Goal: Task Accomplishment & Management: Use online tool/utility

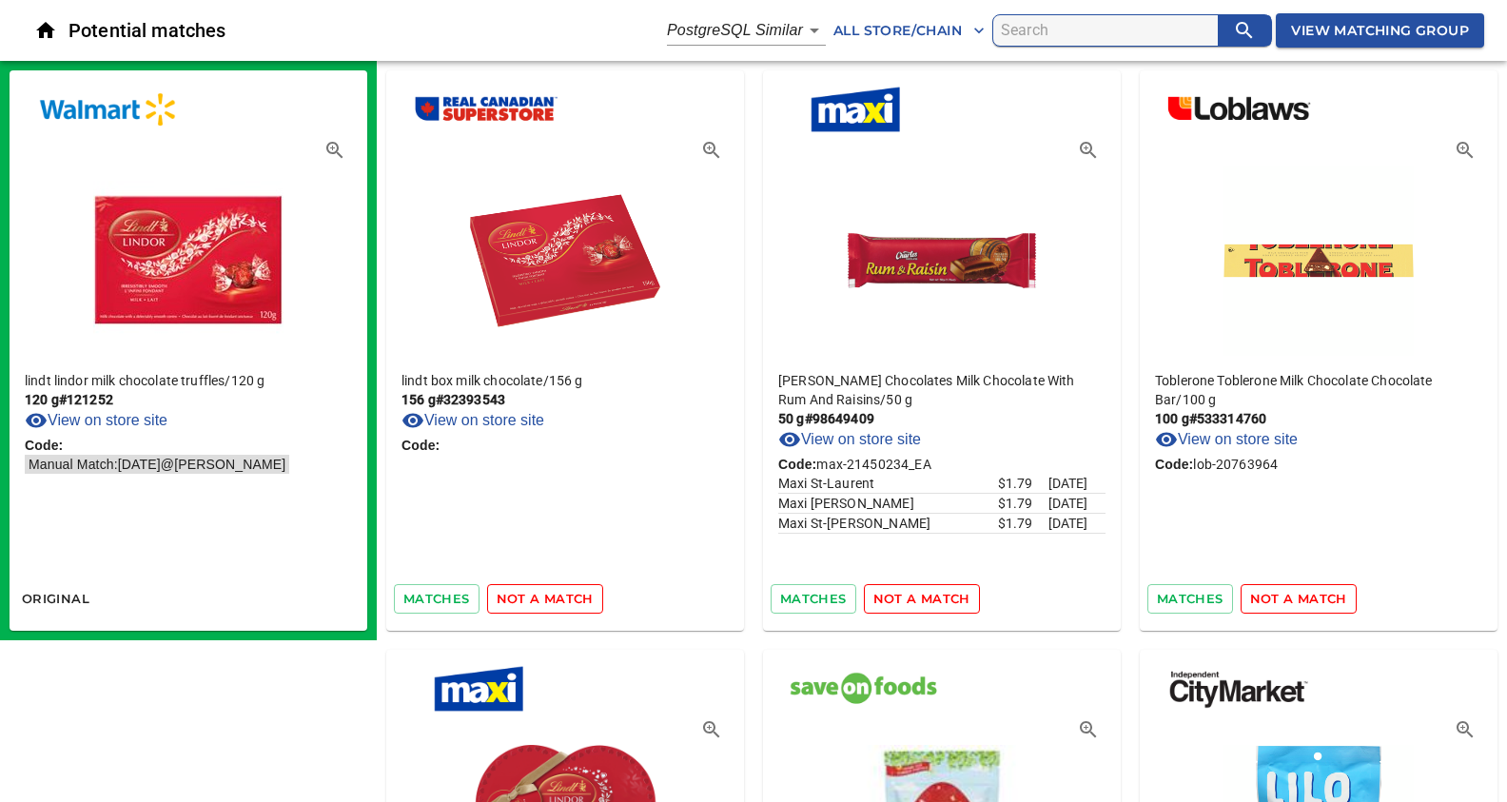
click at [563, 594] on span "not a match" at bounding box center [545, 599] width 97 height 22
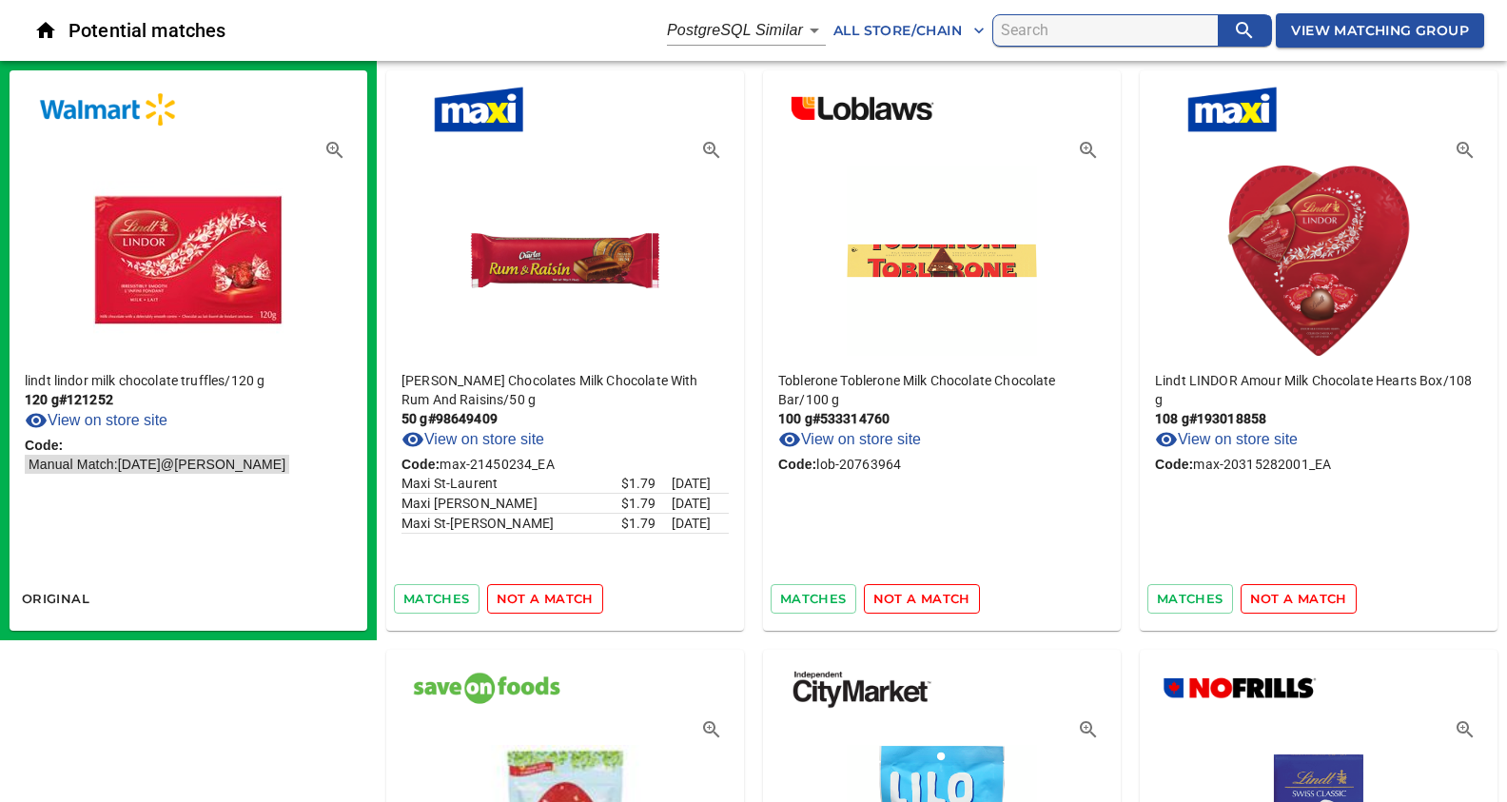
click at [556, 595] on span "not a match" at bounding box center [545, 599] width 97 height 22
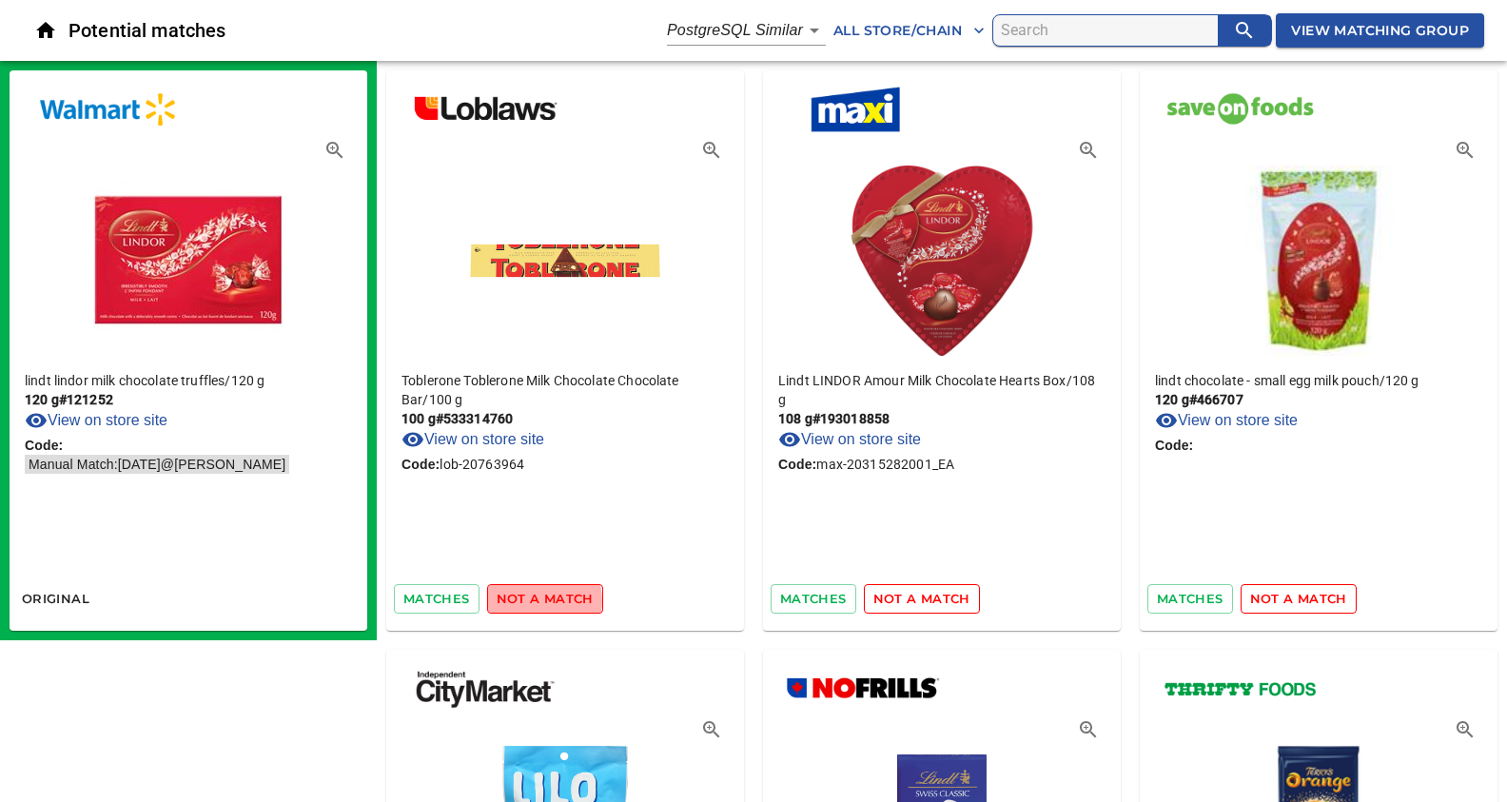
click at [531, 600] on span "not a match" at bounding box center [545, 599] width 97 height 22
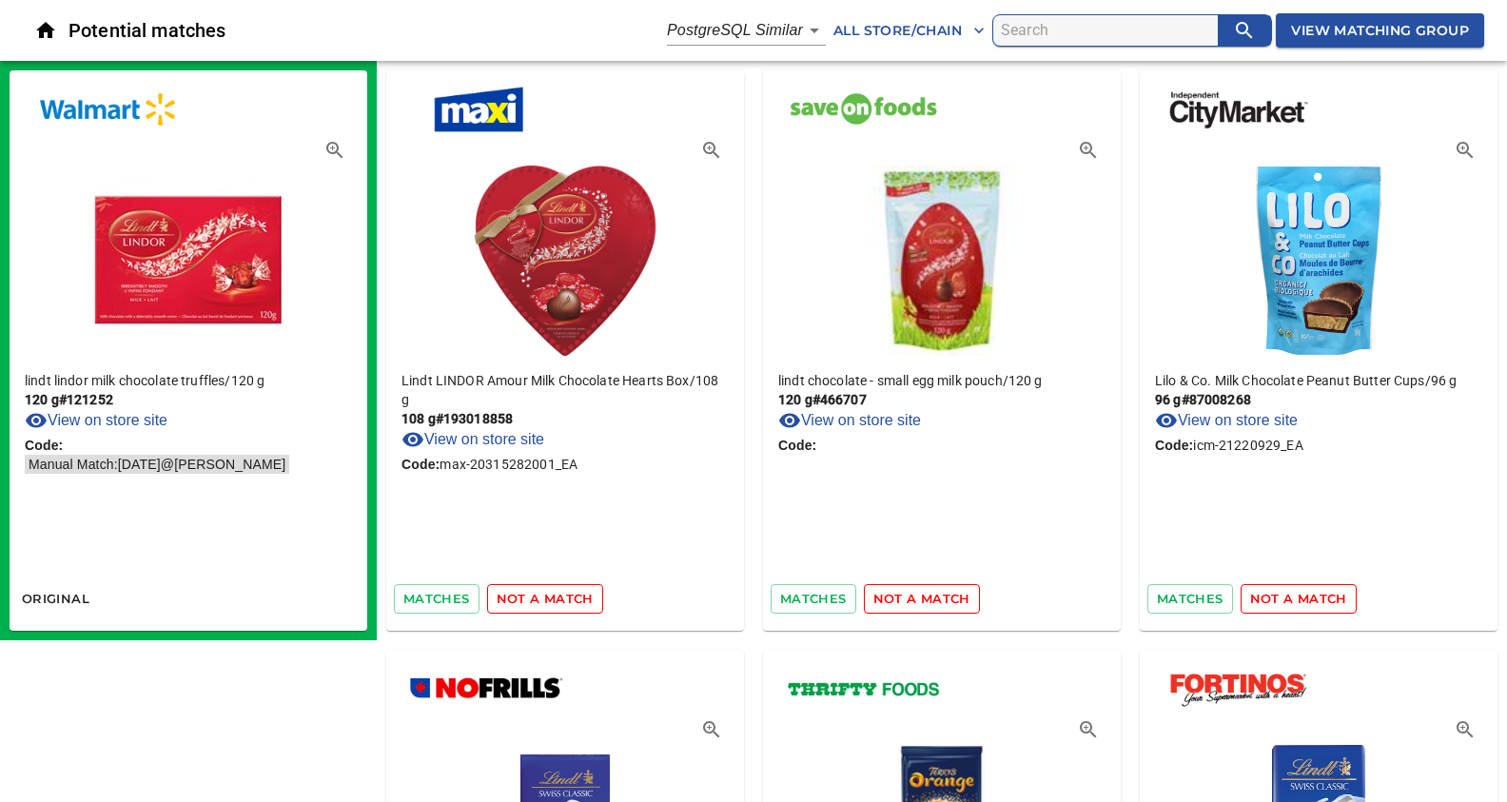
click at [535, 595] on span "not a match" at bounding box center [545, 599] width 97 height 22
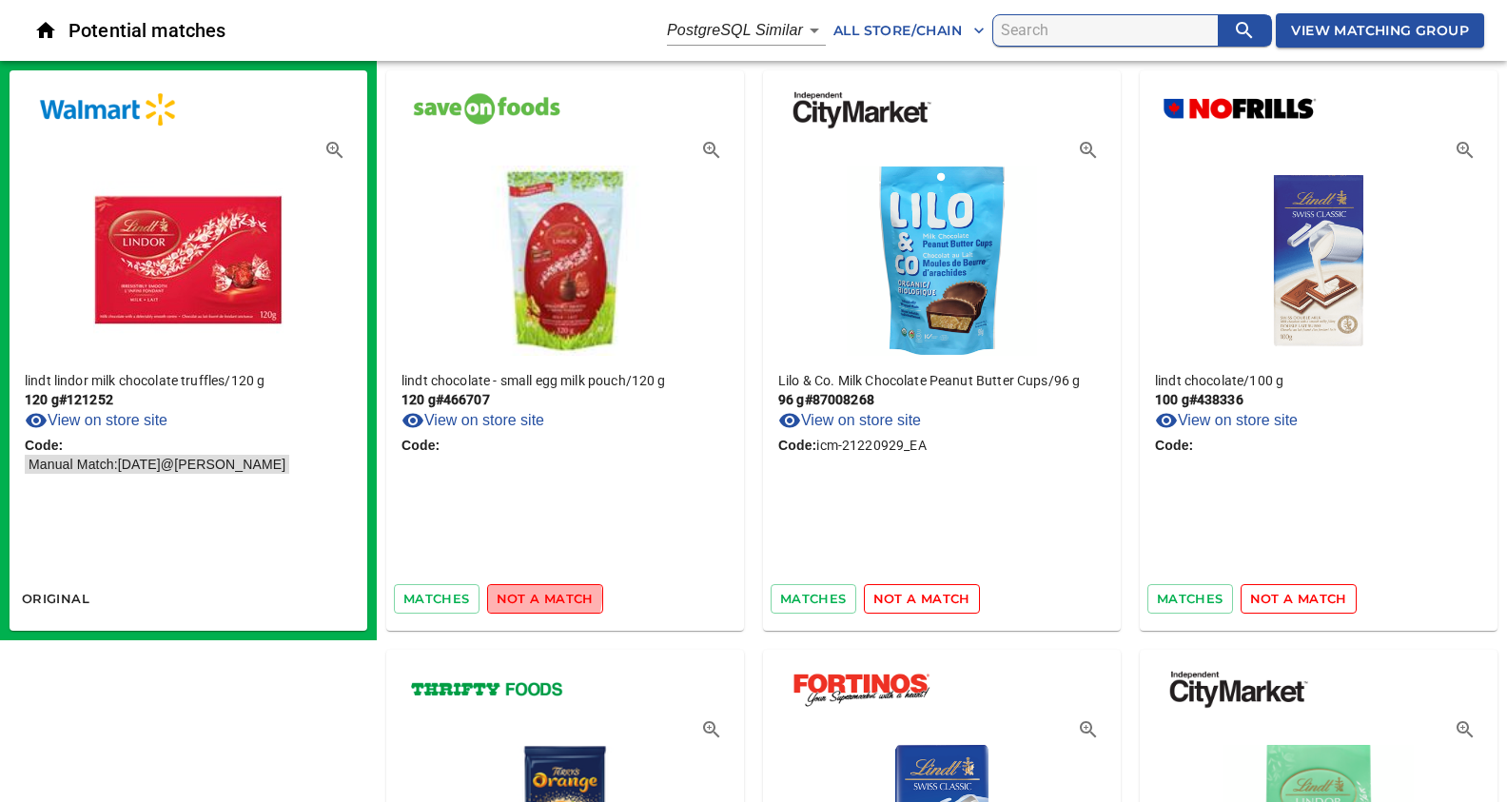
click at [535, 595] on span "not a match" at bounding box center [545, 599] width 97 height 22
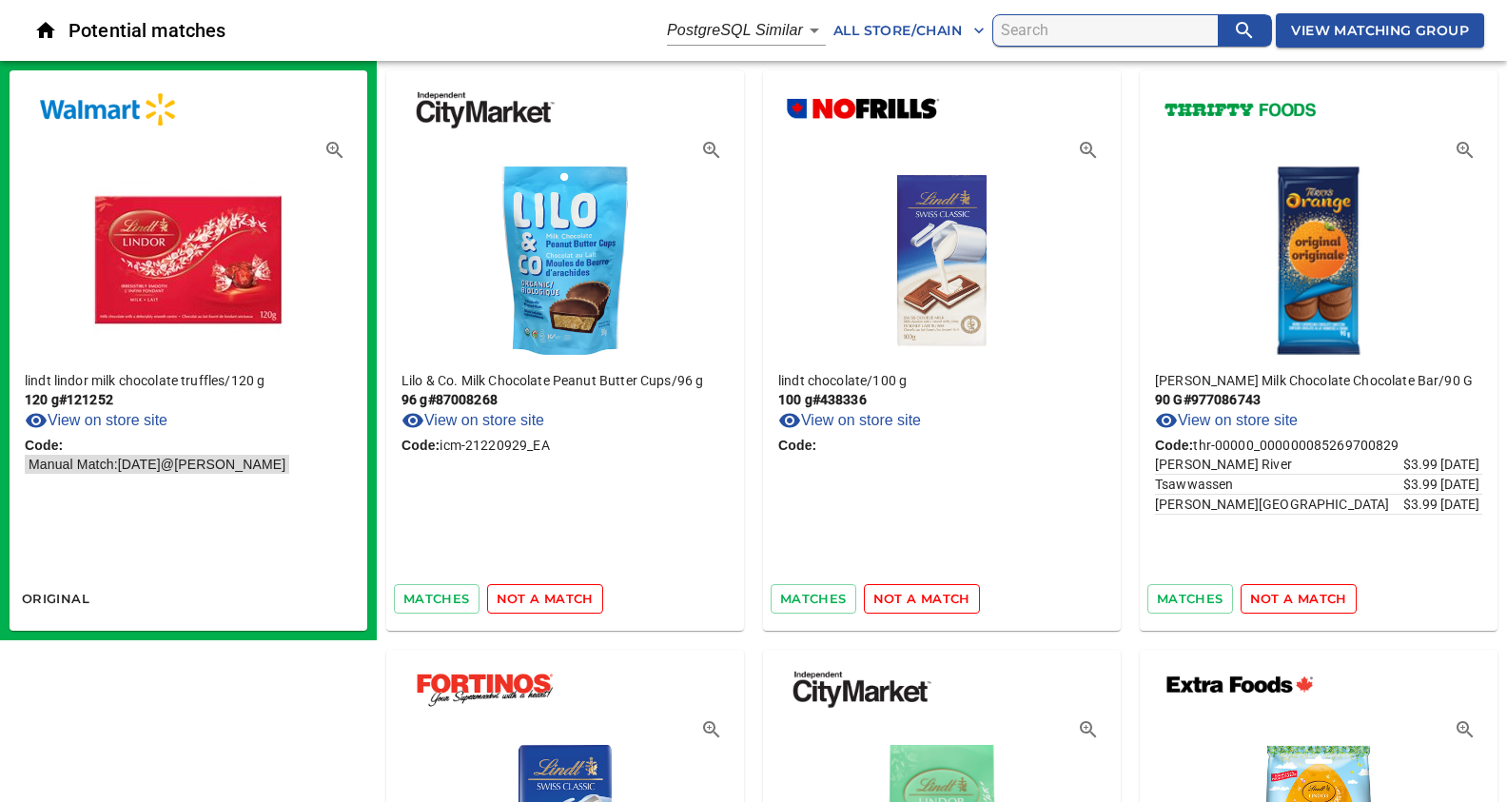
click at [535, 595] on span "not a match" at bounding box center [545, 599] width 97 height 22
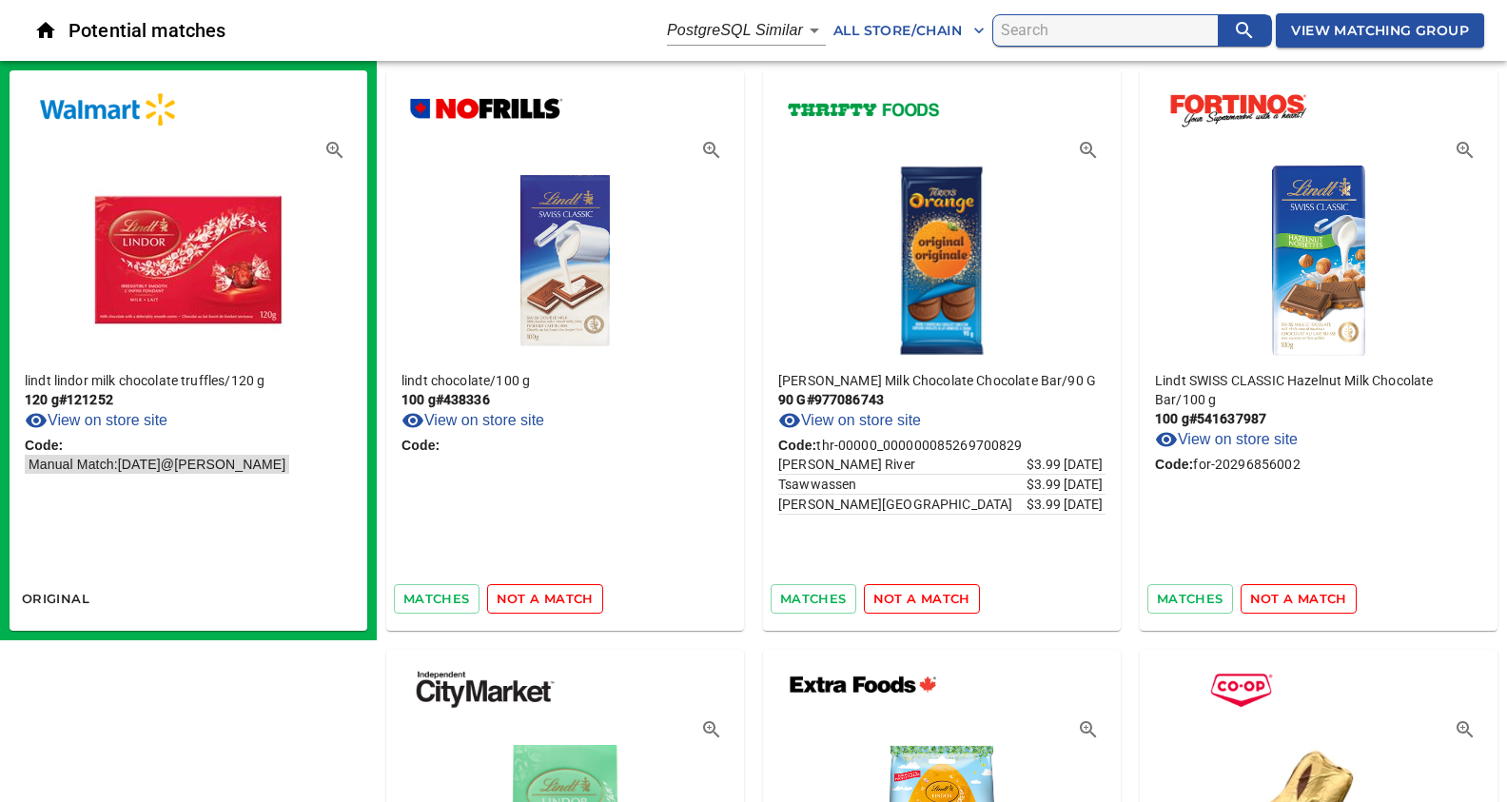
click at [535, 595] on span "not a match" at bounding box center [545, 599] width 97 height 22
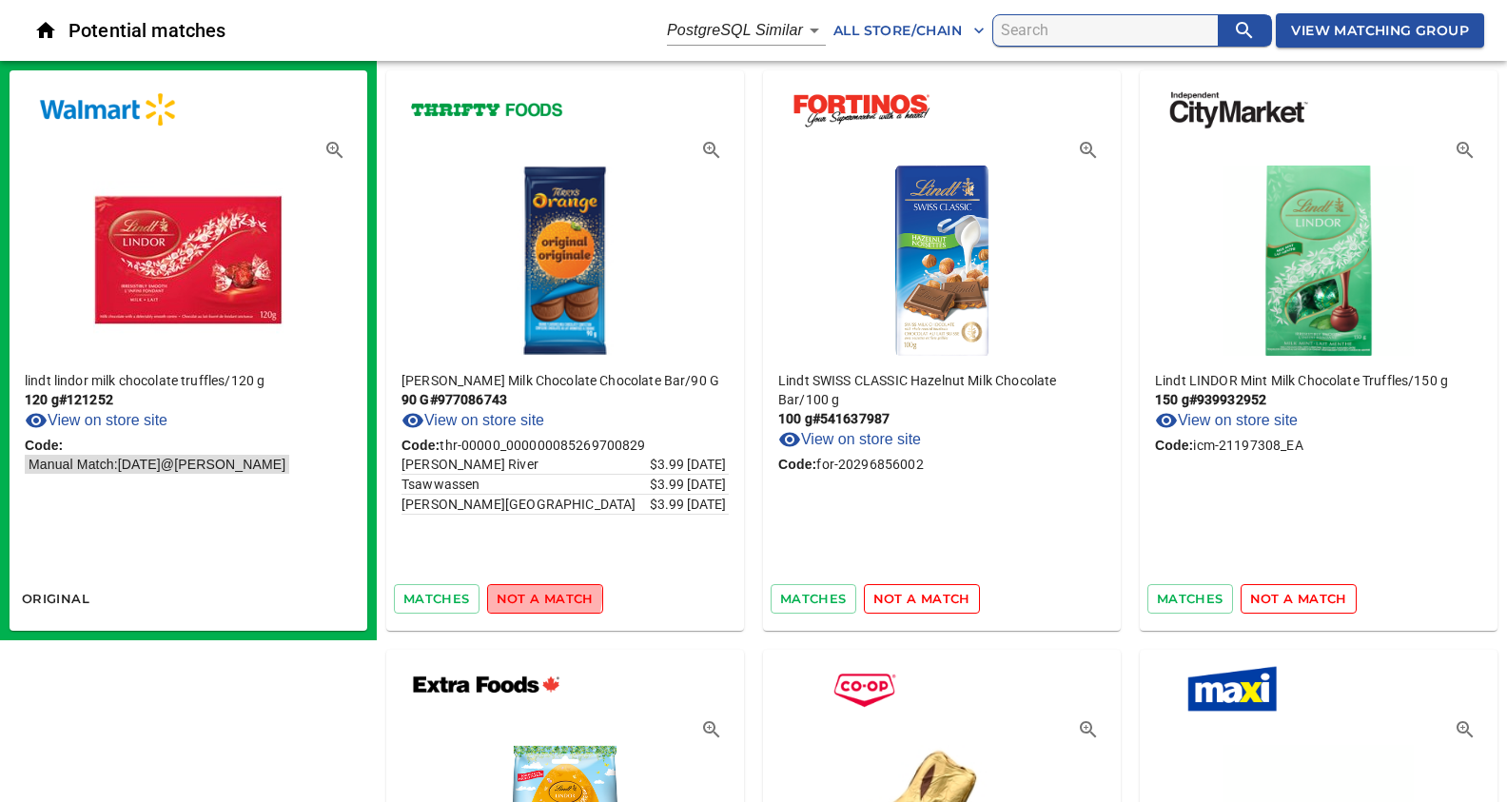
click at [535, 595] on span "not a match" at bounding box center [545, 599] width 97 height 22
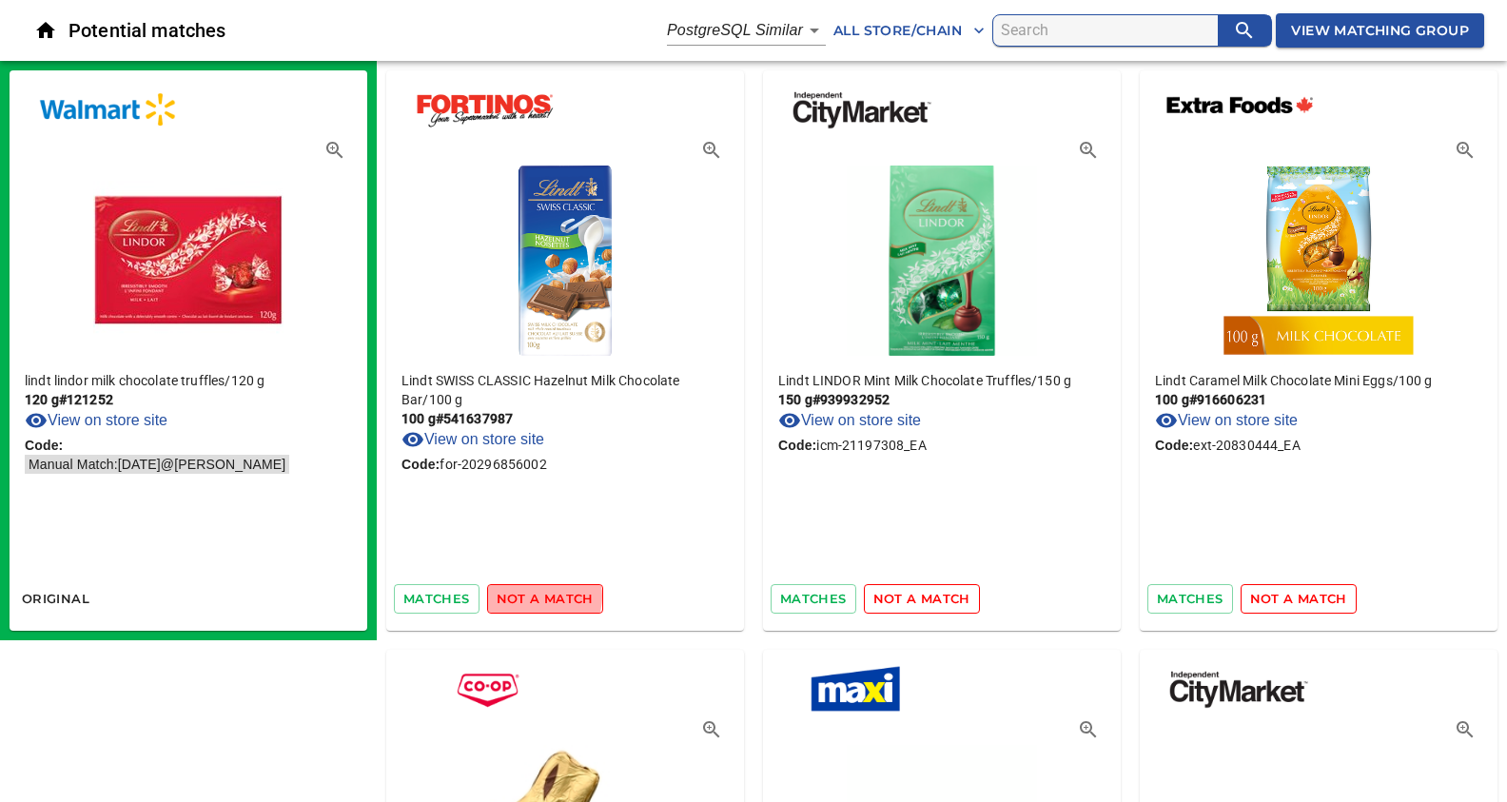
click at [535, 595] on span "not a match" at bounding box center [545, 599] width 97 height 22
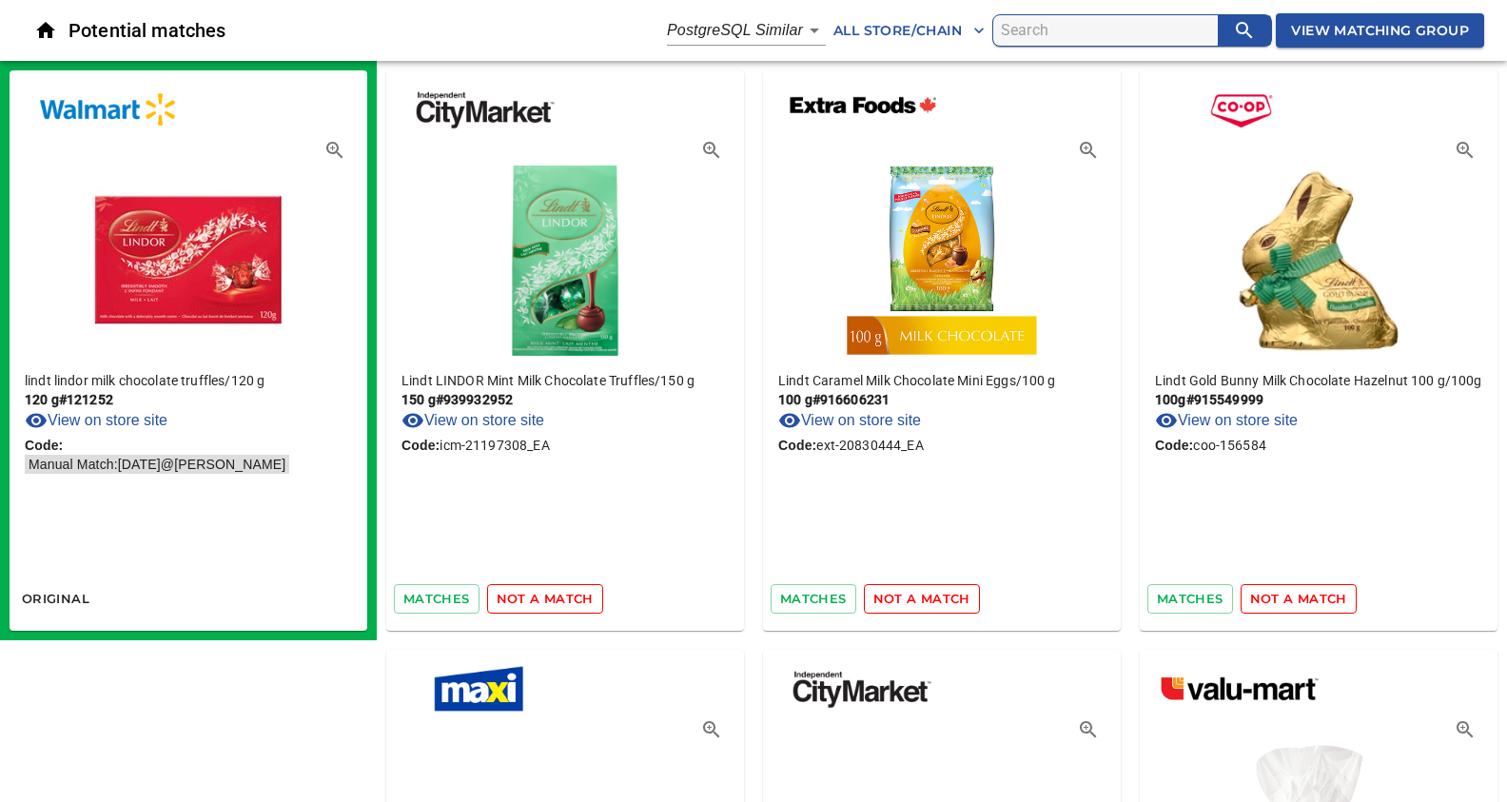
click at [535, 595] on span "not a match" at bounding box center [545, 599] width 97 height 22
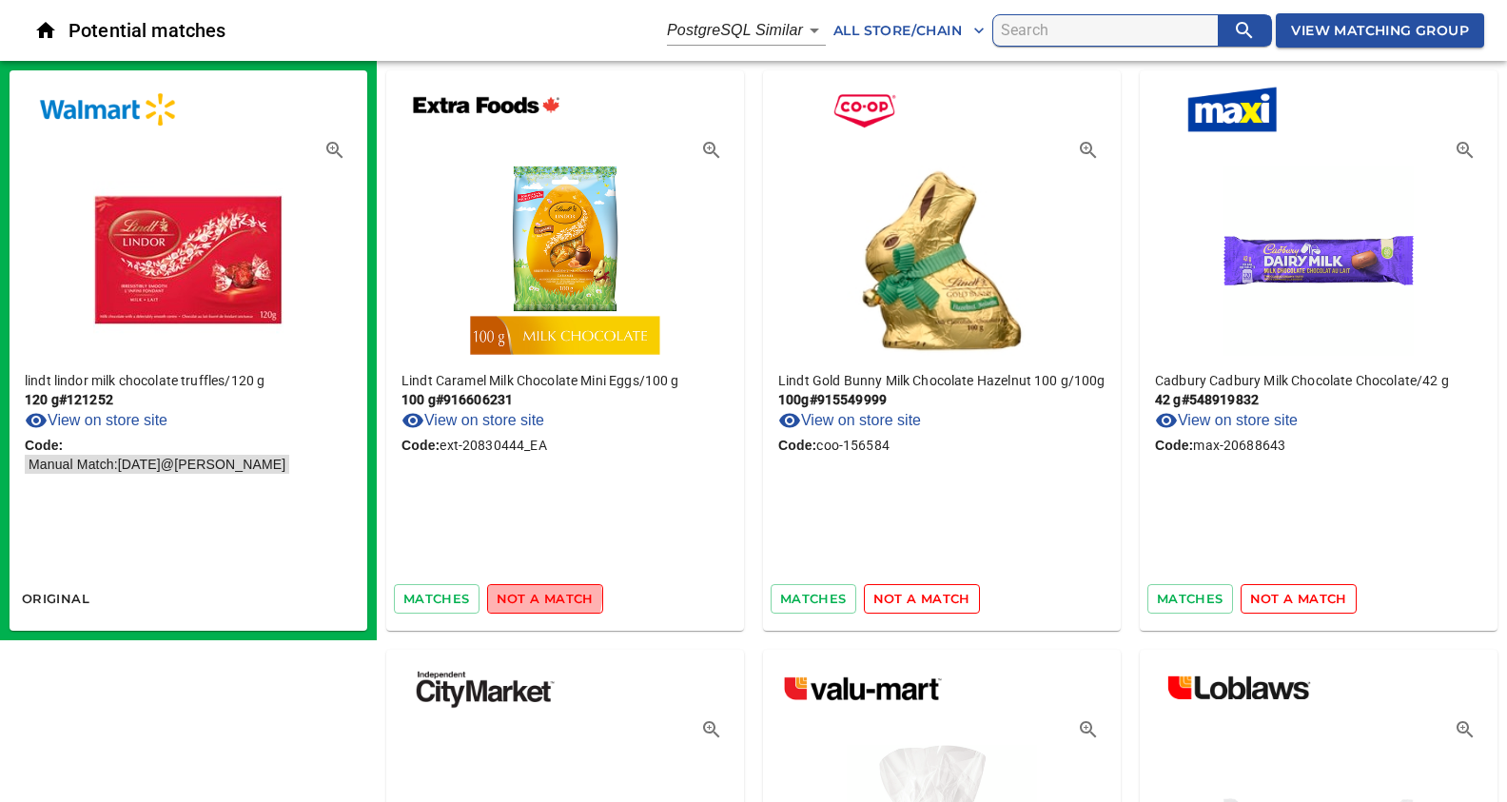
click at [535, 595] on span "not a match" at bounding box center [545, 599] width 97 height 22
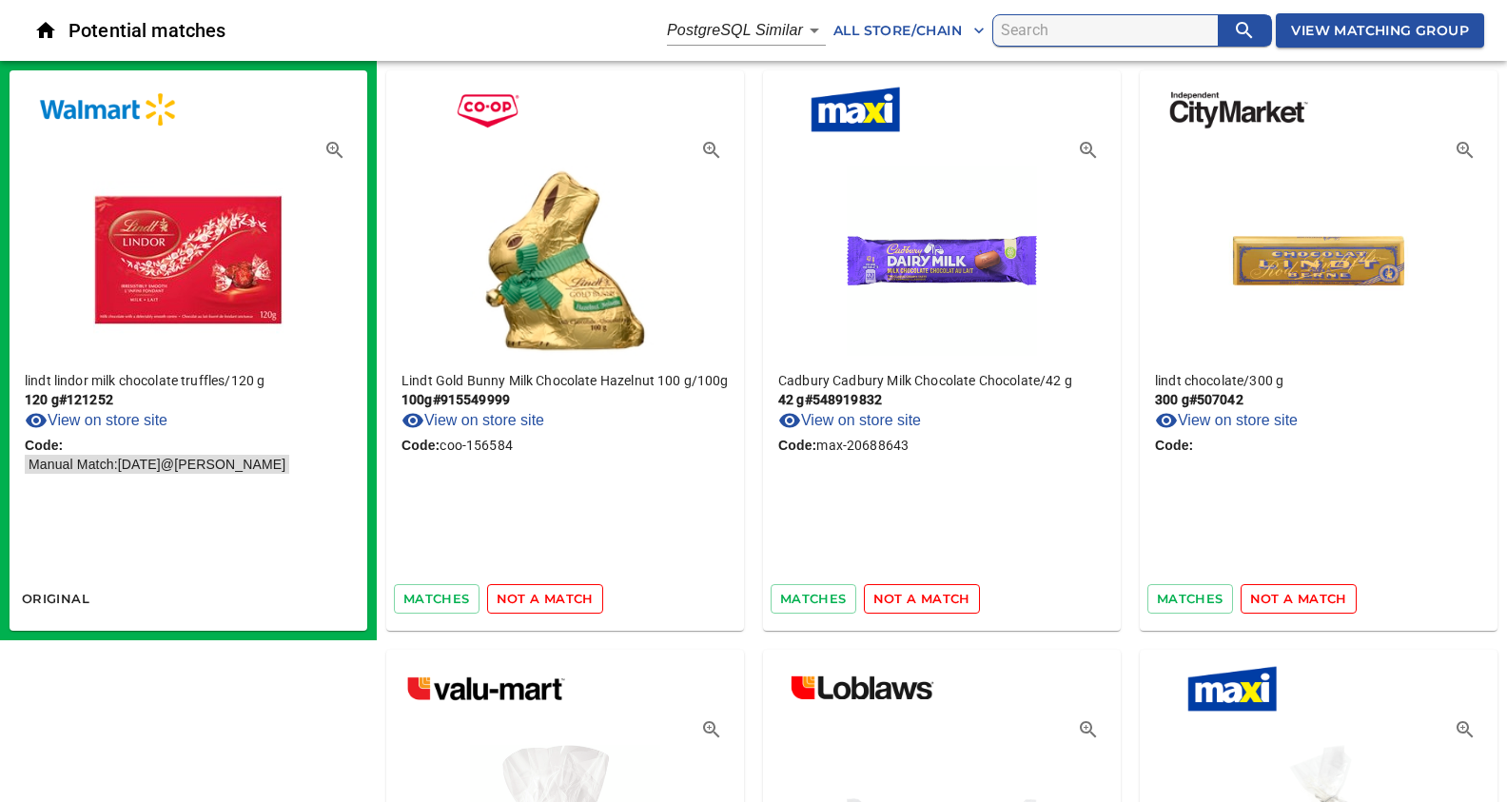
click at [535, 595] on span "not a match" at bounding box center [545, 599] width 97 height 22
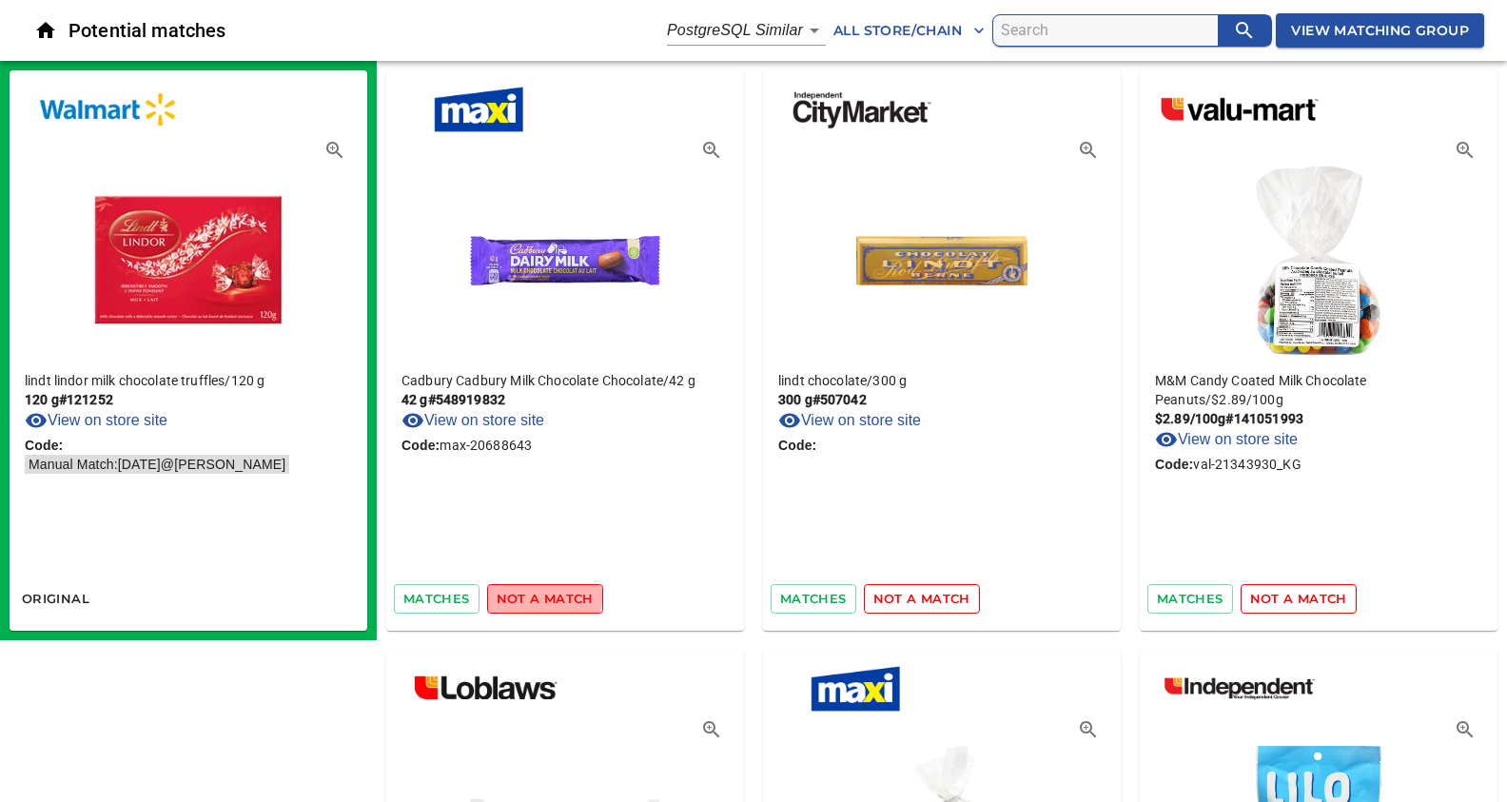
click at [535, 595] on span "not a match" at bounding box center [545, 599] width 97 height 22
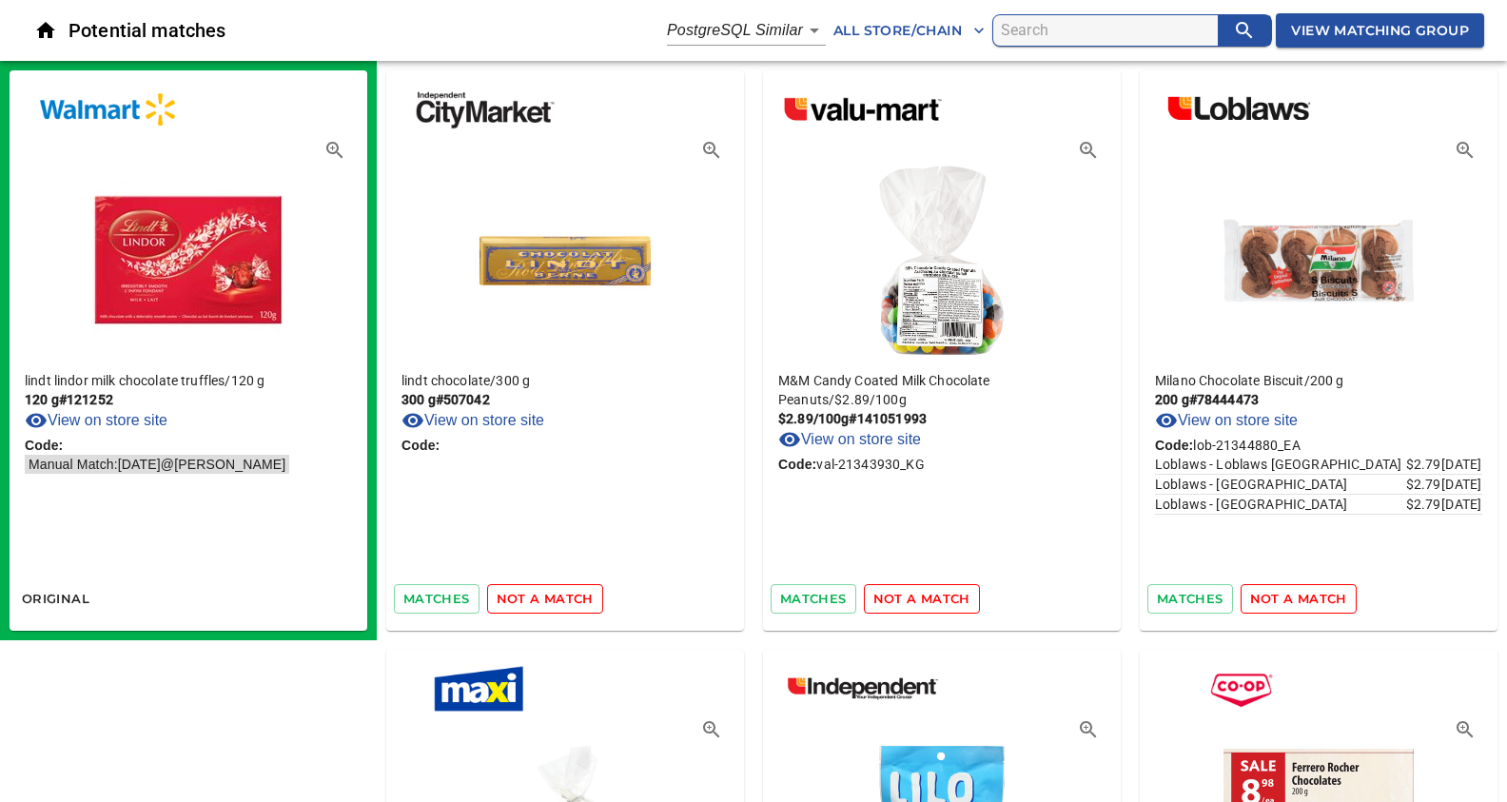
click at [535, 595] on span "not a match" at bounding box center [545, 599] width 97 height 22
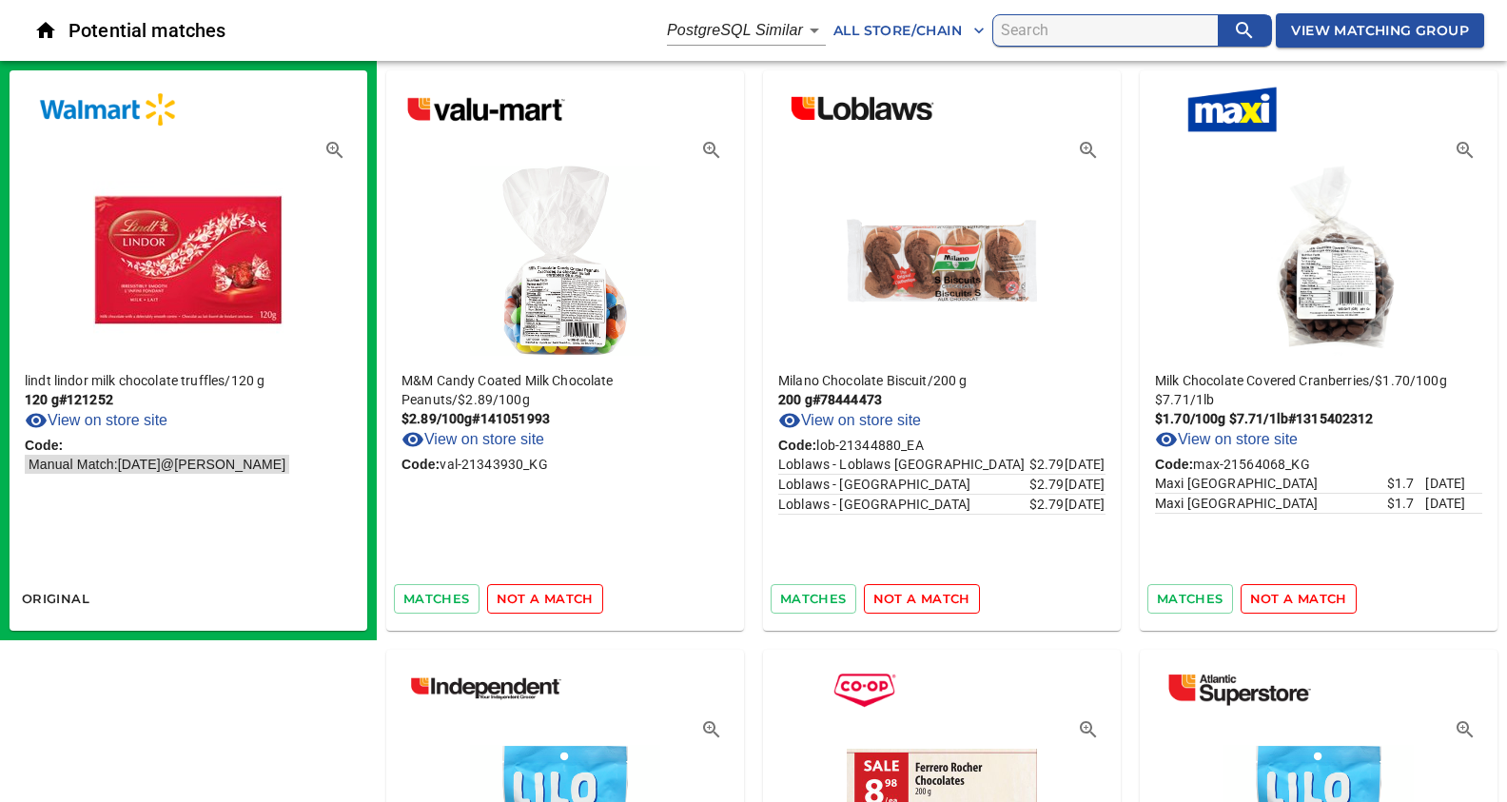
click at [535, 595] on span "not a match" at bounding box center [545, 599] width 97 height 22
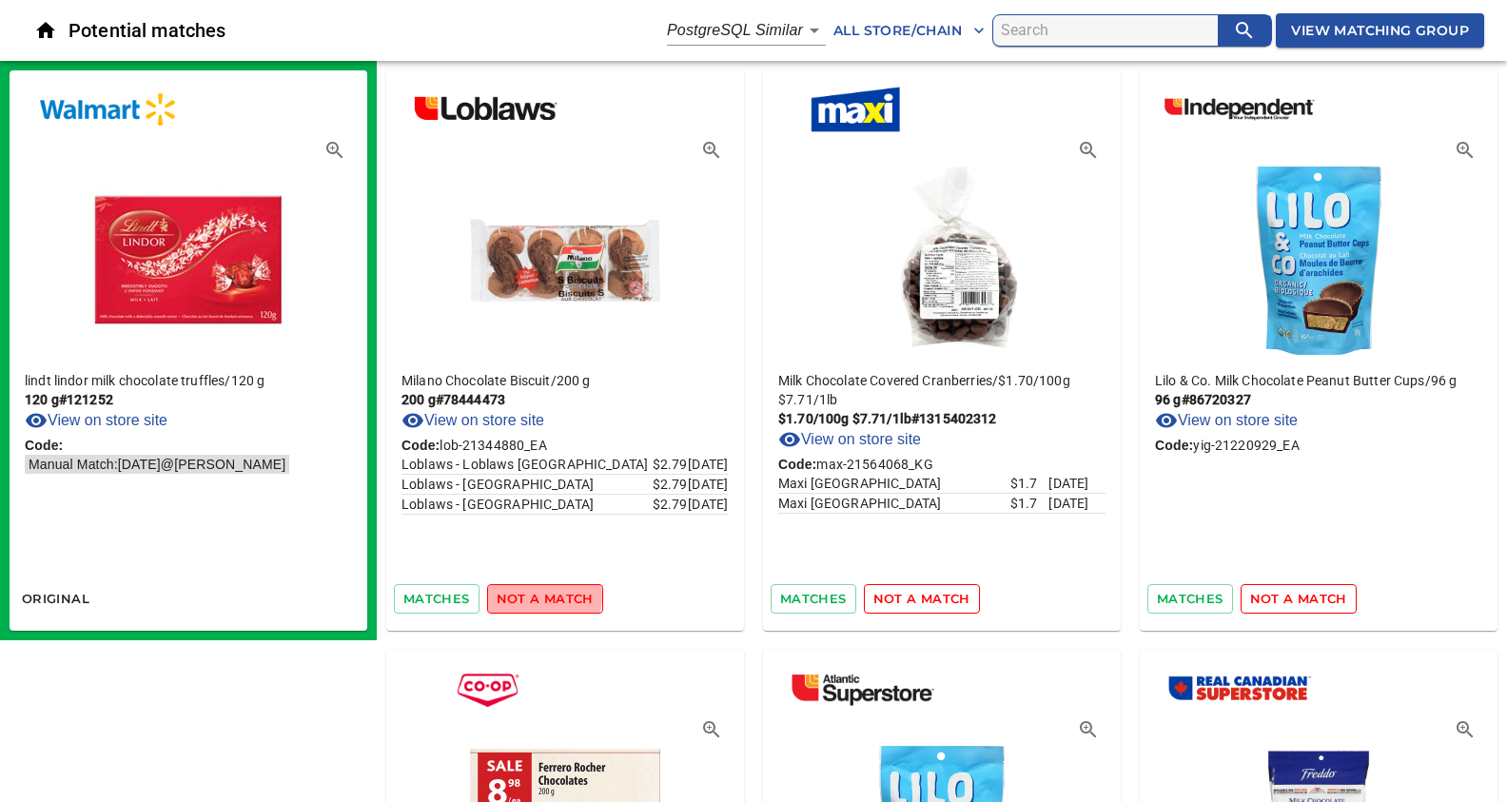
click at [535, 595] on span "not a match" at bounding box center [545, 599] width 97 height 22
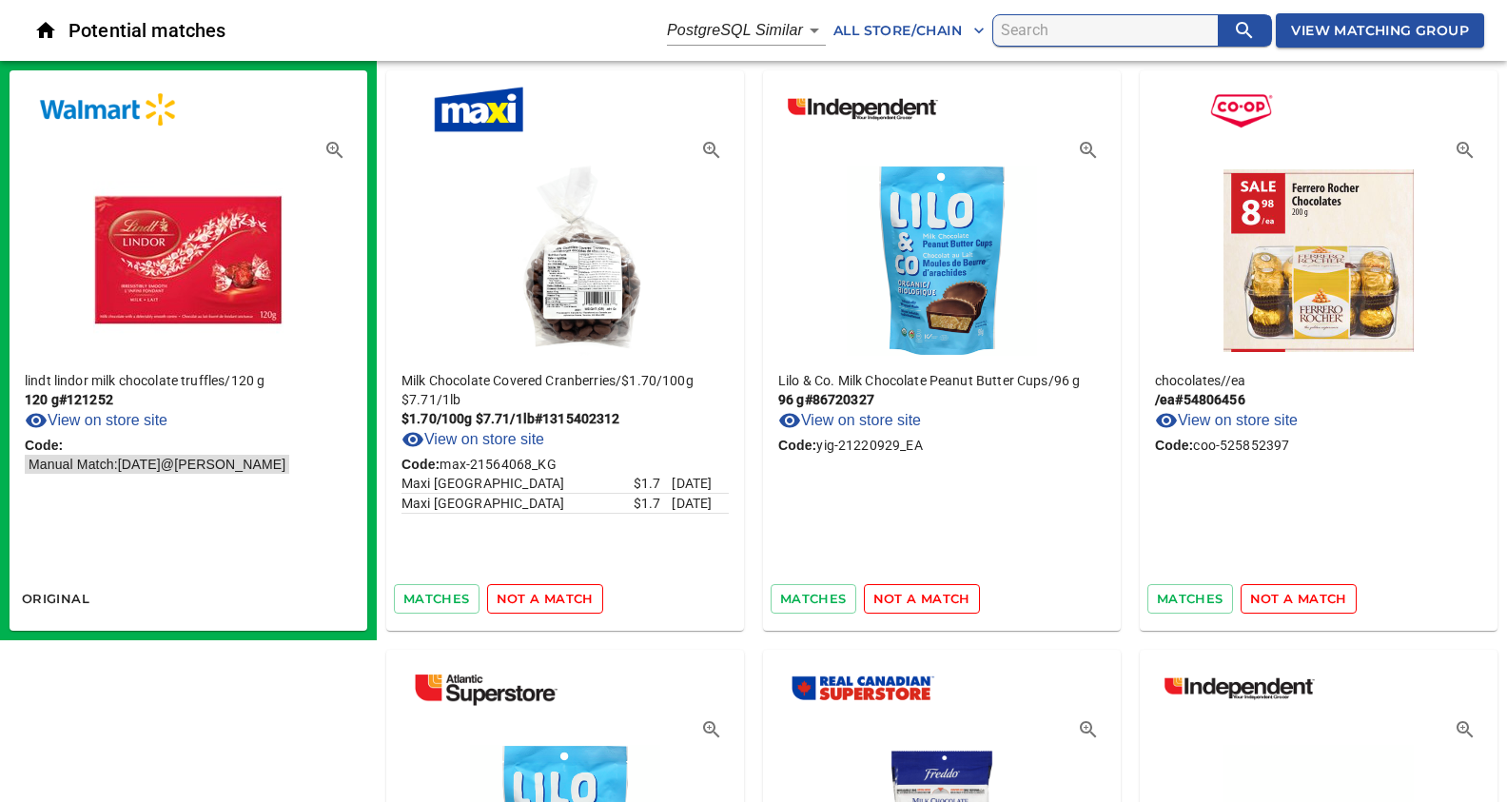
click at [535, 595] on span "not a match" at bounding box center [545, 599] width 97 height 22
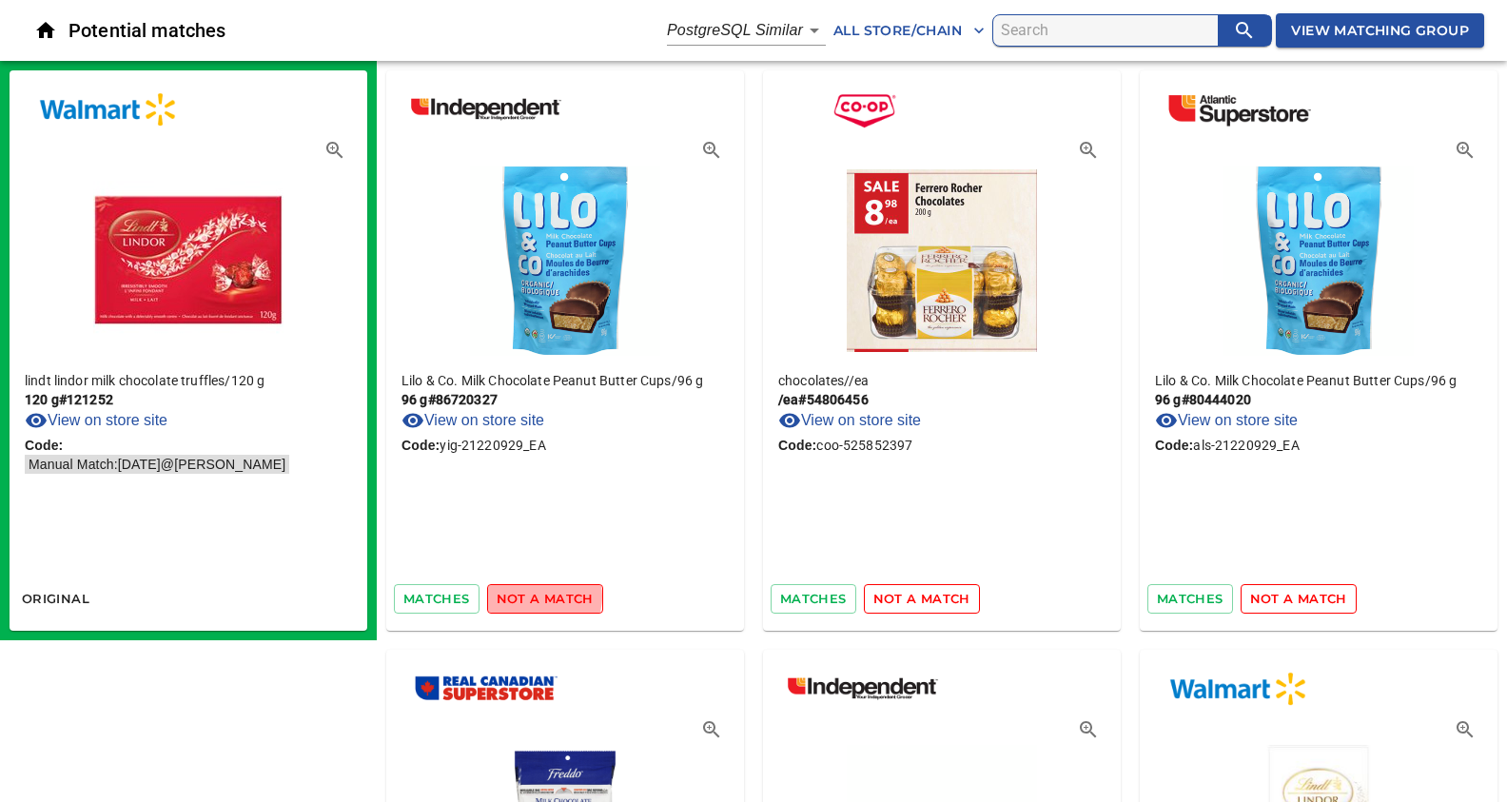
click at [535, 595] on span "not a match" at bounding box center [545, 599] width 97 height 22
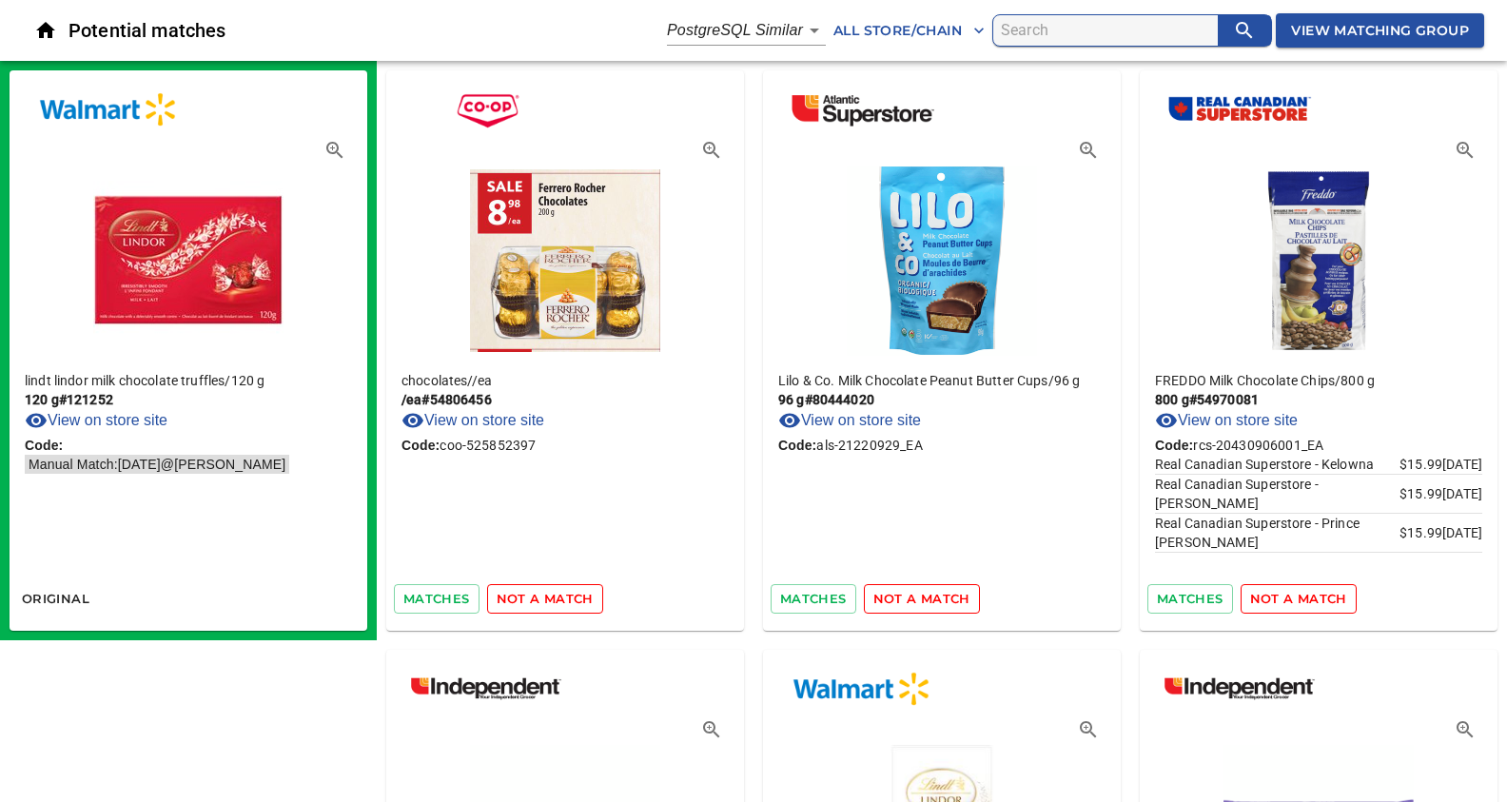
click at [535, 595] on span "not a match" at bounding box center [545, 599] width 97 height 22
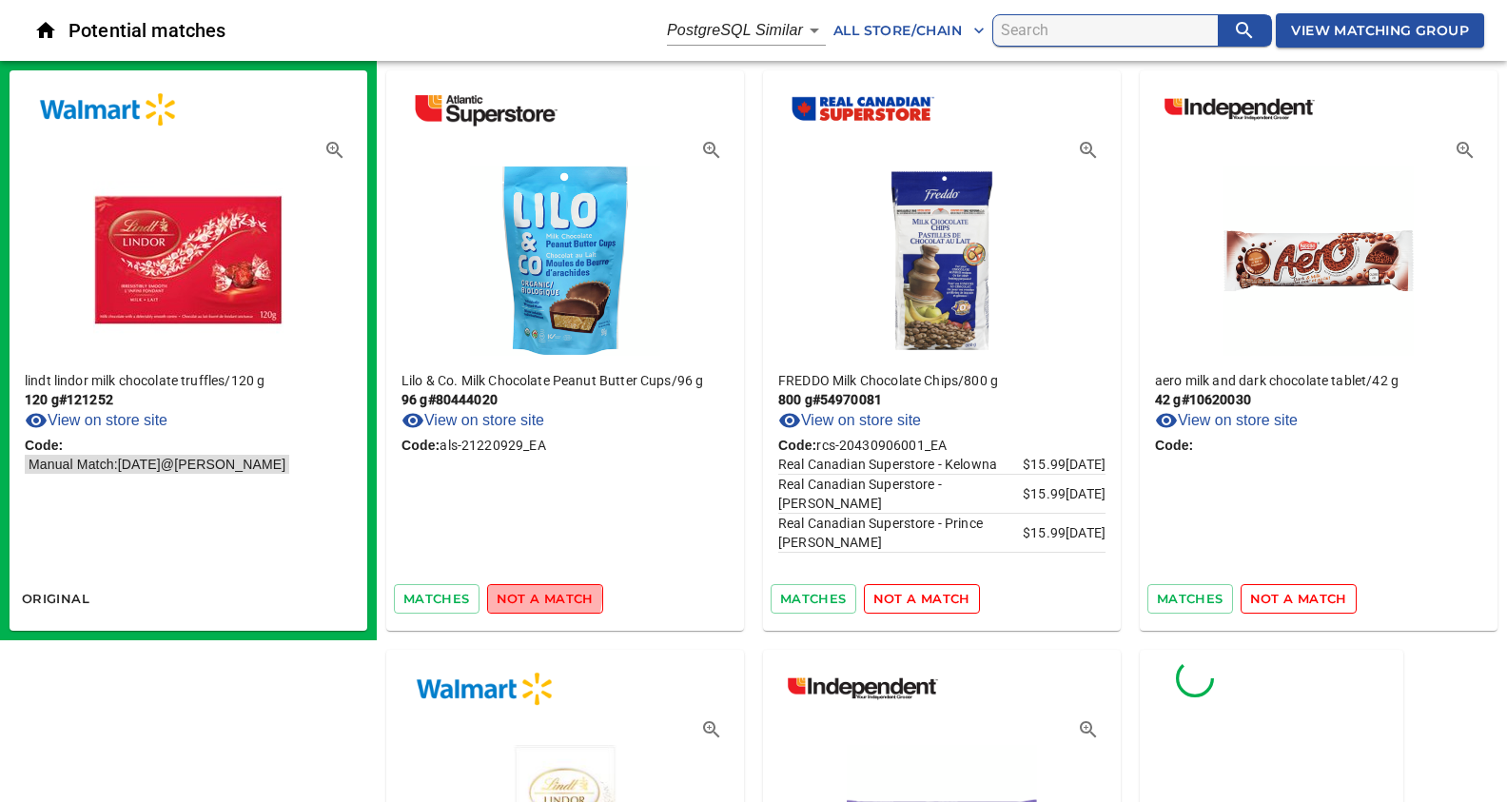
click at [535, 595] on span "not a match" at bounding box center [545, 599] width 97 height 22
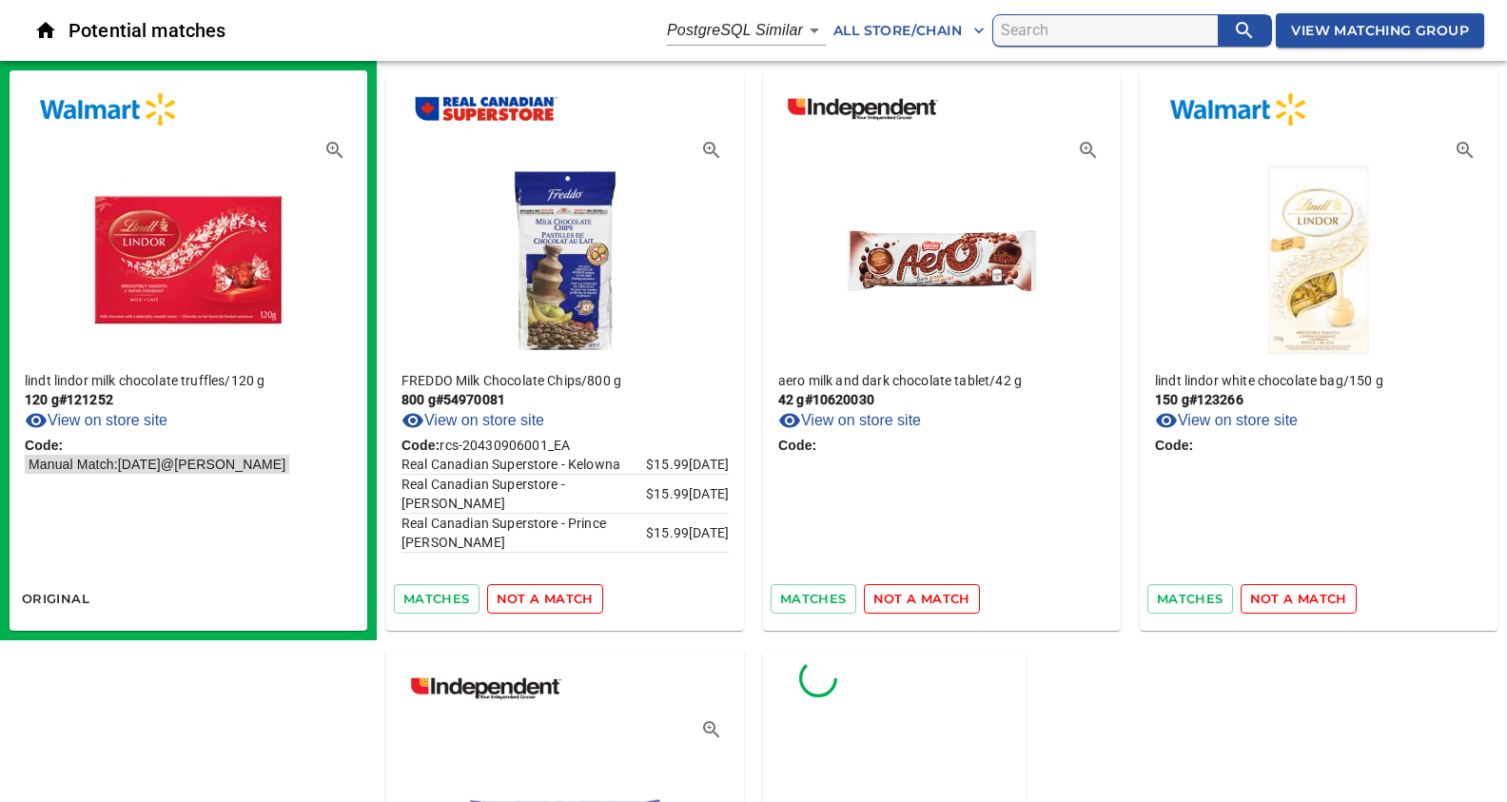
click at [535, 595] on span "not a match" at bounding box center [545, 599] width 97 height 22
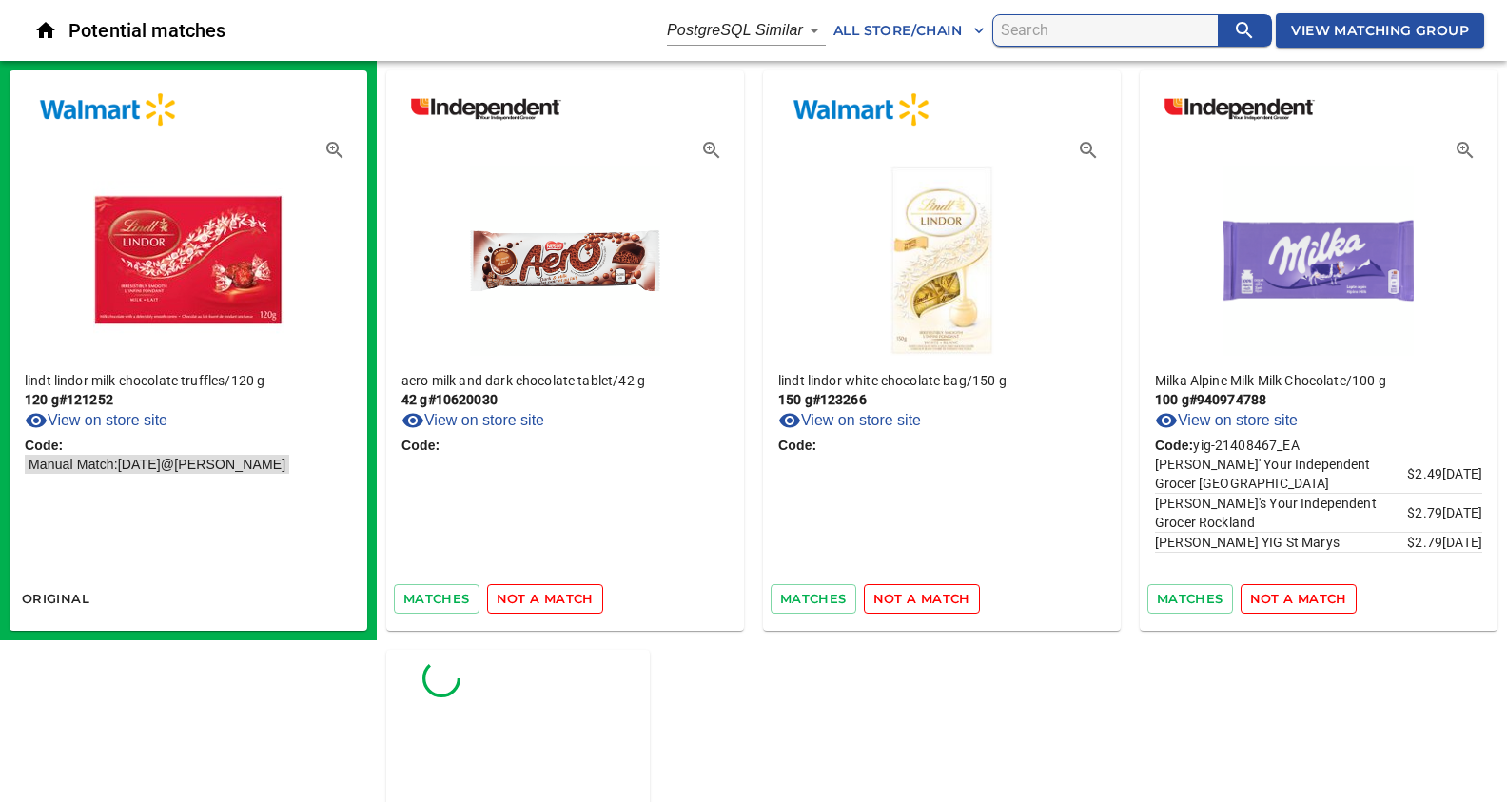
click at [535, 595] on span "not a match" at bounding box center [545, 599] width 97 height 22
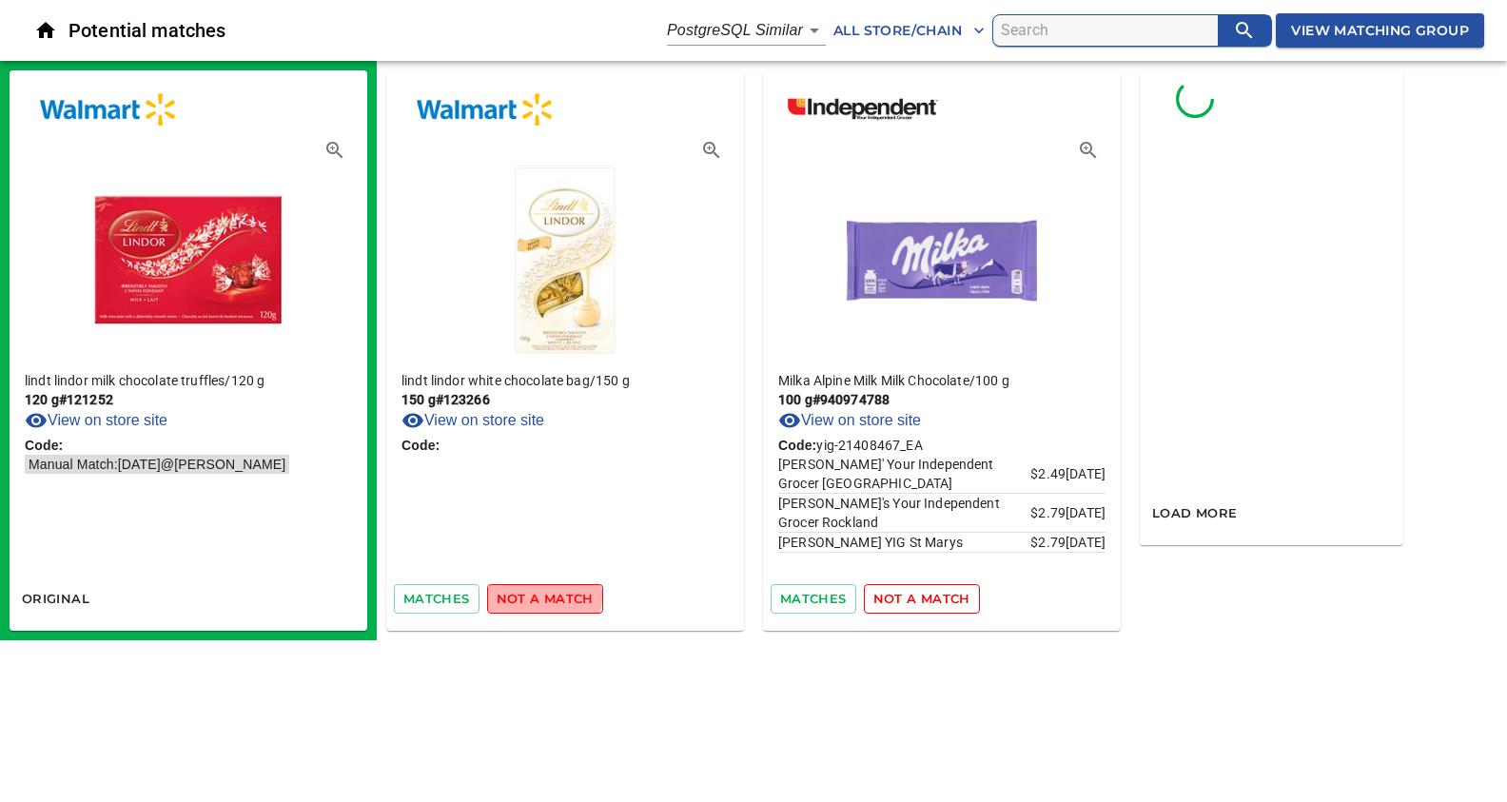
click at [535, 595] on span "not a match" at bounding box center [545, 599] width 97 height 22
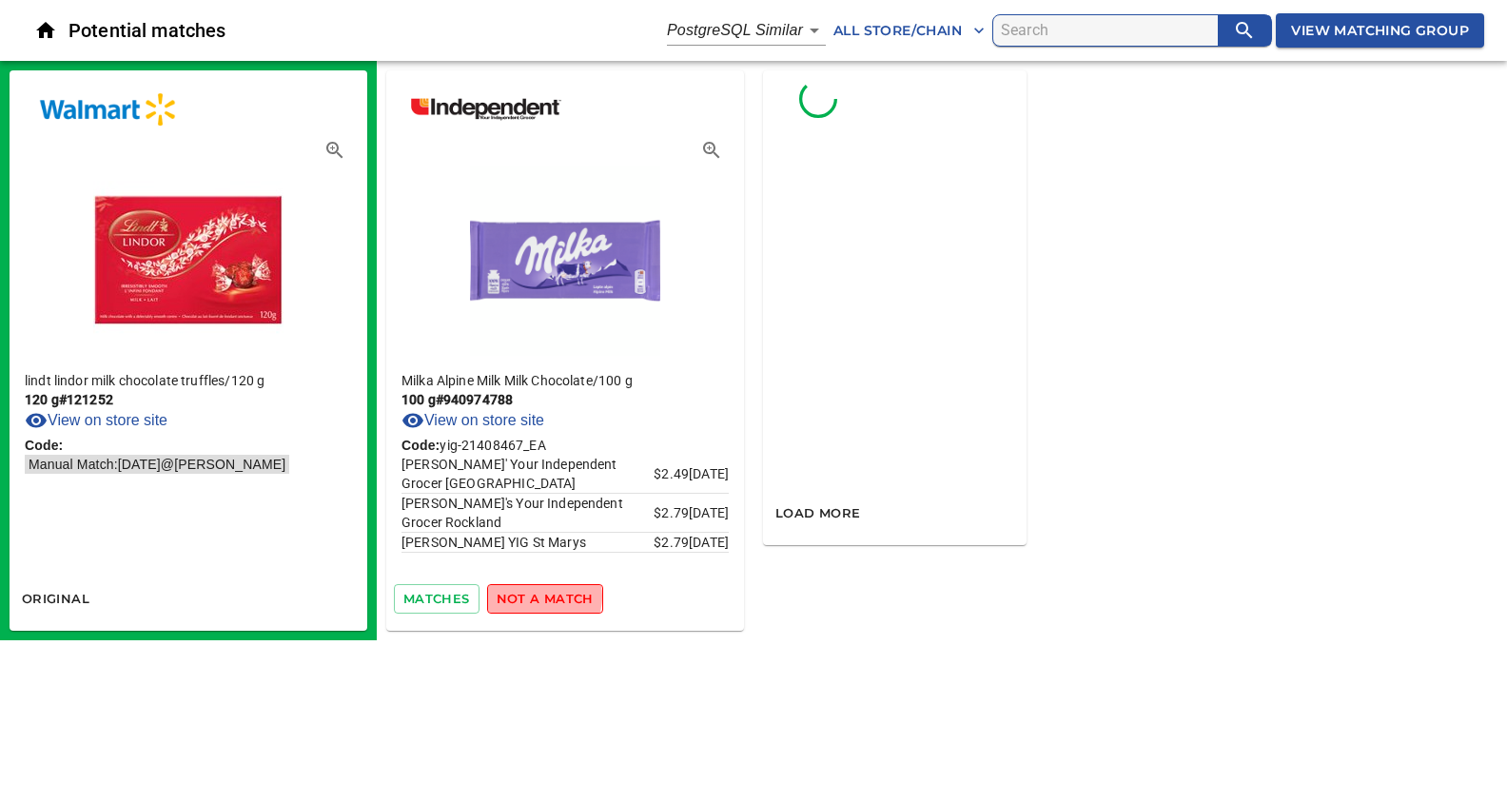
click at [535, 595] on span "not a match" at bounding box center [545, 599] width 97 height 22
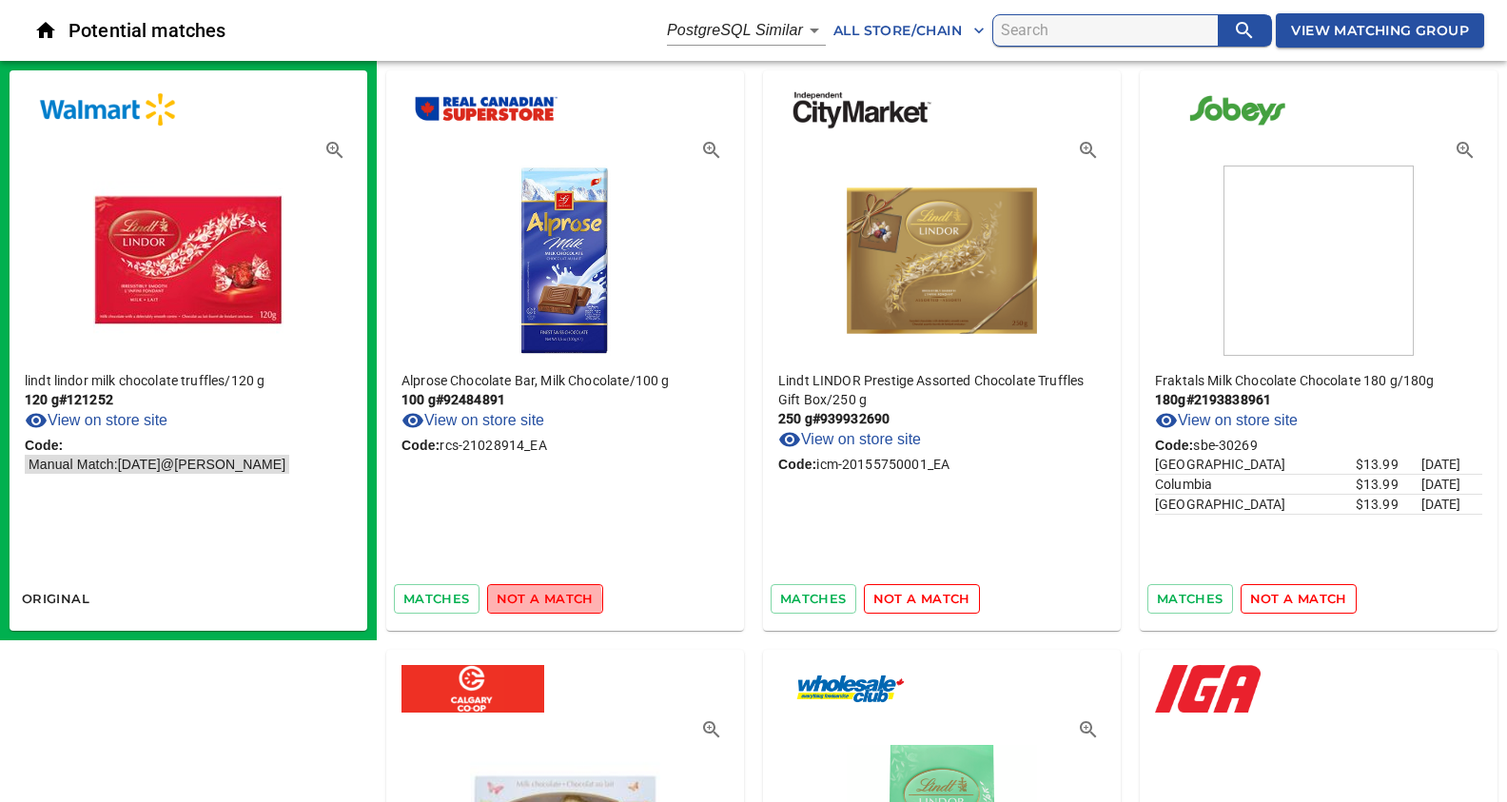
click at [522, 600] on span "not a match" at bounding box center [545, 599] width 97 height 22
click at [522, 594] on span "not a match" at bounding box center [545, 599] width 97 height 22
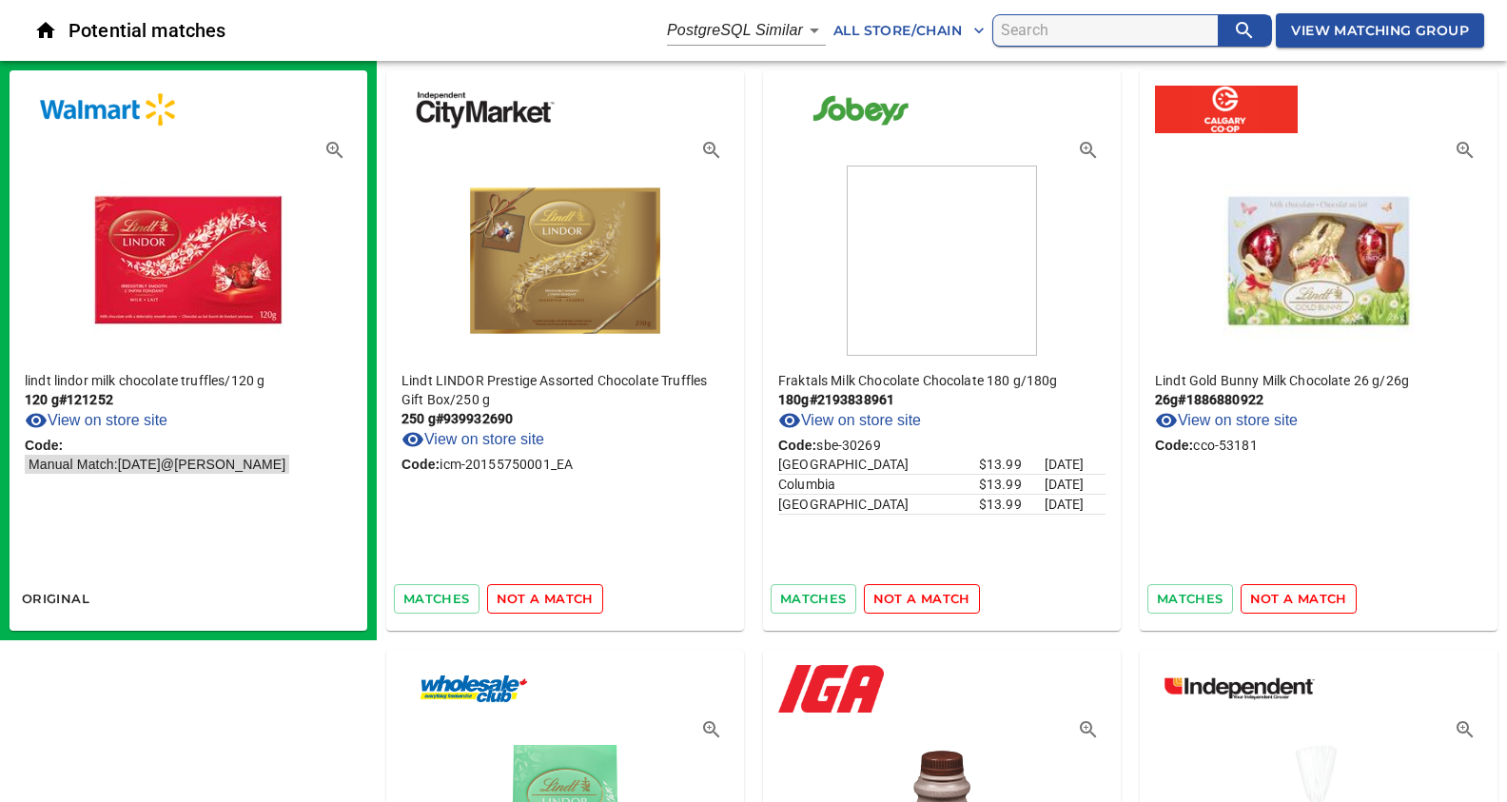
click at [517, 603] on span "not a match" at bounding box center [545, 599] width 97 height 22
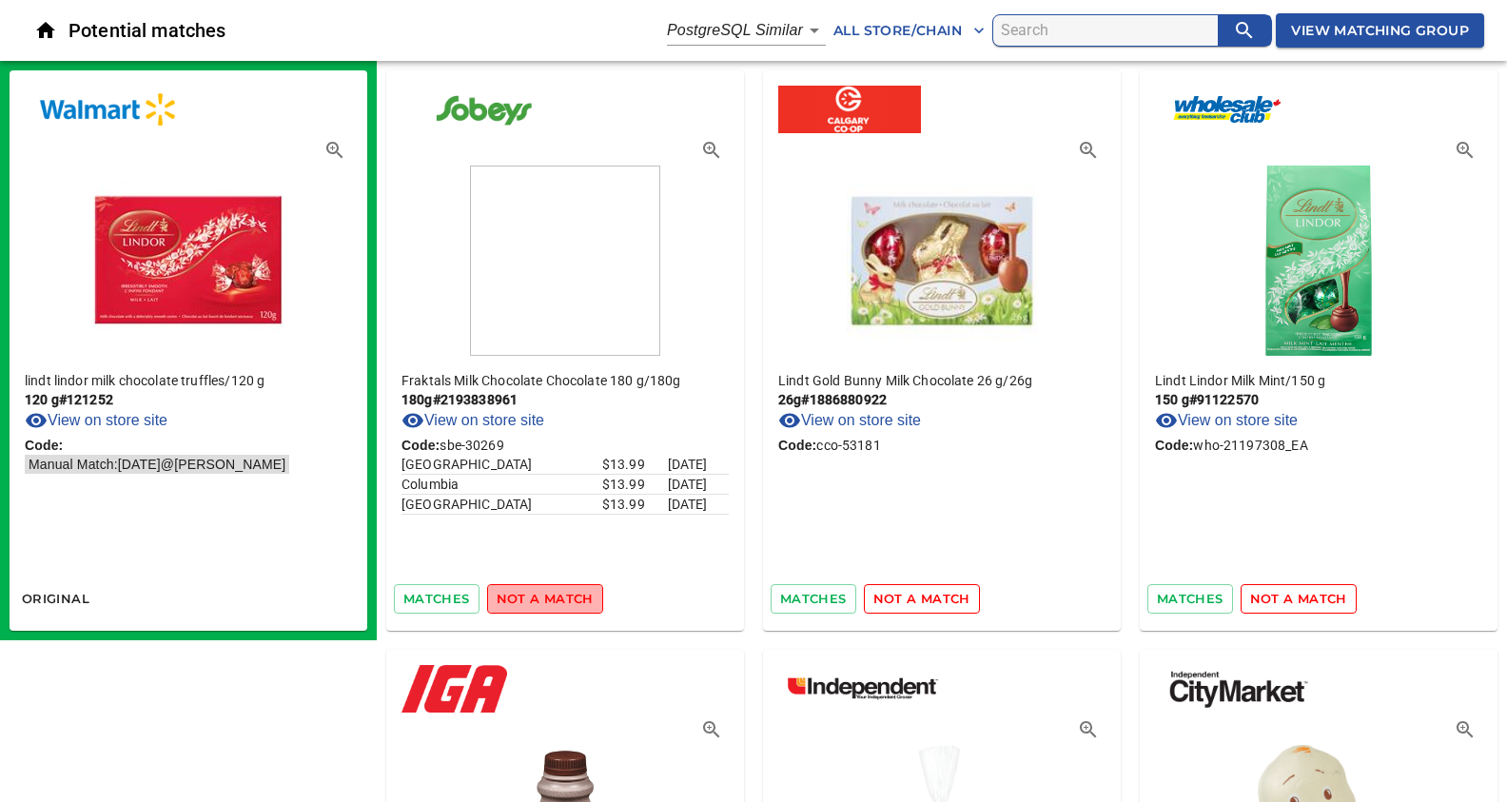
click at [569, 595] on span "not a match" at bounding box center [545, 599] width 97 height 22
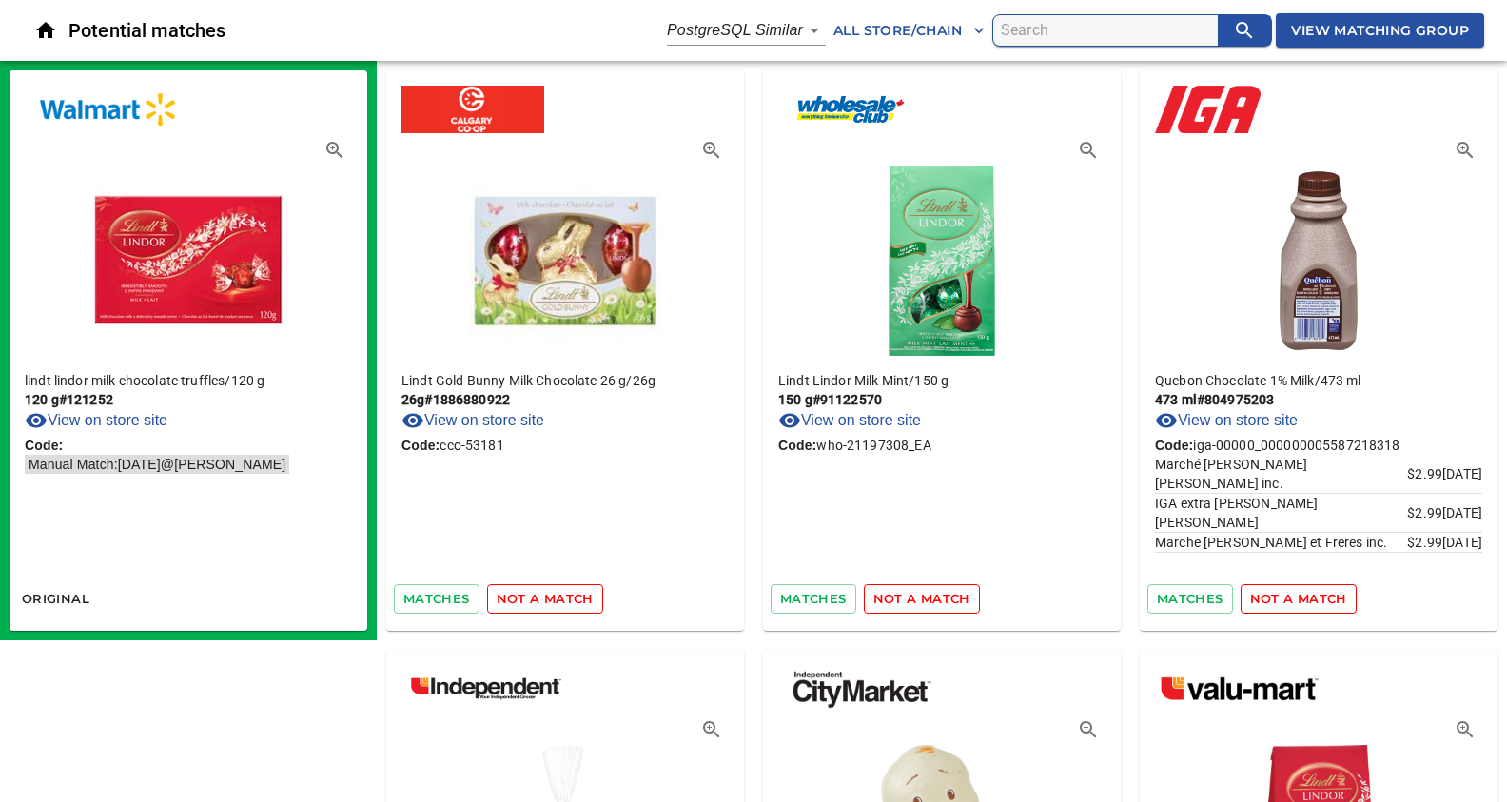
click at [569, 595] on span "not a match" at bounding box center [545, 599] width 97 height 22
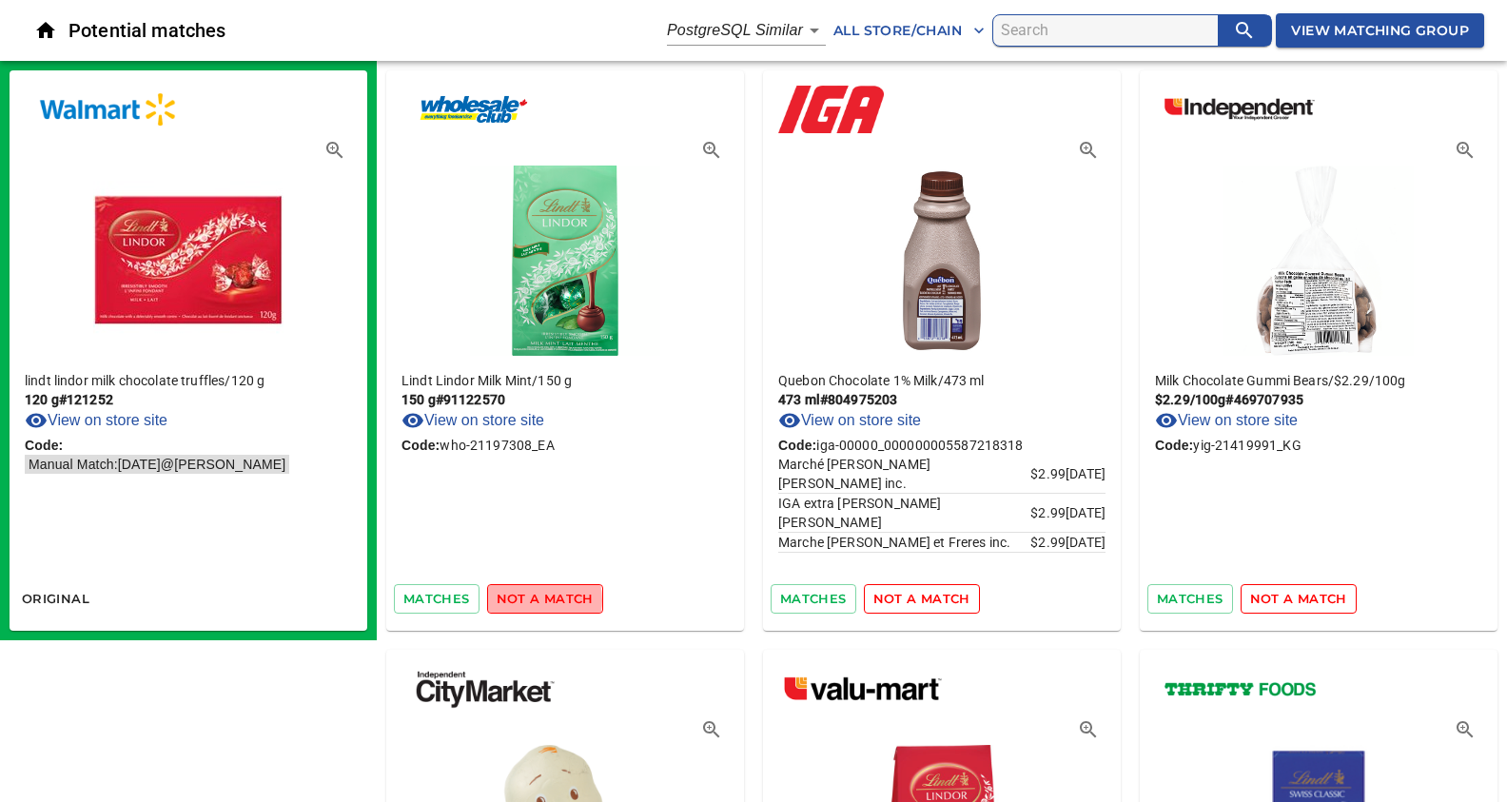
click at [527, 599] on span "not a match" at bounding box center [545, 599] width 97 height 22
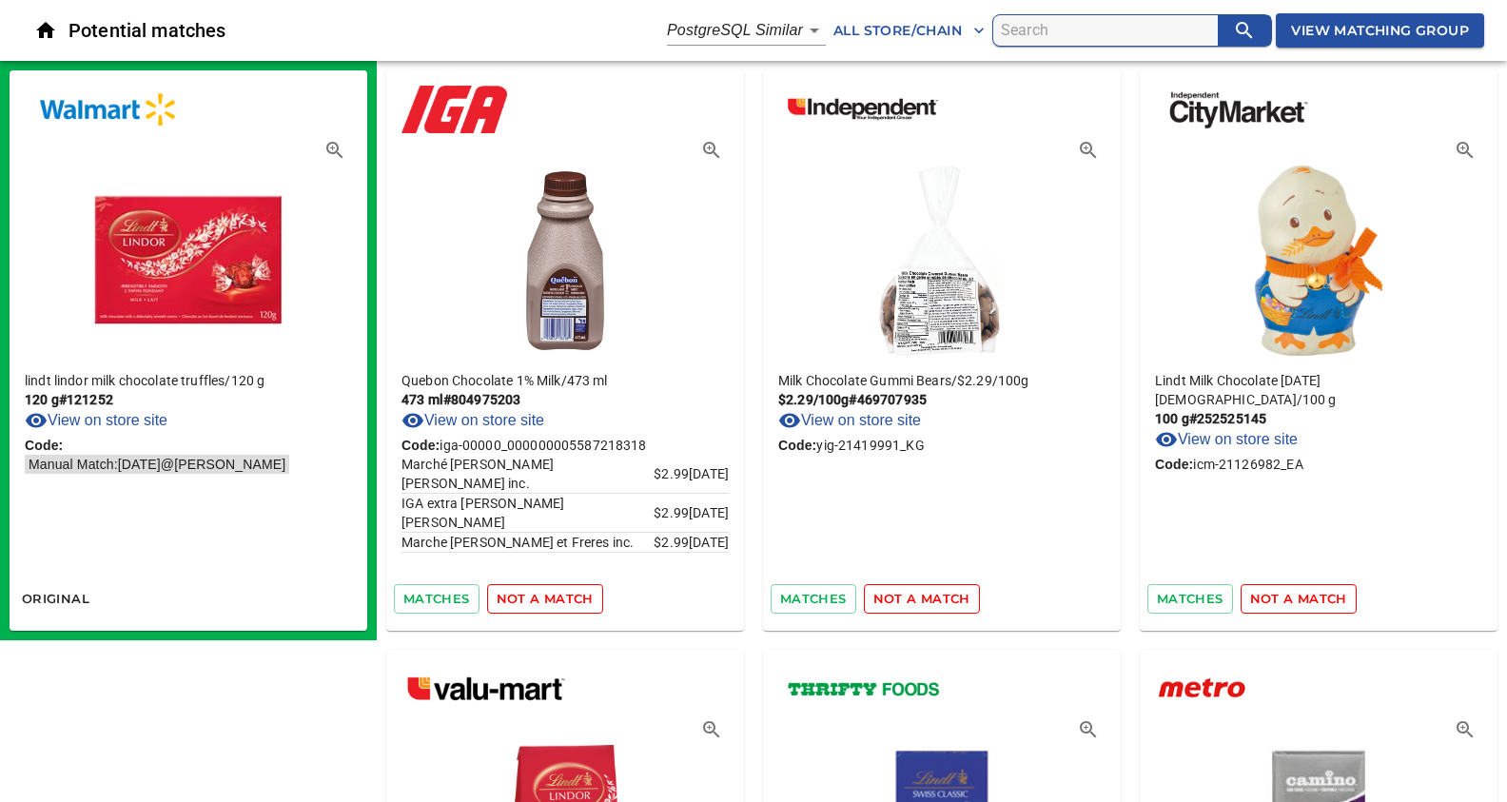
click at [540, 594] on span "not a match" at bounding box center [545, 599] width 97 height 22
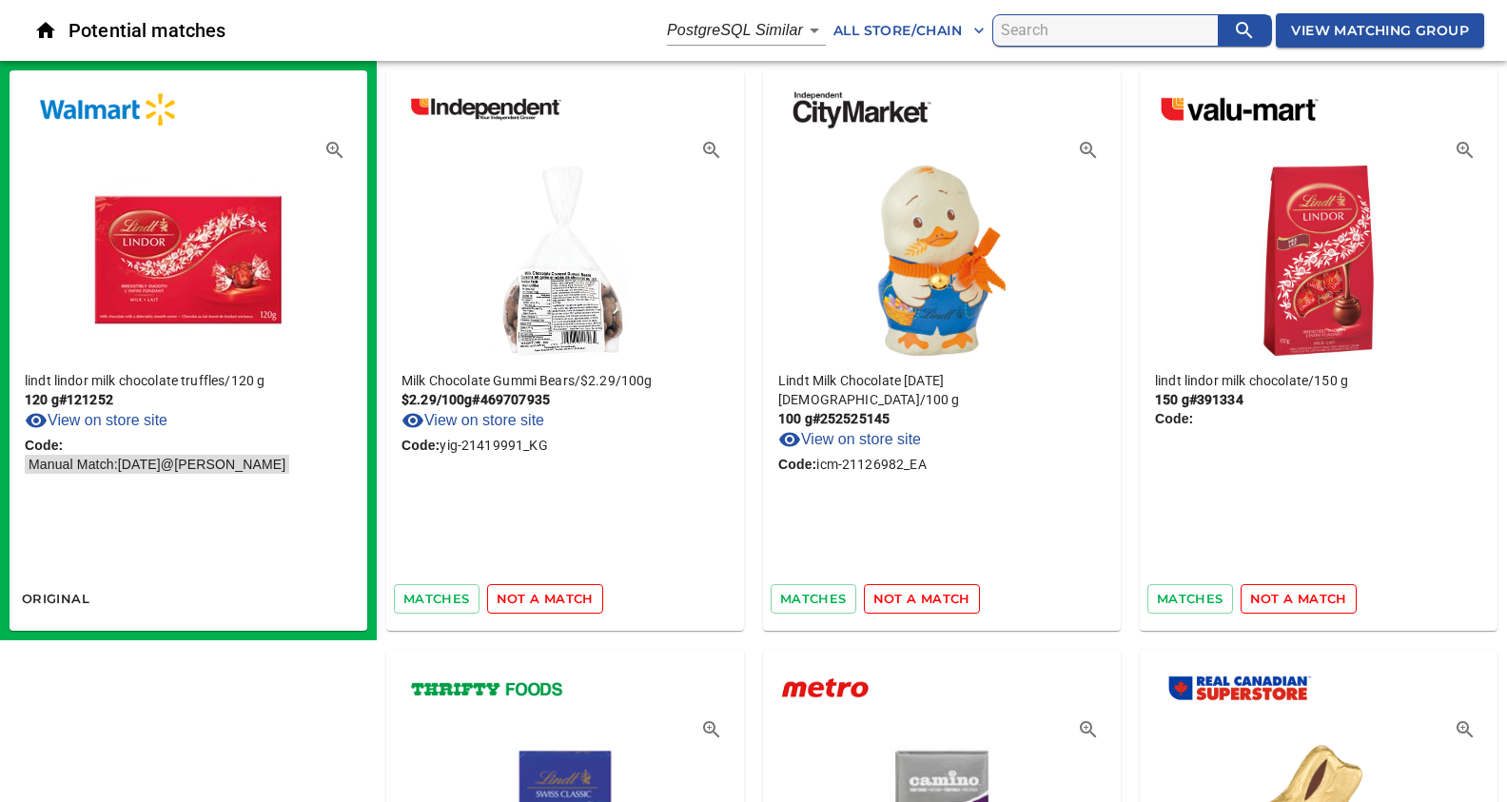
click at [540, 594] on span "not a match" at bounding box center [545, 599] width 97 height 22
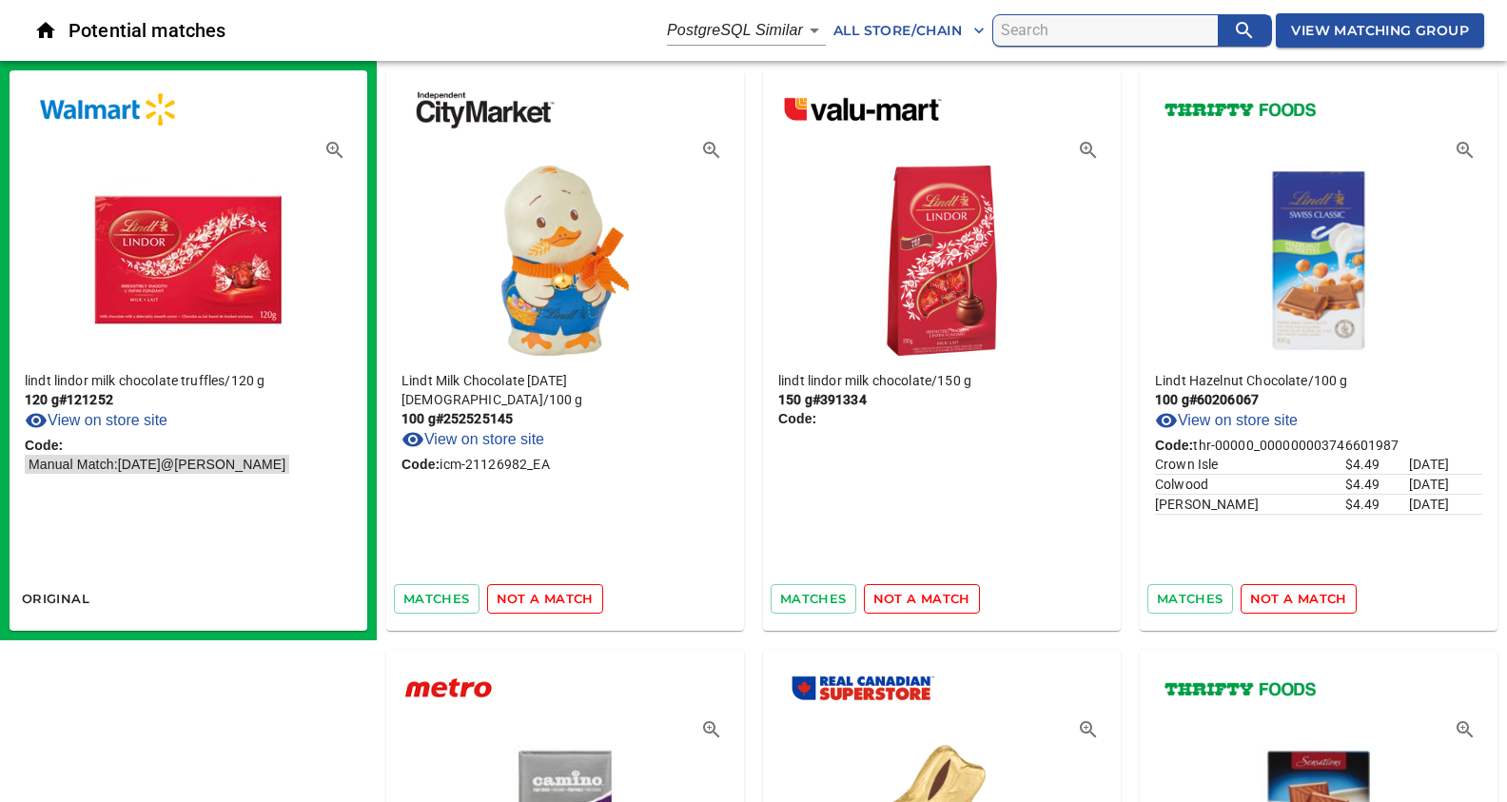
click at [540, 594] on span "not a match" at bounding box center [545, 599] width 97 height 22
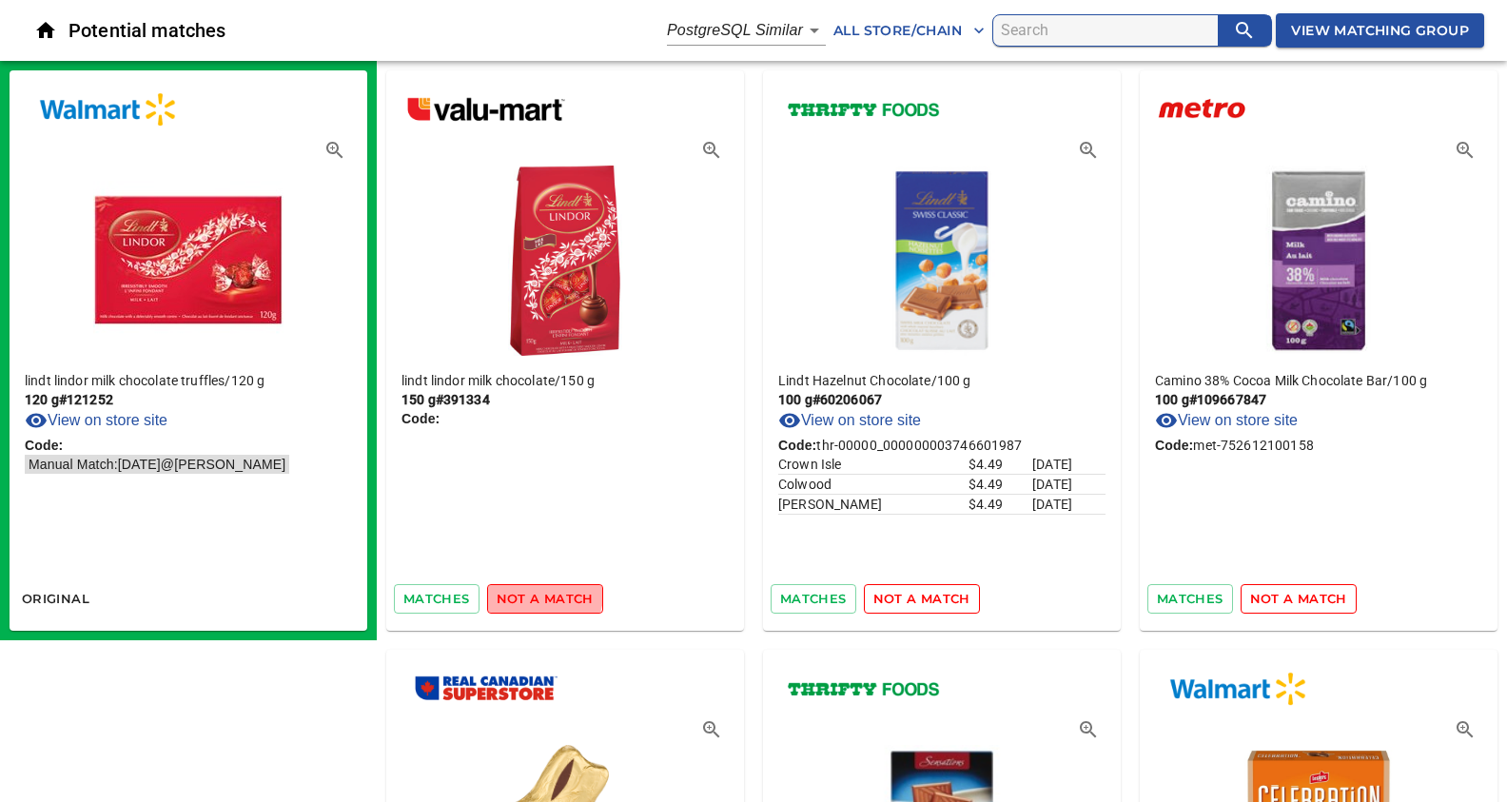
click at [540, 594] on span "not a match" at bounding box center [545, 599] width 97 height 22
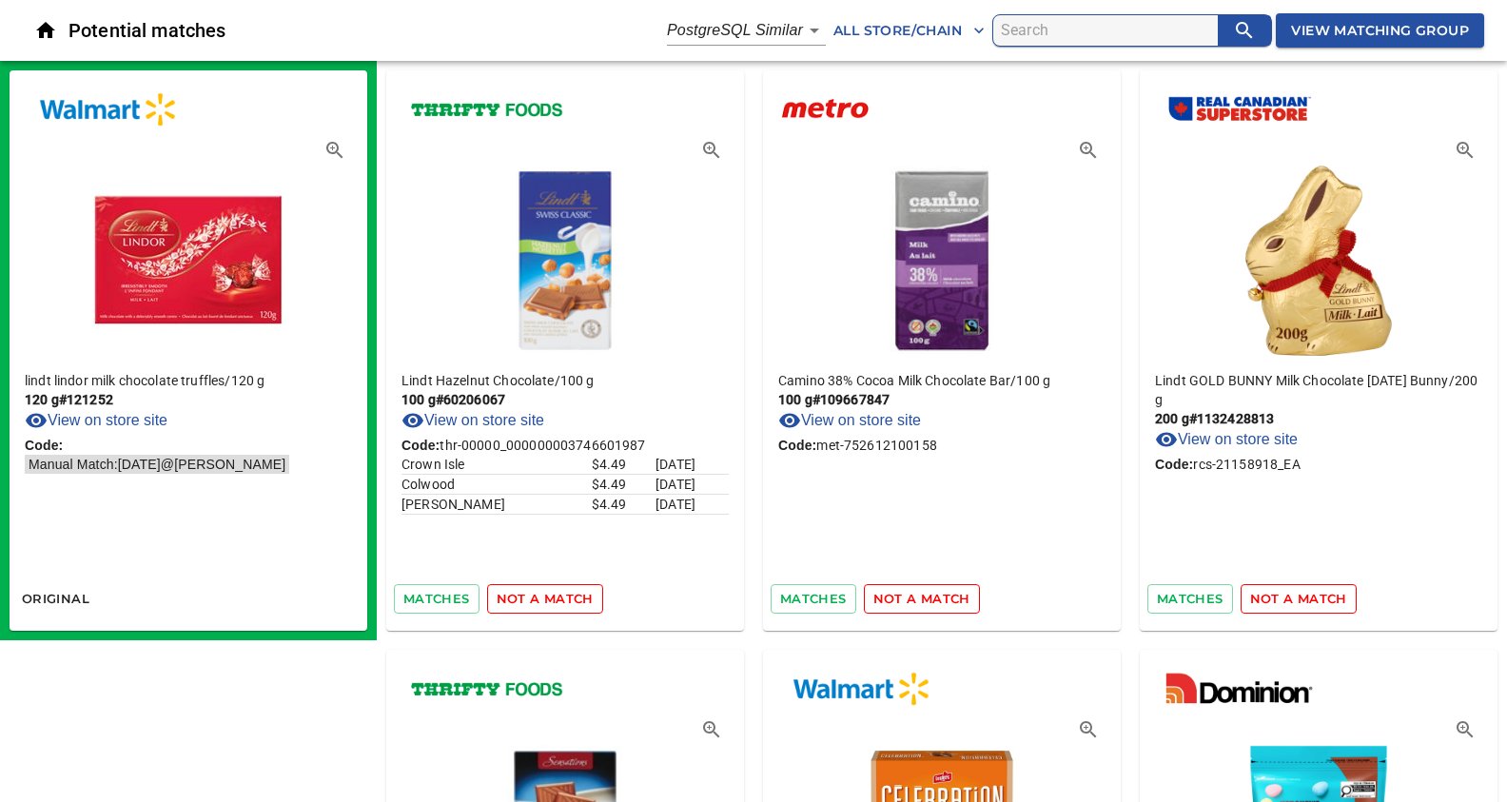
click at [540, 594] on span "not a match" at bounding box center [545, 599] width 97 height 22
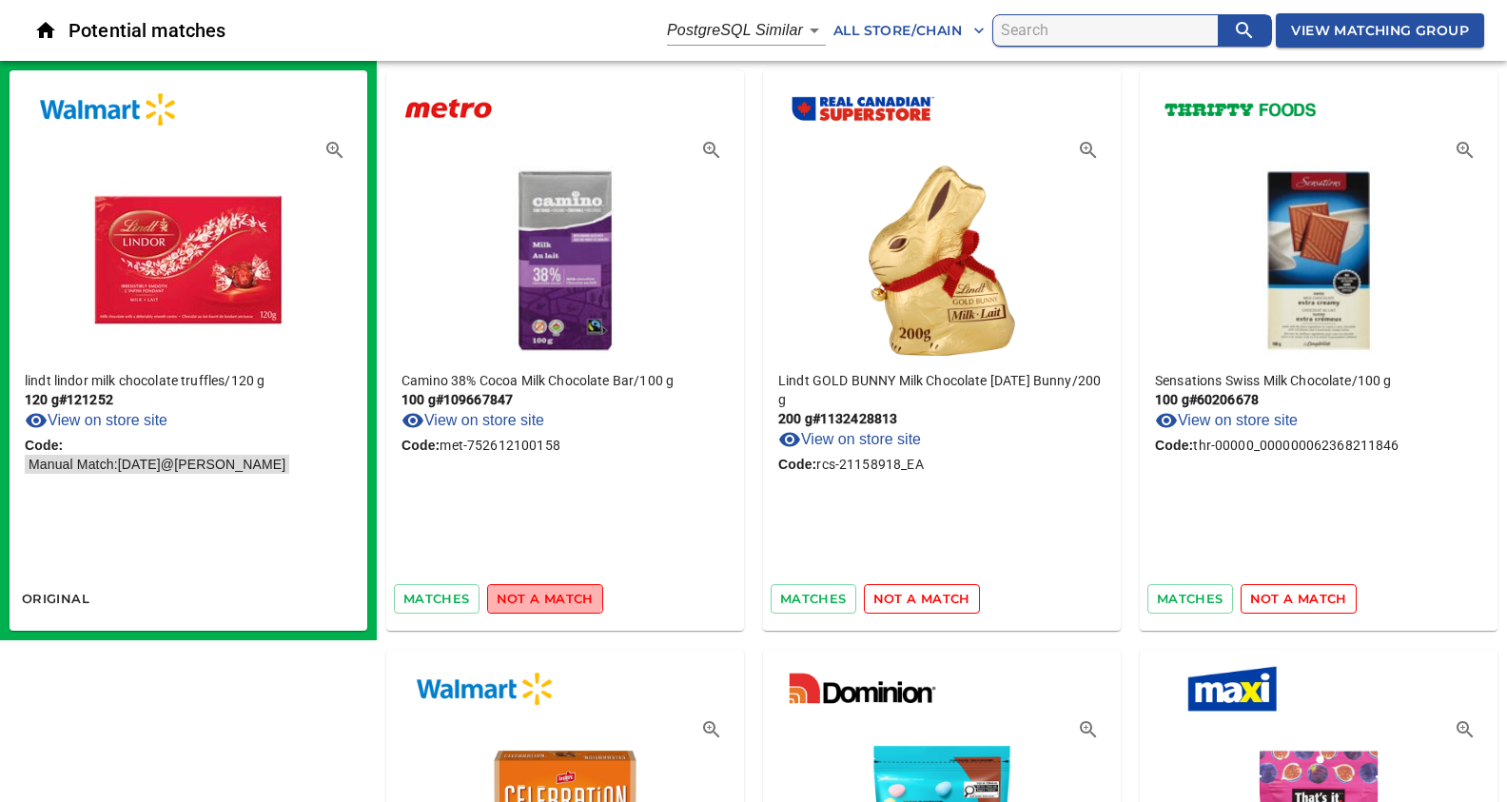
click at [540, 594] on span "not a match" at bounding box center [545, 599] width 97 height 22
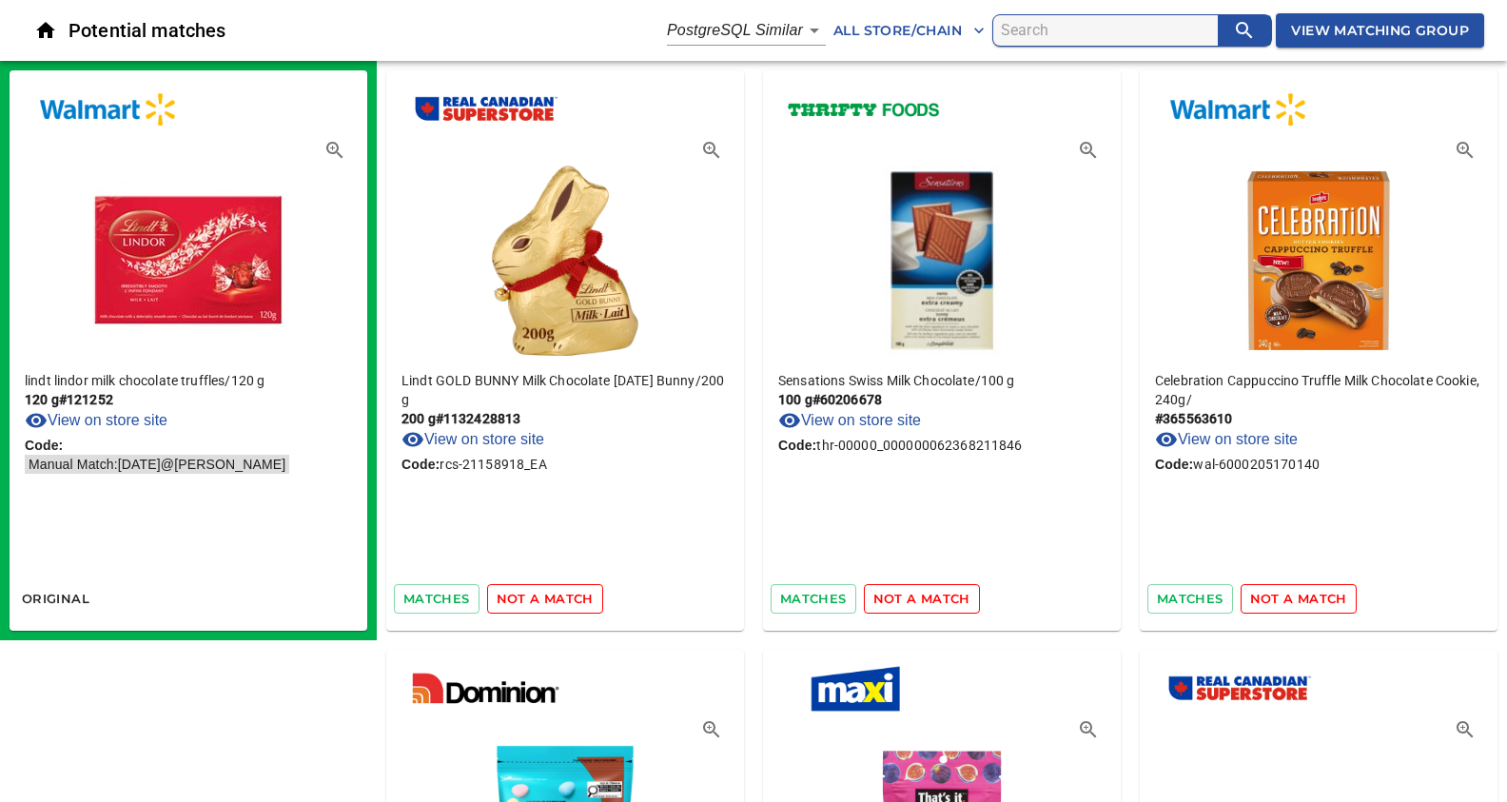
click at [540, 594] on span "not a match" at bounding box center [545, 599] width 97 height 22
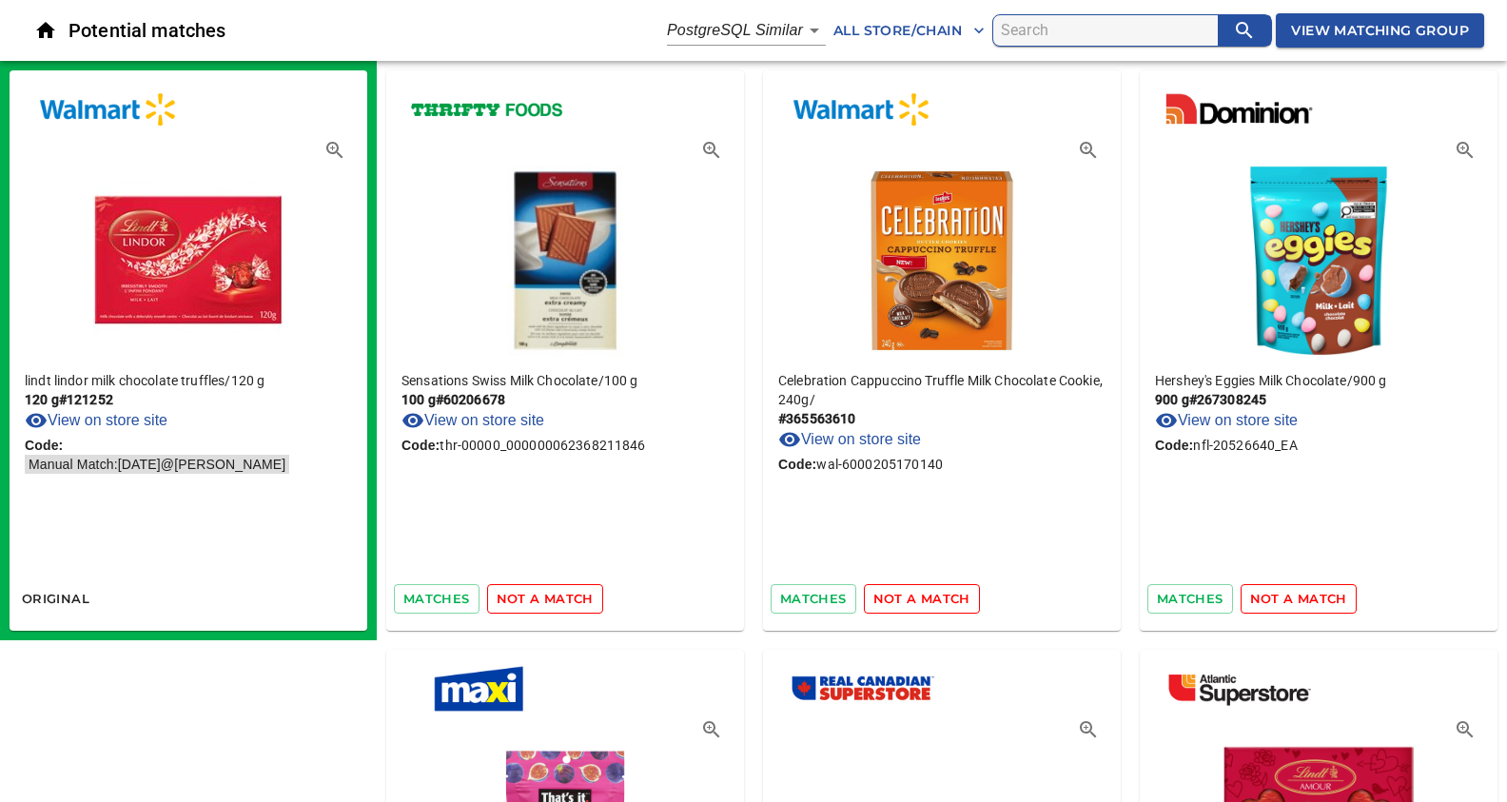
click at [540, 594] on span "not a match" at bounding box center [545, 599] width 97 height 22
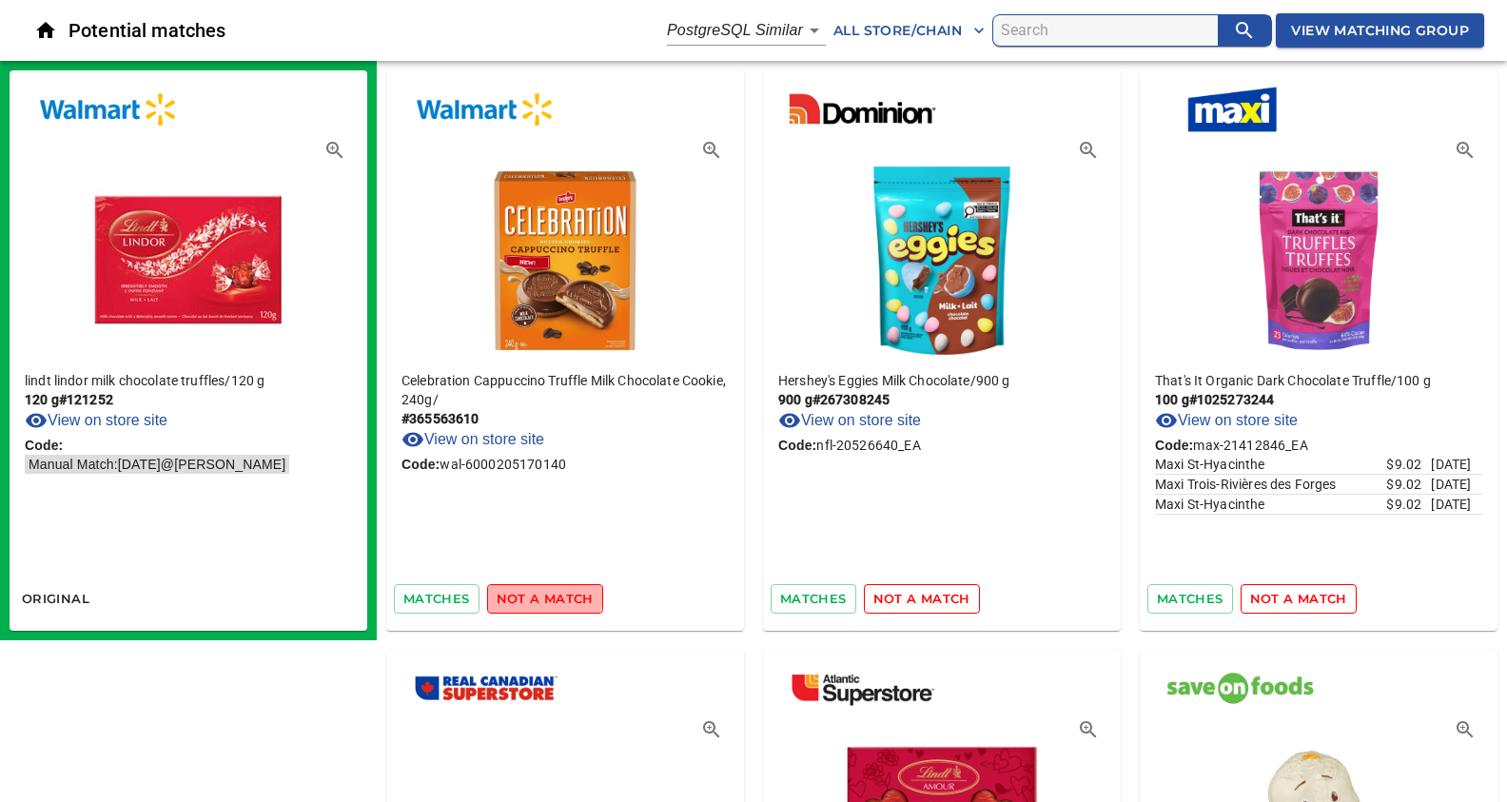
click at [540, 594] on span "not a match" at bounding box center [545, 599] width 97 height 22
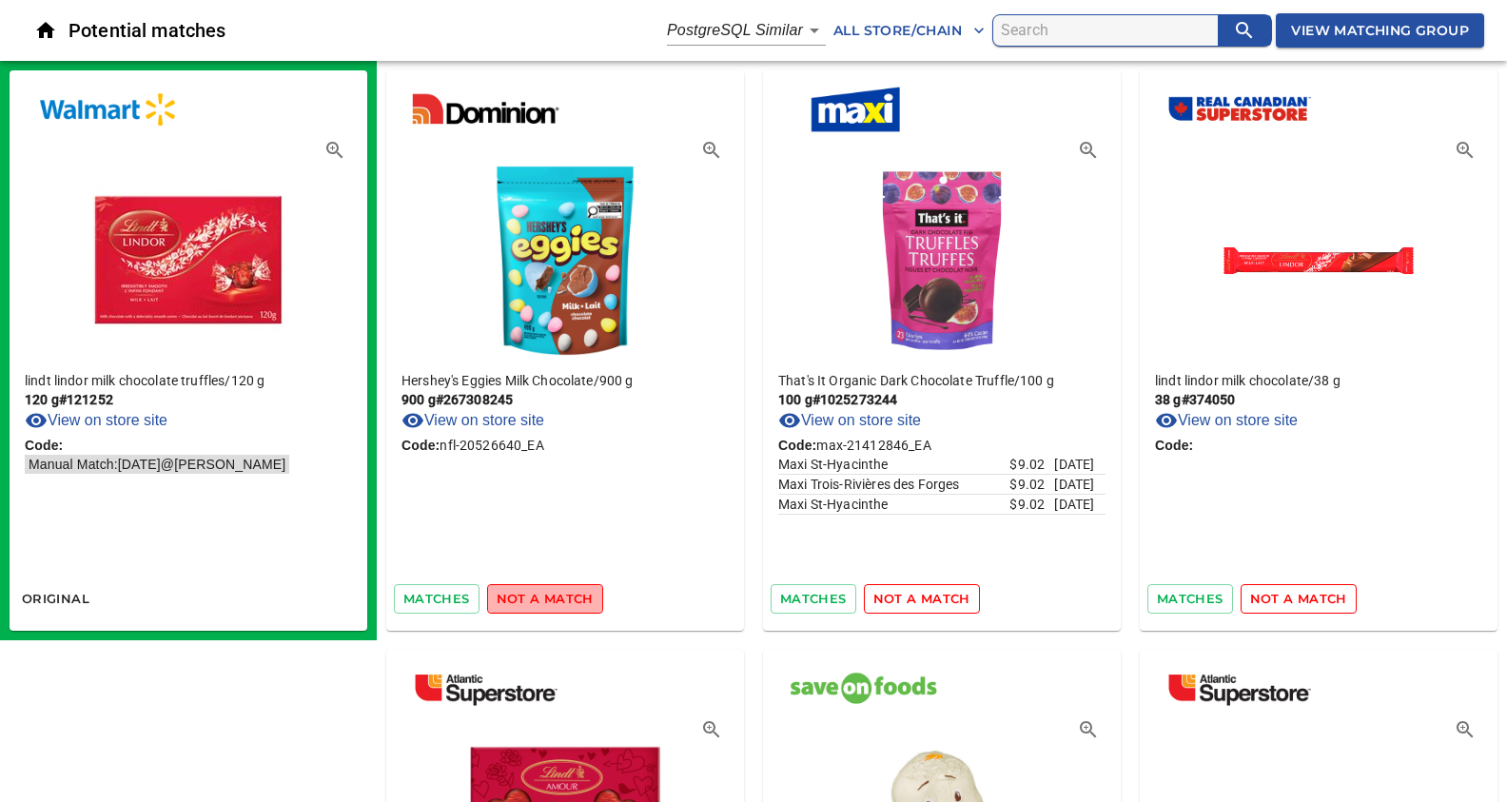
click at [575, 599] on span "not a match" at bounding box center [545, 599] width 97 height 22
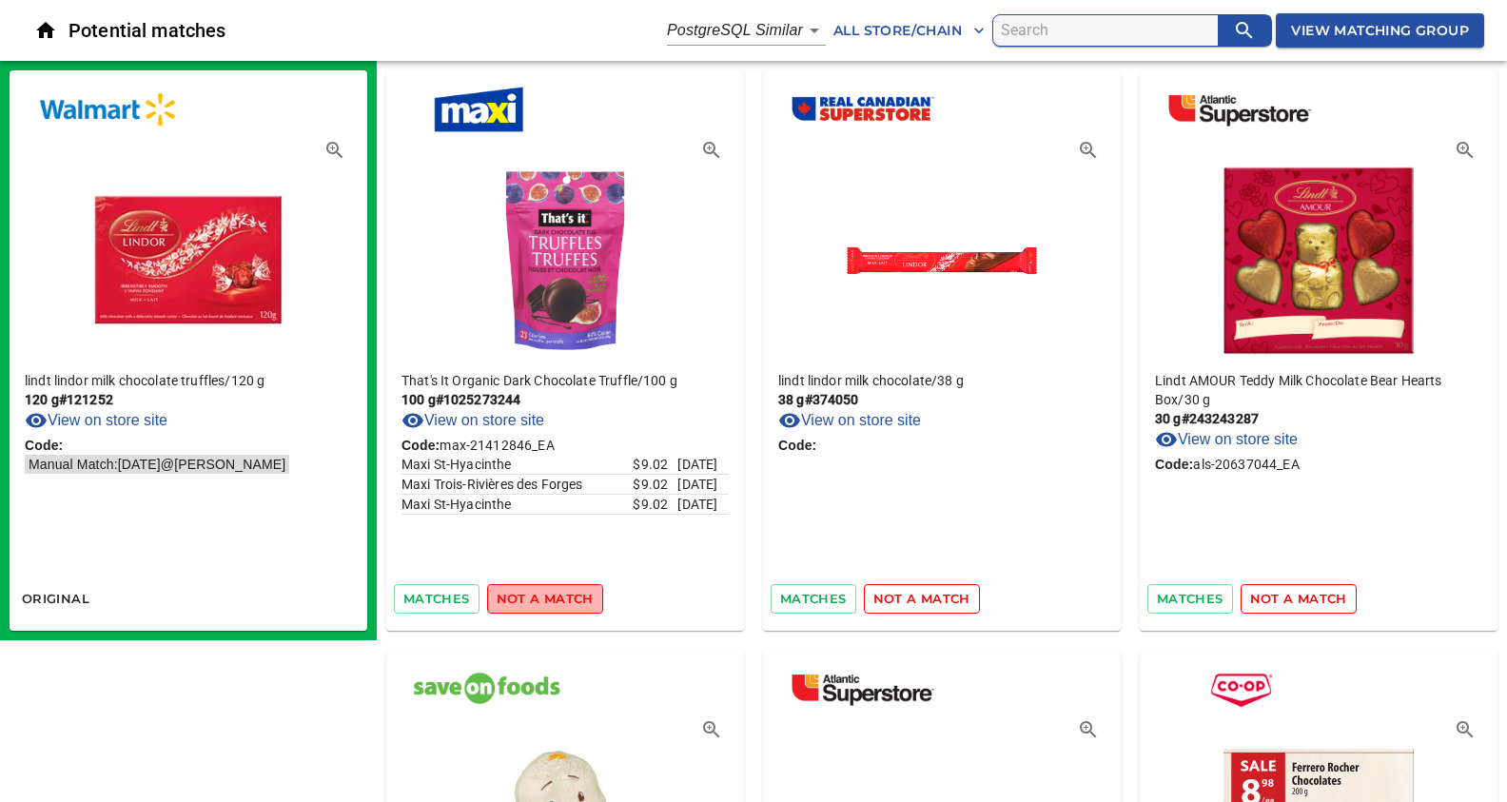
click at [548, 604] on span "not a match" at bounding box center [545, 599] width 97 height 22
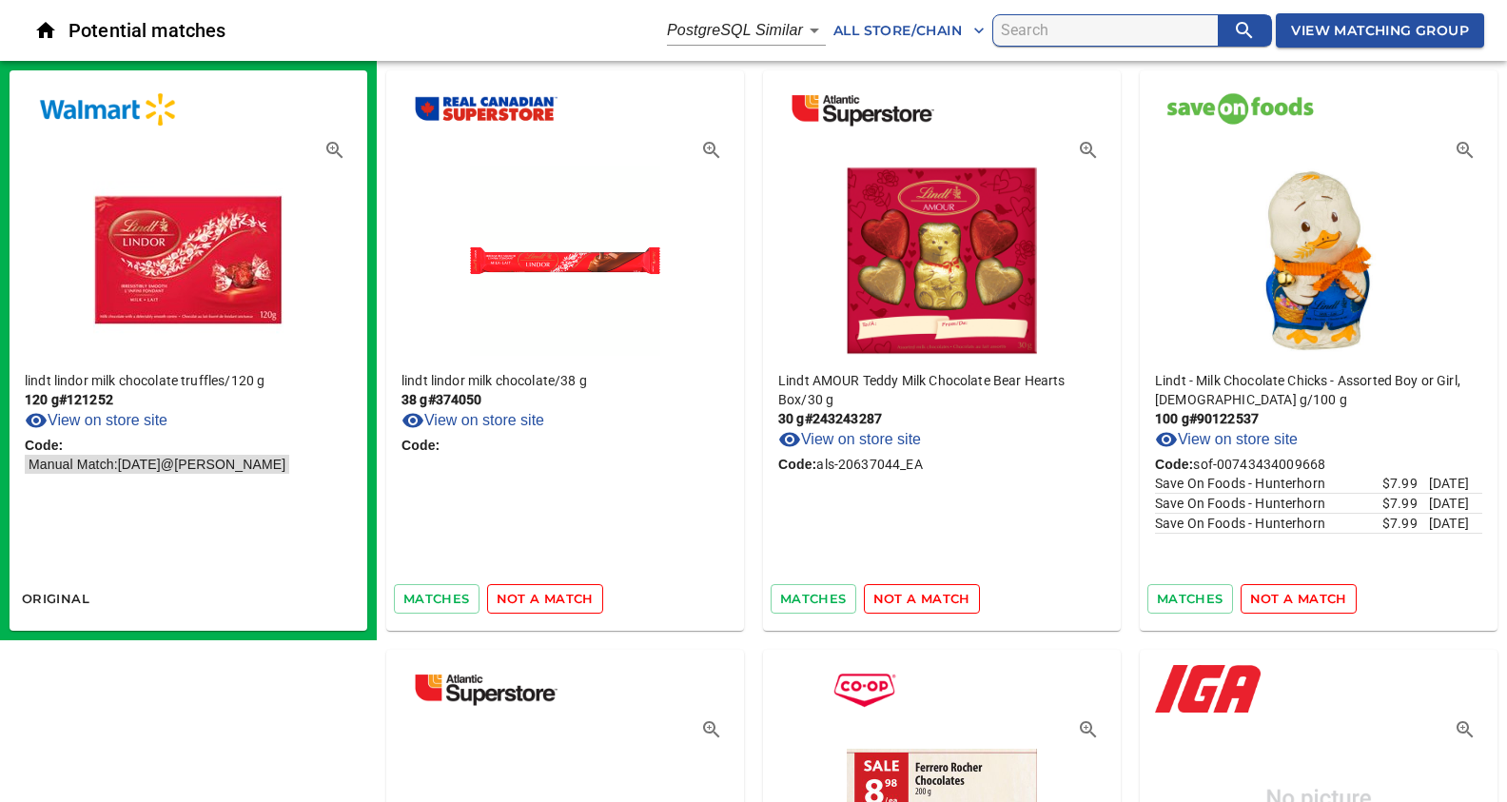
click at [548, 604] on span "not a match" at bounding box center [545, 599] width 97 height 22
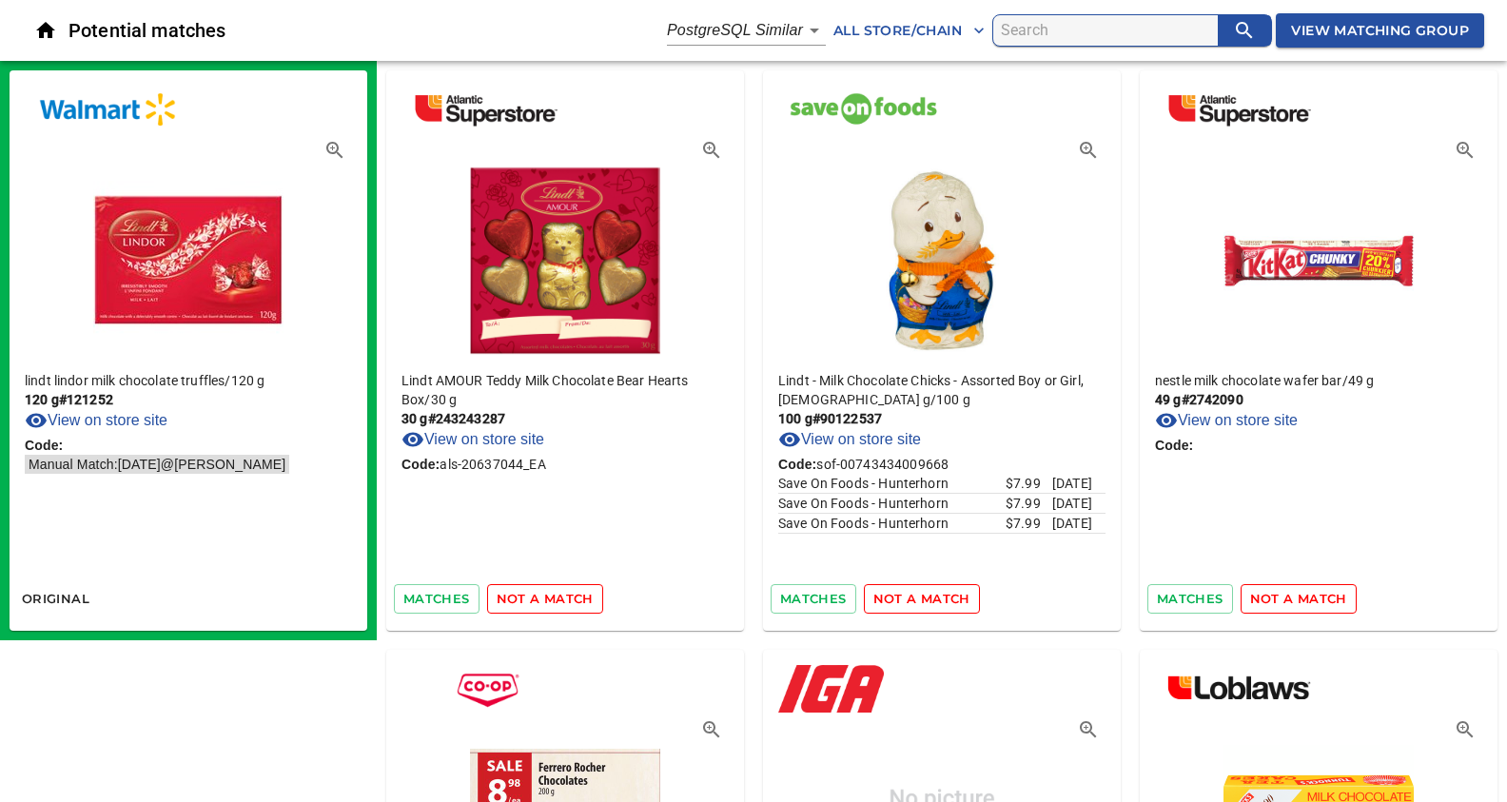
click at [548, 604] on span "not a match" at bounding box center [545, 599] width 97 height 22
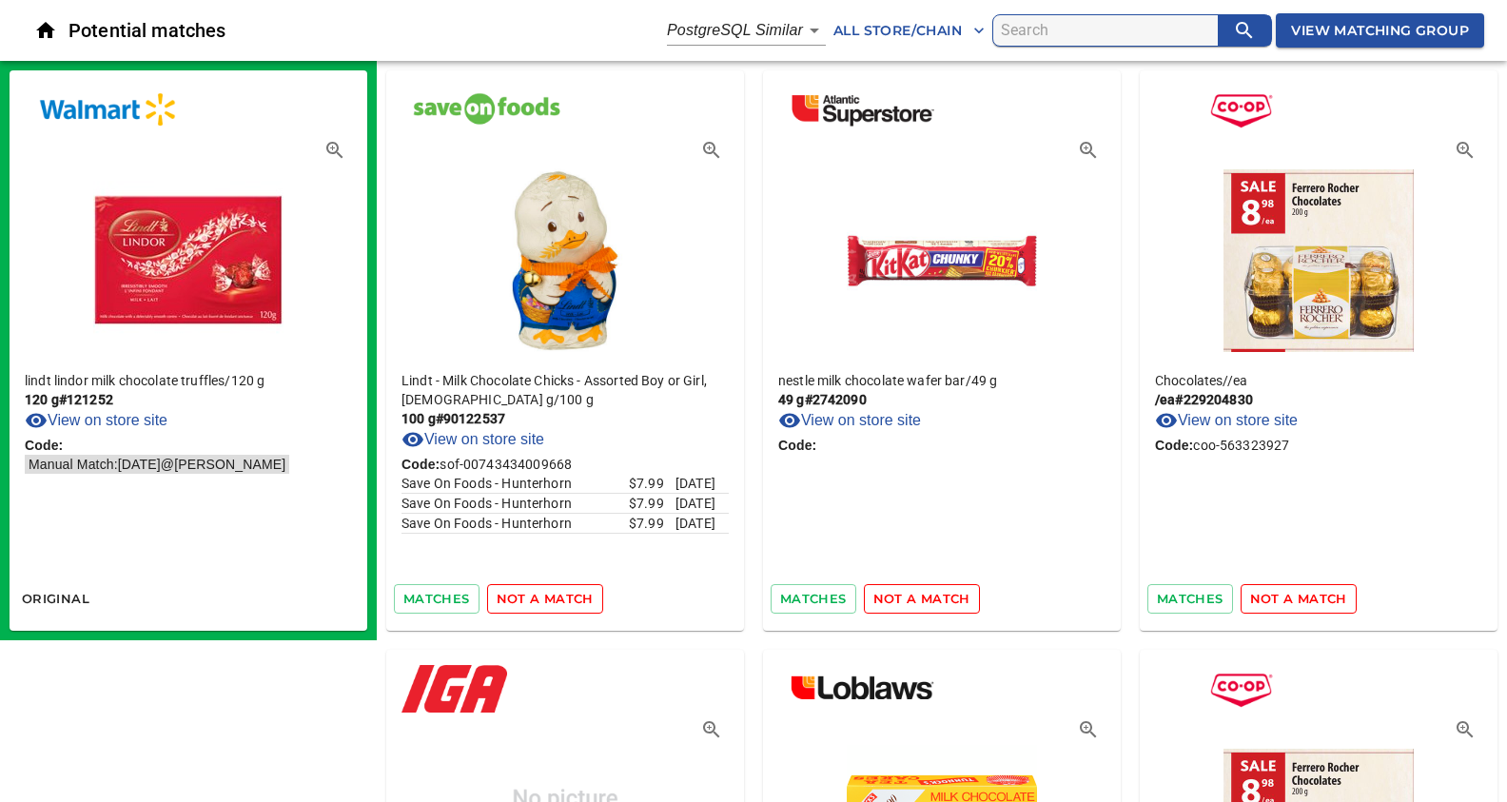
click at [548, 604] on span "not a match" at bounding box center [545, 599] width 97 height 22
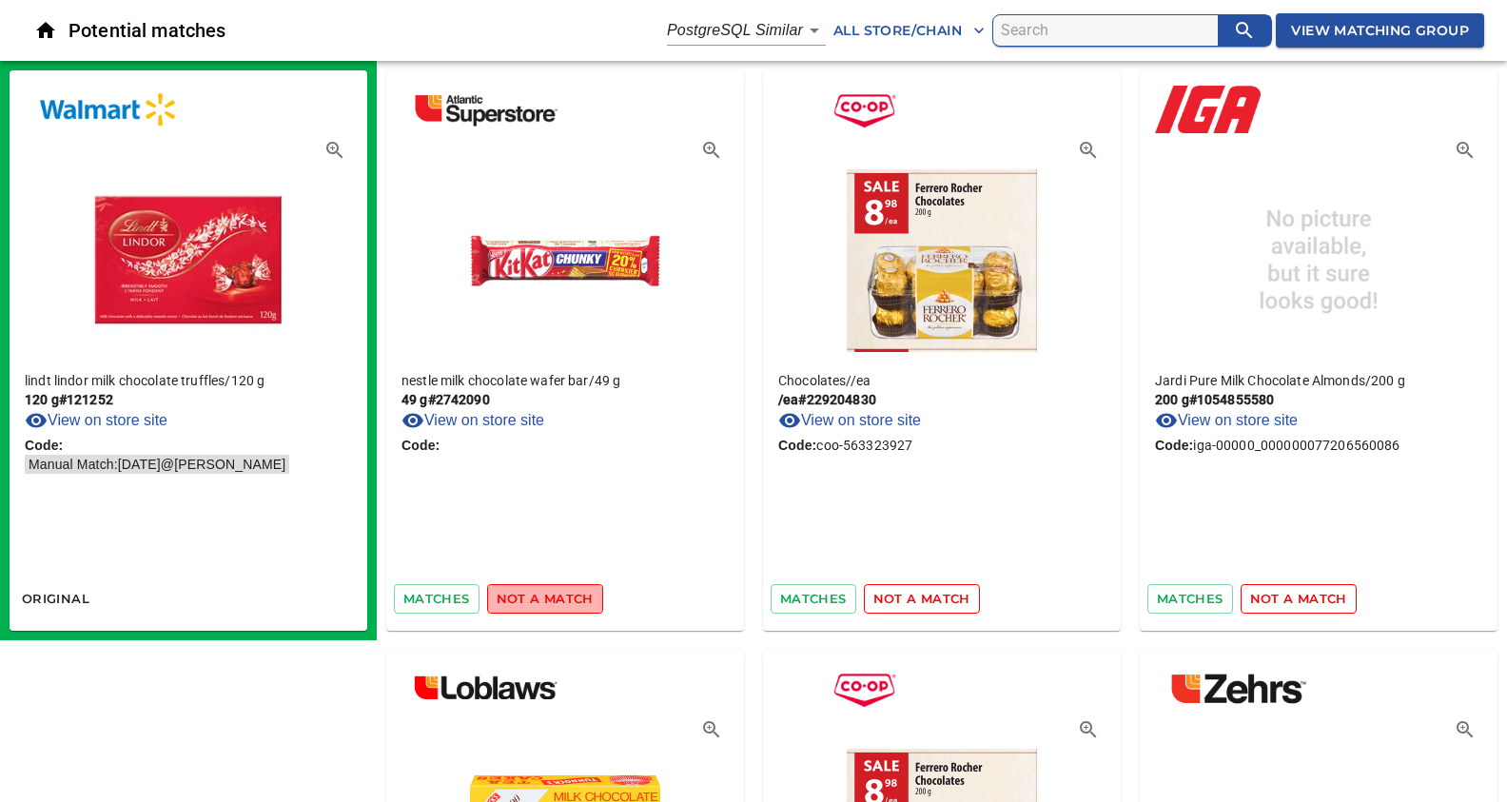
click at [548, 604] on span "not a match" at bounding box center [545, 599] width 97 height 22
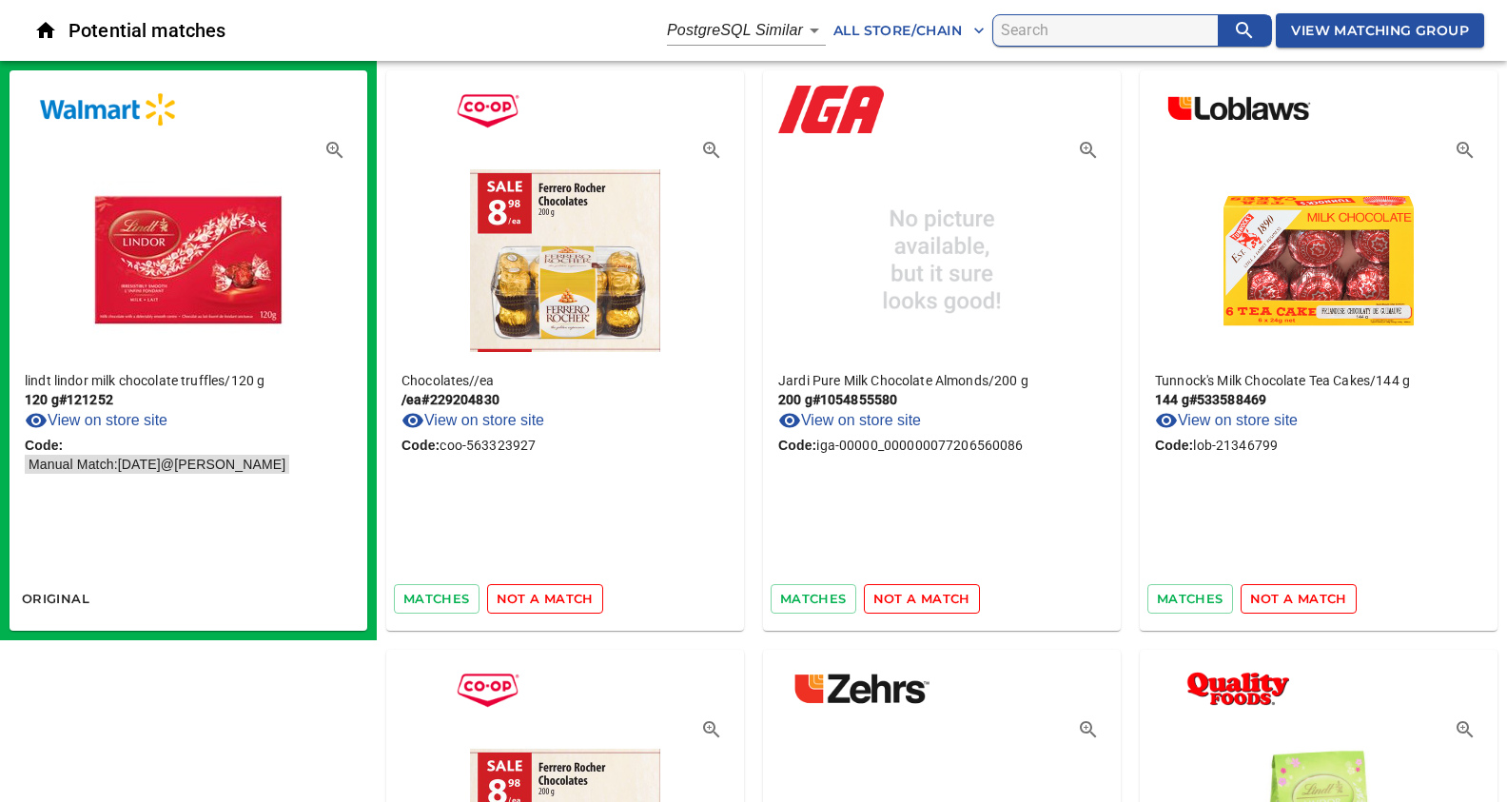
click at [548, 604] on span "not a match" at bounding box center [545, 599] width 97 height 22
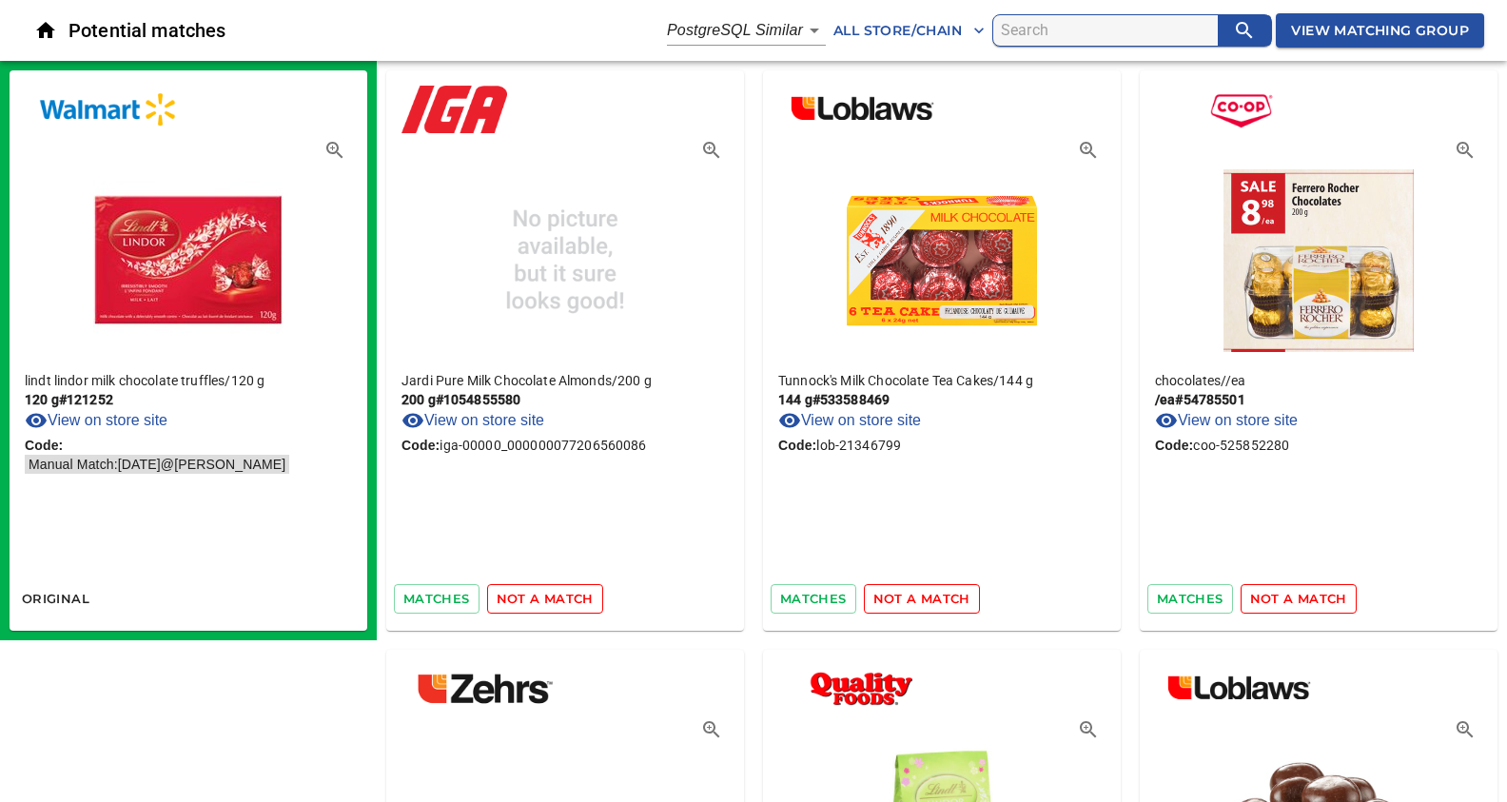
click at [548, 604] on span "not a match" at bounding box center [545, 599] width 97 height 22
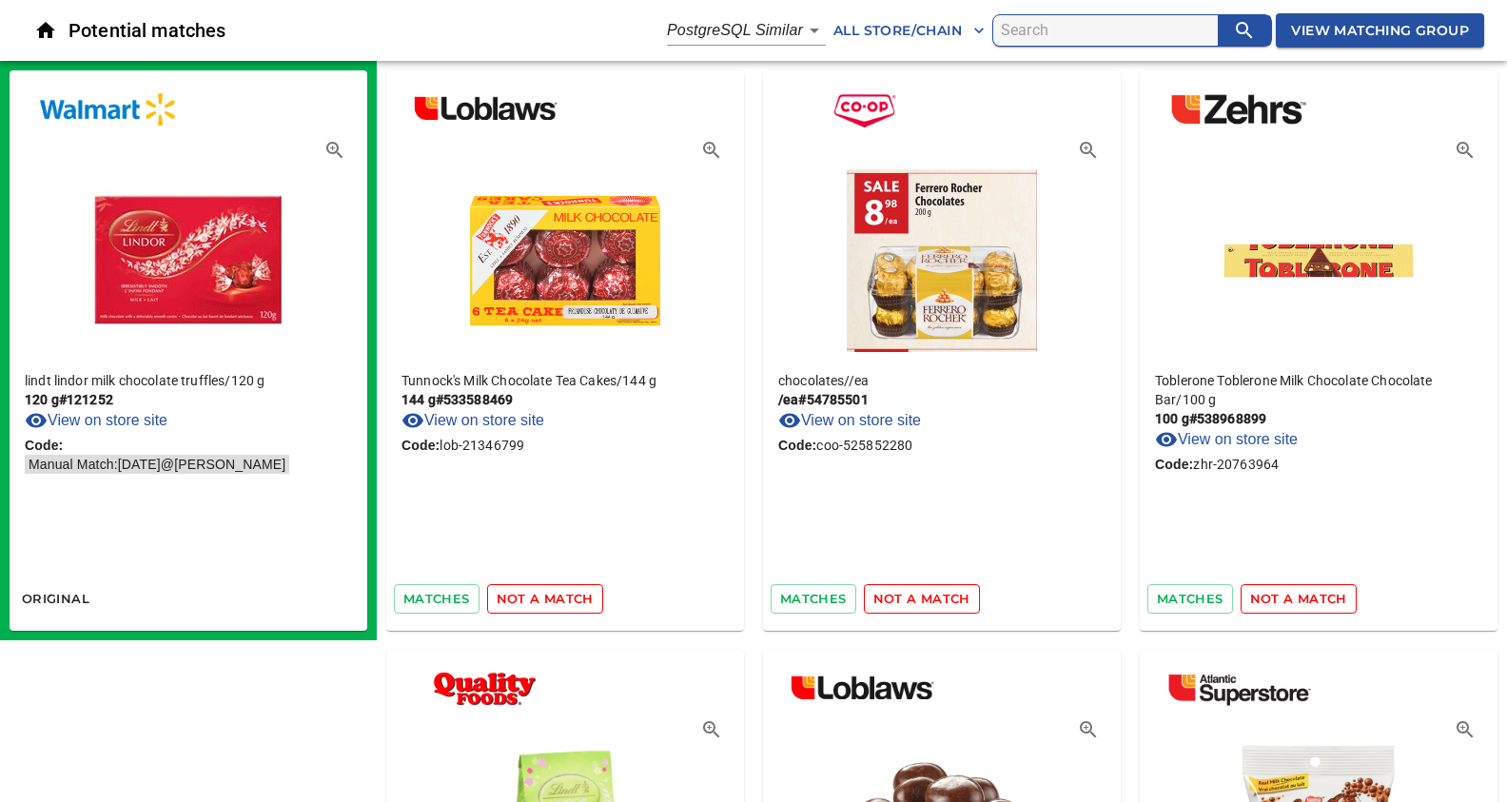
click at [548, 604] on span "not a match" at bounding box center [545, 599] width 97 height 22
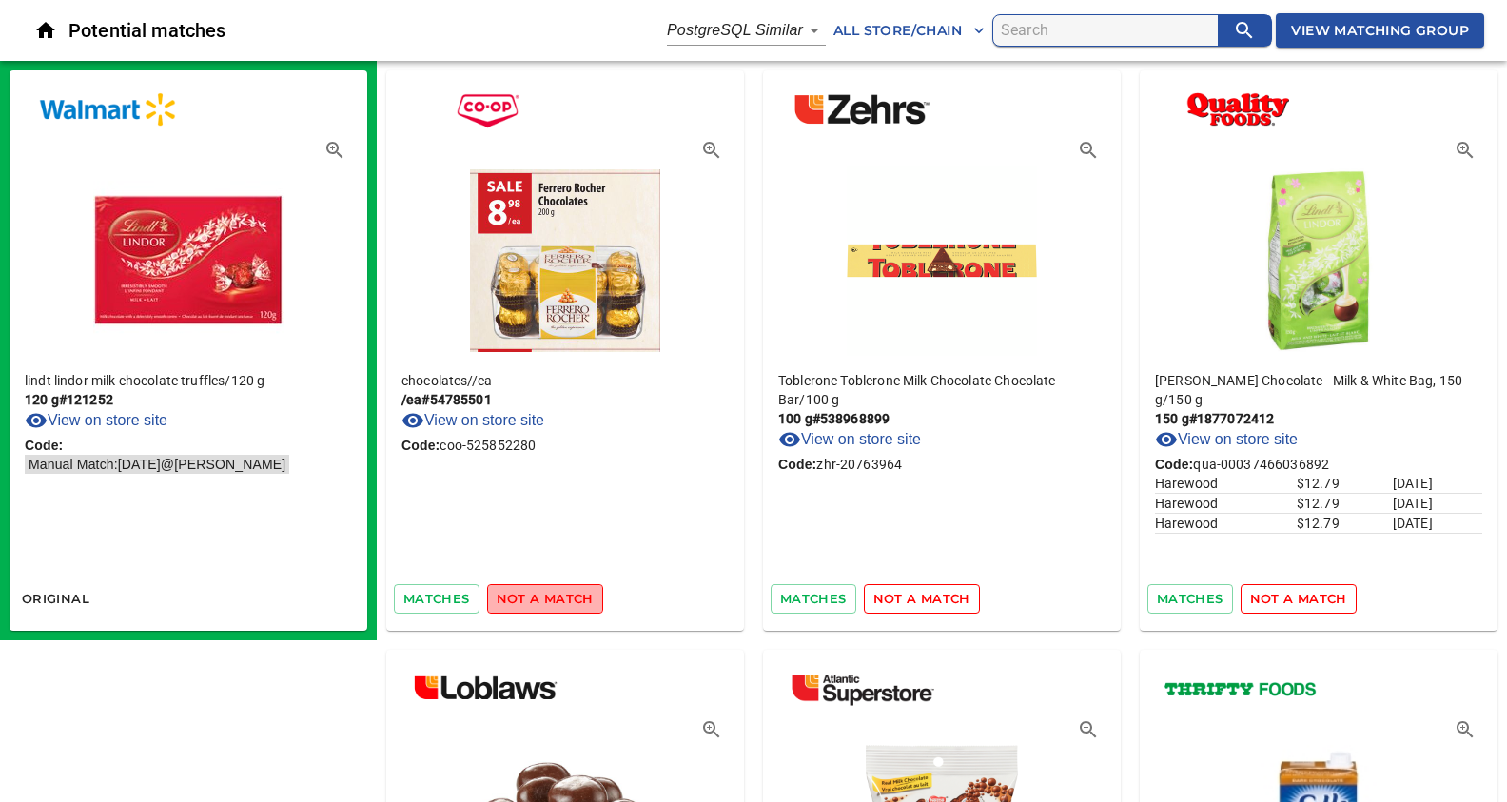
click at [548, 604] on span "not a match" at bounding box center [545, 599] width 97 height 22
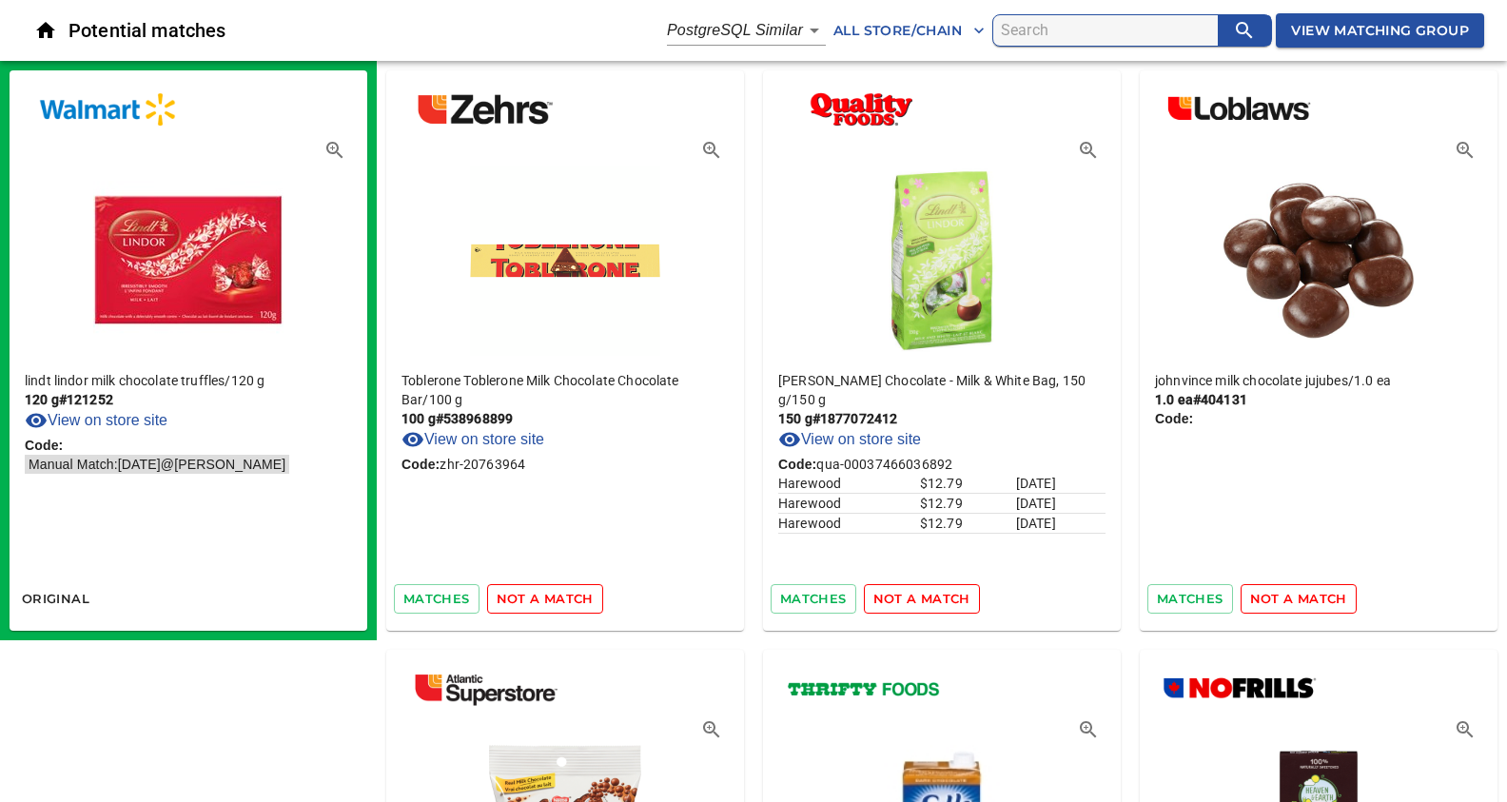
click at [548, 604] on span "not a match" at bounding box center [545, 599] width 97 height 22
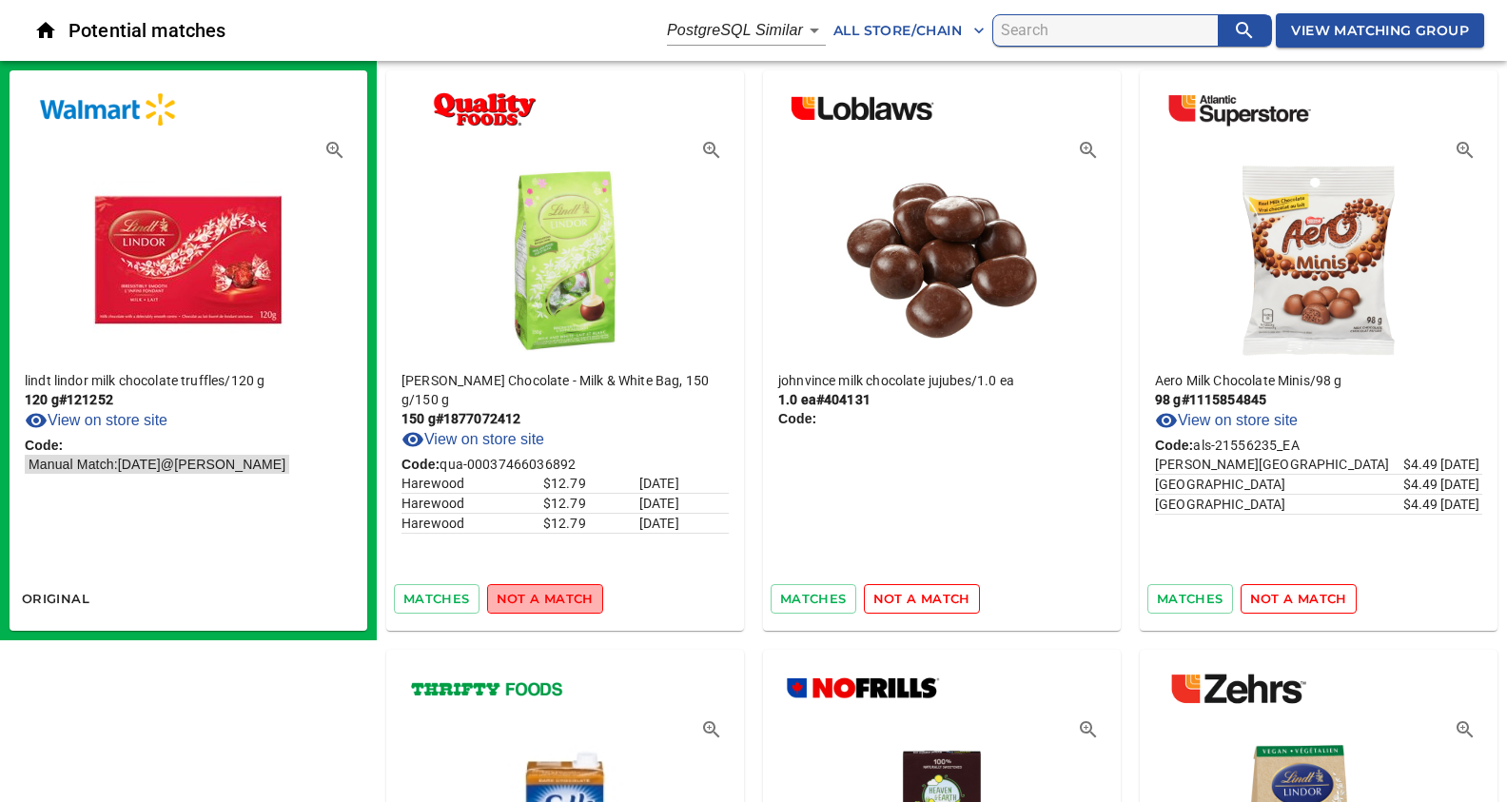
click at [548, 604] on span "not a match" at bounding box center [545, 599] width 97 height 22
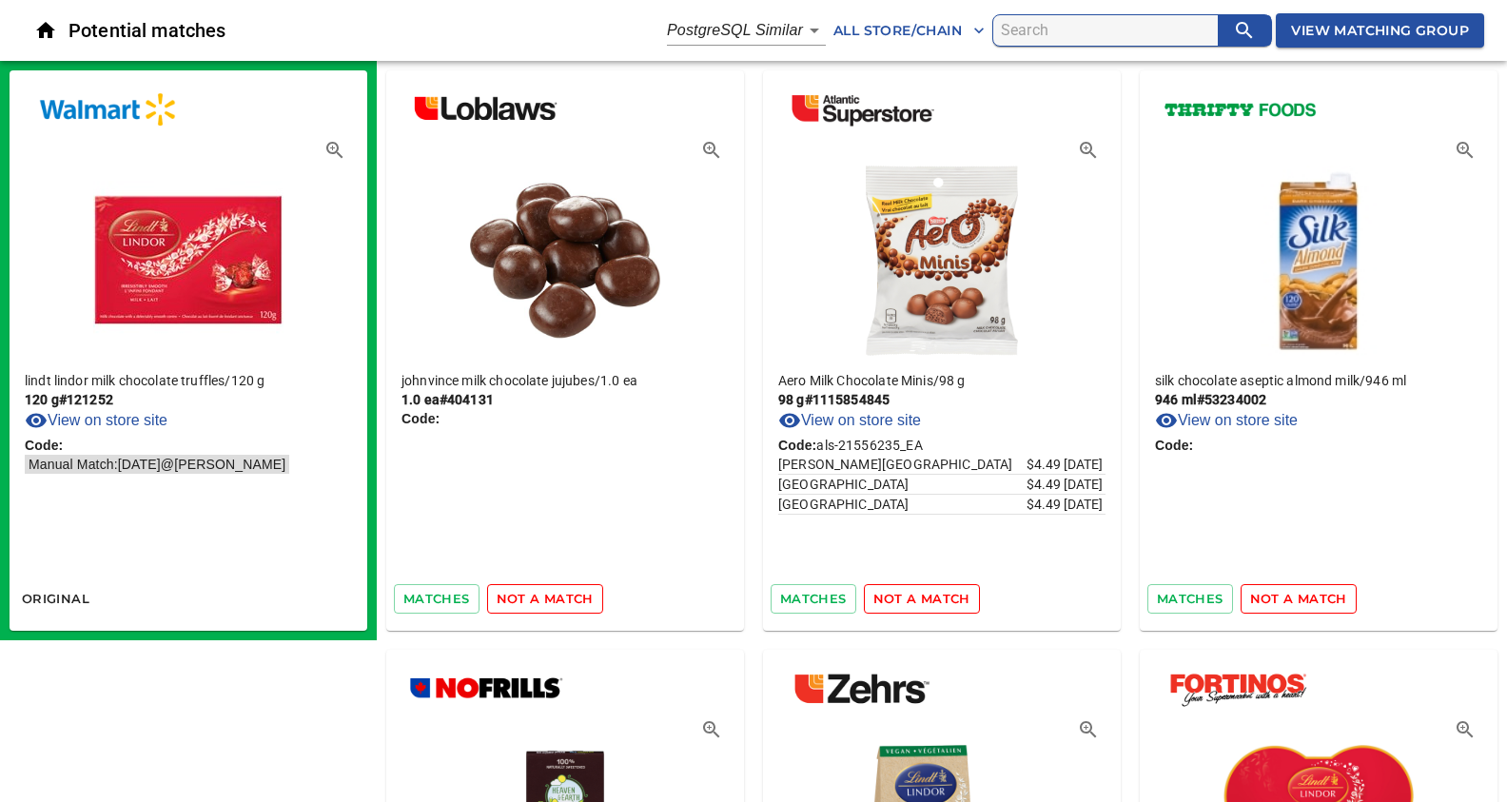
click at [548, 604] on span "not a match" at bounding box center [545, 599] width 97 height 22
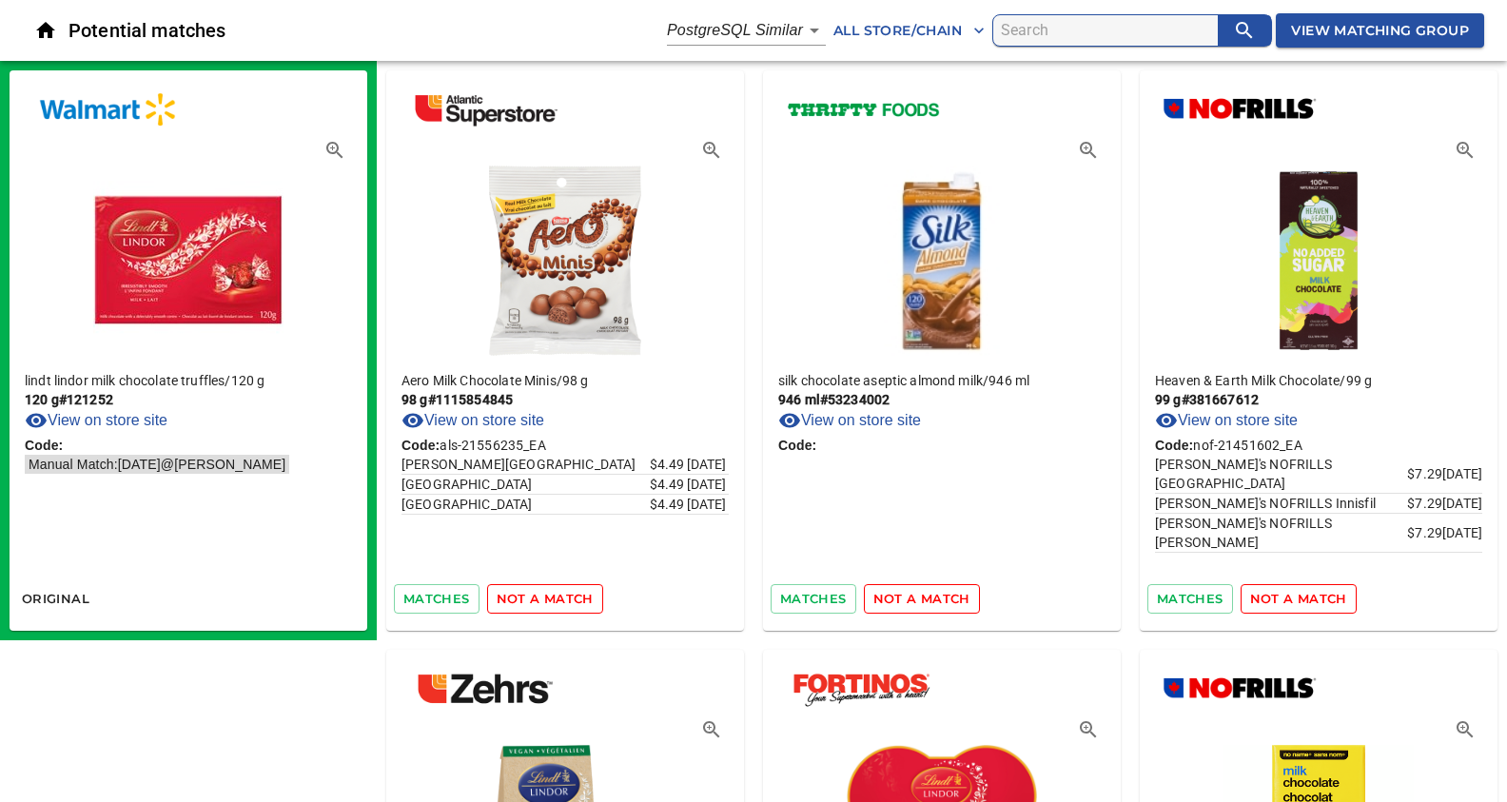
click at [548, 604] on span "not a match" at bounding box center [545, 599] width 97 height 22
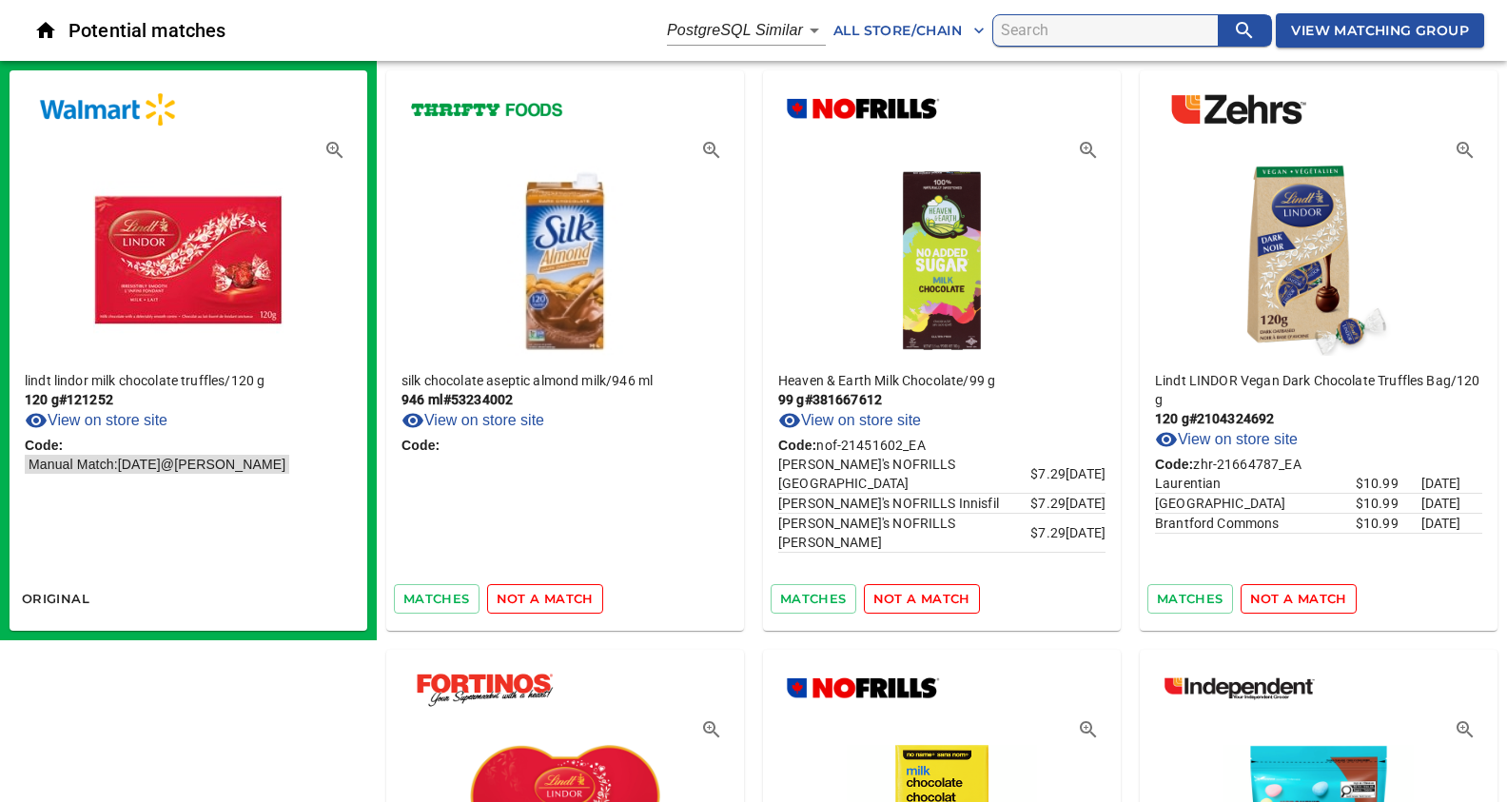
click at [548, 604] on span "not a match" at bounding box center [545, 599] width 97 height 22
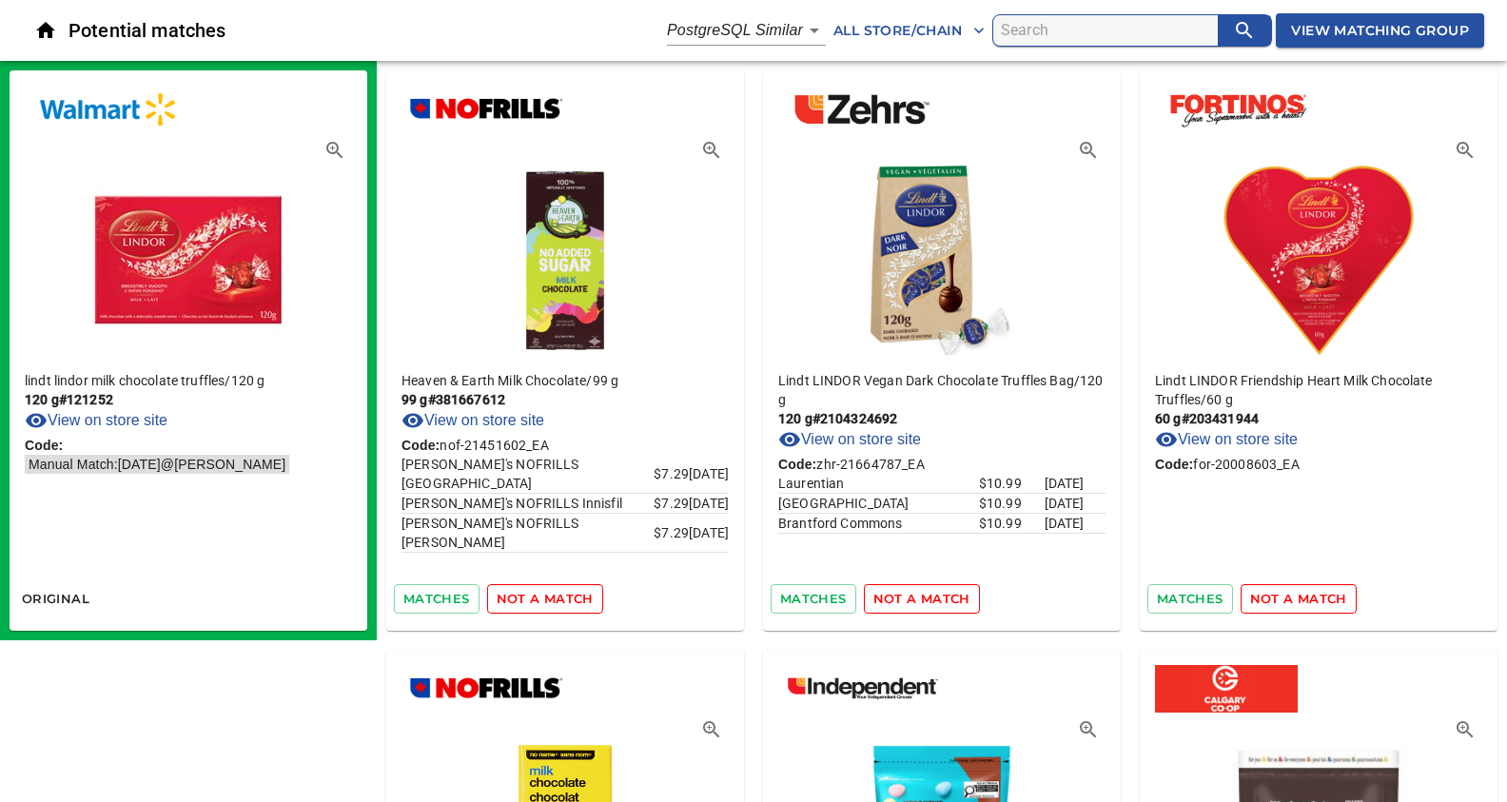
click at [548, 604] on span "not a match" at bounding box center [545, 599] width 97 height 22
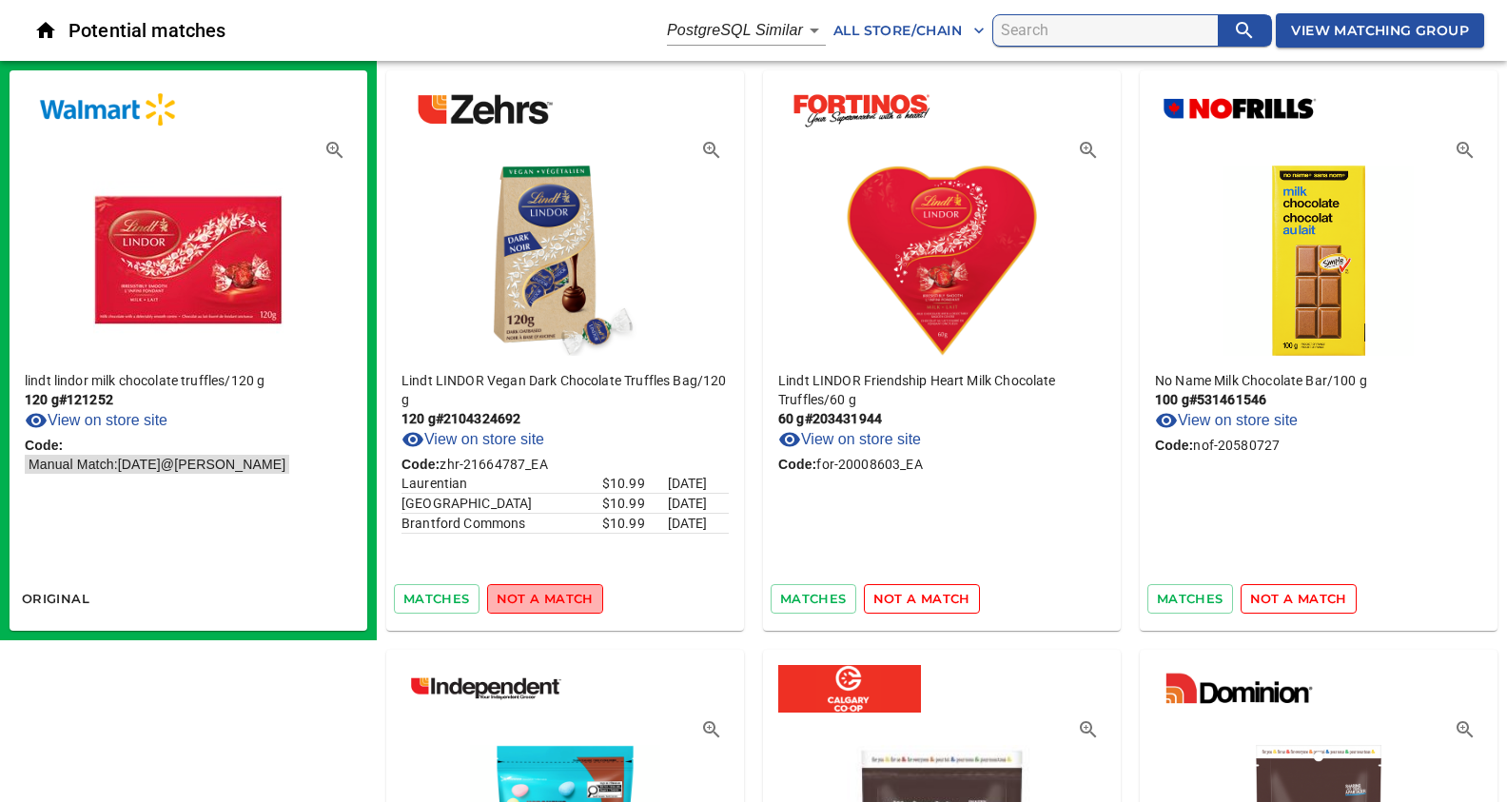
click at [548, 604] on span "not a match" at bounding box center [545, 599] width 97 height 22
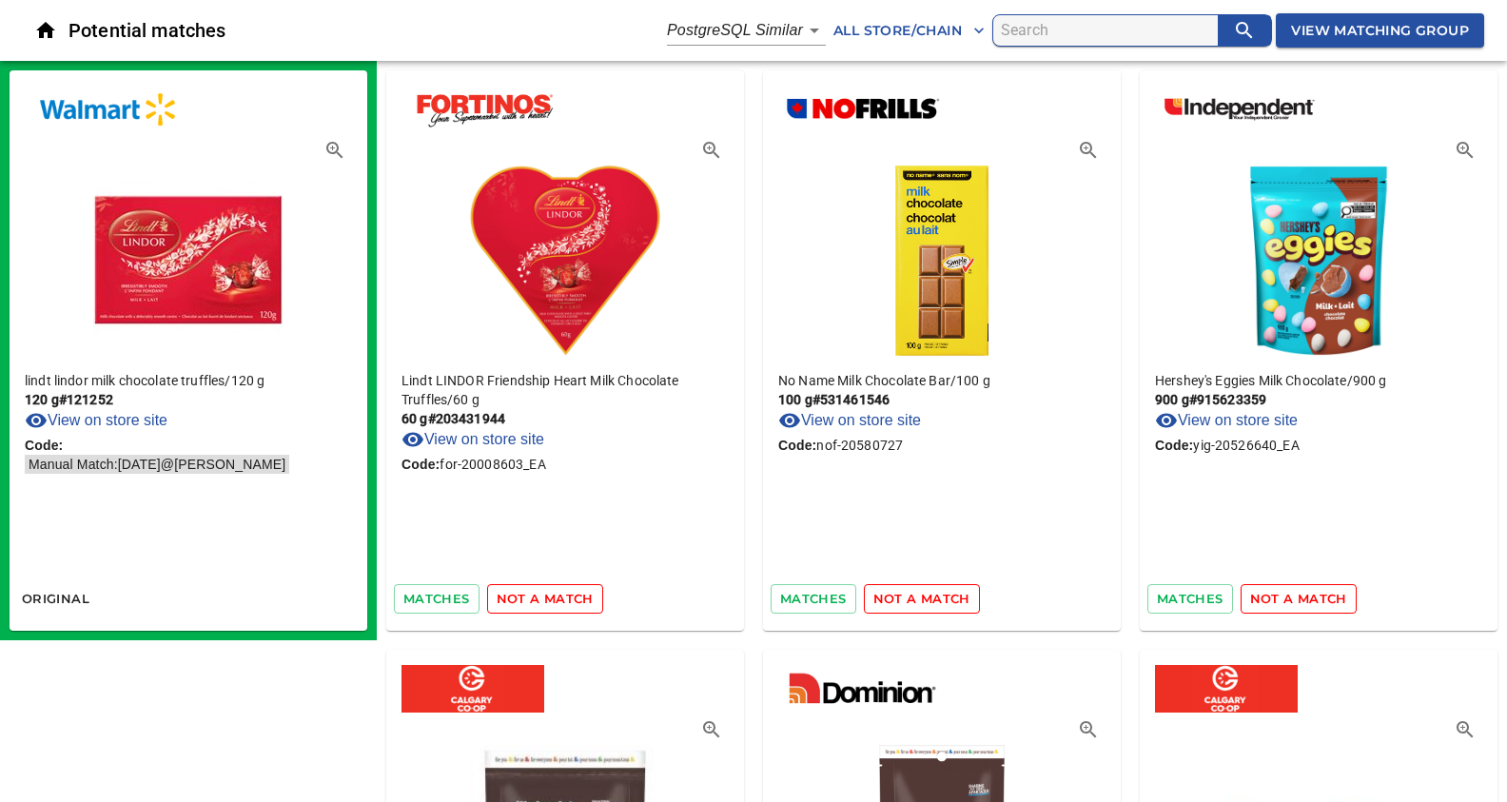
click at [548, 604] on span "not a match" at bounding box center [545, 599] width 97 height 22
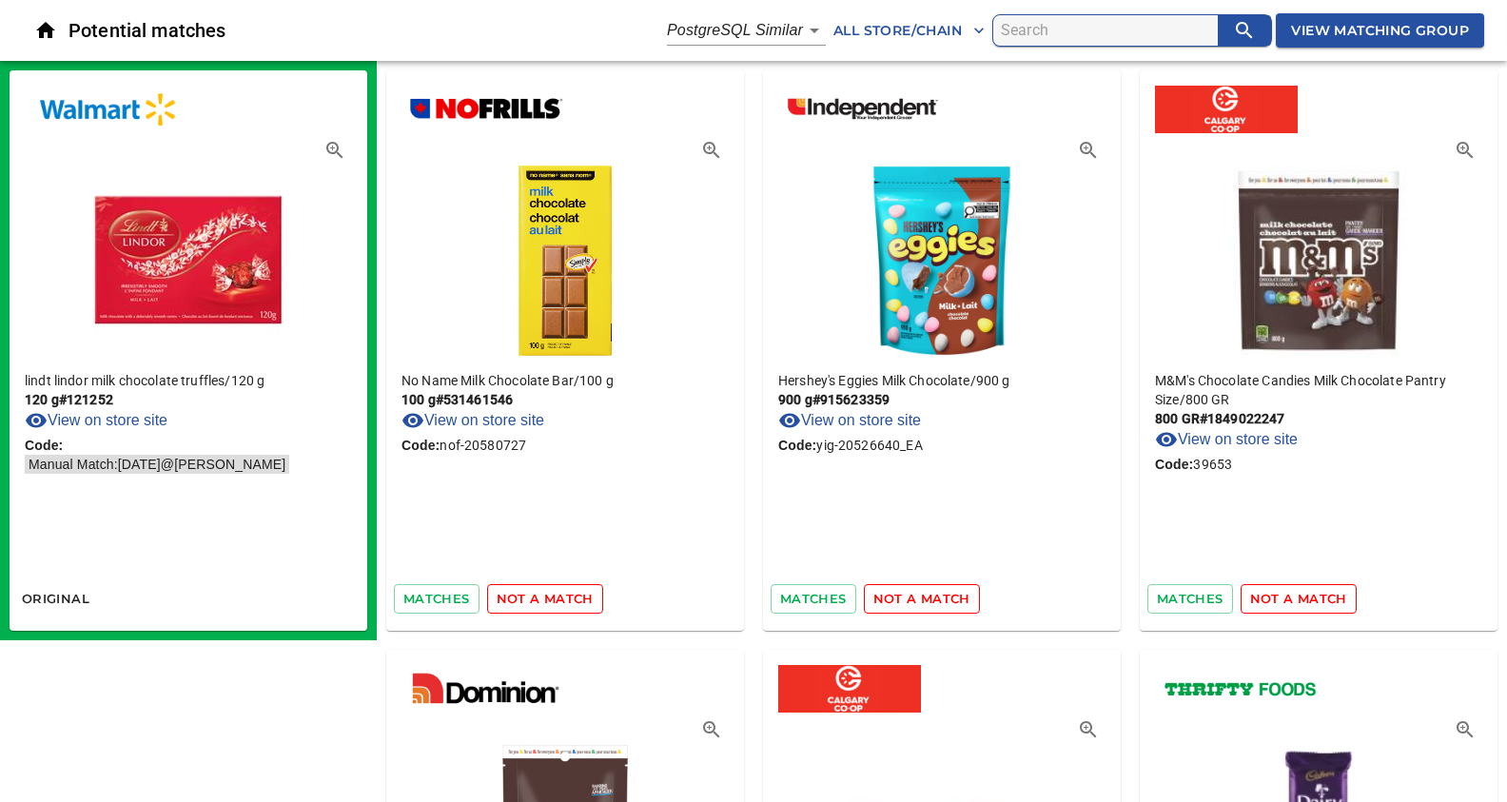
click at [548, 604] on span "not a match" at bounding box center [545, 599] width 97 height 22
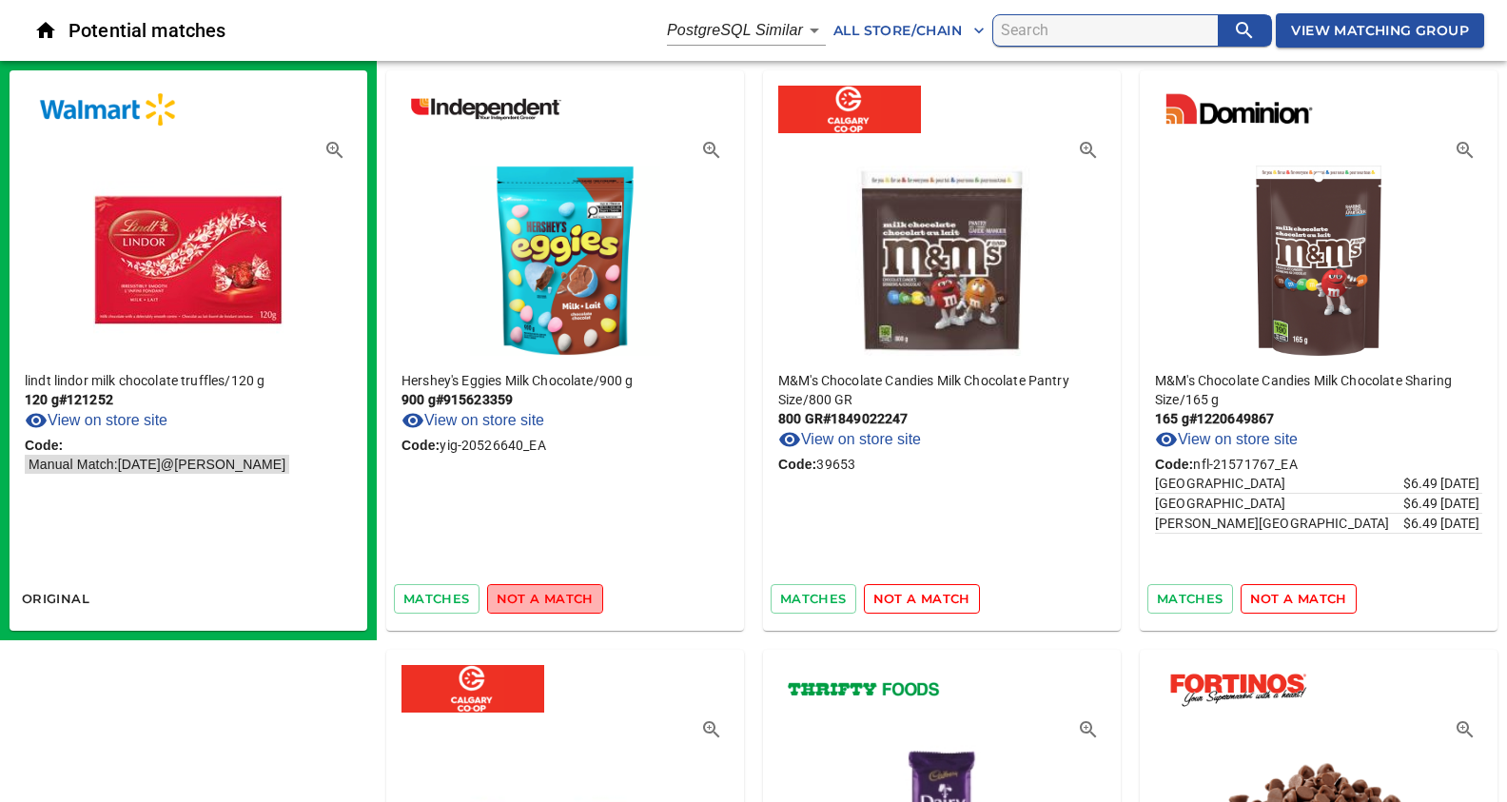
click at [548, 604] on span "not a match" at bounding box center [545, 599] width 97 height 22
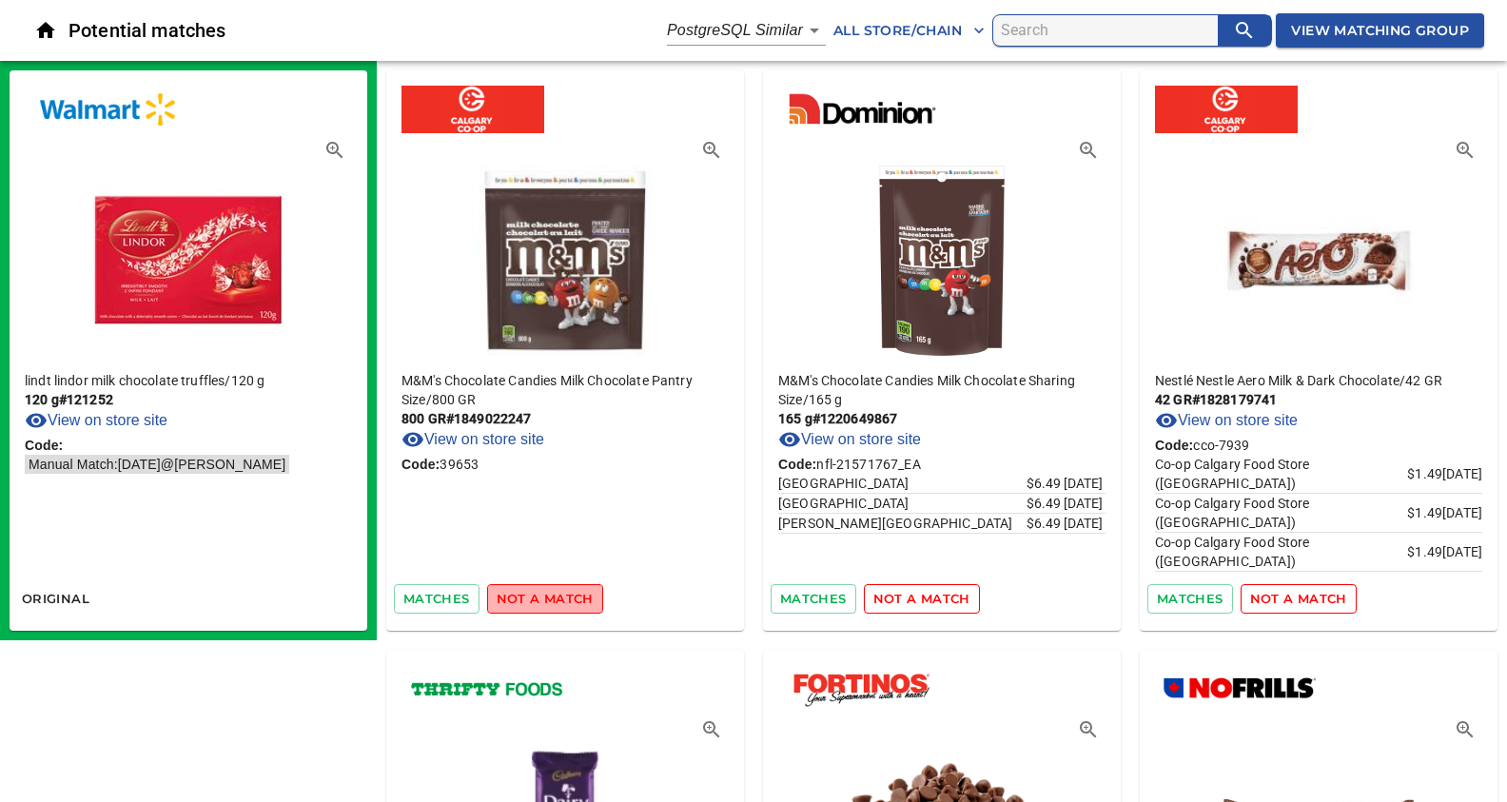
click at [548, 604] on span "not a match" at bounding box center [545, 599] width 97 height 22
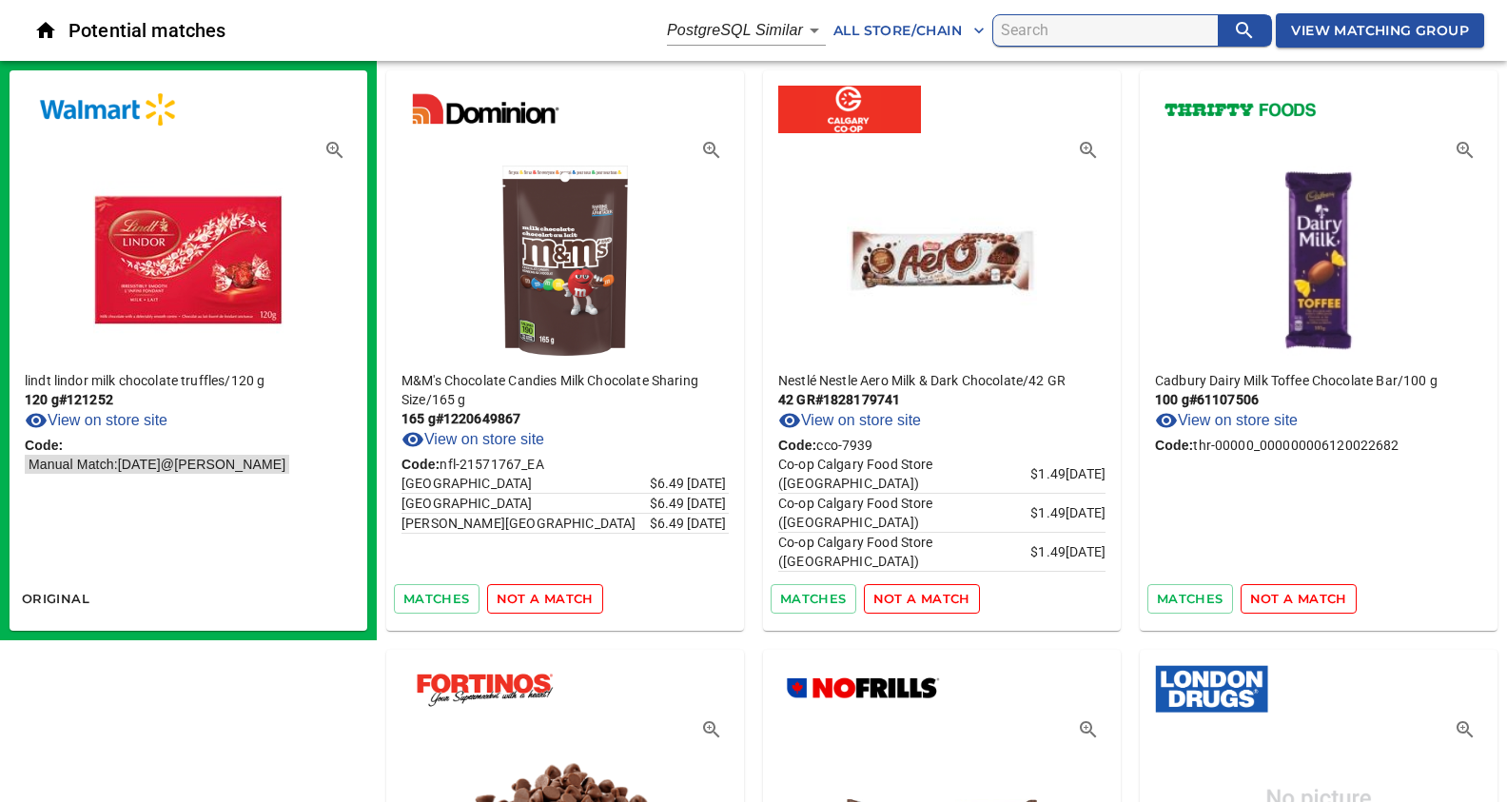
click at [548, 604] on span "not a match" at bounding box center [545, 599] width 97 height 22
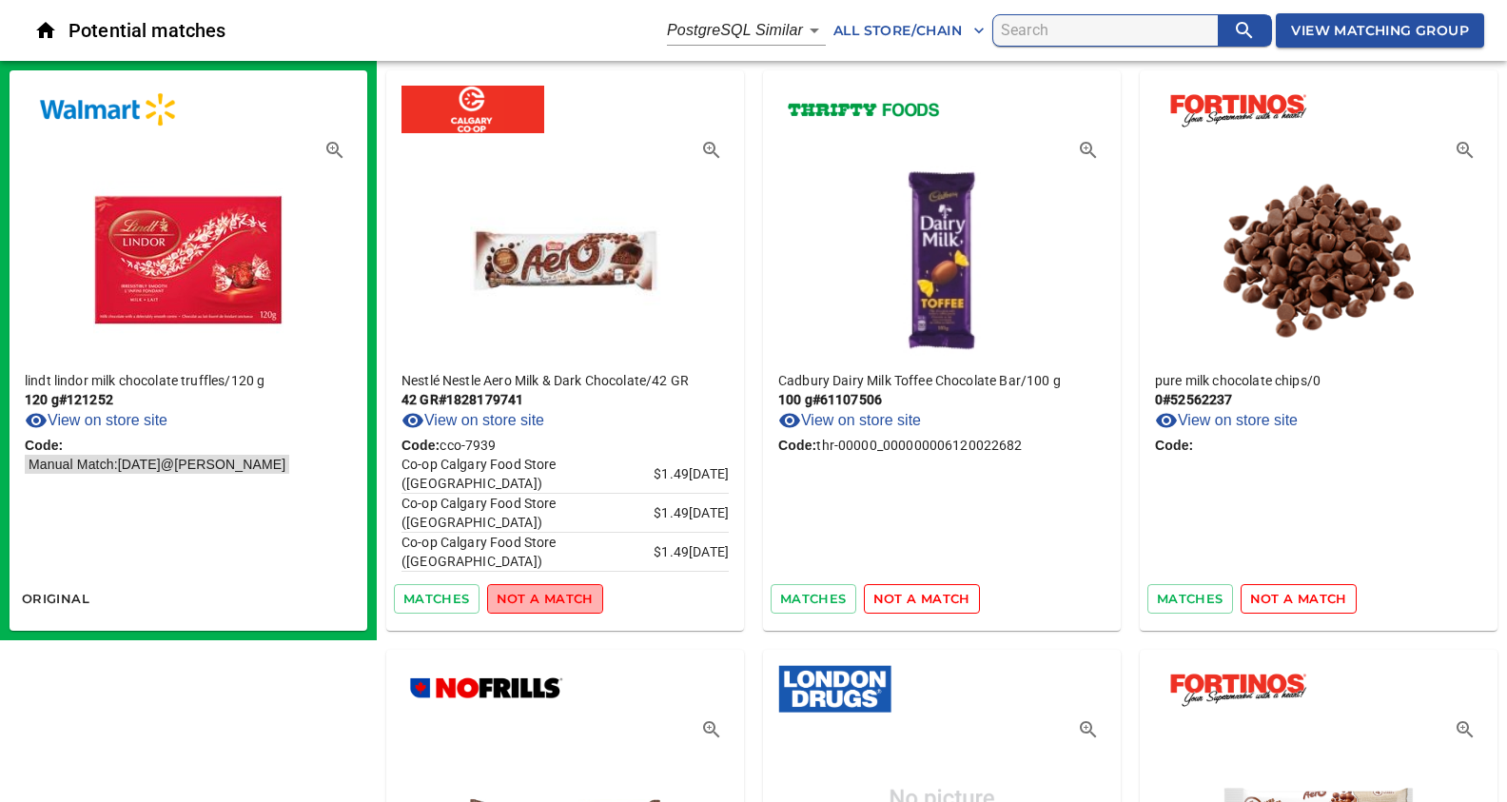
click at [548, 604] on span "not a match" at bounding box center [545, 599] width 97 height 22
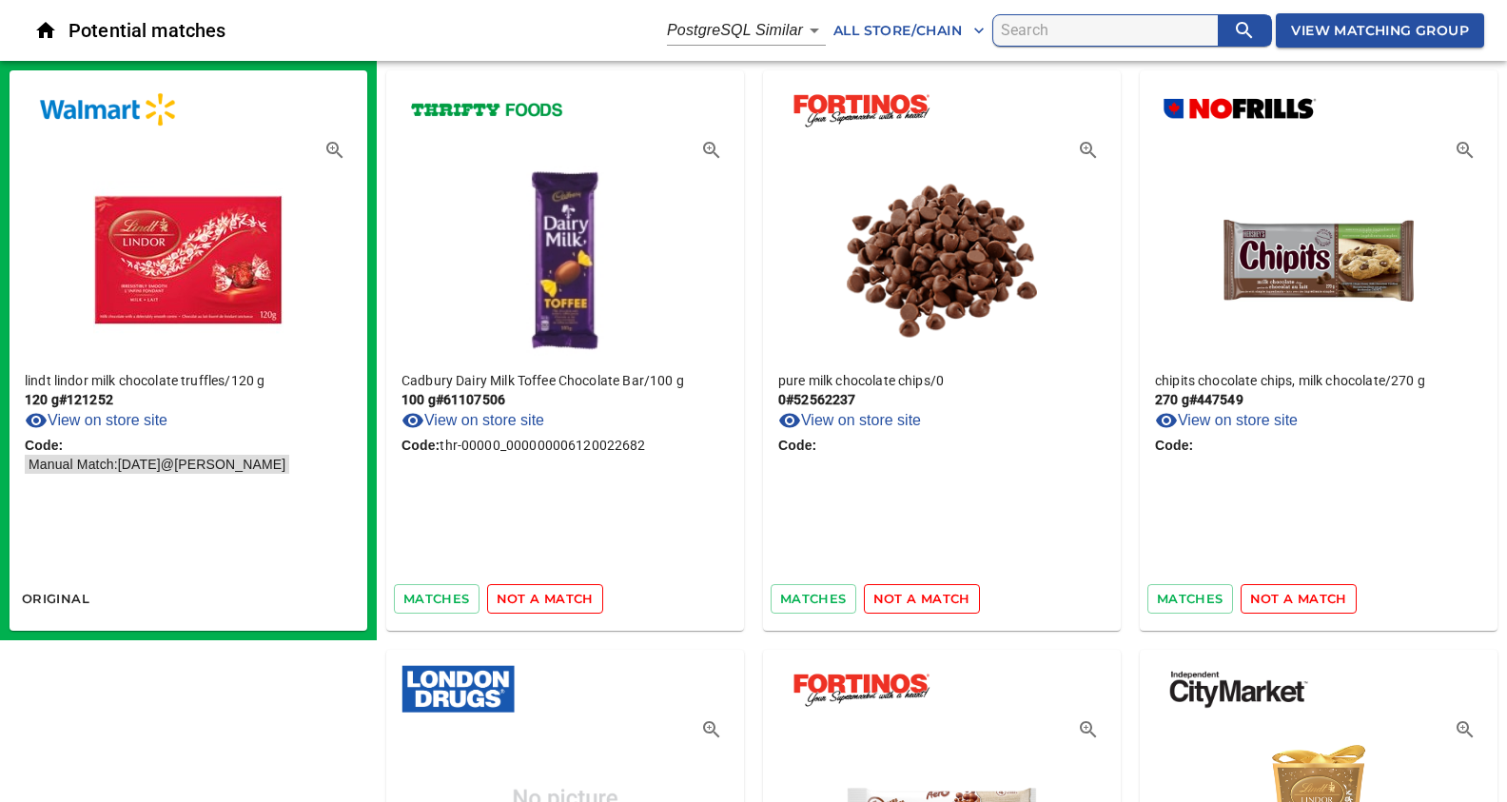
click at [548, 604] on span "not a match" at bounding box center [545, 599] width 97 height 22
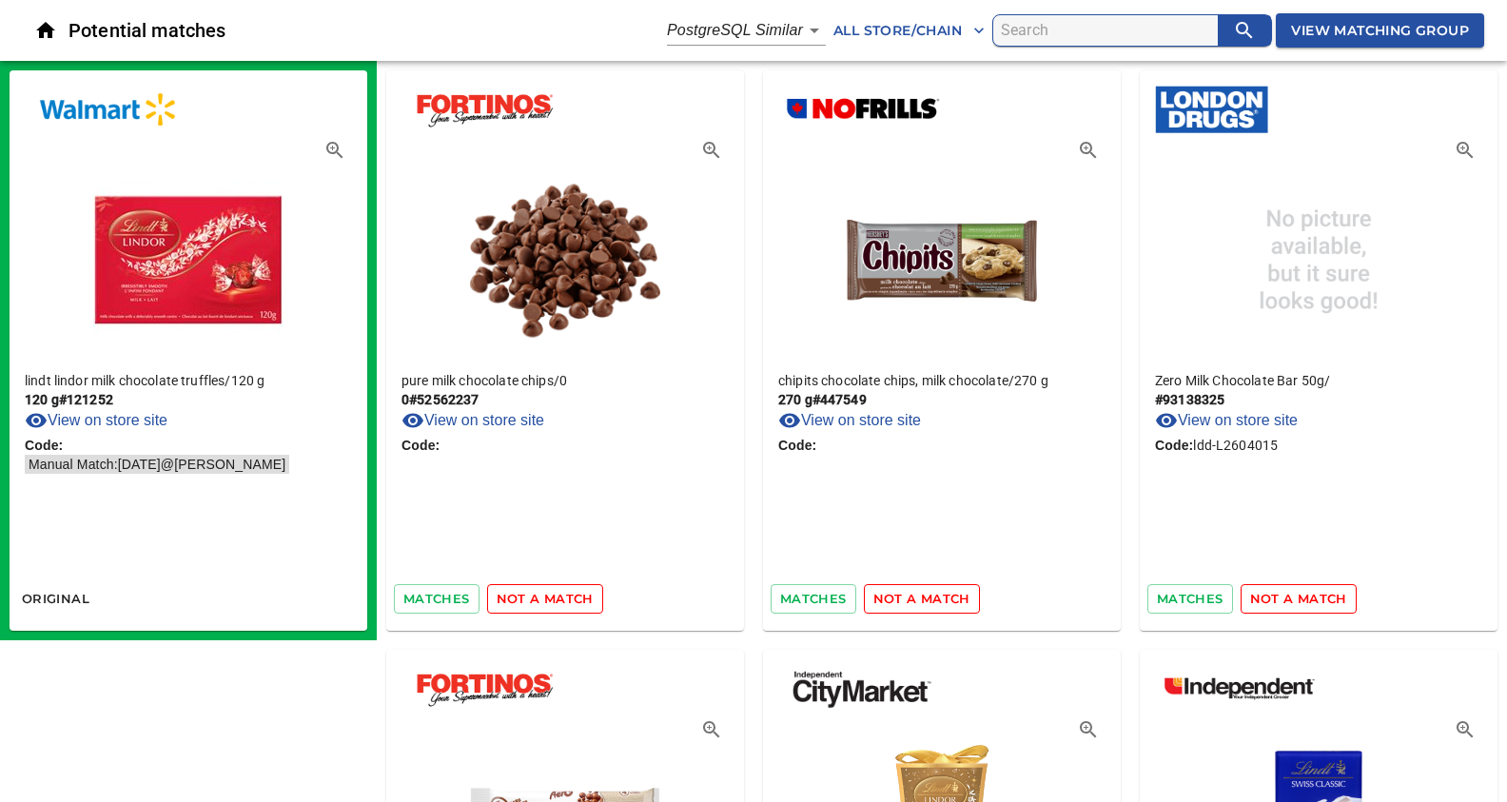
click at [548, 604] on span "not a match" at bounding box center [545, 599] width 97 height 22
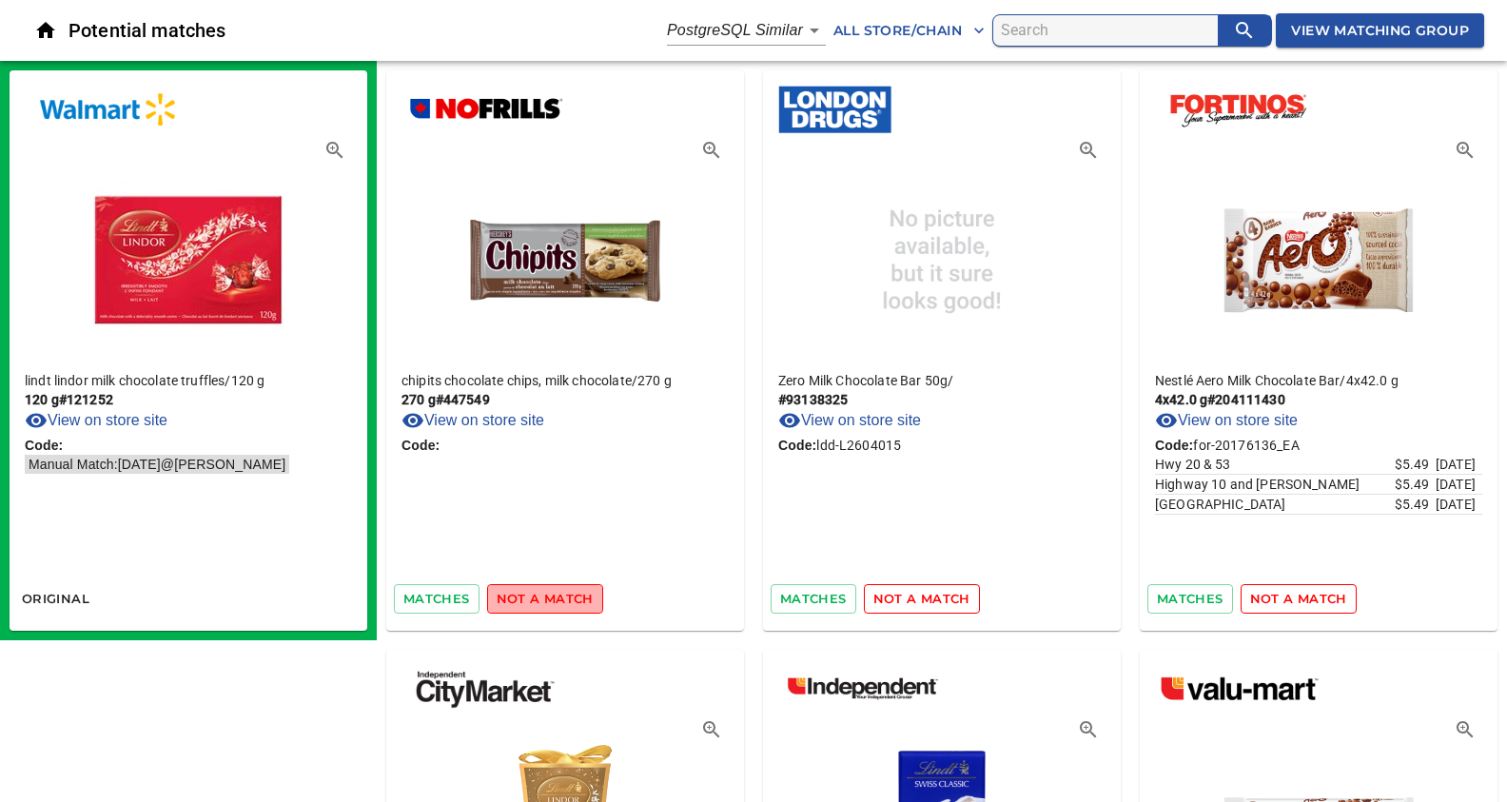
click at [548, 604] on span "not a match" at bounding box center [545, 599] width 97 height 22
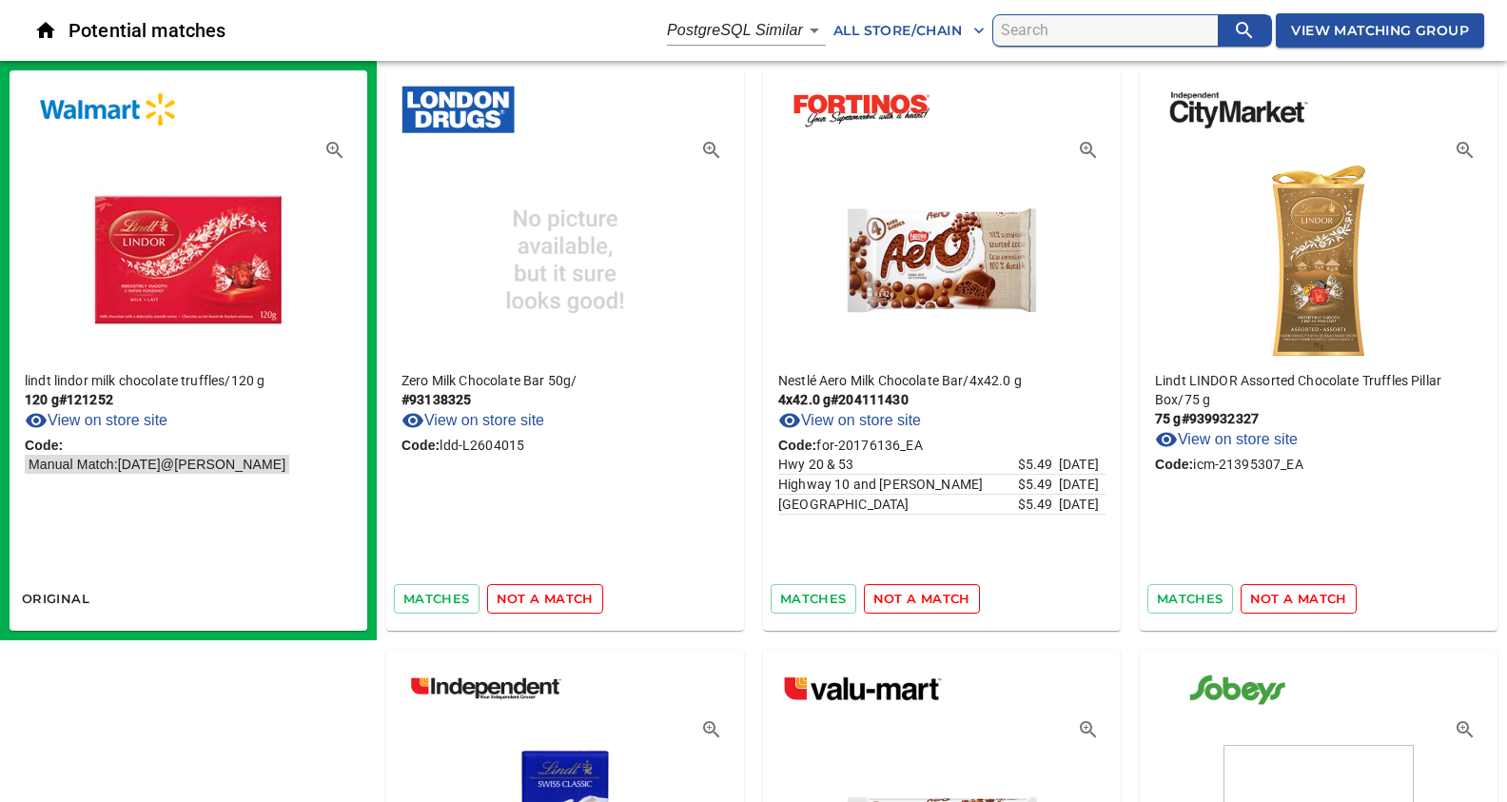
click at [548, 604] on span "not a match" at bounding box center [545, 599] width 97 height 22
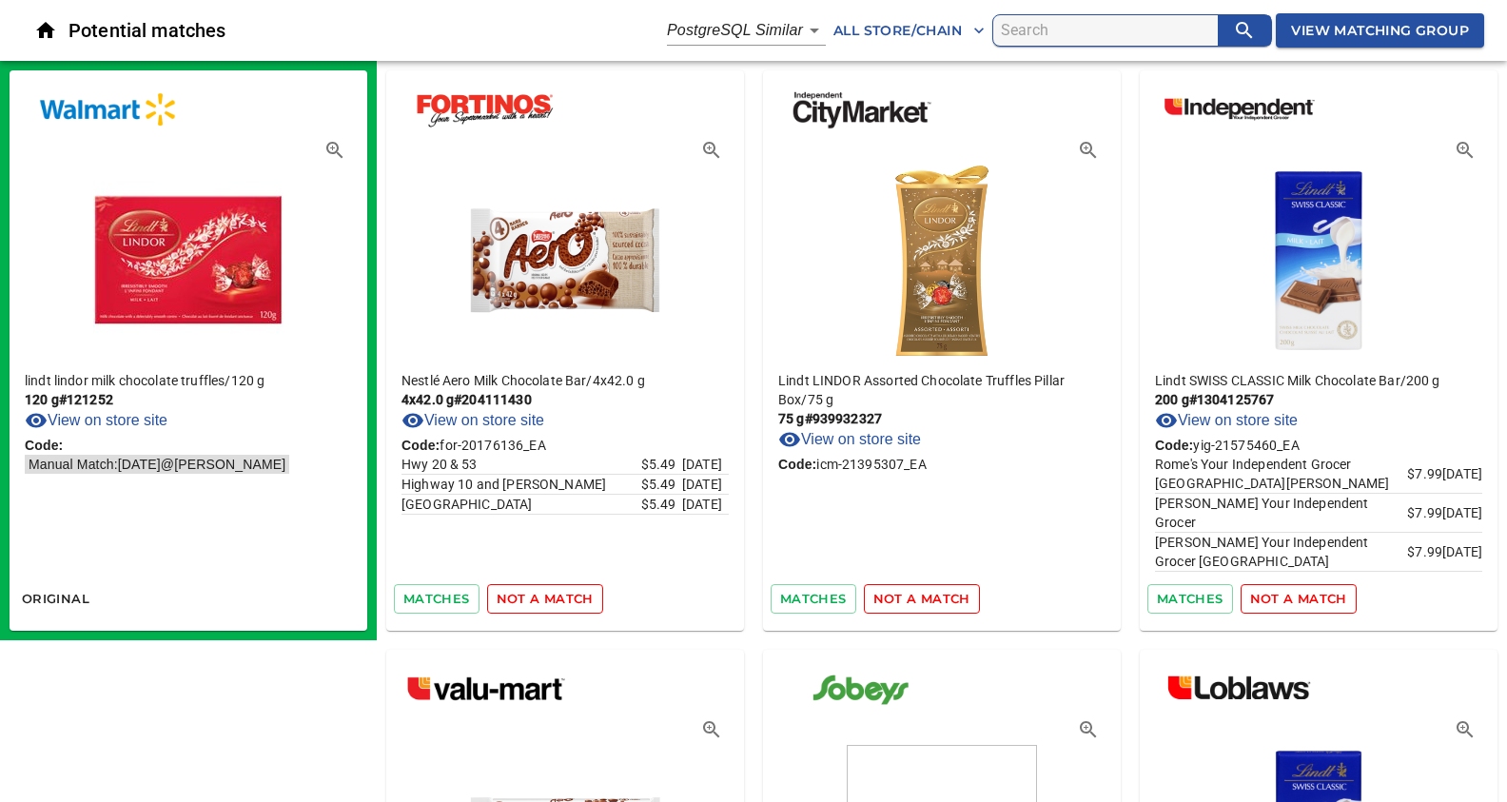
click at [548, 604] on span "not a match" at bounding box center [545, 599] width 97 height 22
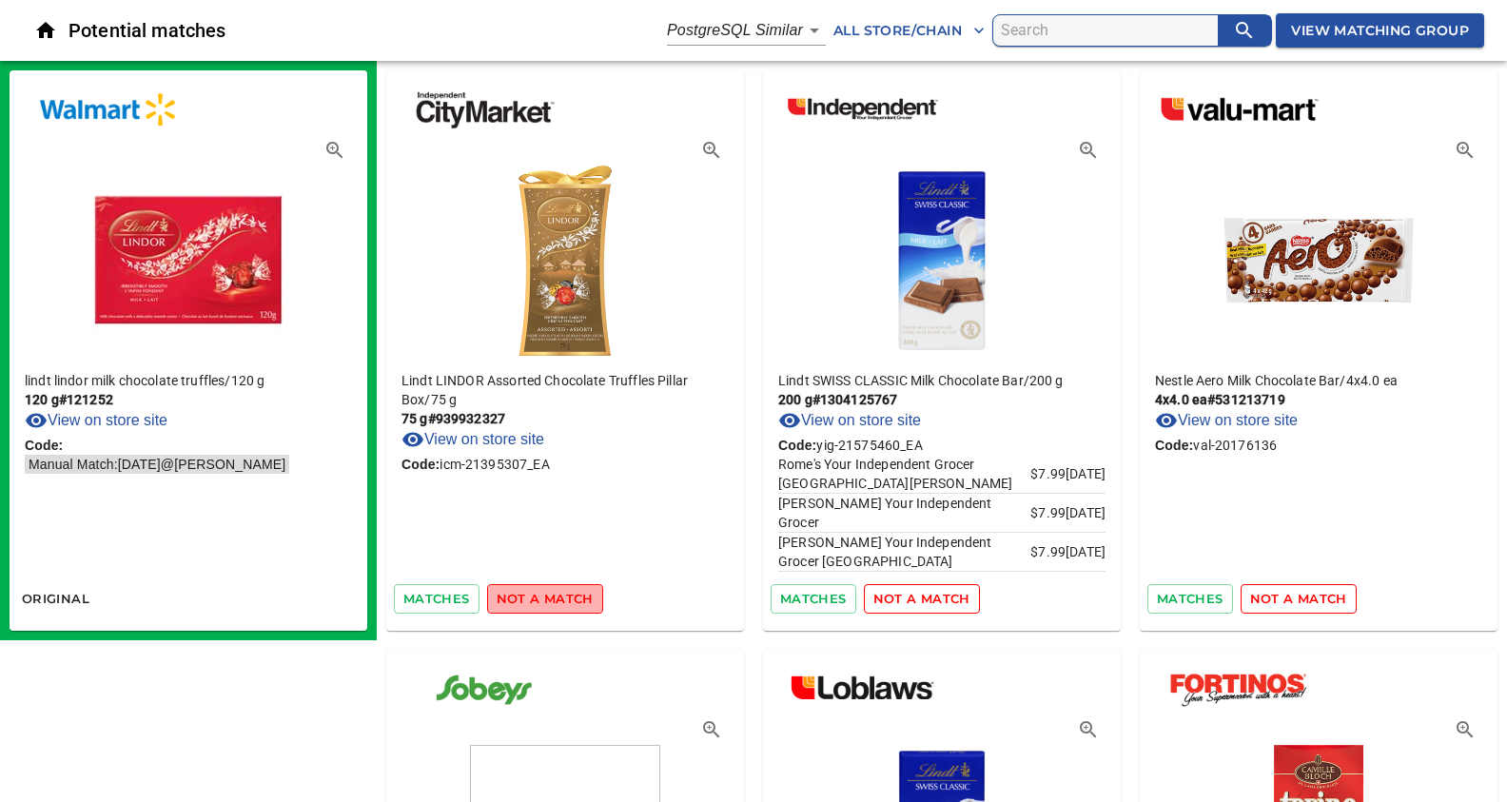
click at [548, 604] on span "not a match" at bounding box center [545, 599] width 97 height 22
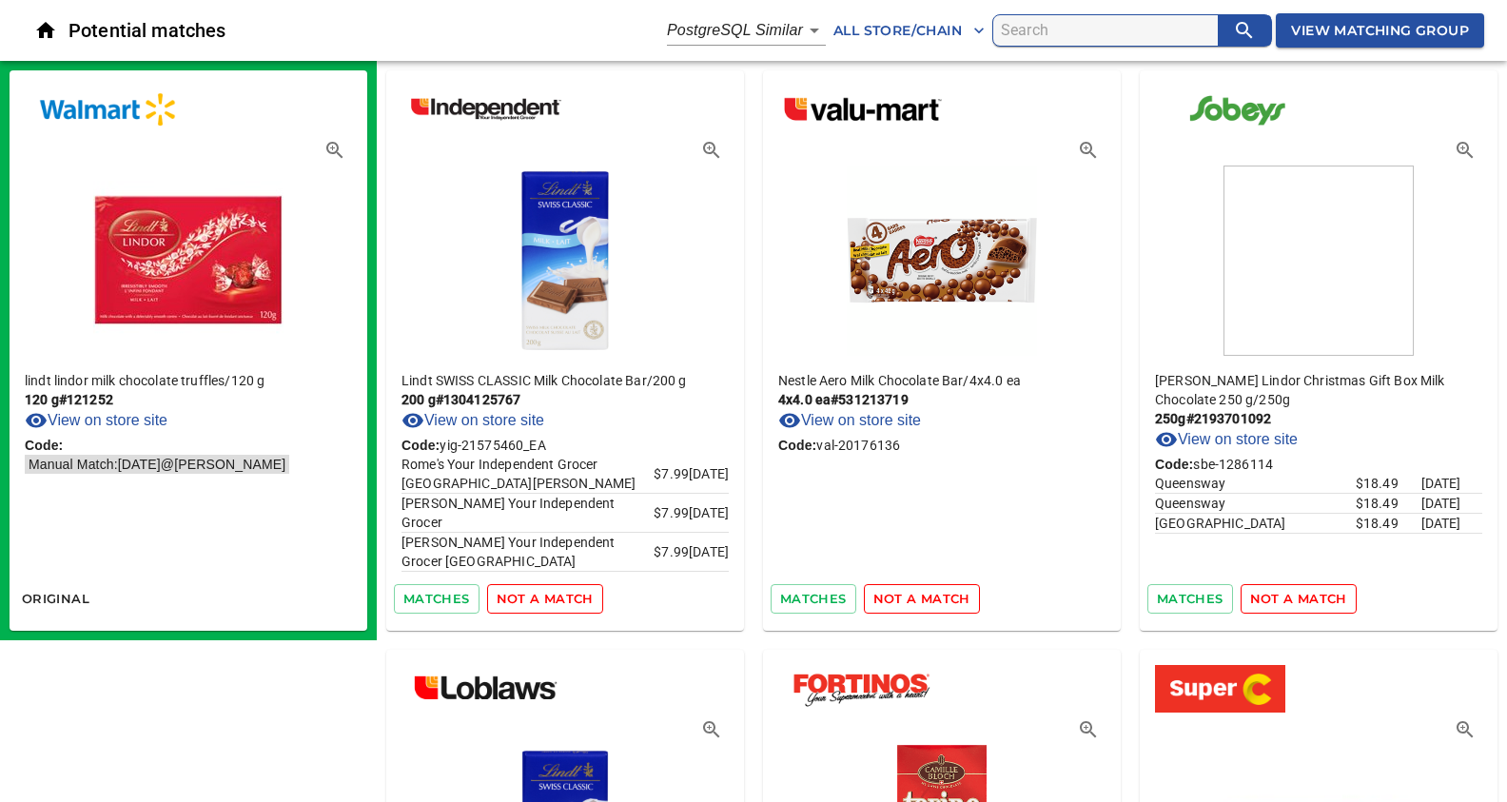
click at [548, 604] on span "not a match" at bounding box center [545, 599] width 97 height 22
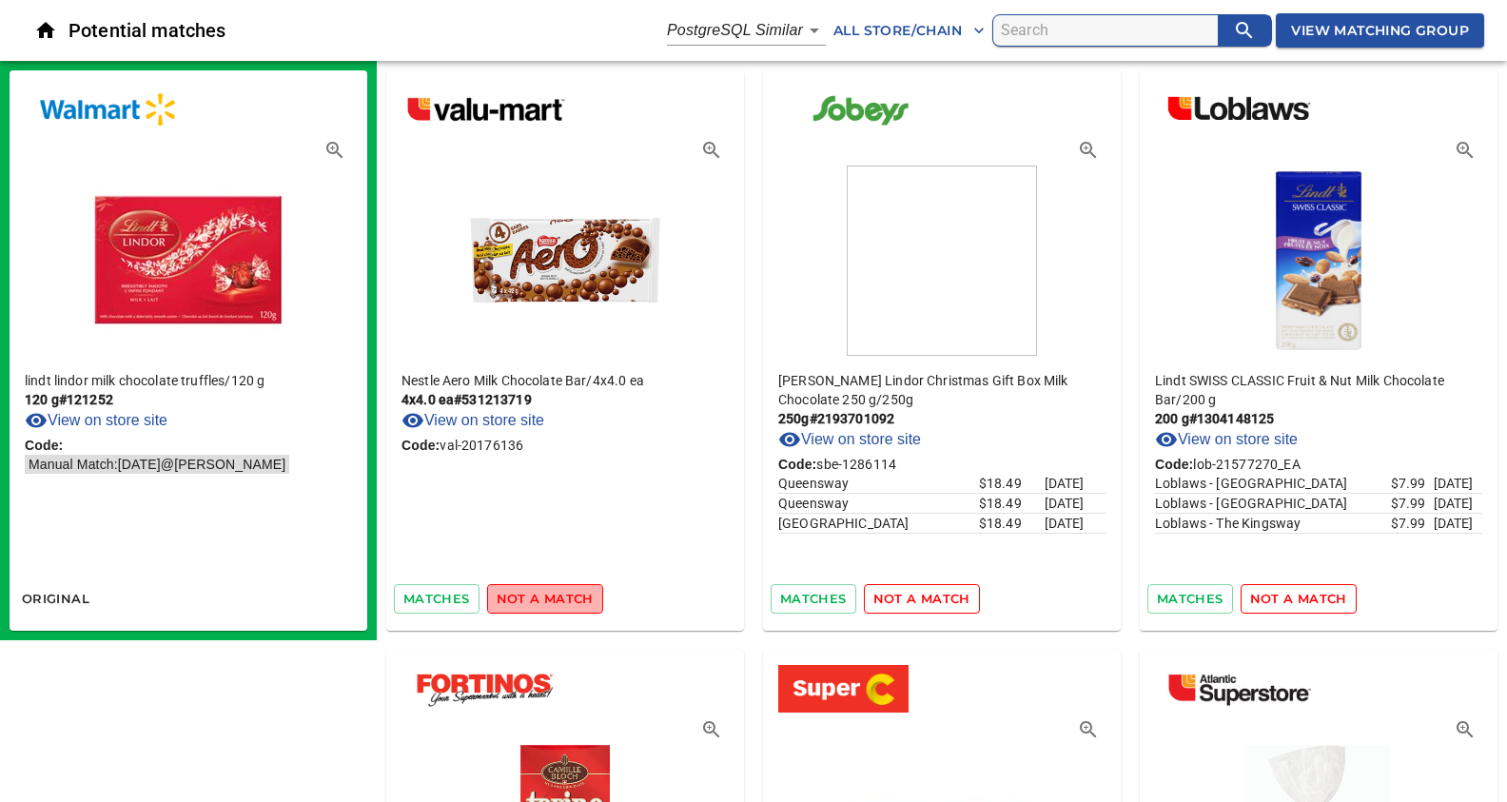
click at [548, 604] on span "not a match" at bounding box center [545, 599] width 97 height 22
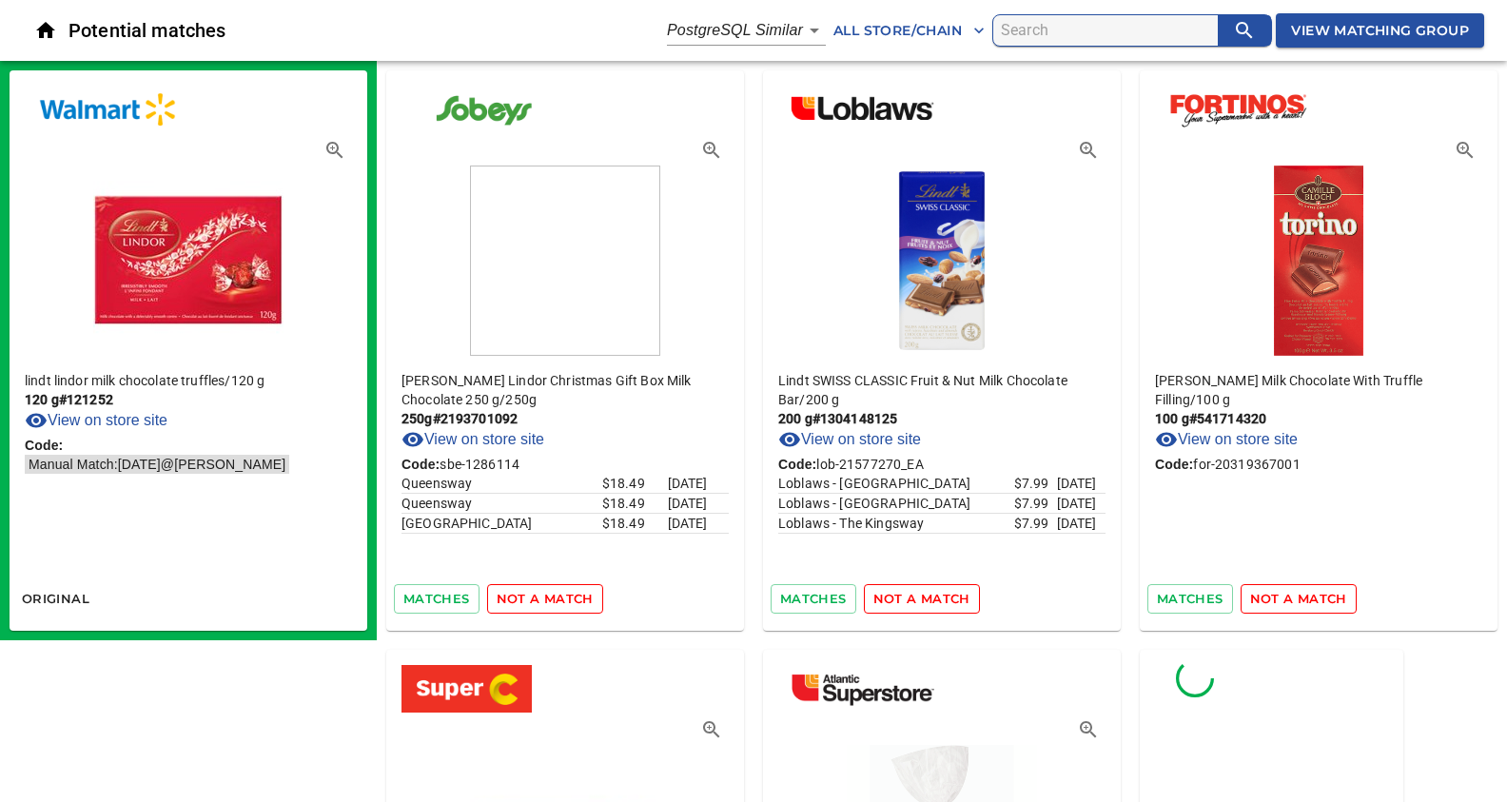
click at [548, 604] on span "not a match" at bounding box center [545, 599] width 97 height 22
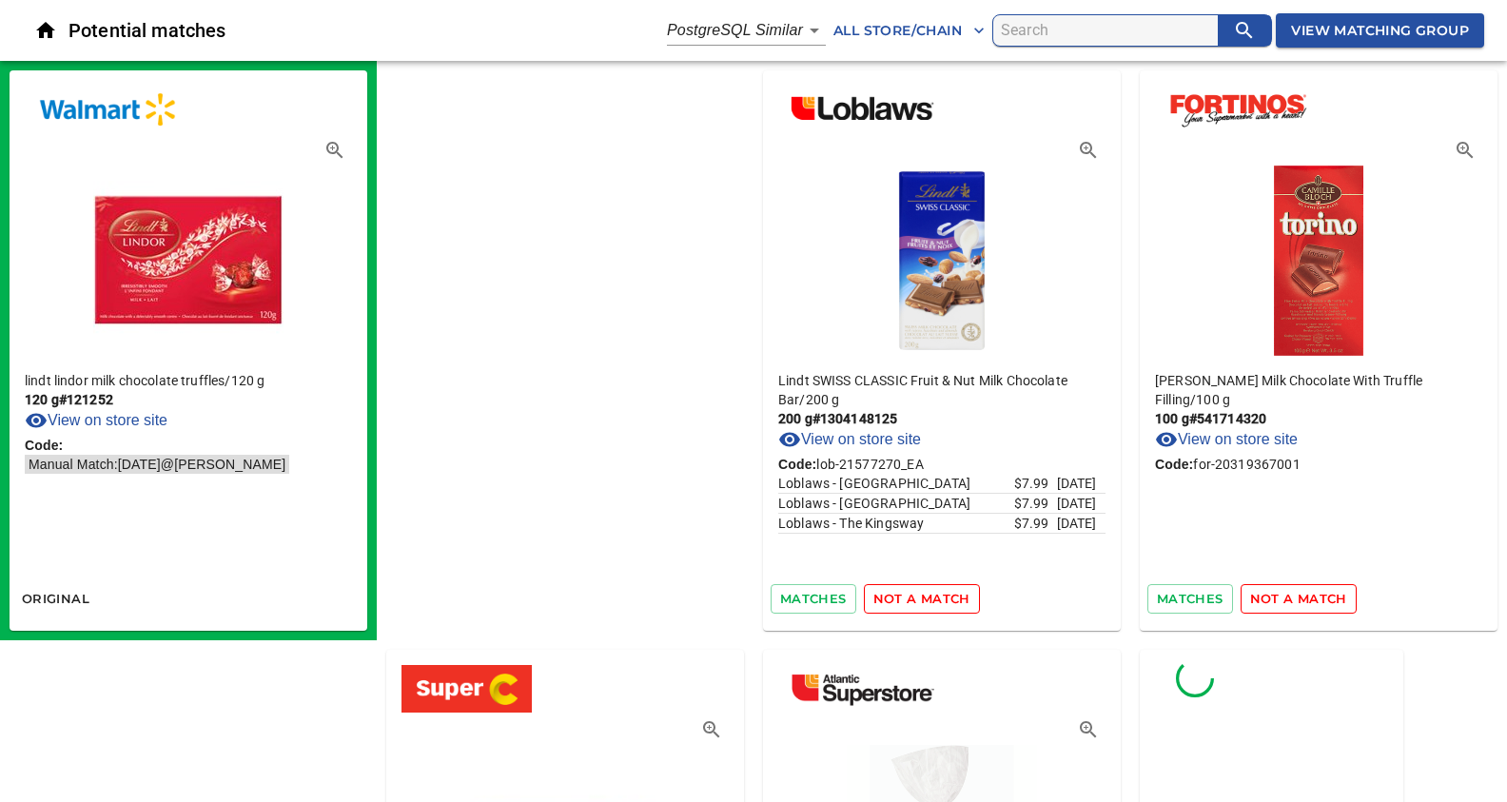
click at [873, 604] on span "not a match" at bounding box center [921, 599] width 97 height 22
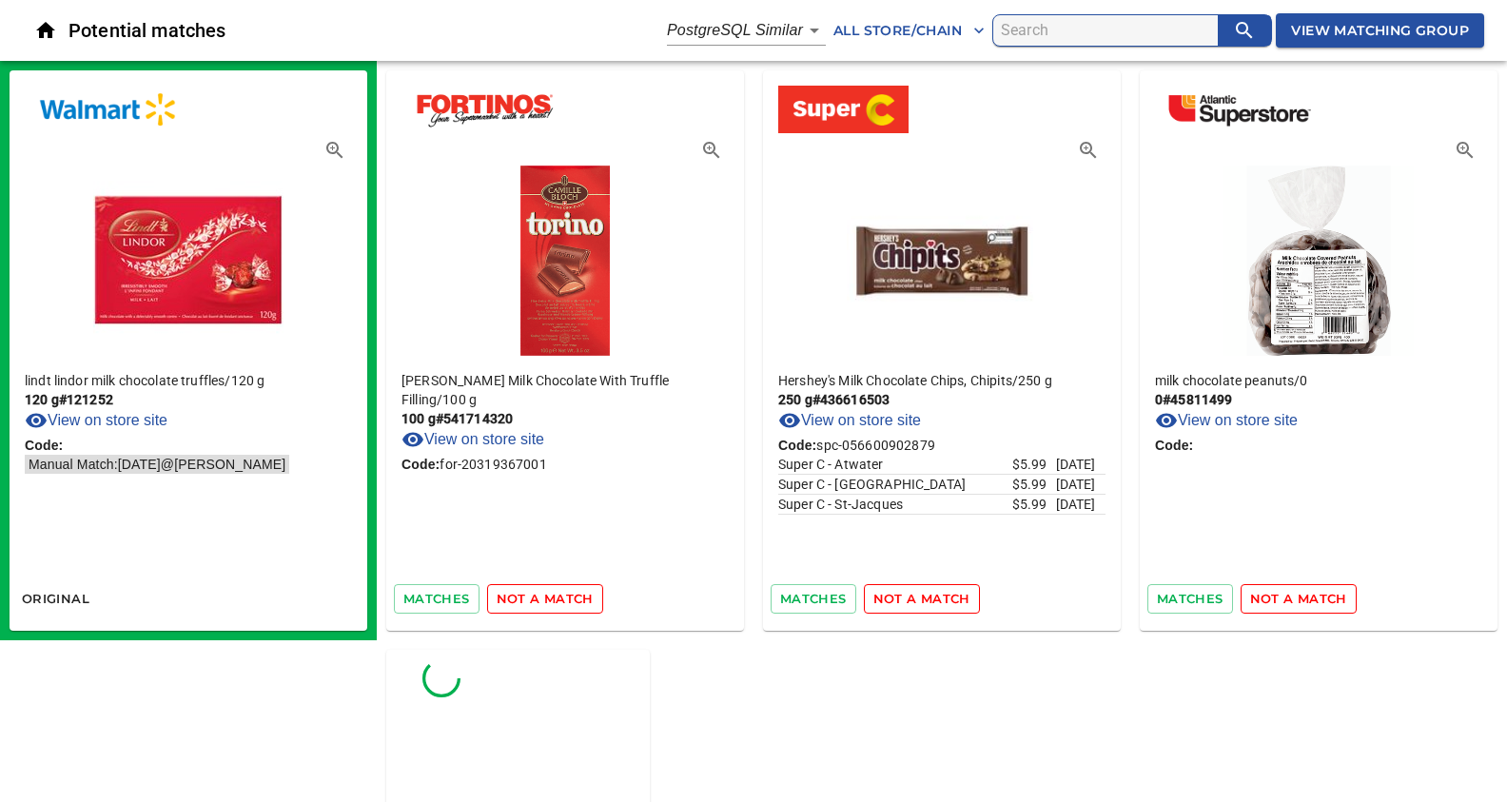
click at [548, 604] on span "not a match" at bounding box center [545, 599] width 97 height 22
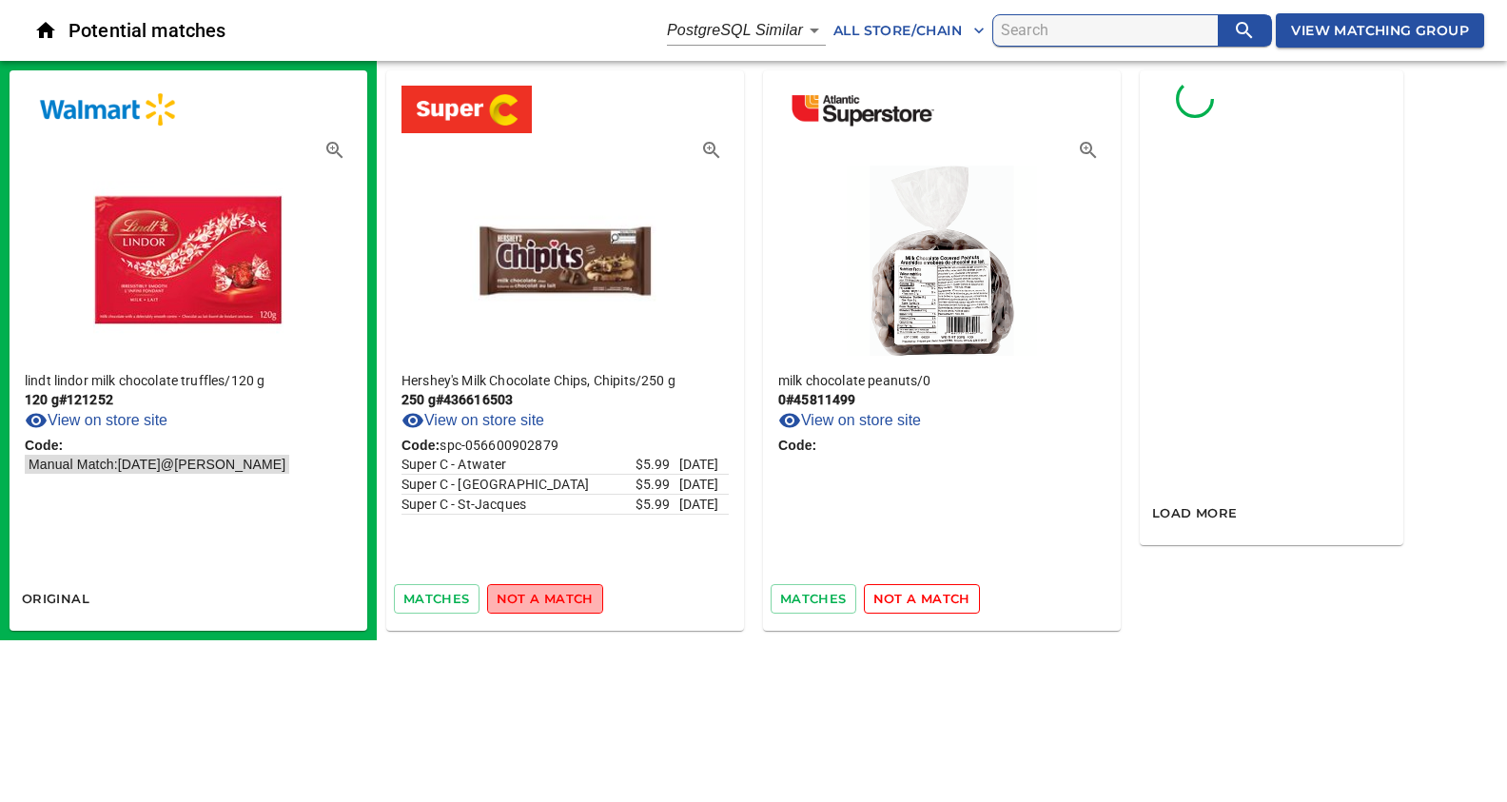
click at [548, 604] on span "not a match" at bounding box center [545, 599] width 97 height 22
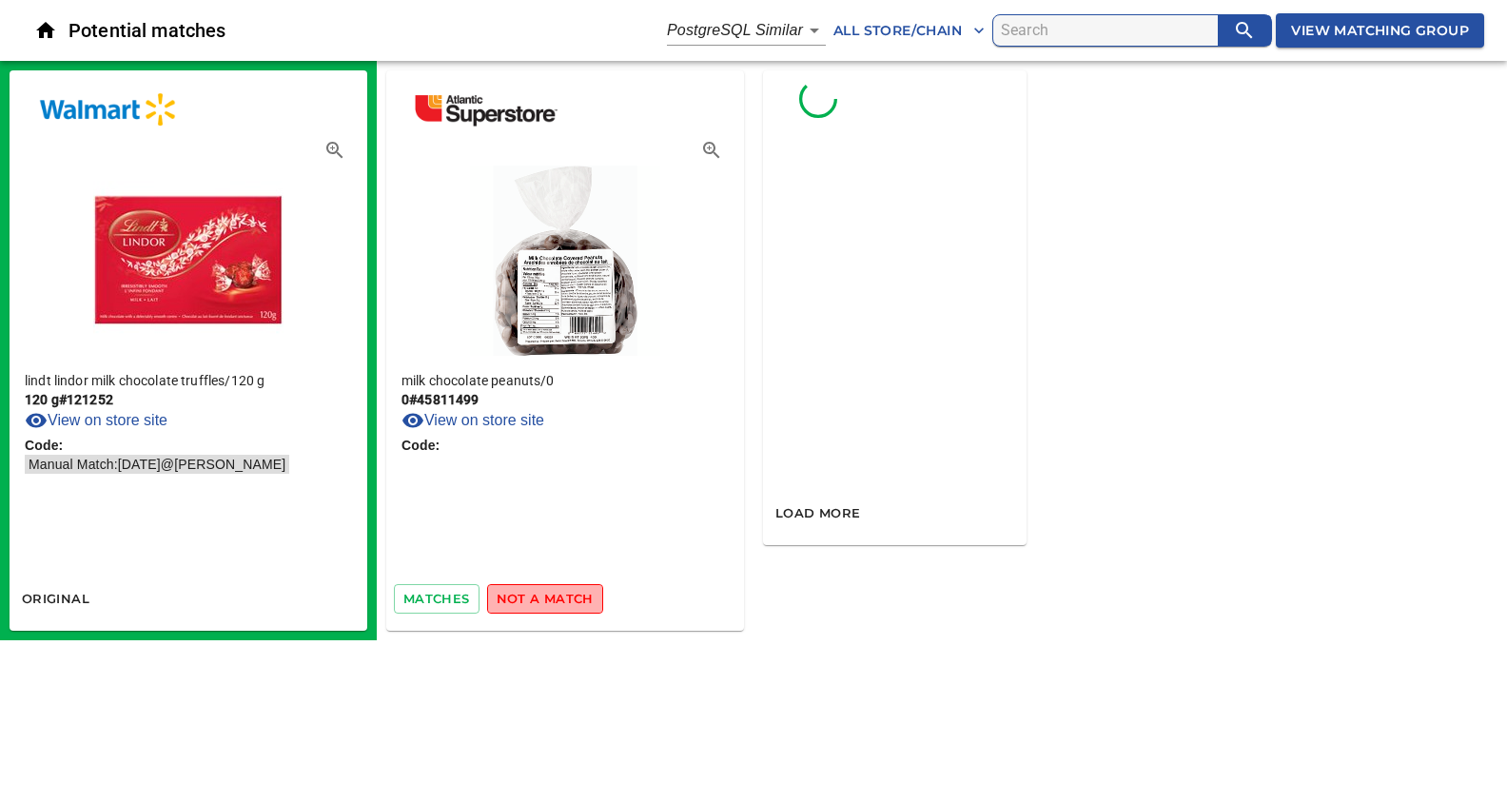
click at [548, 604] on span "not a match" at bounding box center [545, 599] width 97 height 22
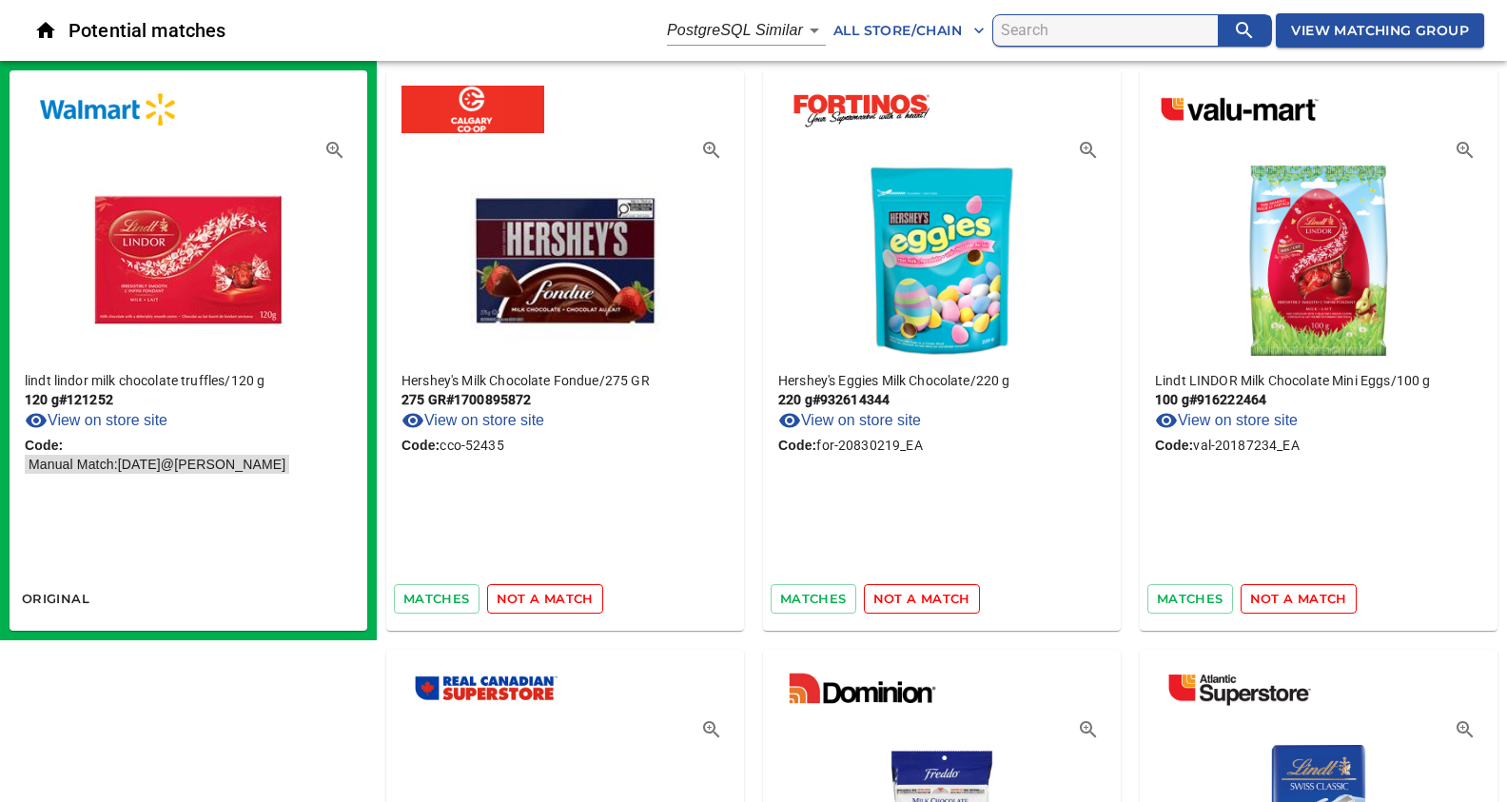
click at [564, 597] on span "not a match" at bounding box center [545, 599] width 97 height 22
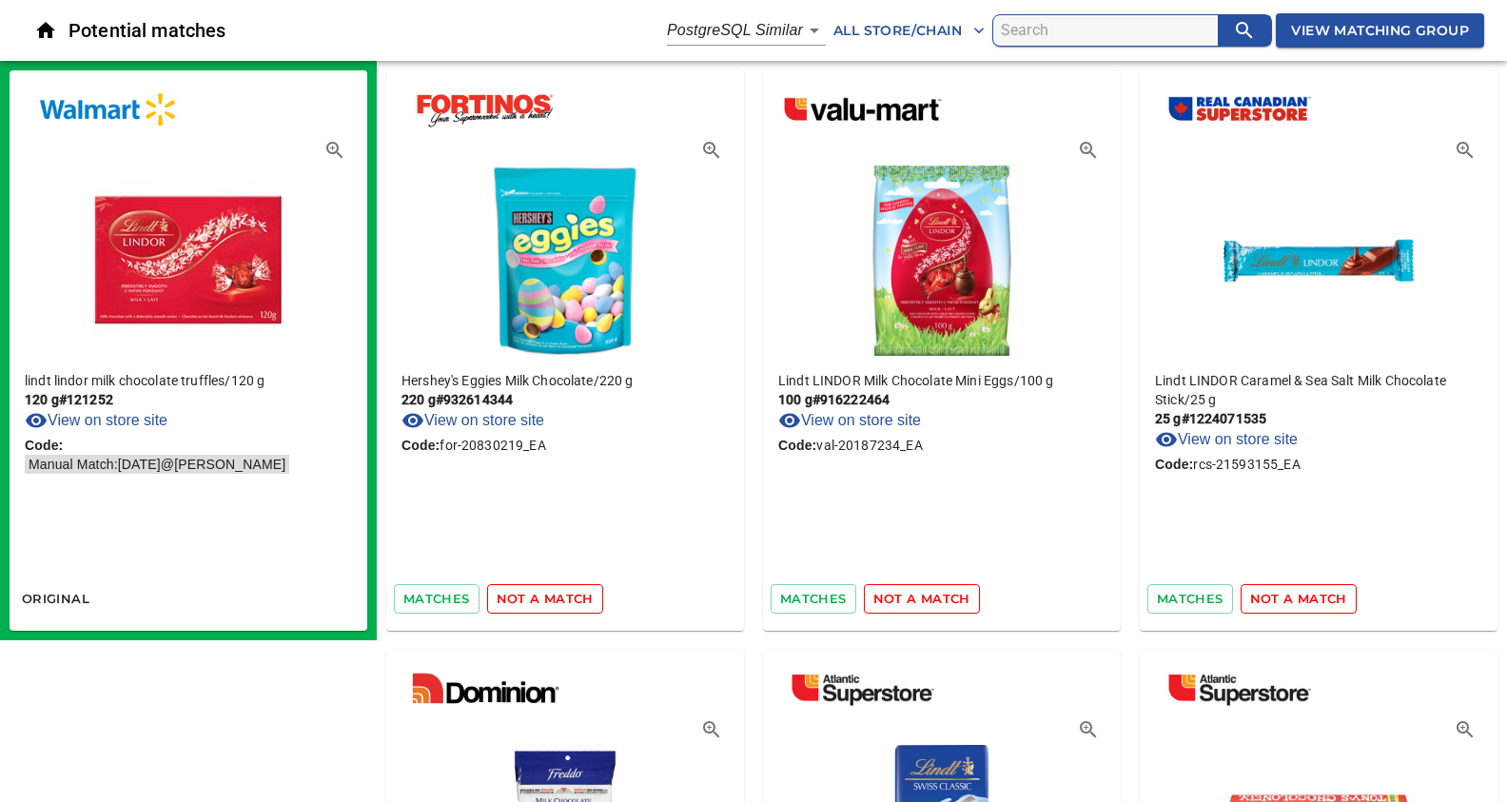
click at [564, 597] on span "not a match" at bounding box center [545, 599] width 97 height 22
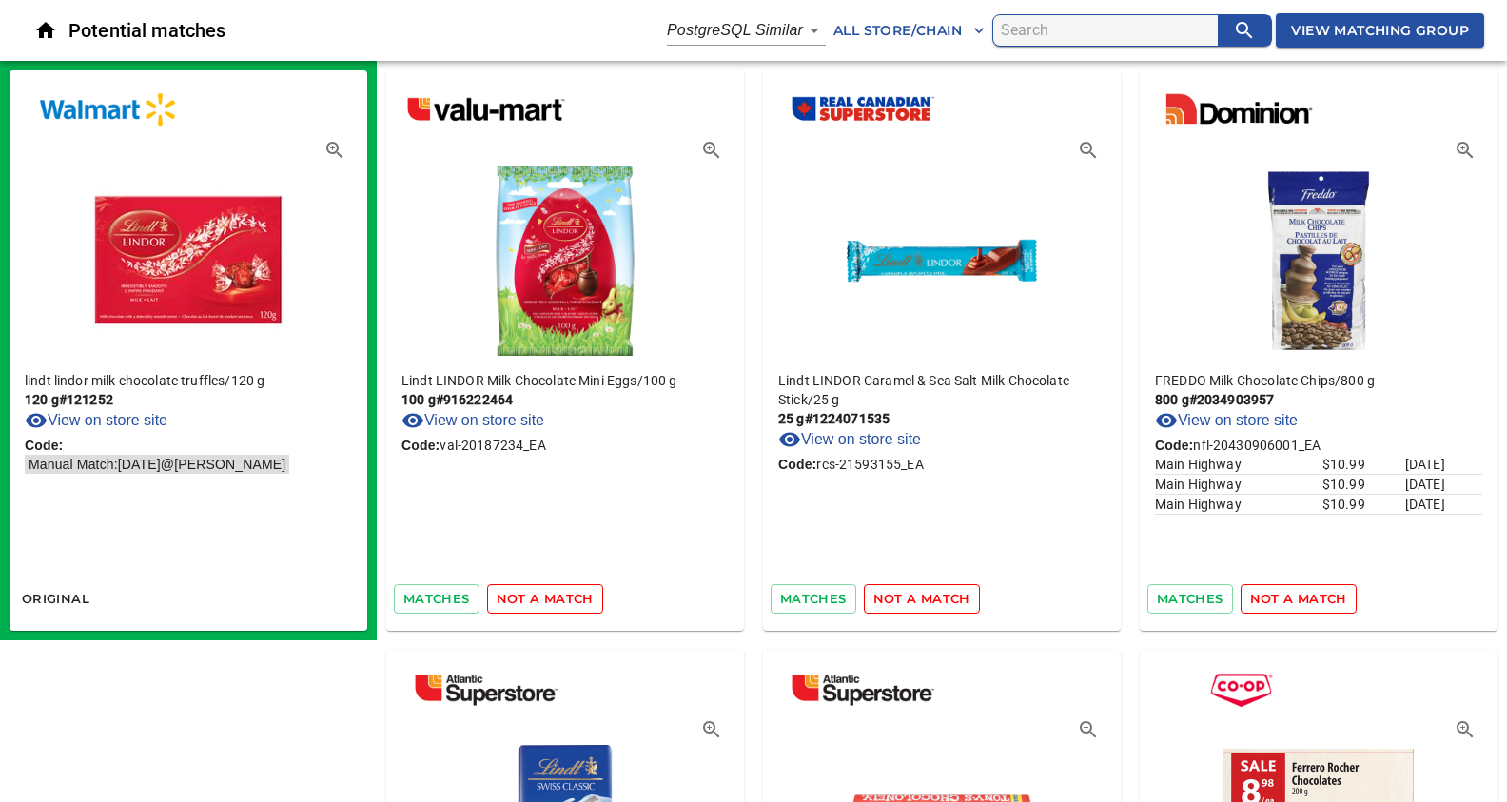
click at [564, 597] on span "not a match" at bounding box center [545, 599] width 97 height 22
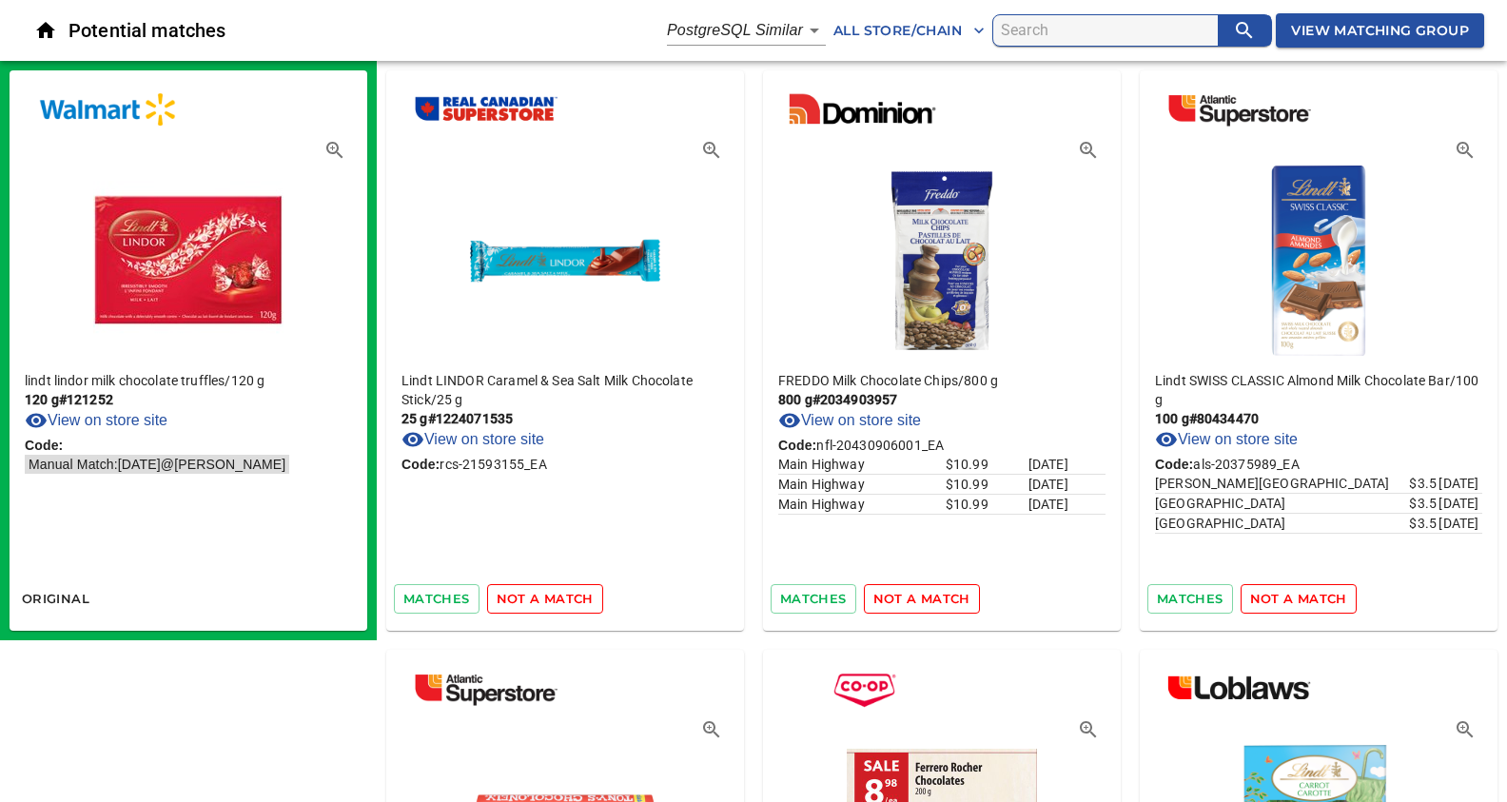
click at [564, 597] on span "not a match" at bounding box center [545, 599] width 97 height 22
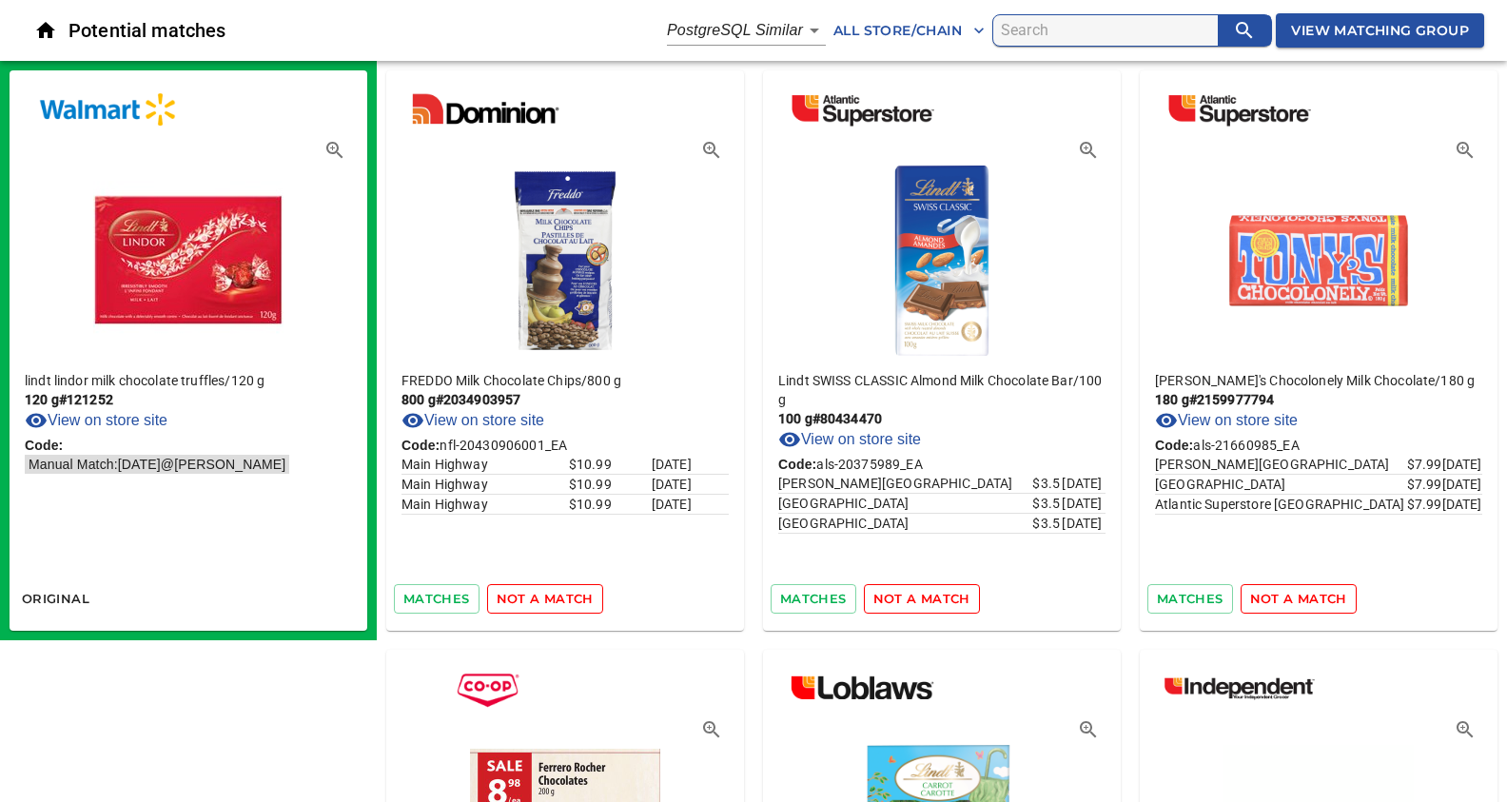
click at [564, 597] on span "not a match" at bounding box center [545, 599] width 97 height 22
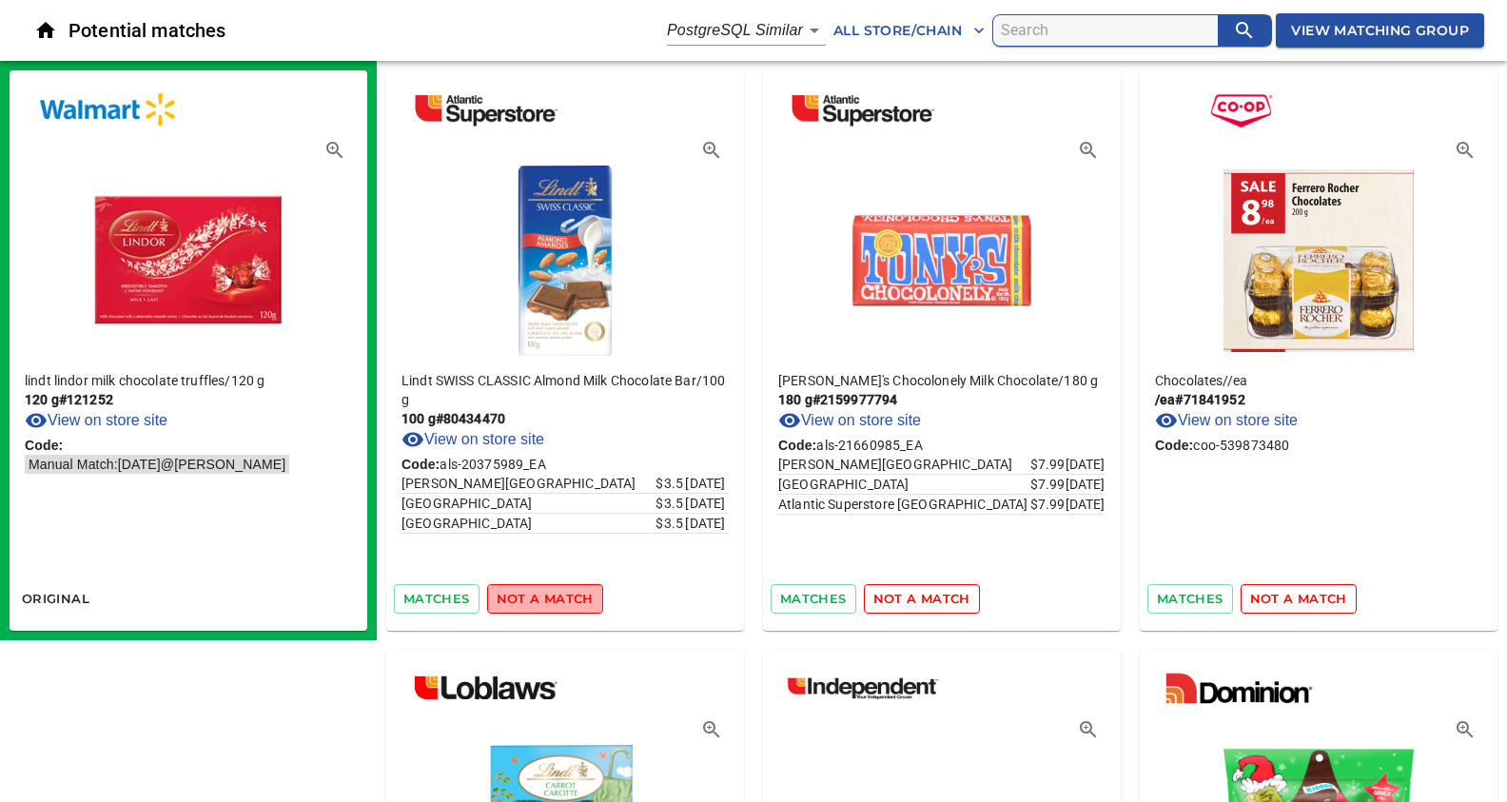
click at [564, 597] on span "not a match" at bounding box center [545, 599] width 97 height 22
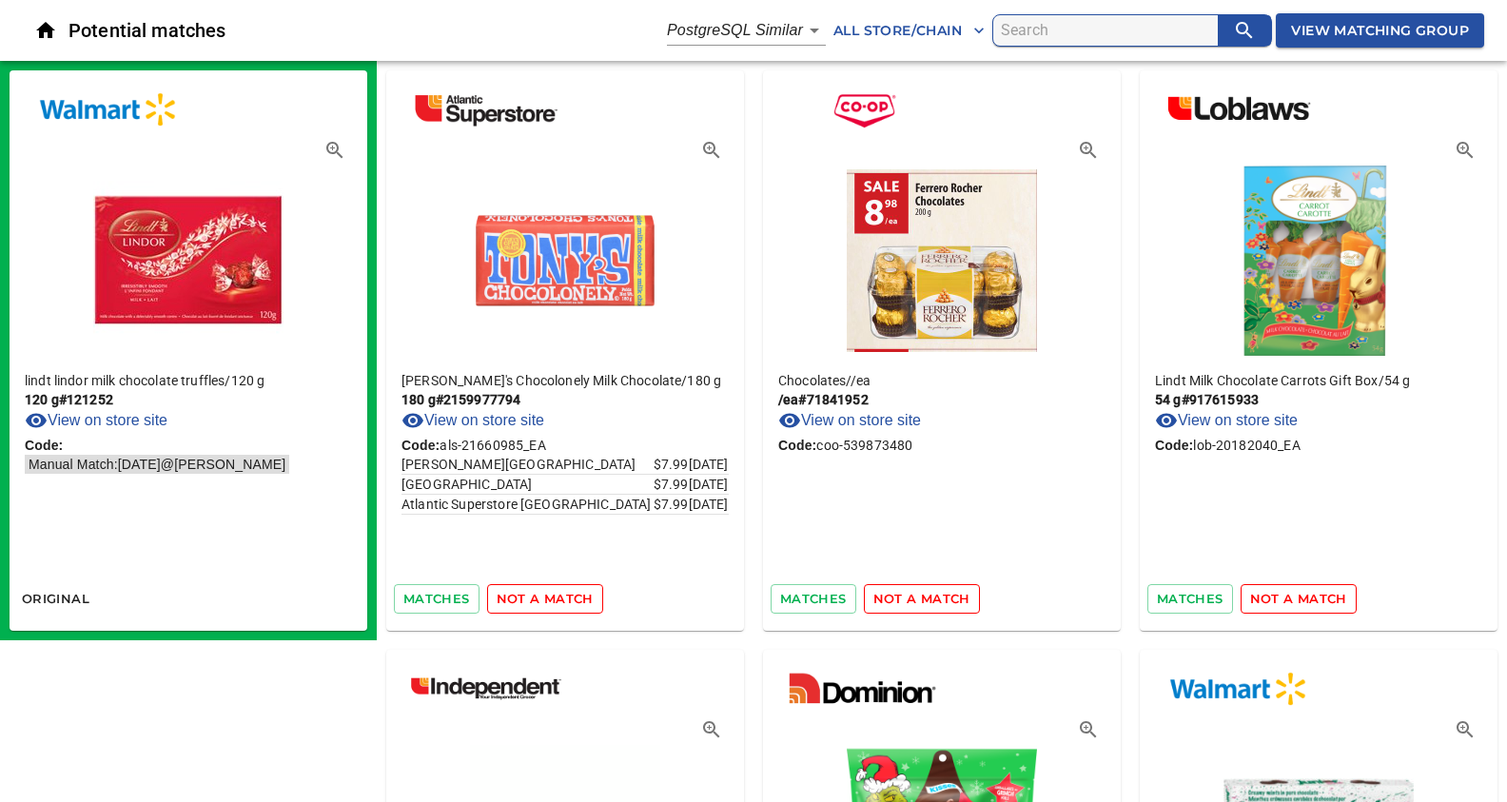
click at [564, 597] on span "not a match" at bounding box center [545, 599] width 97 height 22
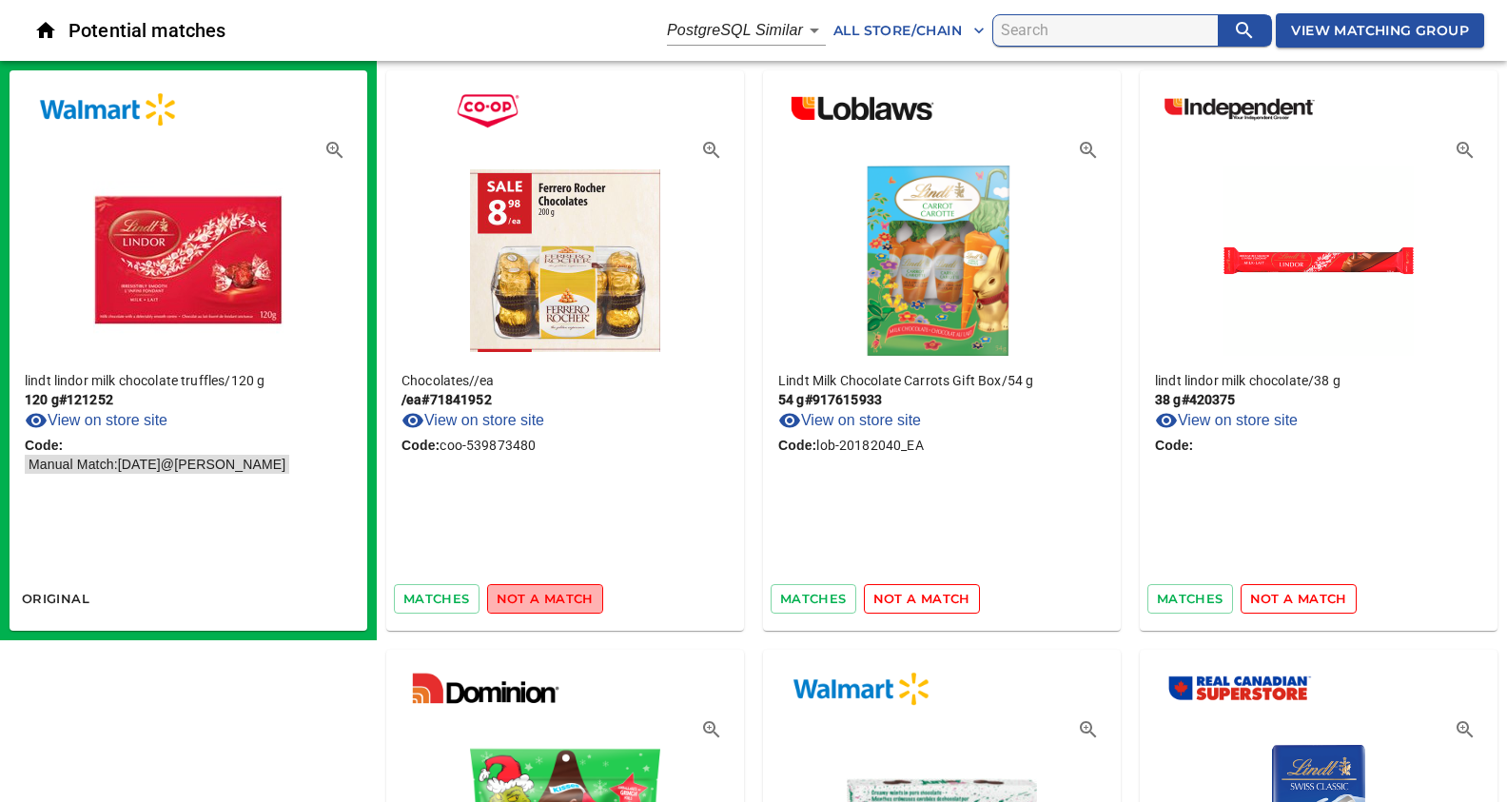
click at [564, 597] on span "not a match" at bounding box center [545, 599] width 97 height 22
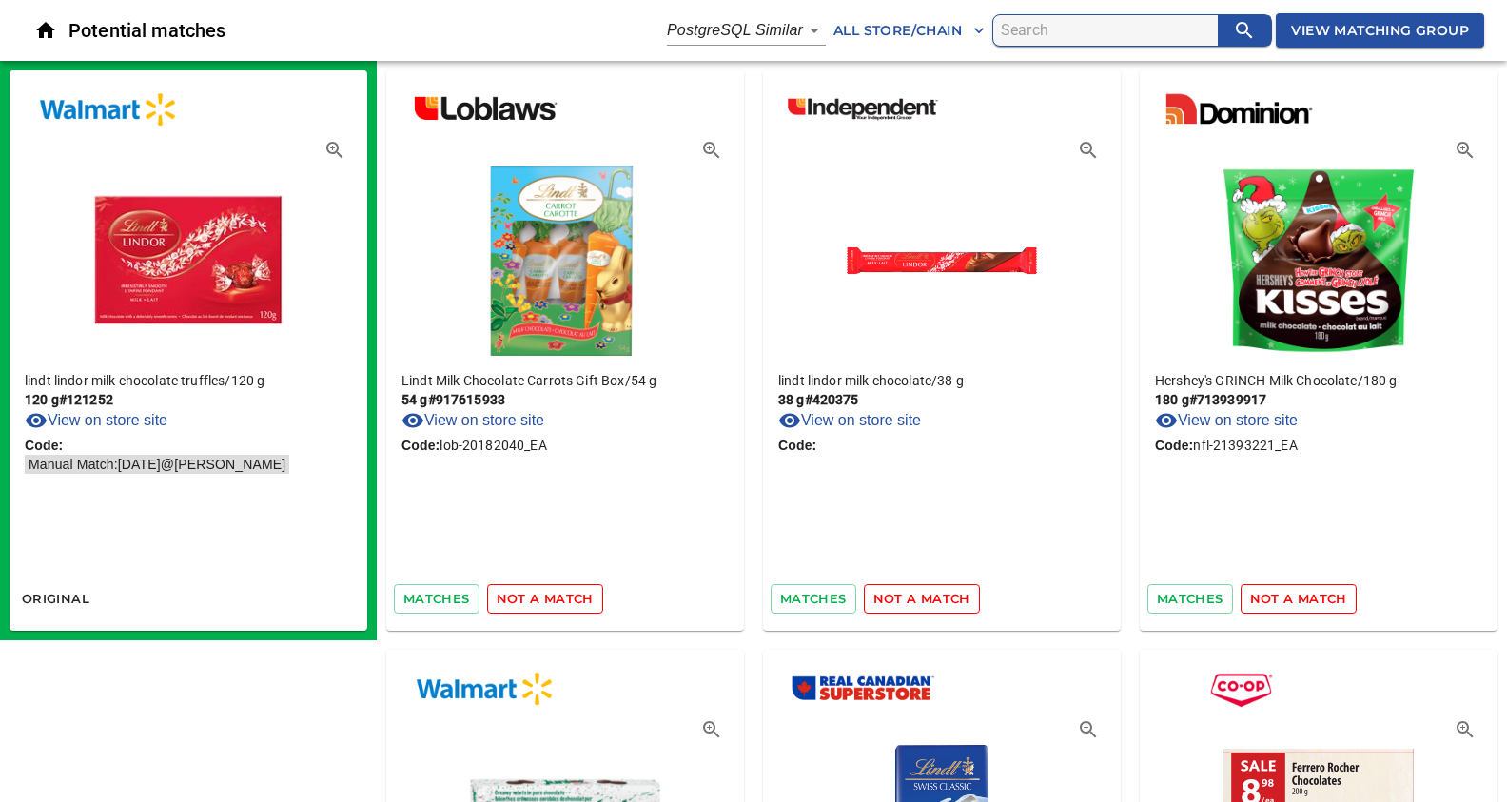
click at [564, 597] on span "not a match" at bounding box center [545, 599] width 97 height 22
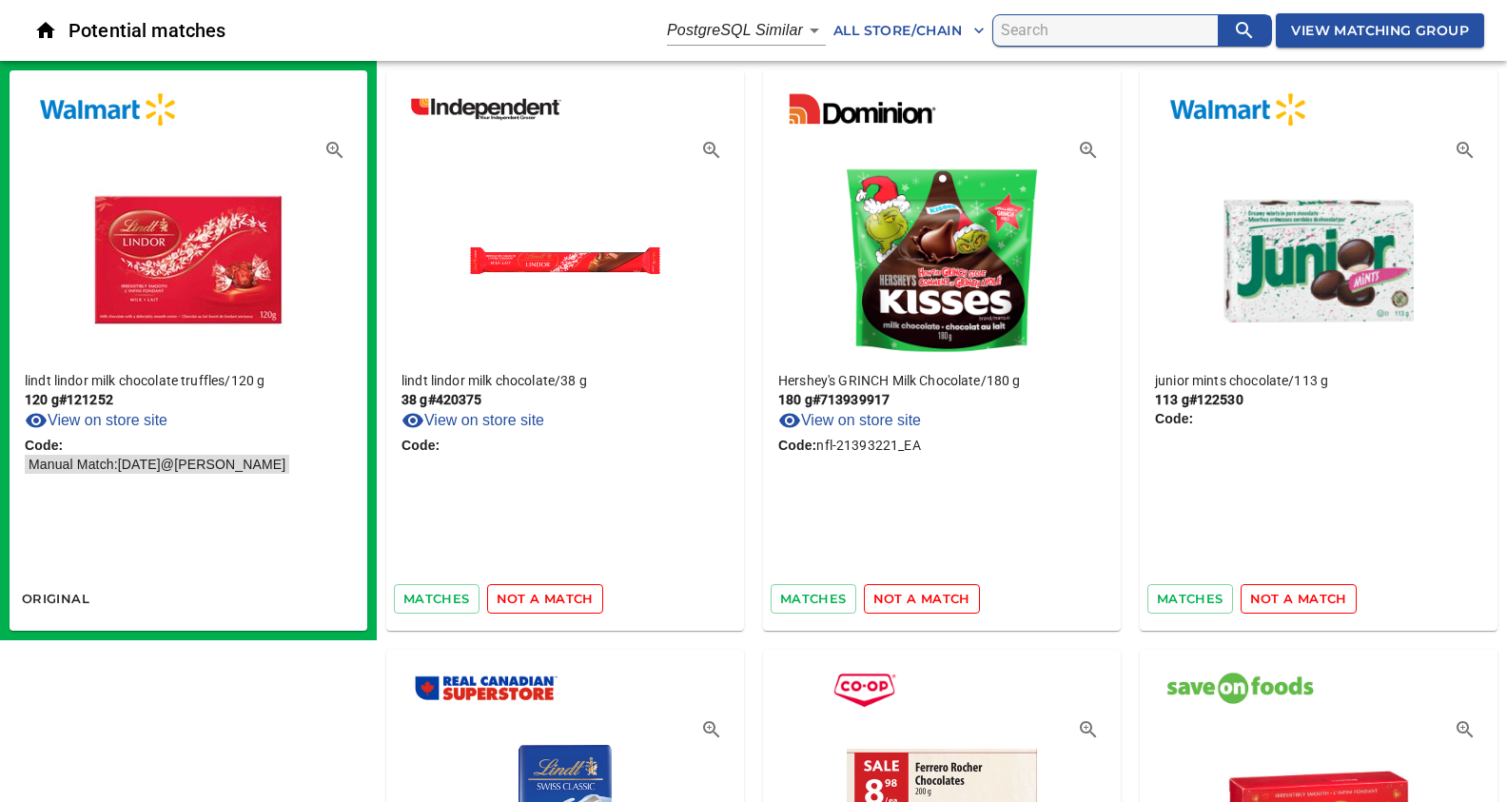
click at [564, 597] on span "not a match" at bounding box center [545, 599] width 97 height 22
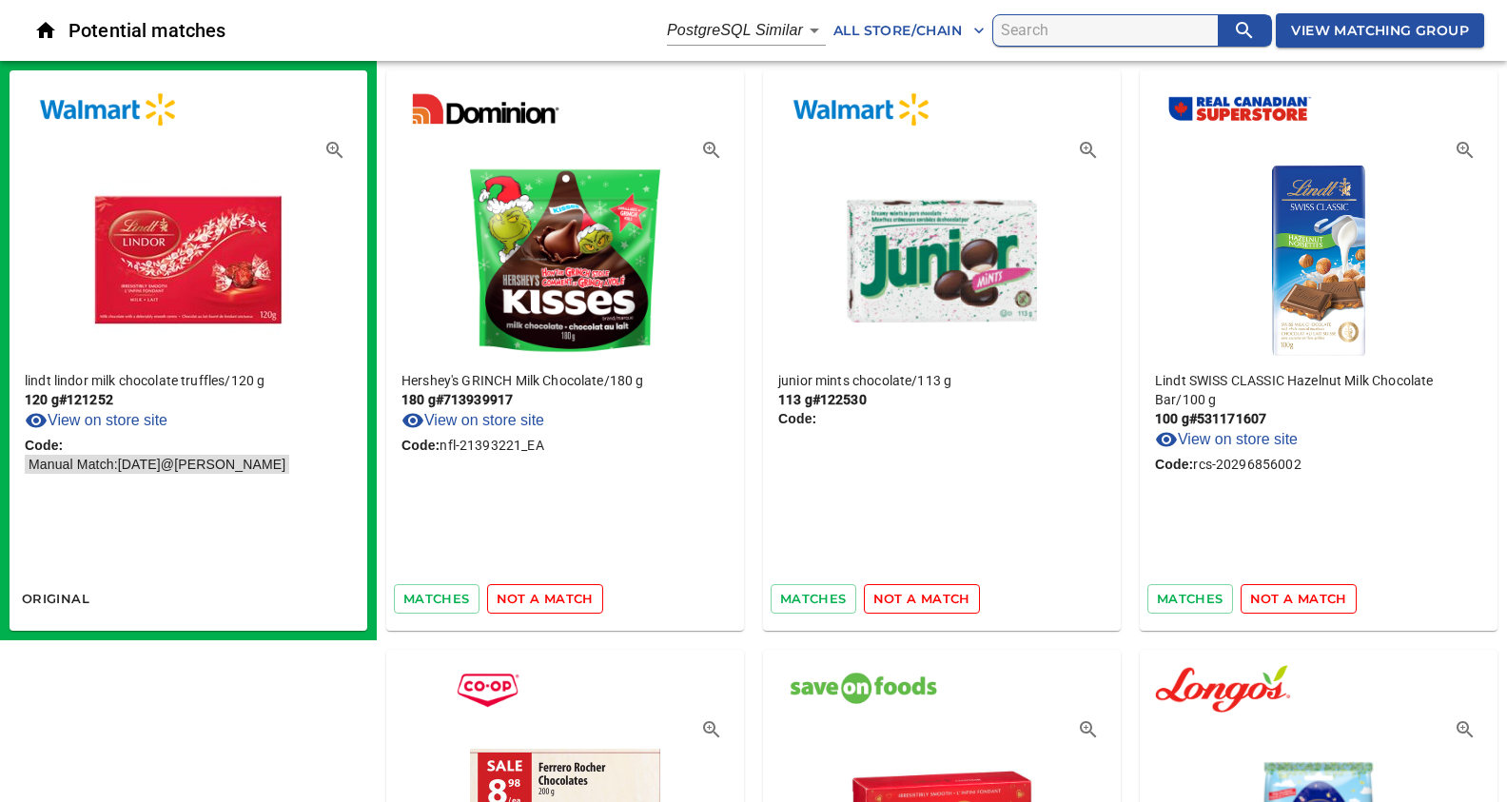
click at [564, 597] on span "not a match" at bounding box center [545, 599] width 97 height 22
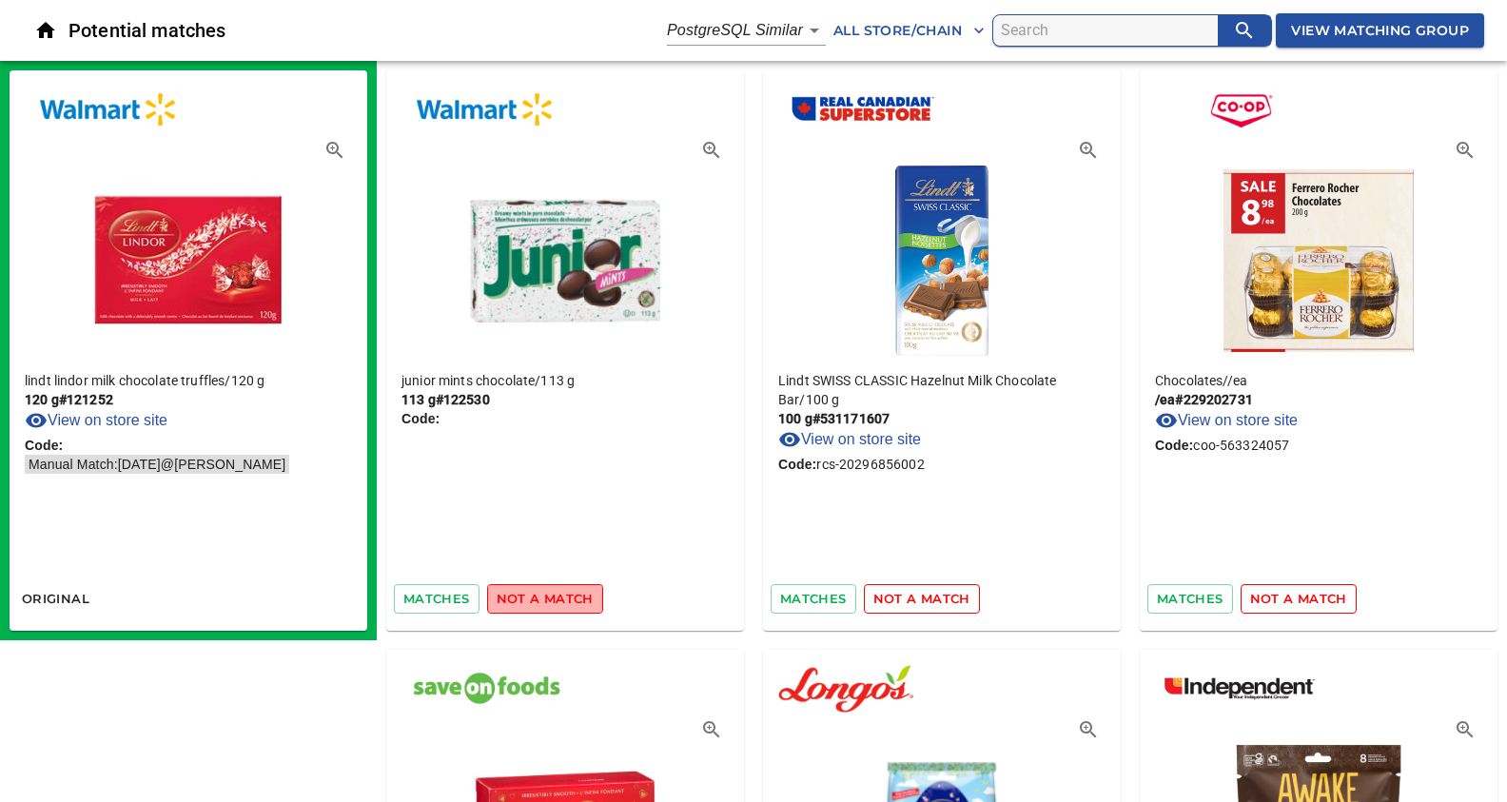
click at [549, 589] on span "not a match" at bounding box center [545, 599] width 97 height 22
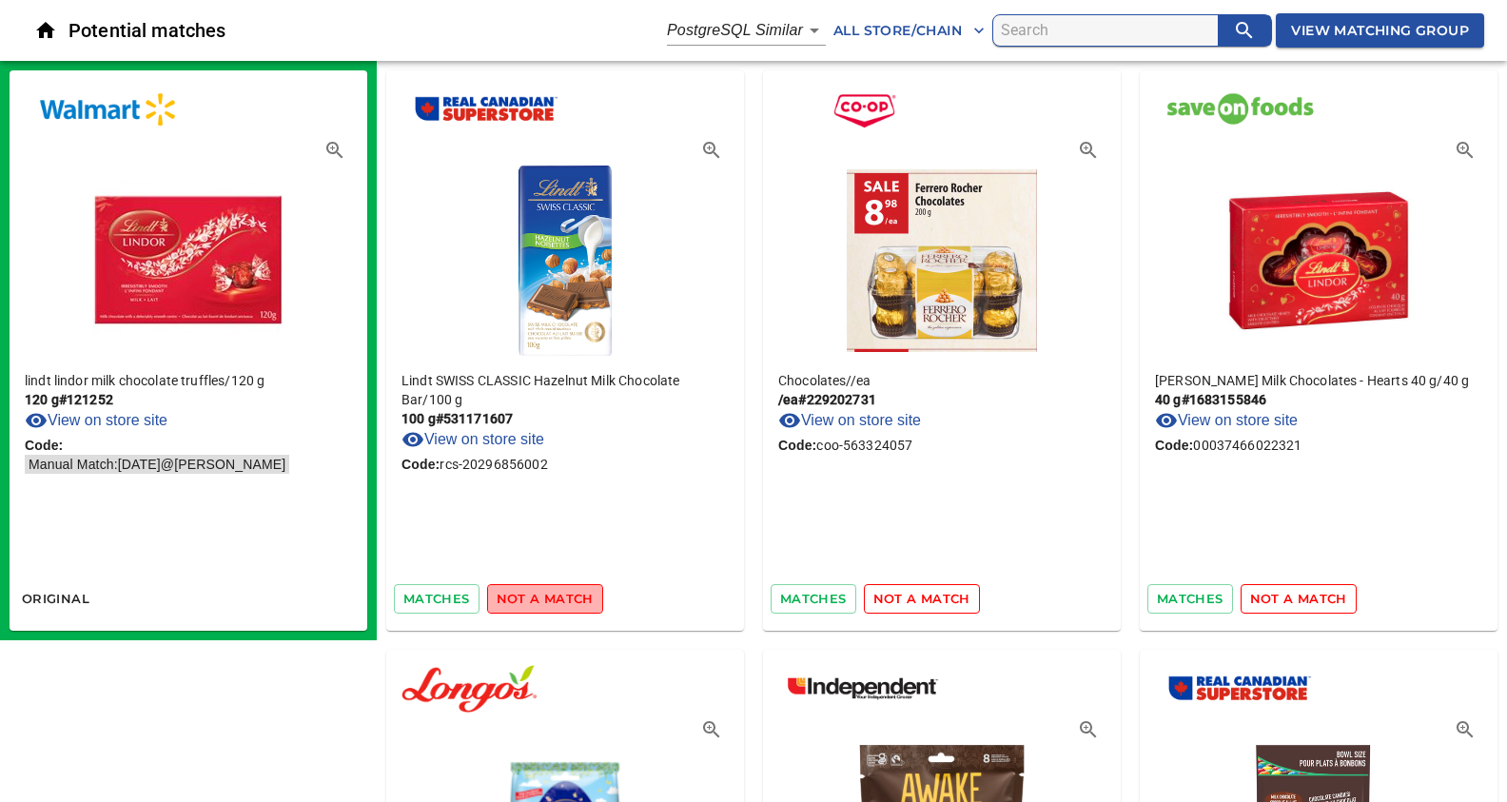
click at [549, 589] on span "not a match" at bounding box center [545, 599] width 97 height 22
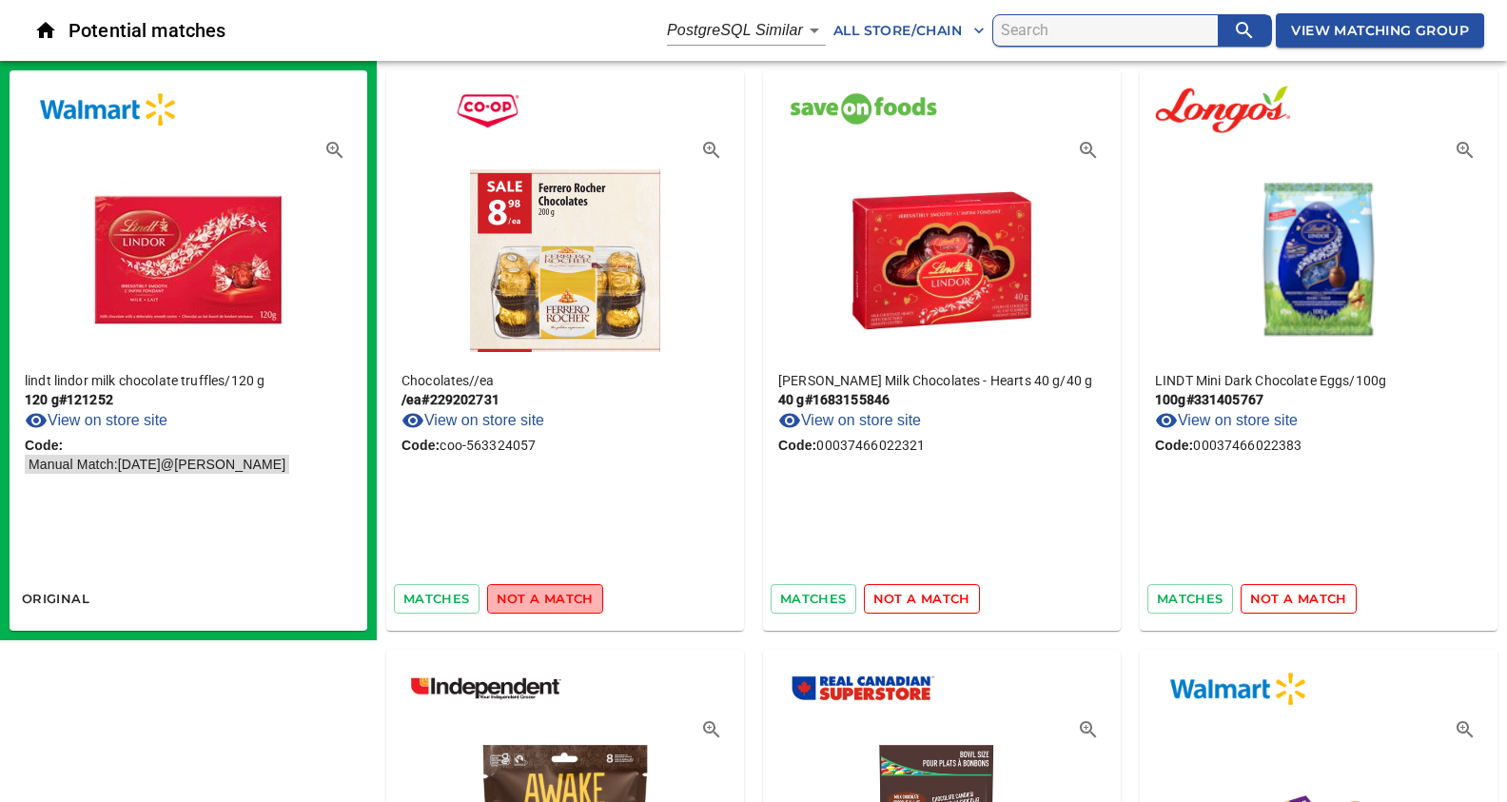
click at [553, 595] on span "not a match" at bounding box center [545, 599] width 97 height 22
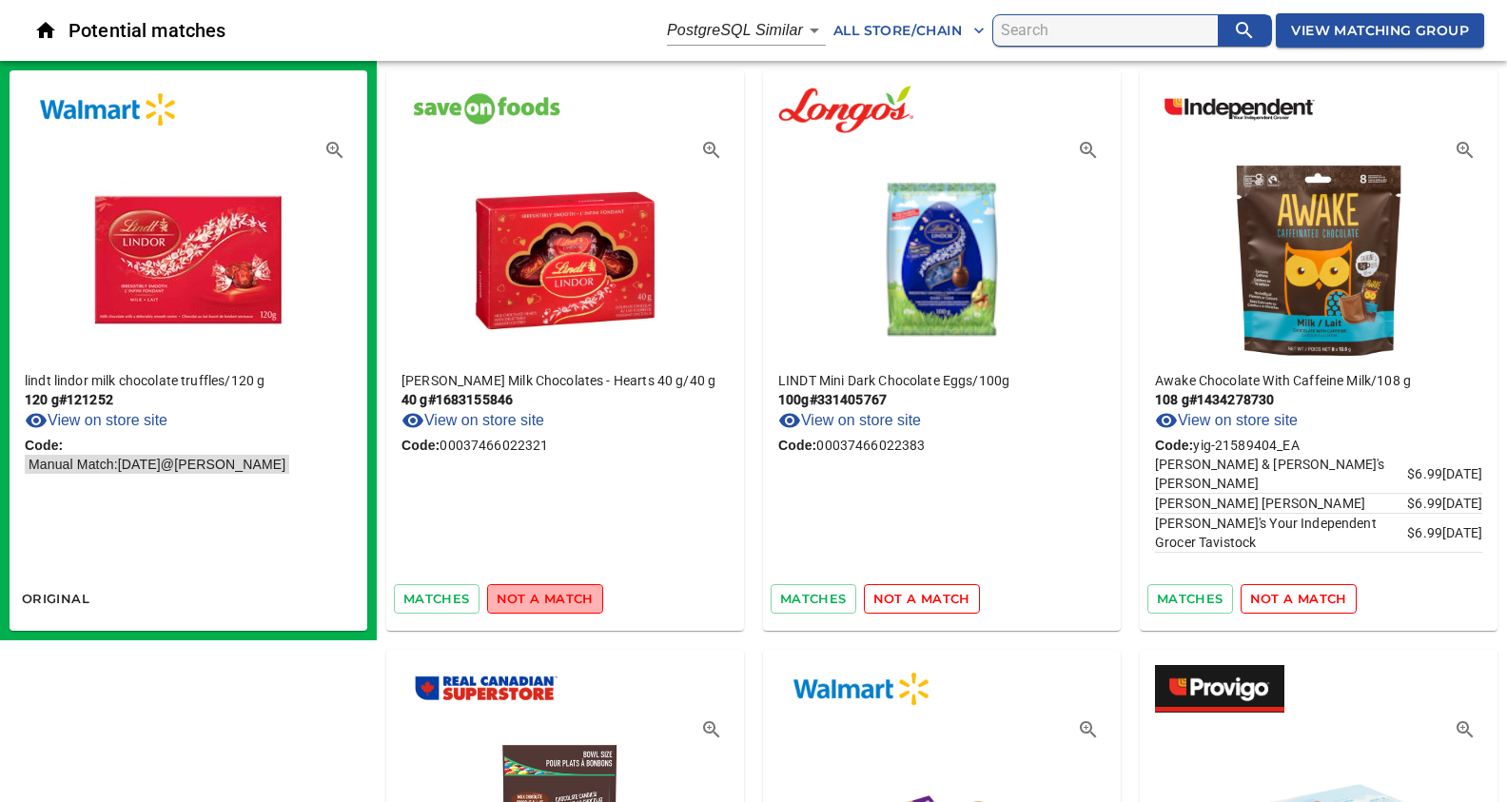
click at [548, 595] on span "not a match" at bounding box center [545, 599] width 97 height 22
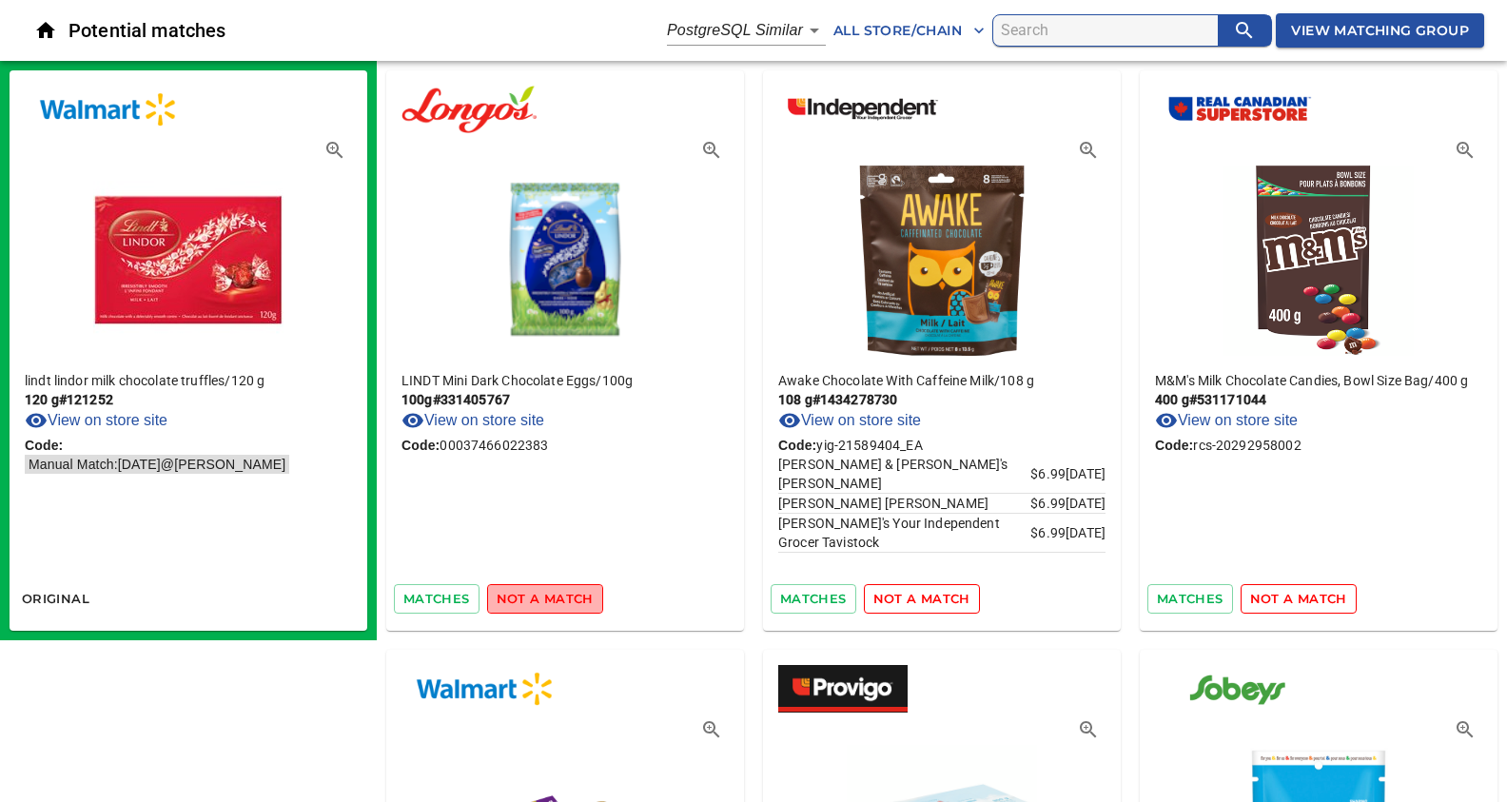
click at [548, 595] on span "not a match" at bounding box center [545, 599] width 97 height 22
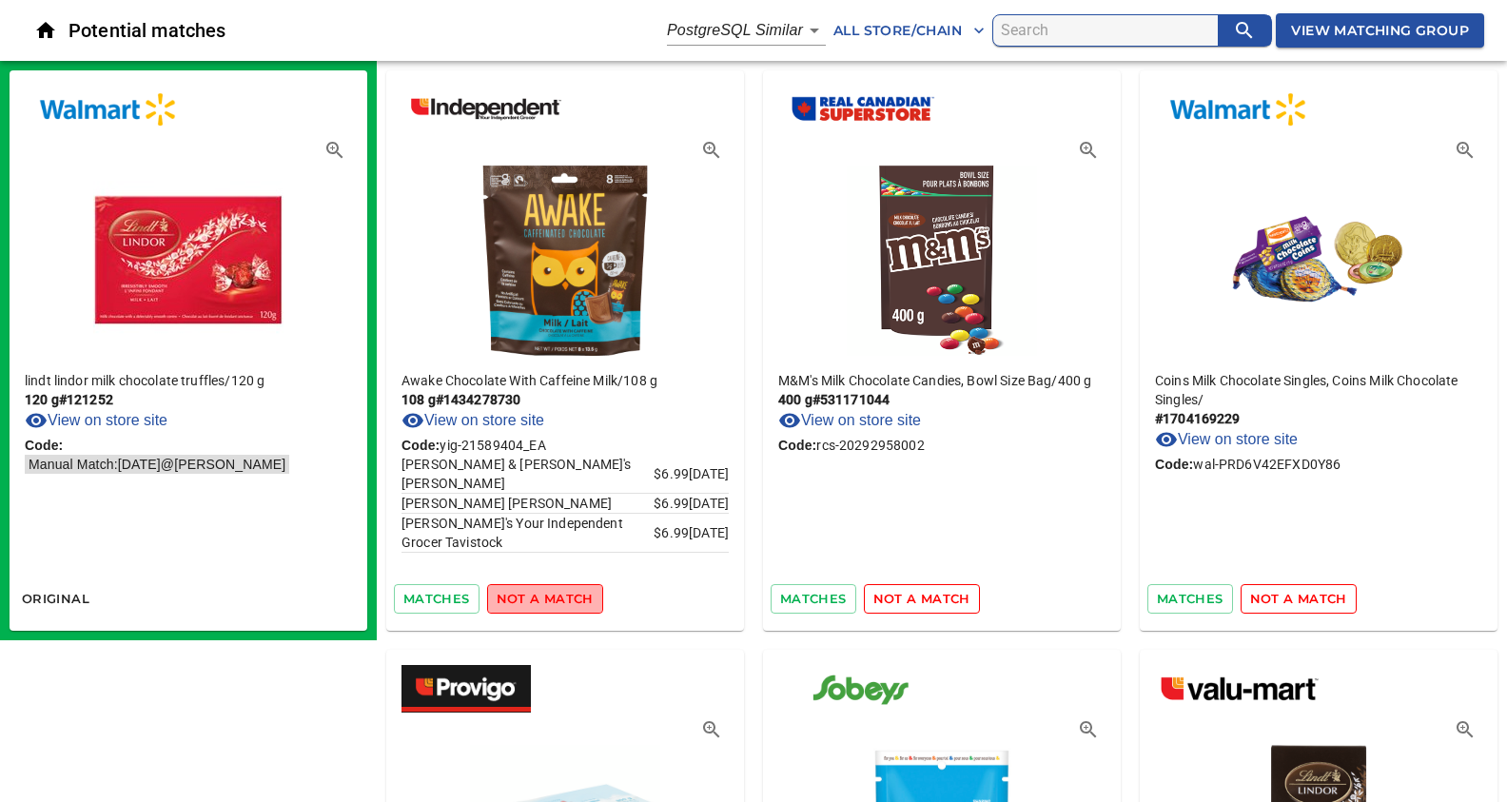
click at [548, 595] on span "not a match" at bounding box center [545, 599] width 97 height 22
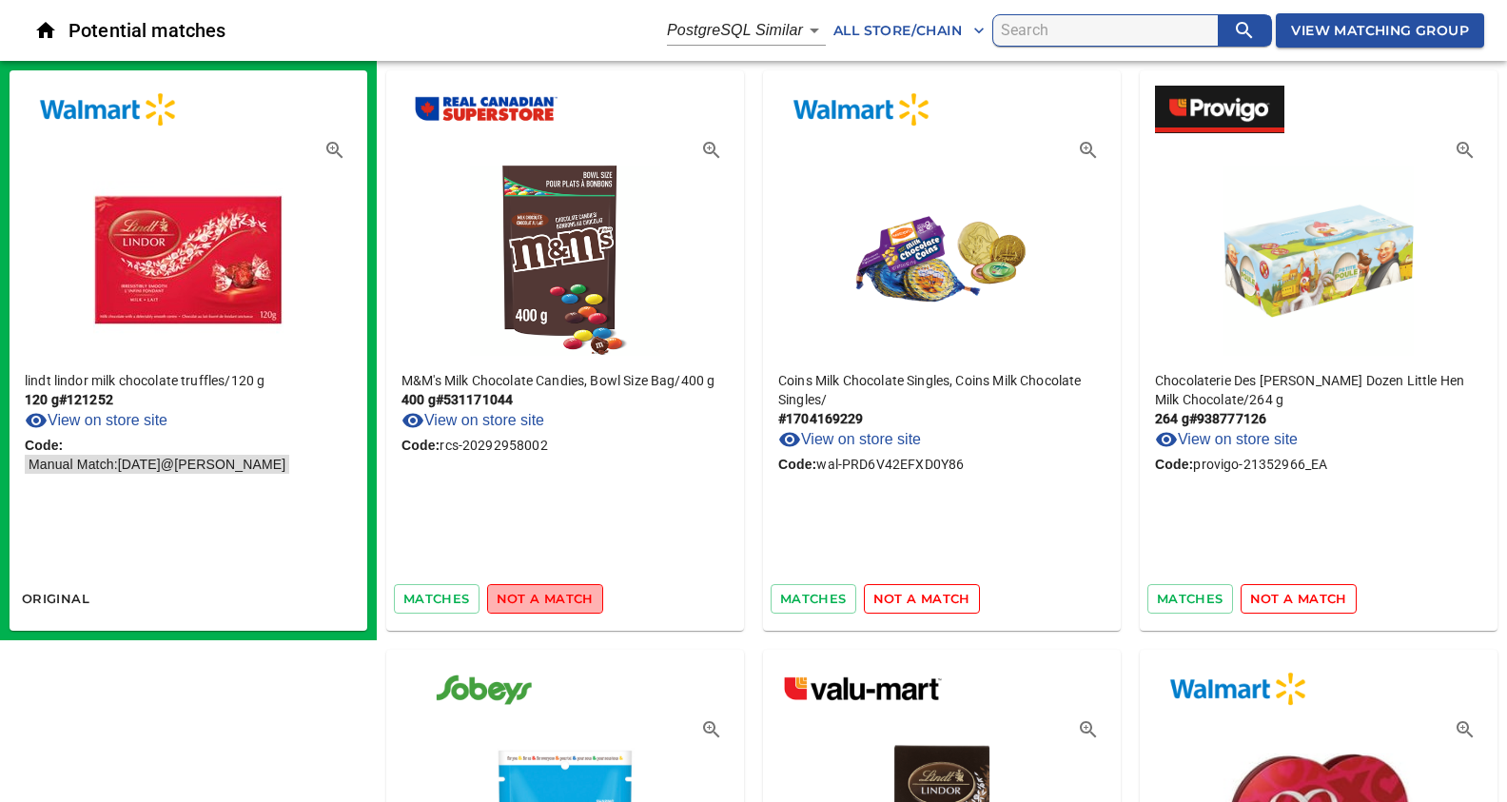
click at [548, 595] on span "not a match" at bounding box center [545, 599] width 97 height 22
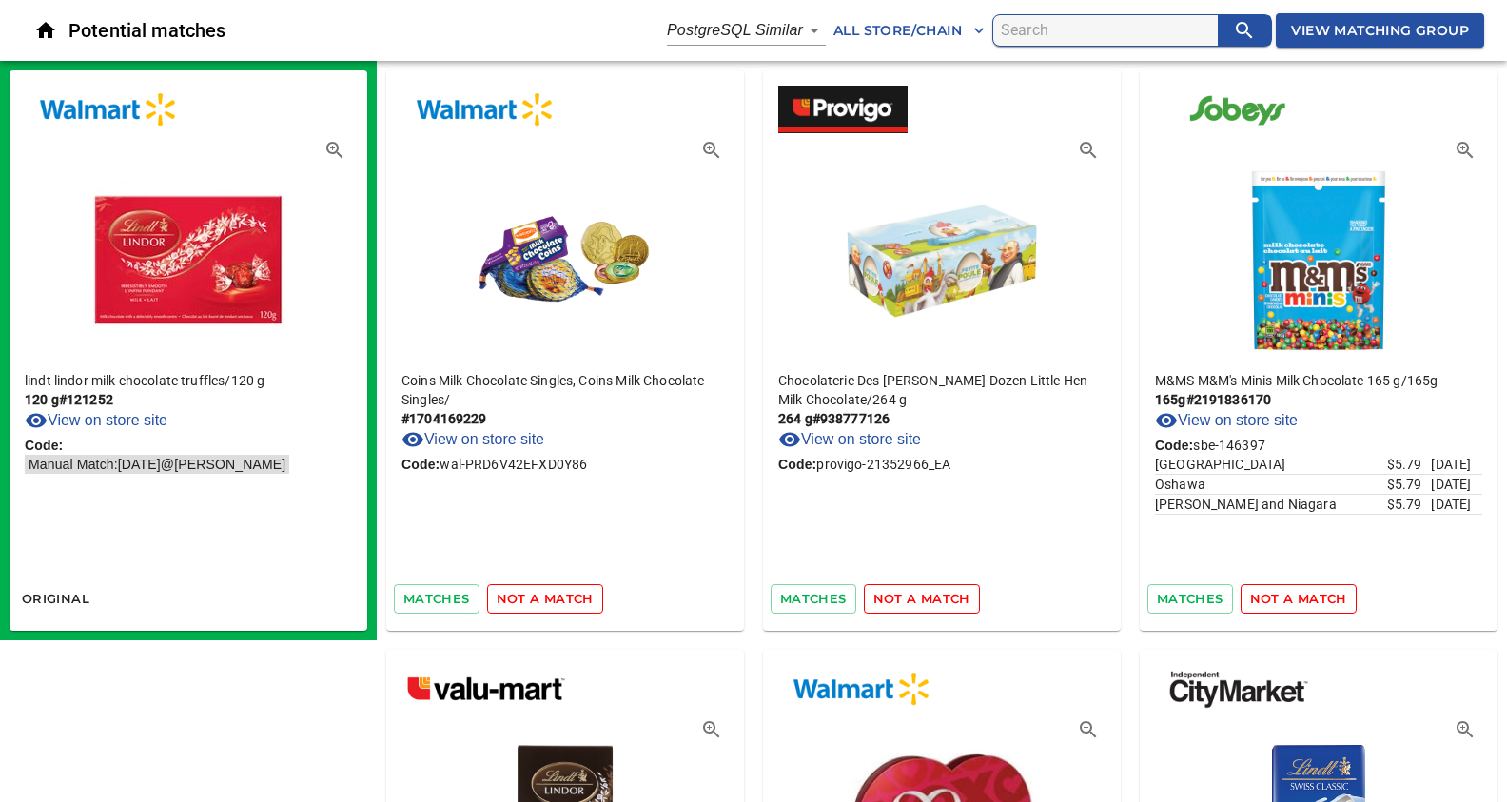
click at [548, 595] on span "not a match" at bounding box center [545, 599] width 97 height 22
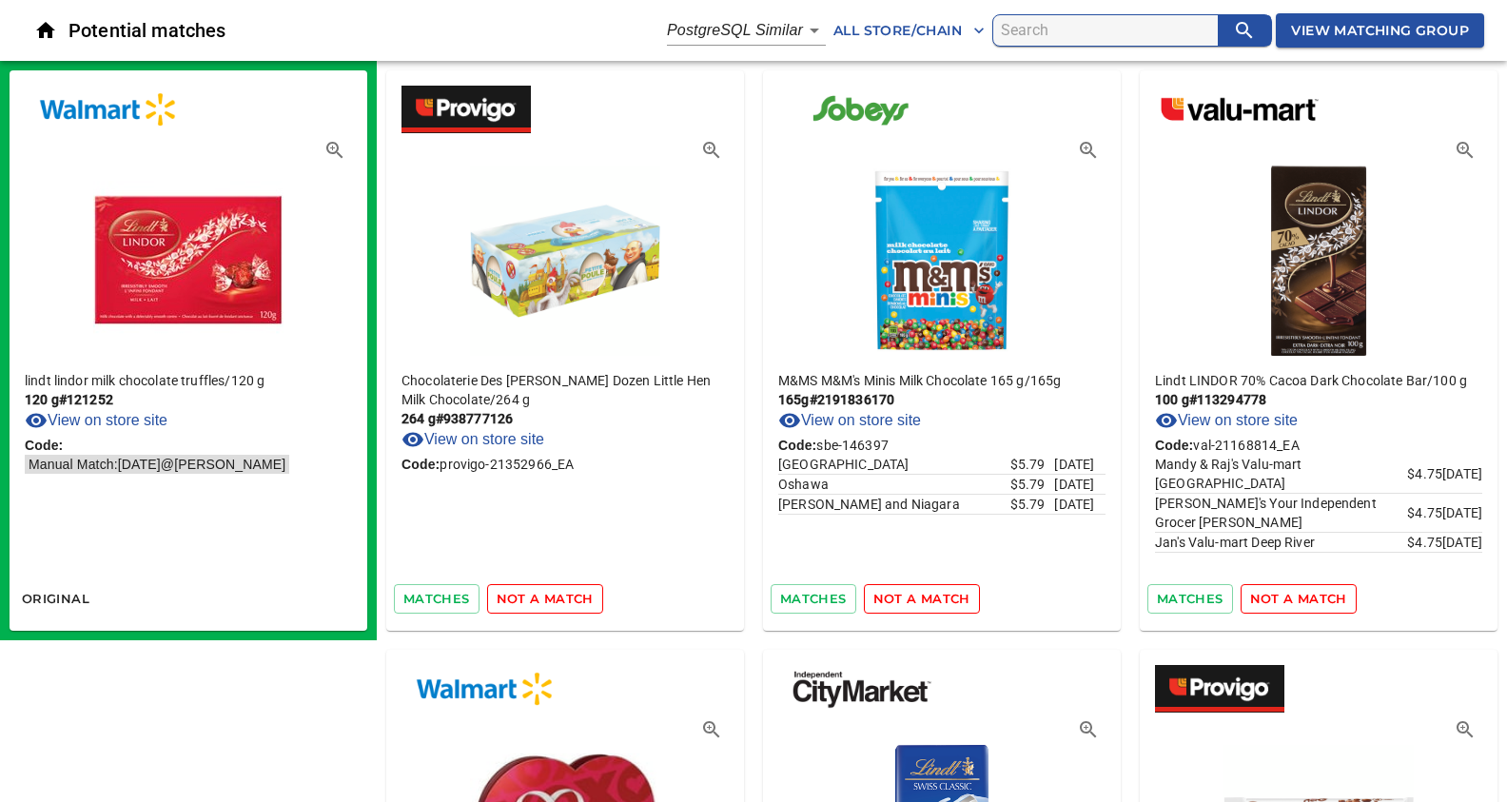
click at [548, 595] on span "not a match" at bounding box center [545, 599] width 97 height 22
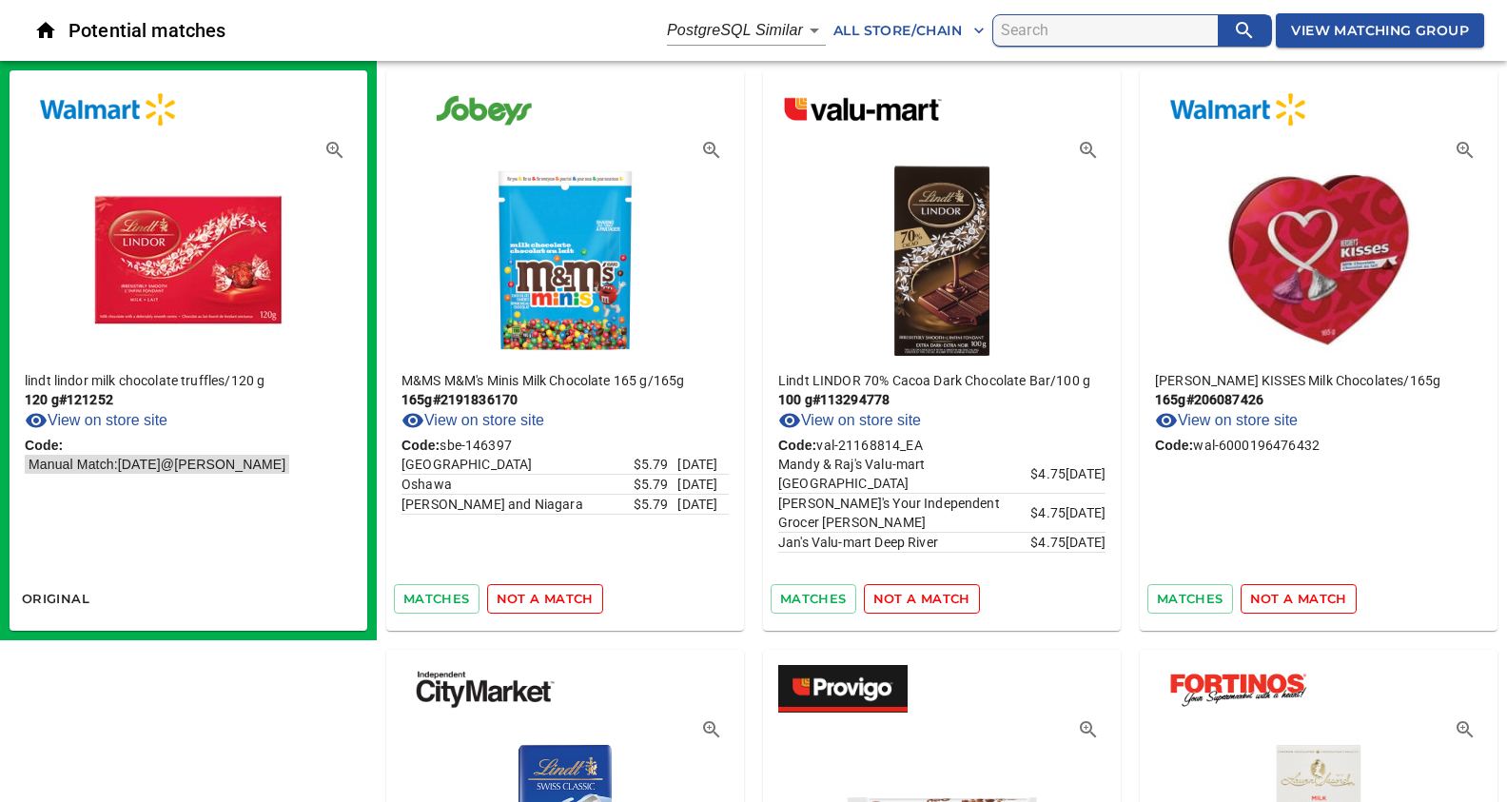
click at [548, 595] on span "not a match" at bounding box center [545, 599] width 97 height 22
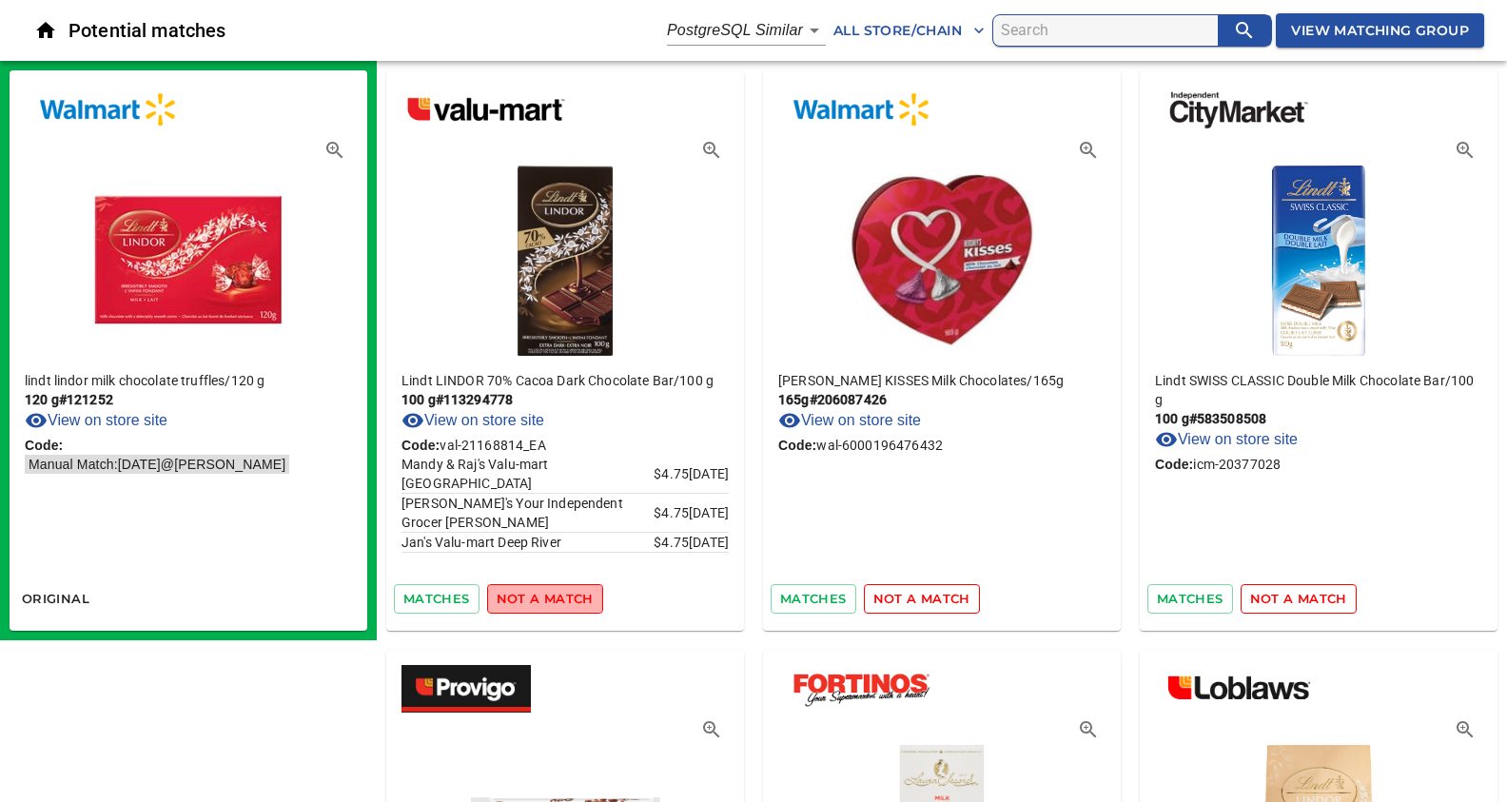
click at [548, 595] on span "not a match" at bounding box center [545, 599] width 97 height 22
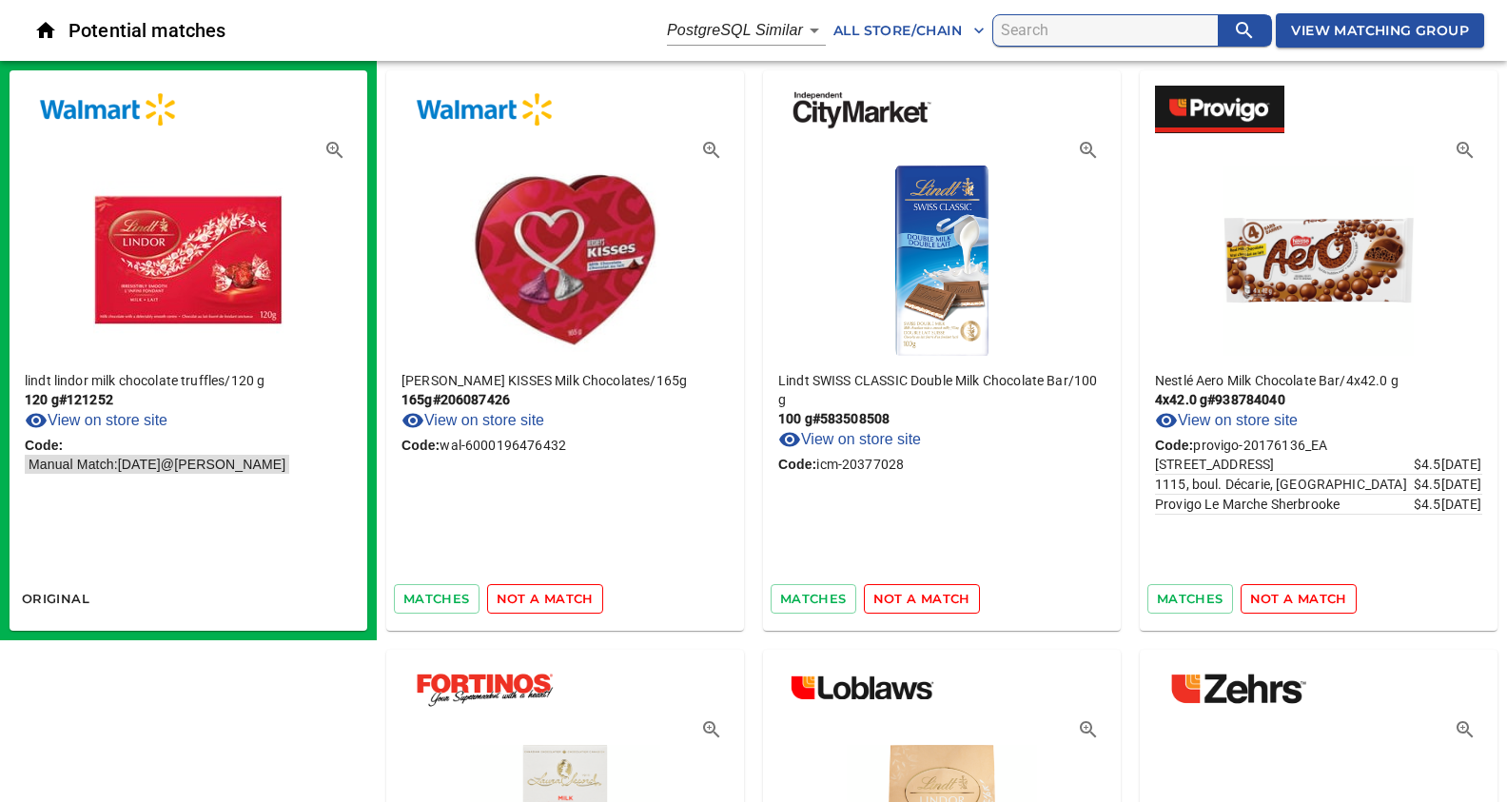
click at [548, 595] on span "not a match" at bounding box center [545, 599] width 97 height 22
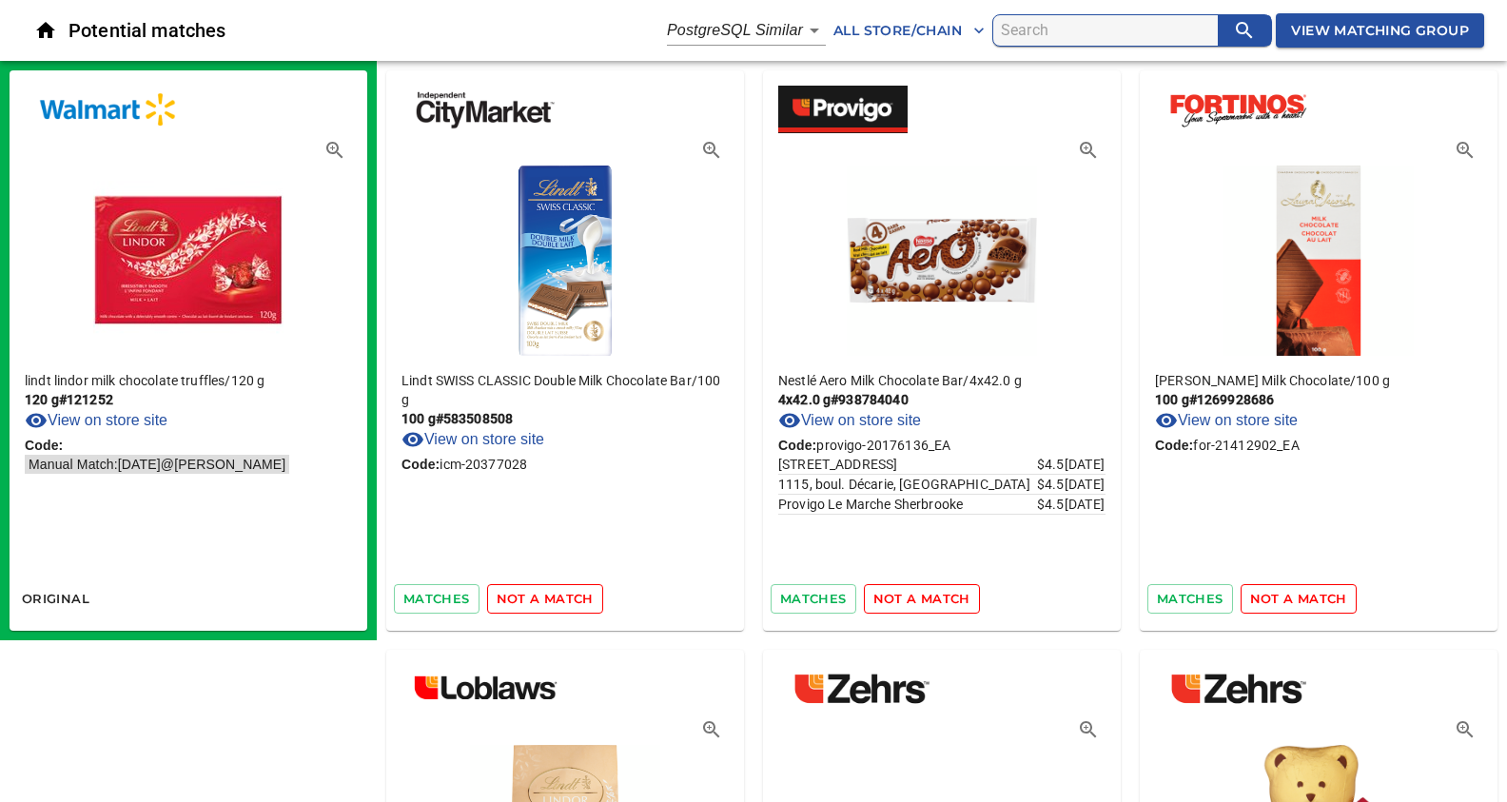
click at [548, 595] on span "not a match" at bounding box center [545, 599] width 97 height 22
click at [548, 595] on div "matches not a match" at bounding box center [565, 598] width 358 height 45
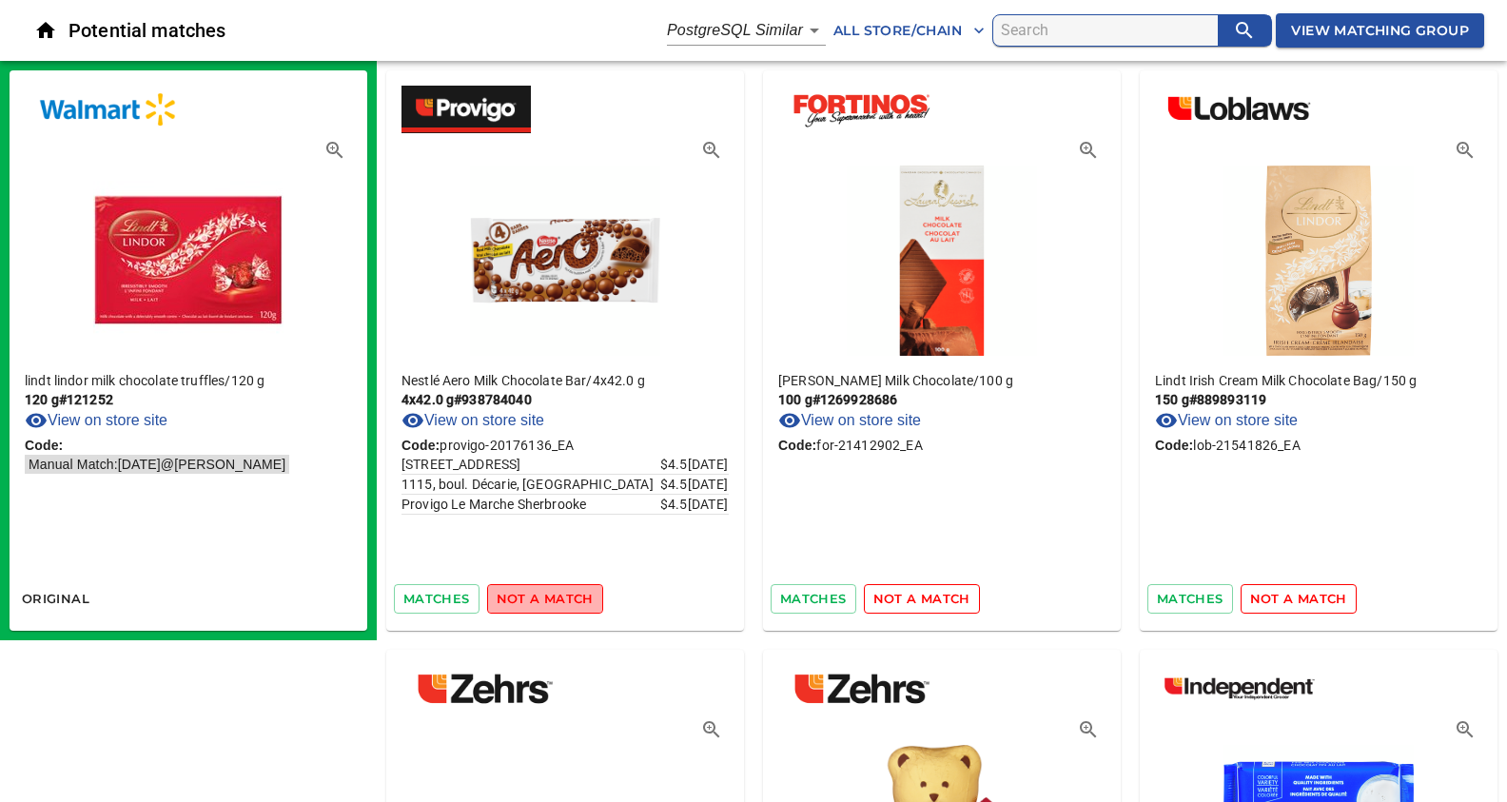
click at [548, 595] on span "not a match" at bounding box center [545, 599] width 97 height 22
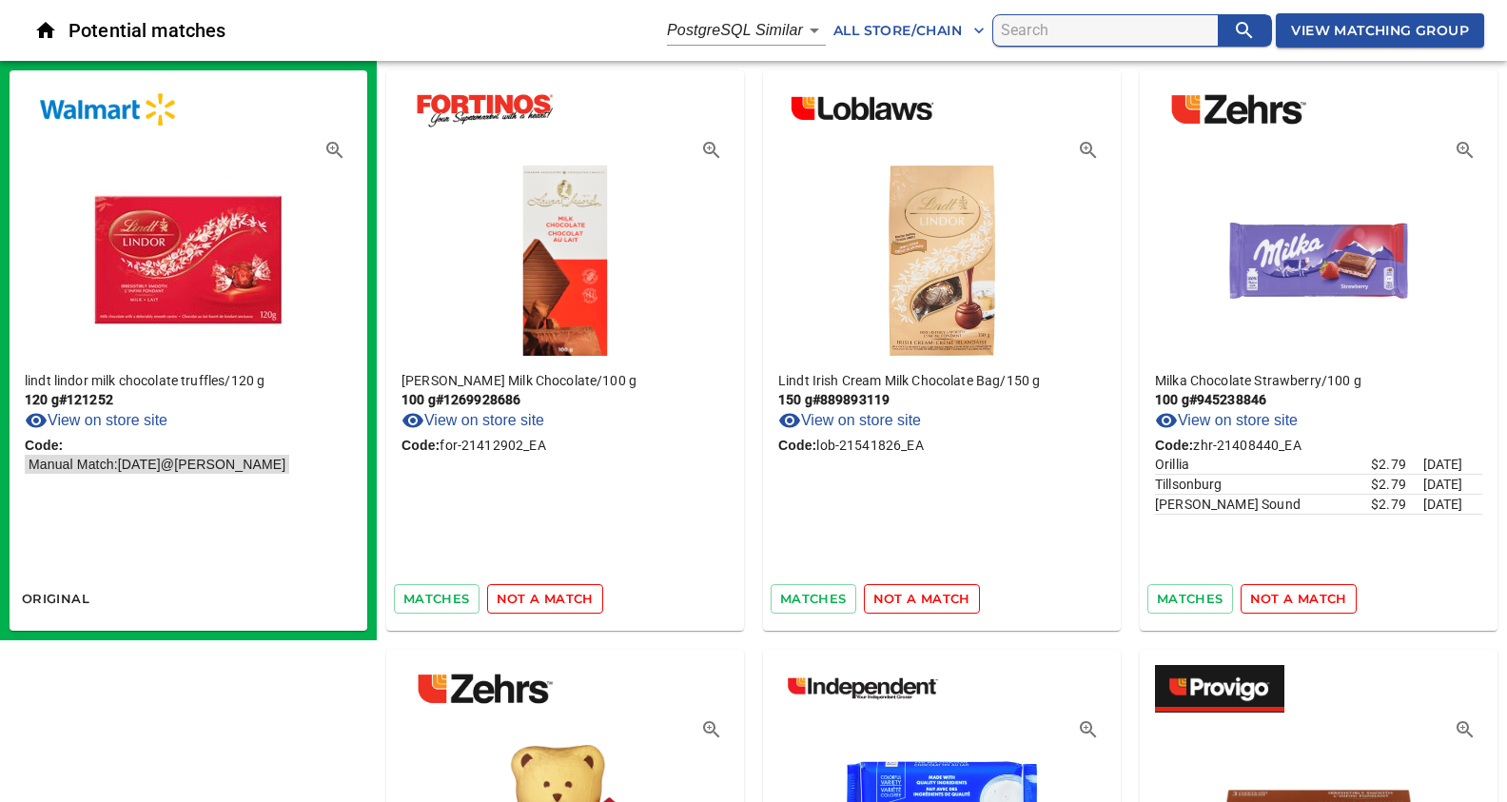
click at [548, 595] on span "not a match" at bounding box center [545, 599] width 97 height 22
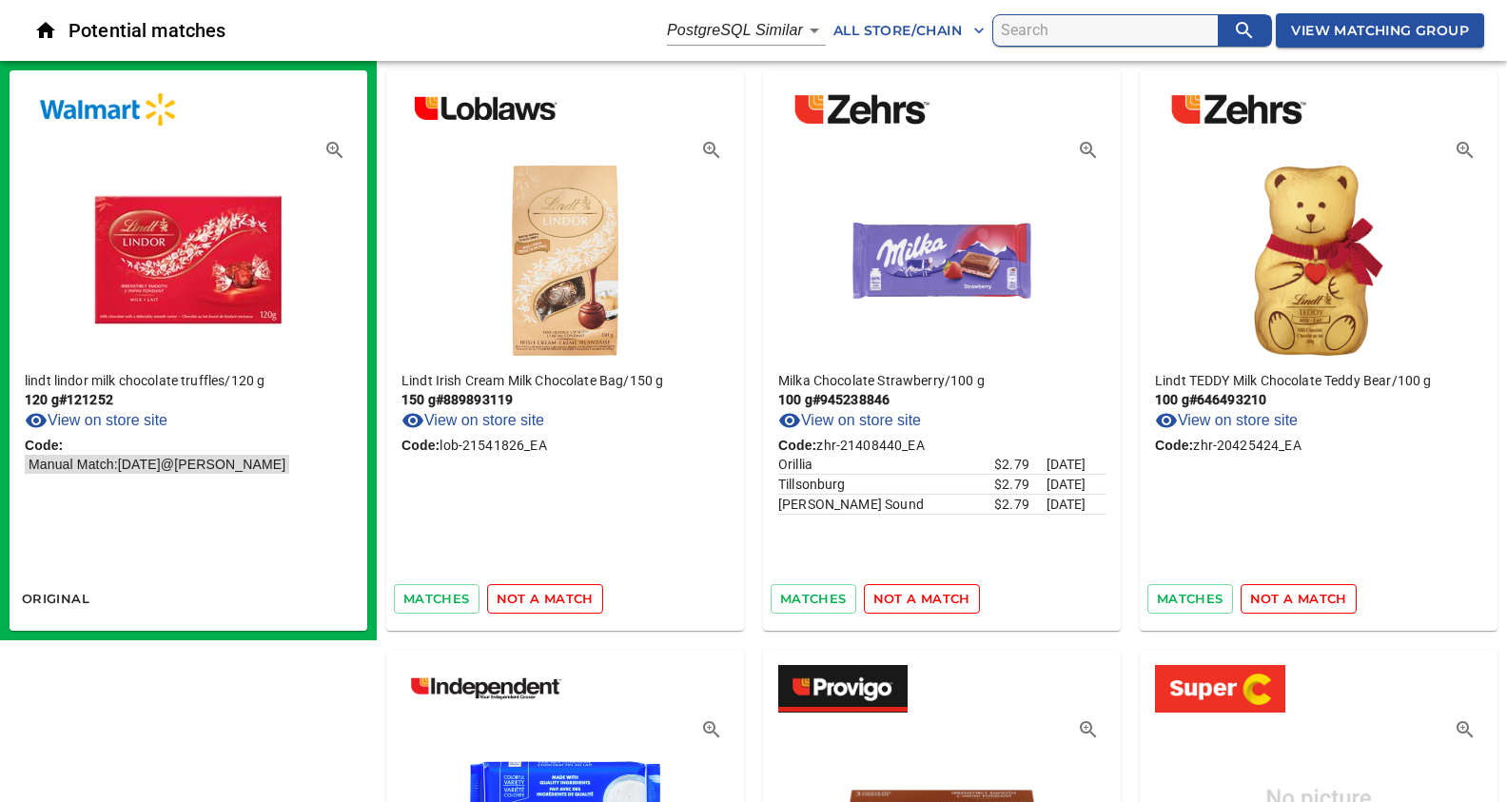
click at [548, 595] on span "not a match" at bounding box center [545, 599] width 97 height 22
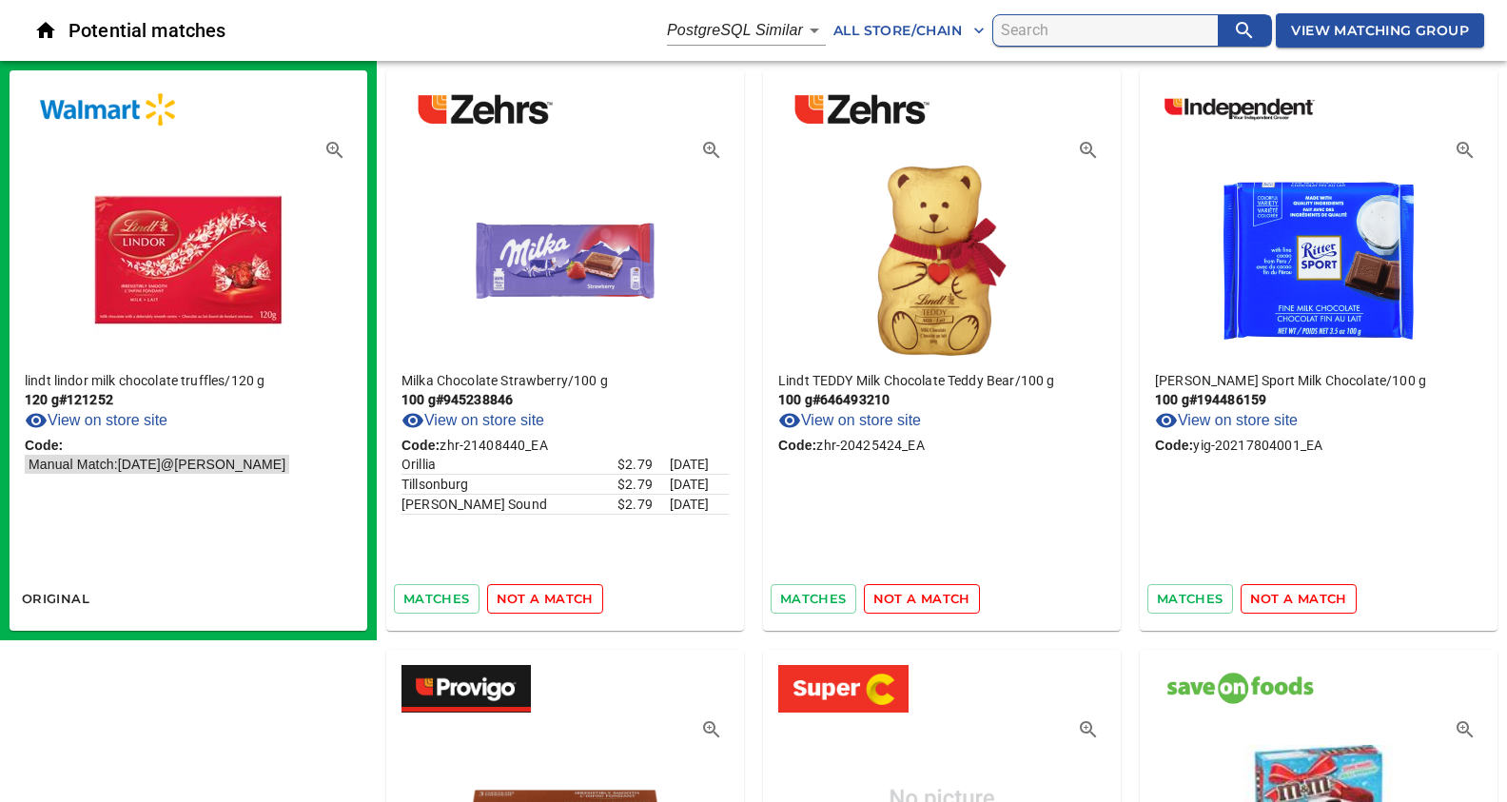
click at [548, 595] on span "not a match" at bounding box center [545, 599] width 97 height 22
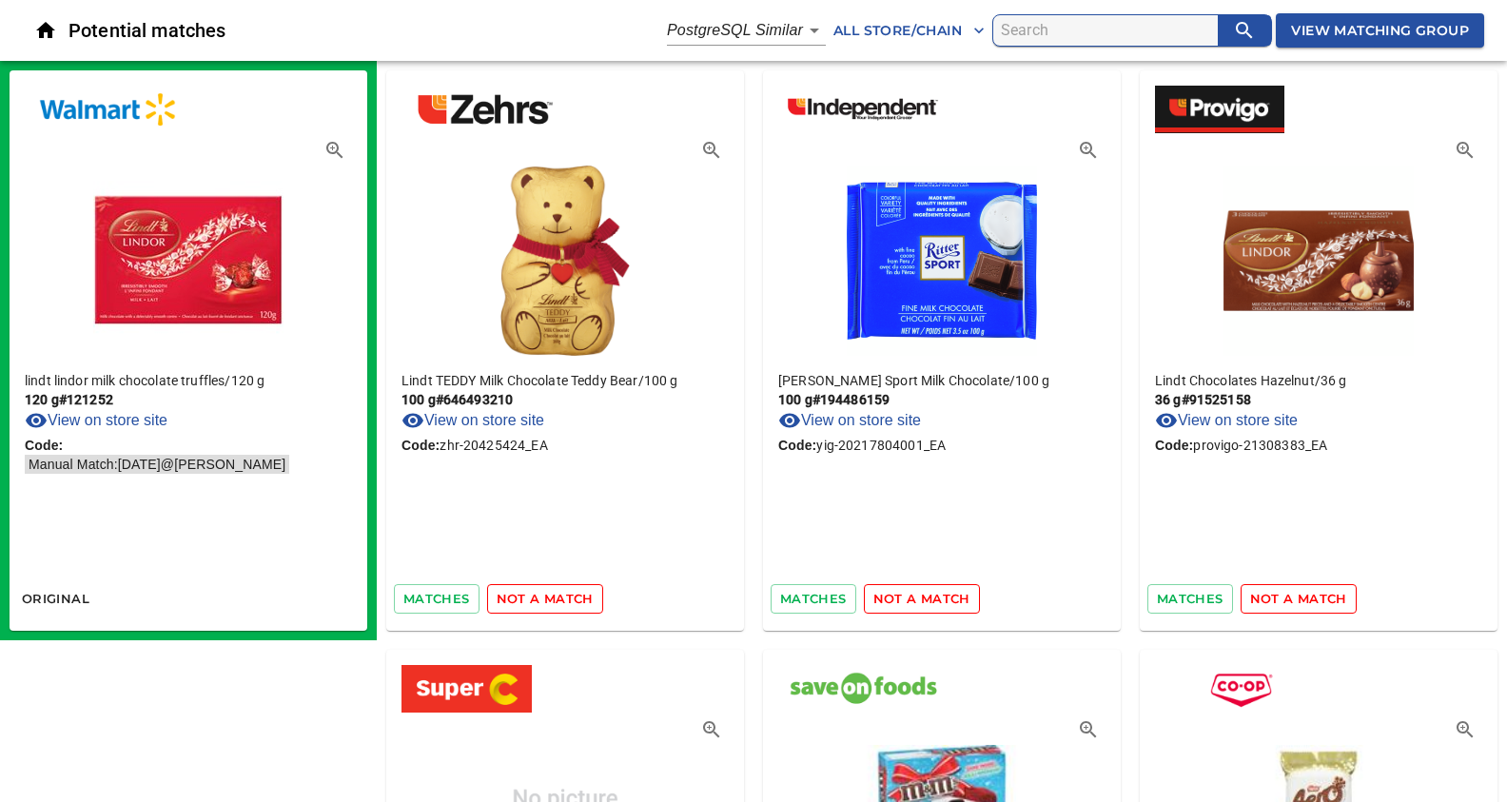
click at [548, 595] on span "not a match" at bounding box center [545, 599] width 97 height 22
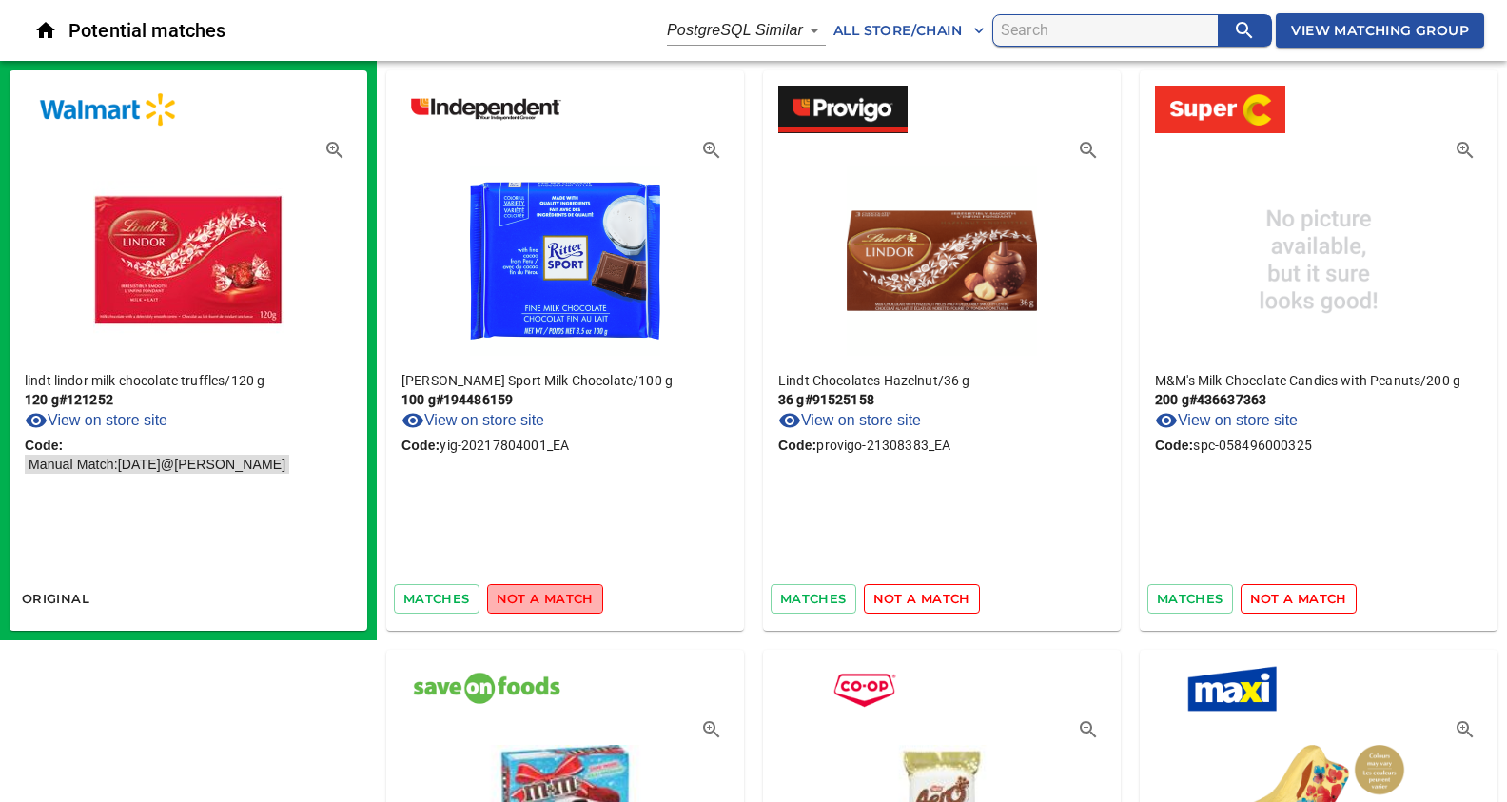
click at [548, 595] on span "not a match" at bounding box center [545, 599] width 97 height 22
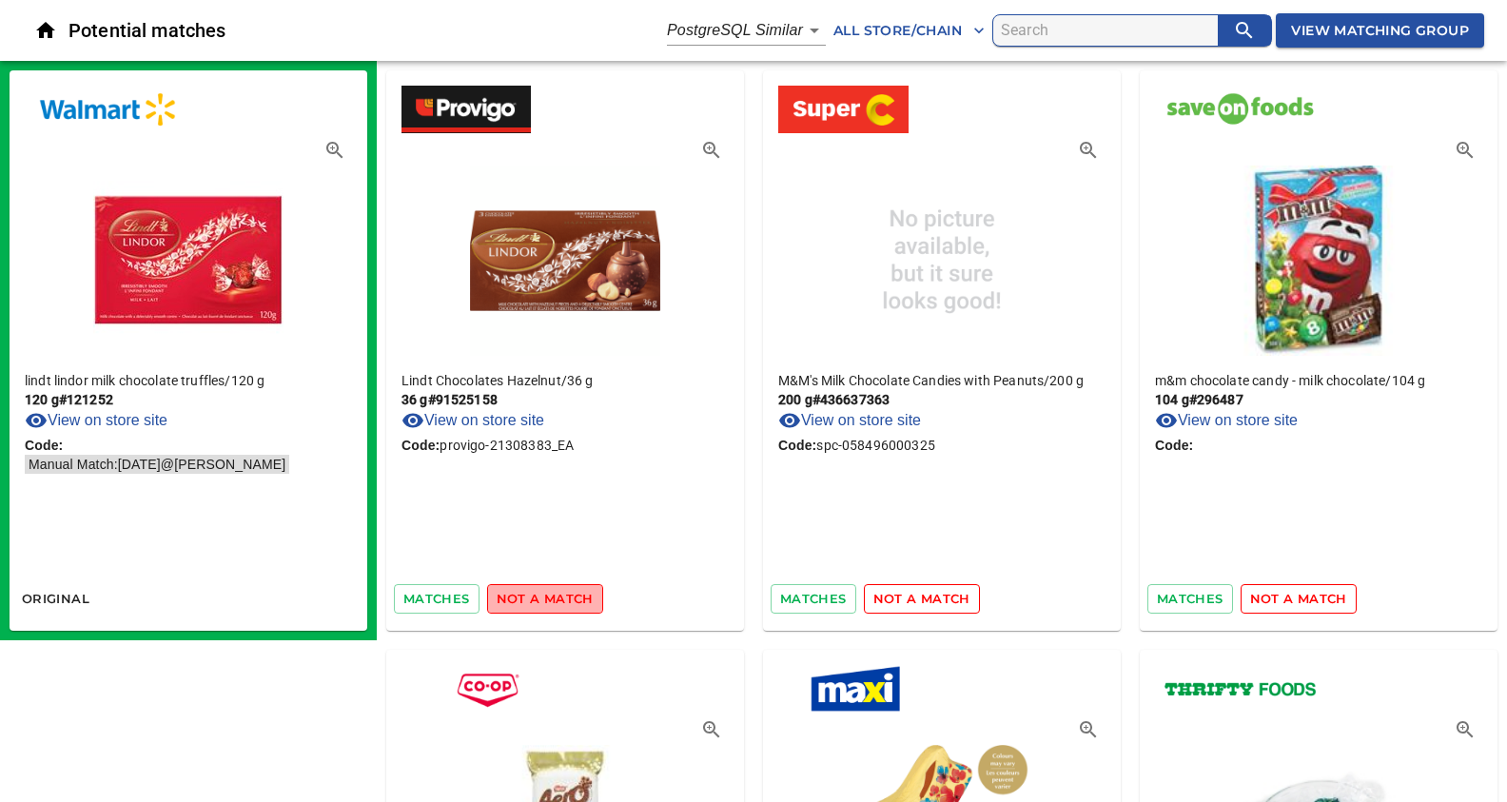
click at [548, 595] on span "not a match" at bounding box center [545, 599] width 97 height 22
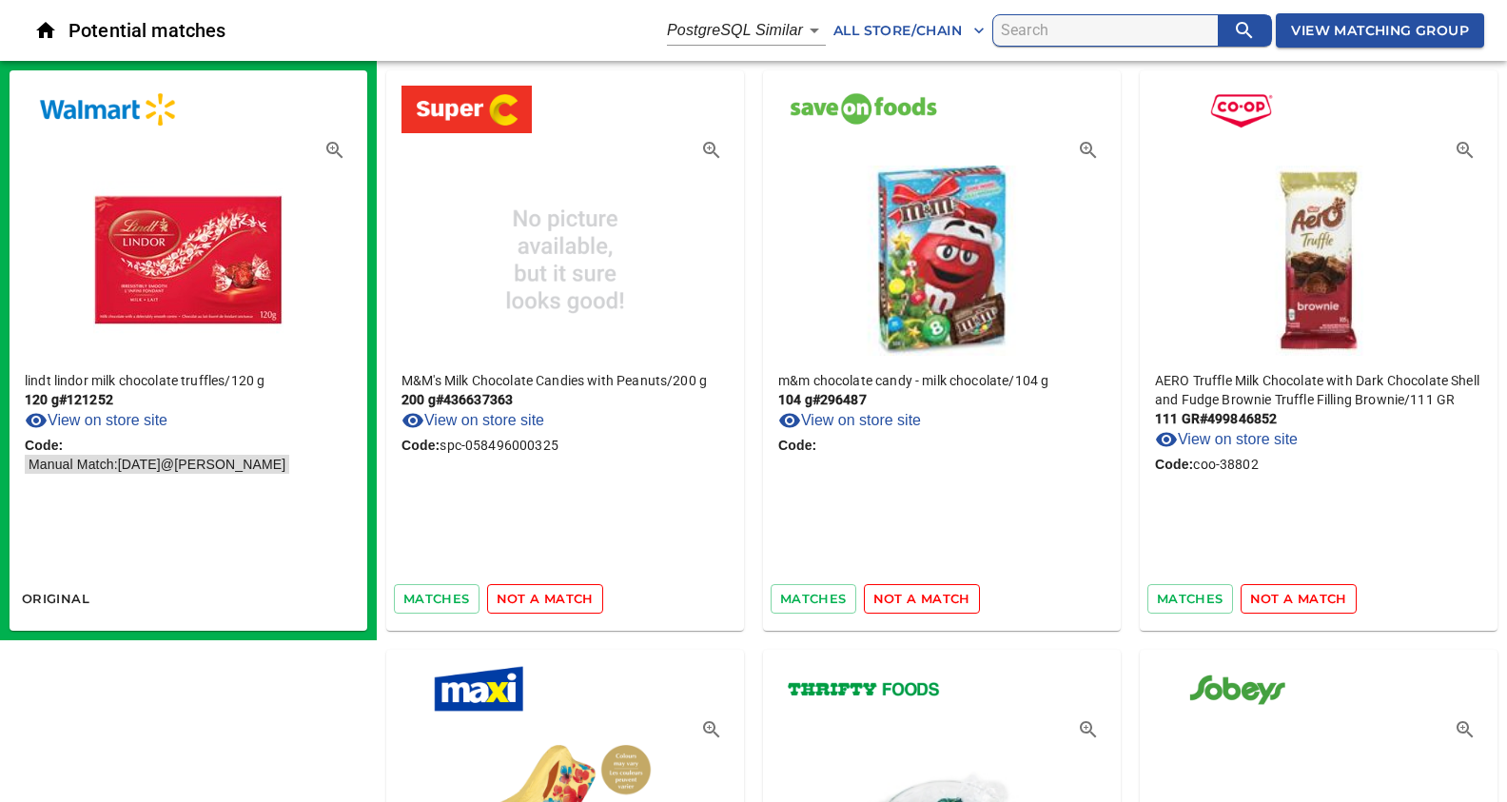
click at [548, 595] on span "not a match" at bounding box center [545, 599] width 97 height 22
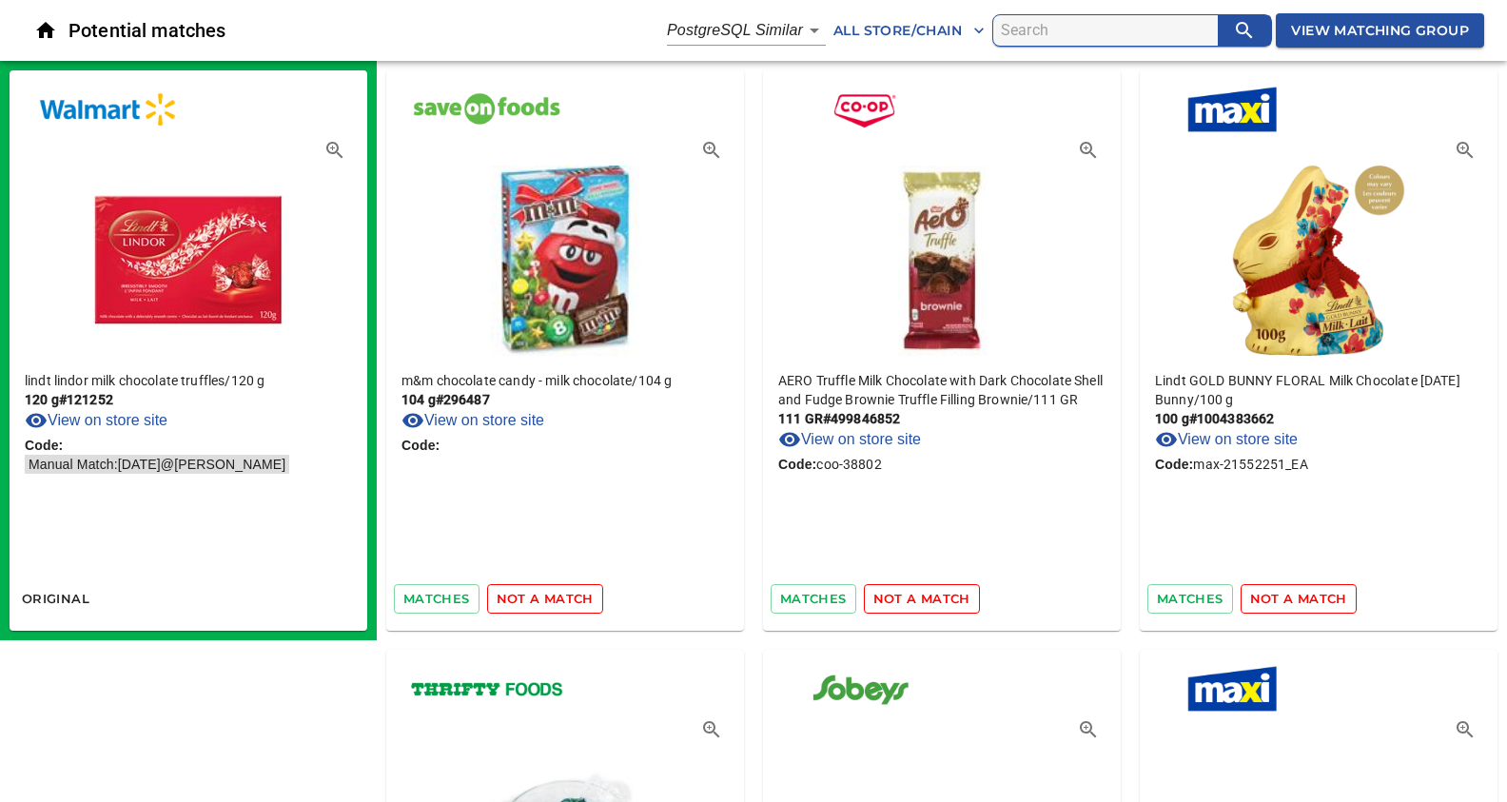
click at [548, 595] on span "not a match" at bounding box center [545, 599] width 97 height 22
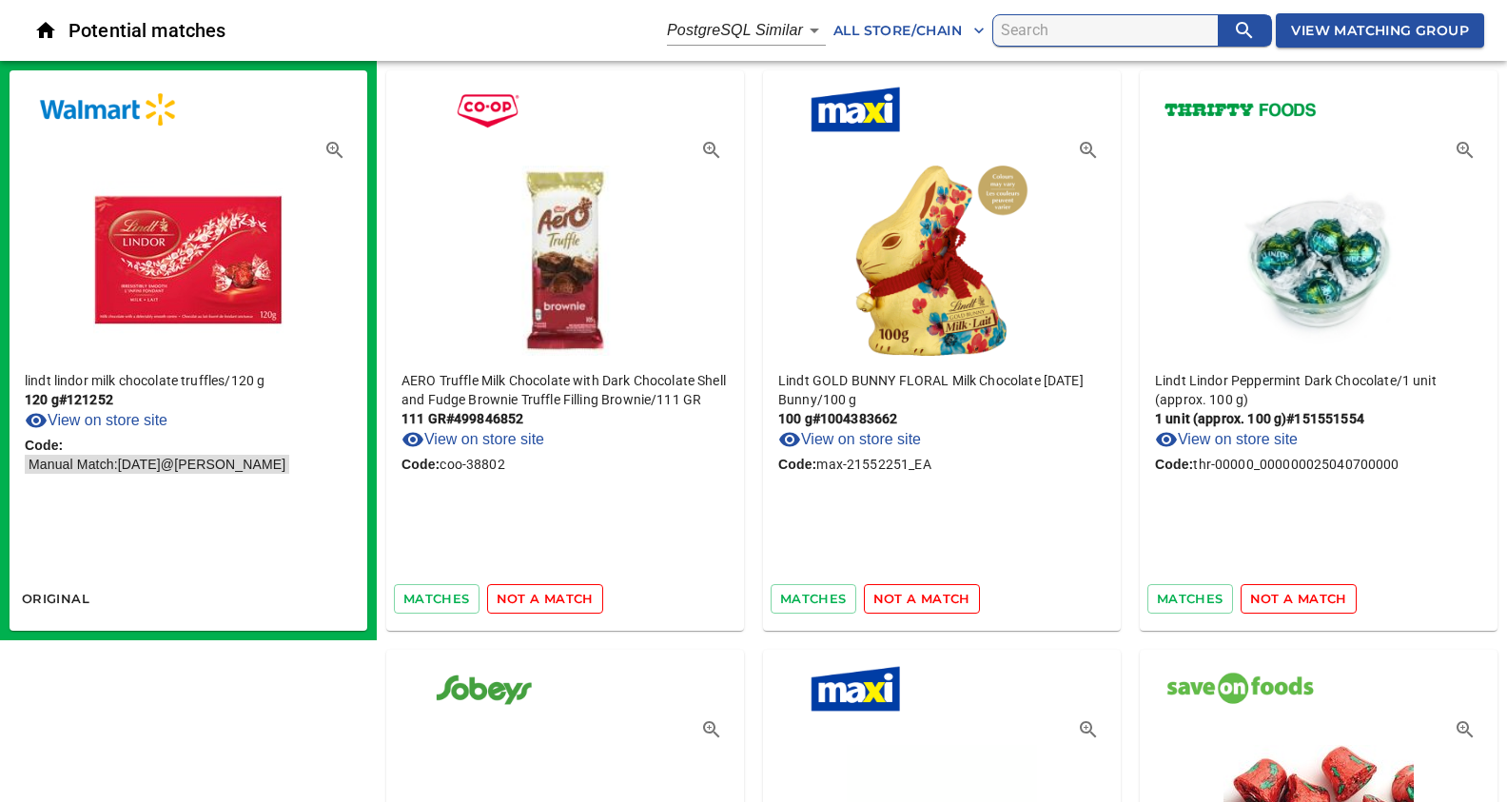
click at [548, 595] on span "not a match" at bounding box center [545, 599] width 97 height 22
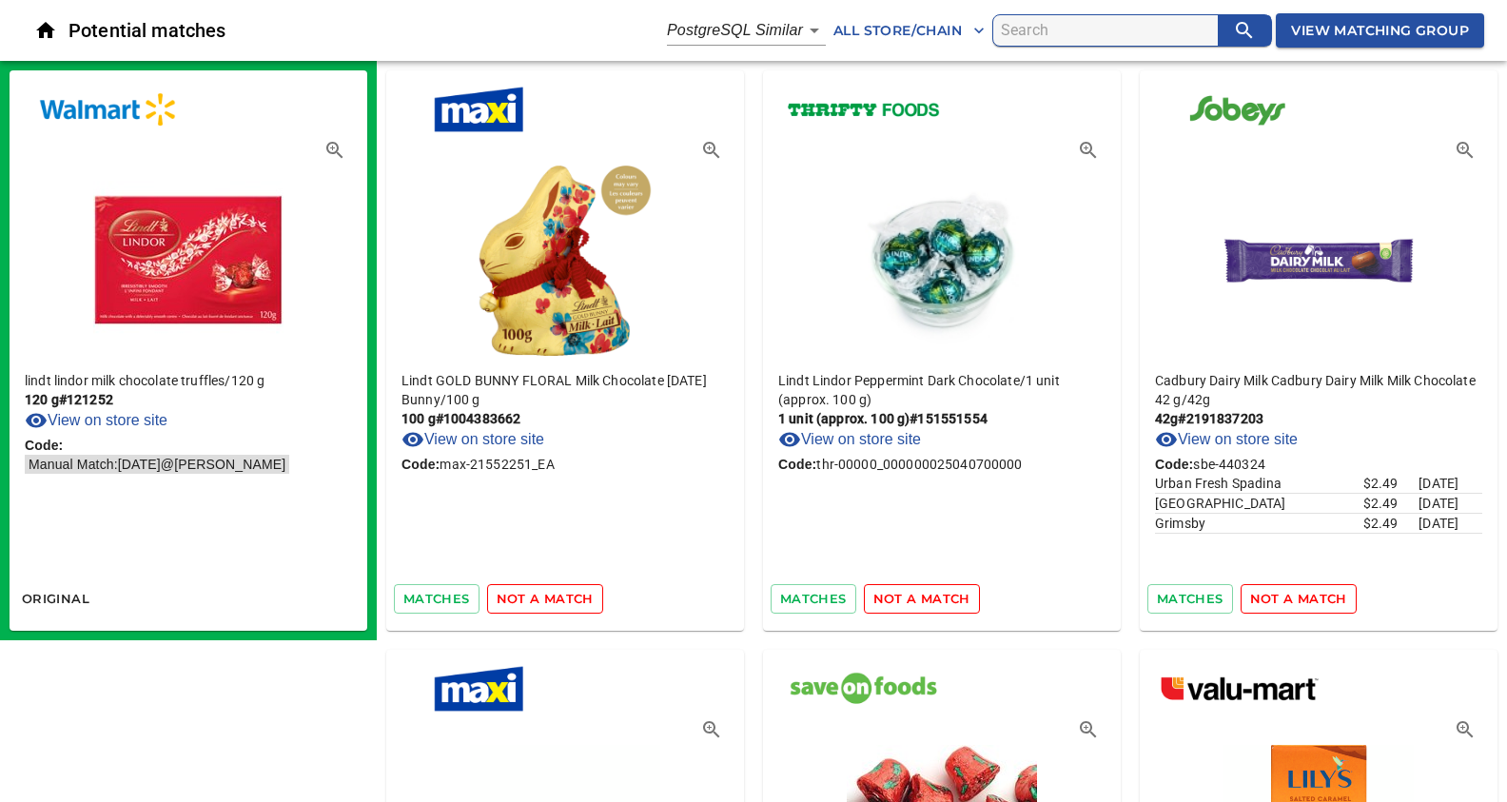
click at [548, 595] on span "not a match" at bounding box center [545, 599] width 97 height 22
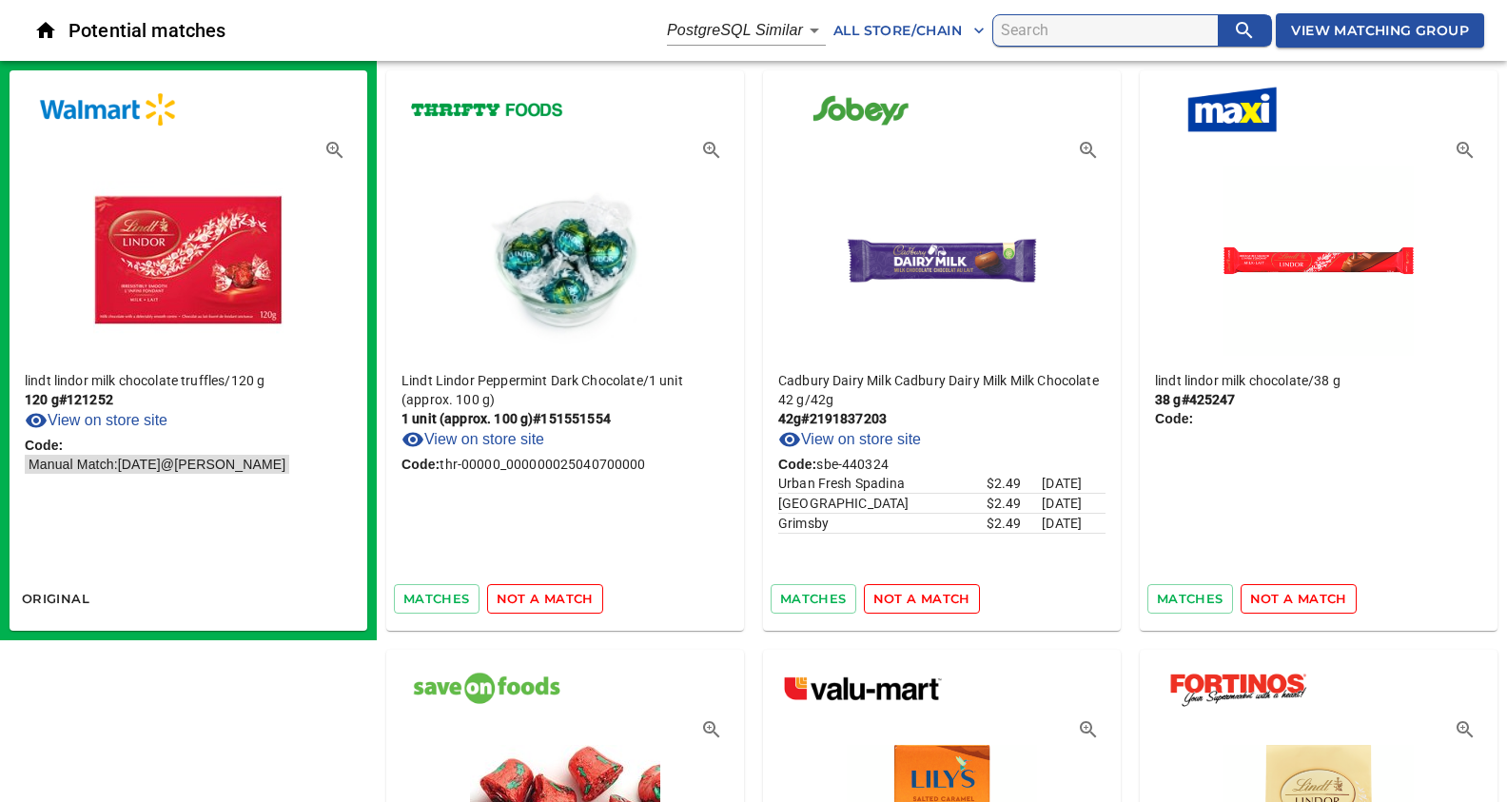
click at [548, 595] on span "not a match" at bounding box center [545, 599] width 97 height 22
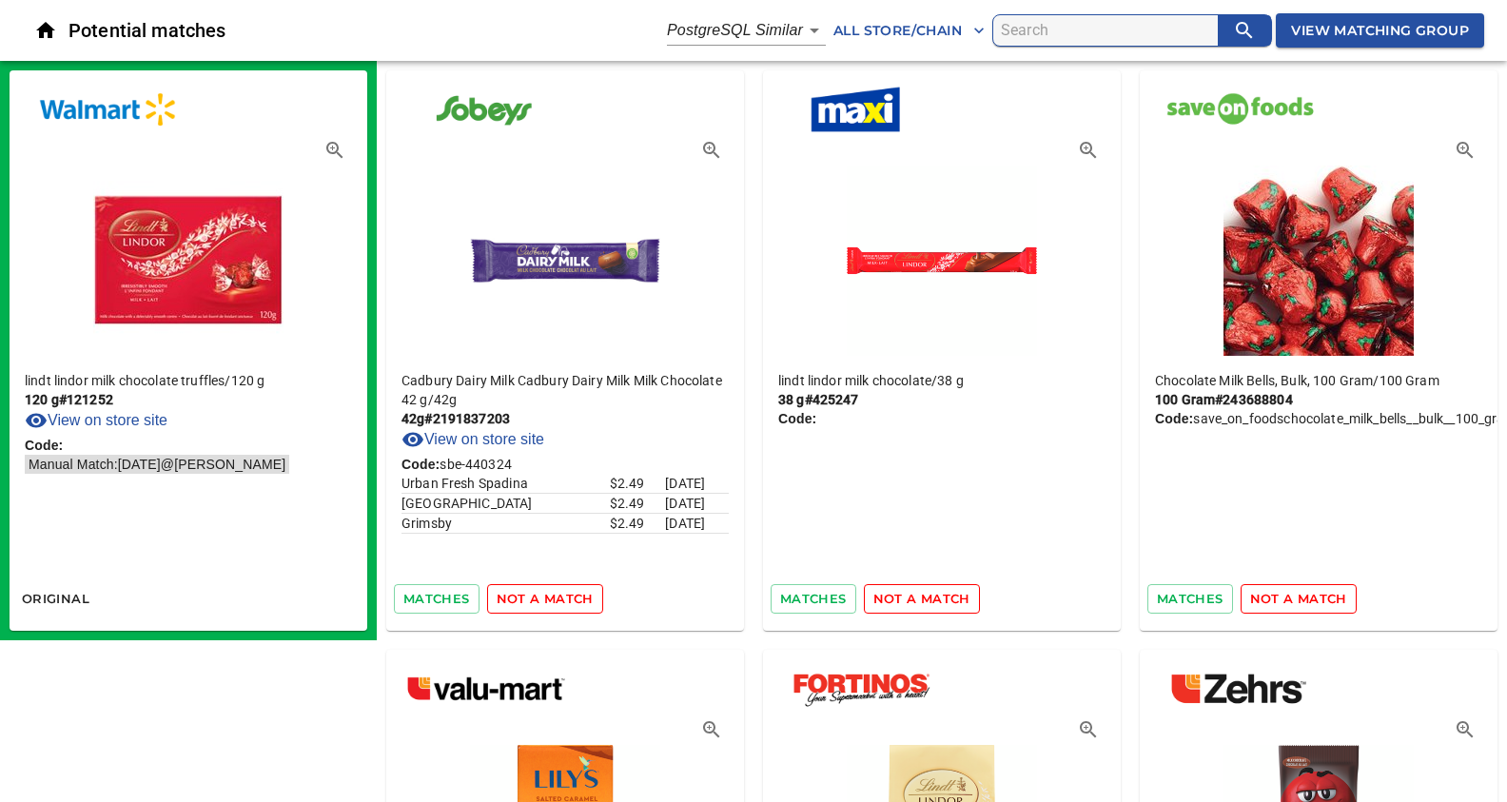
click at [548, 595] on span "not a match" at bounding box center [545, 599] width 97 height 22
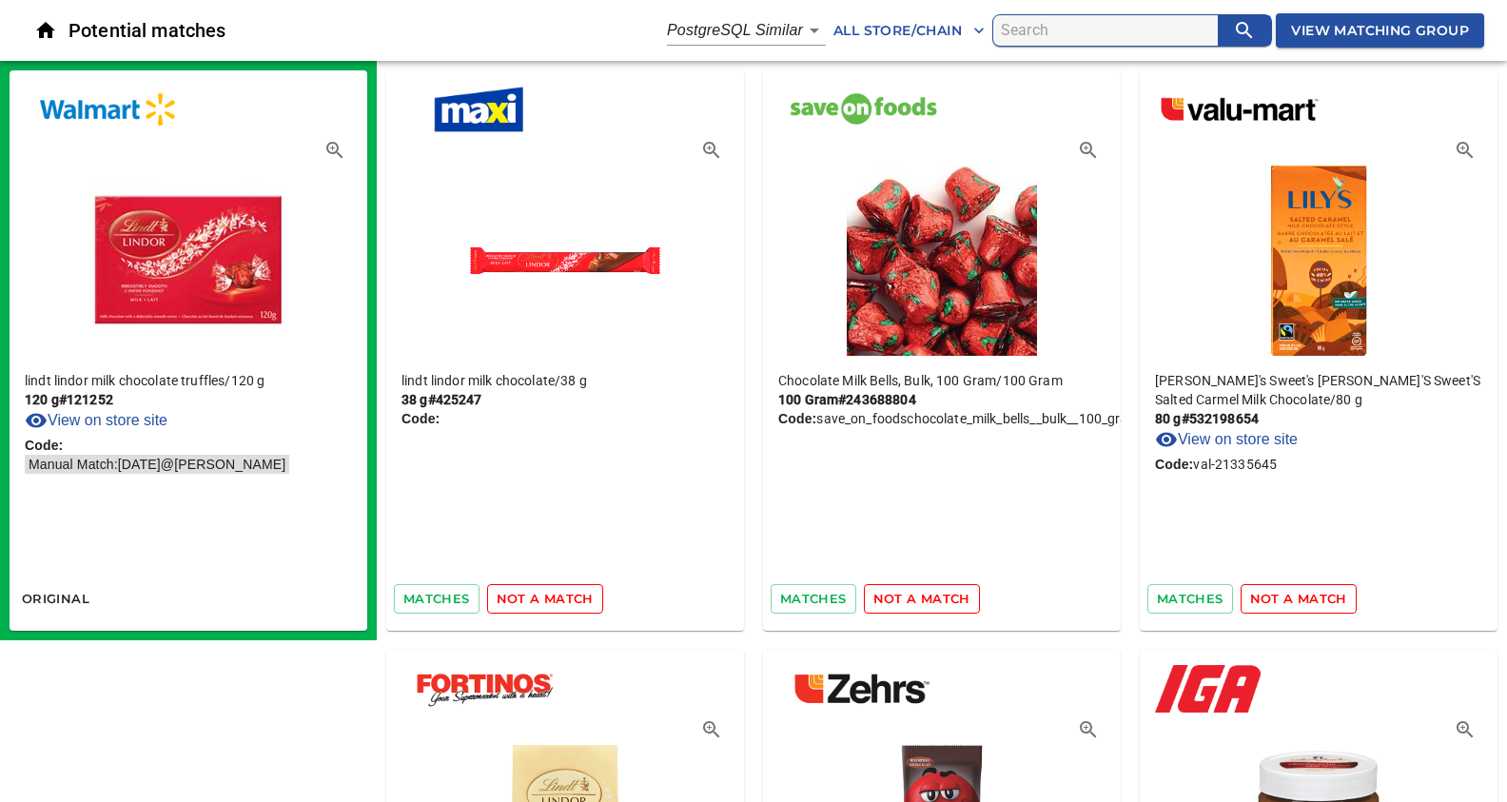
click at [548, 595] on span "not a match" at bounding box center [545, 599] width 97 height 22
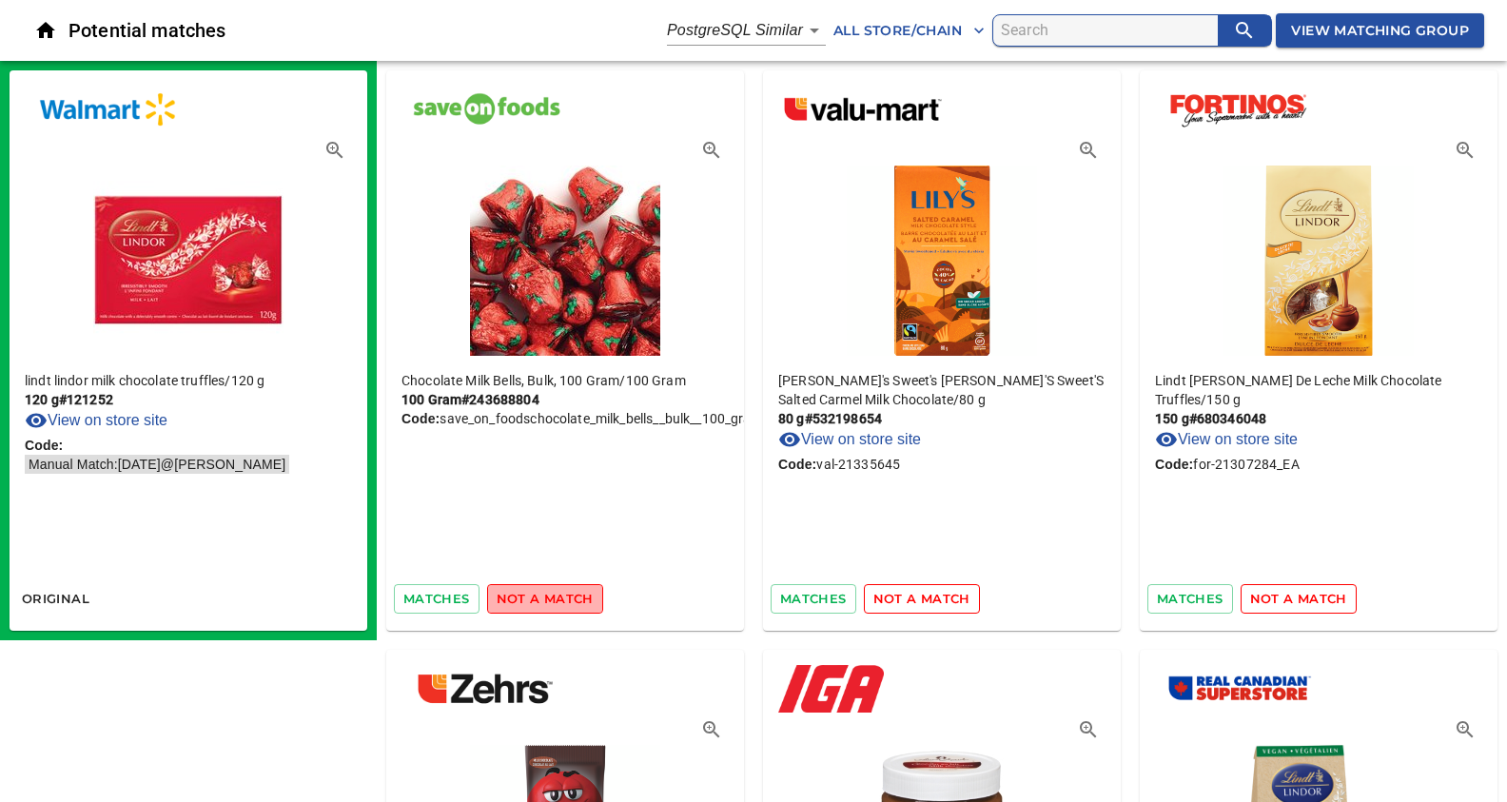
click at [548, 595] on span "not a match" at bounding box center [545, 599] width 97 height 22
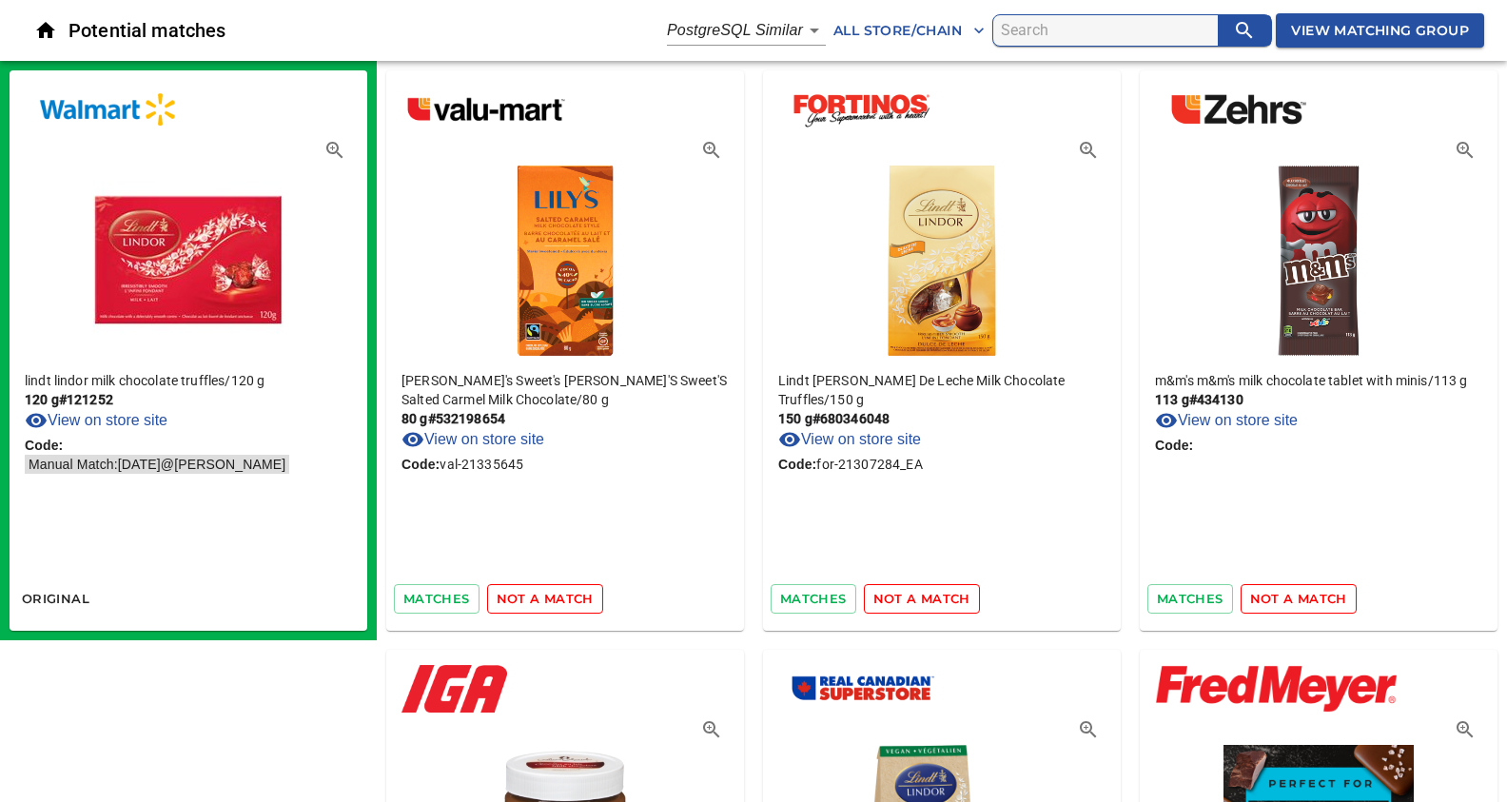
click at [548, 595] on span "not a match" at bounding box center [545, 599] width 97 height 22
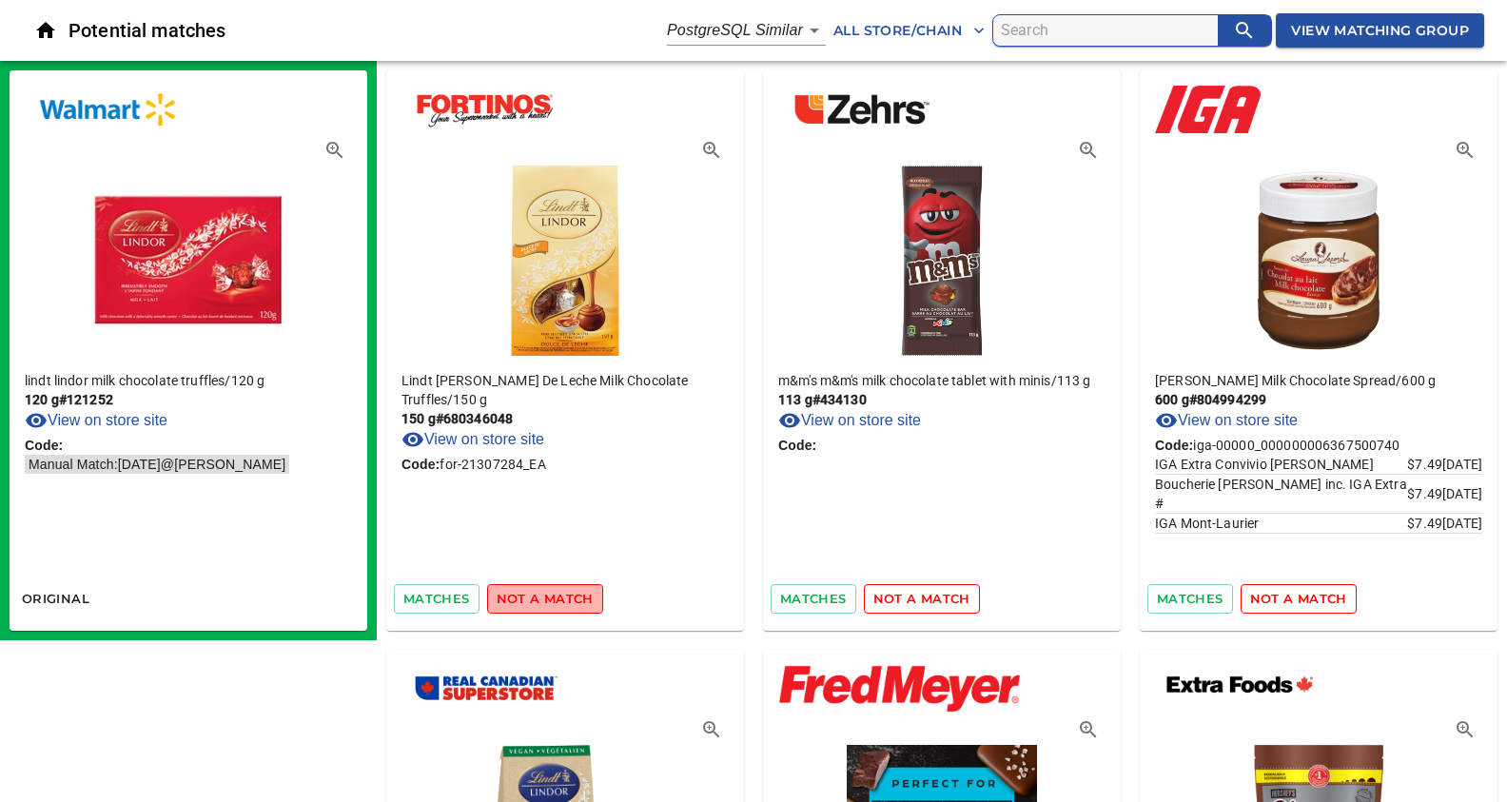
click at [548, 595] on span "not a match" at bounding box center [545, 599] width 97 height 22
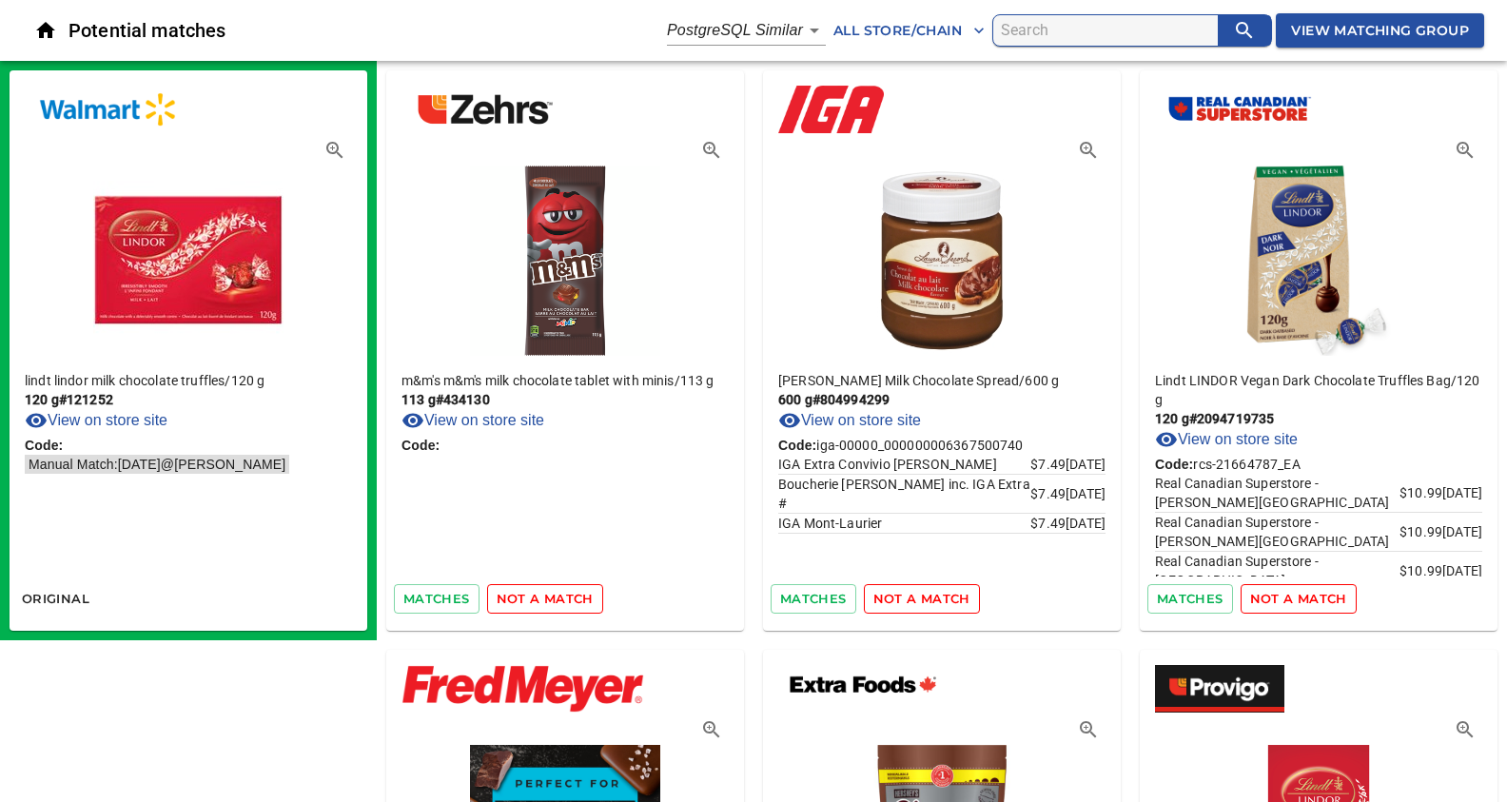
click at [548, 595] on span "not a match" at bounding box center [545, 599] width 97 height 22
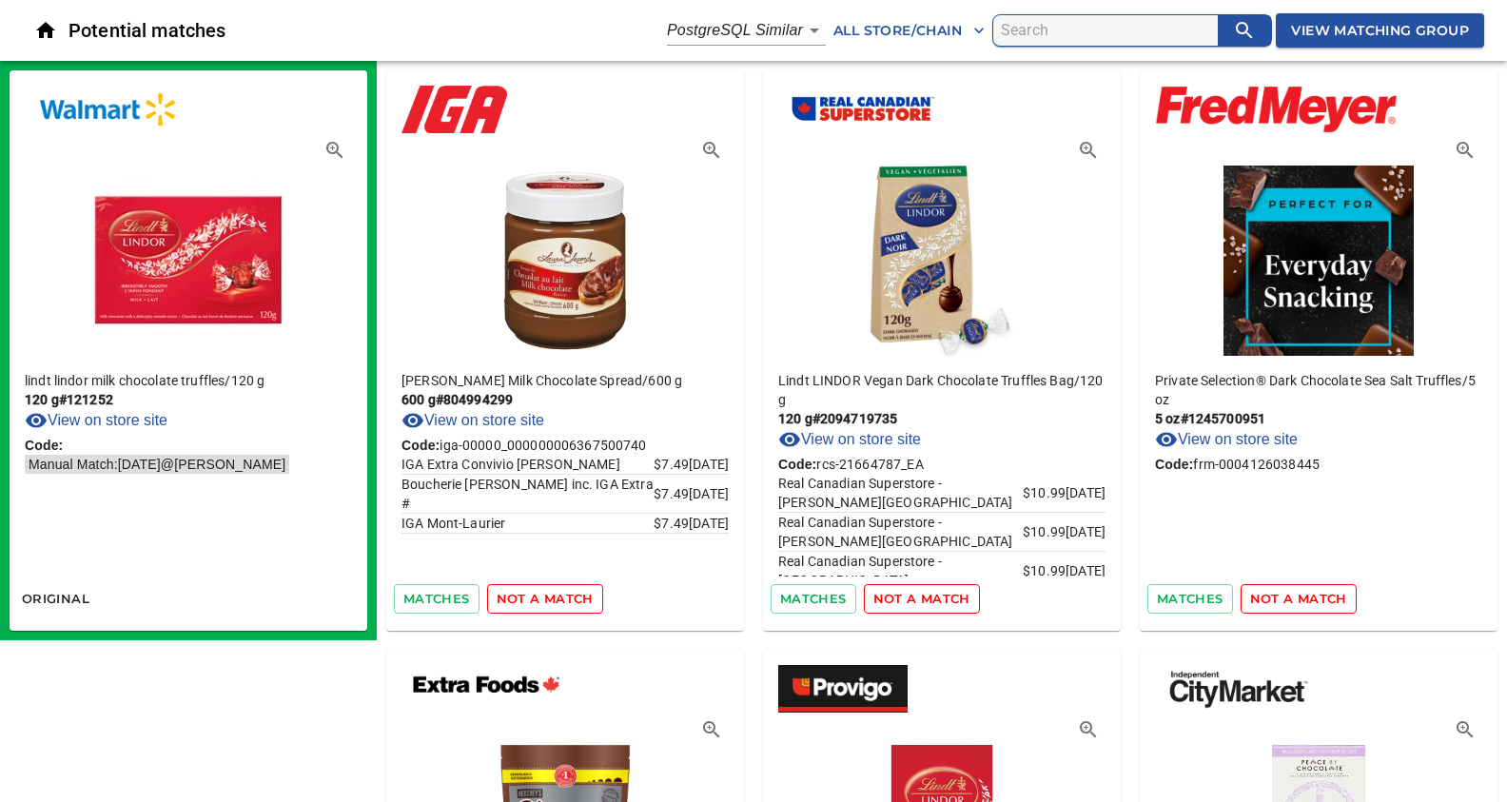
click at [548, 595] on span "not a match" at bounding box center [545, 599] width 97 height 22
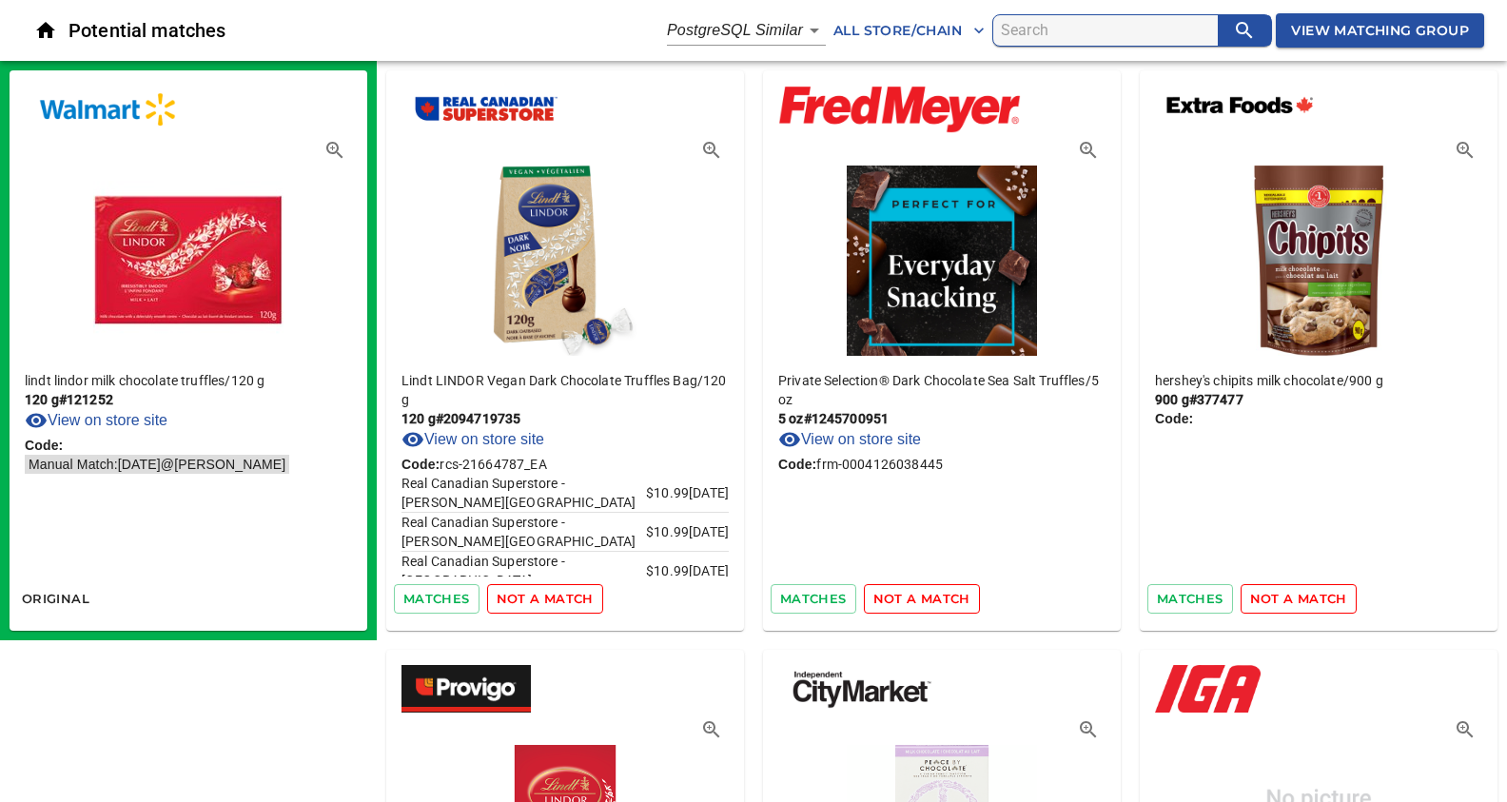
click at [548, 595] on span "not a match" at bounding box center [545, 599] width 97 height 22
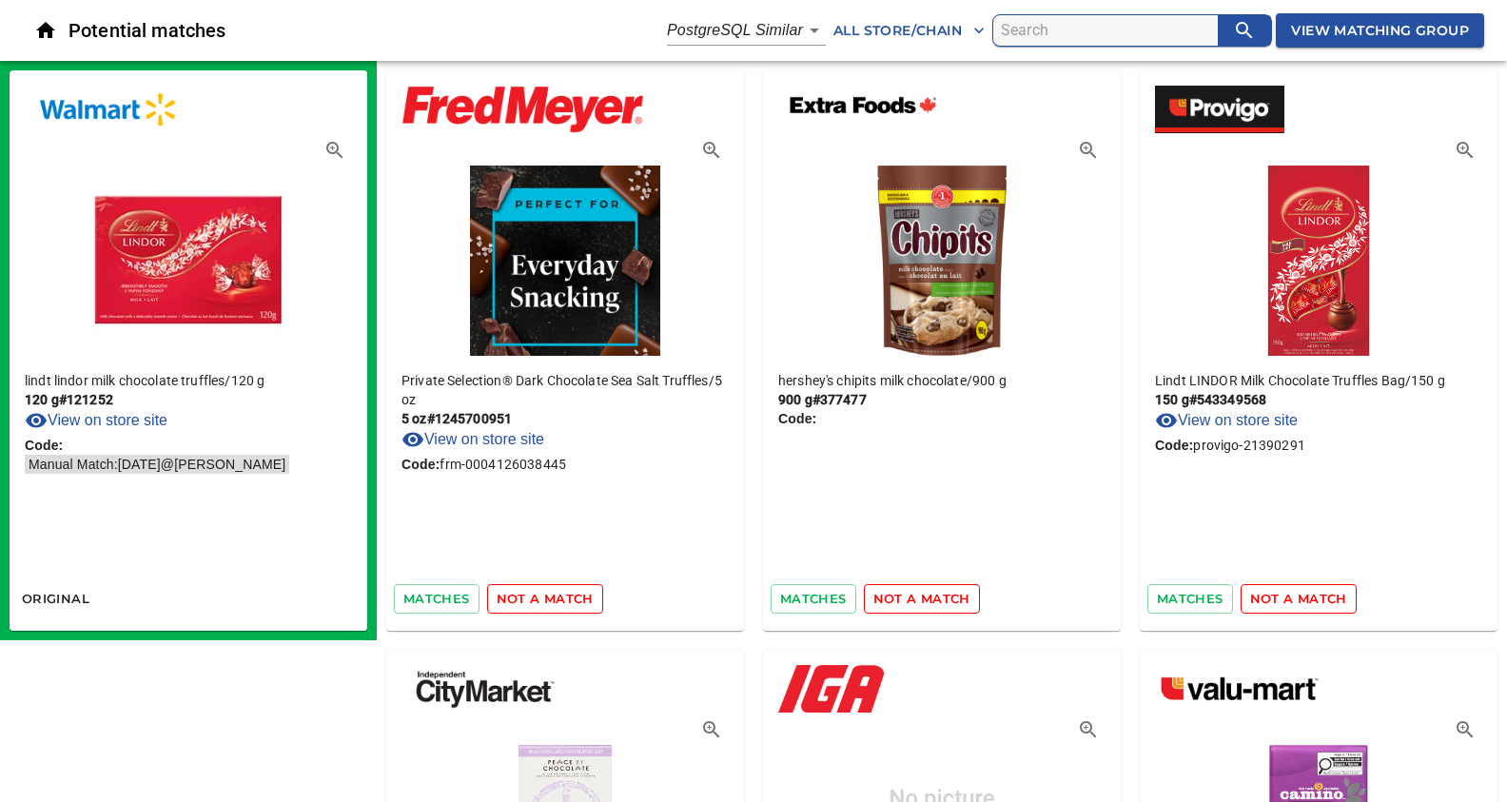
click at [548, 595] on span "not a match" at bounding box center [545, 599] width 97 height 22
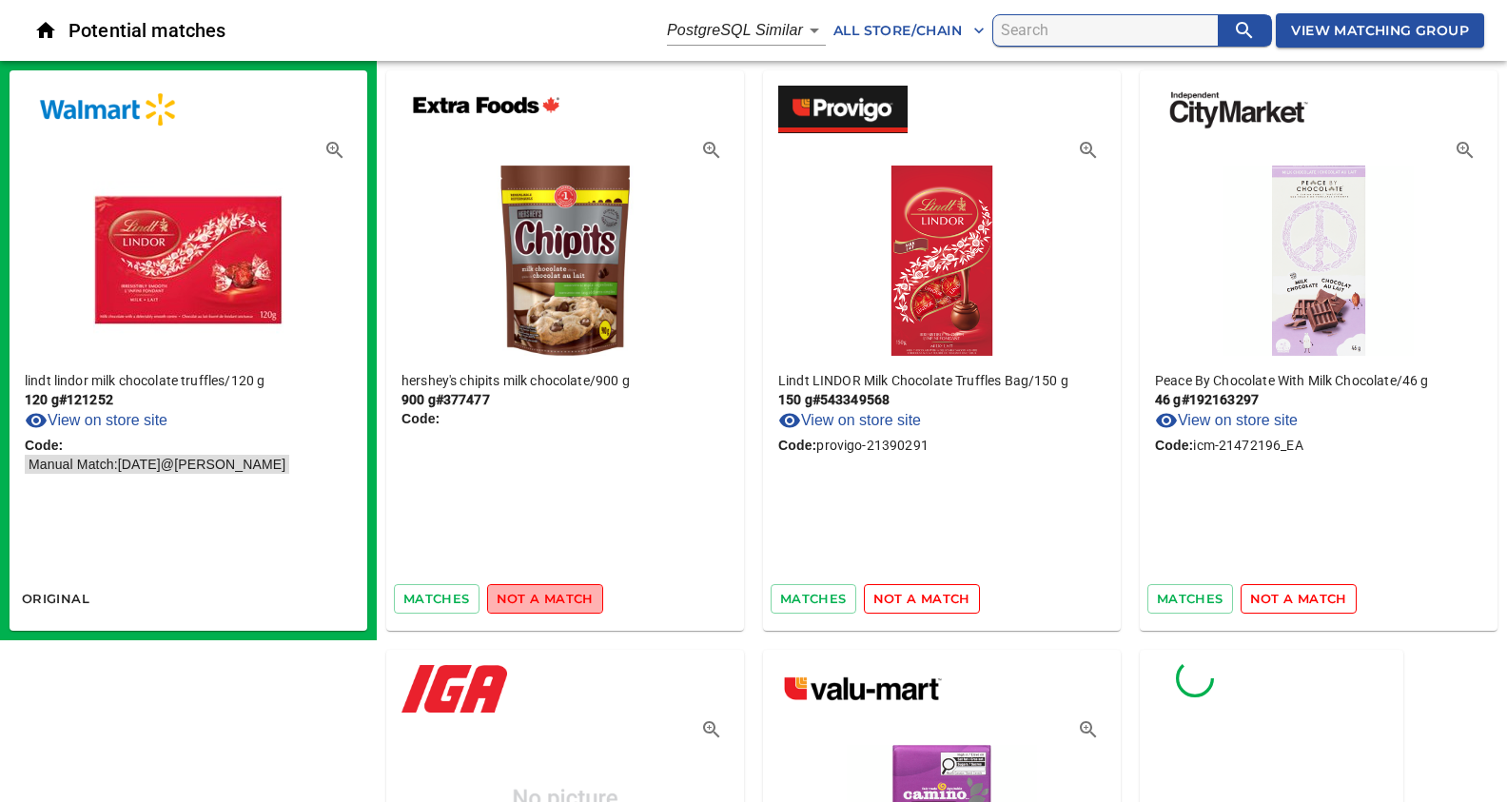
click at [548, 595] on span "not a match" at bounding box center [545, 599] width 97 height 22
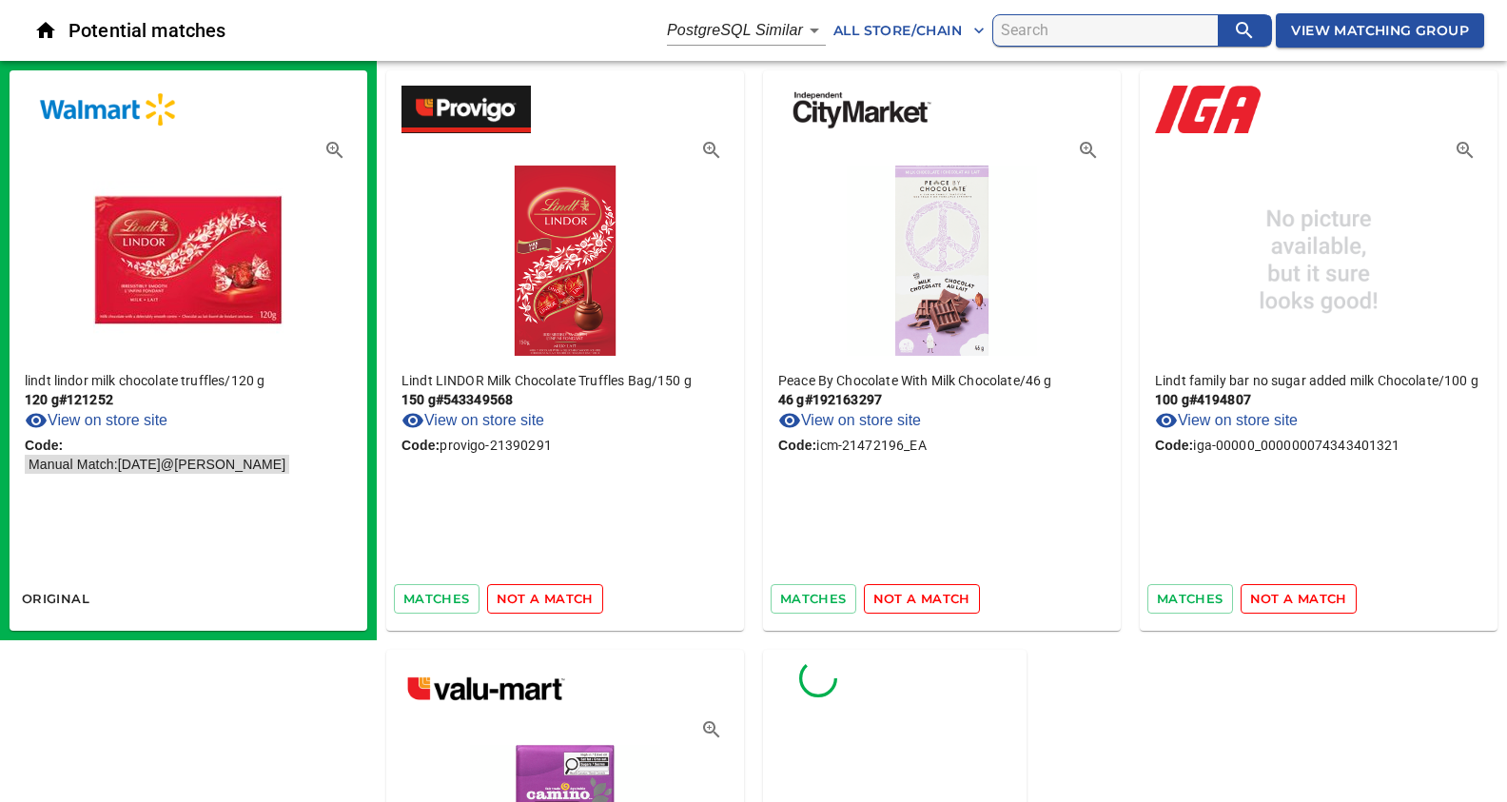
click at [548, 595] on span "not a match" at bounding box center [545, 599] width 97 height 22
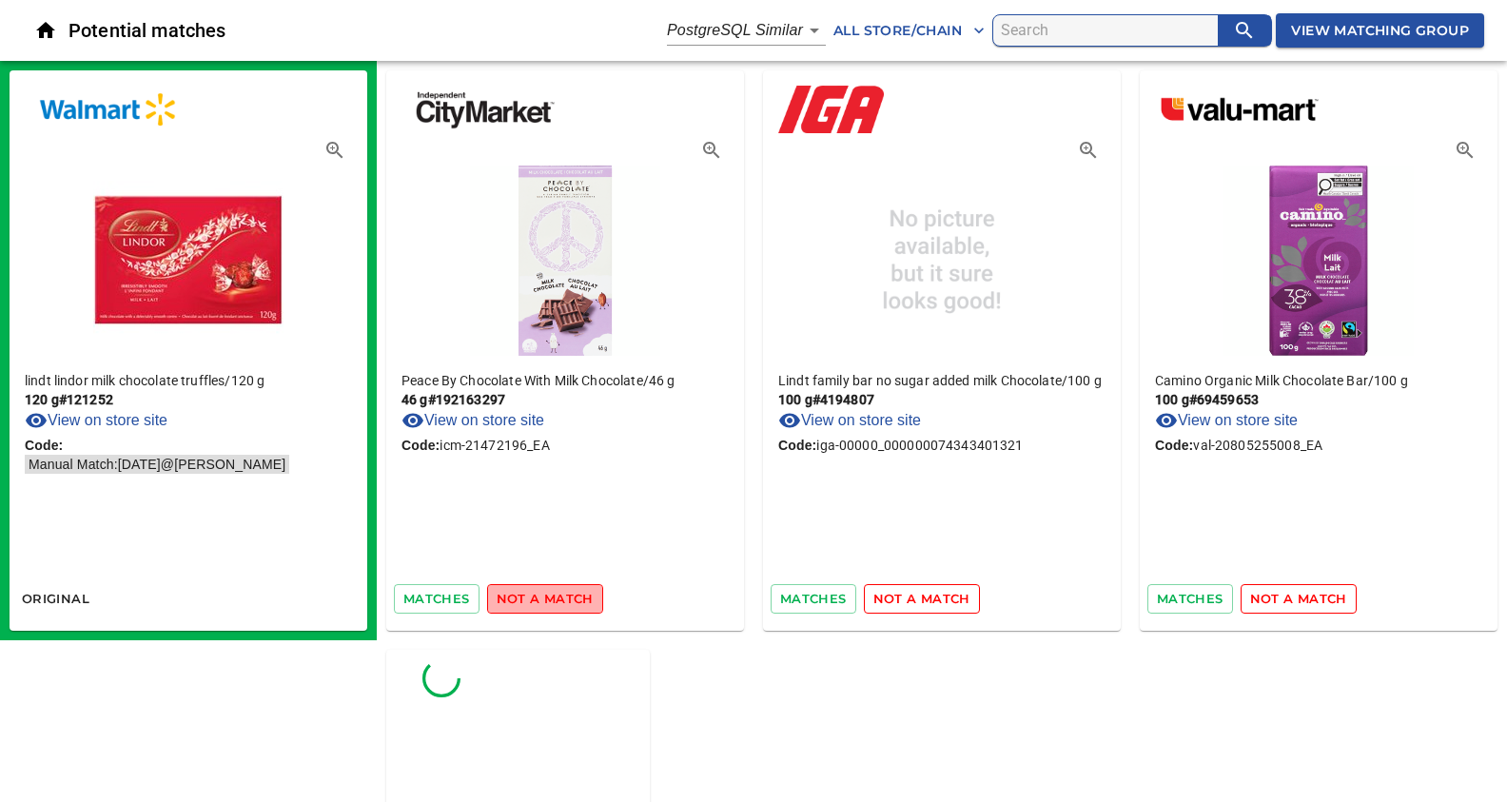
click at [548, 595] on span "not a match" at bounding box center [545, 599] width 97 height 22
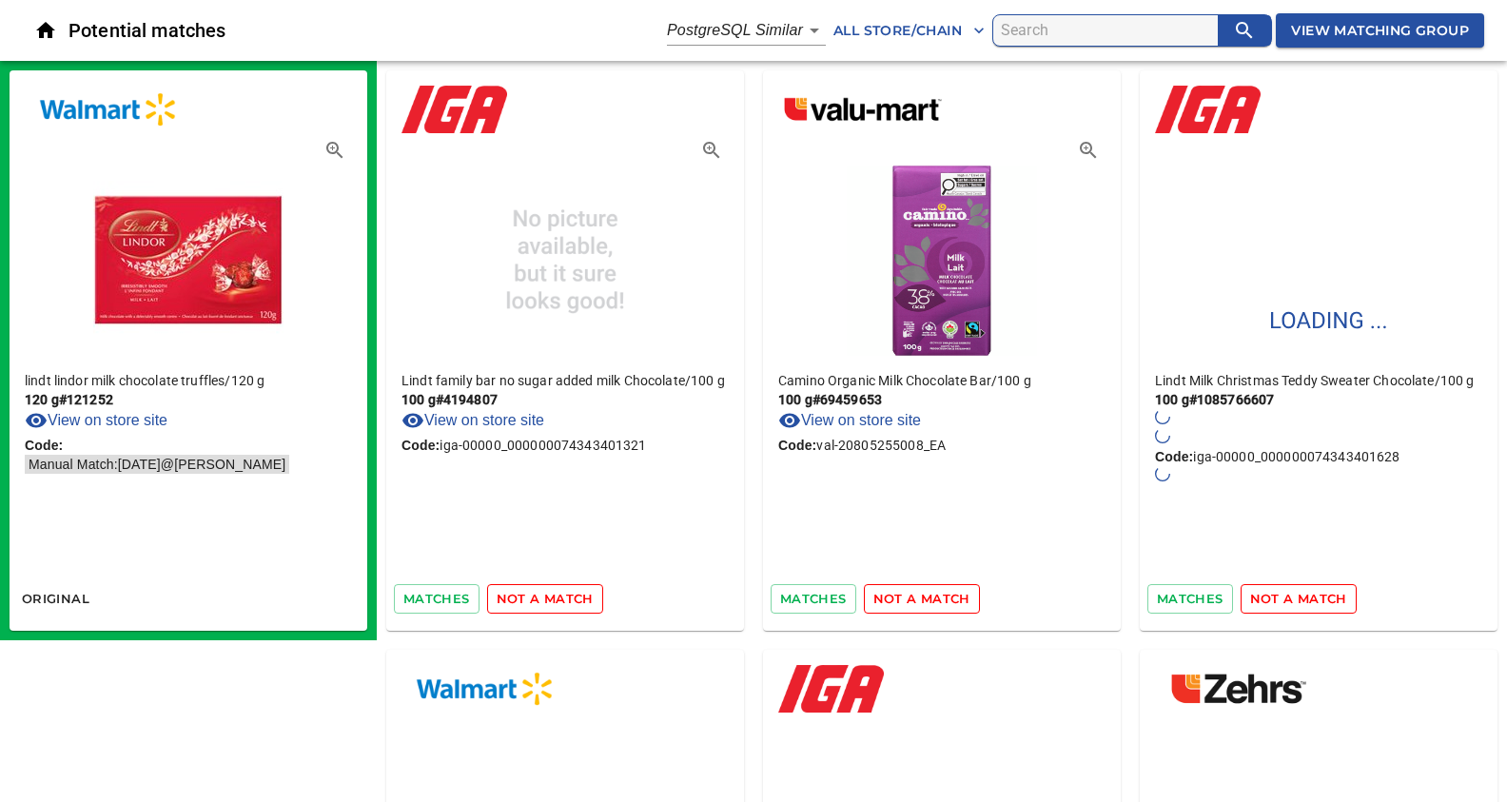
click at [548, 595] on span "not a match" at bounding box center [545, 599] width 97 height 22
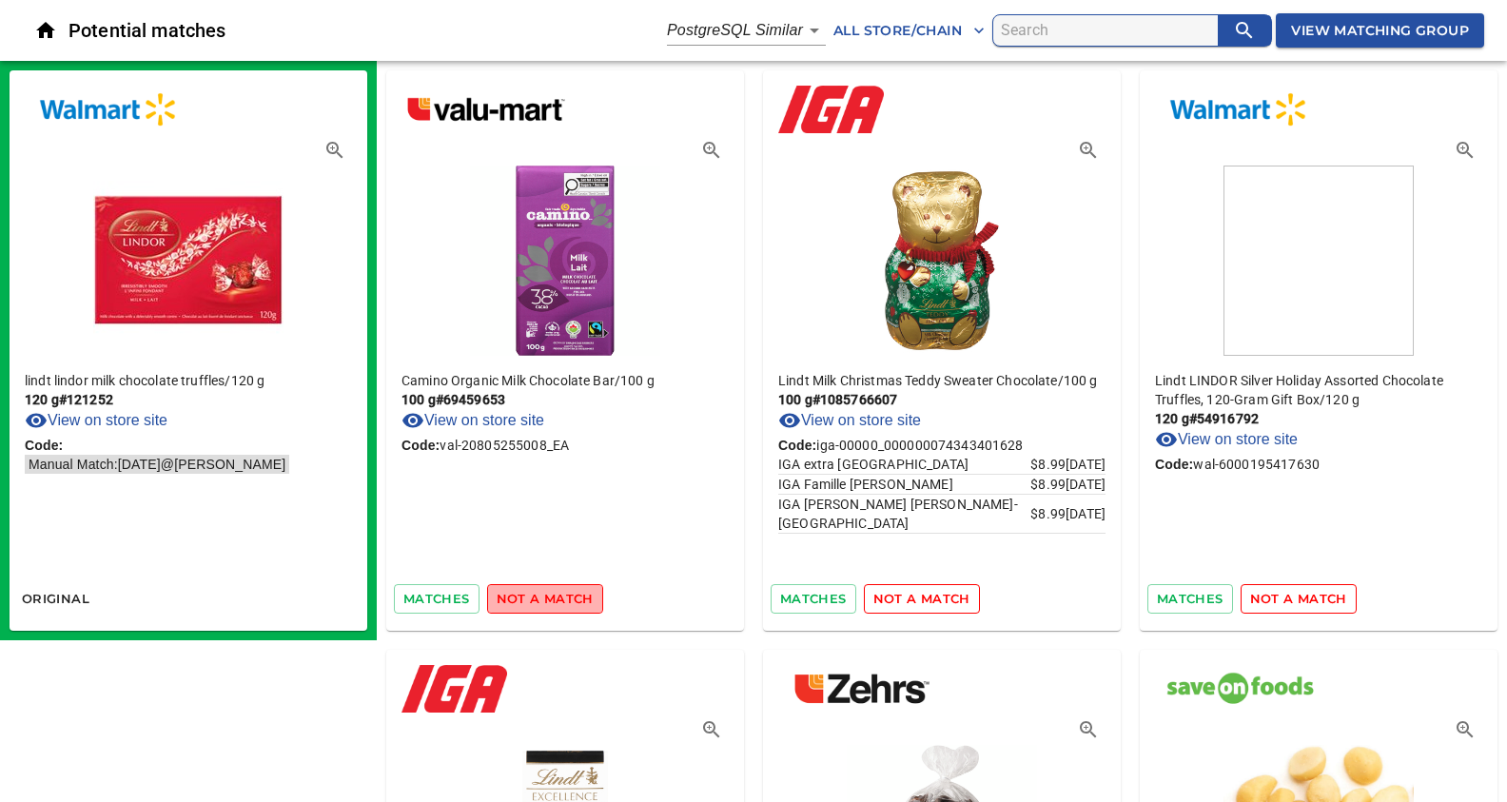
click at [547, 591] on span "not a match" at bounding box center [545, 599] width 97 height 22
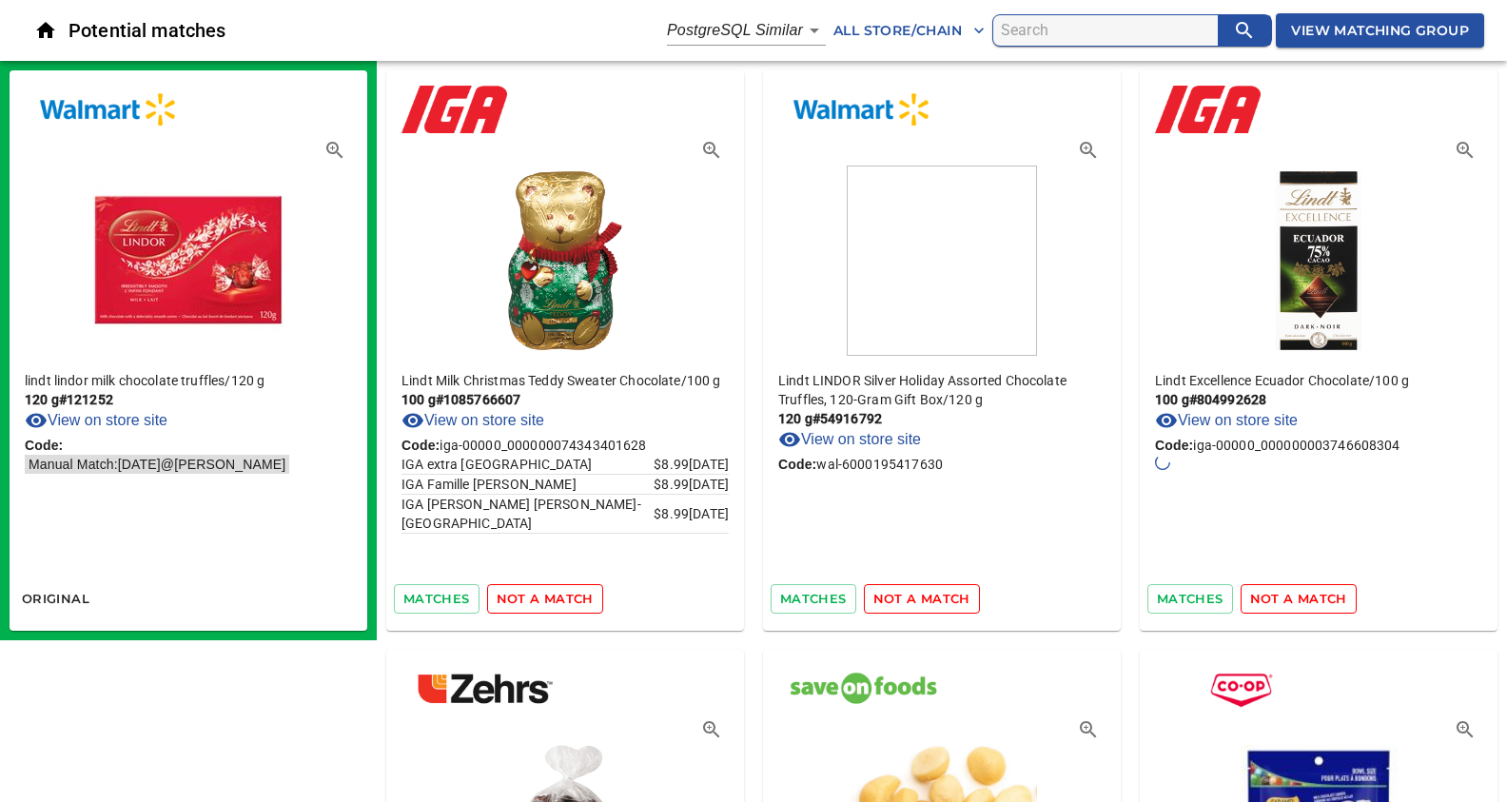
click at [547, 591] on span "not a match" at bounding box center [545, 599] width 97 height 22
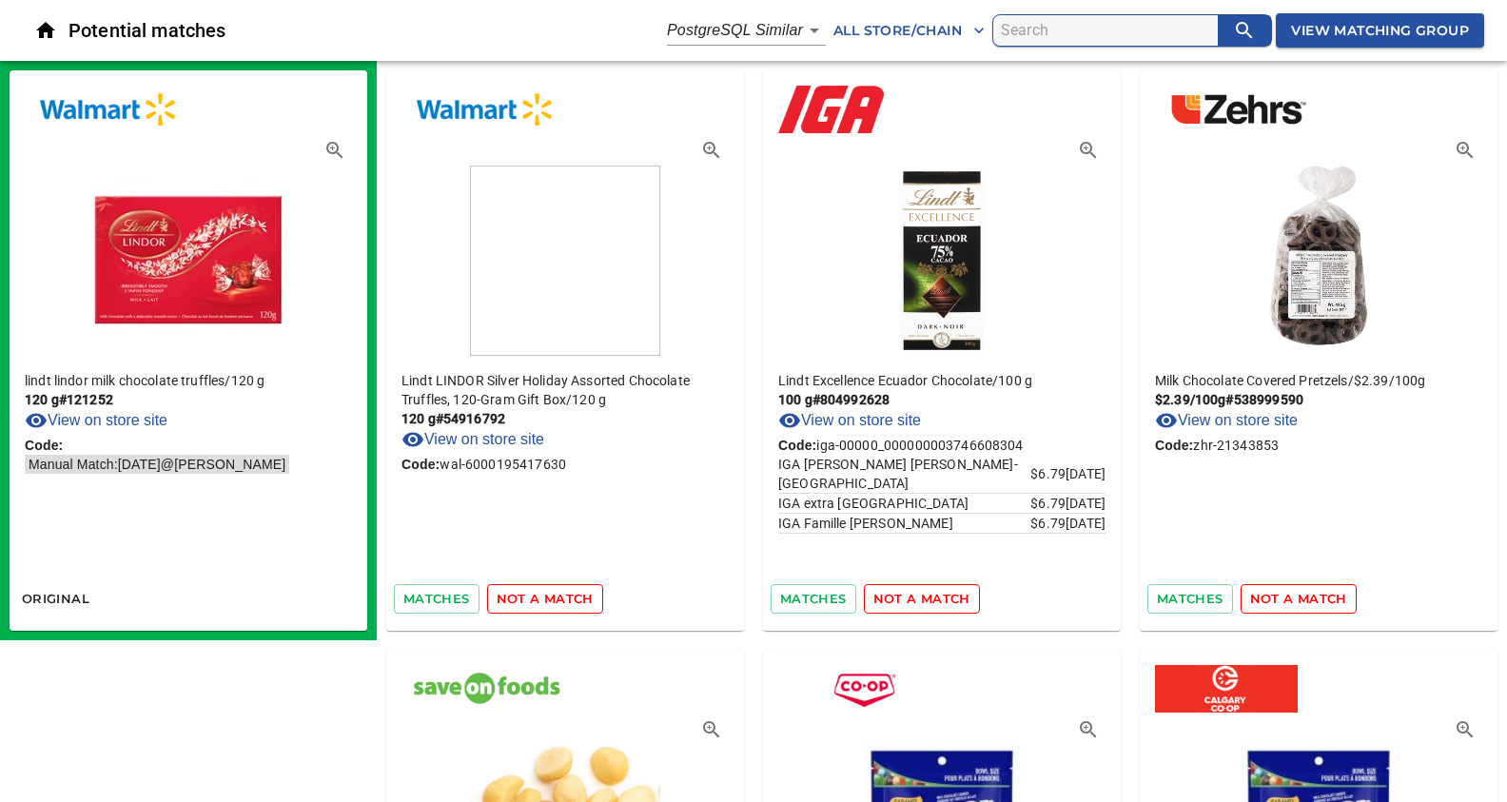
click at [934, 602] on span "not a match" at bounding box center [921, 599] width 97 height 22
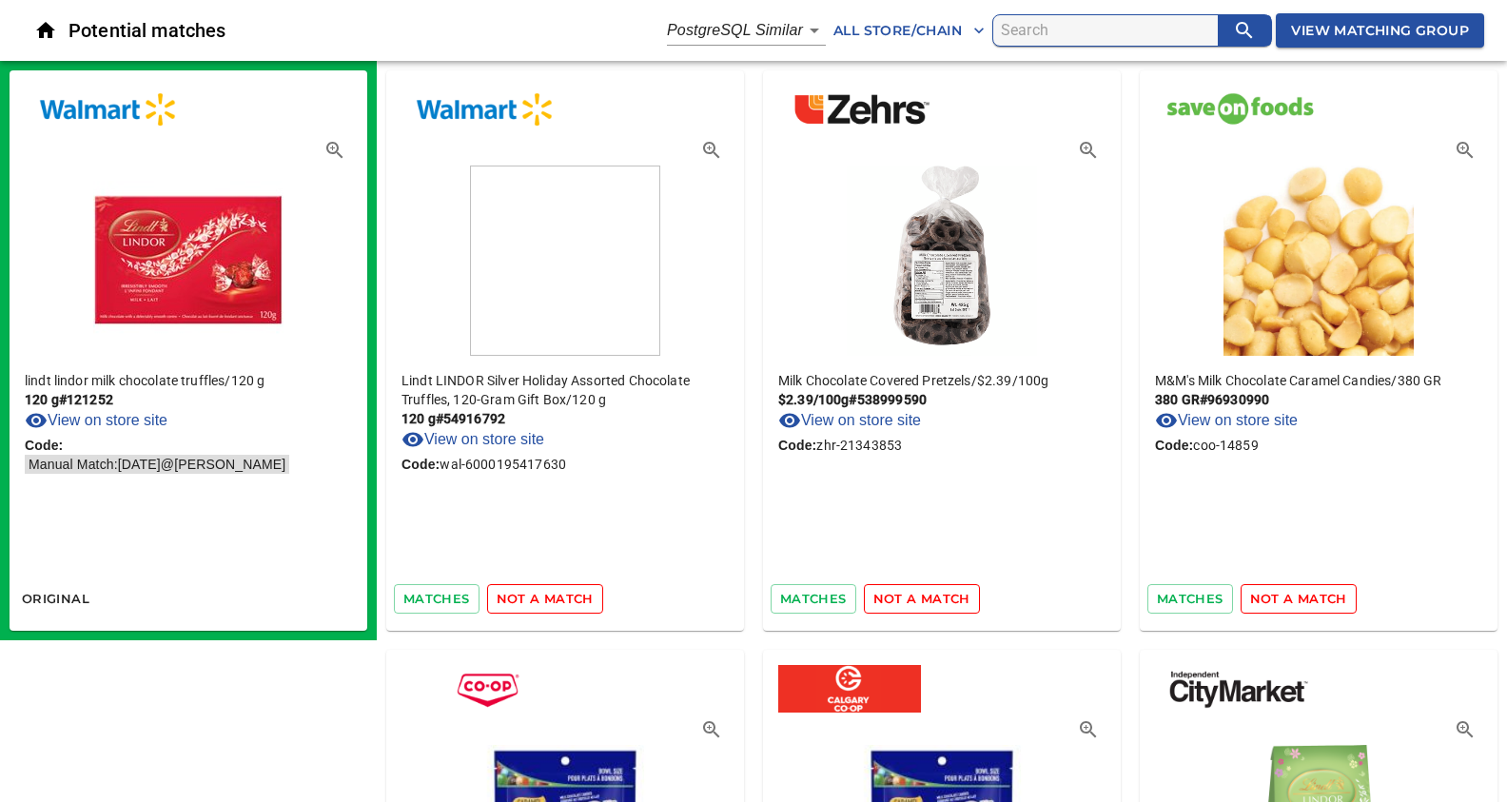
click at [934, 602] on span "not a match" at bounding box center [921, 599] width 97 height 22
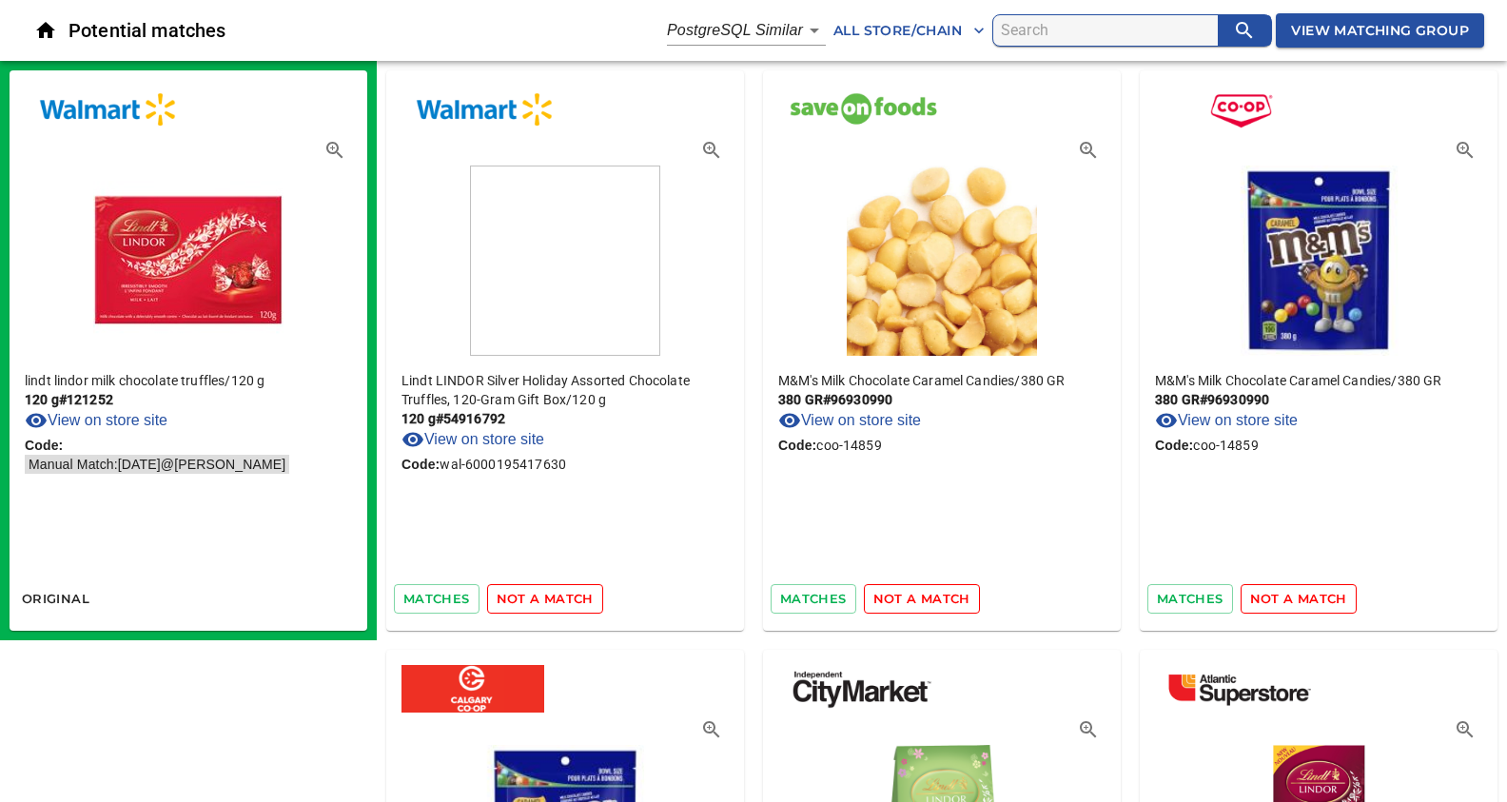
click at [934, 602] on span "not a match" at bounding box center [921, 599] width 97 height 22
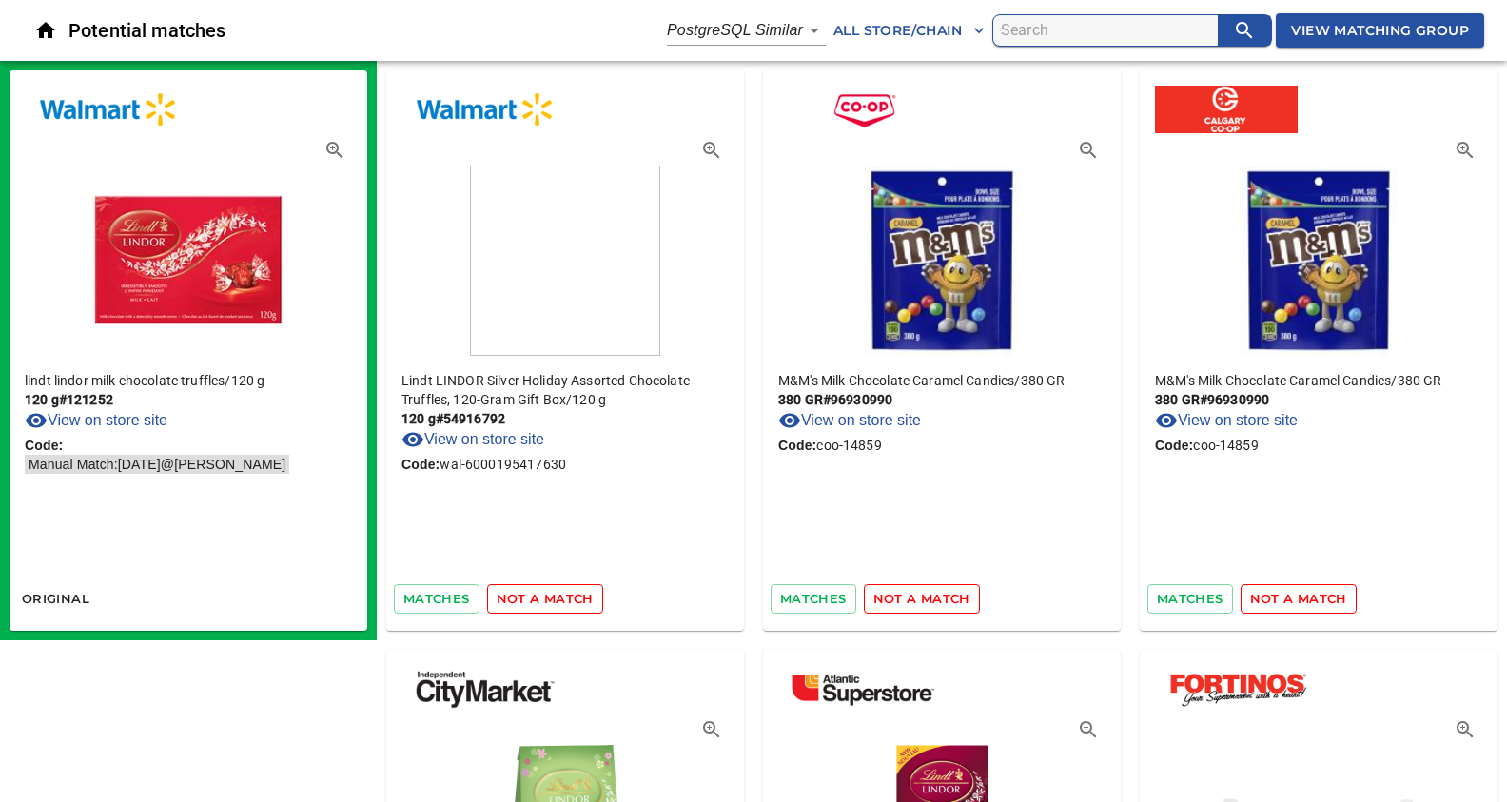
click at [934, 602] on span "not a match" at bounding box center [921, 599] width 97 height 22
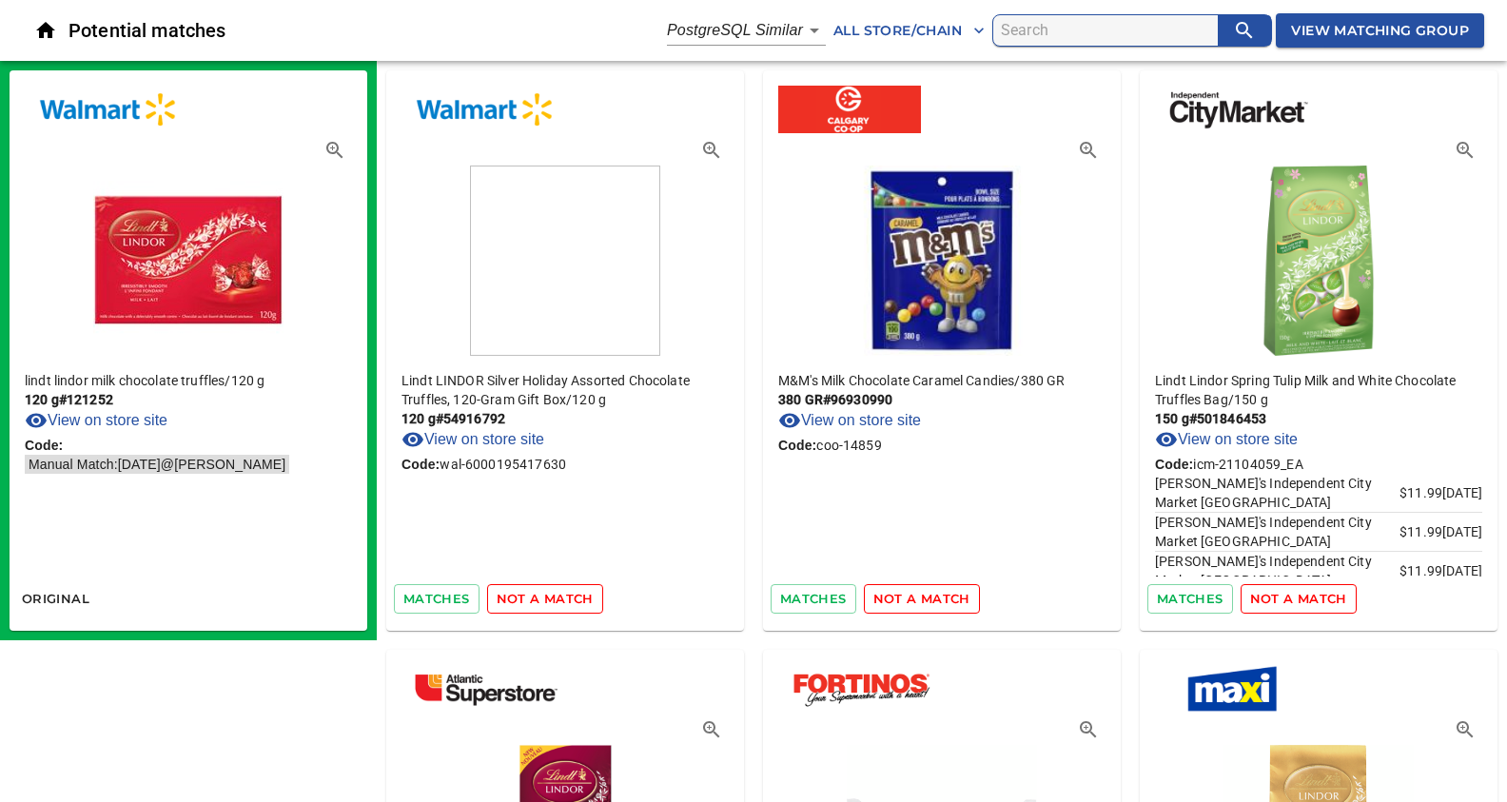
click at [934, 602] on span "not a match" at bounding box center [921, 599] width 97 height 22
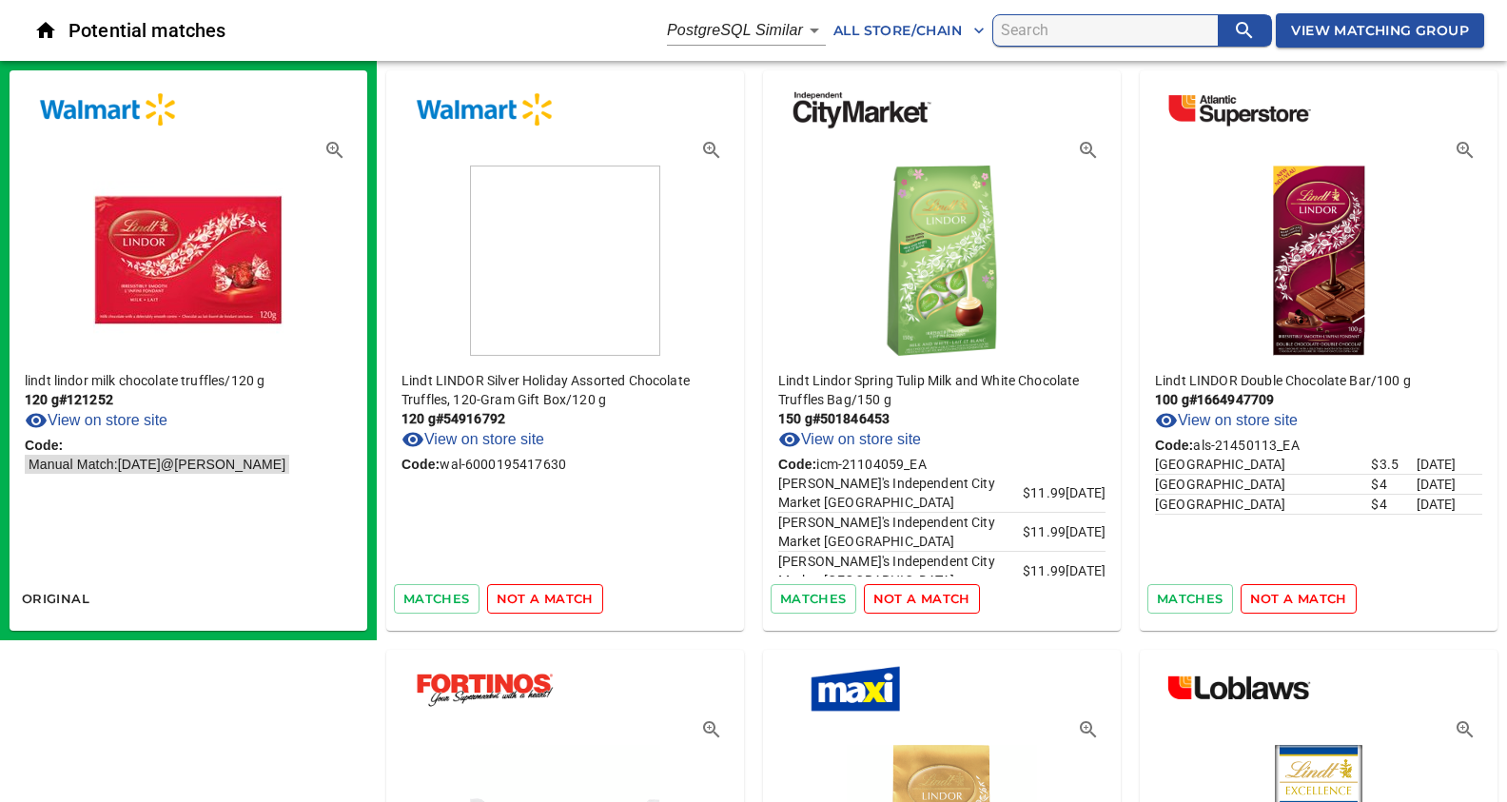
click at [934, 602] on span "not a match" at bounding box center [921, 599] width 97 height 22
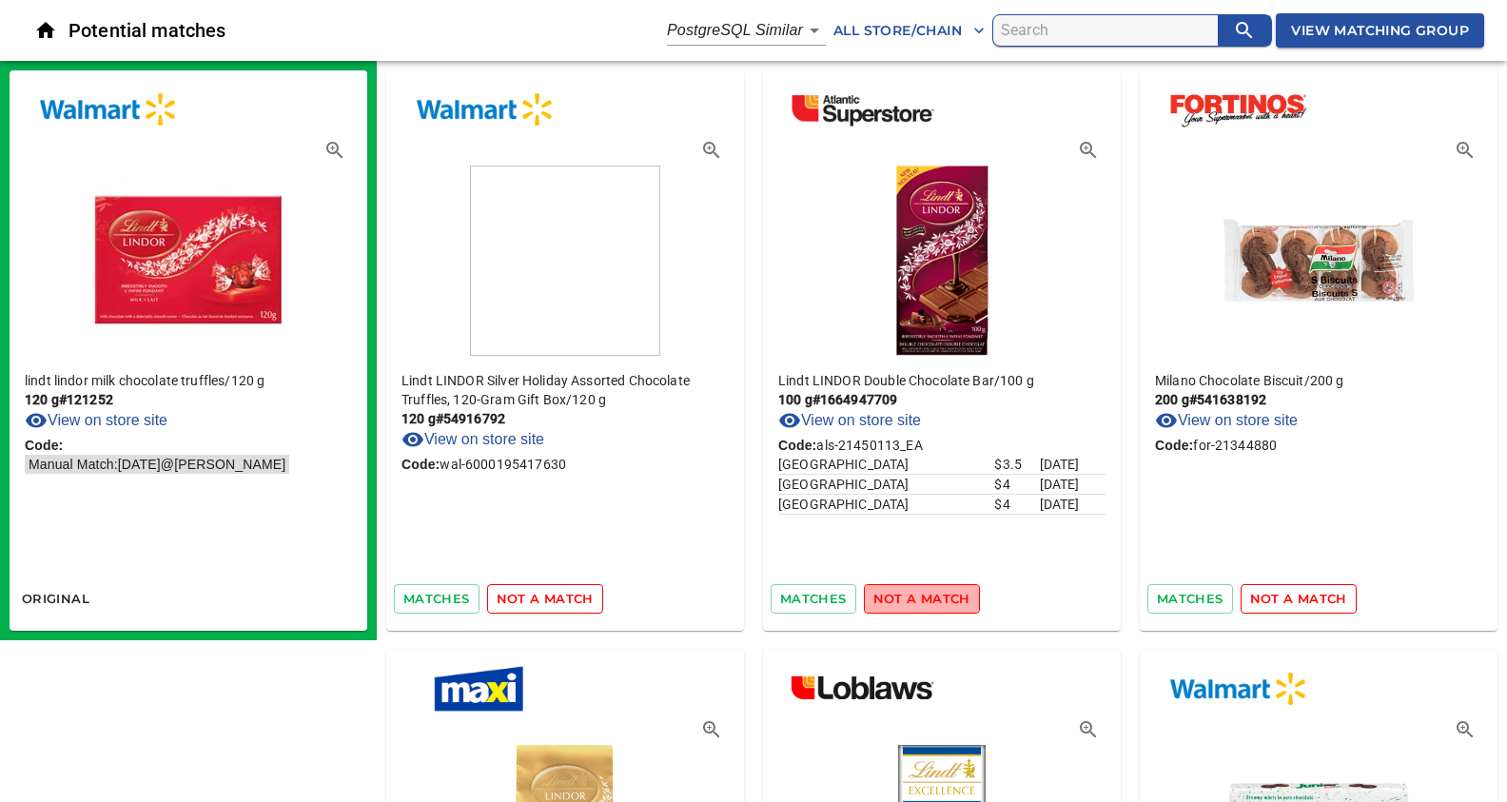
click at [934, 602] on span "not a match" at bounding box center [921, 599] width 97 height 22
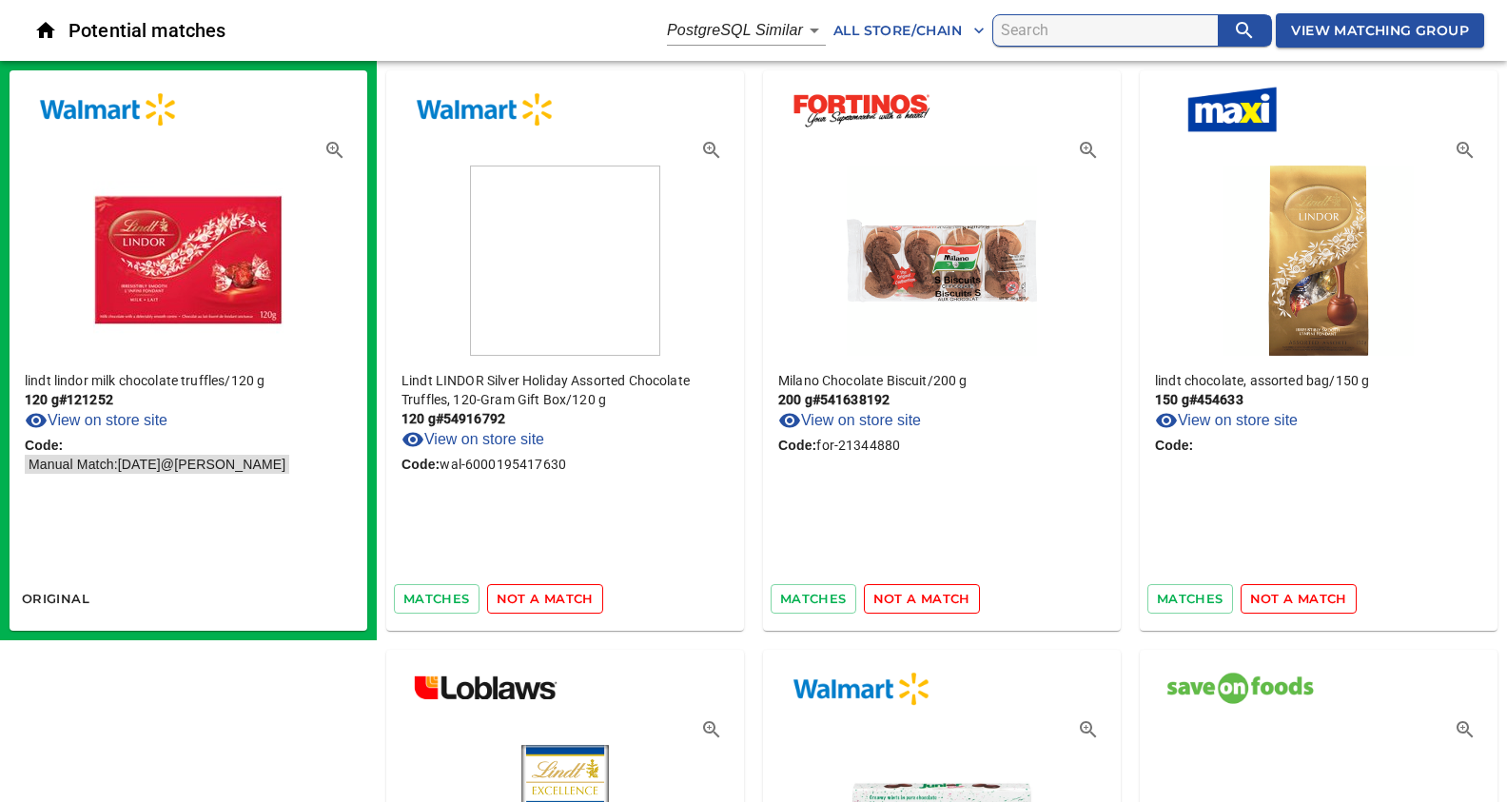
click at [934, 602] on span "not a match" at bounding box center [921, 599] width 97 height 22
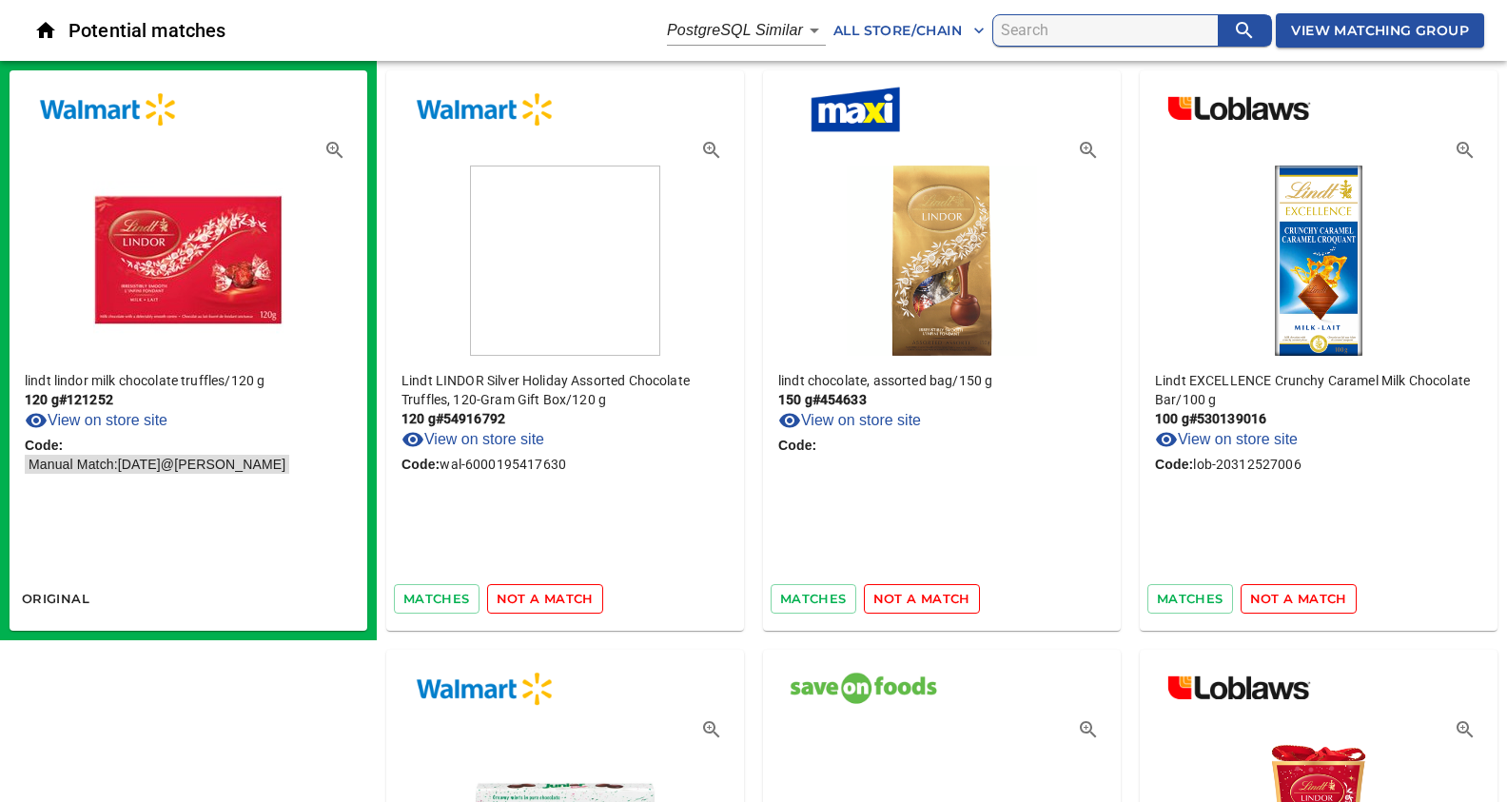
click at [934, 602] on span "not a match" at bounding box center [921, 599] width 97 height 22
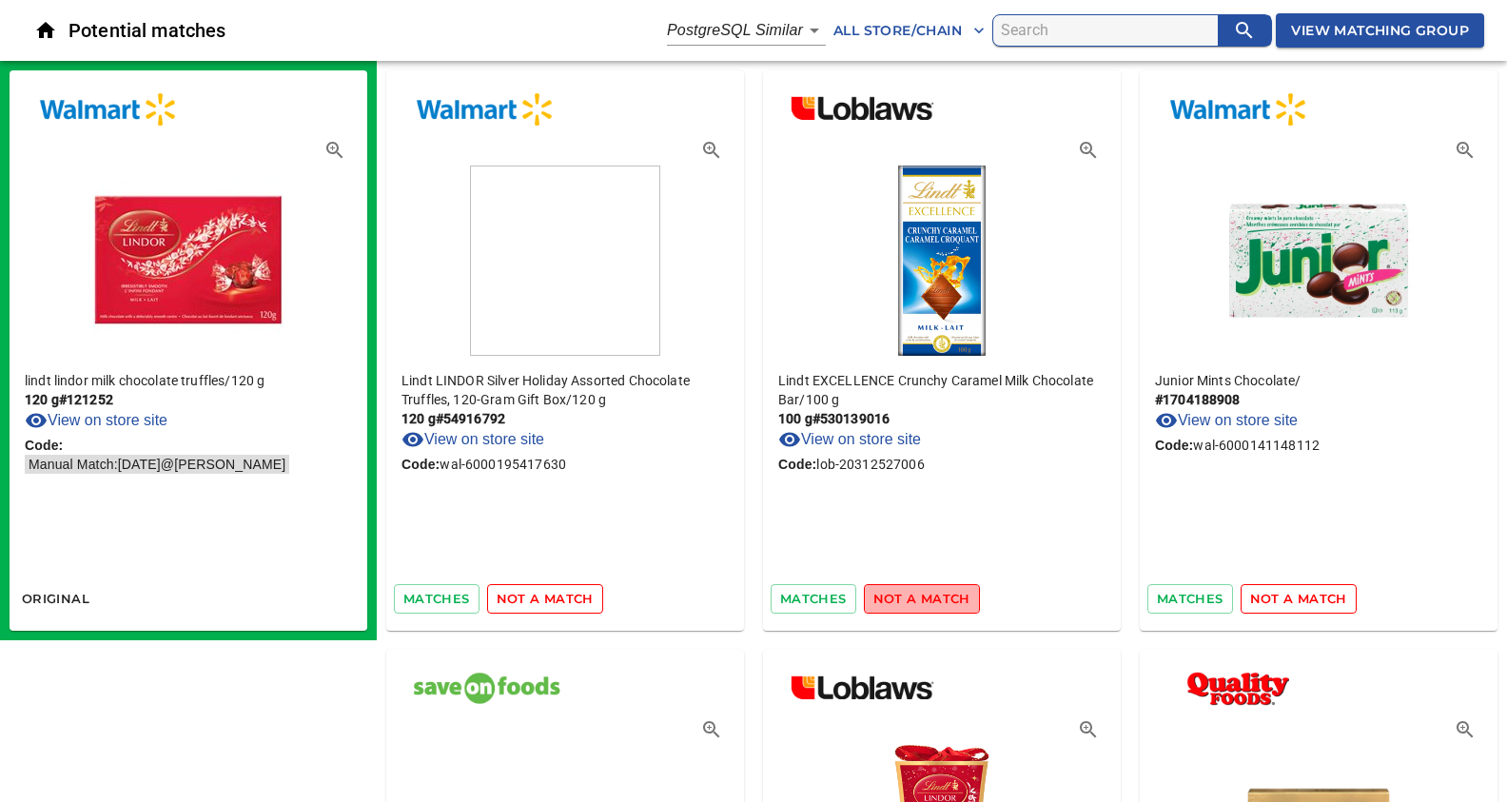
click at [934, 602] on span "not a match" at bounding box center [921, 599] width 97 height 22
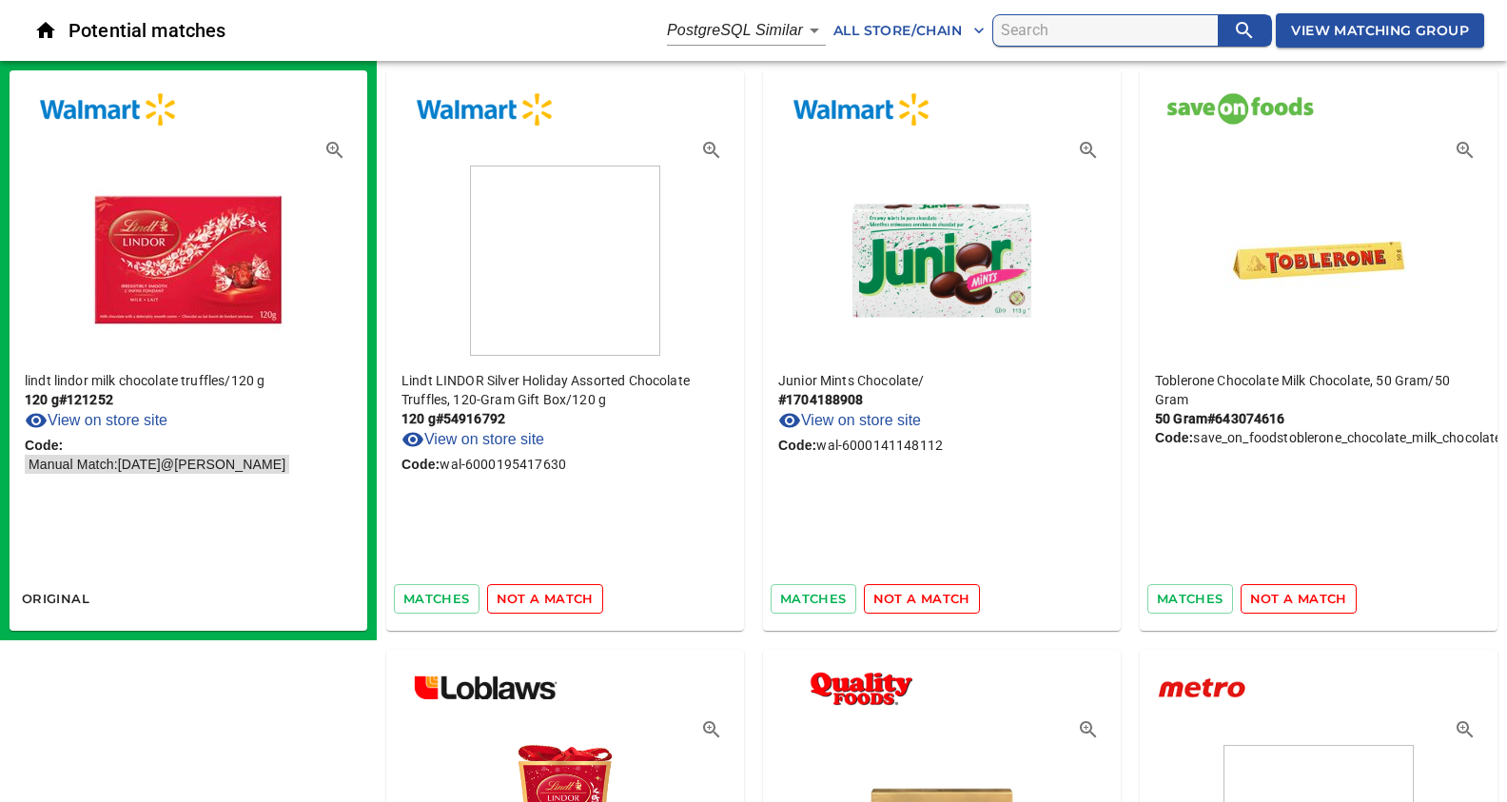
click at [934, 602] on span "not a match" at bounding box center [921, 599] width 97 height 22
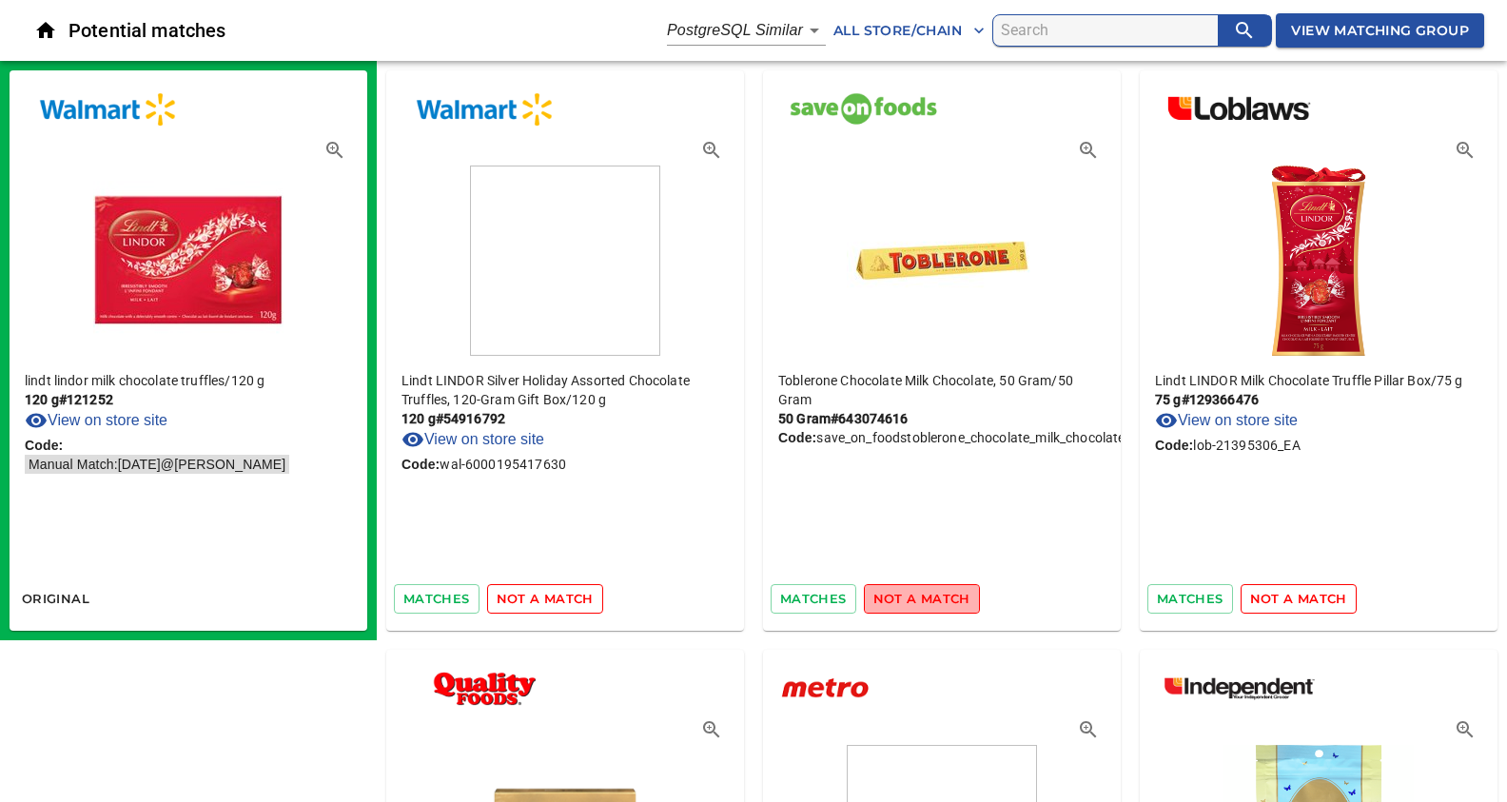
click at [934, 602] on span "not a match" at bounding box center [921, 599] width 97 height 22
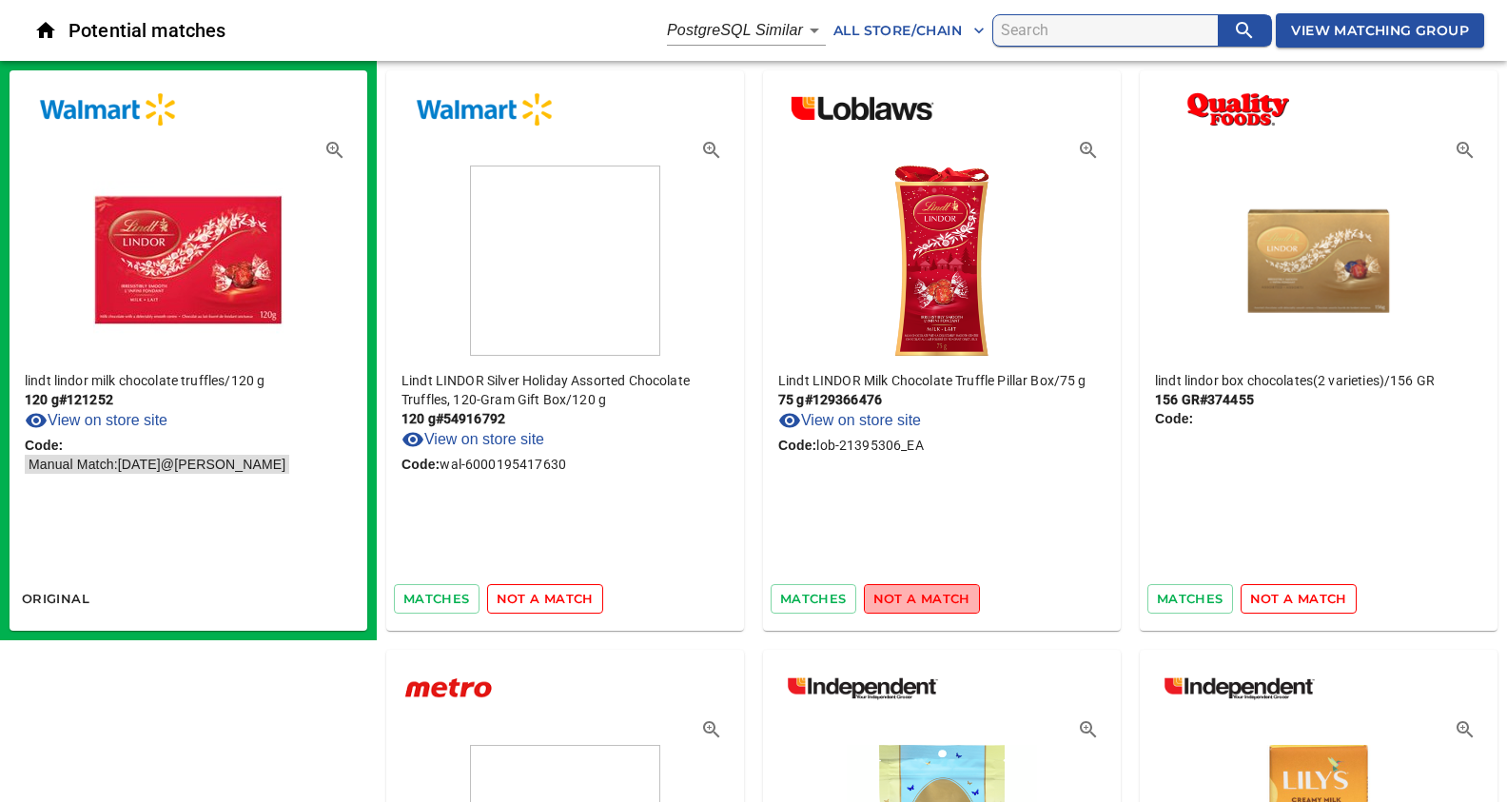
click at [934, 602] on span "not a match" at bounding box center [921, 599] width 97 height 22
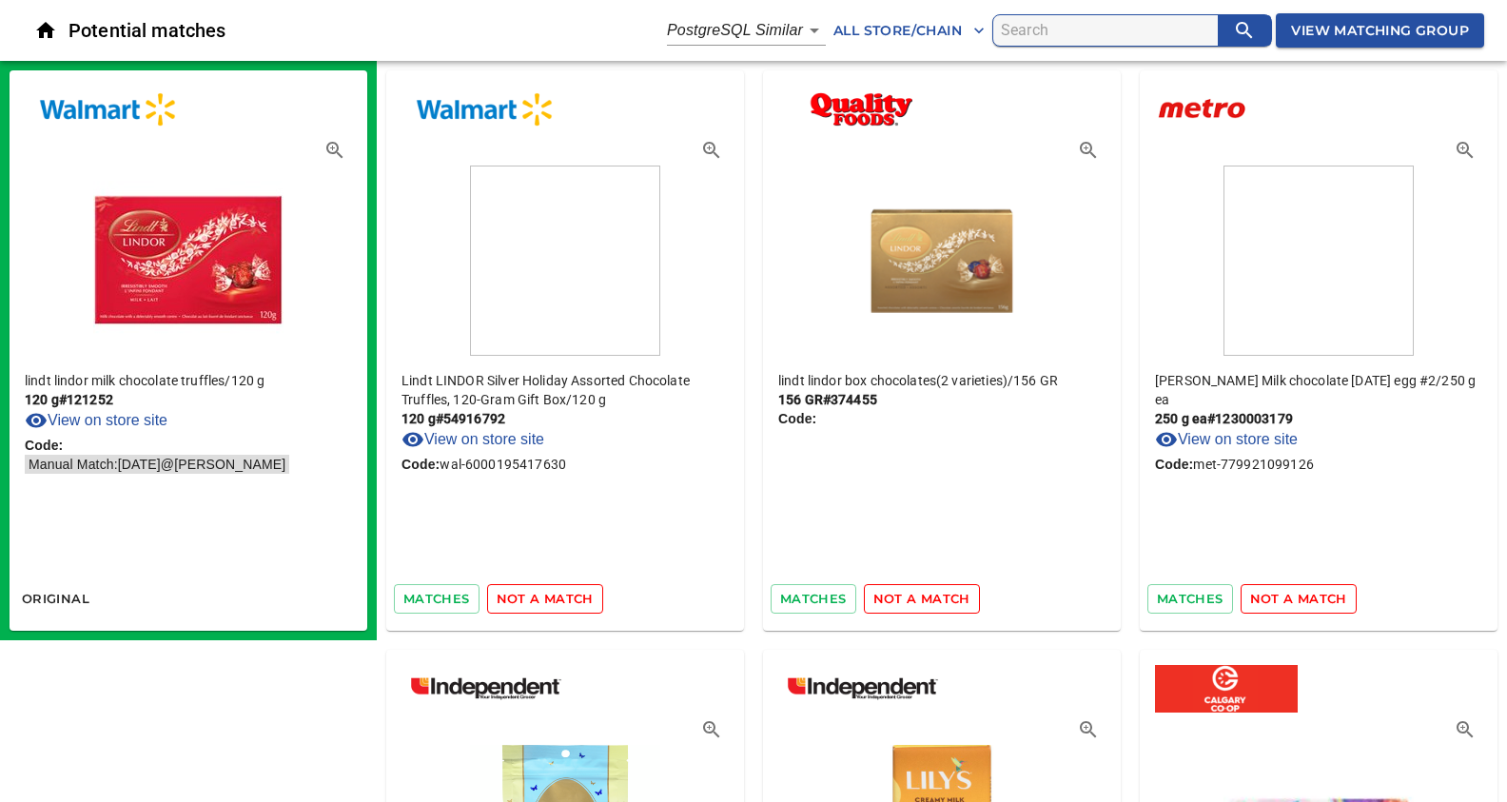
click at [934, 602] on span "not a match" at bounding box center [921, 599] width 97 height 22
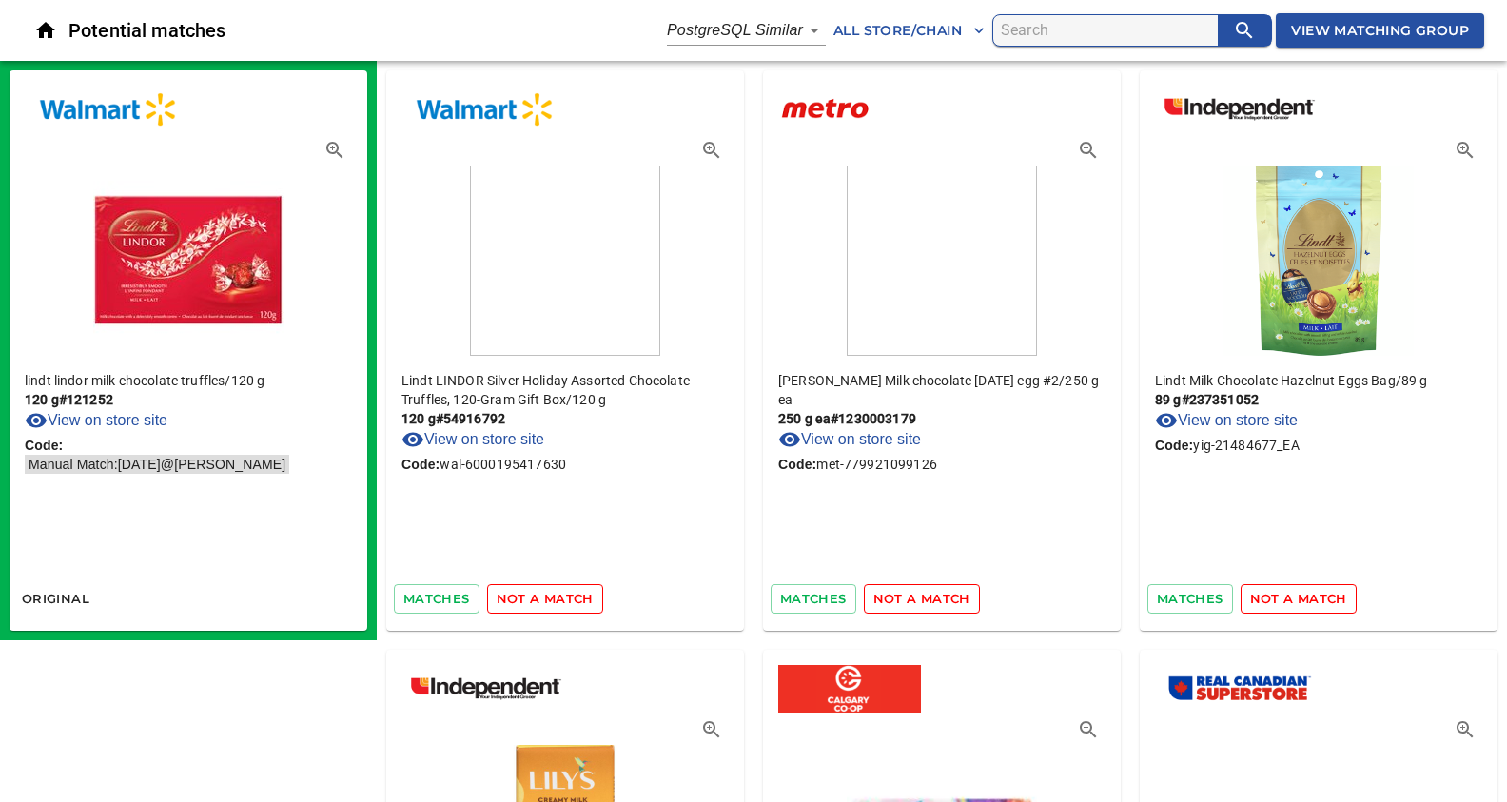
click at [934, 602] on span "not a match" at bounding box center [921, 599] width 97 height 22
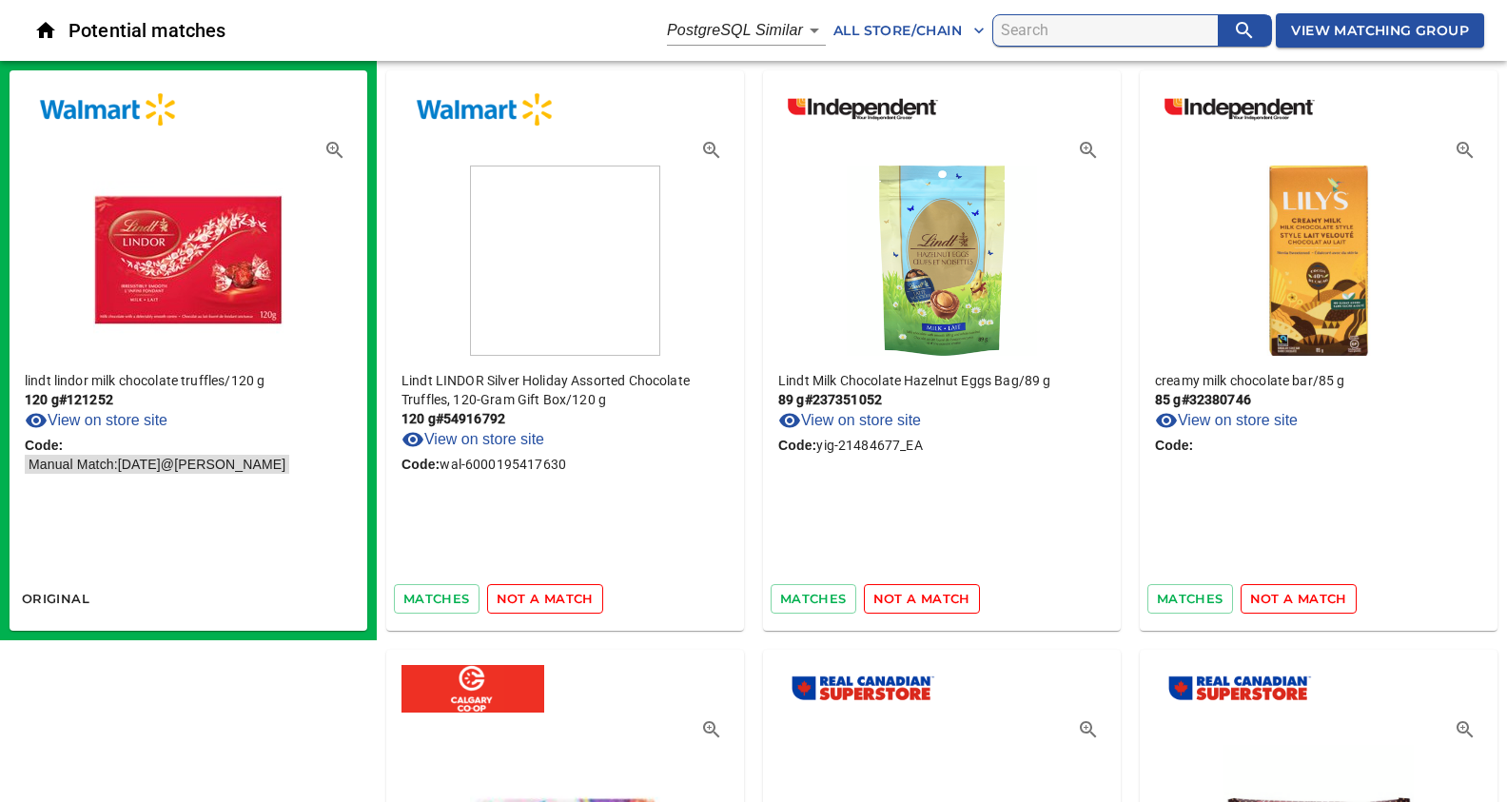
click at [934, 602] on span "not a match" at bounding box center [921, 599] width 97 height 22
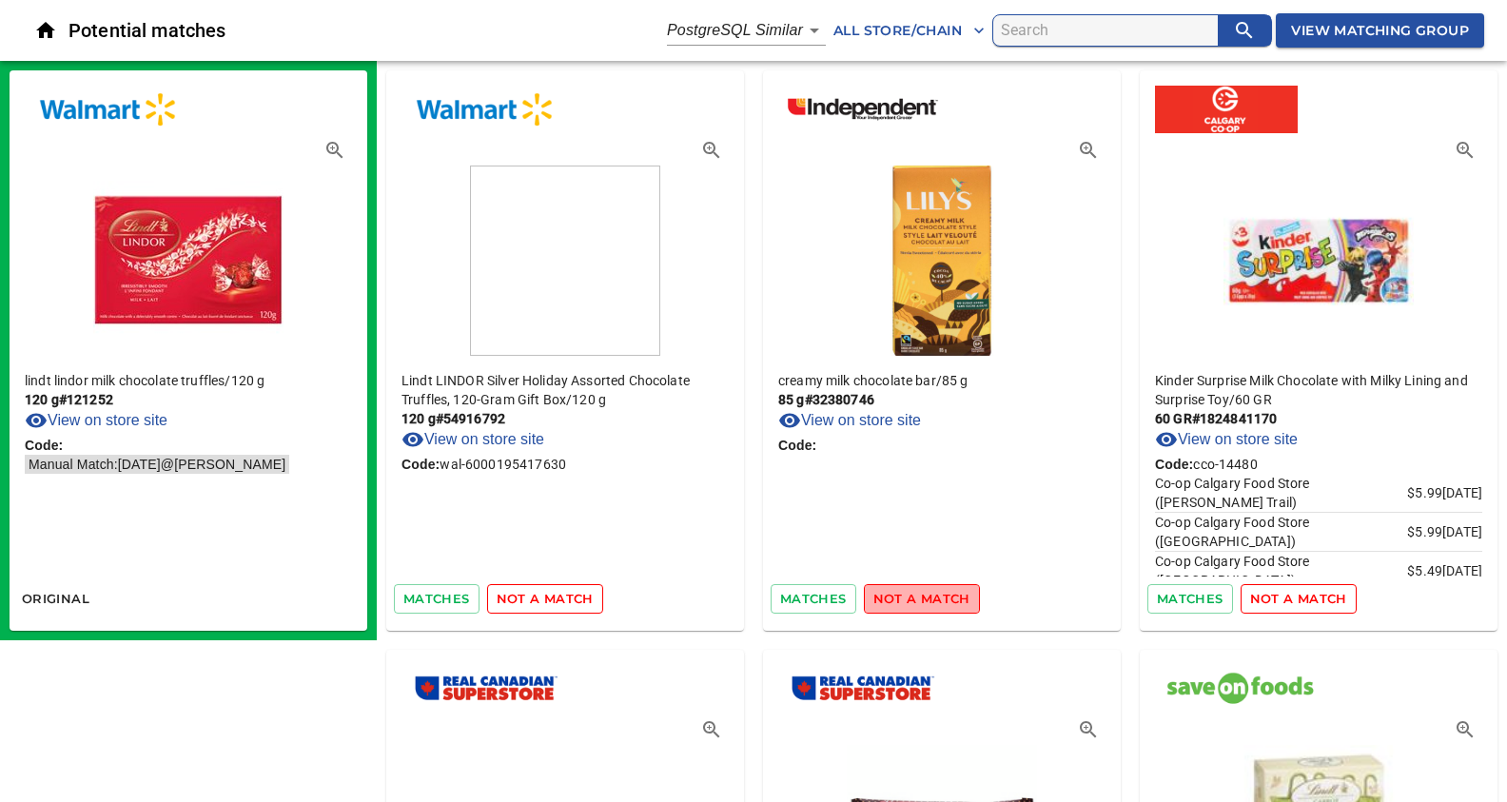
click at [934, 602] on span "not a match" at bounding box center [921, 599] width 97 height 22
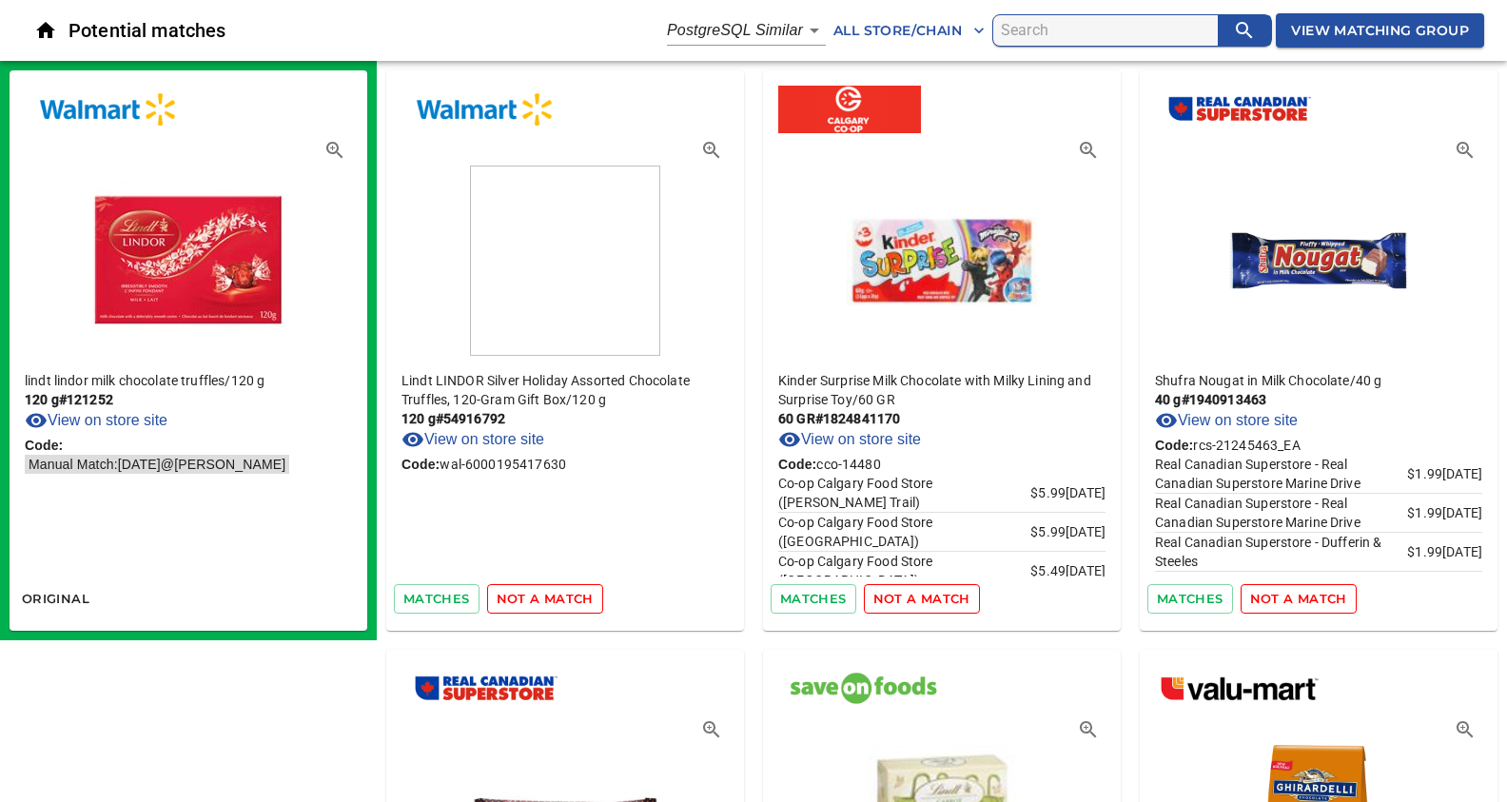
click at [934, 602] on span "not a match" at bounding box center [921, 599] width 97 height 22
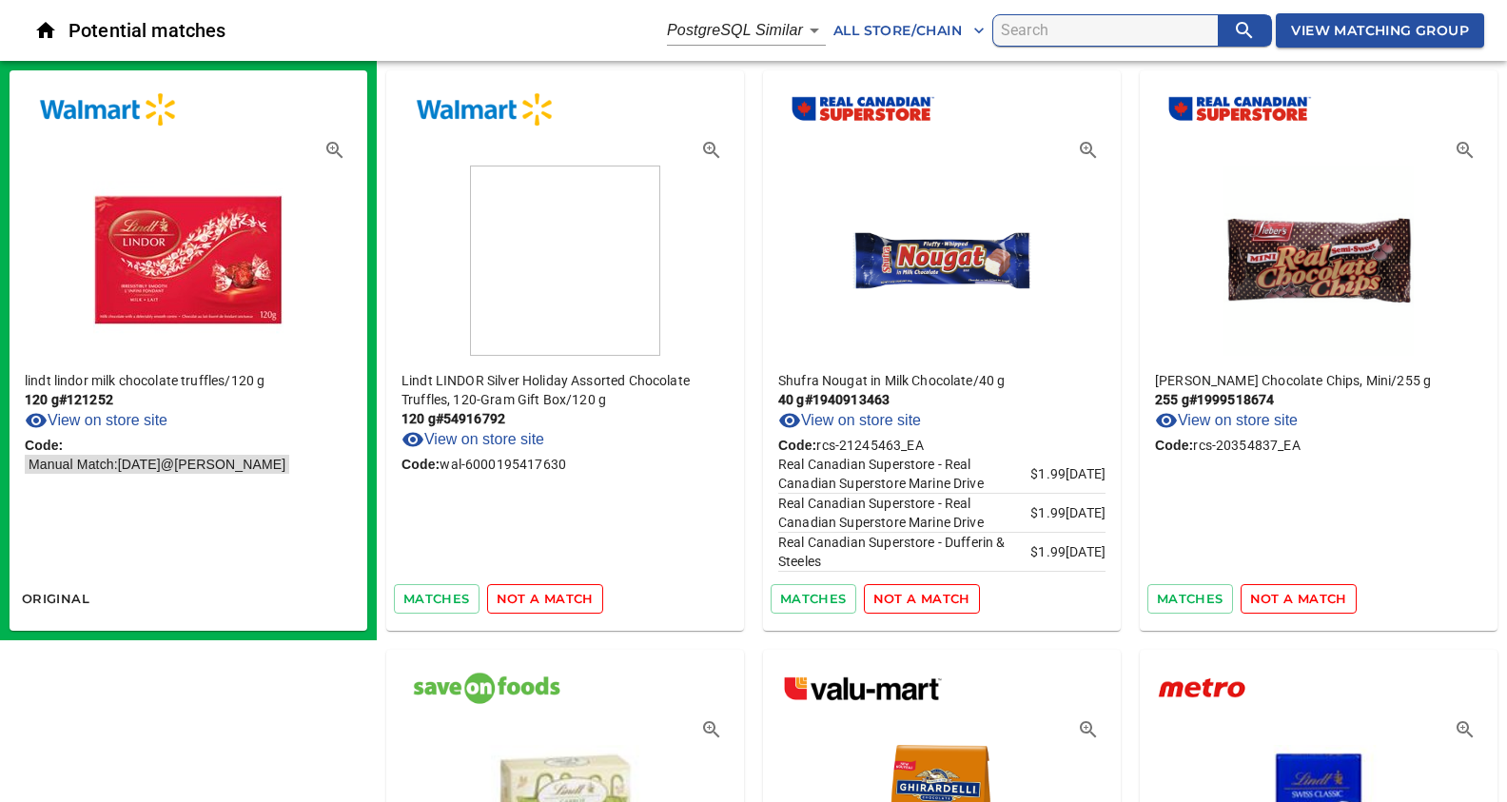
click at [934, 602] on span "not a match" at bounding box center [921, 599] width 97 height 22
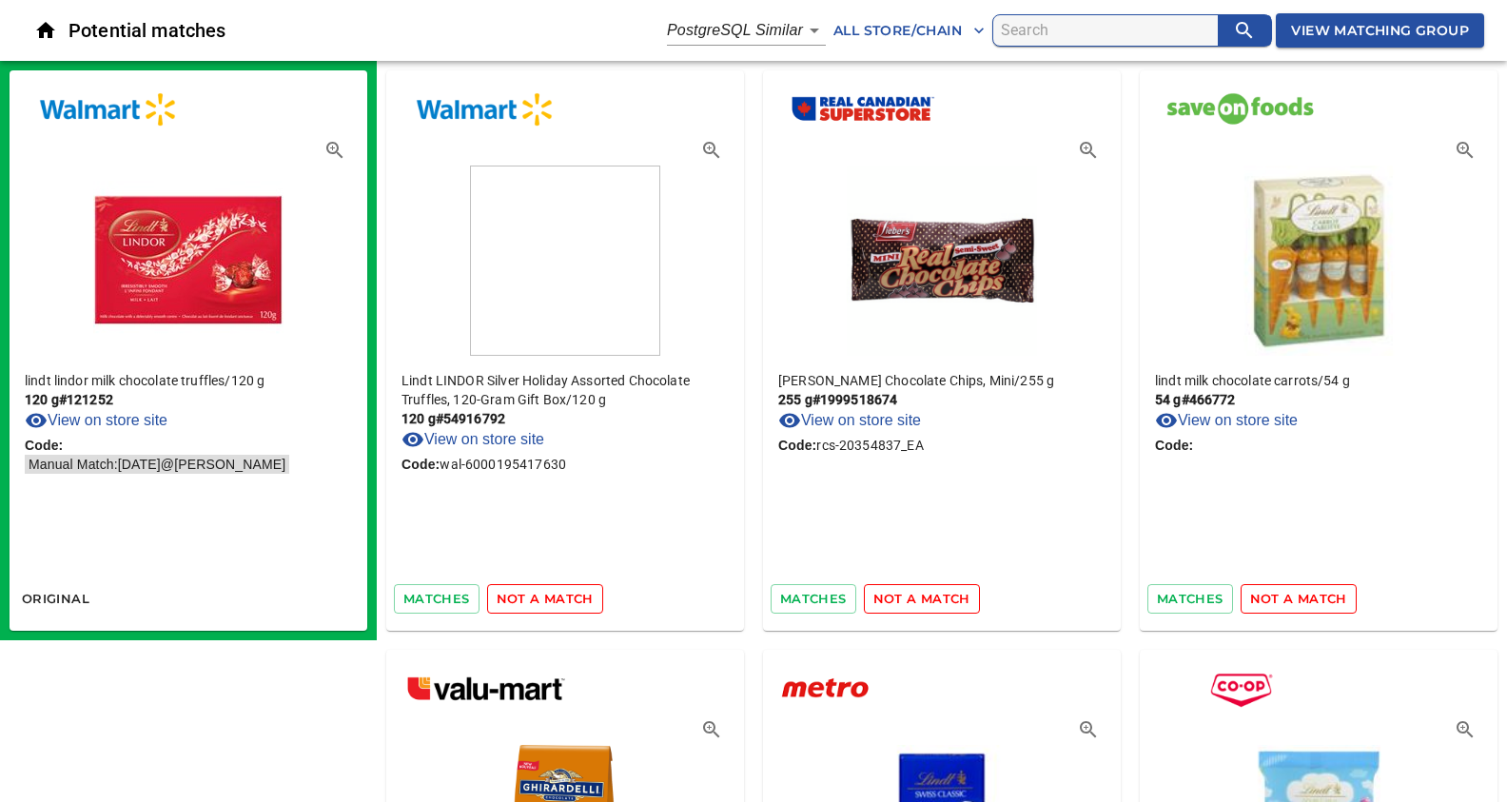
click at [934, 602] on span "not a match" at bounding box center [921, 599] width 97 height 22
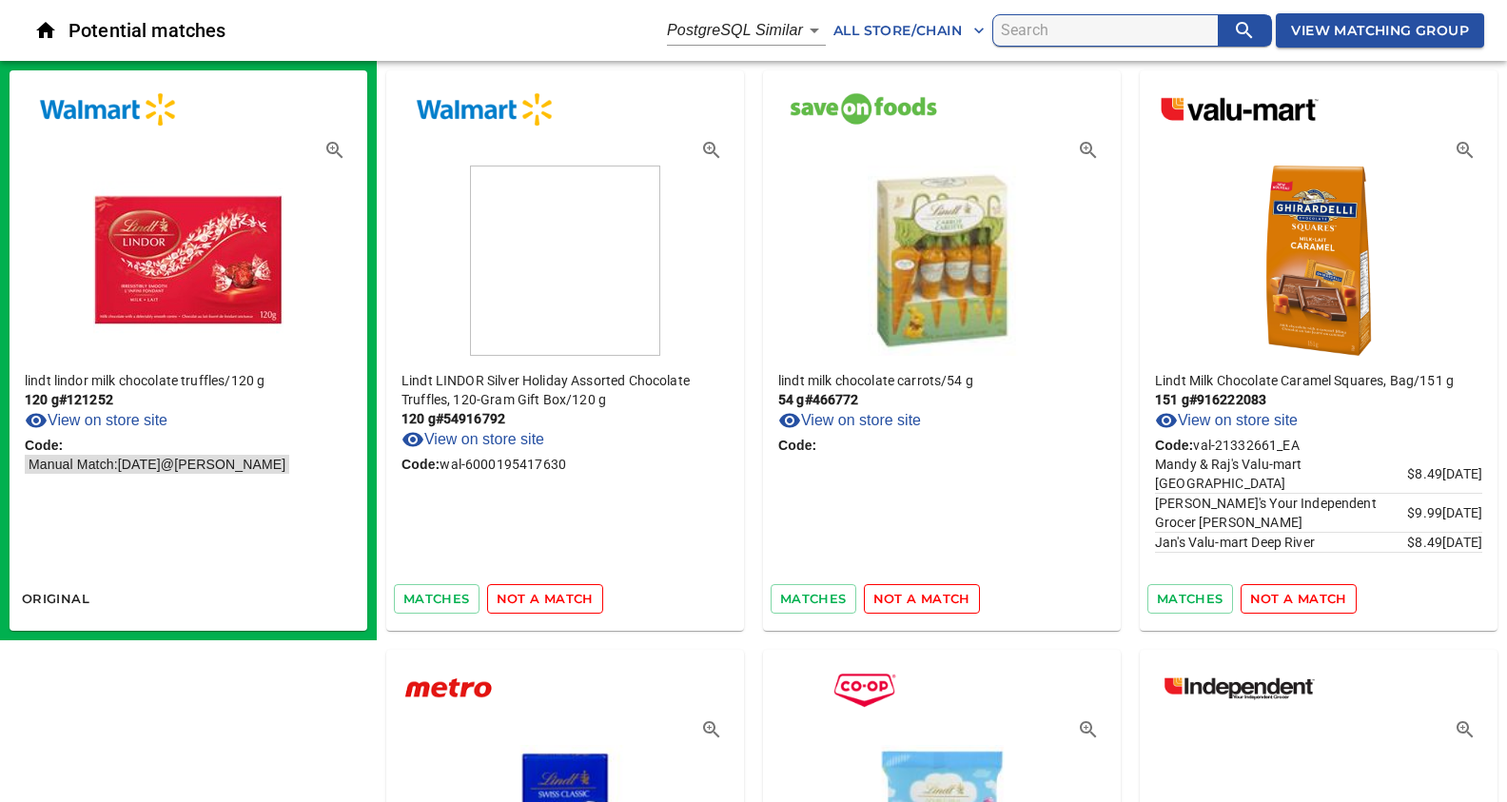
click at [934, 602] on span "not a match" at bounding box center [921, 599] width 97 height 22
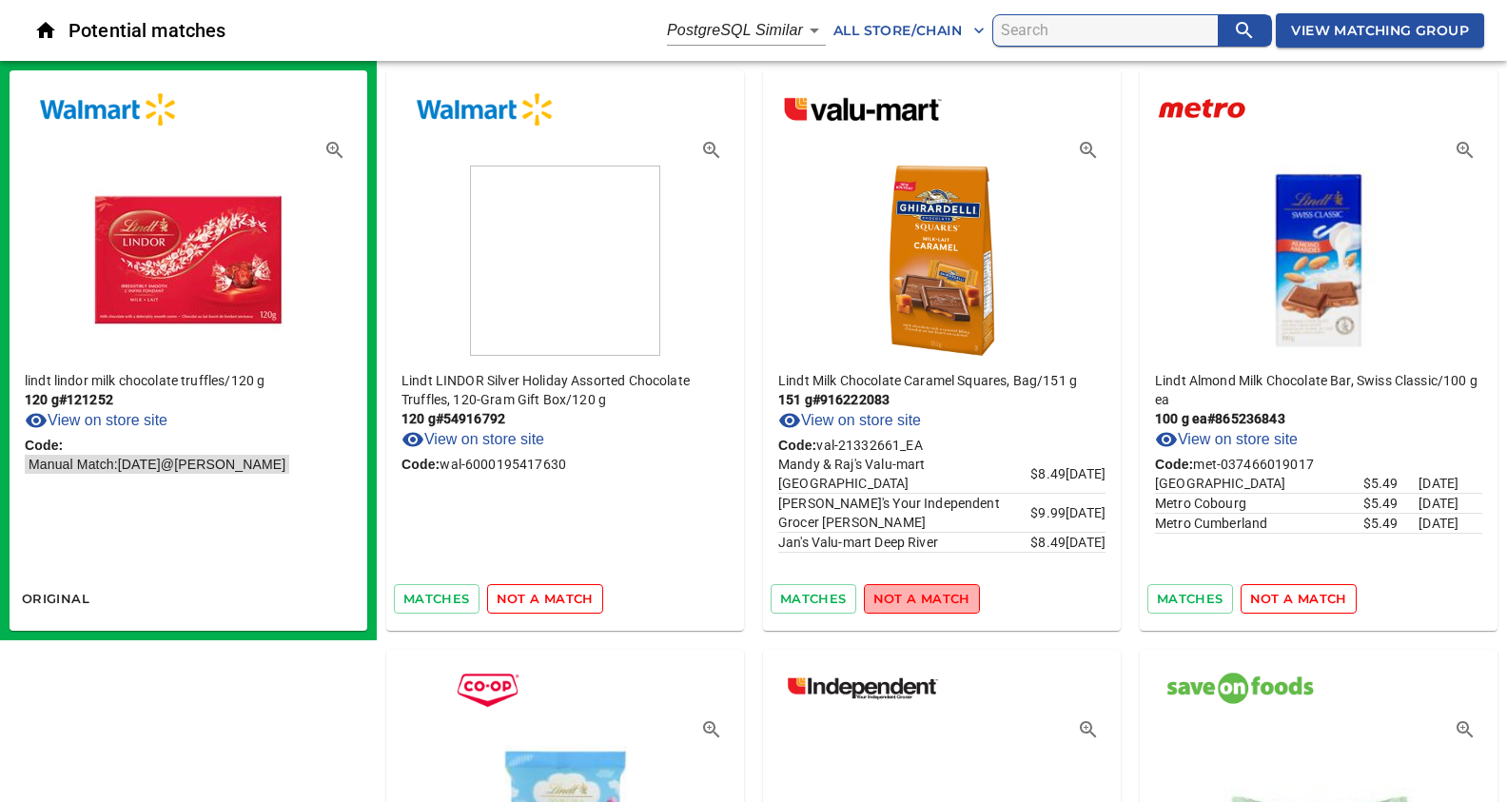
click at [934, 602] on span "not a match" at bounding box center [921, 599] width 97 height 22
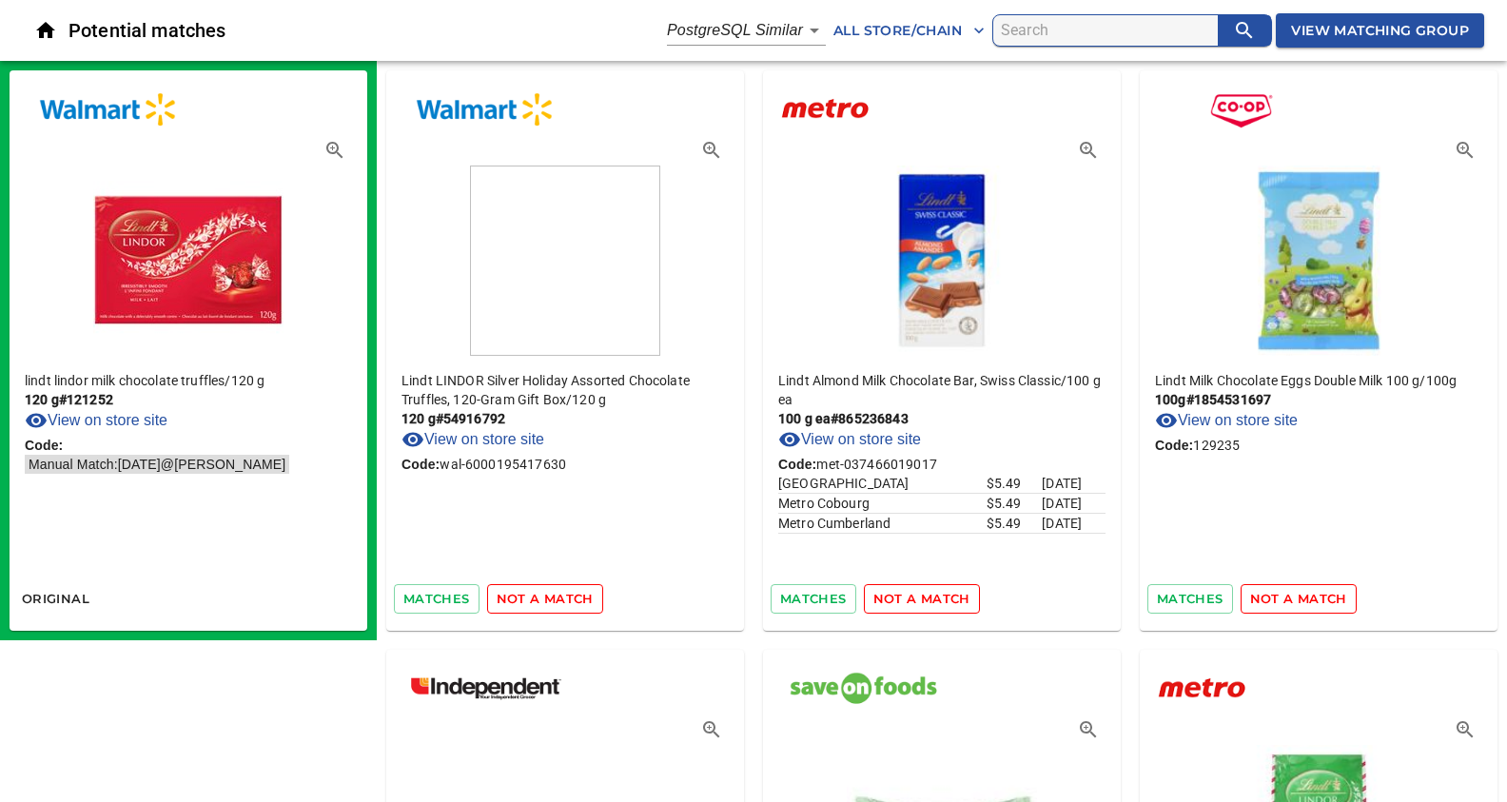
click at [934, 602] on span "not a match" at bounding box center [921, 599] width 97 height 22
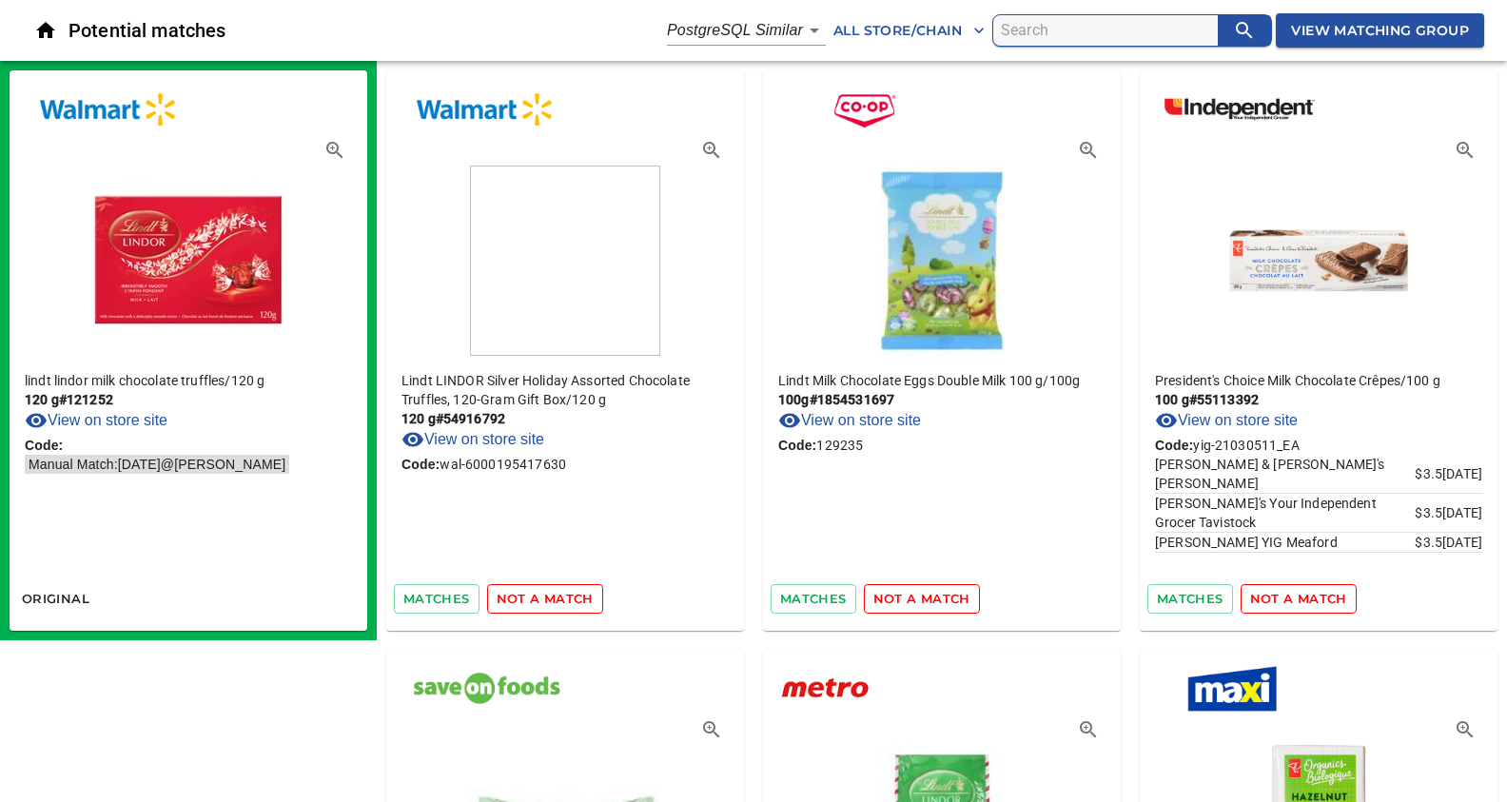
click at [934, 602] on span "not a match" at bounding box center [921, 599] width 97 height 22
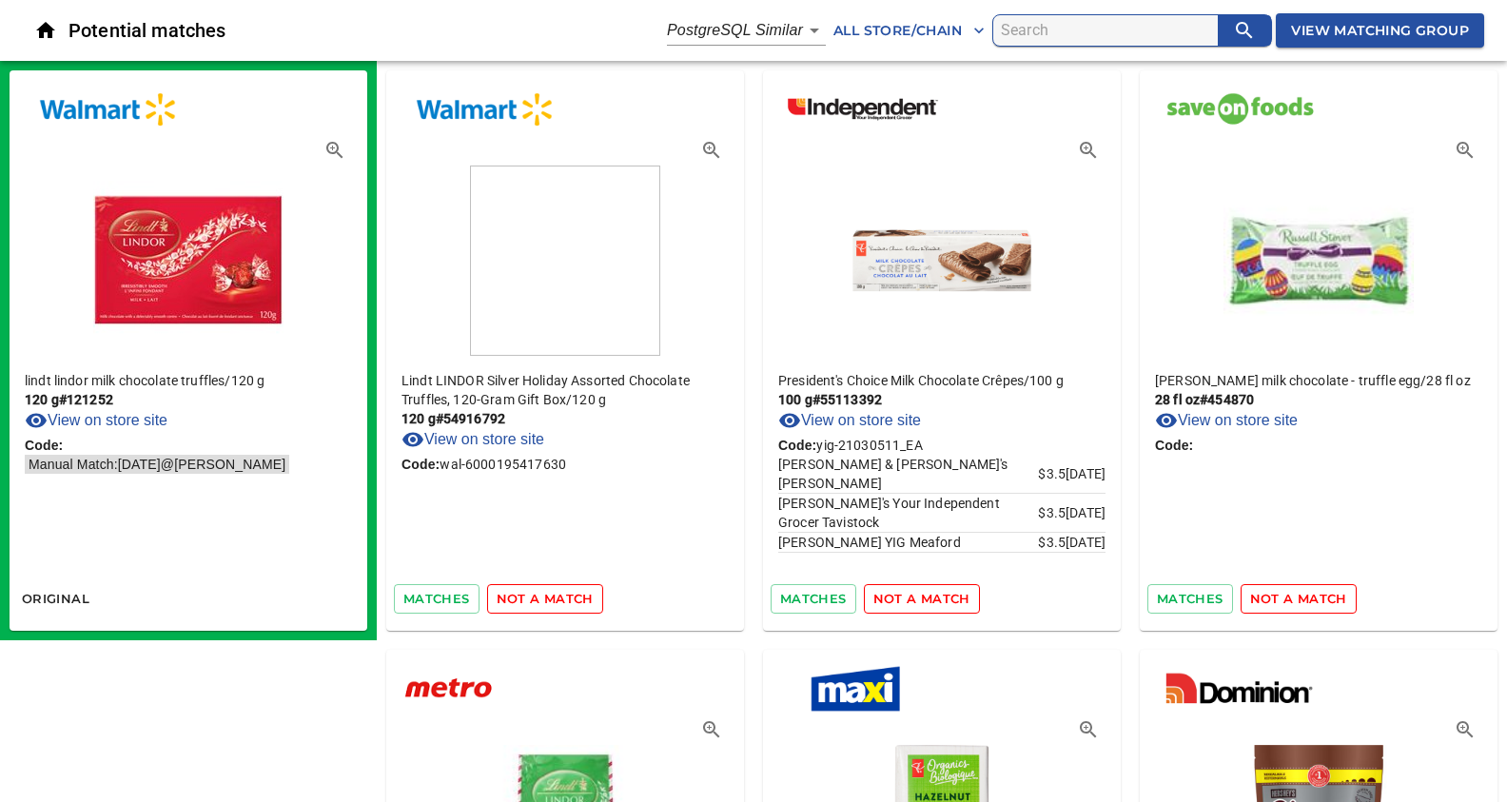
click at [934, 602] on span "not a match" at bounding box center [921, 599] width 97 height 22
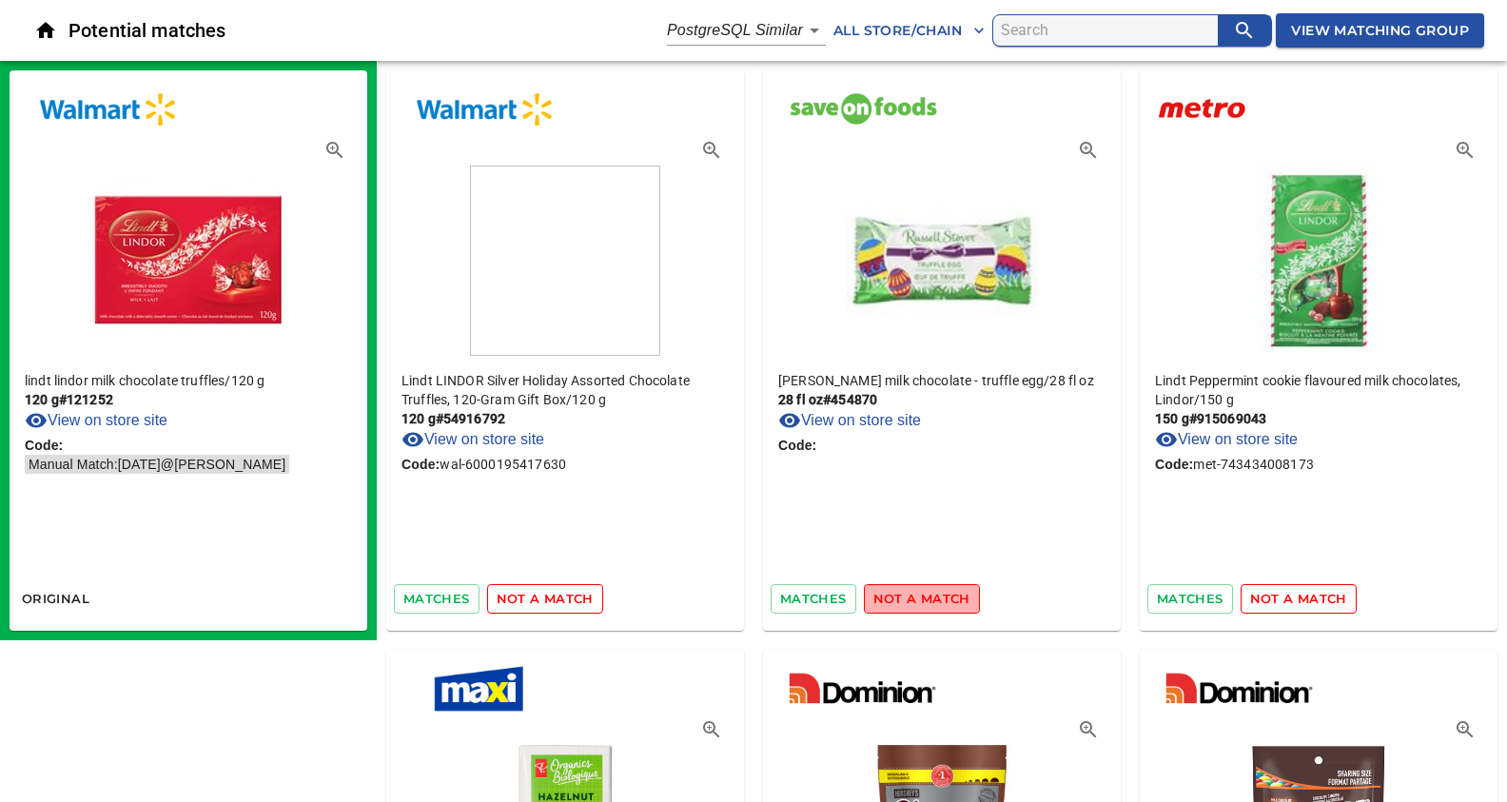
click at [934, 602] on span "not a match" at bounding box center [921, 599] width 97 height 22
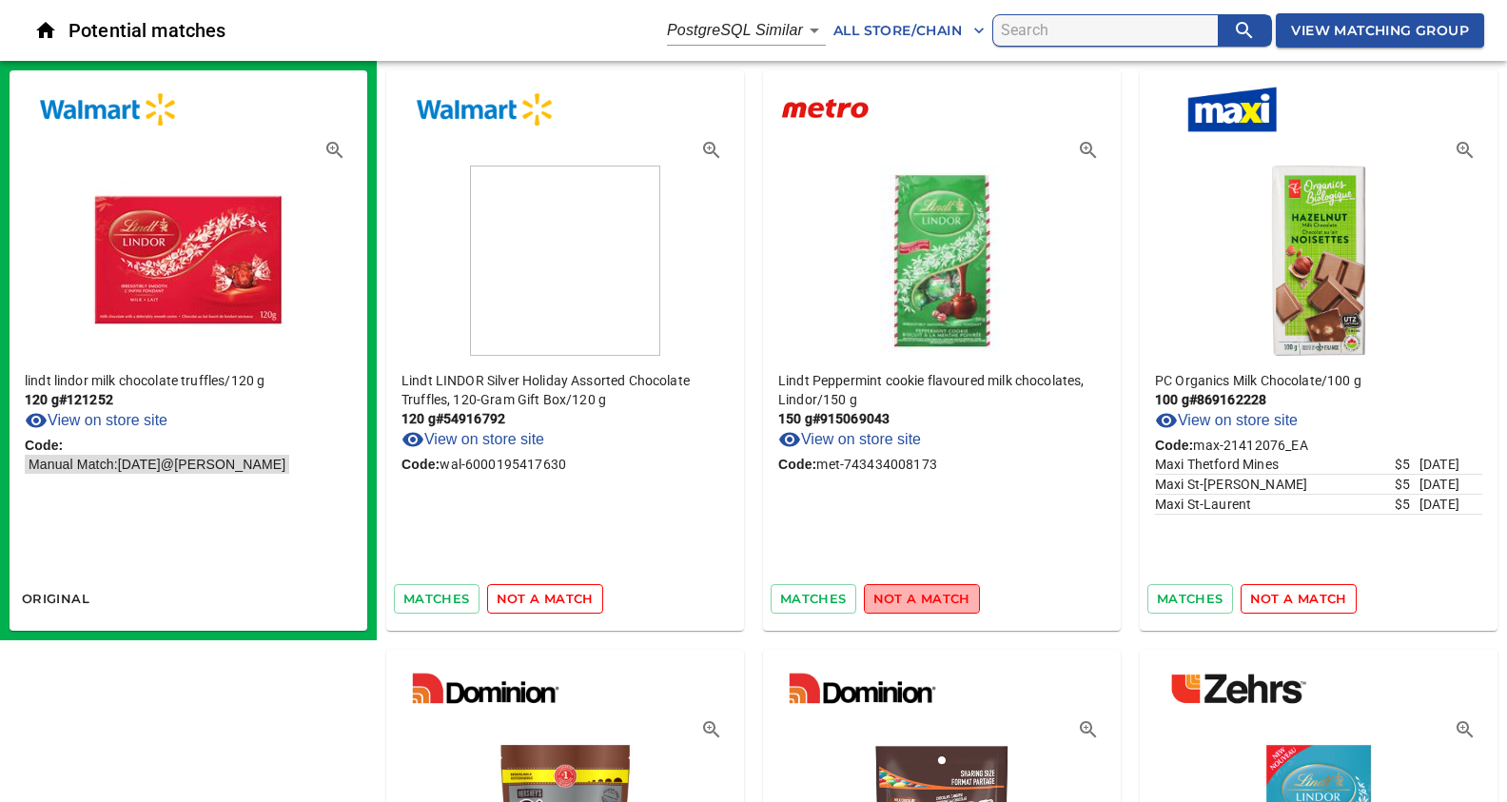
click at [934, 602] on span "not a match" at bounding box center [921, 599] width 97 height 22
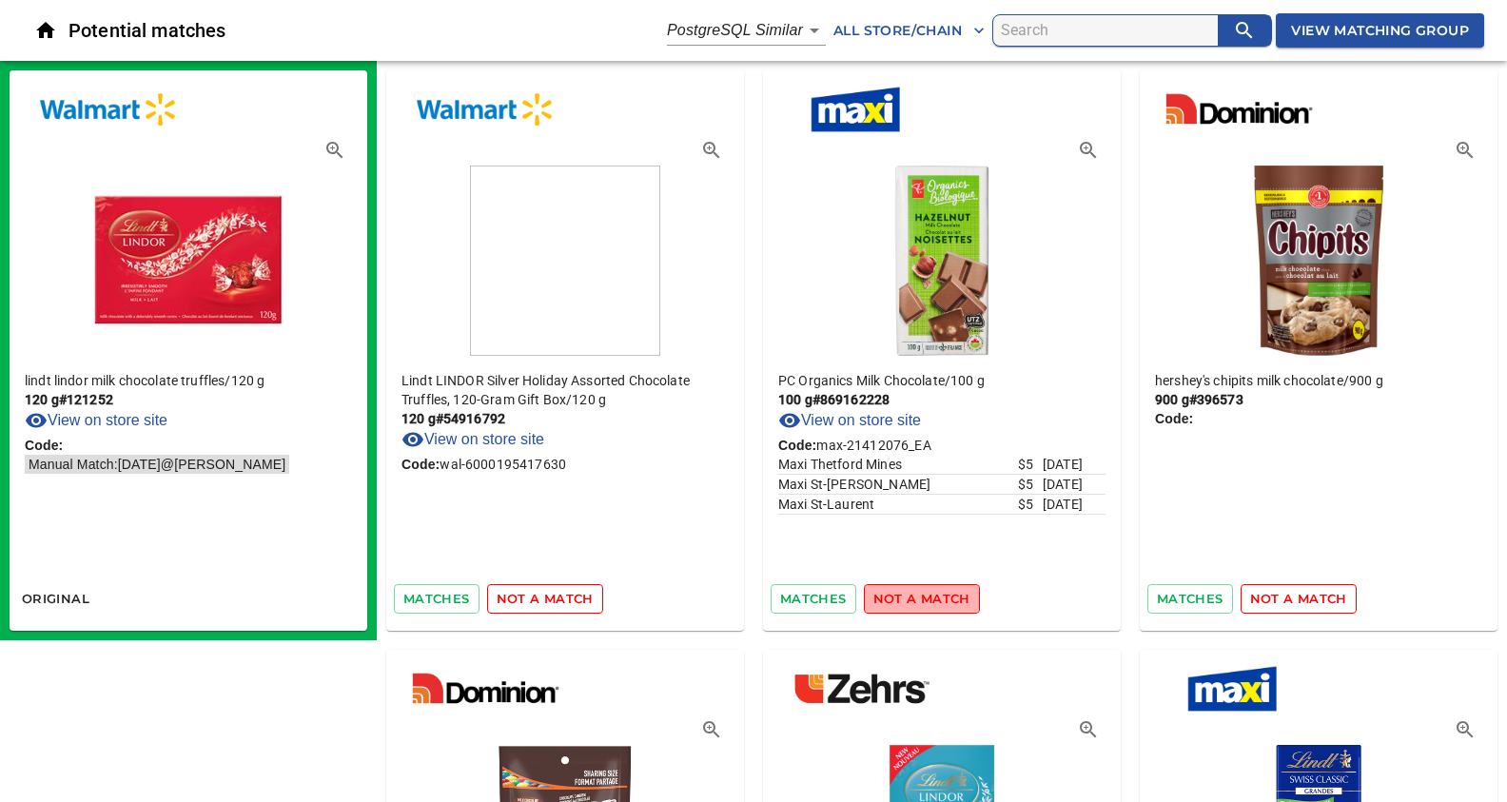
click at [934, 602] on span "not a match" at bounding box center [921, 599] width 97 height 22
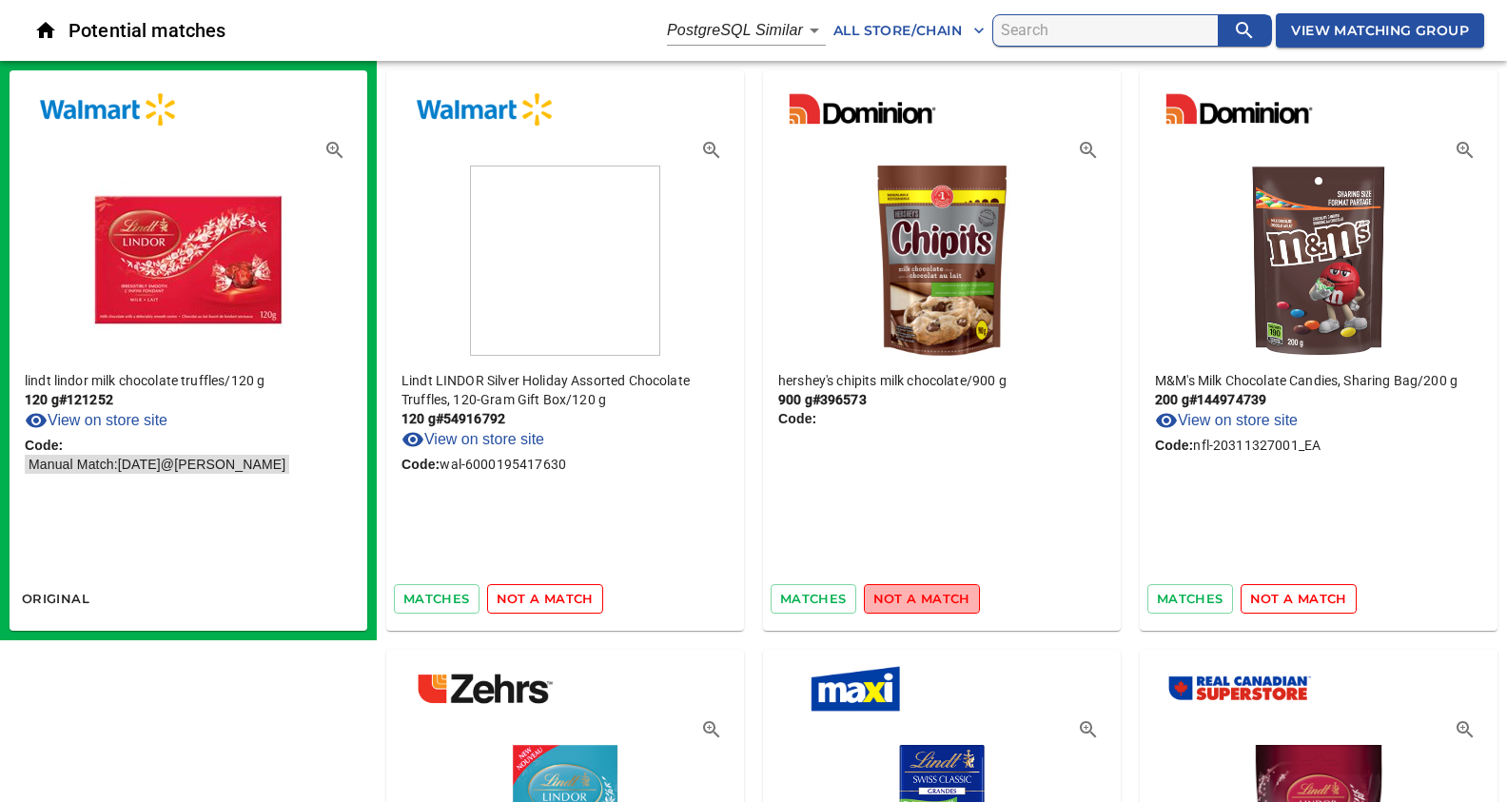
click at [934, 602] on span "not a match" at bounding box center [921, 599] width 97 height 22
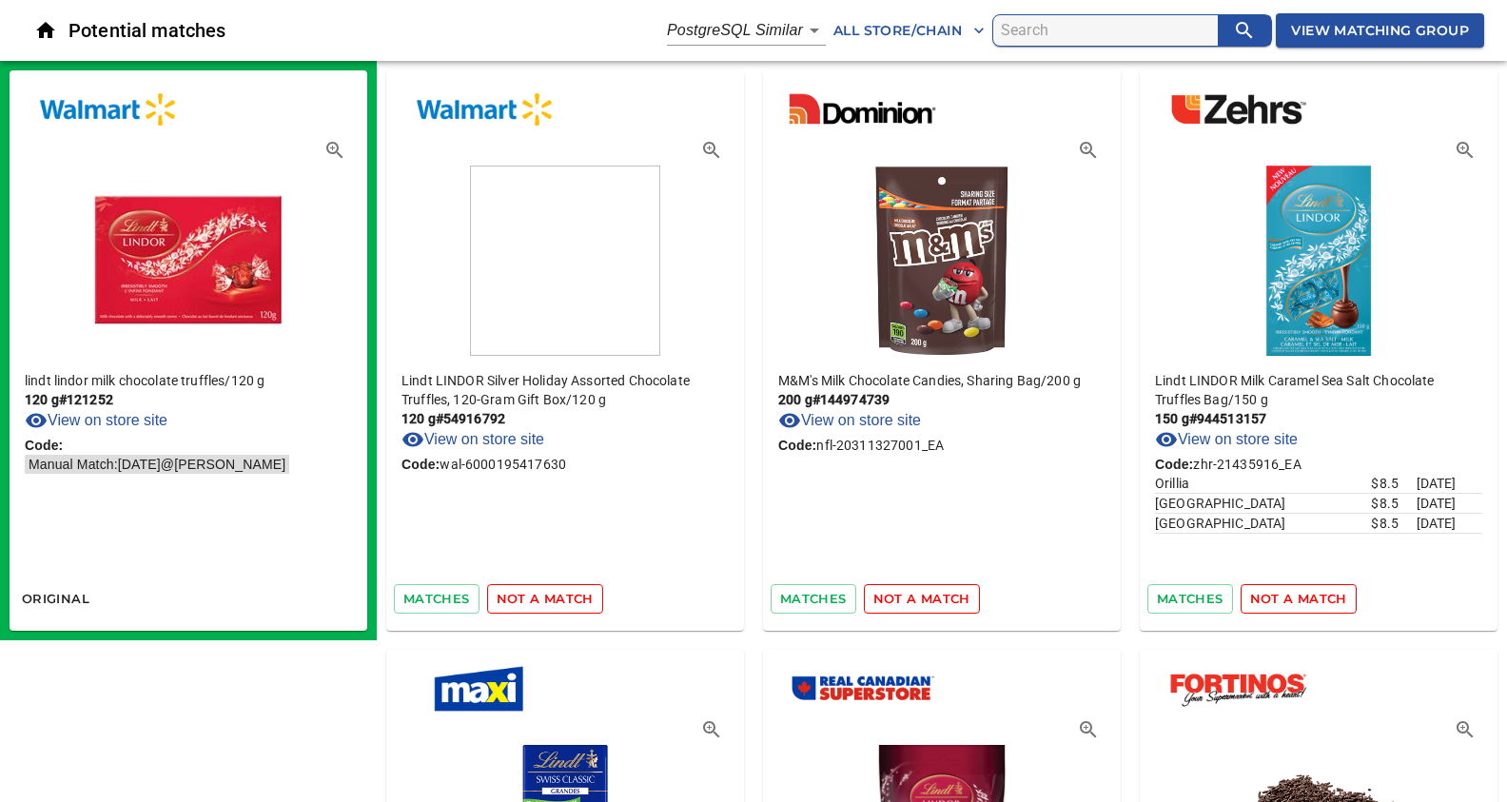
click at [934, 602] on span "not a match" at bounding box center [921, 599] width 97 height 22
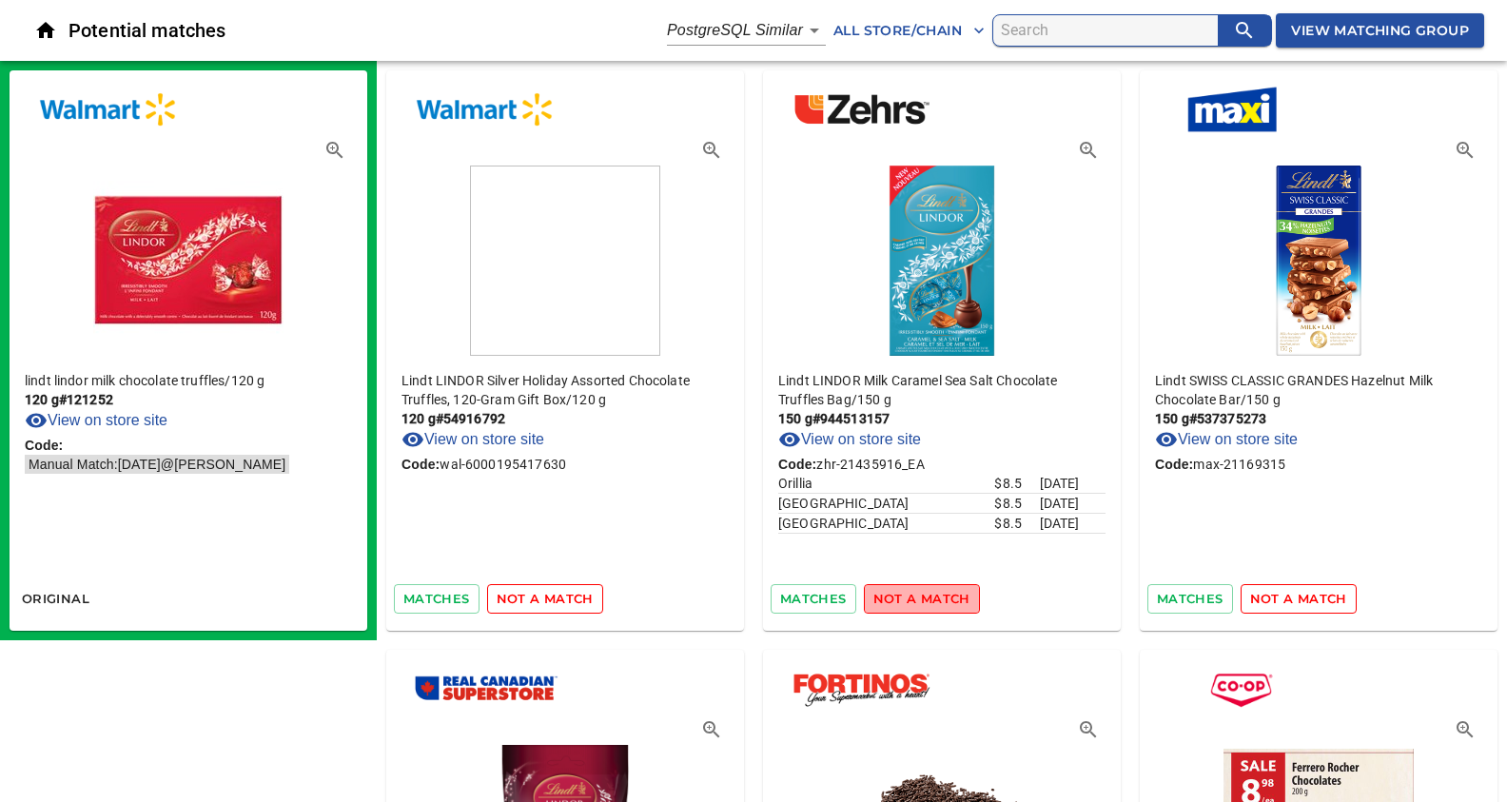
click at [934, 602] on span "not a match" at bounding box center [921, 599] width 97 height 22
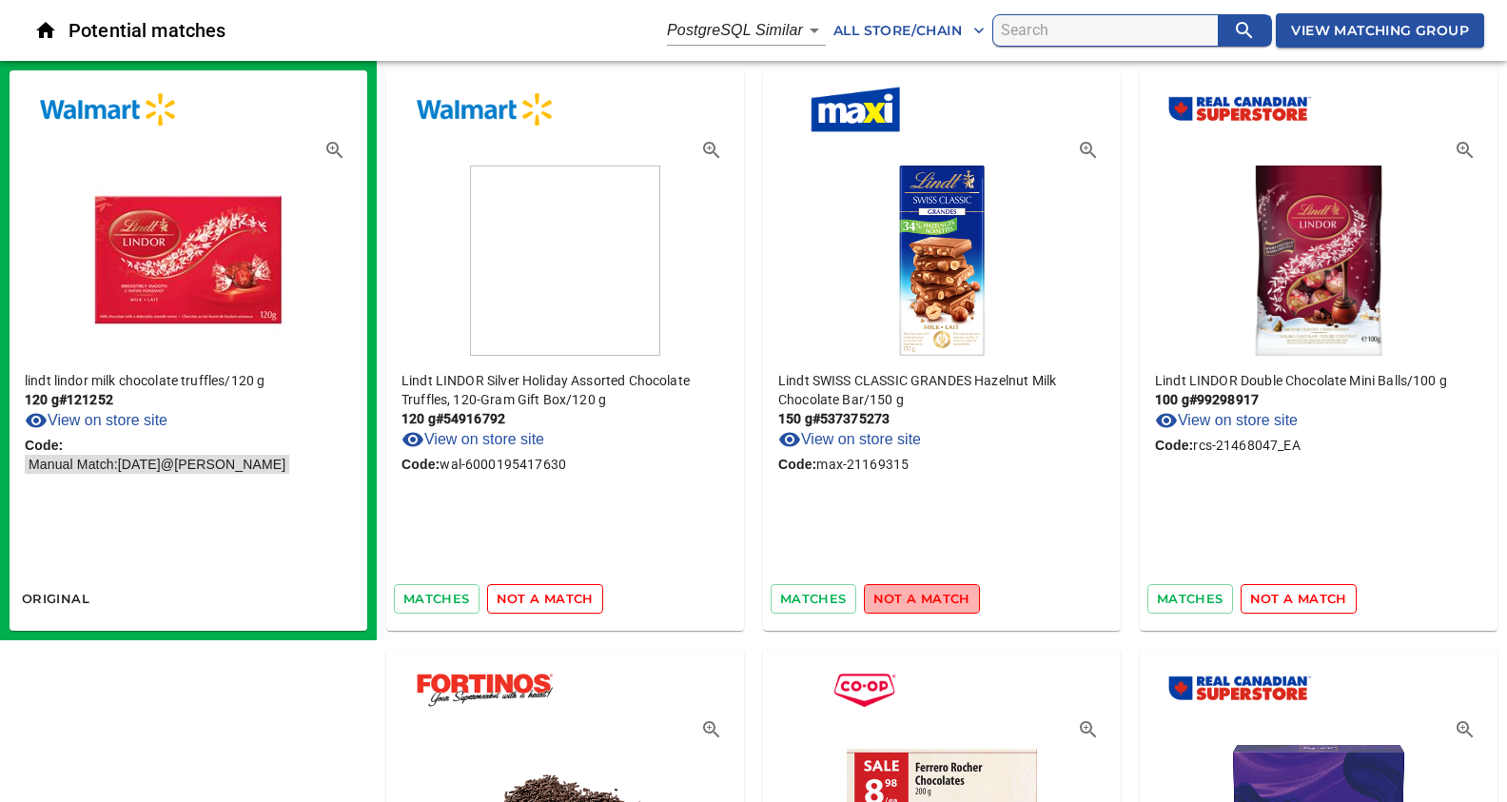
click at [934, 602] on span "not a match" at bounding box center [921, 599] width 97 height 22
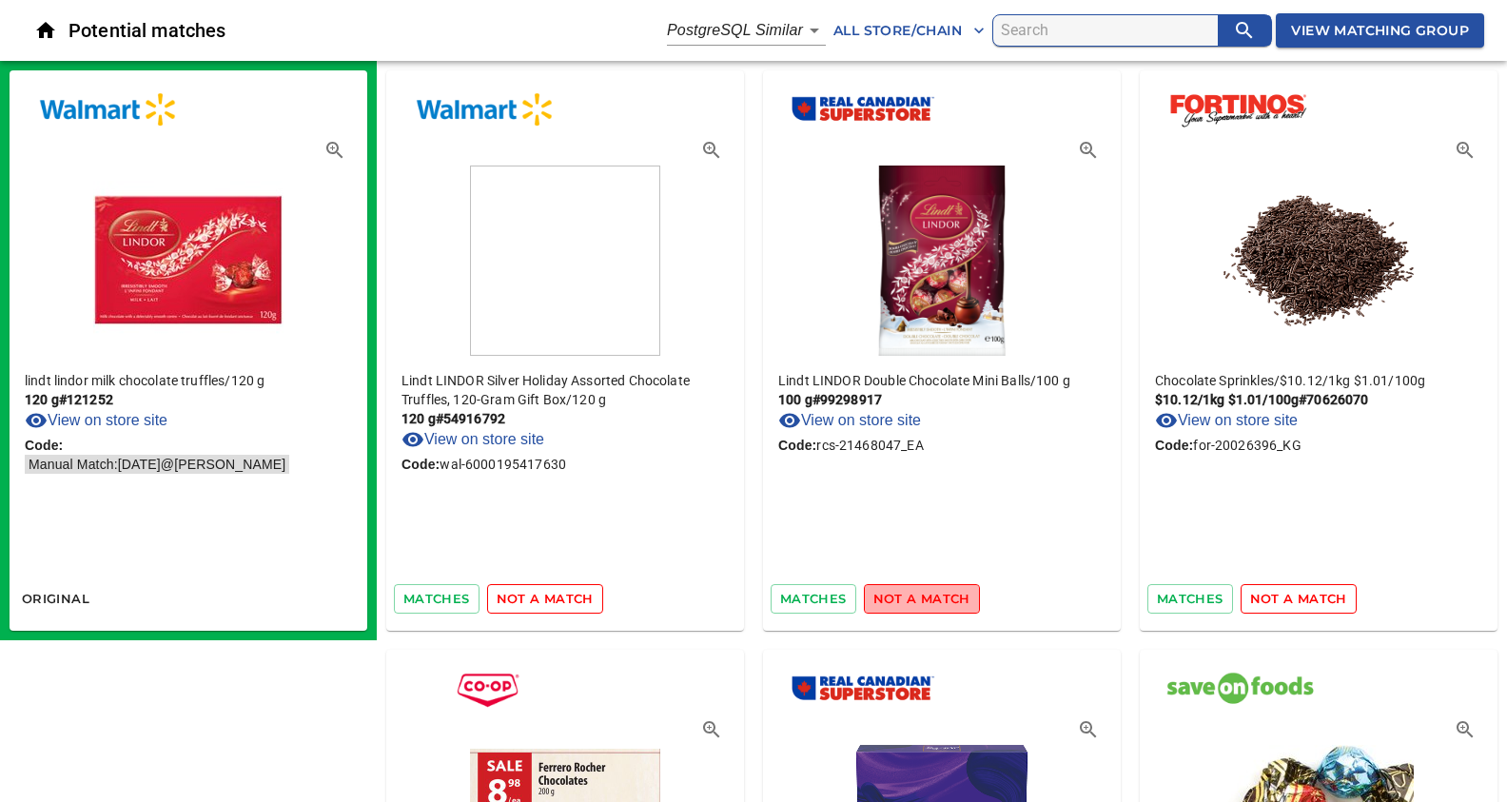
click at [934, 602] on span "not a match" at bounding box center [921, 599] width 97 height 22
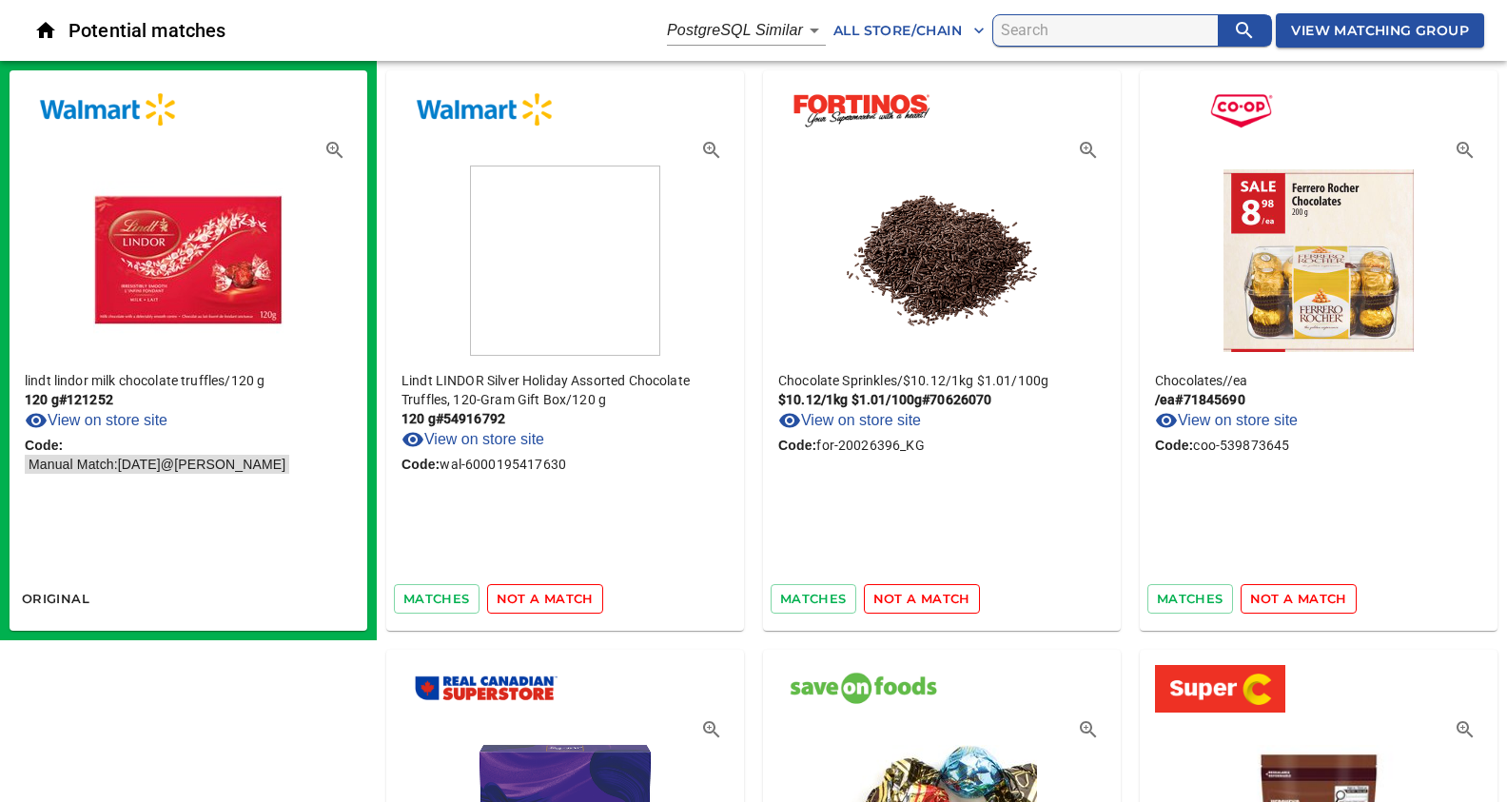
click at [934, 602] on span "not a match" at bounding box center [921, 599] width 97 height 22
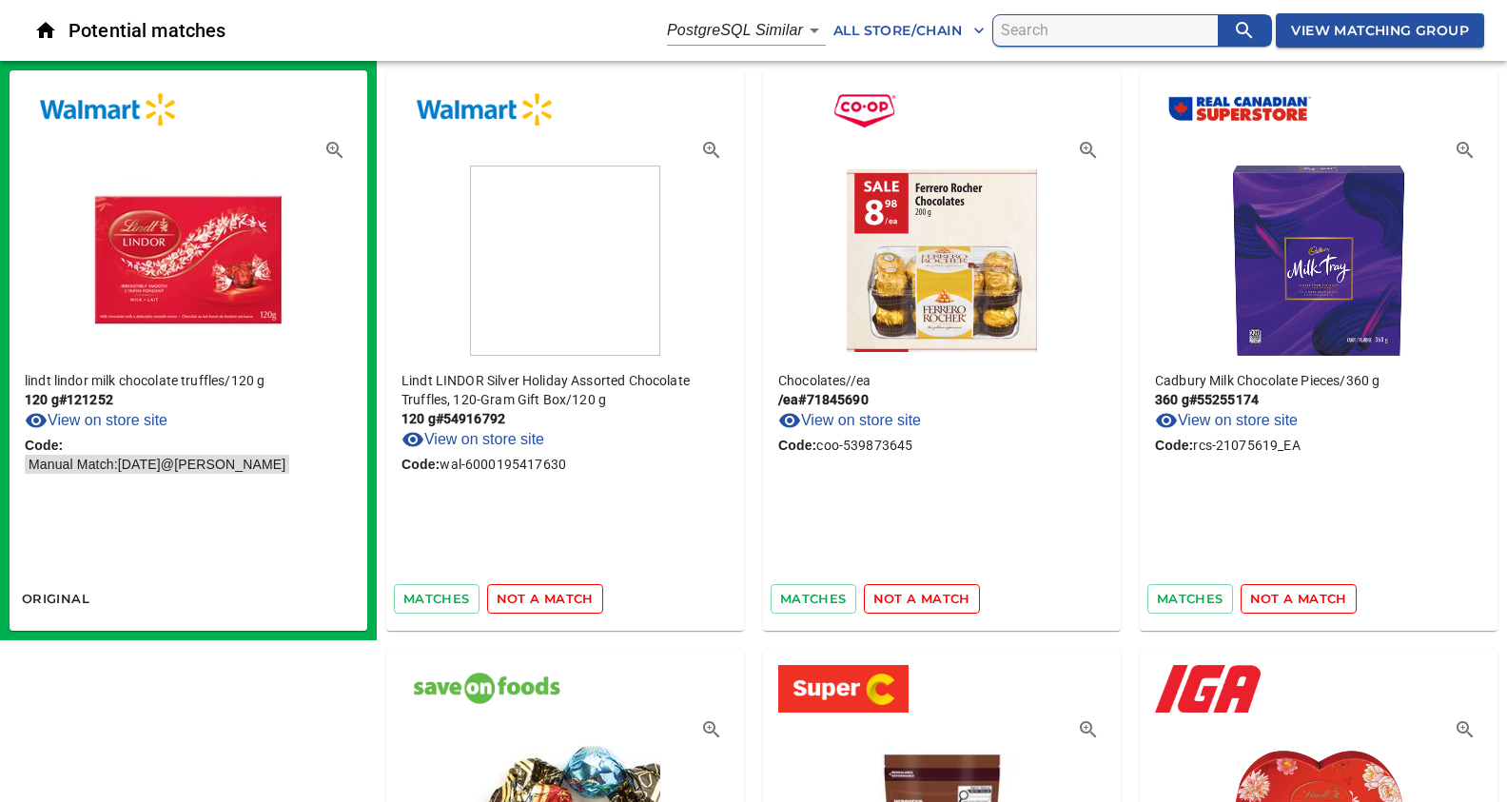
click at [934, 602] on span "not a match" at bounding box center [921, 599] width 97 height 22
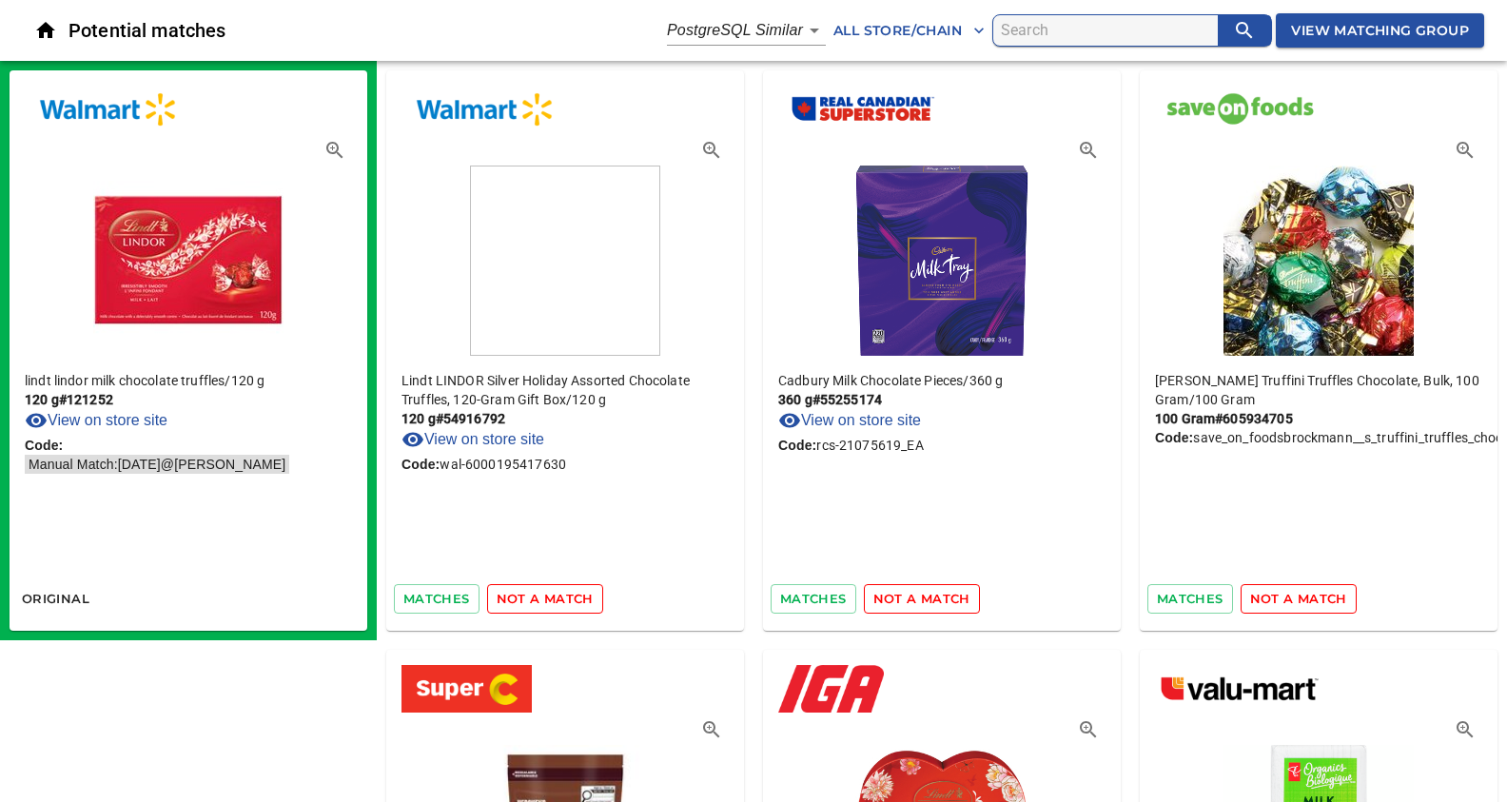
click at [934, 602] on span "not a match" at bounding box center [921, 599] width 97 height 22
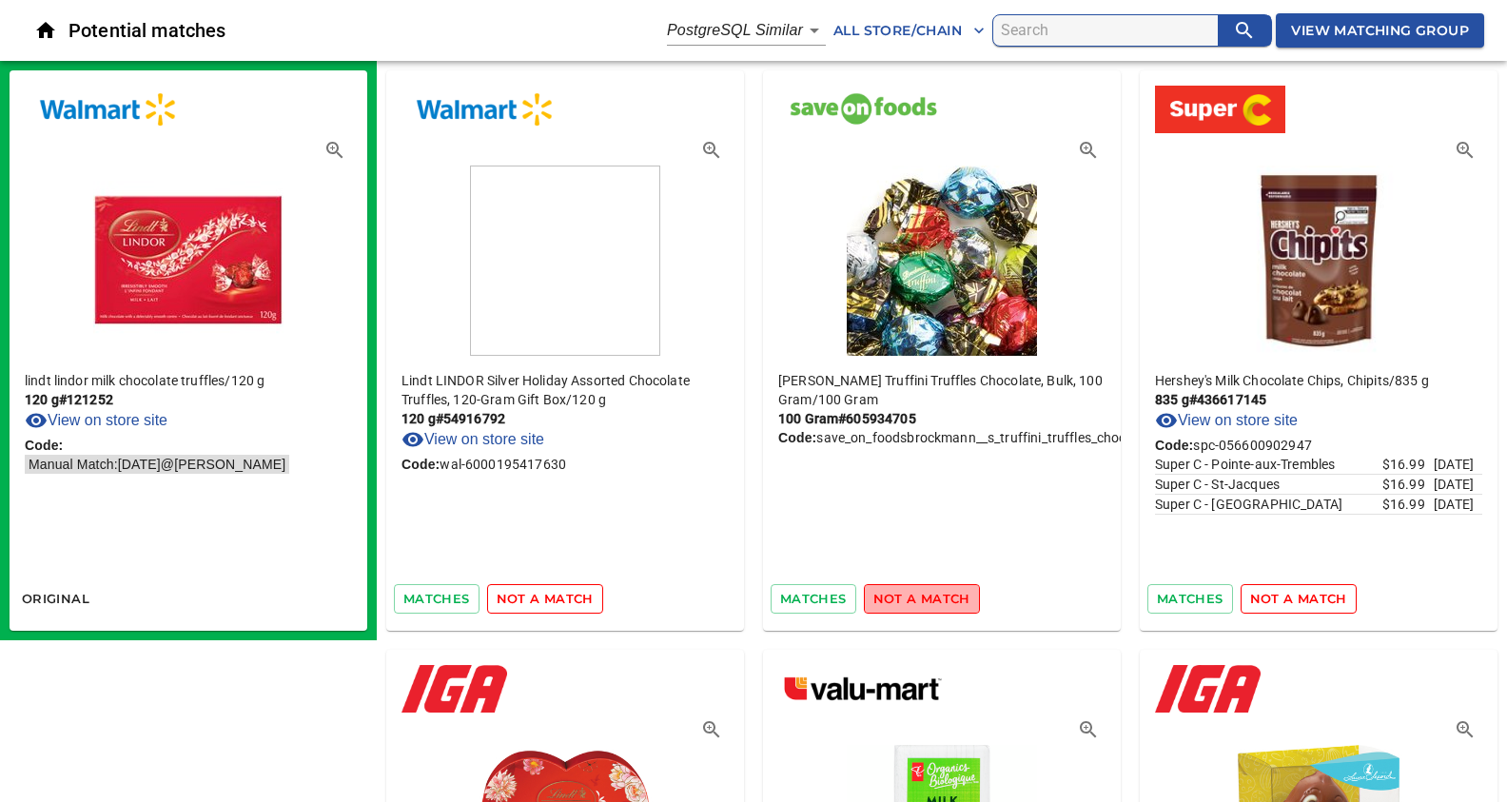
click at [934, 602] on span "not a match" at bounding box center [921, 599] width 97 height 22
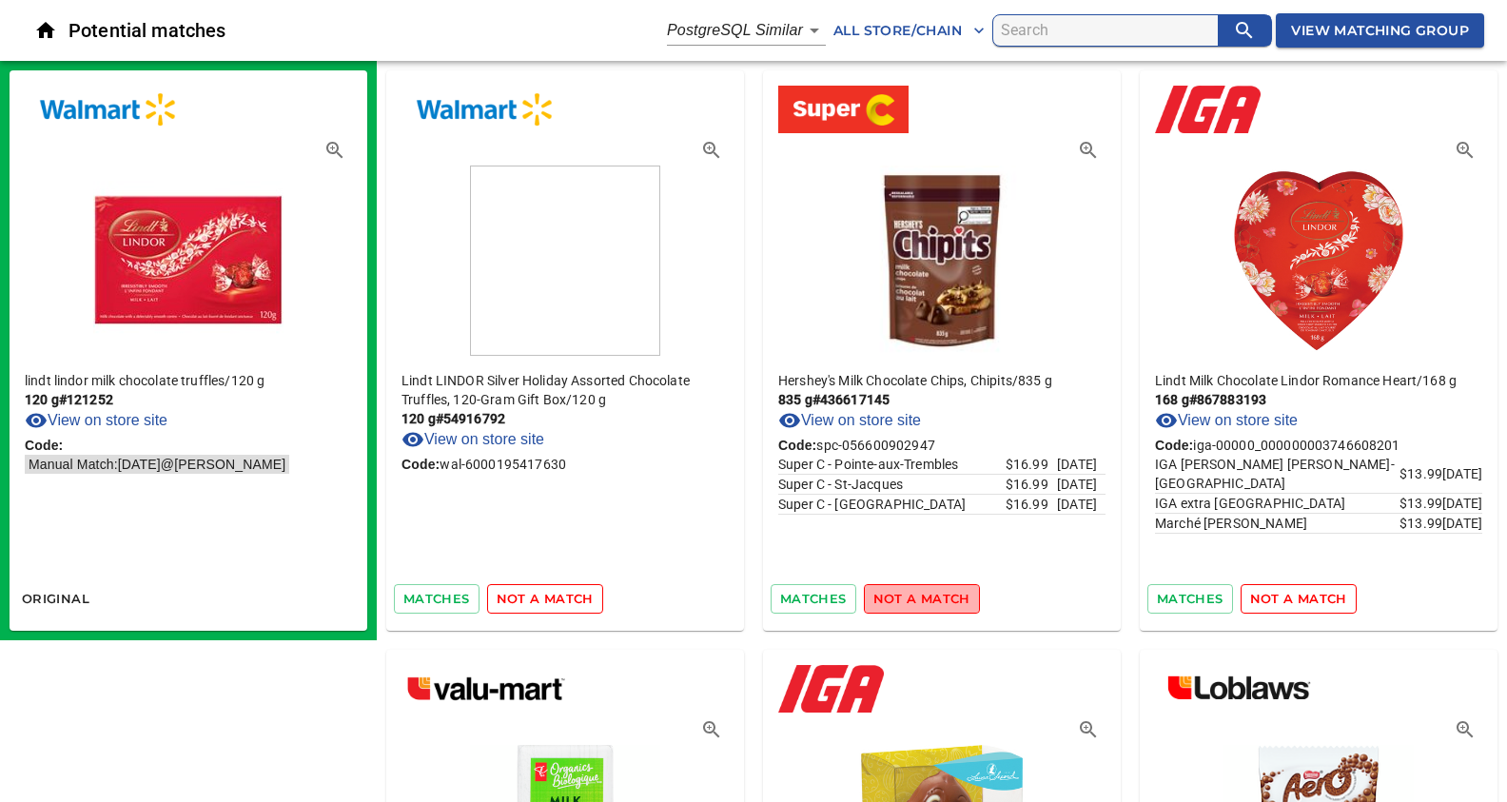
click at [934, 602] on span "not a match" at bounding box center [921, 599] width 97 height 22
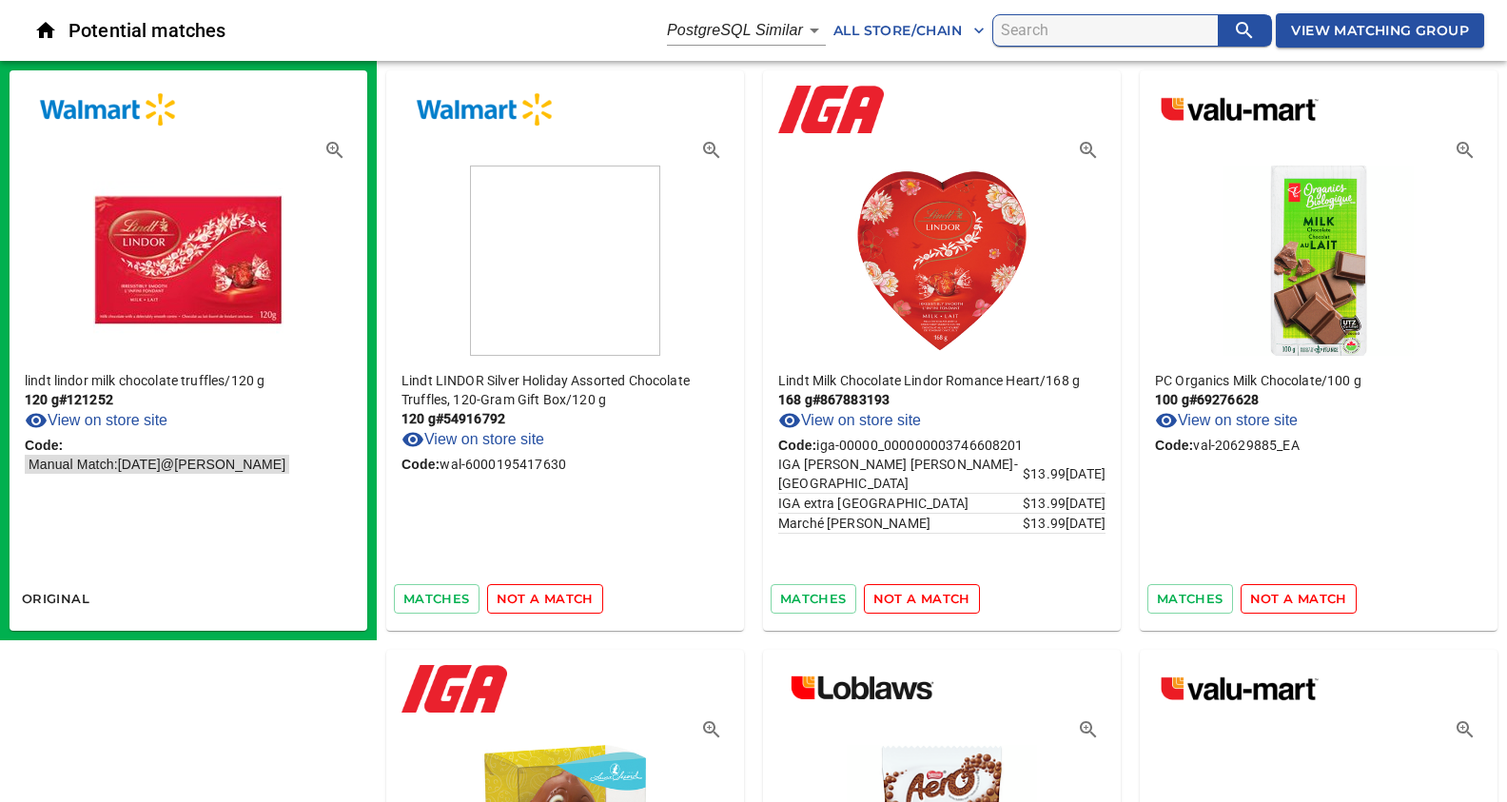
click at [926, 593] on span "not a match" at bounding box center [921, 599] width 97 height 22
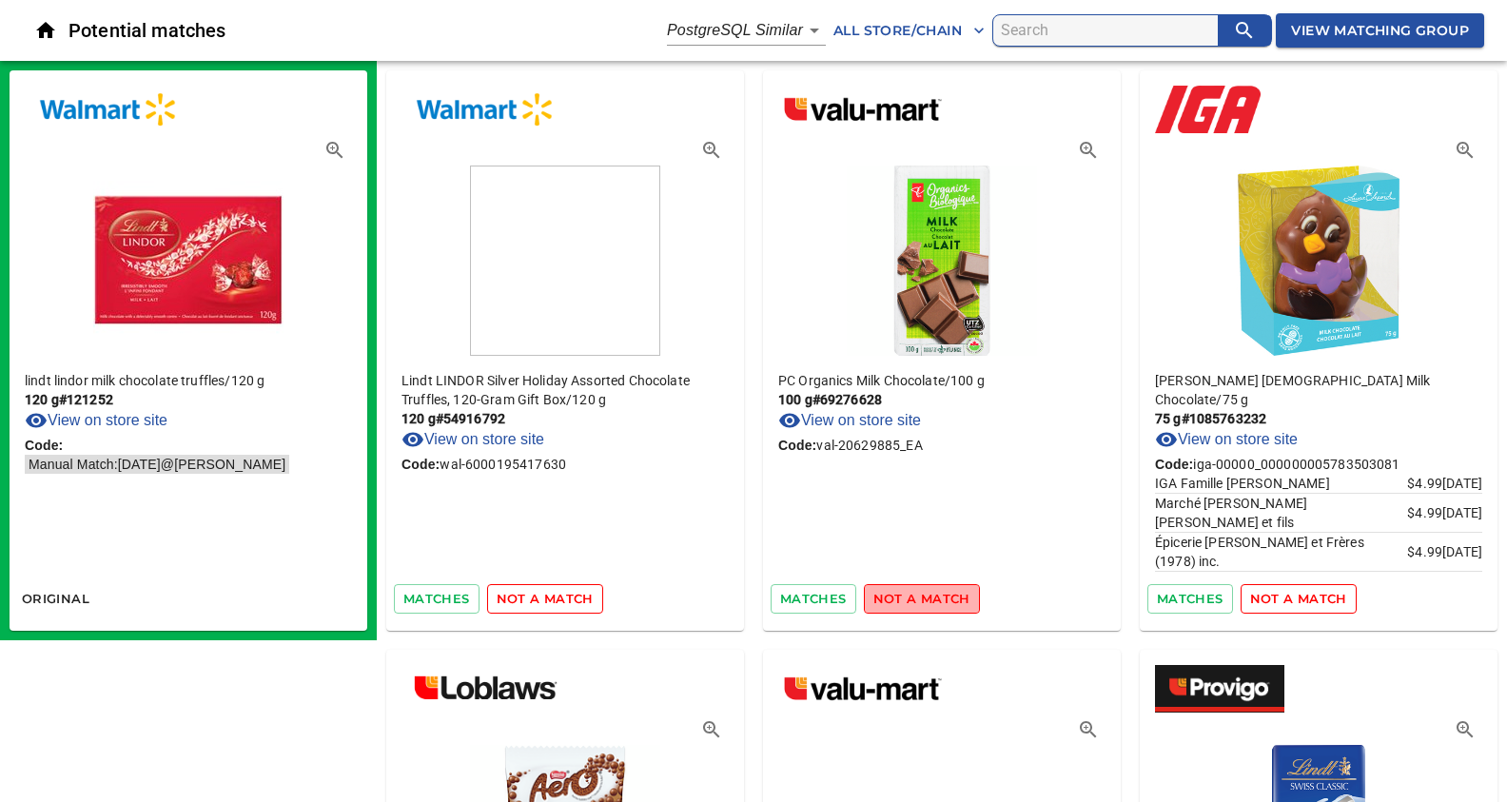
click at [920, 598] on span "not a match" at bounding box center [921, 599] width 97 height 22
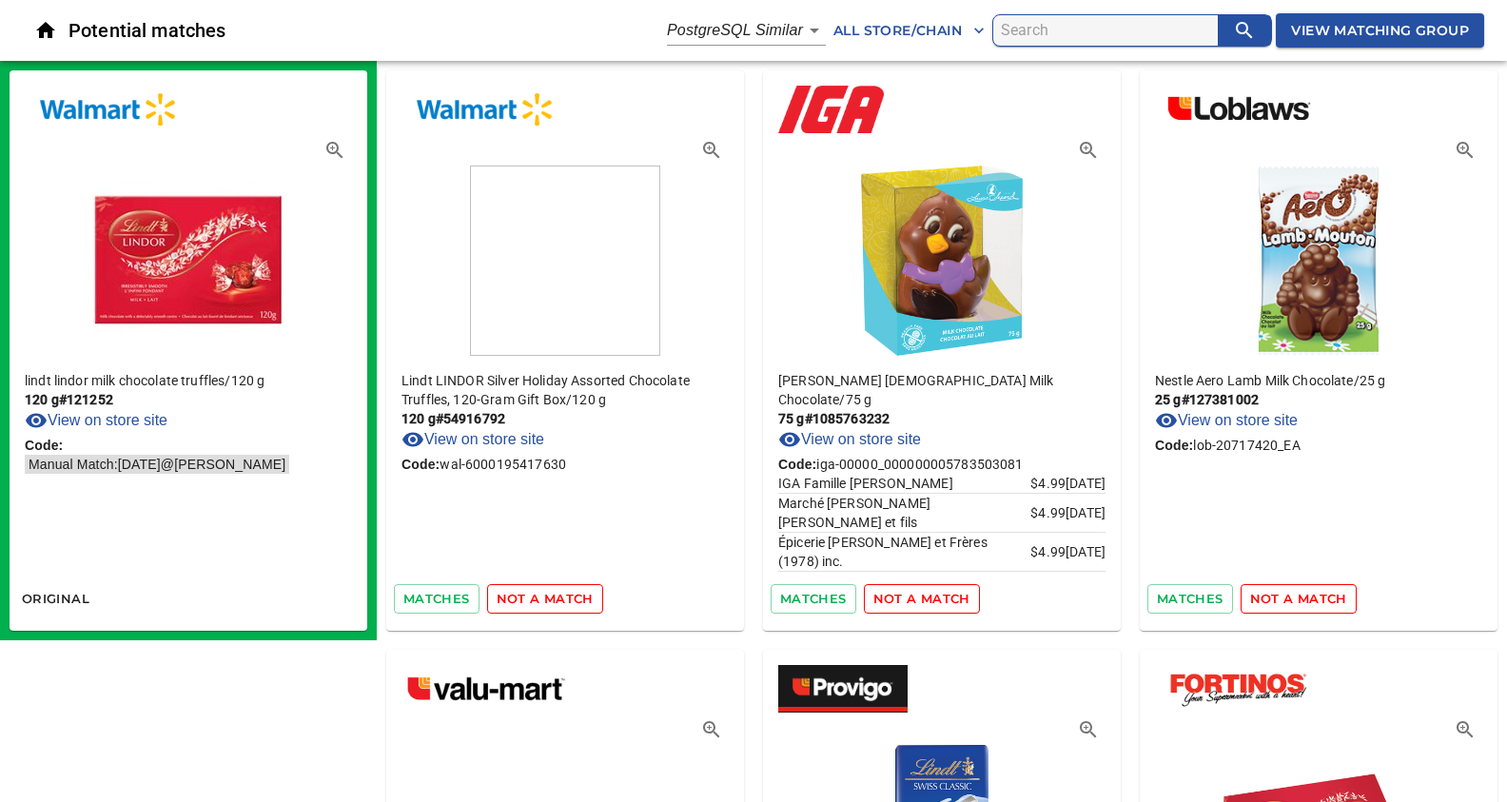
click at [920, 598] on span "not a match" at bounding box center [921, 599] width 97 height 22
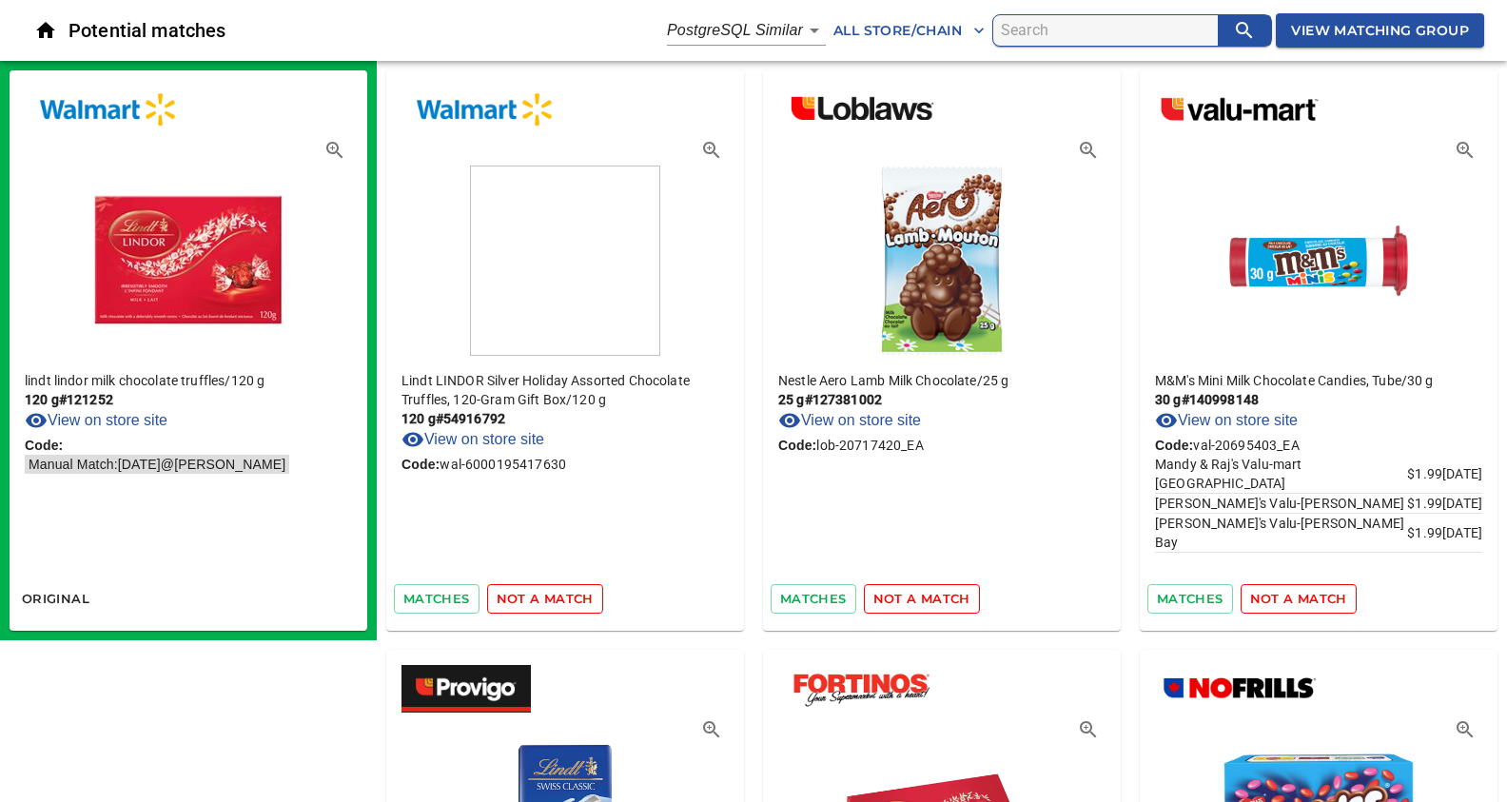
click at [920, 598] on span "not a match" at bounding box center [921, 599] width 97 height 22
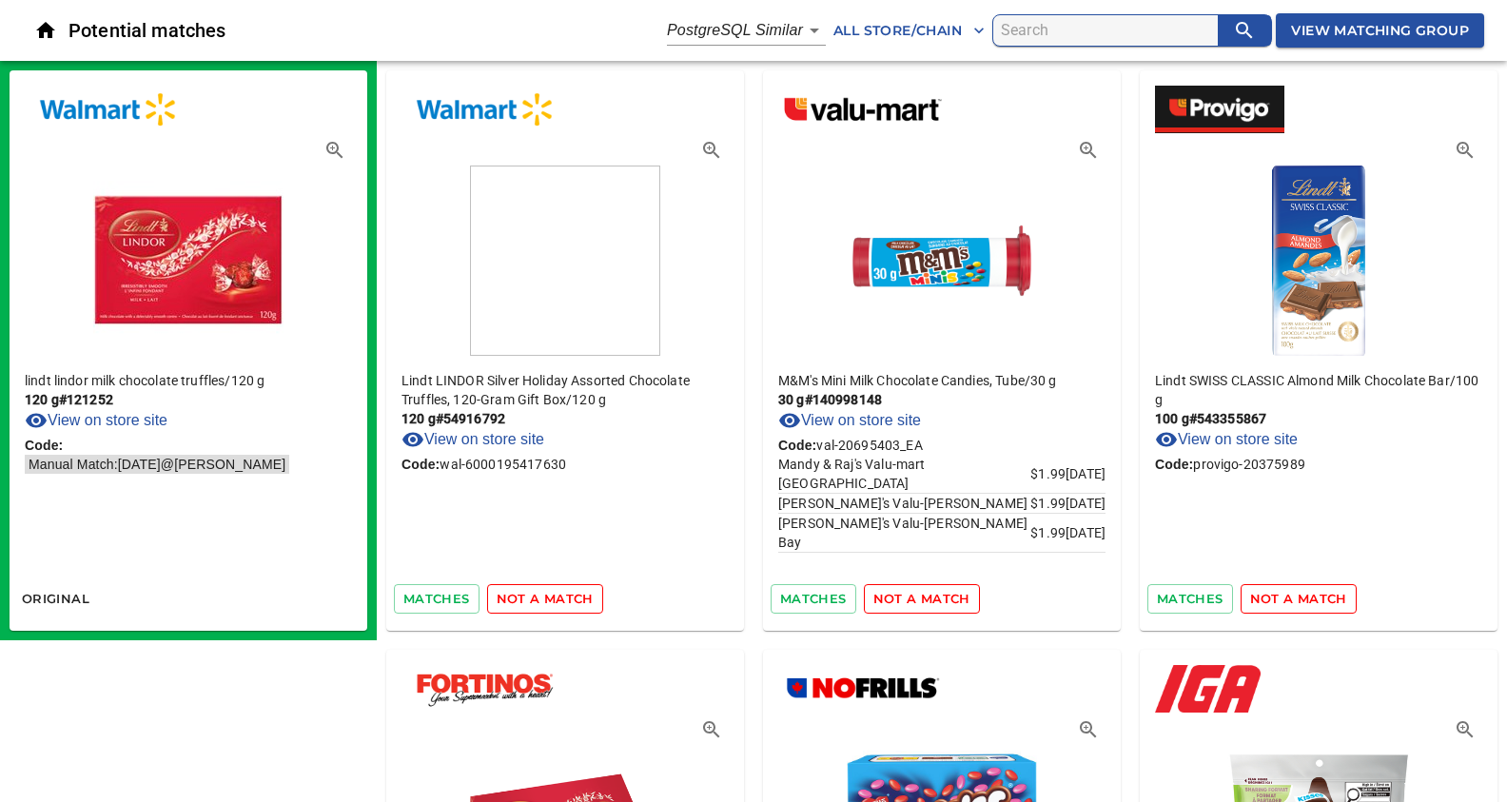
click at [920, 598] on span "not a match" at bounding box center [921, 599] width 97 height 22
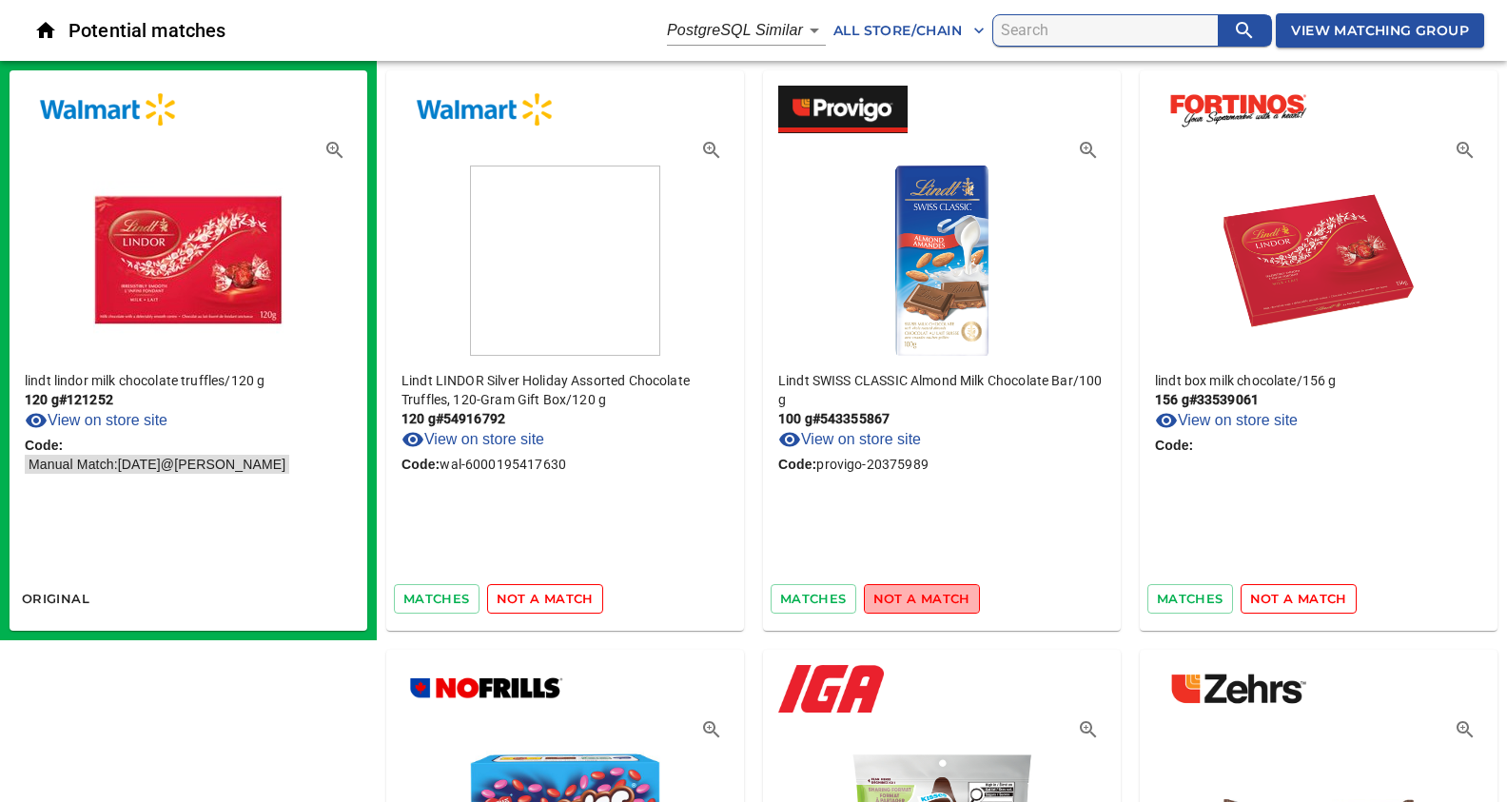
click at [920, 598] on span "not a match" at bounding box center [921, 599] width 97 height 22
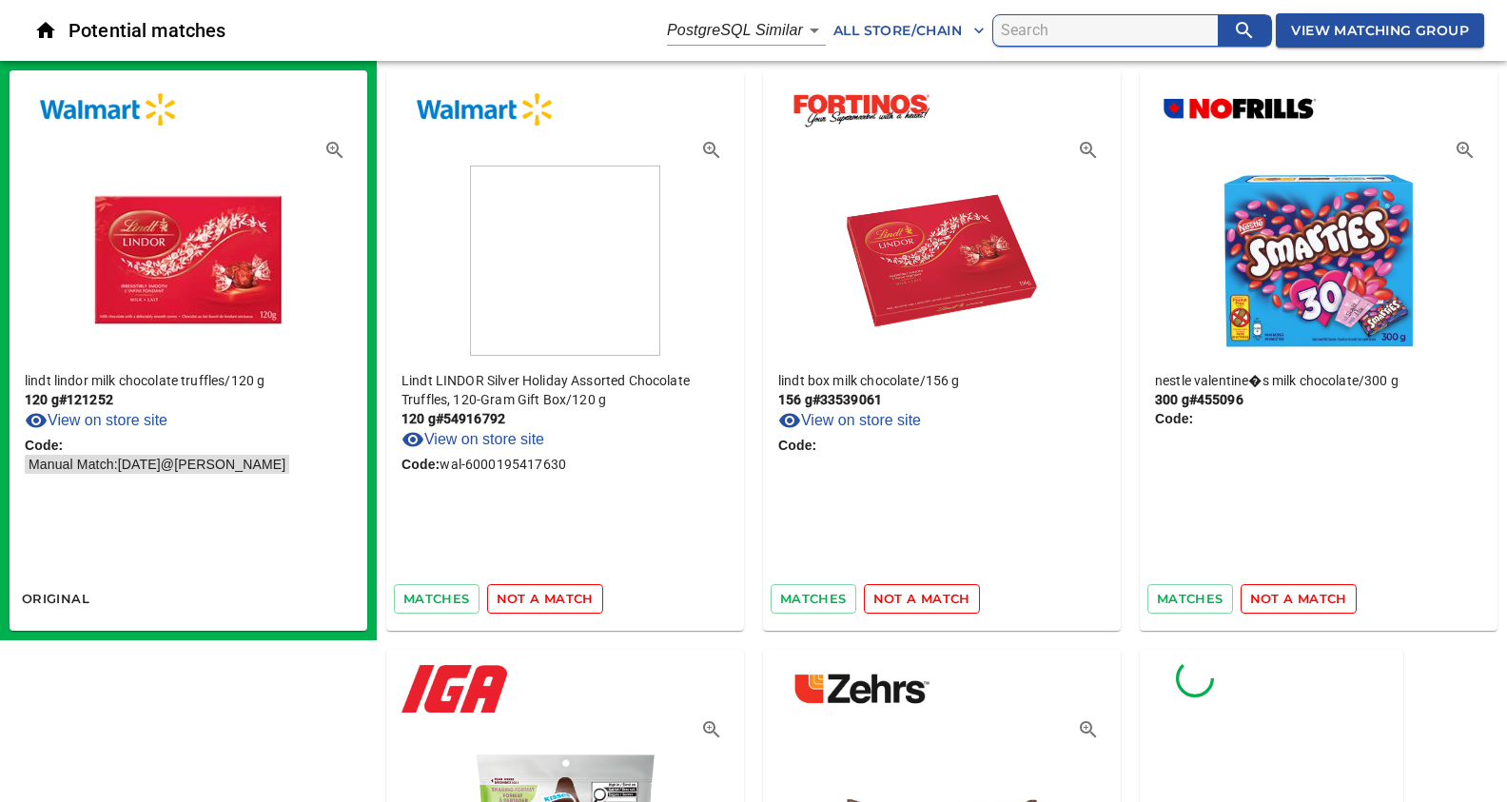
click at [920, 598] on span "not a match" at bounding box center [921, 599] width 97 height 22
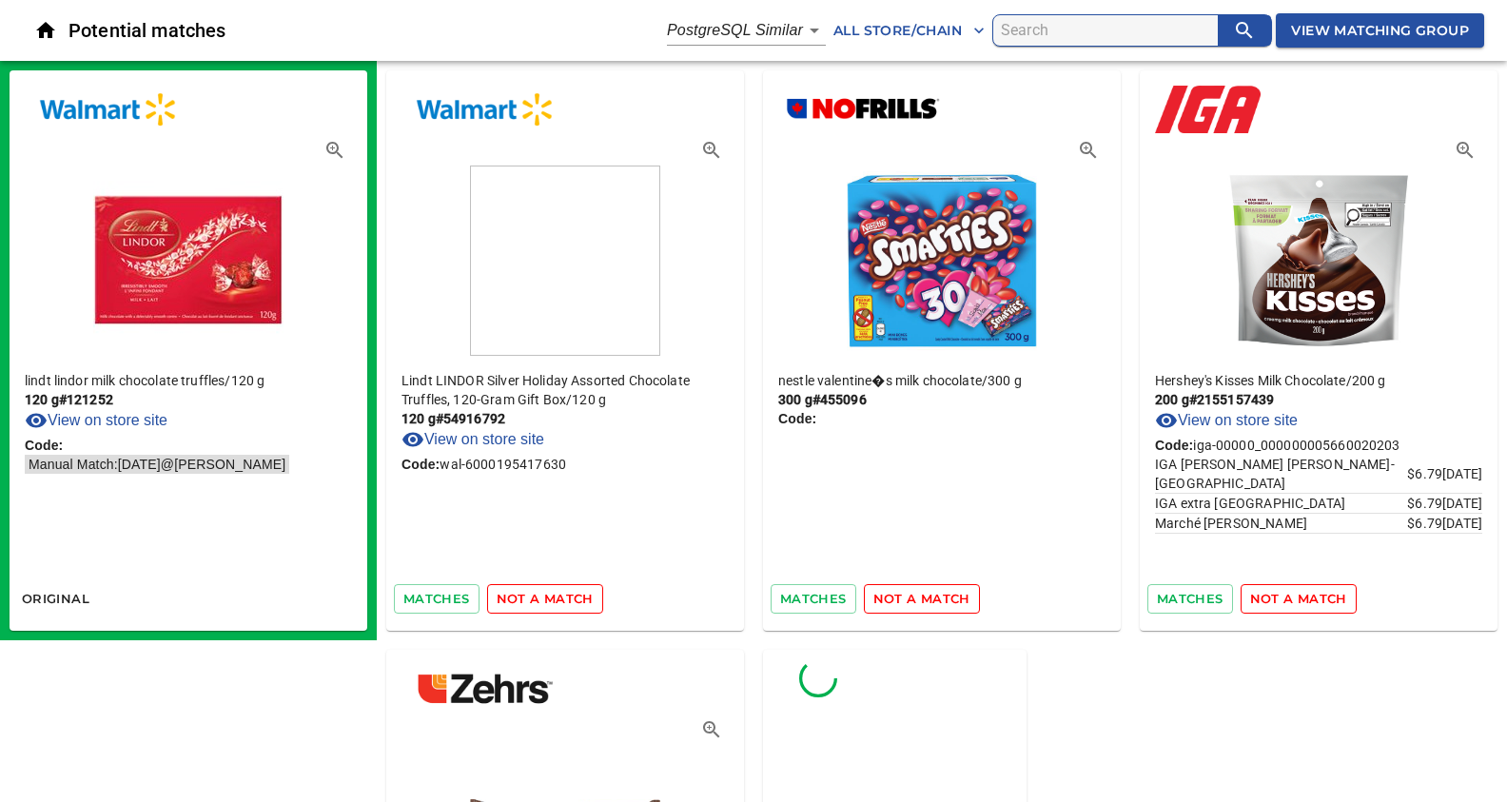
click at [920, 598] on span "not a match" at bounding box center [921, 599] width 97 height 22
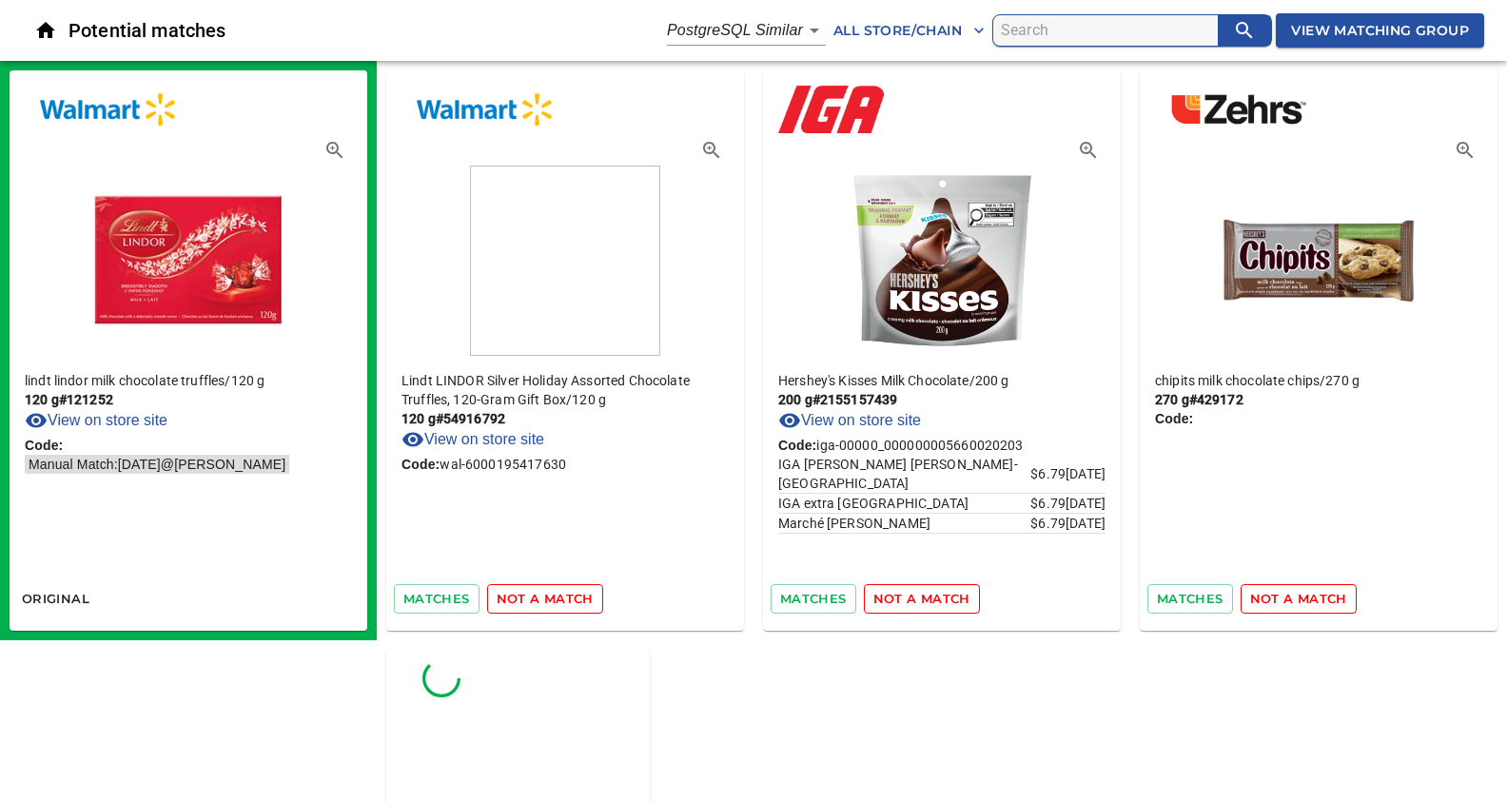
click at [920, 598] on span "not a match" at bounding box center [921, 599] width 97 height 22
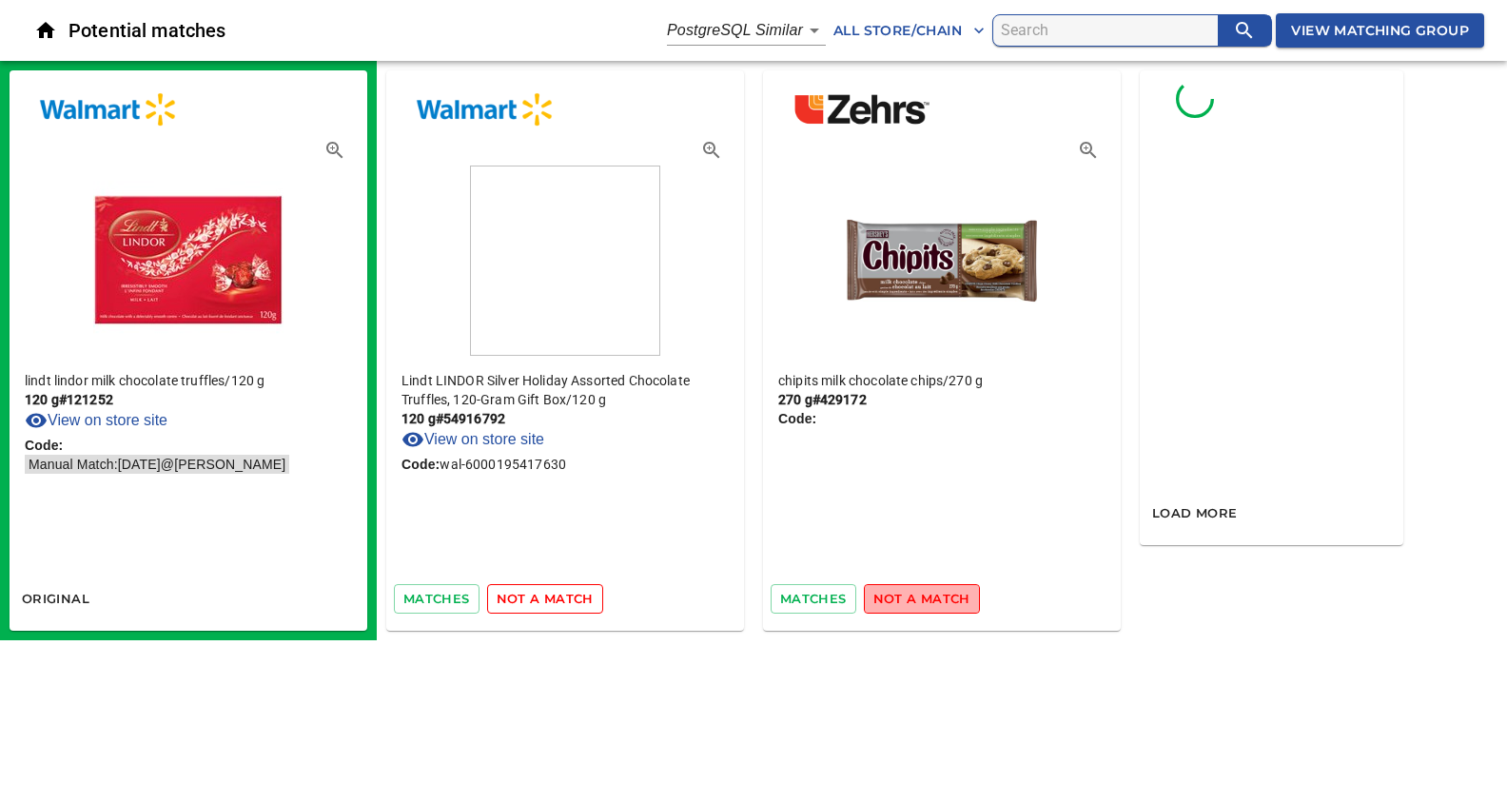
click at [920, 598] on span "not a match" at bounding box center [921, 599] width 97 height 22
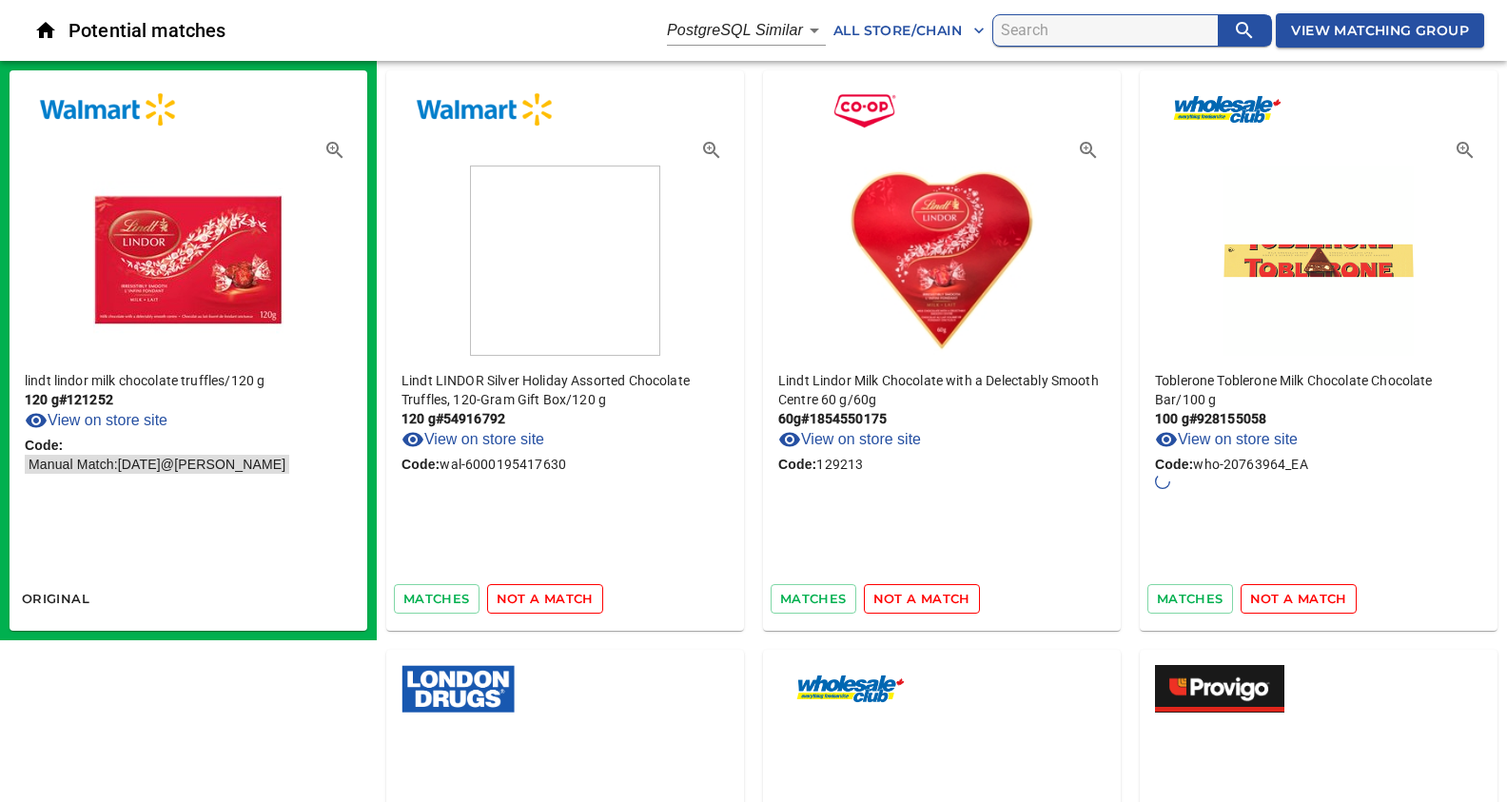
click at [920, 598] on span "not a match" at bounding box center [921, 599] width 97 height 22
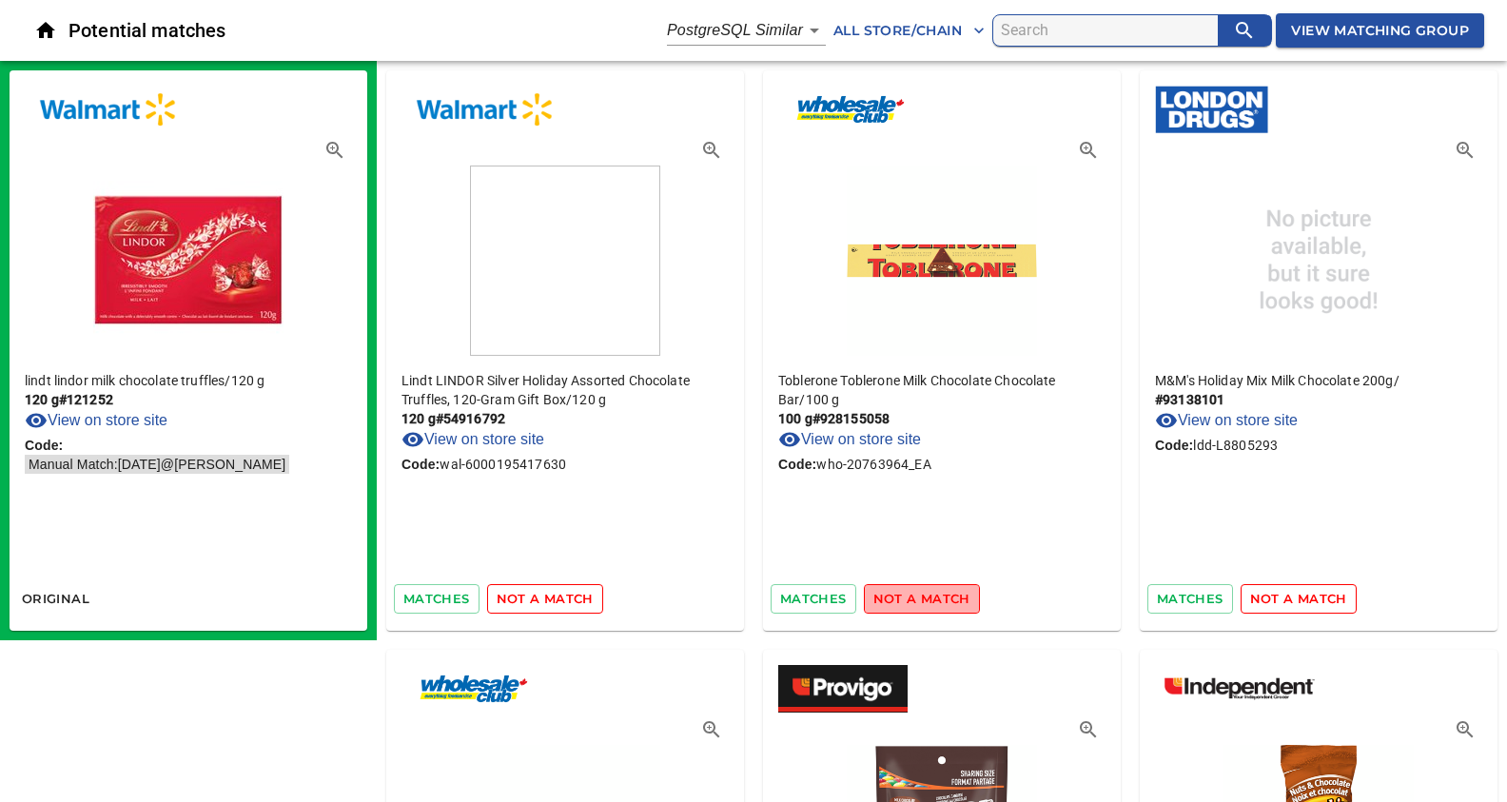
click at [928, 595] on span "not a match" at bounding box center [921, 599] width 97 height 22
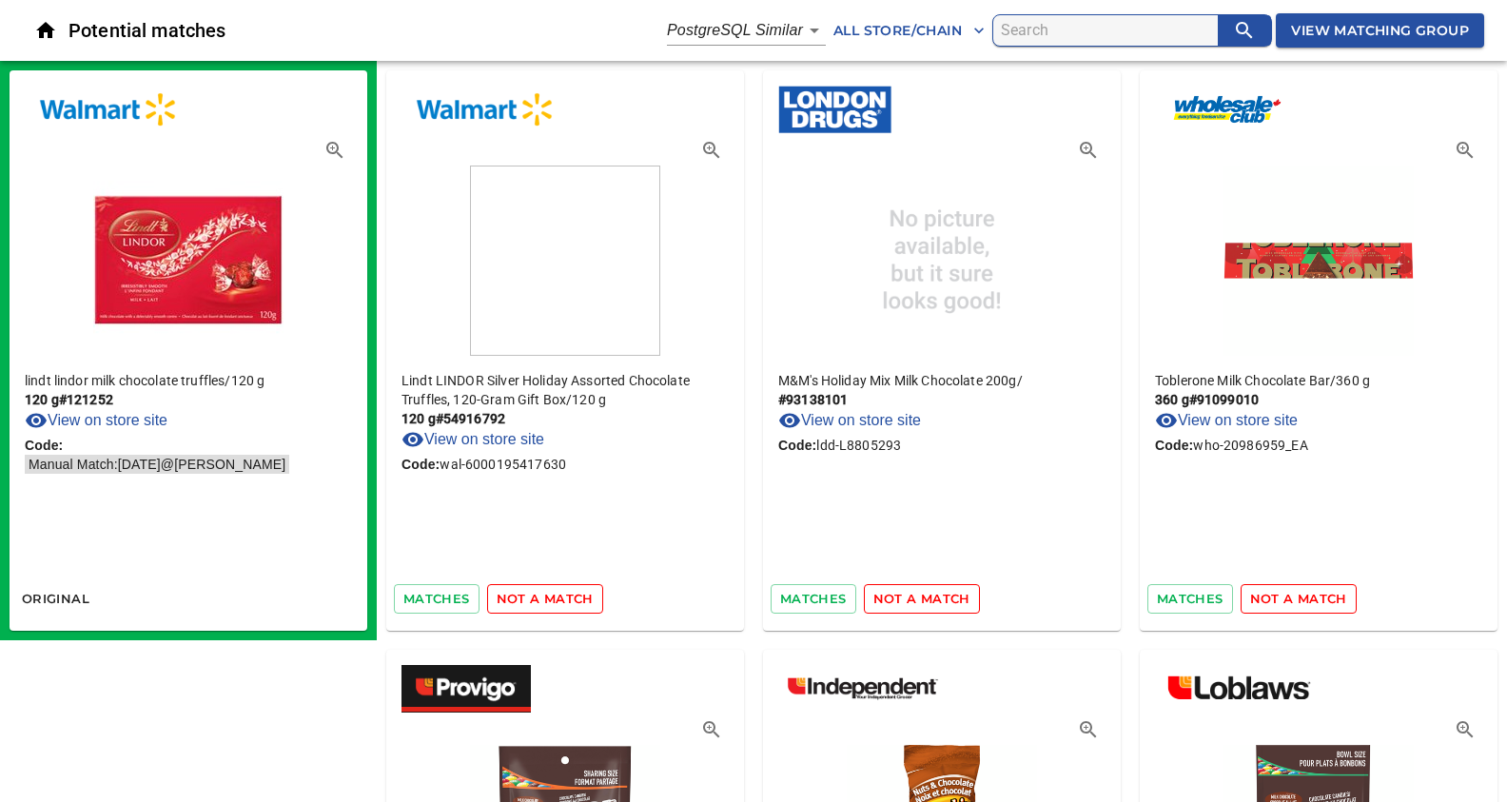
click at [928, 595] on span "not a match" at bounding box center [921, 599] width 97 height 22
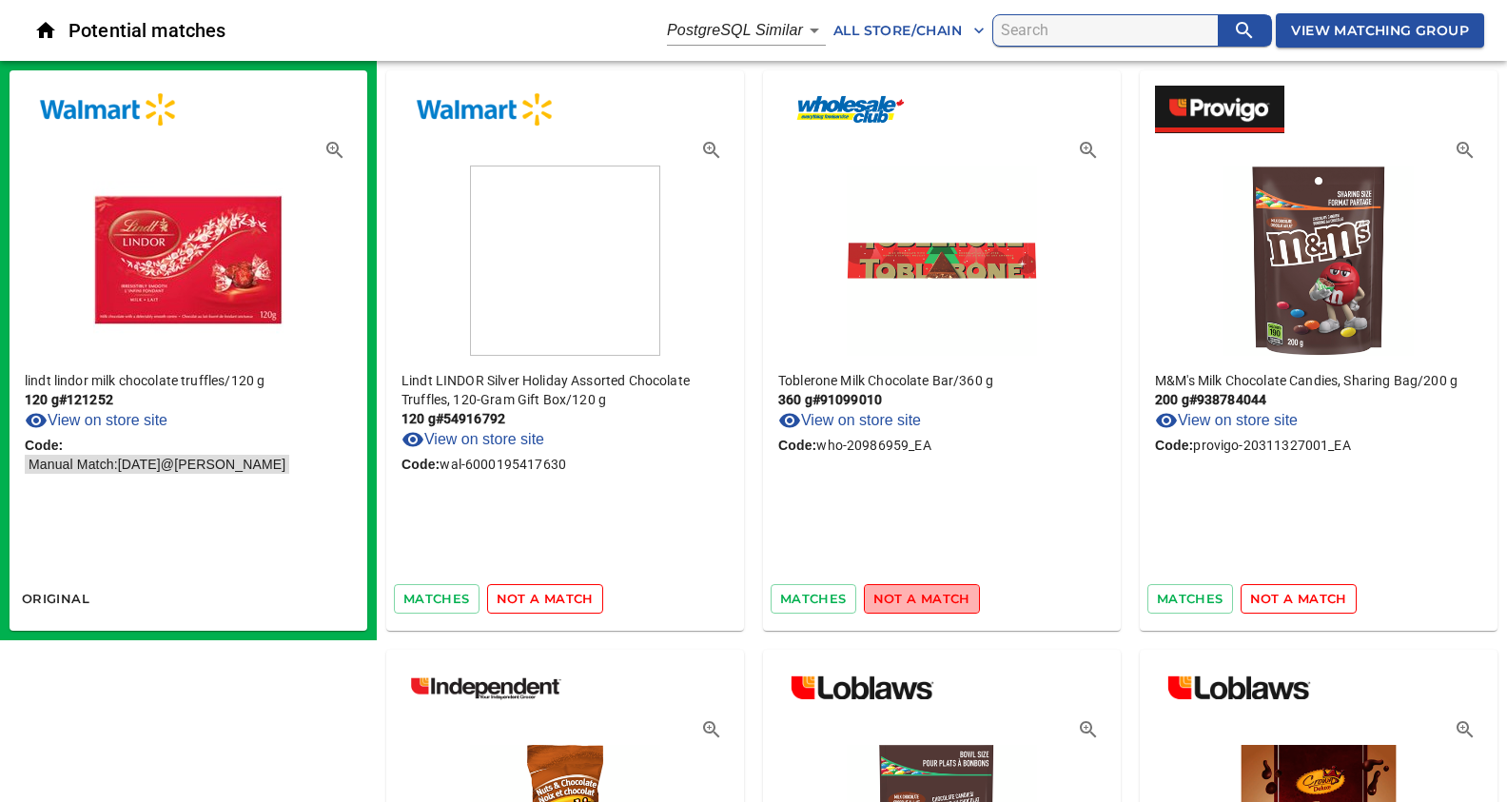
click at [928, 595] on span "not a match" at bounding box center [921, 599] width 97 height 22
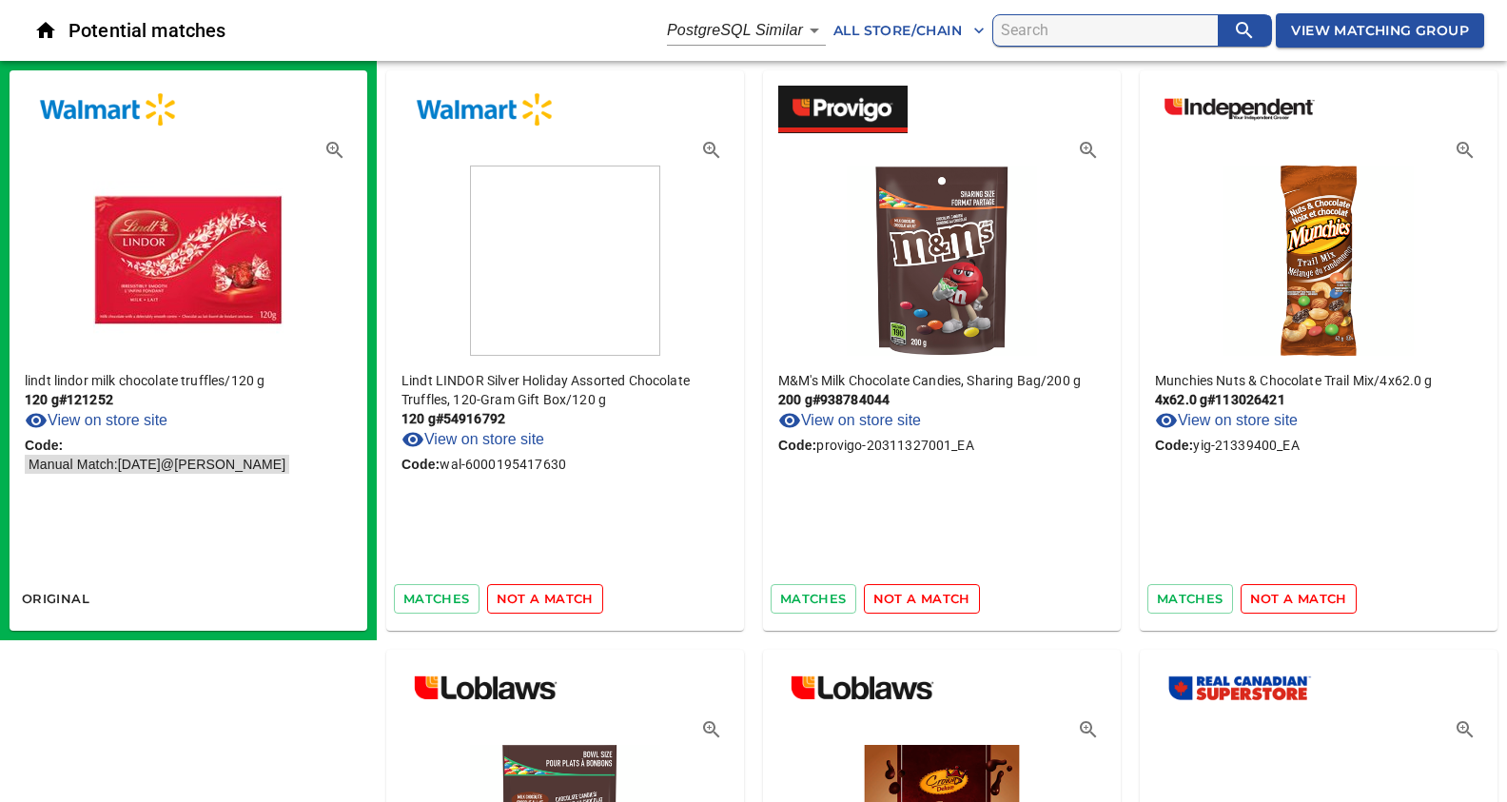
click at [928, 595] on span "not a match" at bounding box center [921, 599] width 97 height 22
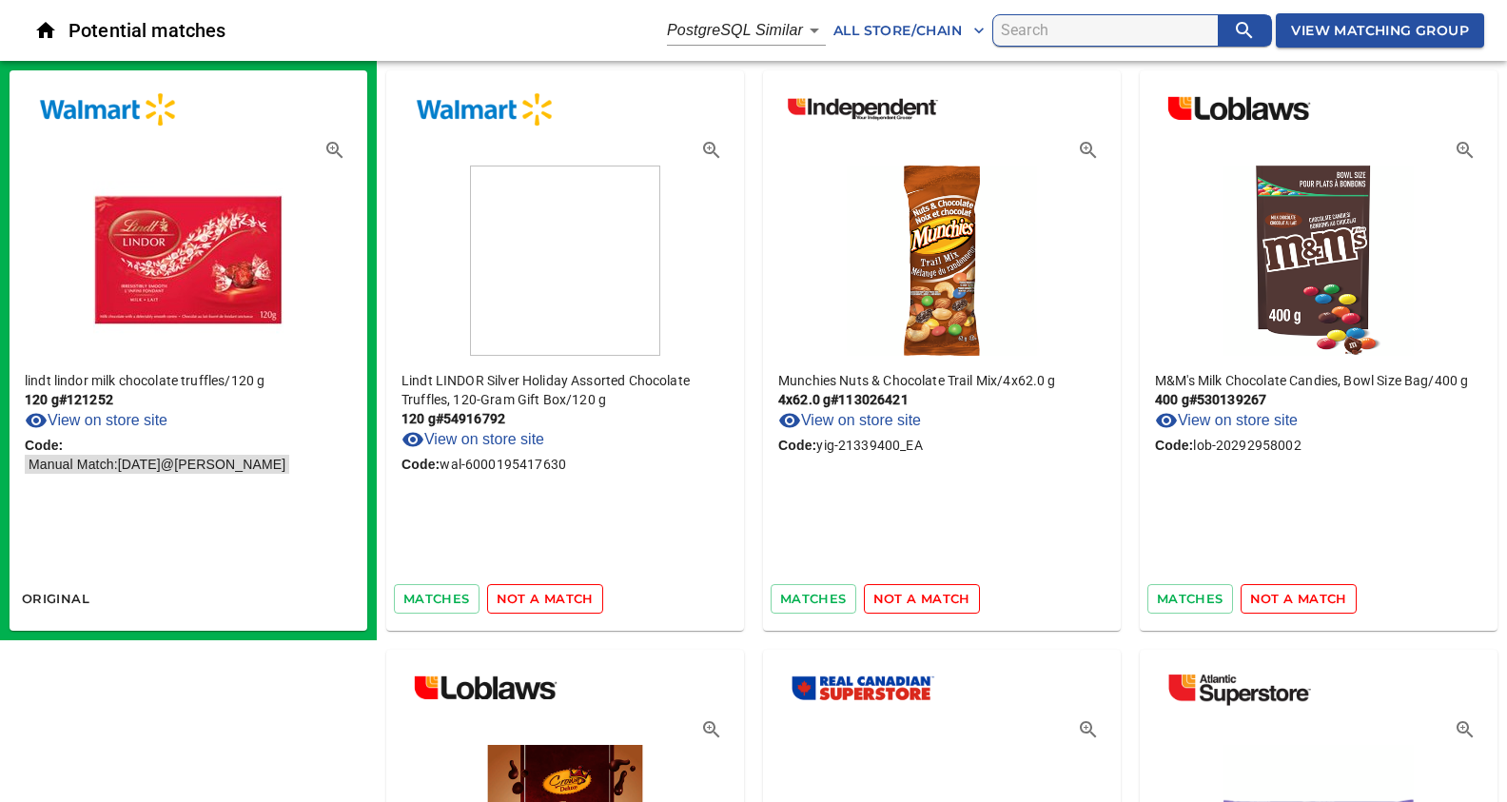
click at [928, 595] on span "not a match" at bounding box center [921, 599] width 97 height 22
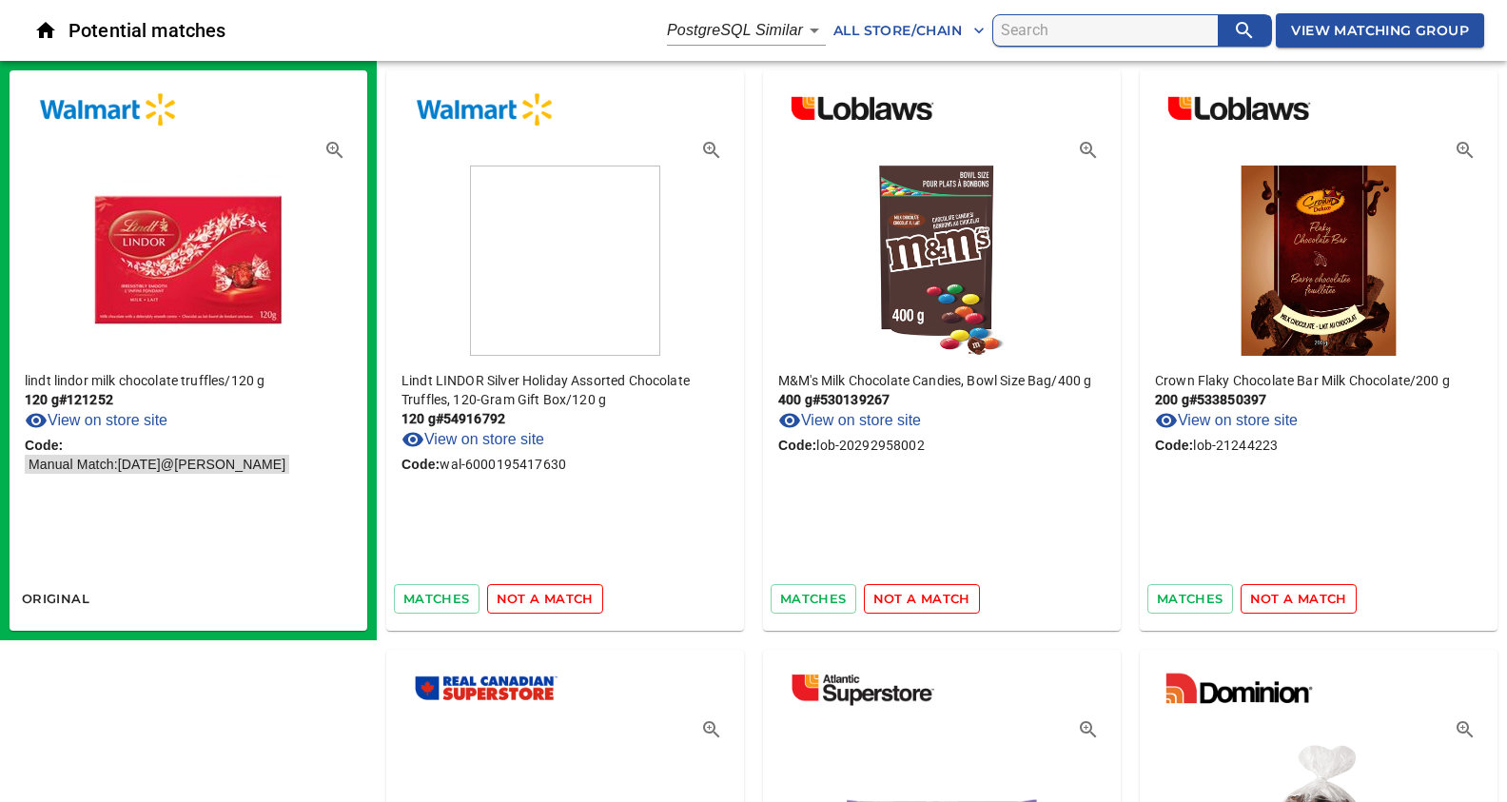
click at [928, 595] on span "not a match" at bounding box center [921, 599] width 97 height 22
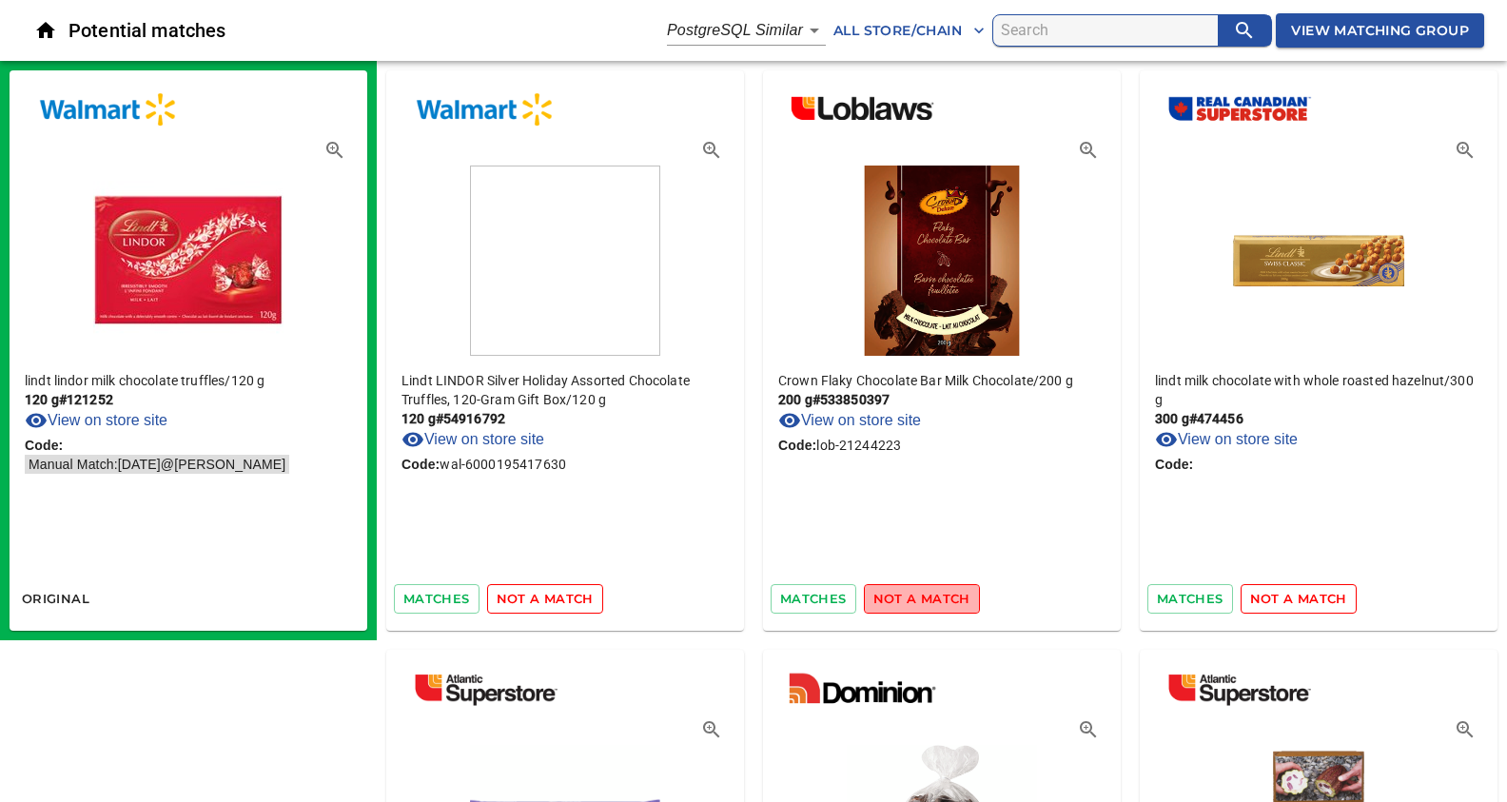
click at [928, 595] on span "not a match" at bounding box center [921, 599] width 97 height 22
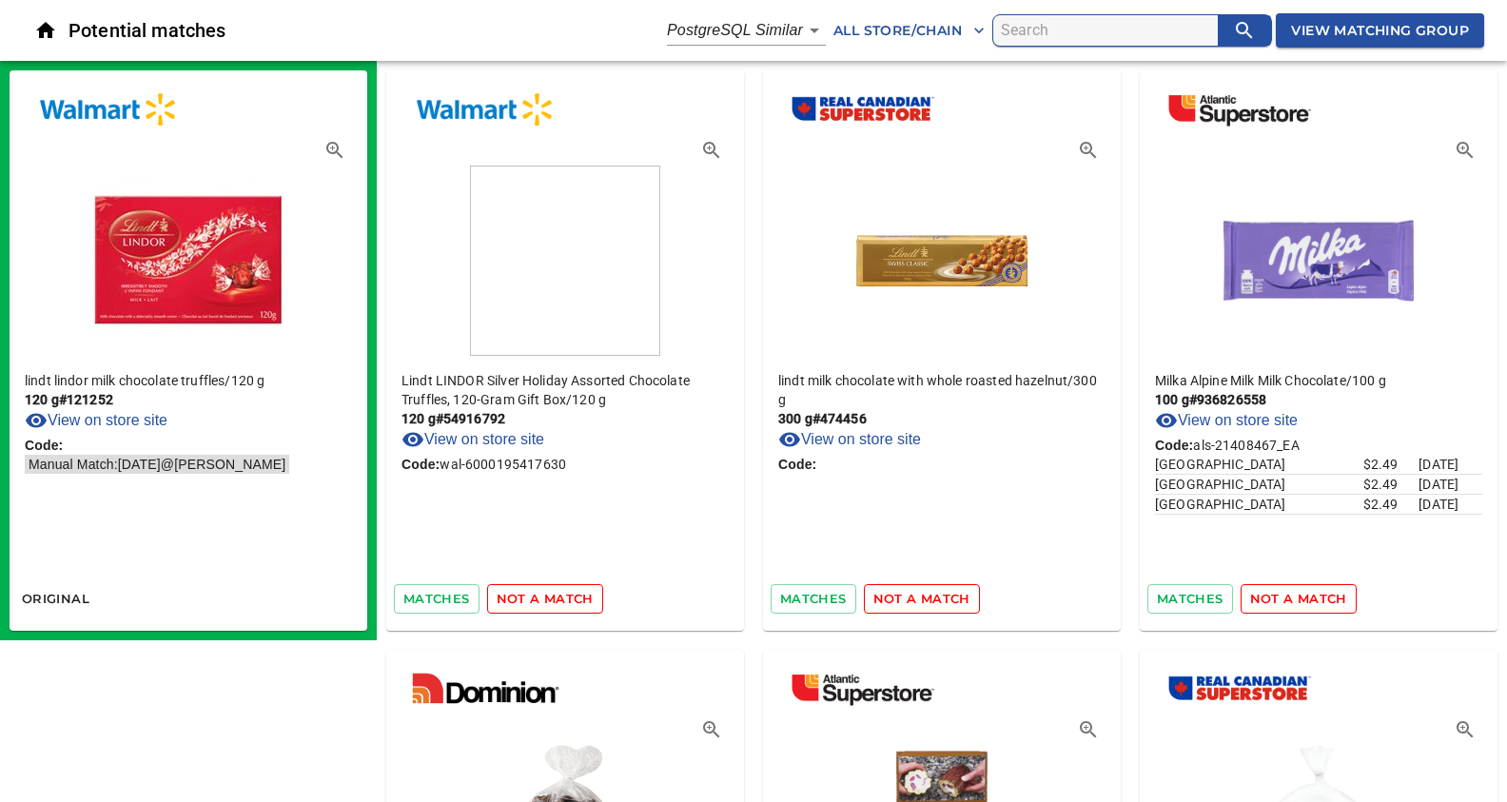
click at [928, 595] on span "not a match" at bounding box center [921, 599] width 97 height 22
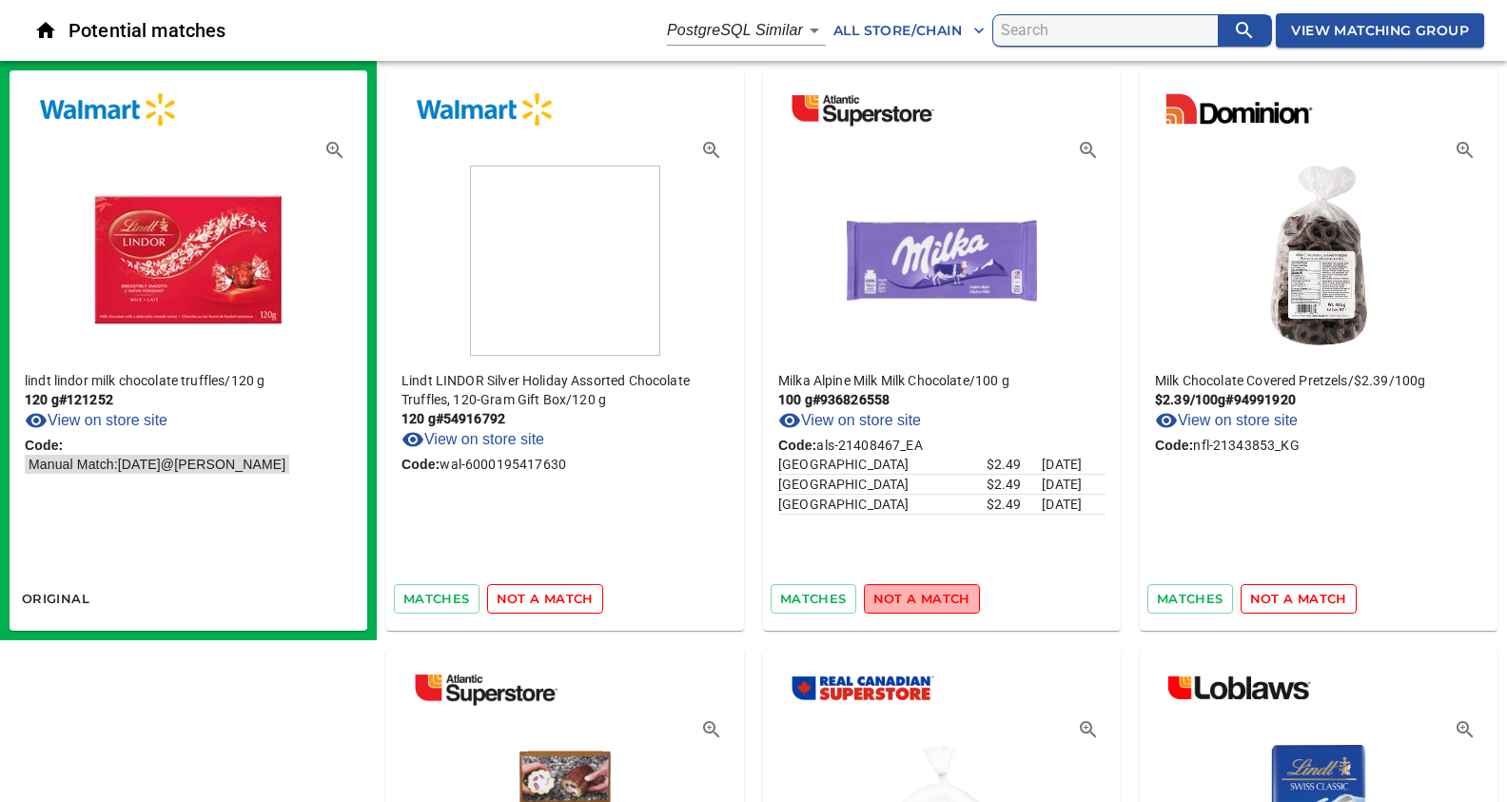
click at [928, 595] on span "not a match" at bounding box center [921, 599] width 97 height 22
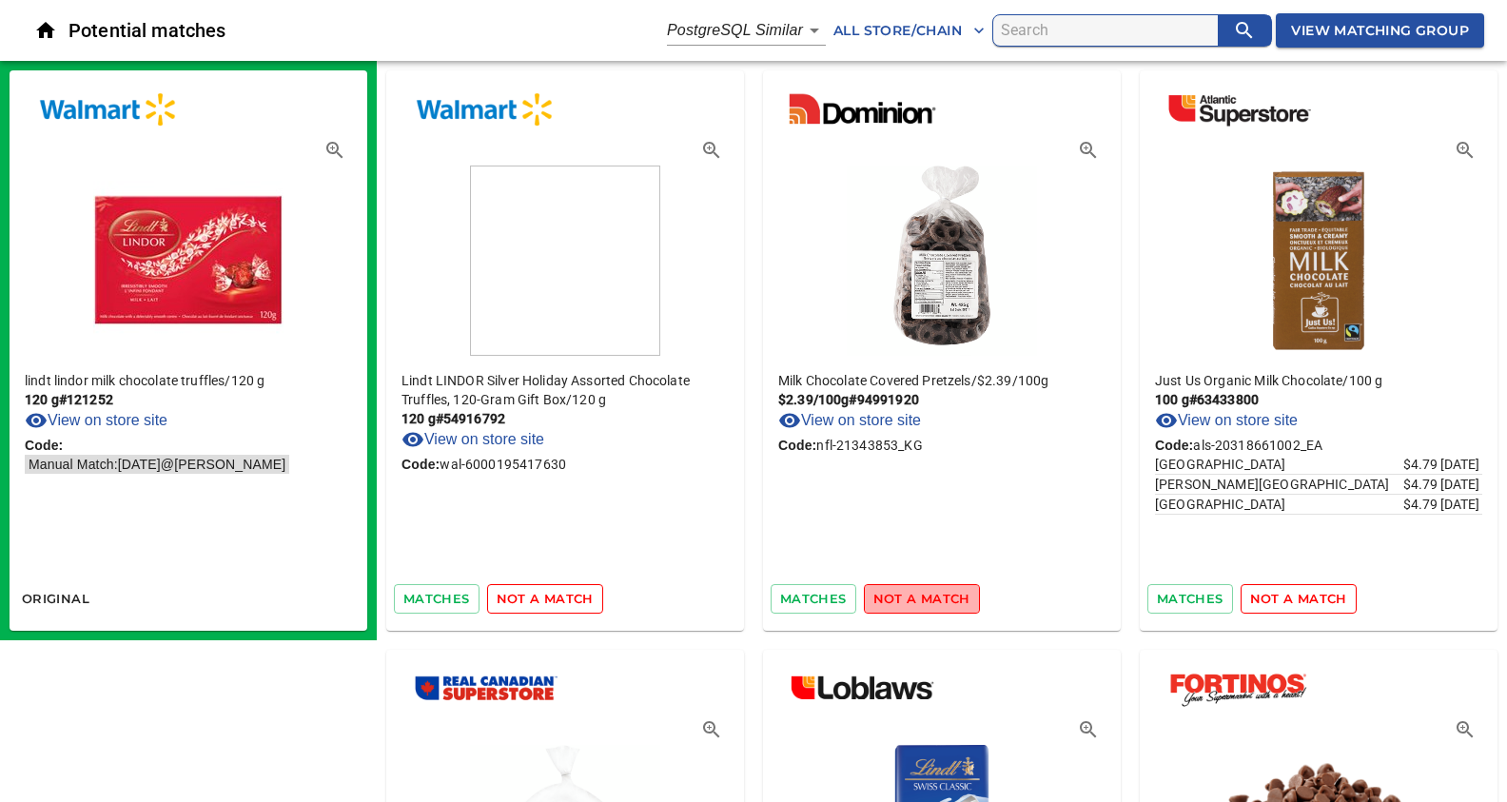
click at [928, 595] on span "not a match" at bounding box center [921, 599] width 97 height 22
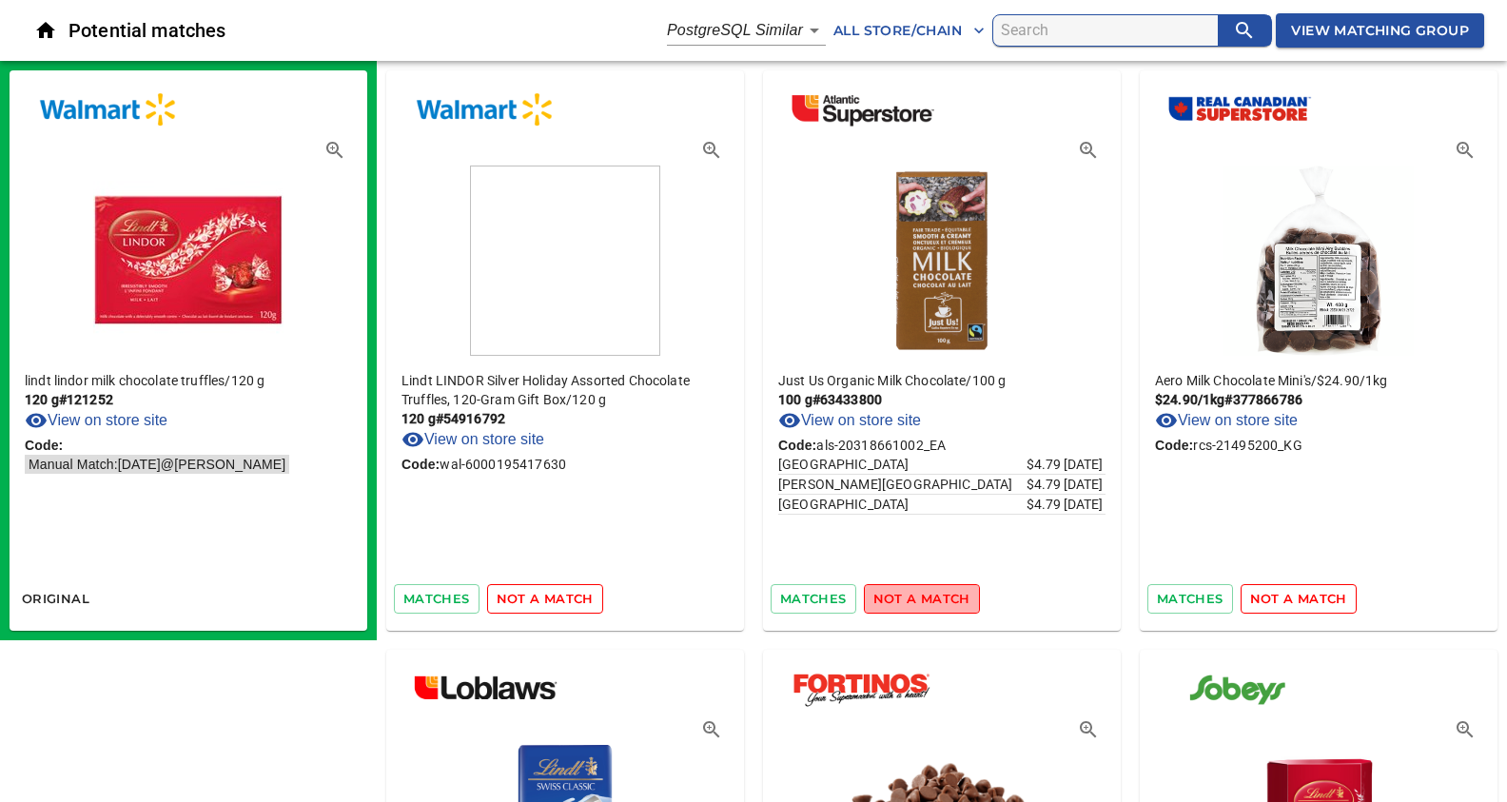
click at [928, 595] on span "not a match" at bounding box center [921, 599] width 97 height 22
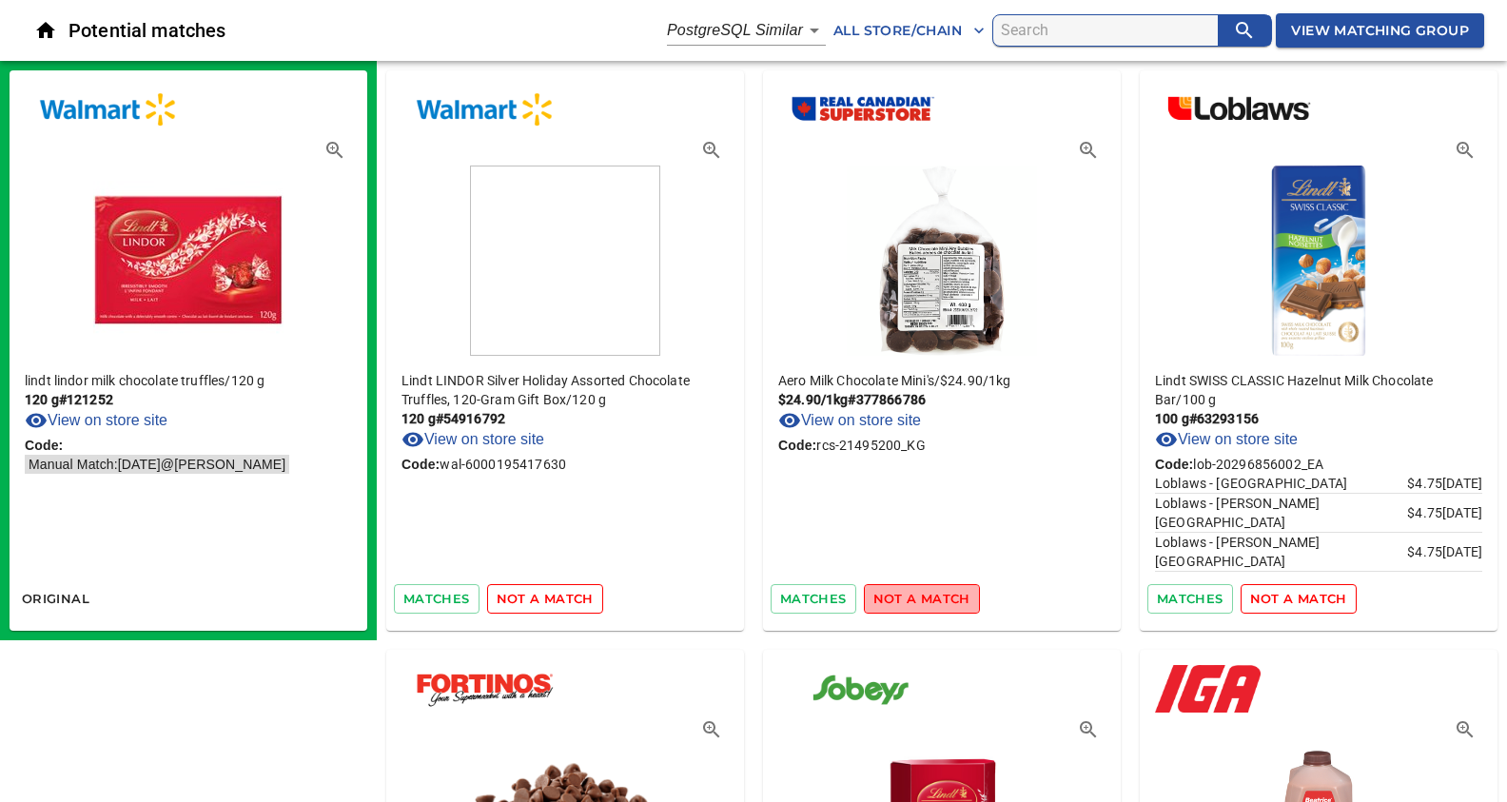
click at [928, 595] on span "not a match" at bounding box center [921, 599] width 97 height 22
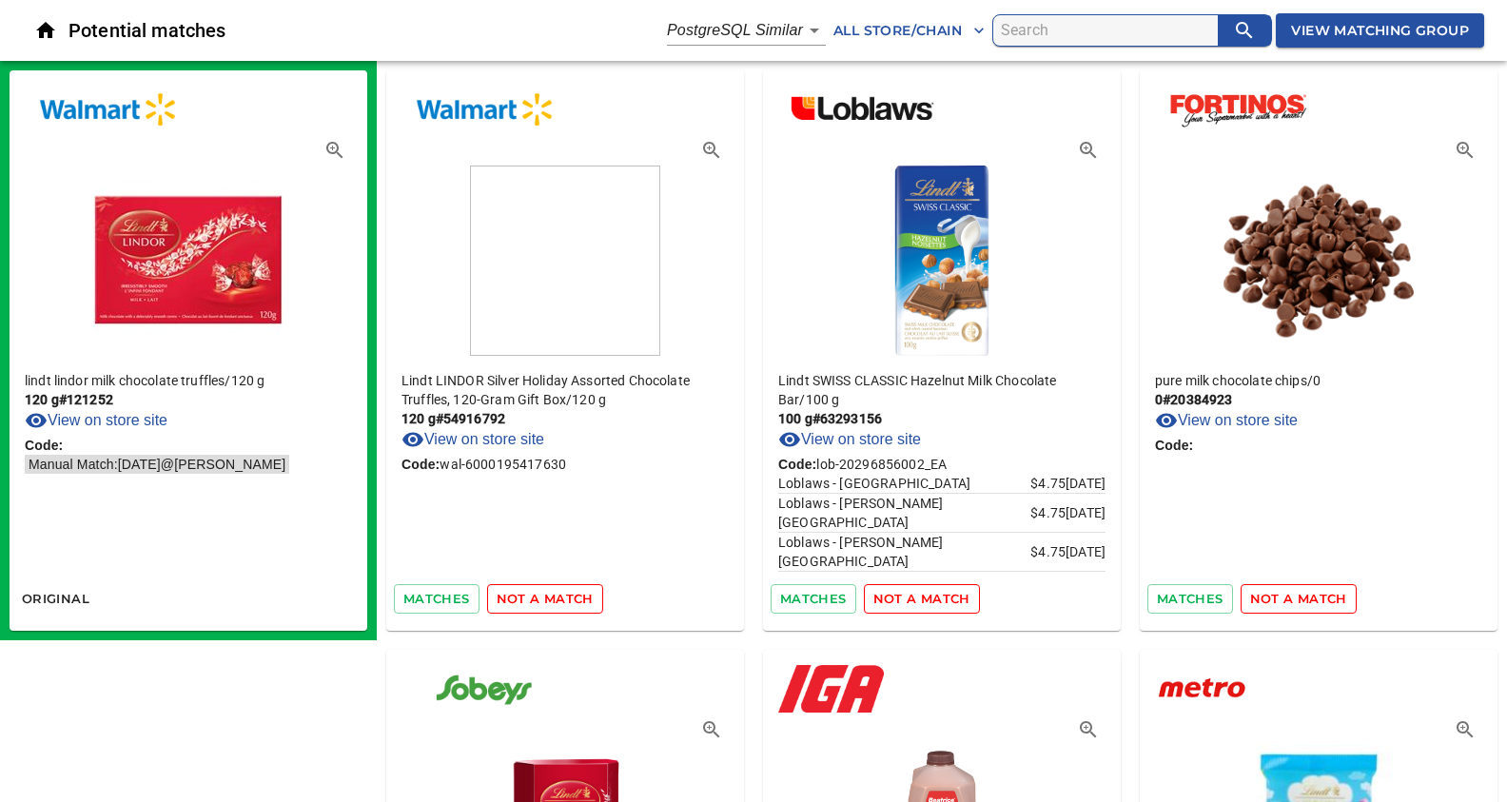
click at [928, 595] on span "not a match" at bounding box center [921, 599] width 97 height 22
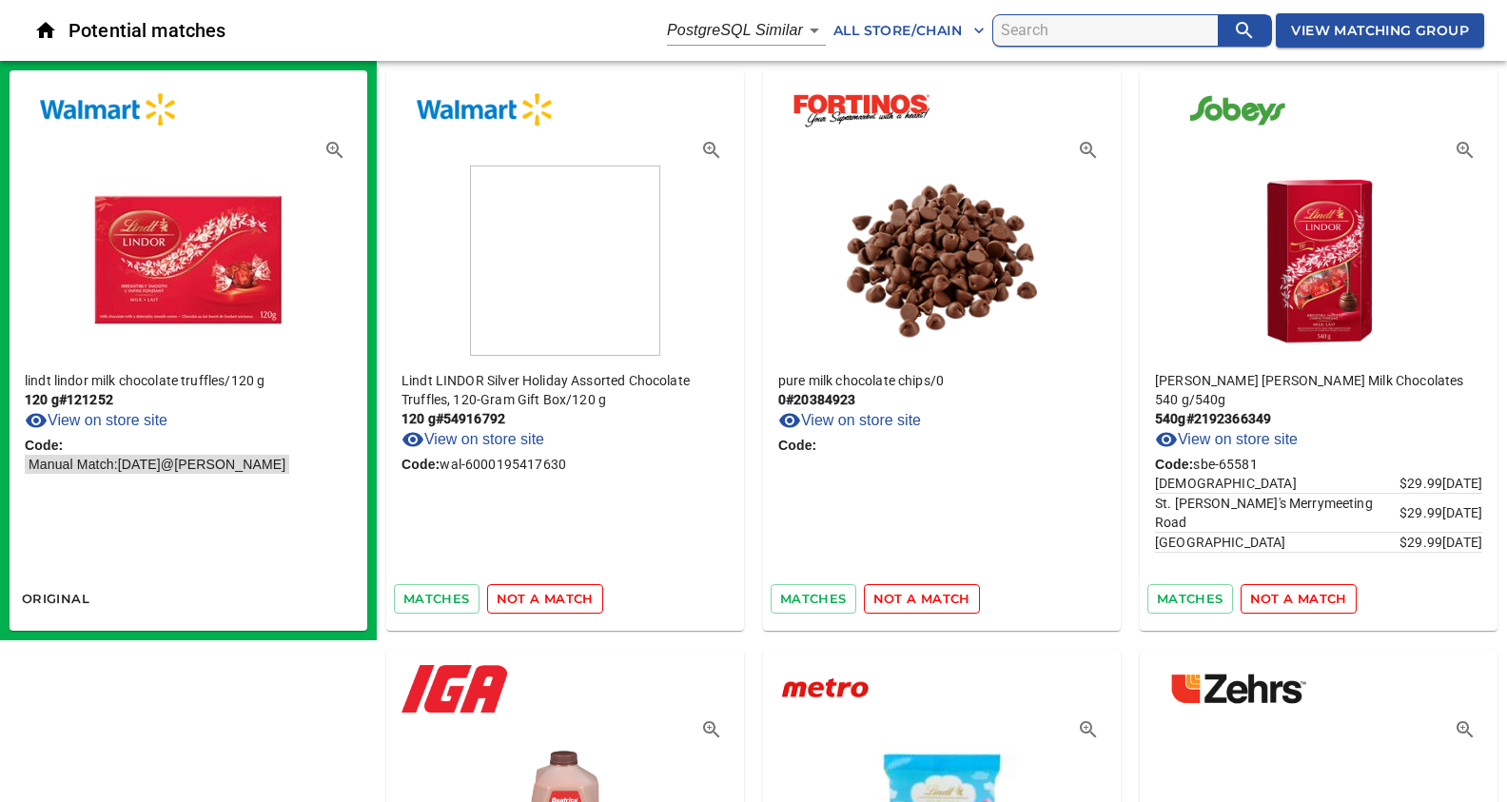
click at [928, 595] on span "not a match" at bounding box center [921, 599] width 97 height 22
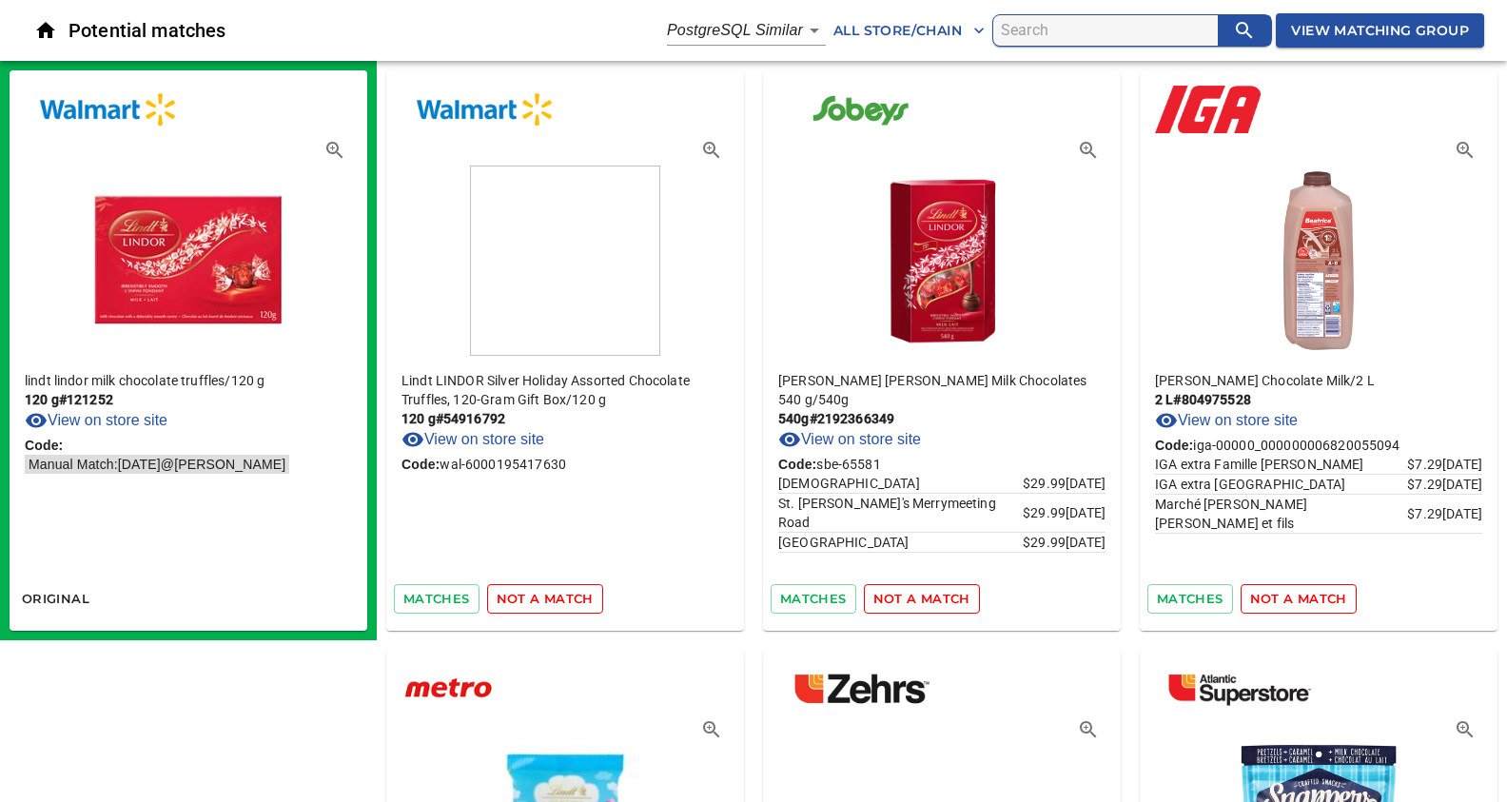
click at [928, 595] on span "not a match" at bounding box center [921, 599] width 97 height 22
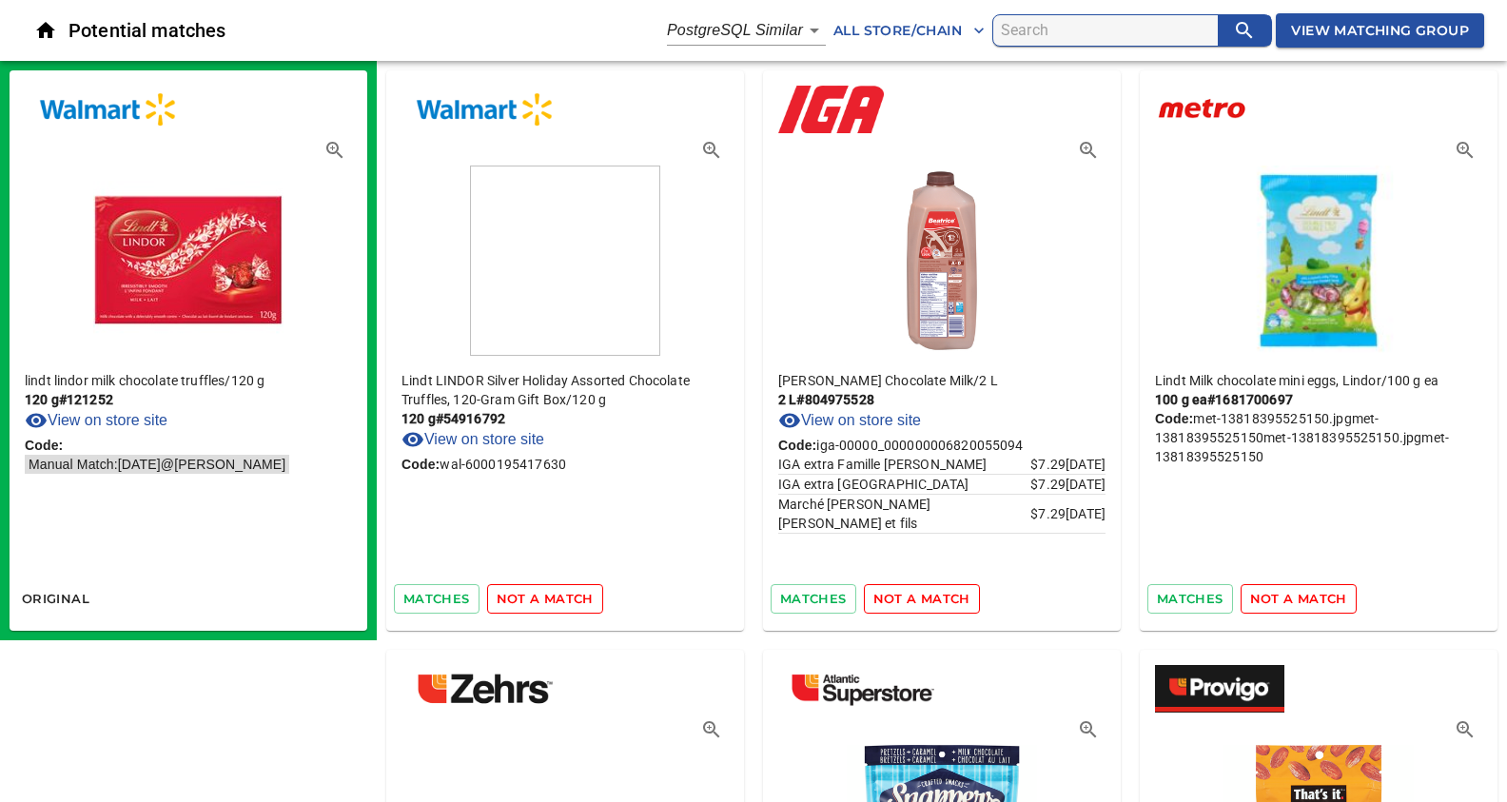
click at [928, 595] on span "not a match" at bounding box center [921, 599] width 97 height 22
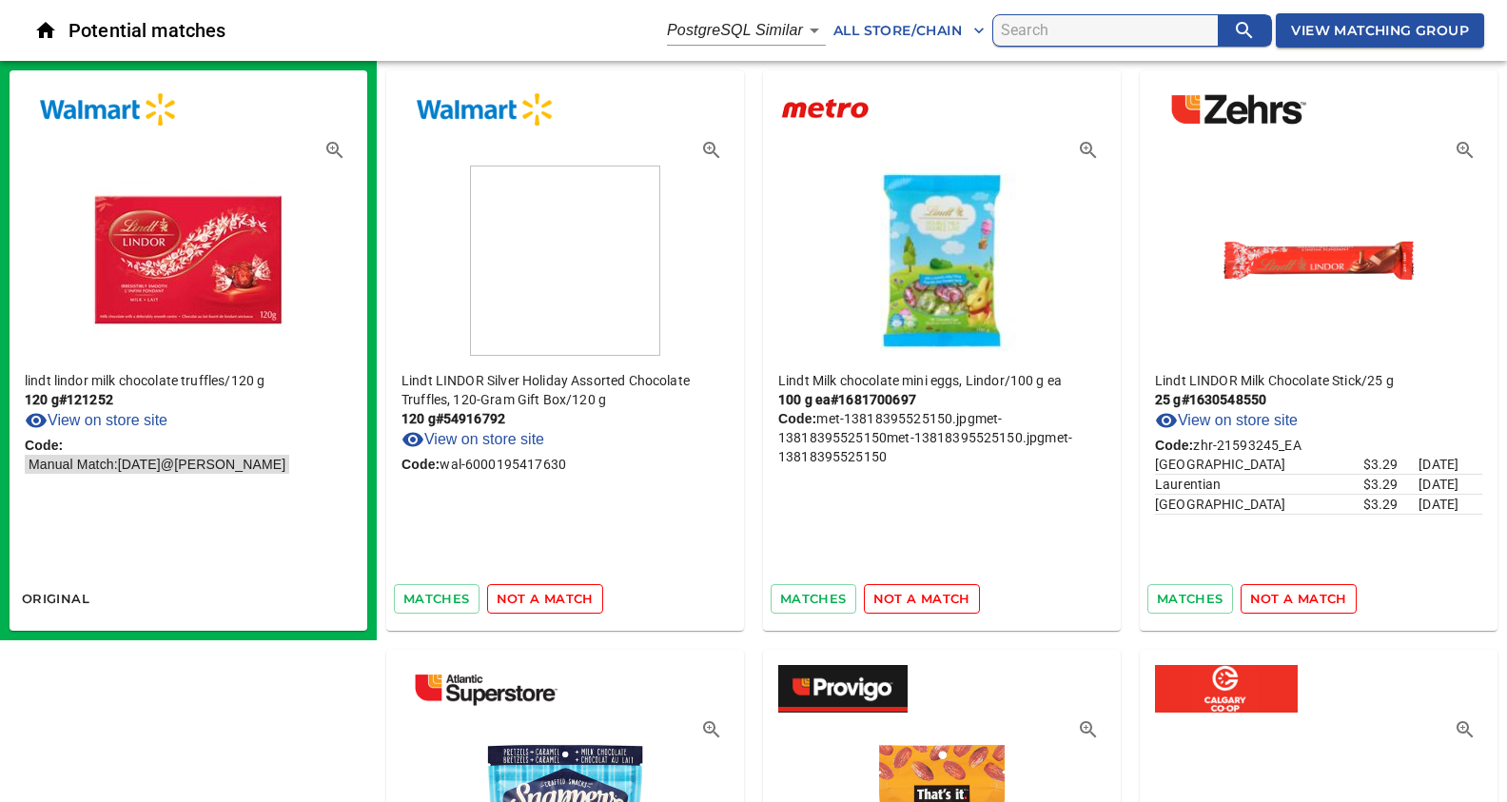
click at [928, 595] on span "not a match" at bounding box center [921, 599] width 97 height 22
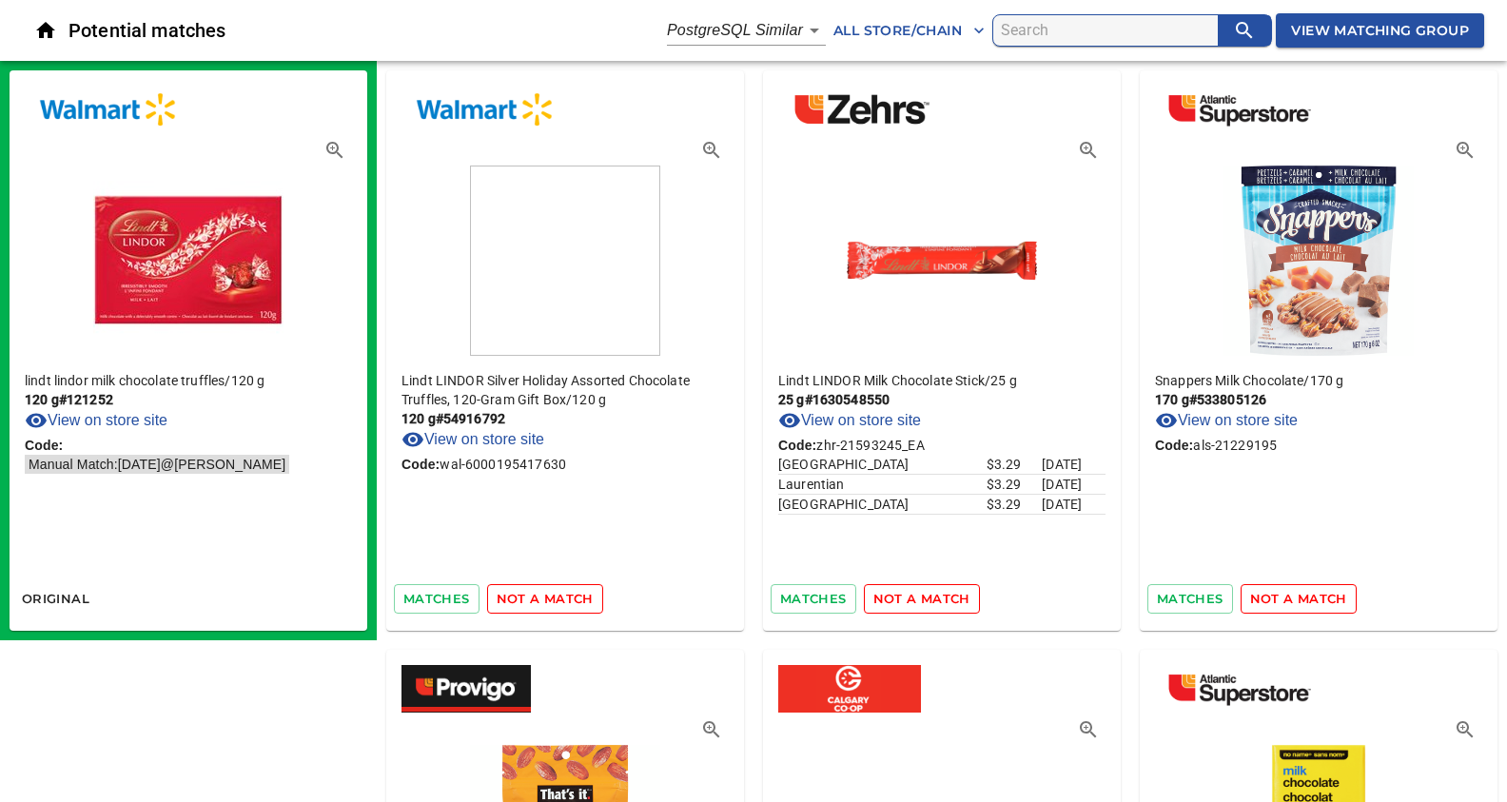
click at [928, 595] on span "not a match" at bounding box center [921, 599] width 97 height 22
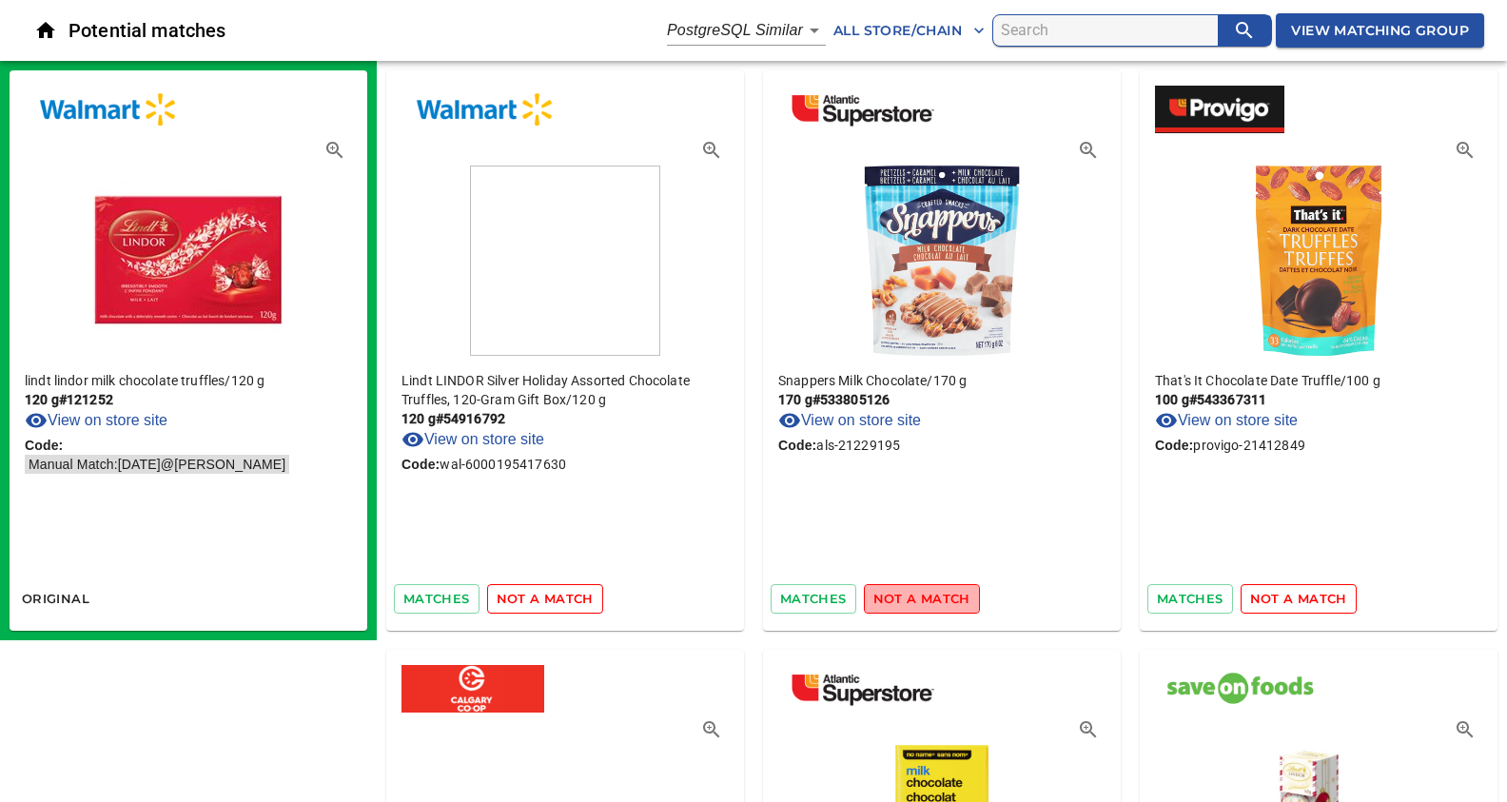
click at [928, 595] on span "not a match" at bounding box center [921, 599] width 97 height 22
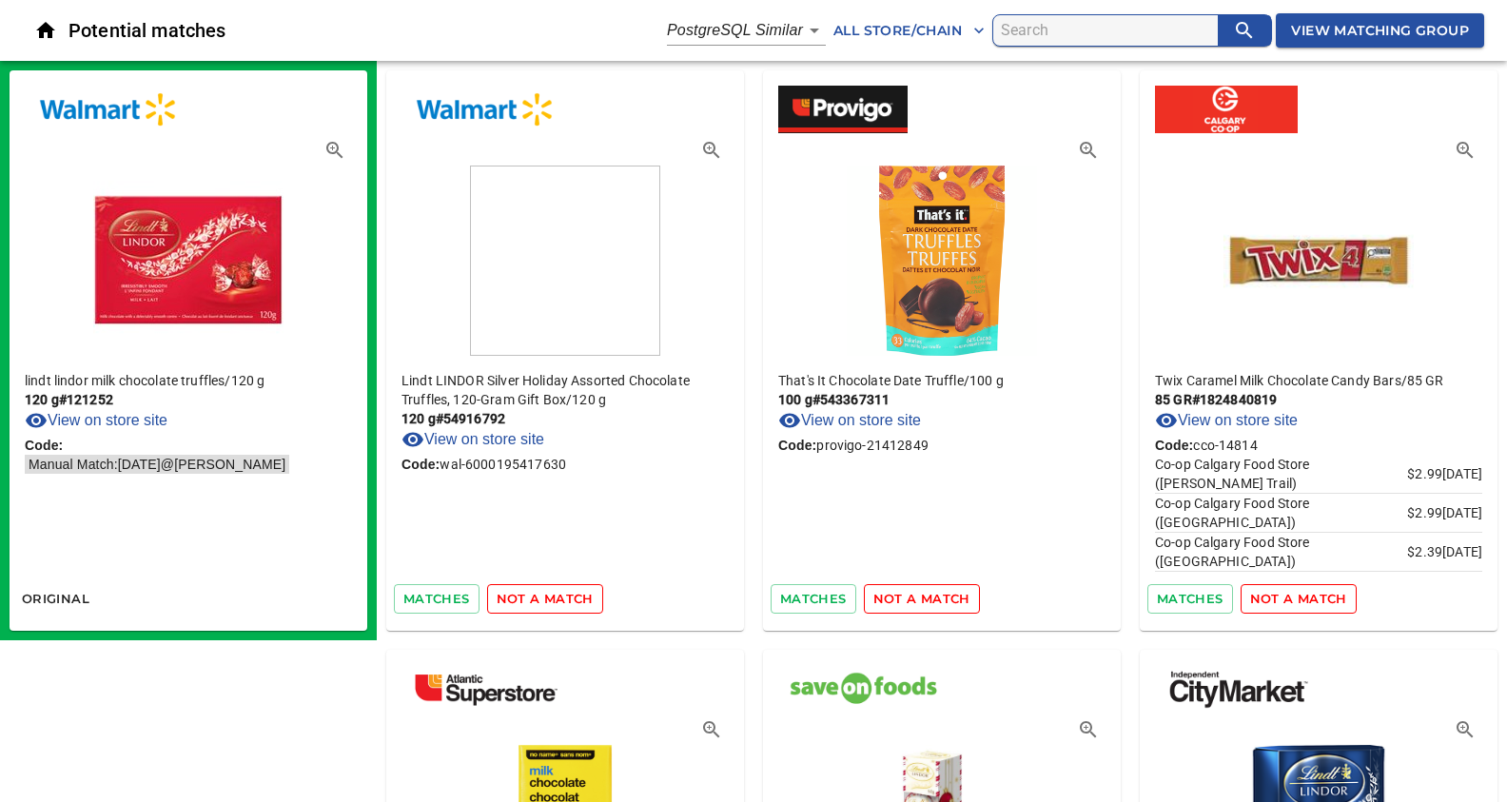
click at [928, 595] on span "not a match" at bounding box center [921, 599] width 97 height 22
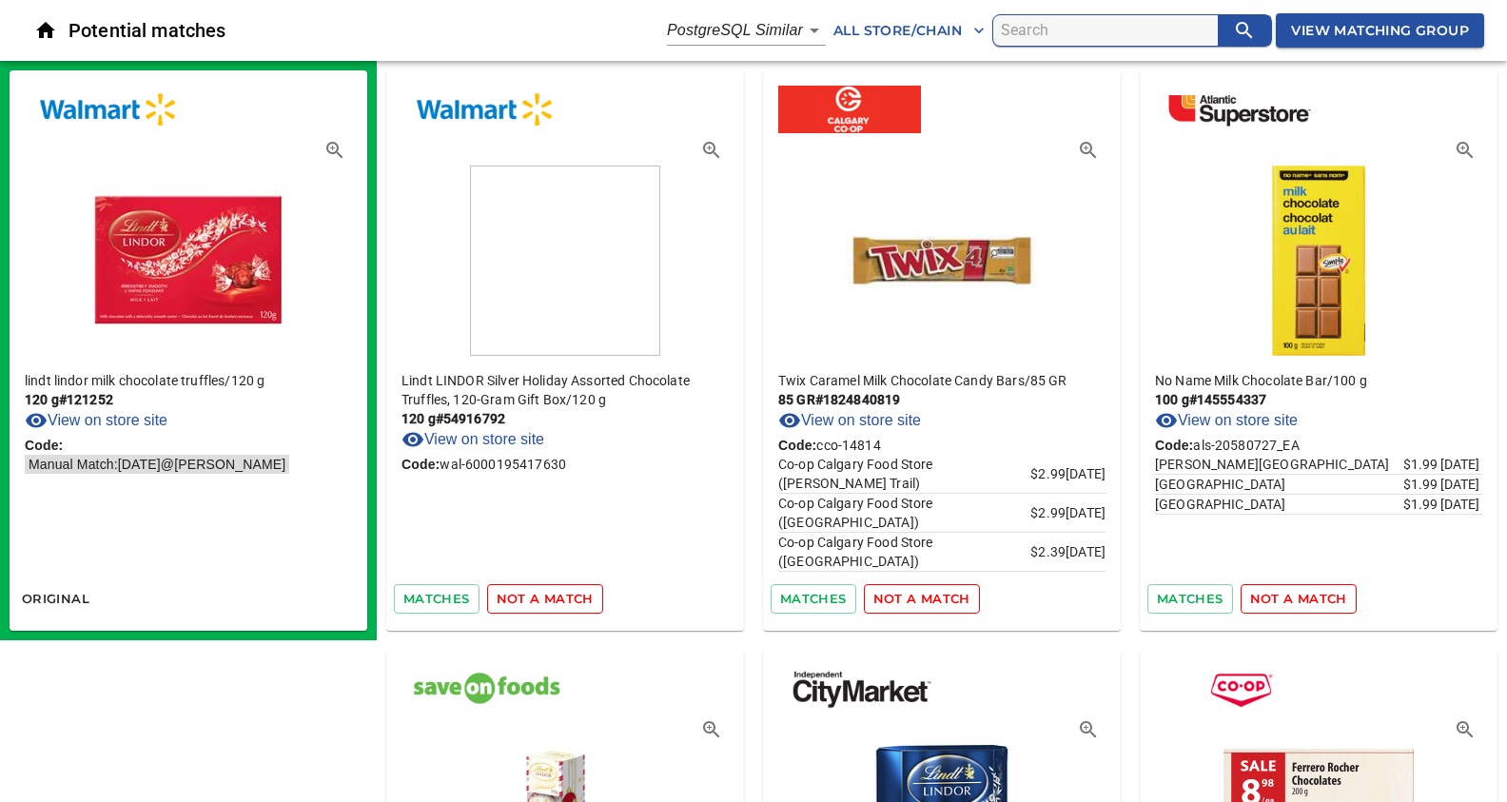
click at [928, 595] on span "not a match" at bounding box center [921, 599] width 97 height 22
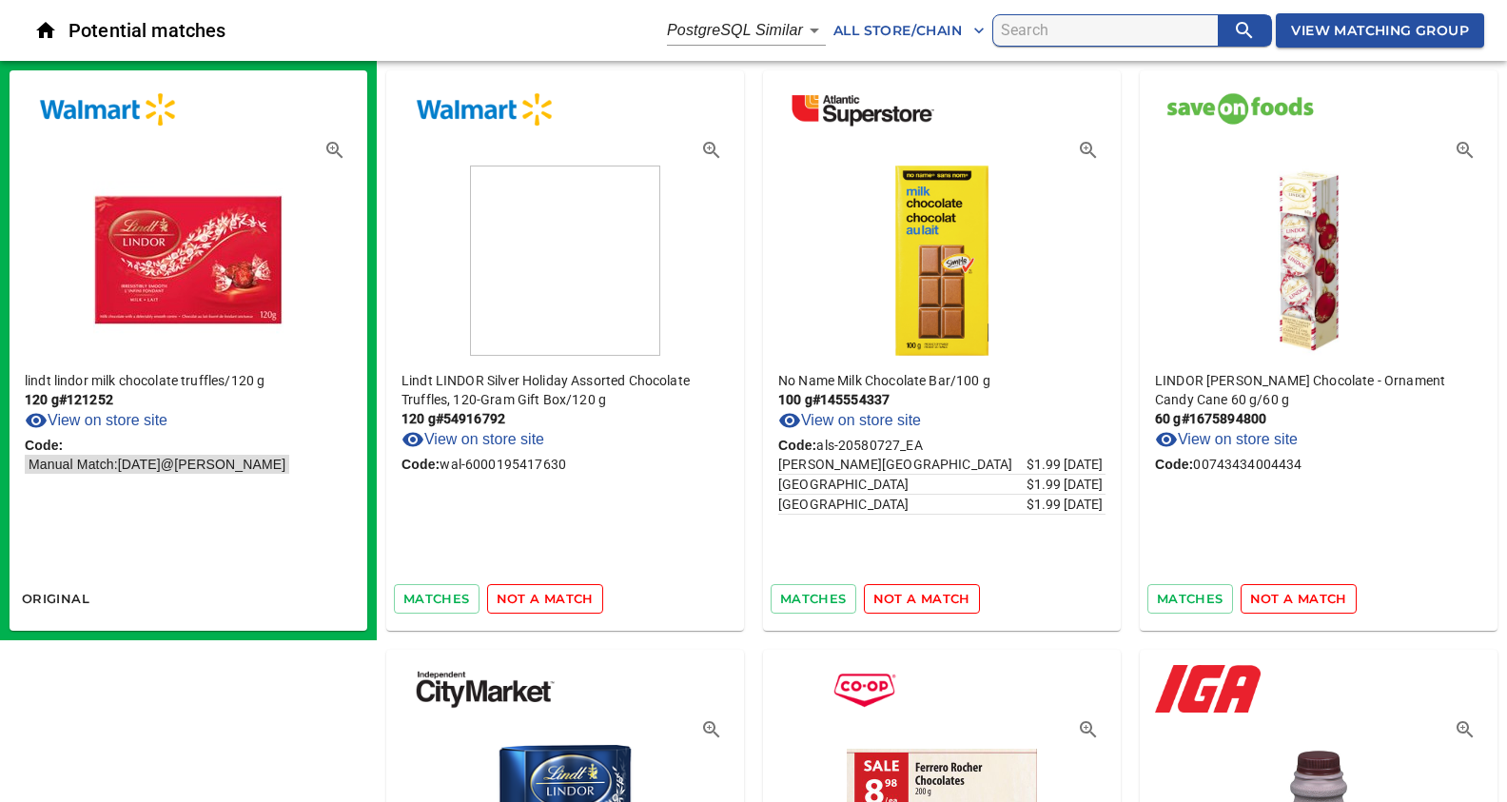
click at [928, 595] on span "not a match" at bounding box center [921, 599] width 97 height 22
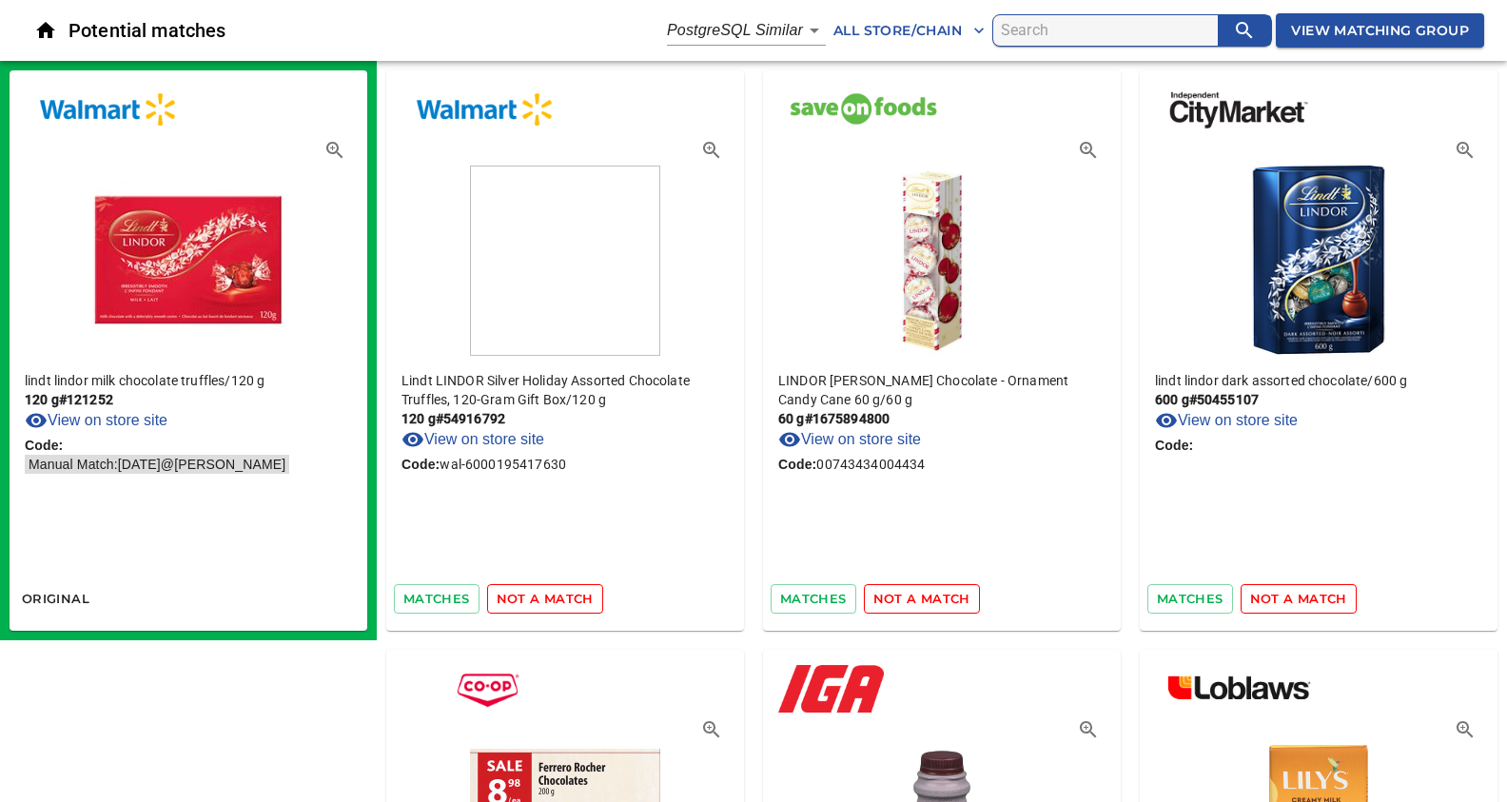
click at [928, 595] on span "not a match" at bounding box center [921, 599] width 97 height 22
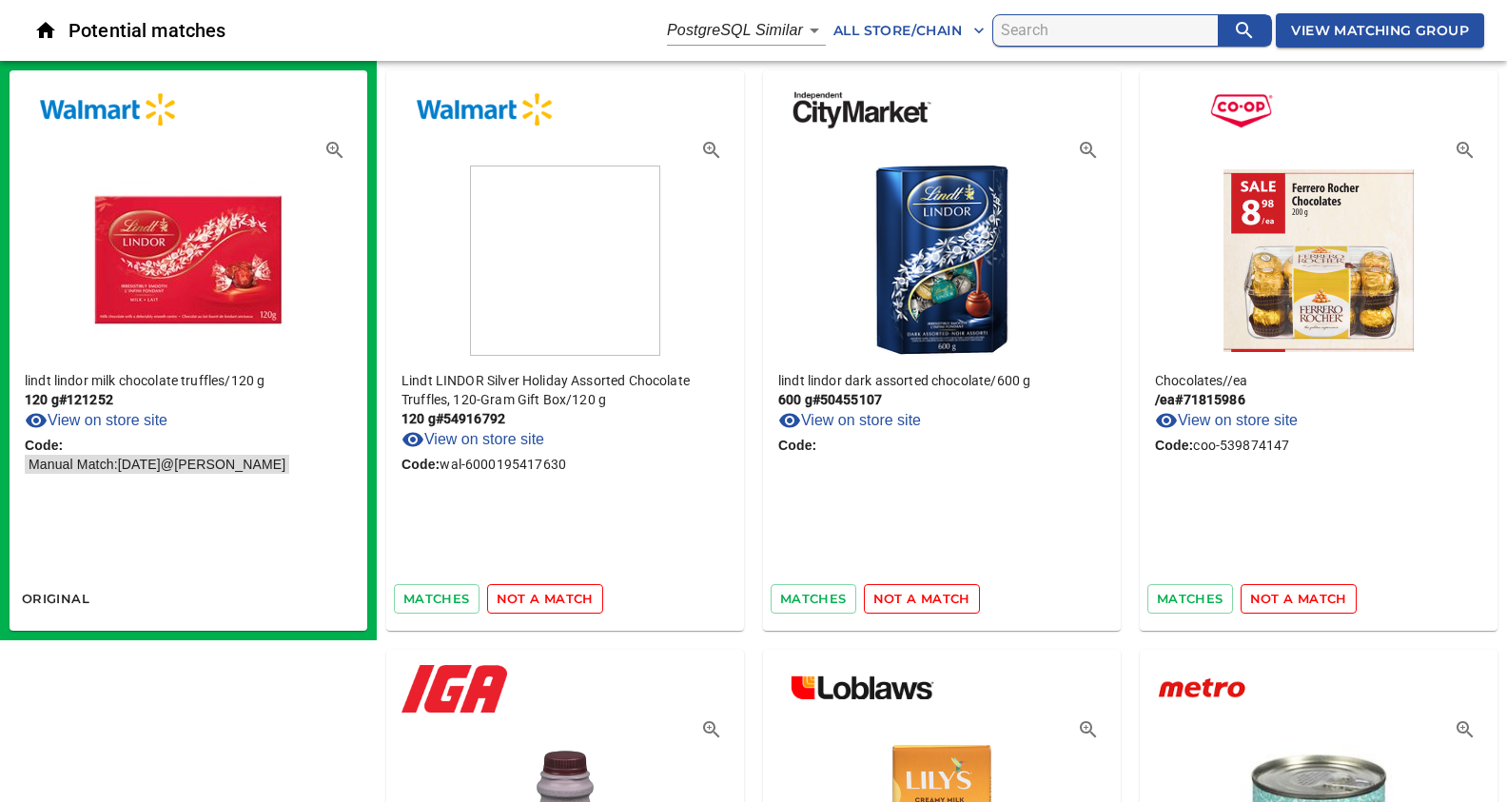
click at [928, 595] on span "not a match" at bounding box center [921, 599] width 97 height 22
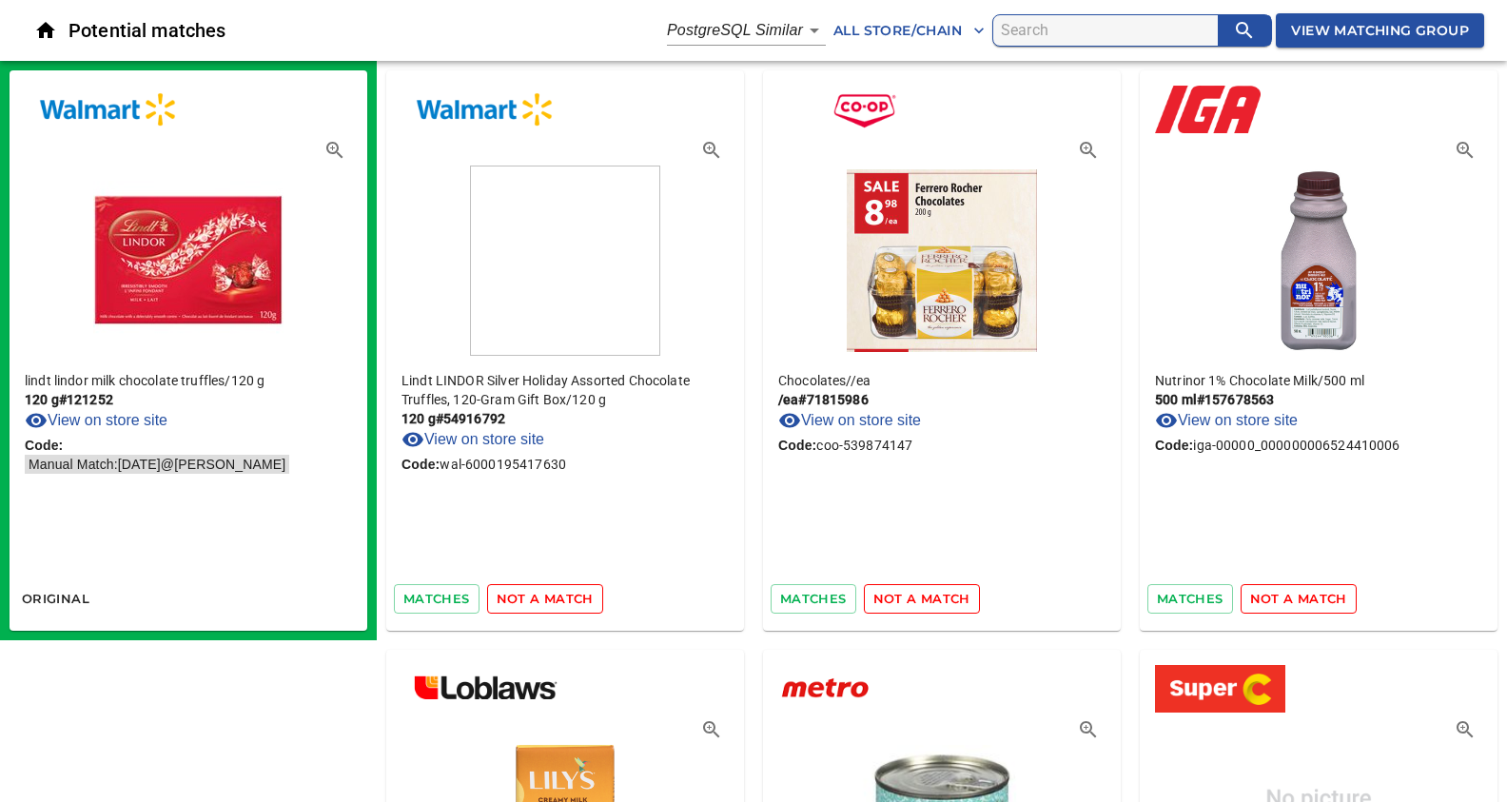
click at [928, 595] on span "not a match" at bounding box center [921, 599] width 97 height 22
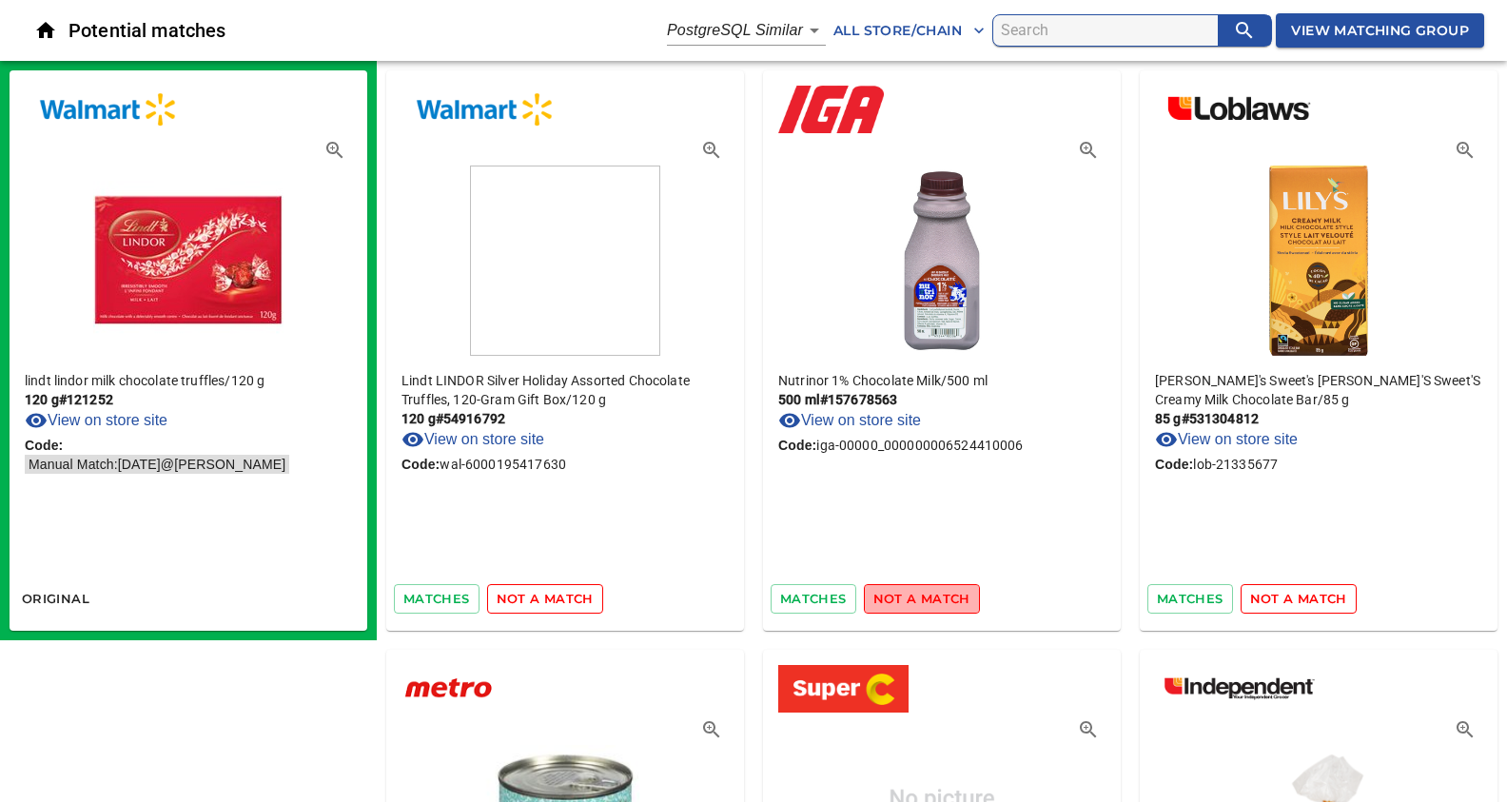
click at [928, 595] on span "not a match" at bounding box center [921, 599] width 97 height 22
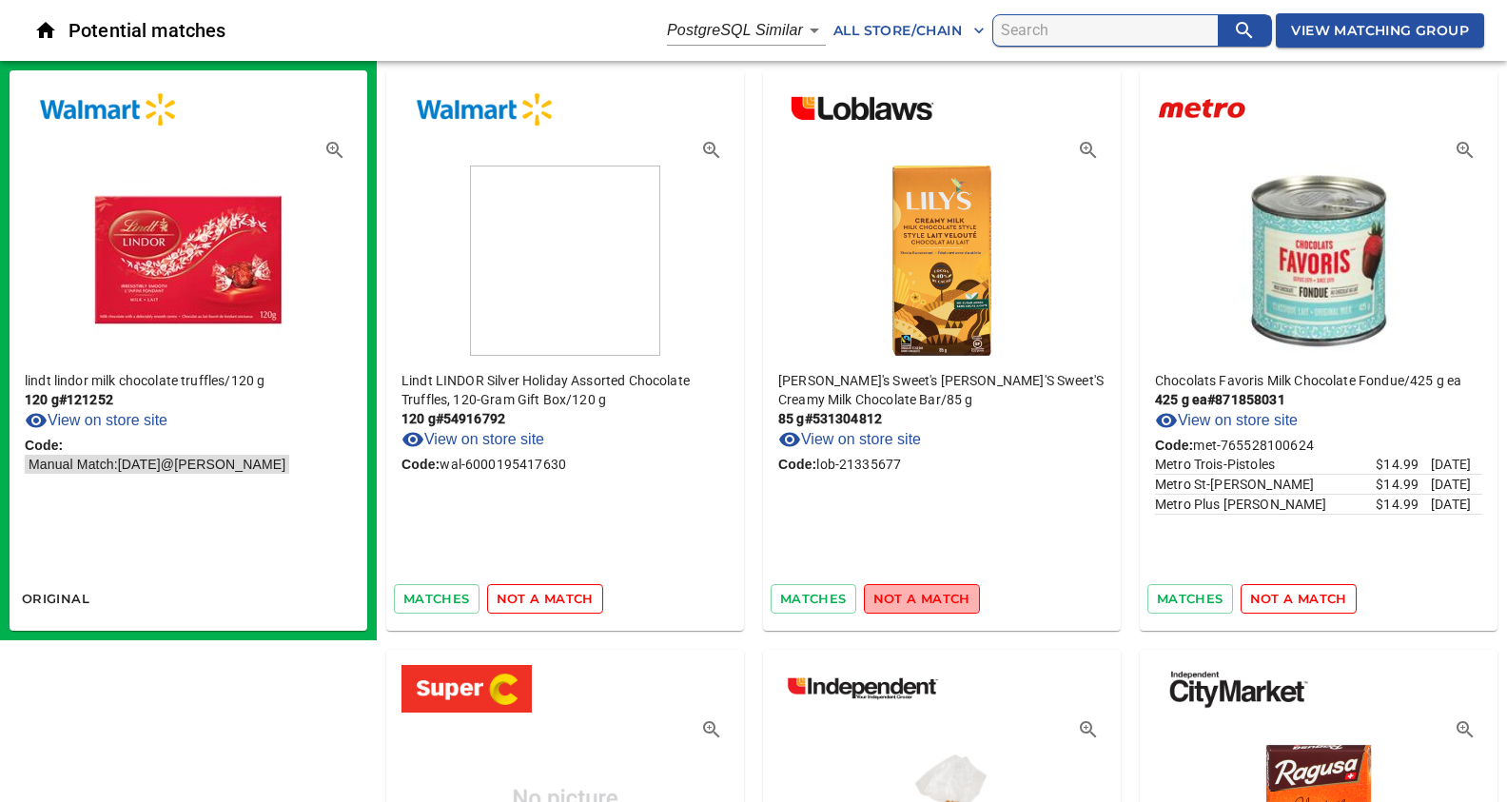
click at [928, 595] on span "not a match" at bounding box center [921, 599] width 97 height 22
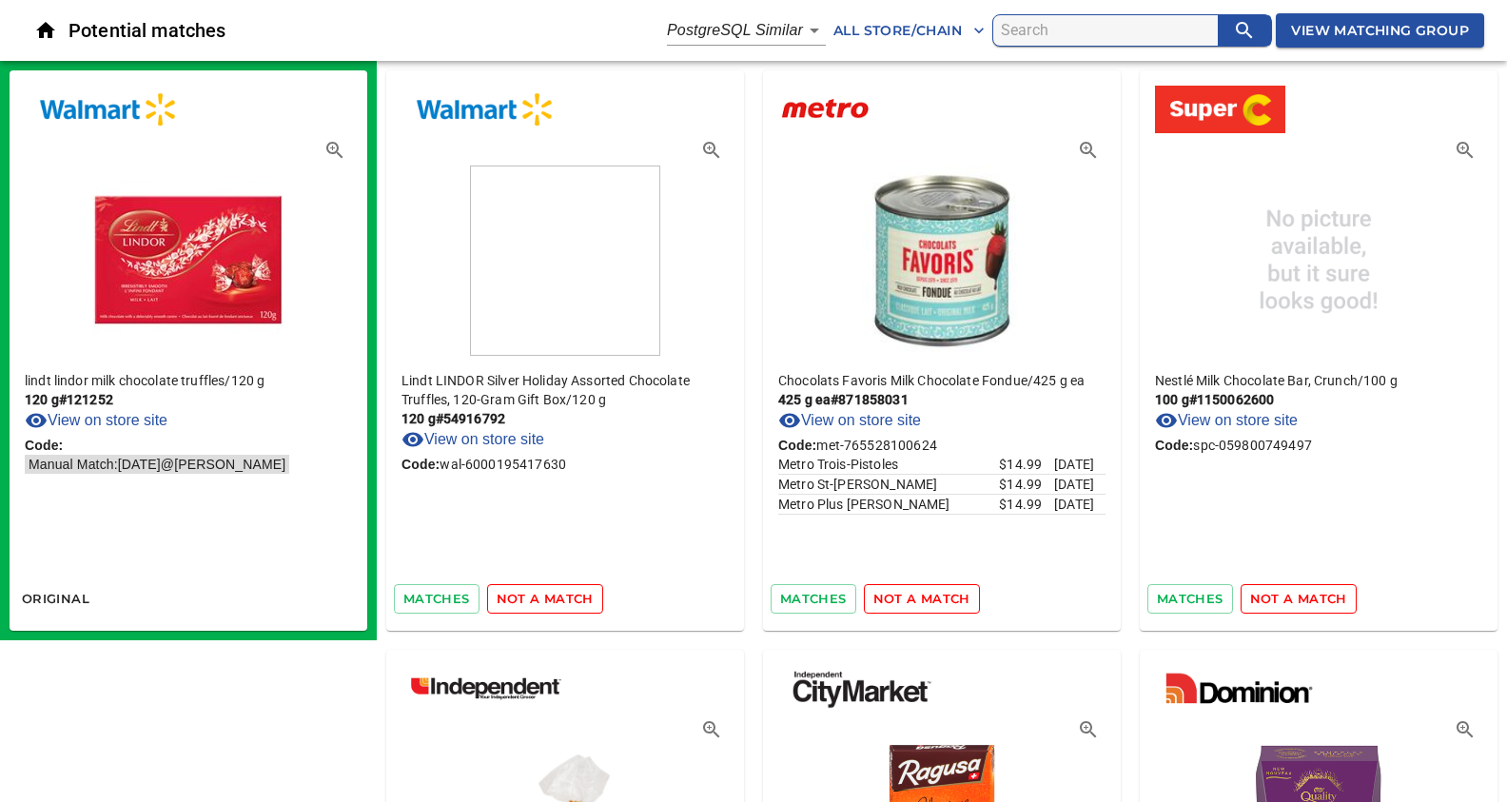
click at [928, 595] on span "not a match" at bounding box center [921, 599] width 97 height 22
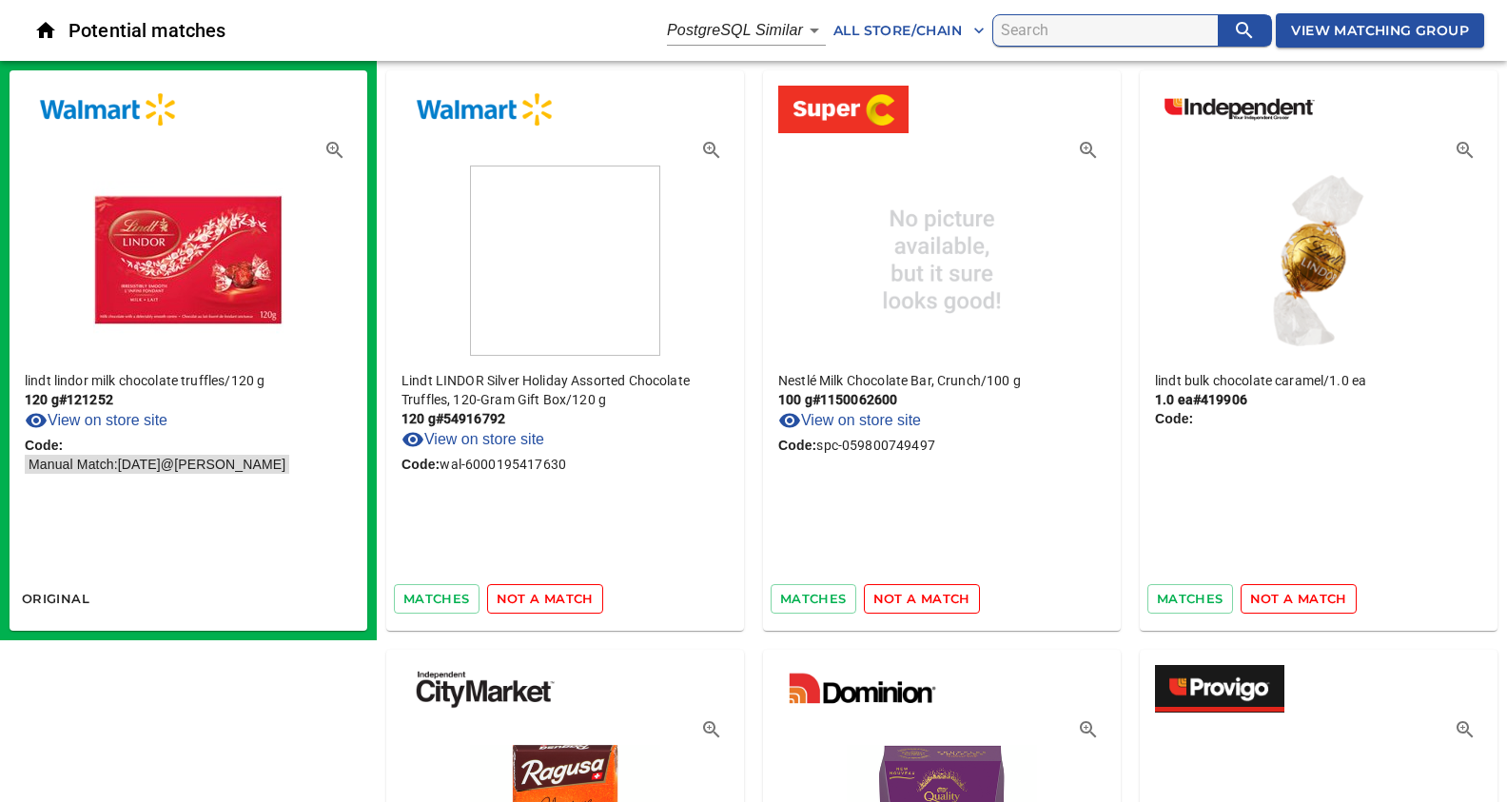
click at [928, 595] on span "not a match" at bounding box center [921, 599] width 97 height 22
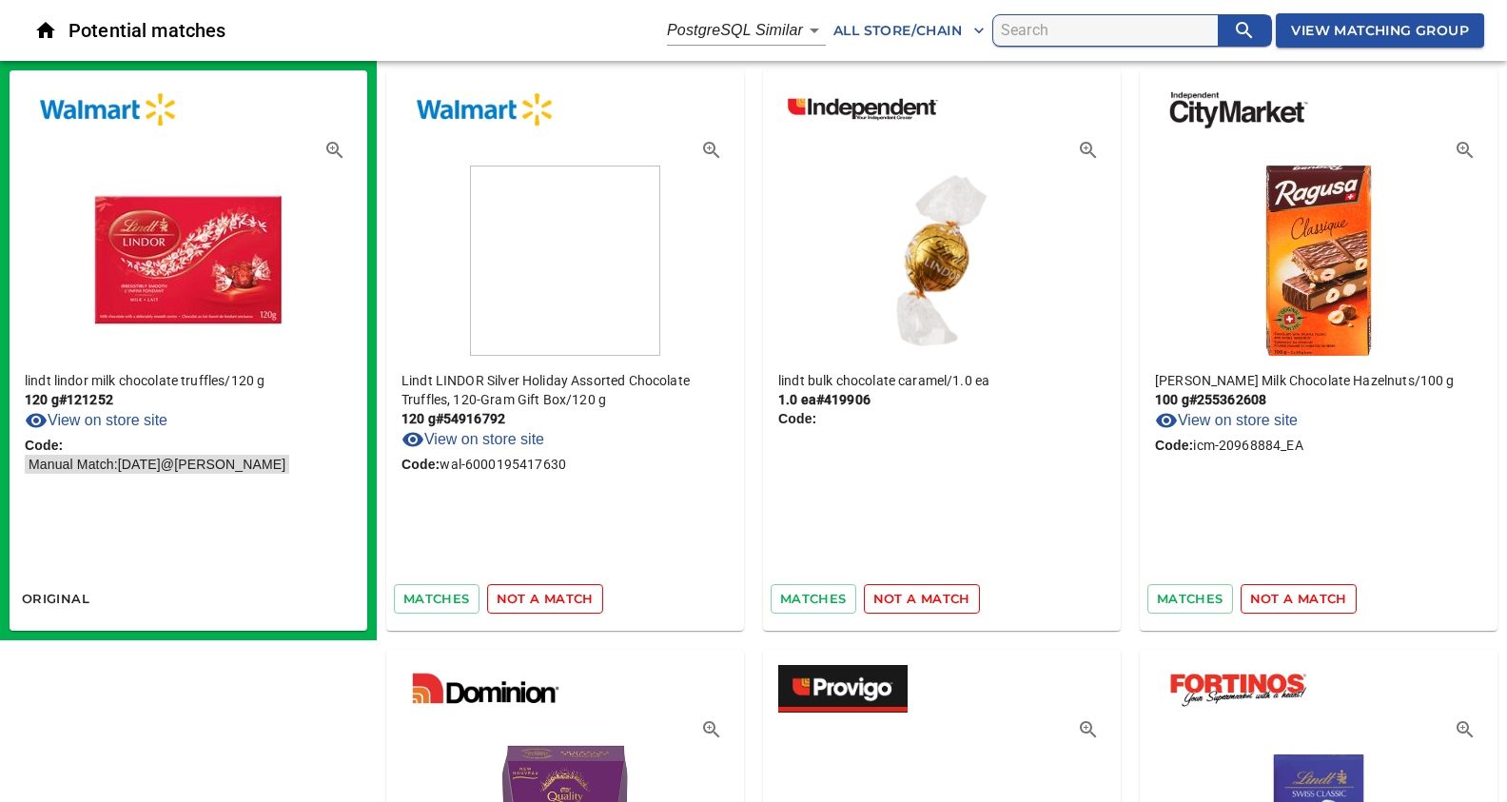
click at [928, 595] on span "not a match" at bounding box center [921, 599] width 97 height 22
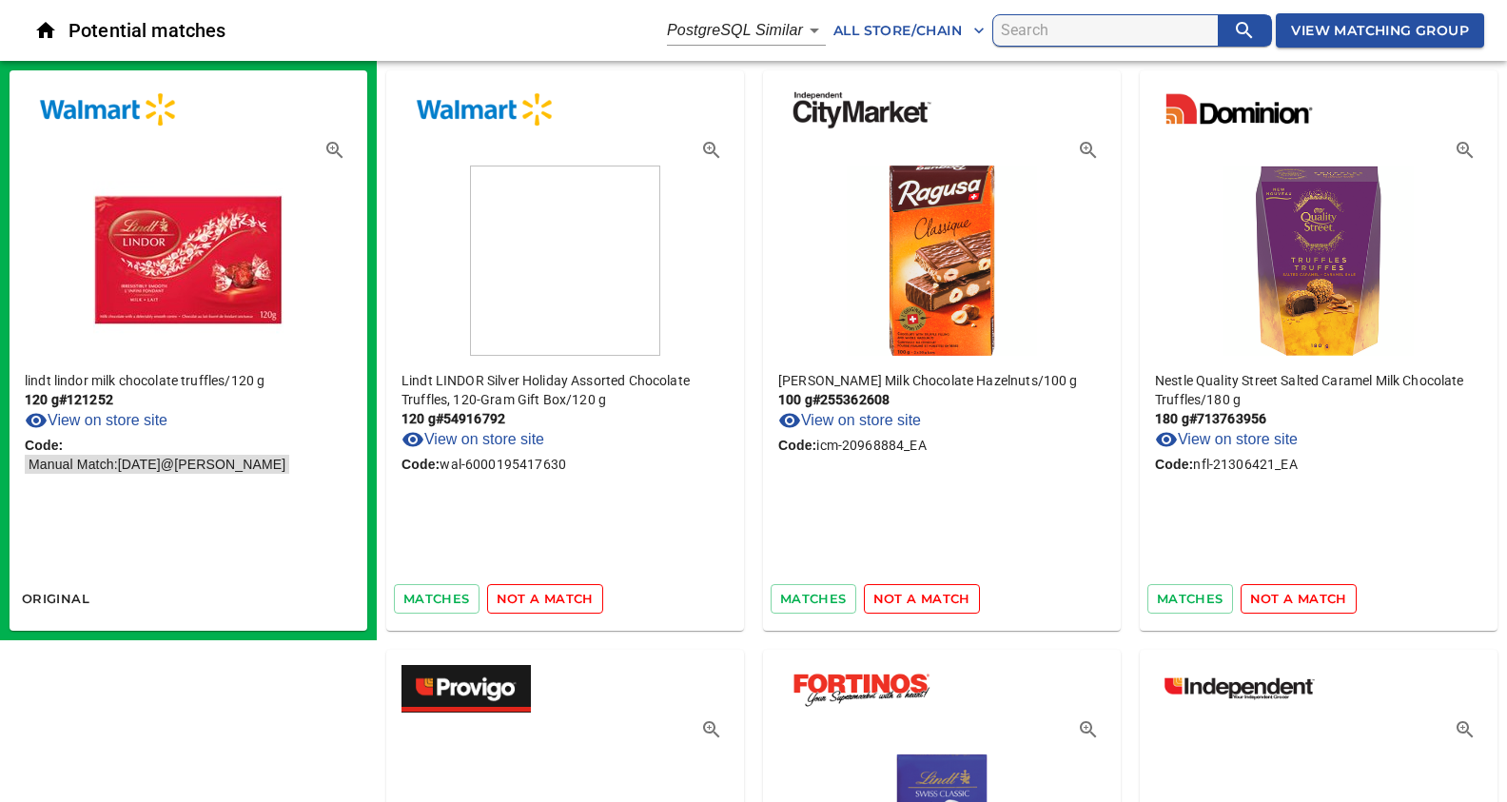
click at [928, 595] on span "not a match" at bounding box center [921, 599] width 97 height 22
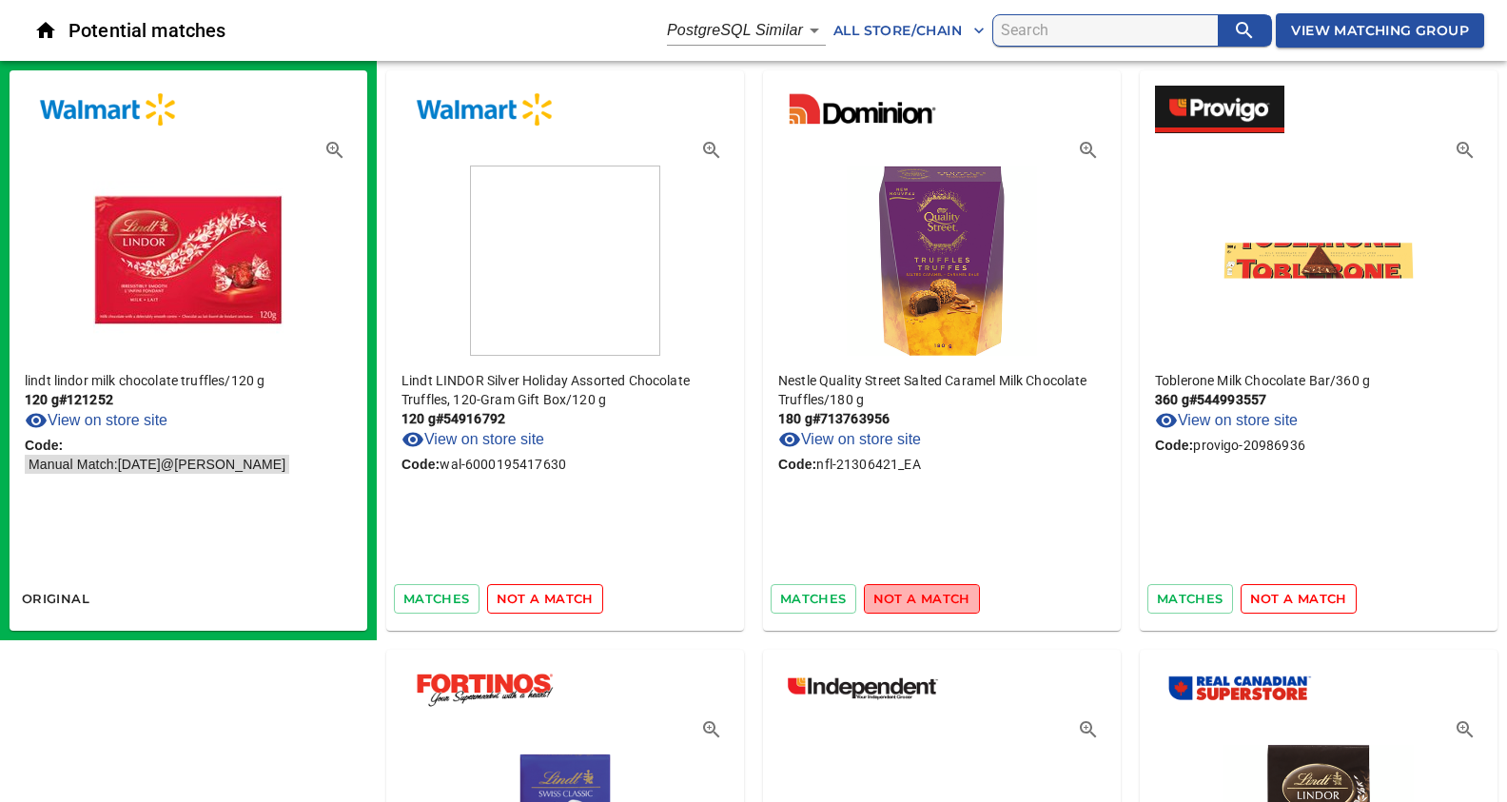
click at [928, 595] on span "not a match" at bounding box center [921, 599] width 97 height 22
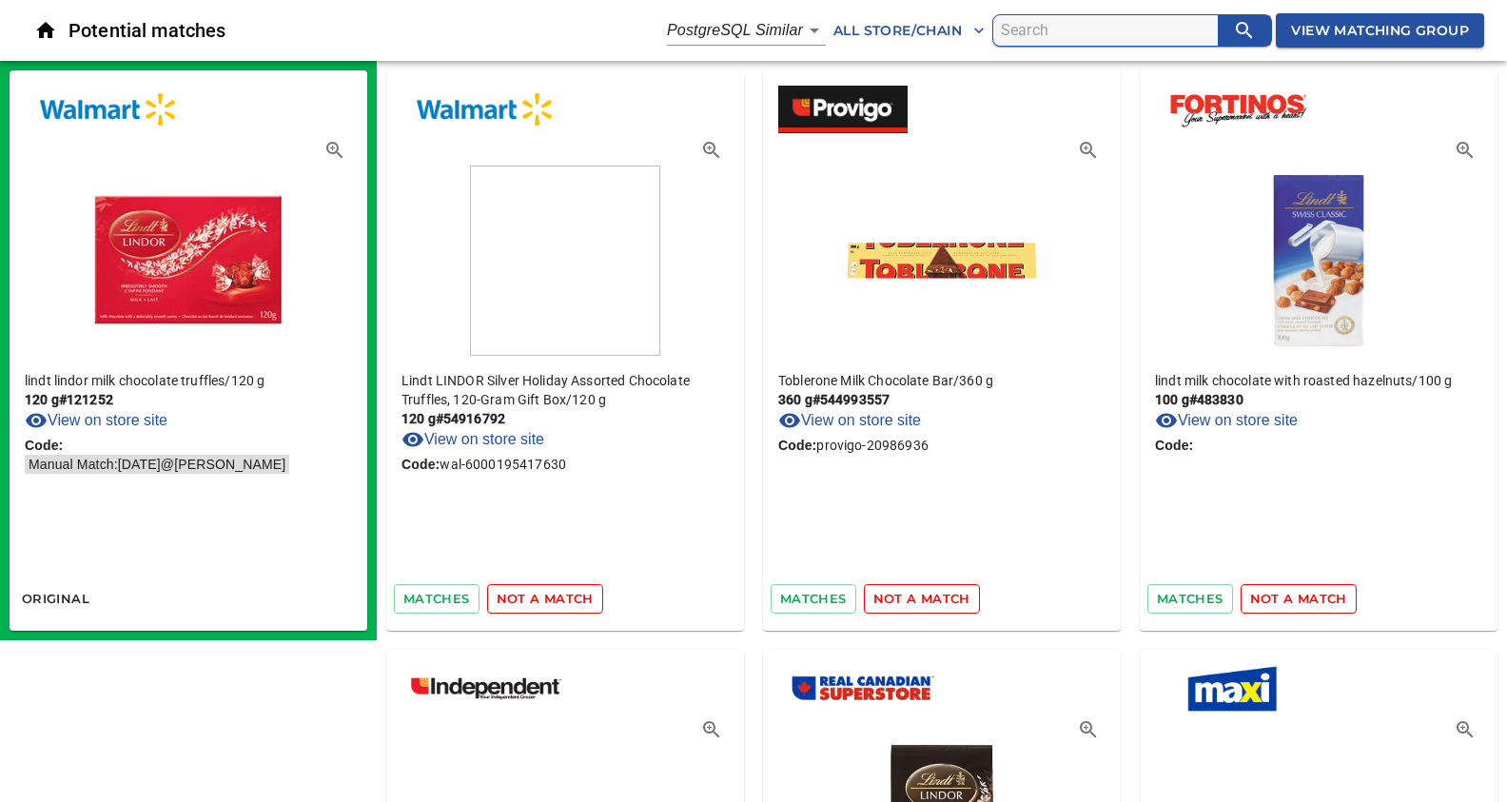
click at [928, 595] on span "not a match" at bounding box center [921, 599] width 97 height 22
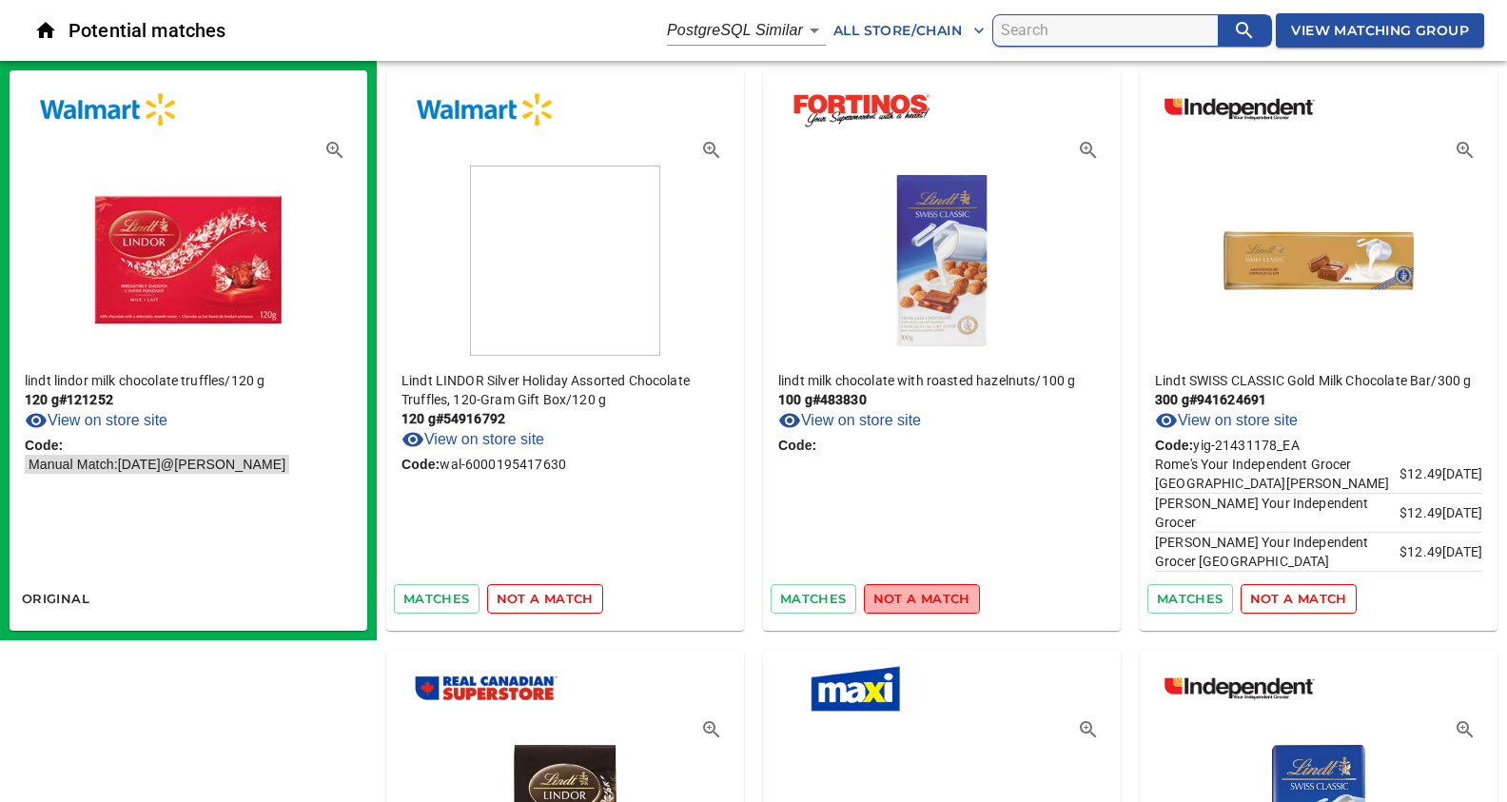
click at [928, 595] on span "not a match" at bounding box center [921, 599] width 97 height 22
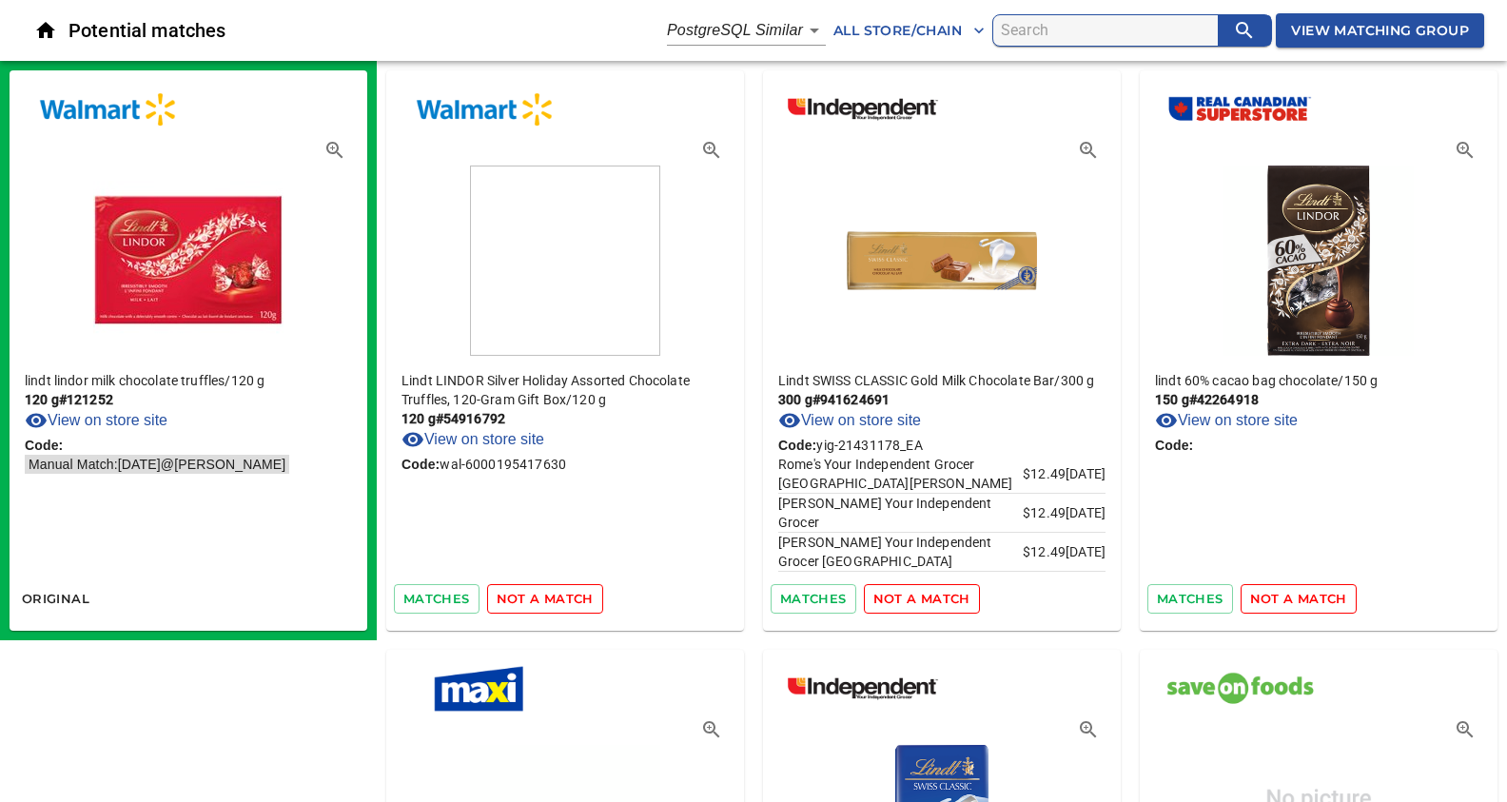
click at [928, 595] on span "not a match" at bounding box center [921, 599] width 97 height 22
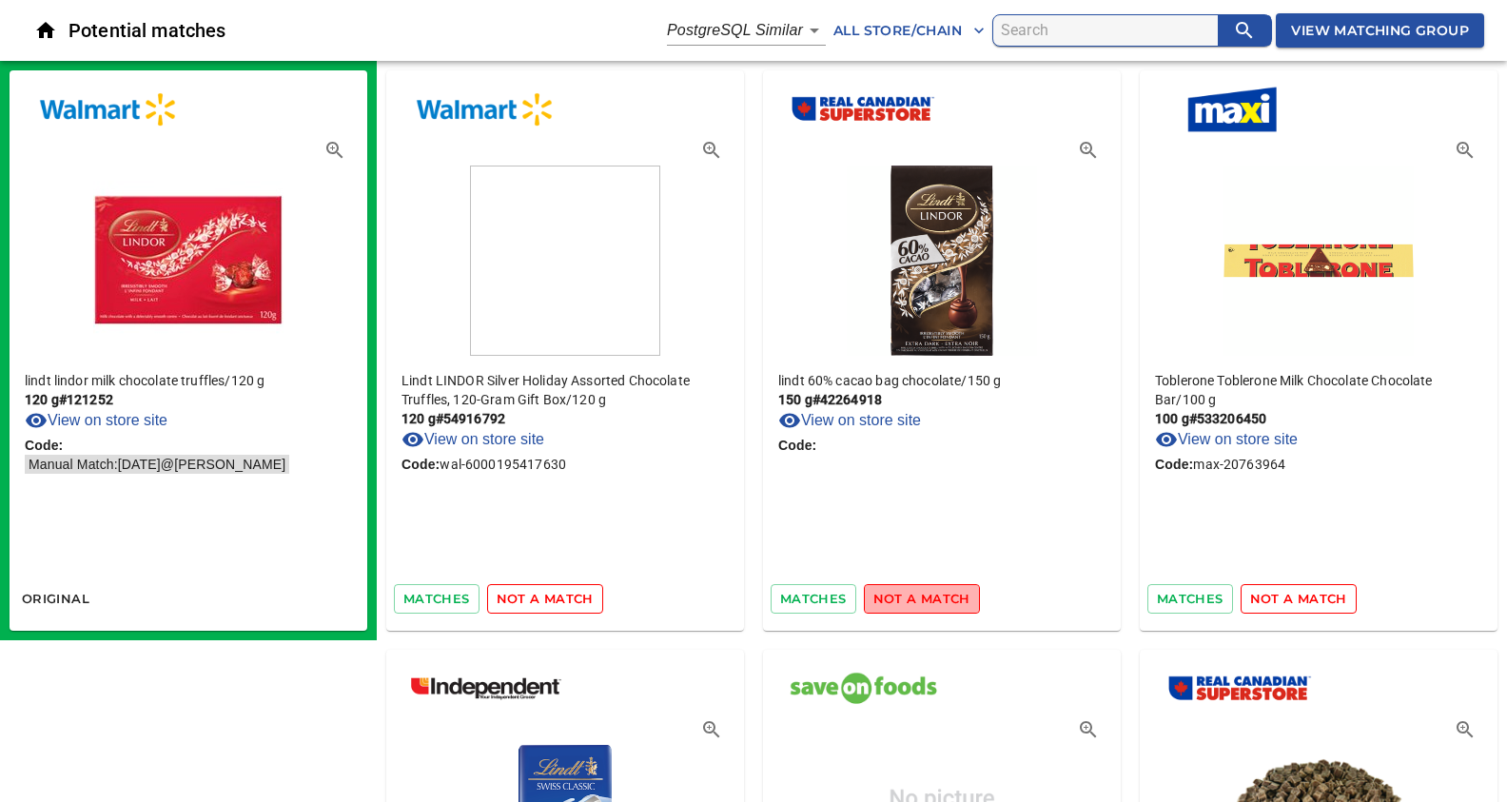
click at [928, 595] on span "not a match" at bounding box center [921, 599] width 97 height 22
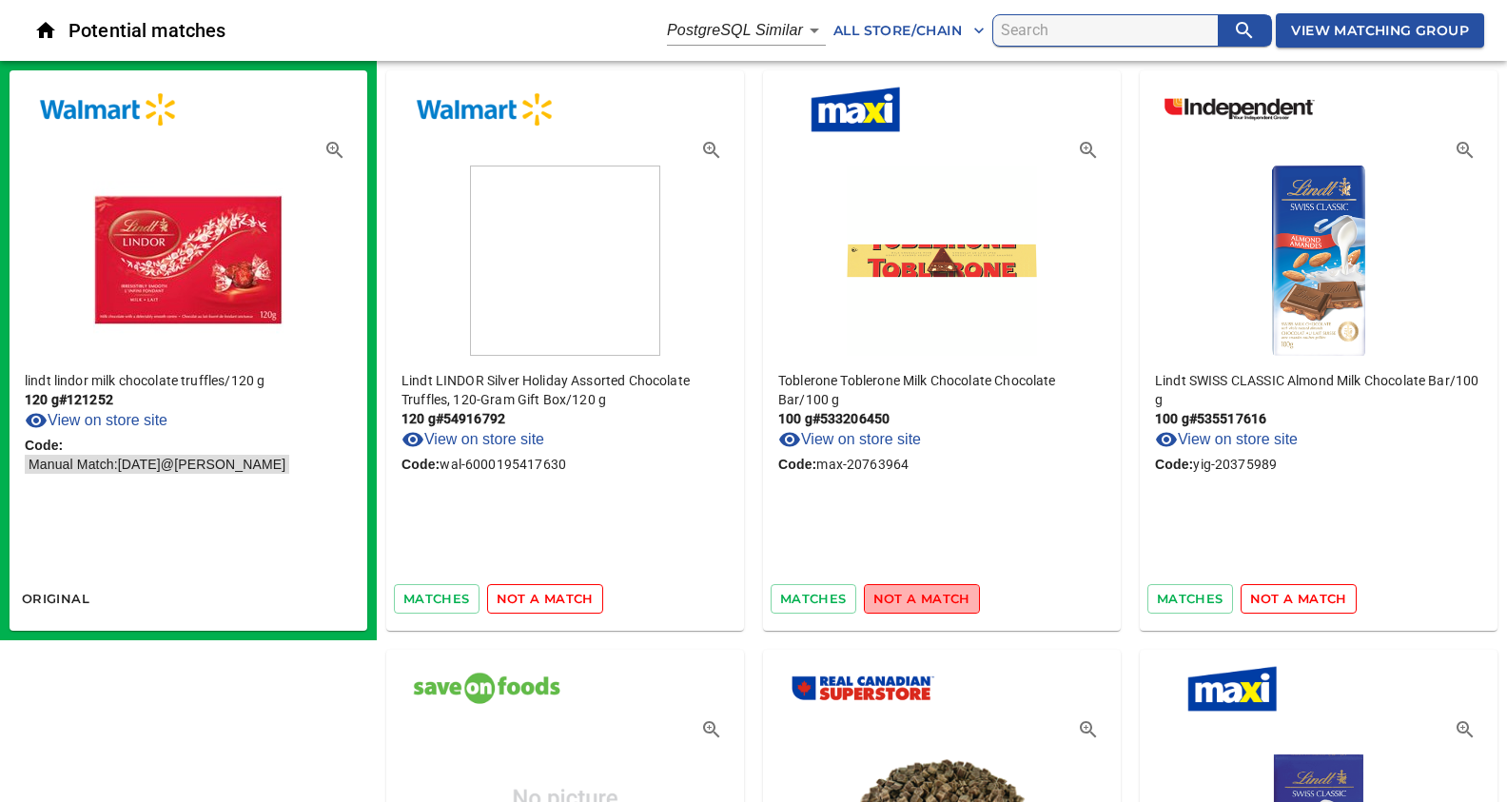
click at [928, 595] on span "not a match" at bounding box center [921, 599] width 97 height 22
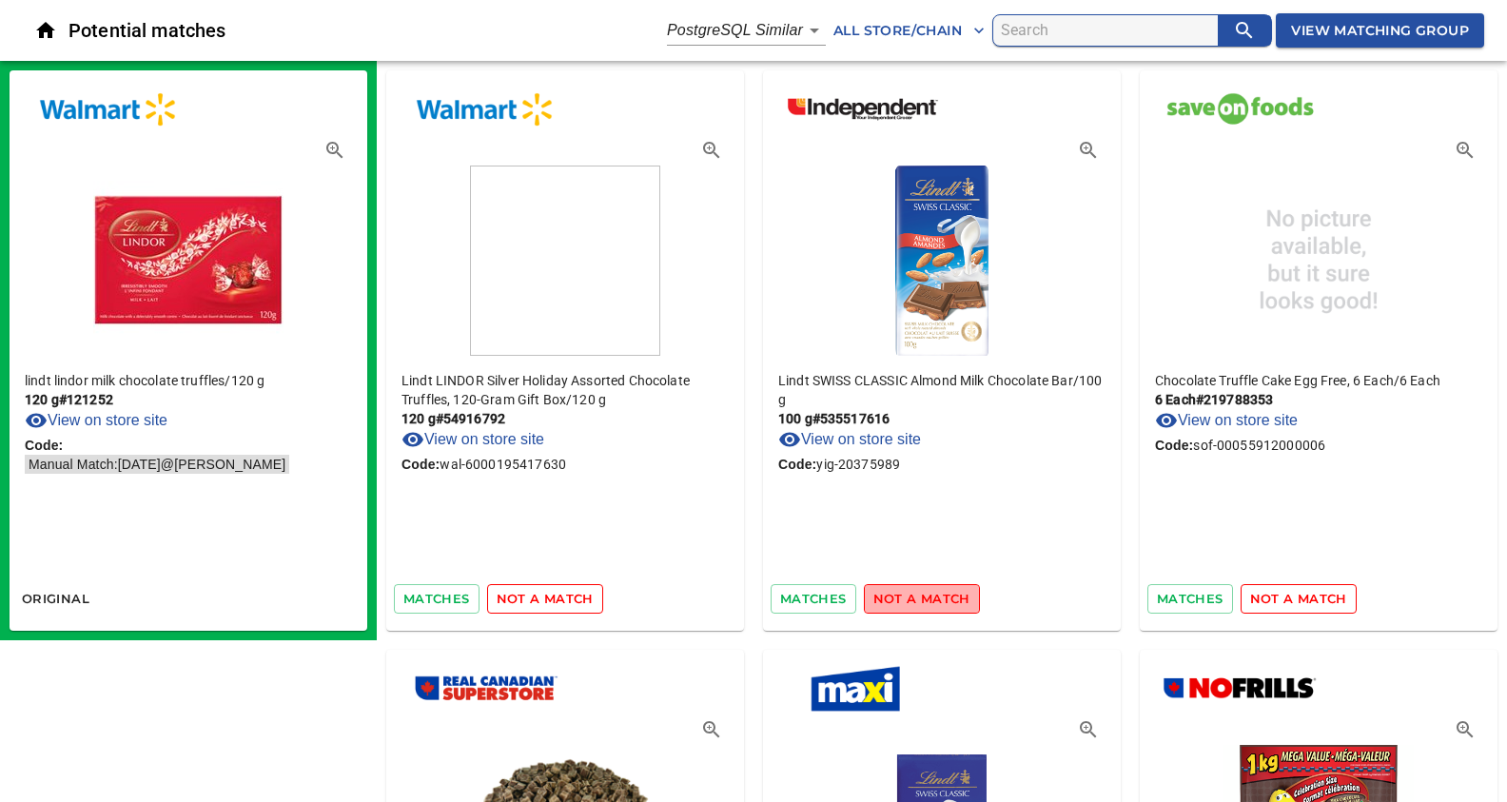
click at [928, 595] on span "not a match" at bounding box center [921, 599] width 97 height 22
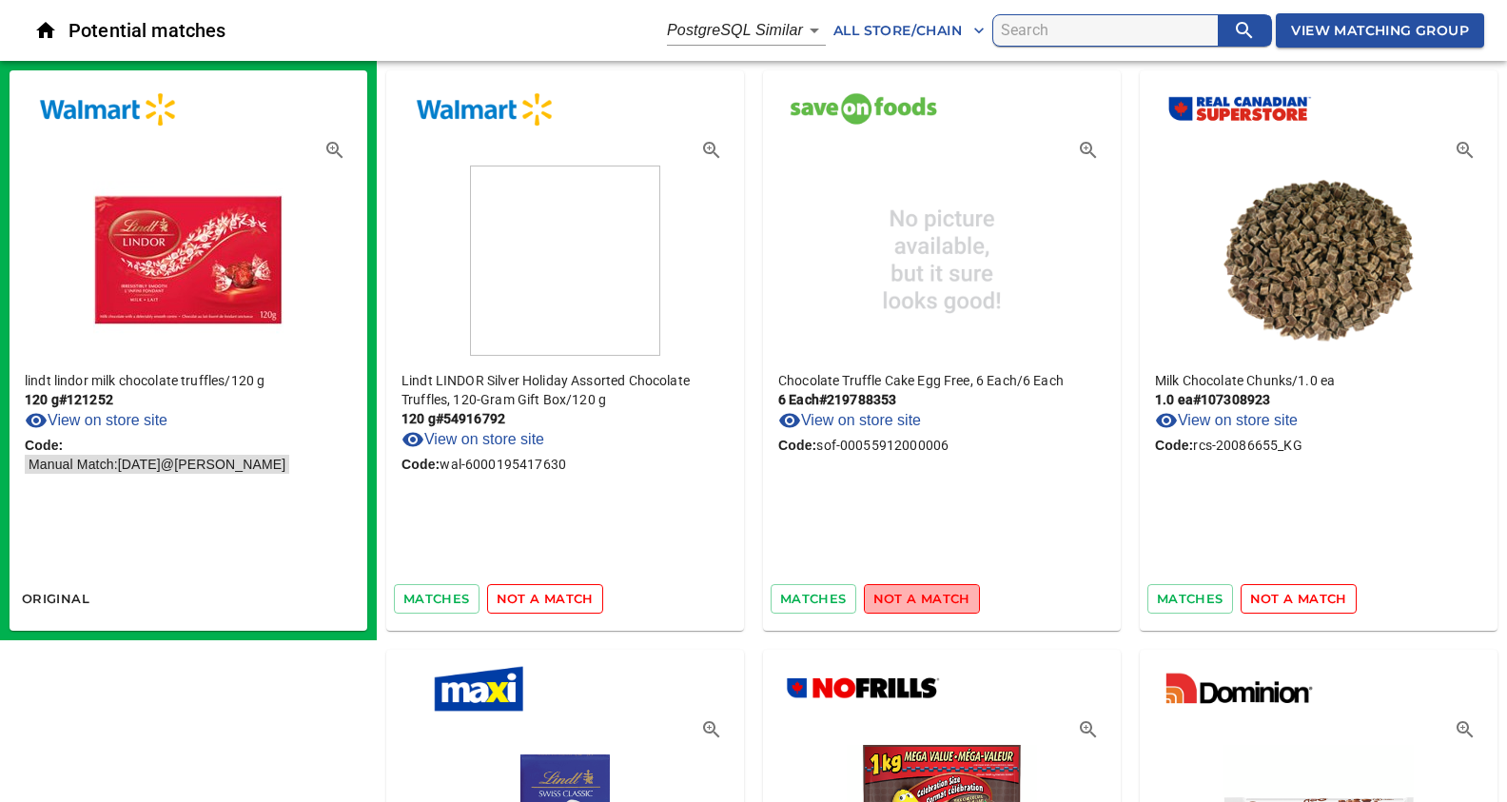
click at [928, 595] on span "not a match" at bounding box center [921, 599] width 97 height 22
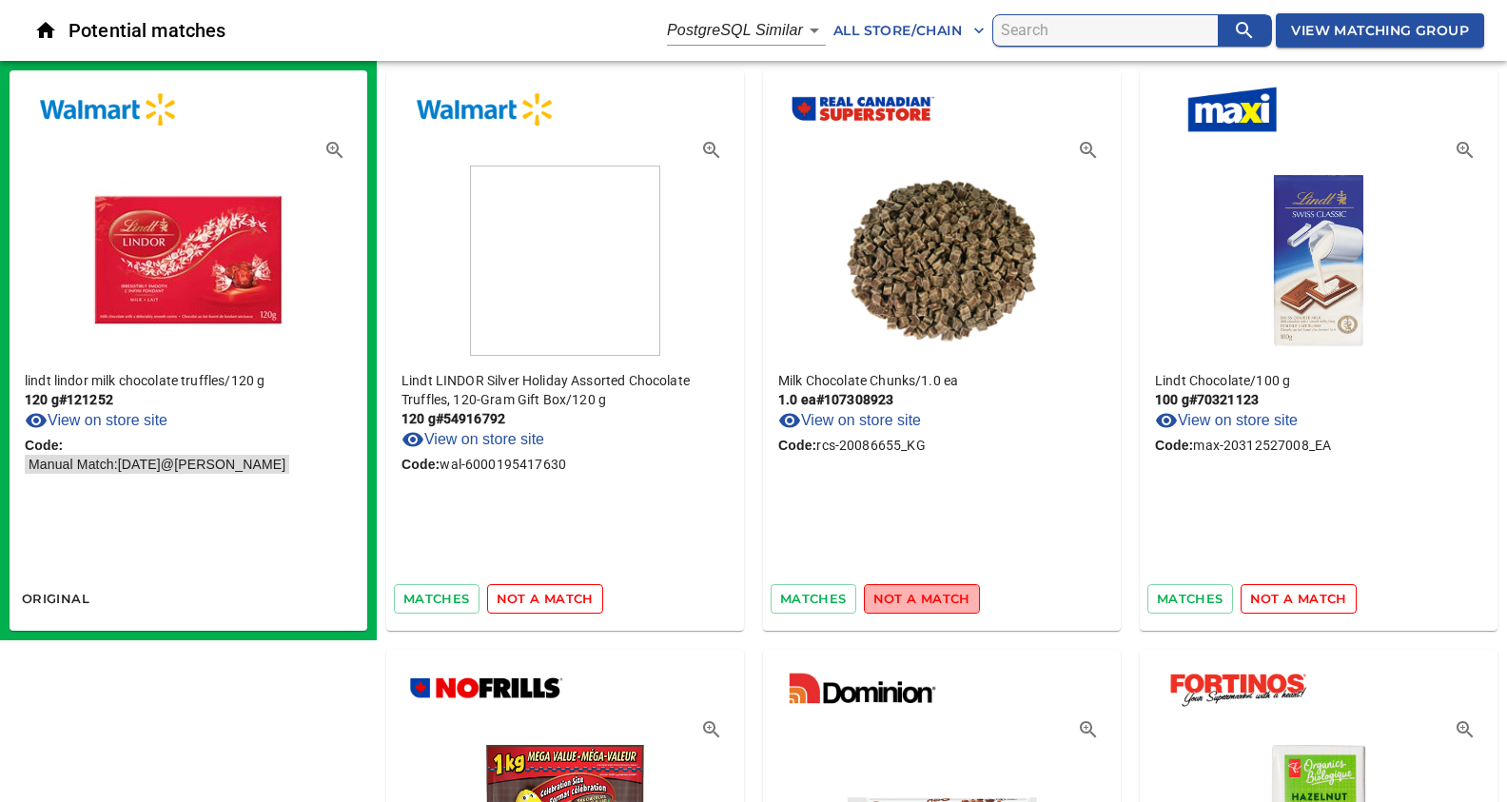
click at [928, 595] on span "not a match" at bounding box center [921, 599] width 97 height 22
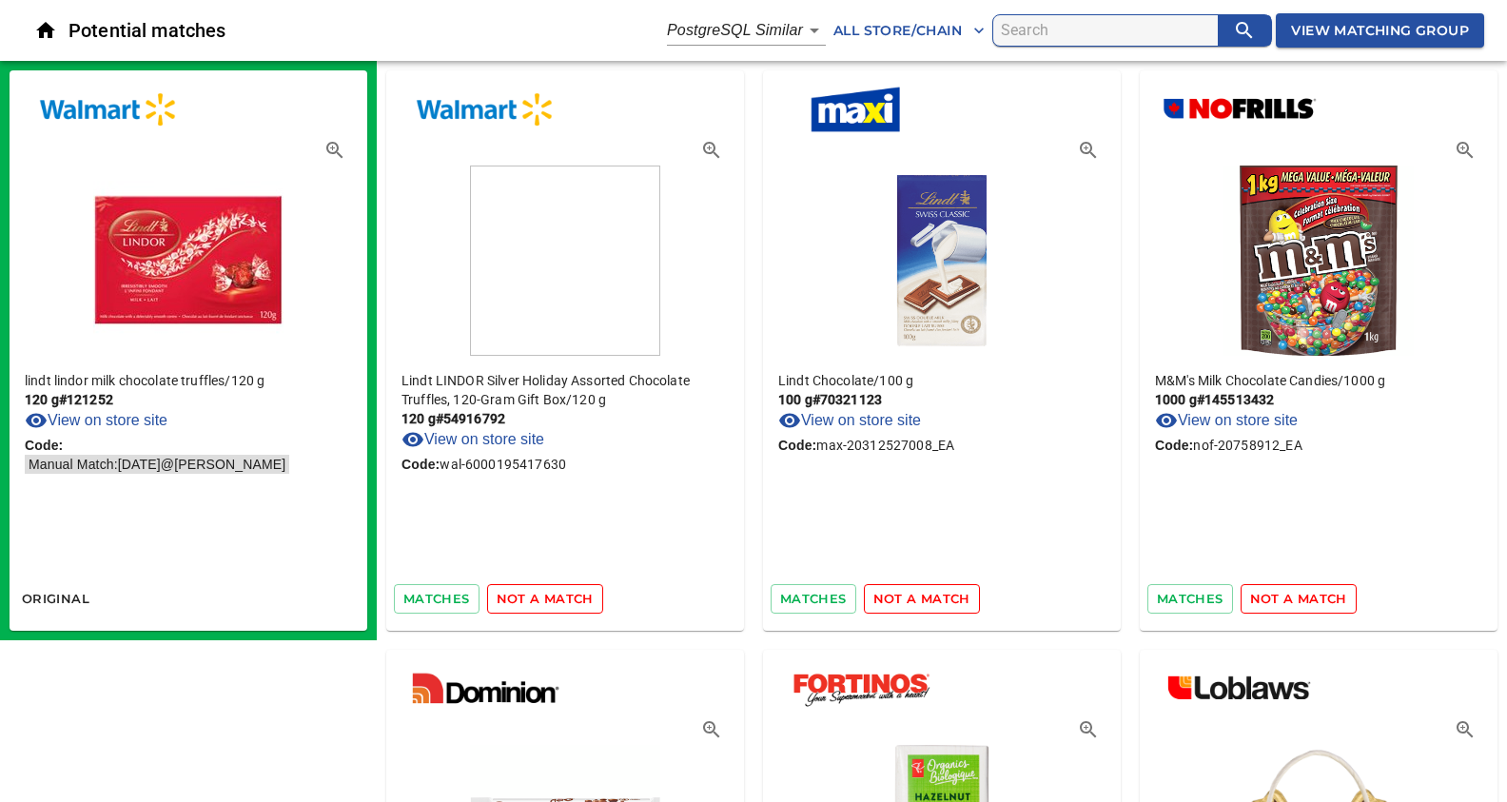
click at [928, 595] on span "not a match" at bounding box center [921, 599] width 97 height 22
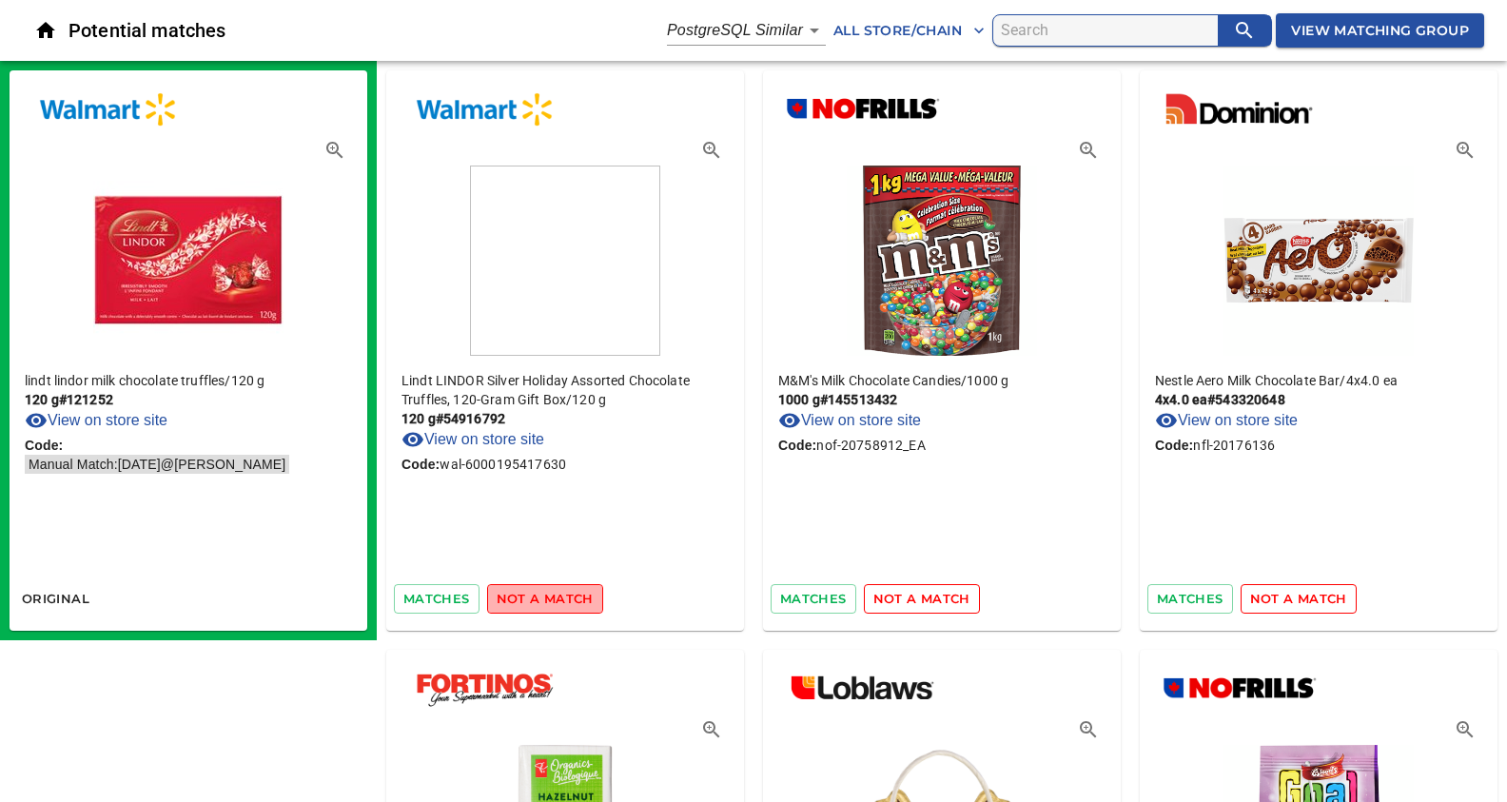
click at [552, 602] on span "not a match" at bounding box center [545, 599] width 97 height 22
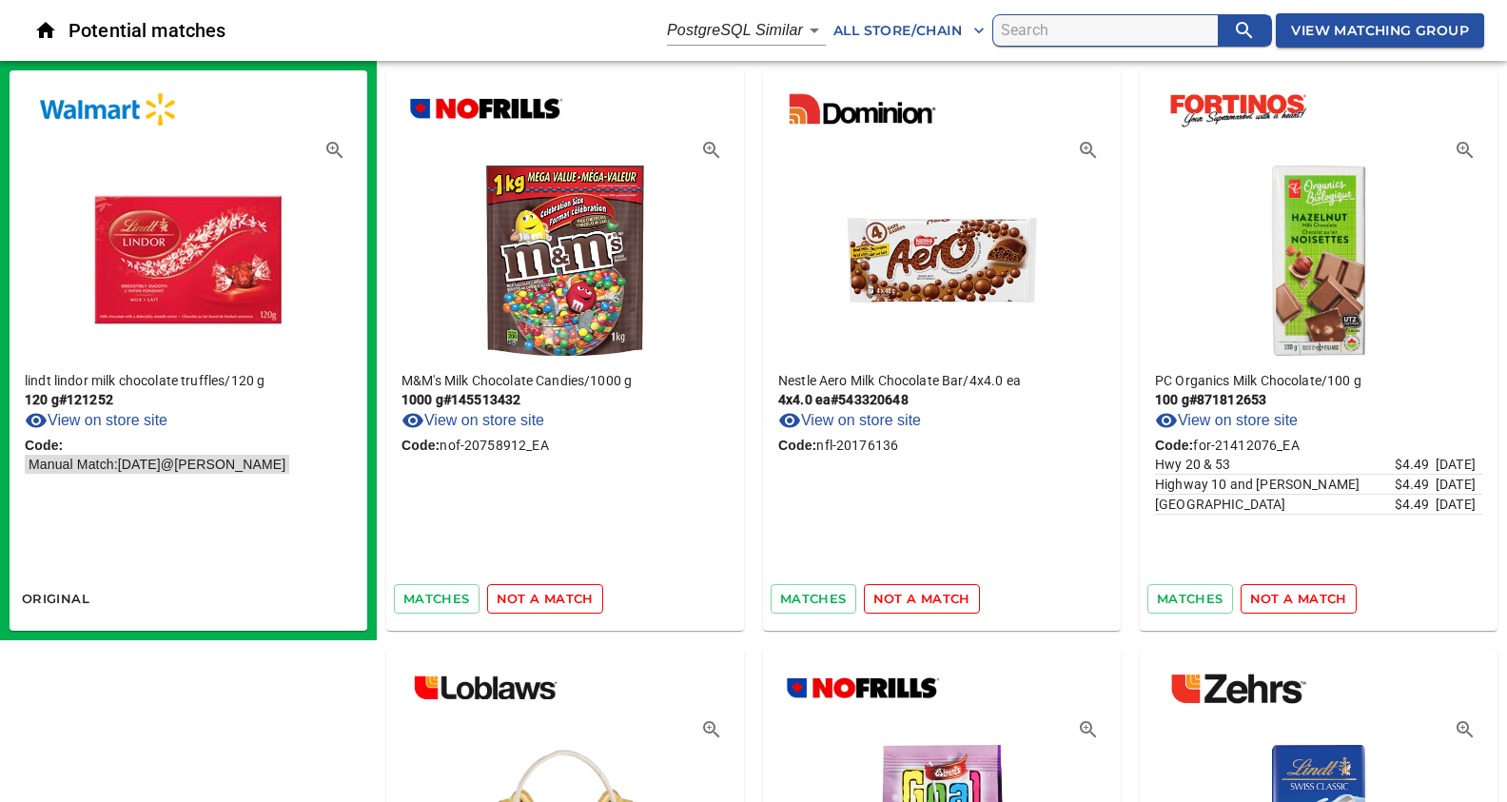
click at [552, 602] on span "not a match" at bounding box center [545, 599] width 97 height 22
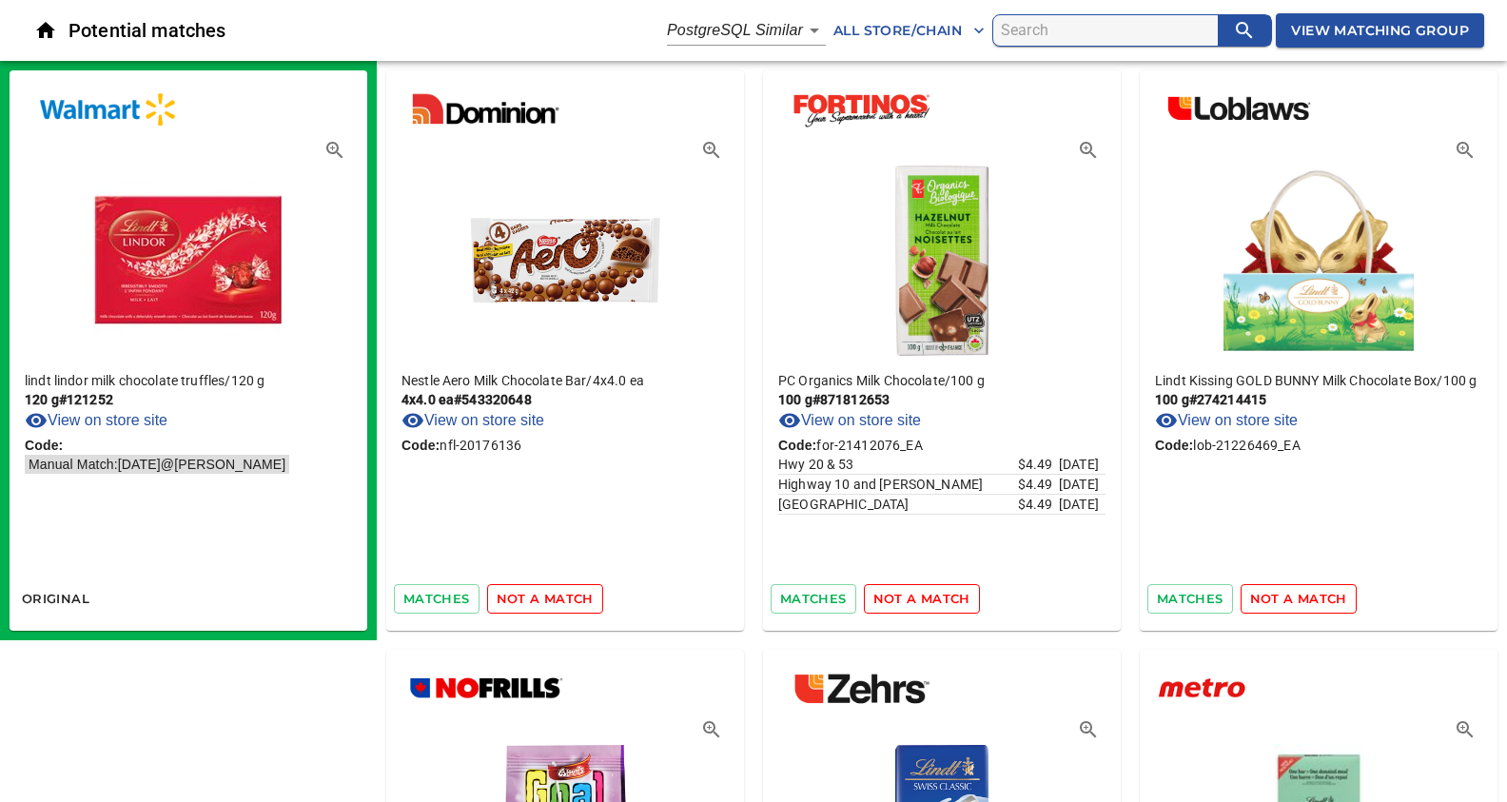
click at [552, 602] on span "not a match" at bounding box center [545, 599] width 97 height 22
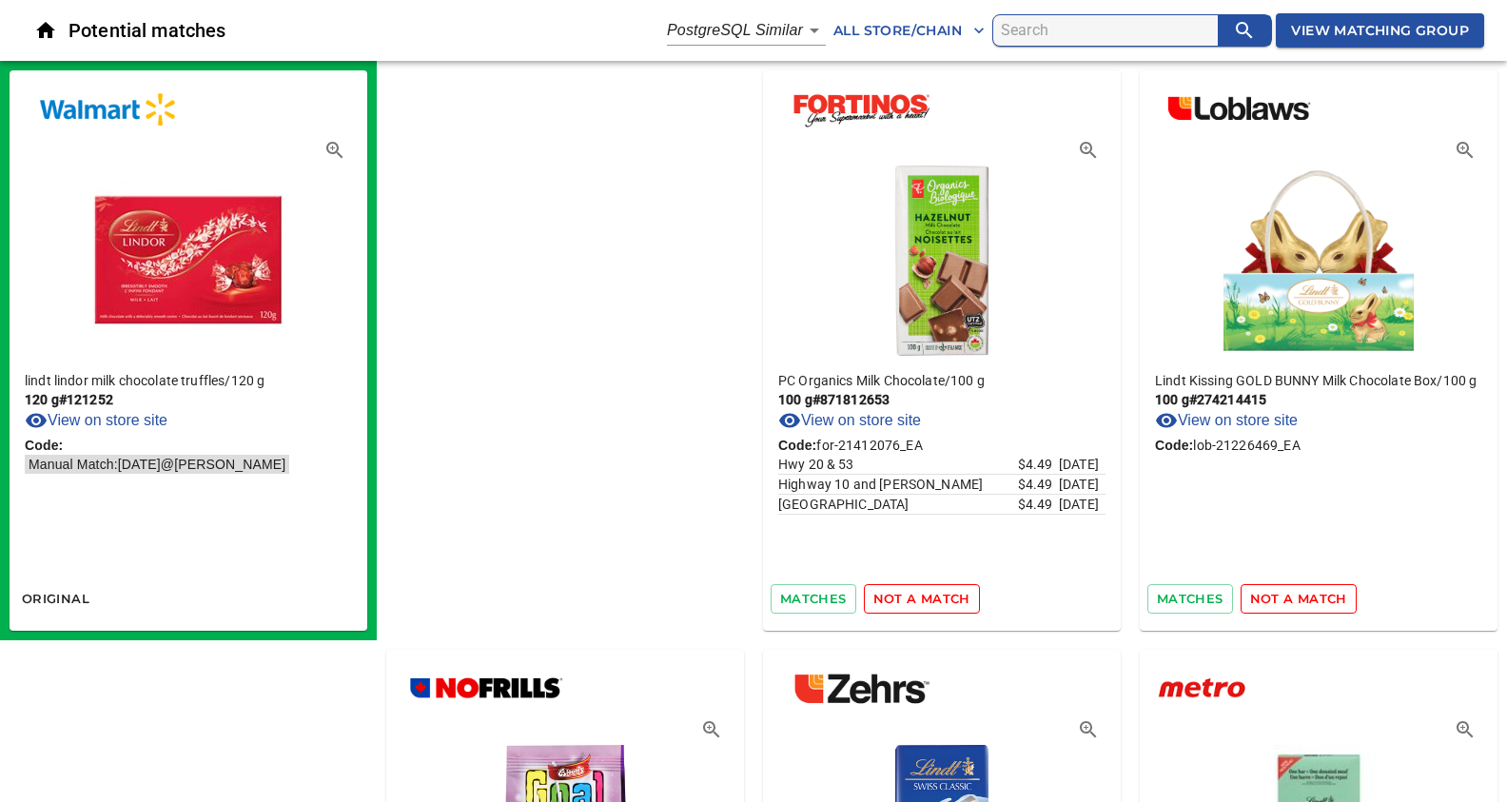
click at [873, 602] on span "not a match" at bounding box center [921, 599] width 97 height 22
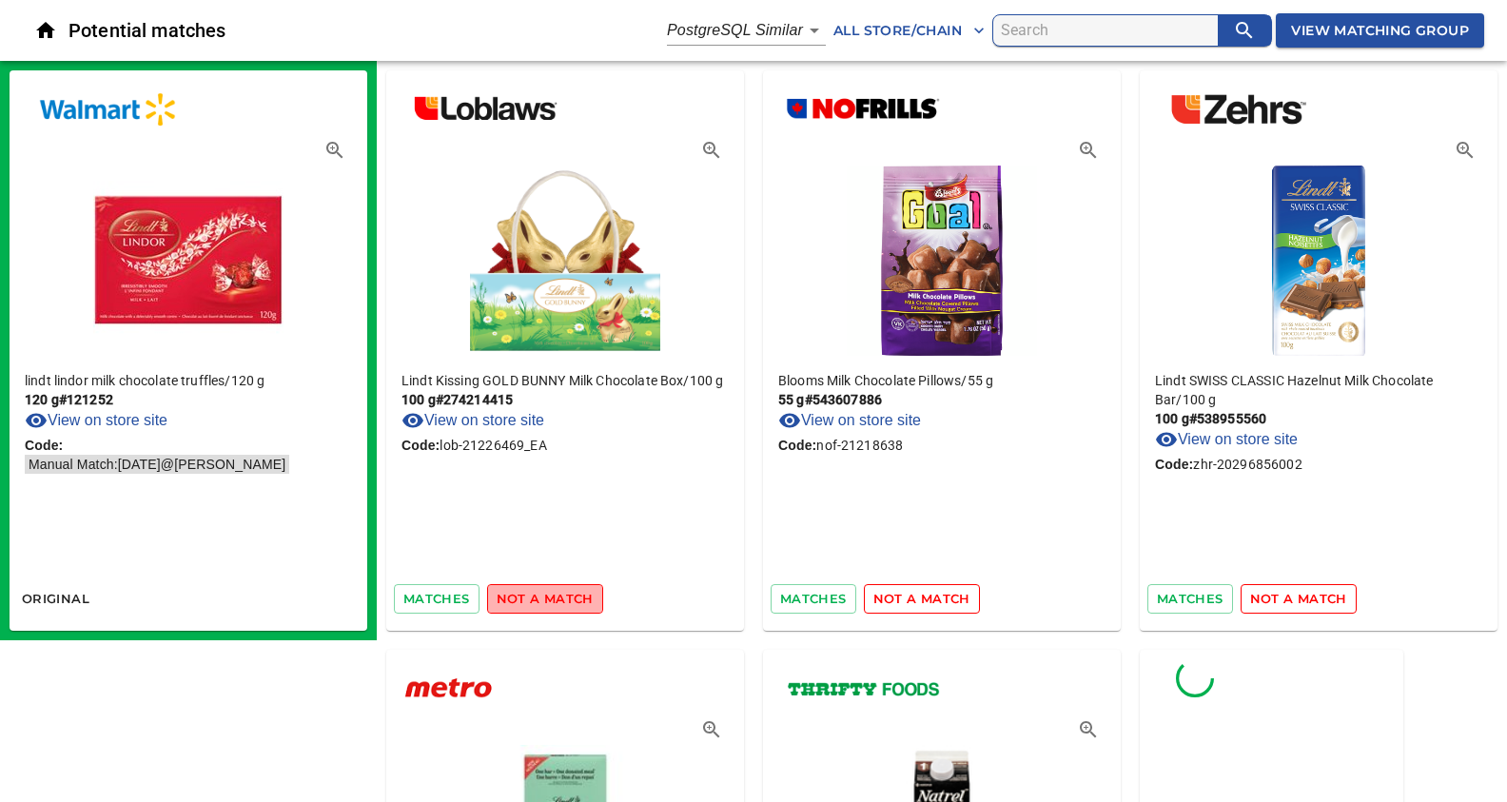
click at [552, 602] on span "not a match" at bounding box center [545, 599] width 97 height 22
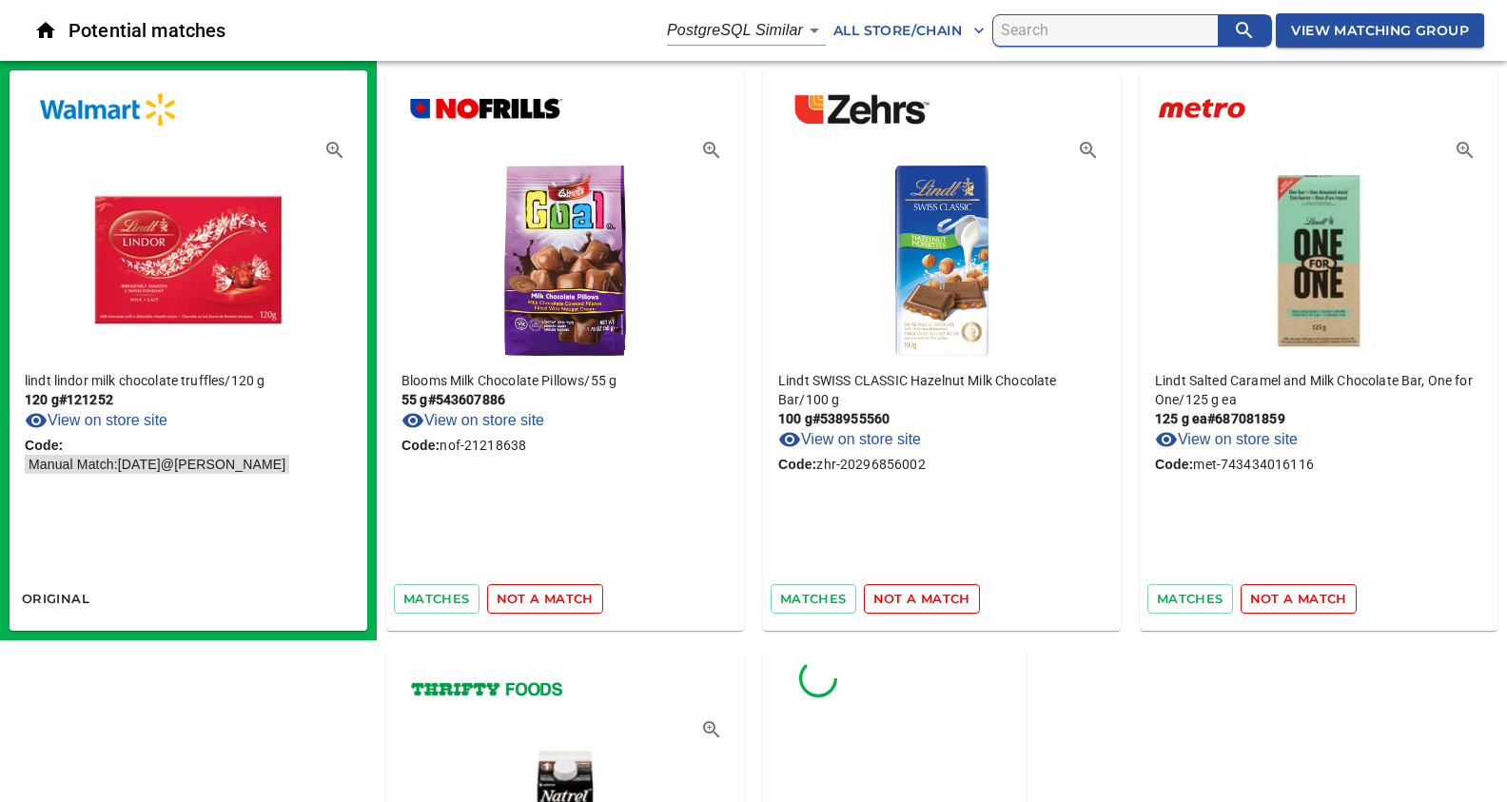
click at [552, 602] on span "not a match" at bounding box center [545, 599] width 97 height 22
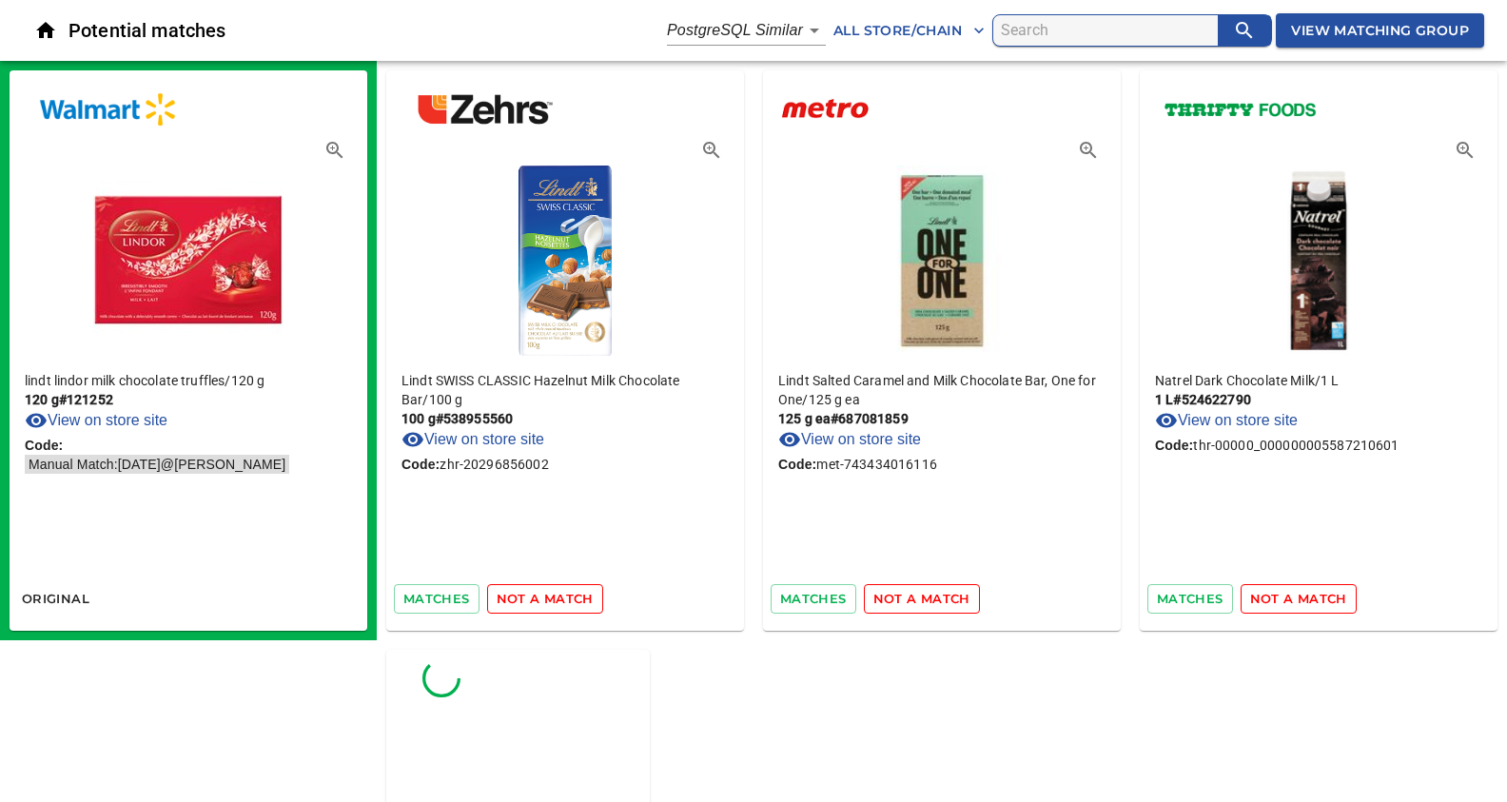
click at [552, 602] on span "not a match" at bounding box center [545, 599] width 97 height 22
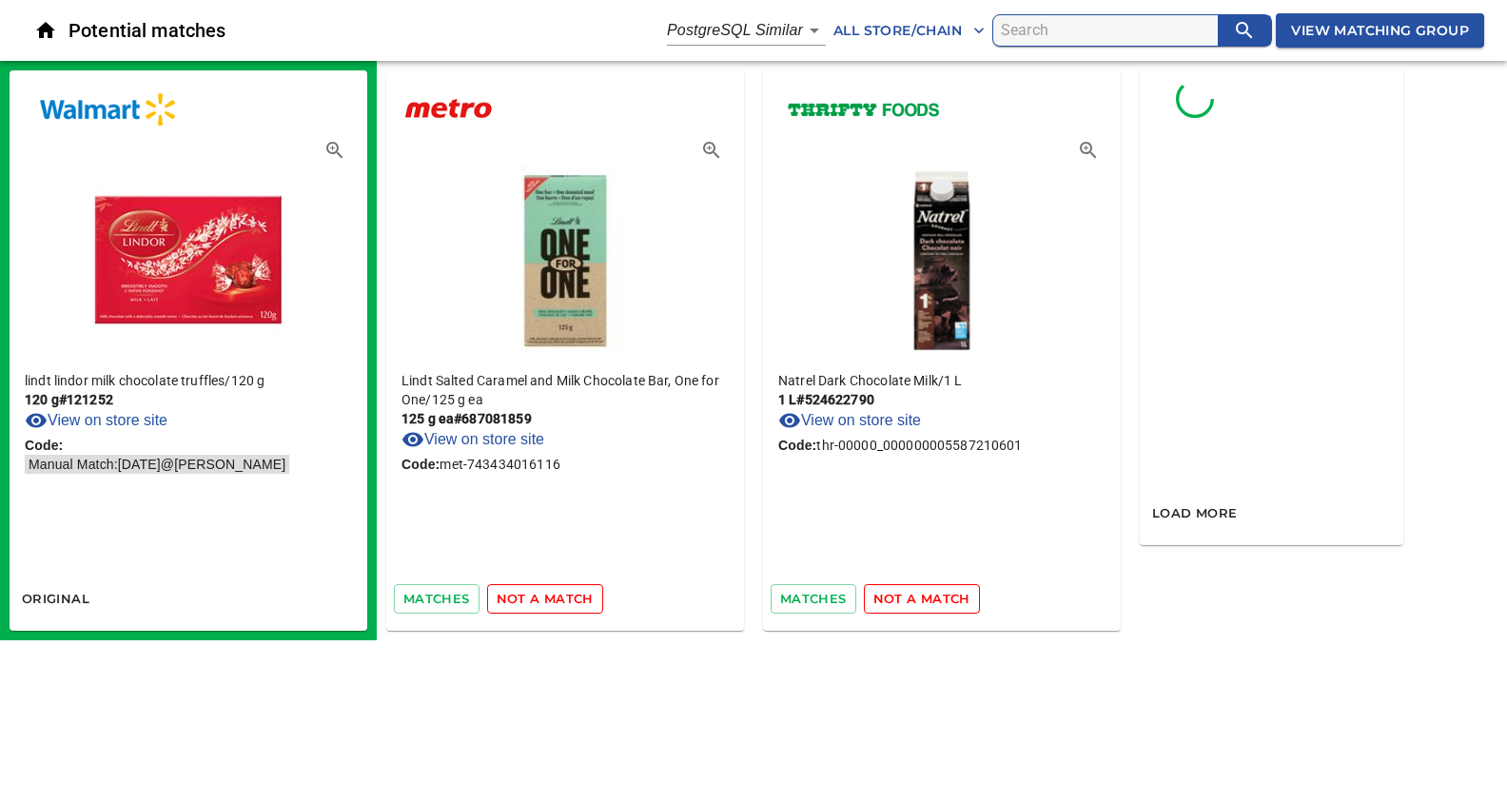
click at [552, 602] on span "not a match" at bounding box center [545, 599] width 97 height 22
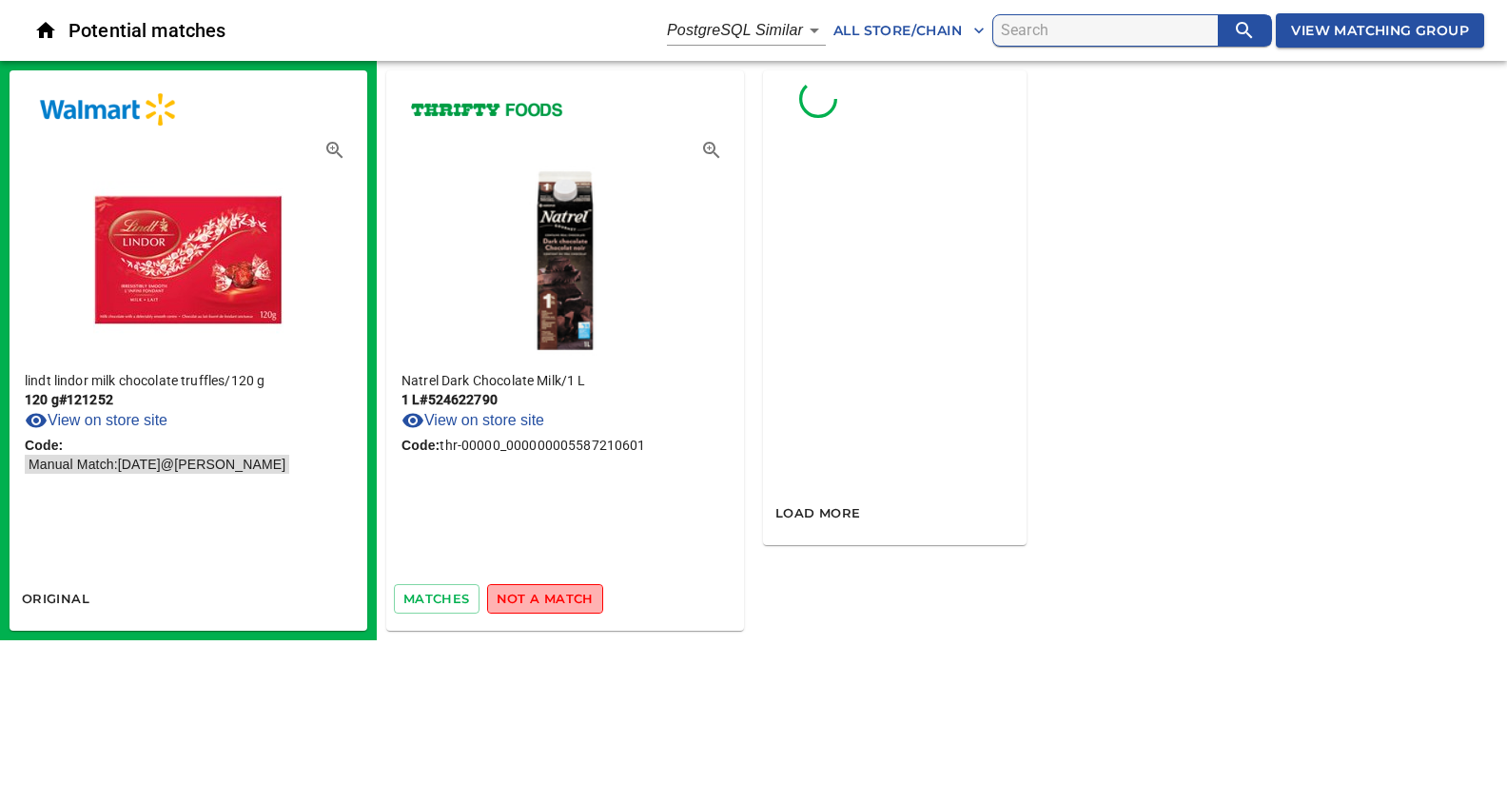
click at [552, 602] on span "not a match" at bounding box center [545, 599] width 97 height 22
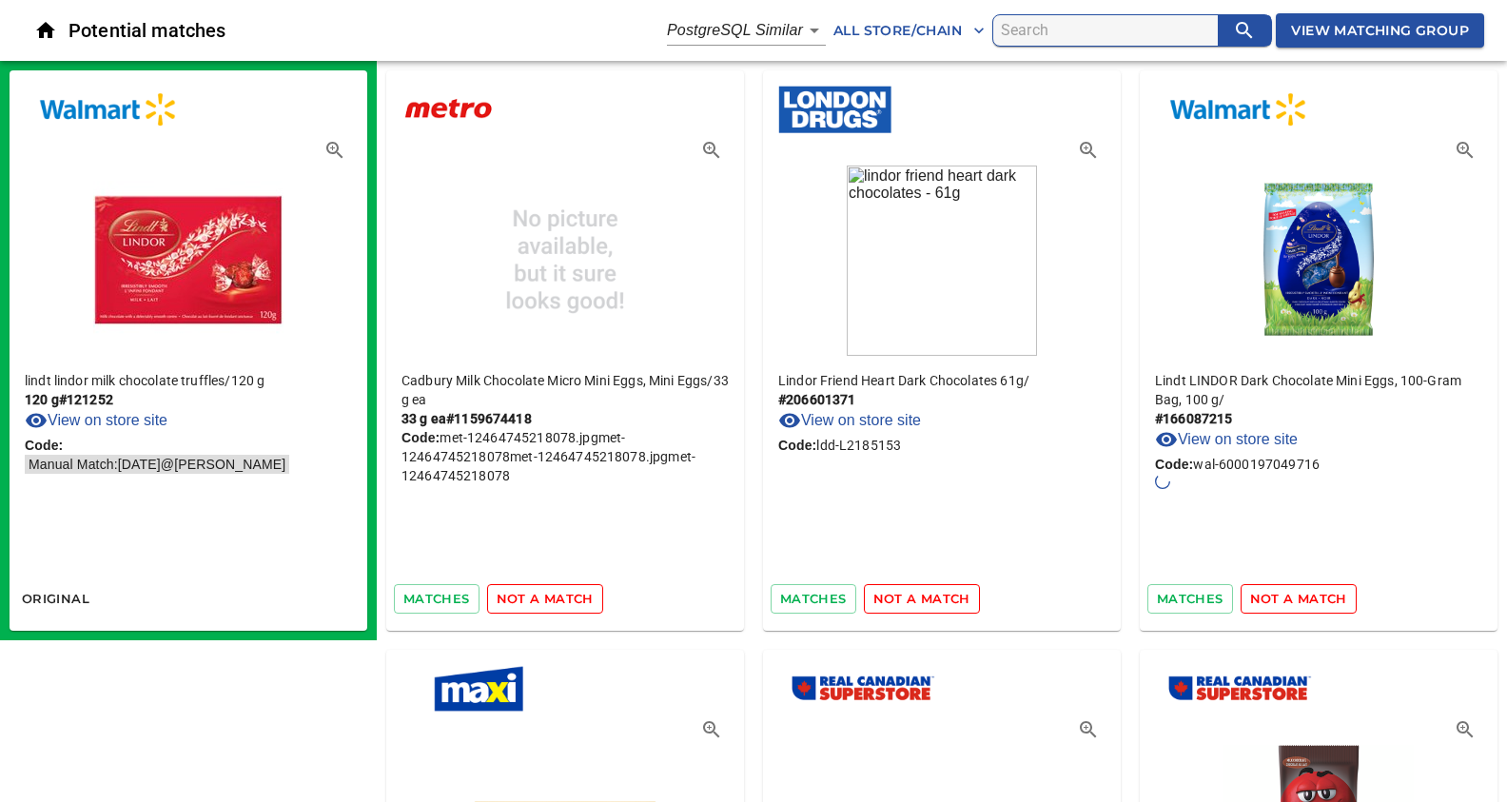
click at [539, 597] on span "not a match" at bounding box center [545, 599] width 97 height 22
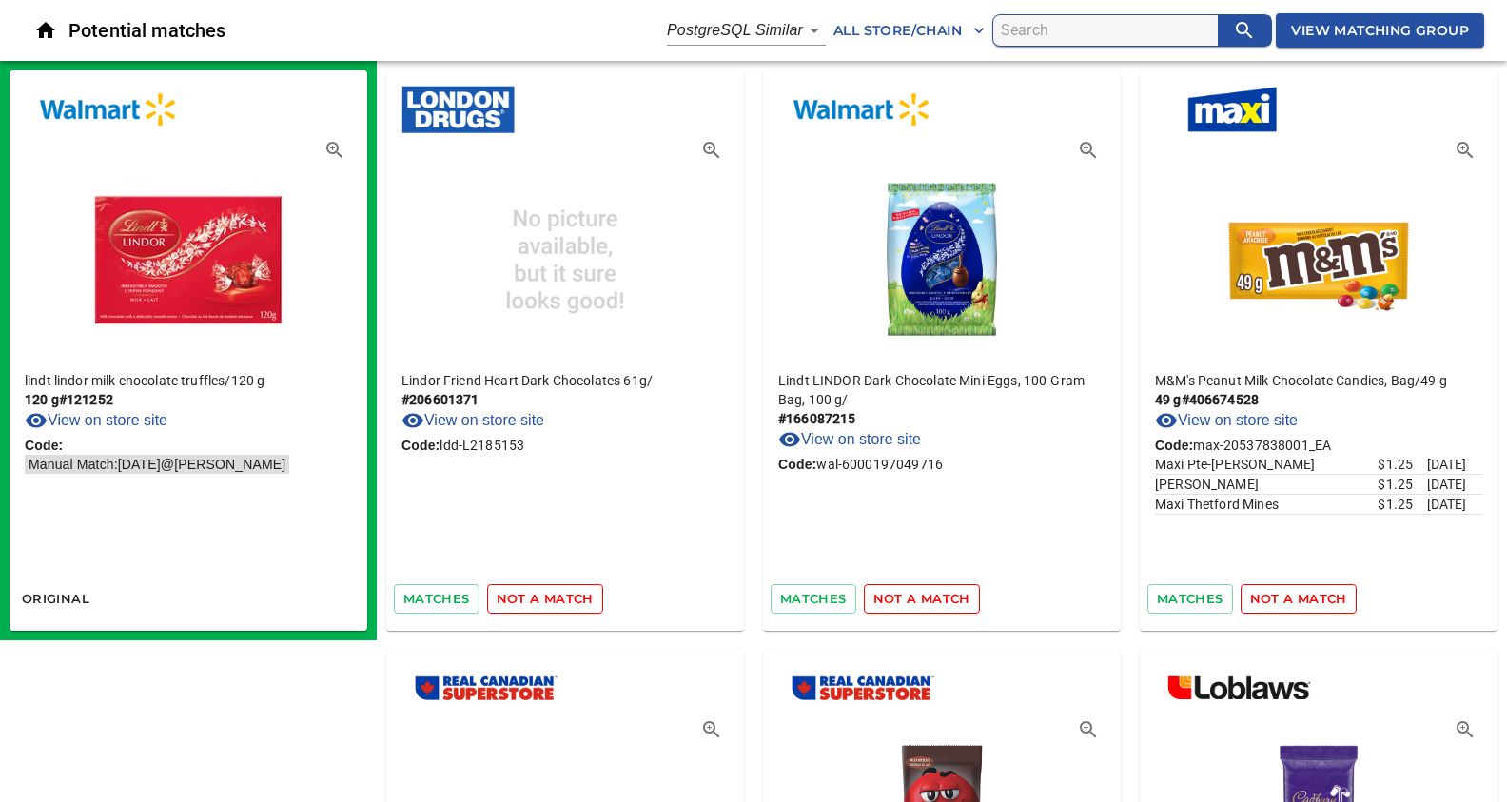
click at [537, 589] on span "not a match" at bounding box center [545, 599] width 97 height 22
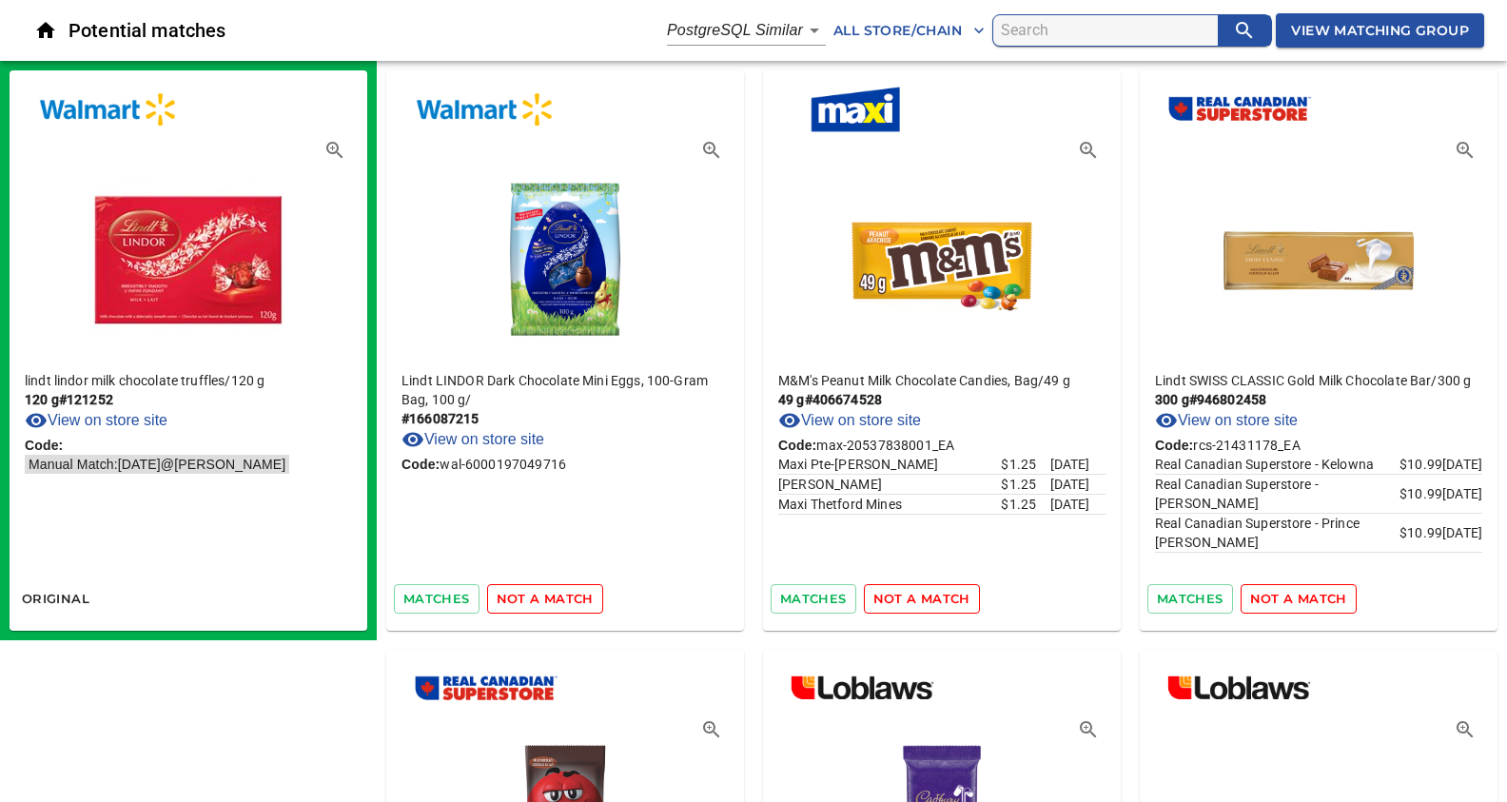
click at [553, 598] on span "not a match" at bounding box center [545, 599] width 97 height 22
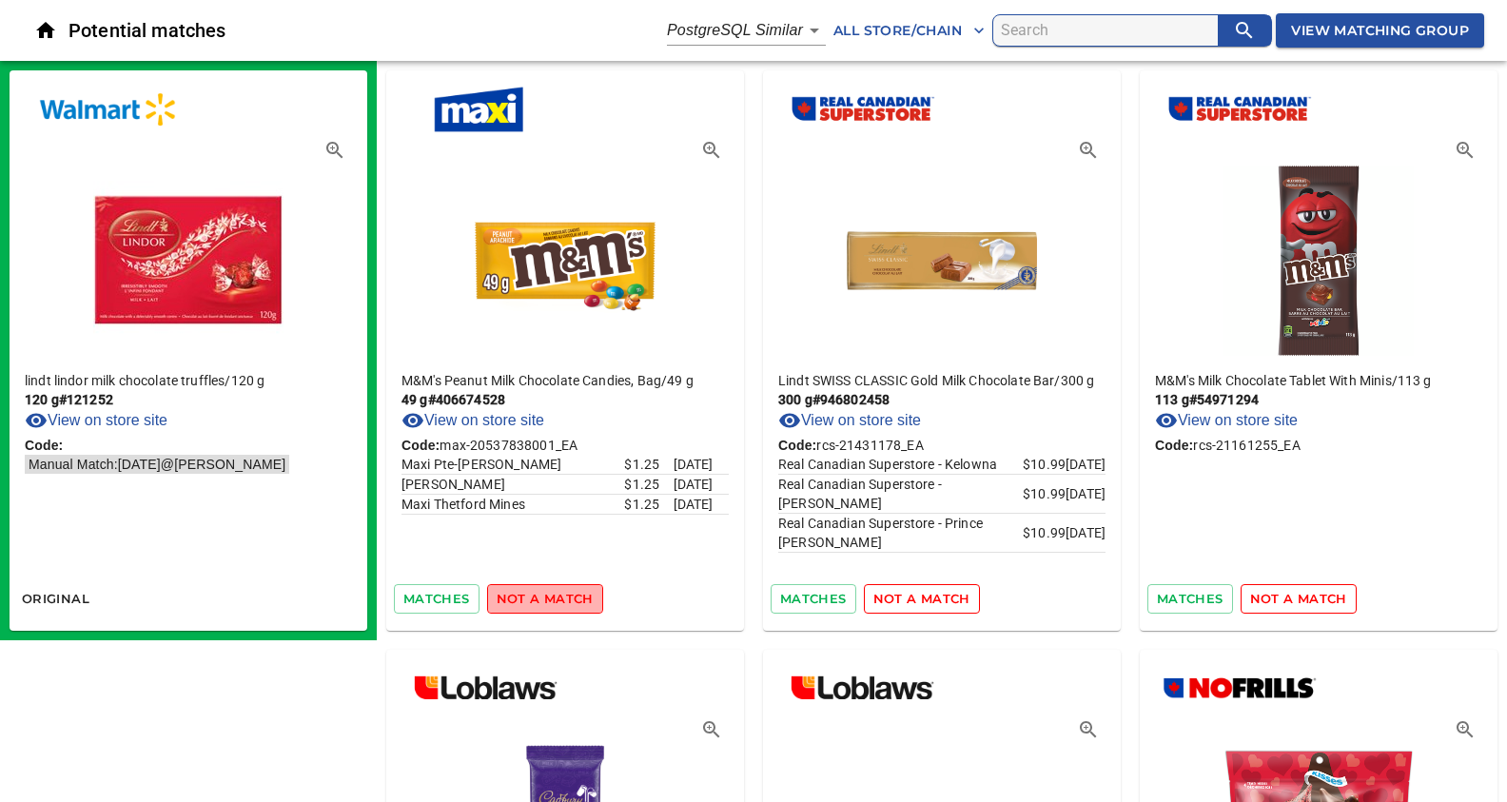
click at [553, 598] on span "not a match" at bounding box center [545, 599] width 97 height 22
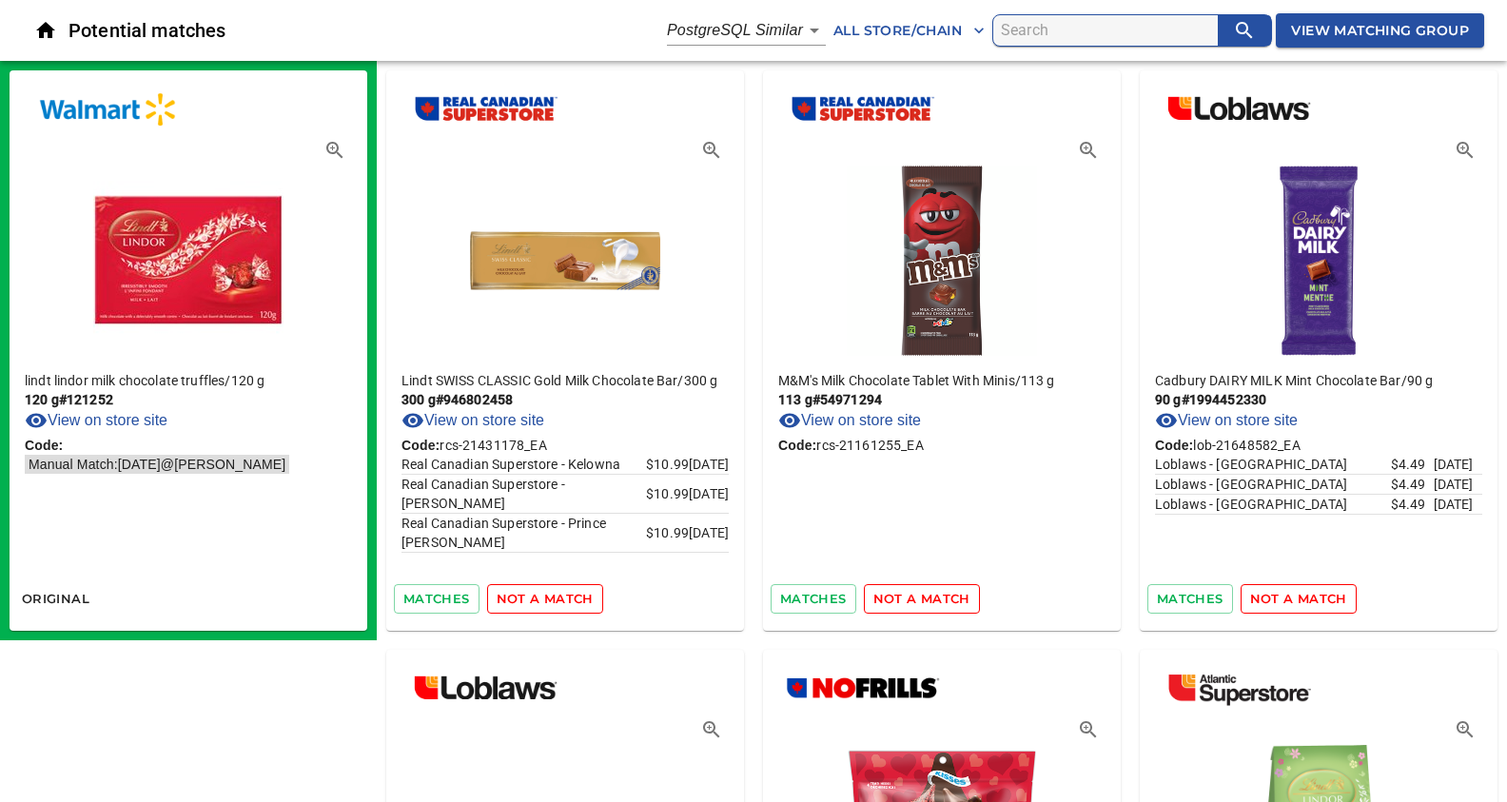
click at [546, 600] on span "not a match" at bounding box center [545, 599] width 97 height 22
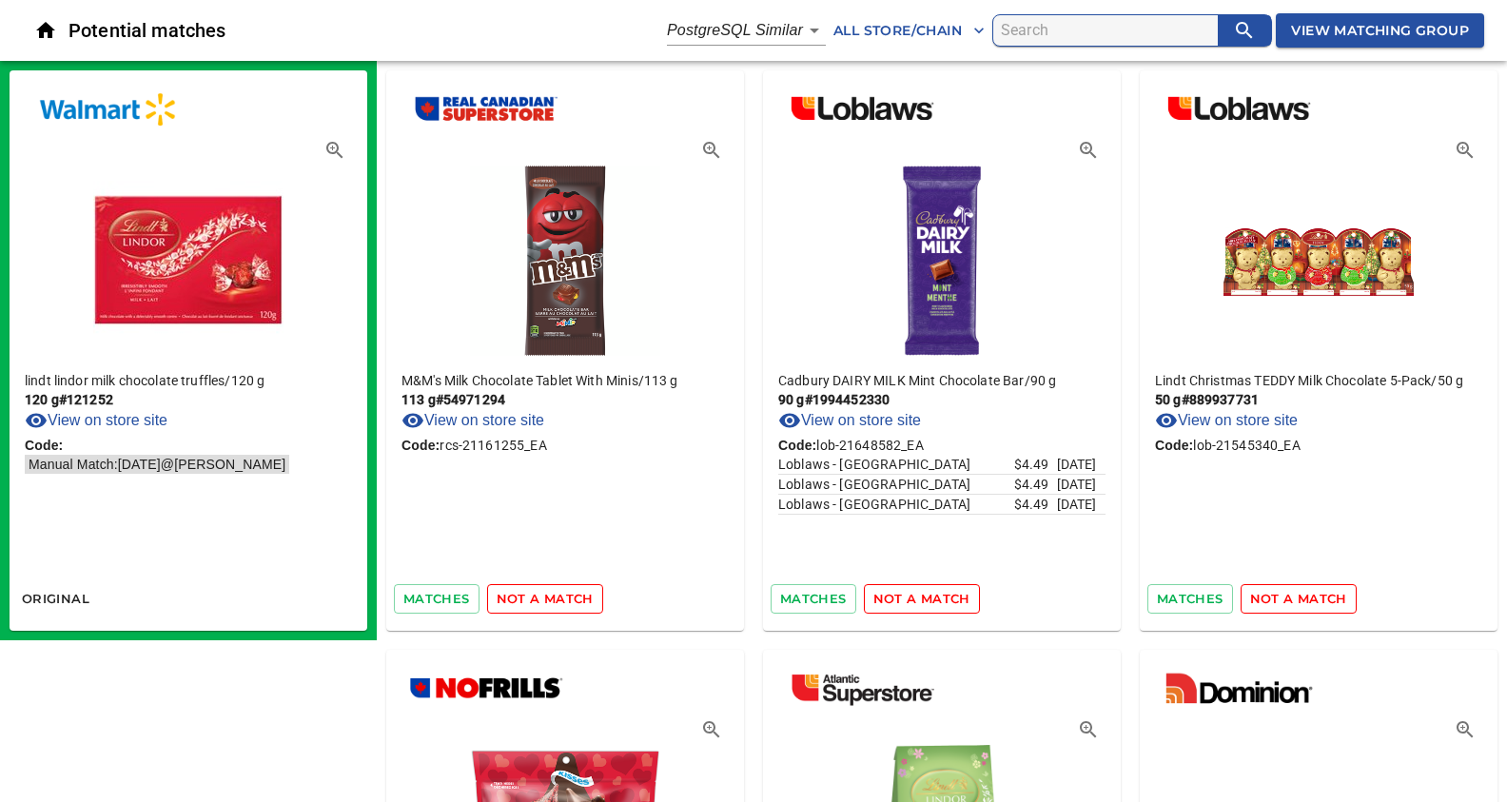
click at [546, 600] on span "not a match" at bounding box center [545, 599] width 97 height 22
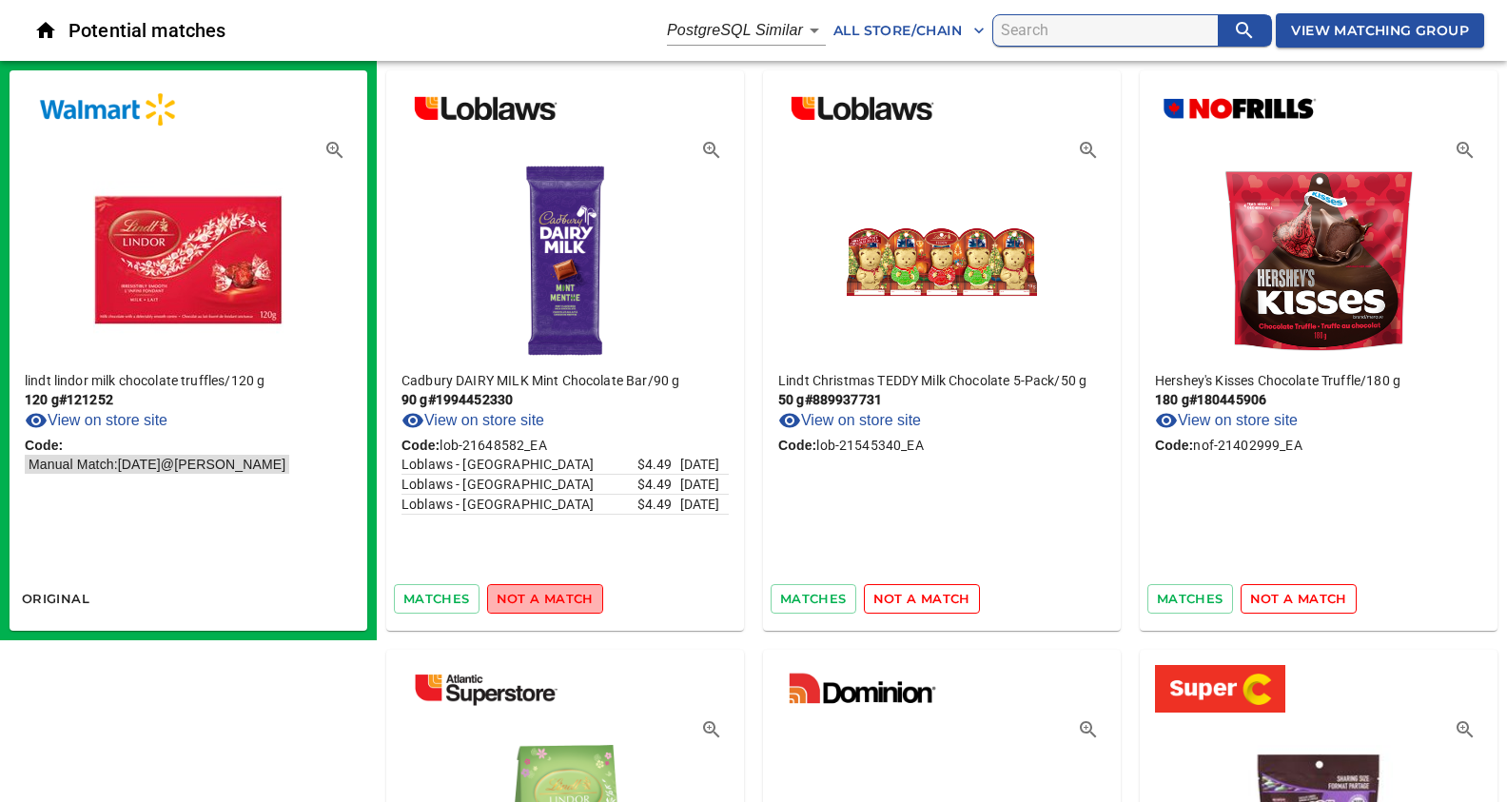
click at [546, 600] on span "not a match" at bounding box center [545, 599] width 97 height 22
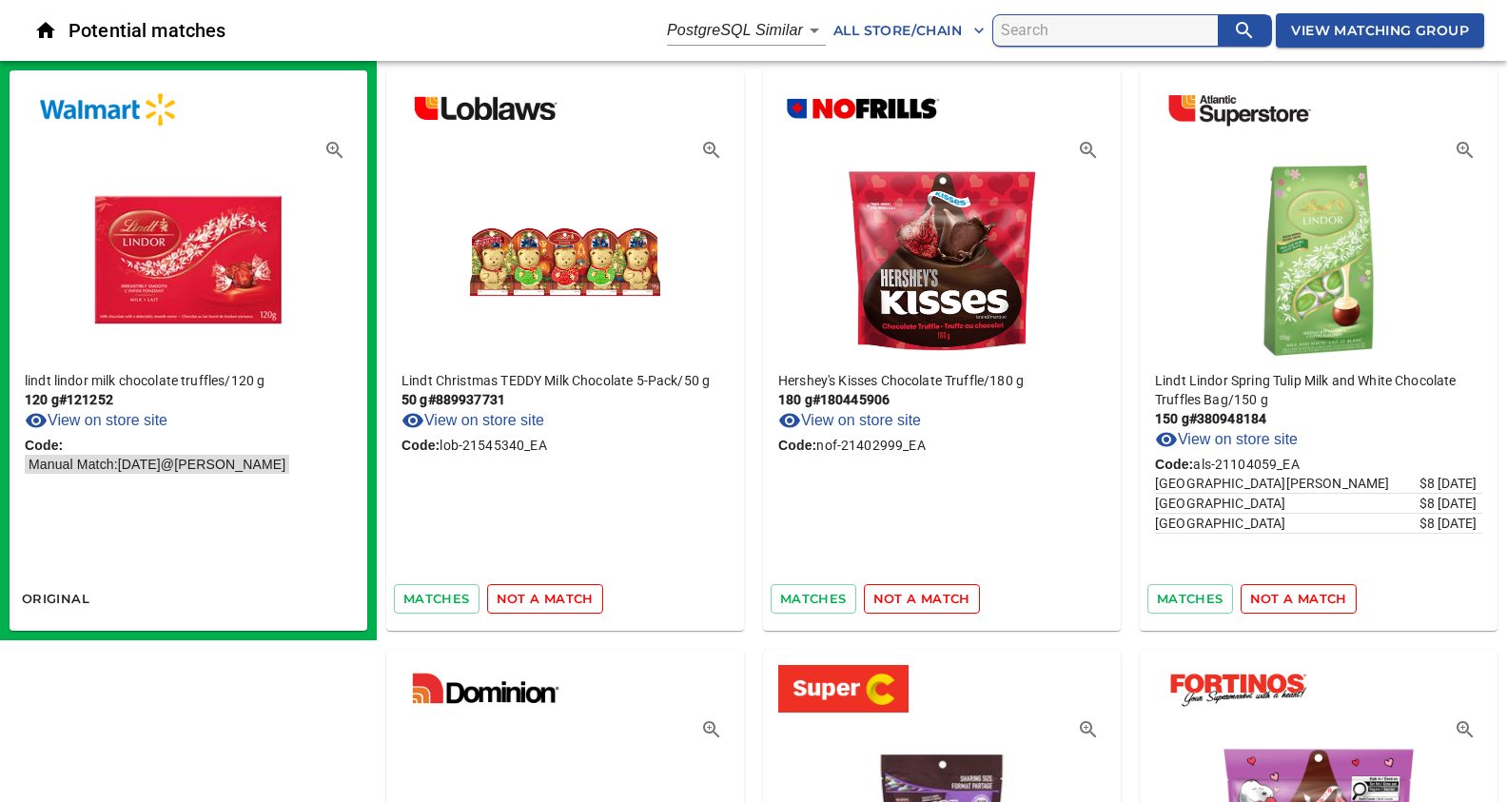
click at [546, 600] on span "not a match" at bounding box center [545, 599] width 97 height 22
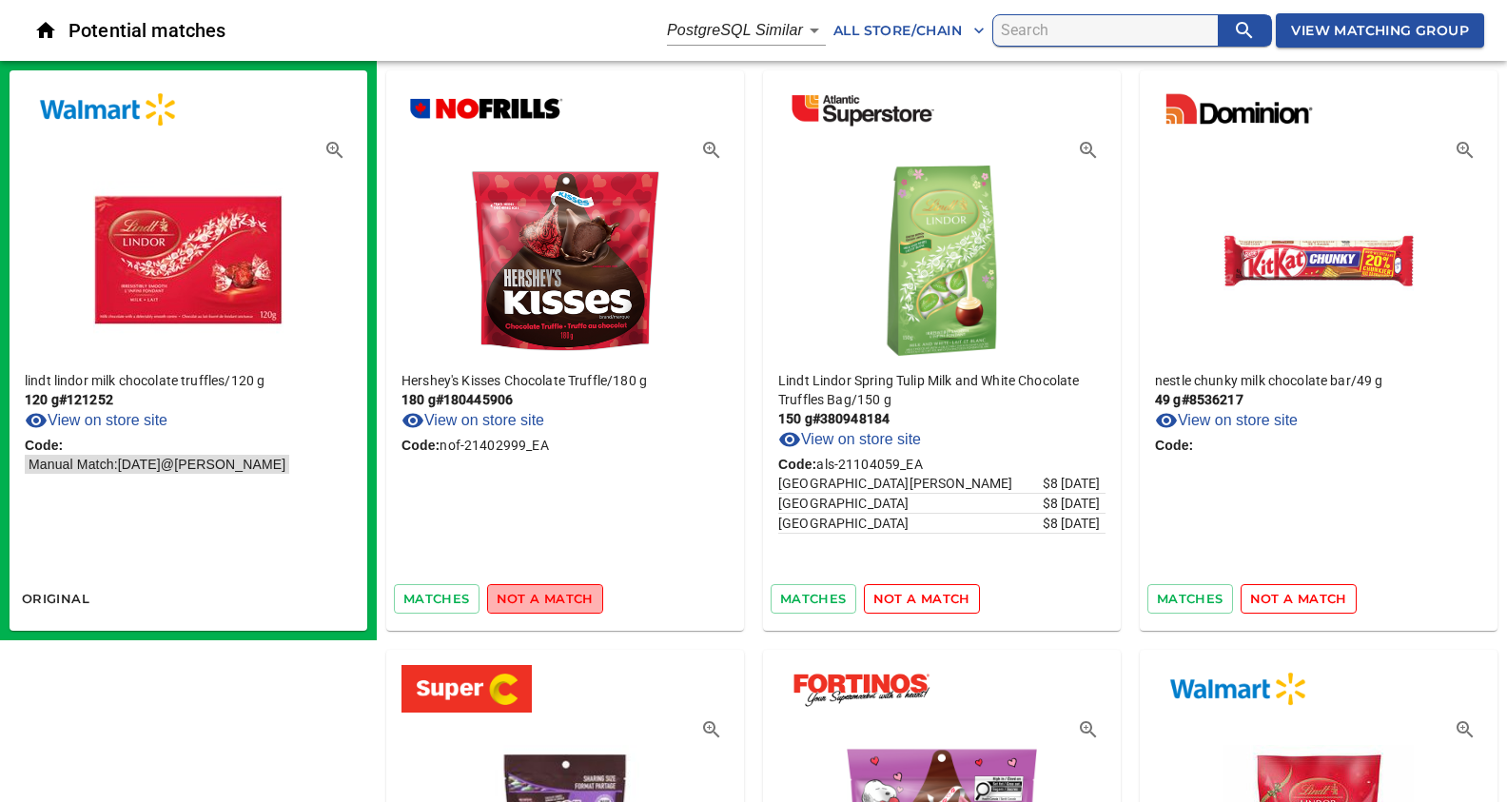
click at [546, 600] on span "not a match" at bounding box center [545, 599] width 97 height 22
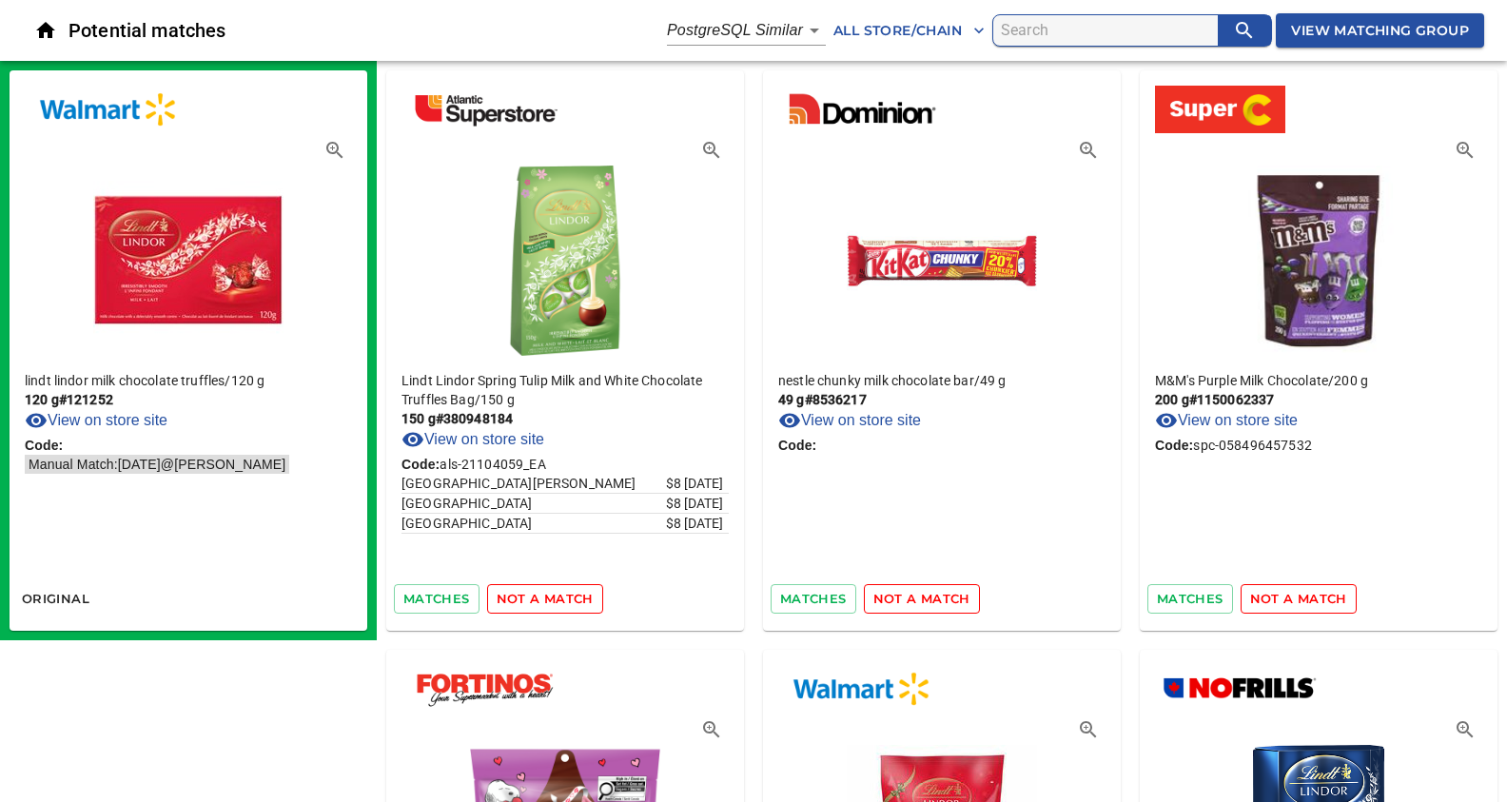
click at [546, 600] on span "not a match" at bounding box center [545, 599] width 97 height 22
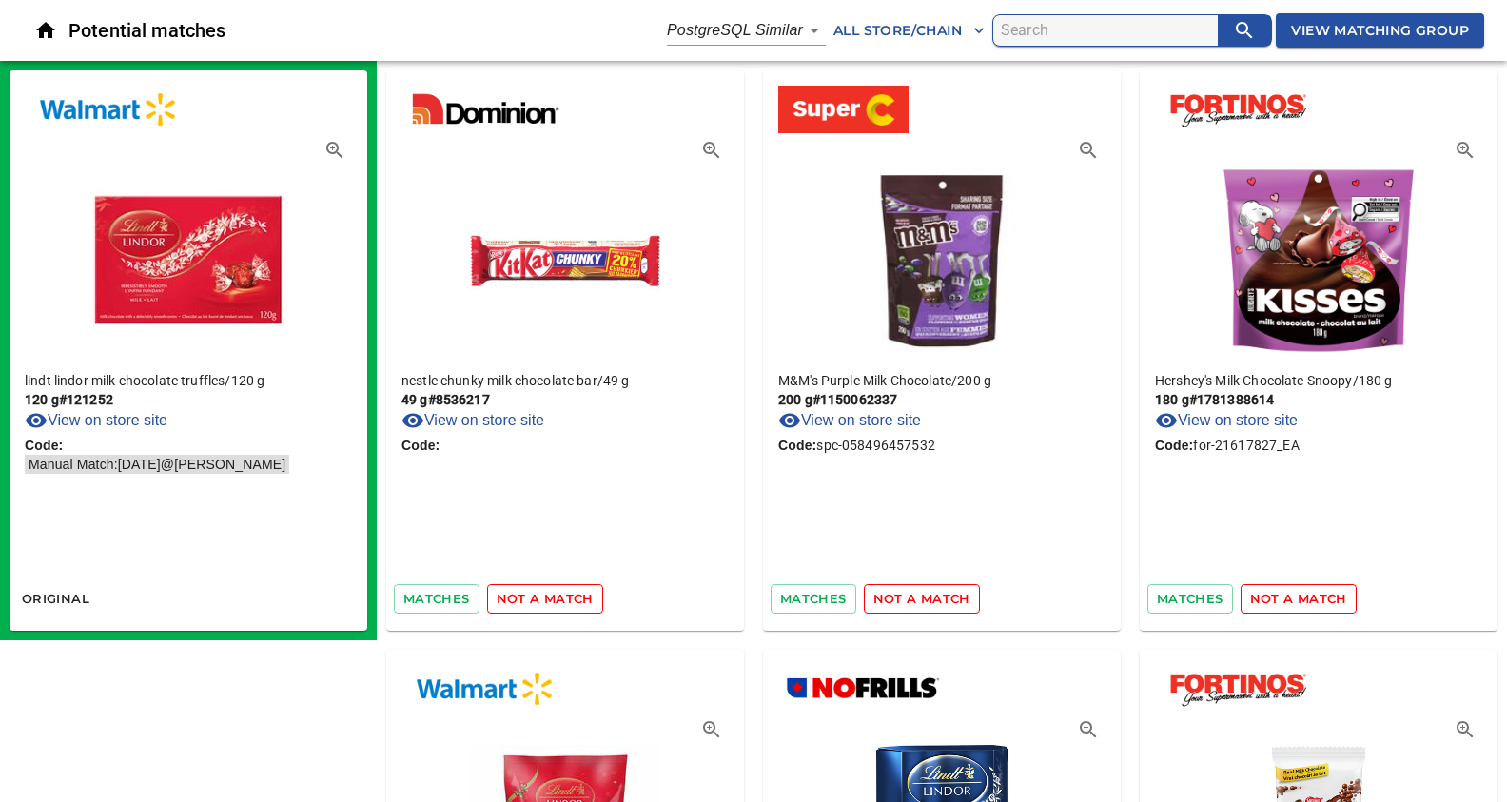
click at [546, 600] on span "not a match" at bounding box center [545, 599] width 97 height 22
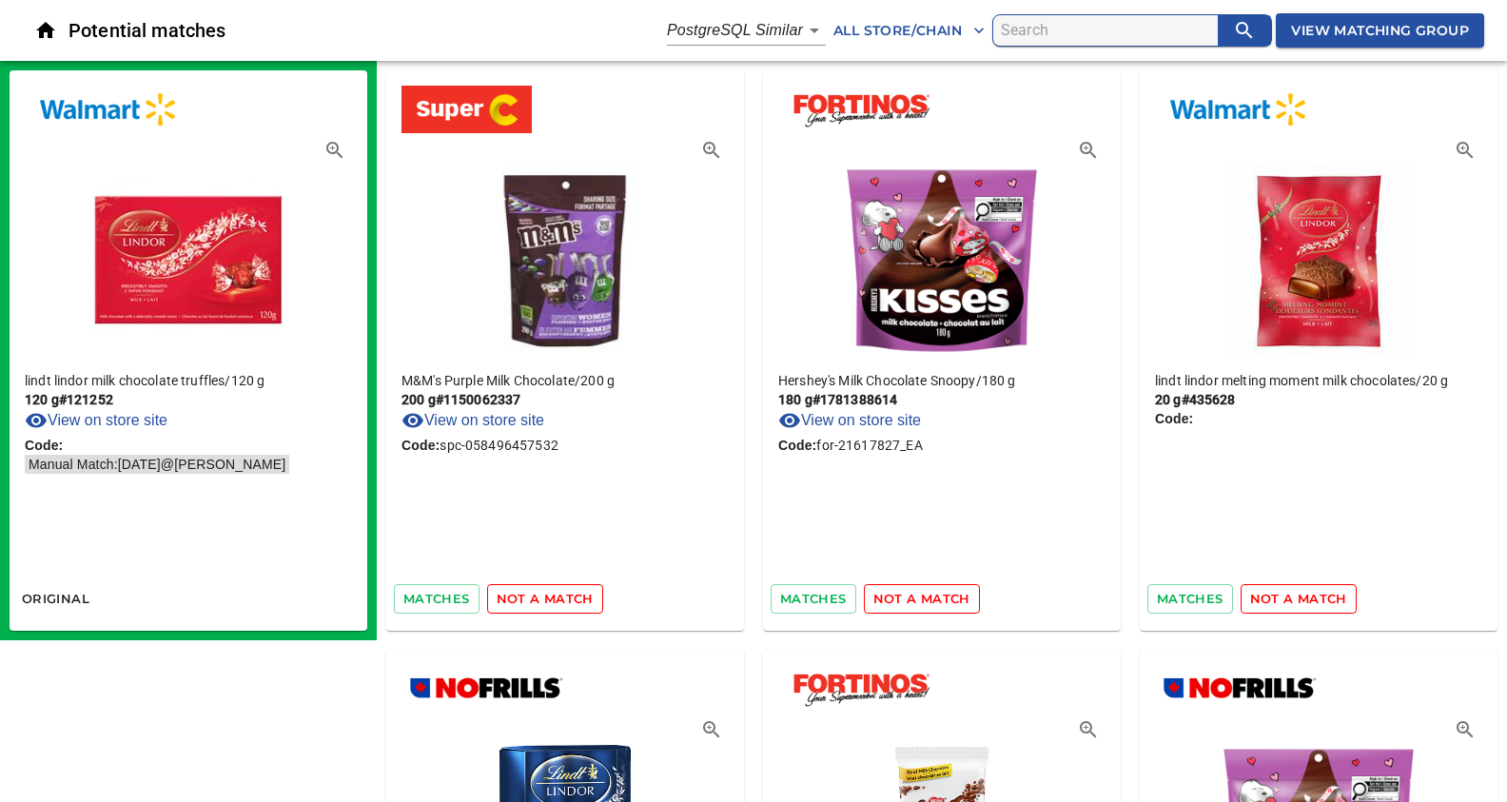
click at [546, 600] on span "not a match" at bounding box center [545, 599] width 97 height 22
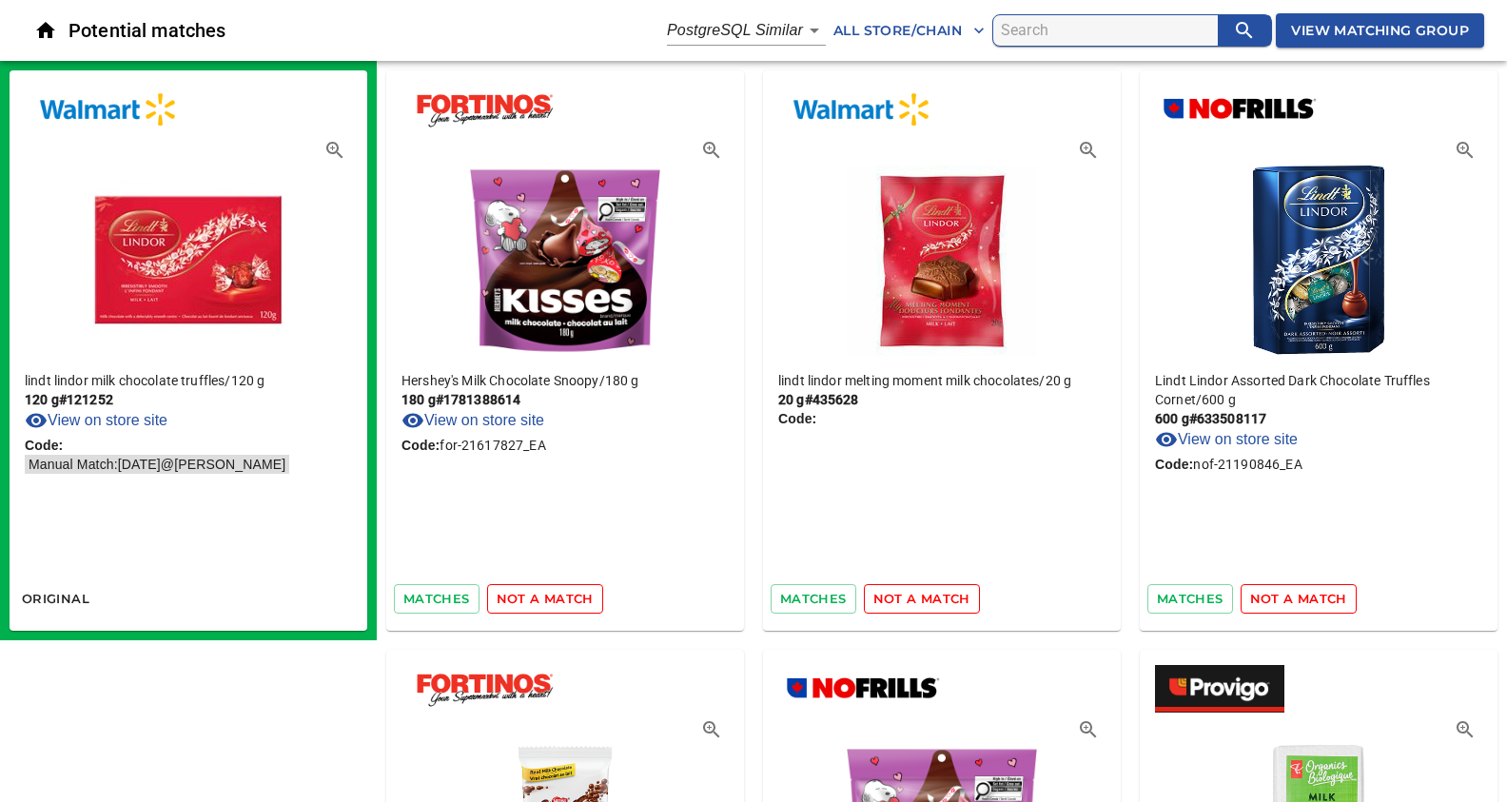
click at [546, 600] on span "not a match" at bounding box center [545, 599] width 97 height 22
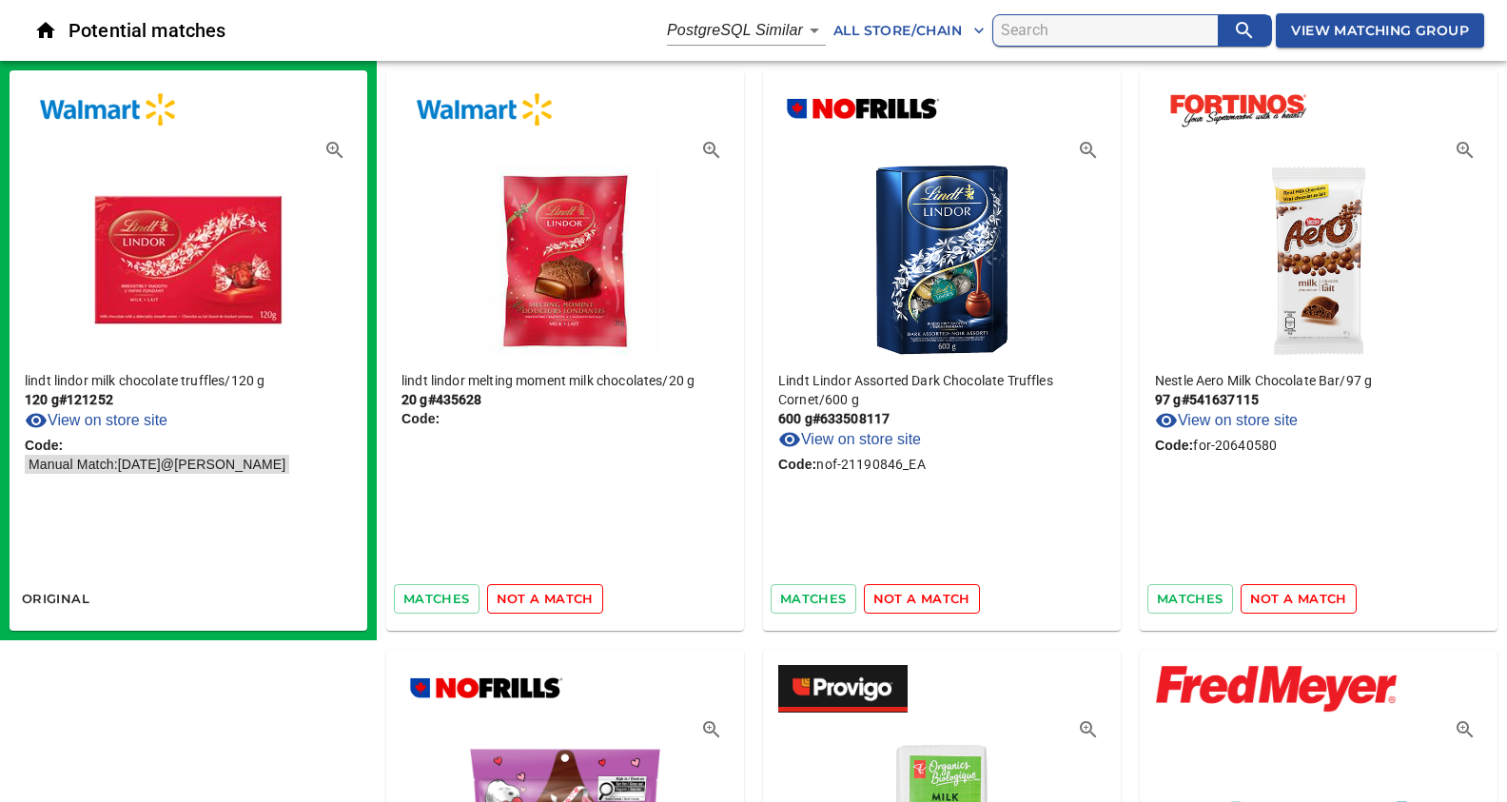
click at [546, 600] on span "not a match" at bounding box center [545, 599] width 97 height 22
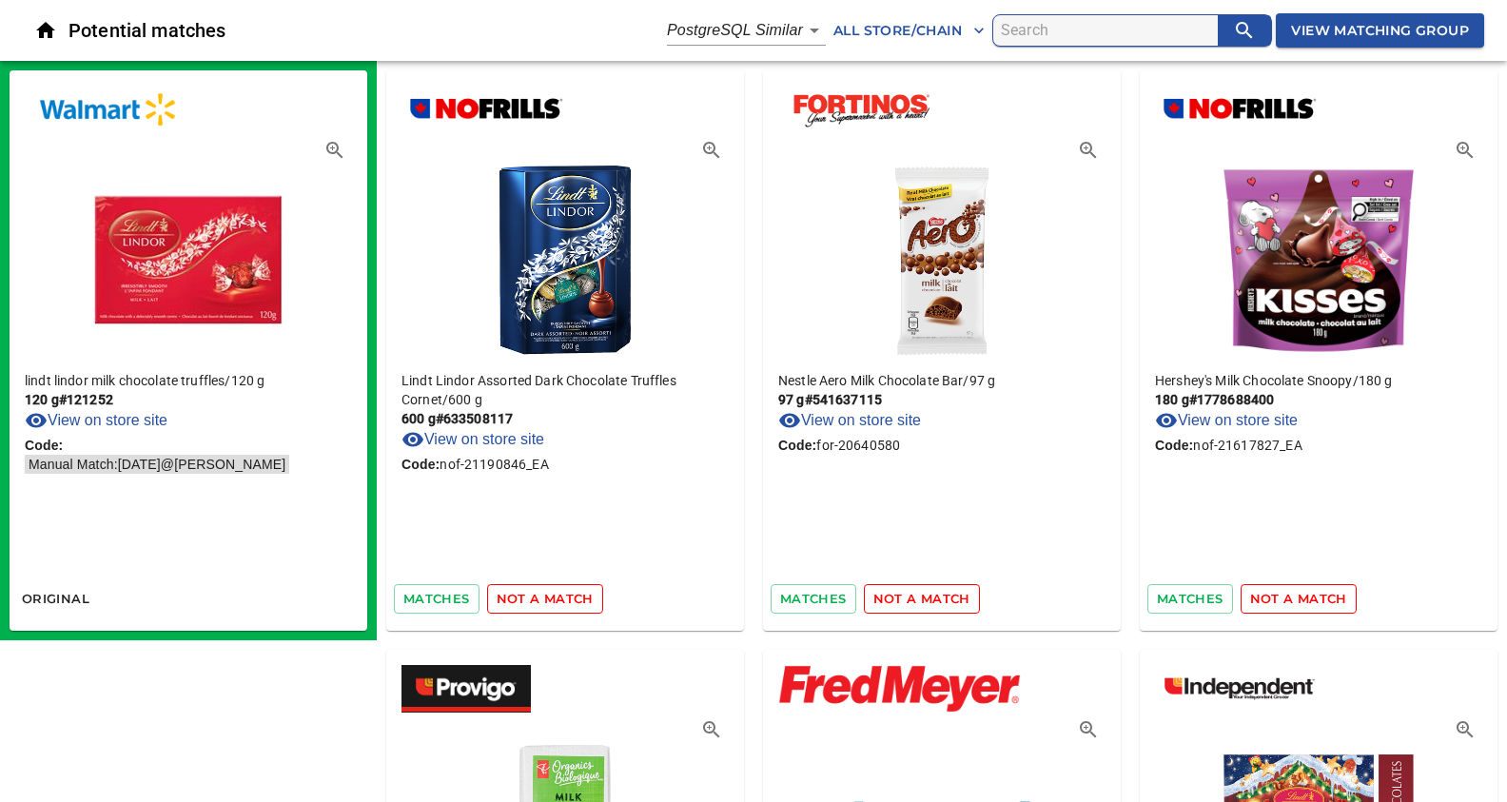
click at [546, 600] on span "not a match" at bounding box center [545, 599] width 97 height 22
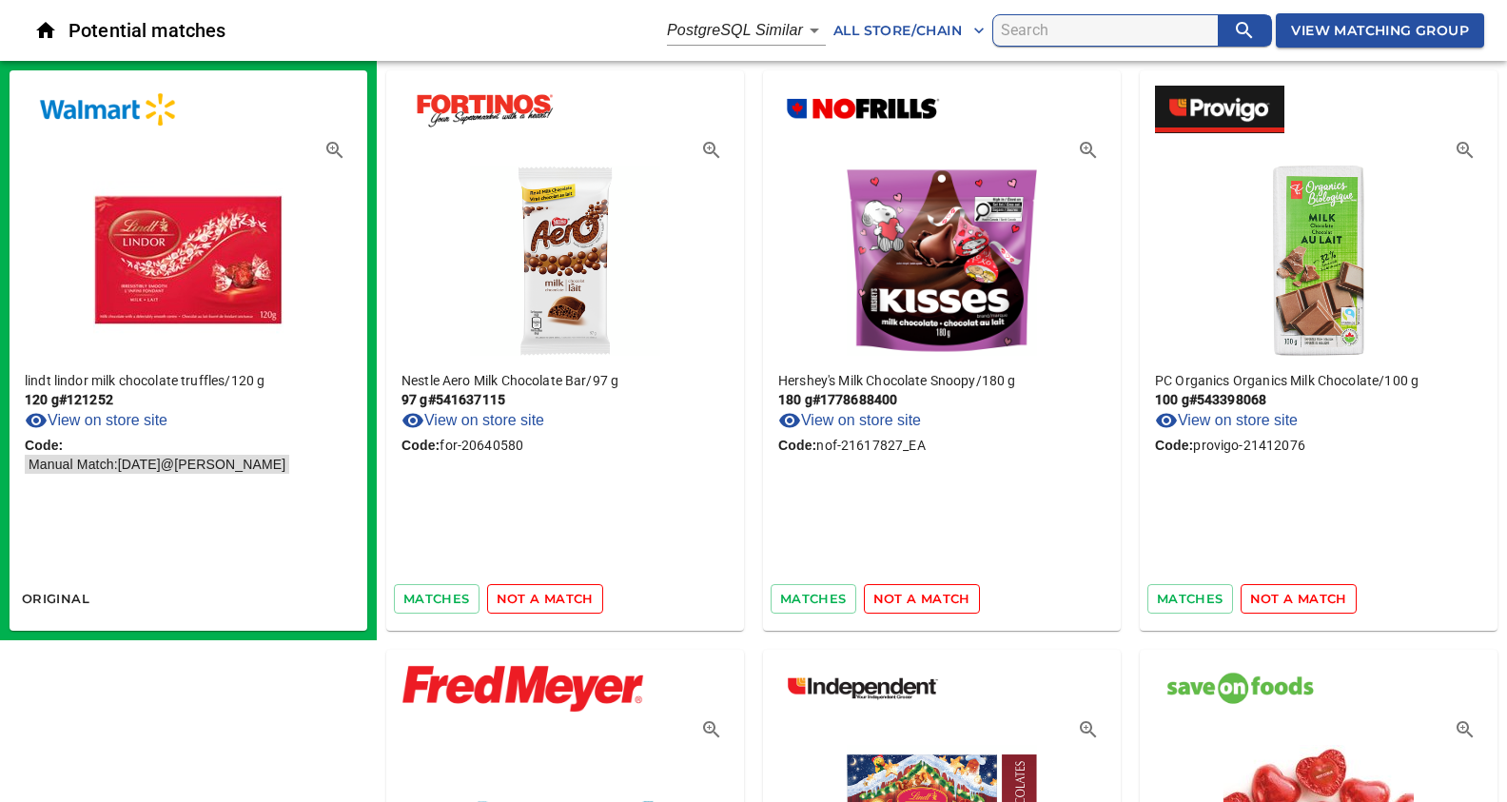
click at [546, 600] on span "not a match" at bounding box center [545, 599] width 97 height 22
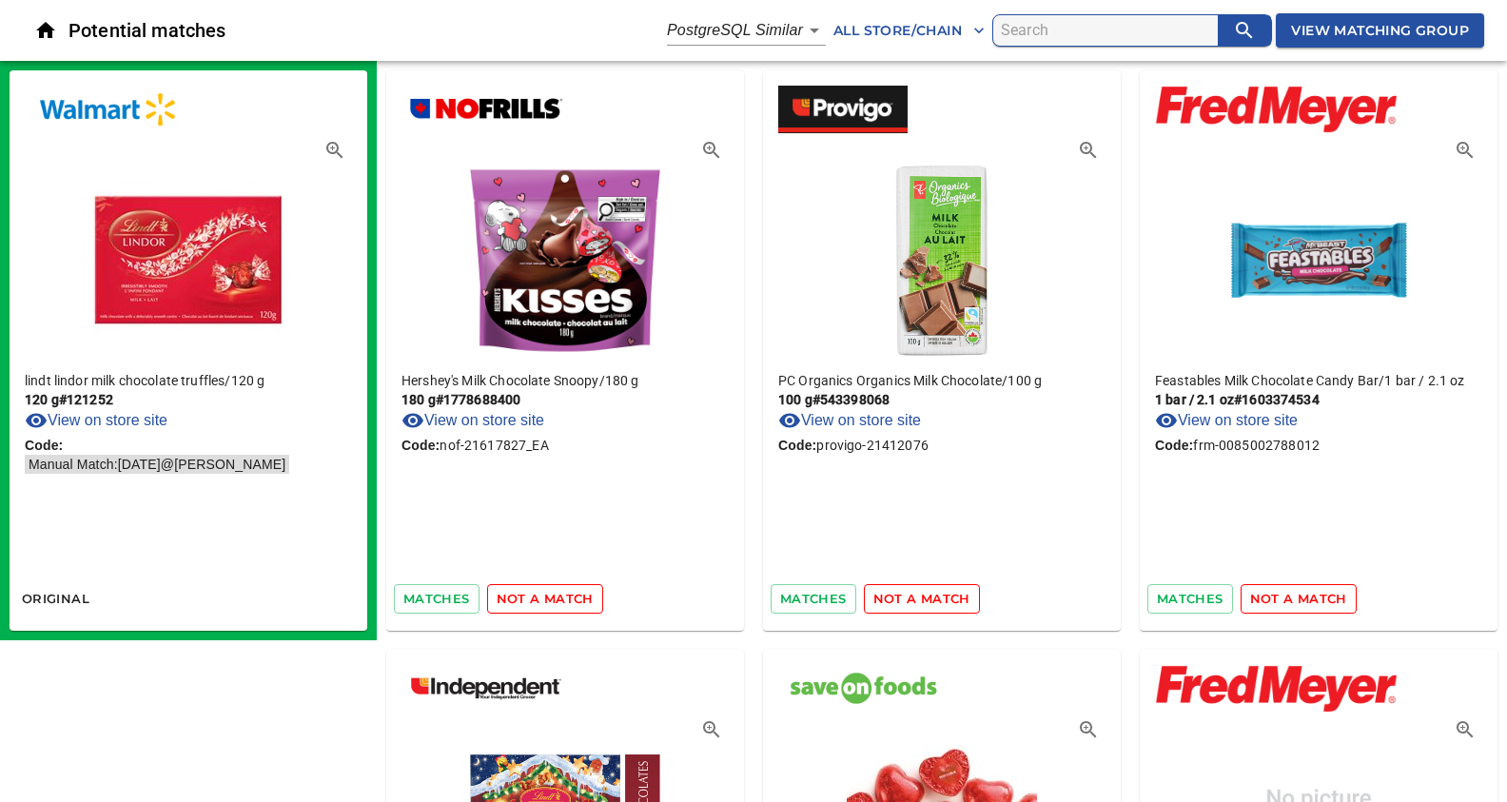
click at [546, 600] on span "not a match" at bounding box center [545, 599] width 97 height 22
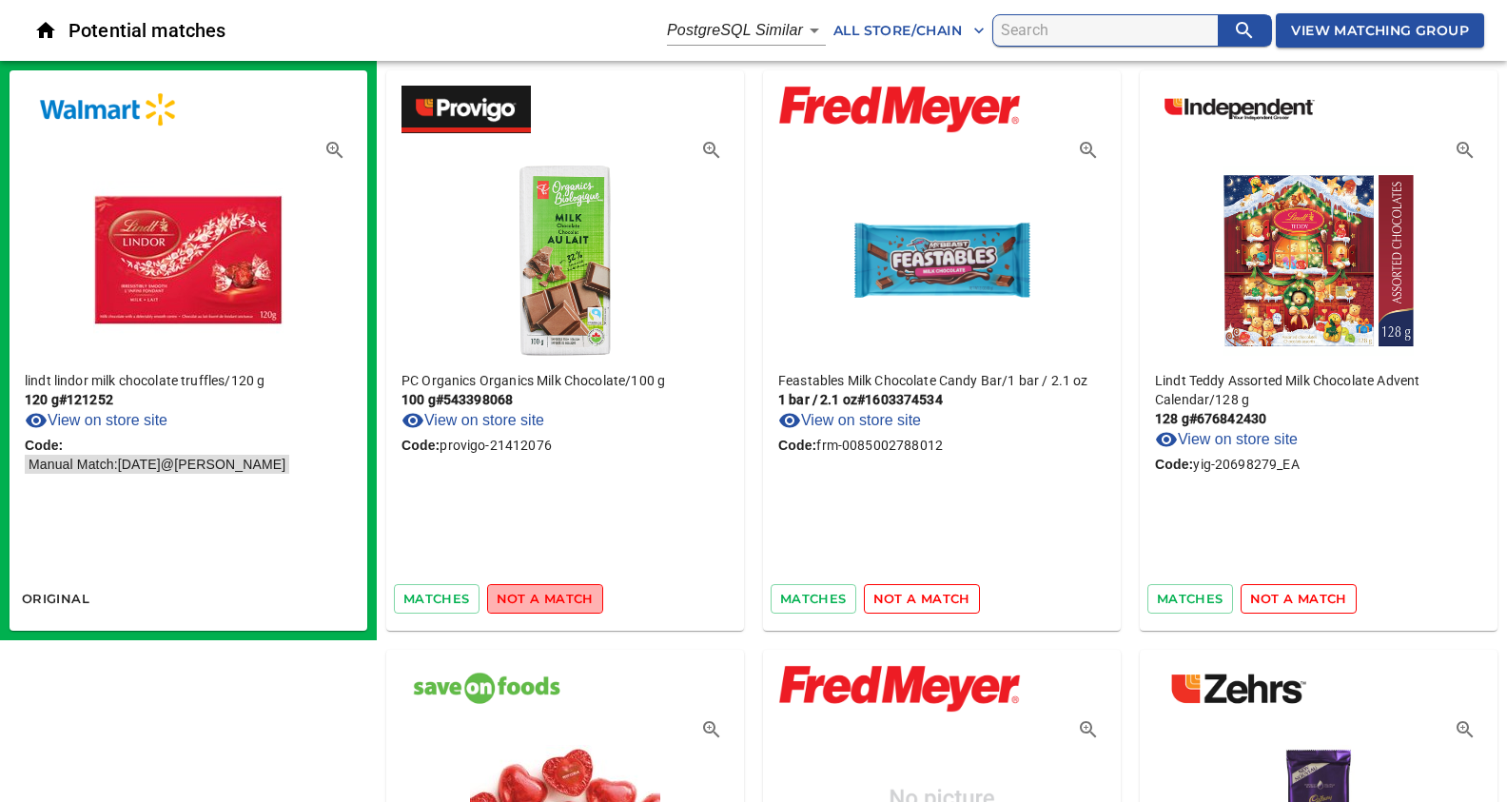
click at [546, 600] on span "not a match" at bounding box center [545, 599] width 97 height 22
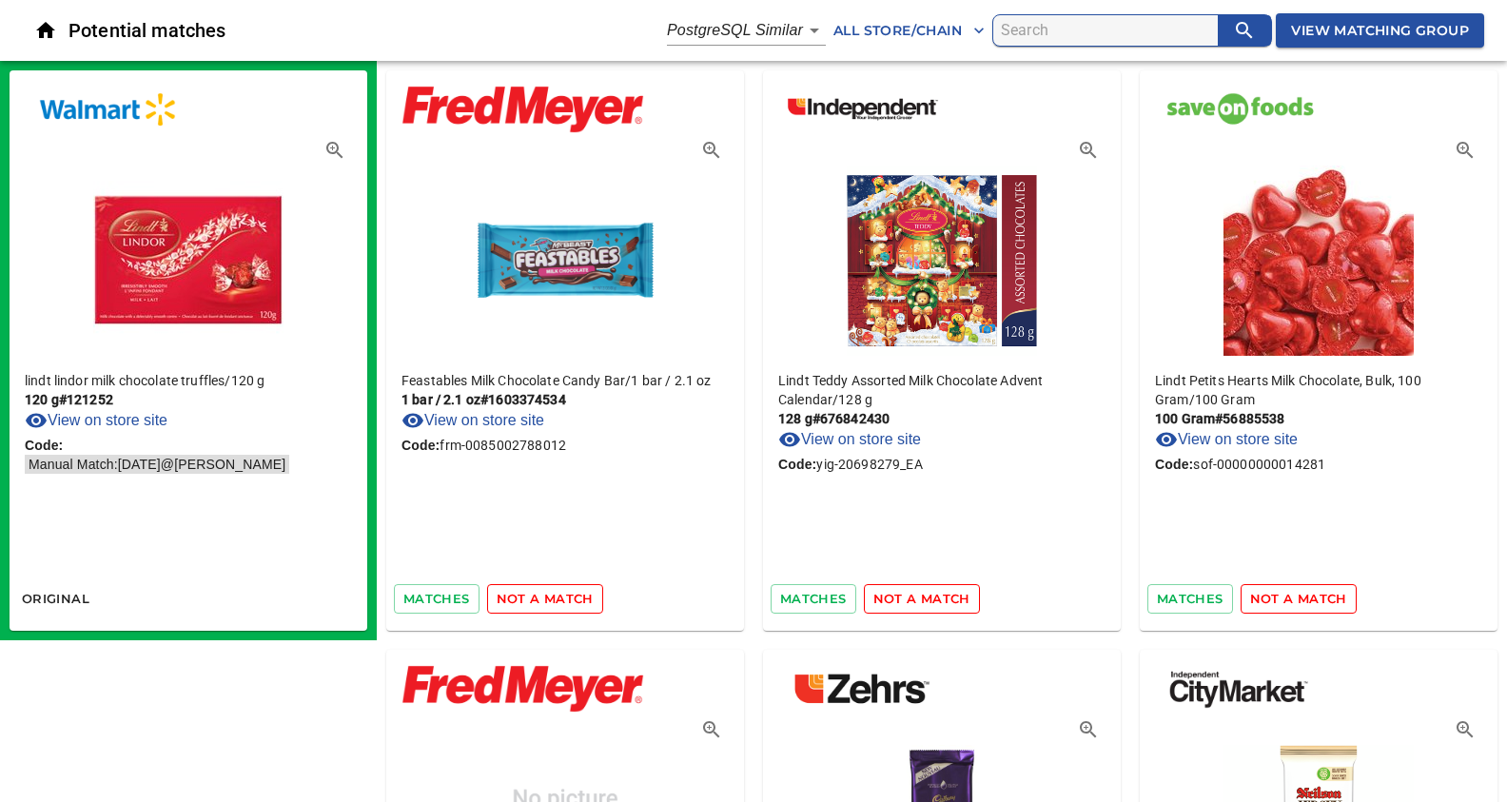
click at [546, 600] on span "not a match" at bounding box center [545, 599] width 97 height 22
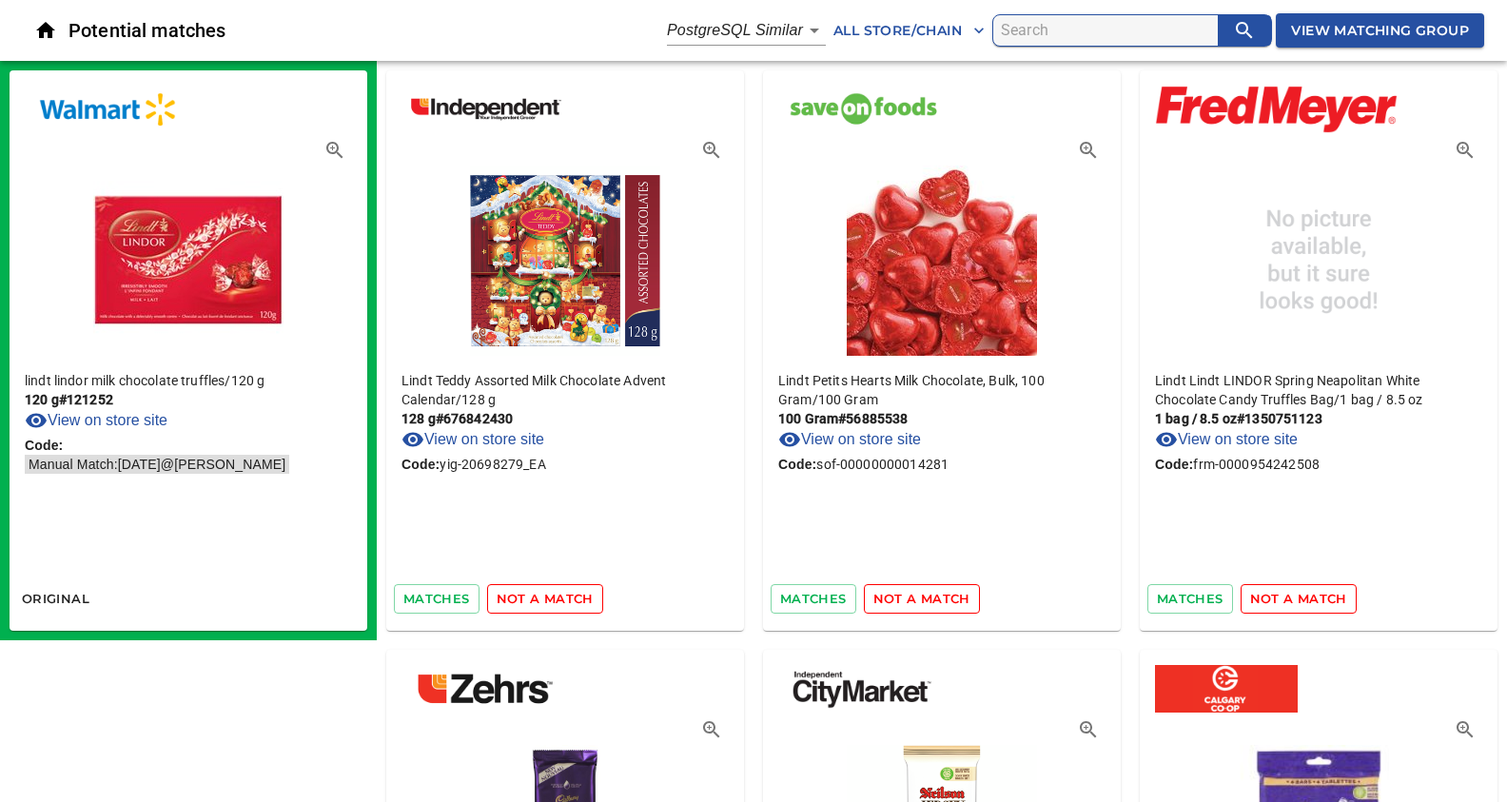
click at [546, 600] on span "not a match" at bounding box center [545, 599] width 97 height 22
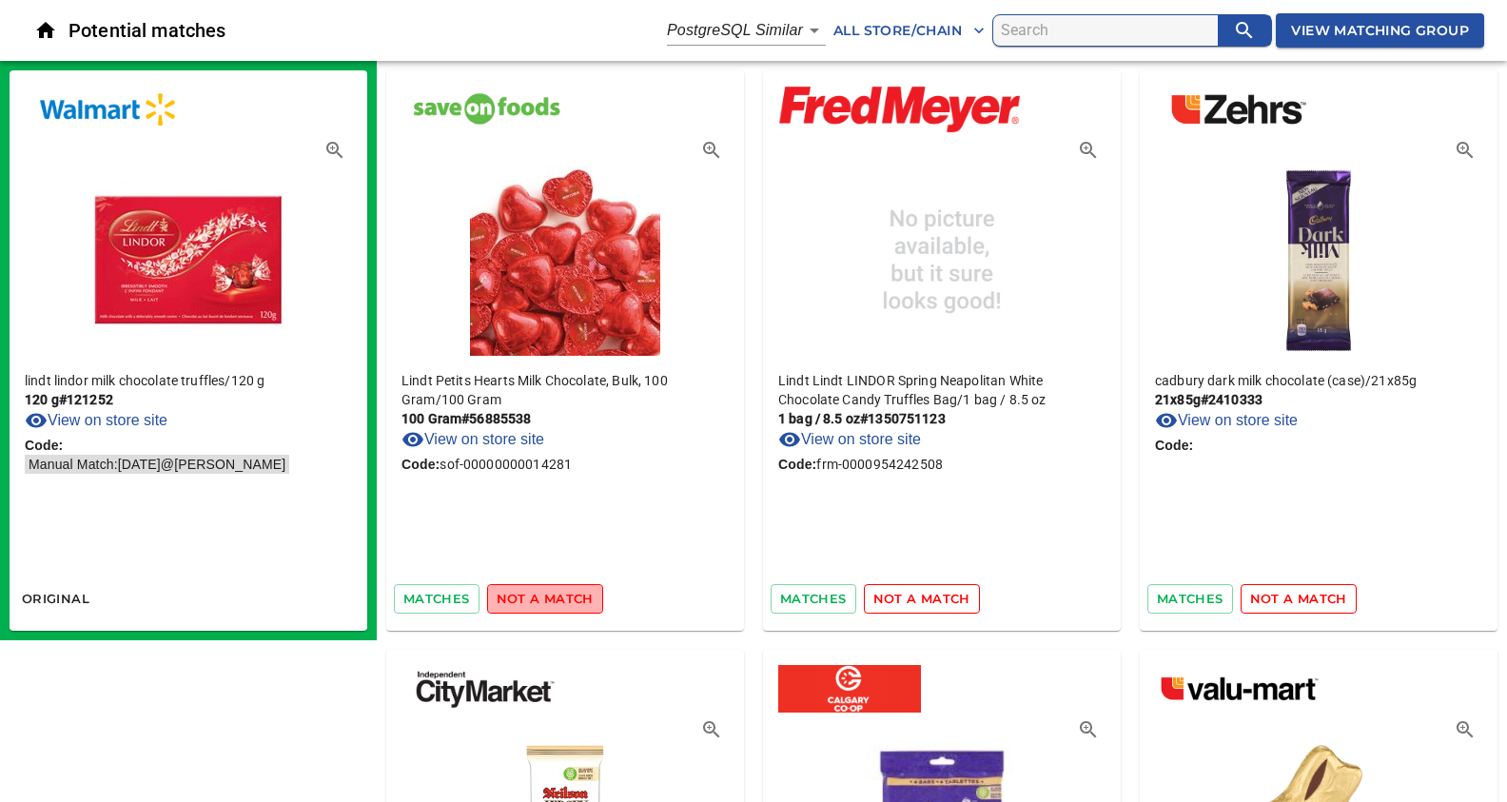
click at [557, 607] on span "not a match" at bounding box center [545, 599] width 97 height 22
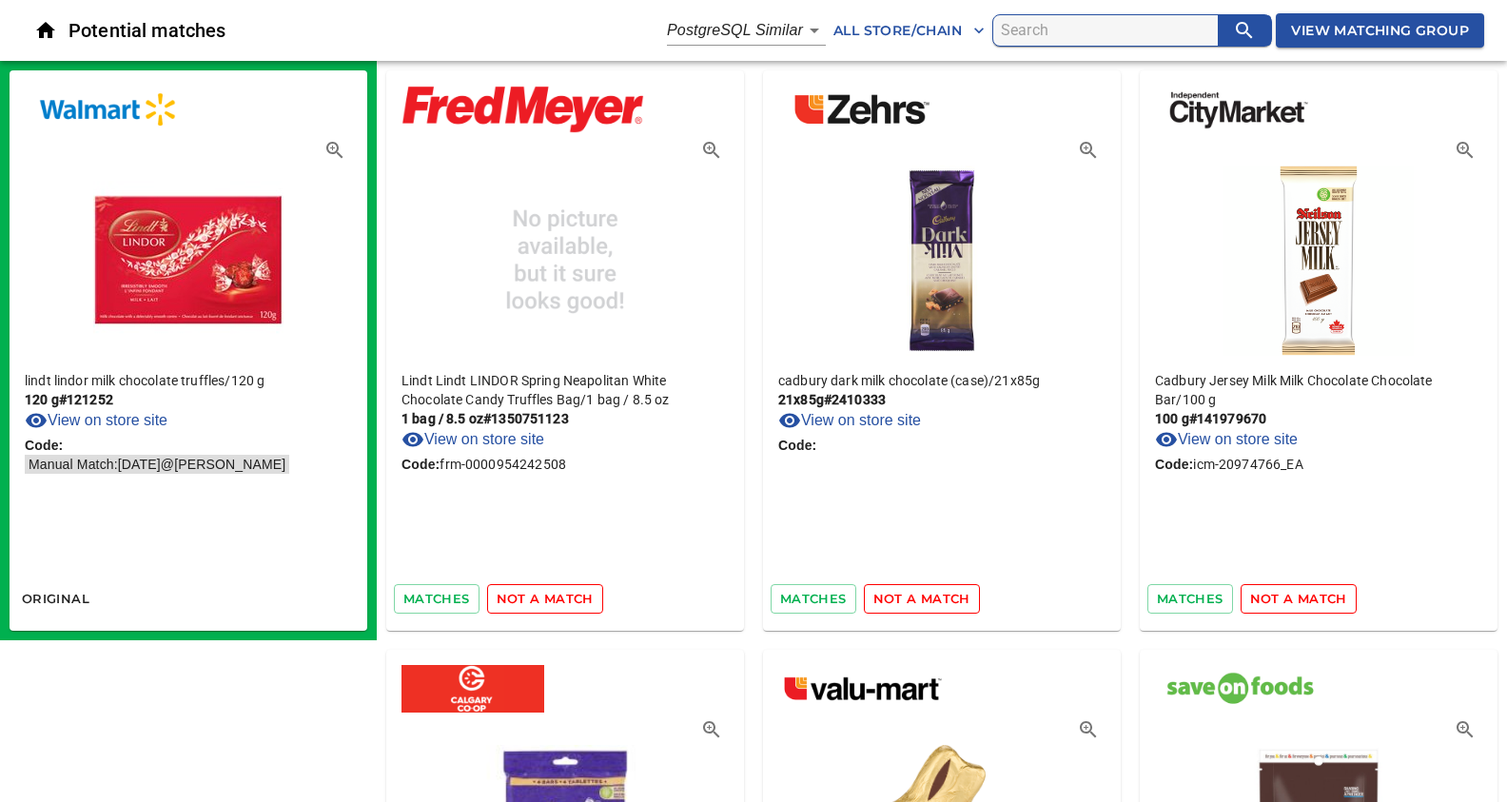
click at [555, 602] on span "not a match" at bounding box center [545, 599] width 97 height 22
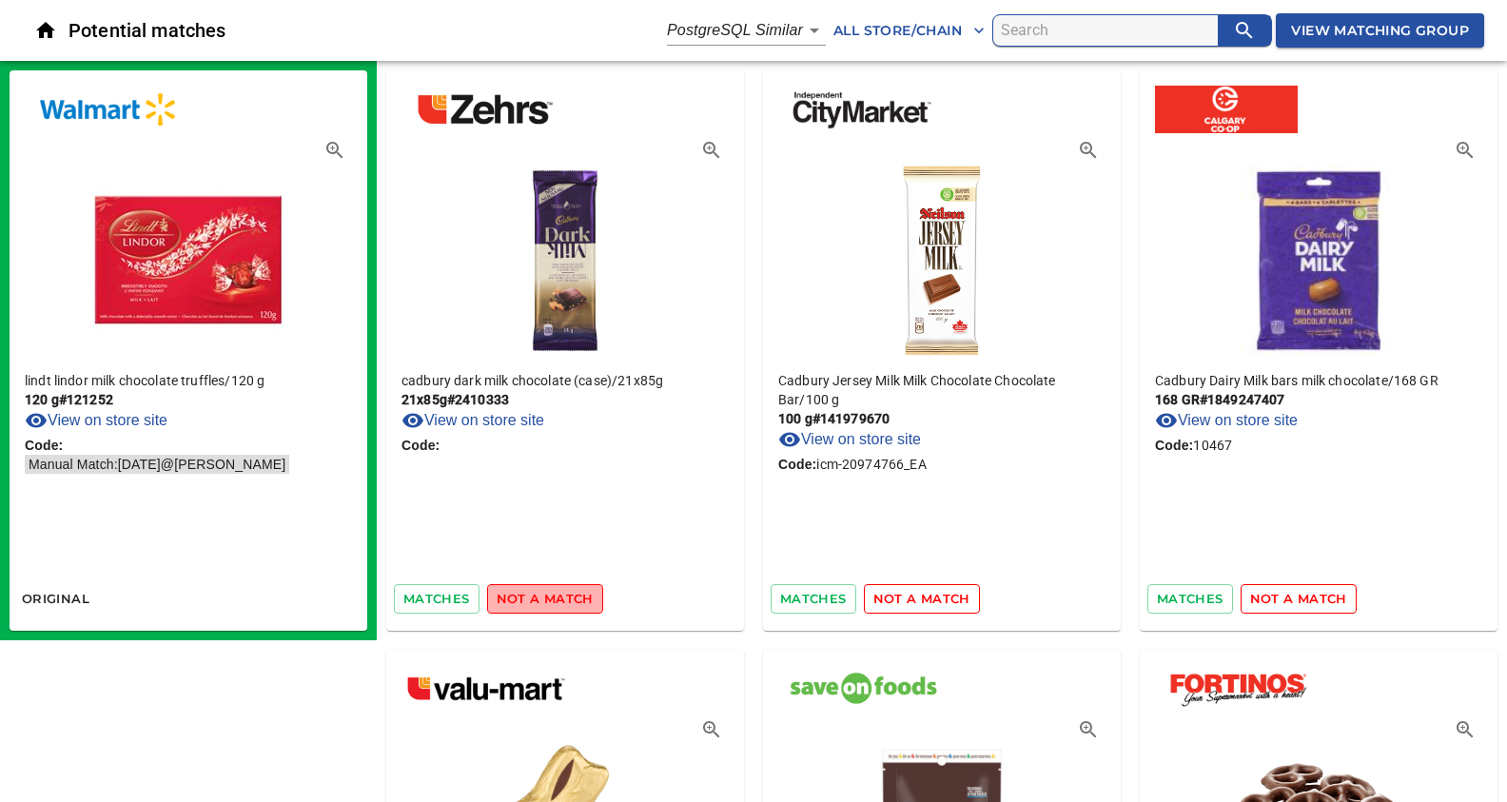
click at [555, 602] on span "not a match" at bounding box center [545, 599] width 97 height 22
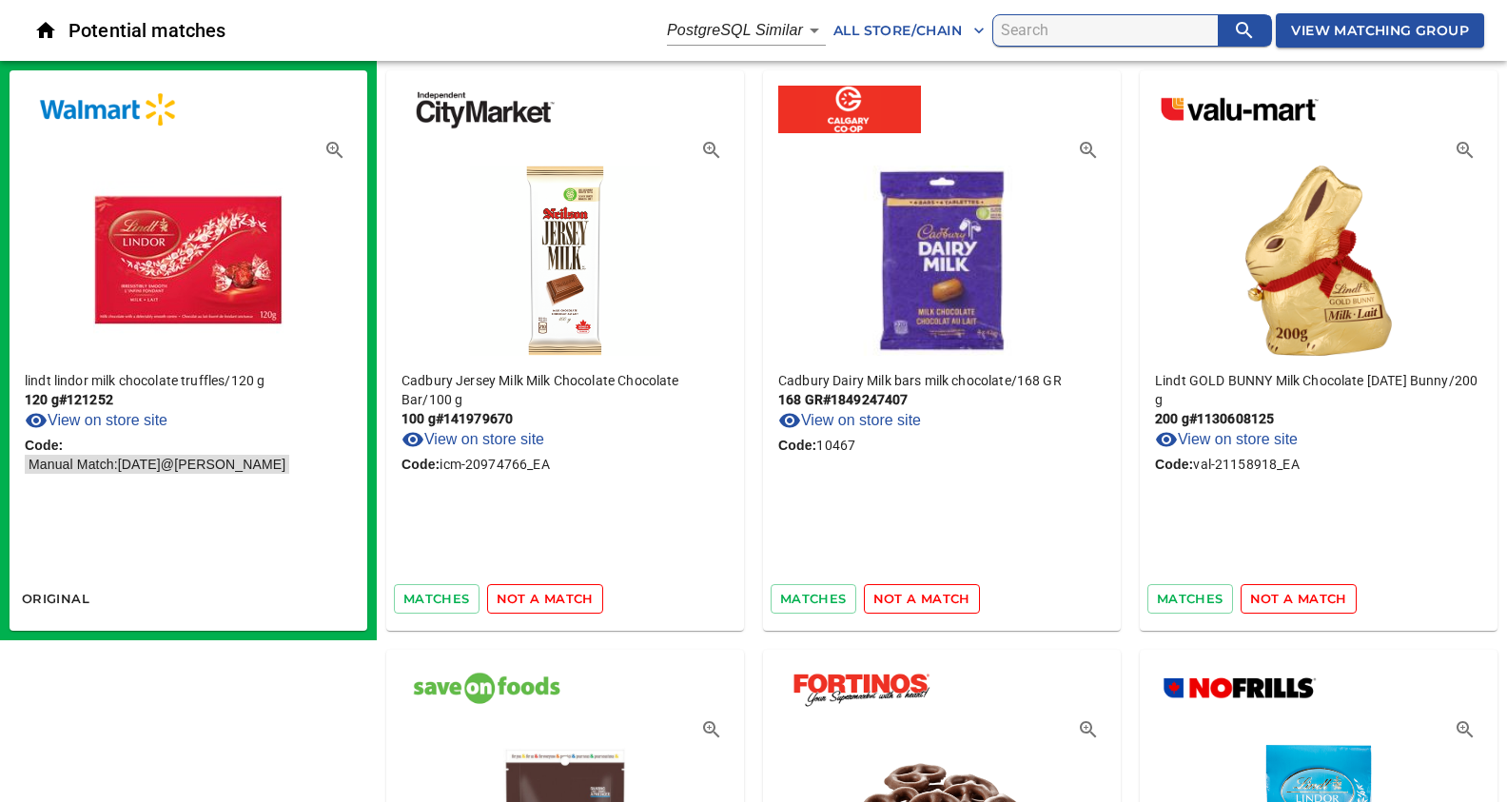
click at [555, 602] on span "not a match" at bounding box center [545, 599] width 97 height 22
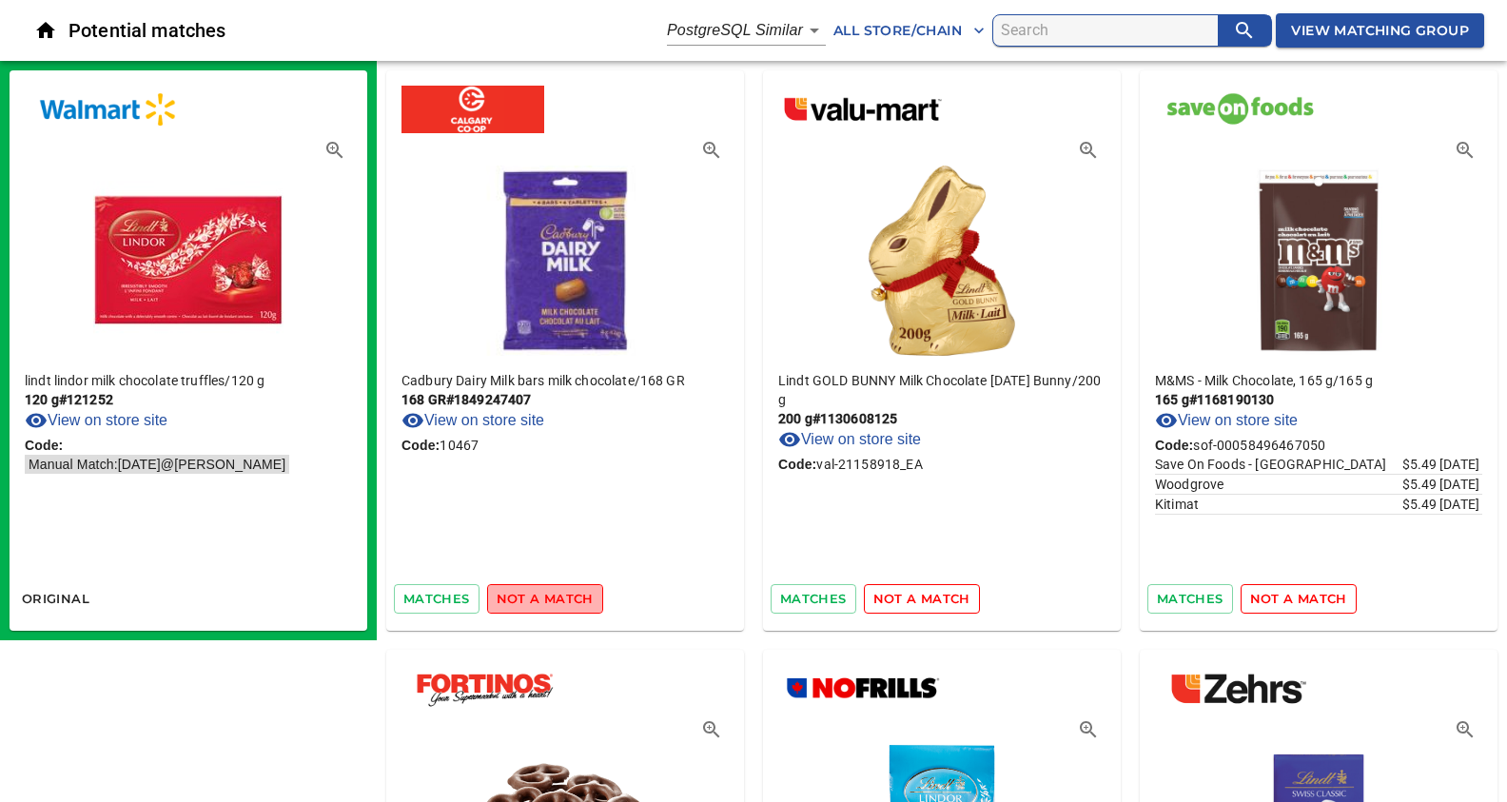
click at [555, 602] on span "not a match" at bounding box center [545, 599] width 97 height 22
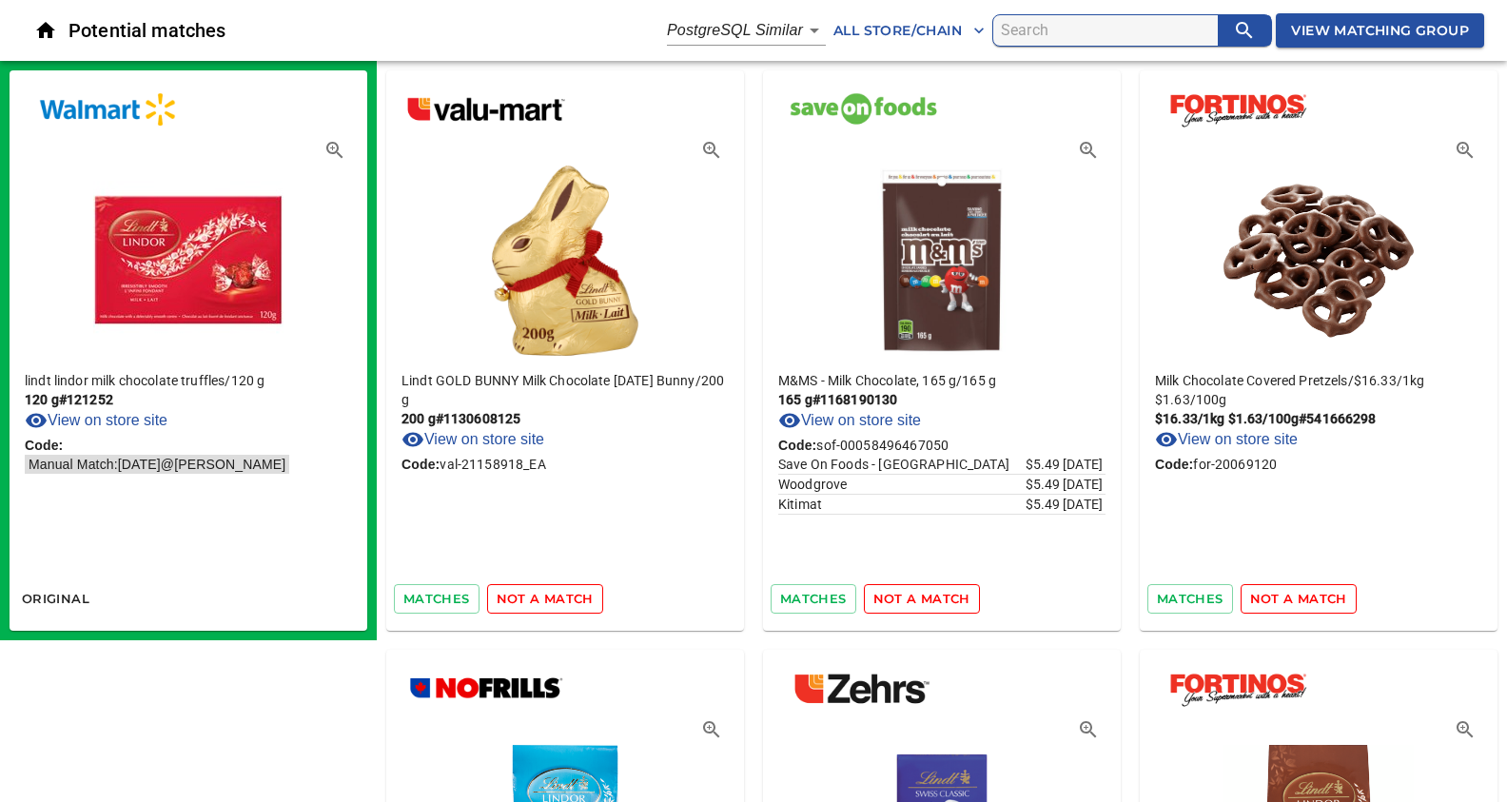
click at [533, 594] on span "not a match" at bounding box center [545, 599] width 97 height 22
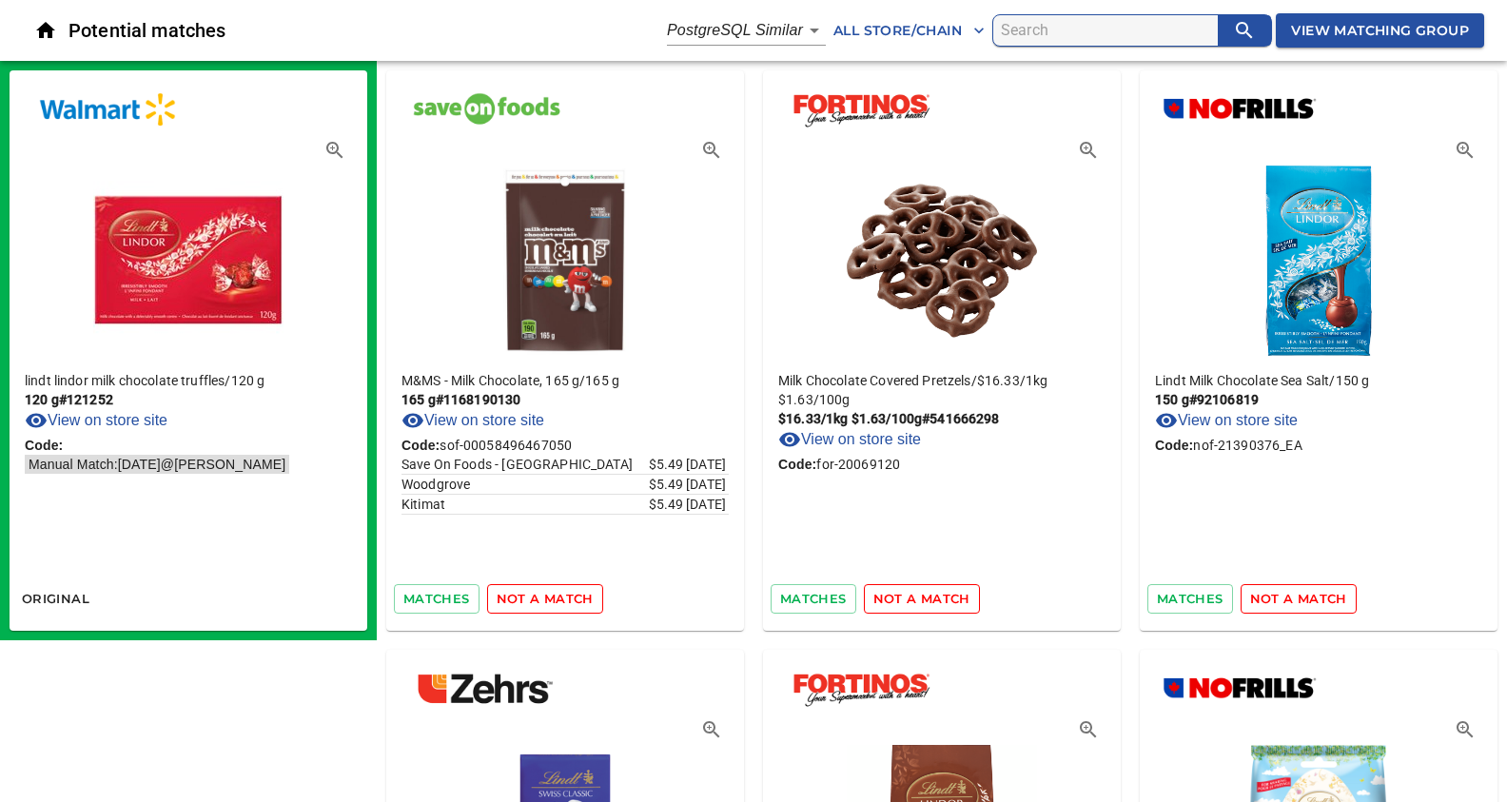
click at [533, 594] on span "not a match" at bounding box center [545, 599] width 97 height 22
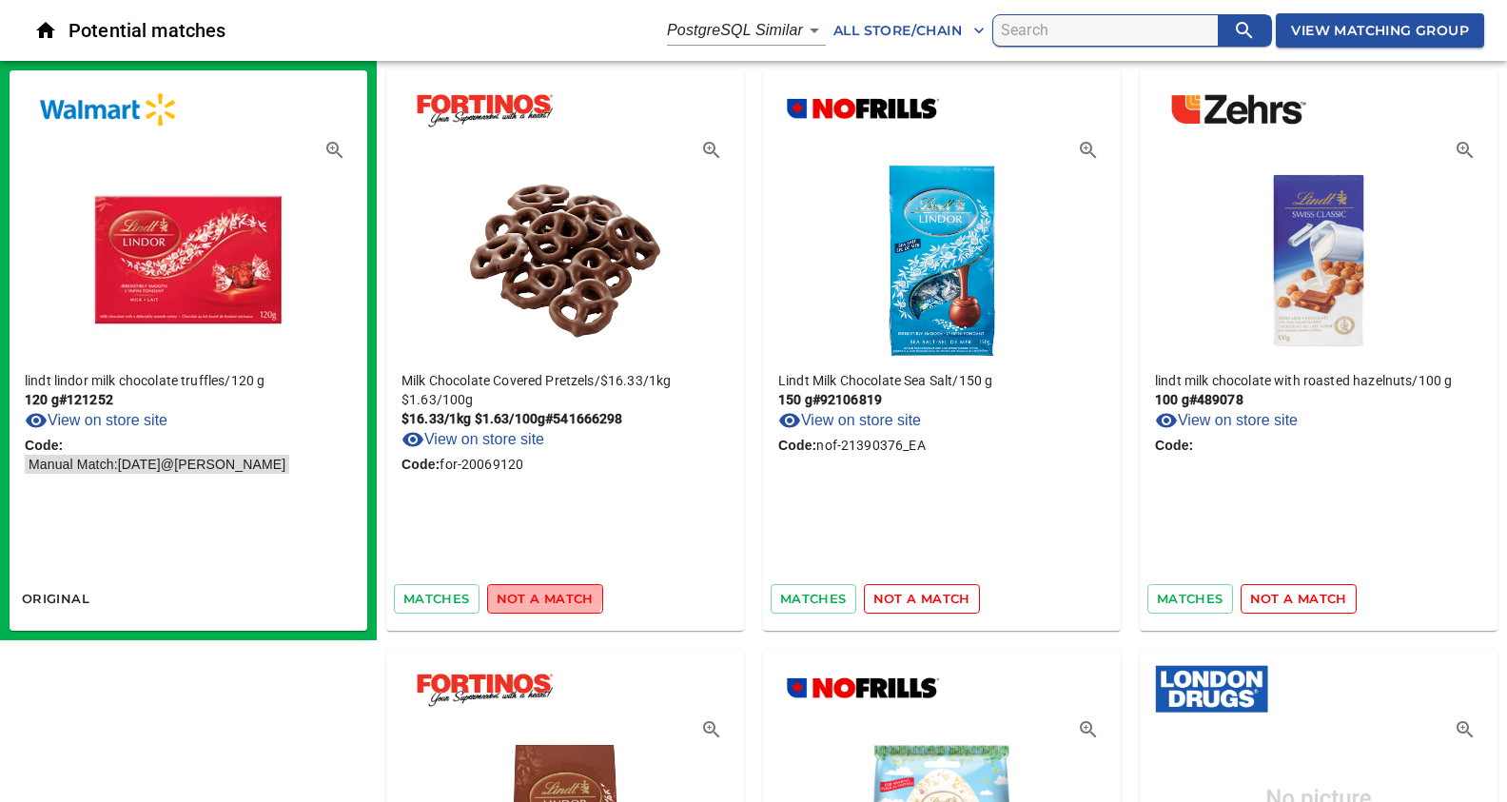
click at [533, 594] on span "not a match" at bounding box center [545, 599] width 97 height 22
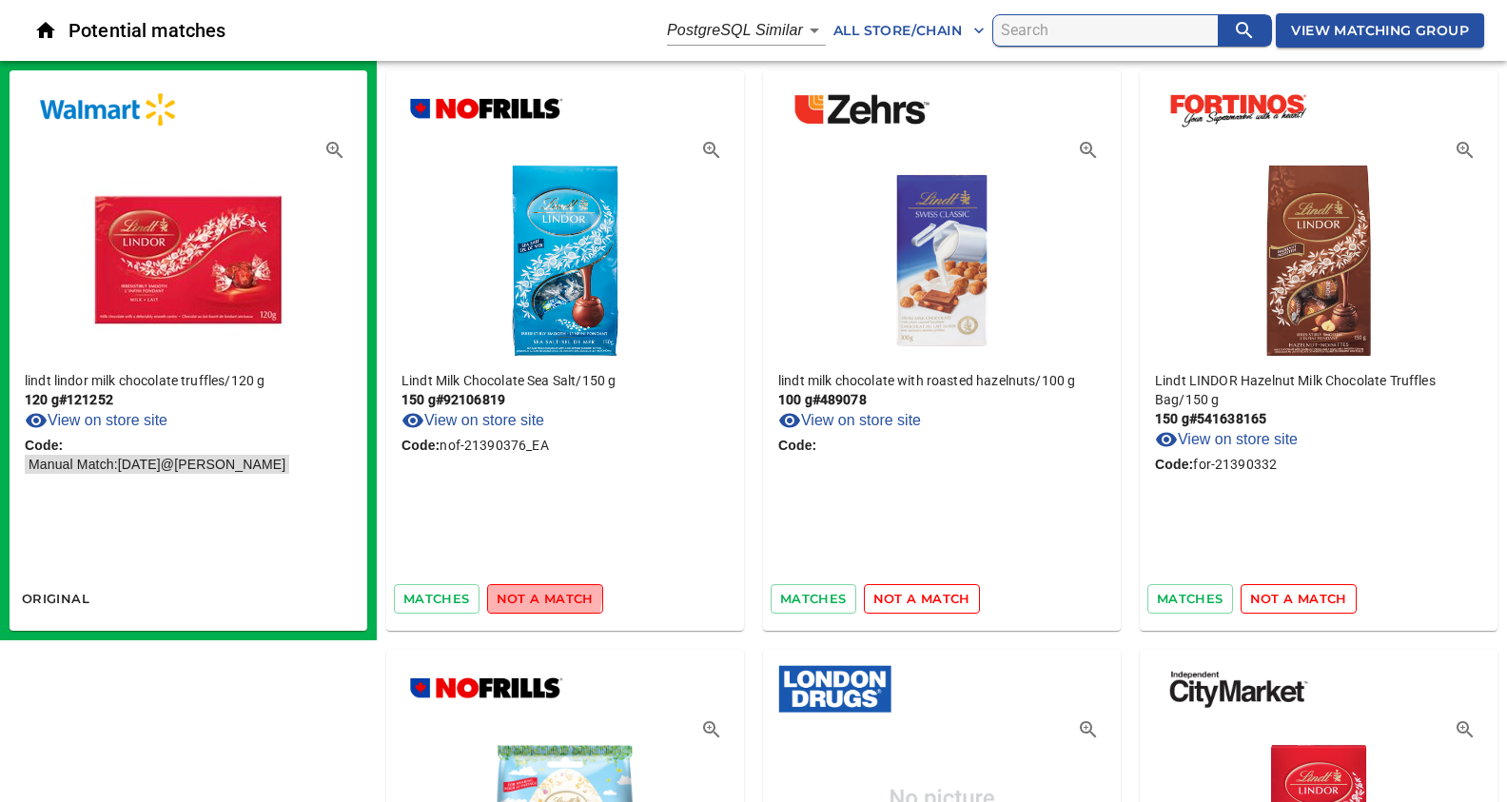
click at [533, 594] on span "not a match" at bounding box center [545, 599] width 97 height 22
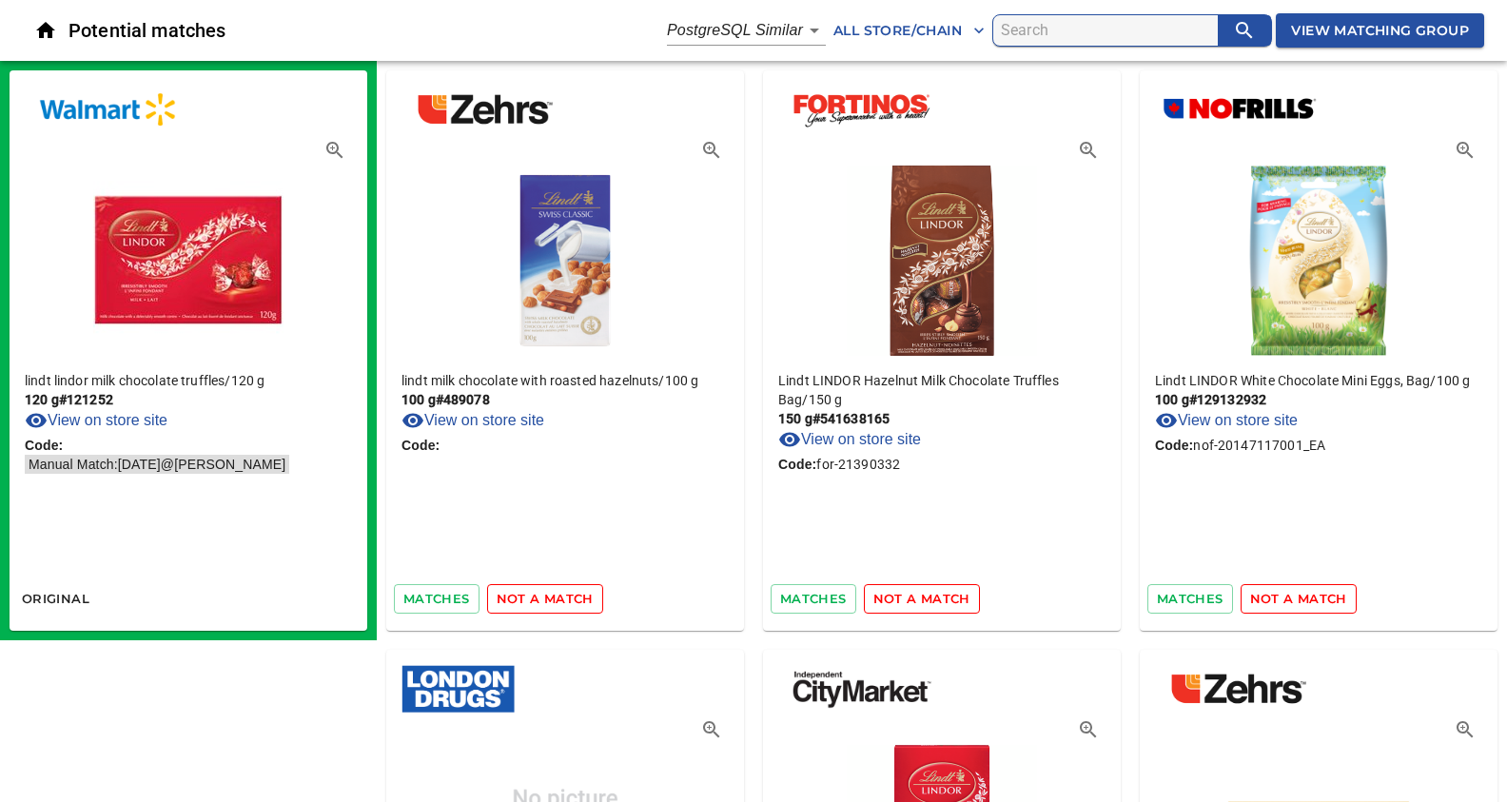
click at [533, 594] on span "not a match" at bounding box center [545, 599] width 97 height 22
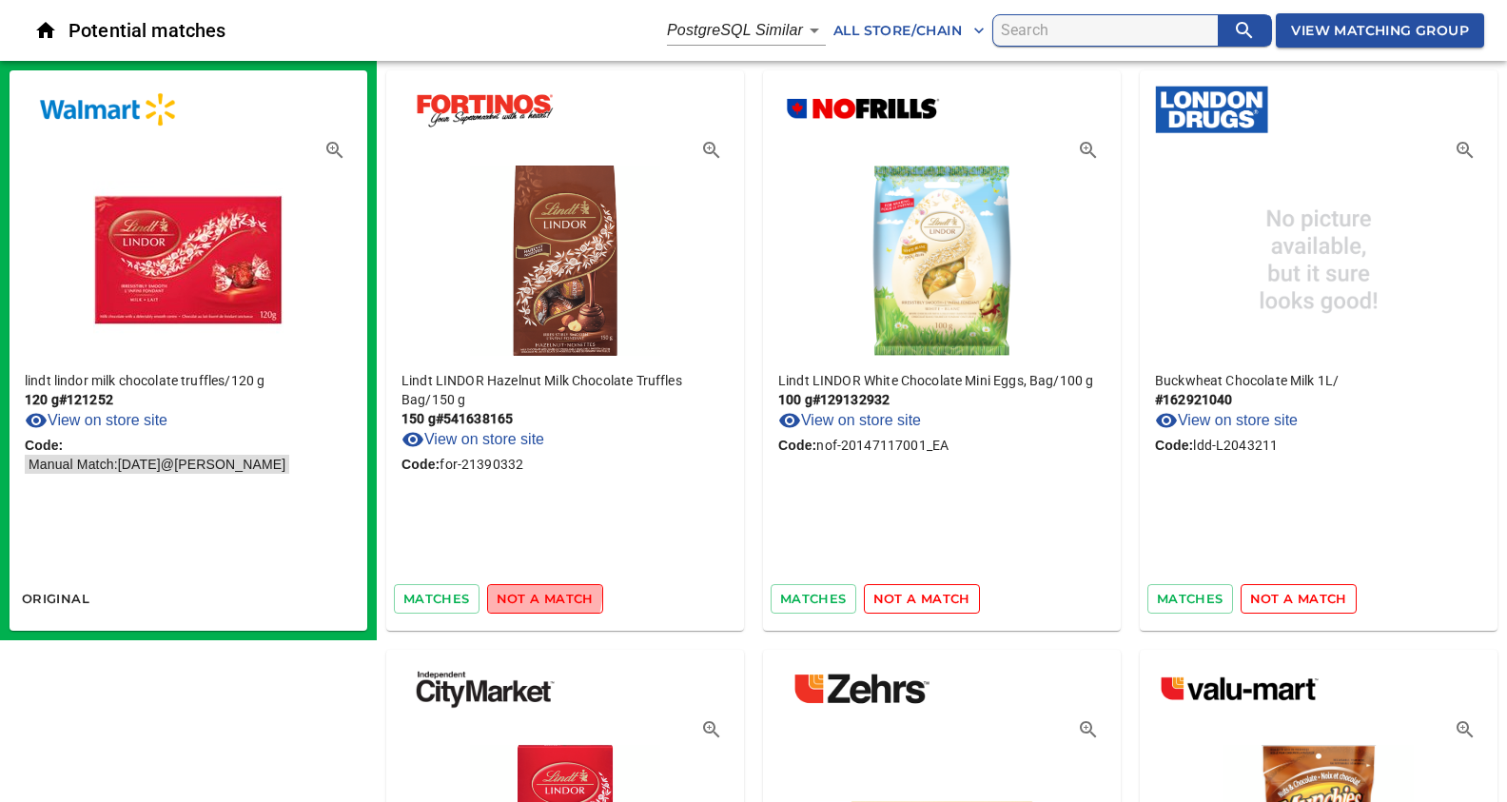
click at [533, 594] on span "not a match" at bounding box center [545, 599] width 97 height 22
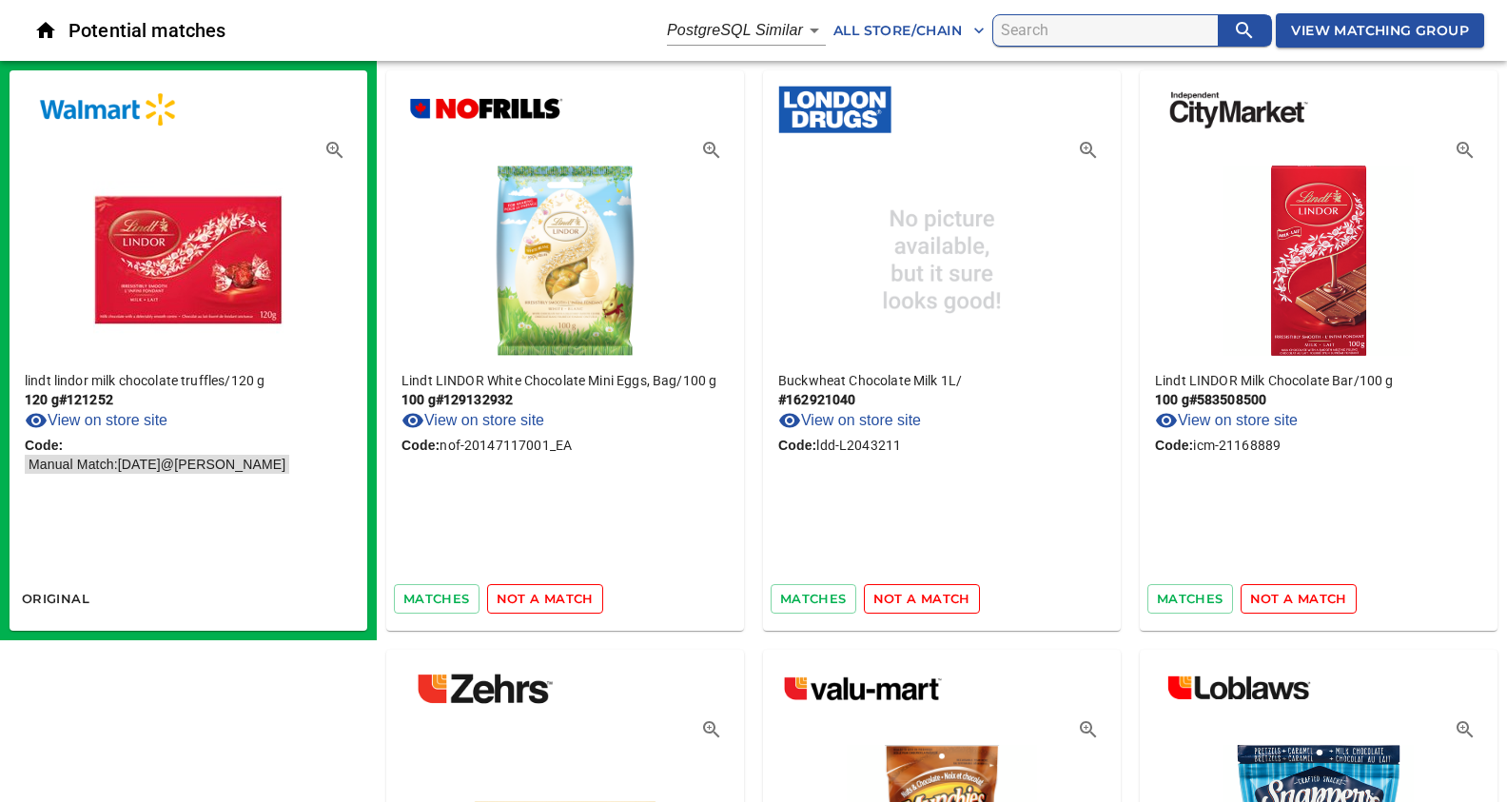
click at [533, 594] on span "not a match" at bounding box center [545, 599] width 97 height 22
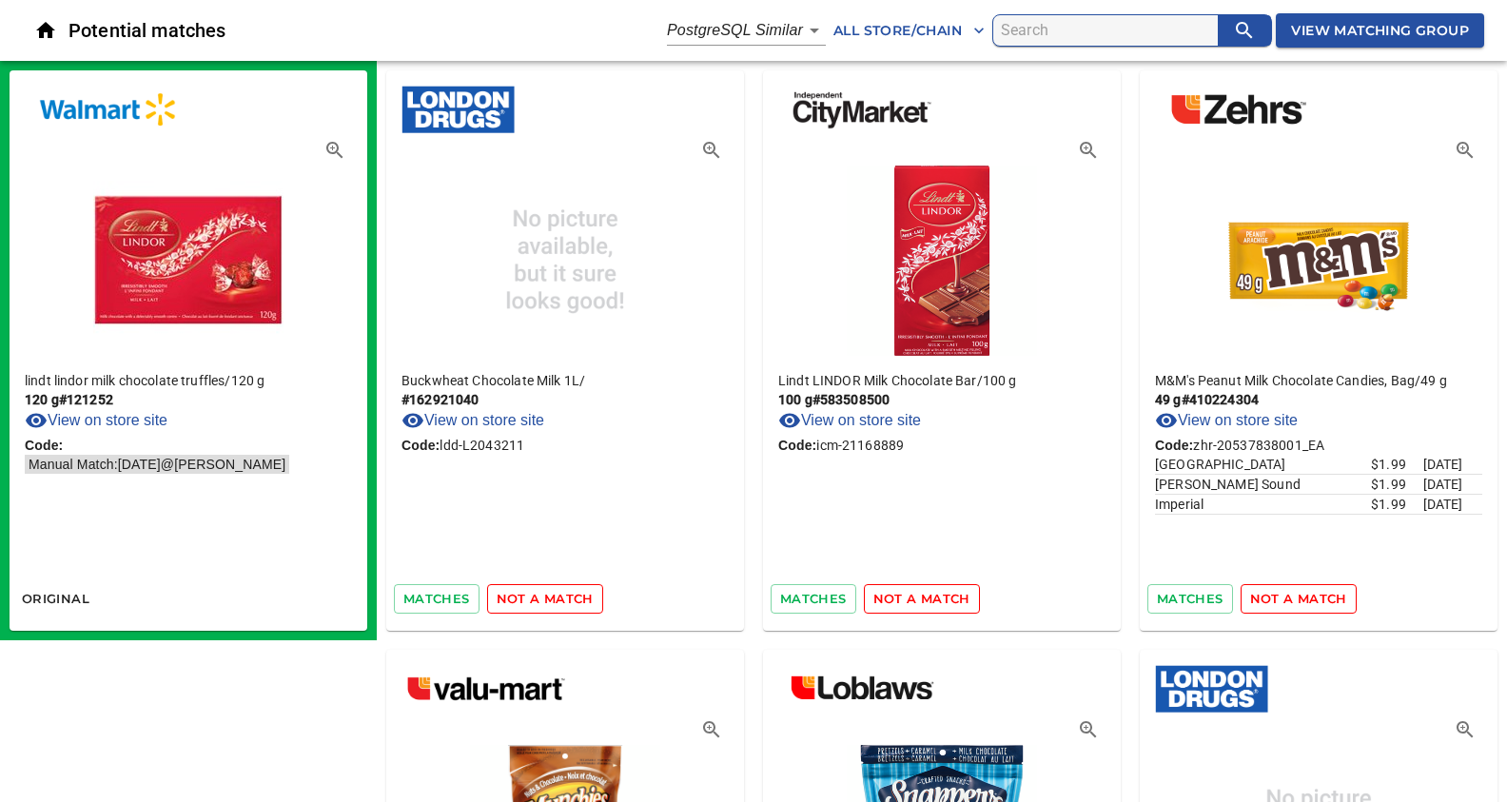
click at [533, 594] on span "not a match" at bounding box center [545, 599] width 97 height 22
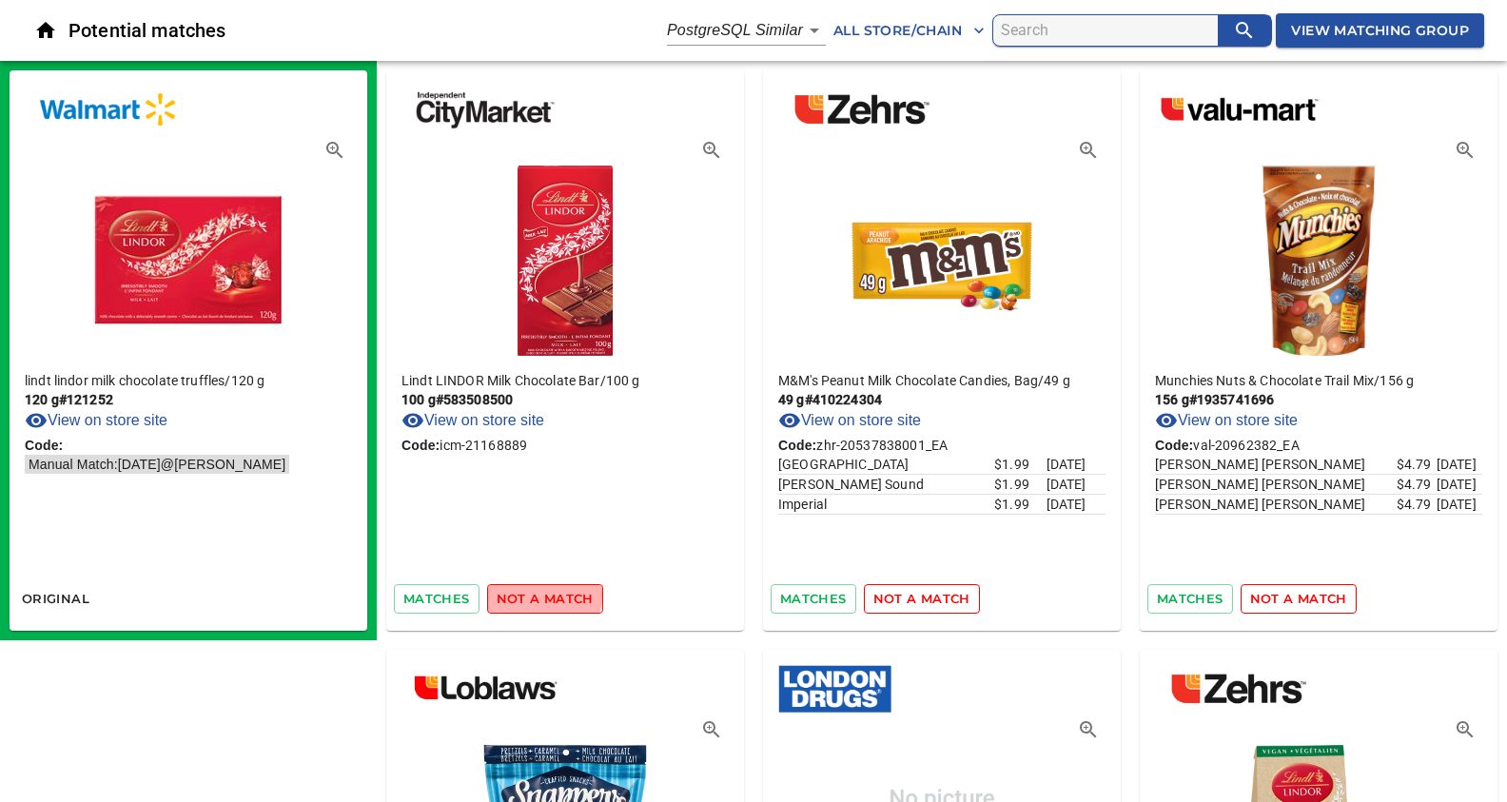
click at [533, 594] on span "not a match" at bounding box center [545, 599] width 97 height 22
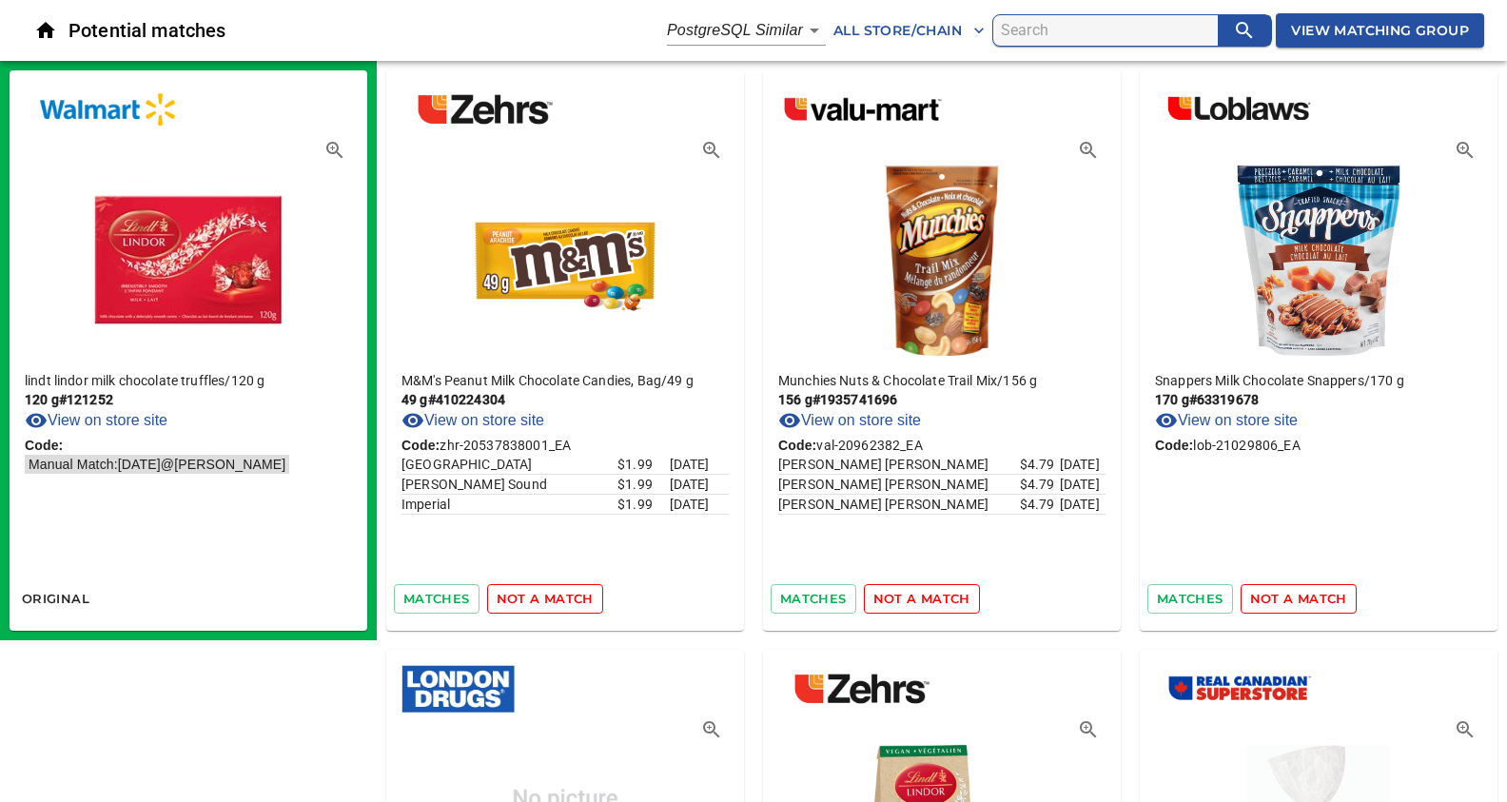
click at [533, 594] on span "not a match" at bounding box center [545, 599] width 97 height 22
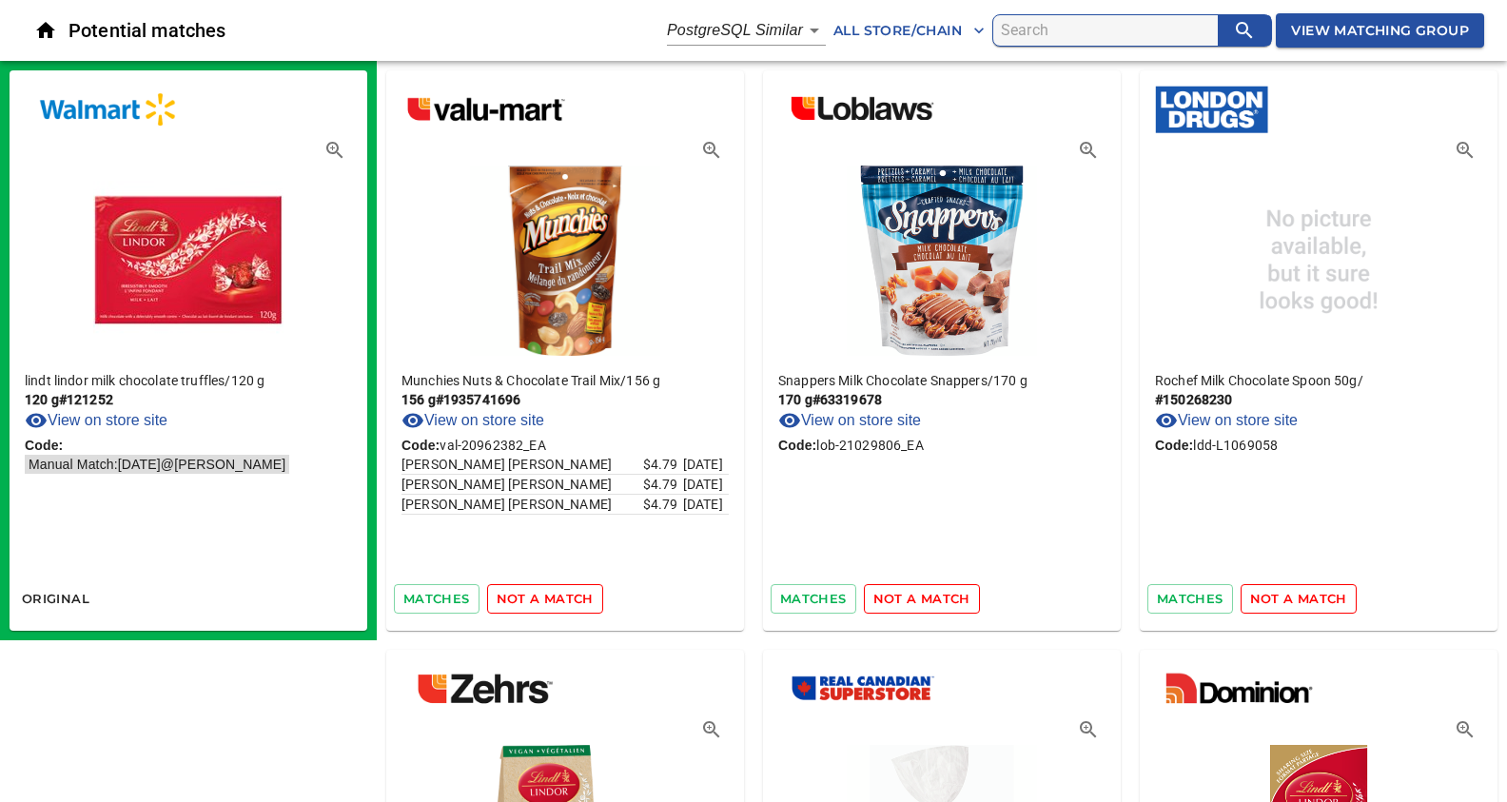
click at [533, 594] on span "not a match" at bounding box center [545, 599] width 97 height 22
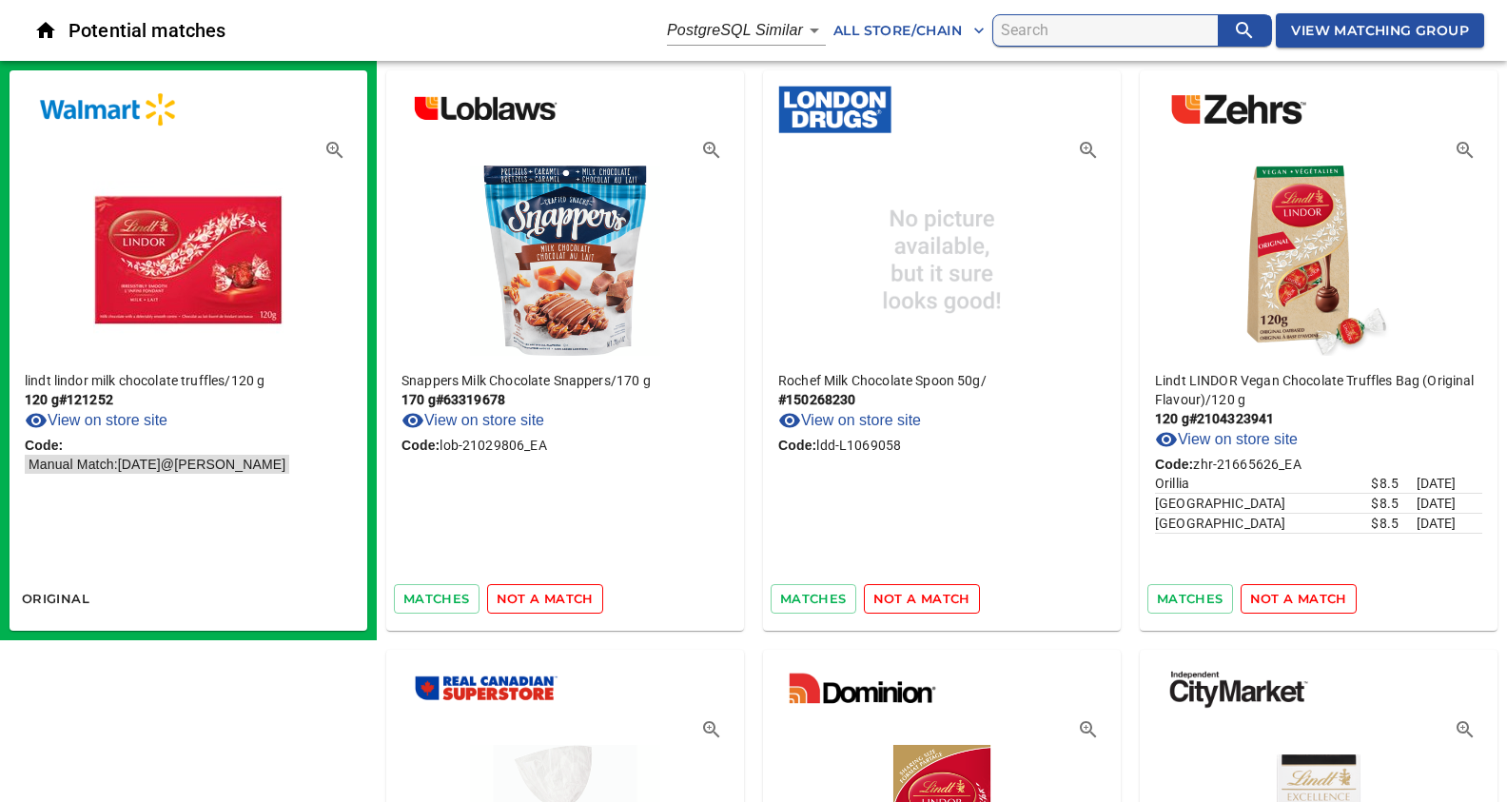
click at [533, 594] on span "not a match" at bounding box center [545, 599] width 97 height 22
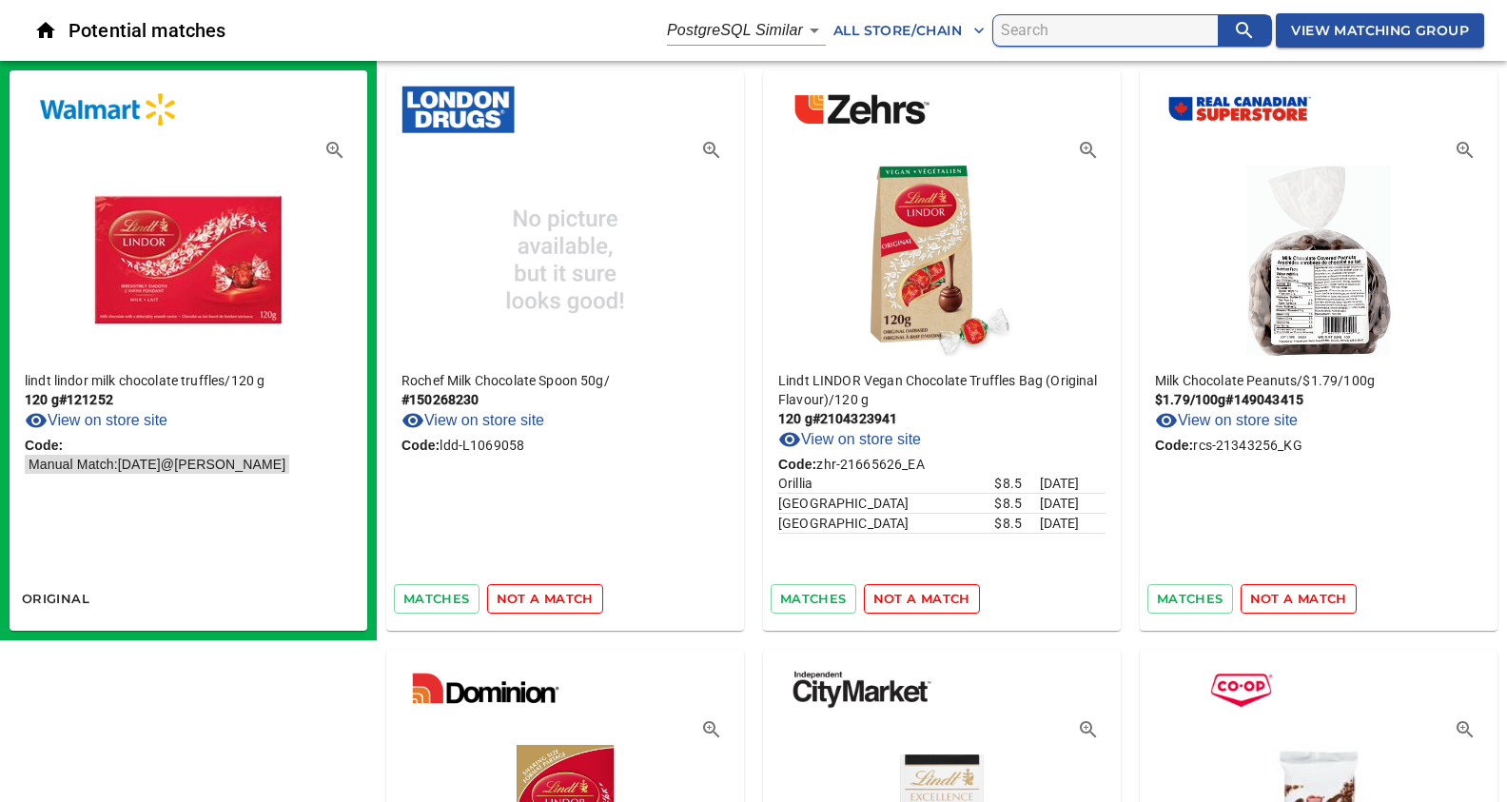
click at [533, 594] on span "not a match" at bounding box center [545, 599] width 97 height 22
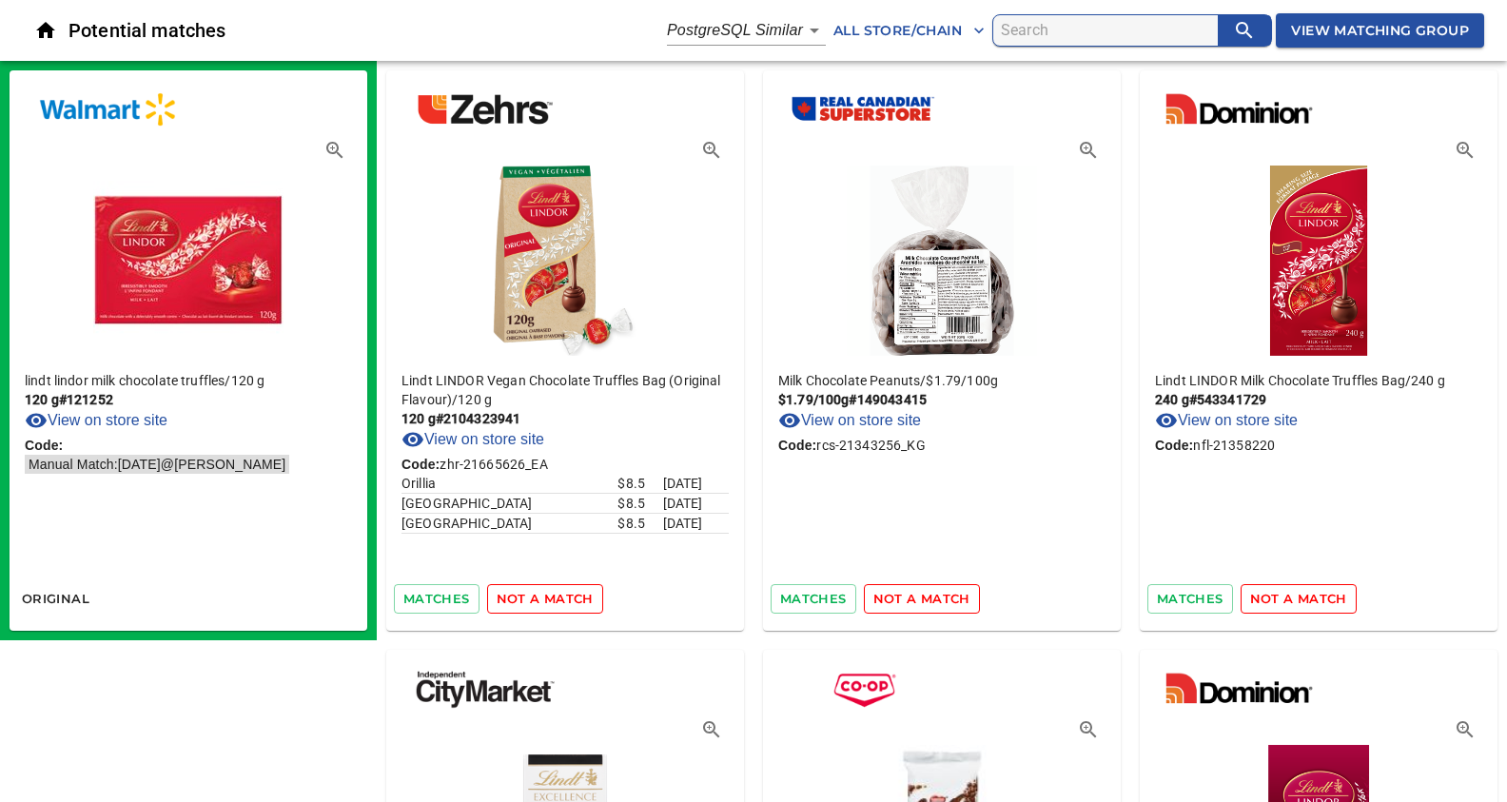
click at [533, 594] on span "not a match" at bounding box center [545, 599] width 97 height 22
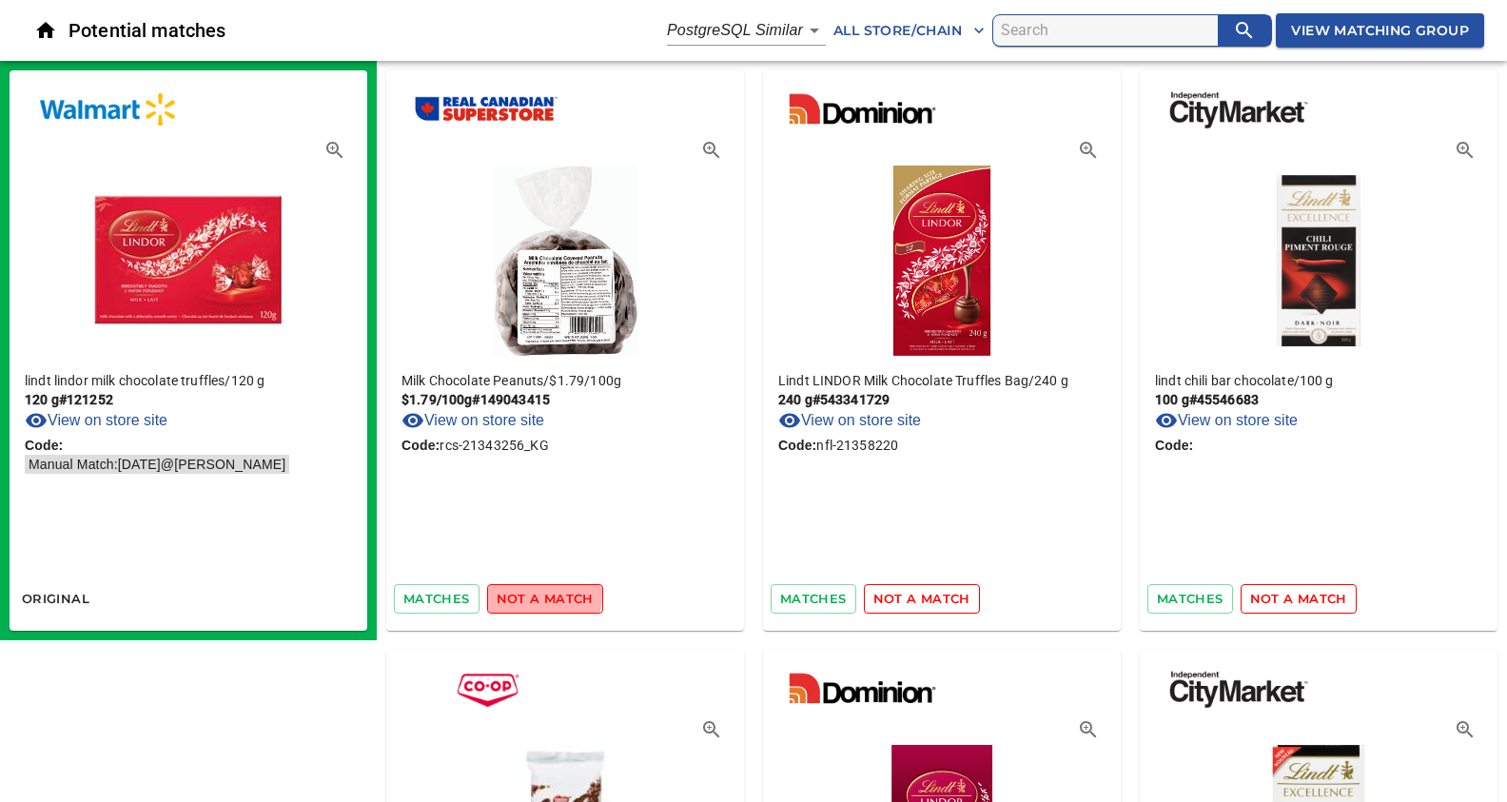
click at [533, 594] on span "not a match" at bounding box center [545, 599] width 97 height 22
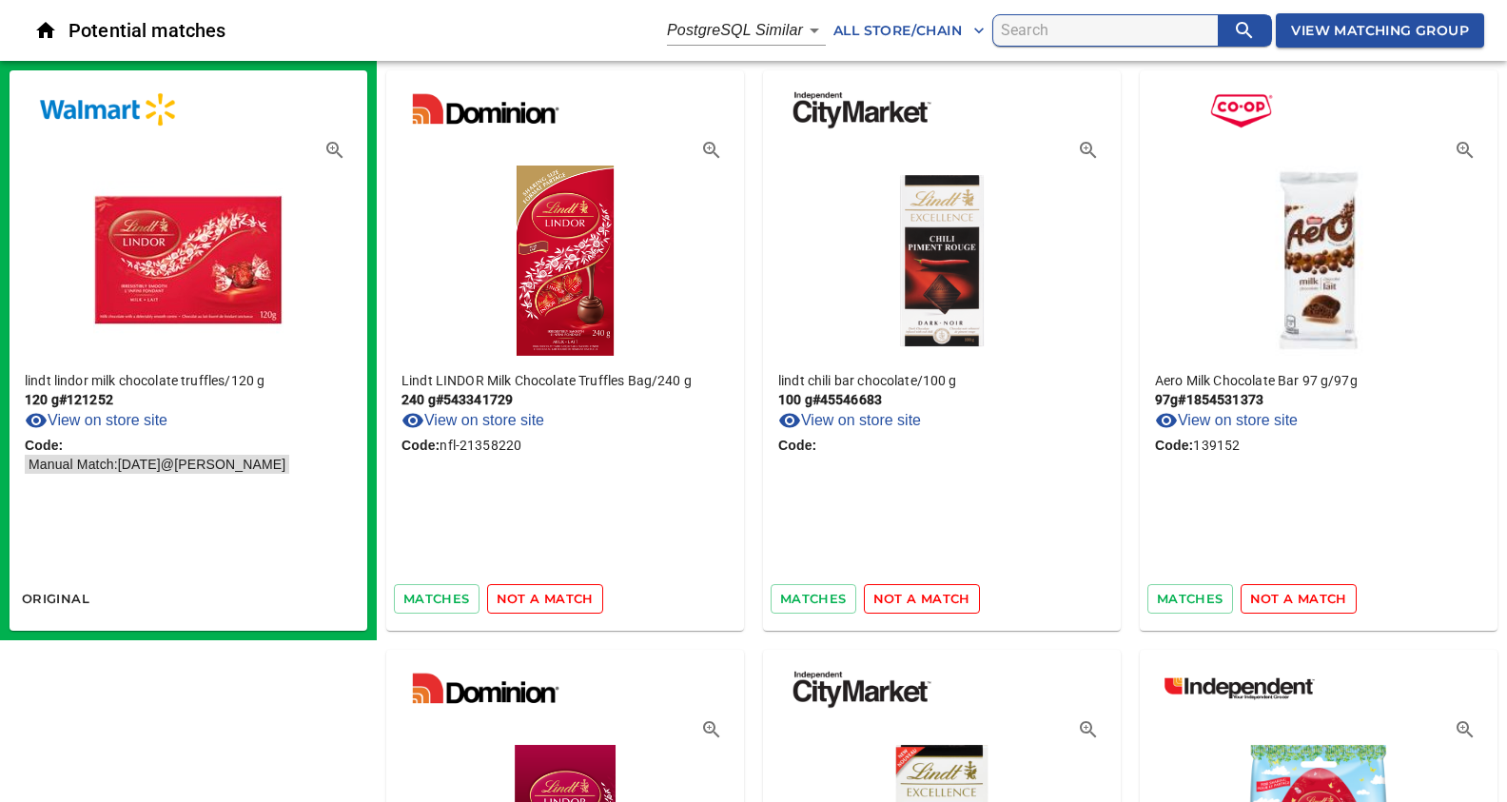
click at [533, 594] on span "not a match" at bounding box center [545, 599] width 97 height 22
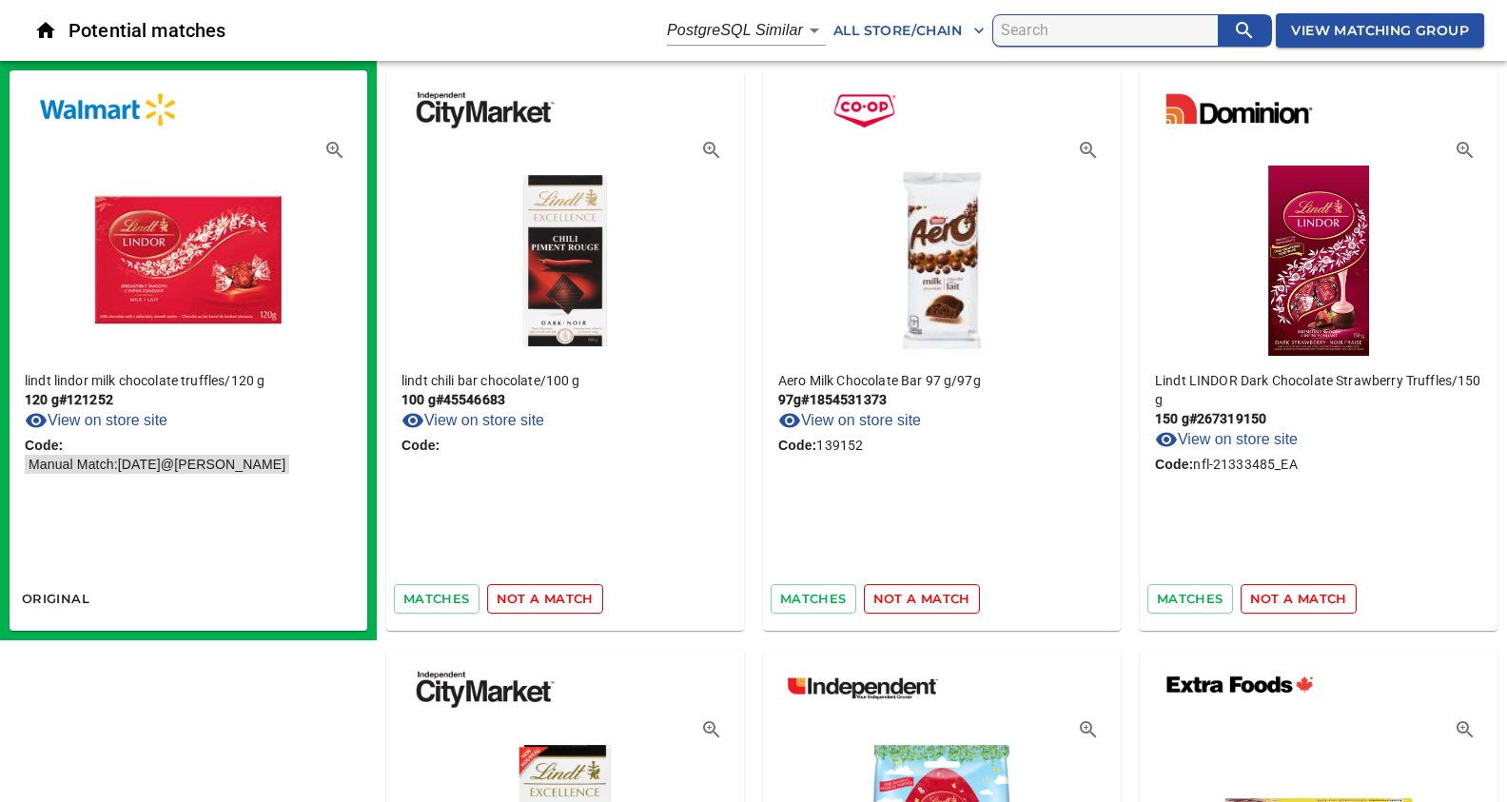
click at [533, 594] on span "not a match" at bounding box center [545, 599] width 97 height 22
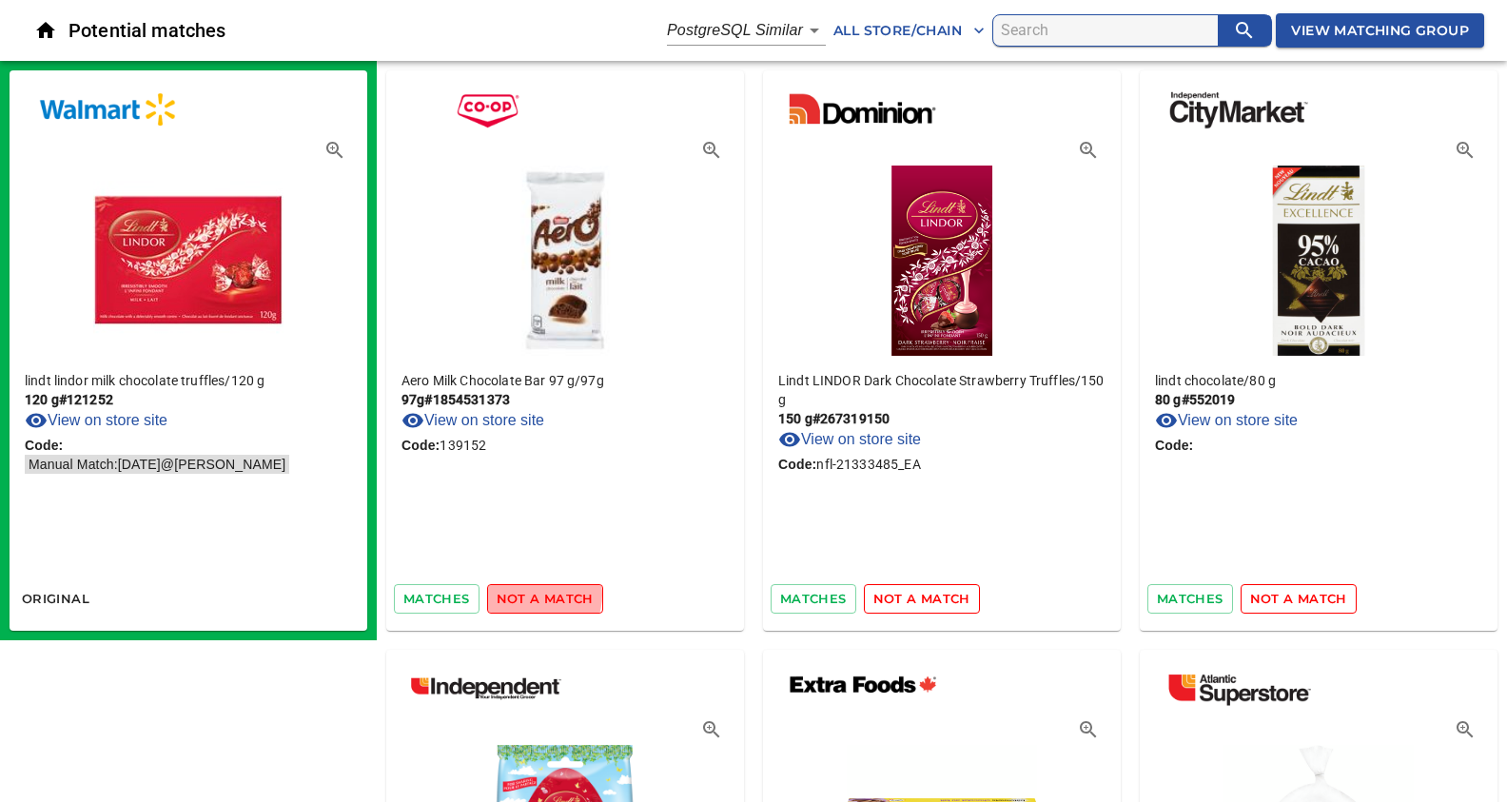
click at [533, 594] on span "not a match" at bounding box center [545, 599] width 97 height 22
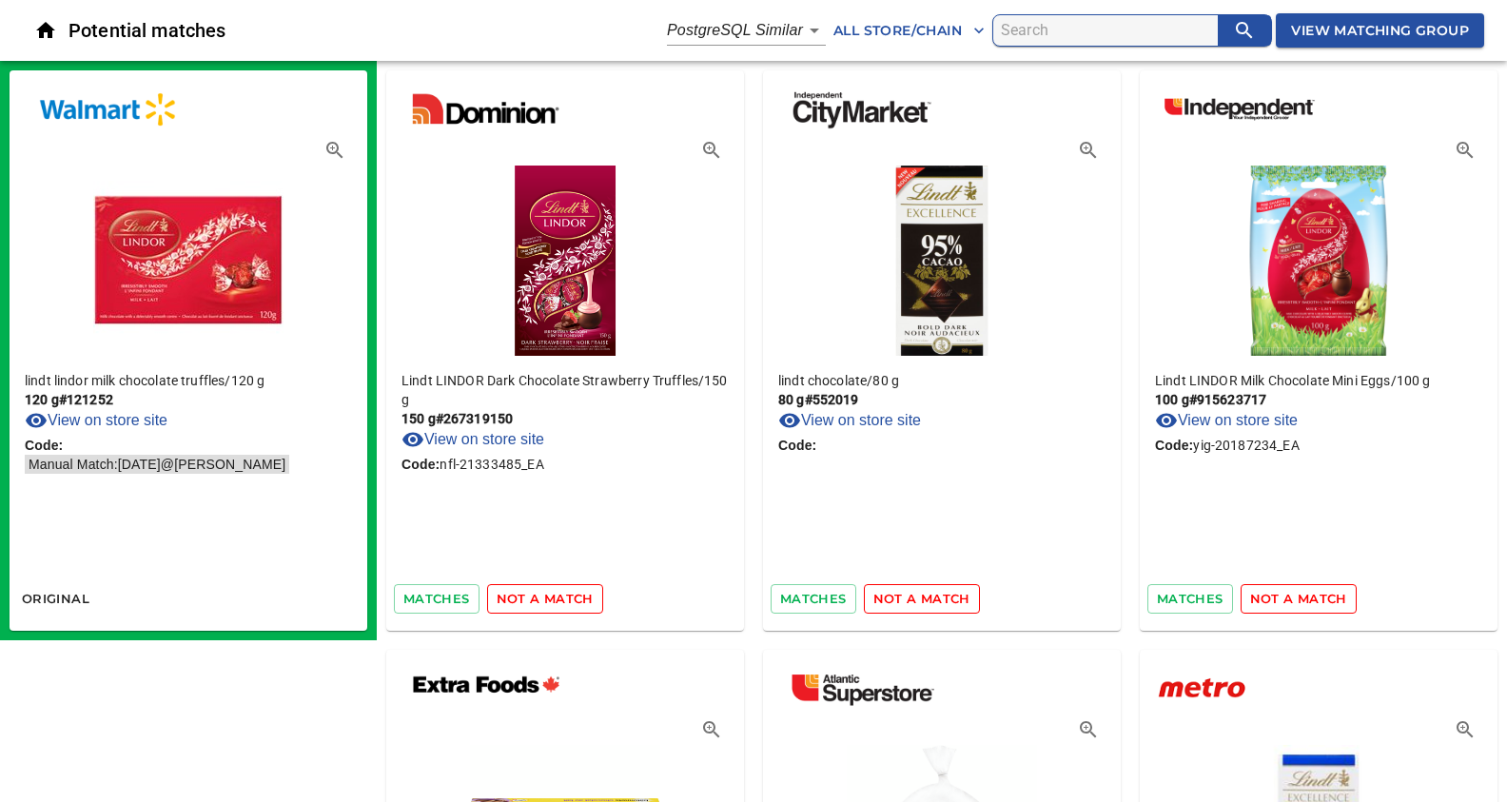
click at [533, 594] on span "not a match" at bounding box center [545, 599] width 97 height 22
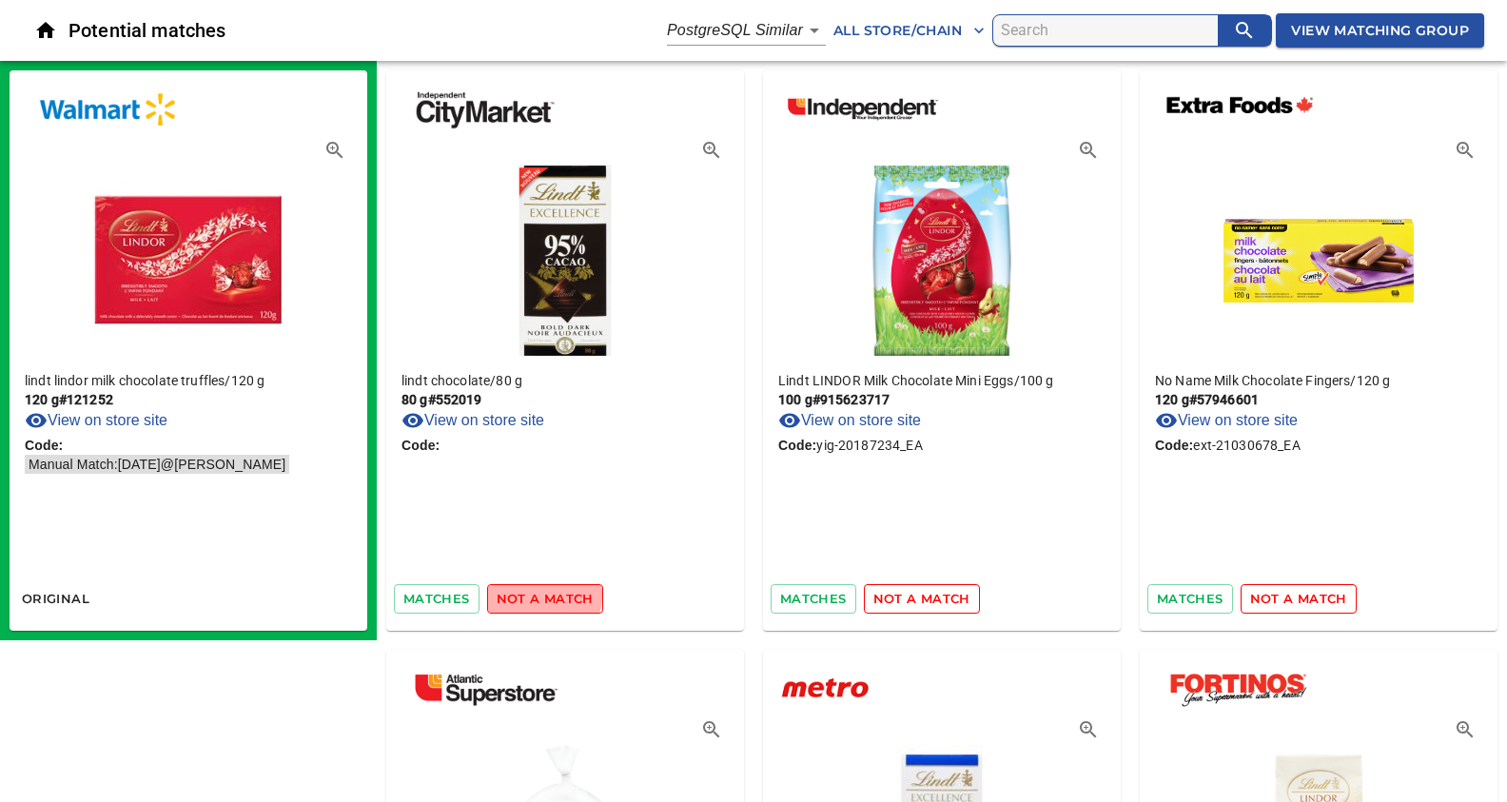
click at [533, 594] on span "not a match" at bounding box center [545, 599] width 97 height 22
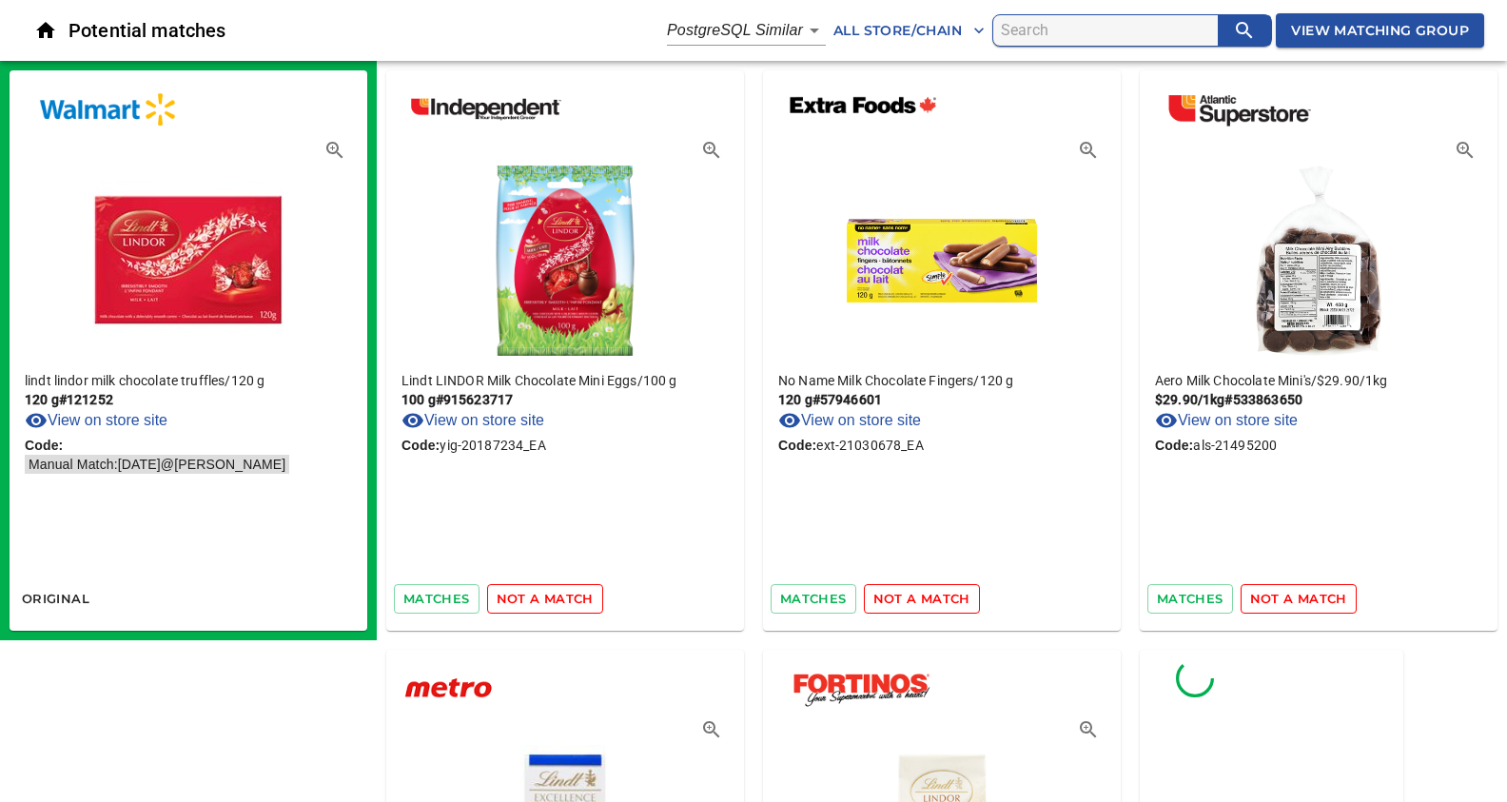
click at [533, 594] on span "not a match" at bounding box center [545, 599] width 97 height 22
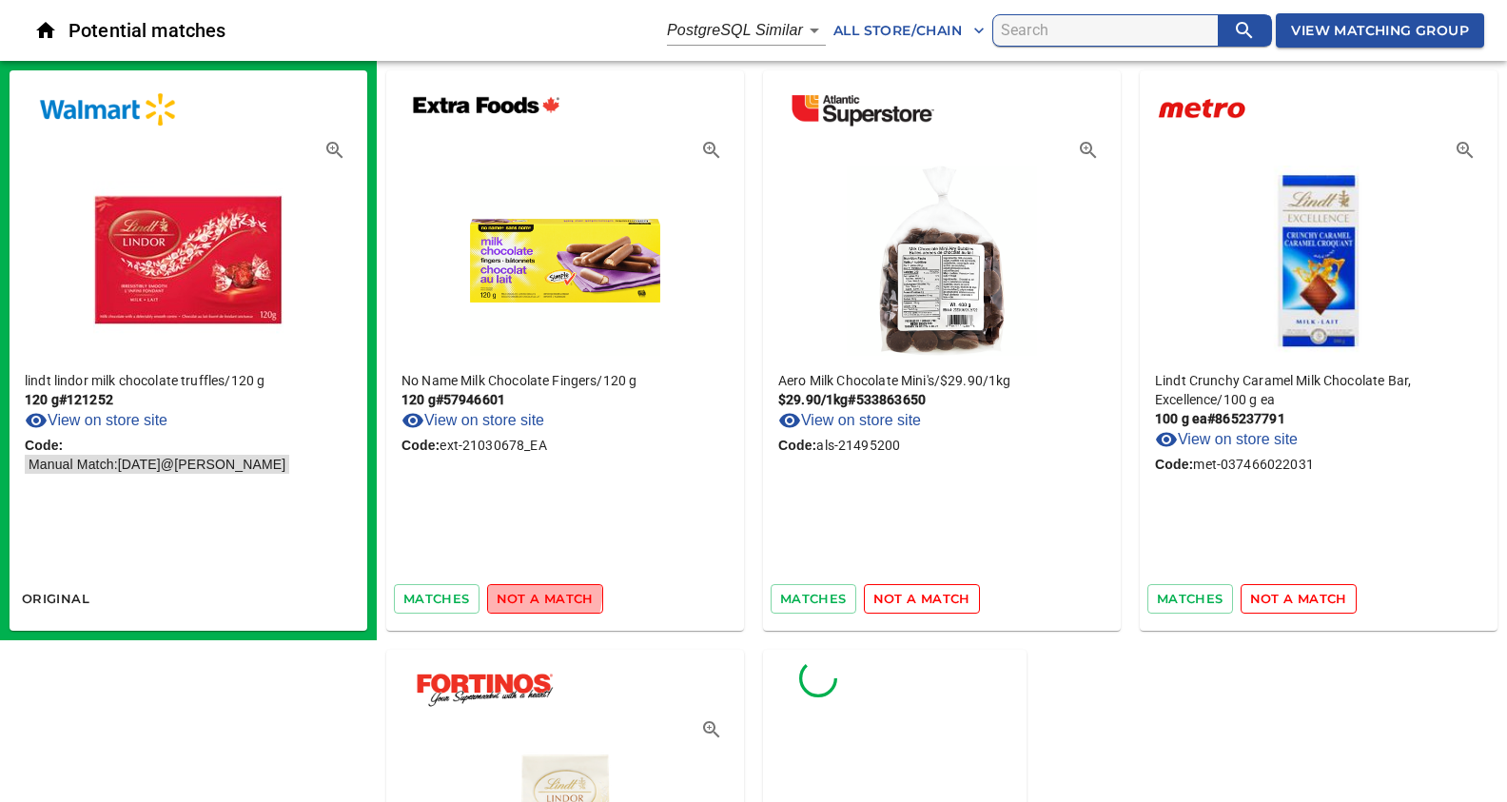
click at [533, 594] on span "not a match" at bounding box center [545, 599] width 97 height 22
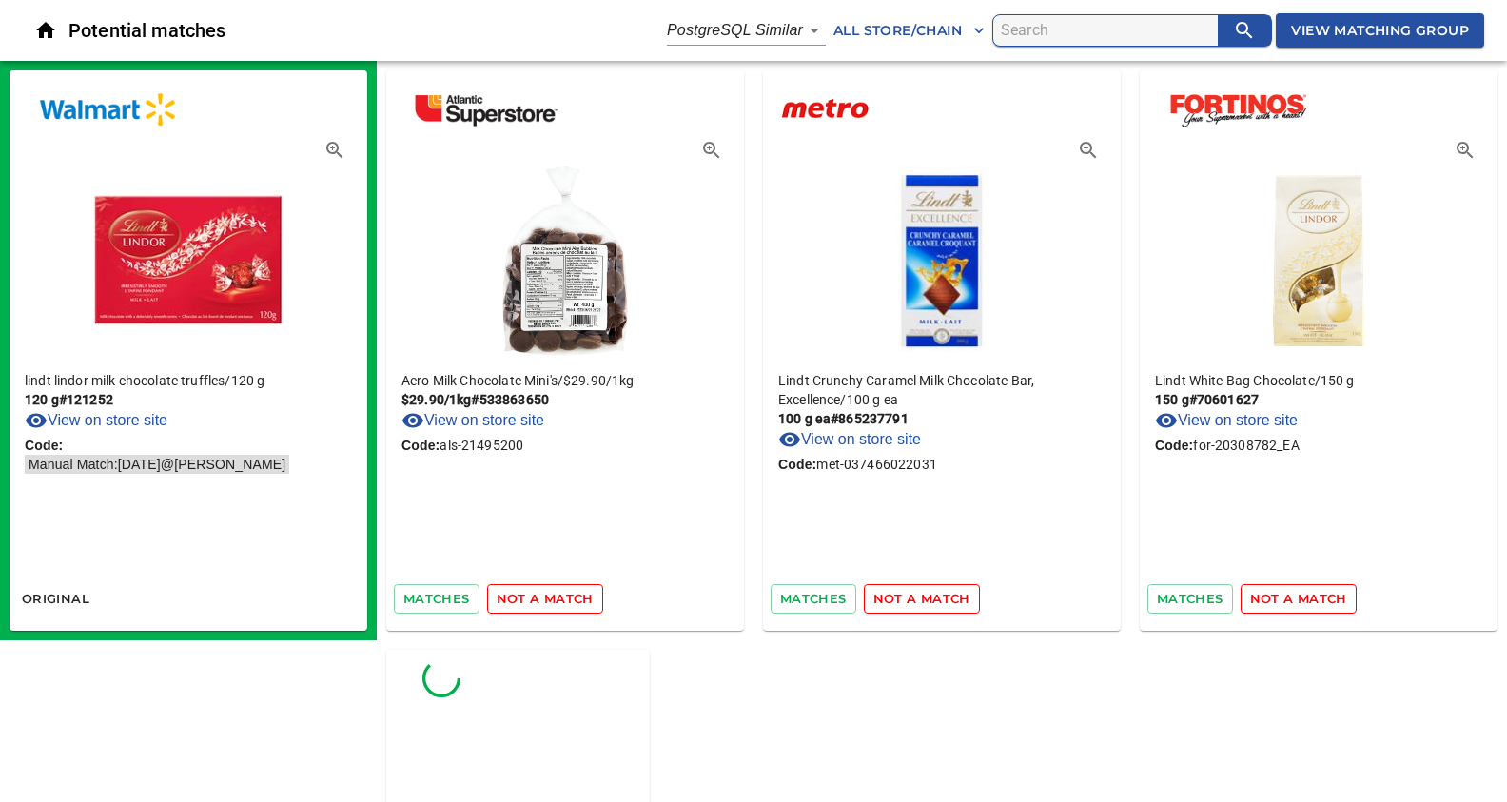
click at [533, 594] on span "not a match" at bounding box center [545, 599] width 97 height 22
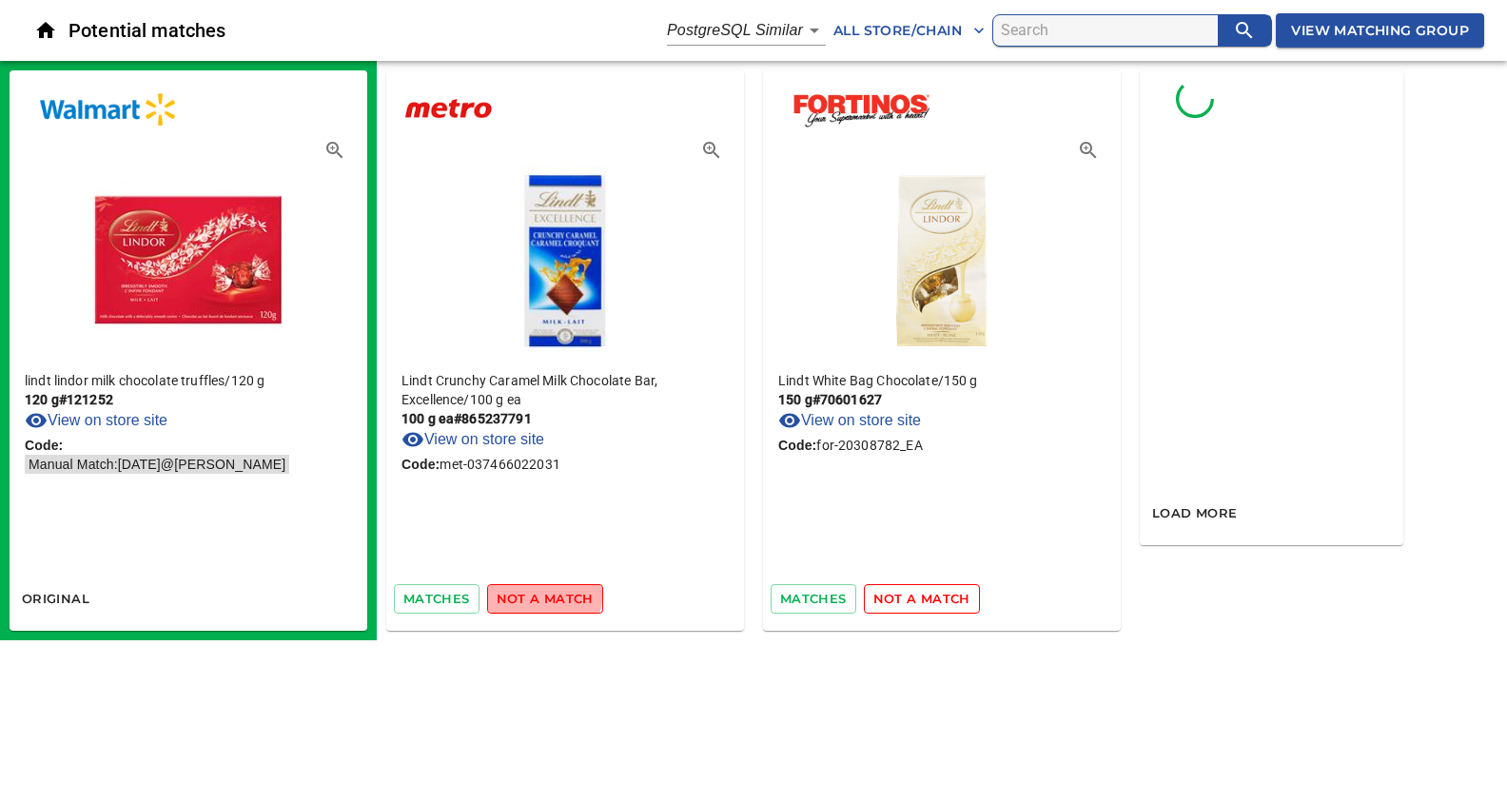
click at [533, 594] on span "not a match" at bounding box center [545, 599] width 97 height 22
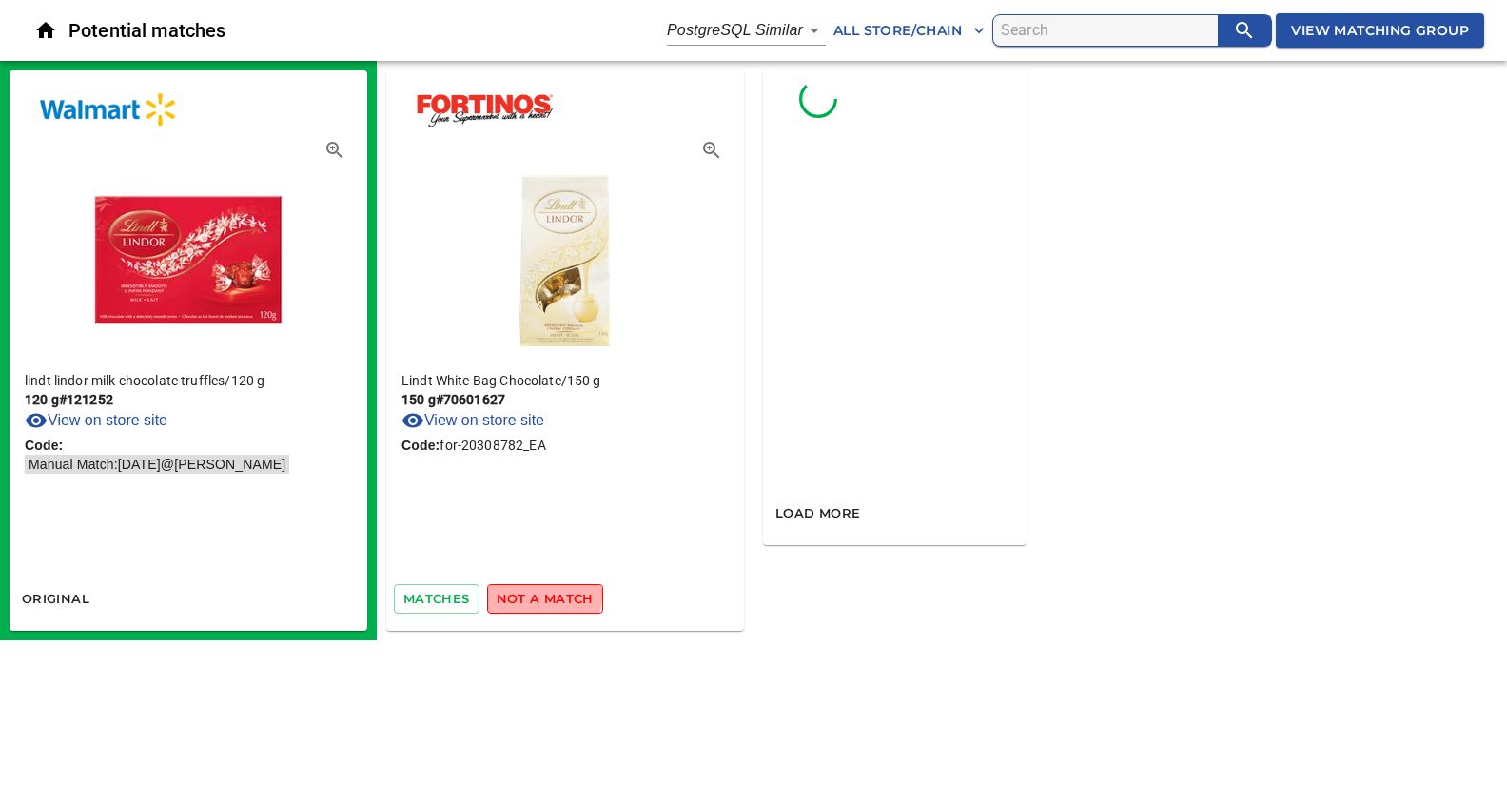
click at [533, 594] on span "not a match" at bounding box center [545, 599] width 97 height 22
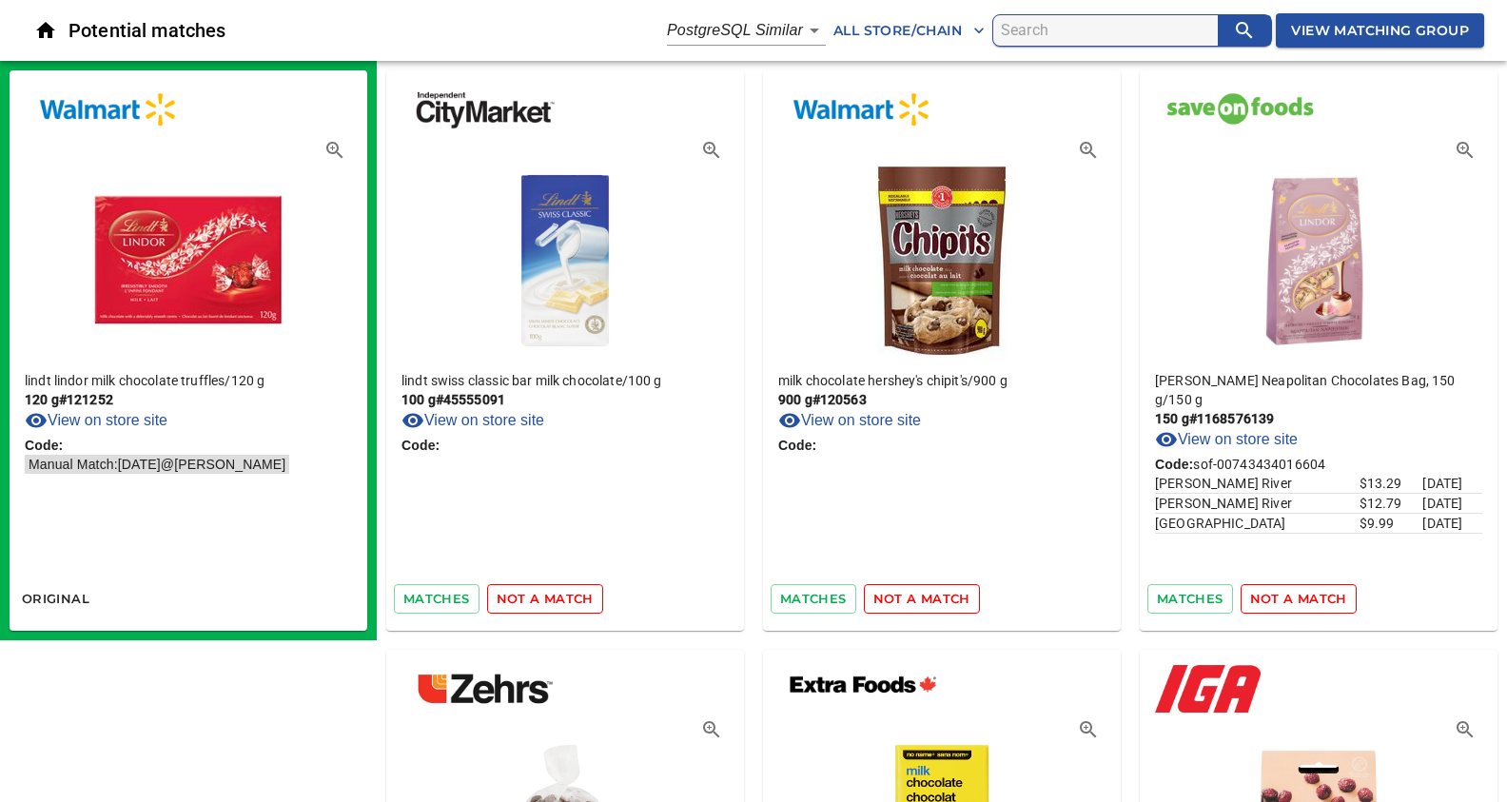
click at [537, 604] on span "not a match" at bounding box center [545, 599] width 97 height 22
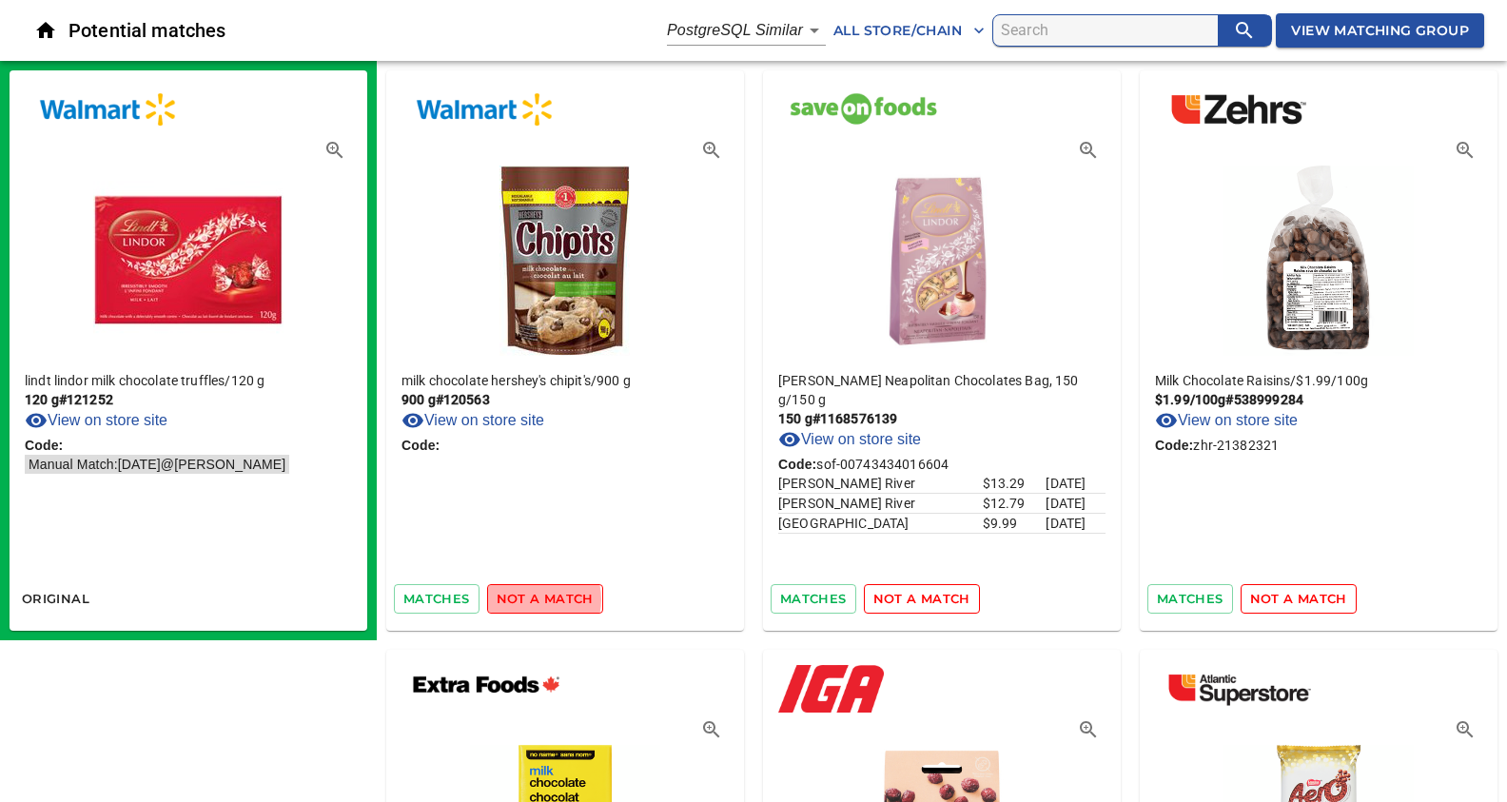
click at [534, 598] on span "not a match" at bounding box center [545, 599] width 97 height 22
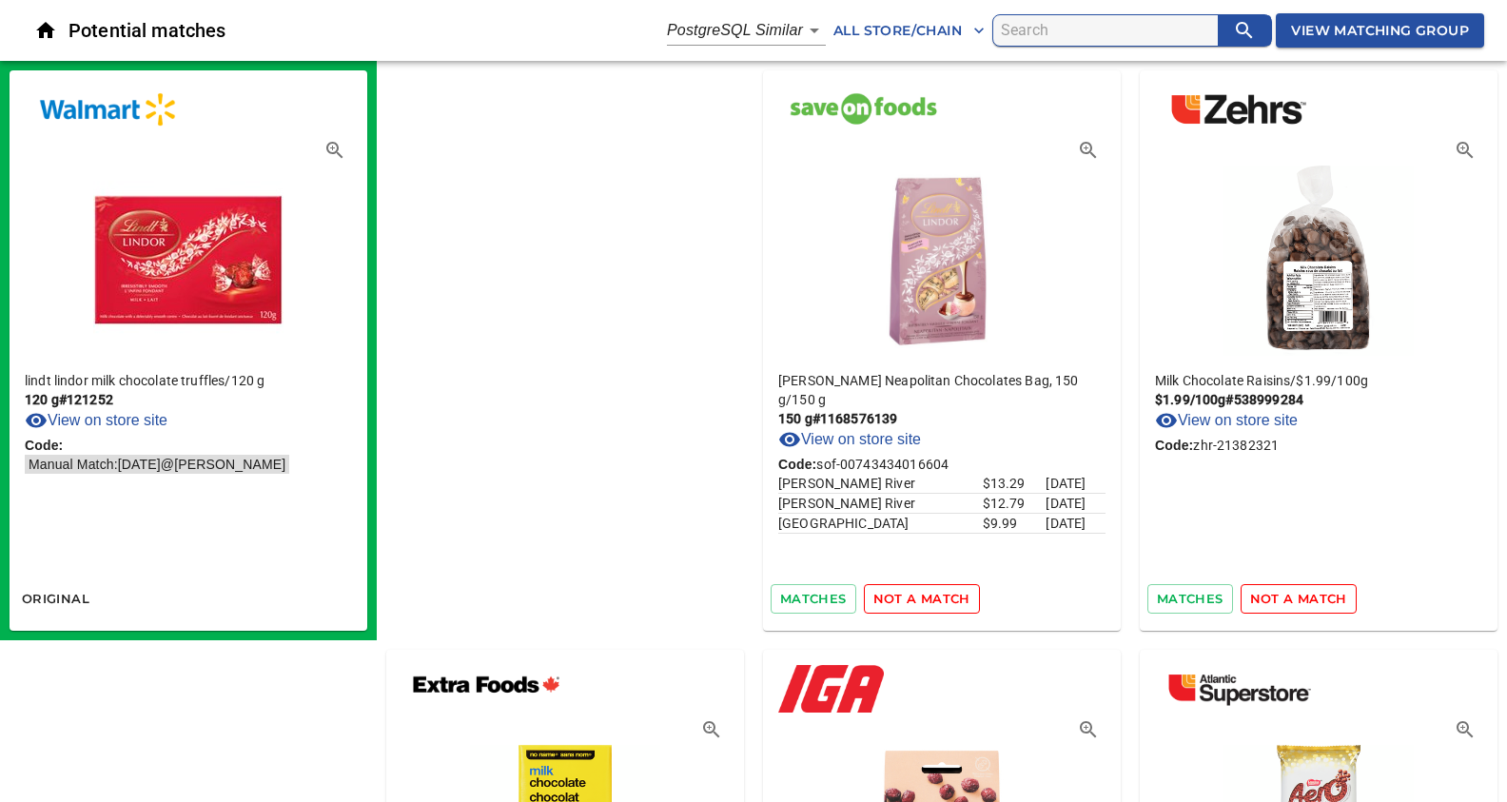
click at [873, 598] on span "not a match" at bounding box center [921, 599] width 97 height 22
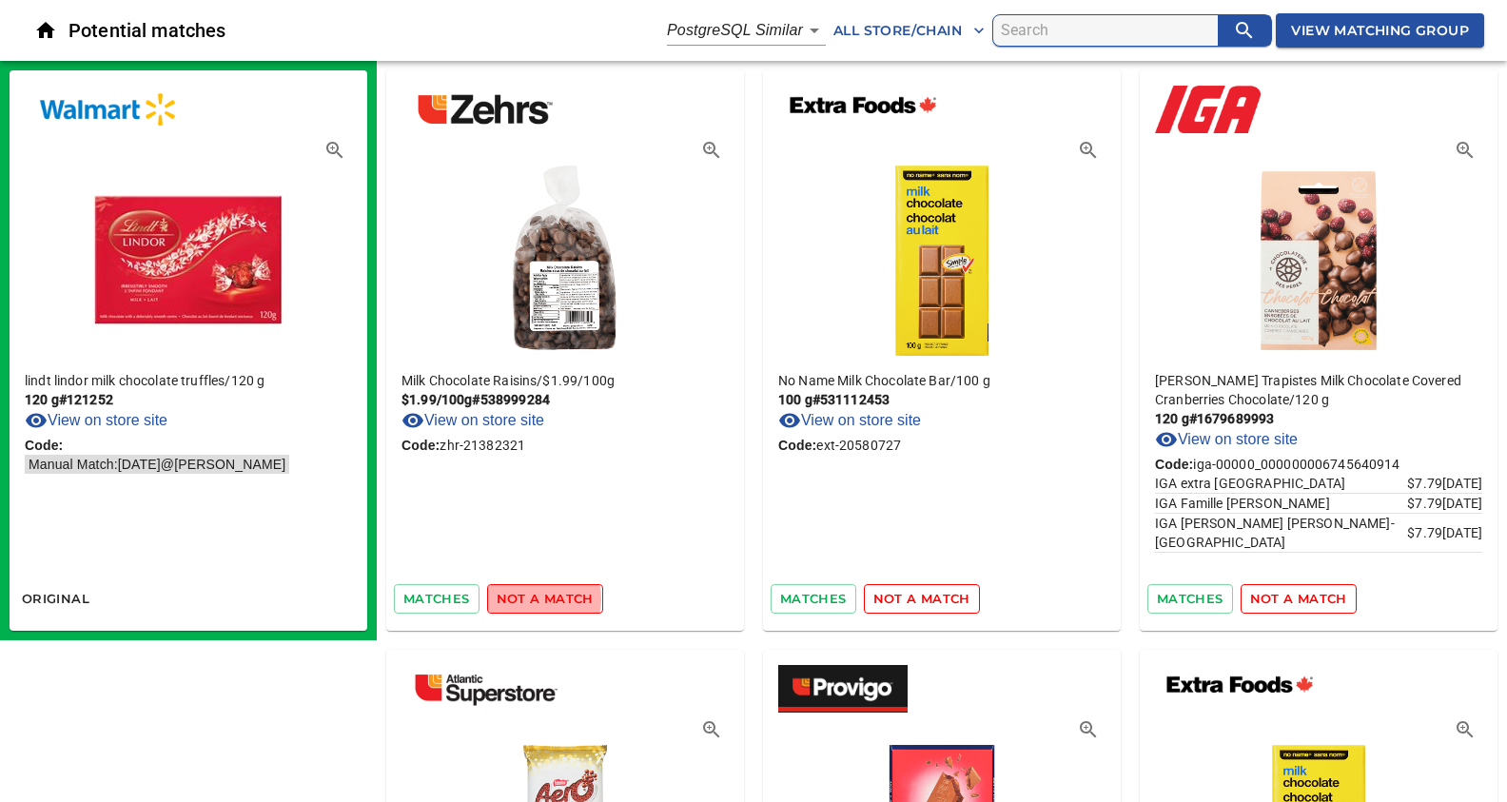
click at [534, 598] on span "not a match" at bounding box center [545, 599] width 97 height 22
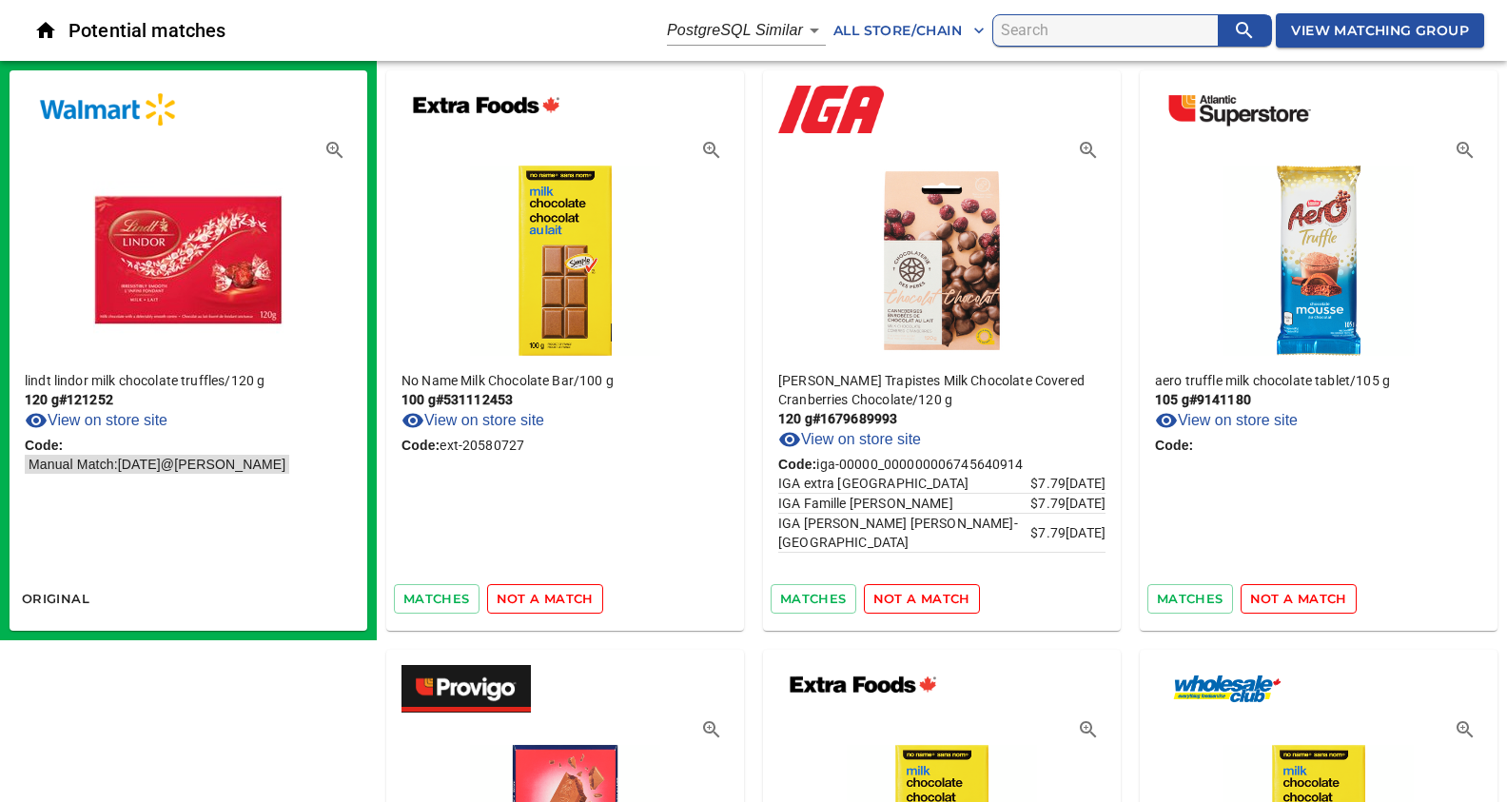
click at [534, 598] on span "not a match" at bounding box center [545, 599] width 97 height 22
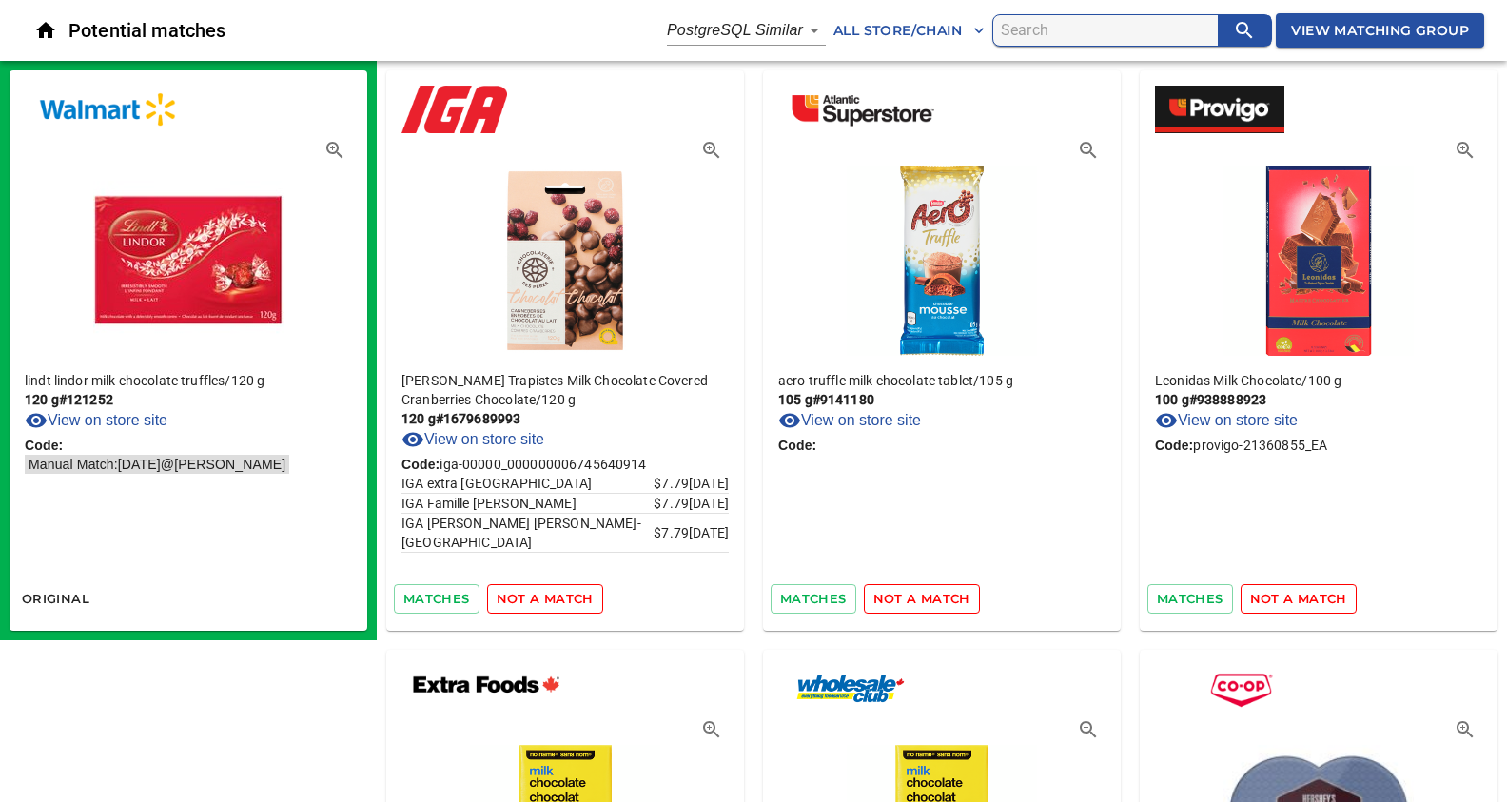
click at [534, 598] on span "not a match" at bounding box center [545, 599] width 97 height 22
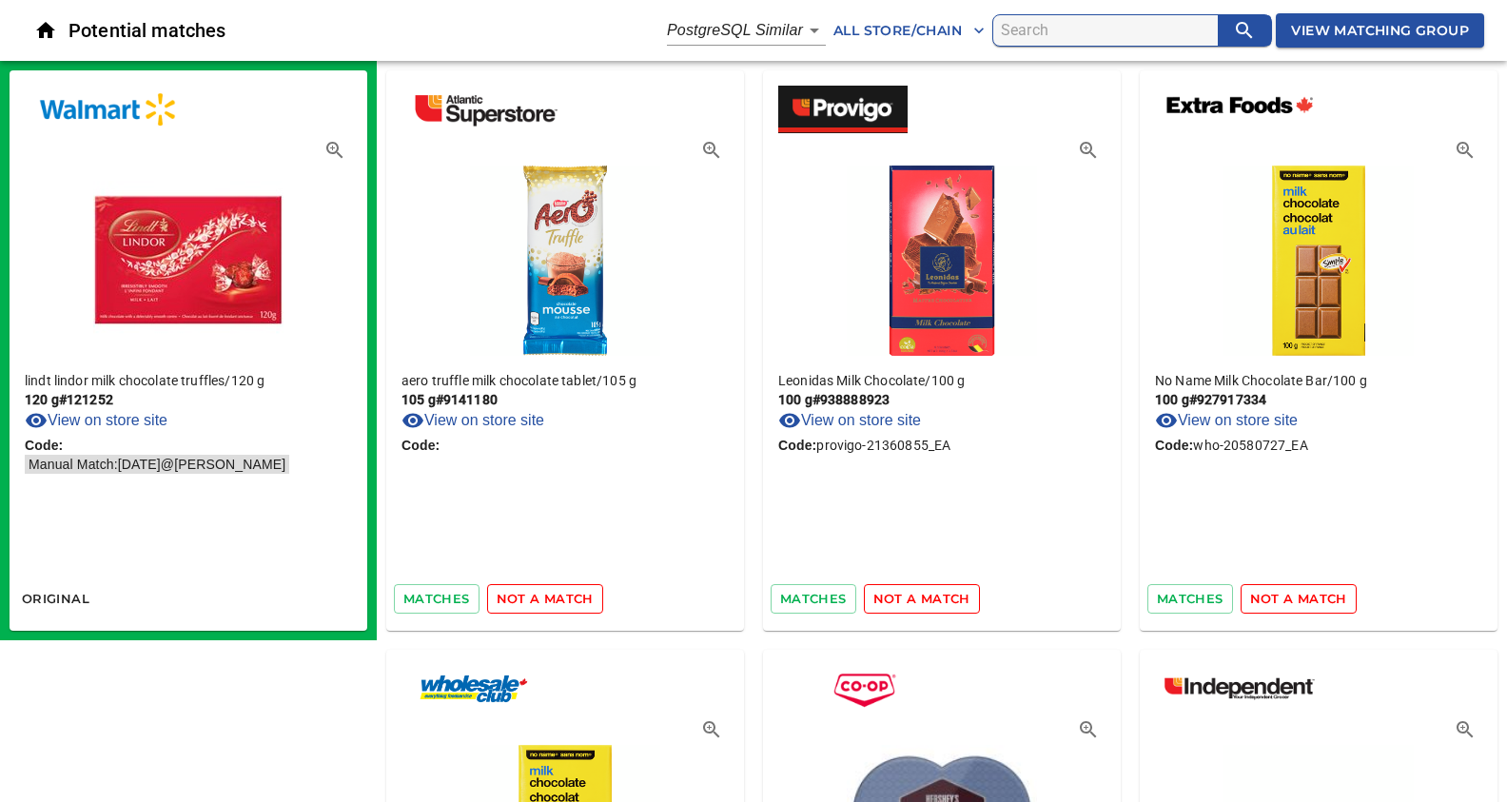
click at [534, 598] on span "not a match" at bounding box center [545, 599] width 97 height 22
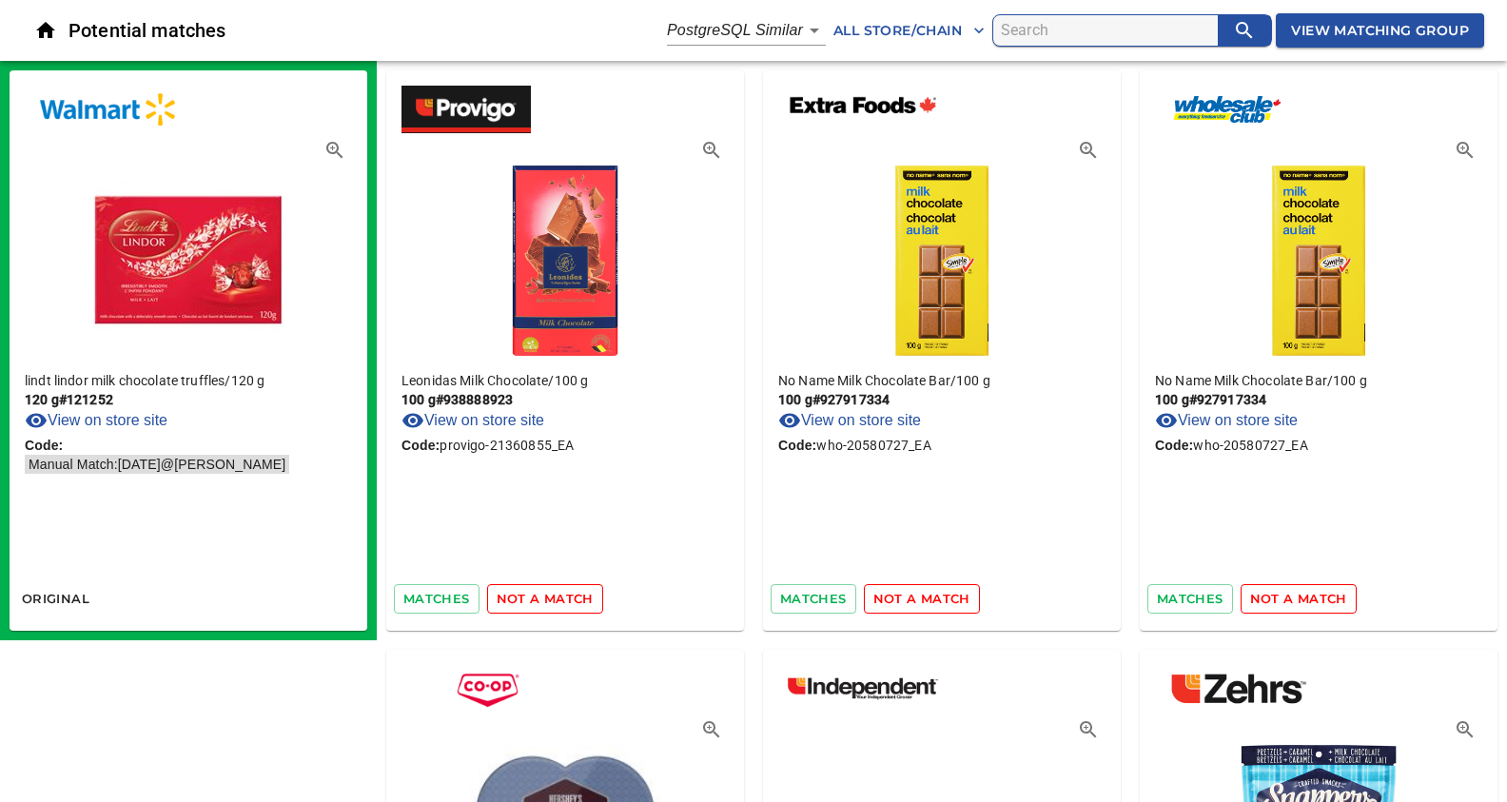
click at [534, 598] on span "not a match" at bounding box center [545, 599] width 97 height 22
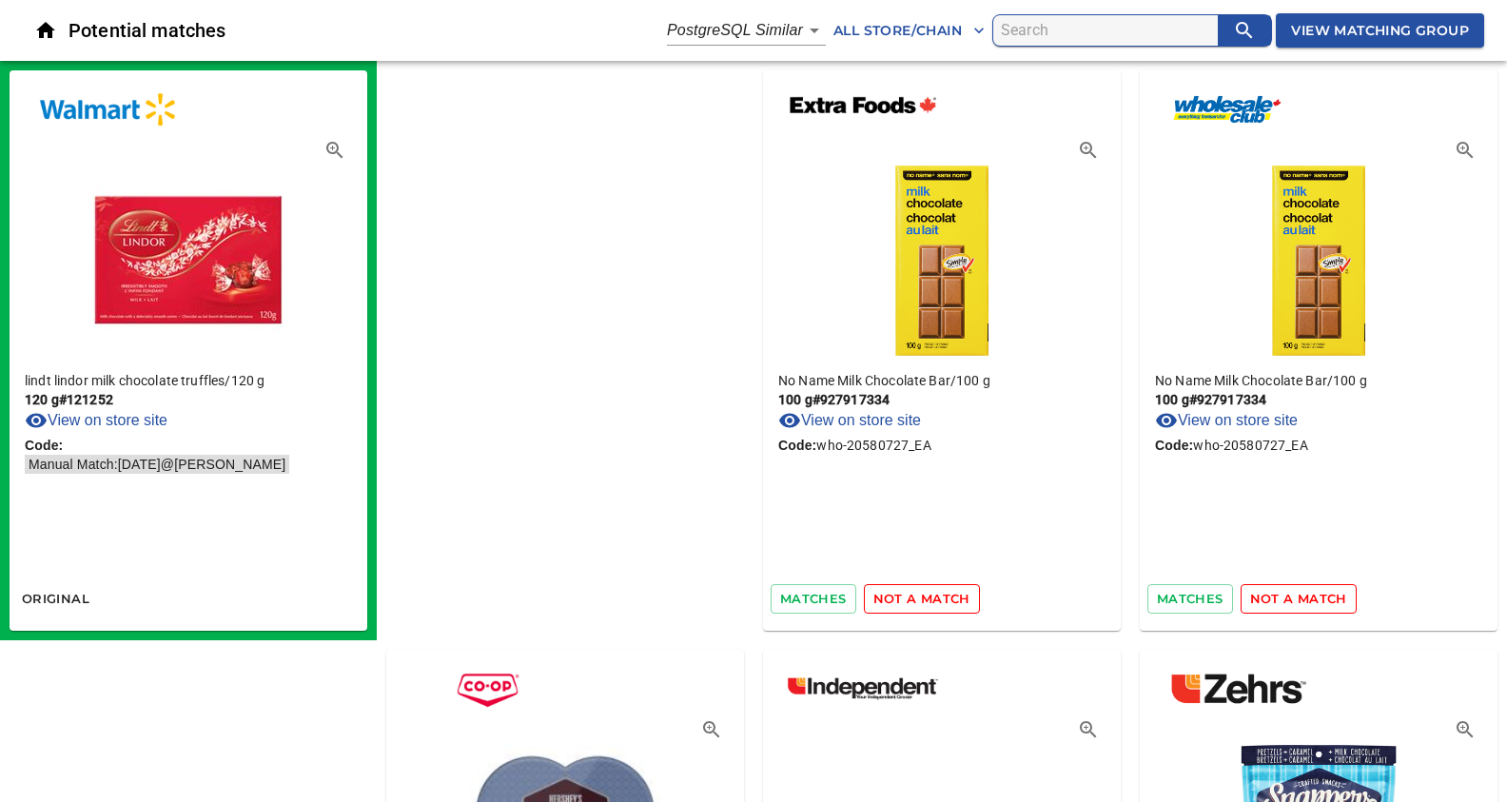
click at [873, 598] on span "not a match" at bounding box center [921, 599] width 97 height 22
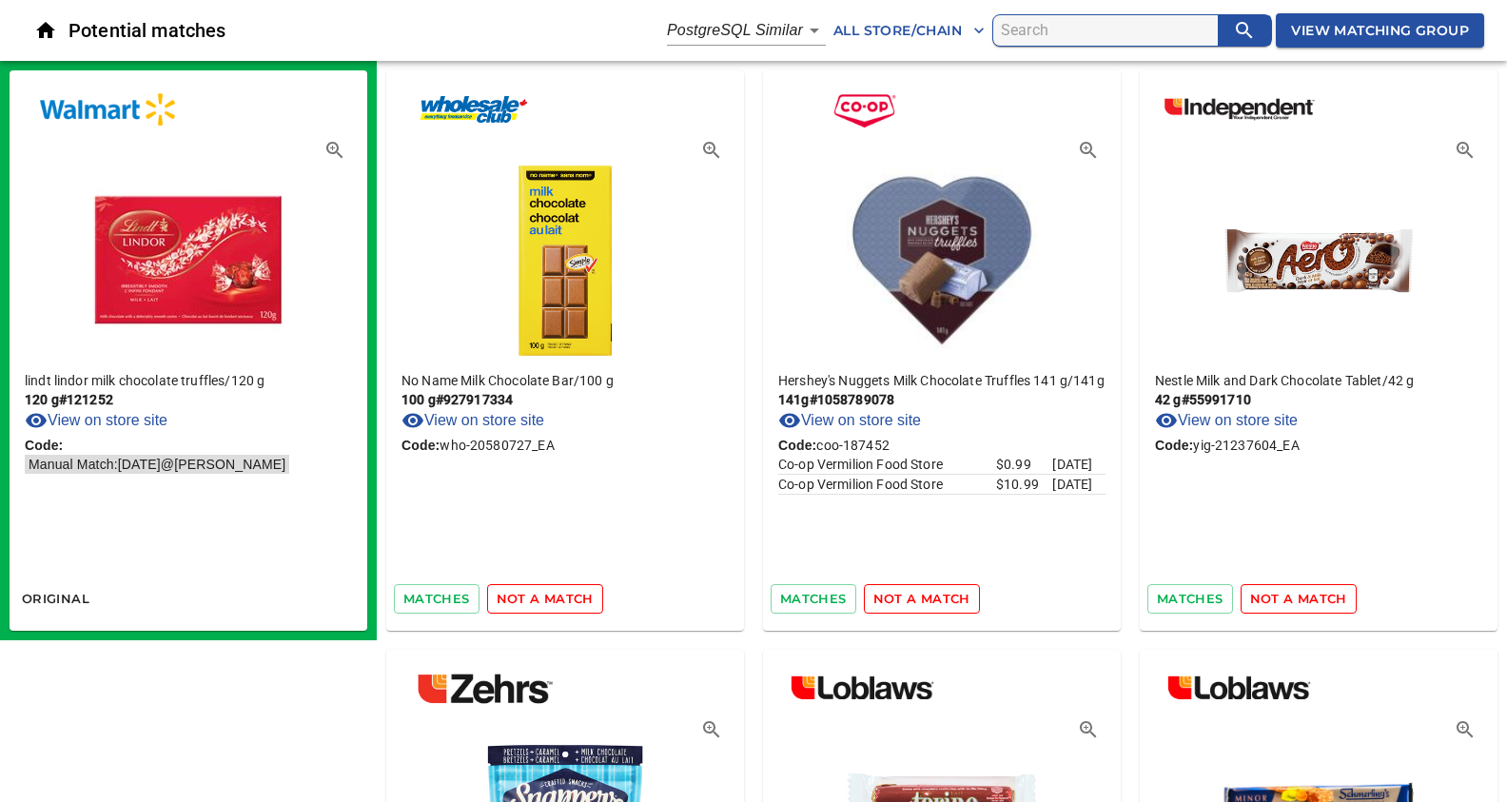
click at [534, 598] on span "not a match" at bounding box center [545, 599] width 97 height 22
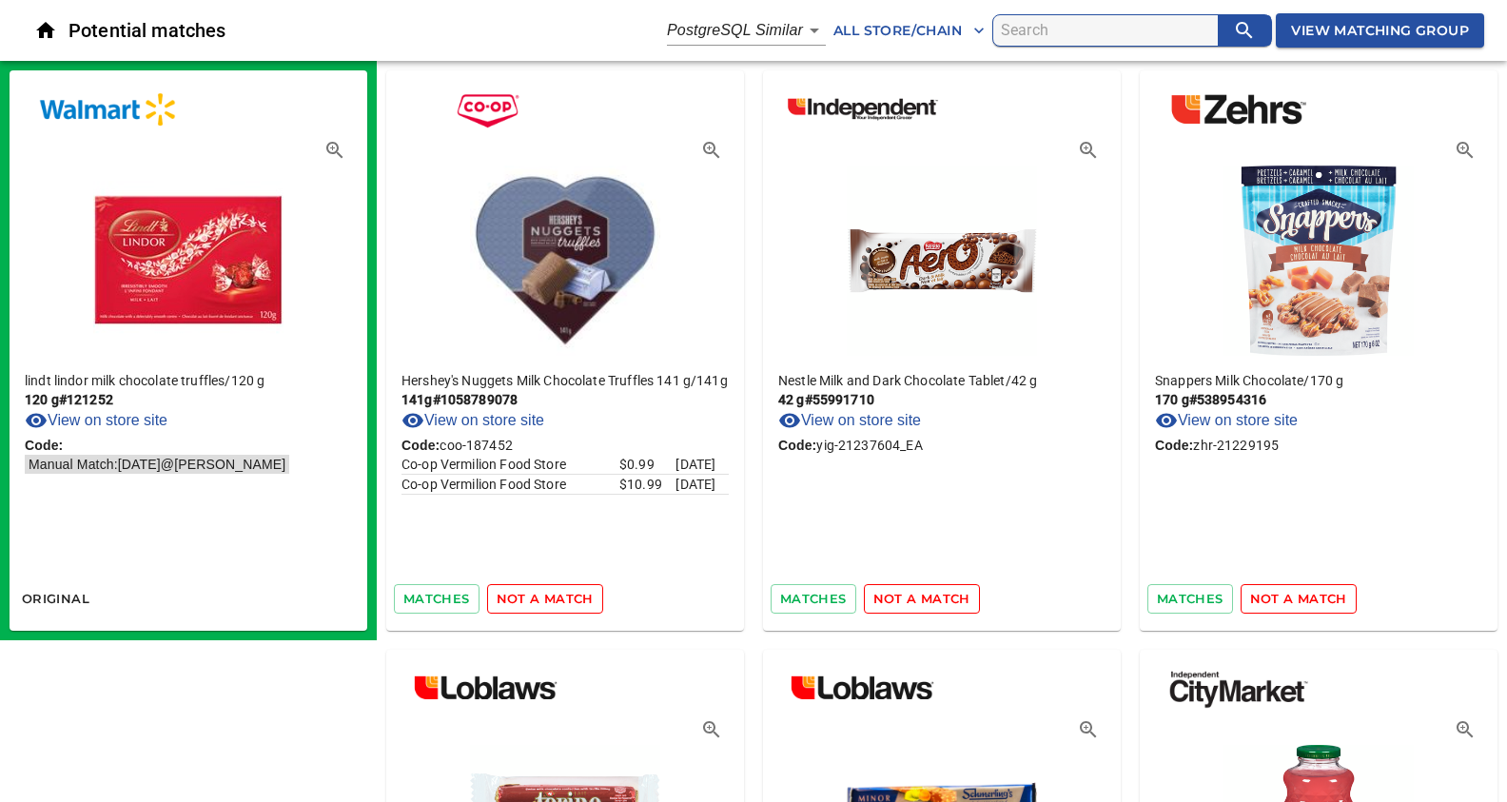
click at [534, 598] on span "not a match" at bounding box center [545, 599] width 97 height 22
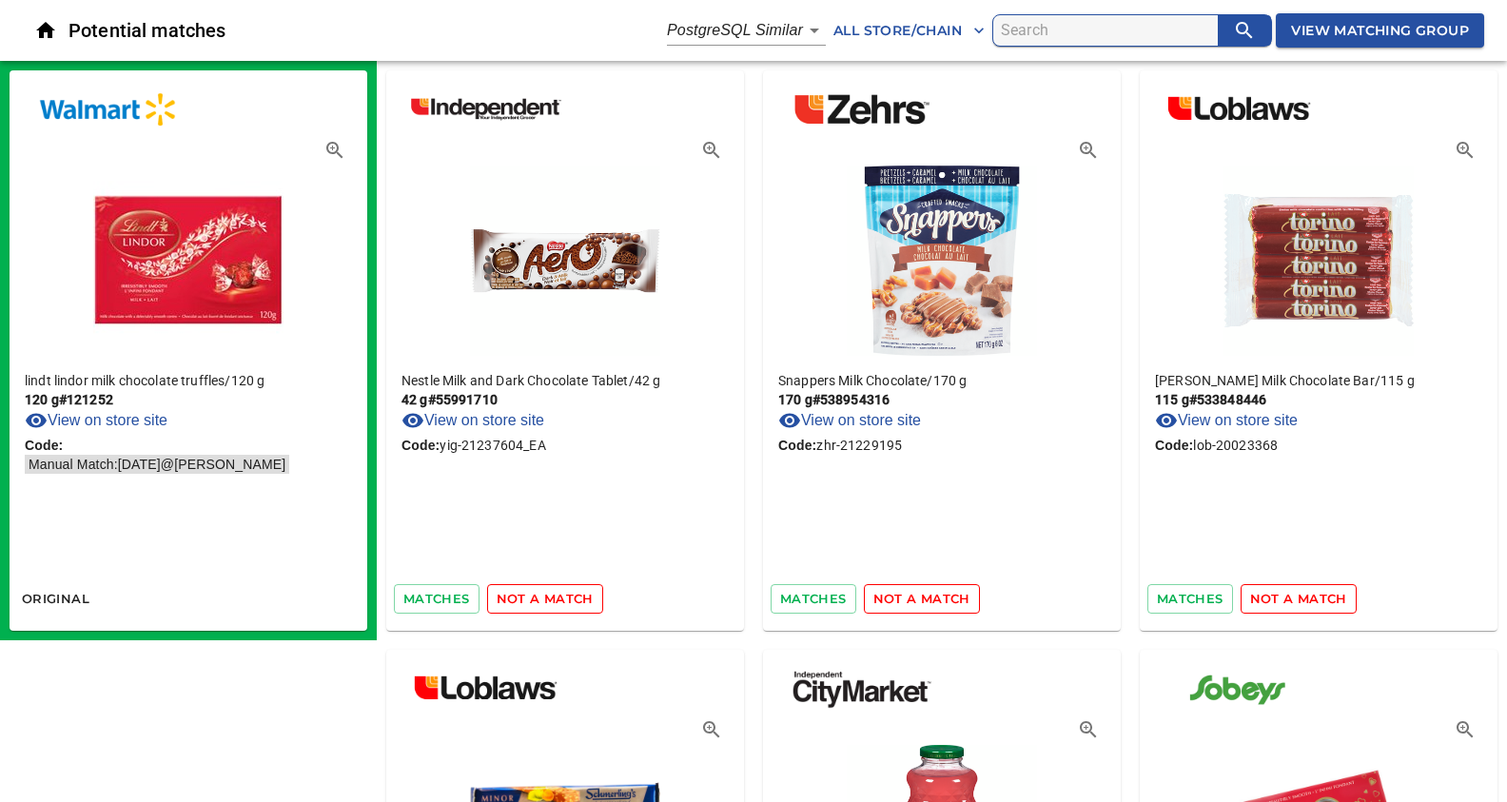
click at [534, 598] on span "not a match" at bounding box center [545, 599] width 97 height 22
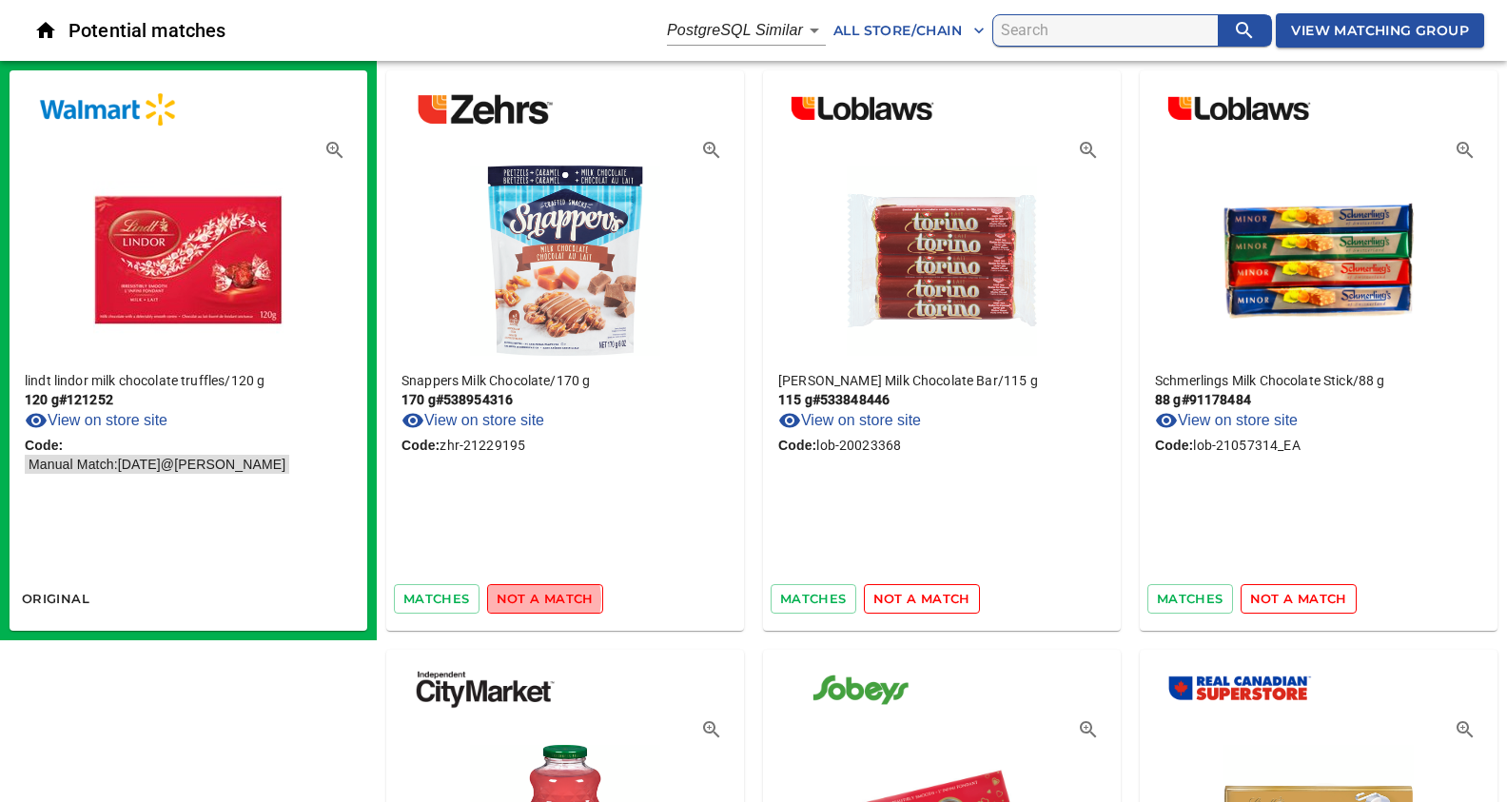
click at [534, 598] on span "not a match" at bounding box center [545, 599] width 97 height 22
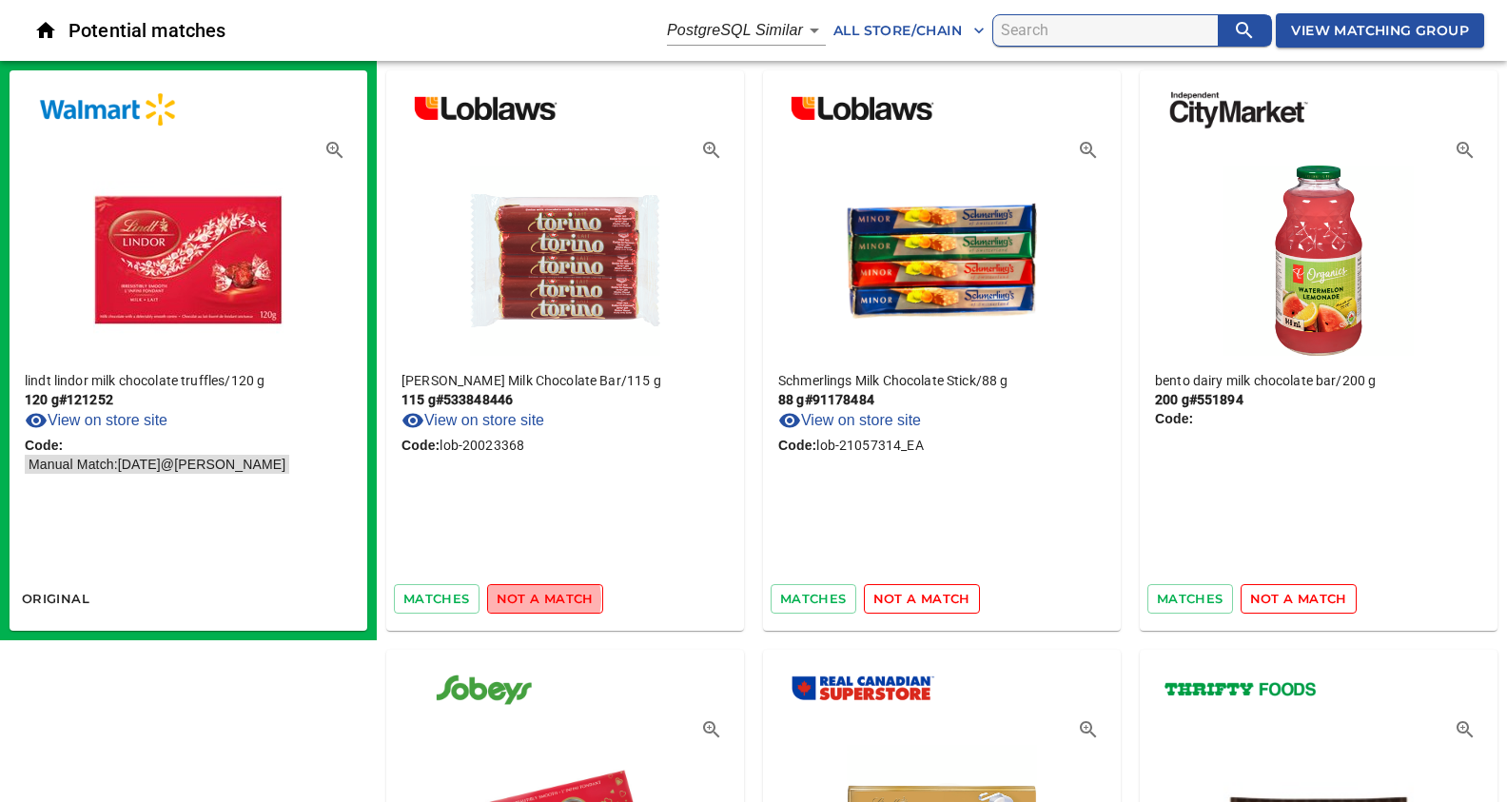
click at [534, 598] on span "not a match" at bounding box center [545, 599] width 97 height 22
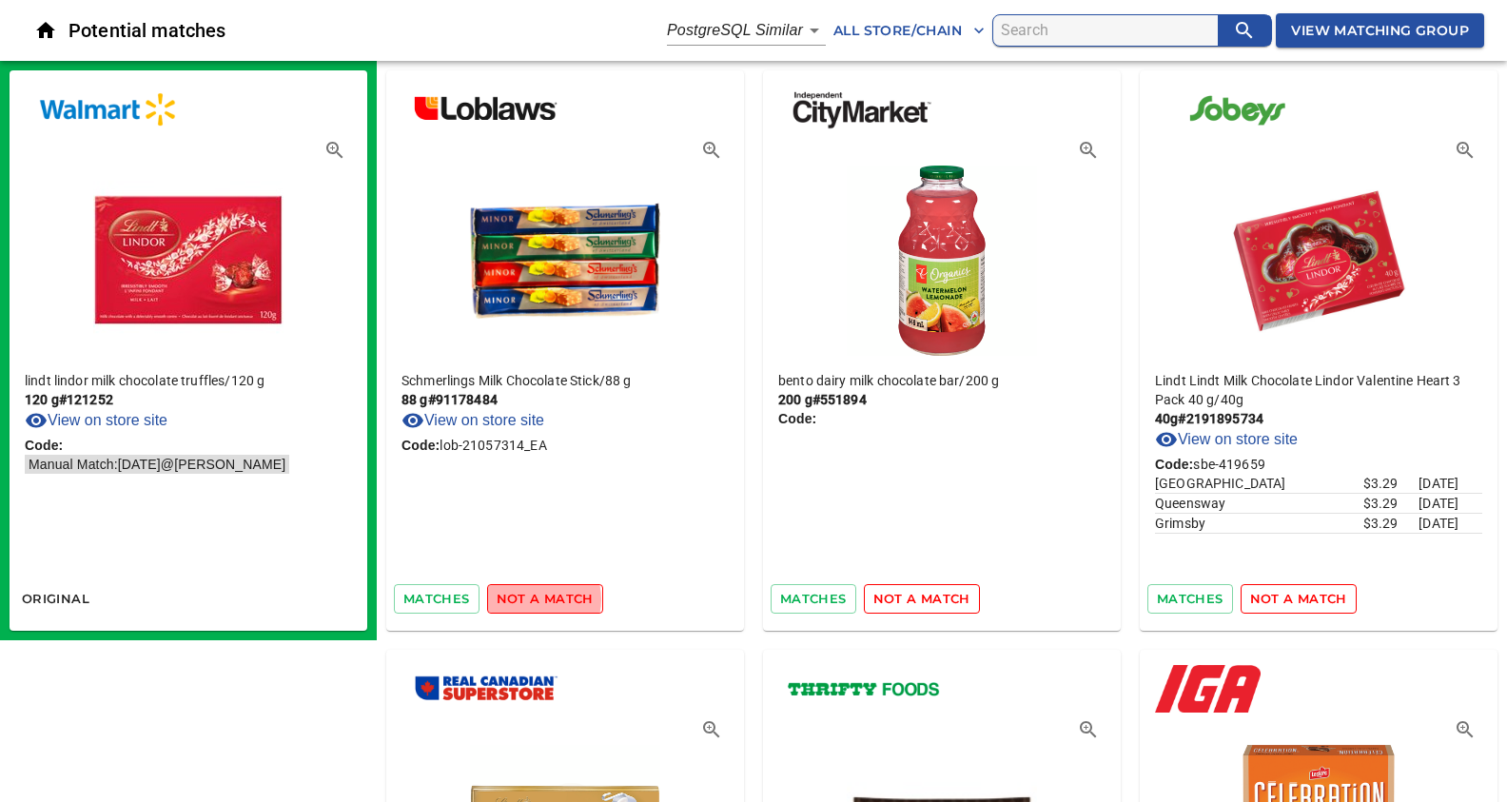
click at [534, 598] on span "not a match" at bounding box center [545, 599] width 97 height 22
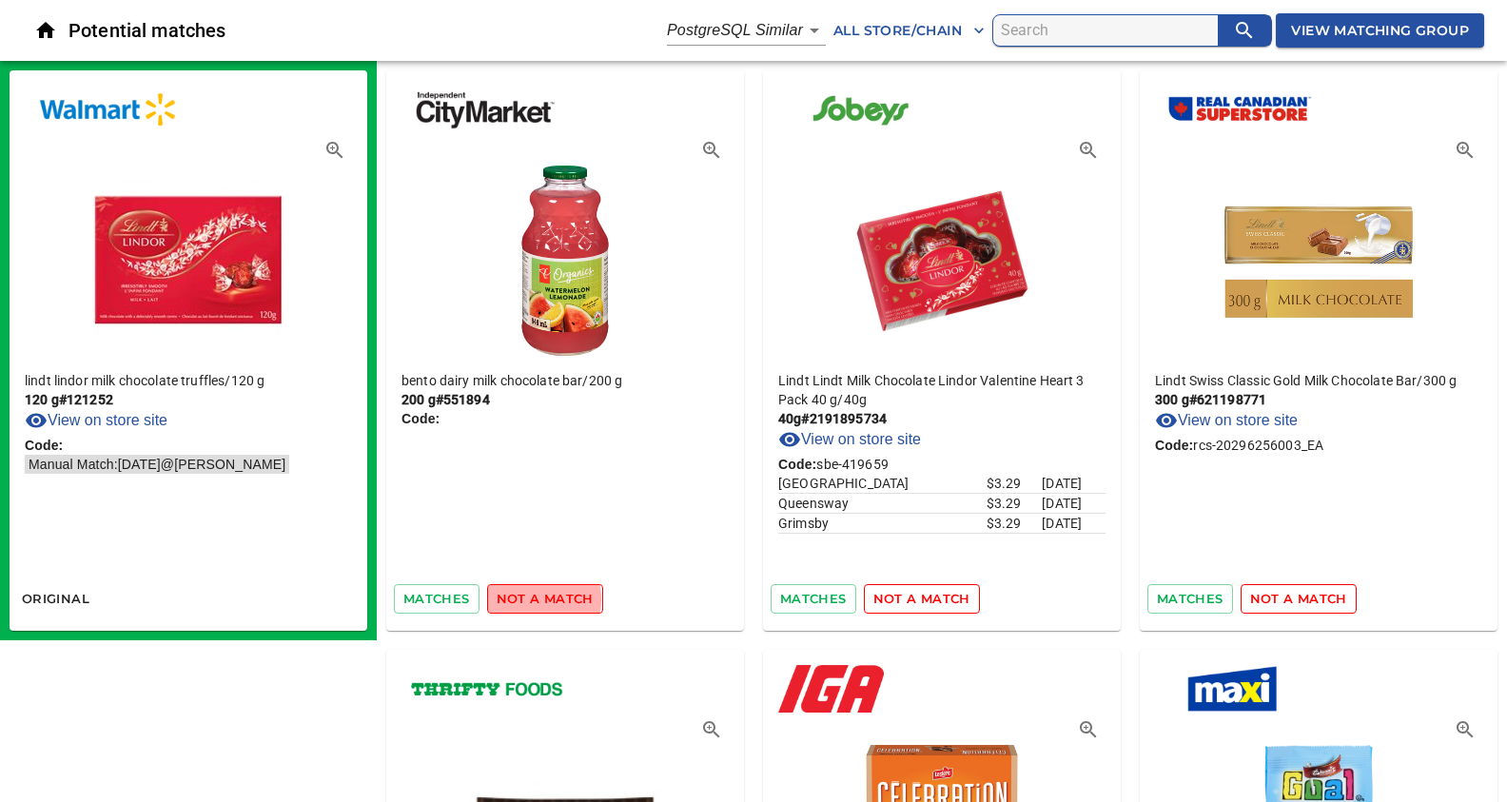
click at [534, 598] on span "not a match" at bounding box center [545, 599] width 97 height 22
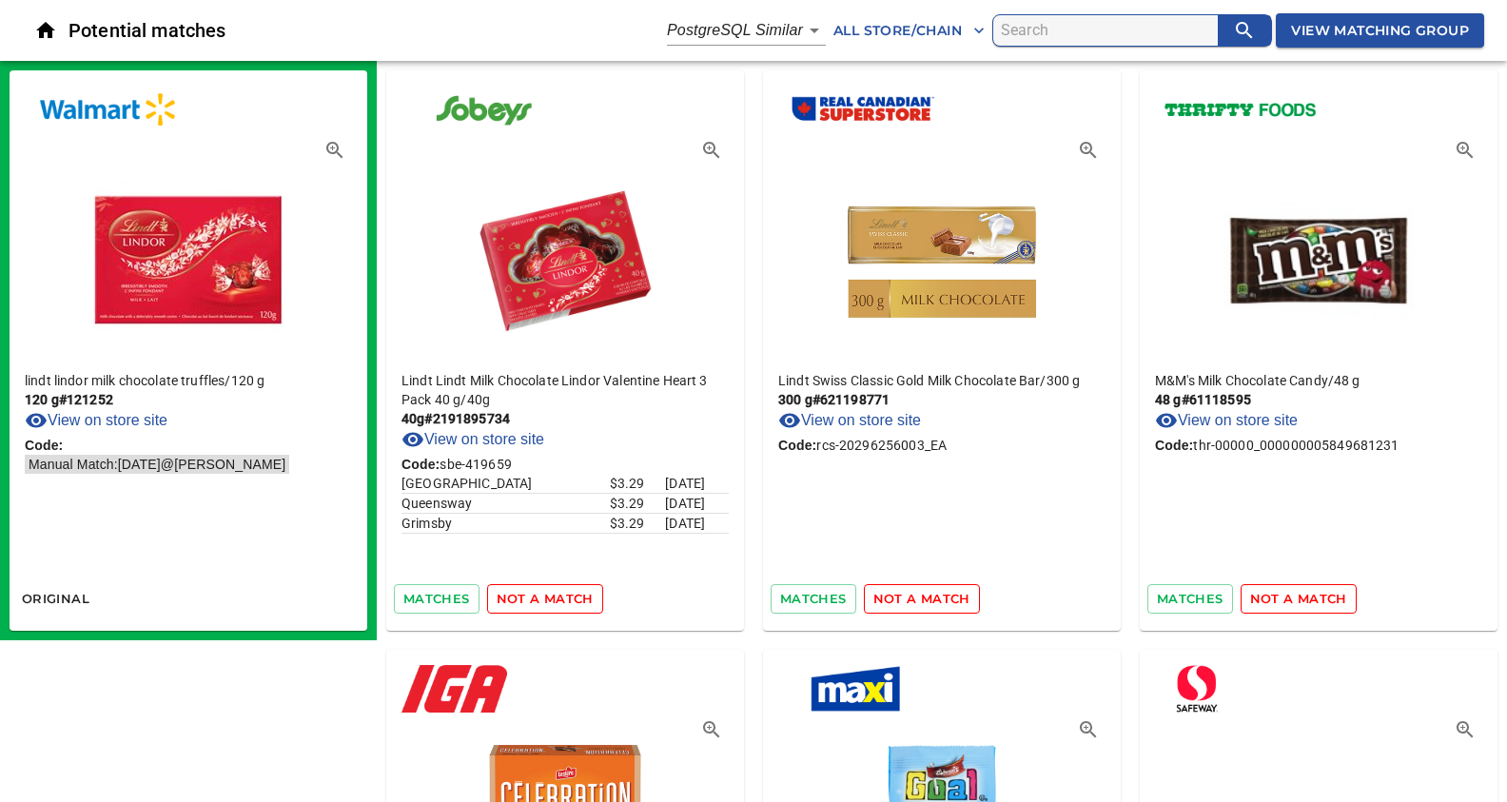
click at [534, 598] on span "not a match" at bounding box center [545, 599] width 97 height 22
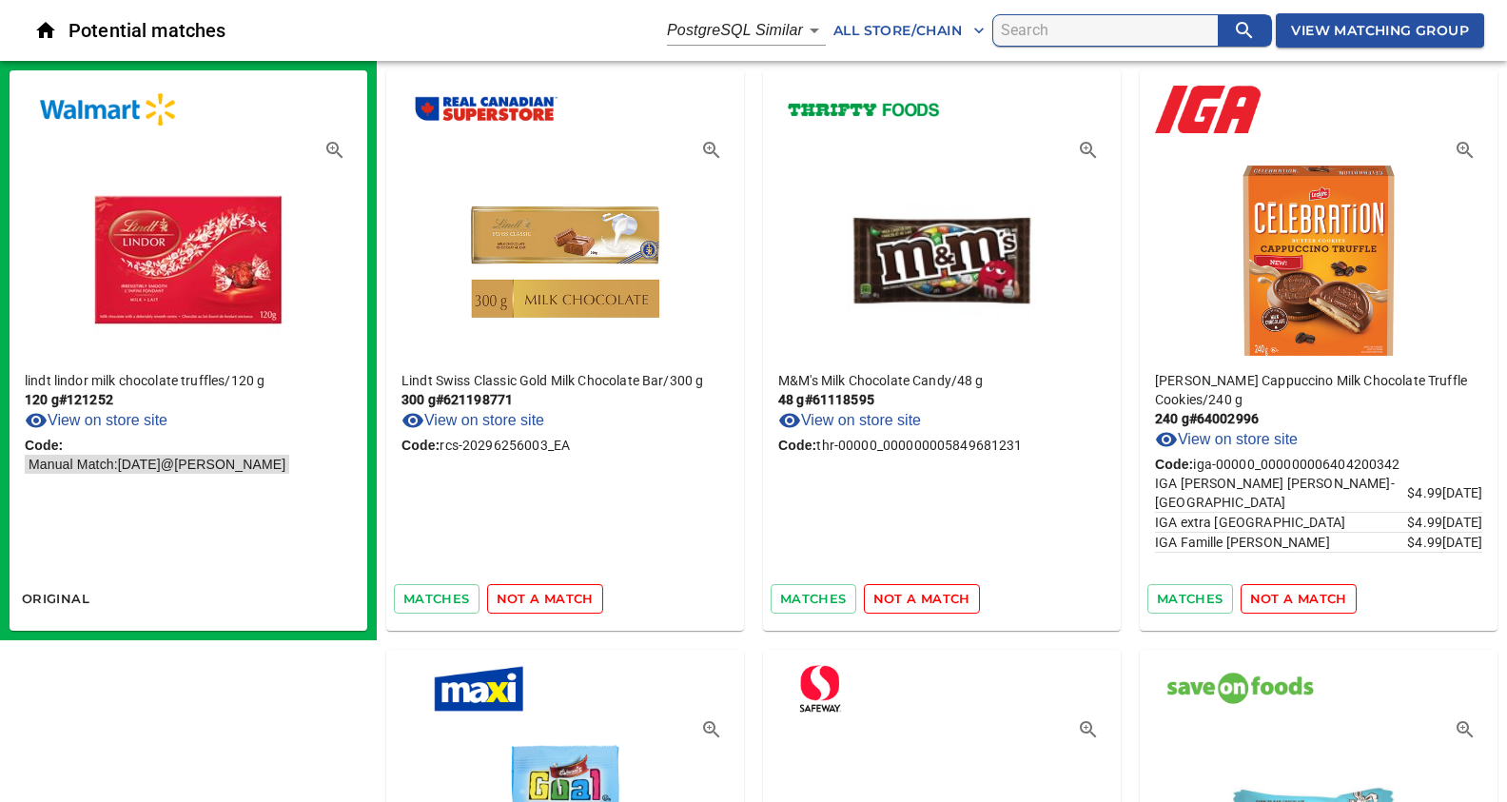
click at [534, 598] on span "not a match" at bounding box center [545, 599] width 97 height 22
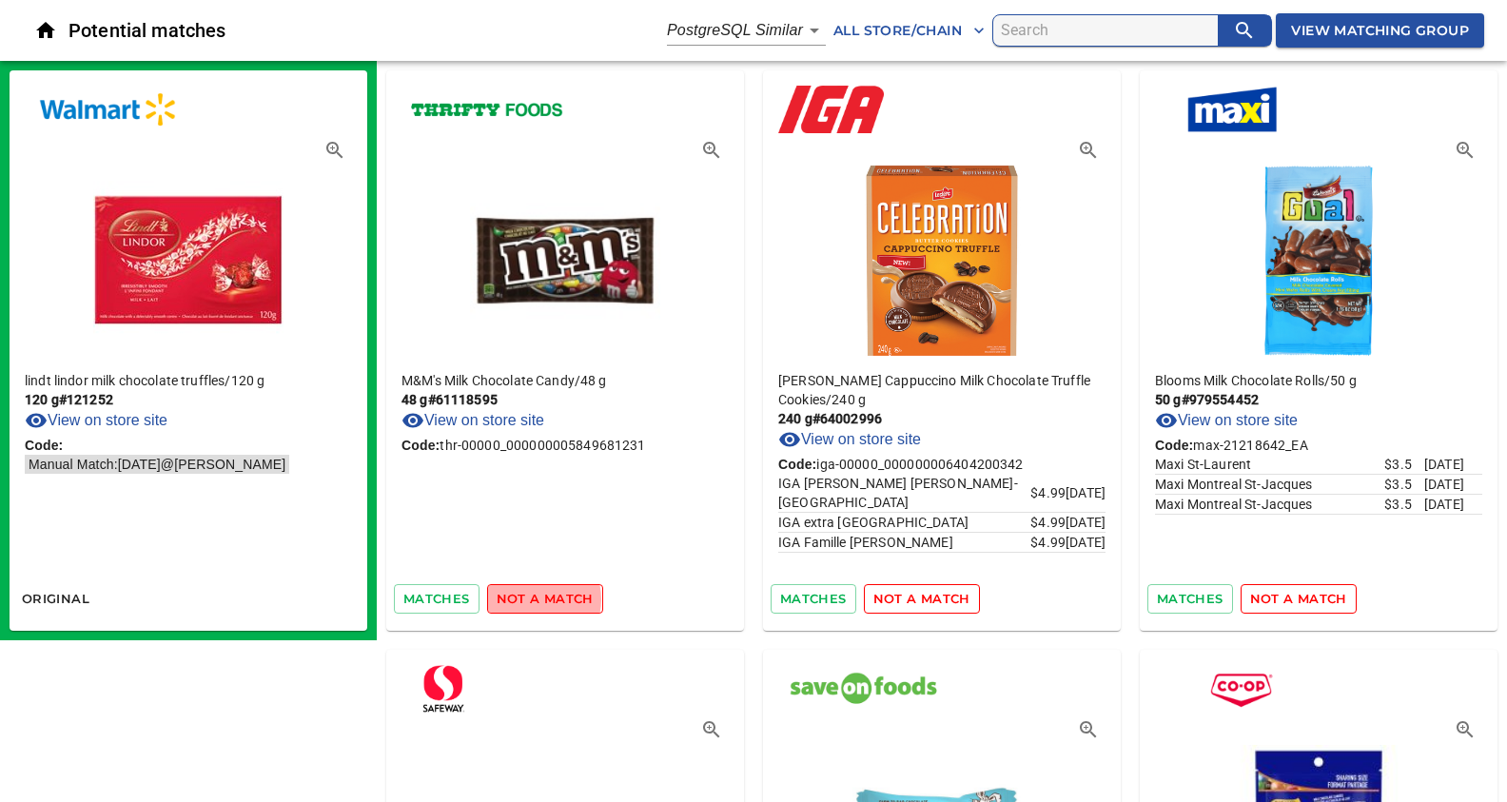
click at [534, 598] on span "not a match" at bounding box center [545, 599] width 97 height 22
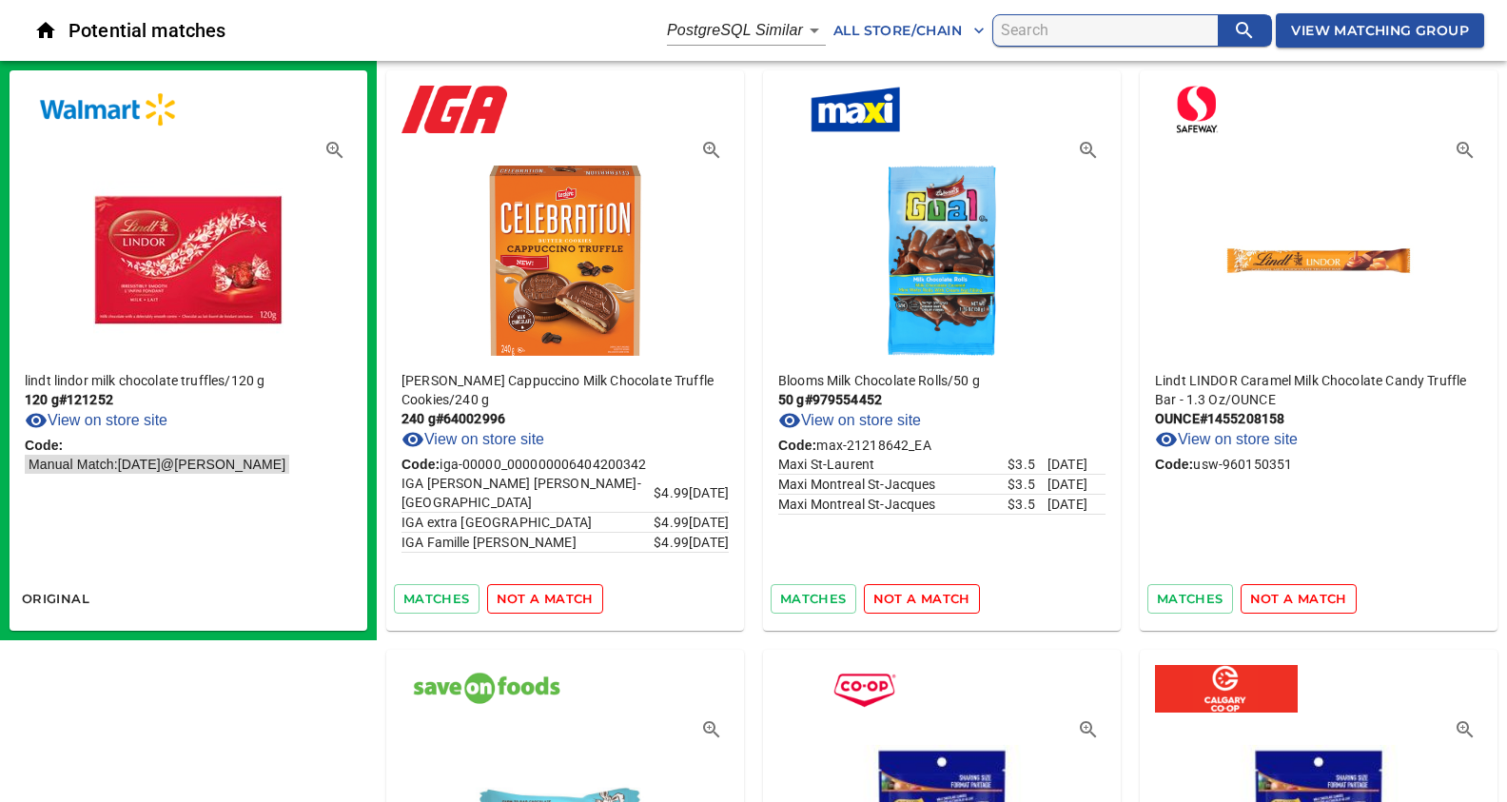
click at [534, 598] on span "not a match" at bounding box center [545, 599] width 97 height 22
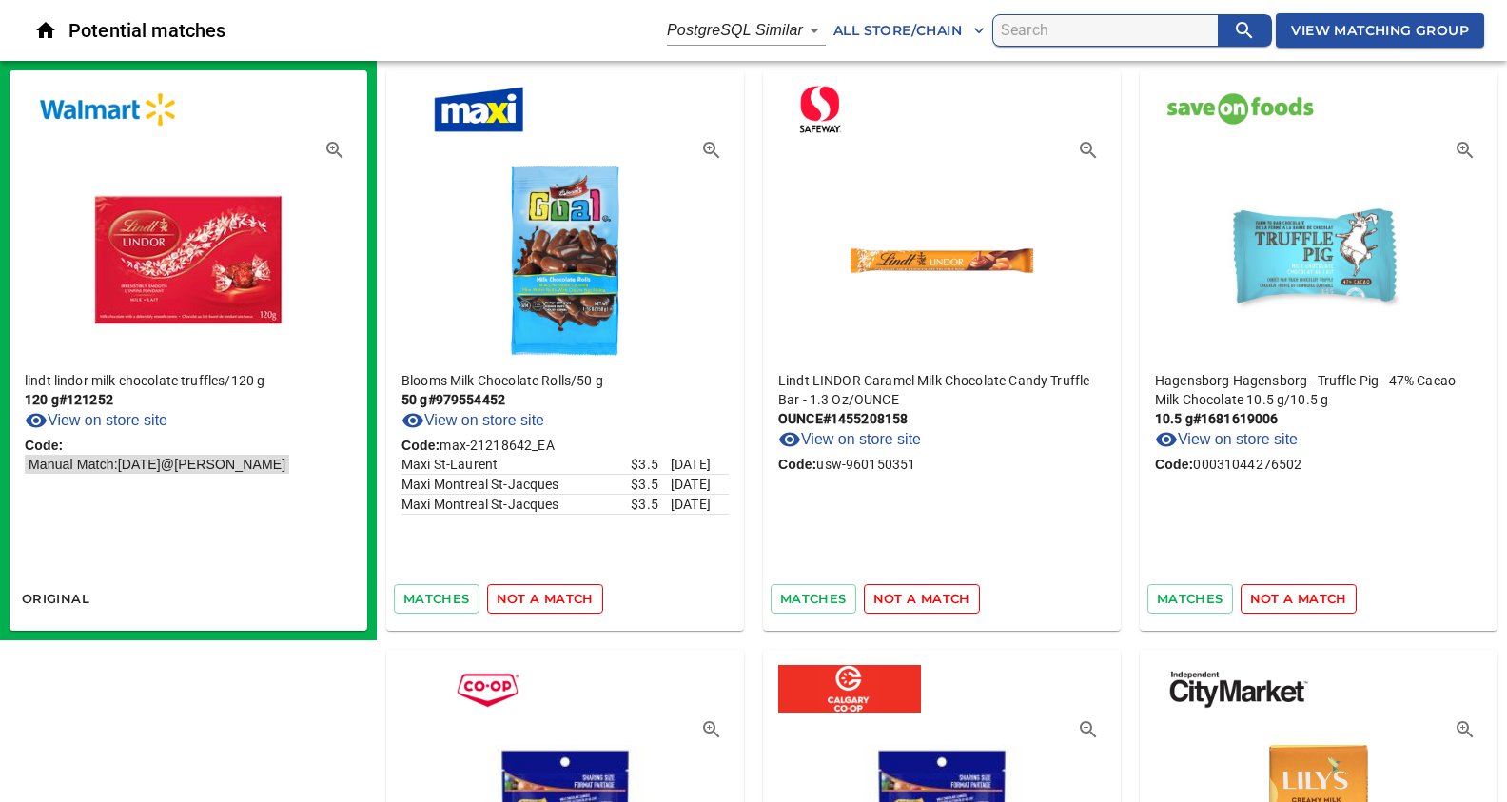
click at [534, 598] on span "not a match" at bounding box center [545, 599] width 97 height 22
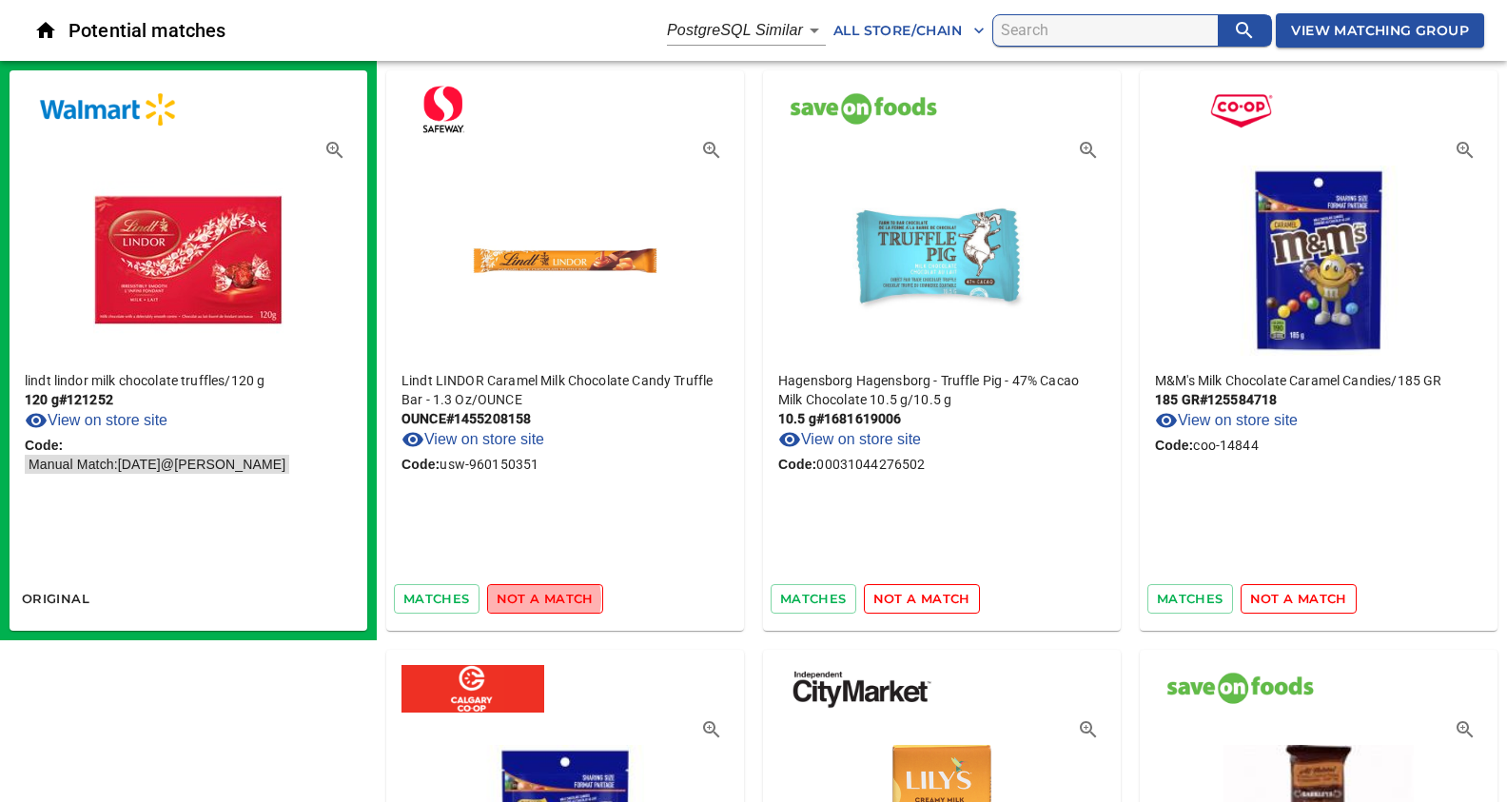
click at [534, 598] on span "not a match" at bounding box center [545, 599] width 97 height 22
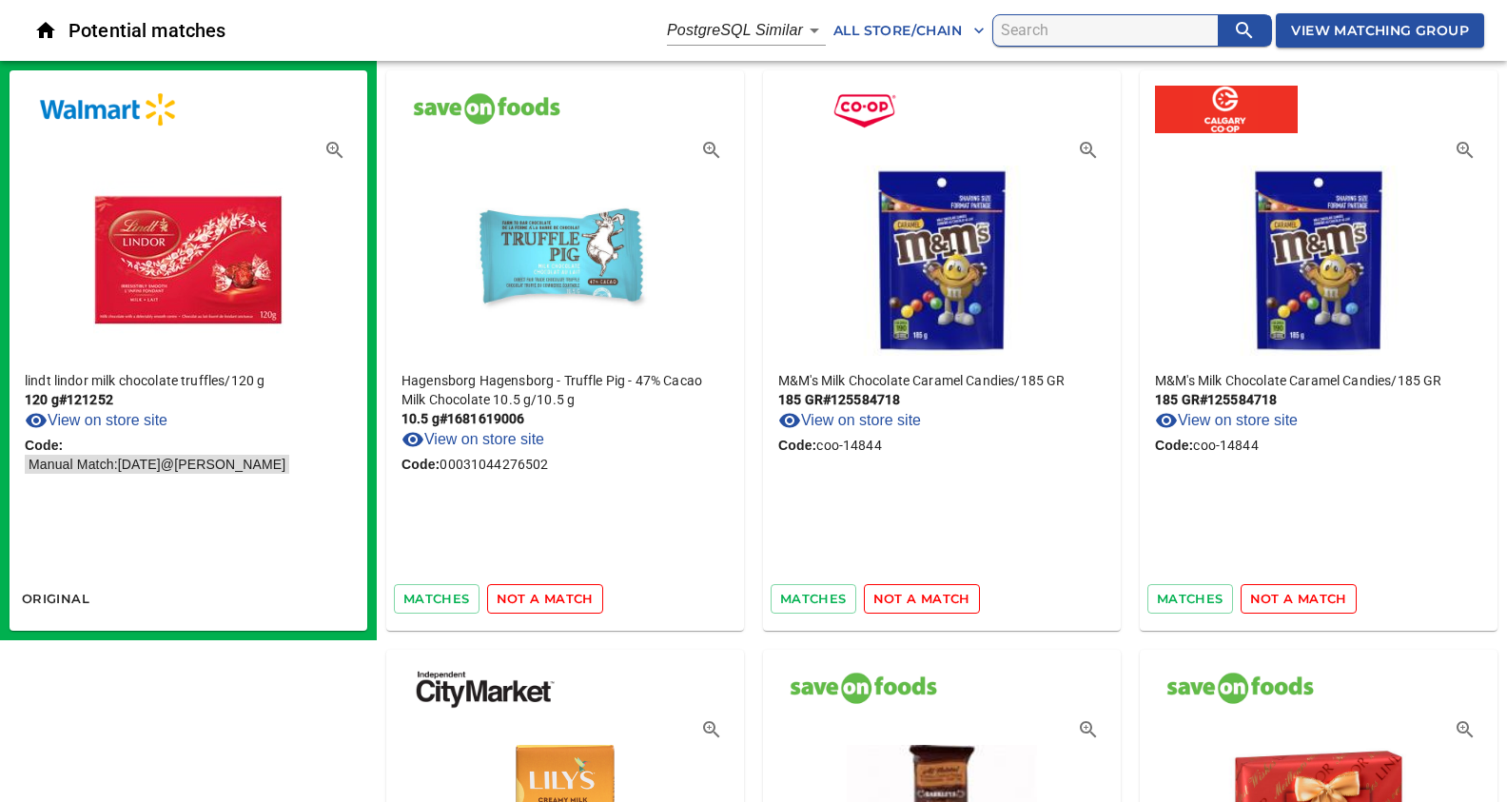
click at [534, 598] on span "not a match" at bounding box center [545, 599] width 97 height 22
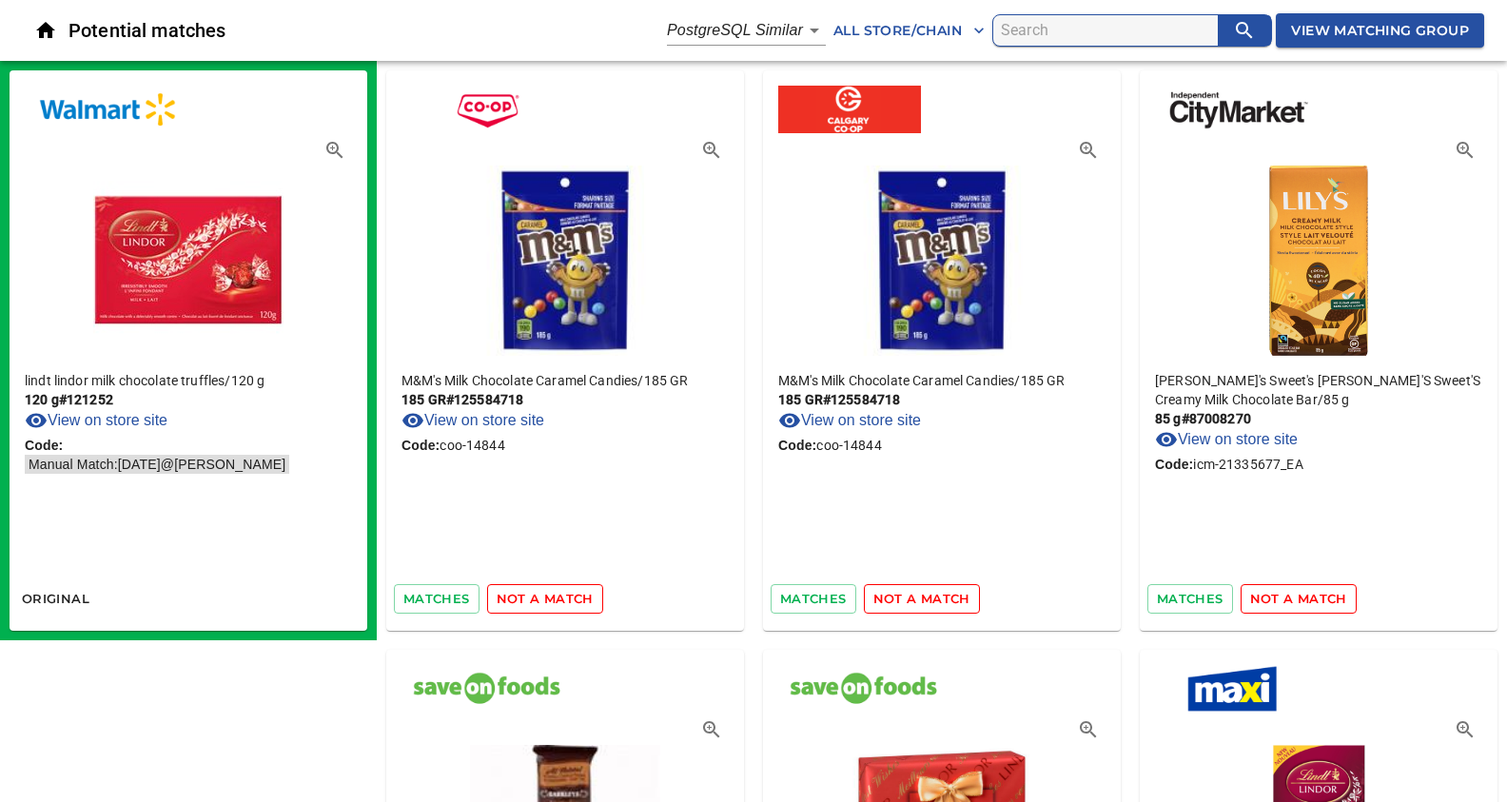
click at [534, 598] on span "not a match" at bounding box center [545, 599] width 97 height 22
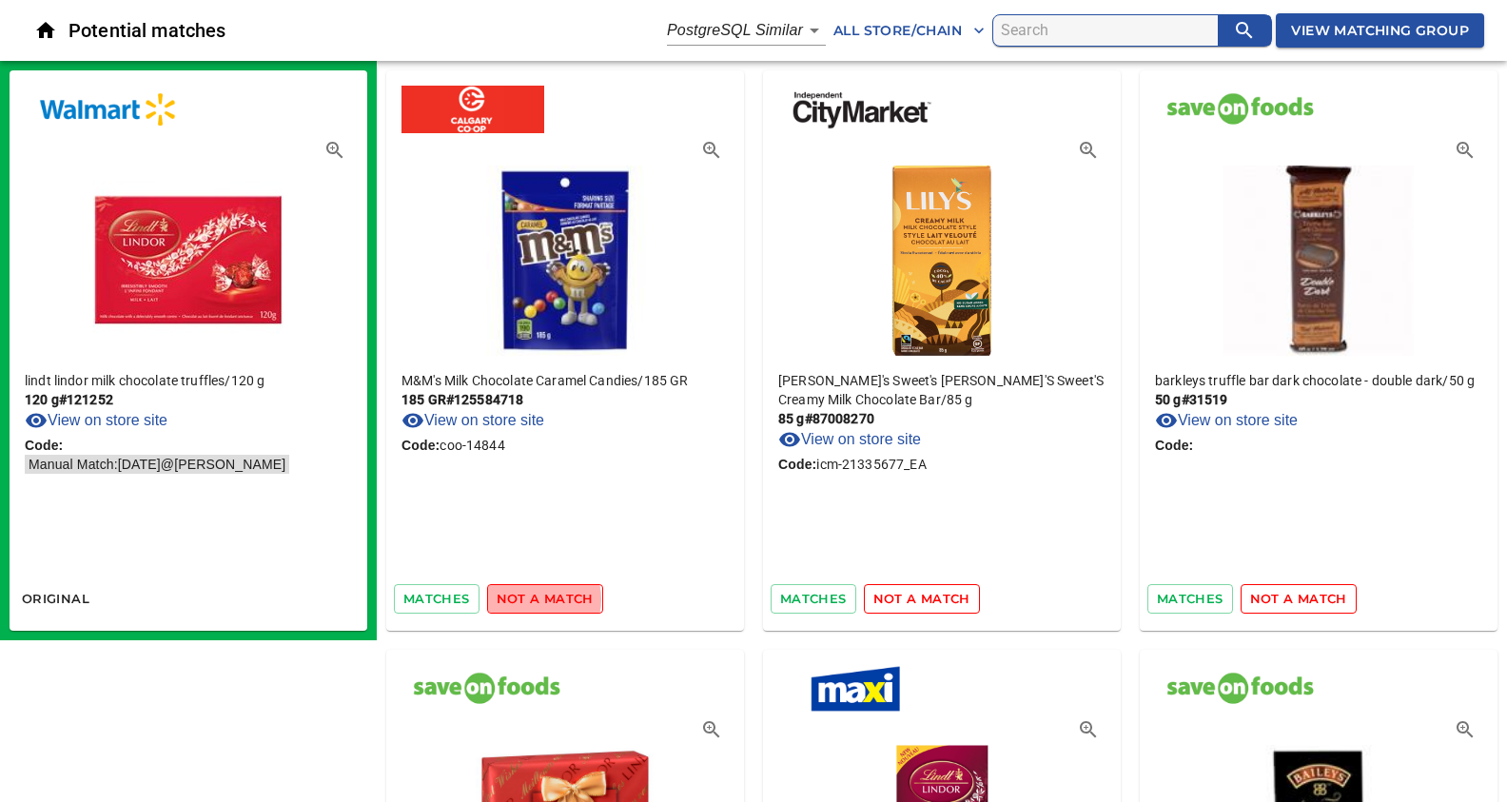
click at [534, 598] on span "not a match" at bounding box center [545, 599] width 97 height 22
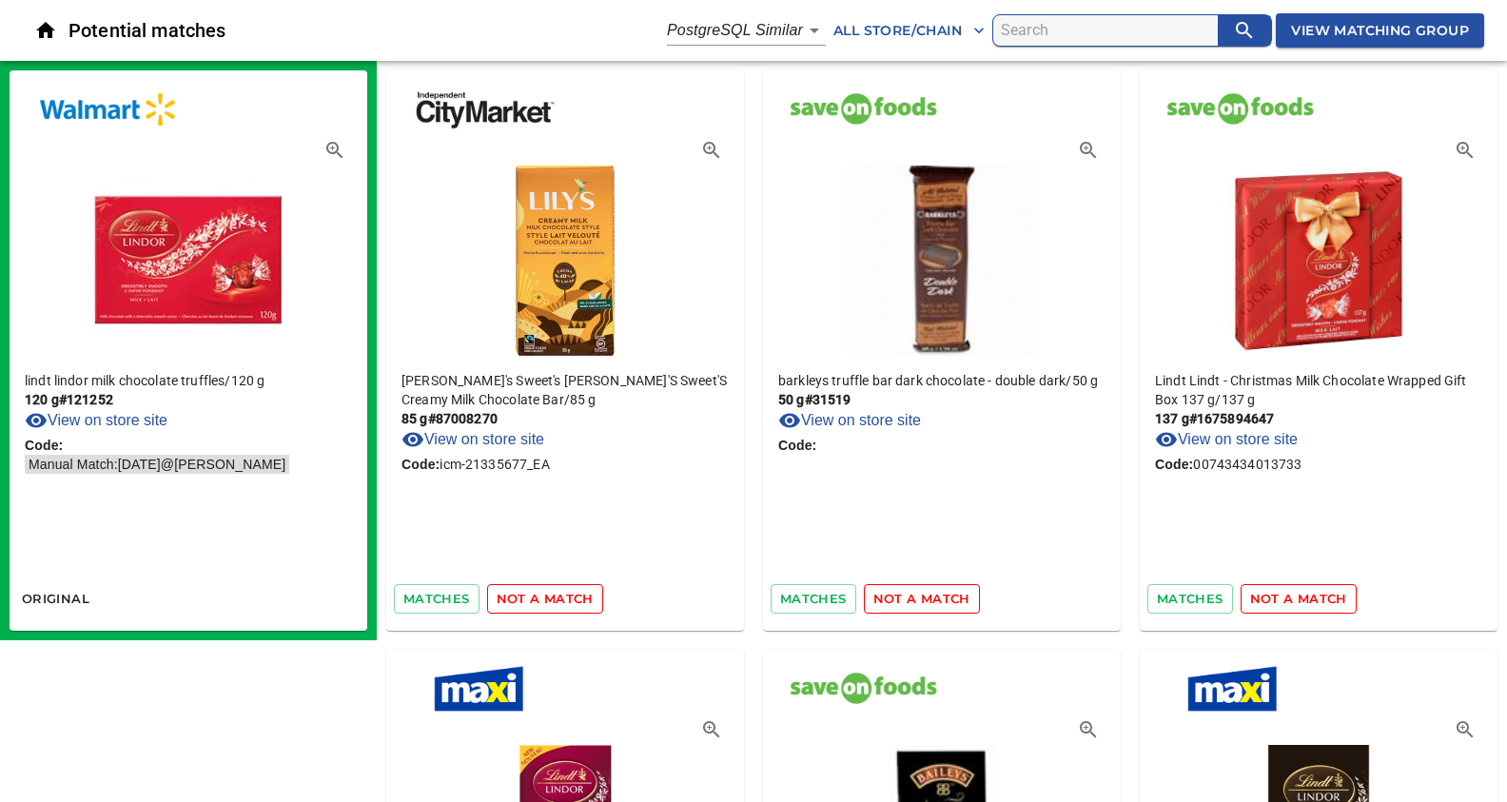
click at [534, 598] on span "not a match" at bounding box center [545, 599] width 97 height 22
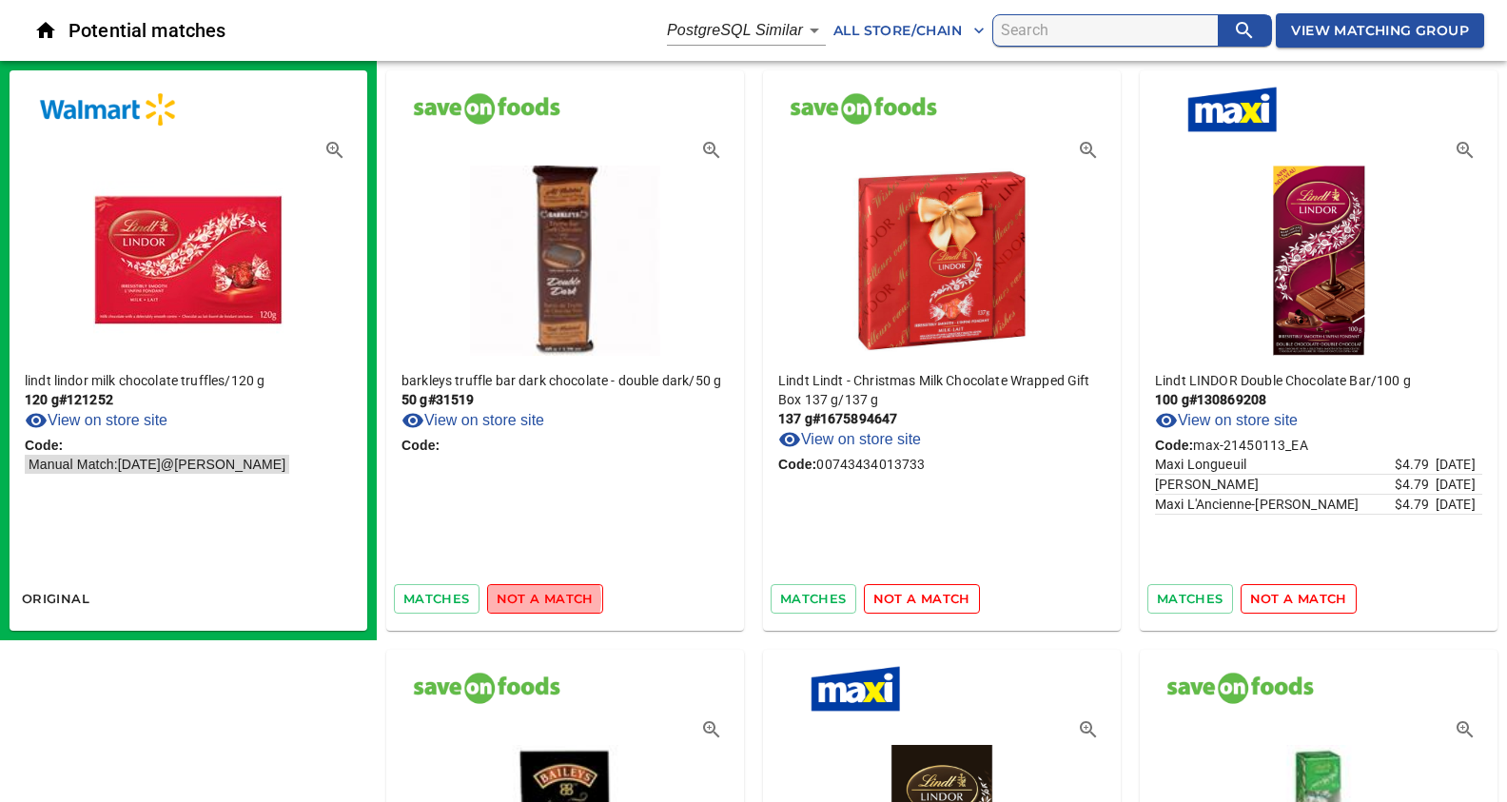
click at [534, 598] on span "not a match" at bounding box center [545, 599] width 97 height 22
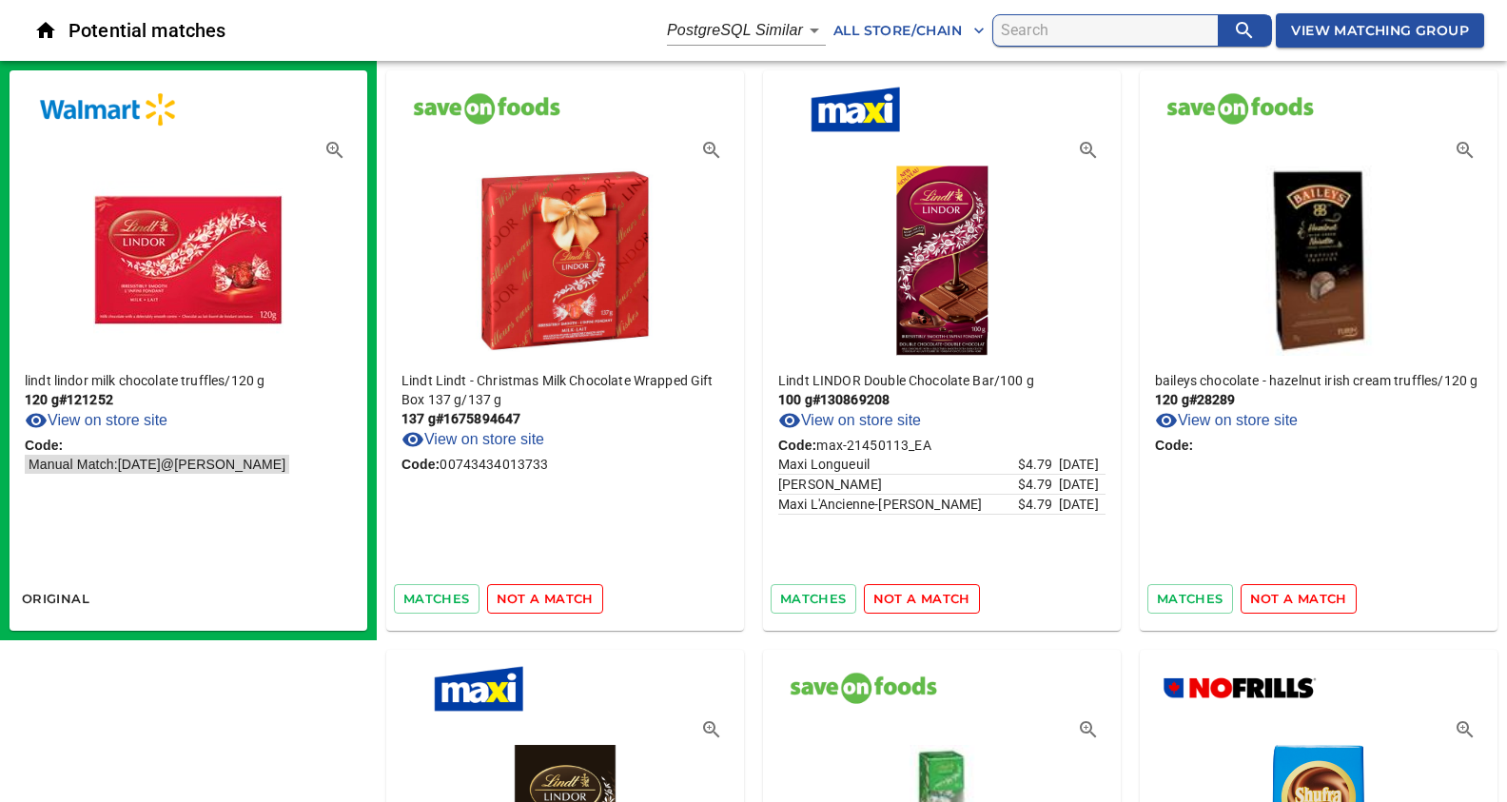
click at [534, 598] on span "not a match" at bounding box center [545, 599] width 97 height 22
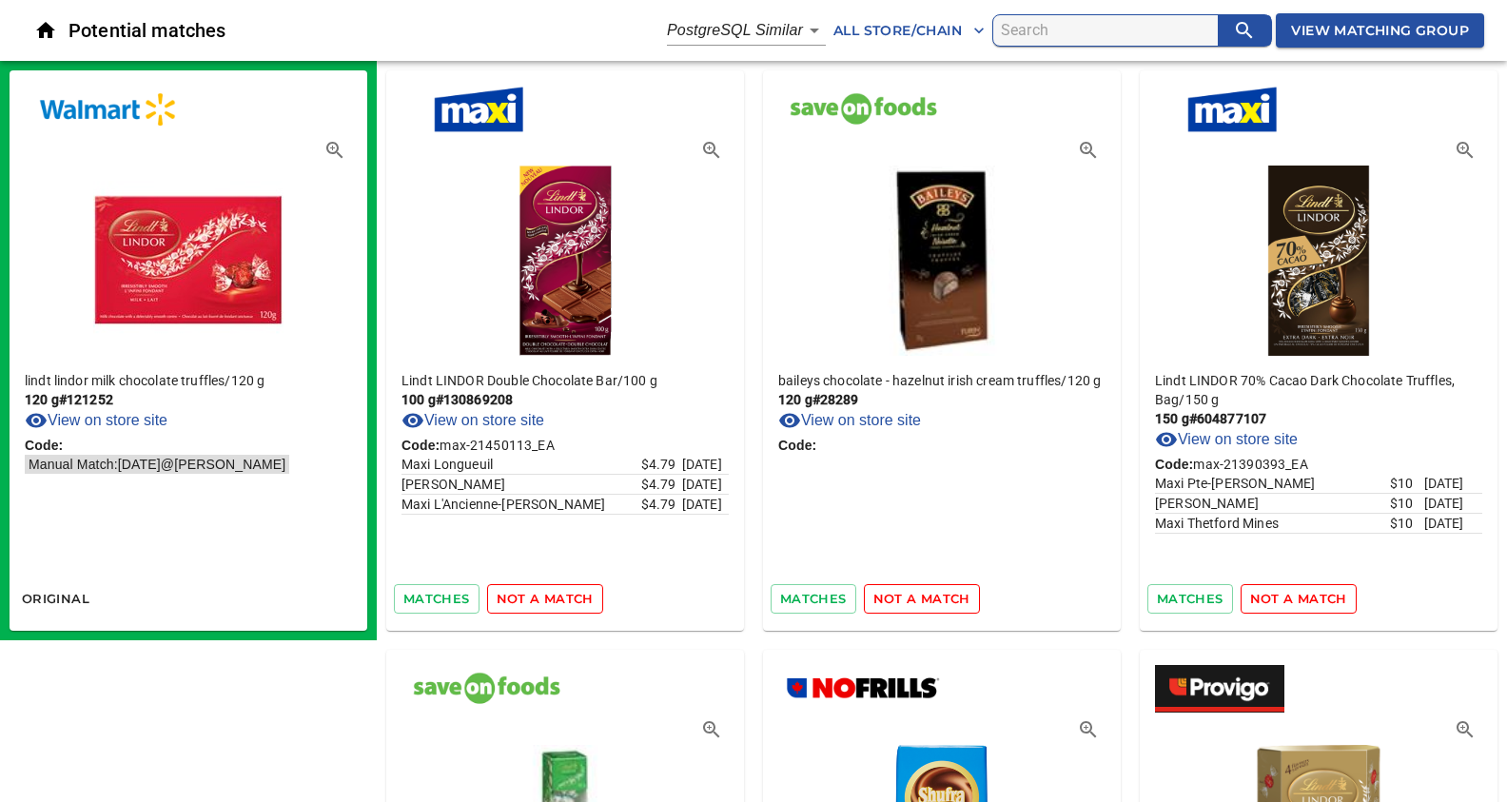
click at [534, 598] on span "not a match" at bounding box center [545, 599] width 97 height 22
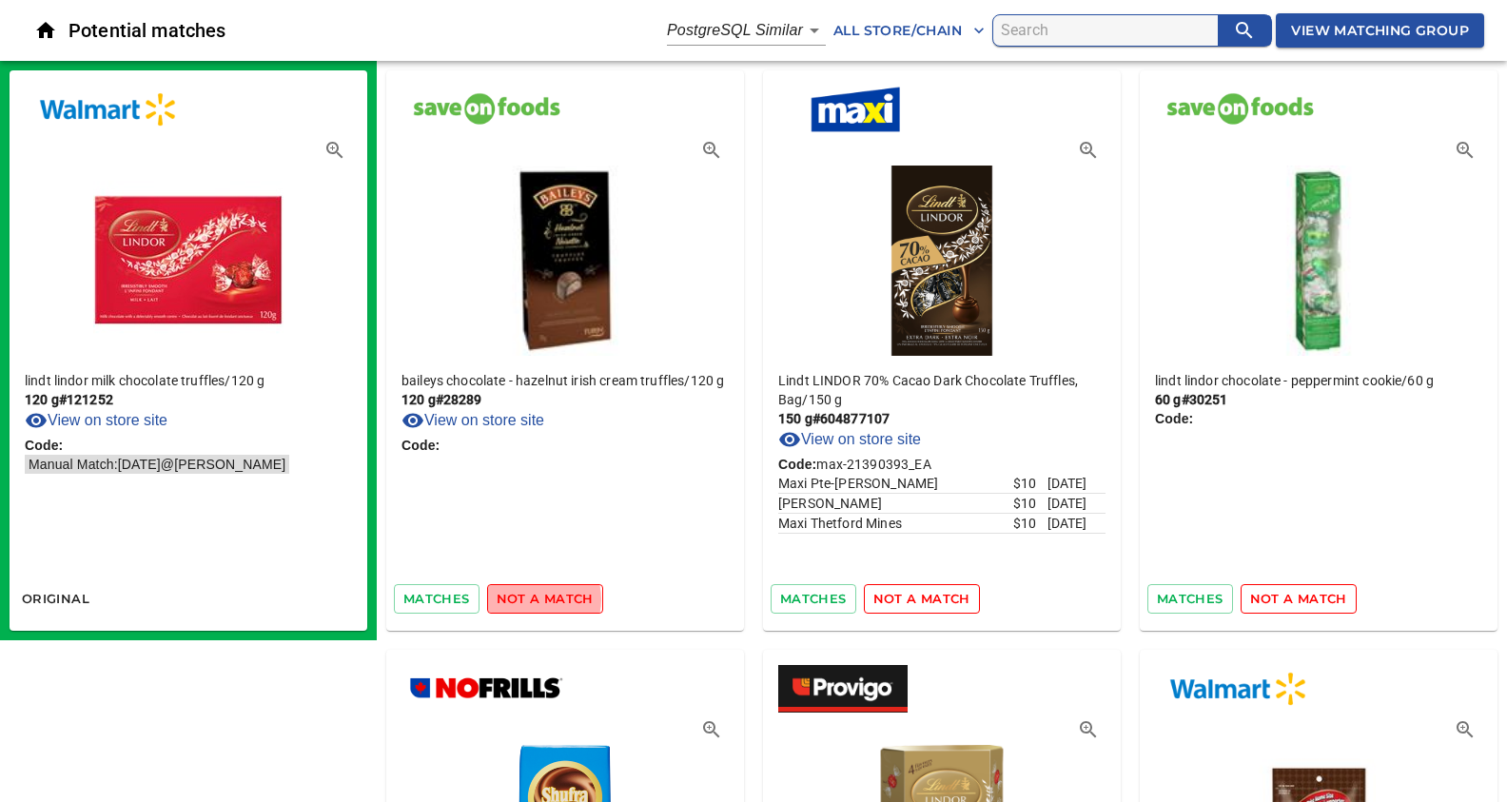
click at [534, 598] on span "not a match" at bounding box center [545, 599] width 97 height 22
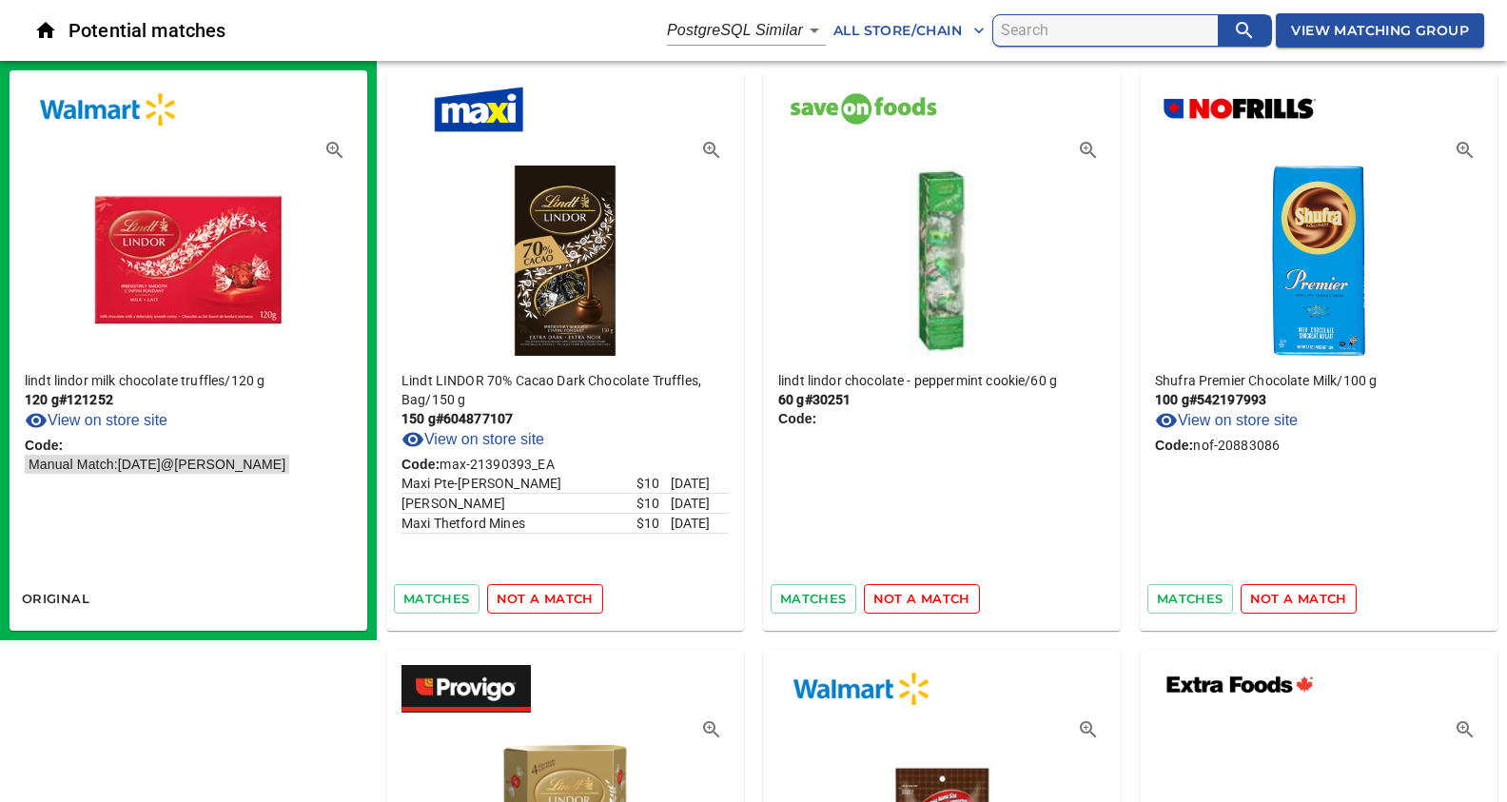
click at [534, 598] on span "not a match" at bounding box center [545, 599] width 97 height 22
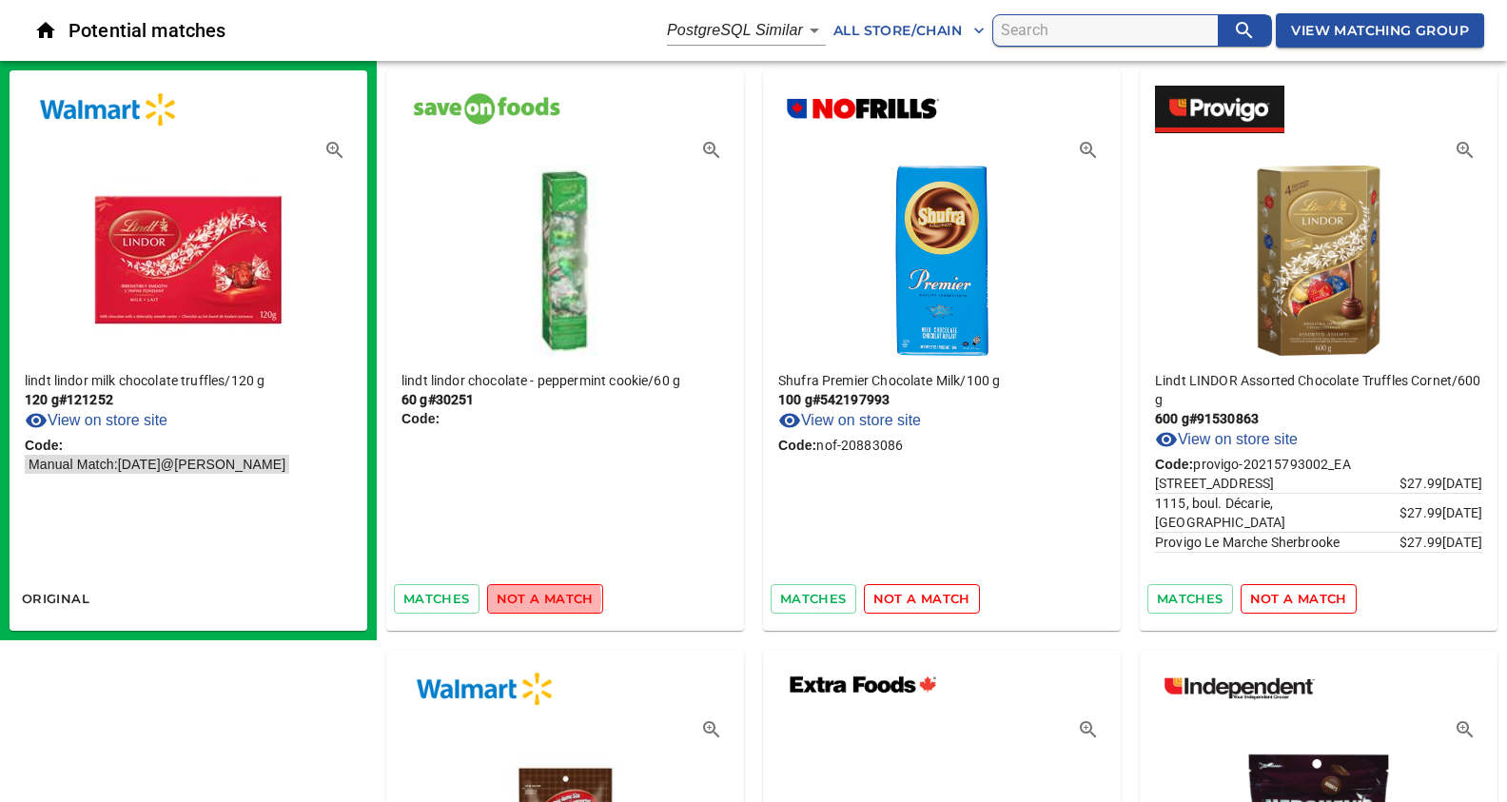
click at [534, 598] on span "not a match" at bounding box center [545, 599] width 97 height 22
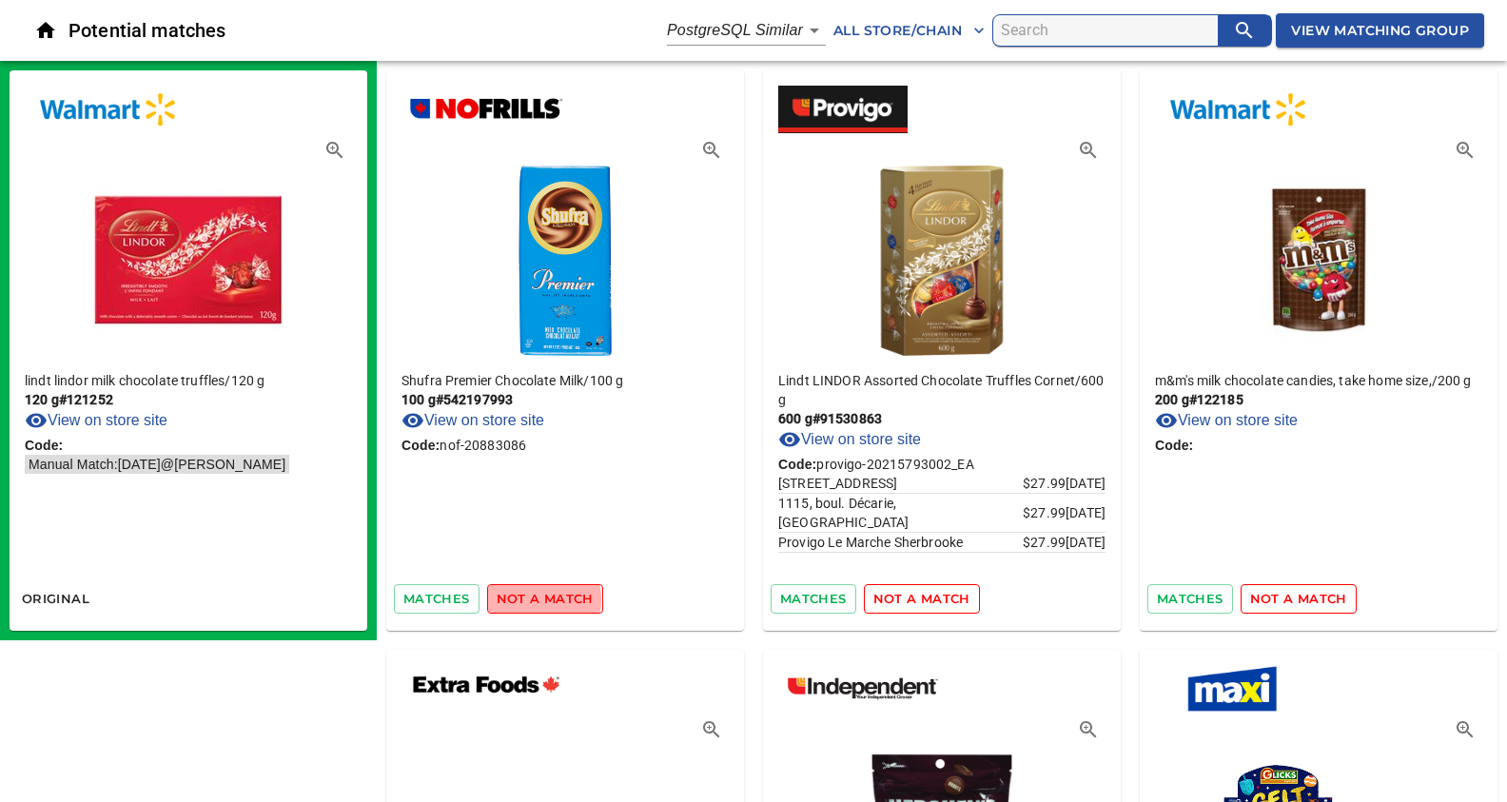
click at [534, 598] on span "not a match" at bounding box center [545, 599] width 97 height 22
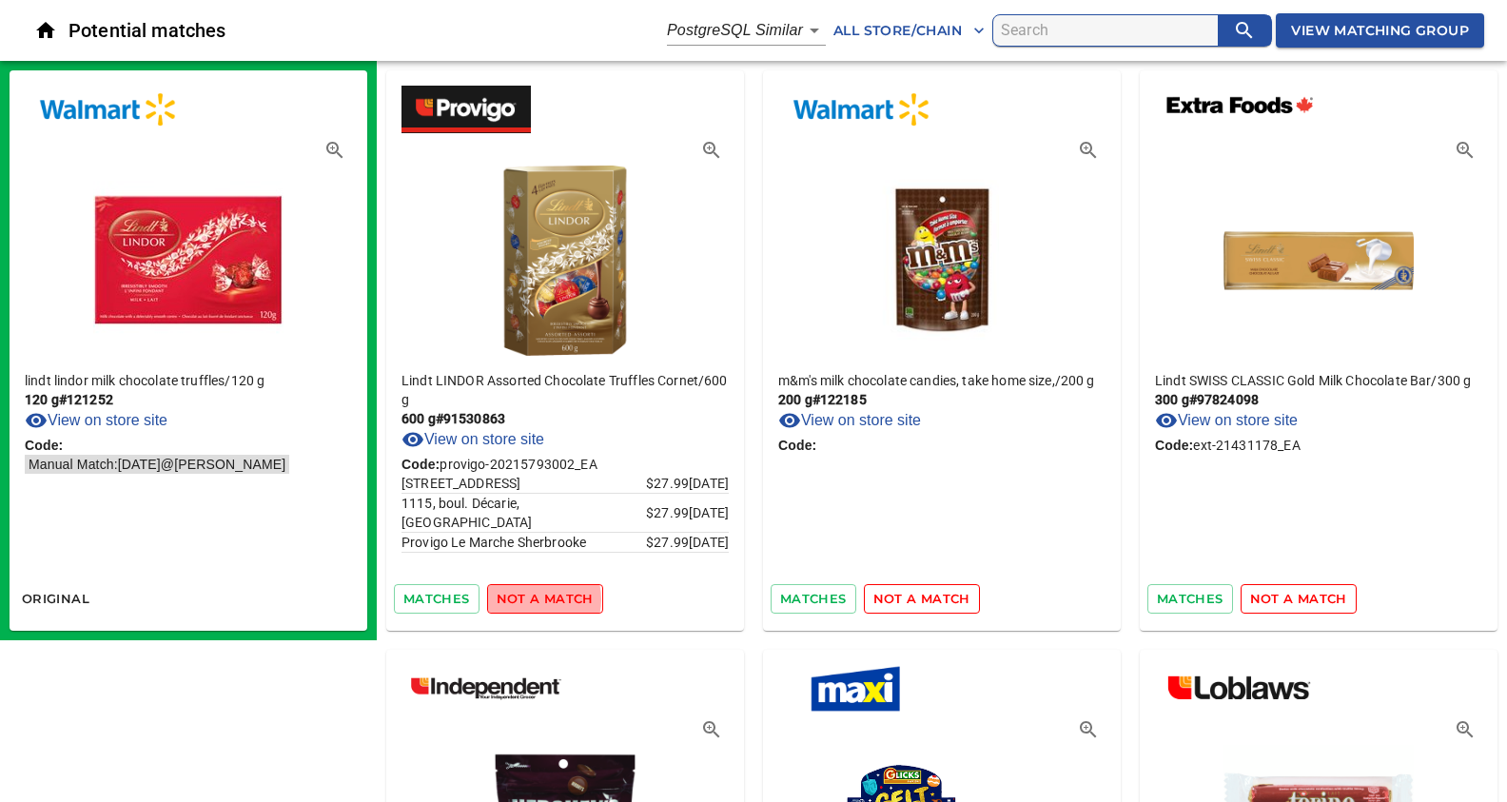
click at [534, 598] on span "not a match" at bounding box center [545, 599] width 97 height 22
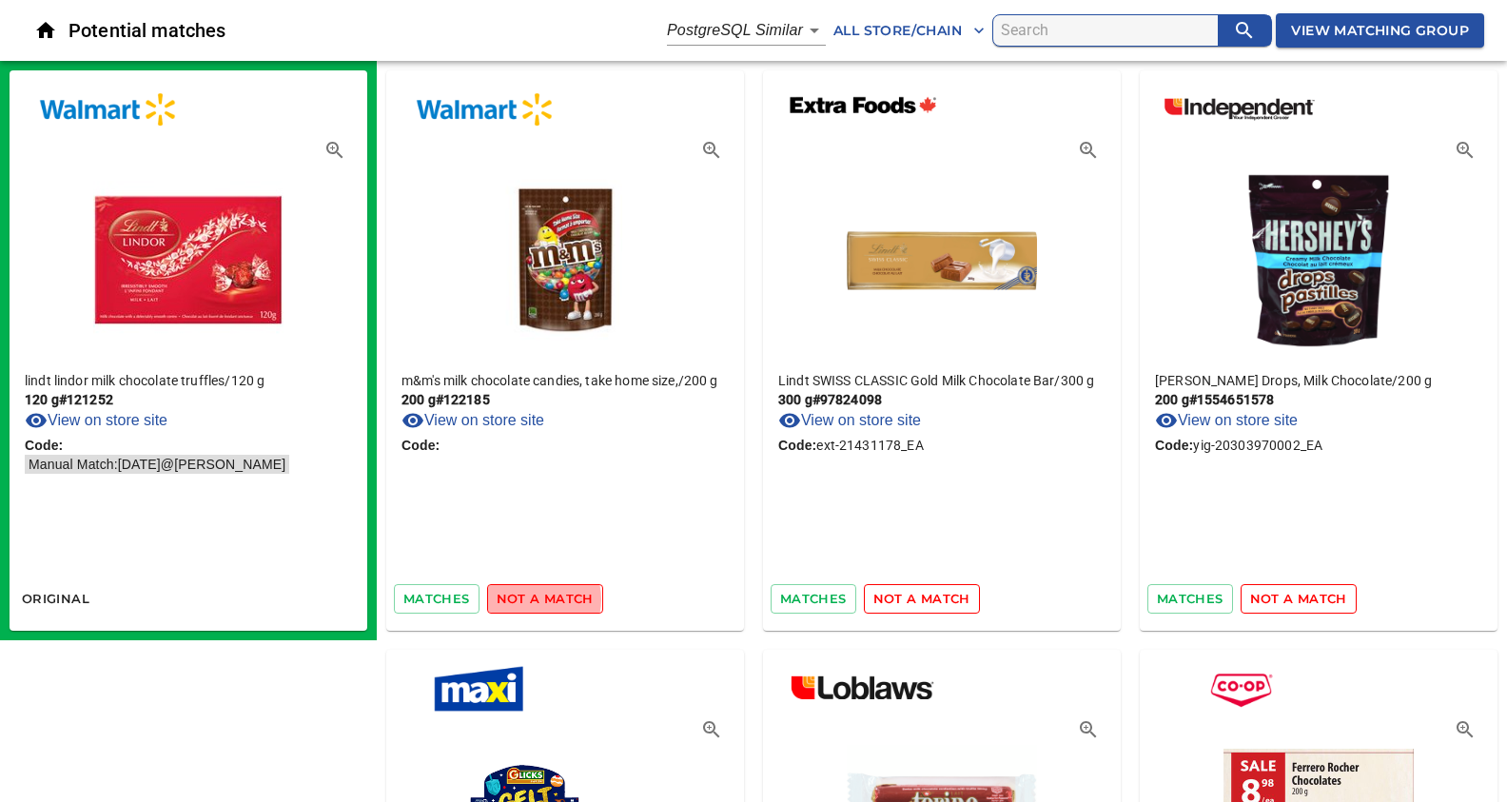
click at [534, 598] on span "not a match" at bounding box center [545, 599] width 97 height 22
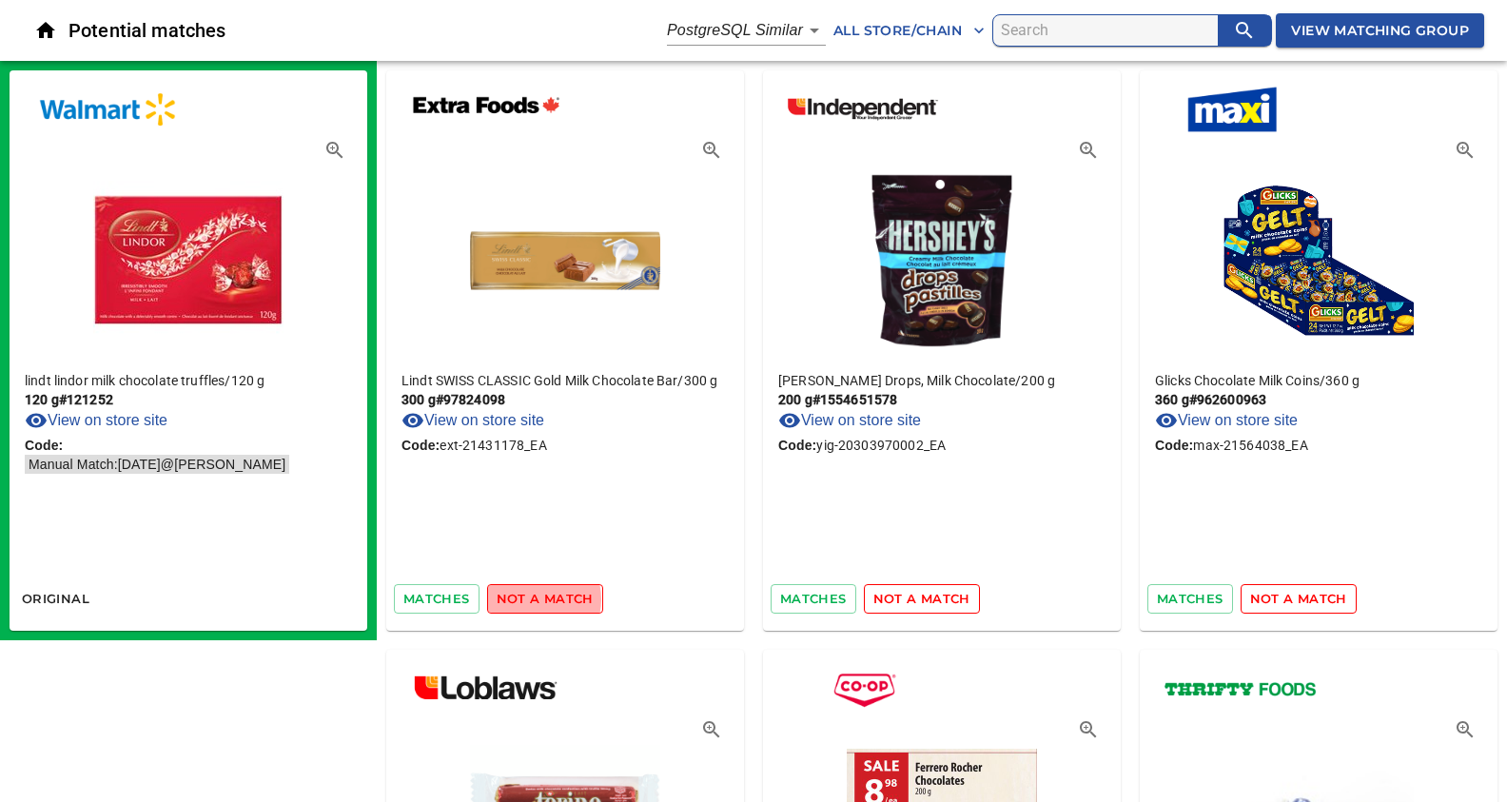
click at [534, 598] on span "not a match" at bounding box center [545, 599] width 97 height 22
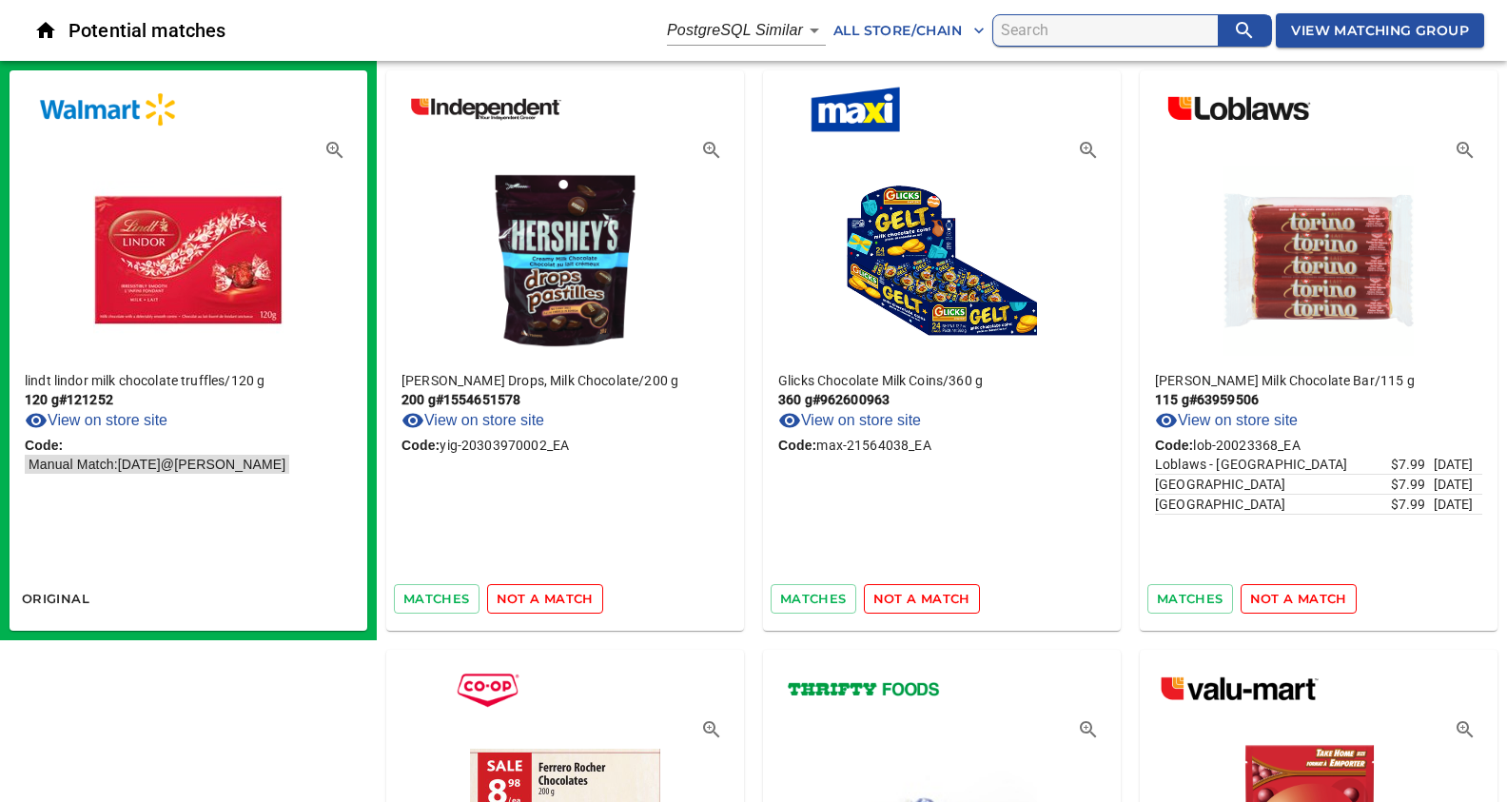
click at [534, 598] on span "not a match" at bounding box center [545, 599] width 97 height 22
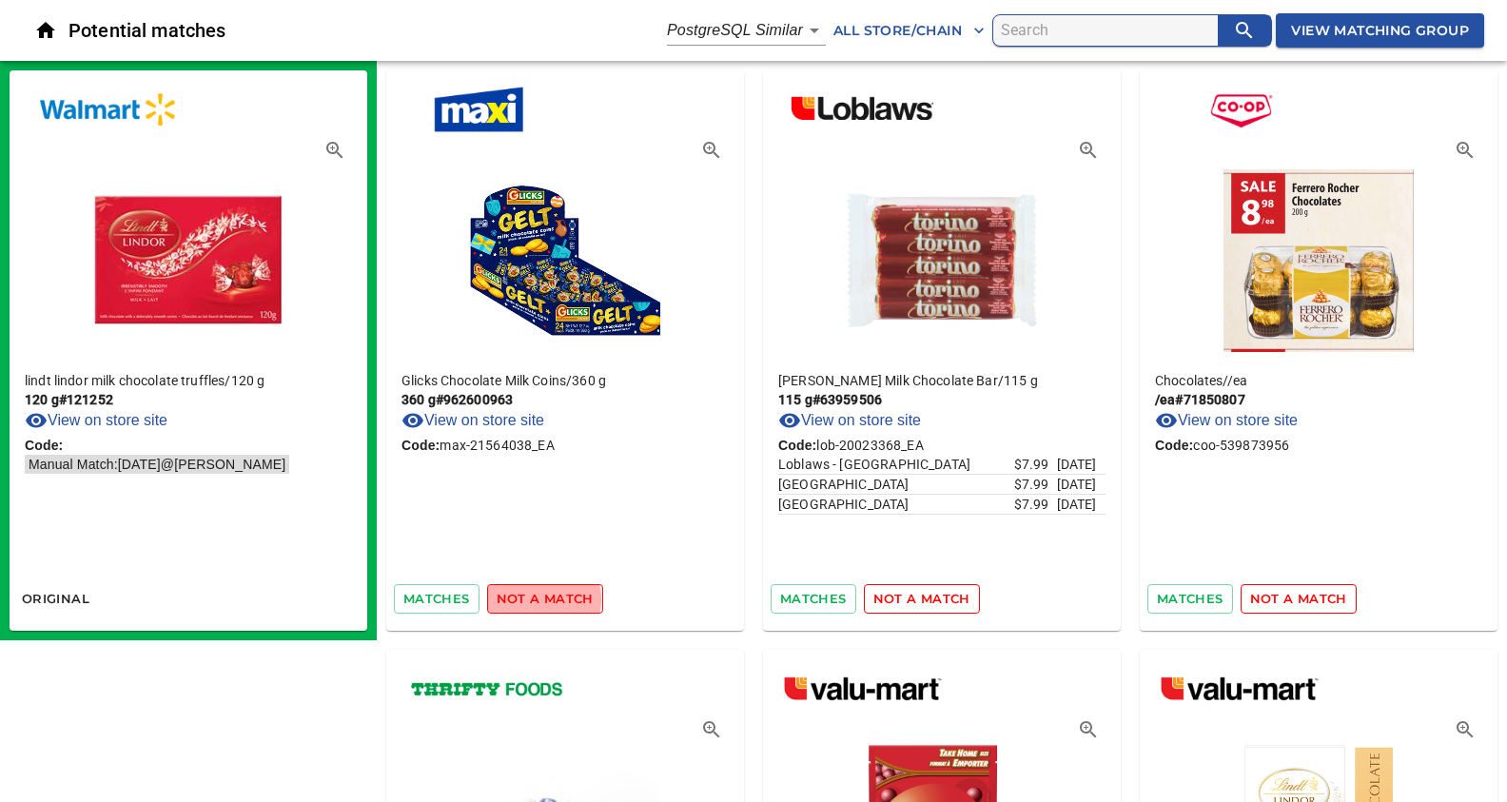
click at [534, 598] on span "not a match" at bounding box center [545, 599] width 97 height 22
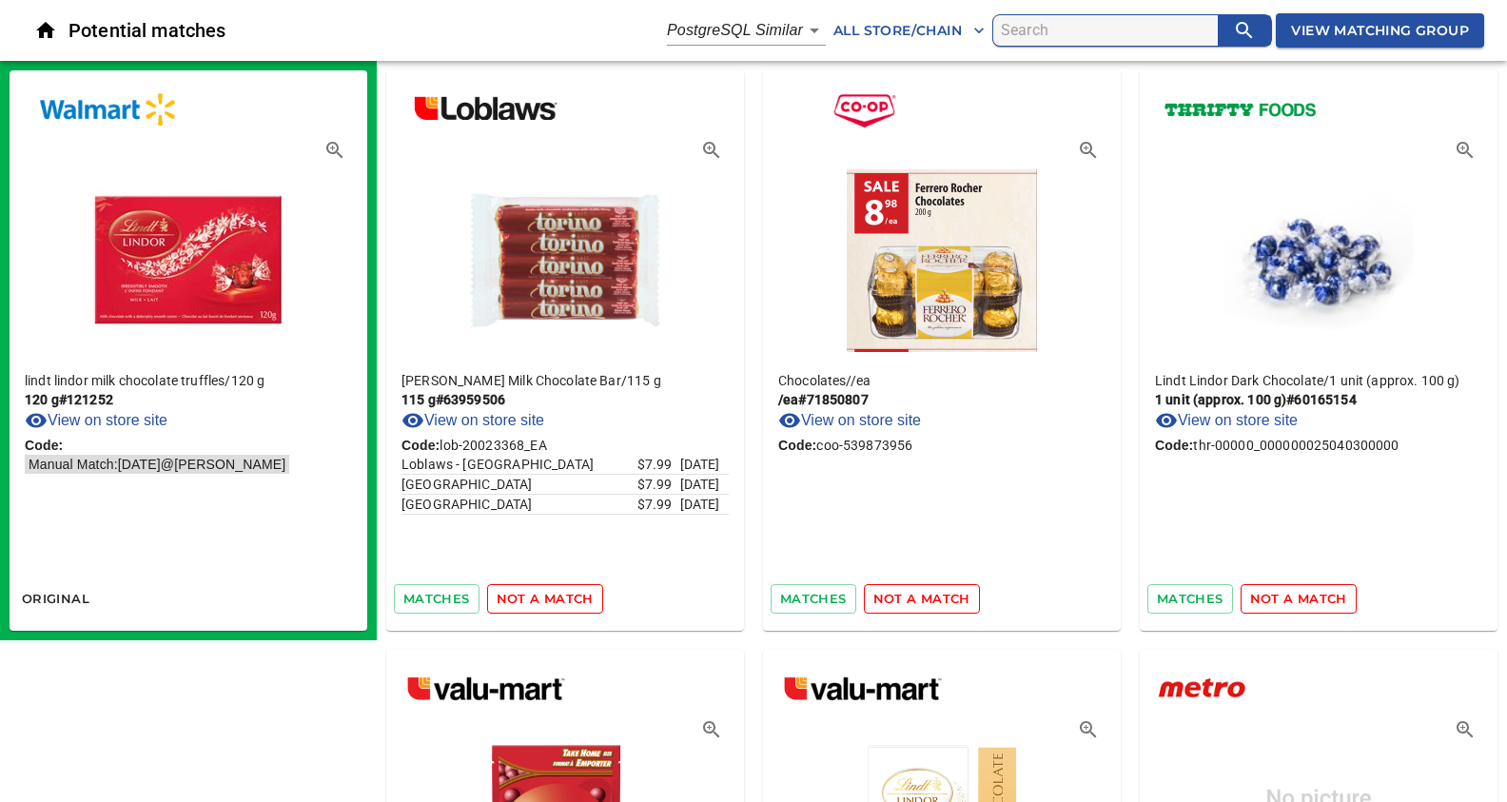
click at [534, 598] on span "not a match" at bounding box center [545, 599] width 97 height 22
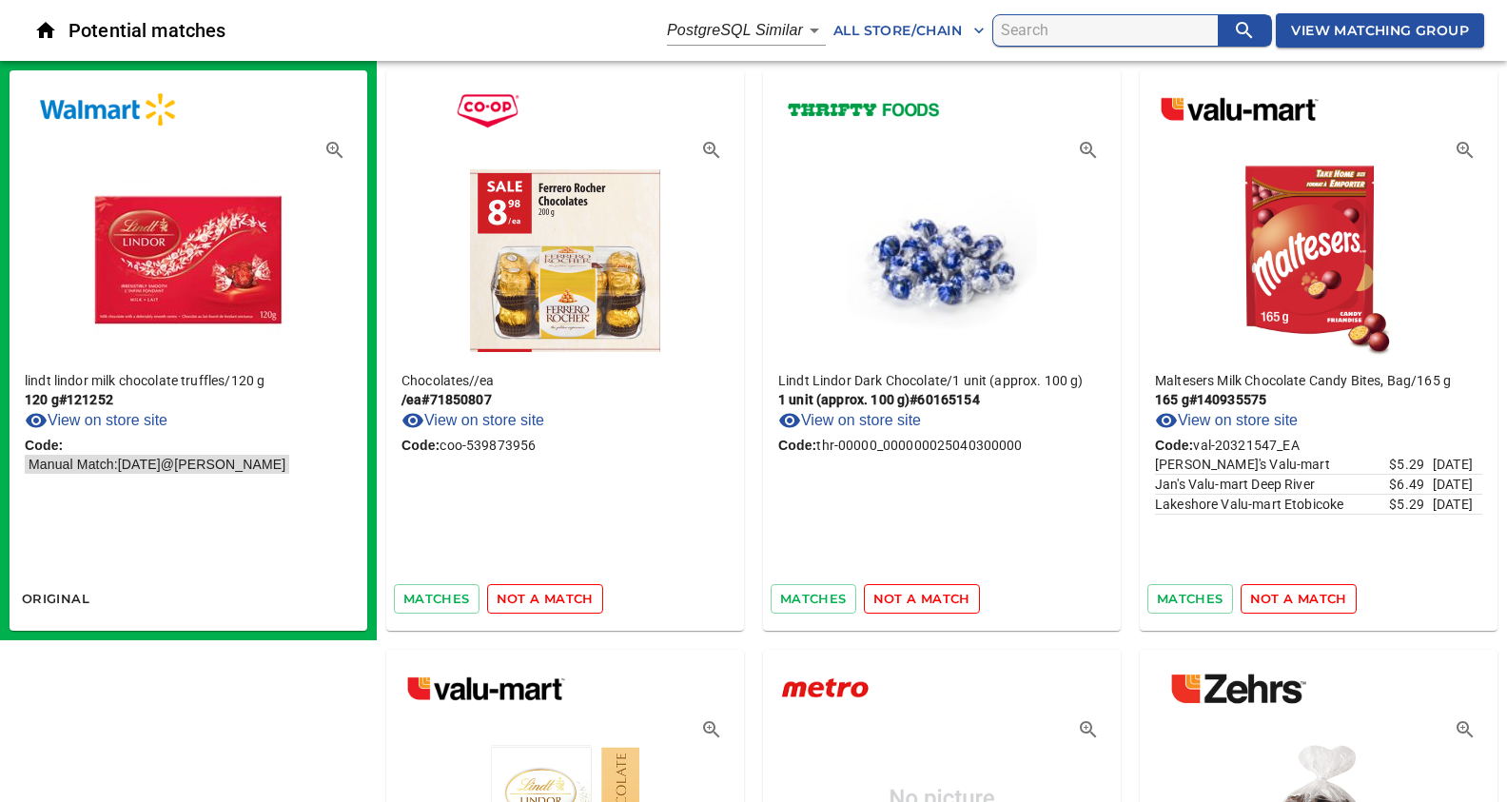
click at [534, 598] on span "not a match" at bounding box center [545, 599] width 97 height 22
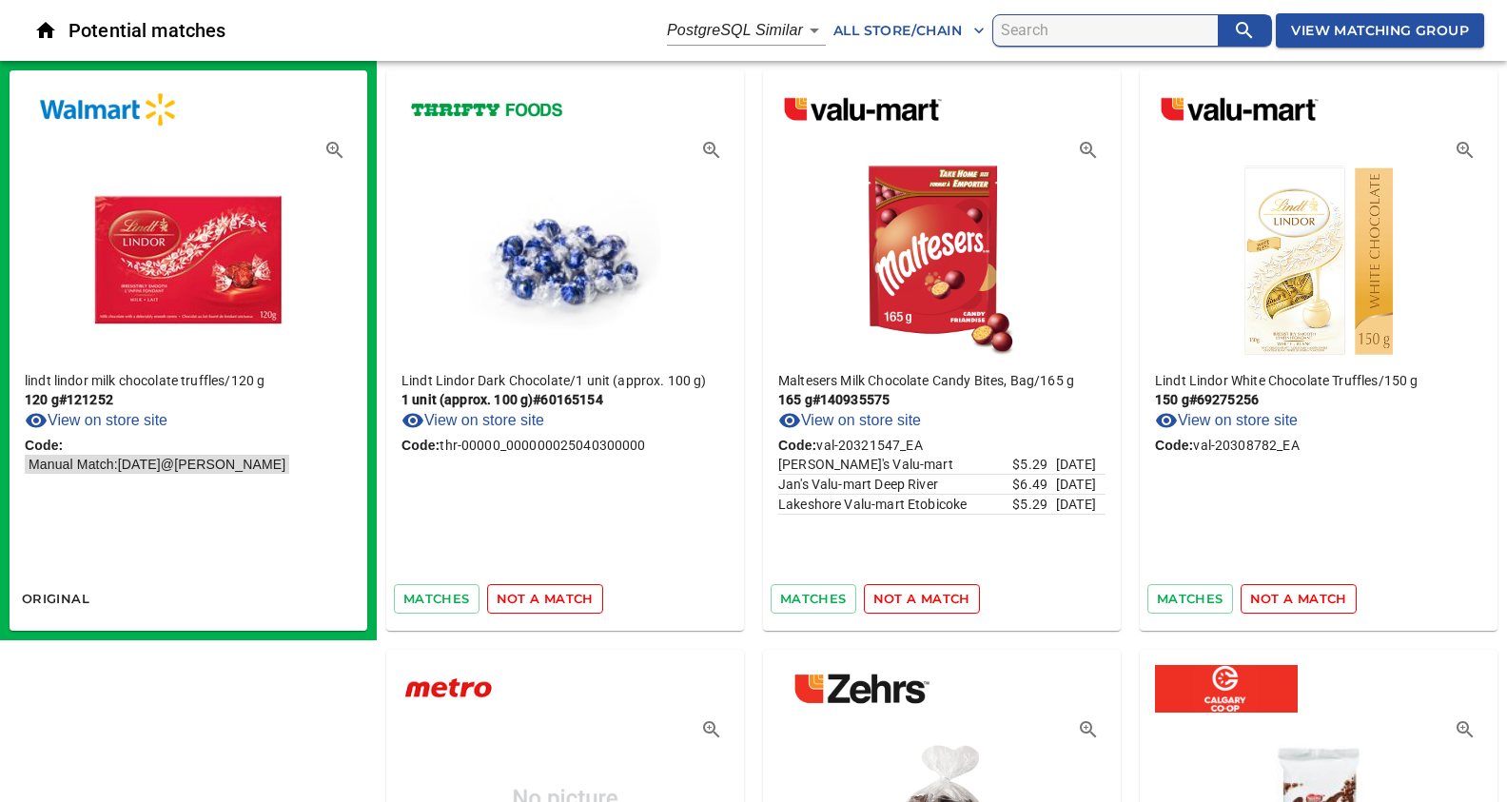
click at [534, 598] on span "not a match" at bounding box center [545, 599] width 97 height 22
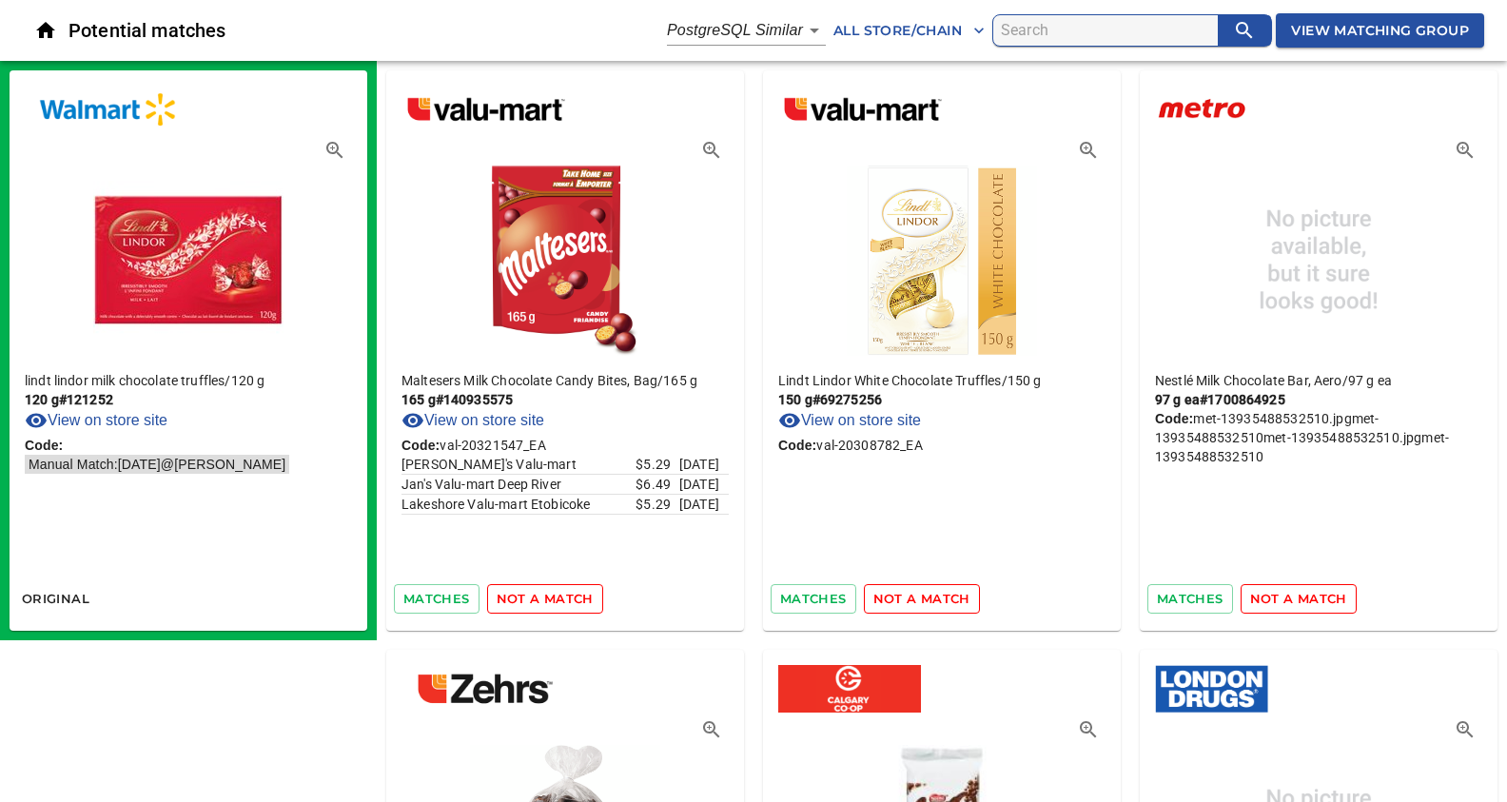
click at [534, 598] on span "not a match" at bounding box center [545, 599] width 97 height 22
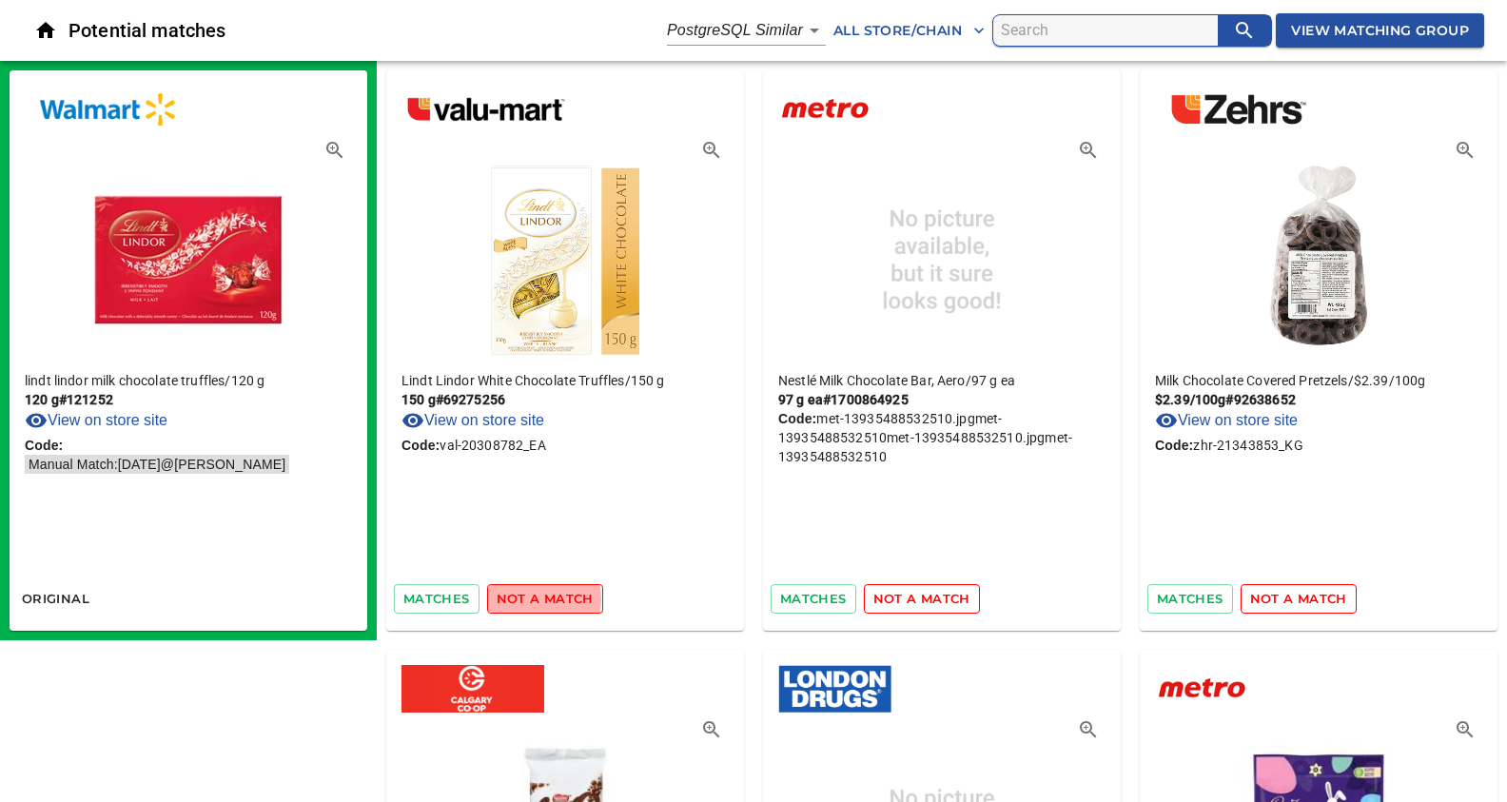
click at [534, 598] on span "not a match" at bounding box center [545, 599] width 97 height 22
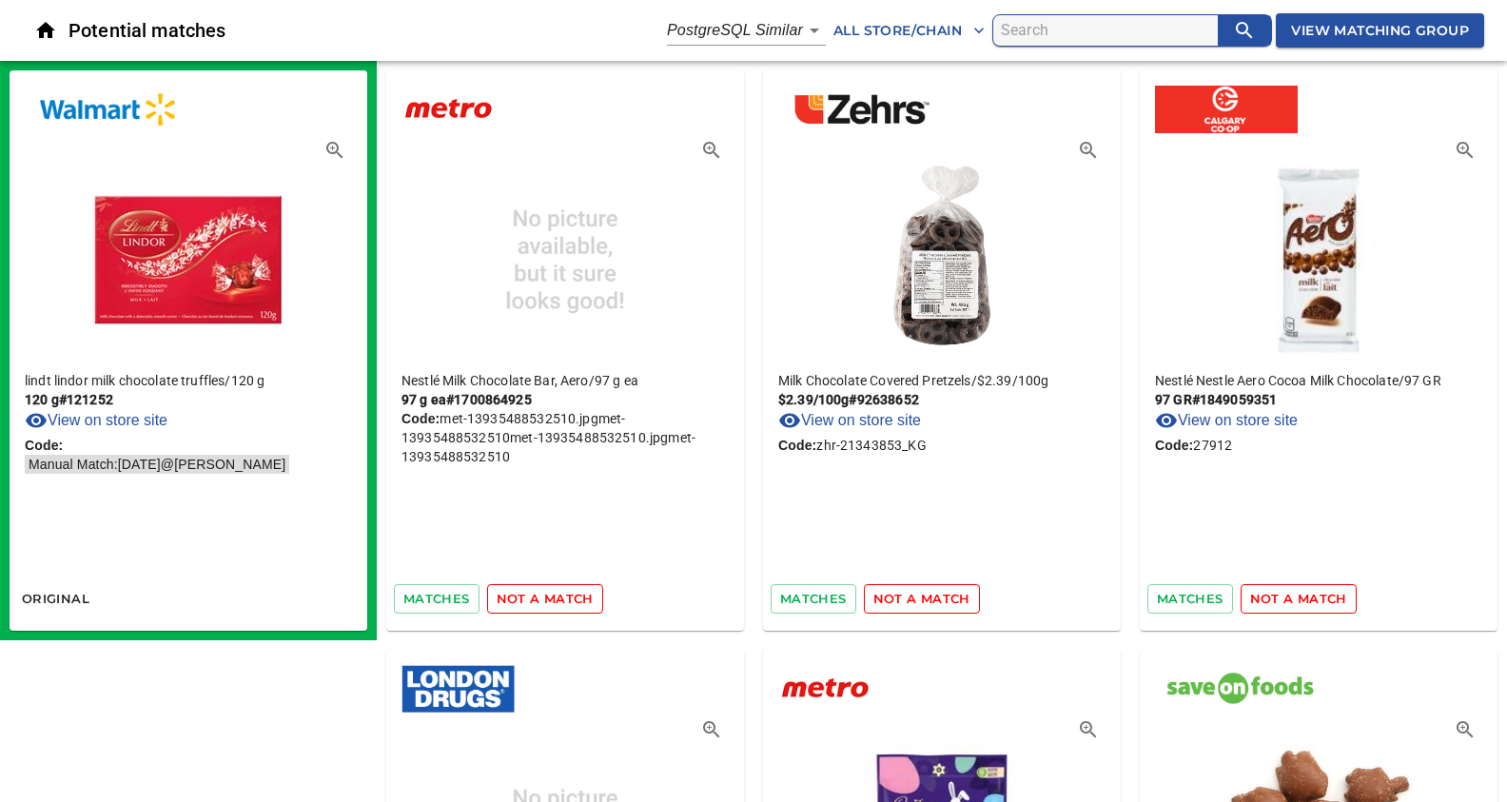
click at [534, 598] on span "not a match" at bounding box center [545, 599] width 97 height 22
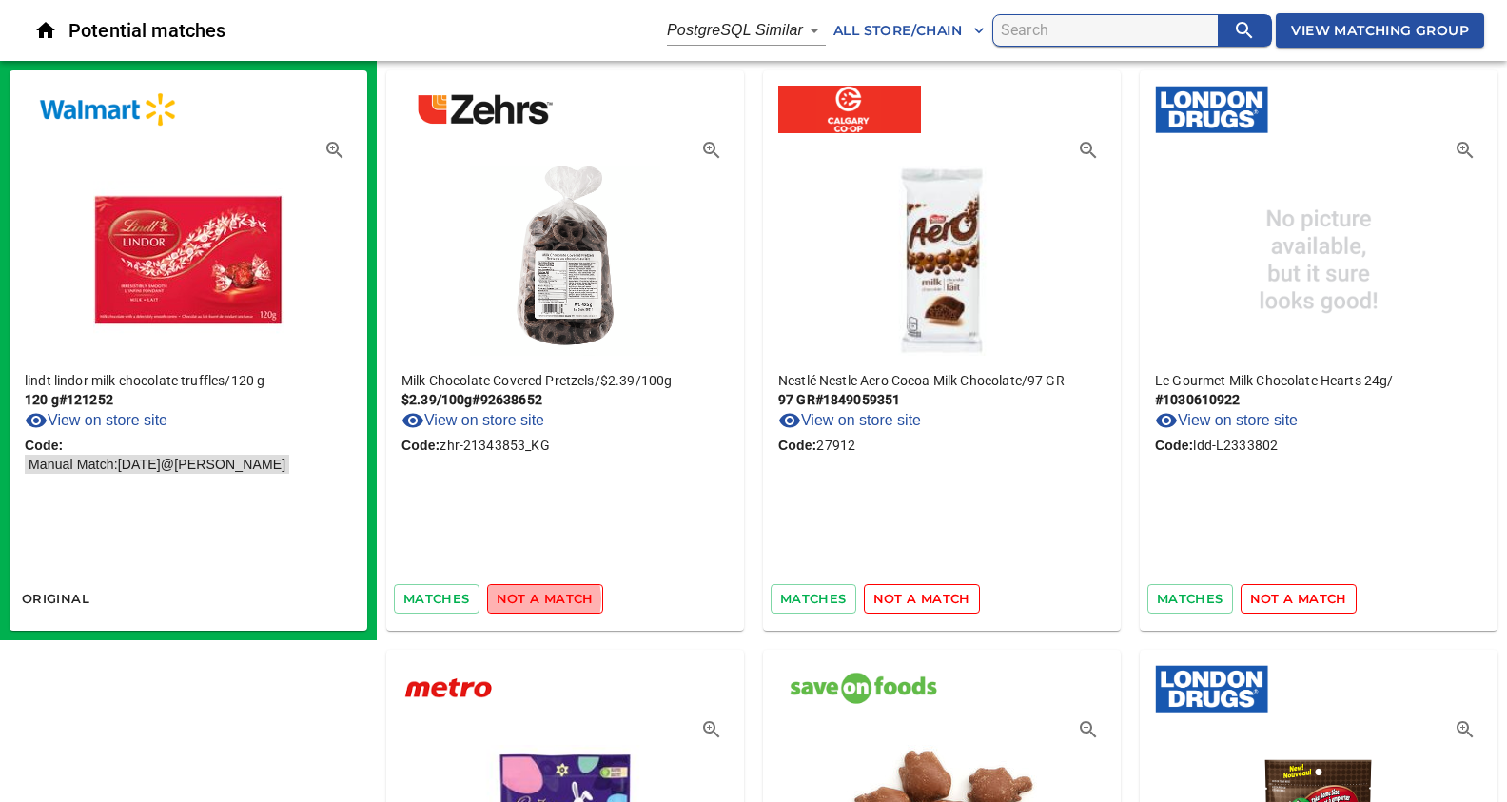
click at [534, 598] on span "not a match" at bounding box center [545, 599] width 97 height 22
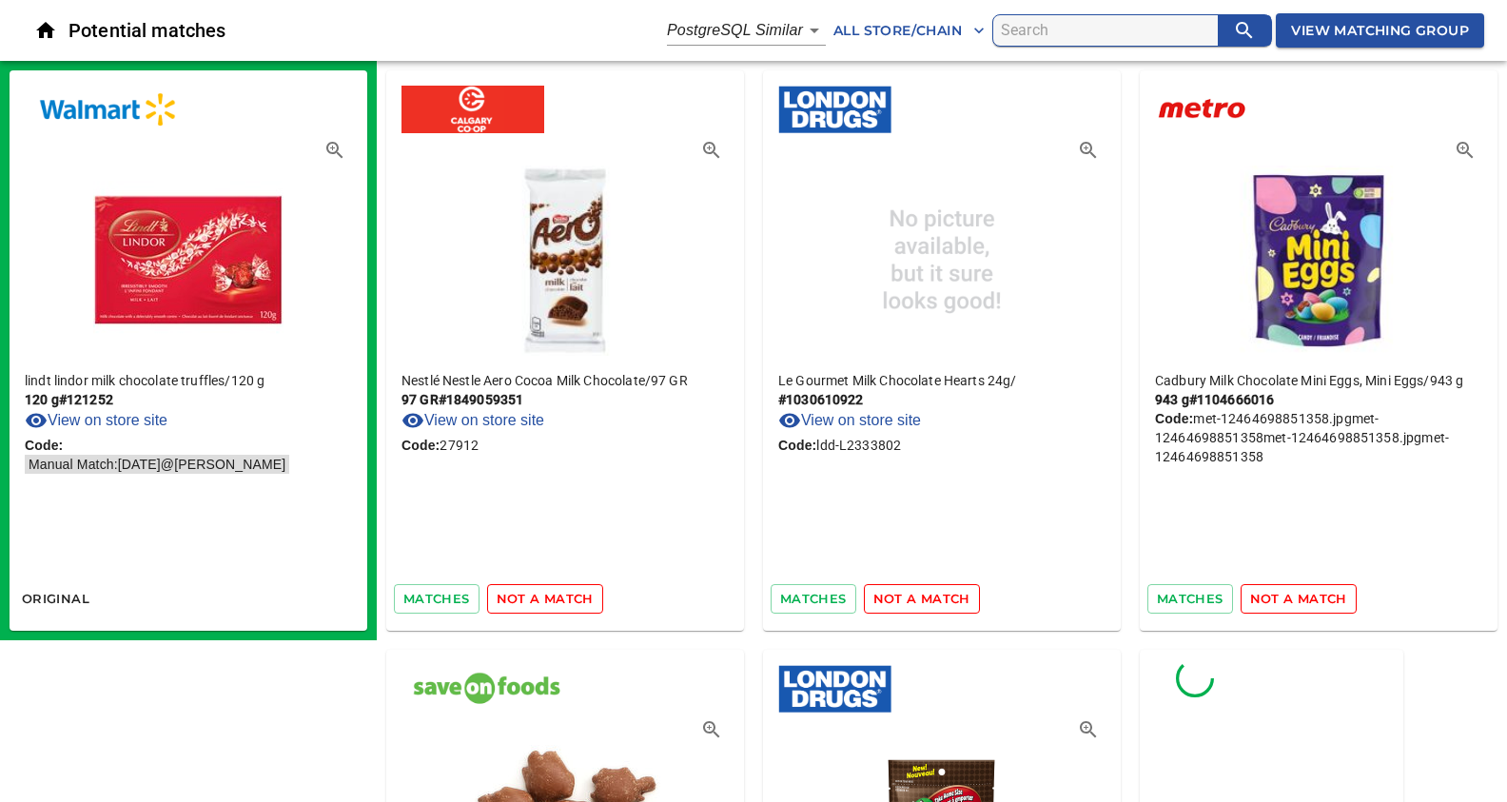
click at [534, 598] on span "not a match" at bounding box center [545, 599] width 97 height 22
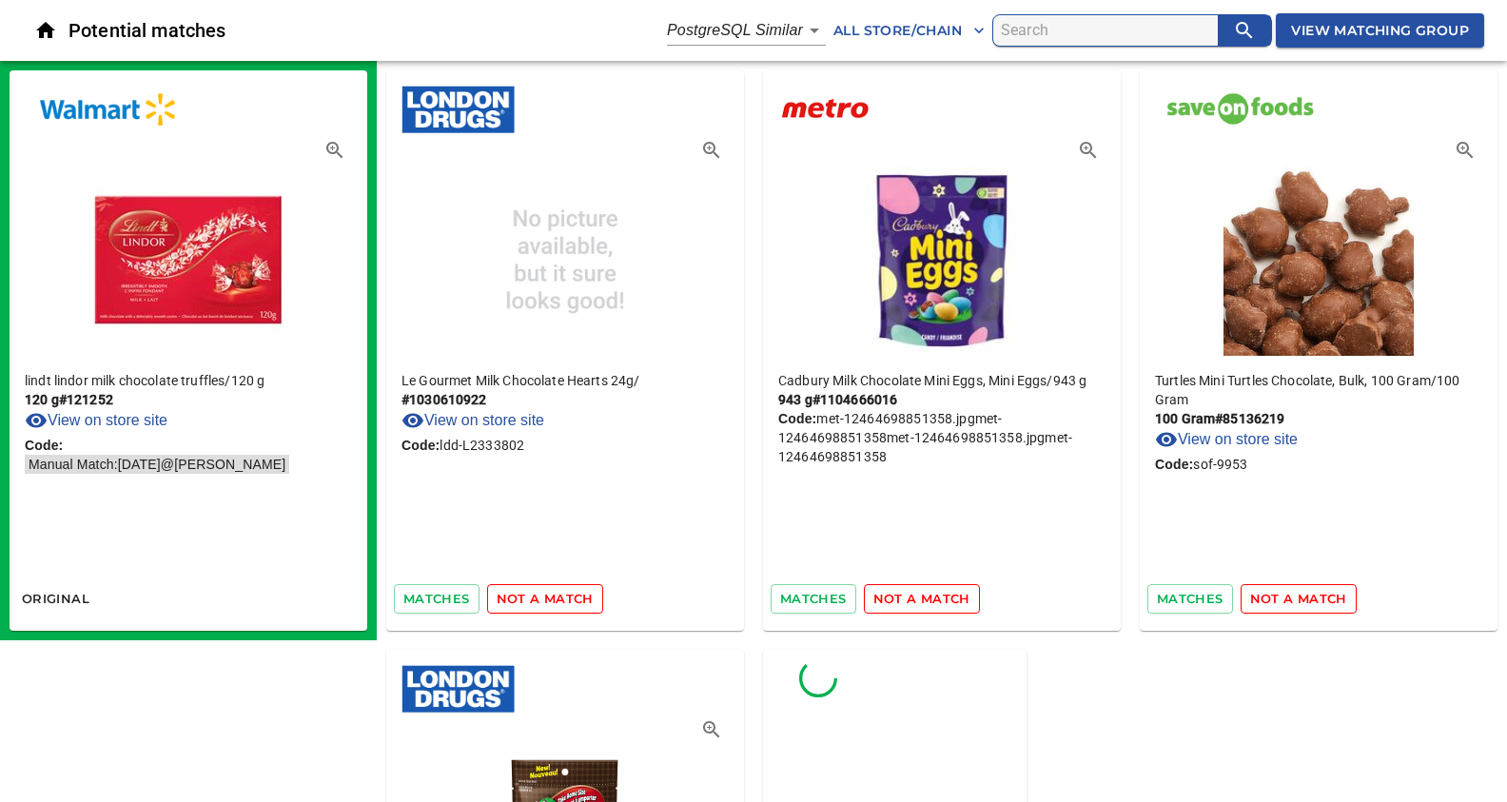
click at [534, 598] on span "not a match" at bounding box center [545, 599] width 97 height 22
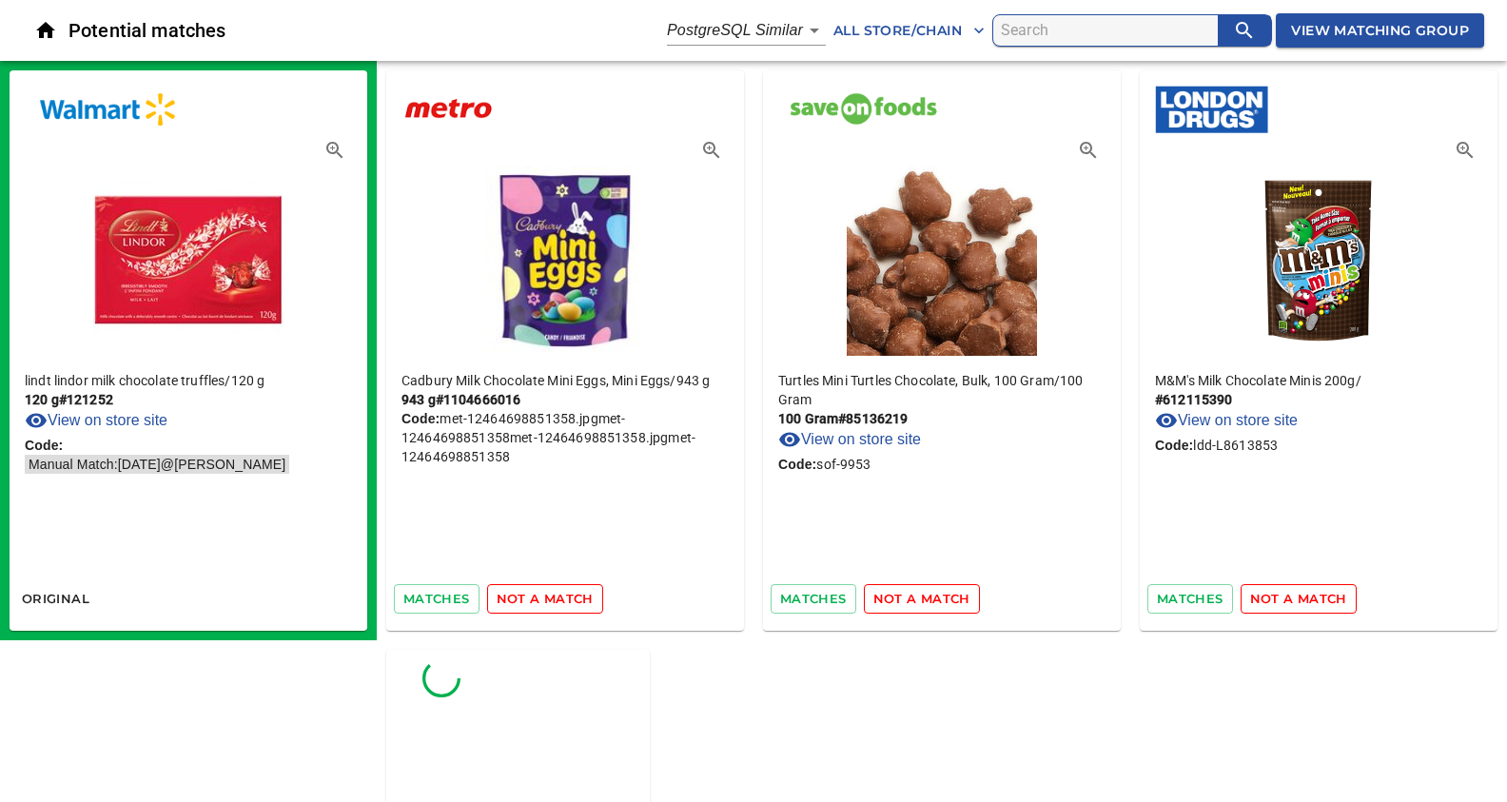
click at [534, 598] on span "not a match" at bounding box center [545, 599] width 97 height 22
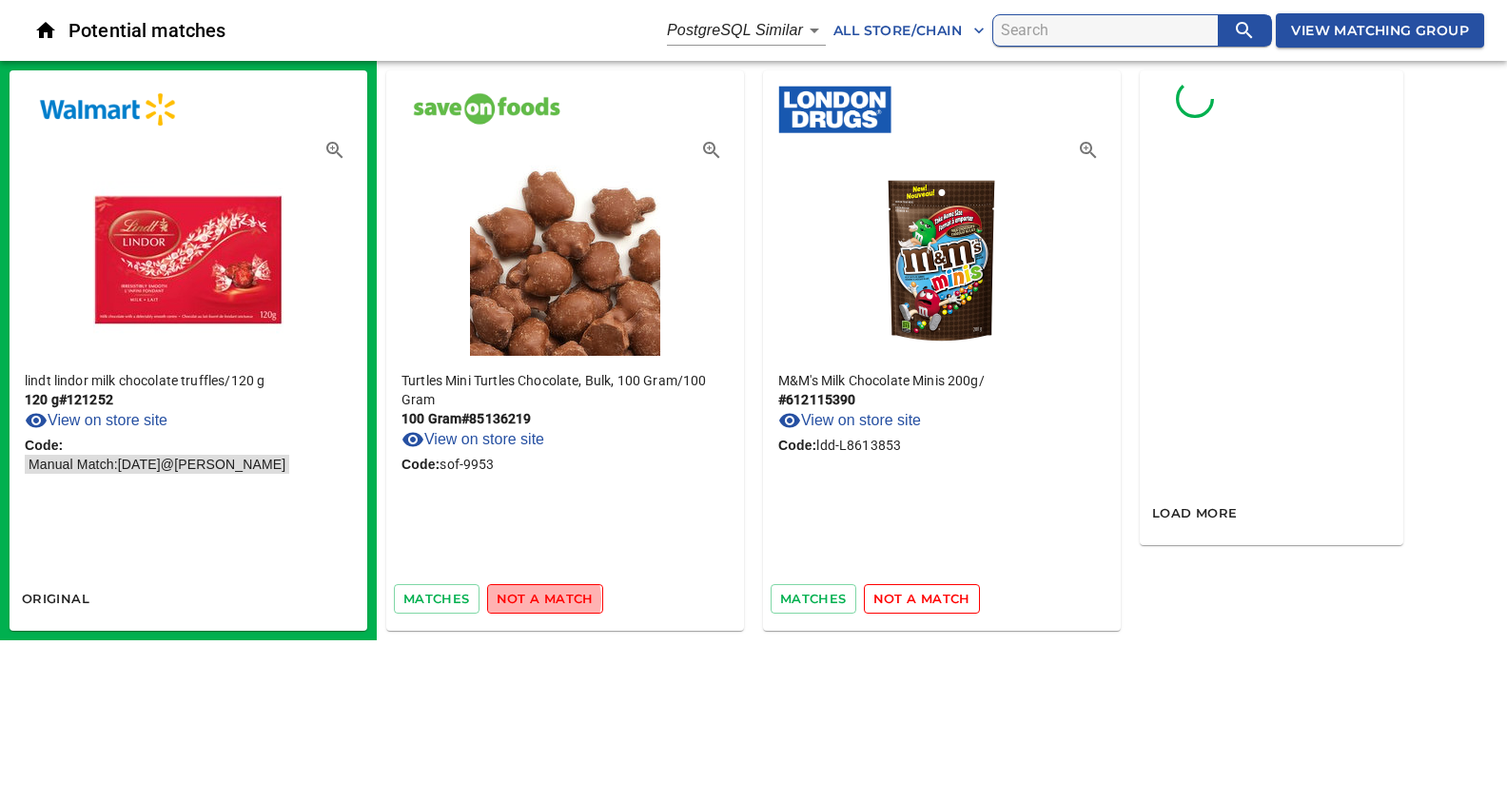
click at [534, 598] on span "not a match" at bounding box center [545, 599] width 97 height 22
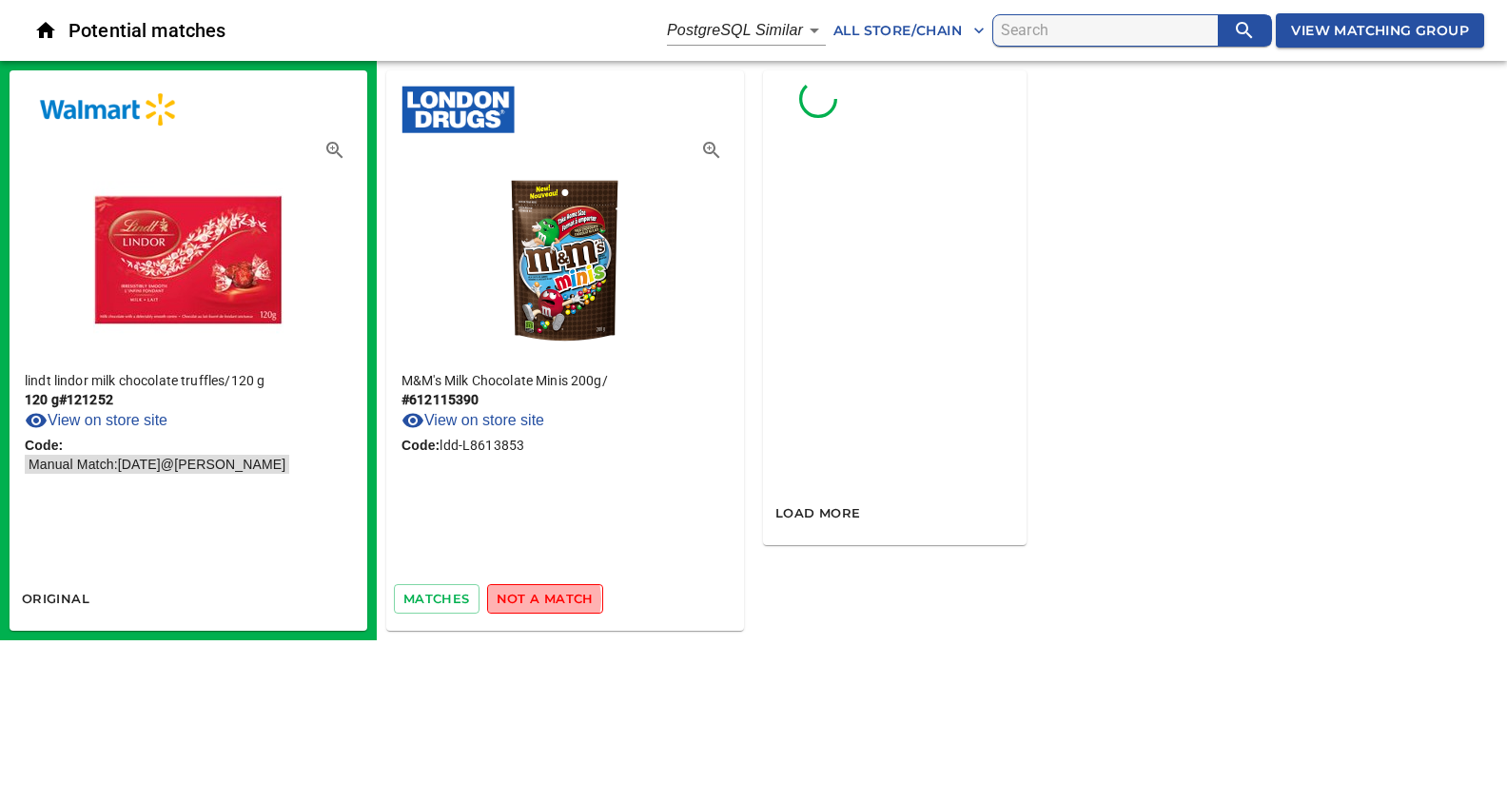
click at [534, 598] on span "not a match" at bounding box center [545, 599] width 97 height 22
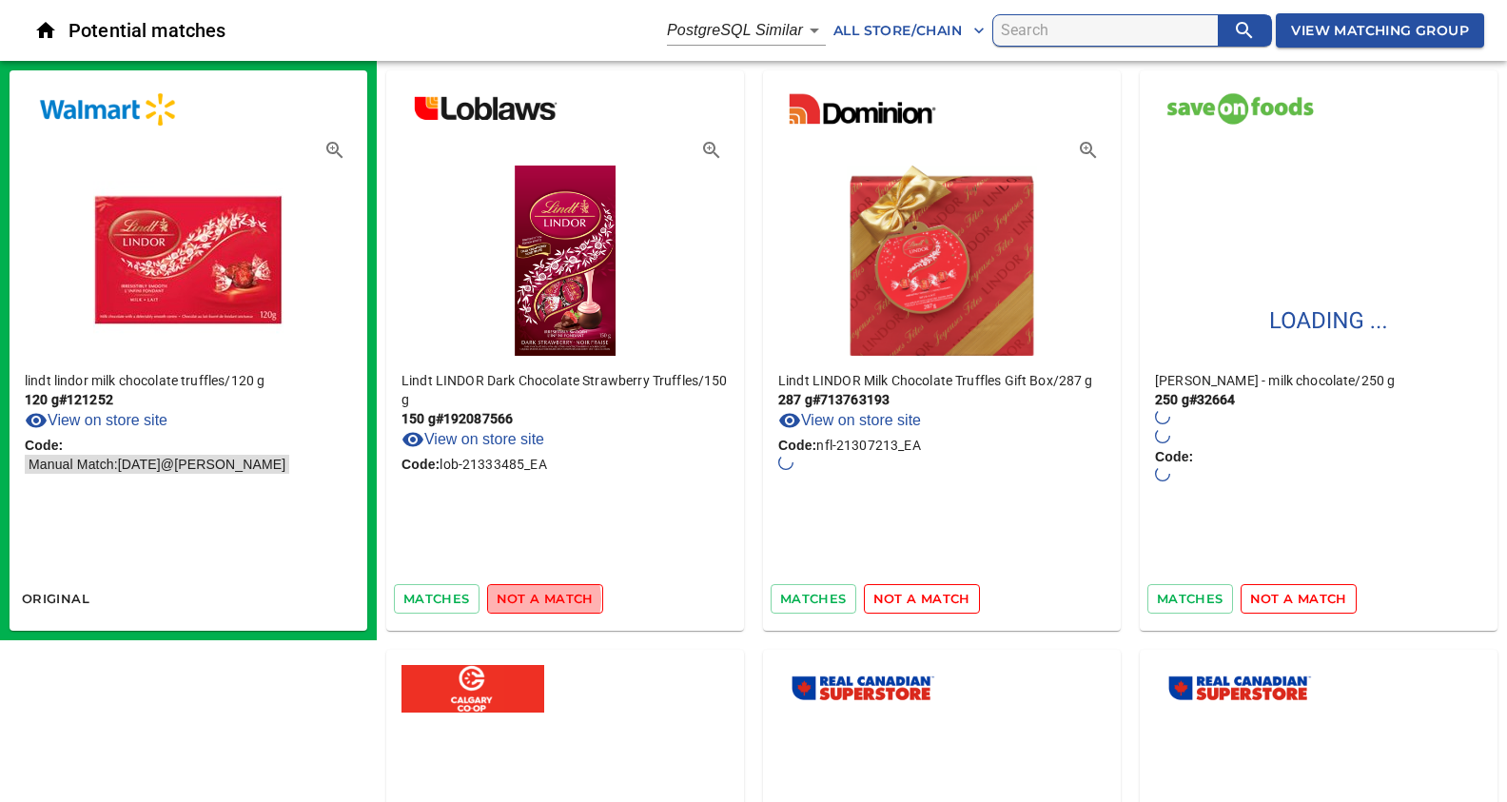
click at [534, 598] on span "not a match" at bounding box center [545, 599] width 97 height 22
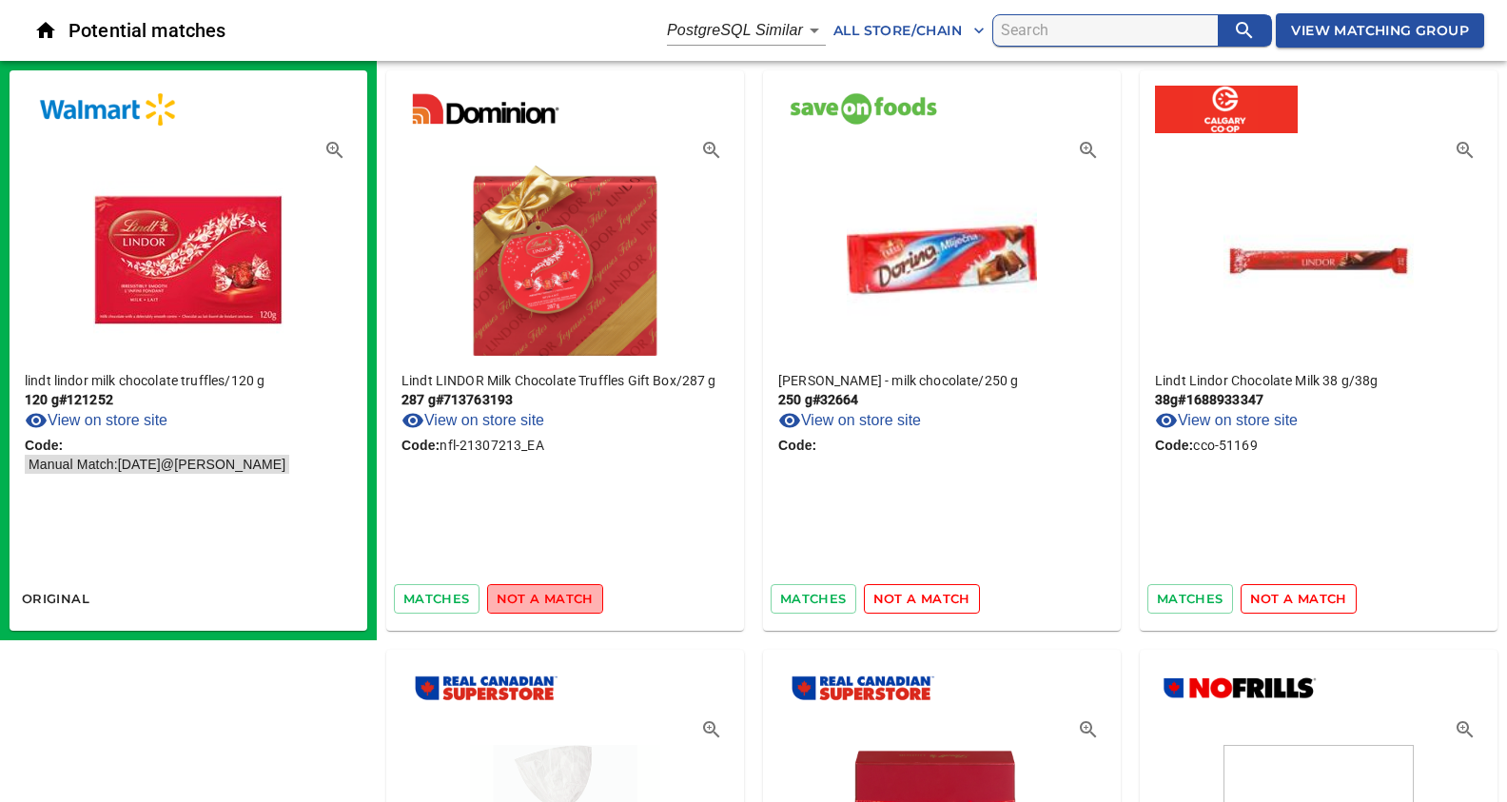
click at [550, 592] on span "not a match" at bounding box center [545, 599] width 97 height 22
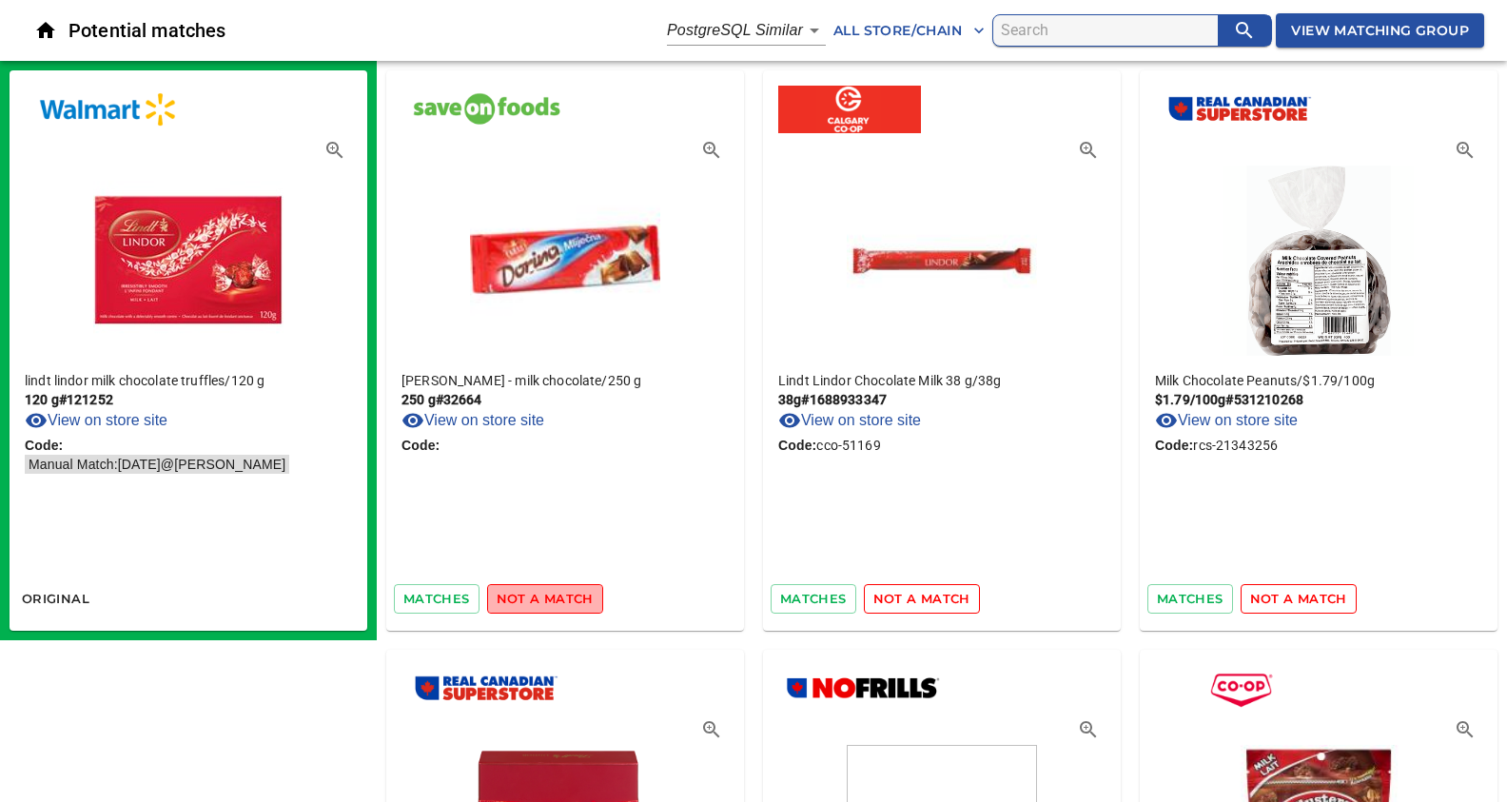
click at [550, 592] on span "not a match" at bounding box center [545, 599] width 97 height 22
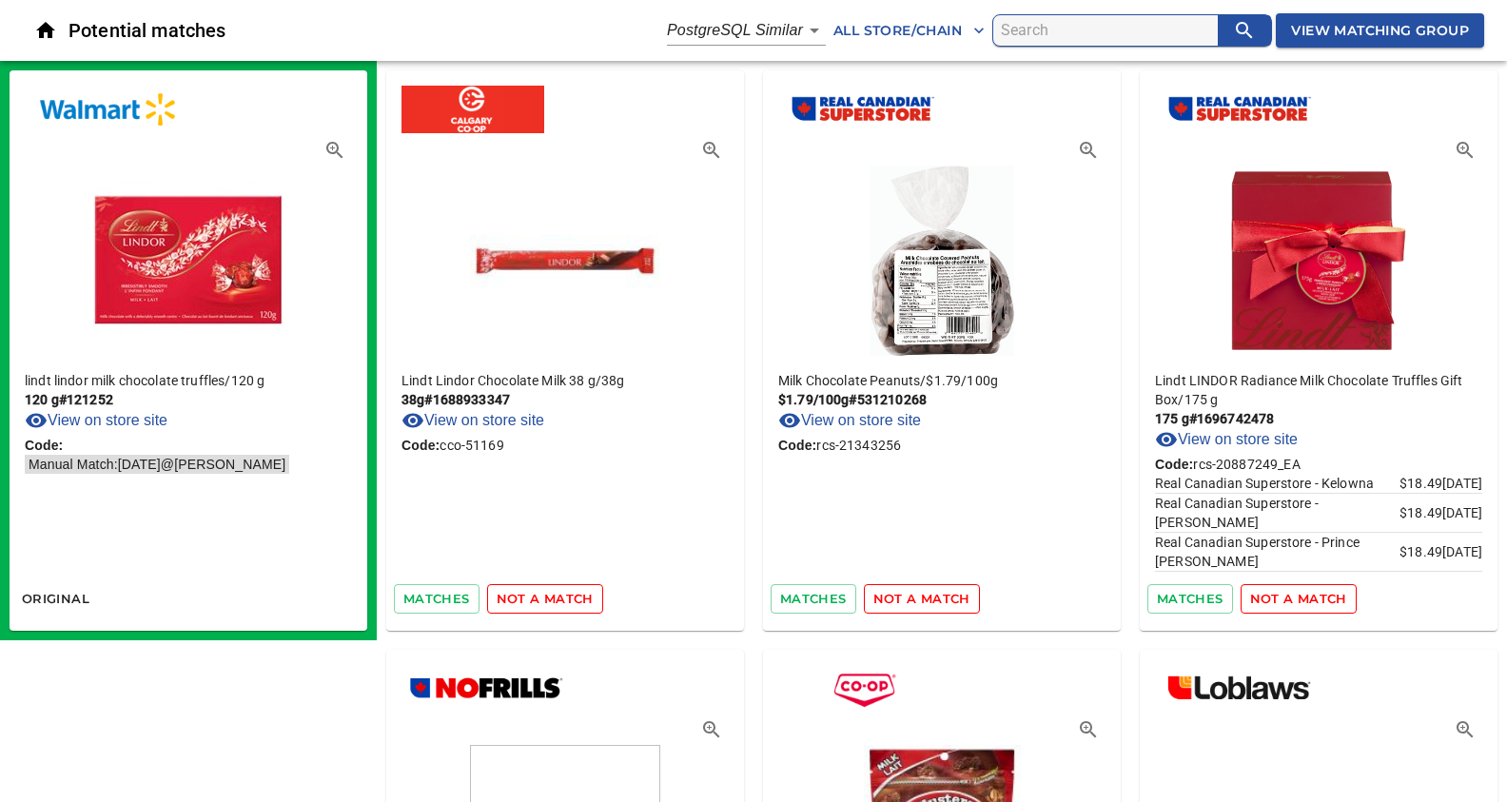
click at [550, 592] on span "not a match" at bounding box center [545, 599] width 97 height 22
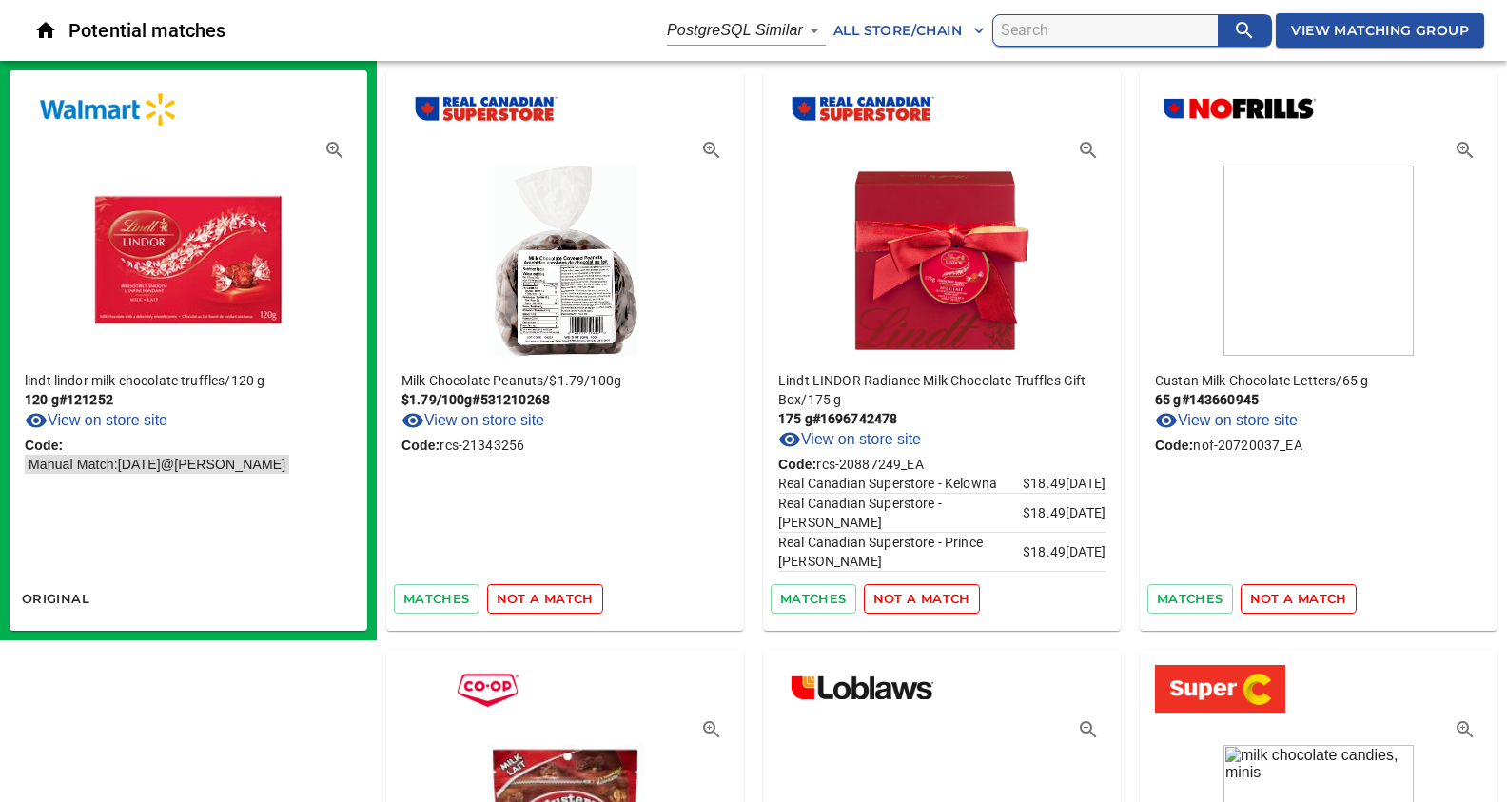
click at [550, 592] on span "not a match" at bounding box center [545, 599] width 97 height 22
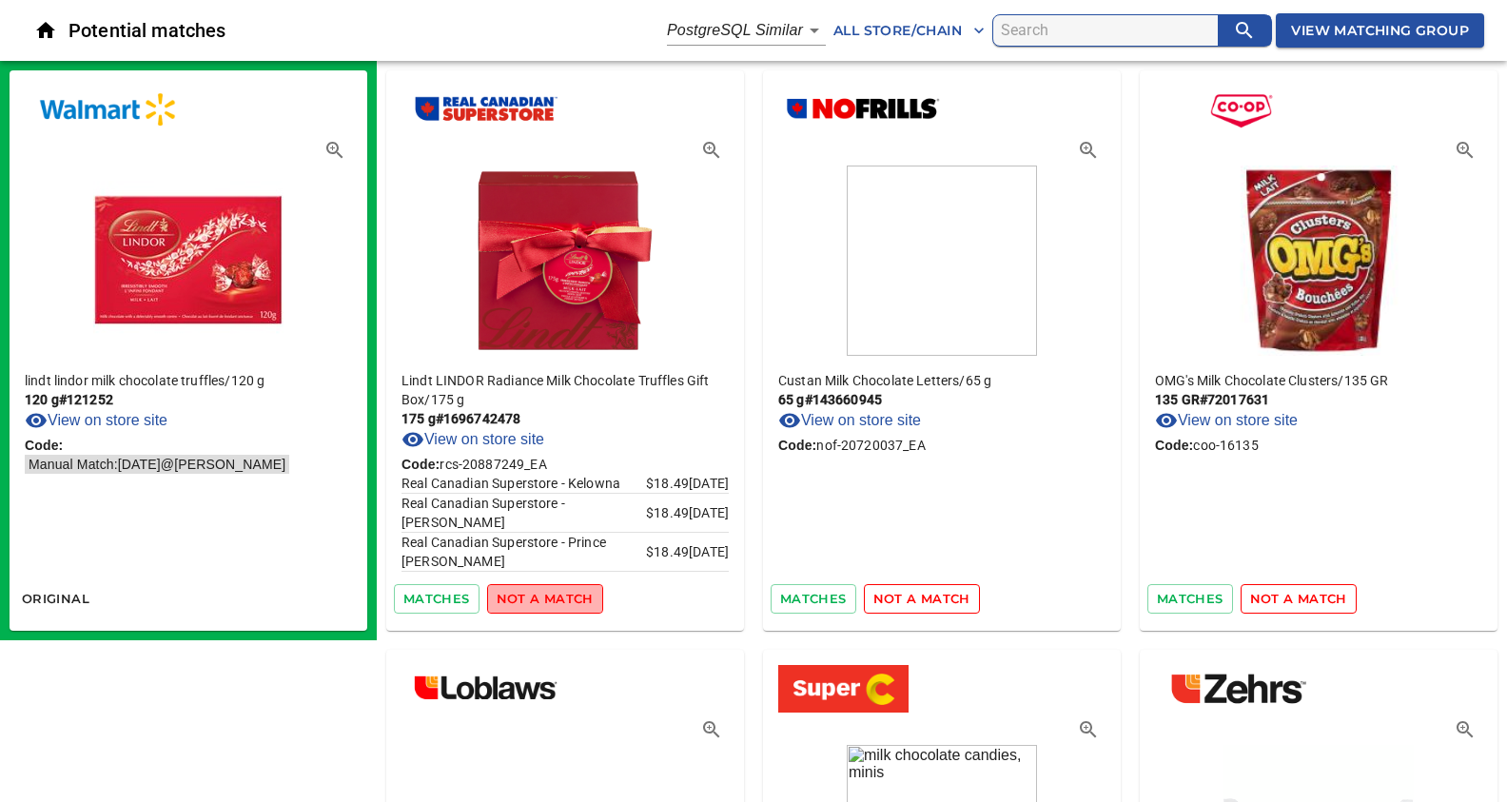
click at [550, 592] on span "not a match" at bounding box center [545, 599] width 97 height 22
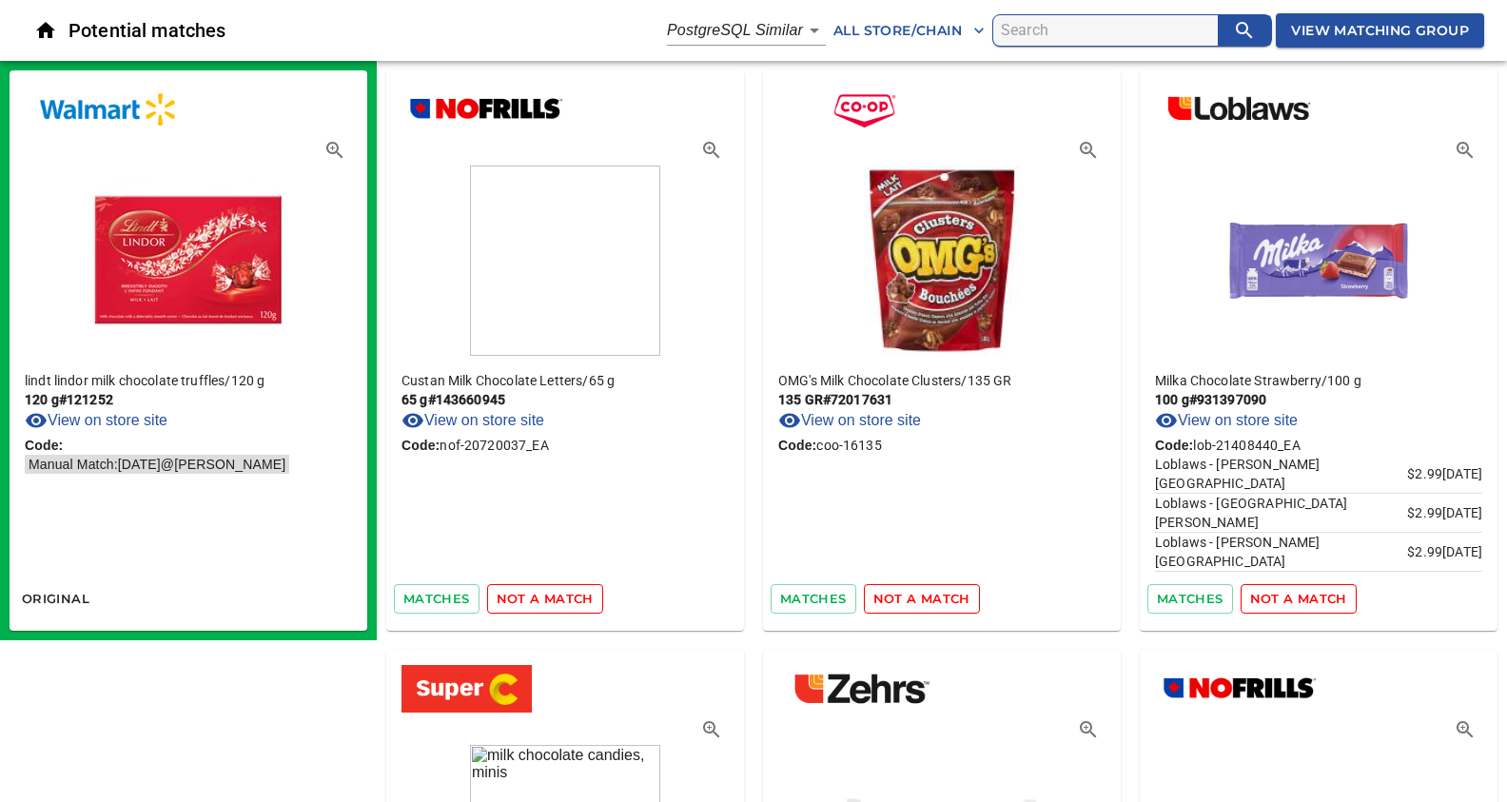
click at [550, 592] on span "not a match" at bounding box center [545, 599] width 97 height 22
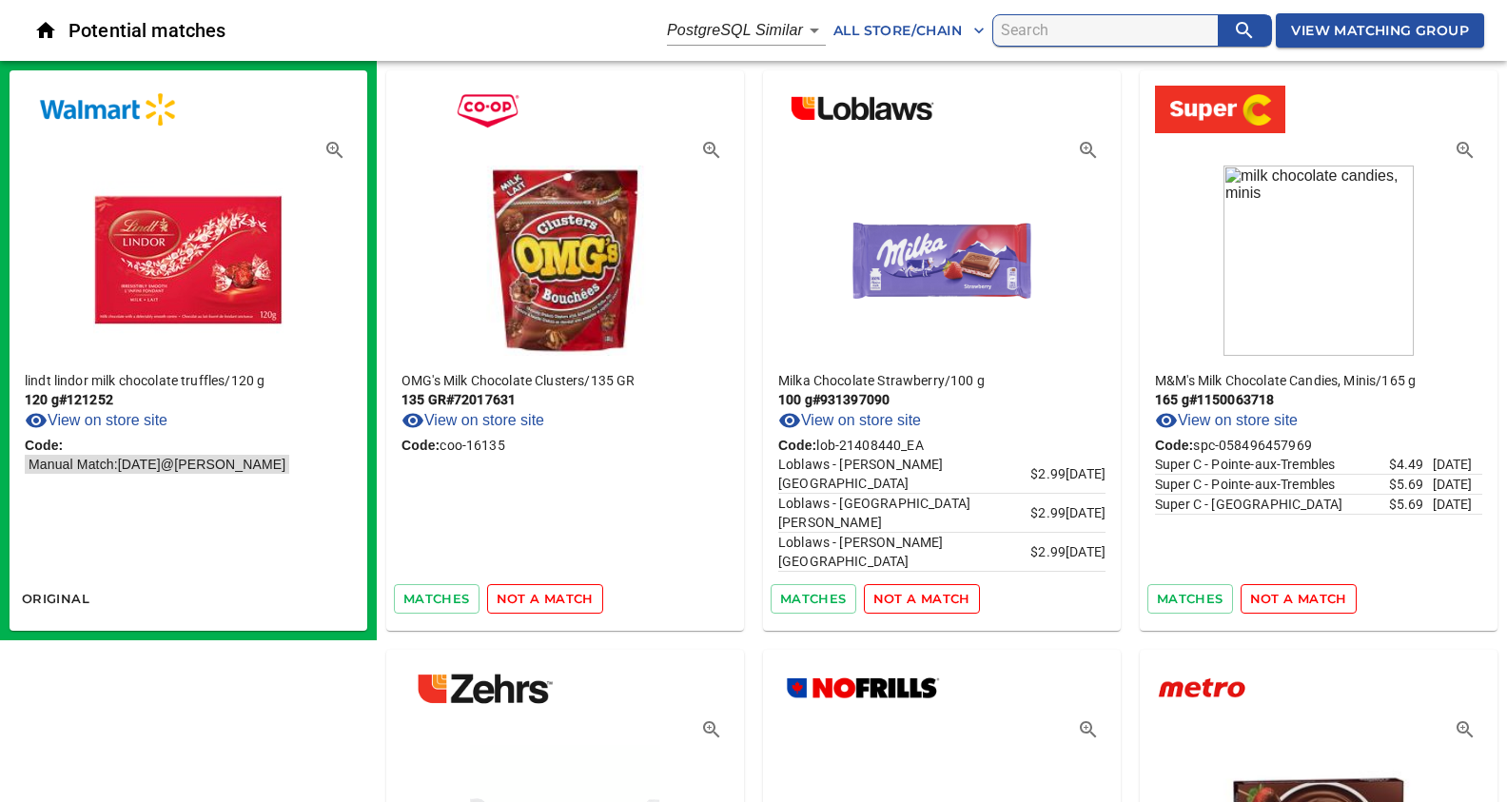
click at [550, 592] on span "not a match" at bounding box center [545, 599] width 97 height 22
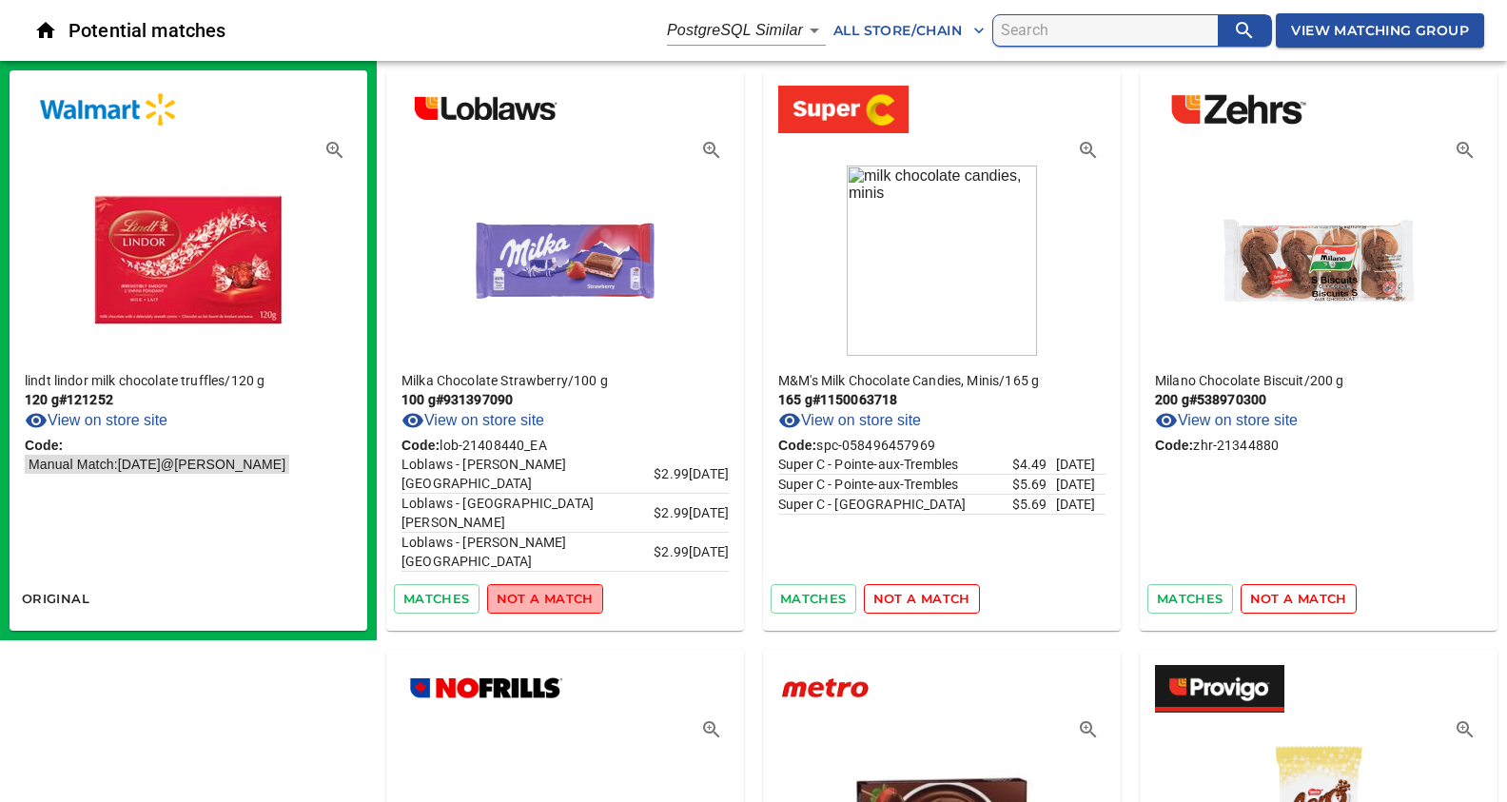
click at [550, 592] on span "not a match" at bounding box center [545, 599] width 97 height 22
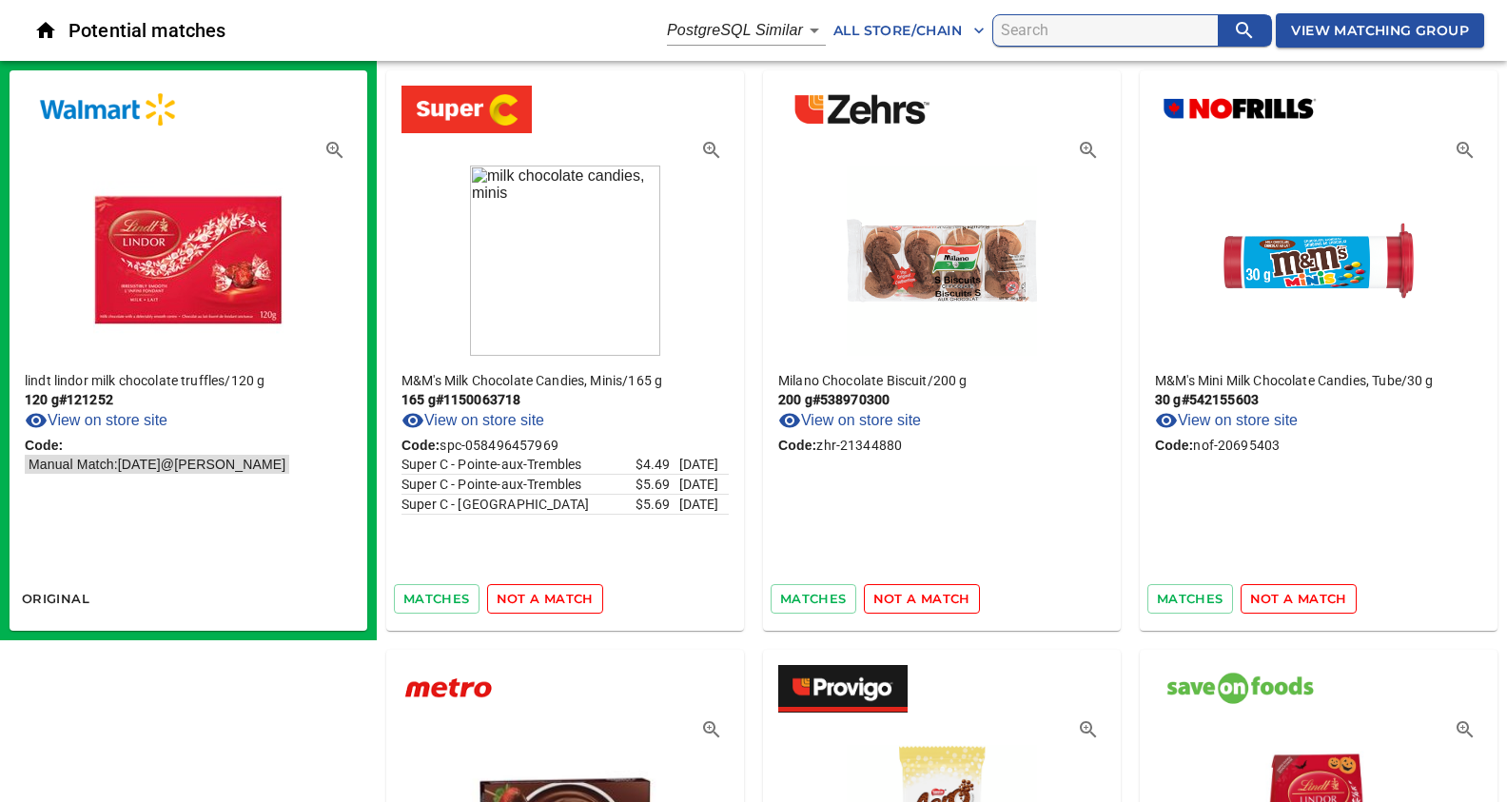
click at [550, 592] on span "not a match" at bounding box center [545, 599] width 97 height 22
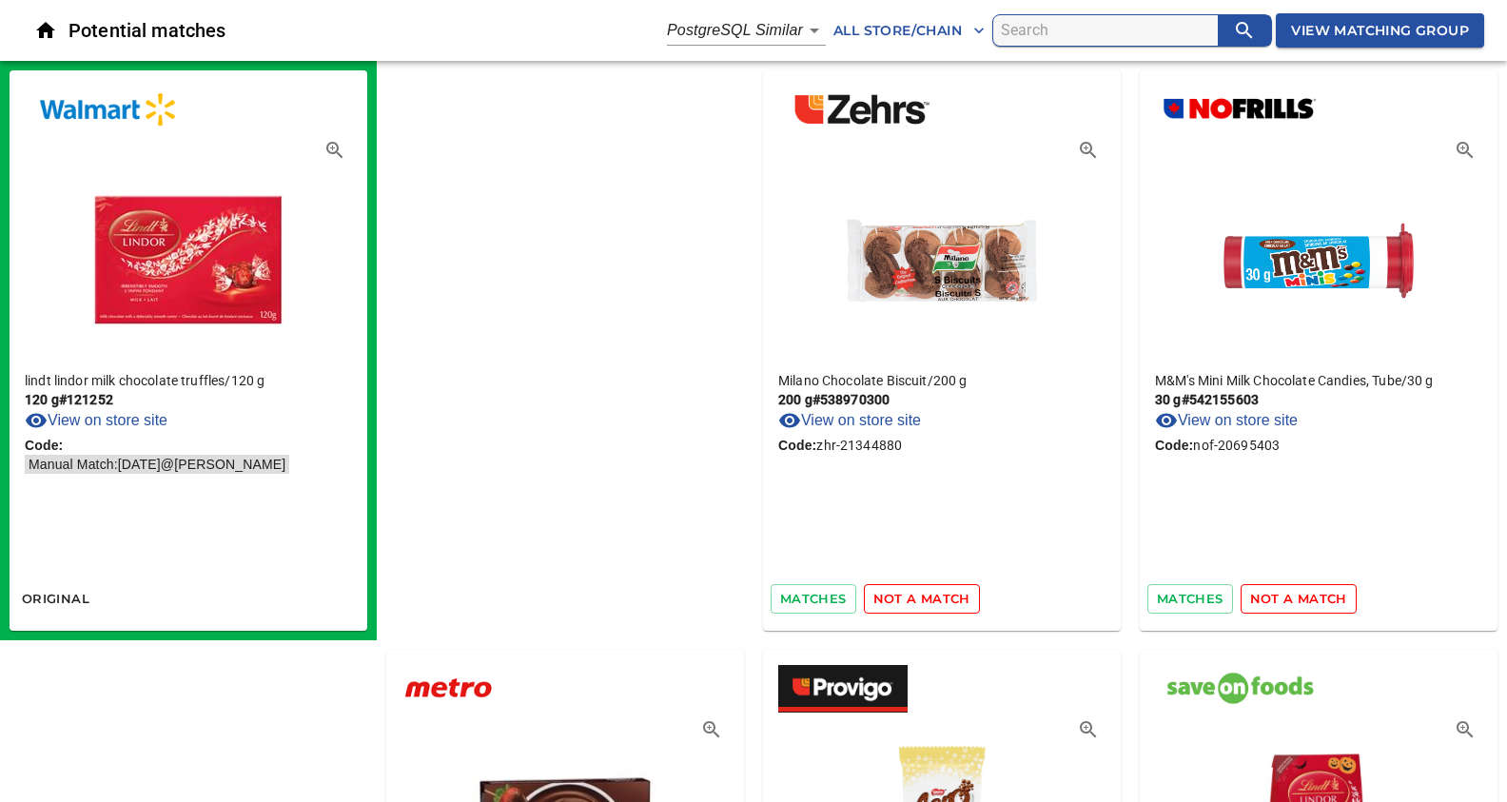
click at [873, 592] on span "not a match" at bounding box center [921, 599] width 97 height 22
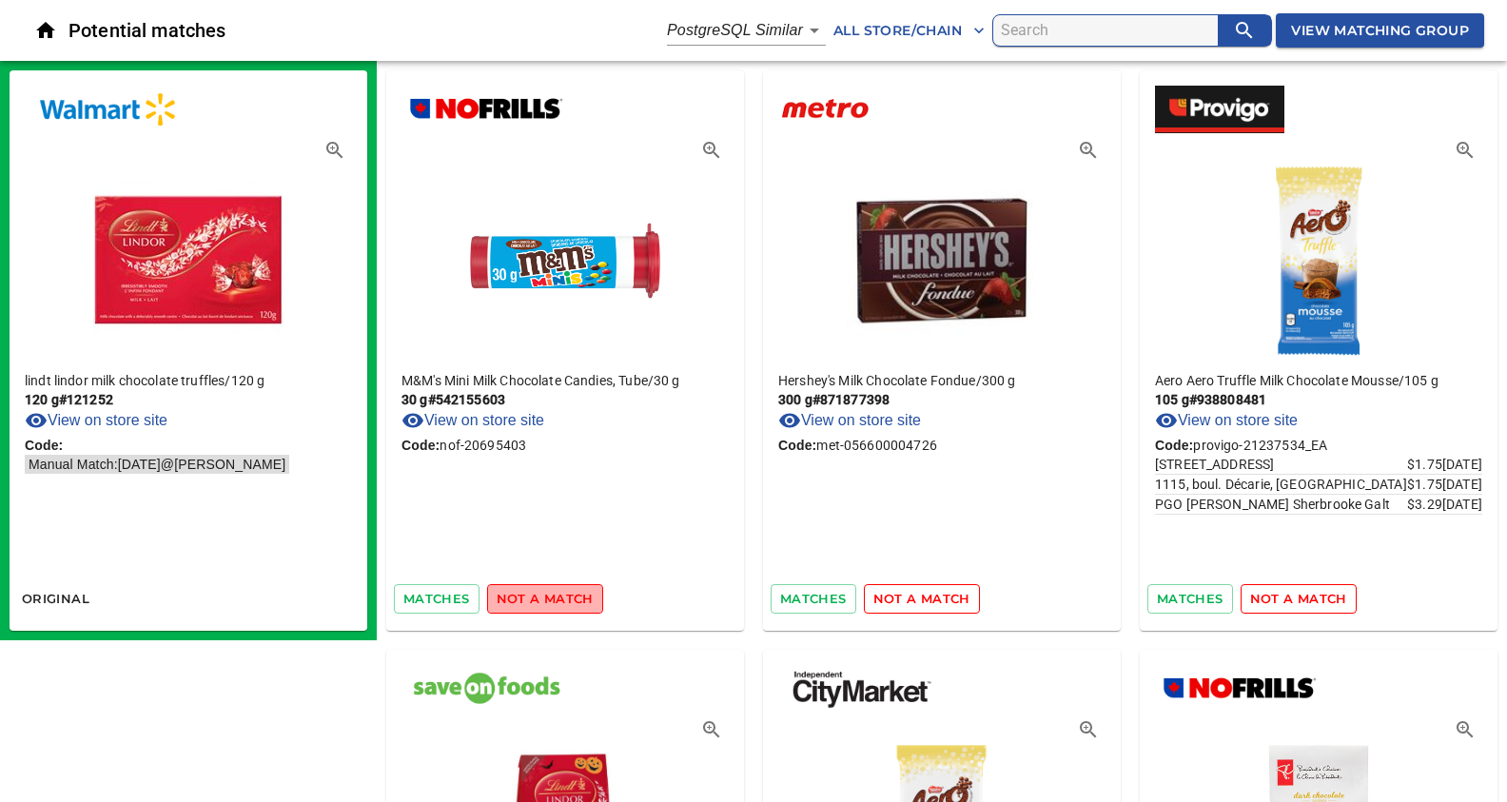
click at [550, 592] on span "not a match" at bounding box center [545, 599] width 97 height 22
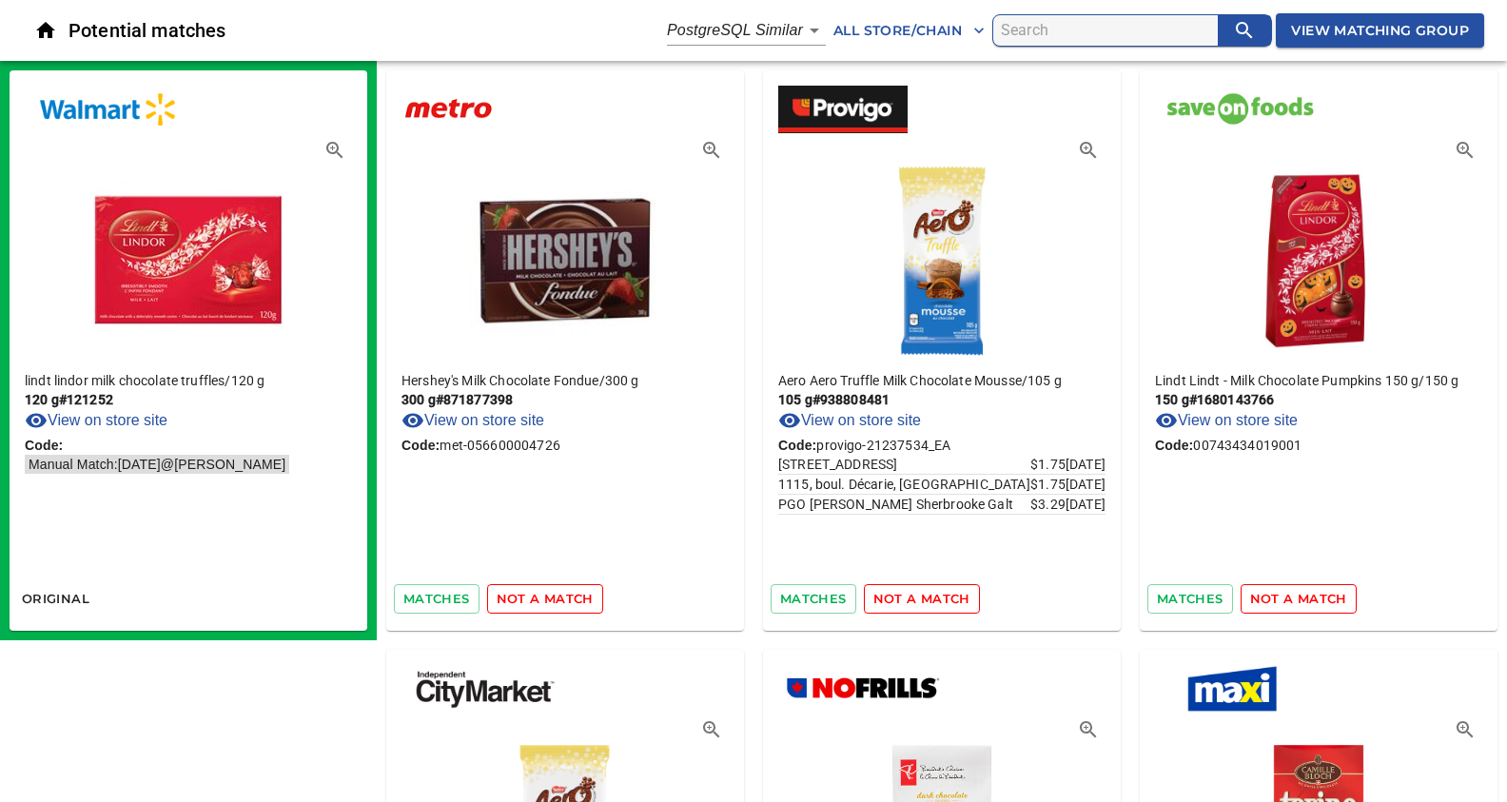
click at [550, 592] on span "not a match" at bounding box center [545, 599] width 97 height 22
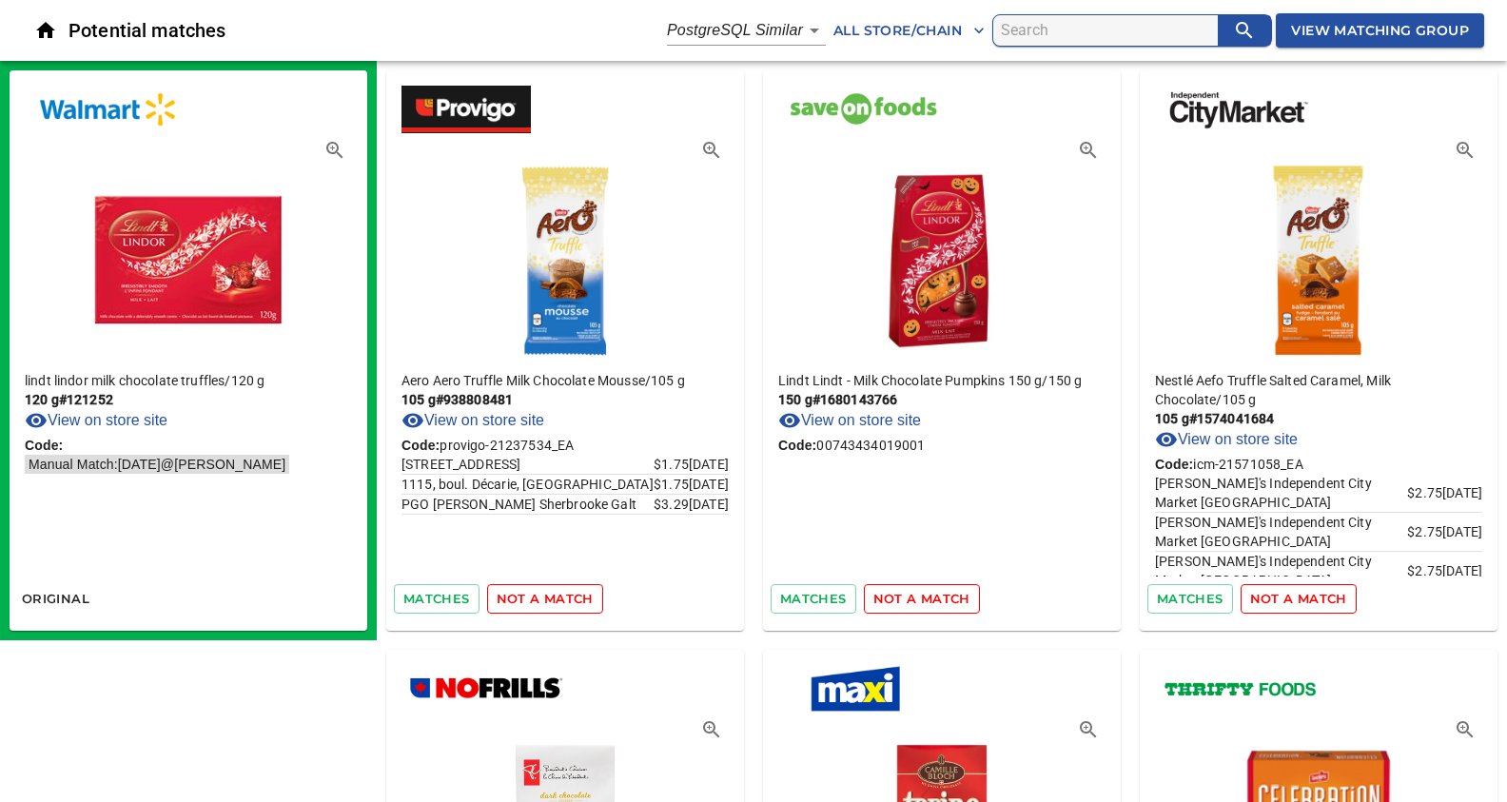
click at [550, 592] on span "not a match" at bounding box center [545, 599] width 97 height 22
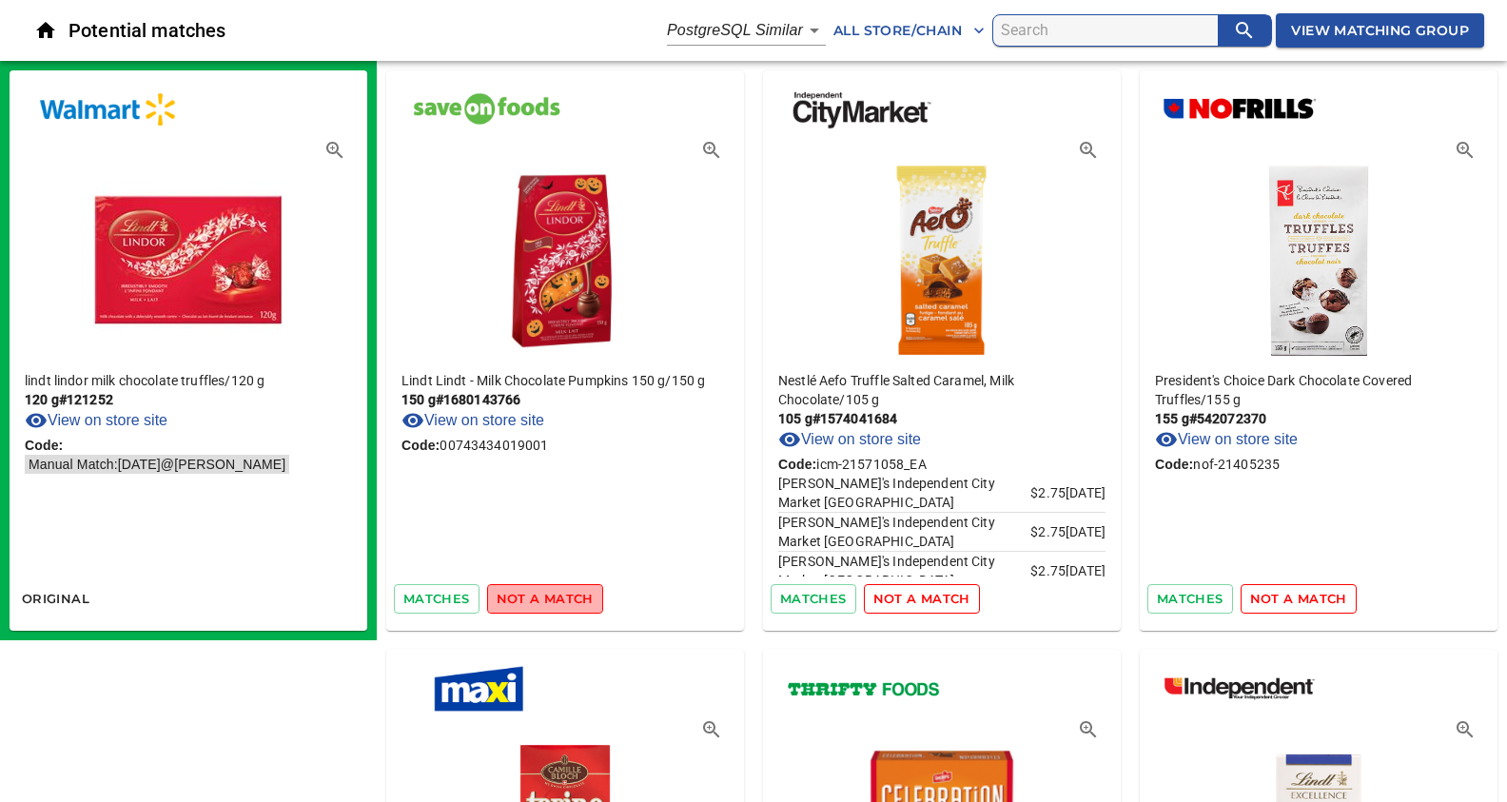
click at [550, 592] on span "not a match" at bounding box center [545, 599] width 97 height 22
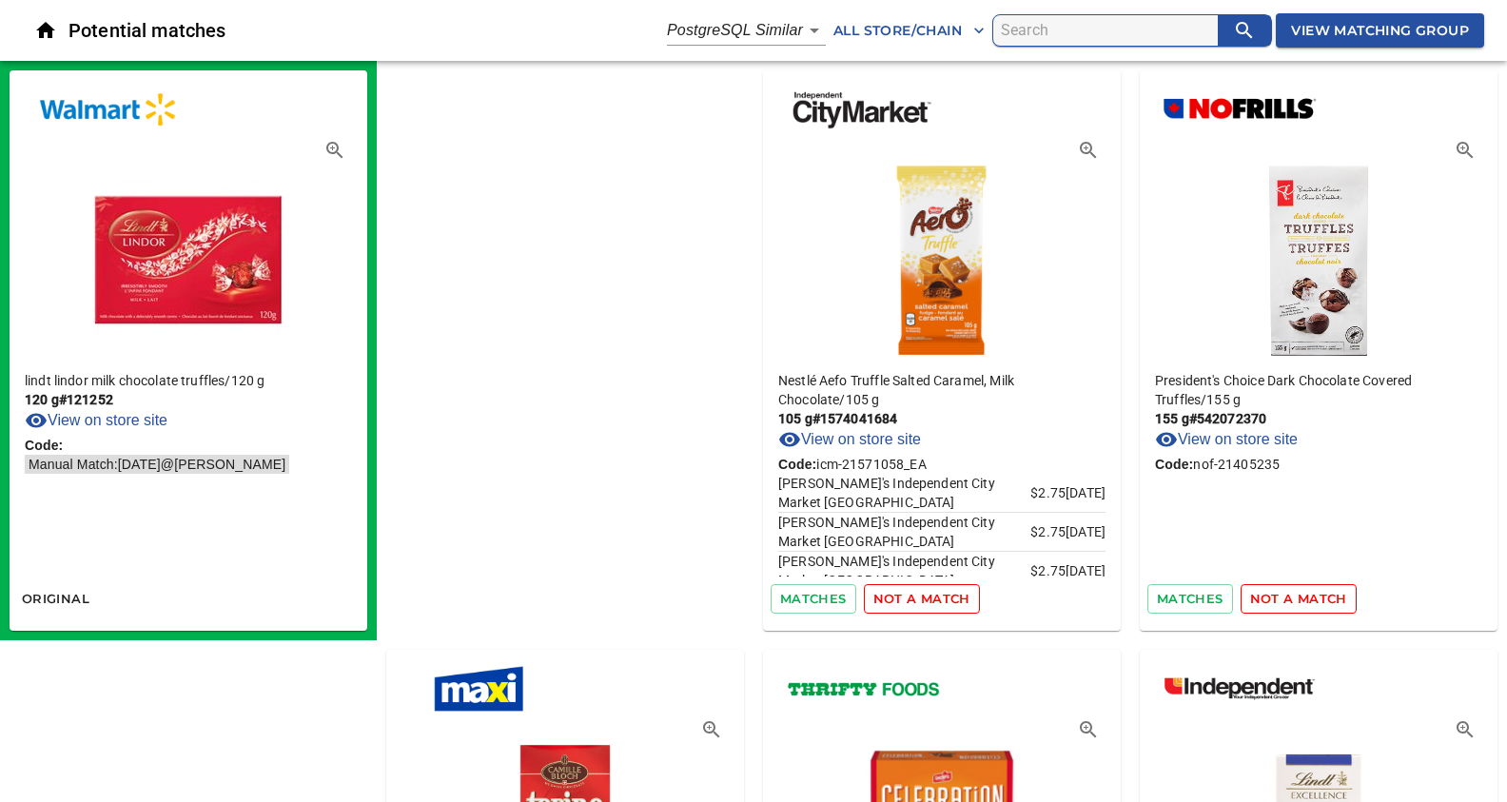
click at [873, 592] on span "not a match" at bounding box center [921, 599] width 97 height 22
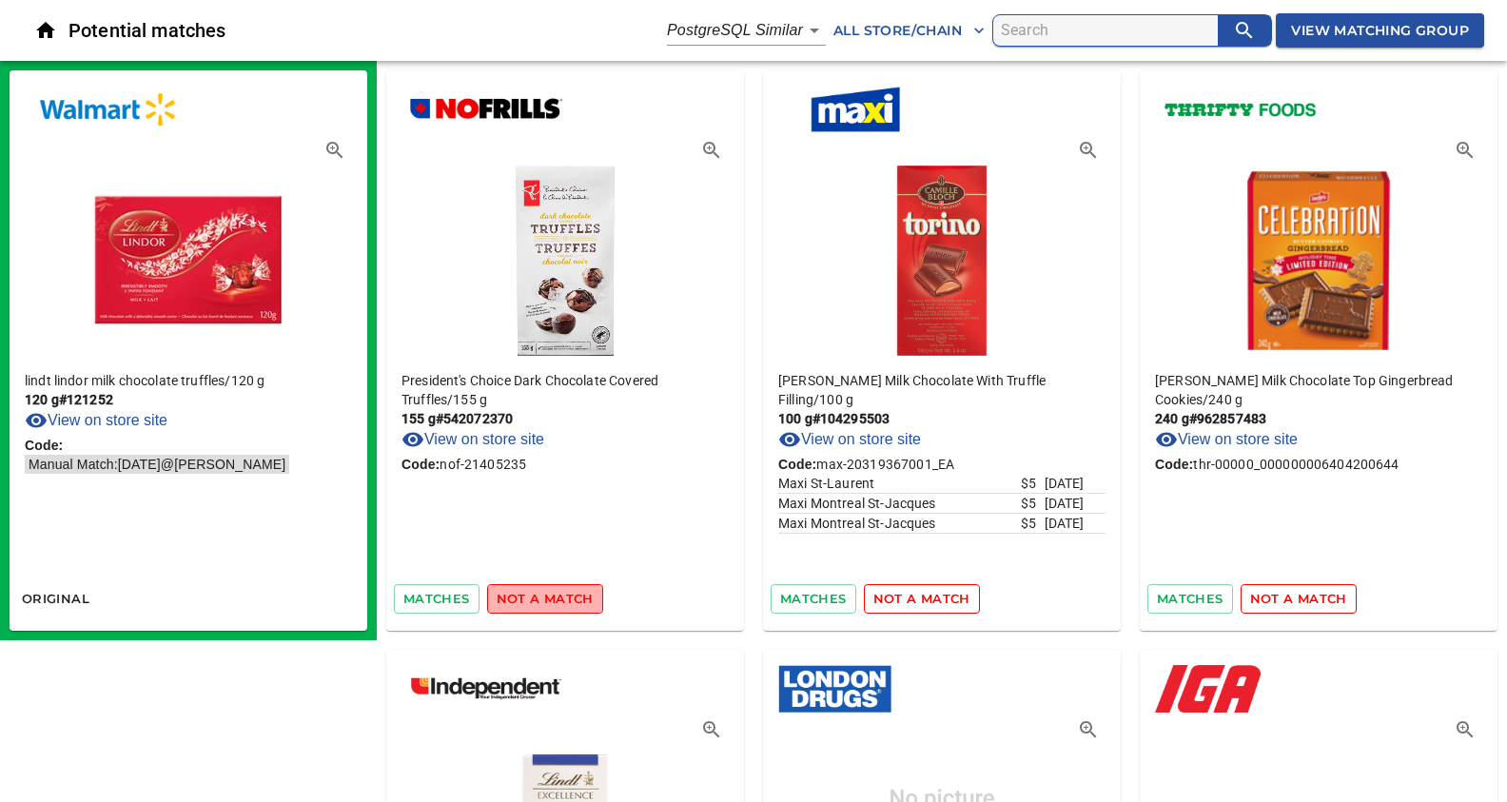
click at [550, 592] on span "not a match" at bounding box center [545, 599] width 97 height 22
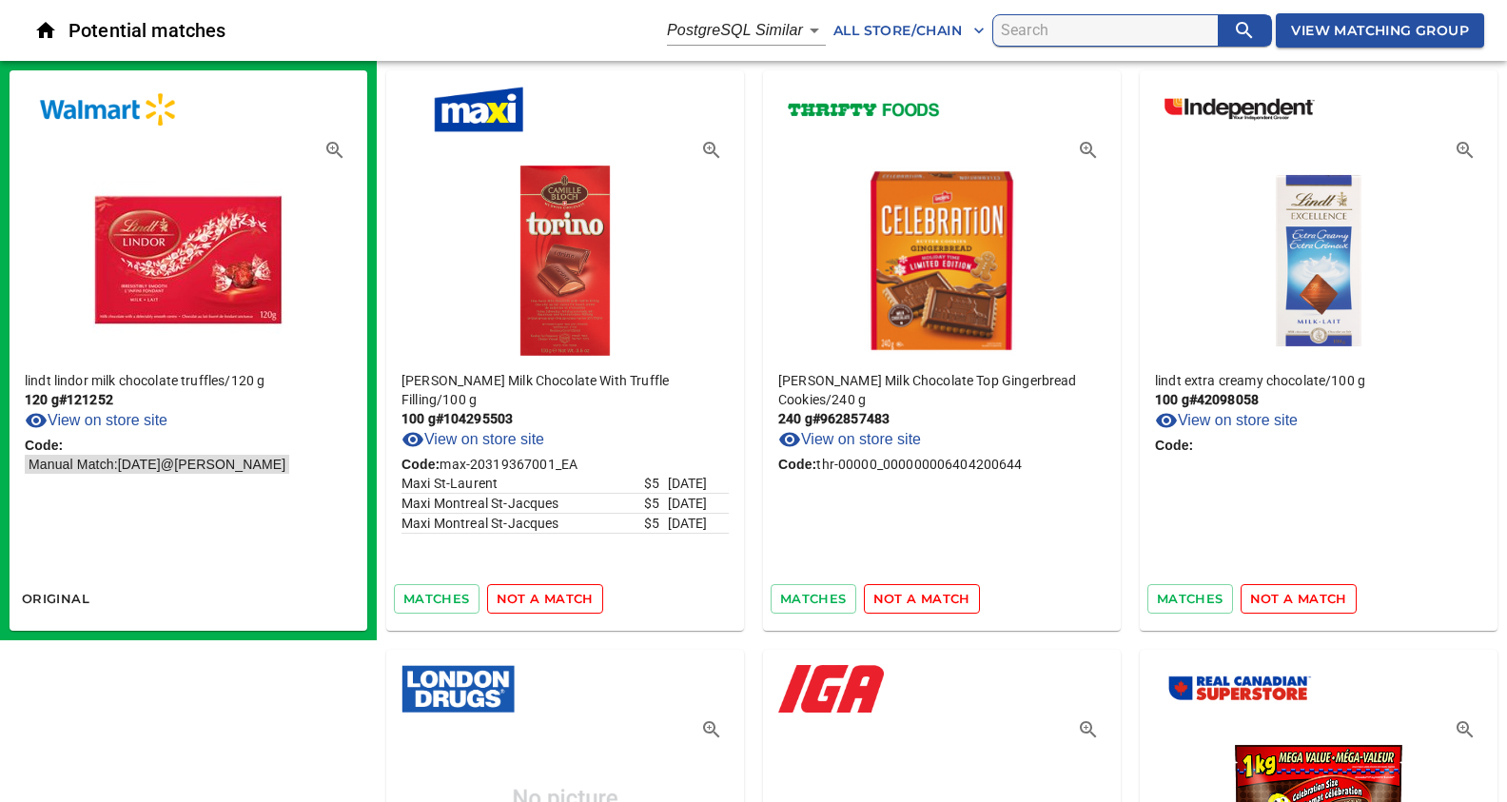
click at [550, 592] on span "not a match" at bounding box center [545, 599] width 97 height 22
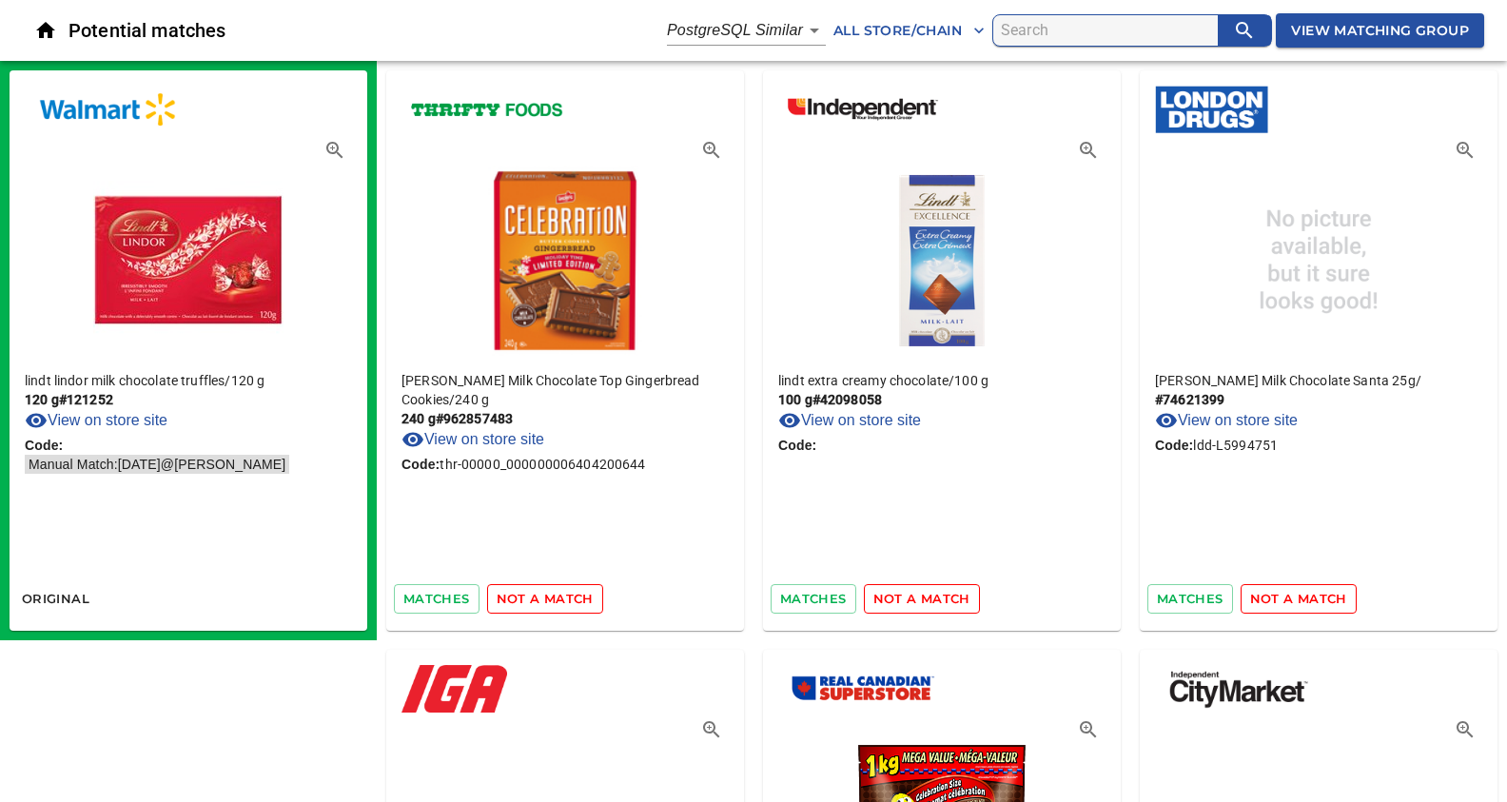
click at [550, 592] on span "not a match" at bounding box center [545, 599] width 97 height 22
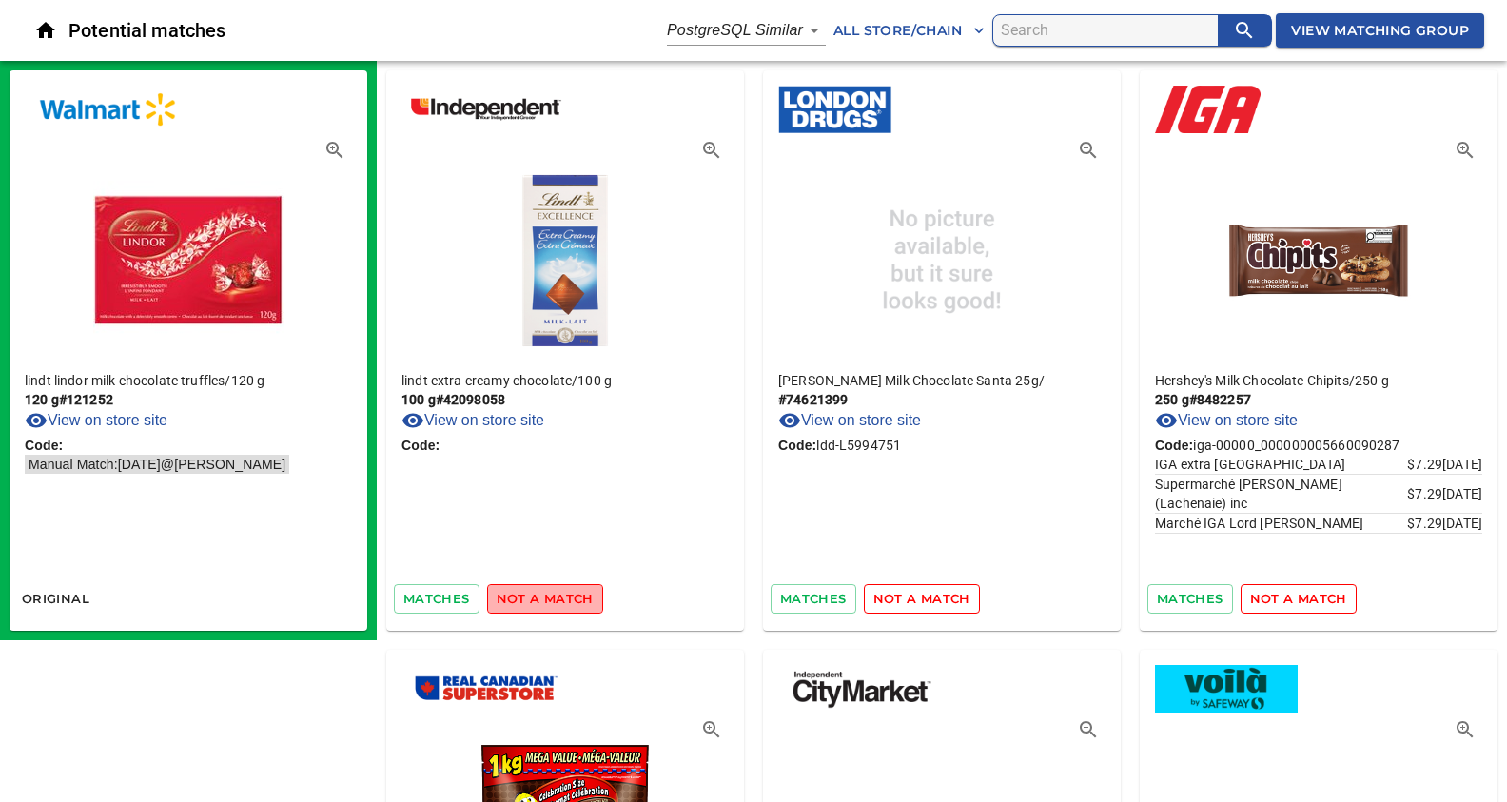
click at [550, 592] on span "not a match" at bounding box center [545, 599] width 97 height 22
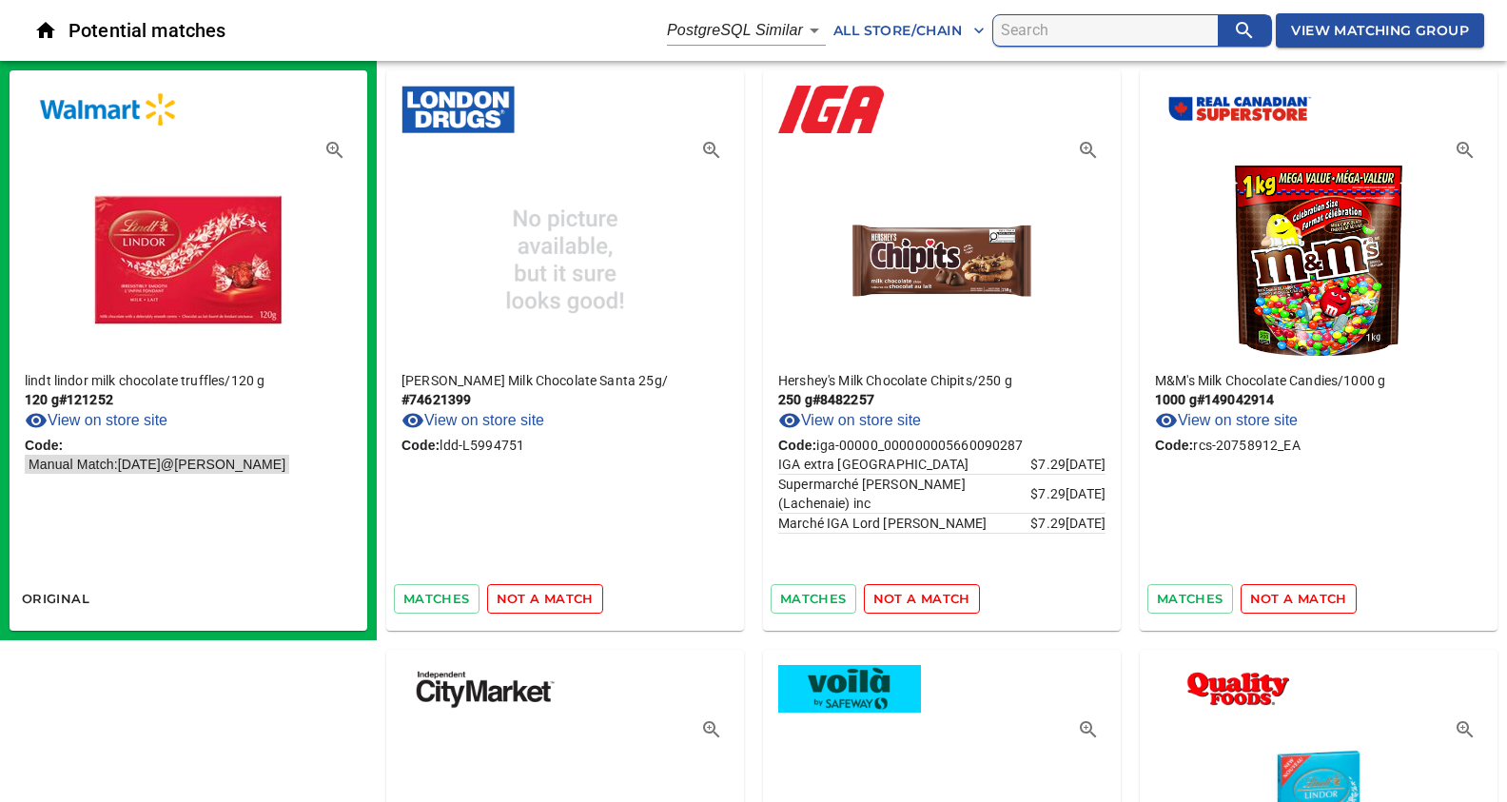
click at [550, 592] on span "not a match" at bounding box center [545, 599] width 97 height 22
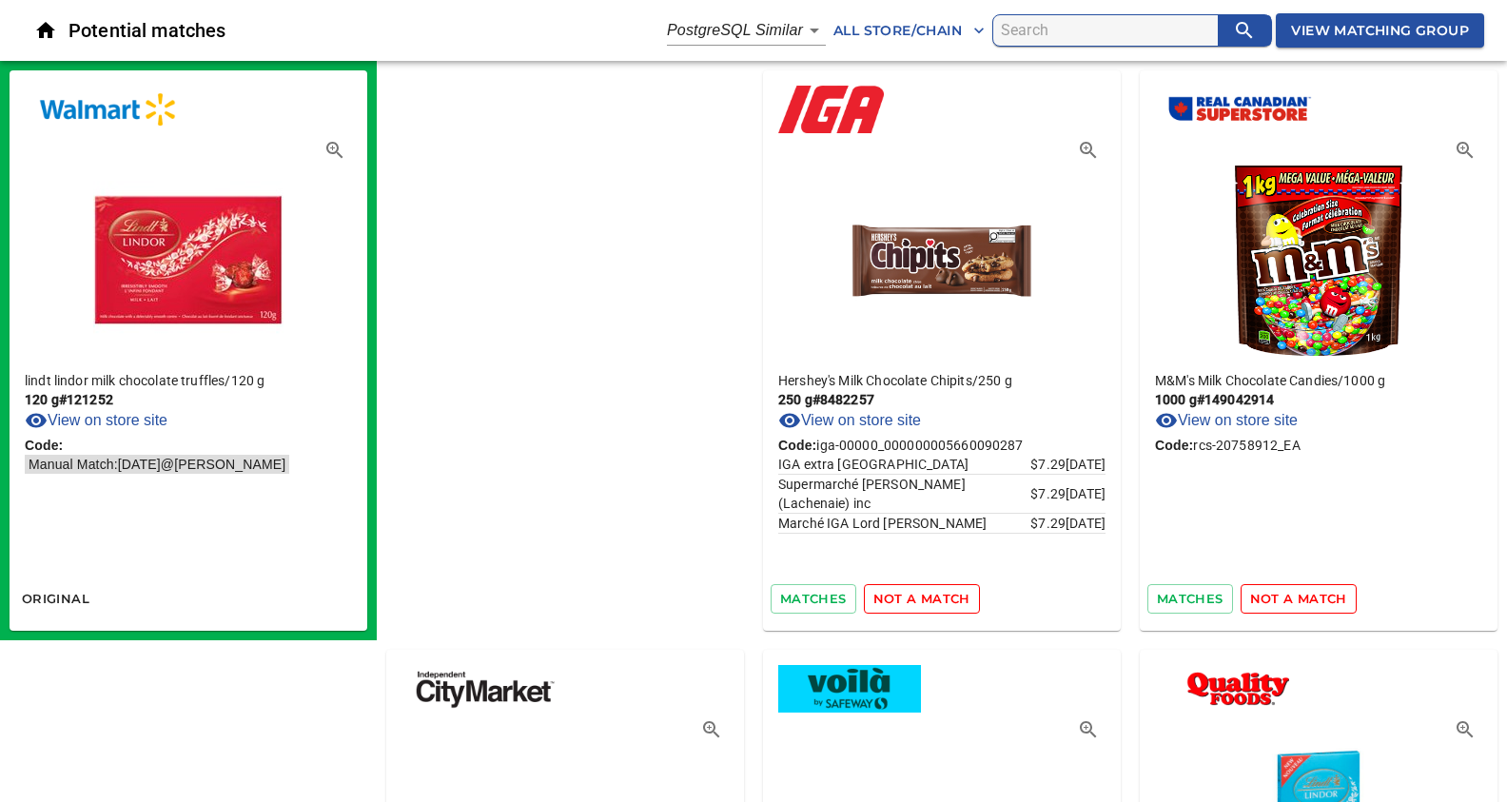
click at [873, 592] on span "not a match" at bounding box center [921, 599] width 97 height 22
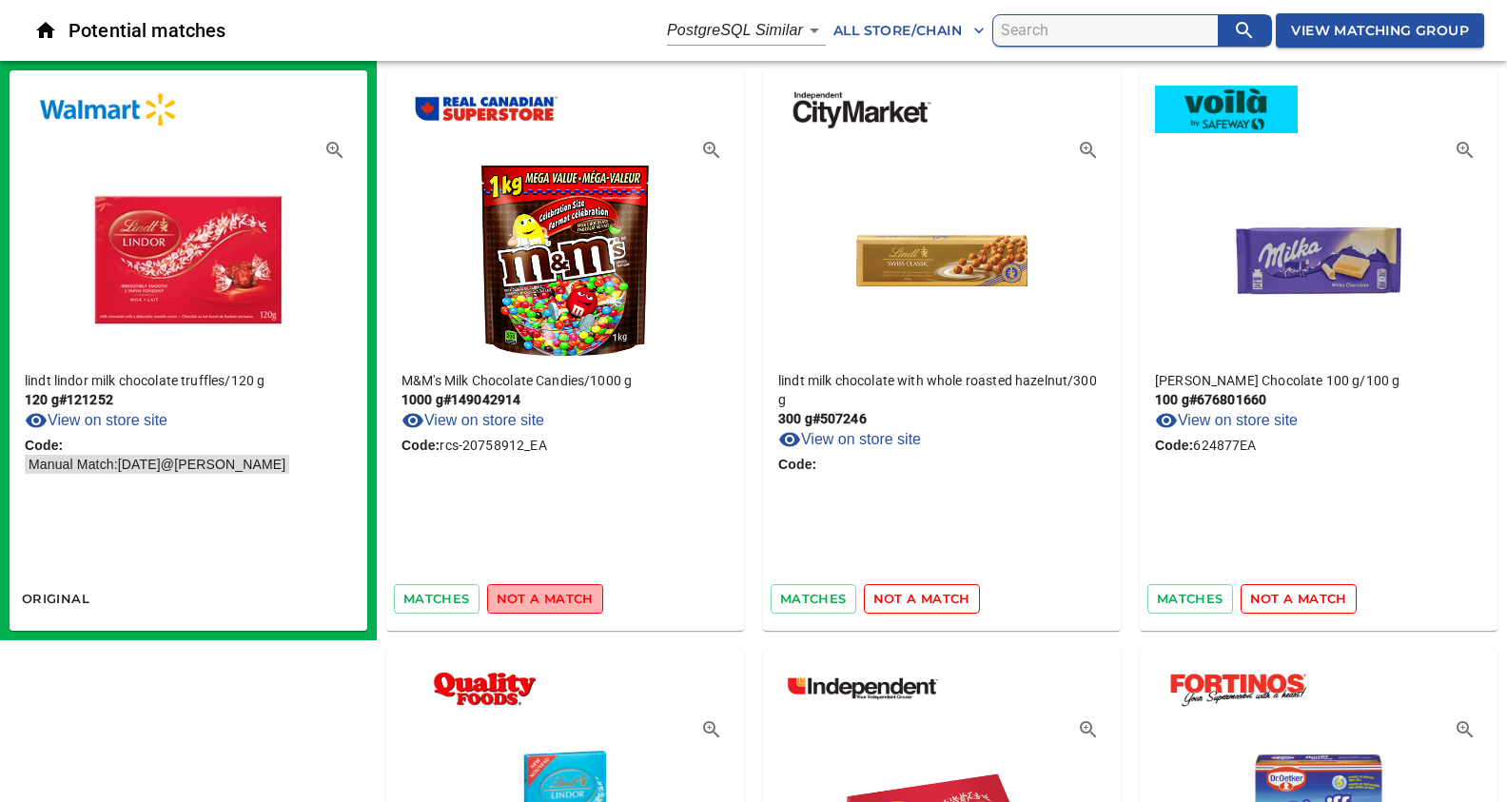
click at [550, 592] on span "not a match" at bounding box center [545, 599] width 97 height 22
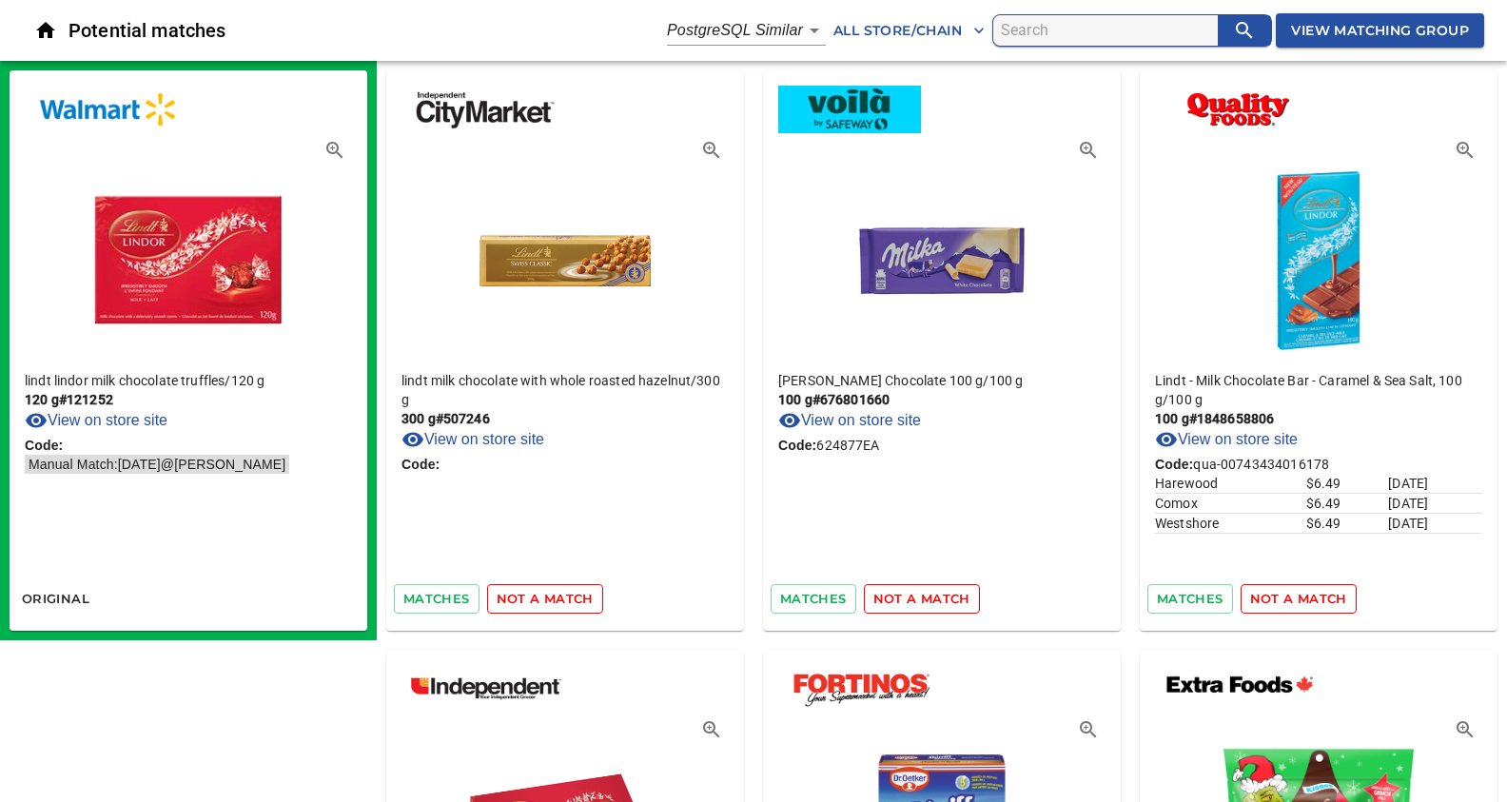
click at [550, 592] on span "not a match" at bounding box center [545, 599] width 97 height 22
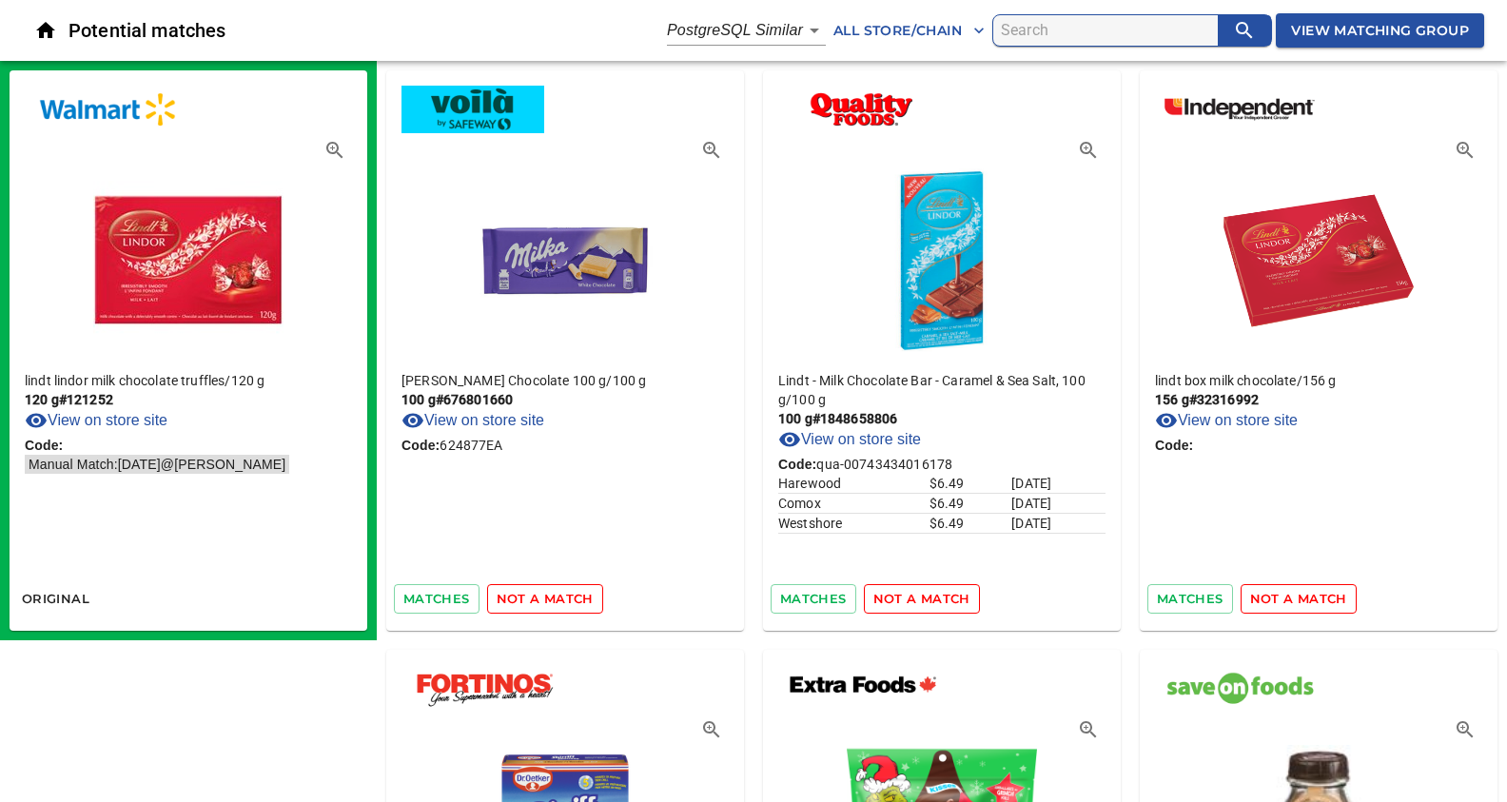
click at [550, 592] on span "not a match" at bounding box center [545, 599] width 97 height 22
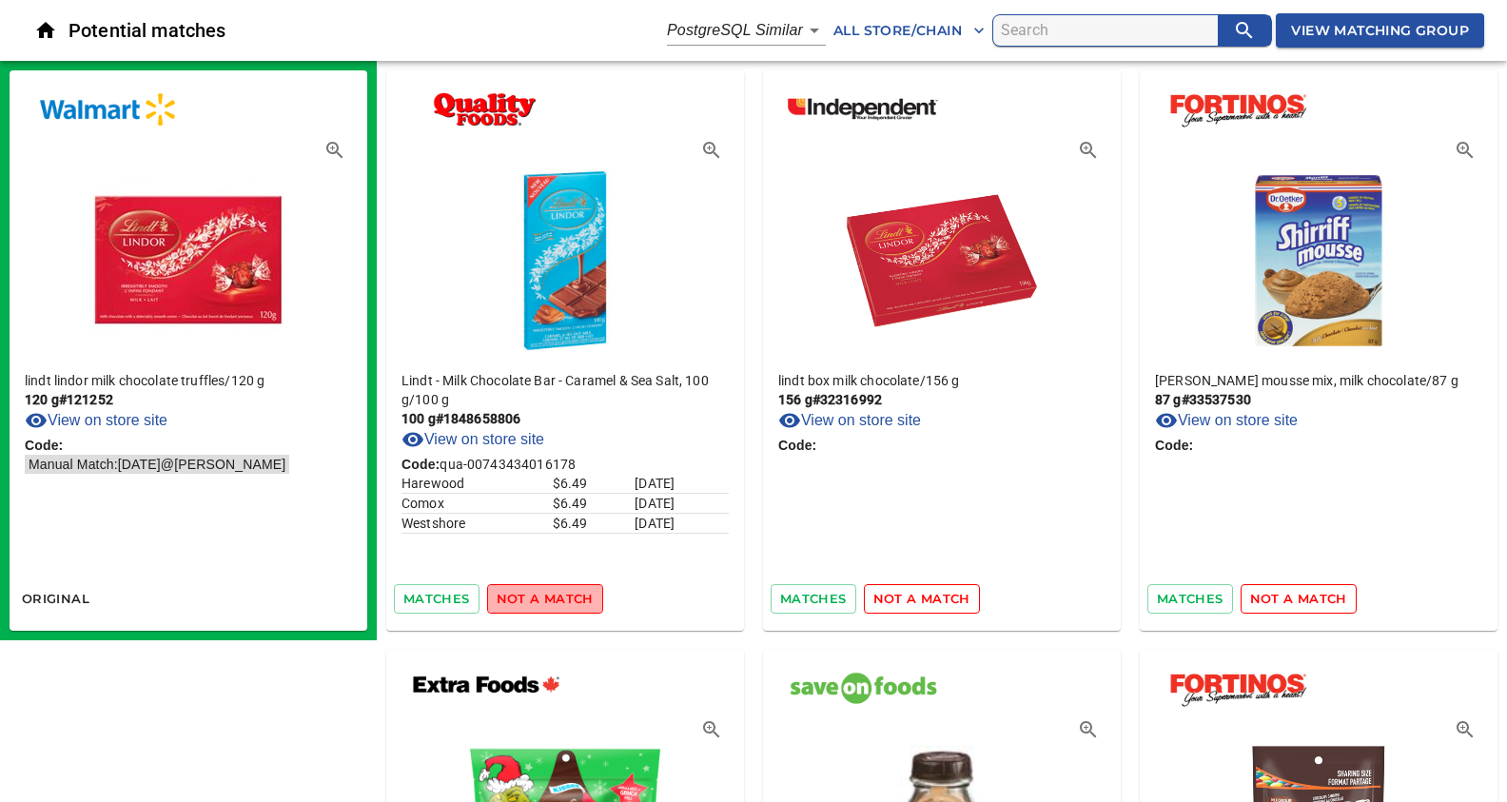
click at [550, 592] on span "not a match" at bounding box center [545, 599] width 97 height 22
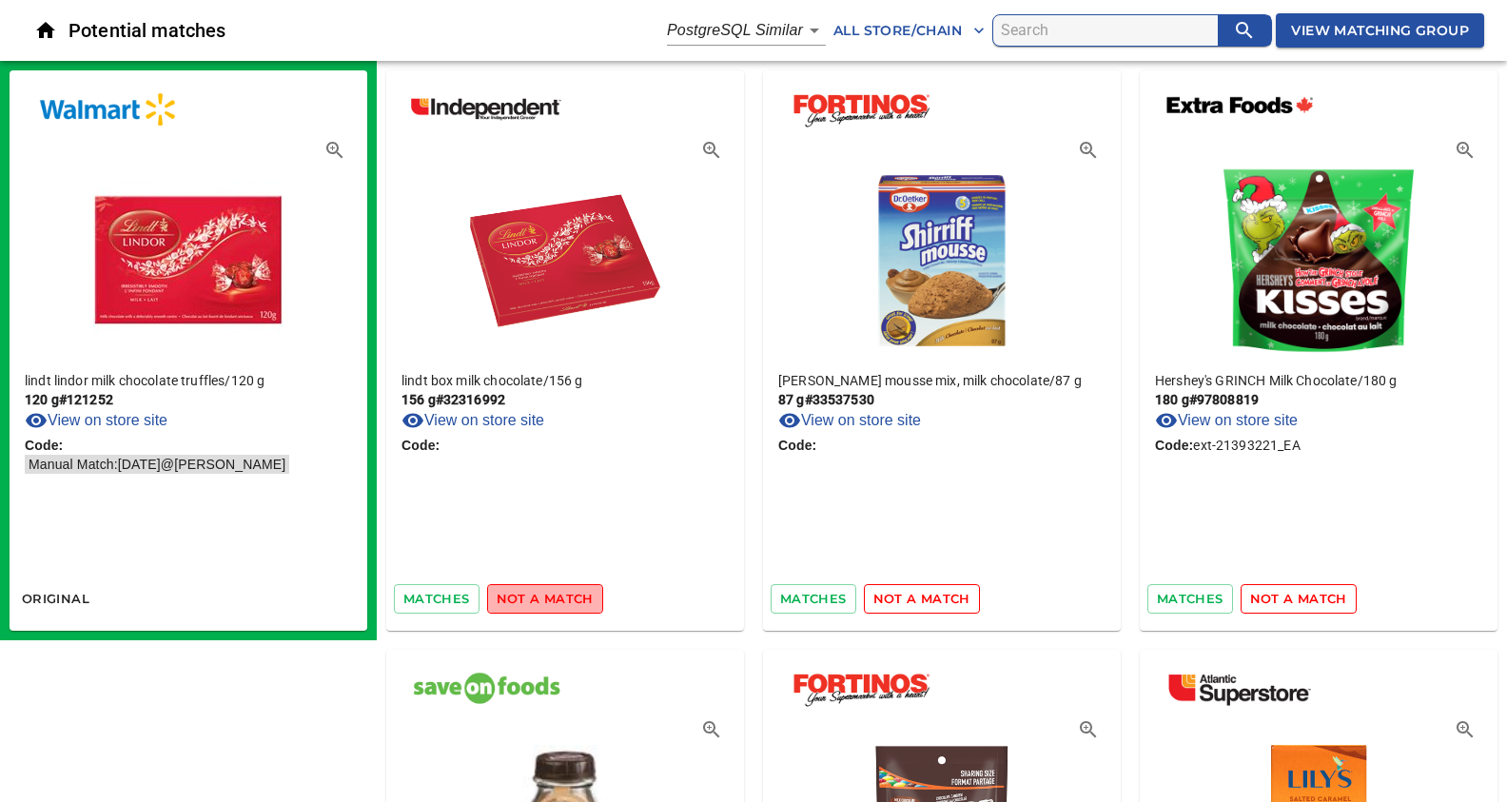
click at [550, 592] on span "not a match" at bounding box center [545, 599] width 97 height 22
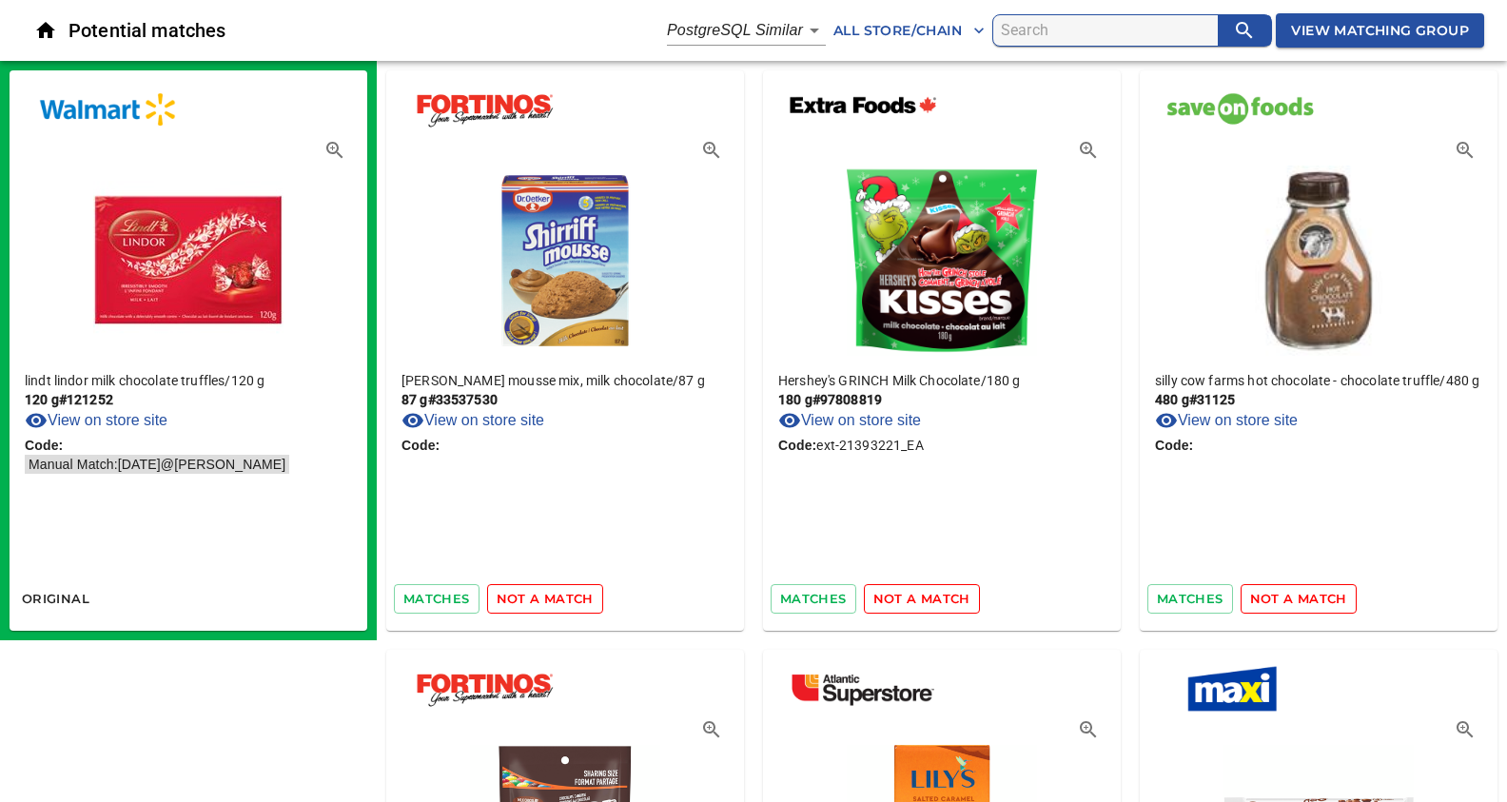
click at [550, 592] on span "not a match" at bounding box center [545, 599] width 97 height 22
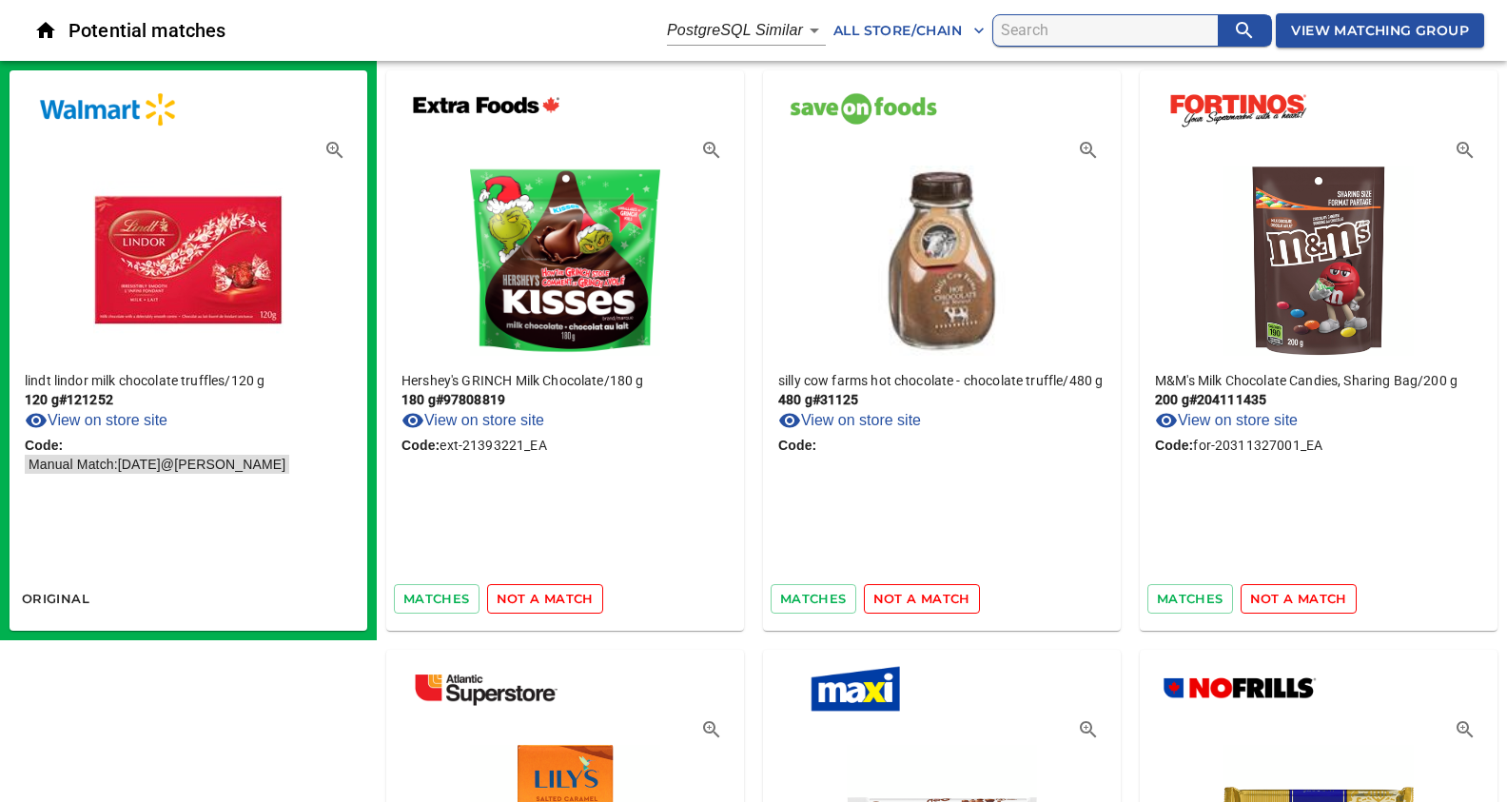
click at [550, 592] on span "not a match" at bounding box center [545, 599] width 97 height 22
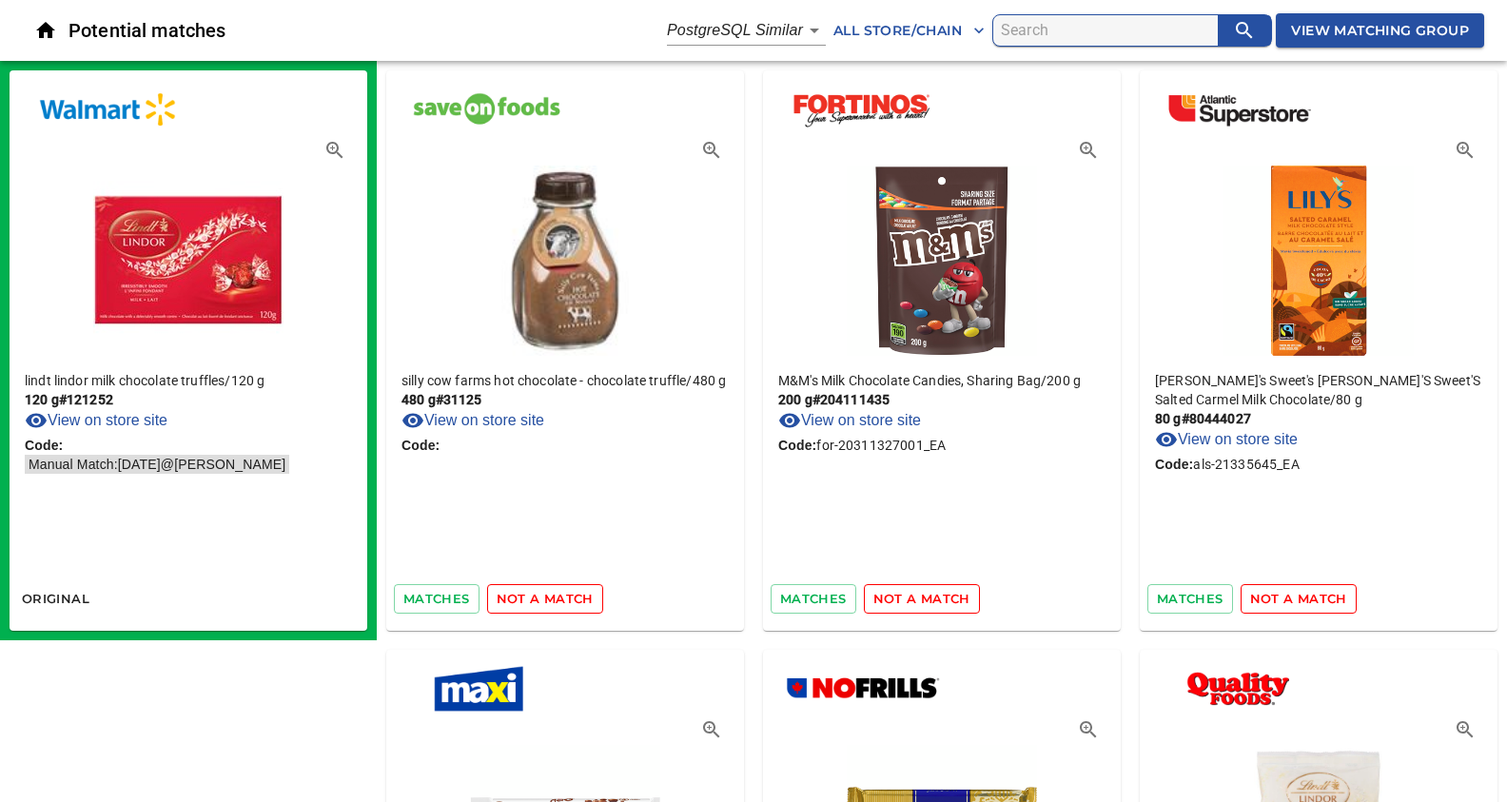
click at [550, 592] on span "not a match" at bounding box center [545, 599] width 97 height 22
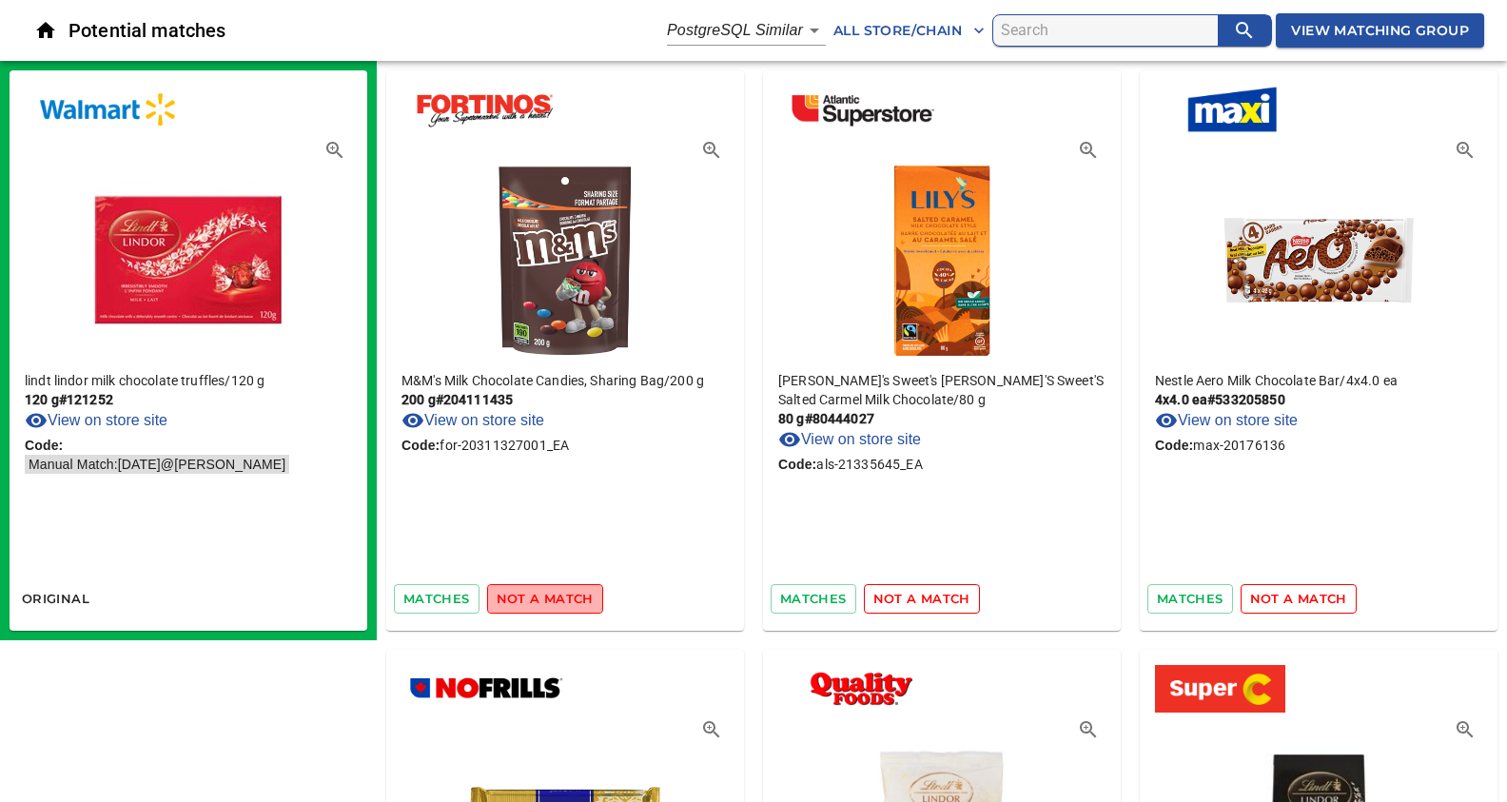
click at [550, 592] on span "not a match" at bounding box center [545, 599] width 97 height 22
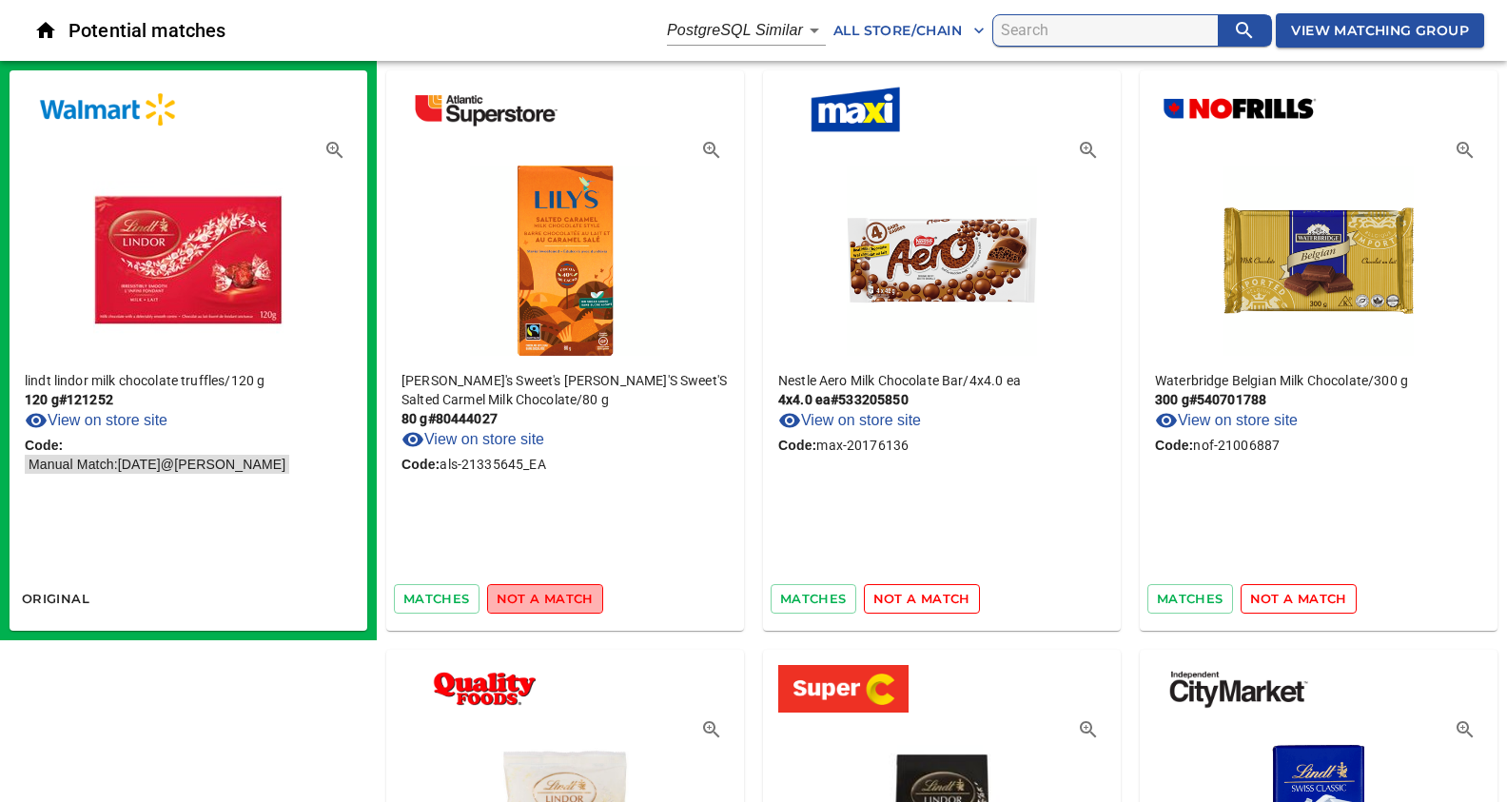
click at [550, 592] on span "not a match" at bounding box center [545, 599] width 97 height 22
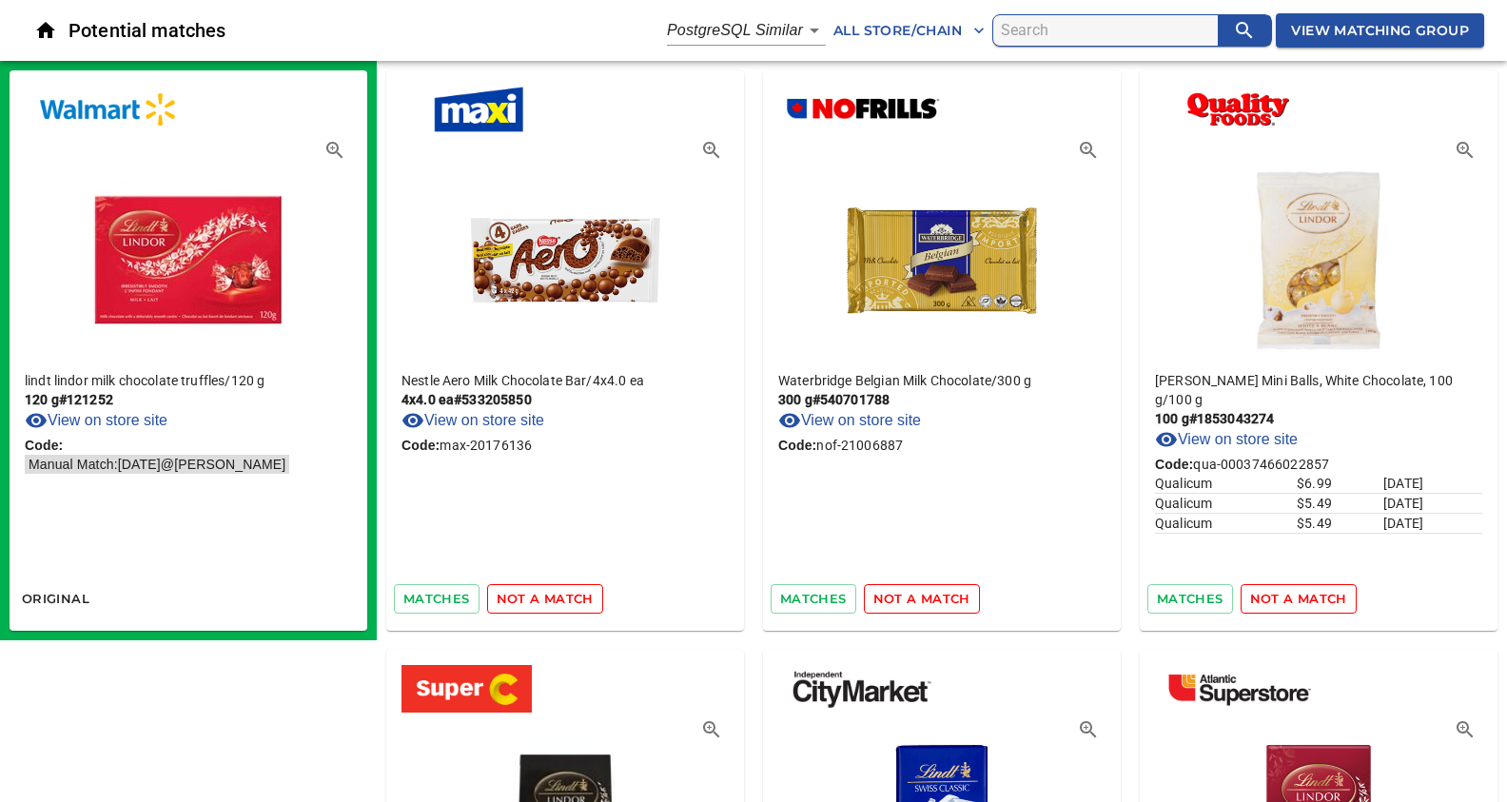
click at [550, 592] on span "not a match" at bounding box center [545, 599] width 97 height 22
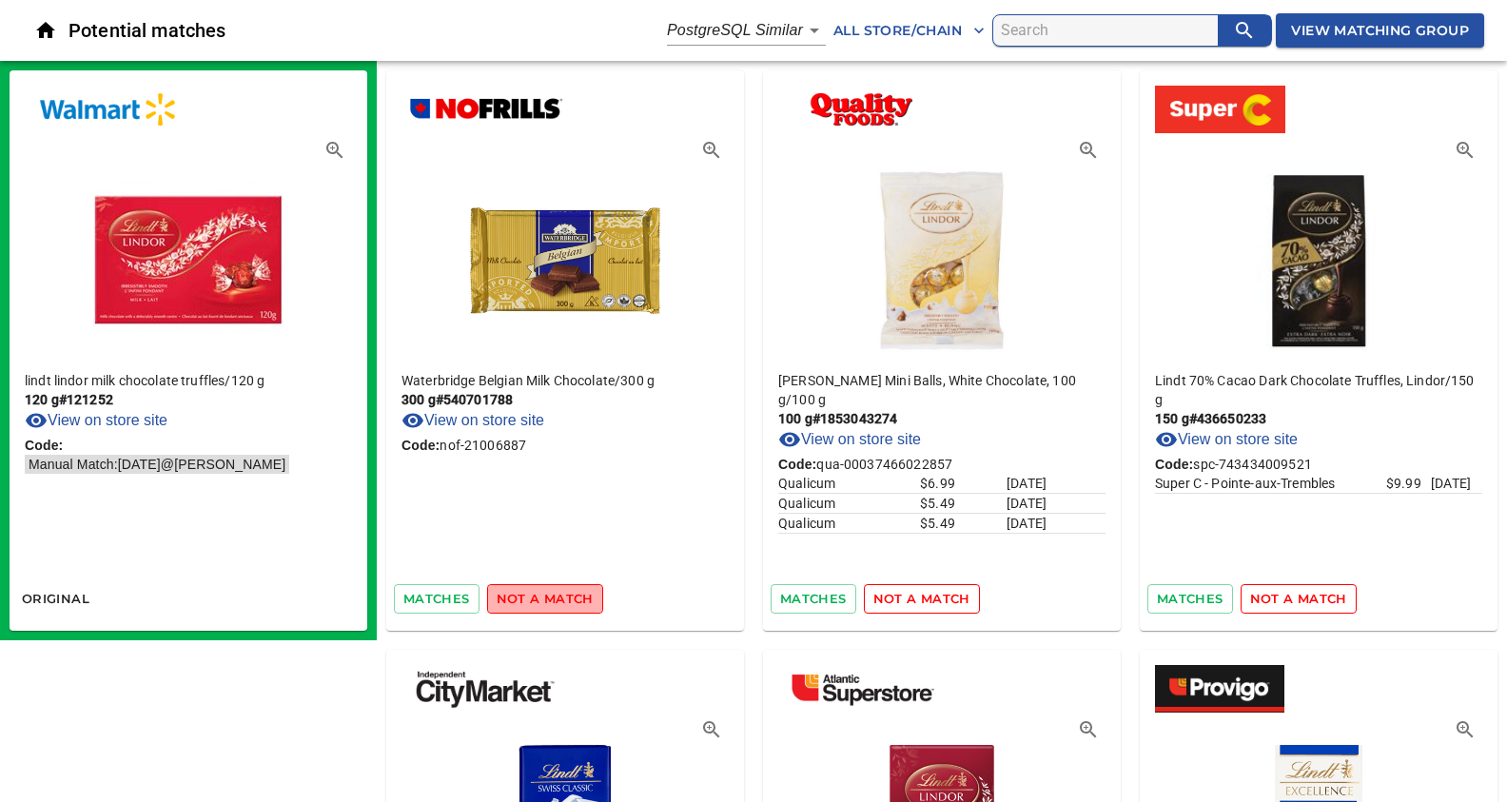
click at [550, 592] on span "not a match" at bounding box center [545, 599] width 97 height 22
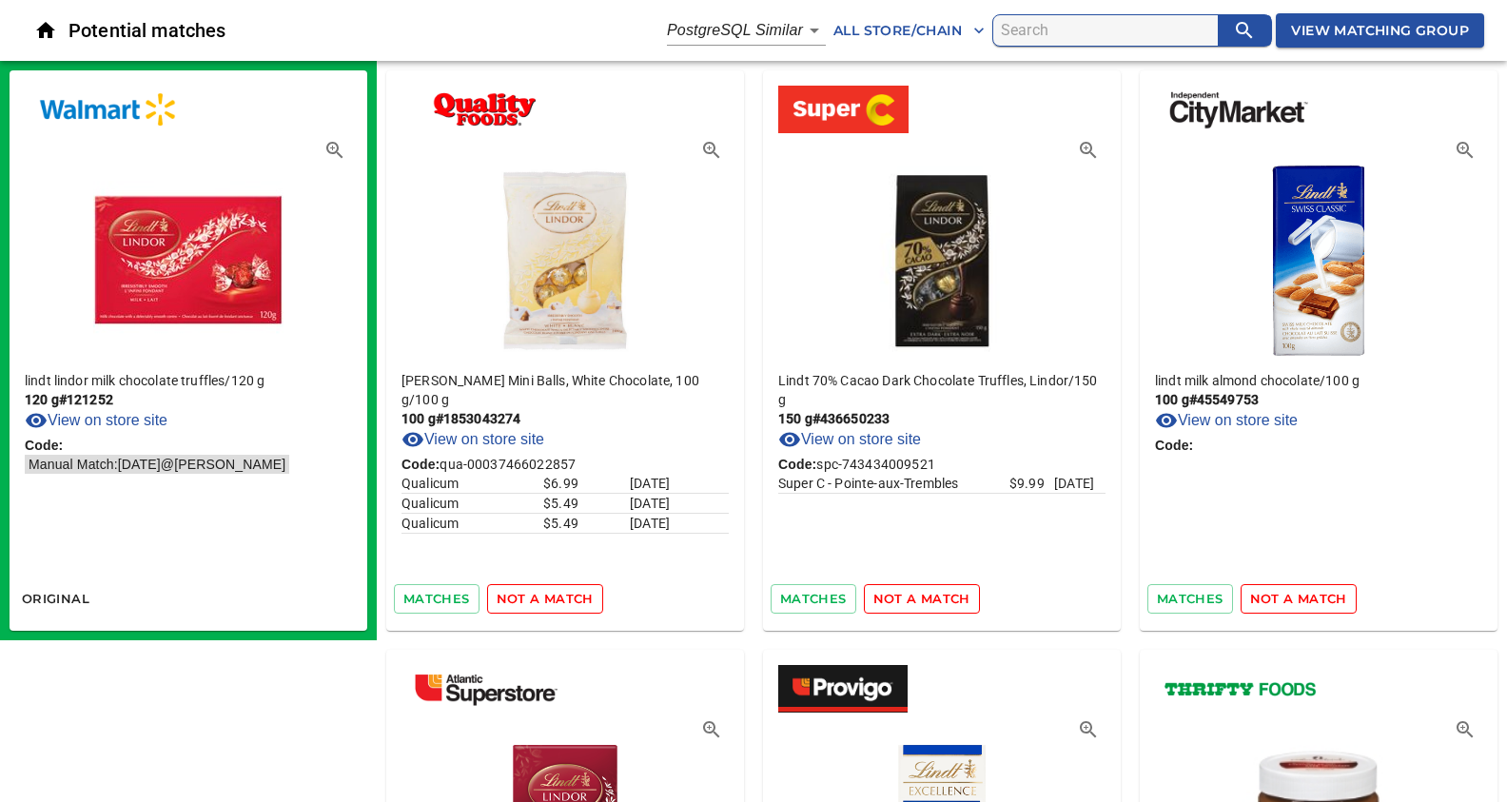
click at [550, 592] on span "not a match" at bounding box center [545, 599] width 97 height 22
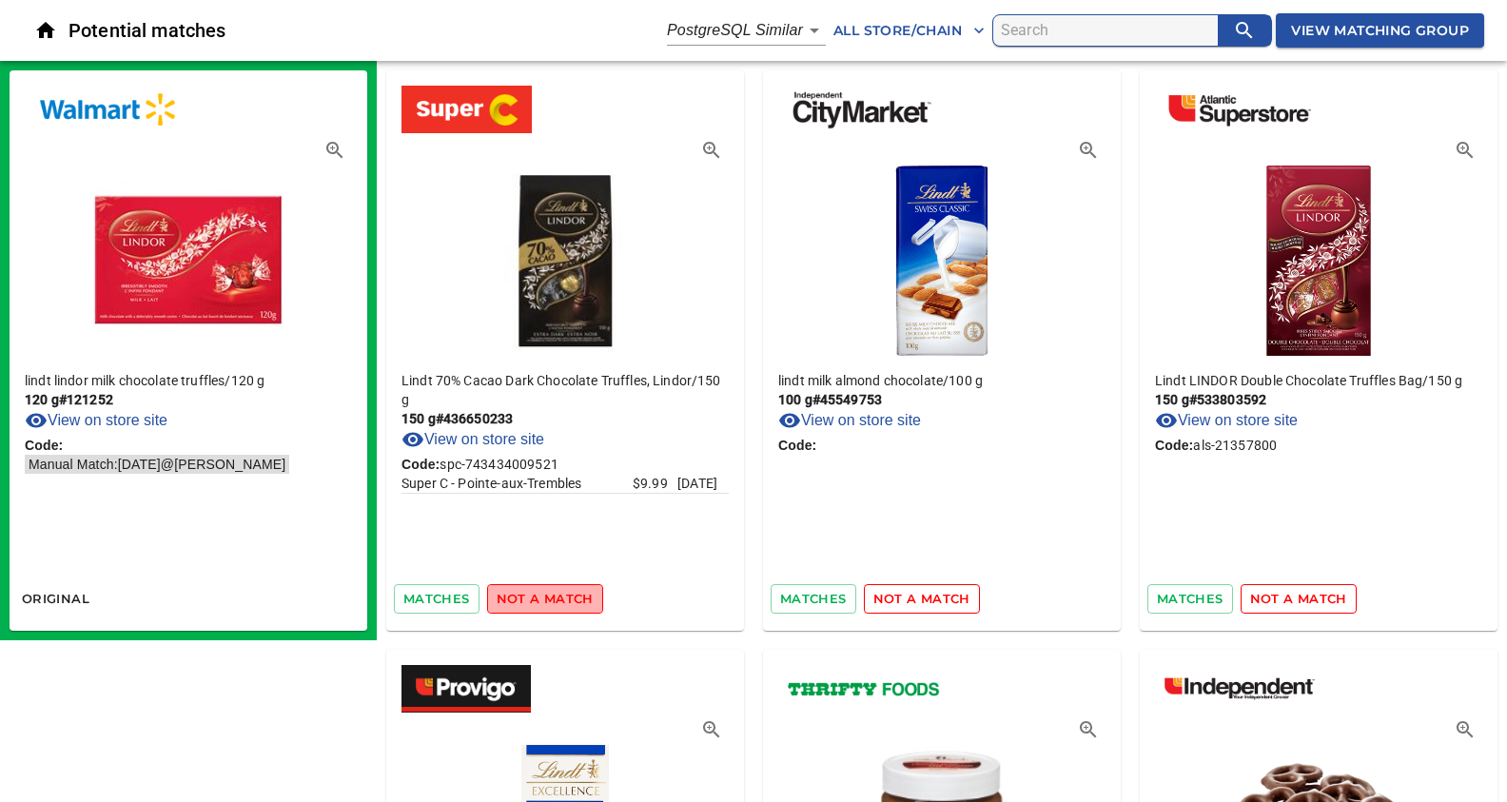
click at [550, 592] on span "not a match" at bounding box center [545, 599] width 97 height 22
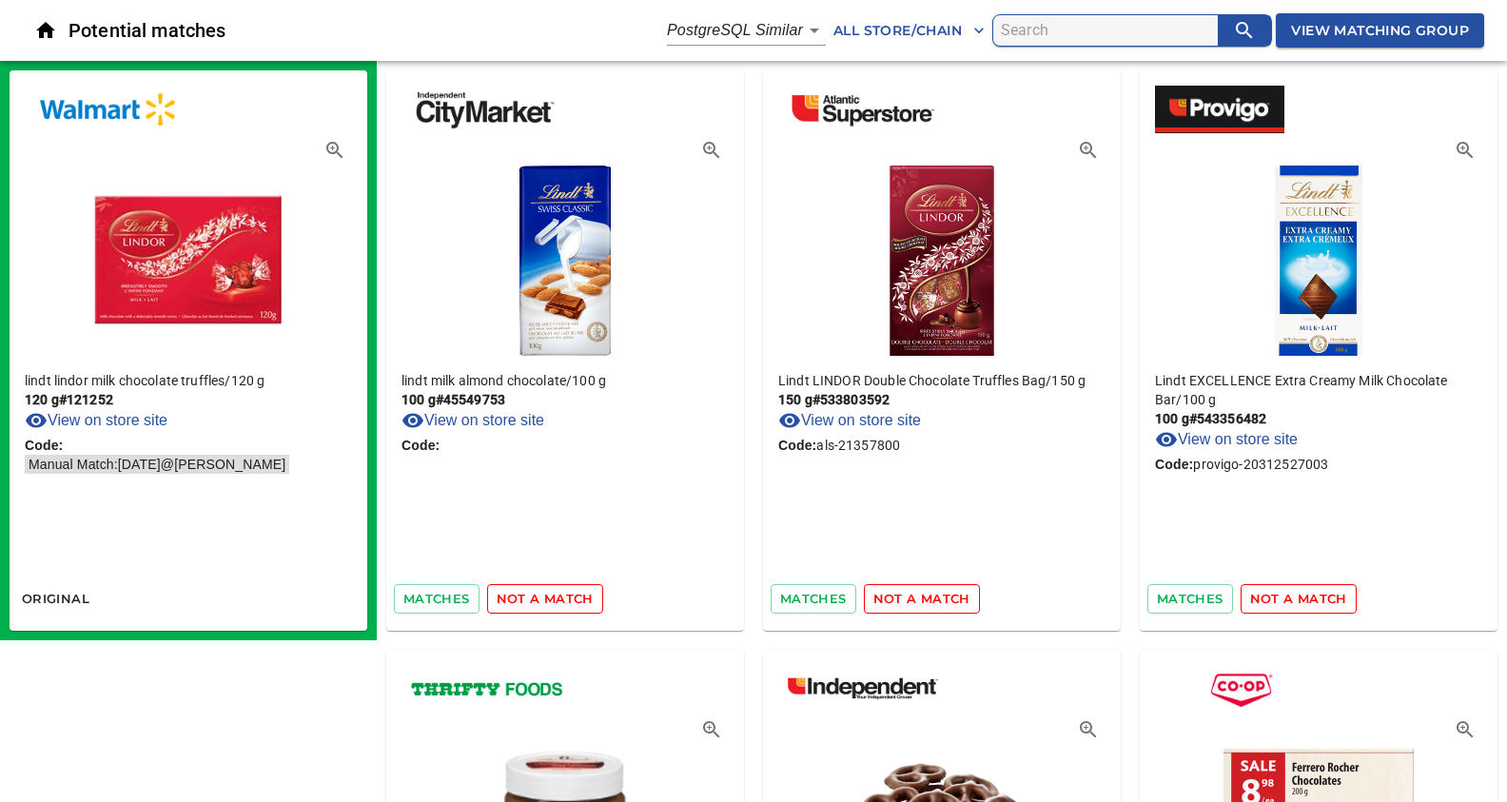
click at [550, 592] on span "not a match" at bounding box center [545, 599] width 97 height 22
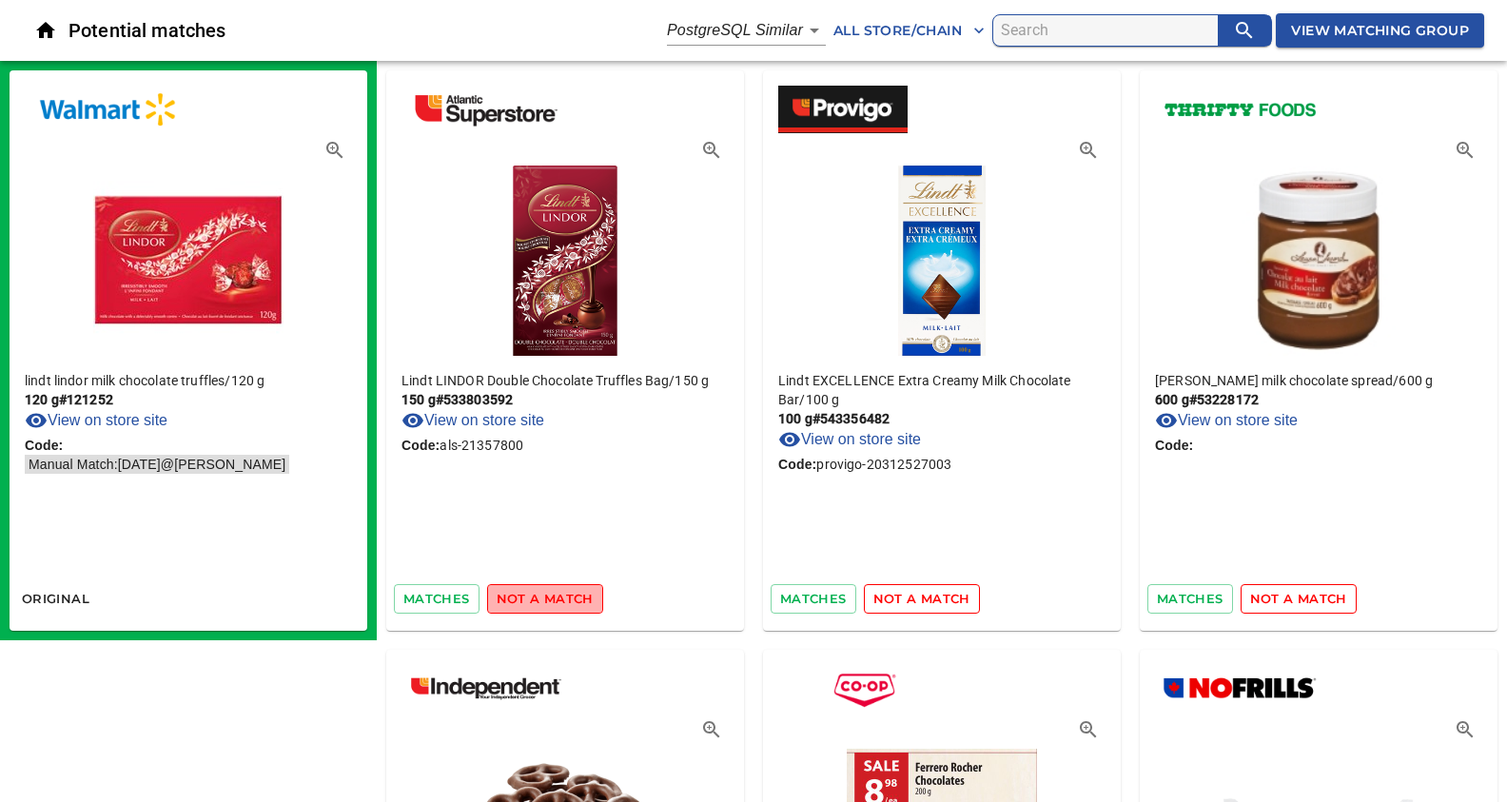
click at [550, 592] on span "not a match" at bounding box center [545, 599] width 97 height 22
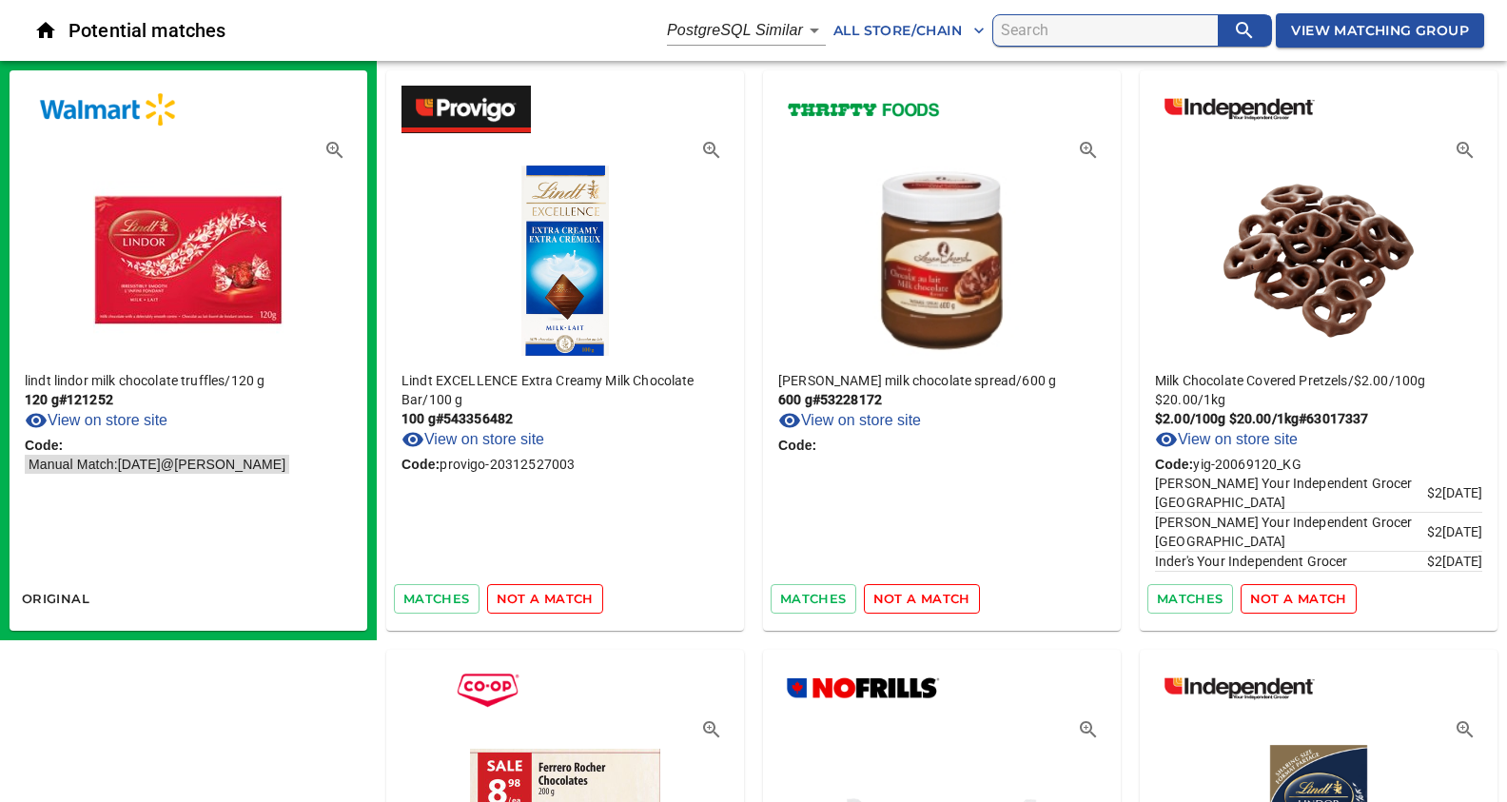
click at [550, 592] on span "not a match" at bounding box center [545, 599] width 97 height 22
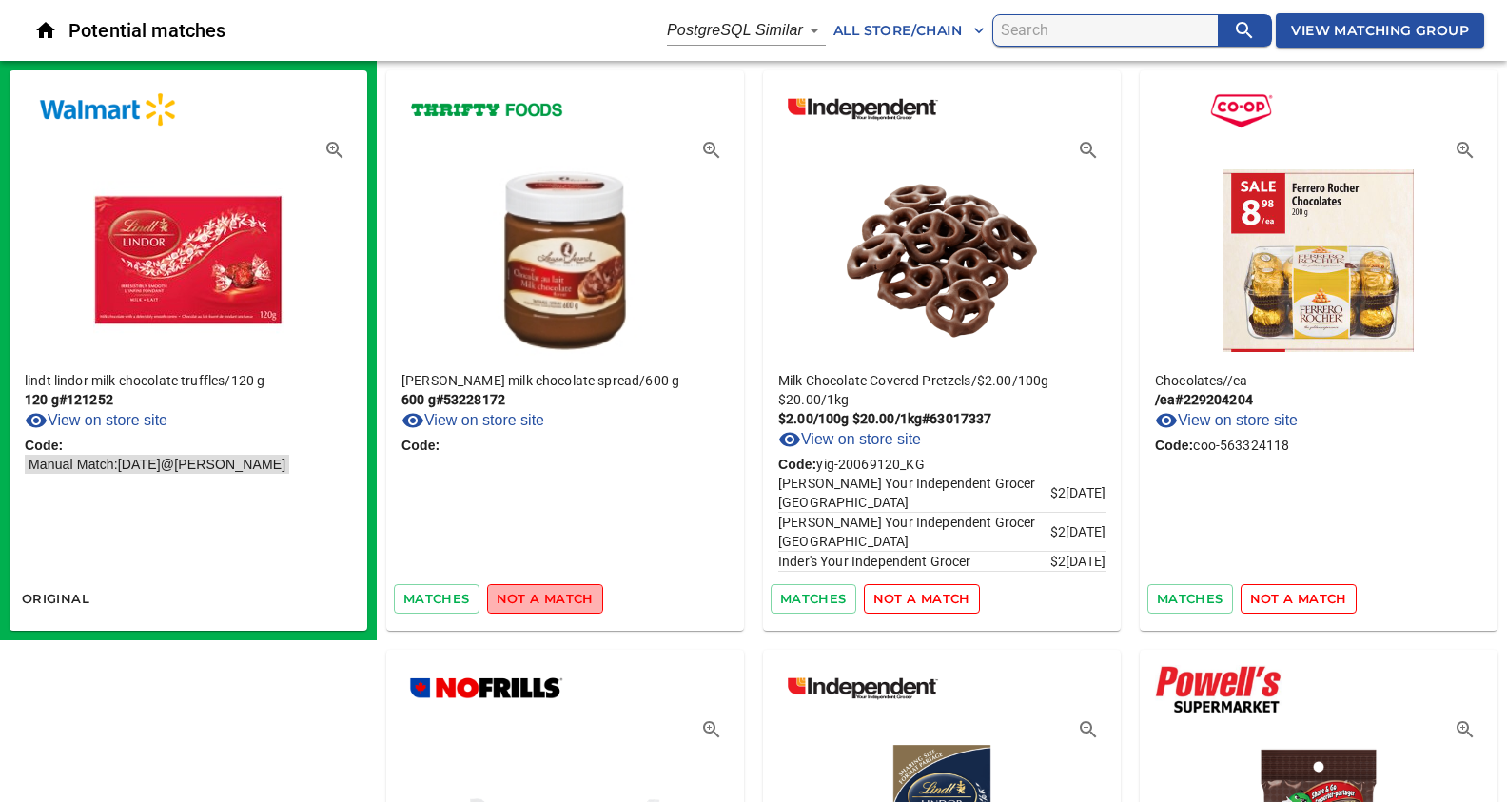
click at [550, 592] on span "not a match" at bounding box center [545, 599] width 97 height 22
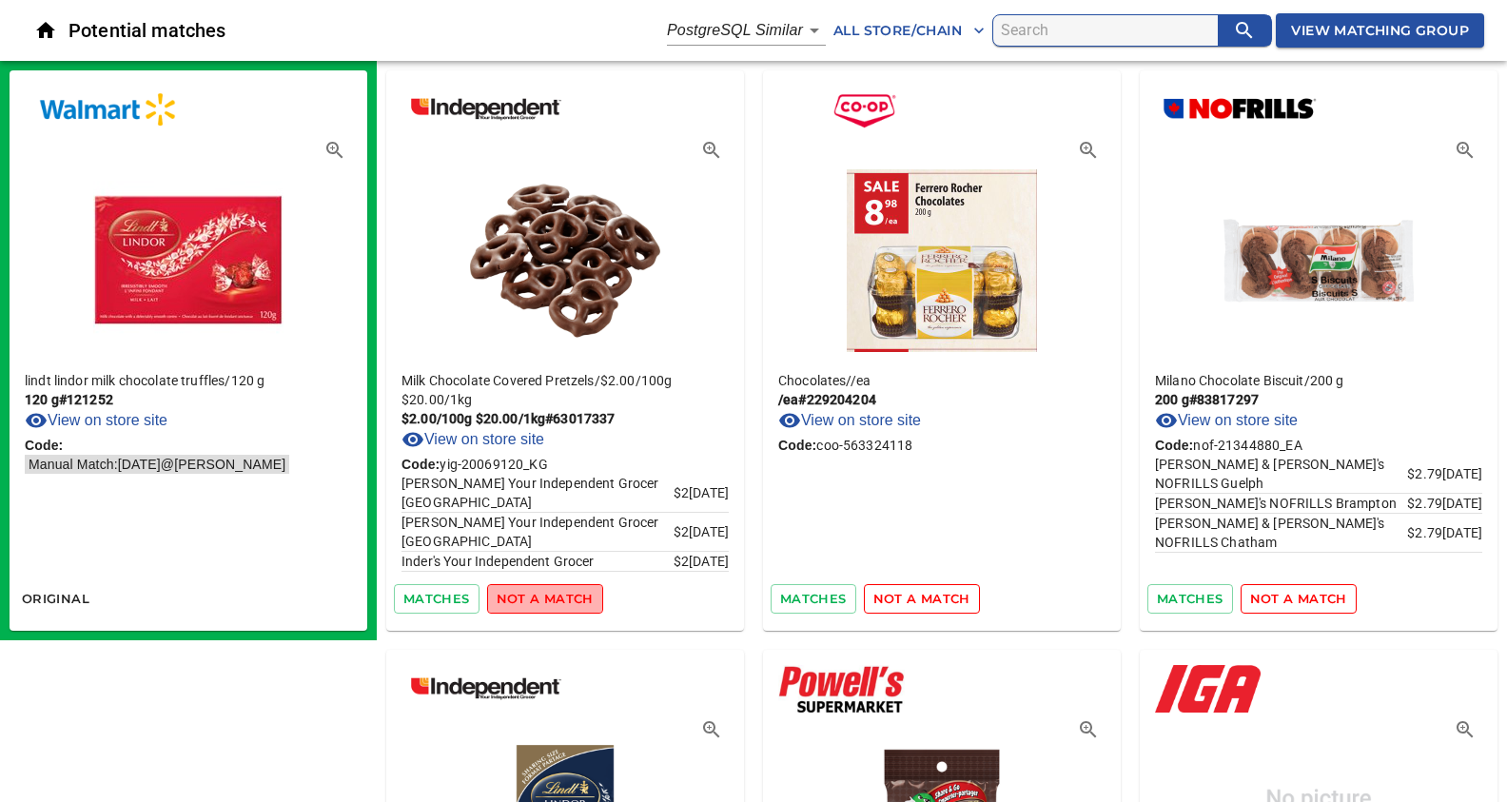
click at [550, 592] on span "not a match" at bounding box center [545, 599] width 97 height 22
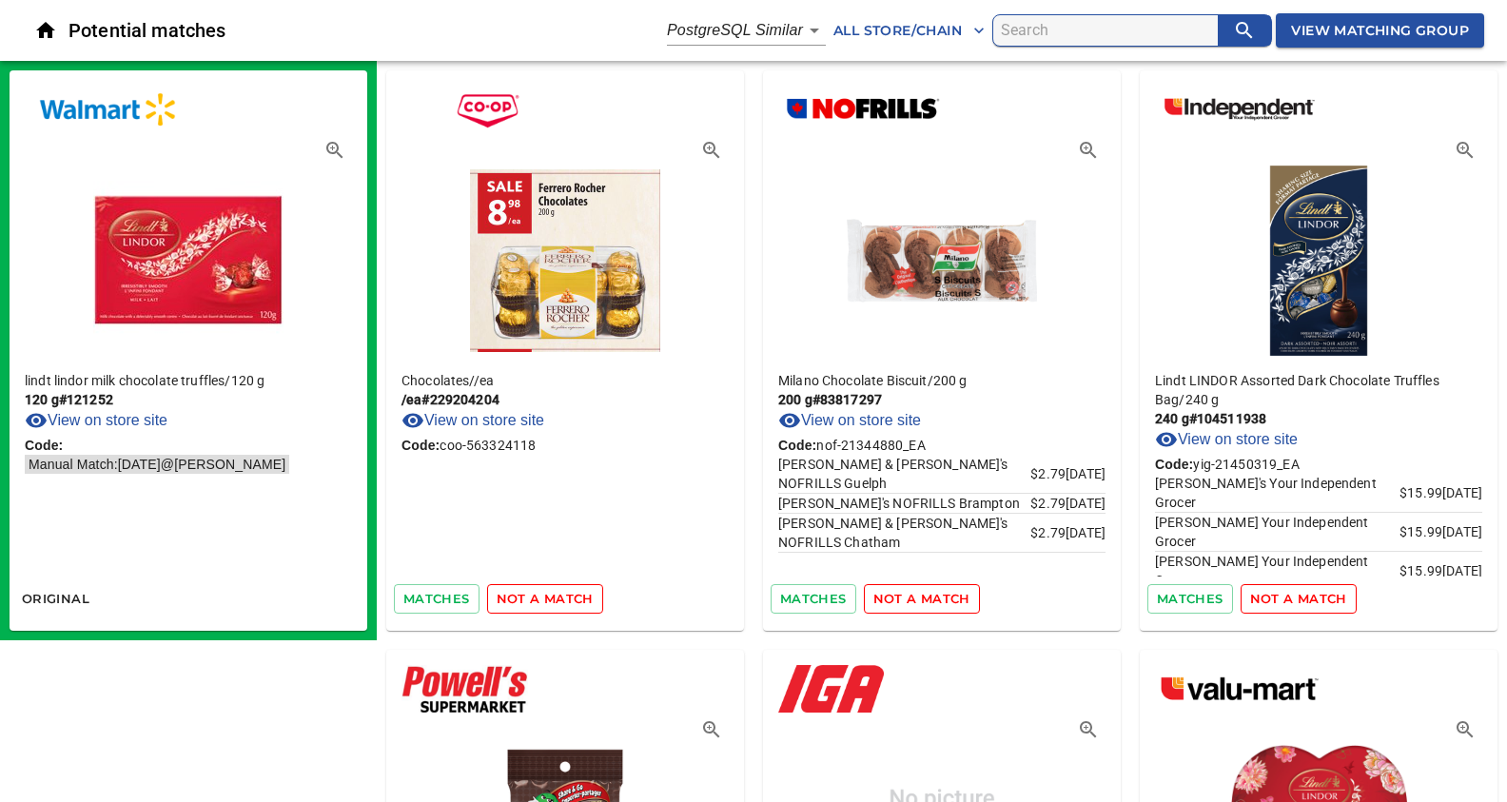
click at [550, 592] on span "not a match" at bounding box center [545, 599] width 97 height 22
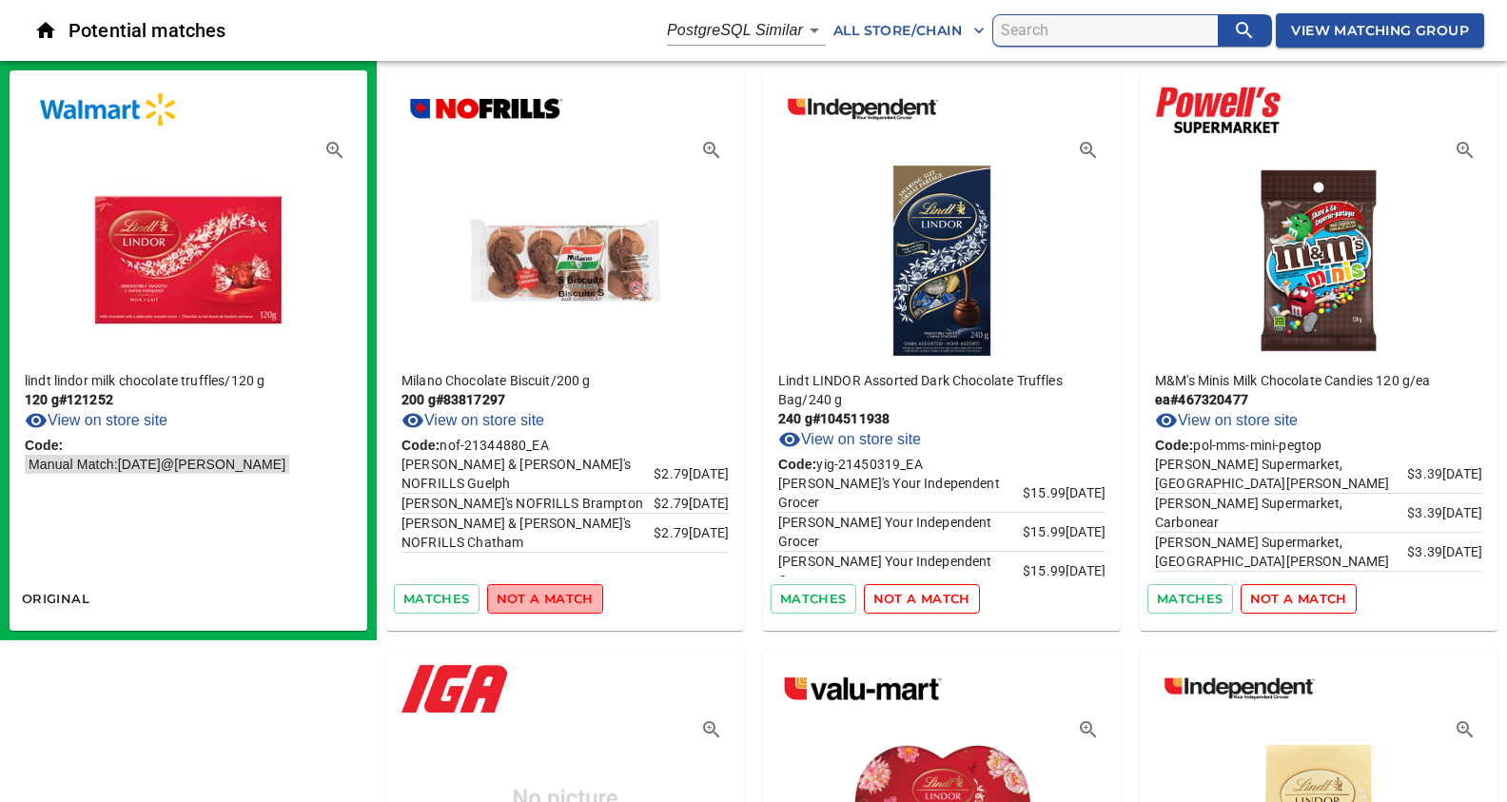
click at [550, 592] on span "not a match" at bounding box center [545, 599] width 97 height 22
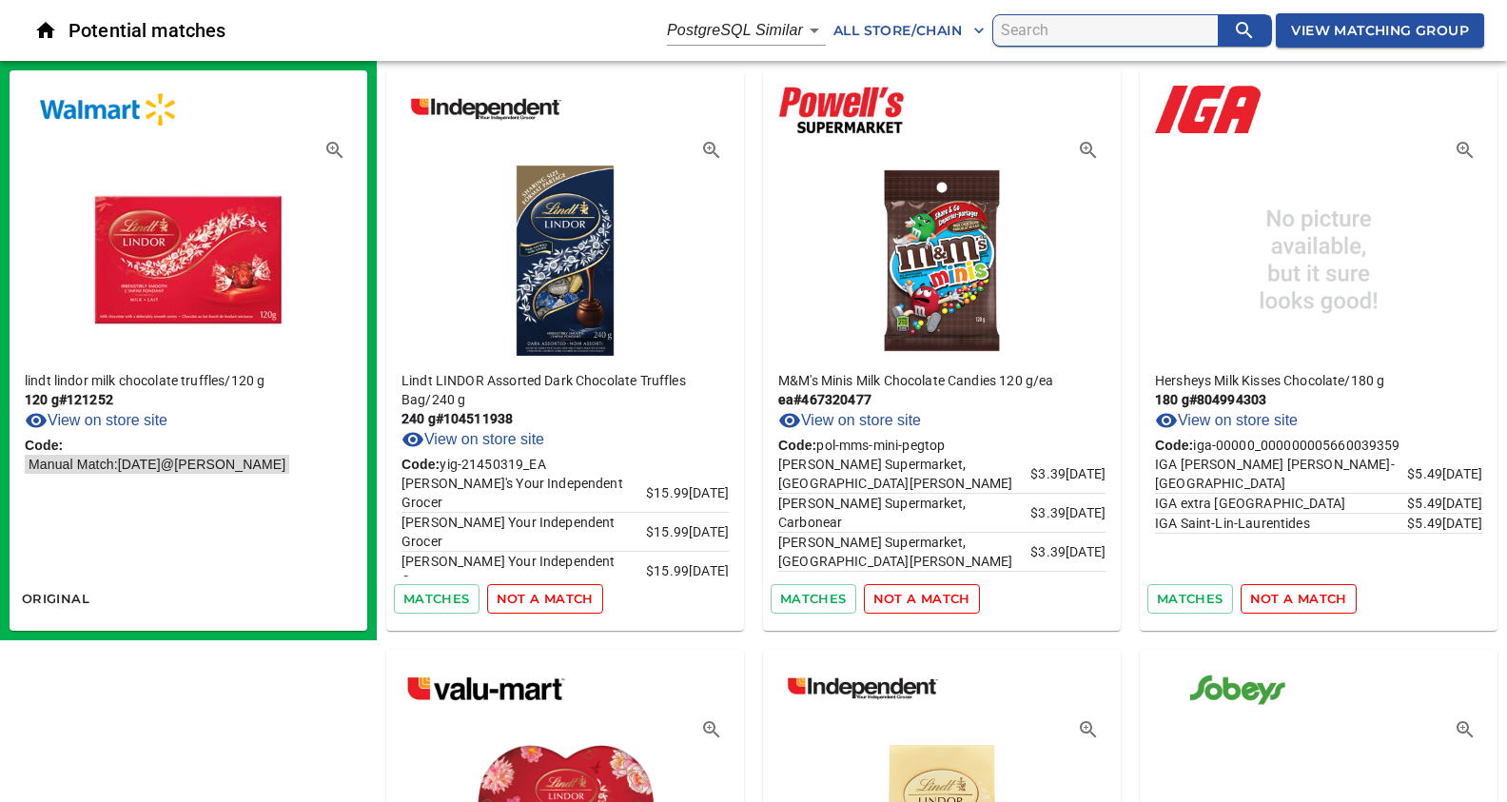
click at [550, 592] on span "not a match" at bounding box center [545, 599] width 97 height 22
click at [550, 592] on div "matches not a match" at bounding box center [565, 598] width 358 height 45
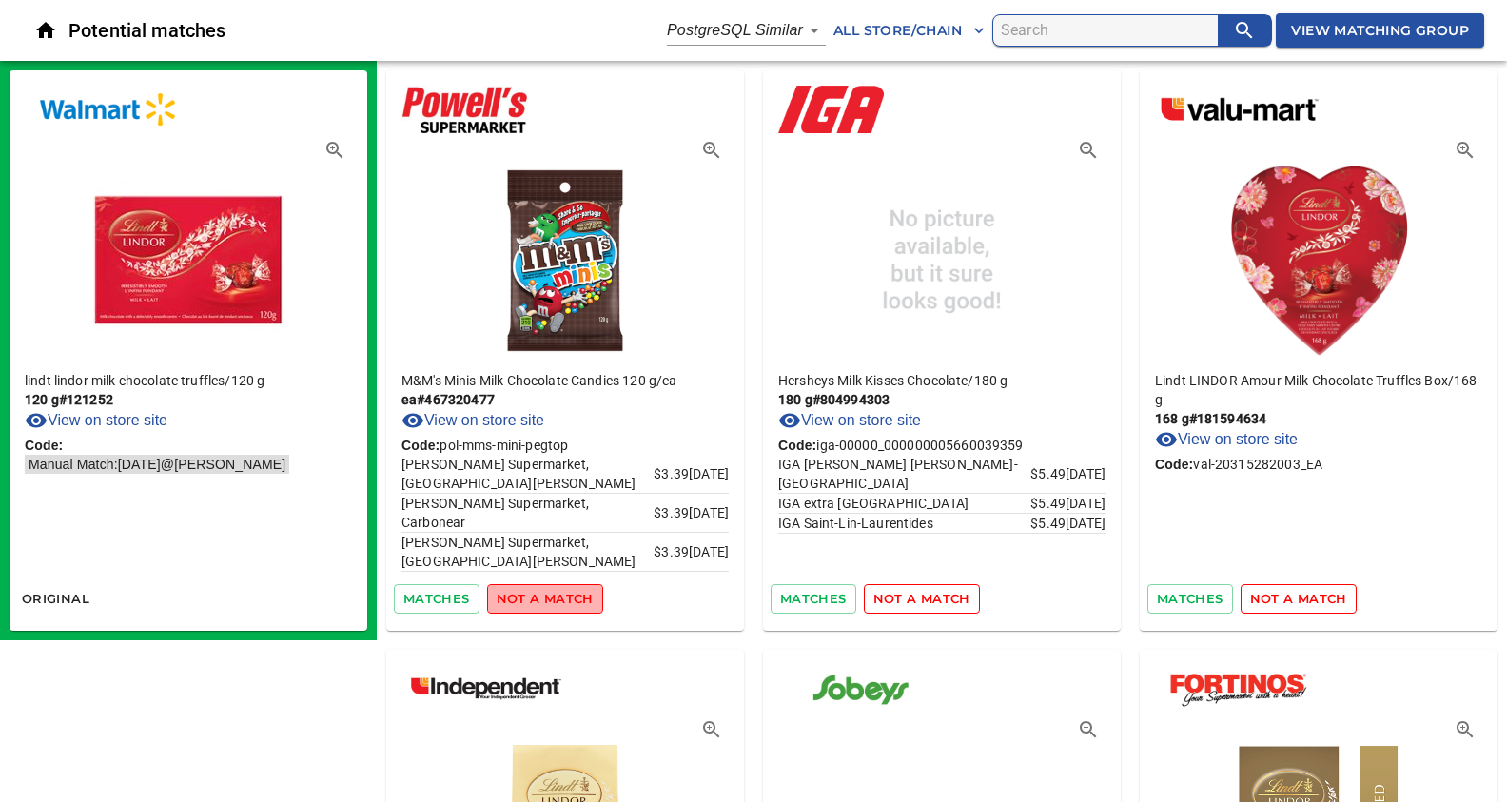
click at [550, 592] on span "not a match" at bounding box center [545, 599] width 97 height 22
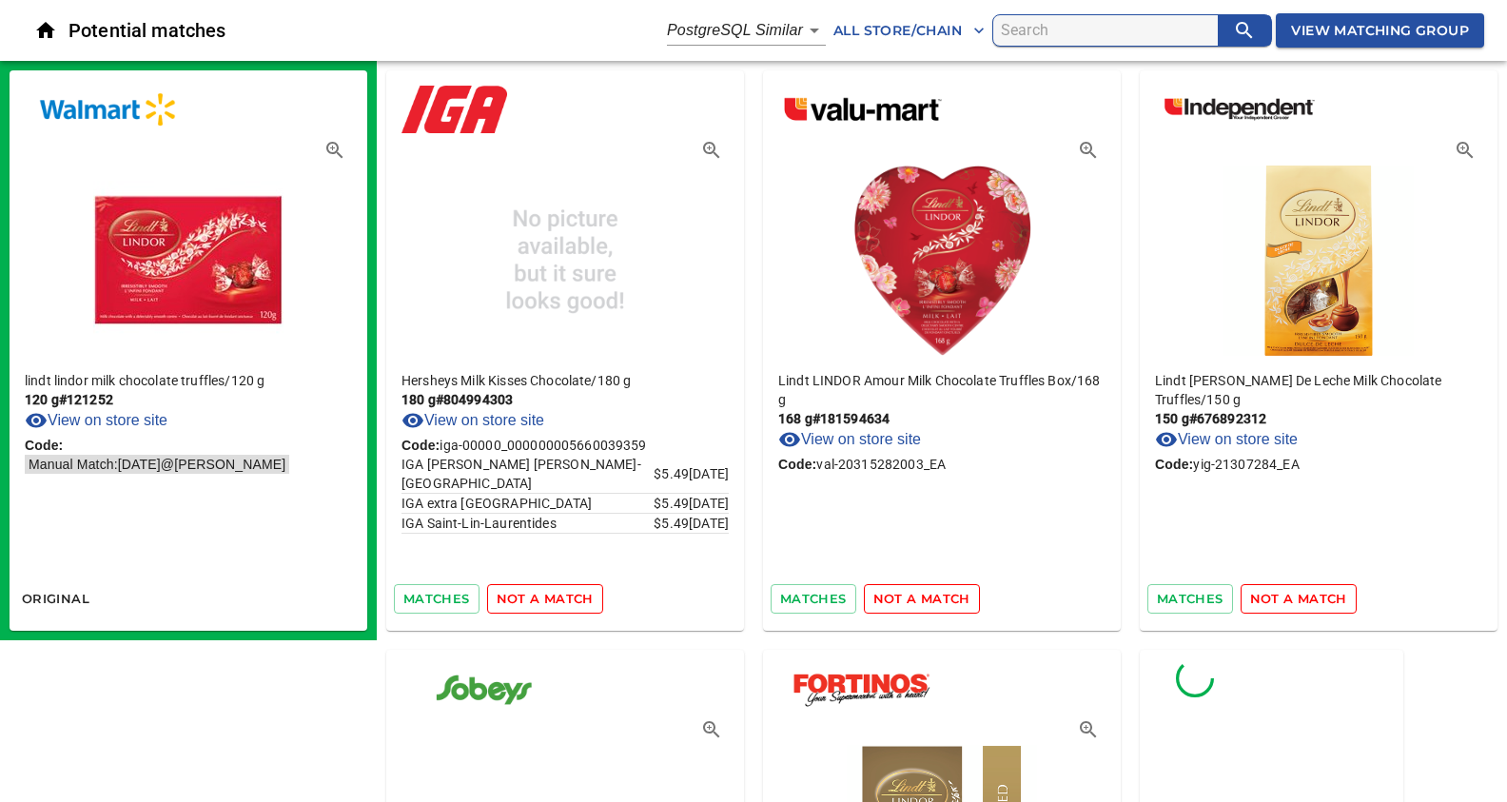
click at [550, 592] on span "not a match" at bounding box center [545, 599] width 97 height 22
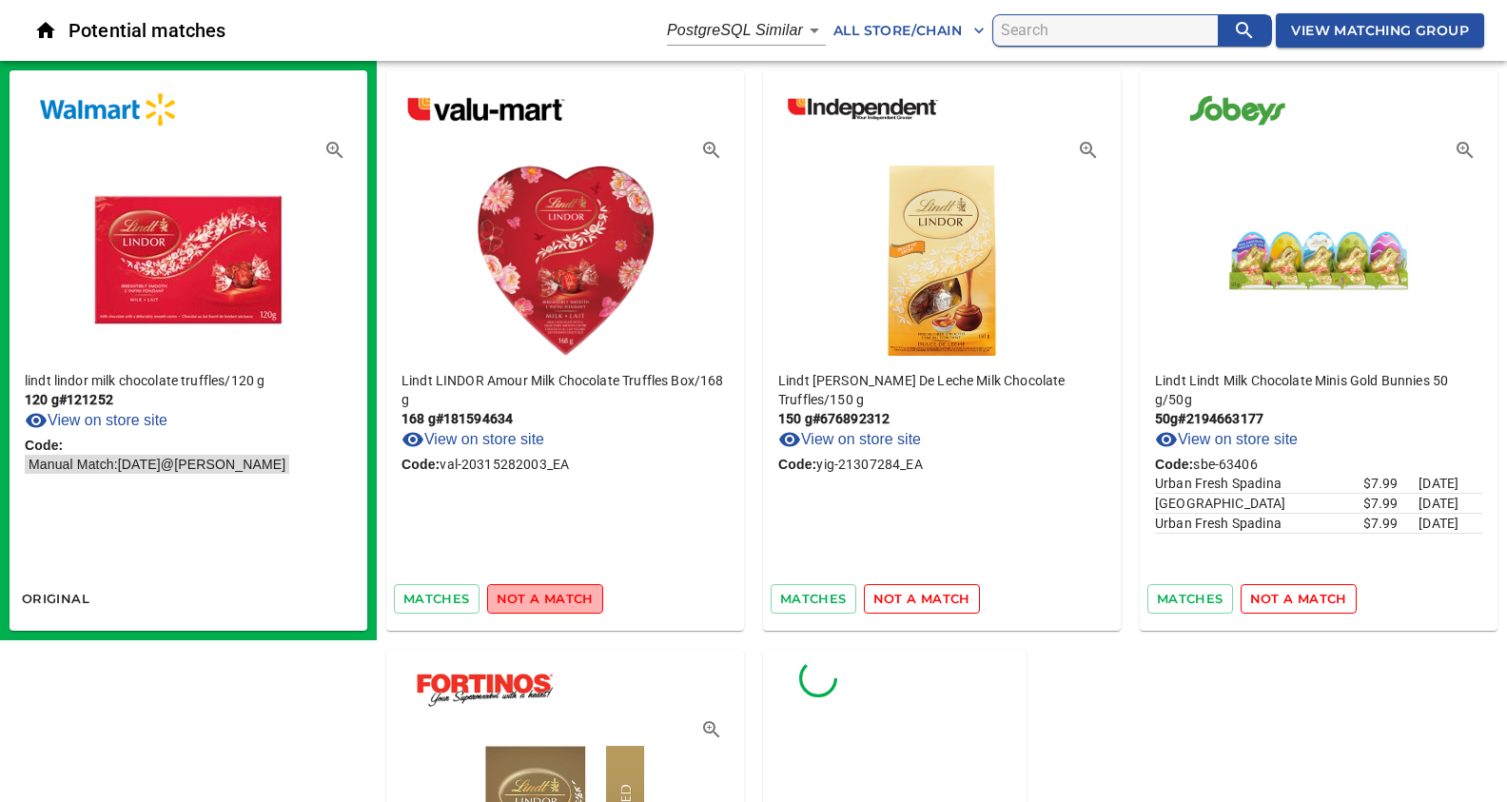
click at [550, 592] on span "not a match" at bounding box center [545, 599] width 97 height 22
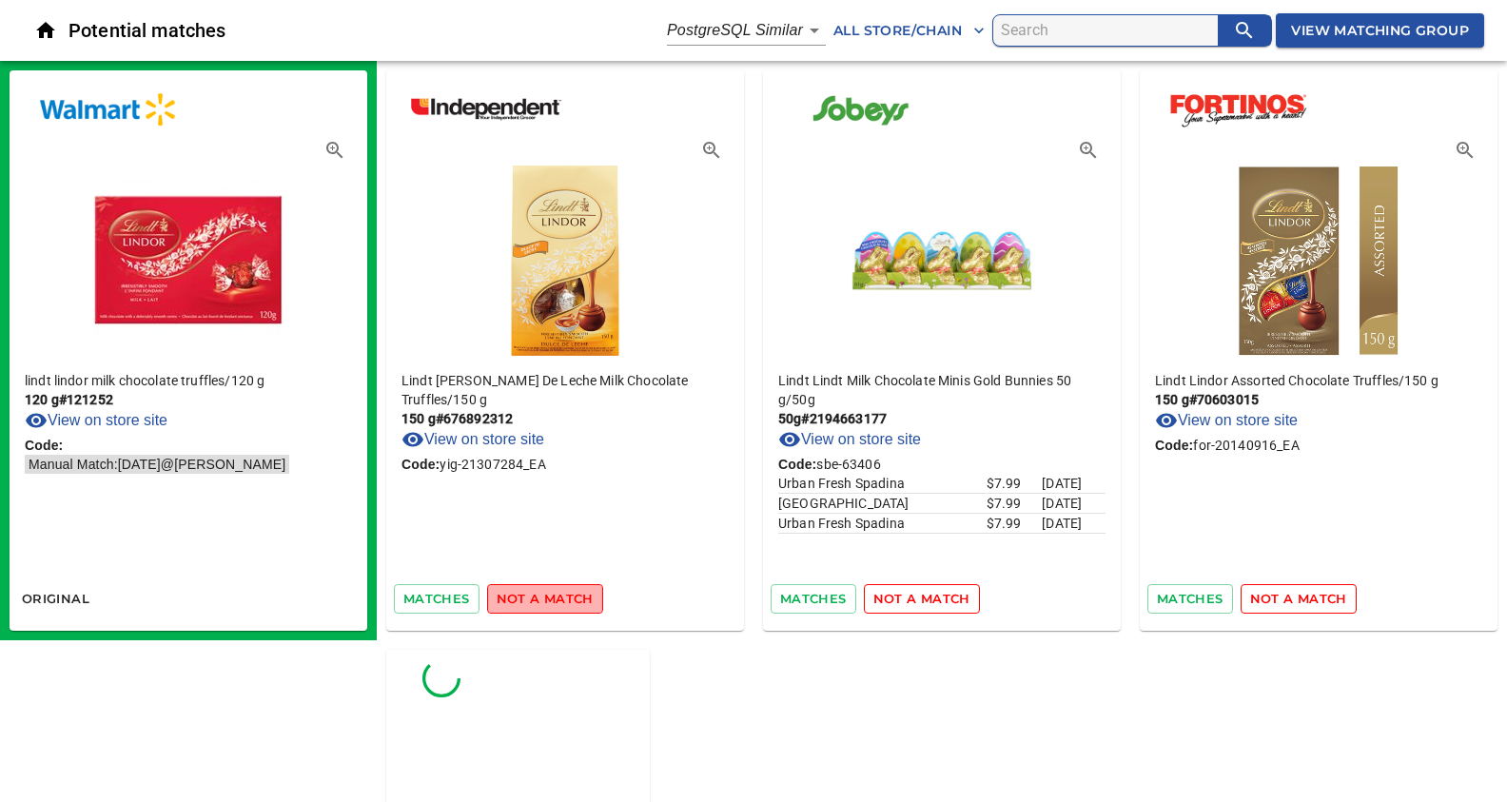
click at [550, 592] on span "not a match" at bounding box center [545, 599] width 97 height 22
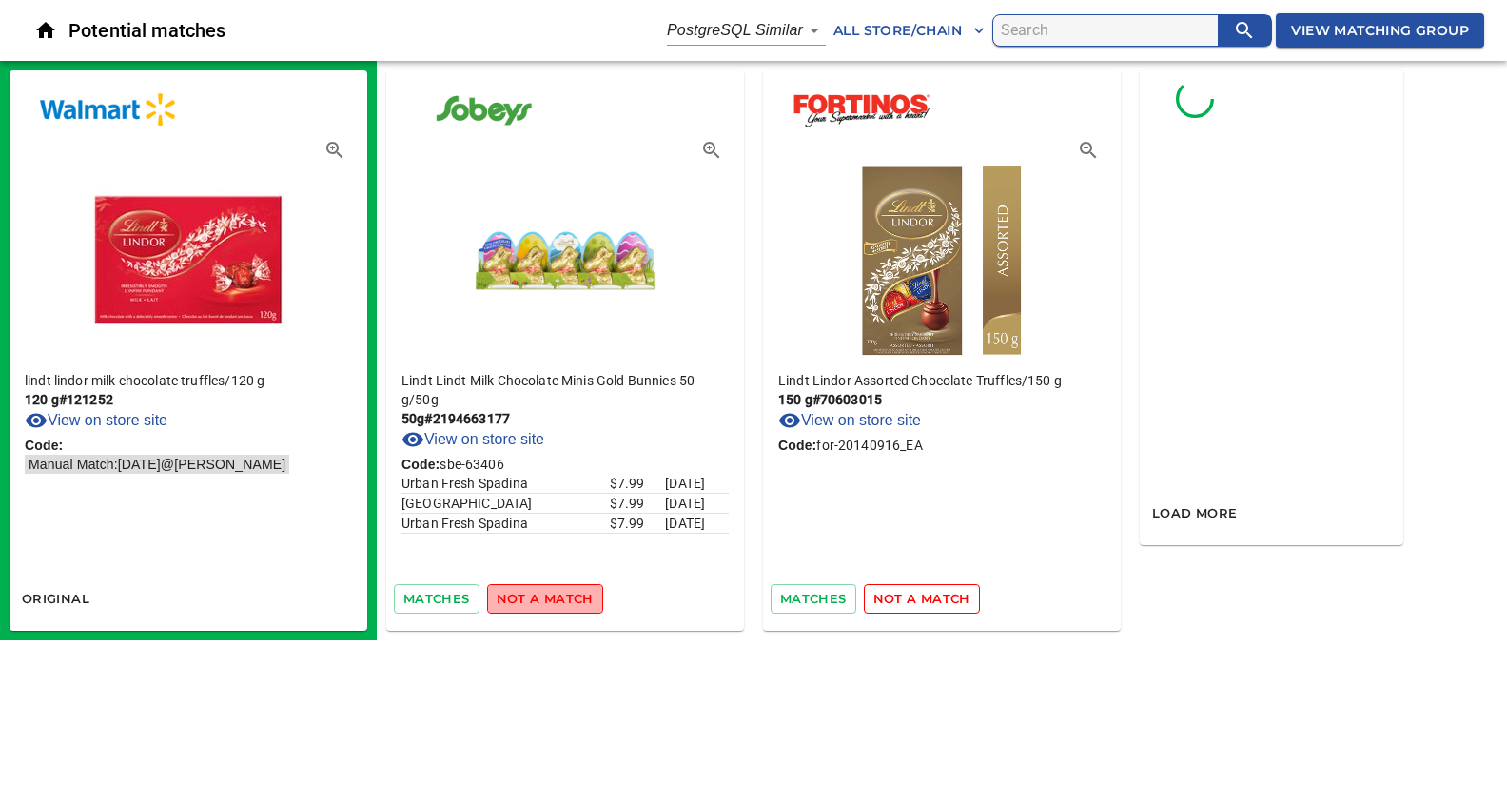
click at [550, 592] on span "not a match" at bounding box center [545, 599] width 97 height 22
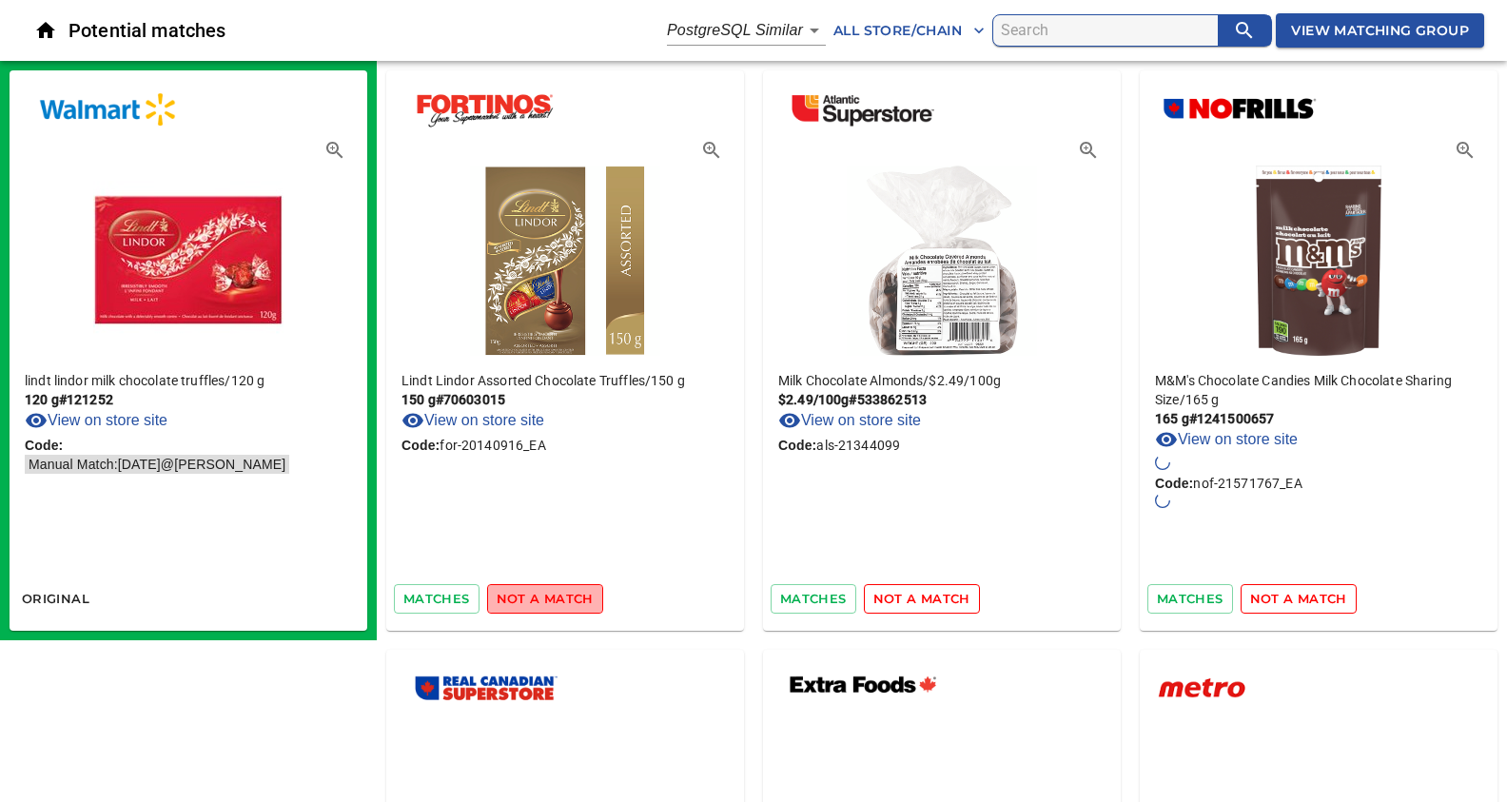
click at [550, 592] on span "not a match" at bounding box center [545, 599] width 97 height 22
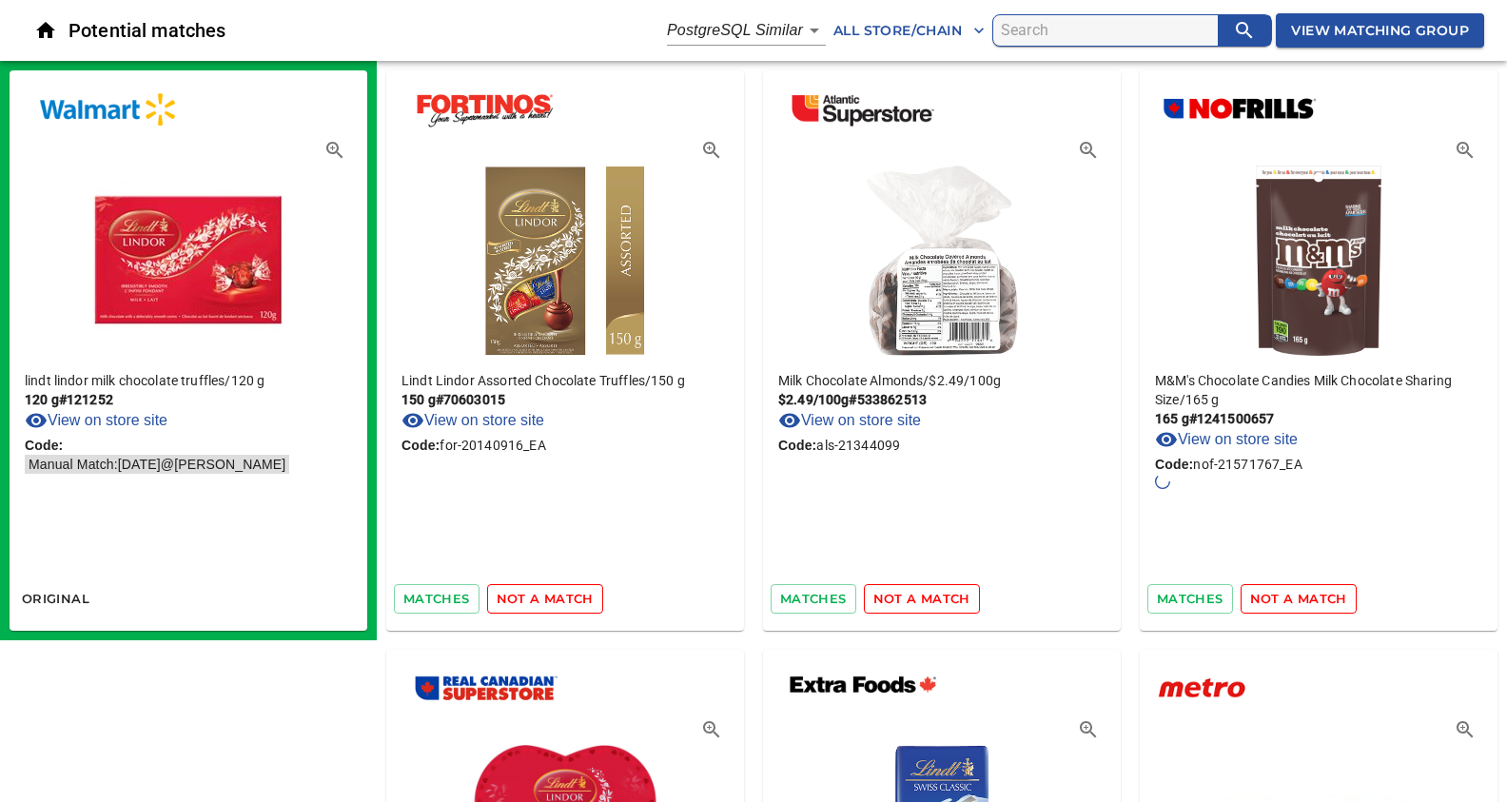
click at [550, 592] on span "not a match" at bounding box center [545, 599] width 97 height 22
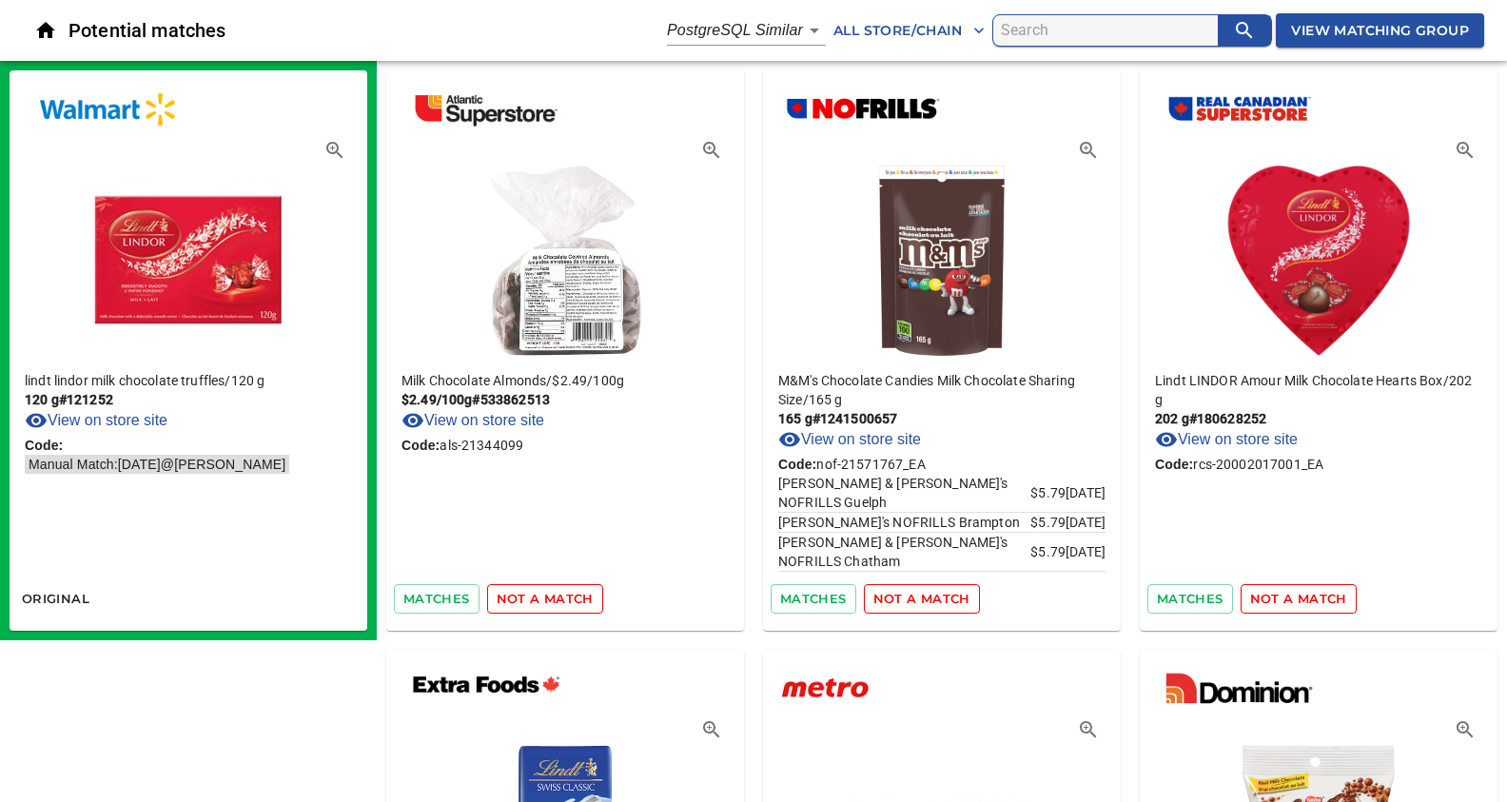
click at [540, 599] on span "not a match" at bounding box center [545, 599] width 97 height 22
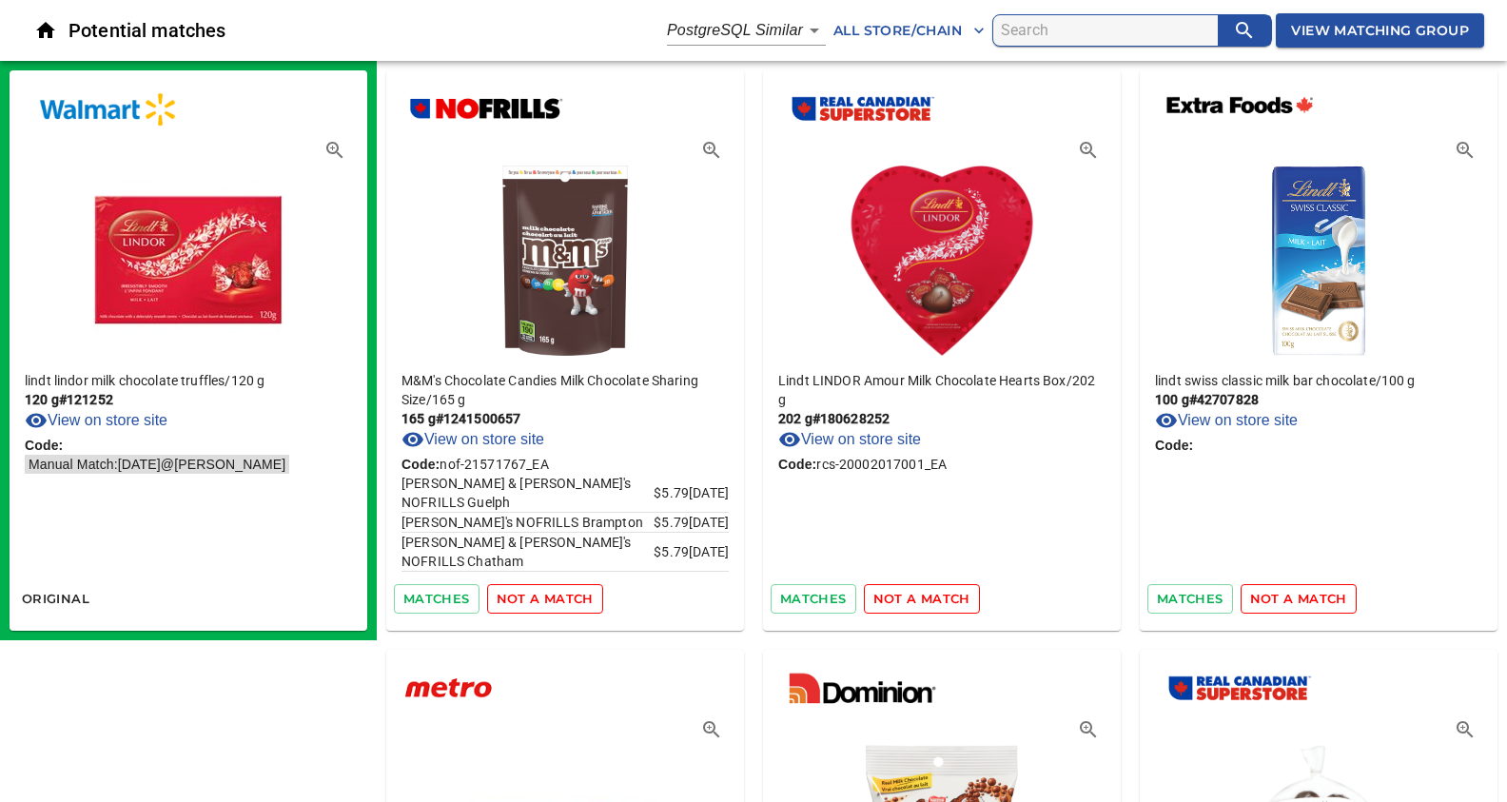
click at [540, 599] on span "not a match" at bounding box center [545, 599] width 97 height 22
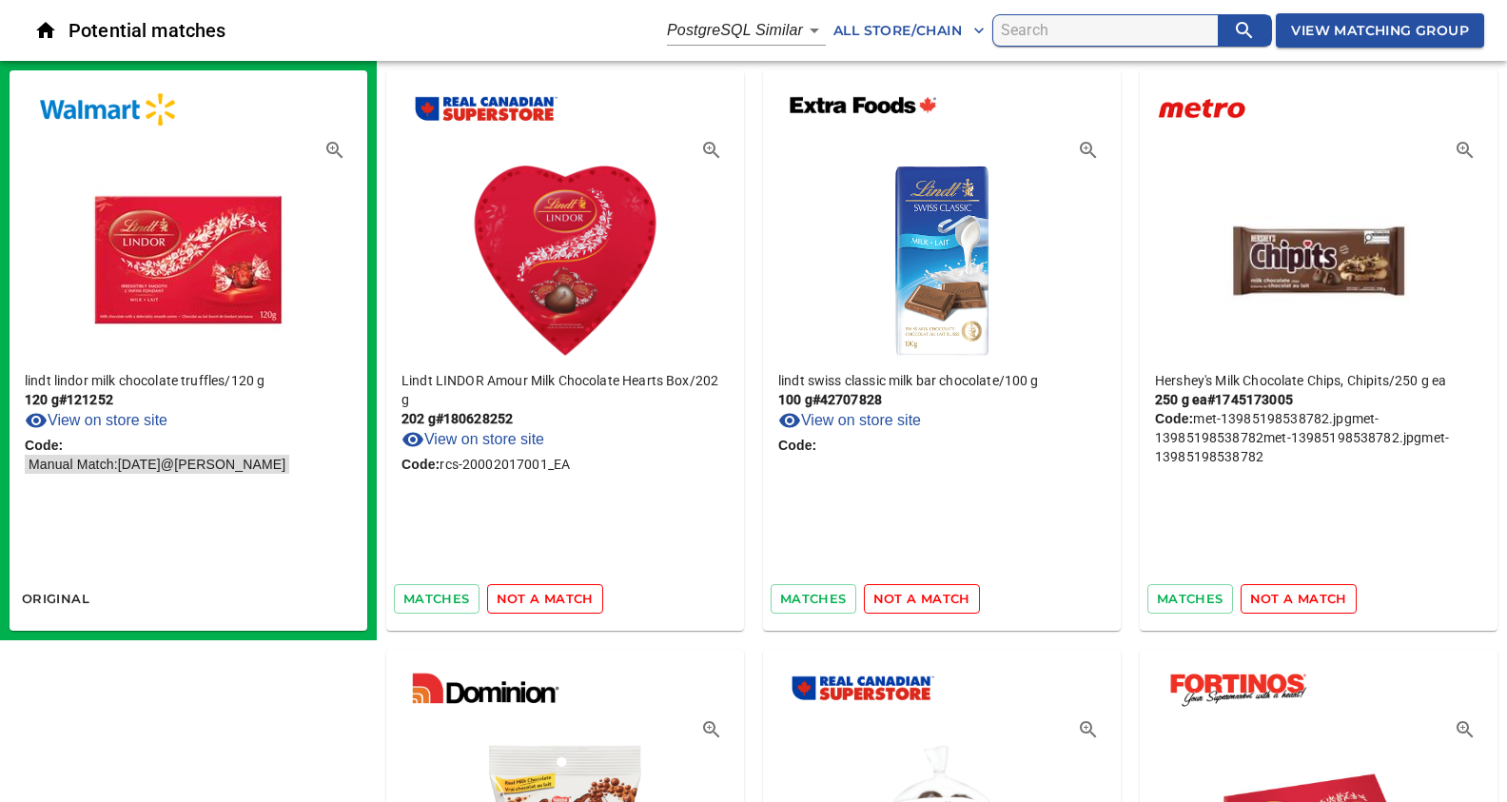
click at [540, 599] on span "not a match" at bounding box center [545, 599] width 97 height 22
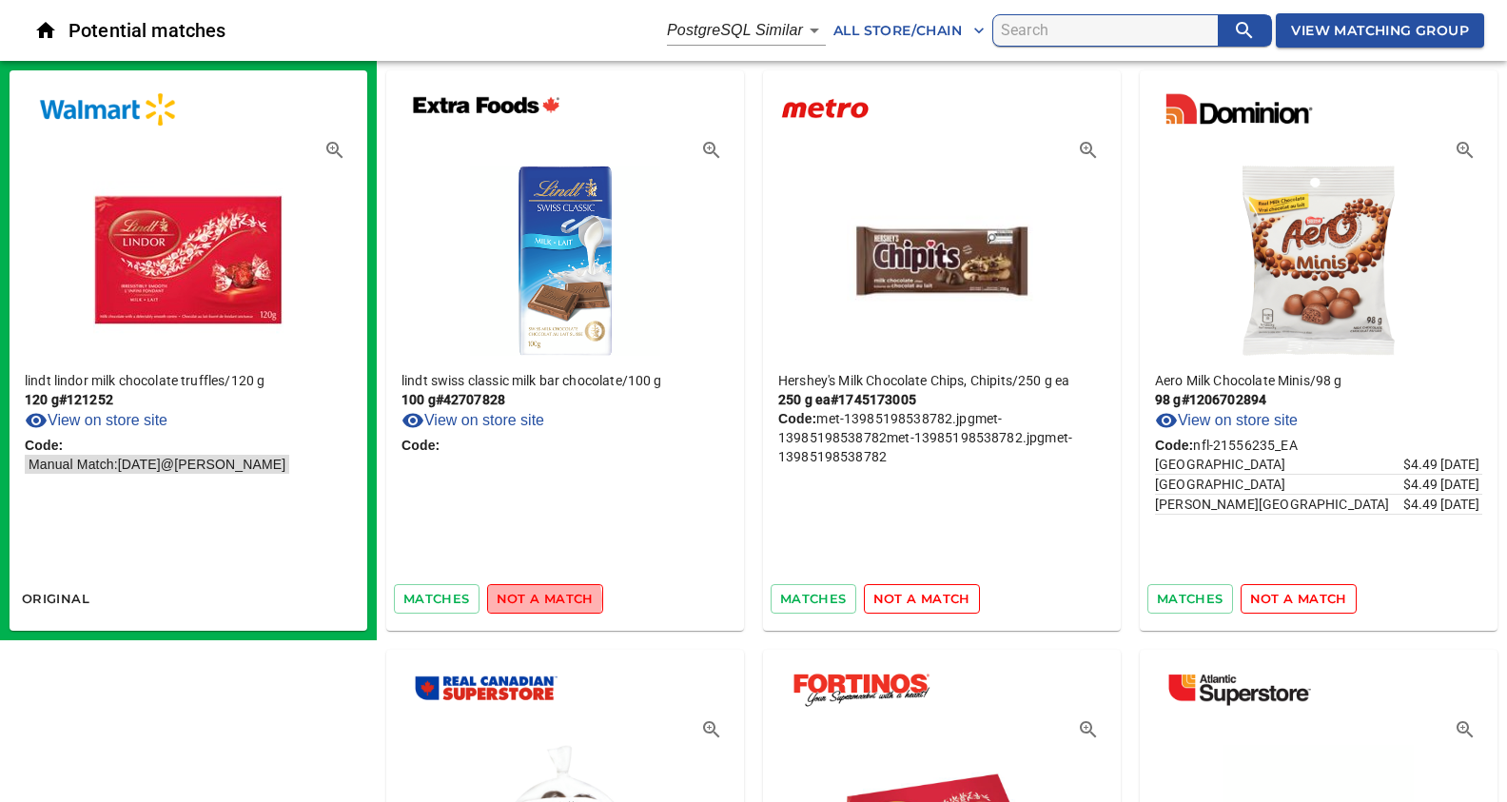
click at [540, 599] on span "not a match" at bounding box center [545, 599] width 97 height 22
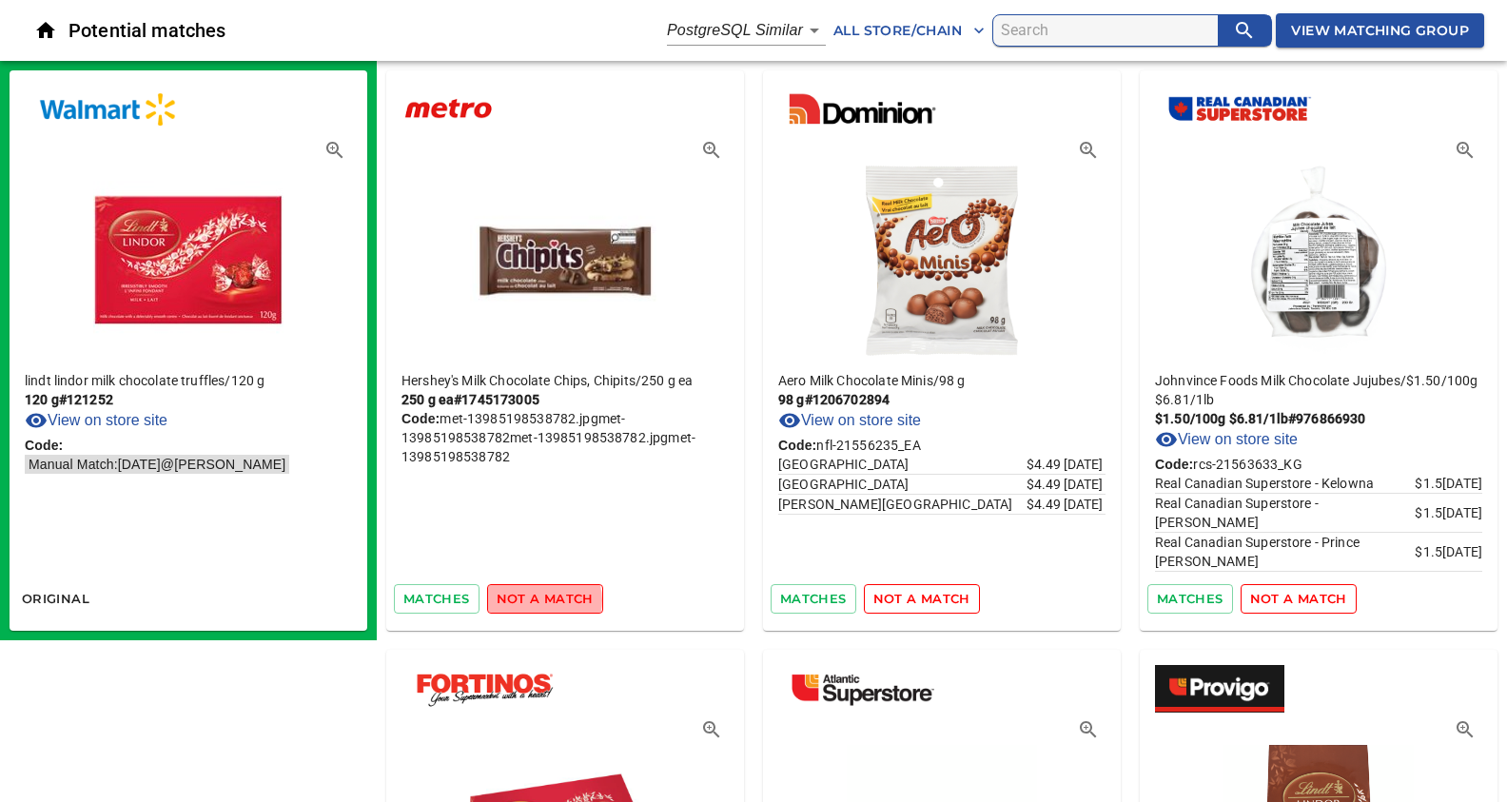
click at [540, 599] on span "not a match" at bounding box center [545, 599] width 97 height 22
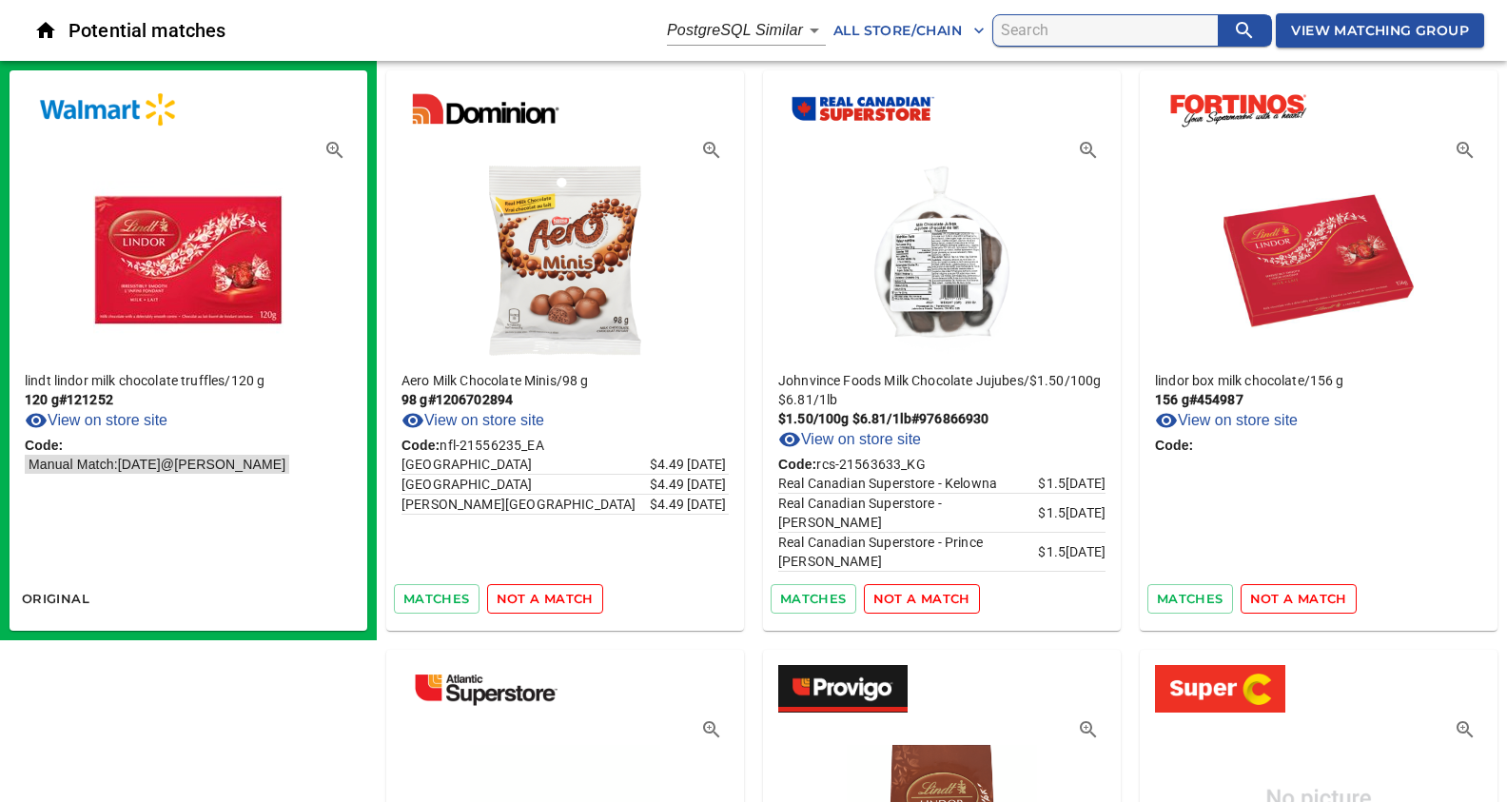
click at [540, 599] on span "not a match" at bounding box center [545, 599] width 97 height 22
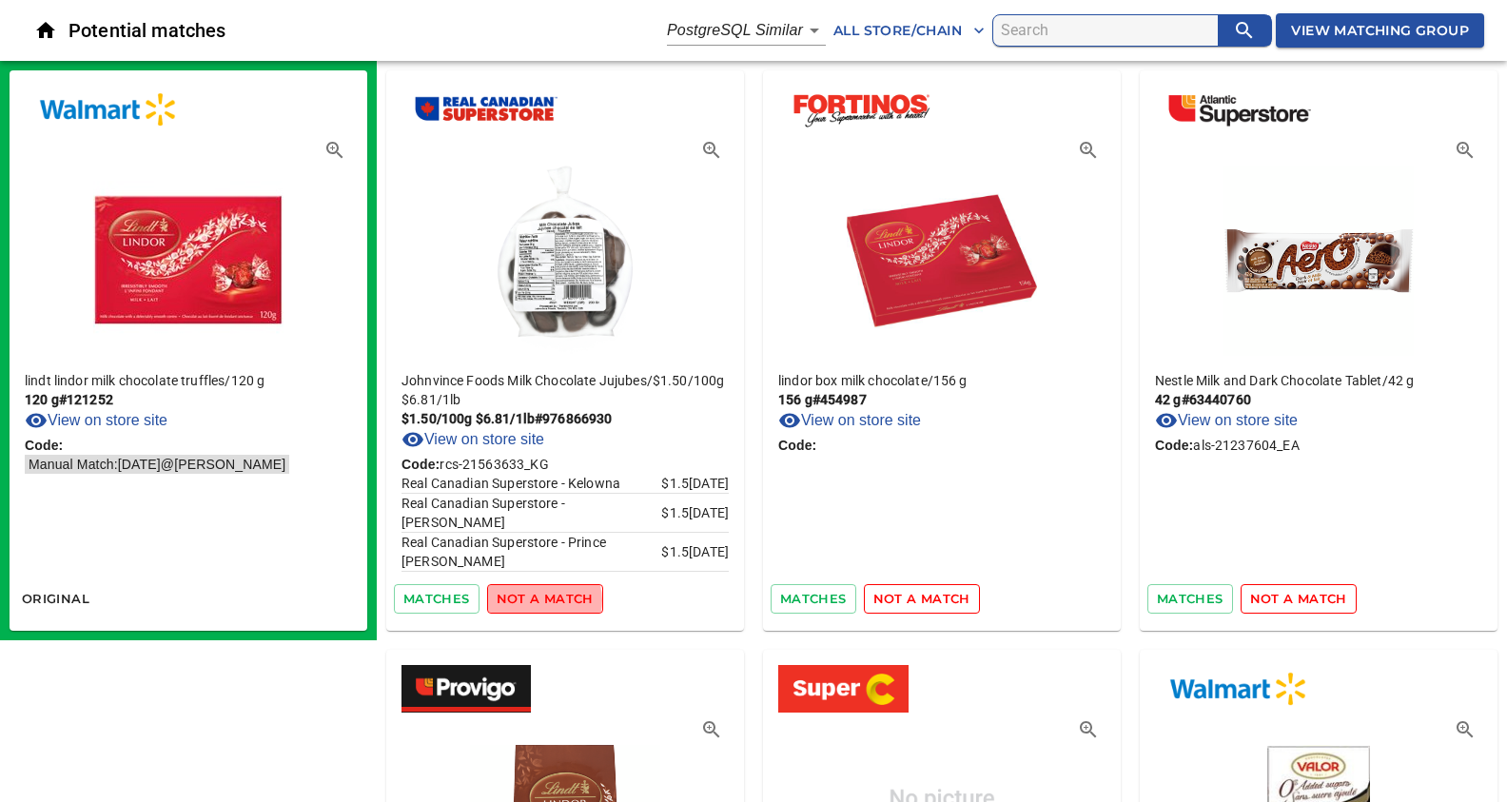
click at [540, 599] on span "not a match" at bounding box center [545, 599] width 97 height 22
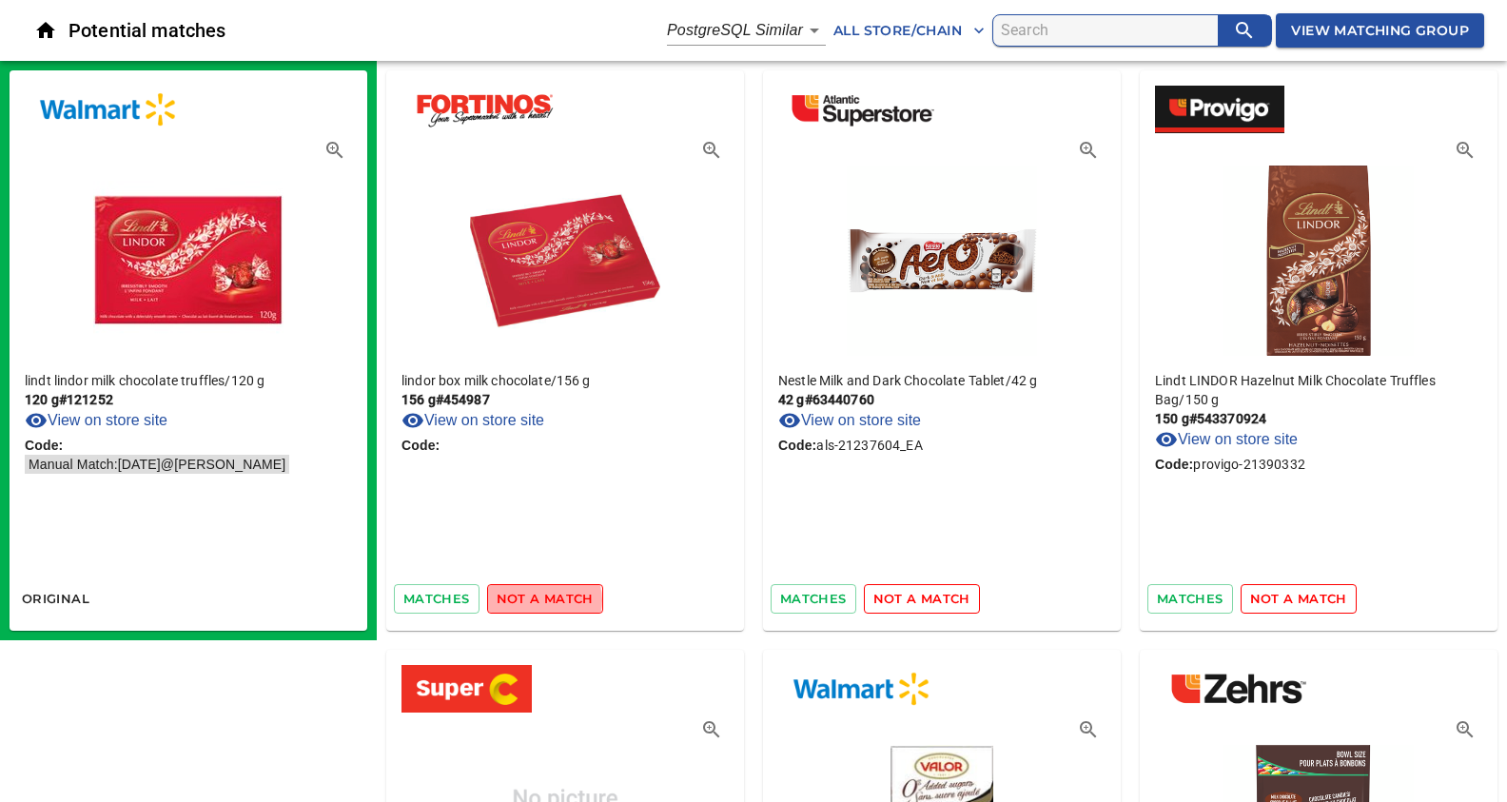
click at [540, 599] on span "not a match" at bounding box center [545, 599] width 97 height 22
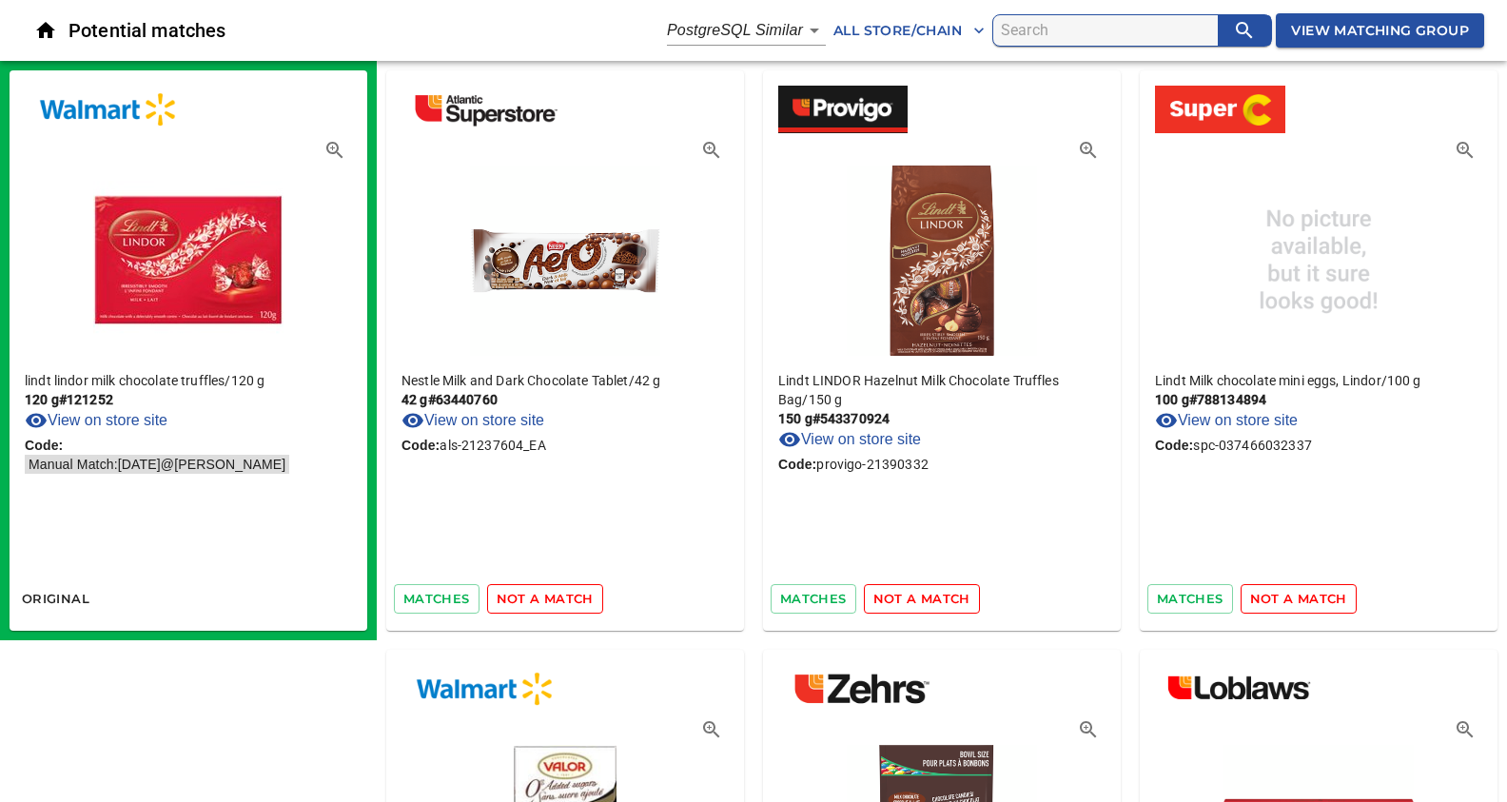
click at [540, 599] on span "not a match" at bounding box center [545, 599] width 97 height 22
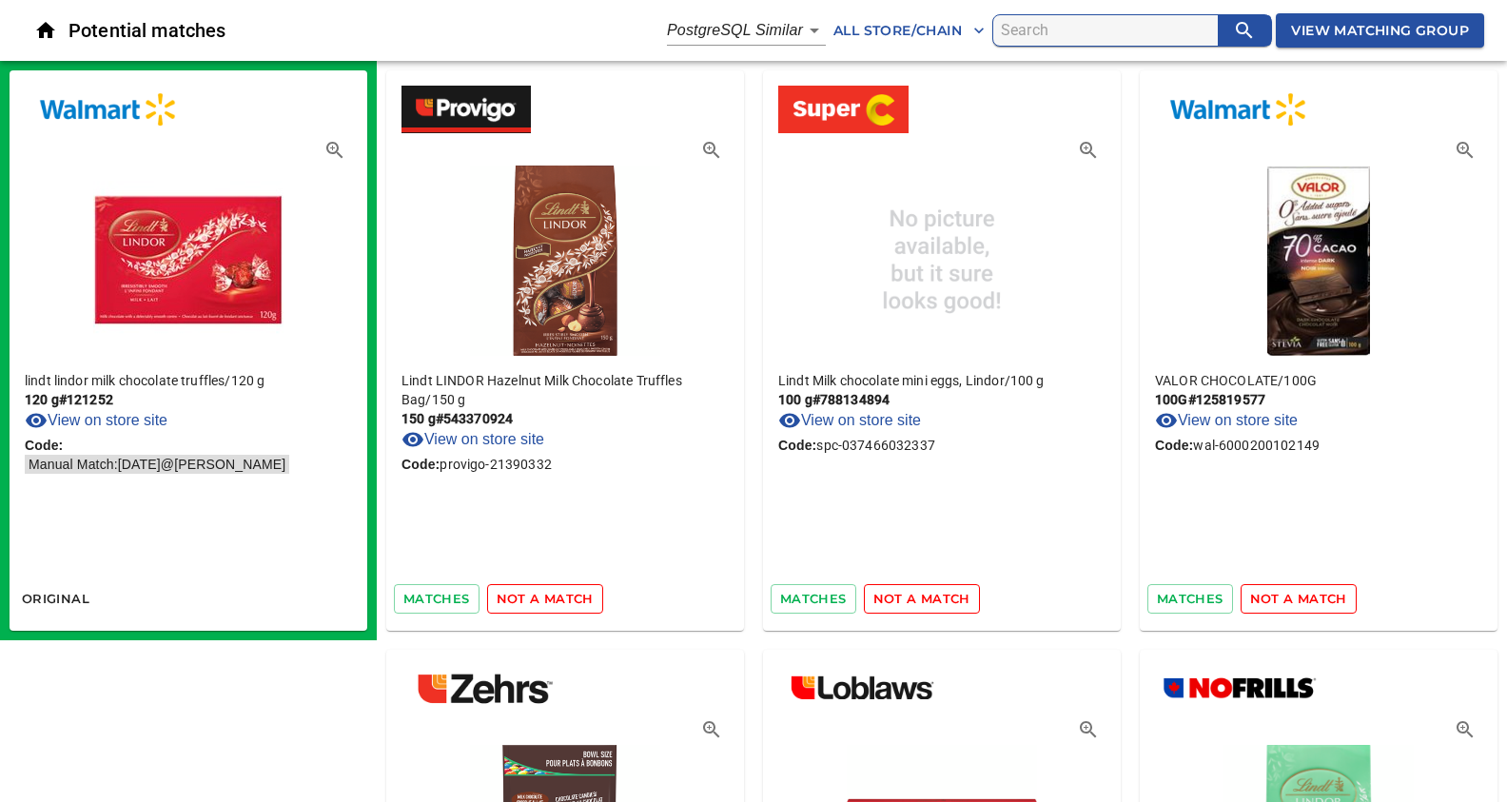
click at [540, 599] on span "not a match" at bounding box center [545, 599] width 97 height 22
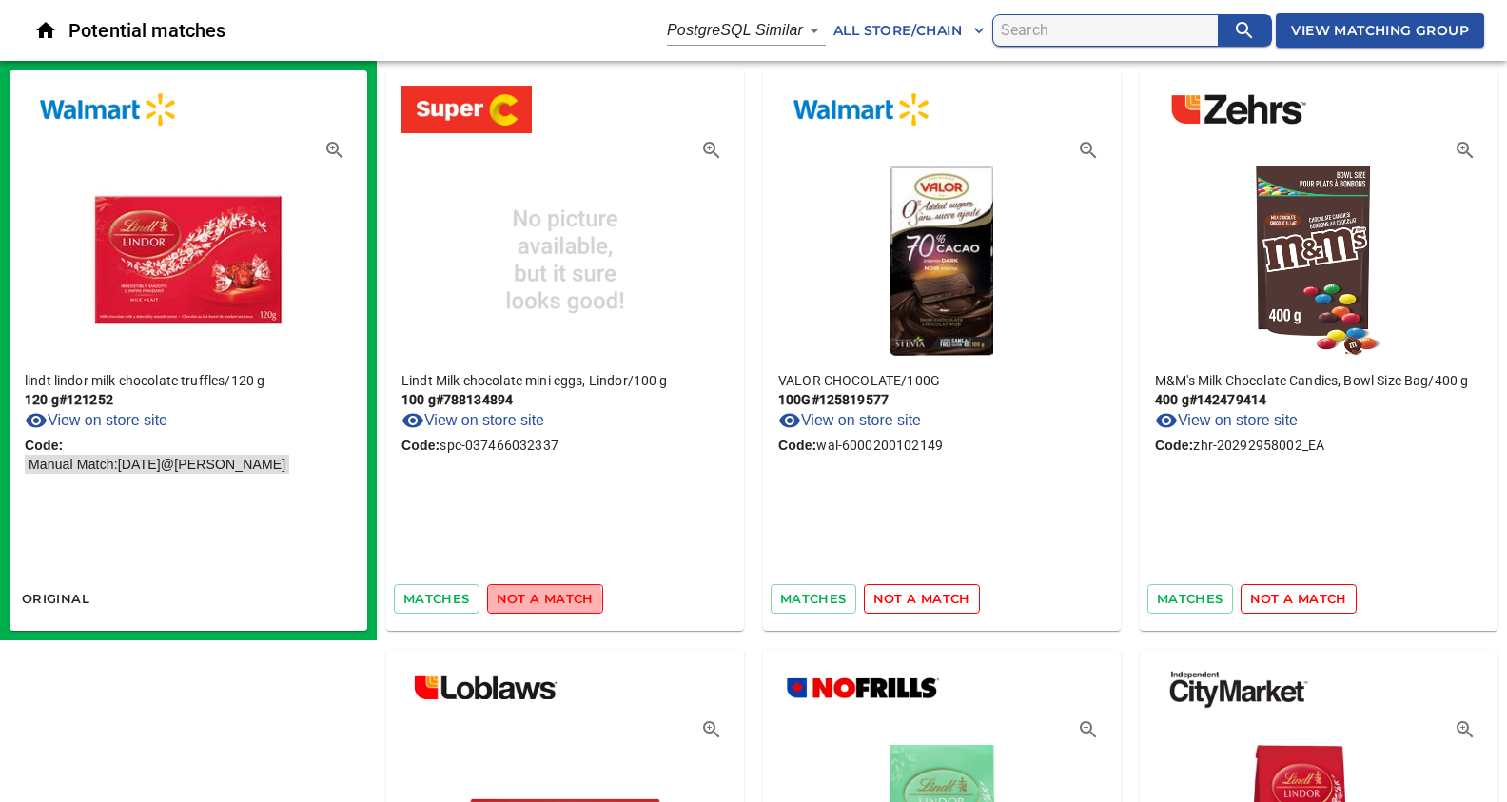
click at [540, 599] on span "not a match" at bounding box center [545, 599] width 97 height 22
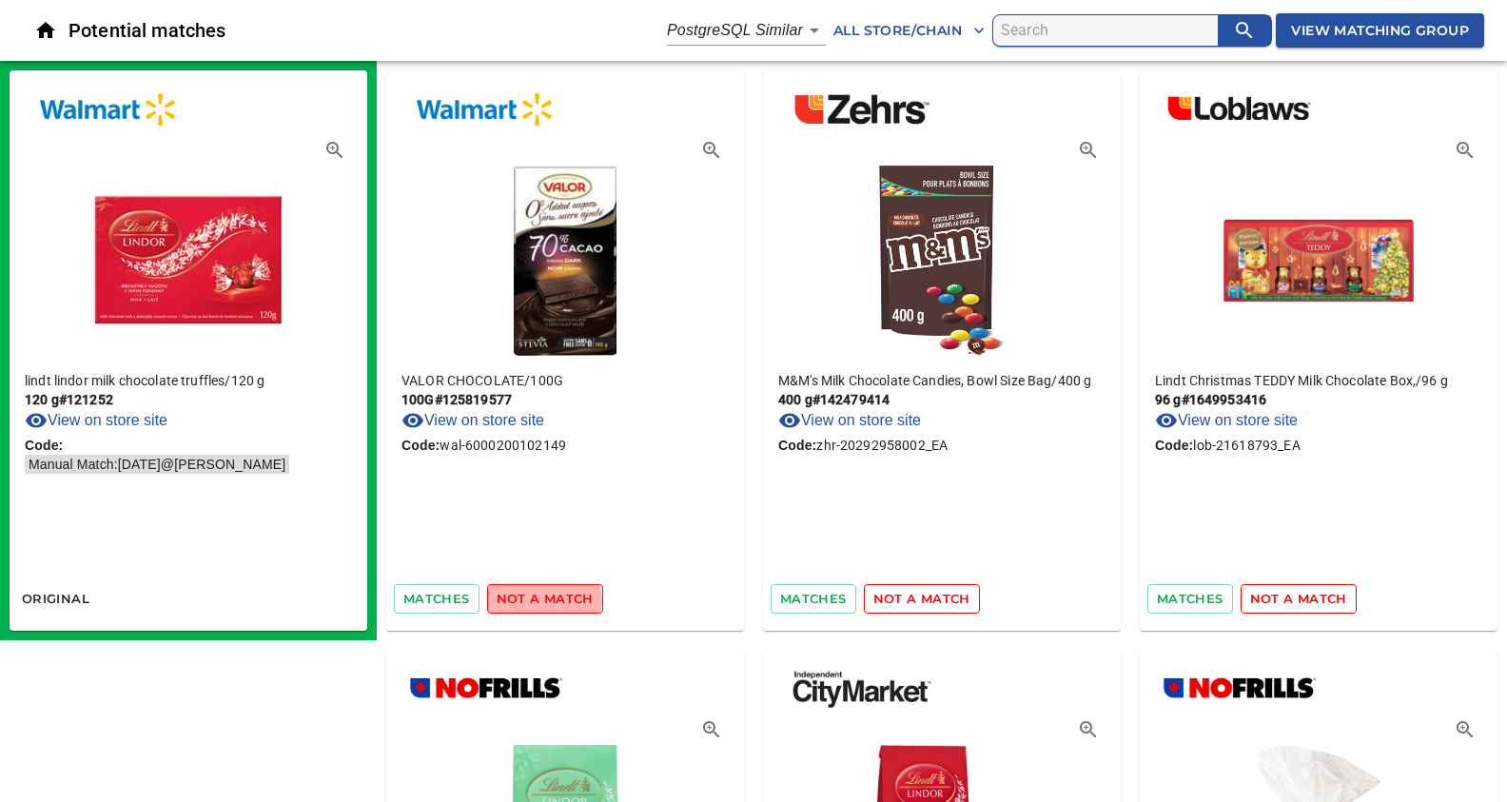
click at [540, 599] on span "not a match" at bounding box center [545, 599] width 97 height 22
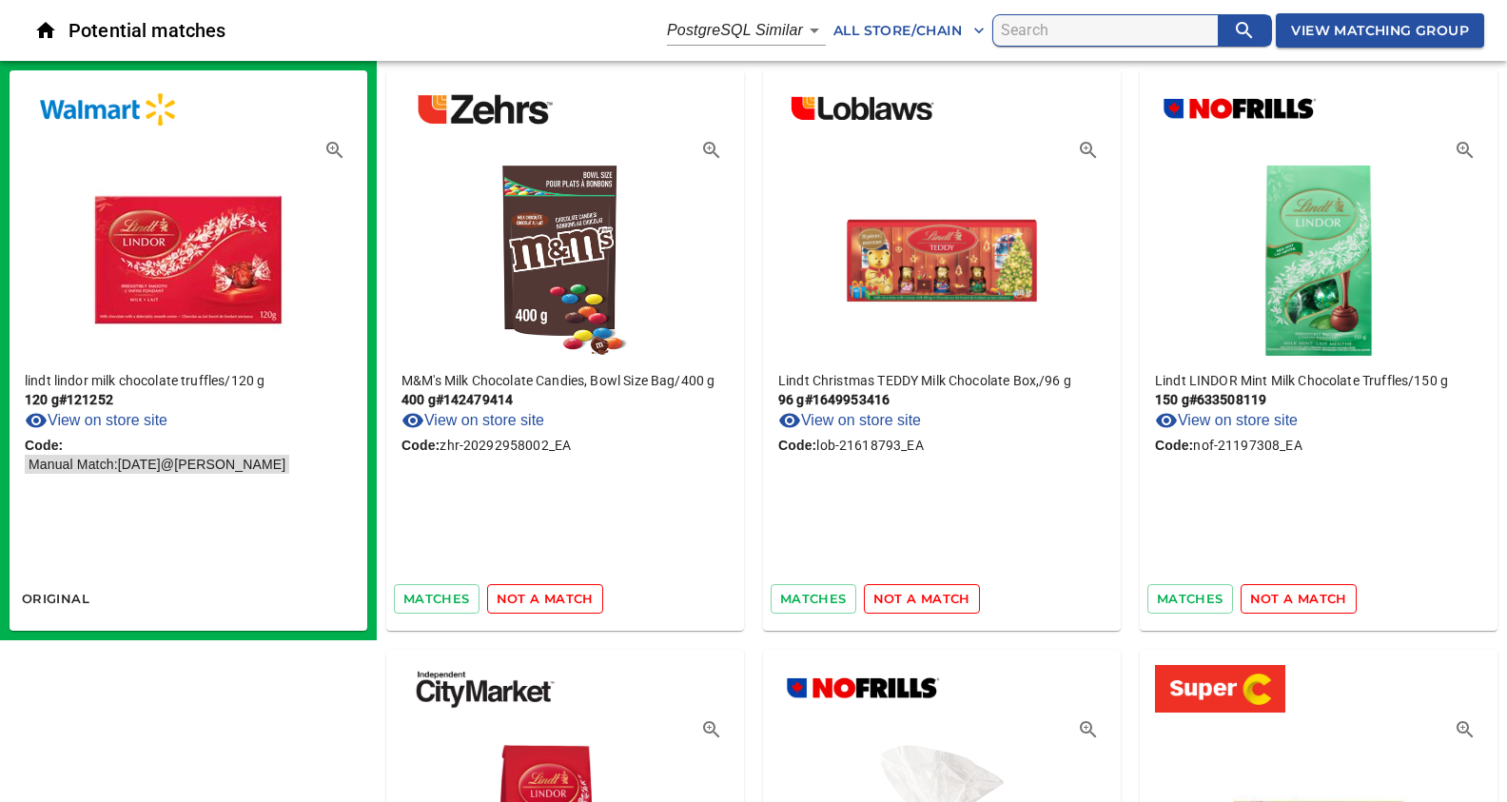
click at [540, 599] on span "not a match" at bounding box center [545, 599] width 97 height 22
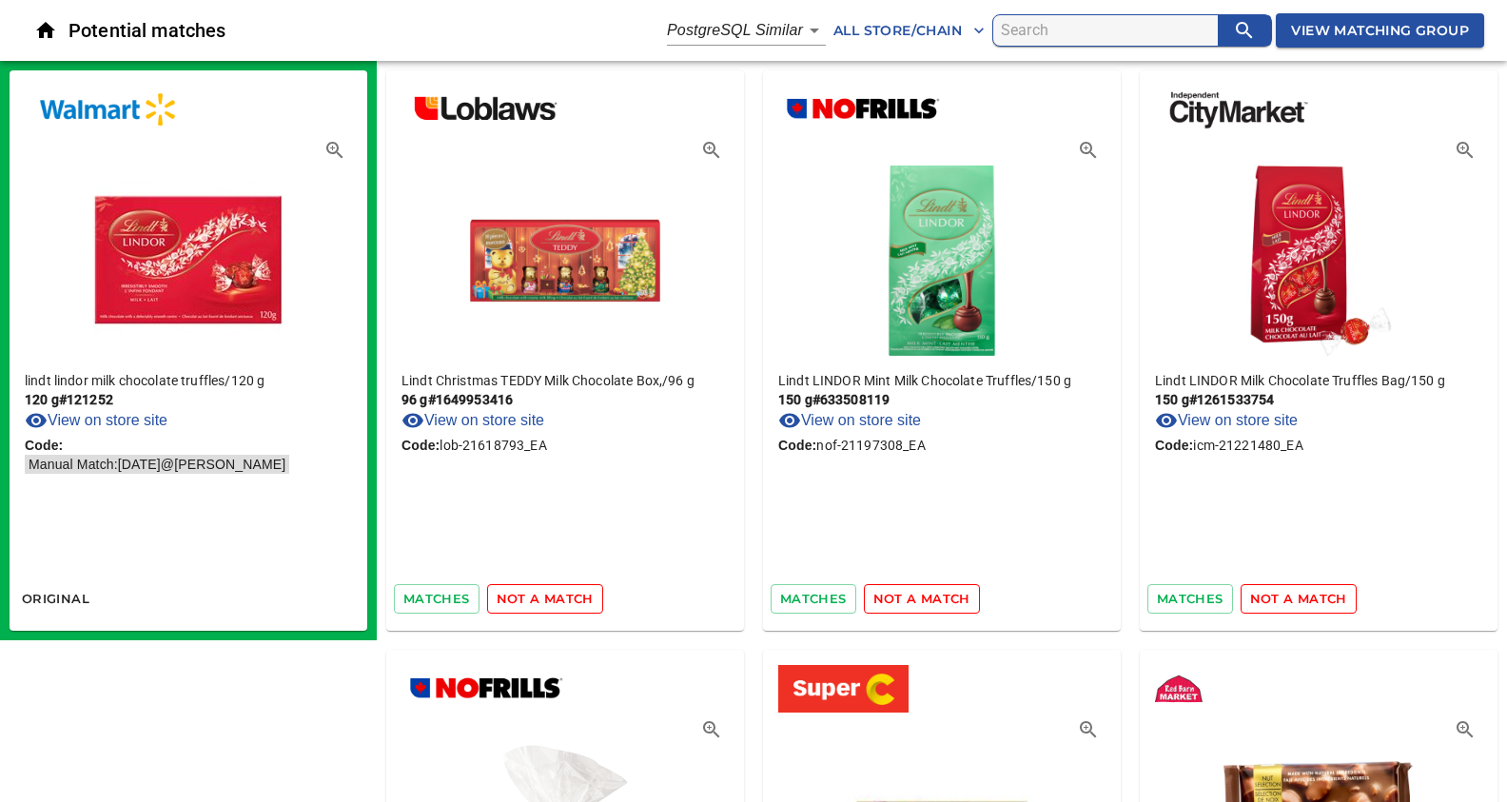
click at [540, 599] on span "not a match" at bounding box center [545, 599] width 97 height 22
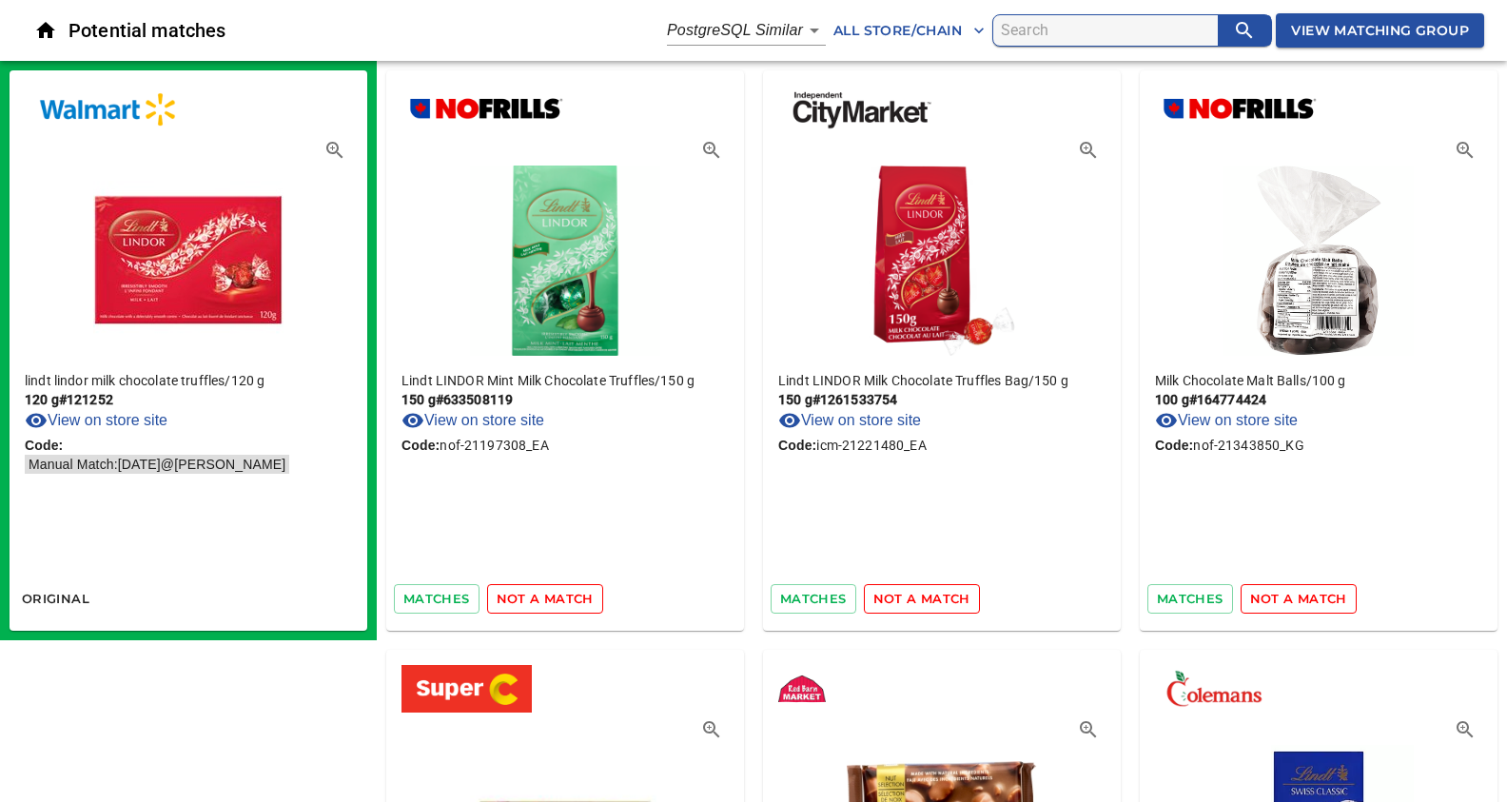
click at [540, 599] on span "not a match" at bounding box center [545, 599] width 97 height 22
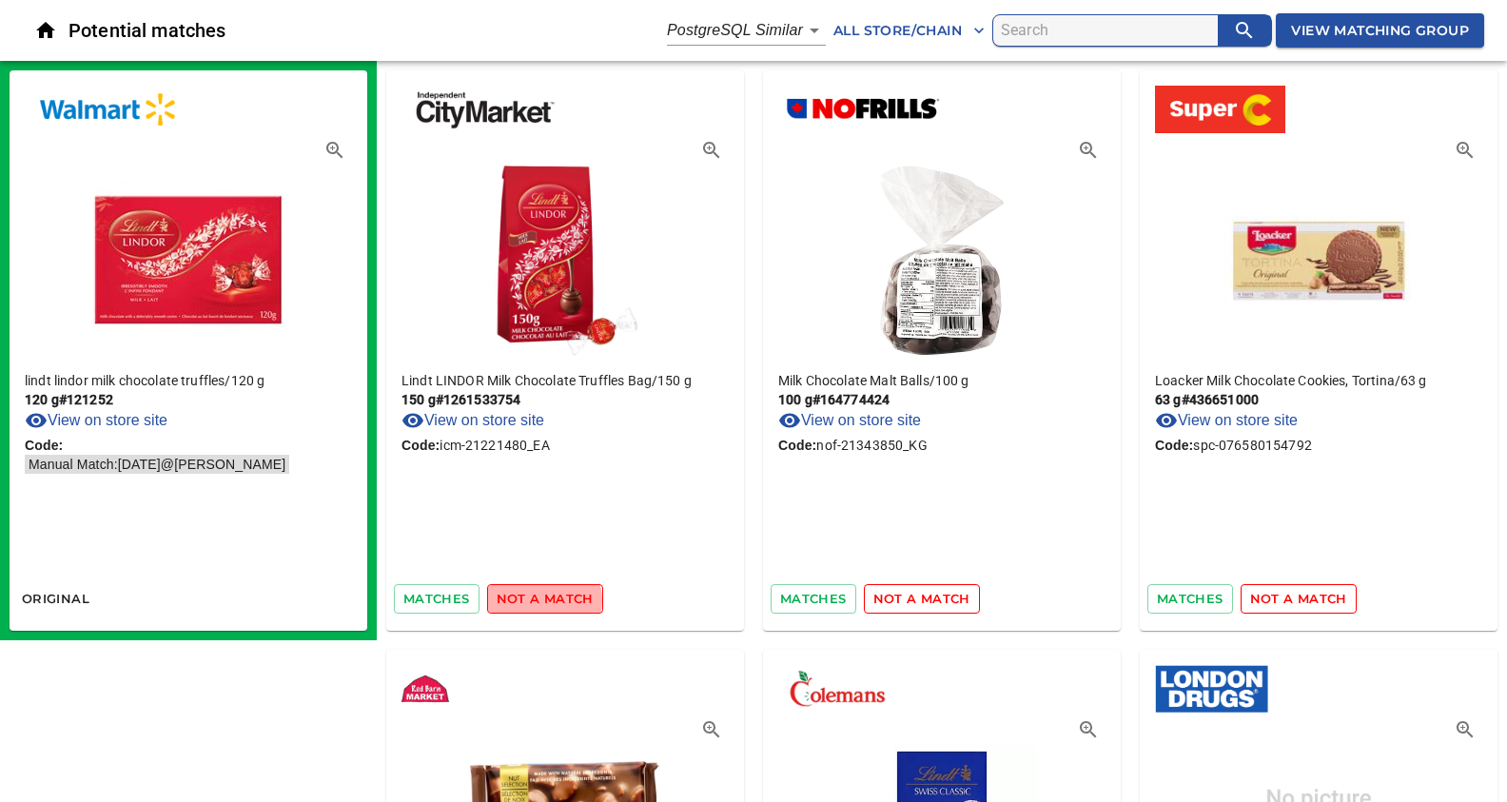
click at [540, 599] on span "not a match" at bounding box center [545, 599] width 97 height 22
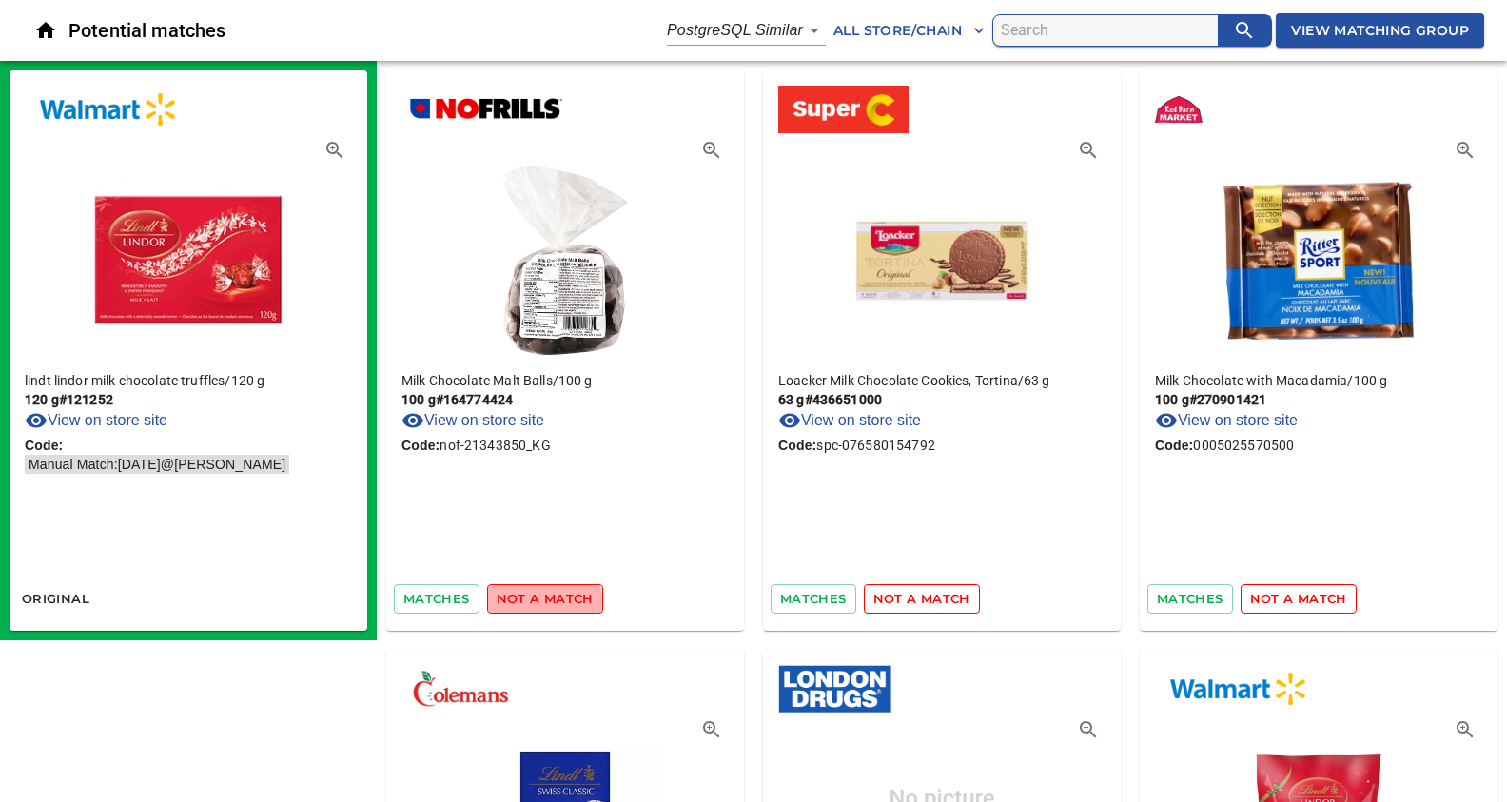
click at [540, 599] on span "not a match" at bounding box center [545, 599] width 97 height 22
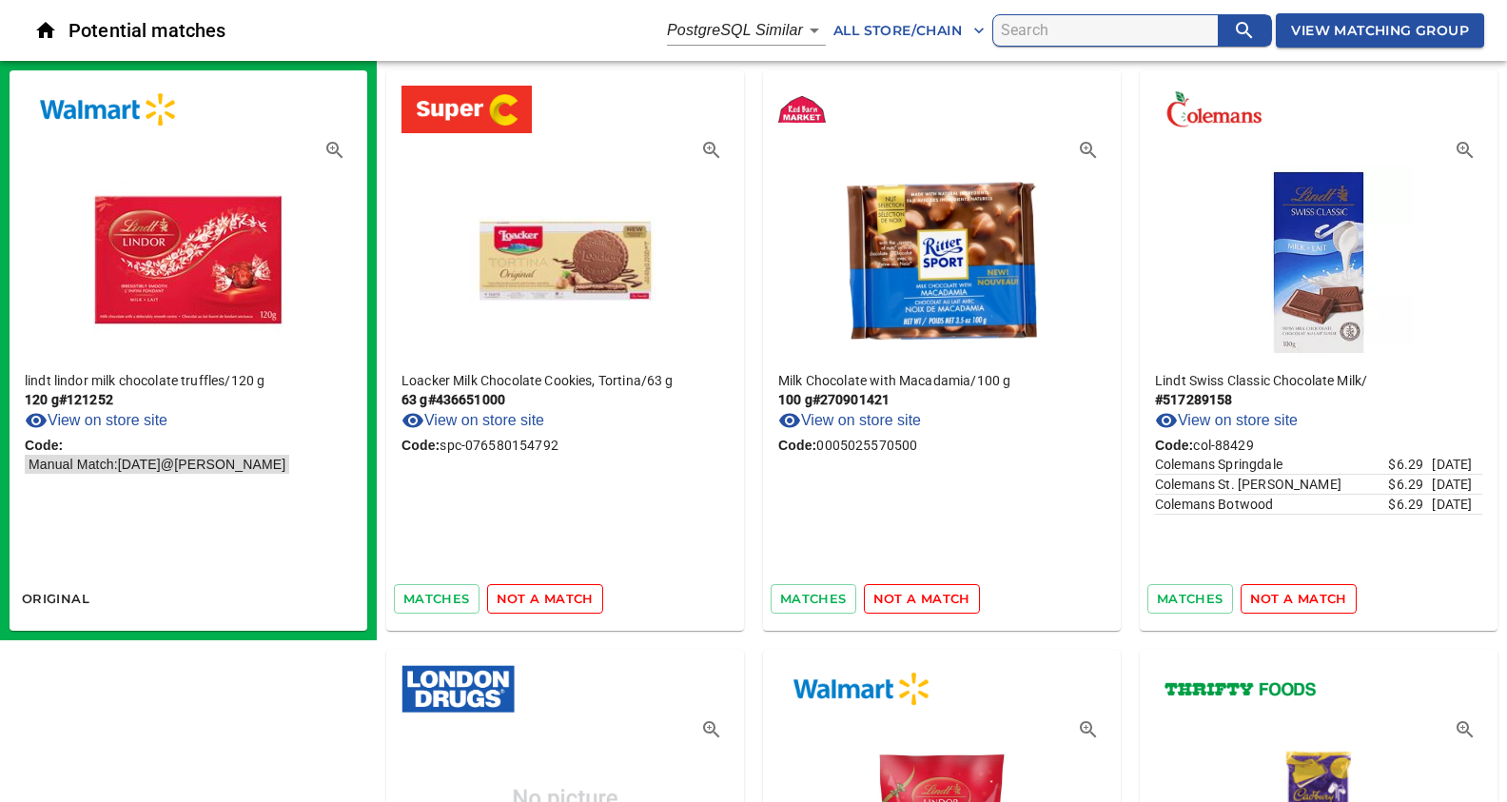
click at [540, 599] on span "not a match" at bounding box center [545, 599] width 97 height 22
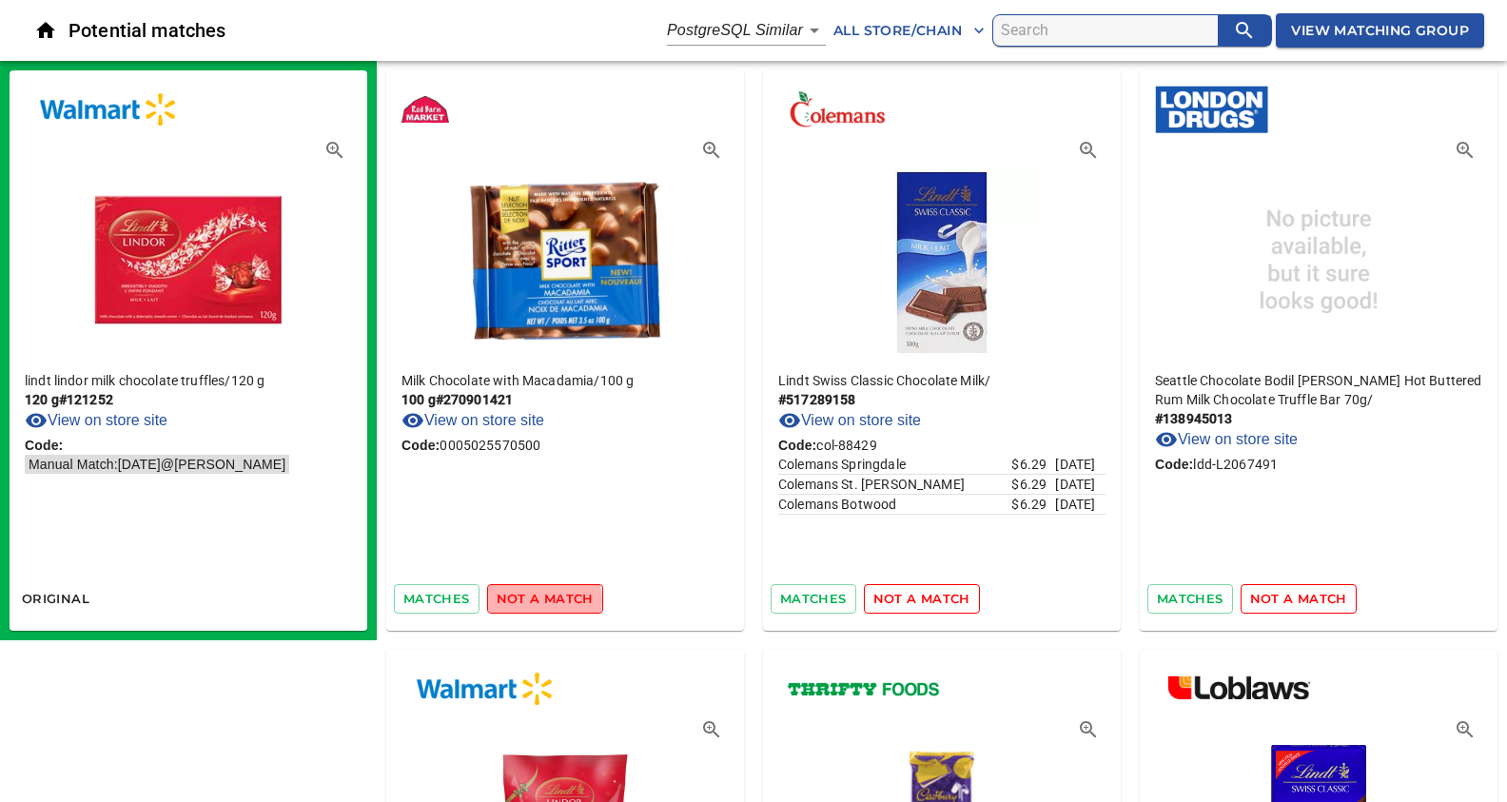
click at [540, 599] on span "not a match" at bounding box center [545, 599] width 97 height 22
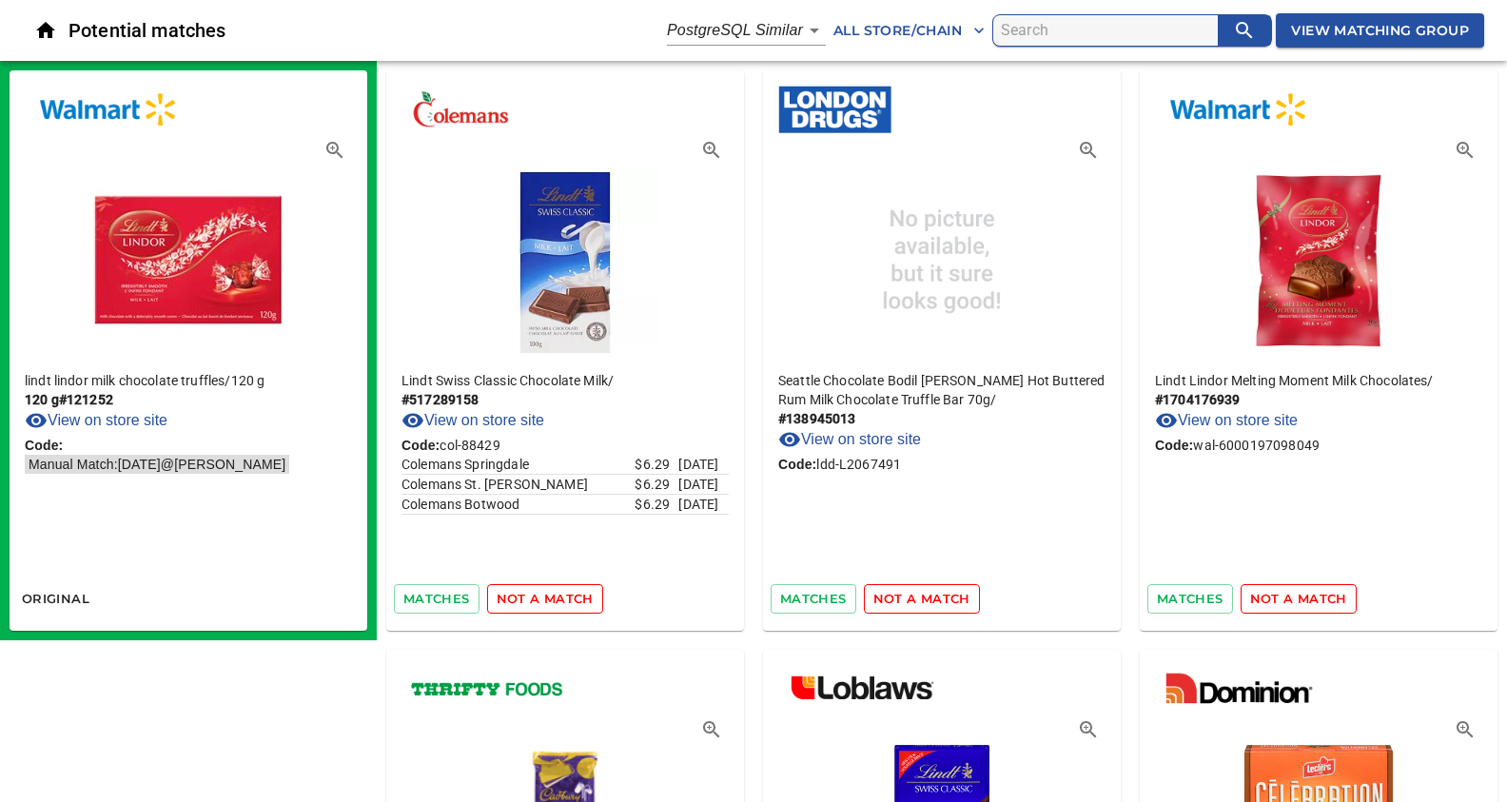
click at [540, 599] on span "not a match" at bounding box center [545, 599] width 97 height 22
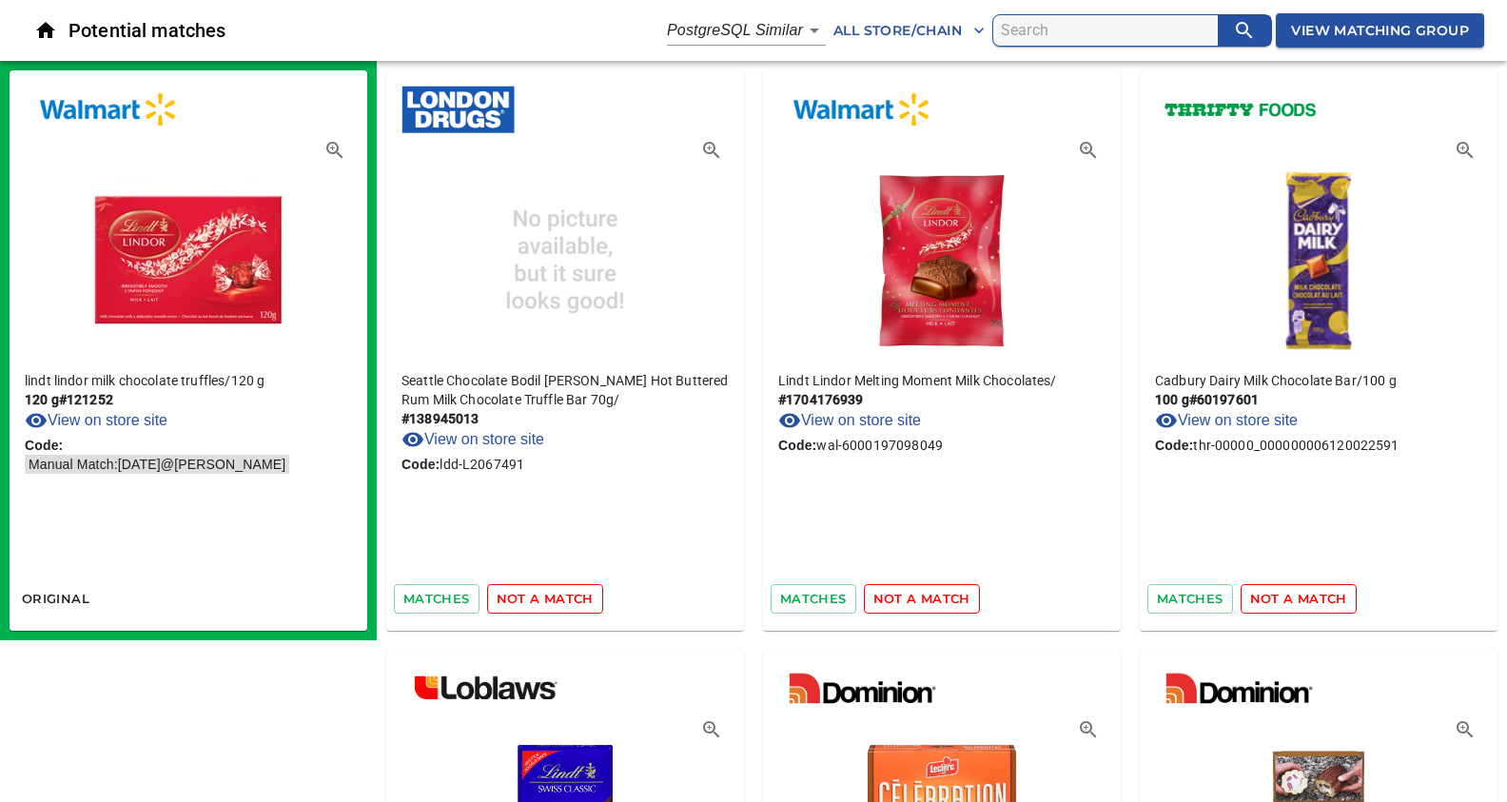
click at [540, 599] on span "not a match" at bounding box center [545, 599] width 97 height 22
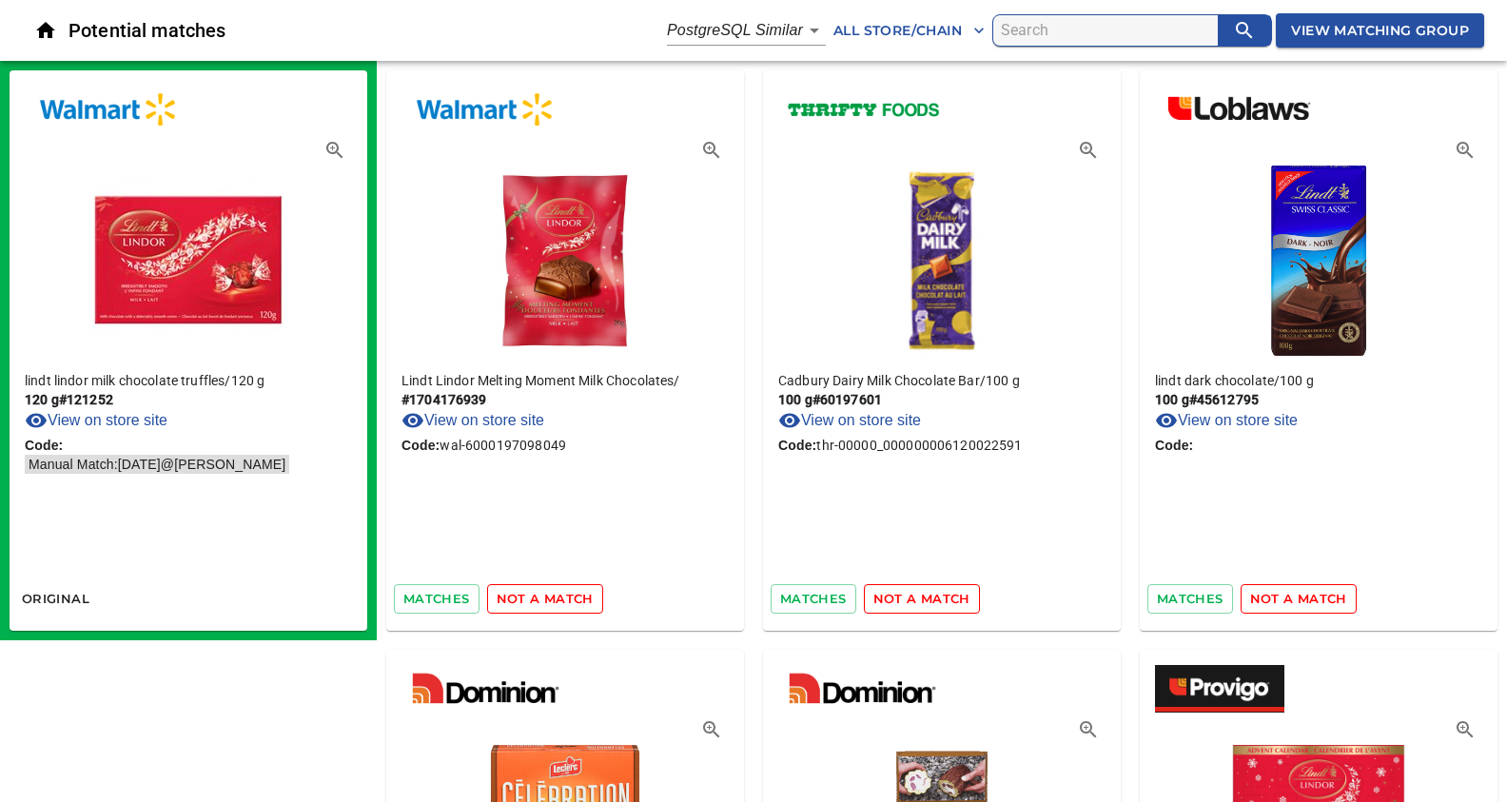
click at [540, 599] on span "not a match" at bounding box center [545, 599] width 97 height 22
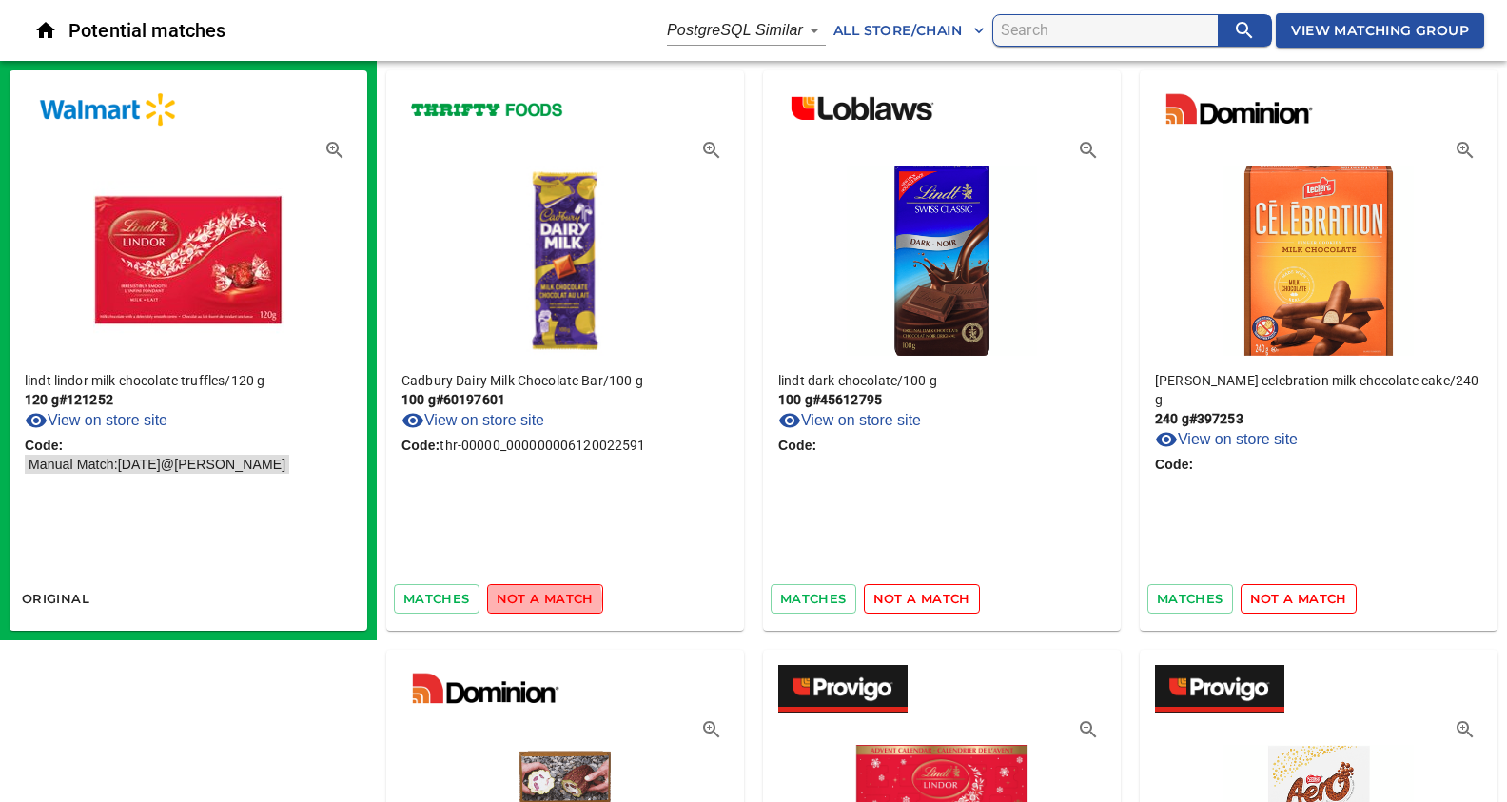
click at [540, 599] on span "not a match" at bounding box center [545, 599] width 97 height 22
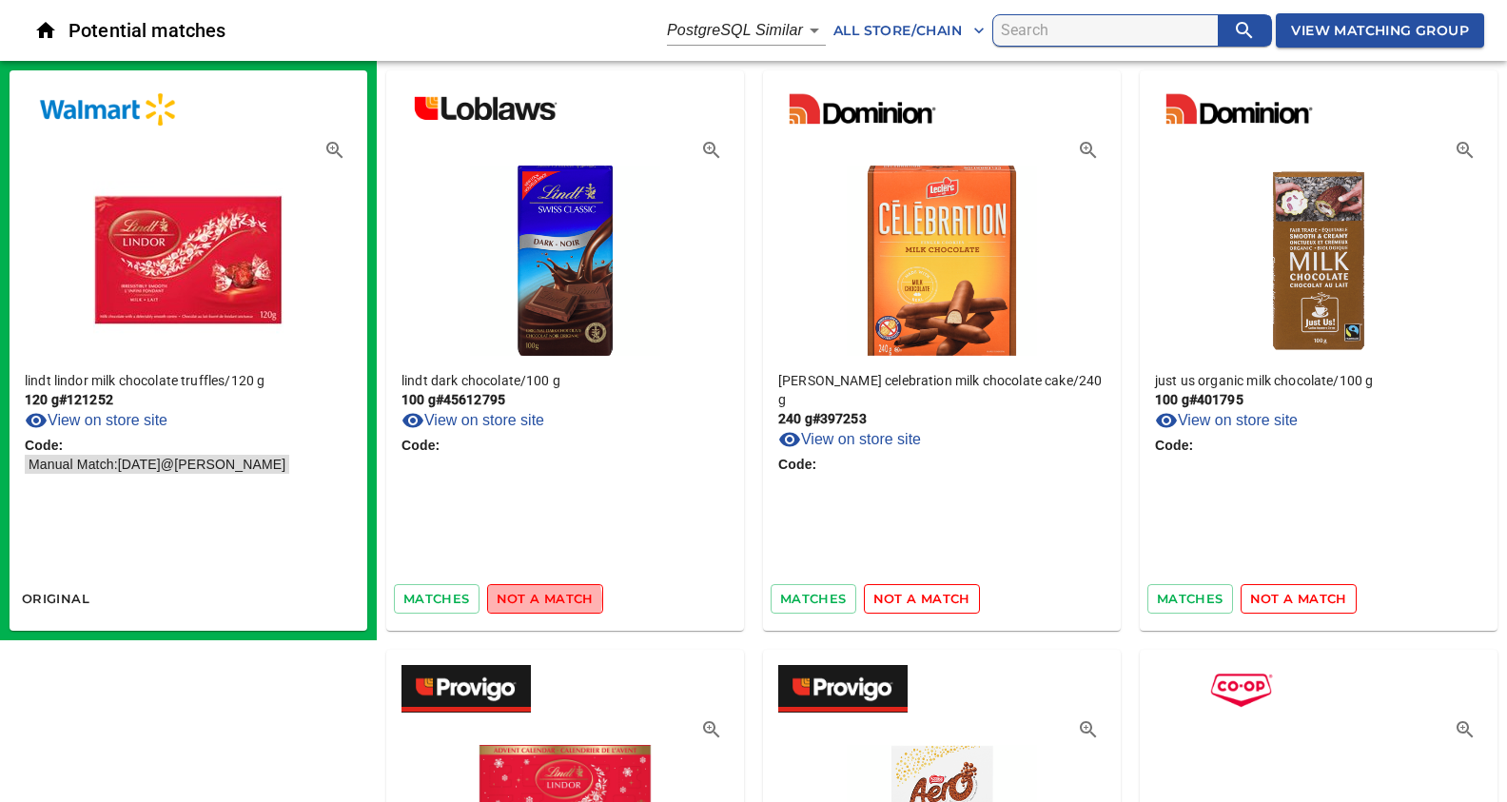
click at [540, 599] on span "not a match" at bounding box center [545, 599] width 97 height 22
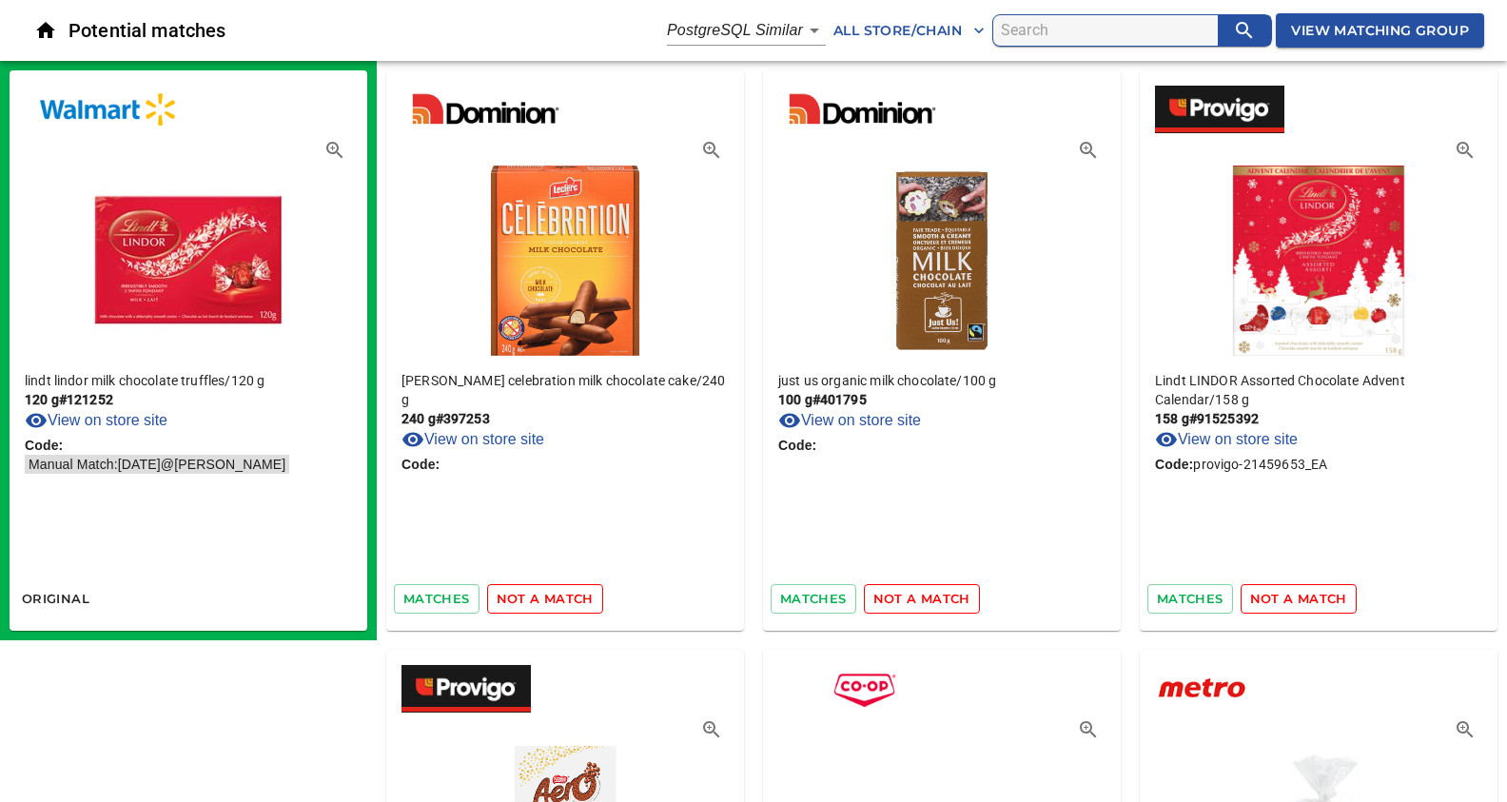
click at [540, 599] on span "not a match" at bounding box center [545, 599] width 97 height 22
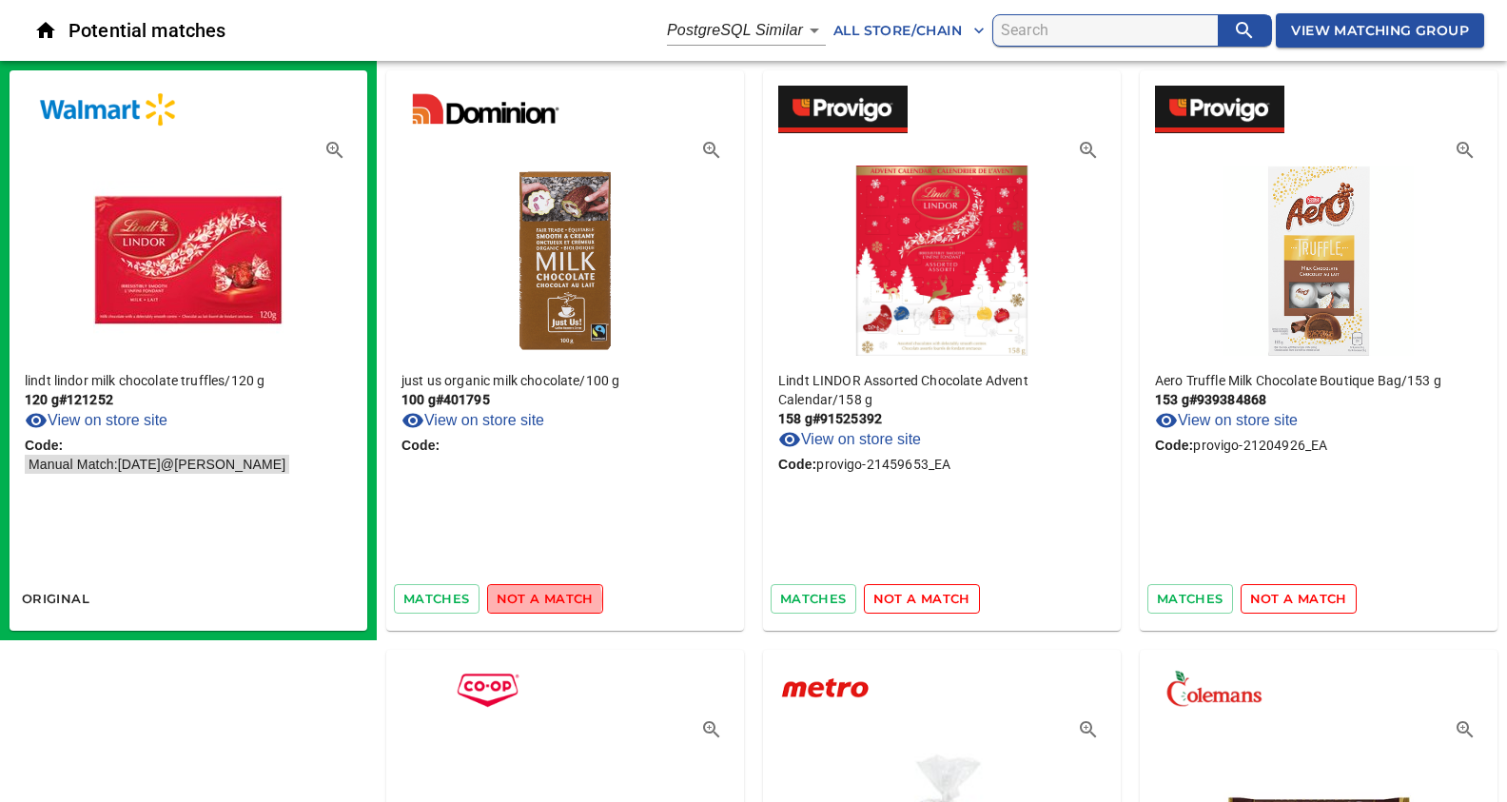
click at [540, 599] on span "not a match" at bounding box center [545, 599] width 97 height 22
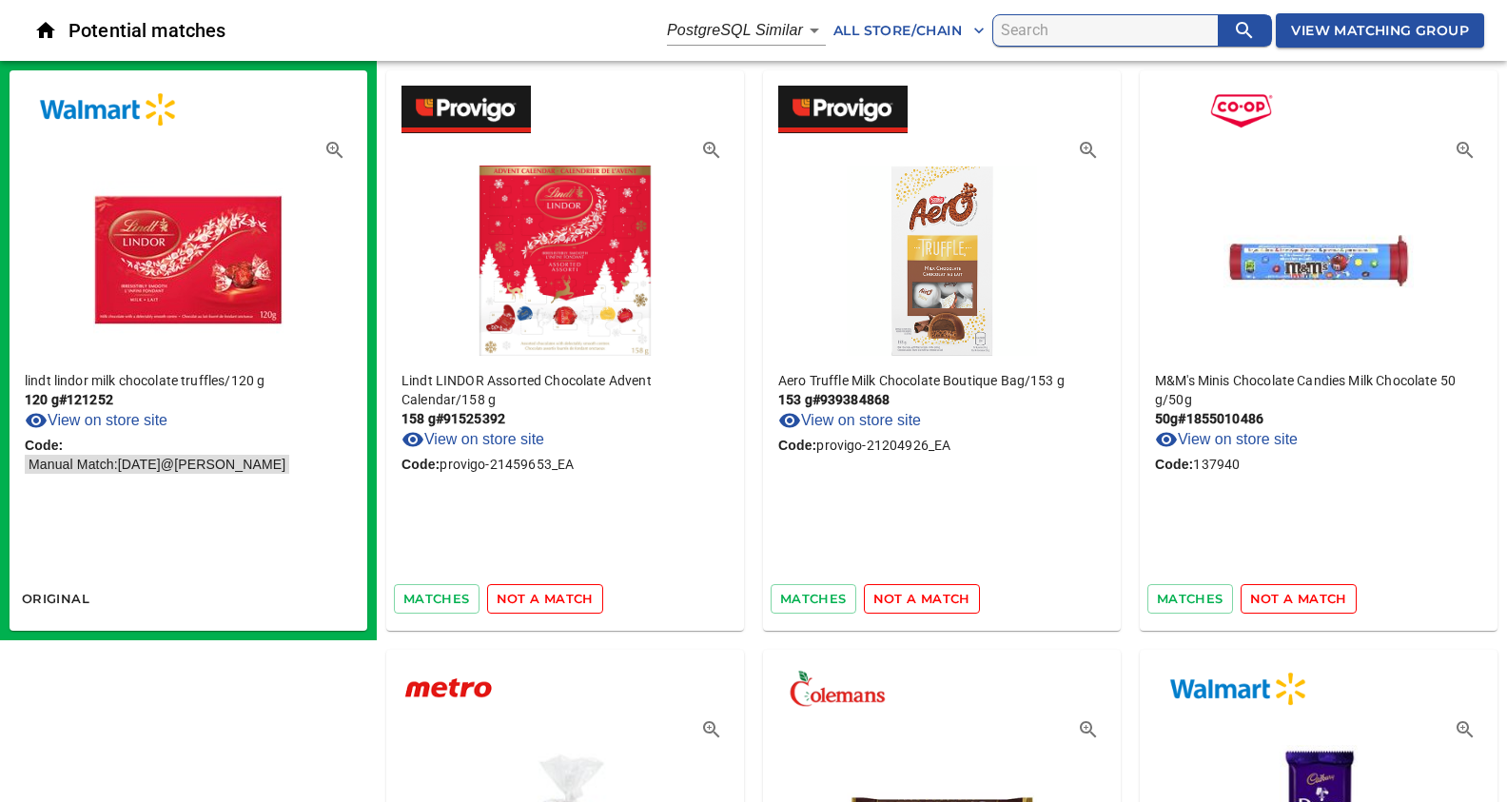
click at [540, 599] on span "not a match" at bounding box center [545, 599] width 97 height 22
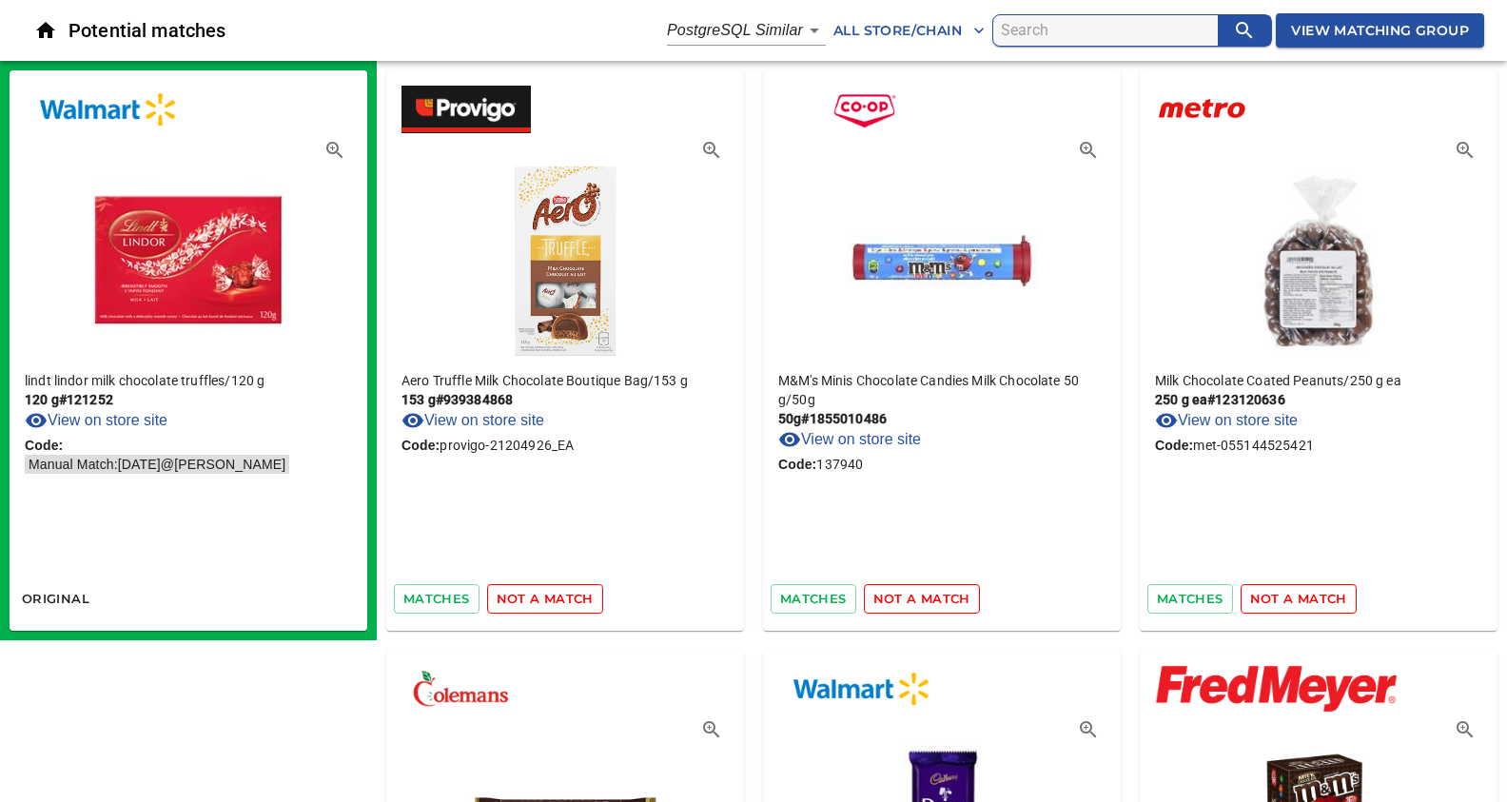
click at [540, 599] on span "not a match" at bounding box center [545, 599] width 97 height 22
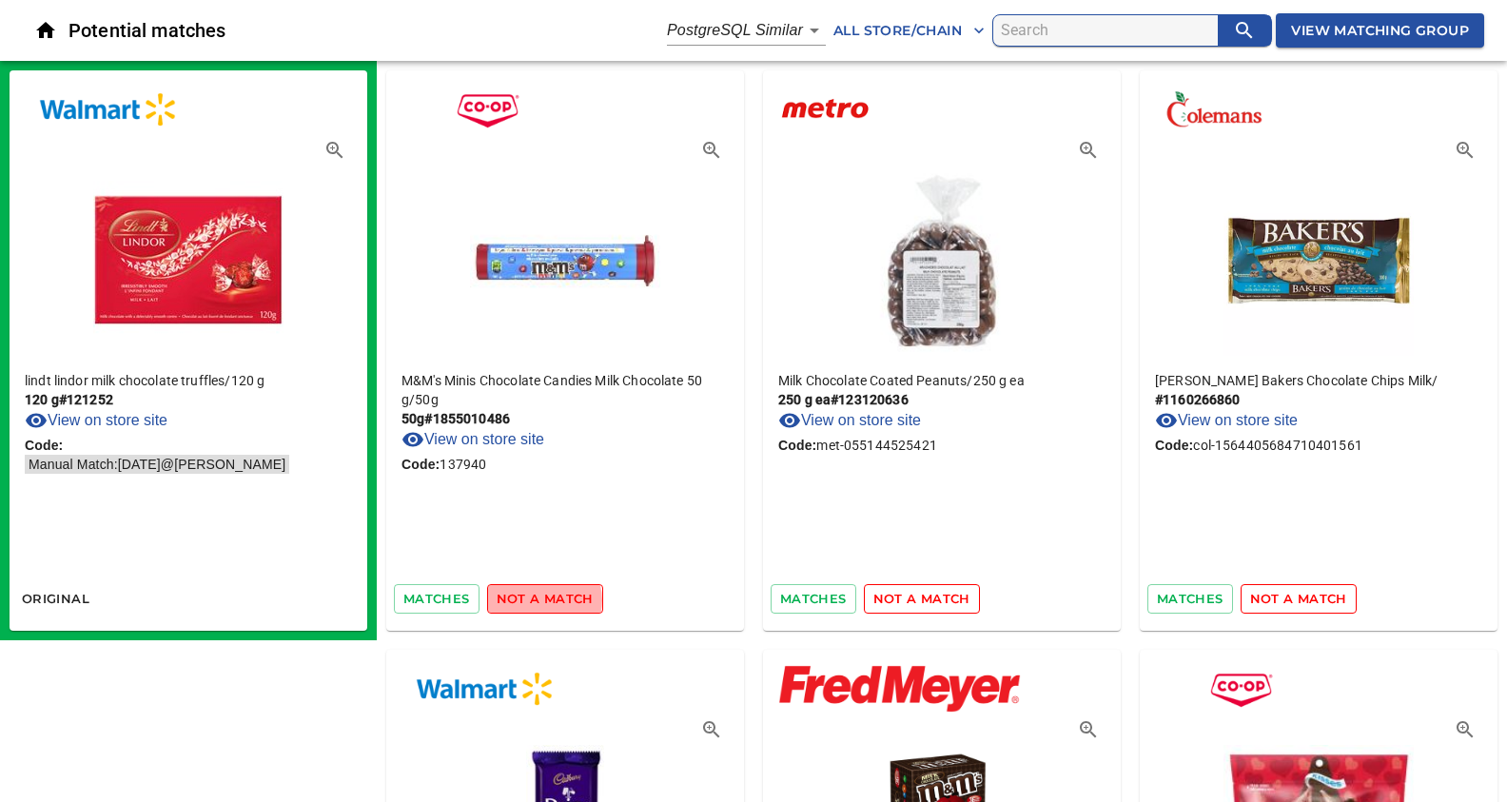
click at [540, 599] on span "not a match" at bounding box center [545, 599] width 97 height 22
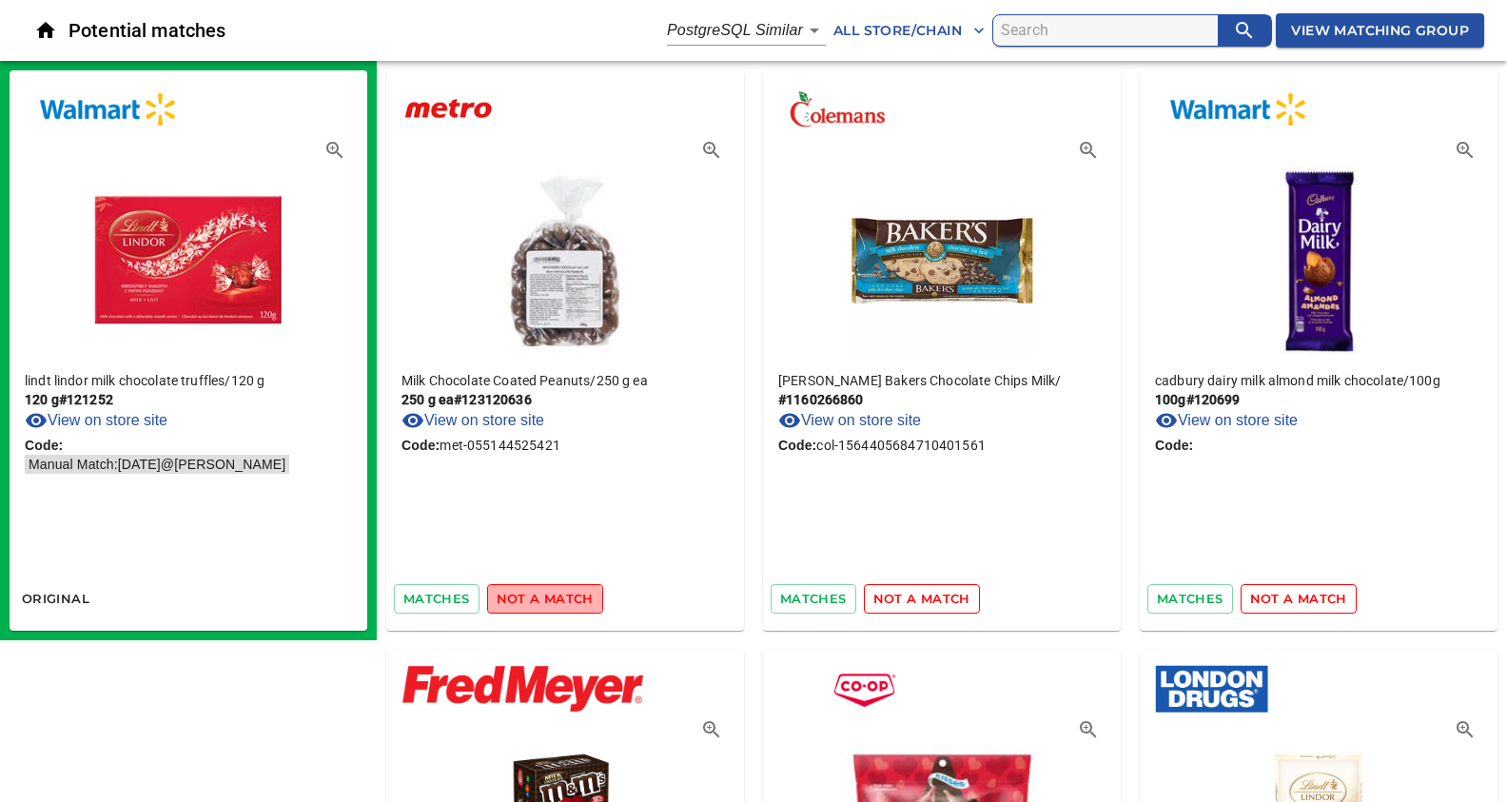
click at [540, 599] on span "not a match" at bounding box center [545, 599] width 97 height 22
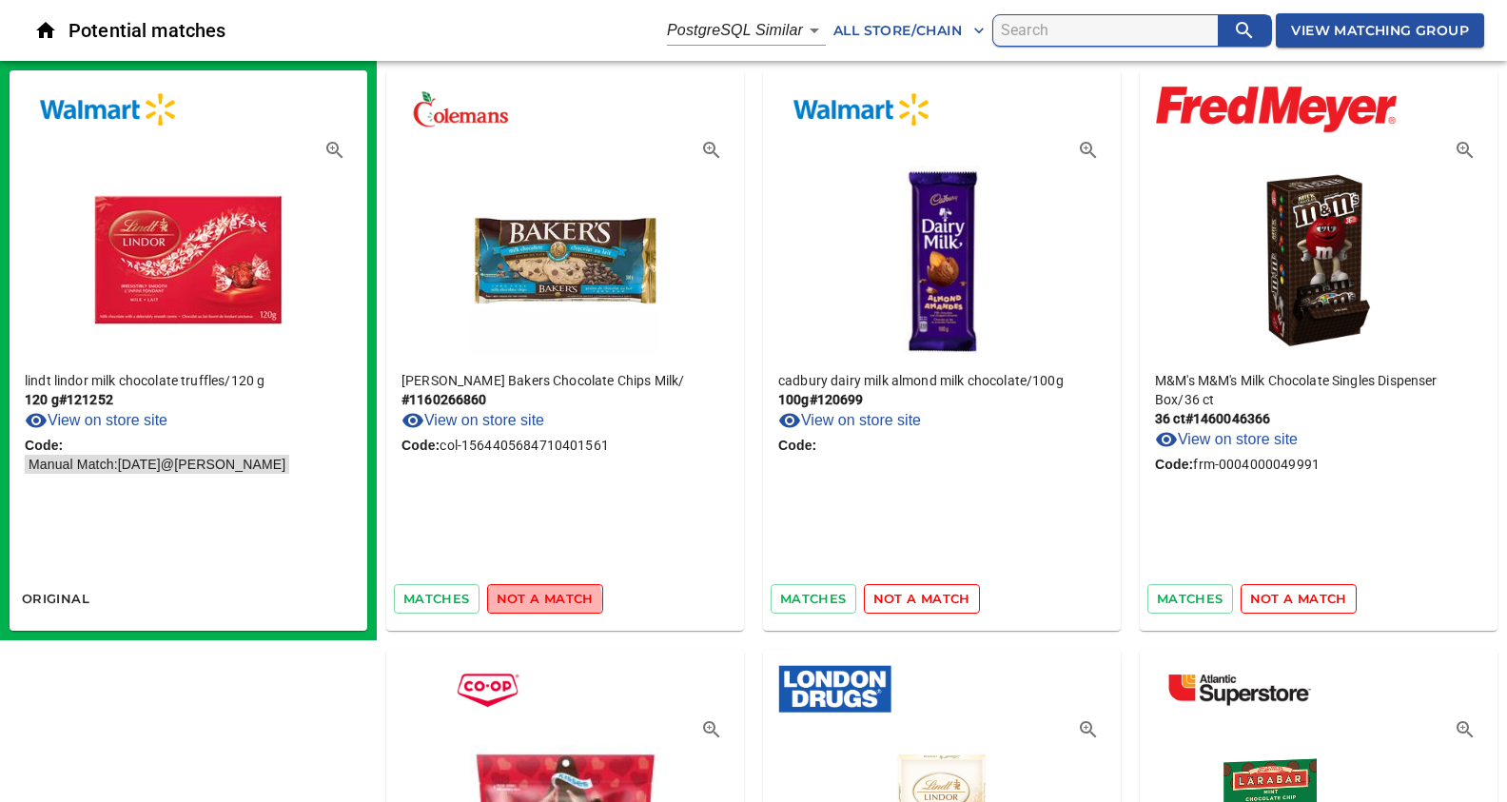
click at [540, 599] on span "not a match" at bounding box center [545, 599] width 97 height 22
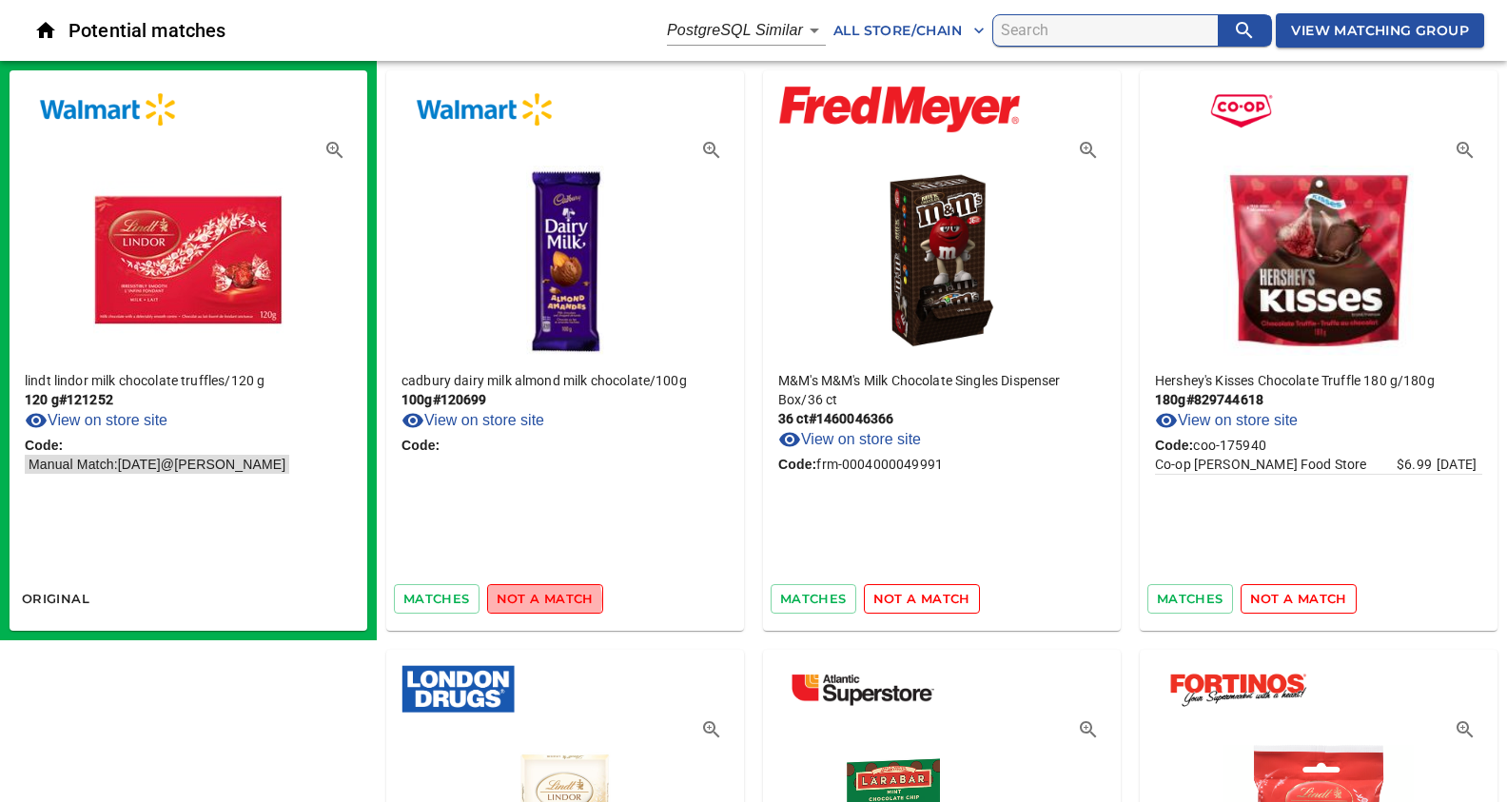
click at [540, 599] on span "not a match" at bounding box center [545, 599] width 97 height 22
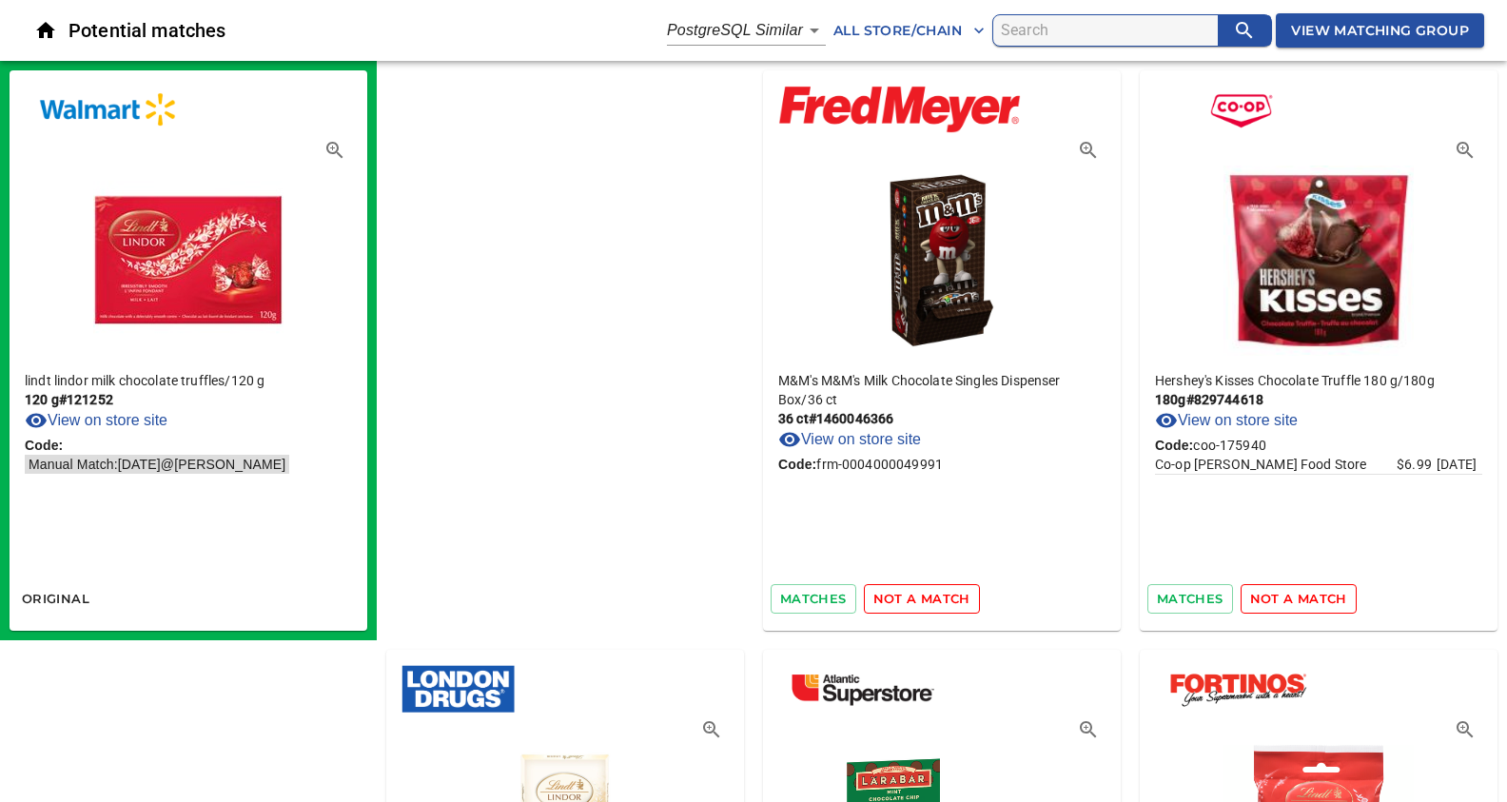
click at [873, 599] on span "not a match" at bounding box center [921, 599] width 97 height 22
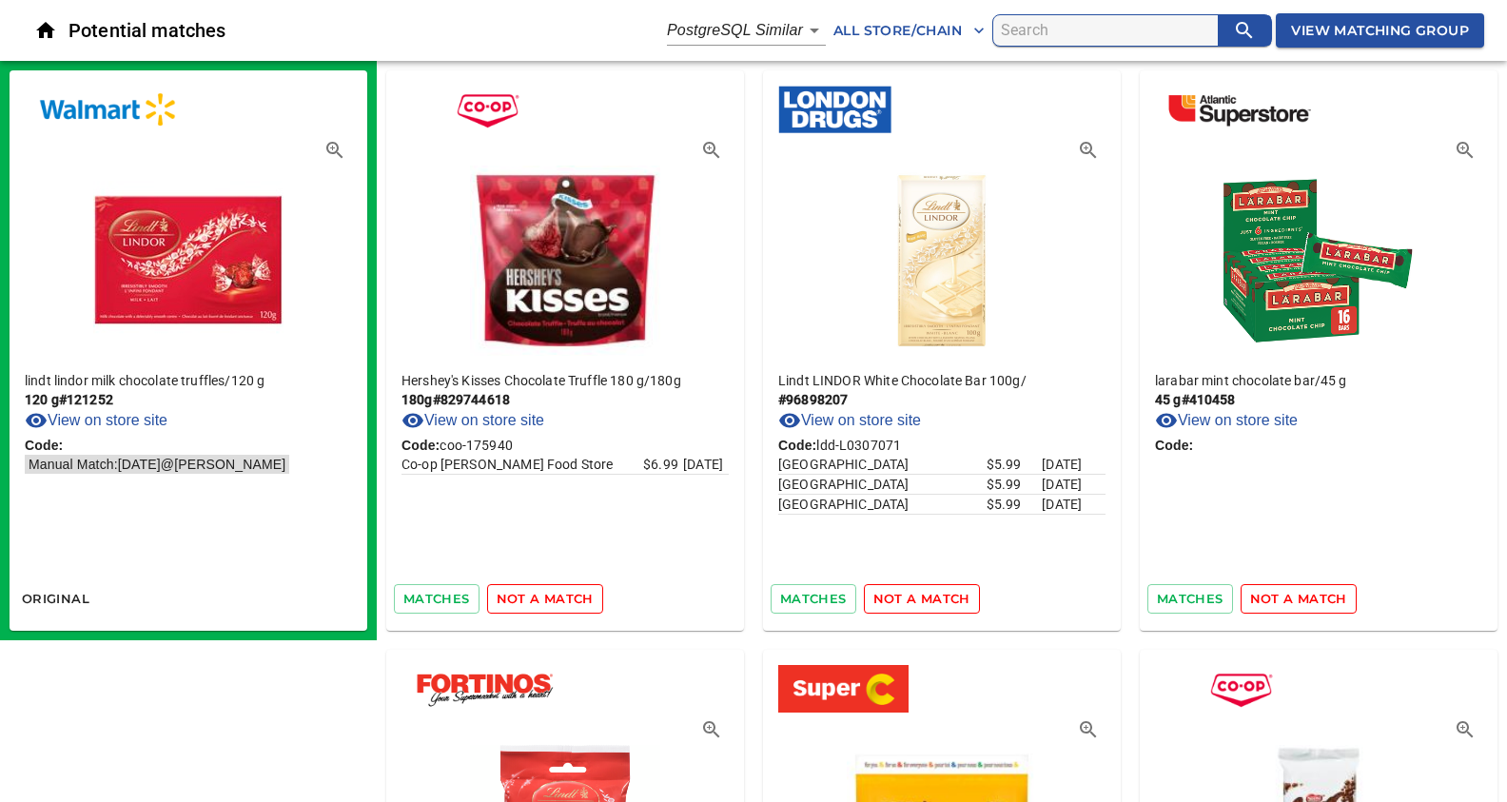
click at [540, 599] on span "not a match" at bounding box center [545, 599] width 97 height 22
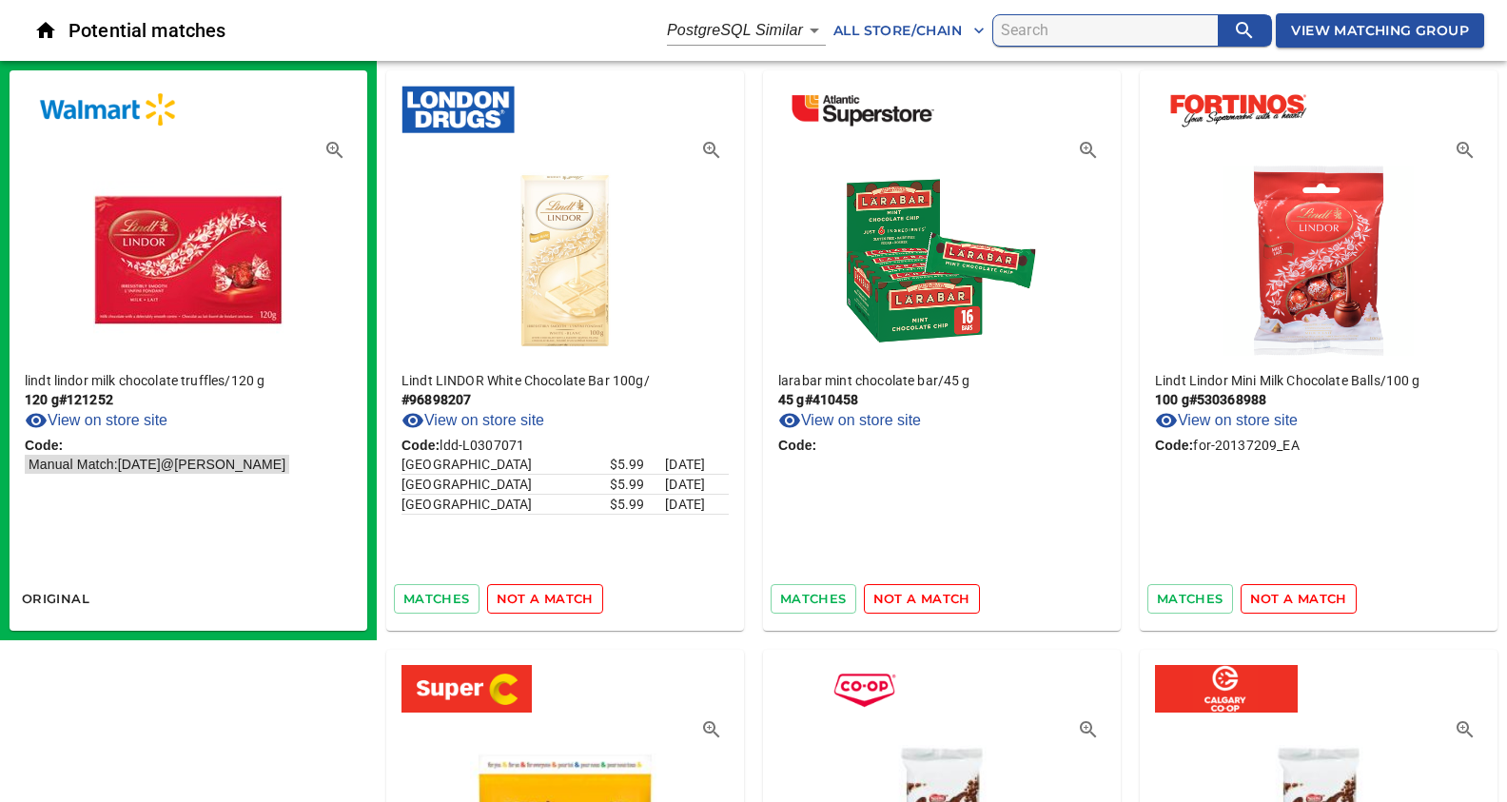
click at [540, 599] on span "not a match" at bounding box center [545, 599] width 97 height 22
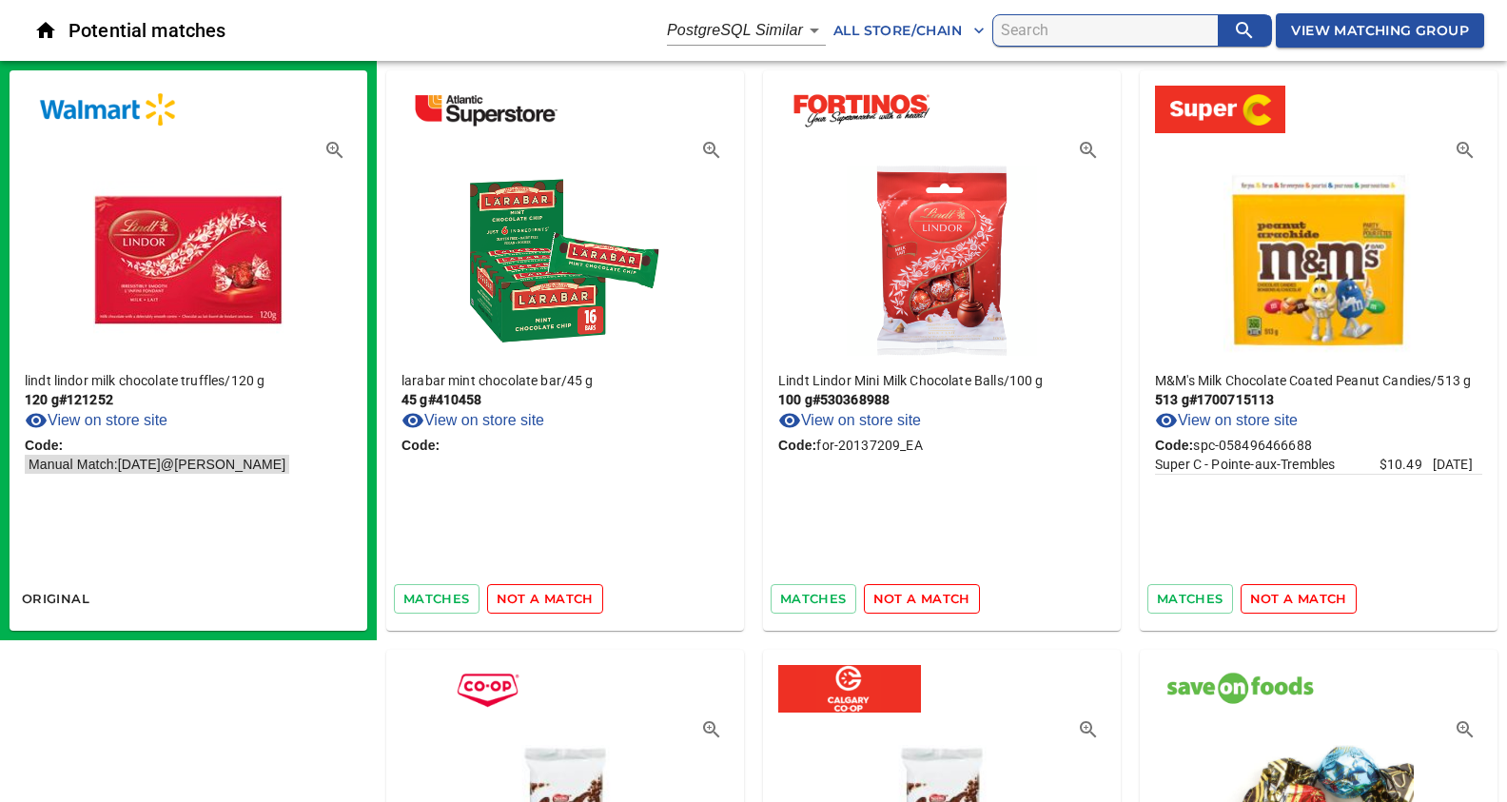
click at [540, 599] on span "not a match" at bounding box center [545, 599] width 97 height 22
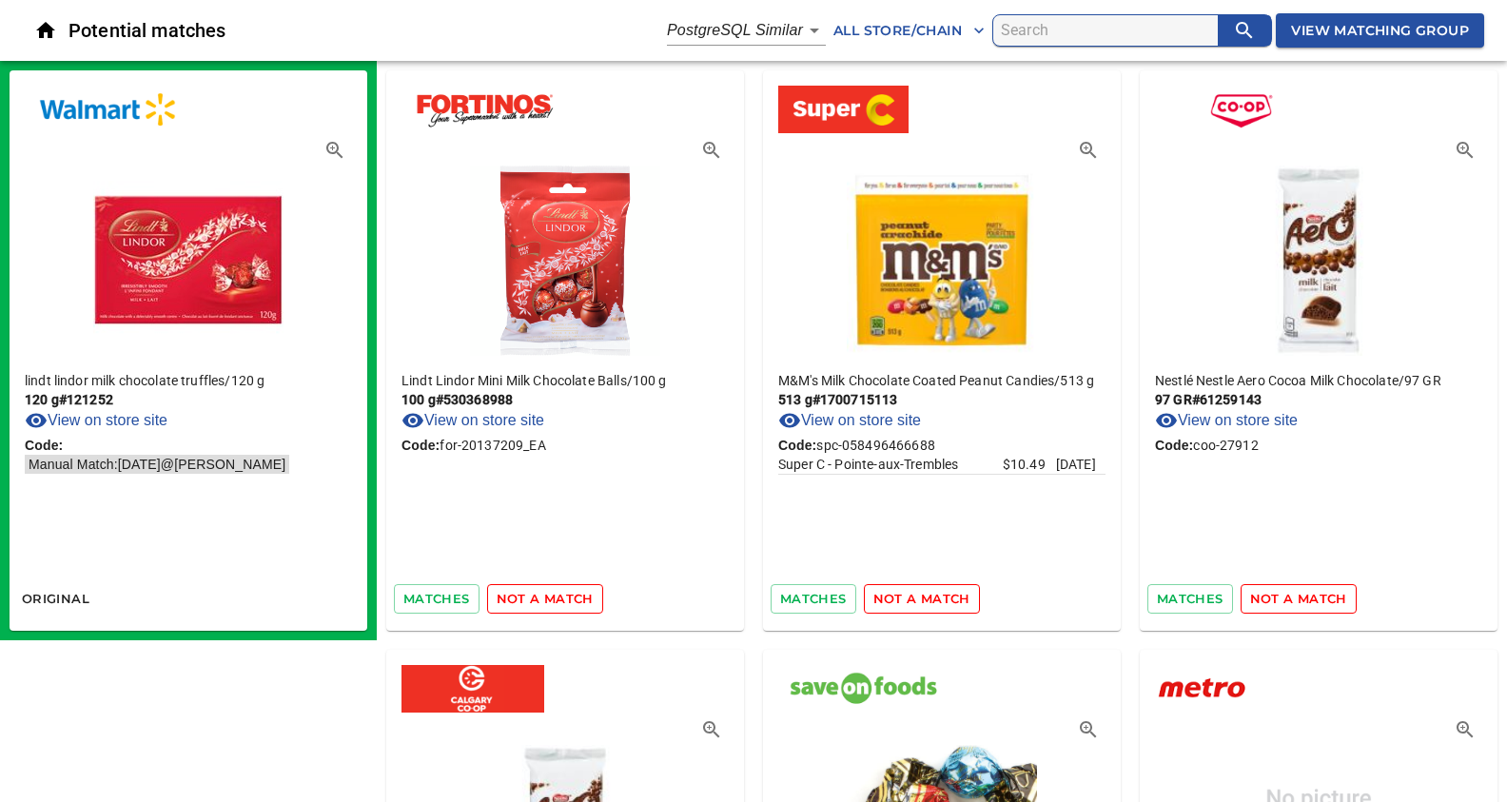
click at [540, 599] on span "not a match" at bounding box center [545, 599] width 97 height 22
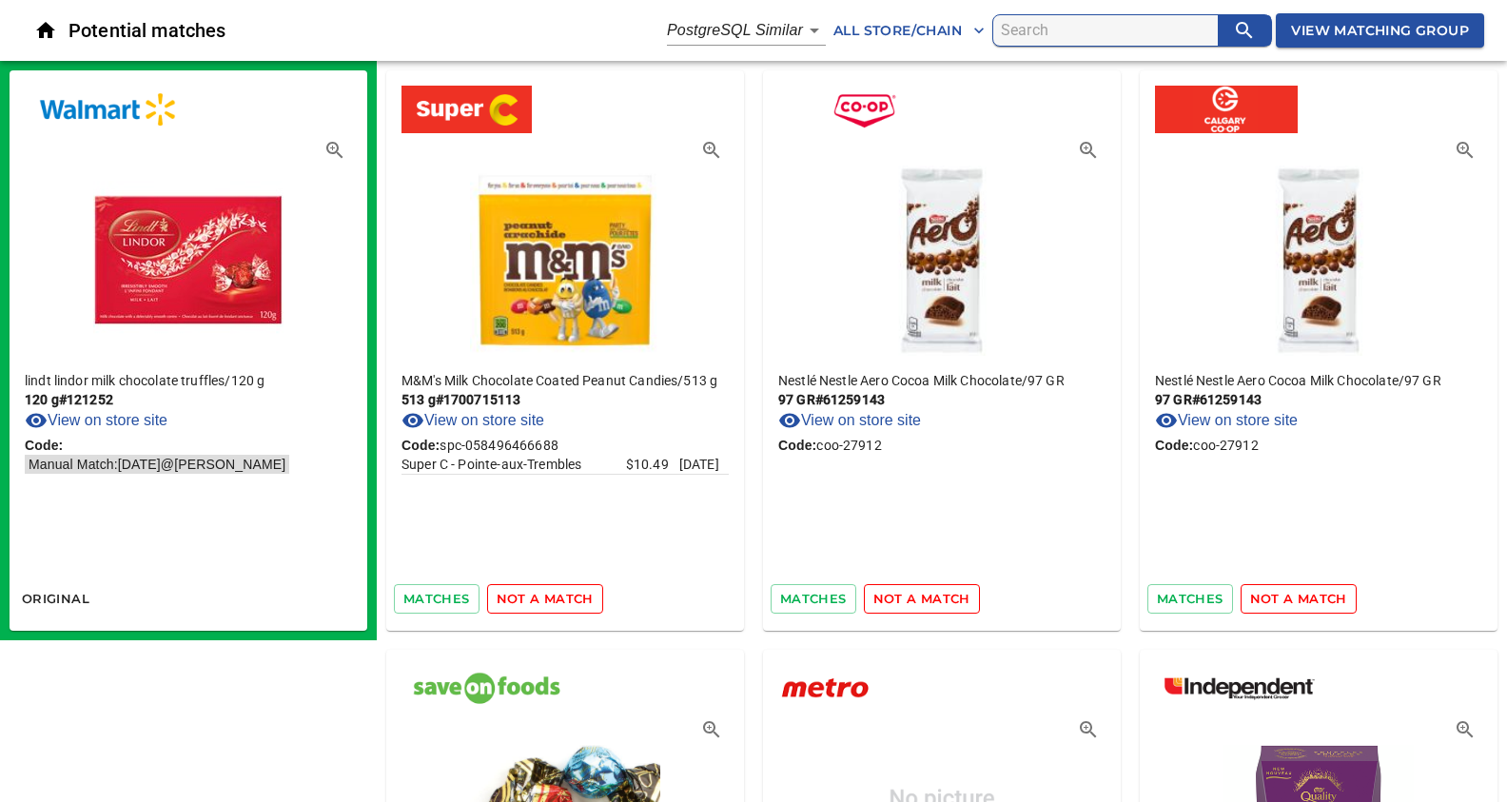
click at [540, 599] on span "not a match" at bounding box center [545, 599] width 97 height 22
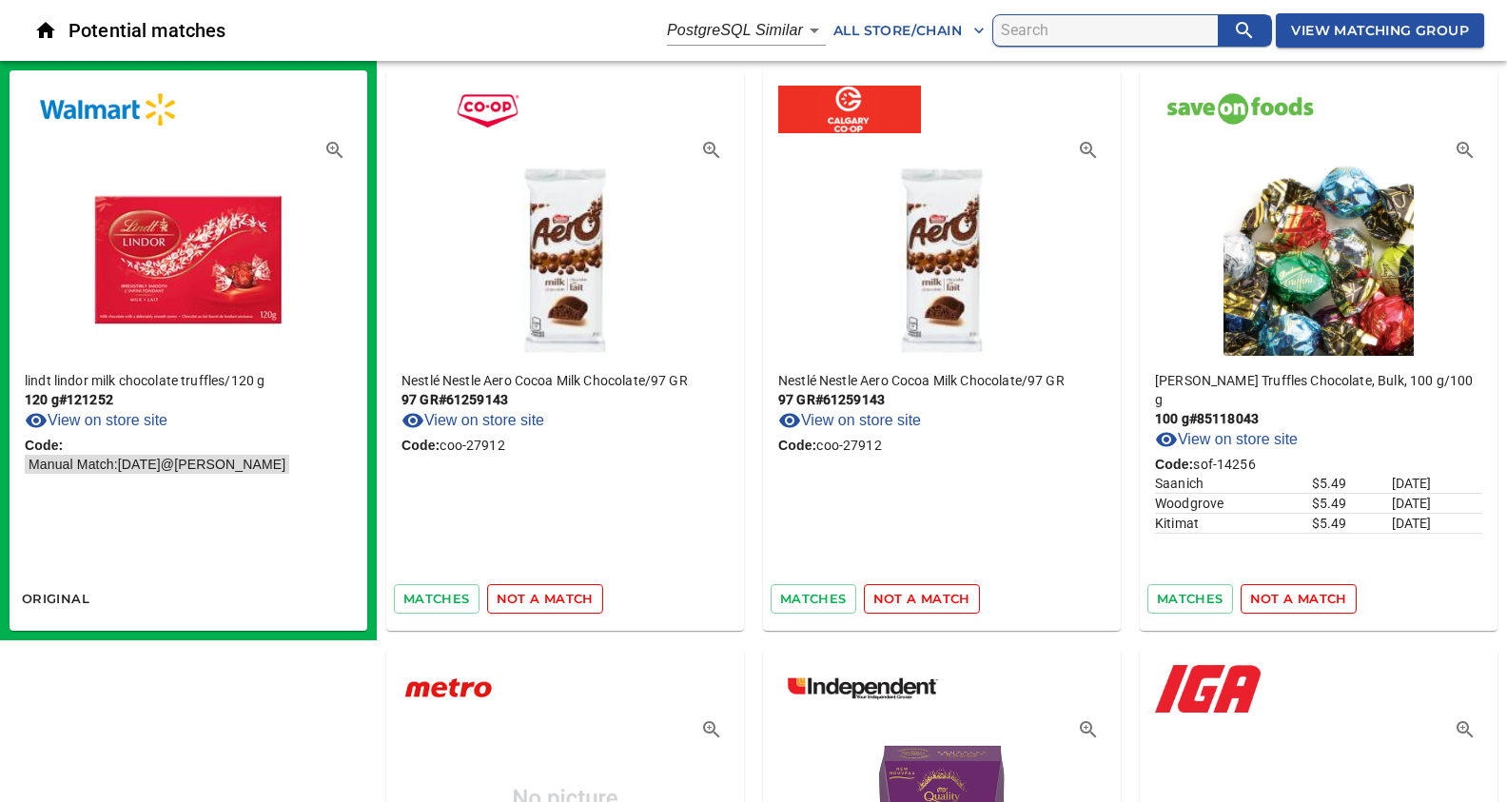
click at [540, 599] on span "not a match" at bounding box center [545, 599] width 97 height 22
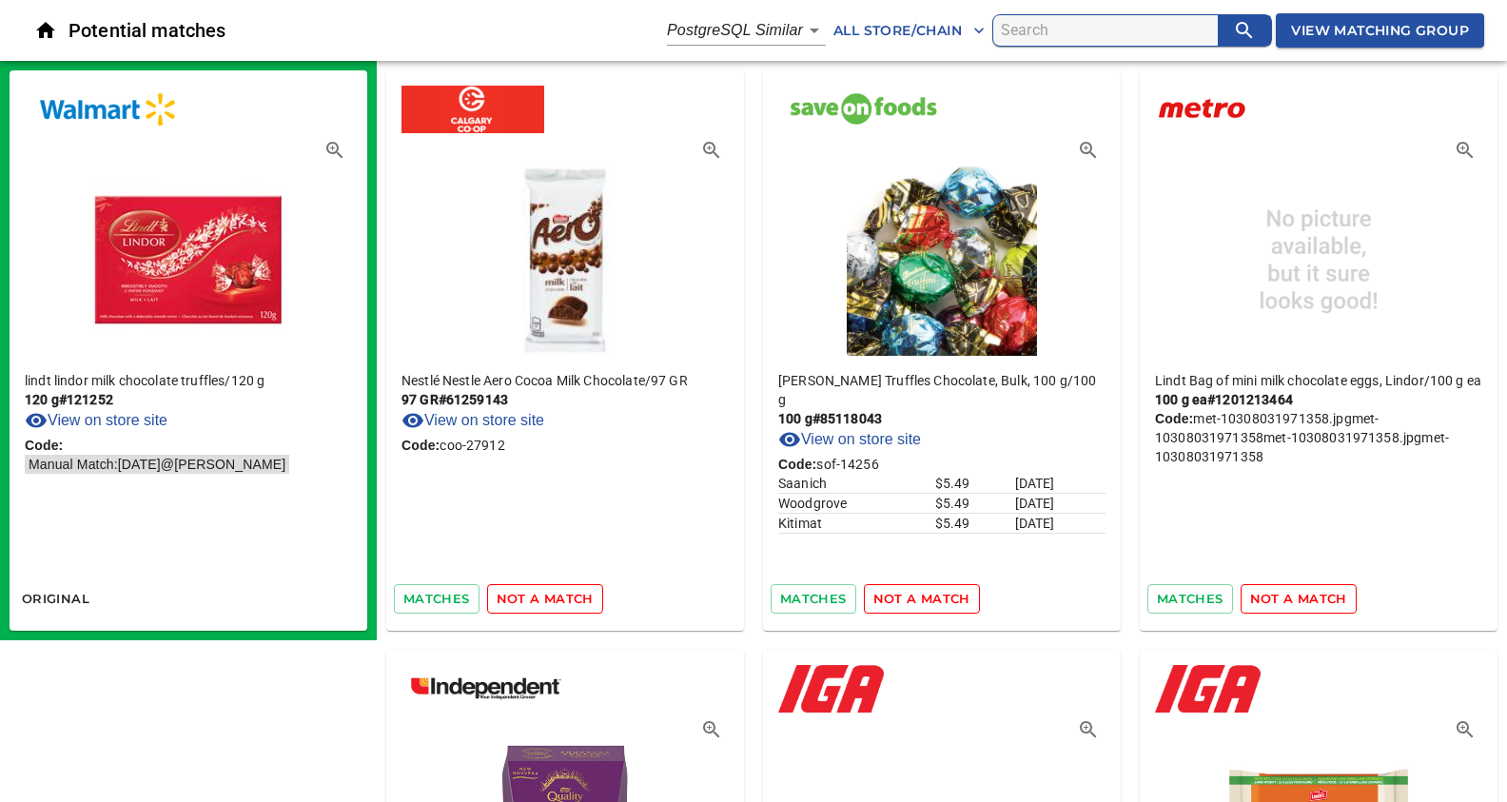
click at [540, 599] on span "not a match" at bounding box center [545, 599] width 97 height 22
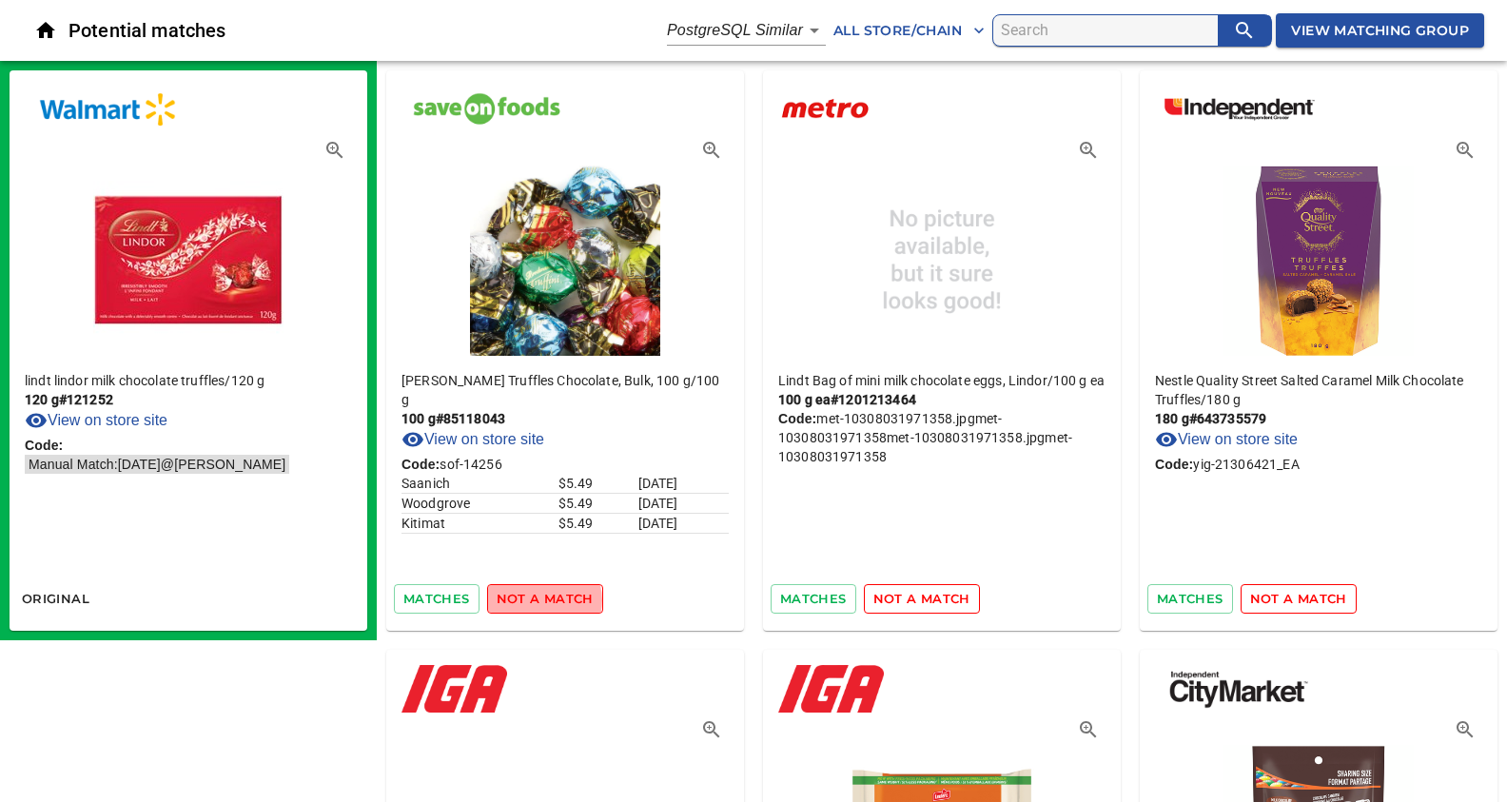
click at [540, 599] on span "not a match" at bounding box center [545, 599] width 97 height 22
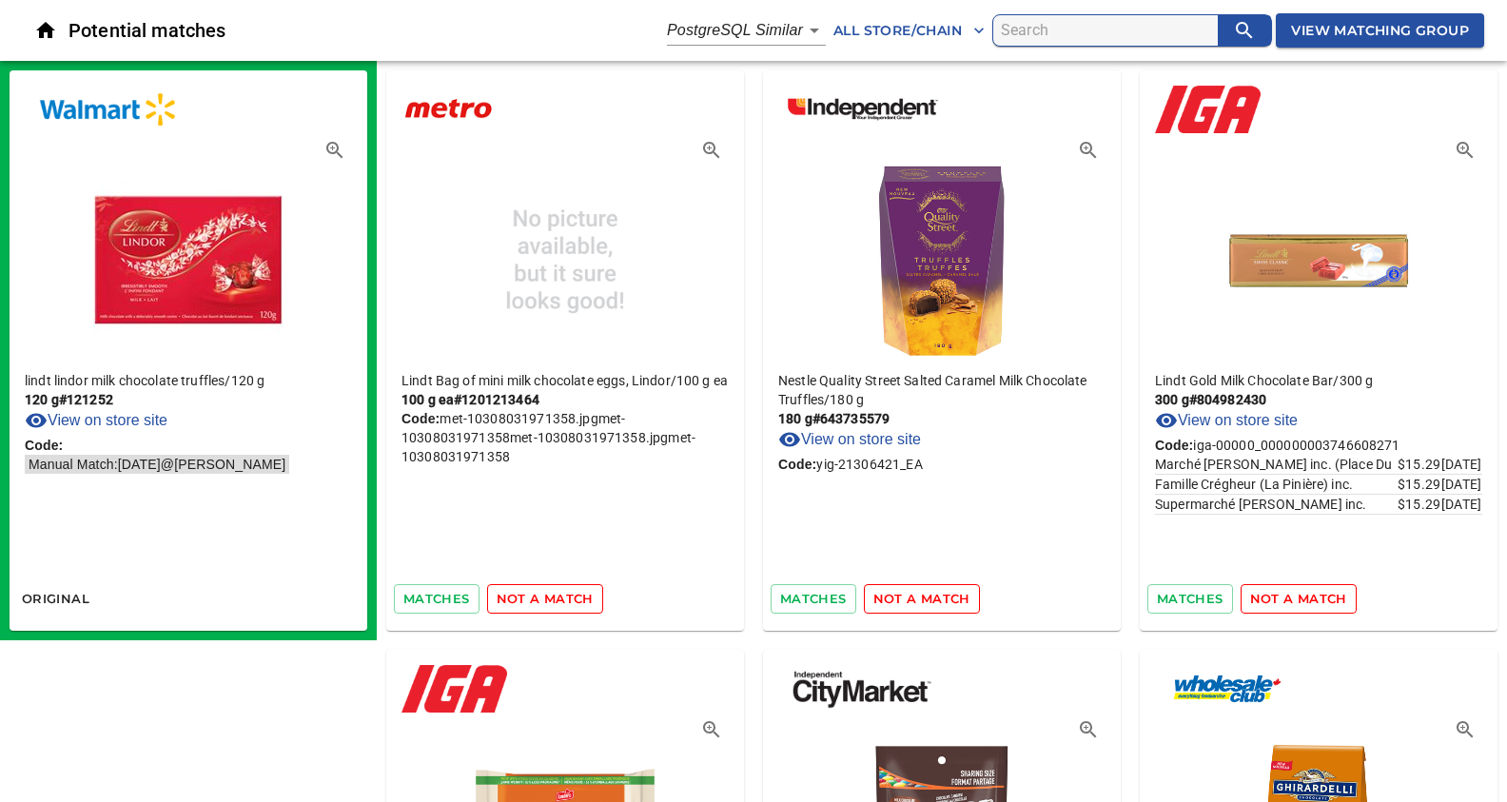
click at [540, 599] on span "not a match" at bounding box center [545, 599] width 97 height 22
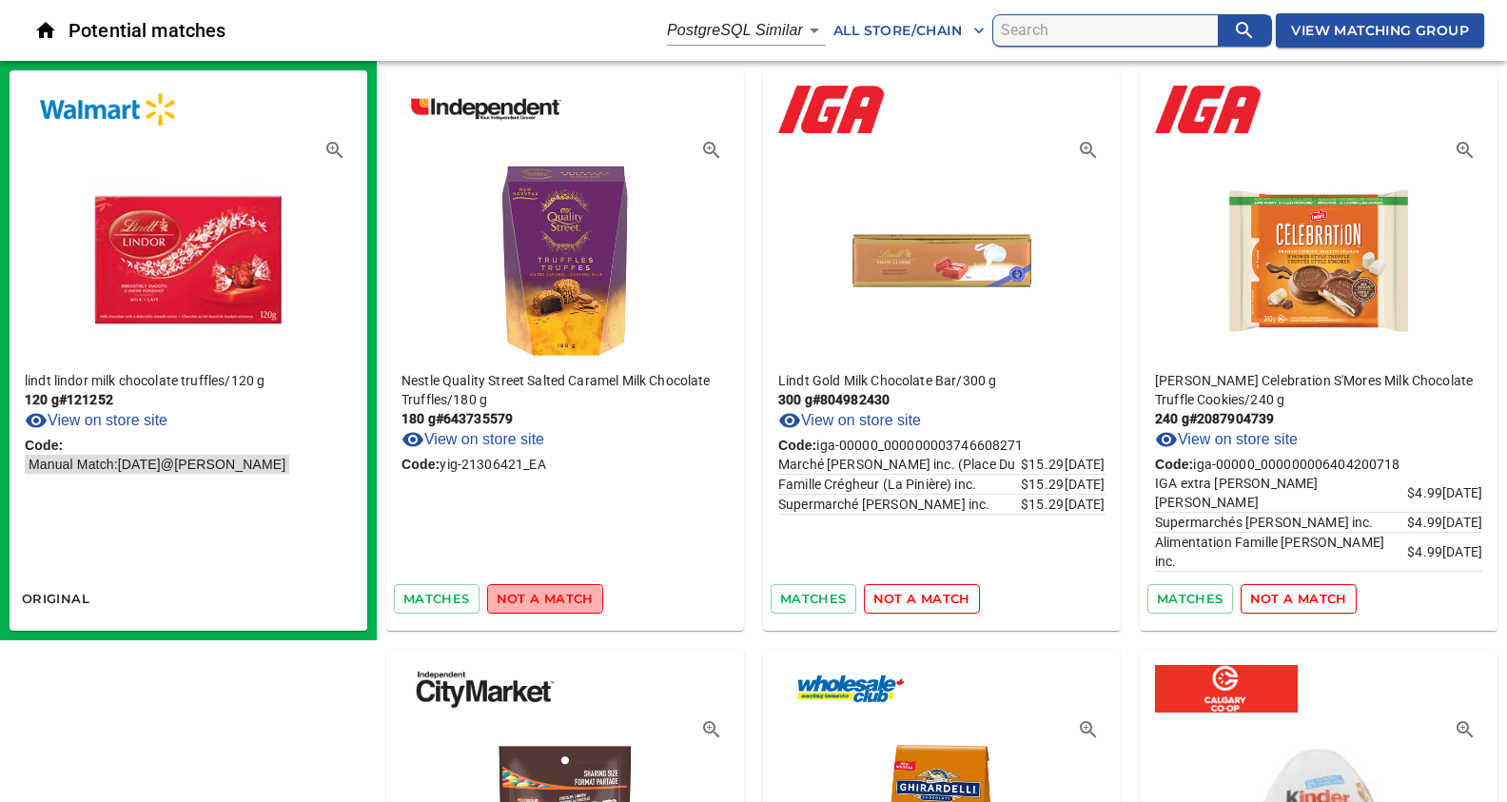
click at [540, 599] on span "not a match" at bounding box center [545, 599] width 97 height 22
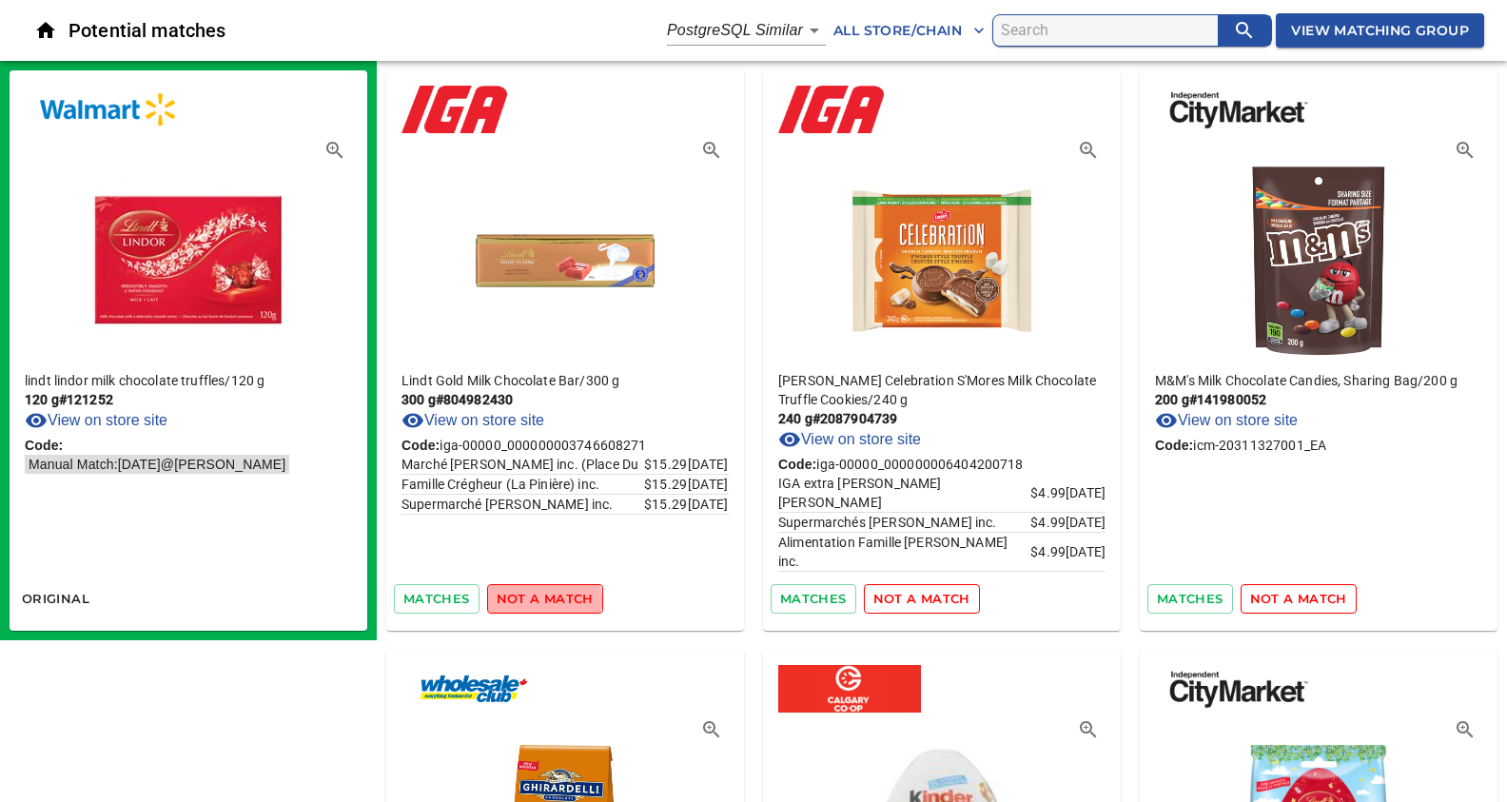
click at [540, 599] on span "not a match" at bounding box center [545, 599] width 97 height 22
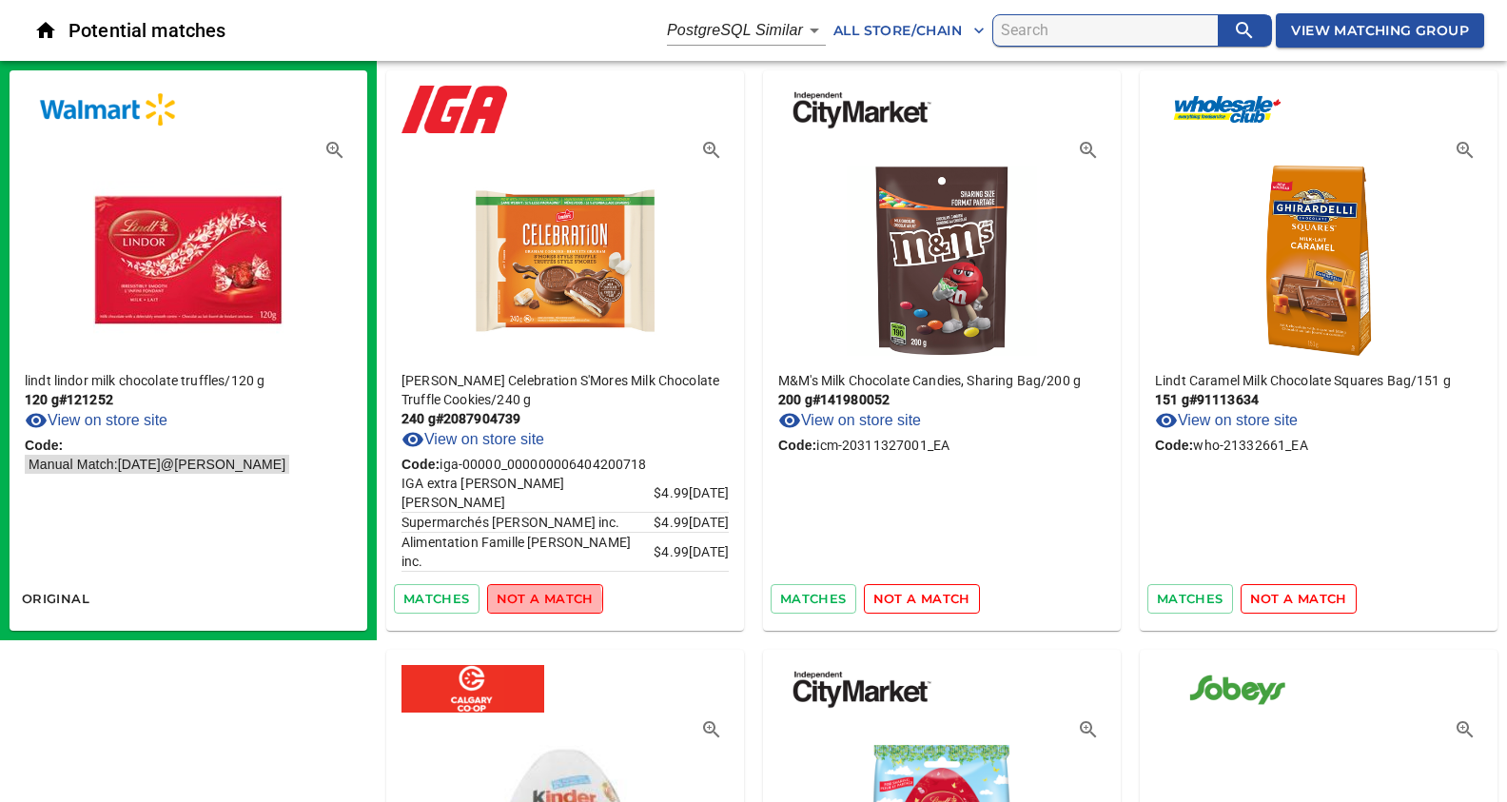
click at [540, 599] on span "not a match" at bounding box center [545, 599] width 97 height 22
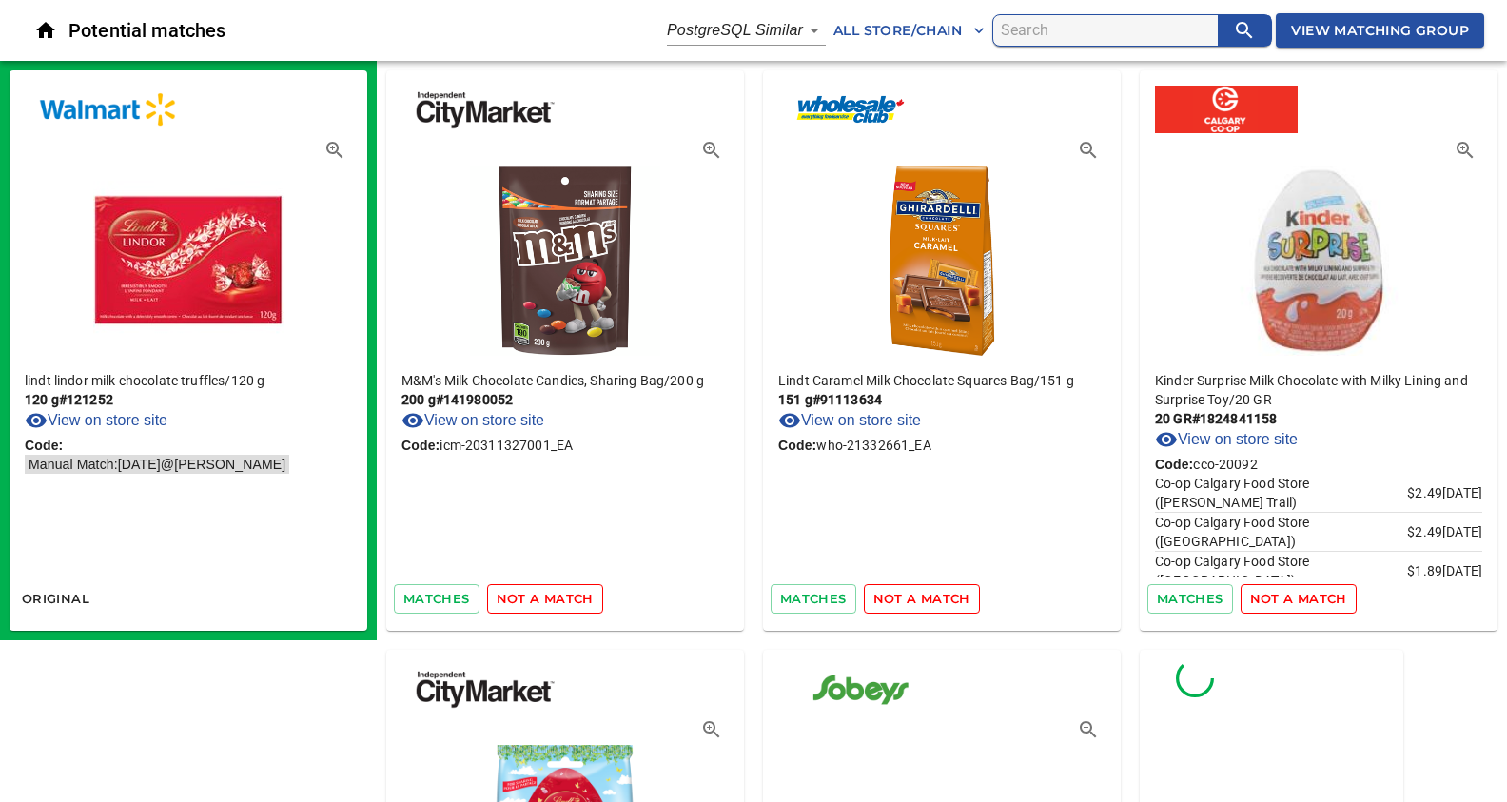
click at [540, 599] on span "not a match" at bounding box center [545, 599] width 97 height 22
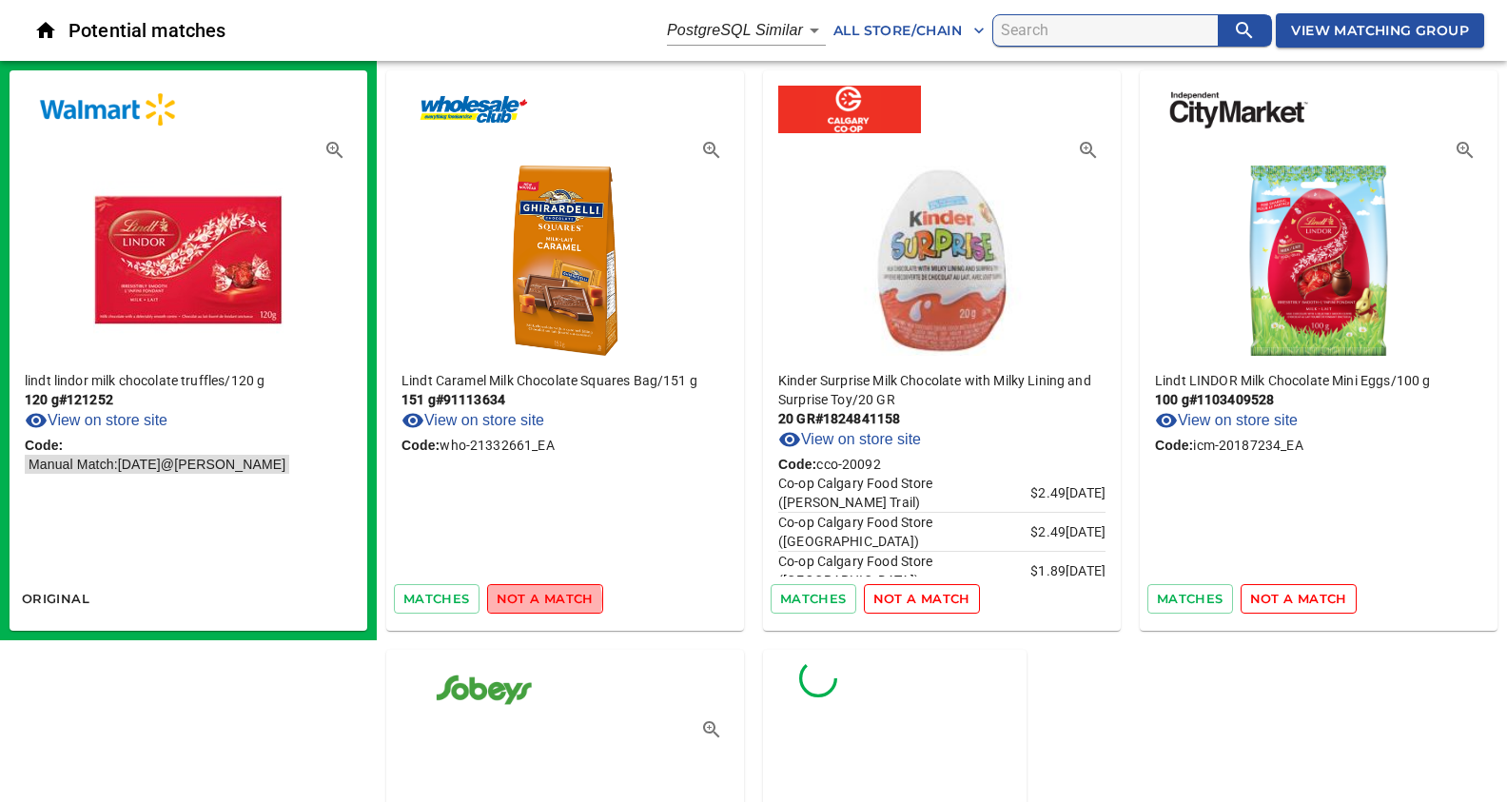
click at [540, 599] on span "not a match" at bounding box center [545, 599] width 97 height 22
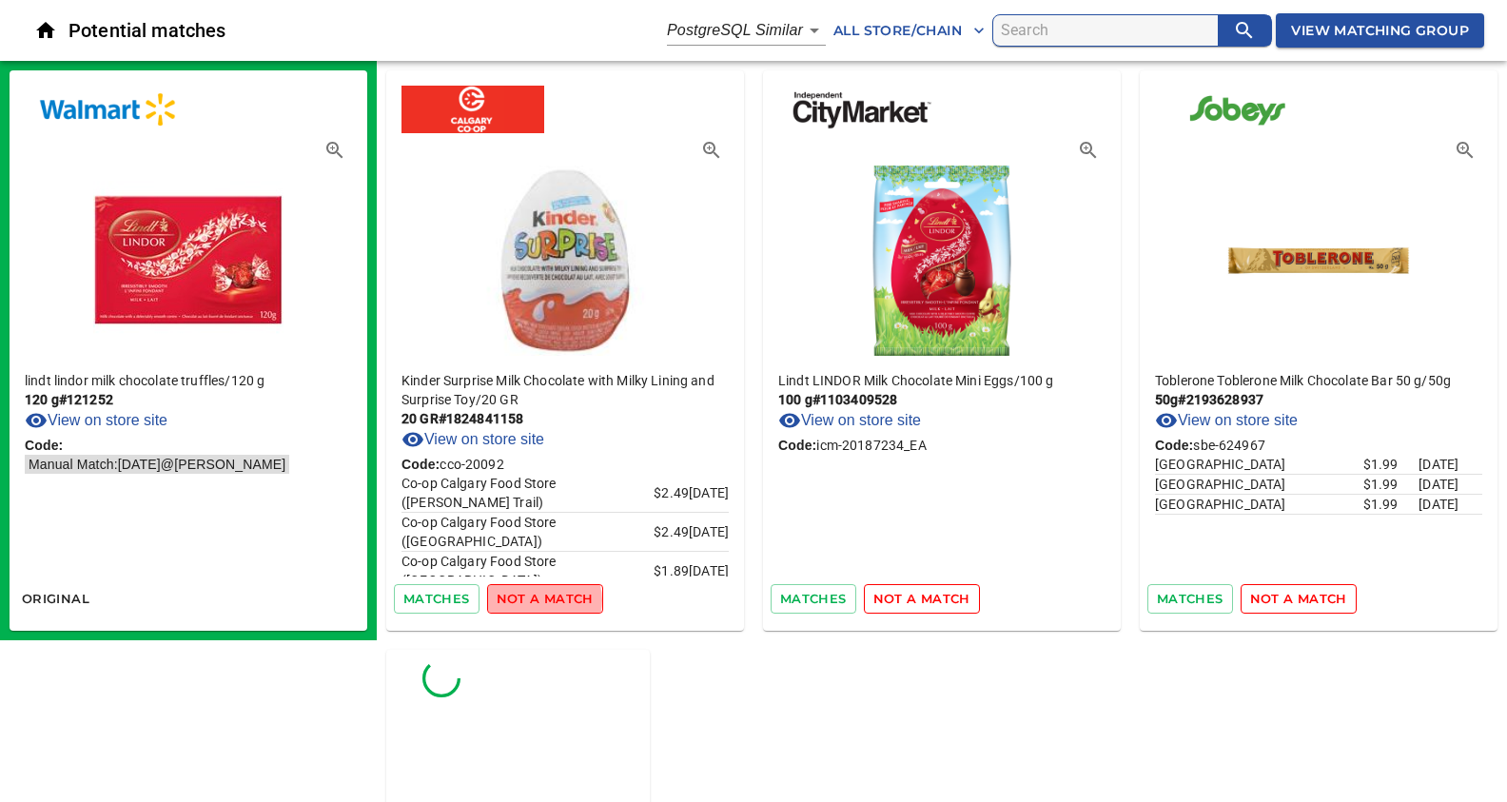
click at [540, 599] on span "not a match" at bounding box center [545, 599] width 97 height 22
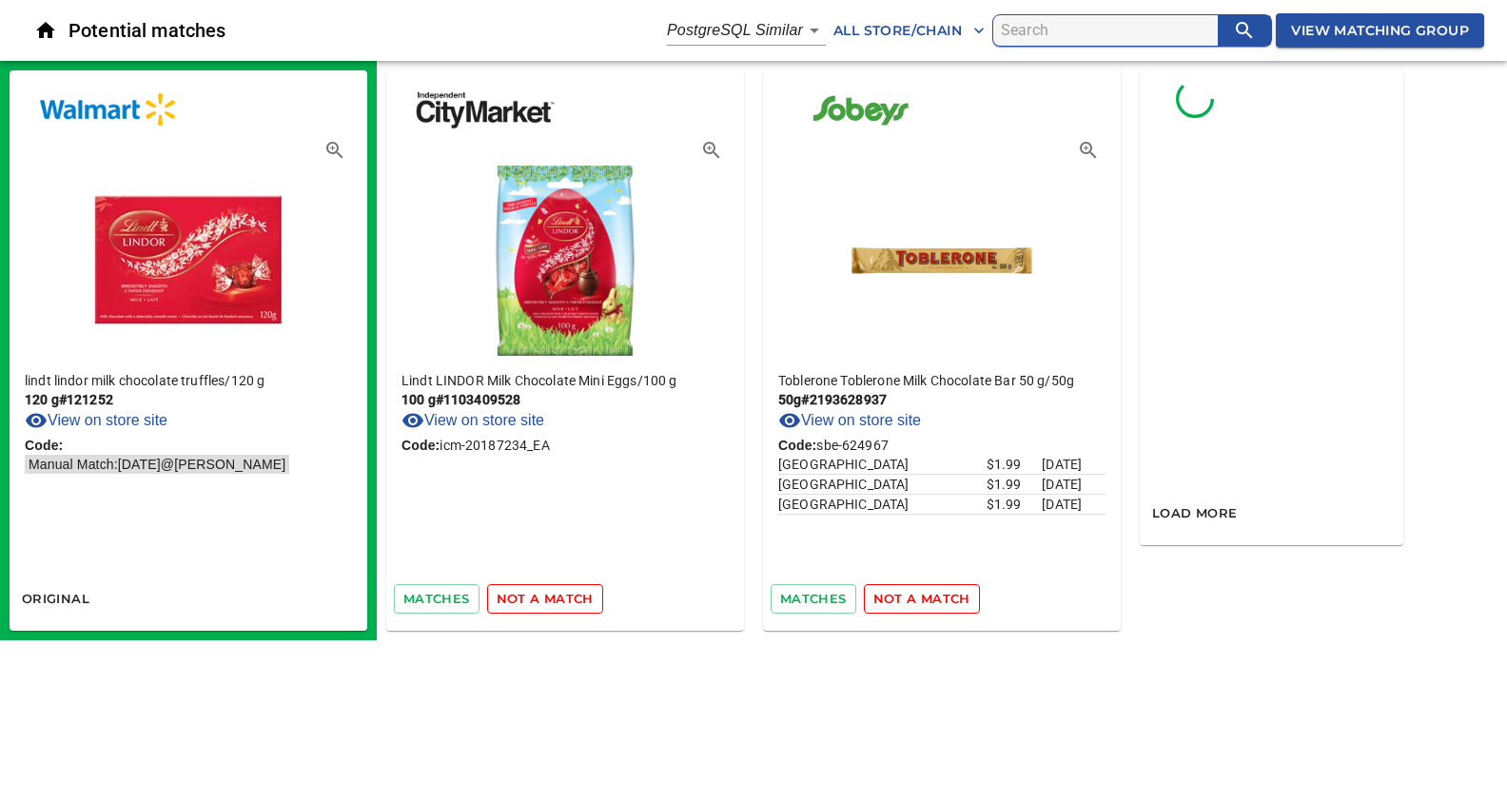
click at [540, 599] on span "not a match" at bounding box center [545, 599] width 97 height 22
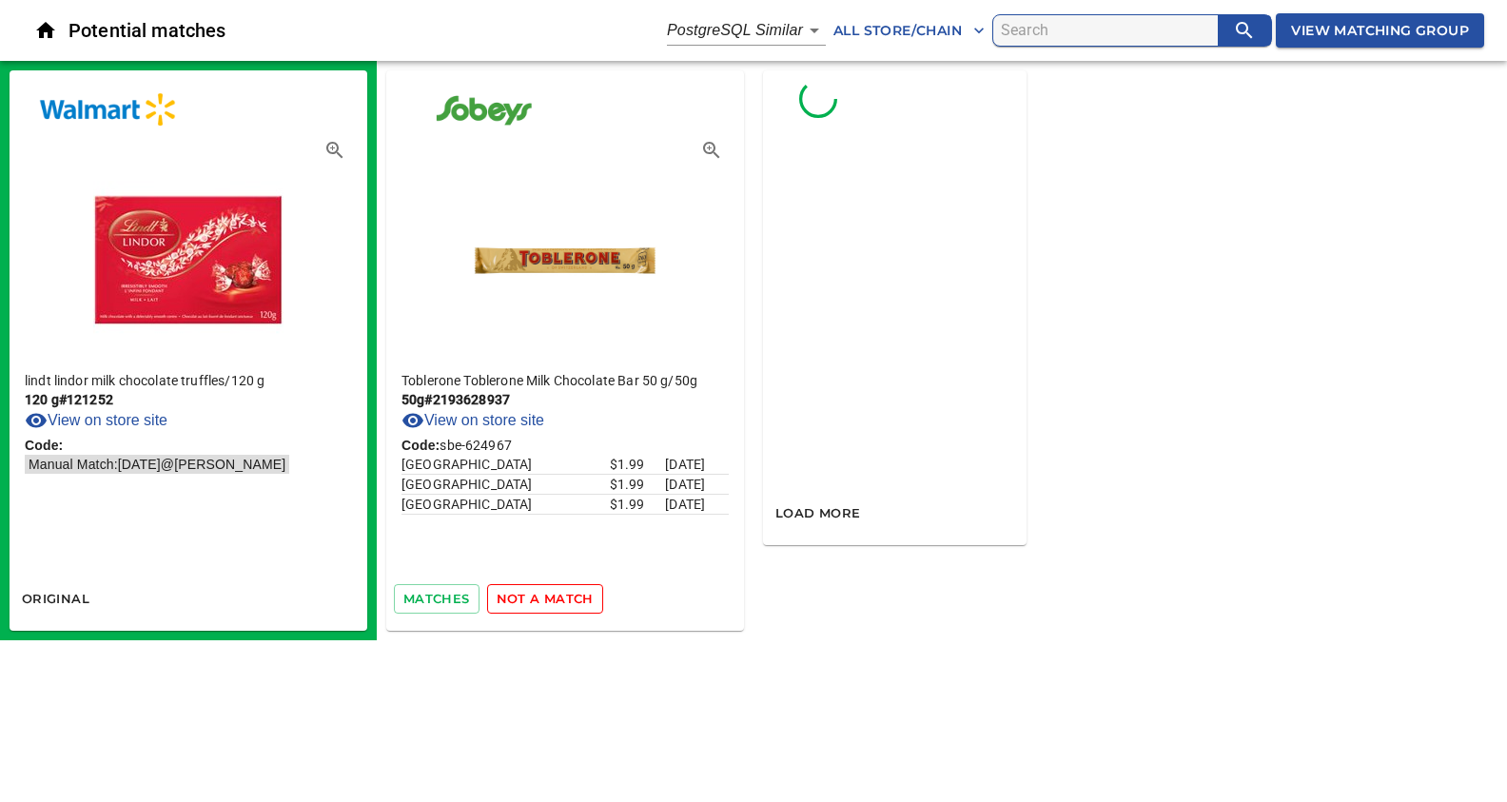
click at [540, 599] on span "not a match" at bounding box center [545, 599] width 97 height 22
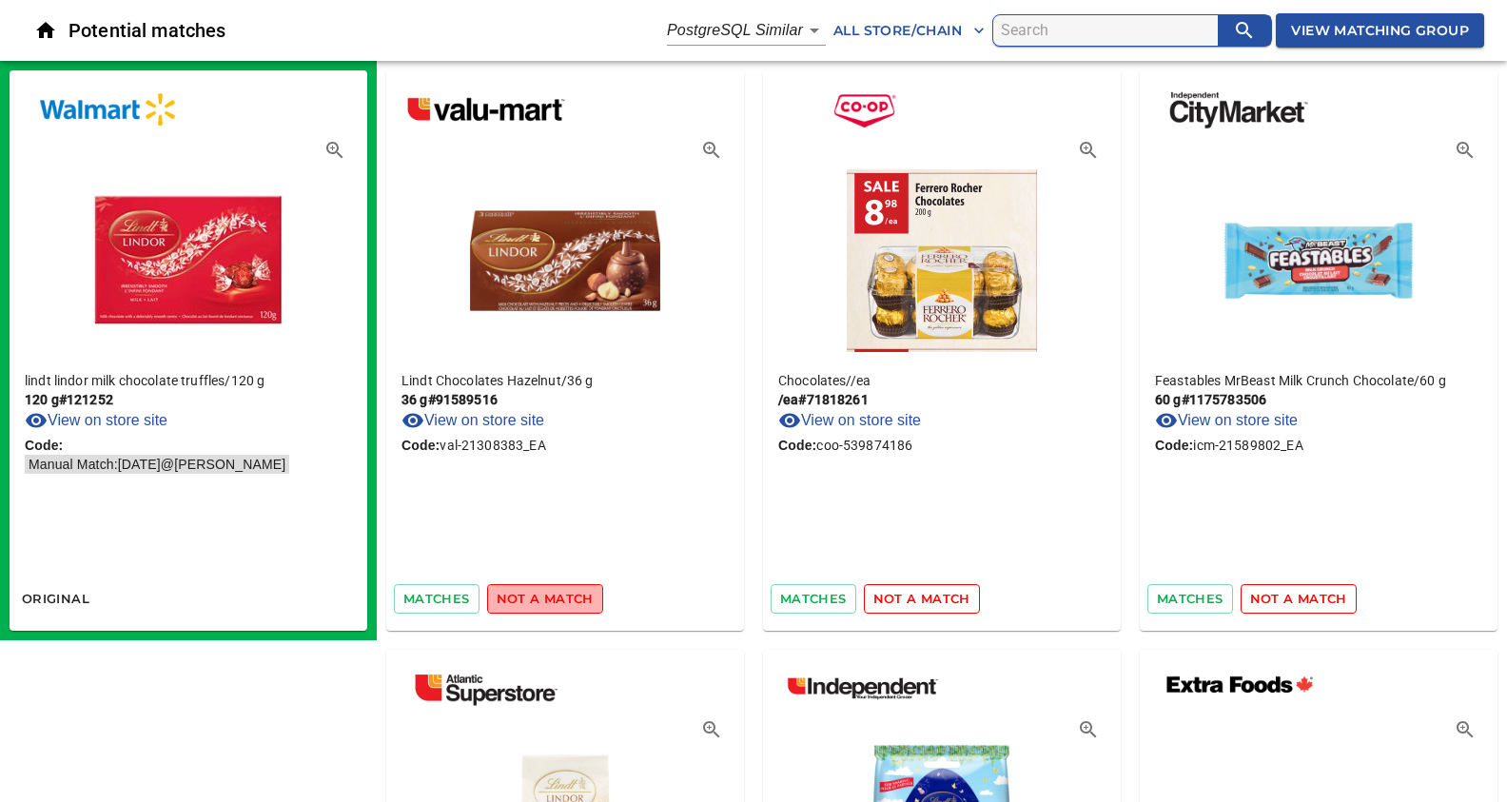
click at [562, 594] on span "not a match" at bounding box center [545, 599] width 97 height 22
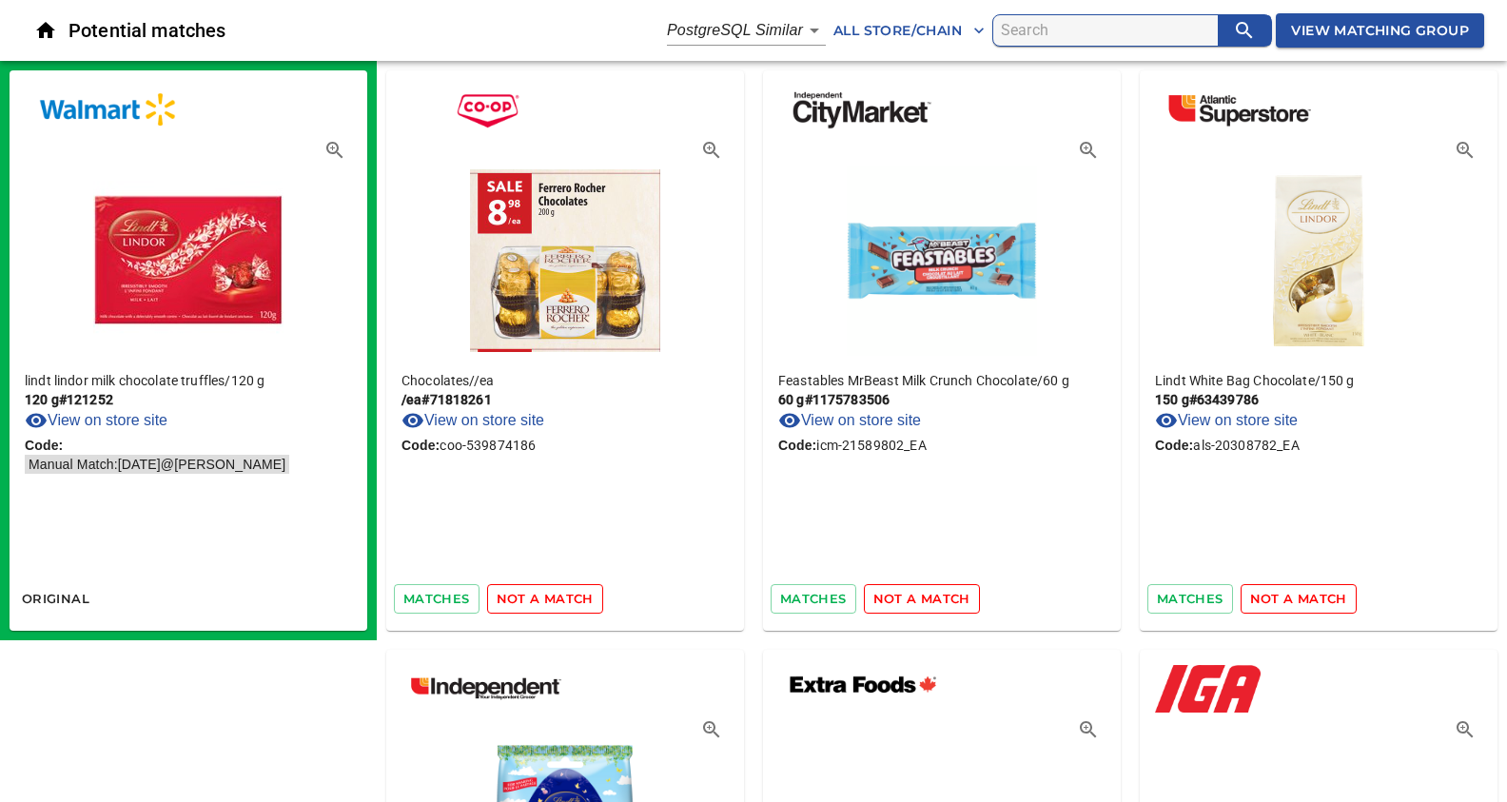
click at [553, 604] on span "not a match" at bounding box center [545, 599] width 97 height 22
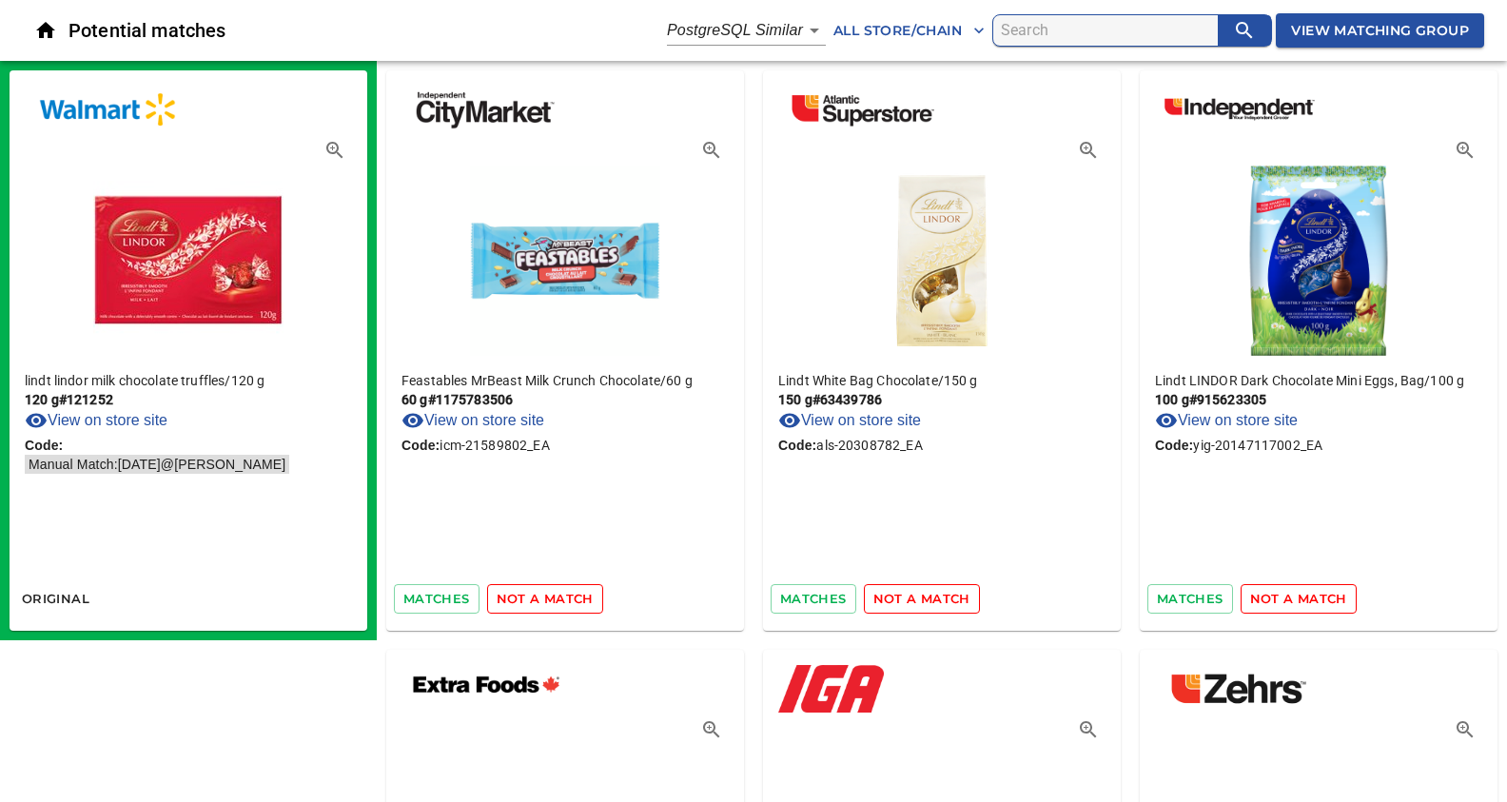
click at [544, 601] on span "not a match" at bounding box center [545, 599] width 97 height 22
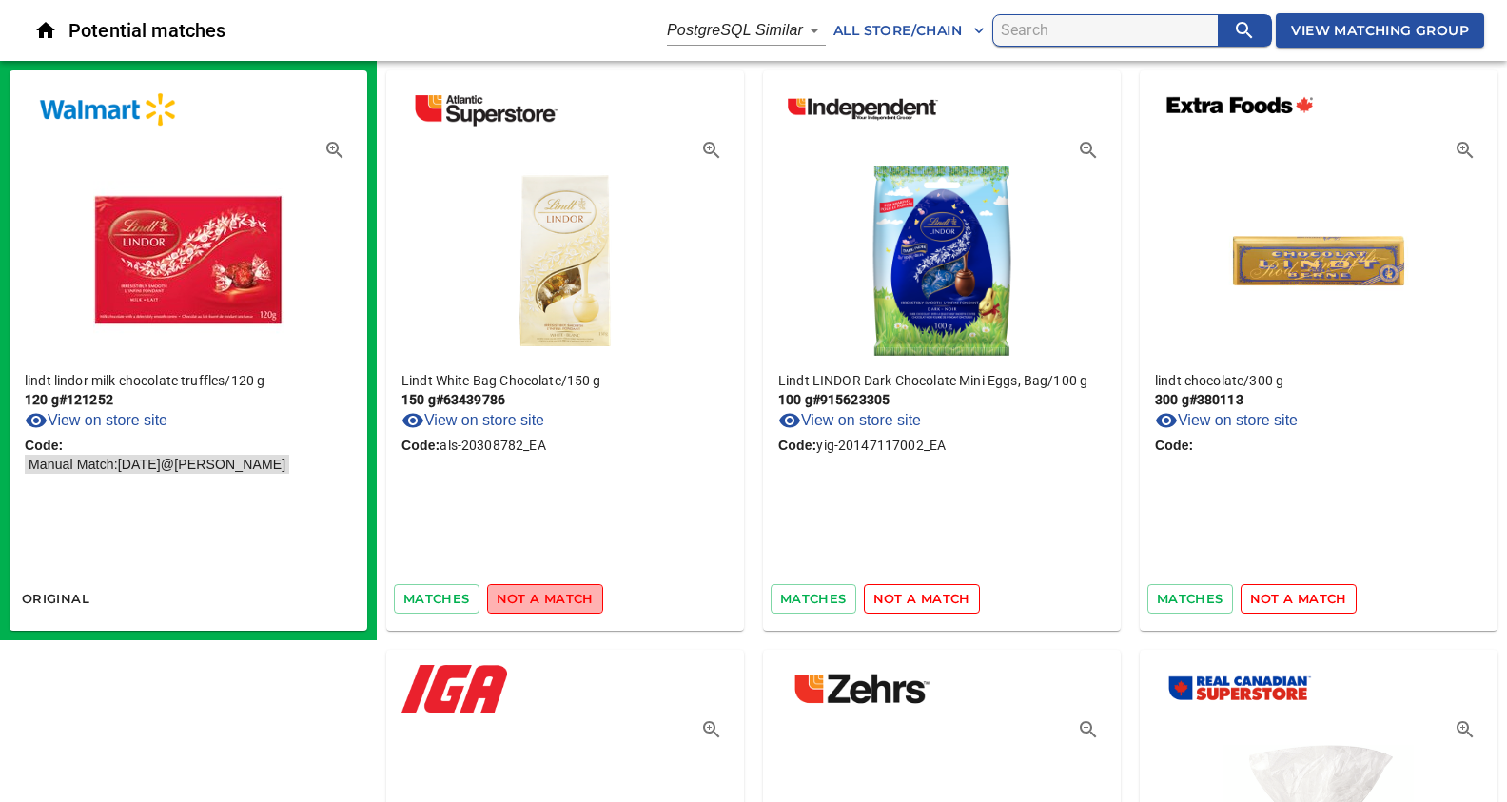
click at [544, 601] on span "not a match" at bounding box center [545, 599] width 97 height 22
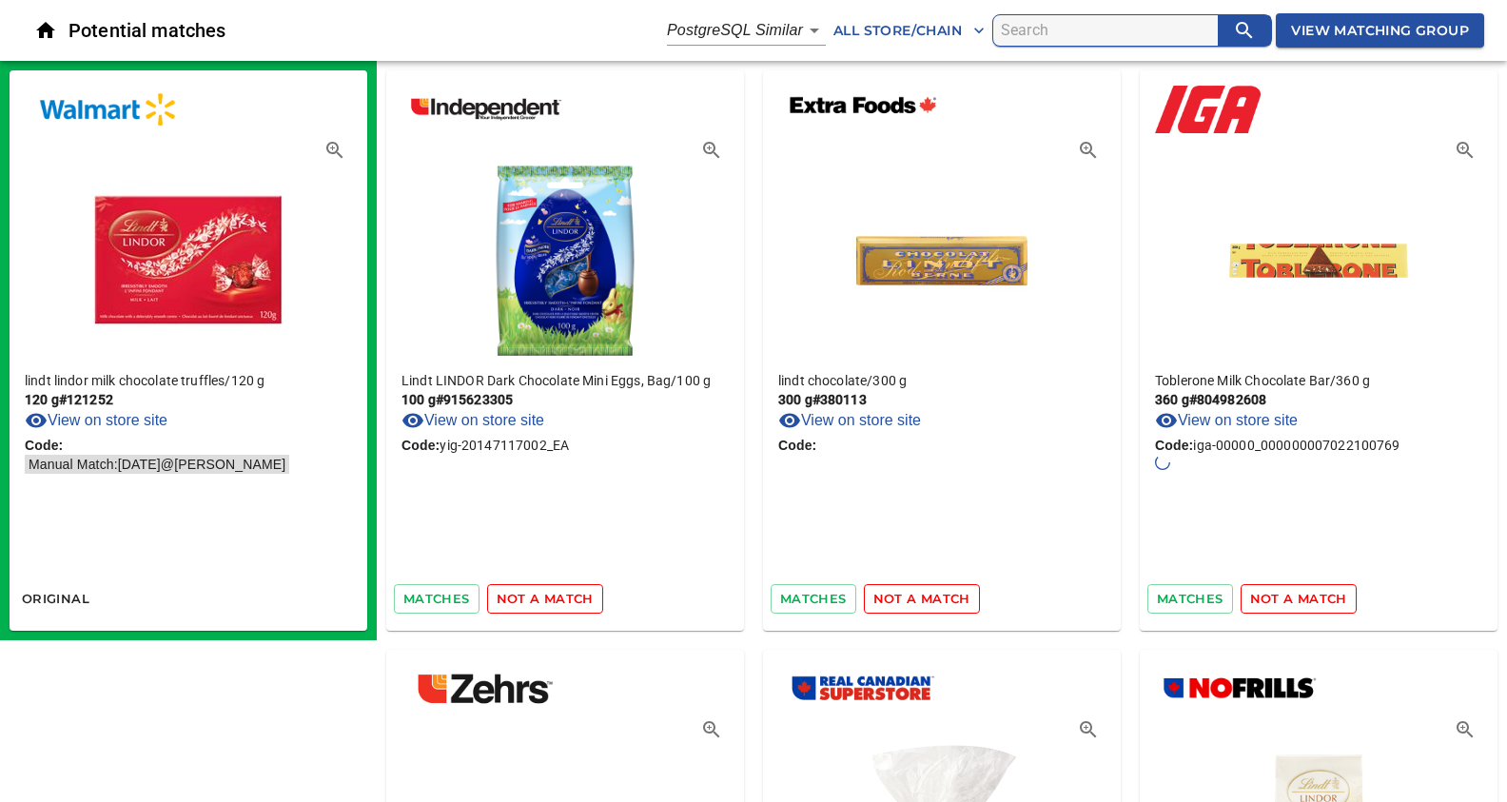
click at [544, 601] on span "not a match" at bounding box center [545, 599] width 97 height 22
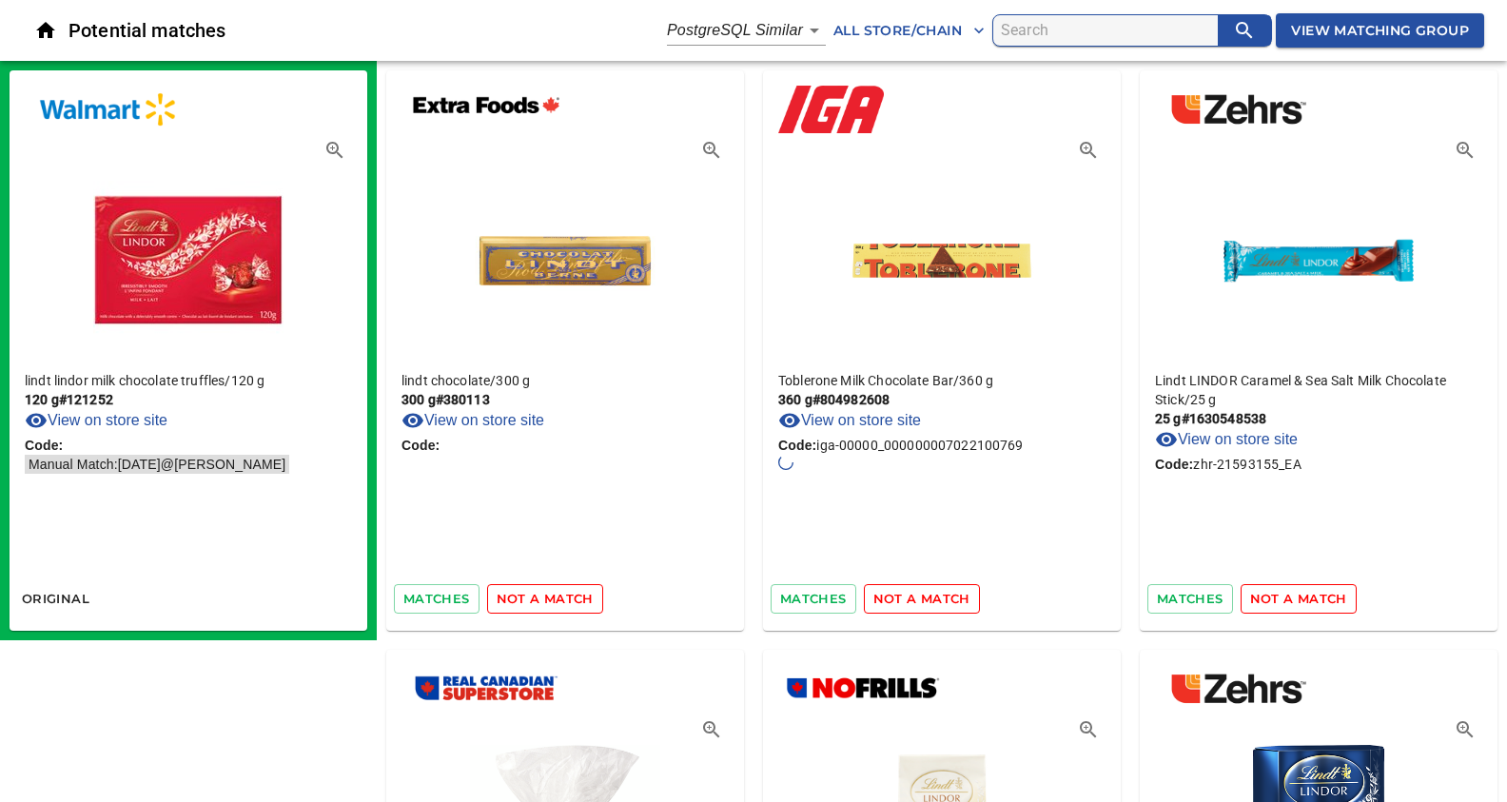
click at [544, 601] on span "not a match" at bounding box center [545, 599] width 97 height 22
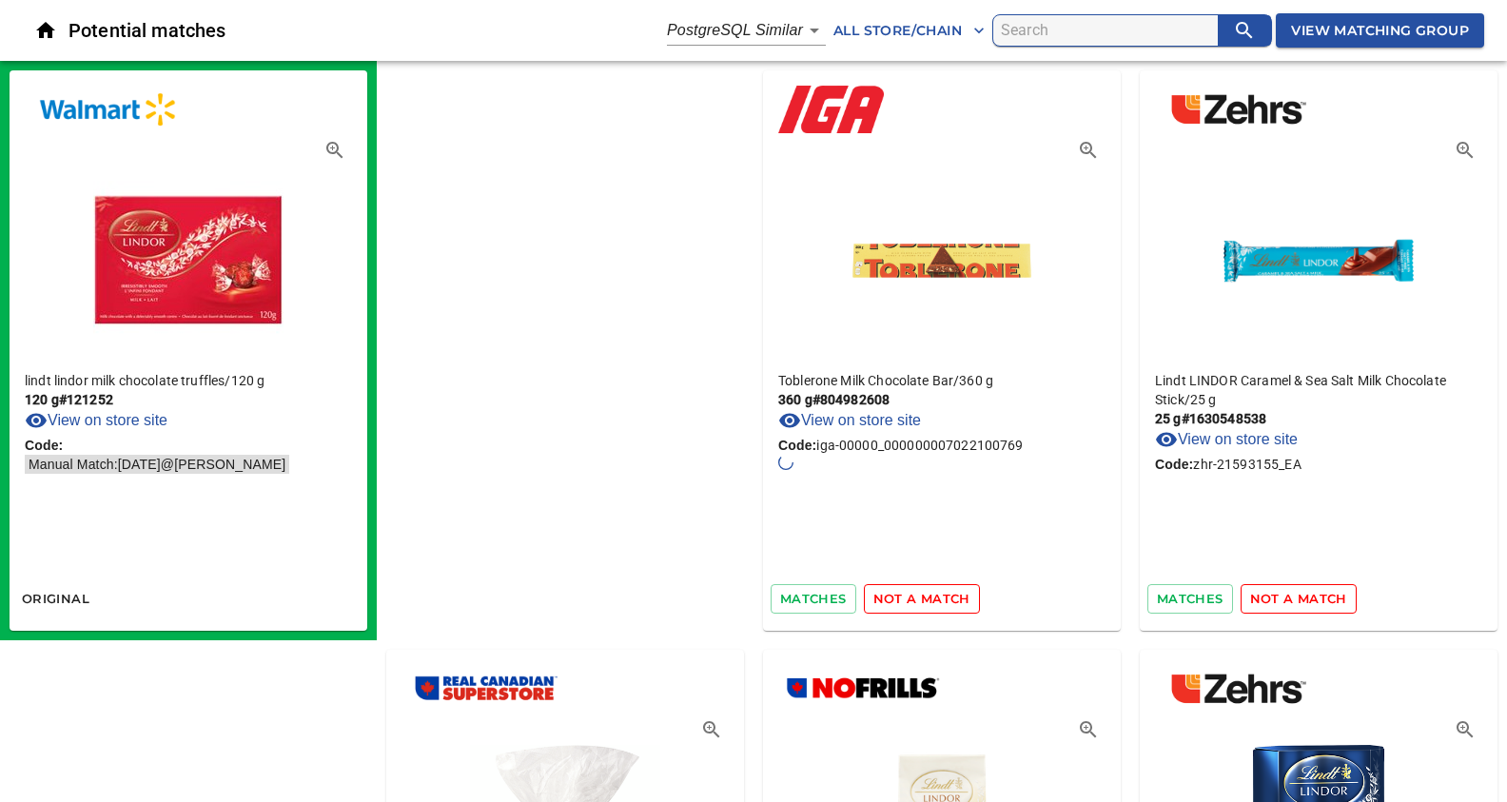
click at [873, 601] on span "not a match" at bounding box center [921, 599] width 97 height 22
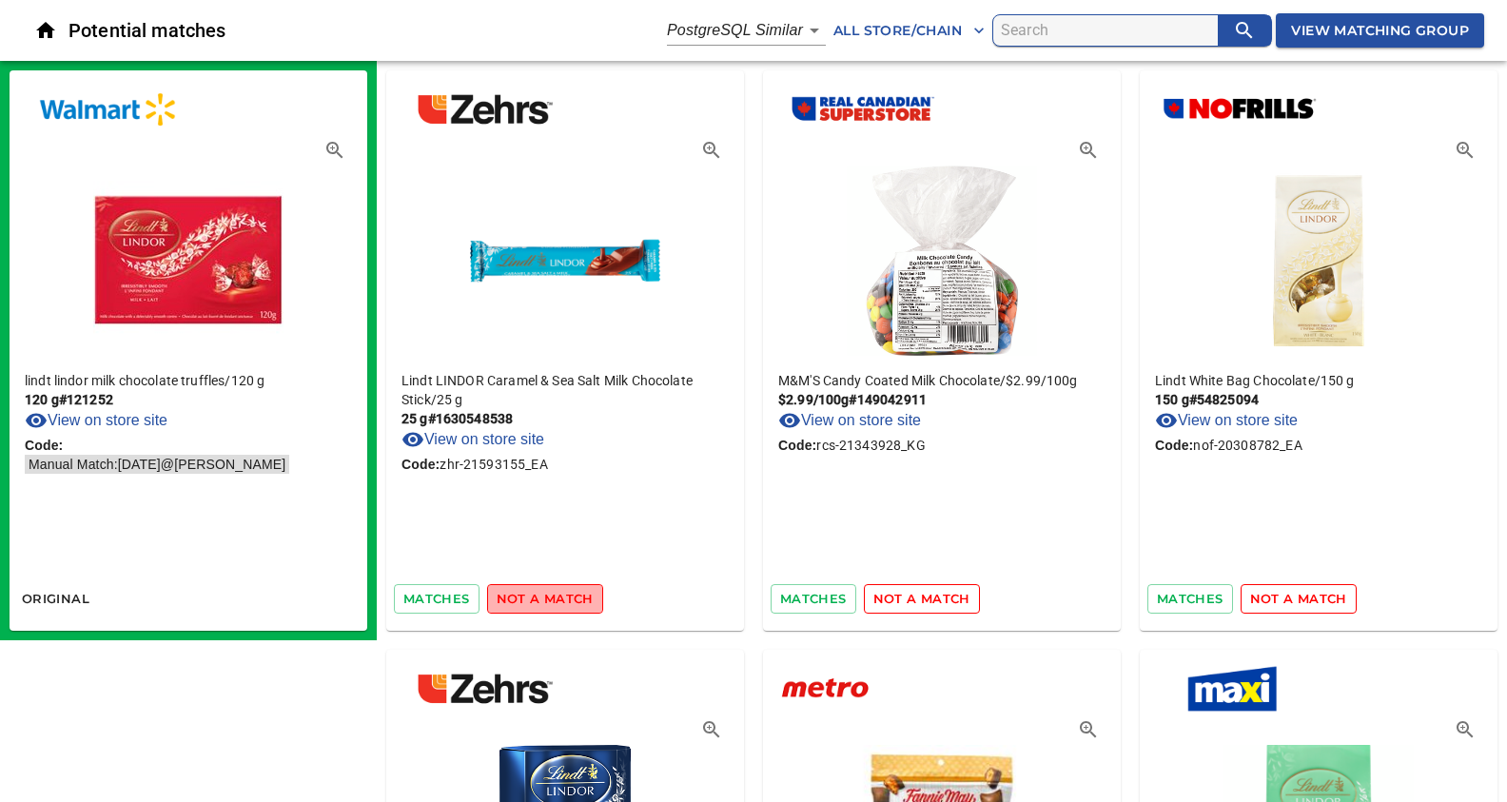
click at [544, 601] on span "not a match" at bounding box center [545, 599] width 97 height 22
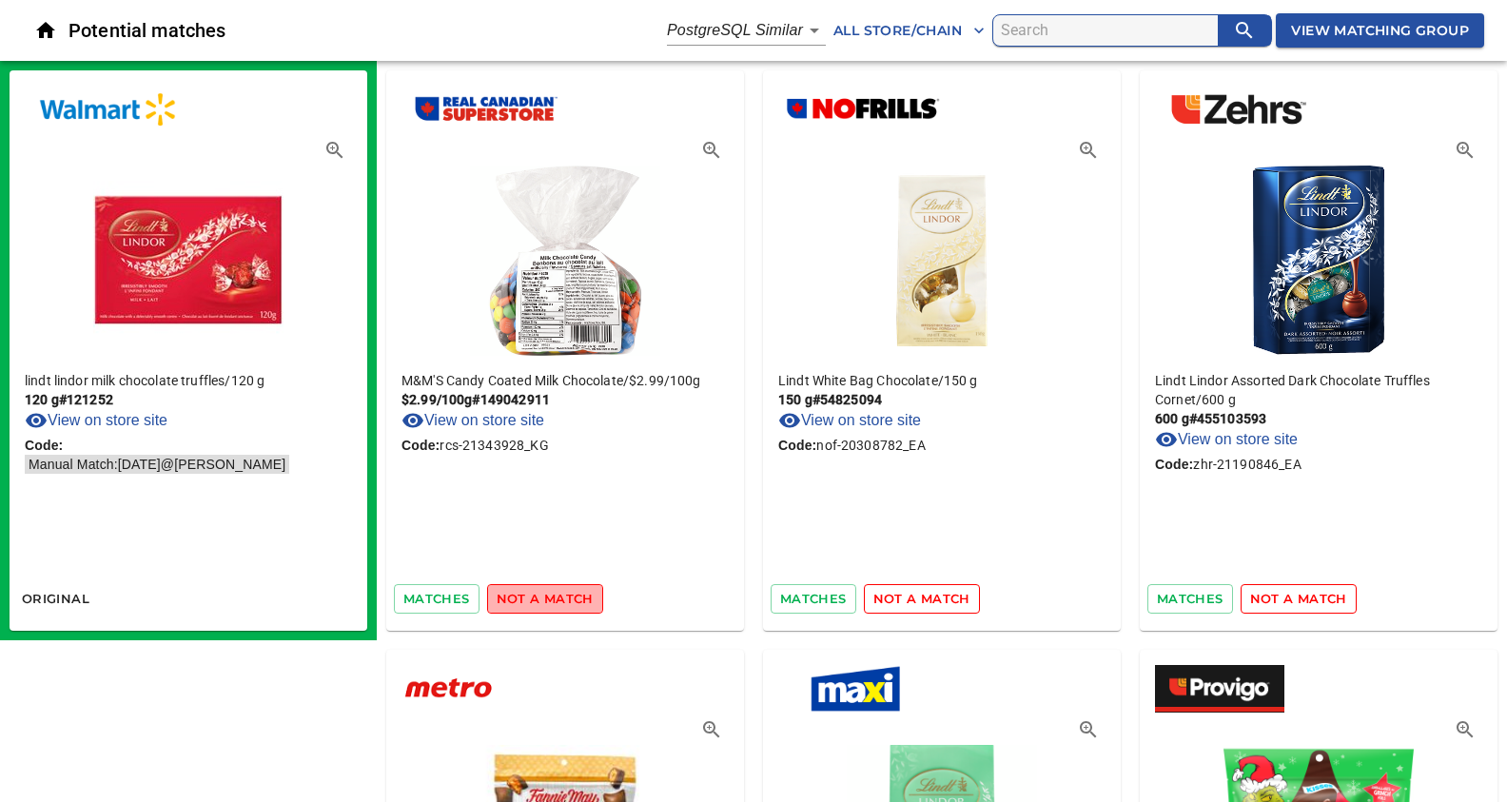
click at [544, 601] on span "not a match" at bounding box center [545, 599] width 97 height 22
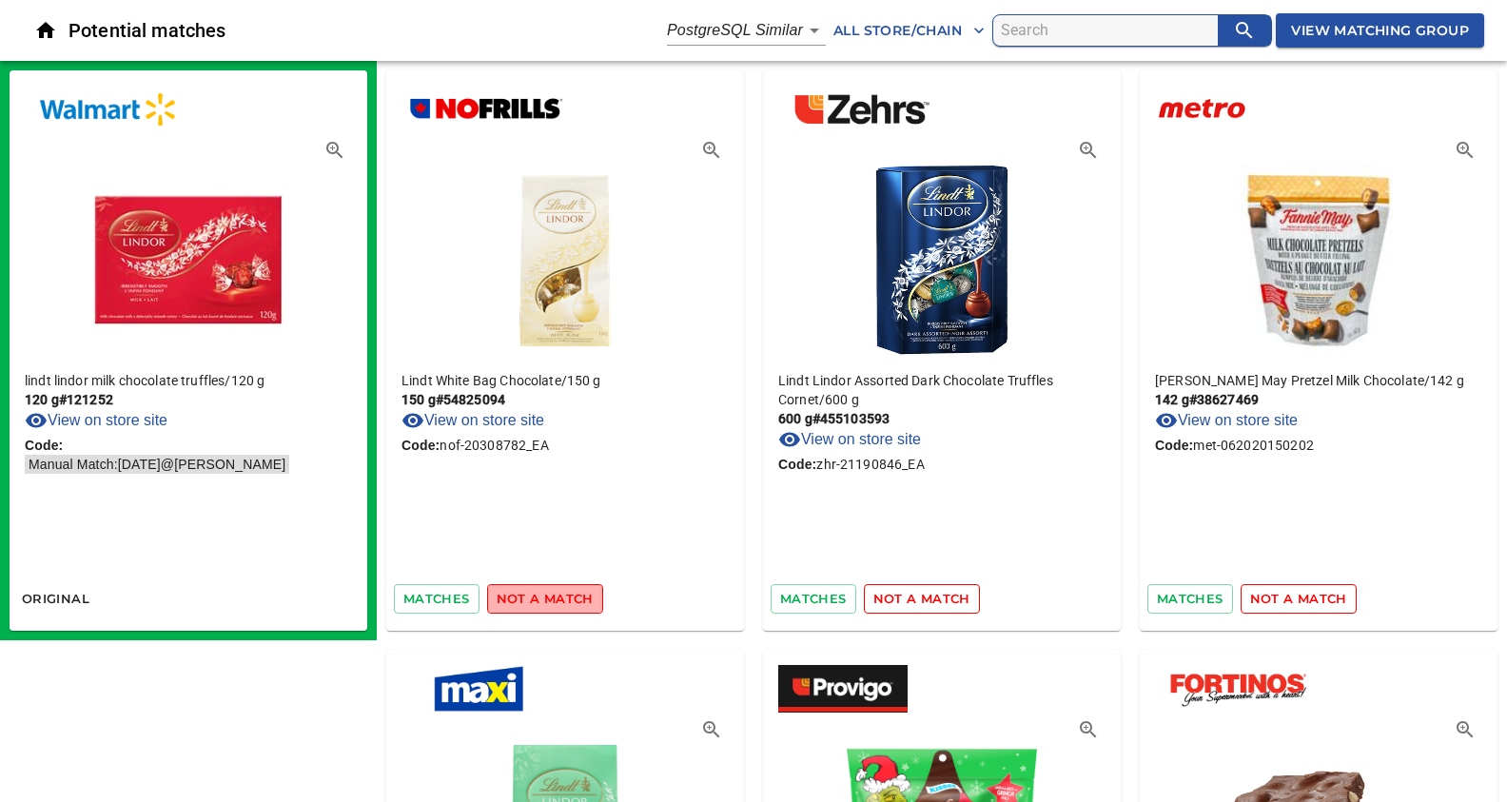
click at [544, 601] on span "not a match" at bounding box center [545, 599] width 97 height 22
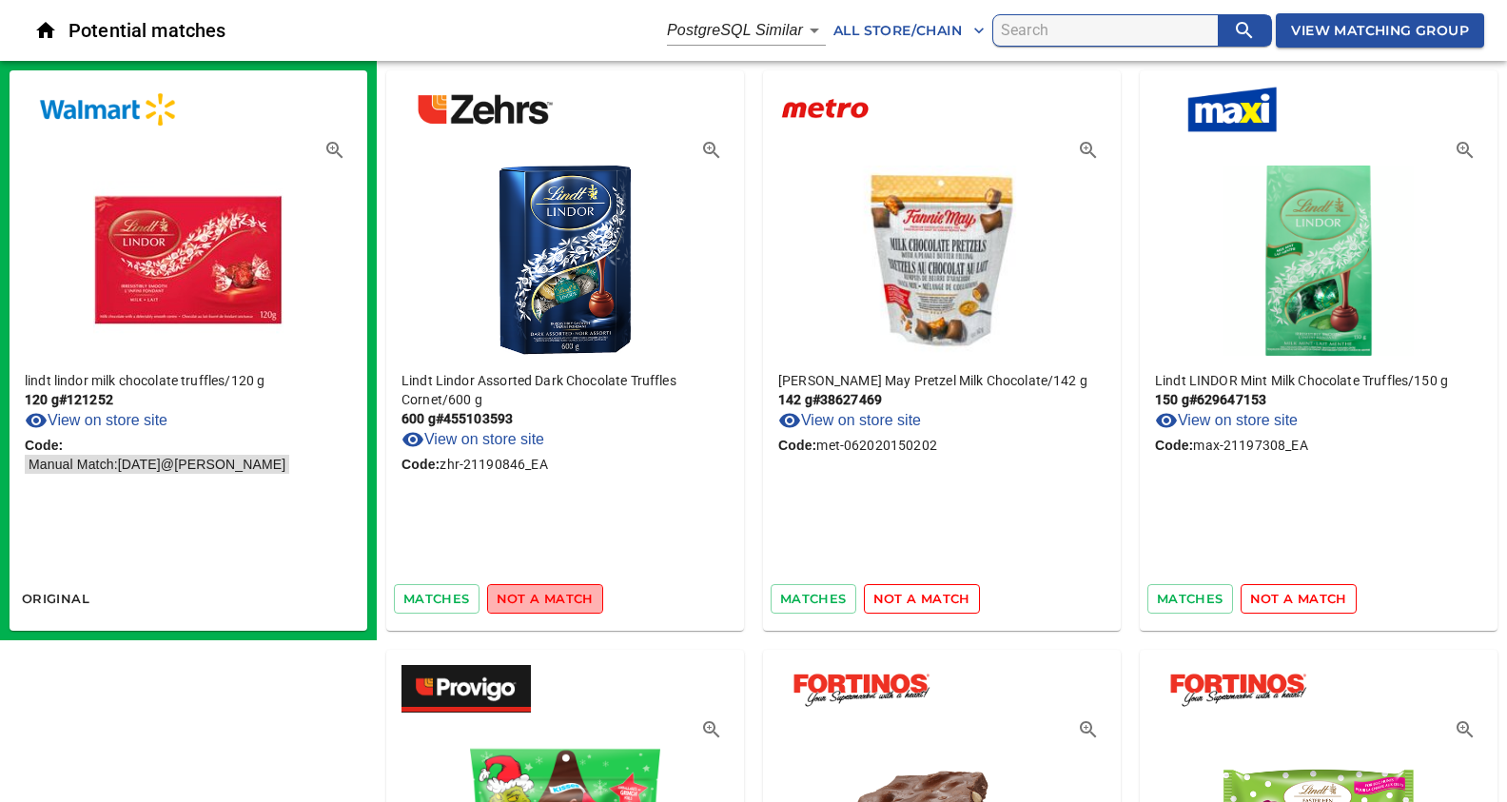
click at [544, 601] on span "not a match" at bounding box center [545, 599] width 97 height 22
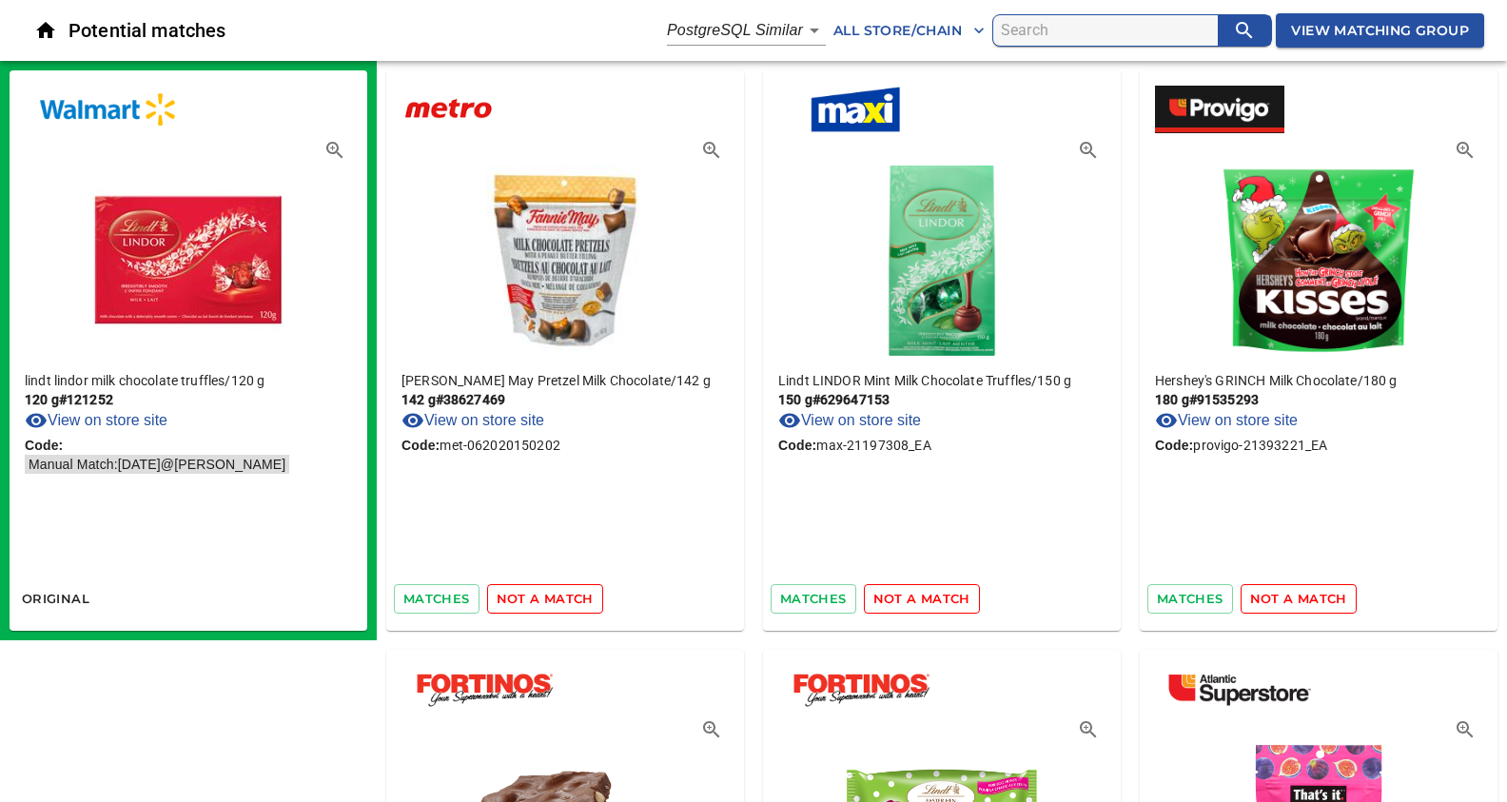
click at [544, 601] on span "not a match" at bounding box center [545, 599] width 97 height 22
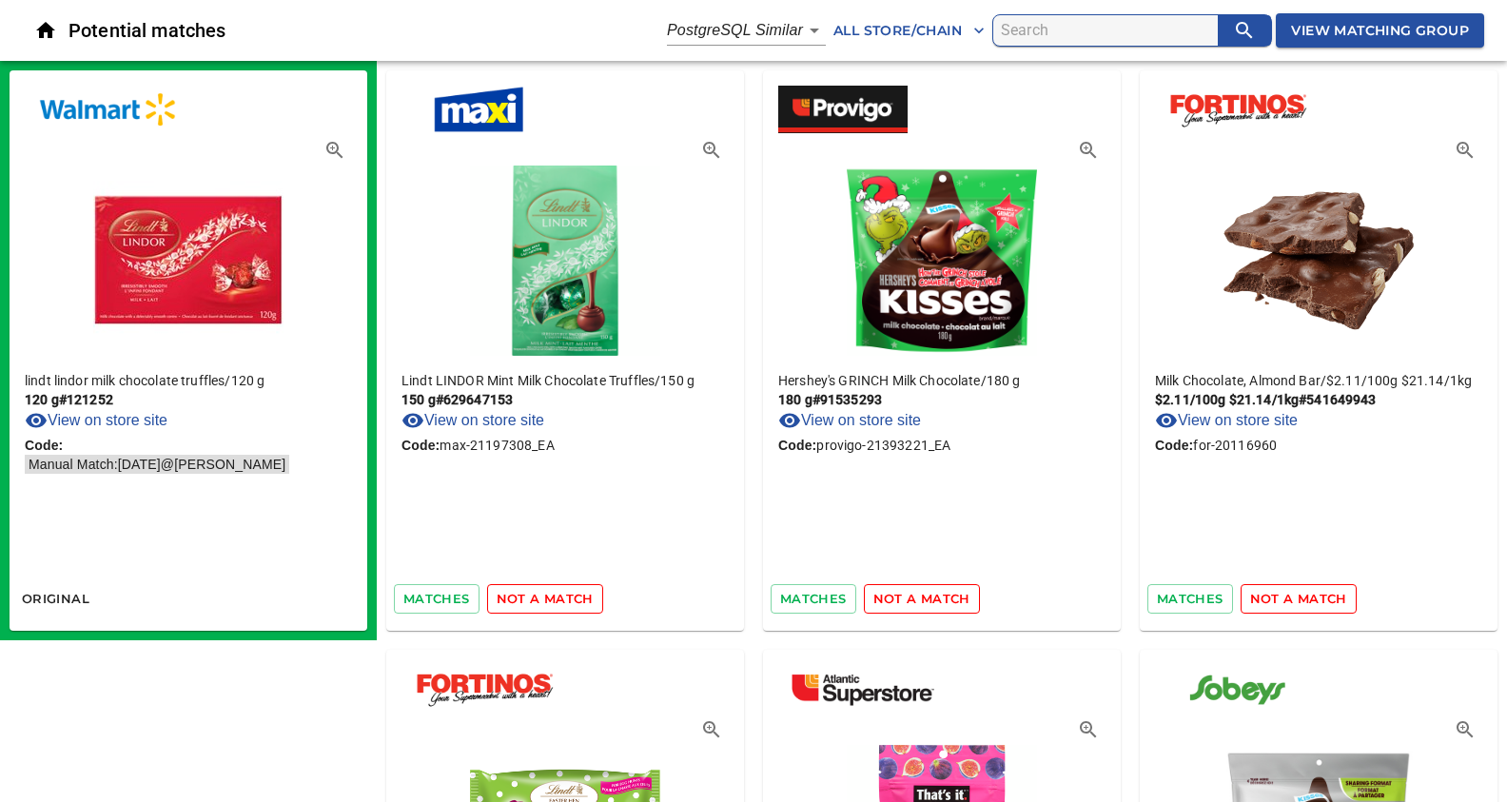
click at [544, 601] on span "not a match" at bounding box center [545, 599] width 97 height 22
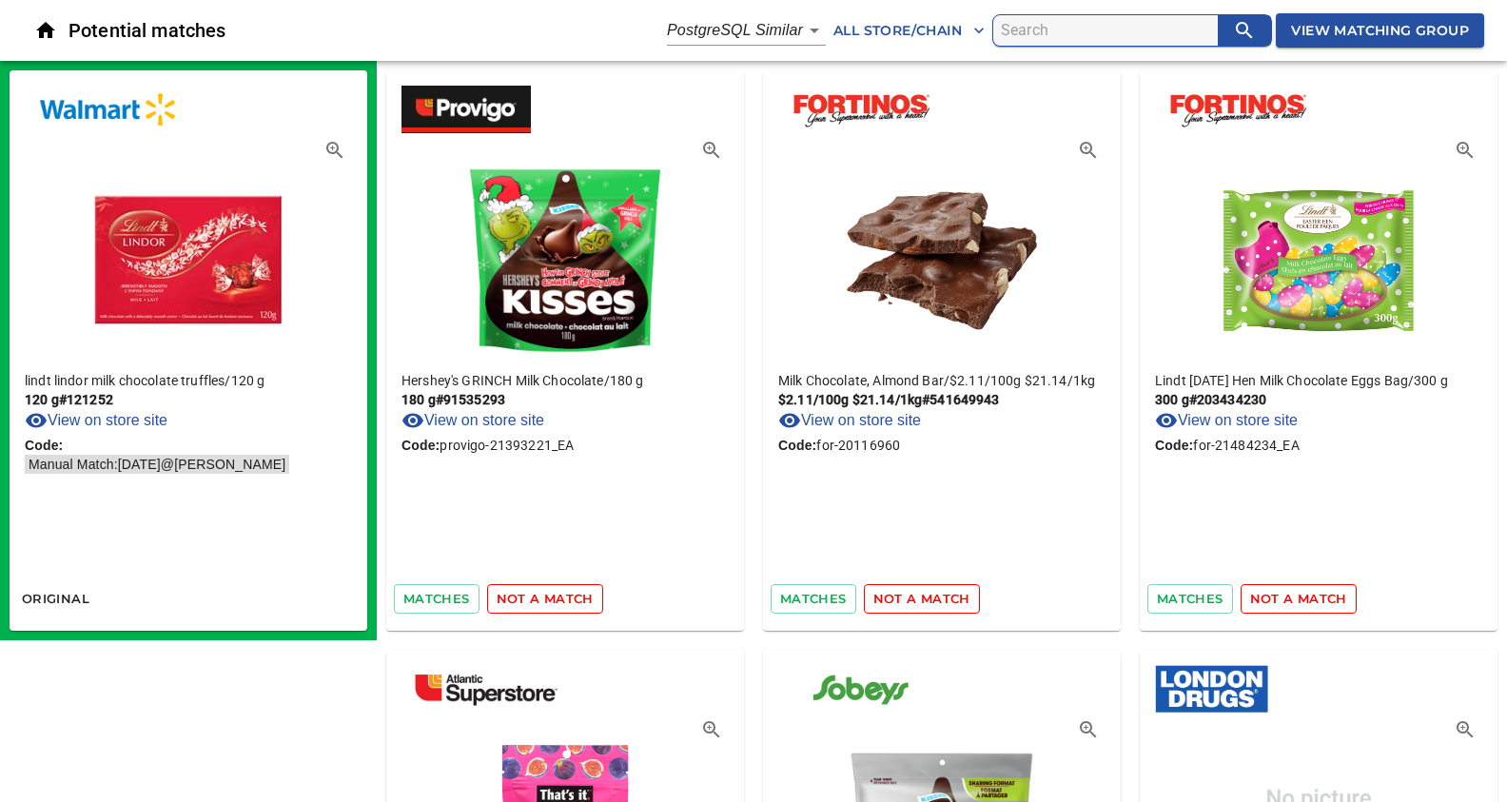
click at [544, 601] on span "not a match" at bounding box center [545, 599] width 97 height 22
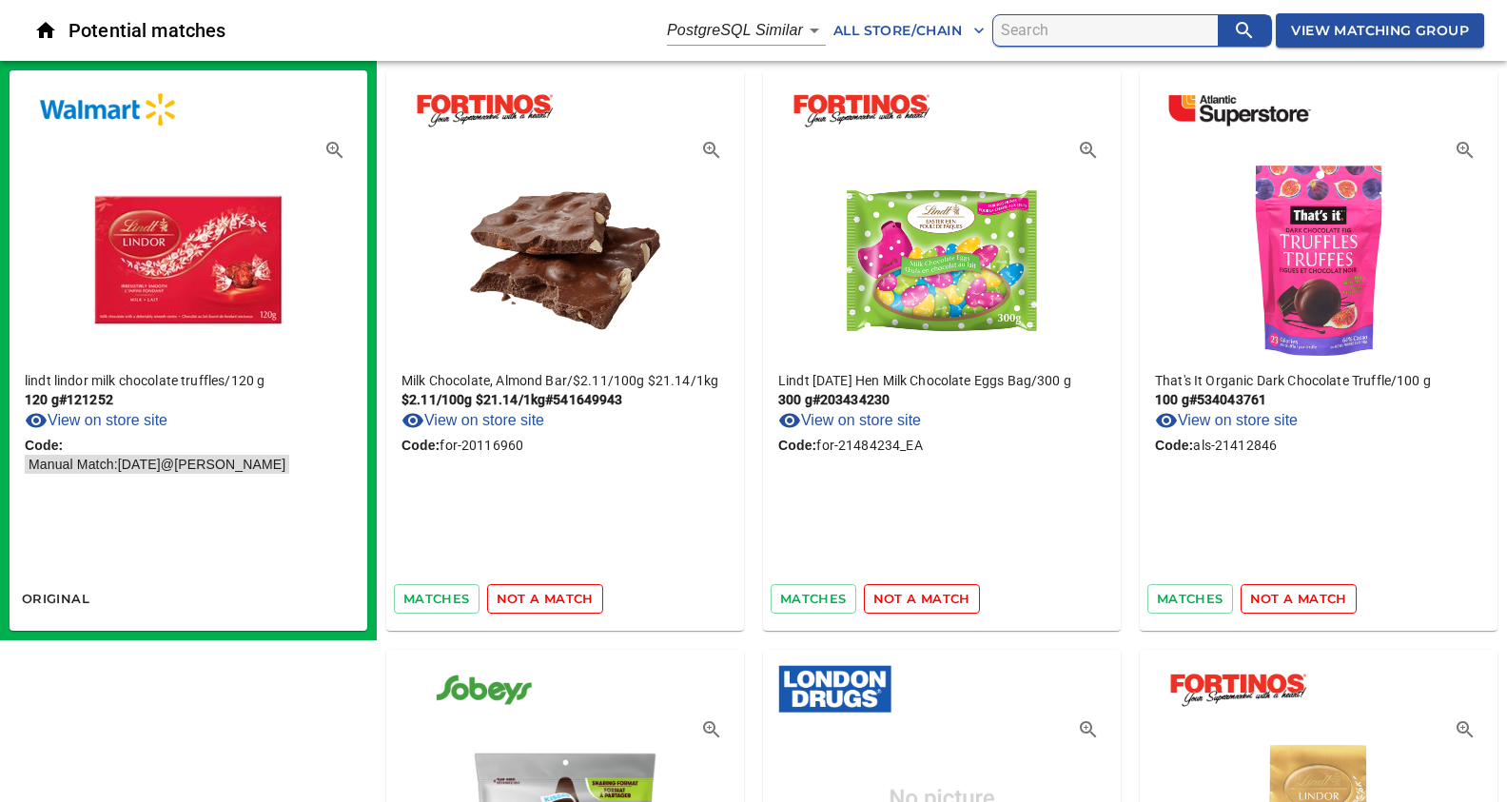
click at [544, 601] on span "not a match" at bounding box center [545, 599] width 97 height 22
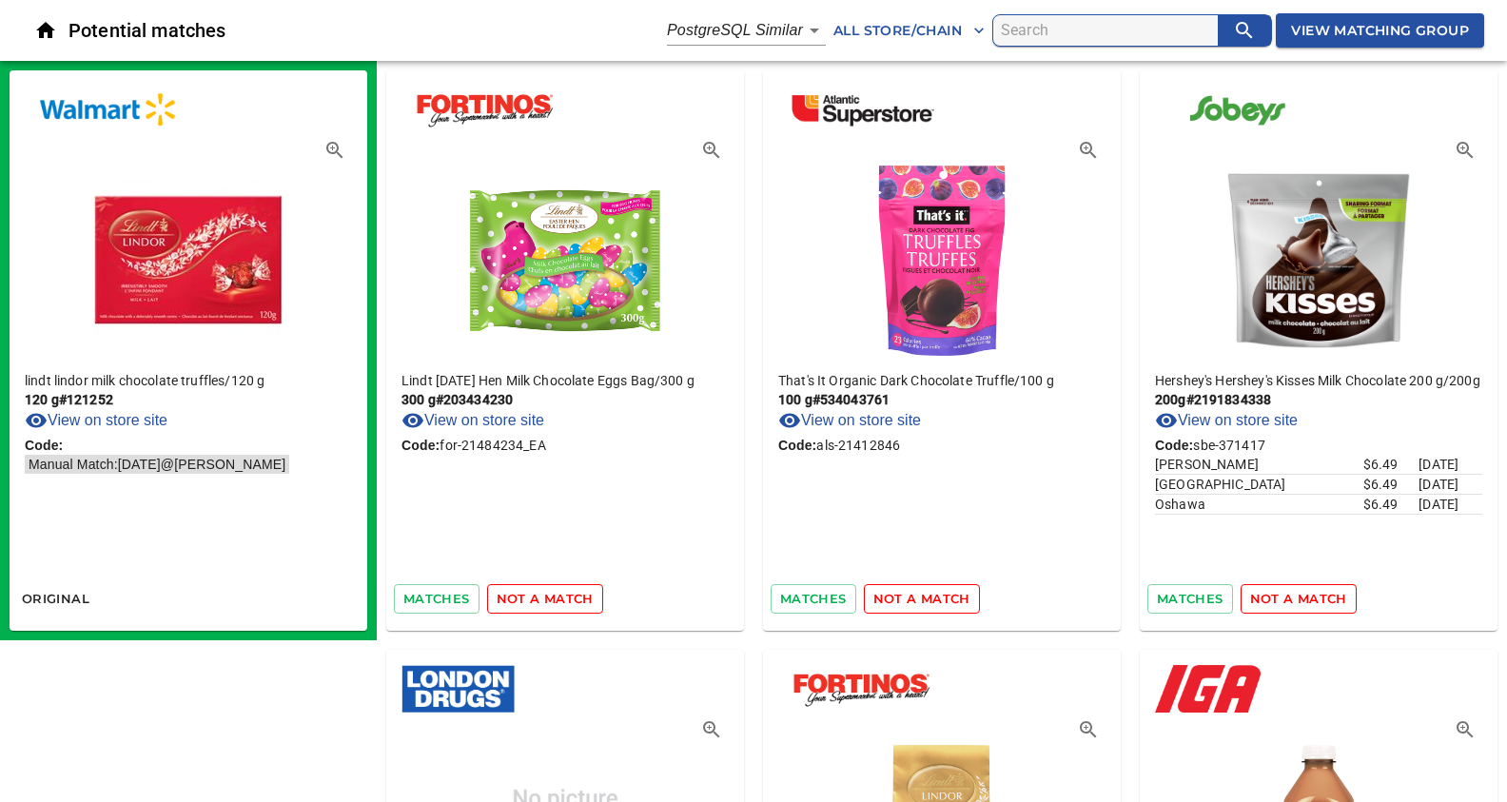
click at [544, 601] on span "not a match" at bounding box center [545, 599] width 97 height 22
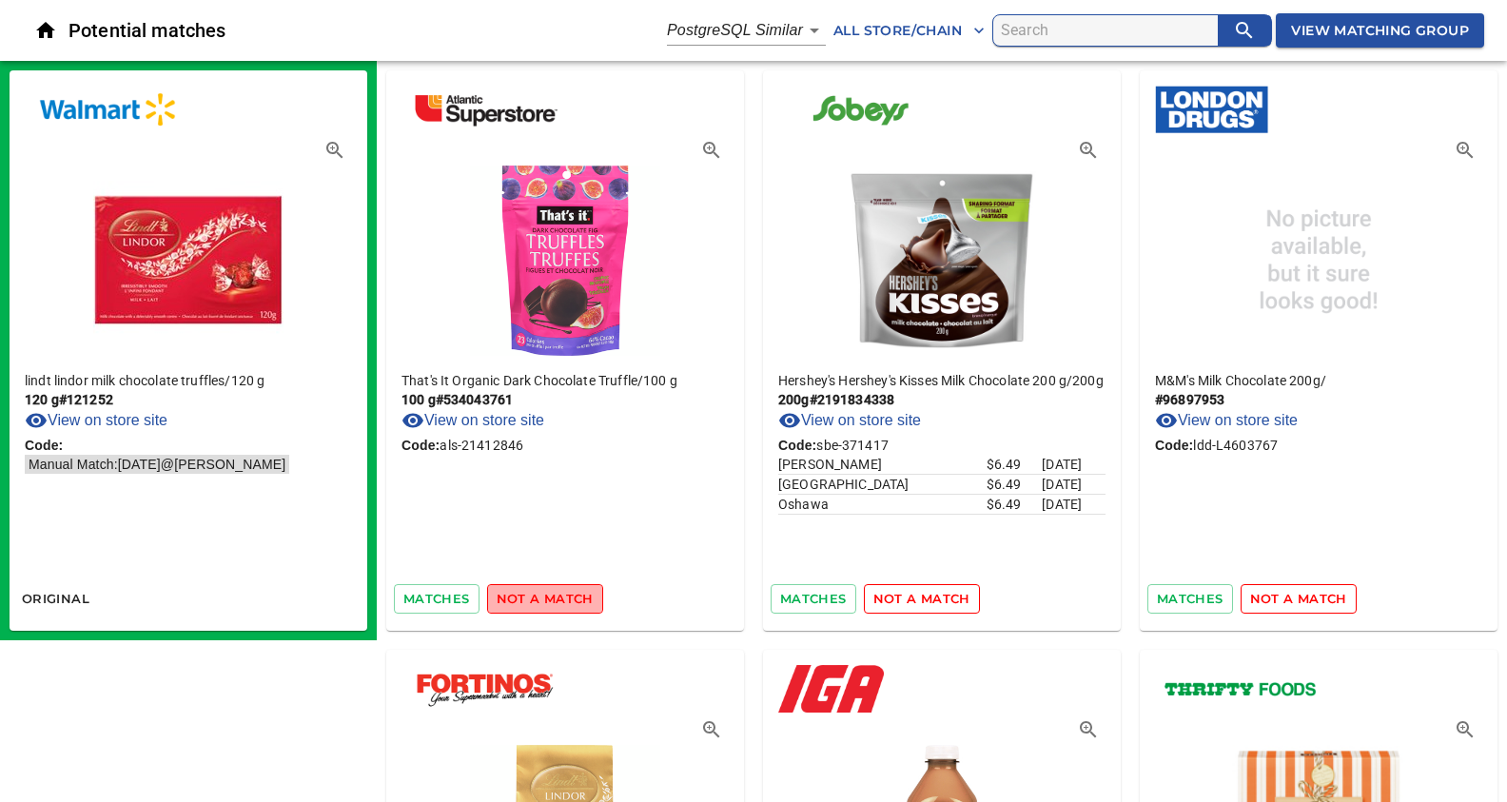
click at [544, 601] on span "not a match" at bounding box center [545, 599] width 97 height 22
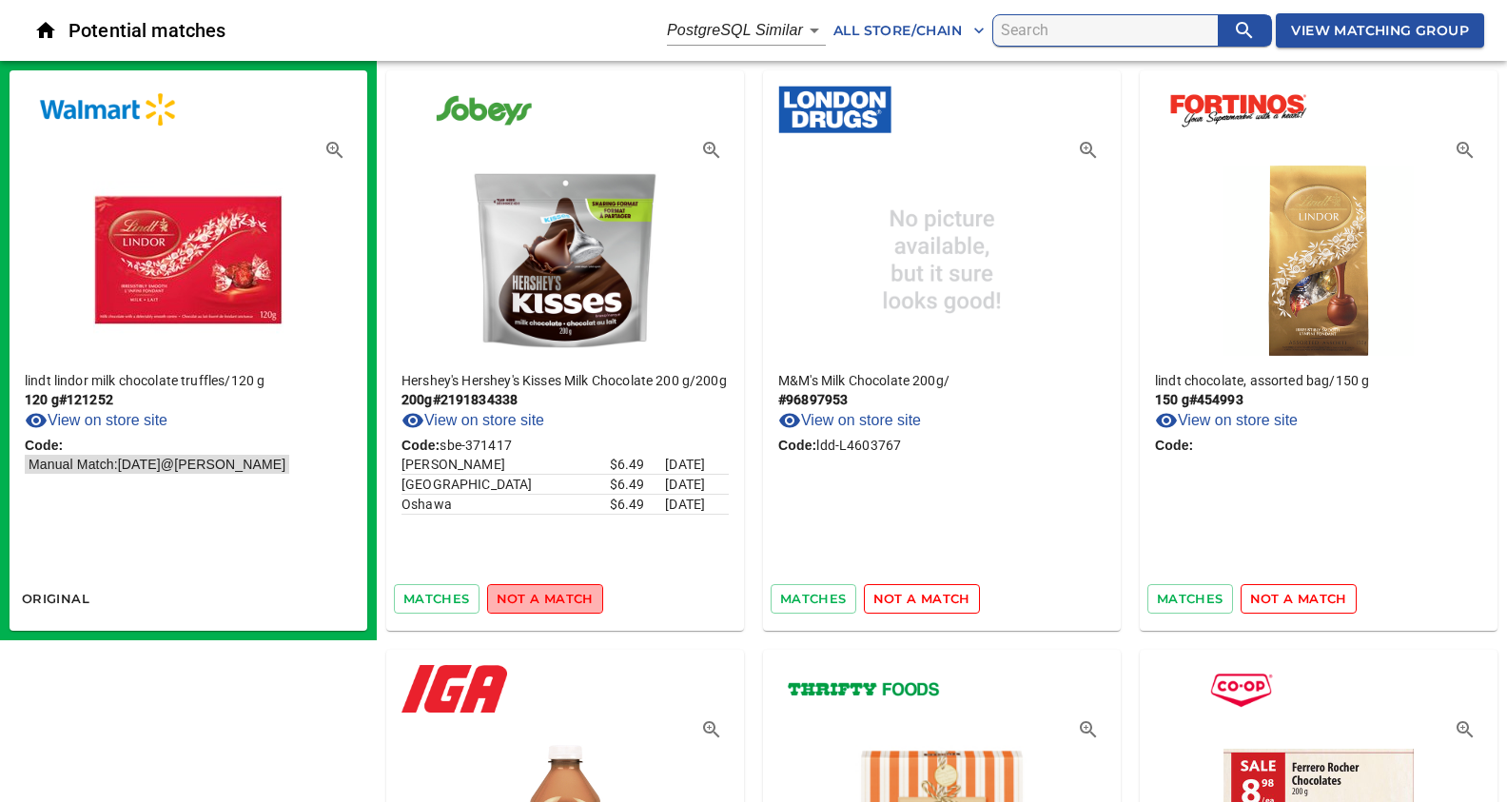
click at [544, 601] on span "not a match" at bounding box center [545, 599] width 97 height 22
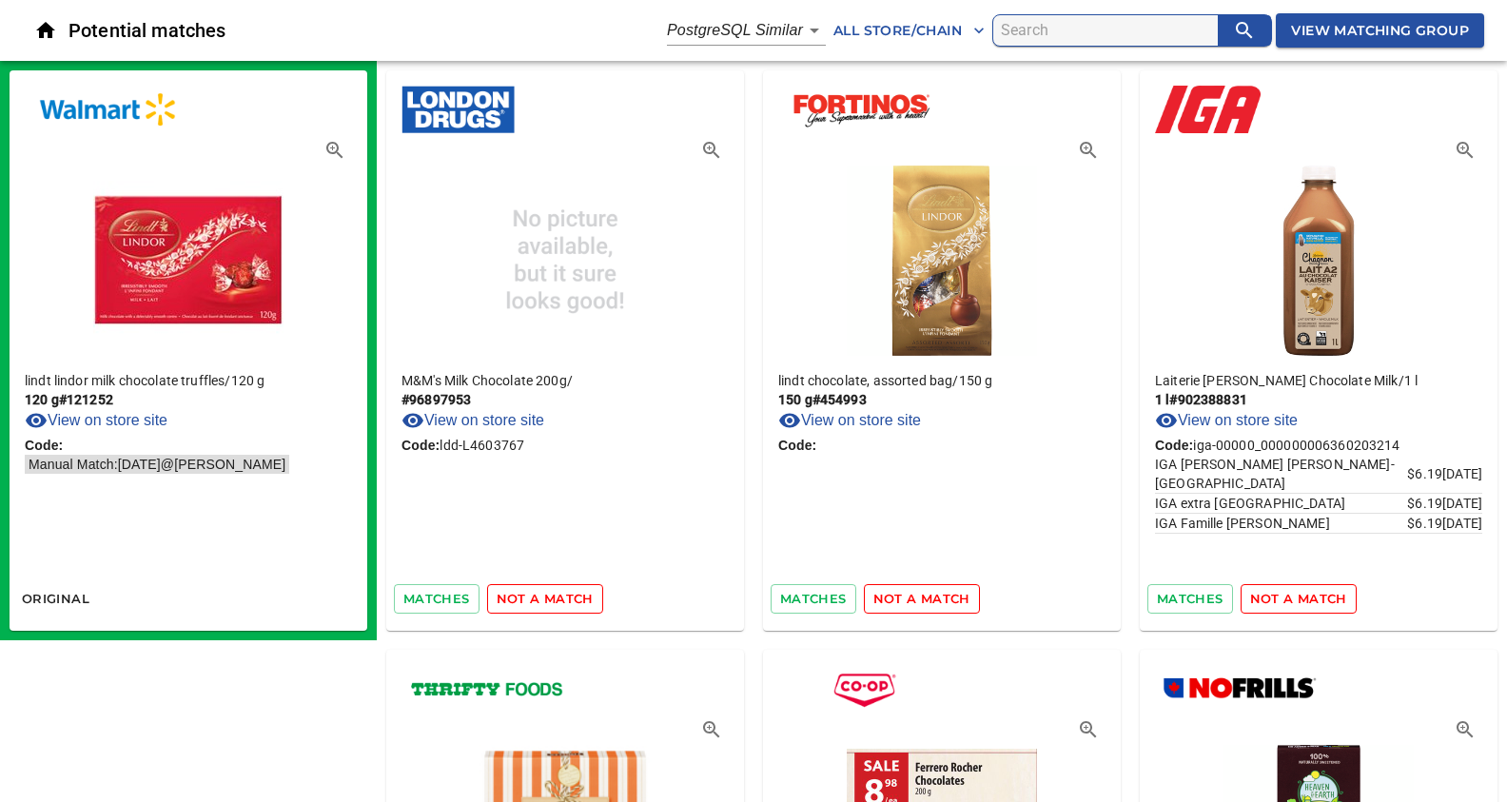
click at [544, 601] on span "not a match" at bounding box center [545, 599] width 97 height 22
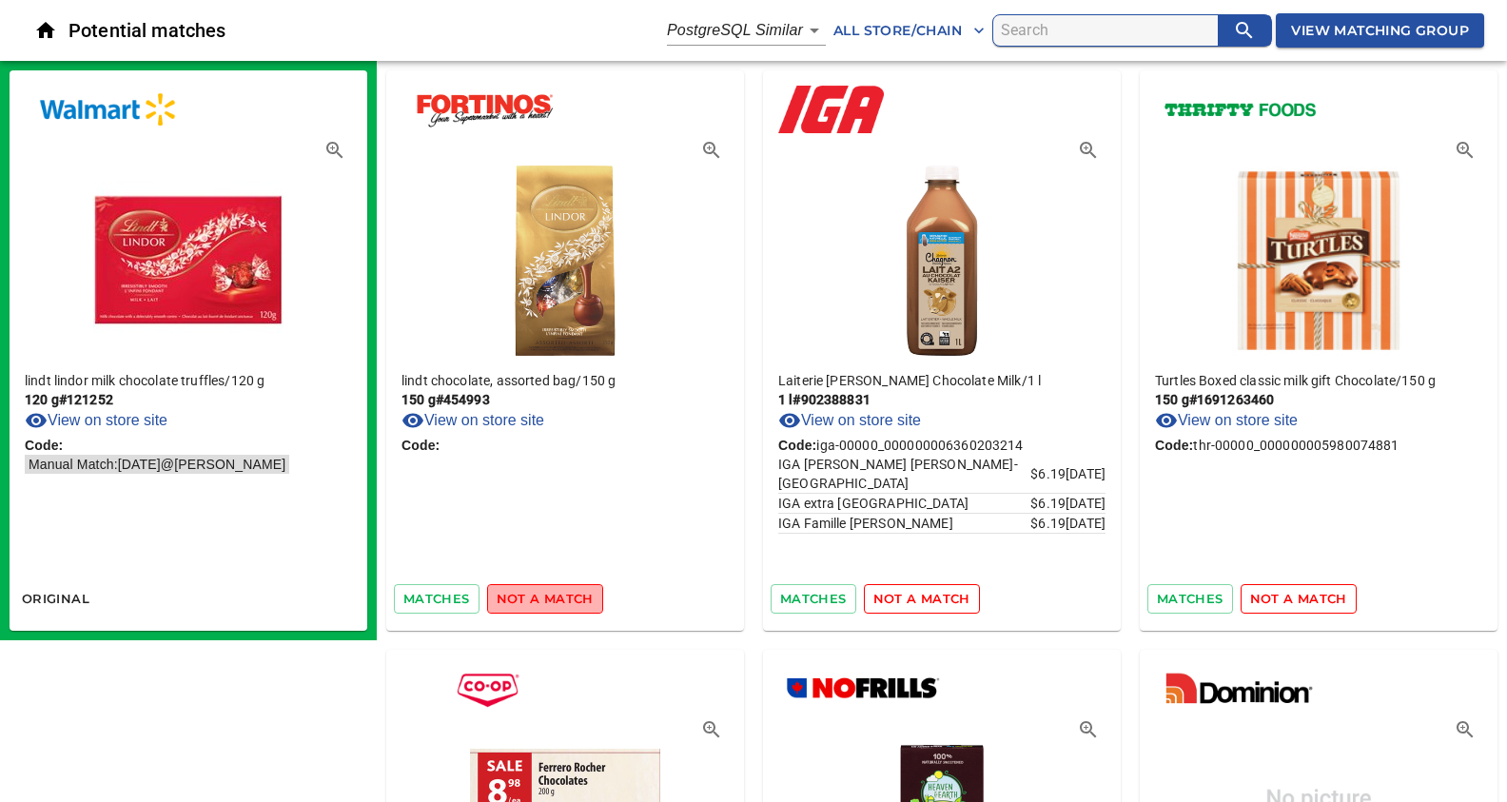
click at [544, 601] on span "not a match" at bounding box center [545, 599] width 97 height 22
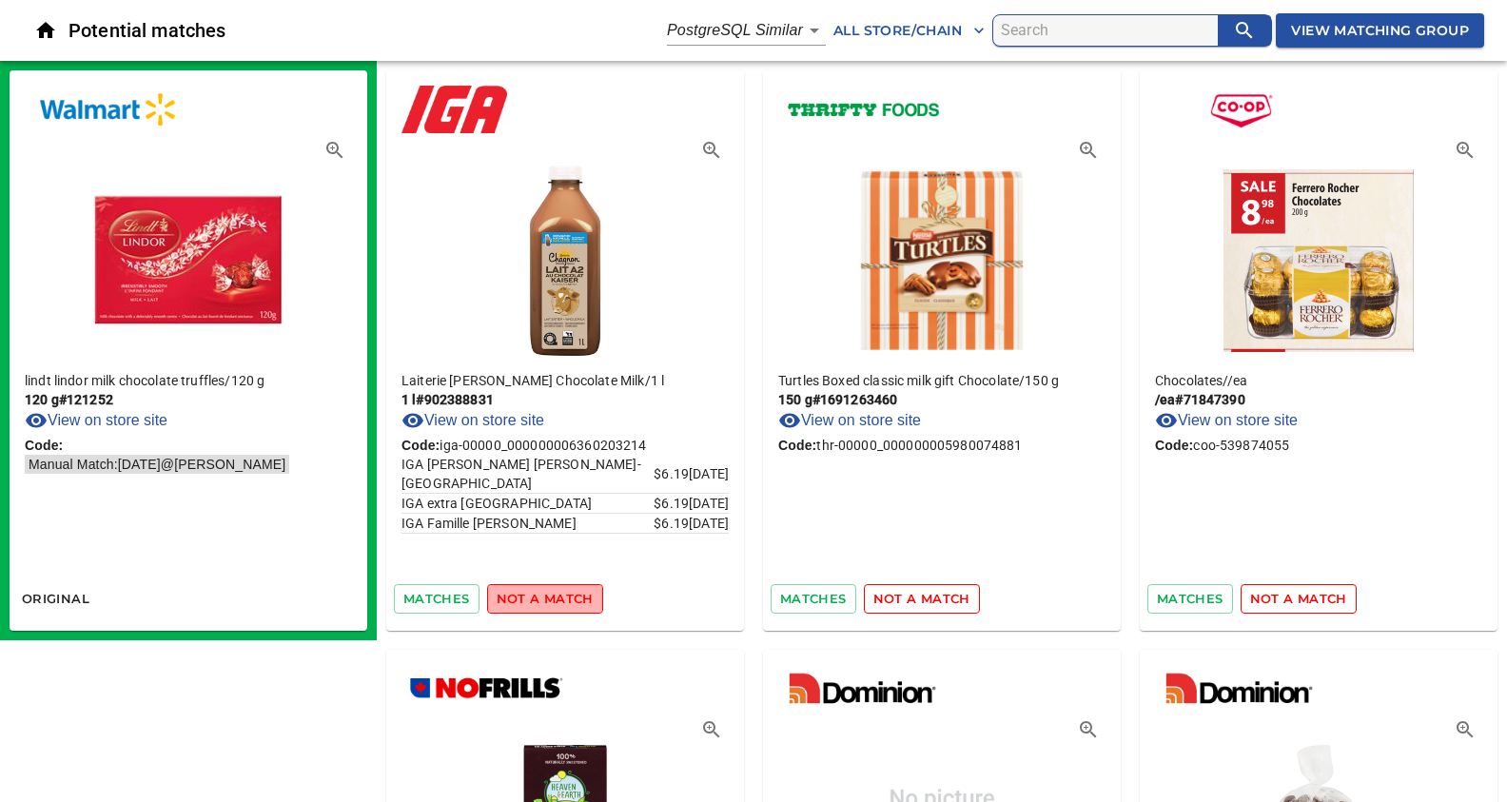
click at [544, 601] on span "not a match" at bounding box center [545, 599] width 97 height 22
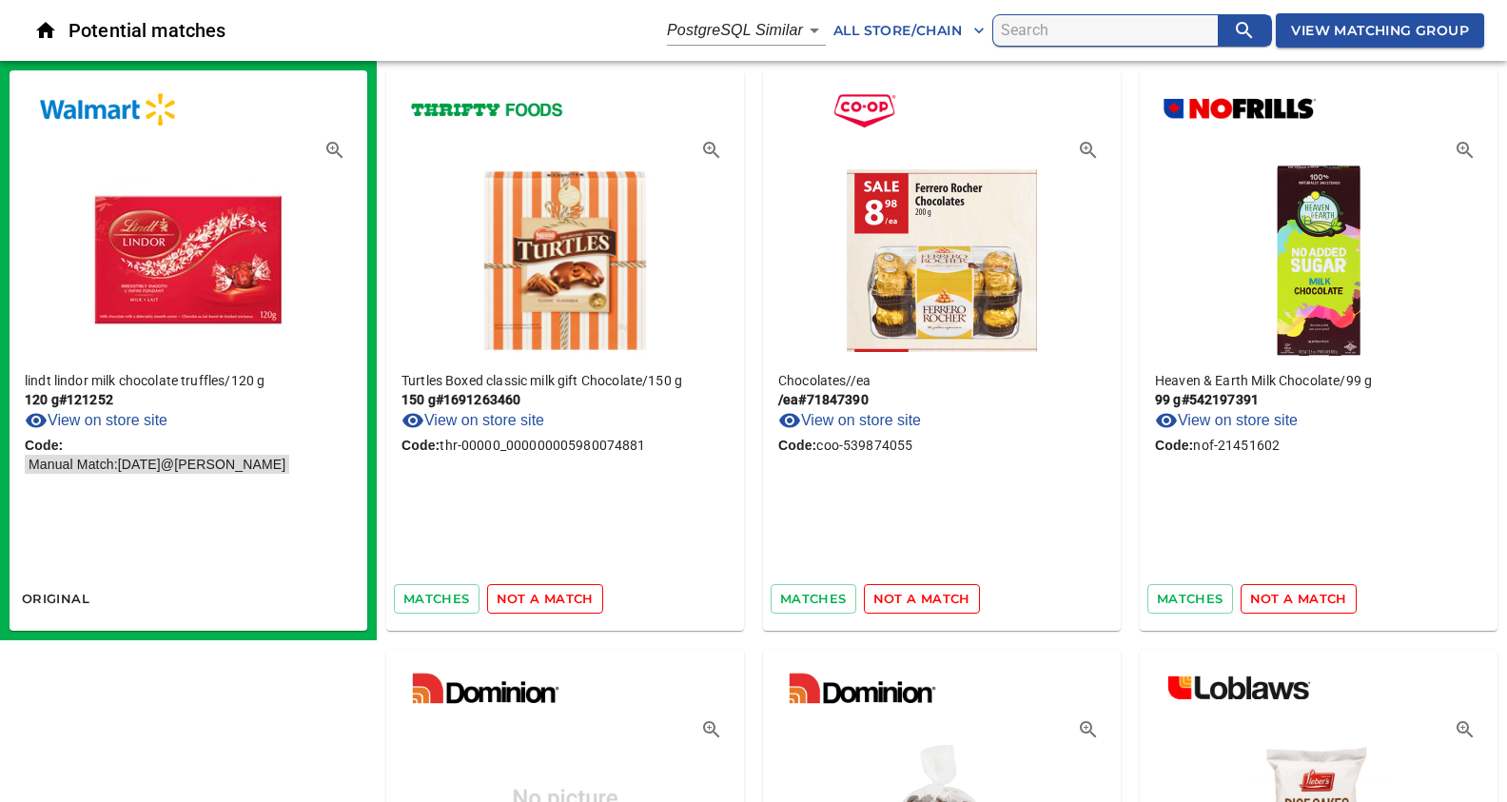
click at [544, 601] on span "not a match" at bounding box center [545, 599] width 97 height 22
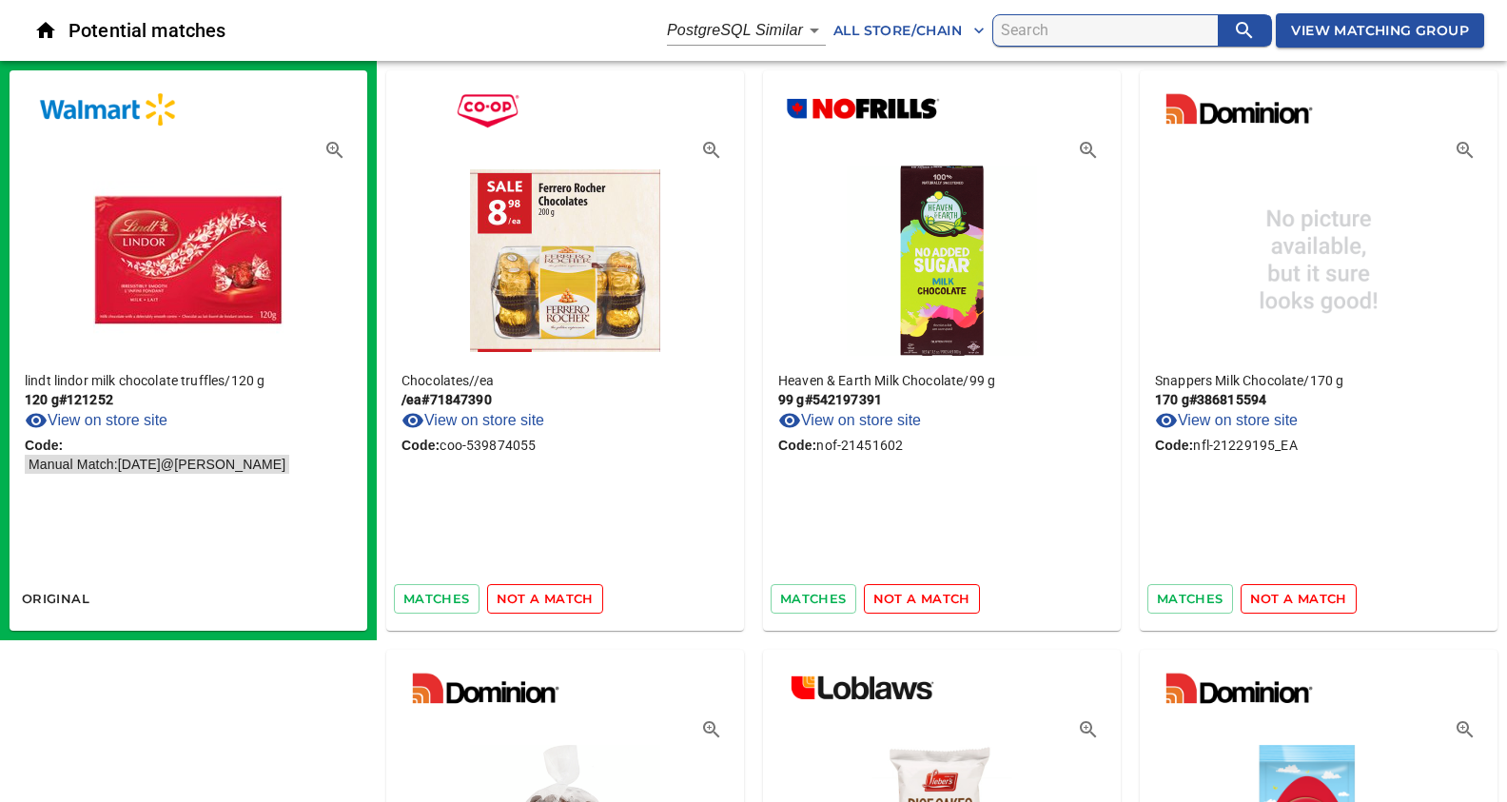
click at [544, 601] on span "not a match" at bounding box center [545, 599] width 97 height 22
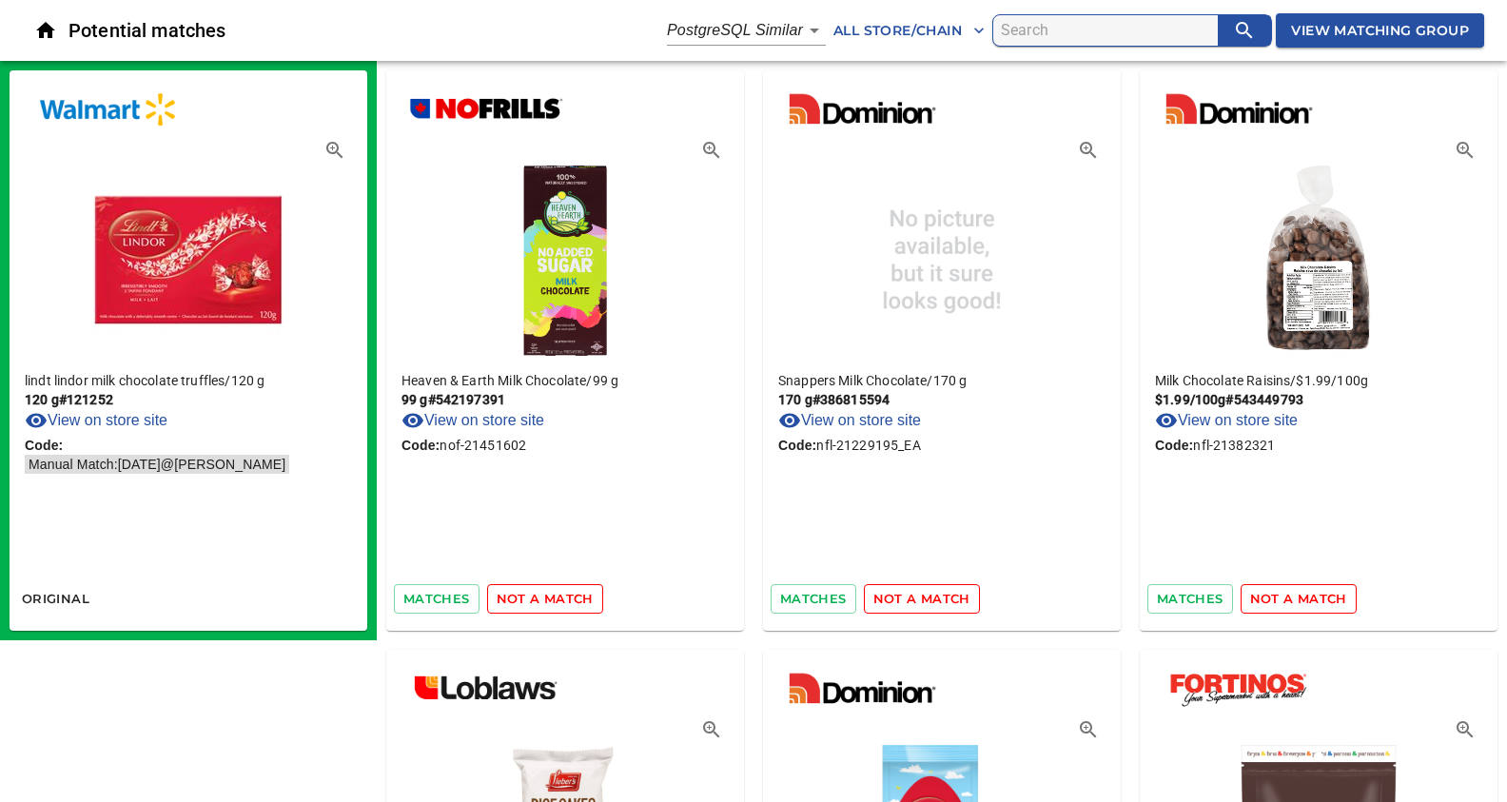
click at [544, 601] on span "not a match" at bounding box center [545, 599] width 97 height 22
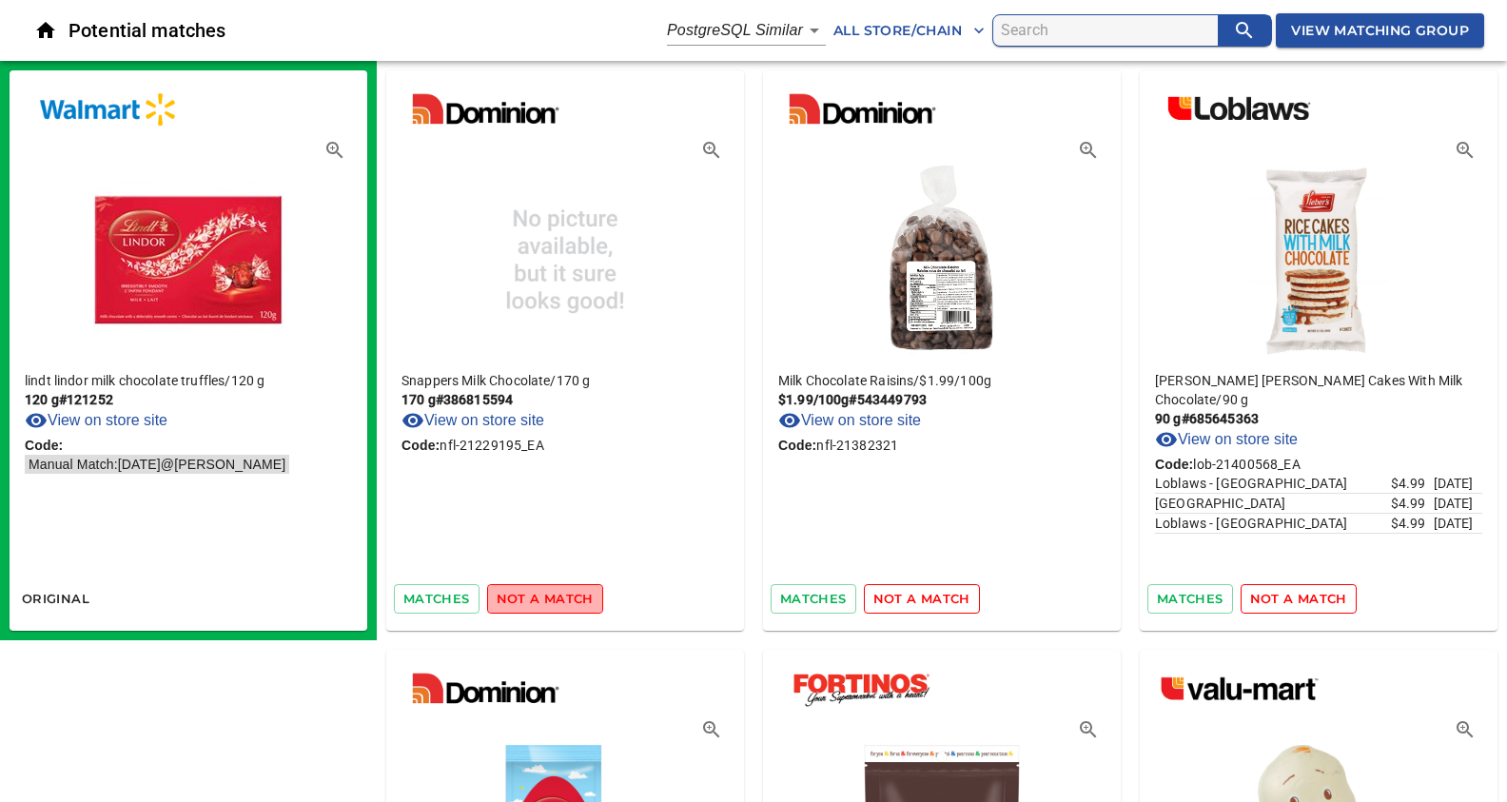
click at [544, 601] on span "not a match" at bounding box center [545, 599] width 97 height 22
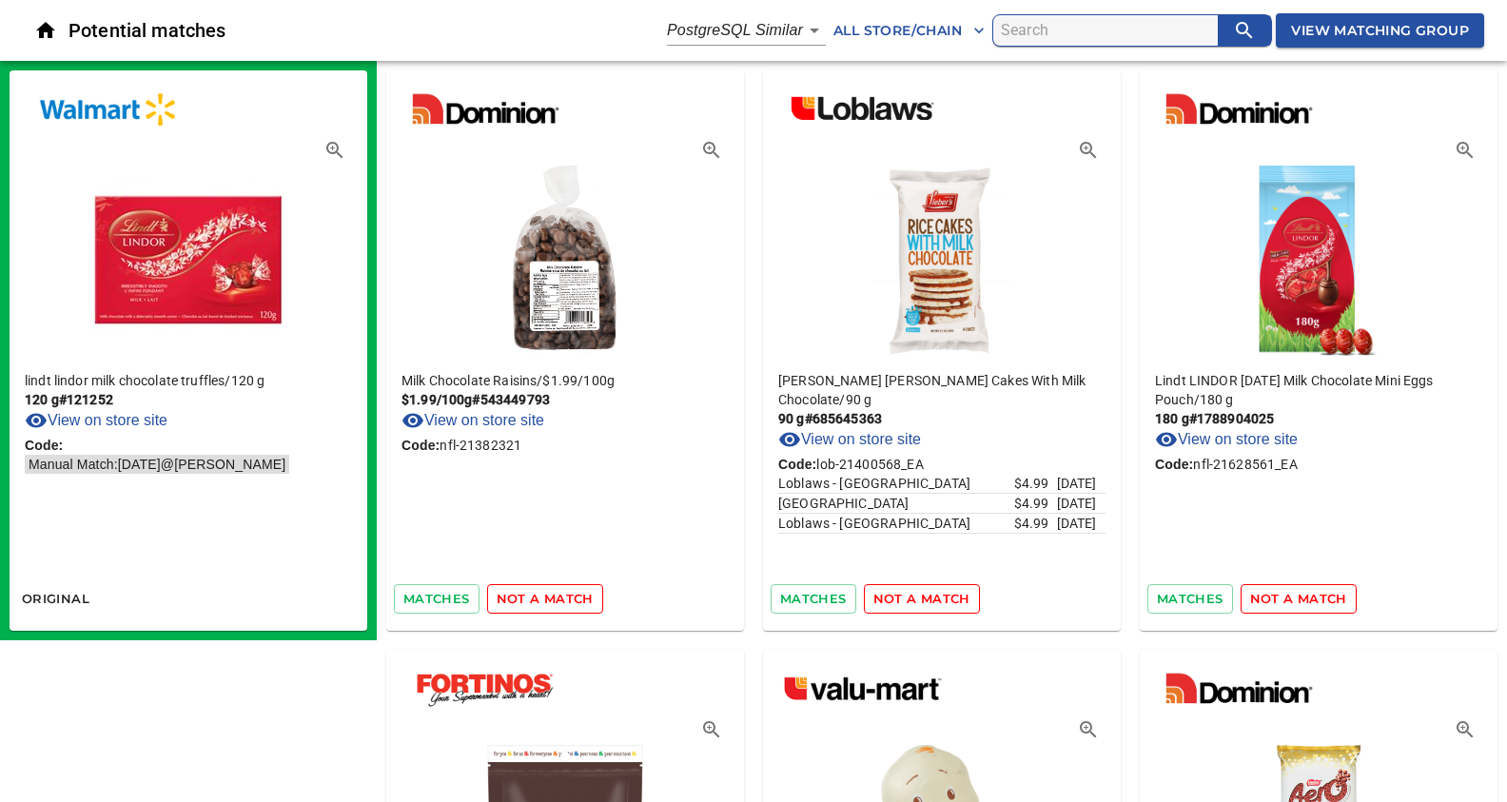
click at [544, 601] on span "not a match" at bounding box center [545, 599] width 97 height 22
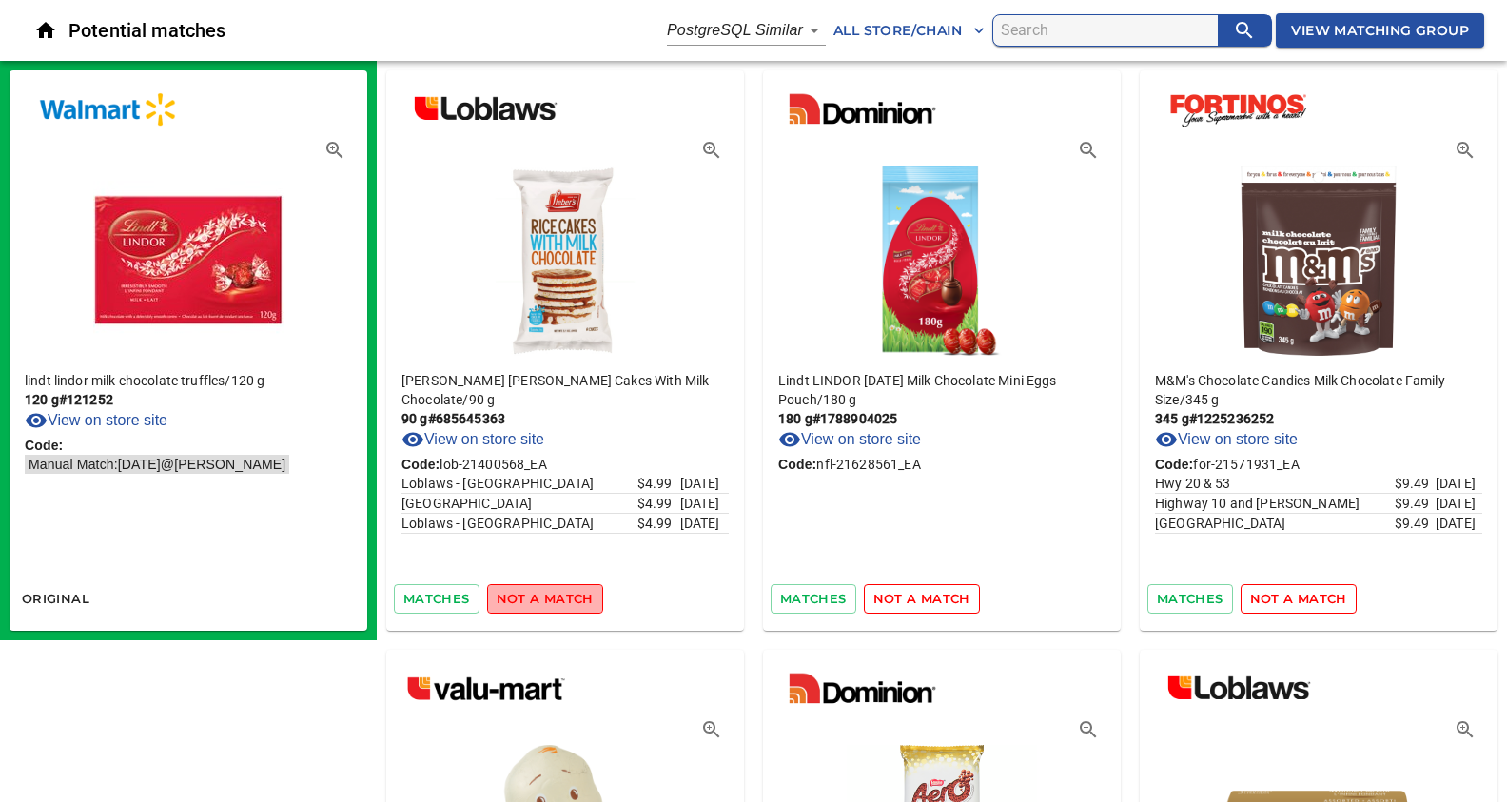
click at [544, 601] on span "not a match" at bounding box center [545, 599] width 97 height 22
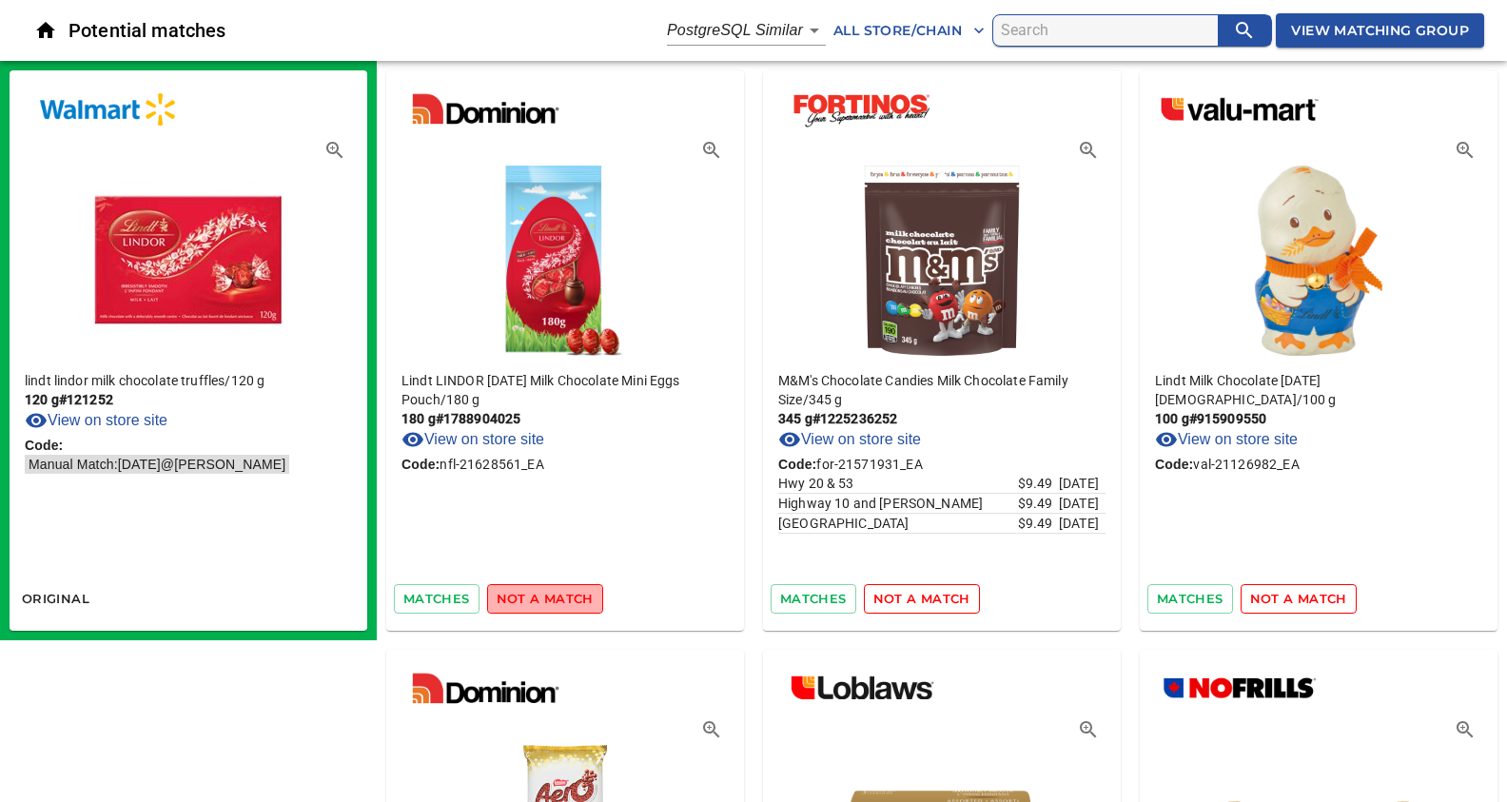
click at [544, 601] on span "not a match" at bounding box center [545, 599] width 97 height 22
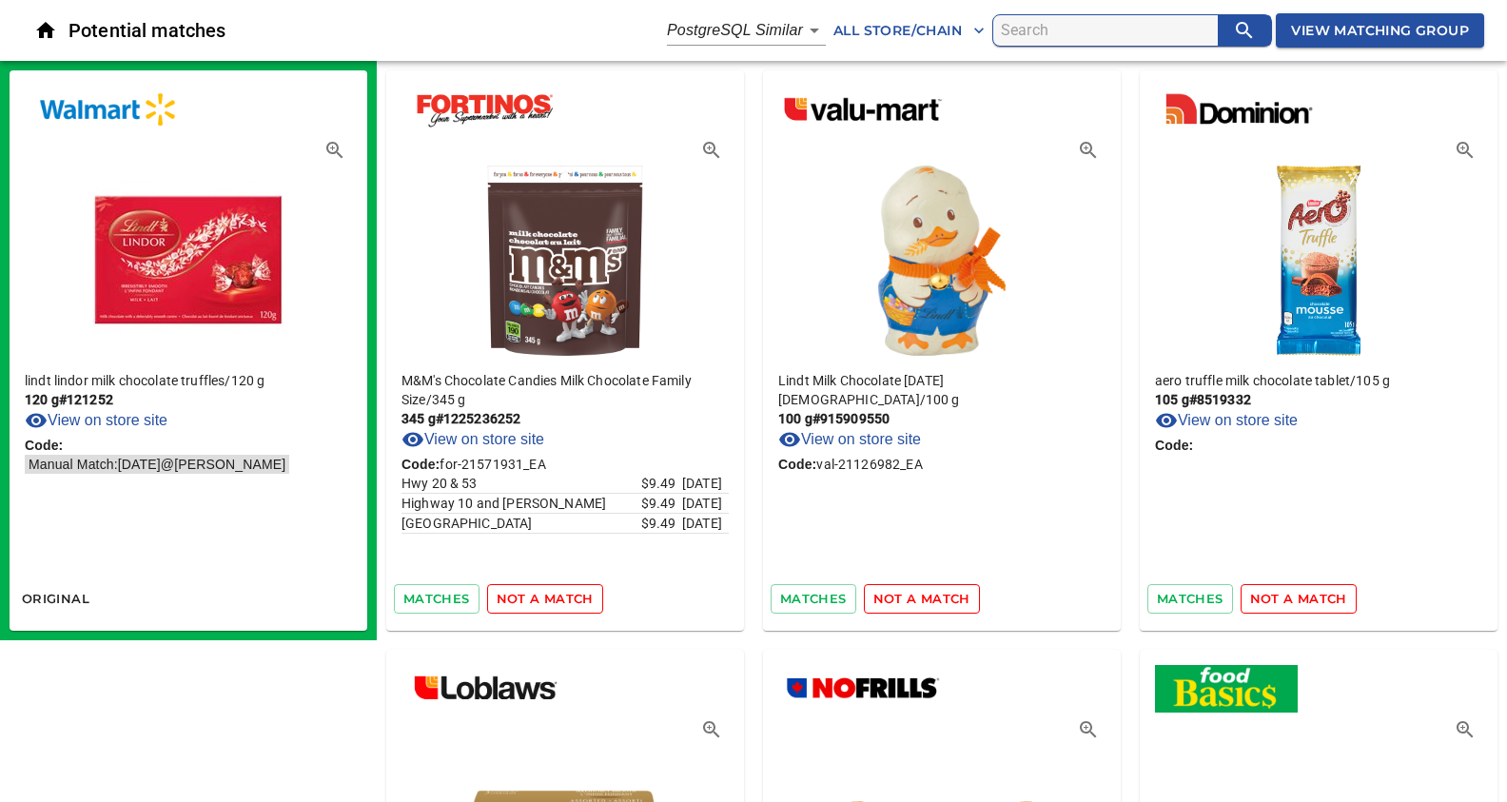
click at [544, 601] on span "not a match" at bounding box center [545, 599] width 97 height 22
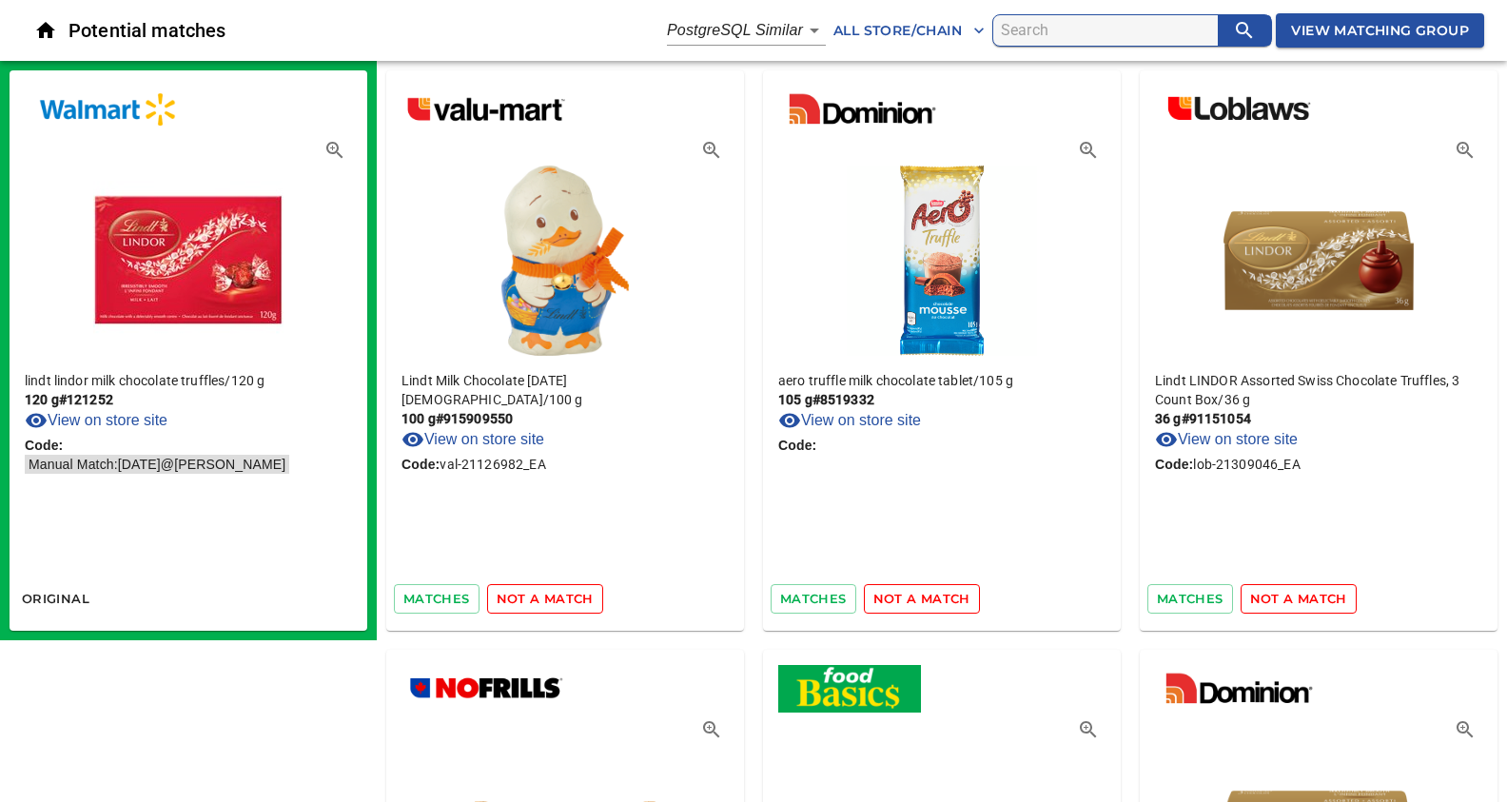
click at [544, 601] on span "not a match" at bounding box center [545, 599] width 97 height 22
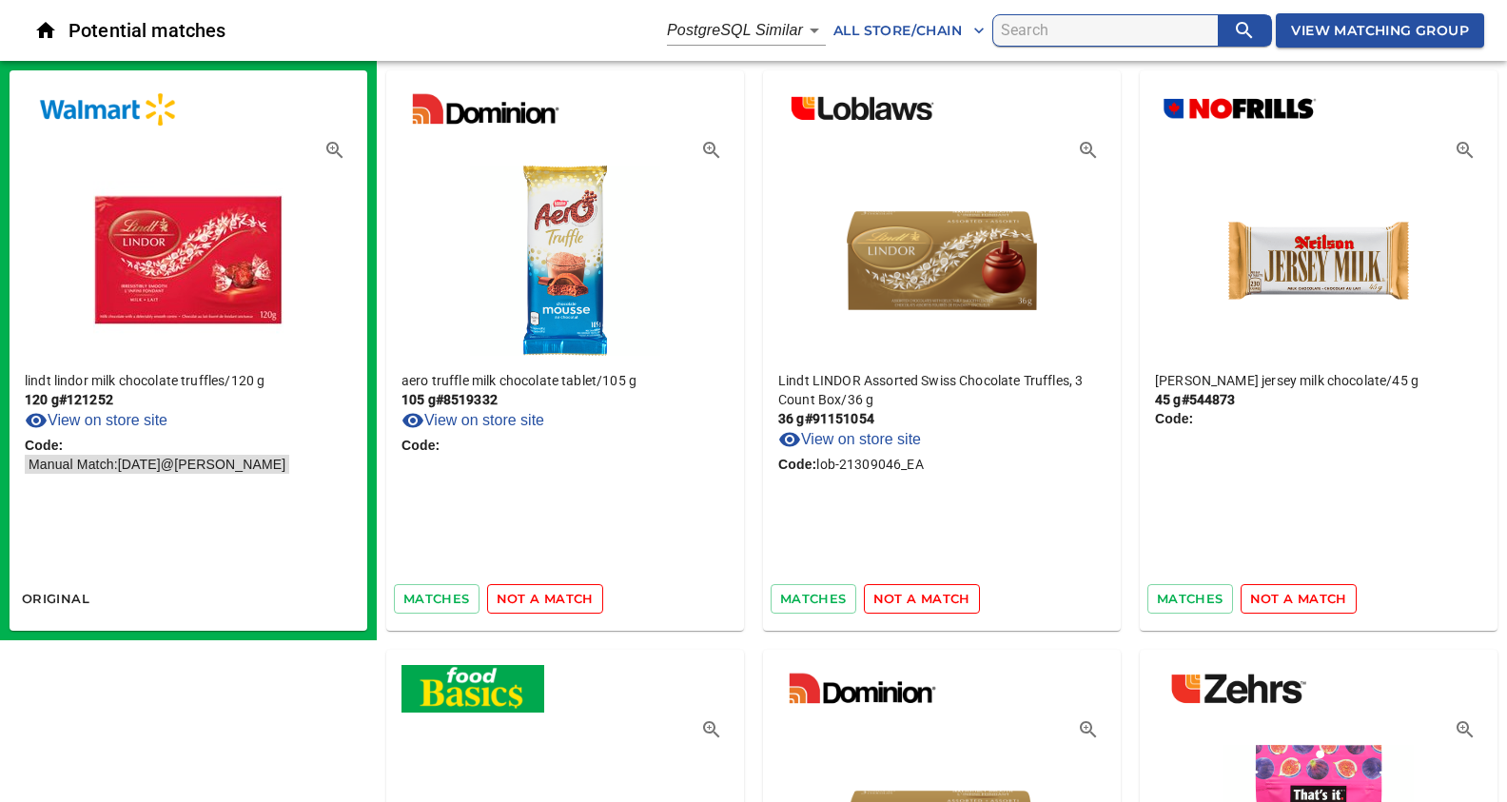
click at [544, 601] on span "not a match" at bounding box center [545, 599] width 97 height 22
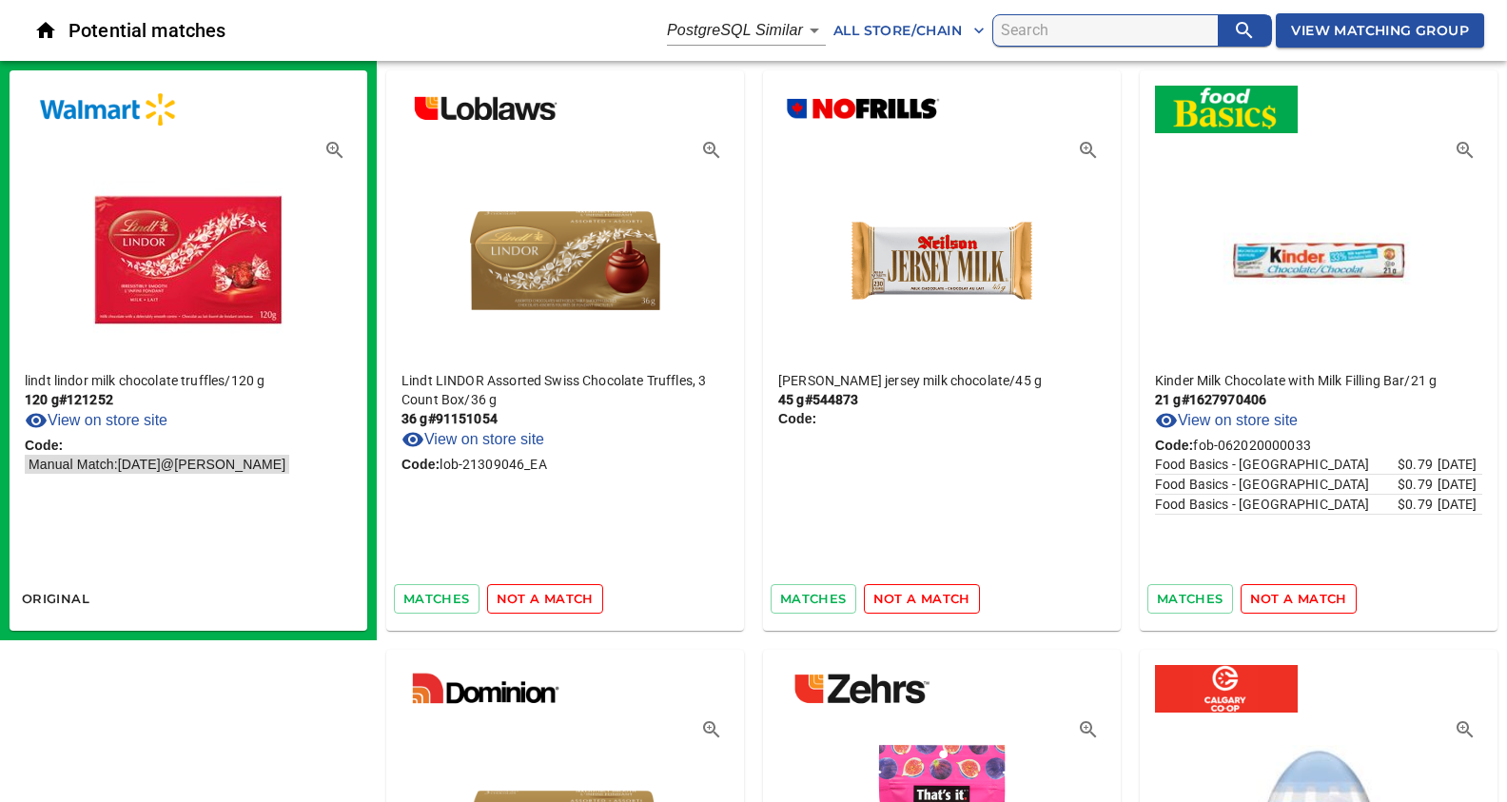
click at [543, 600] on span "not a match" at bounding box center [545, 599] width 97 height 22
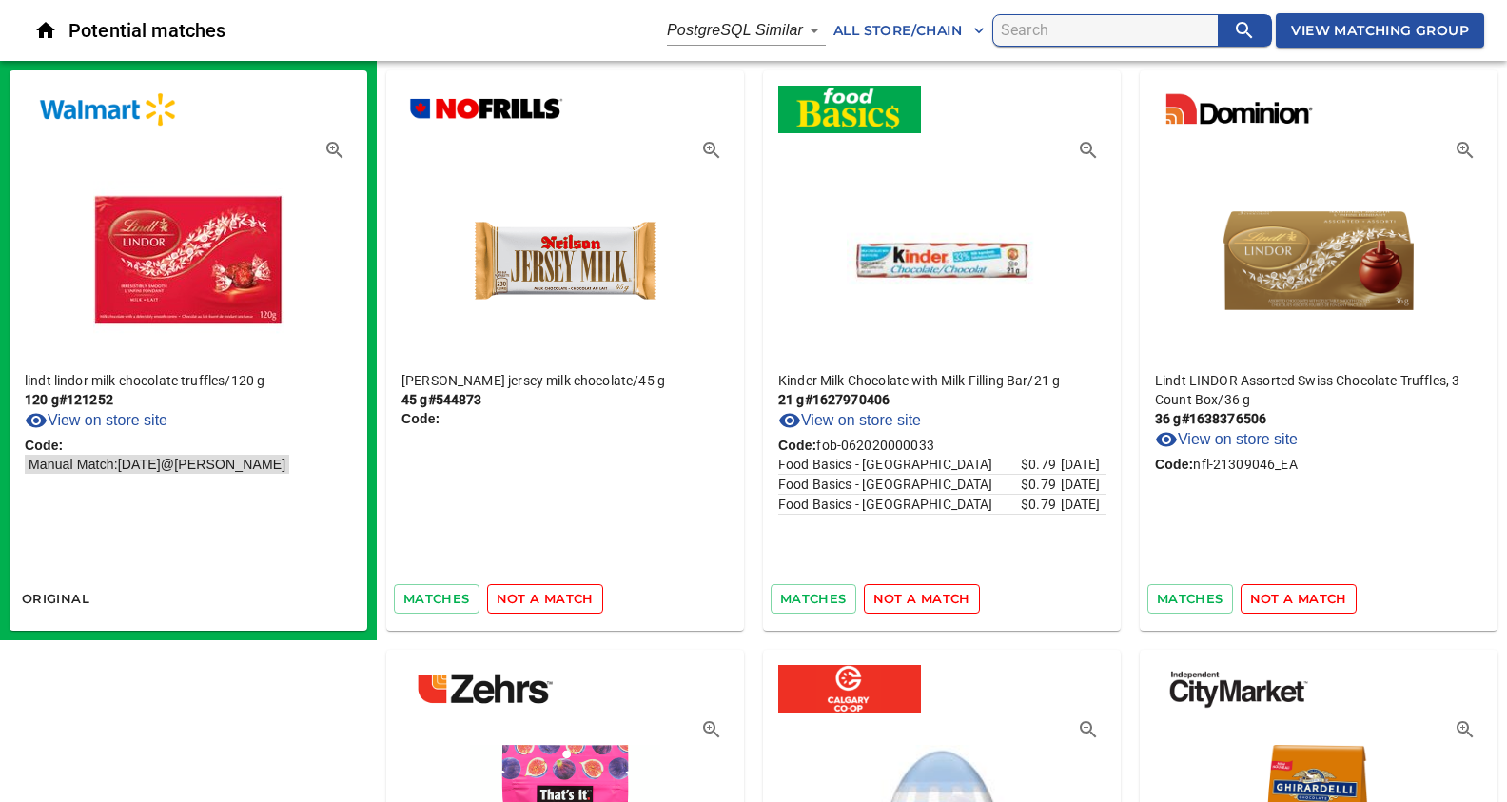
click at [543, 600] on span "not a match" at bounding box center [545, 599] width 97 height 22
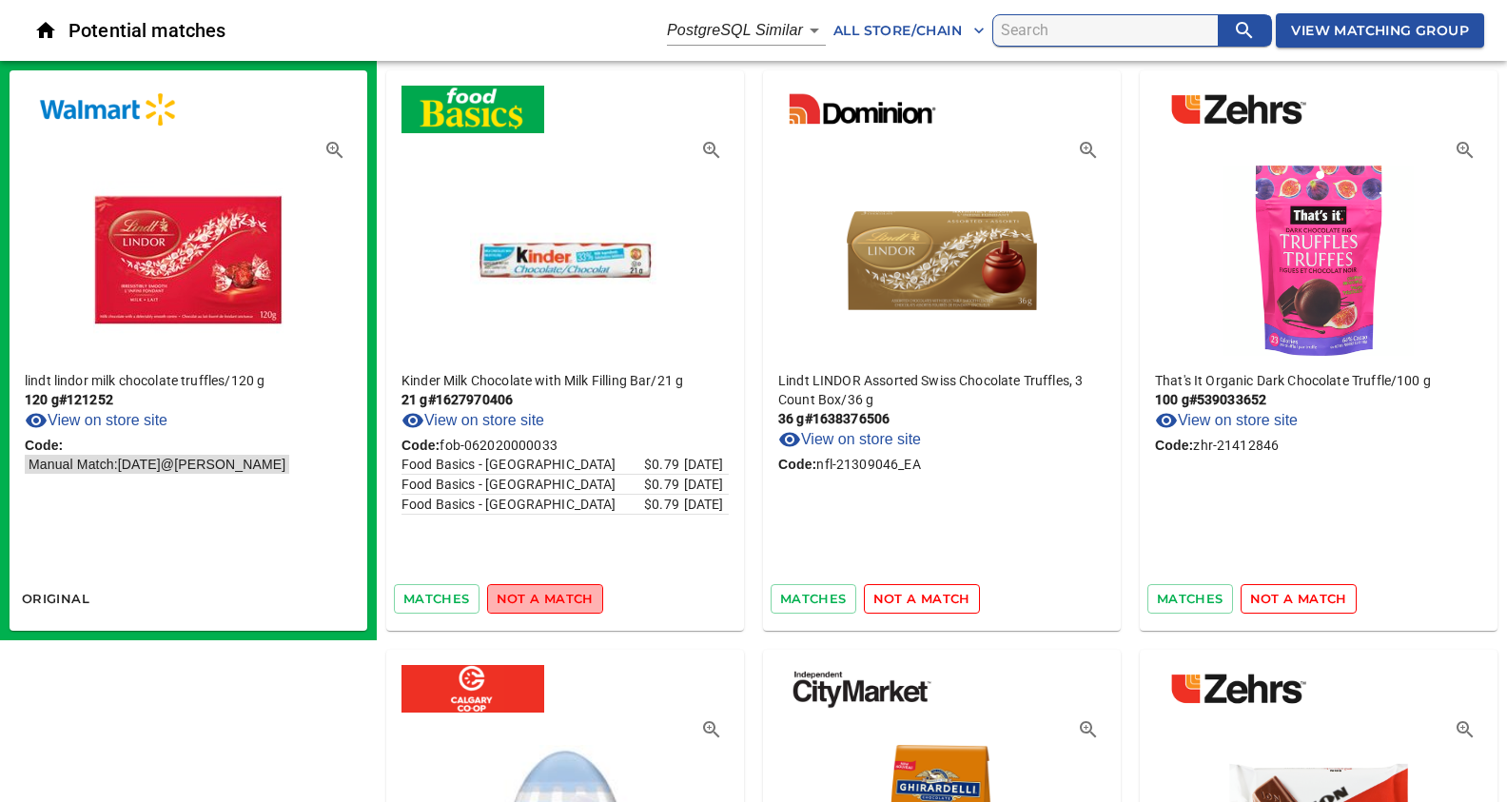
click at [543, 600] on span "not a match" at bounding box center [545, 599] width 97 height 22
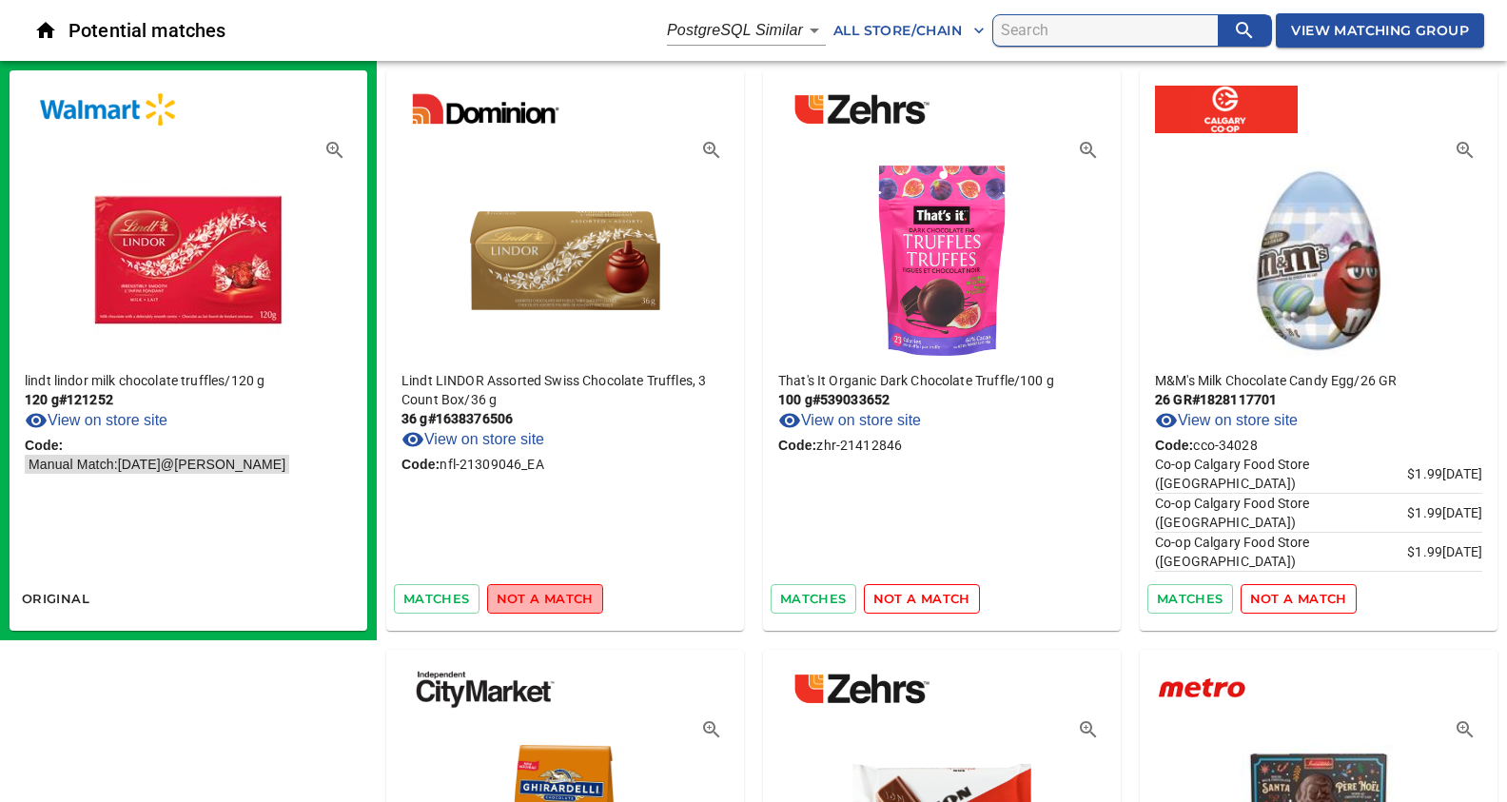
click at [543, 600] on span "not a match" at bounding box center [545, 599] width 97 height 22
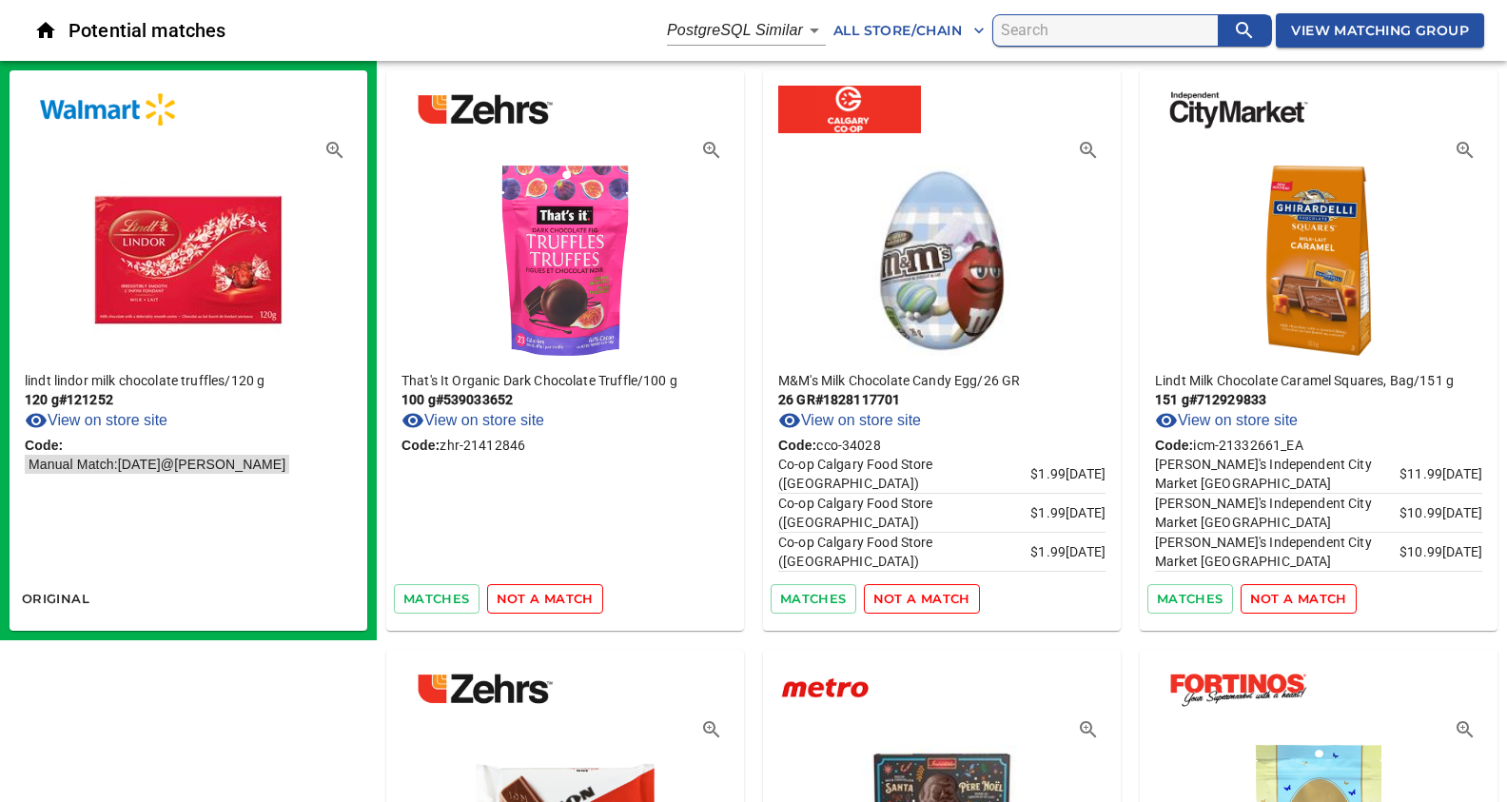
click at [543, 600] on span "not a match" at bounding box center [545, 599] width 97 height 22
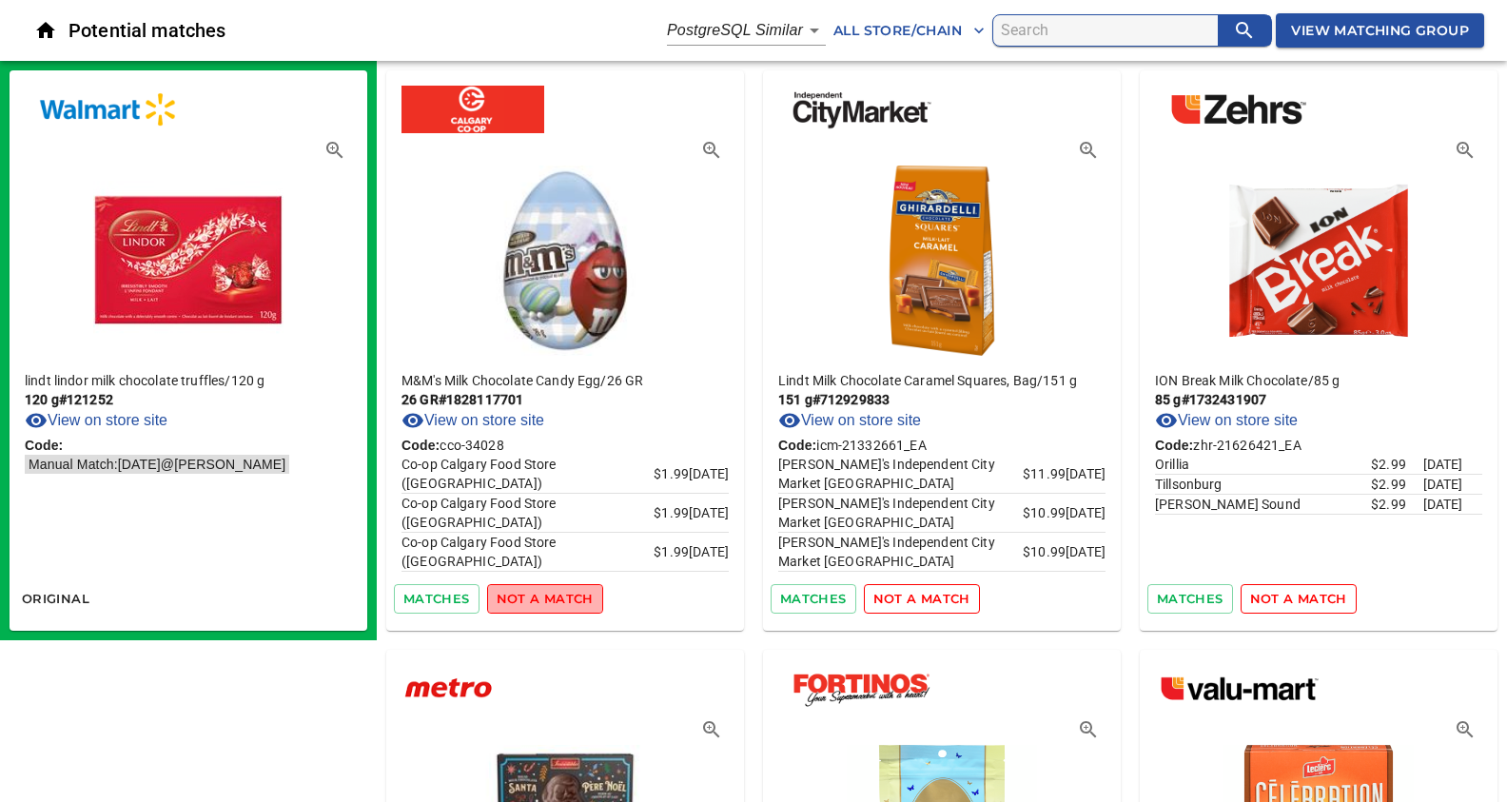
click at [543, 600] on span "not a match" at bounding box center [545, 599] width 97 height 22
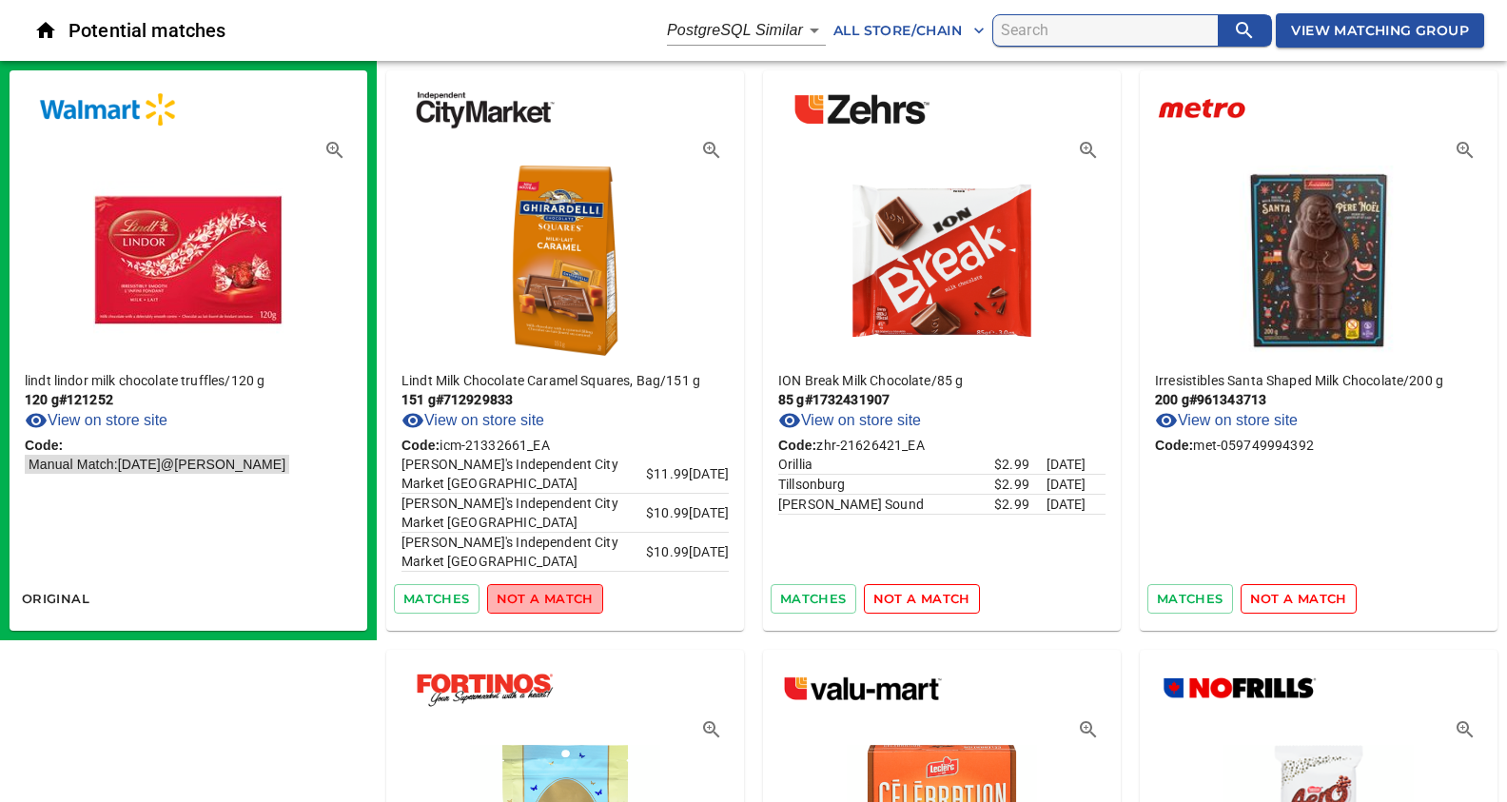
click at [543, 600] on span "not a match" at bounding box center [545, 599] width 97 height 22
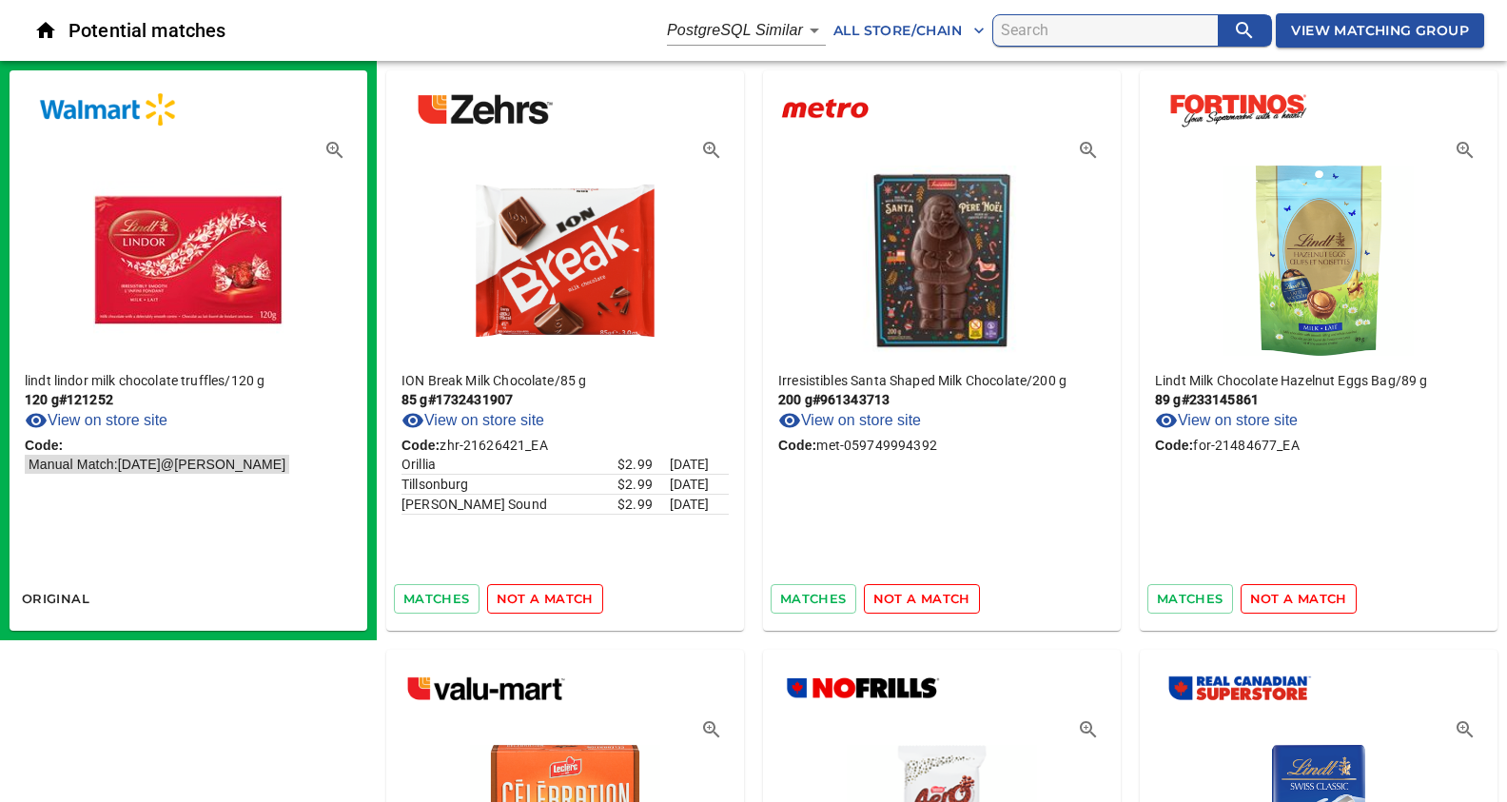
click at [543, 600] on span "not a match" at bounding box center [545, 599] width 97 height 22
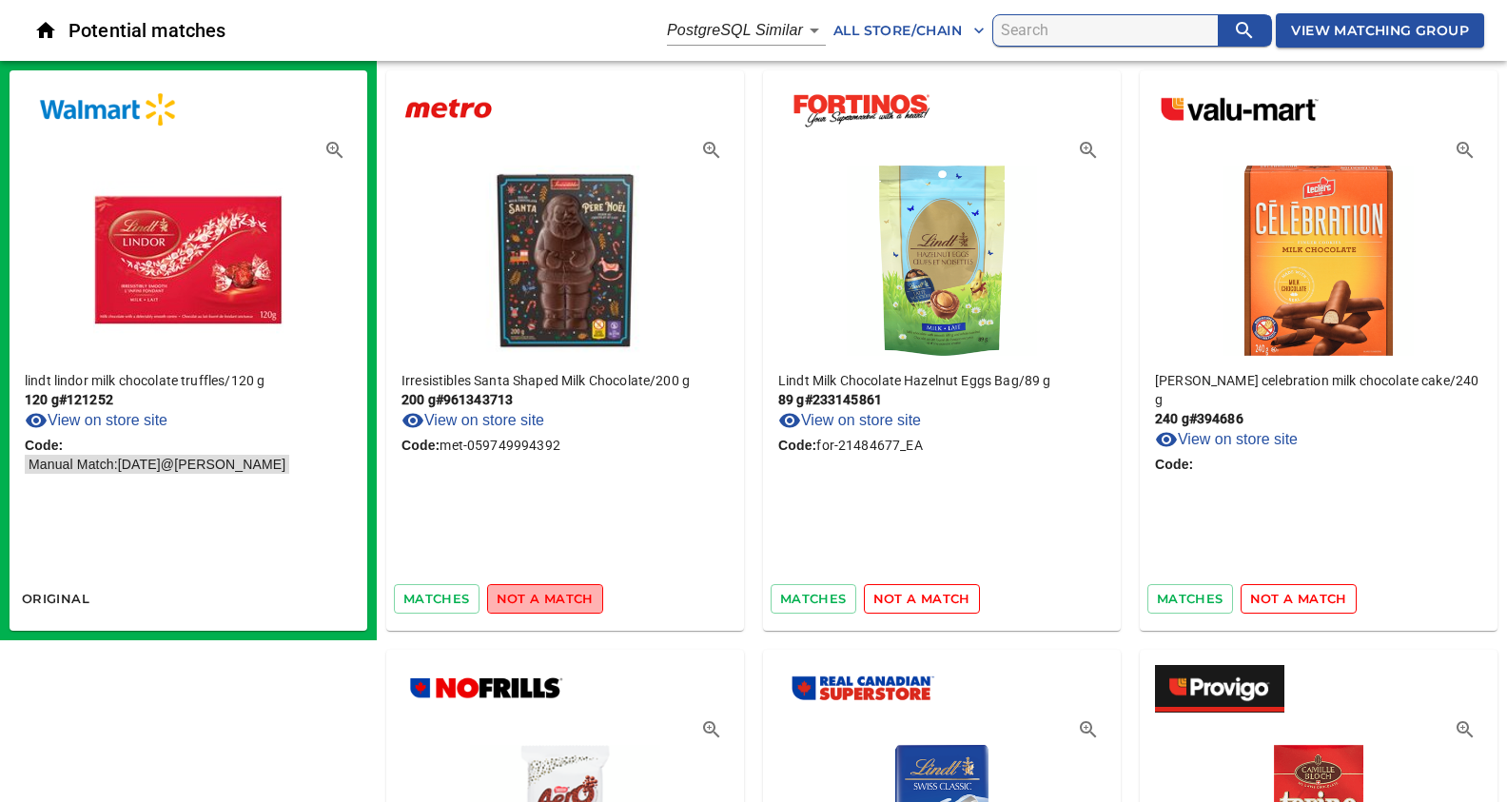
click at [543, 600] on span "not a match" at bounding box center [545, 599] width 97 height 22
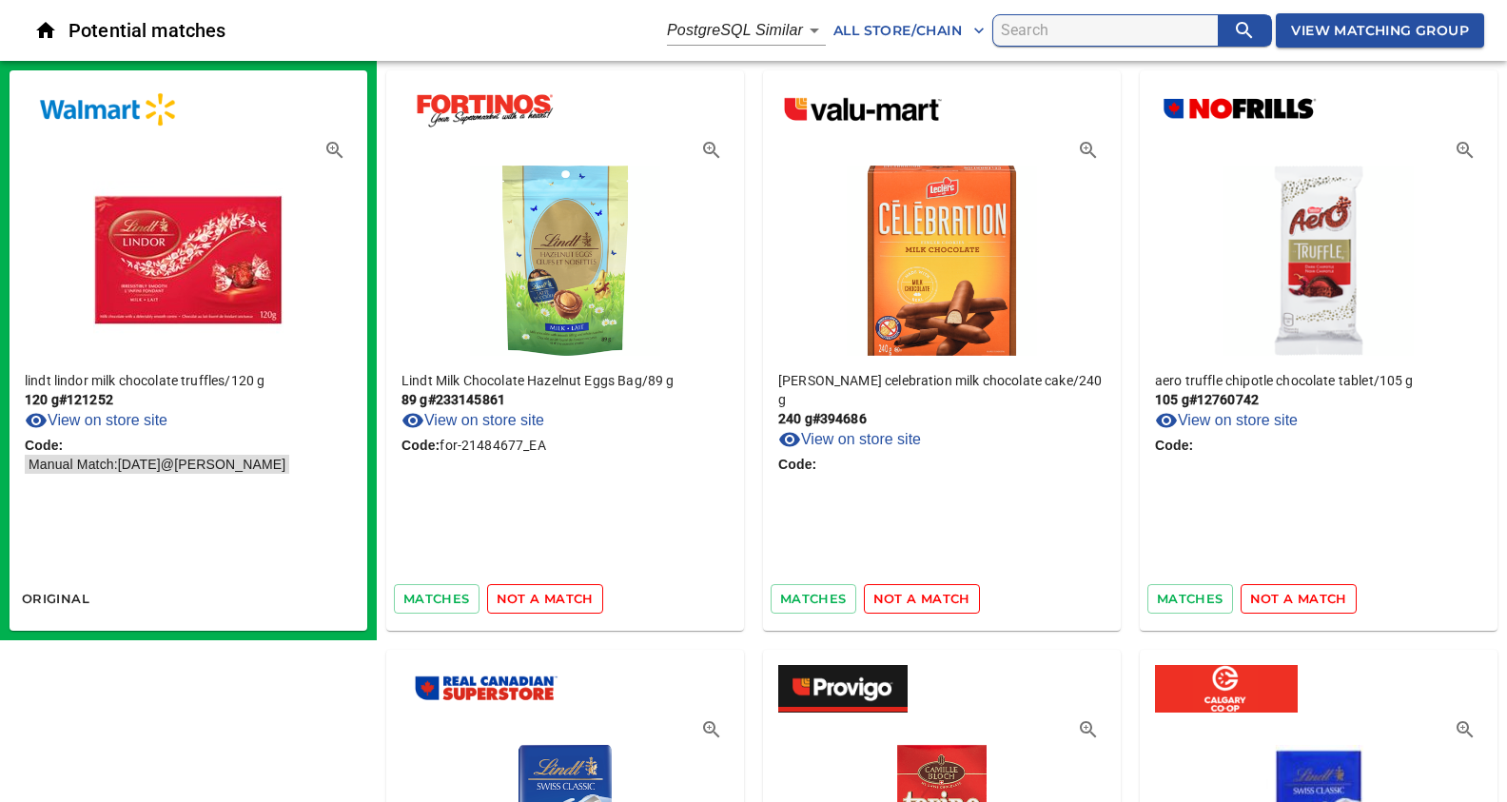
click at [543, 600] on span "not a match" at bounding box center [545, 599] width 97 height 22
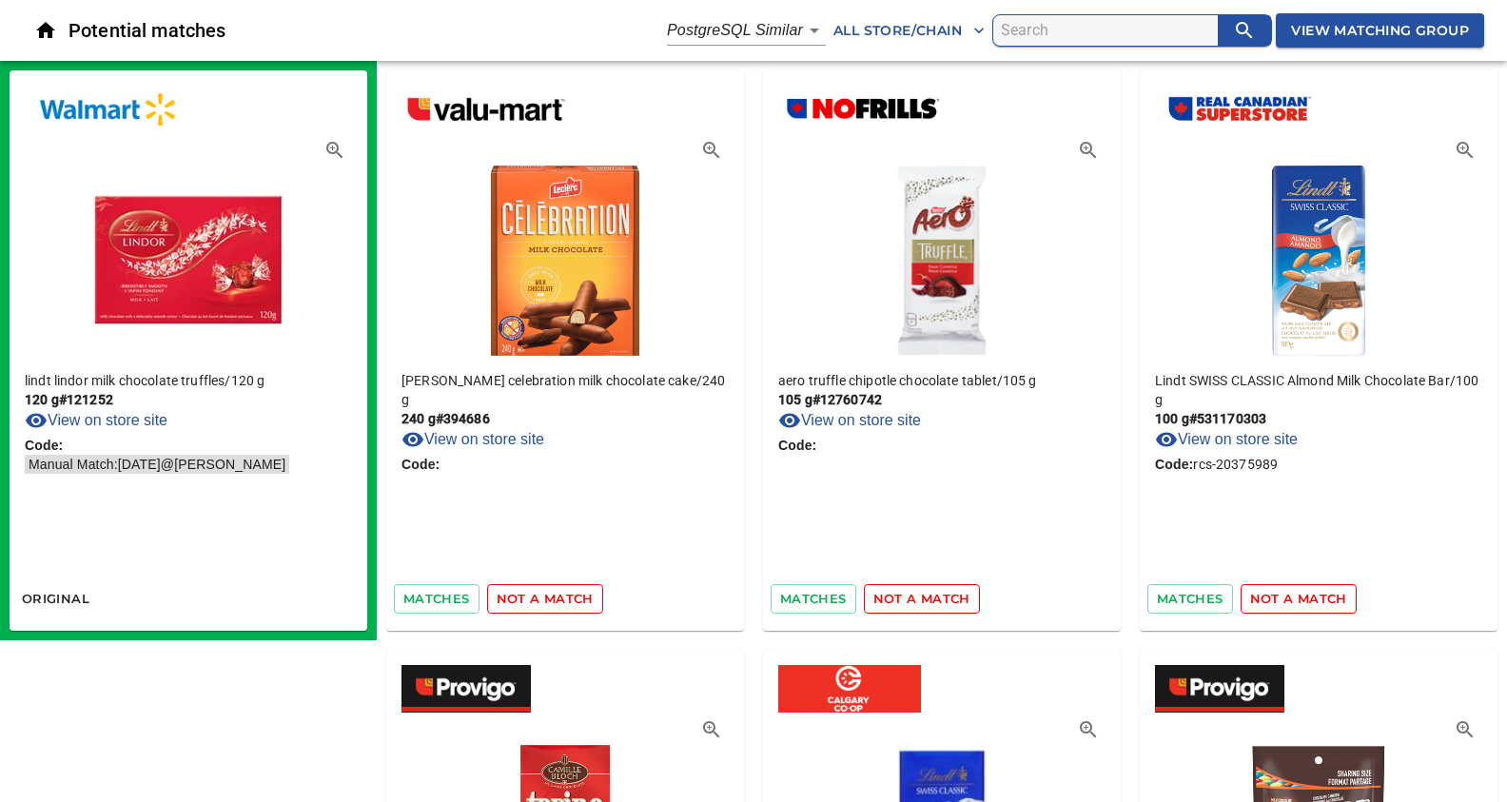
click at [543, 600] on span "not a match" at bounding box center [545, 599] width 97 height 22
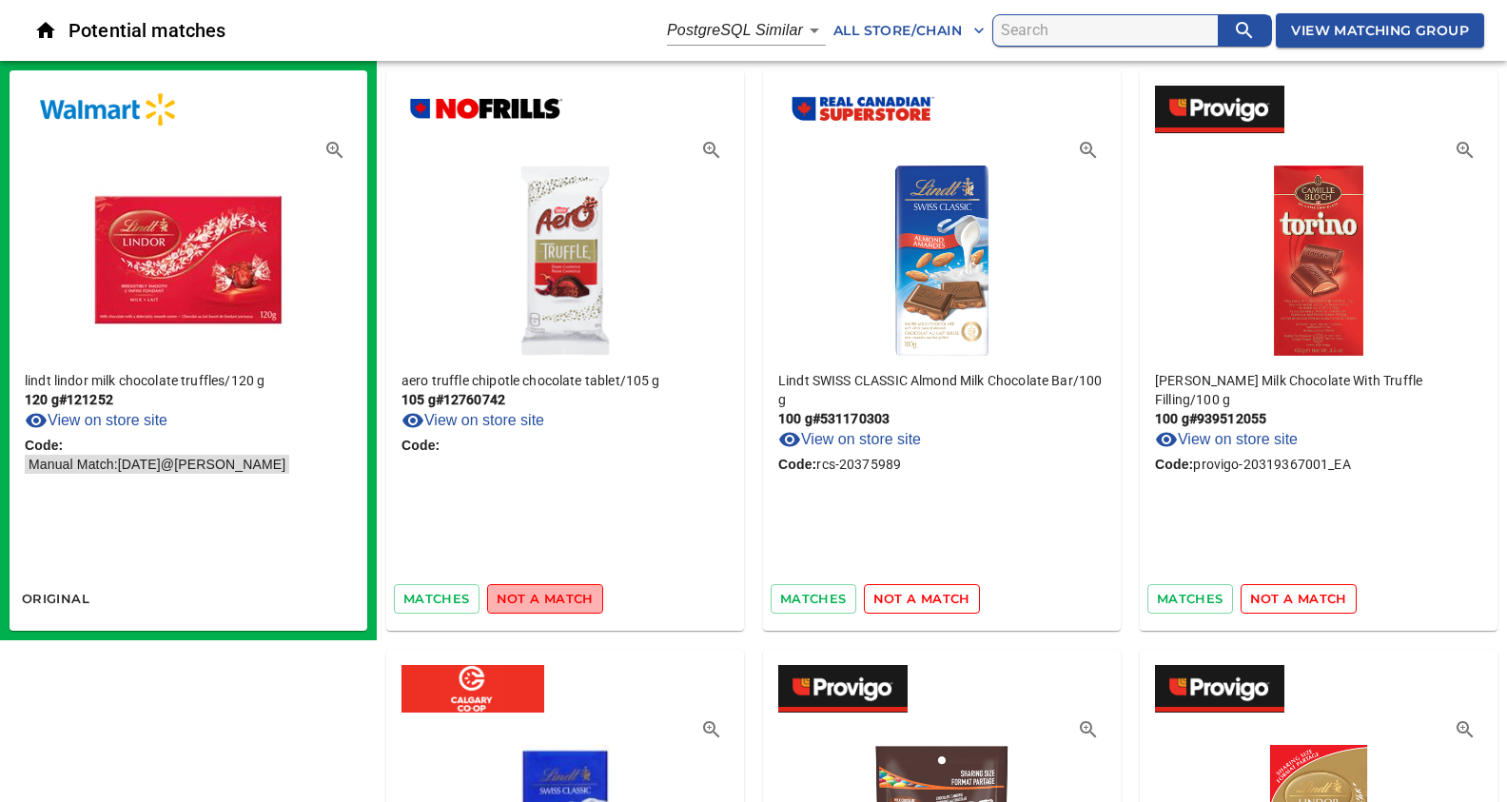
click at [543, 600] on span "not a match" at bounding box center [545, 599] width 97 height 22
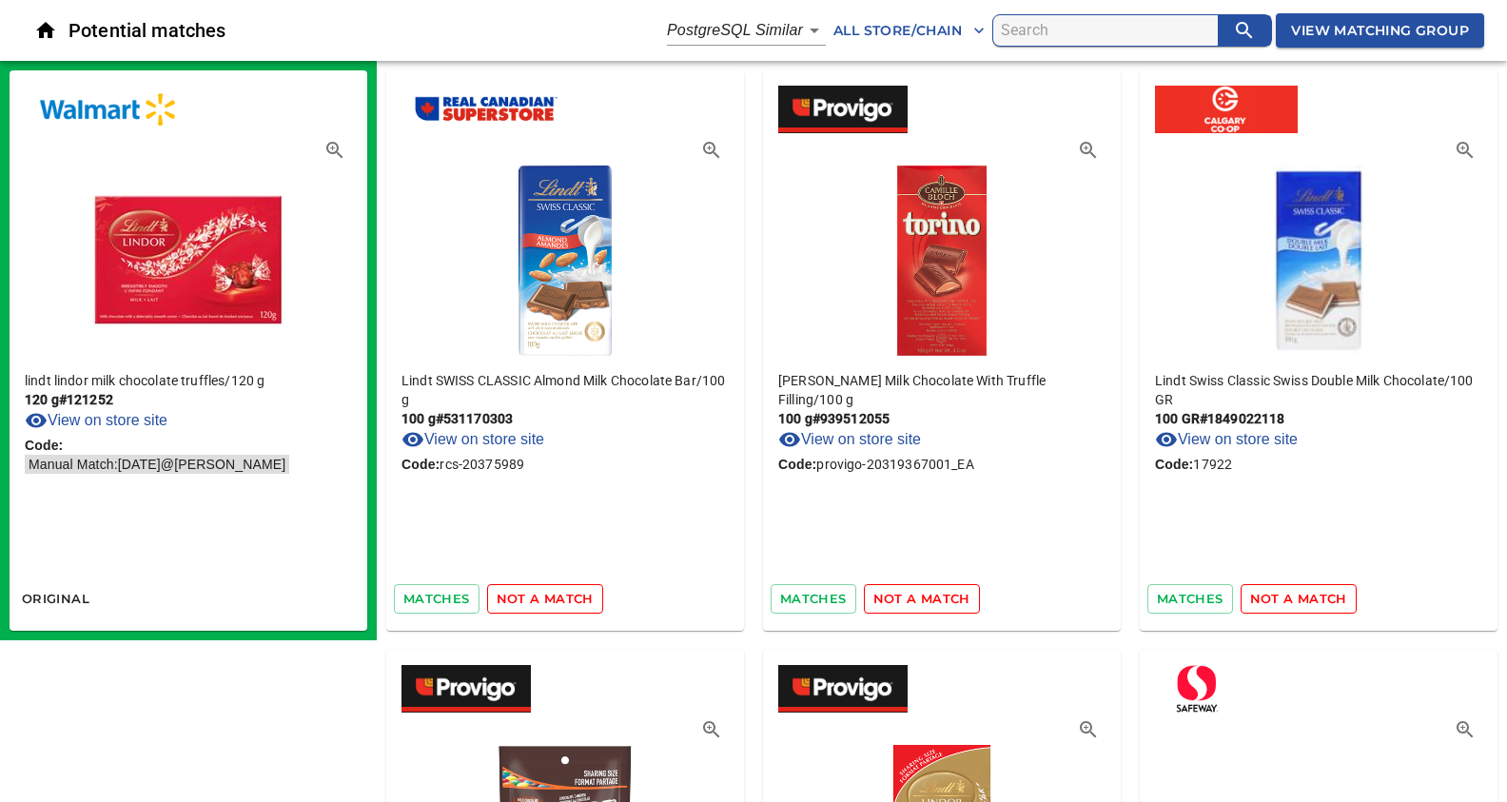
click at [543, 600] on span "not a match" at bounding box center [545, 599] width 97 height 22
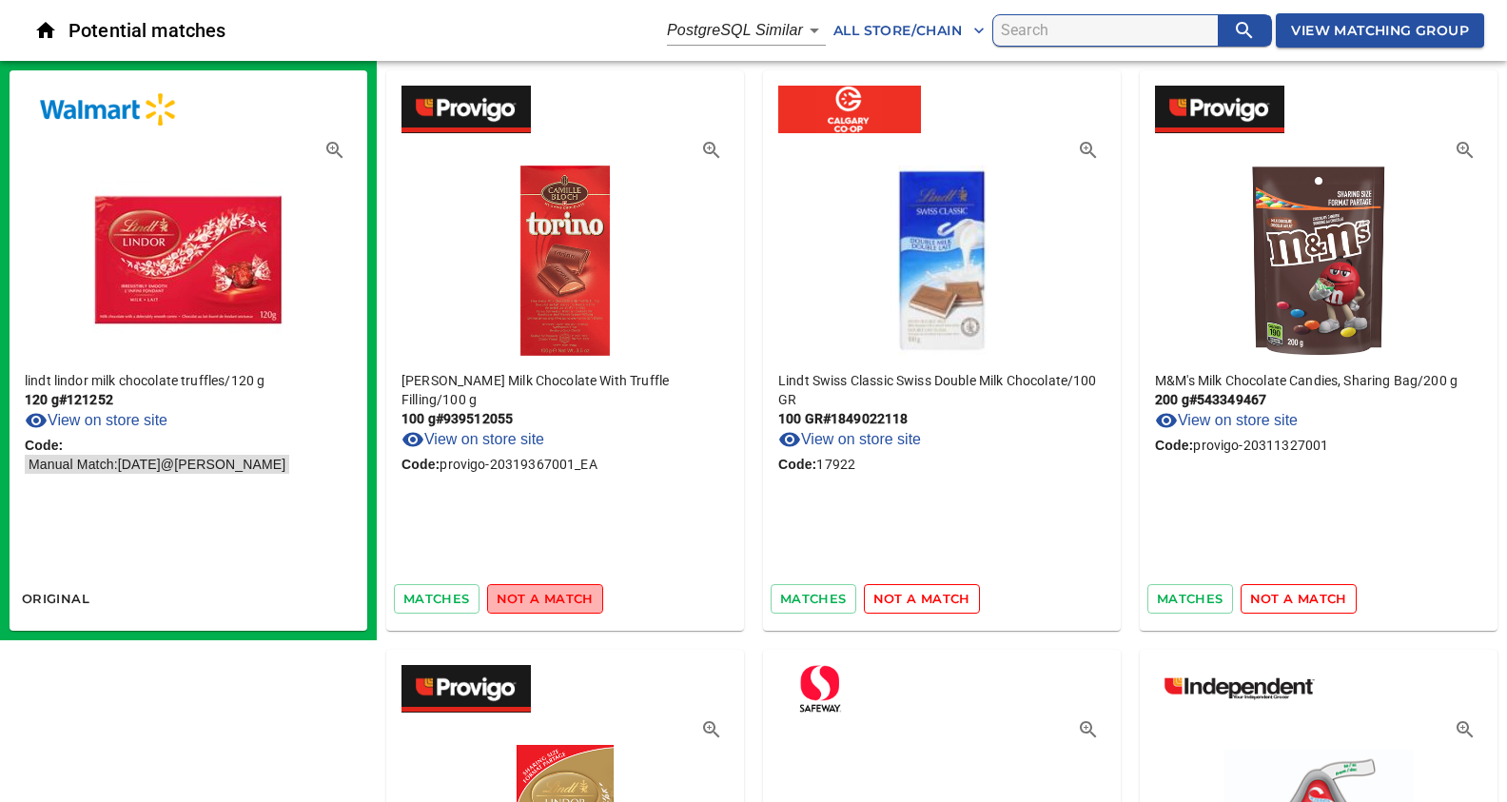
click at [543, 600] on span "not a match" at bounding box center [545, 599] width 97 height 22
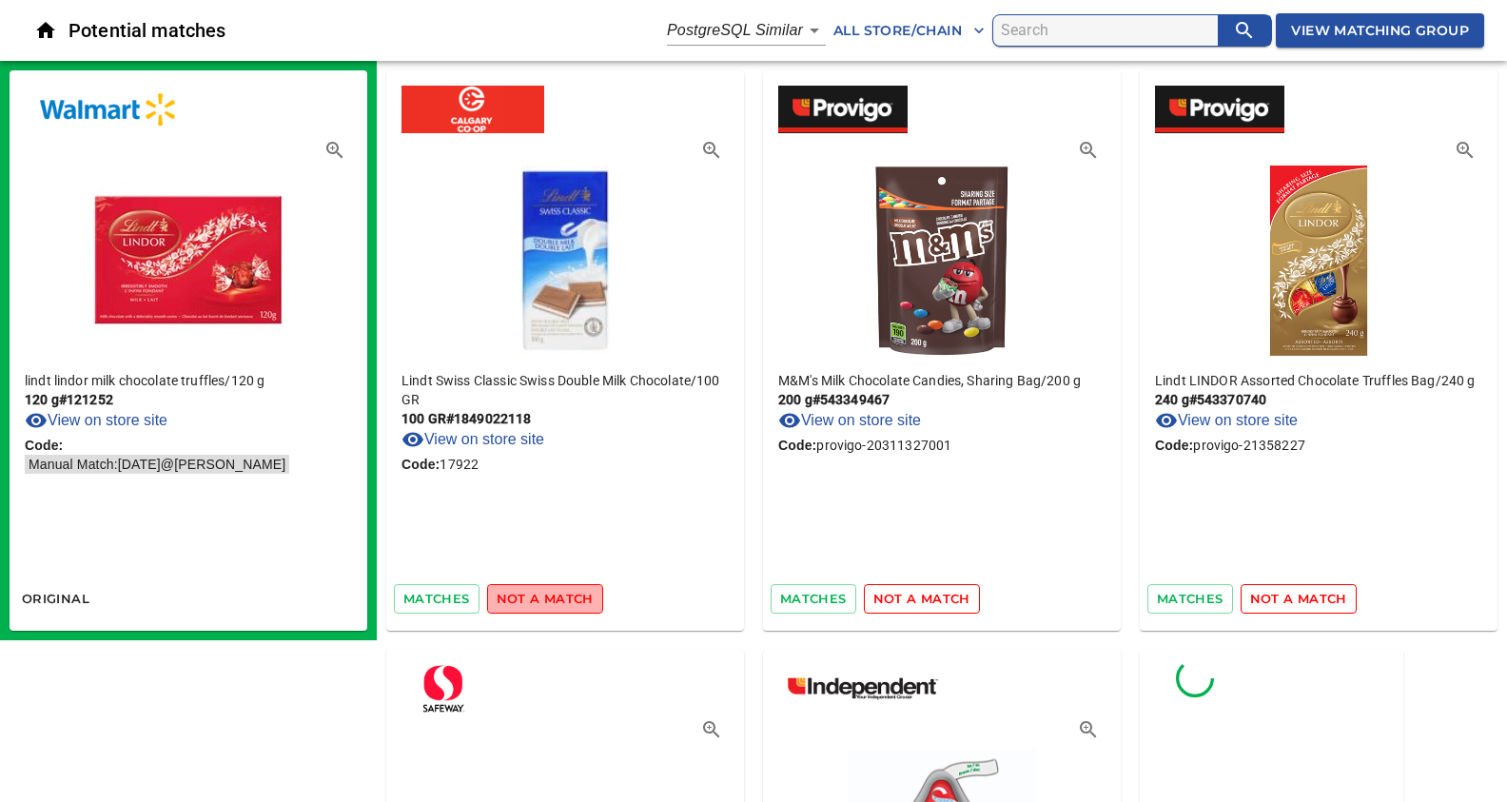
click at [543, 600] on span "not a match" at bounding box center [545, 599] width 97 height 22
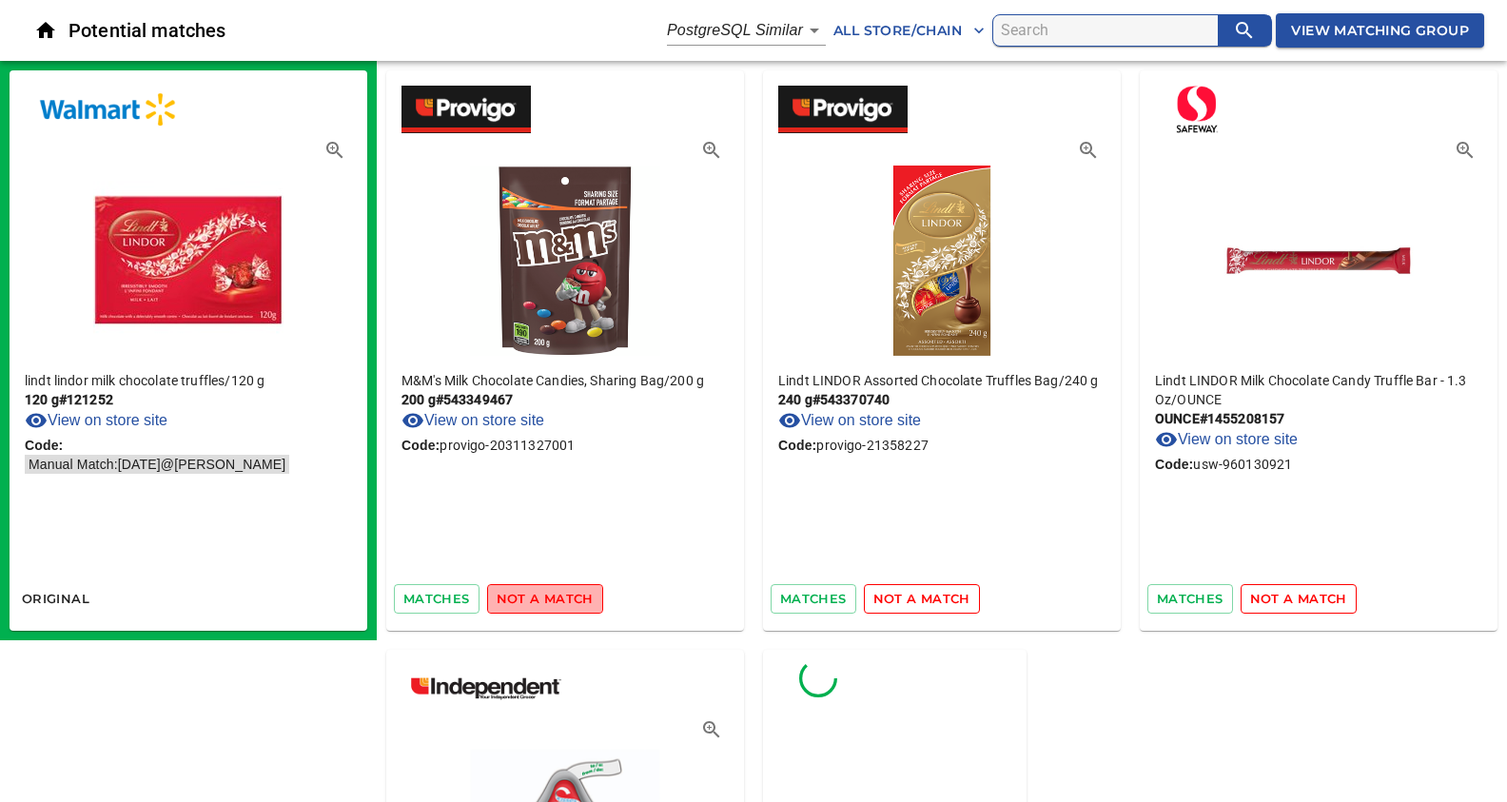
click at [543, 600] on span "not a match" at bounding box center [545, 599] width 97 height 22
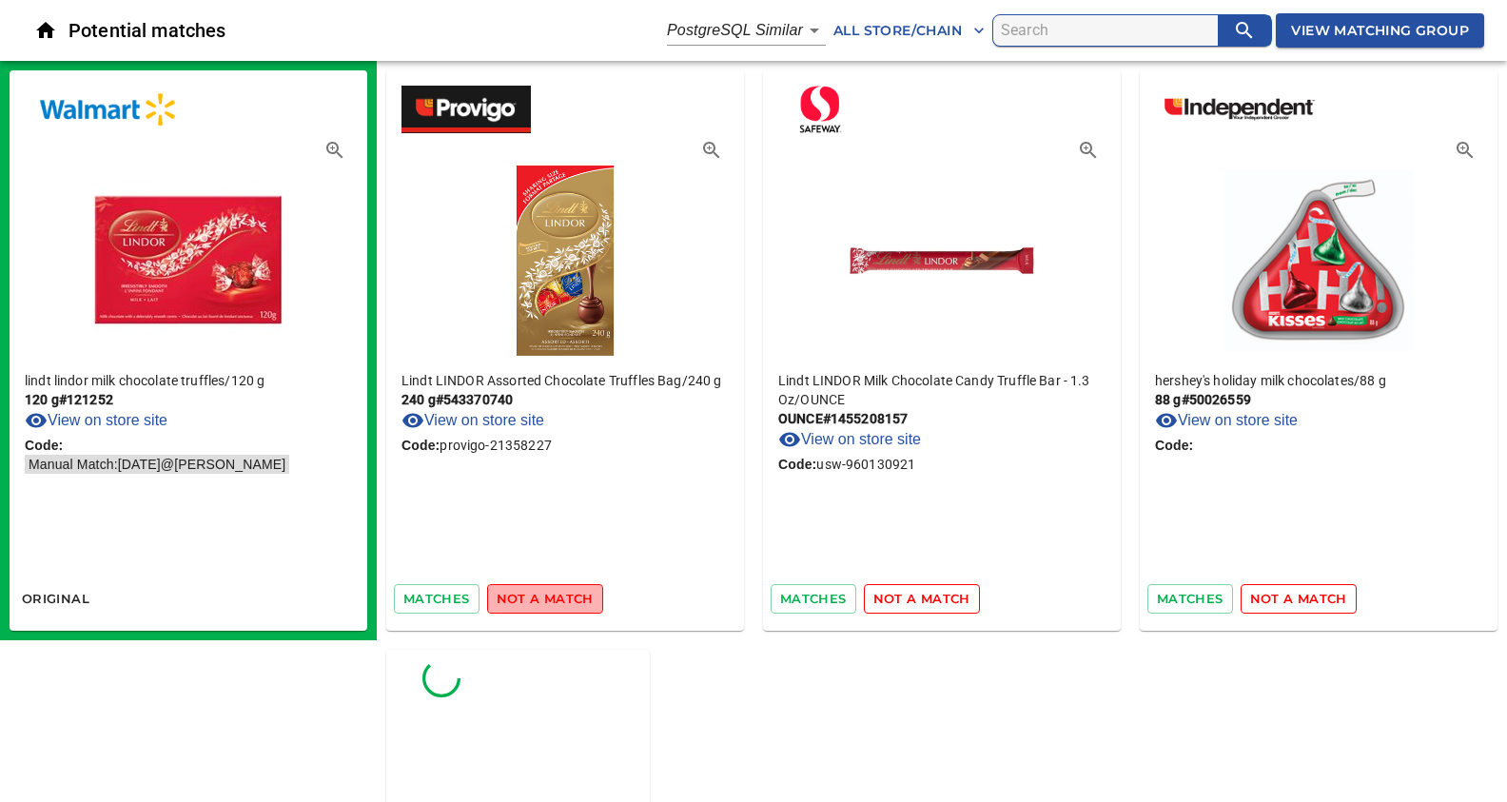
click at [543, 600] on span "not a match" at bounding box center [545, 599] width 97 height 22
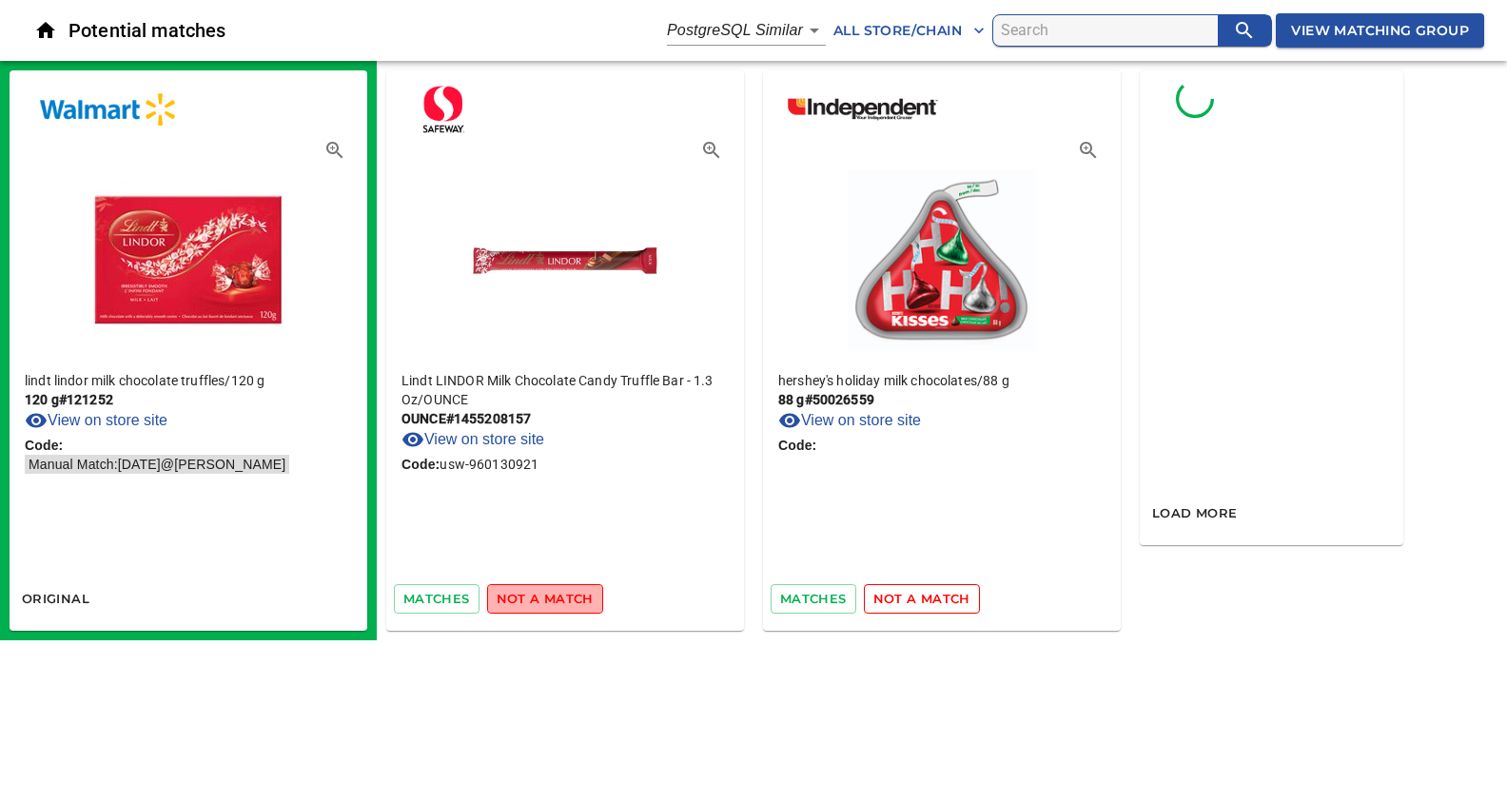
click at [543, 600] on span "not a match" at bounding box center [545, 599] width 97 height 22
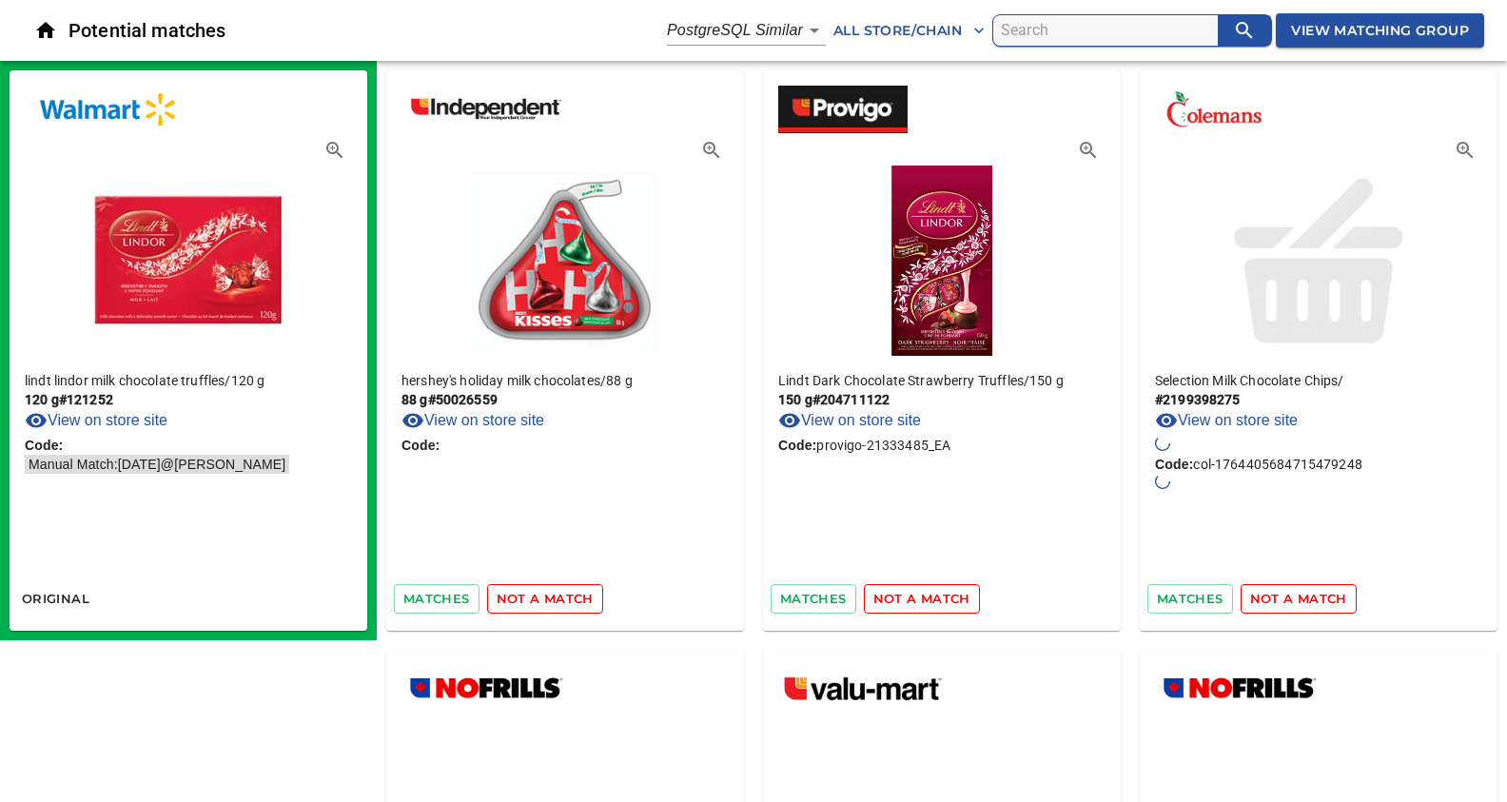
click at [552, 600] on span "not a match" at bounding box center [545, 599] width 97 height 22
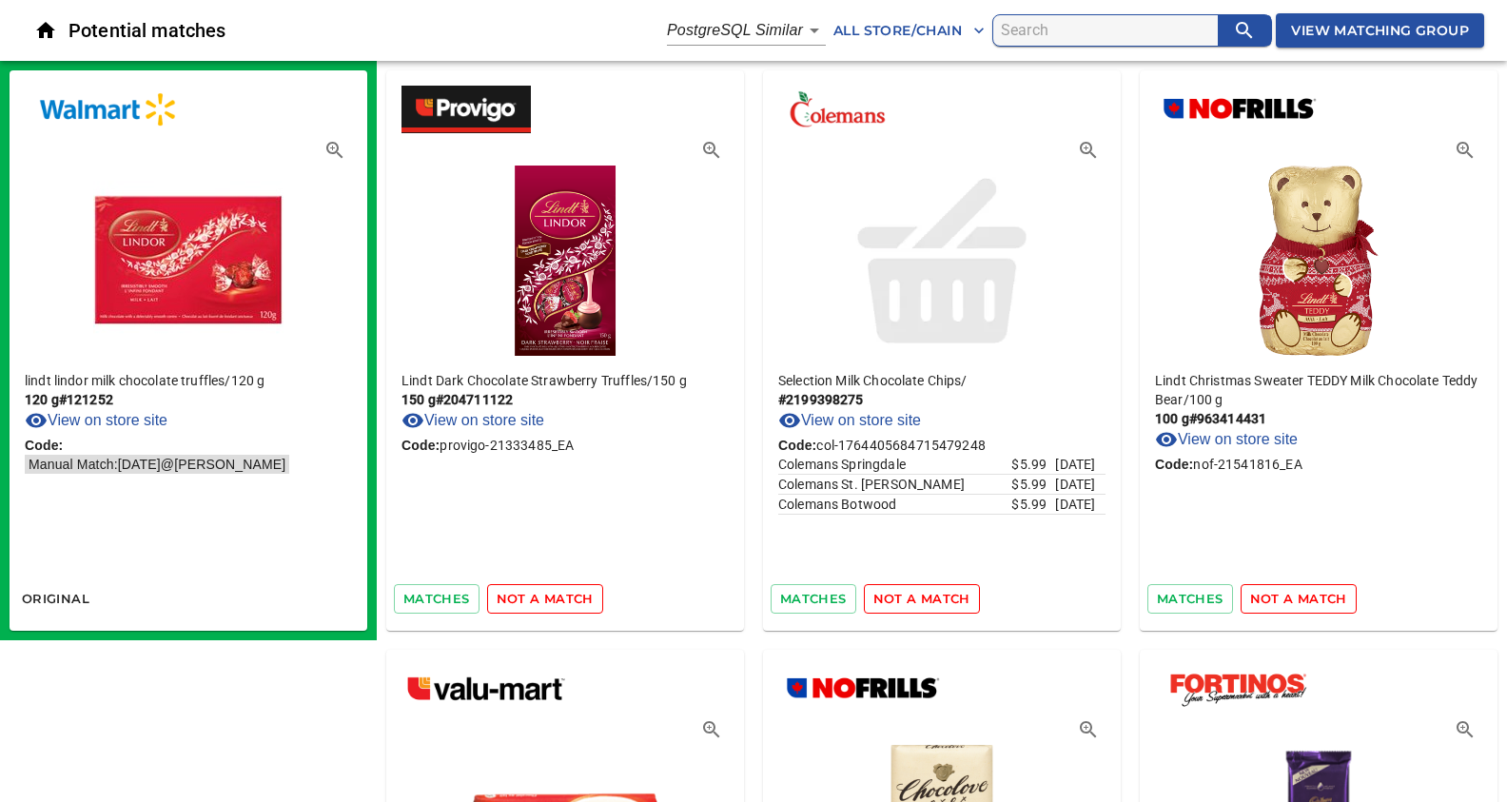
click at [547, 596] on span "not a match" at bounding box center [545, 599] width 97 height 22
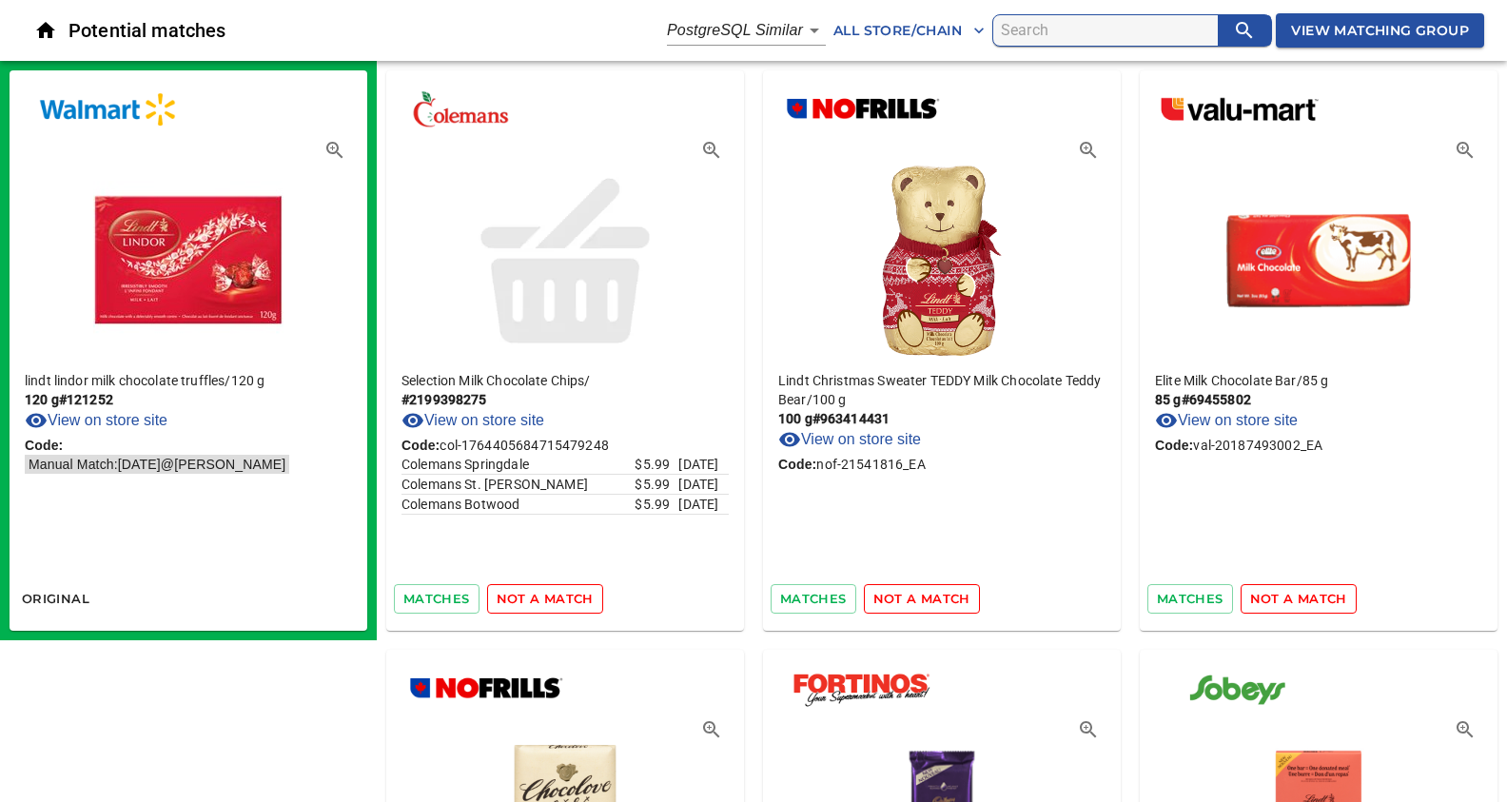
click at [547, 596] on span "not a match" at bounding box center [545, 599] width 97 height 22
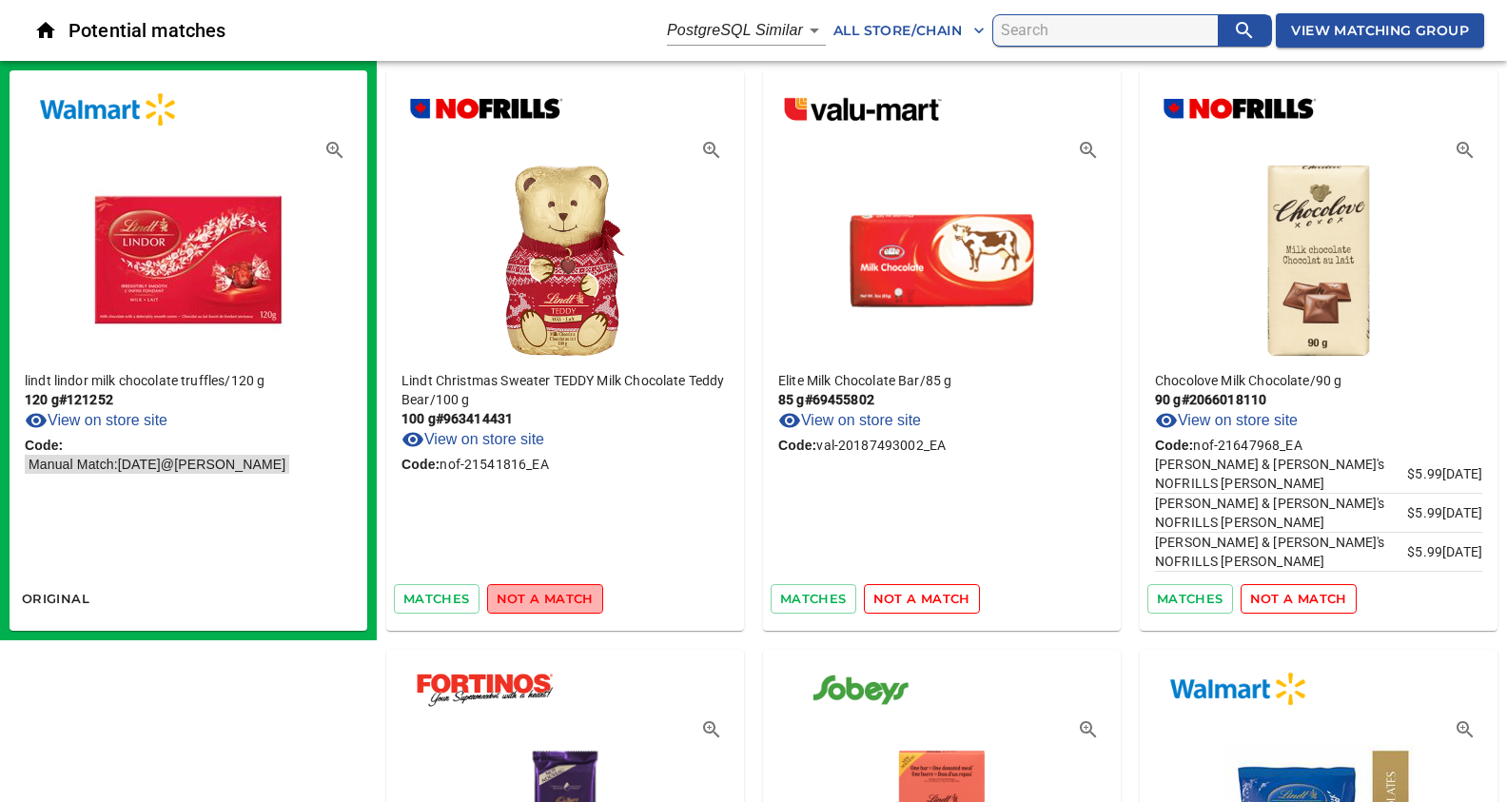
click at [547, 596] on span "not a match" at bounding box center [545, 599] width 97 height 22
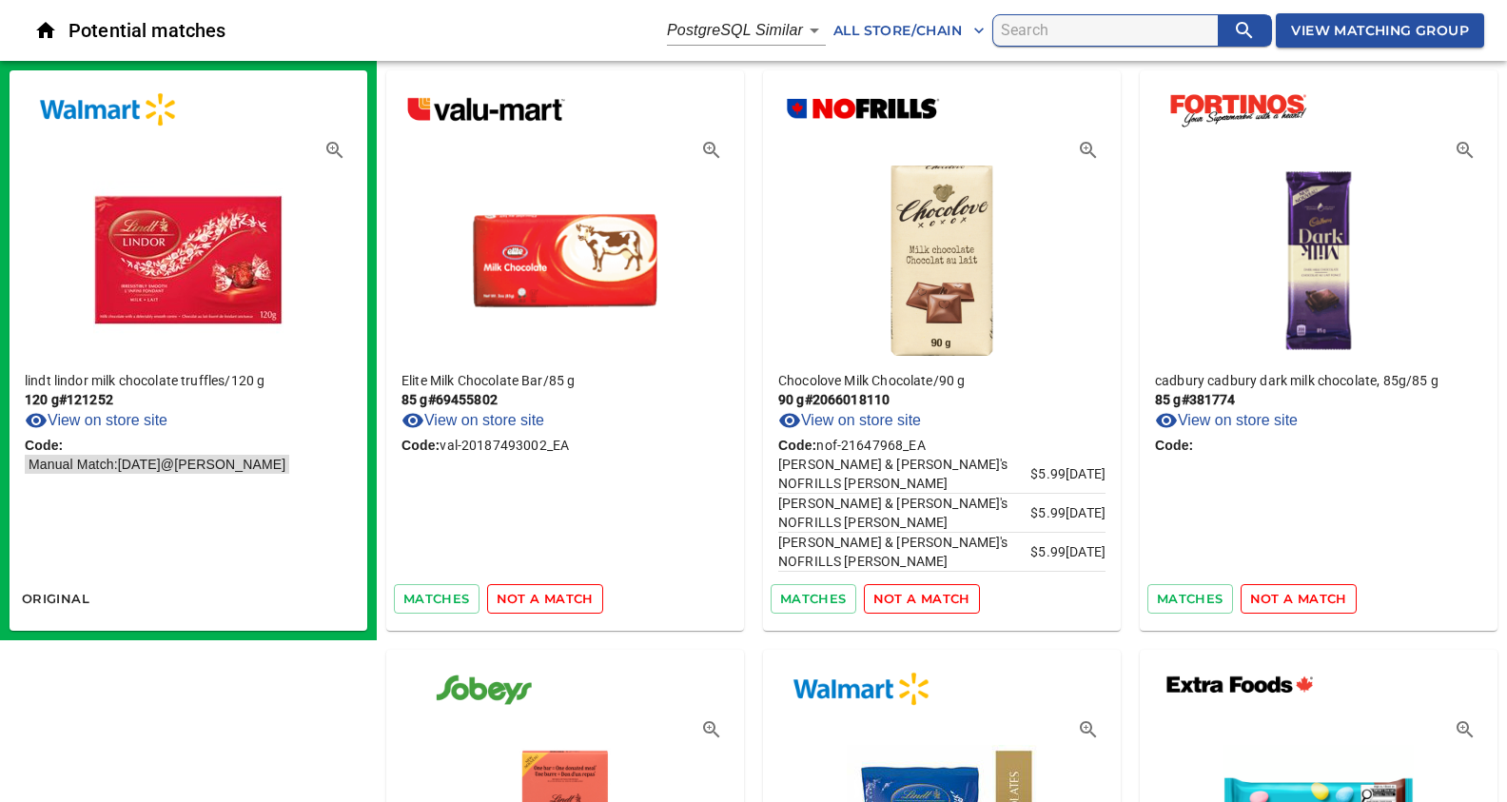
click at [547, 596] on span "not a match" at bounding box center [545, 599] width 97 height 22
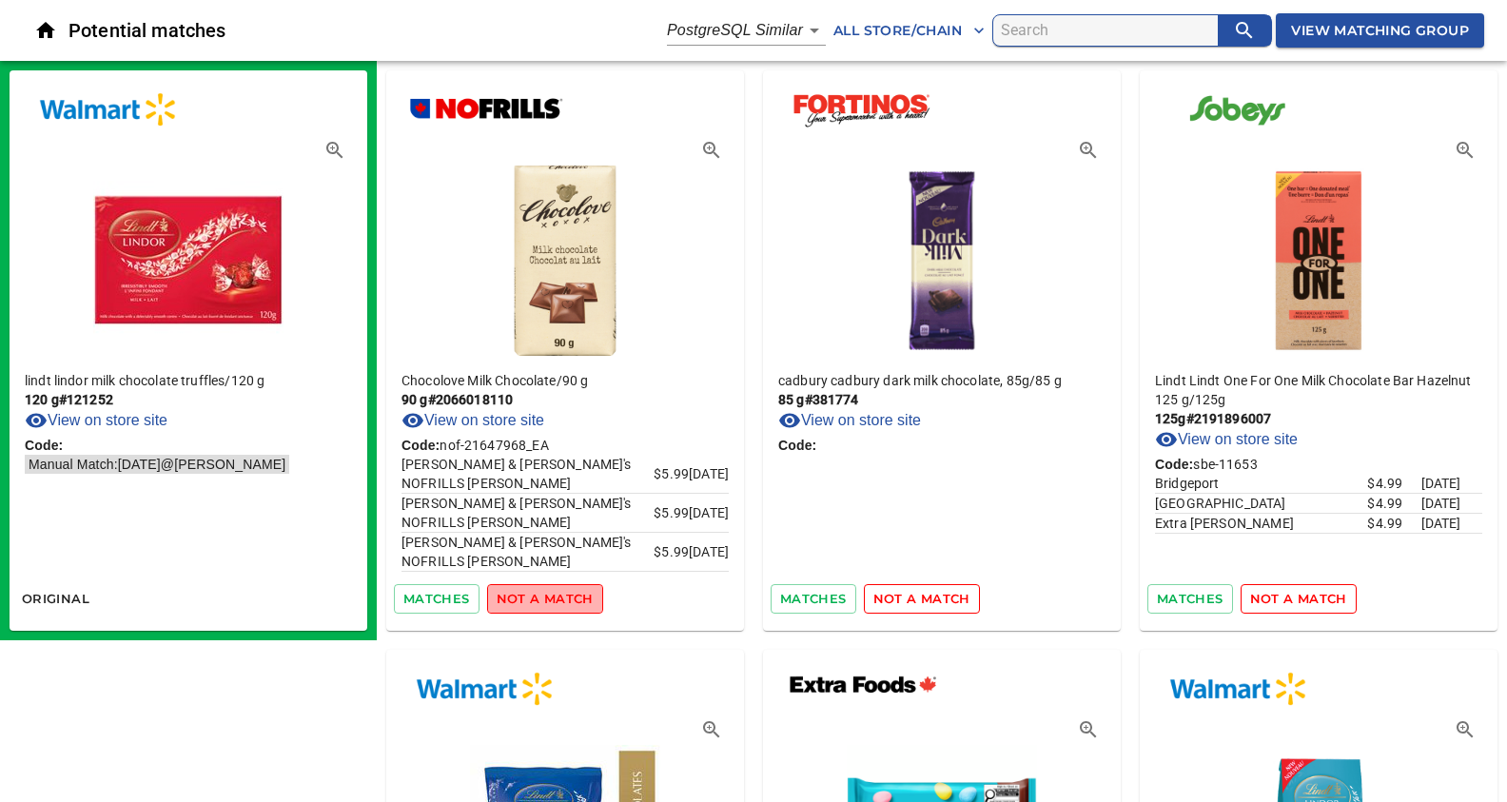
click at [547, 596] on span "not a match" at bounding box center [545, 599] width 97 height 22
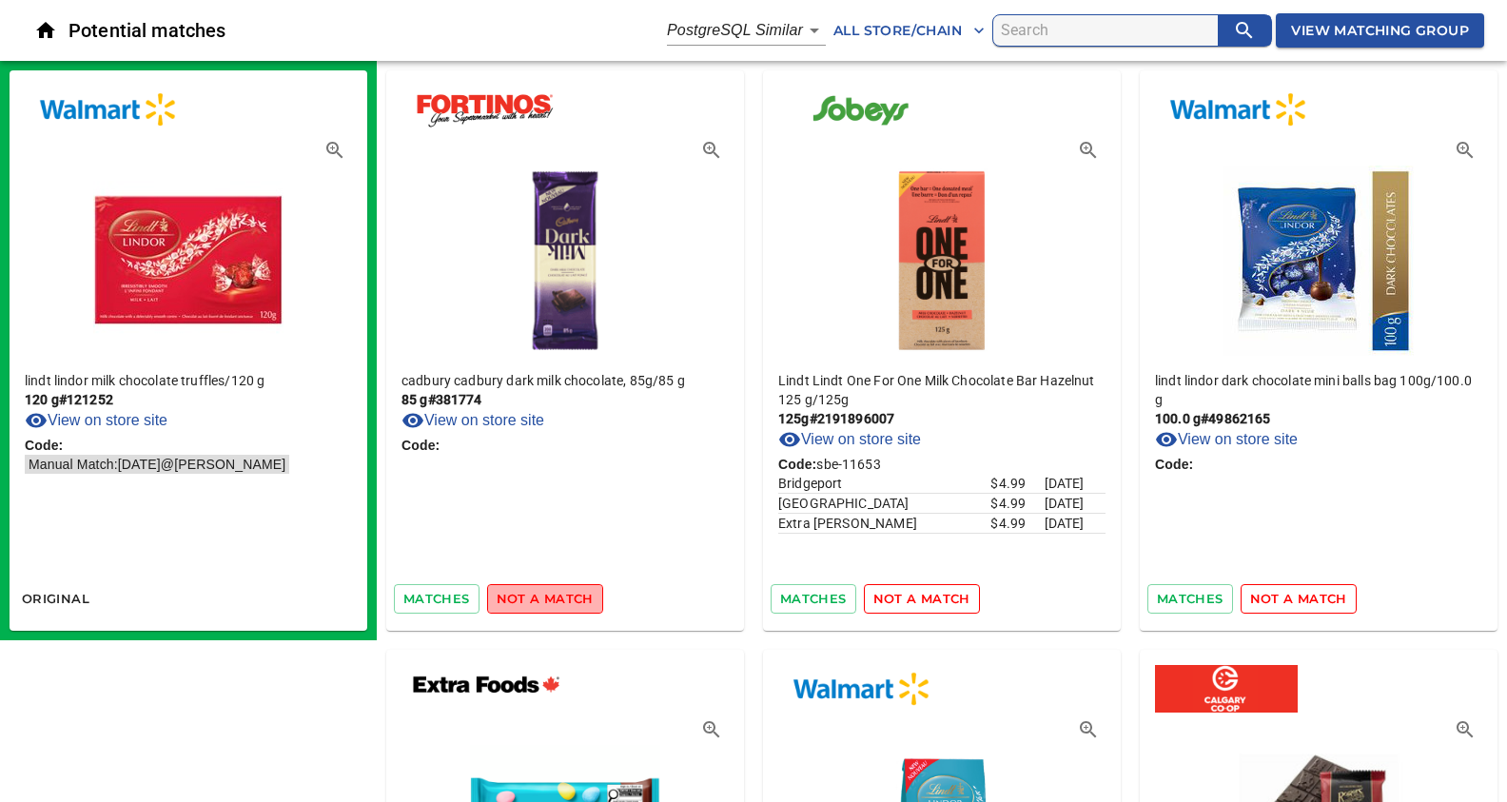
click at [547, 596] on span "not a match" at bounding box center [545, 599] width 97 height 22
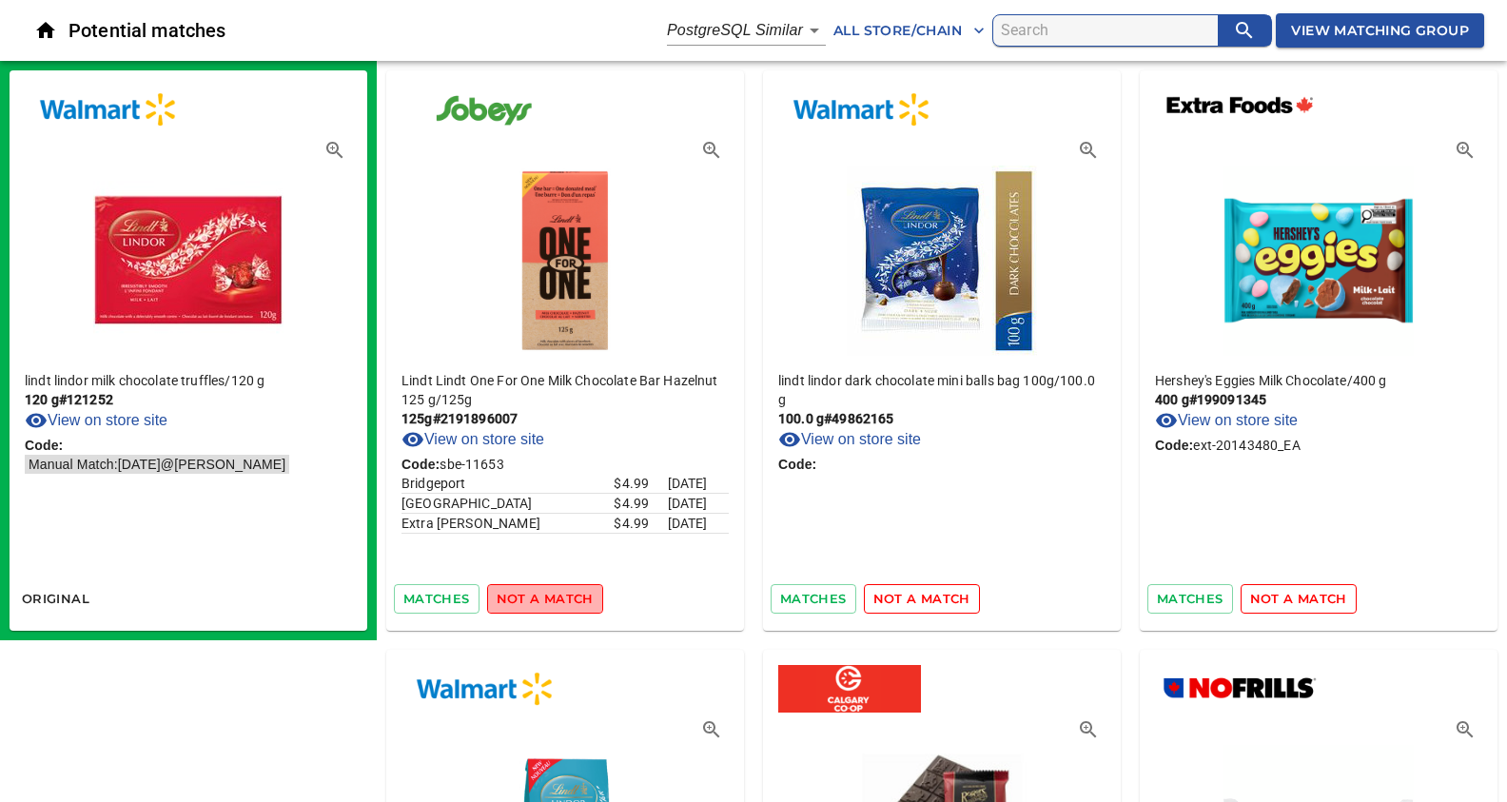
click at [547, 596] on span "not a match" at bounding box center [545, 599] width 97 height 22
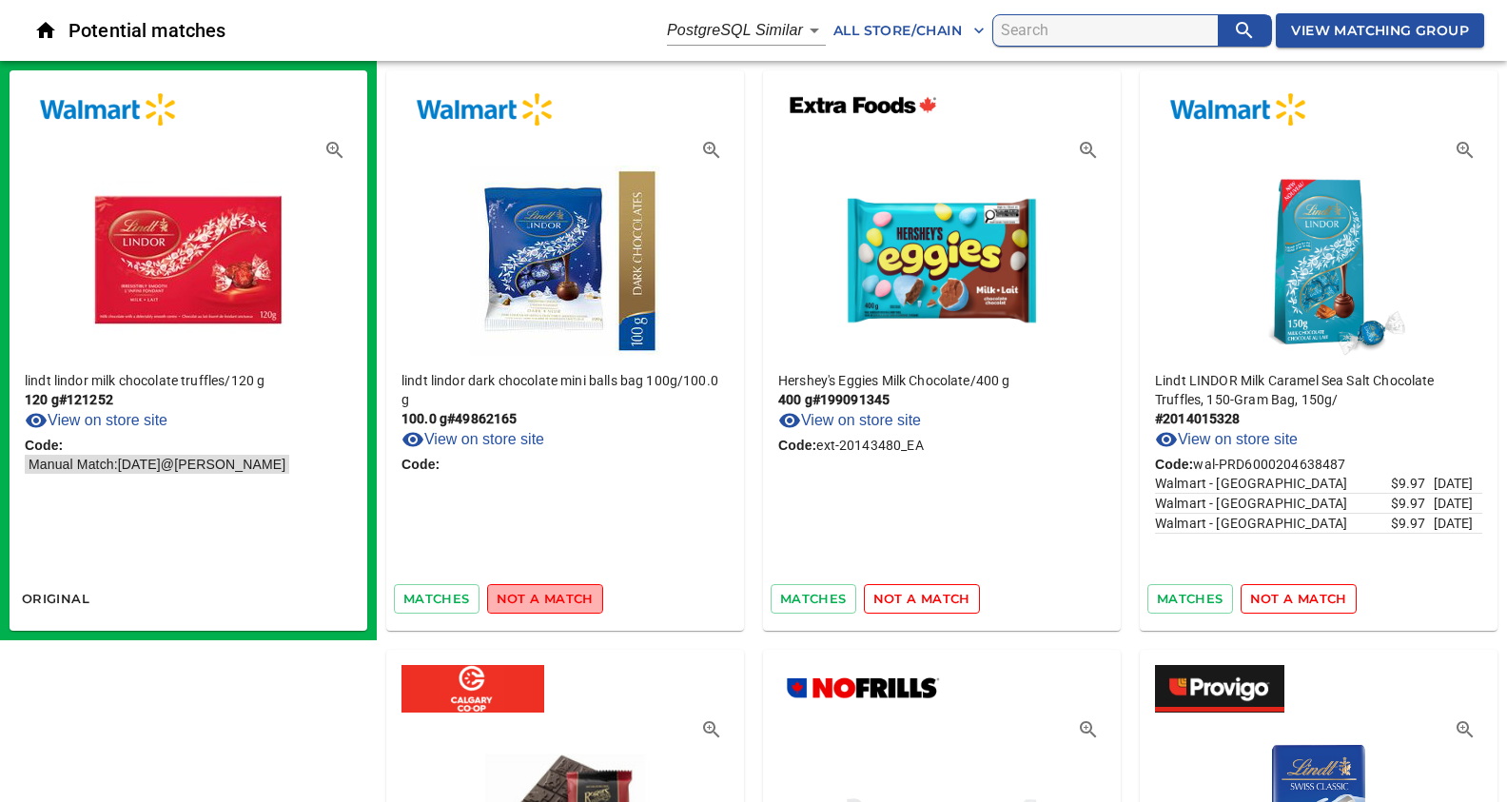
click at [547, 596] on span "not a match" at bounding box center [545, 599] width 97 height 22
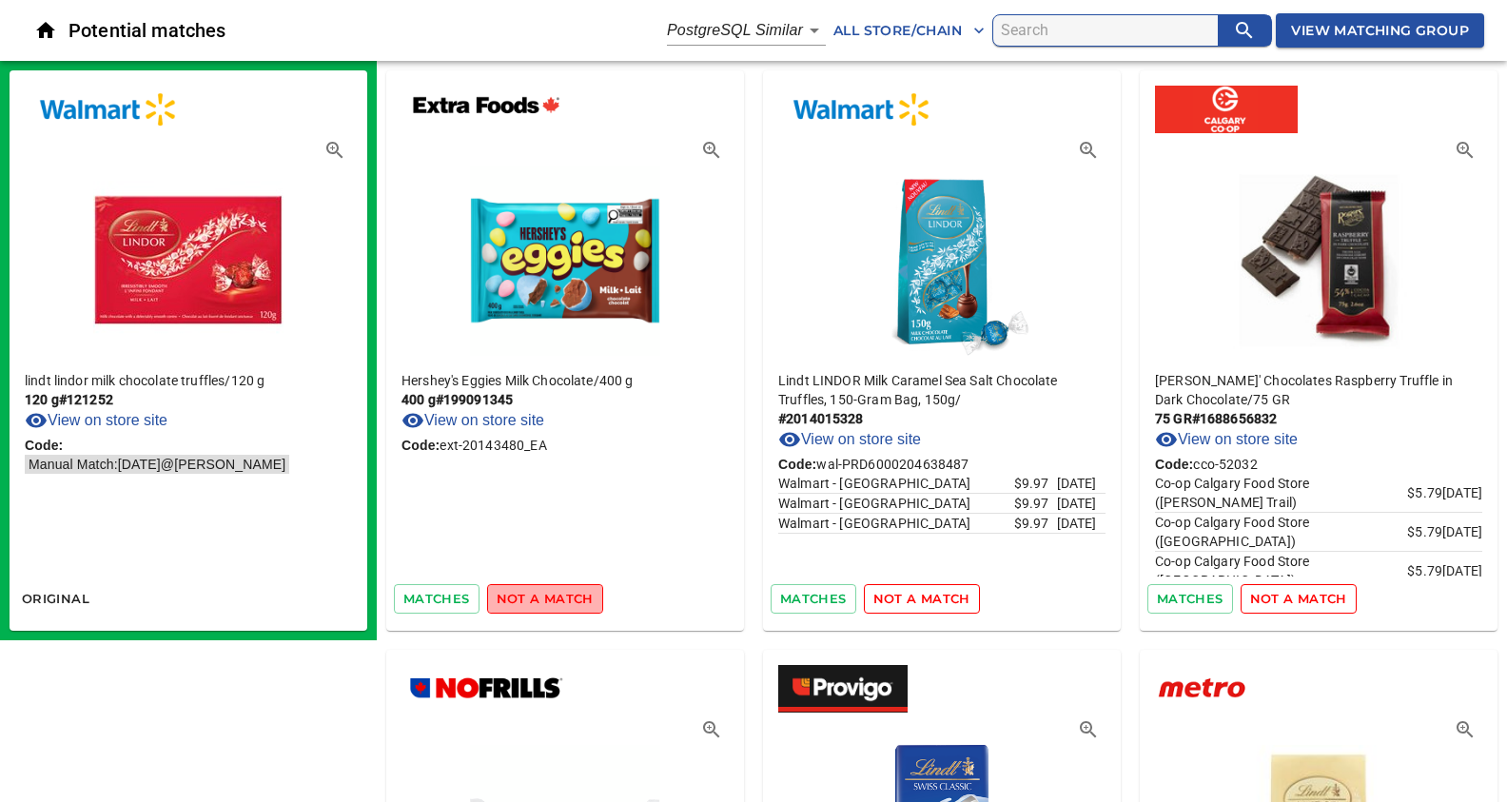
click at [547, 596] on span "not a match" at bounding box center [545, 599] width 97 height 22
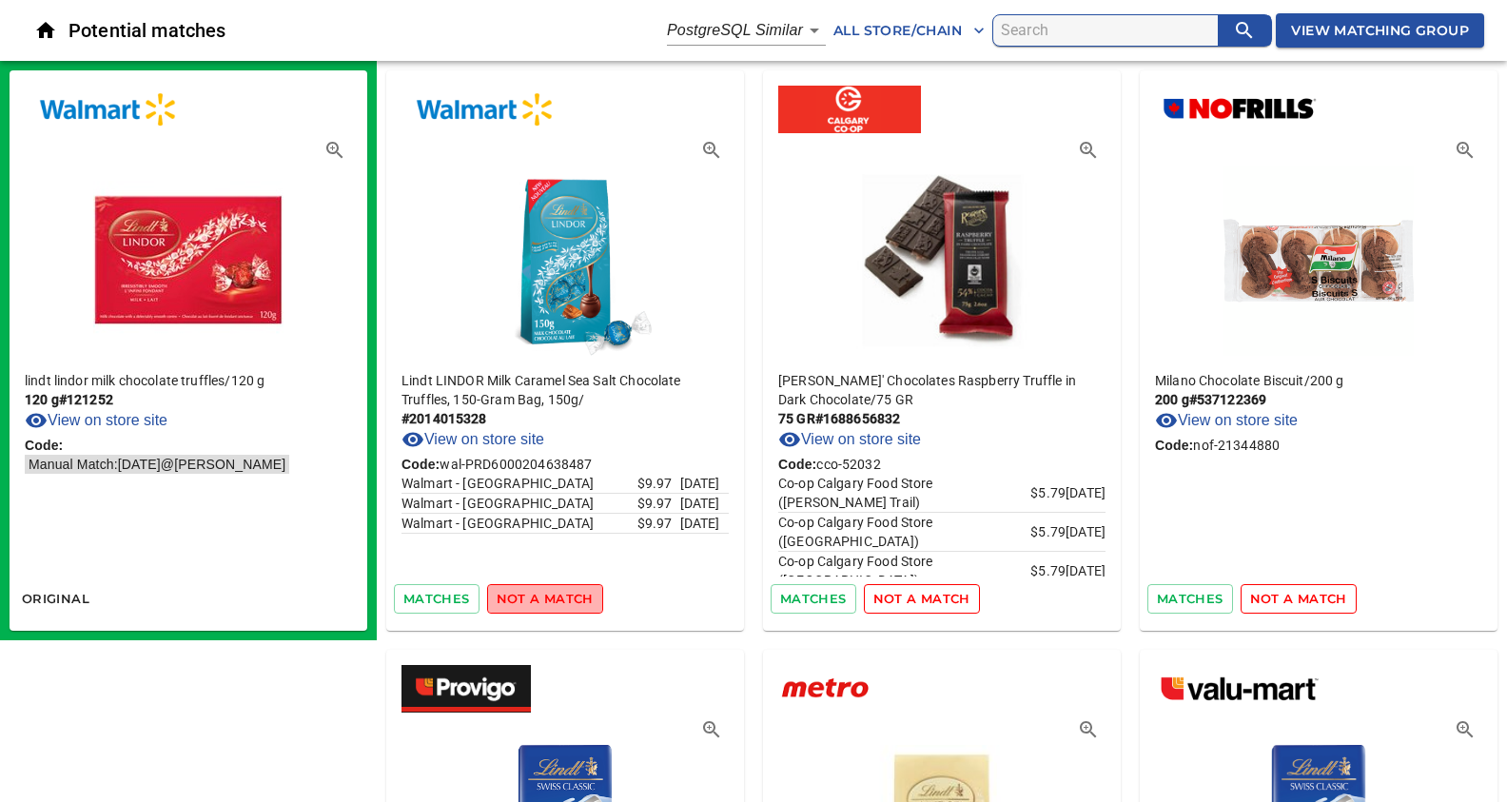
click at [547, 596] on span "not a match" at bounding box center [545, 599] width 97 height 22
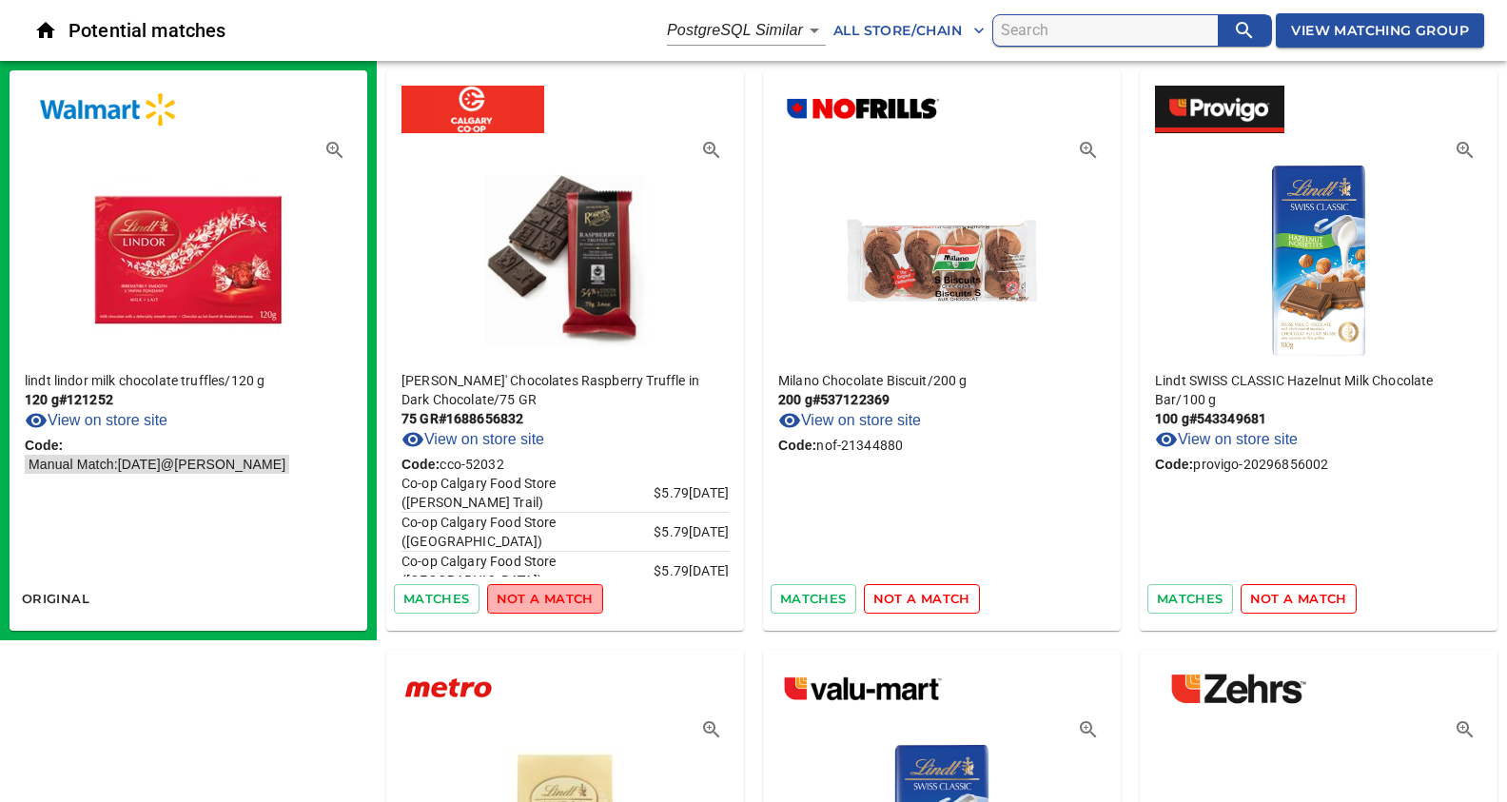
click at [547, 596] on span "not a match" at bounding box center [545, 599] width 97 height 22
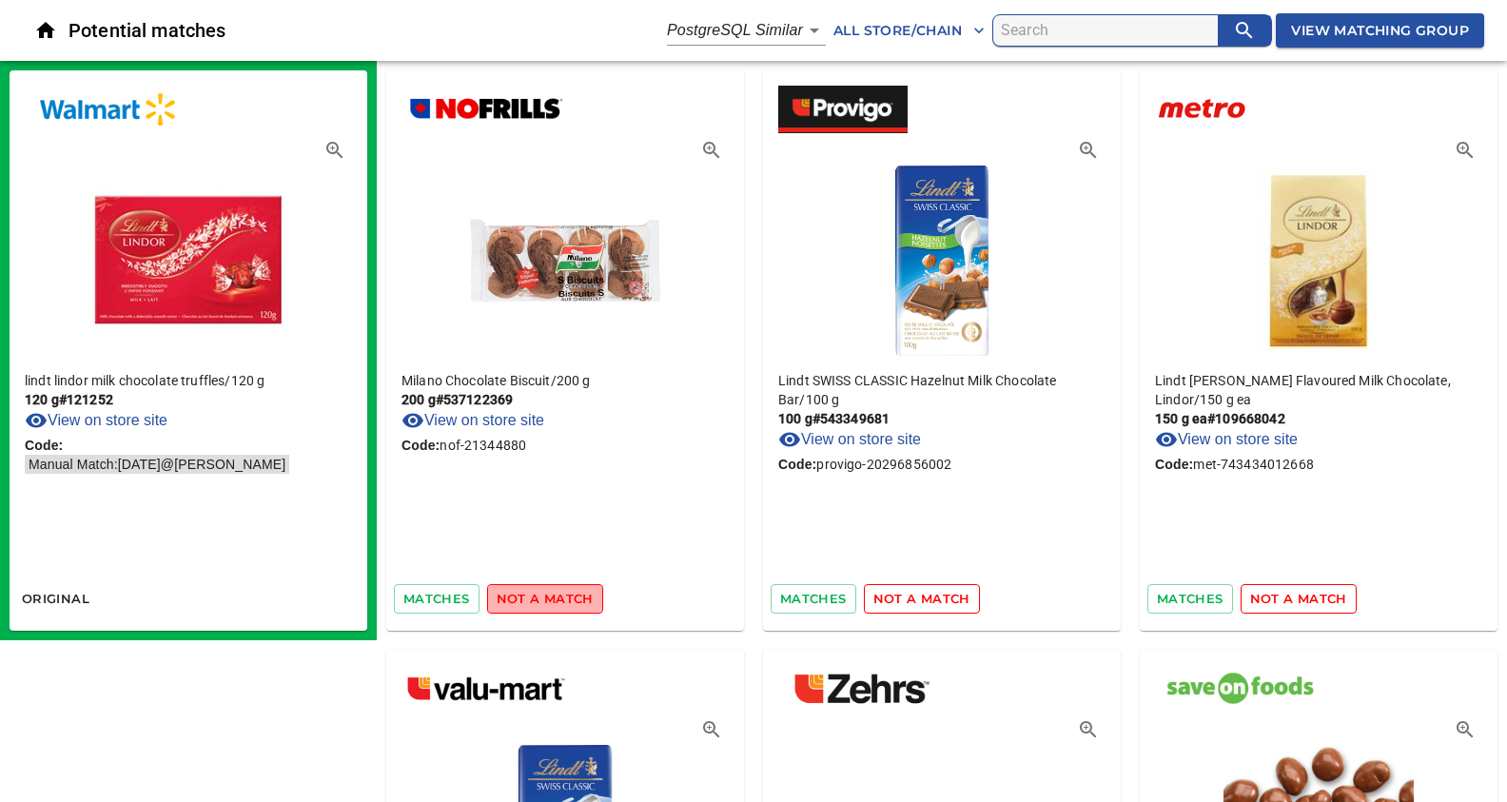
click at [547, 596] on span "not a match" at bounding box center [545, 599] width 97 height 22
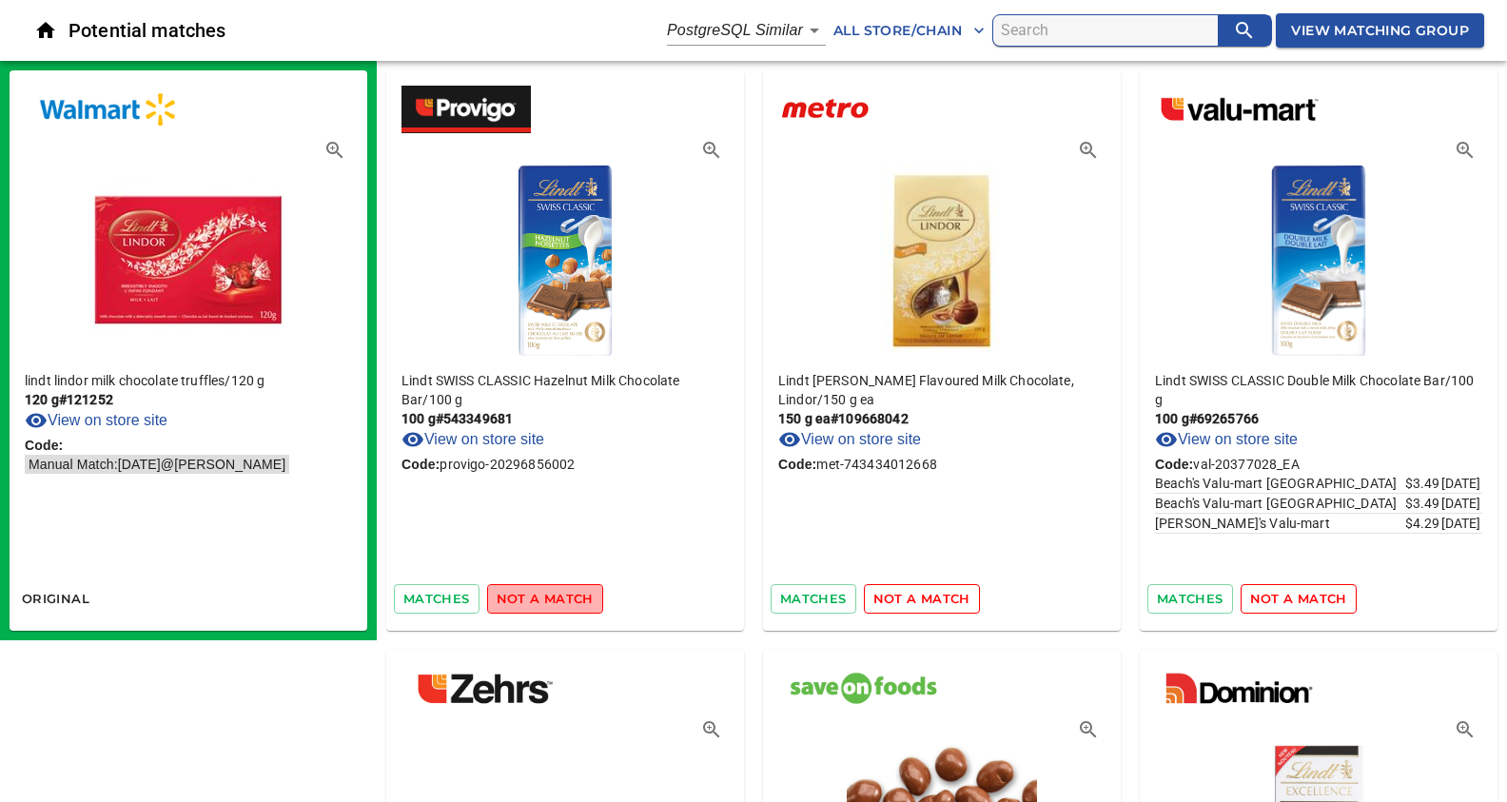
click at [547, 596] on span "not a match" at bounding box center [545, 599] width 97 height 22
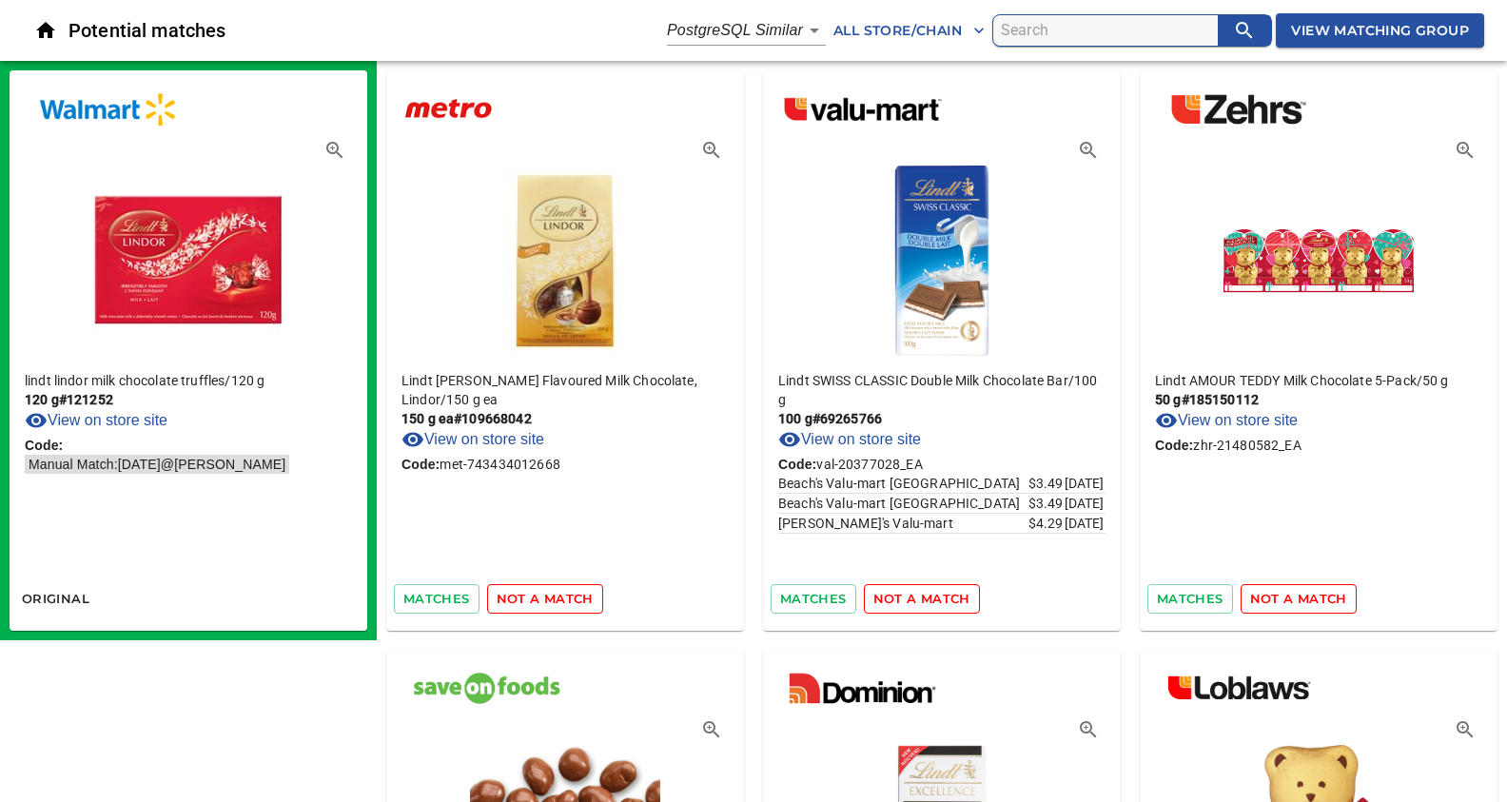
click at [547, 596] on span "not a match" at bounding box center [545, 599] width 97 height 22
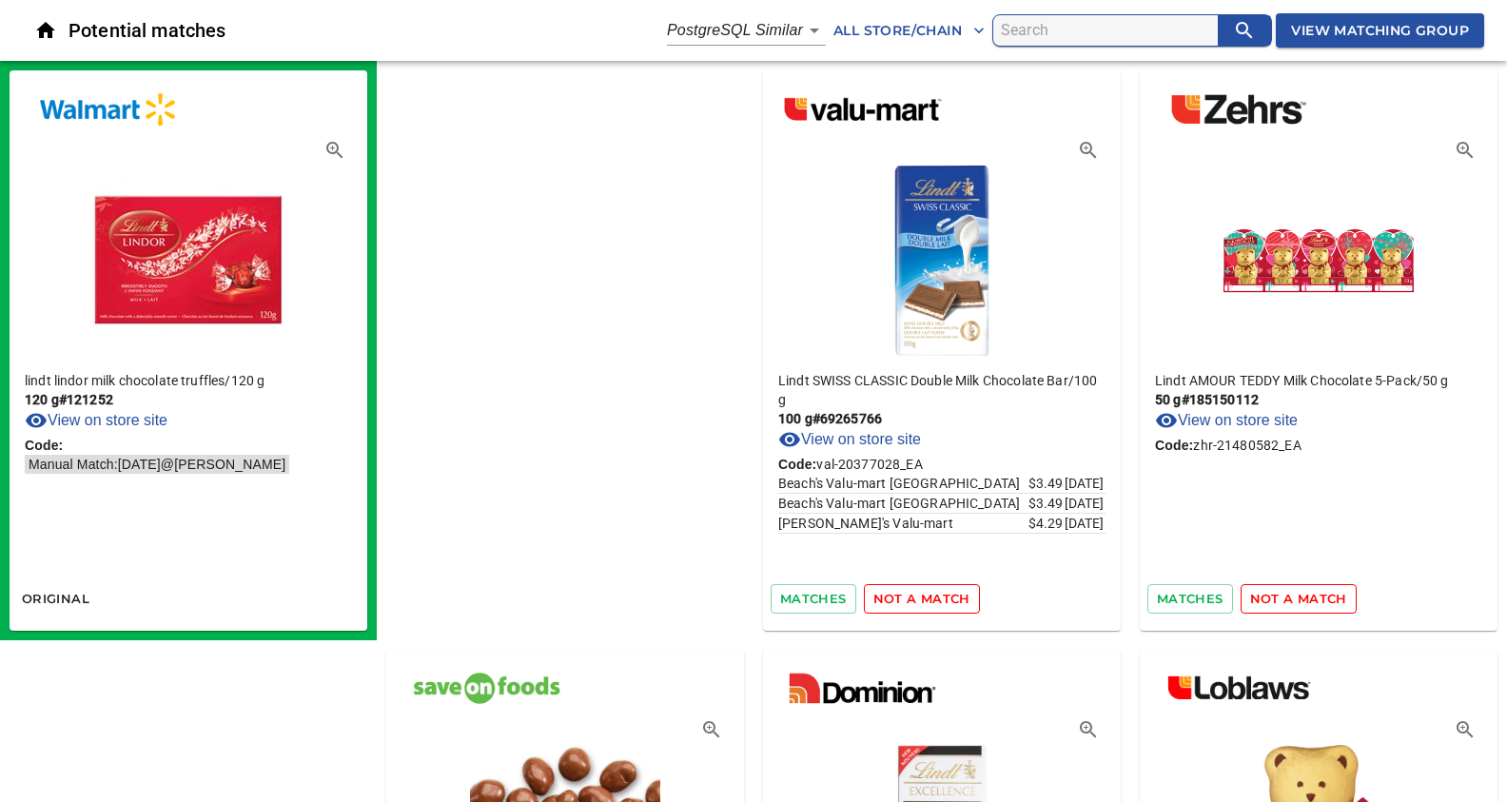
click at [873, 596] on span "not a match" at bounding box center [921, 599] width 97 height 22
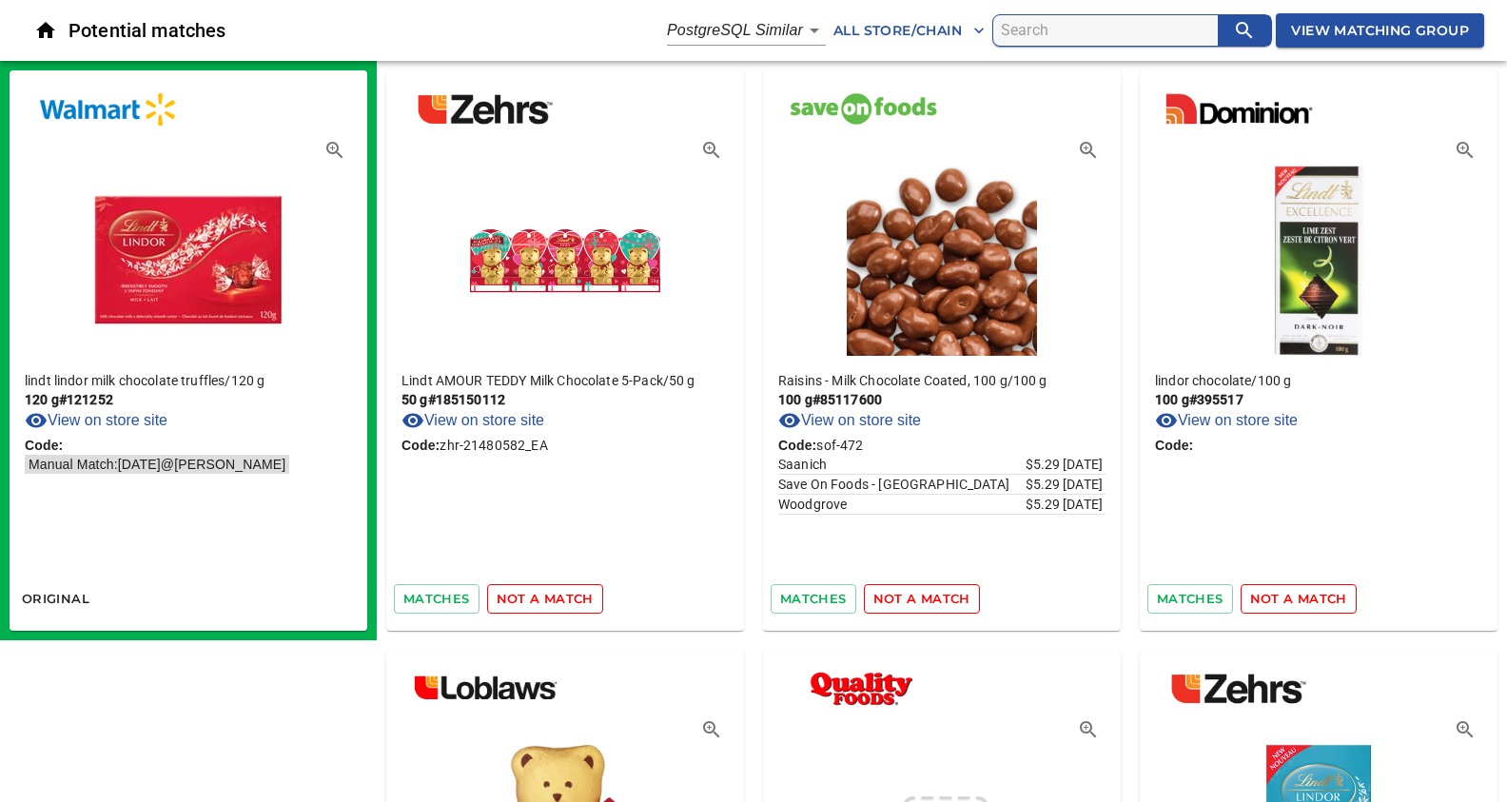
click at [547, 596] on span "not a match" at bounding box center [545, 599] width 97 height 22
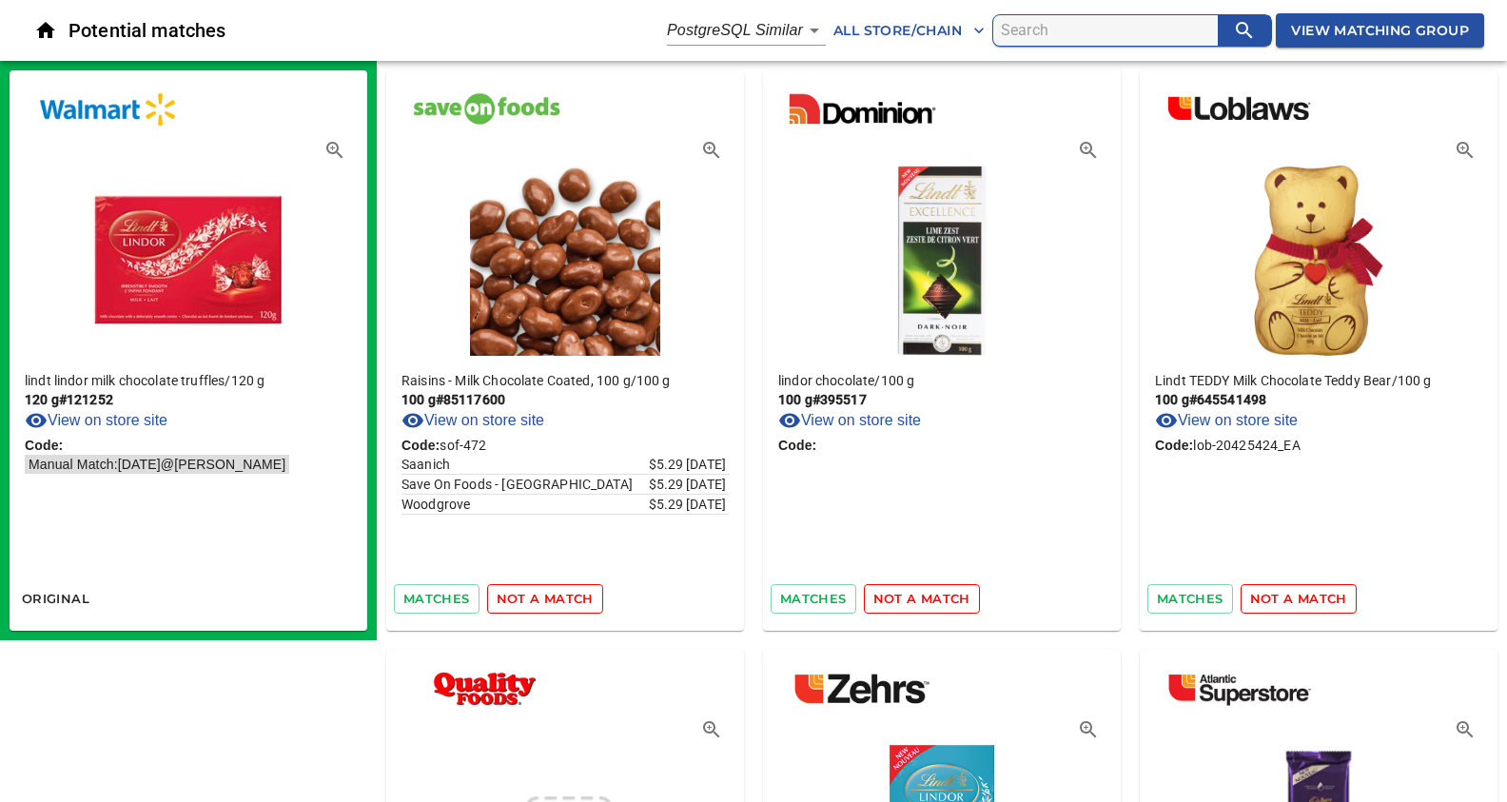
click at [547, 596] on span "not a match" at bounding box center [545, 599] width 97 height 22
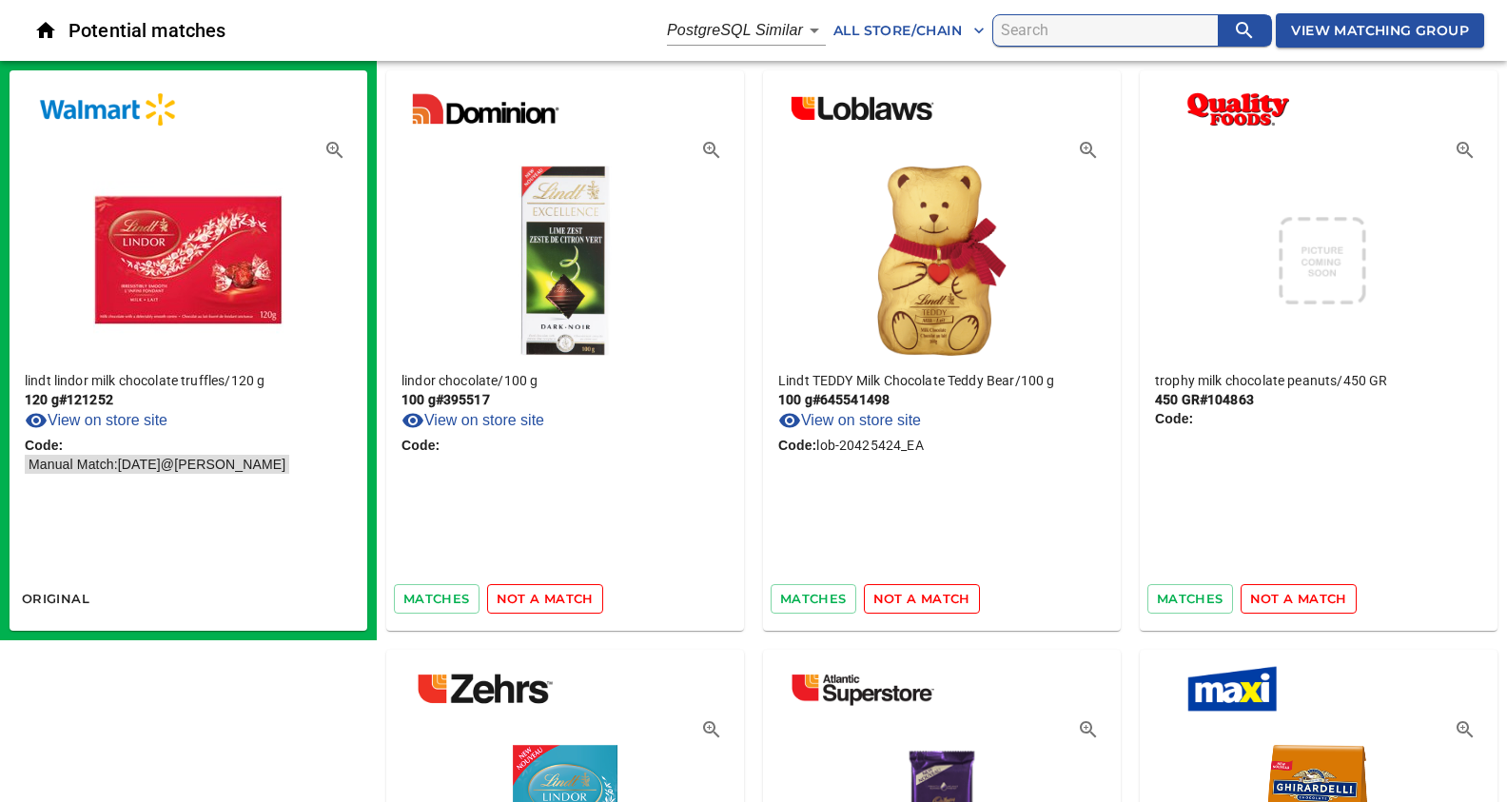
click at [547, 596] on span "not a match" at bounding box center [545, 599] width 97 height 22
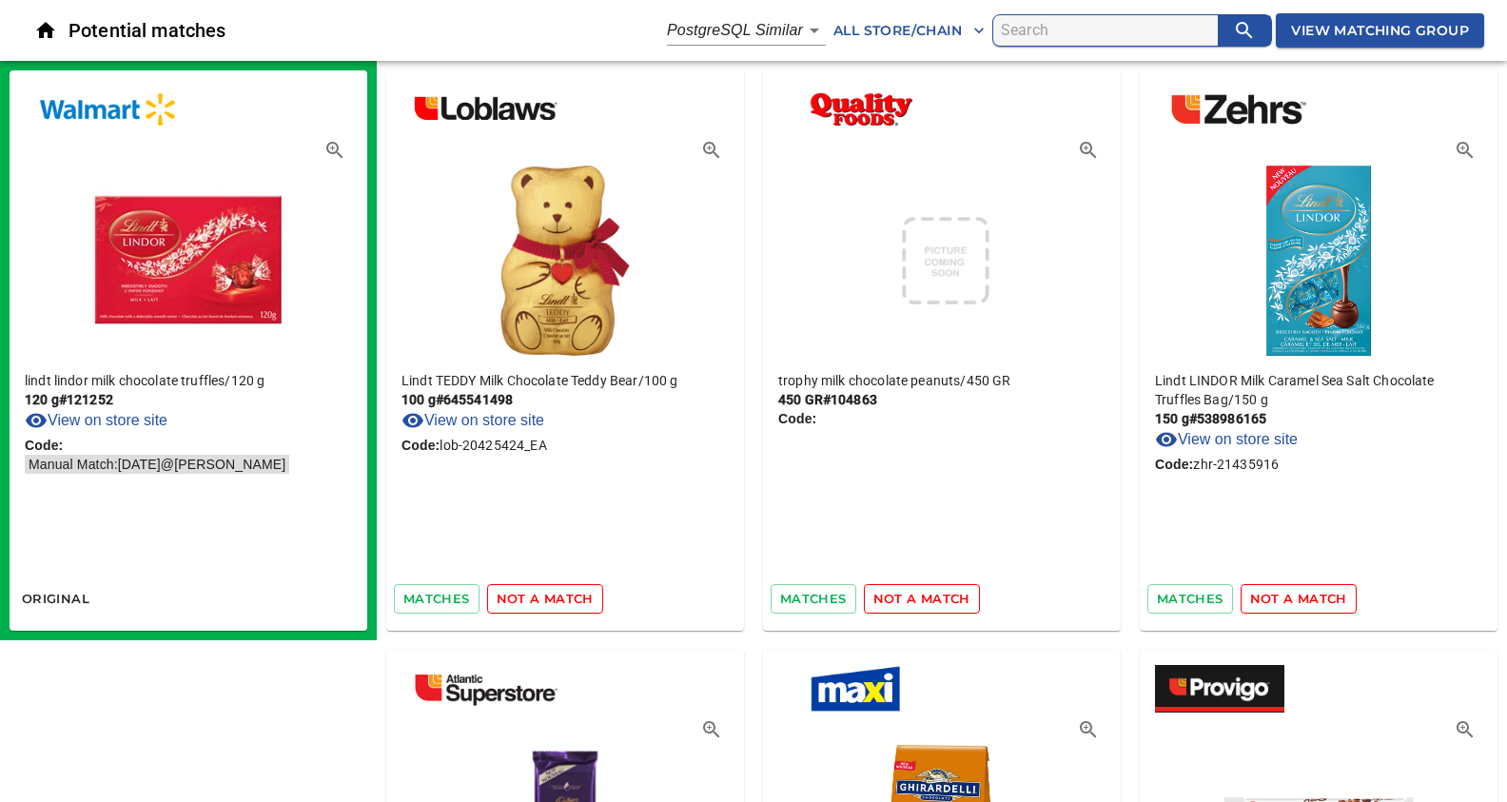
click at [547, 596] on span "not a match" at bounding box center [545, 599] width 97 height 22
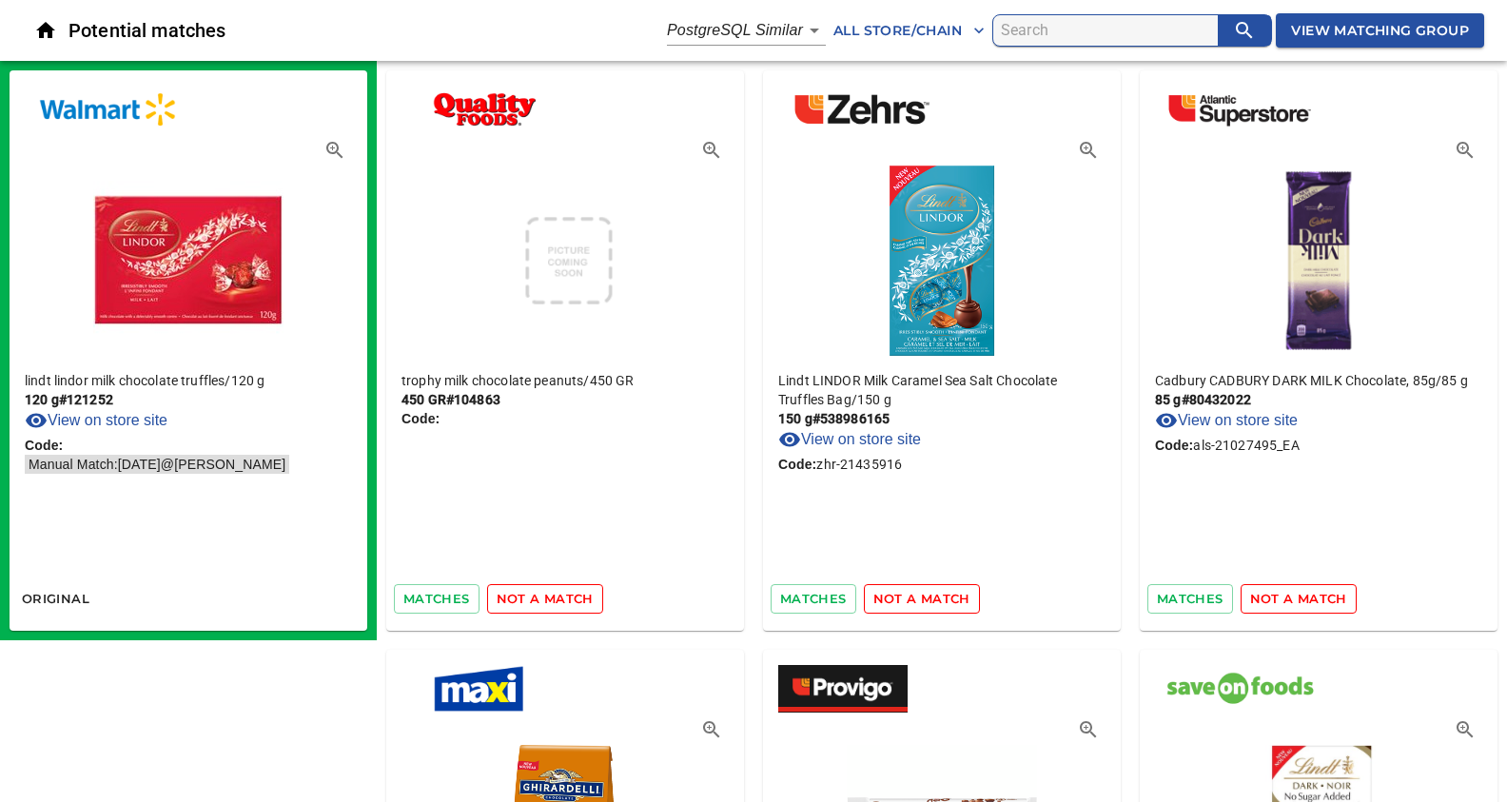
click at [547, 596] on span "not a match" at bounding box center [545, 599] width 97 height 22
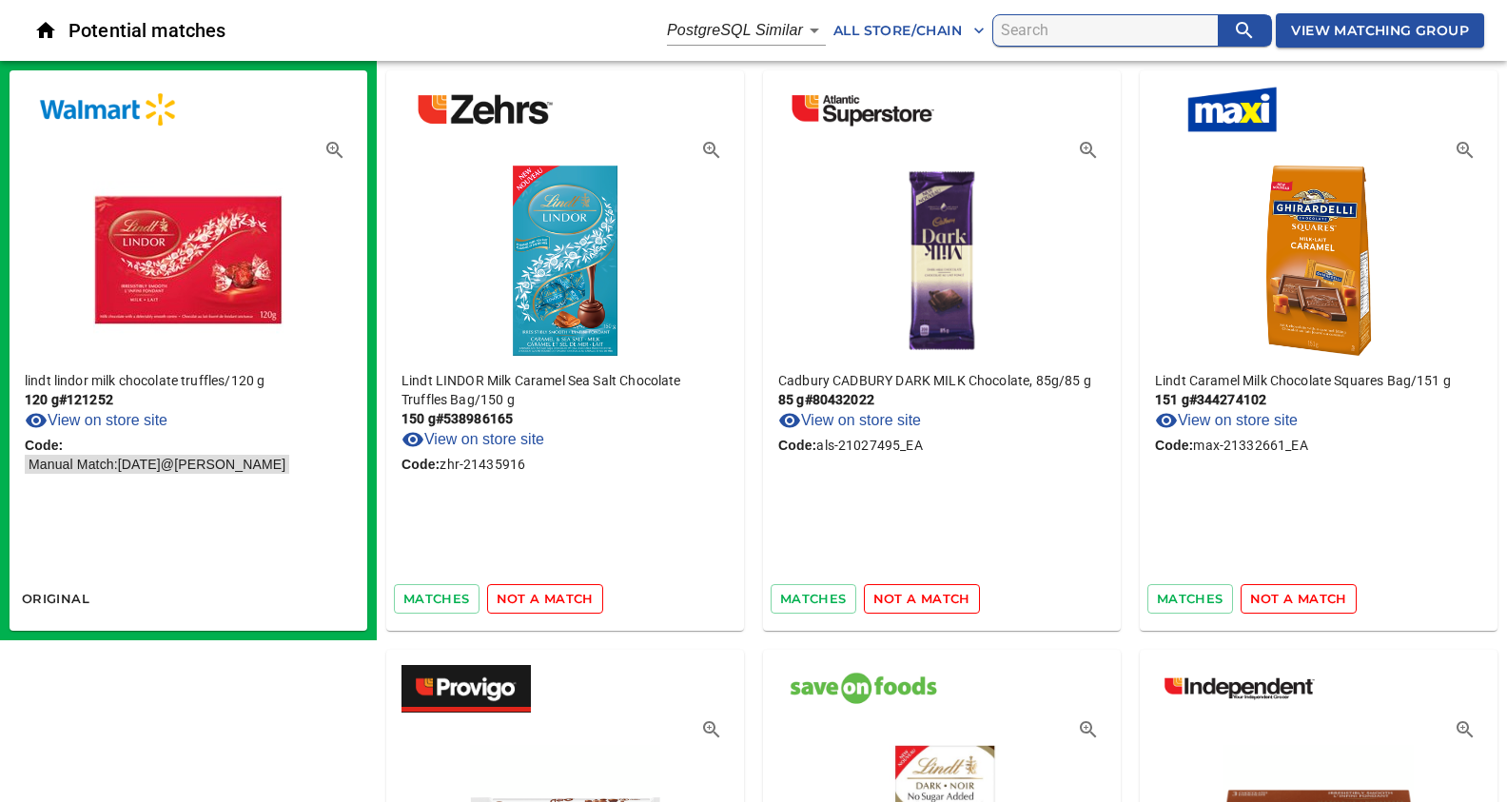
click at [547, 596] on span "not a match" at bounding box center [545, 599] width 97 height 22
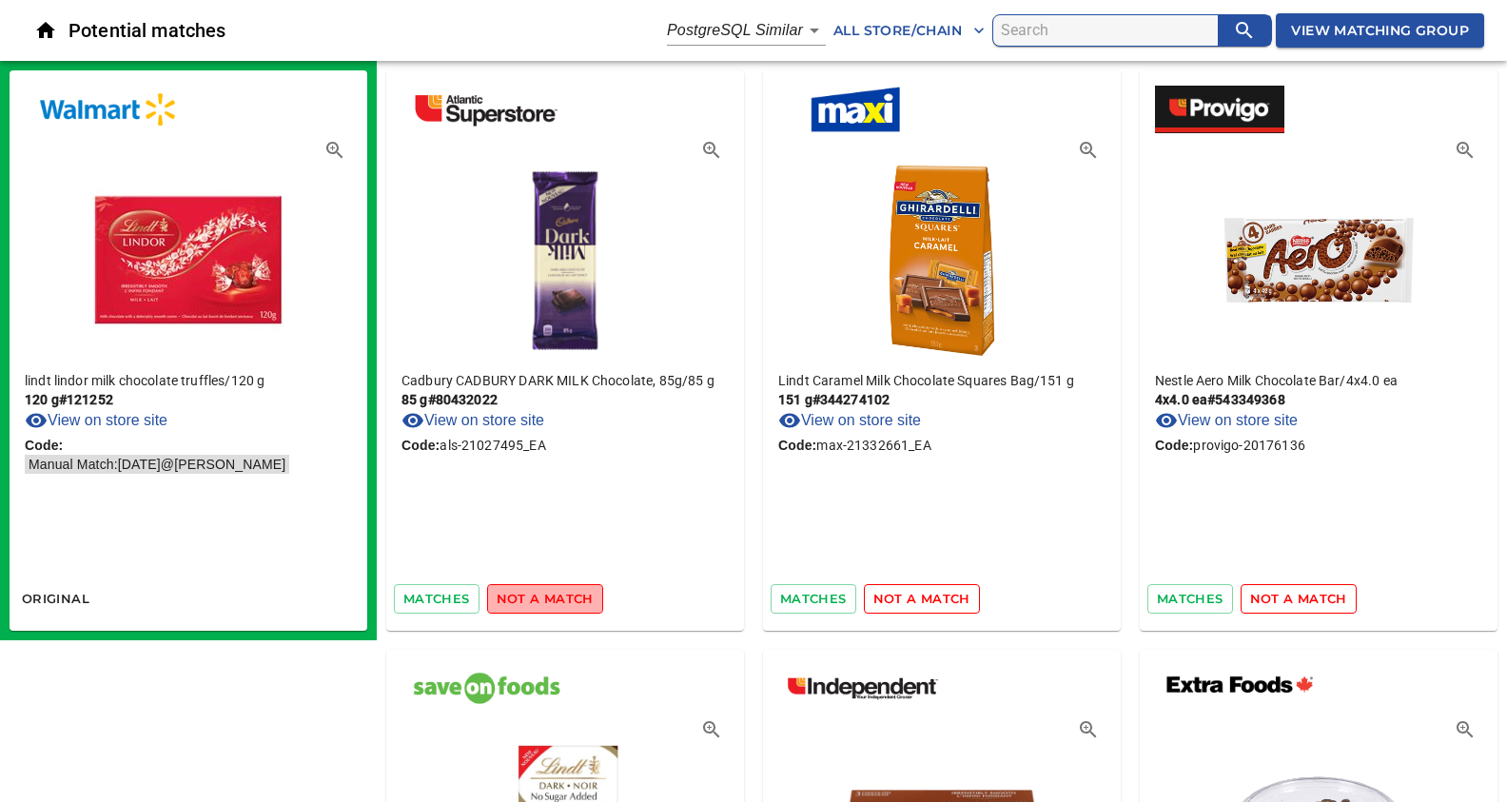
click at [547, 596] on span "not a match" at bounding box center [545, 599] width 97 height 22
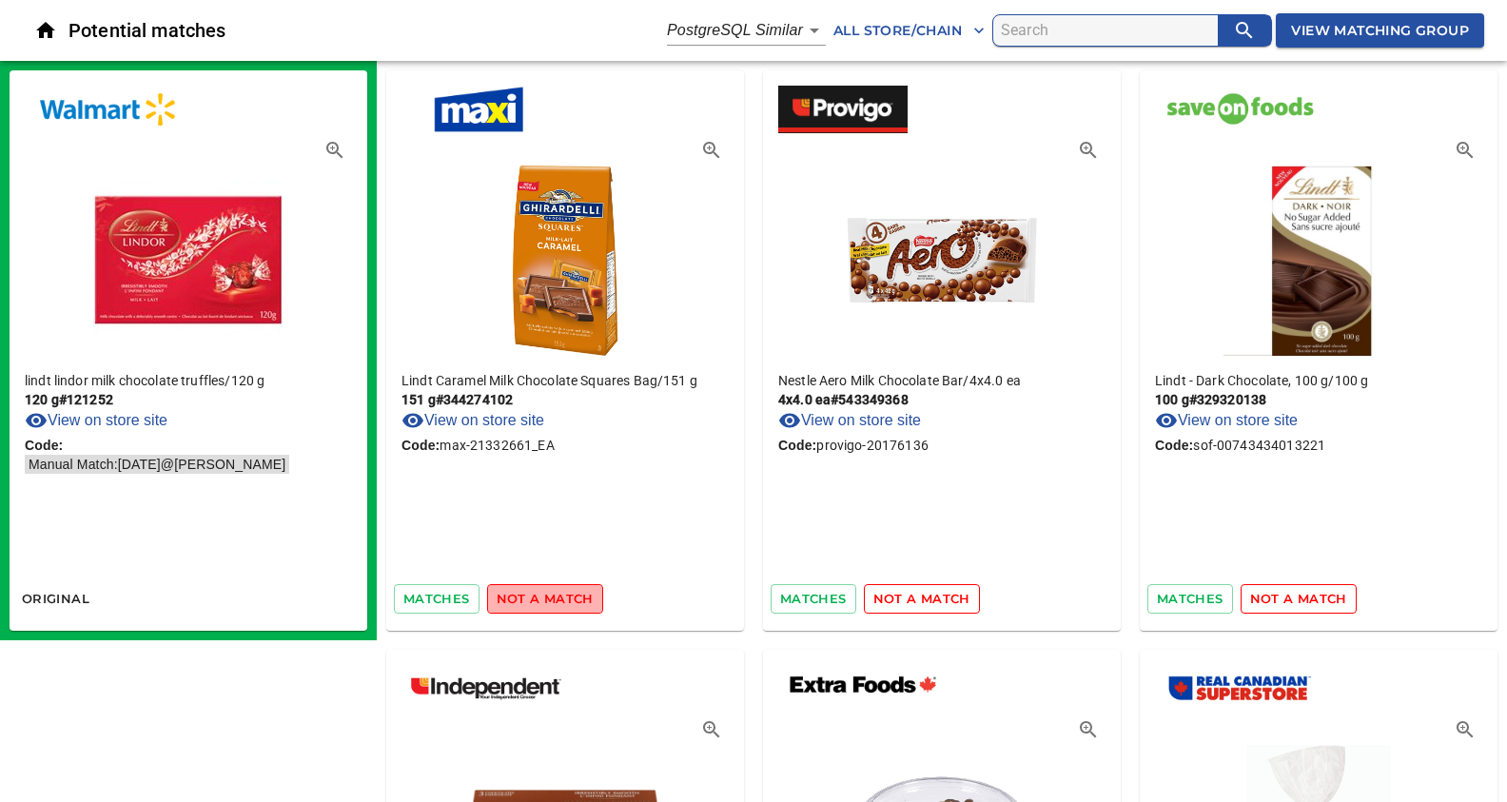
click at [547, 596] on span "not a match" at bounding box center [545, 599] width 97 height 22
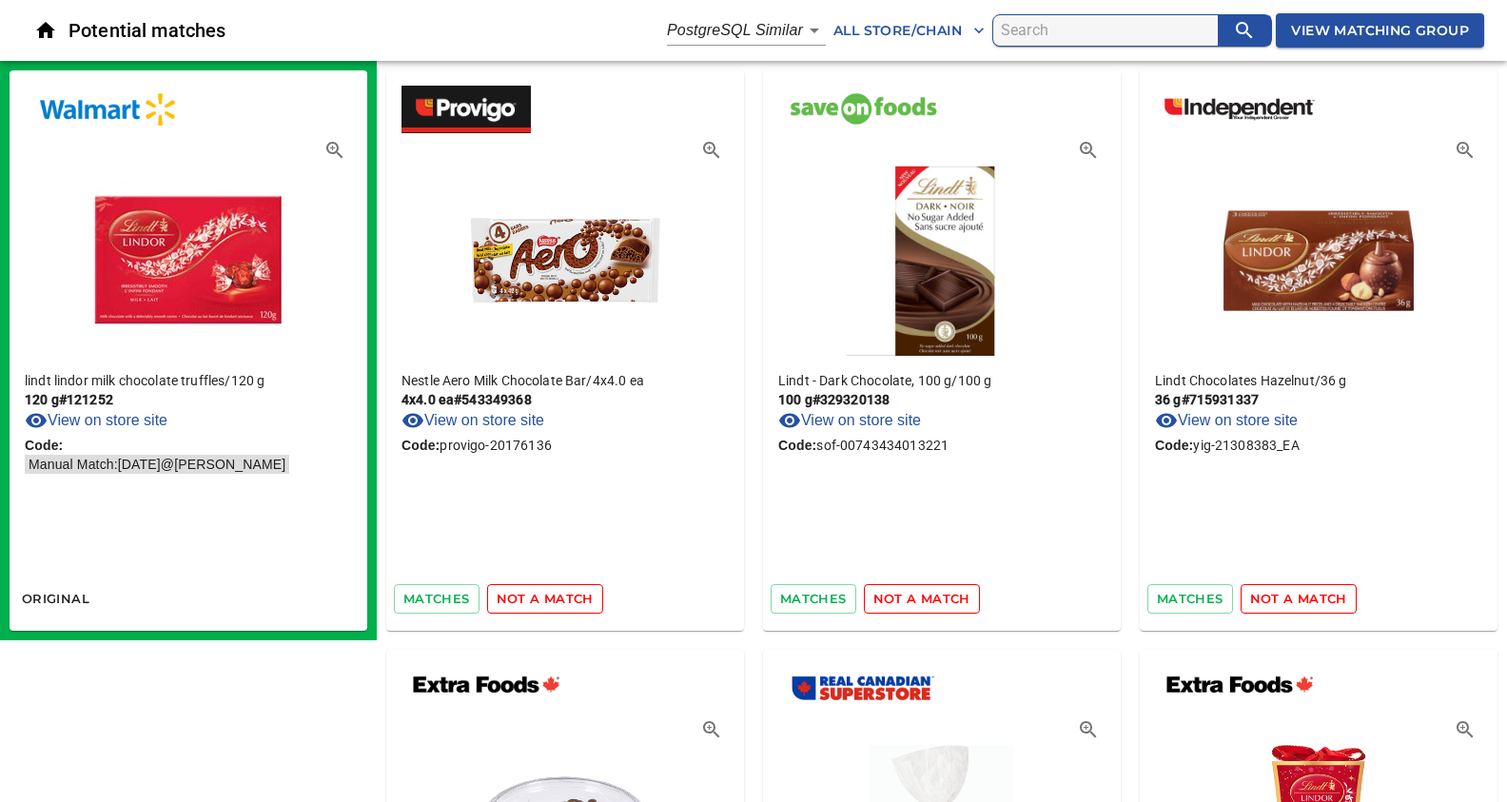
click at [547, 596] on span "not a match" at bounding box center [545, 599] width 97 height 22
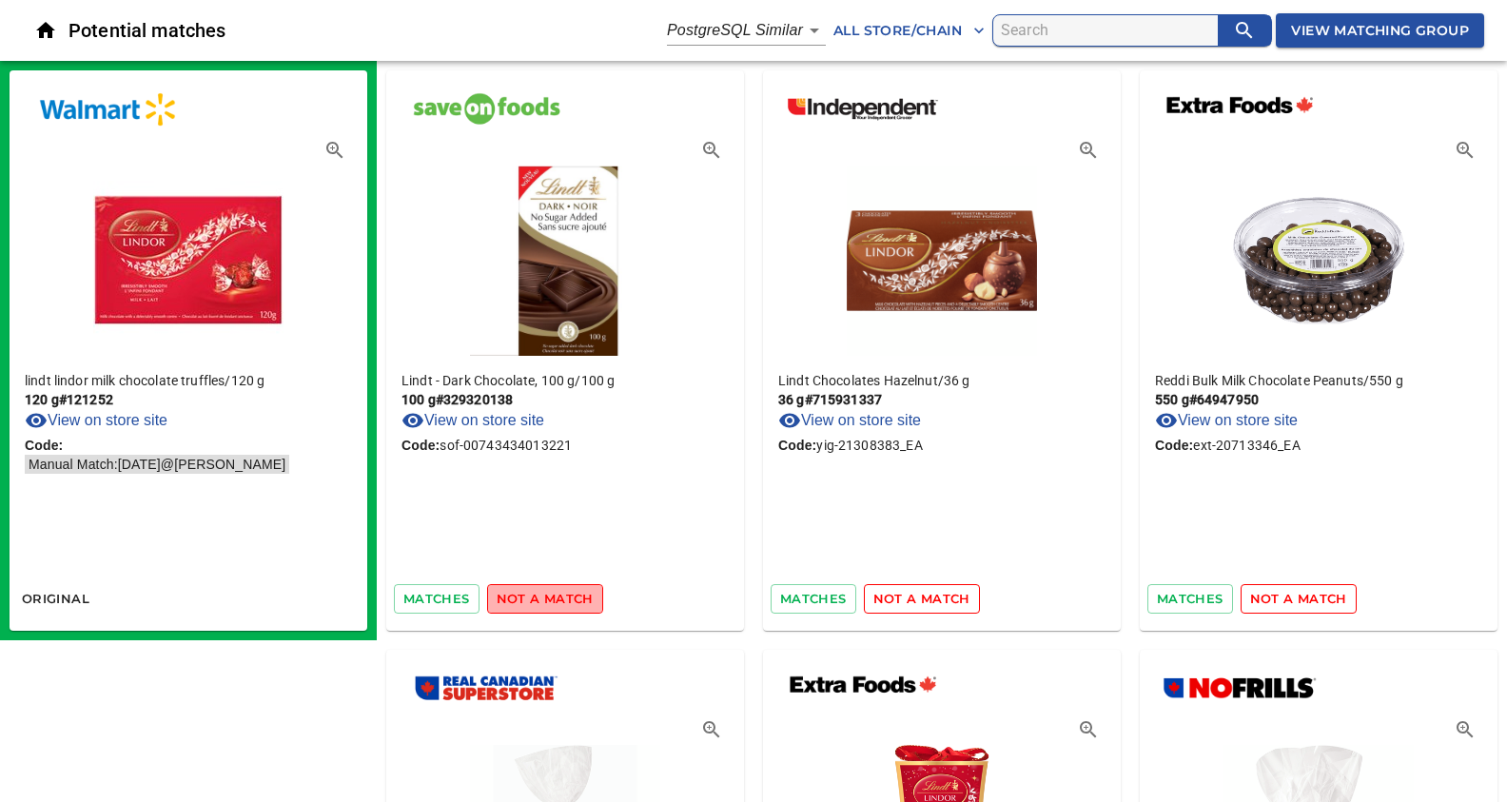
click at [547, 596] on span "not a match" at bounding box center [545, 599] width 97 height 22
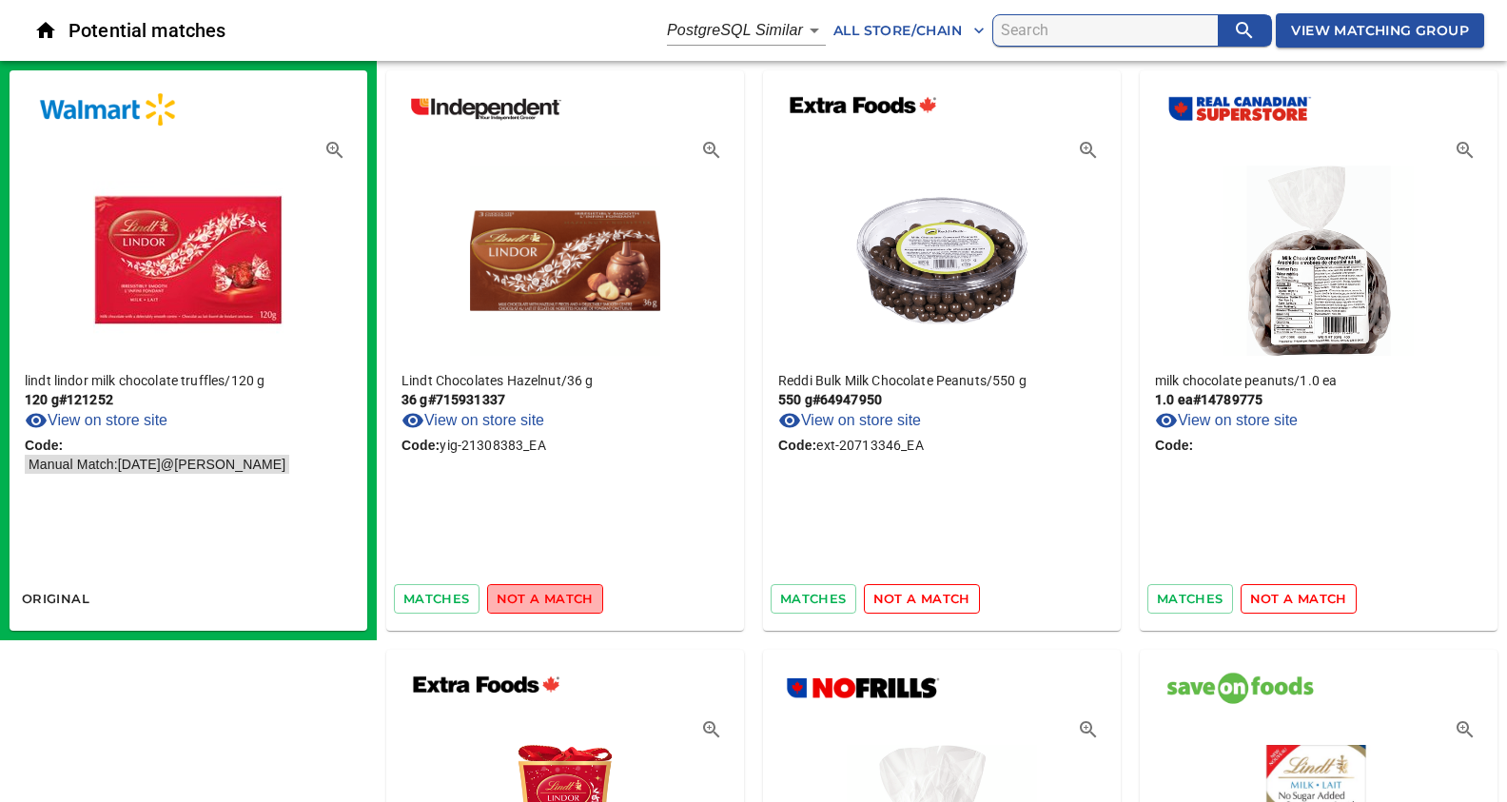
click at [547, 596] on span "not a match" at bounding box center [545, 599] width 97 height 22
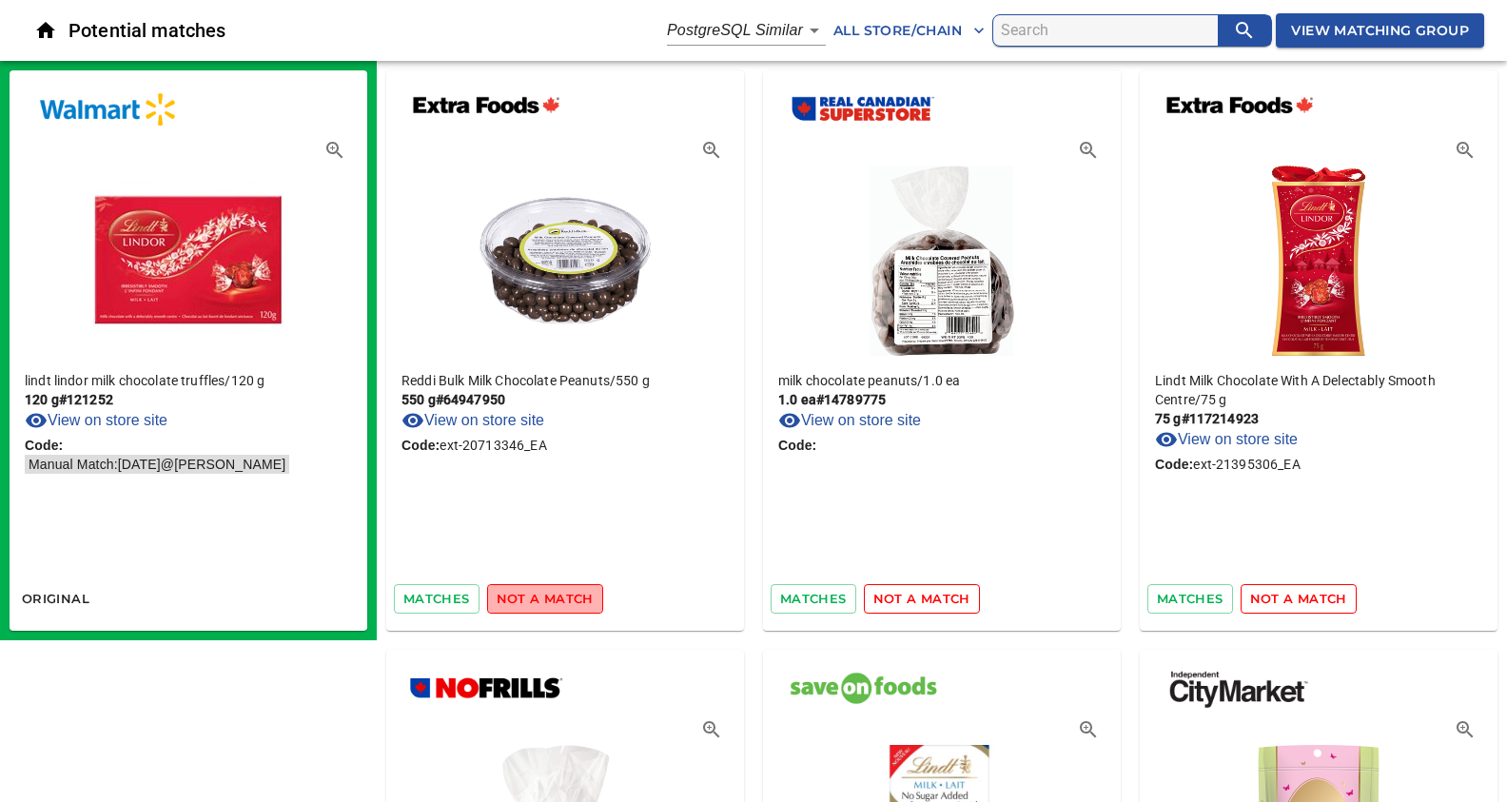
click at [547, 596] on span "not a match" at bounding box center [545, 599] width 97 height 22
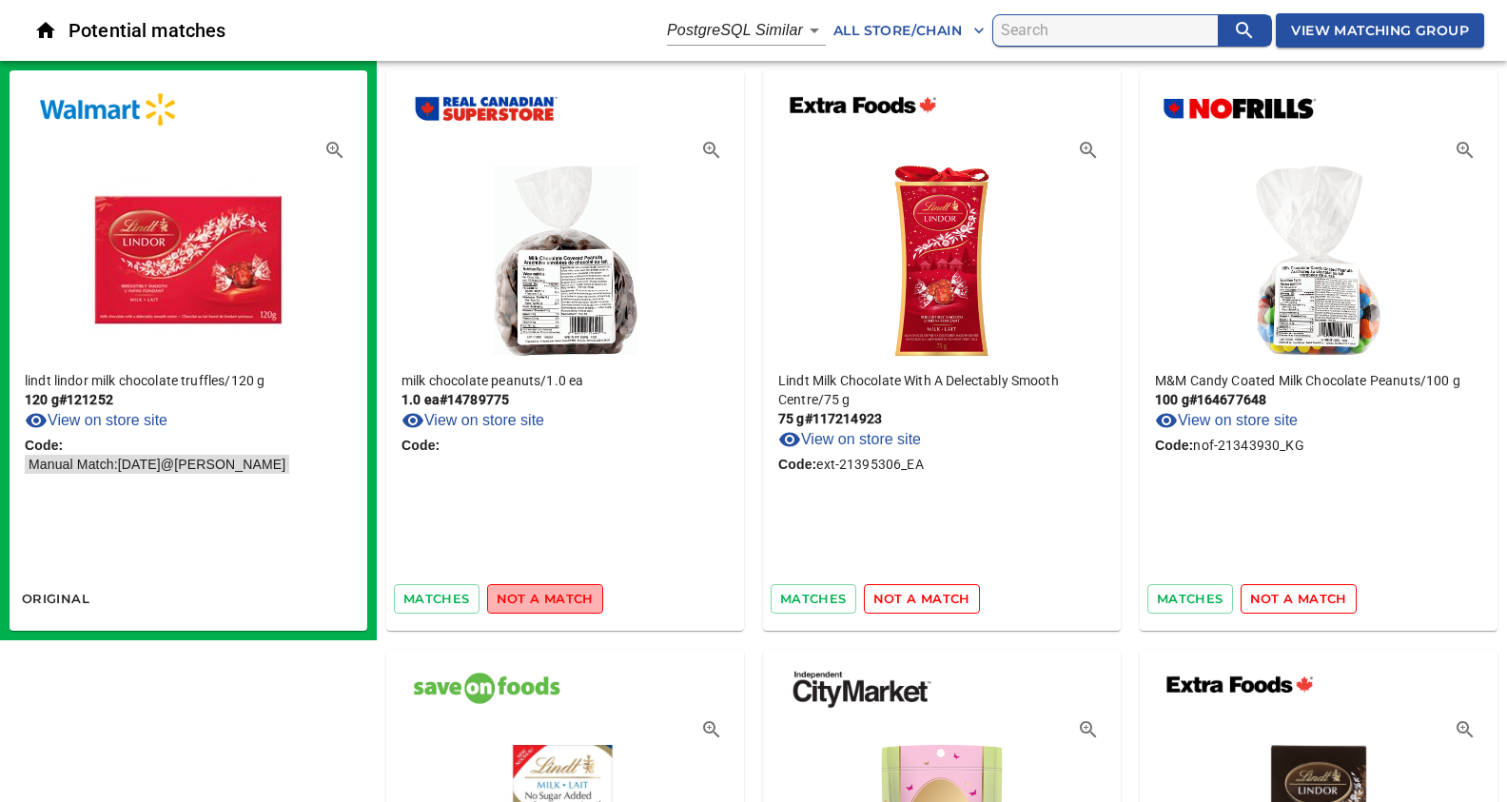
click at [547, 596] on span "not a match" at bounding box center [545, 599] width 97 height 22
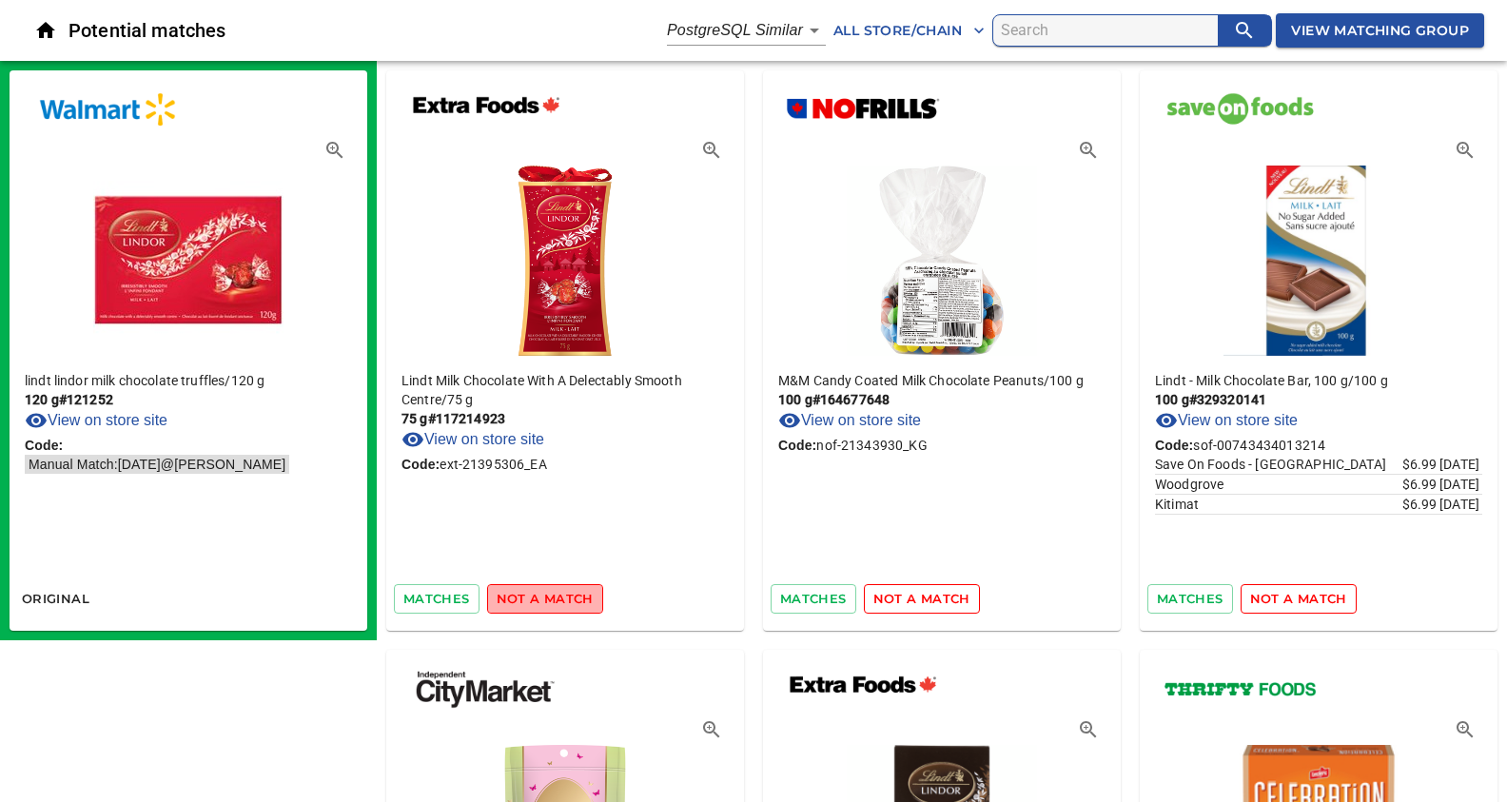
click at [547, 596] on span "not a match" at bounding box center [545, 599] width 97 height 22
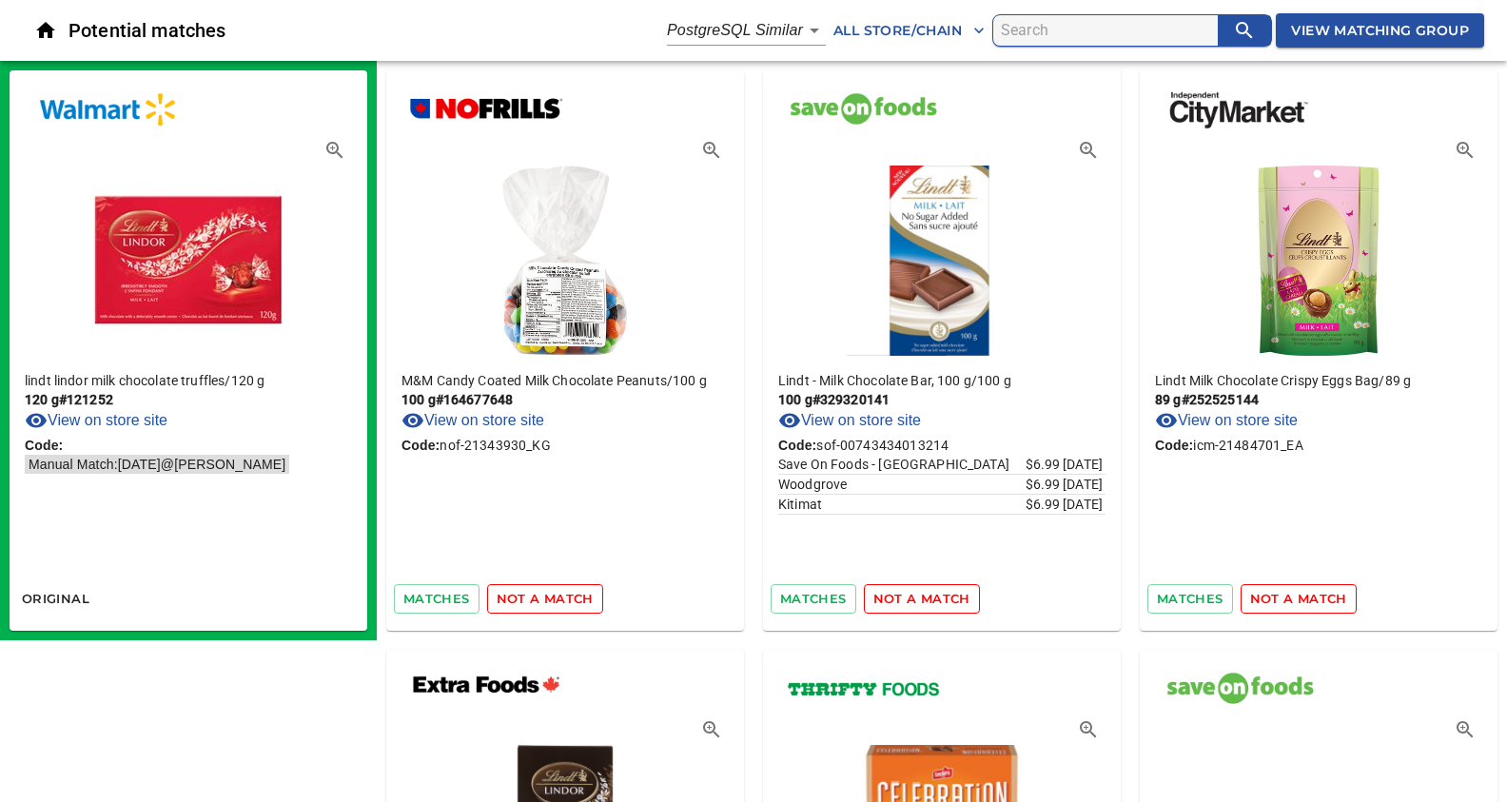
click at [547, 596] on span "not a match" at bounding box center [545, 599] width 97 height 22
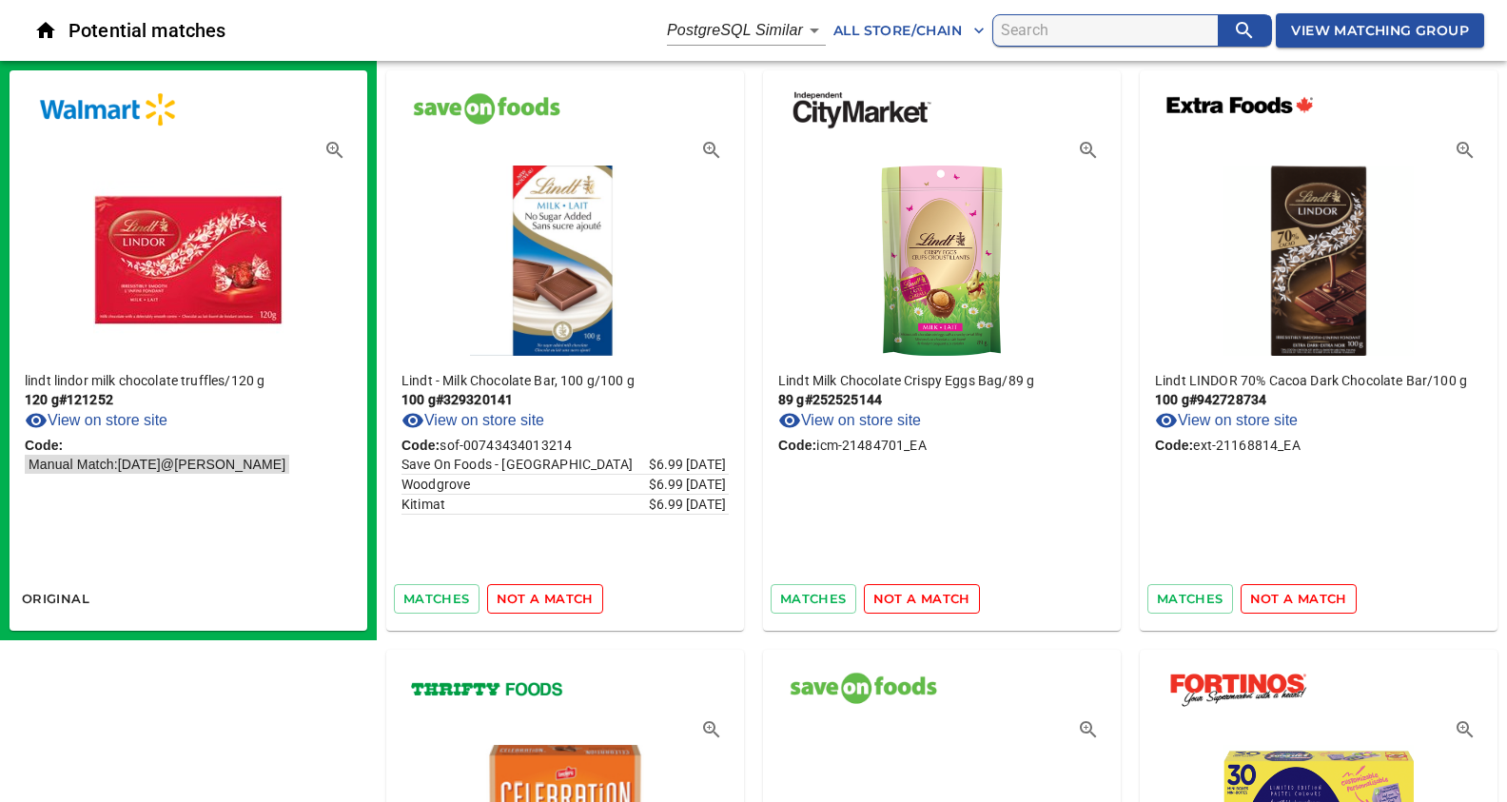
click at [547, 596] on span "not a match" at bounding box center [545, 599] width 97 height 22
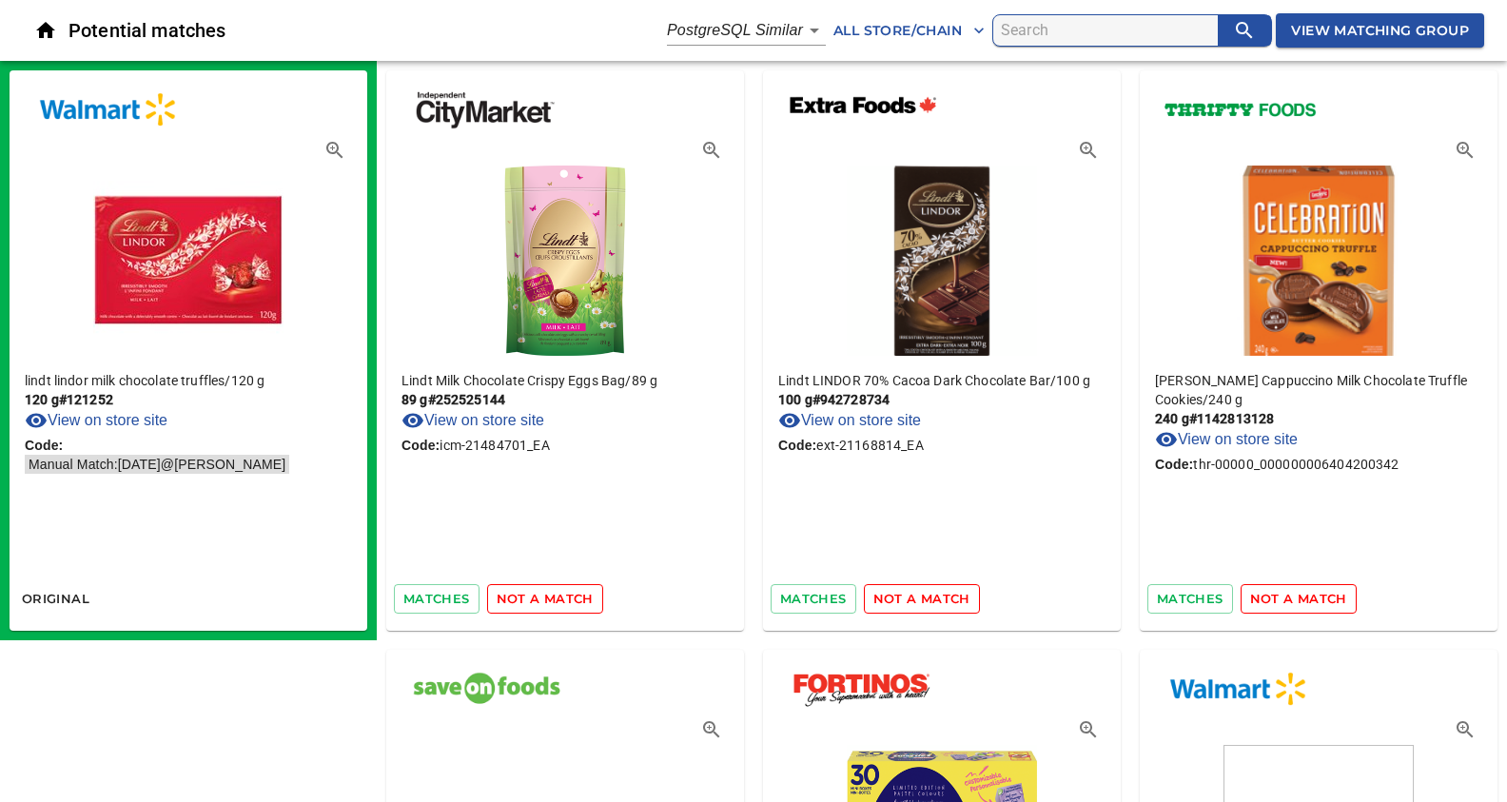
click at [547, 596] on span "not a match" at bounding box center [545, 599] width 97 height 22
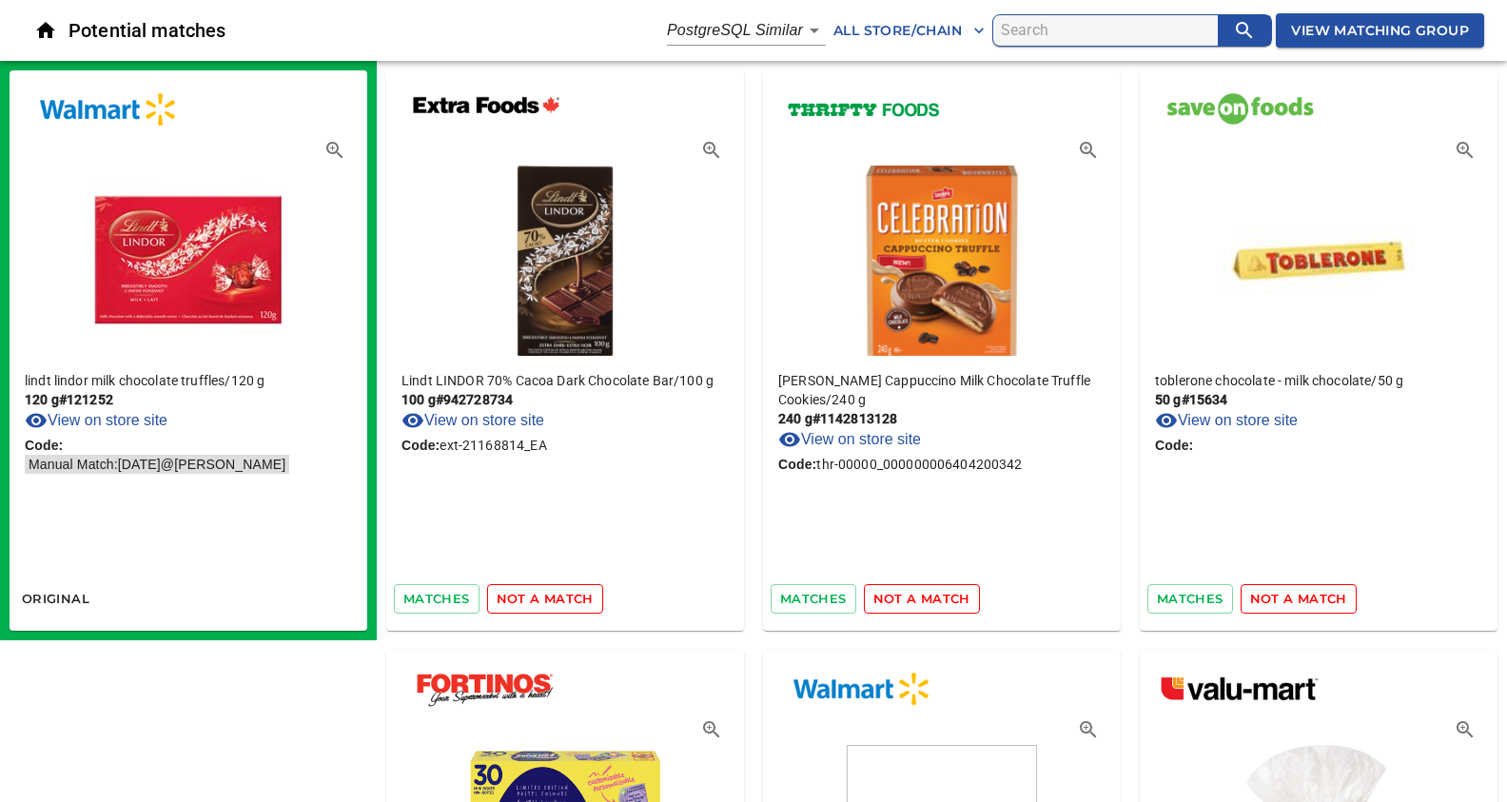
click at [547, 596] on span "not a match" at bounding box center [545, 599] width 97 height 22
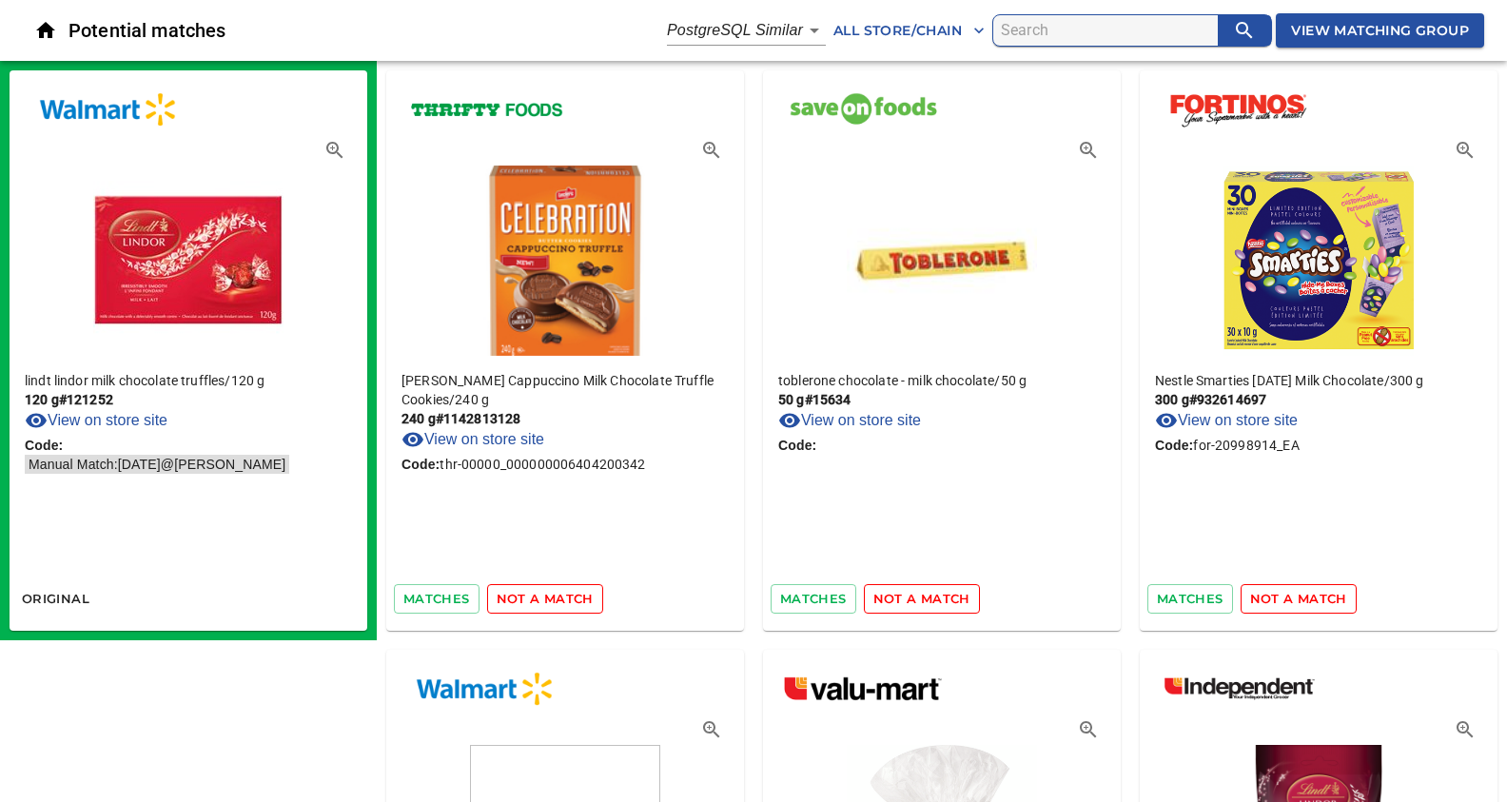
click at [547, 596] on span "not a match" at bounding box center [545, 599] width 97 height 22
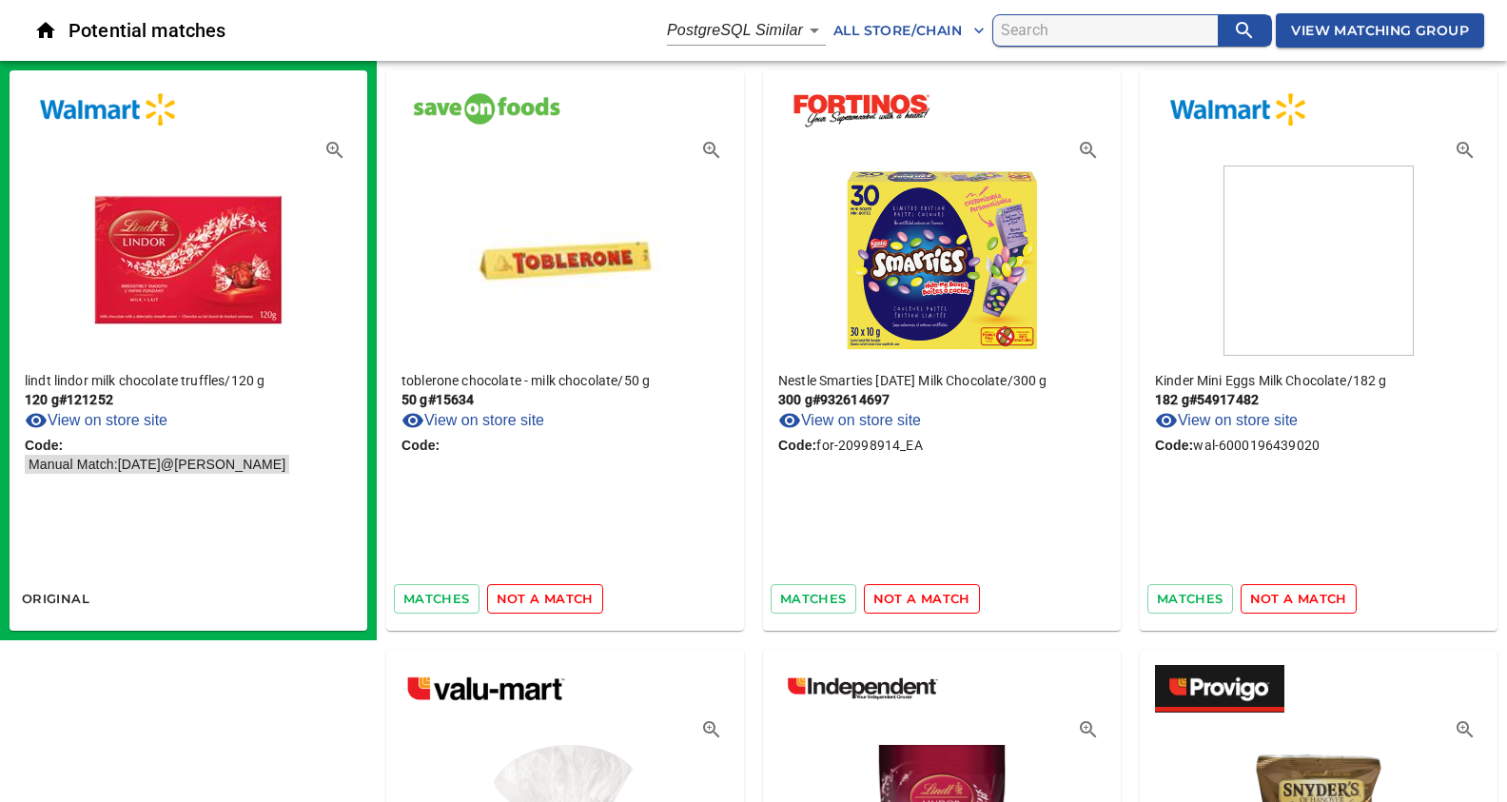
click at [547, 596] on span "not a match" at bounding box center [545, 599] width 97 height 22
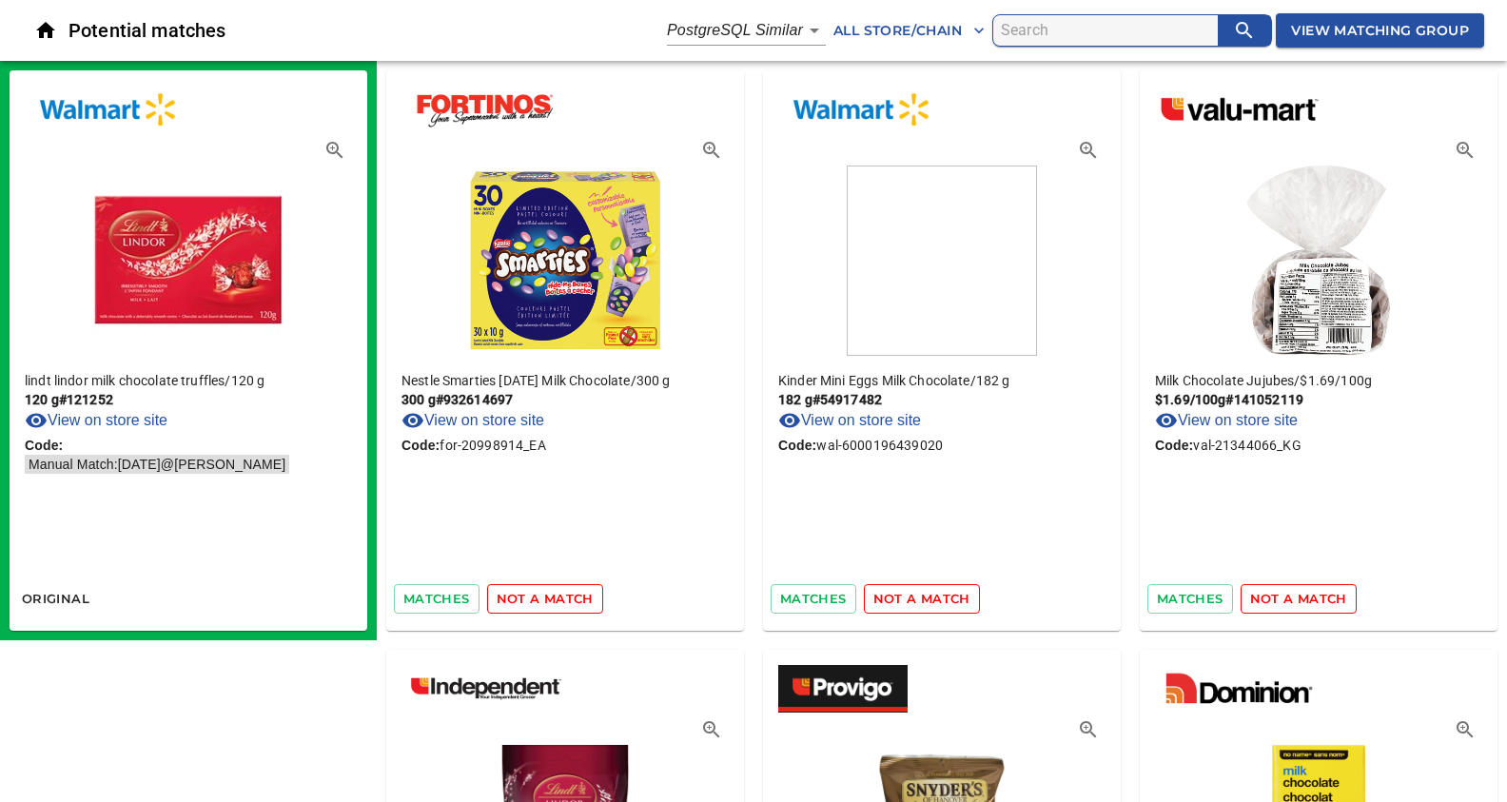
click at [547, 596] on span "not a match" at bounding box center [545, 599] width 97 height 22
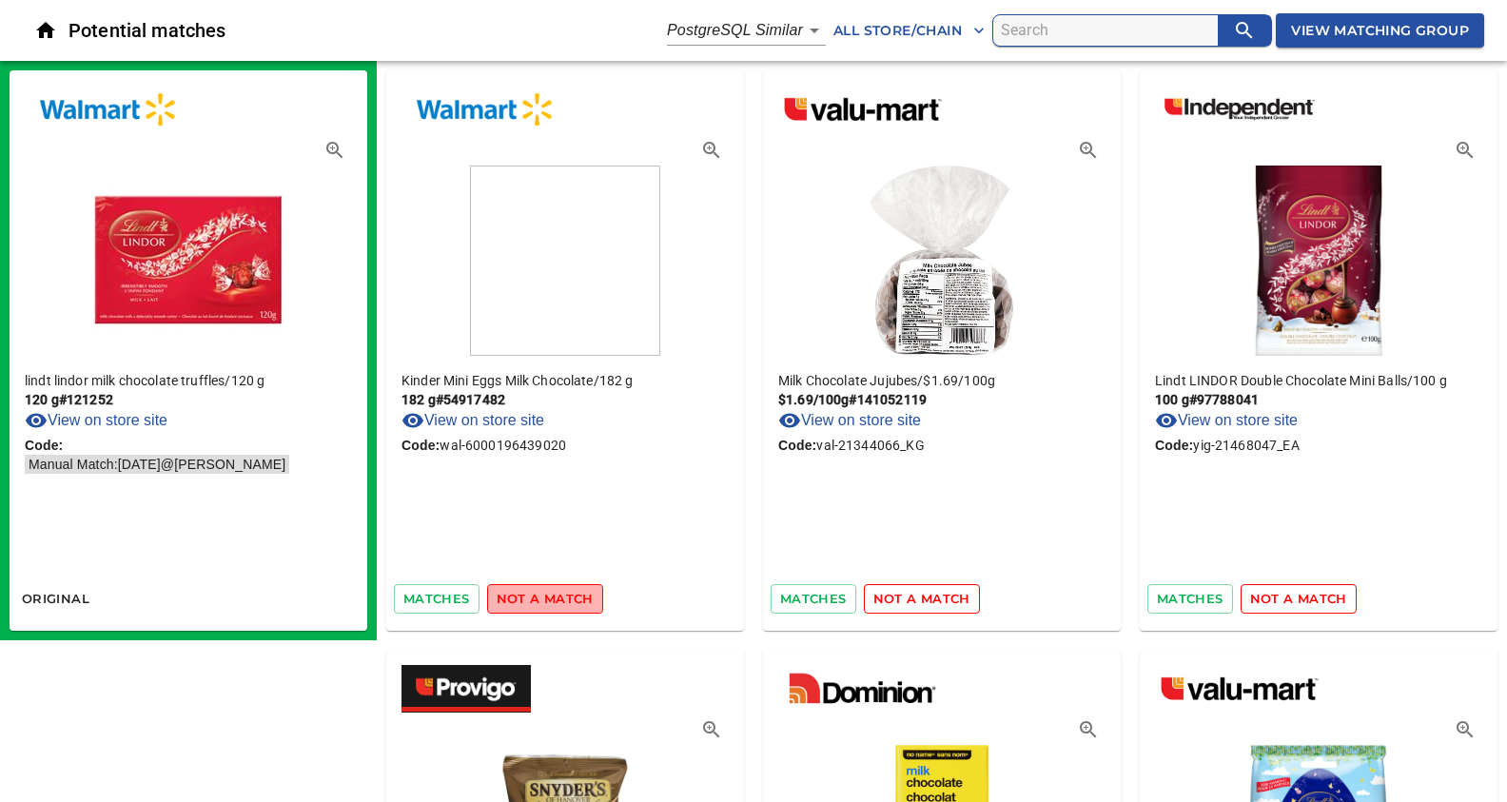
click at [547, 596] on span "not a match" at bounding box center [545, 599] width 97 height 22
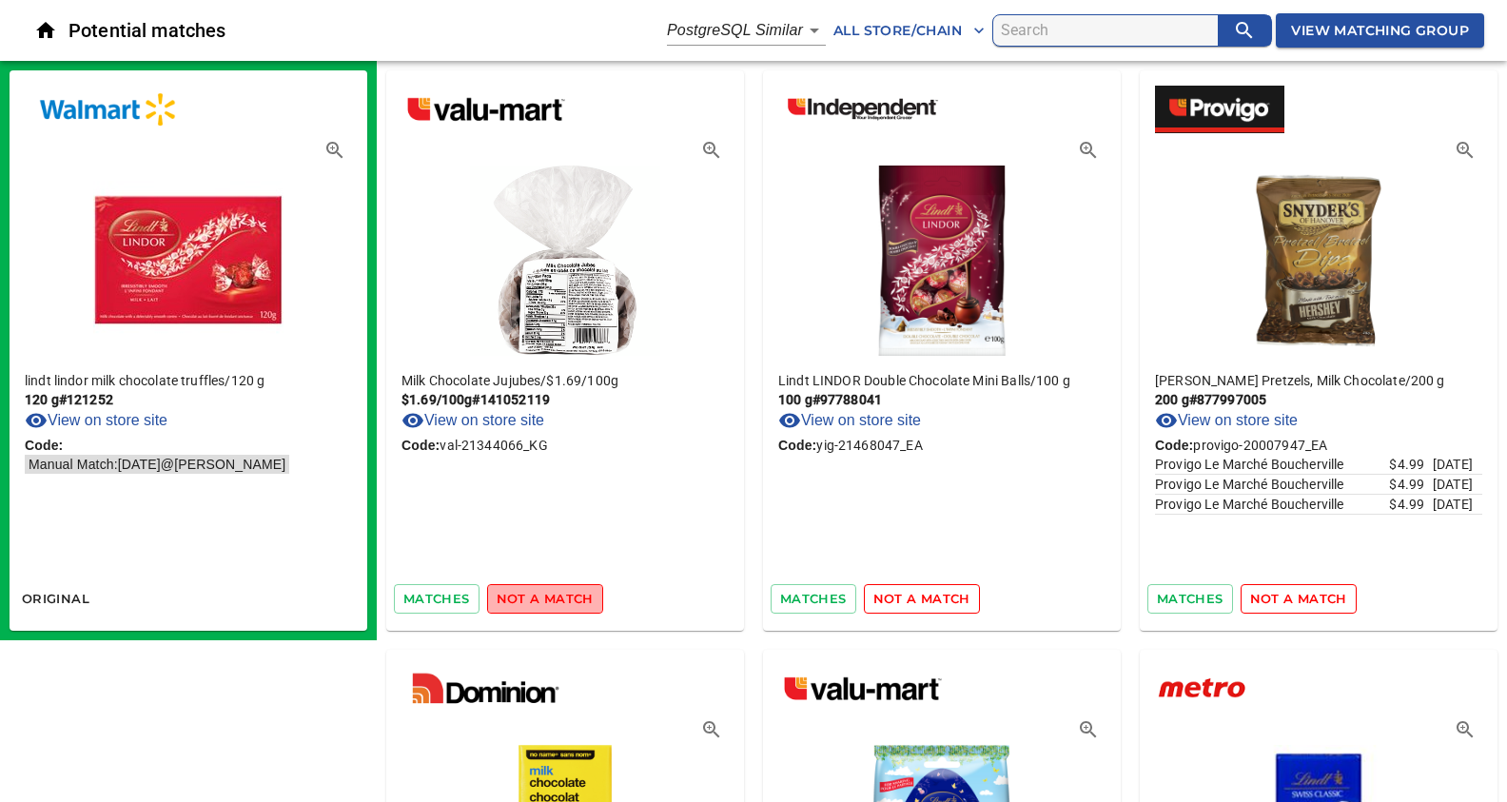
click at [547, 596] on span "not a match" at bounding box center [545, 599] width 97 height 22
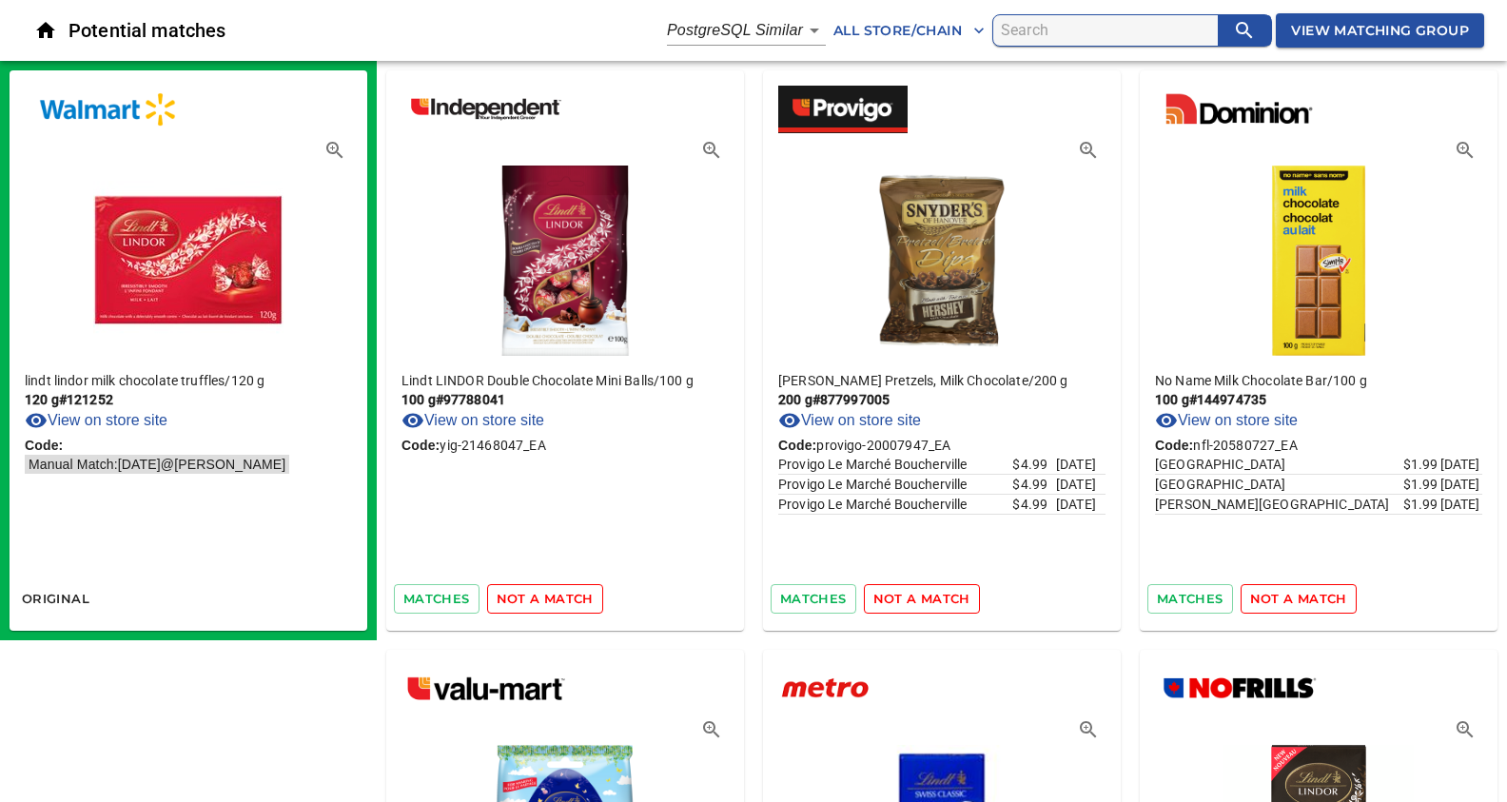
click at [547, 596] on span "not a match" at bounding box center [545, 599] width 97 height 22
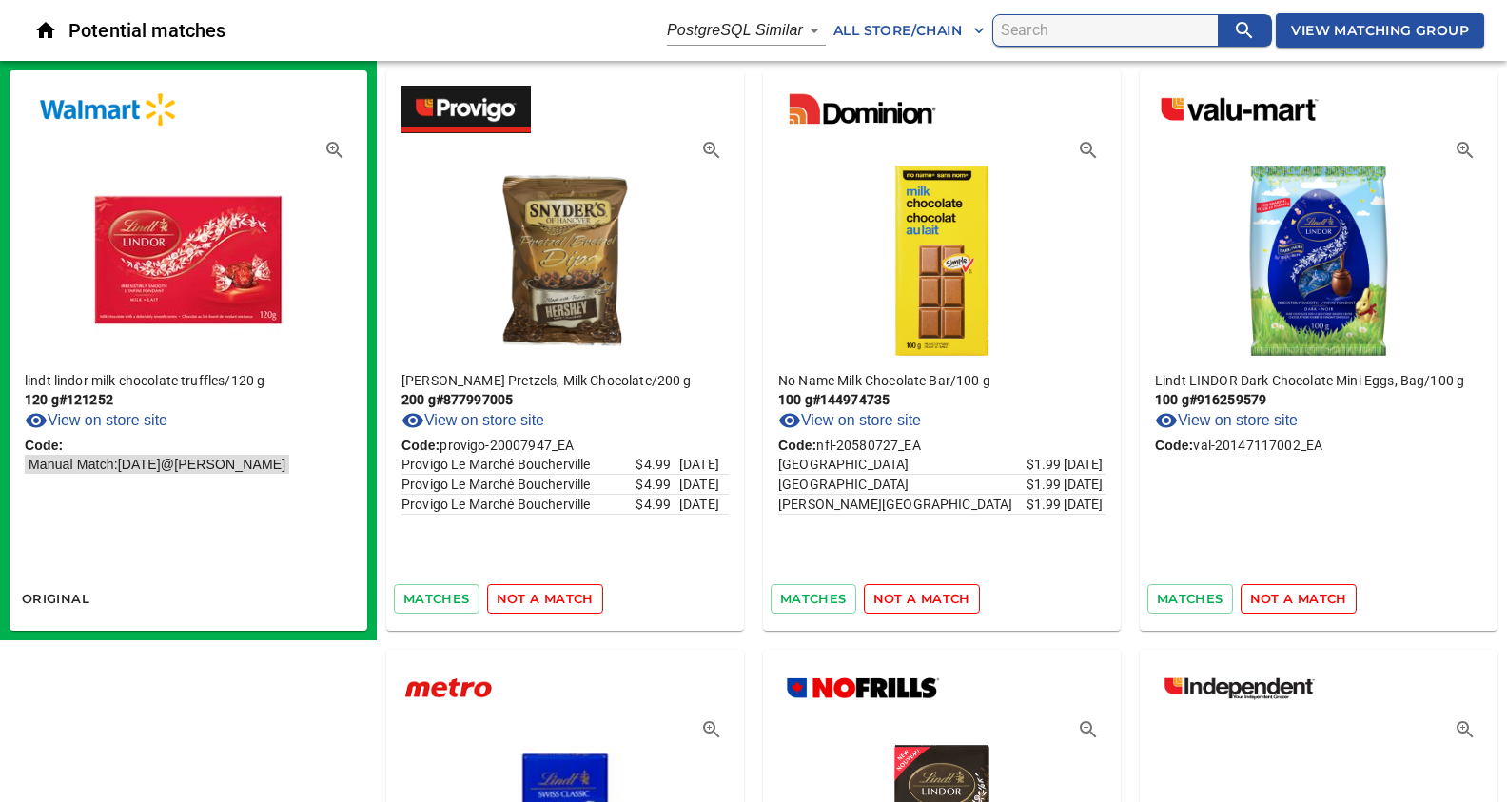
click at [547, 596] on span "not a match" at bounding box center [545, 599] width 97 height 22
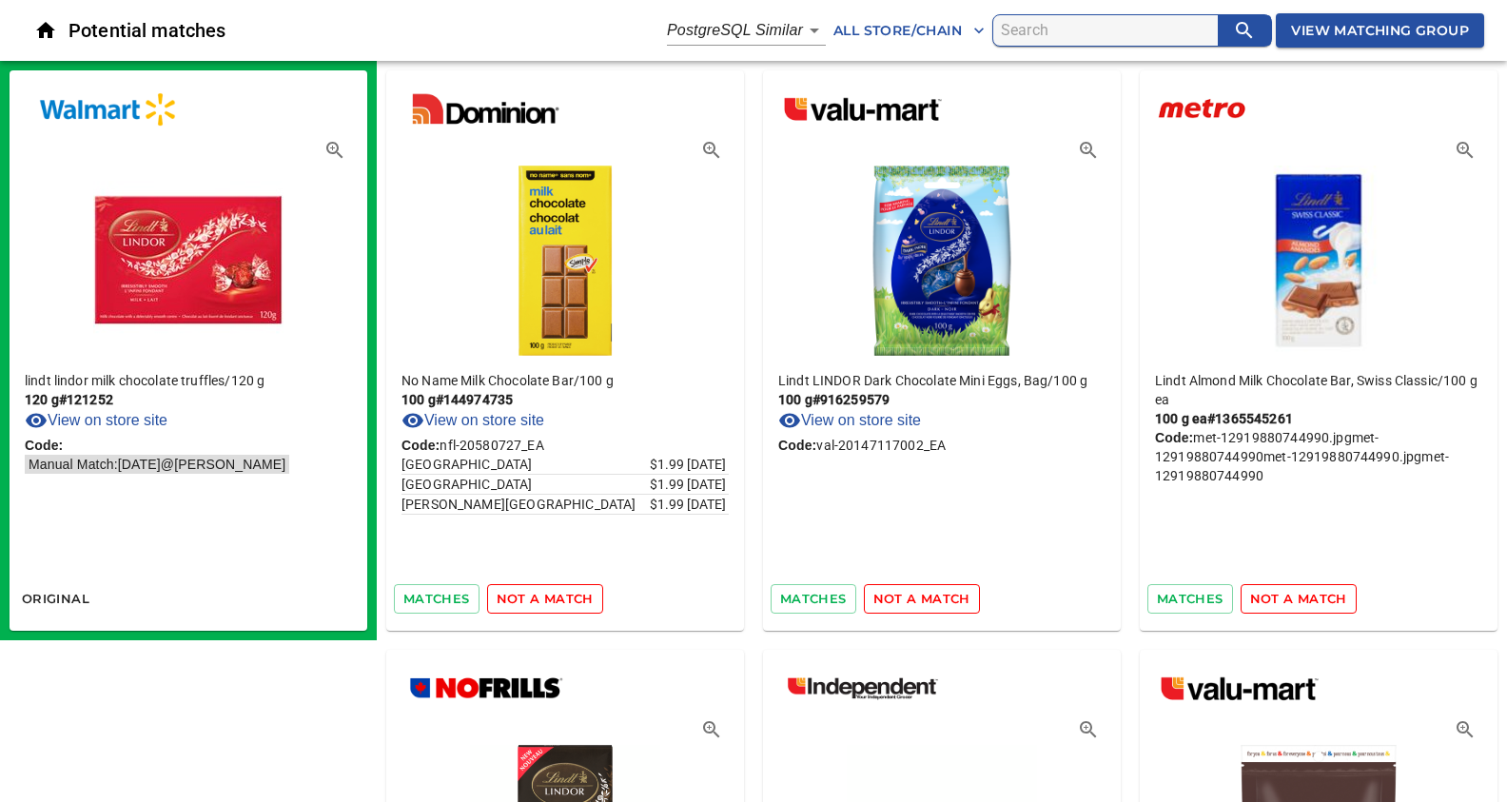
click at [547, 596] on span "not a match" at bounding box center [545, 599] width 97 height 22
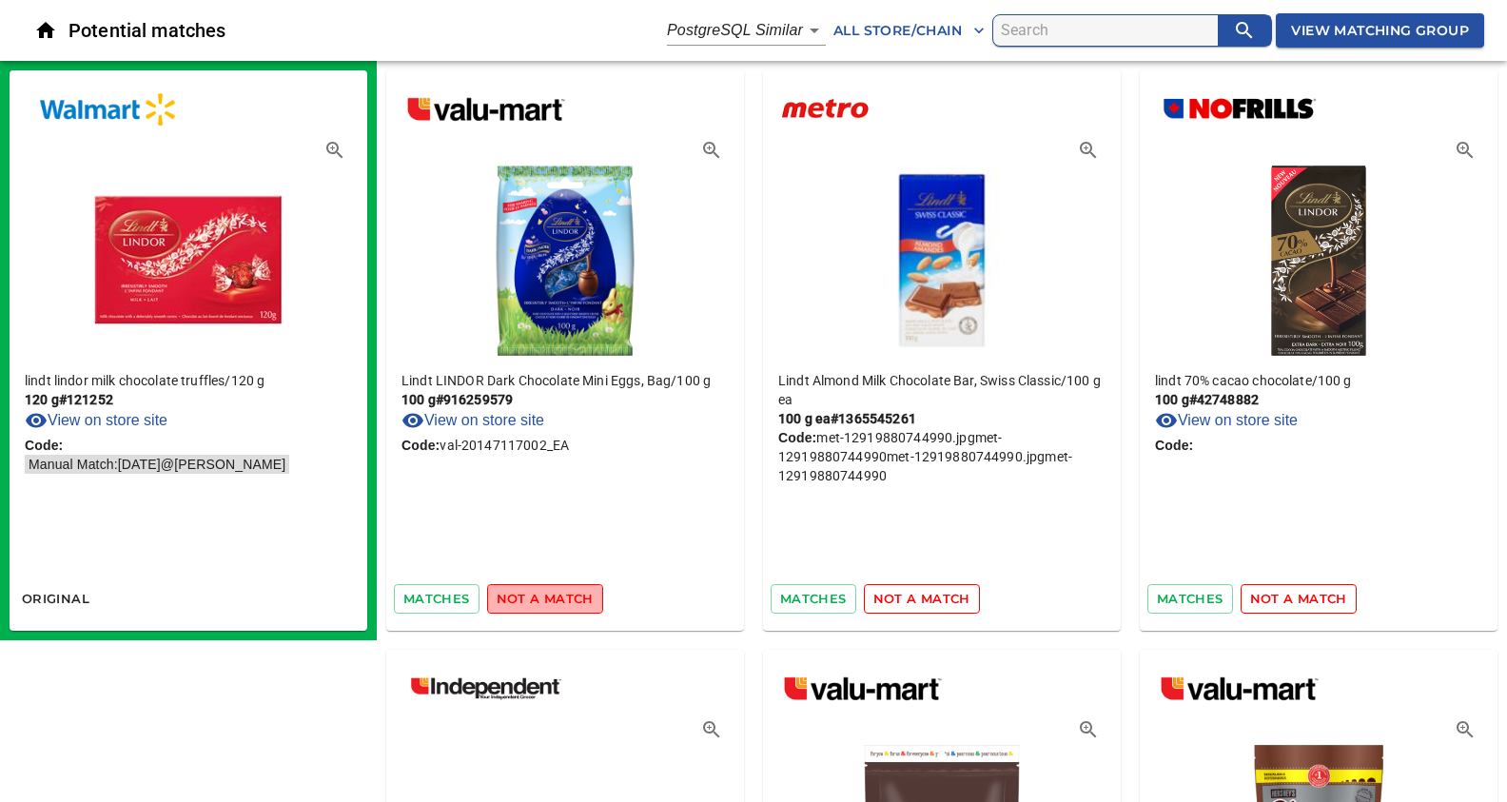
click at [547, 596] on span "not a match" at bounding box center [545, 599] width 97 height 22
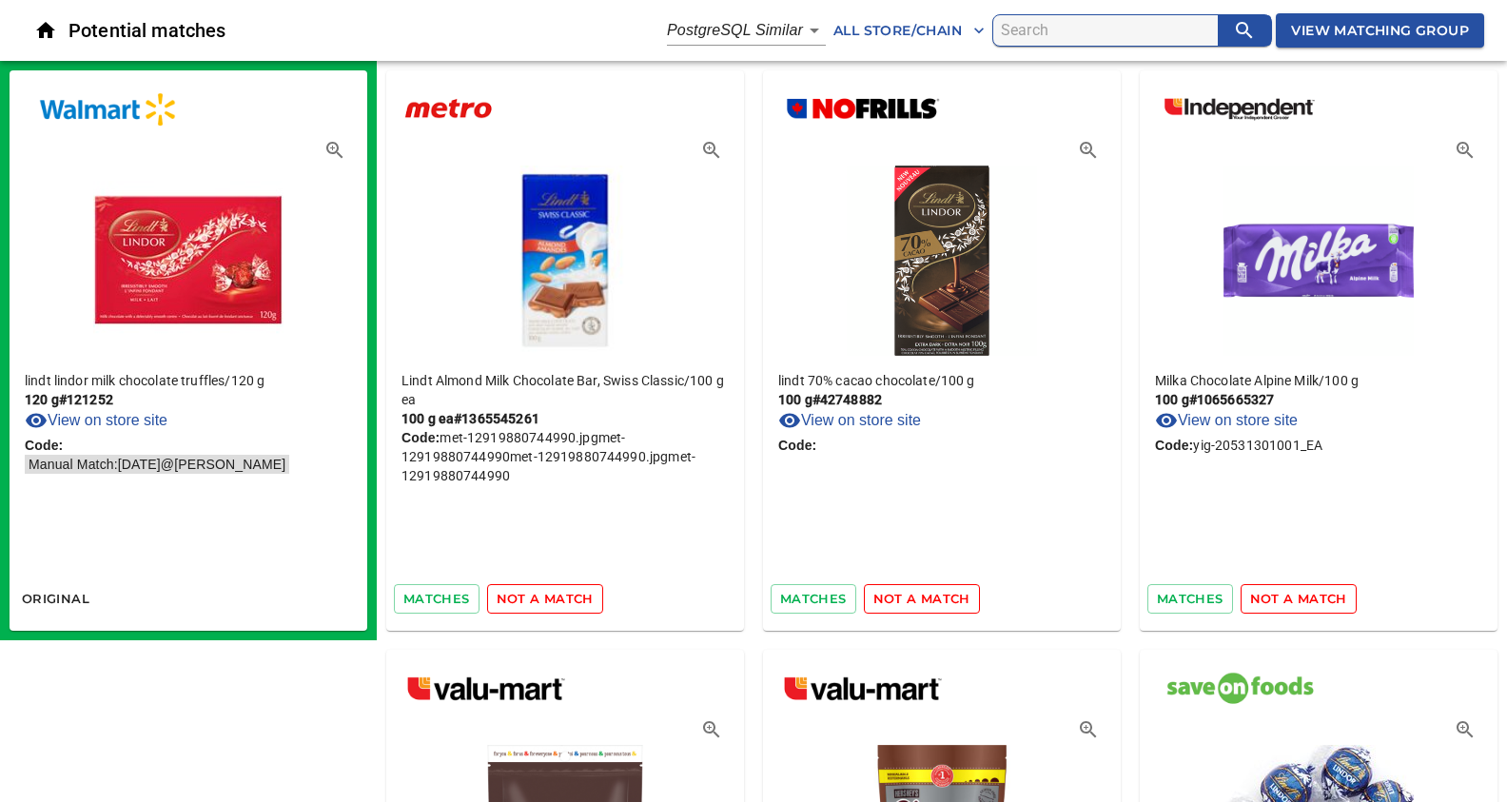
click at [547, 596] on span "not a match" at bounding box center [545, 599] width 97 height 22
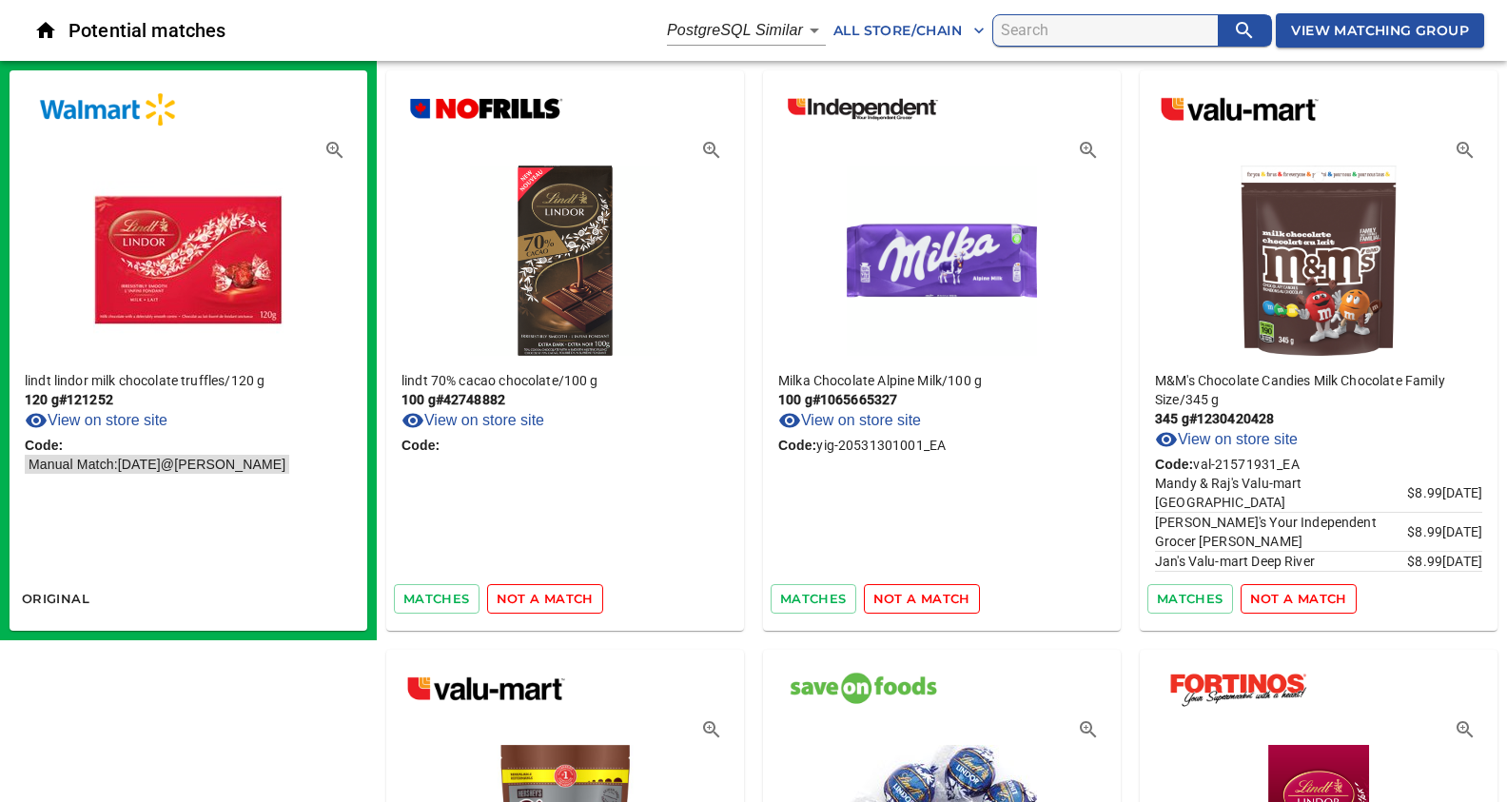
click at [547, 596] on span "not a match" at bounding box center [545, 599] width 97 height 22
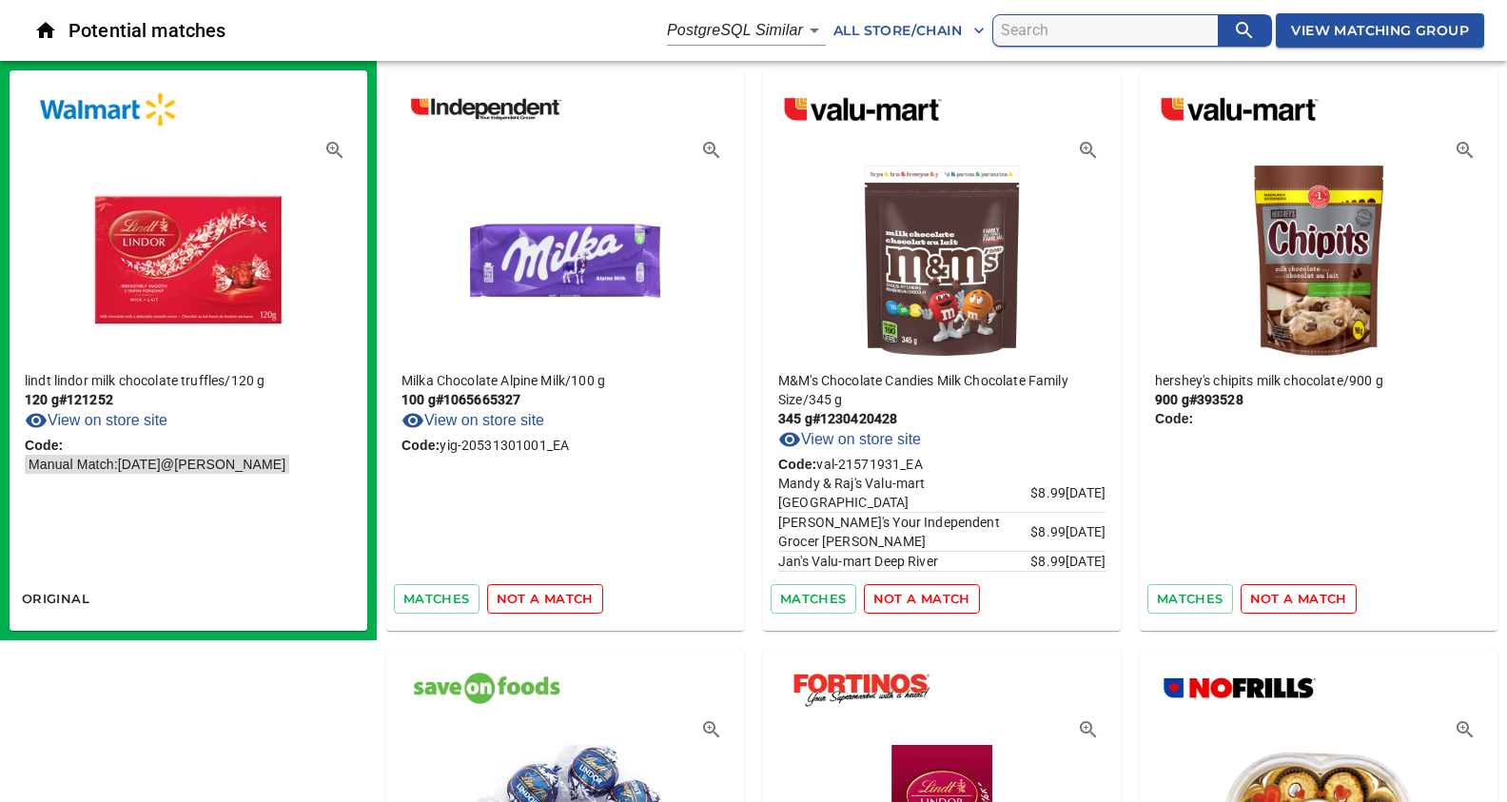
click at [547, 596] on span "not a match" at bounding box center [545, 599] width 97 height 22
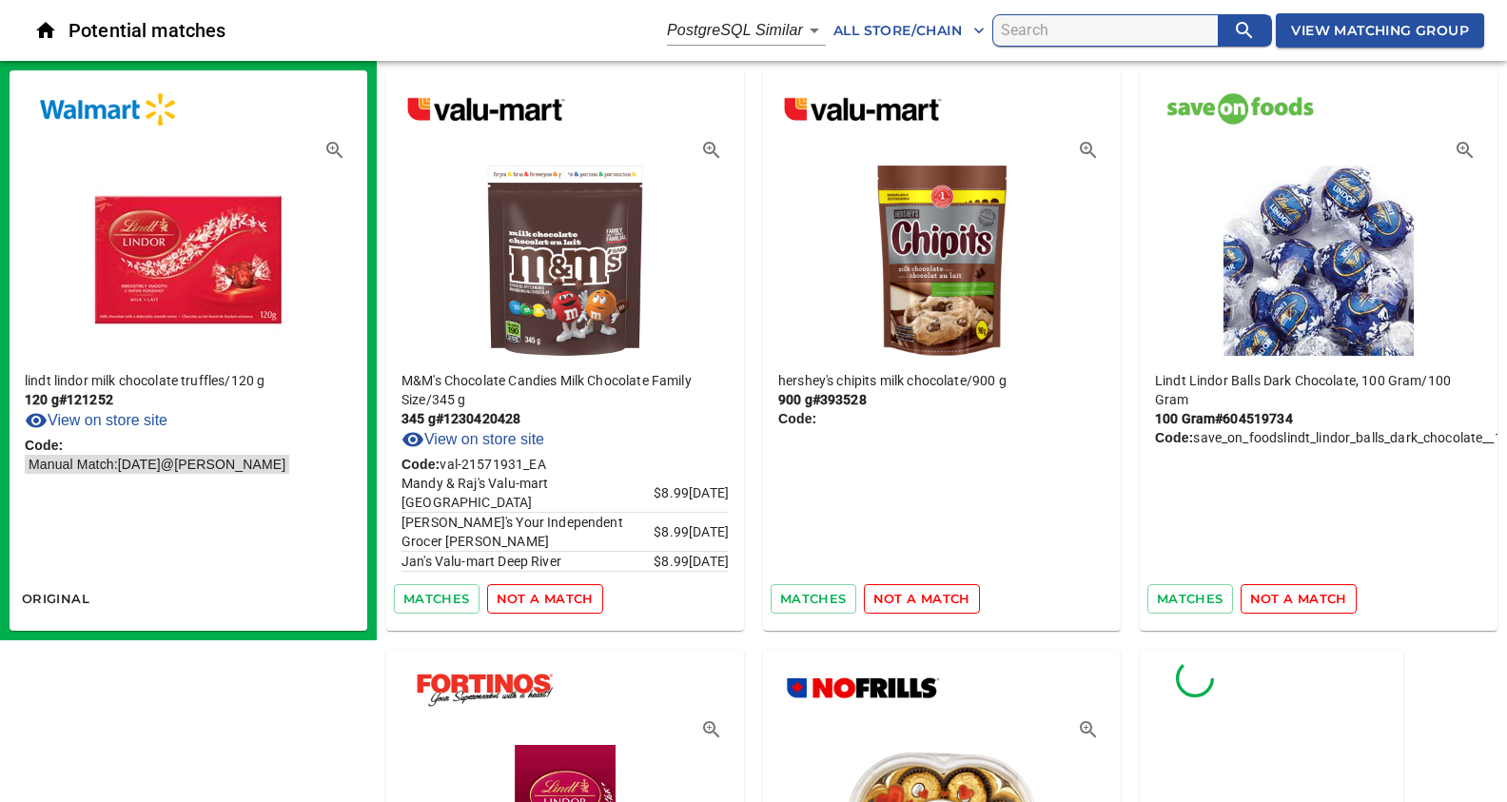
click at [547, 596] on span "not a match" at bounding box center [545, 599] width 97 height 22
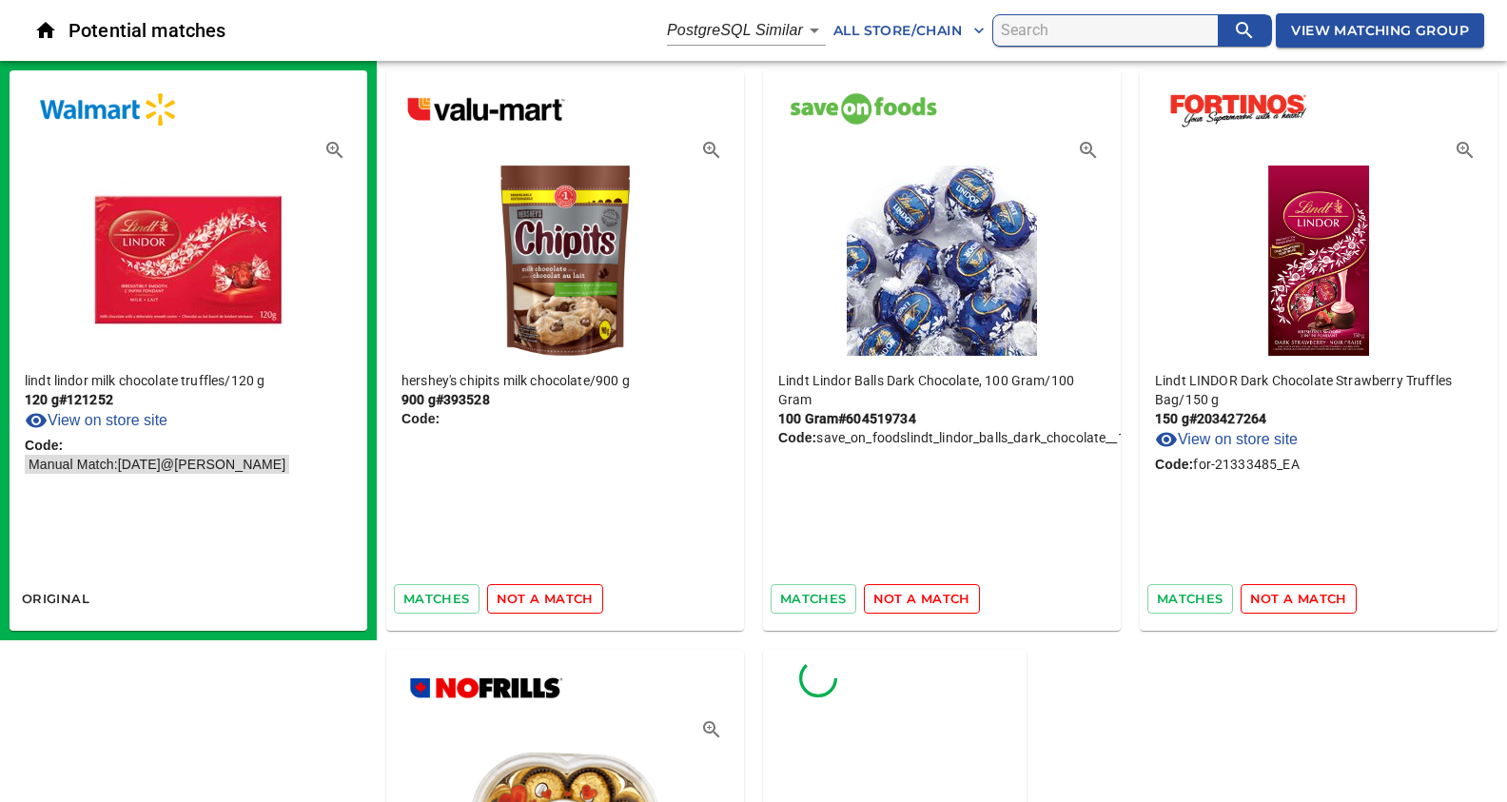
click at [547, 596] on span "not a match" at bounding box center [545, 599] width 97 height 22
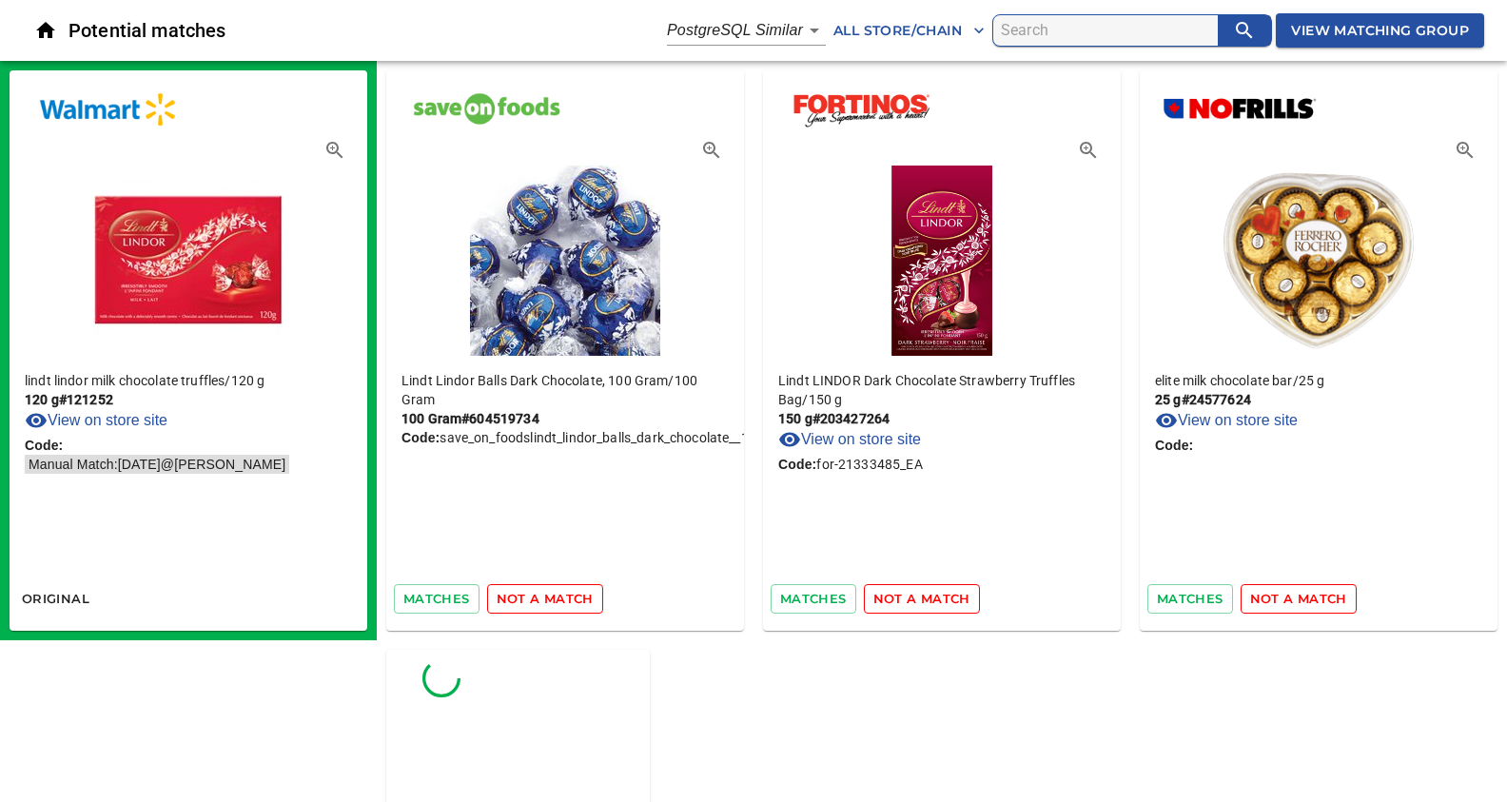
click at [547, 596] on span "not a match" at bounding box center [545, 599] width 97 height 22
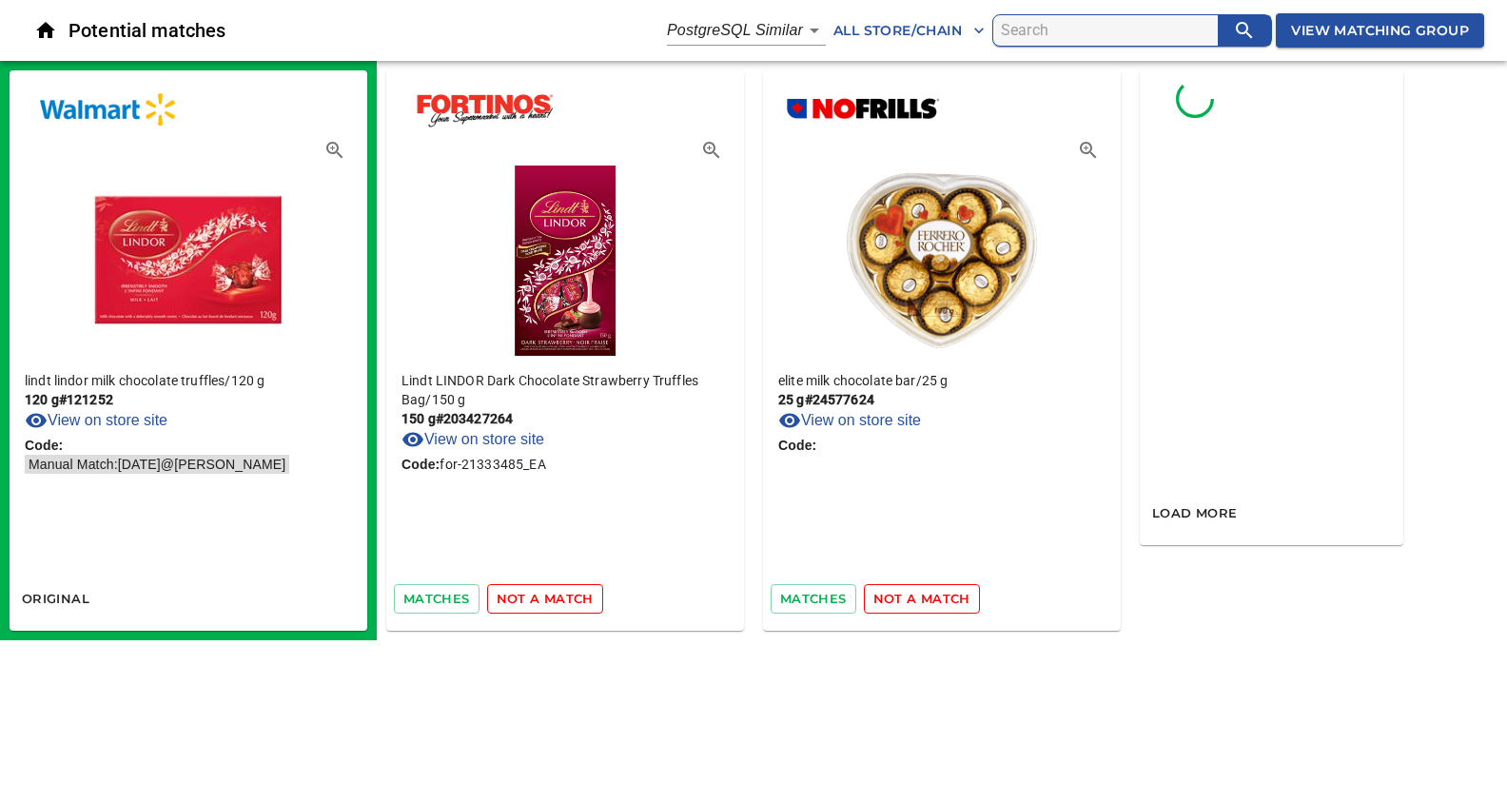
click at [547, 596] on span "not a match" at bounding box center [545, 599] width 97 height 22
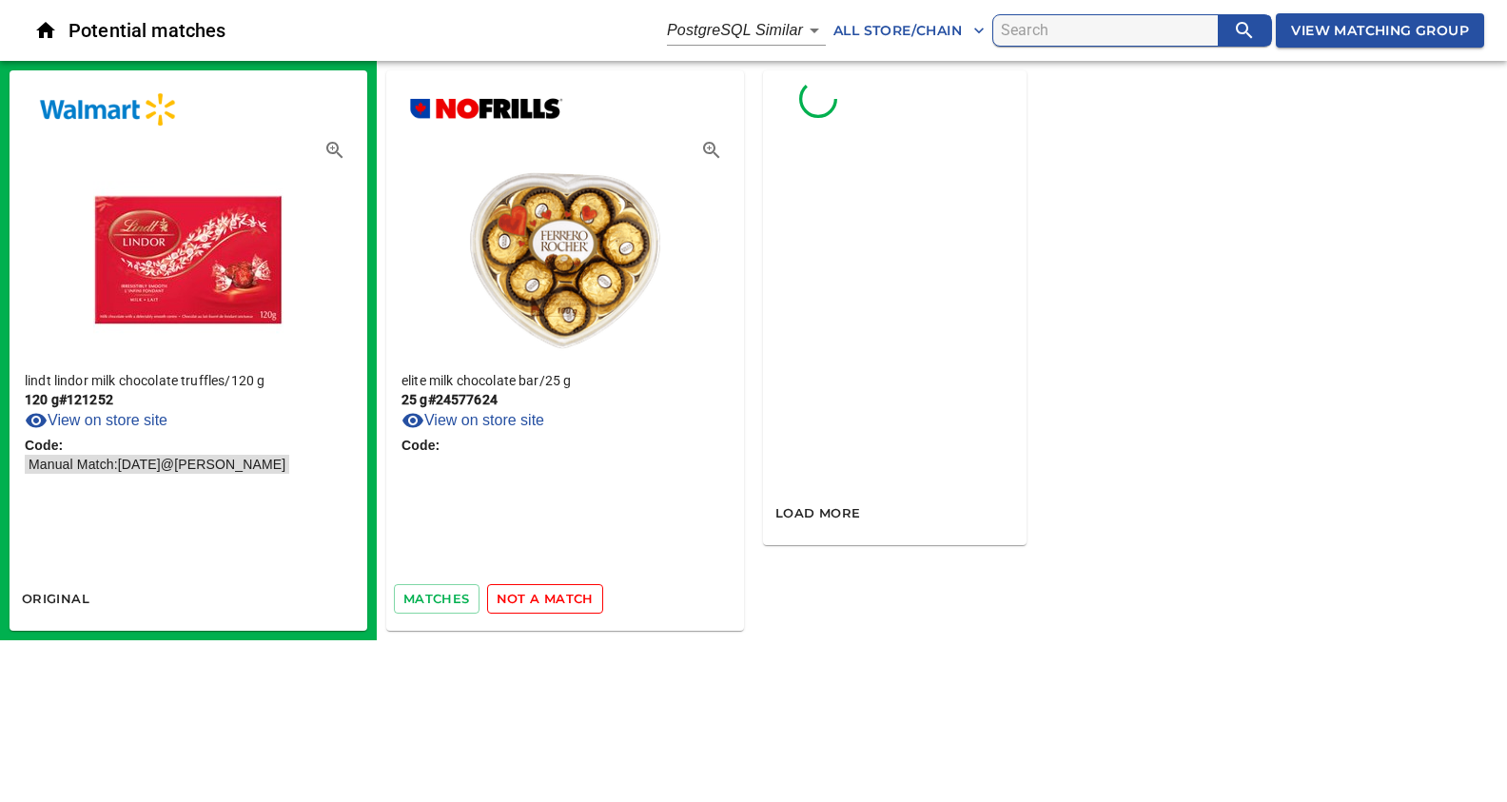
click at [547, 596] on span "not a match" at bounding box center [545, 599] width 97 height 22
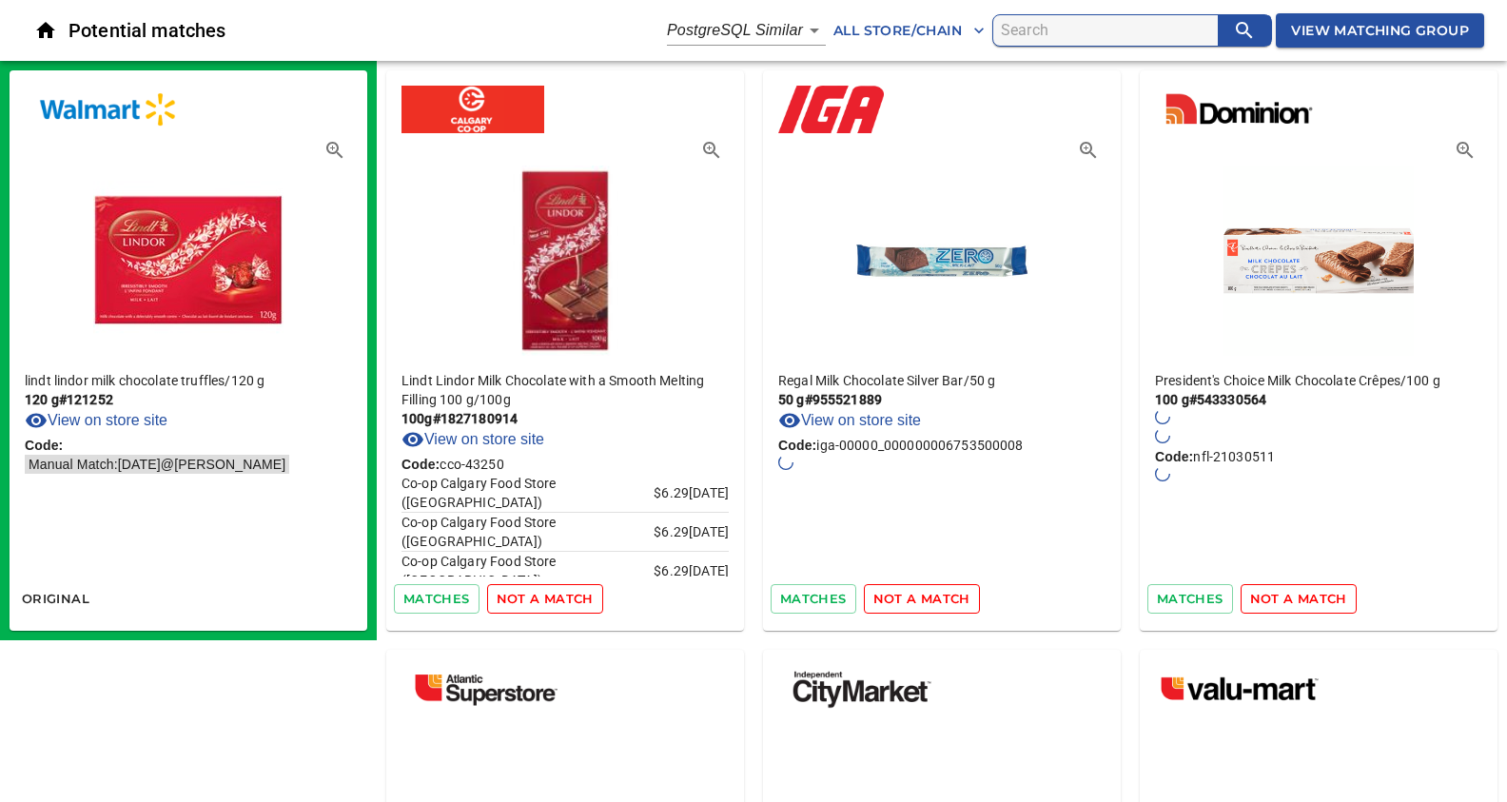
click at [550, 600] on span "not a match" at bounding box center [545, 599] width 97 height 22
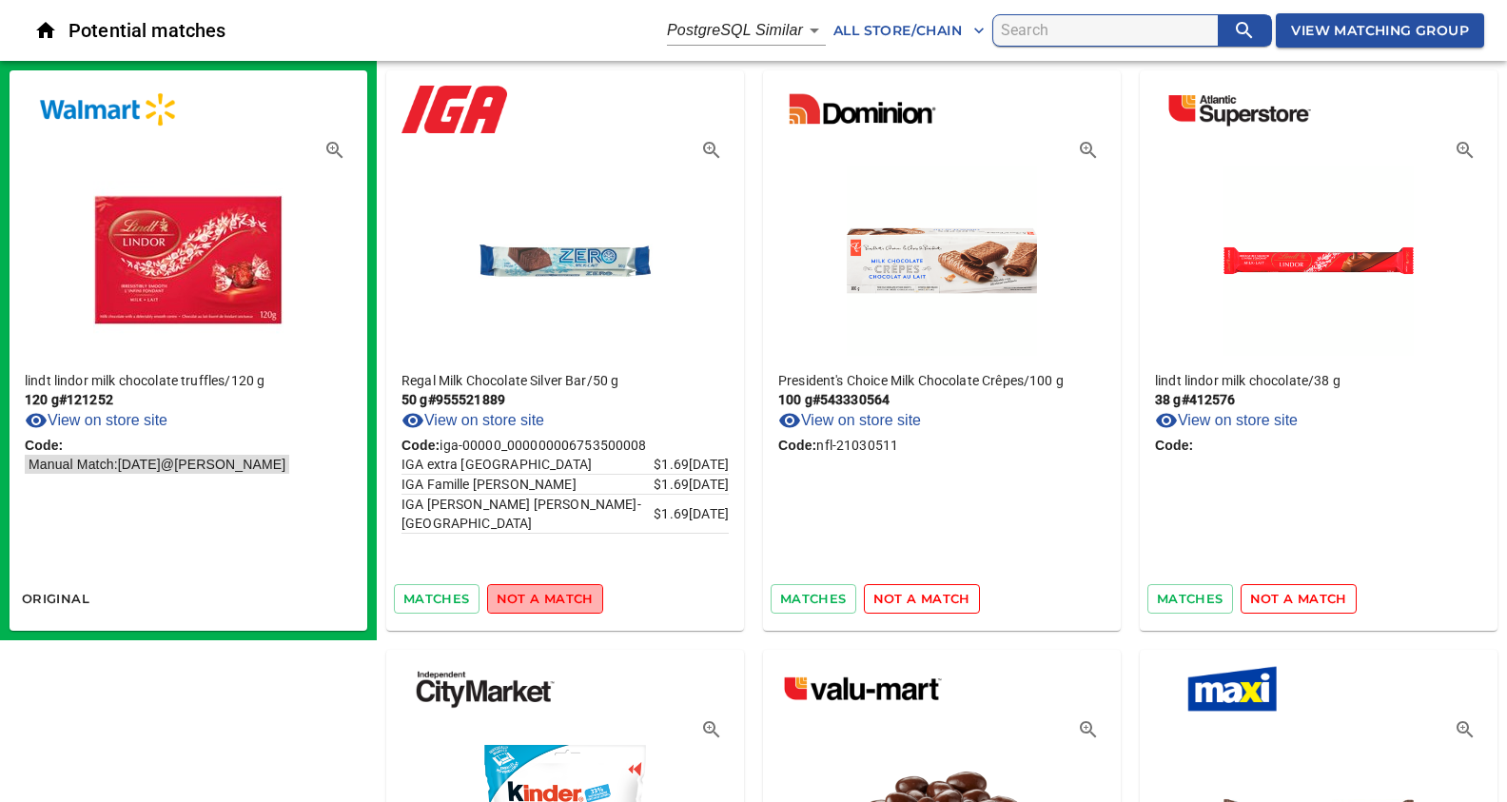
click at [555, 597] on span "not a match" at bounding box center [545, 599] width 97 height 22
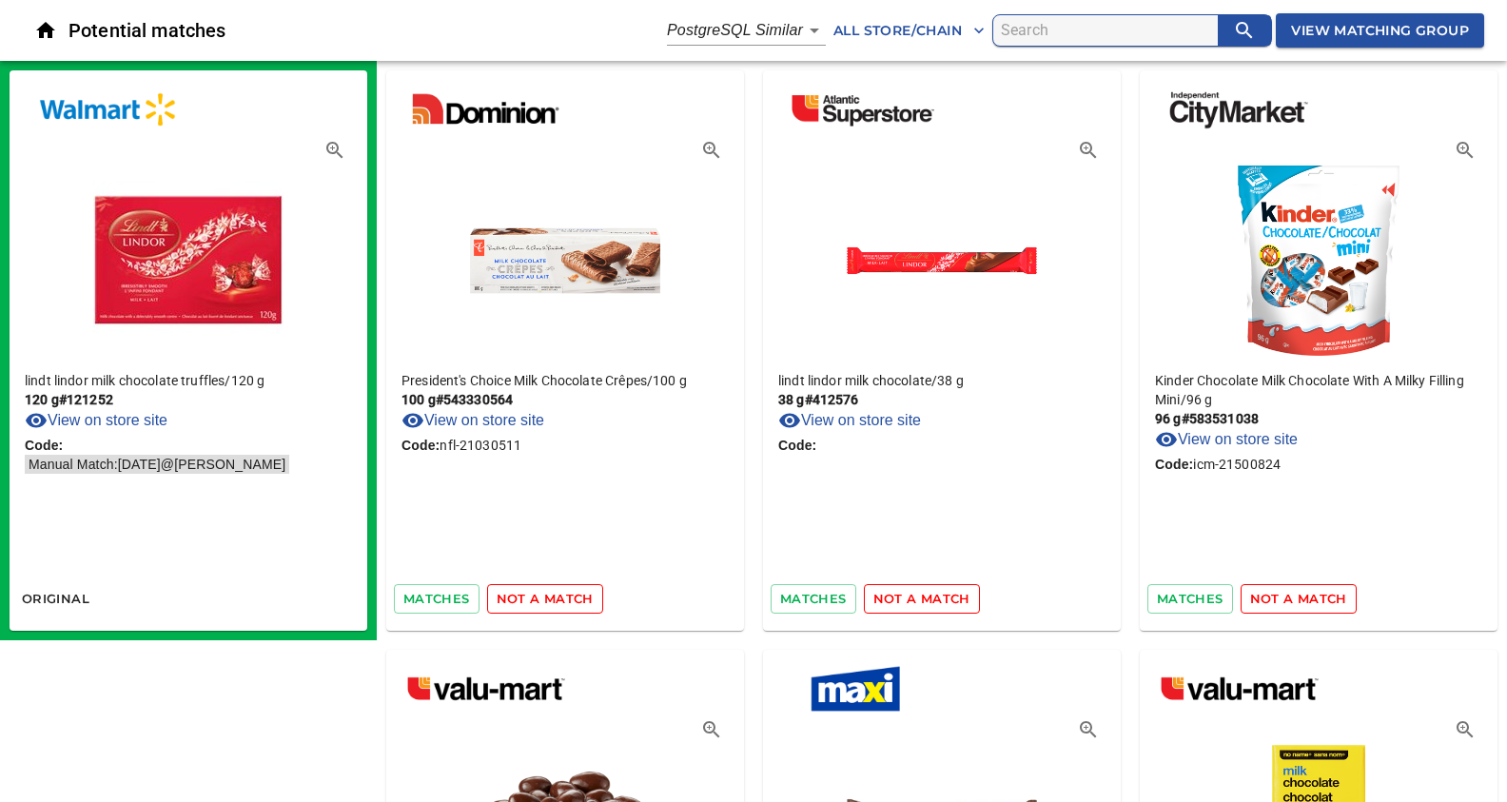
click at [555, 597] on span "not a match" at bounding box center [545, 599] width 97 height 22
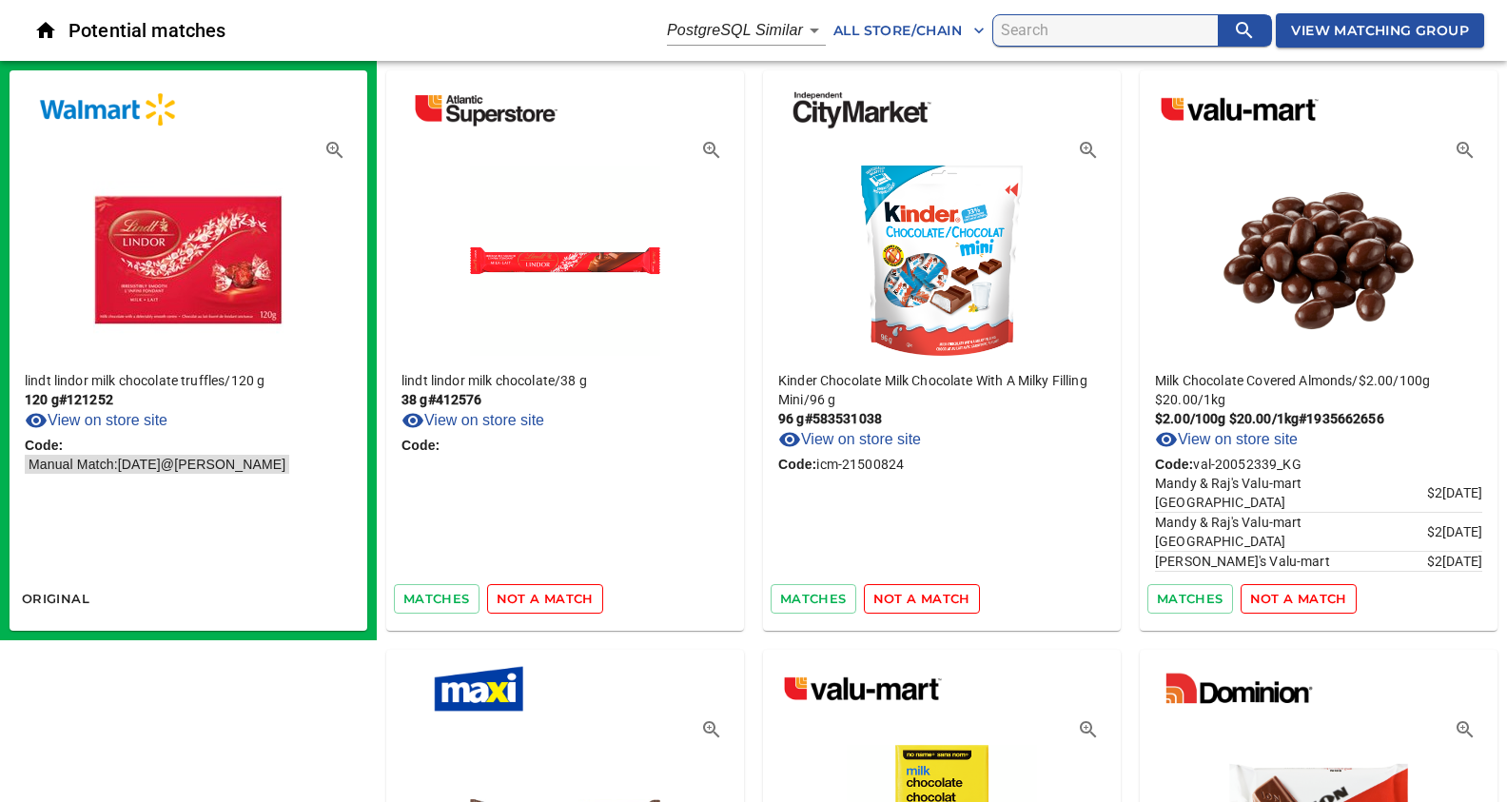
click at [555, 597] on span "not a match" at bounding box center [545, 599] width 97 height 22
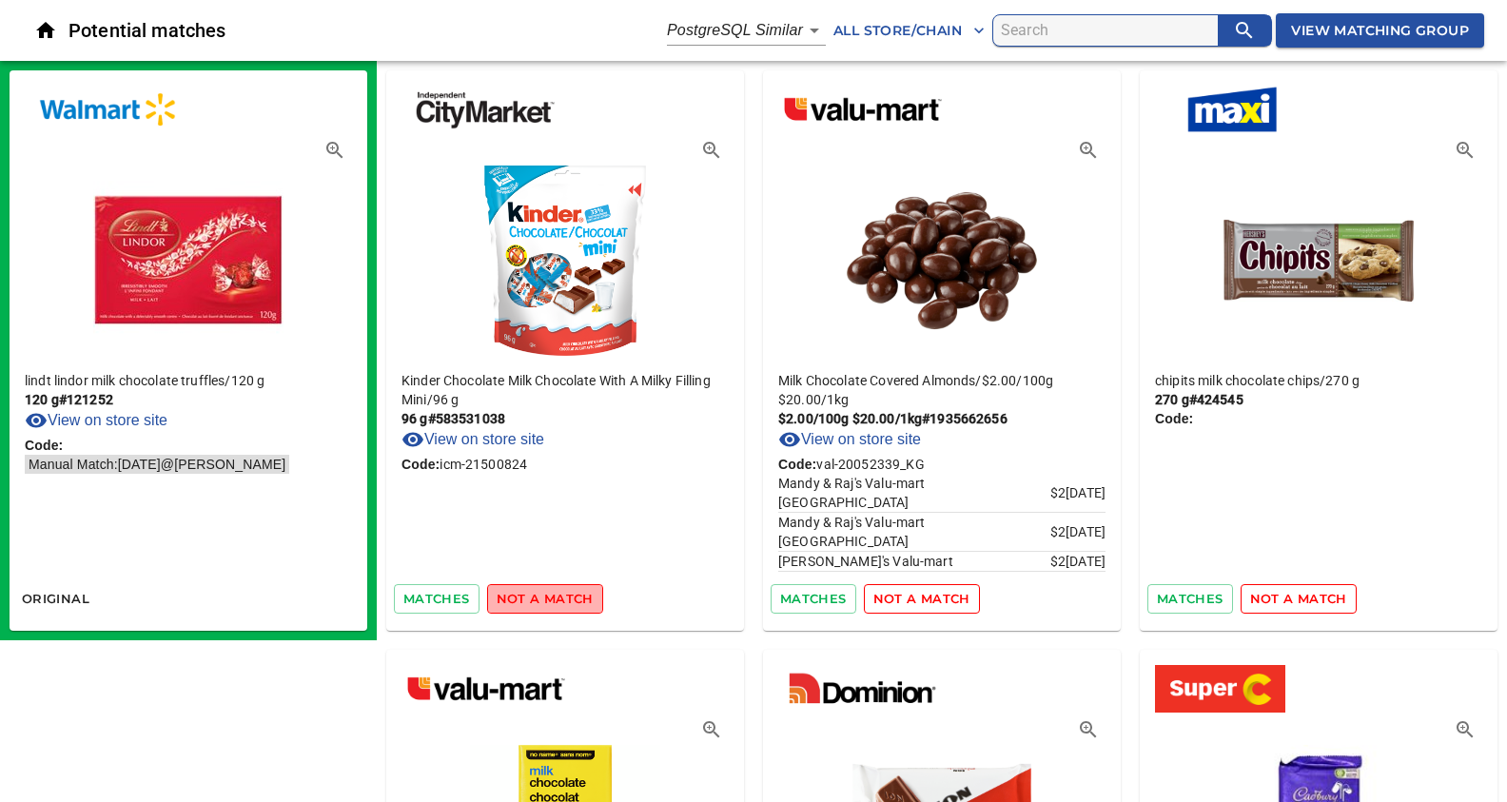
click at [555, 597] on span "not a match" at bounding box center [545, 599] width 97 height 22
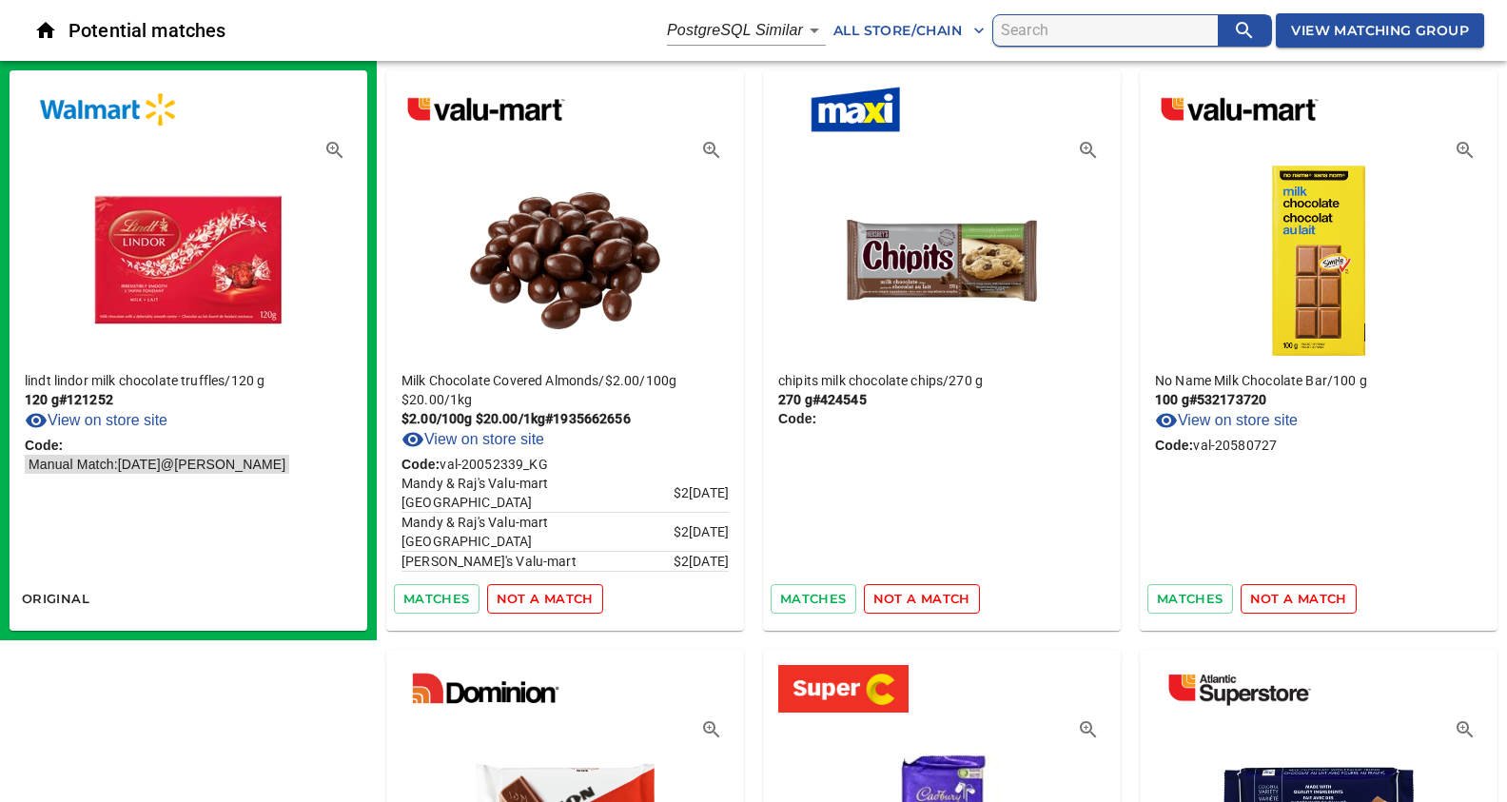
click at [555, 597] on span "not a match" at bounding box center [545, 599] width 97 height 22
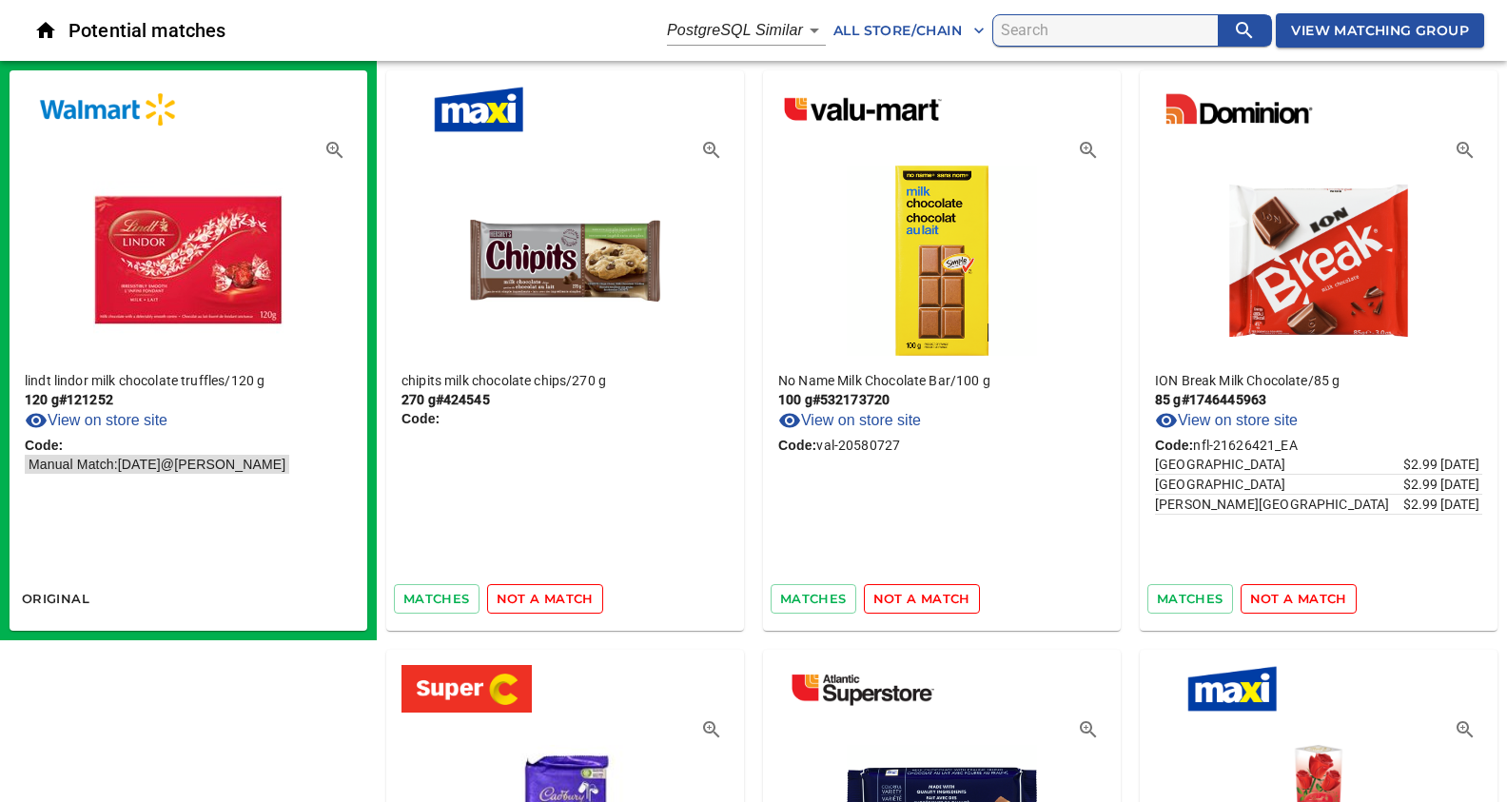
click at [555, 597] on span "not a match" at bounding box center [545, 599] width 97 height 22
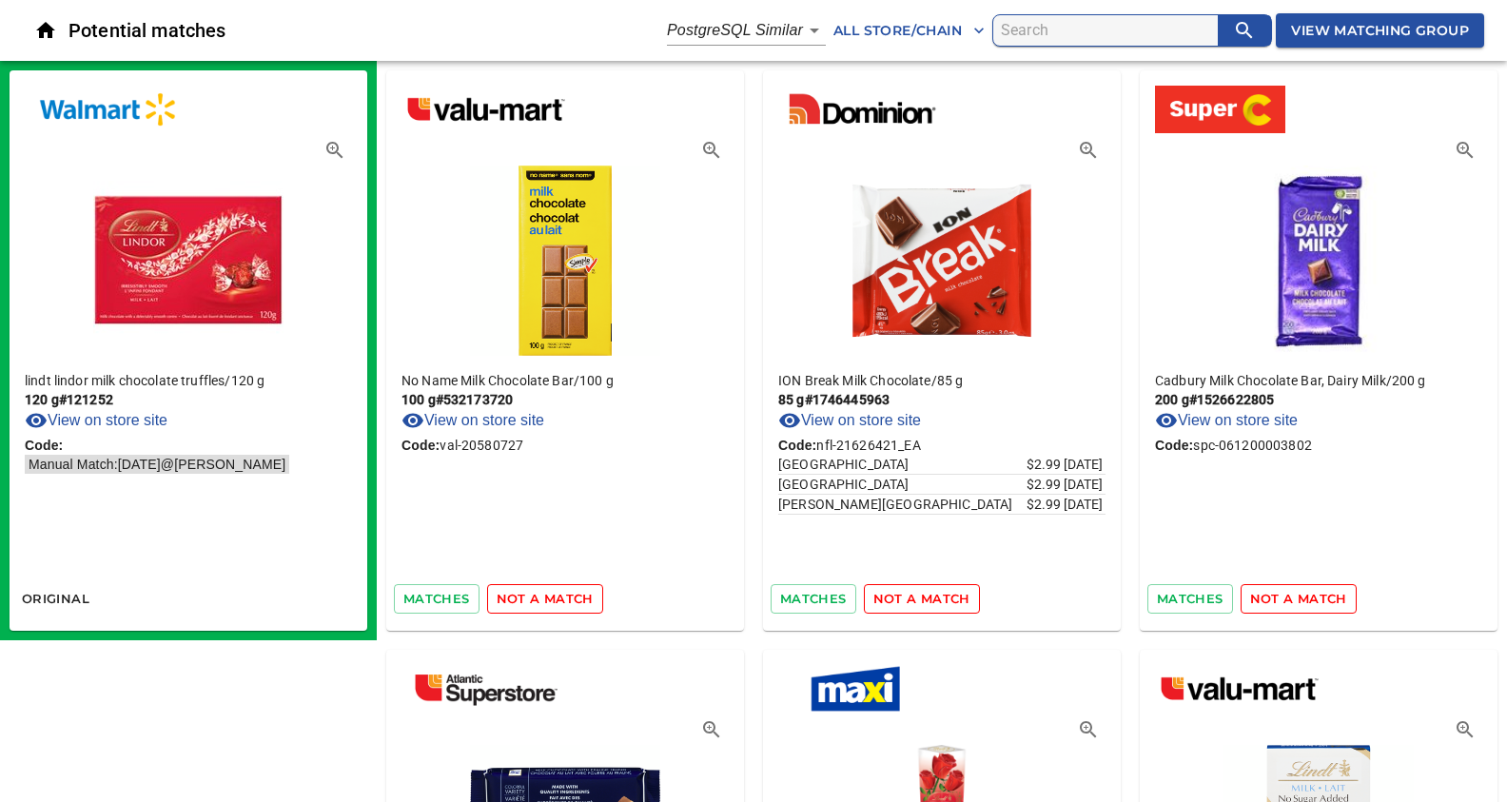
click at [555, 597] on span "not a match" at bounding box center [545, 599] width 97 height 22
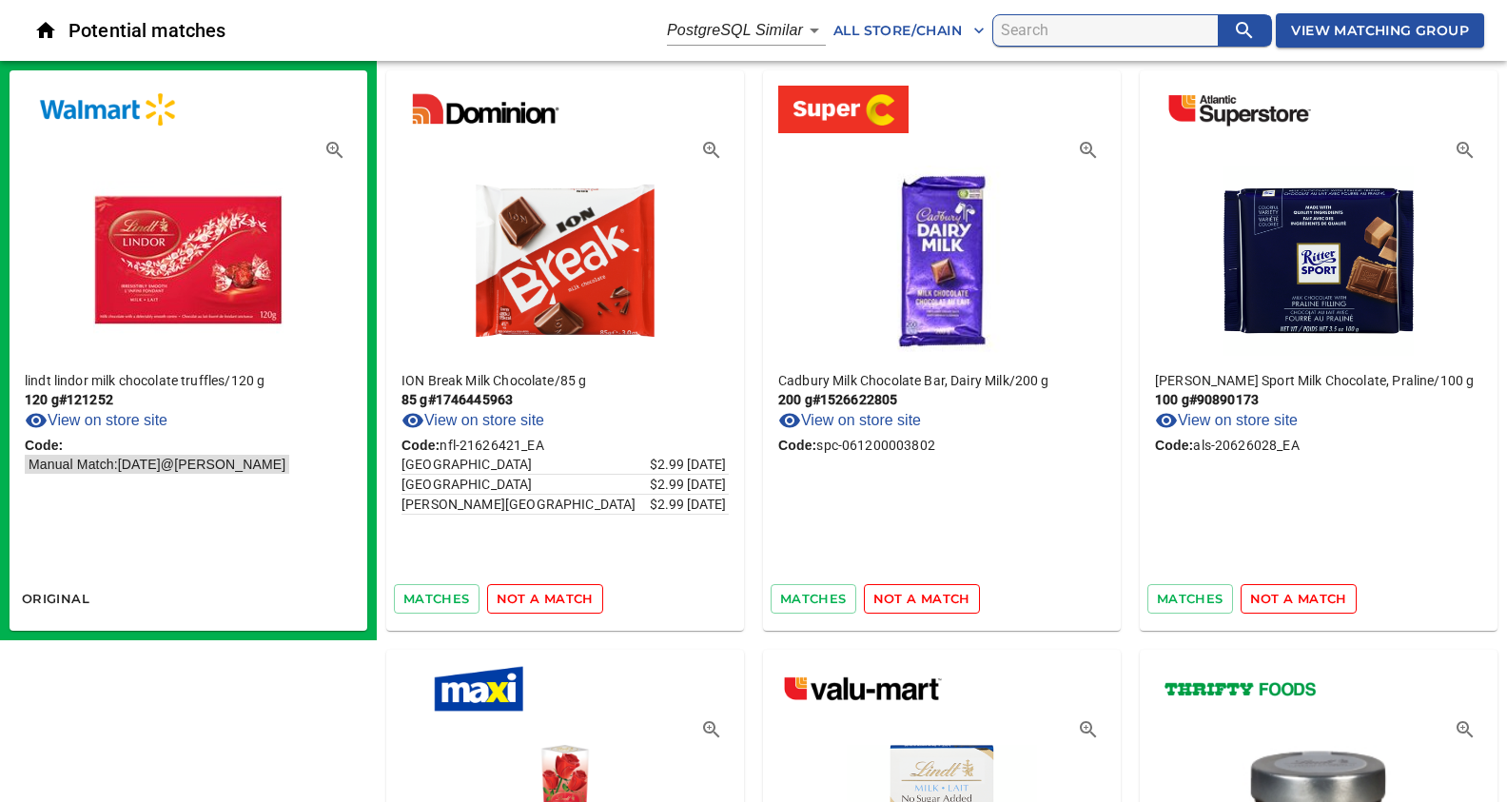
click at [555, 597] on span "not a match" at bounding box center [545, 599] width 97 height 22
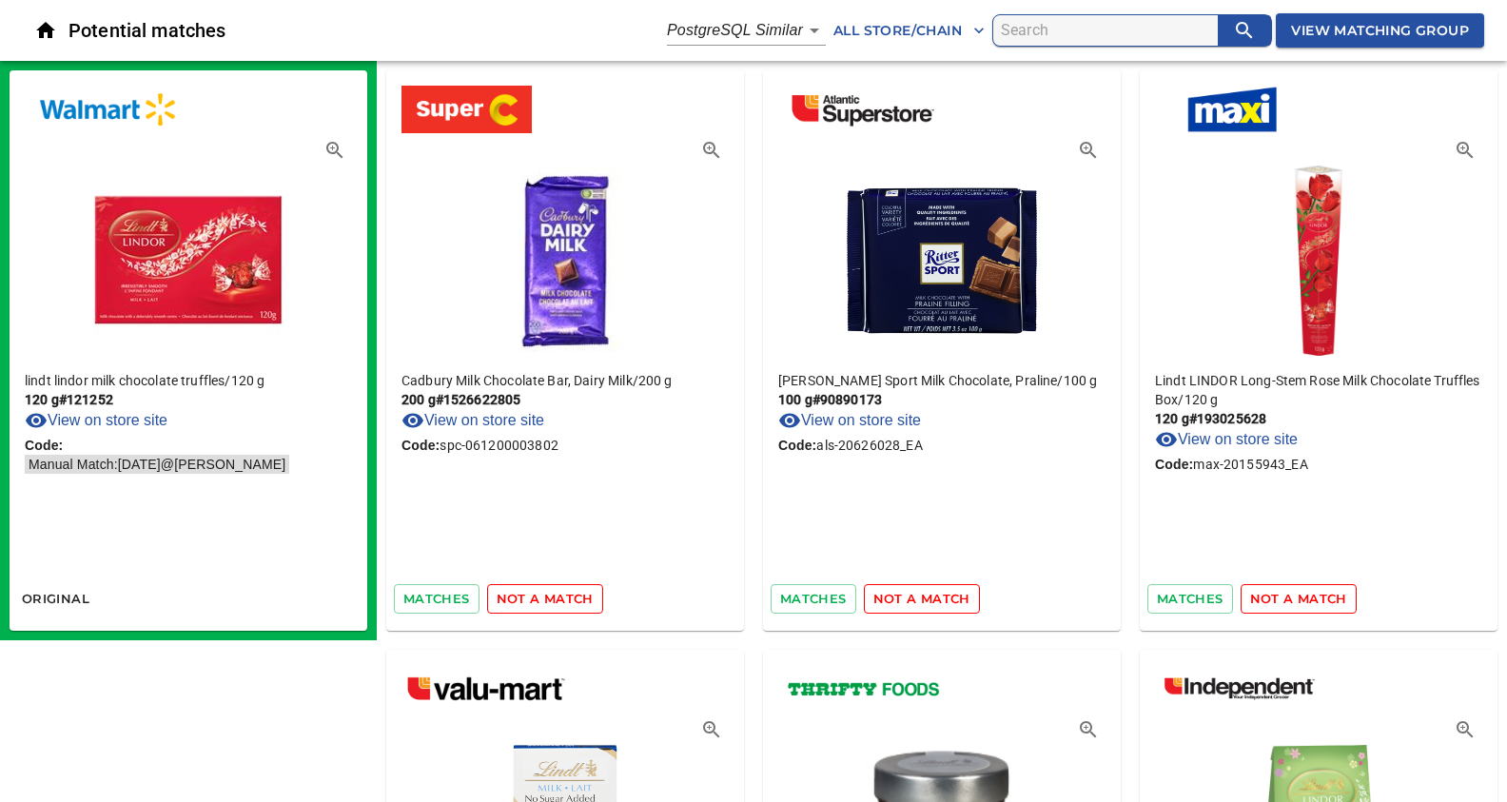
click at [555, 597] on span "not a match" at bounding box center [545, 599] width 97 height 22
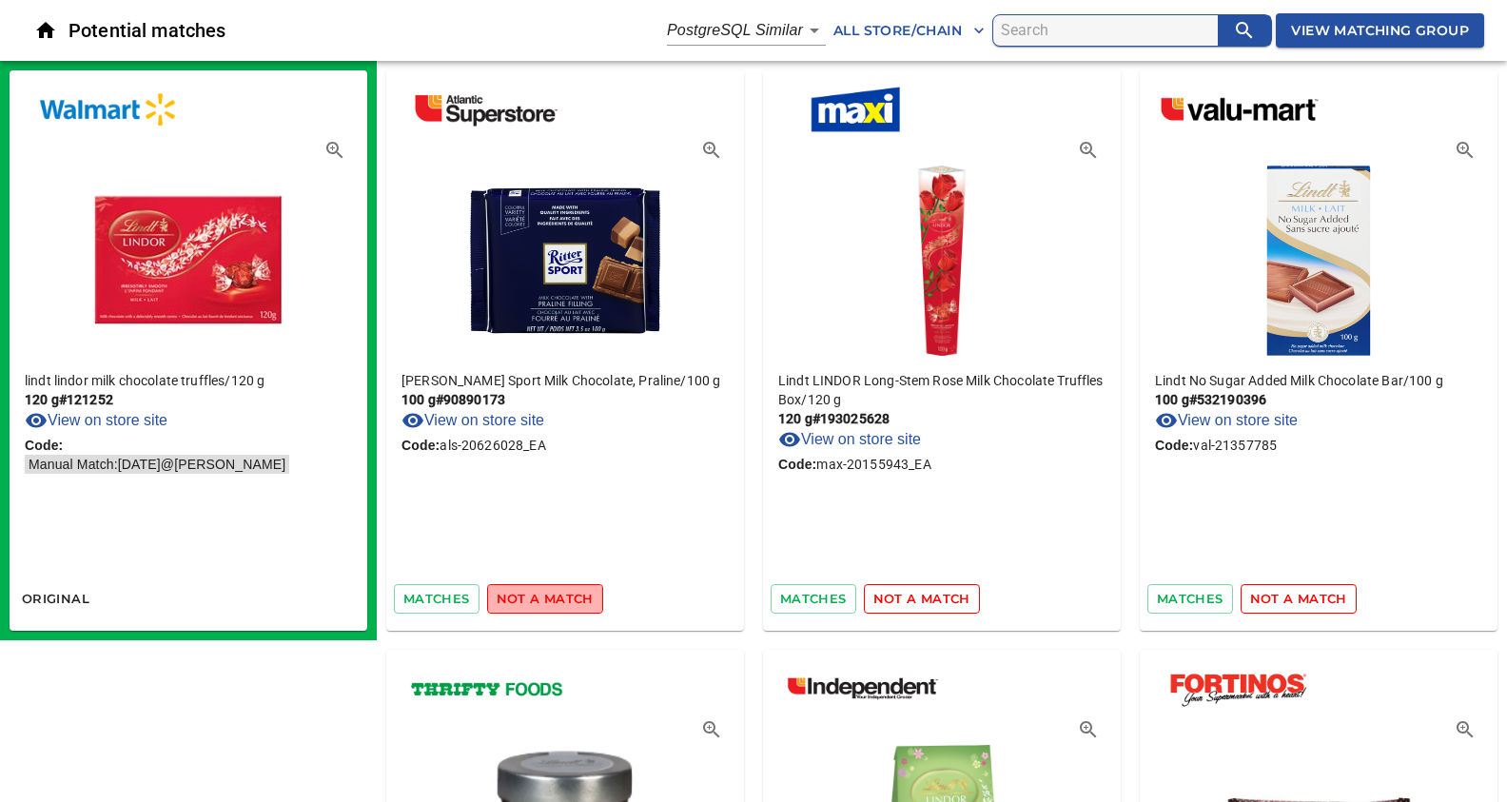
click at [555, 597] on span "not a match" at bounding box center [545, 599] width 97 height 22
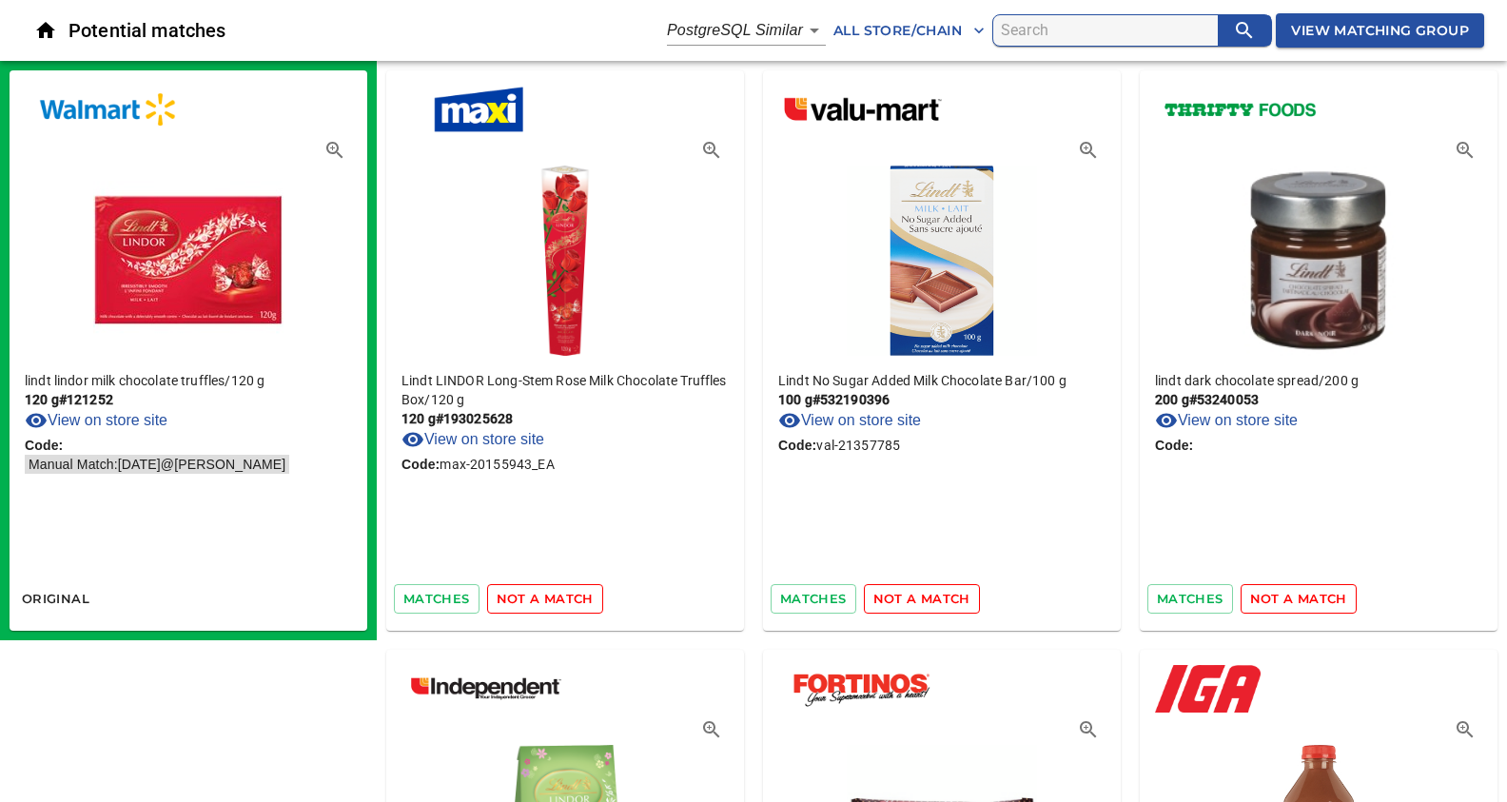
click at [555, 597] on span "not a match" at bounding box center [545, 599] width 97 height 22
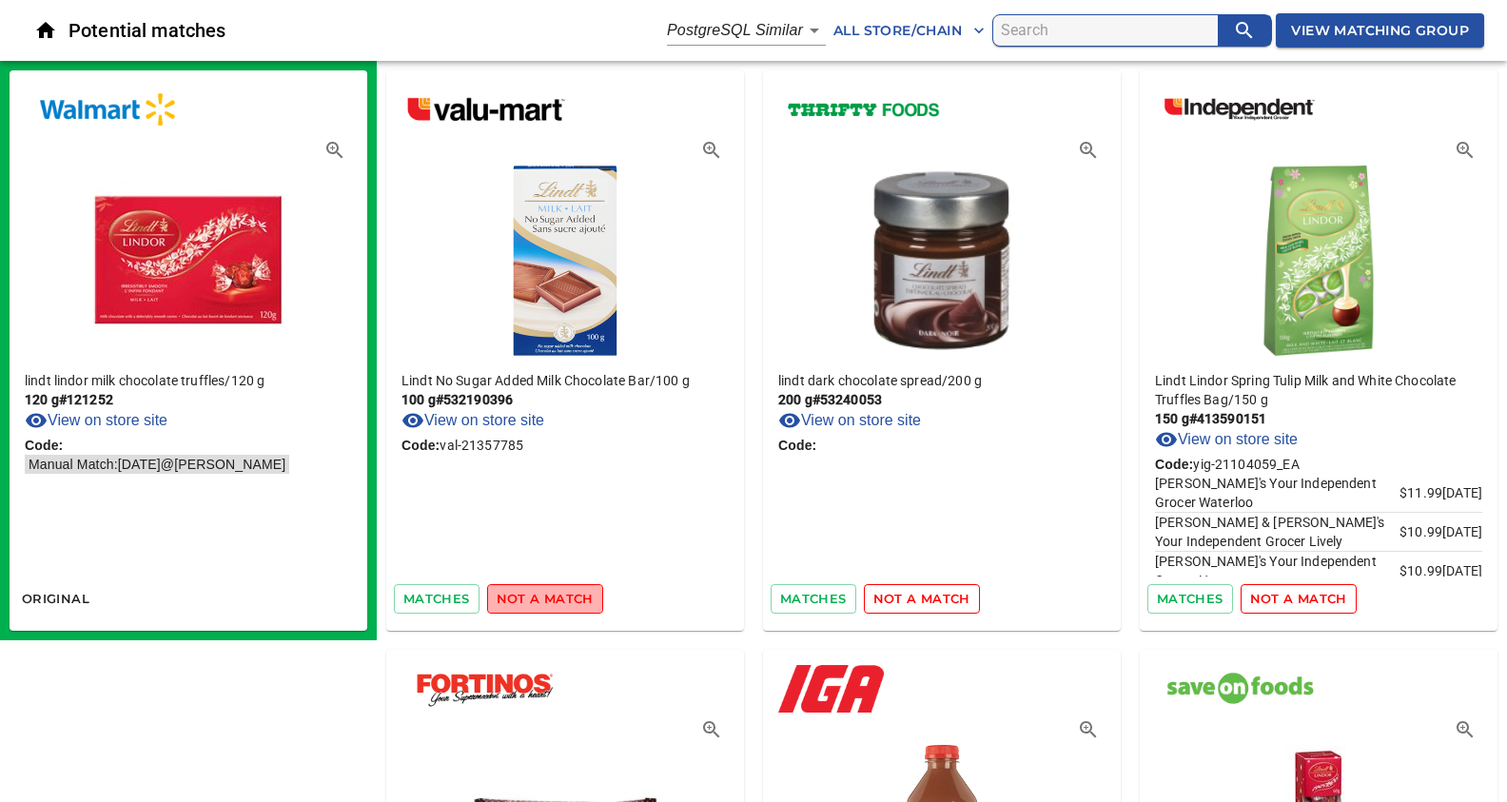
click at [555, 597] on span "not a match" at bounding box center [545, 599] width 97 height 22
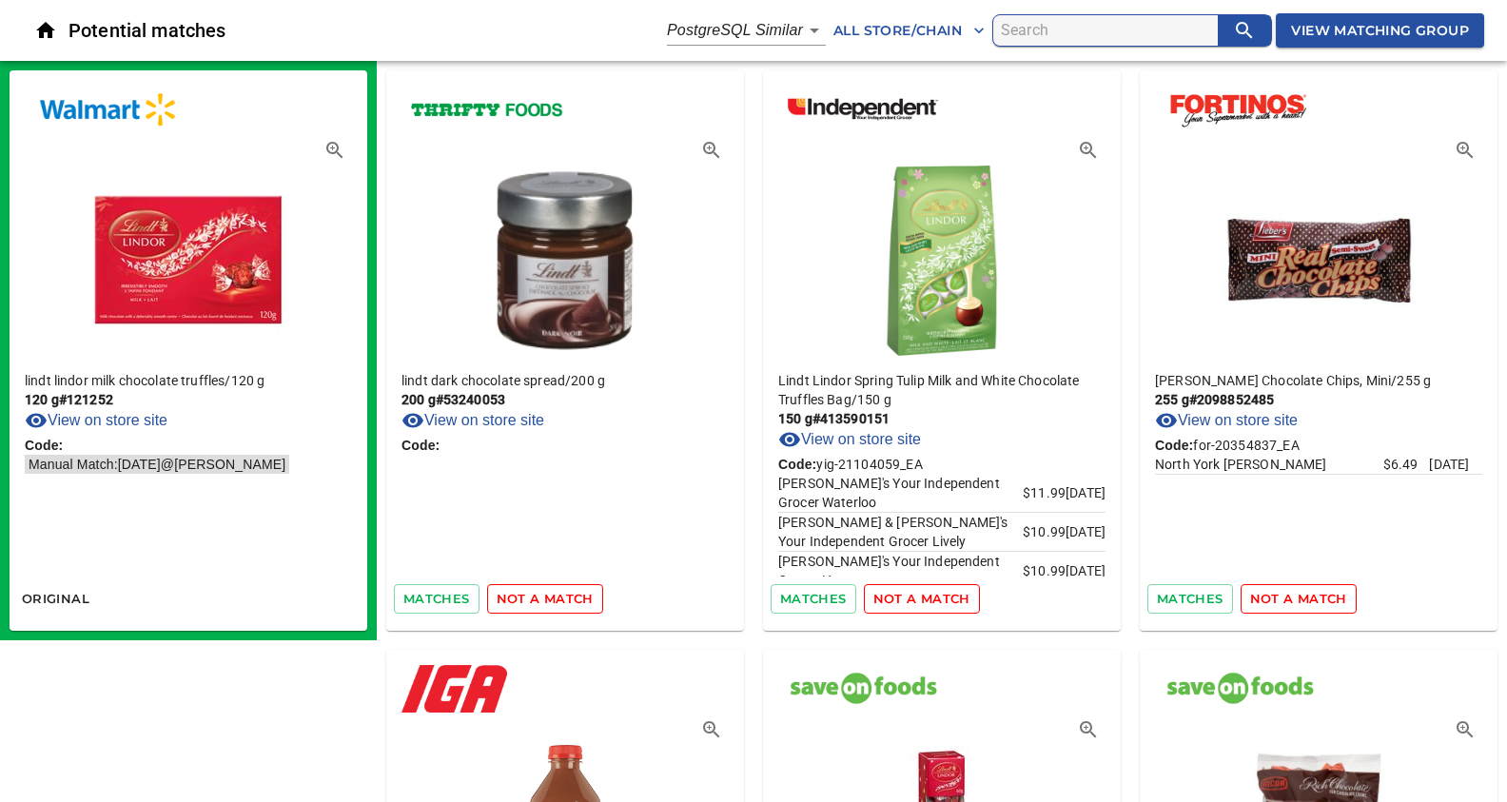
click at [555, 597] on span "not a match" at bounding box center [545, 599] width 97 height 22
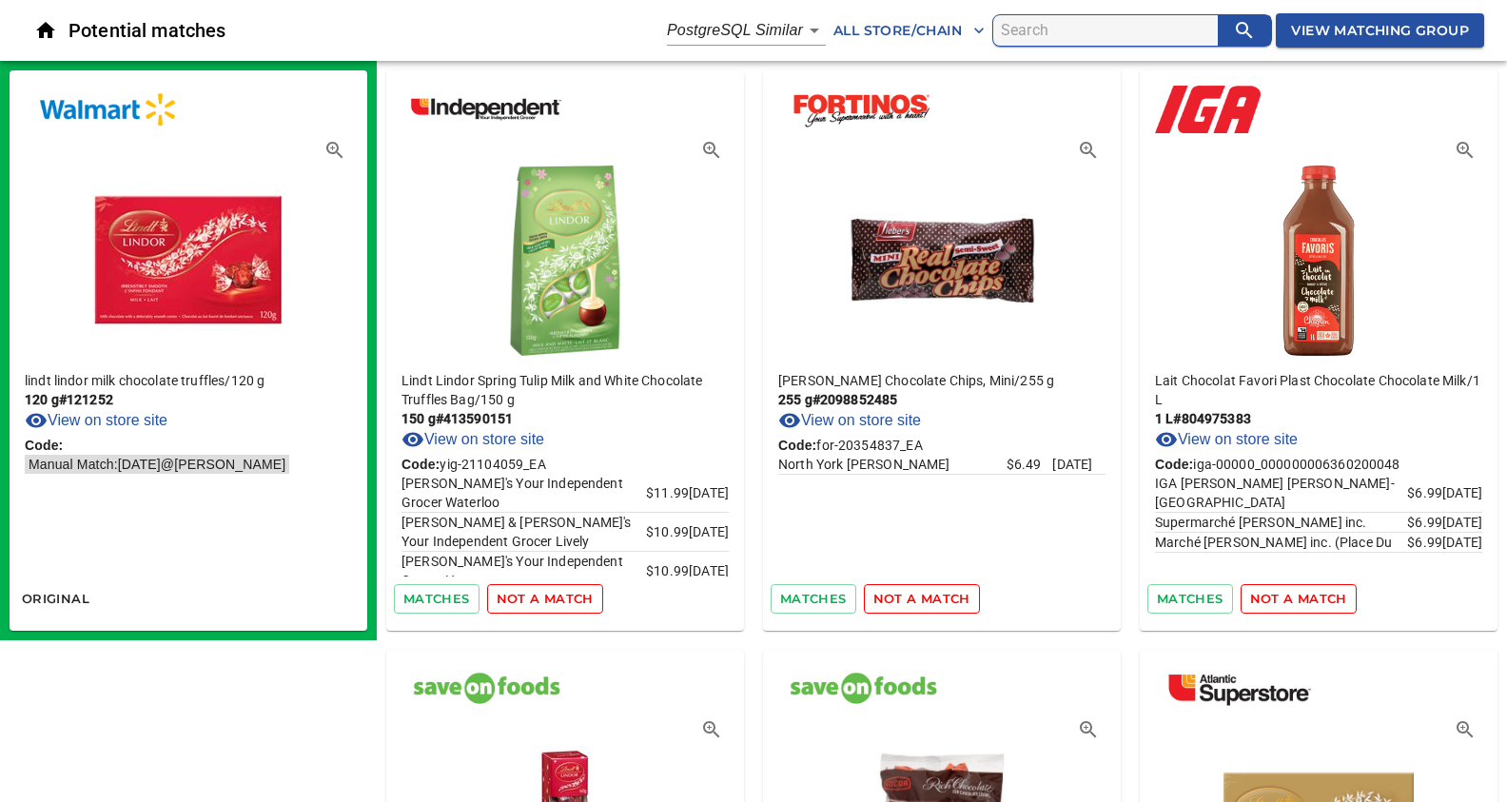
click at [555, 597] on span "not a match" at bounding box center [545, 599] width 97 height 22
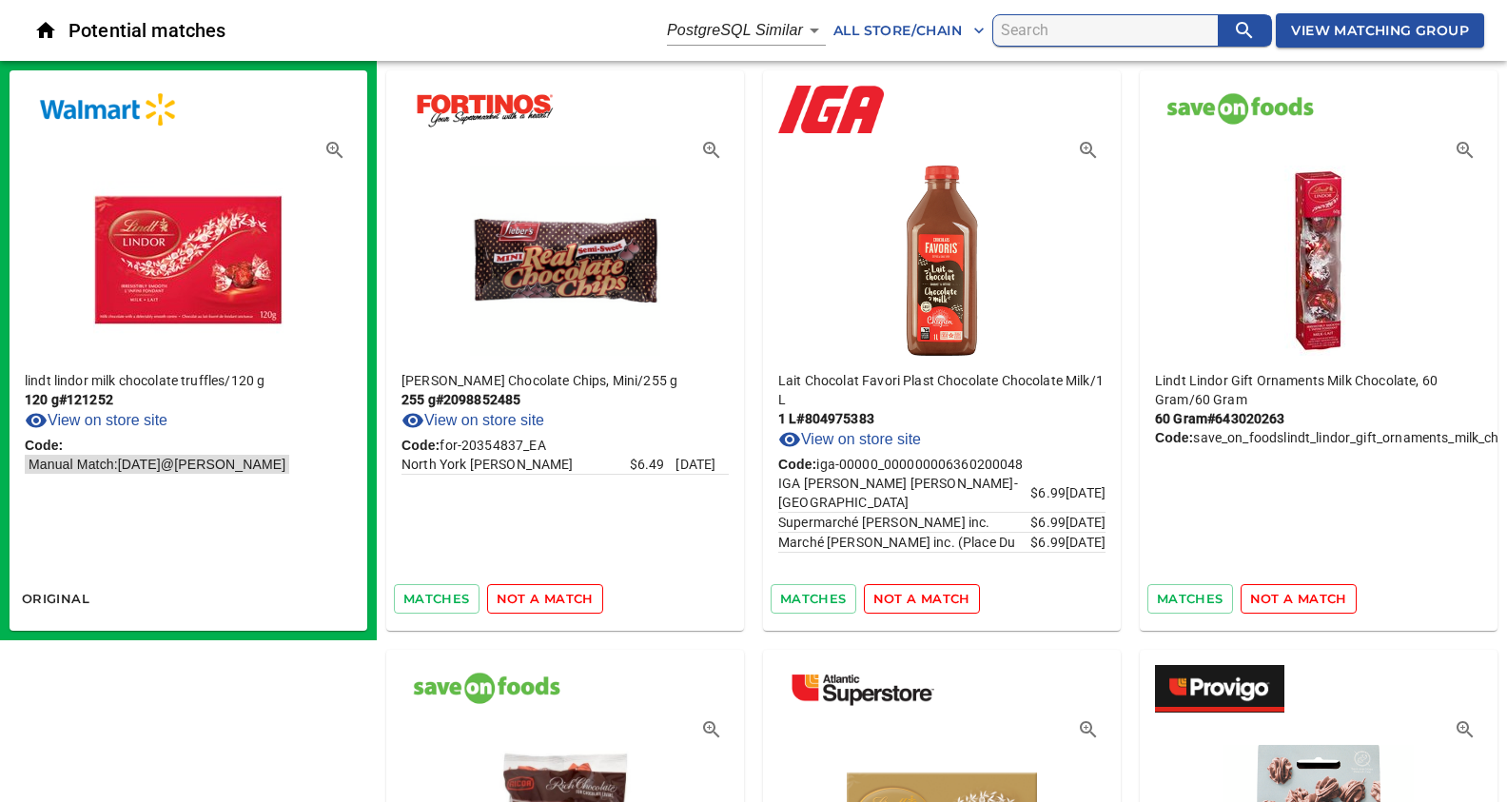
click at [555, 597] on span "not a match" at bounding box center [545, 599] width 97 height 22
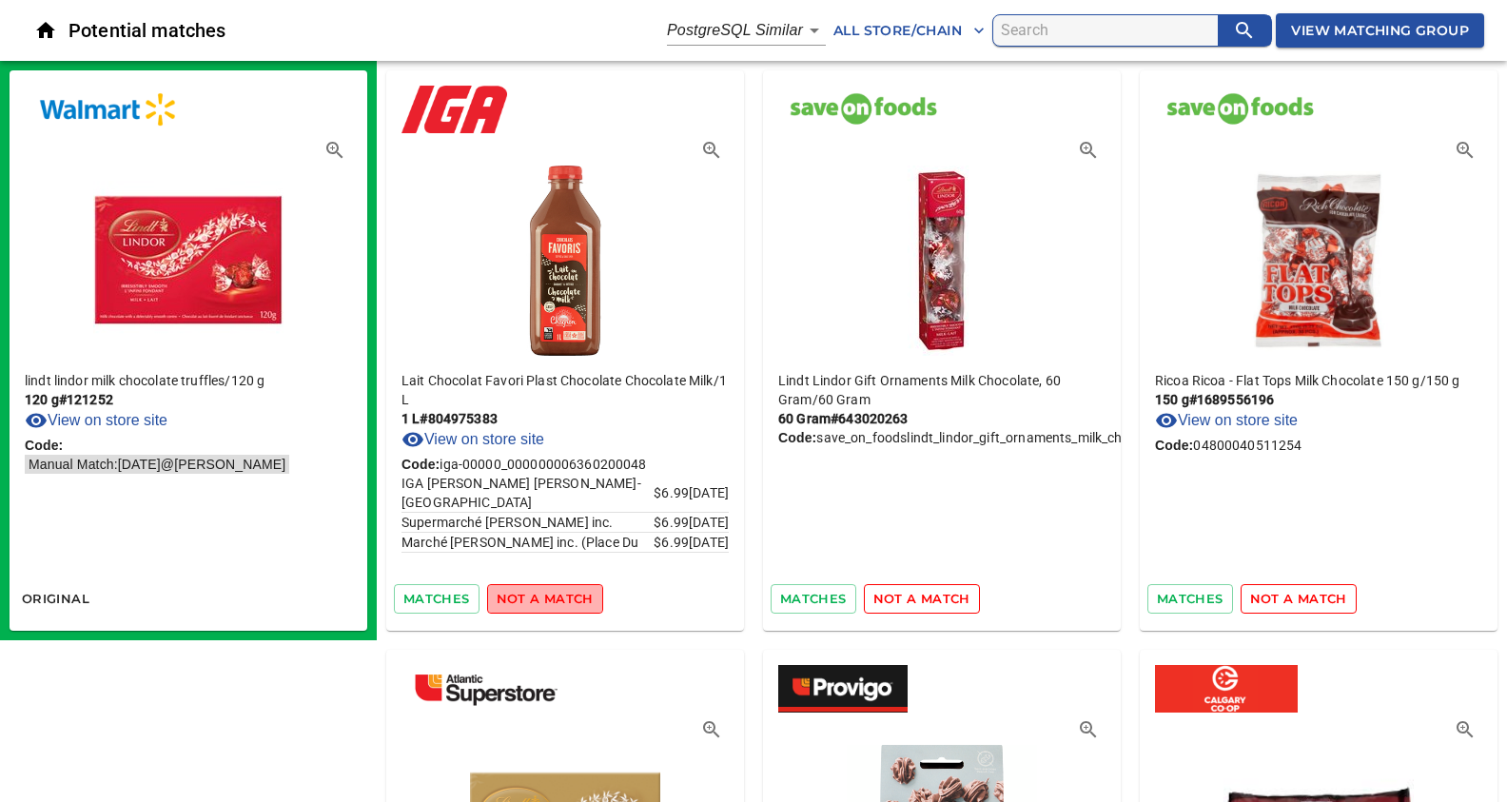
click at [555, 597] on span "not a match" at bounding box center [545, 599] width 97 height 22
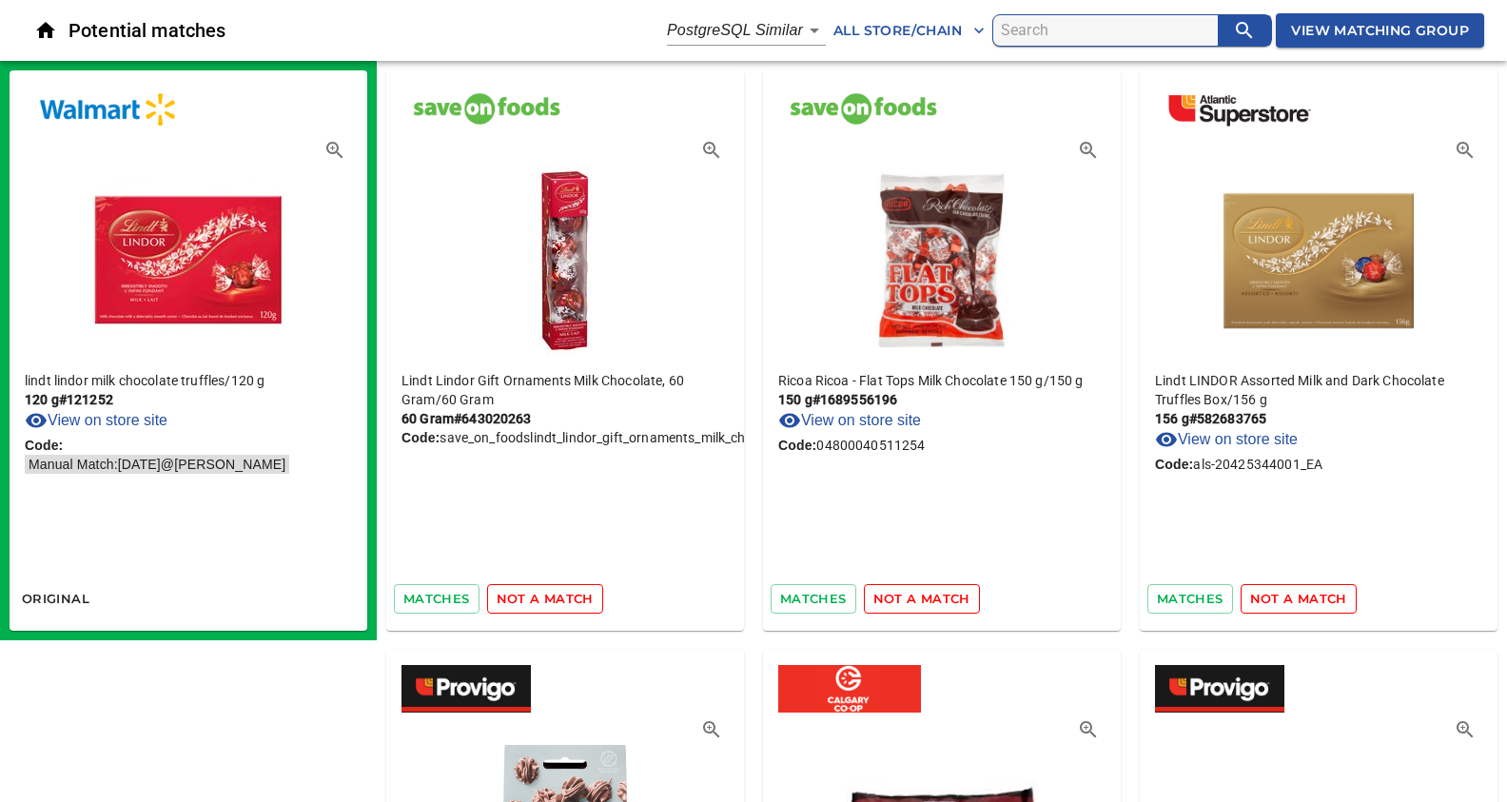
click at [555, 597] on span "not a match" at bounding box center [545, 599] width 97 height 22
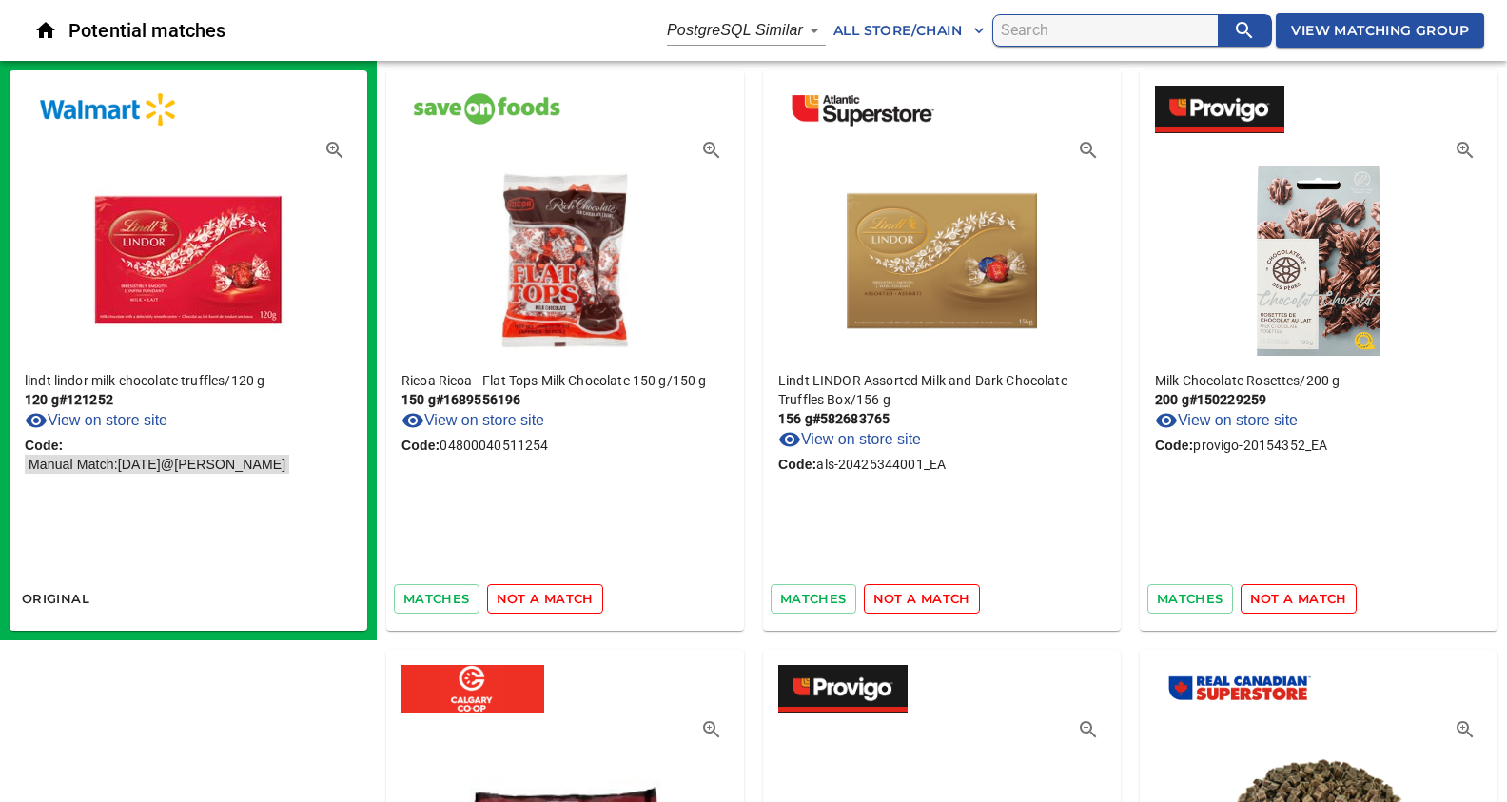
click at [555, 597] on span "not a match" at bounding box center [545, 599] width 97 height 22
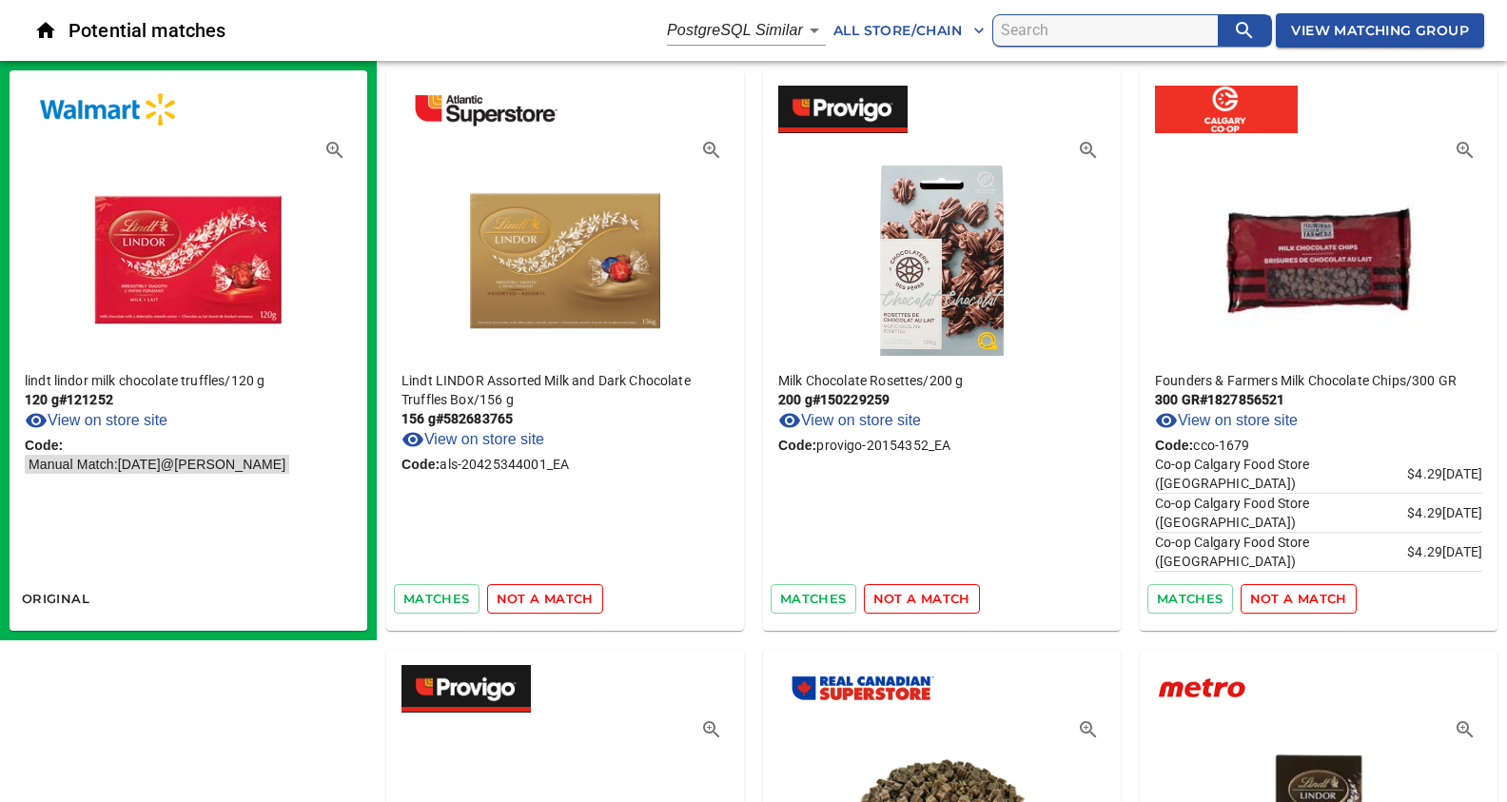
click at [555, 597] on span "not a match" at bounding box center [545, 599] width 97 height 22
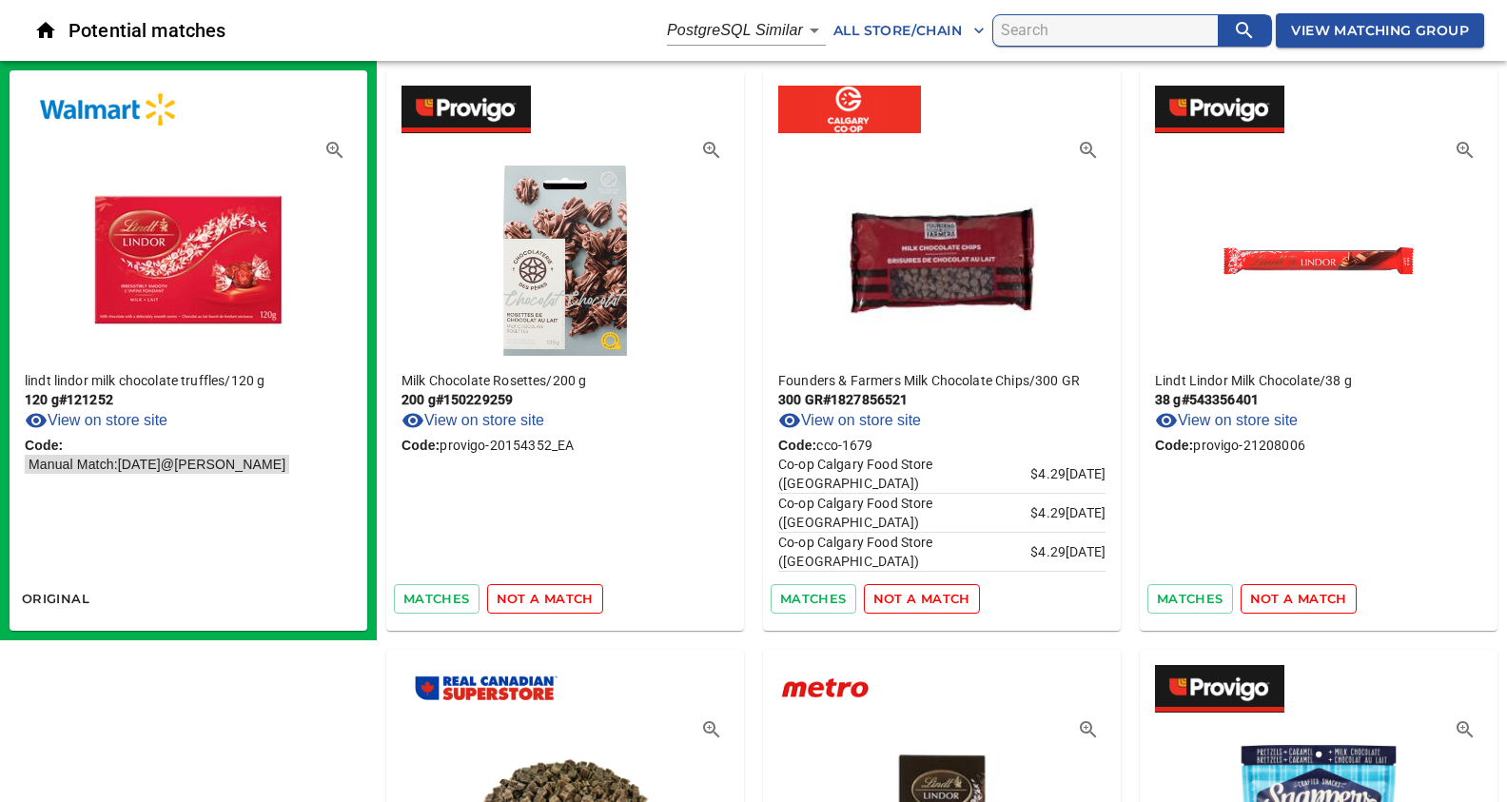
click at [555, 597] on span "not a match" at bounding box center [545, 599] width 97 height 22
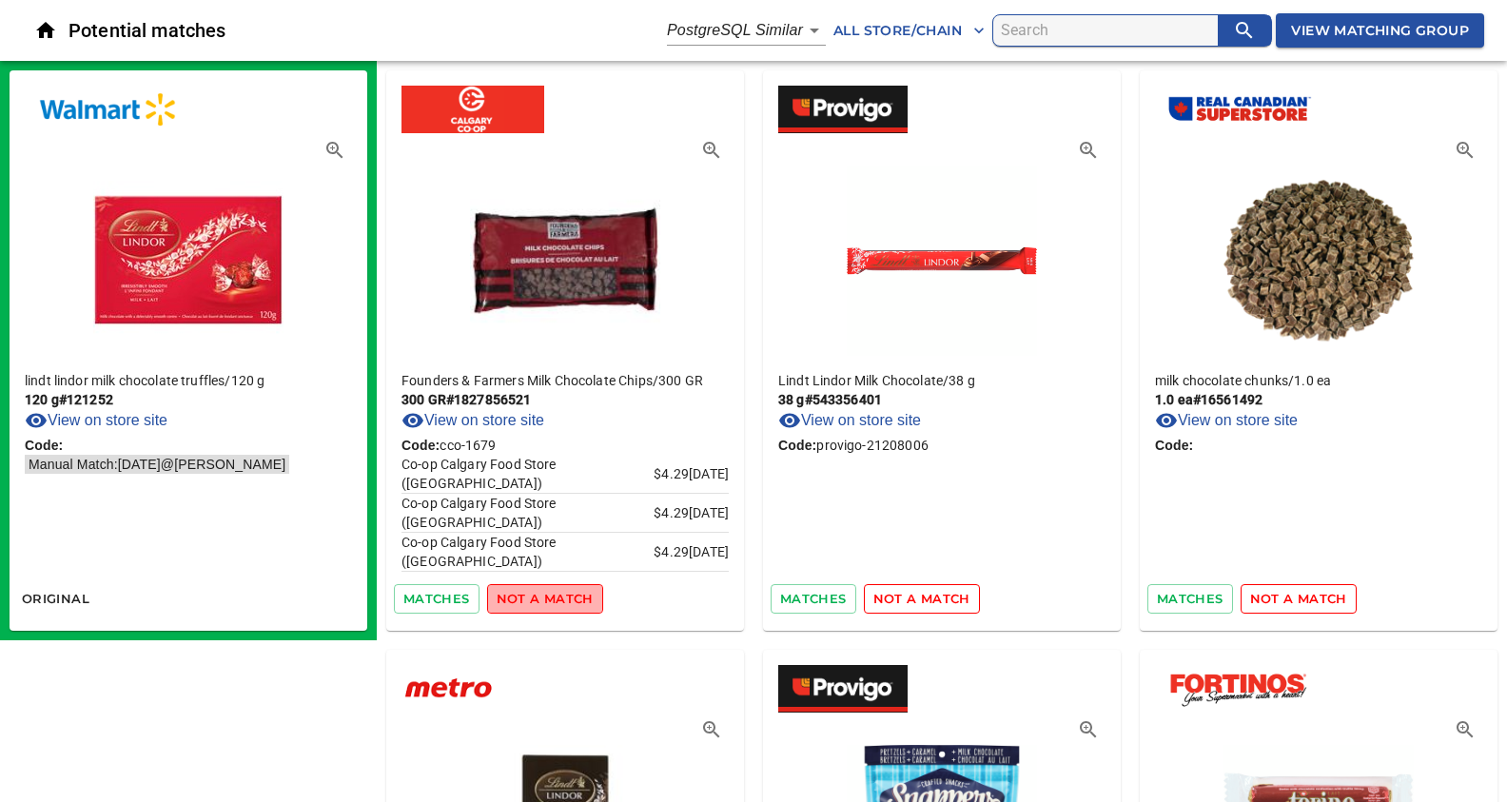
click at [555, 597] on span "not a match" at bounding box center [545, 599] width 97 height 22
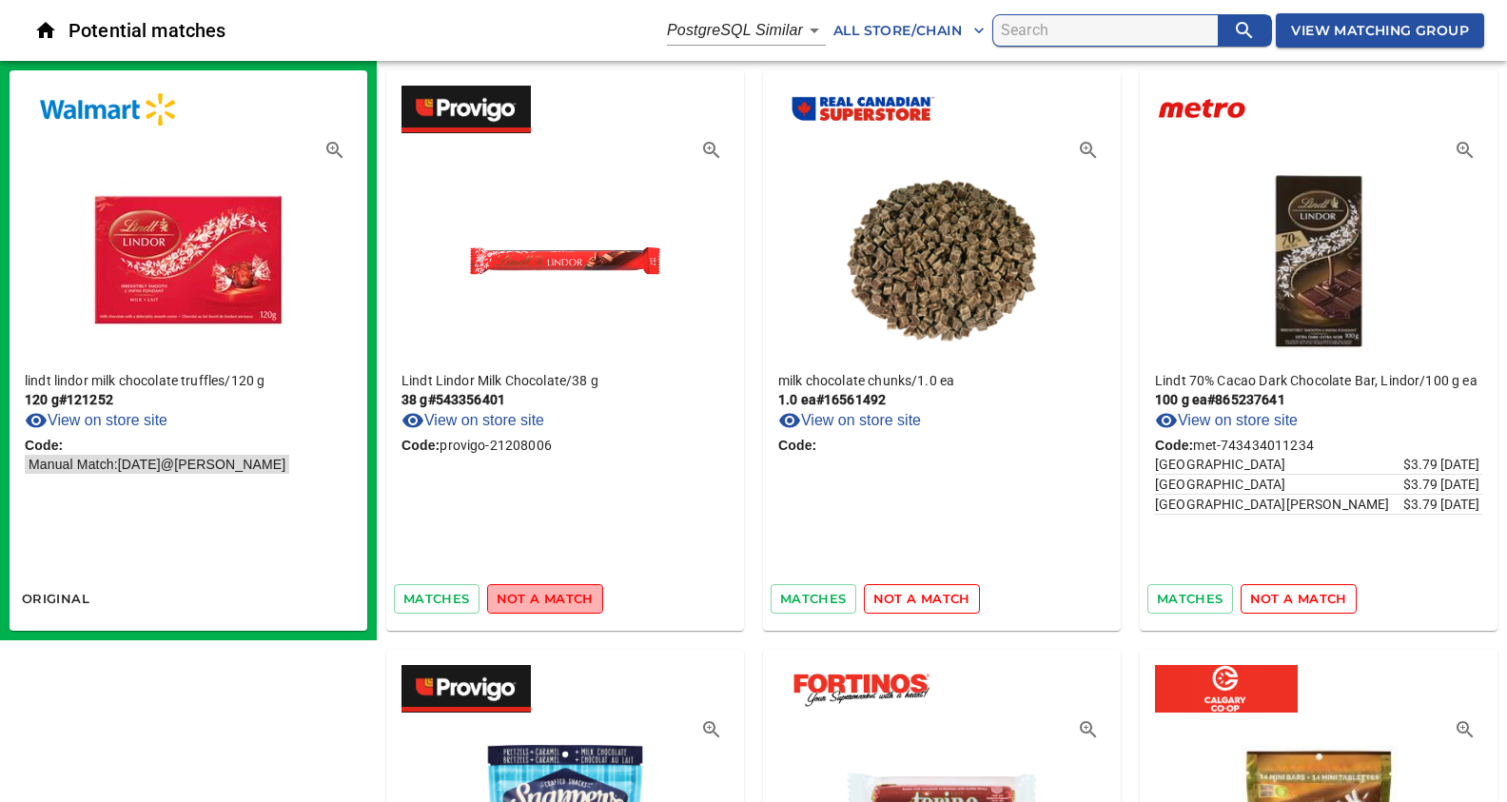
click at [555, 597] on span "not a match" at bounding box center [545, 599] width 97 height 22
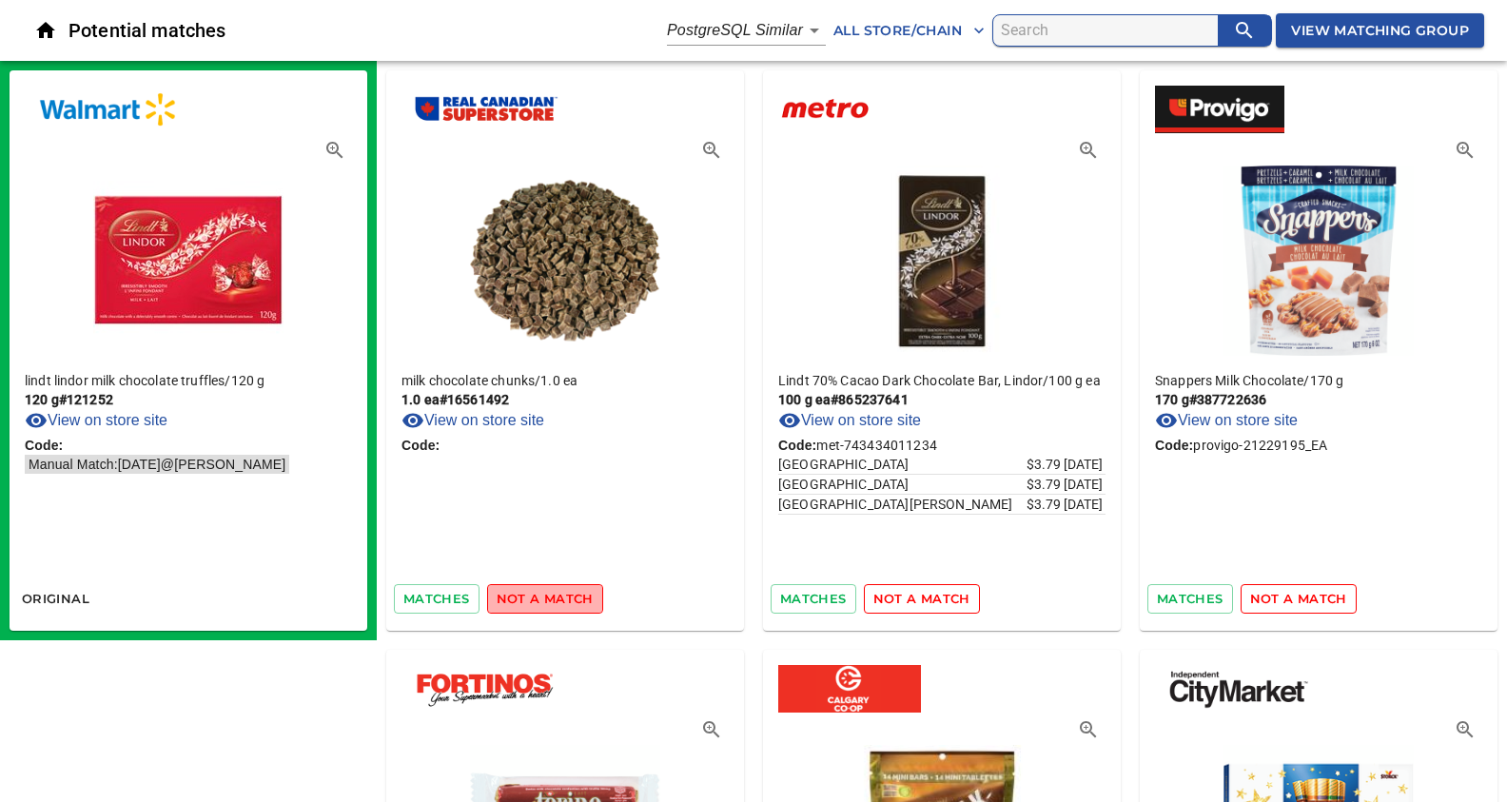
click at [555, 597] on span "not a match" at bounding box center [545, 599] width 97 height 22
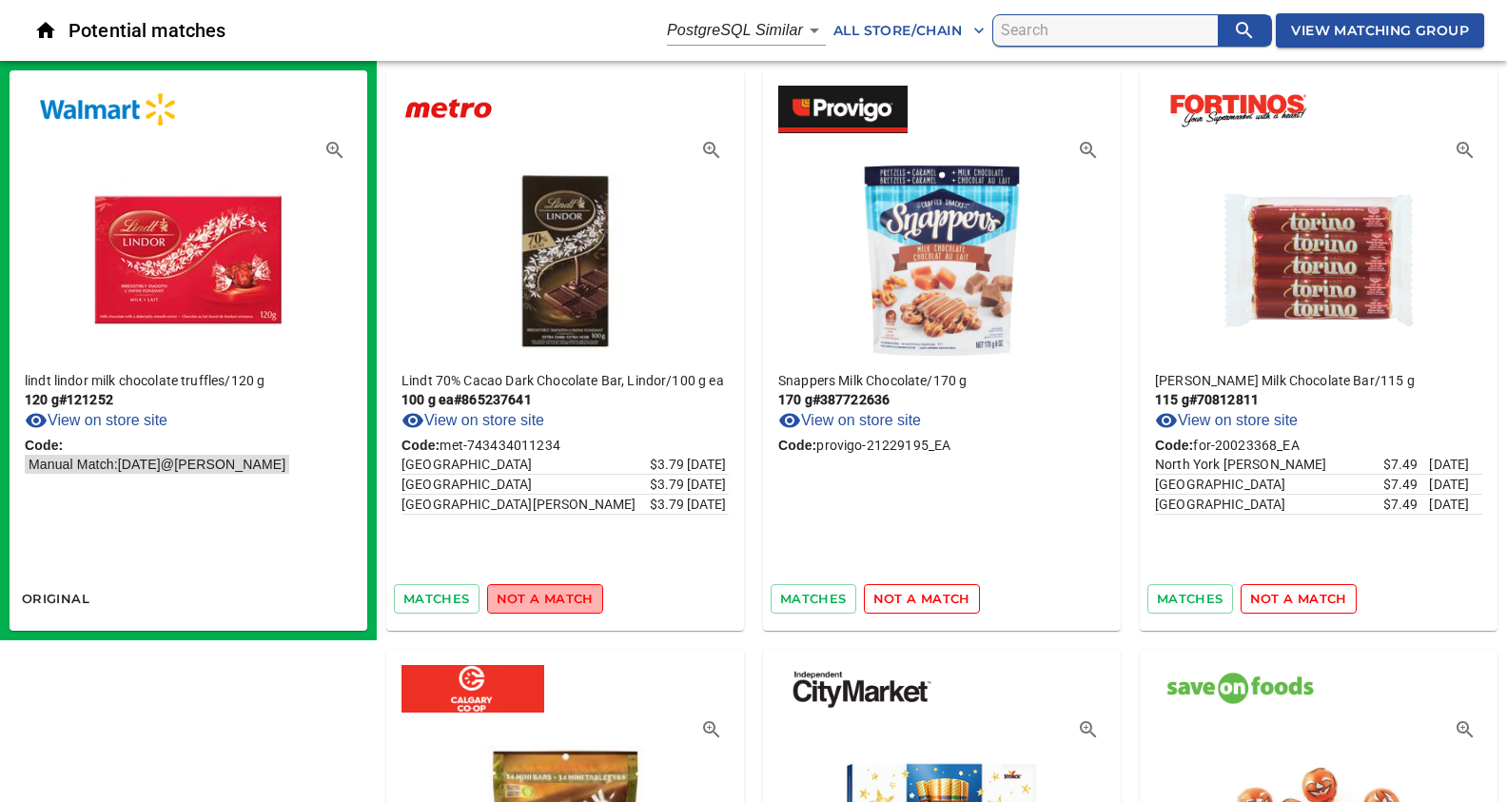
click at [555, 597] on span "not a match" at bounding box center [545, 599] width 97 height 22
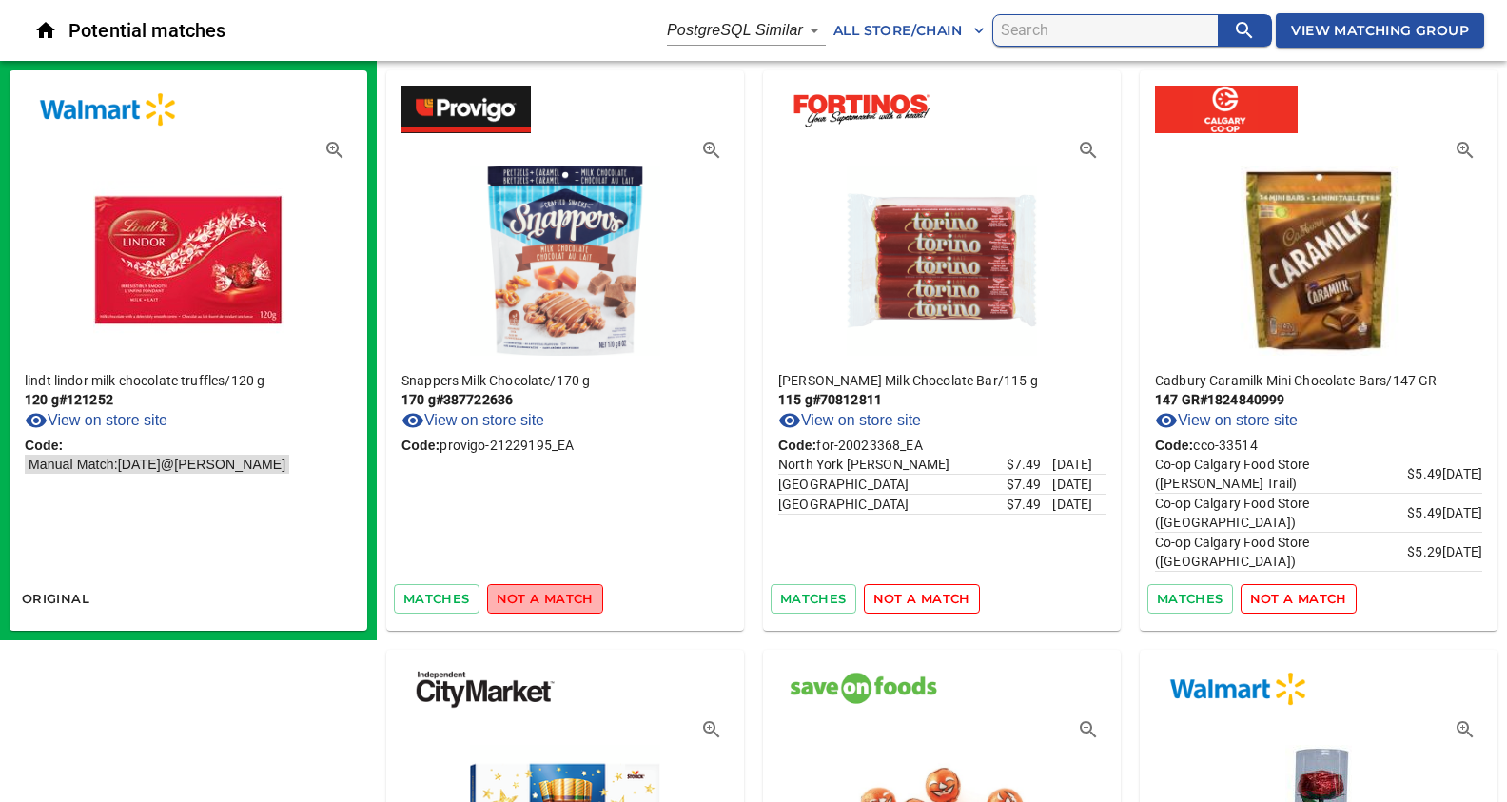
click at [555, 597] on span "not a match" at bounding box center [545, 599] width 97 height 22
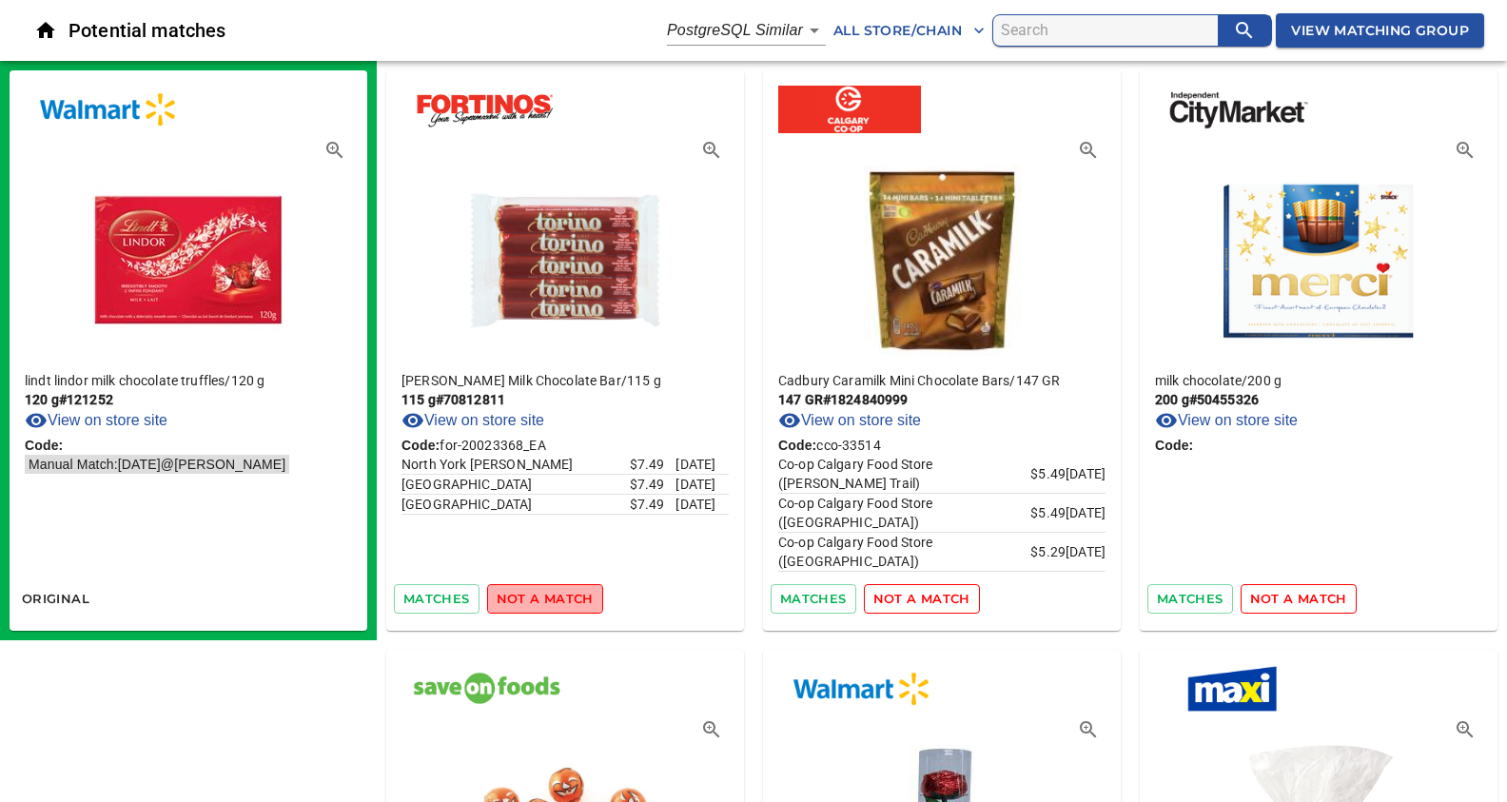
click at [555, 597] on span "not a match" at bounding box center [545, 599] width 97 height 22
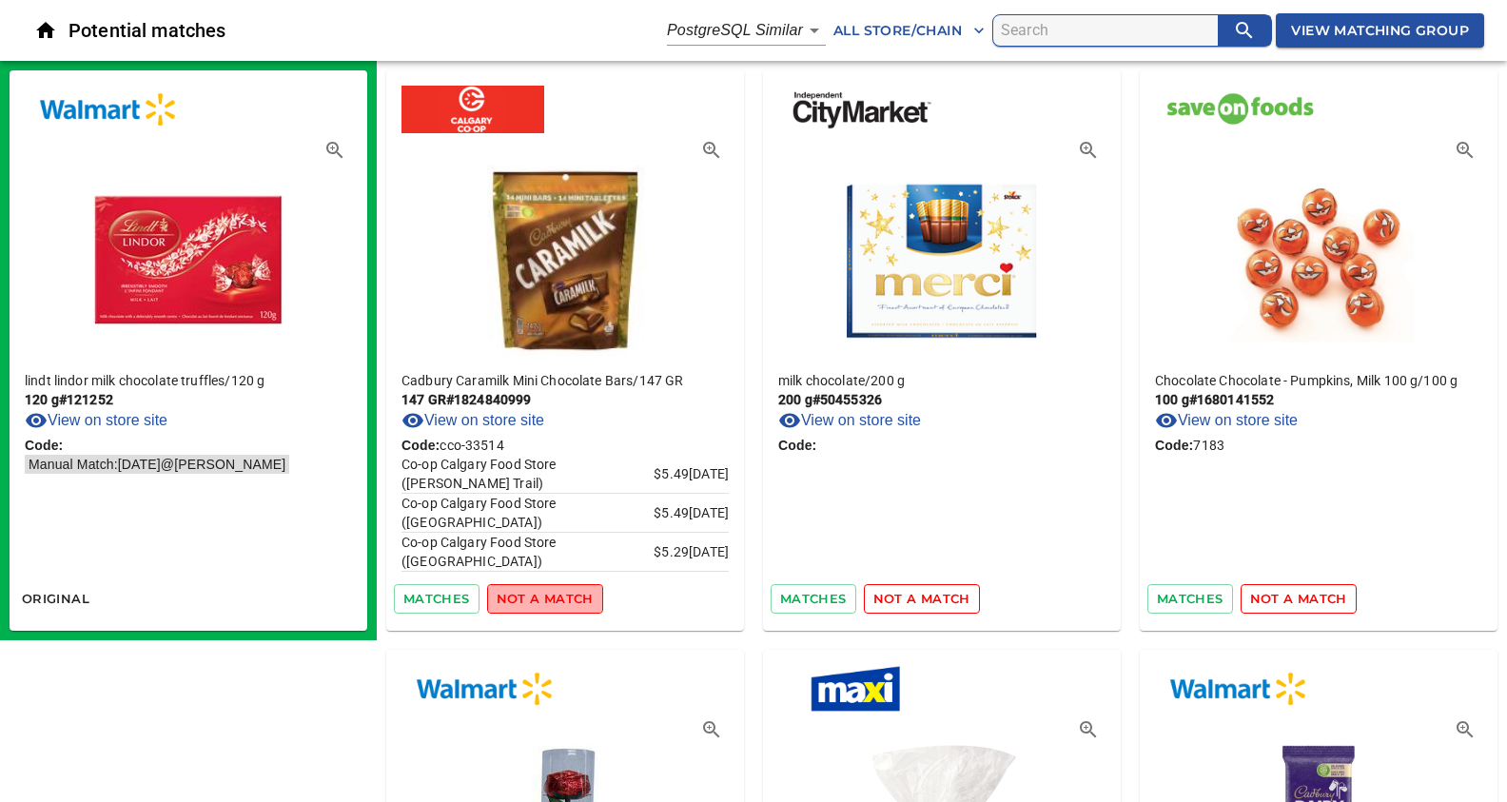
click at [555, 597] on span "not a match" at bounding box center [545, 599] width 97 height 22
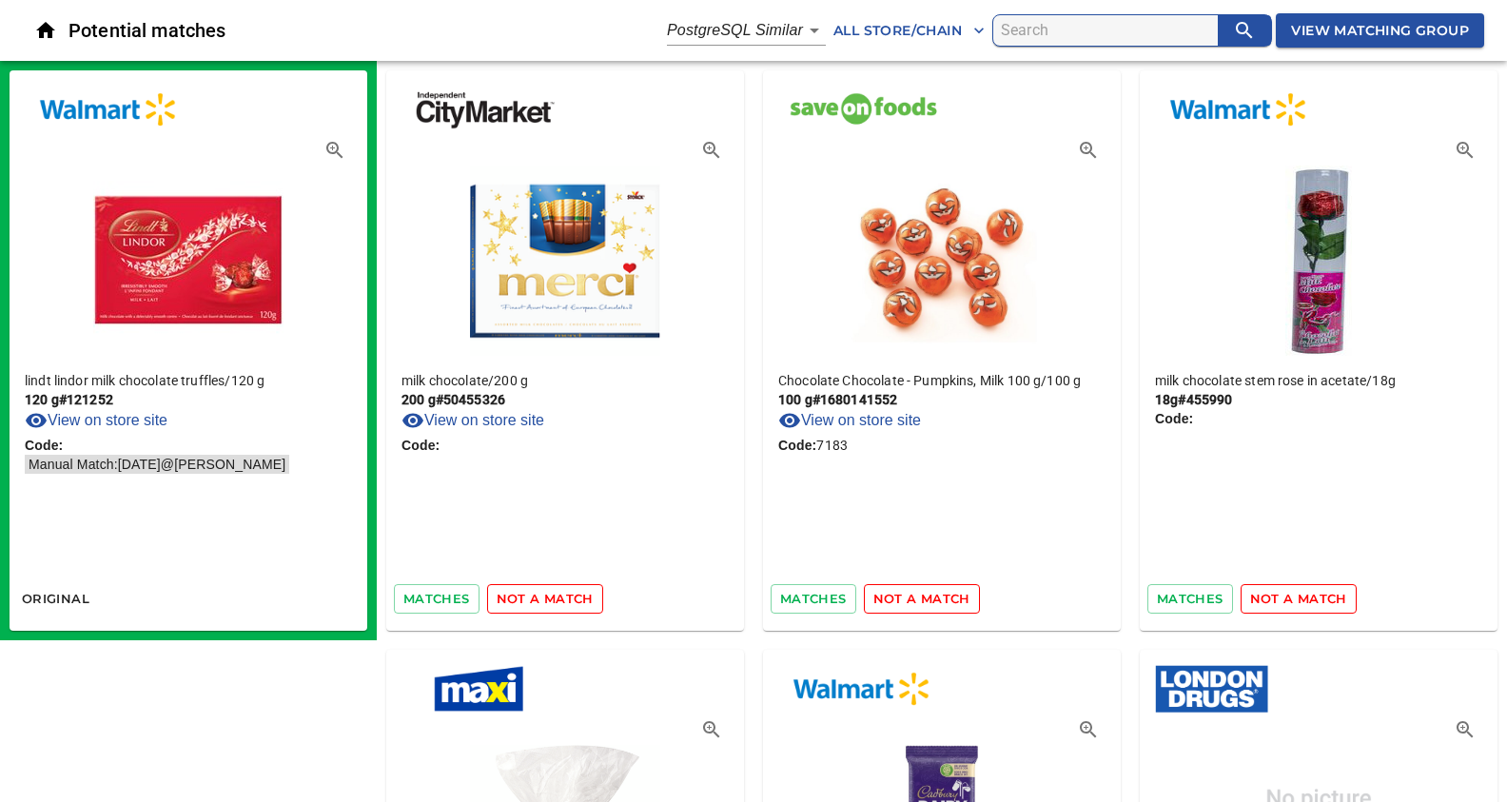
click at [555, 597] on span "not a match" at bounding box center [545, 599] width 97 height 22
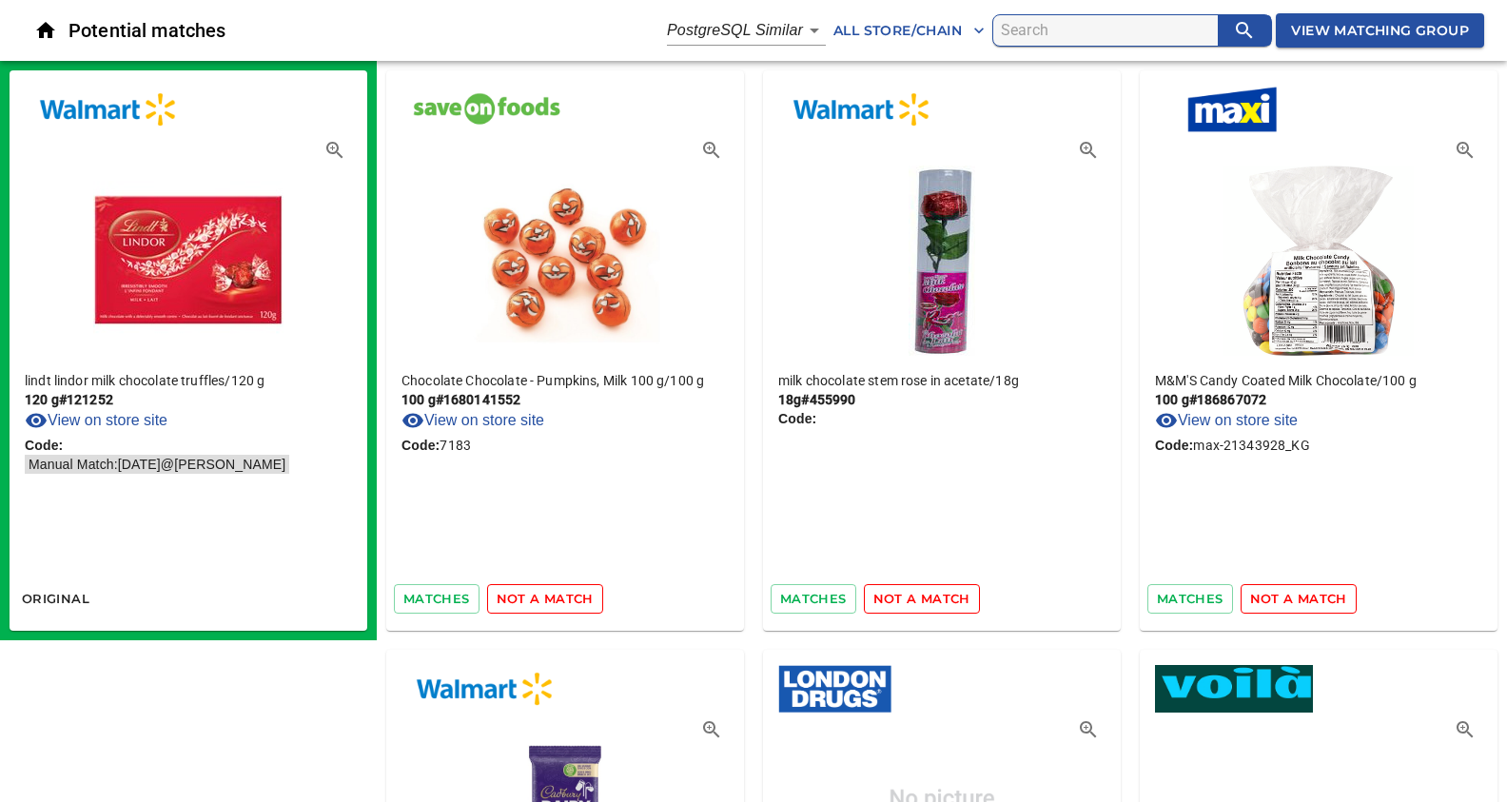
click at [555, 597] on span "not a match" at bounding box center [545, 599] width 97 height 22
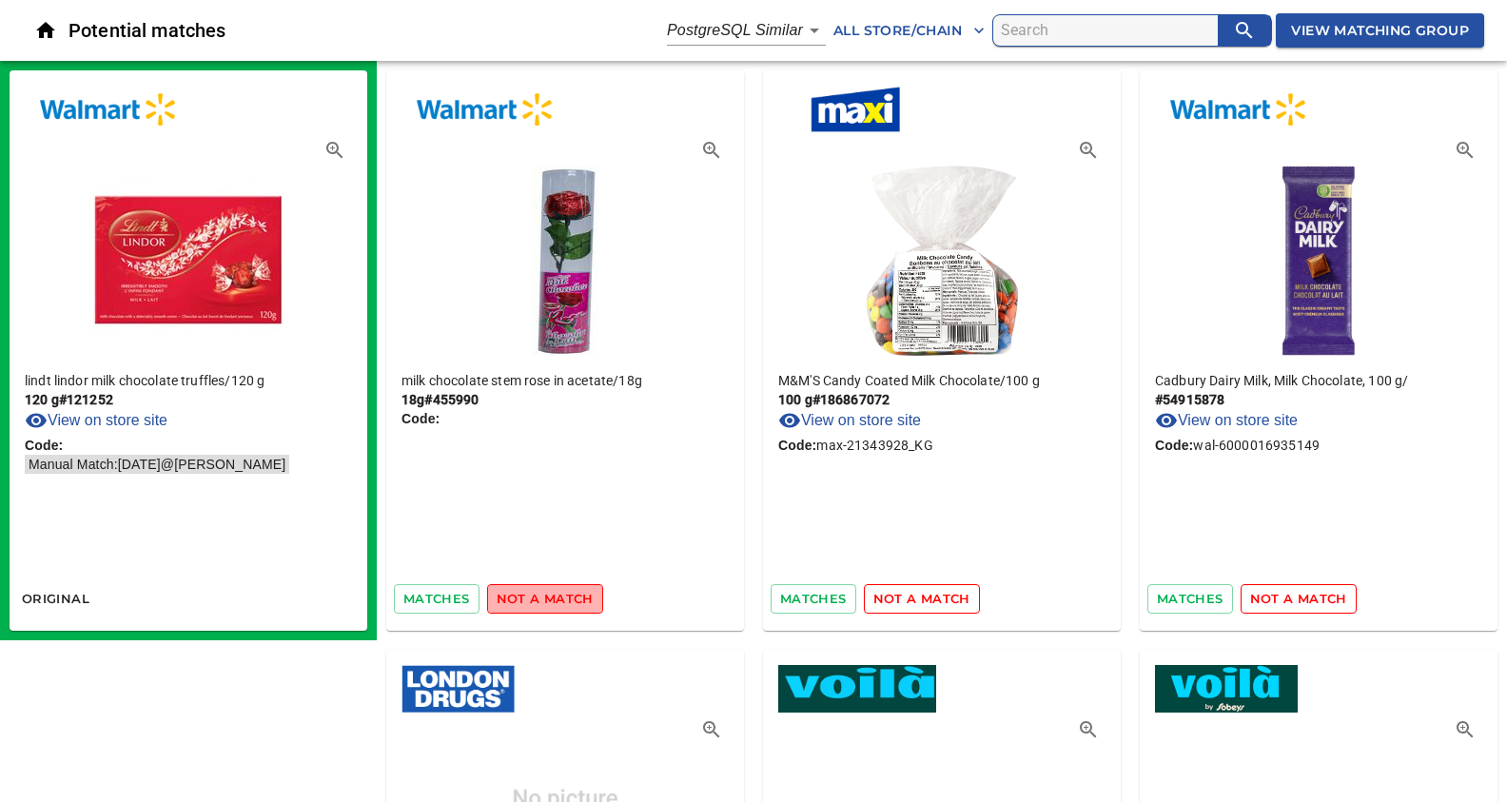
click at [555, 597] on span "not a match" at bounding box center [545, 599] width 97 height 22
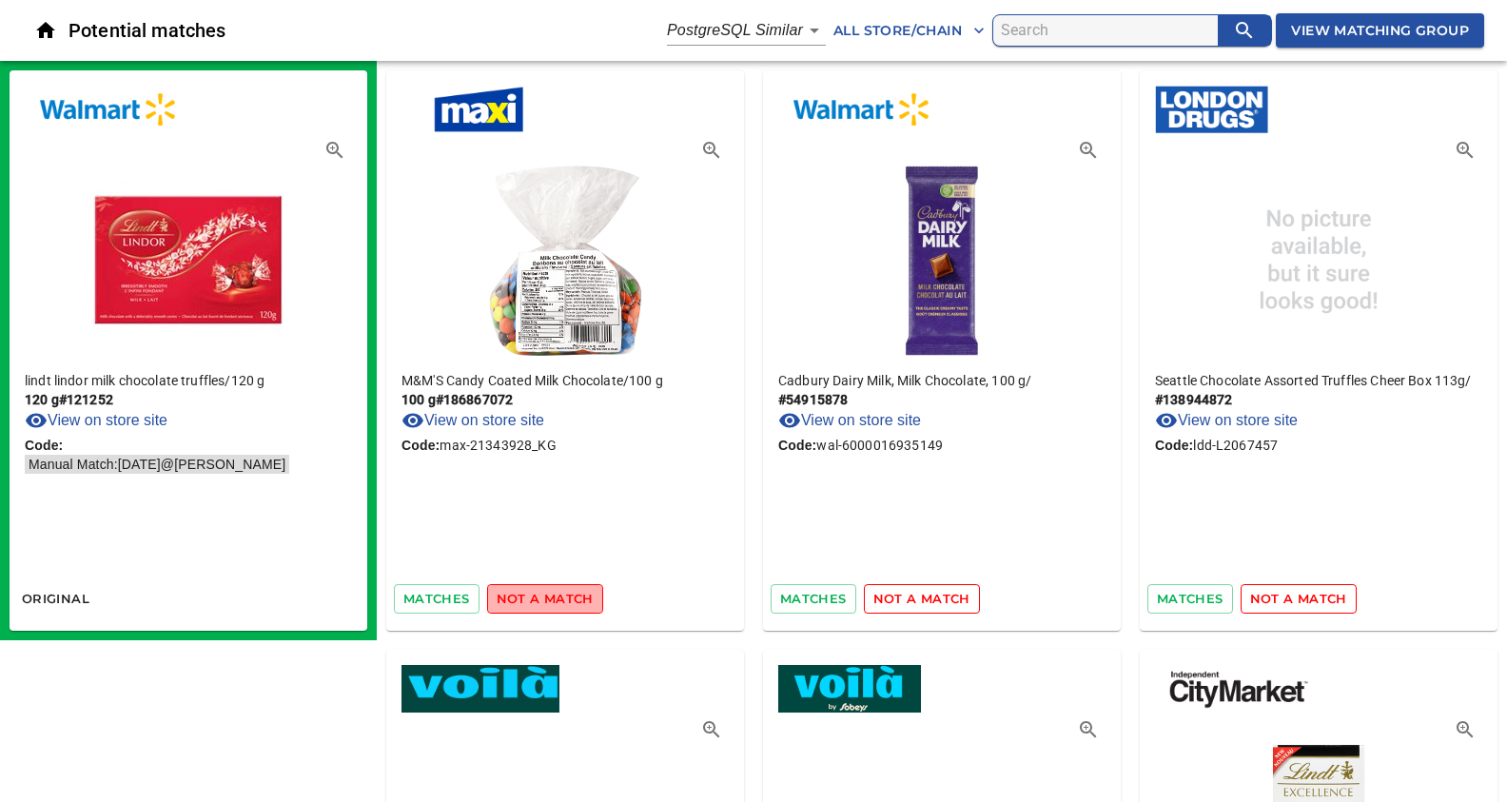
click at [555, 597] on span "not a match" at bounding box center [545, 599] width 97 height 22
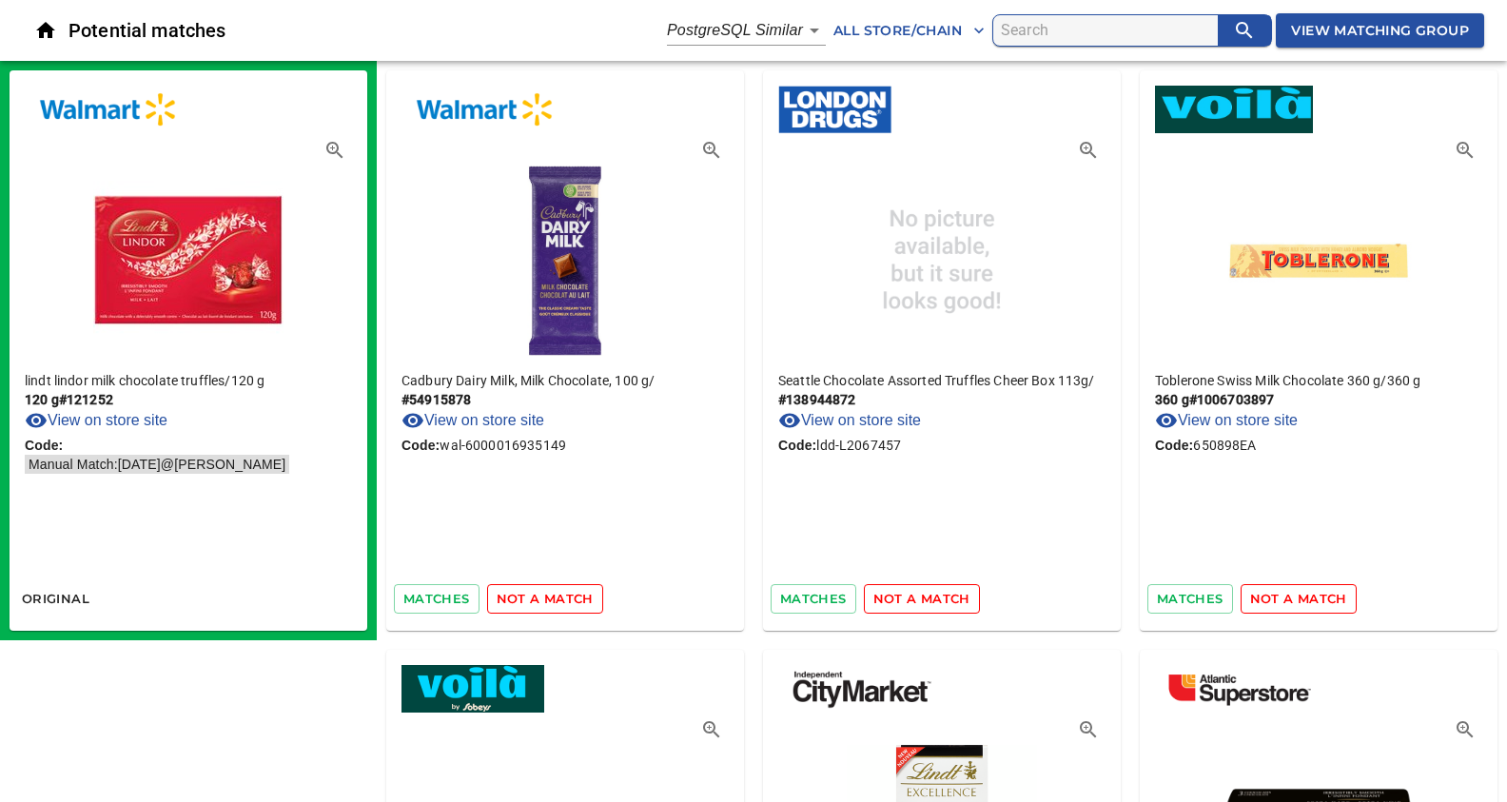
click at [555, 597] on span "not a match" at bounding box center [545, 599] width 97 height 22
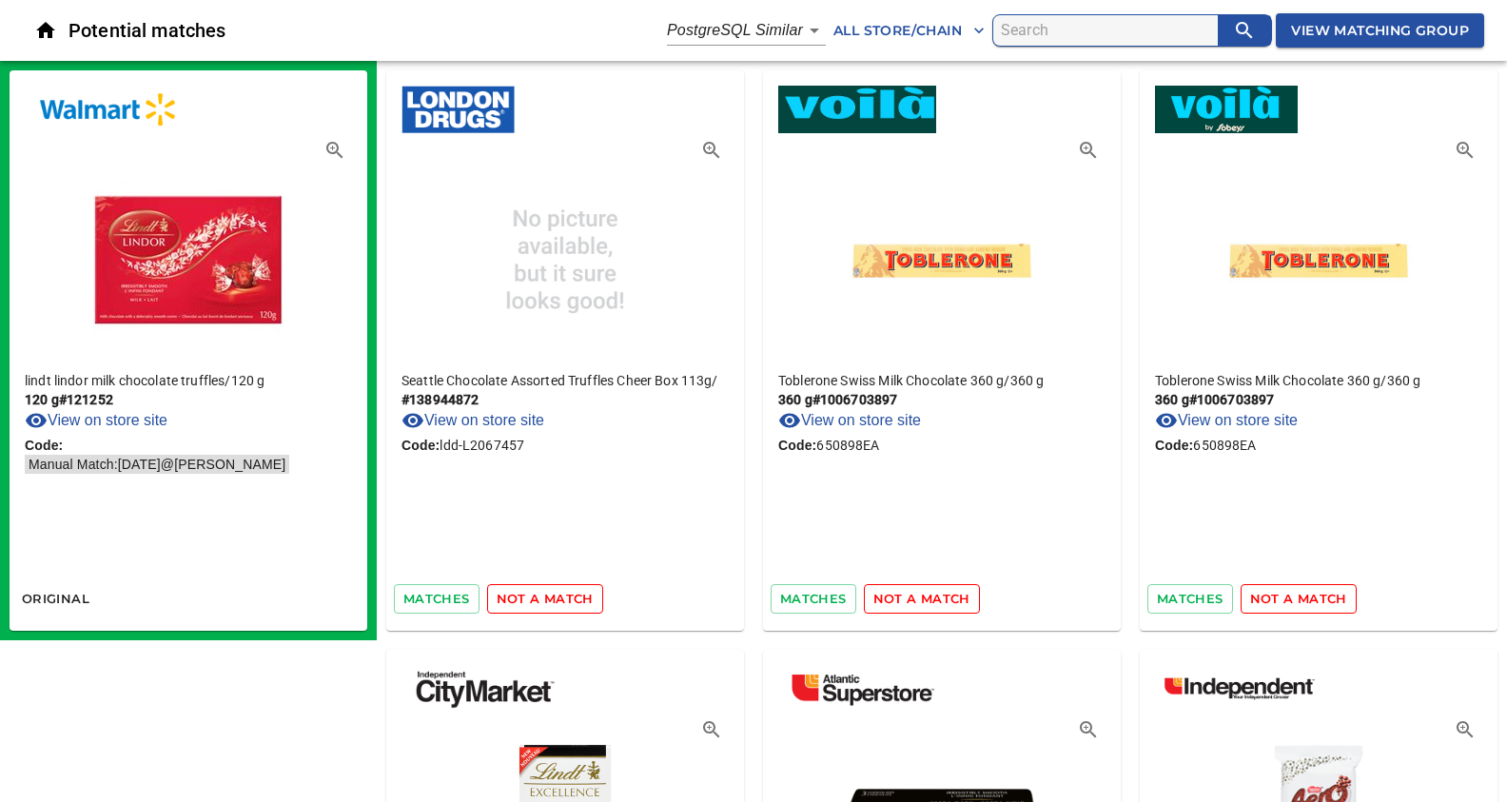
click at [548, 590] on span "not a match" at bounding box center [545, 599] width 97 height 22
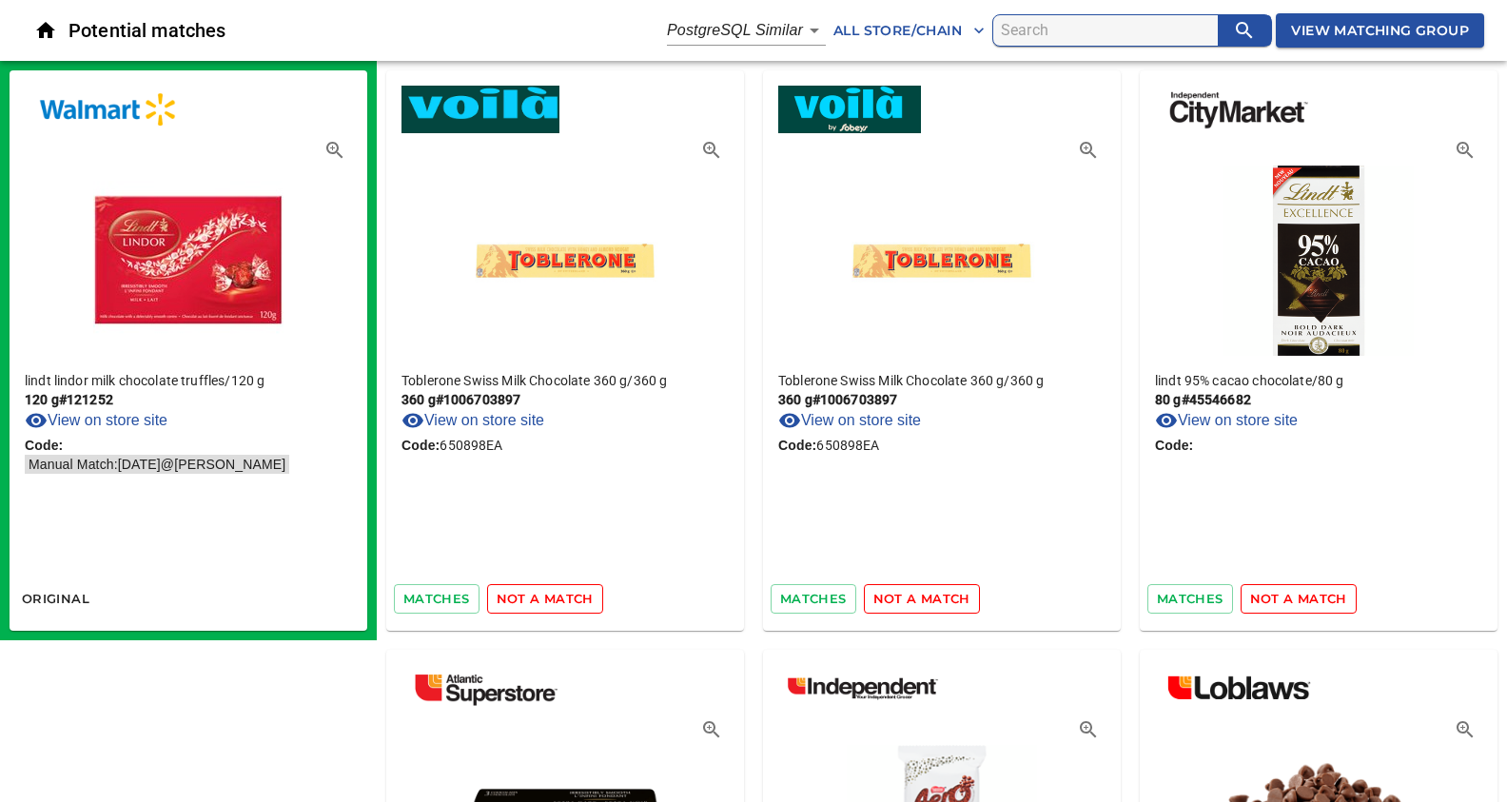
click at [536, 598] on span "not a match" at bounding box center [545, 599] width 97 height 22
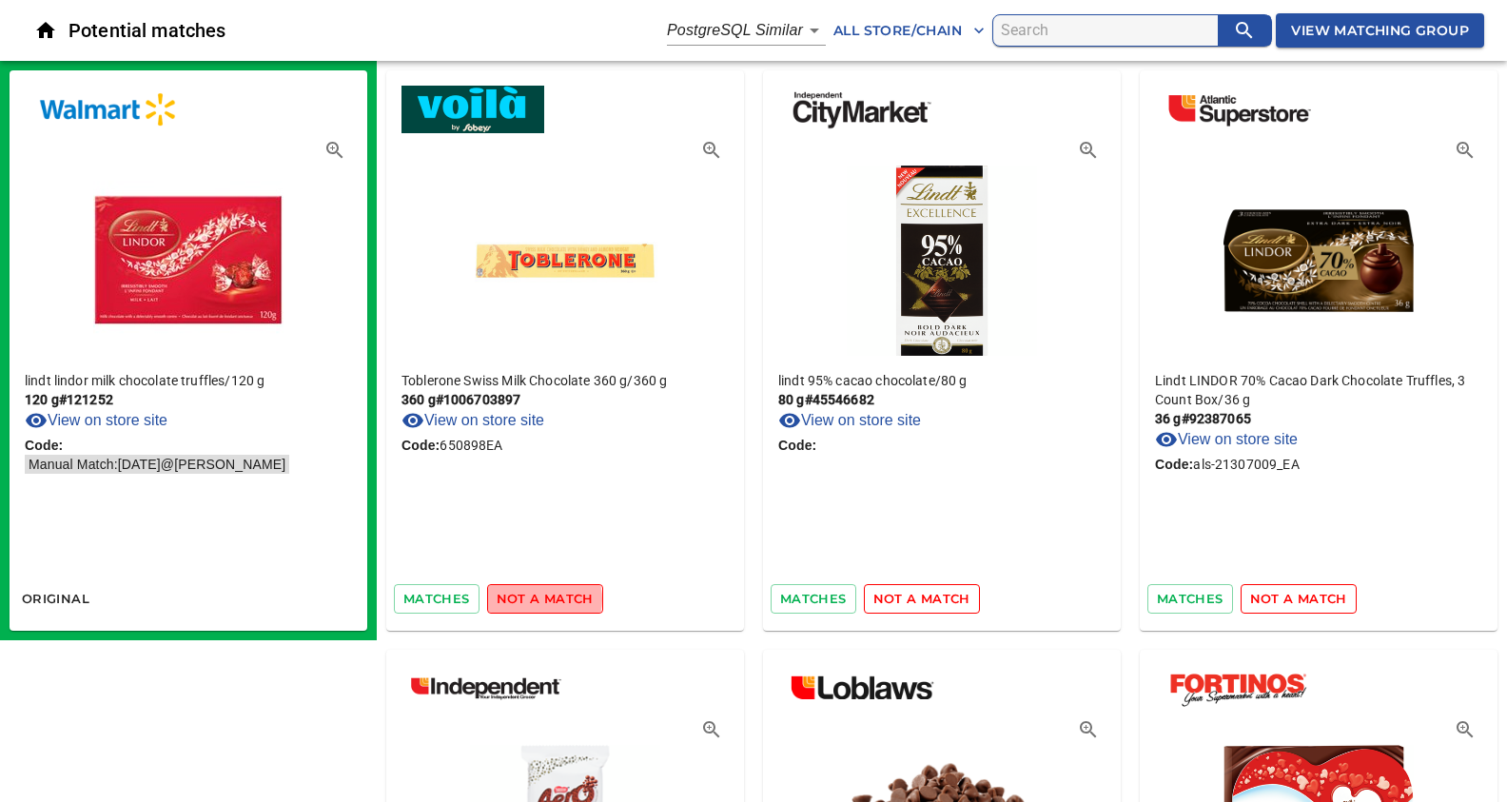
click at [536, 598] on span "not a match" at bounding box center [545, 599] width 97 height 22
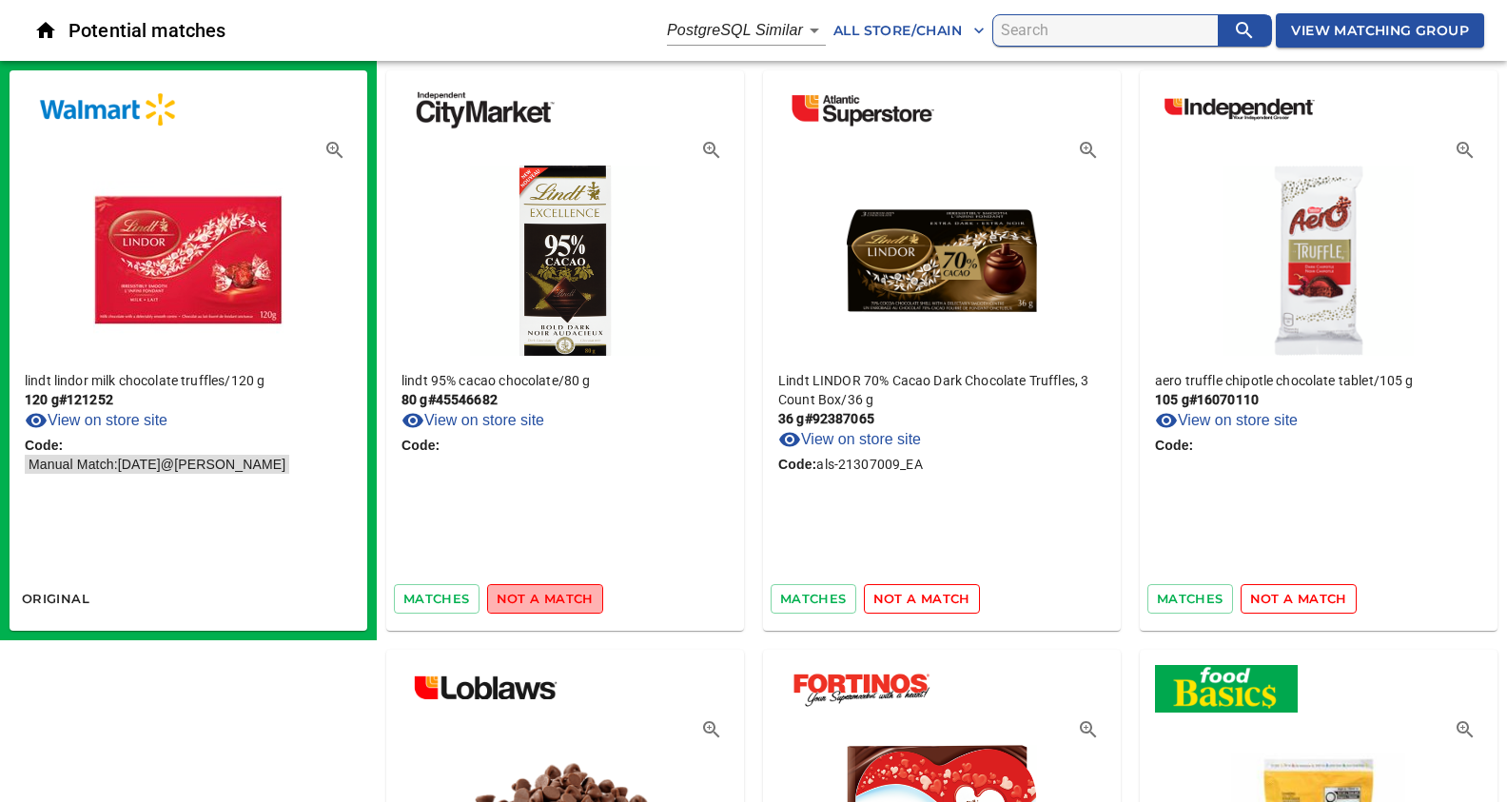
click at [568, 591] on span "not a match" at bounding box center [545, 599] width 97 height 22
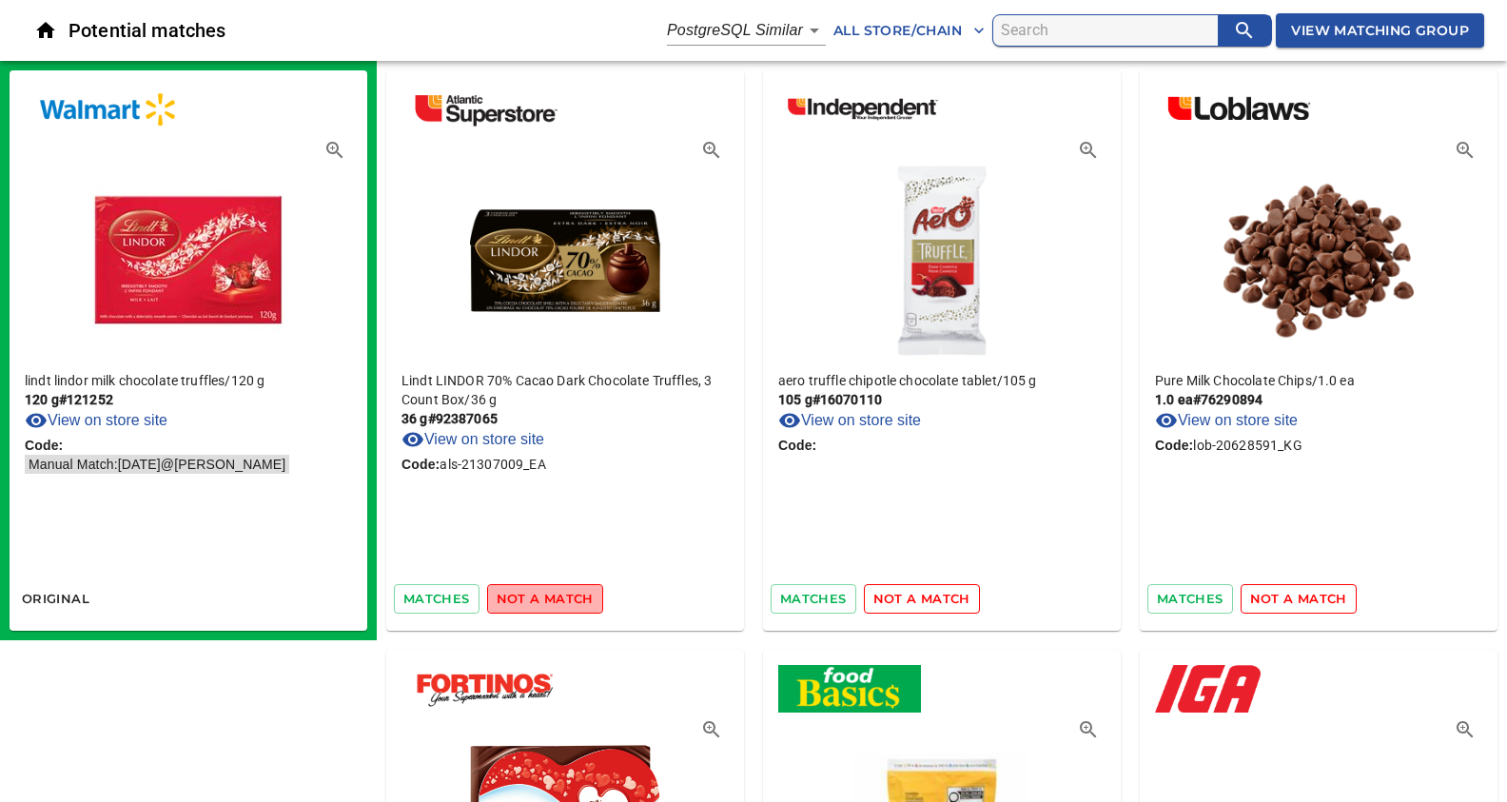
click at [562, 595] on span "not a match" at bounding box center [545, 599] width 97 height 22
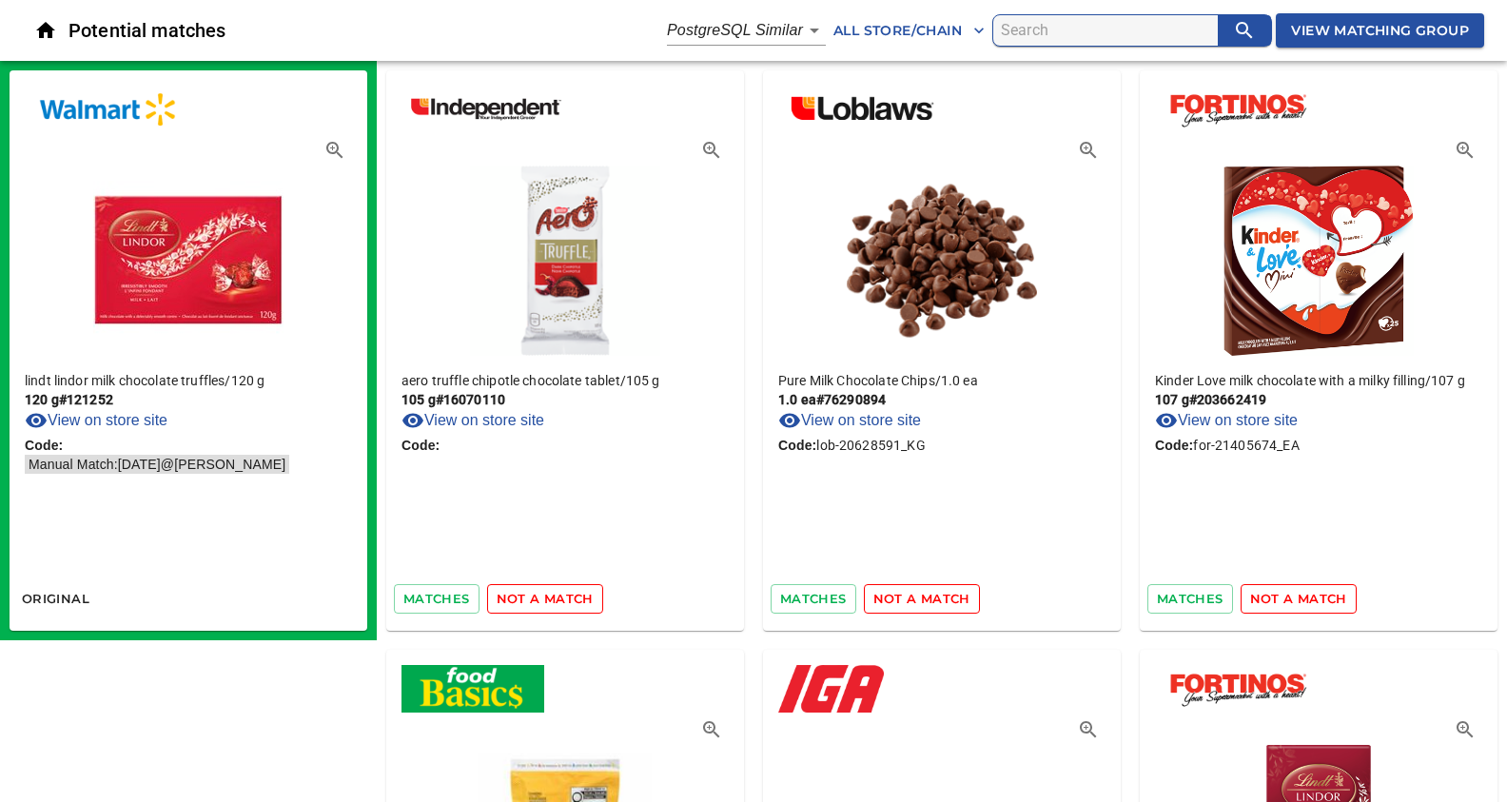
click at [562, 595] on span "not a match" at bounding box center [545, 599] width 97 height 22
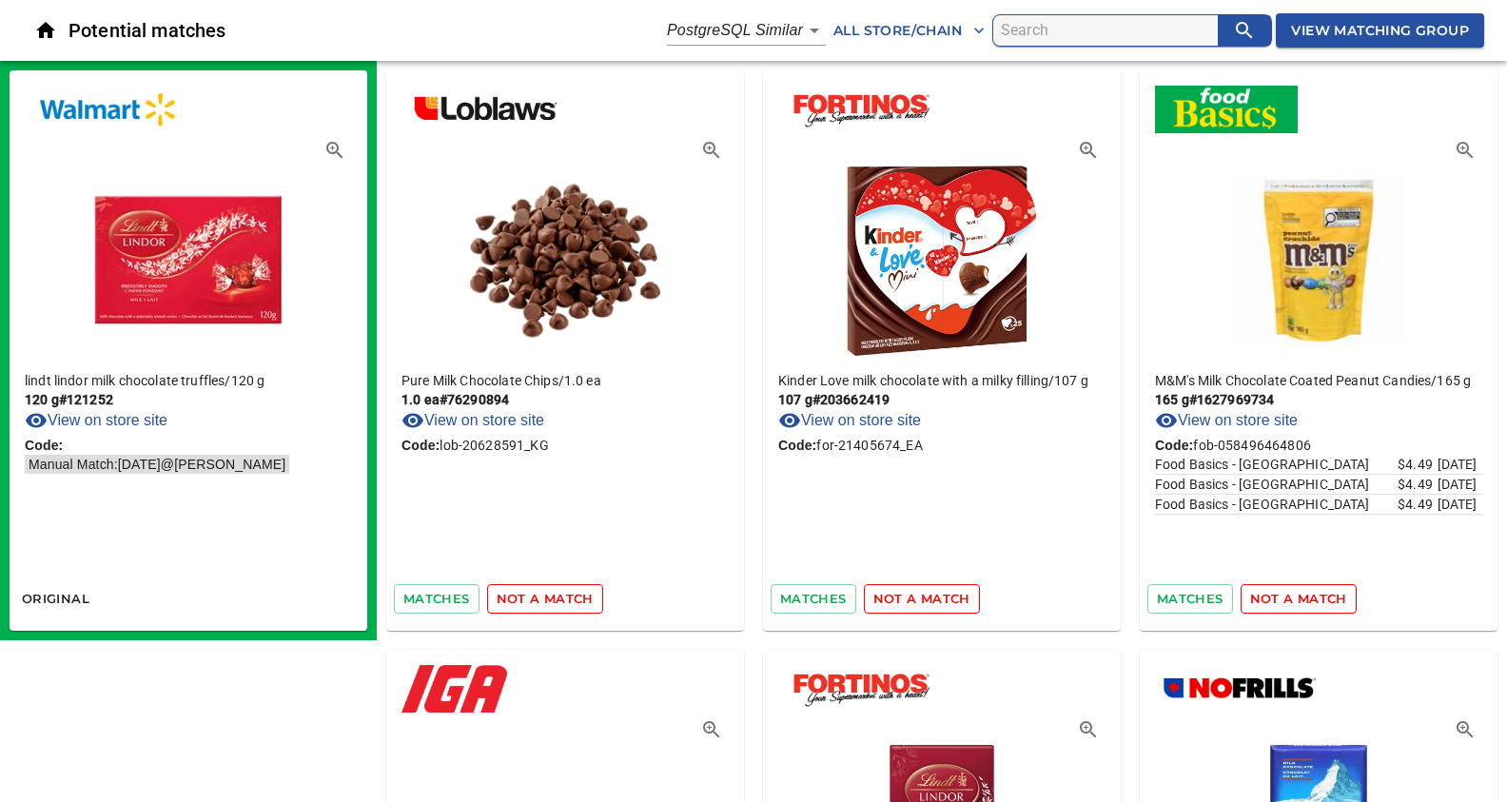
click at [562, 595] on span "not a match" at bounding box center [545, 599] width 97 height 22
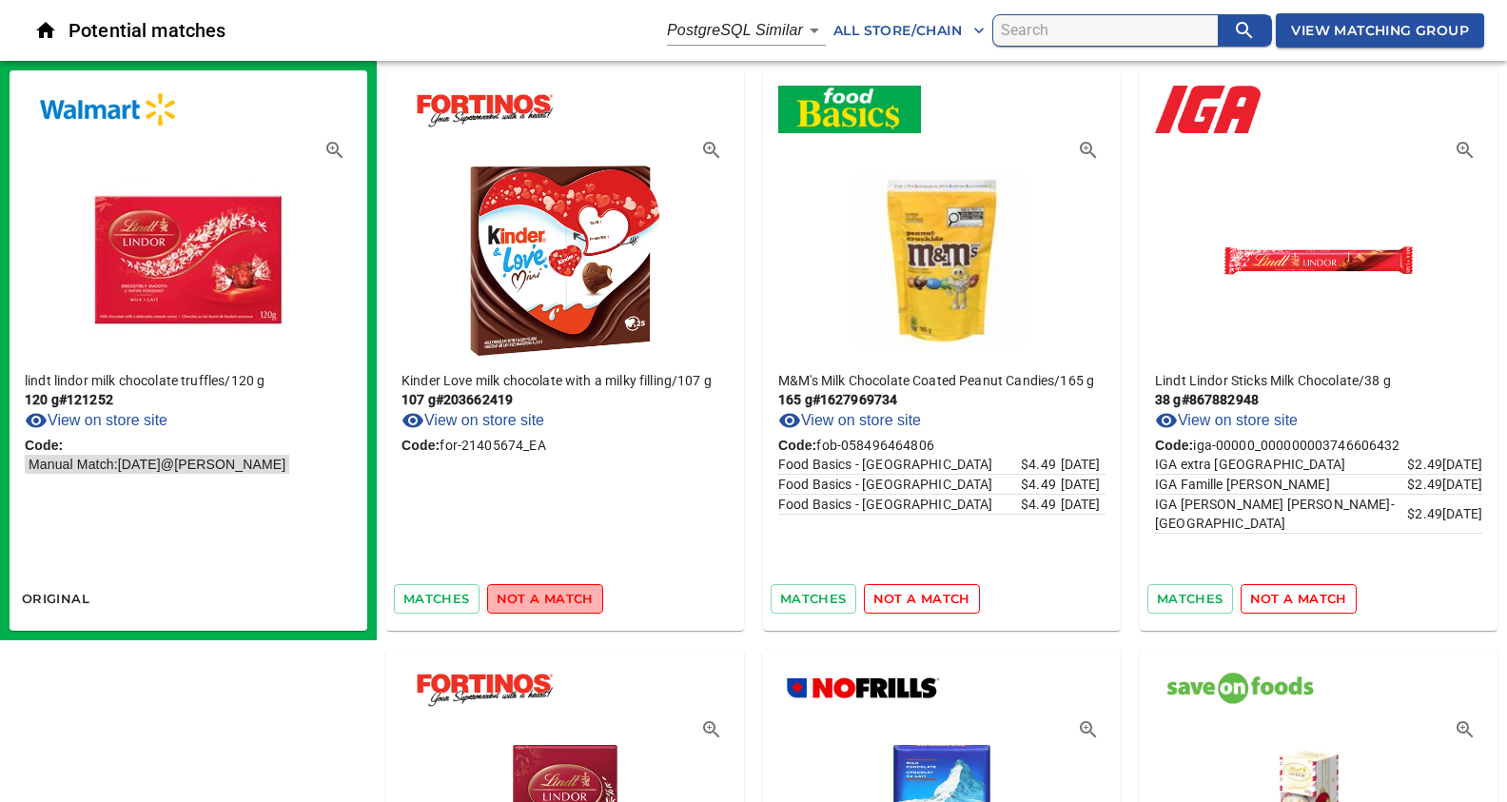
click at [562, 595] on span "not a match" at bounding box center [545, 599] width 97 height 22
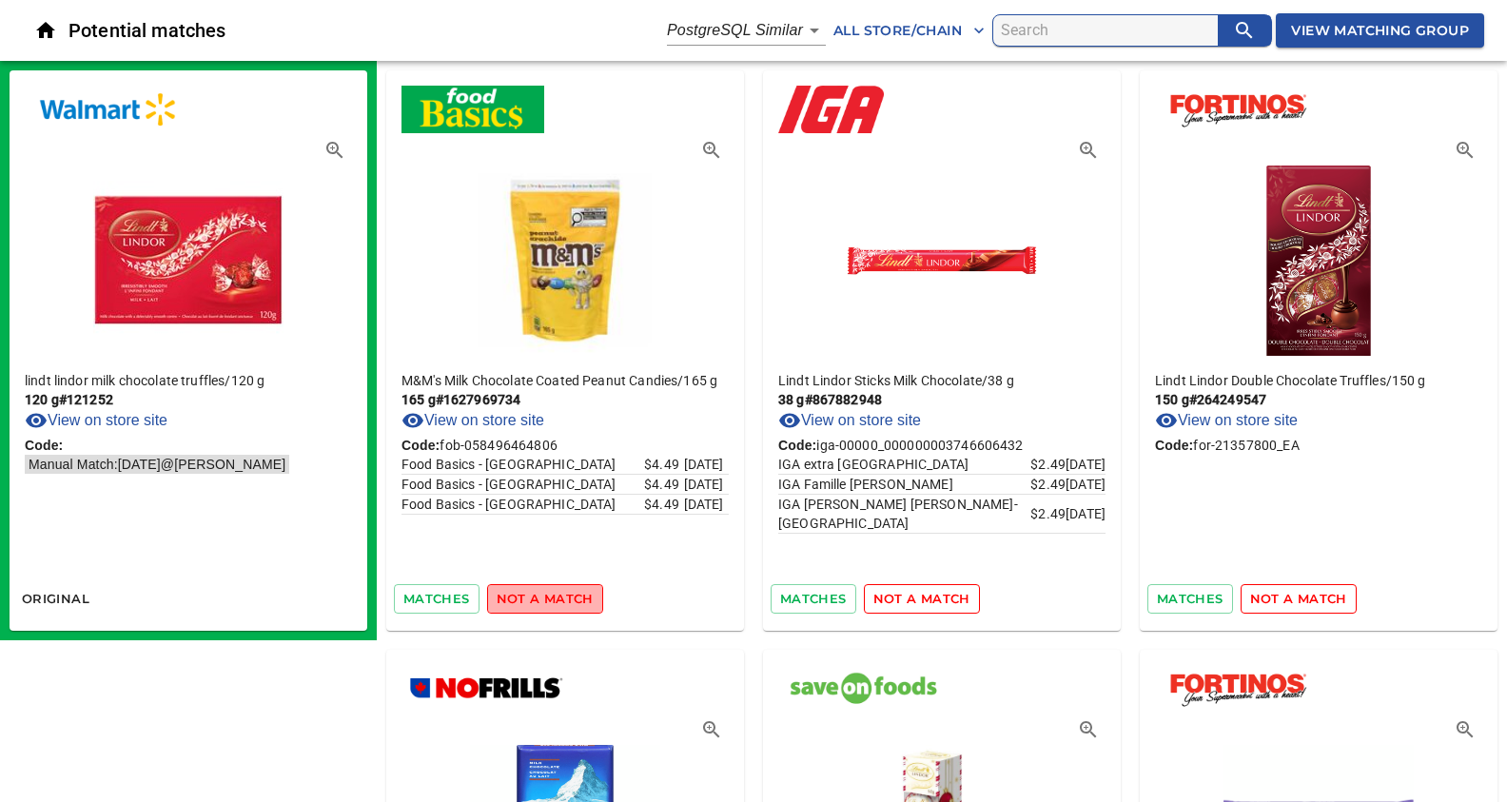
click at [562, 595] on span "not a match" at bounding box center [545, 599] width 97 height 22
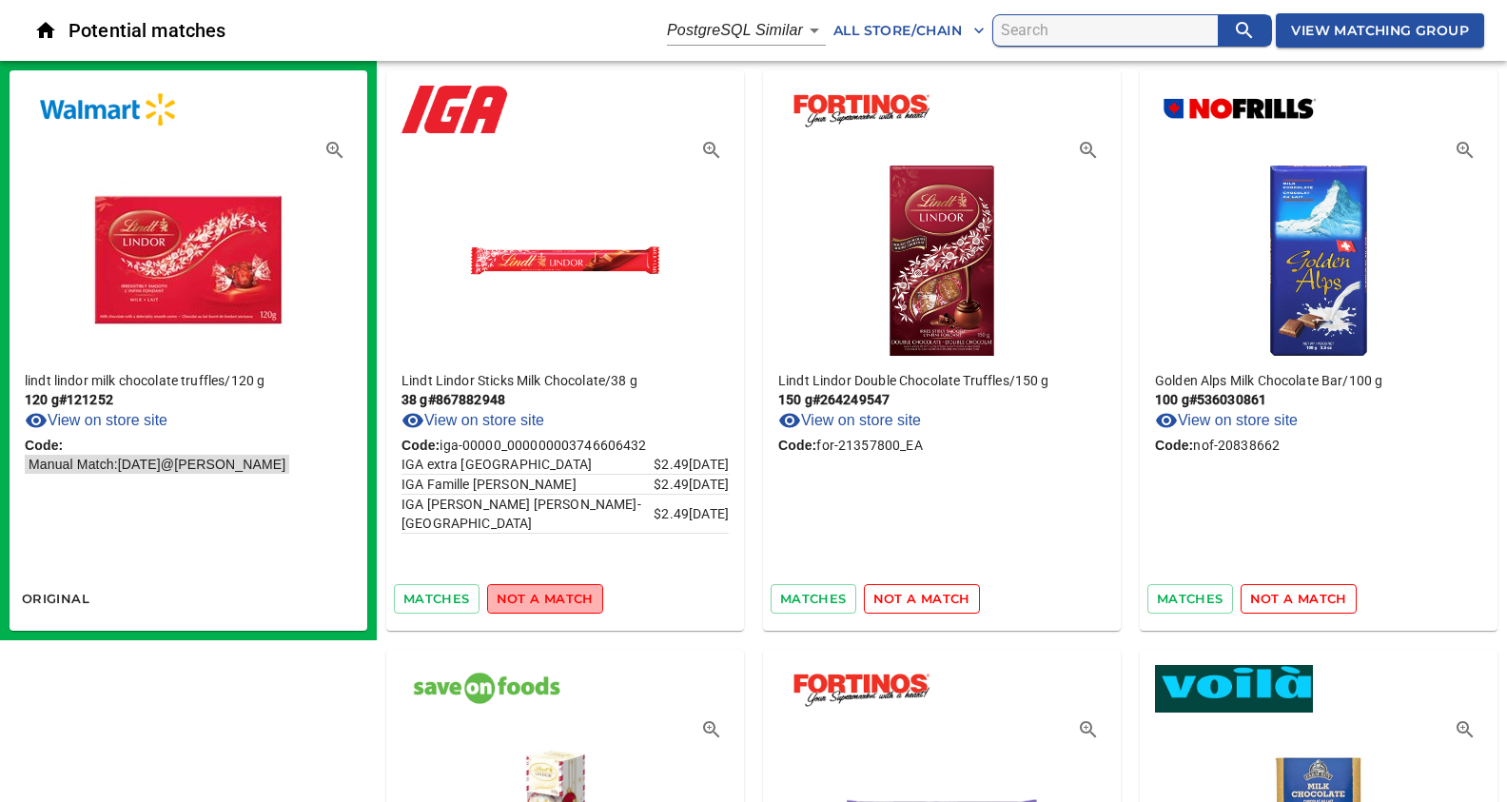
click at [562, 595] on span "not a match" at bounding box center [545, 599] width 97 height 22
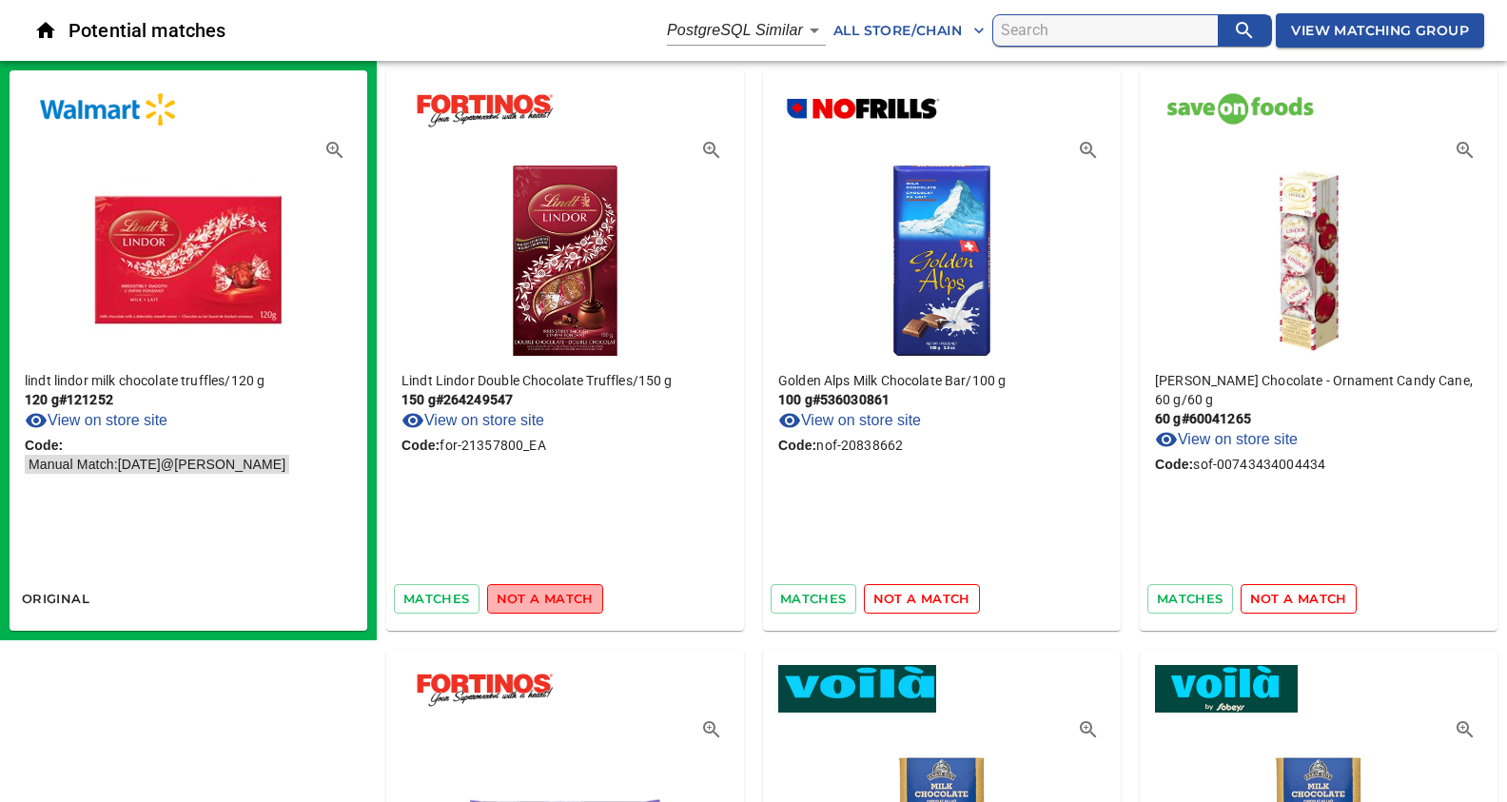
click at [562, 595] on span "not a match" at bounding box center [545, 599] width 97 height 22
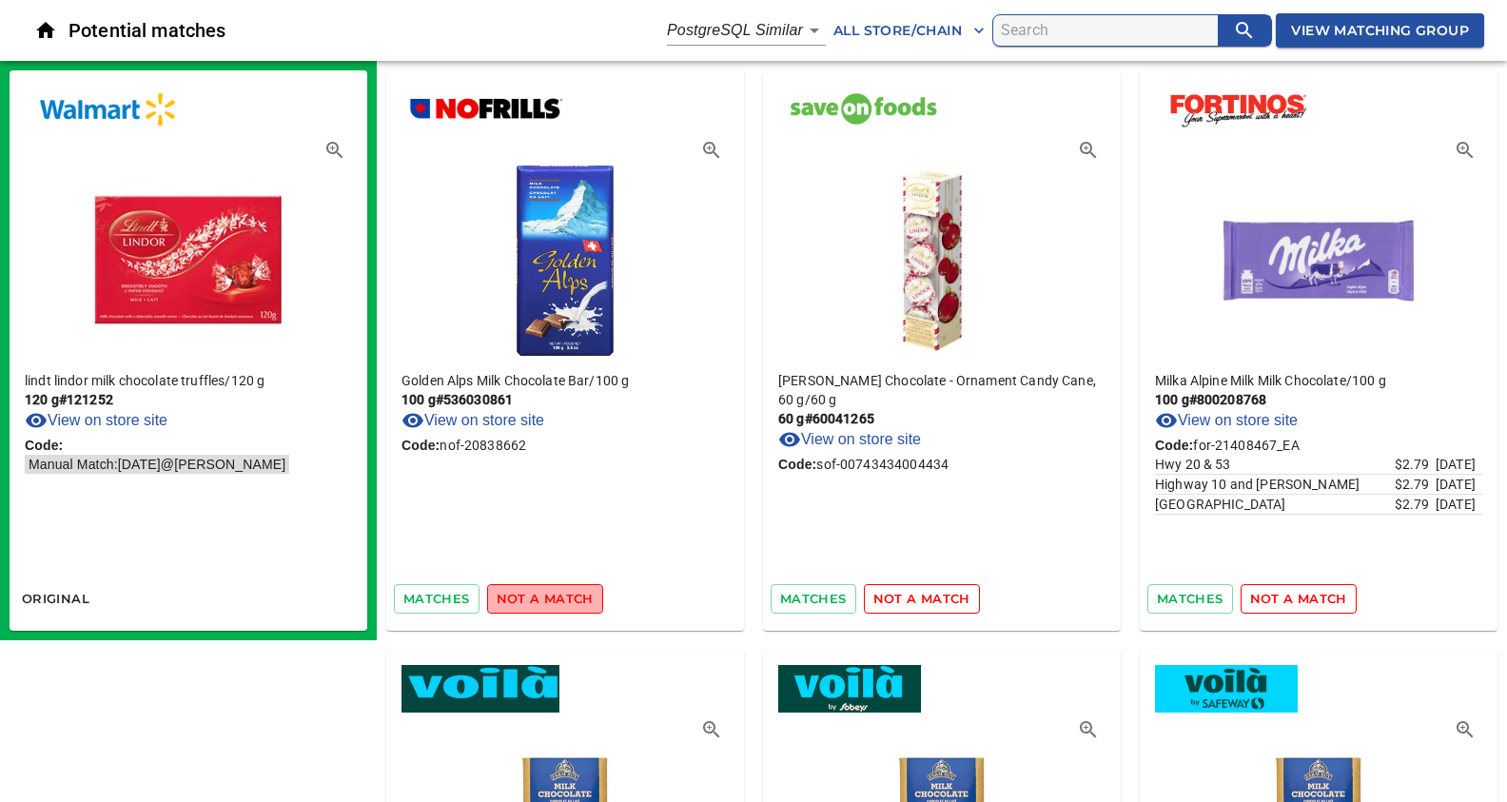
click at [562, 595] on span "not a match" at bounding box center [545, 599] width 97 height 22
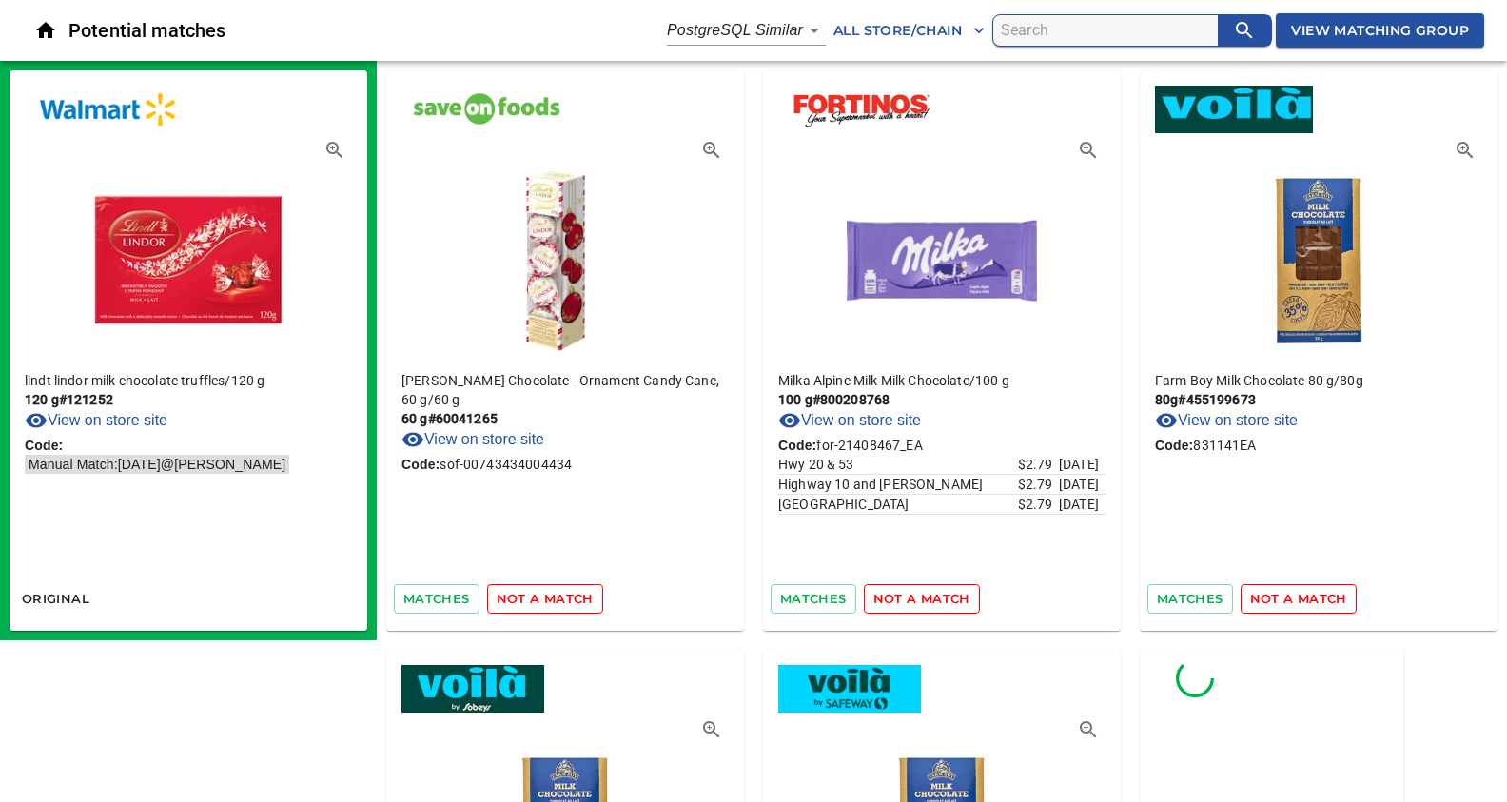
click at [562, 595] on span "not a match" at bounding box center [545, 599] width 97 height 22
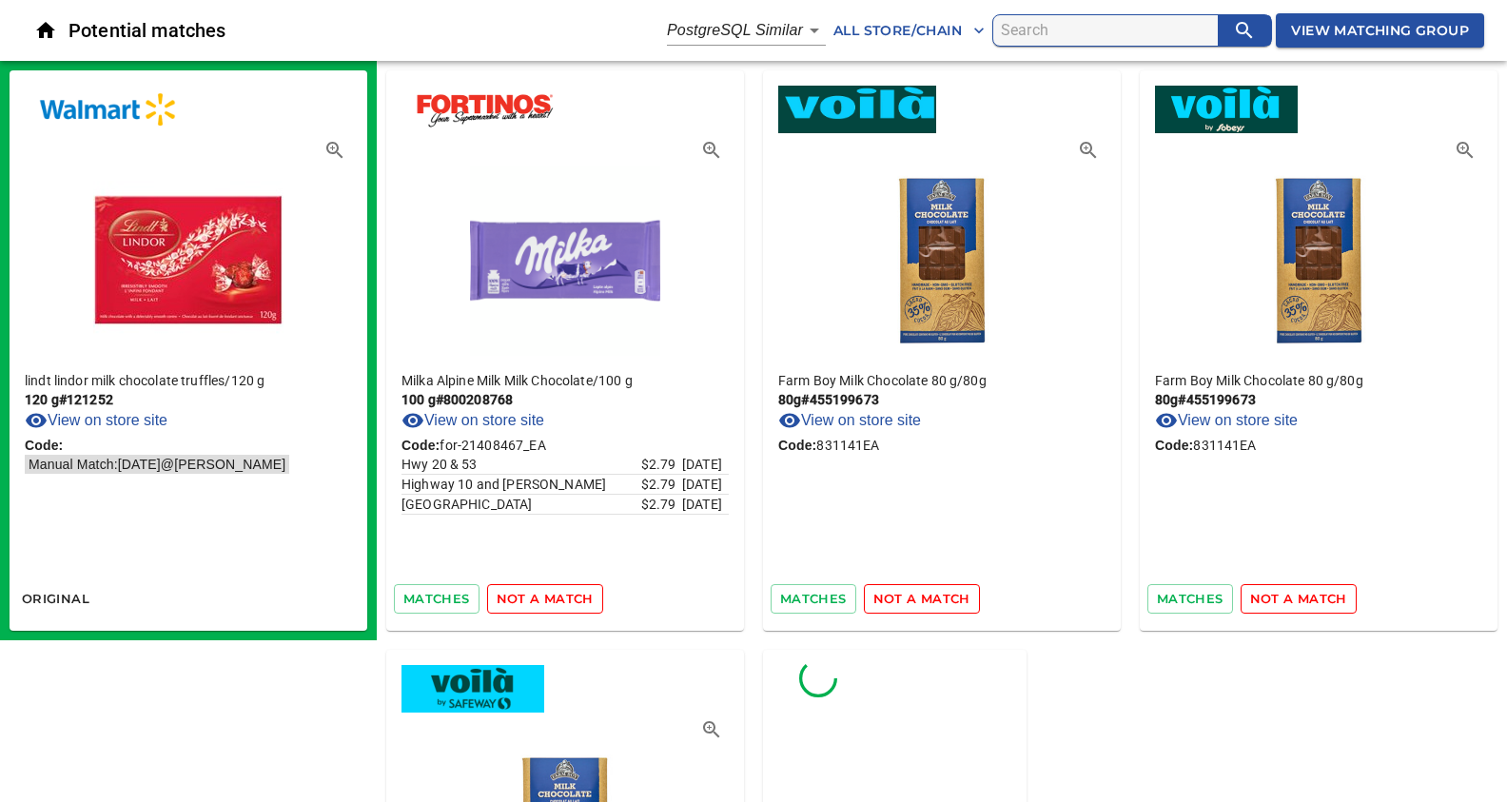
click at [562, 595] on span "not a match" at bounding box center [545, 599] width 97 height 22
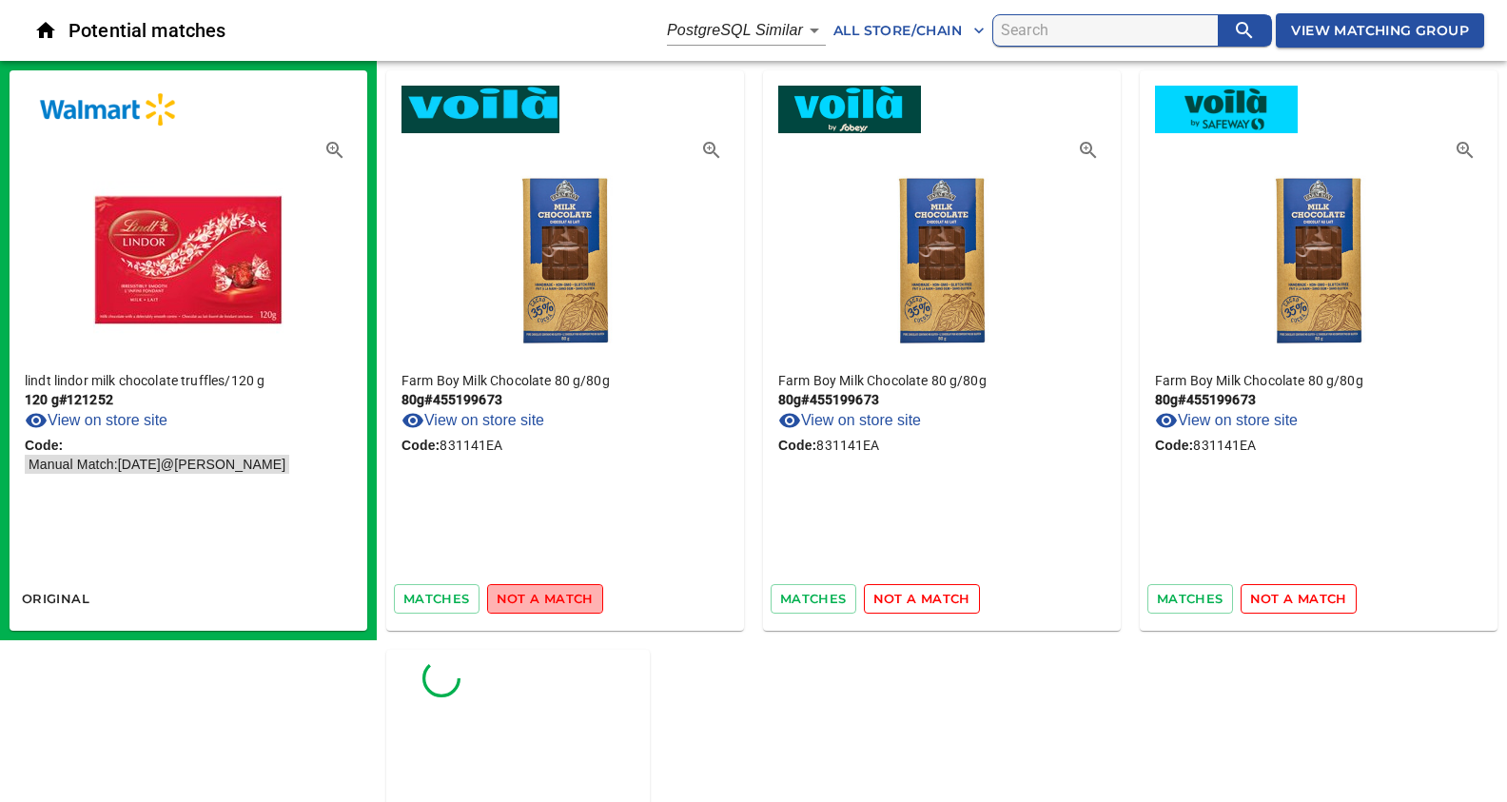
click at [562, 595] on span "not a match" at bounding box center [545, 599] width 97 height 22
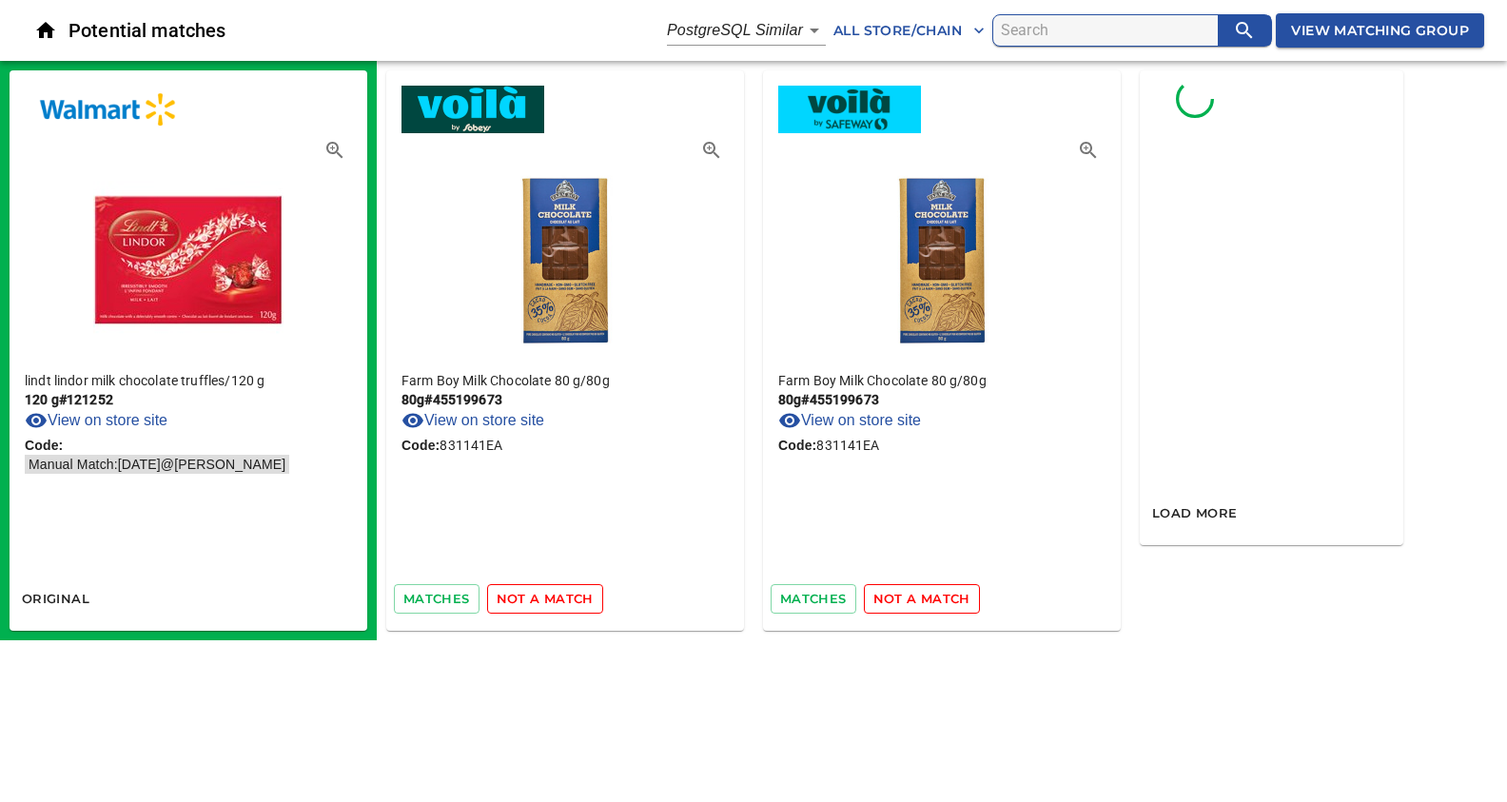
click at [562, 595] on span "not a match" at bounding box center [545, 599] width 97 height 22
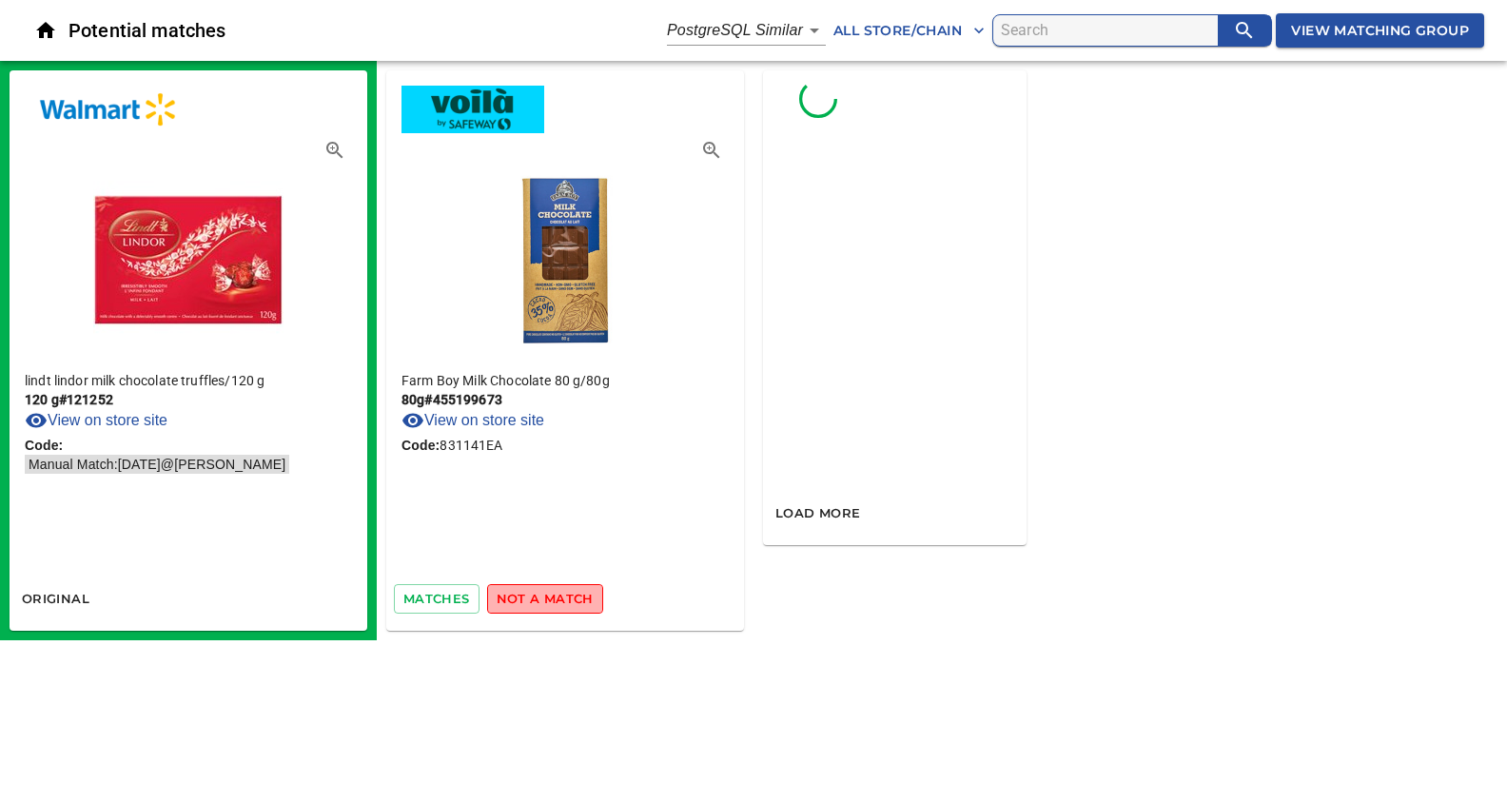
click at [562, 595] on span "not a match" at bounding box center [545, 599] width 97 height 22
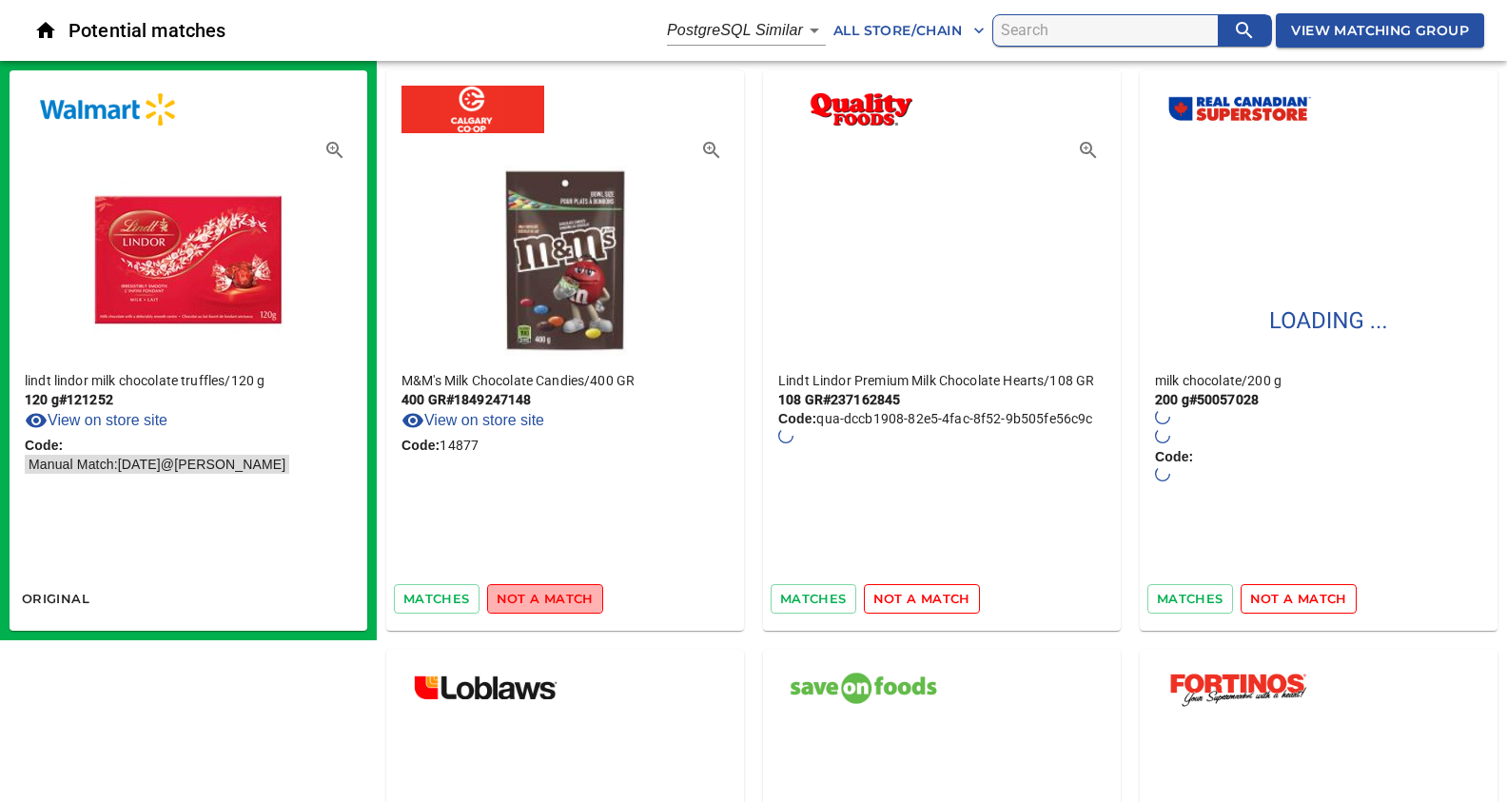
click at [541, 595] on span "not a match" at bounding box center [545, 599] width 97 height 22
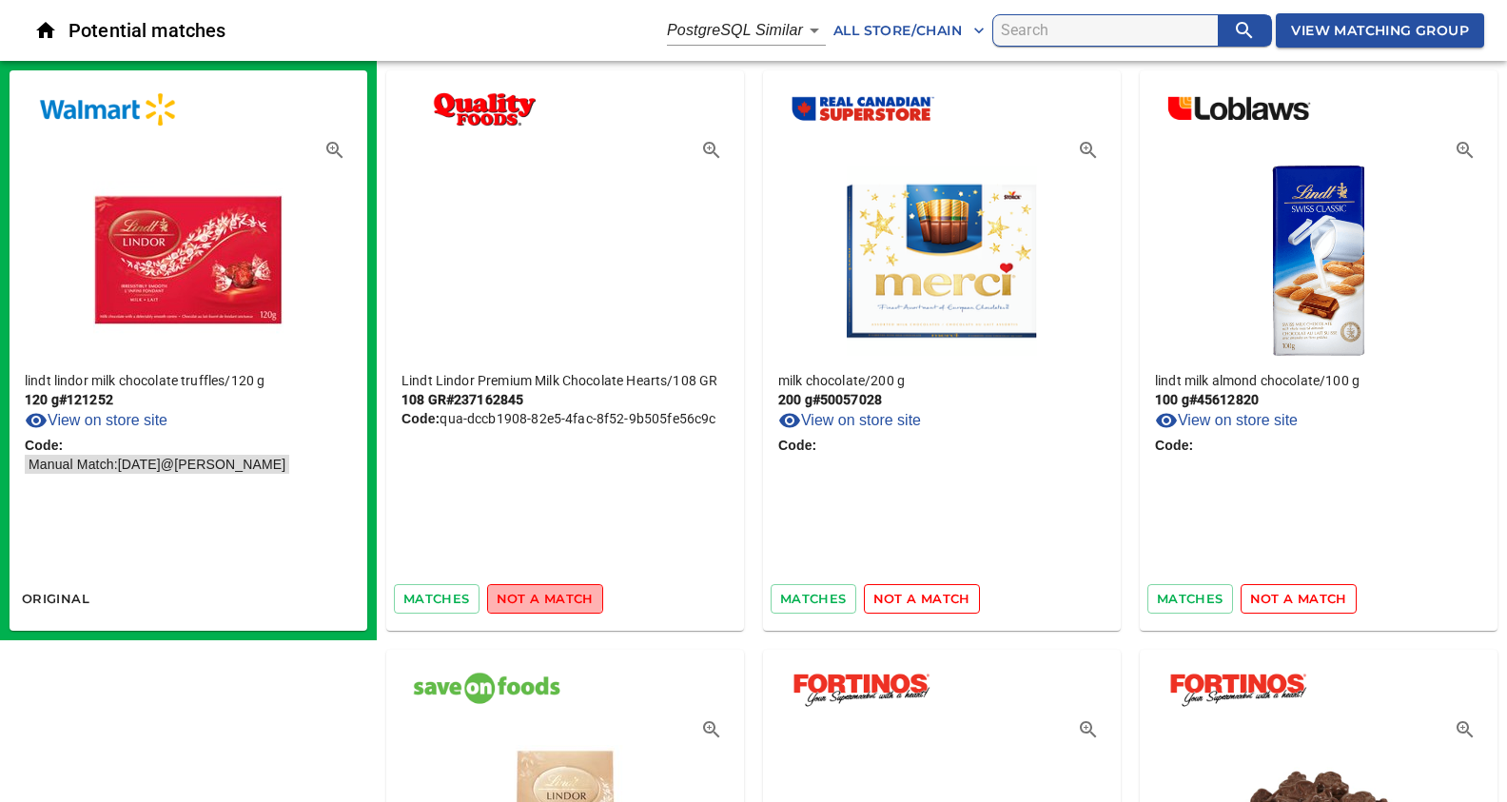
click at [541, 595] on span "not a match" at bounding box center [545, 599] width 97 height 22
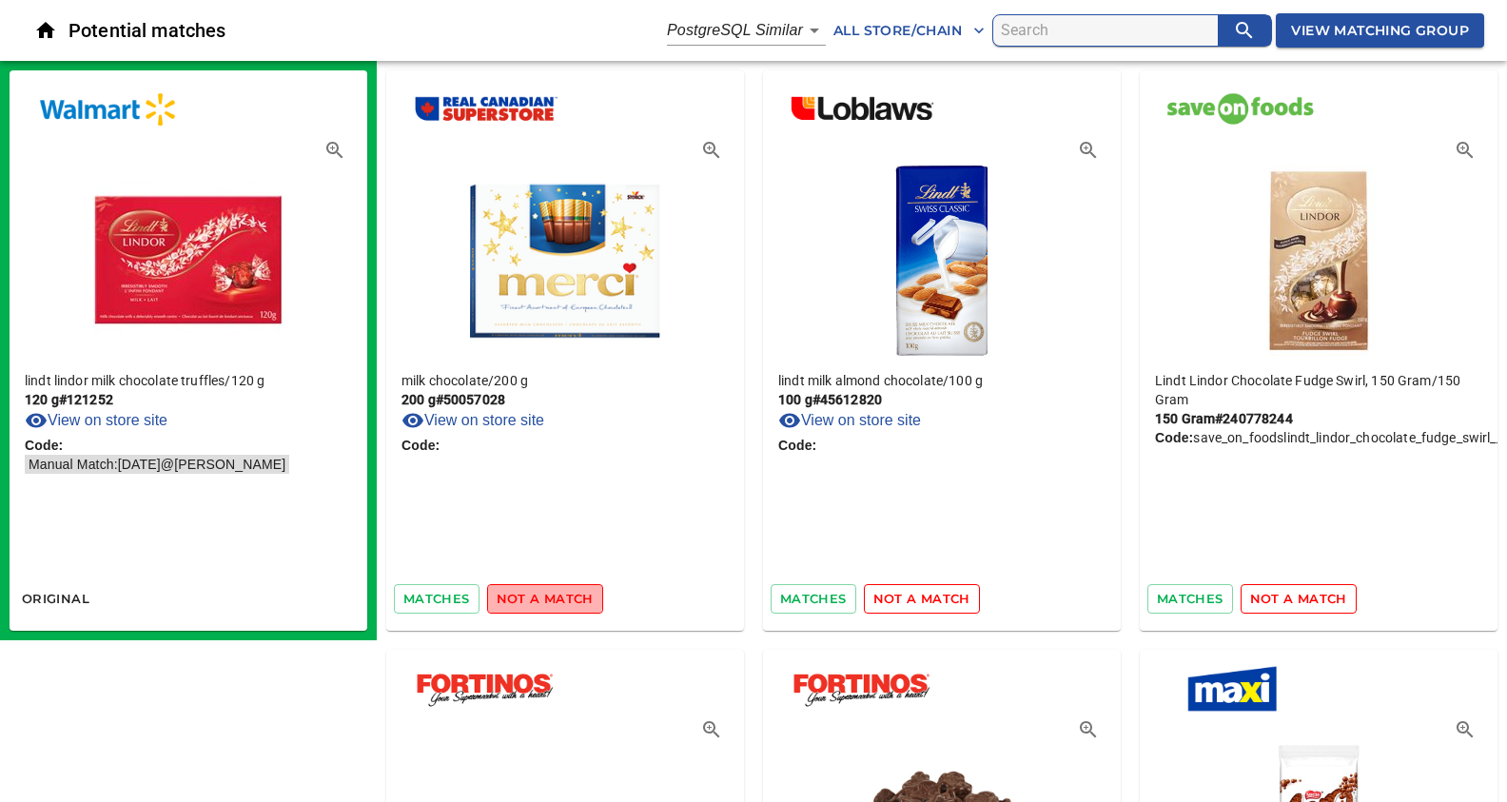
click at [541, 595] on span "not a match" at bounding box center [545, 599] width 97 height 22
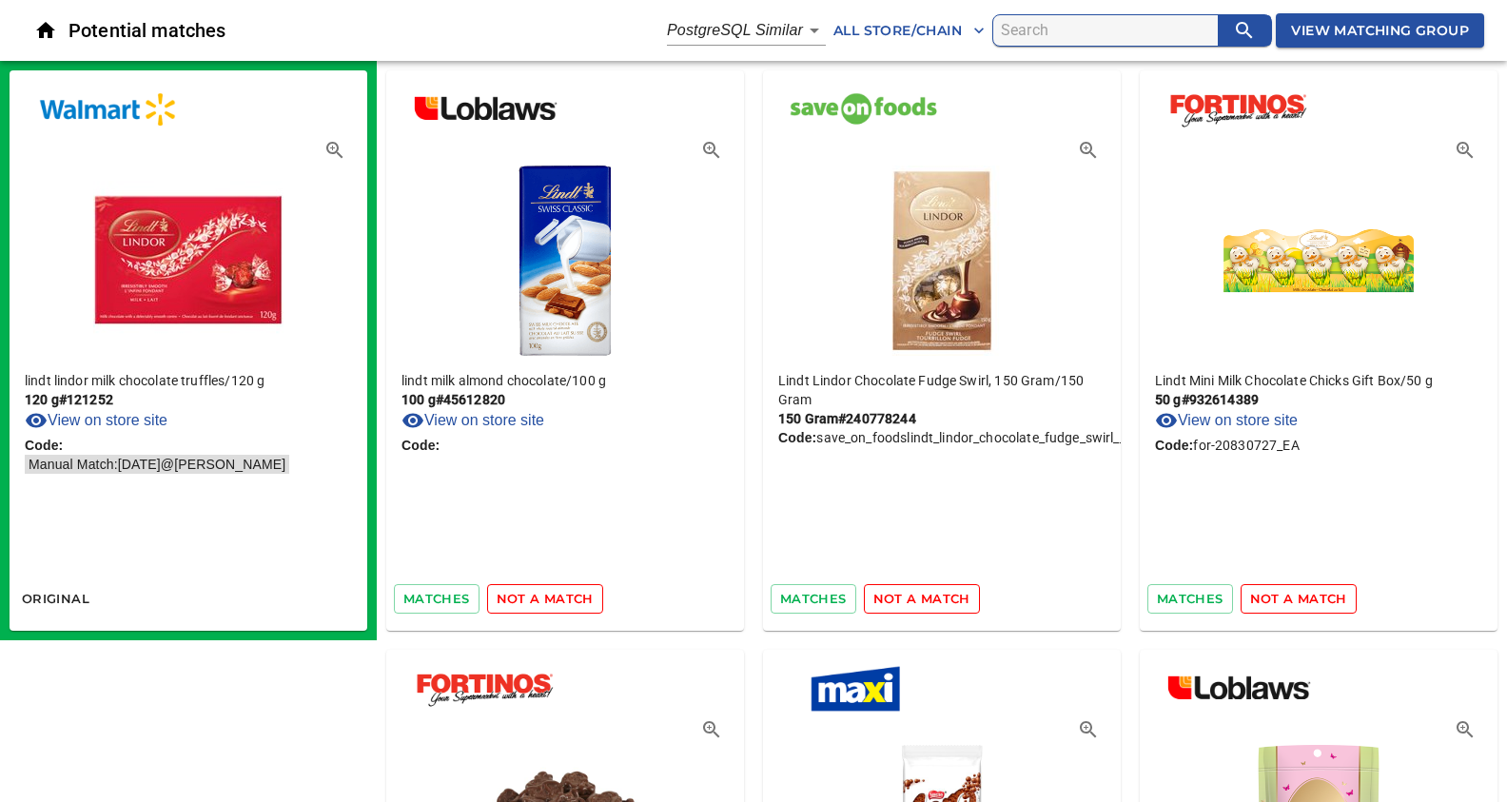
click at [541, 595] on span "not a match" at bounding box center [545, 599] width 97 height 22
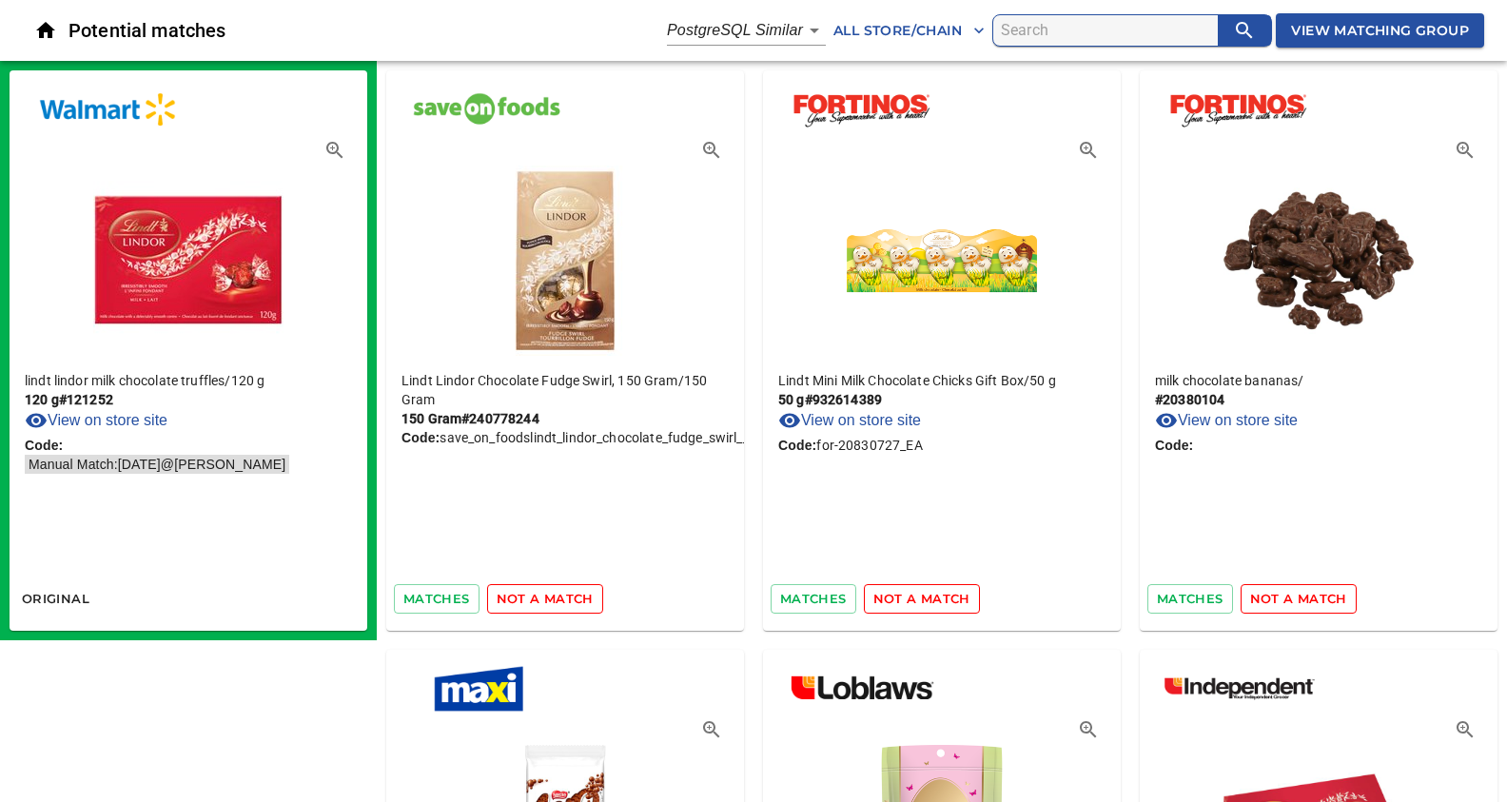
click at [541, 595] on span "not a match" at bounding box center [545, 599] width 97 height 22
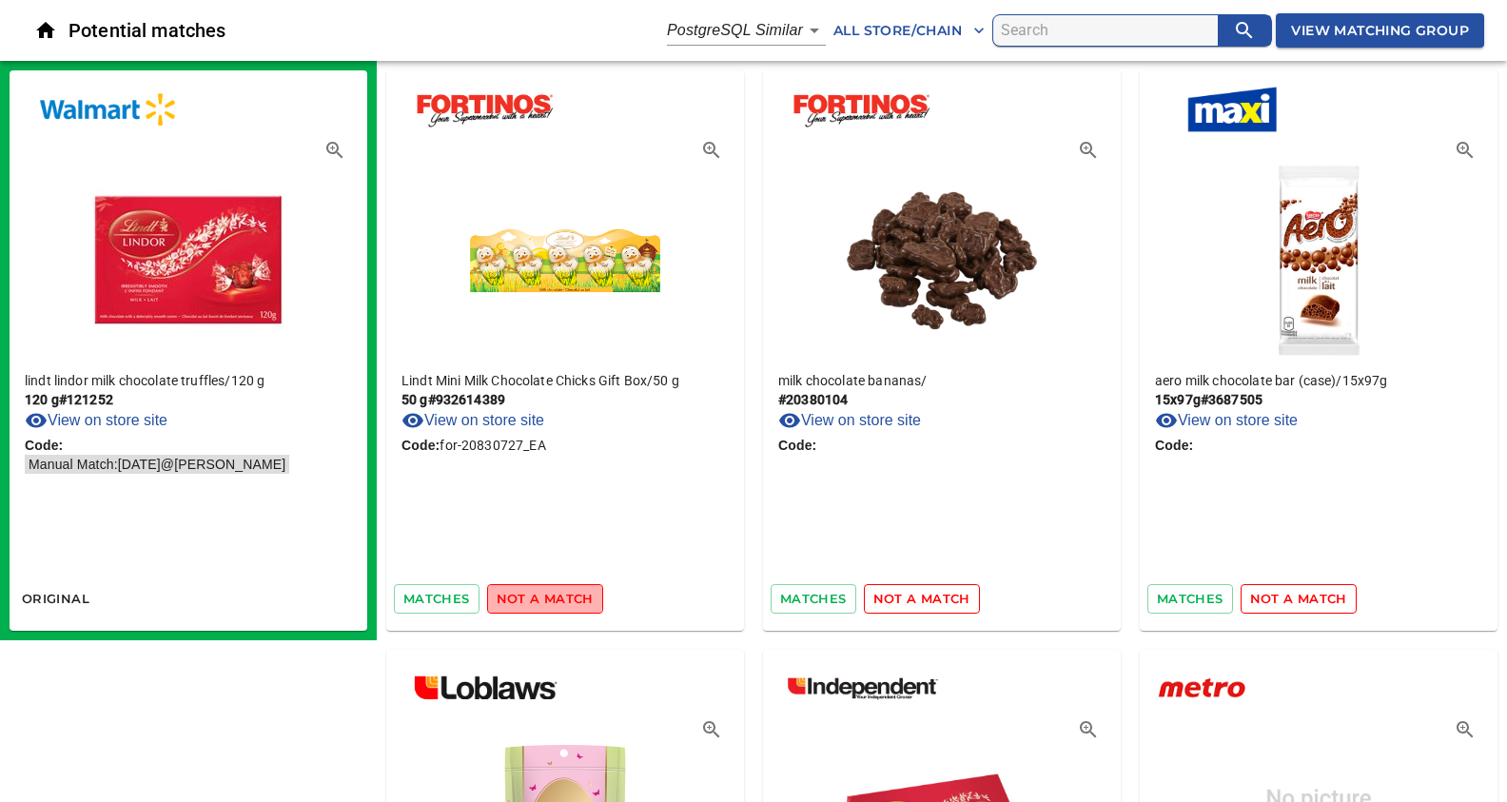
click at [541, 595] on span "not a match" at bounding box center [545, 599] width 97 height 22
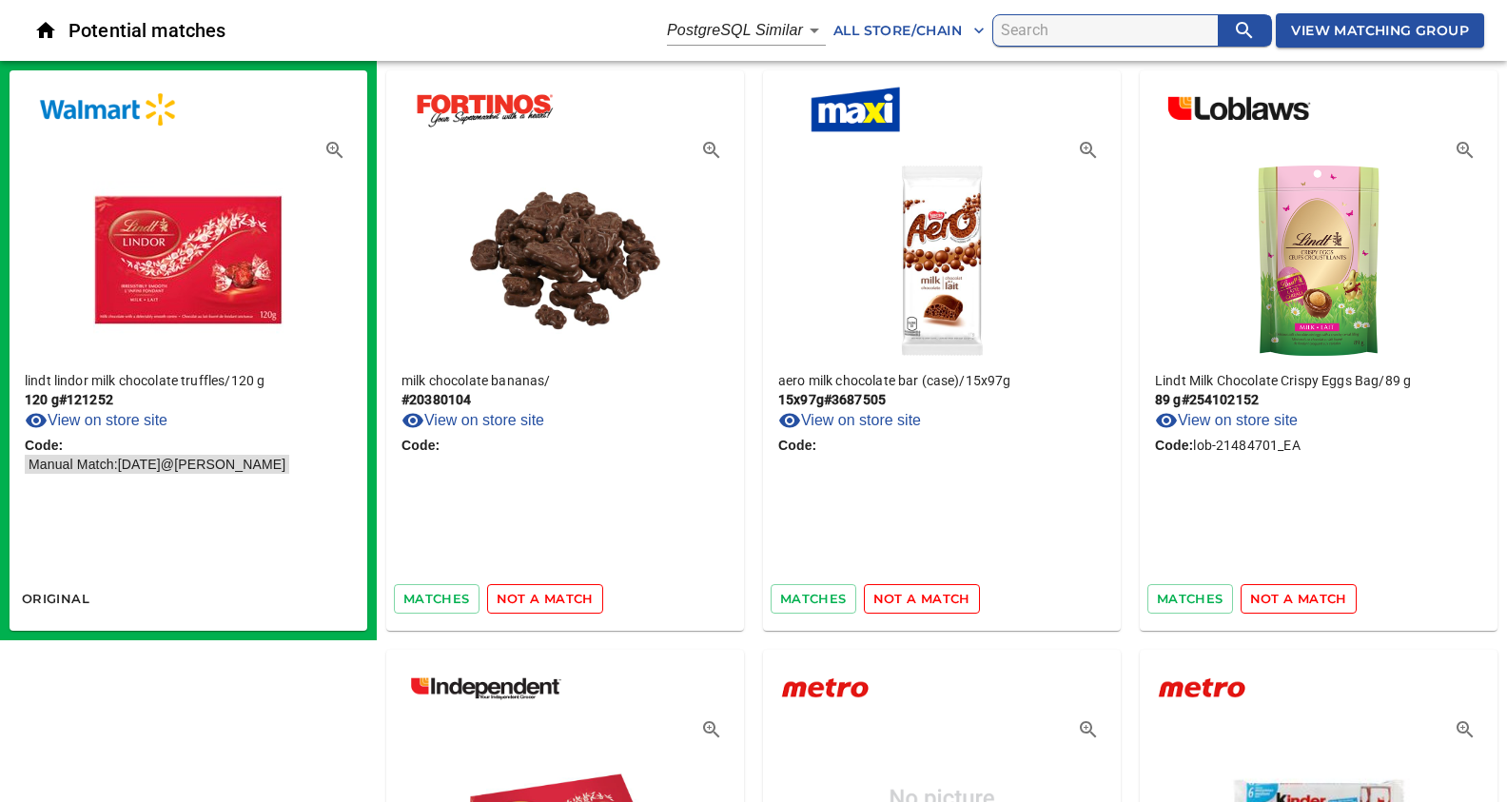
click at [541, 595] on span "not a match" at bounding box center [545, 599] width 97 height 22
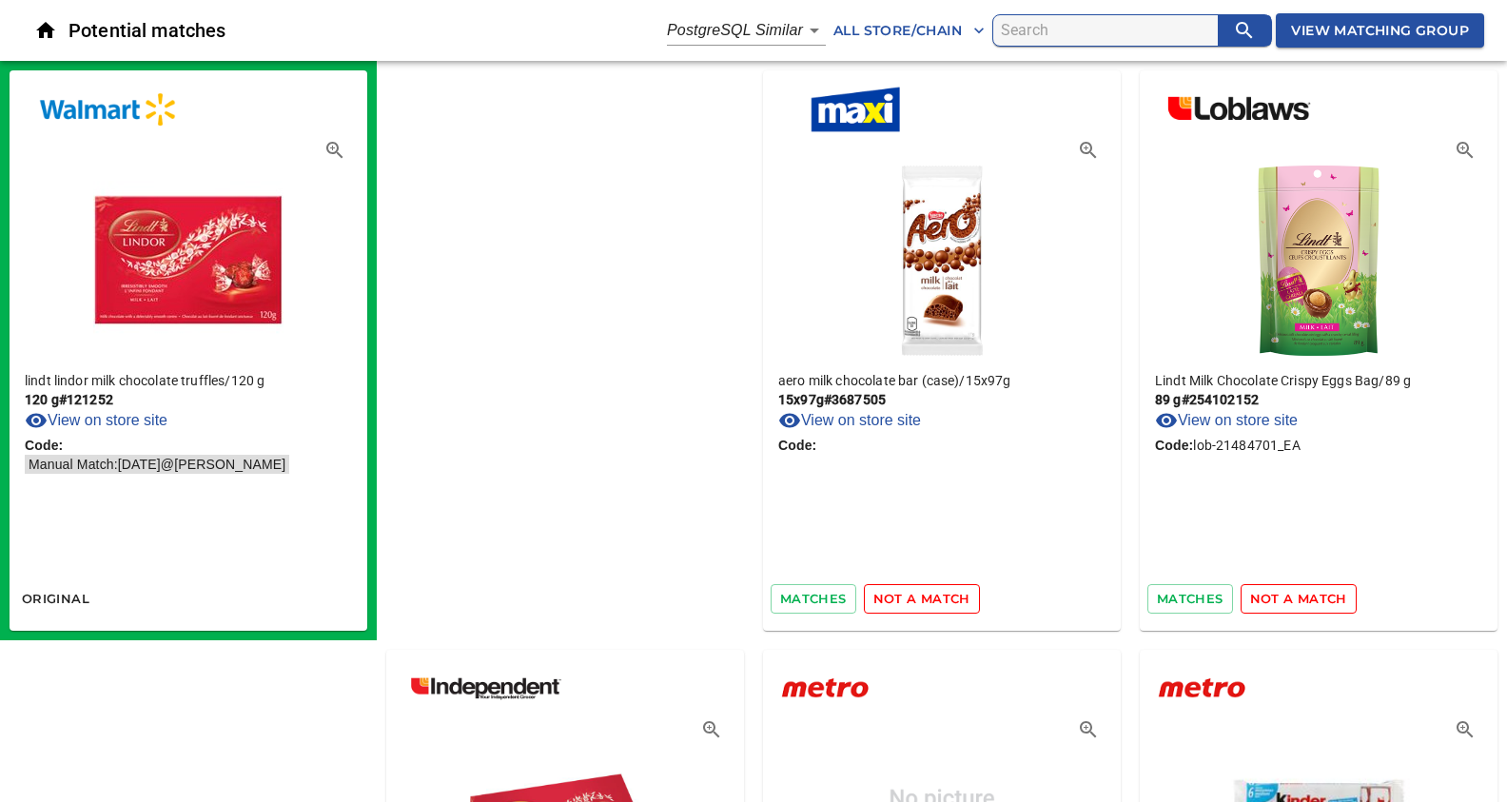
click at [873, 595] on span "not a match" at bounding box center [921, 599] width 97 height 22
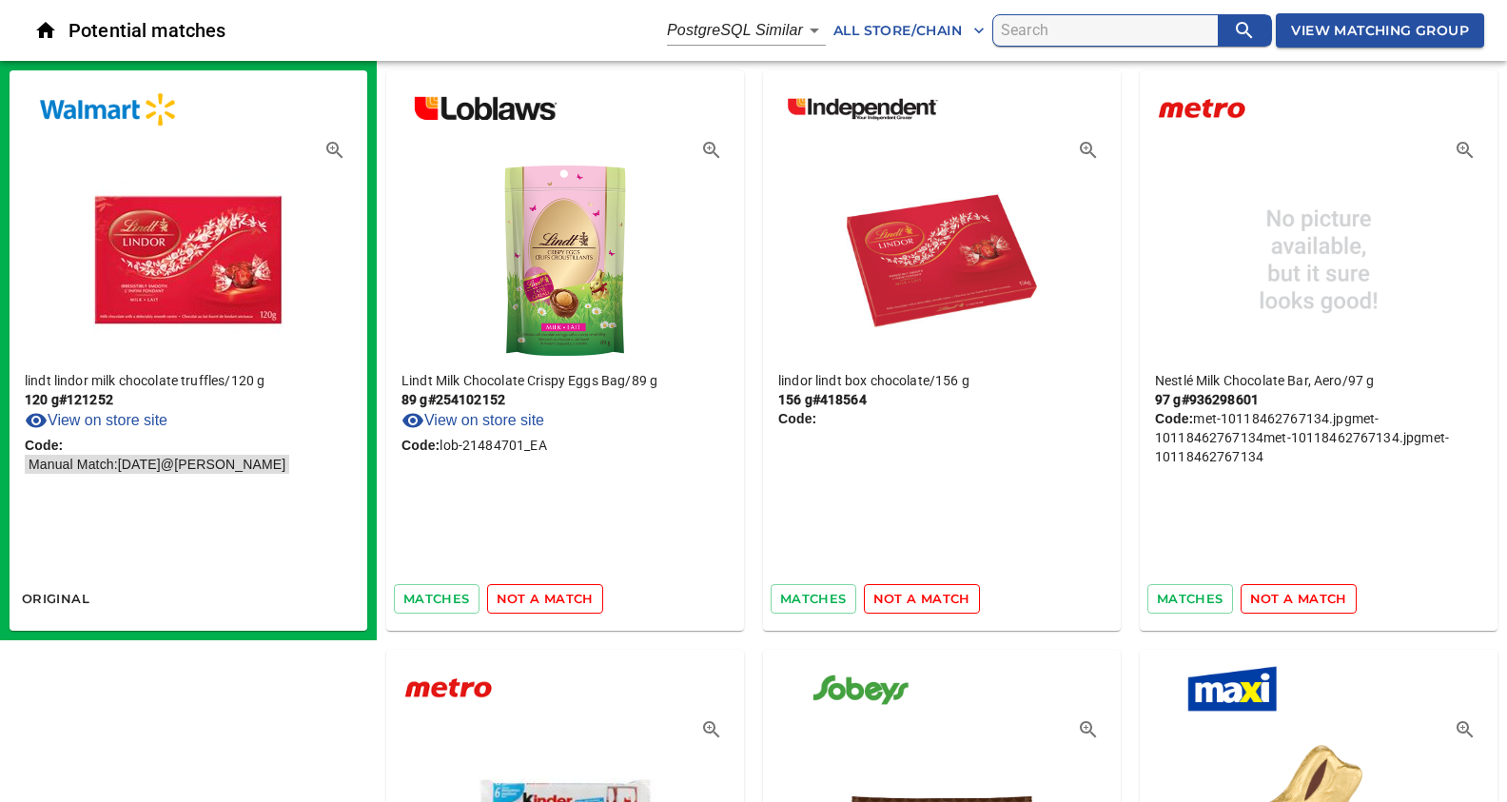
click at [541, 595] on span "not a match" at bounding box center [545, 599] width 97 height 22
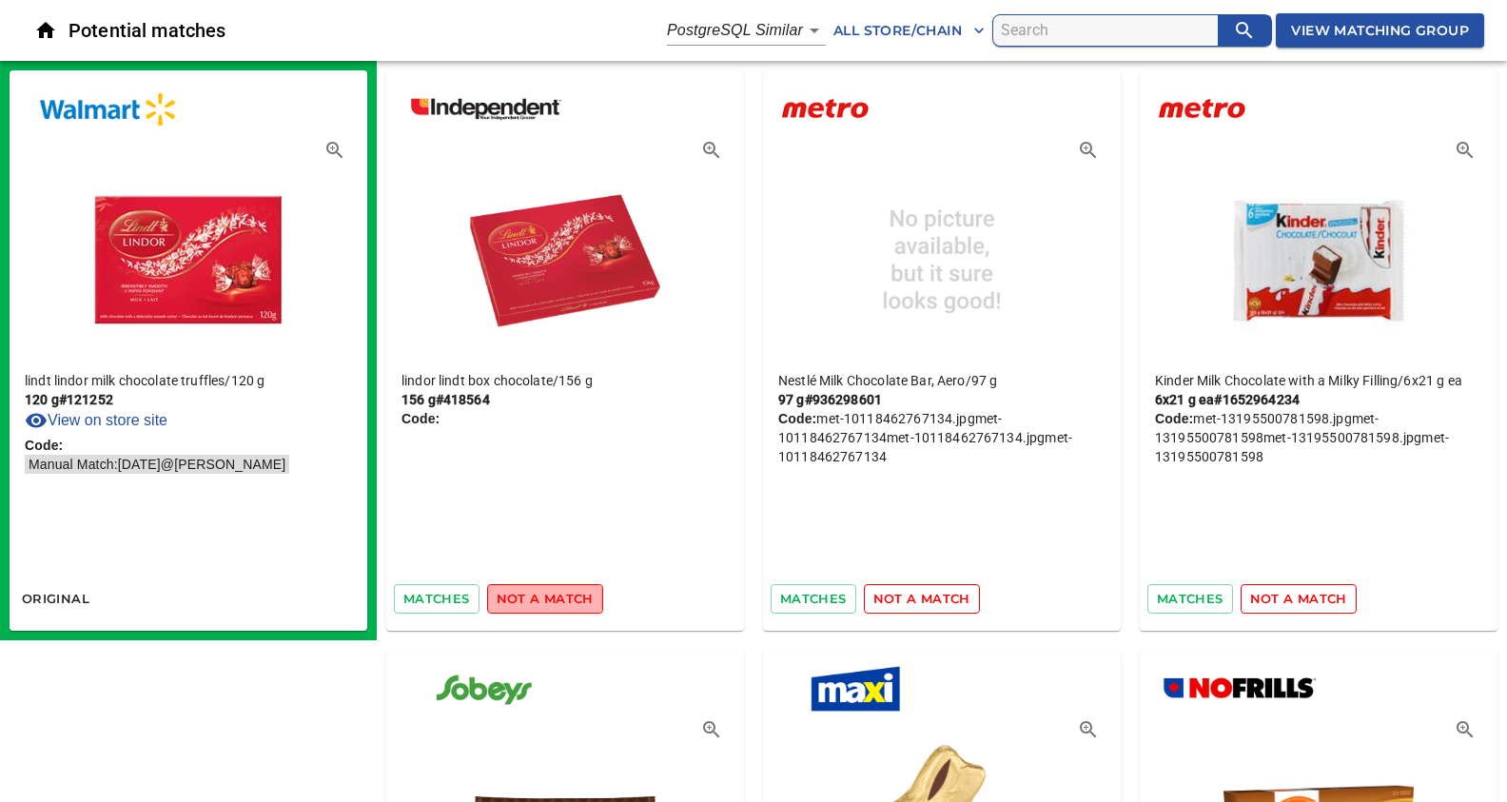
click at [541, 595] on span "not a match" at bounding box center [545, 599] width 97 height 22
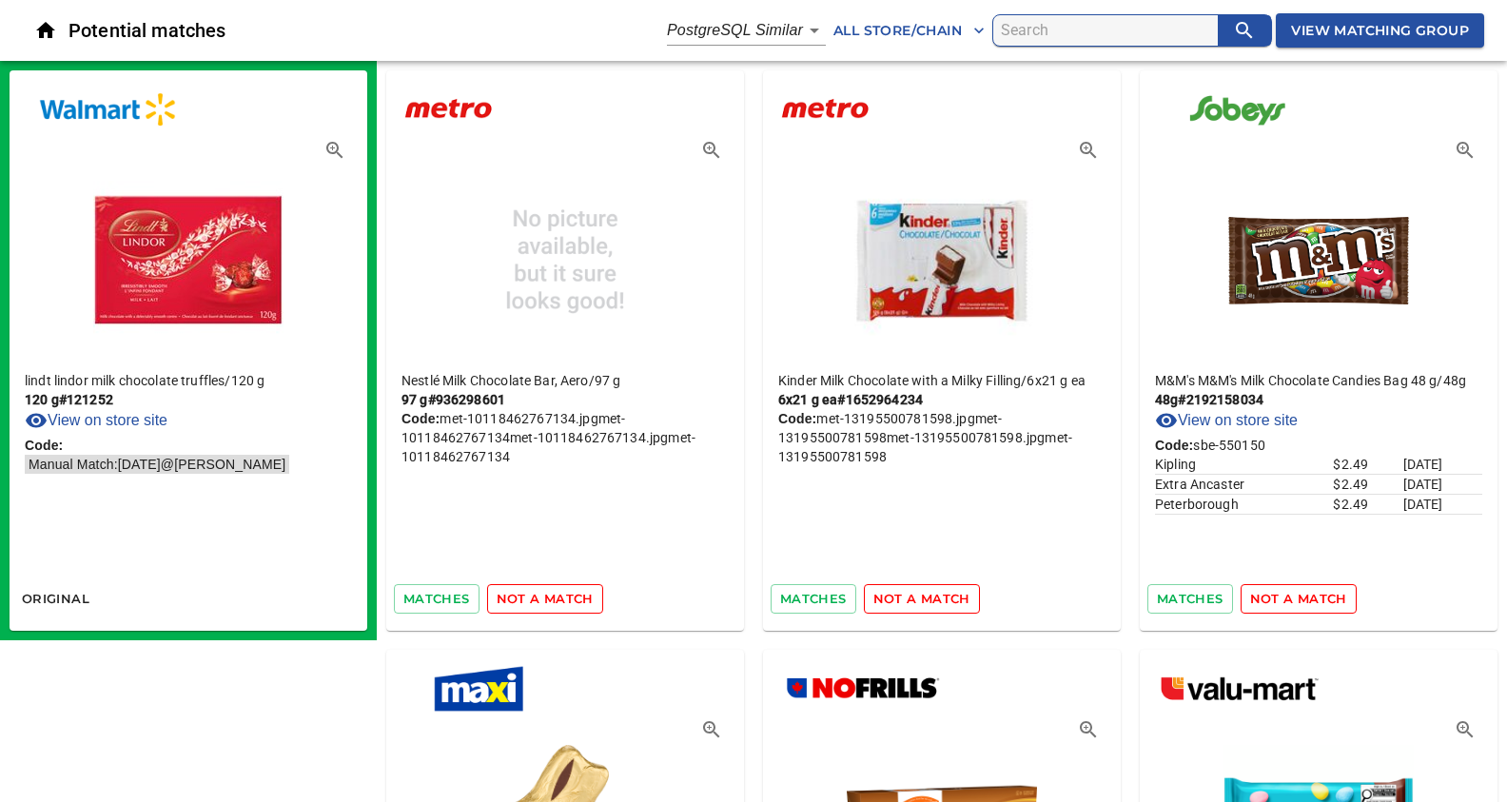
click at [541, 595] on span "not a match" at bounding box center [545, 599] width 97 height 22
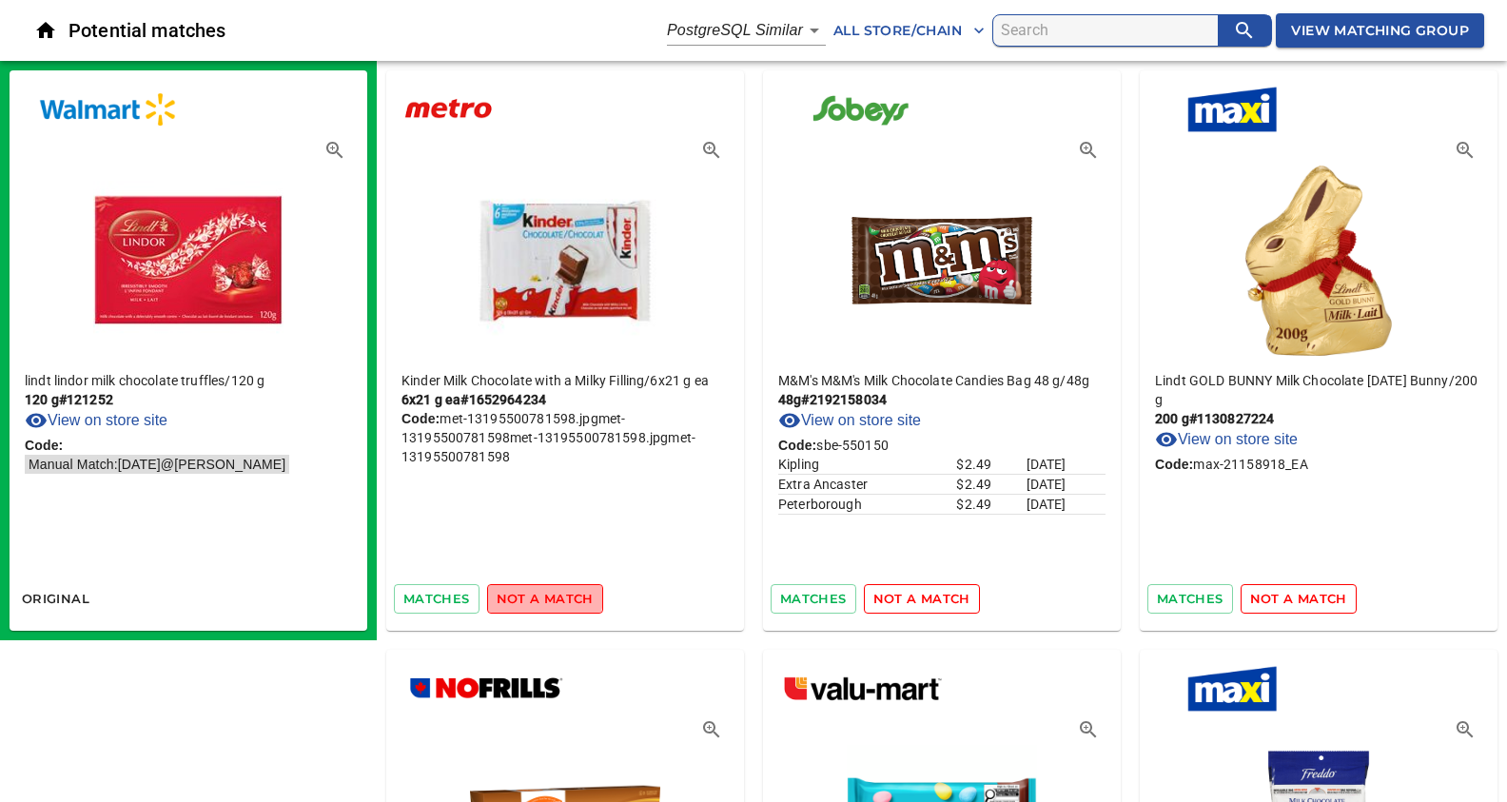
click at [541, 595] on span "not a match" at bounding box center [545, 599] width 97 height 22
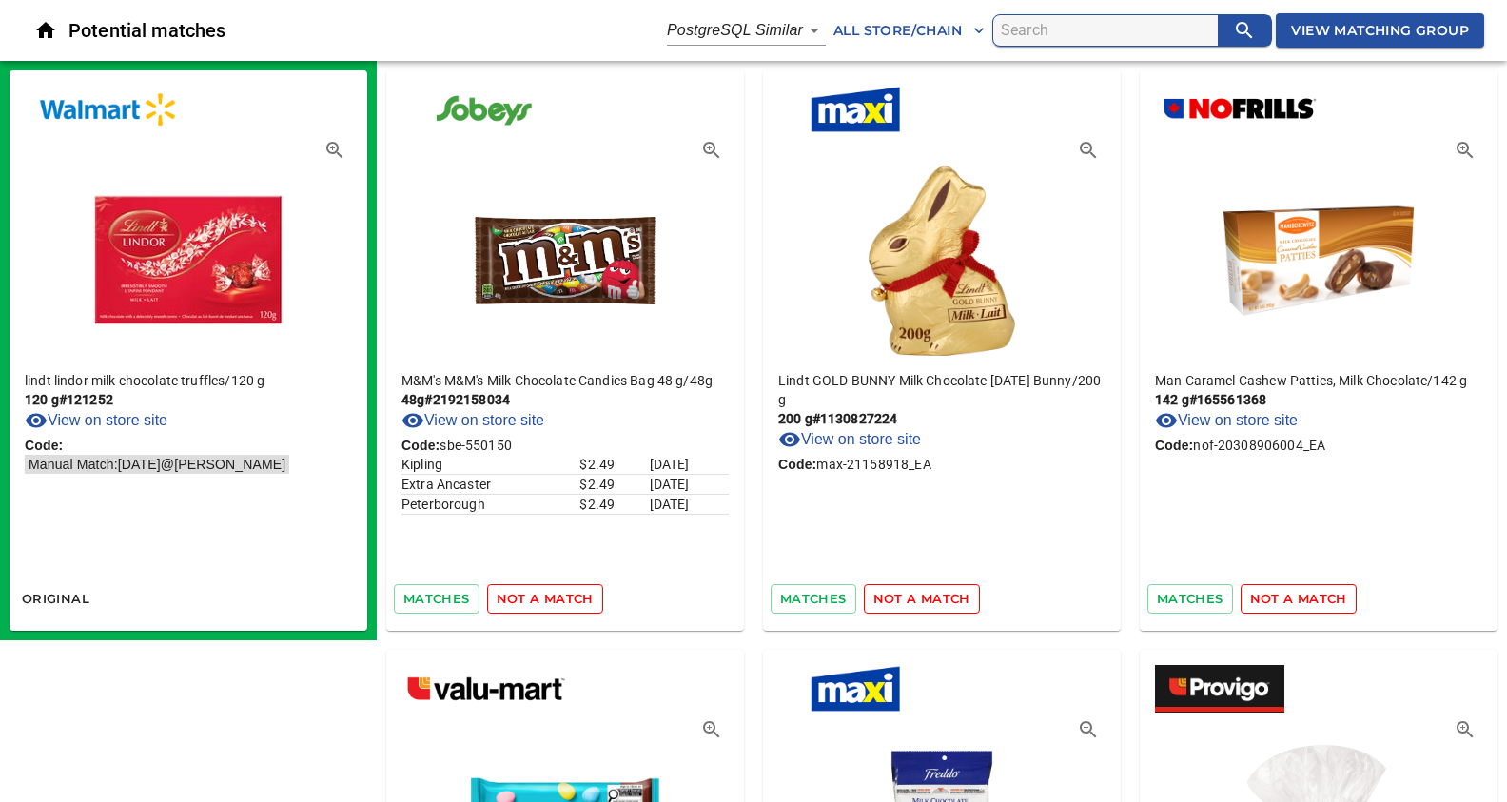
click at [541, 595] on span "not a match" at bounding box center [545, 599] width 97 height 22
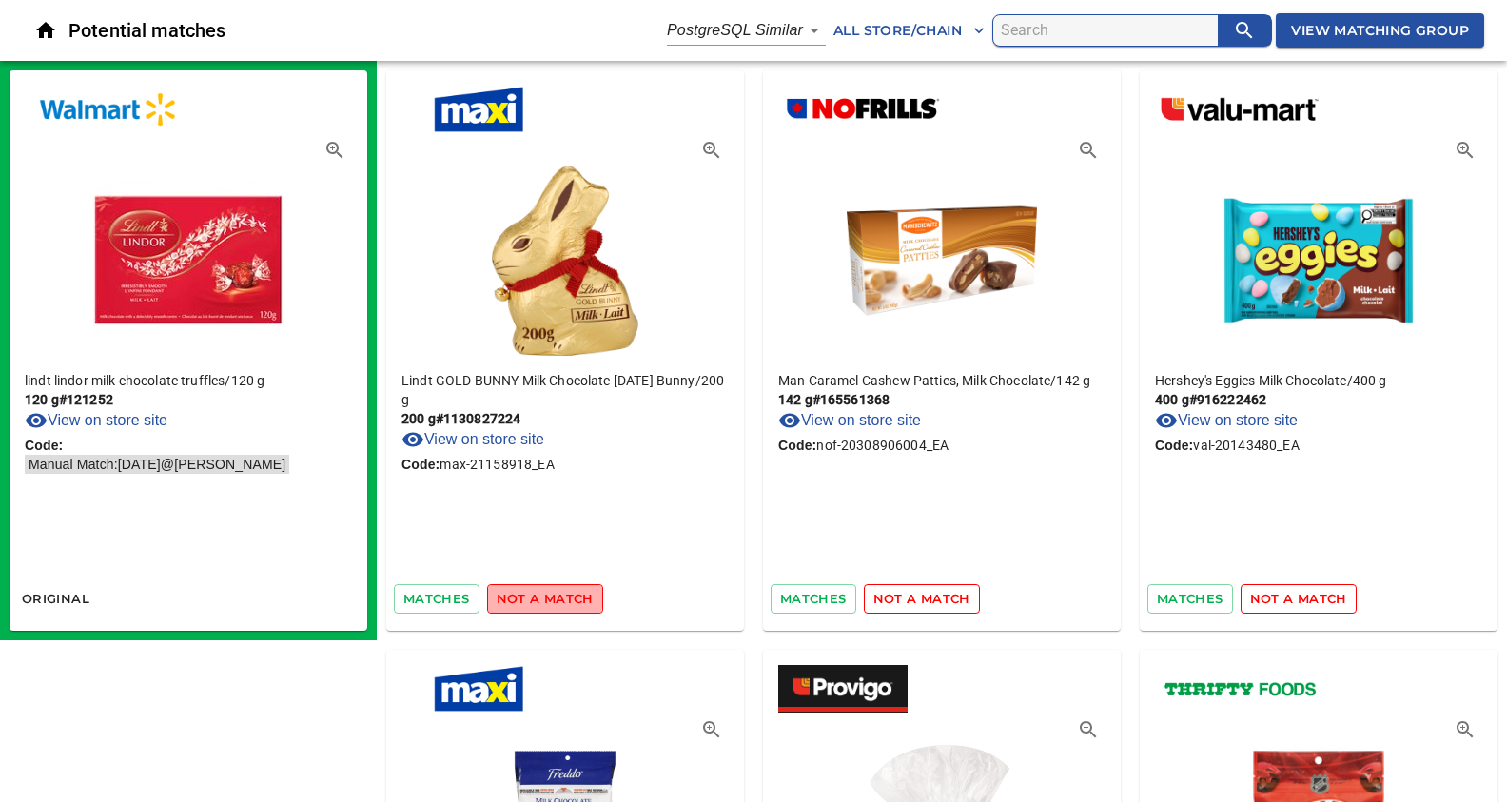
click at [541, 595] on span "not a match" at bounding box center [545, 599] width 97 height 22
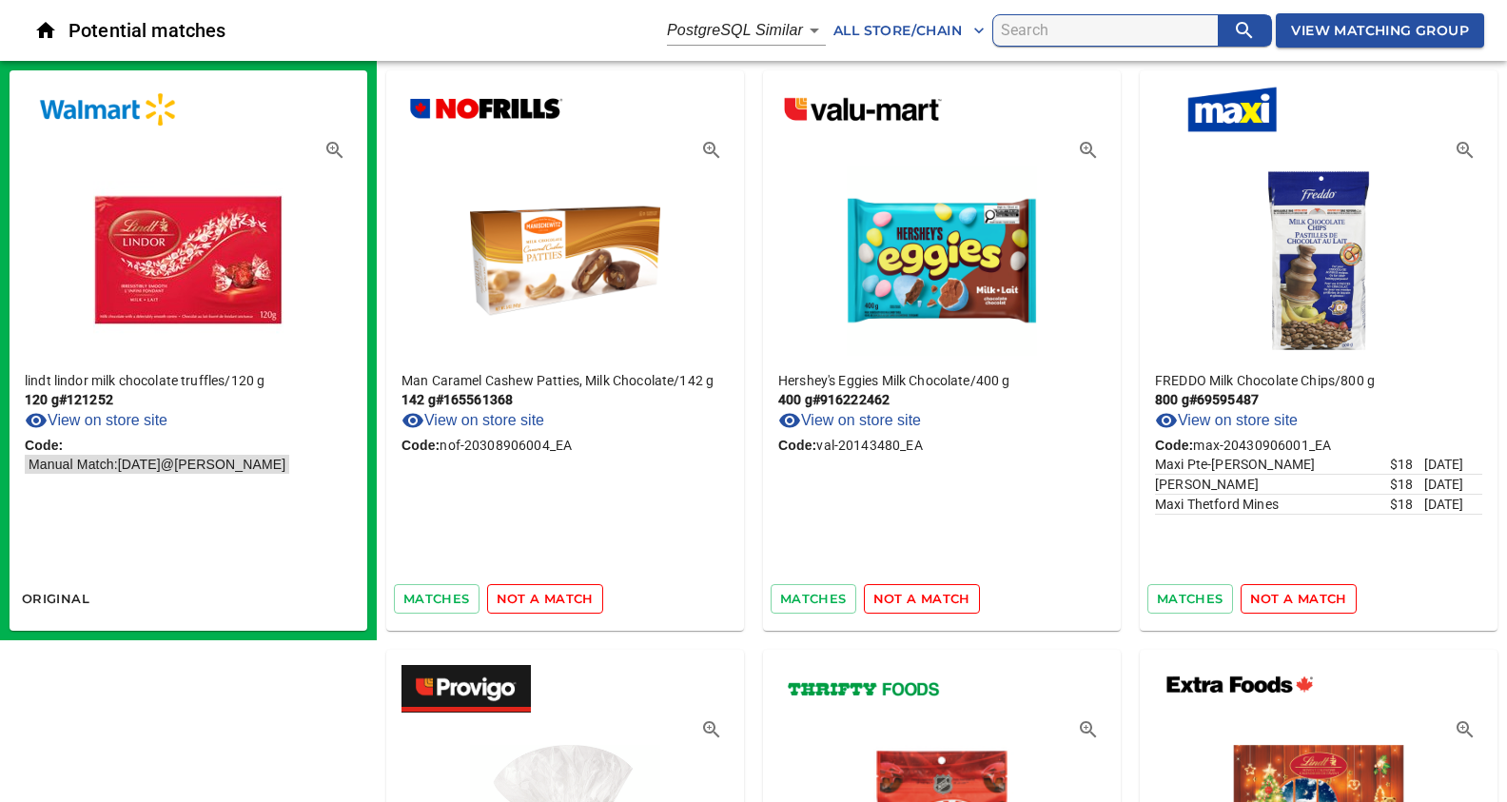
click at [541, 595] on span "not a match" at bounding box center [545, 599] width 97 height 22
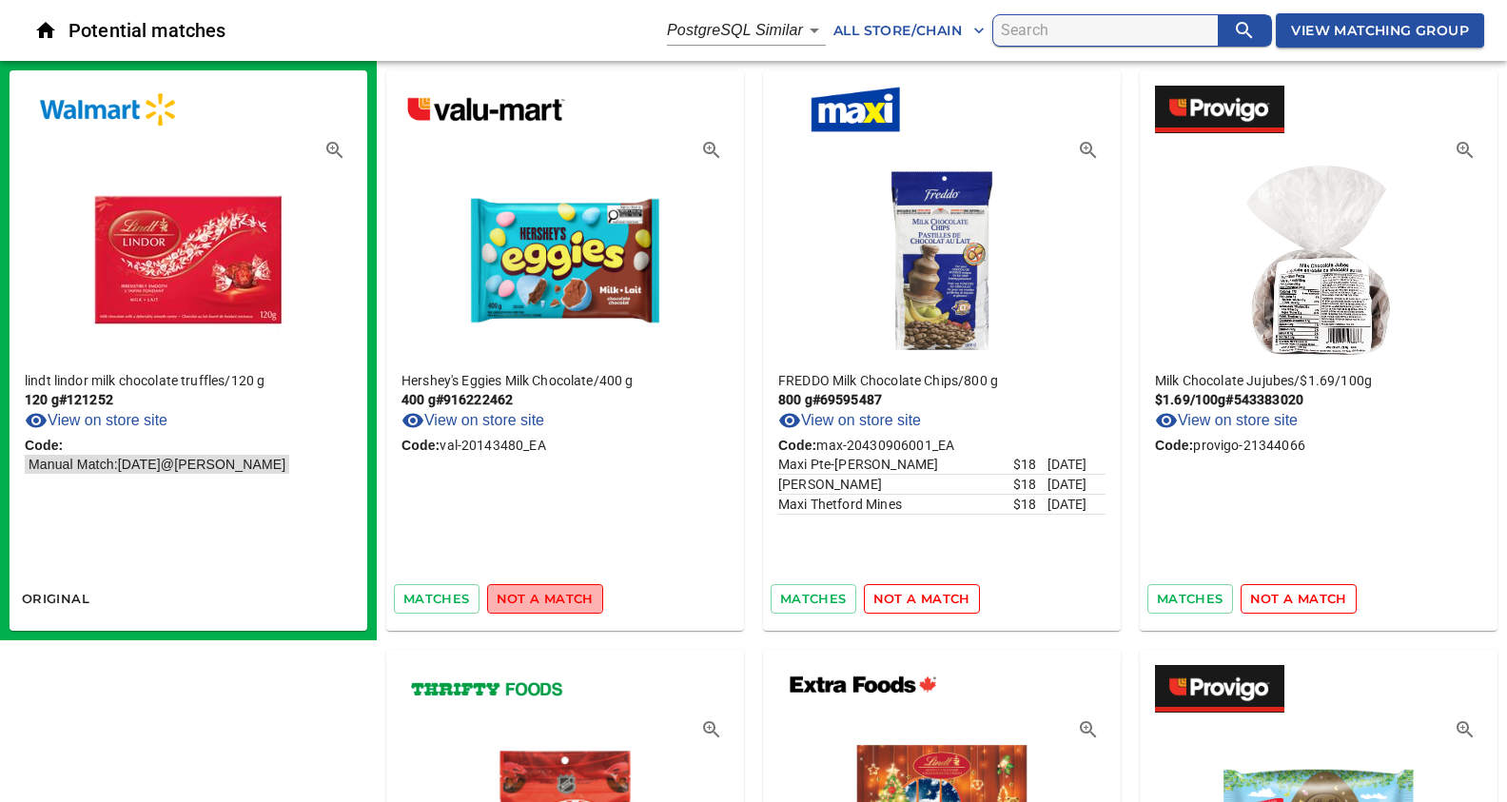
click at [541, 595] on span "not a match" at bounding box center [545, 599] width 97 height 22
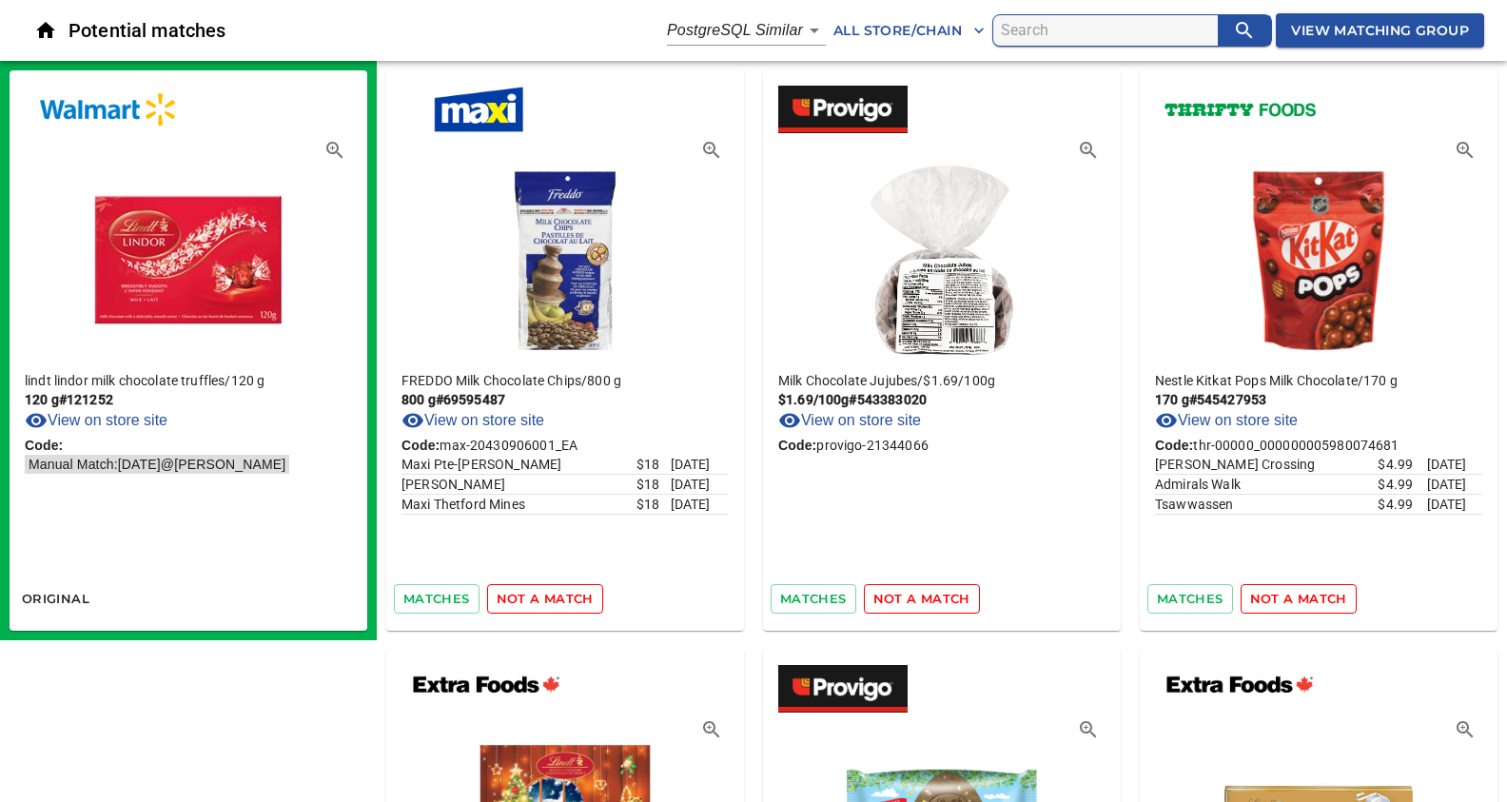
click at [541, 595] on span "not a match" at bounding box center [545, 599] width 97 height 22
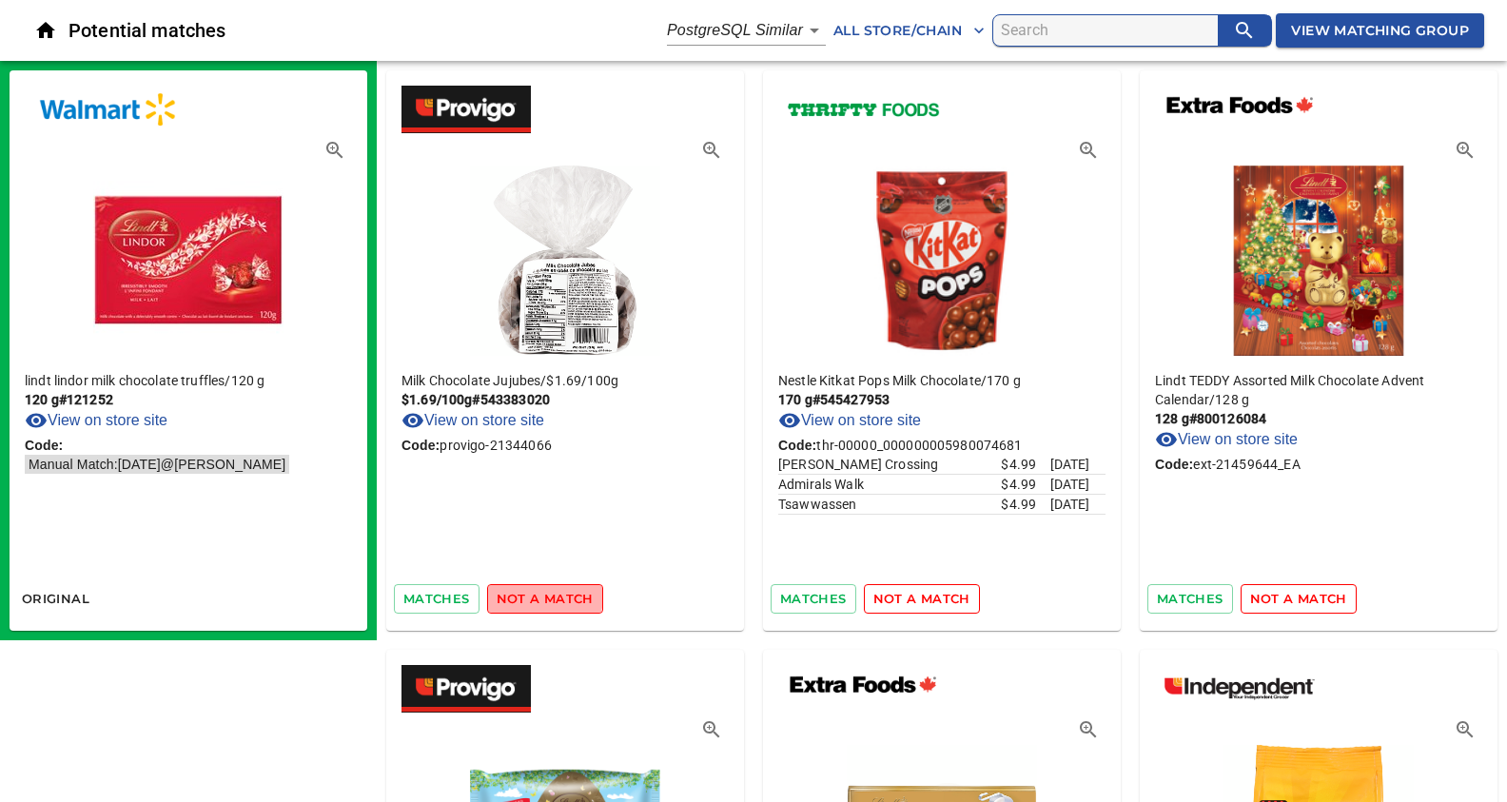
click at [541, 595] on span "not a match" at bounding box center [545, 599] width 97 height 22
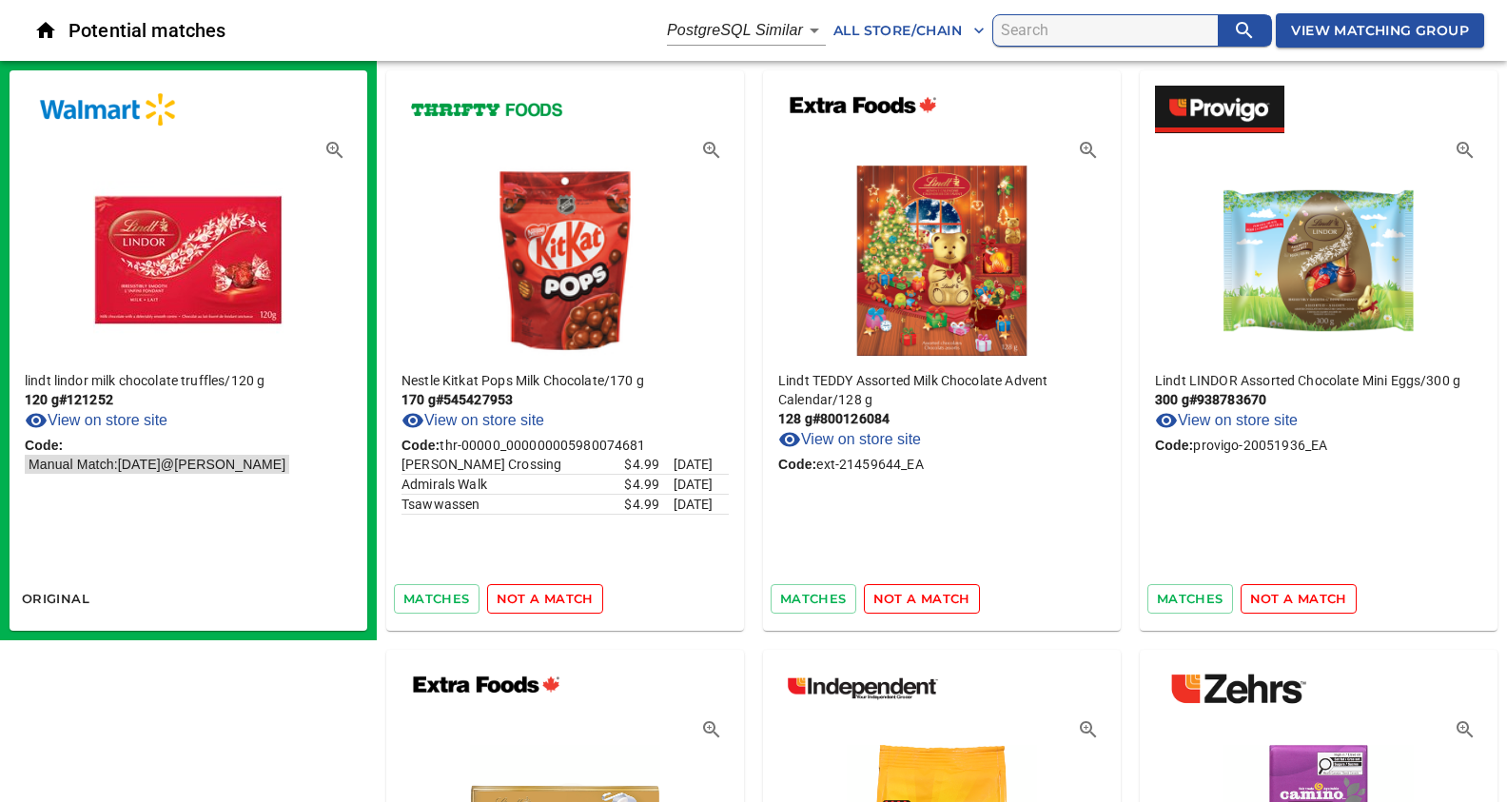
click at [541, 595] on span "not a match" at bounding box center [545, 599] width 97 height 22
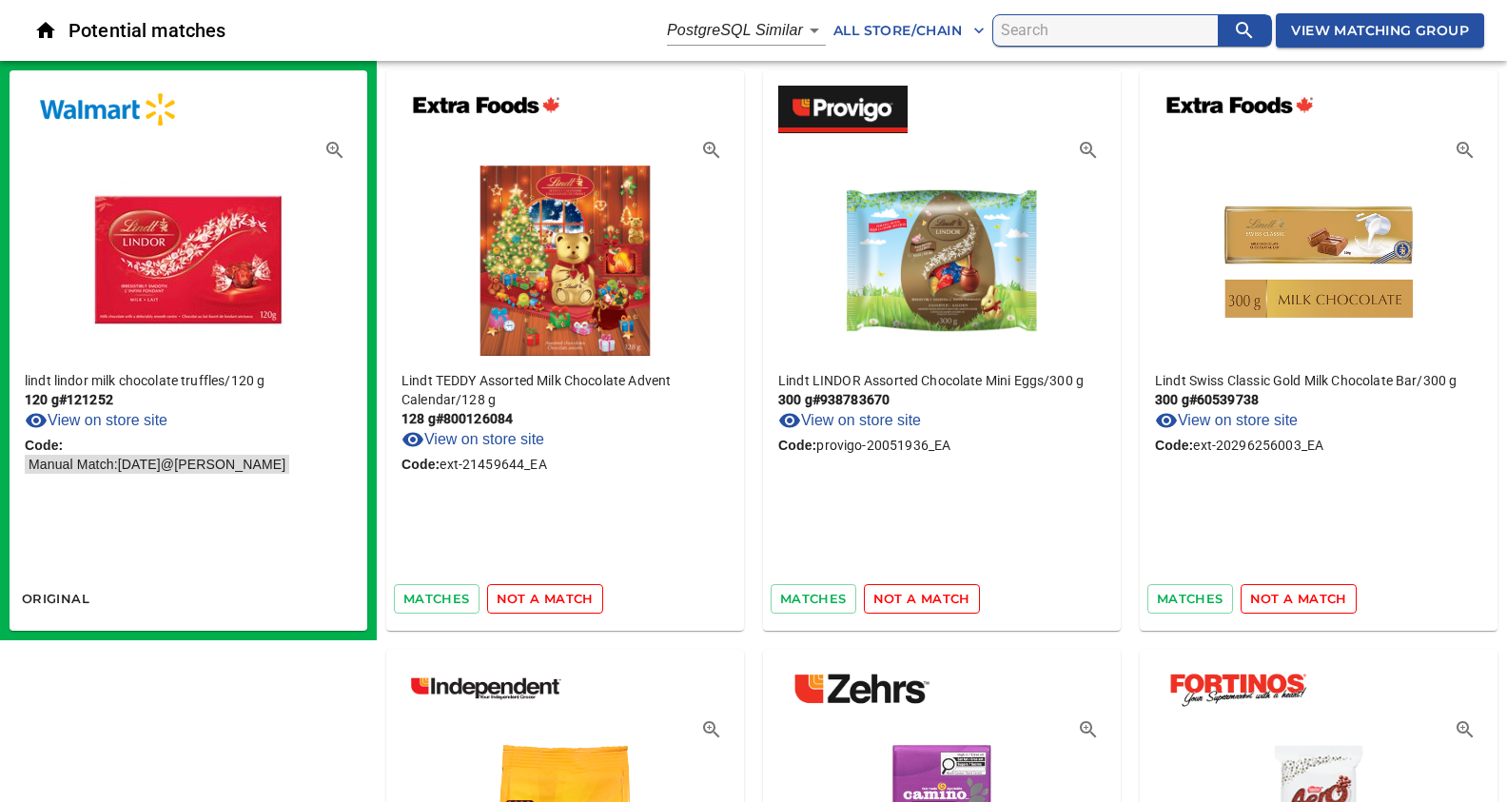
click at [541, 595] on span "not a match" at bounding box center [545, 599] width 97 height 22
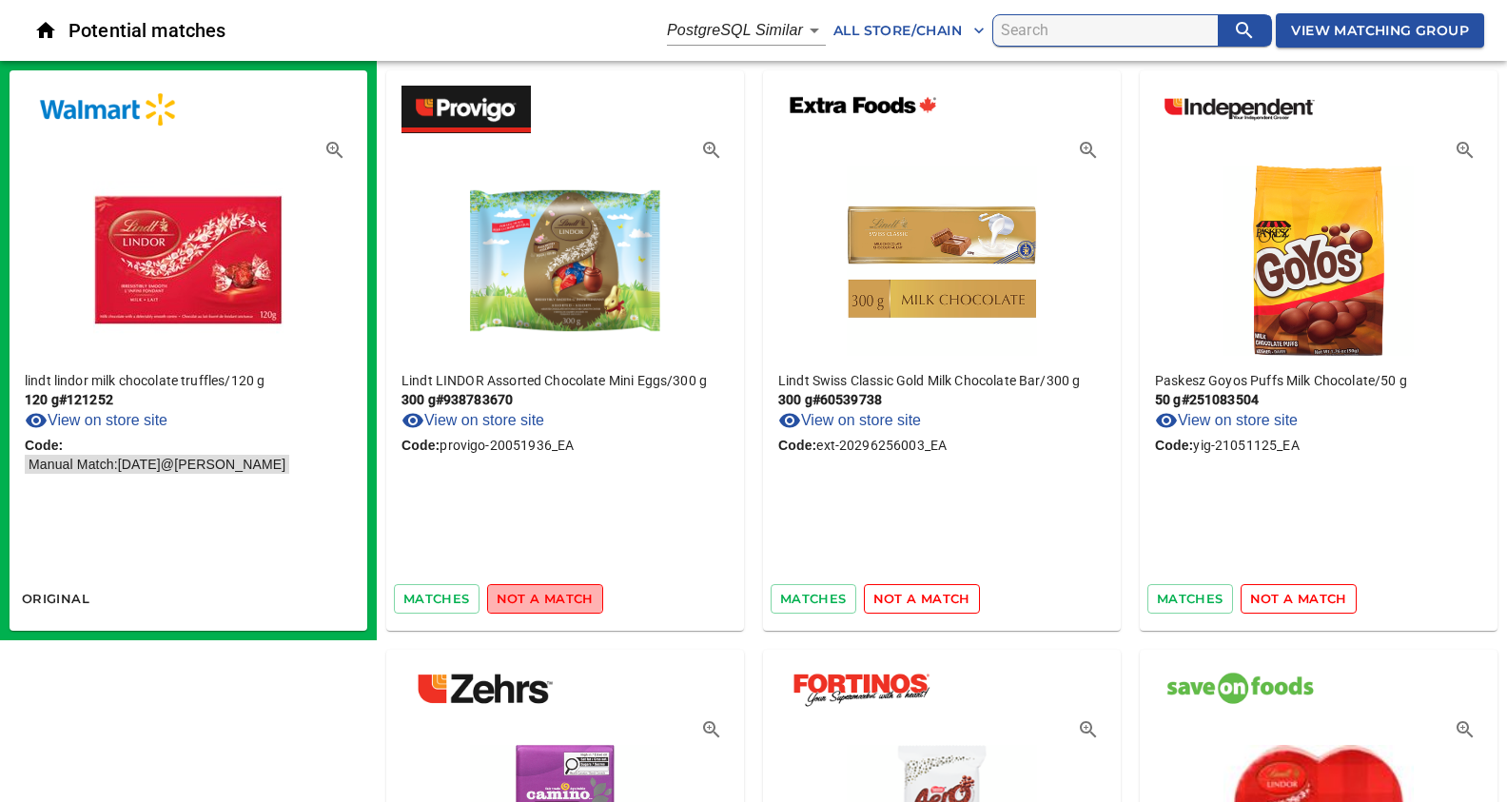
click at [541, 595] on span "not a match" at bounding box center [545, 599] width 97 height 22
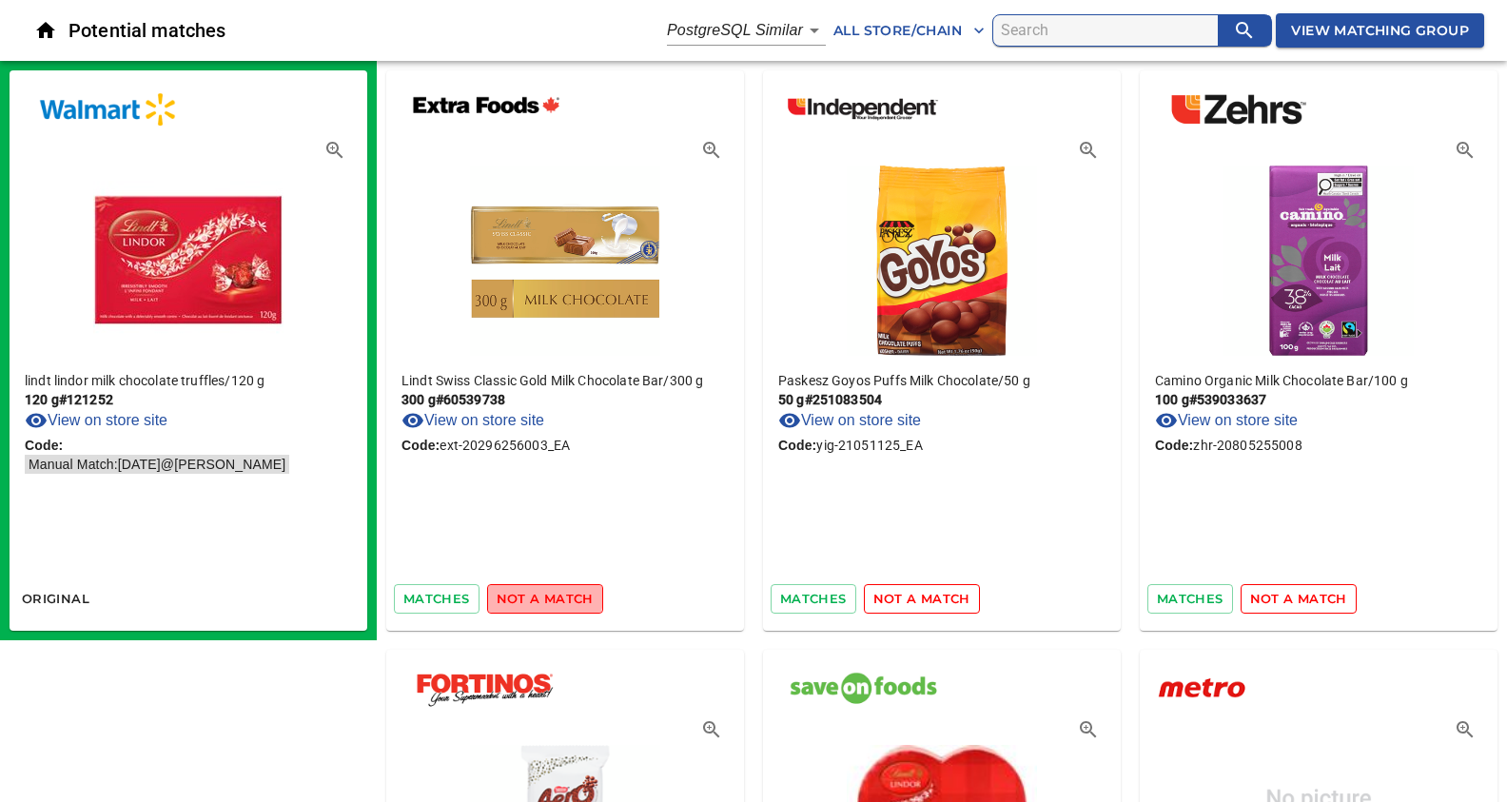
click at [541, 595] on span "not a match" at bounding box center [545, 599] width 97 height 22
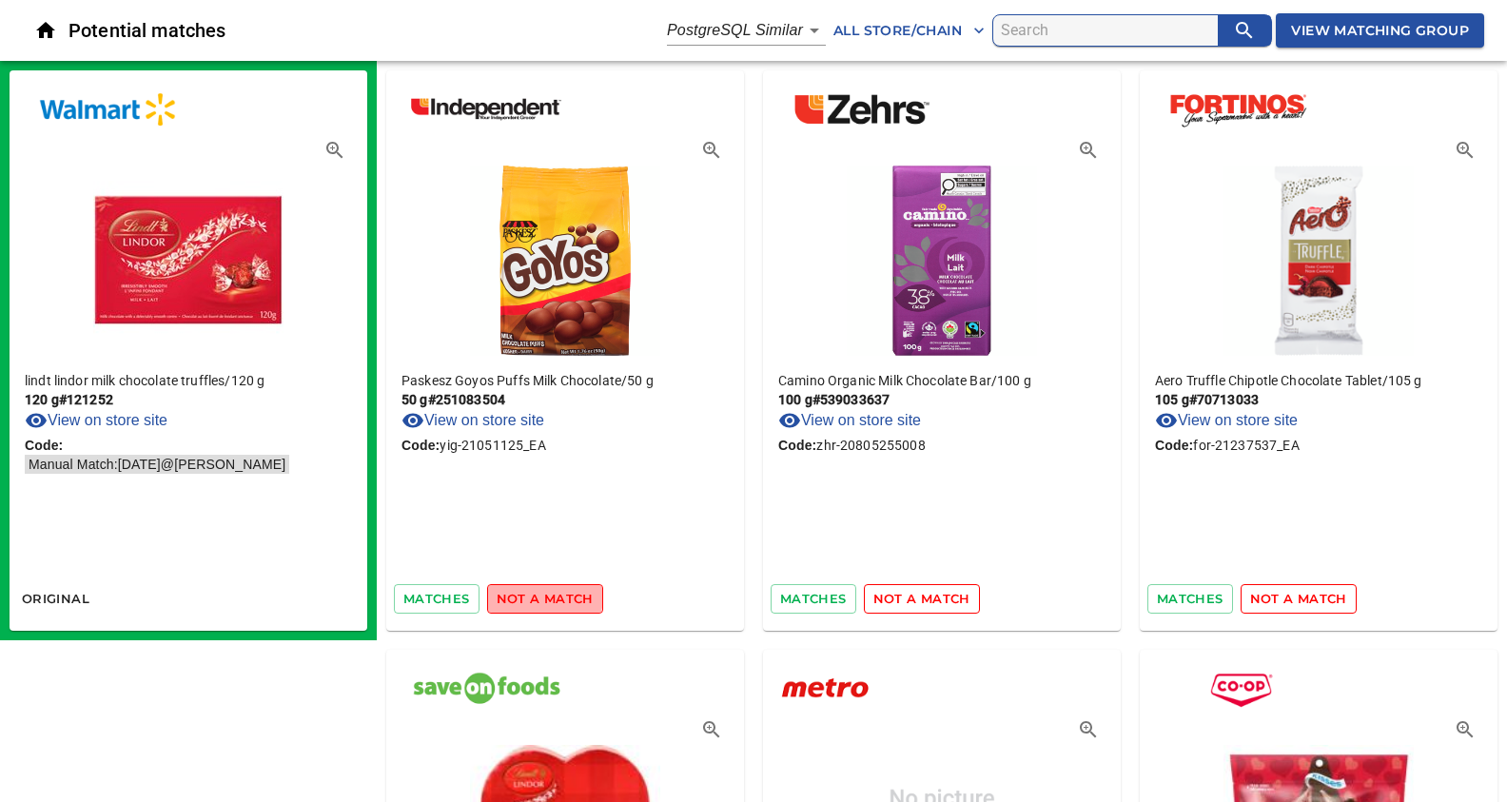
click at [541, 595] on span "not a match" at bounding box center [545, 599] width 97 height 22
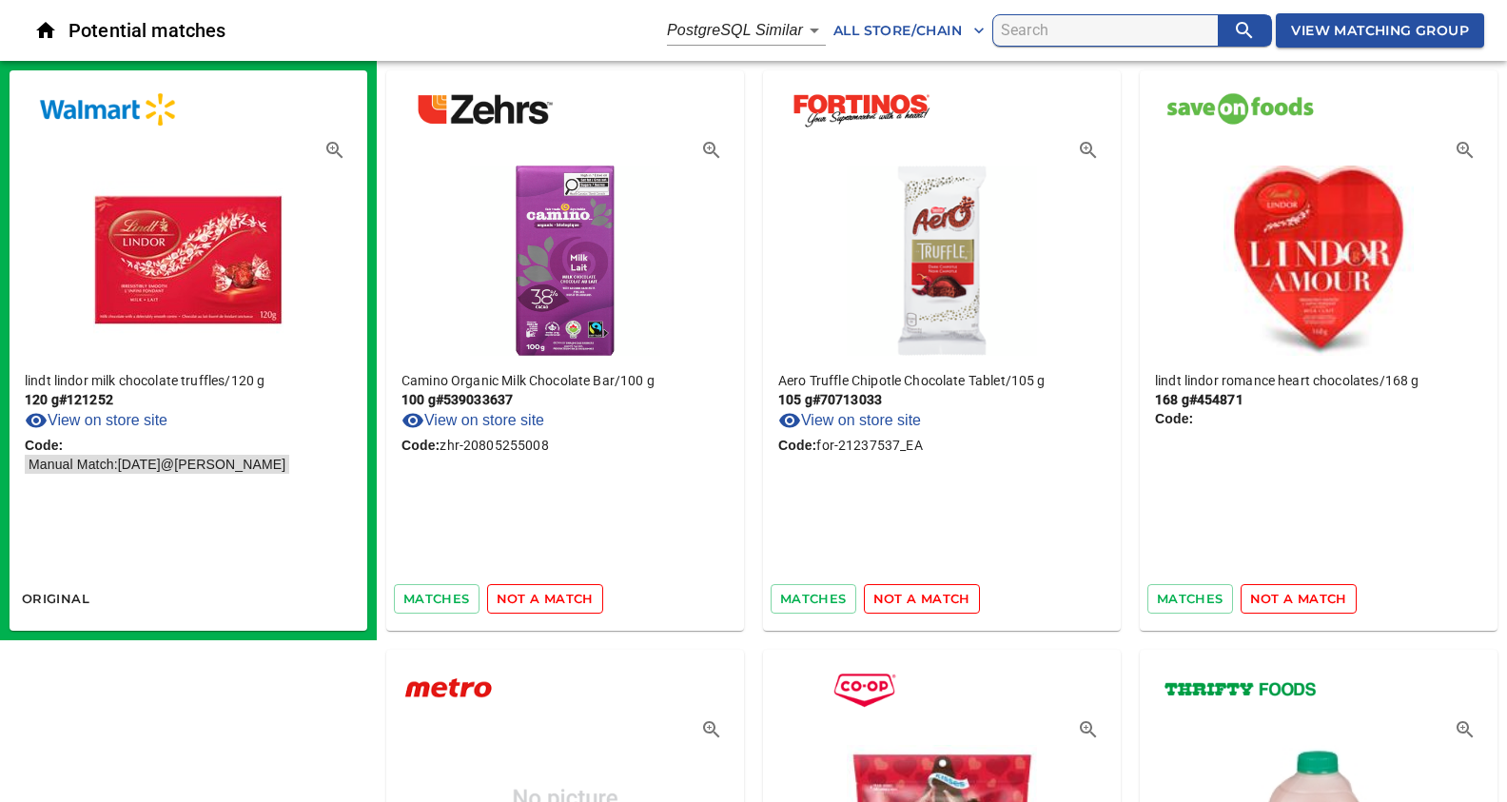
click at [541, 595] on span "not a match" at bounding box center [545, 599] width 97 height 22
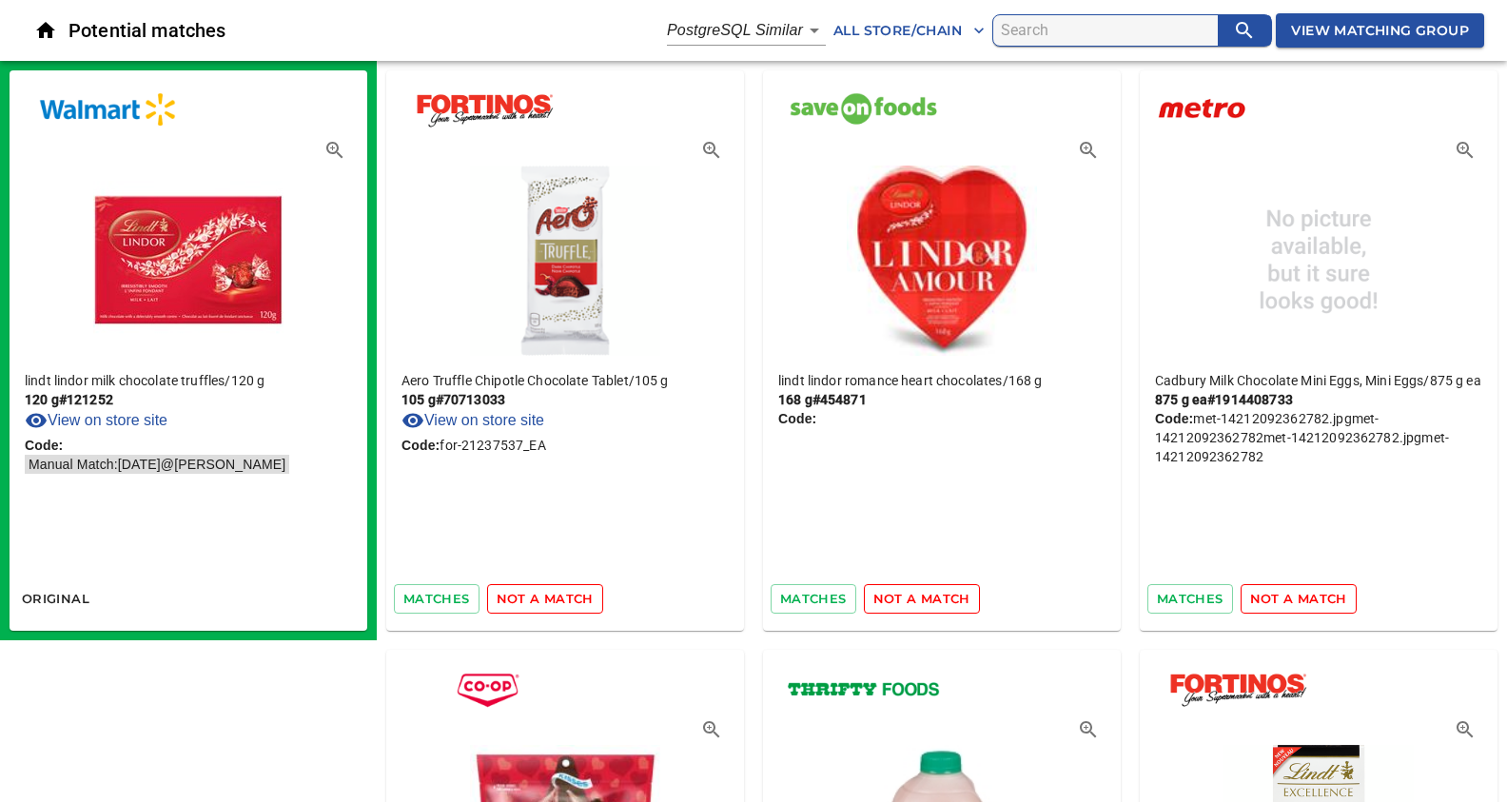
click at [541, 595] on span "not a match" at bounding box center [545, 599] width 97 height 22
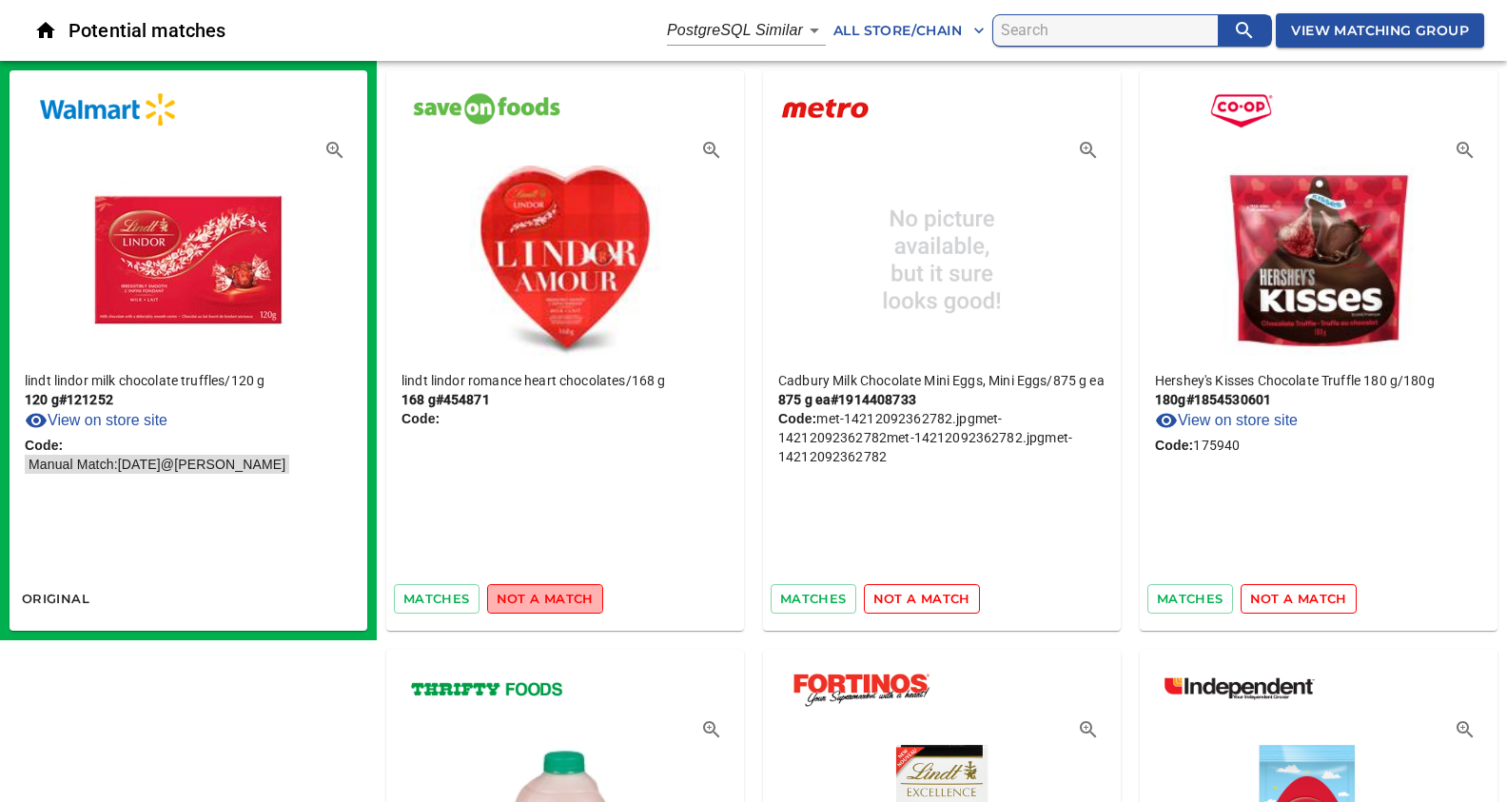
click at [541, 595] on span "not a match" at bounding box center [545, 599] width 97 height 22
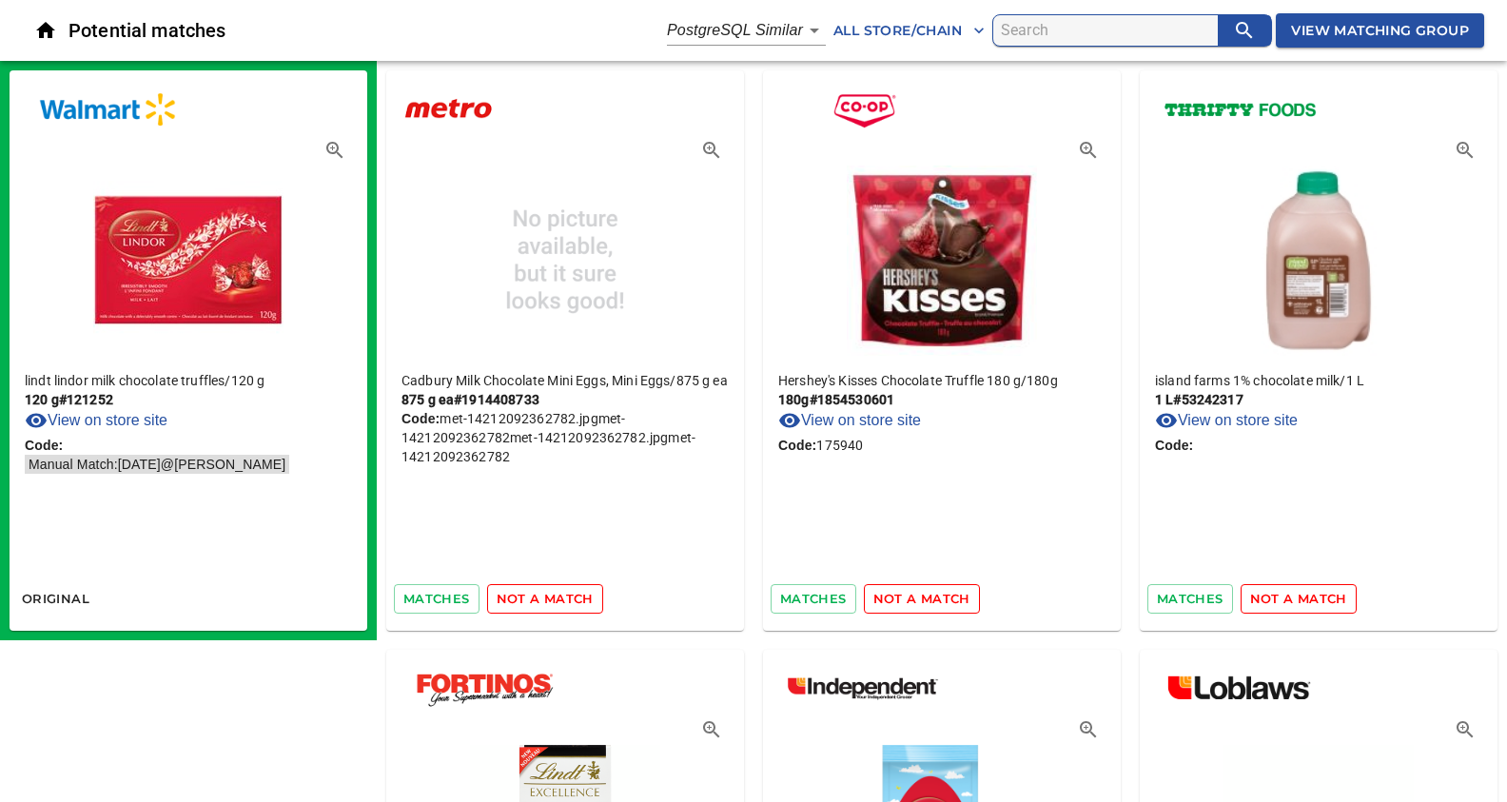
click at [541, 595] on span "not a match" at bounding box center [545, 599] width 97 height 22
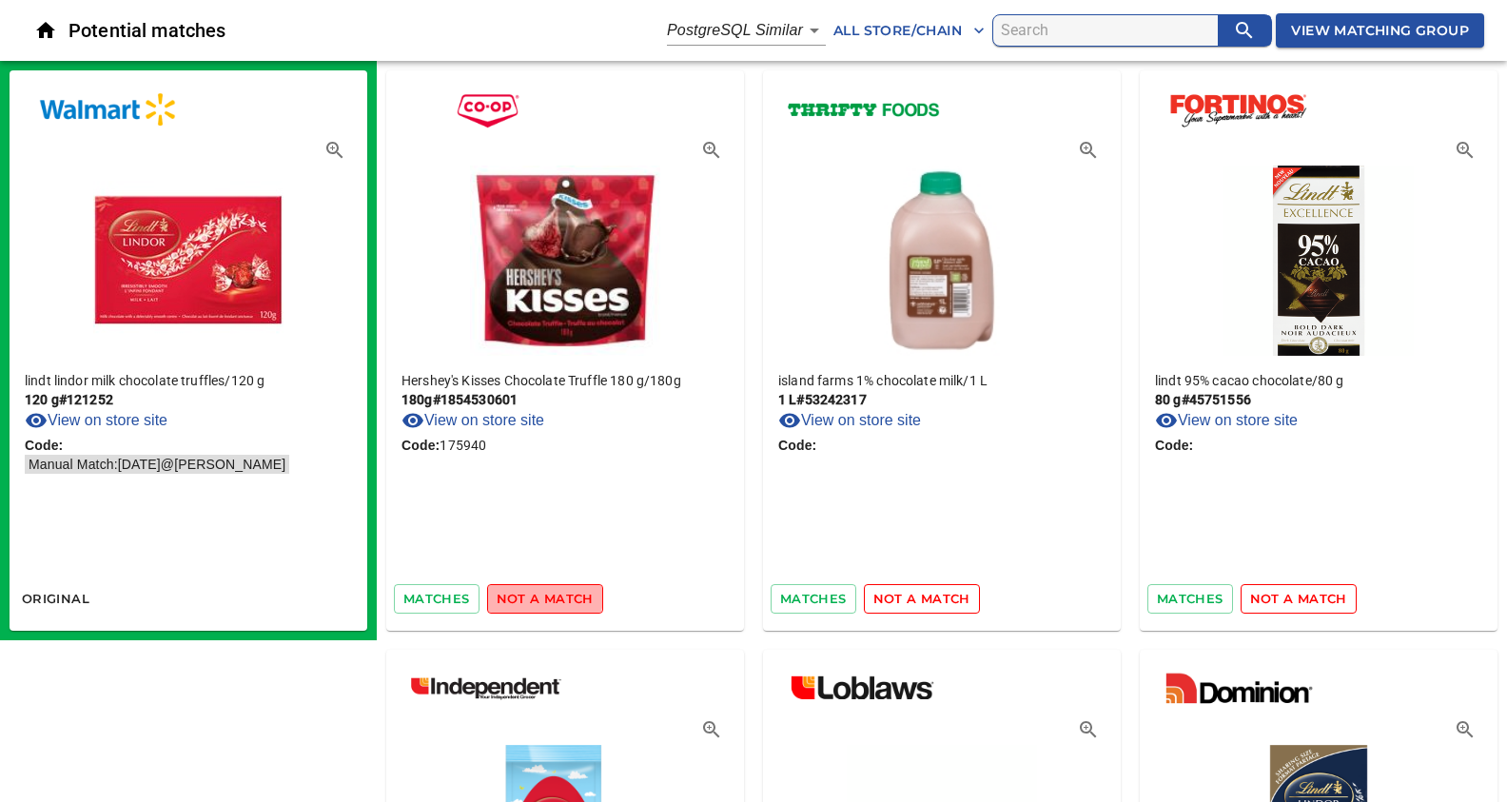
click at [541, 595] on span "not a match" at bounding box center [545, 599] width 97 height 22
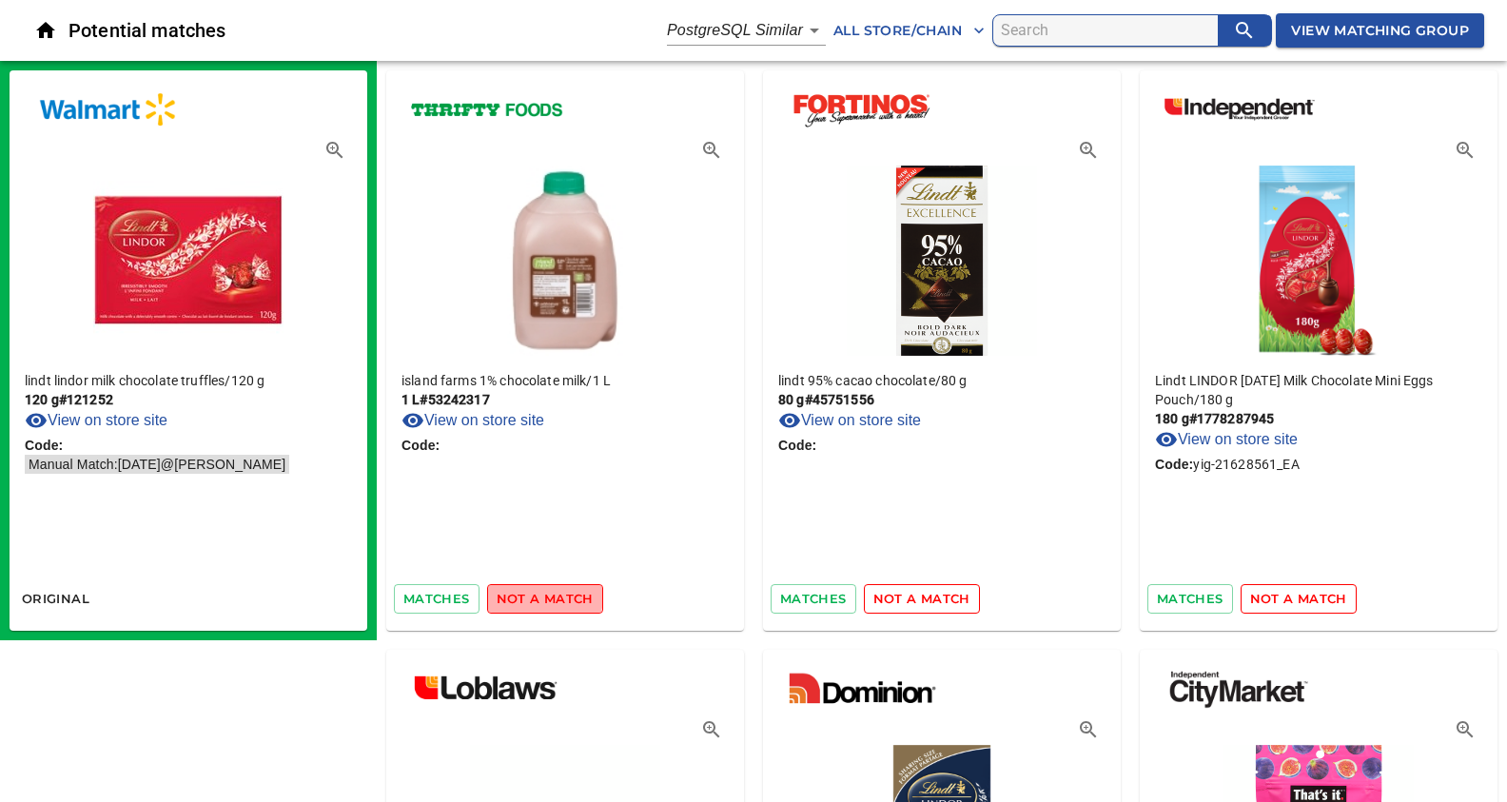
click at [541, 595] on span "not a match" at bounding box center [545, 599] width 97 height 22
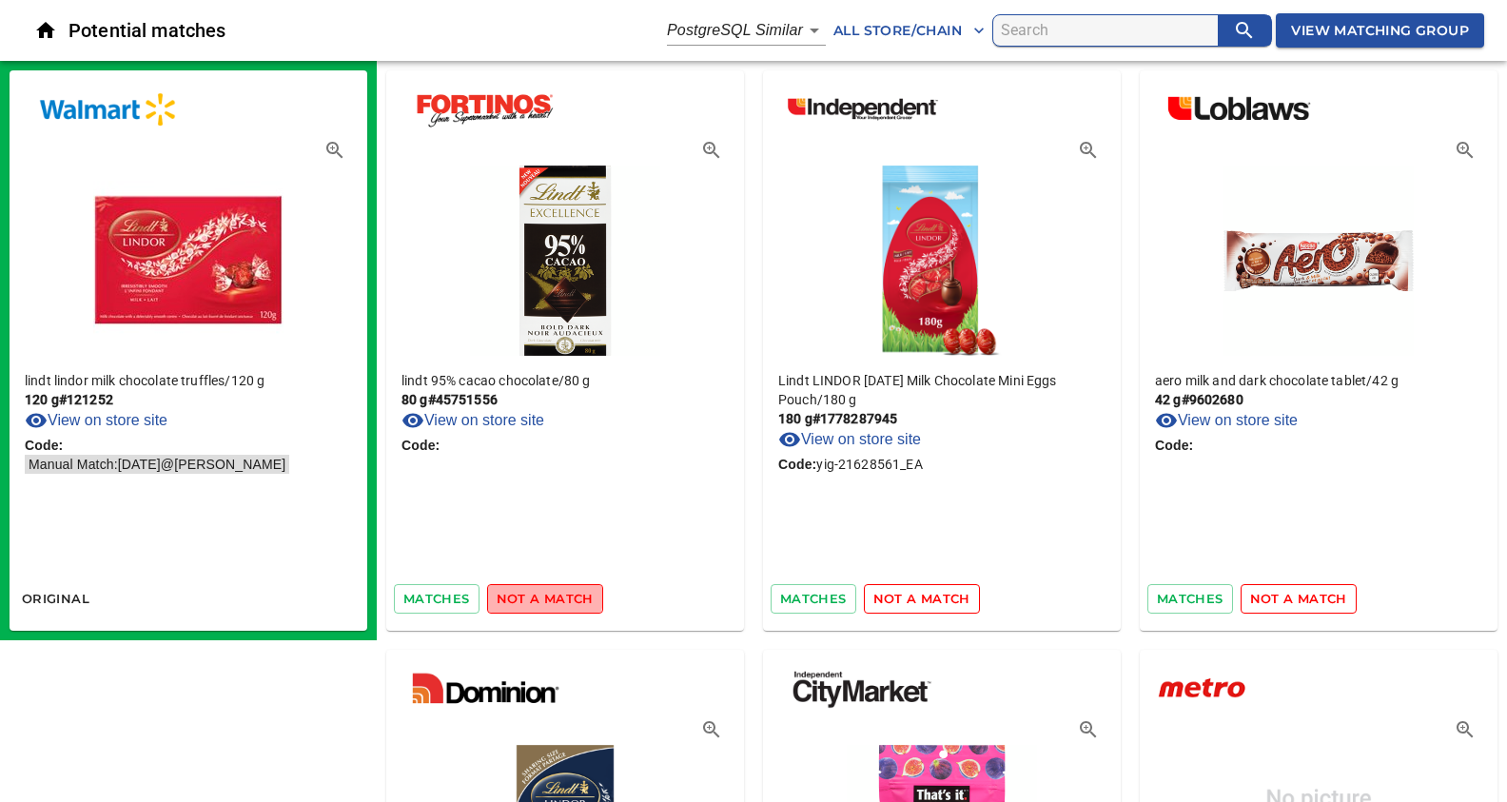
click at [541, 595] on span "not a match" at bounding box center [545, 599] width 97 height 22
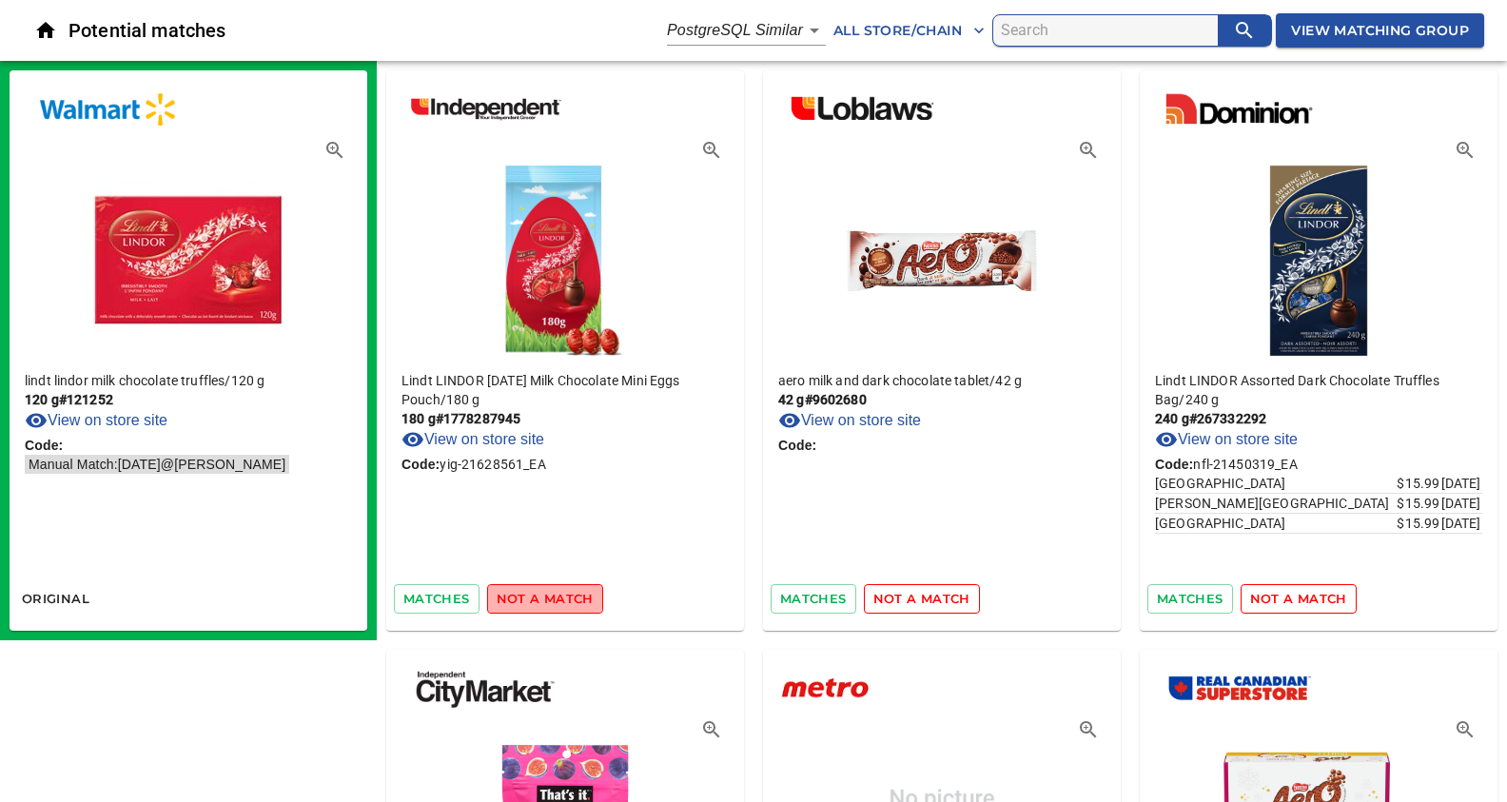
click at [541, 595] on span "not a match" at bounding box center [545, 599] width 97 height 22
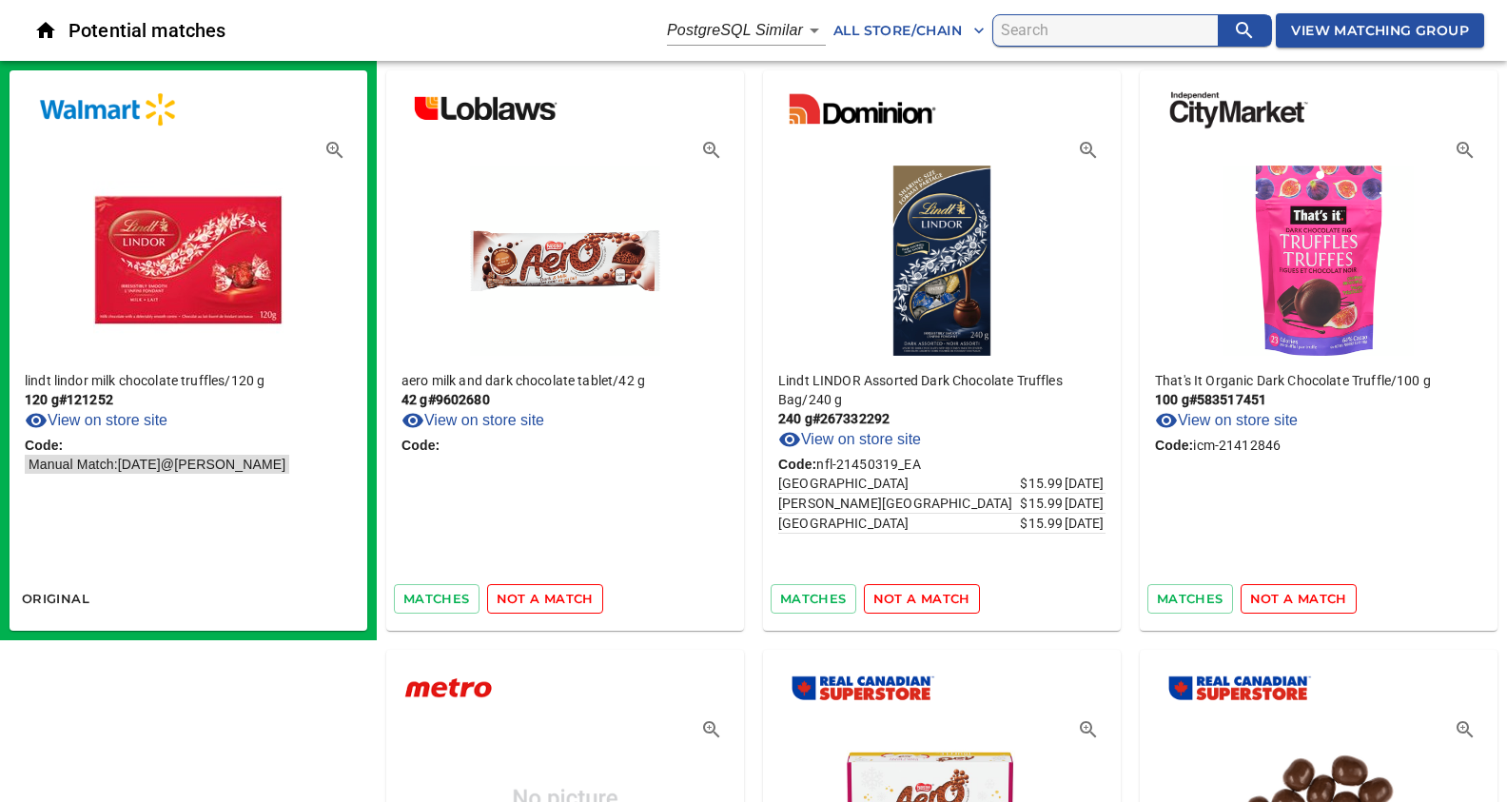
click at [541, 595] on span "not a match" at bounding box center [545, 599] width 97 height 22
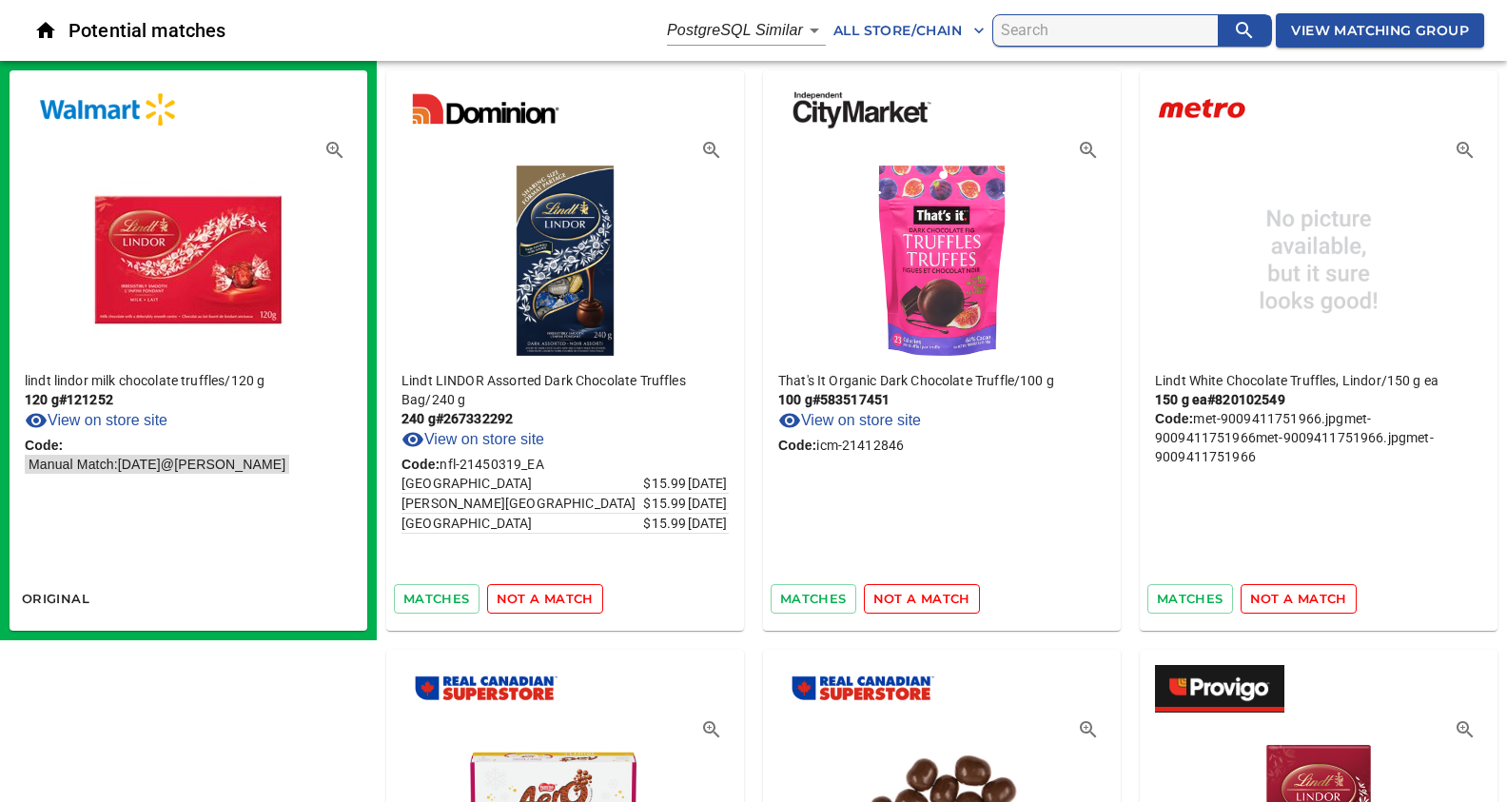
click at [541, 595] on span "not a match" at bounding box center [545, 599] width 97 height 22
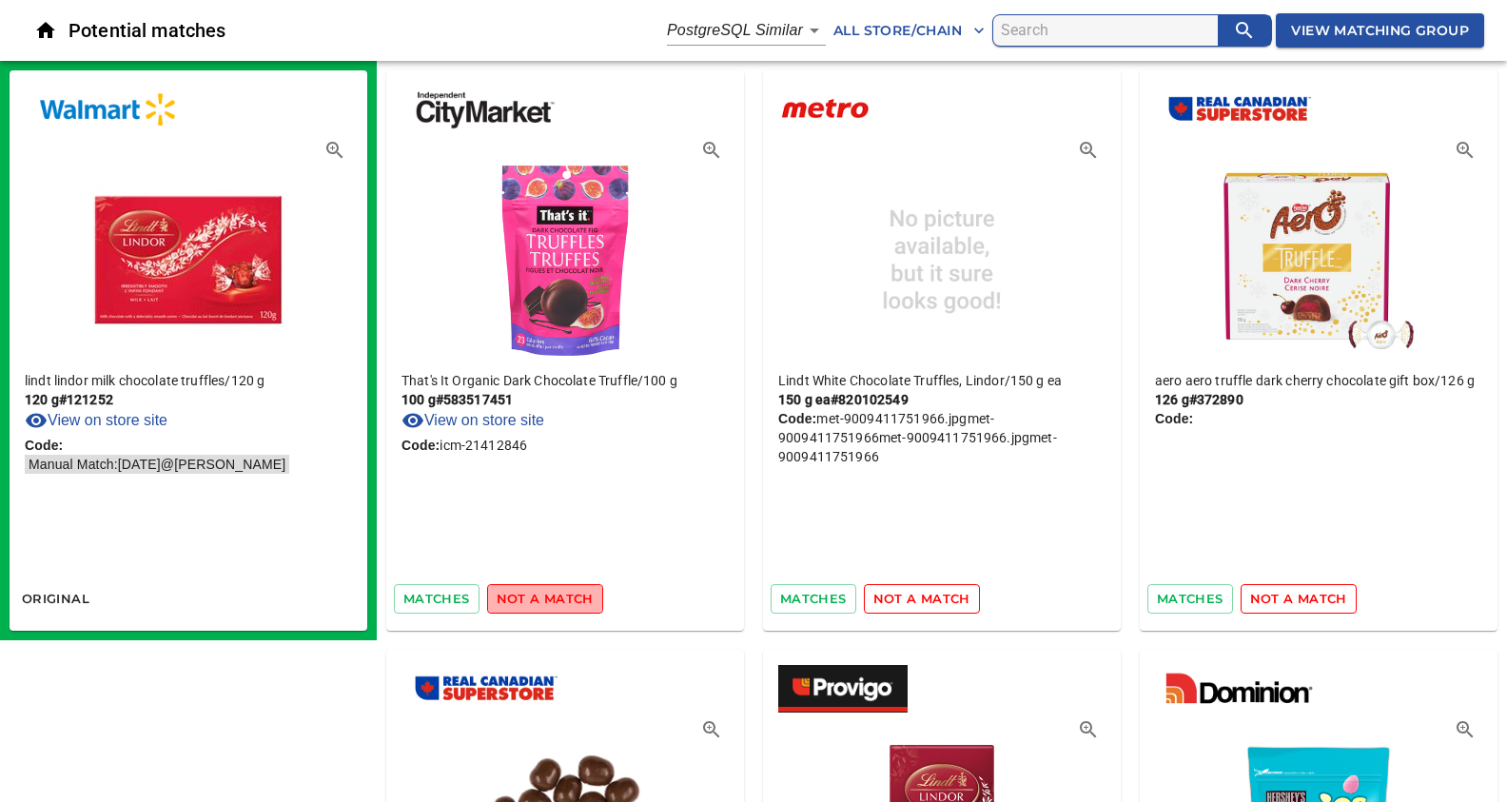
click at [541, 595] on span "not a match" at bounding box center [545, 599] width 97 height 22
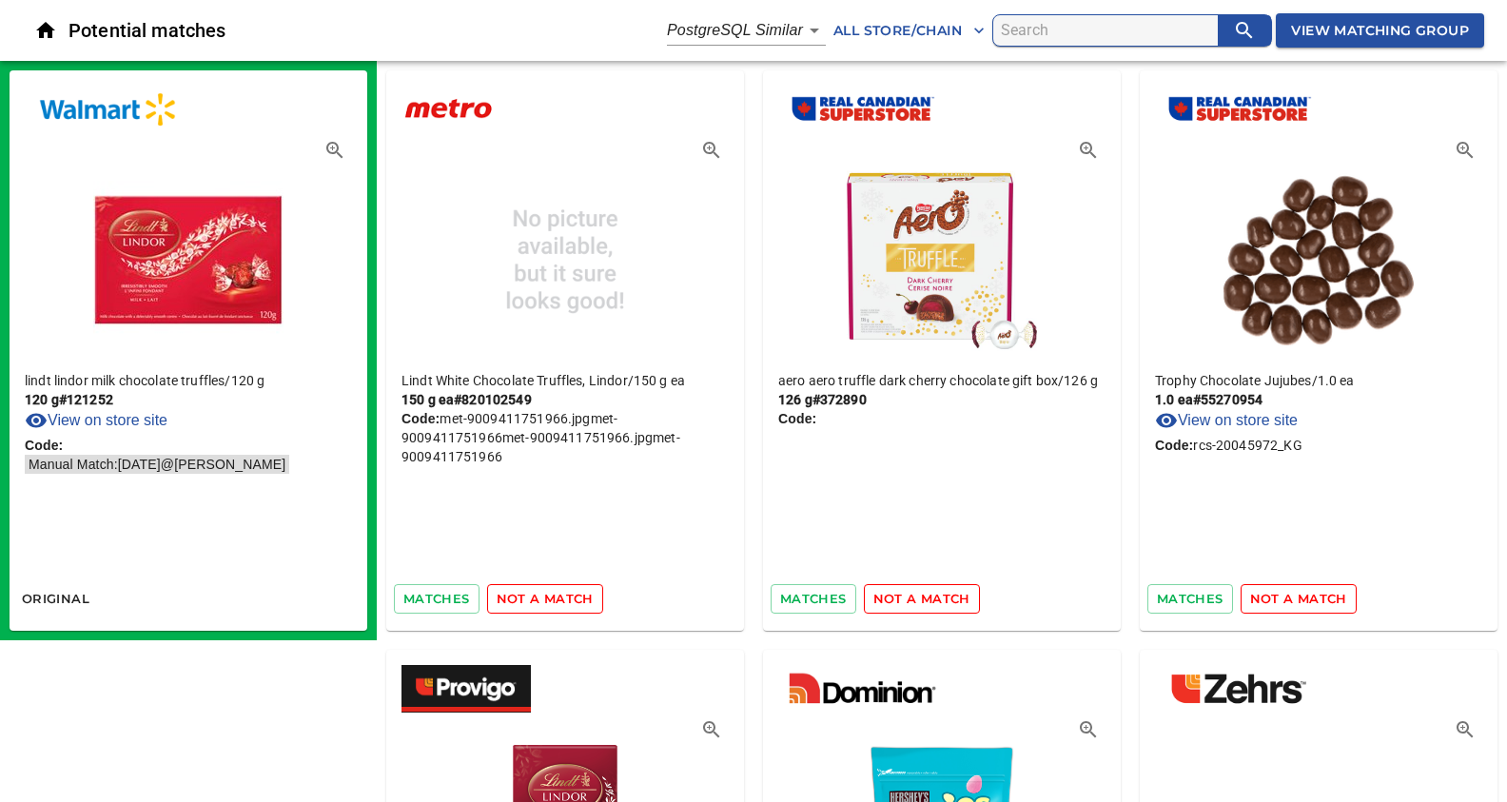
click at [541, 595] on span "not a match" at bounding box center [545, 599] width 97 height 22
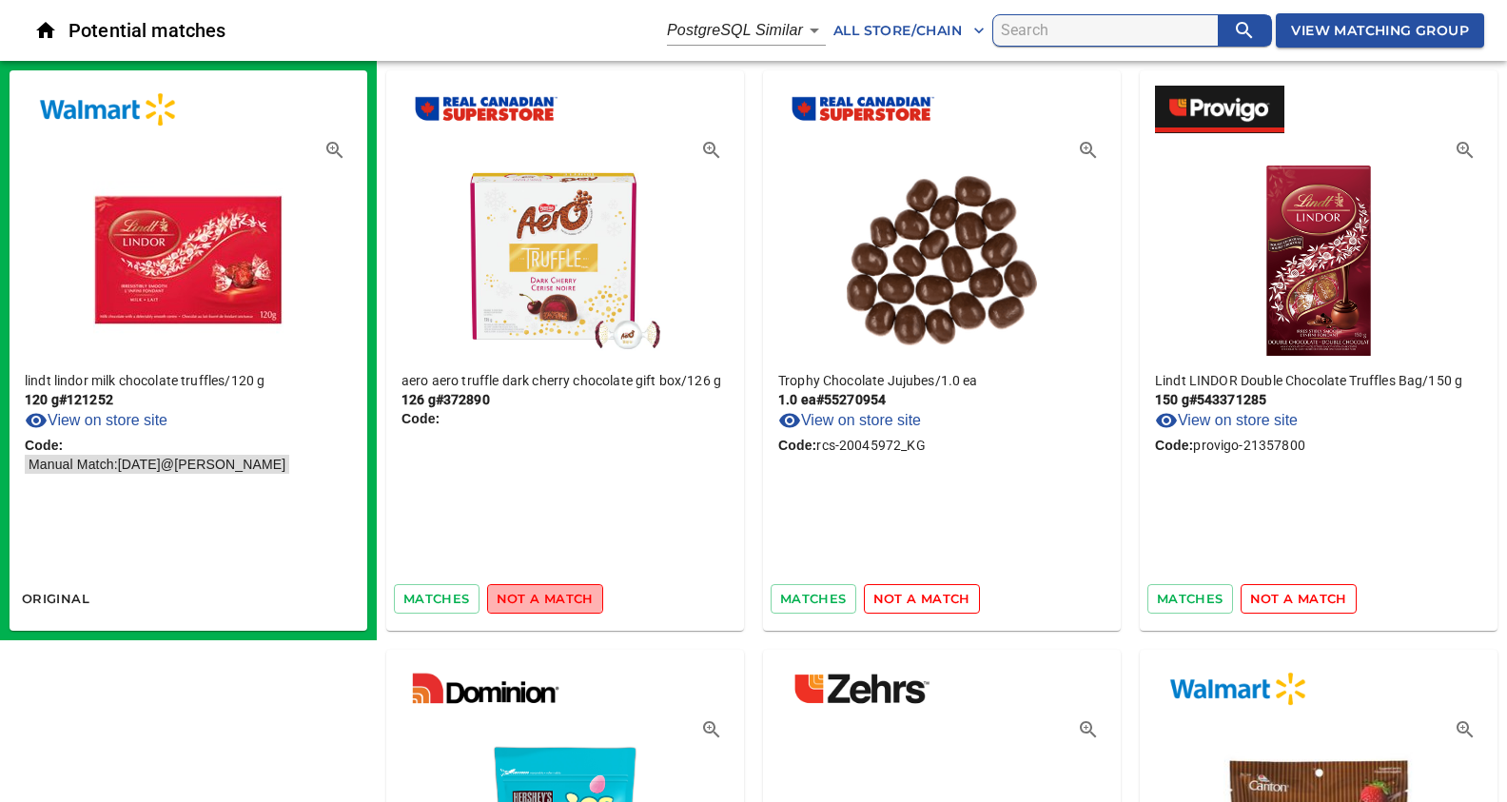
click at [541, 595] on span "not a match" at bounding box center [545, 599] width 97 height 22
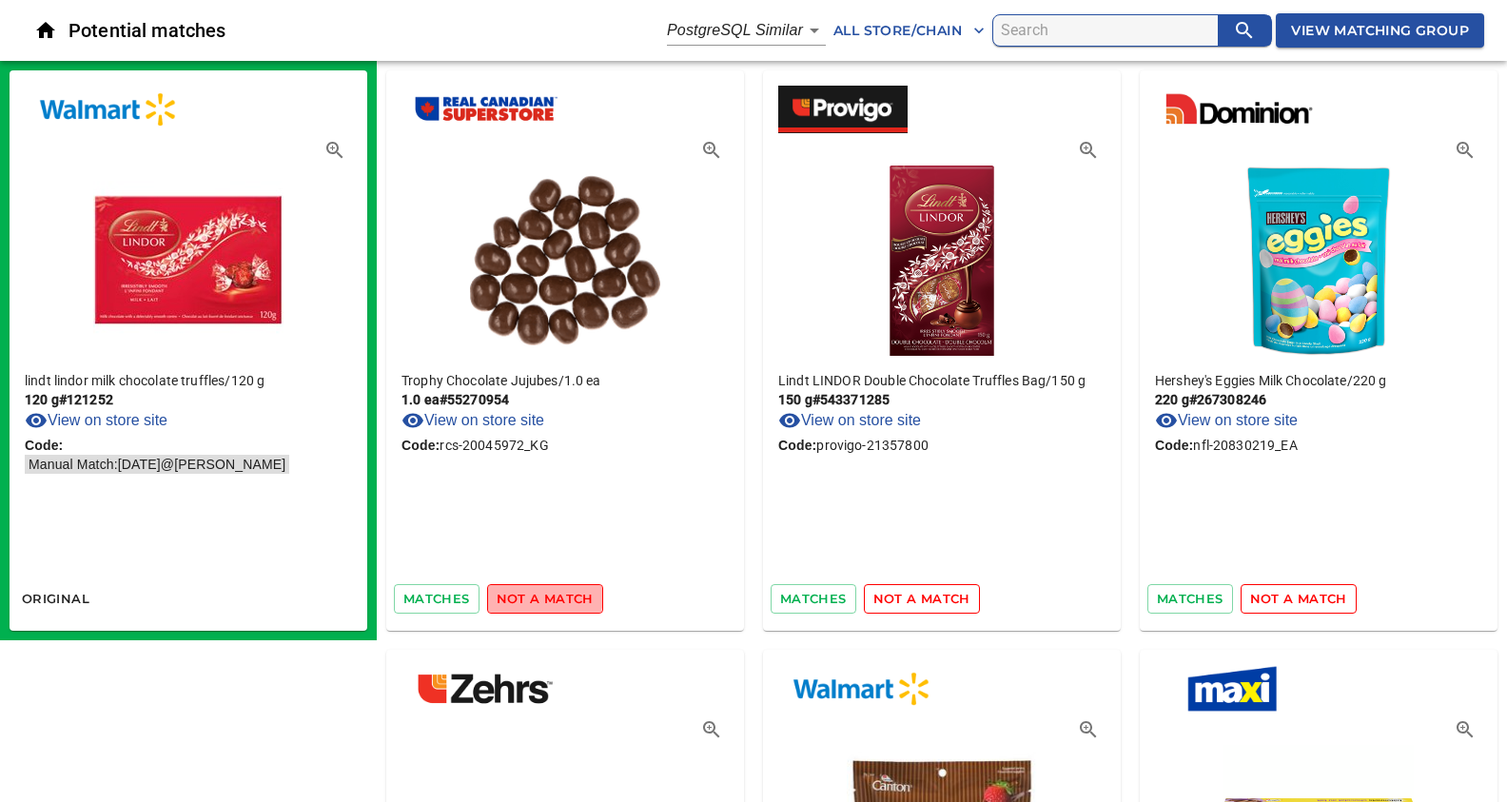
click at [541, 595] on span "not a match" at bounding box center [545, 599] width 97 height 22
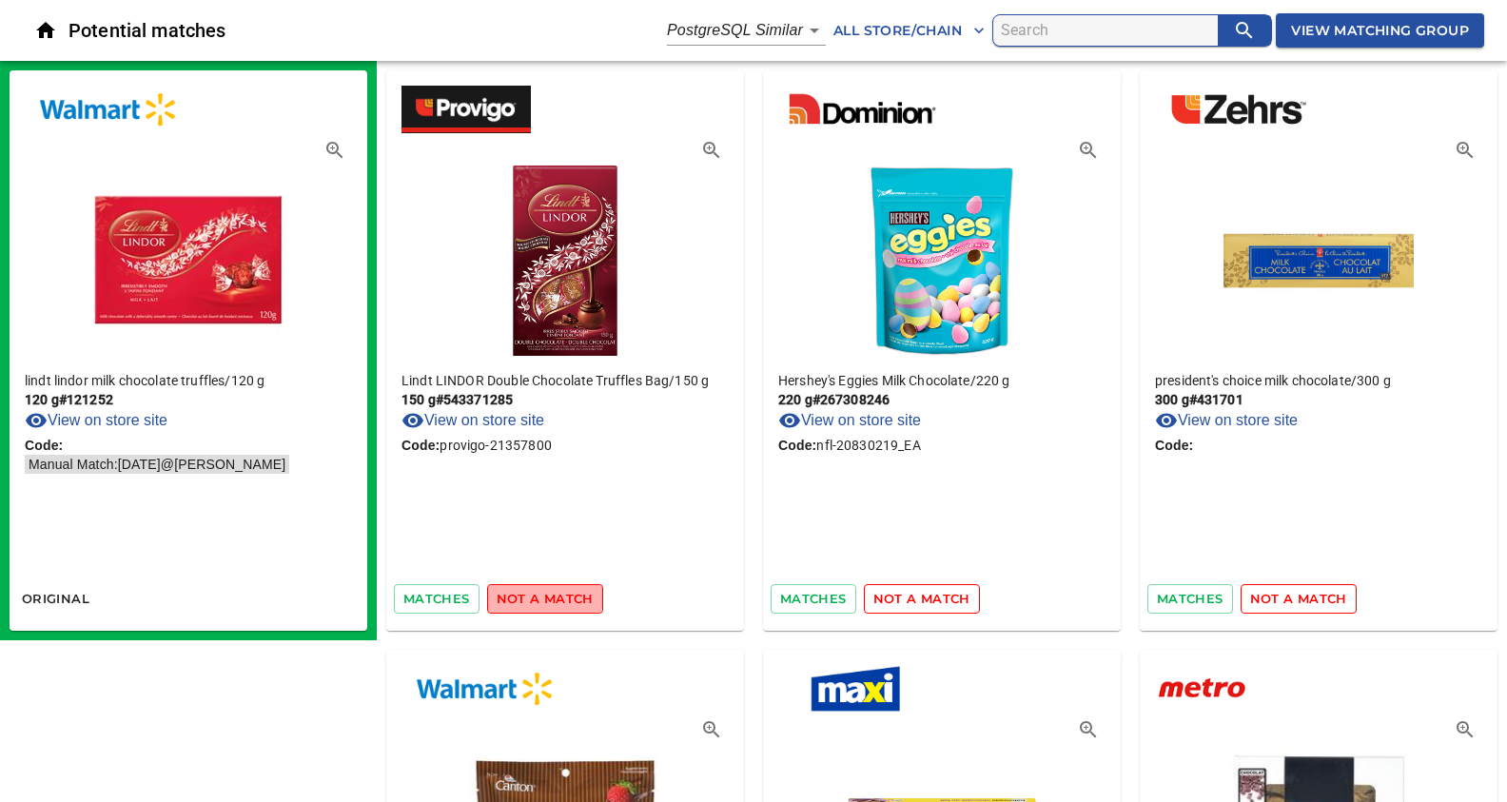
click at [541, 595] on span "not a match" at bounding box center [545, 599] width 97 height 22
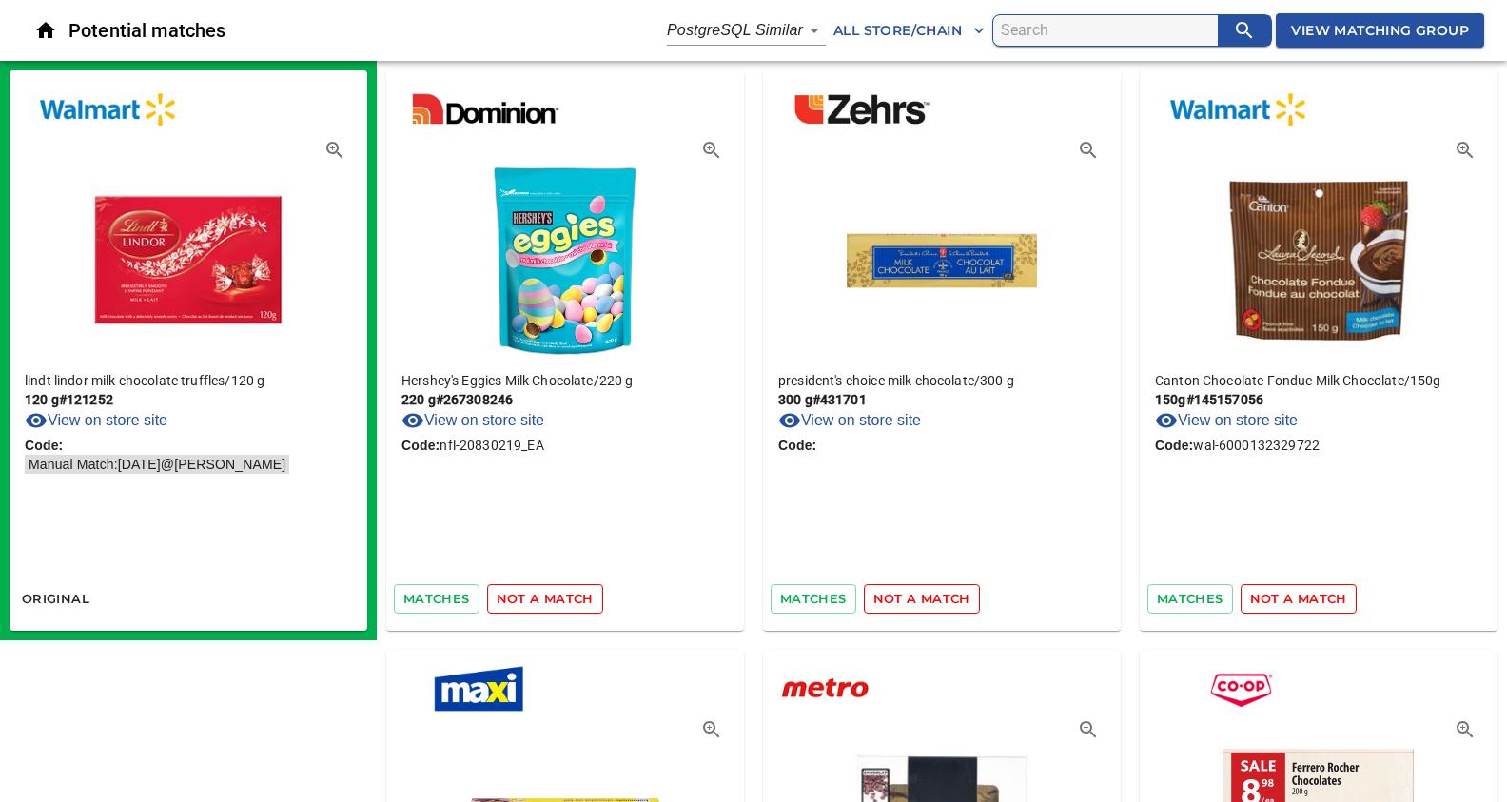
click at [541, 595] on span "not a match" at bounding box center [545, 599] width 97 height 22
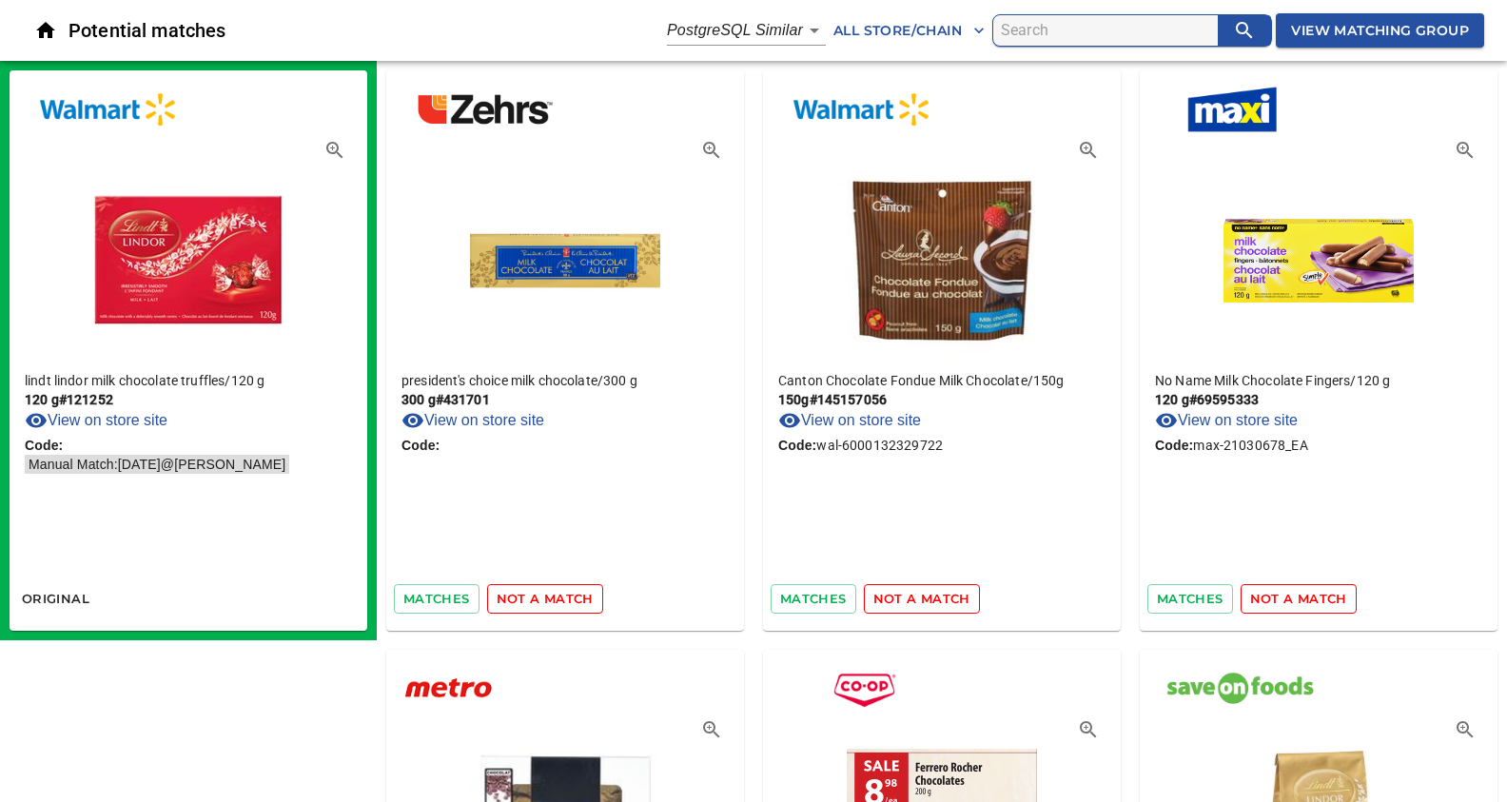
click at [541, 595] on span "not a match" at bounding box center [545, 599] width 97 height 22
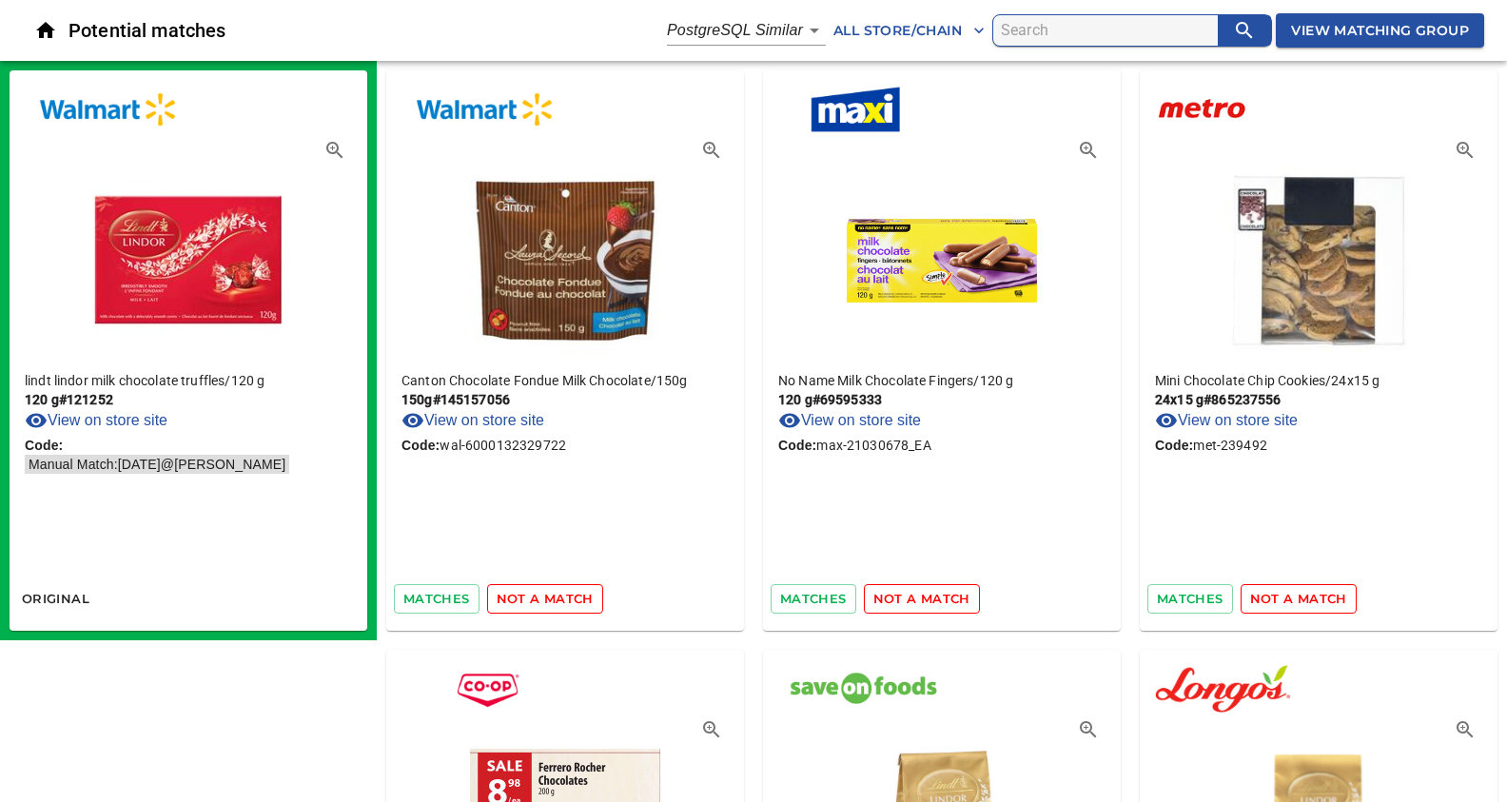
click at [541, 595] on span "not a match" at bounding box center [545, 599] width 97 height 22
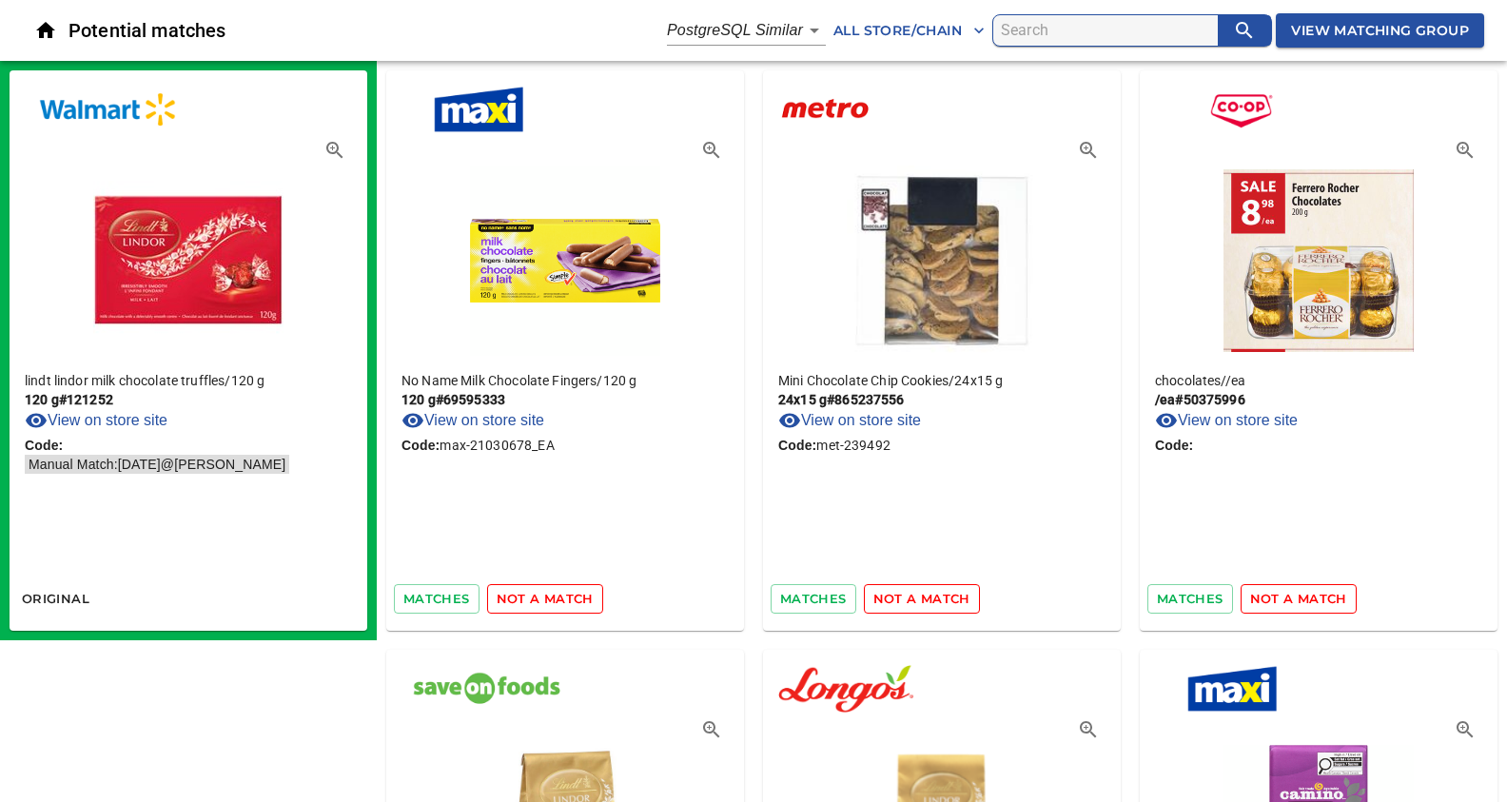
click at [541, 595] on span "not a match" at bounding box center [545, 599] width 97 height 22
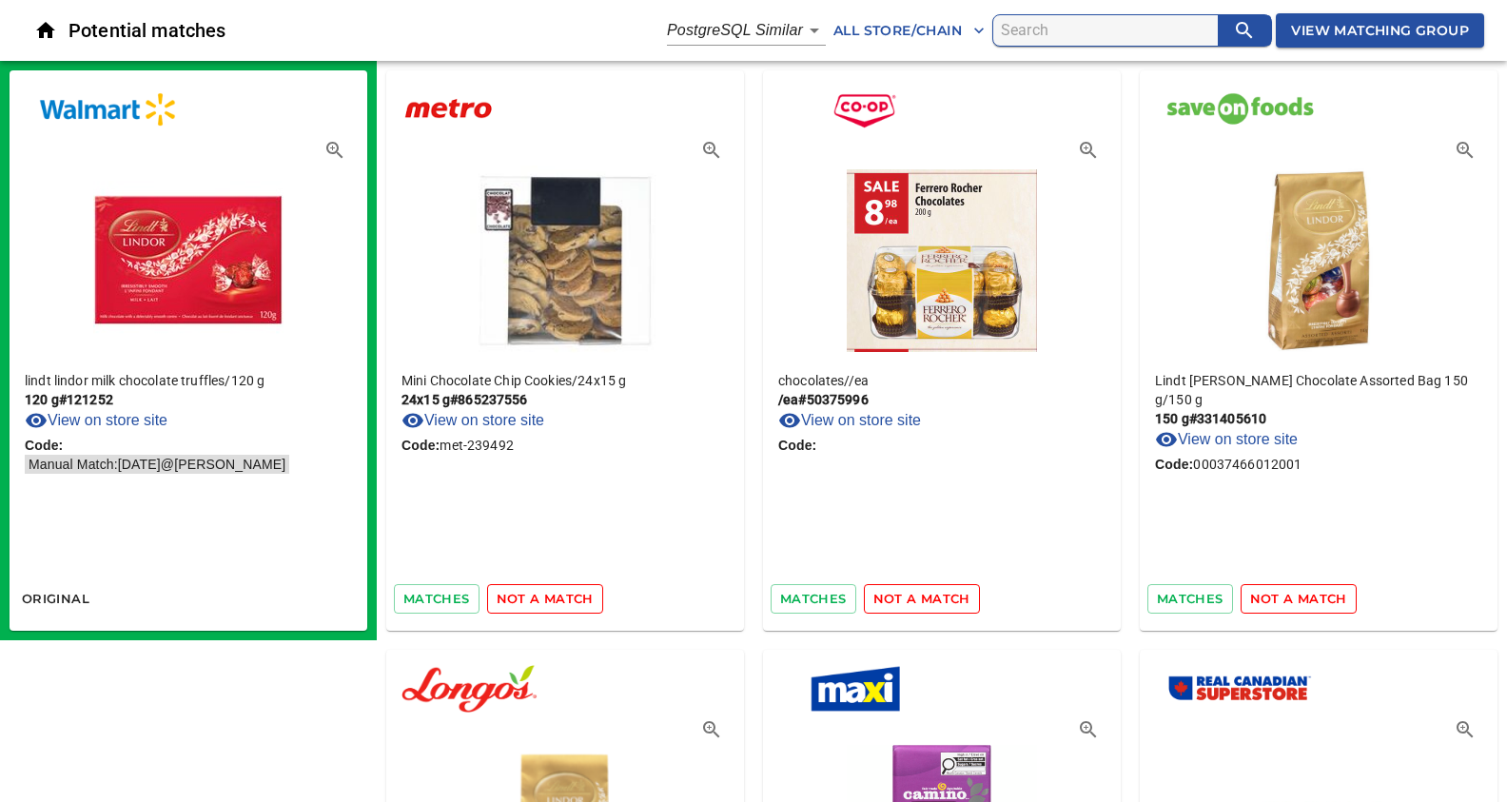
click at [541, 595] on span "not a match" at bounding box center [545, 599] width 97 height 22
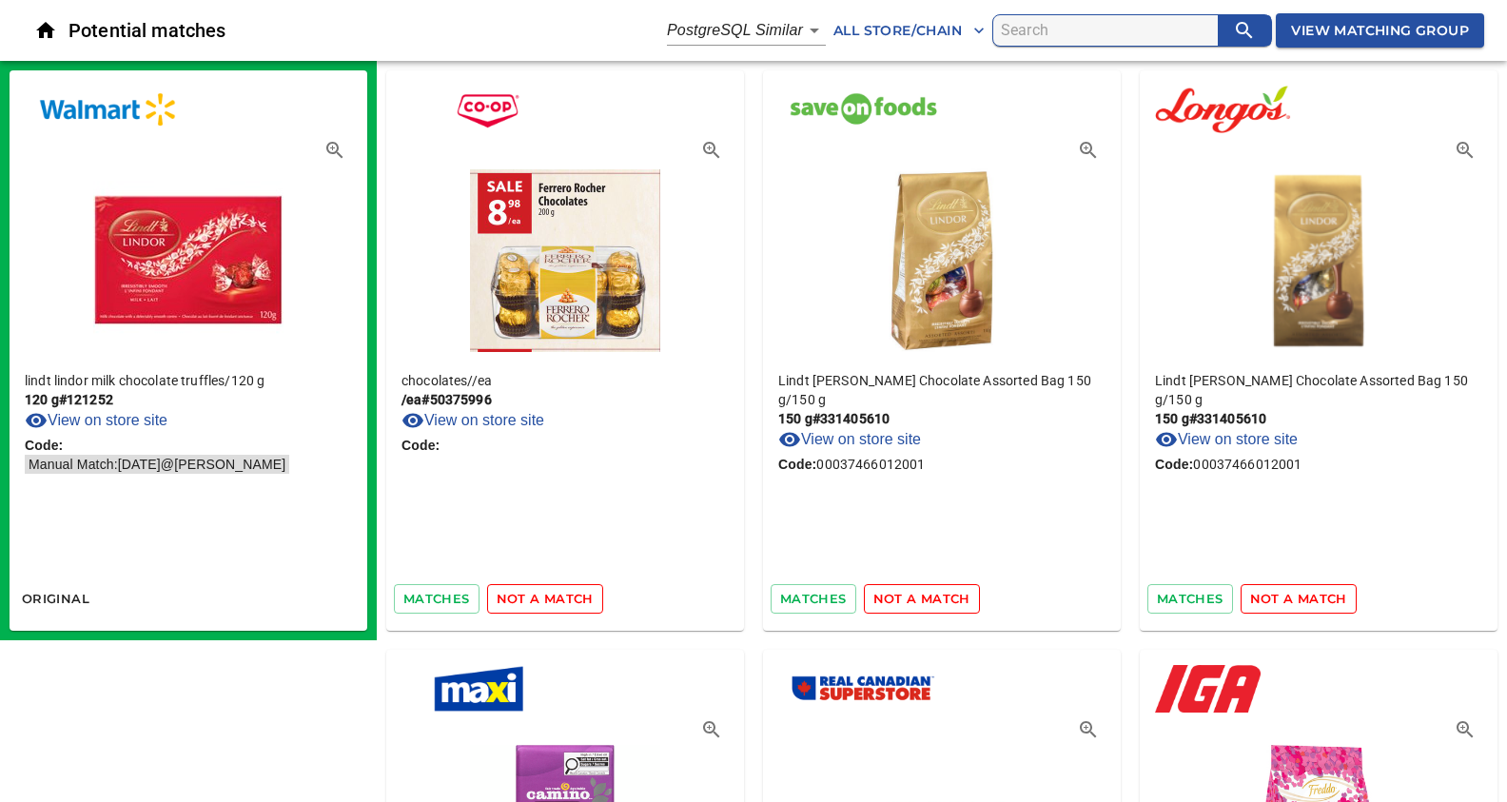
click at [541, 595] on span "not a match" at bounding box center [545, 599] width 97 height 22
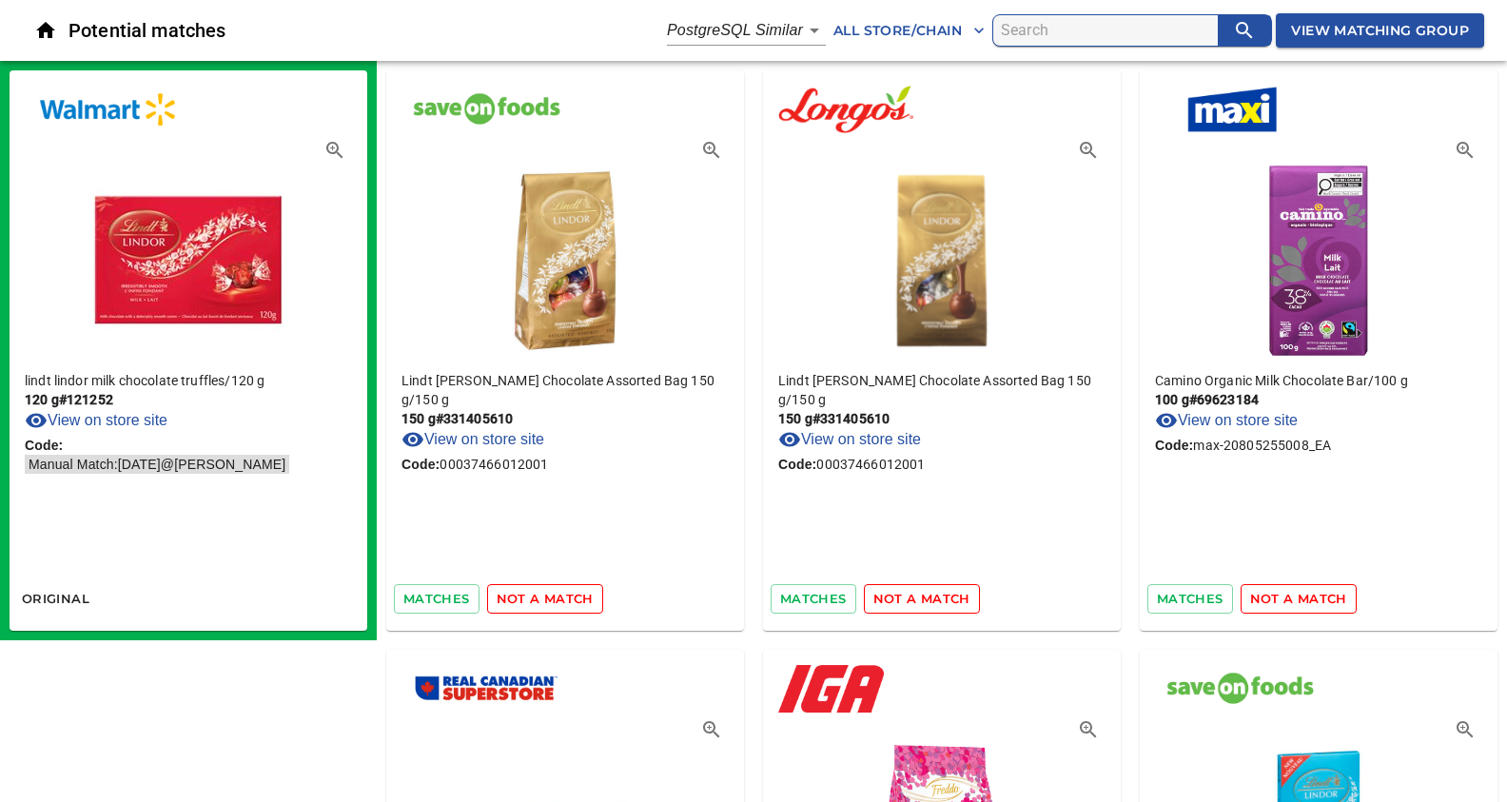
click at [541, 595] on span "not a match" at bounding box center [545, 599] width 97 height 22
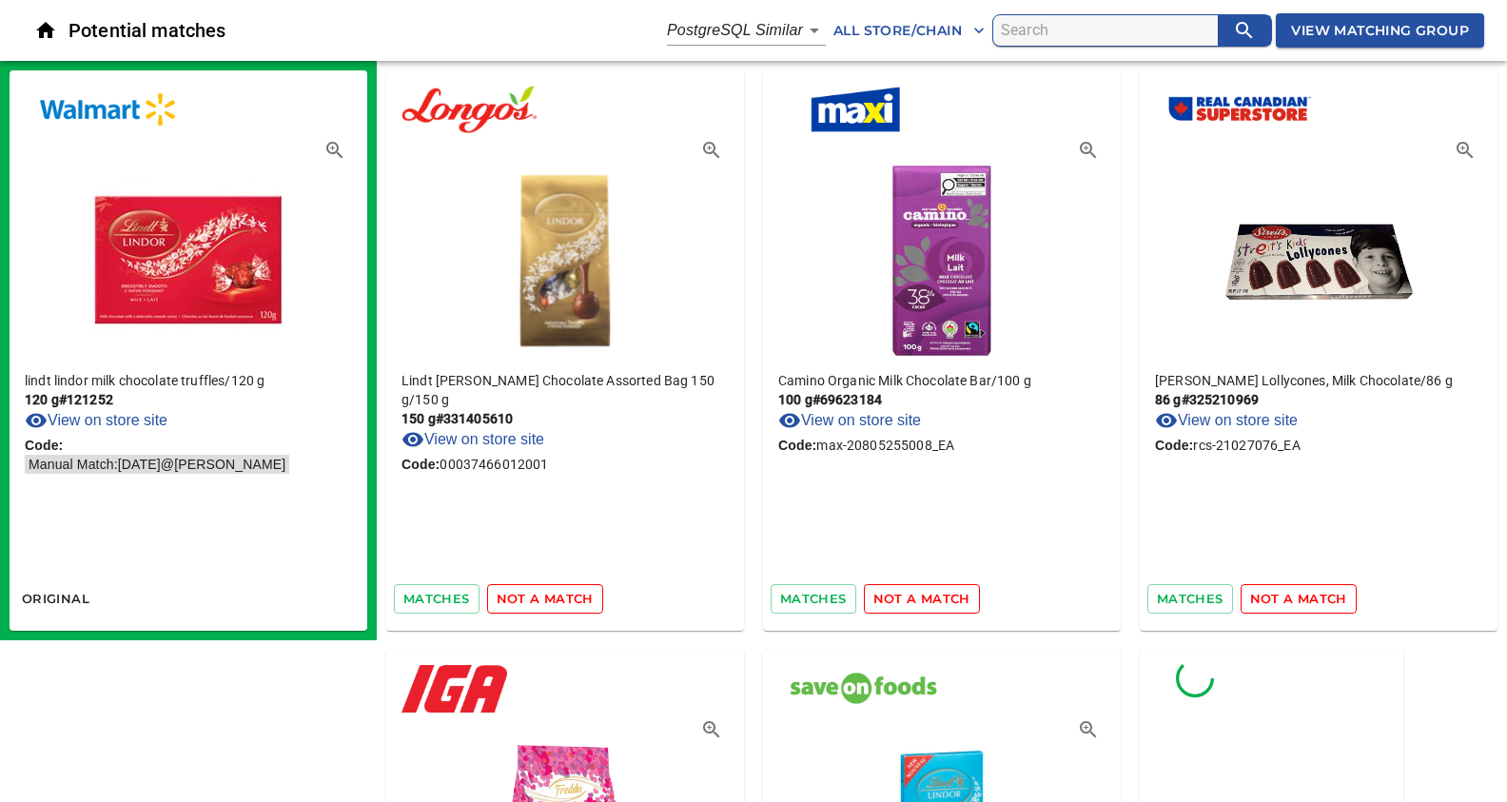
click at [541, 595] on span "not a match" at bounding box center [545, 599] width 97 height 22
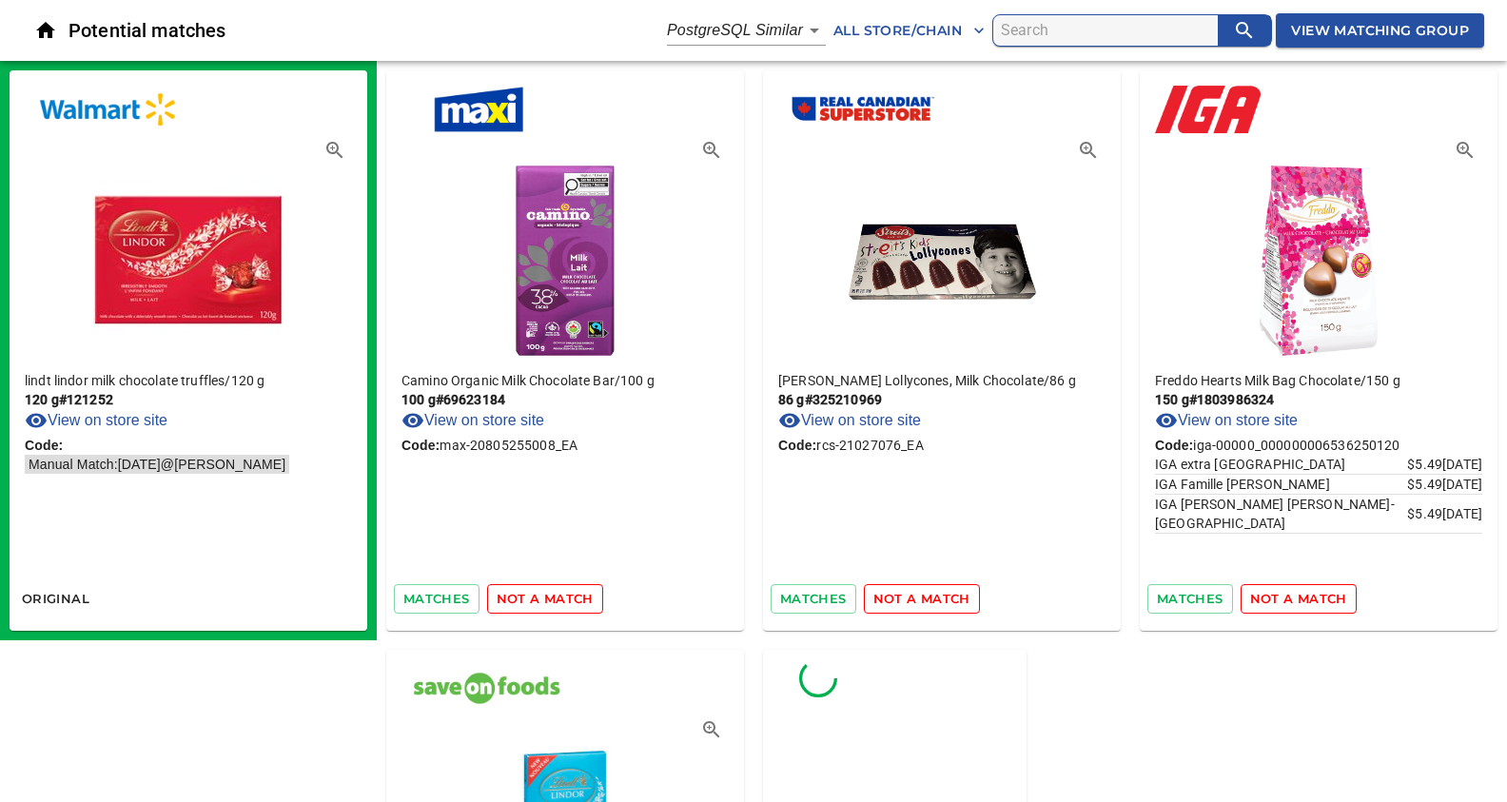
click at [541, 595] on span "not a match" at bounding box center [545, 599] width 97 height 22
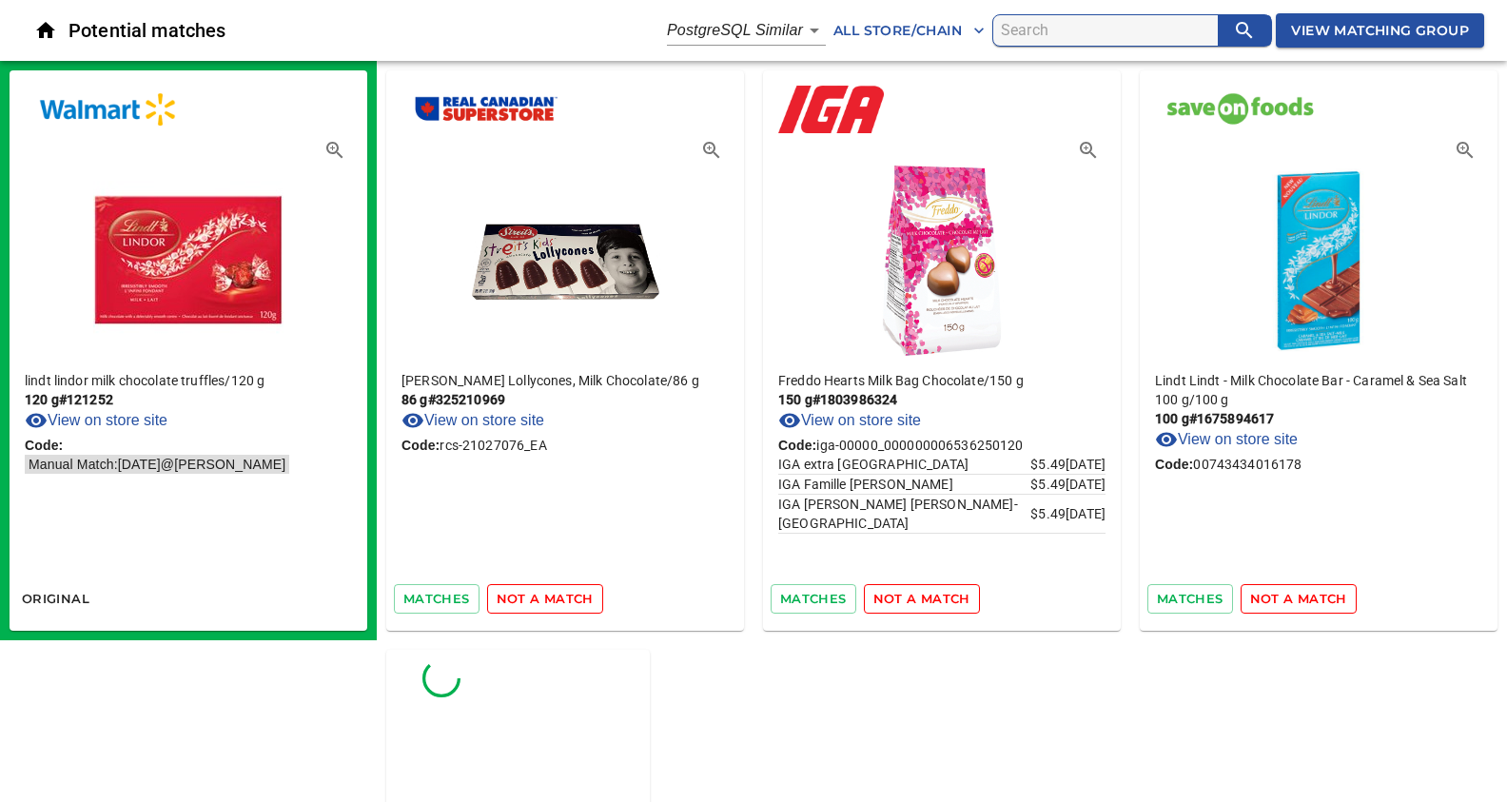
click at [541, 595] on span "not a match" at bounding box center [545, 599] width 97 height 22
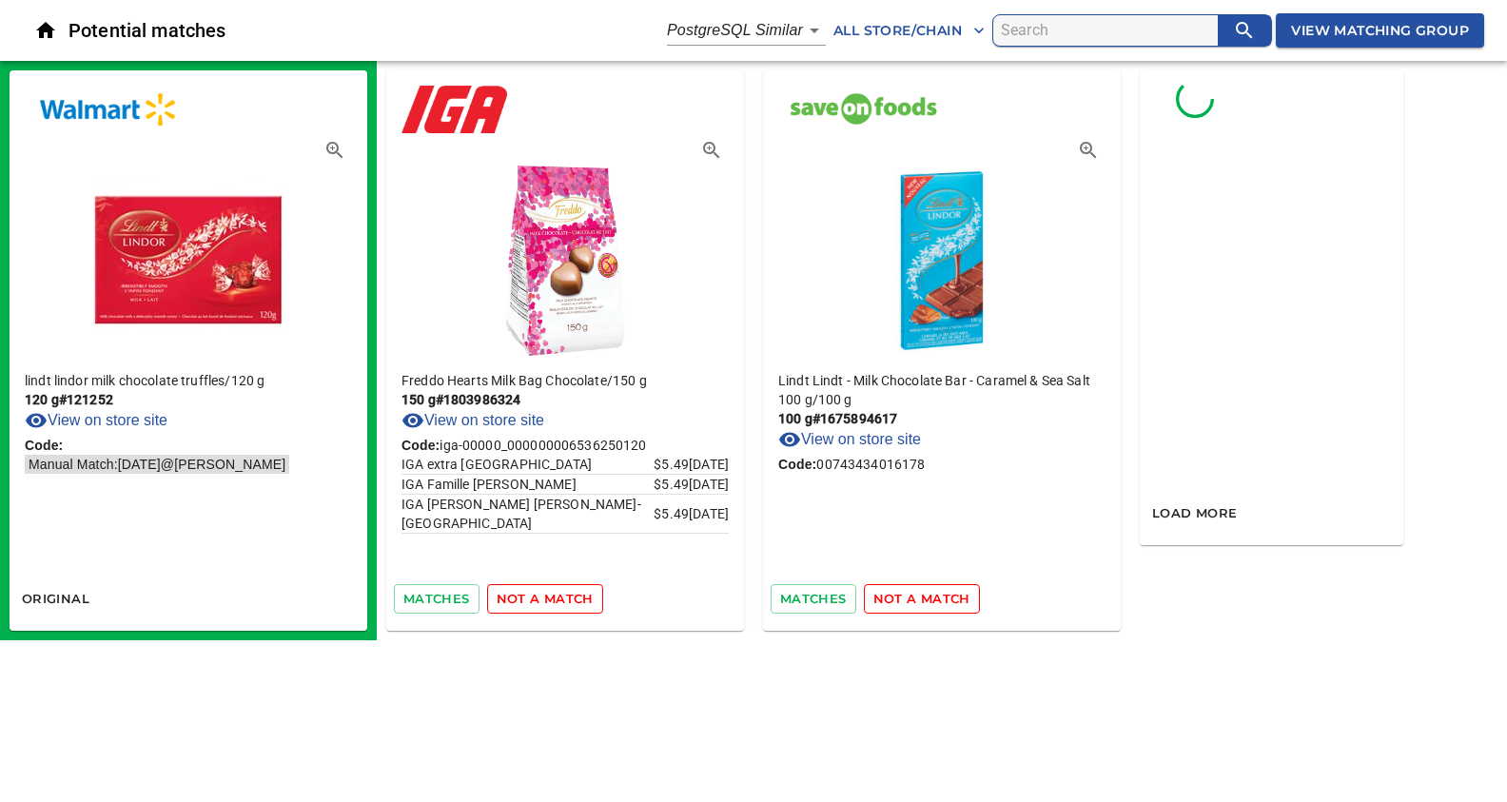
click at [541, 595] on span "not a match" at bounding box center [545, 599] width 97 height 22
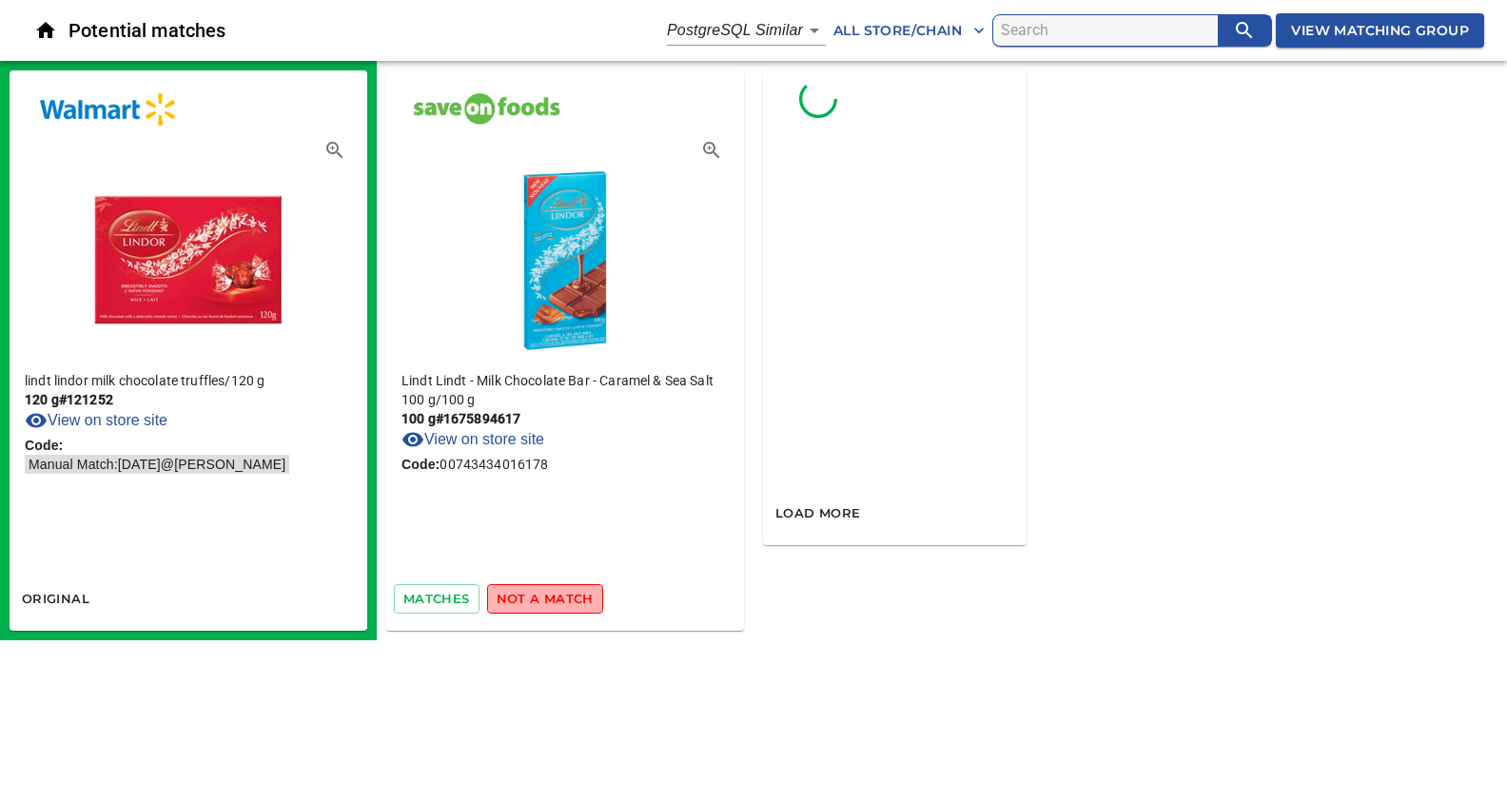
click at [541, 595] on span "not a match" at bounding box center [545, 599] width 97 height 22
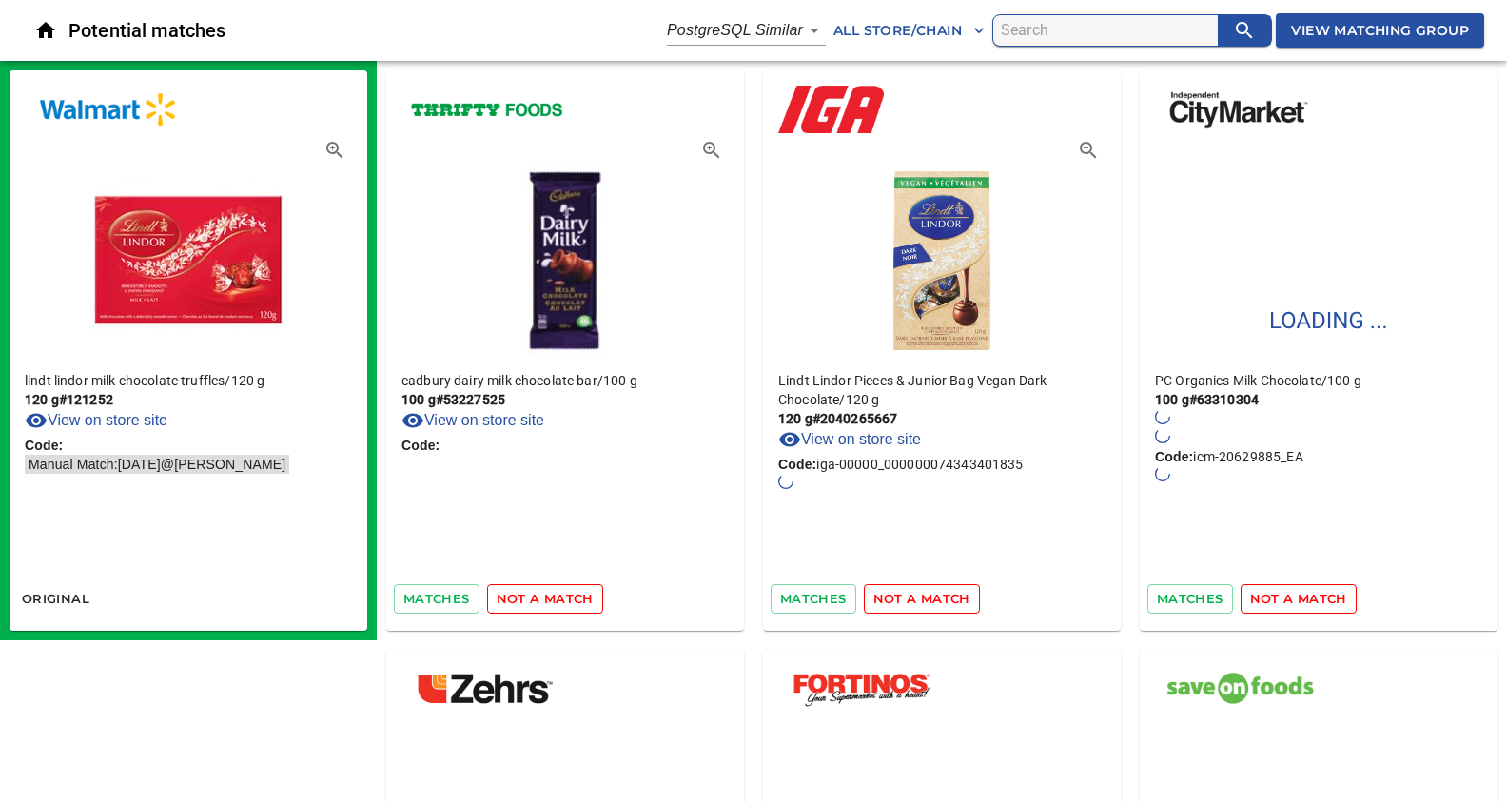
click at [542, 599] on span "not a match" at bounding box center [545, 599] width 97 height 22
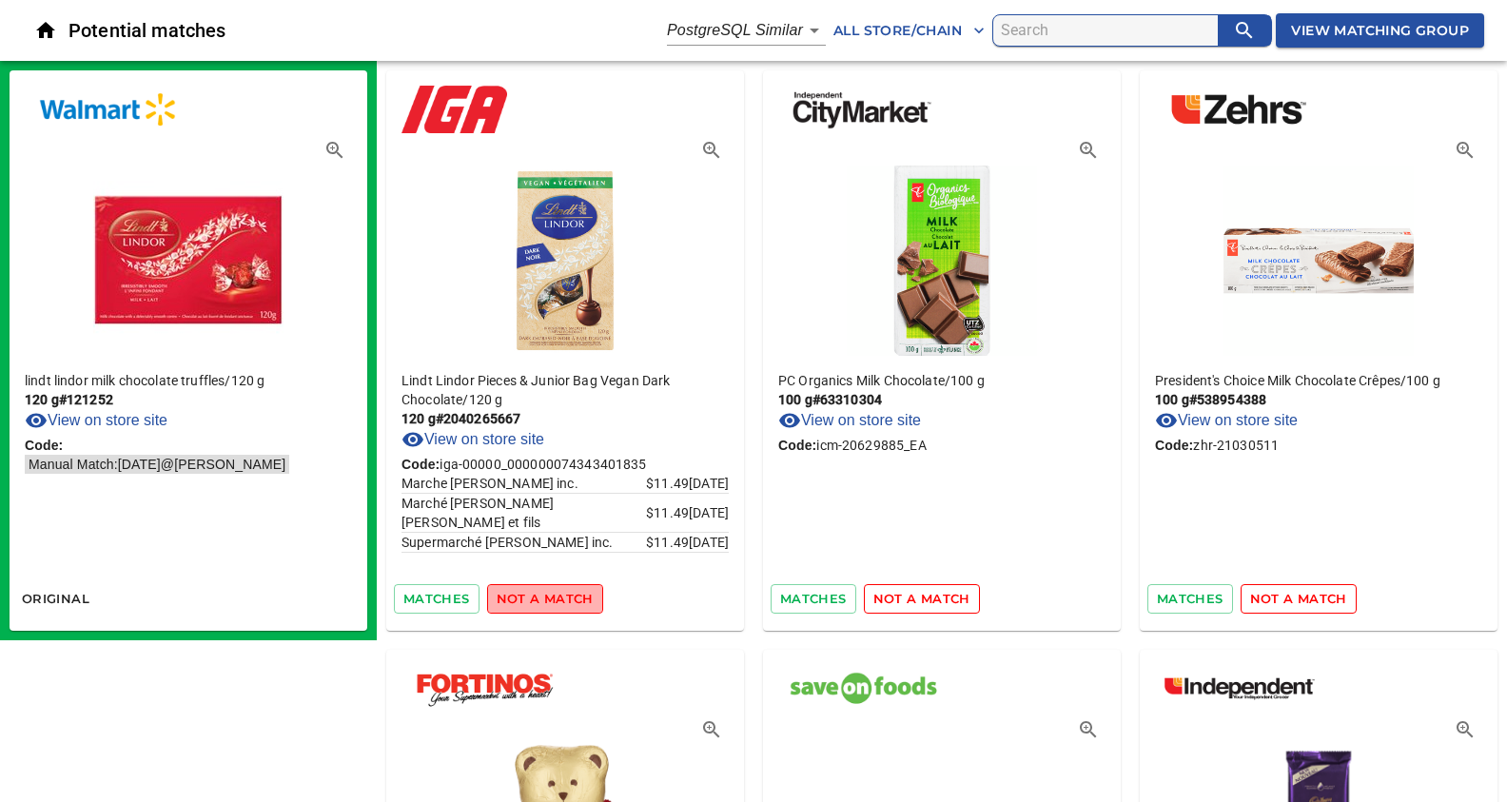
click at [542, 599] on span "not a match" at bounding box center [545, 599] width 97 height 22
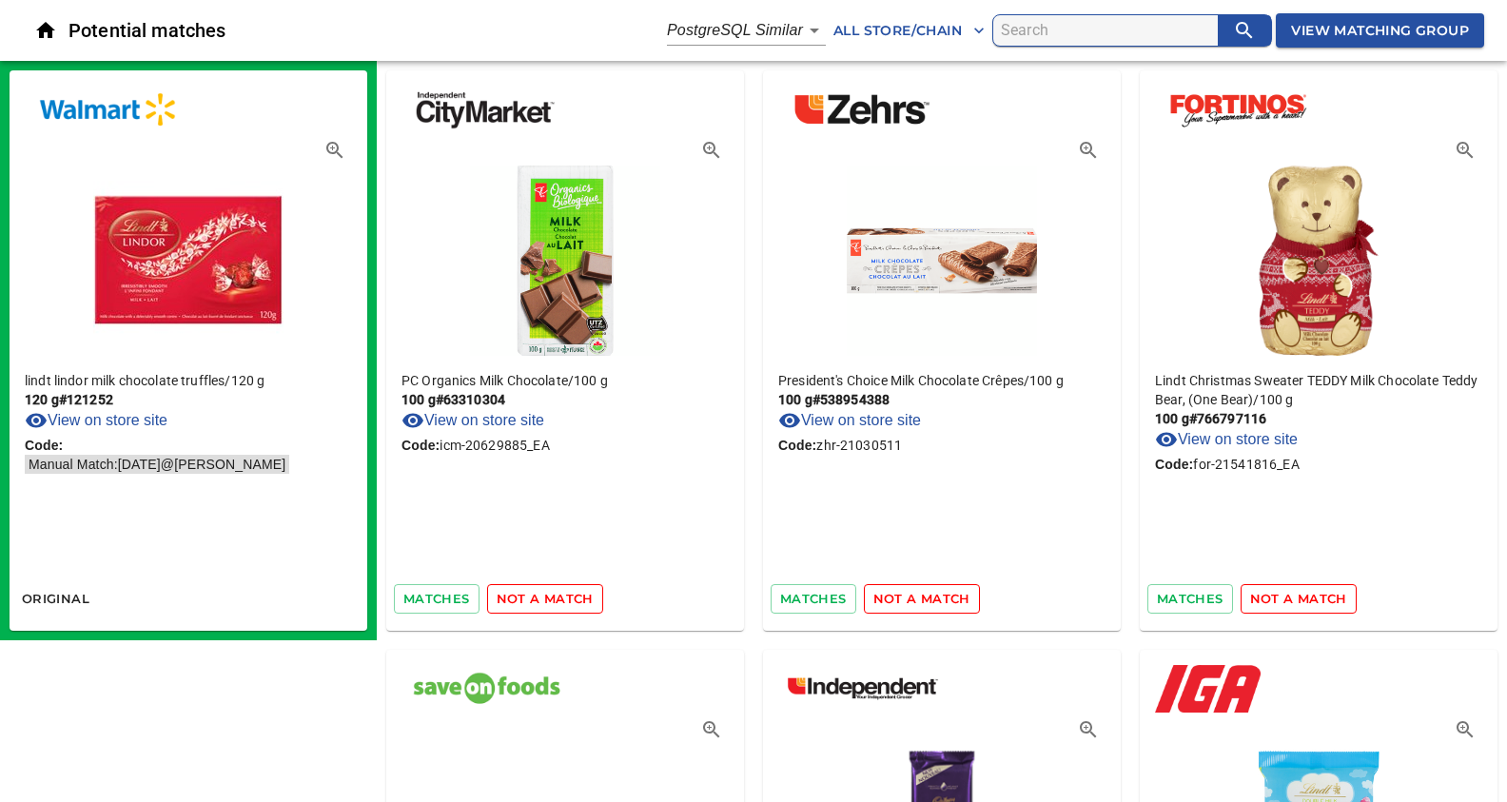
click at [542, 599] on span "not a match" at bounding box center [545, 599] width 97 height 22
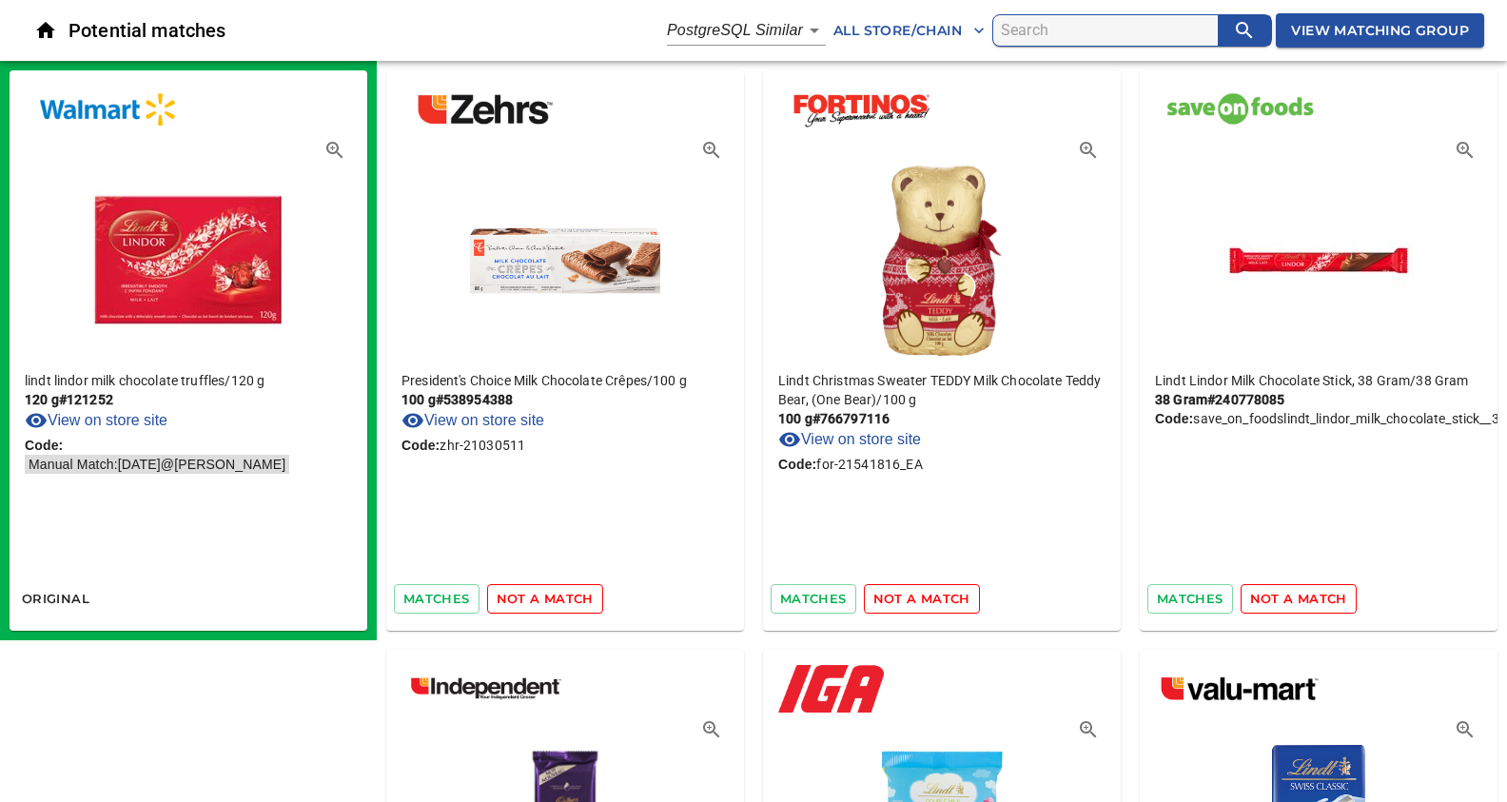
click at [542, 599] on span "not a match" at bounding box center [545, 599] width 97 height 22
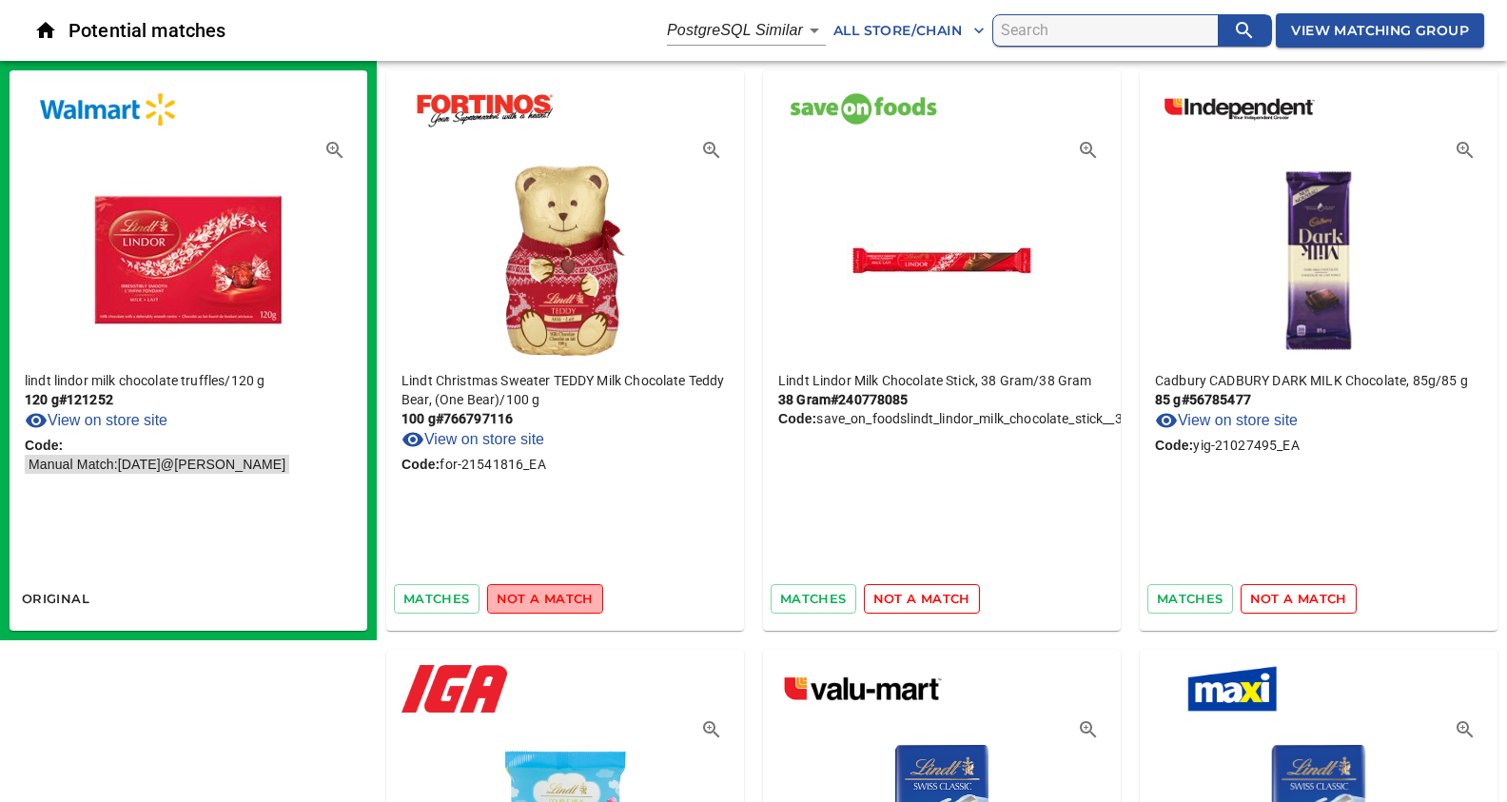
click at [542, 599] on span "not a match" at bounding box center [545, 599] width 97 height 22
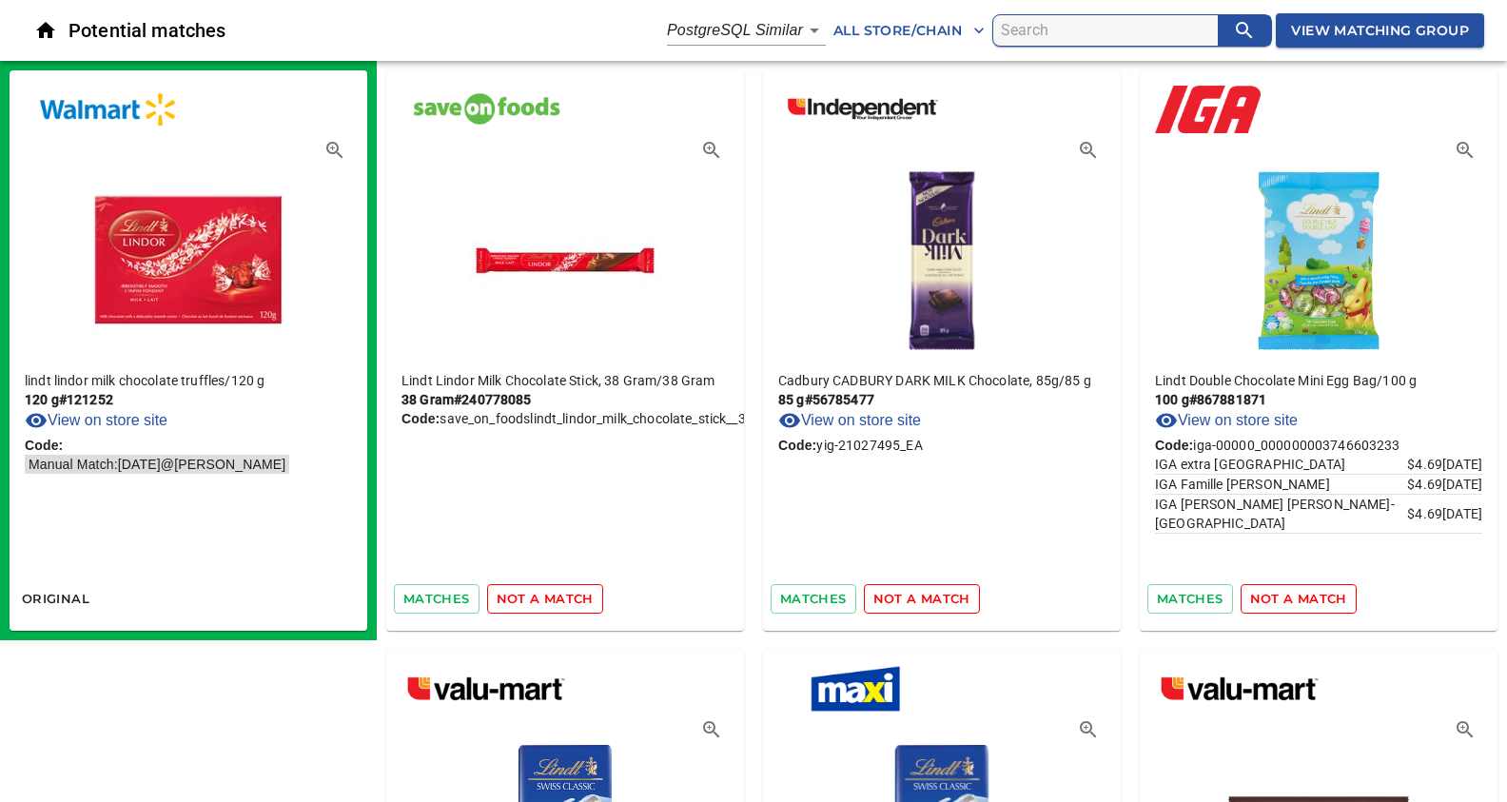
click at [542, 599] on span "not a match" at bounding box center [545, 599] width 97 height 22
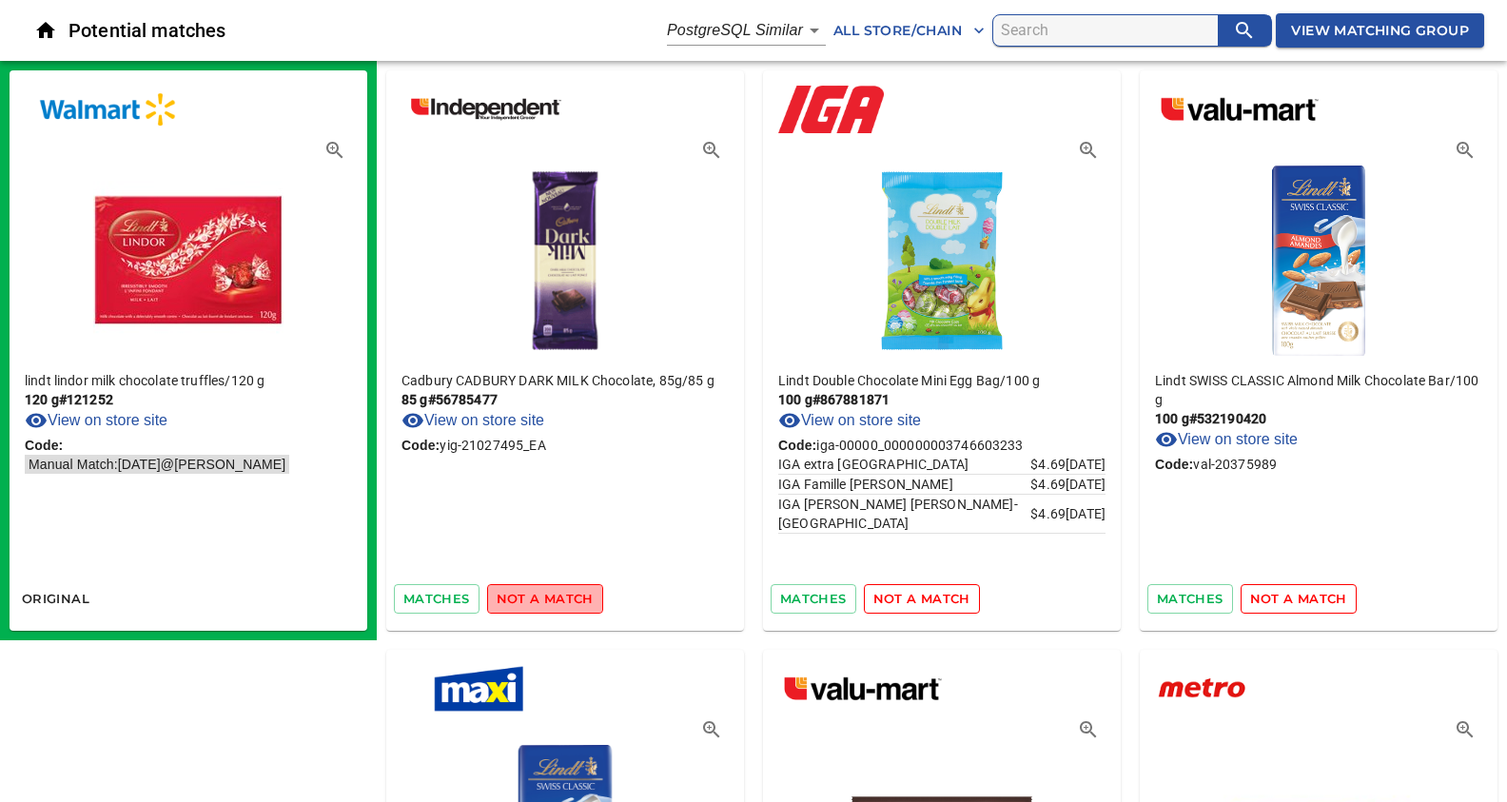
click at [542, 599] on span "not a match" at bounding box center [545, 599] width 97 height 22
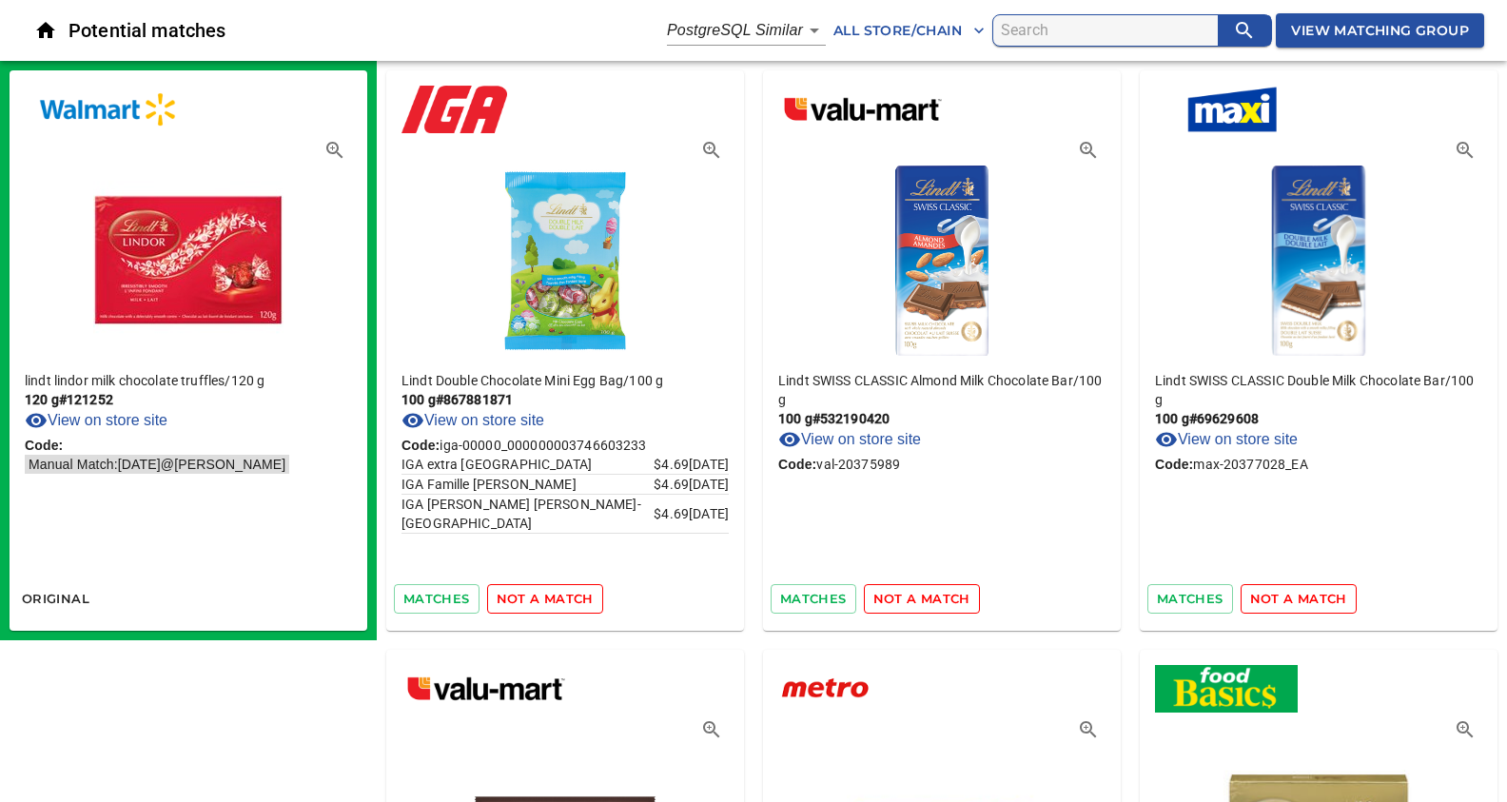
click at [542, 599] on span "not a match" at bounding box center [545, 599] width 97 height 22
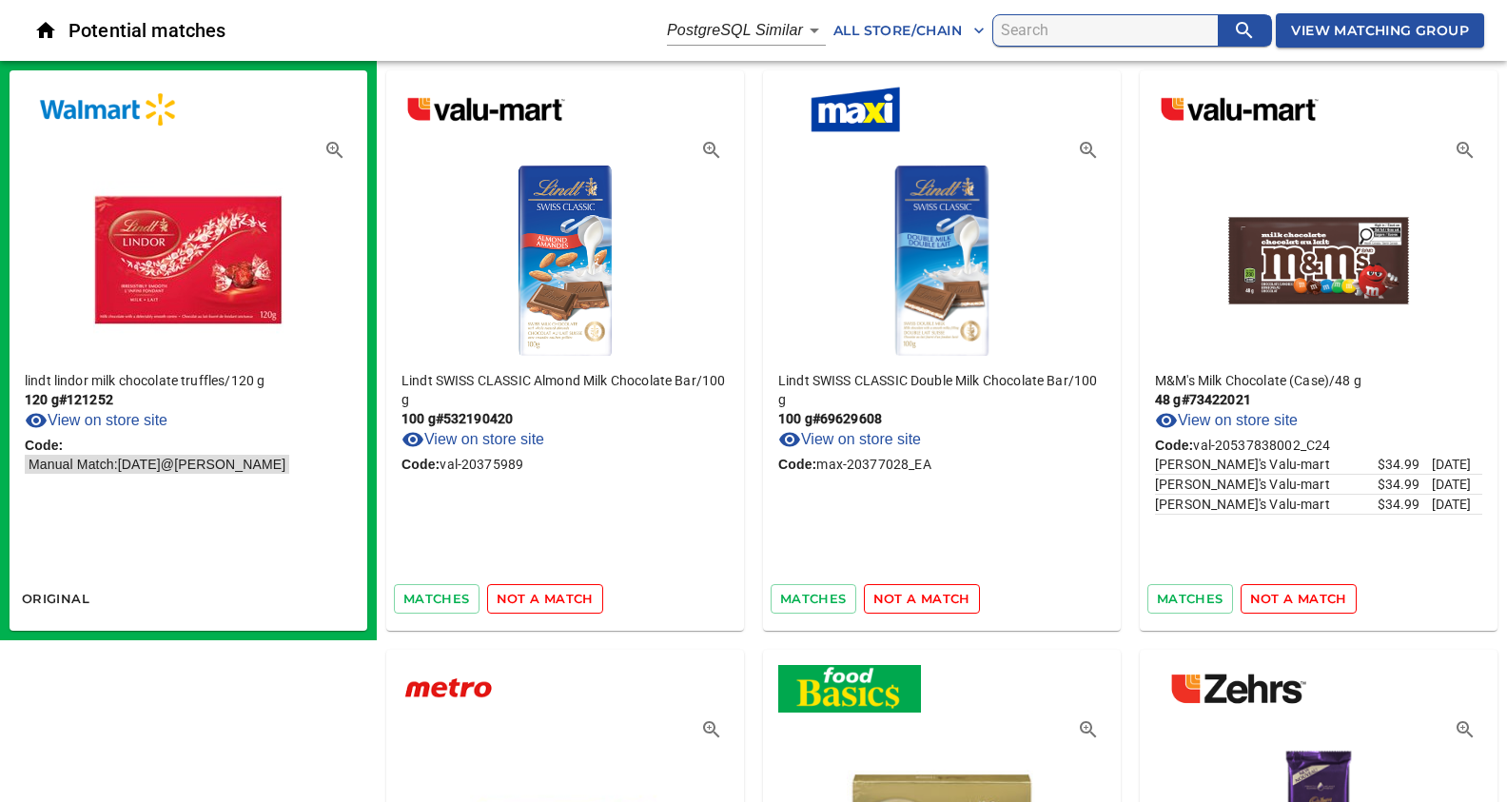
click at [542, 599] on span "not a match" at bounding box center [545, 599] width 97 height 22
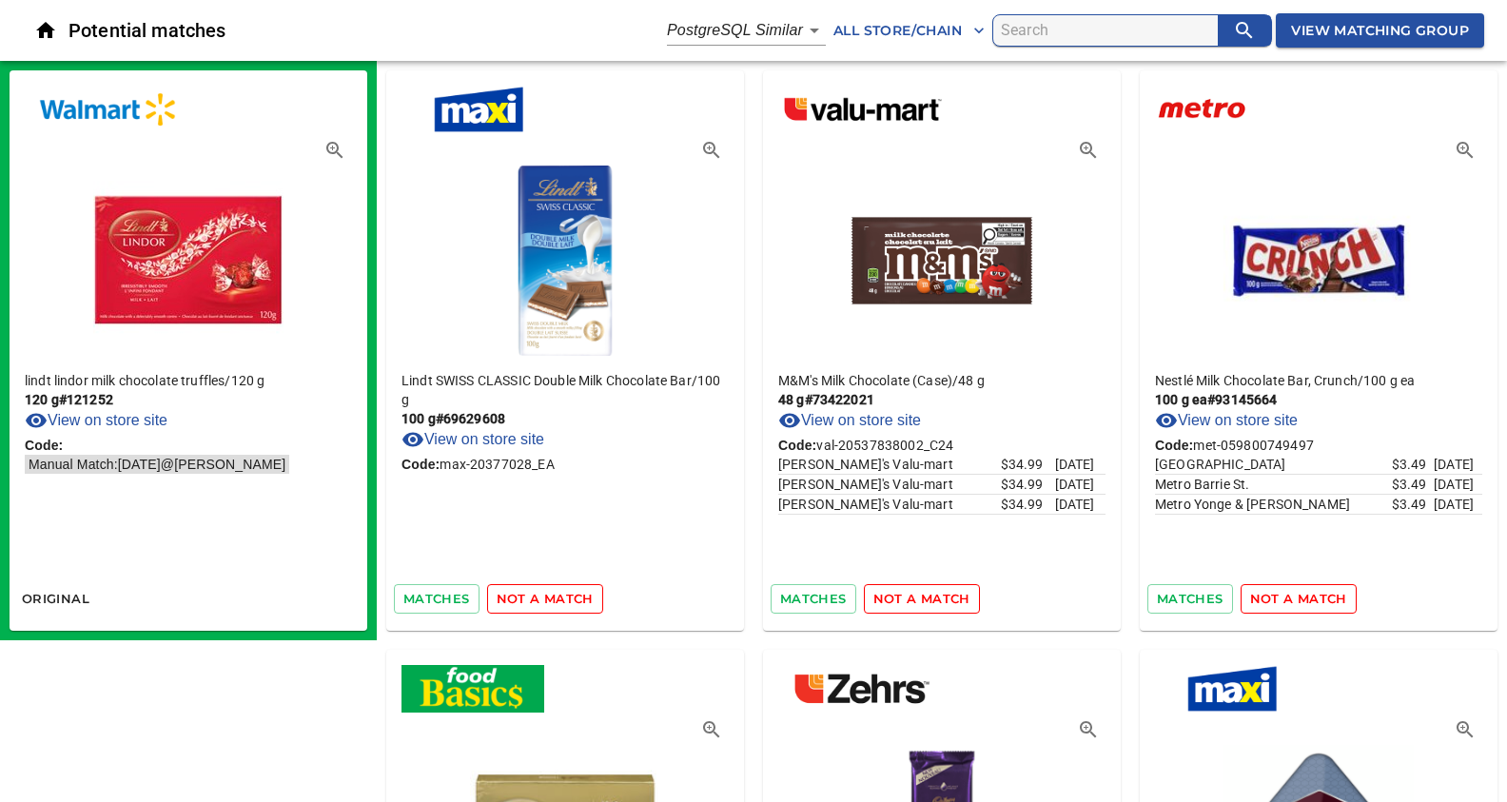
click at [542, 599] on span "not a match" at bounding box center [545, 599] width 97 height 22
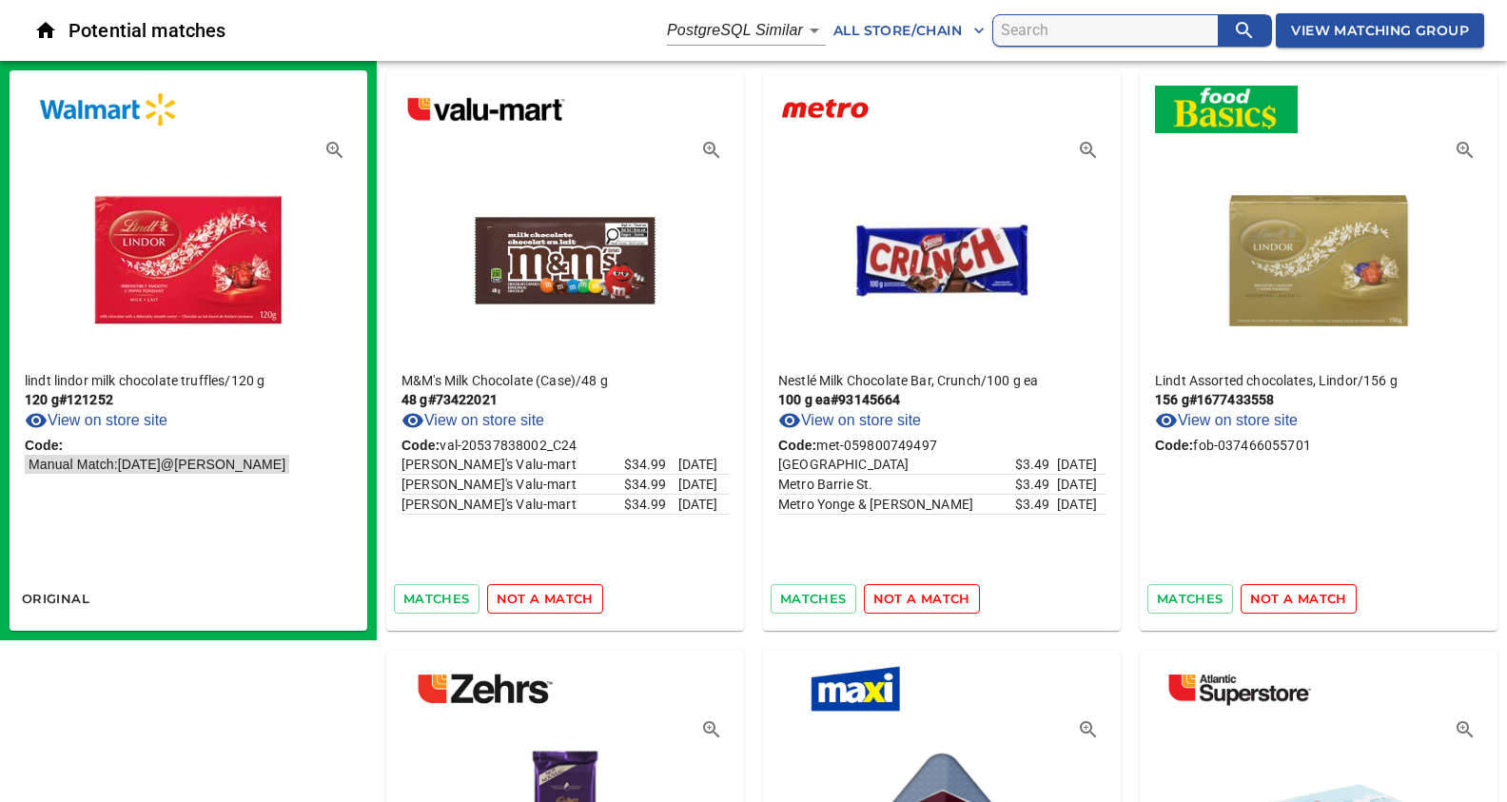
click at [542, 599] on span "not a match" at bounding box center [545, 599] width 97 height 22
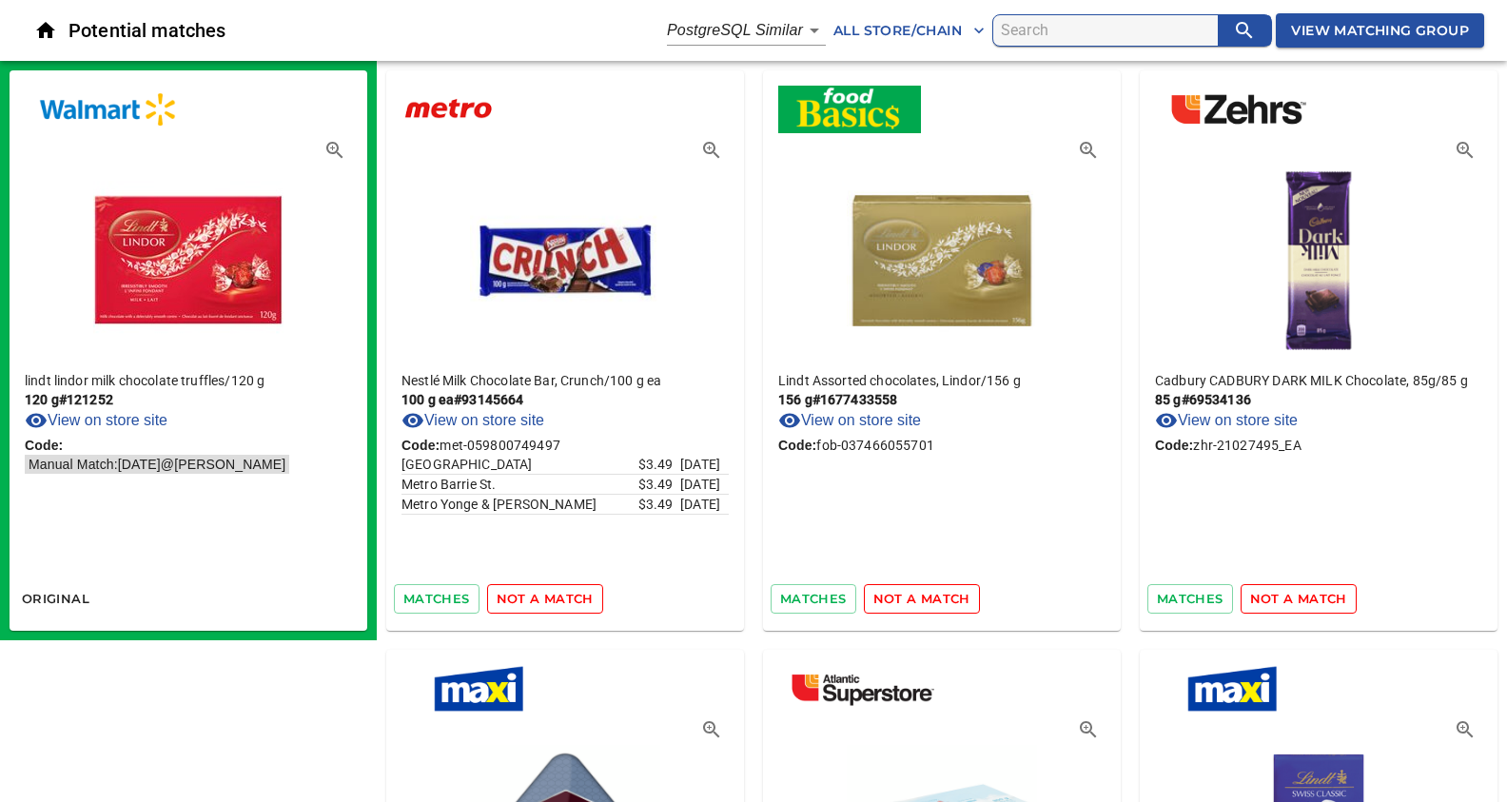
click at [542, 599] on span "not a match" at bounding box center [545, 599] width 97 height 22
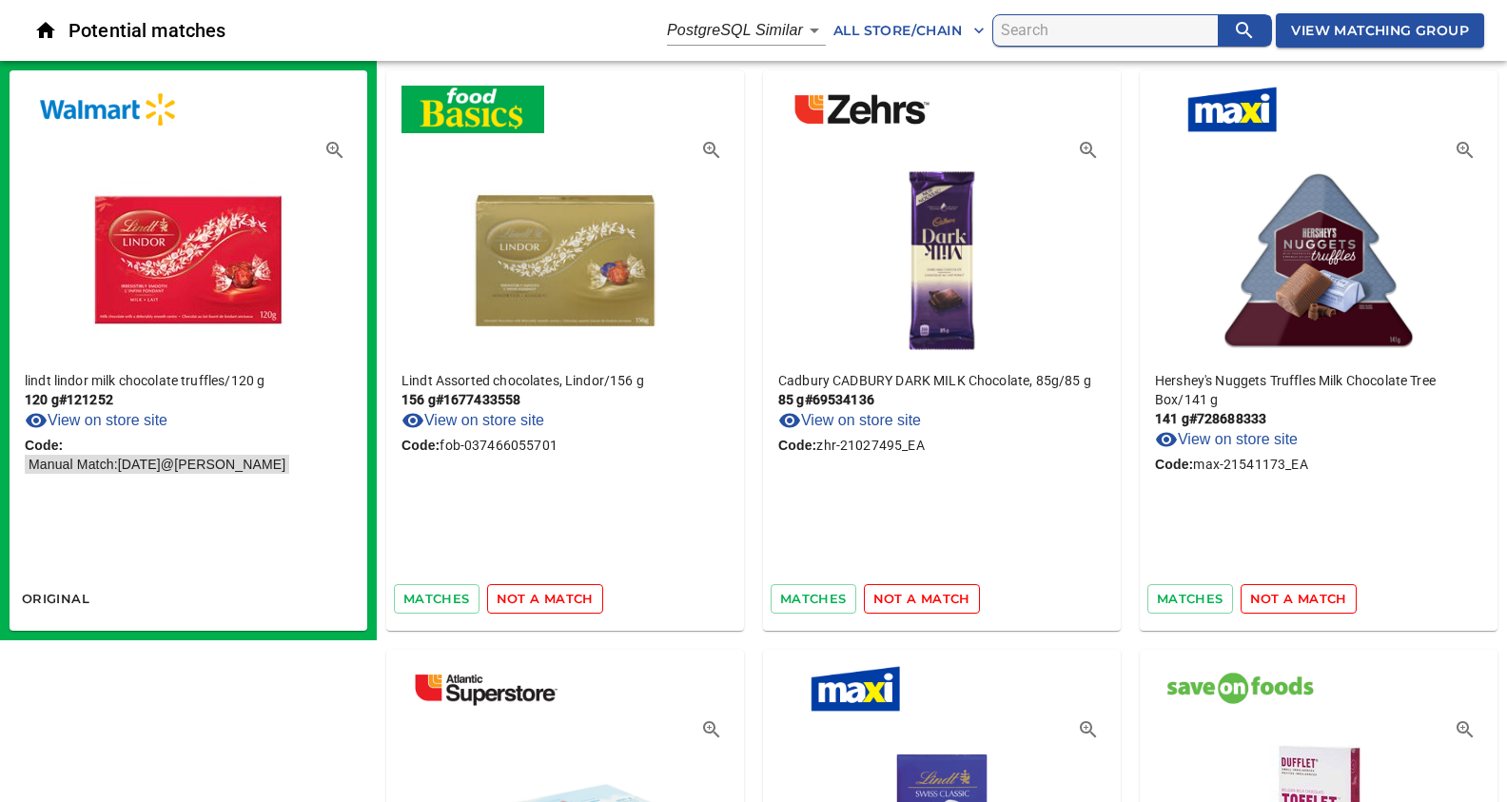
click at [542, 599] on span "not a match" at bounding box center [545, 599] width 97 height 22
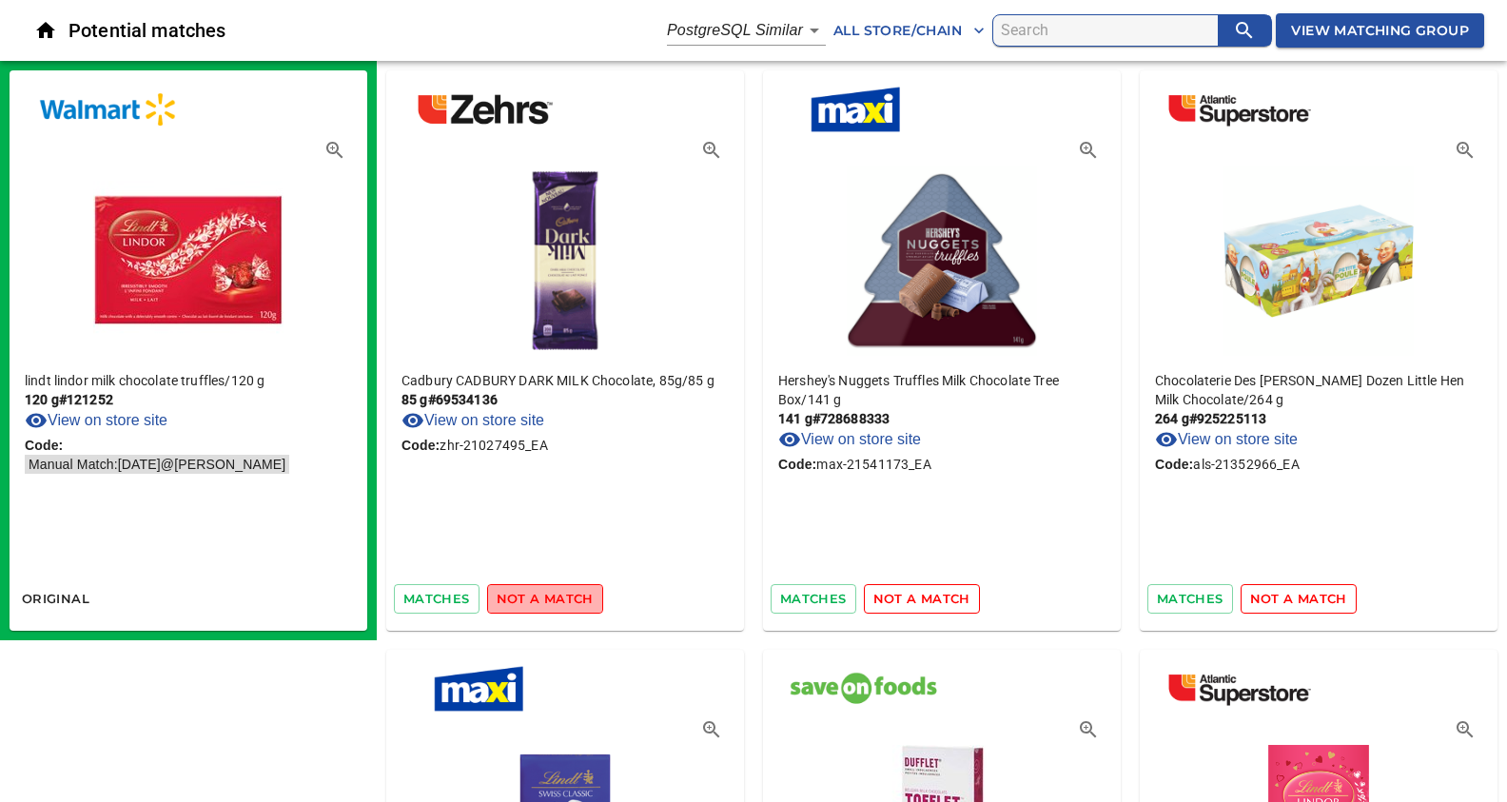
click at [542, 599] on span "not a match" at bounding box center [545, 599] width 97 height 22
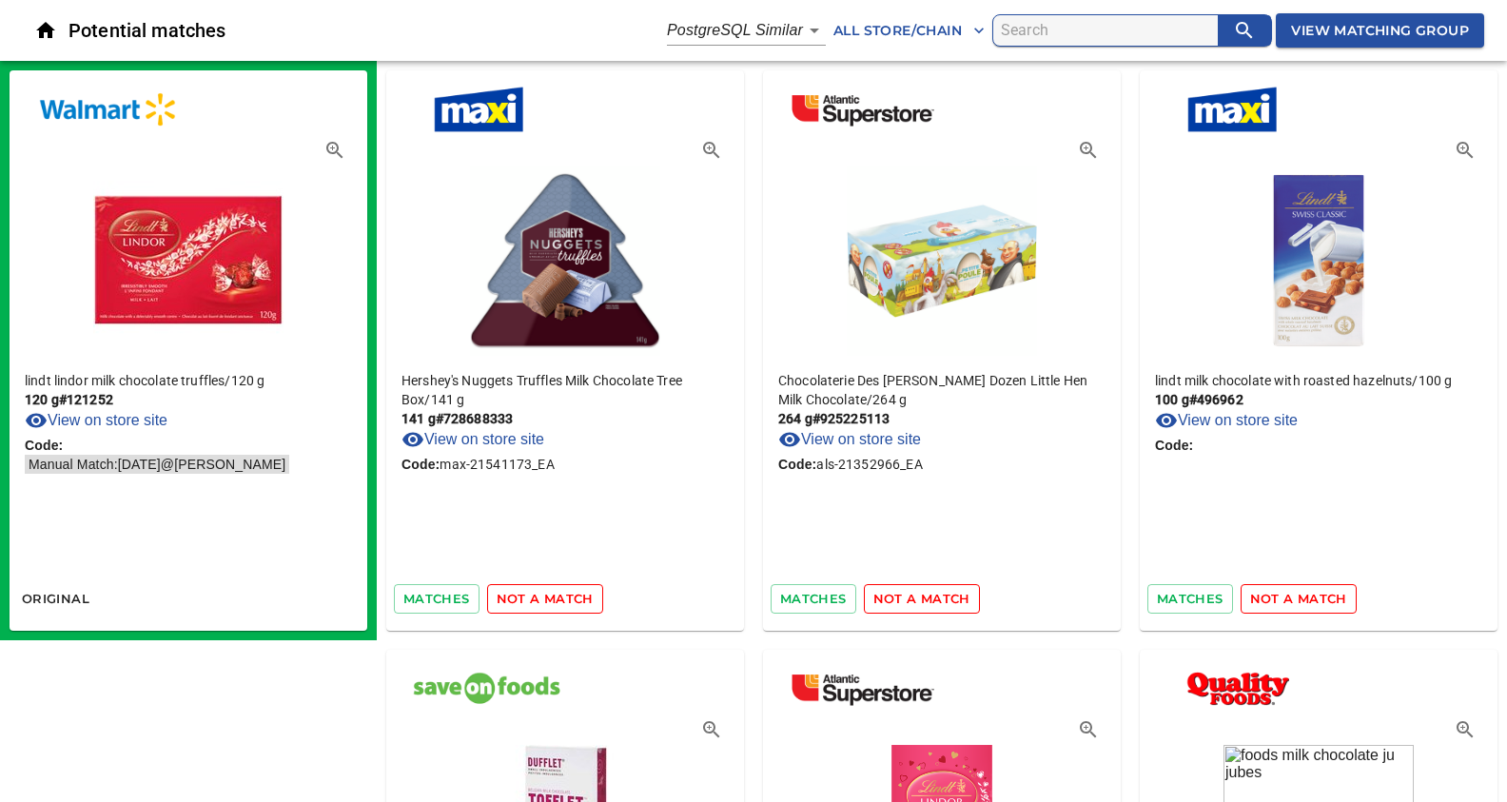
click at [542, 599] on span "not a match" at bounding box center [545, 599] width 97 height 22
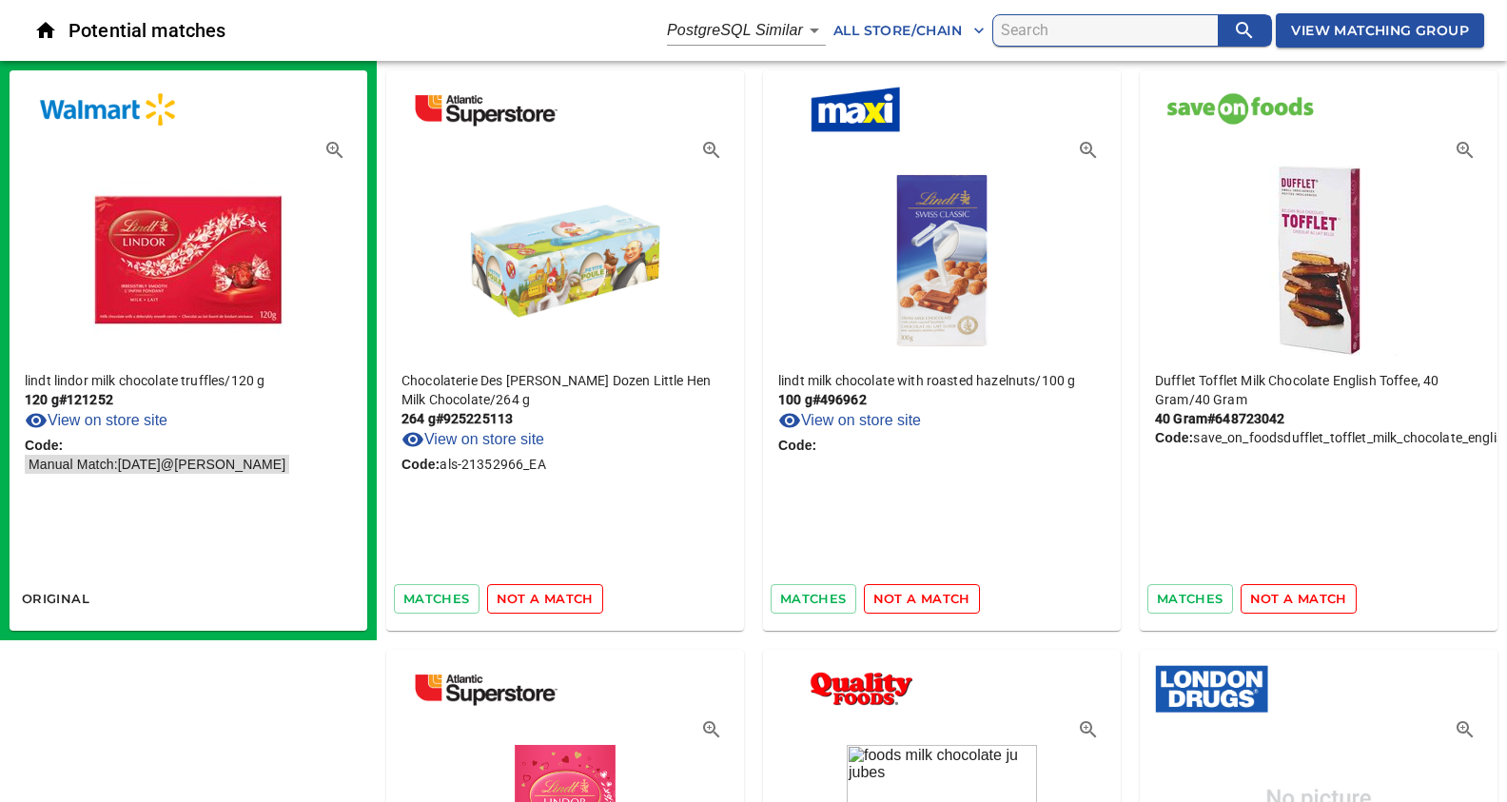
click at [542, 599] on span "not a match" at bounding box center [545, 599] width 97 height 22
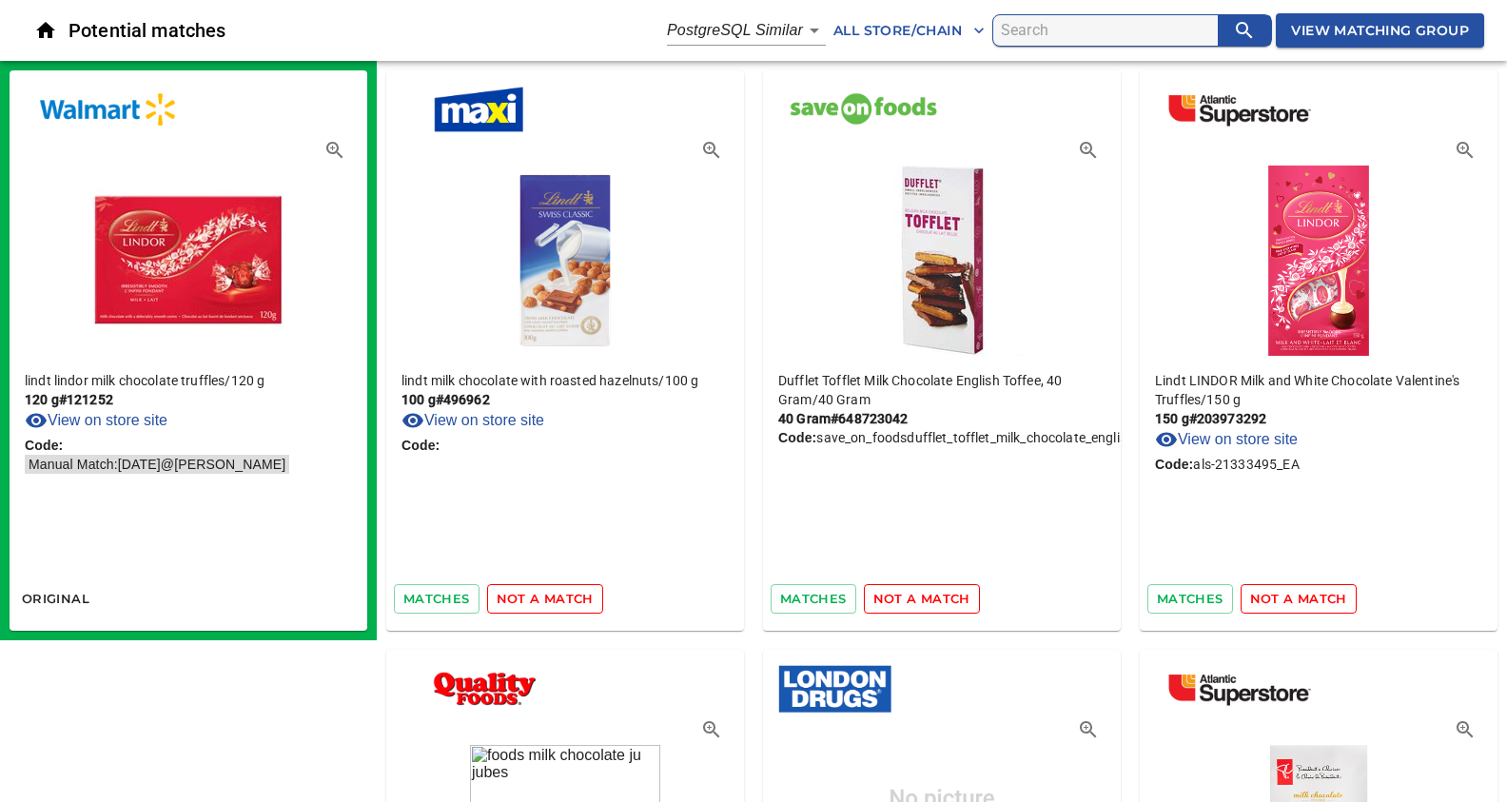
click at [542, 599] on span "not a match" at bounding box center [545, 599] width 97 height 22
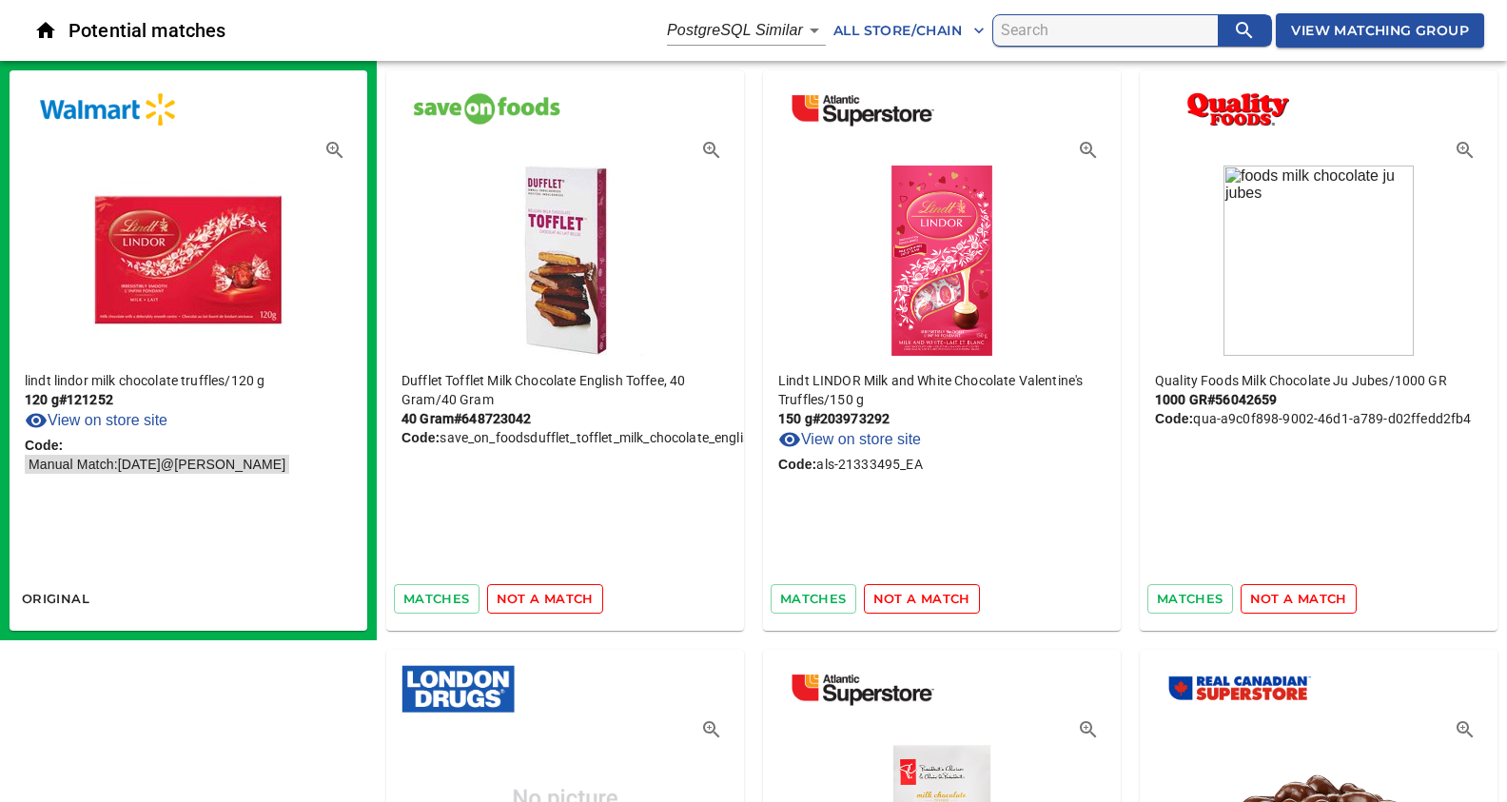
click at [542, 599] on span "not a match" at bounding box center [545, 599] width 97 height 22
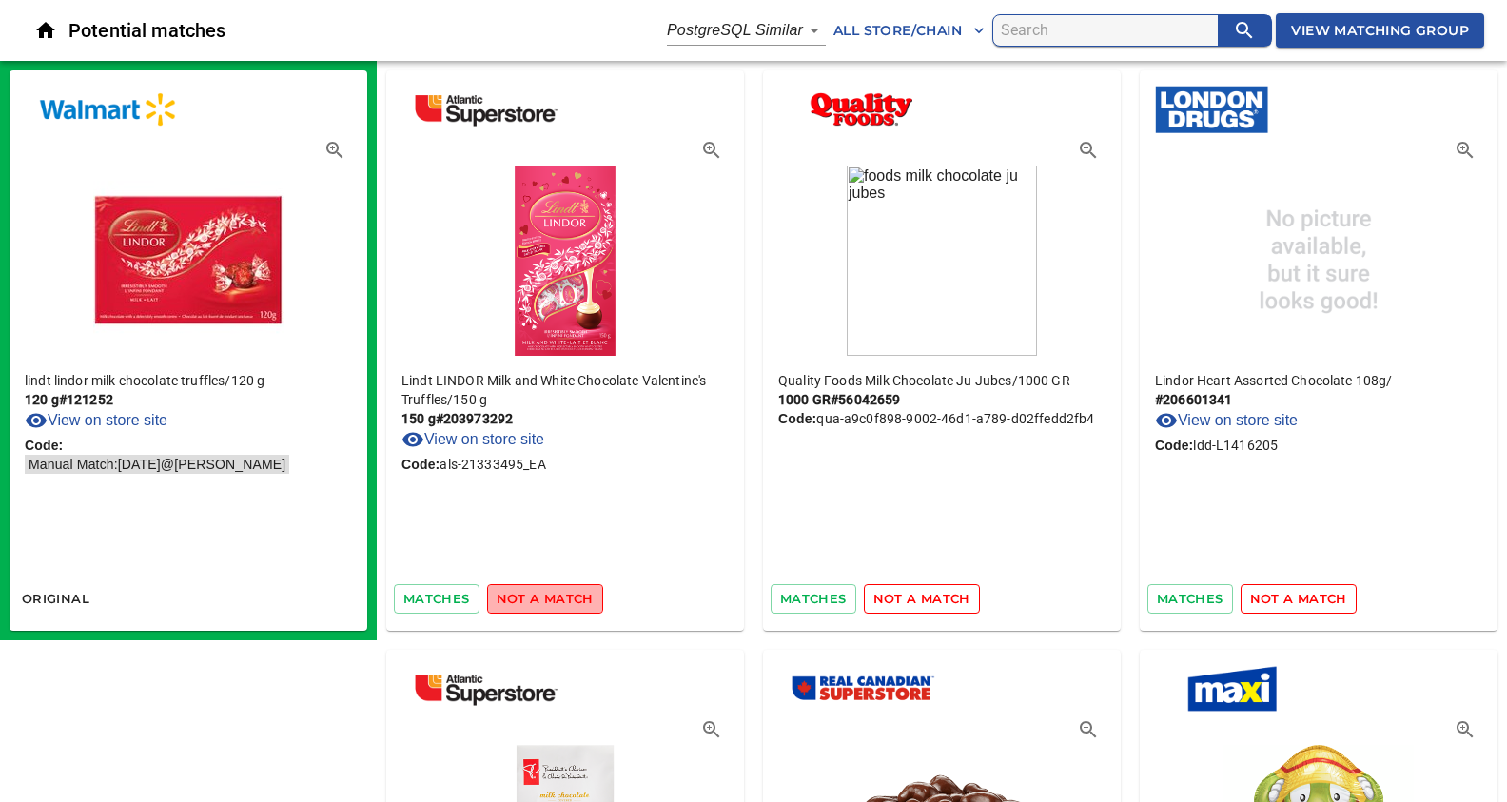
click at [542, 599] on span "not a match" at bounding box center [545, 599] width 97 height 22
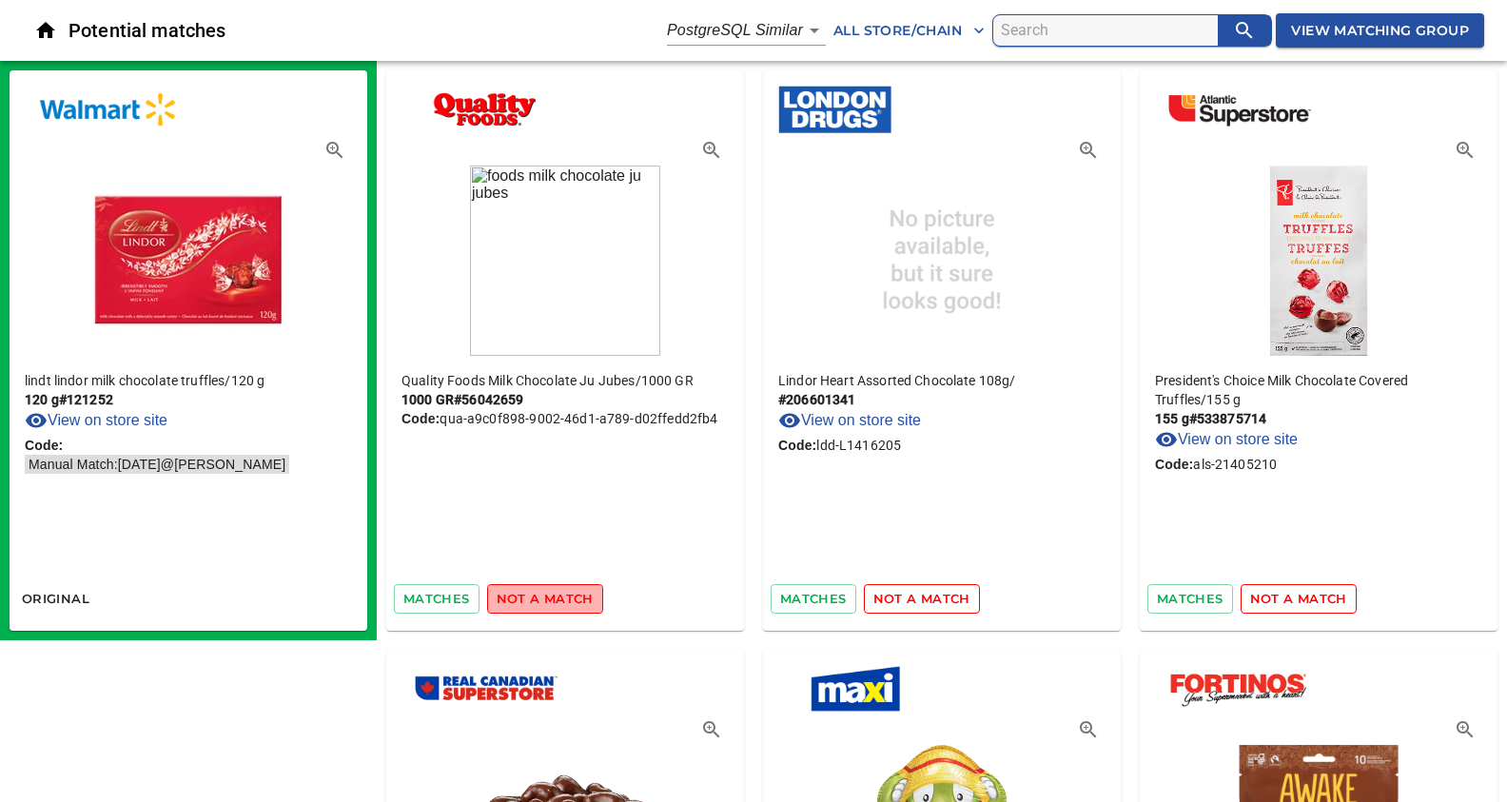
click at [542, 599] on span "not a match" at bounding box center [545, 599] width 97 height 22
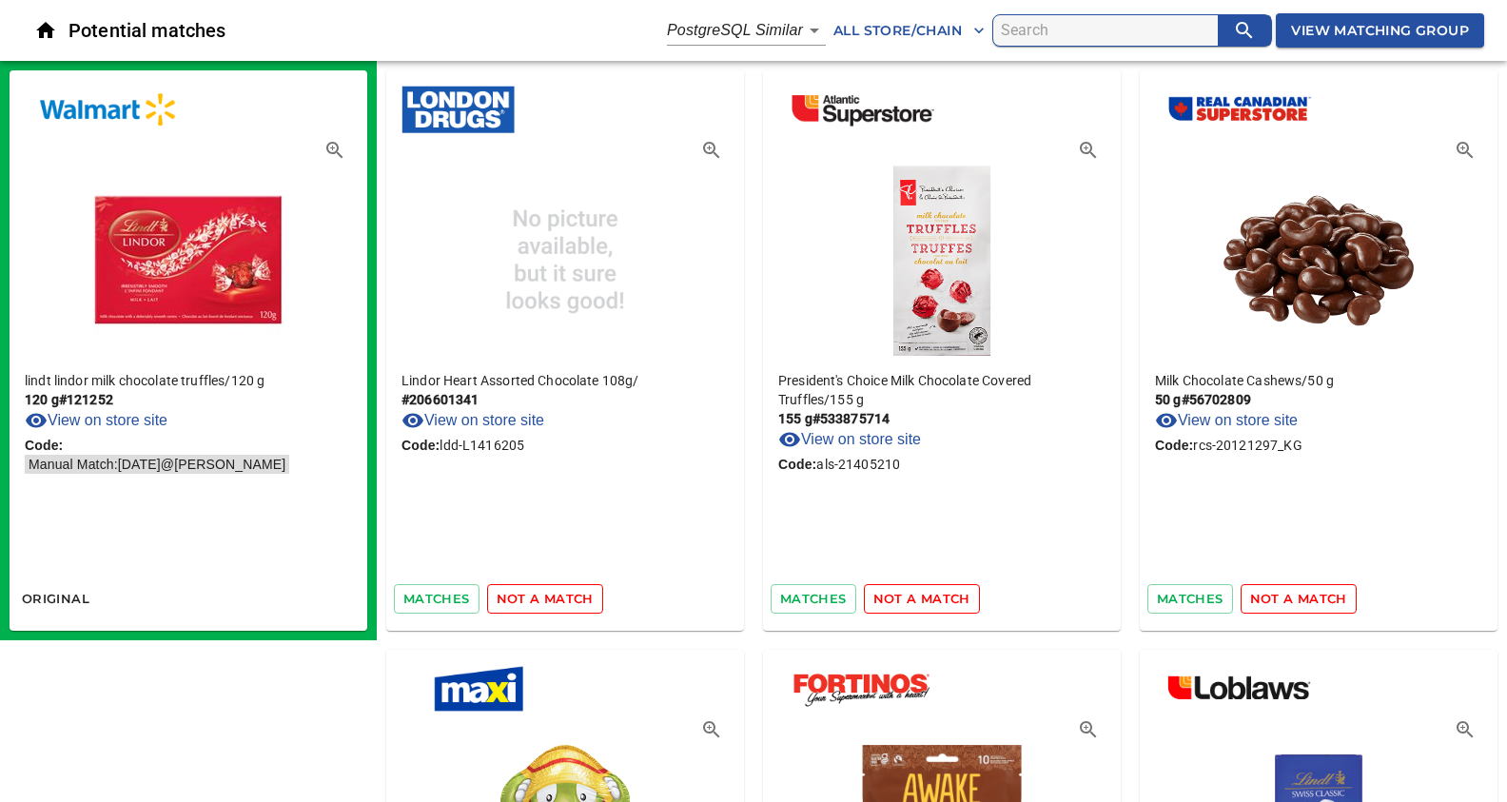
click at [542, 599] on span "not a match" at bounding box center [545, 599] width 97 height 22
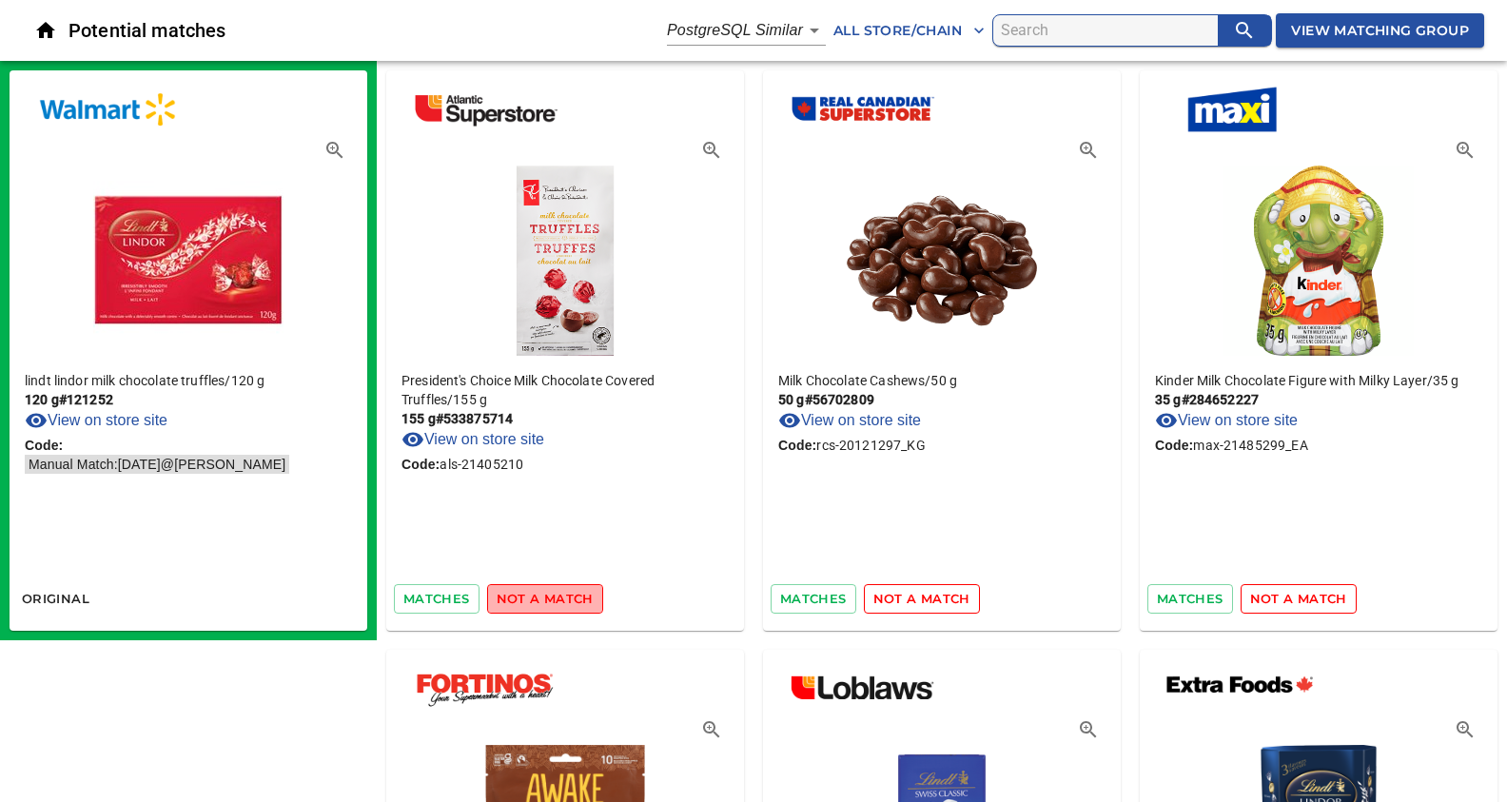
click at [542, 599] on span "not a match" at bounding box center [545, 599] width 97 height 22
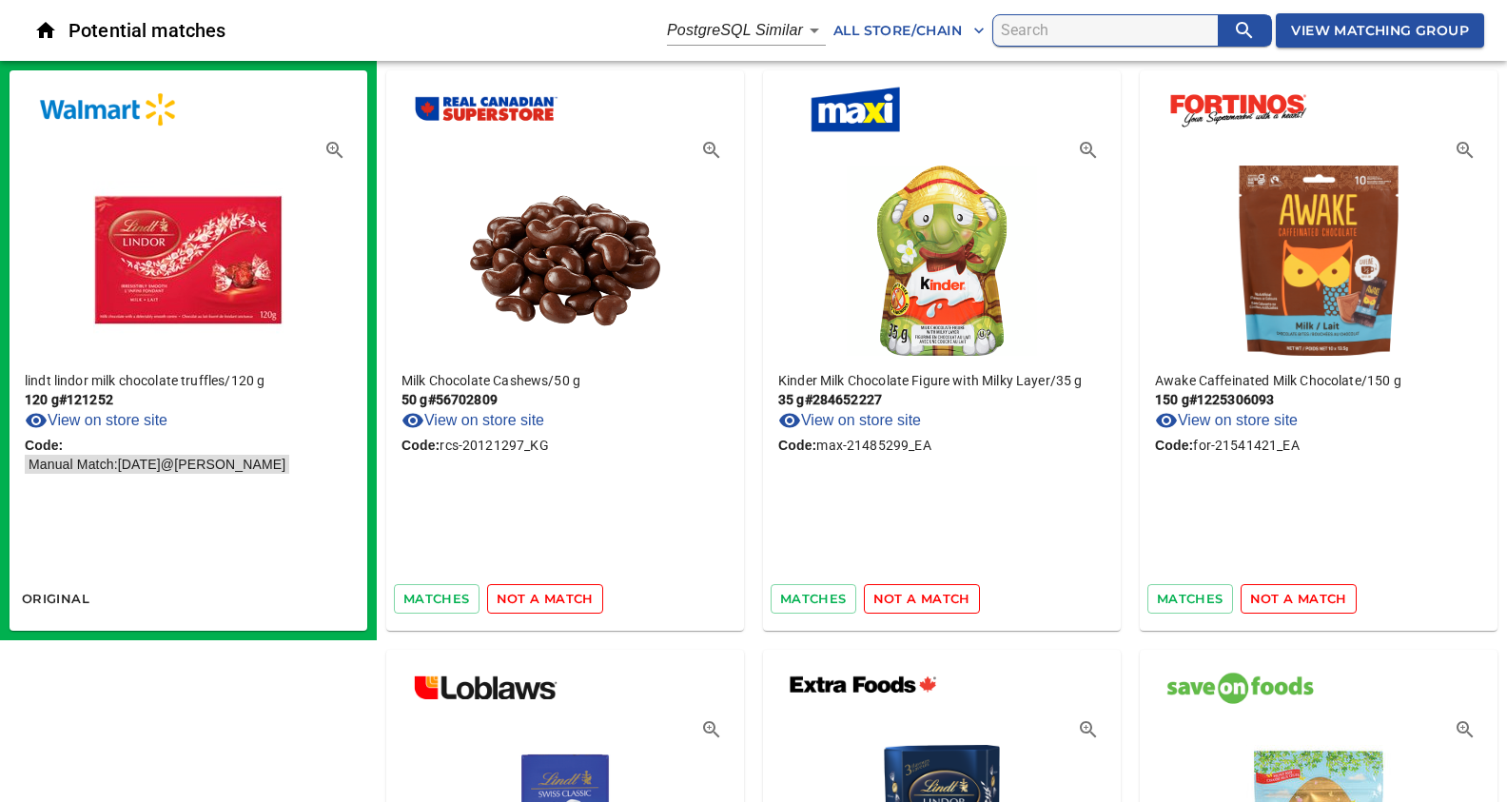
click at [542, 599] on span "not a match" at bounding box center [545, 599] width 97 height 22
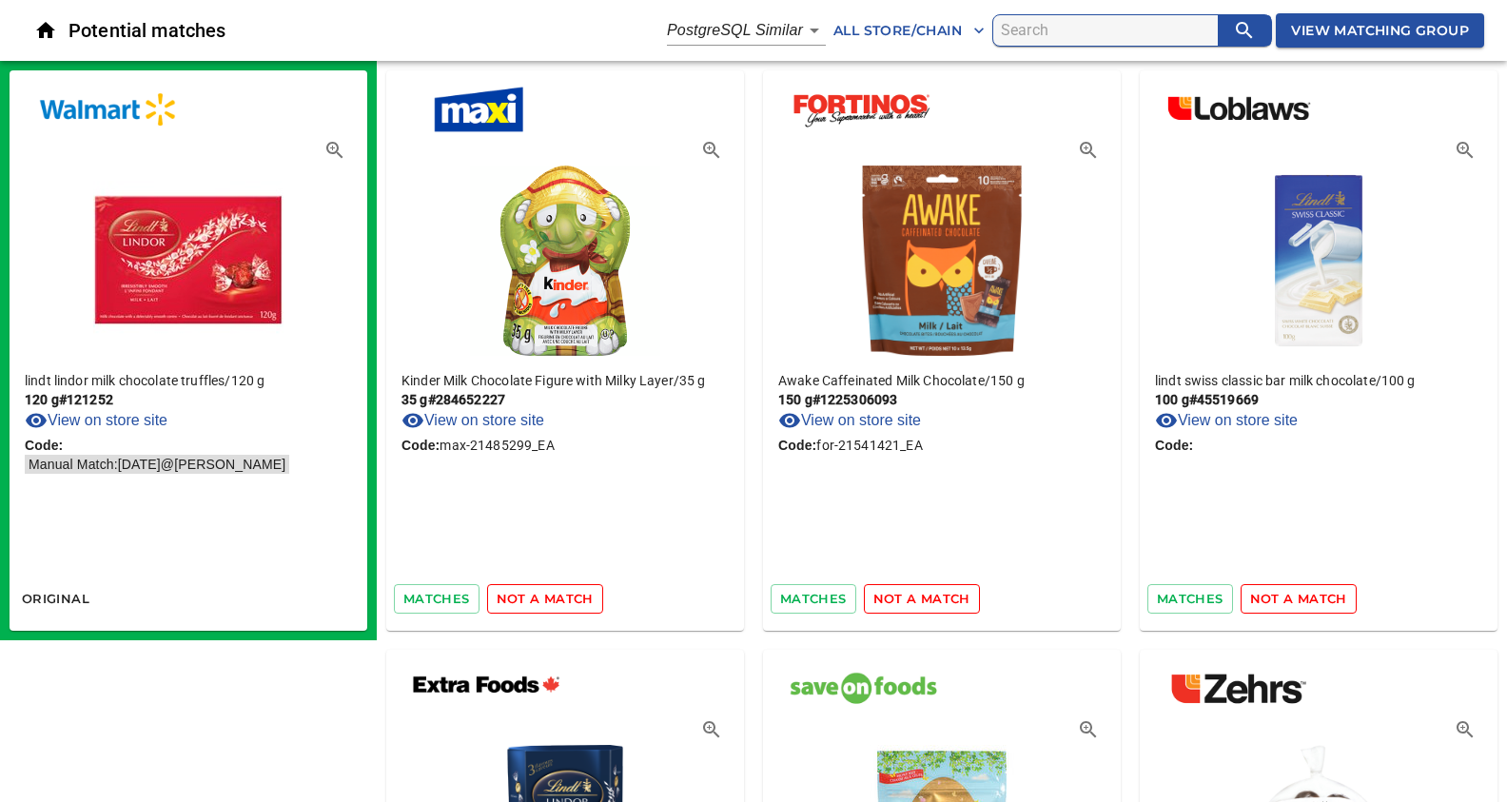
click at [542, 599] on span "not a match" at bounding box center [545, 599] width 97 height 22
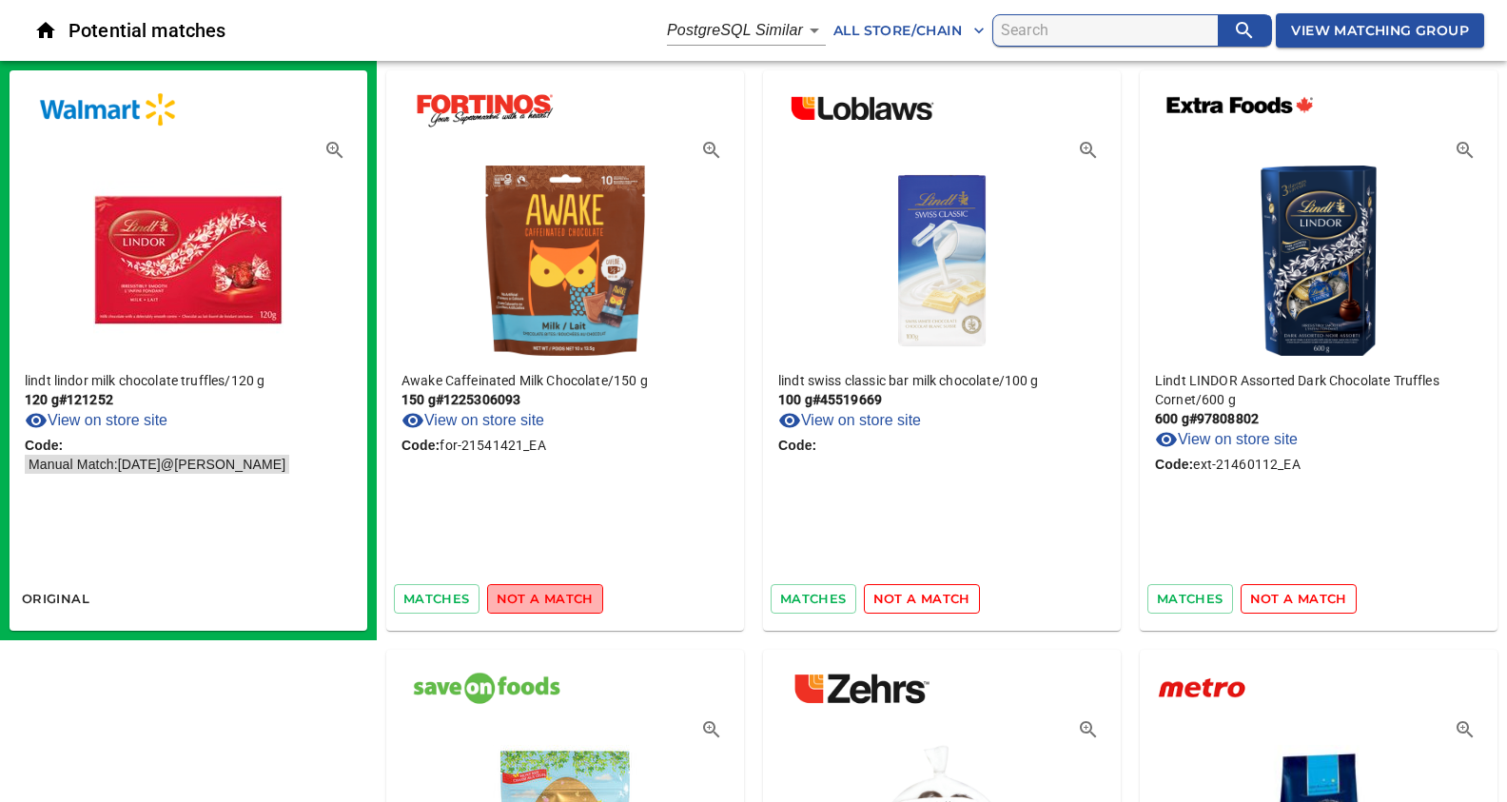
click at [542, 599] on span "not a match" at bounding box center [545, 599] width 97 height 22
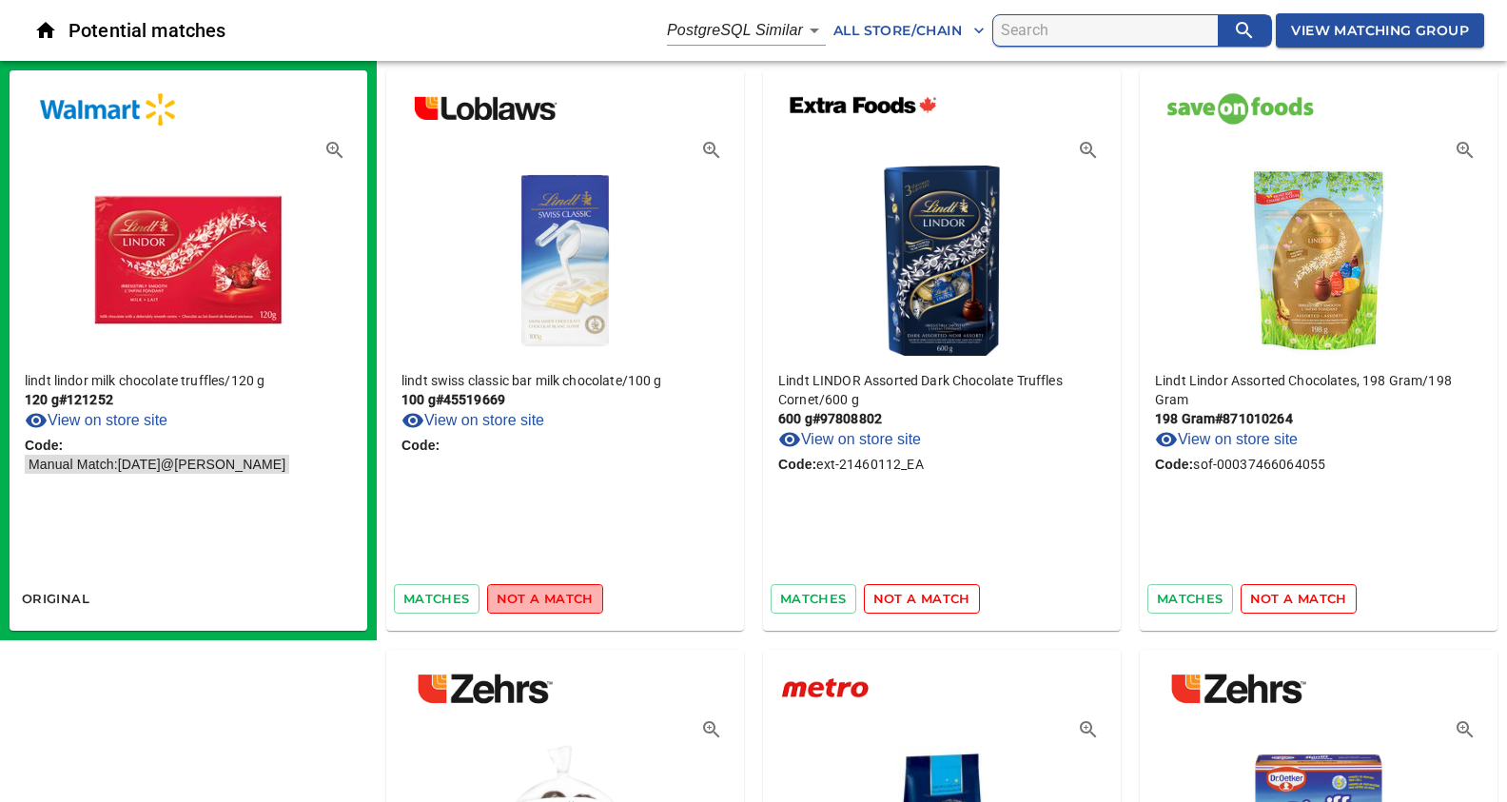
click at [542, 599] on span "not a match" at bounding box center [545, 599] width 97 height 22
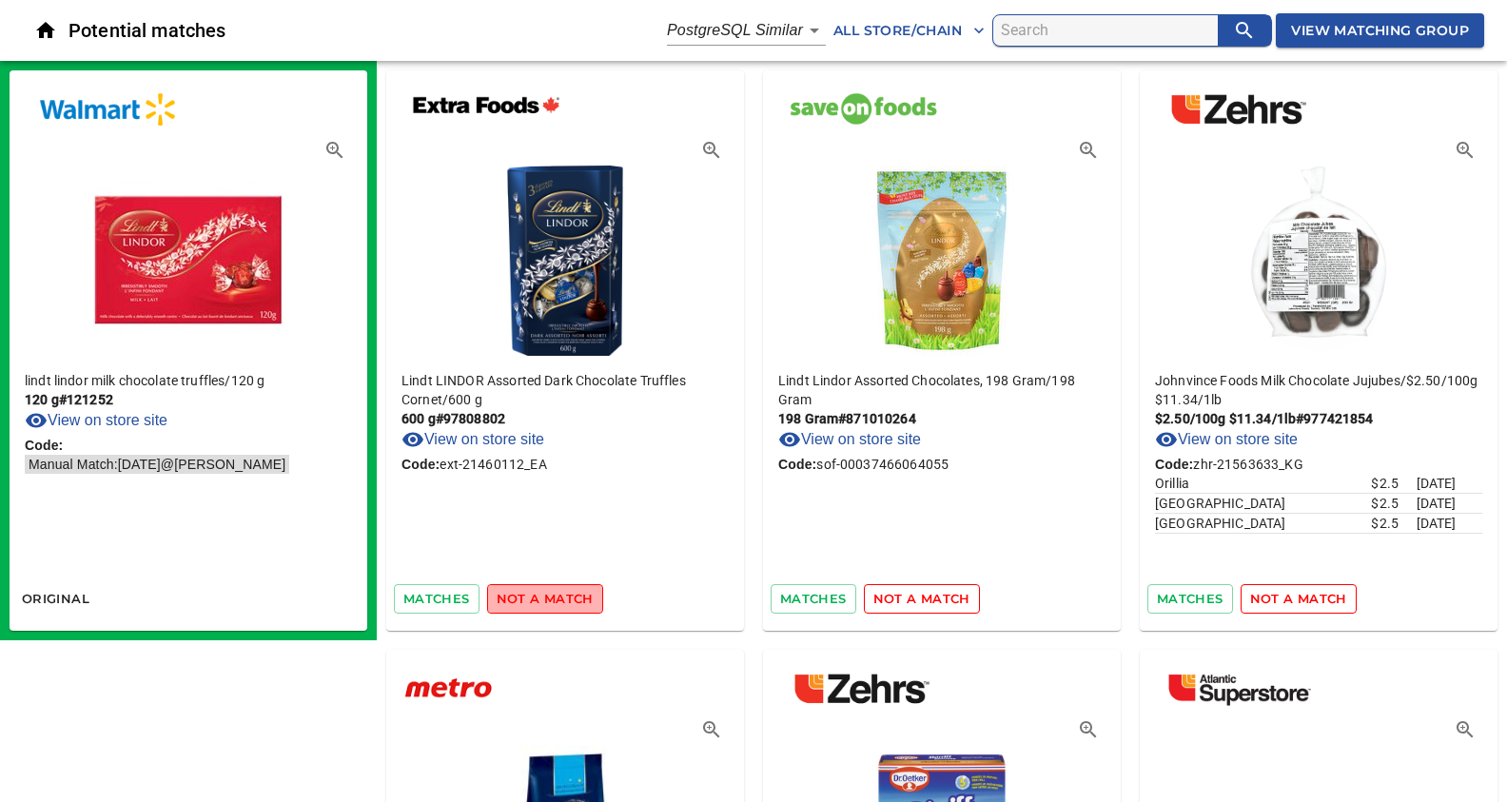
click at [542, 599] on span "not a match" at bounding box center [545, 599] width 97 height 22
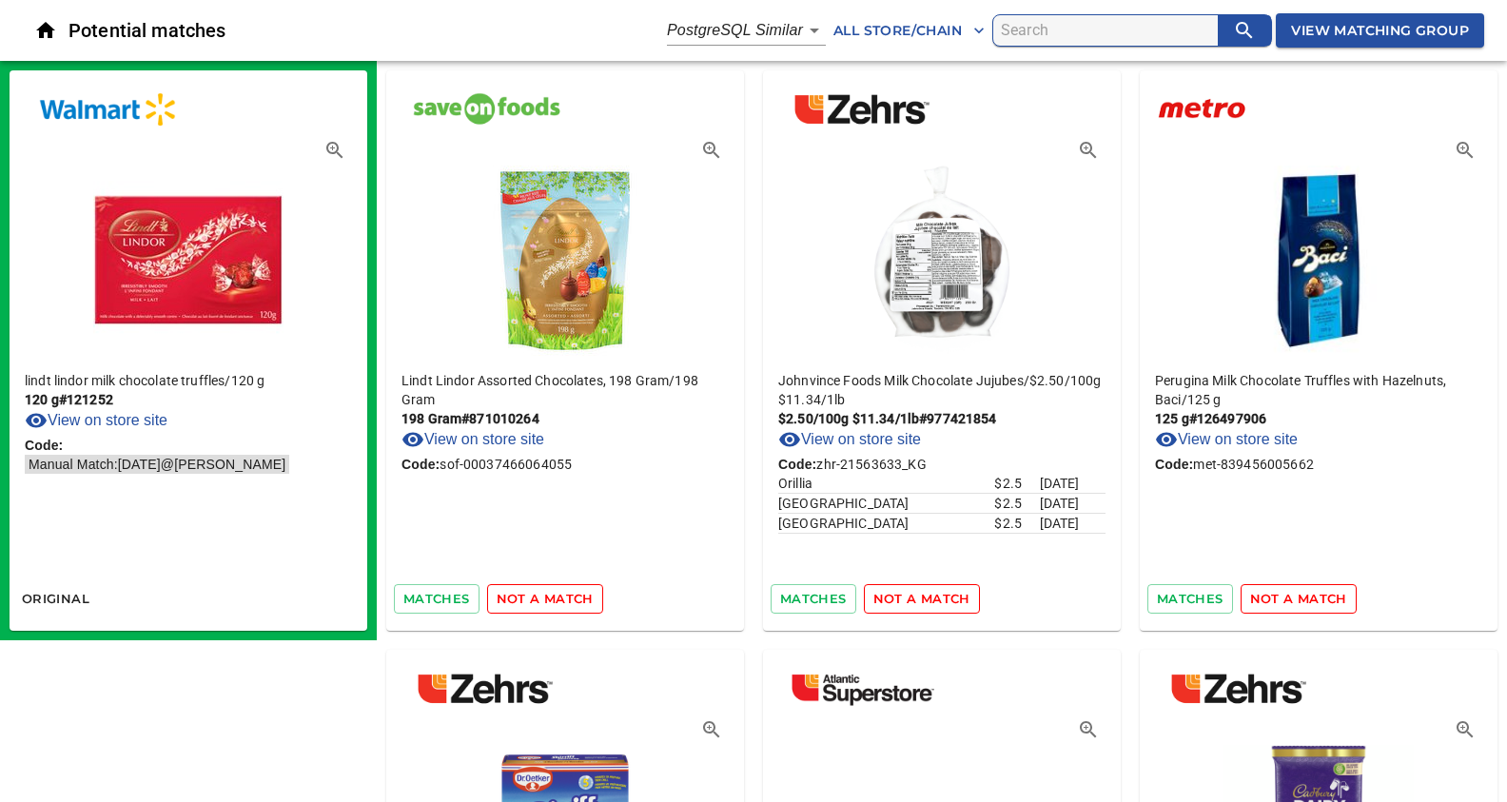
click at [542, 599] on span "not a match" at bounding box center [545, 599] width 97 height 22
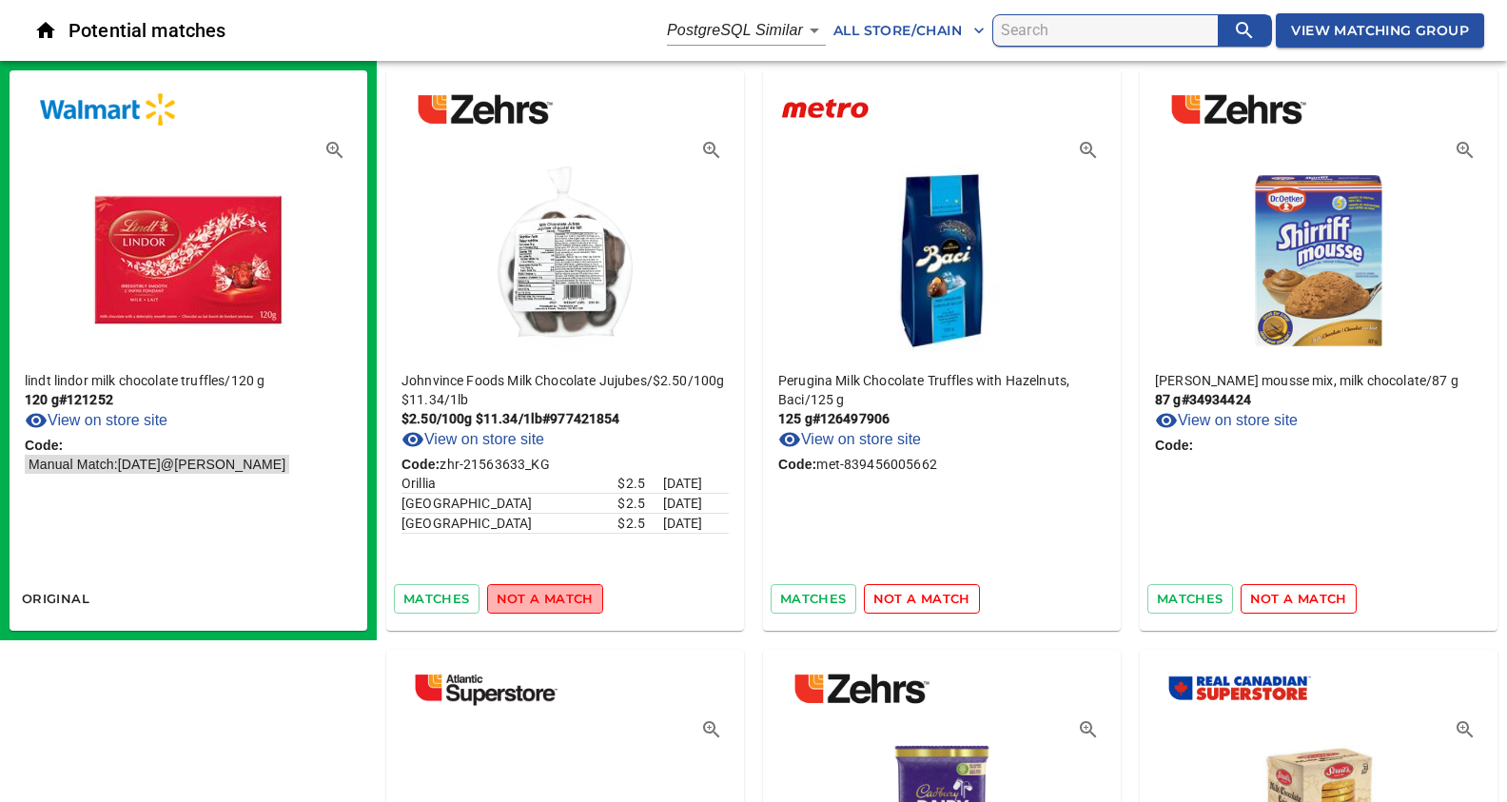
click at [542, 599] on span "not a match" at bounding box center [545, 599] width 97 height 22
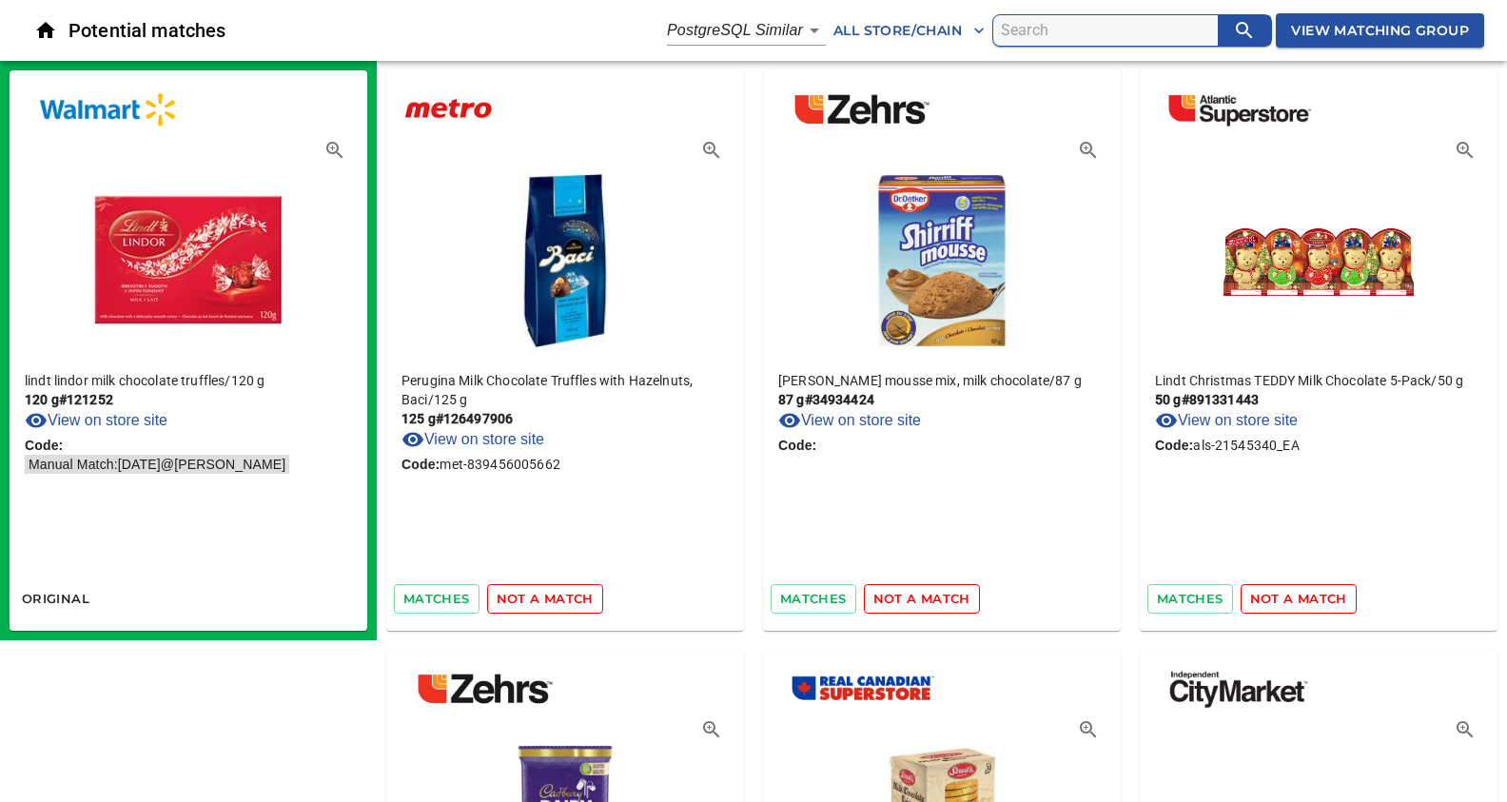
click at [542, 599] on span "not a match" at bounding box center [545, 599] width 97 height 22
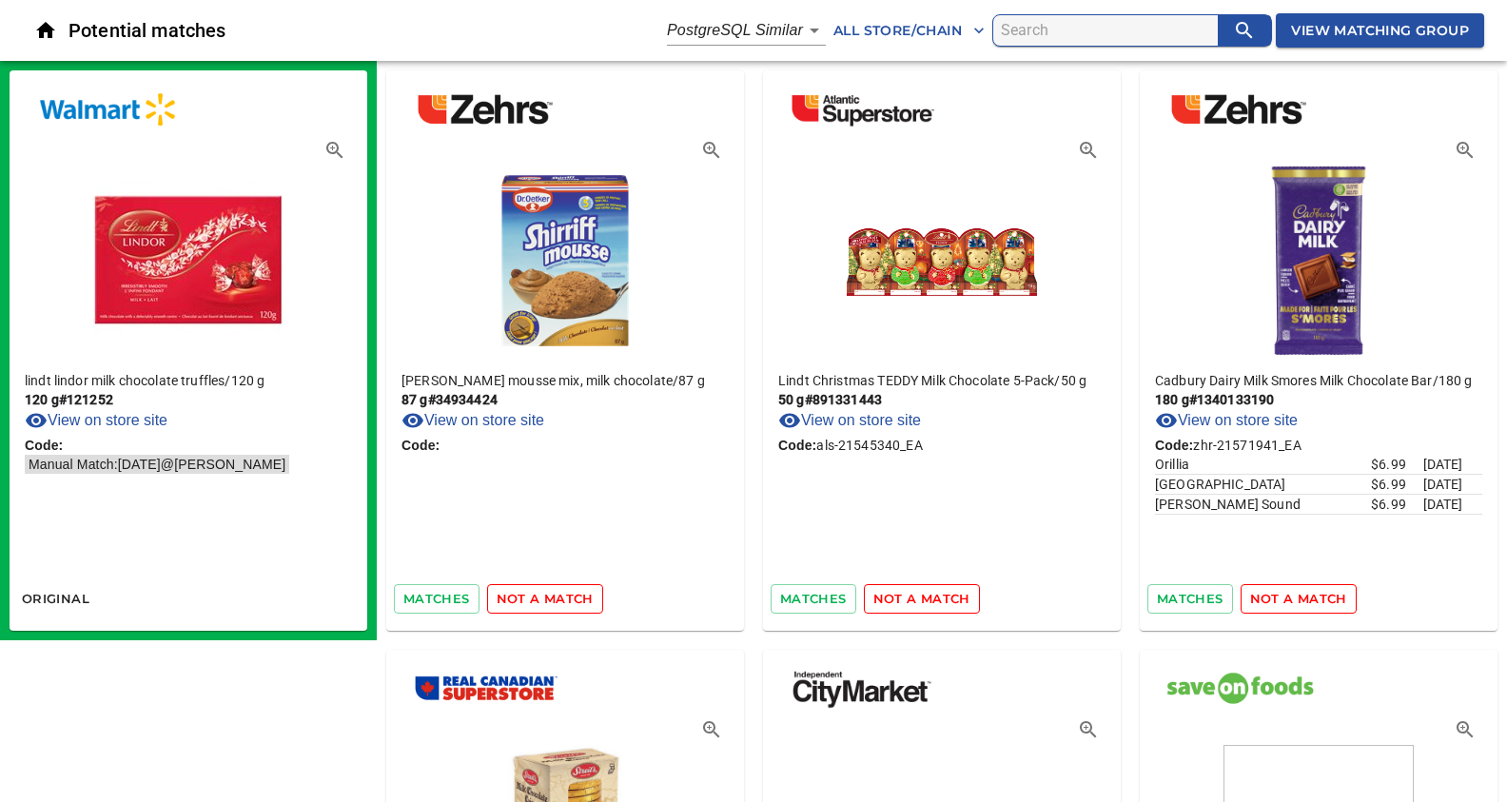
click at [542, 599] on span "not a match" at bounding box center [545, 599] width 97 height 22
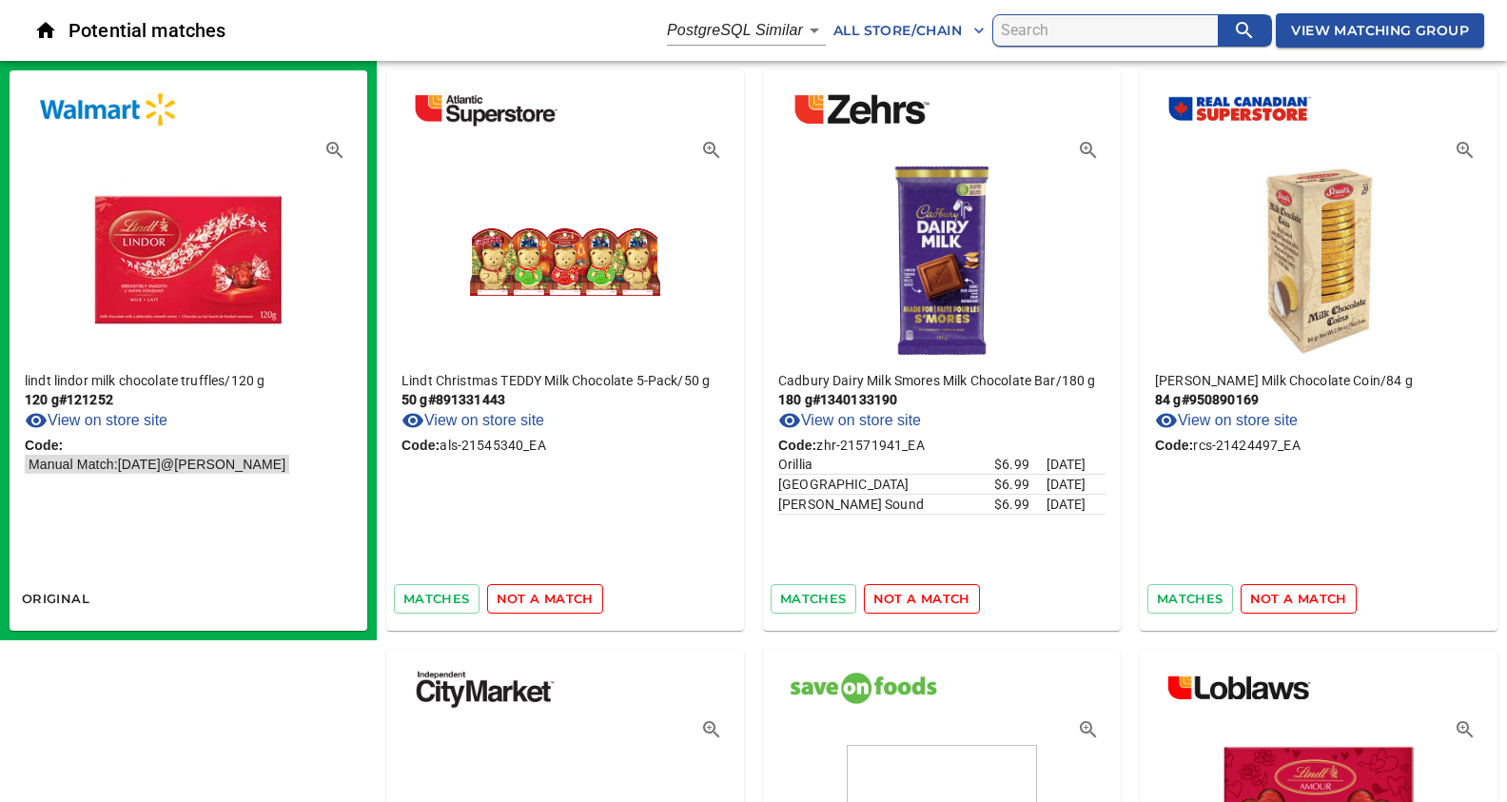
click at [542, 599] on span "not a match" at bounding box center [545, 599] width 97 height 22
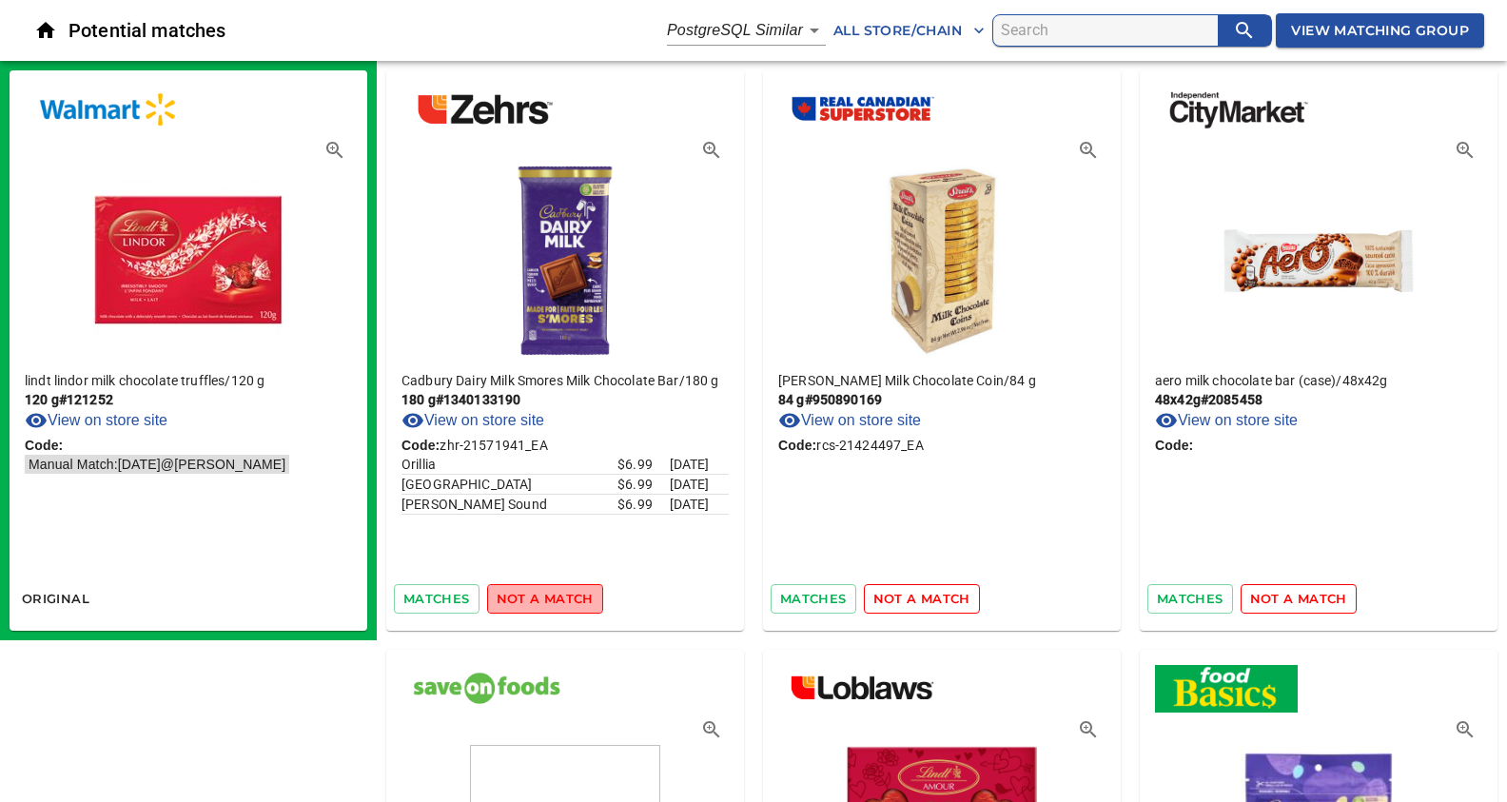
click at [542, 599] on span "not a match" at bounding box center [545, 599] width 97 height 22
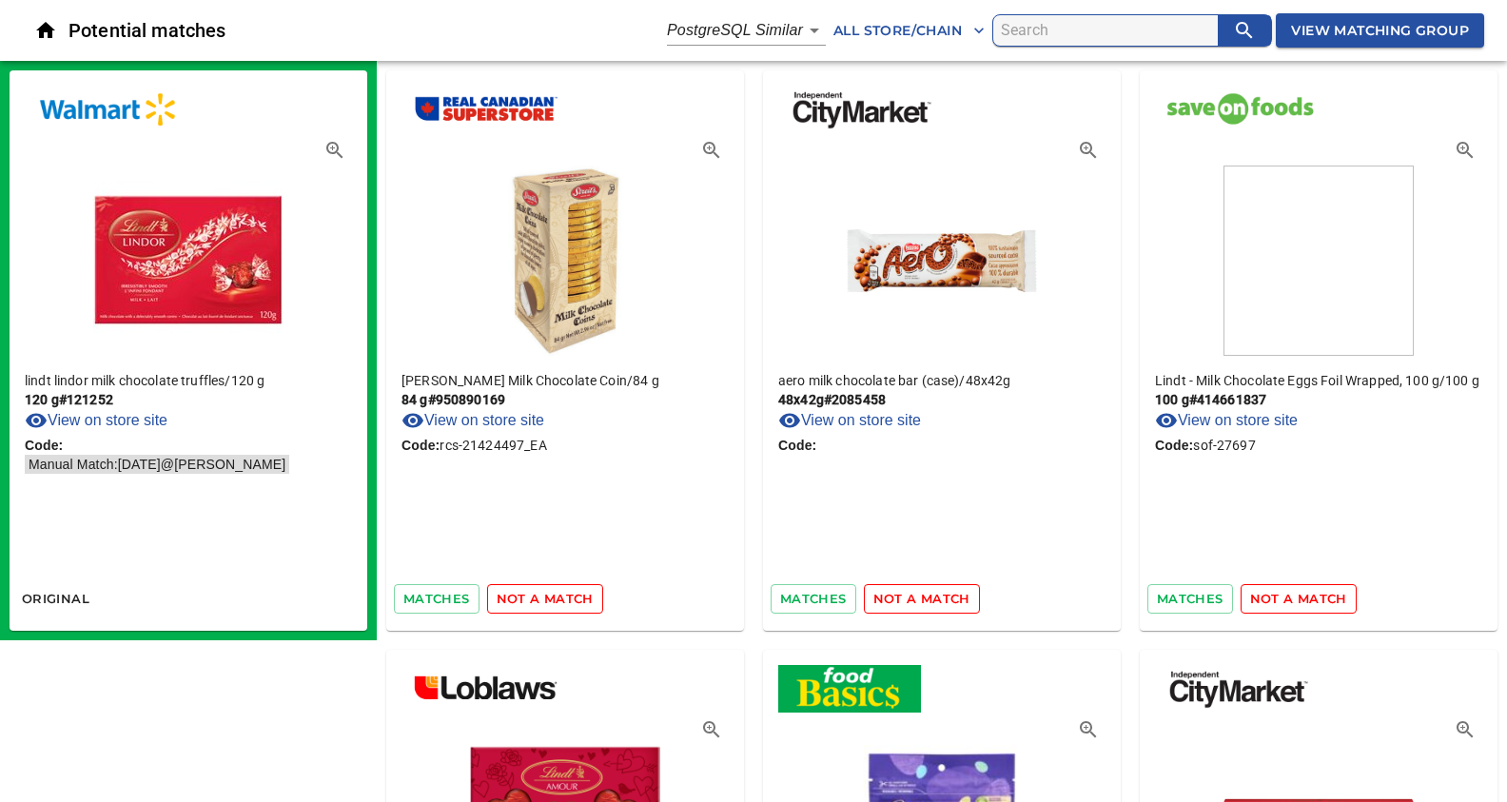
click at [542, 599] on span "not a match" at bounding box center [545, 599] width 97 height 22
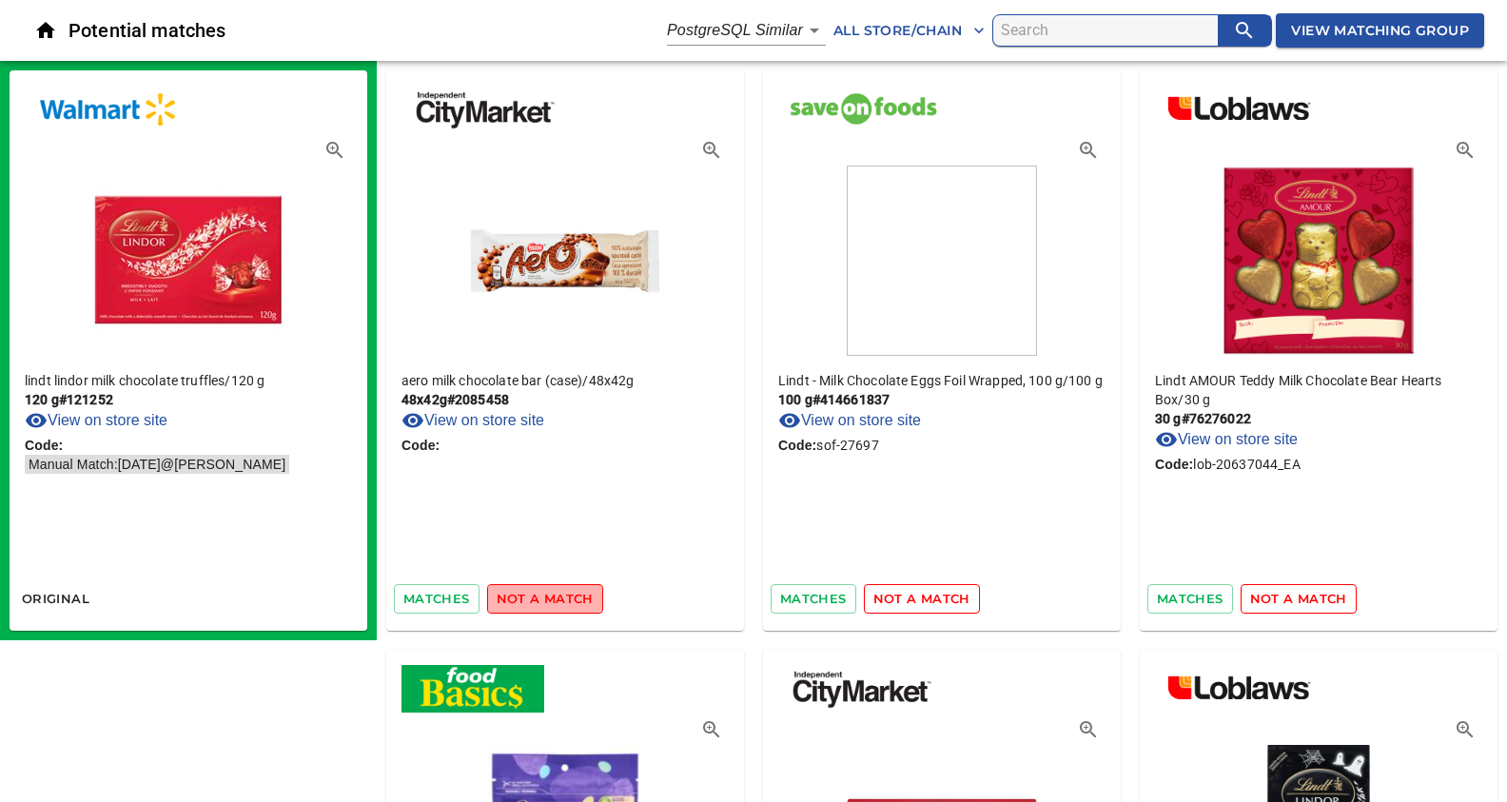
click at [542, 599] on span "not a match" at bounding box center [545, 599] width 97 height 22
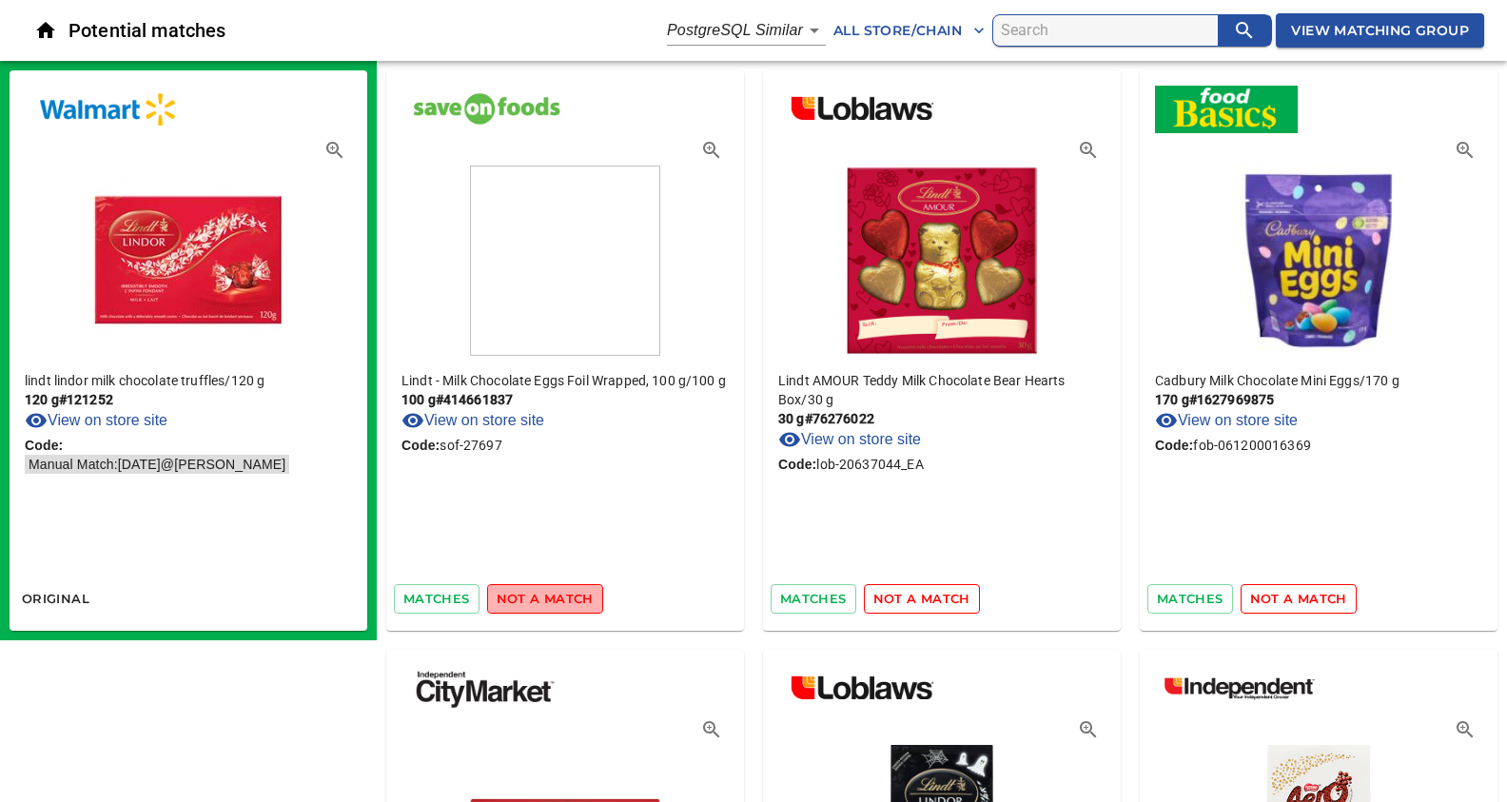
click at [542, 599] on span "not a match" at bounding box center [545, 599] width 97 height 22
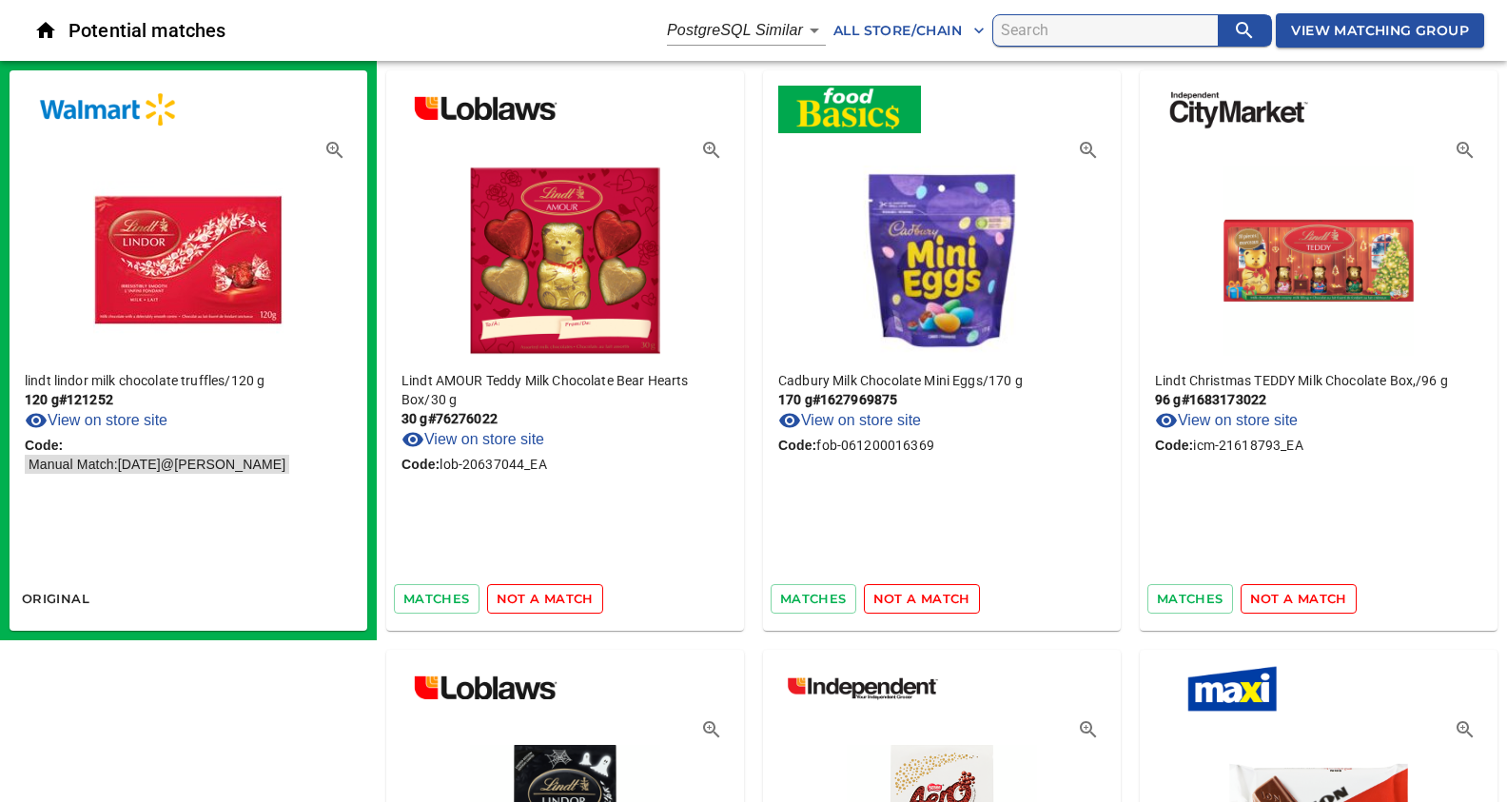
click at [542, 599] on span "not a match" at bounding box center [545, 599] width 97 height 22
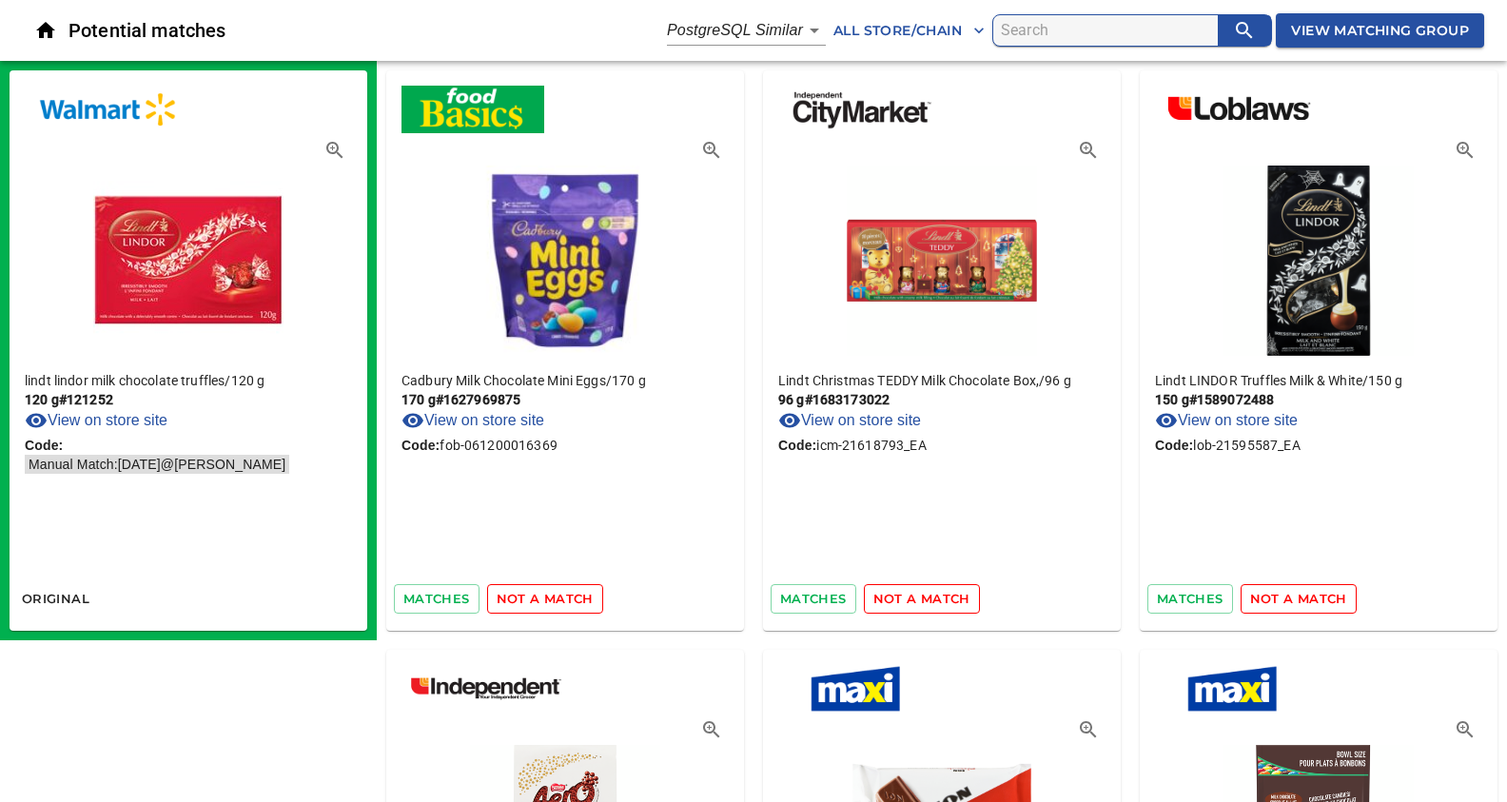
click at [542, 599] on span "not a match" at bounding box center [545, 599] width 97 height 22
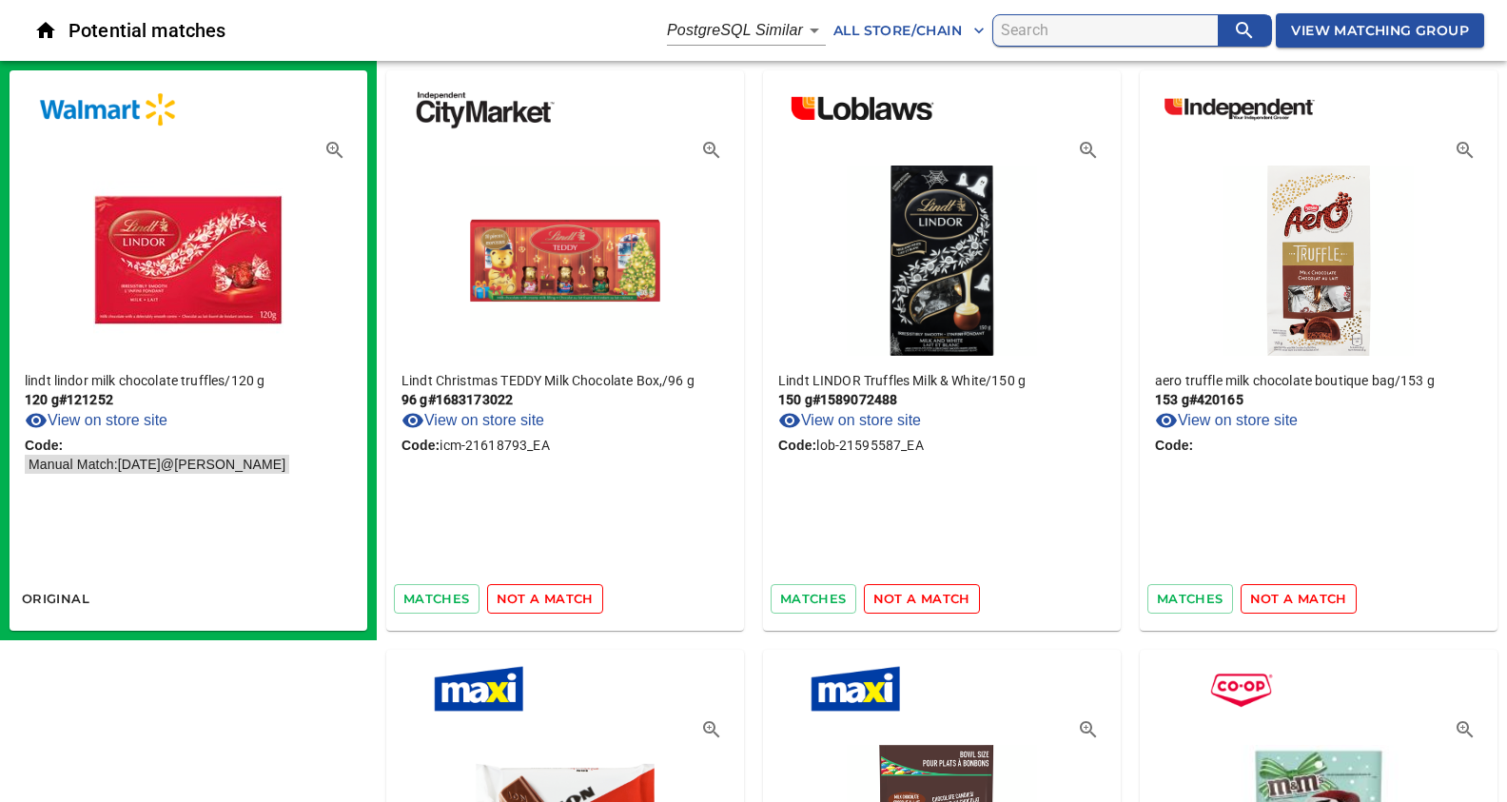
click at [542, 599] on span "not a match" at bounding box center [545, 599] width 97 height 22
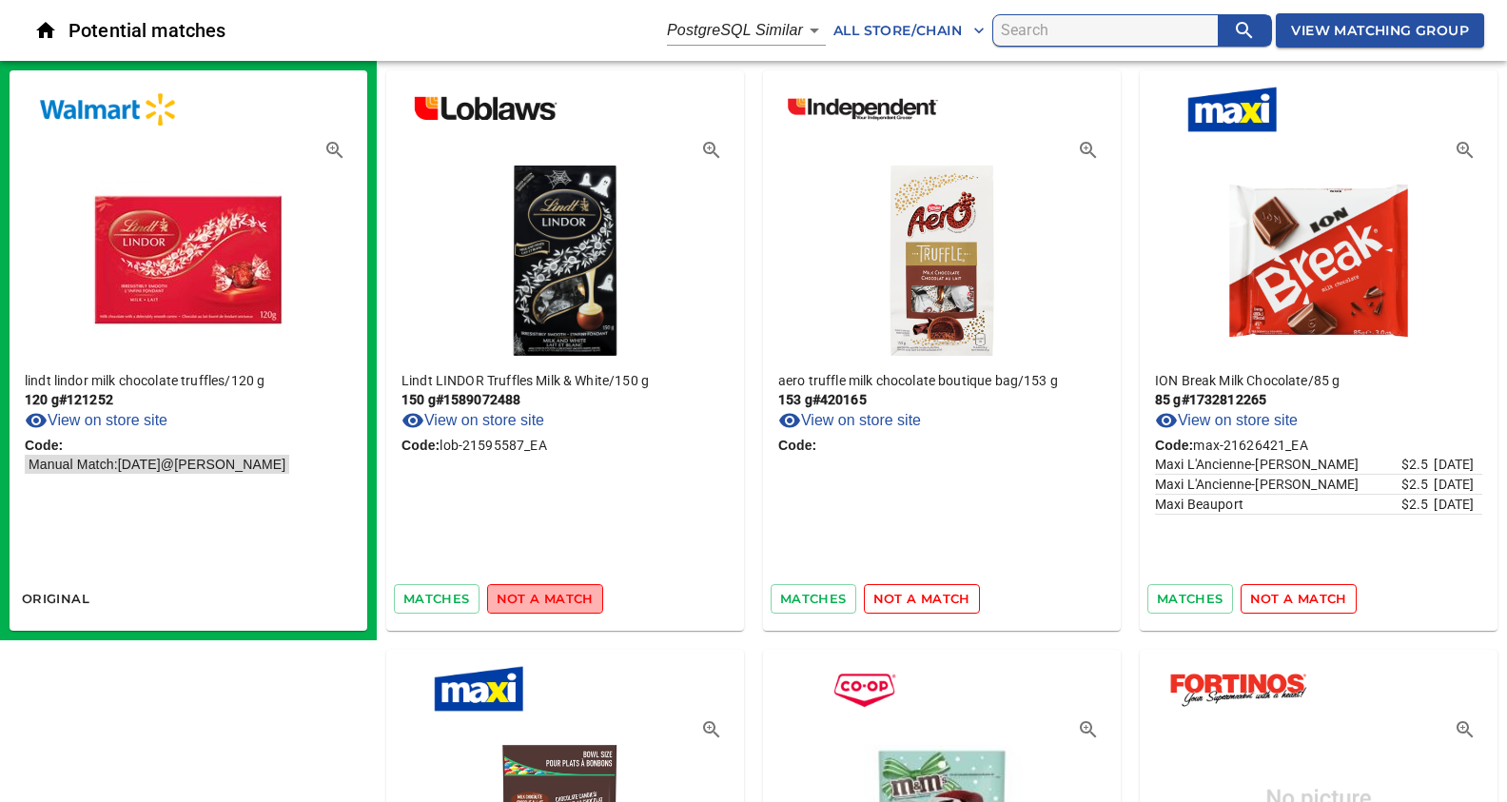
click at [542, 599] on span "not a match" at bounding box center [545, 599] width 97 height 22
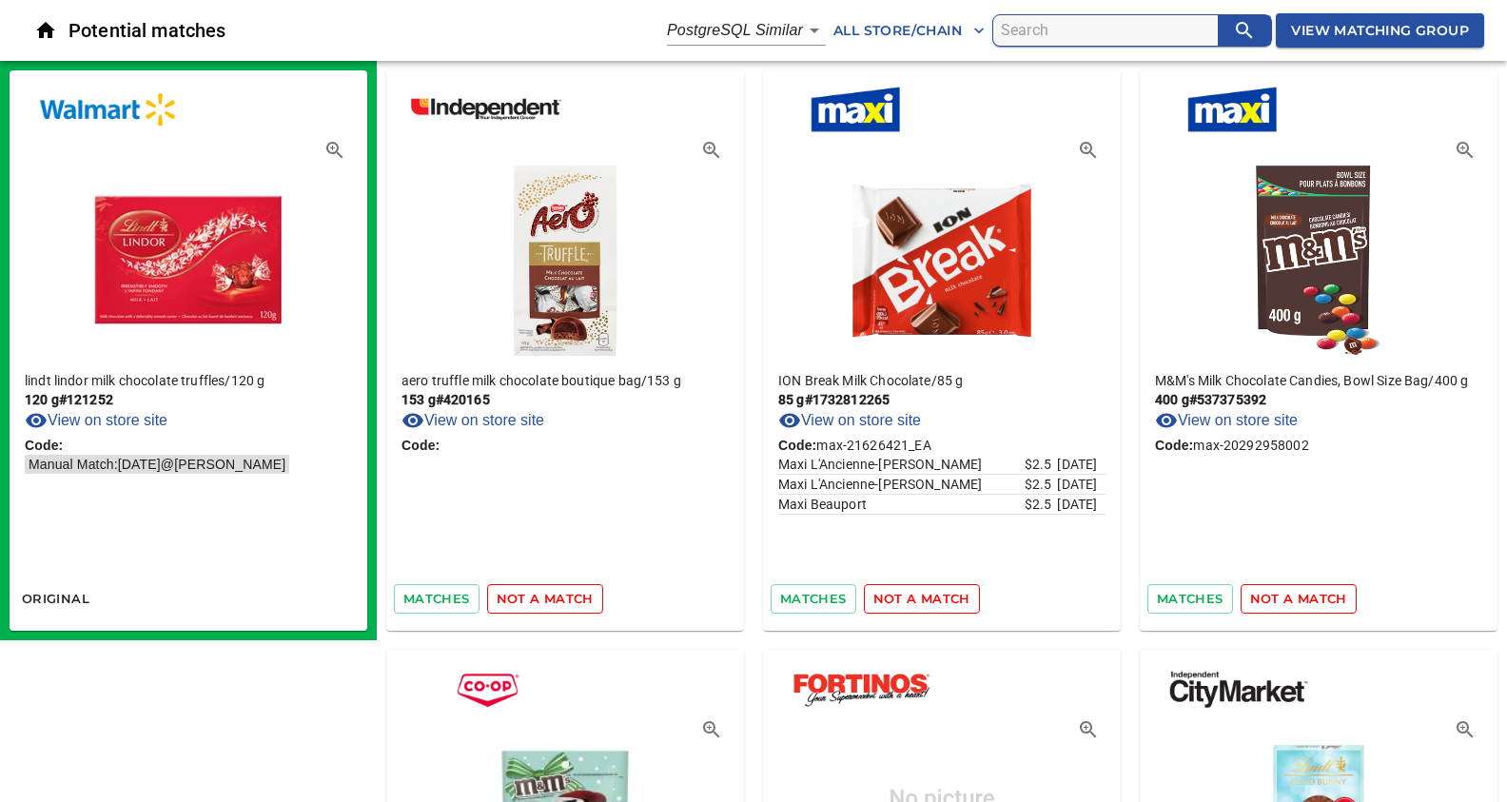
click at [542, 599] on span "not a match" at bounding box center [545, 599] width 97 height 22
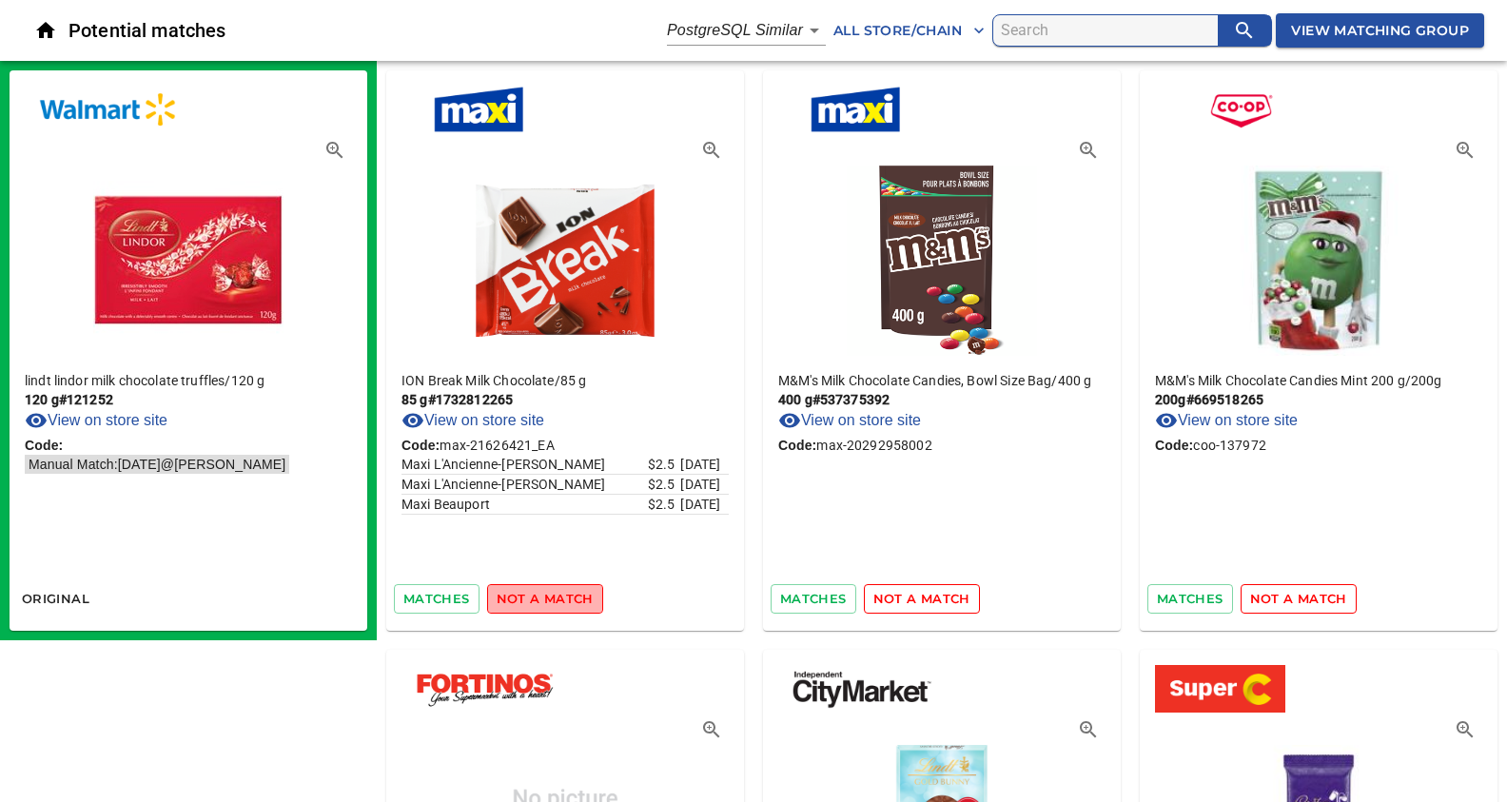
click at [542, 599] on span "not a match" at bounding box center [545, 599] width 97 height 22
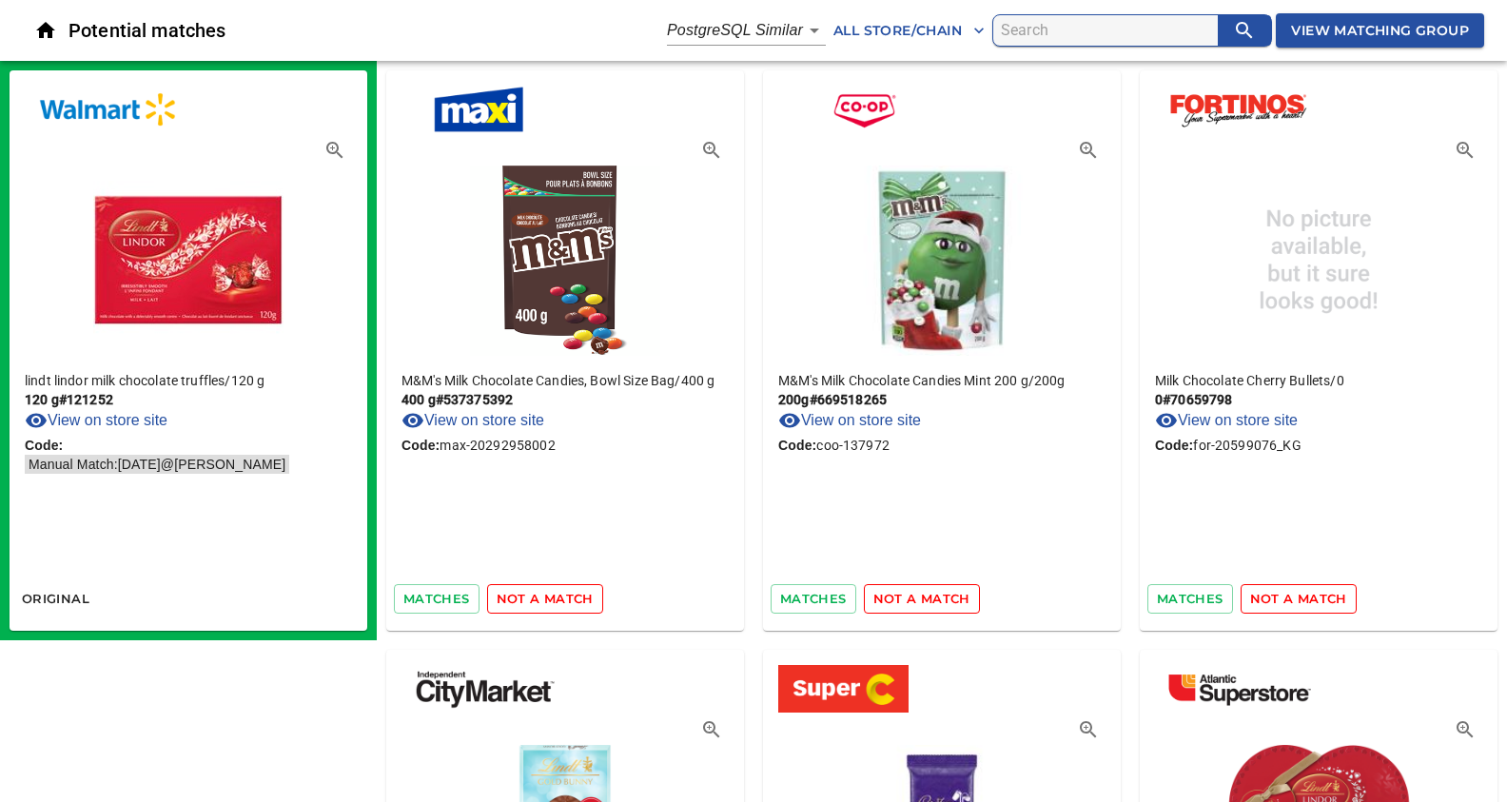
click at [542, 599] on span "not a match" at bounding box center [545, 599] width 97 height 22
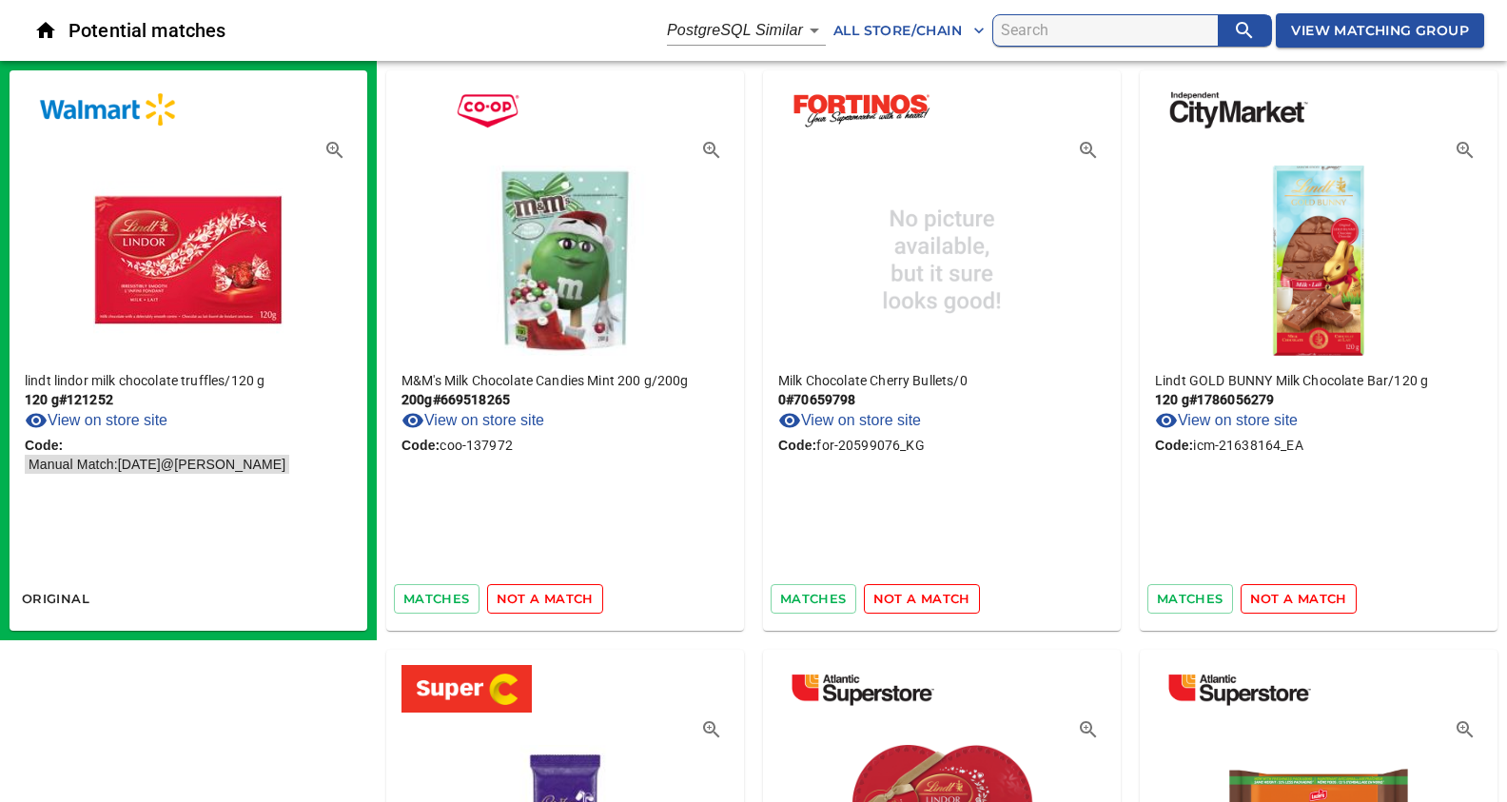
click at [542, 599] on span "not a match" at bounding box center [545, 599] width 97 height 22
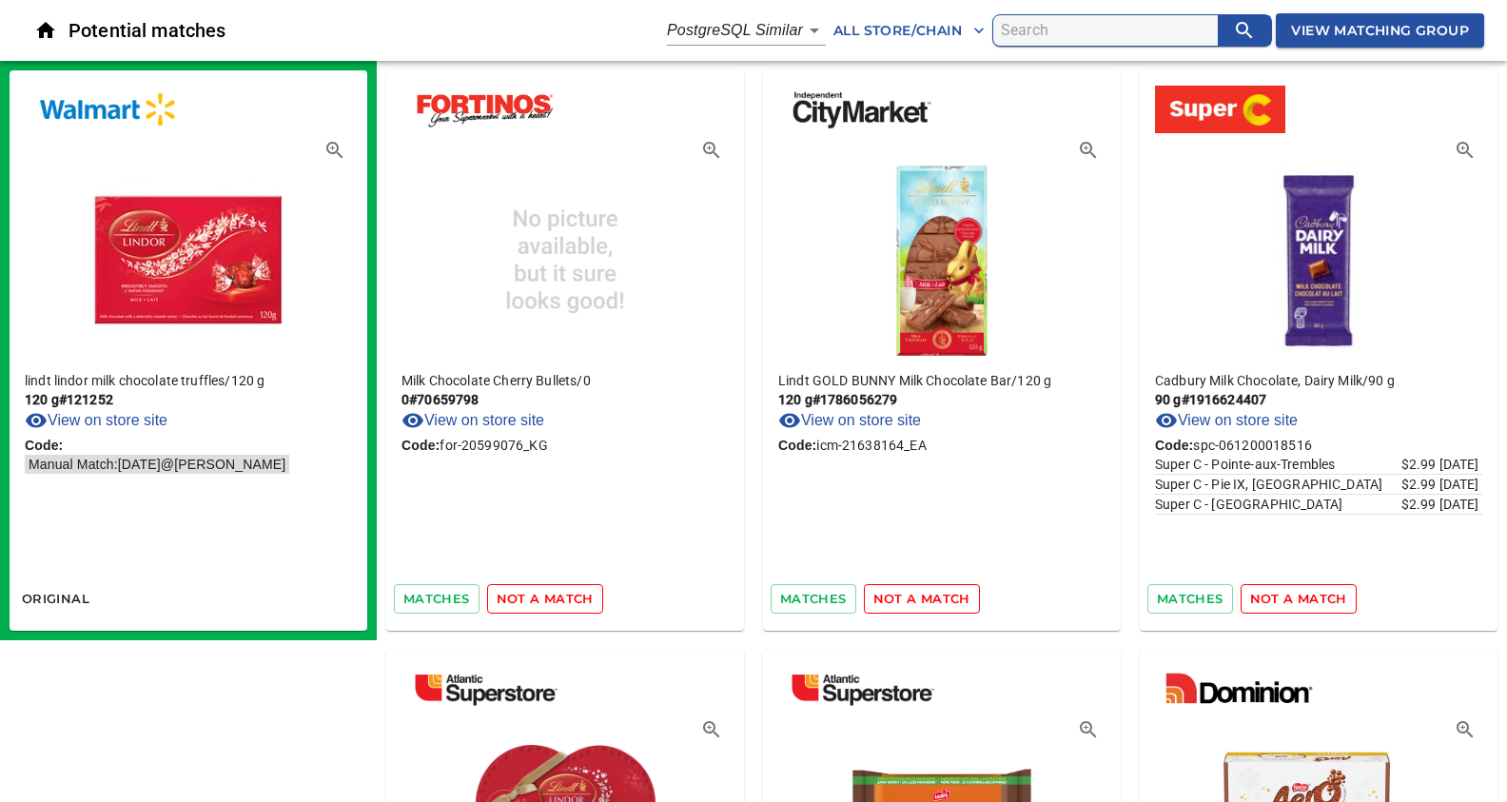
click at [542, 599] on span "not a match" at bounding box center [545, 599] width 97 height 22
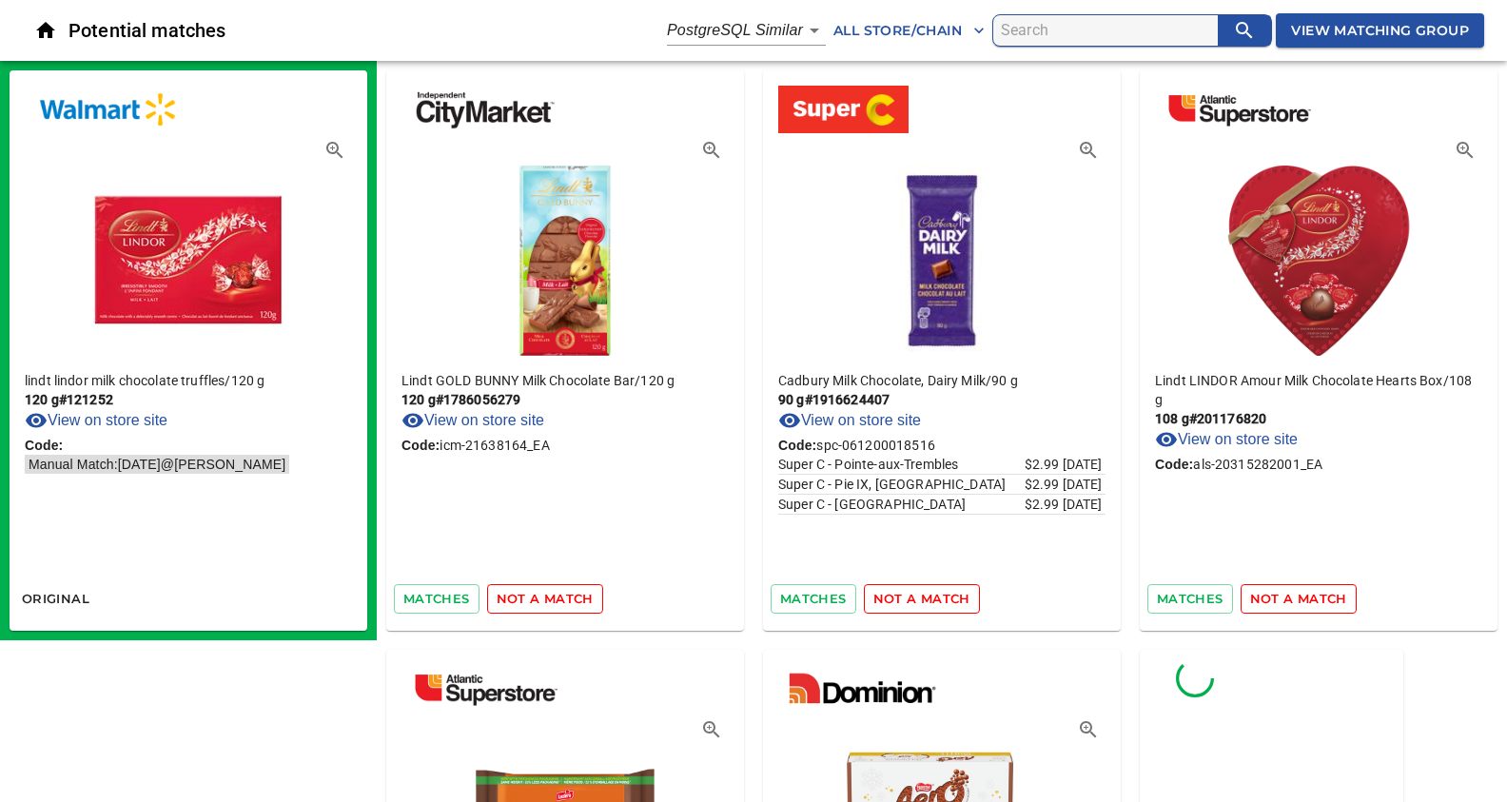
click at [542, 599] on span "not a match" at bounding box center [545, 599] width 97 height 22
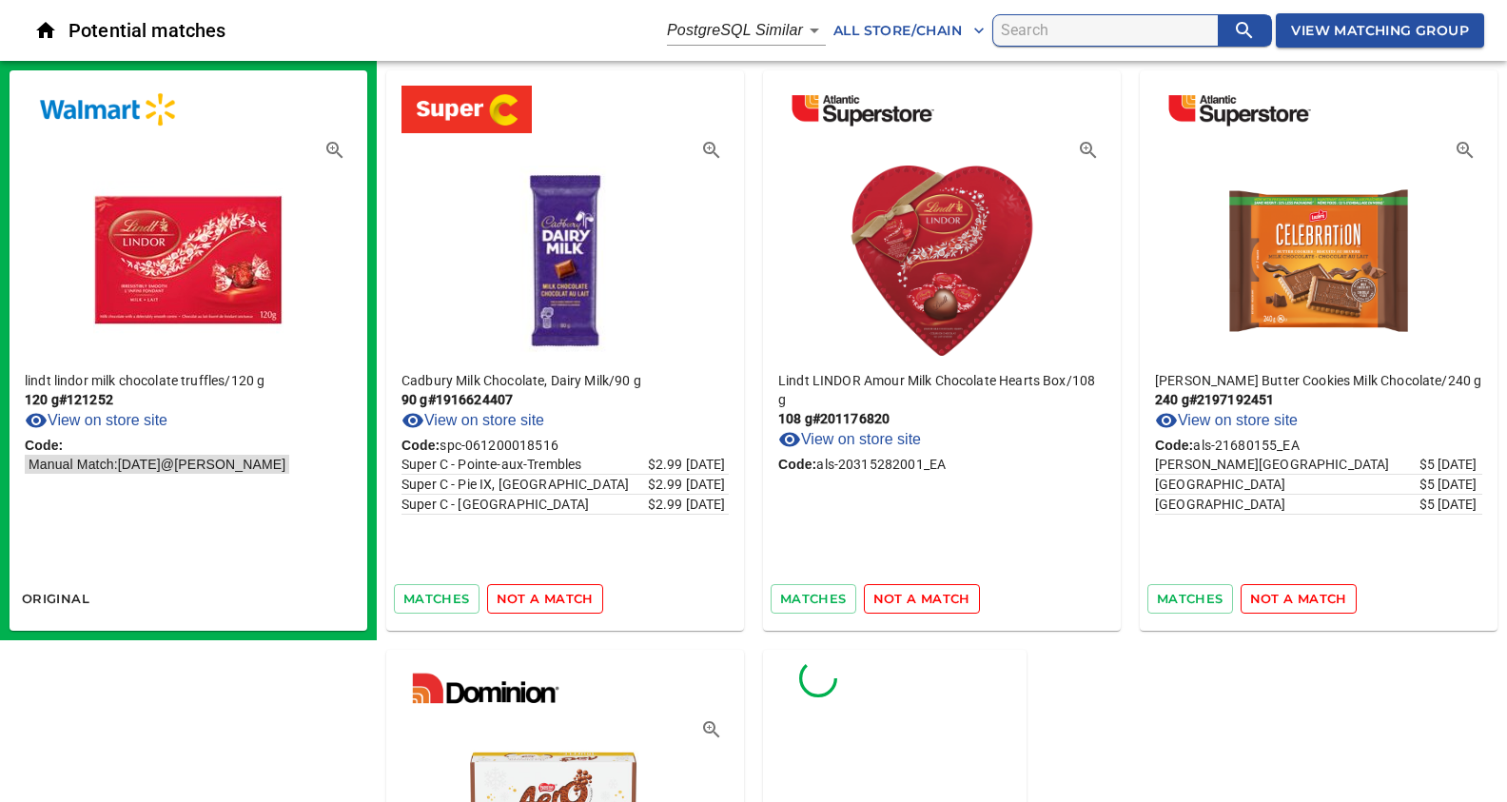
click at [542, 599] on span "not a match" at bounding box center [545, 599] width 97 height 22
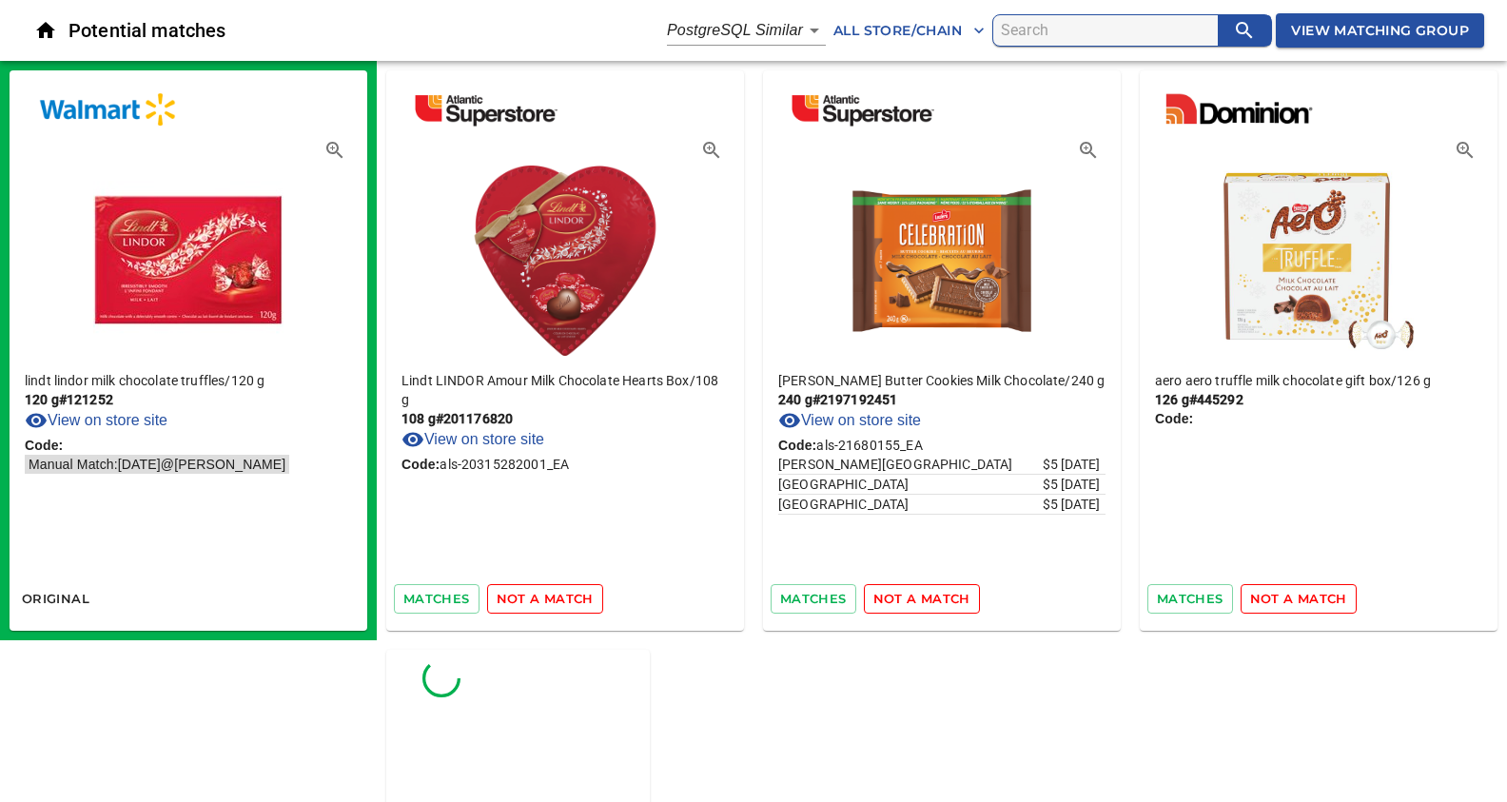
click at [542, 599] on span "not a match" at bounding box center [545, 599] width 97 height 22
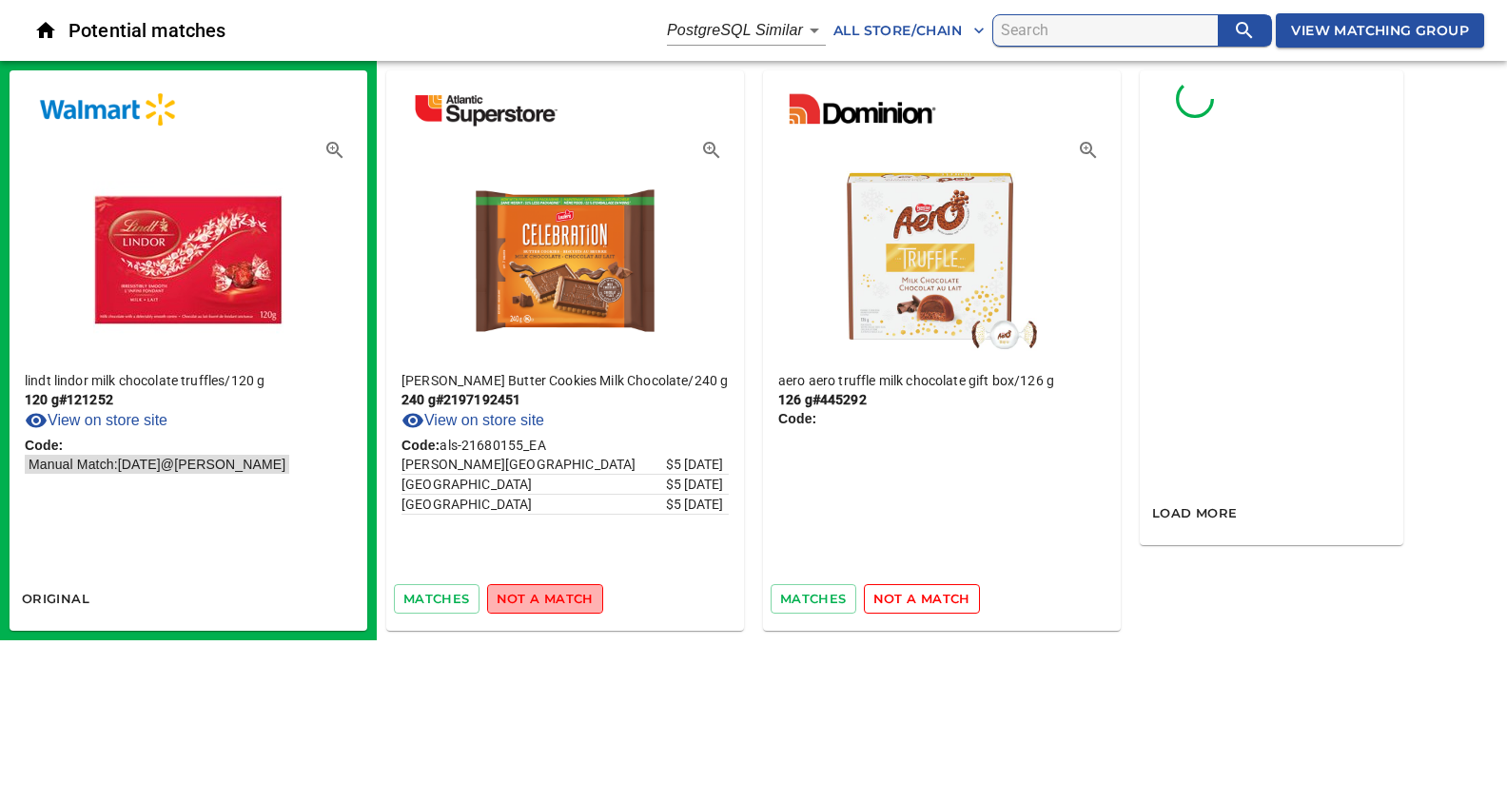
click at [542, 599] on span "not a match" at bounding box center [545, 599] width 97 height 22
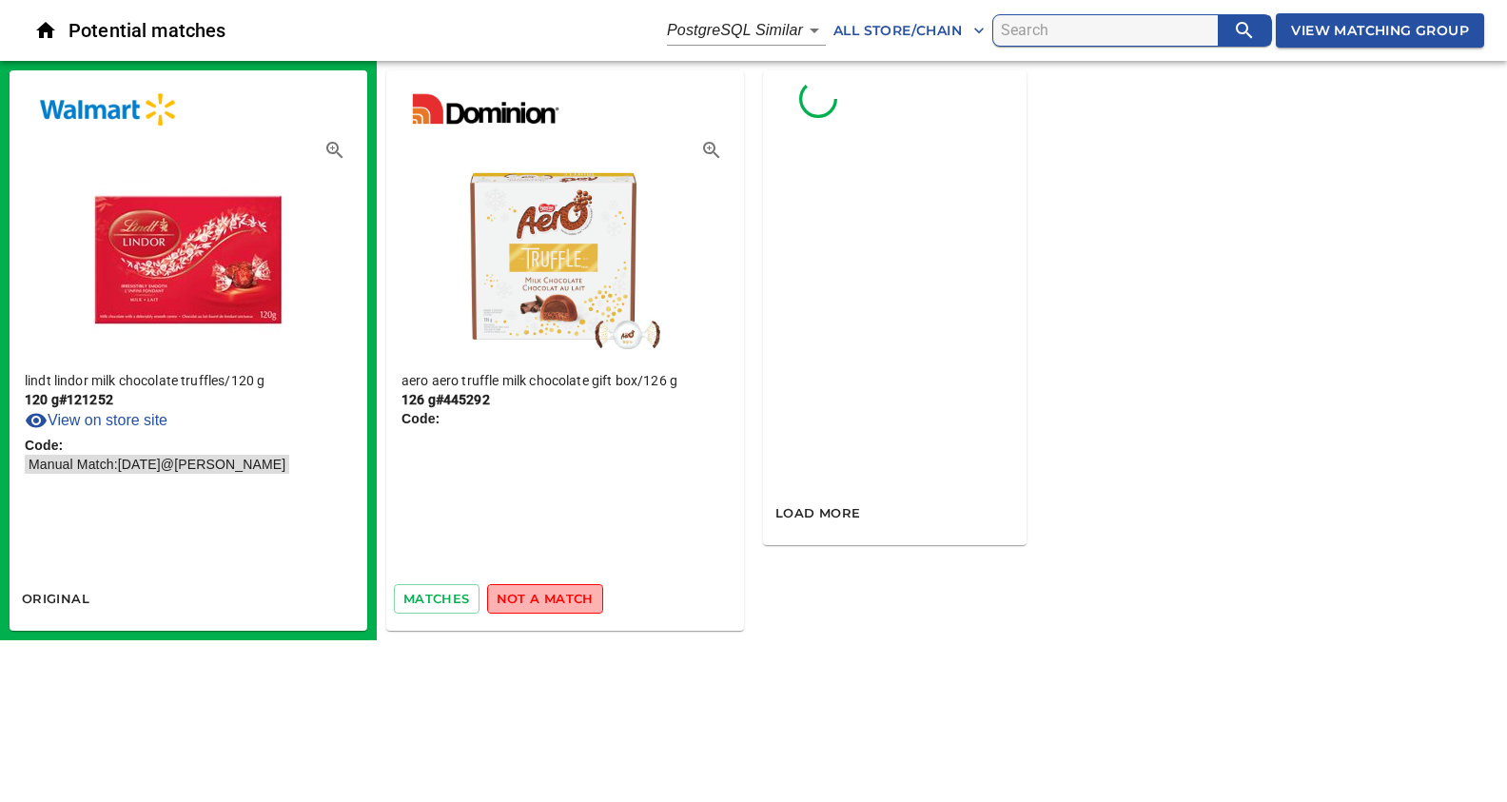
click at [542, 599] on span "not a match" at bounding box center [545, 599] width 97 height 22
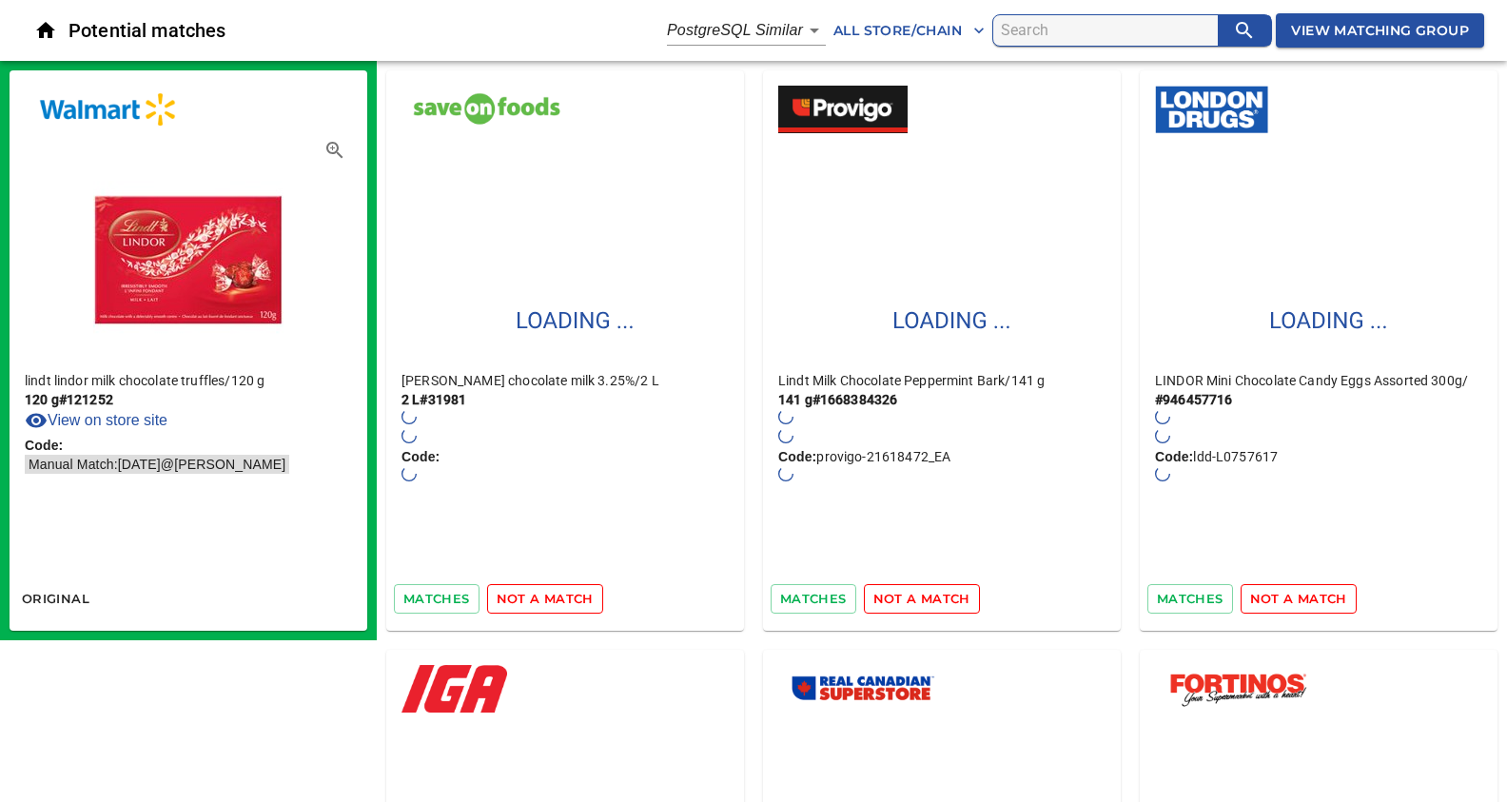
click at [1019, 33] on input "search" at bounding box center [1109, 30] width 217 height 30
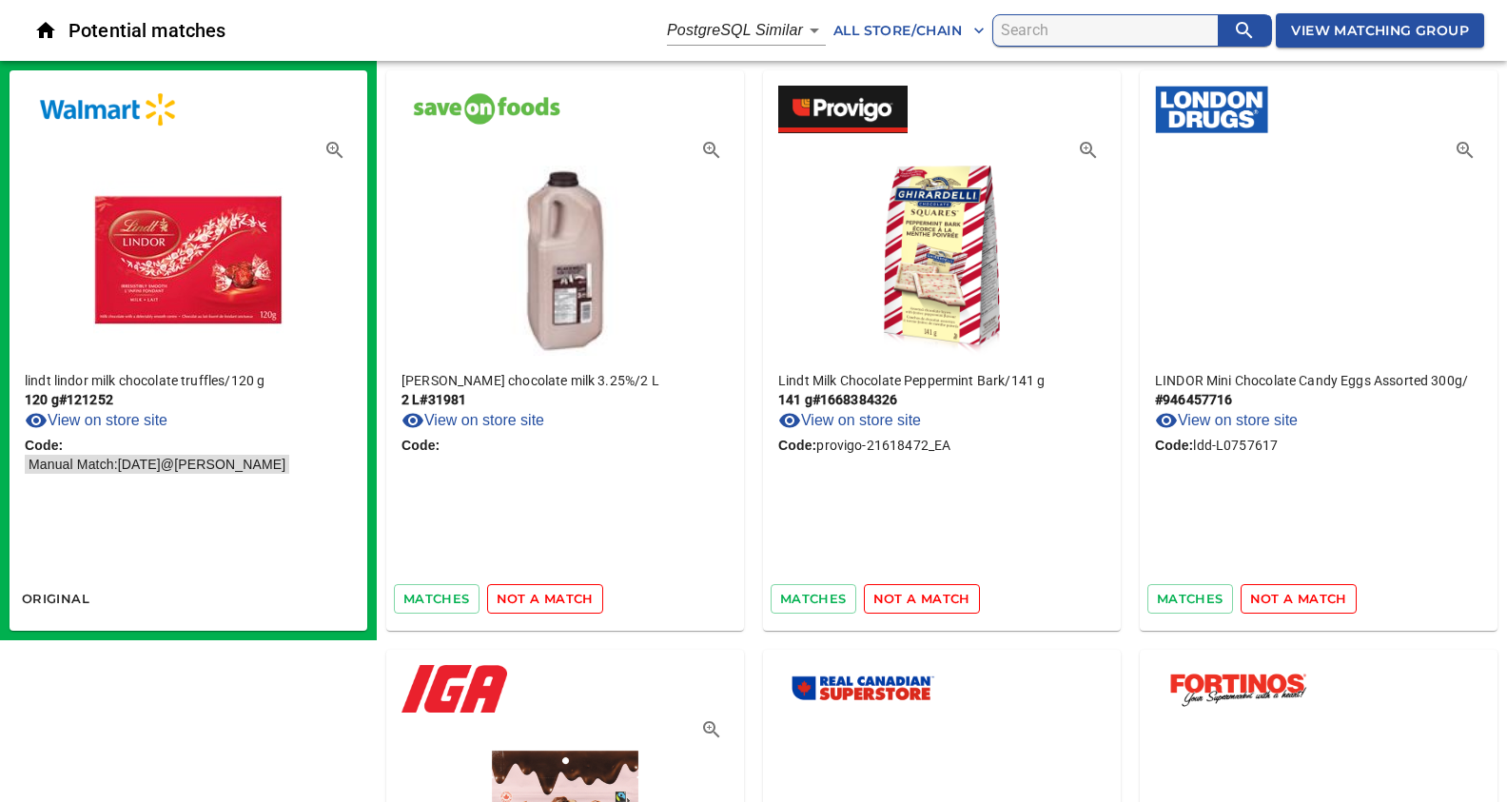
click at [524, 603] on span "not a match" at bounding box center [545, 599] width 97 height 22
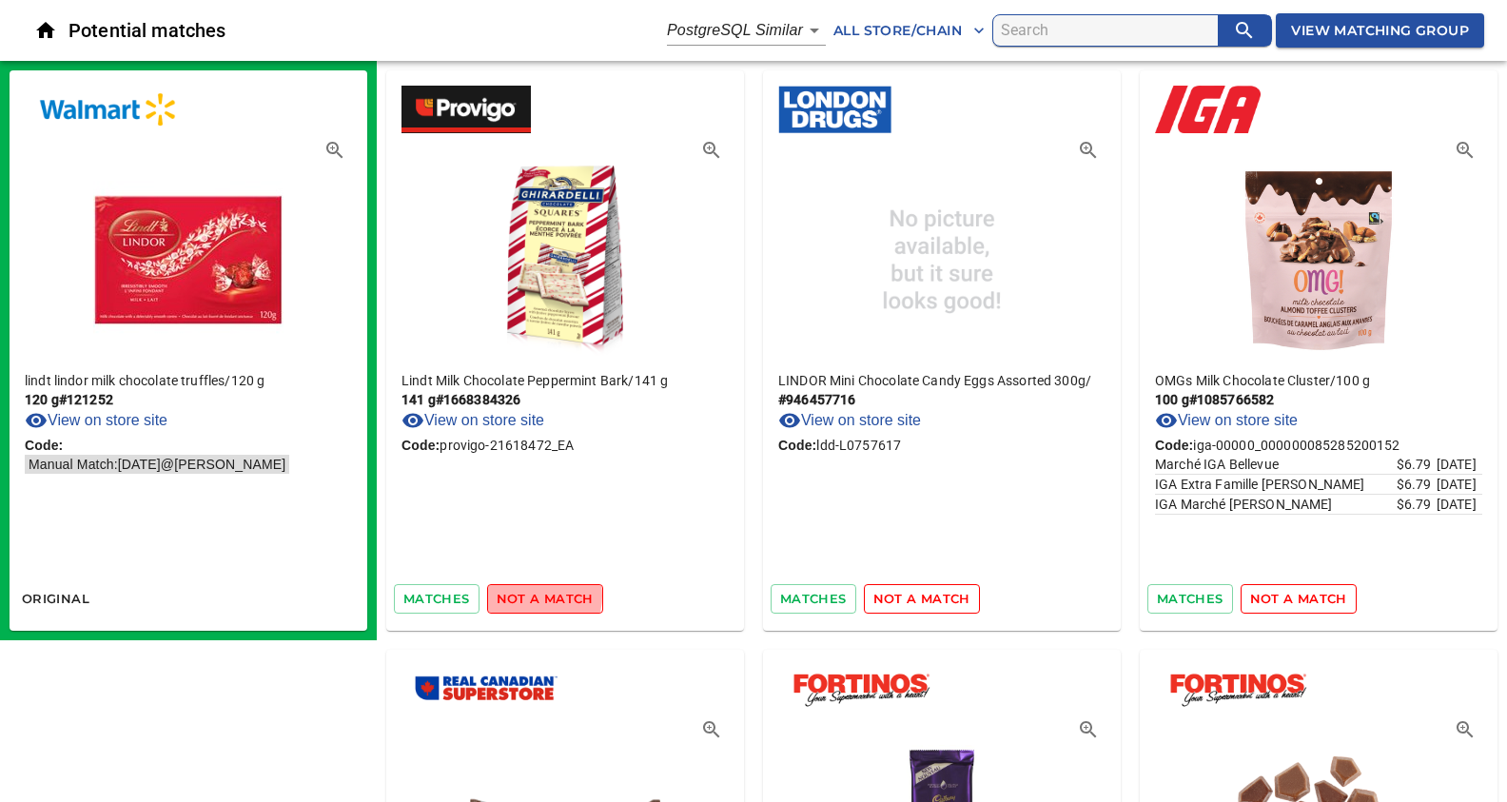
click at [531, 595] on span "not a match" at bounding box center [545, 599] width 97 height 22
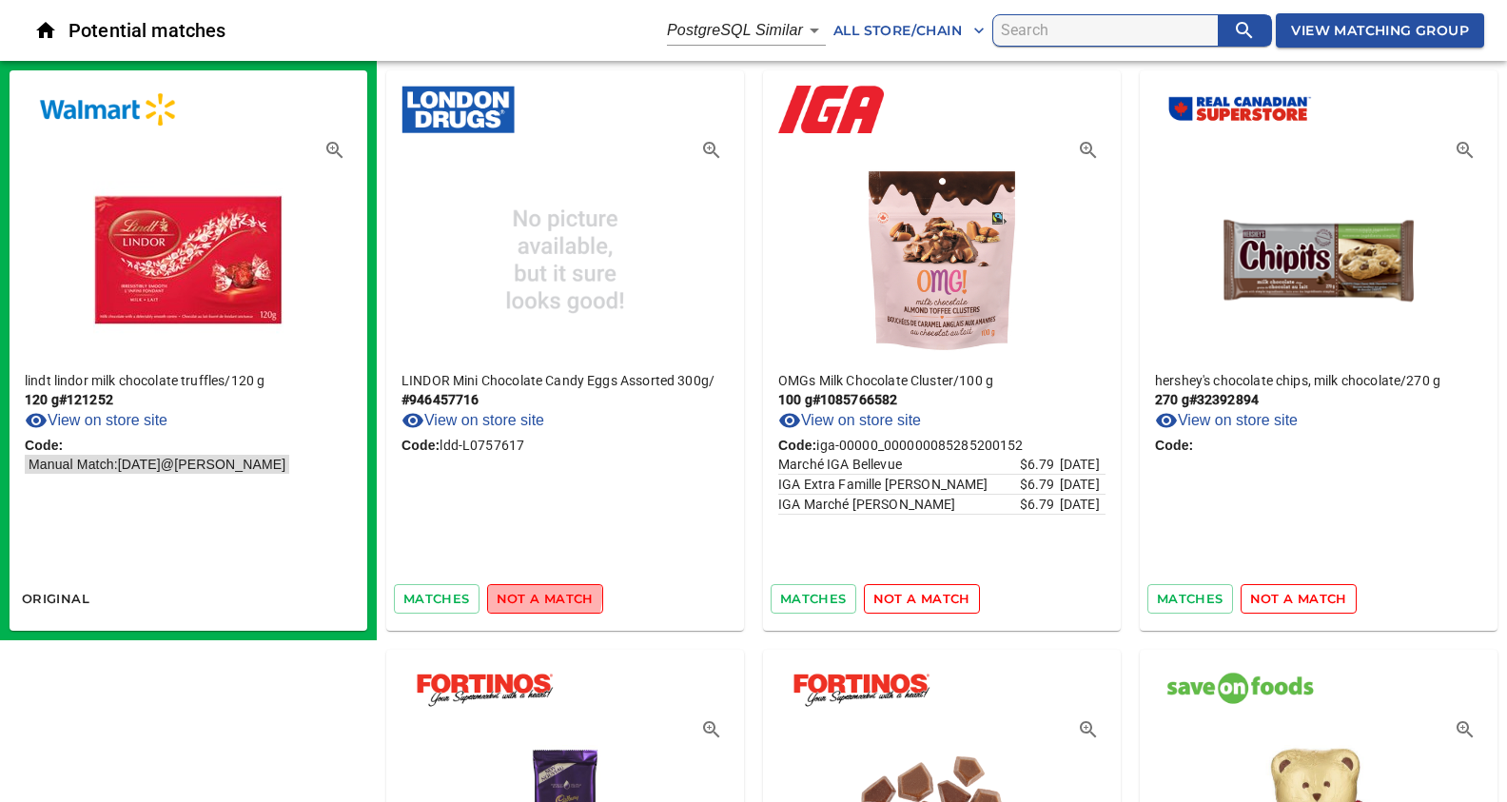
click at [531, 595] on span "not a match" at bounding box center [545, 599] width 97 height 22
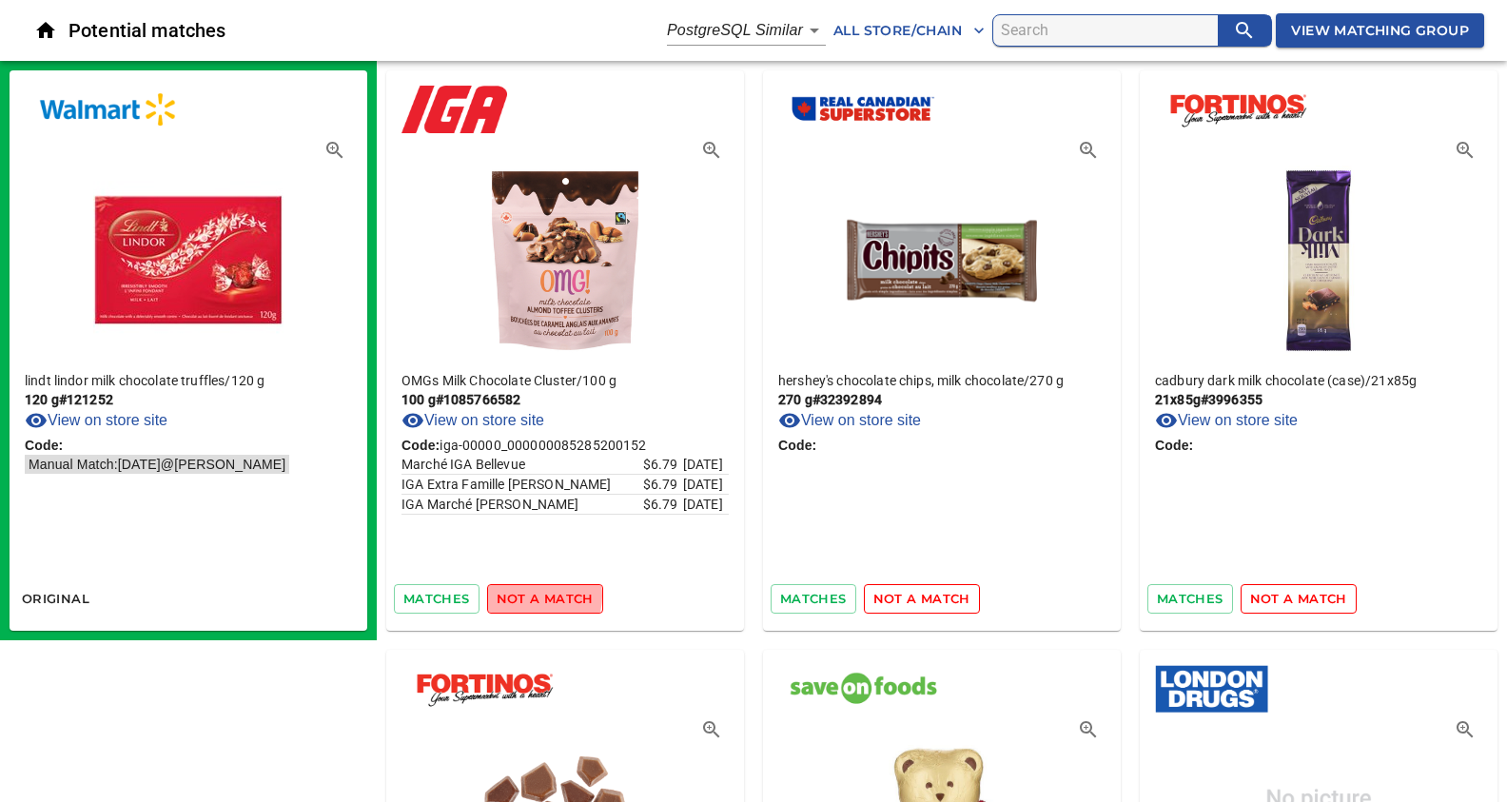
click at [531, 595] on span "not a match" at bounding box center [545, 599] width 97 height 22
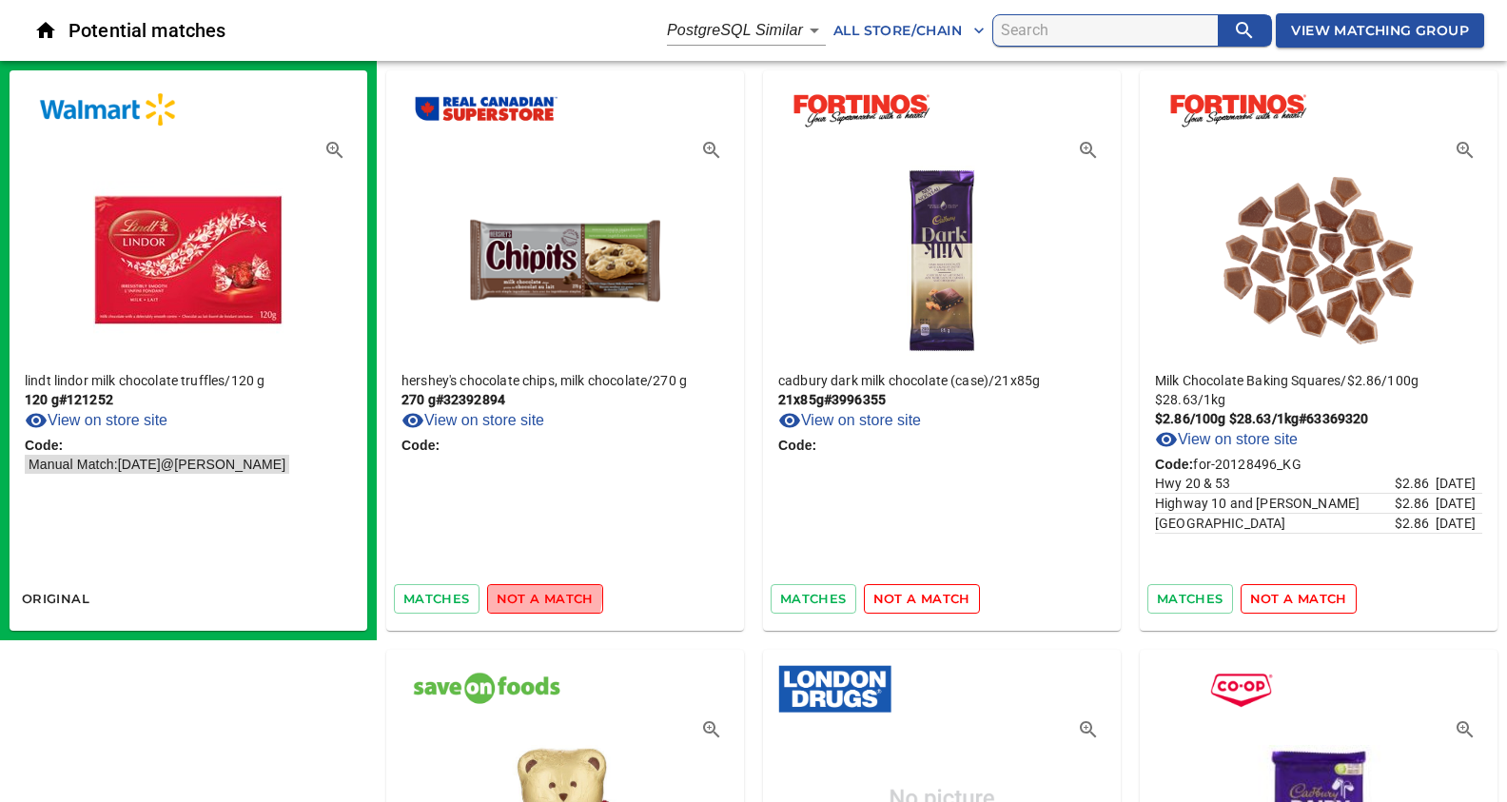
click at [531, 595] on span "not a match" at bounding box center [545, 599] width 97 height 22
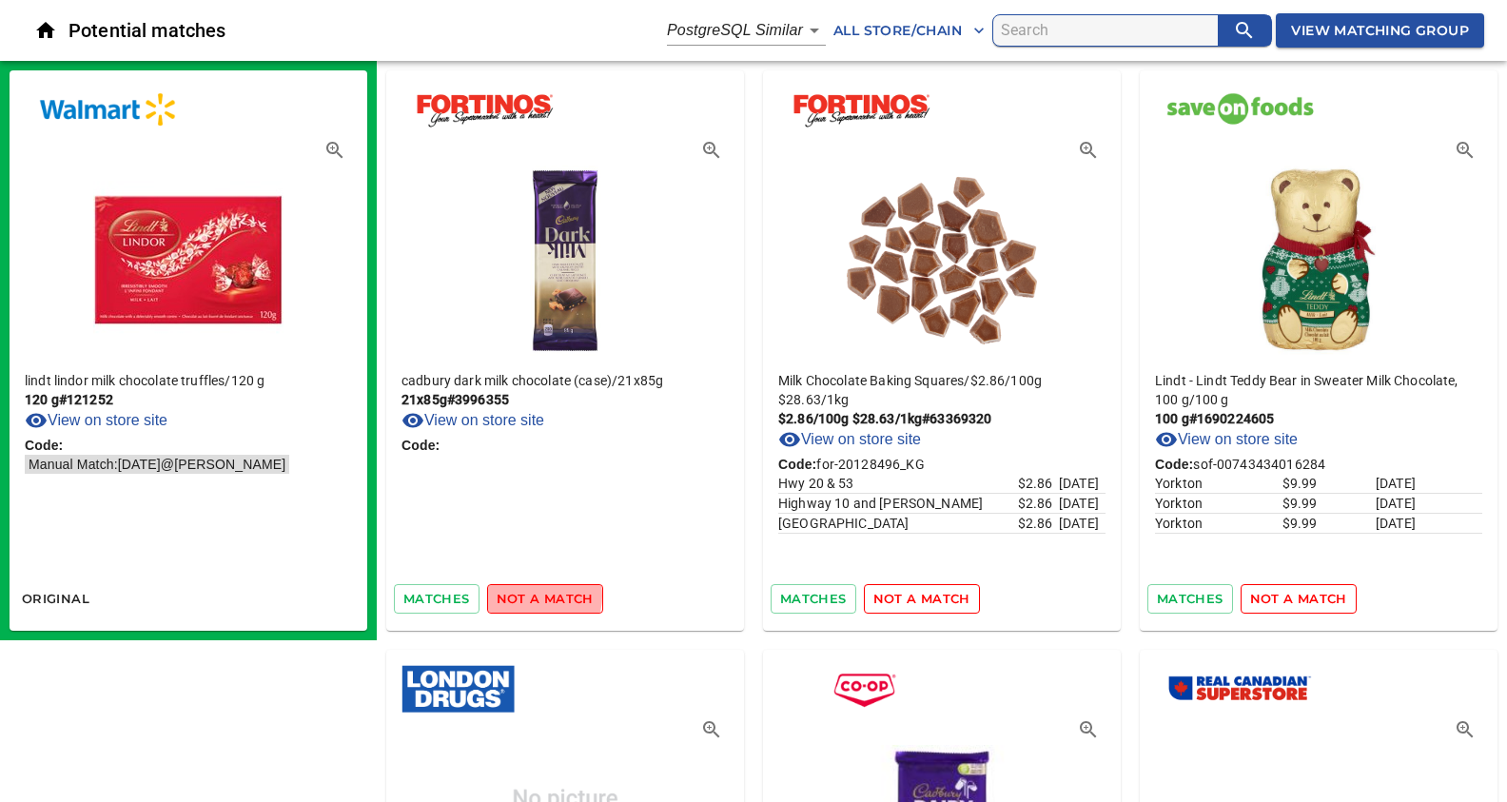
click at [531, 595] on span "not a match" at bounding box center [545, 599] width 97 height 22
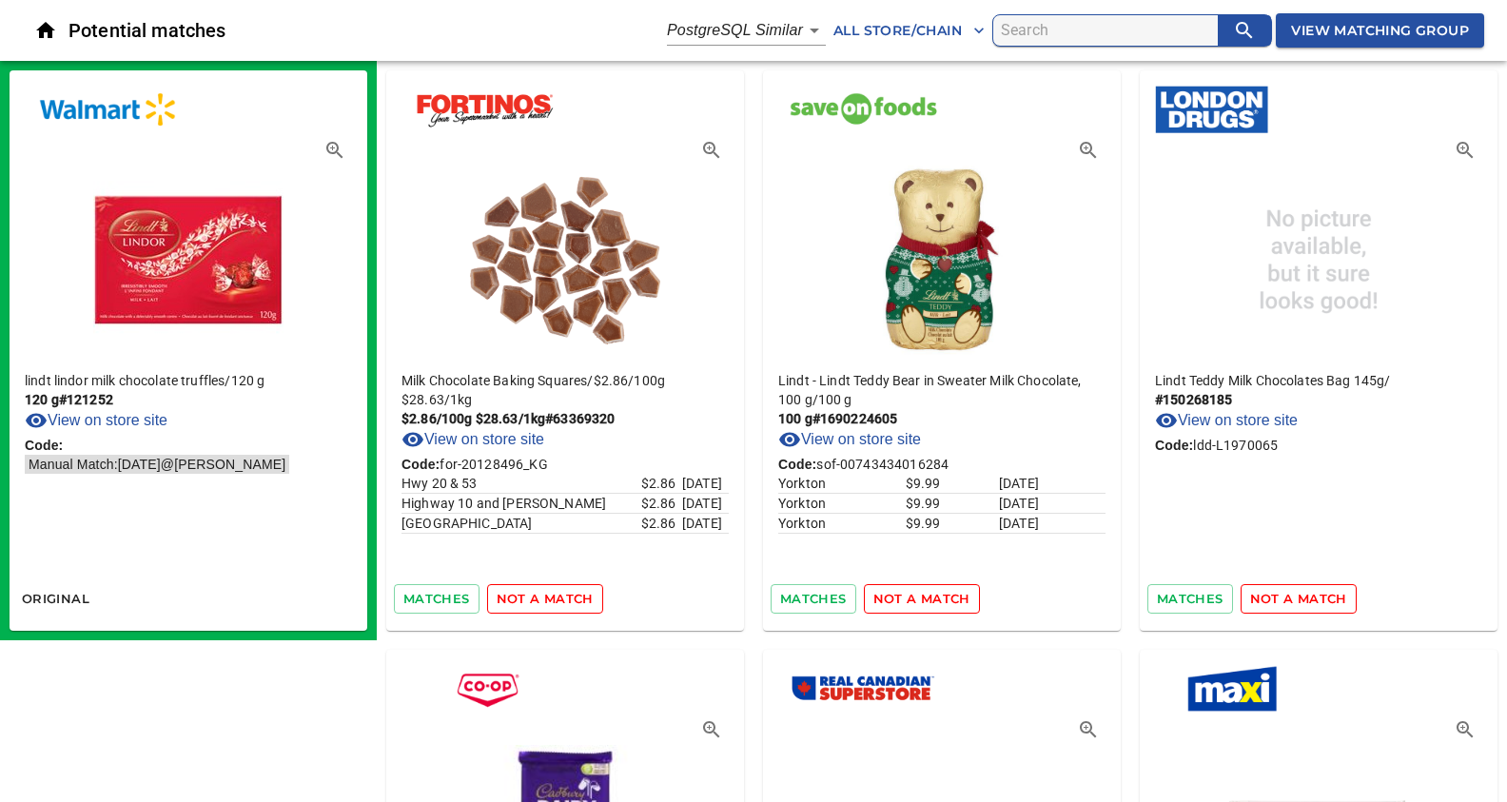
click at [531, 595] on span "not a match" at bounding box center [545, 599] width 97 height 22
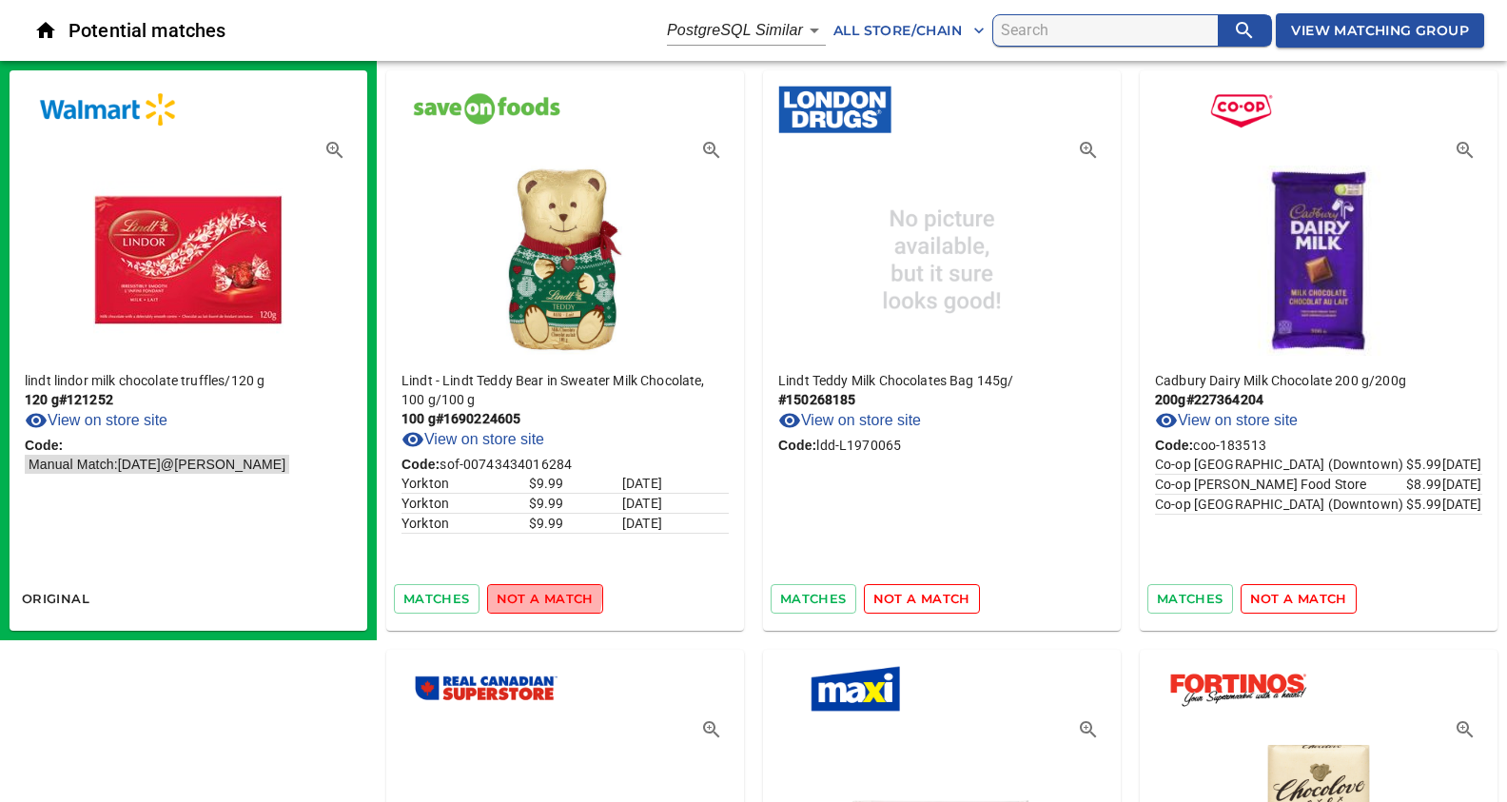
click at [531, 595] on span "not a match" at bounding box center [545, 599] width 97 height 22
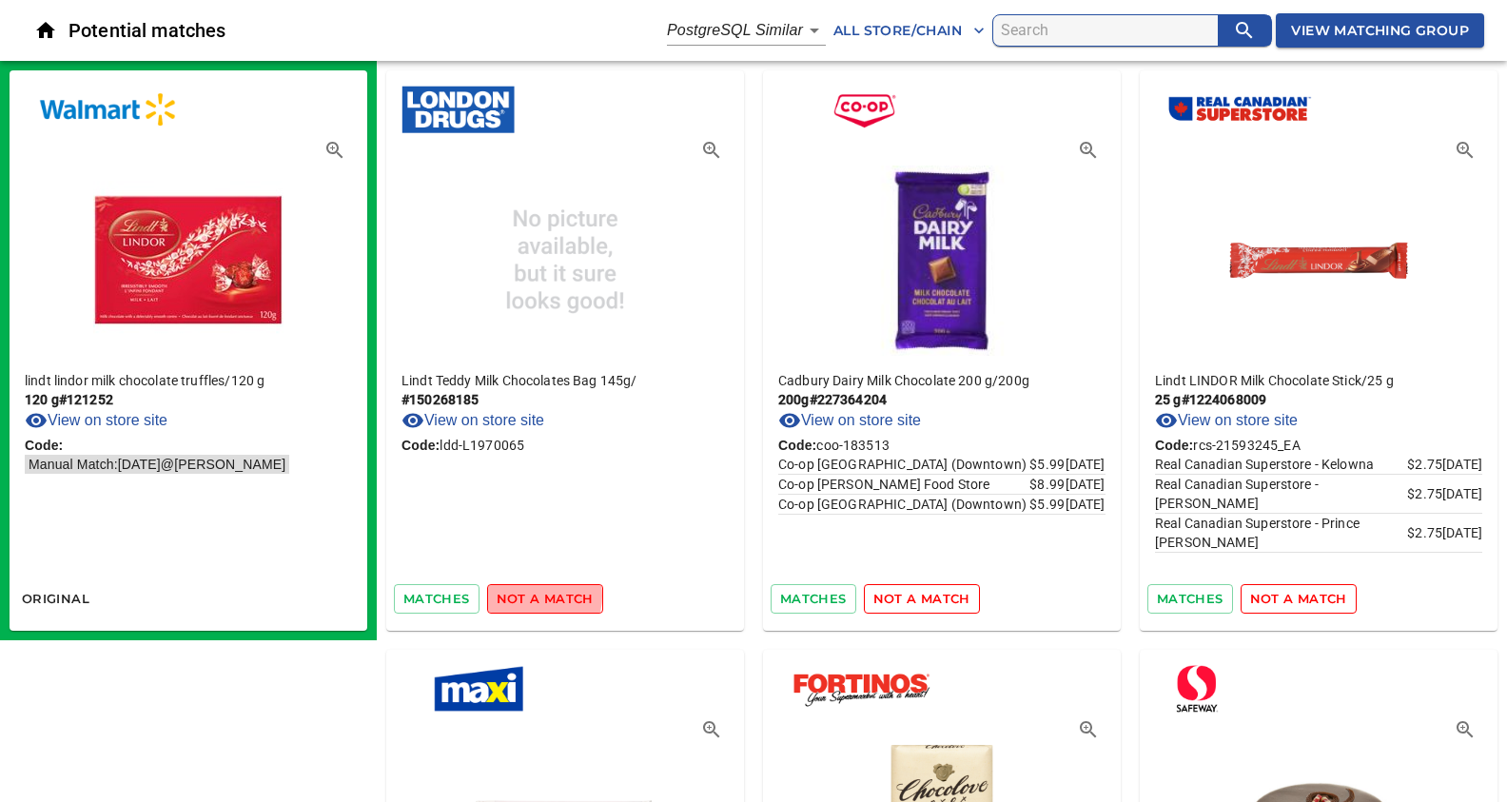
click at [531, 595] on span "not a match" at bounding box center [545, 599] width 97 height 22
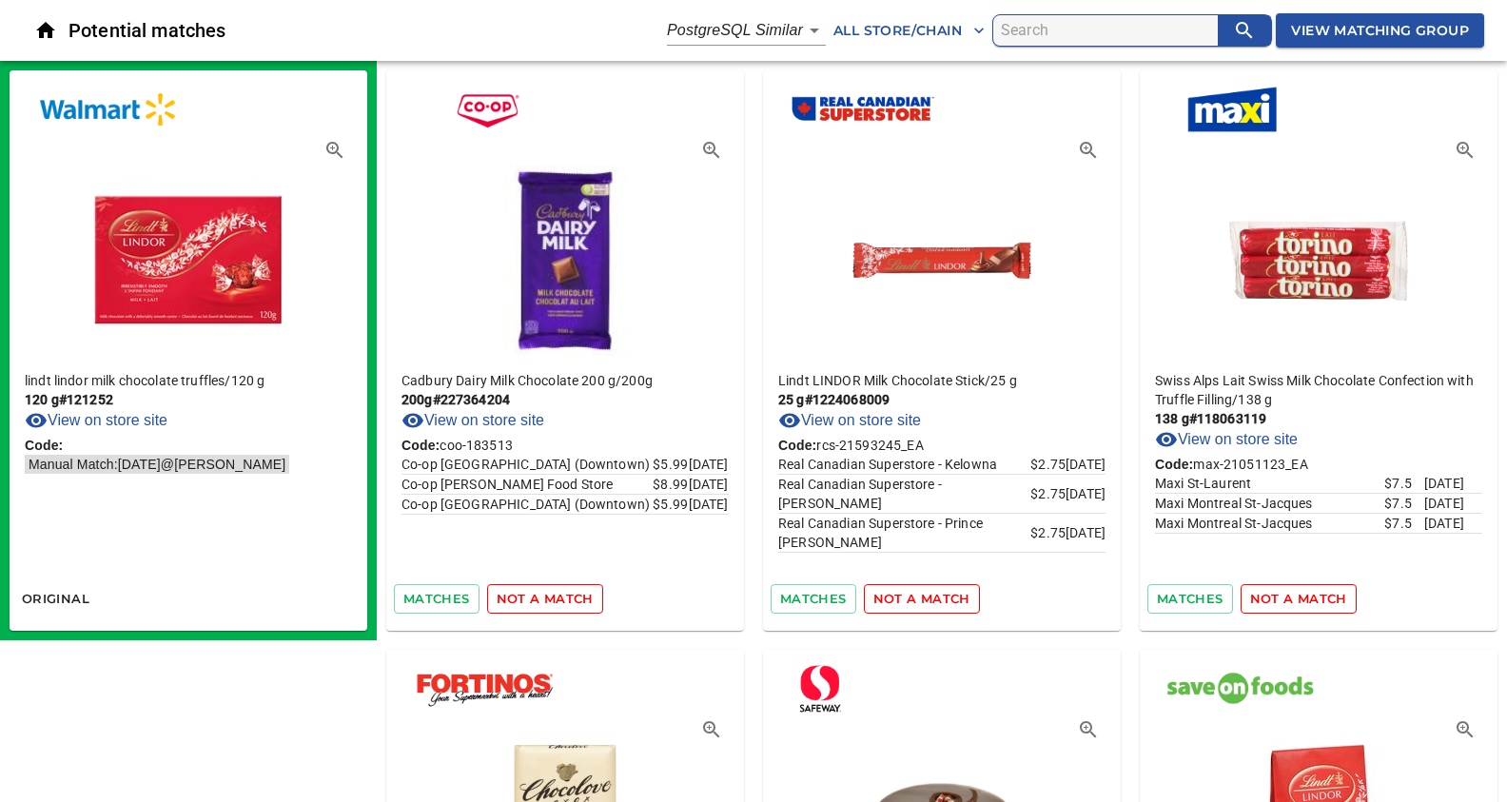
click at [531, 595] on span "not a match" at bounding box center [545, 599] width 97 height 22
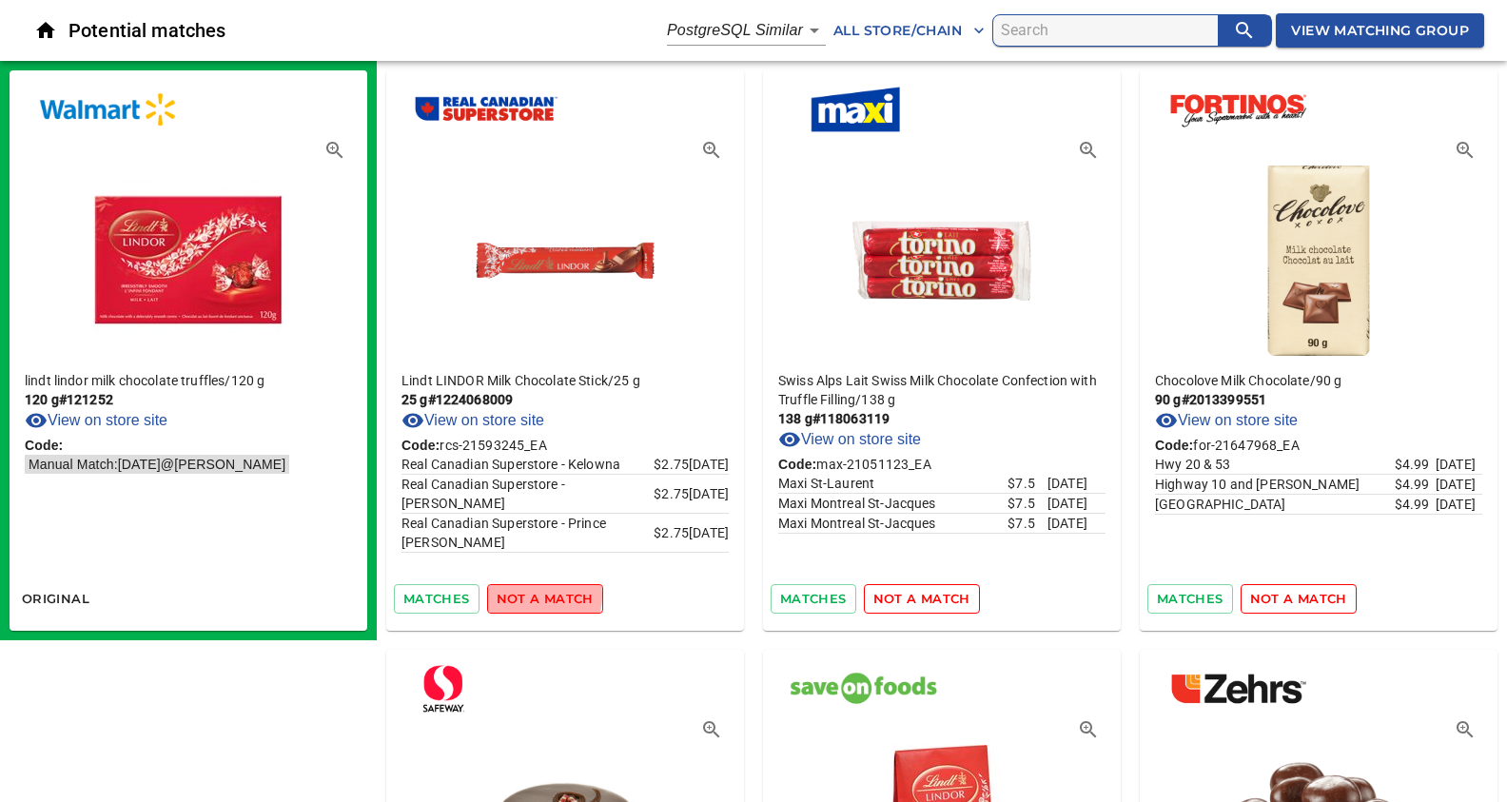
click at [531, 595] on span "not a match" at bounding box center [545, 599] width 97 height 22
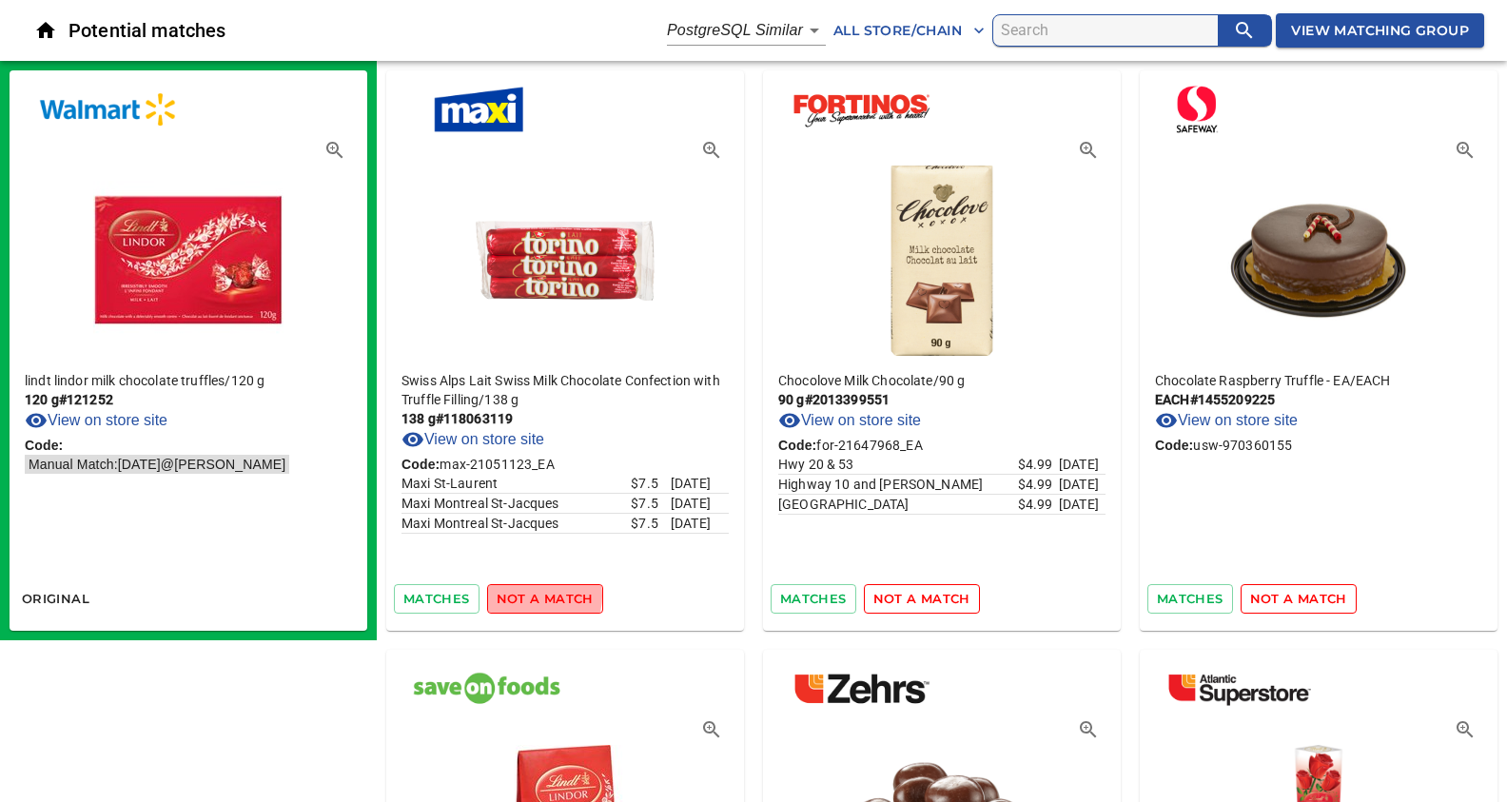
click at [531, 595] on span "not a match" at bounding box center [545, 599] width 97 height 22
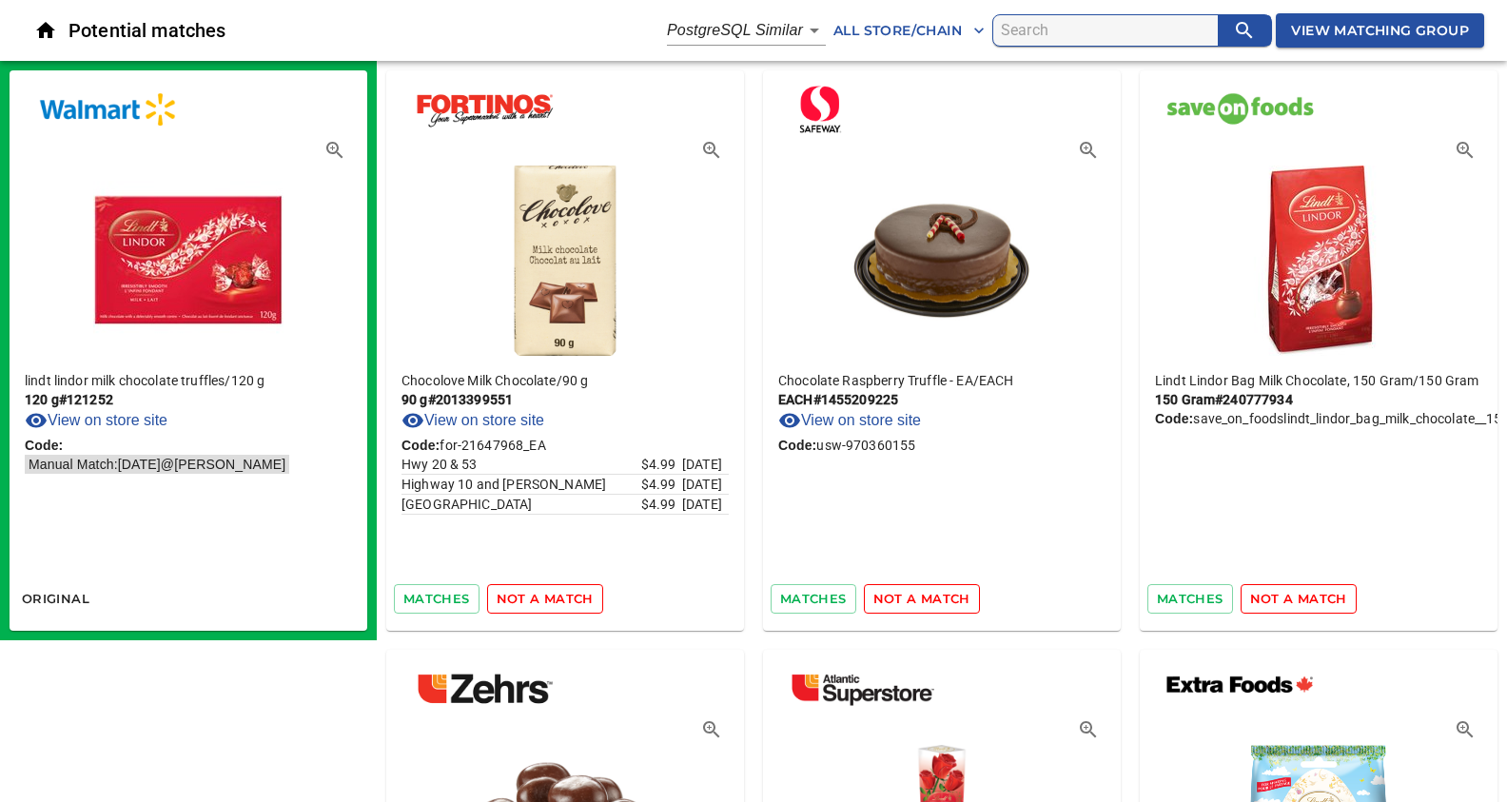
click at [531, 595] on span "not a match" at bounding box center [545, 599] width 97 height 22
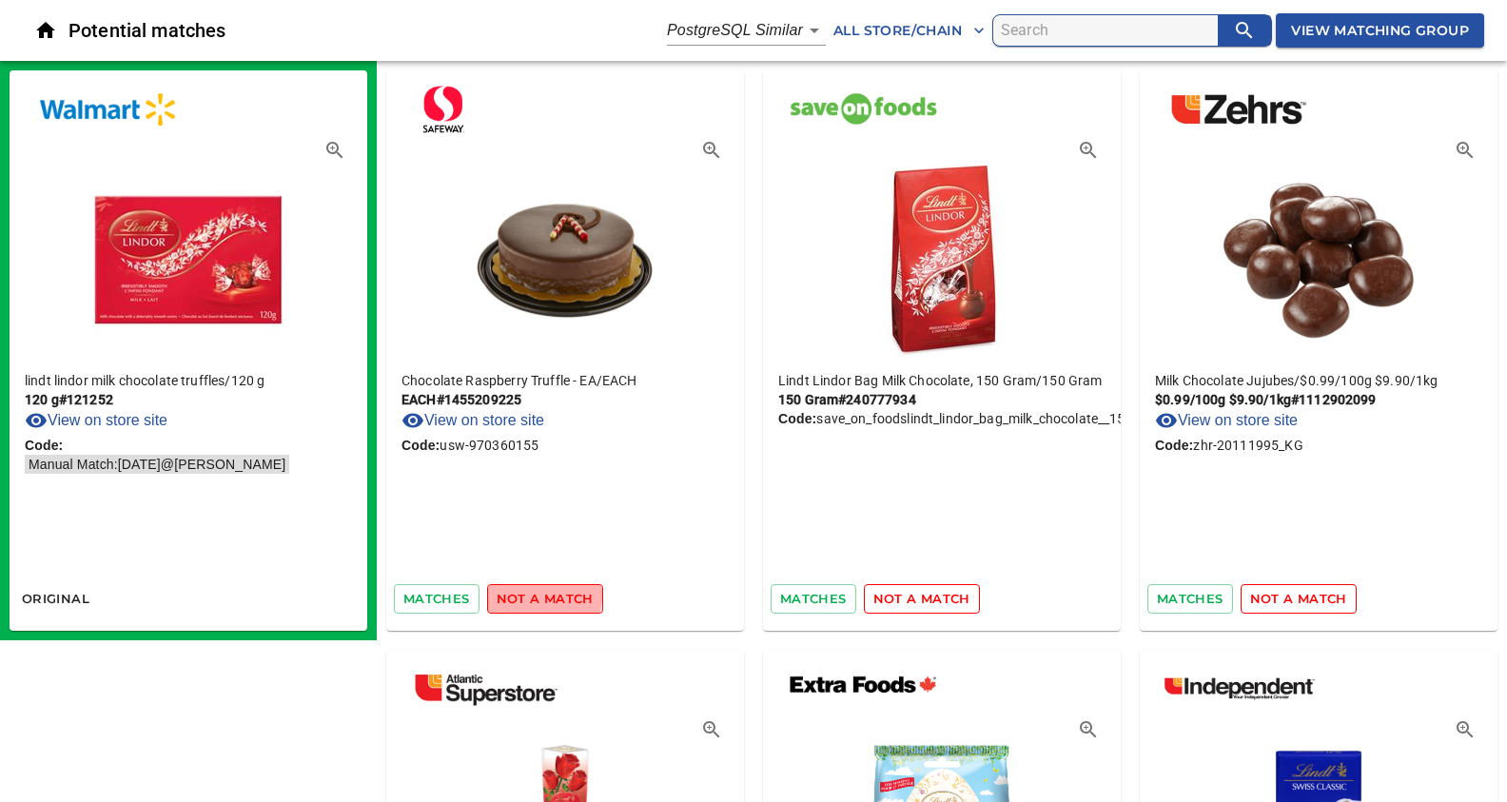
click at [531, 595] on span "not a match" at bounding box center [545, 599] width 97 height 22
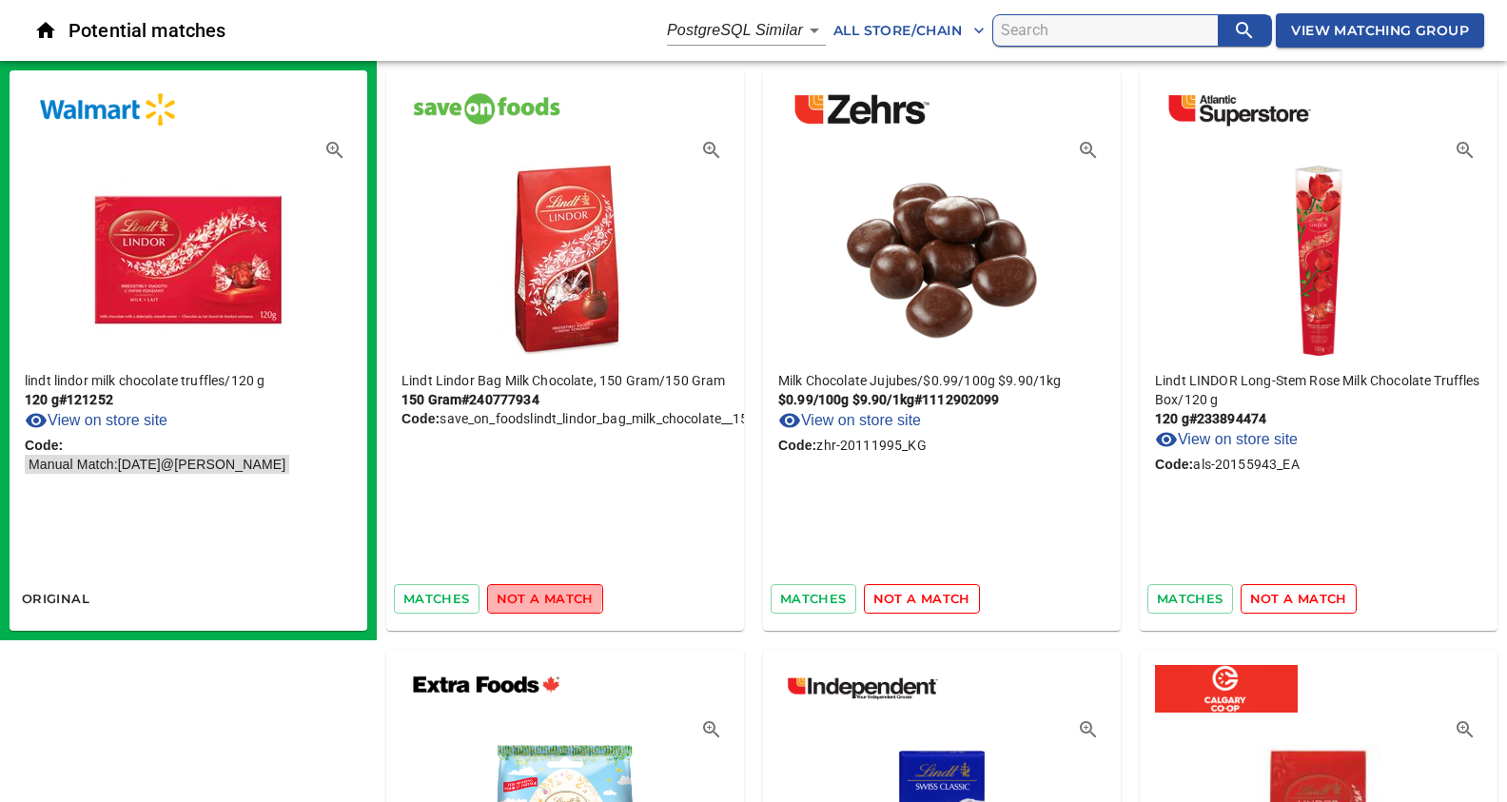
click at [531, 595] on span "not a match" at bounding box center [545, 599] width 97 height 22
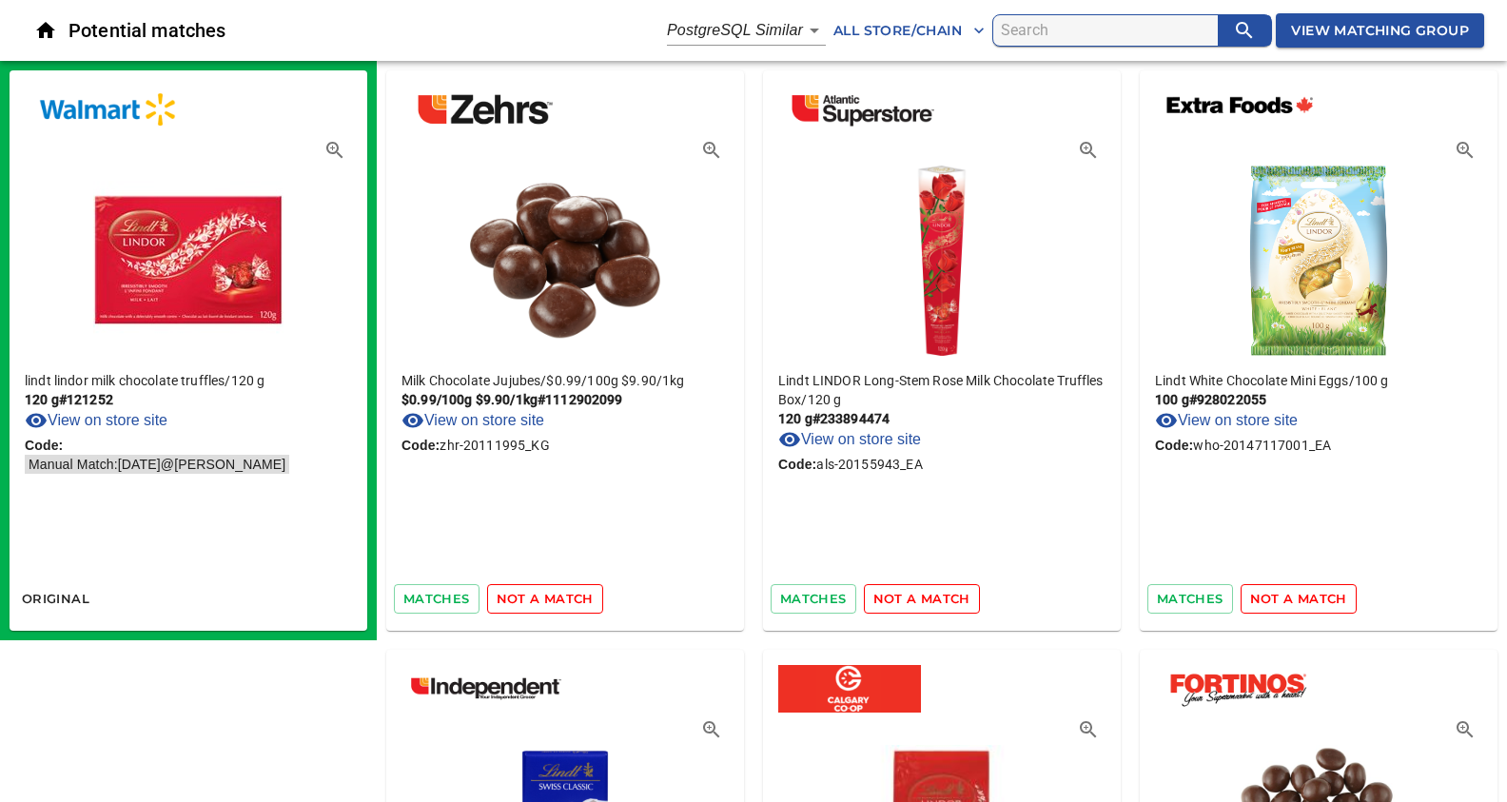
click at [531, 595] on span "not a match" at bounding box center [545, 599] width 97 height 22
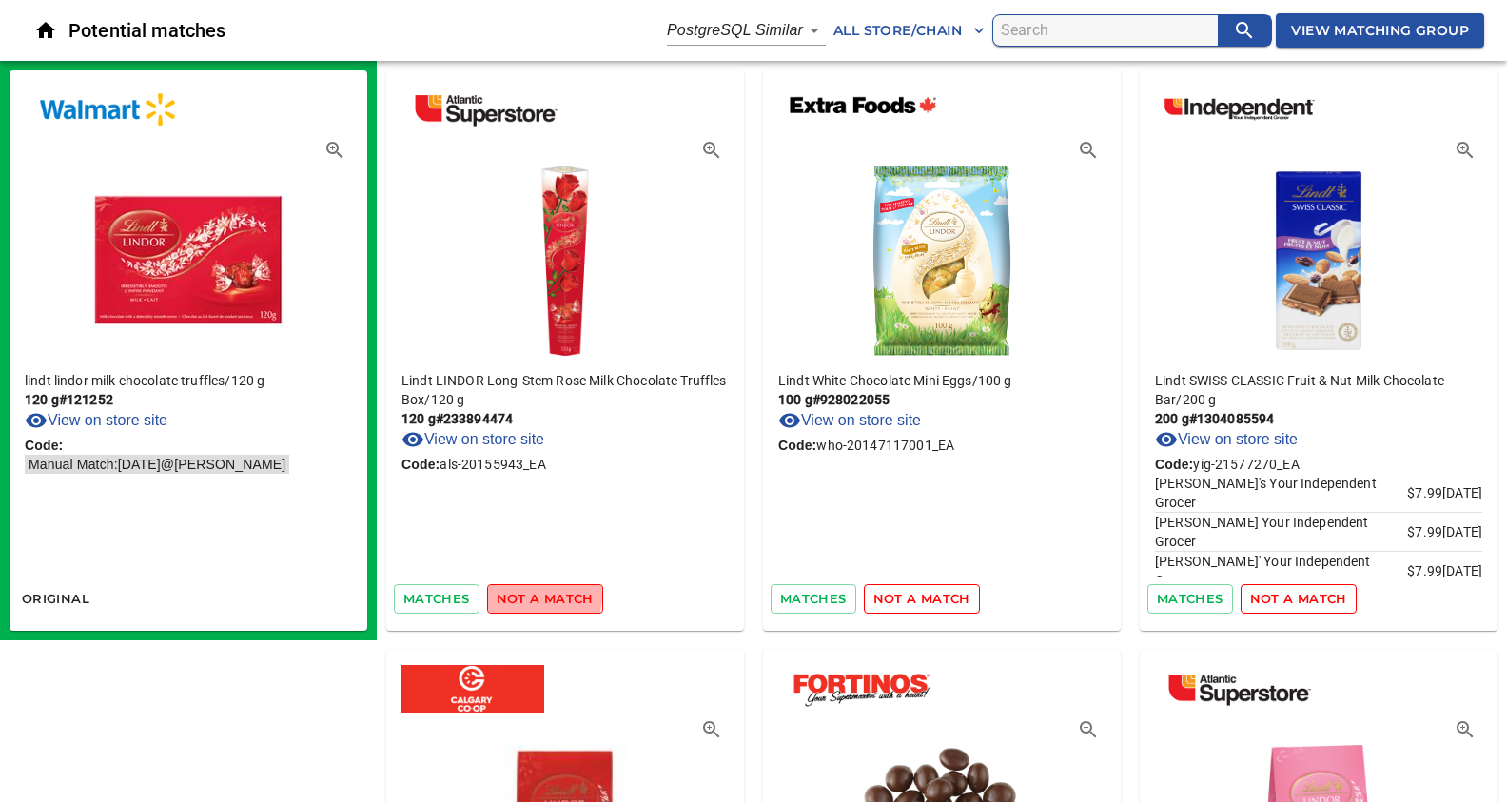
click at [531, 595] on span "not a match" at bounding box center [545, 599] width 97 height 22
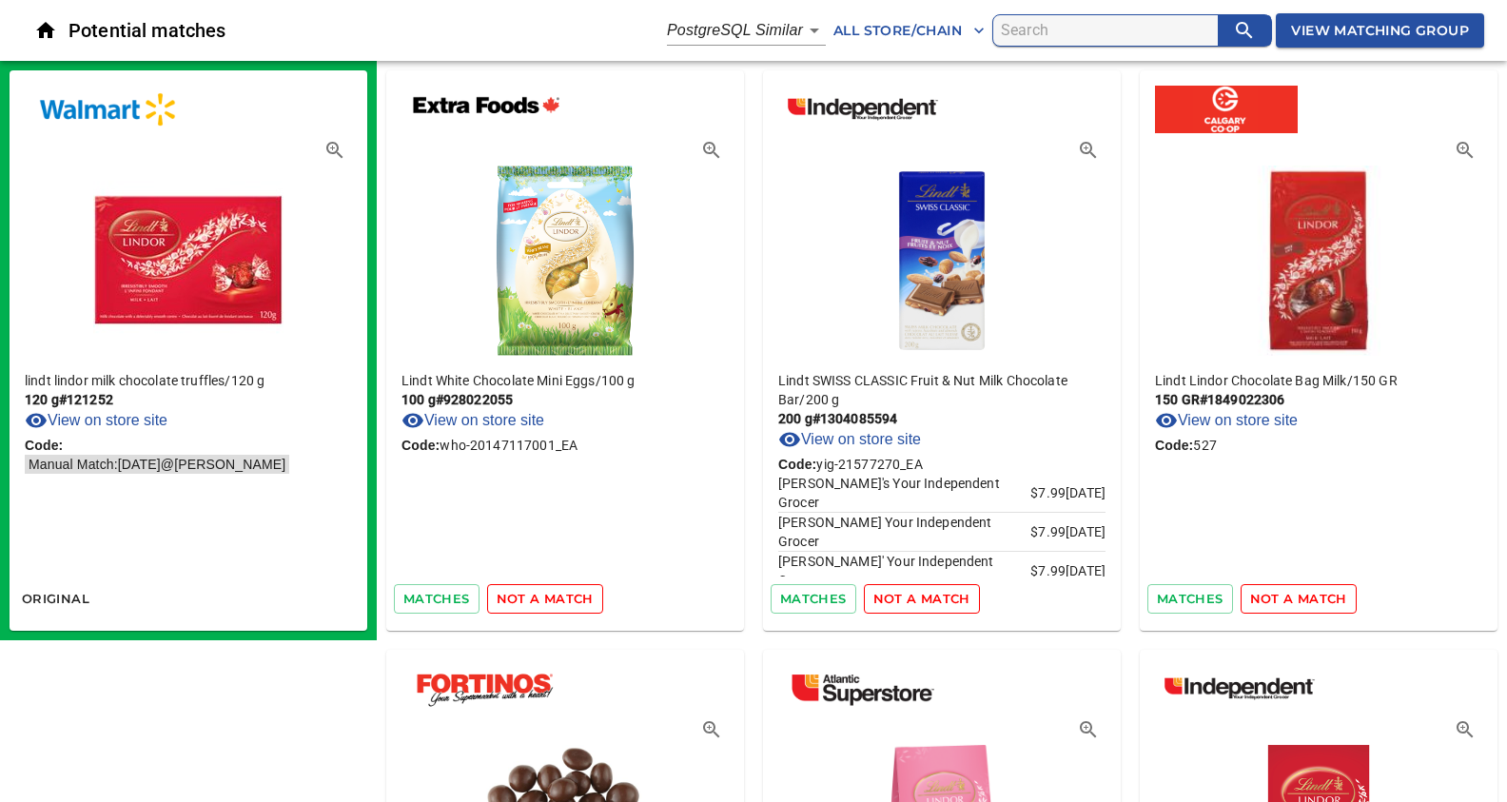
click at [531, 595] on span "not a match" at bounding box center [545, 599] width 97 height 22
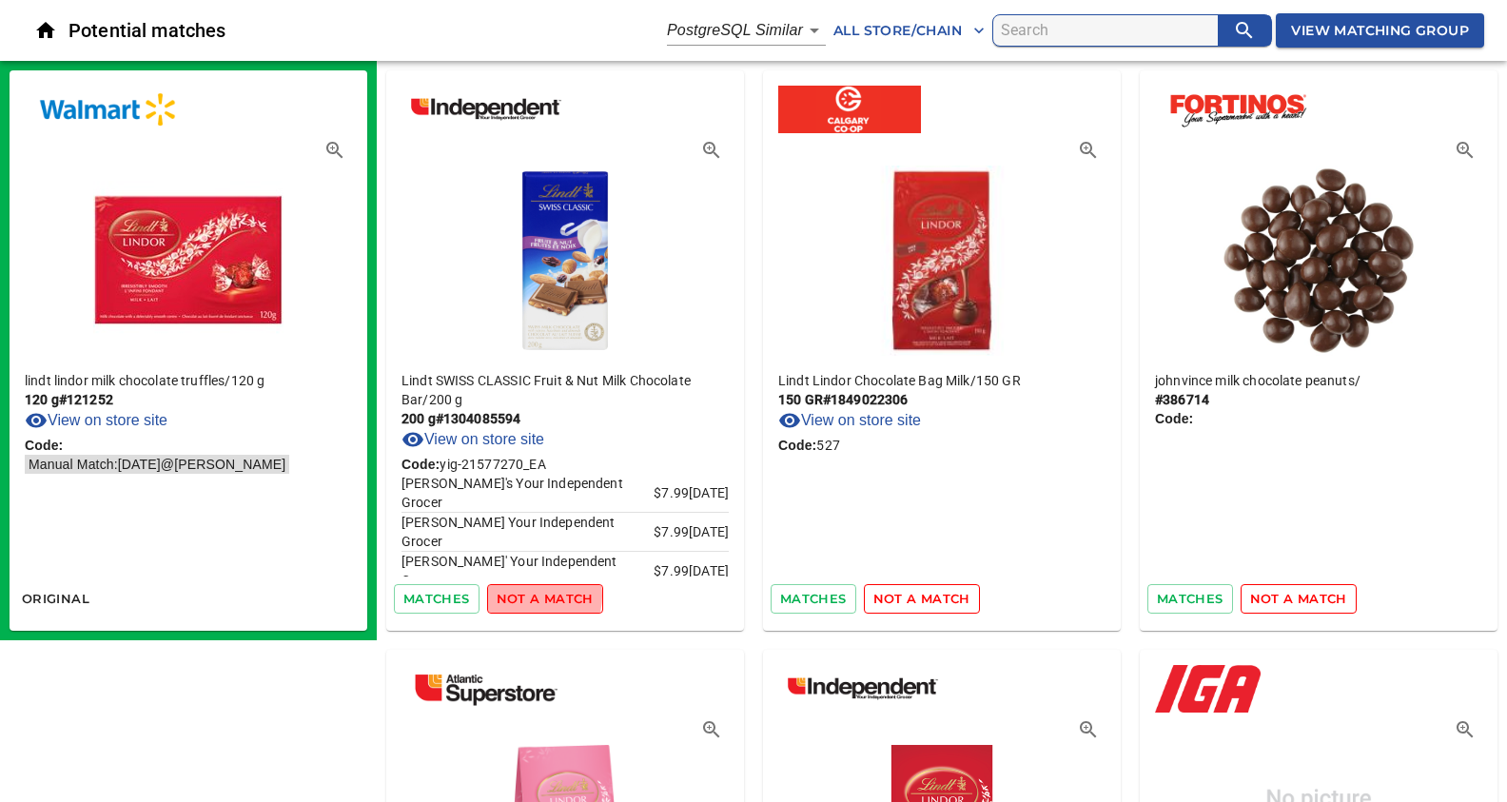
click at [531, 595] on span "not a match" at bounding box center [545, 599] width 97 height 22
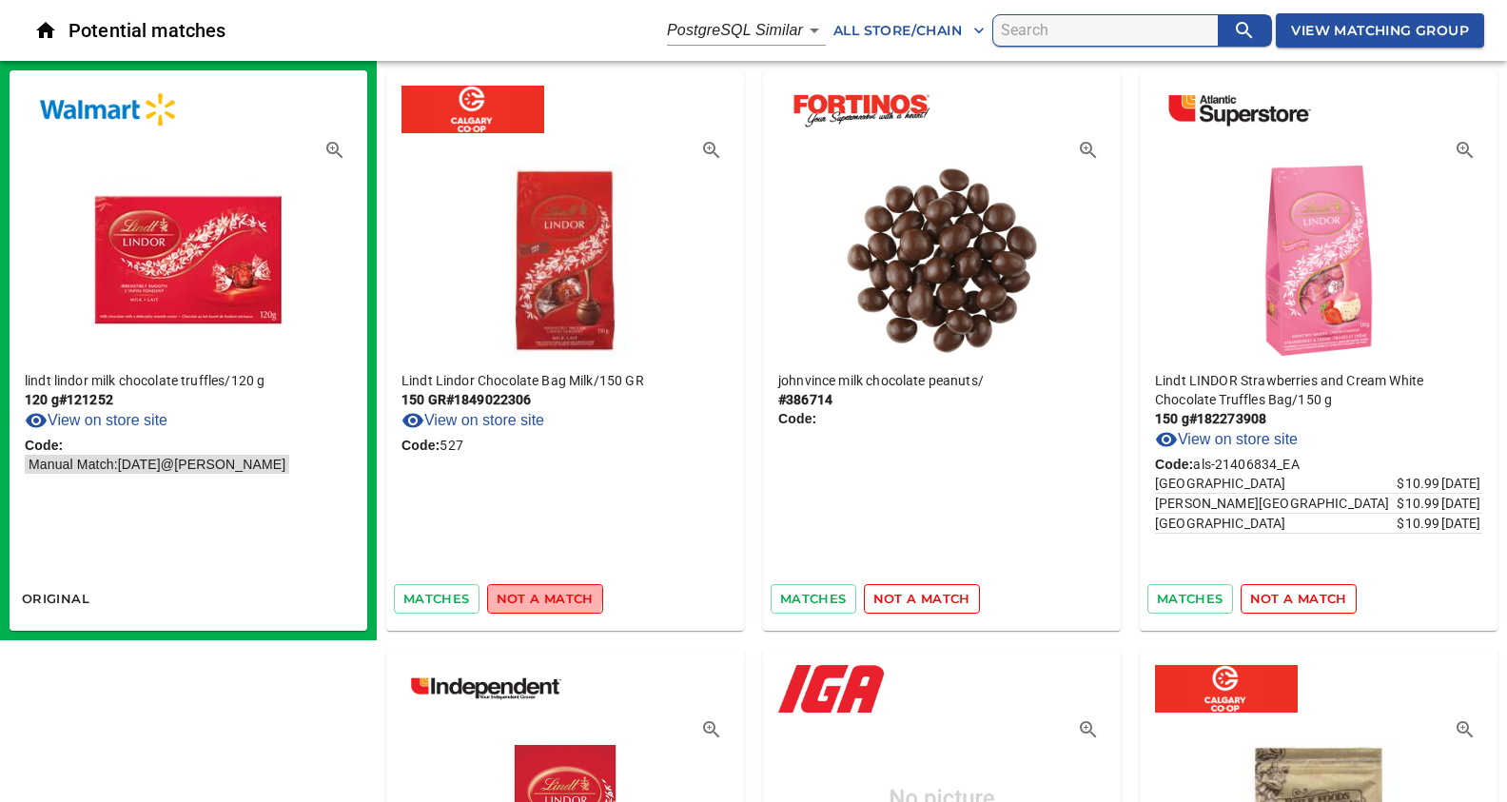
click at [531, 595] on span "not a match" at bounding box center [545, 599] width 97 height 22
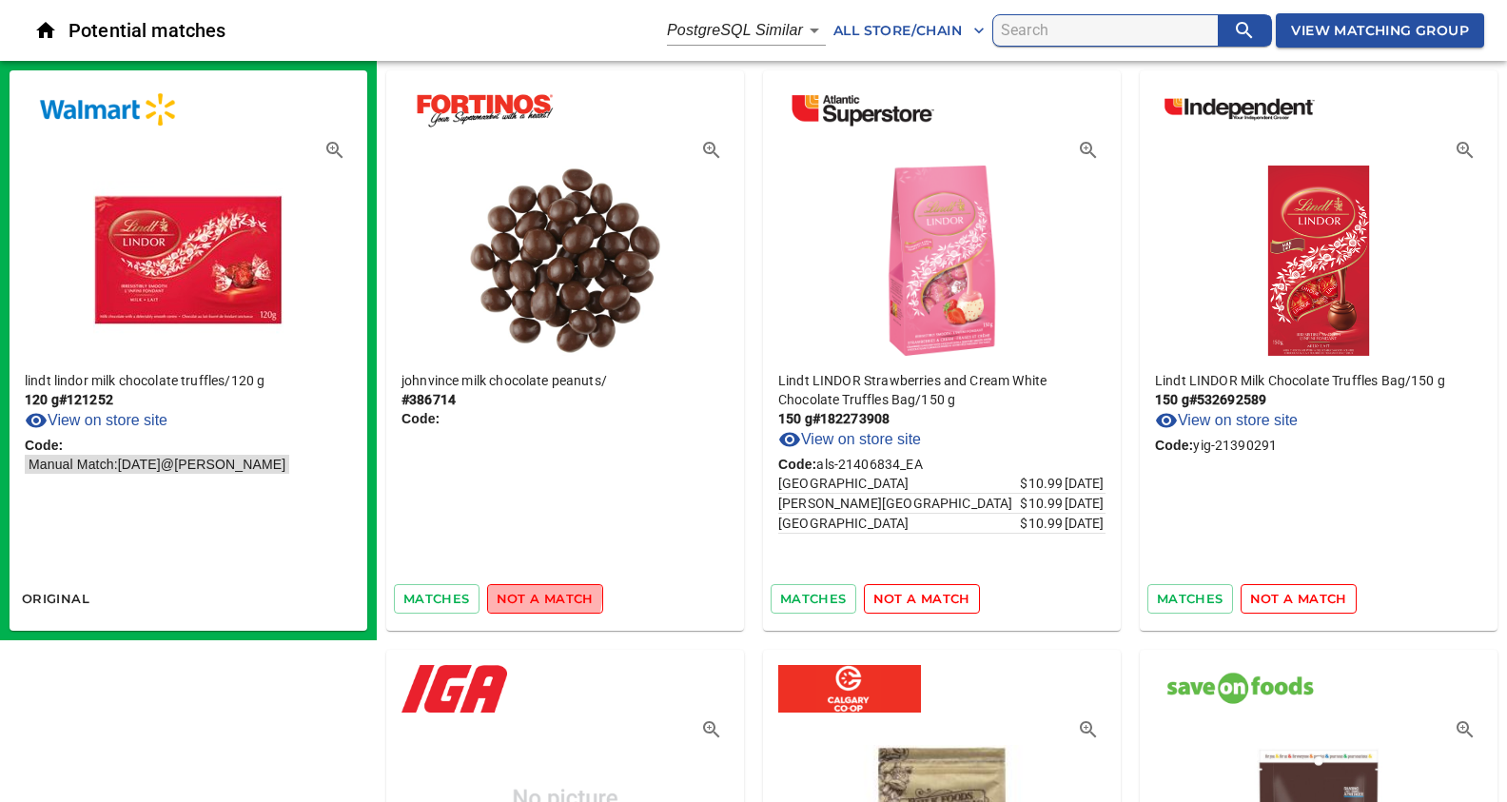
click at [531, 595] on span "not a match" at bounding box center [545, 599] width 97 height 22
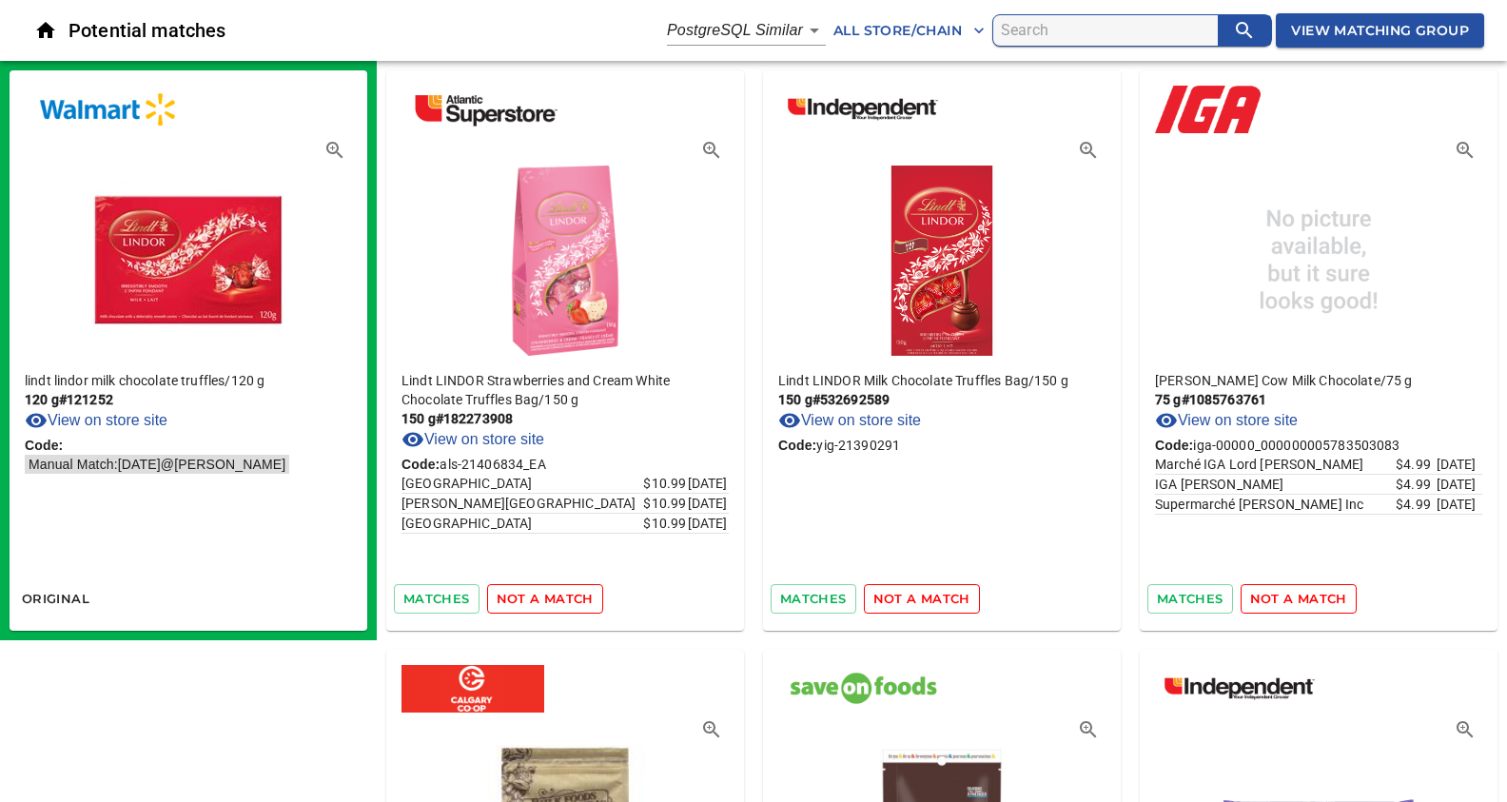
click at [531, 595] on span "not a match" at bounding box center [545, 599] width 97 height 22
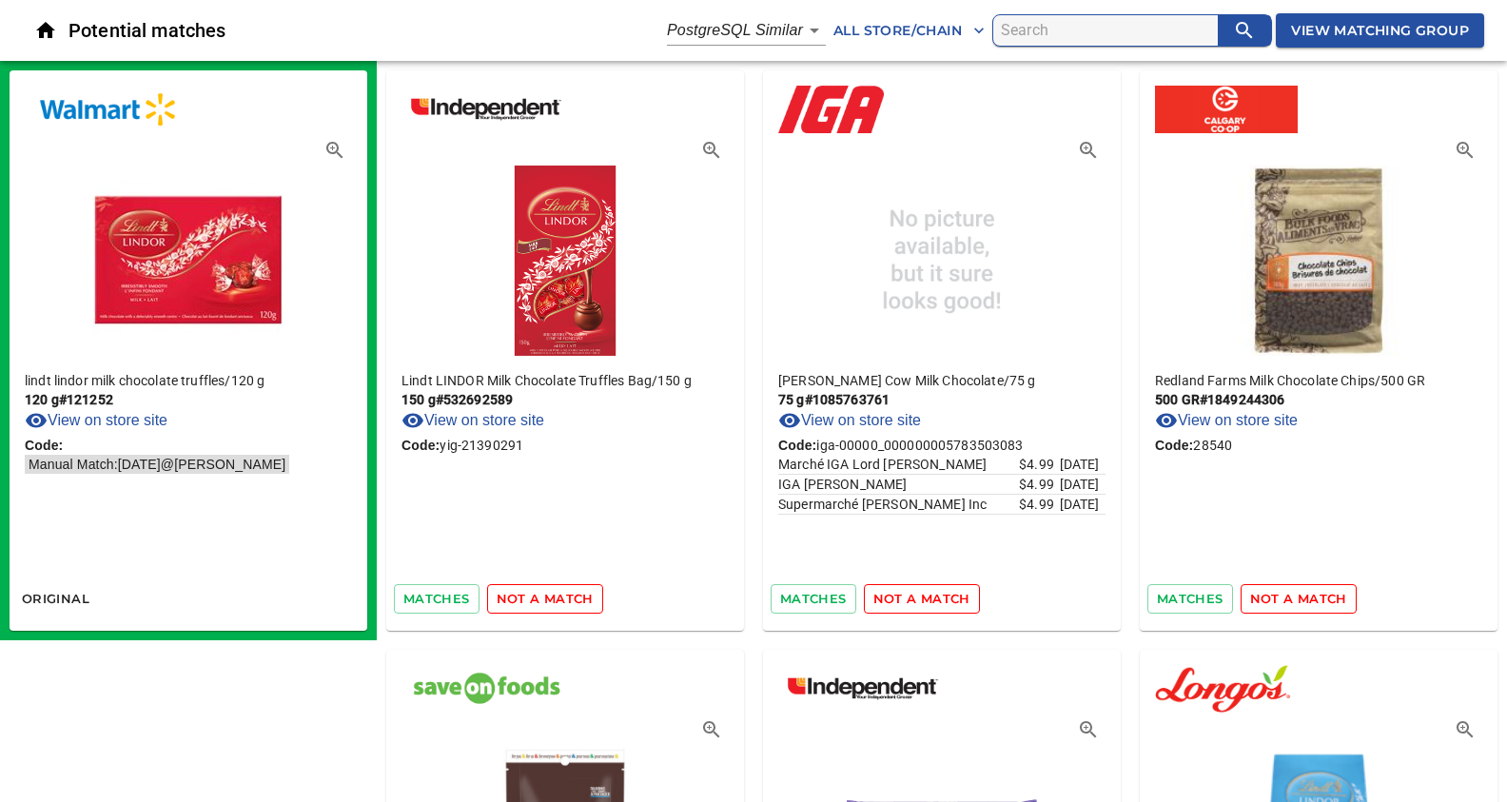
click at [531, 595] on span "not a match" at bounding box center [545, 599] width 97 height 22
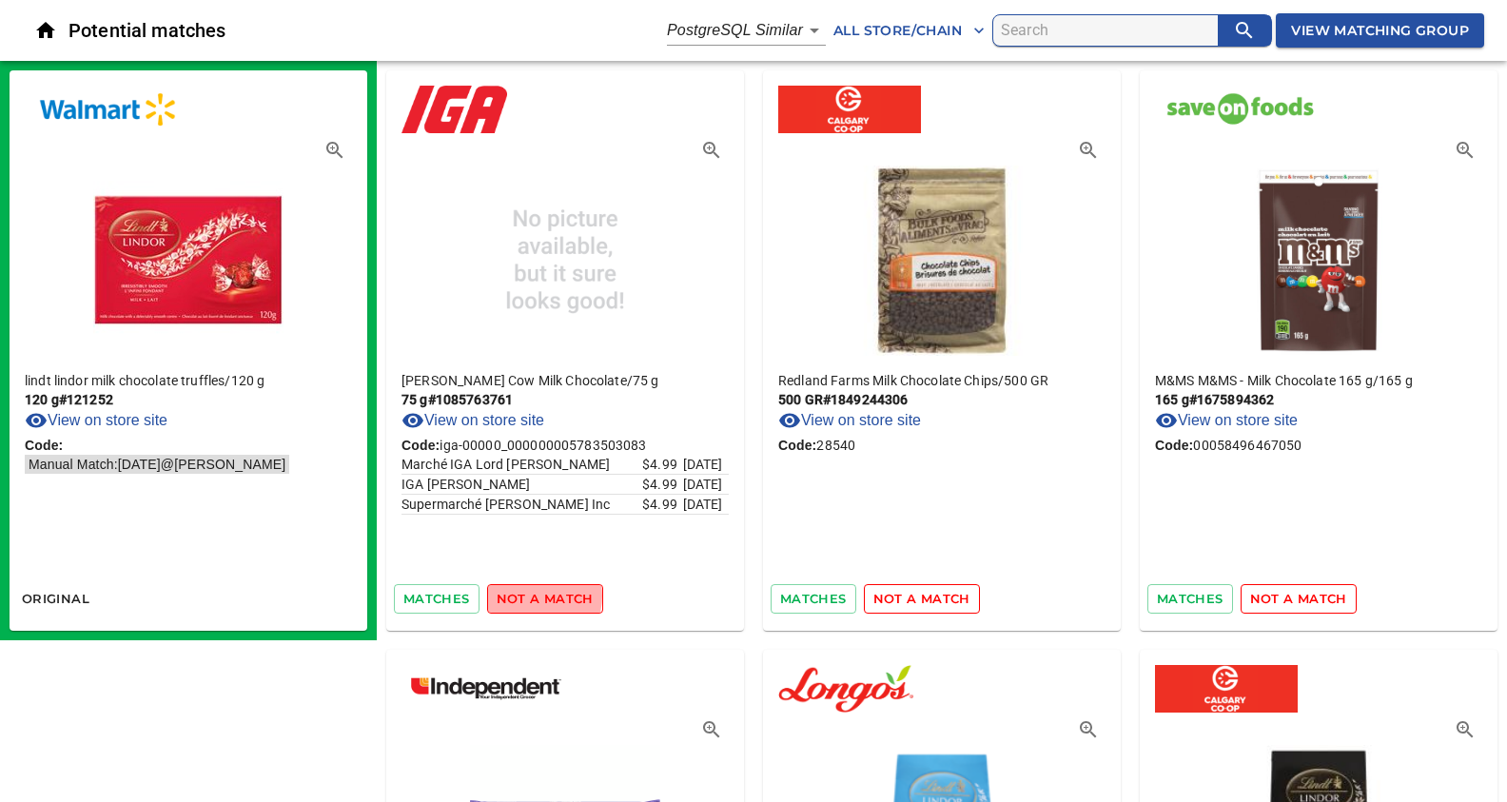
click at [531, 595] on span "not a match" at bounding box center [545, 599] width 97 height 22
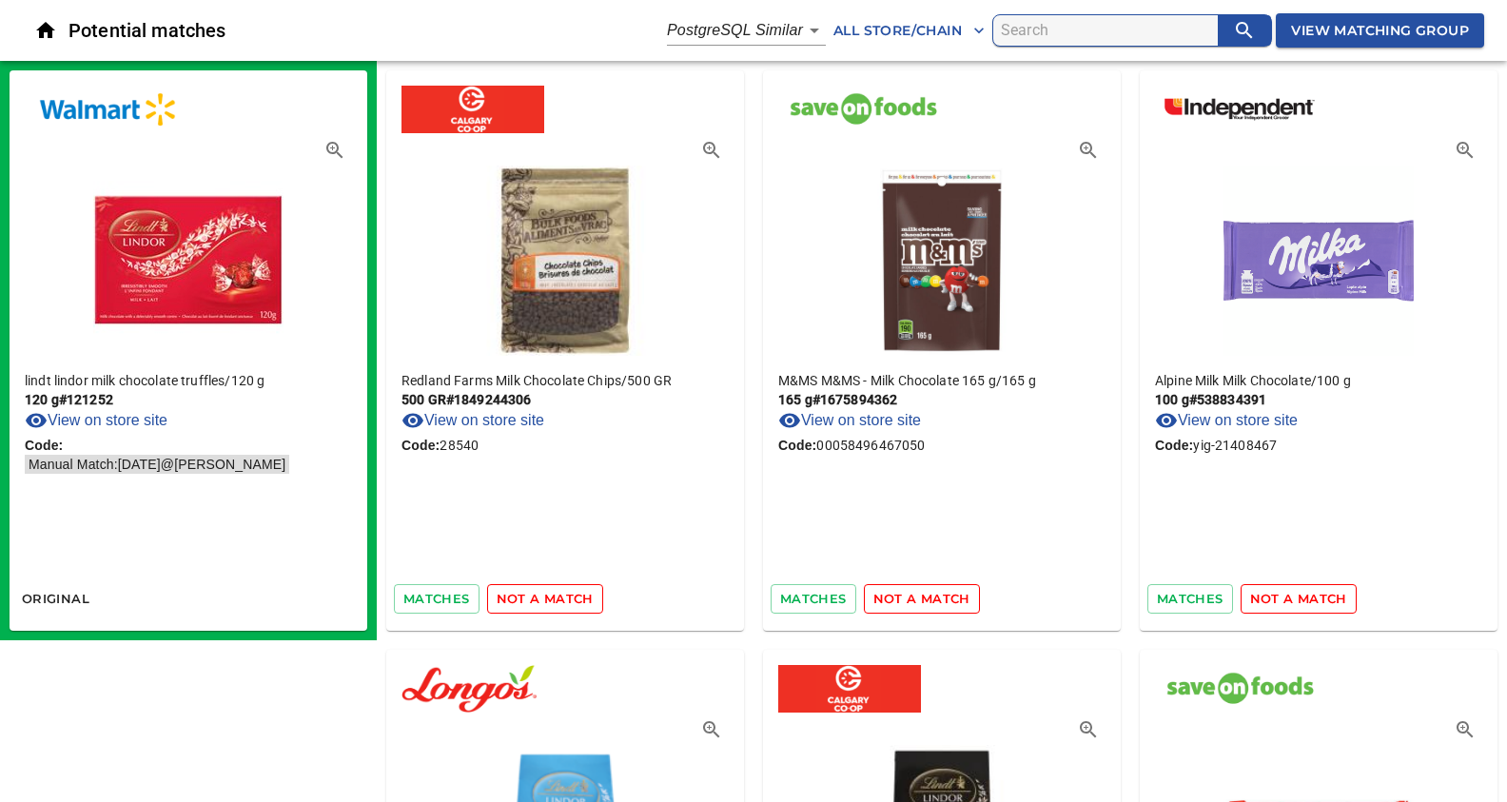
click at [531, 595] on span "not a match" at bounding box center [545, 599] width 97 height 22
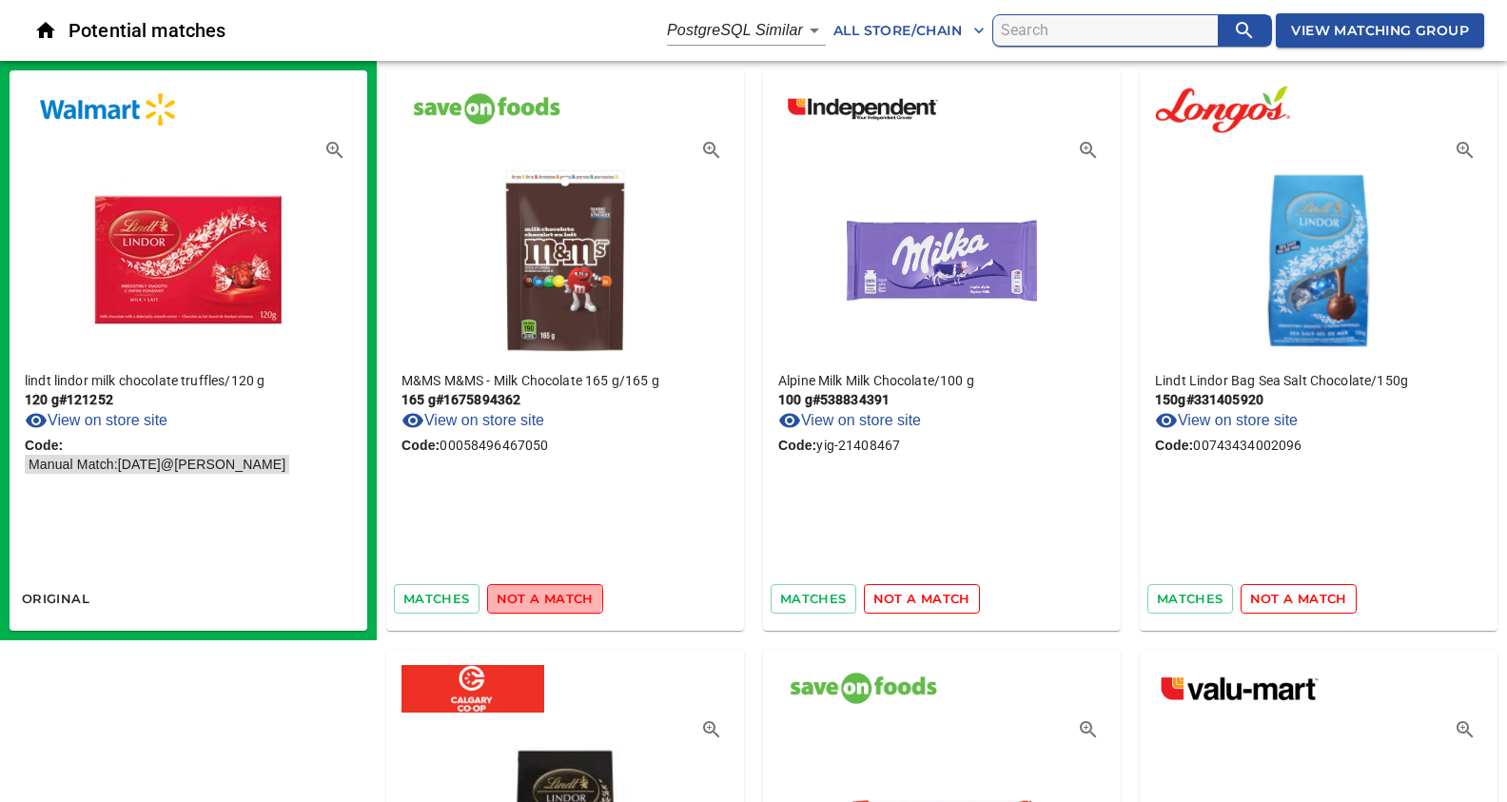
click at [531, 595] on span "not a match" at bounding box center [545, 599] width 97 height 22
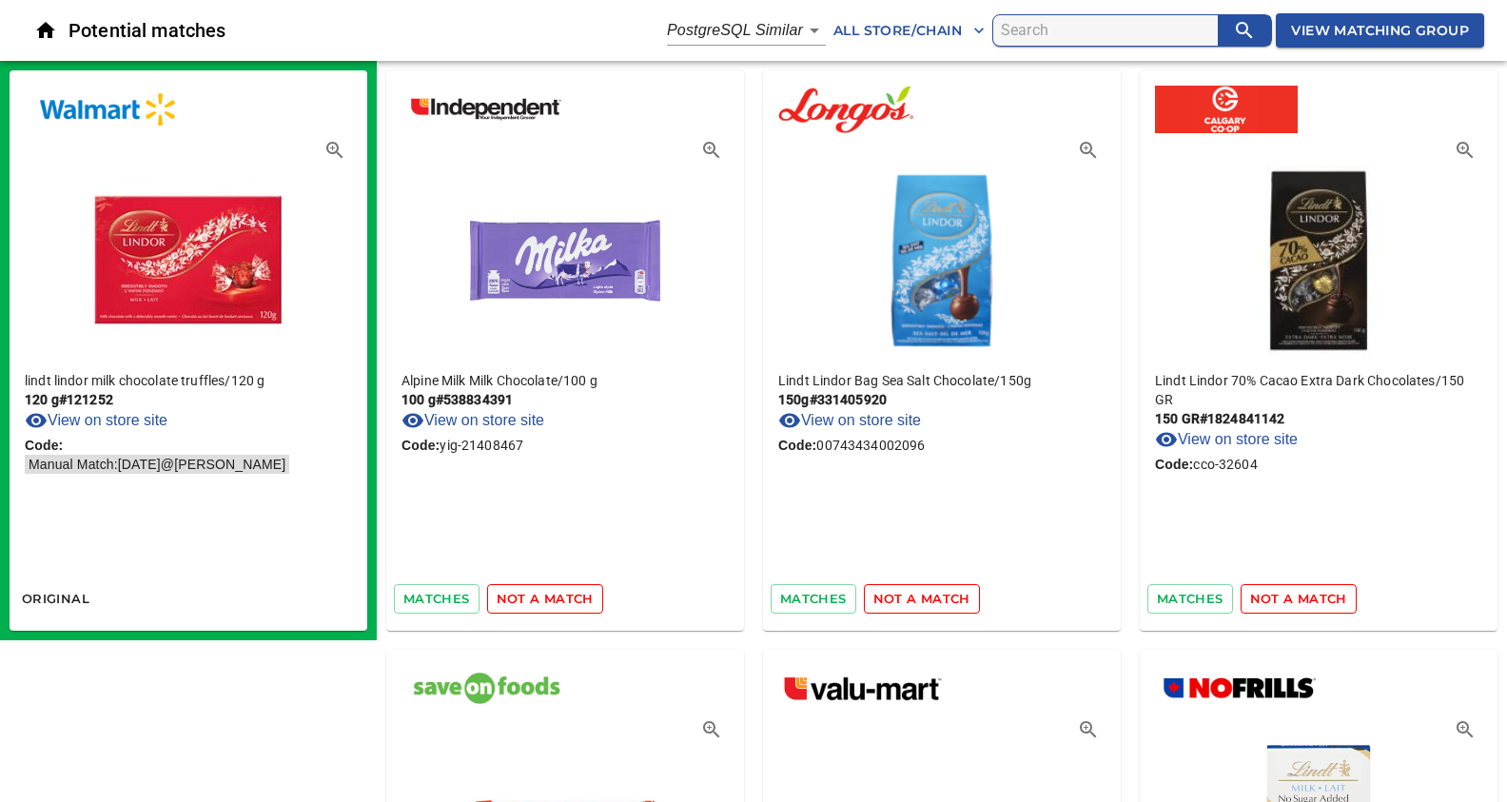
click at [531, 595] on span "not a match" at bounding box center [545, 599] width 97 height 22
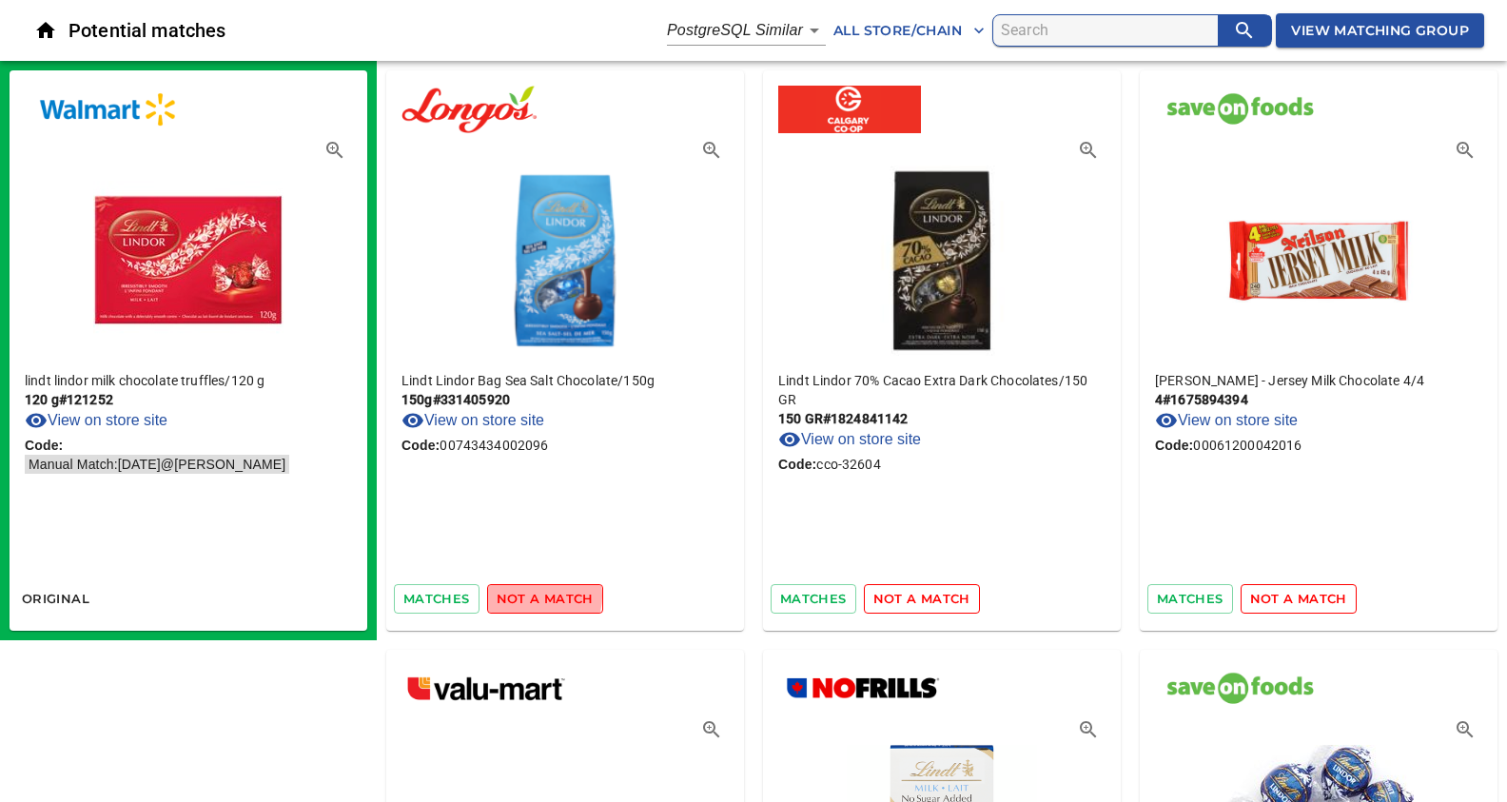
click at [531, 595] on span "not a match" at bounding box center [545, 599] width 97 height 22
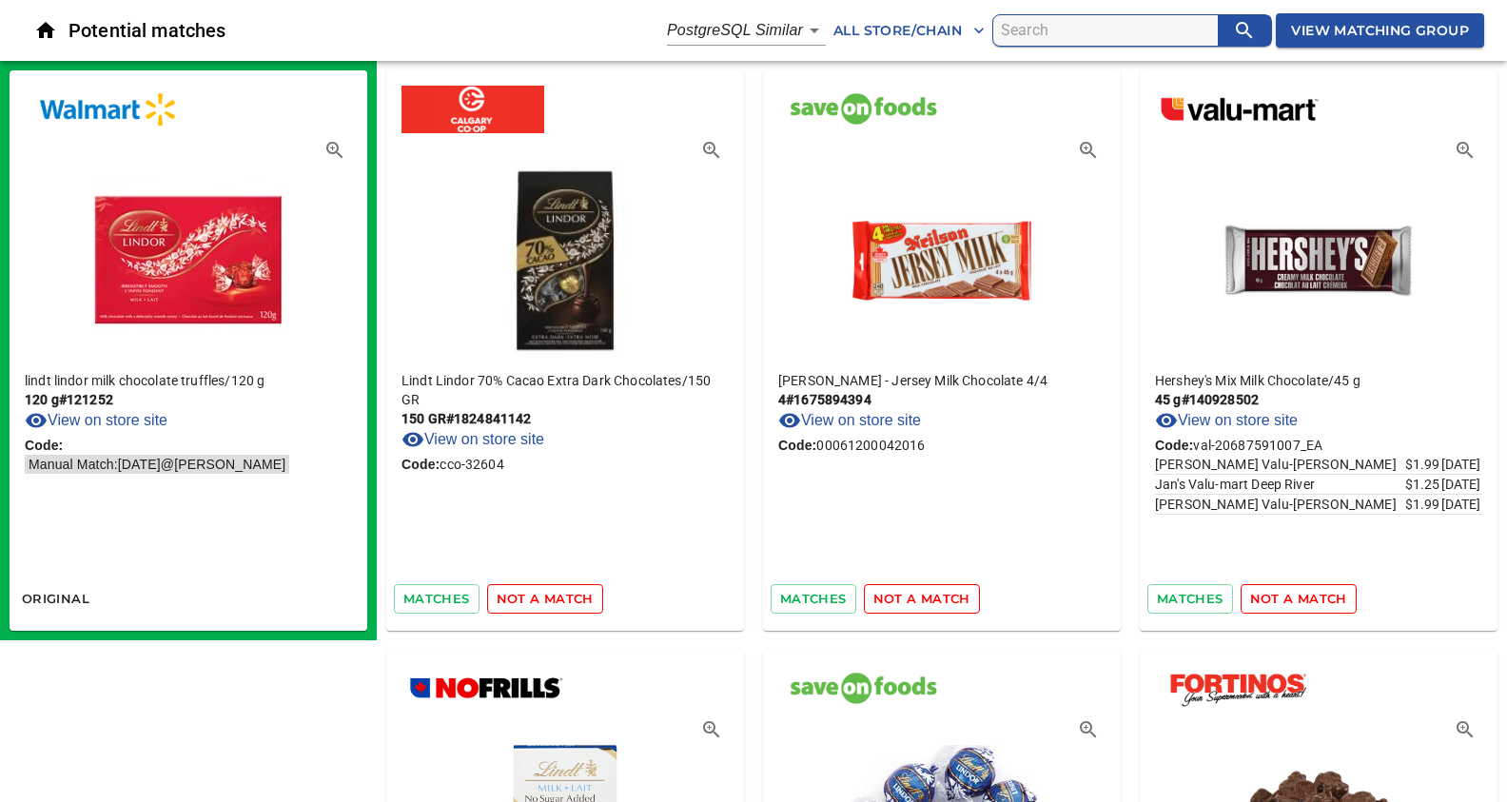
click at [531, 595] on span "not a match" at bounding box center [545, 599] width 97 height 22
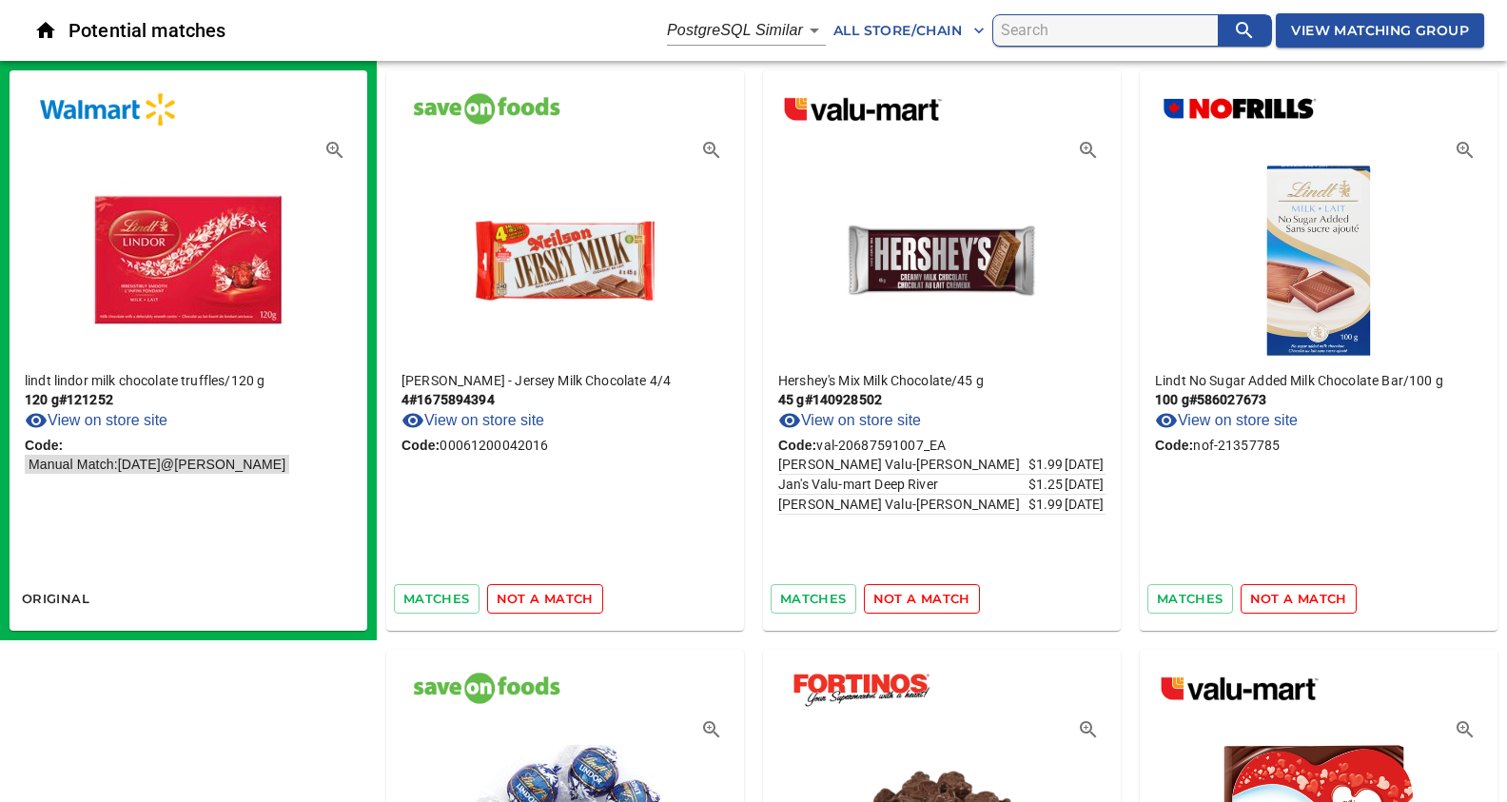
click at [531, 595] on span "not a match" at bounding box center [545, 599] width 97 height 22
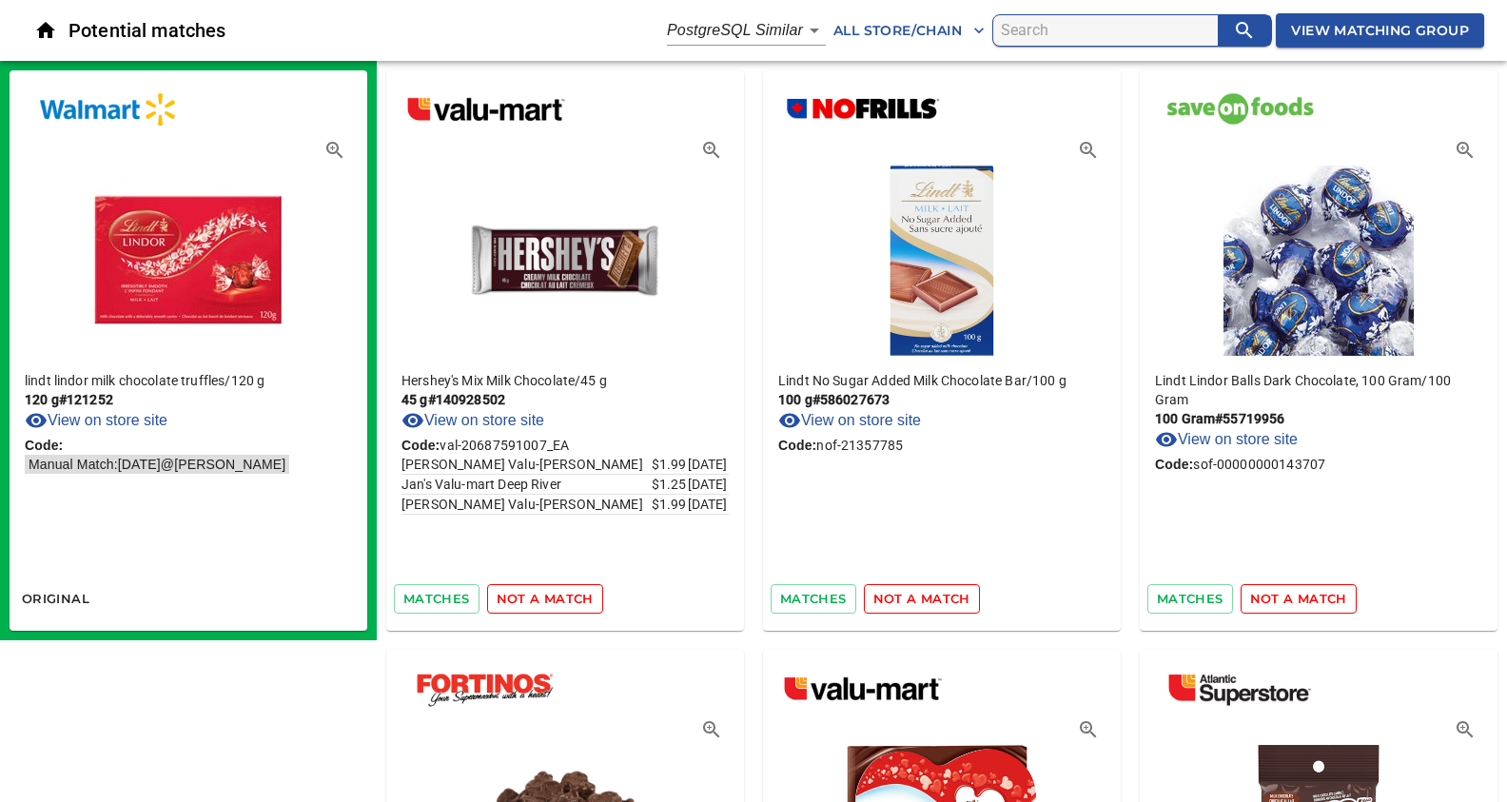
click at [531, 595] on span "not a match" at bounding box center [545, 599] width 97 height 22
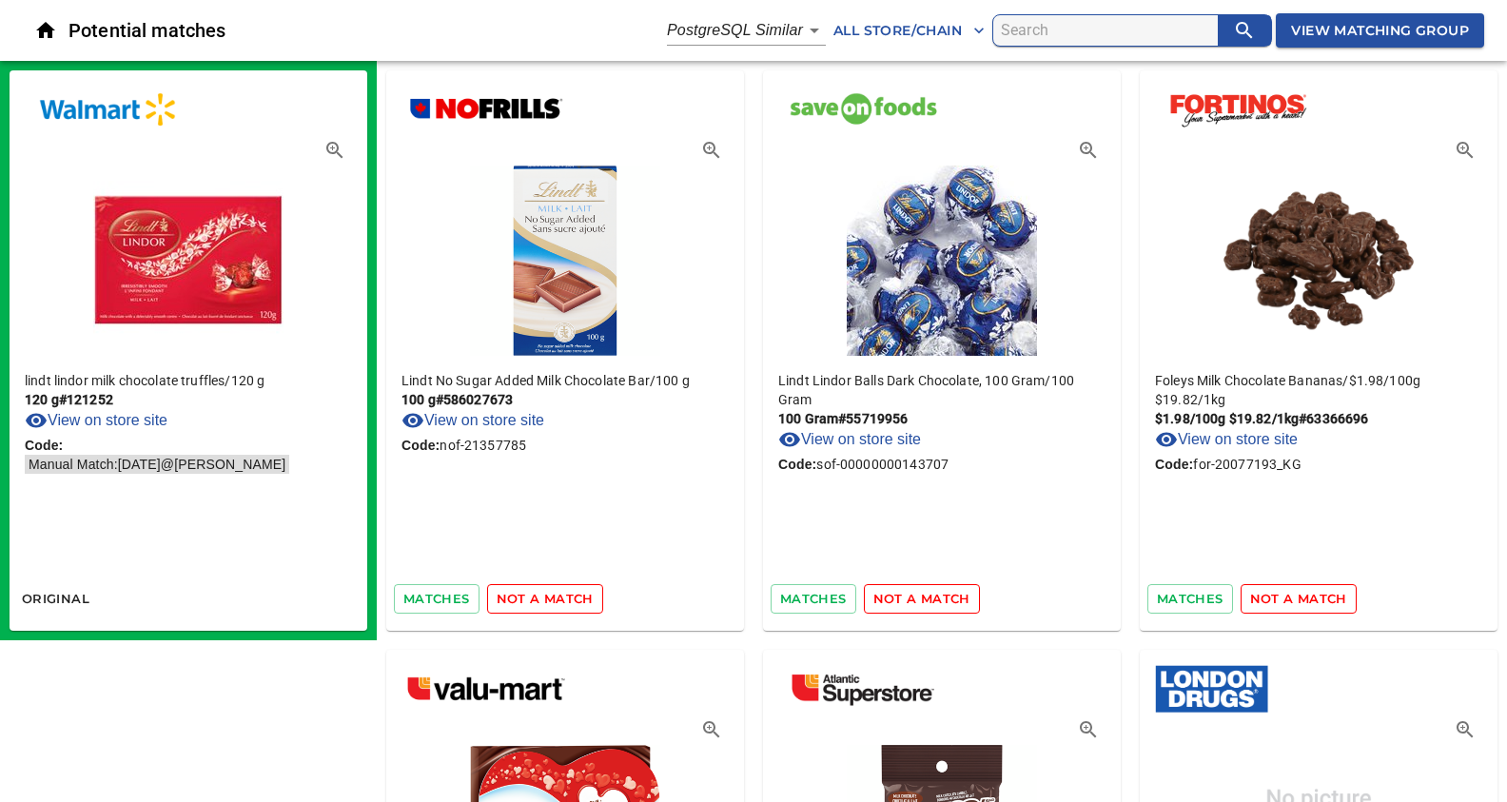
click at [531, 595] on span "not a match" at bounding box center [545, 599] width 97 height 22
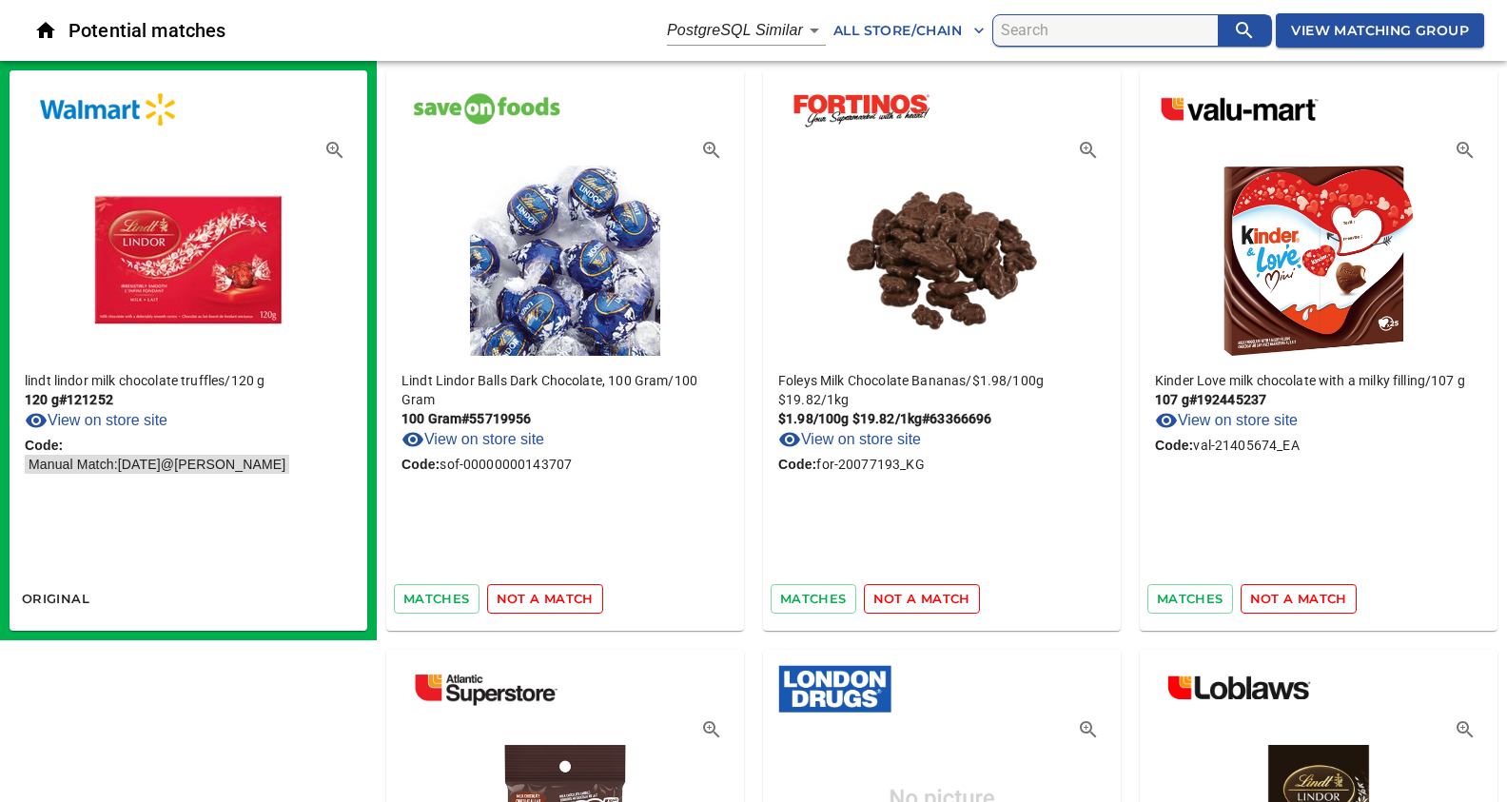
click at [531, 595] on span "not a match" at bounding box center [545, 599] width 97 height 22
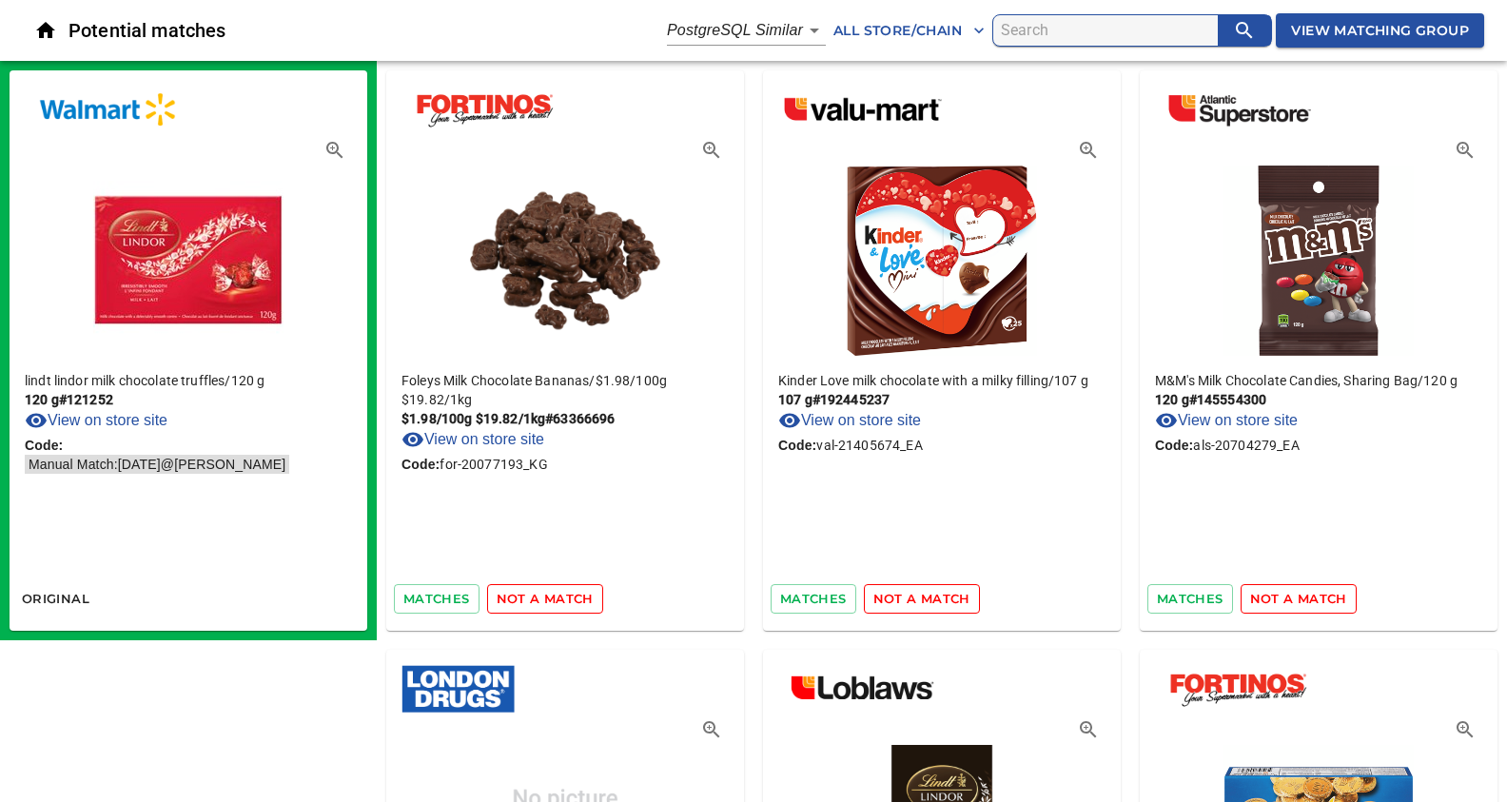
click at [531, 595] on span "not a match" at bounding box center [545, 599] width 97 height 22
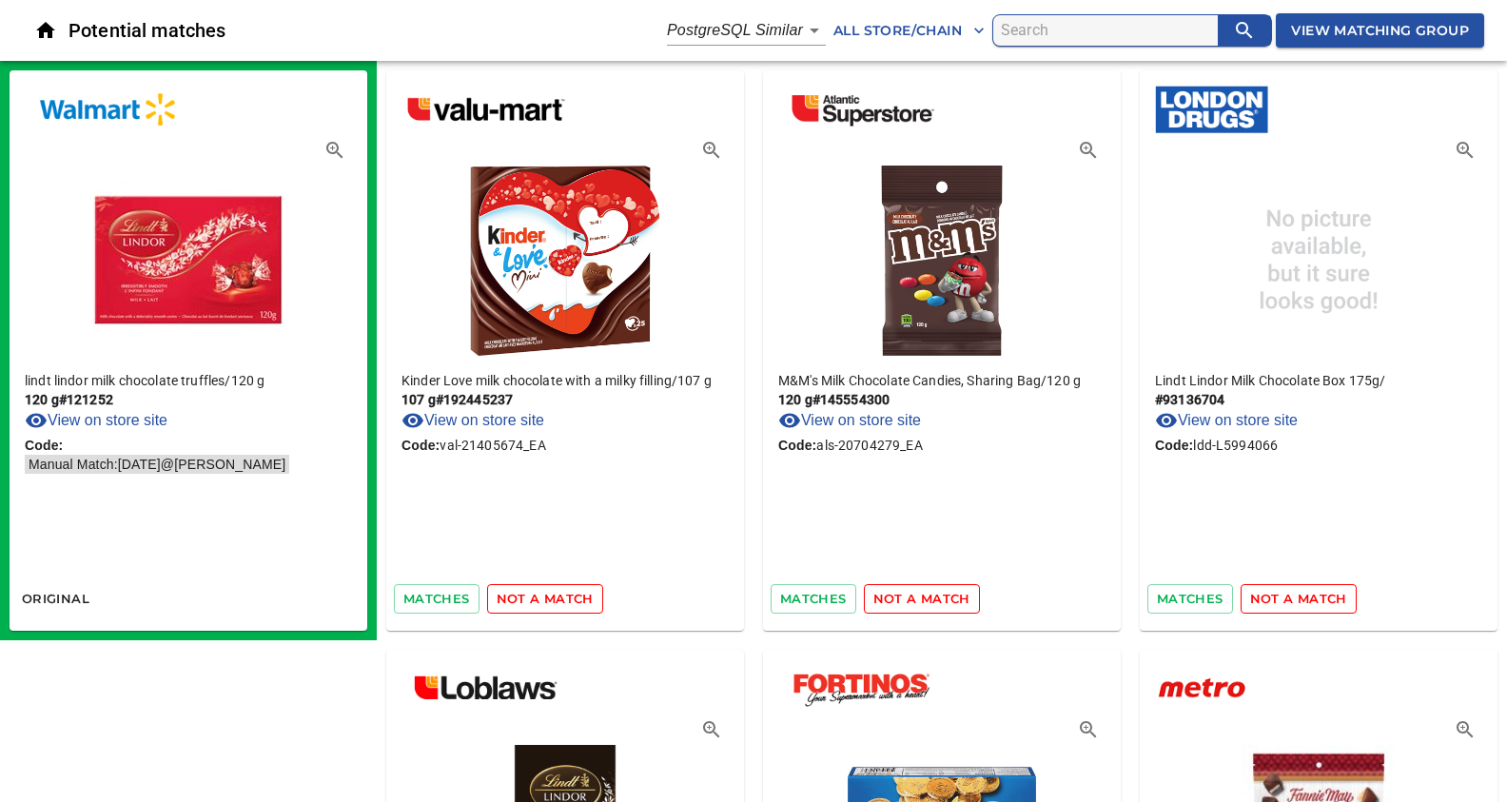
click at [531, 595] on span "not a match" at bounding box center [545, 599] width 97 height 22
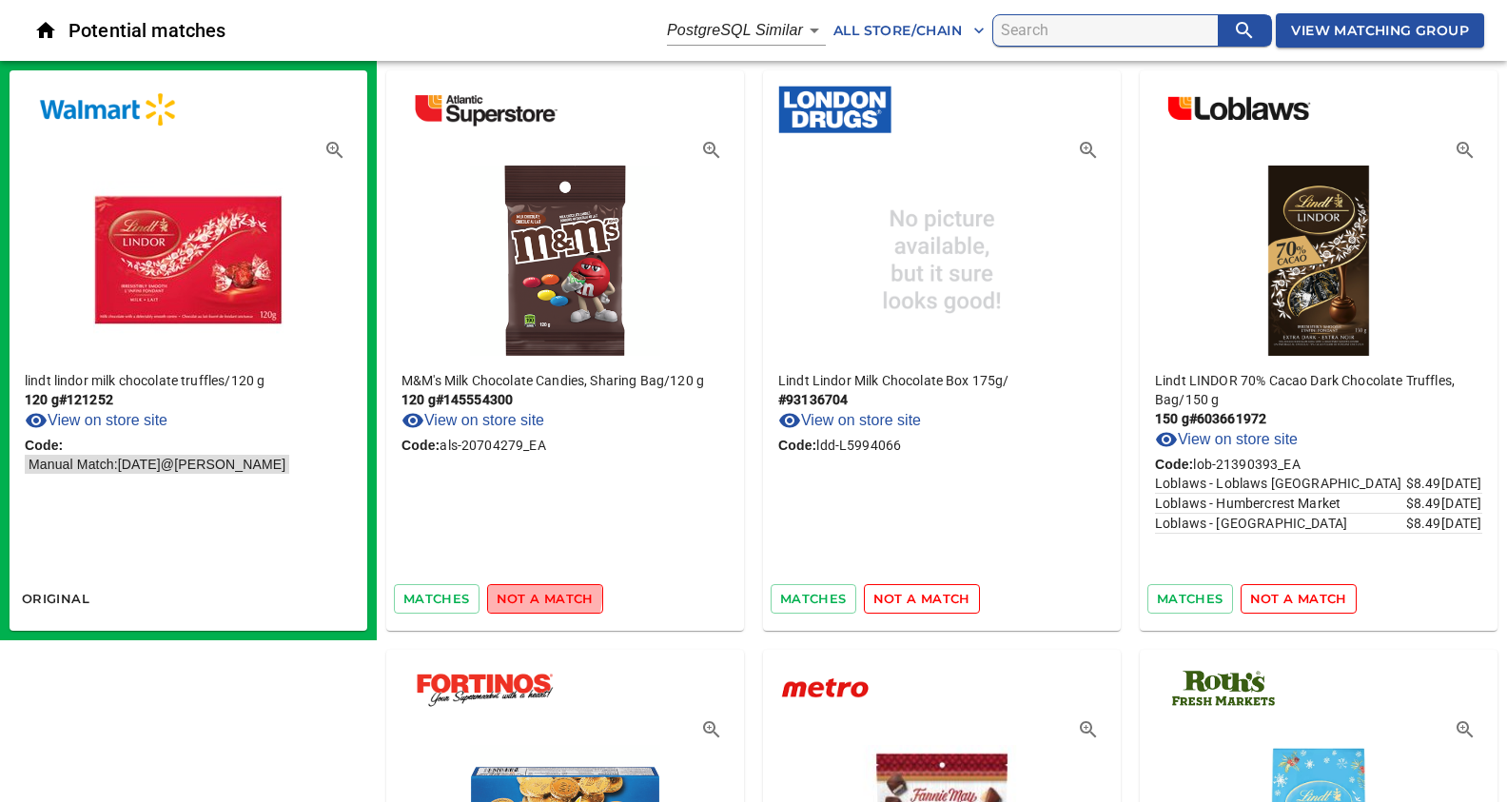
click at [531, 595] on span "not a match" at bounding box center [545, 599] width 97 height 22
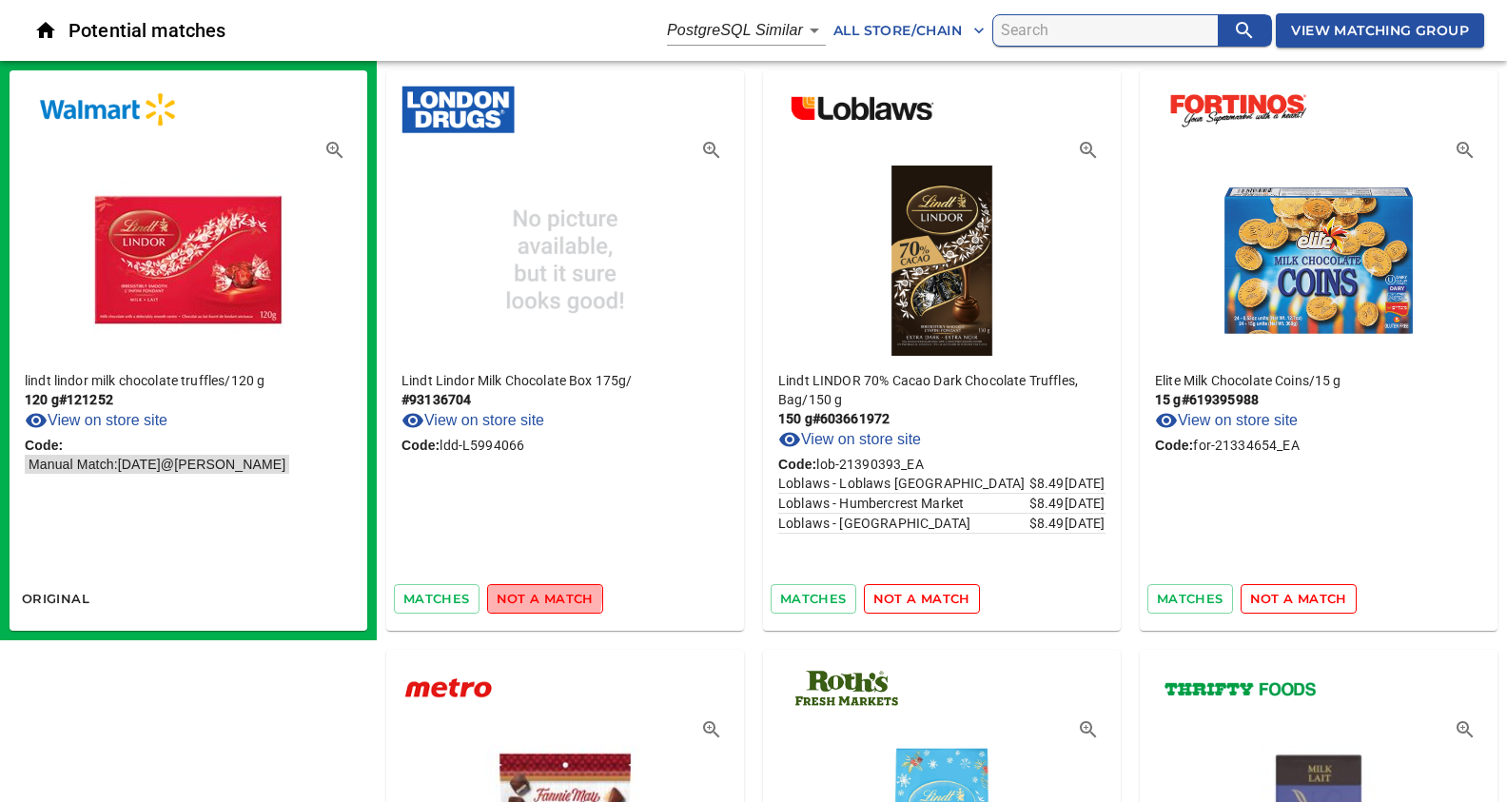
click at [531, 595] on span "not a match" at bounding box center [545, 599] width 97 height 22
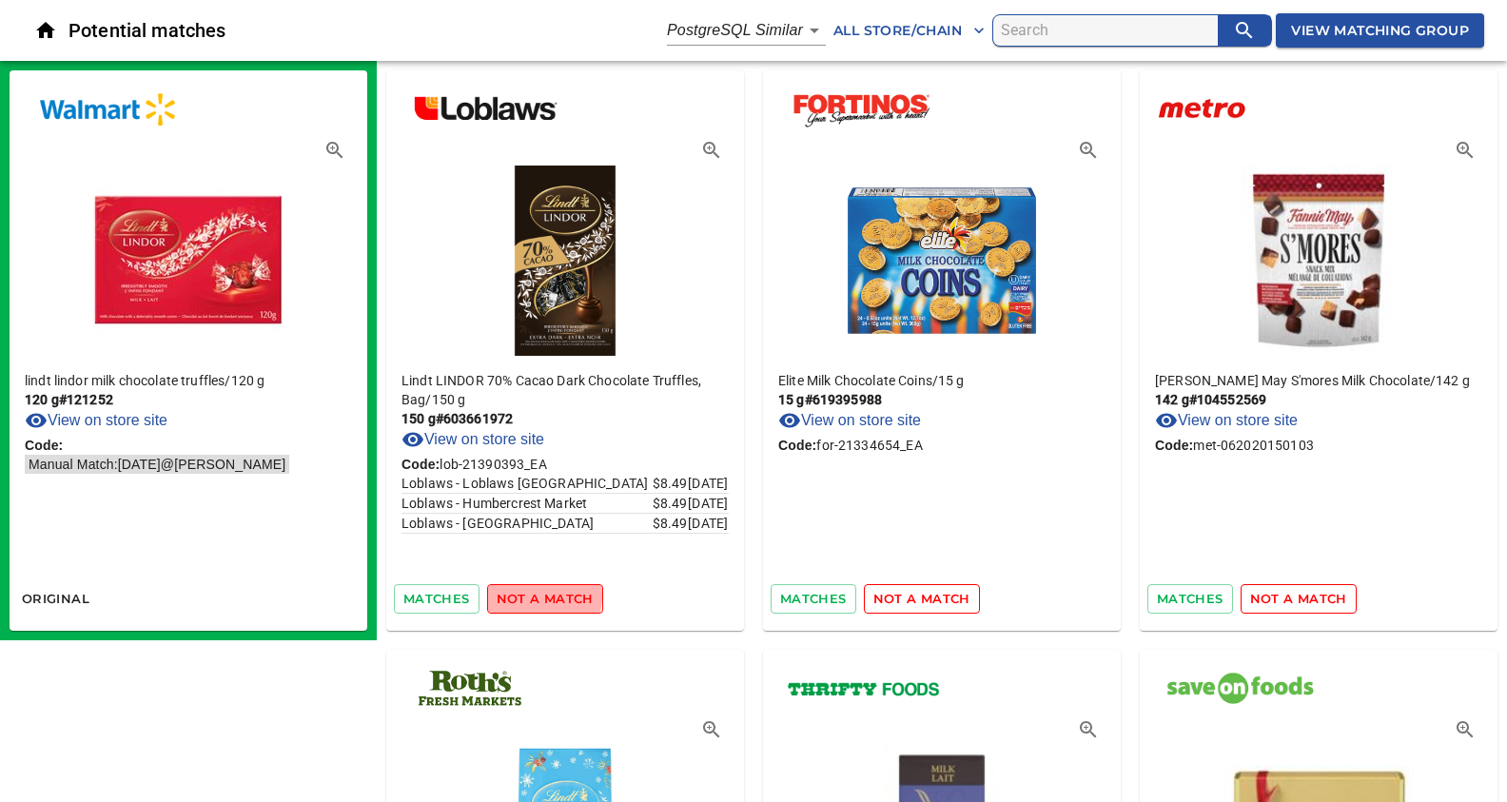
click at [531, 595] on span "not a match" at bounding box center [545, 599] width 97 height 22
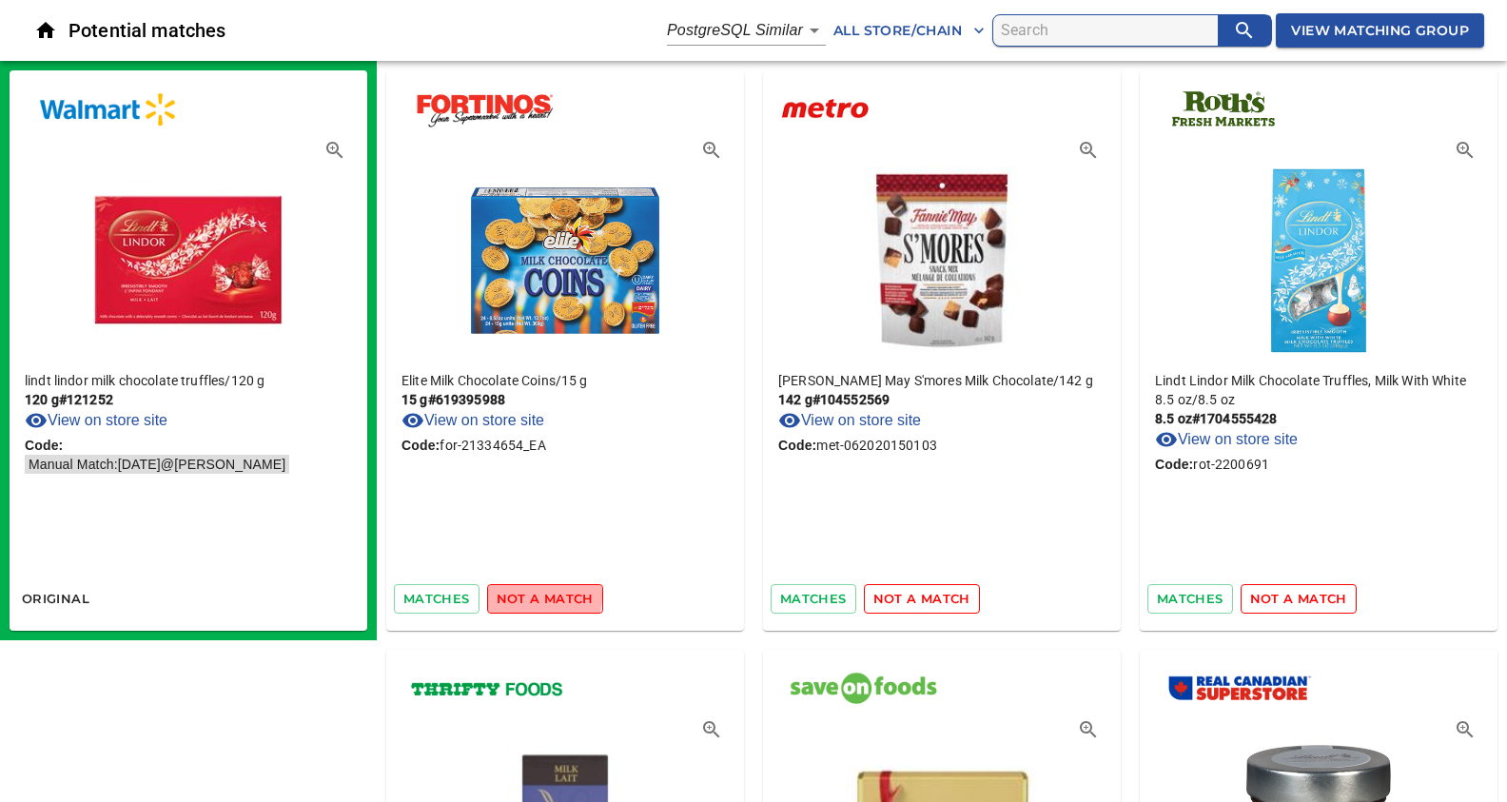
click at [531, 595] on span "not a match" at bounding box center [545, 599] width 97 height 22
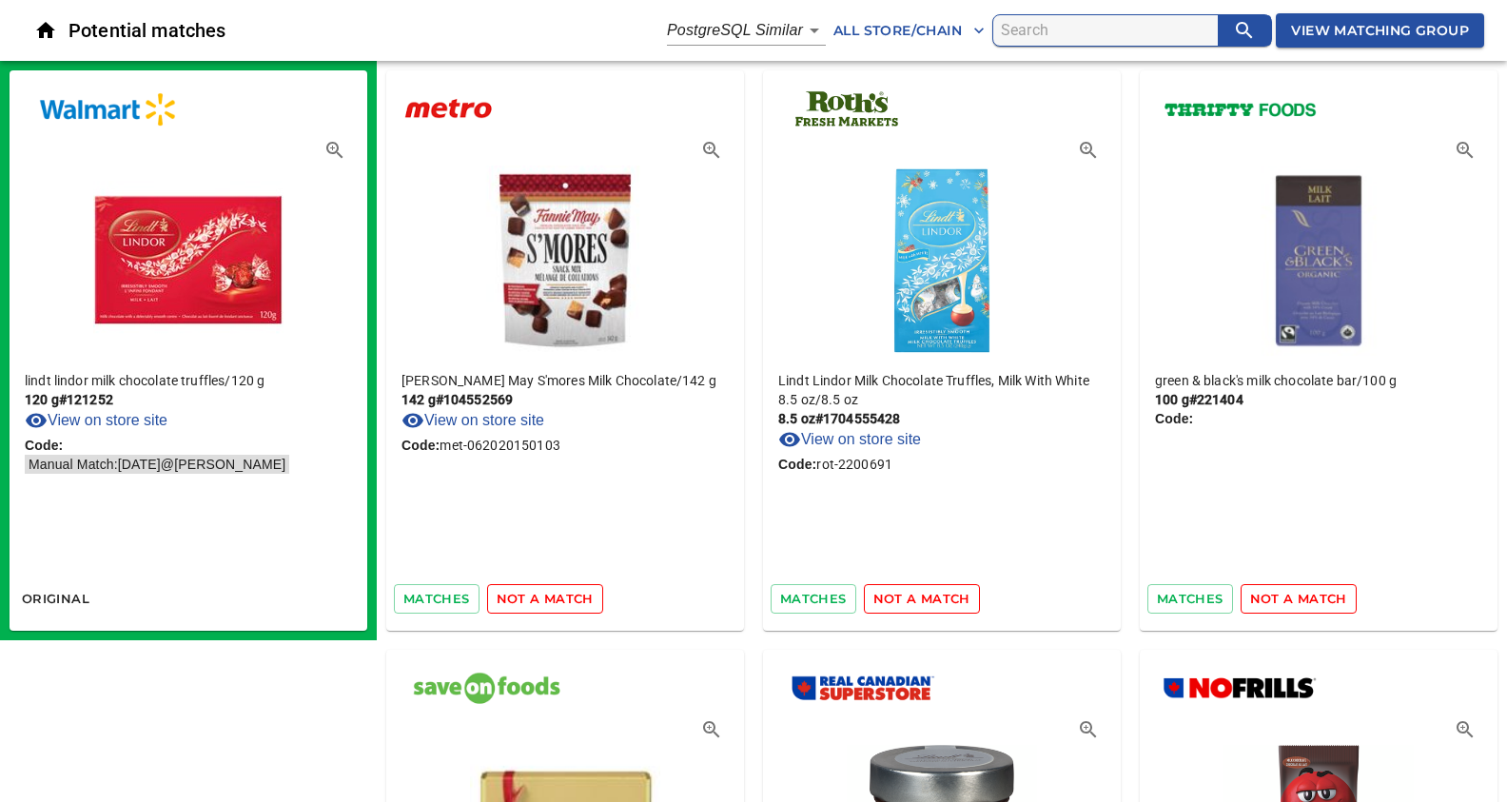
click at [531, 595] on span "not a match" at bounding box center [545, 599] width 97 height 22
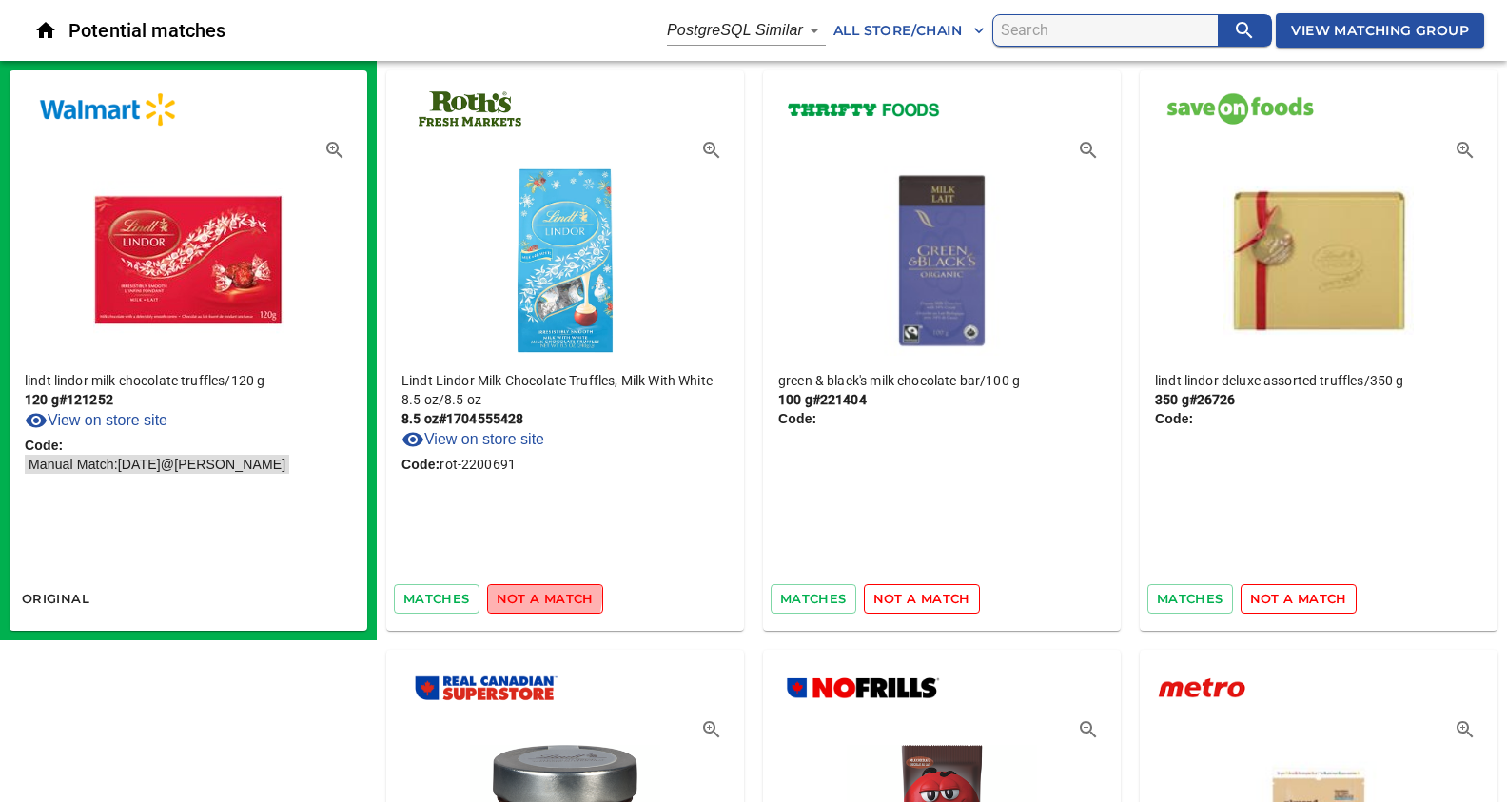
click at [531, 595] on span "not a match" at bounding box center [545, 599] width 97 height 22
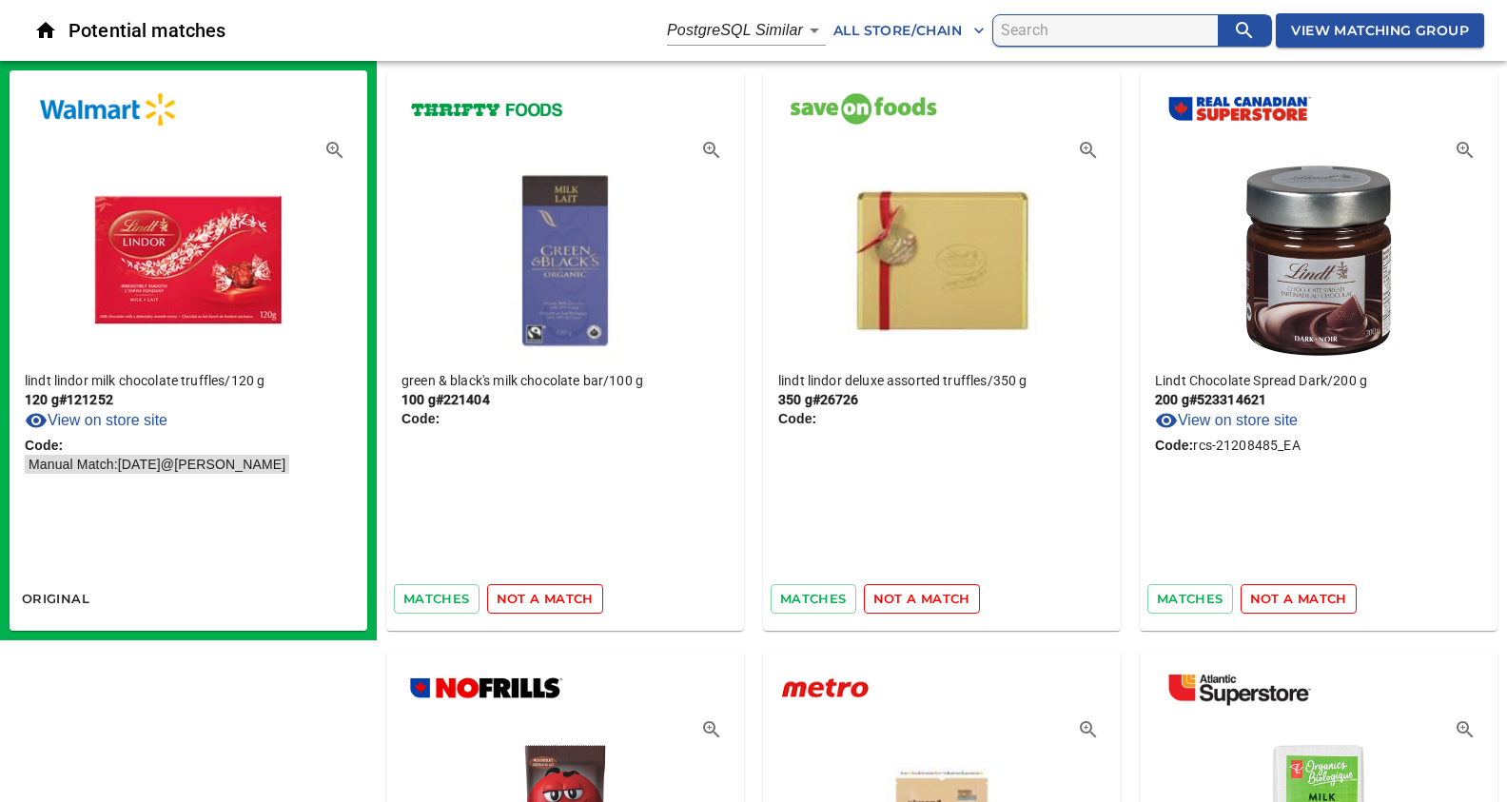
click at [531, 595] on span "not a match" at bounding box center [545, 599] width 97 height 22
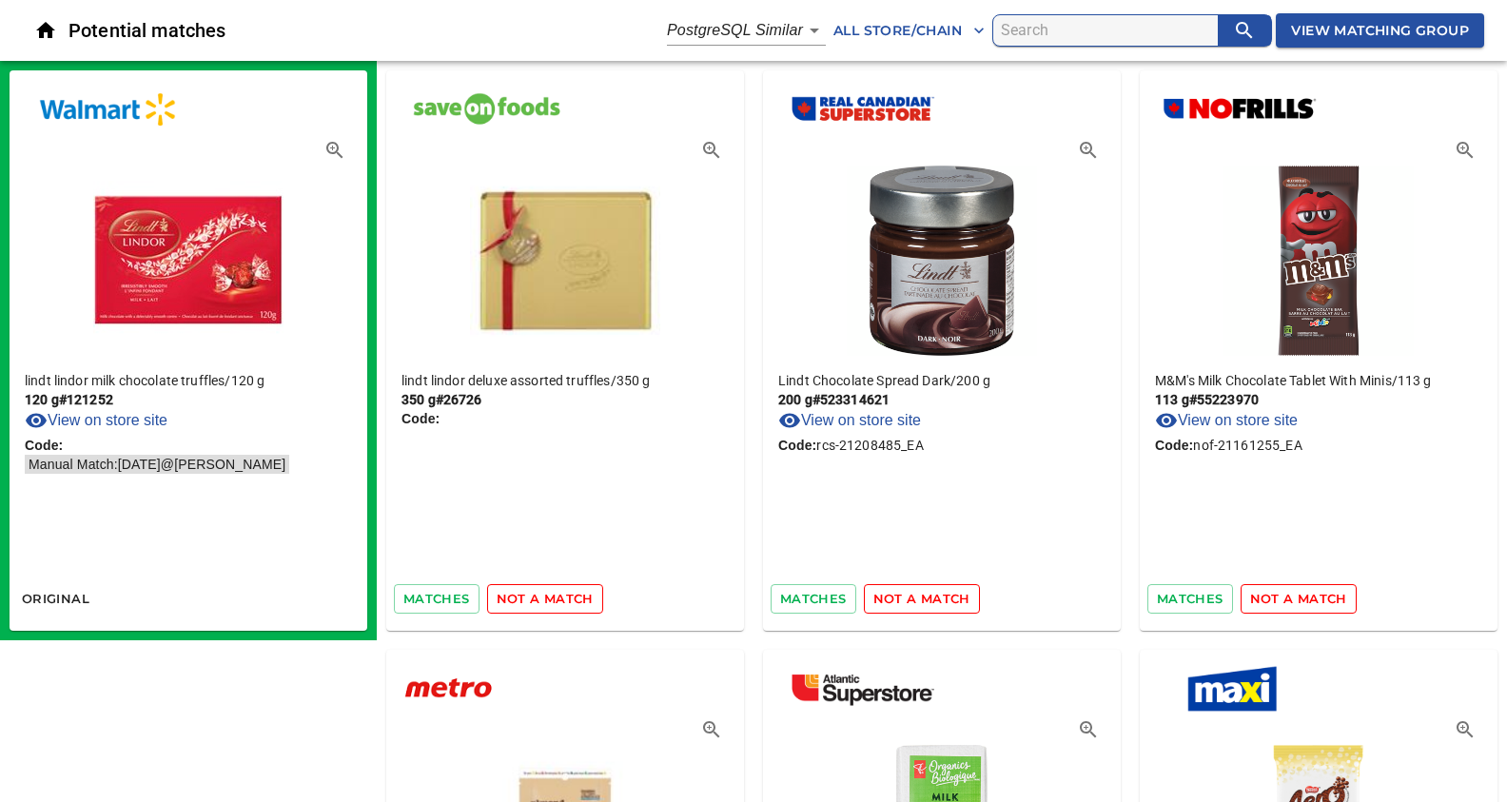
click at [531, 595] on span "not a match" at bounding box center [545, 599] width 97 height 22
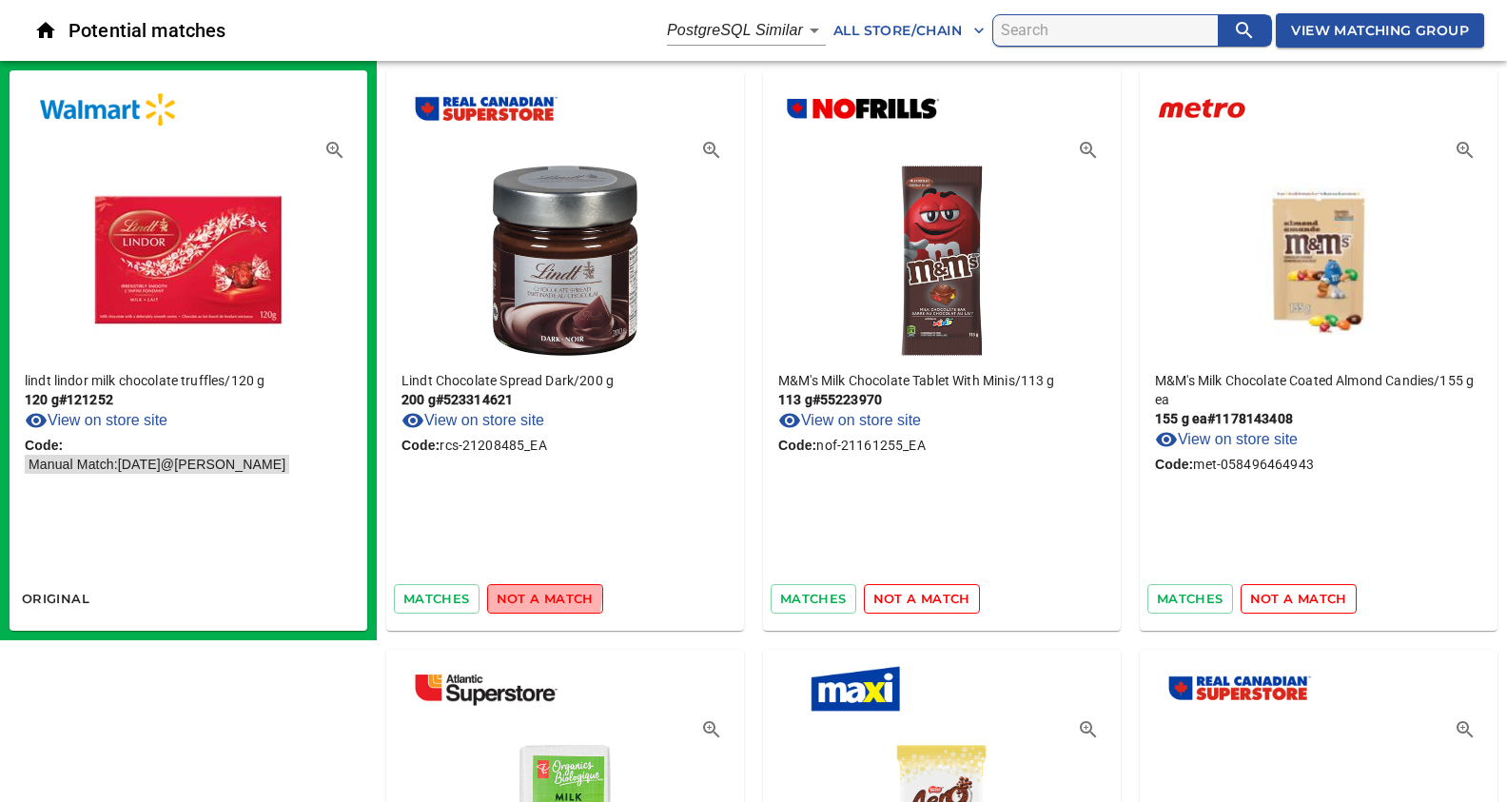
click at [531, 595] on span "not a match" at bounding box center [545, 599] width 97 height 22
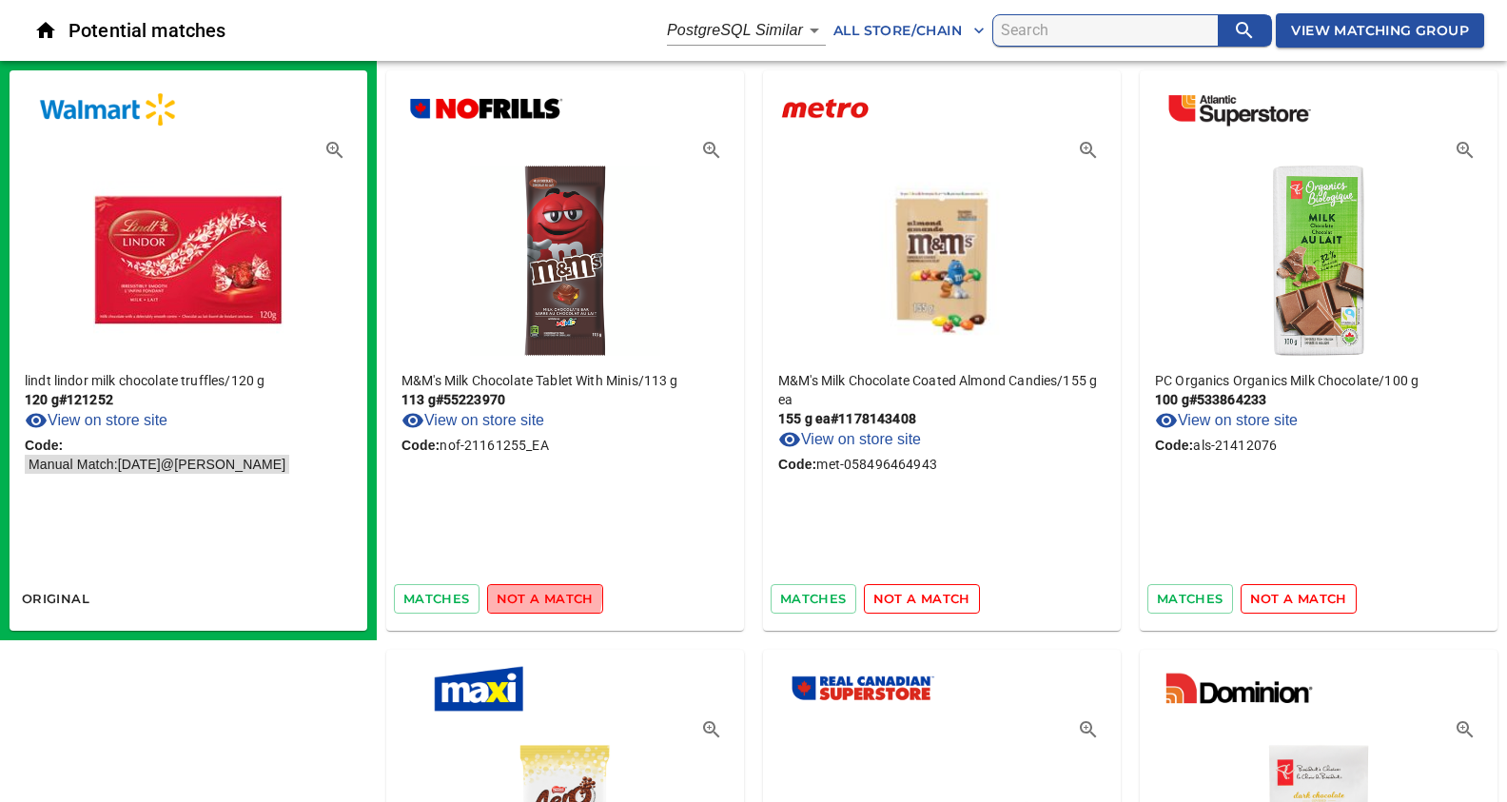
click at [531, 595] on span "not a match" at bounding box center [545, 599] width 97 height 22
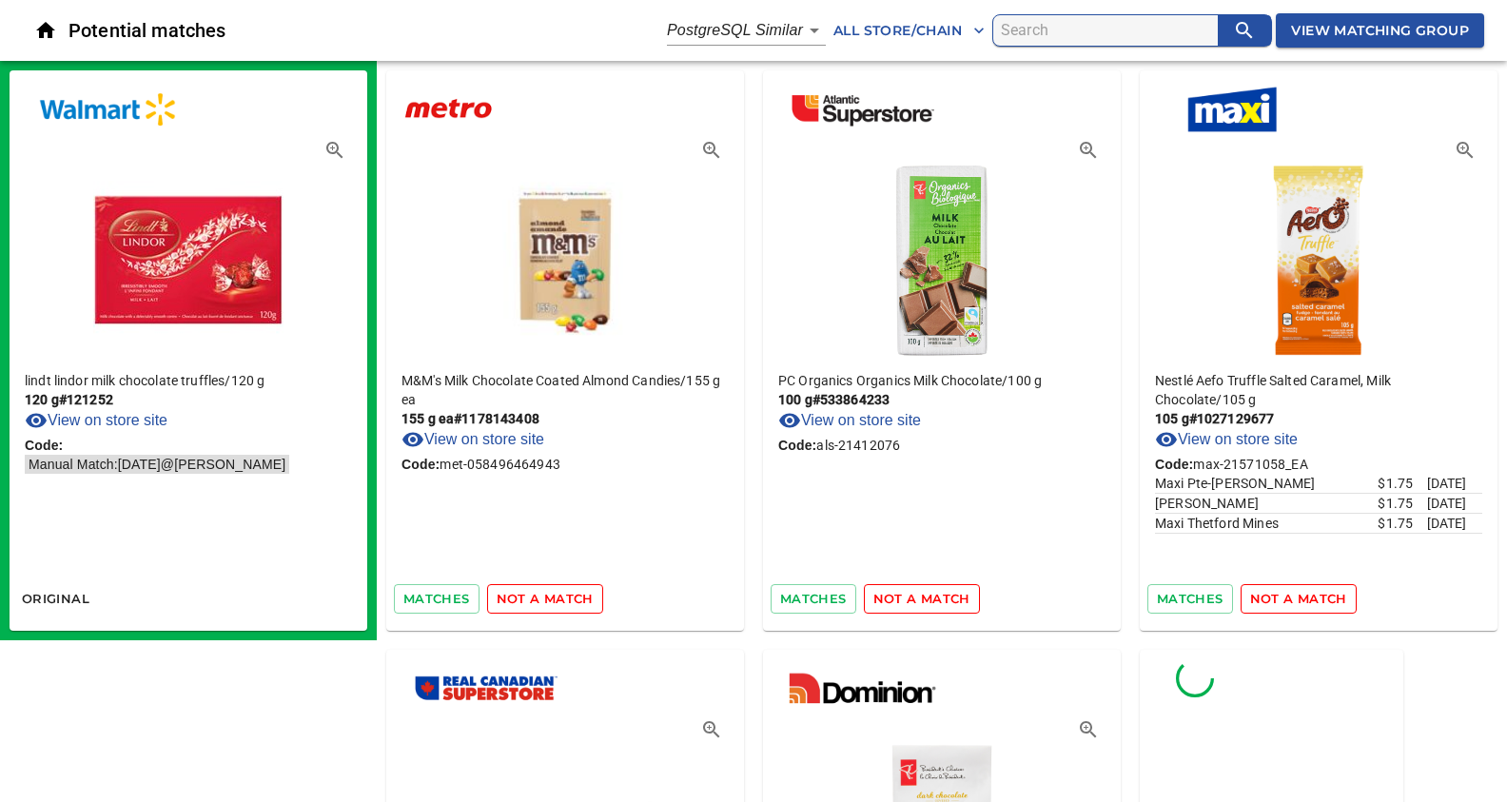
click at [531, 595] on span "not a match" at bounding box center [545, 599] width 97 height 22
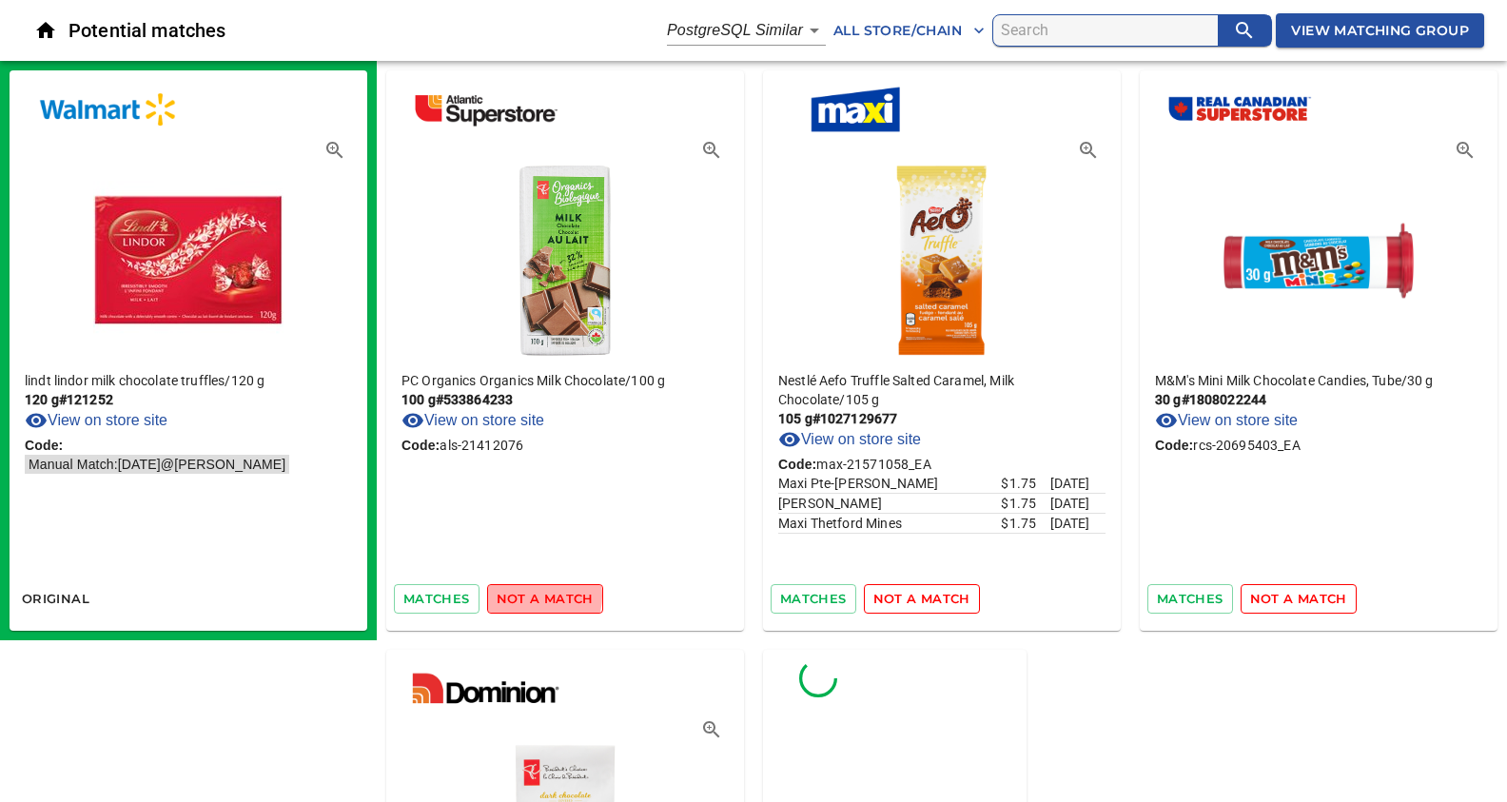
click at [531, 595] on span "not a match" at bounding box center [545, 599] width 97 height 22
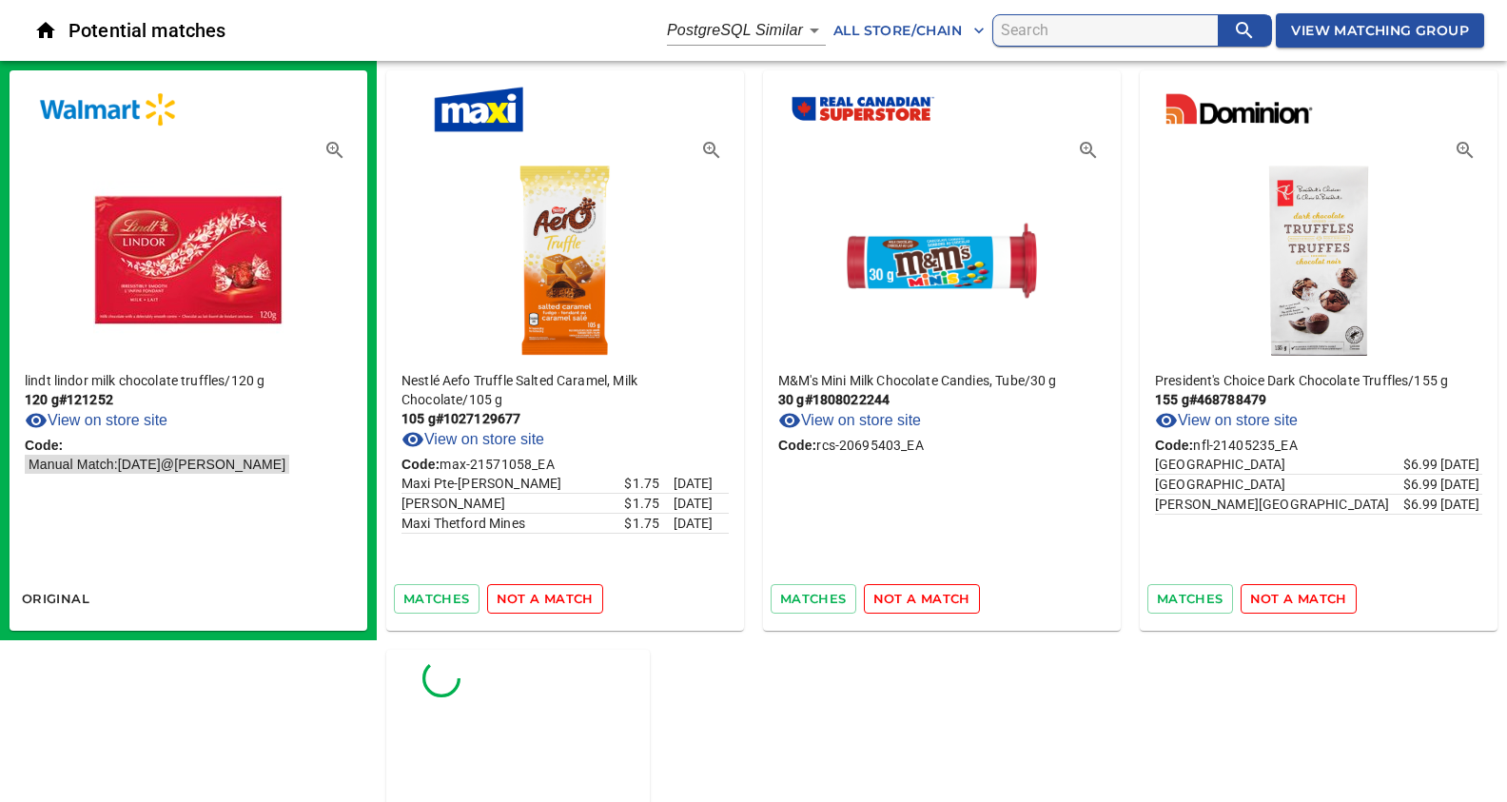
click at [531, 595] on span "not a match" at bounding box center [545, 599] width 97 height 22
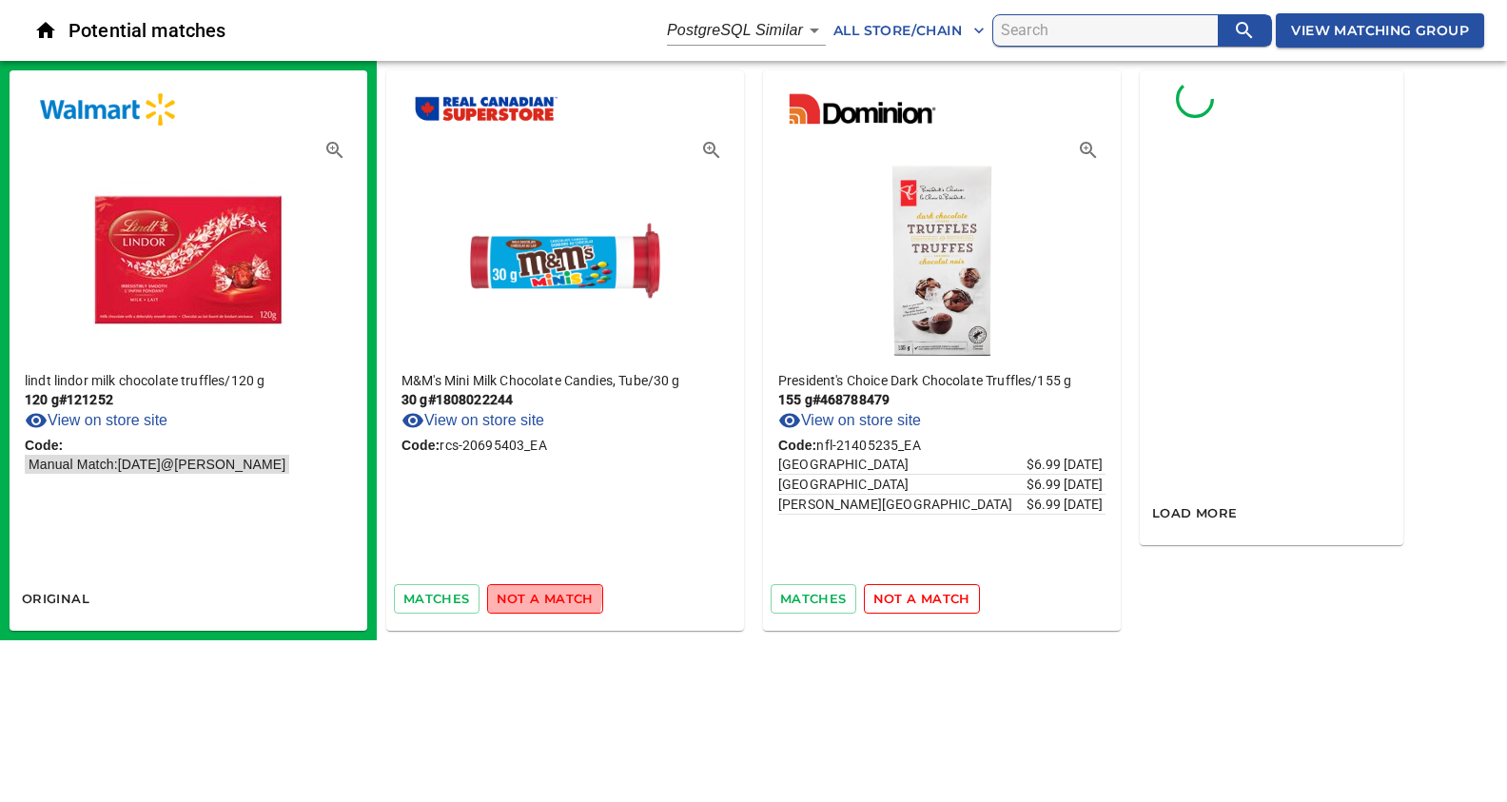
click at [531, 595] on span "not a match" at bounding box center [545, 599] width 97 height 22
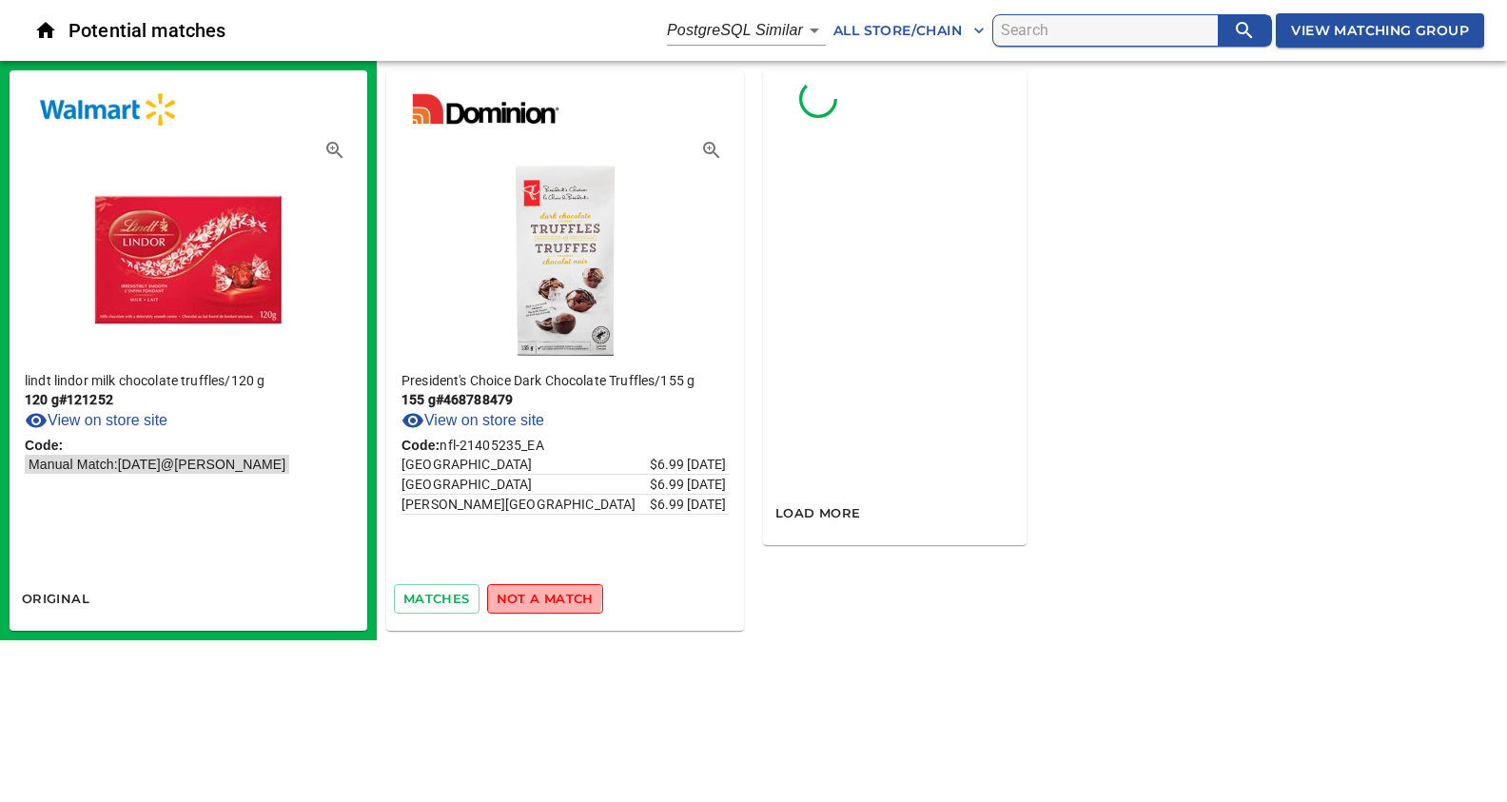
click at [531, 595] on span "not a match" at bounding box center [545, 599] width 97 height 22
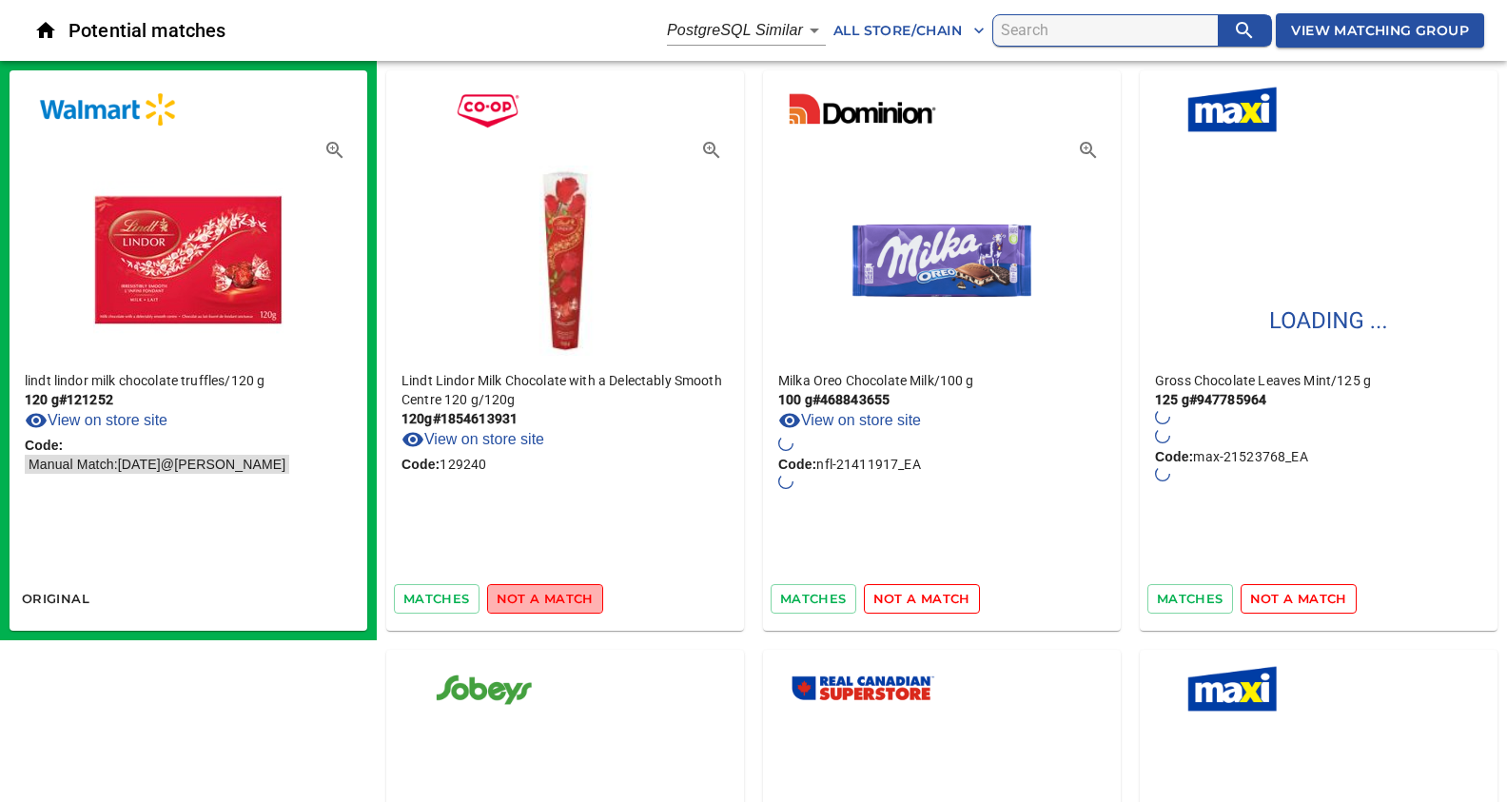
drag, startPoint x: 546, startPoint y: 597, endPoint x: 540, endPoint y: 611, distance: 14.5
click at [546, 597] on span "not a match" at bounding box center [545, 599] width 97 height 22
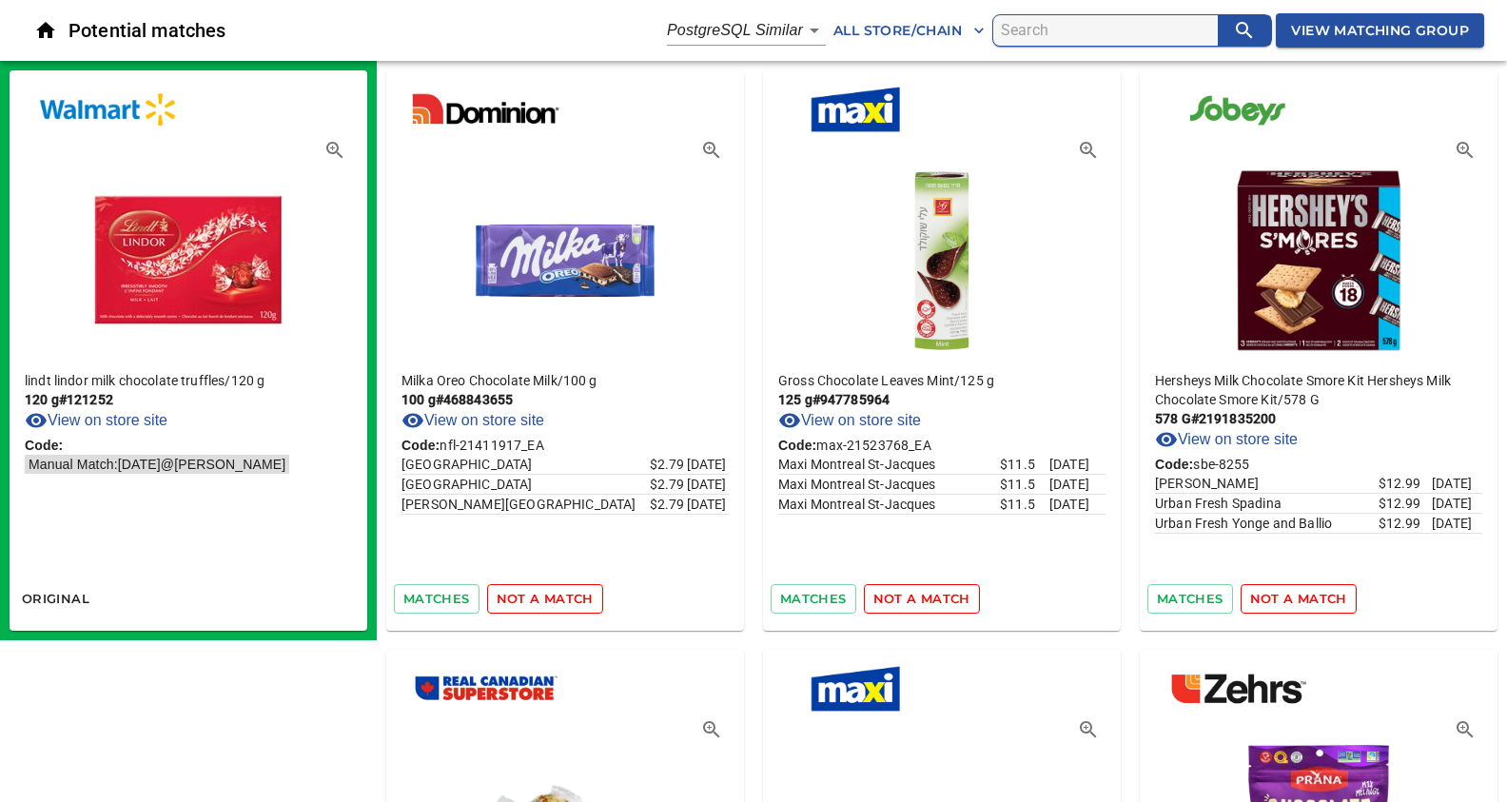
click at [545, 595] on span "not a match" at bounding box center [545, 599] width 97 height 22
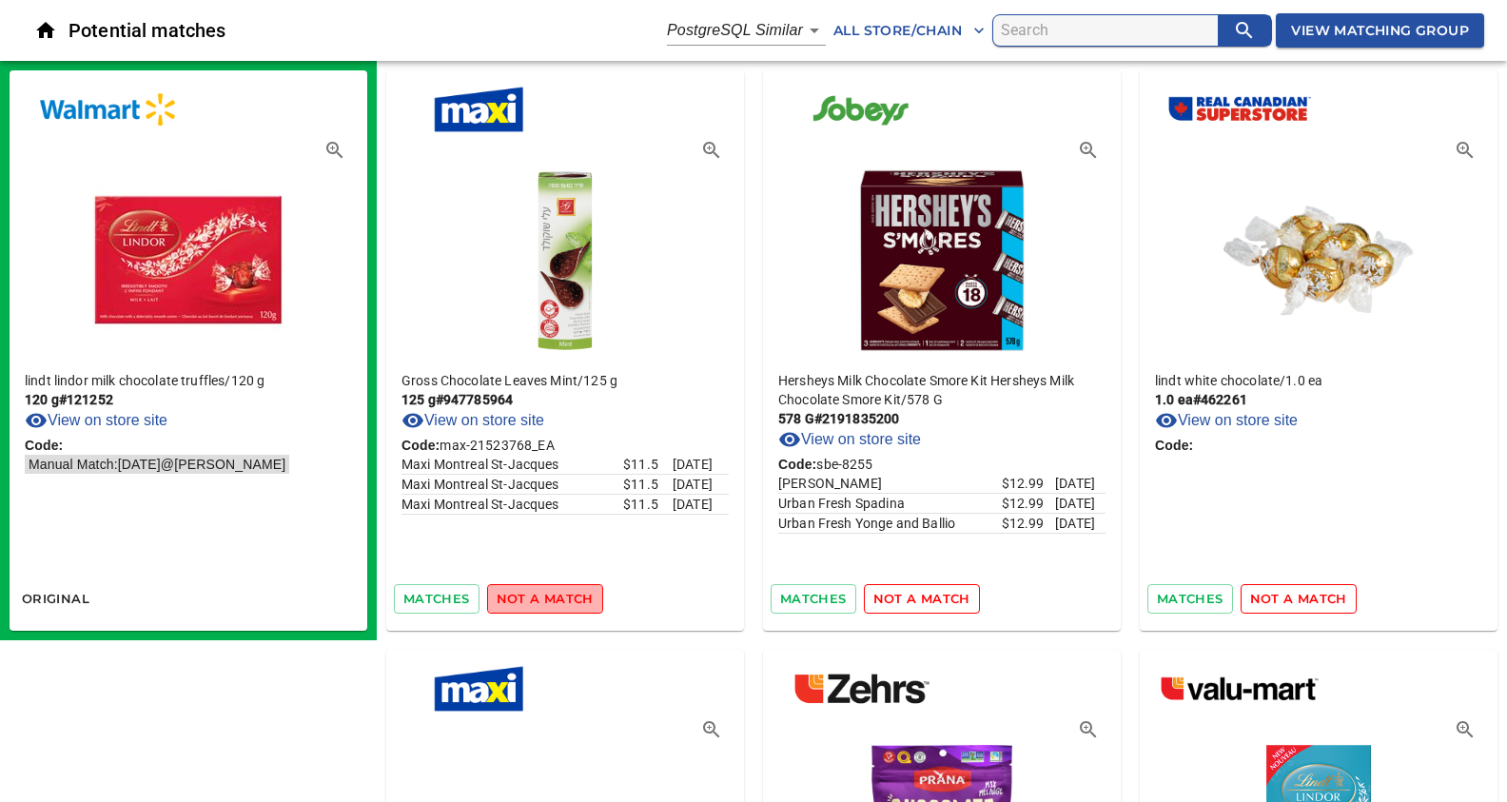
click at [545, 595] on span "not a match" at bounding box center [545, 599] width 97 height 22
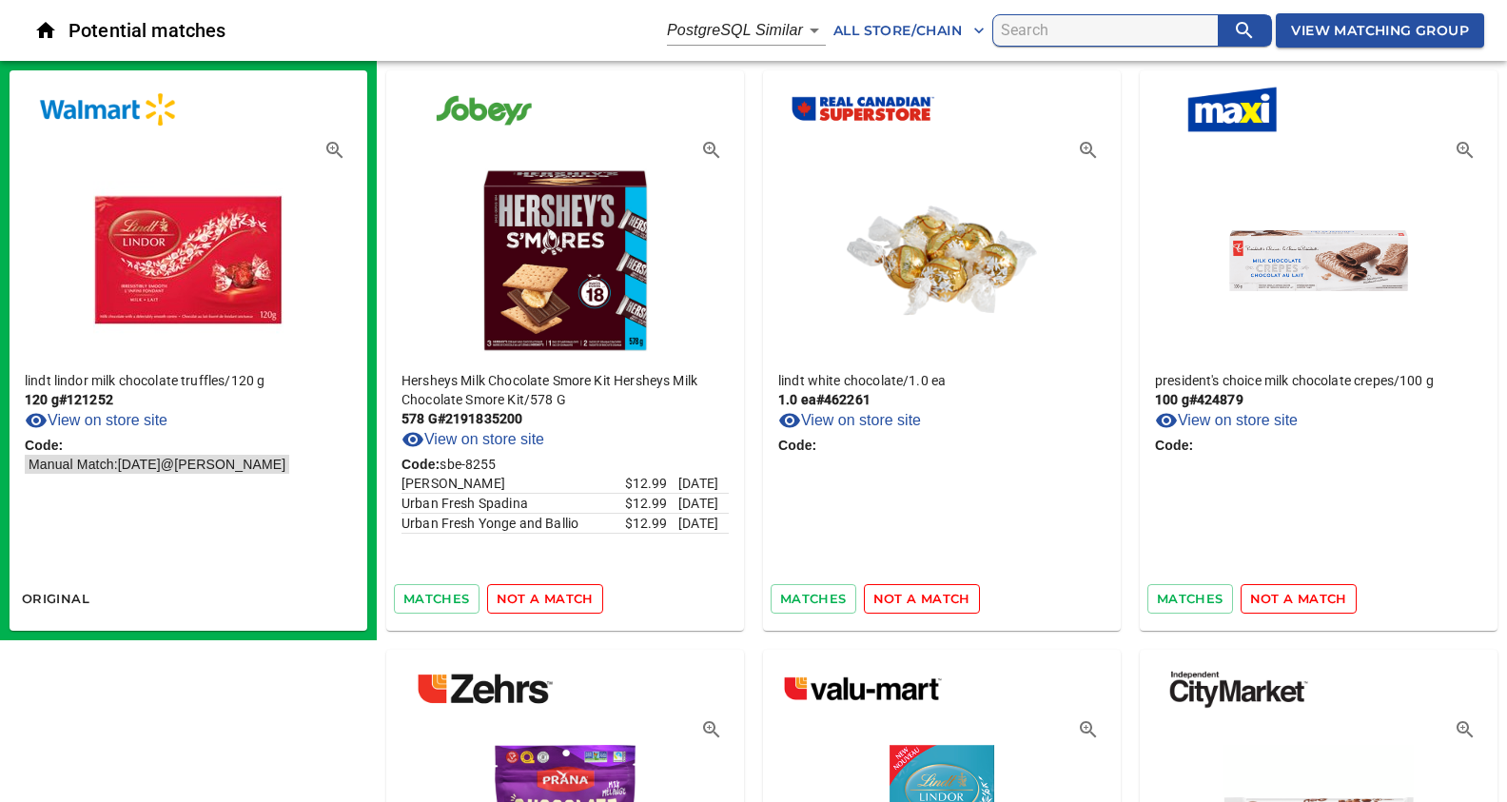
click at [545, 595] on span "not a match" at bounding box center [545, 599] width 97 height 22
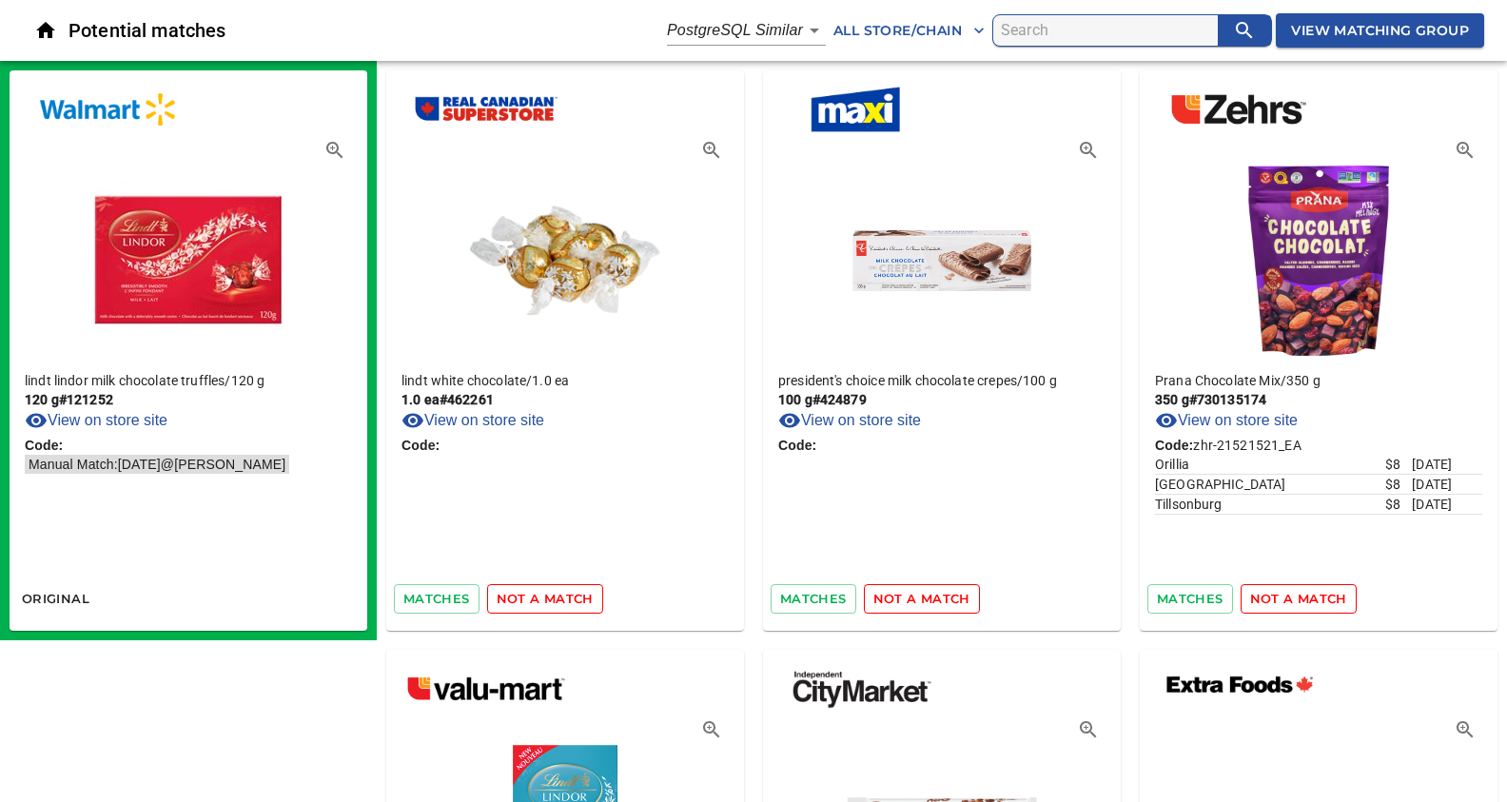
click at [545, 595] on span "not a match" at bounding box center [545, 599] width 97 height 22
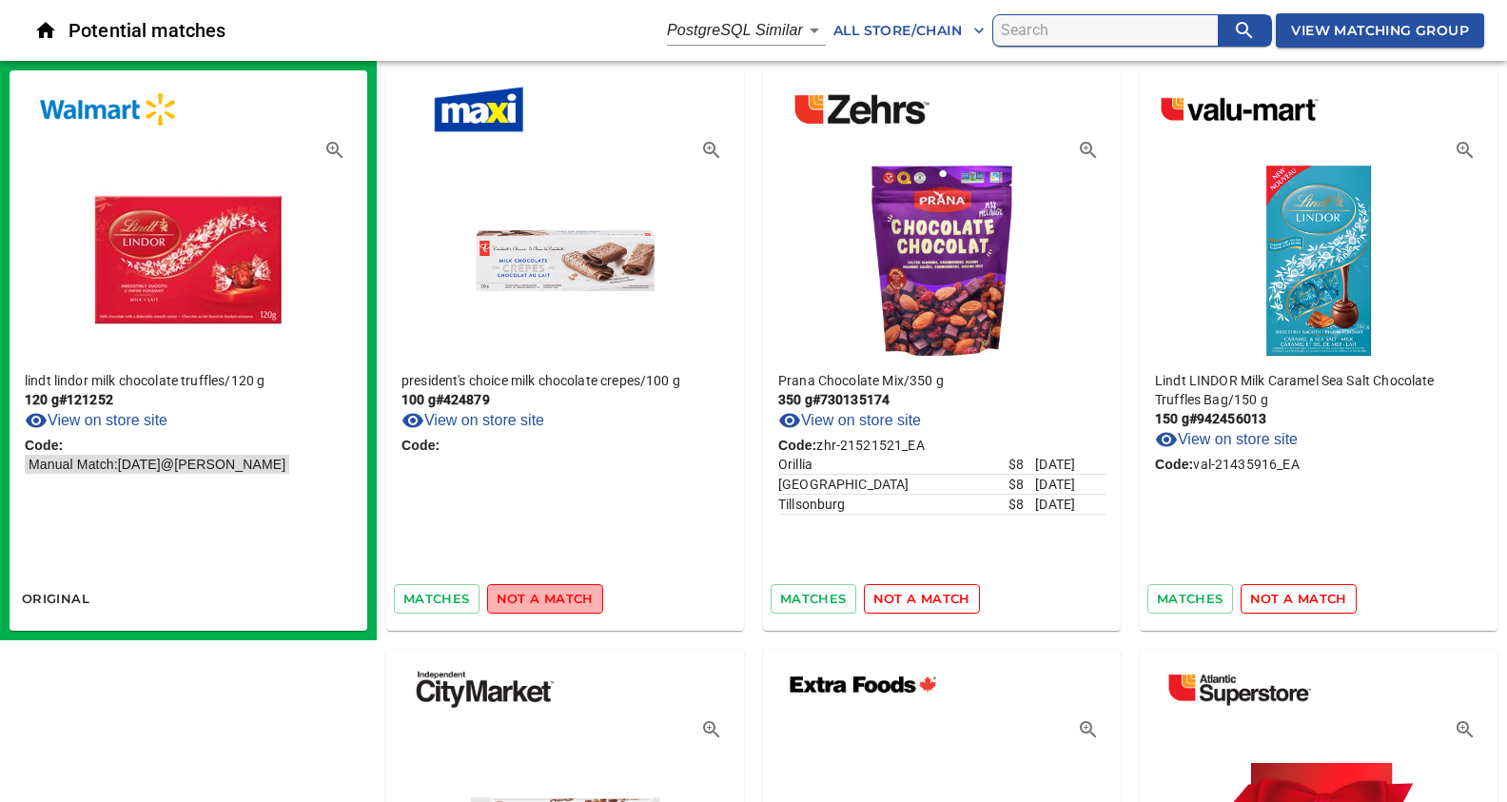
click at [545, 595] on span "not a match" at bounding box center [545, 599] width 97 height 22
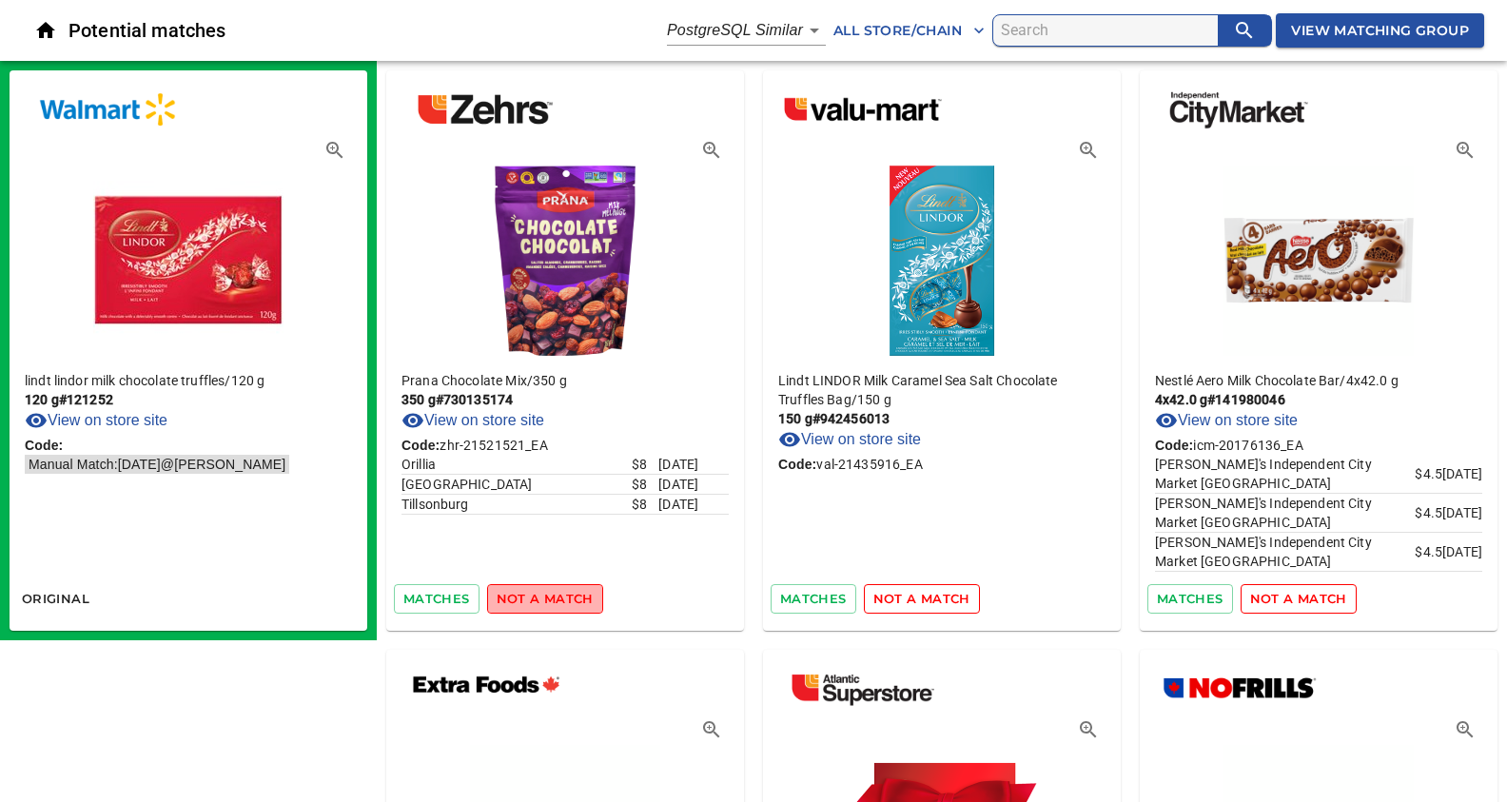
click at [545, 595] on span "not a match" at bounding box center [545, 599] width 97 height 22
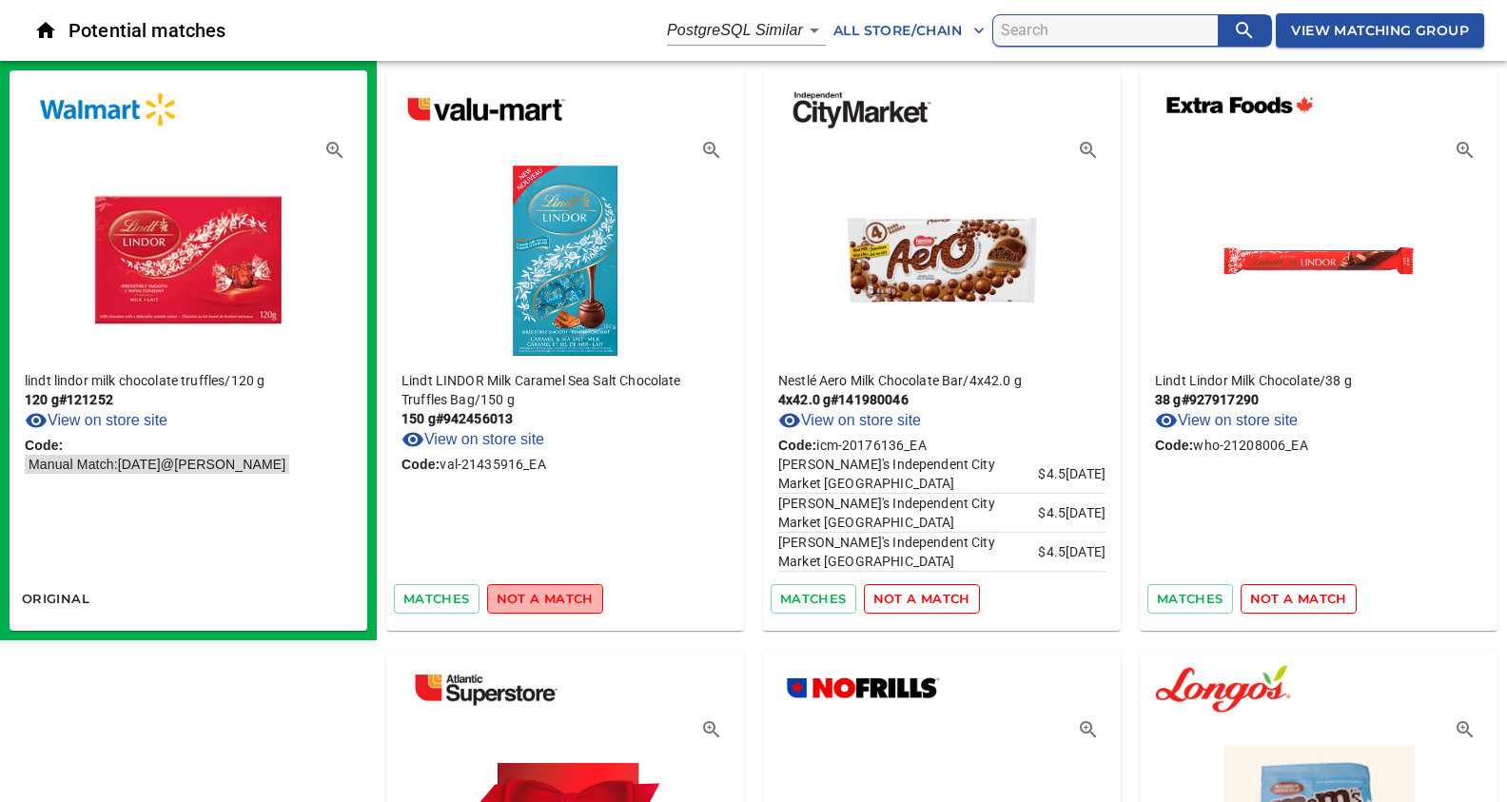
click at [545, 595] on span "not a match" at bounding box center [545, 599] width 97 height 22
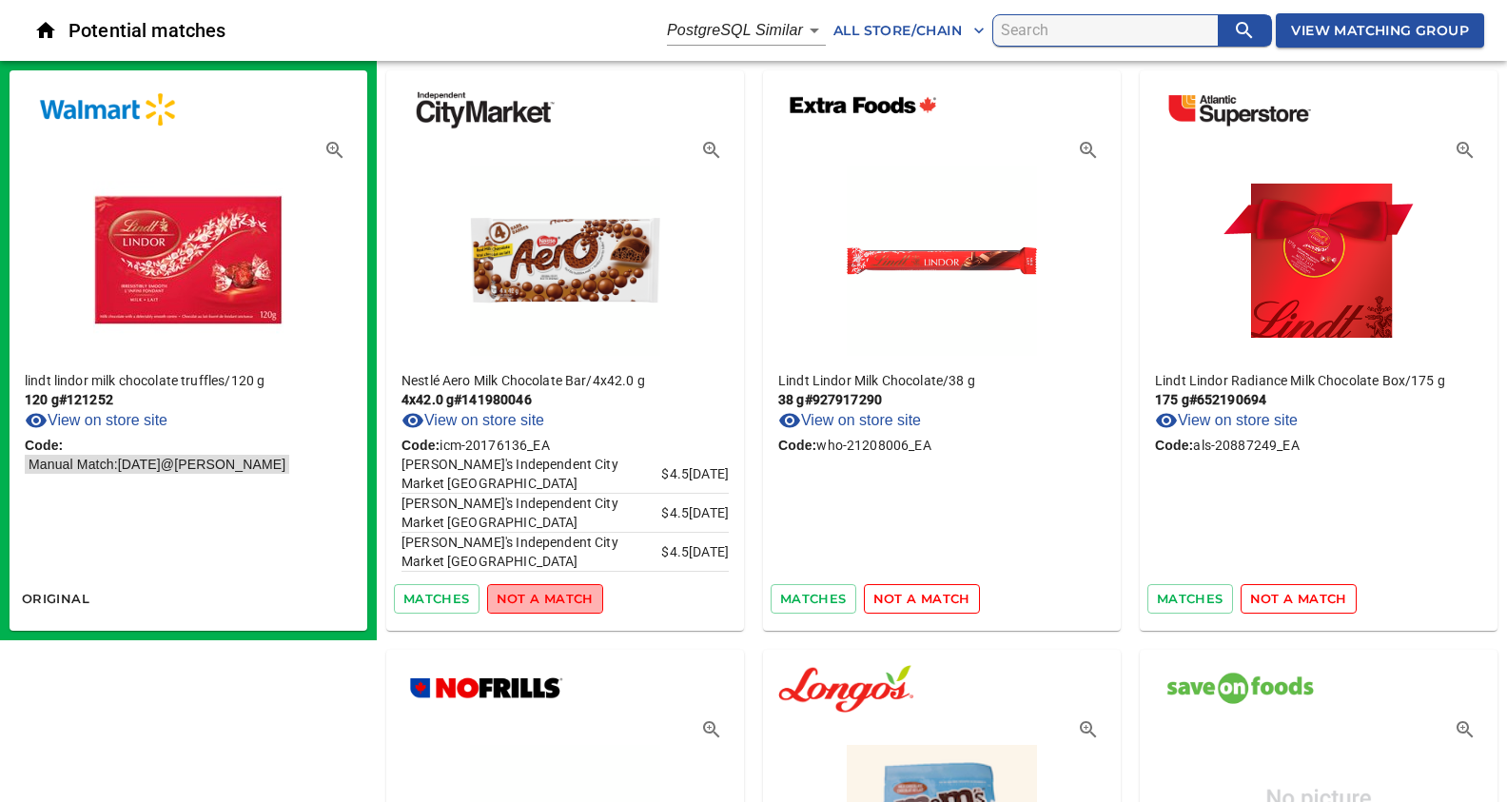
click at [545, 595] on span "not a match" at bounding box center [545, 599] width 97 height 22
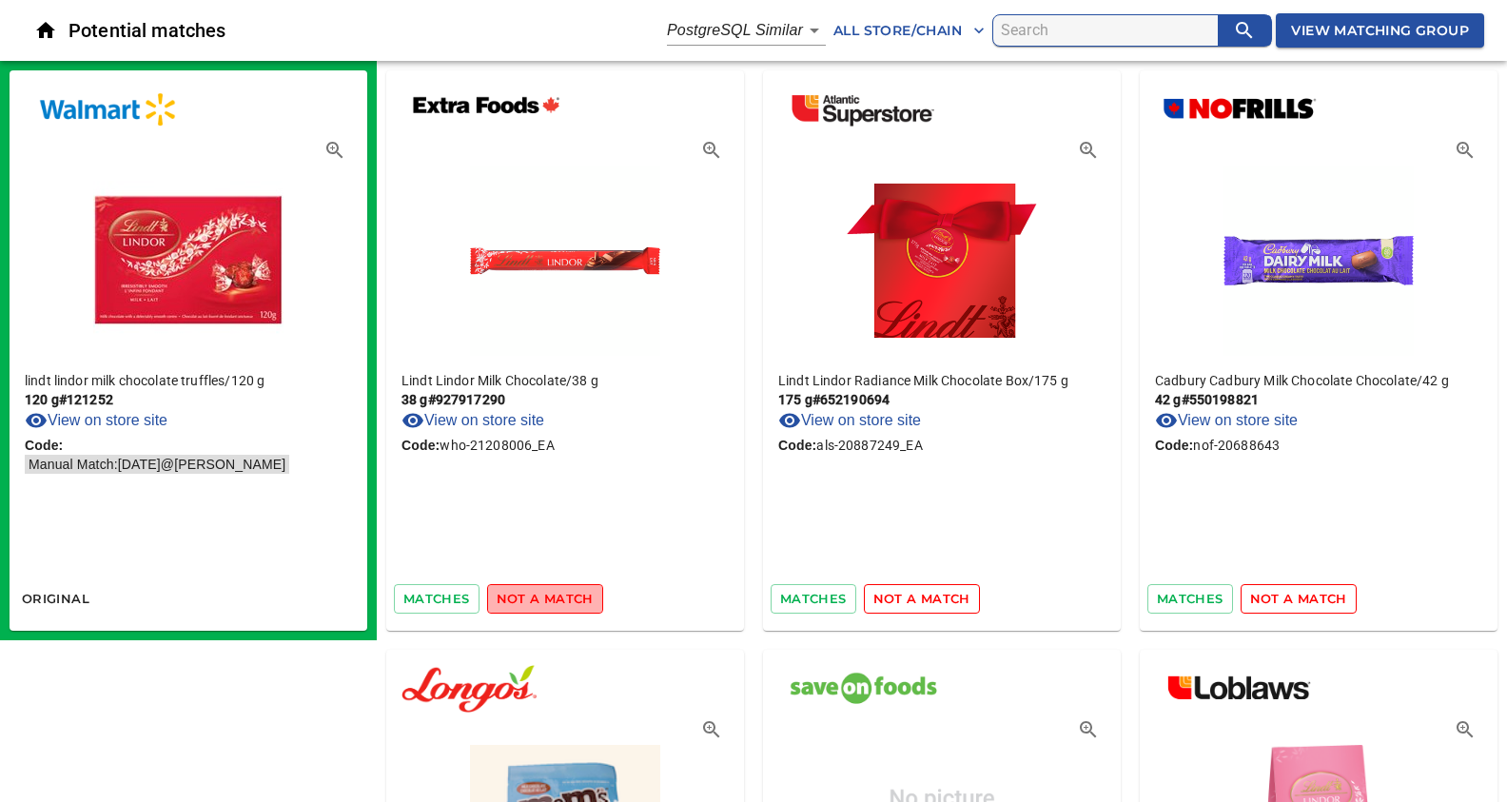
click at [545, 595] on span "not a match" at bounding box center [545, 599] width 97 height 22
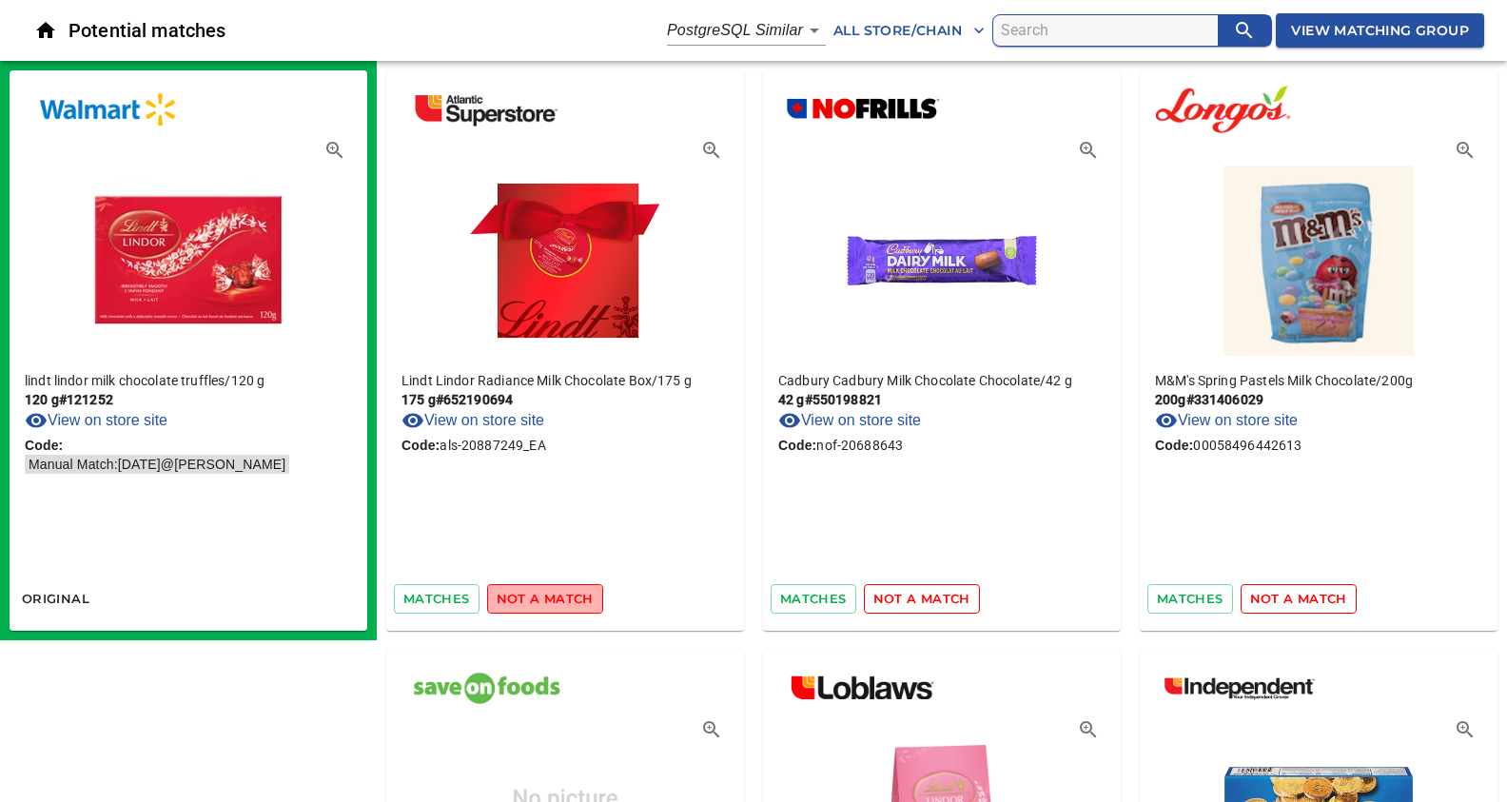
click at [545, 595] on span "not a match" at bounding box center [545, 599] width 97 height 22
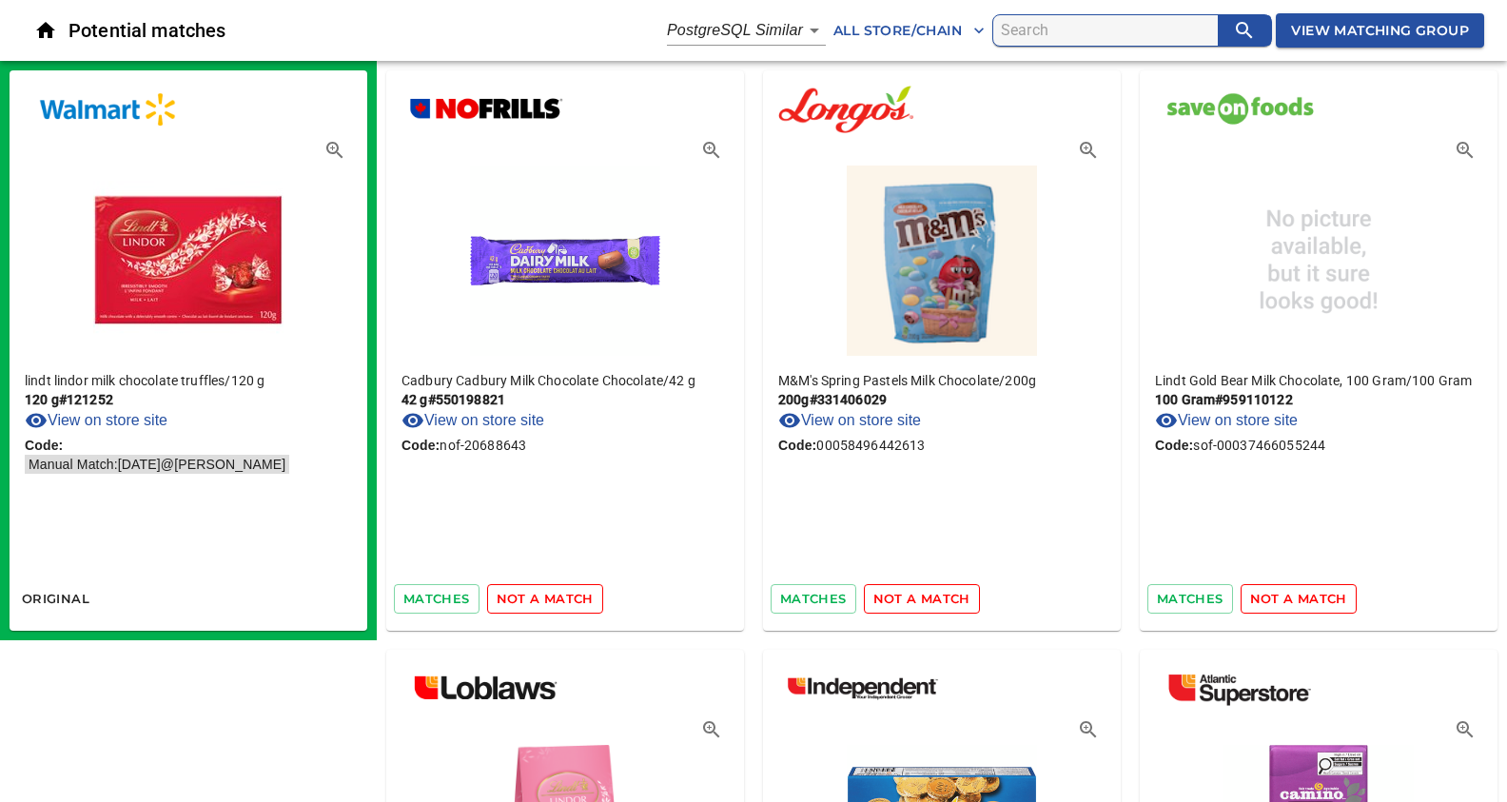
click at [545, 595] on span "not a match" at bounding box center [545, 599] width 97 height 22
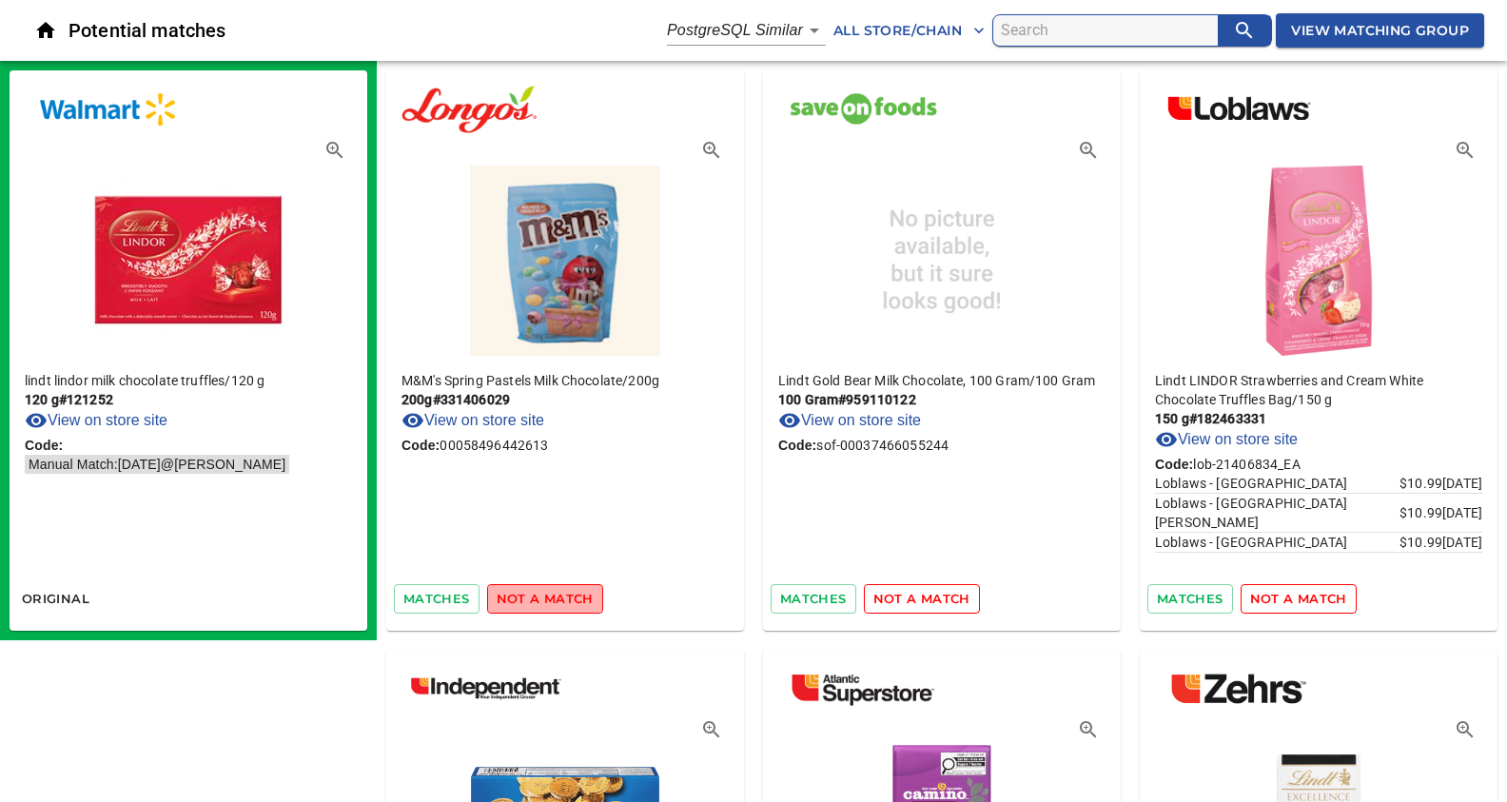
click at [545, 595] on span "not a match" at bounding box center [545, 599] width 97 height 22
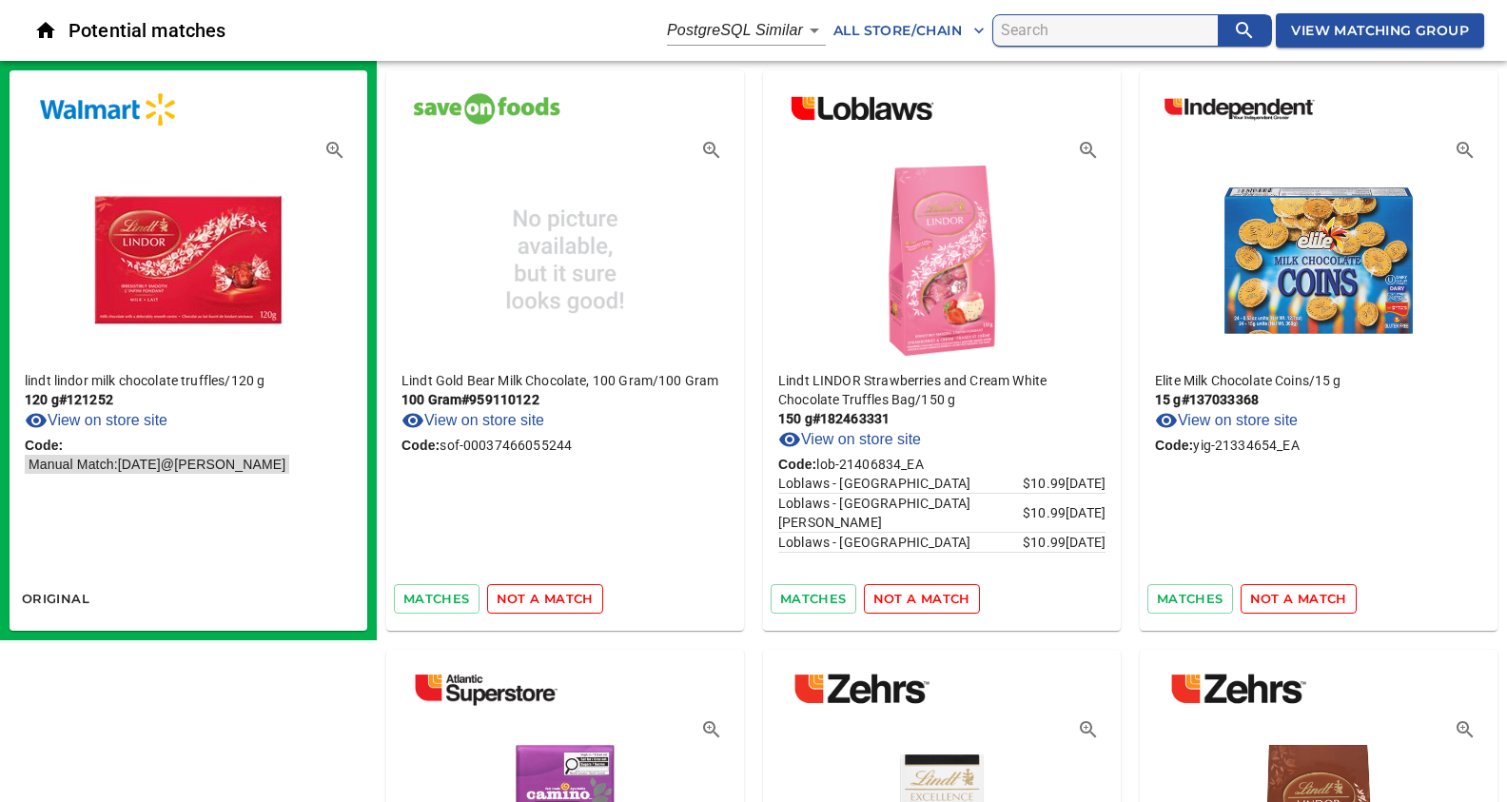
click at [545, 595] on span "not a match" at bounding box center [545, 599] width 97 height 22
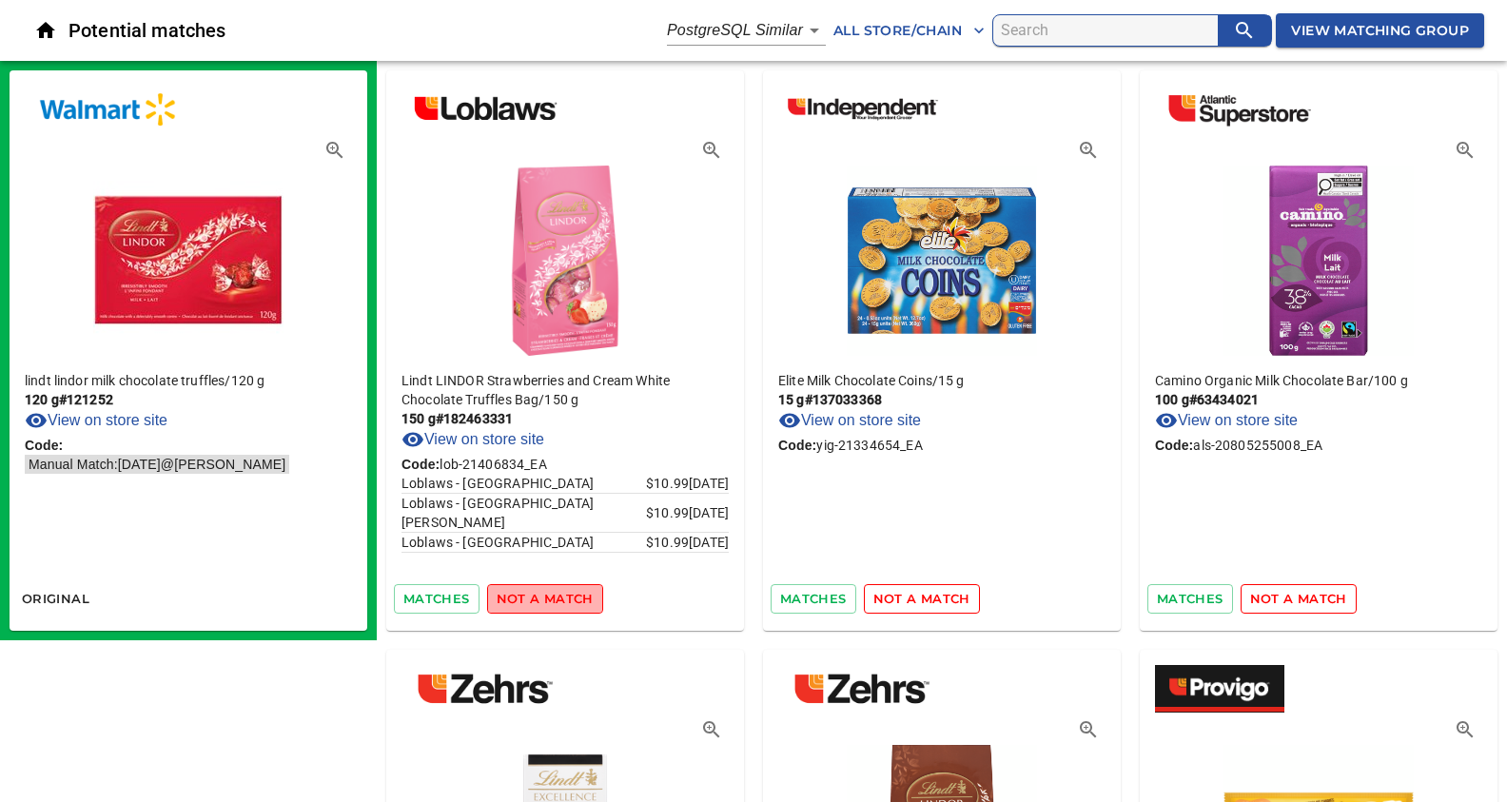
click at [545, 595] on span "not a match" at bounding box center [545, 599] width 97 height 22
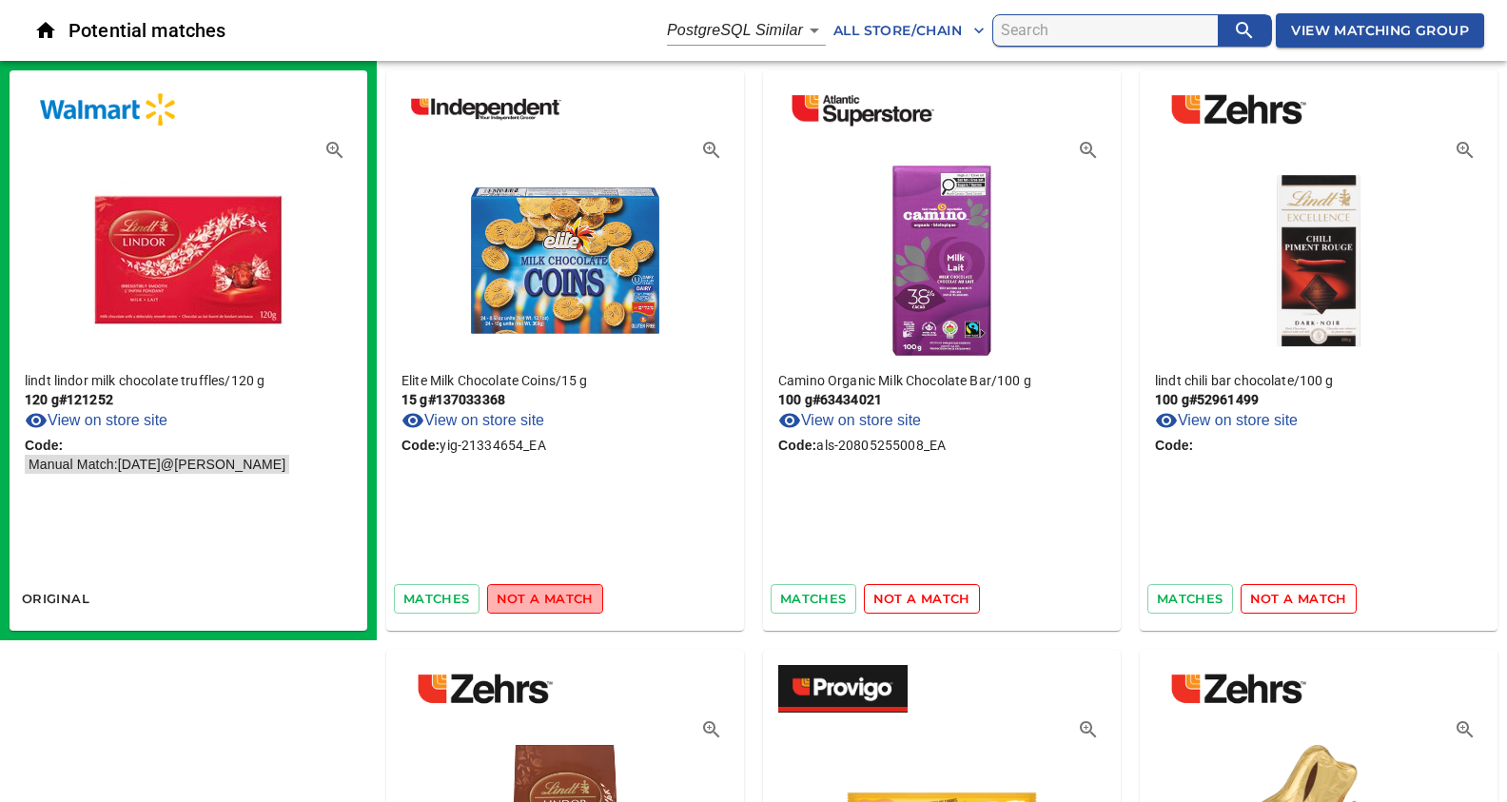
click at [545, 595] on span "not a match" at bounding box center [545, 599] width 97 height 22
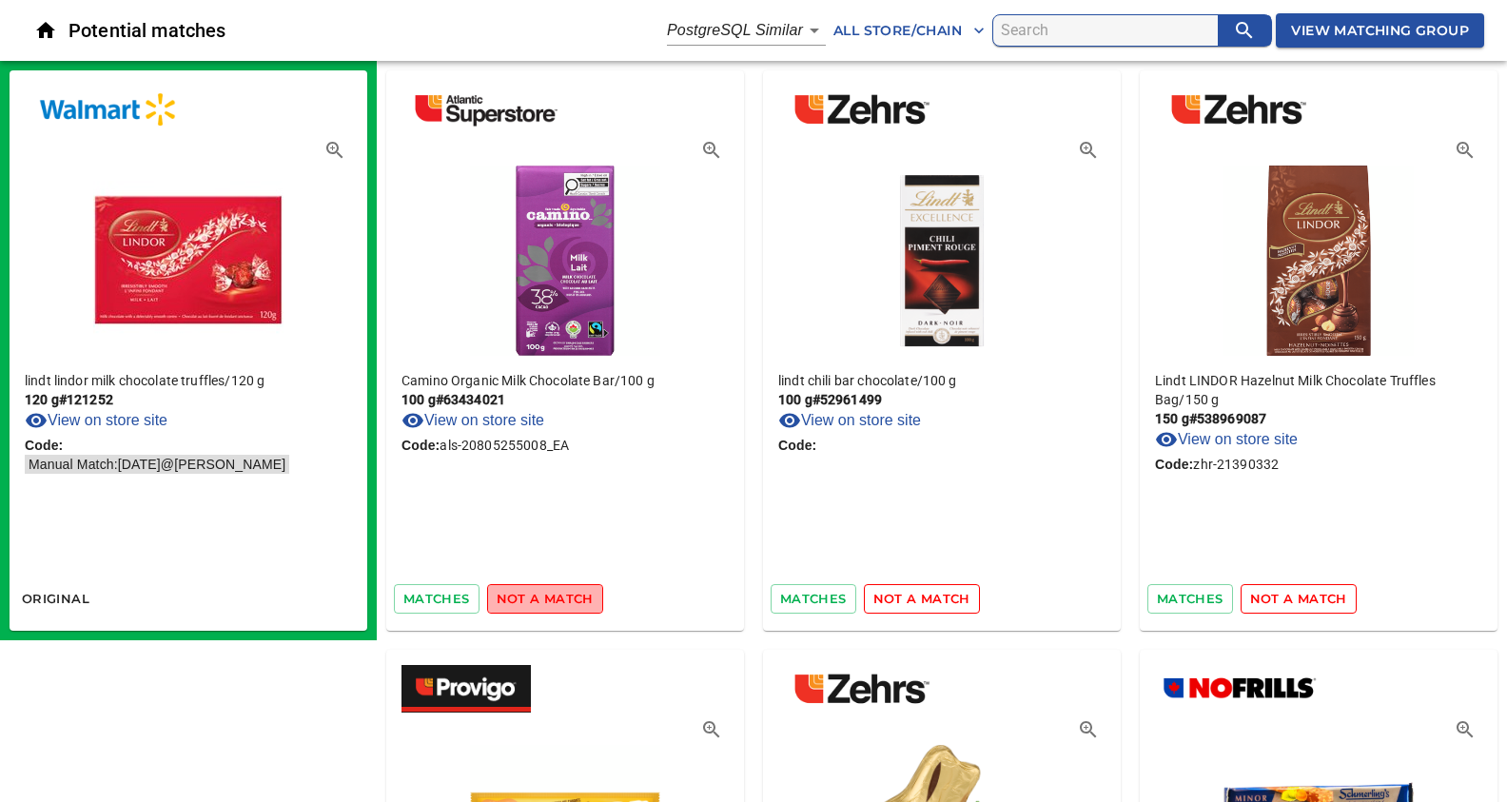
click at [545, 595] on span "not a match" at bounding box center [545, 599] width 97 height 22
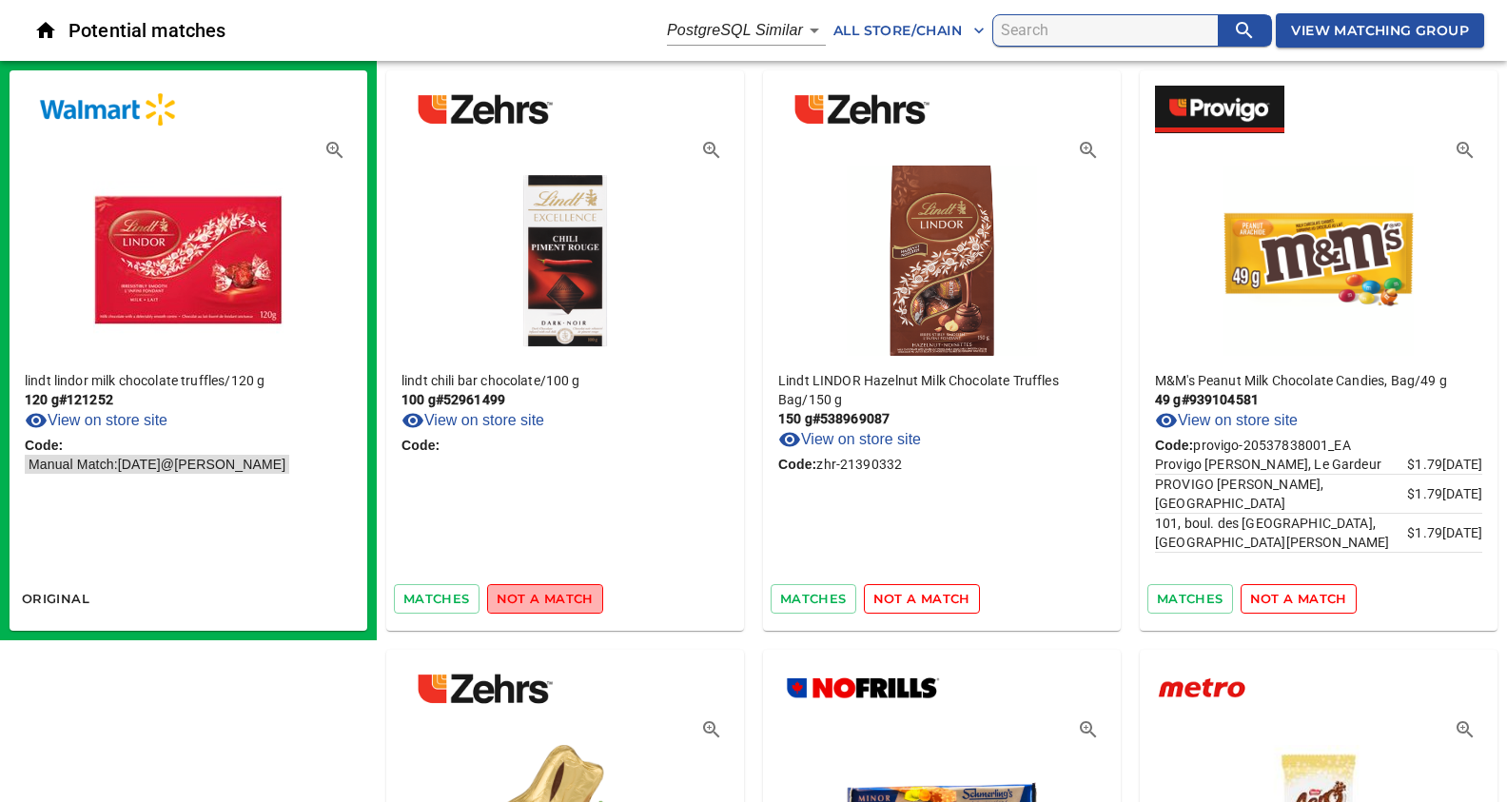
click at [545, 595] on span "not a match" at bounding box center [545, 599] width 97 height 22
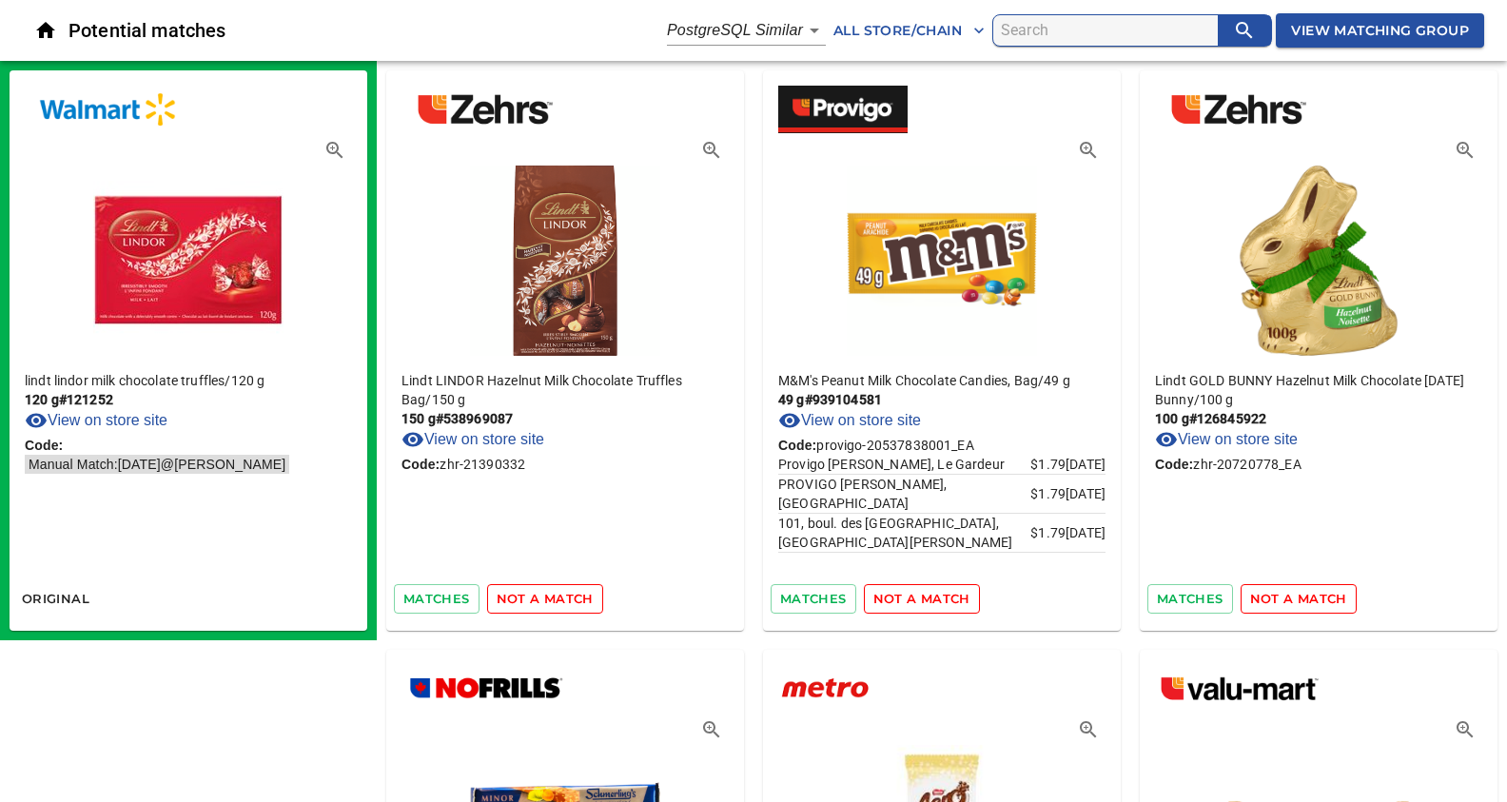
click at [545, 595] on span "not a match" at bounding box center [545, 599] width 97 height 22
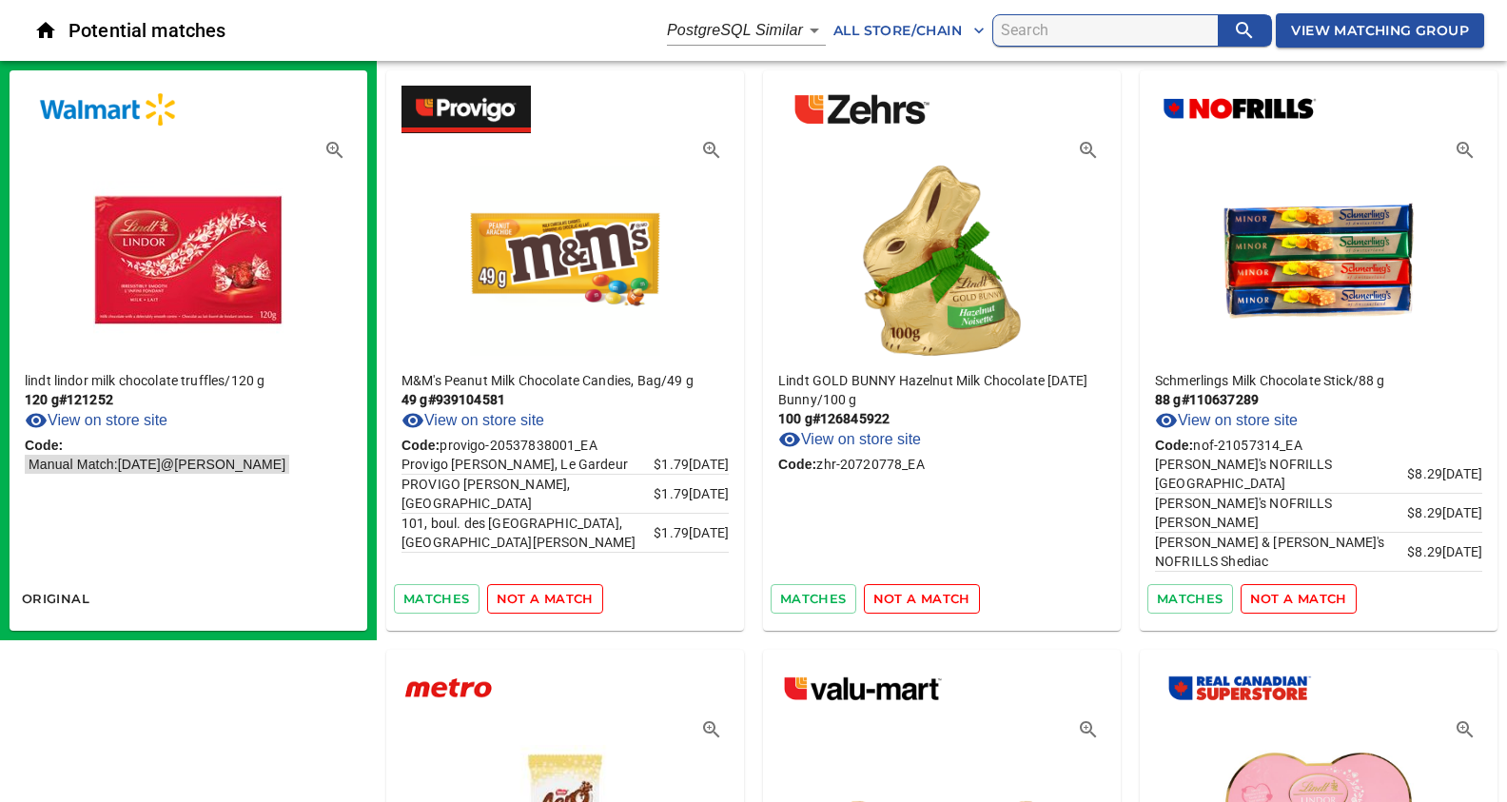
click at [545, 595] on span "not a match" at bounding box center [545, 599] width 97 height 22
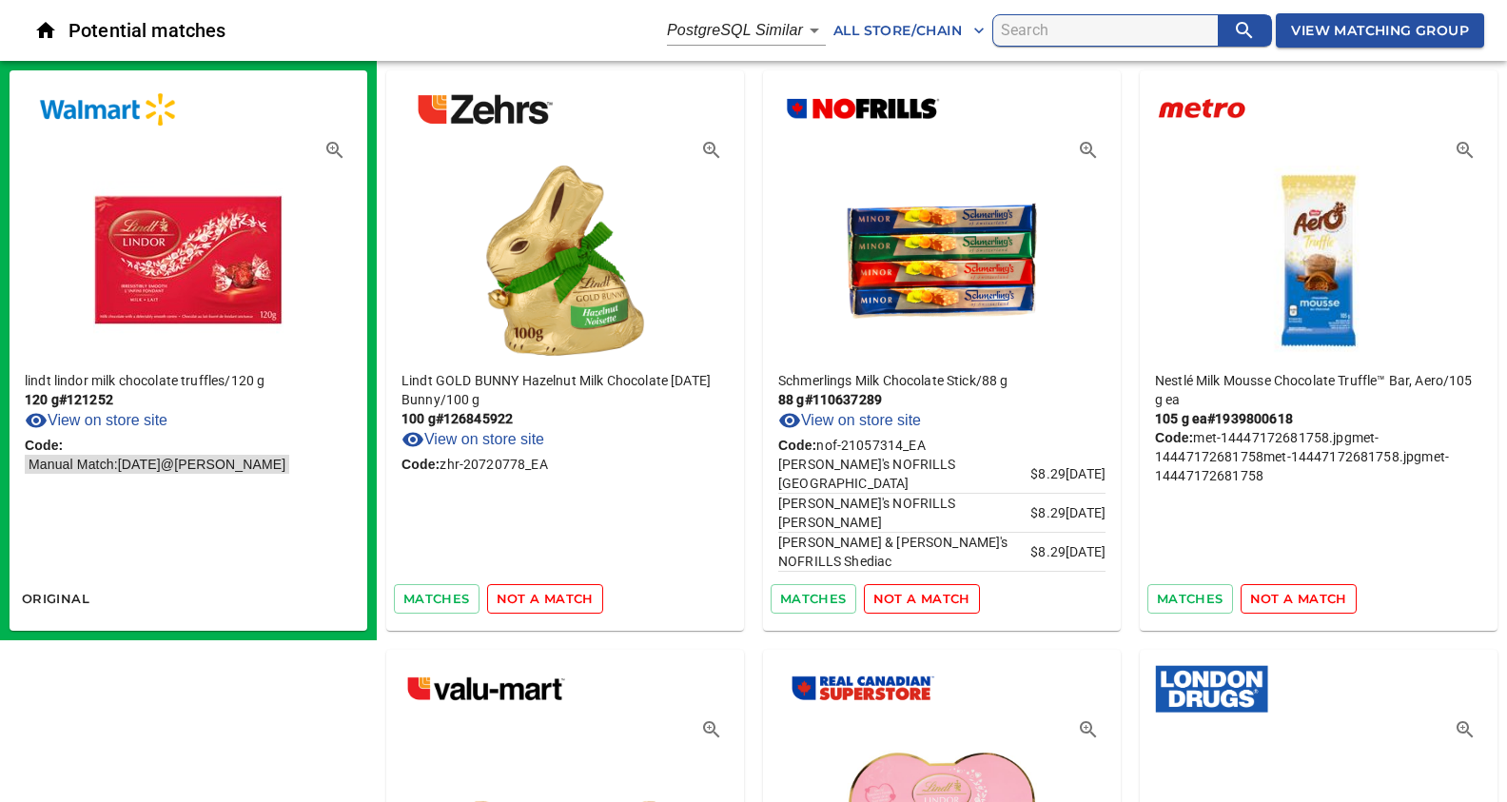
click at [545, 595] on span "not a match" at bounding box center [545, 599] width 97 height 22
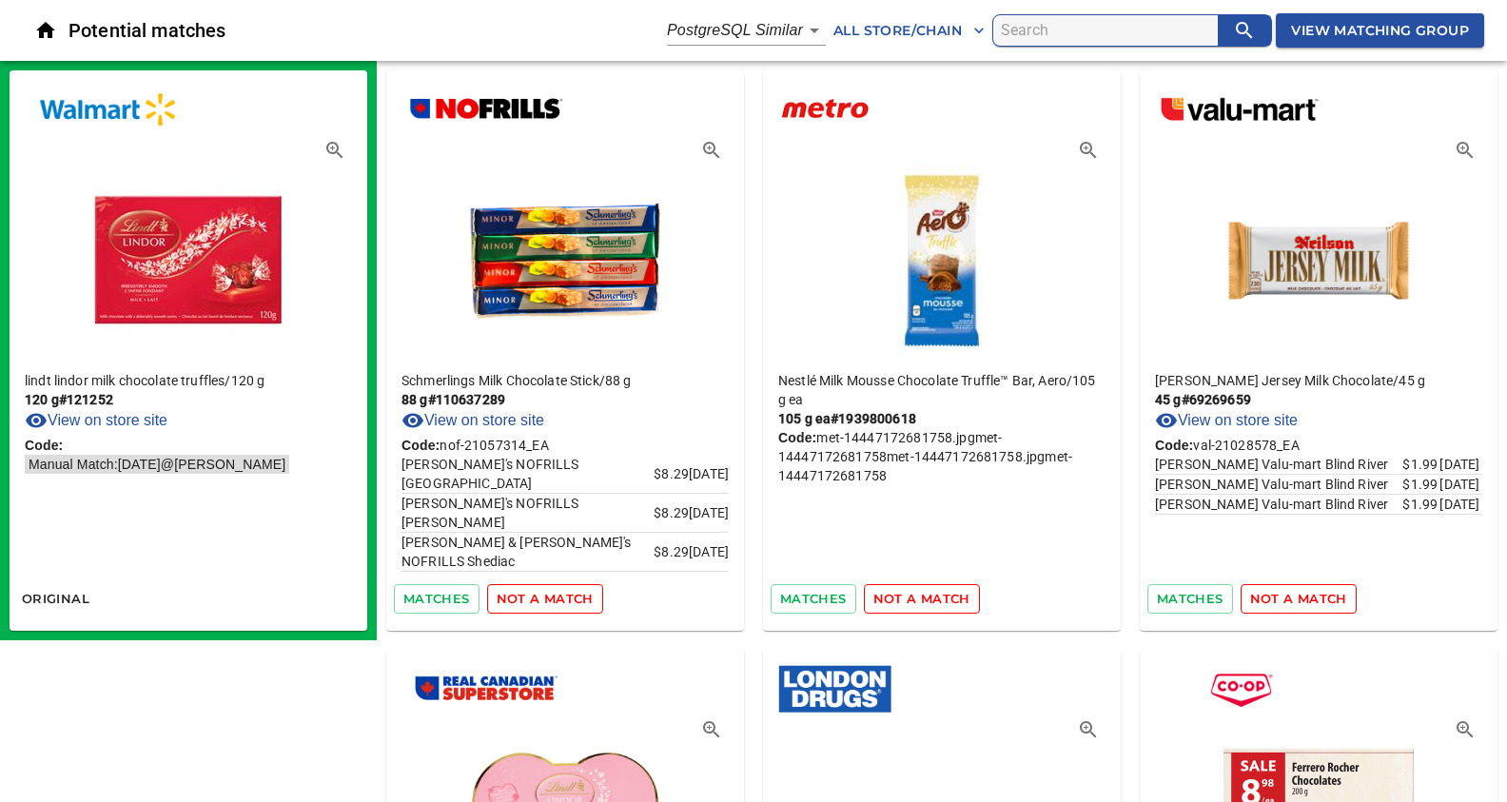
click at [545, 595] on span "not a match" at bounding box center [545, 599] width 97 height 22
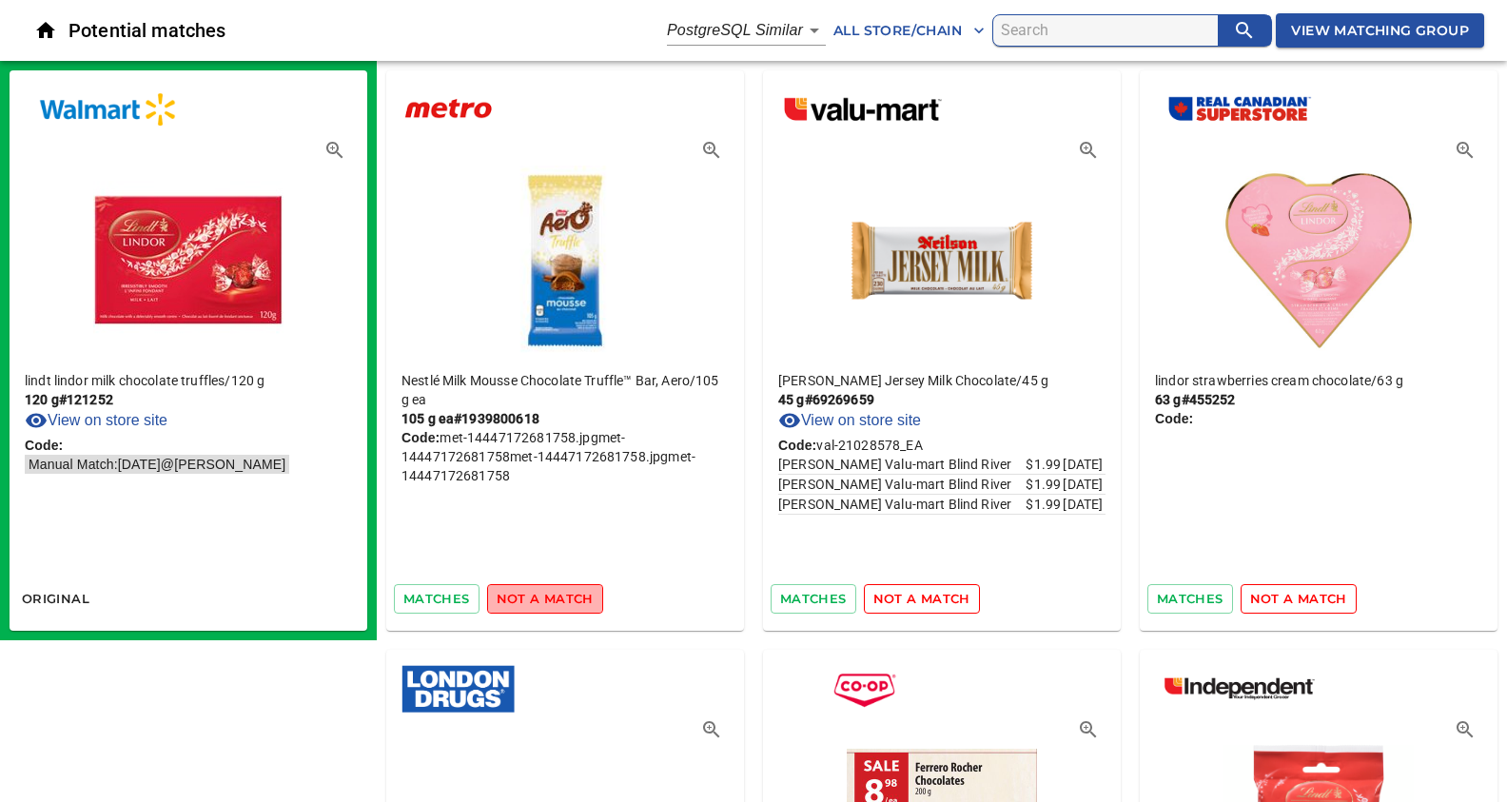
click at [545, 595] on span "not a match" at bounding box center [545, 599] width 97 height 22
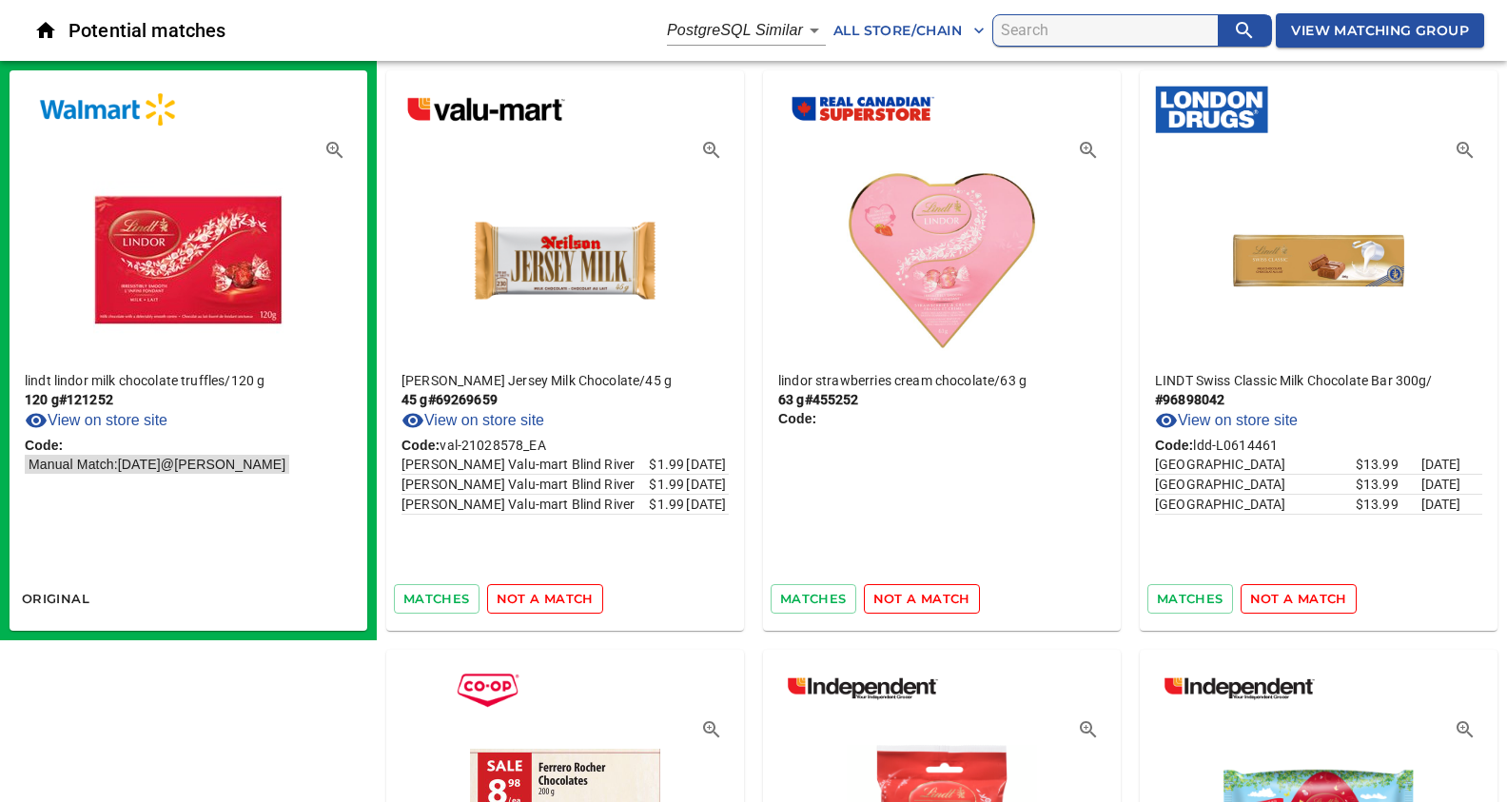
click at [545, 595] on span "not a match" at bounding box center [545, 599] width 97 height 22
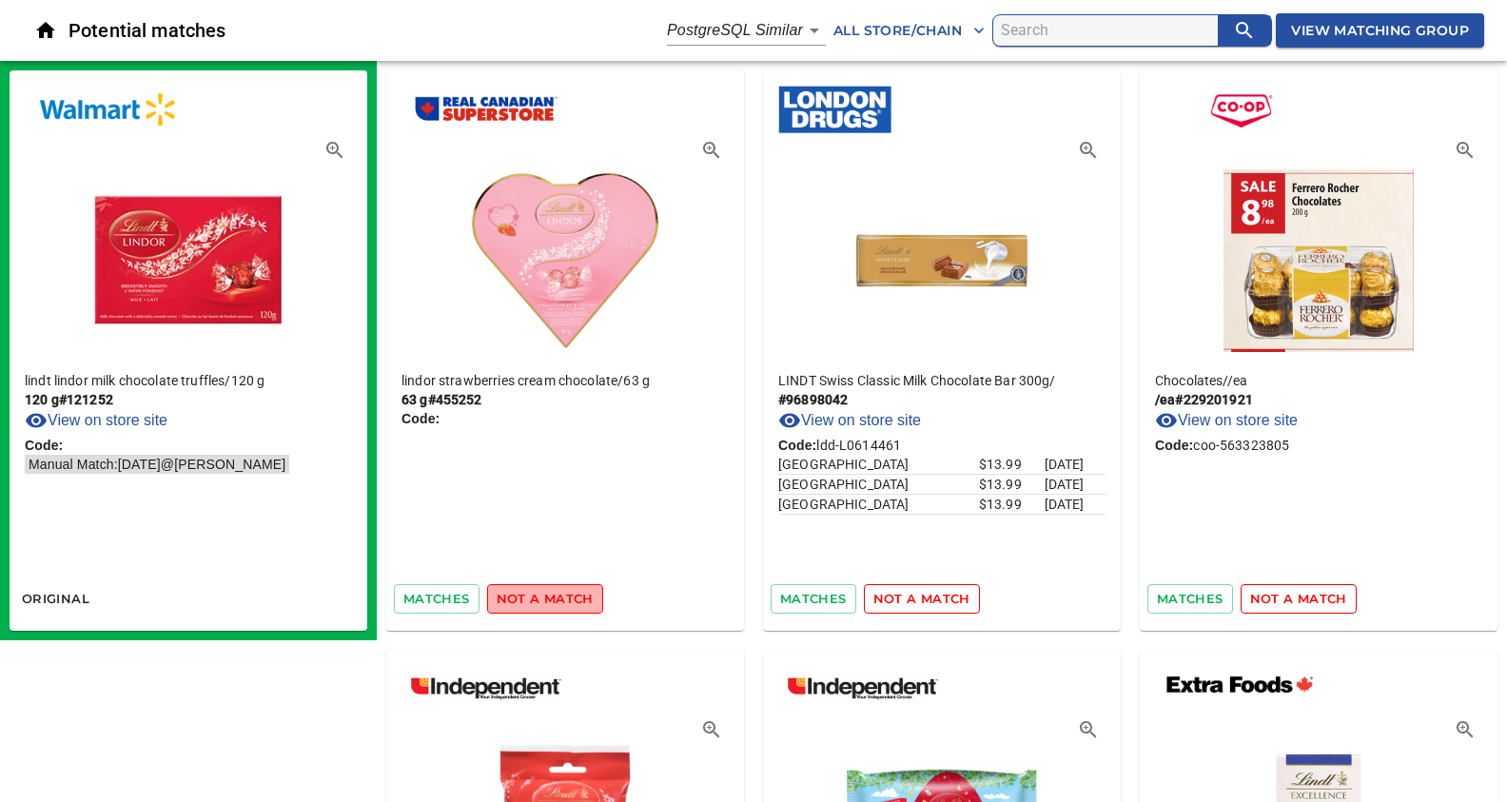
click at [545, 595] on span "not a match" at bounding box center [545, 599] width 97 height 22
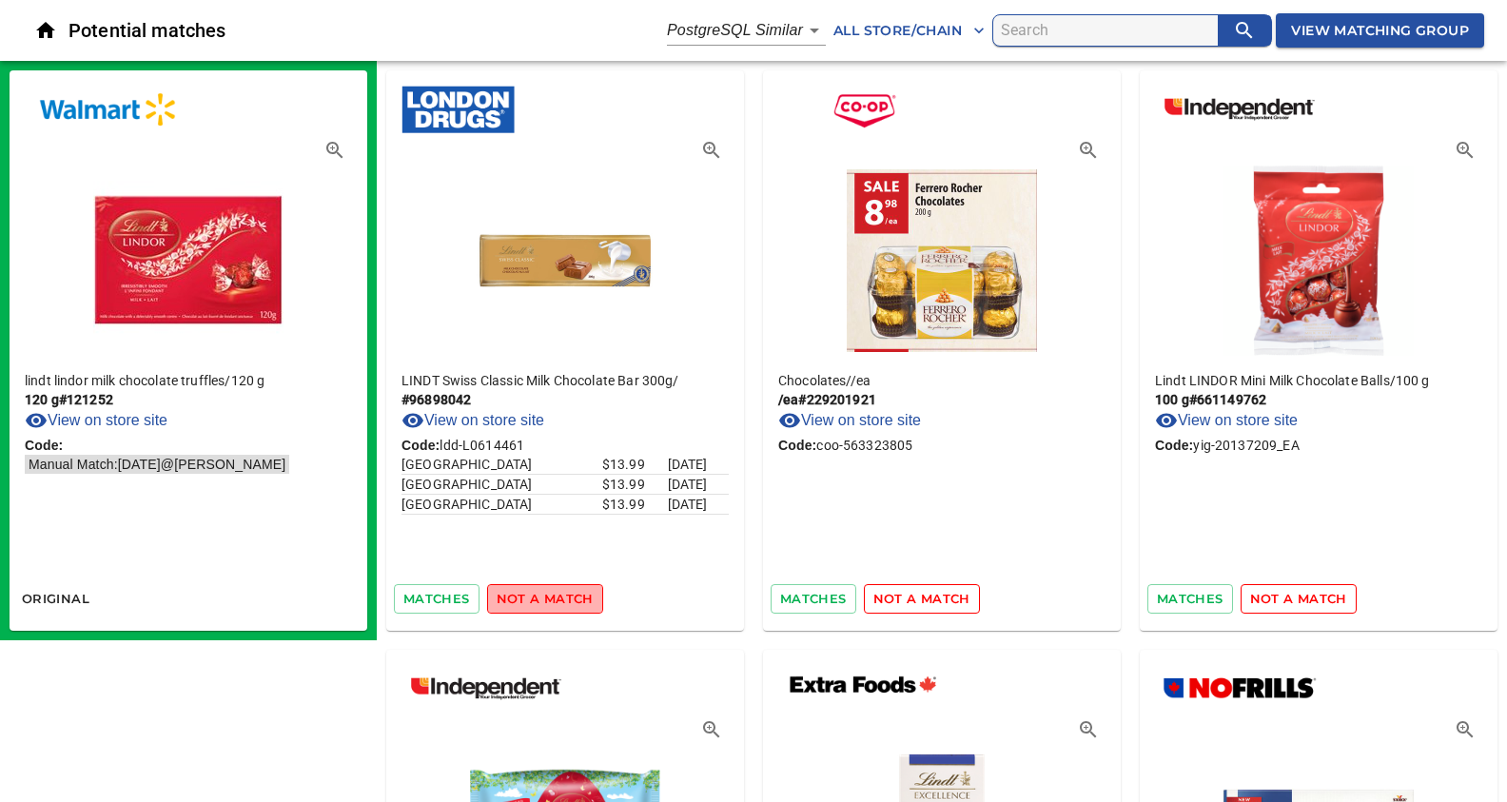
click at [545, 595] on span "not a match" at bounding box center [545, 599] width 97 height 22
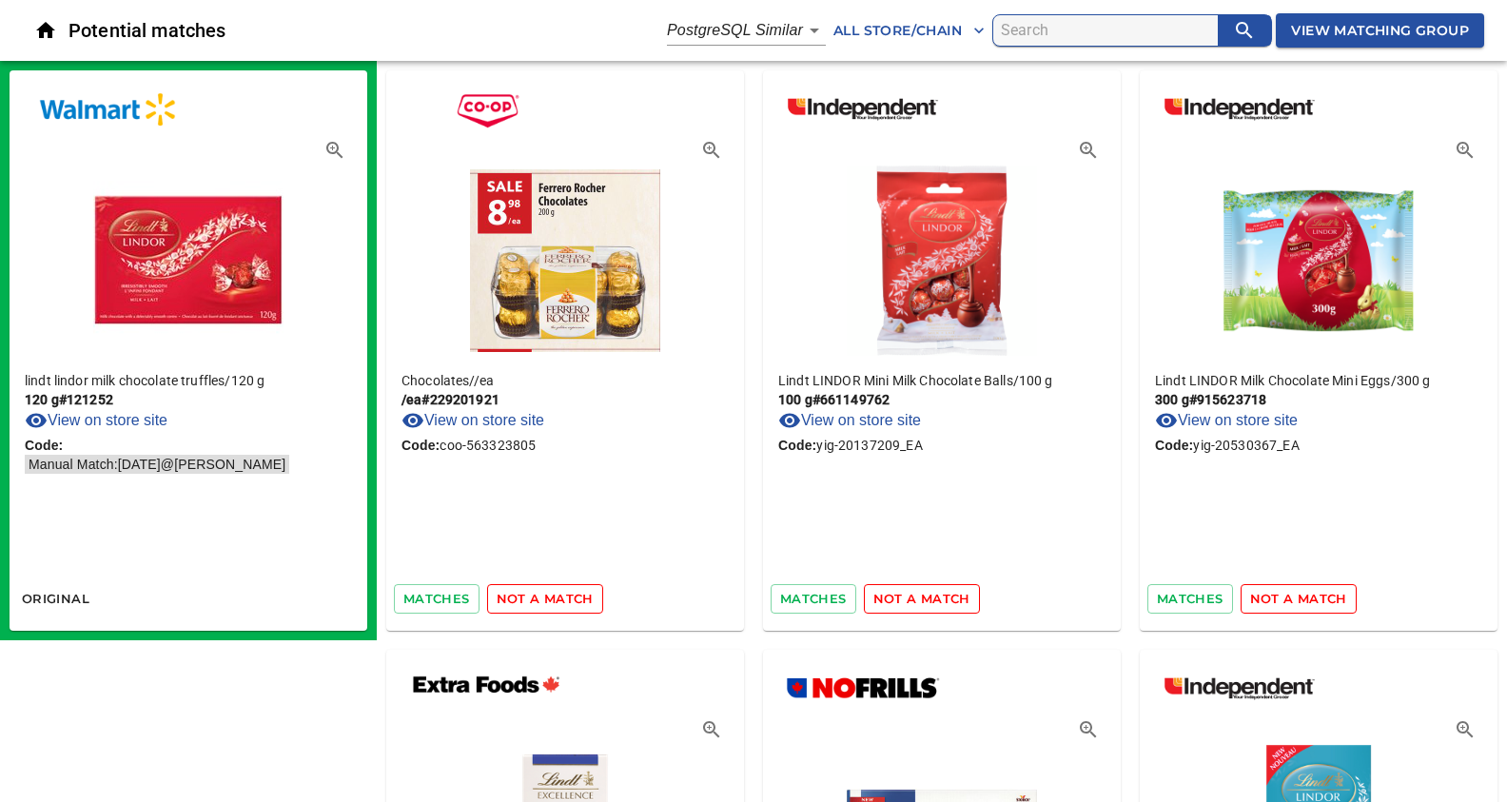
click at [545, 595] on span "not a match" at bounding box center [545, 599] width 97 height 22
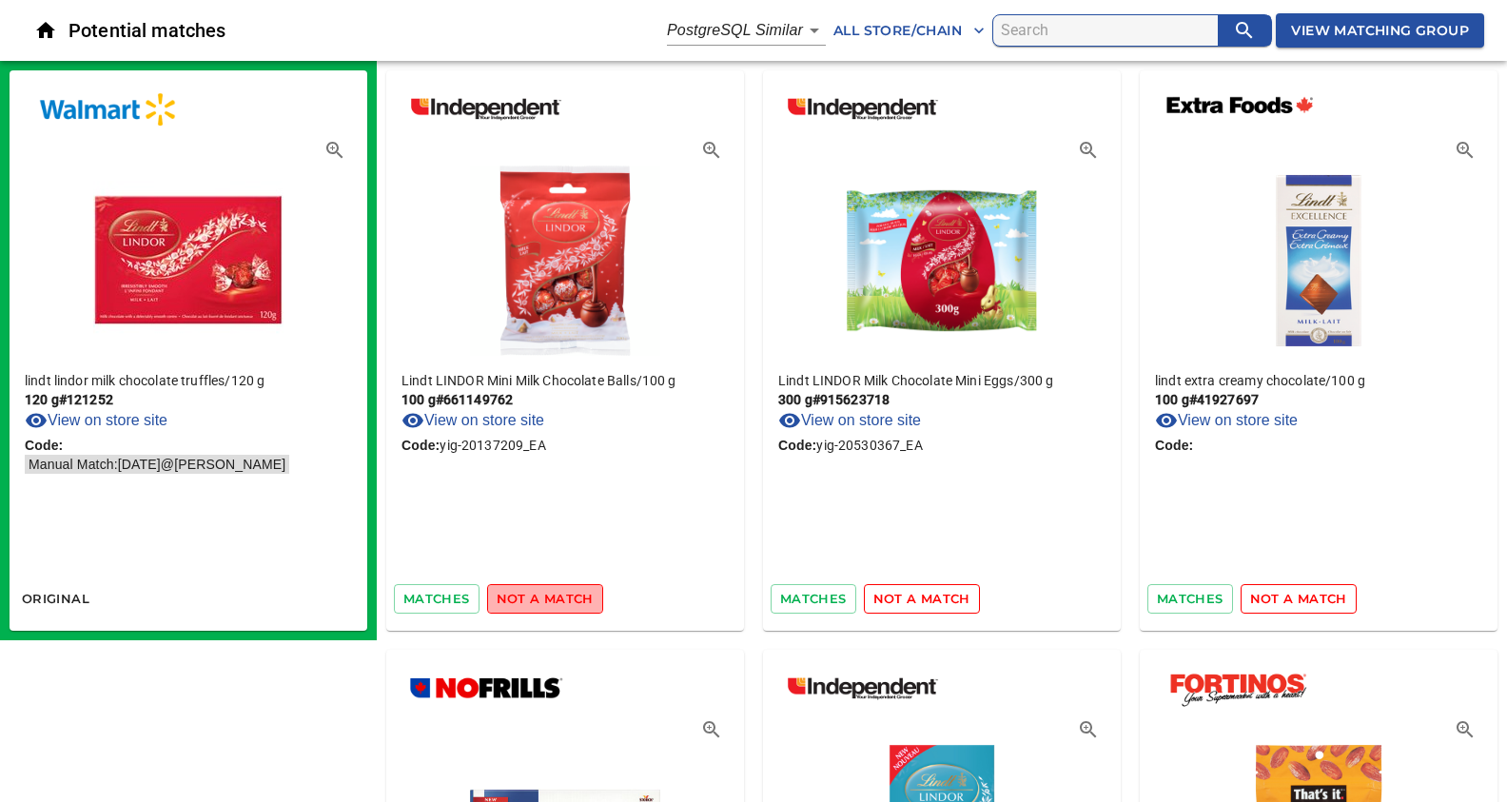
click at [545, 595] on span "not a match" at bounding box center [545, 599] width 97 height 22
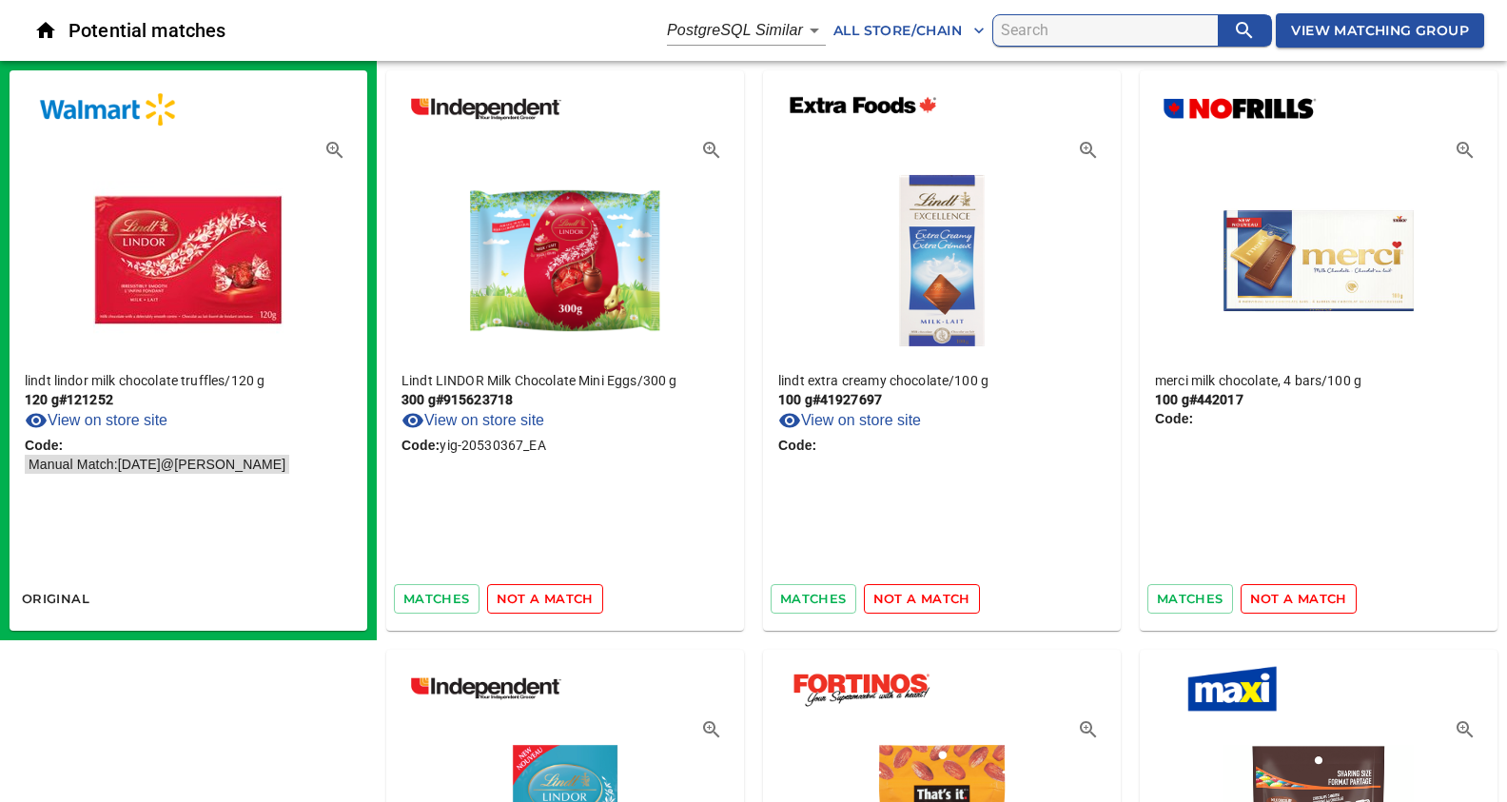
click at [545, 595] on span "not a match" at bounding box center [545, 599] width 97 height 22
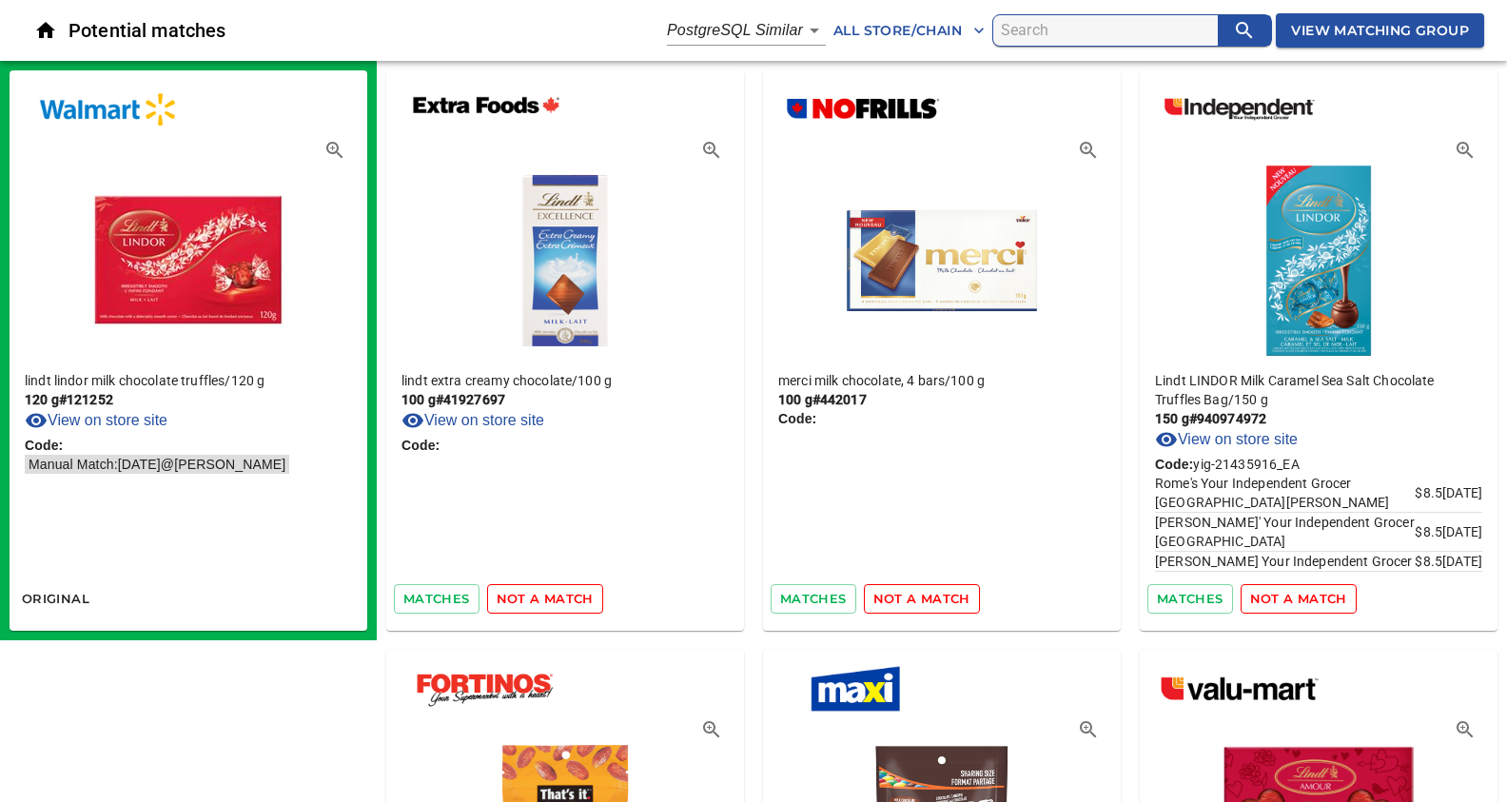
click at [545, 595] on span "not a match" at bounding box center [545, 599] width 97 height 22
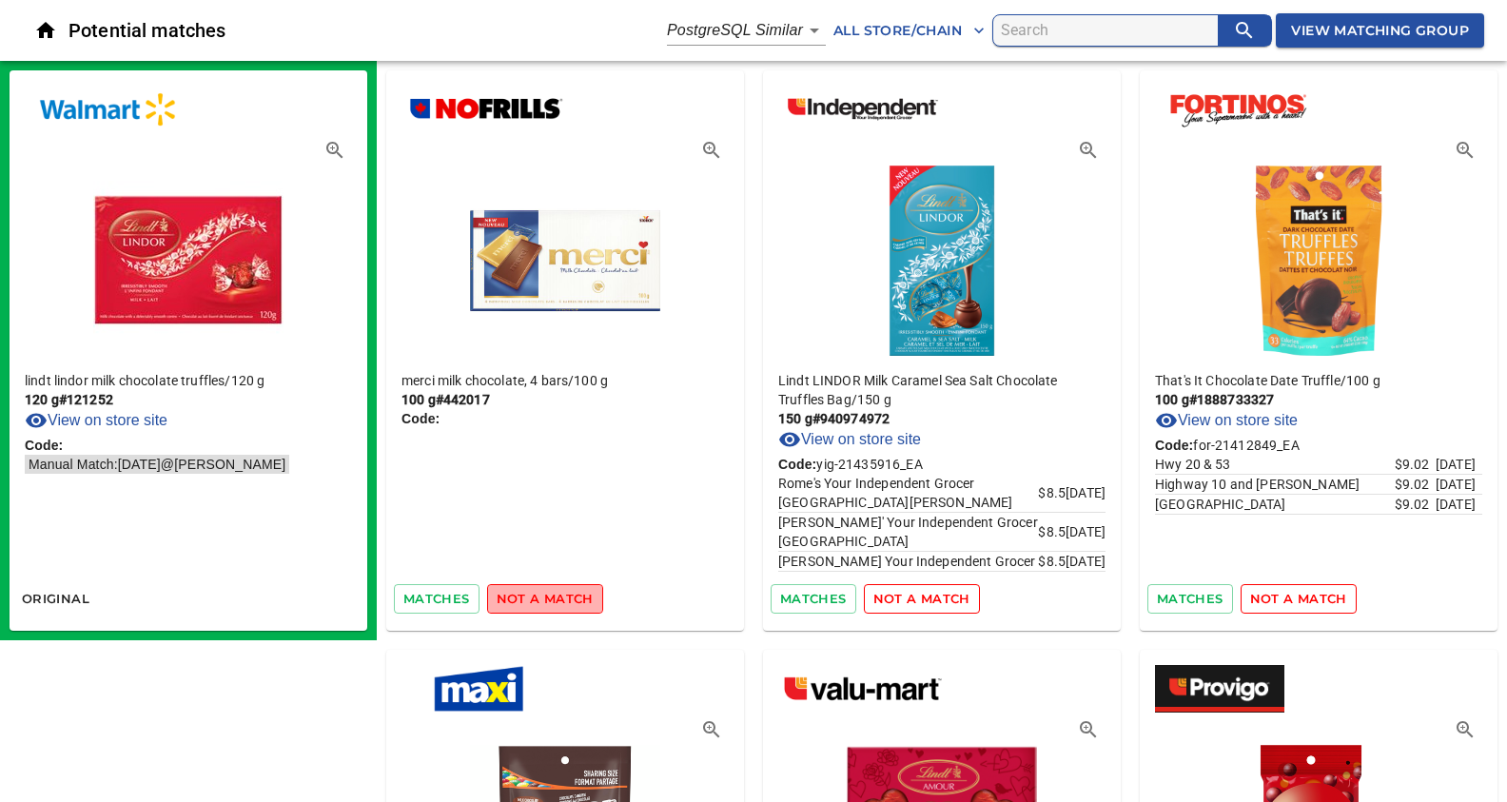
click at [545, 595] on span "not a match" at bounding box center [545, 599] width 97 height 22
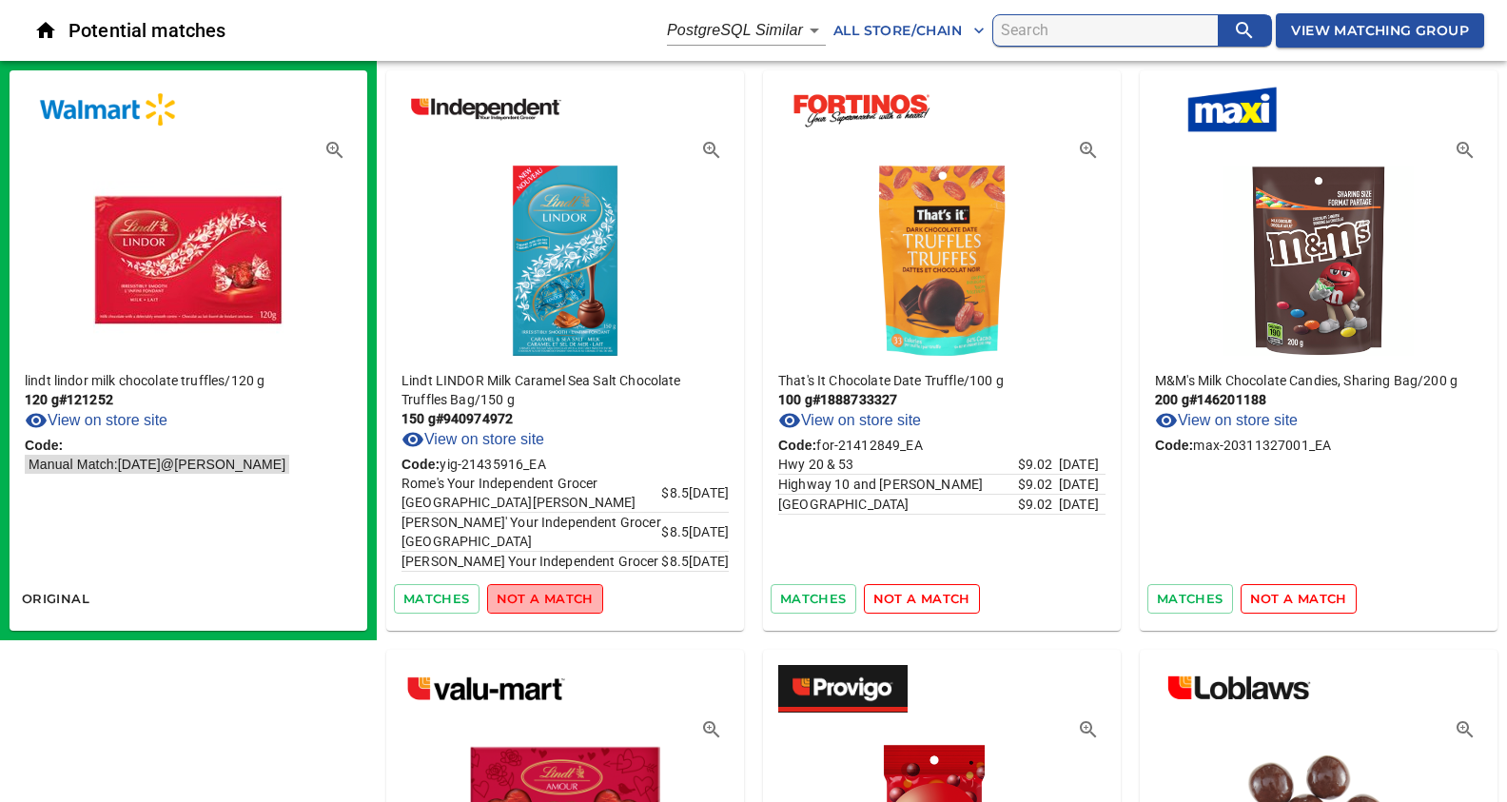
click at [545, 595] on span "not a match" at bounding box center [545, 599] width 97 height 22
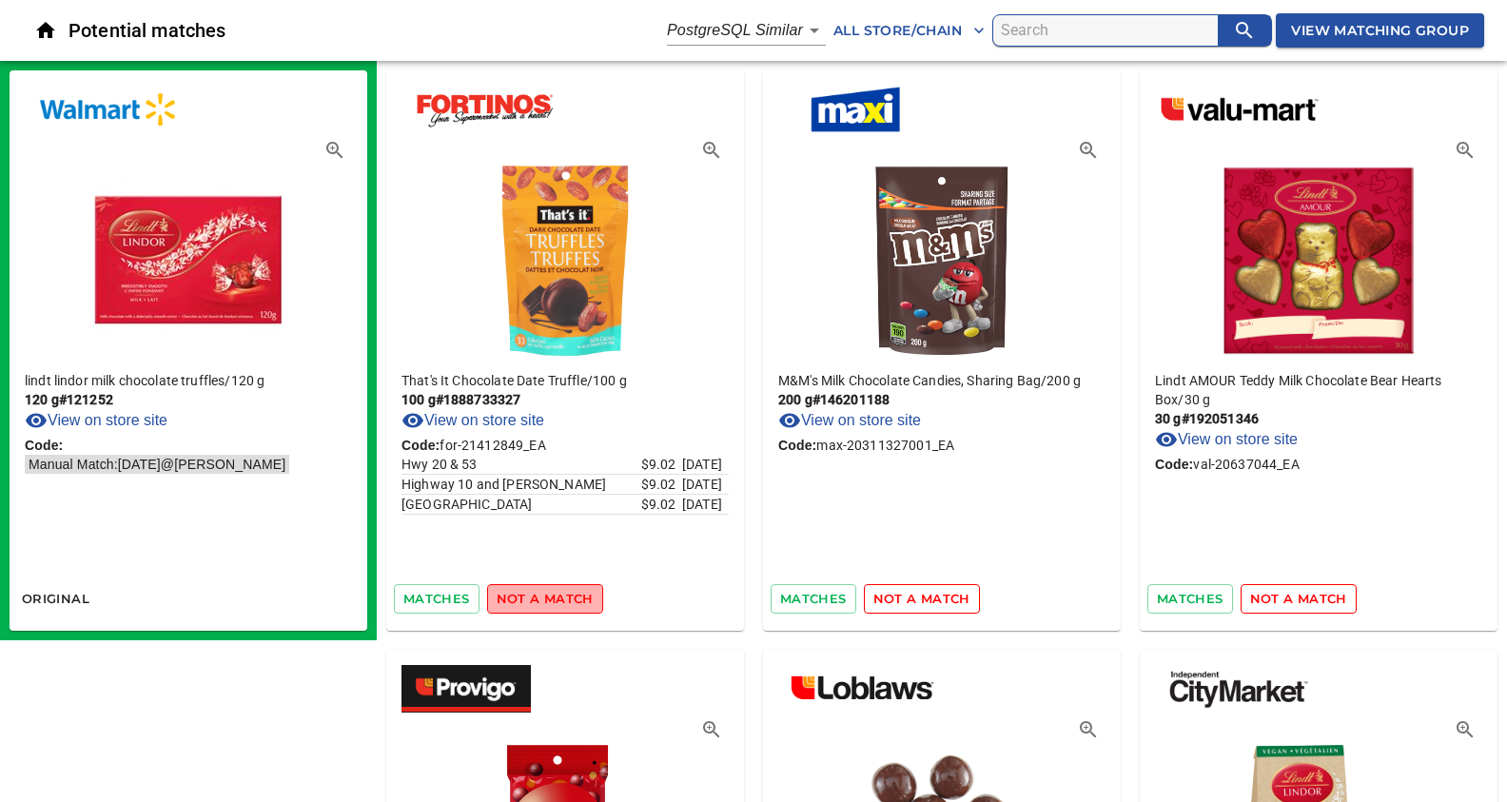
click at [545, 595] on span "not a match" at bounding box center [545, 599] width 97 height 22
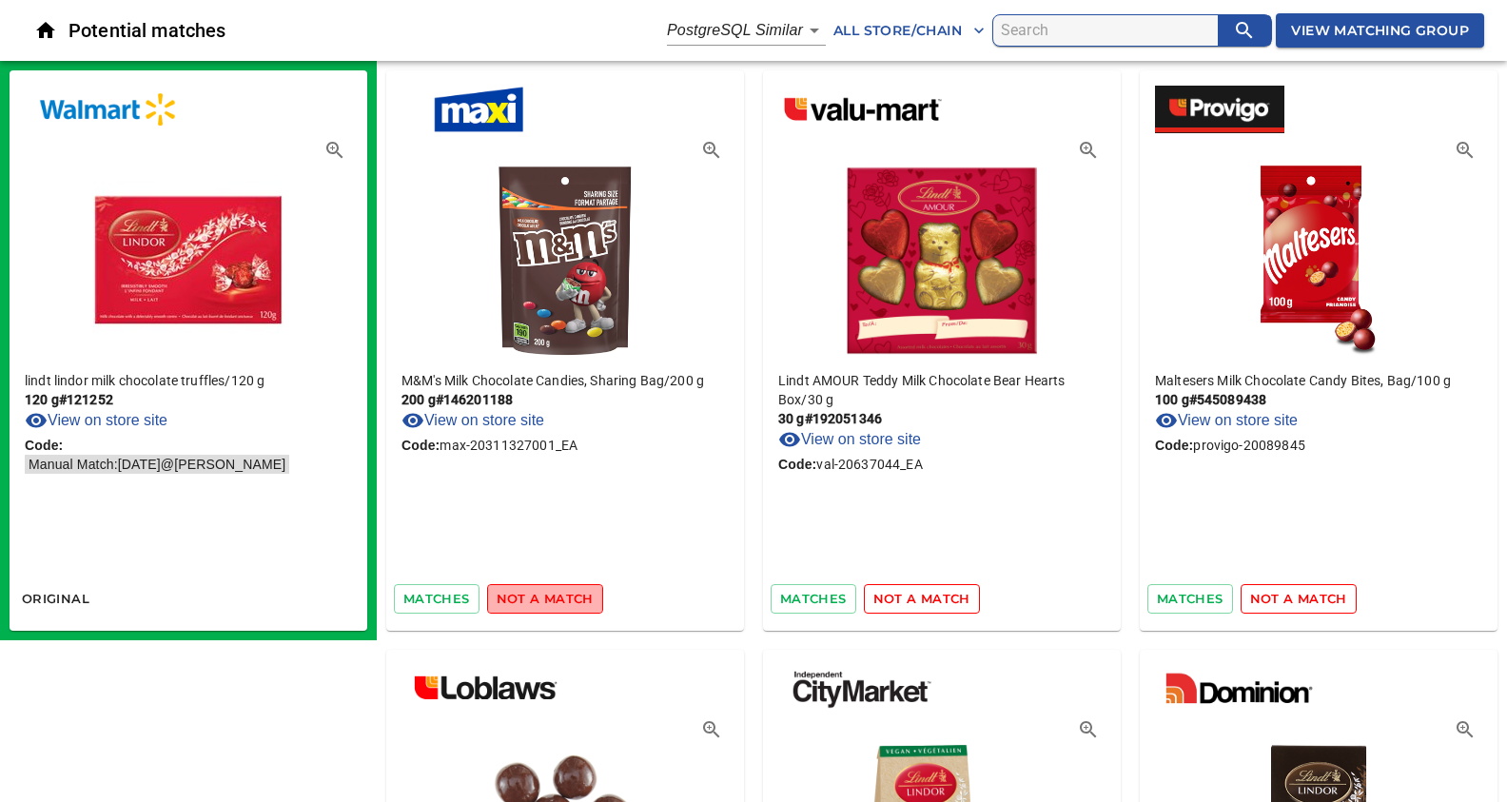
click at [545, 595] on span "not a match" at bounding box center [545, 599] width 97 height 22
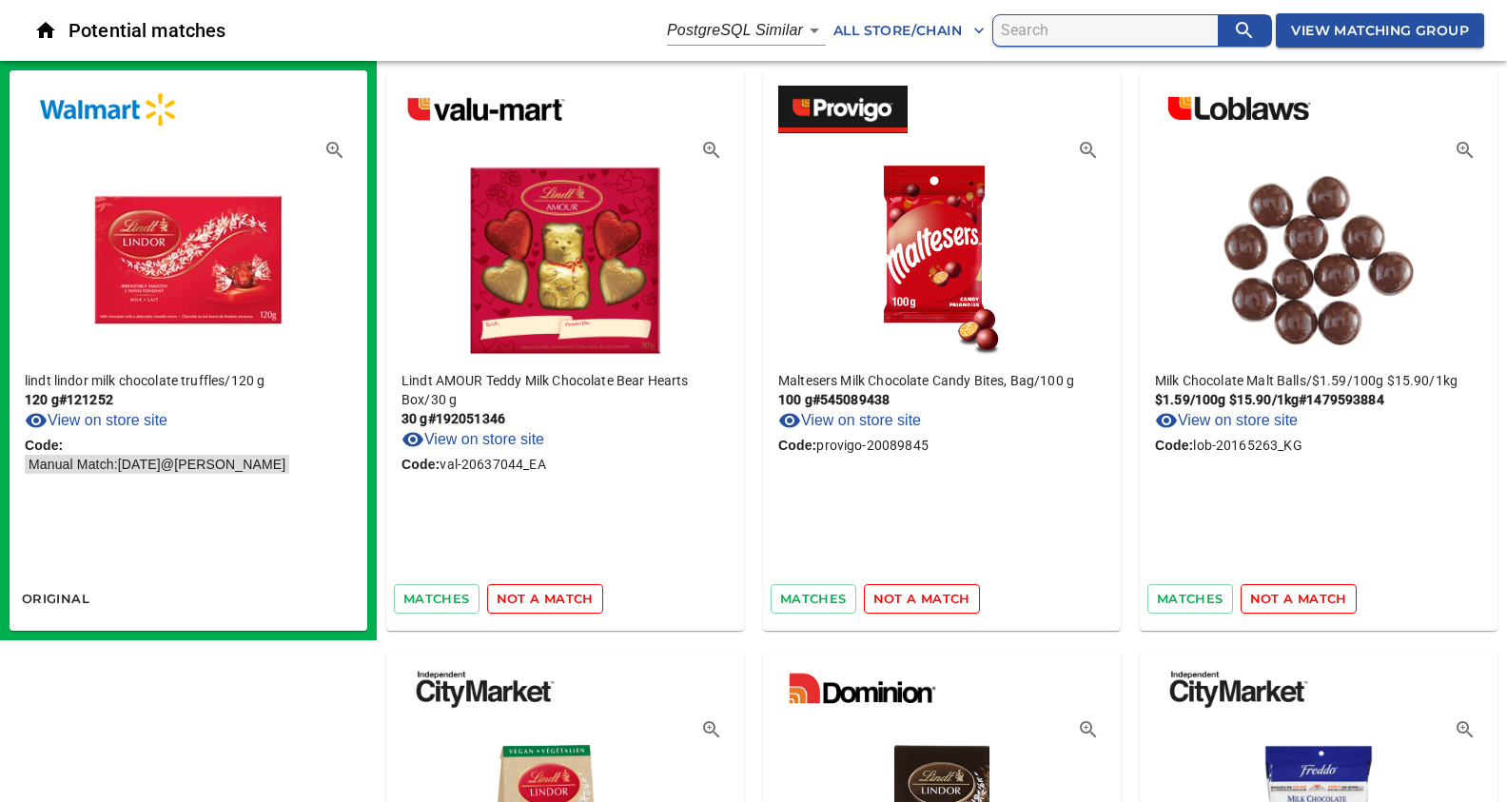
click at [545, 595] on span "not a match" at bounding box center [545, 599] width 97 height 22
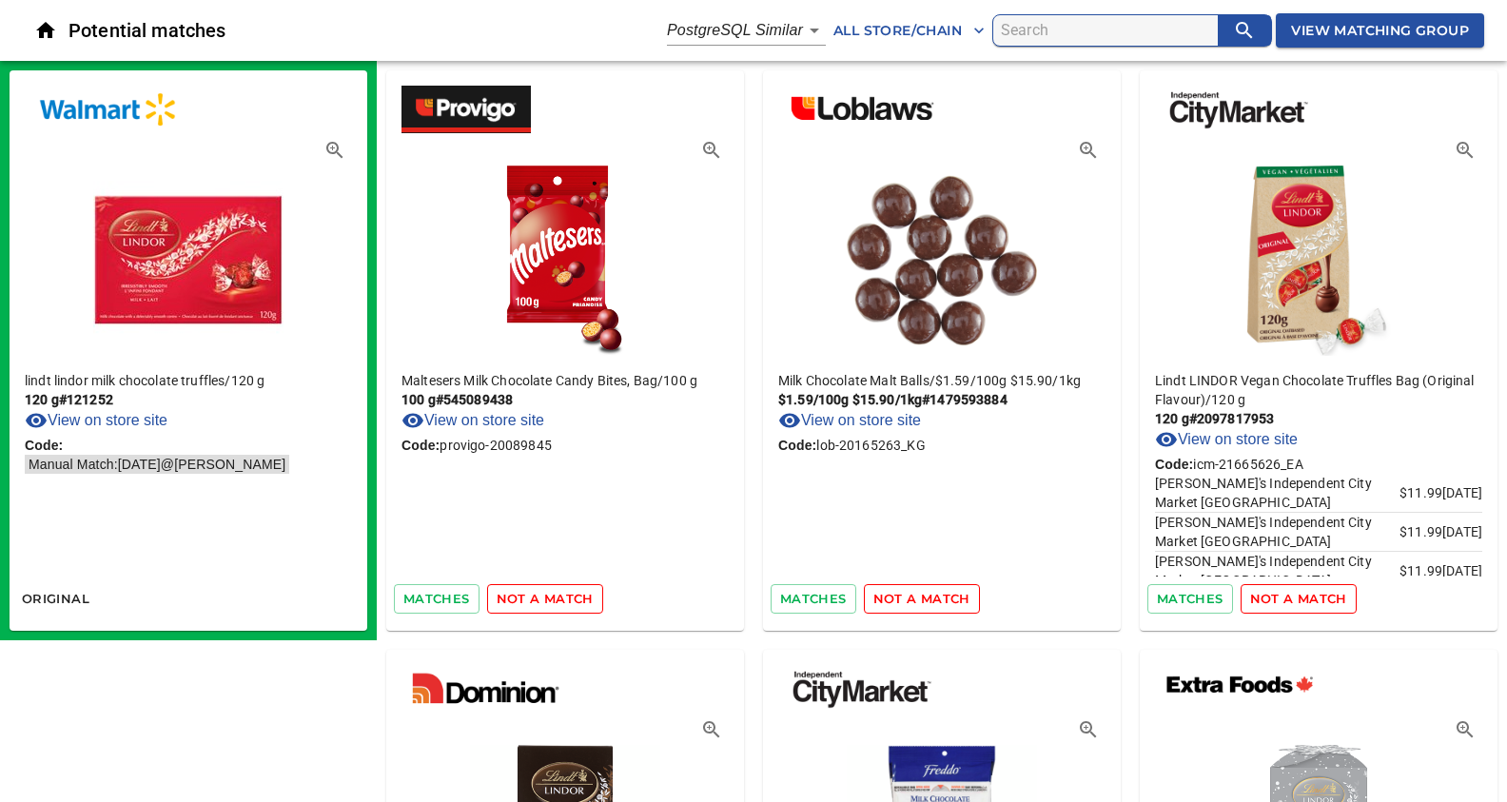
click at [545, 595] on span "not a match" at bounding box center [545, 599] width 97 height 22
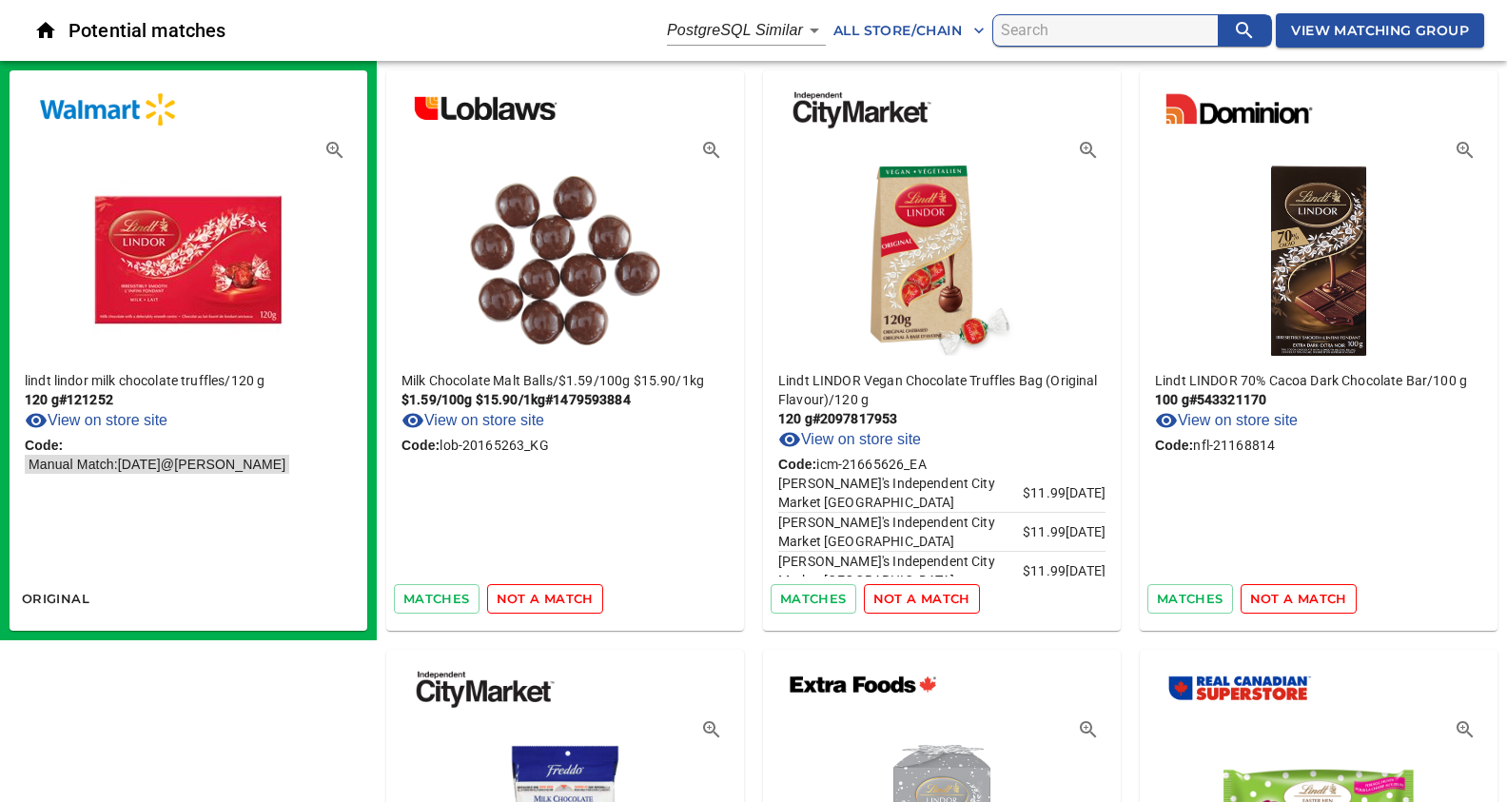
click at [545, 595] on span "not a match" at bounding box center [545, 599] width 97 height 22
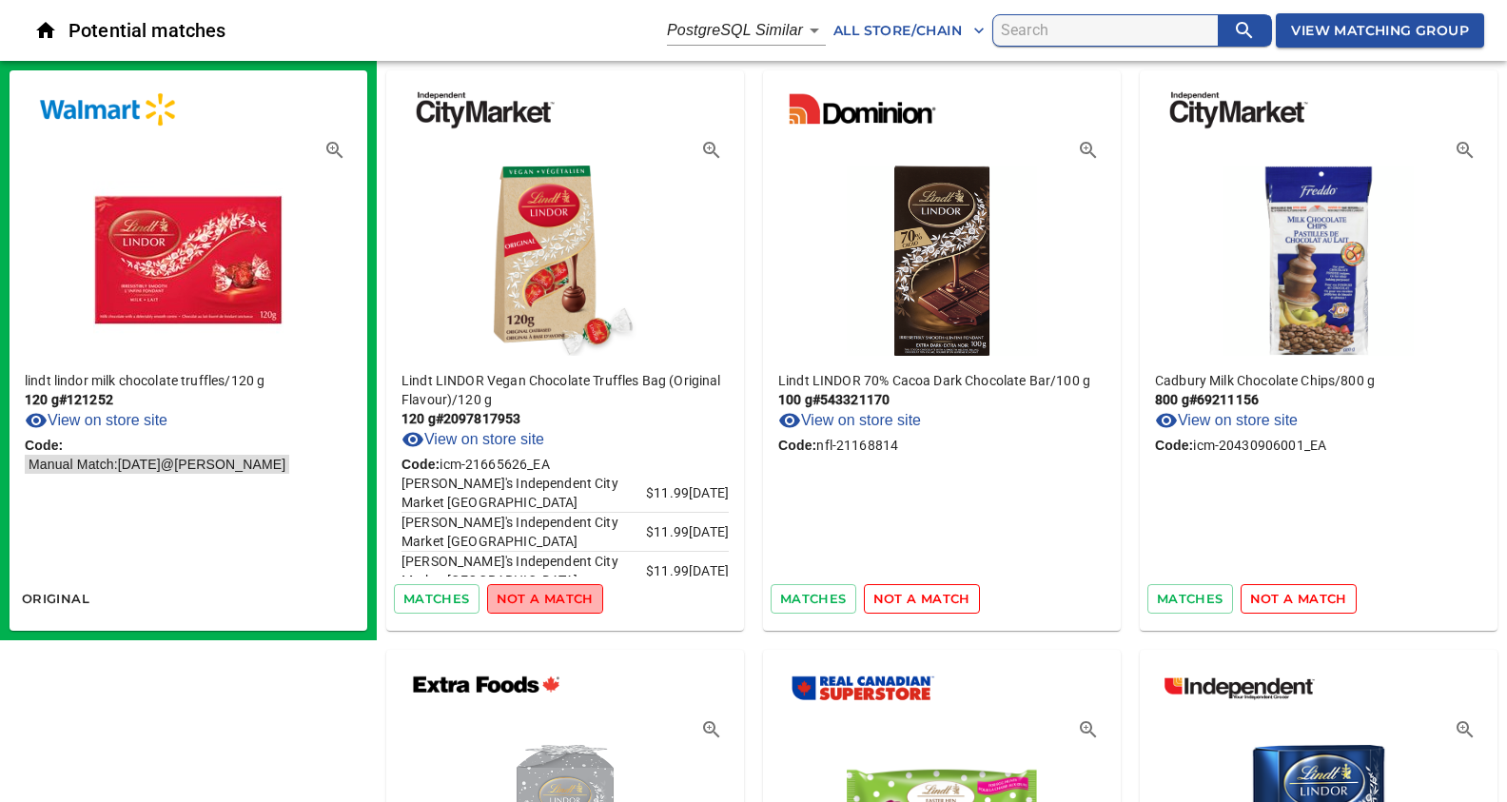
click at [545, 595] on span "not a match" at bounding box center [545, 599] width 97 height 22
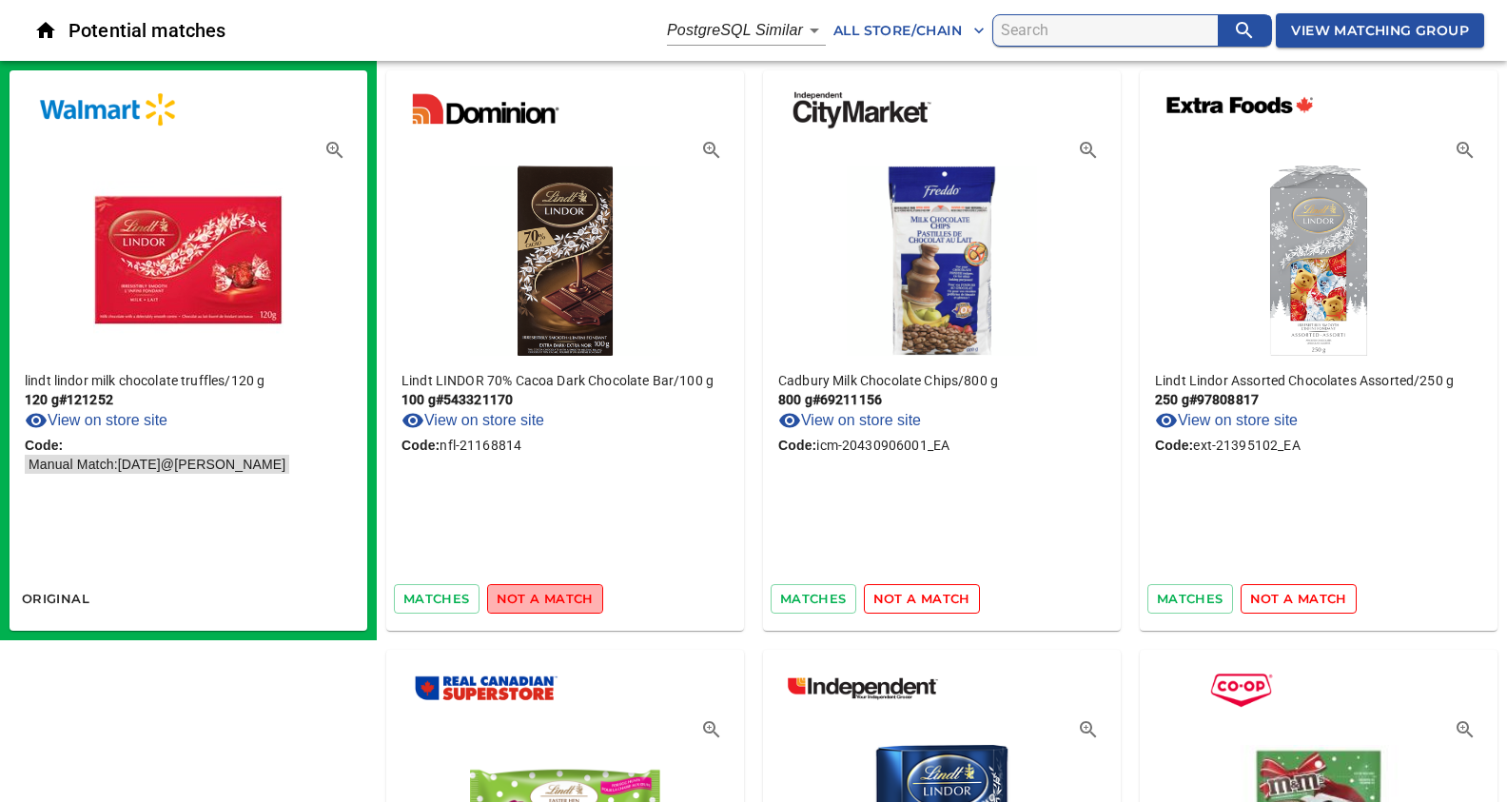
click at [545, 595] on span "not a match" at bounding box center [545, 599] width 97 height 22
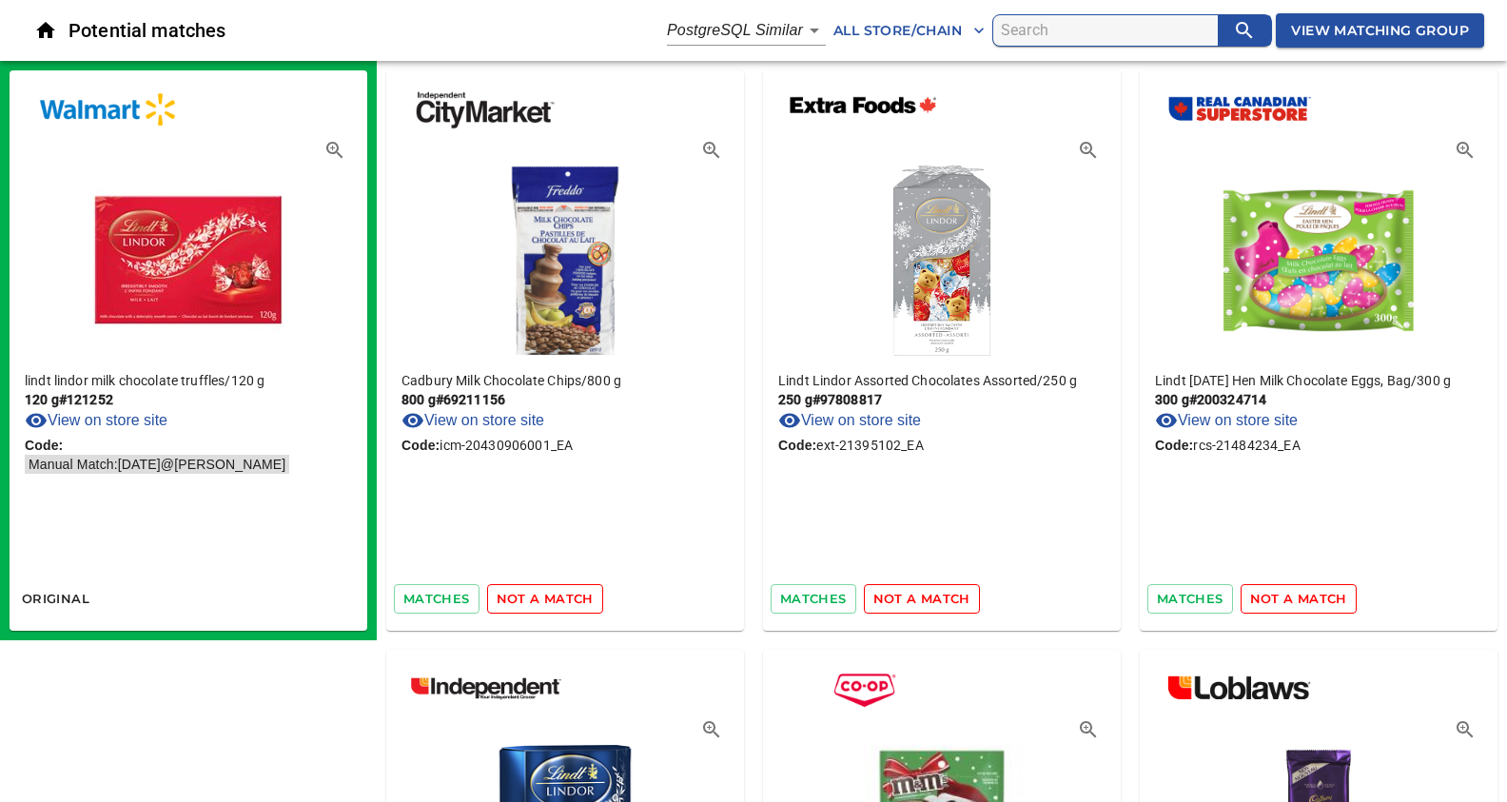
click at [545, 595] on span "not a match" at bounding box center [545, 599] width 97 height 22
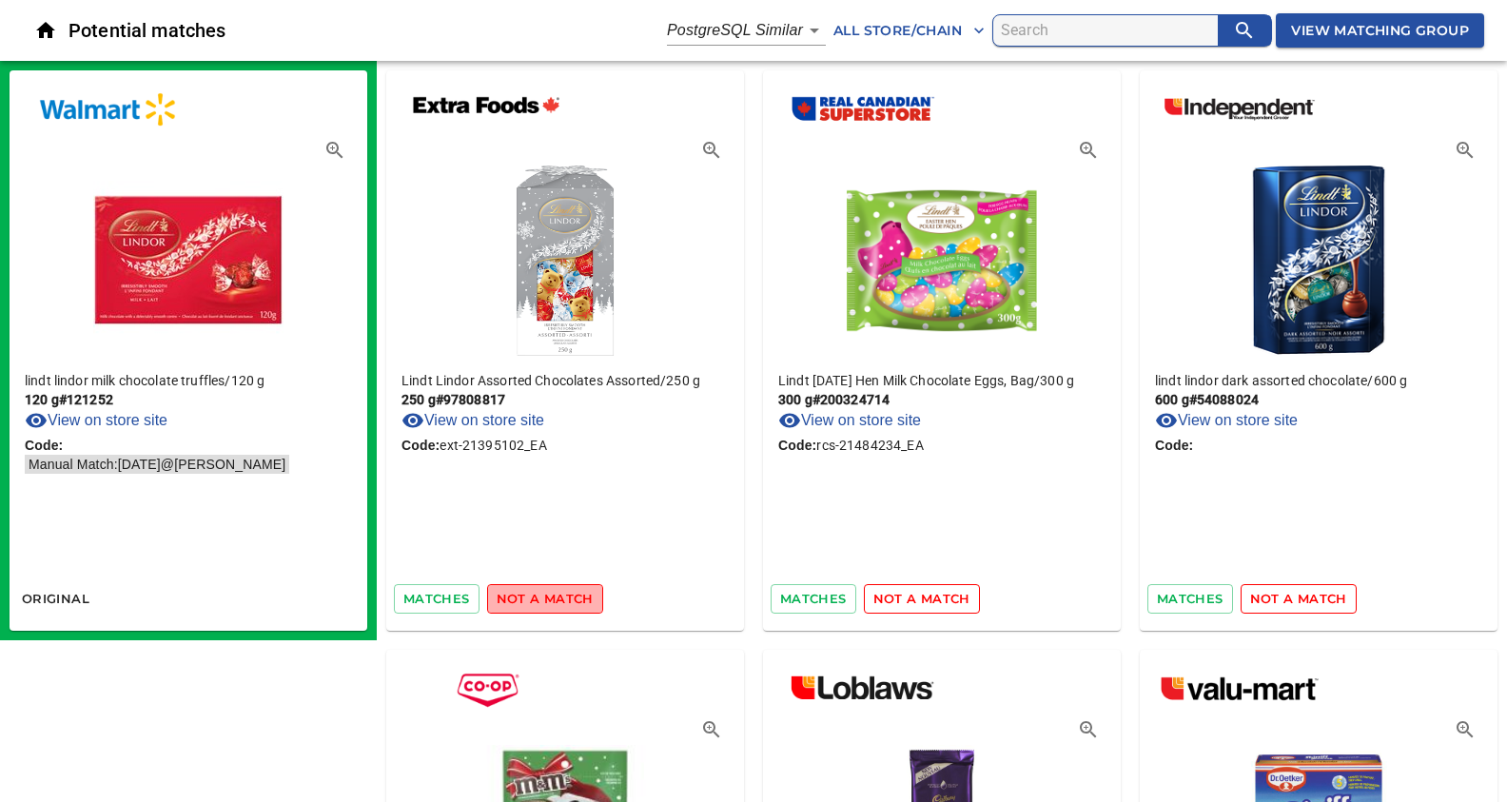
click at [545, 595] on span "not a match" at bounding box center [545, 599] width 97 height 22
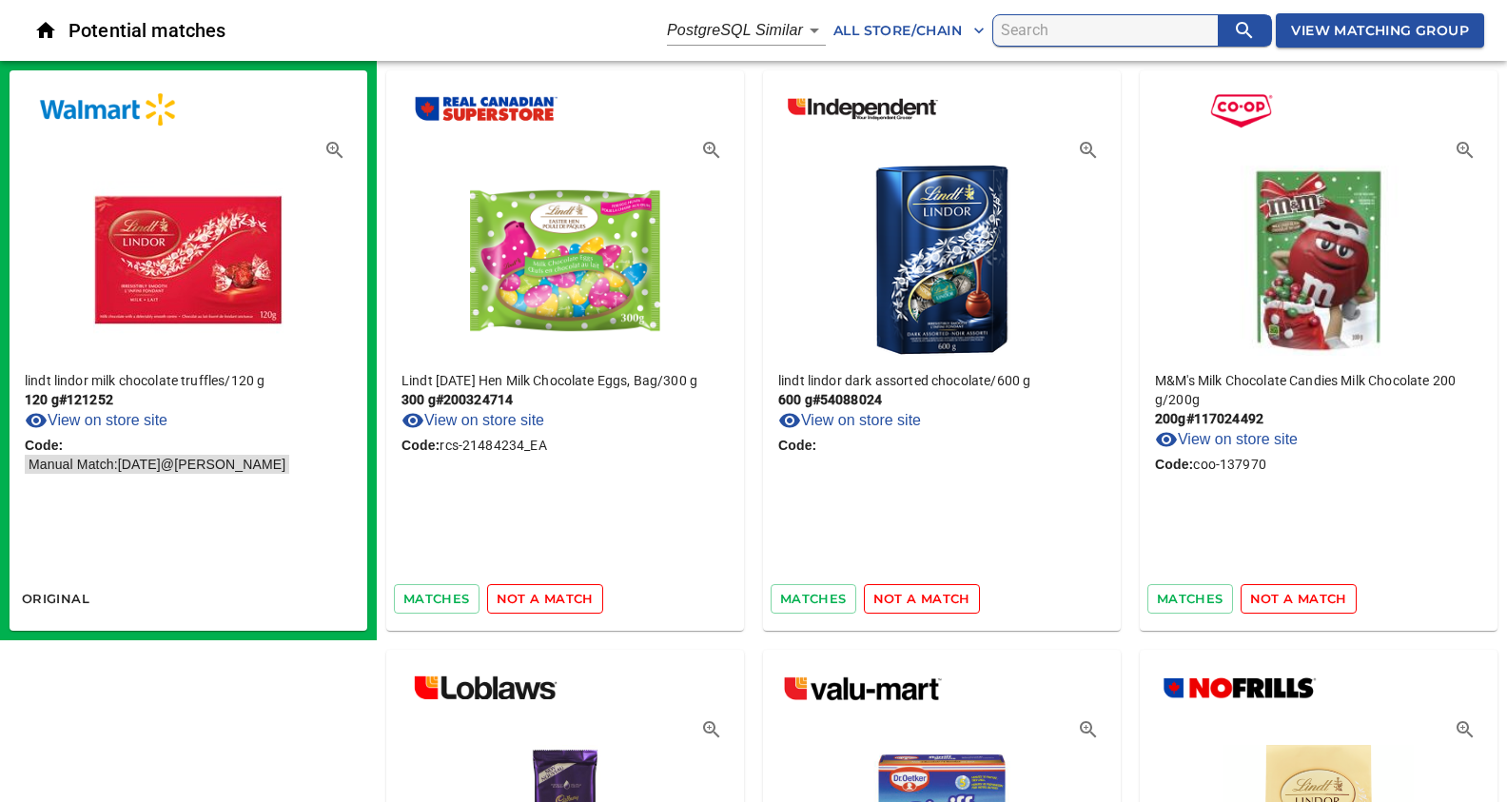
click at [545, 595] on span "not a match" at bounding box center [545, 599] width 97 height 22
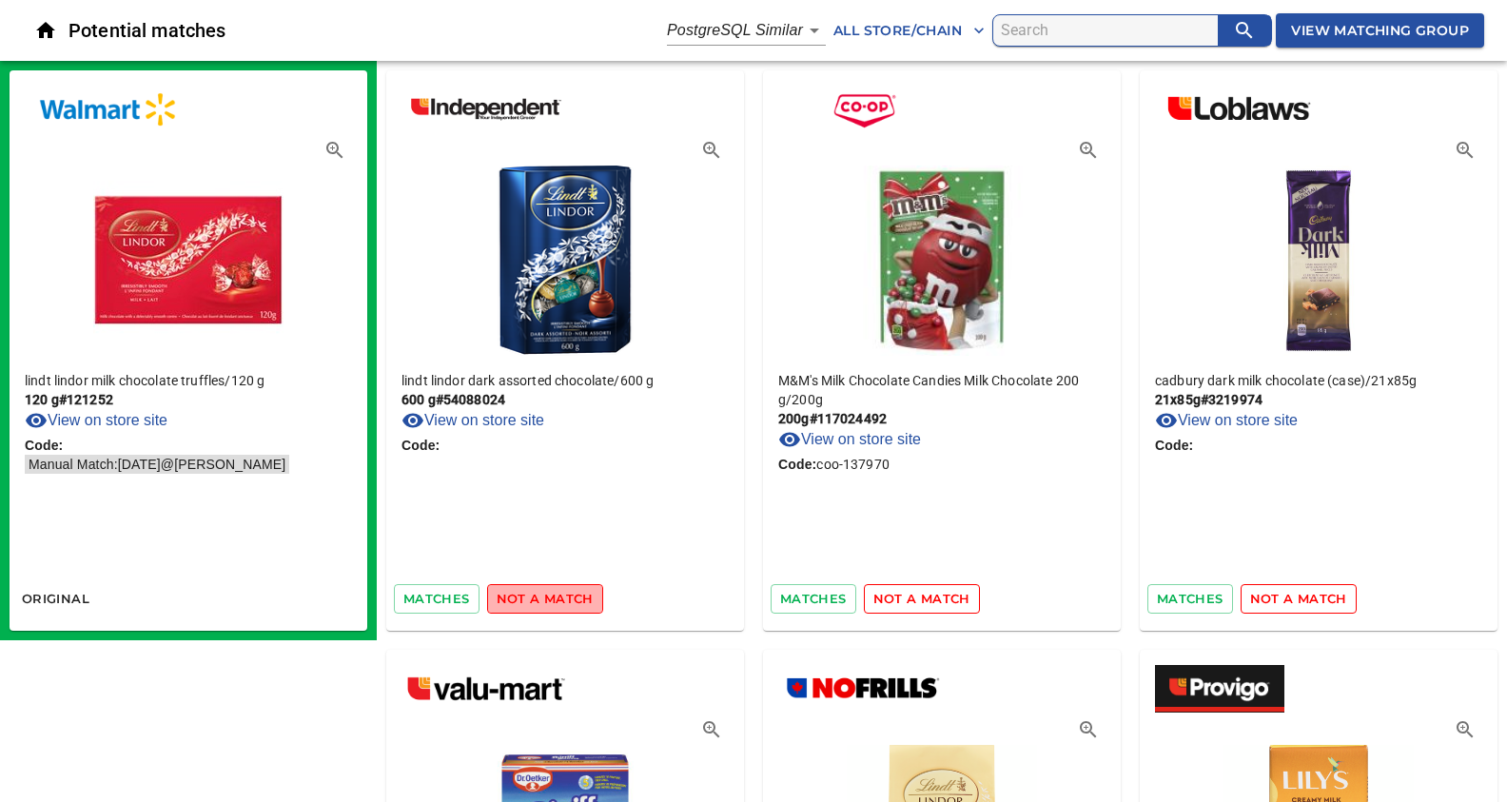
click at [545, 595] on span "not a match" at bounding box center [545, 599] width 97 height 22
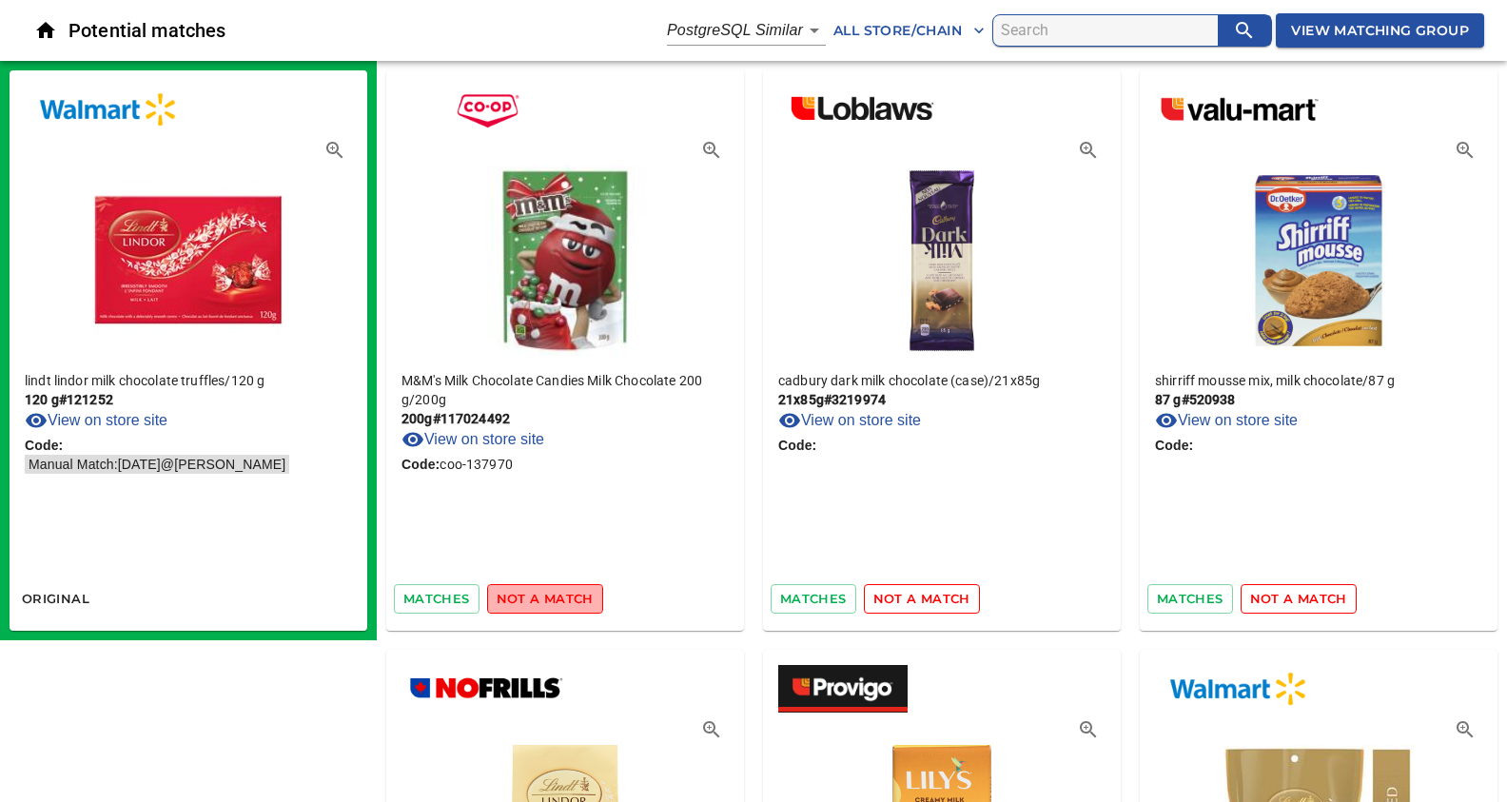
click at [545, 595] on span "not a match" at bounding box center [545, 599] width 97 height 22
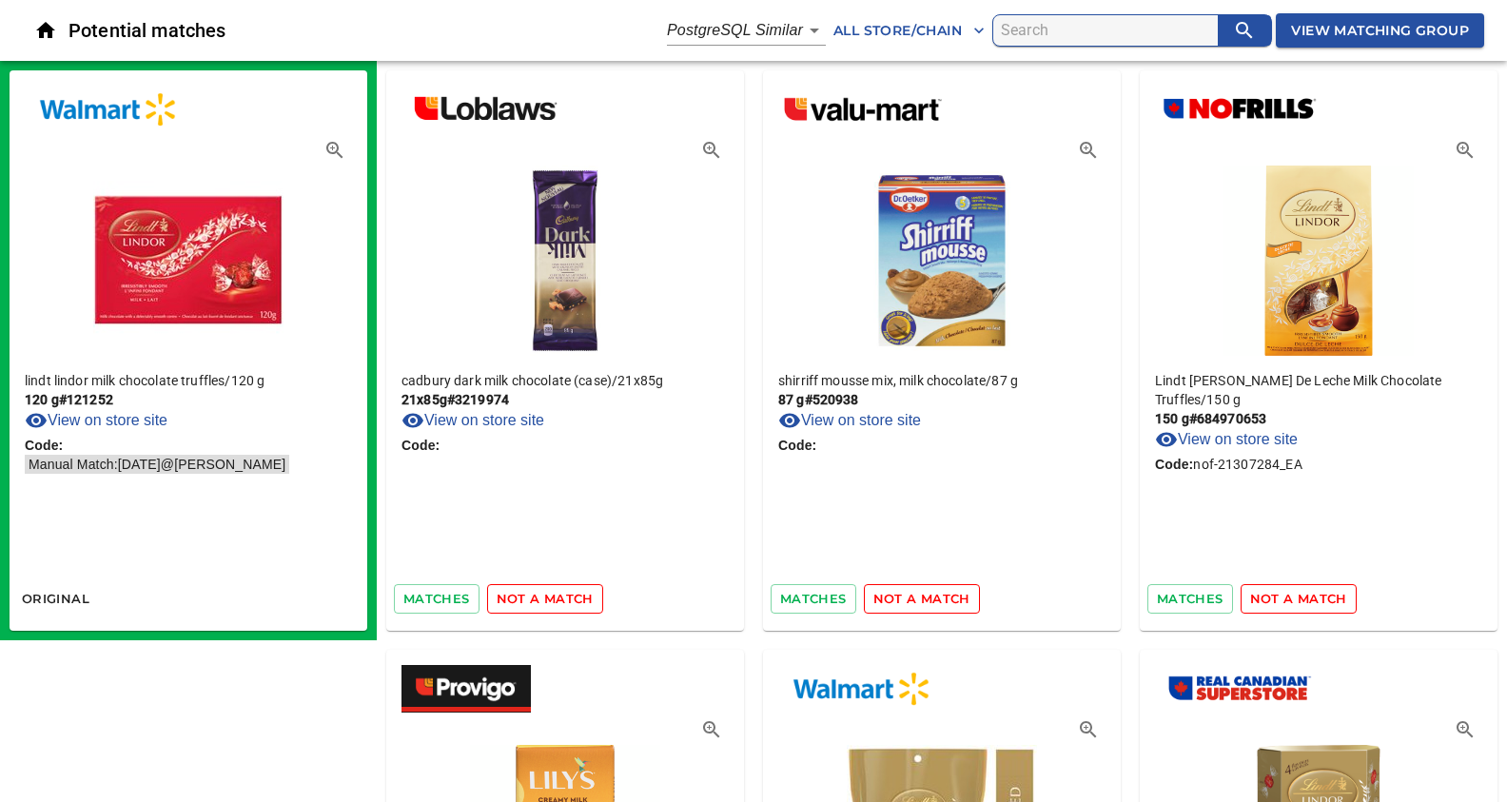
click at [545, 595] on span "not a match" at bounding box center [545, 599] width 97 height 22
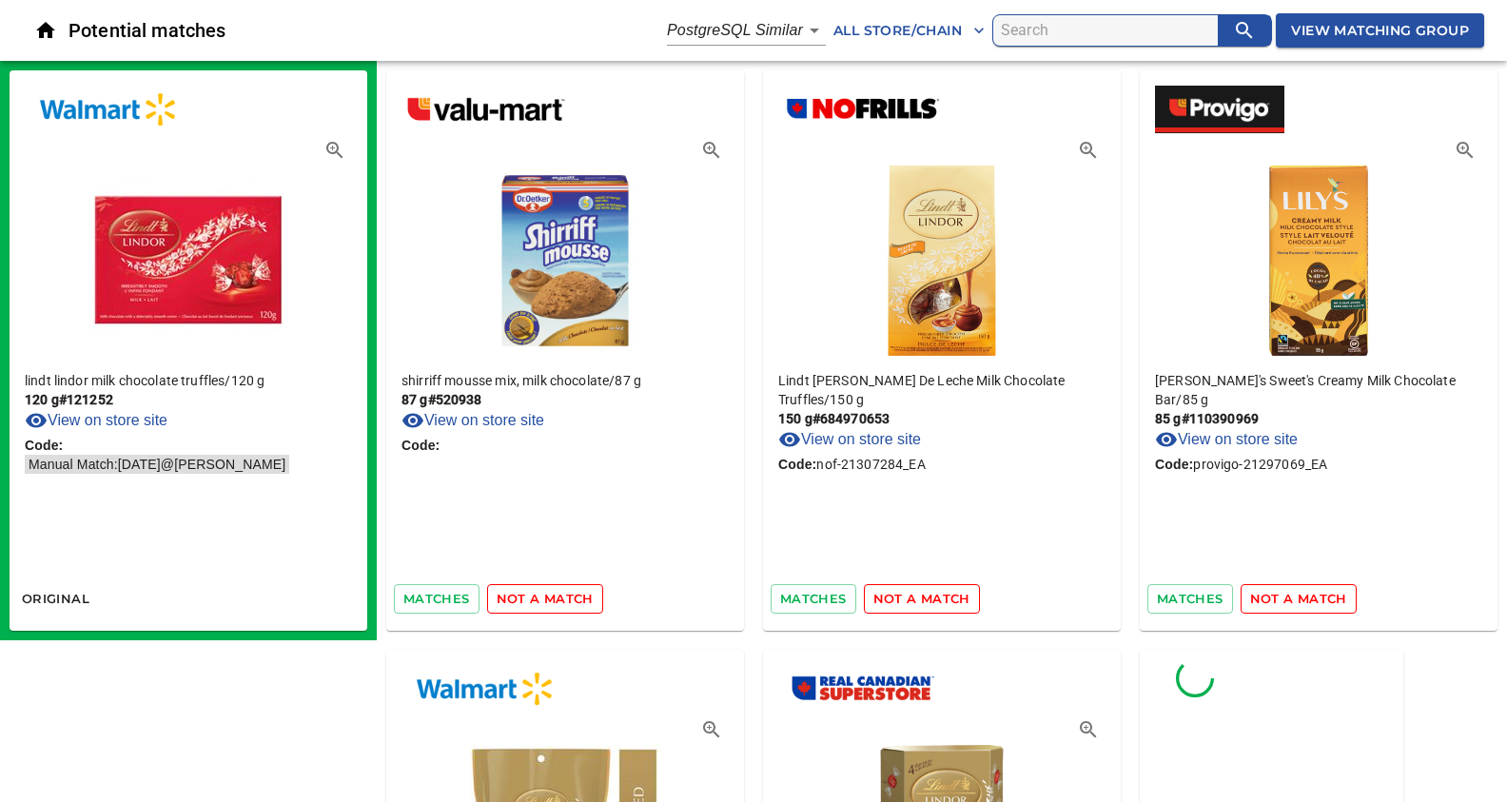
click at [545, 595] on span "not a match" at bounding box center [545, 599] width 97 height 22
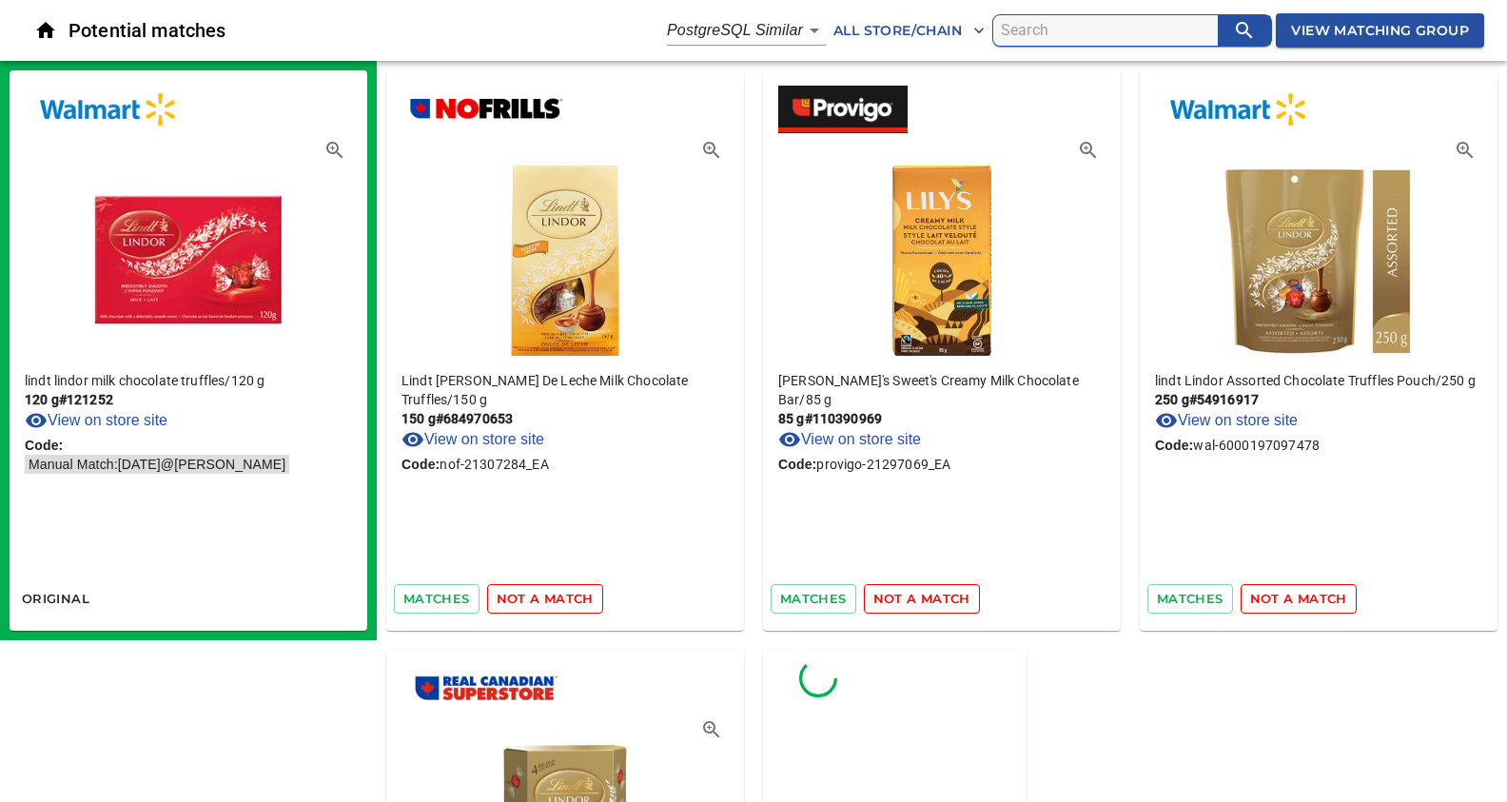
click at [545, 595] on span "not a match" at bounding box center [545, 599] width 97 height 22
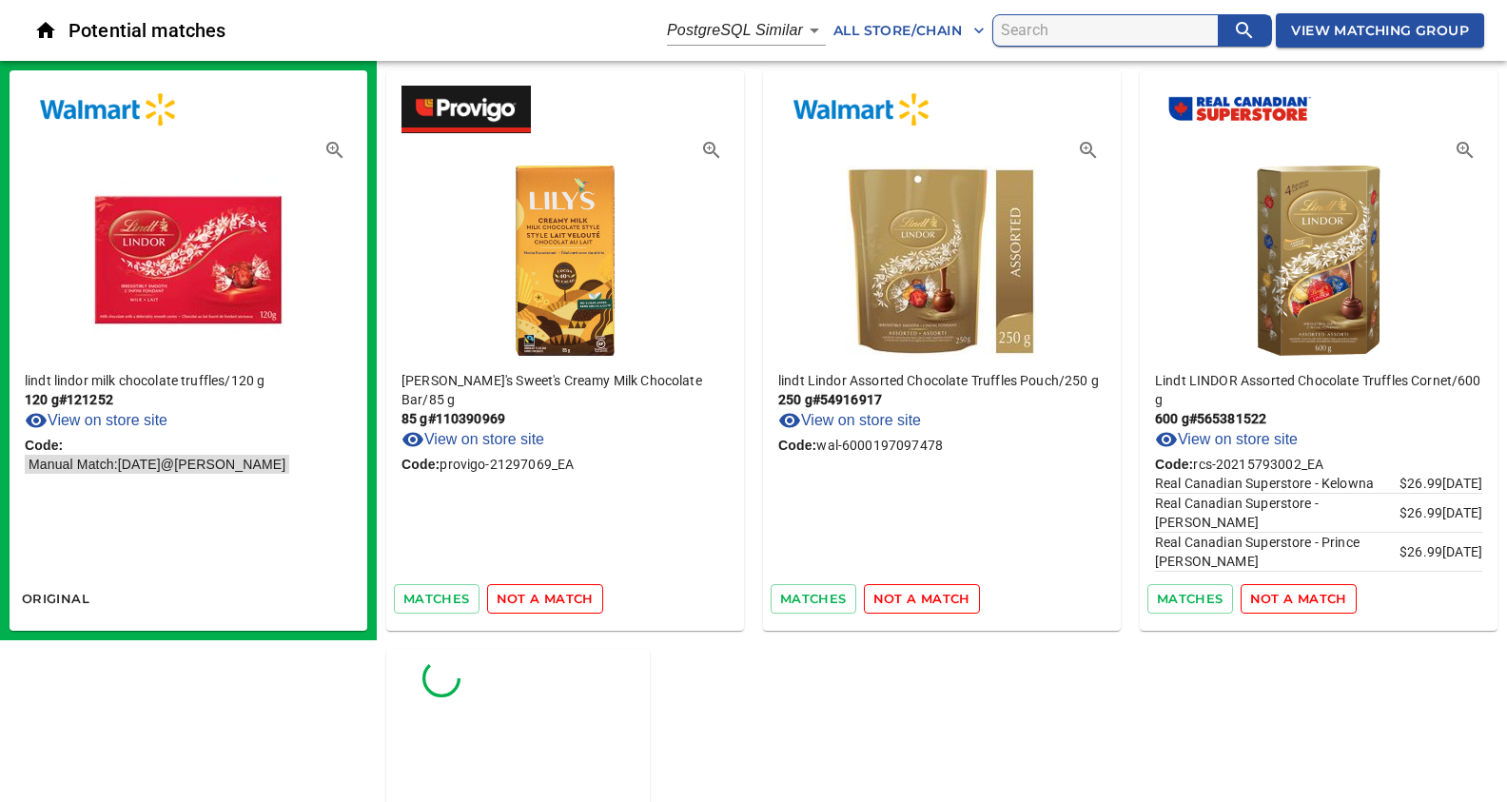
click at [545, 595] on span "not a match" at bounding box center [545, 599] width 97 height 22
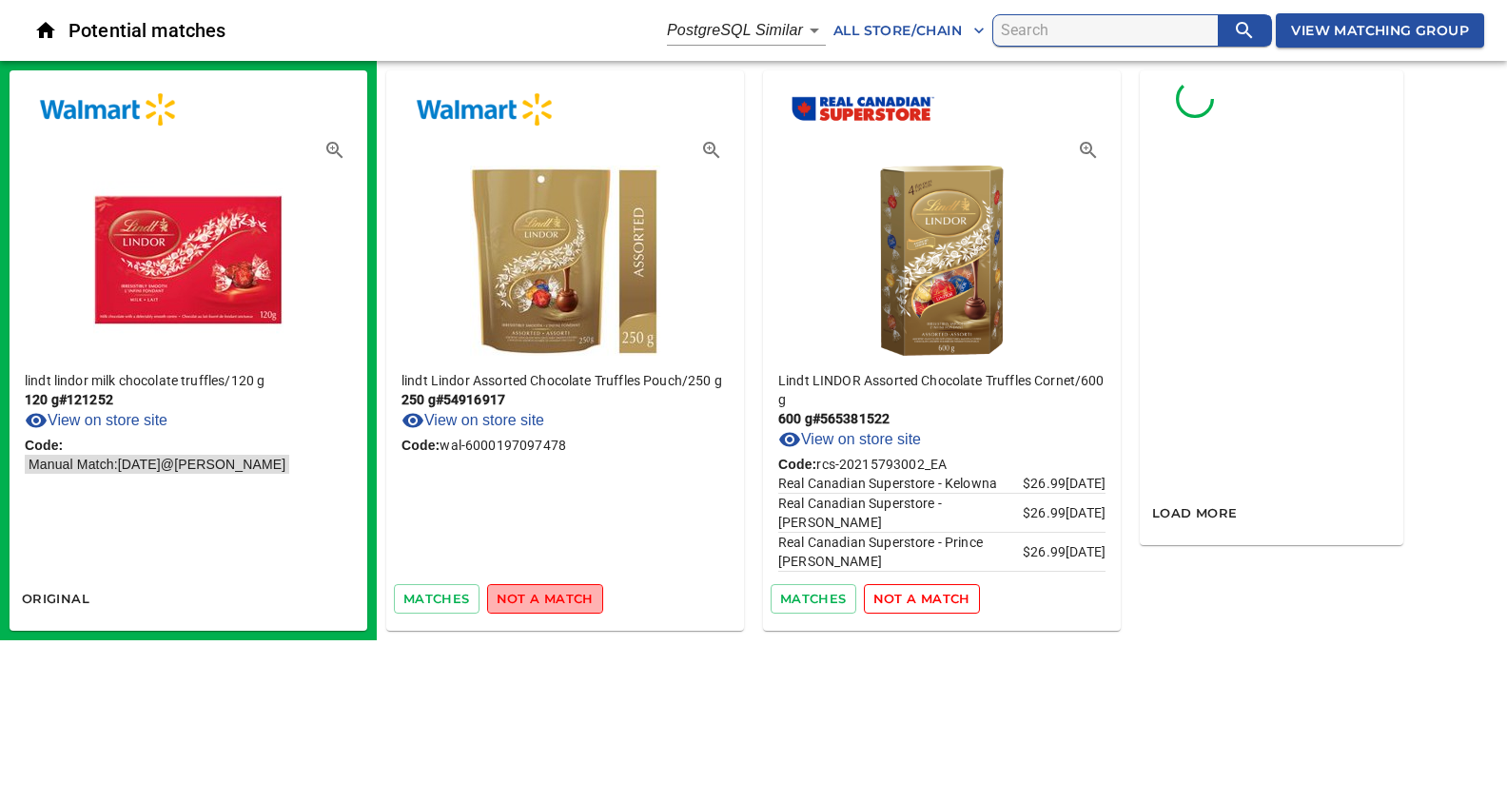
click at [545, 595] on span "not a match" at bounding box center [545, 599] width 97 height 22
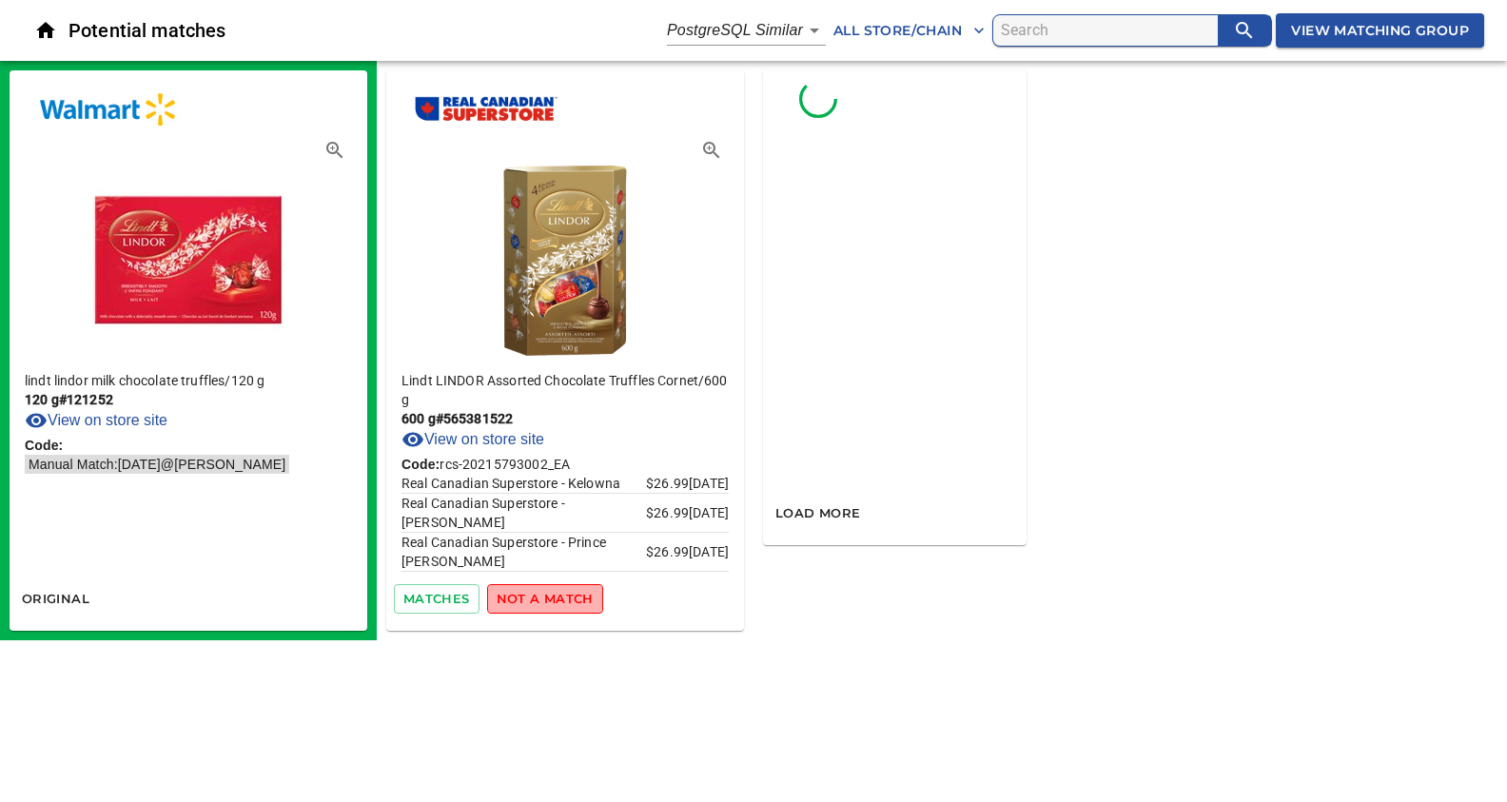
click at [545, 595] on span "not a match" at bounding box center [545, 599] width 97 height 22
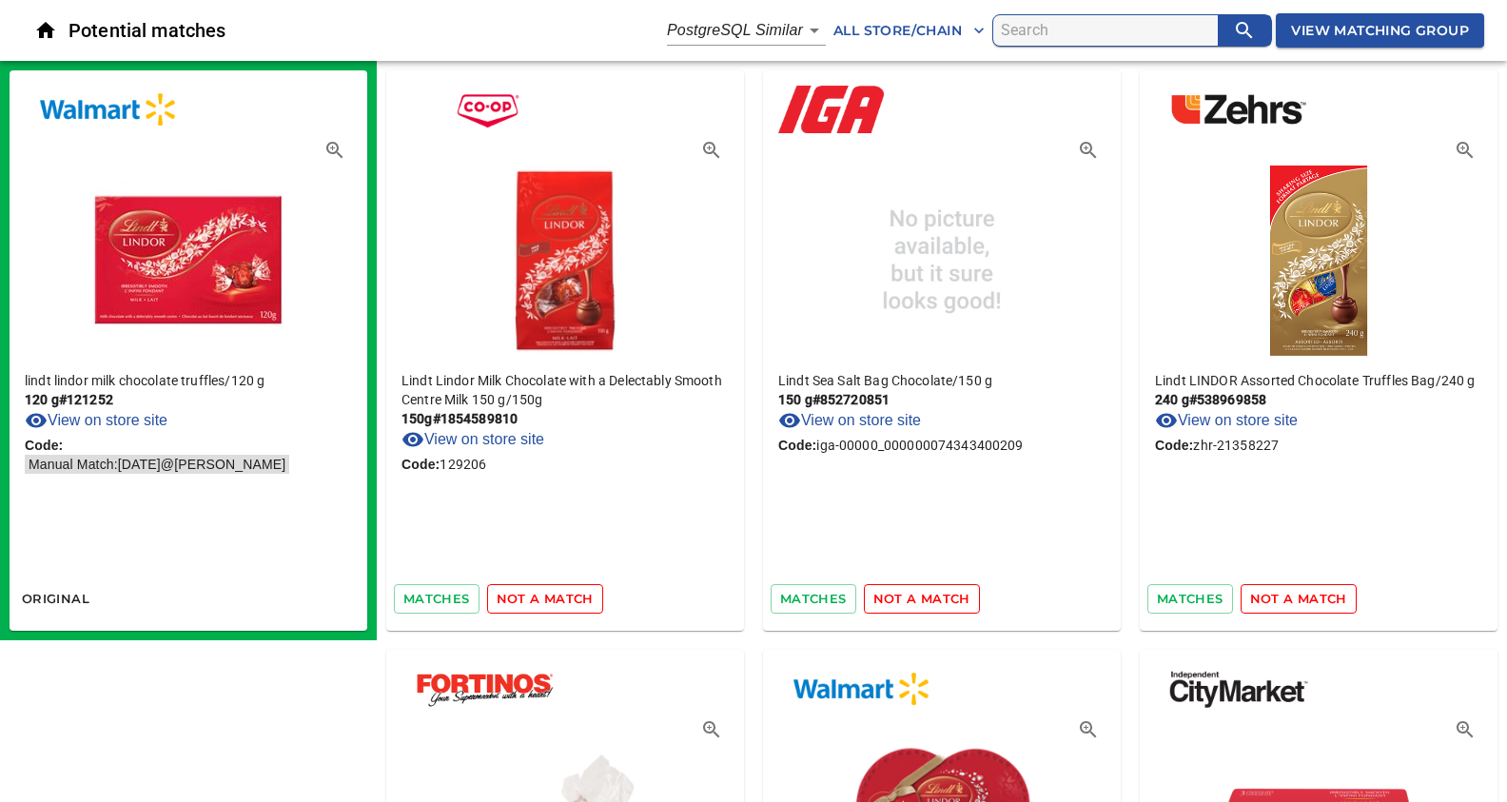
click at [531, 598] on span "not a match" at bounding box center [545, 599] width 97 height 22
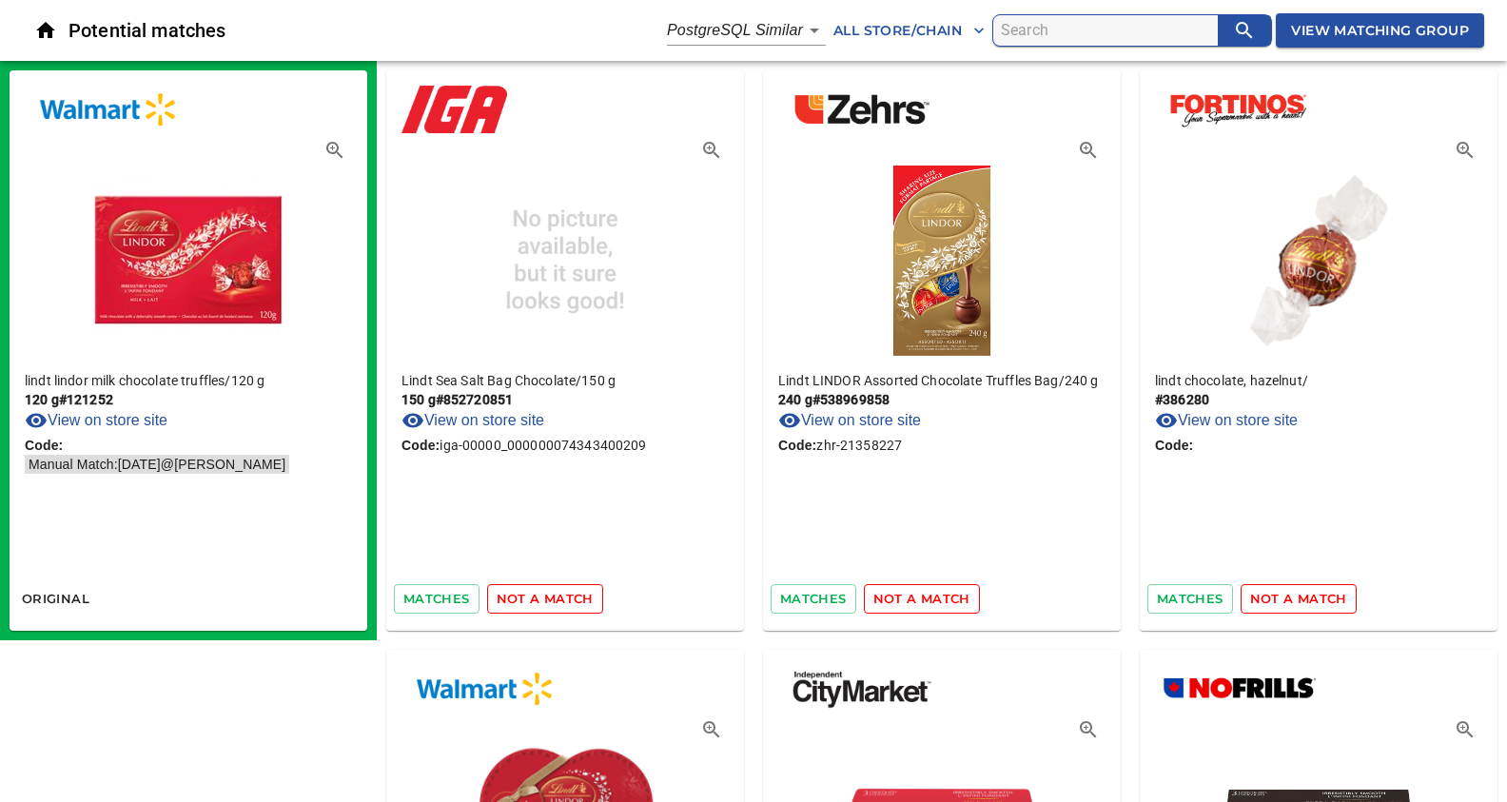
click at [553, 595] on span "not a match" at bounding box center [545, 599] width 97 height 22
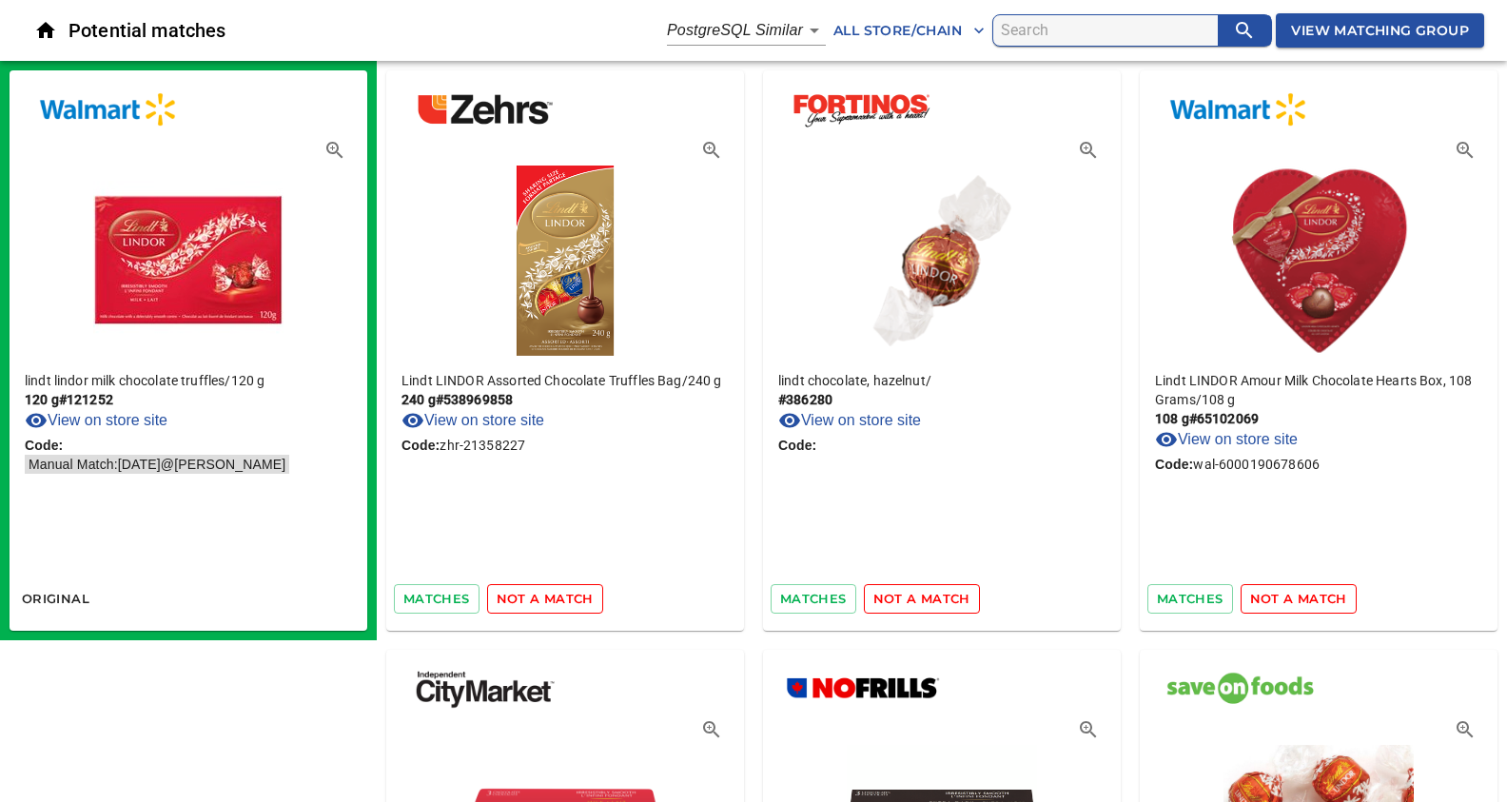
click at [553, 595] on span "not a match" at bounding box center [545, 599] width 97 height 22
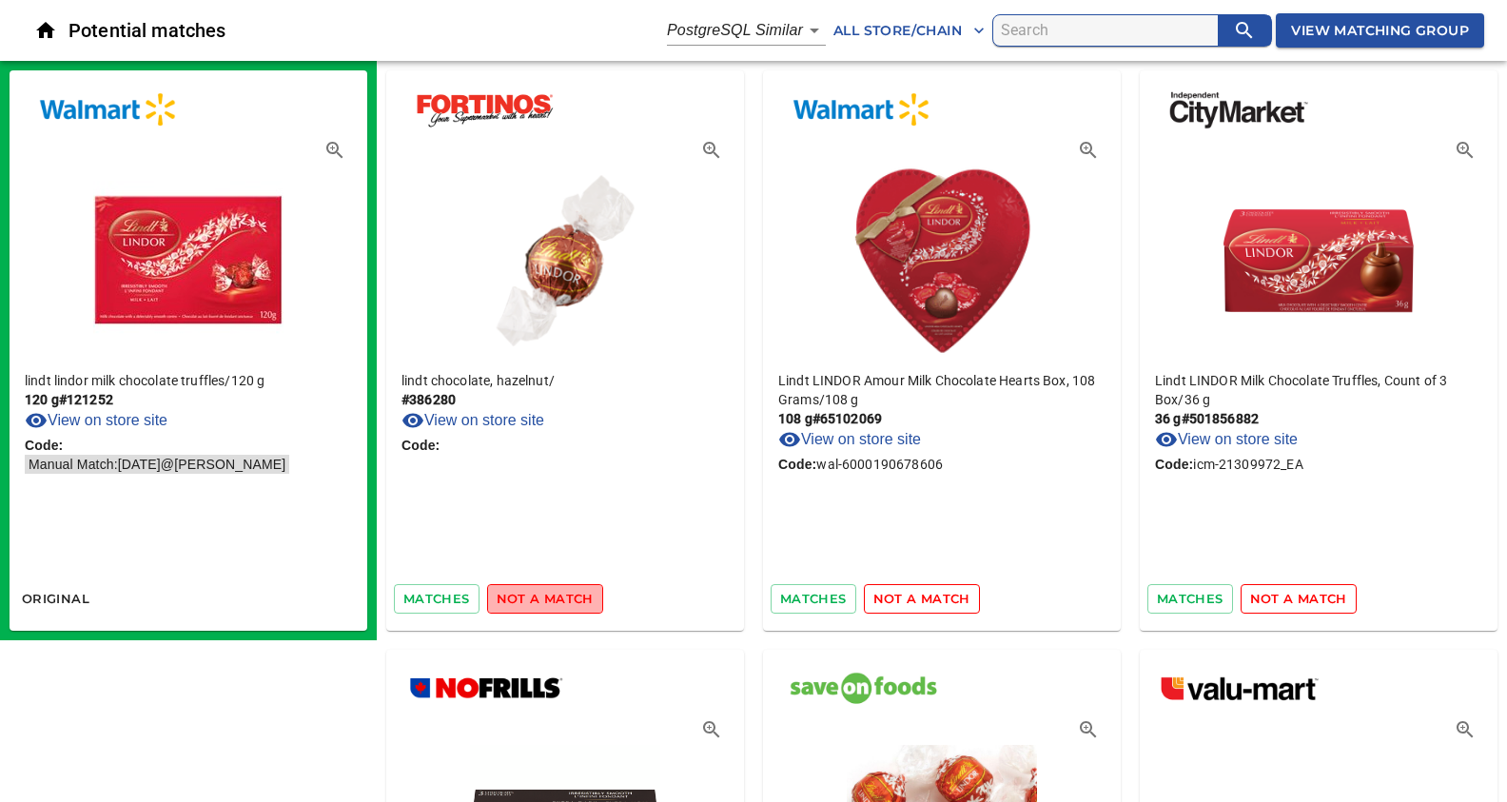
click at [553, 595] on span "not a match" at bounding box center [545, 599] width 97 height 22
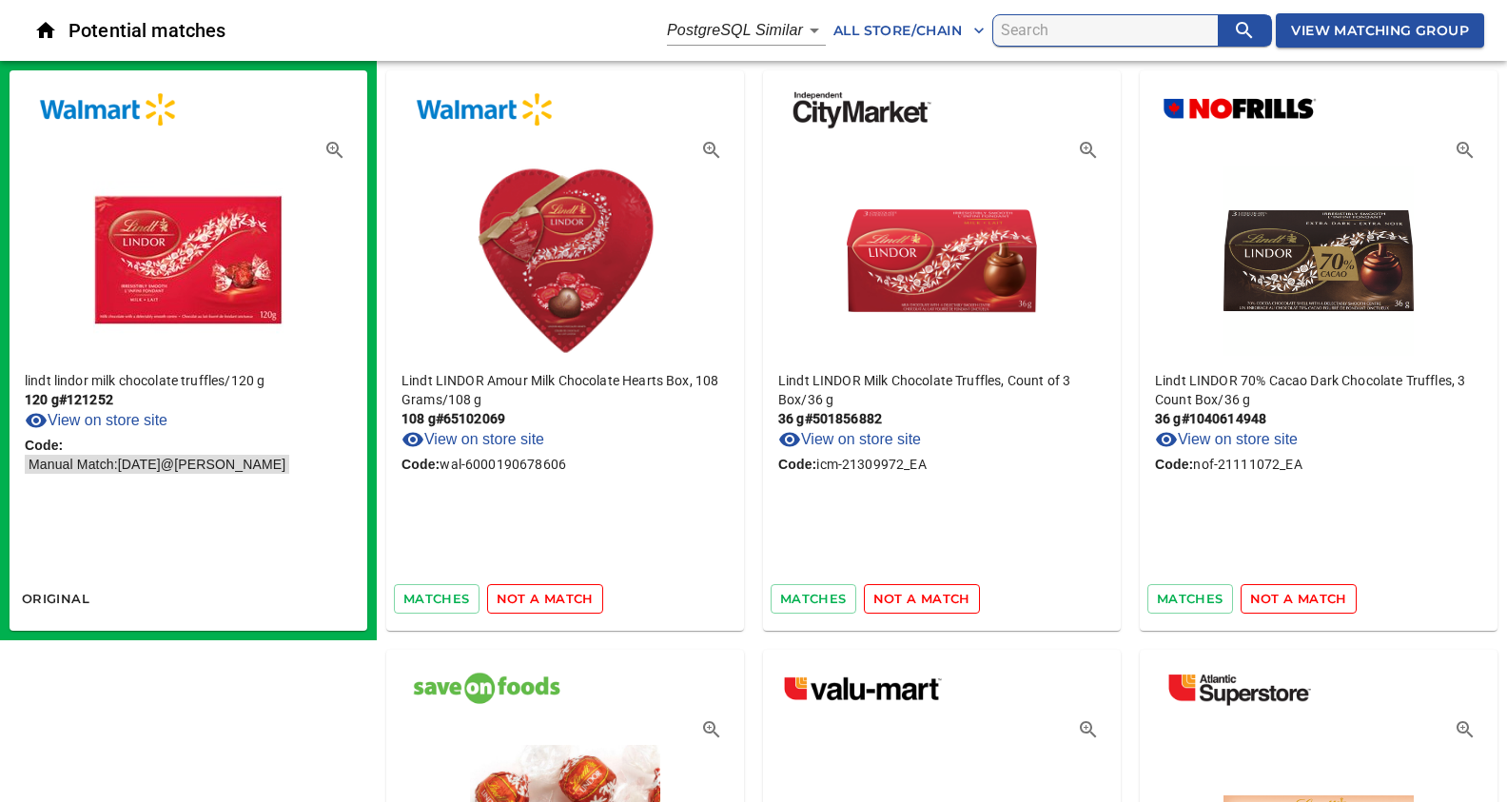
click at [553, 595] on span "not a match" at bounding box center [545, 599] width 97 height 22
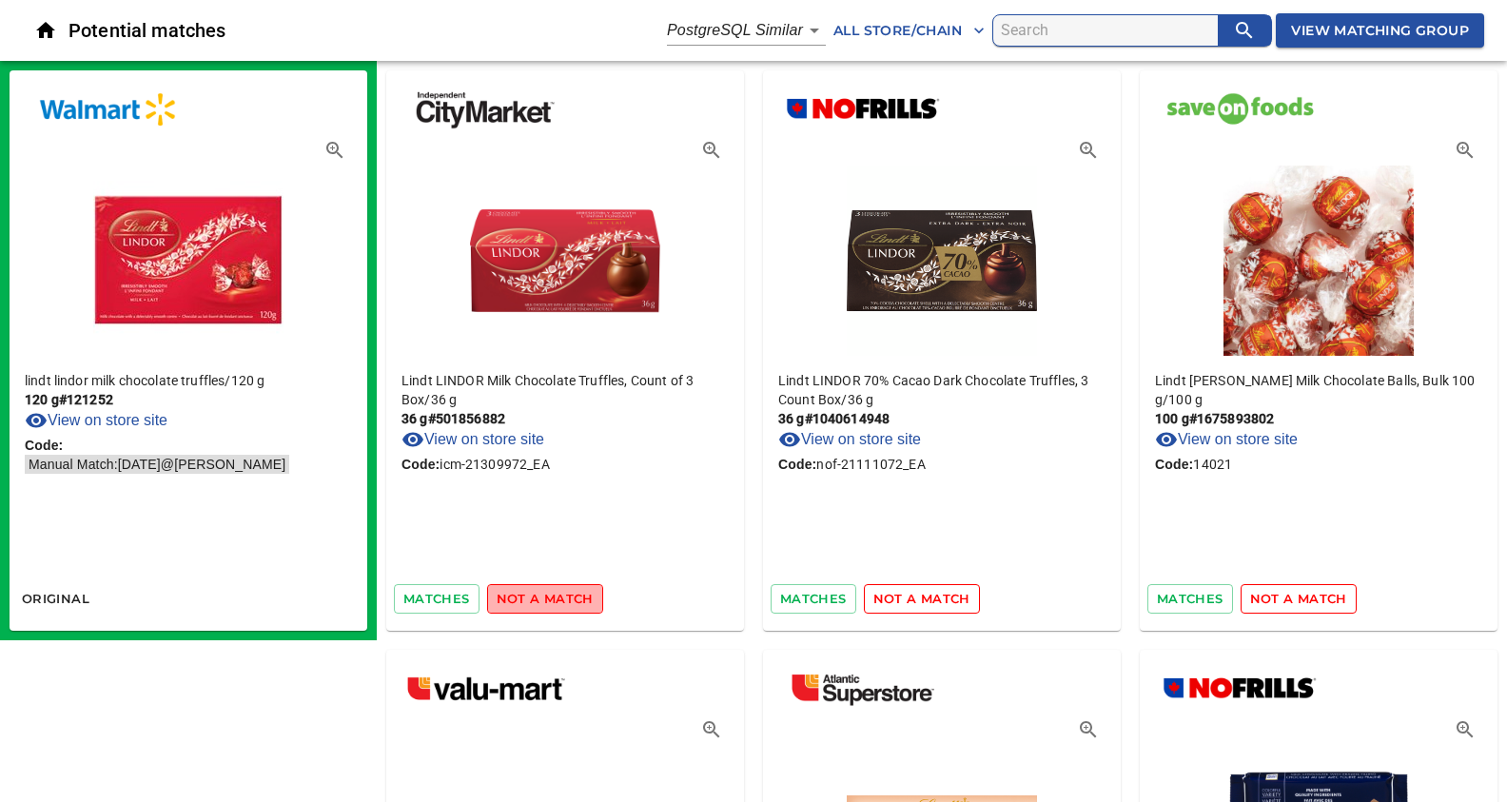
click at [553, 595] on span "not a match" at bounding box center [545, 599] width 97 height 22
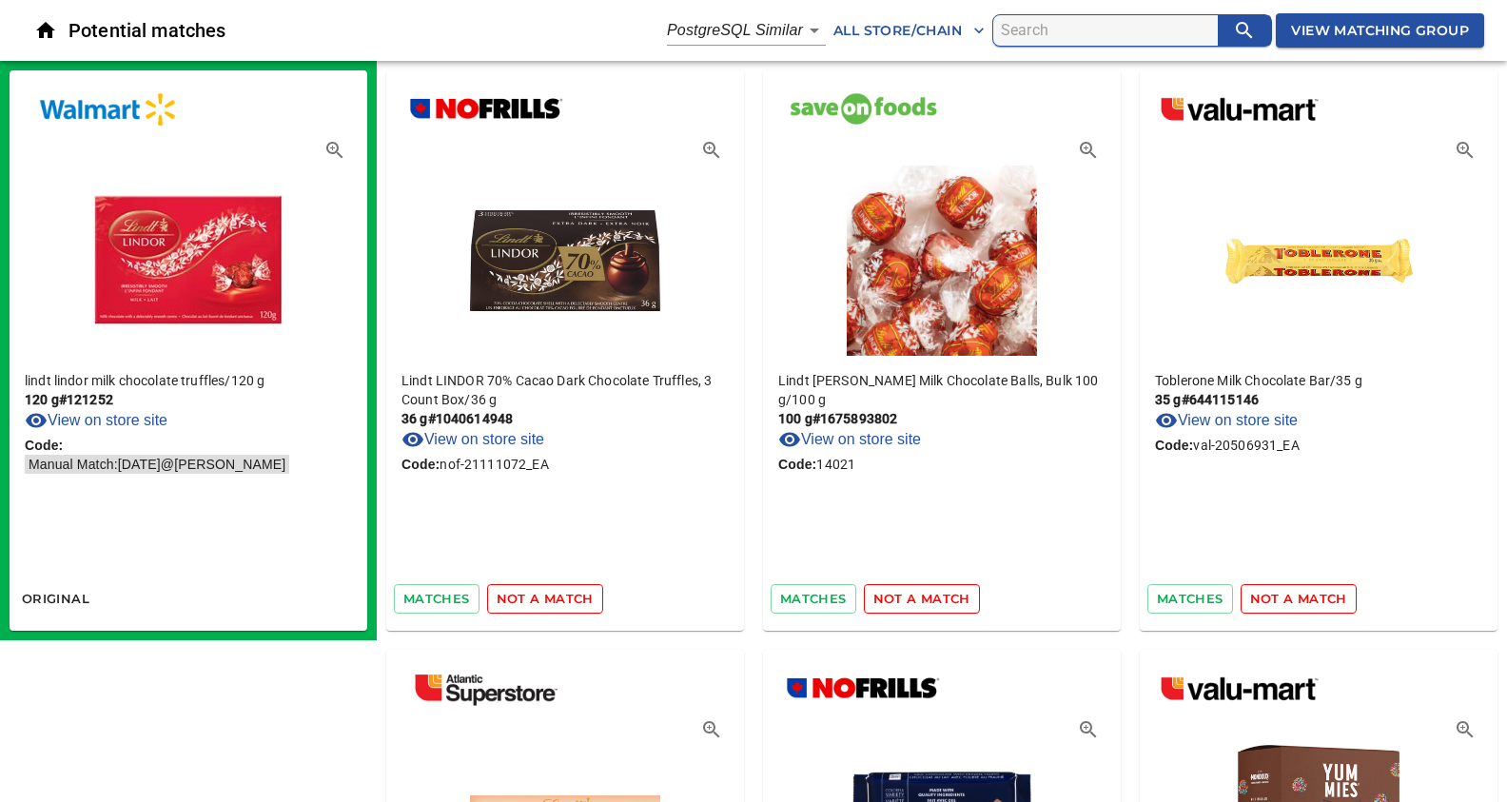
click at [553, 595] on span "not a match" at bounding box center [545, 599] width 97 height 22
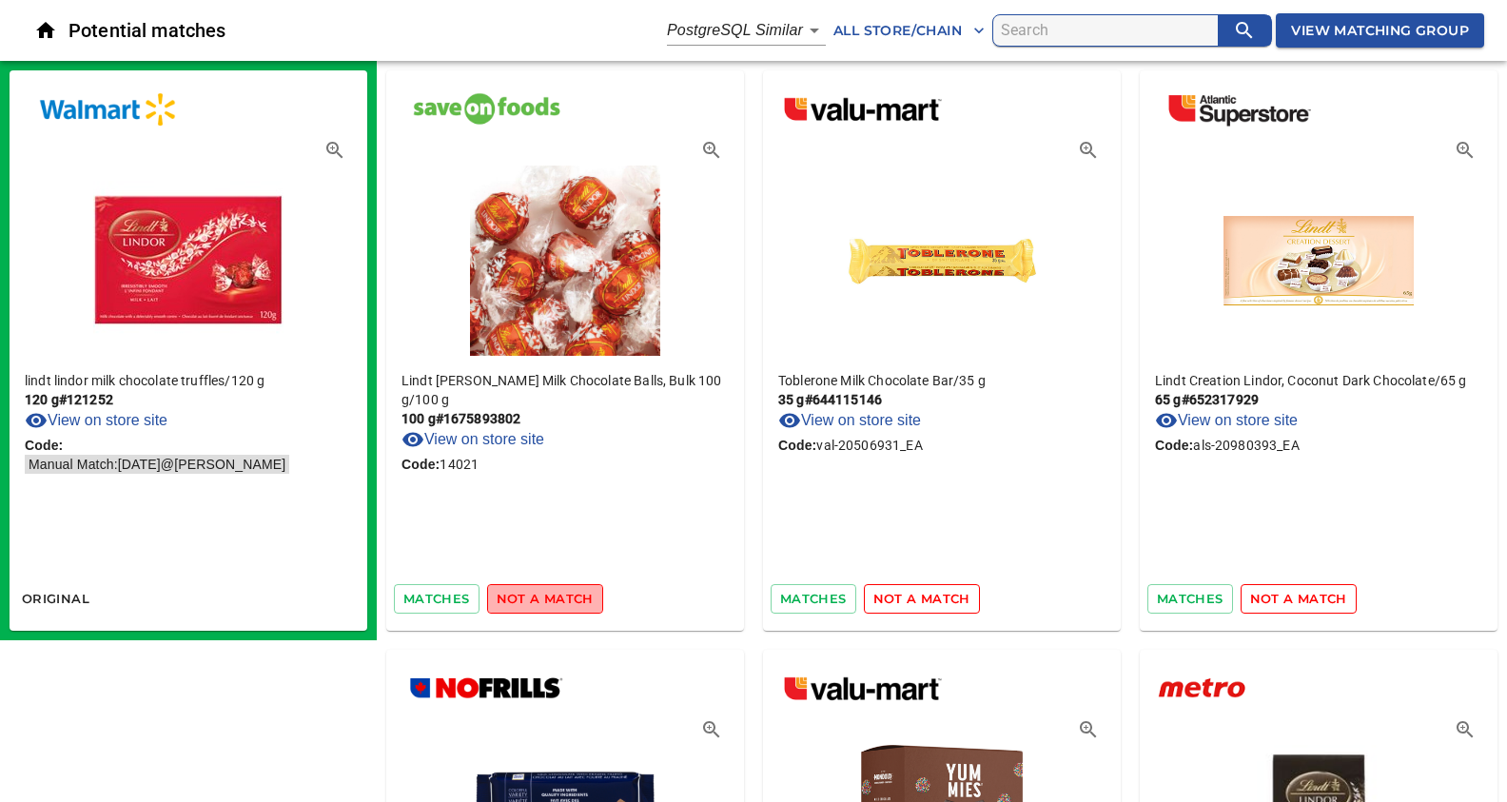
click at [553, 595] on span "not a match" at bounding box center [545, 599] width 97 height 22
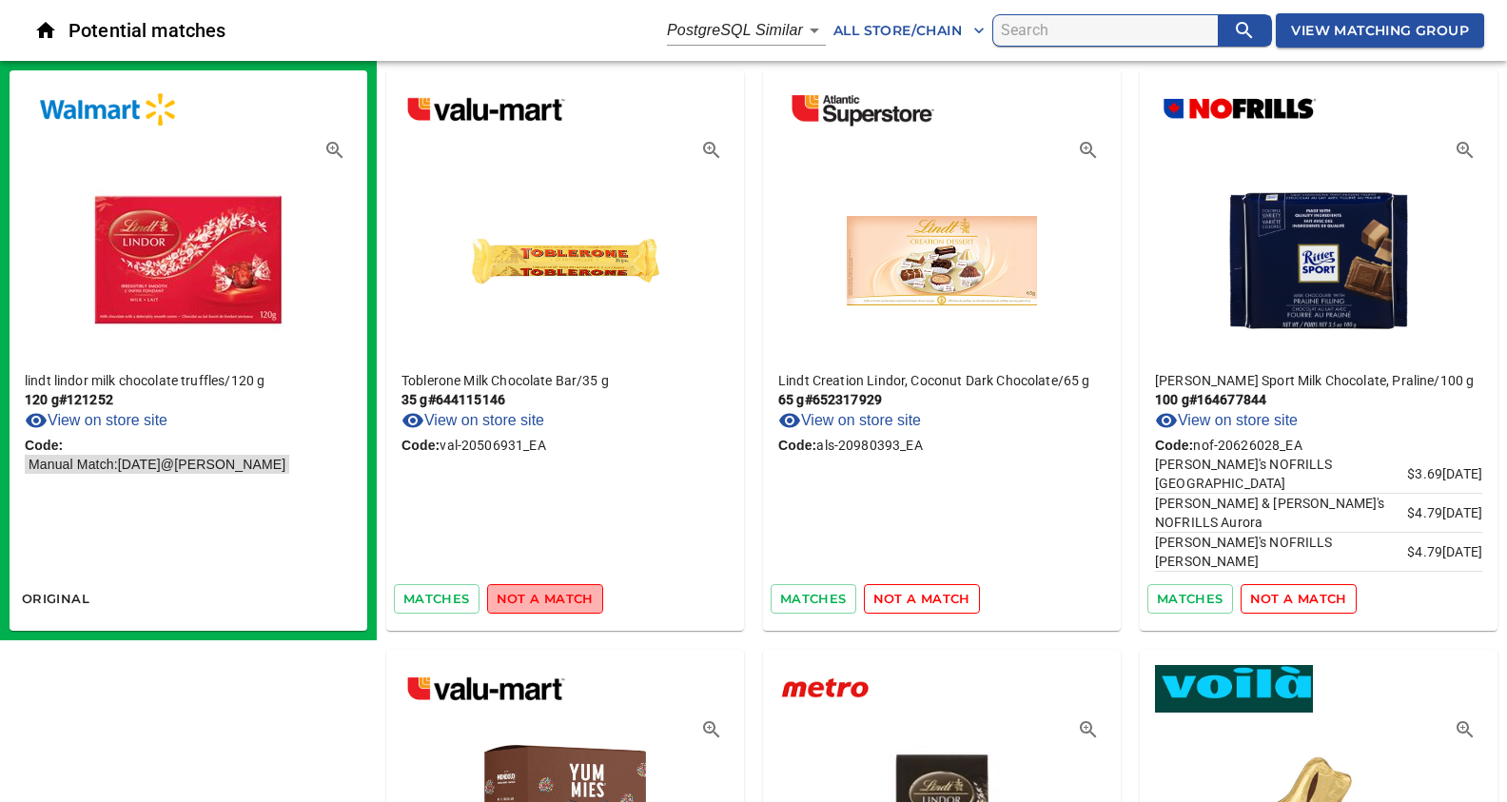
click at [553, 595] on span "not a match" at bounding box center [545, 599] width 97 height 22
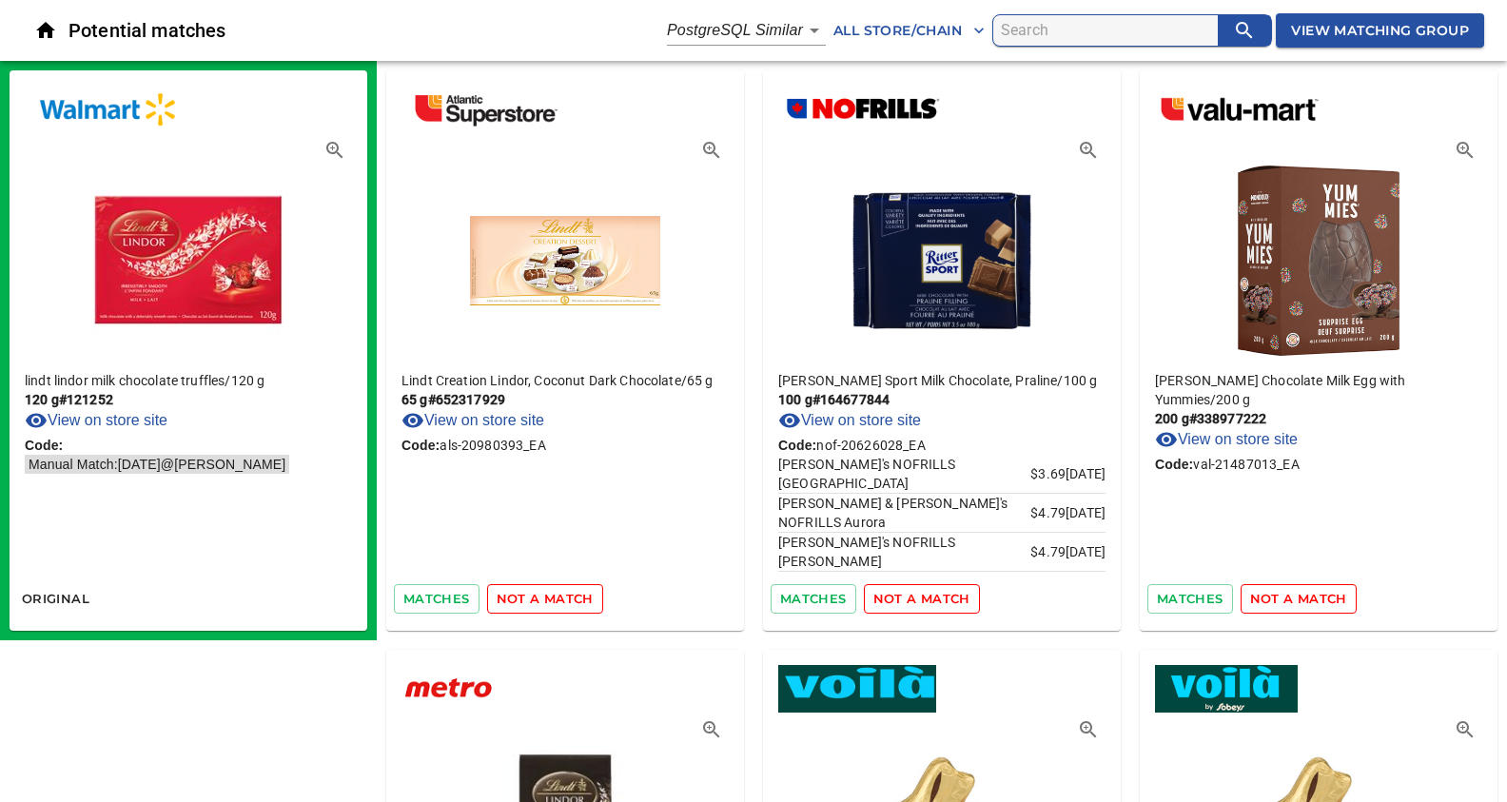
click at [553, 595] on span "not a match" at bounding box center [545, 599] width 97 height 22
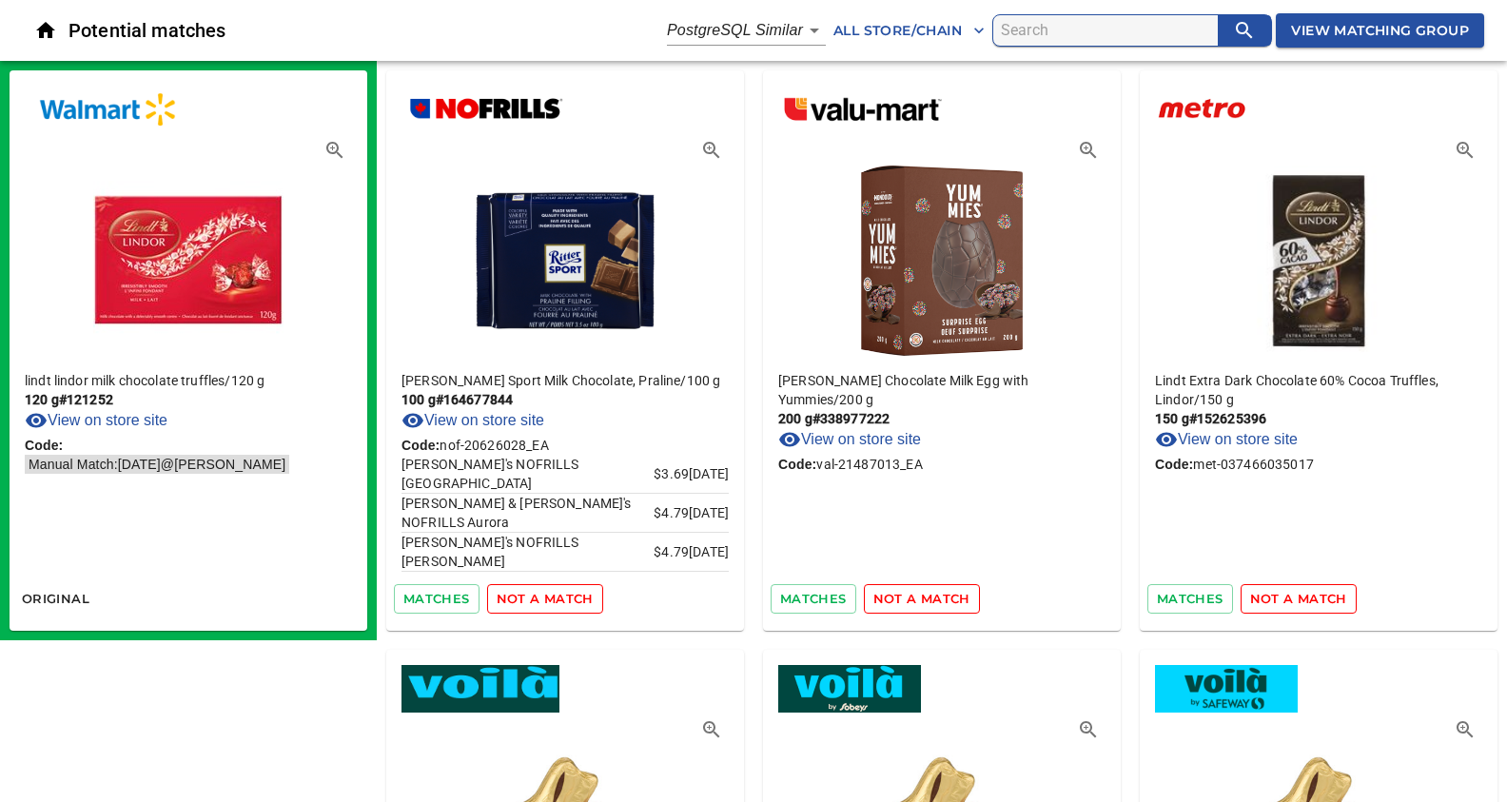
click at [553, 595] on span "not a match" at bounding box center [545, 599] width 97 height 22
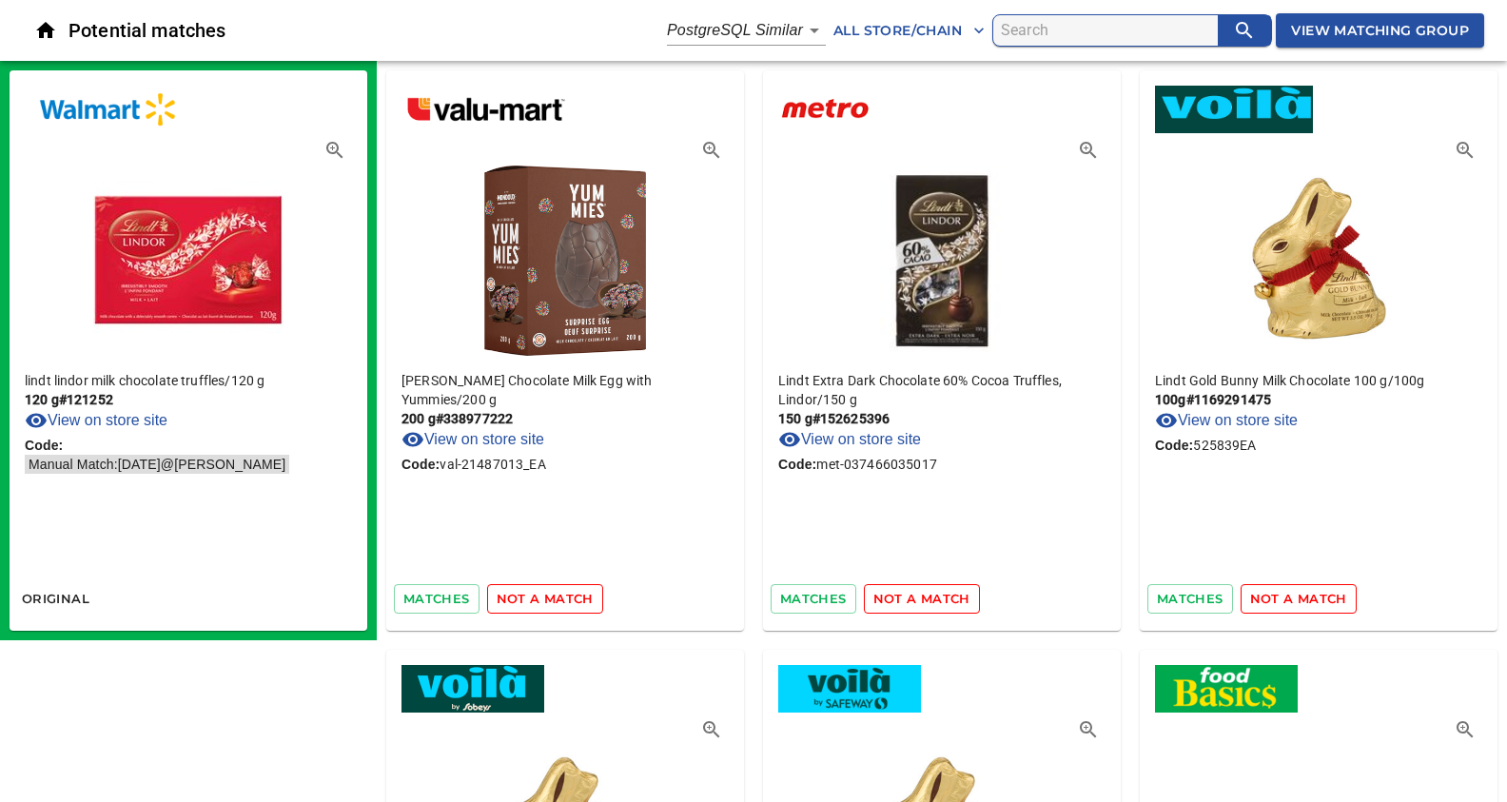
click at [553, 595] on span "not a match" at bounding box center [545, 599] width 97 height 22
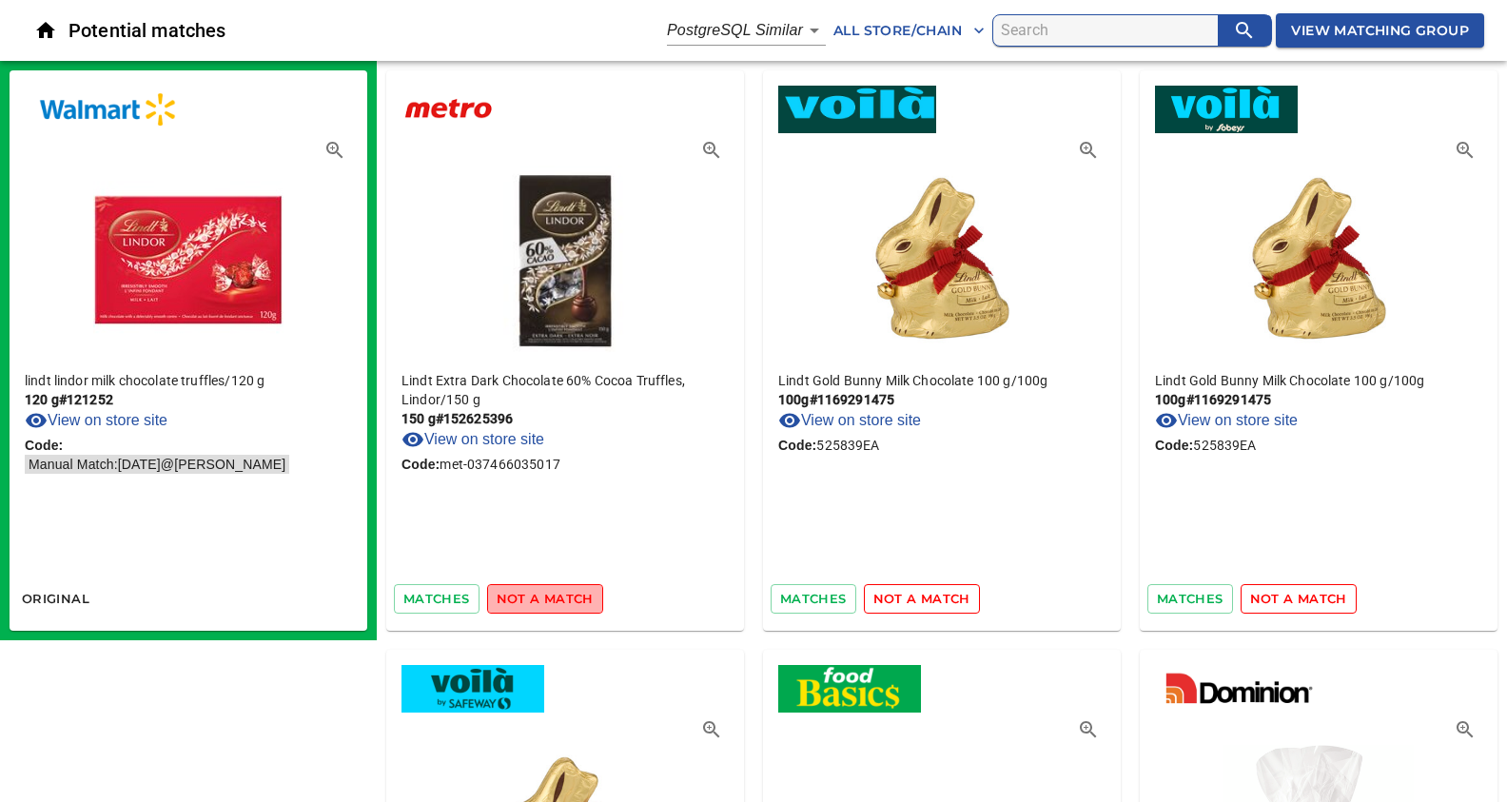
click at [553, 595] on span "not a match" at bounding box center [545, 599] width 97 height 22
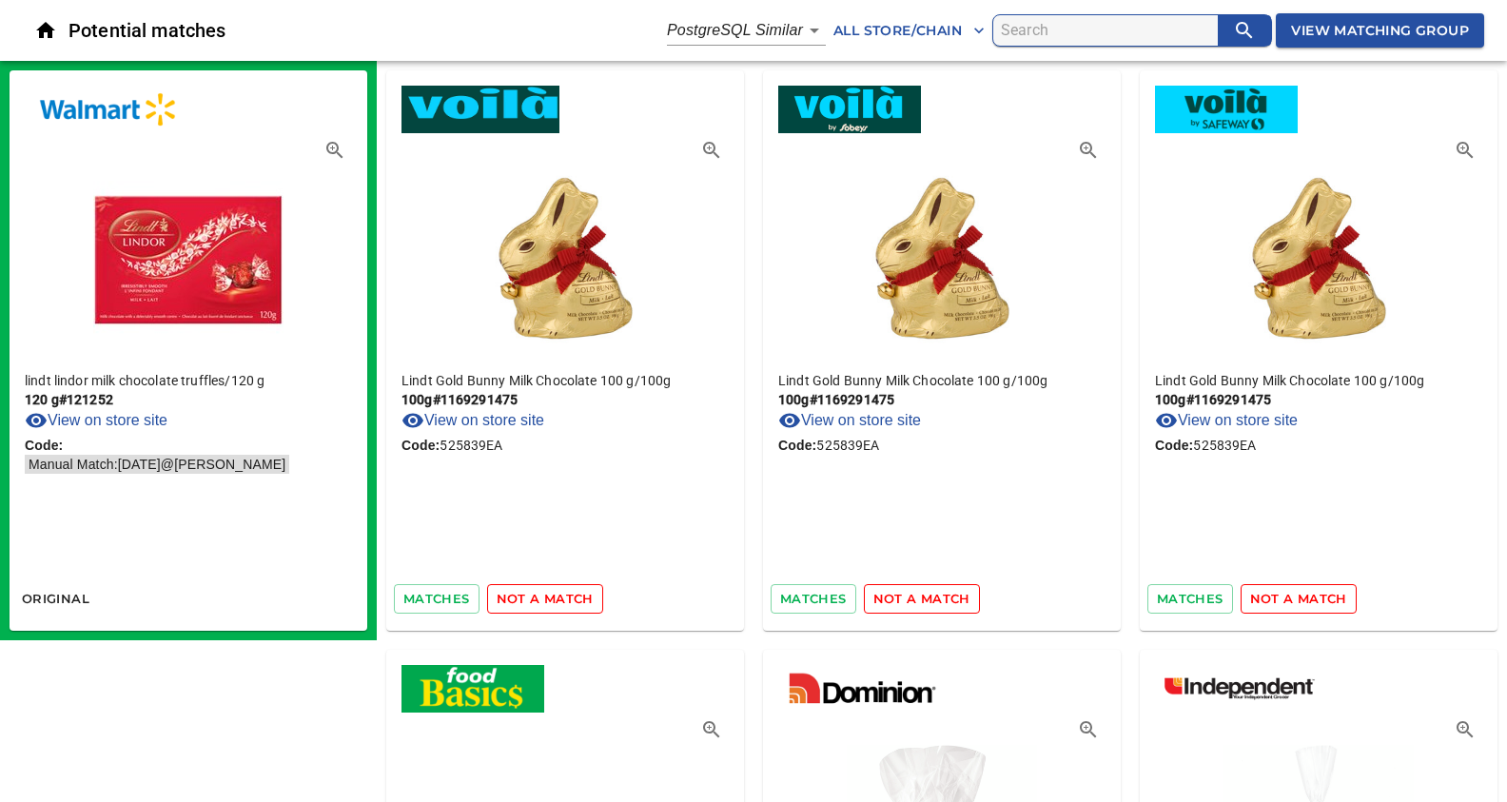
click at [553, 595] on span "not a match" at bounding box center [545, 599] width 97 height 22
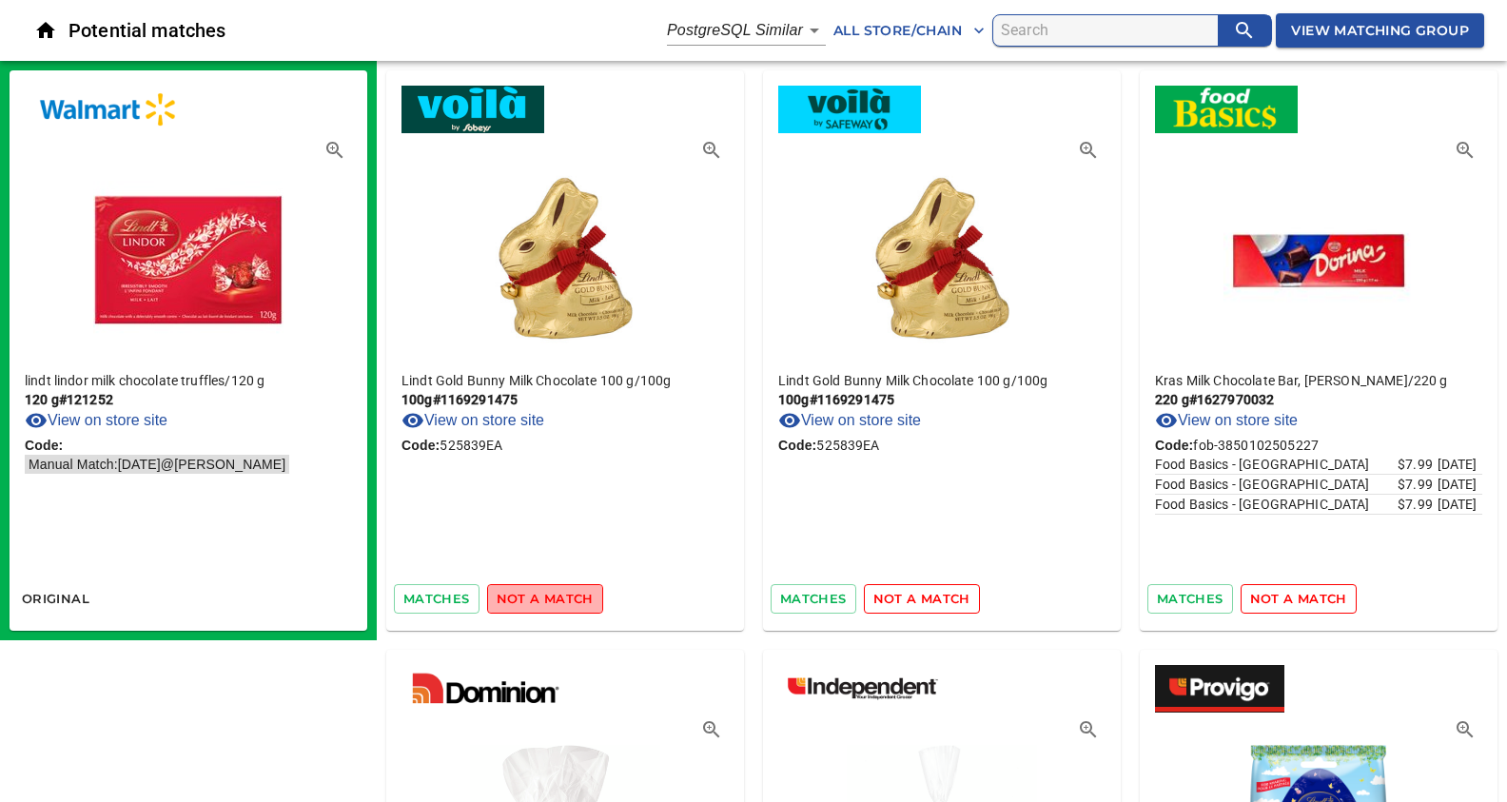
click at [553, 595] on span "not a match" at bounding box center [545, 599] width 97 height 22
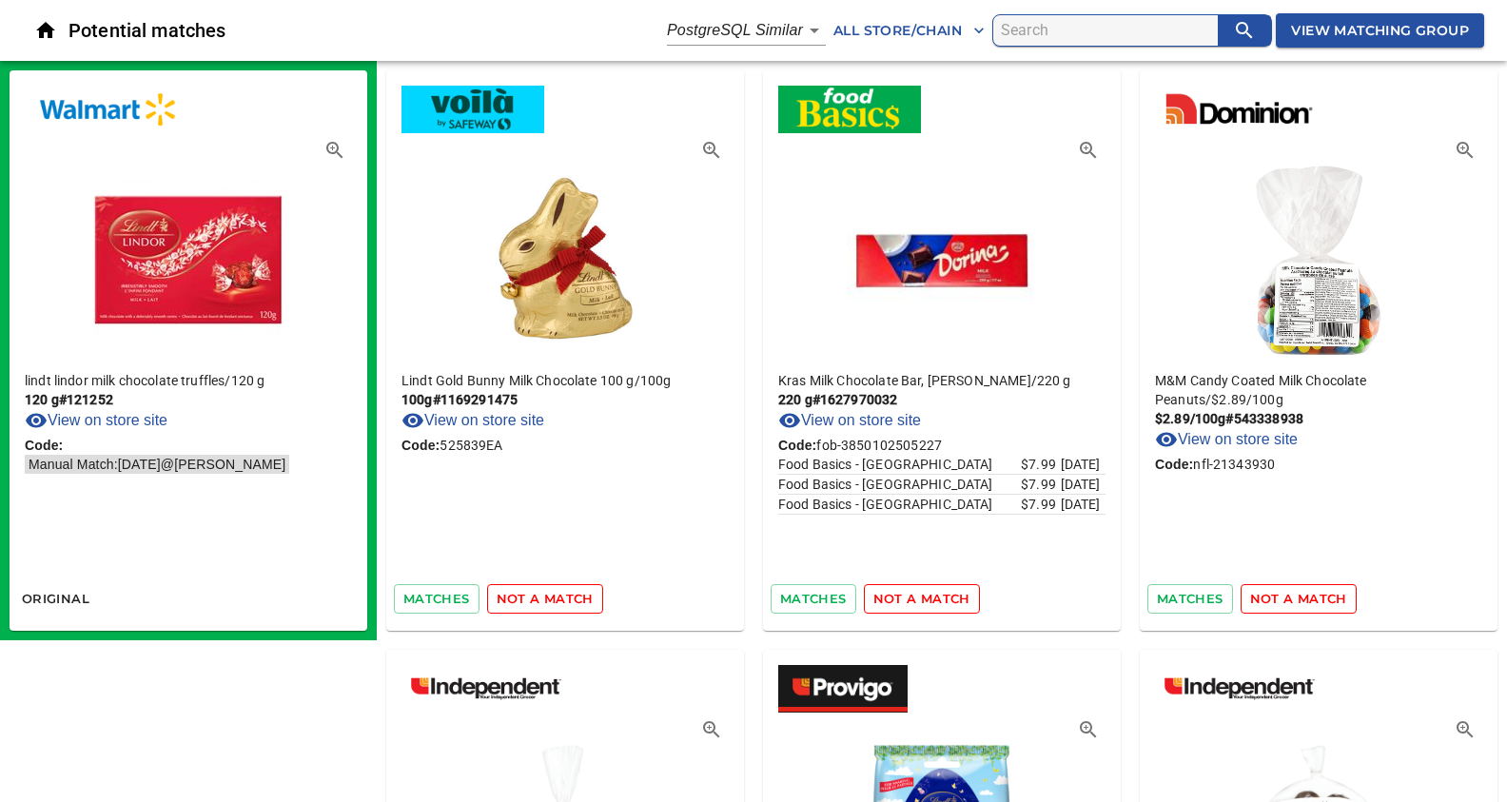
click at [553, 595] on span "not a match" at bounding box center [545, 599] width 97 height 22
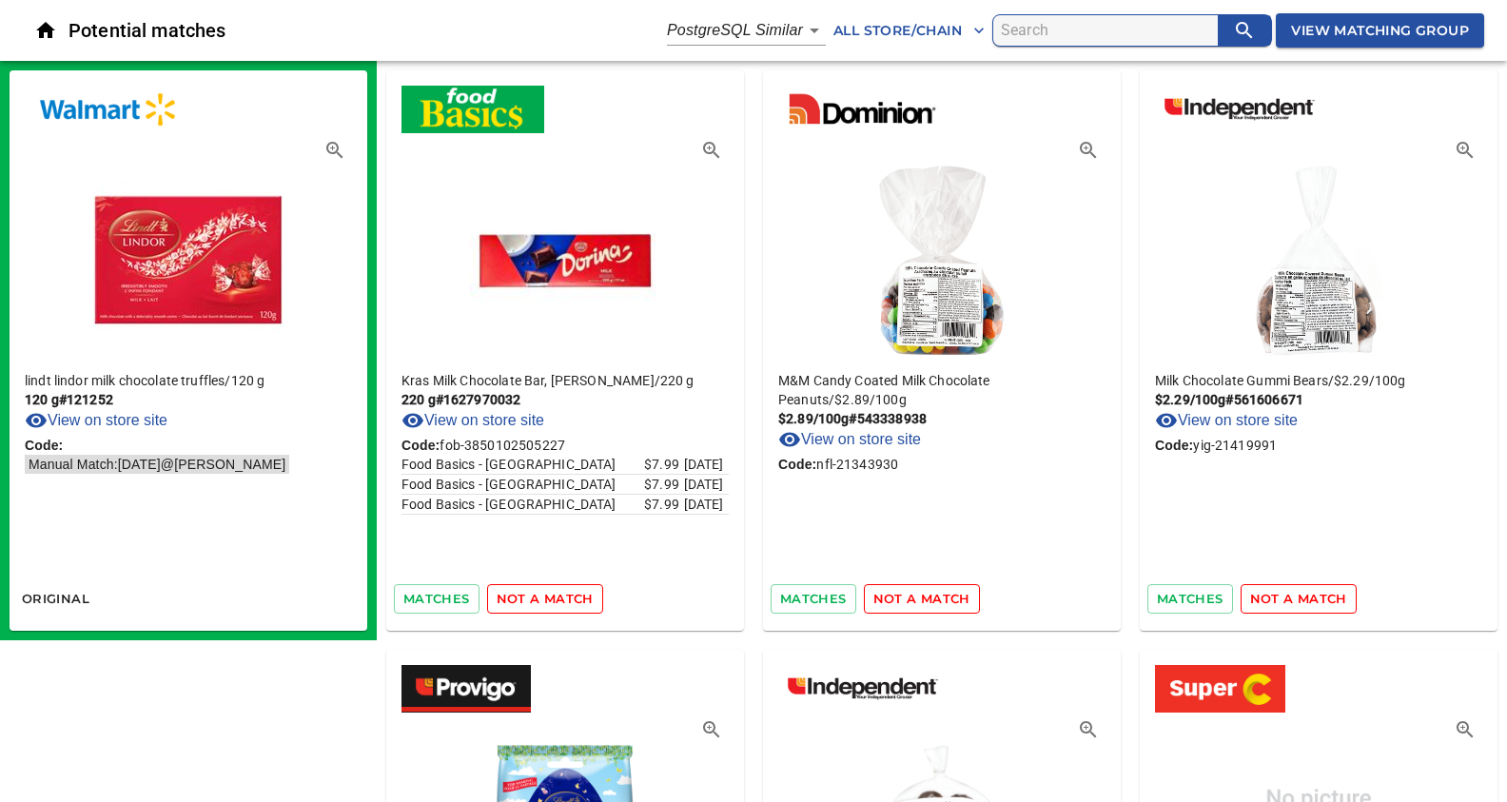
click at [553, 595] on span "not a match" at bounding box center [545, 599] width 97 height 22
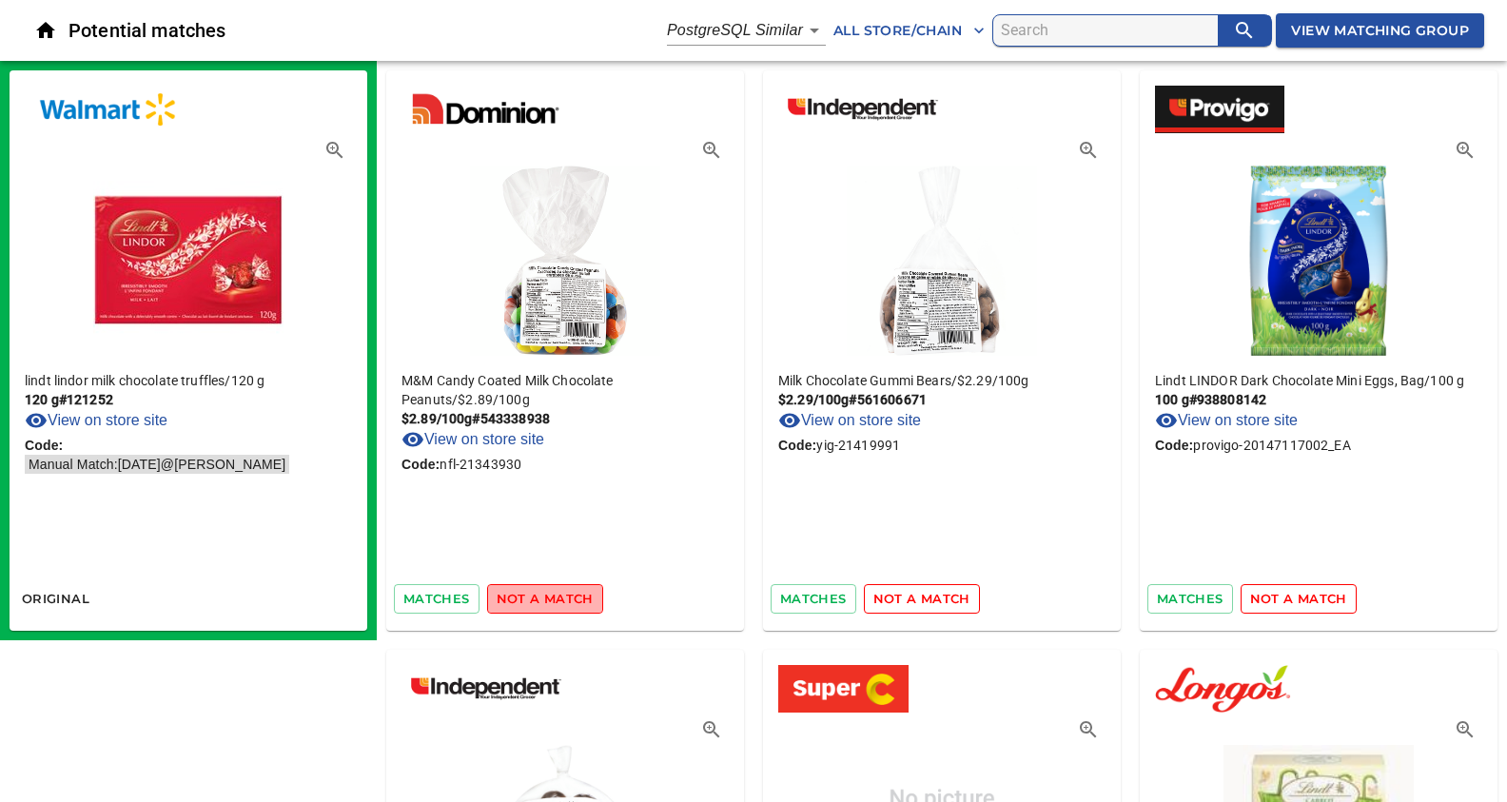
click at [553, 595] on span "not a match" at bounding box center [545, 599] width 97 height 22
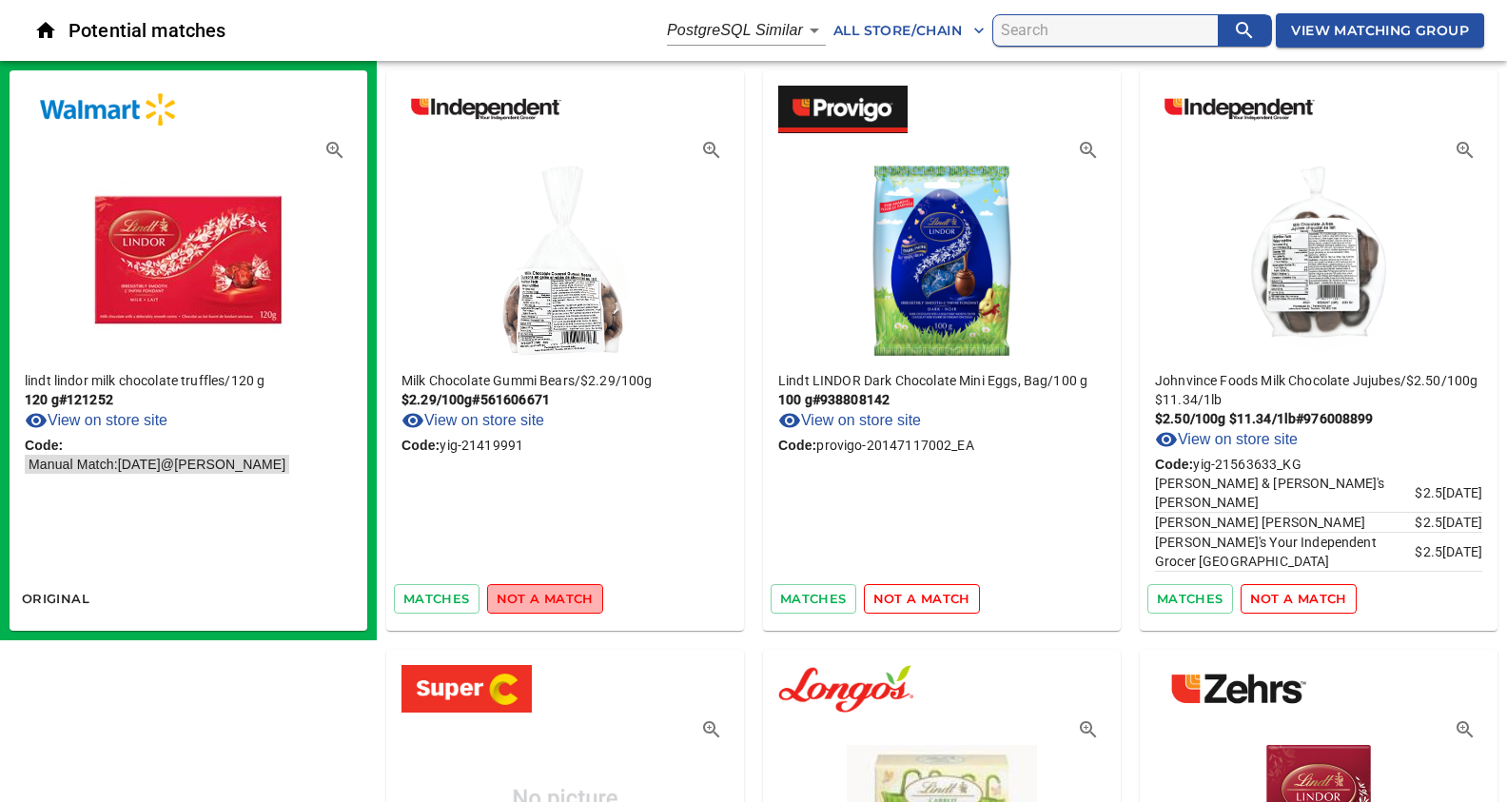
click at [553, 595] on span "not a match" at bounding box center [545, 599] width 97 height 22
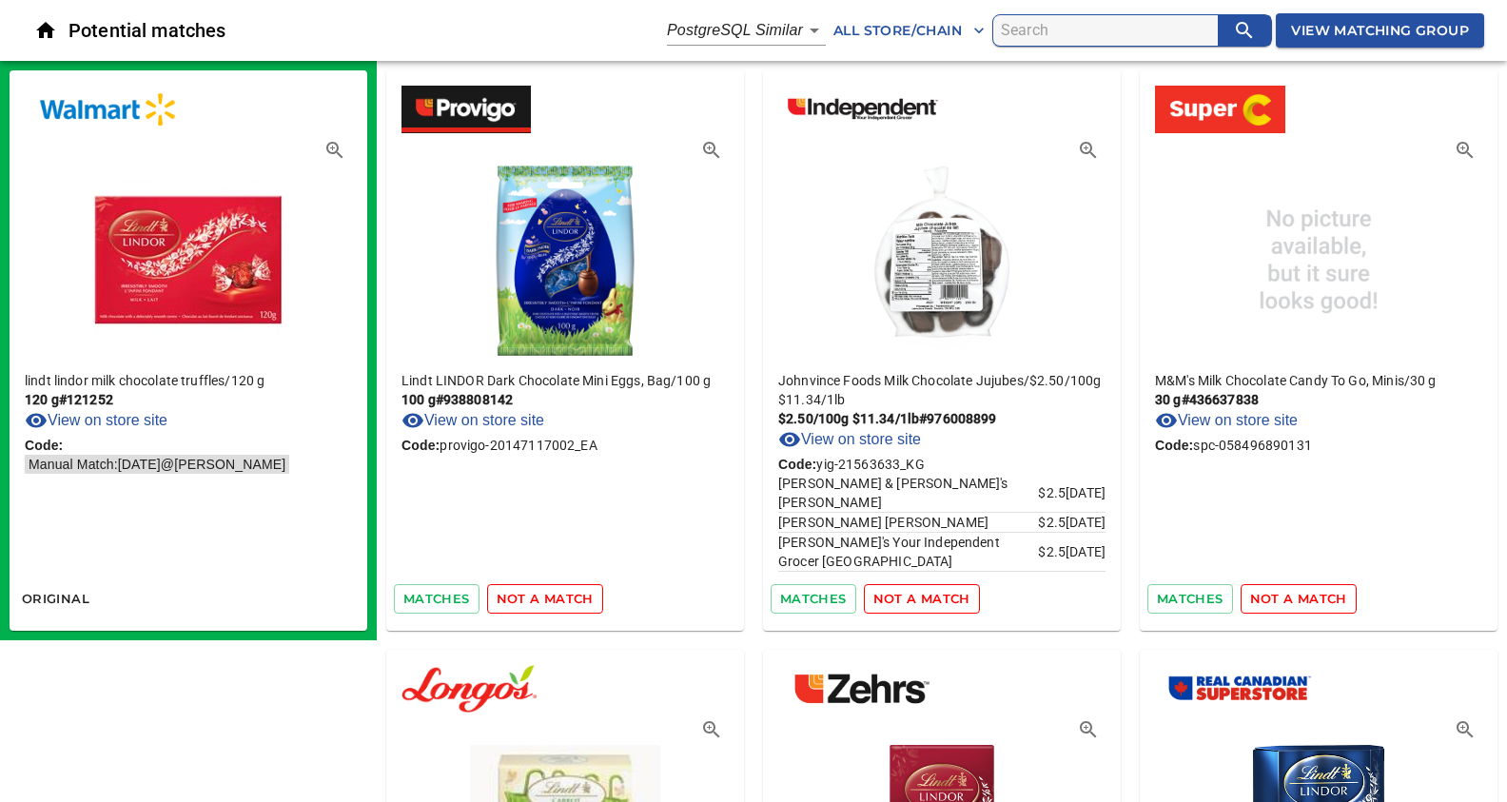
click at [553, 595] on span "not a match" at bounding box center [545, 599] width 97 height 22
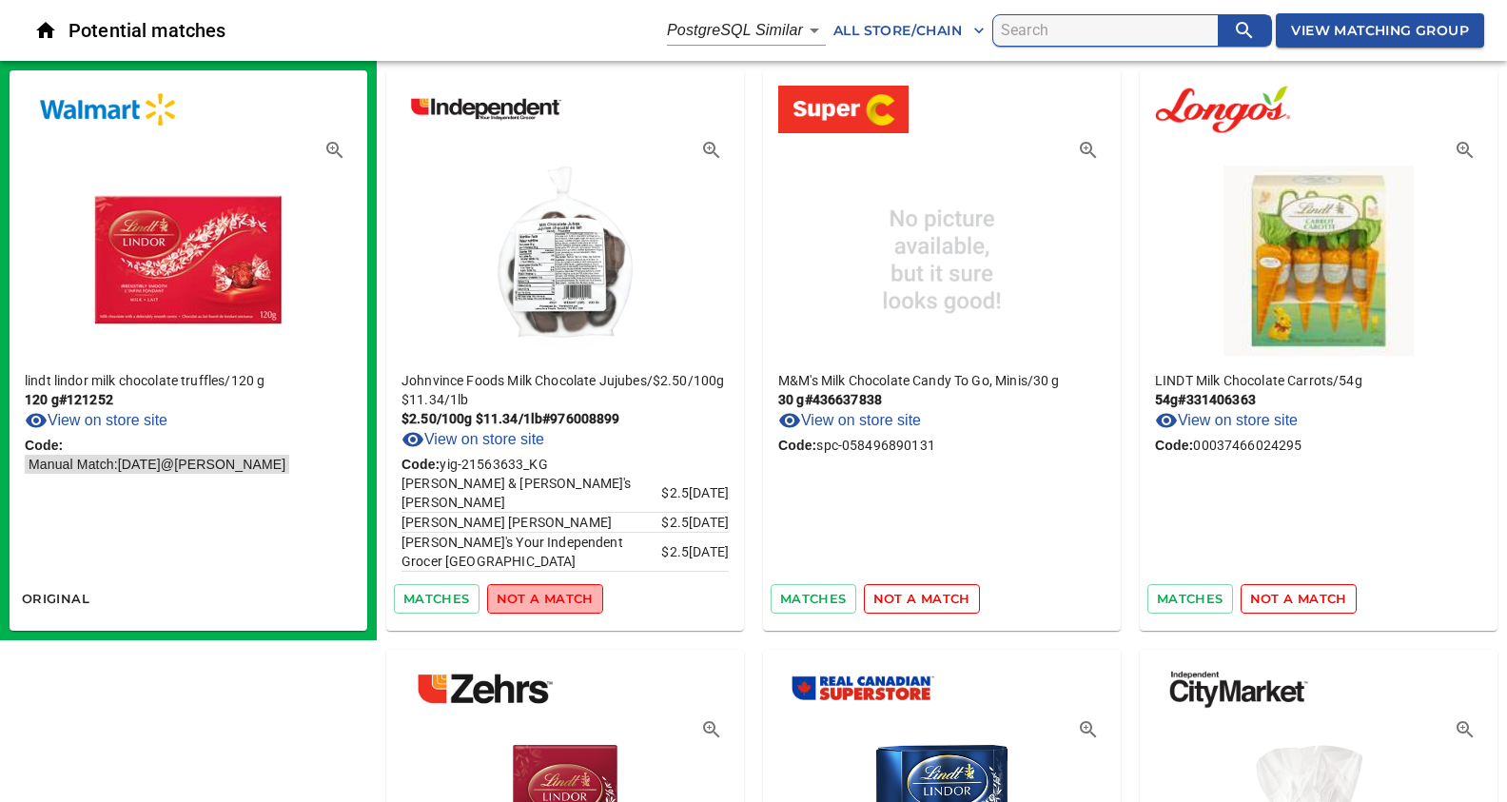
click at [553, 595] on span "not a match" at bounding box center [545, 599] width 97 height 22
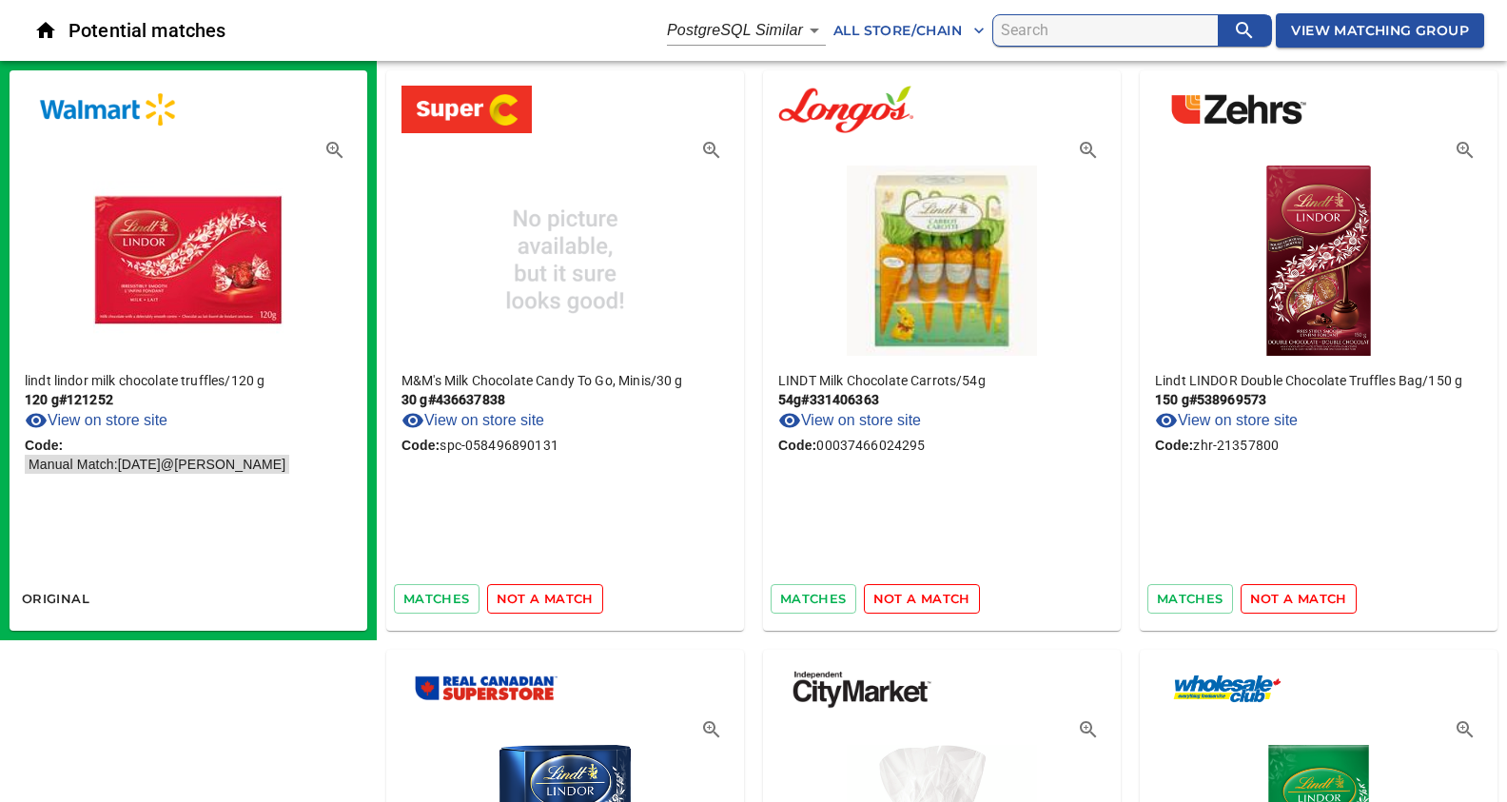
click at [553, 595] on span "not a match" at bounding box center [545, 599] width 97 height 22
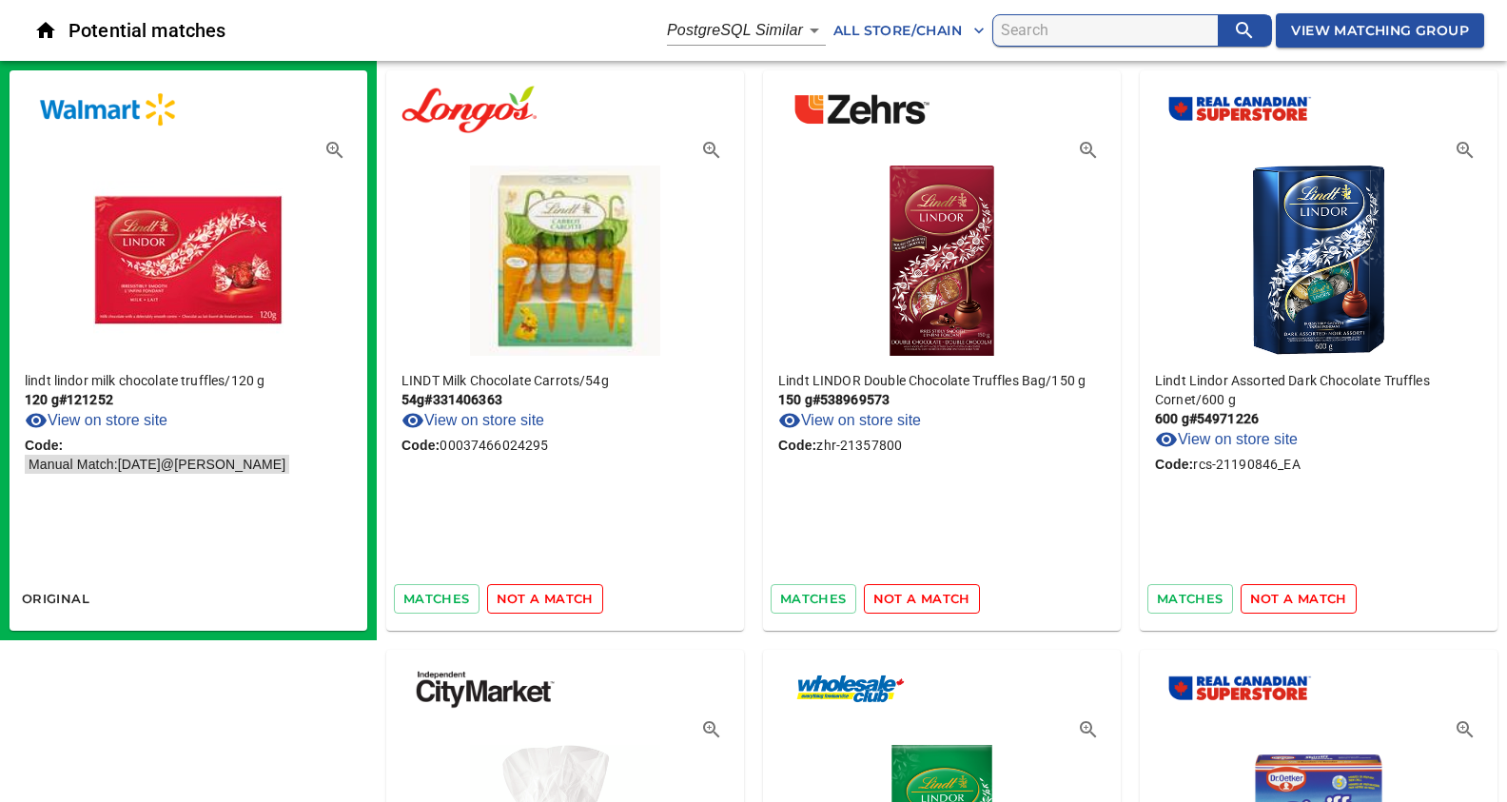
click at [553, 595] on span "not a match" at bounding box center [545, 599] width 97 height 22
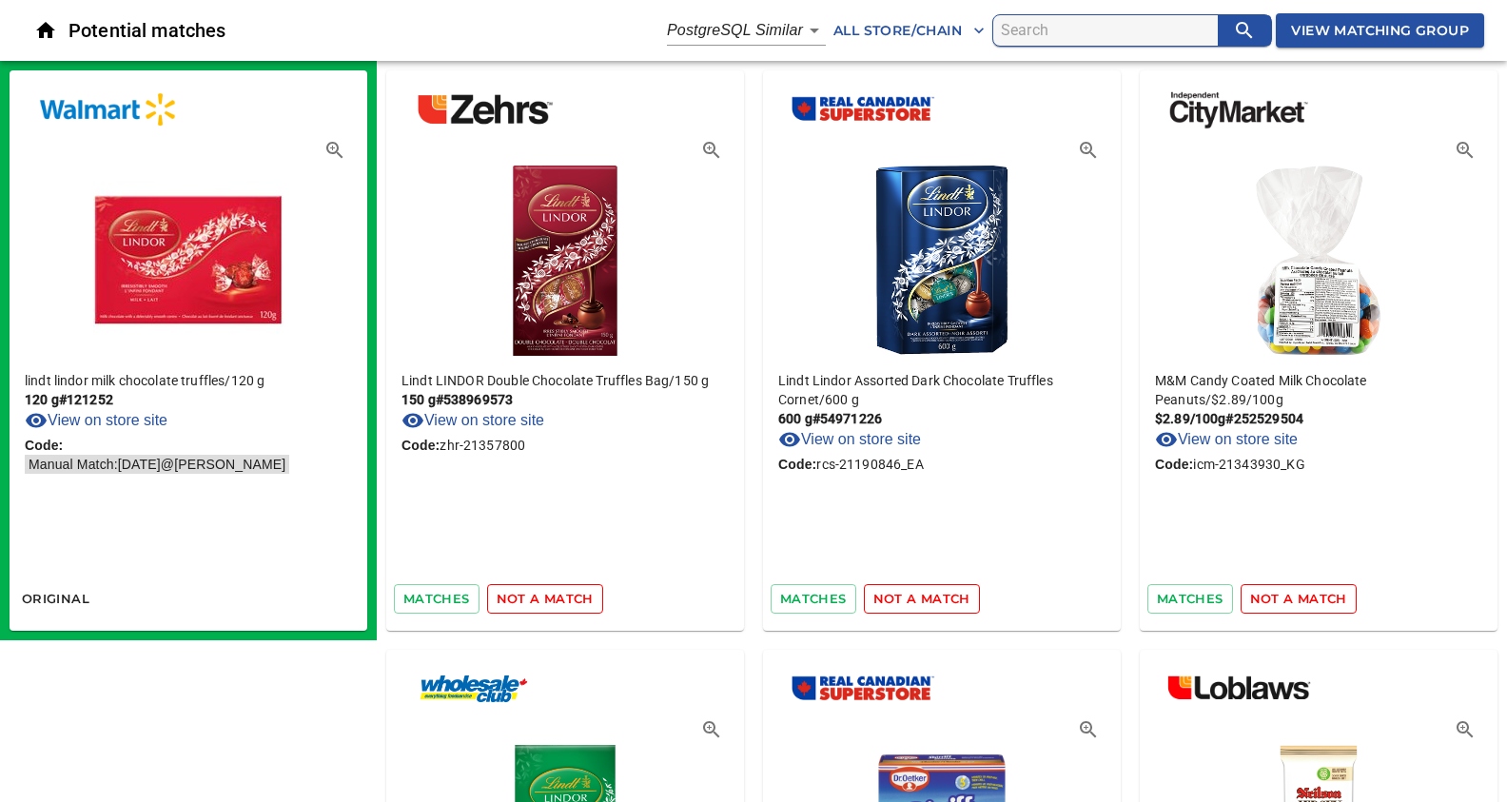
click at [553, 595] on span "not a match" at bounding box center [545, 599] width 97 height 22
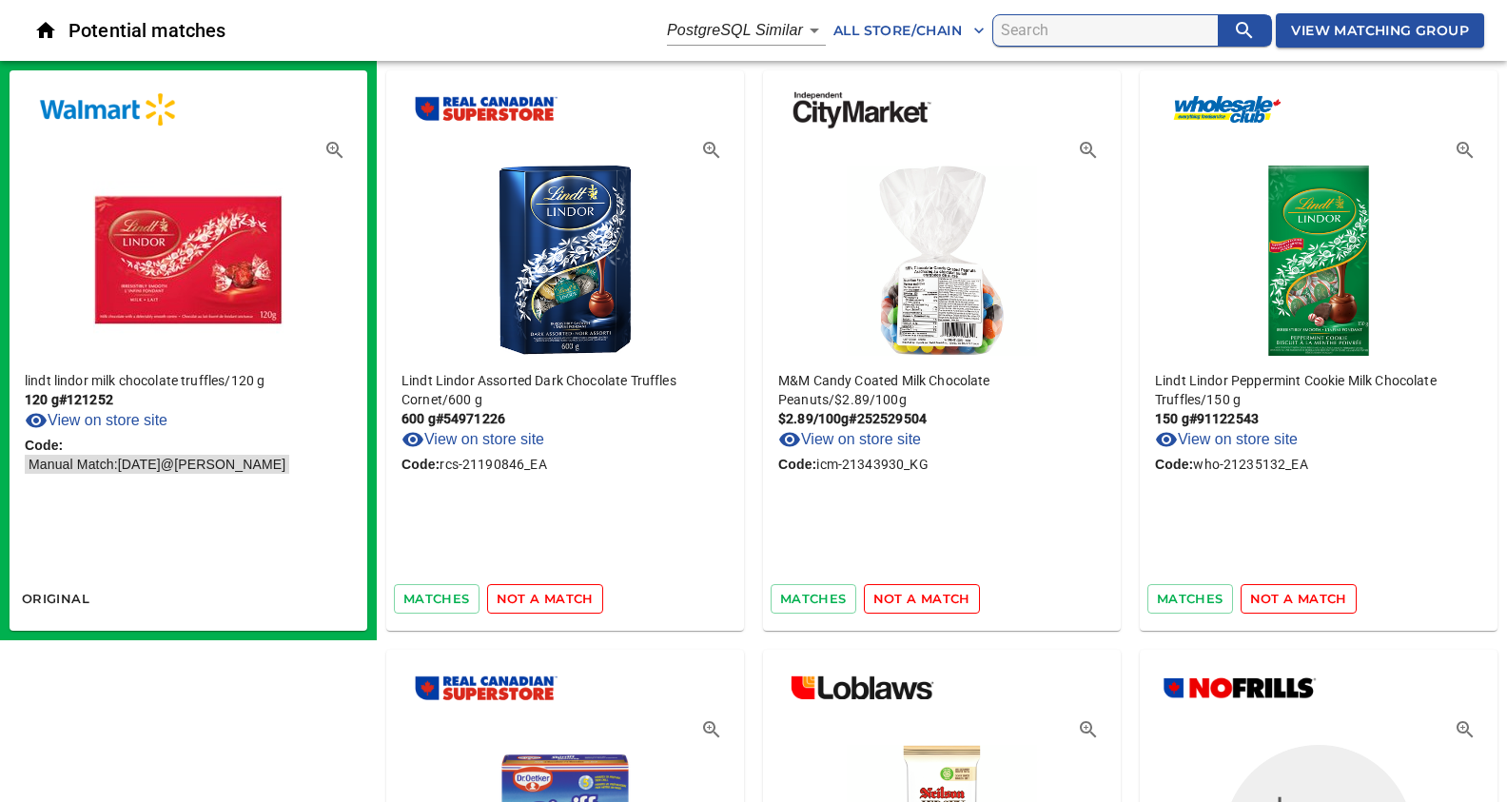
click at [553, 595] on span "not a match" at bounding box center [545, 599] width 97 height 22
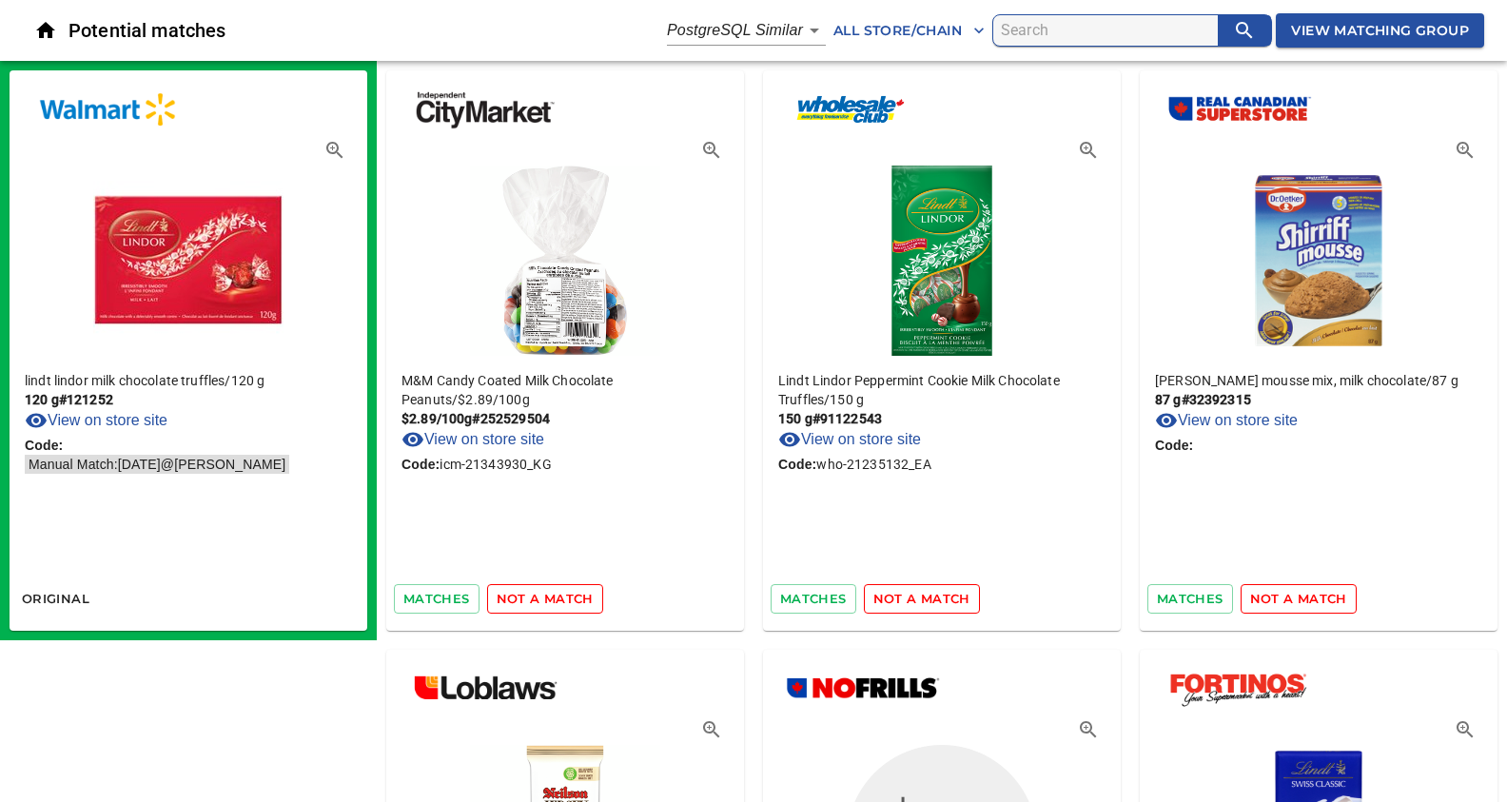
click at [553, 595] on span "not a match" at bounding box center [545, 599] width 97 height 22
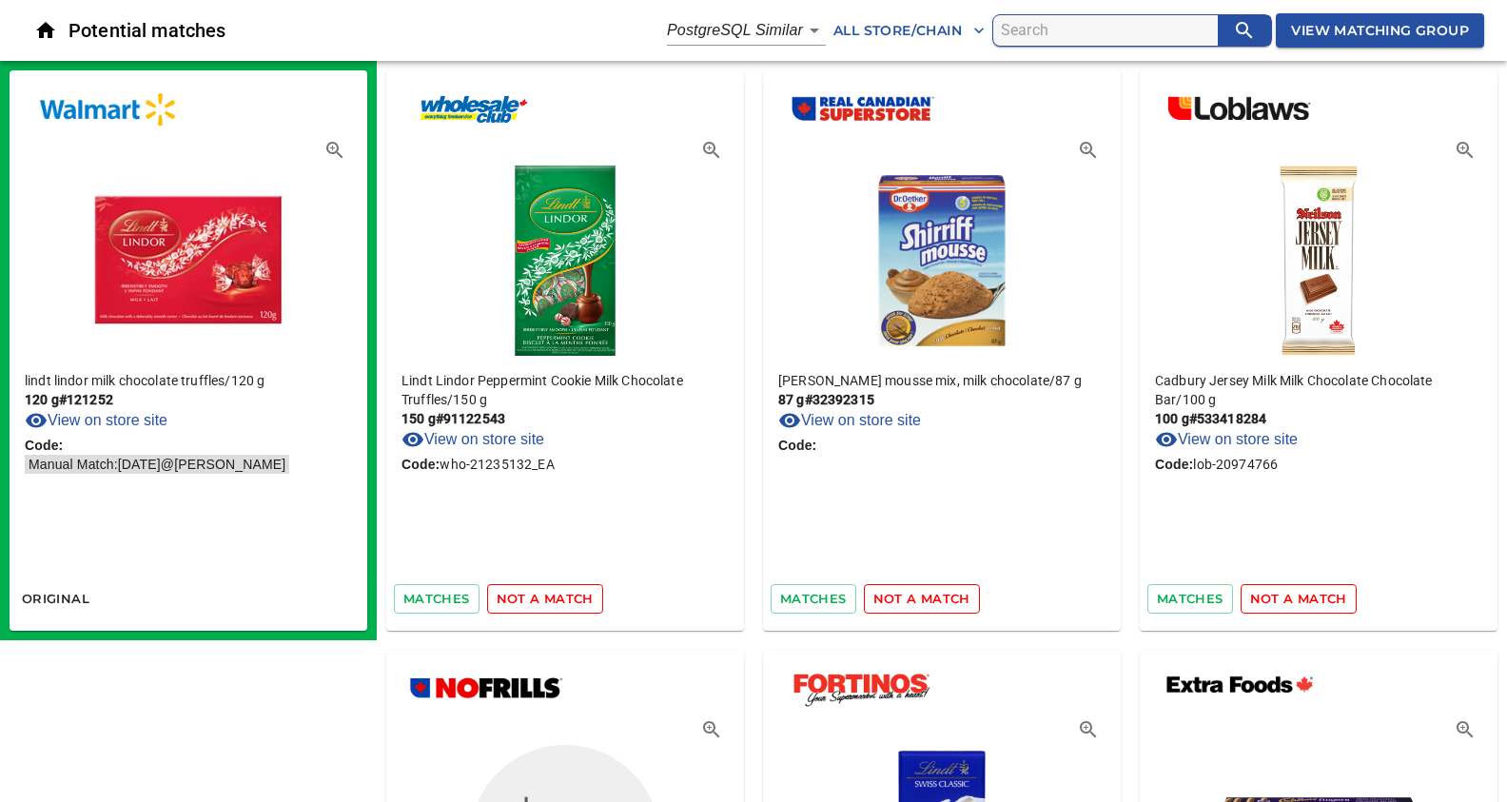
click at [553, 595] on span "not a match" at bounding box center [545, 599] width 97 height 22
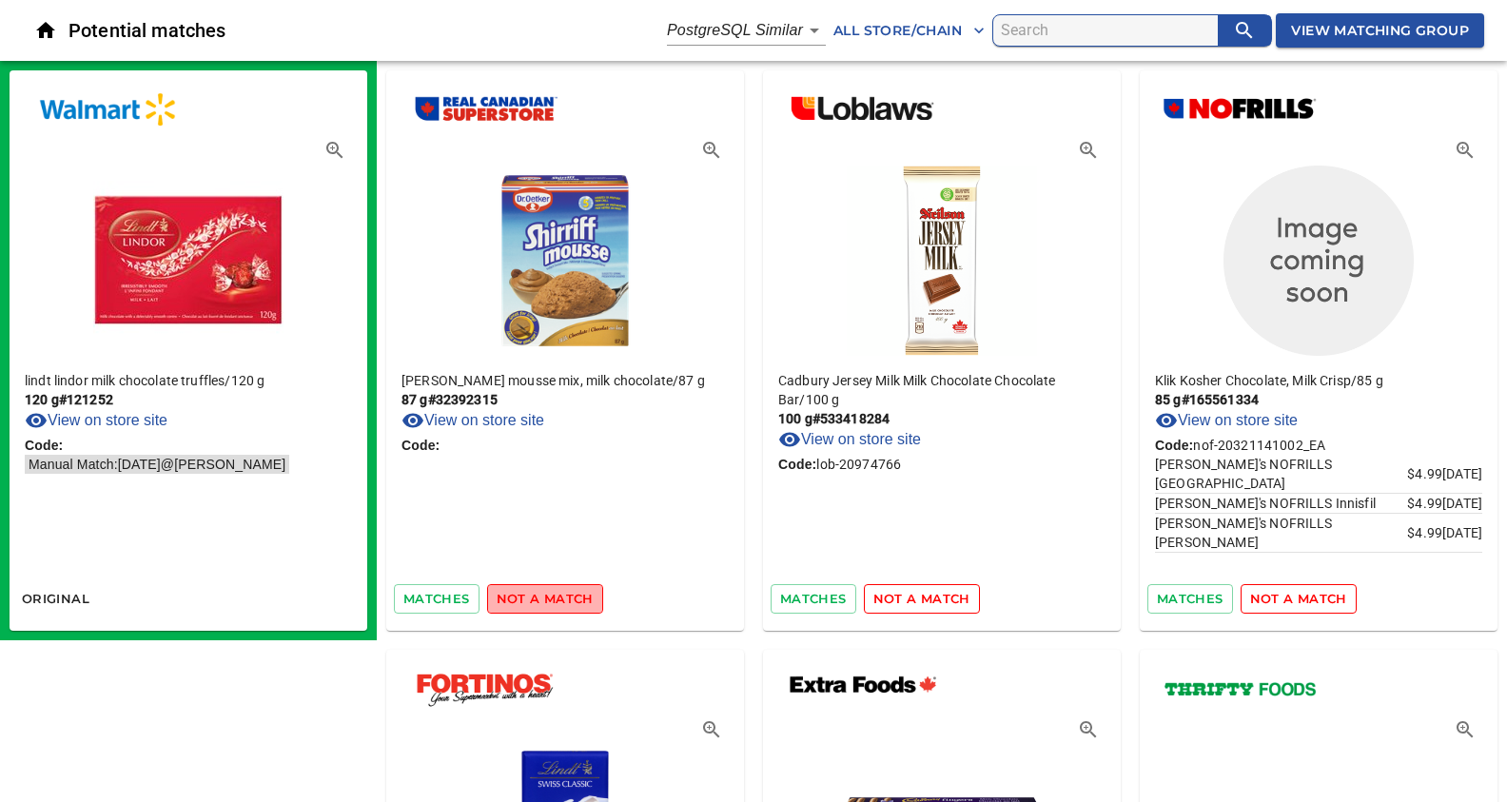
click at [553, 595] on span "not a match" at bounding box center [545, 599] width 97 height 22
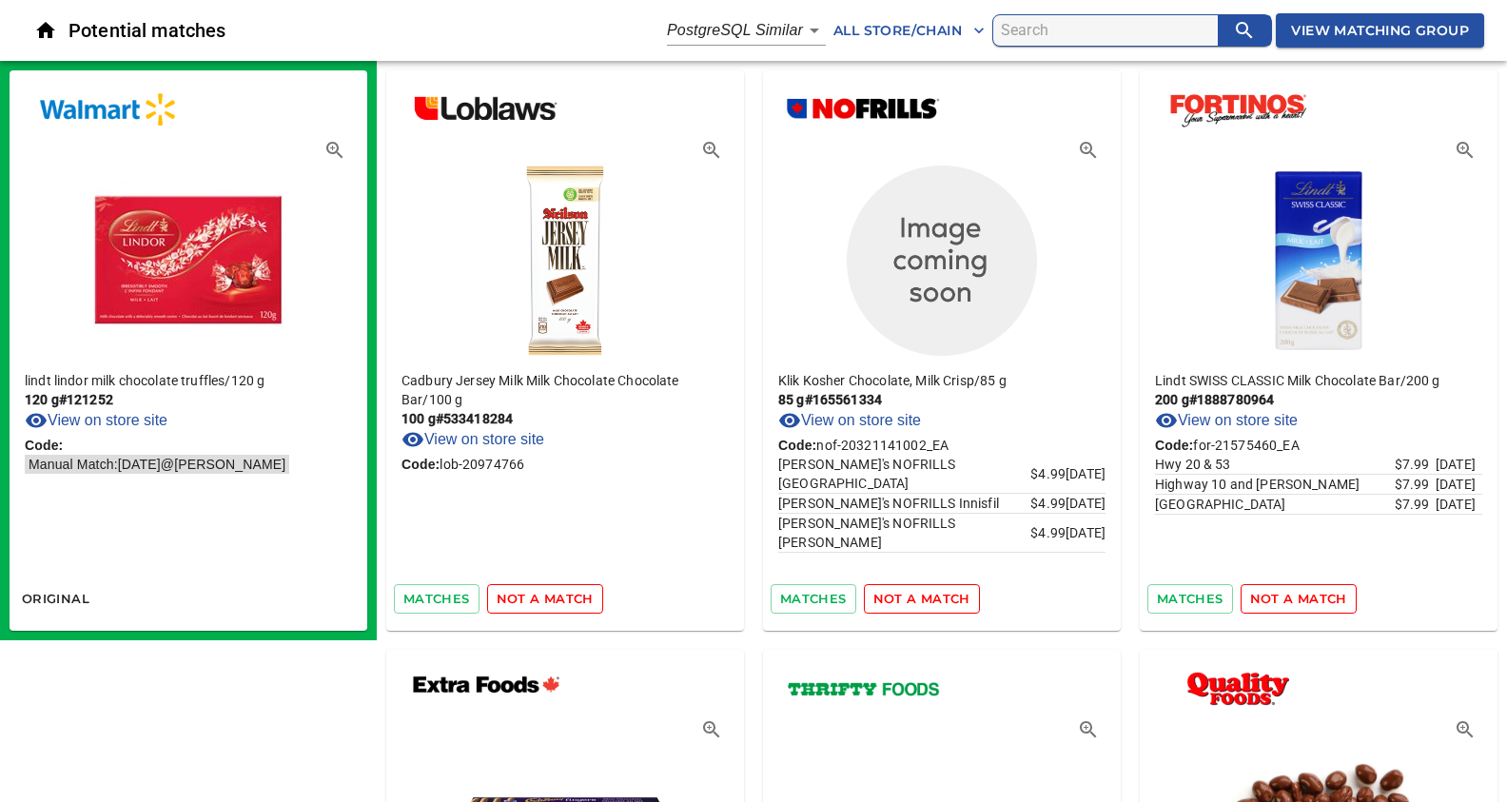
click at [553, 595] on span "not a match" at bounding box center [545, 599] width 97 height 22
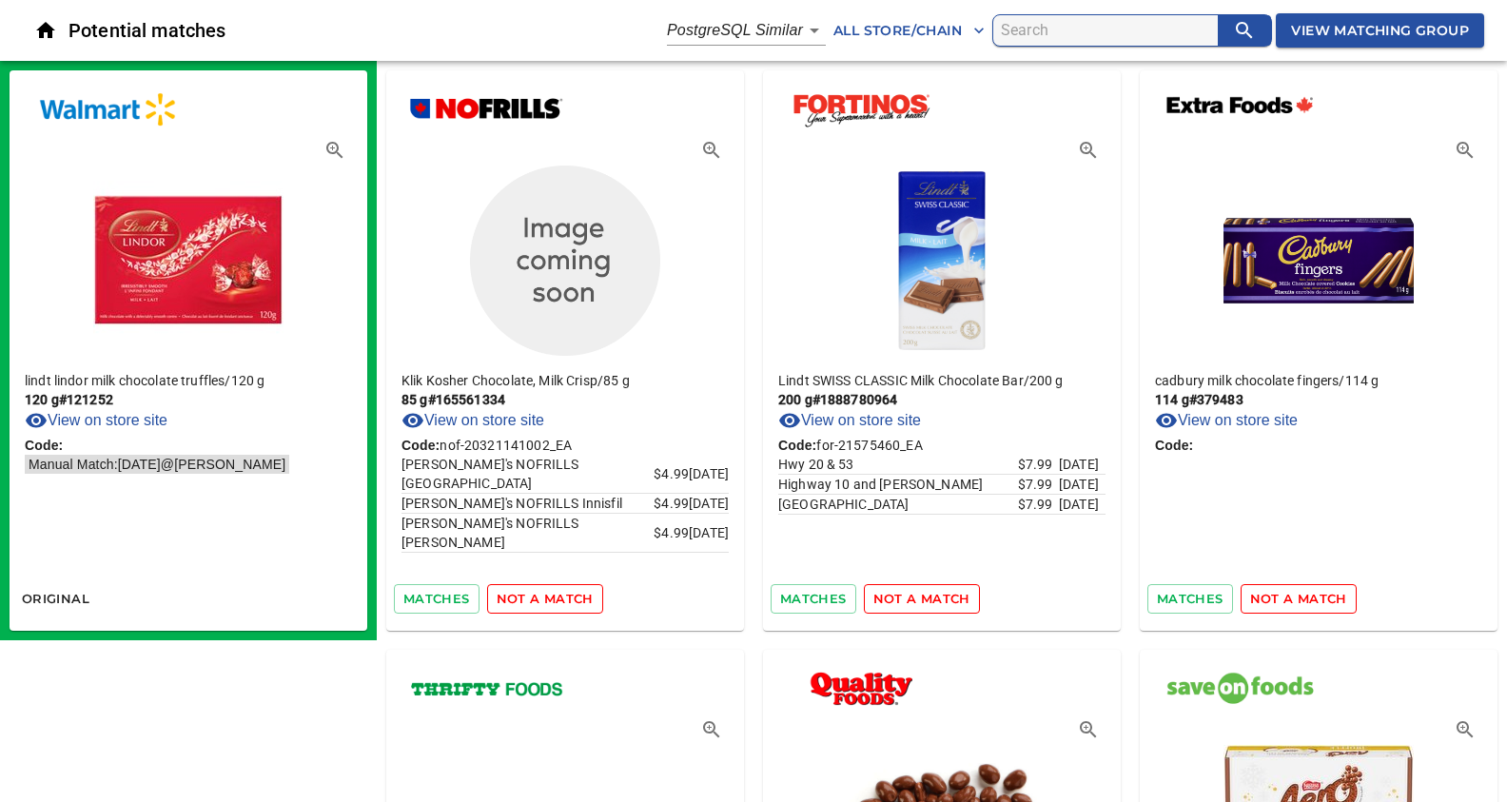
click at [553, 595] on span "not a match" at bounding box center [545, 599] width 97 height 22
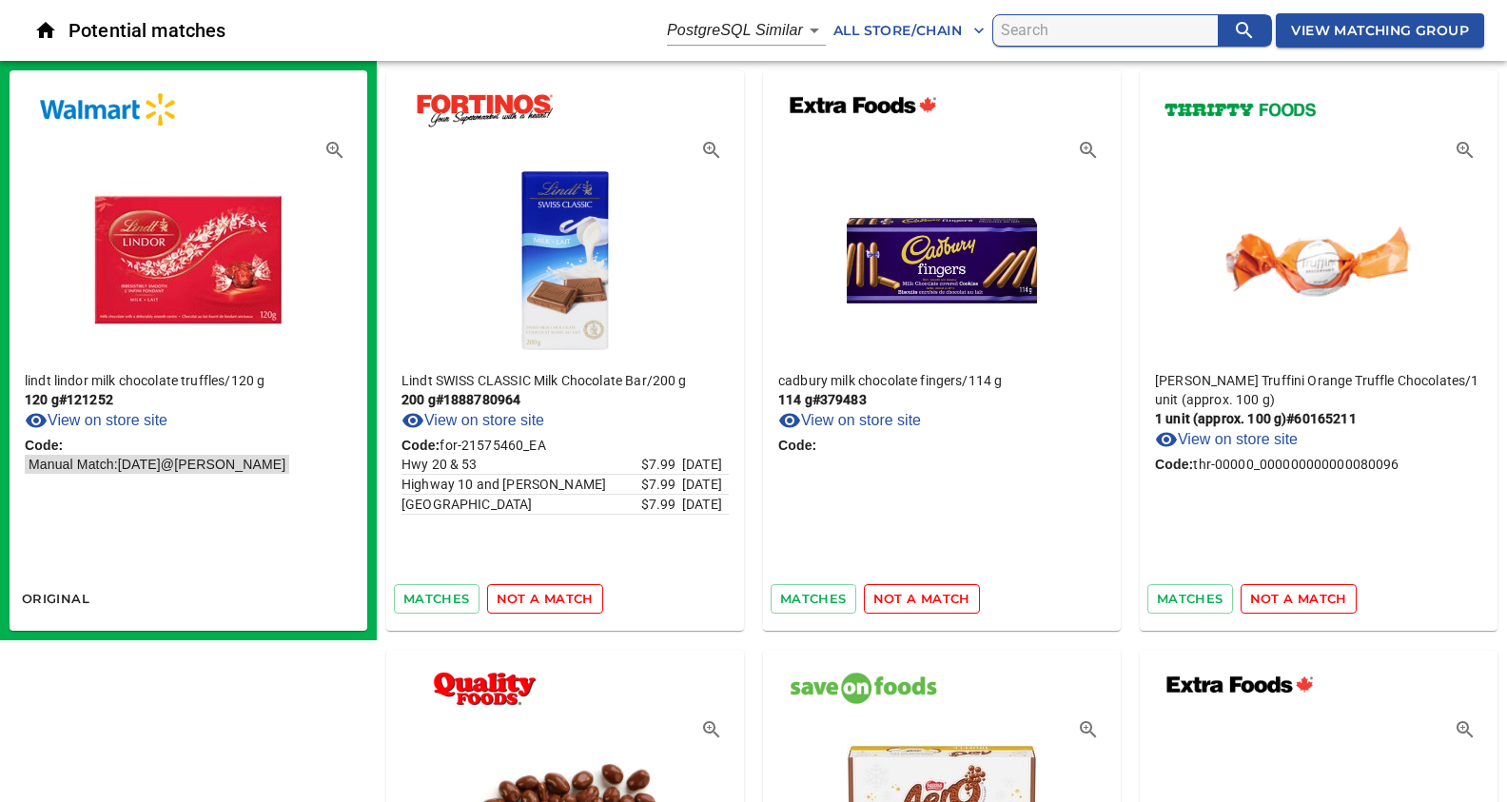
click at [553, 595] on span "not a match" at bounding box center [545, 599] width 97 height 22
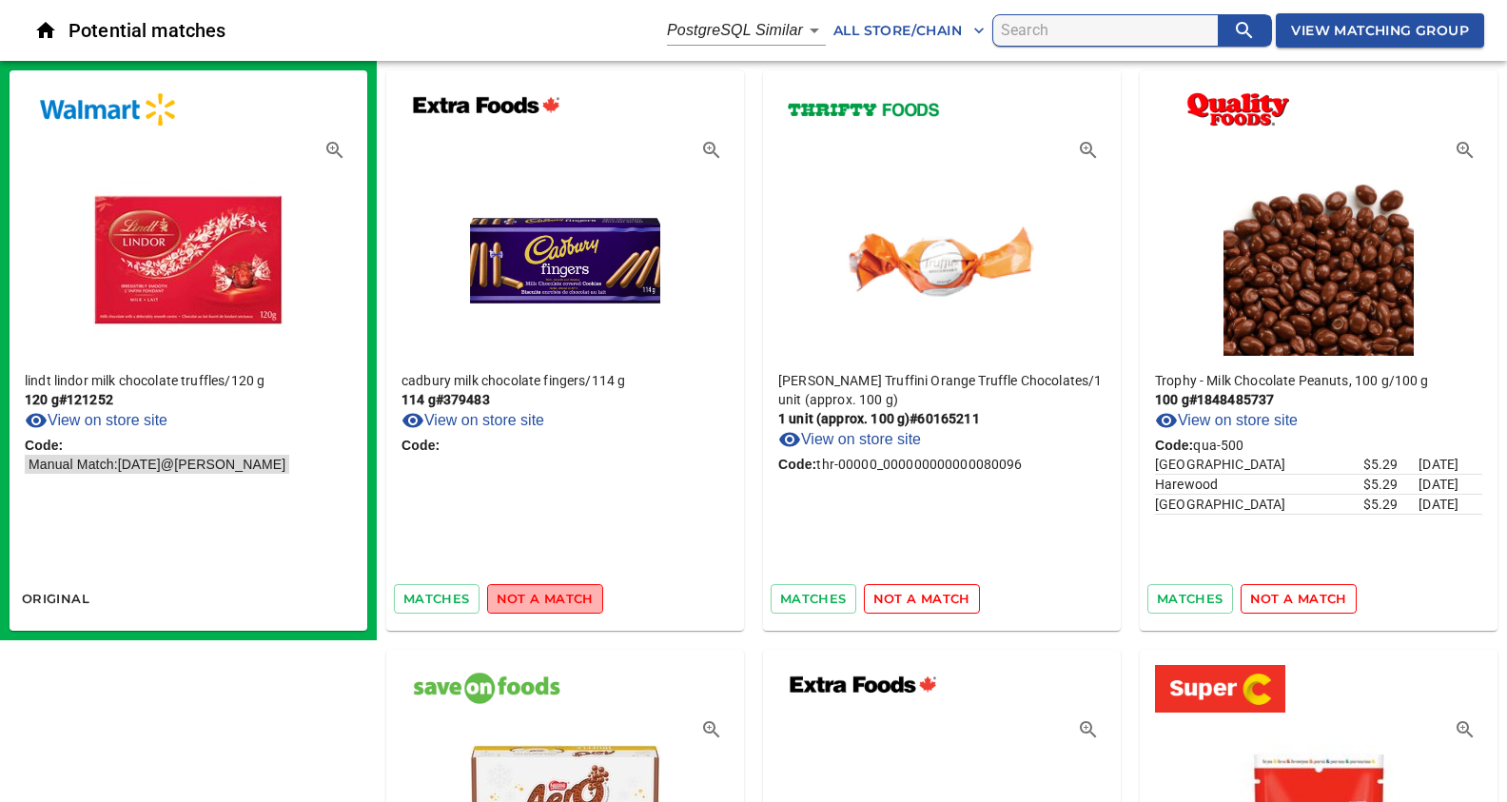
click at [553, 595] on span "not a match" at bounding box center [545, 599] width 97 height 22
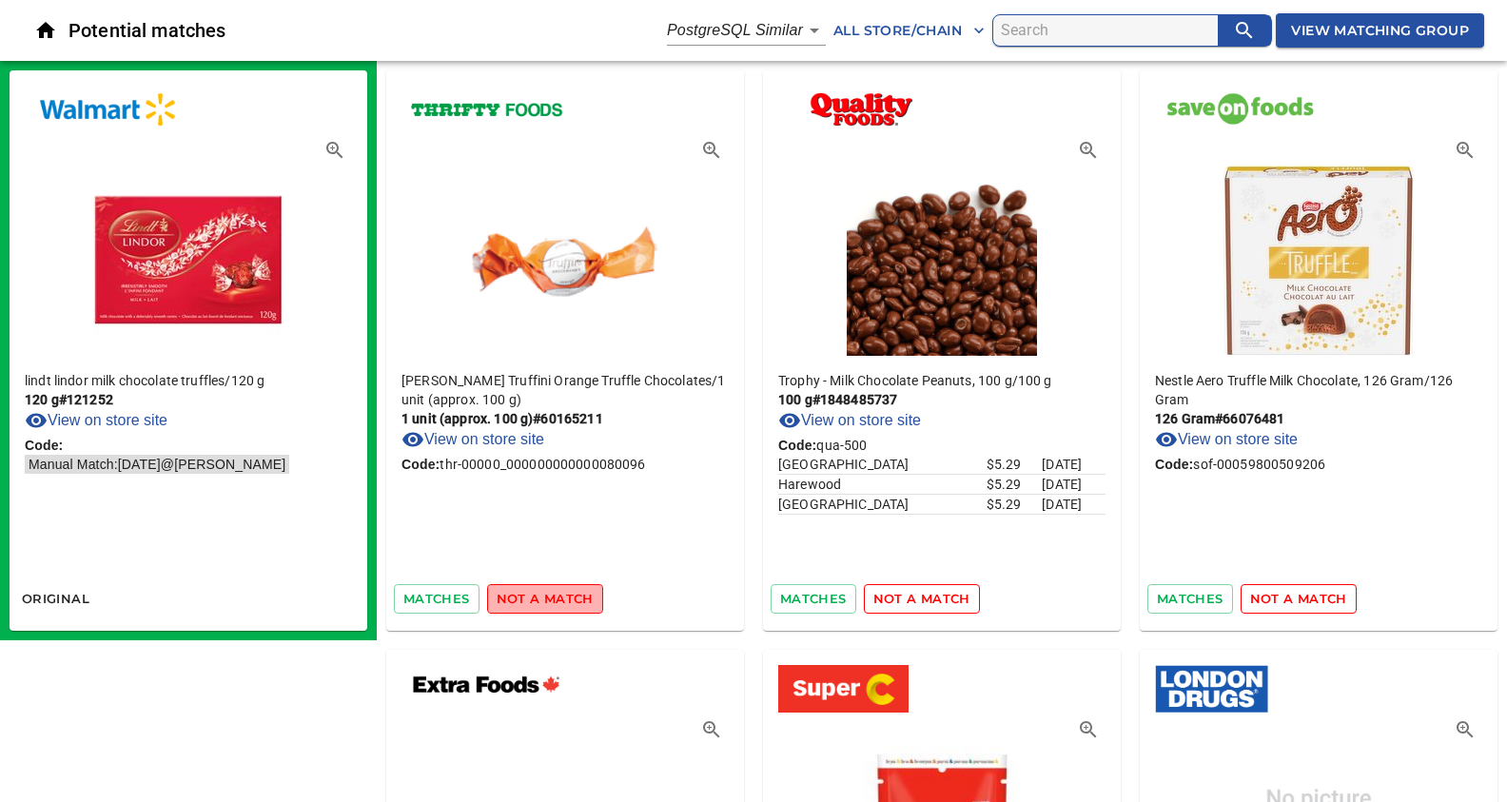
click at [553, 595] on span "not a match" at bounding box center [545, 599] width 97 height 22
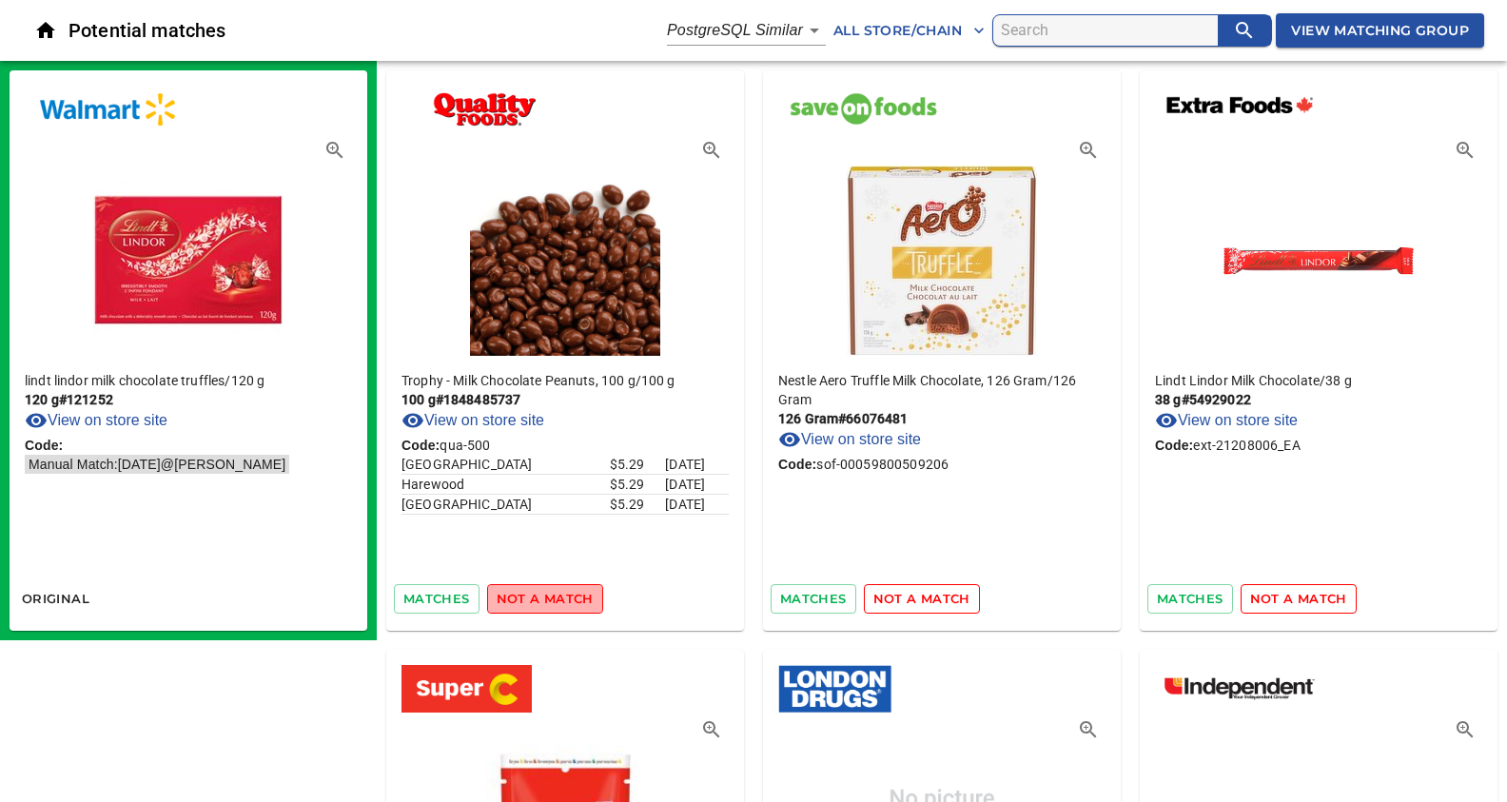
click at [553, 595] on span "not a match" at bounding box center [545, 599] width 97 height 22
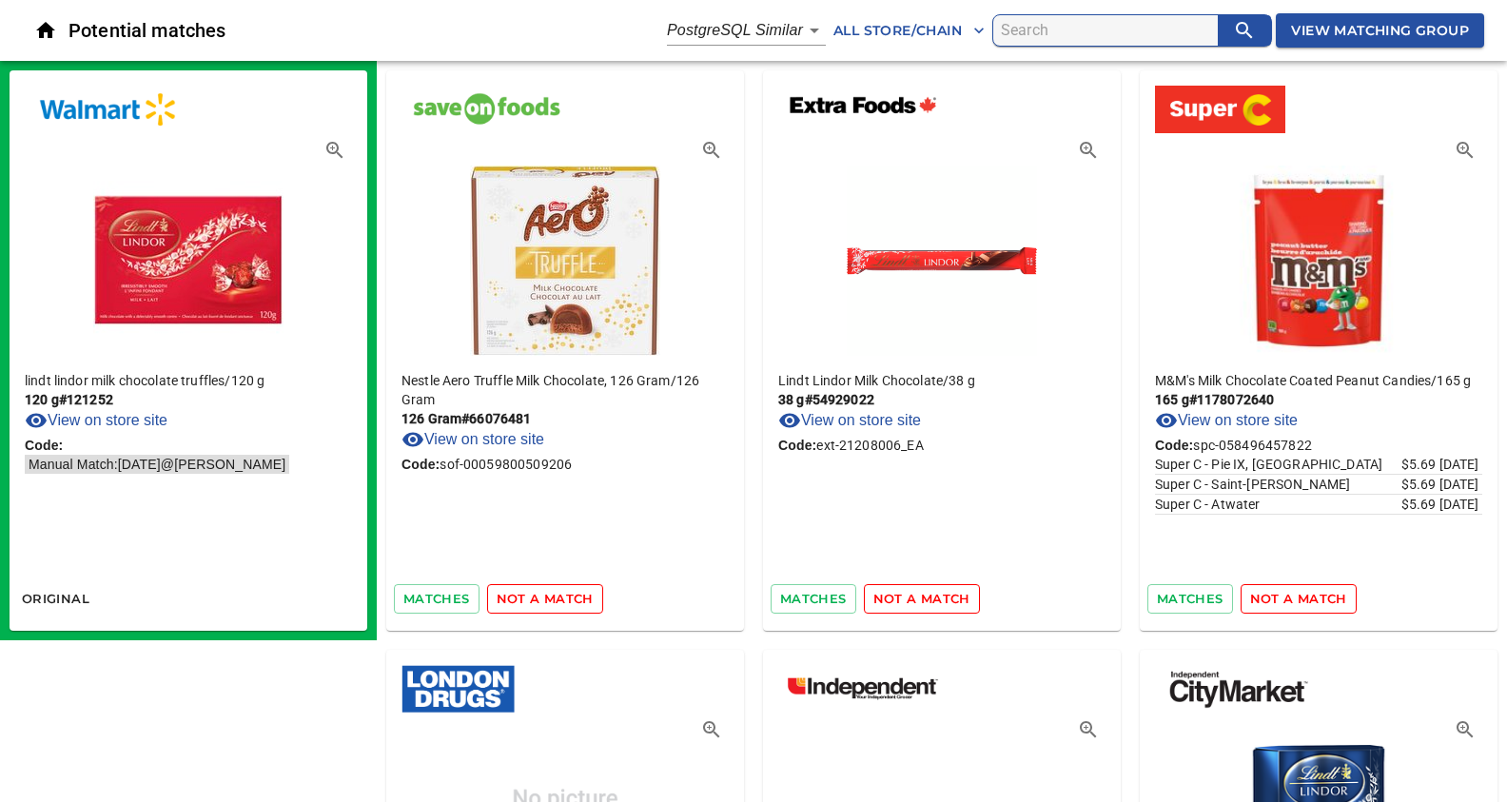
click at [553, 595] on span "not a match" at bounding box center [545, 599] width 97 height 22
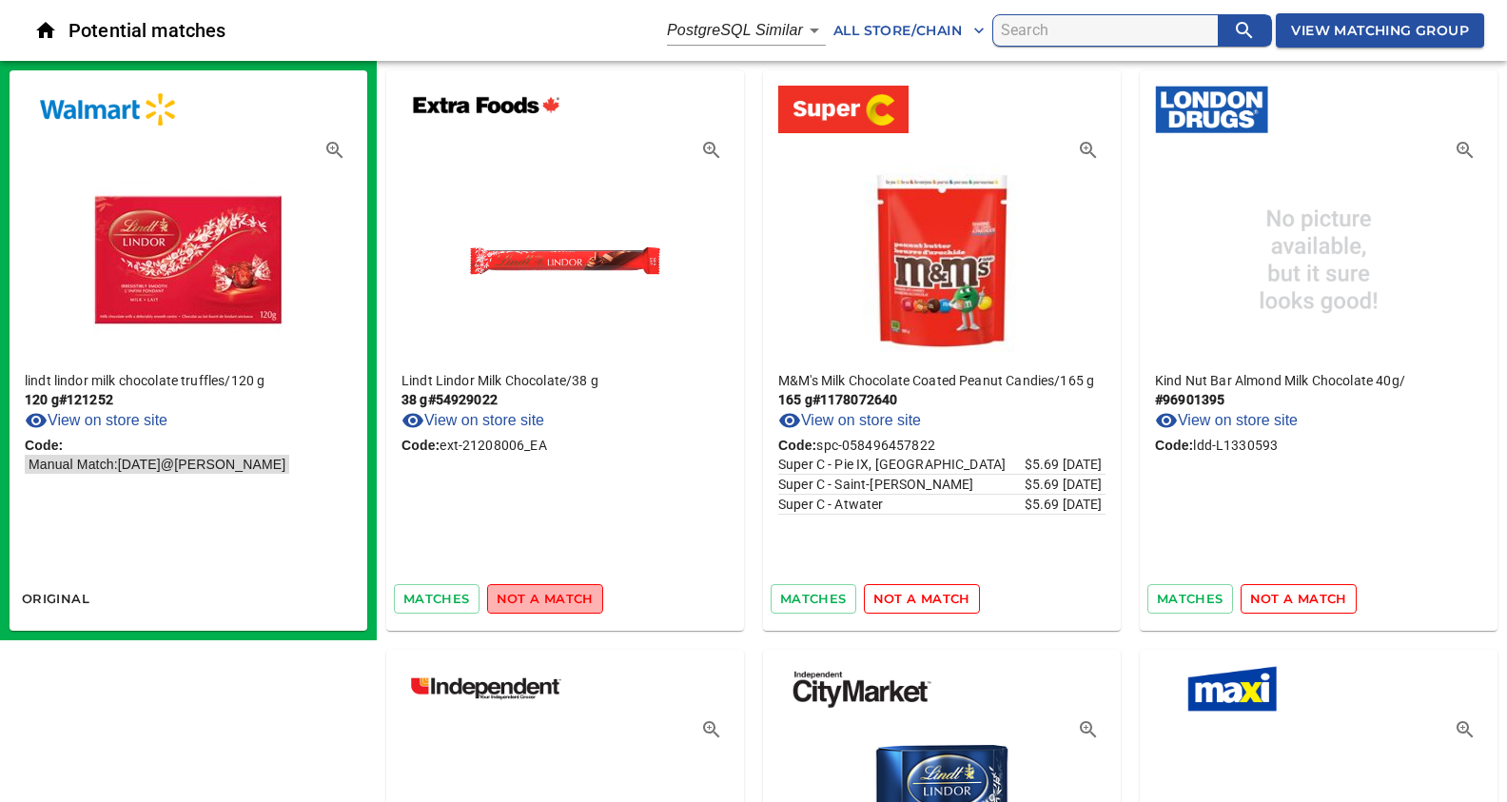
click at [553, 595] on span "not a match" at bounding box center [545, 599] width 97 height 22
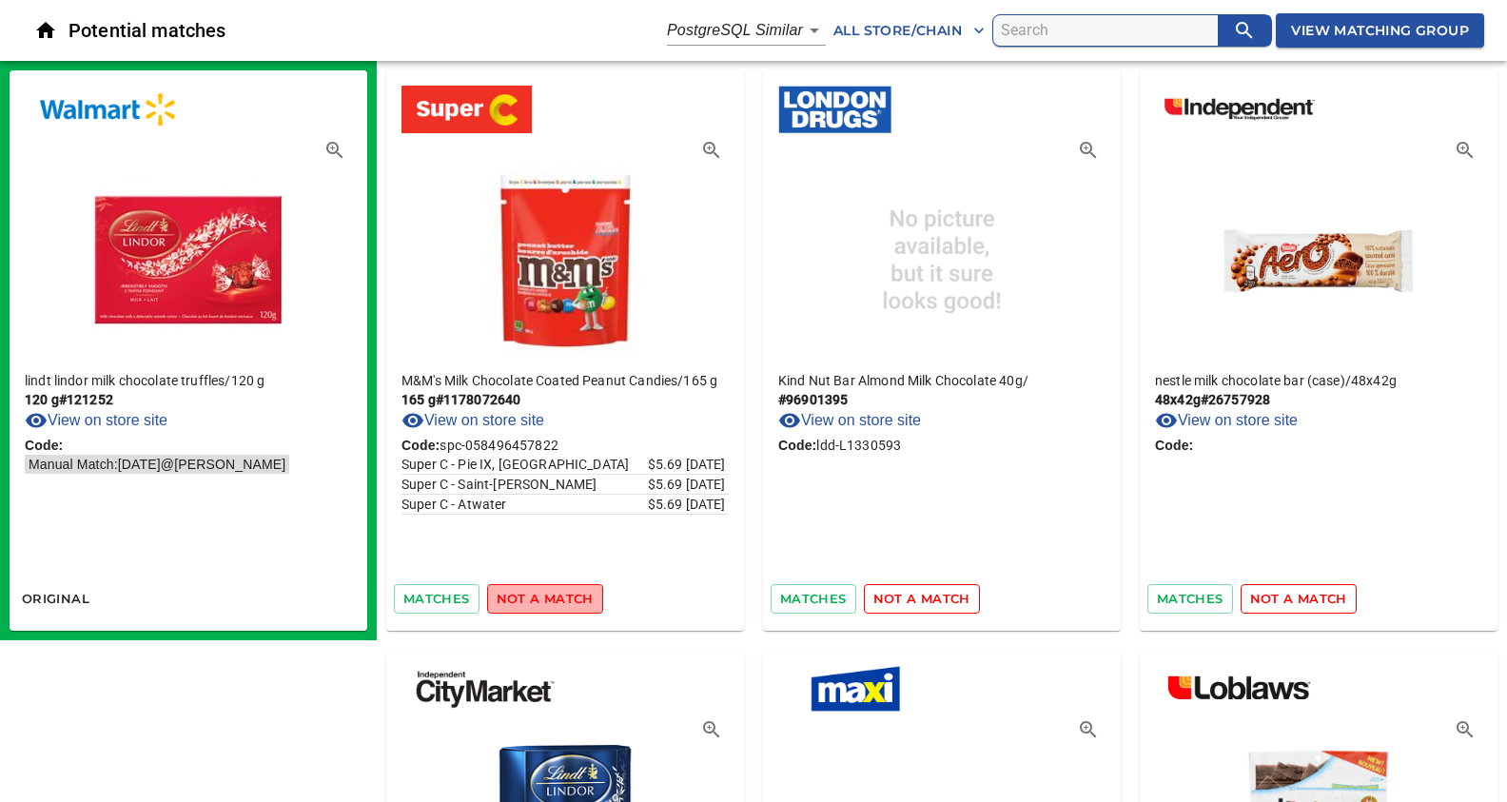
click at [553, 595] on span "not a match" at bounding box center [545, 599] width 97 height 22
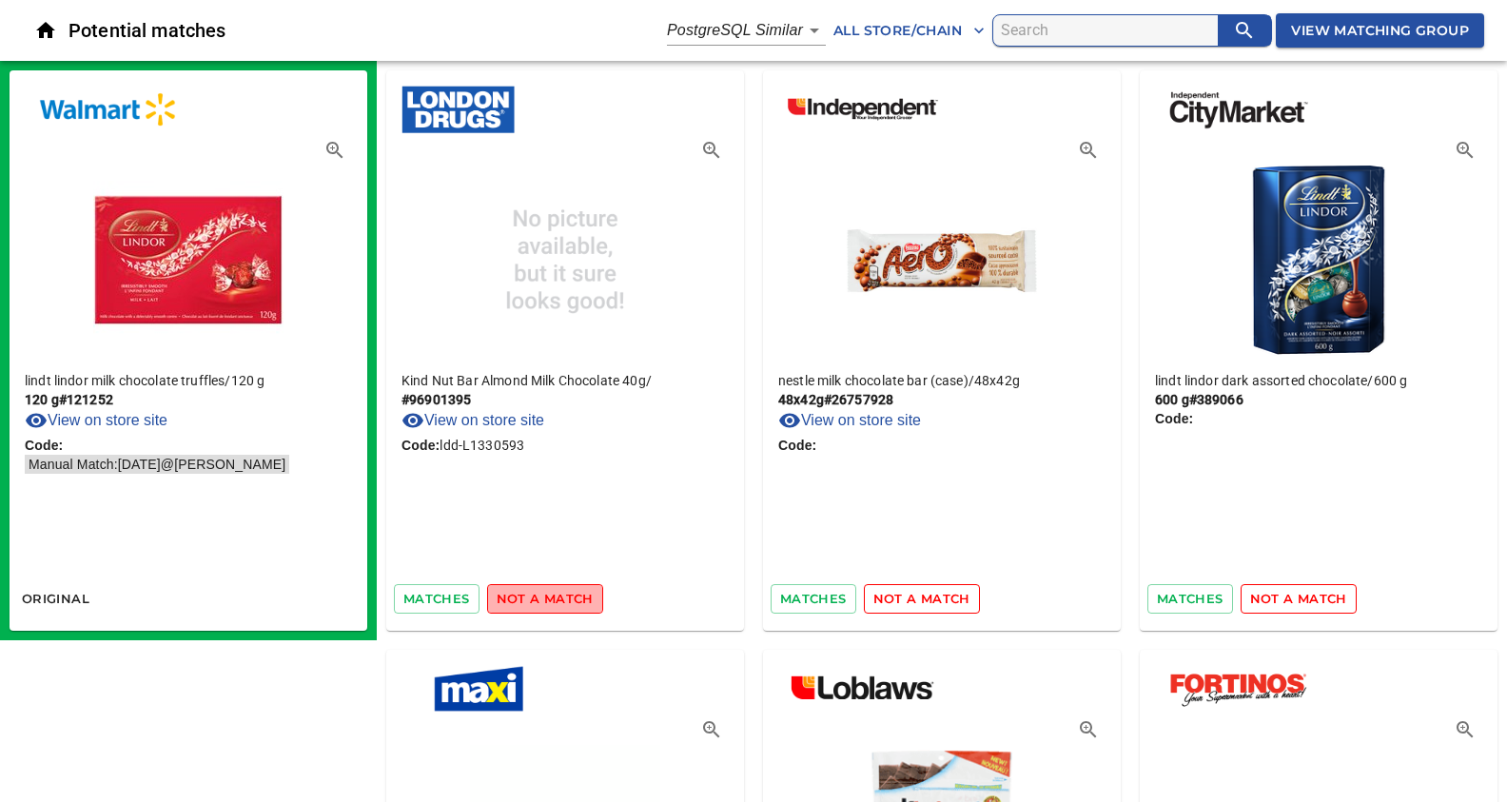
click at [553, 595] on span "not a match" at bounding box center [545, 599] width 97 height 22
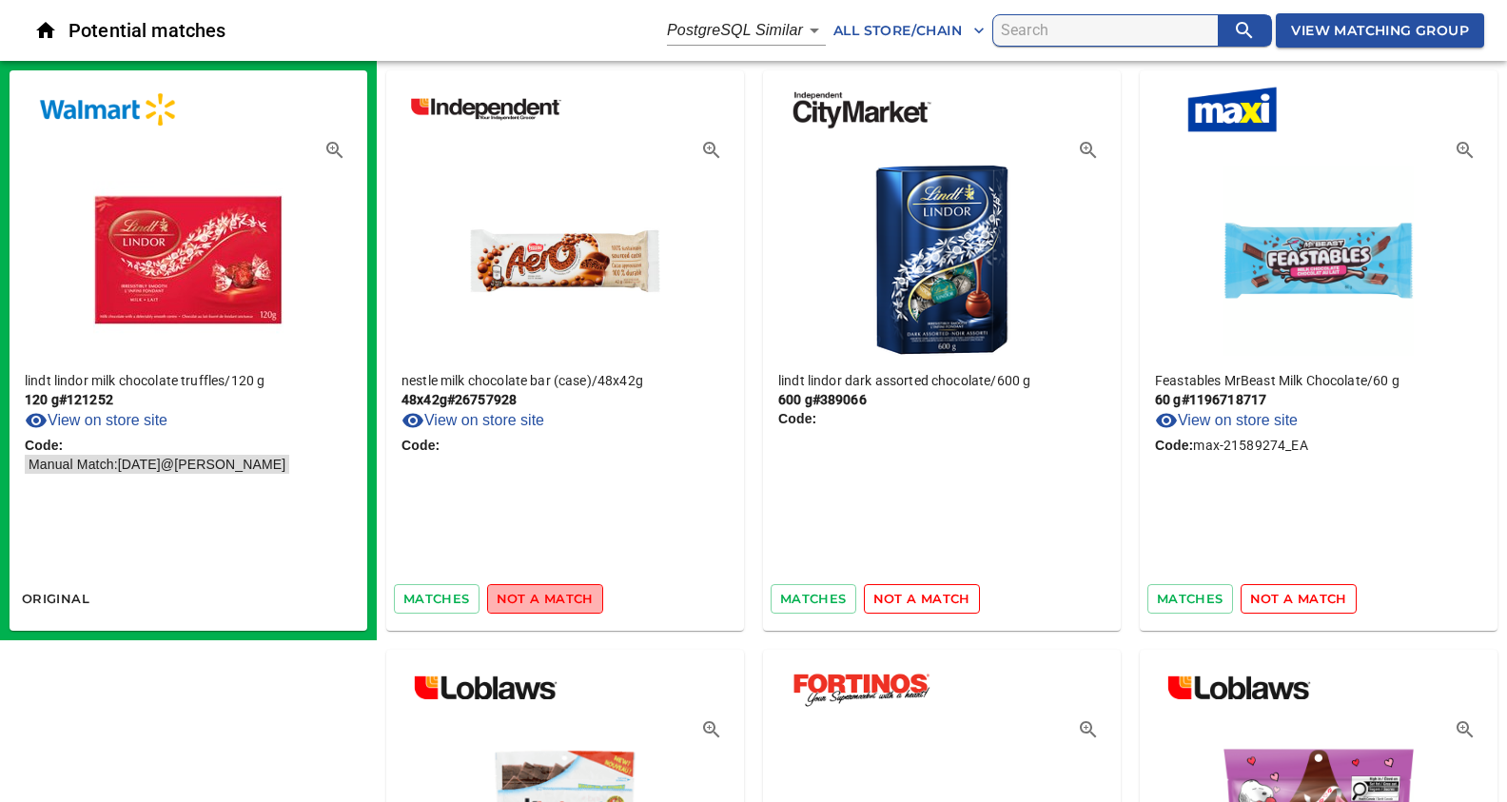
click
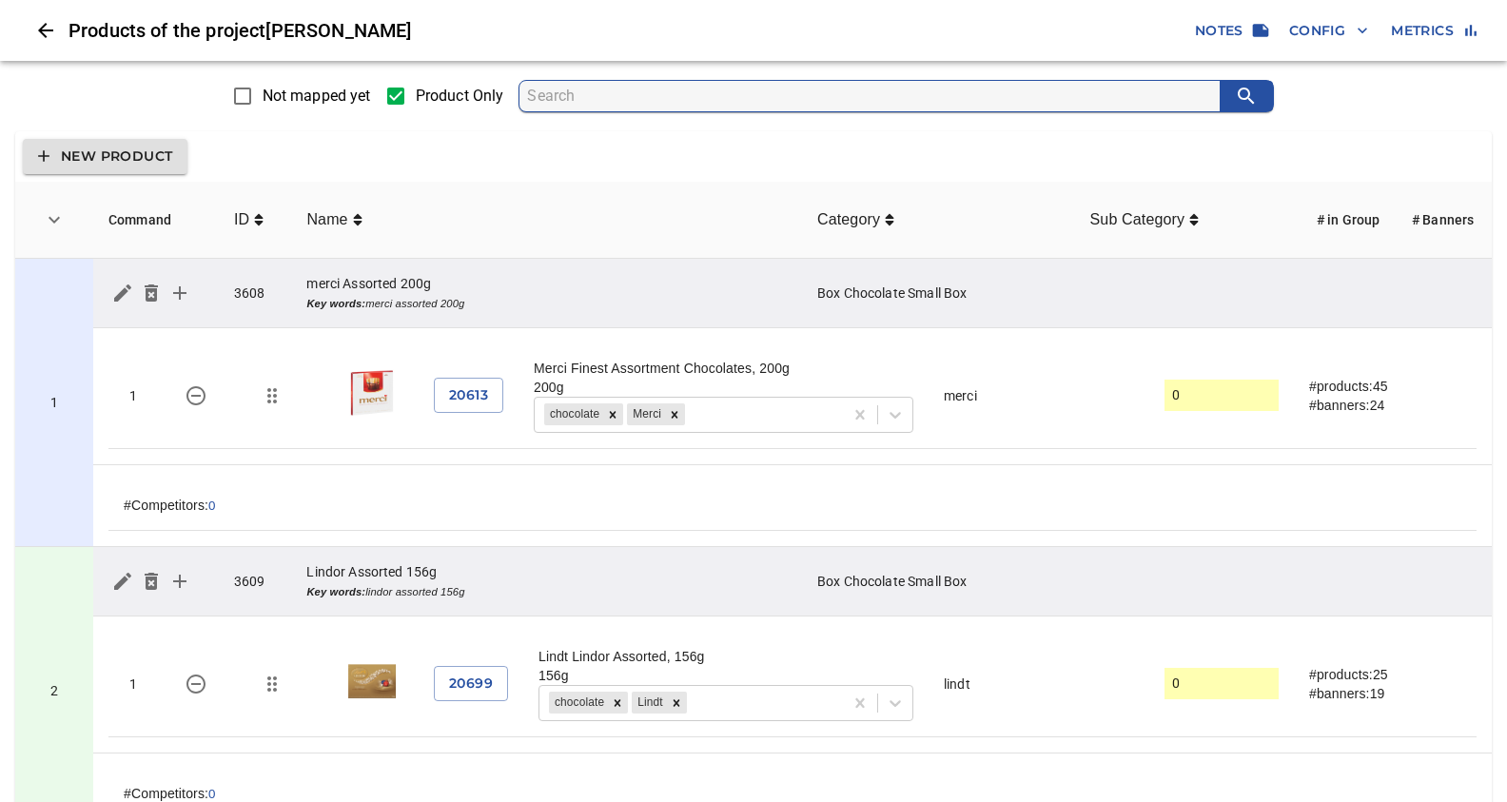
click at [230, 91] on input "Not mapped yet" at bounding box center [243, 96] width 40 height 40
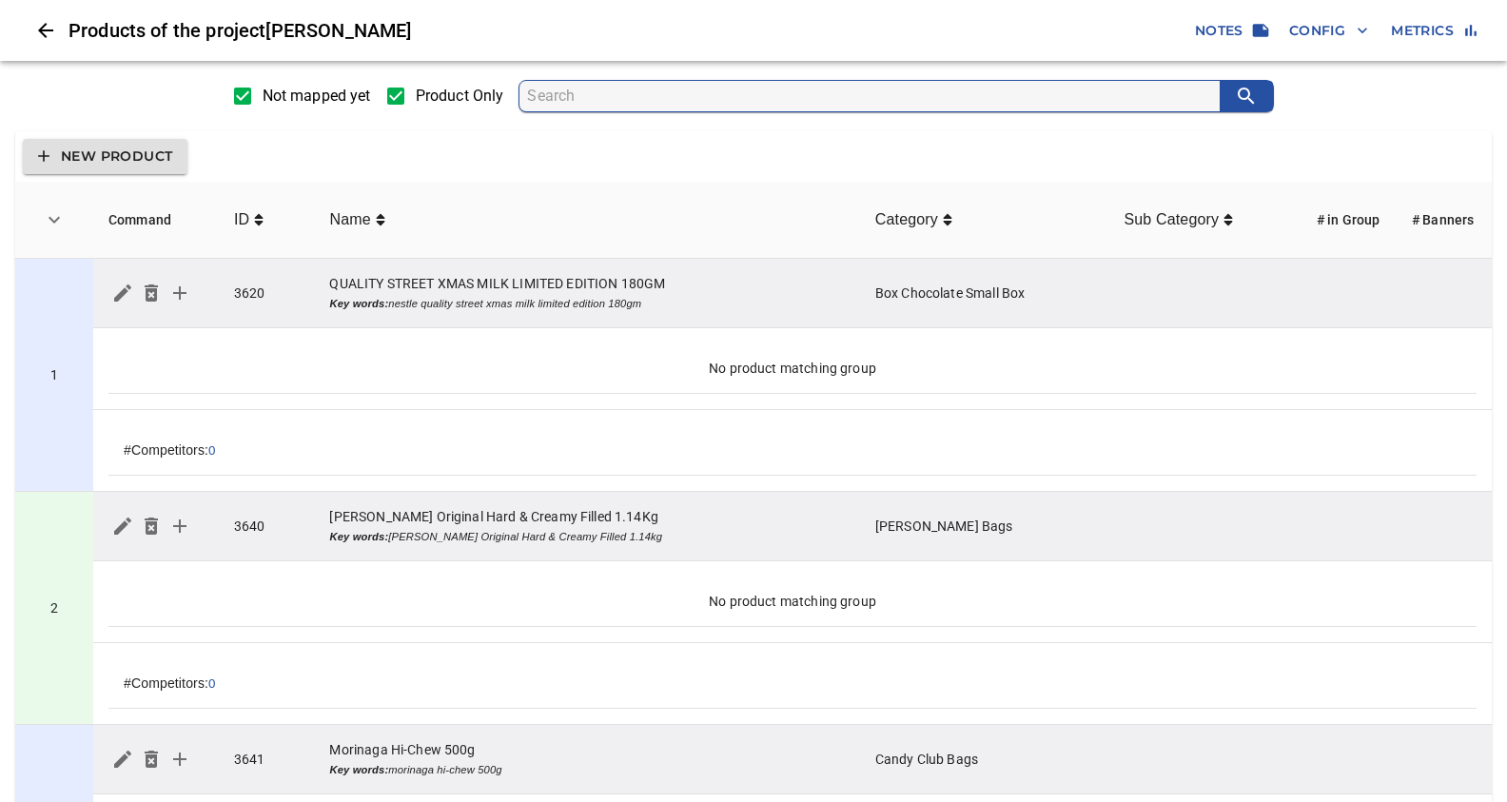
click at [286, 131] on div "New Product" at bounding box center [753, 156] width 1476 height 50
click at [1240, 97] on icon "search" at bounding box center [1246, 96] width 16 height 16
click at [380, 137] on div "New Product" at bounding box center [753, 156] width 1476 height 50
click at [715, 166] on div "New Product" at bounding box center [753, 156] width 1476 height 50
click at [239, 95] on input "Not mapped yet" at bounding box center [243, 96] width 40 height 40
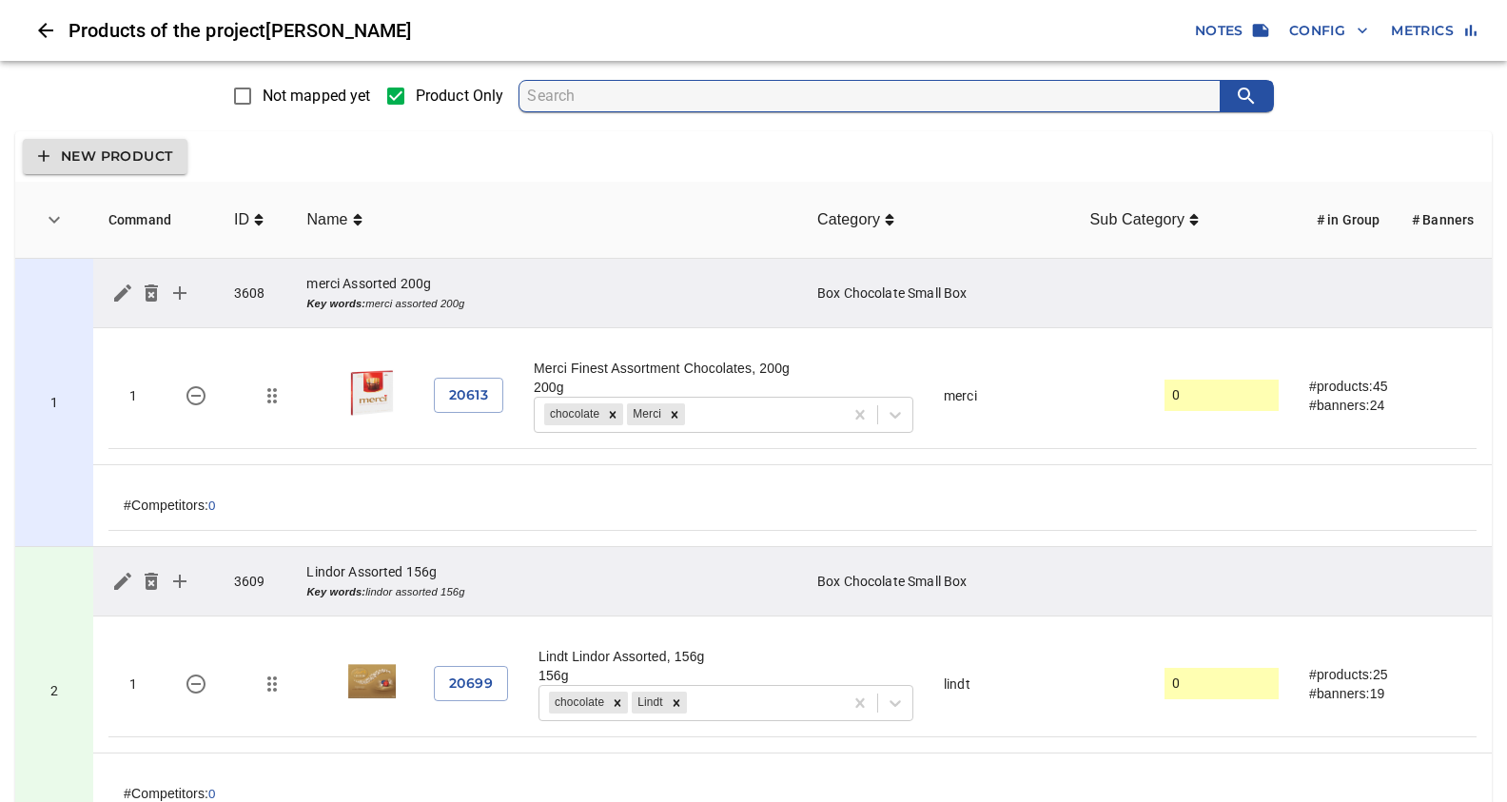
click at [1299, 30] on span "Config" at bounding box center [1328, 31] width 79 height 24
click at [1304, 223] on p "Sync:" at bounding box center [1305, 222] width 32 height 19
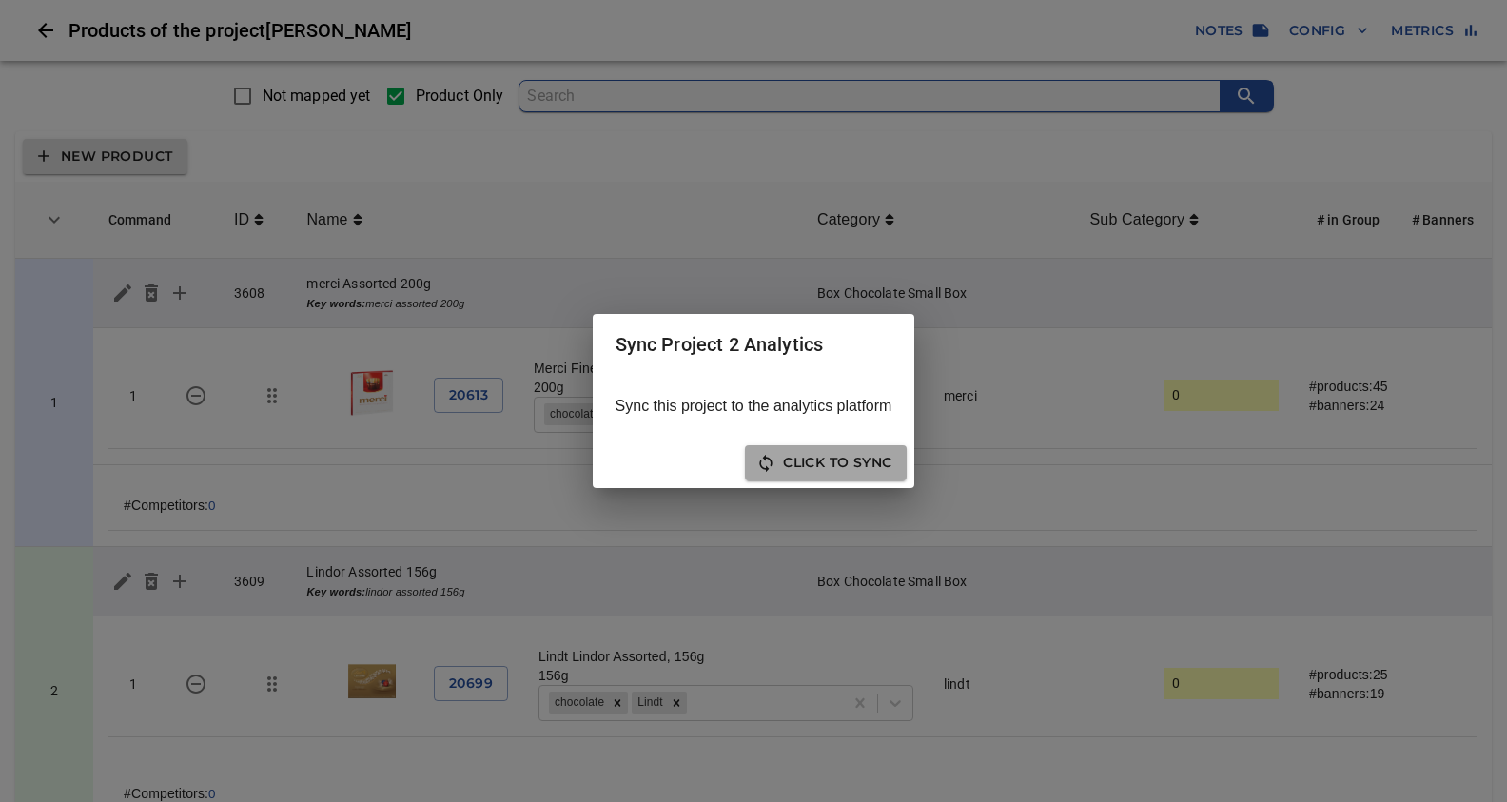
click at [808, 458] on span "Click to sync" at bounding box center [825, 463] width 131 height 24
click at [752, 462] on span "Click to Re-Sync" at bounding box center [728, 463] width 155 height 24
click at [871, 462] on span "Close" at bounding box center [868, 463] width 48 height 24
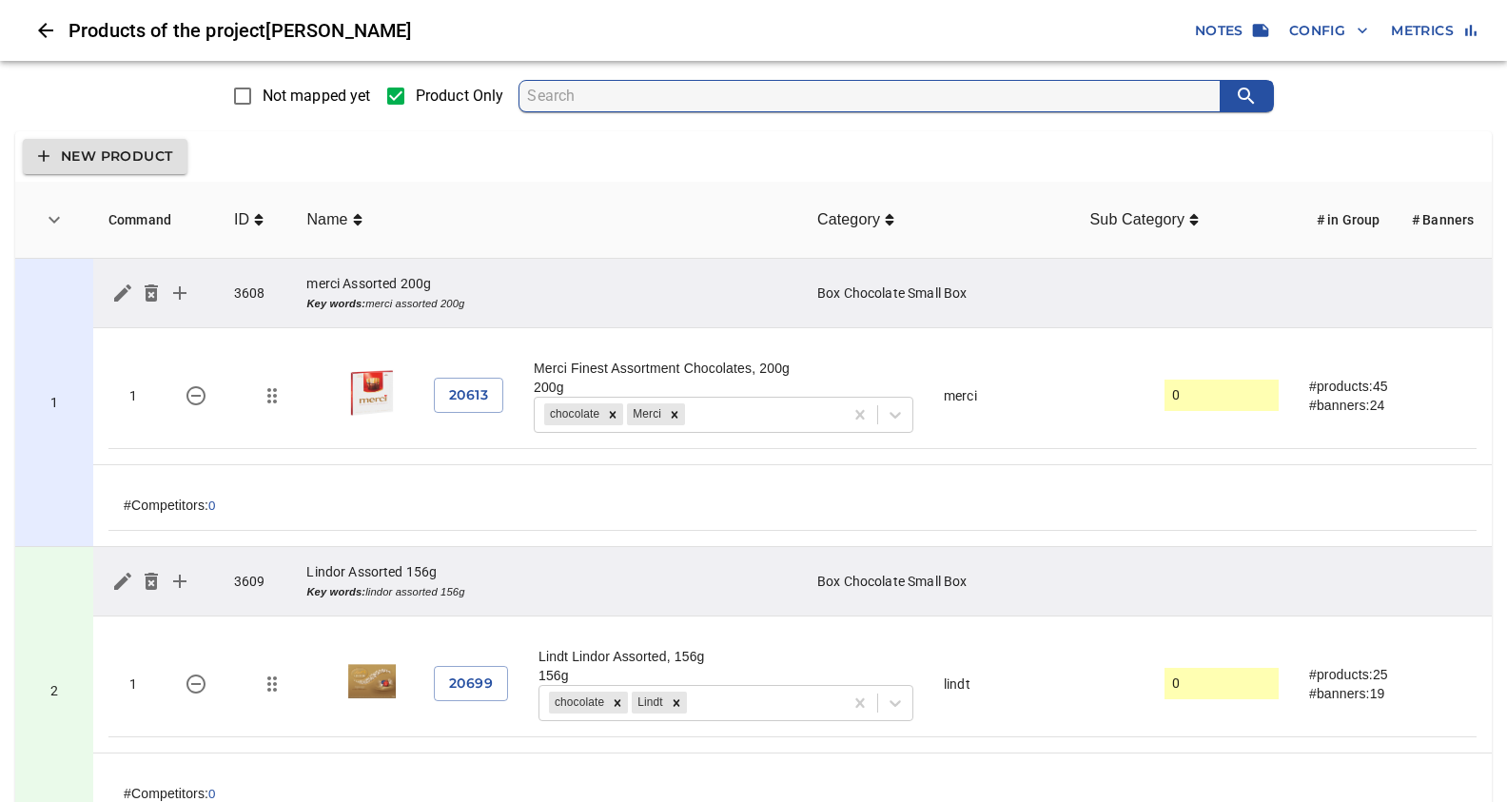
click at [1286, 27] on button "Config" at bounding box center [1328, 30] width 94 height 35
click at [1301, 218] on p "Sync:" at bounding box center [1305, 222] width 32 height 19
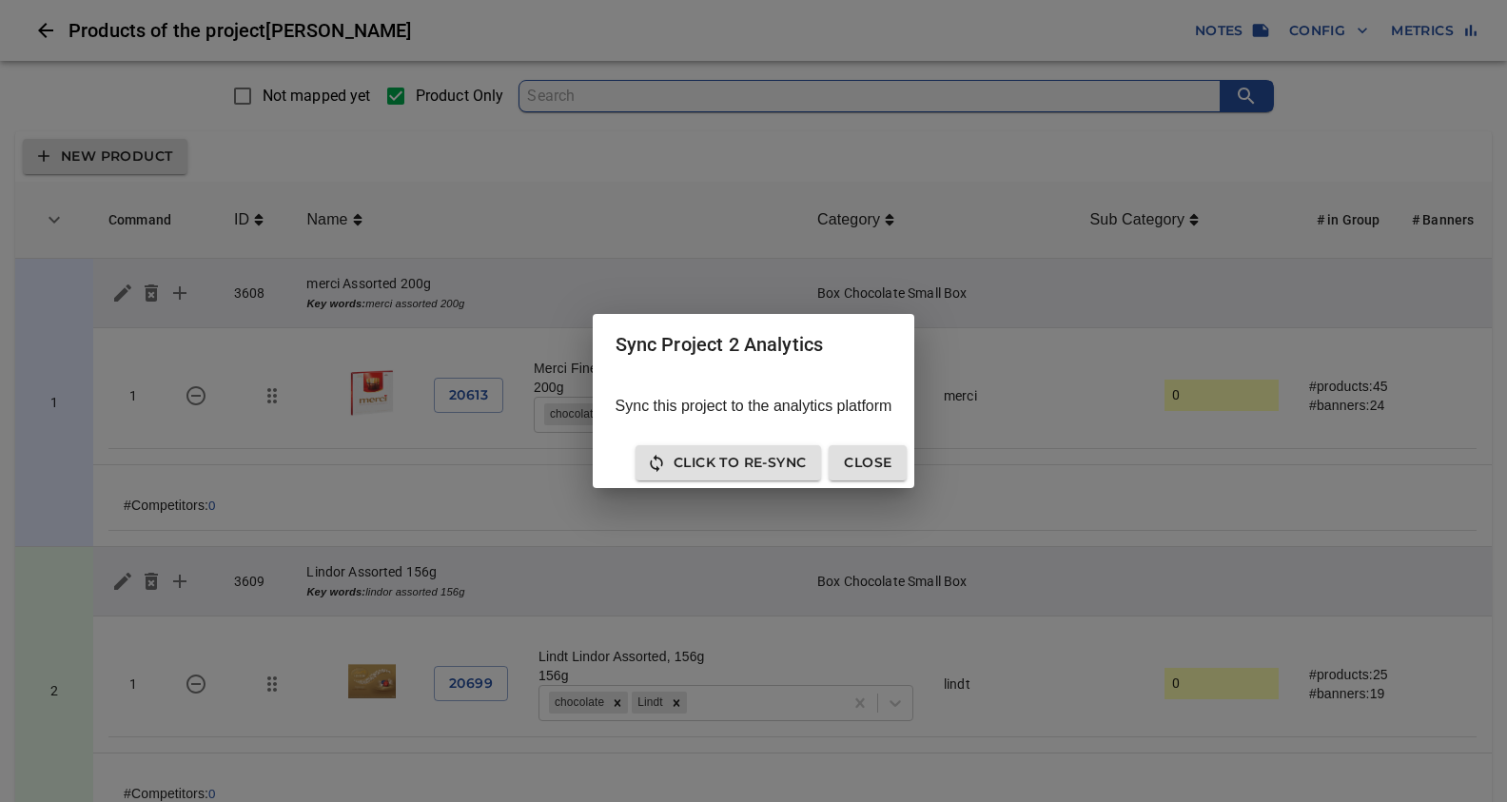
click at [786, 458] on span "Click to Re-Sync" at bounding box center [728, 463] width 155 height 24
click at [785, 460] on span "Click to Re-Sync" at bounding box center [728, 463] width 155 height 24
click at [883, 457] on span "Close" at bounding box center [868, 463] width 48 height 24
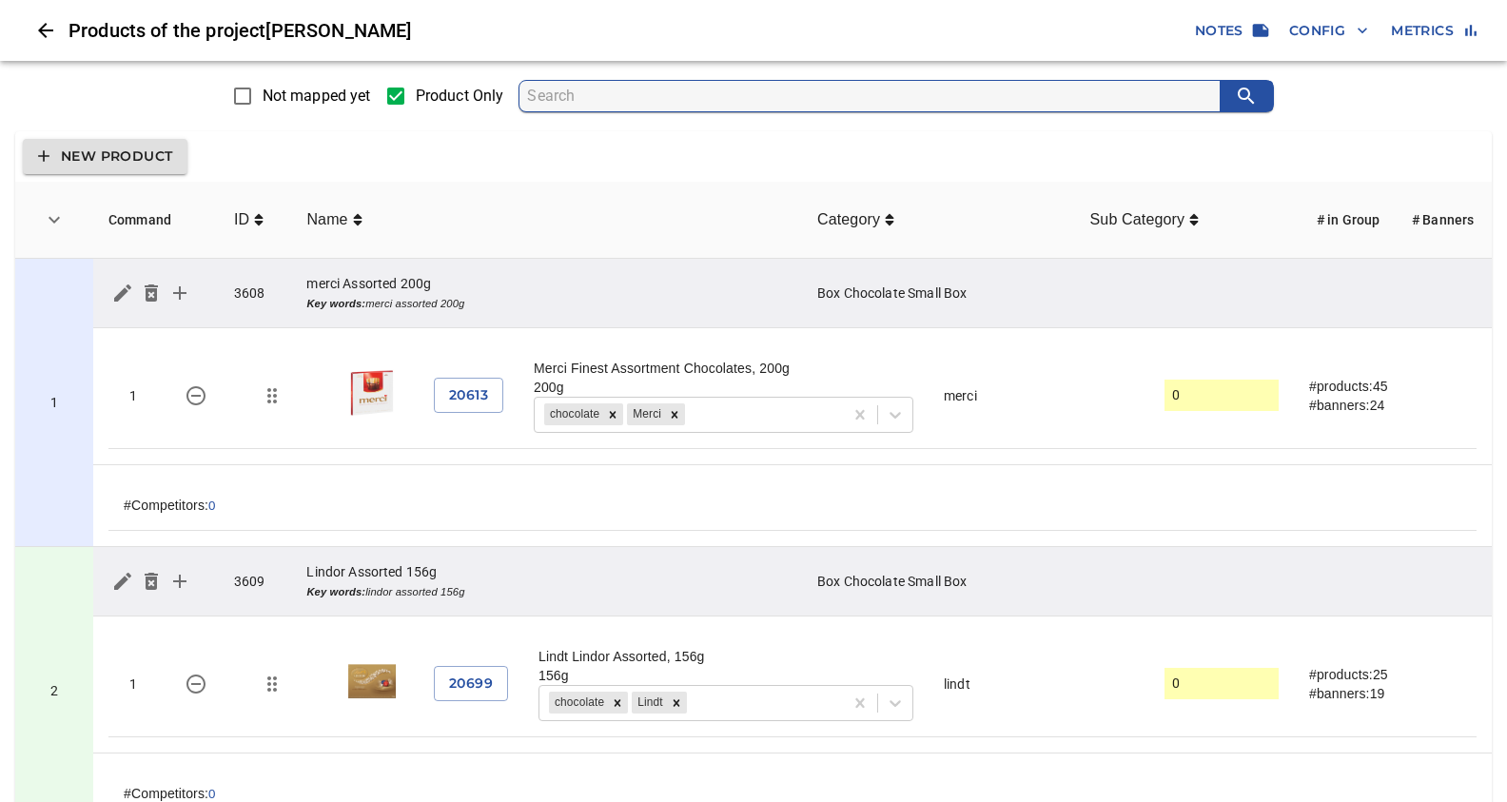
click at [1330, 137] on div "New Product" at bounding box center [753, 156] width 1476 height 50
click at [77, 103] on div "Not mapped yet Product Only" at bounding box center [753, 95] width 1522 height 55
click at [349, 158] on div "New Product" at bounding box center [753, 156] width 1476 height 50
click at [361, 220] on icon "simple table" at bounding box center [365, 219] width 10 height 15
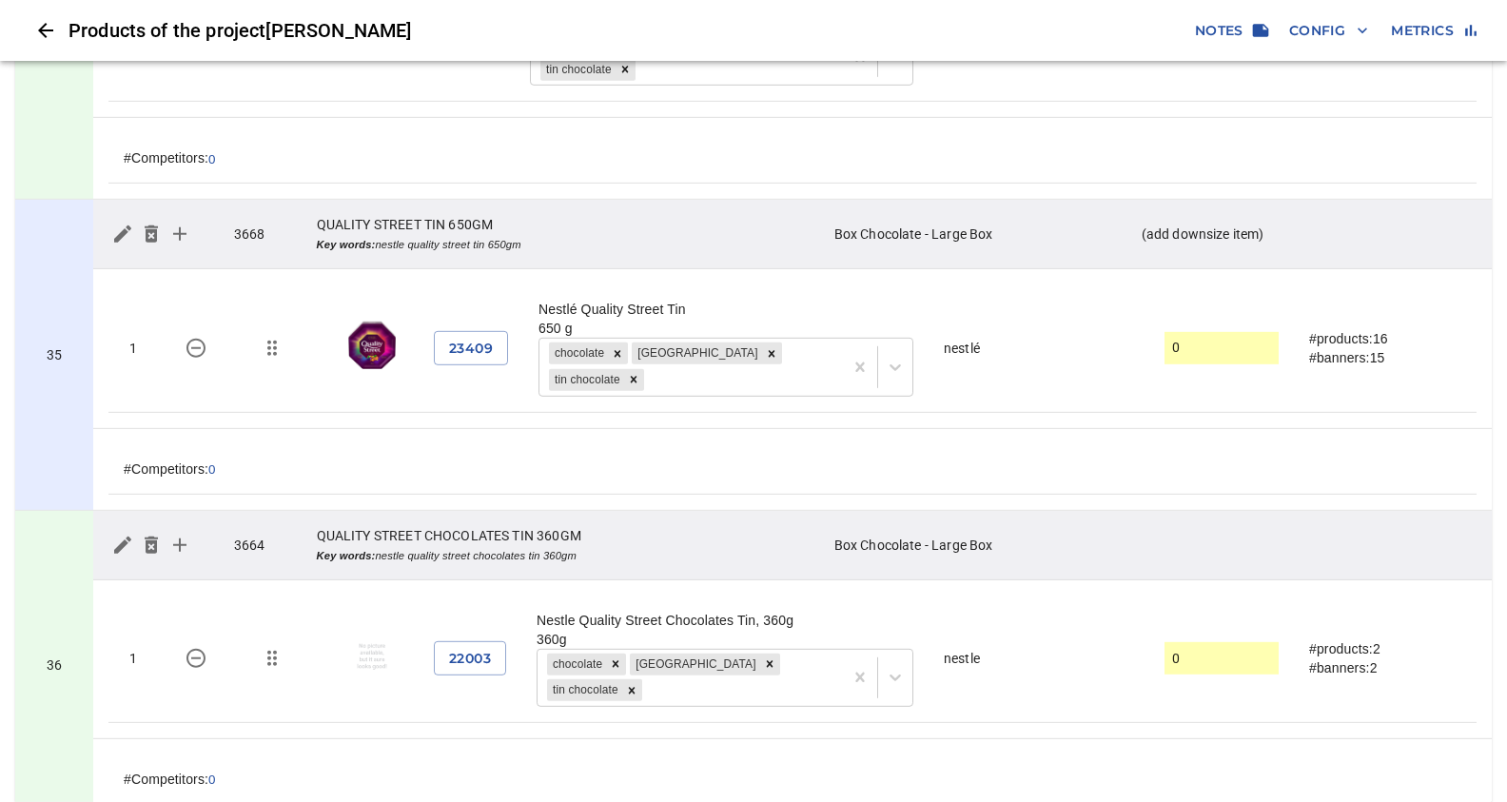
scroll to position [9947, 0]
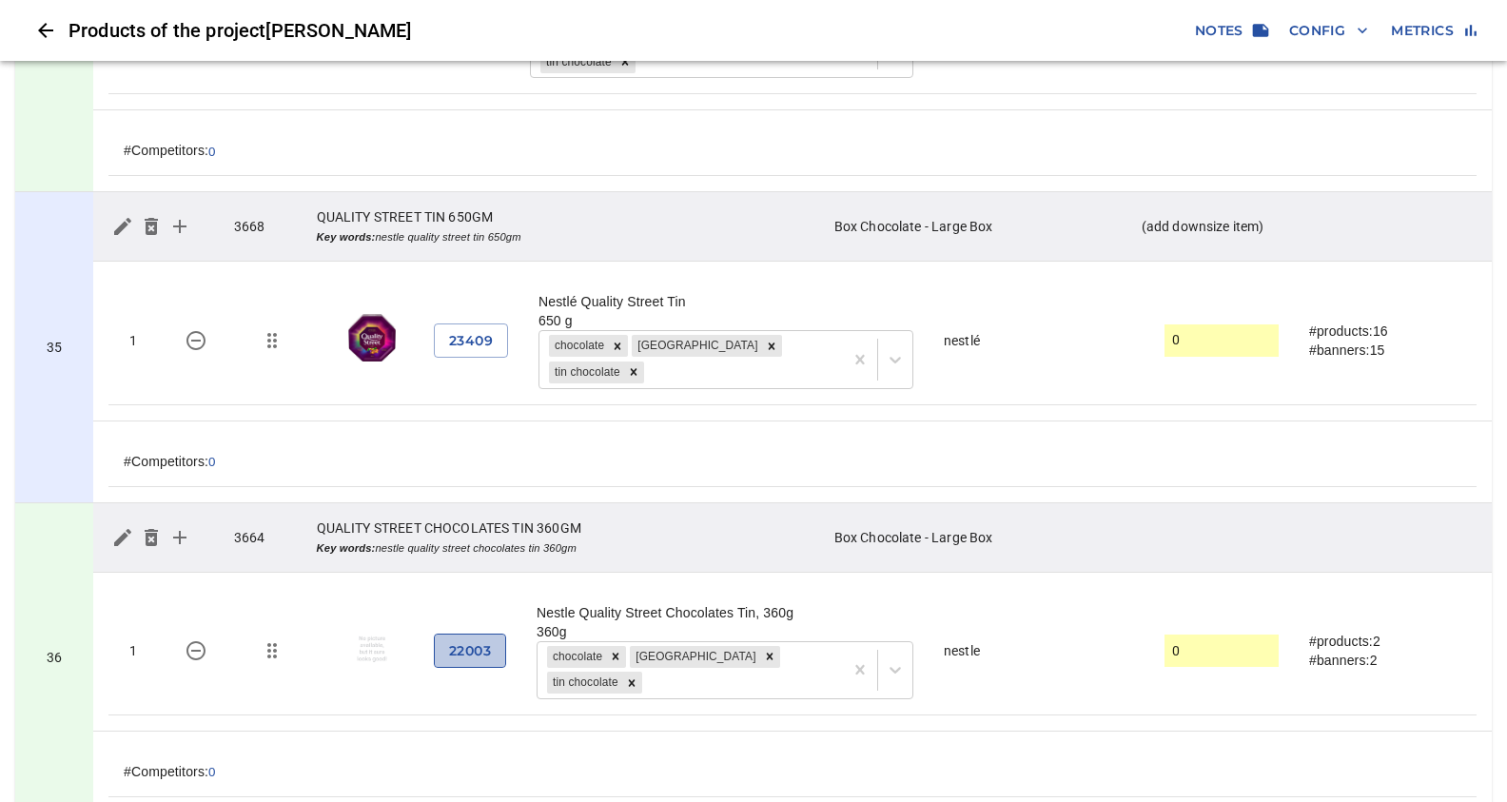
click at [478, 639] on span "22003" at bounding box center [470, 651] width 42 height 24
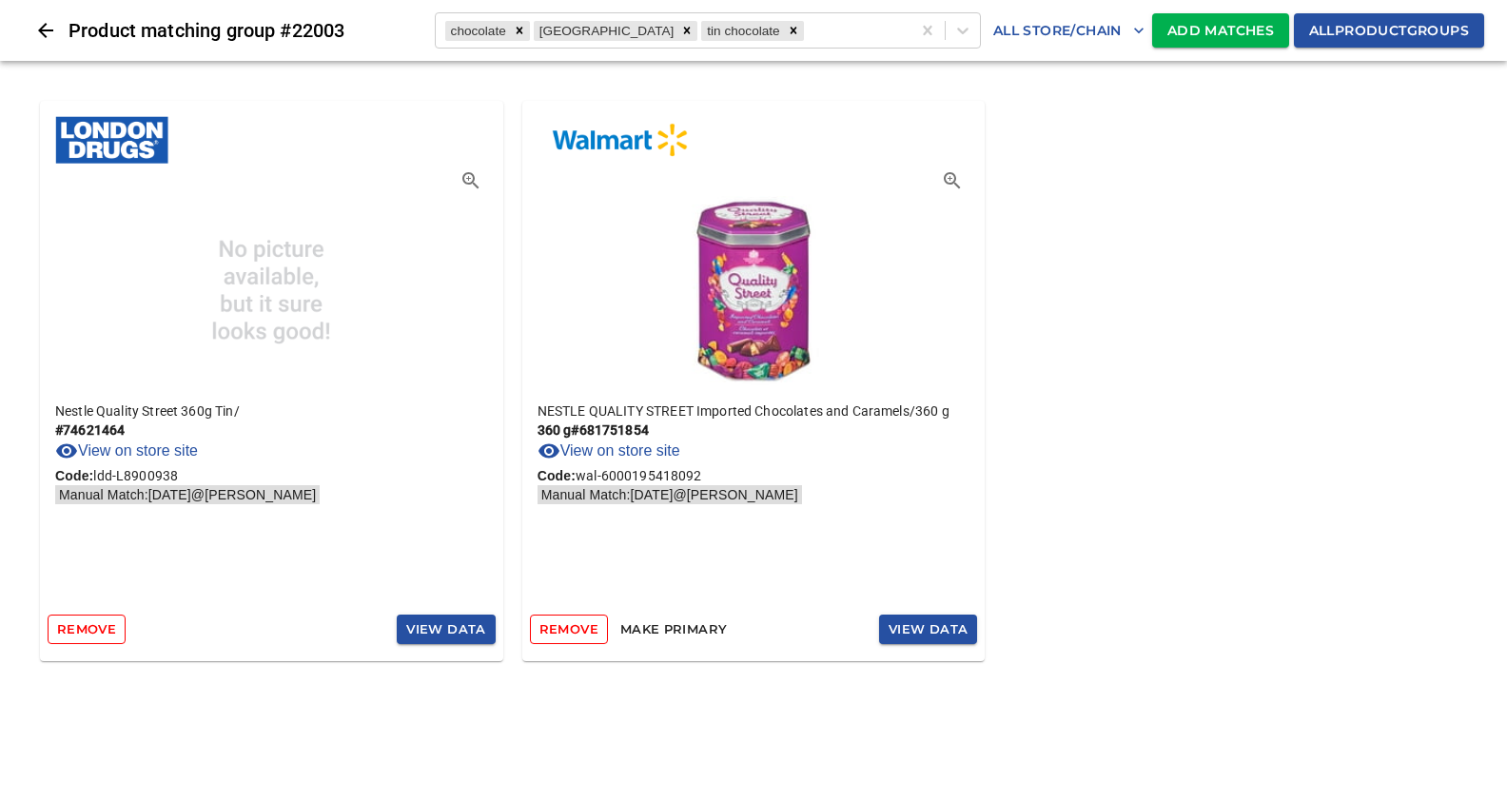
click at [1207, 25] on span "Add Matches" at bounding box center [1220, 31] width 107 height 24
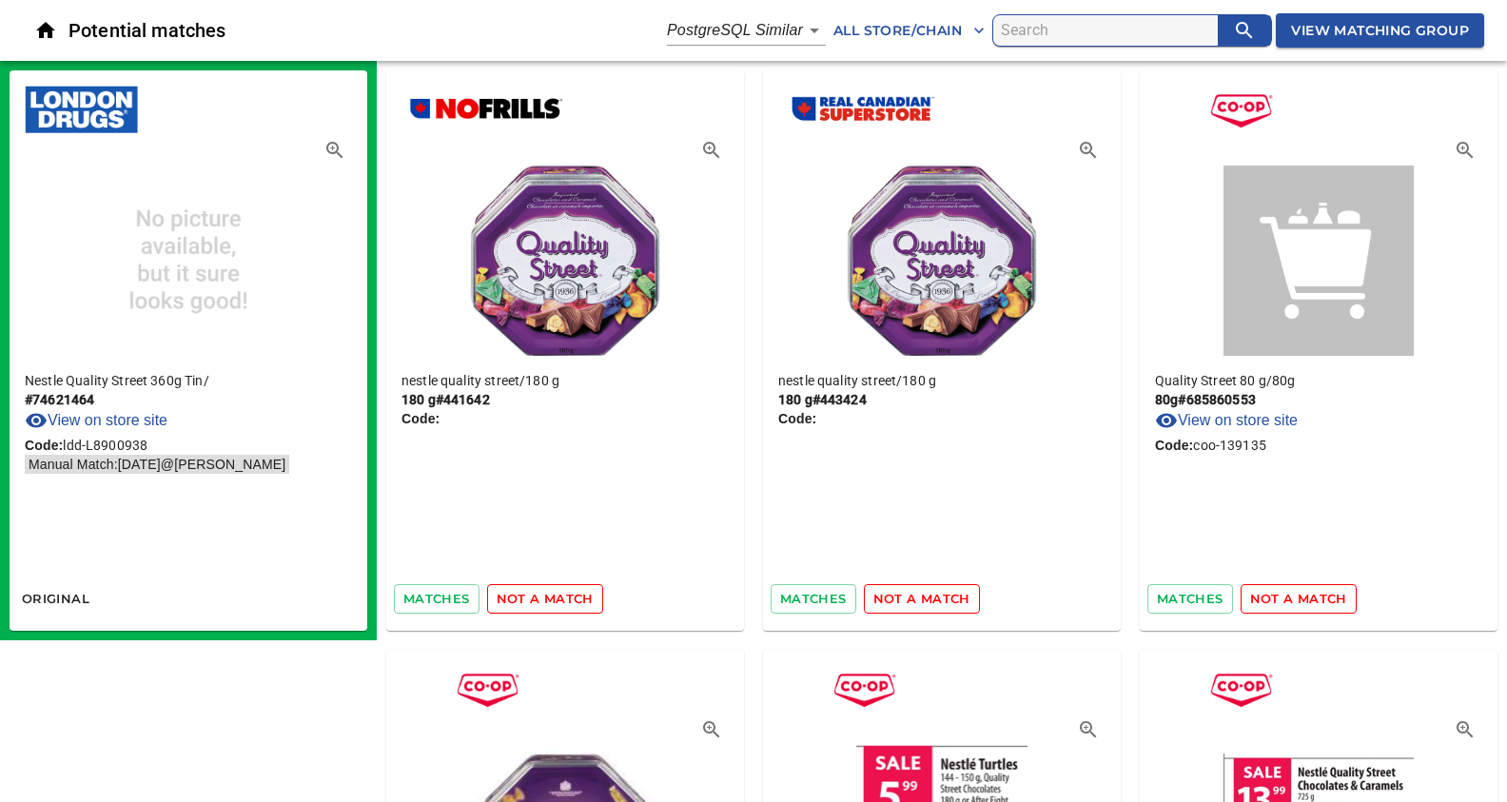
click at [134, 417] on link "View on store site" at bounding box center [96, 420] width 143 height 23
click at [1284, 600] on span "not a match" at bounding box center [1298, 599] width 97 height 22
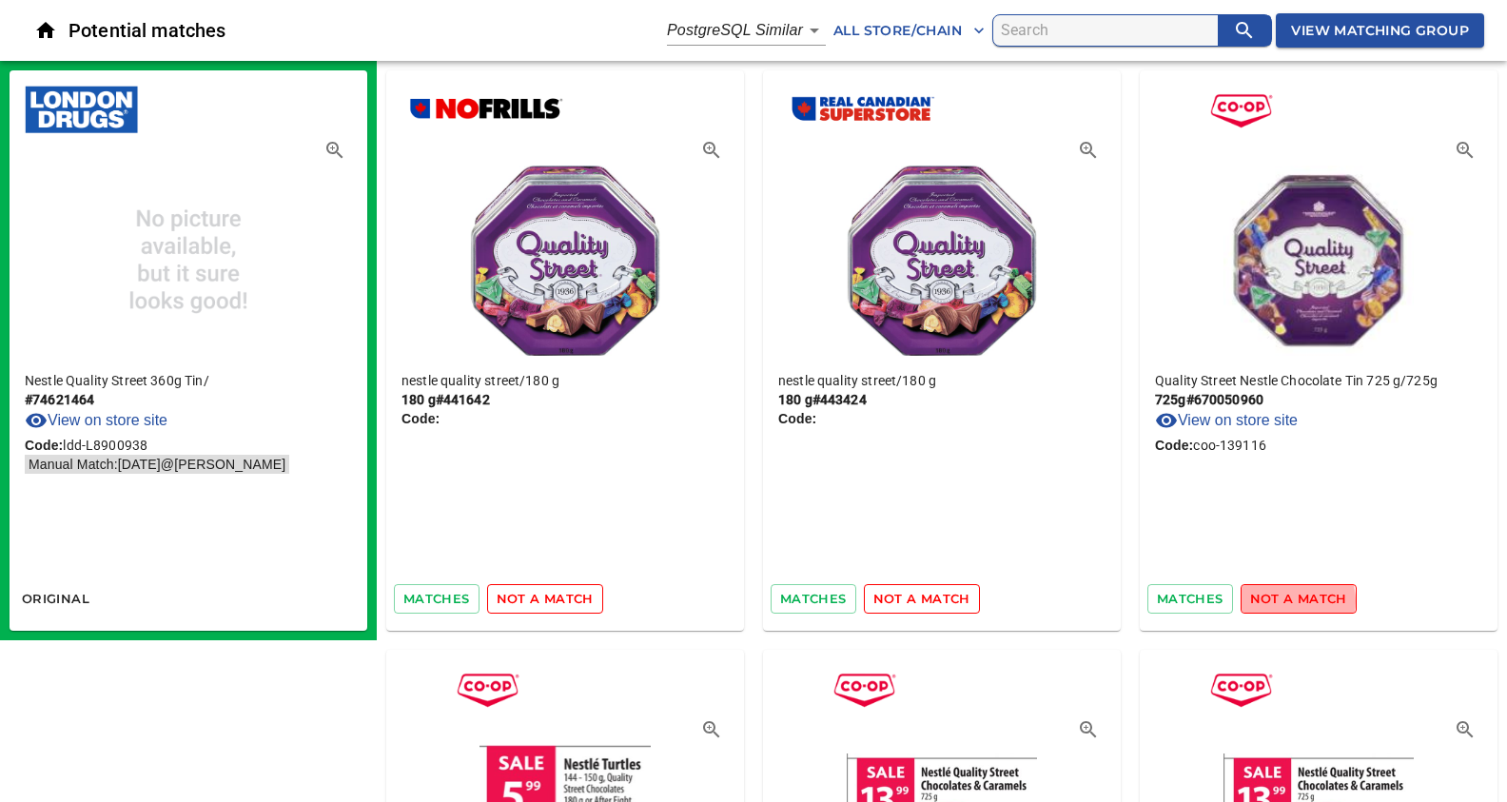
click at [1284, 600] on span "not a match" at bounding box center [1298, 599] width 97 height 22
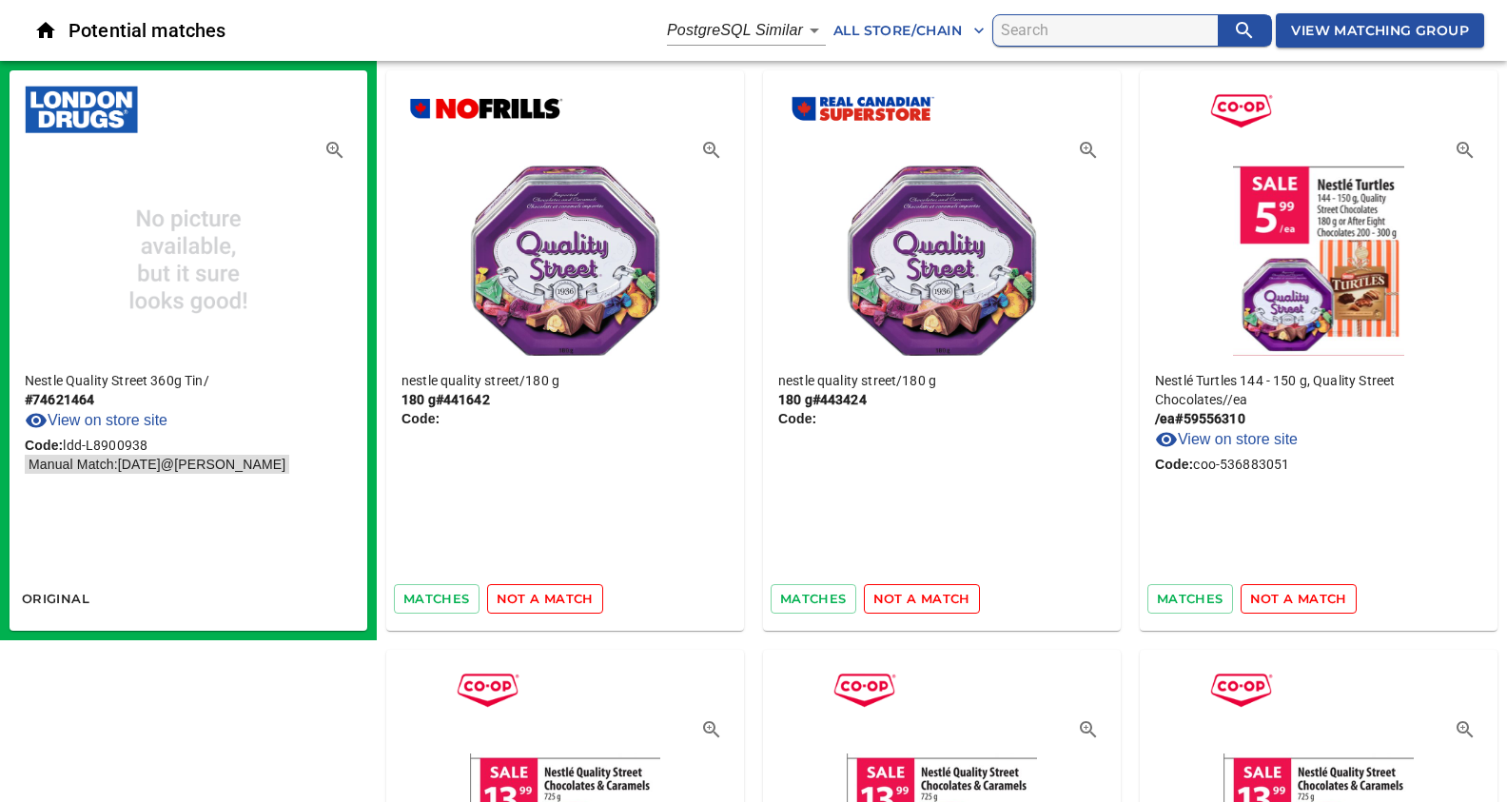
click at [1284, 600] on span "not a match" at bounding box center [1298, 599] width 97 height 22
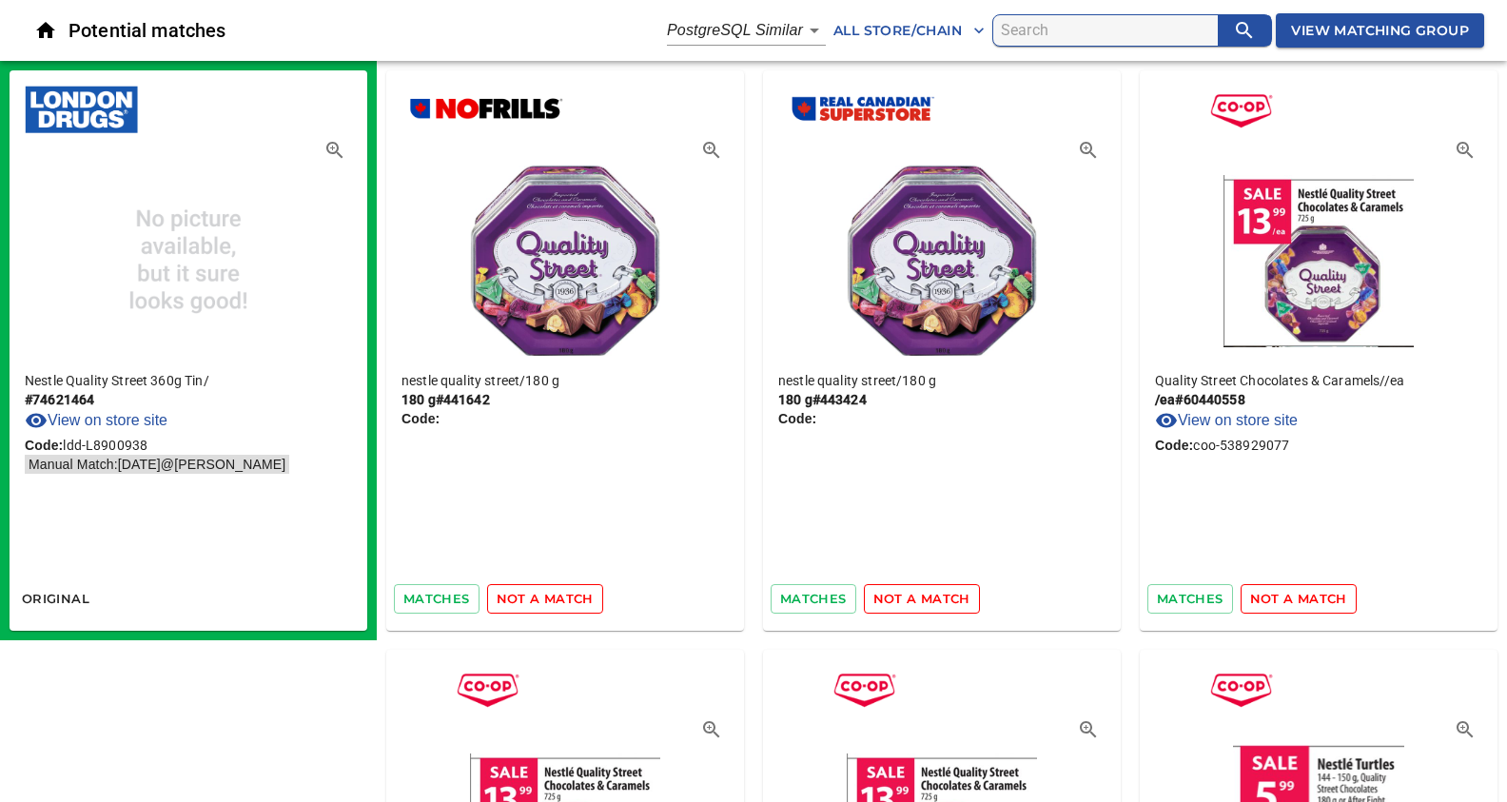
click at [914, 595] on span "not a match" at bounding box center [921, 599] width 97 height 22
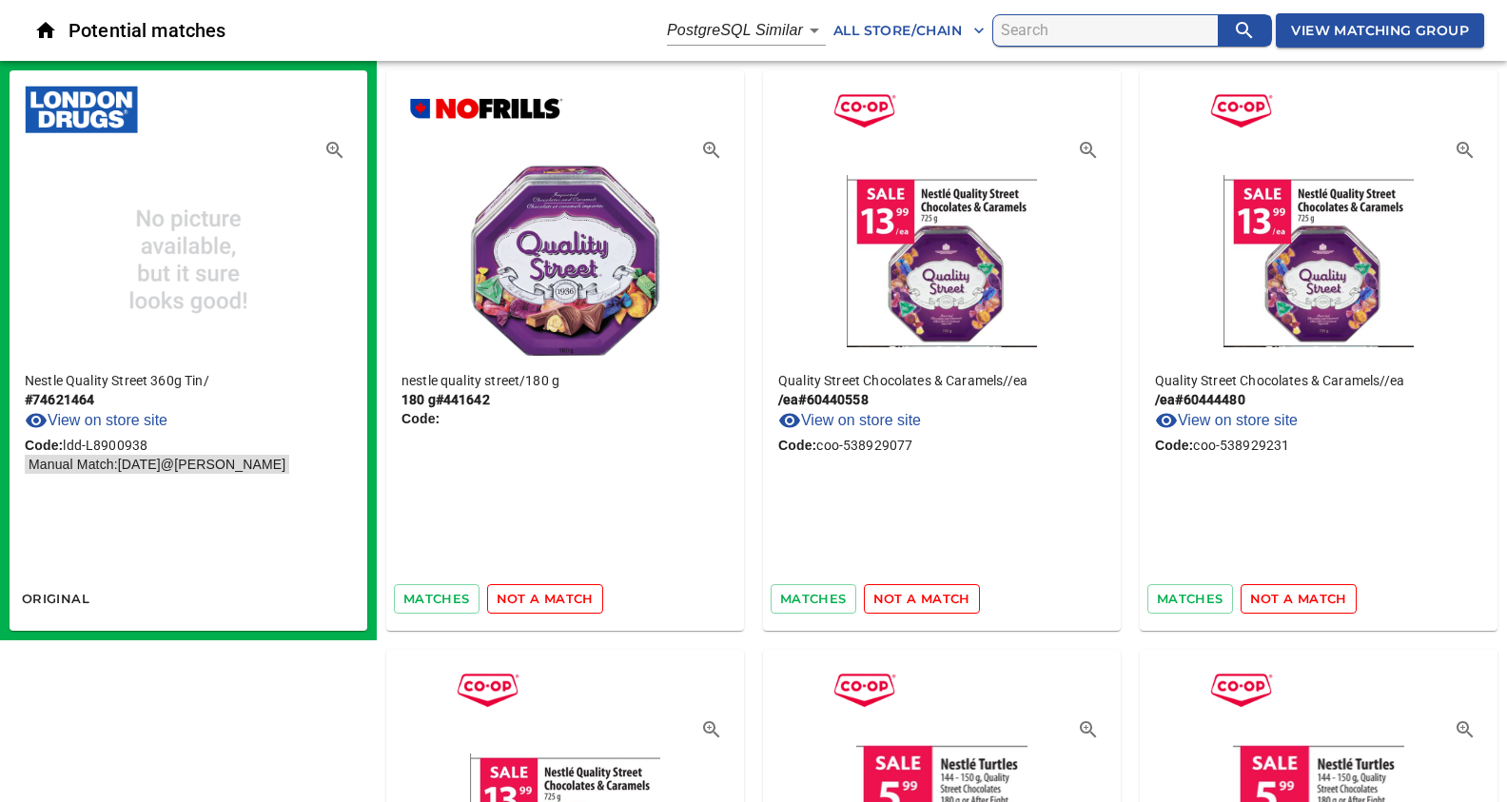
click at [557, 595] on span "not a match" at bounding box center [545, 599] width 97 height 22
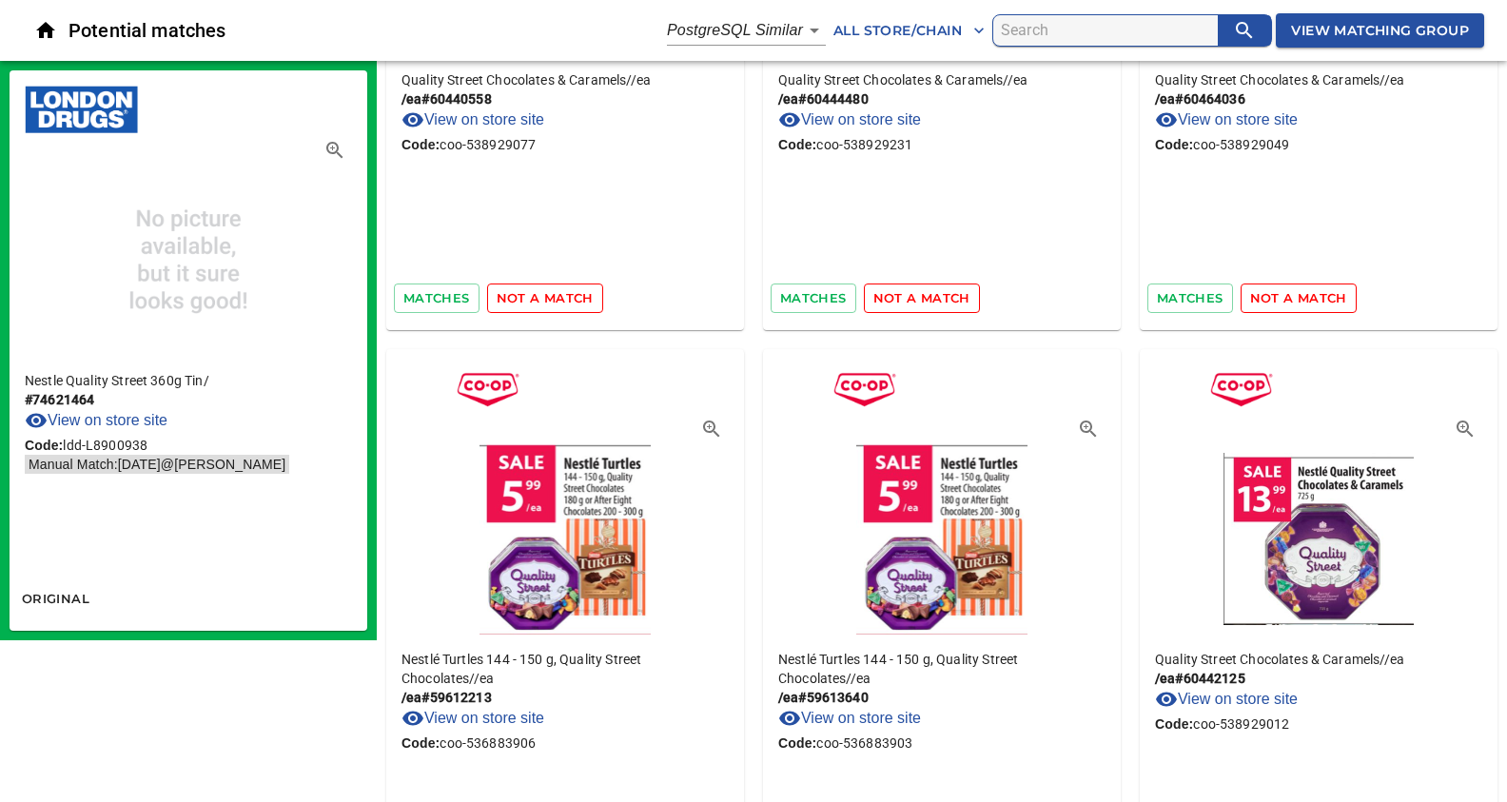
scroll to position [602, 0]
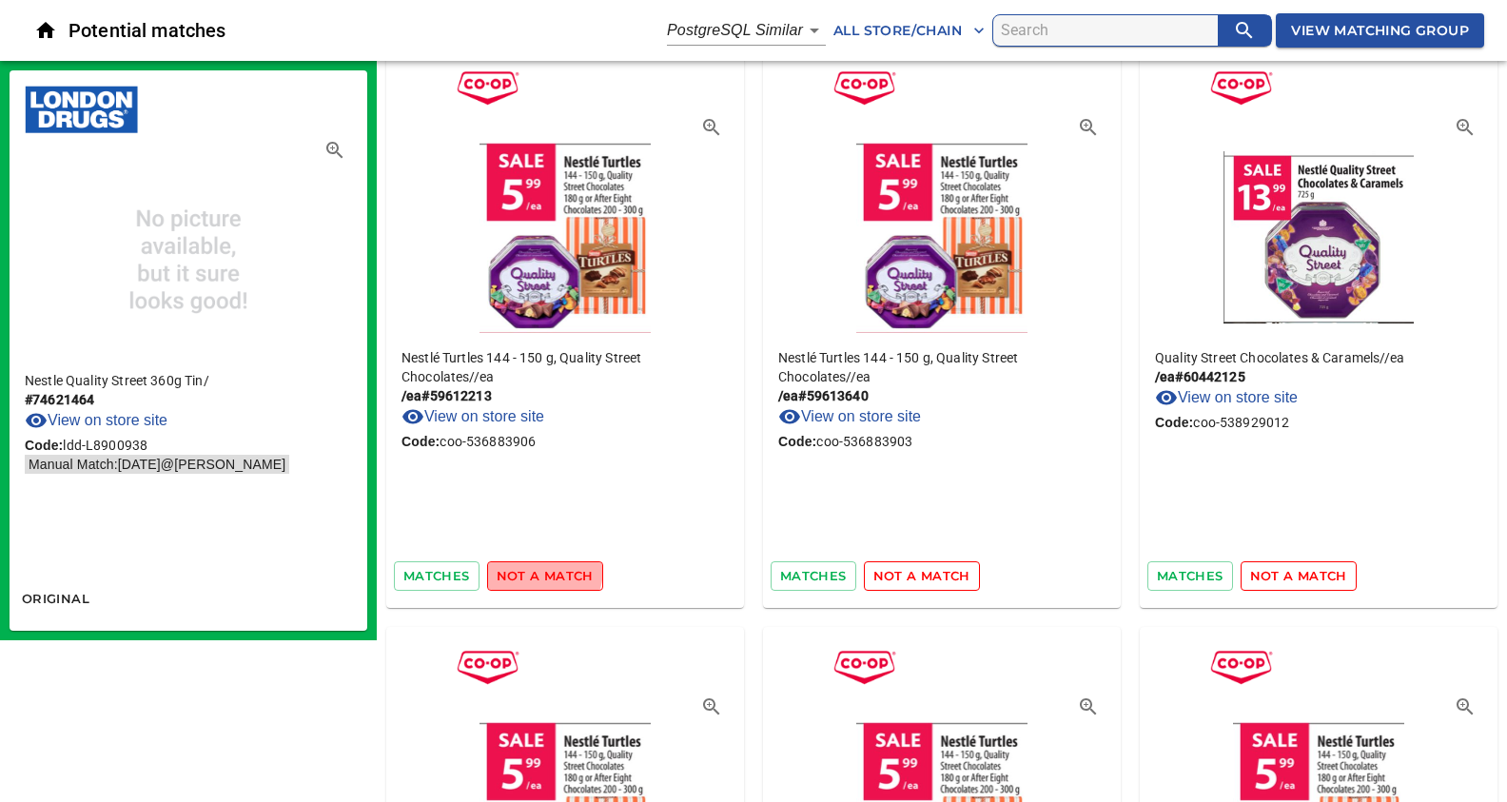
click at [528, 565] on span "not a match" at bounding box center [545, 576] width 97 height 22
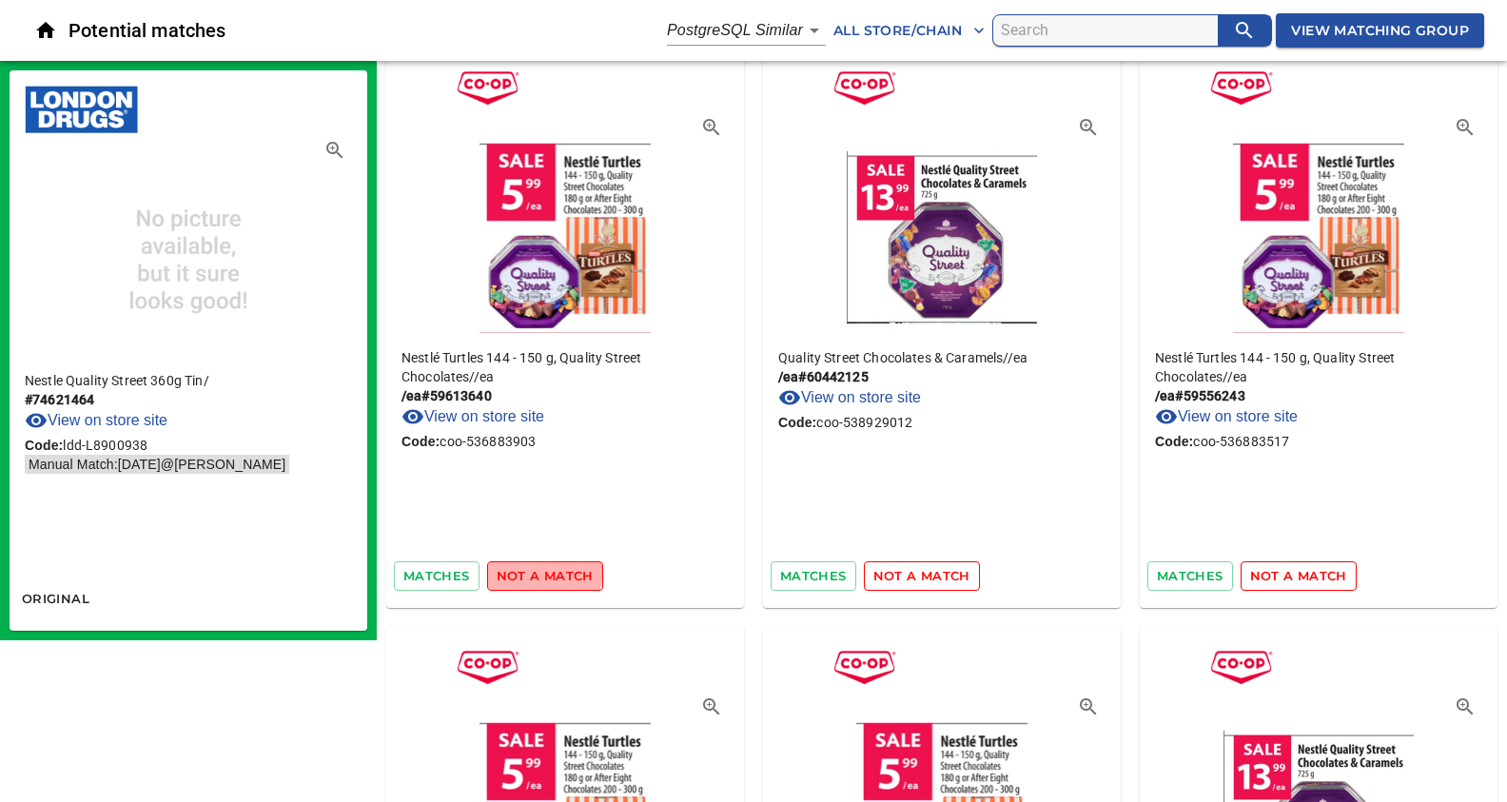
click at [528, 565] on span "not a match" at bounding box center [545, 576] width 97 height 22
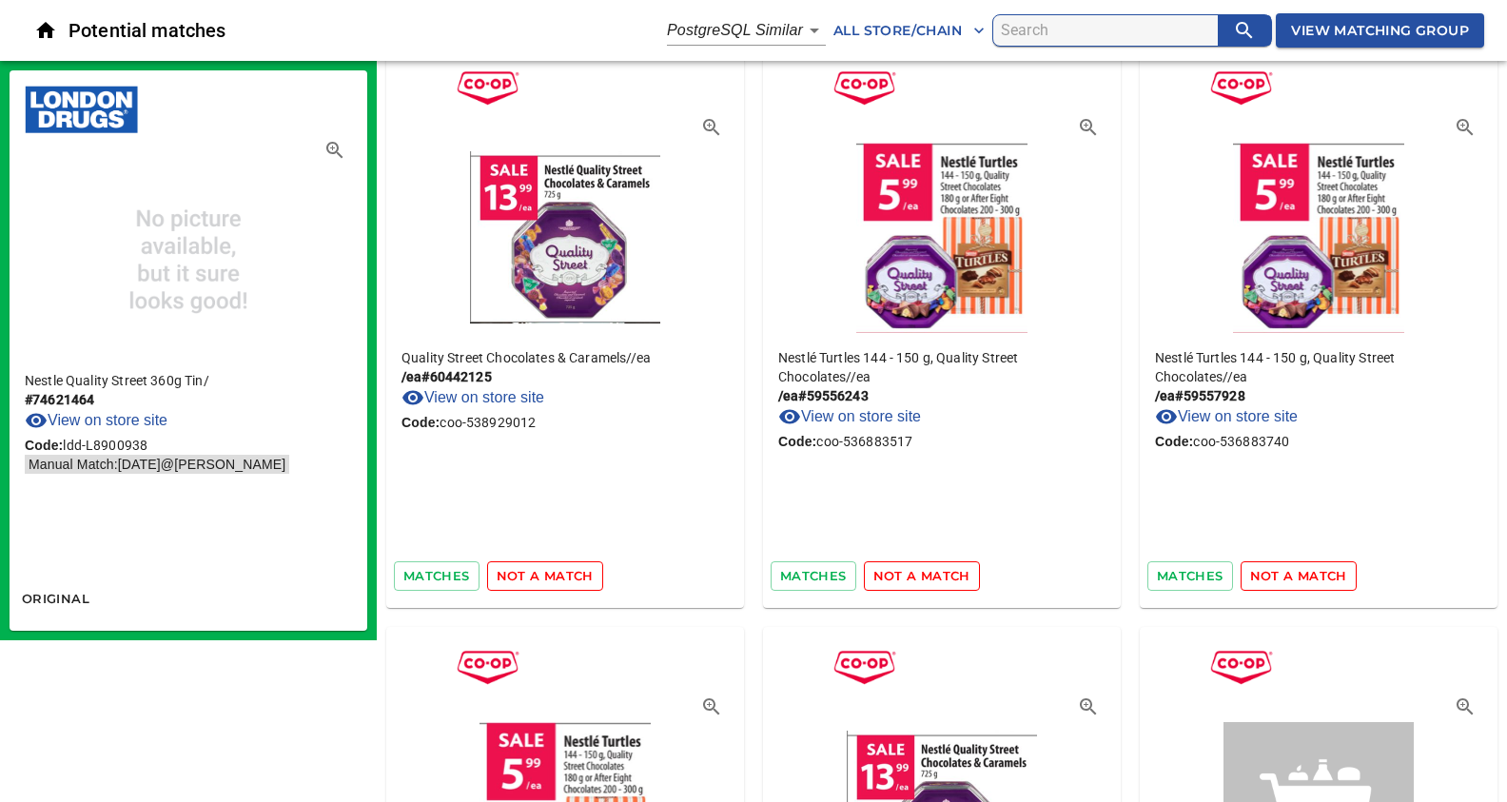
click at [528, 565] on span "not a match" at bounding box center [545, 576] width 97 height 22
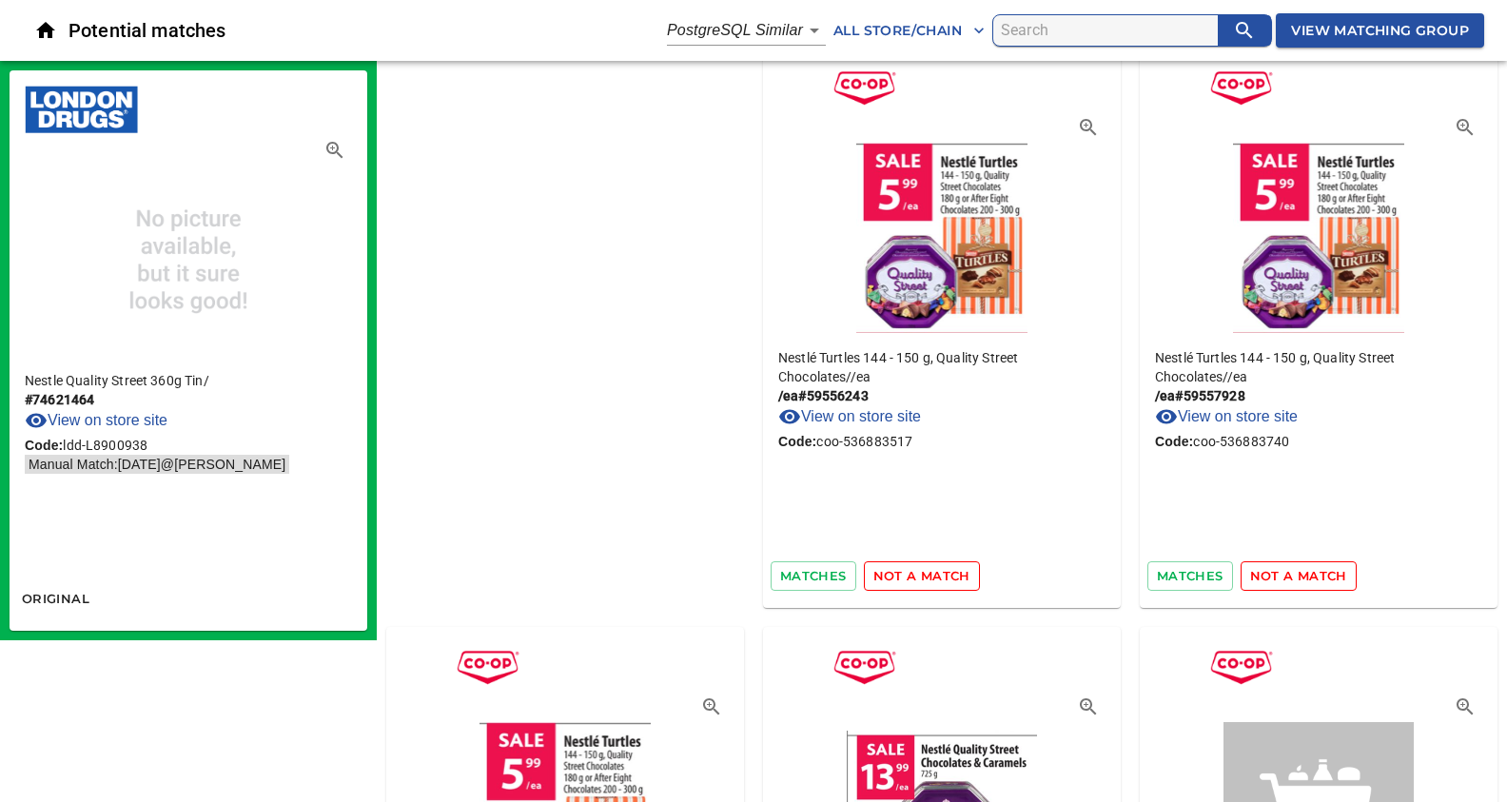
click at [873, 565] on span "not a match" at bounding box center [921, 576] width 97 height 22
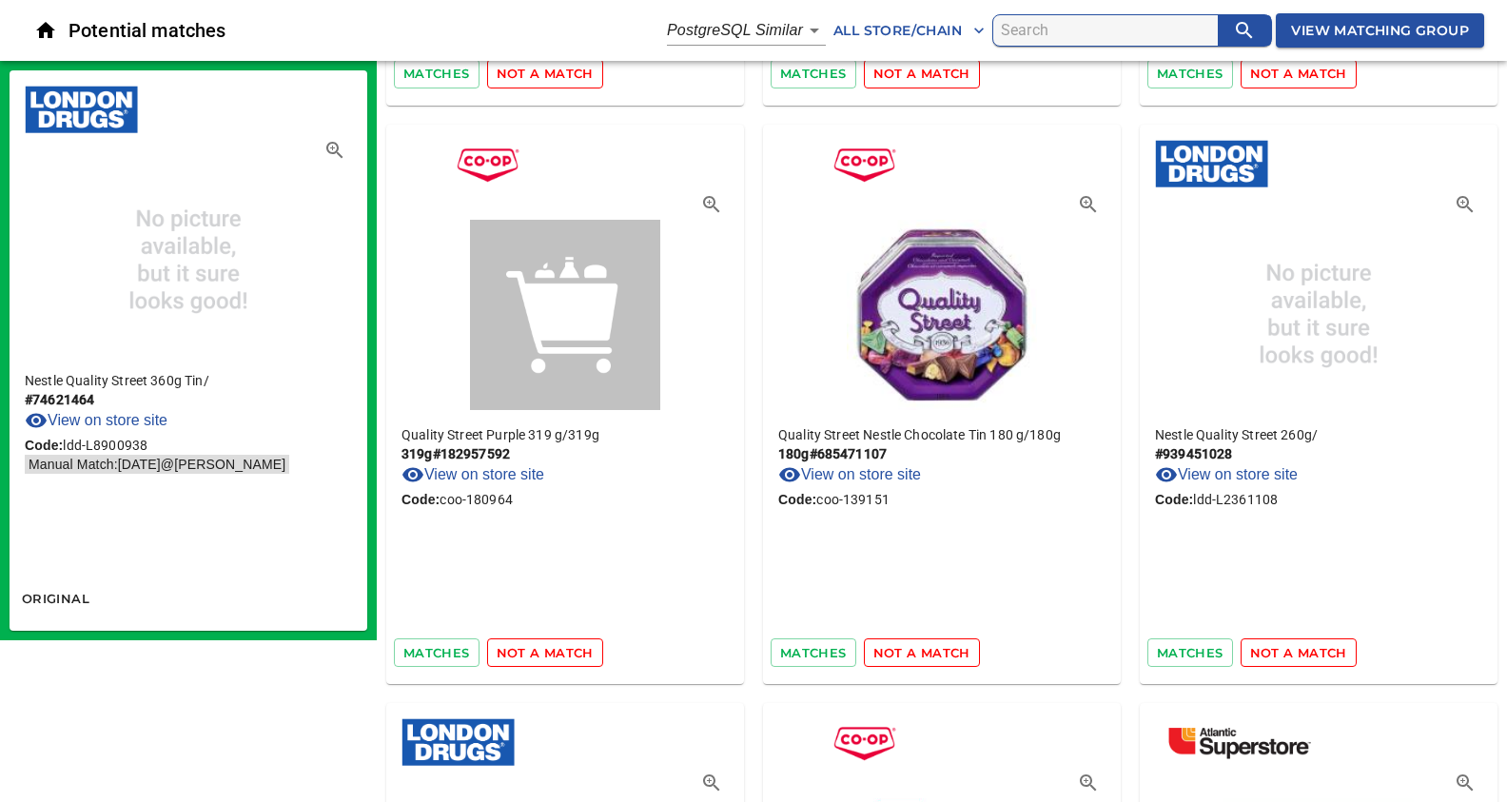
scroll to position [1104, 0]
click at [1265, 650] on span "not a match" at bounding box center [1298, 653] width 97 height 22
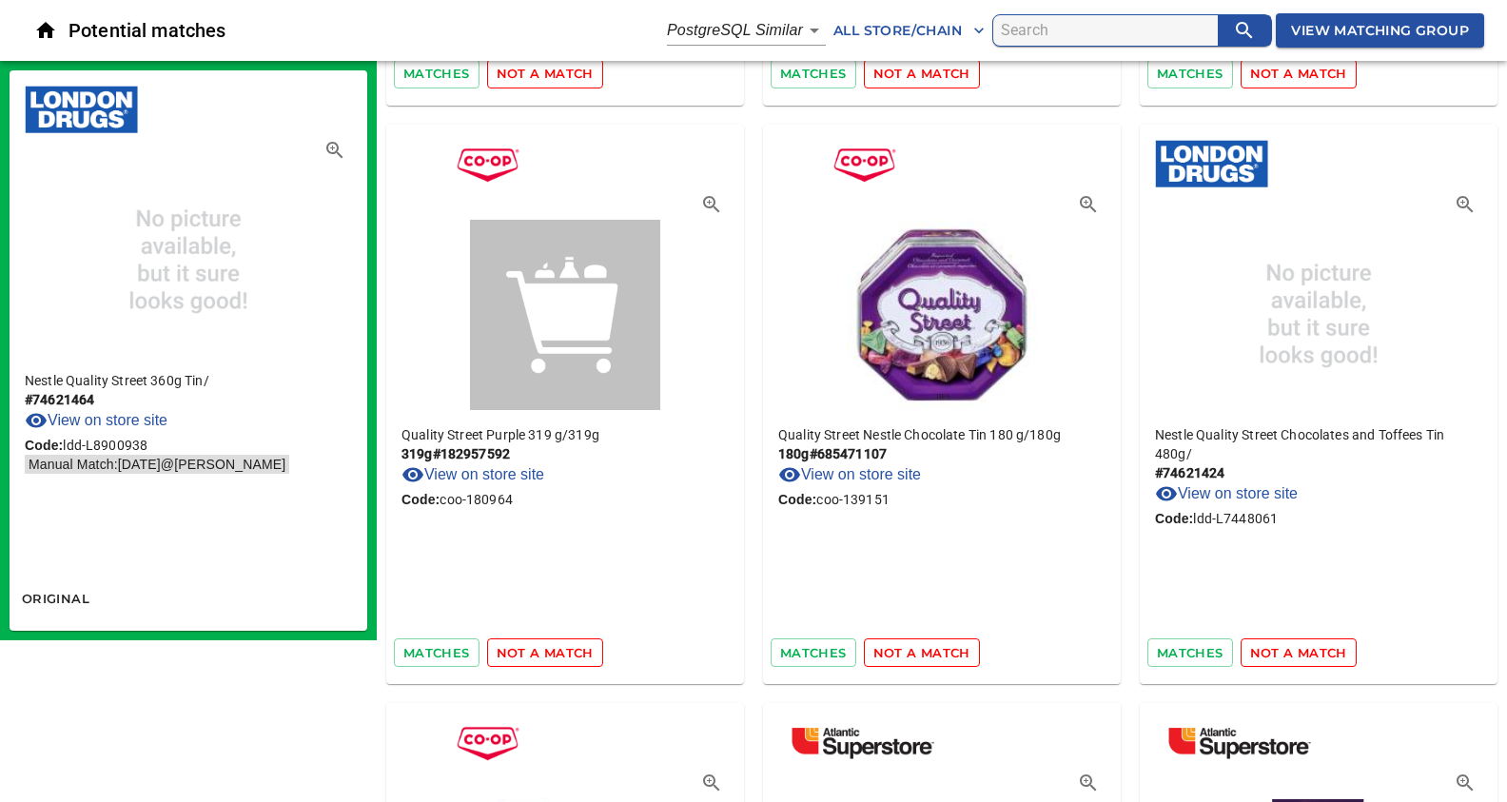
click at [925, 646] on span "not a match" at bounding box center [921, 653] width 97 height 22
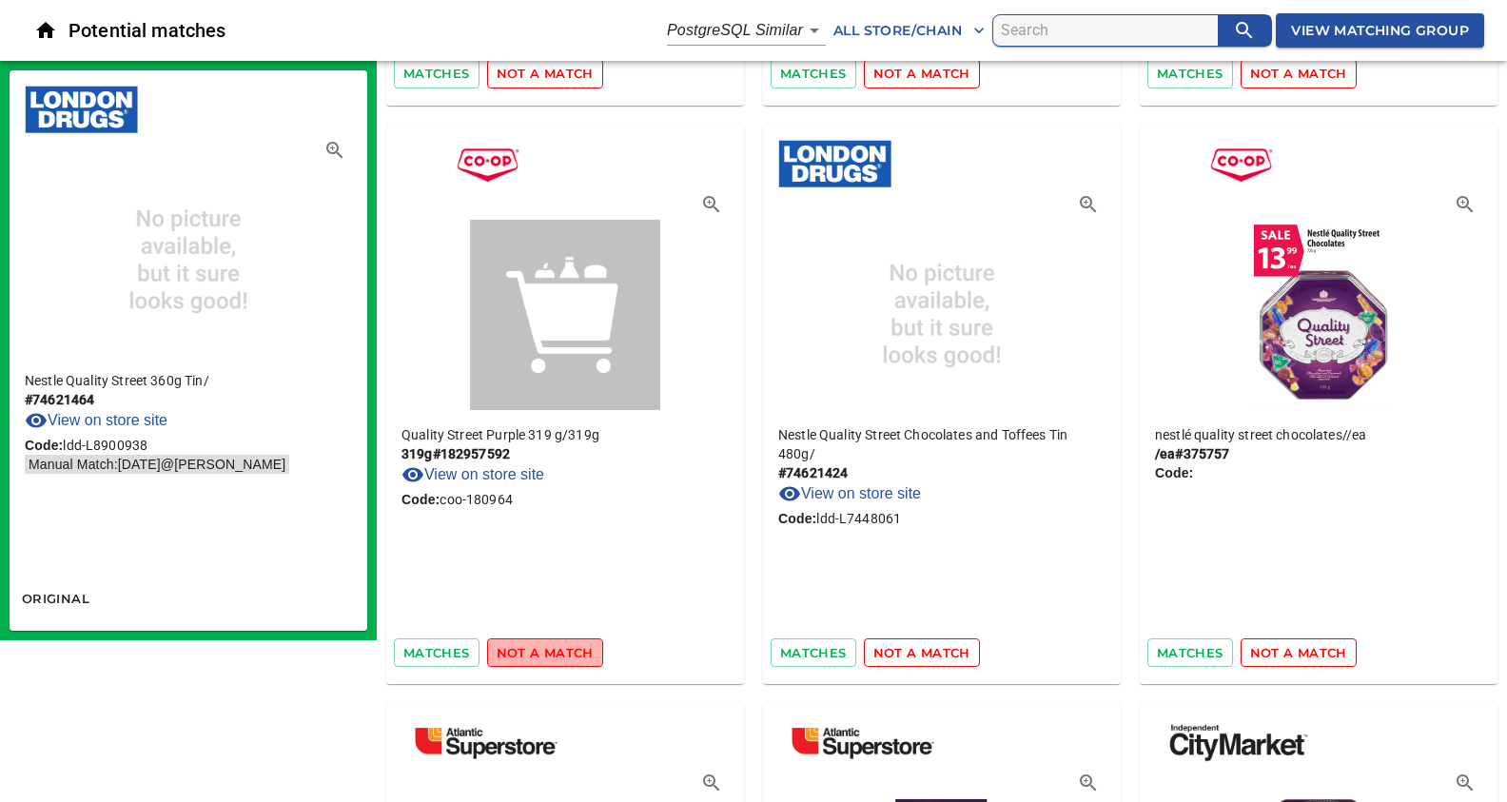
click at [548, 650] on span "not a match" at bounding box center [545, 653] width 97 height 22
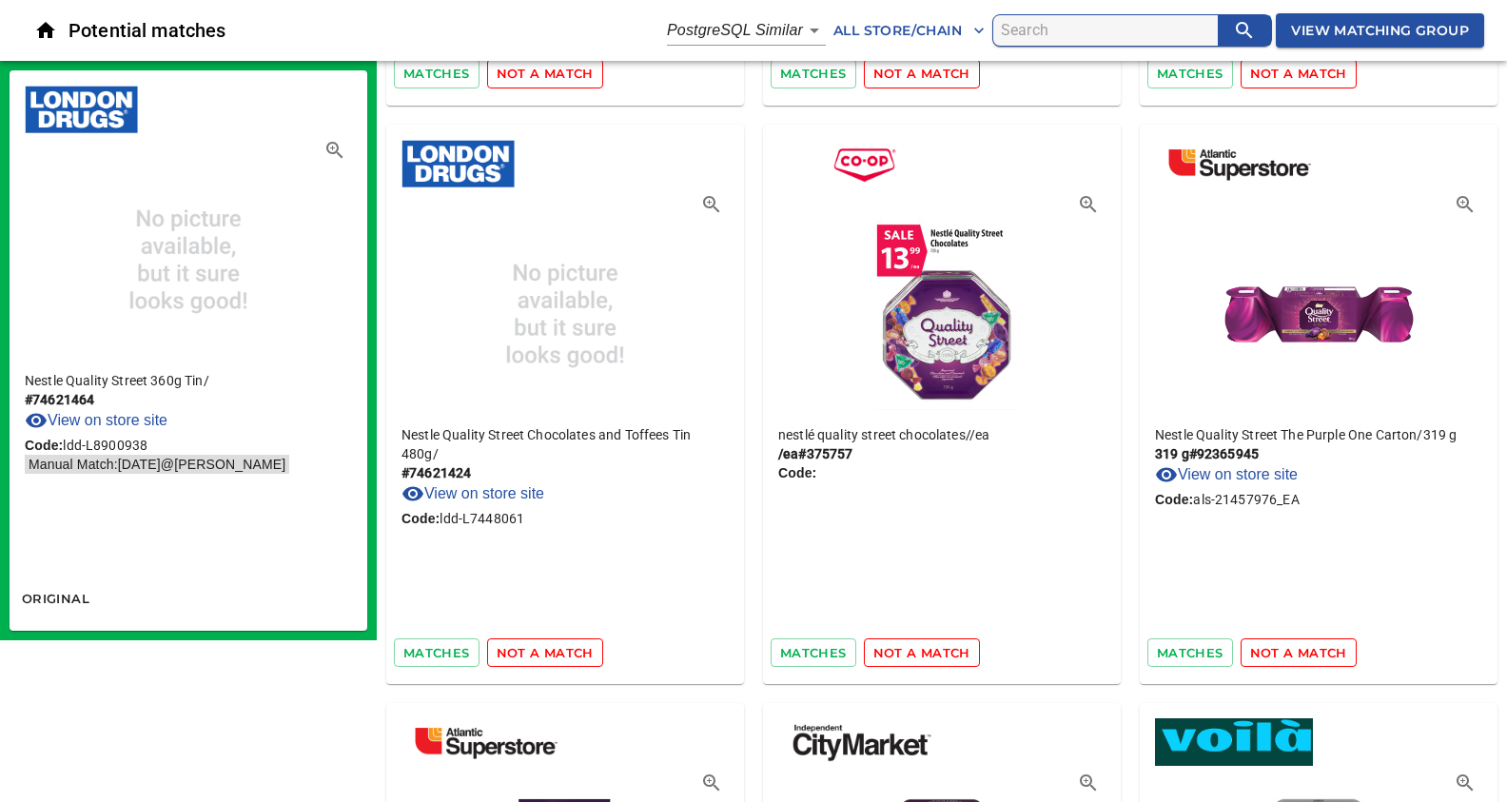
click at [548, 650] on span "not a match" at bounding box center [545, 653] width 97 height 22
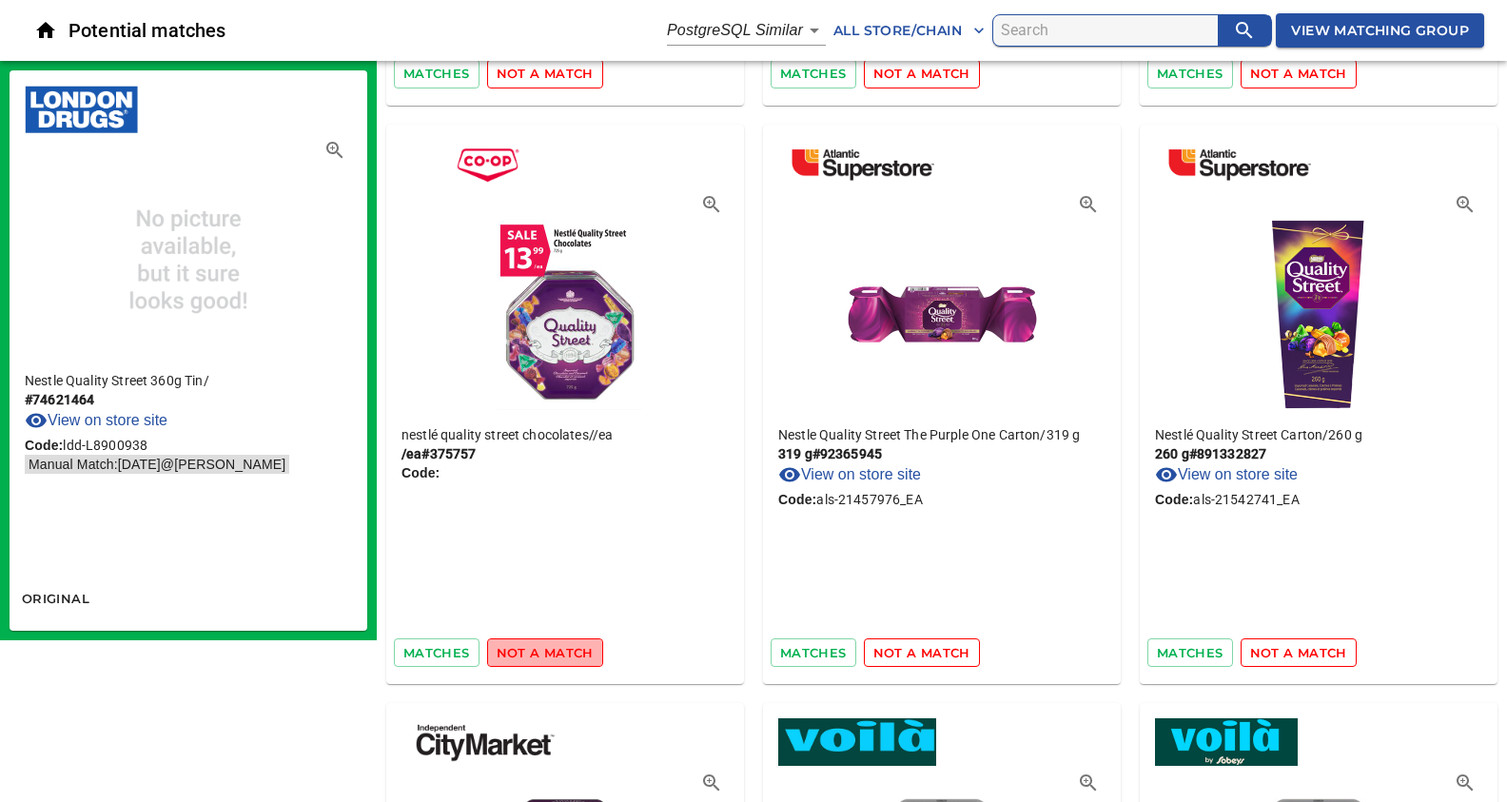
click at [548, 650] on span "not a match" at bounding box center [545, 653] width 97 height 22
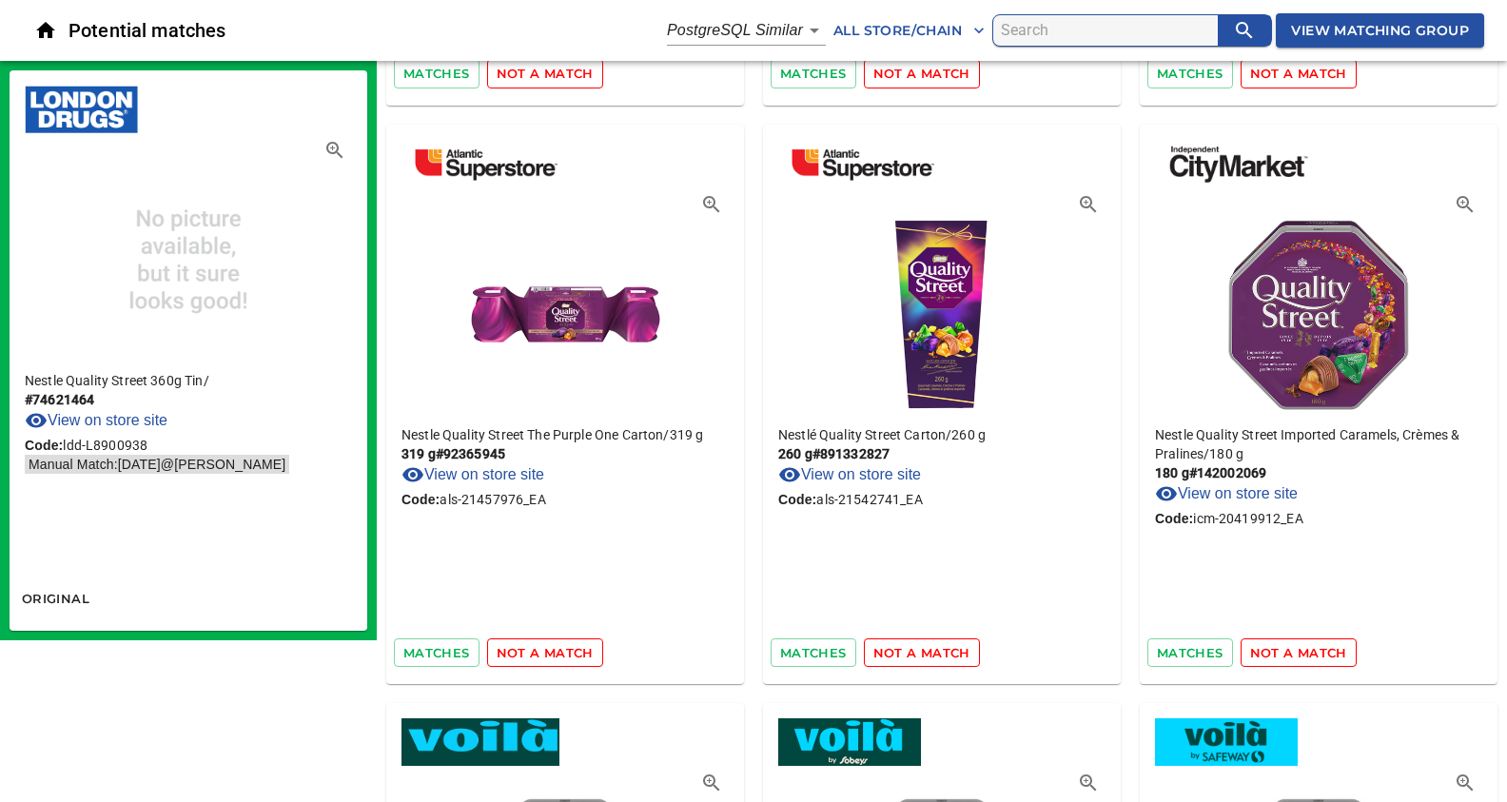
click at [548, 650] on span "not a match" at bounding box center [545, 653] width 97 height 22
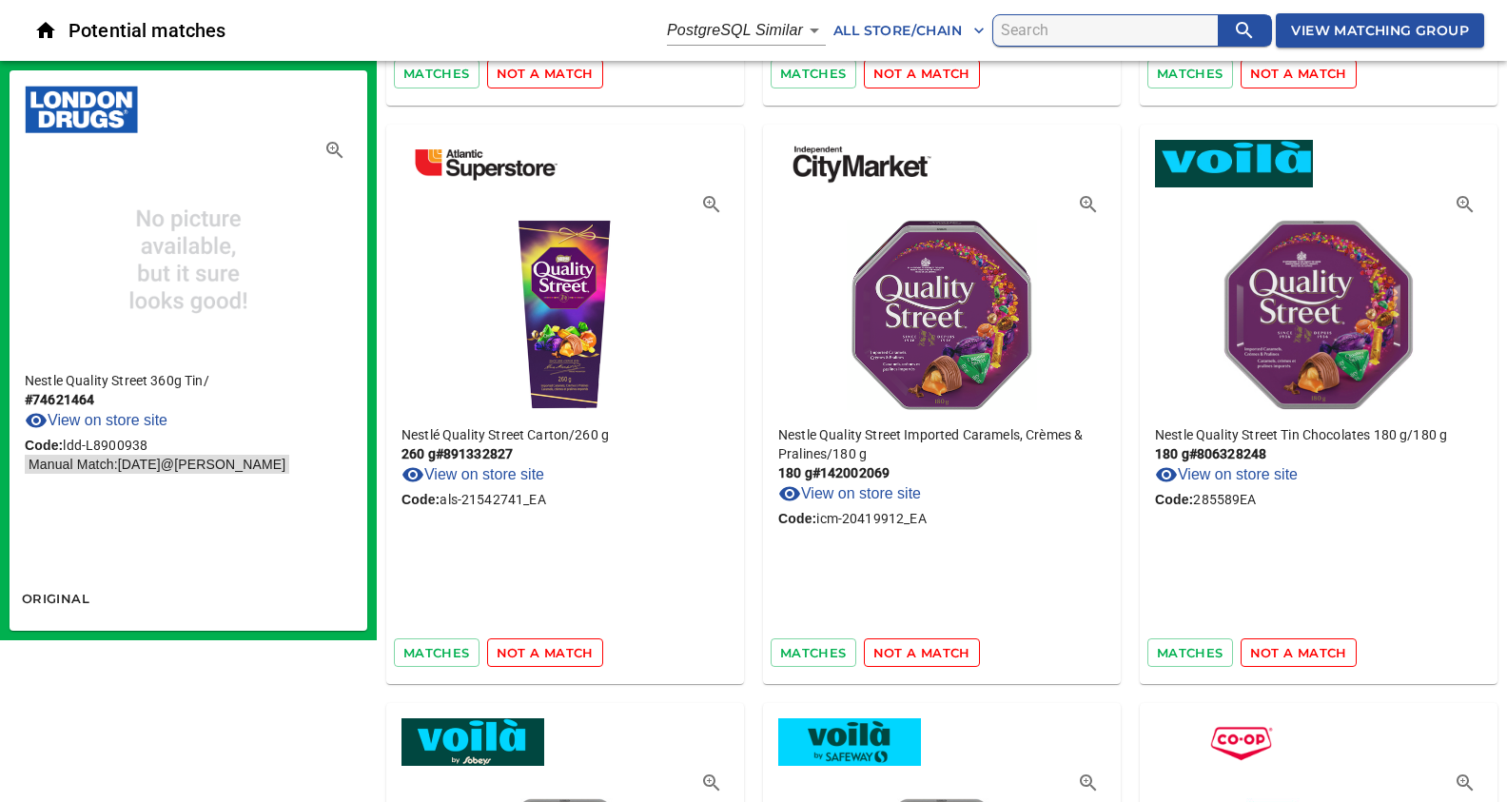
click at [548, 650] on span "not a match" at bounding box center [545, 653] width 97 height 22
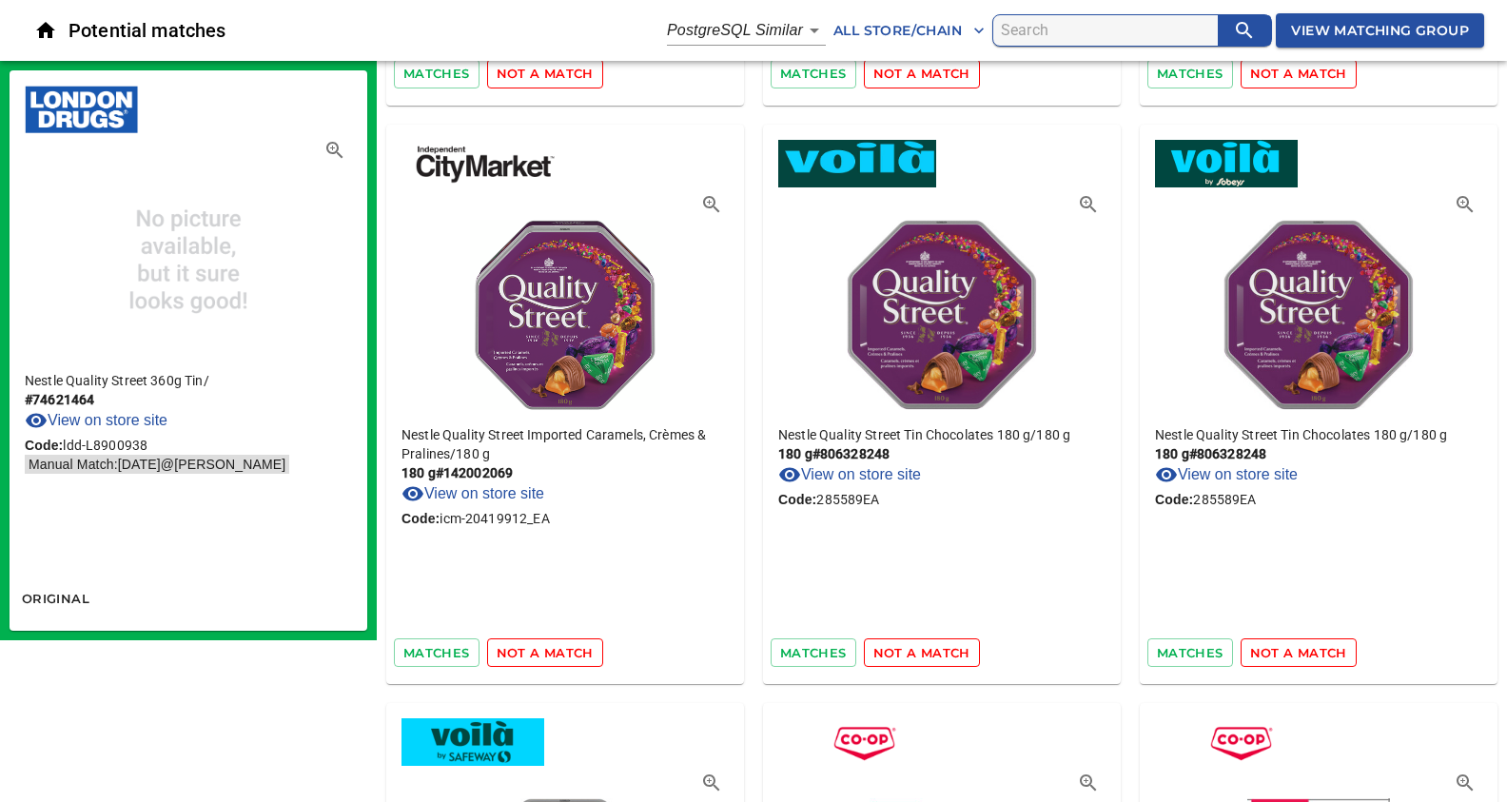
click at [548, 650] on span "not a match" at bounding box center [545, 653] width 97 height 22
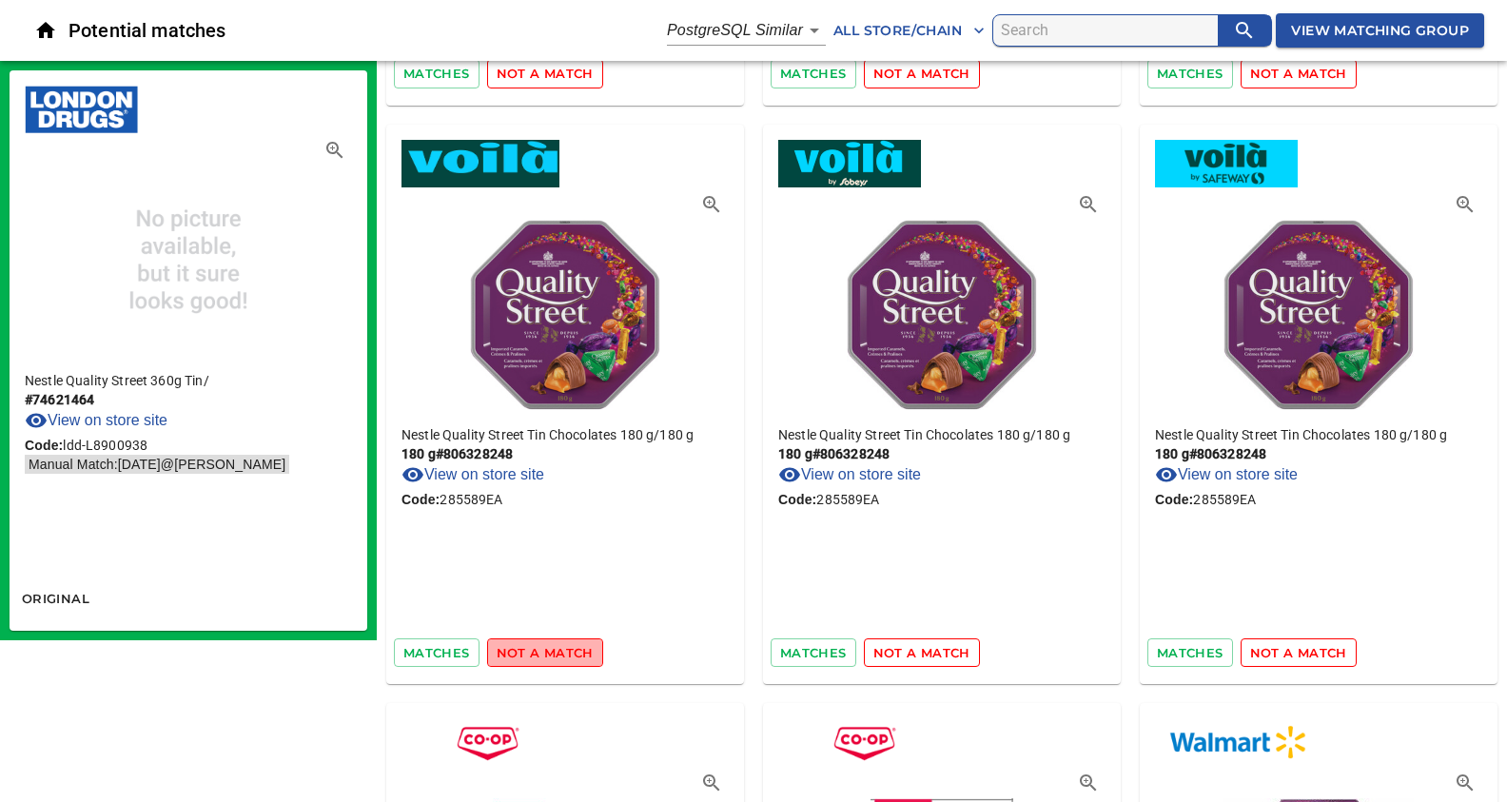
click at [548, 650] on span "not a match" at bounding box center [545, 653] width 97 height 22
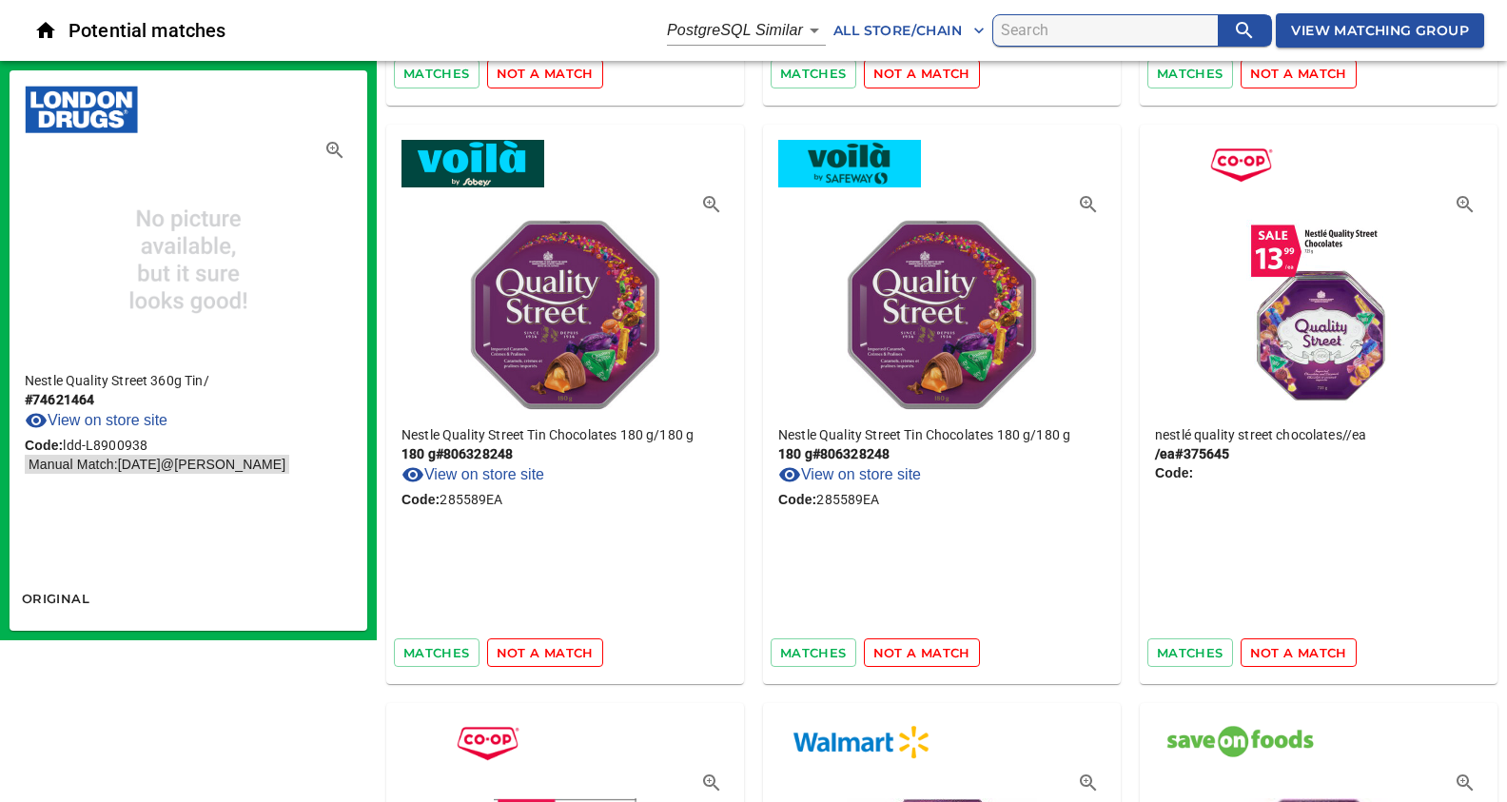
click at [548, 650] on span "not a match" at bounding box center [545, 653] width 97 height 22
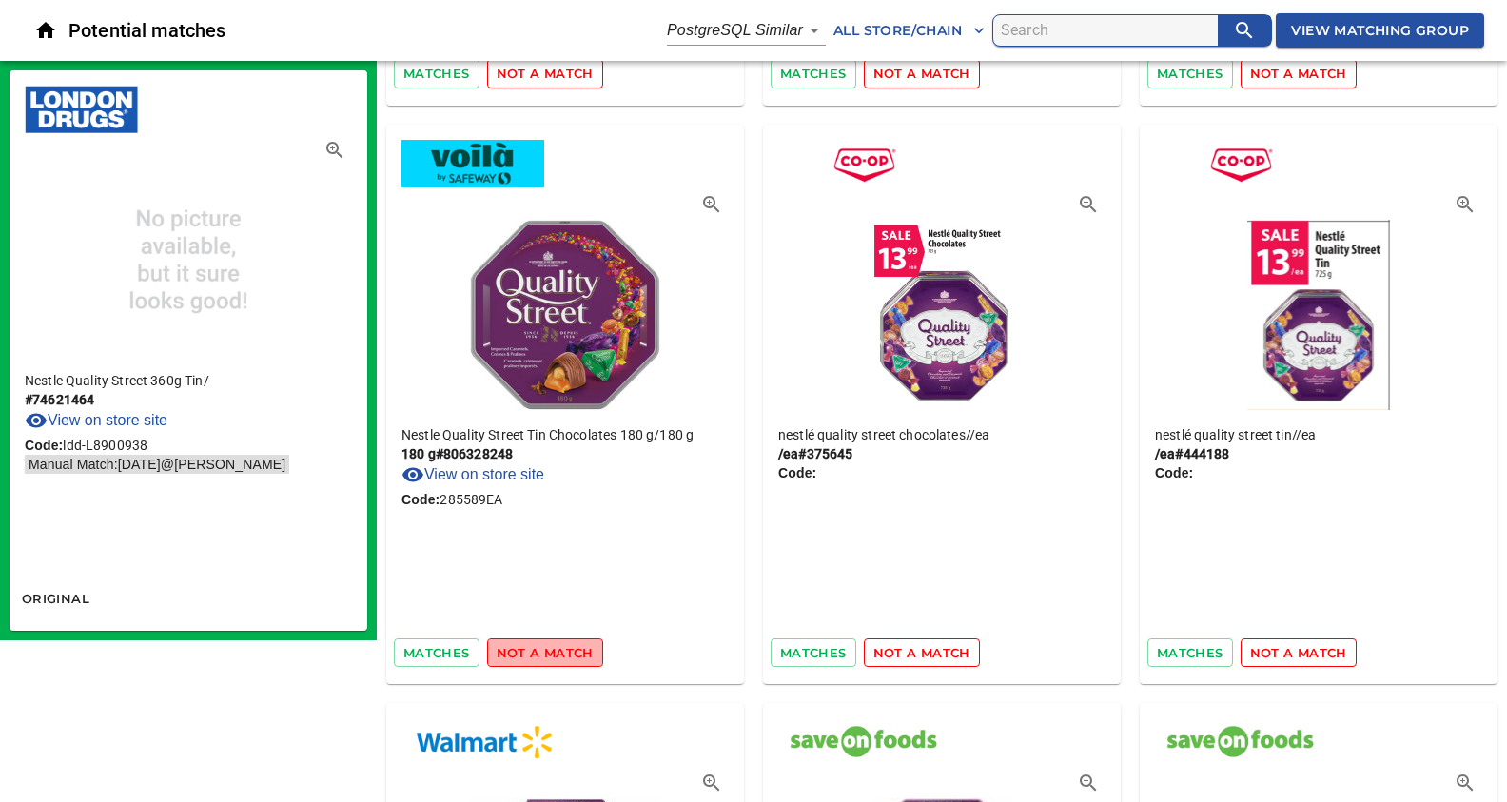
click at [548, 650] on span "not a match" at bounding box center [545, 653] width 97 height 22
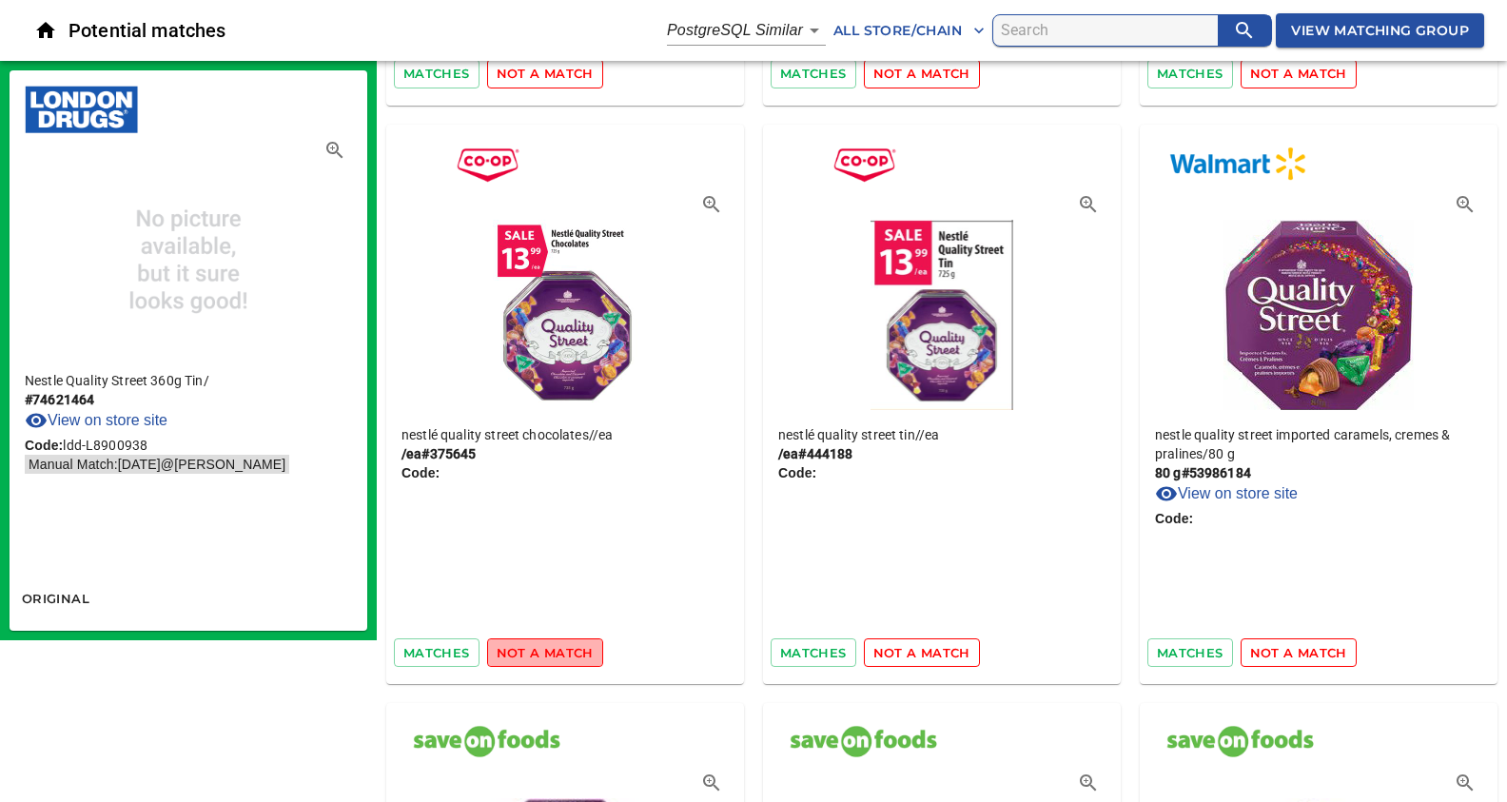
click at [548, 650] on span "not a match" at bounding box center [545, 653] width 97 height 22
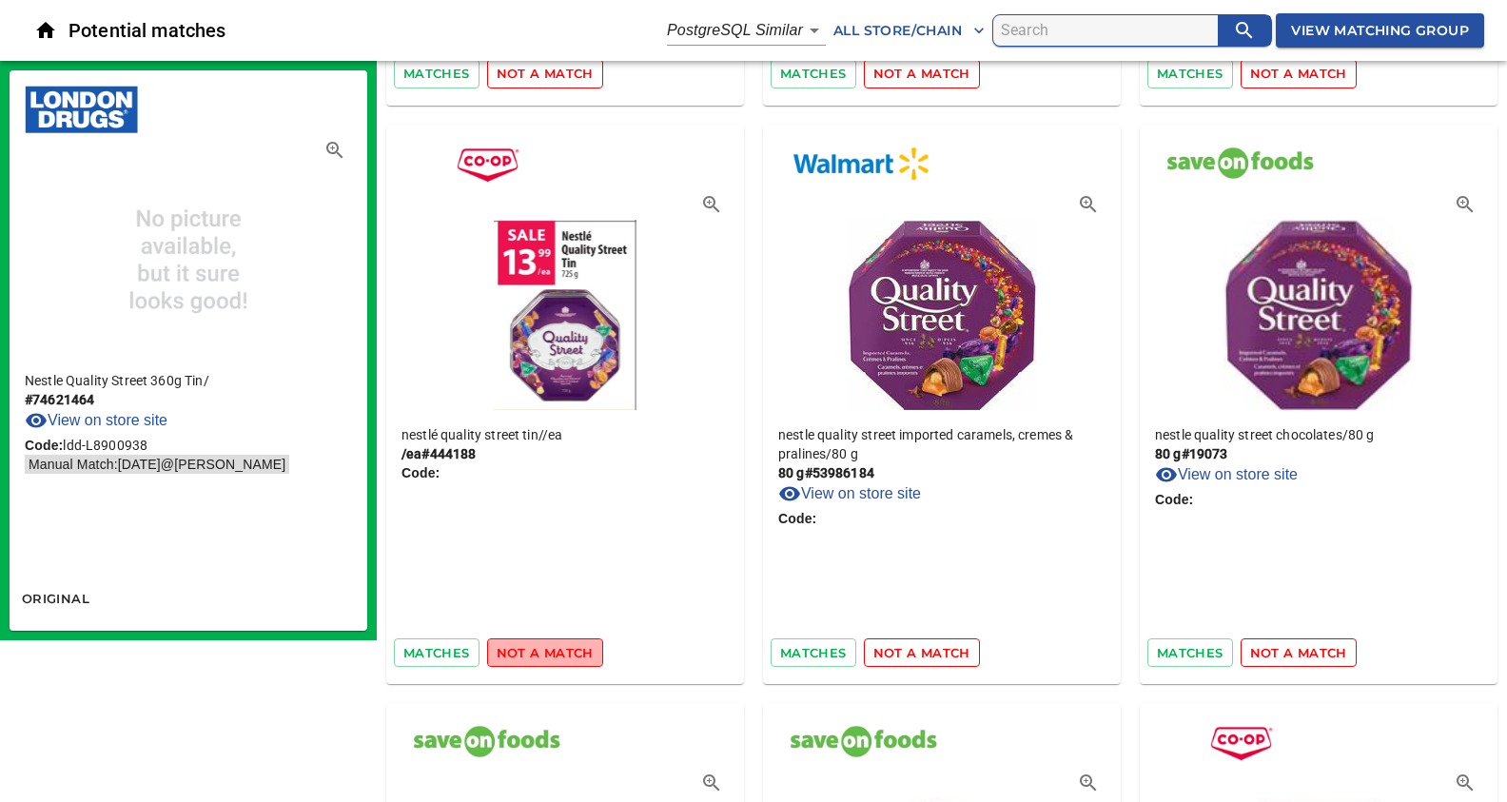
click at [548, 650] on span "not a match" at bounding box center [545, 653] width 97 height 22
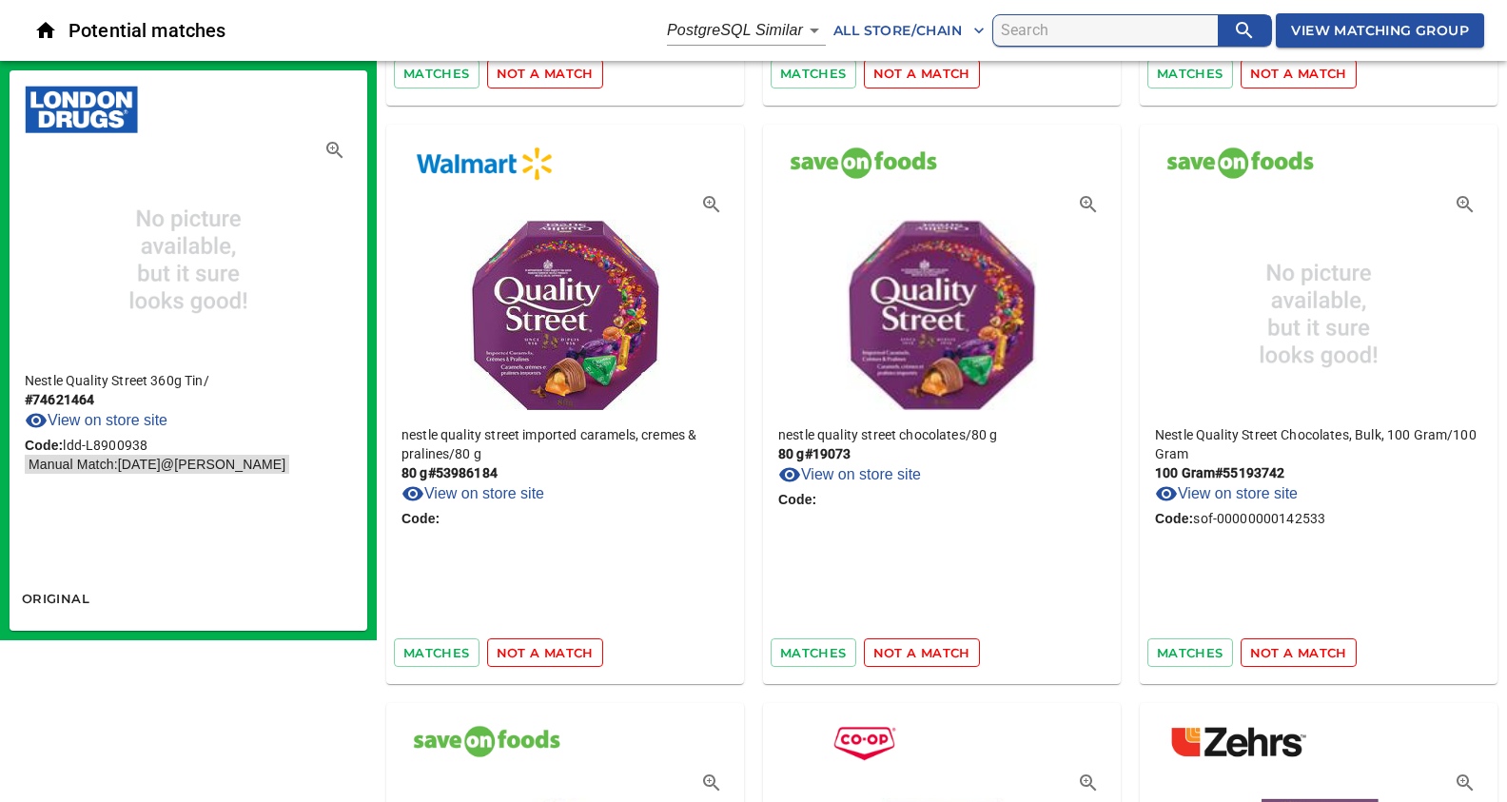
click at [548, 650] on span "not a match" at bounding box center [545, 653] width 97 height 22
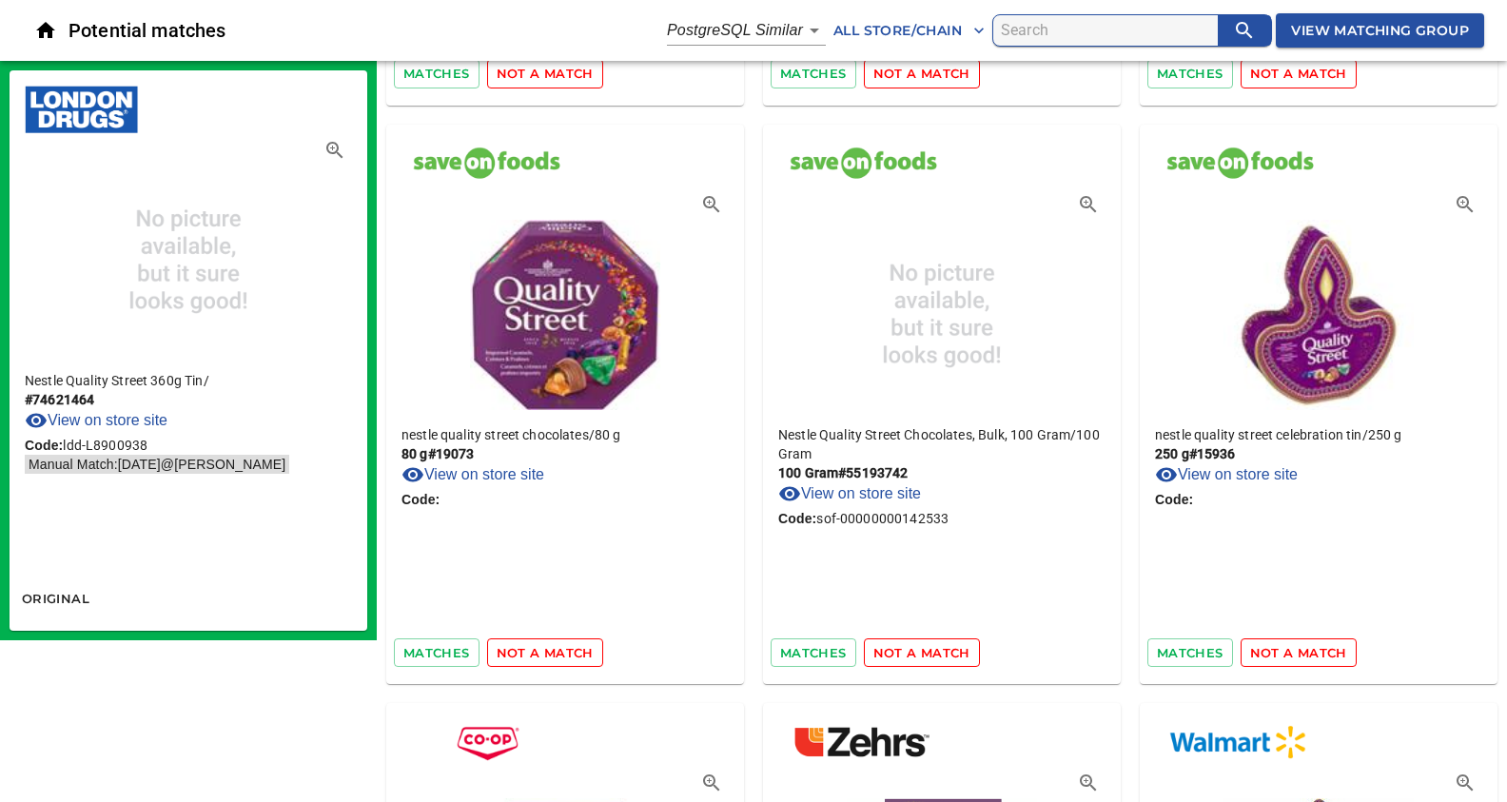
click at [548, 650] on span "not a match" at bounding box center [545, 653] width 97 height 22
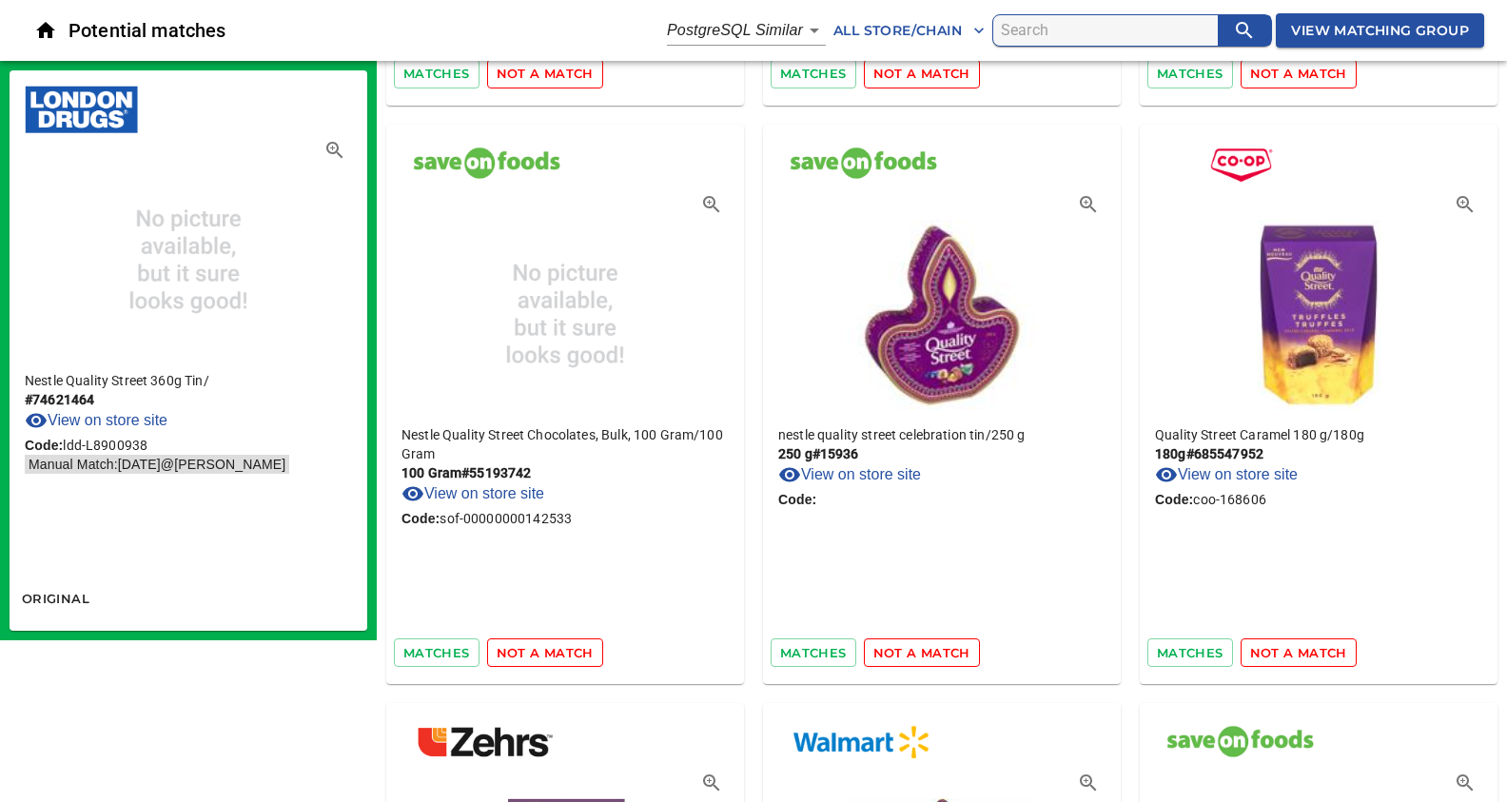
click at [548, 650] on span "not a match" at bounding box center [545, 653] width 97 height 22
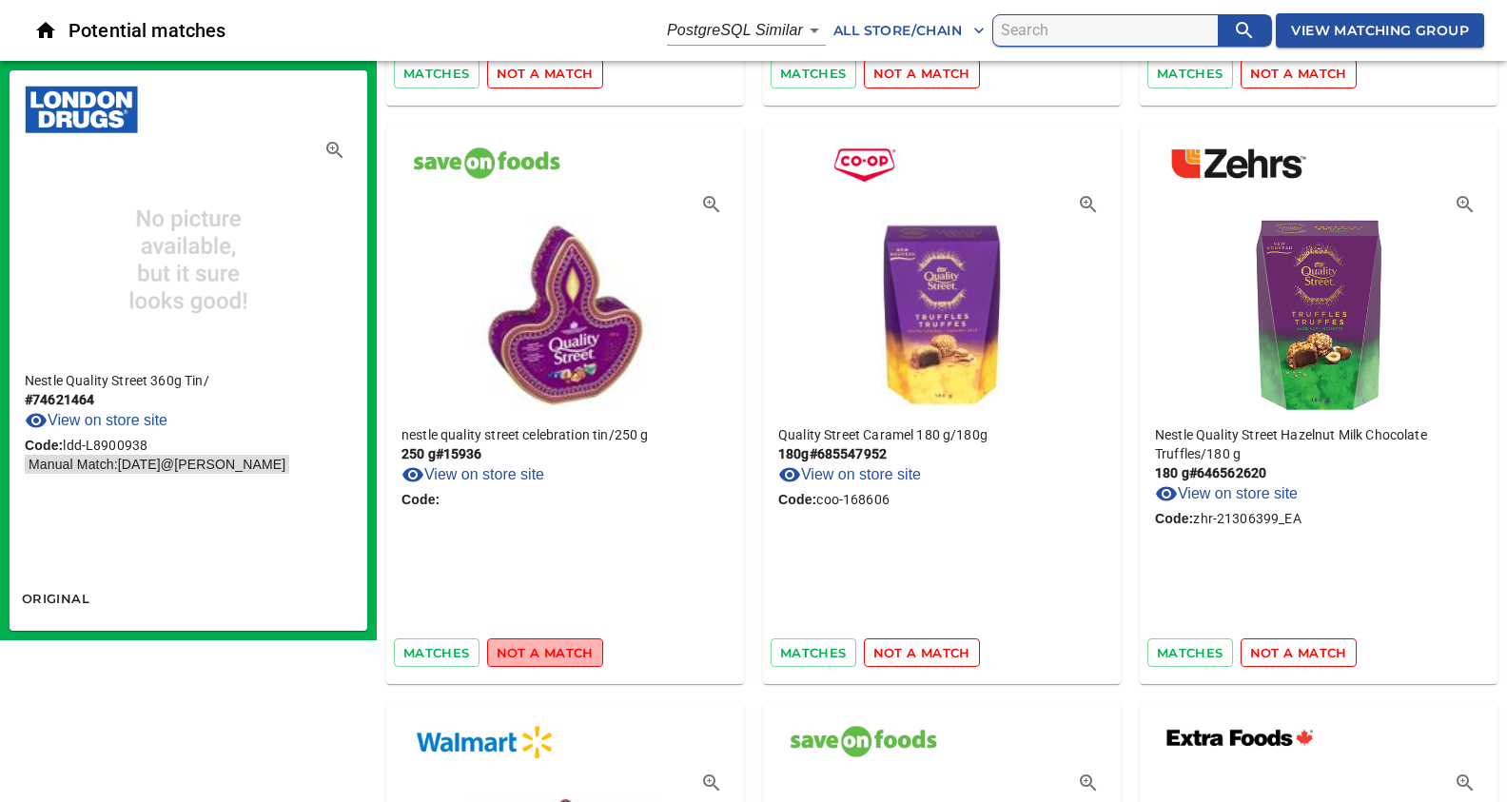
click at [548, 650] on span "not a match" at bounding box center [545, 653] width 97 height 22
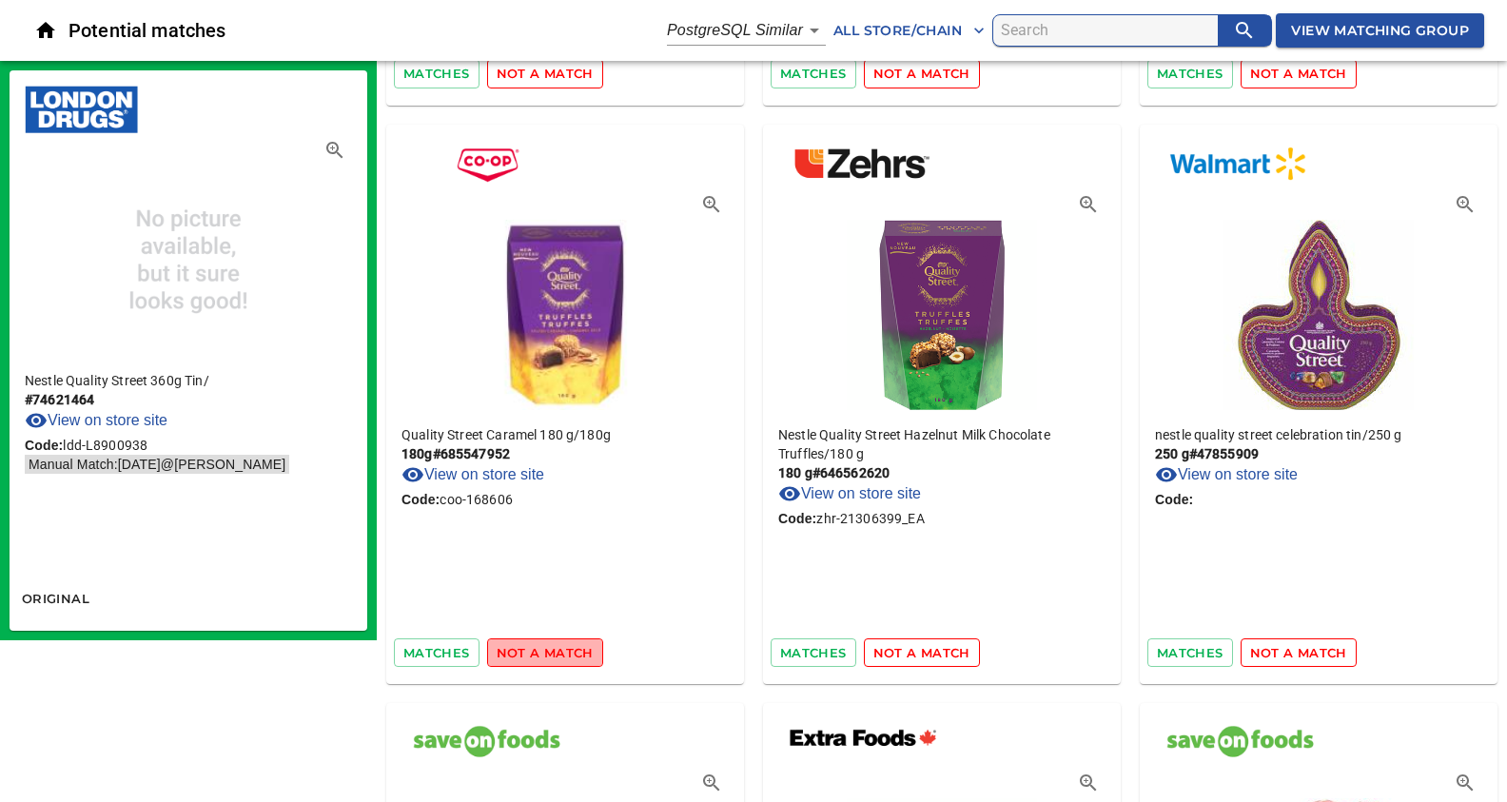
click at [548, 650] on span "not a match" at bounding box center [545, 653] width 97 height 22
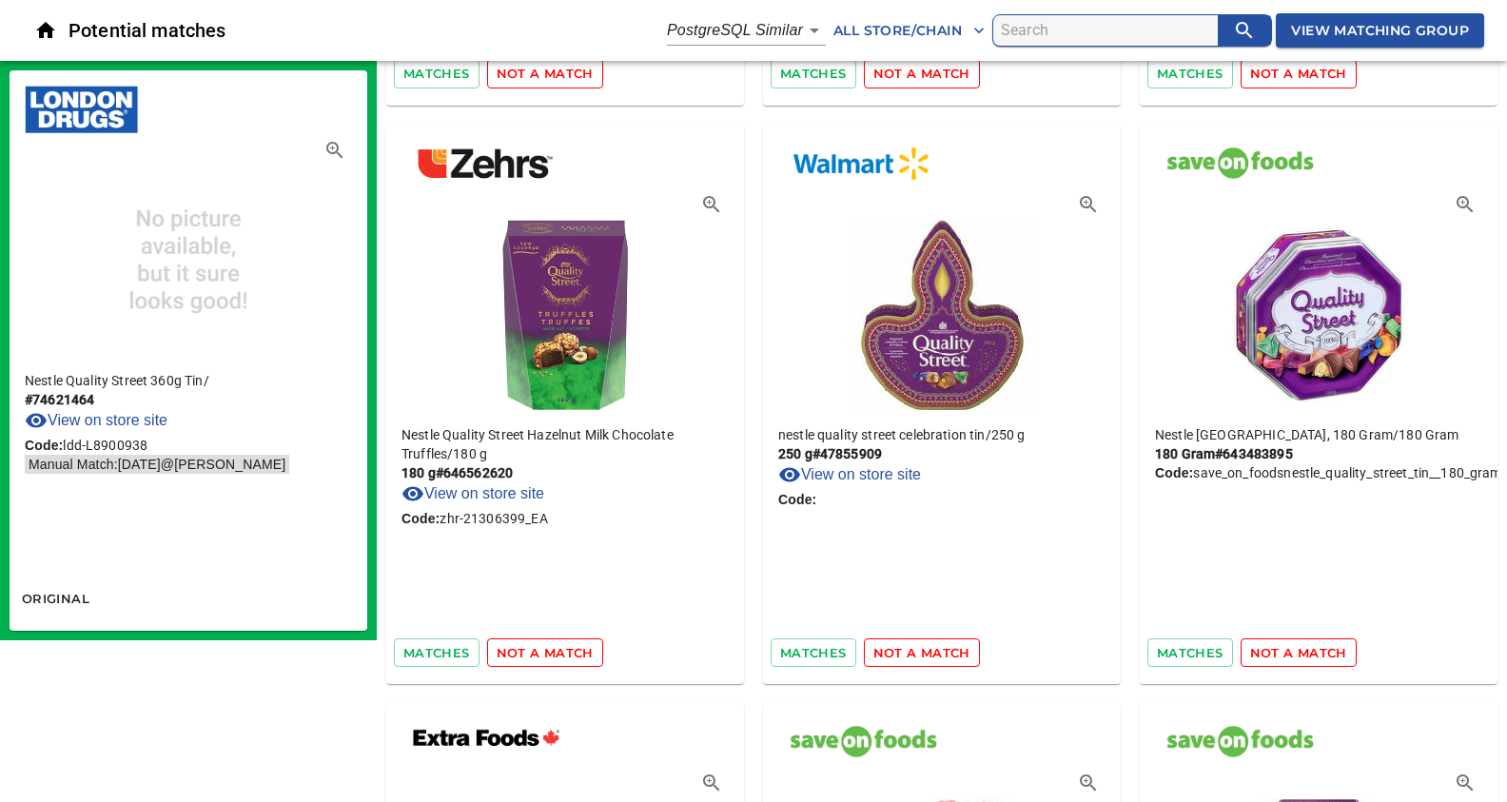
click at [548, 650] on span "not a match" at bounding box center [545, 653] width 97 height 22
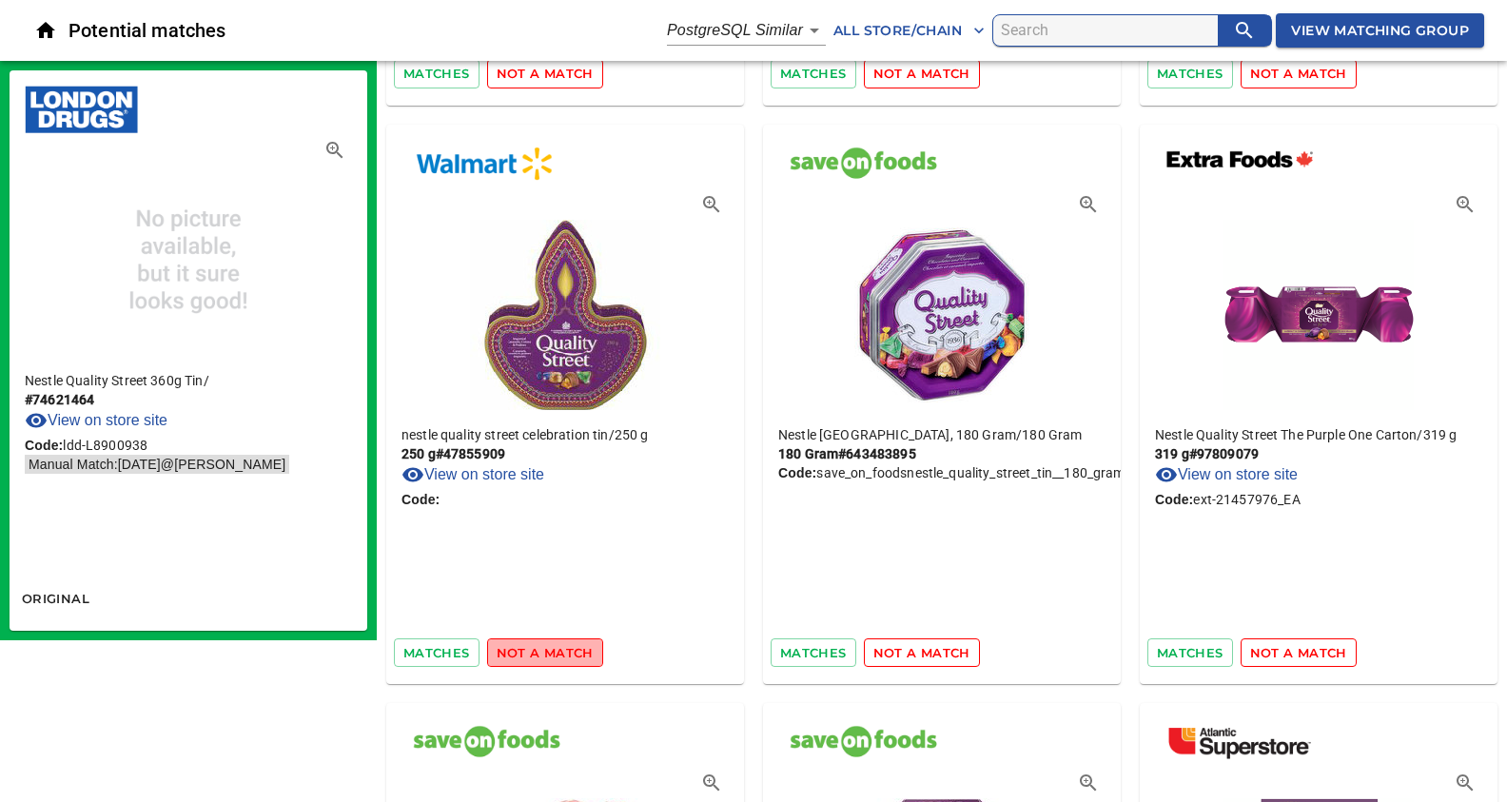
click at [548, 650] on span "not a match" at bounding box center [545, 653] width 97 height 22
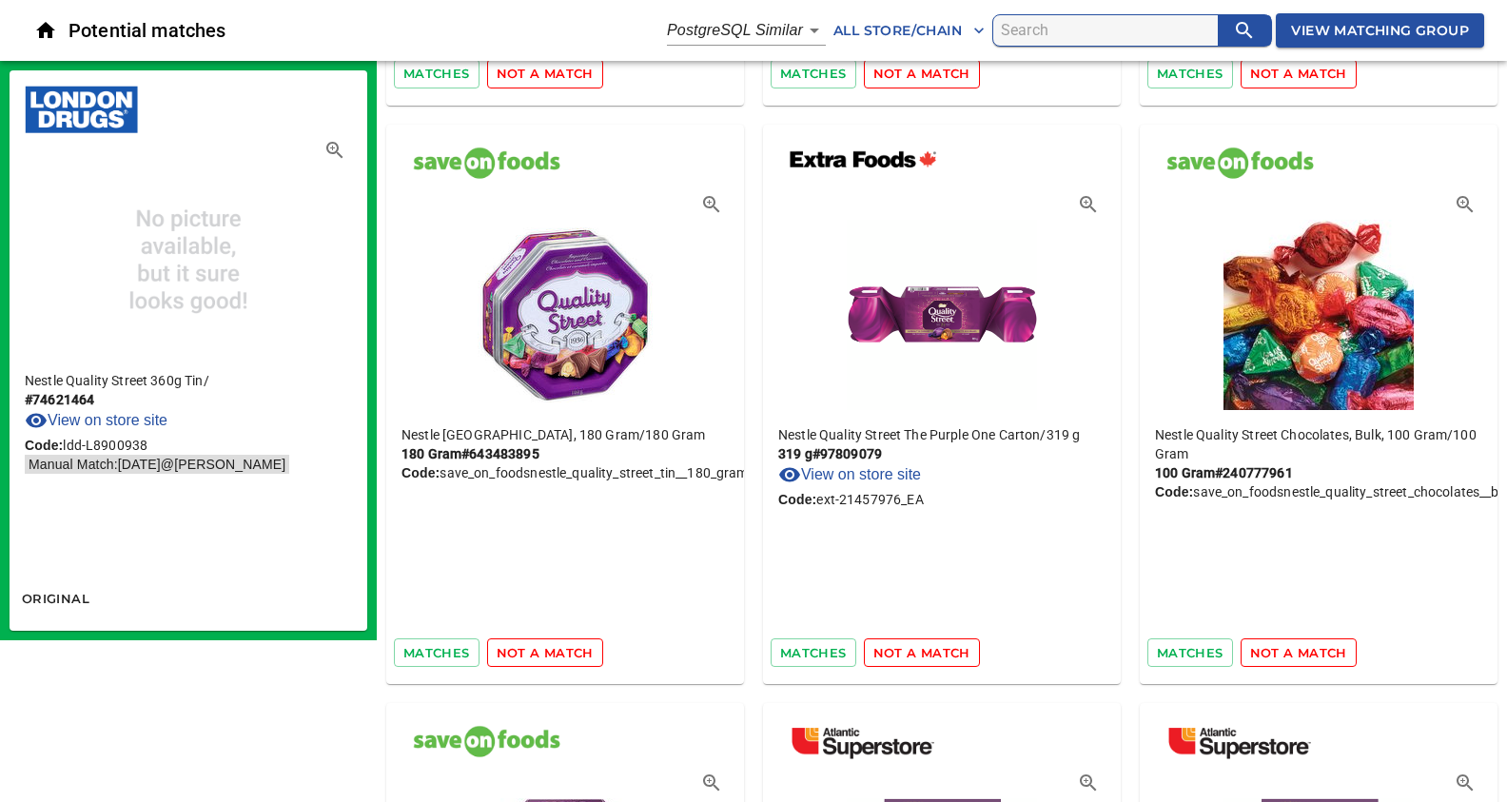
click at [548, 650] on span "not a match" at bounding box center [545, 653] width 97 height 22
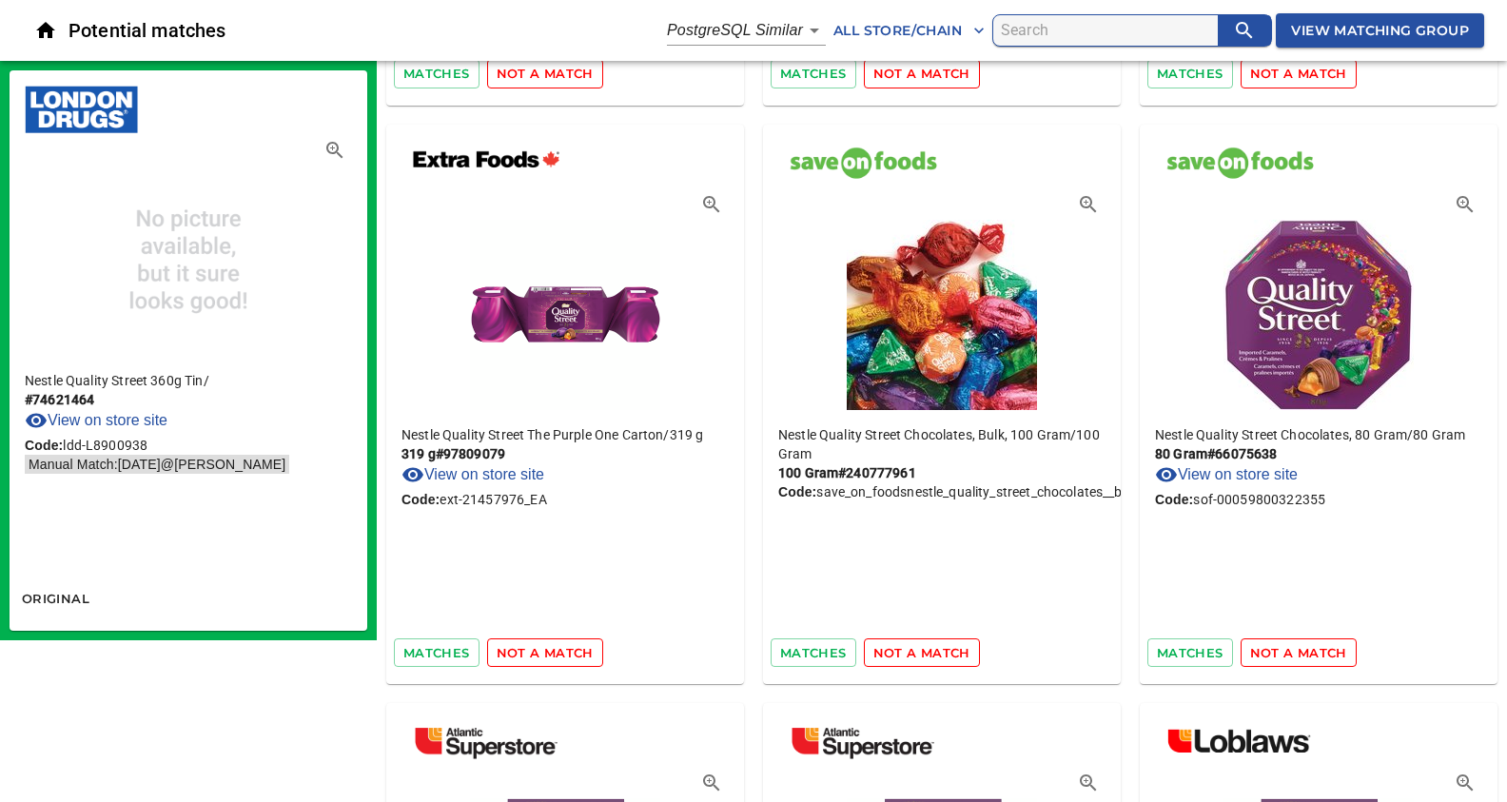
click at [548, 650] on span "not a match" at bounding box center [545, 653] width 97 height 22
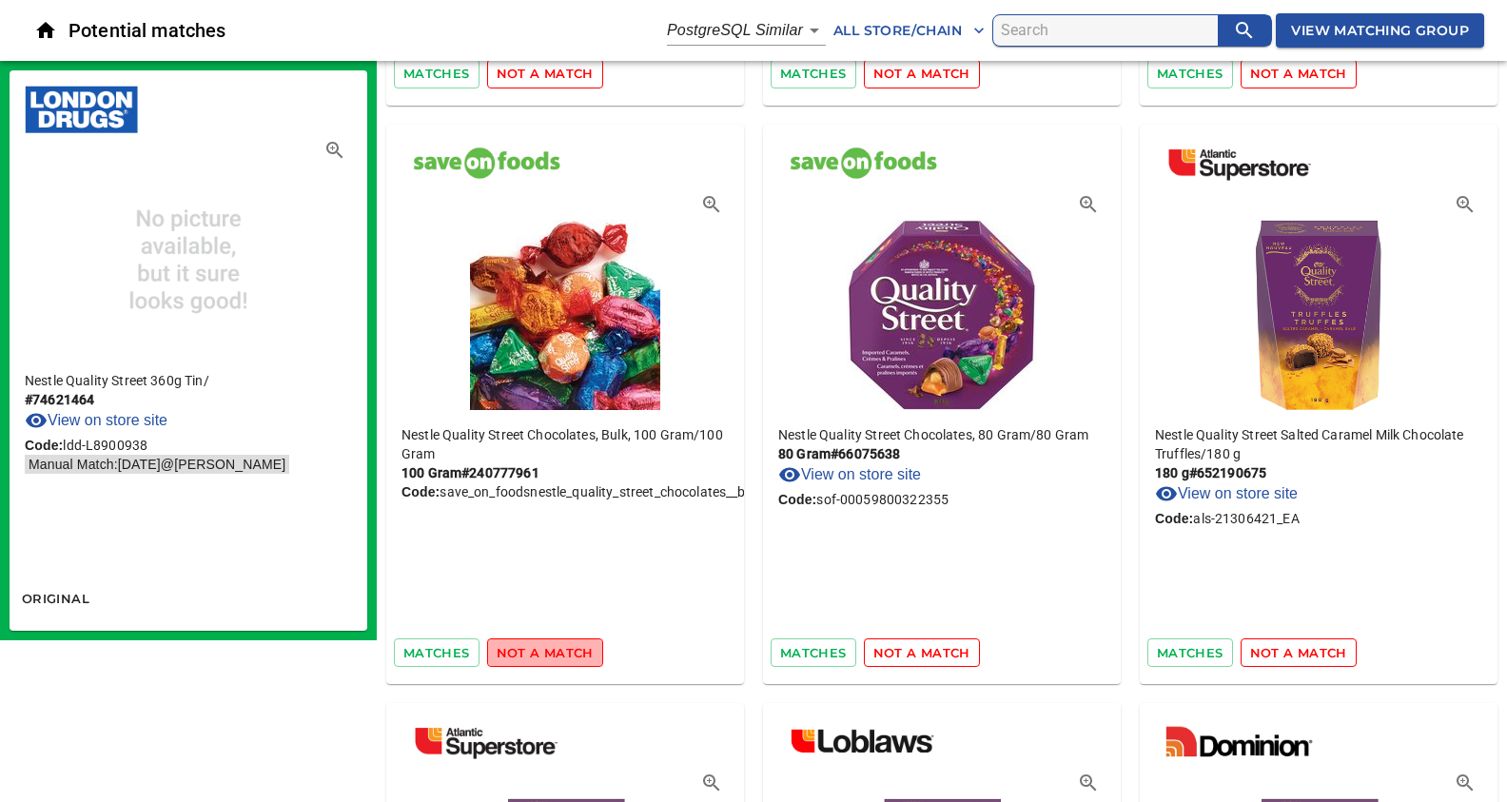
click at [548, 650] on span "not a match" at bounding box center [545, 653] width 97 height 22
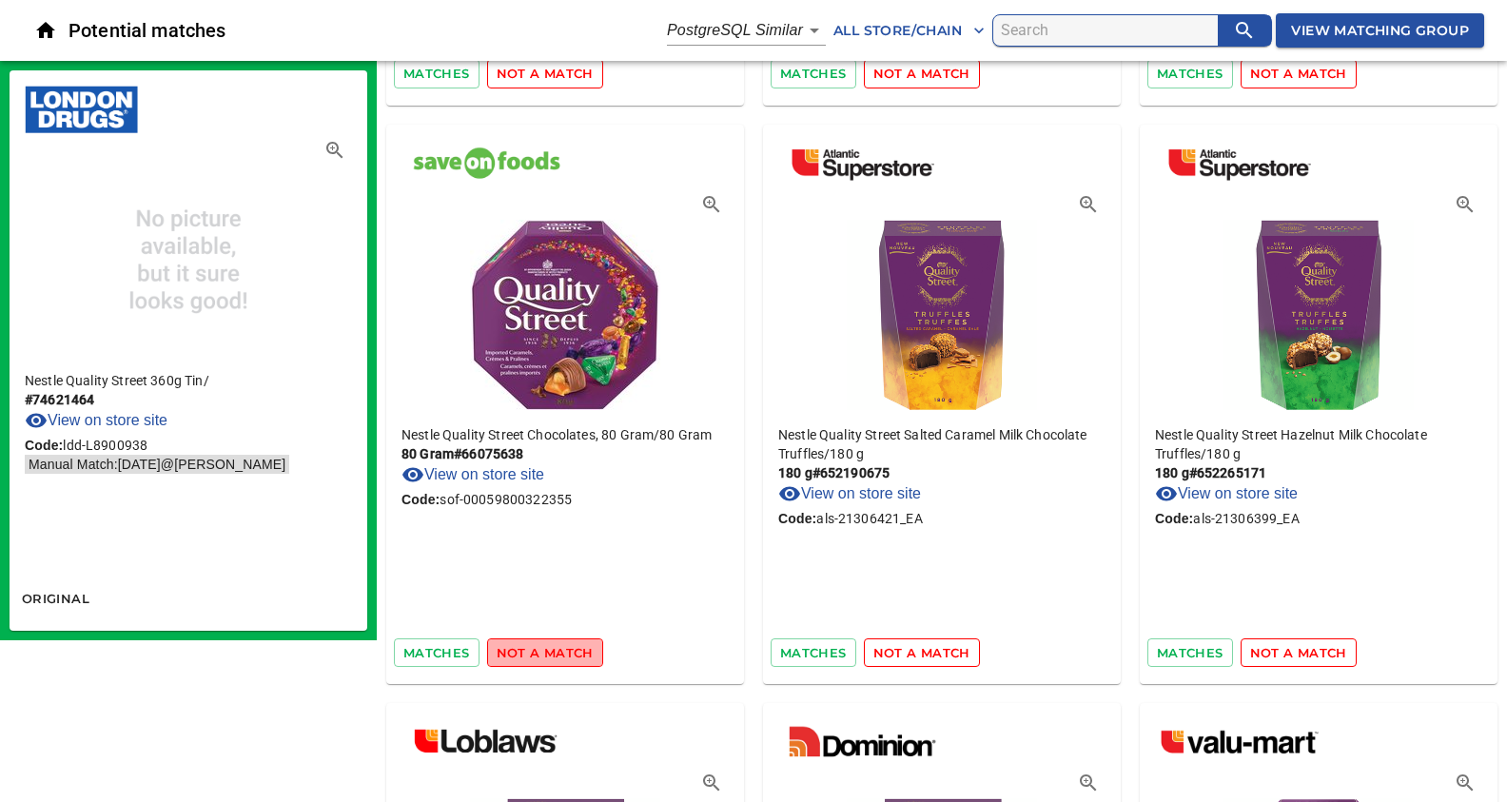
click at [548, 650] on span "not a match" at bounding box center [545, 653] width 97 height 22
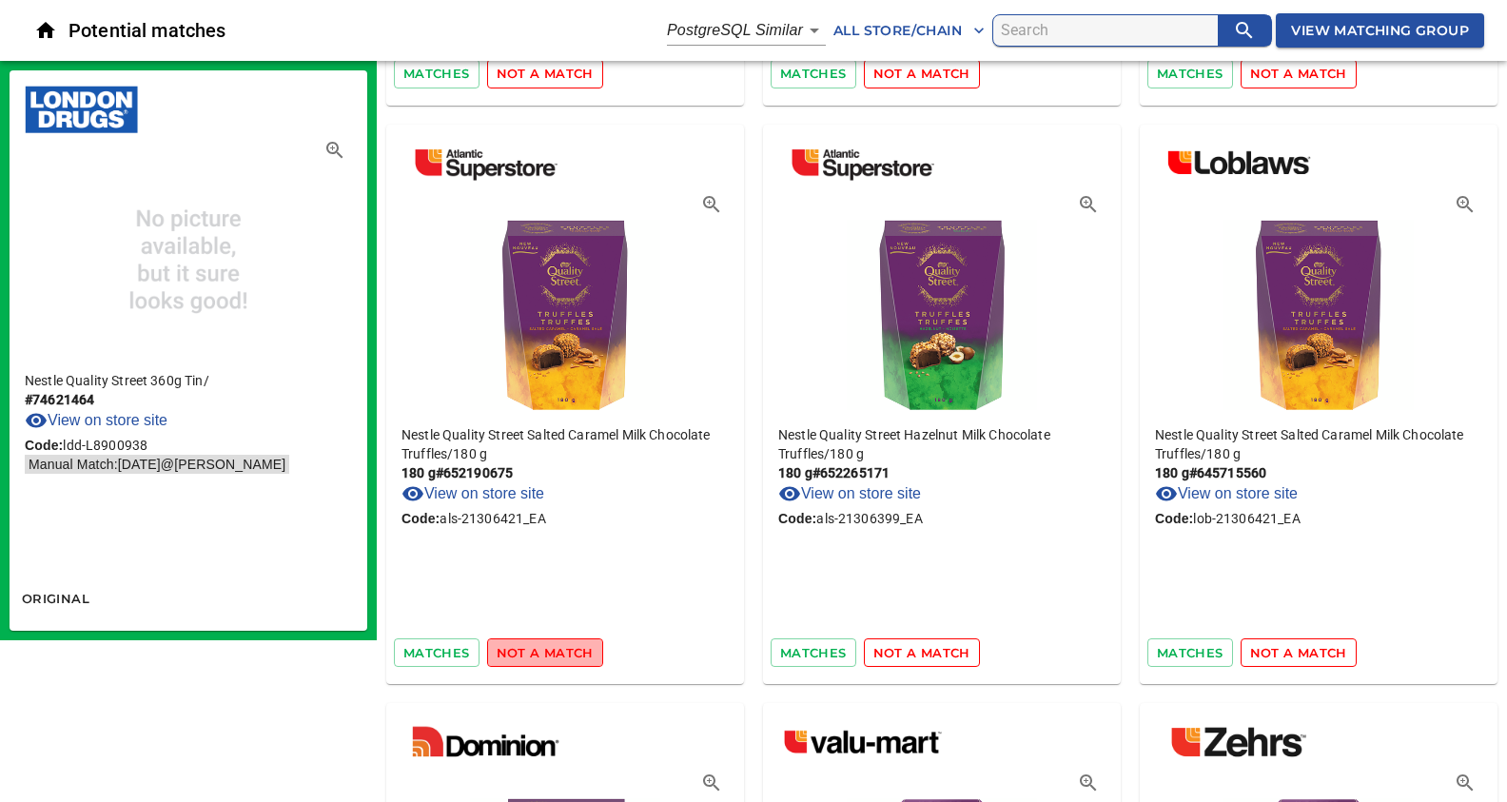
click at [548, 650] on span "not a match" at bounding box center [545, 653] width 97 height 22
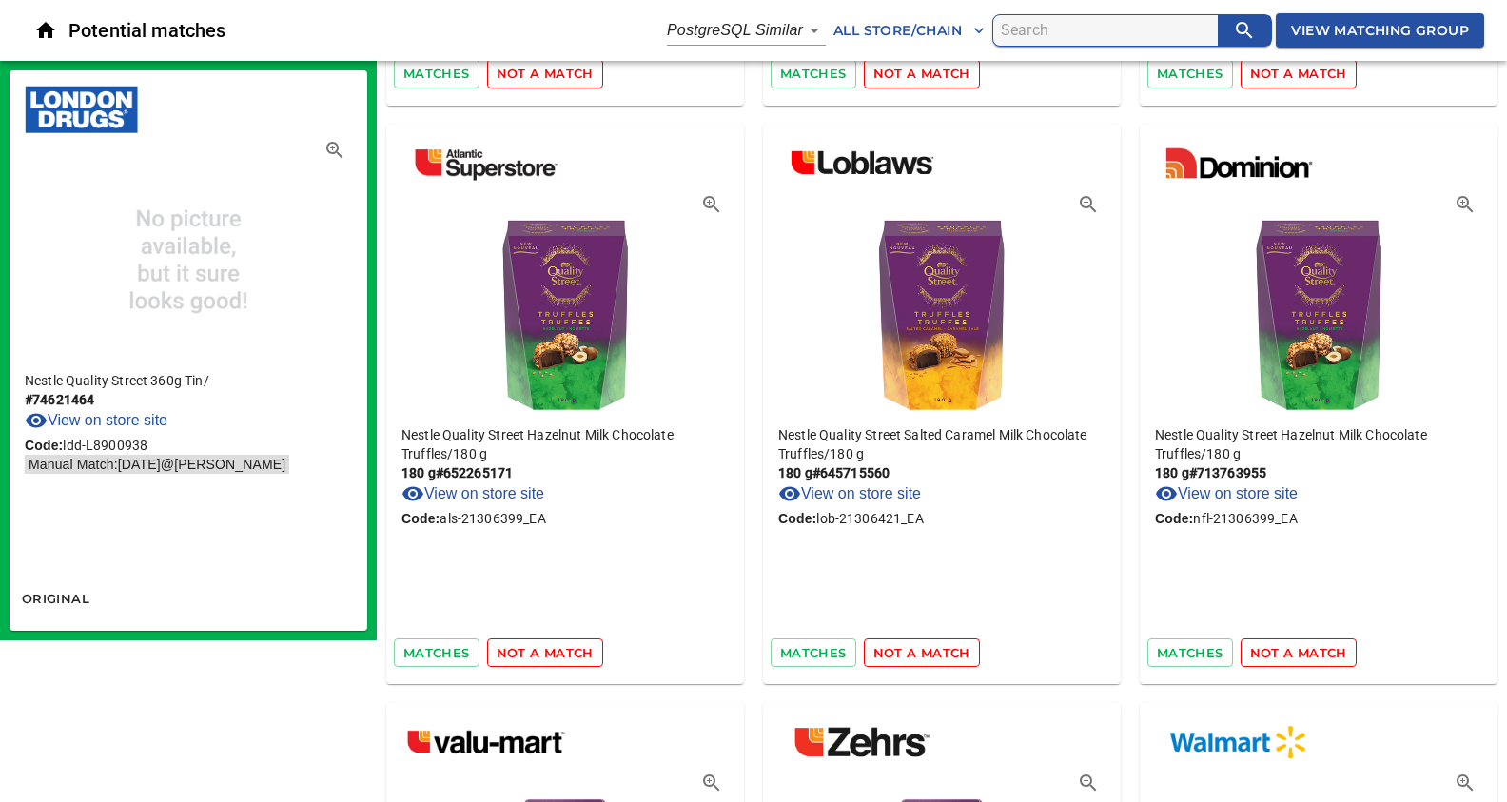
click at [548, 650] on span "not a match" at bounding box center [545, 653] width 97 height 22
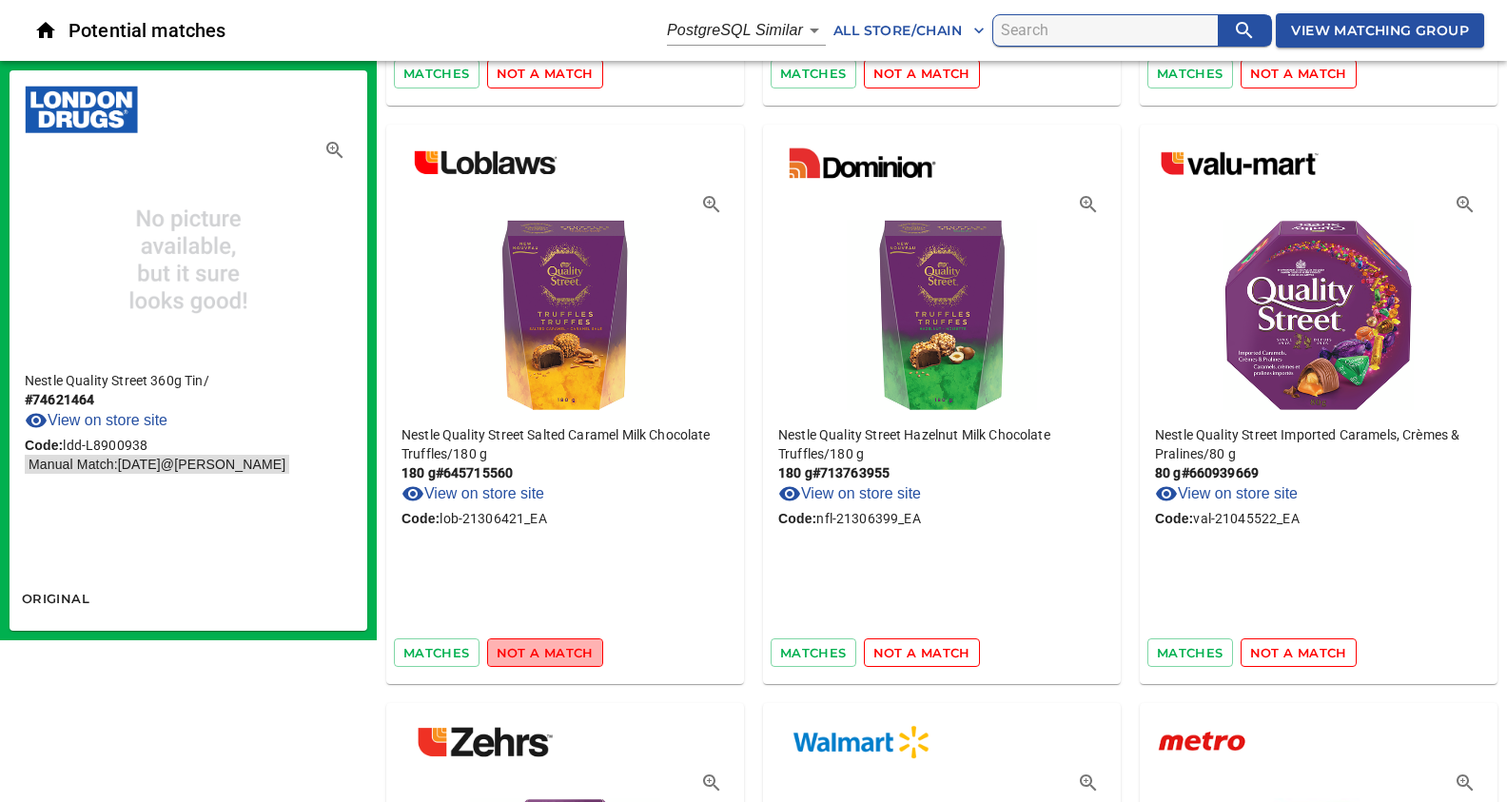
click at [548, 650] on span "not a match" at bounding box center [545, 653] width 97 height 22
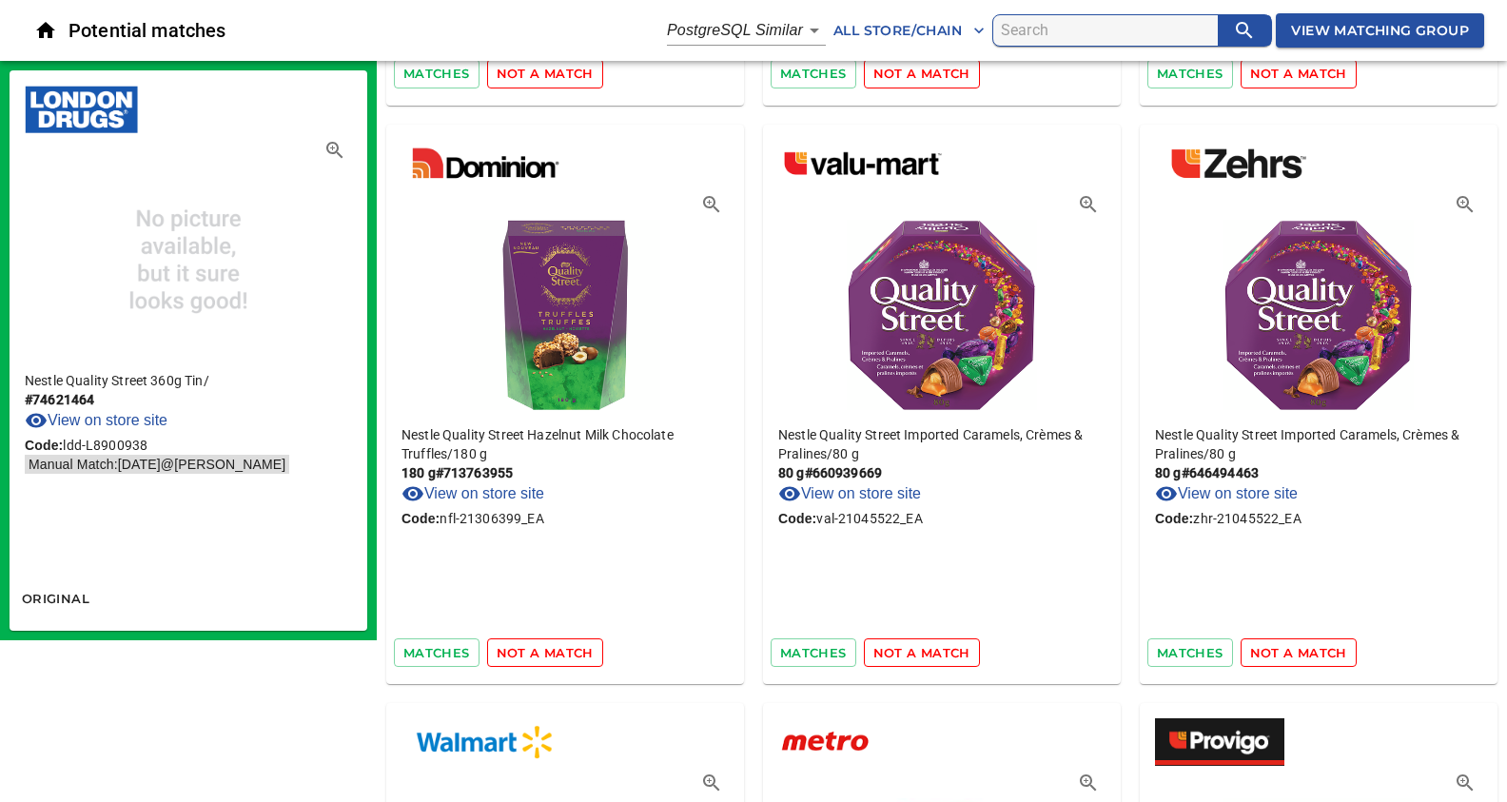
click at [548, 650] on span "not a match" at bounding box center [545, 653] width 97 height 22
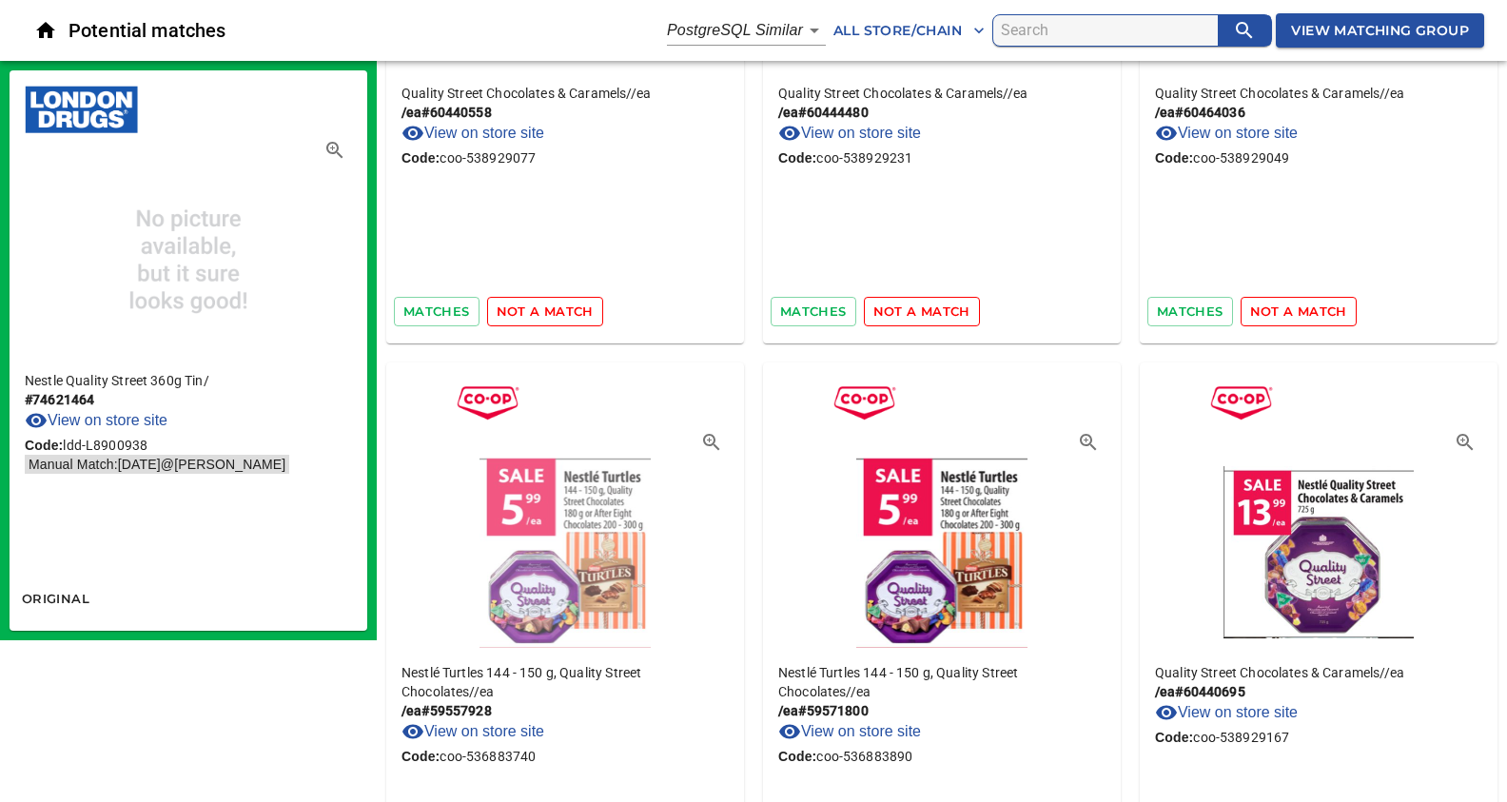
scroll to position [0, 0]
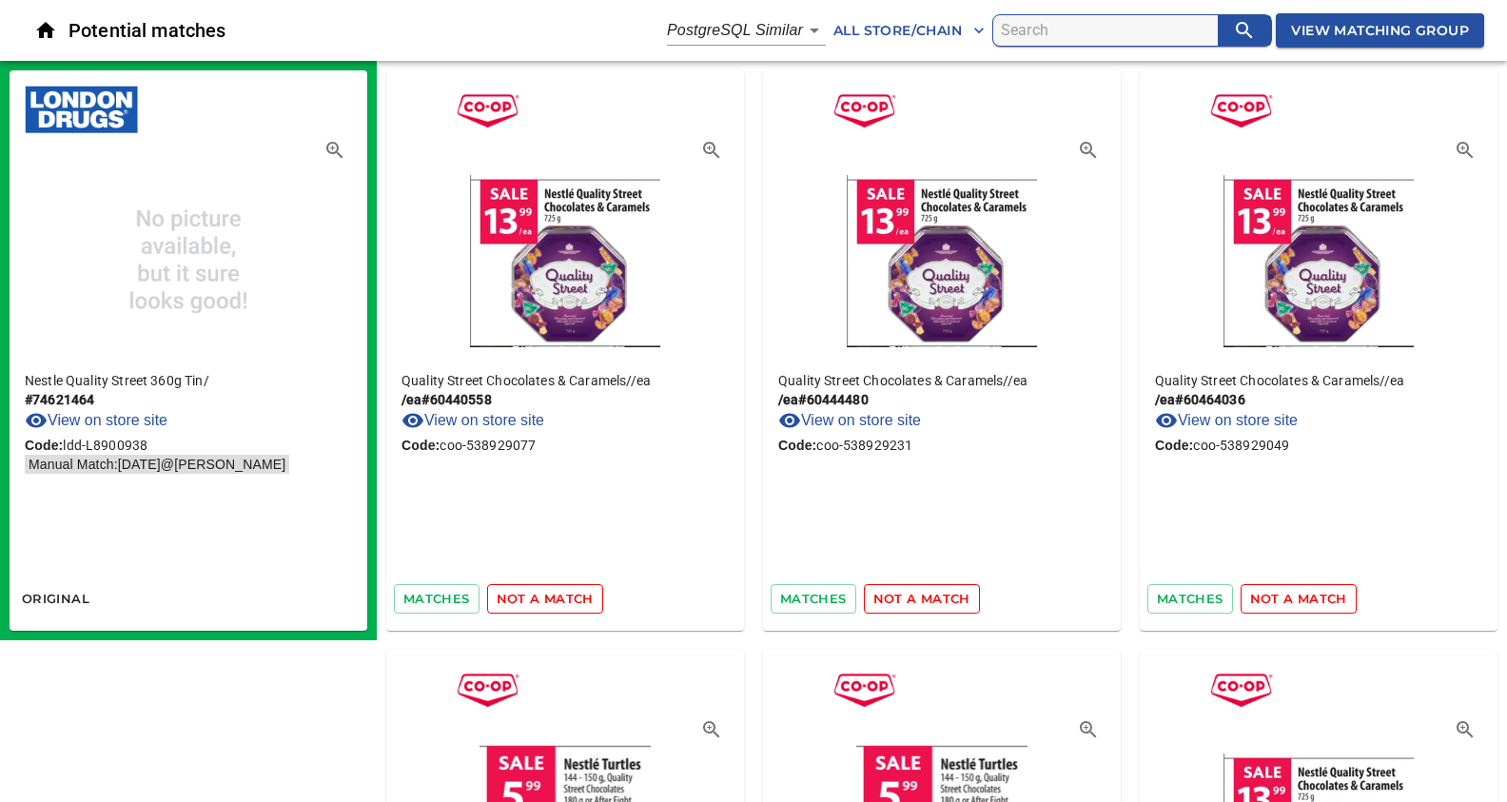
click at [538, 596] on span "not a match" at bounding box center [545, 599] width 97 height 22
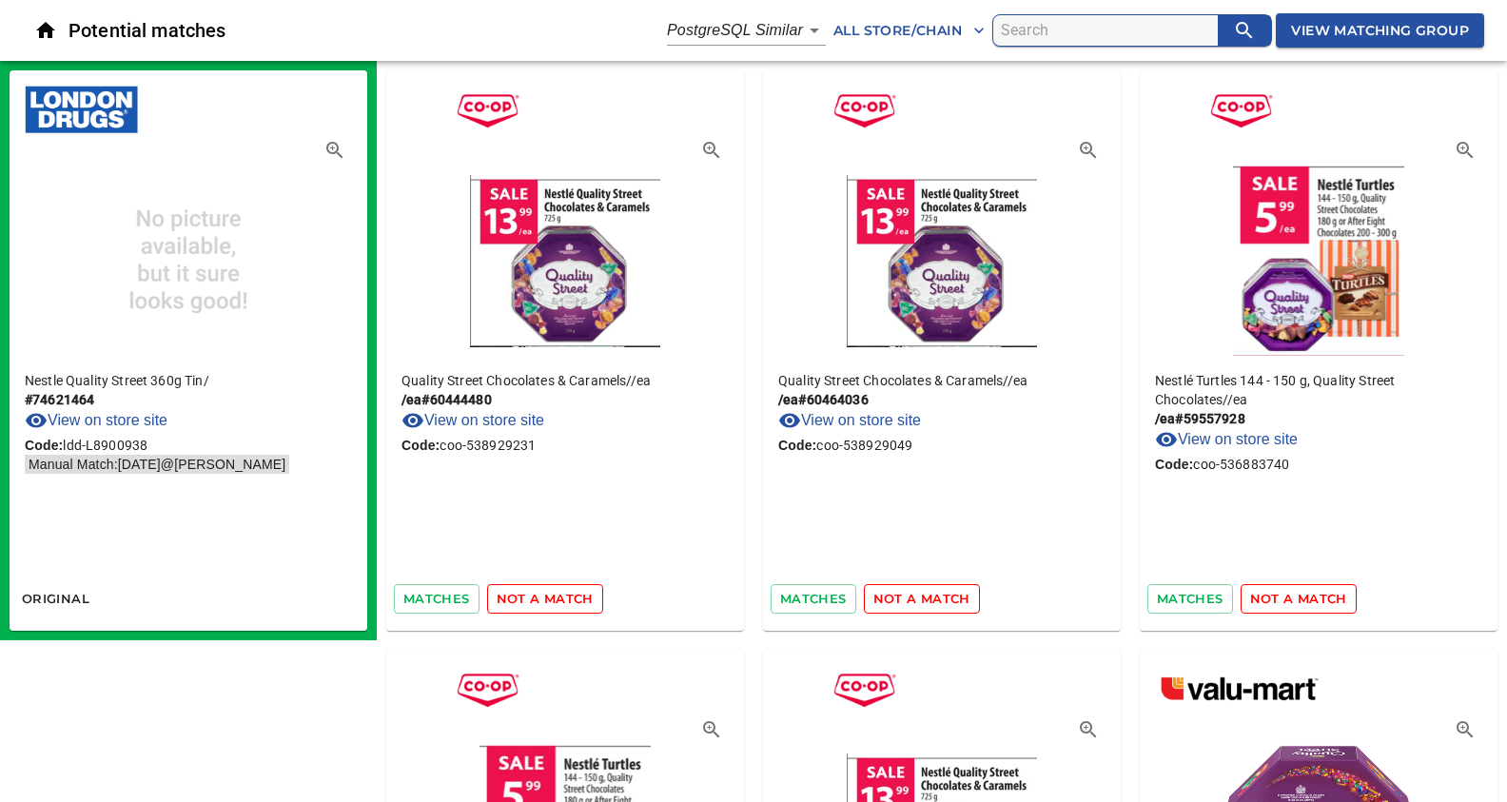
click at [550, 598] on span "not a match" at bounding box center [545, 599] width 97 height 22
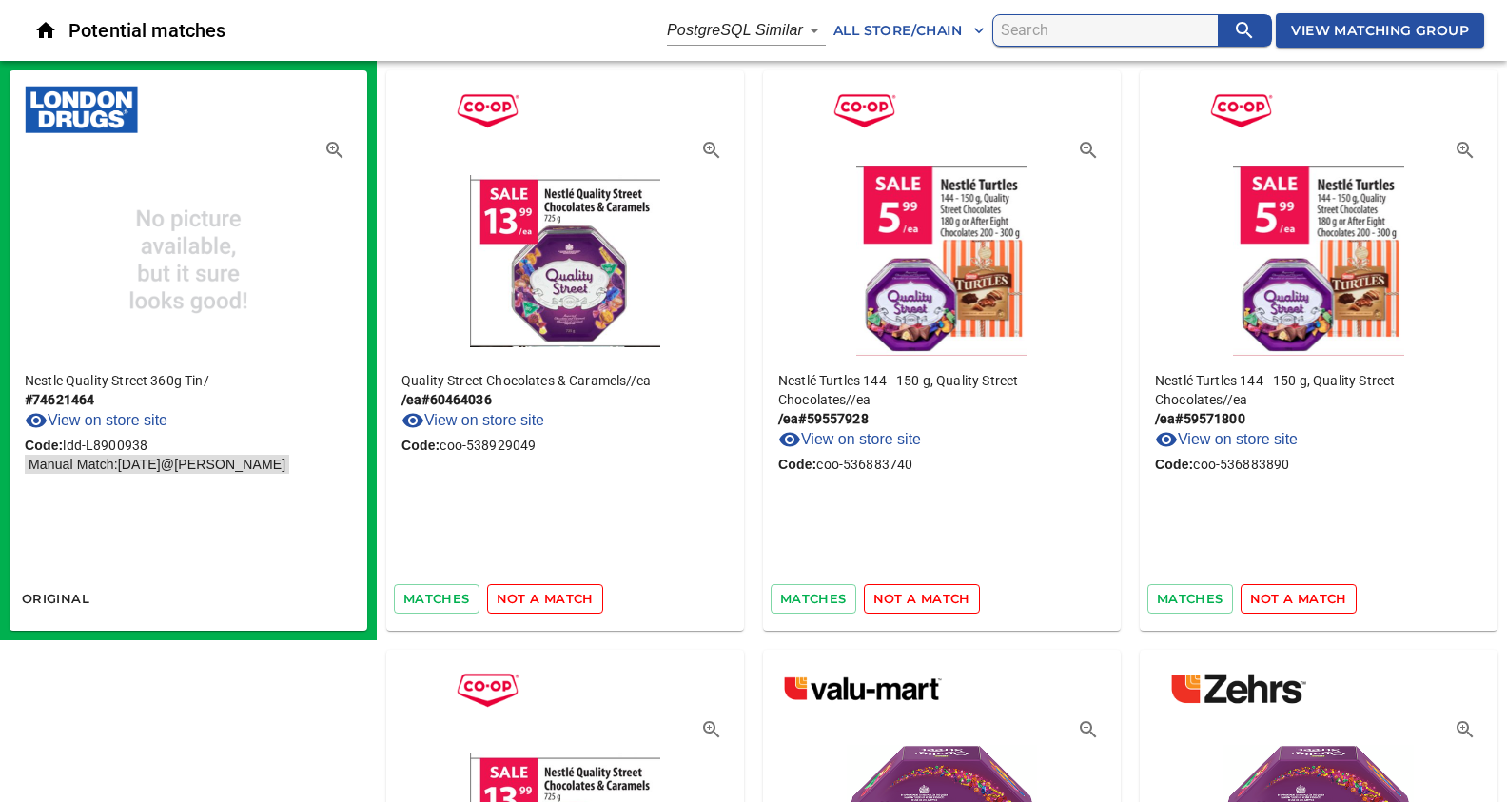
click at [550, 598] on span "not a match" at bounding box center [545, 599] width 97 height 22
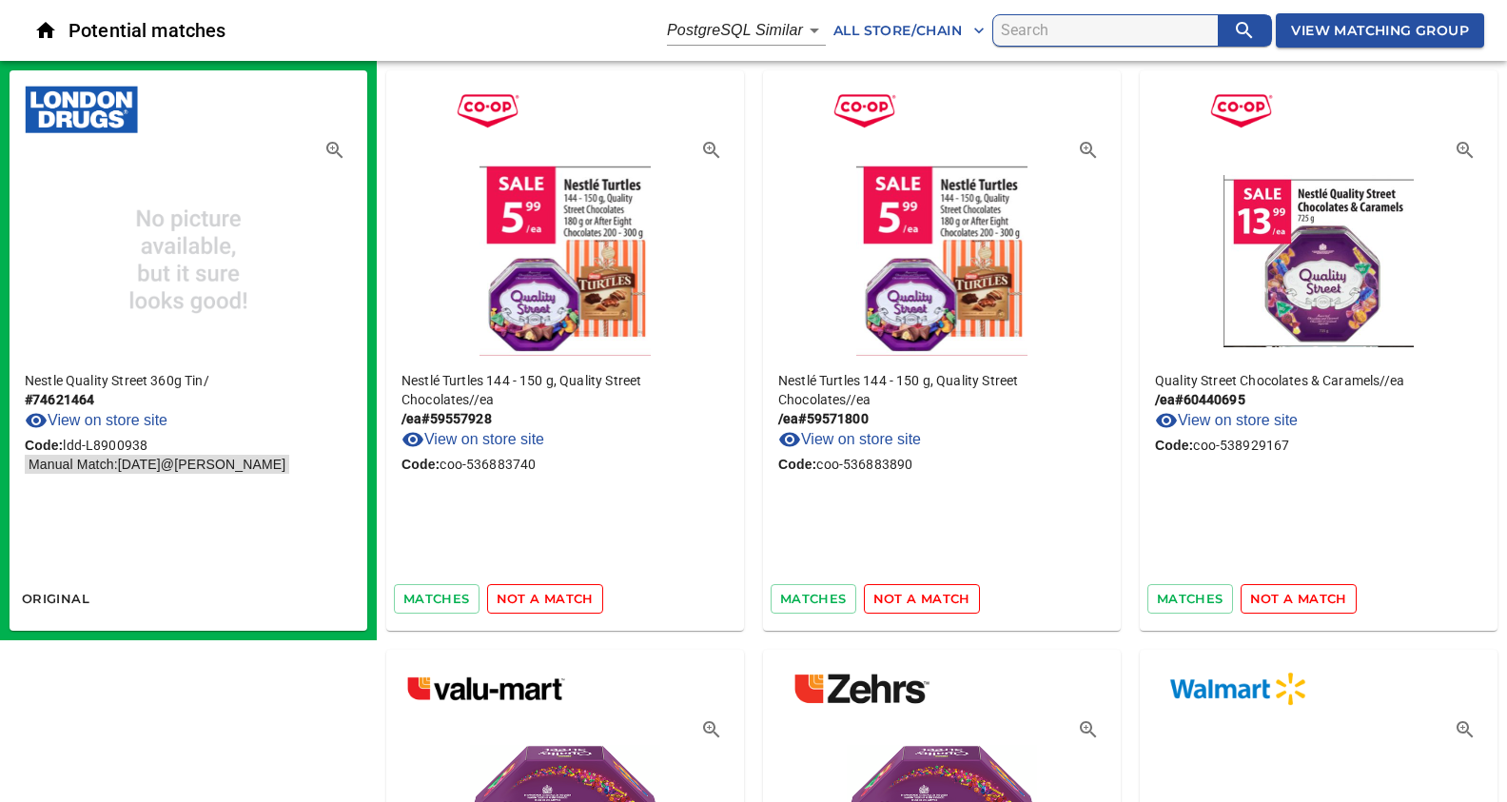
click at [530, 606] on span "not a match" at bounding box center [545, 599] width 97 height 22
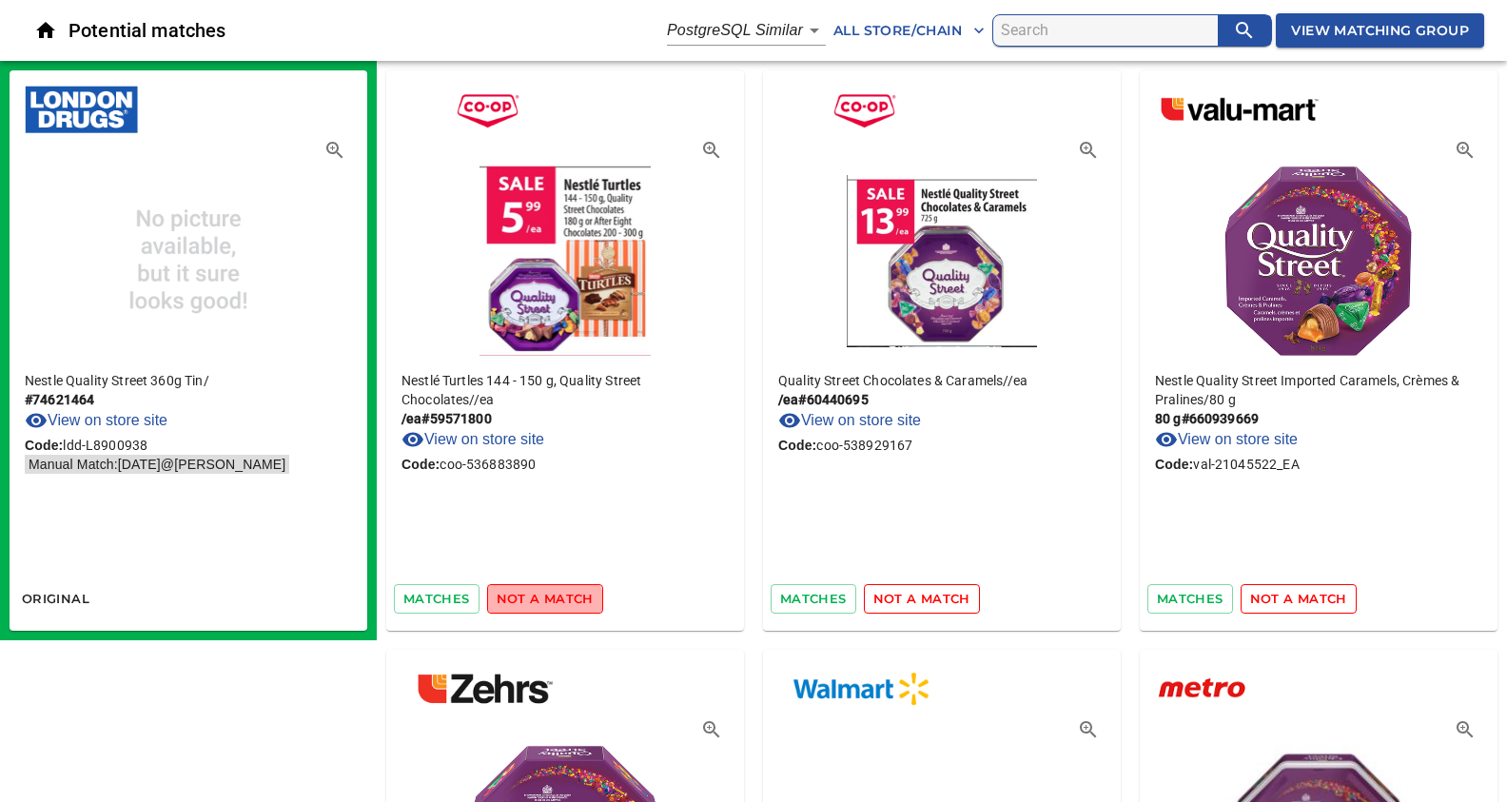
click at [530, 606] on span "not a match" at bounding box center [545, 599] width 97 height 22
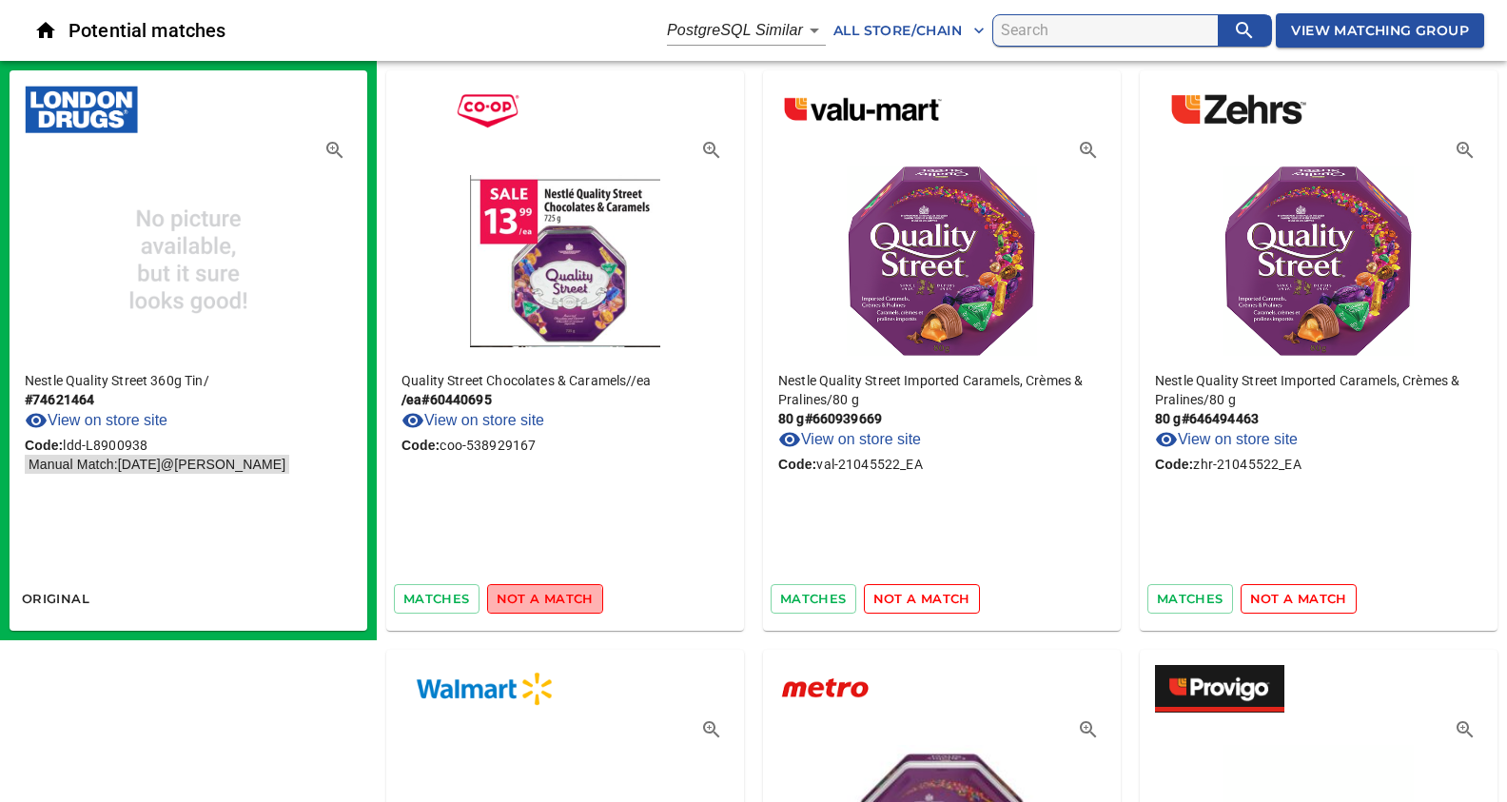
click at [530, 606] on span "not a match" at bounding box center [545, 599] width 97 height 22
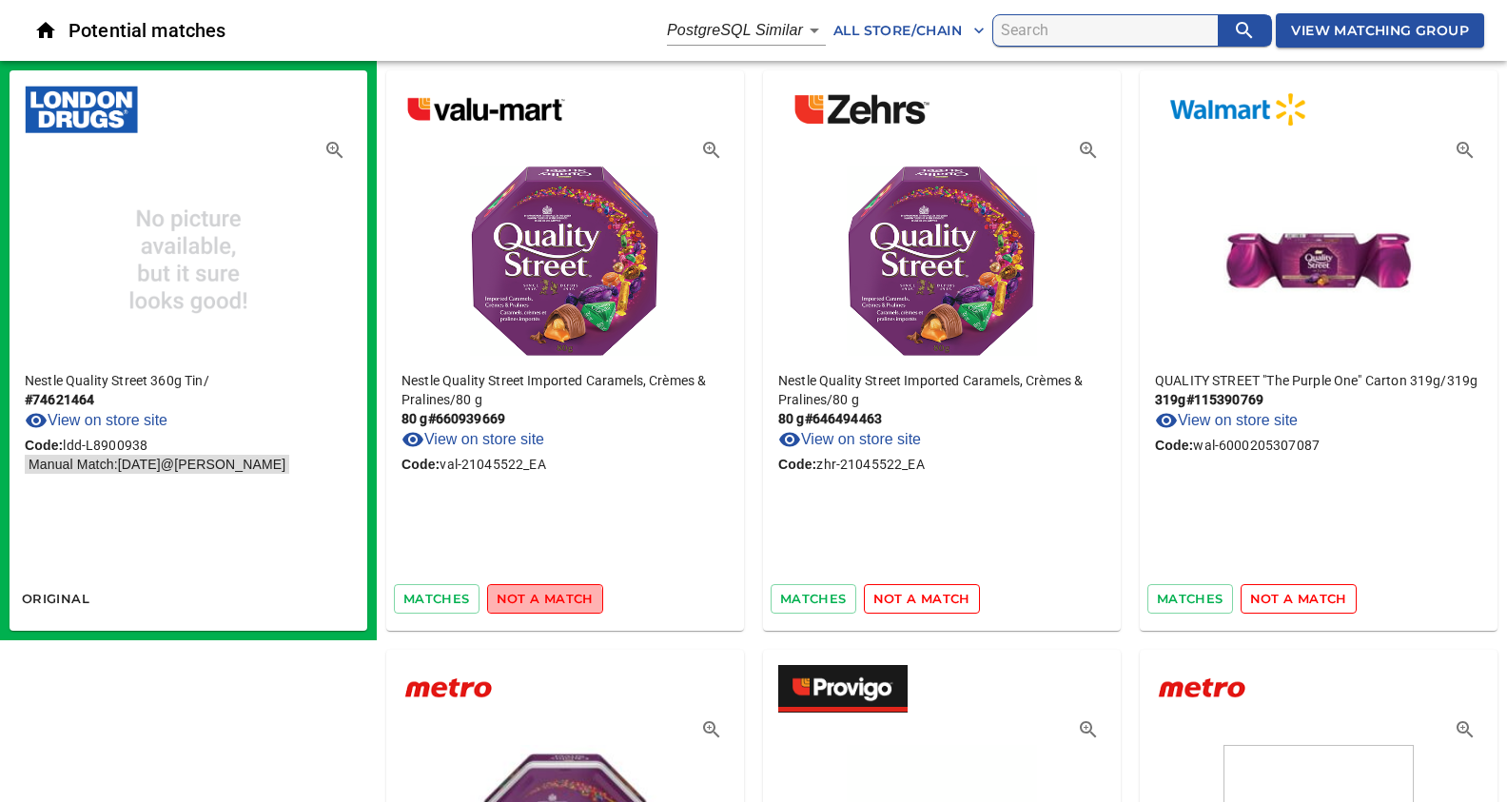
click at [530, 606] on span "not a match" at bounding box center [545, 599] width 97 height 22
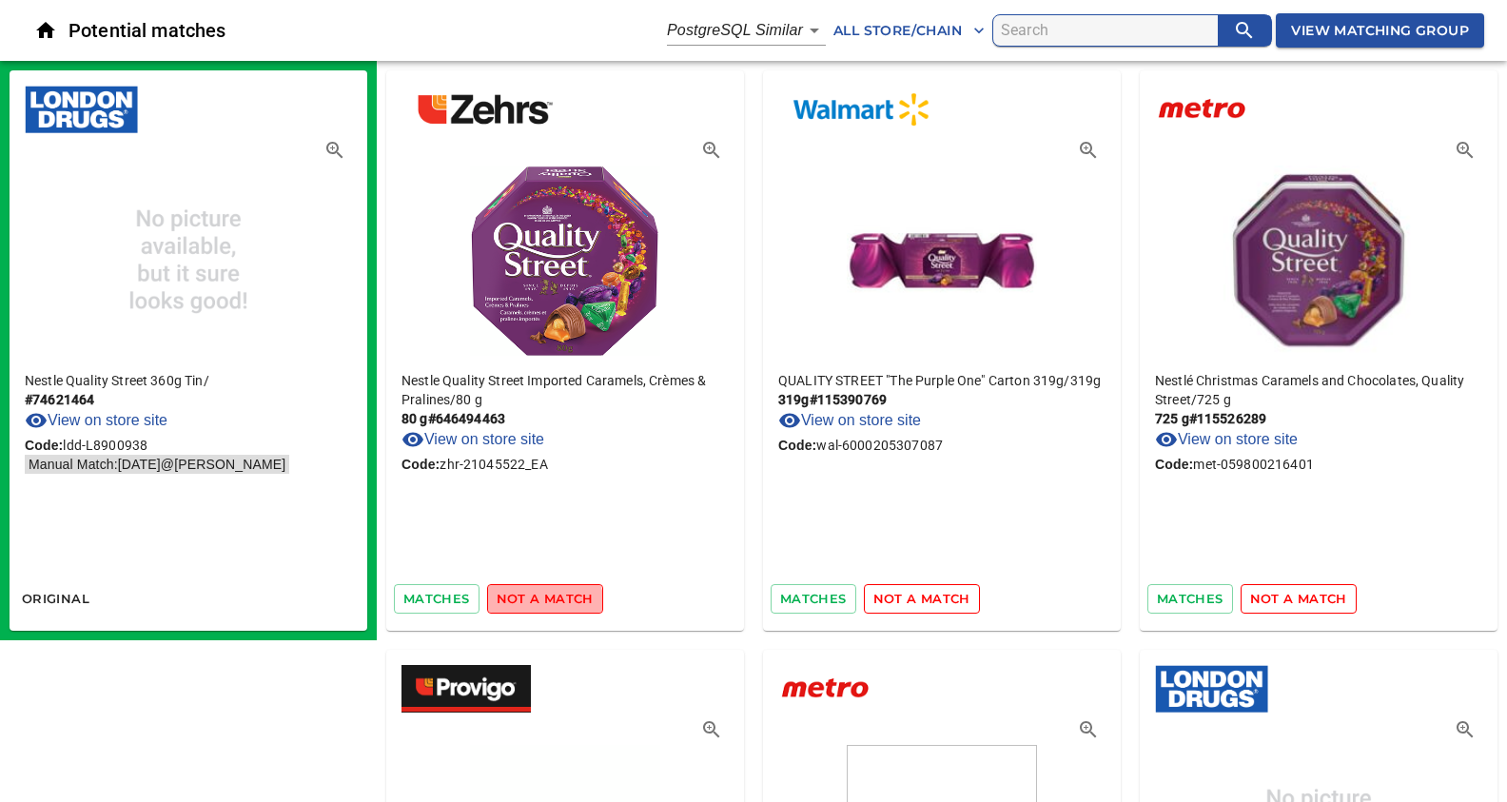
click at [530, 606] on span "not a match" at bounding box center [545, 599] width 97 height 22
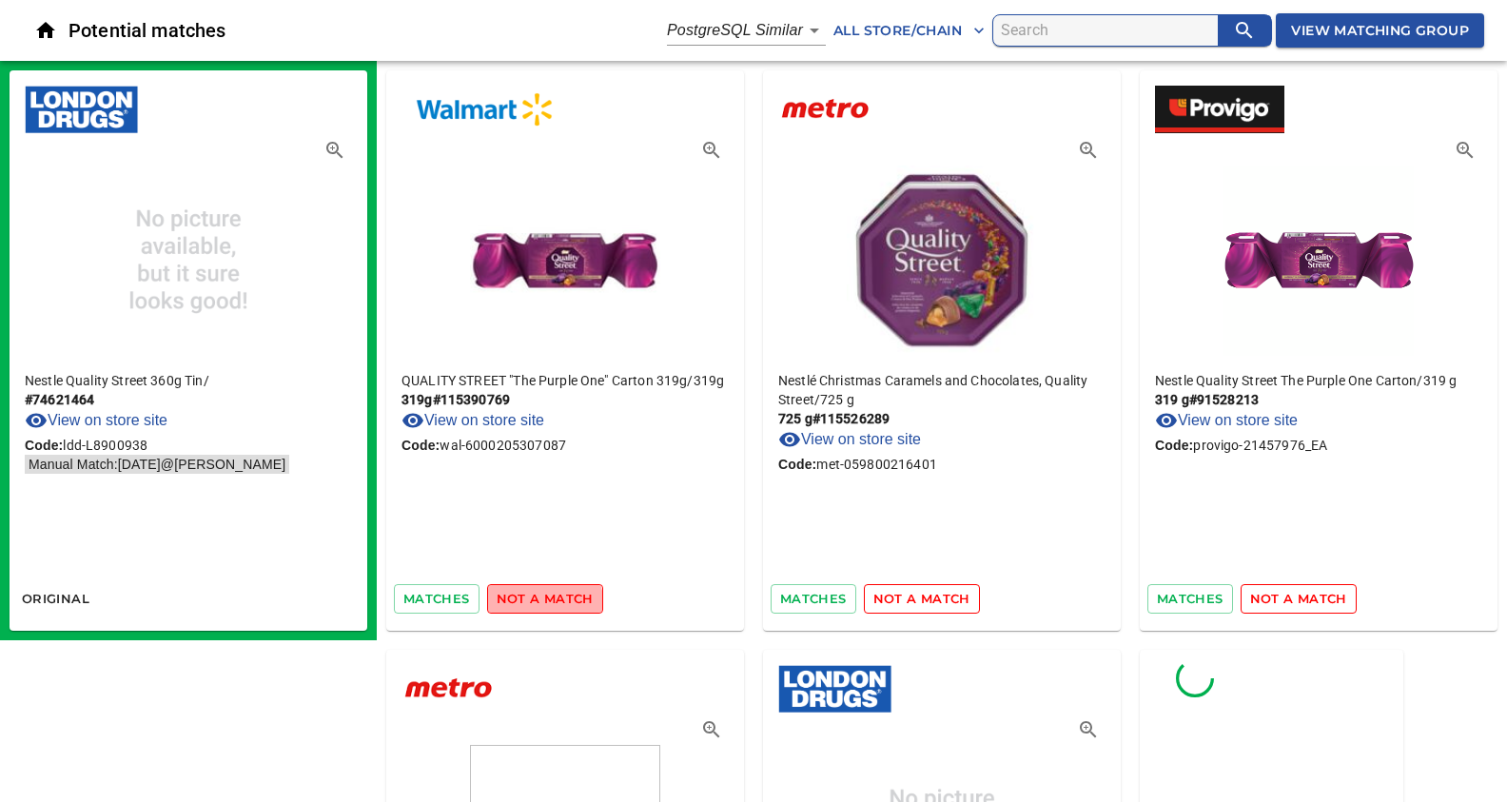
click at [530, 606] on span "not a match" at bounding box center [545, 599] width 97 height 22
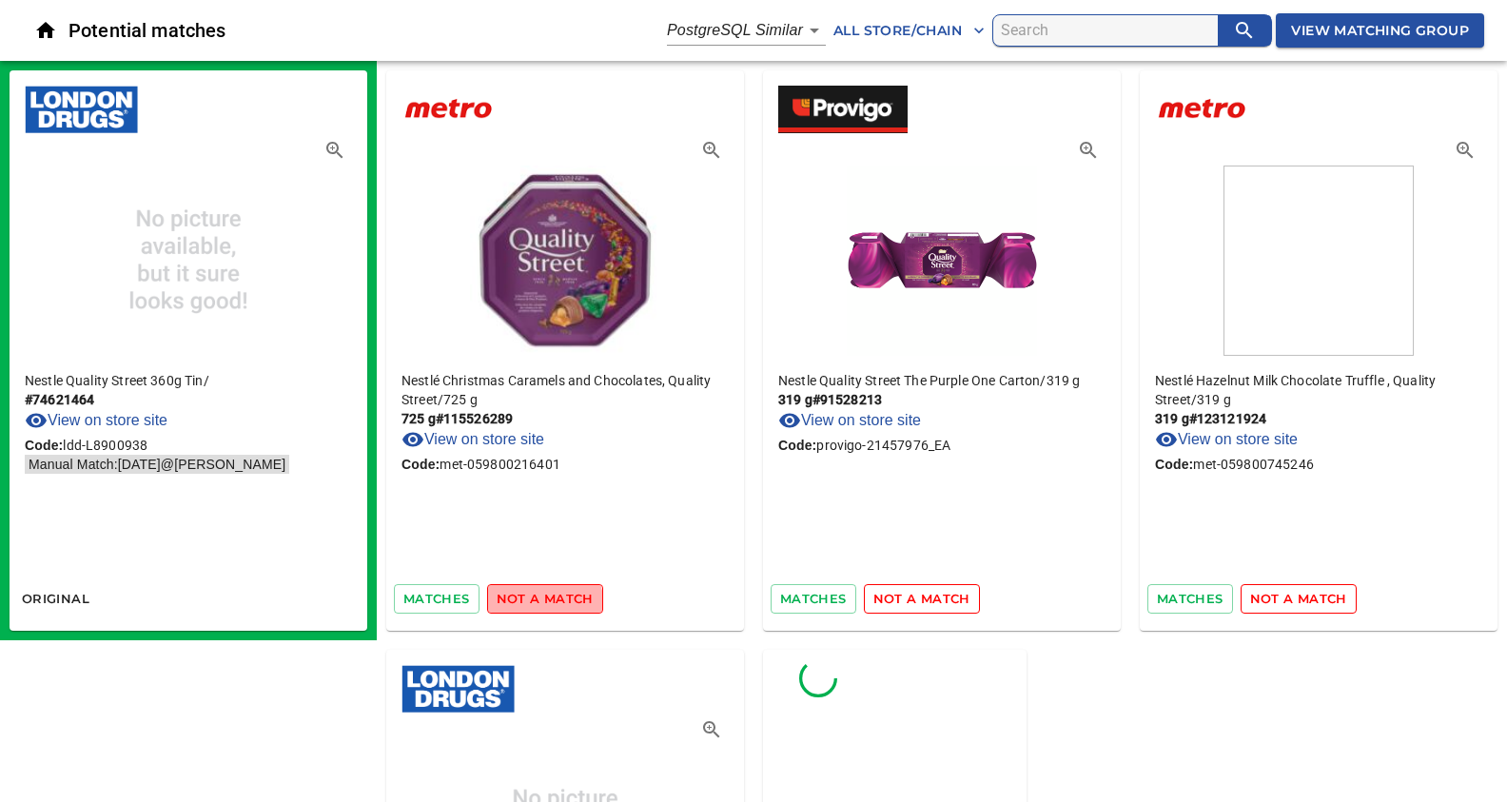
click at [530, 606] on span "not a match" at bounding box center [545, 599] width 97 height 22
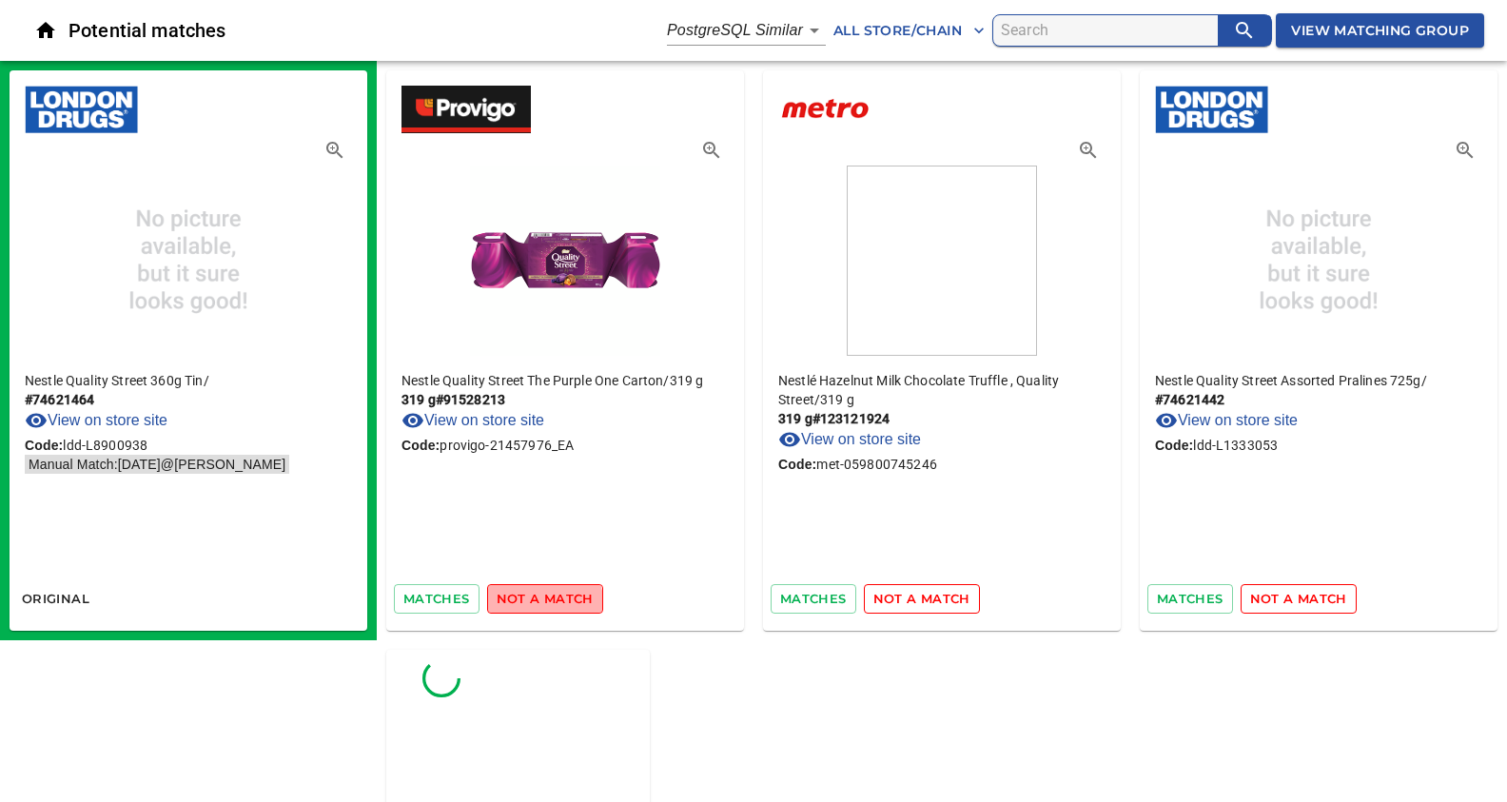
click at [530, 606] on span "not a match" at bounding box center [545, 599] width 97 height 22
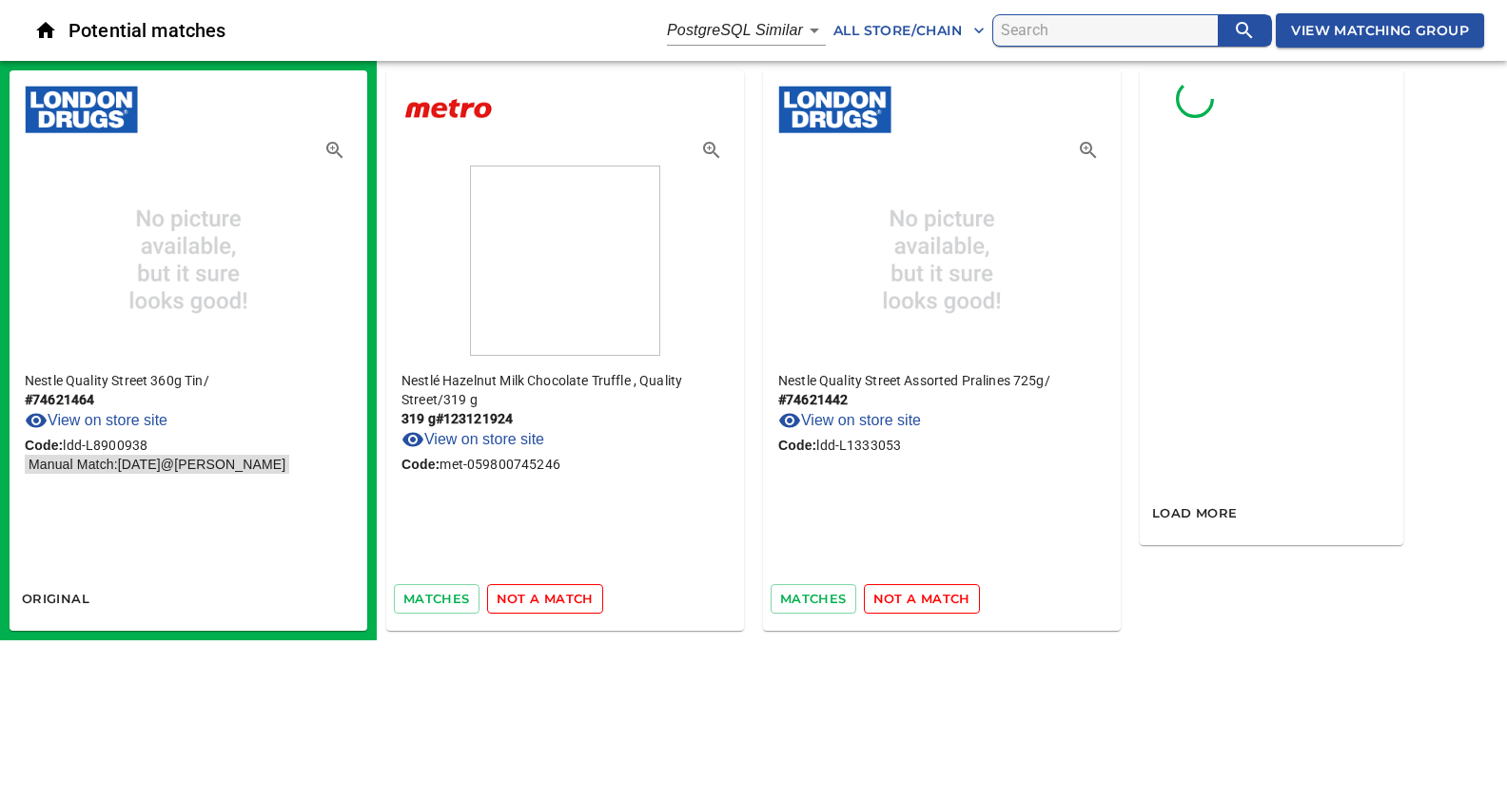
click at [530, 606] on span "not a match" at bounding box center [545, 599] width 97 height 22
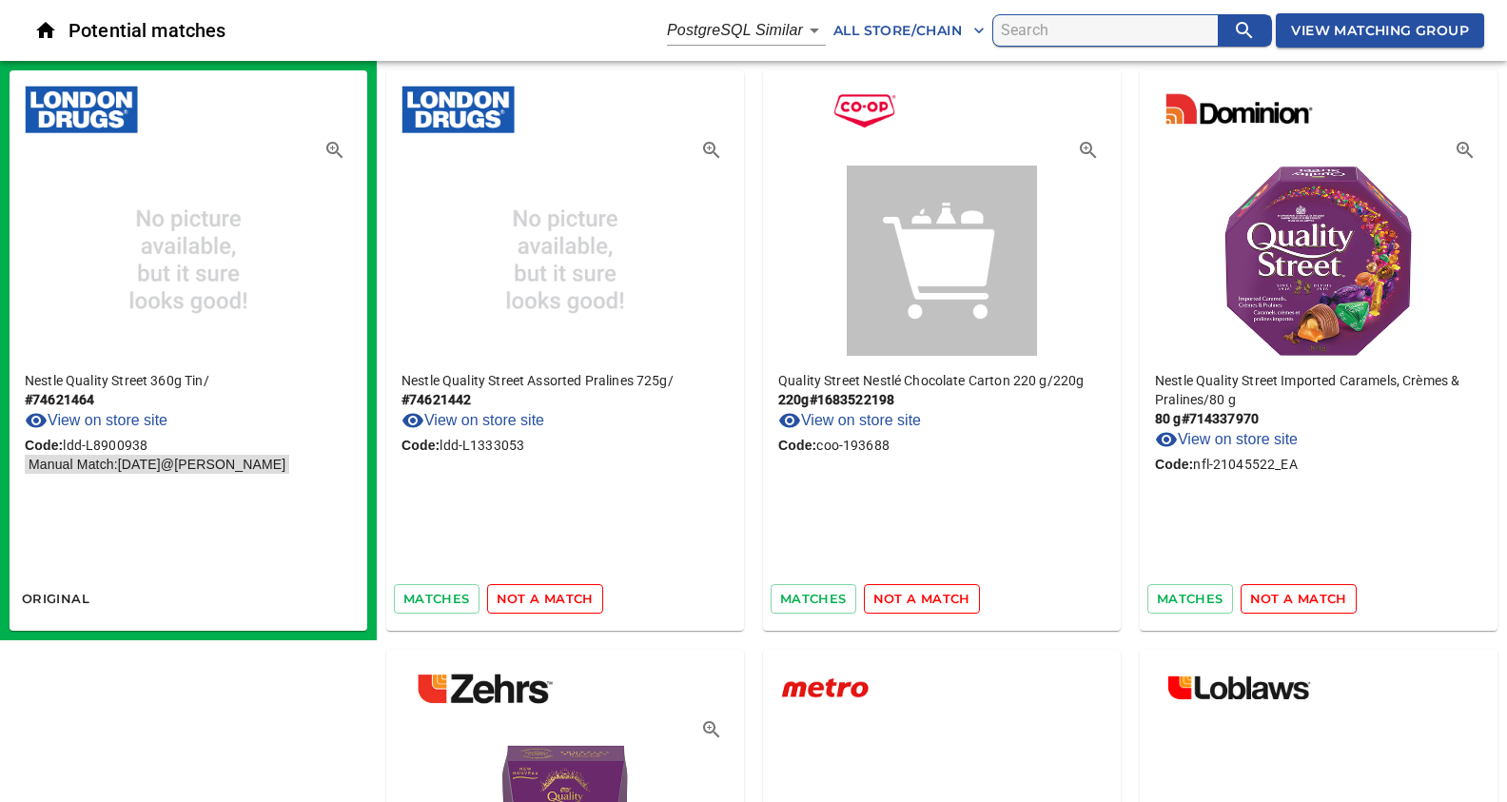
click at [530, 606] on span "not a match" at bounding box center [545, 599] width 97 height 22
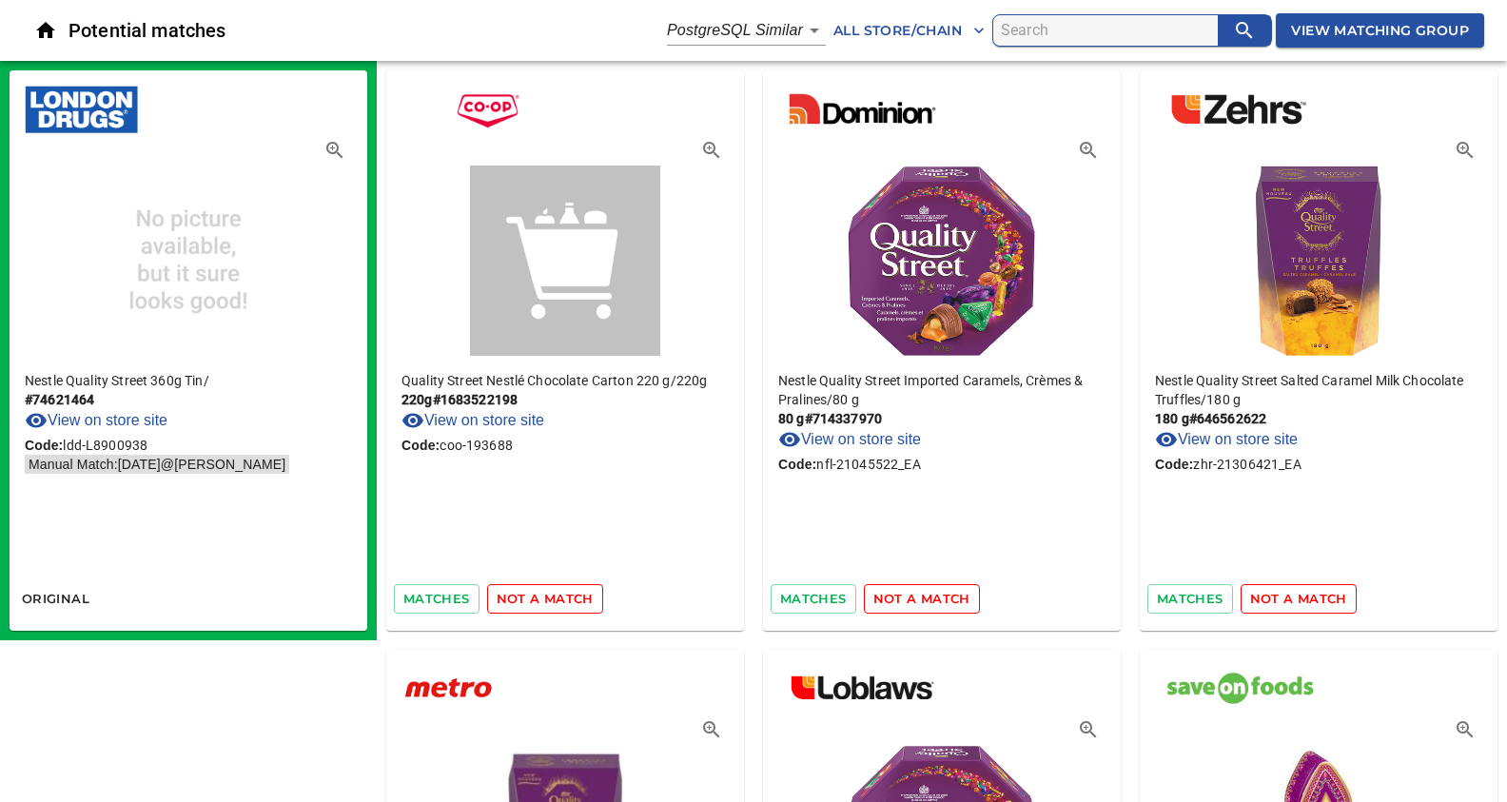
click at [530, 606] on span "not a match" at bounding box center [545, 599] width 97 height 22
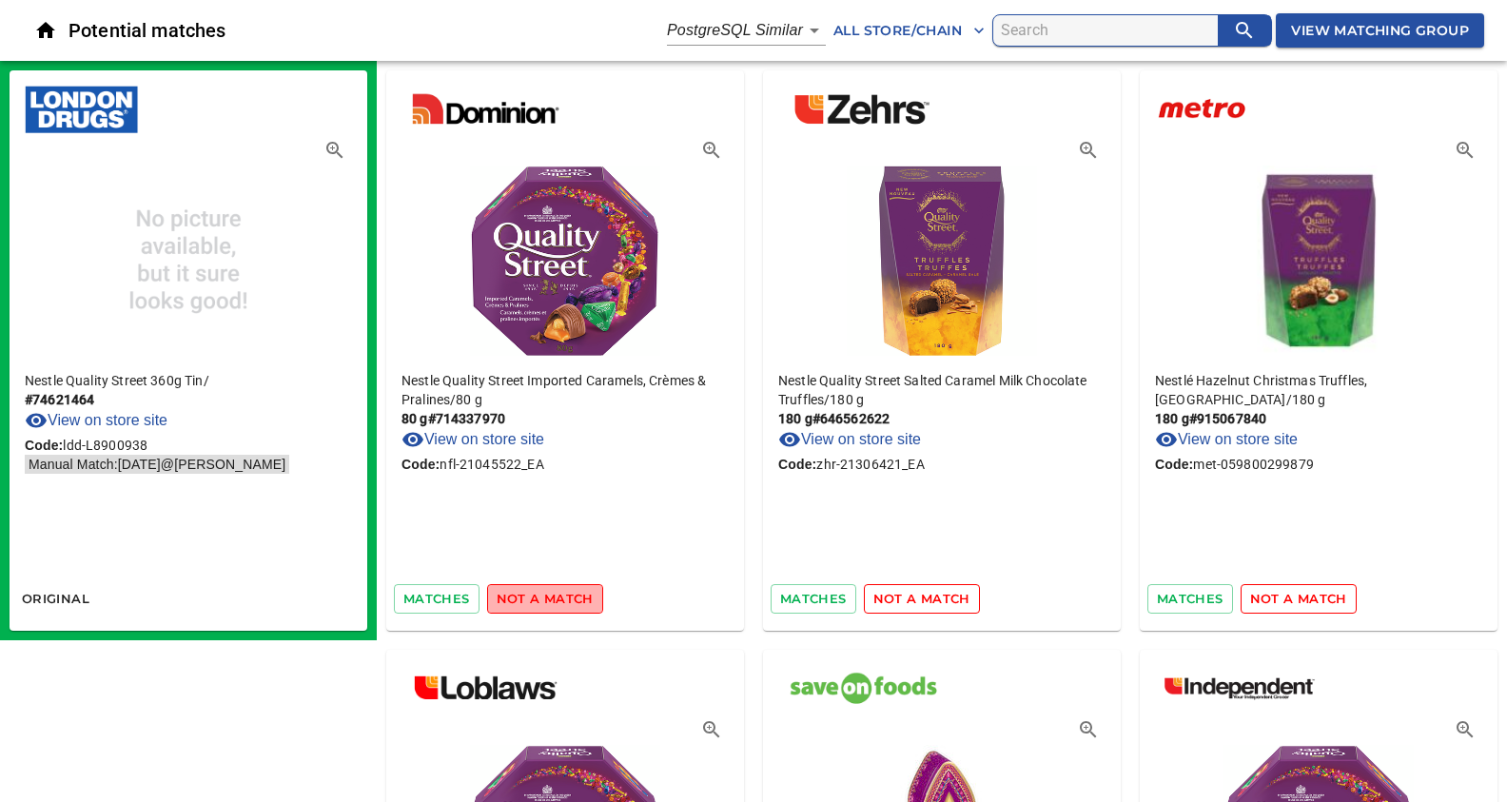
click at [551, 595] on span "not a match" at bounding box center [545, 599] width 97 height 22
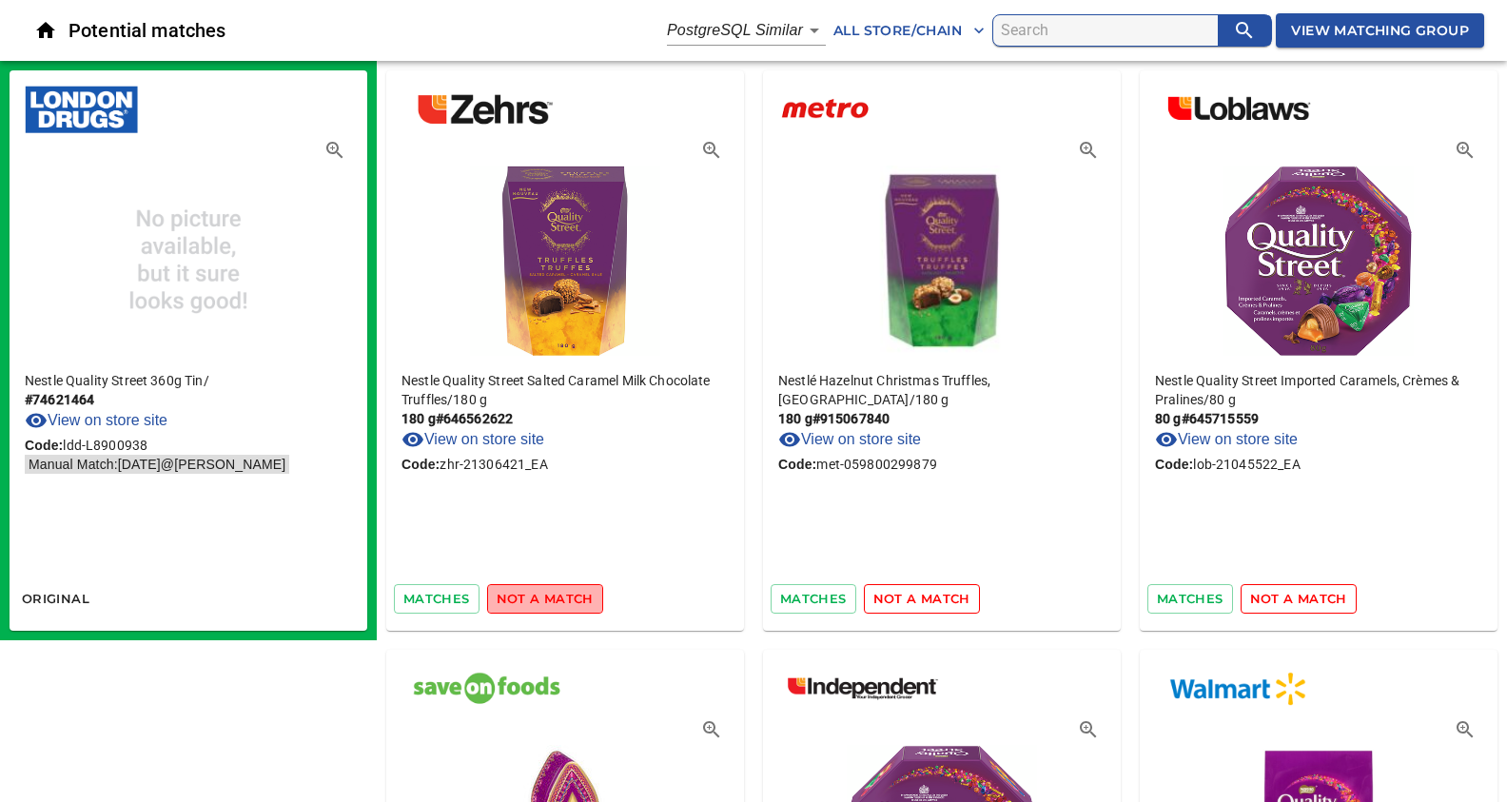
click at [551, 595] on span "not a match" at bounding box center [545, 599] width 97 height 22
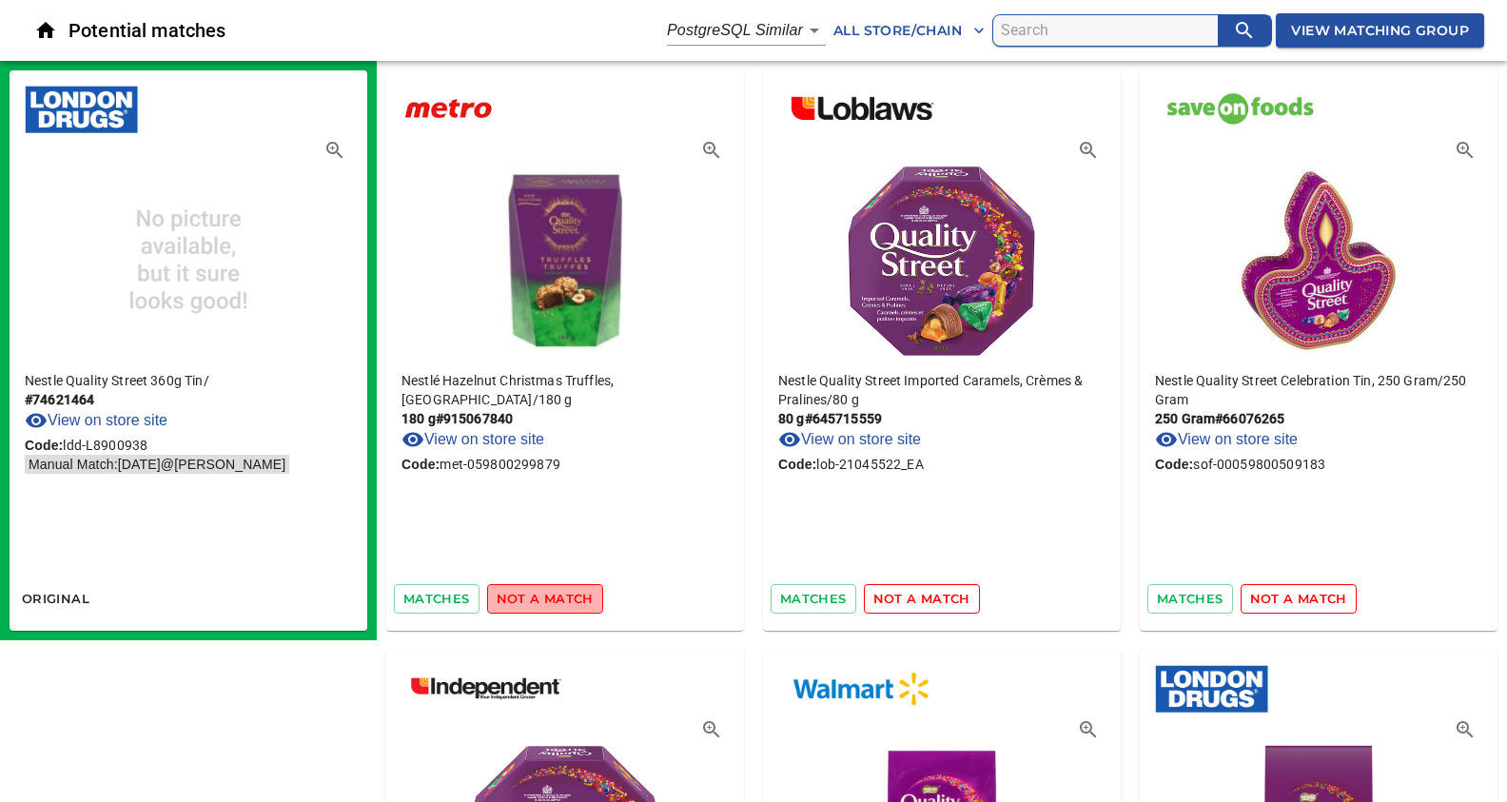
click at [551, 595] on span "not a match" at bounding box center [545, 599] width 97 height 22
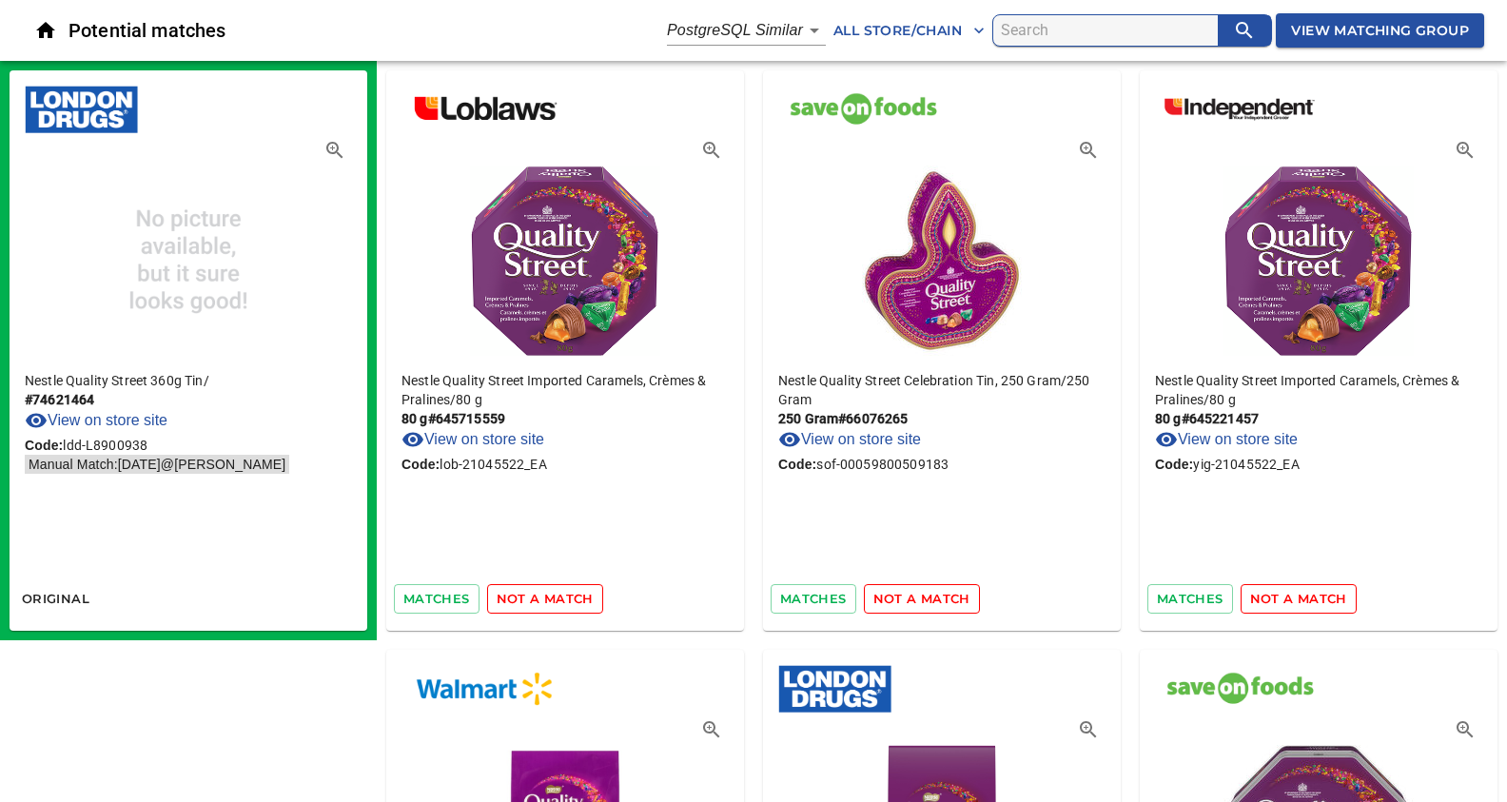
click at [551, 595] on span "not a match" at bounding box center [545, 599] width 97 height 22
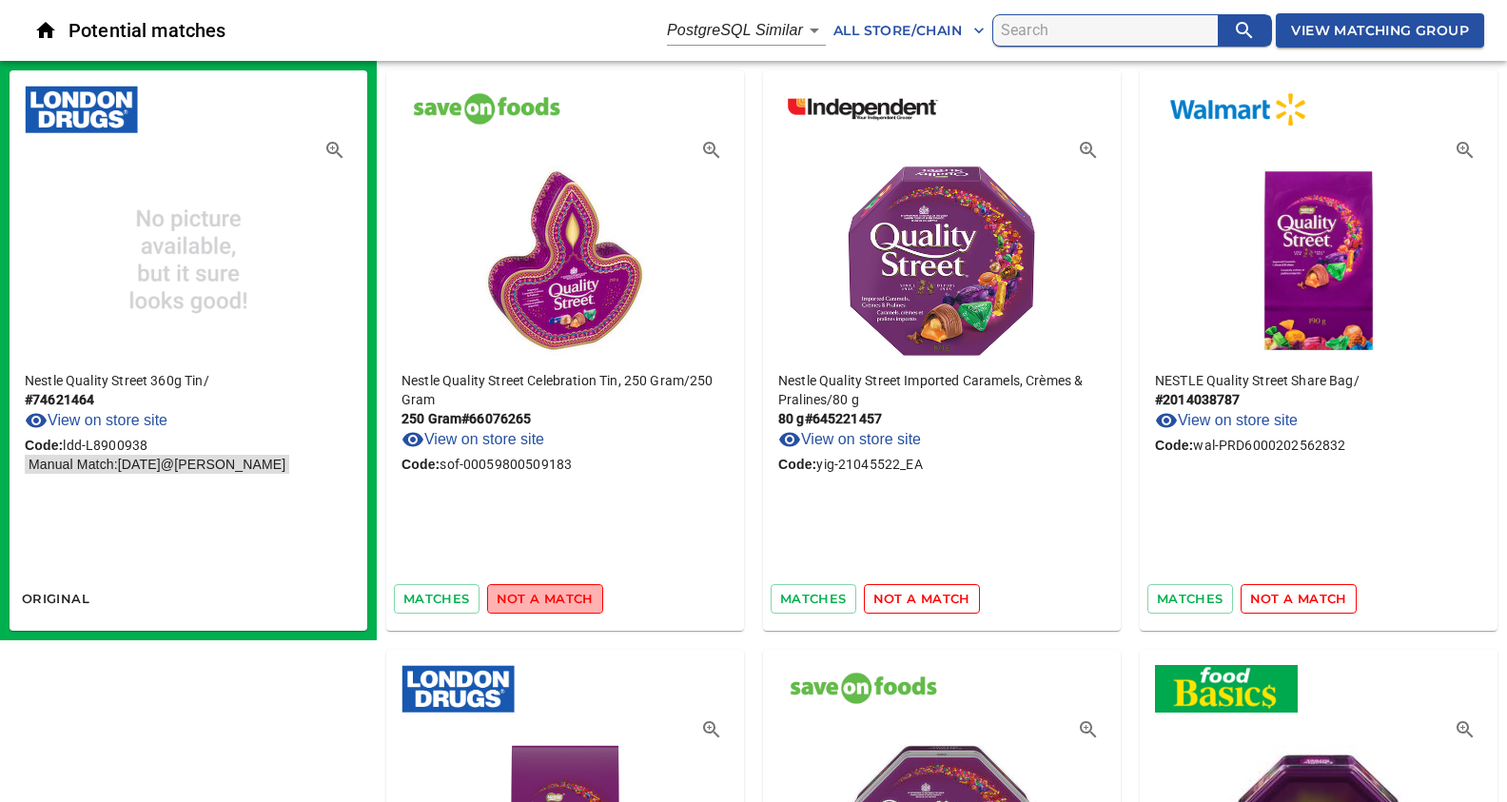
click at [551, 595] on span "not a match" at bounding box center [545, 599] width 97 height 22
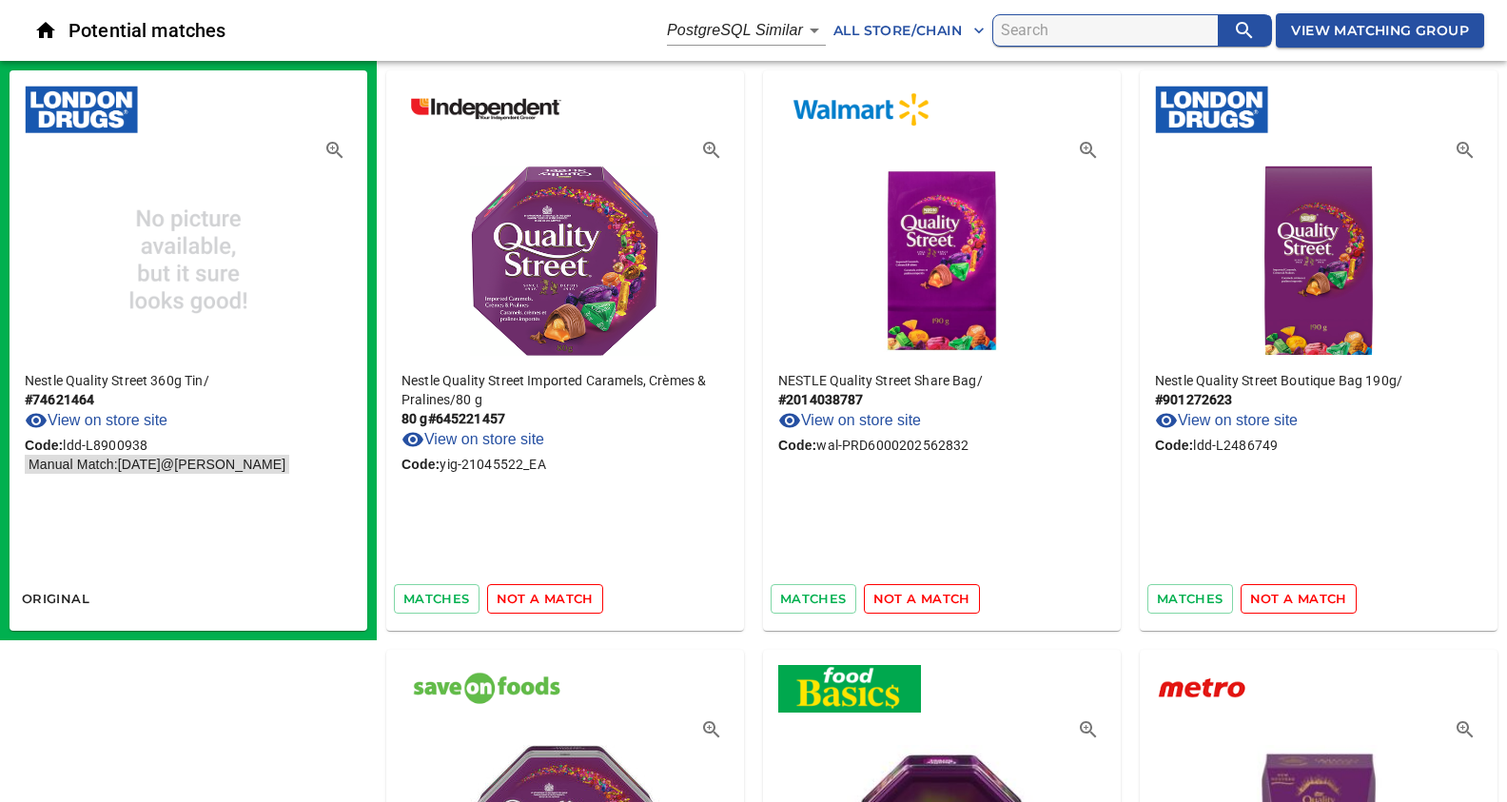
click at [551, 595] on span "not a match" at bounding box center [545, 599] width 97 height 22
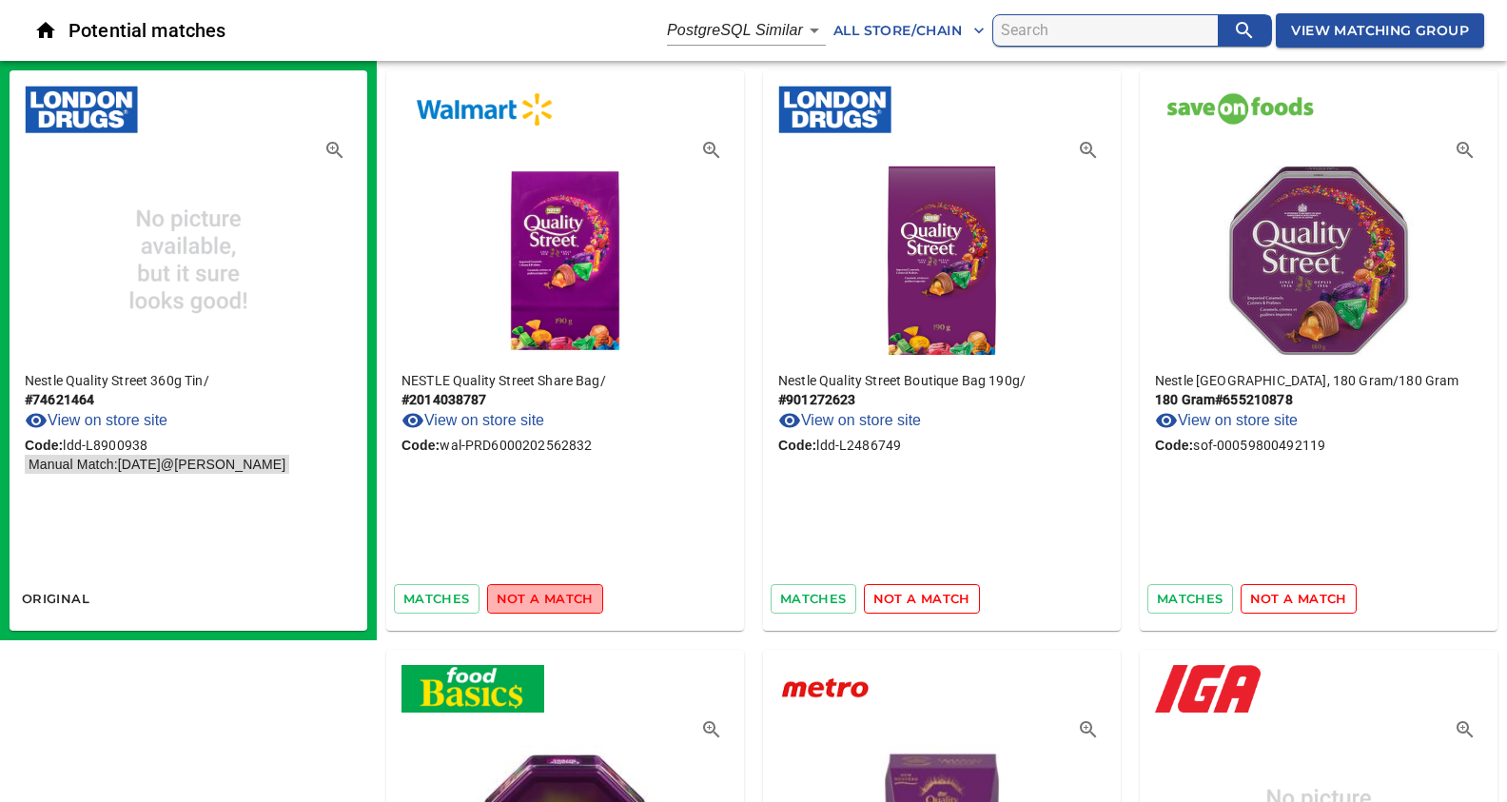
click at [551, 597] on span "not a match" at bounding box center [545, 599] width 97 height 22
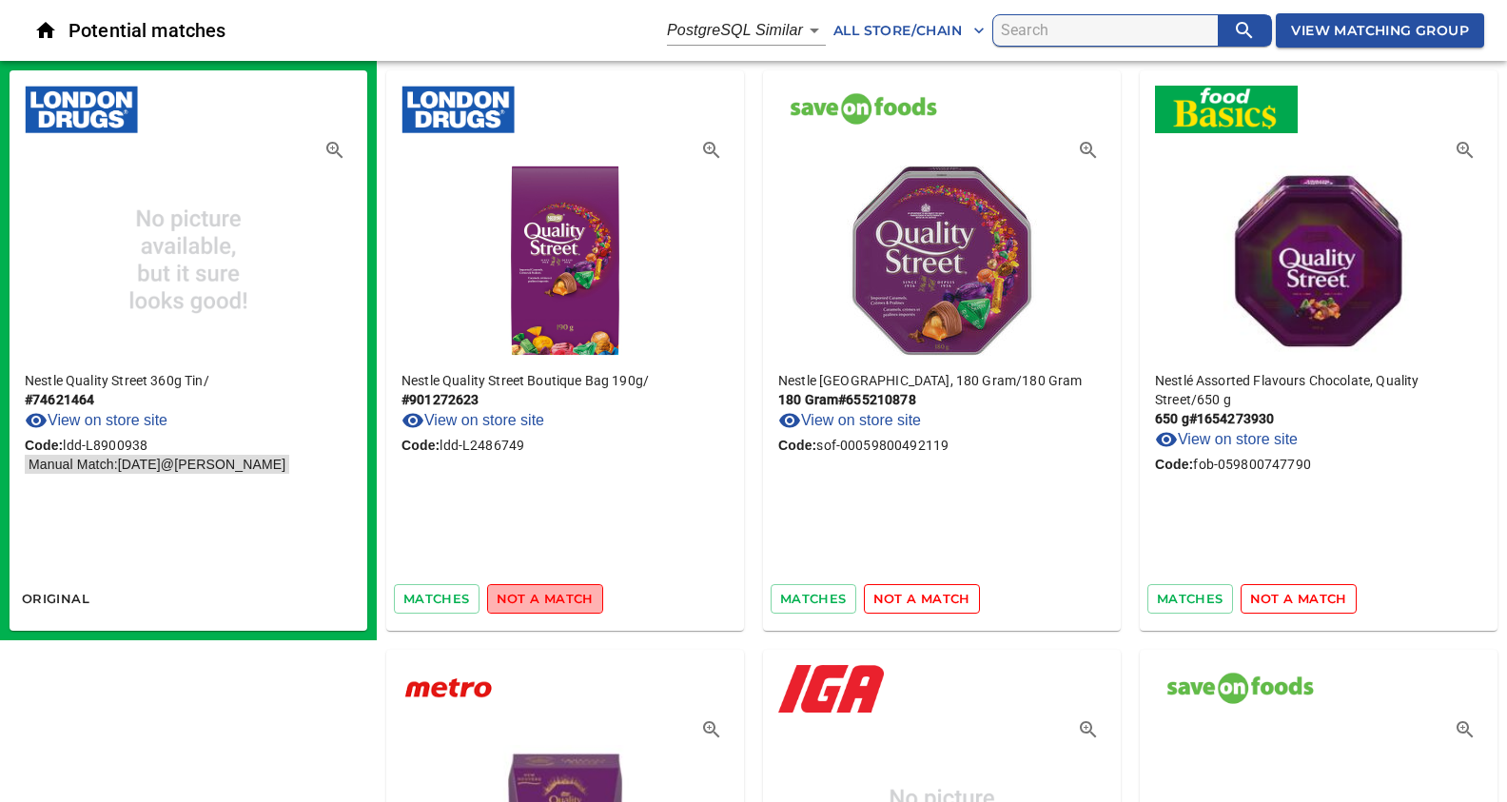
click at [551, 597] on span "not a match" at bounding box center [545, 599] width 97 height 22
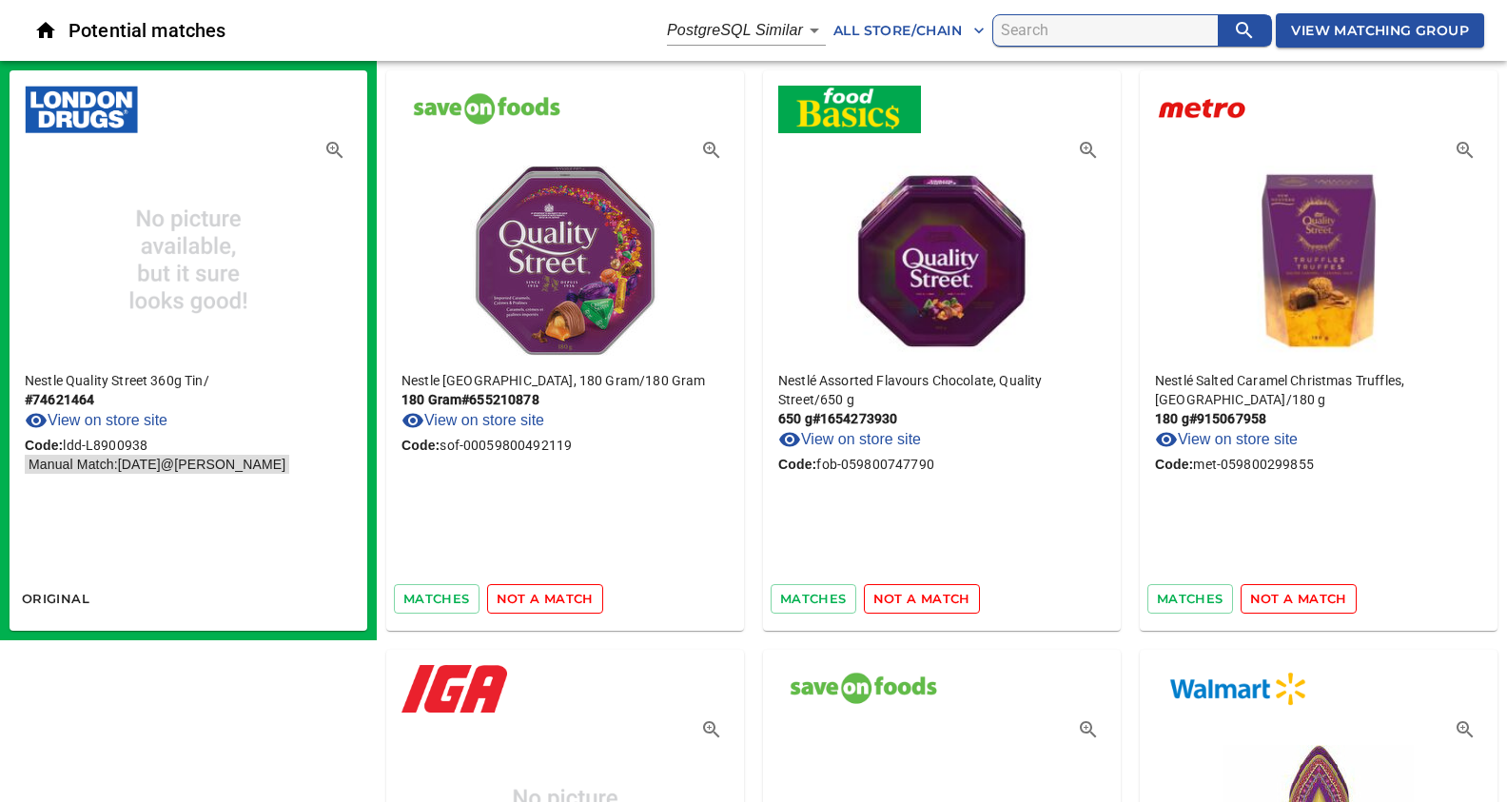
click at [551, 597] on span "not a match" at bounding box center [545, 599] width 97 height 22
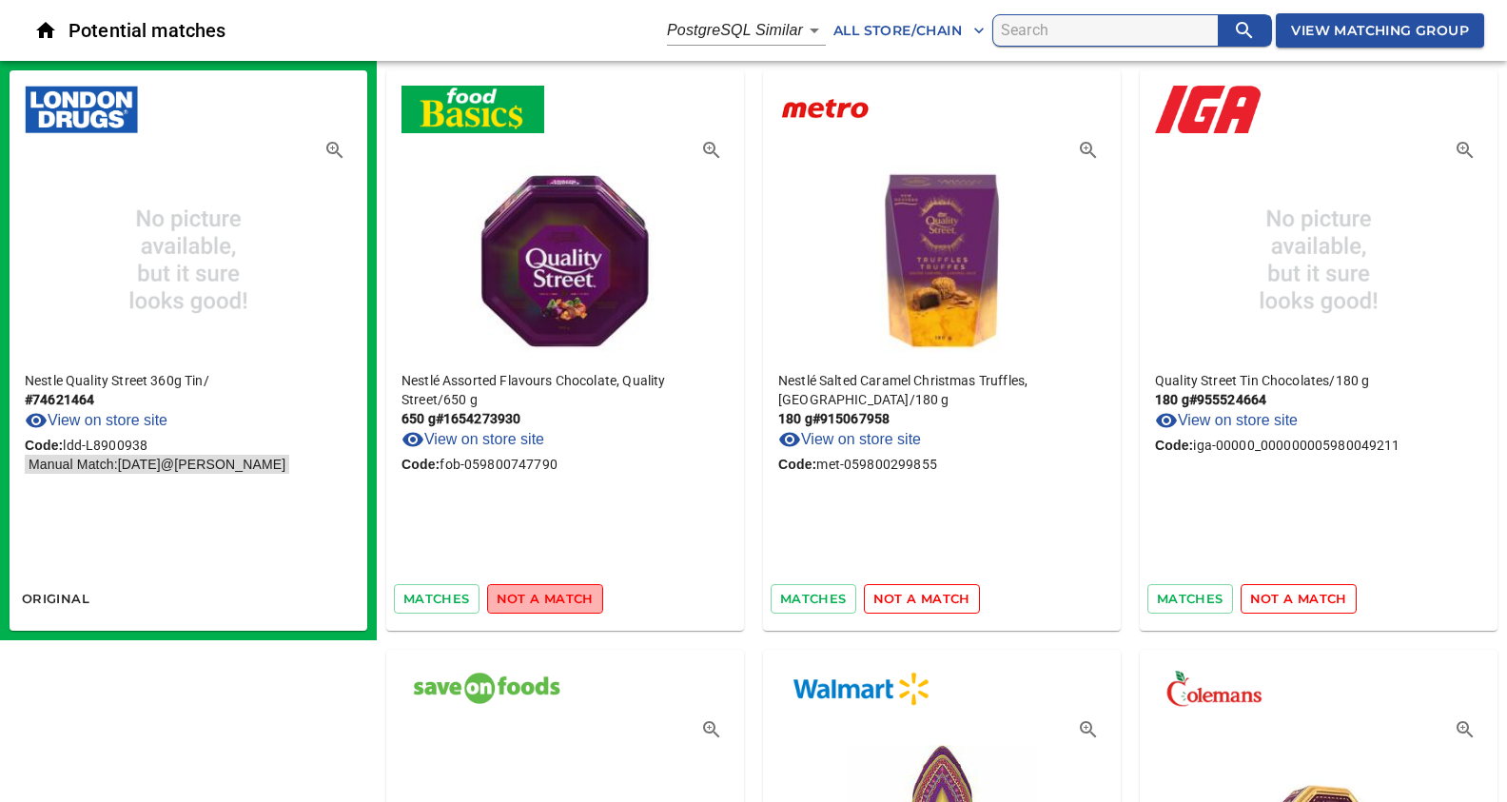
click at [551, 597] on span "not a match" at bounding box center [545, 599] width 97 height 22
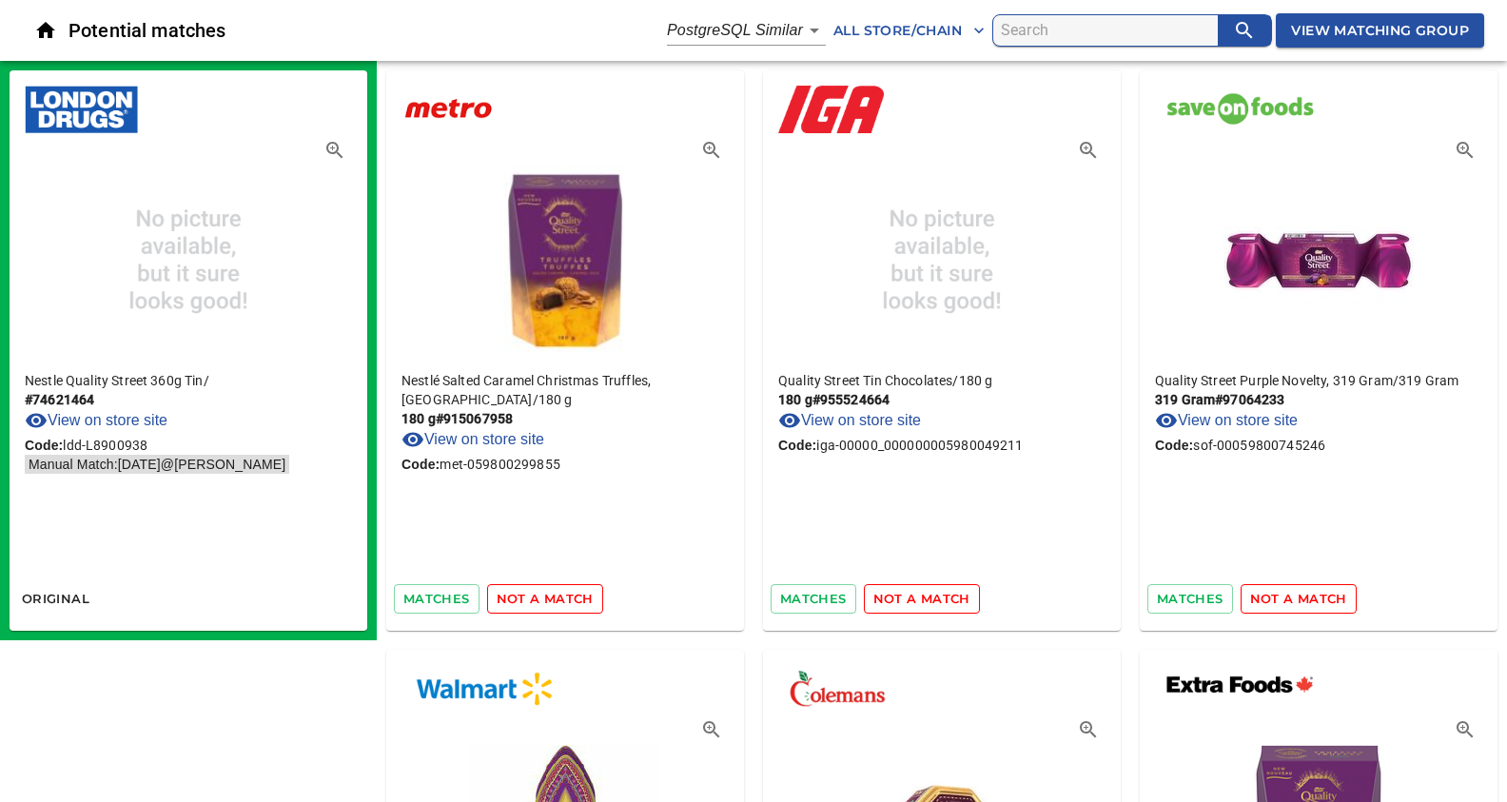
click at [551, 597] on span "not a match" at bounding box center [545, 599] width 97 height 22
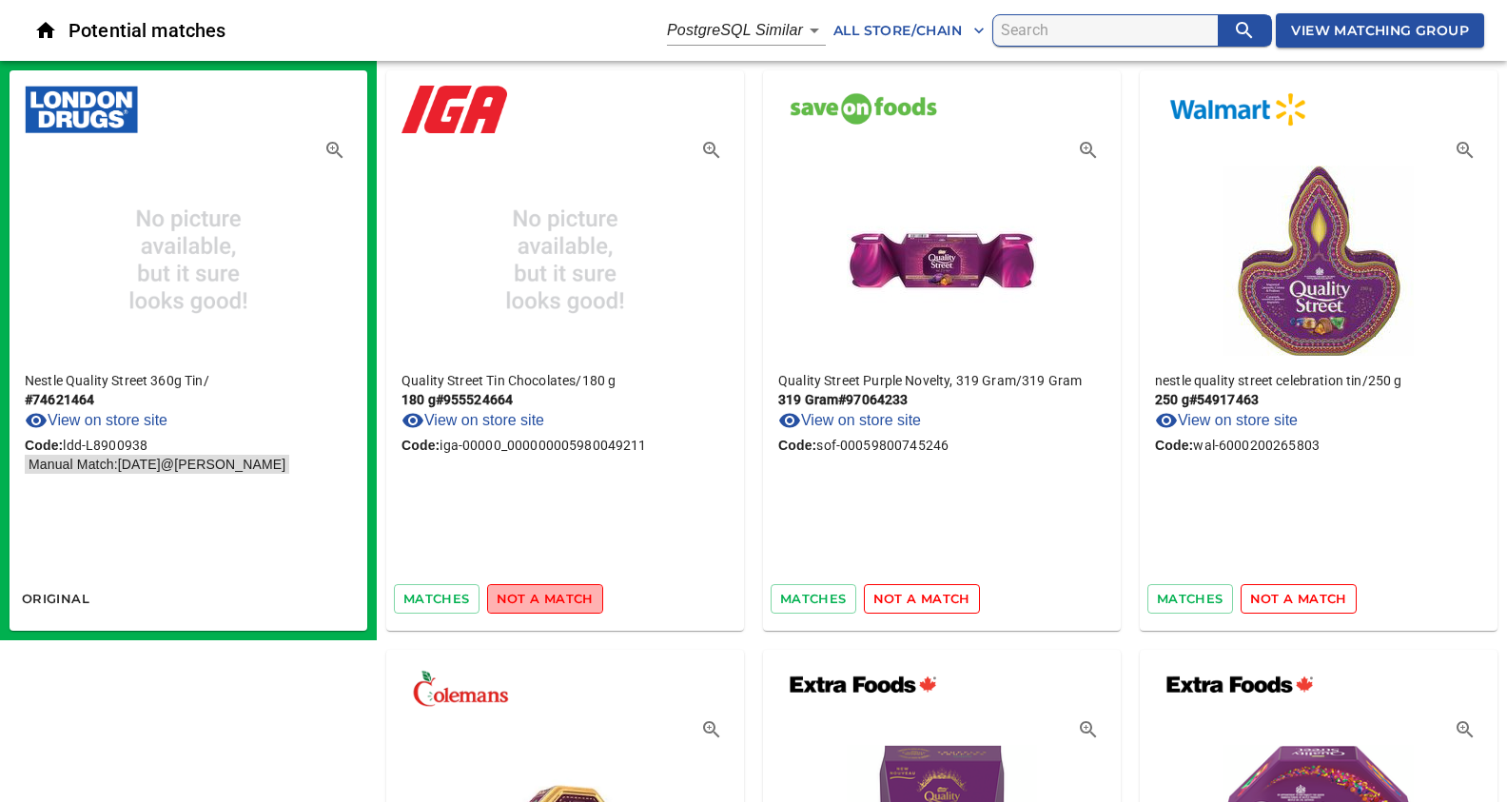
click at [551, 597] on span "not a match" at bounding box center [545, 599] width 97 height 22
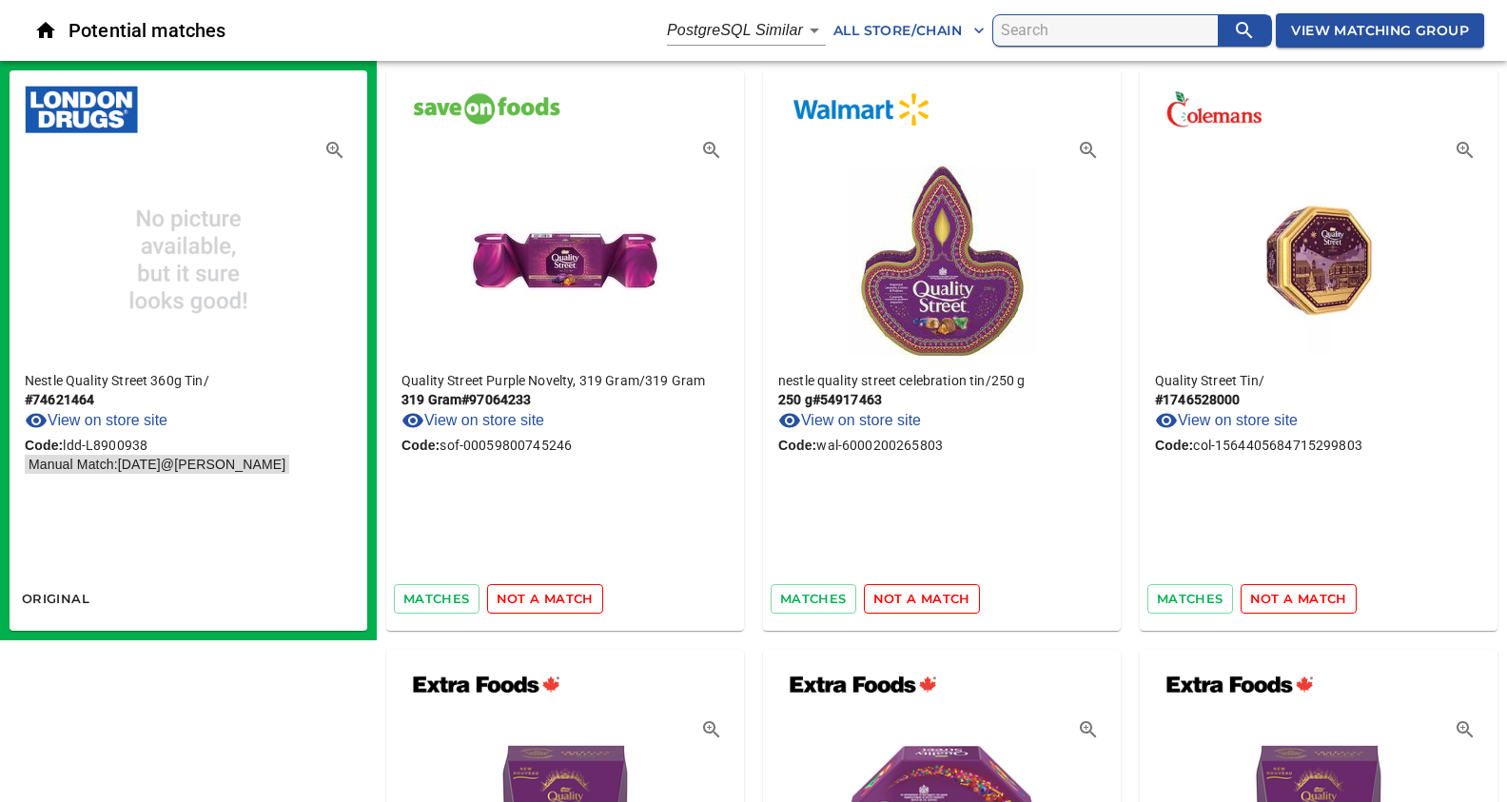
click at [551, 597] on span "not a match" at bounding box center [545, 599] width 97 height 22
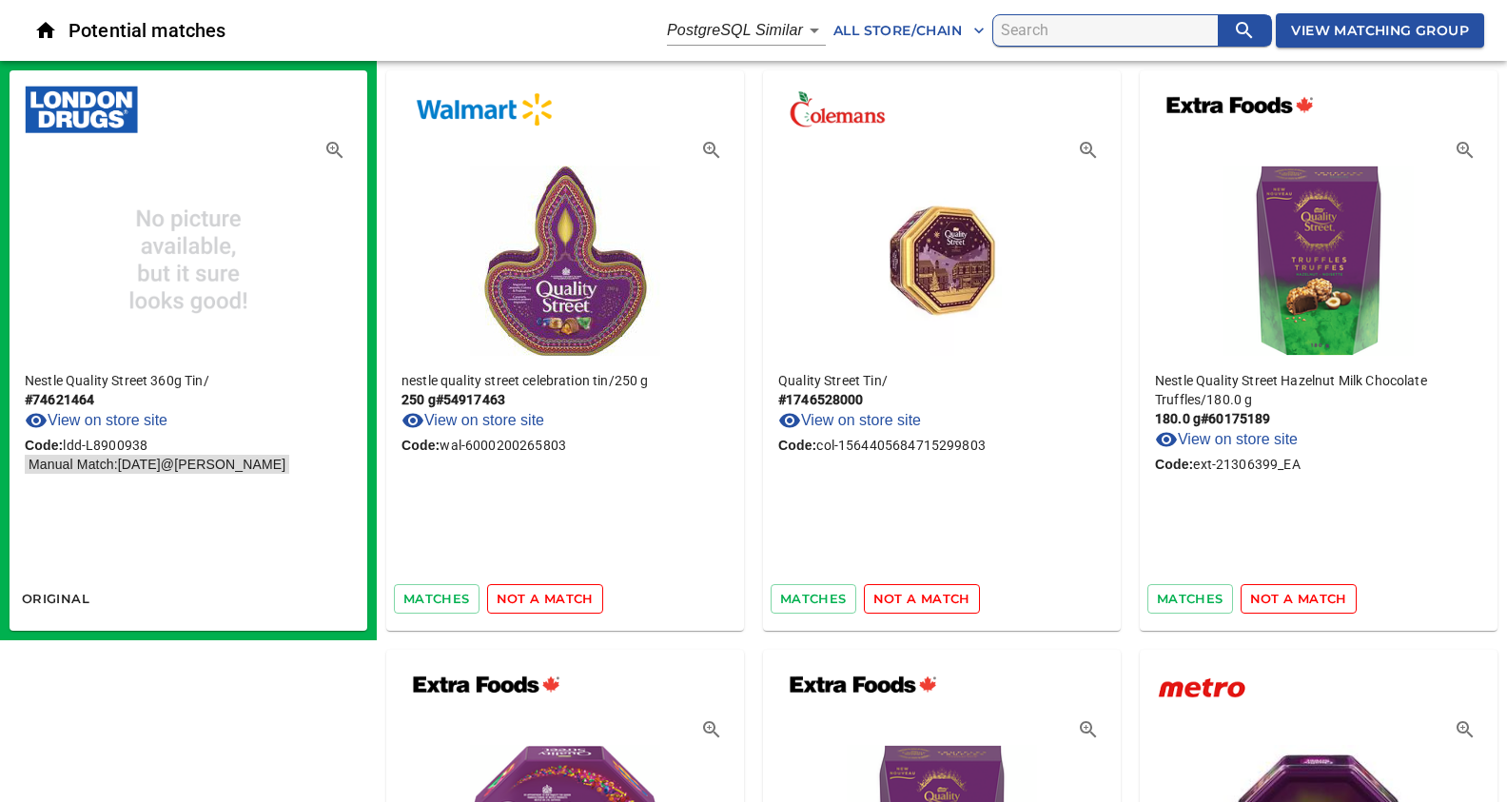
click at [551, 597] on span "not a match" at bounding box center [545, 599] width 97 height 22
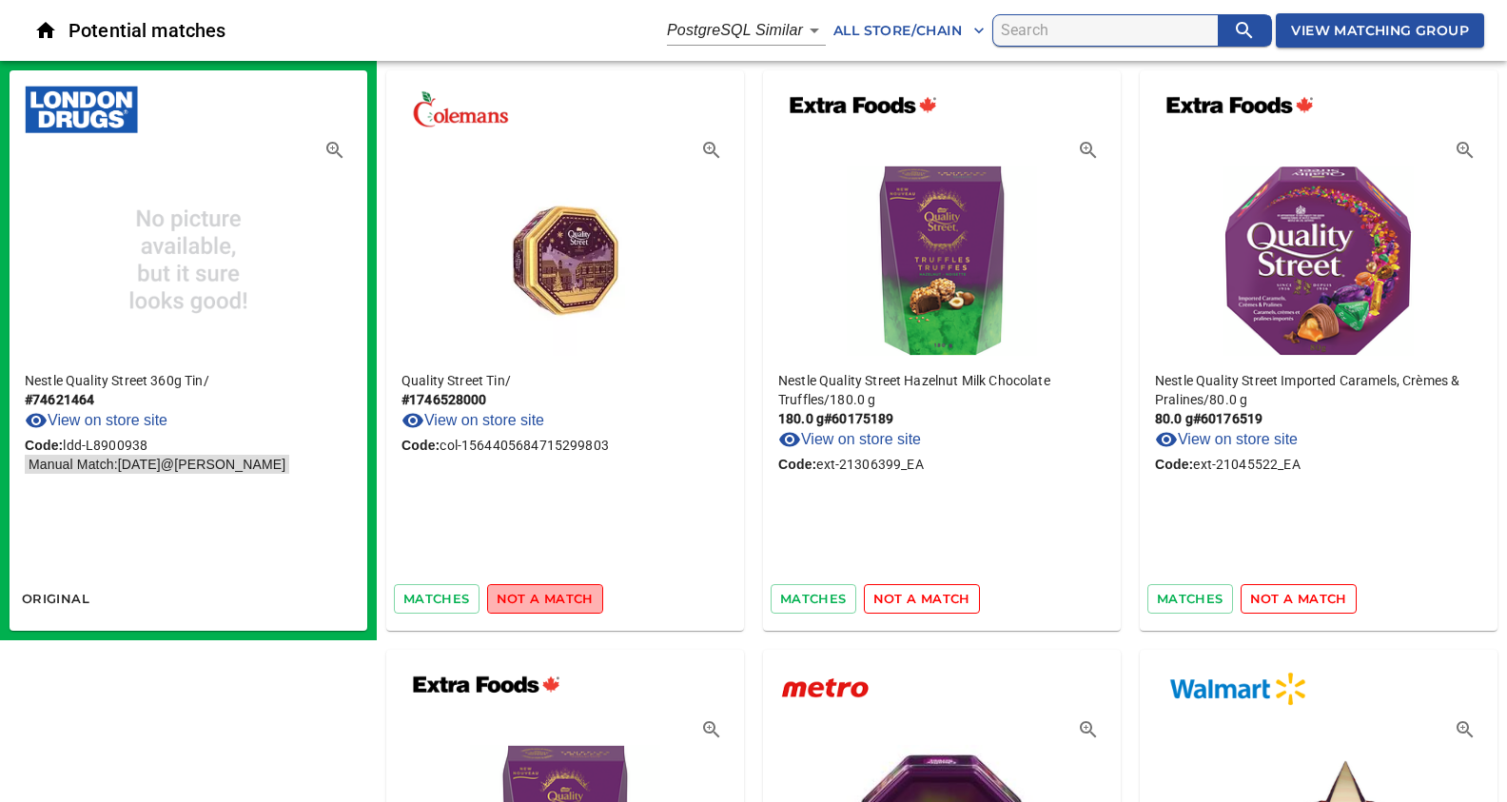
click at [551, 597] on span "not a match" at bounding box center [545, 599] width 97 height 22
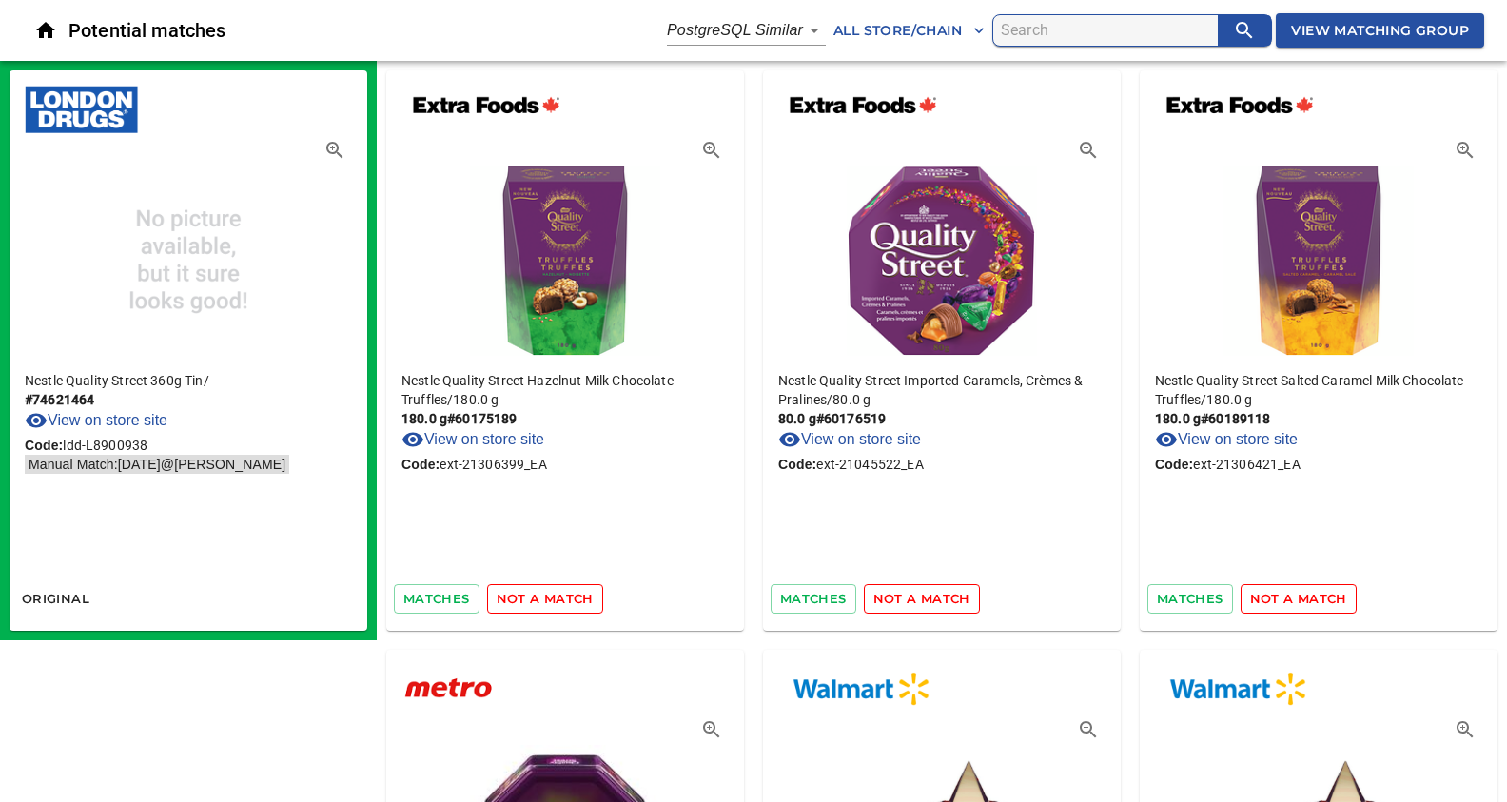
click at [551, 597] on span "not a match" at bounding box center [545, 599] width 97 height 22
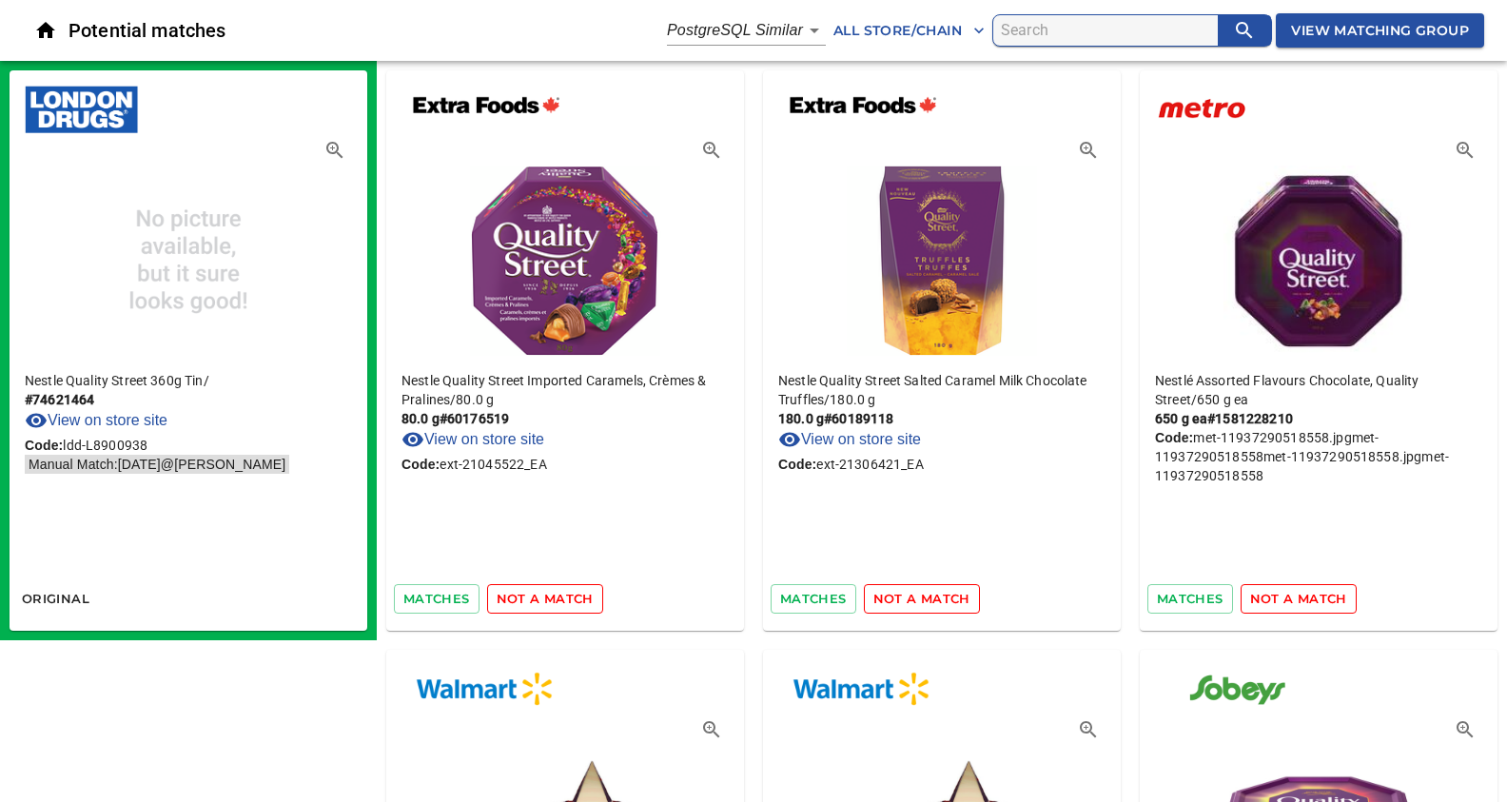
click at [551, 597] on span "not a match" at bounding box center [545, 599] width 97 height 22
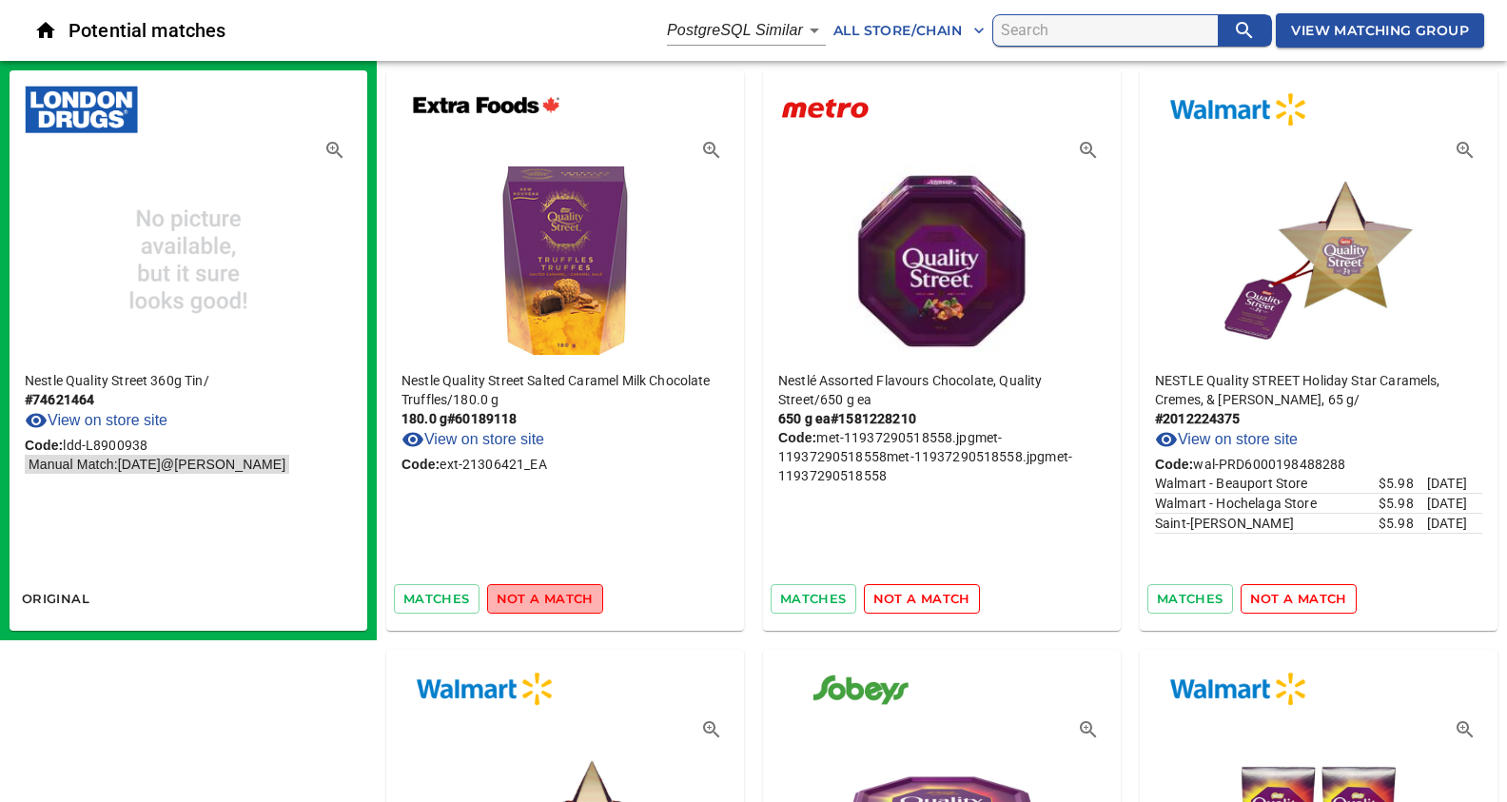
click at [551, 597] on span "not a match" at bounding box center [545, 599] width 97 height 22
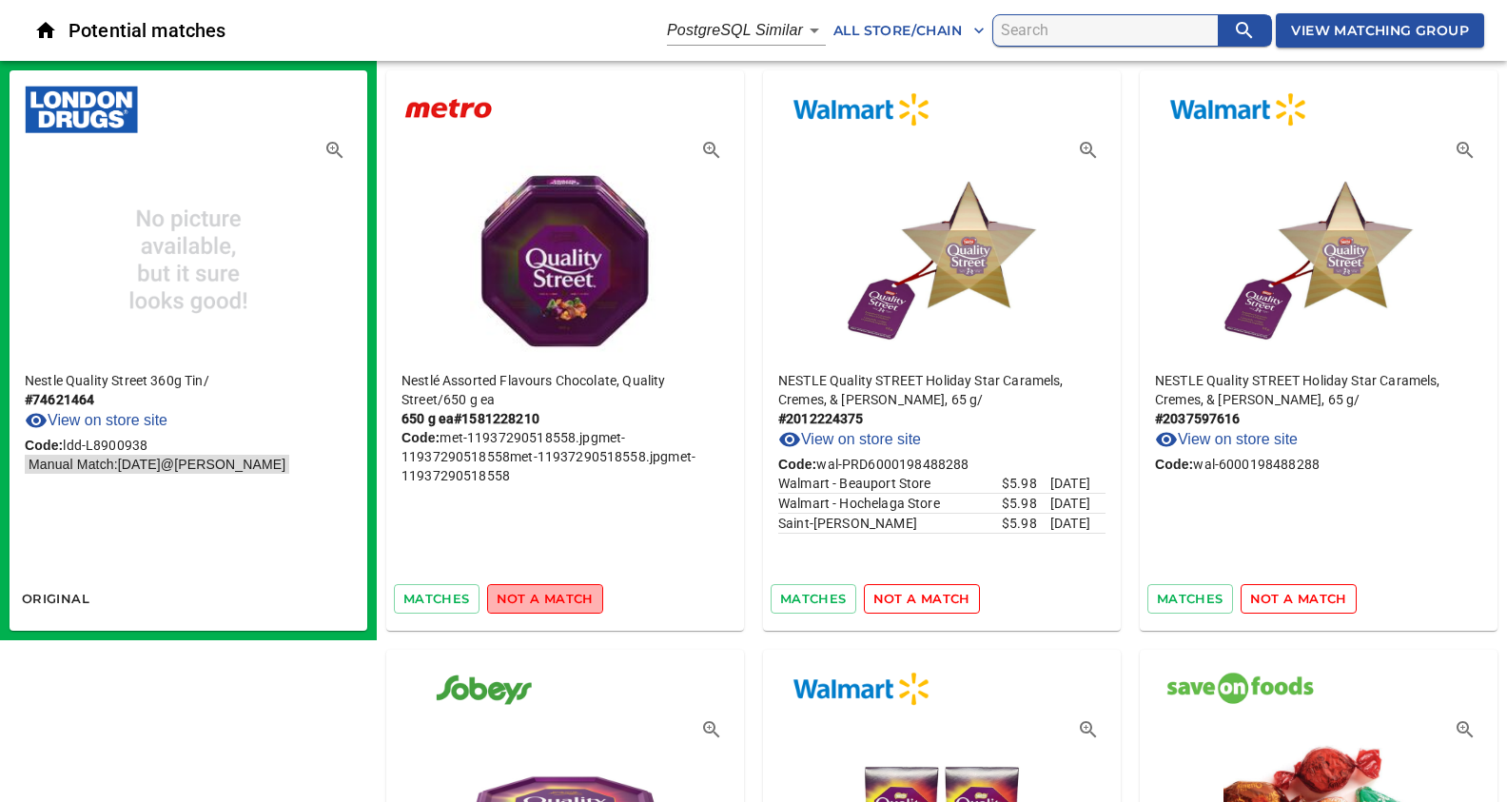
click at [551, 597] on span "not a match" at bounding box center [545, 599] width 97 height 22
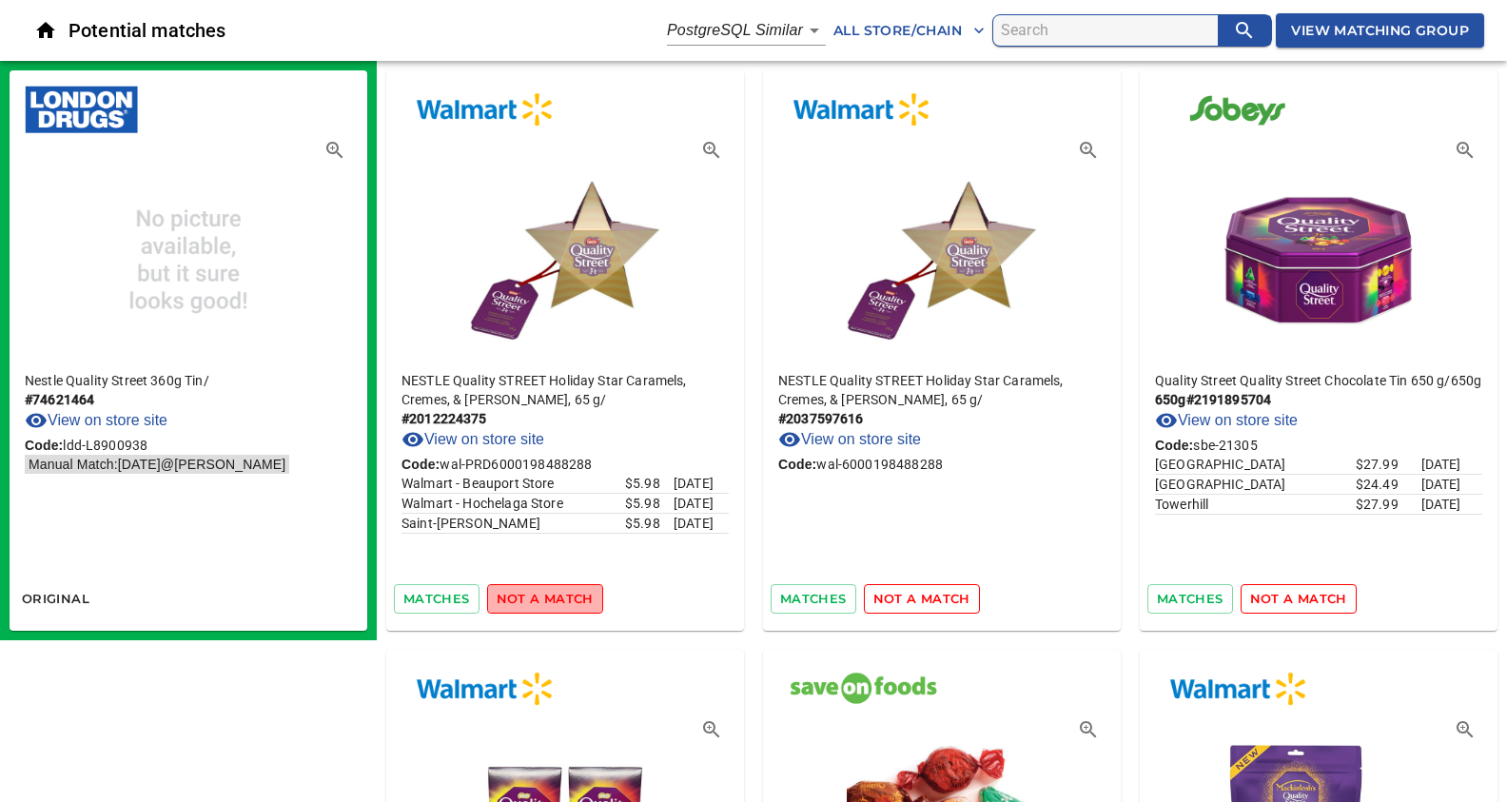
click at [551, 597] on span "not a match" at bounding box center [545, 599] width 97 height 22
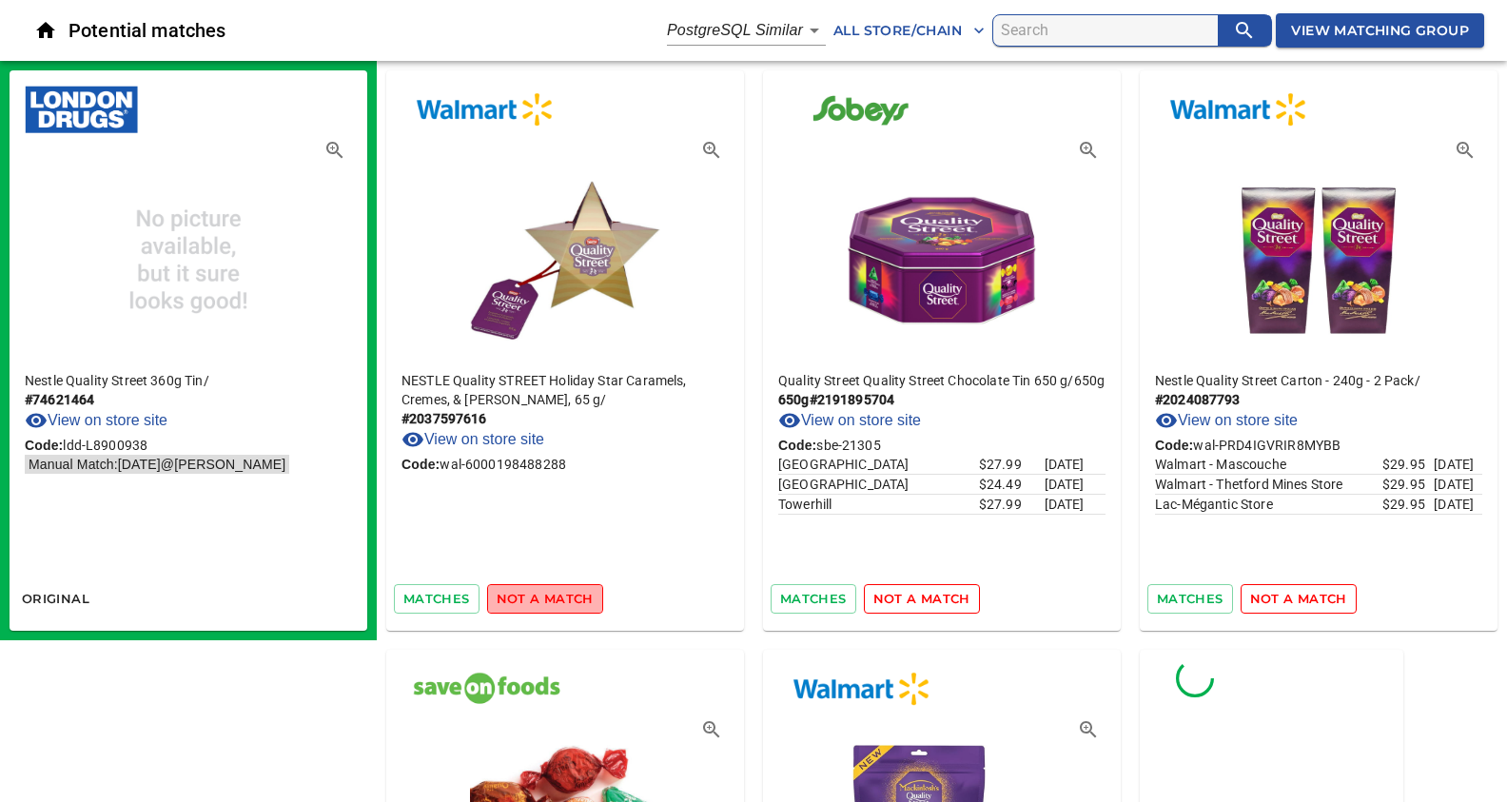
click at [551, 597] on span "not a match" at bounding box center [545, 599] width 97 height 22
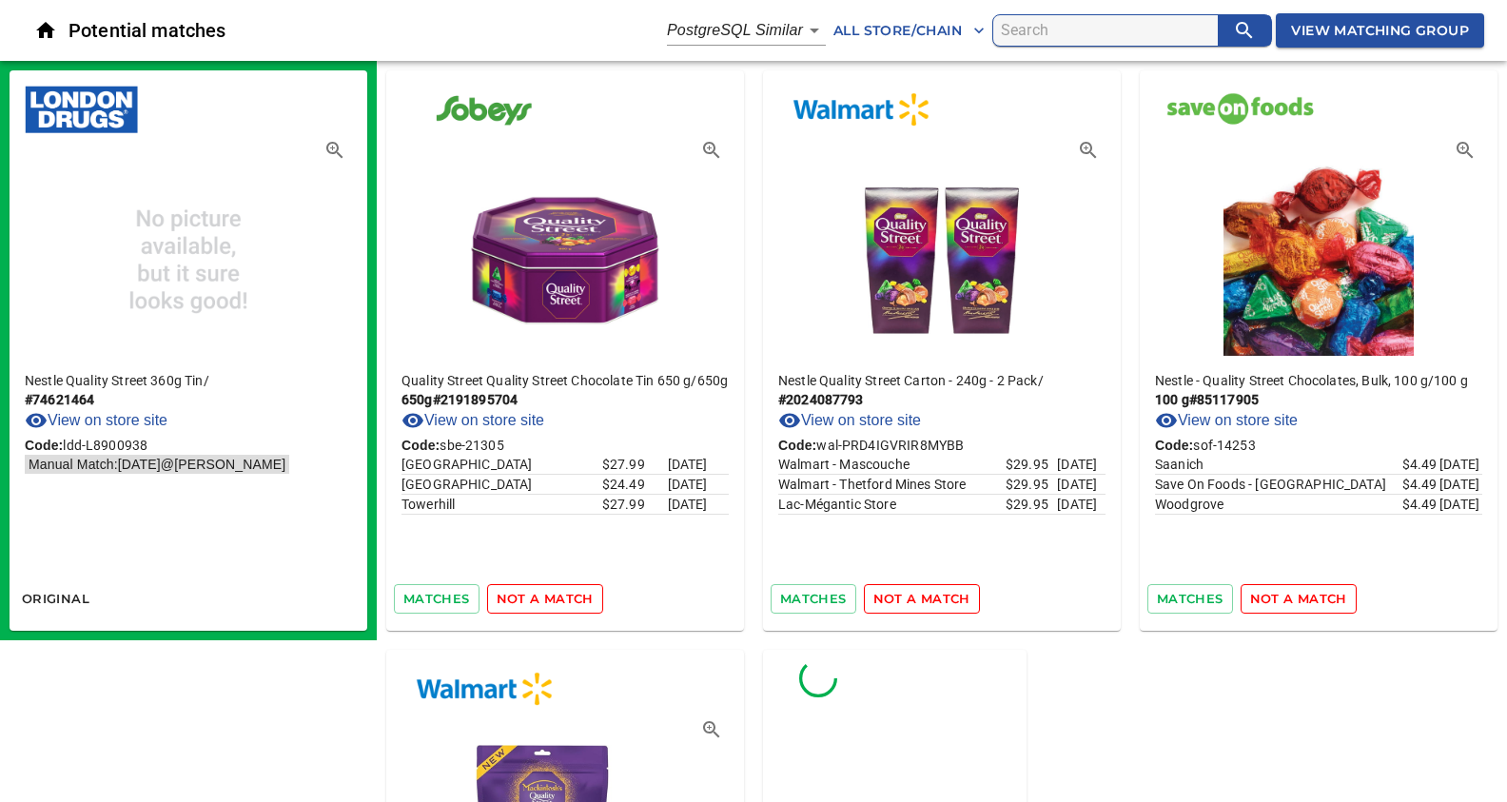
click at [551, 597] on span "not a match" at bounding box center [545, 599] width 97 height 22
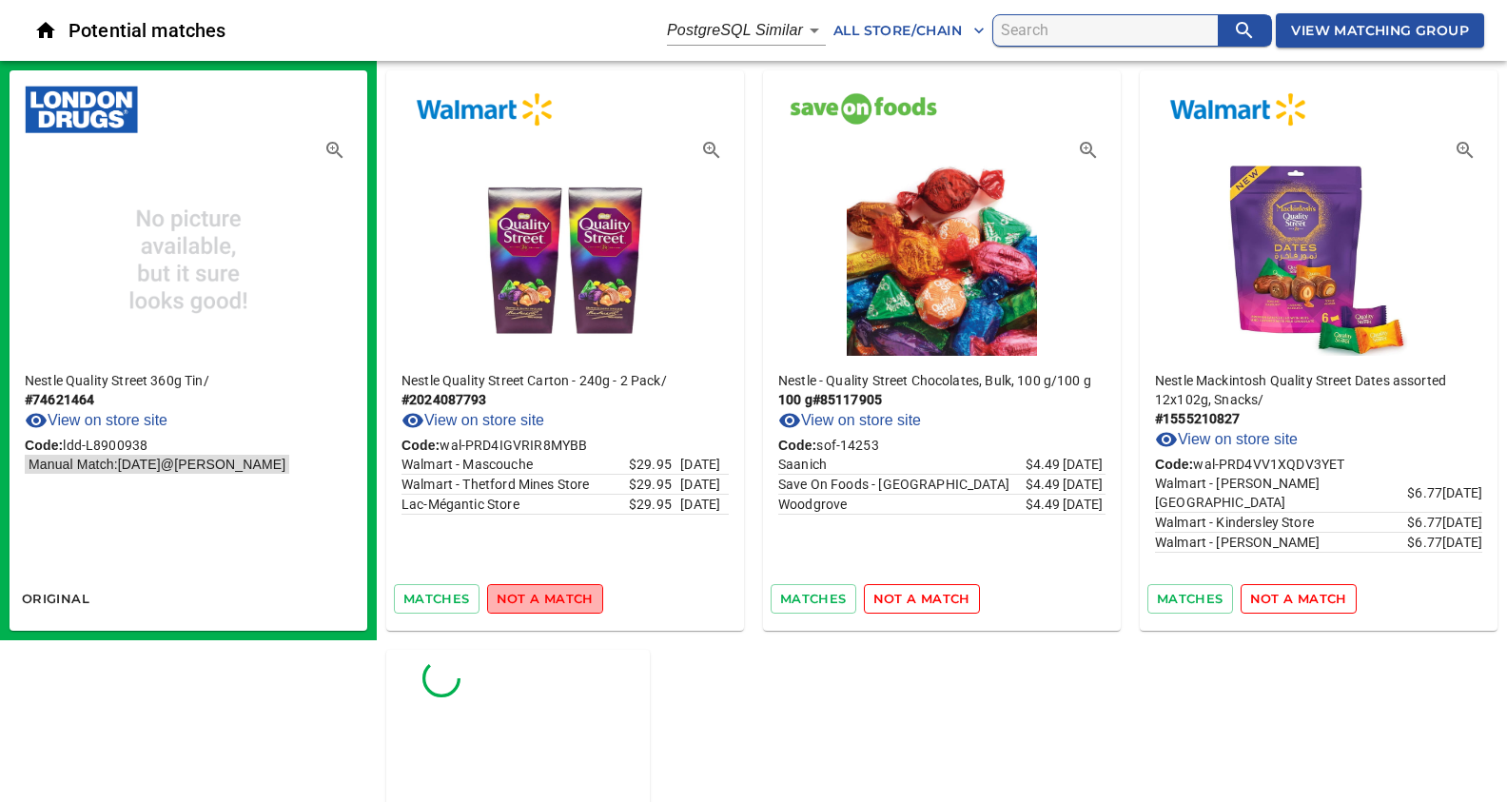
click at [551, 597] on span "not a match" at bounding box center [545, 599] width 97 height 22
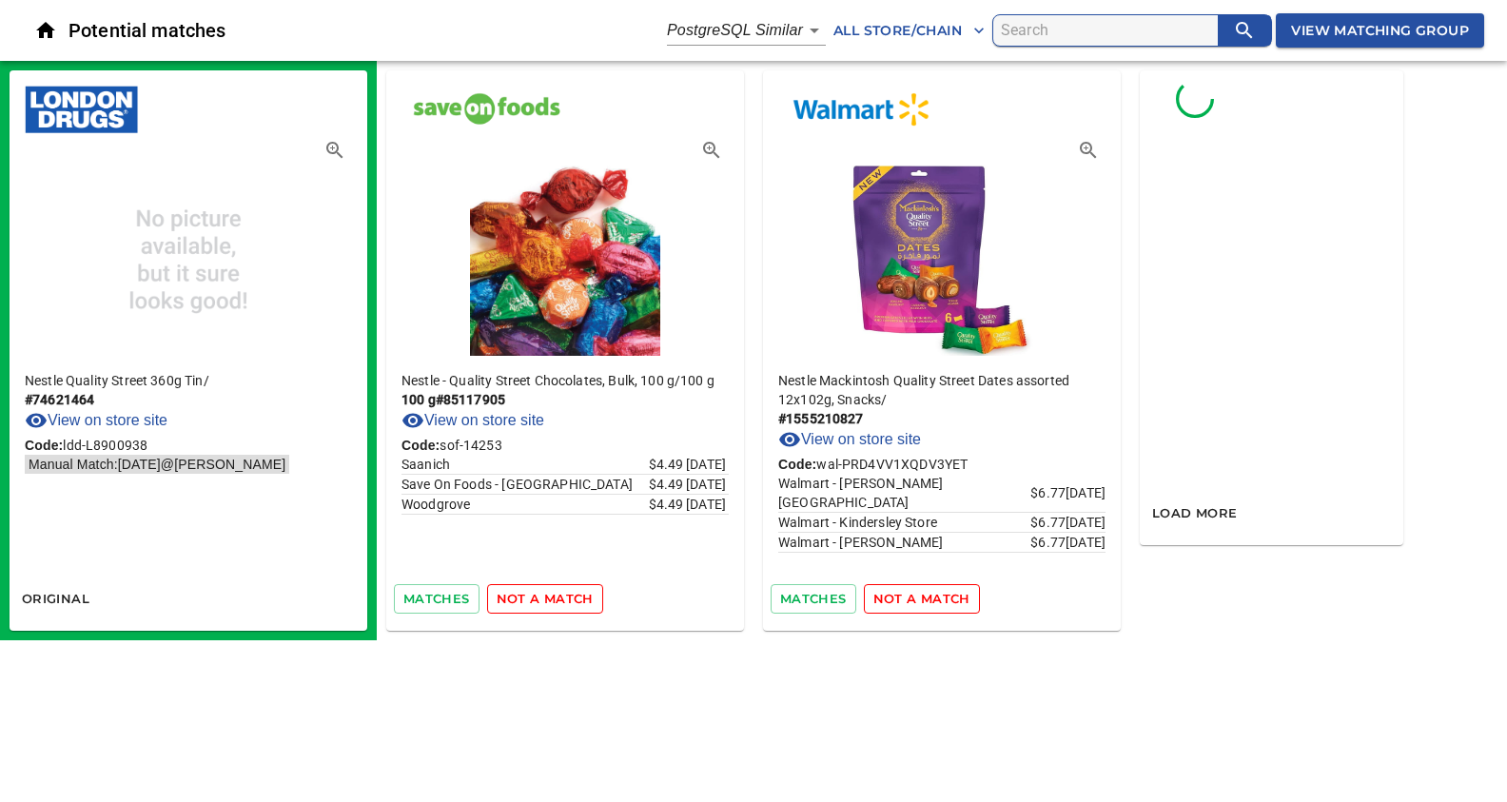
click at [551, 597] on span "not a match" at bounding box center [545, 599] width 97 height 22
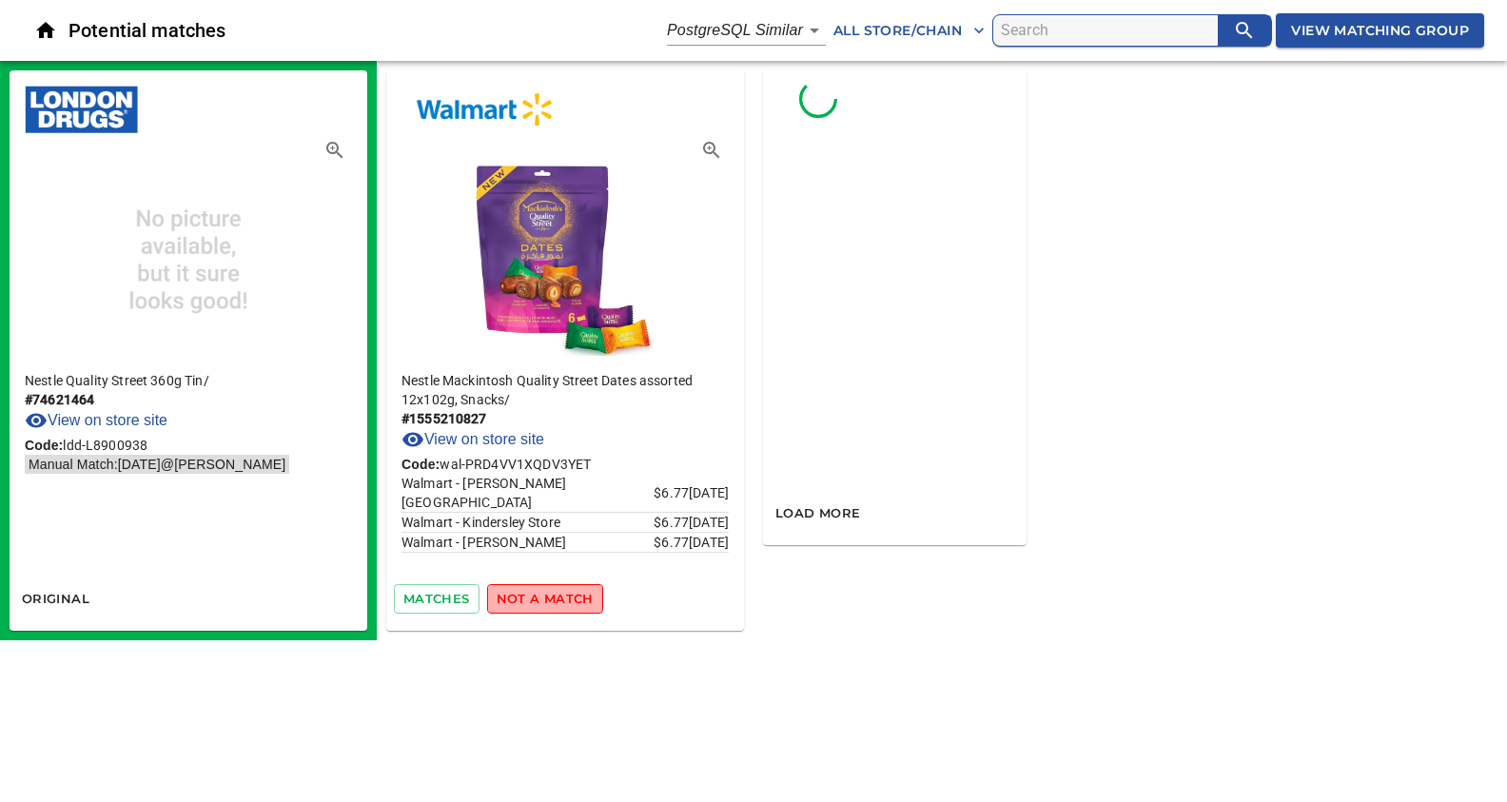
click at [551, 597] on span "not a match" at bounding box center [545, 599] width 97 height 22
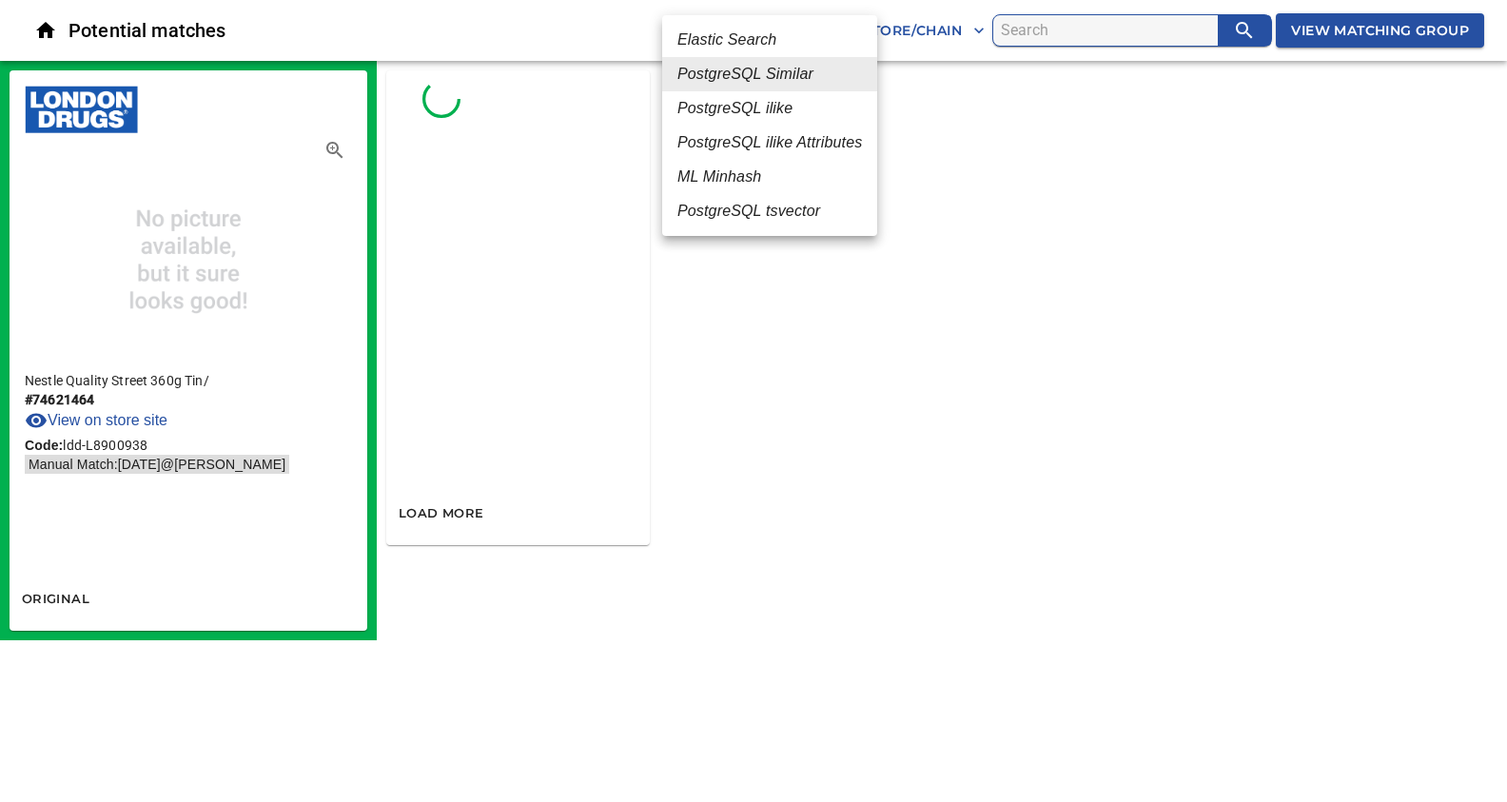
click at [760, 26] on body "tspan{white-space:pre} Potential matches PostgreSQL Similar 2 All Store/Chain V…" at bounding box center [753, 320] width 1507 height 640
click at [765, 68] on em "PostgreSQL Similar" at bounding box center [745, 74] width 136 height 23
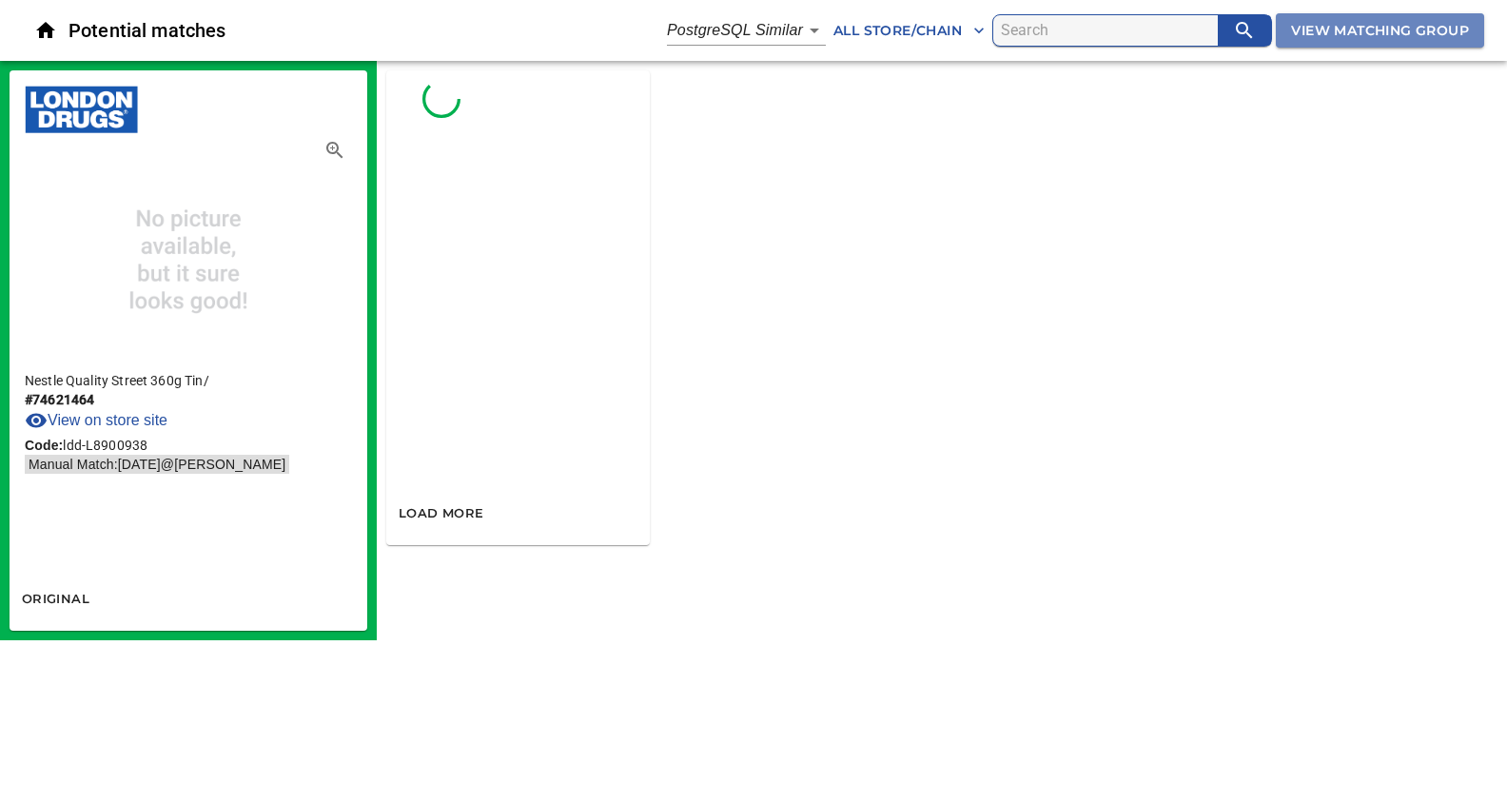
click at [1319, 30] on span "View Matching Group" at bounding box center [1380, 31] width 178 height 24
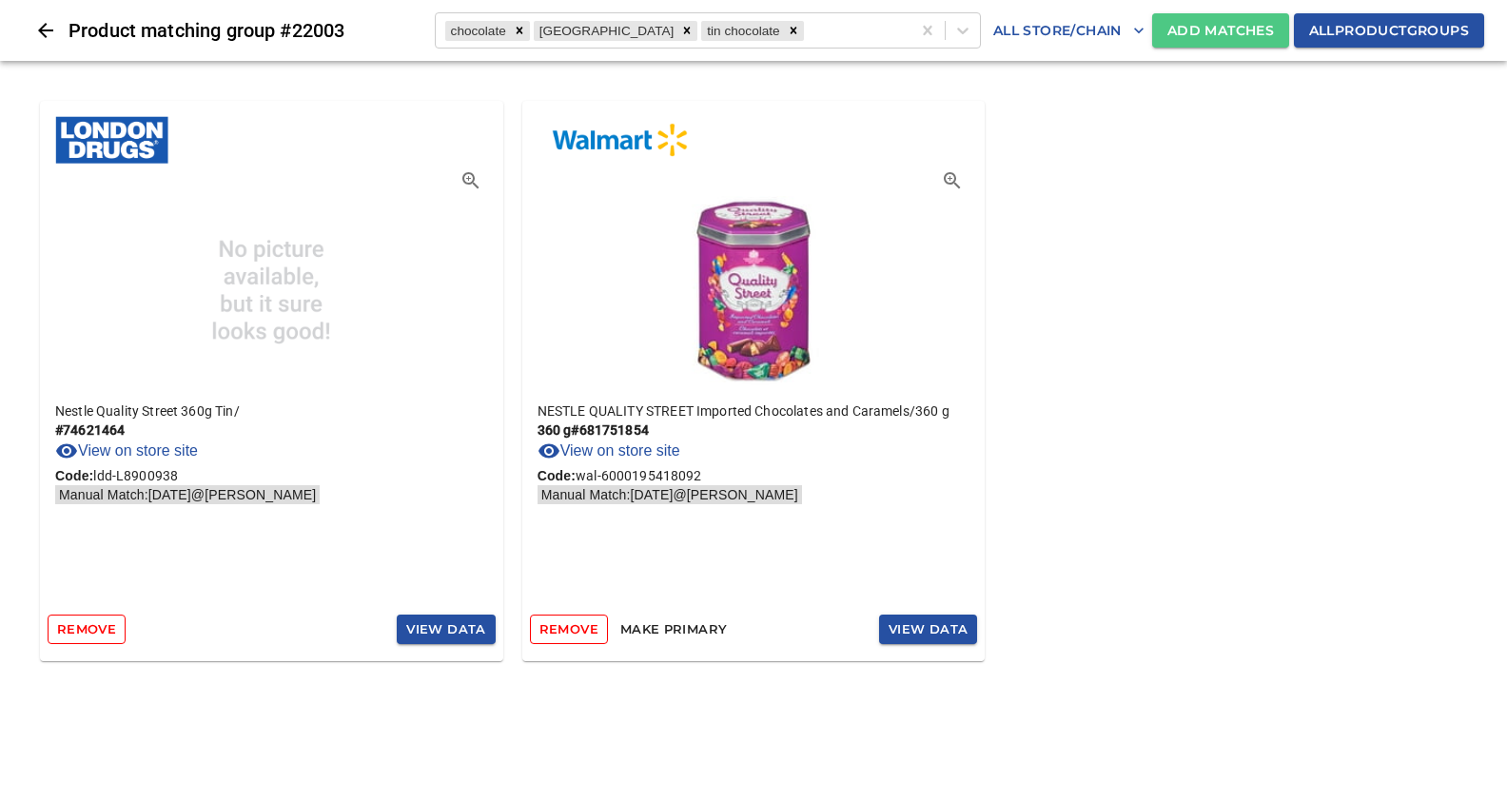
click at [1197, 32] on span "Add Matches" at bounding box center [1220, 31] width 107 height 24
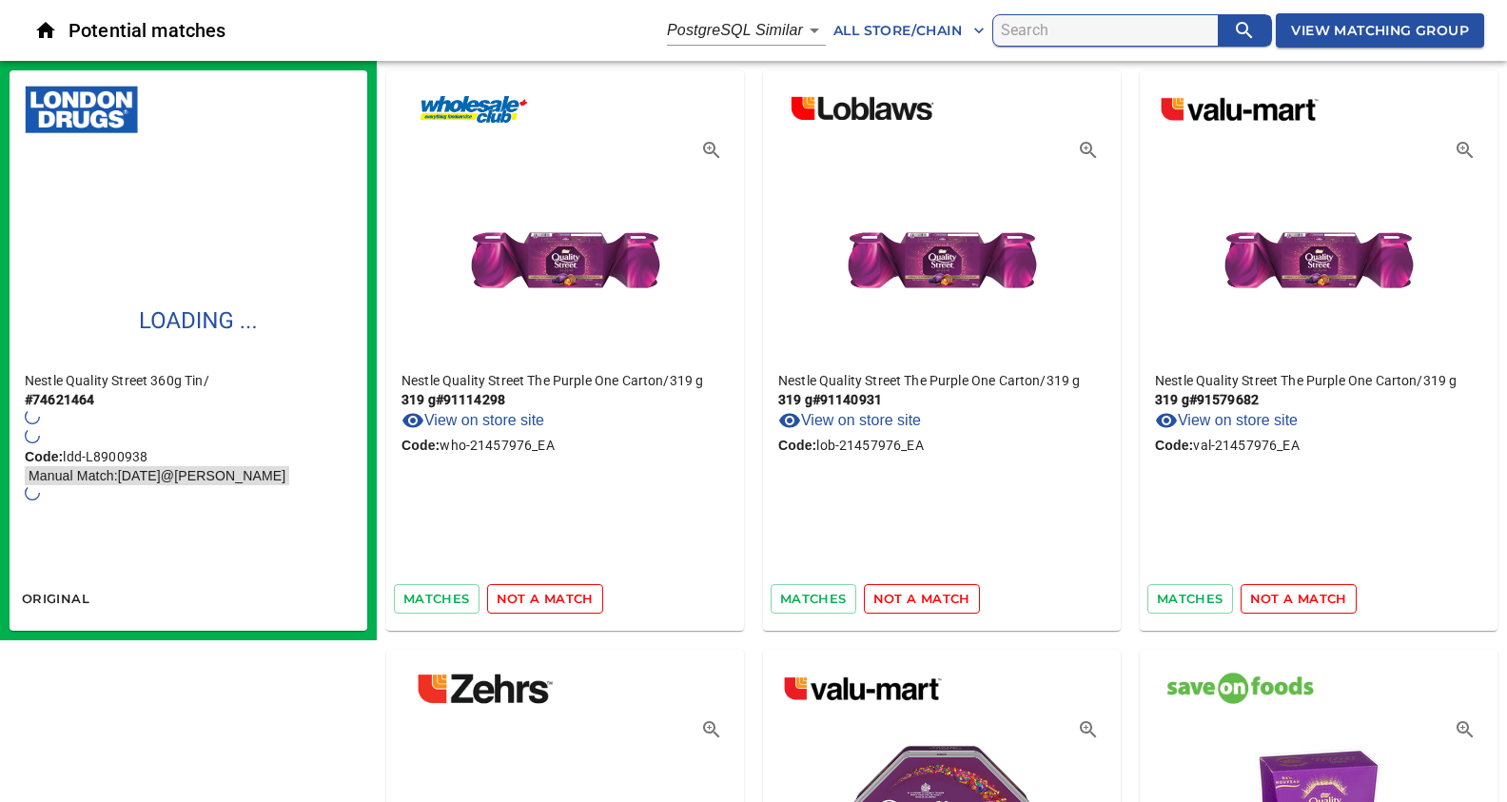
click at [558, 598] on span "not a match" at bounding box center [545, 599] width 97 height 22
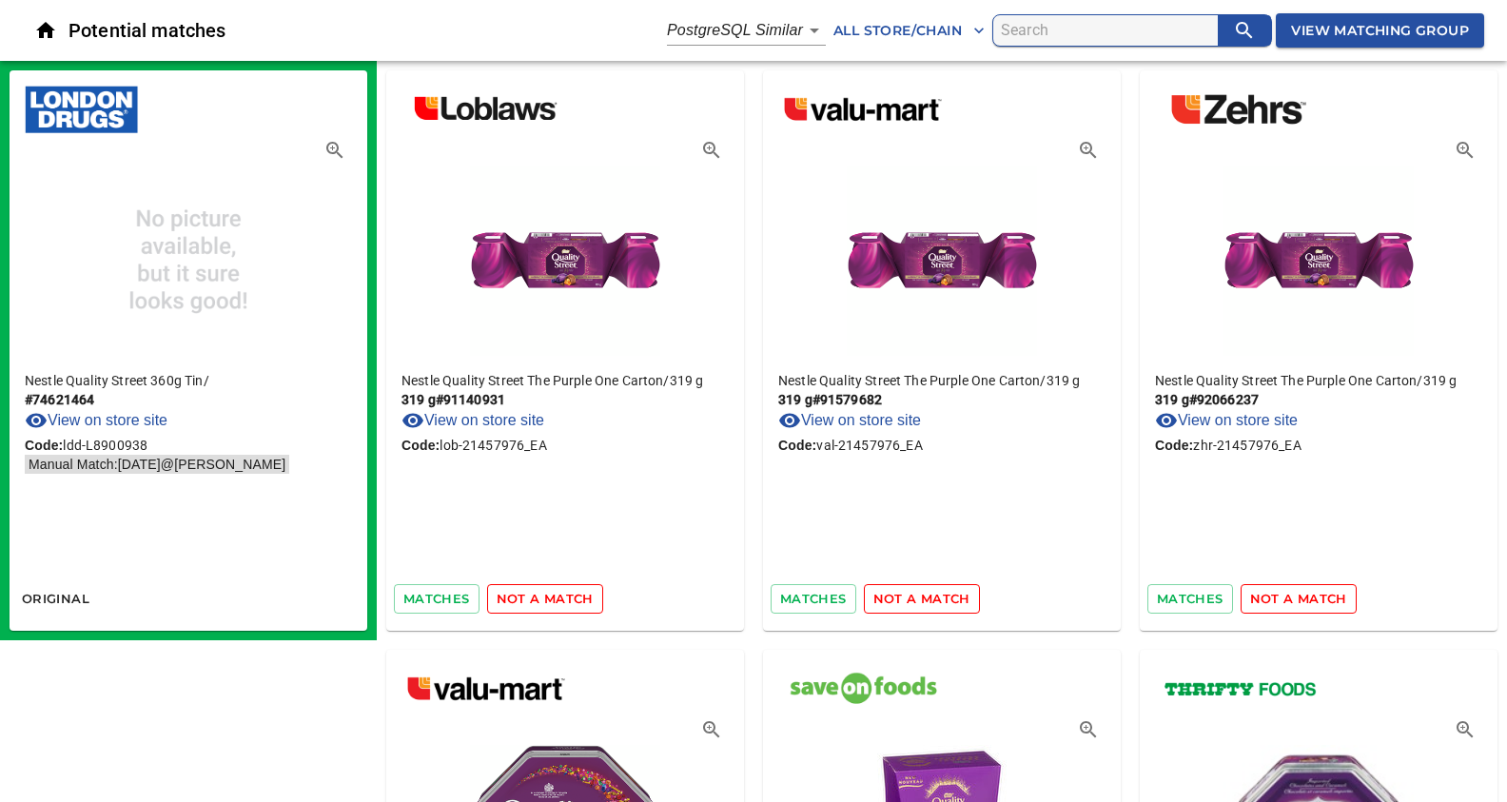
click at [550, 598] on span "not a match" at bounding box center [545, 599] width 97 height 22
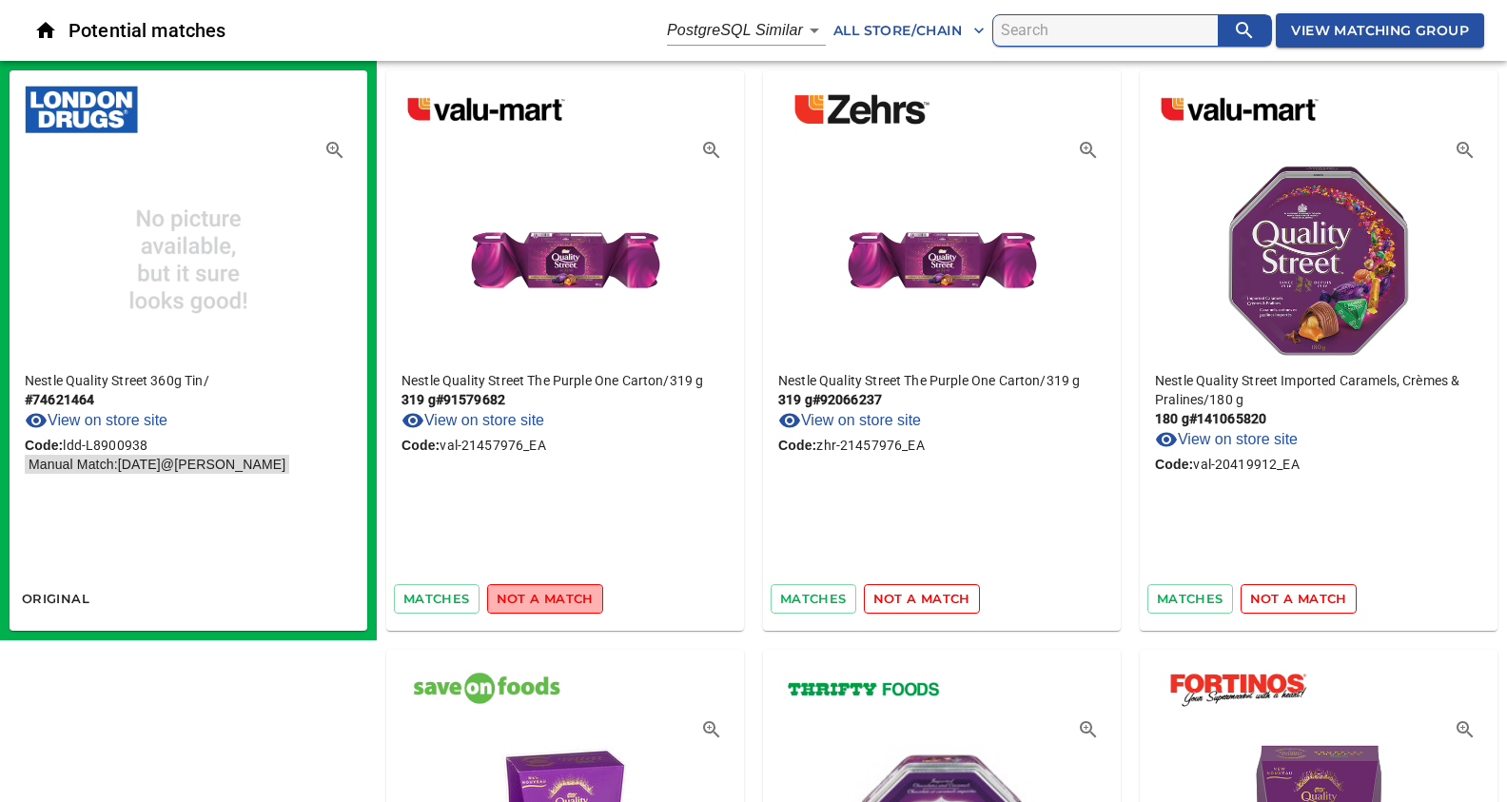
click at [557, 600] on span "not a match" at bounding box center [545, 599] width 97 height 22
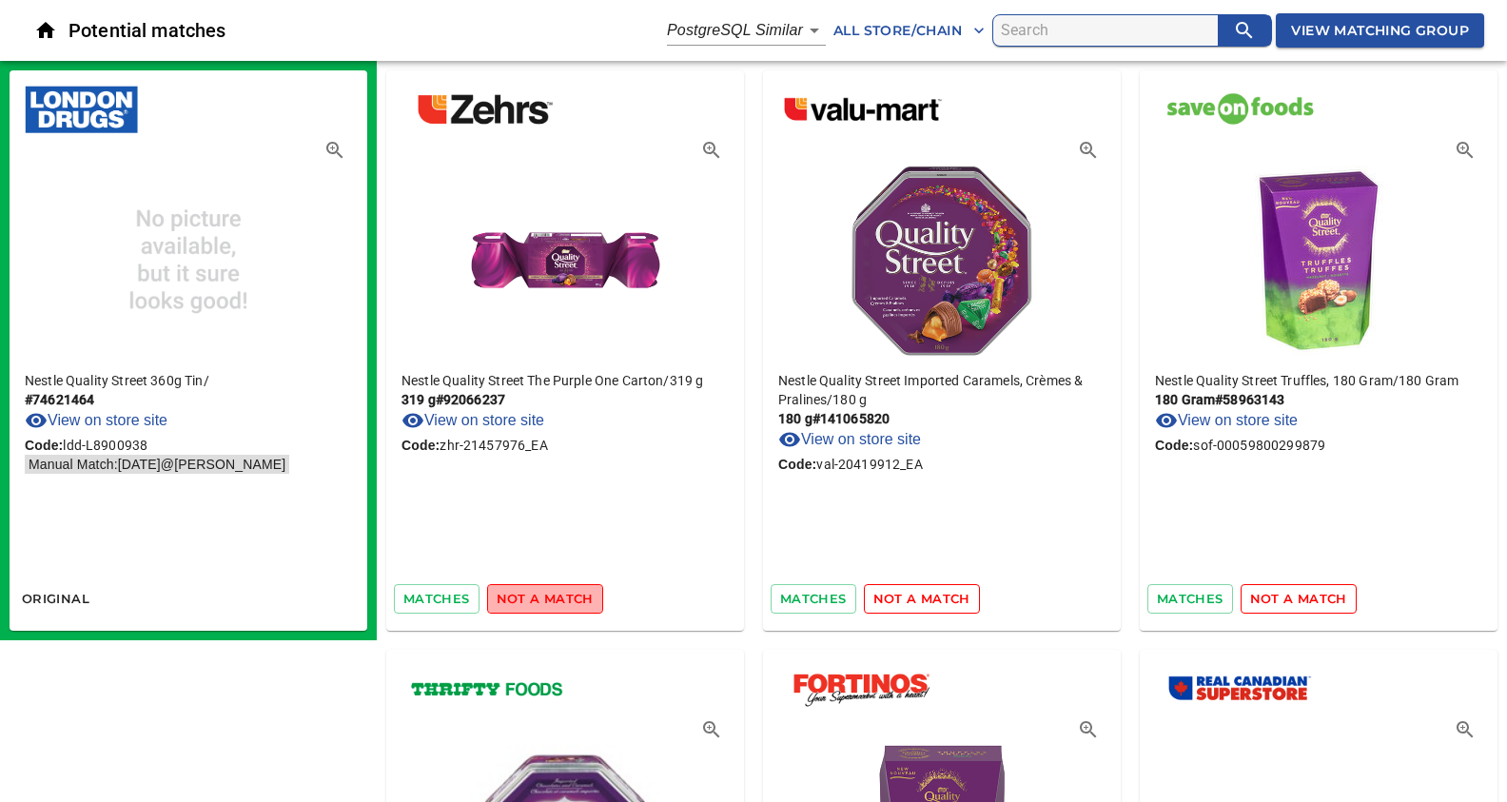
click at [557, 600] on span "not a match" at bounding box center [545, 599] width 97 height 22
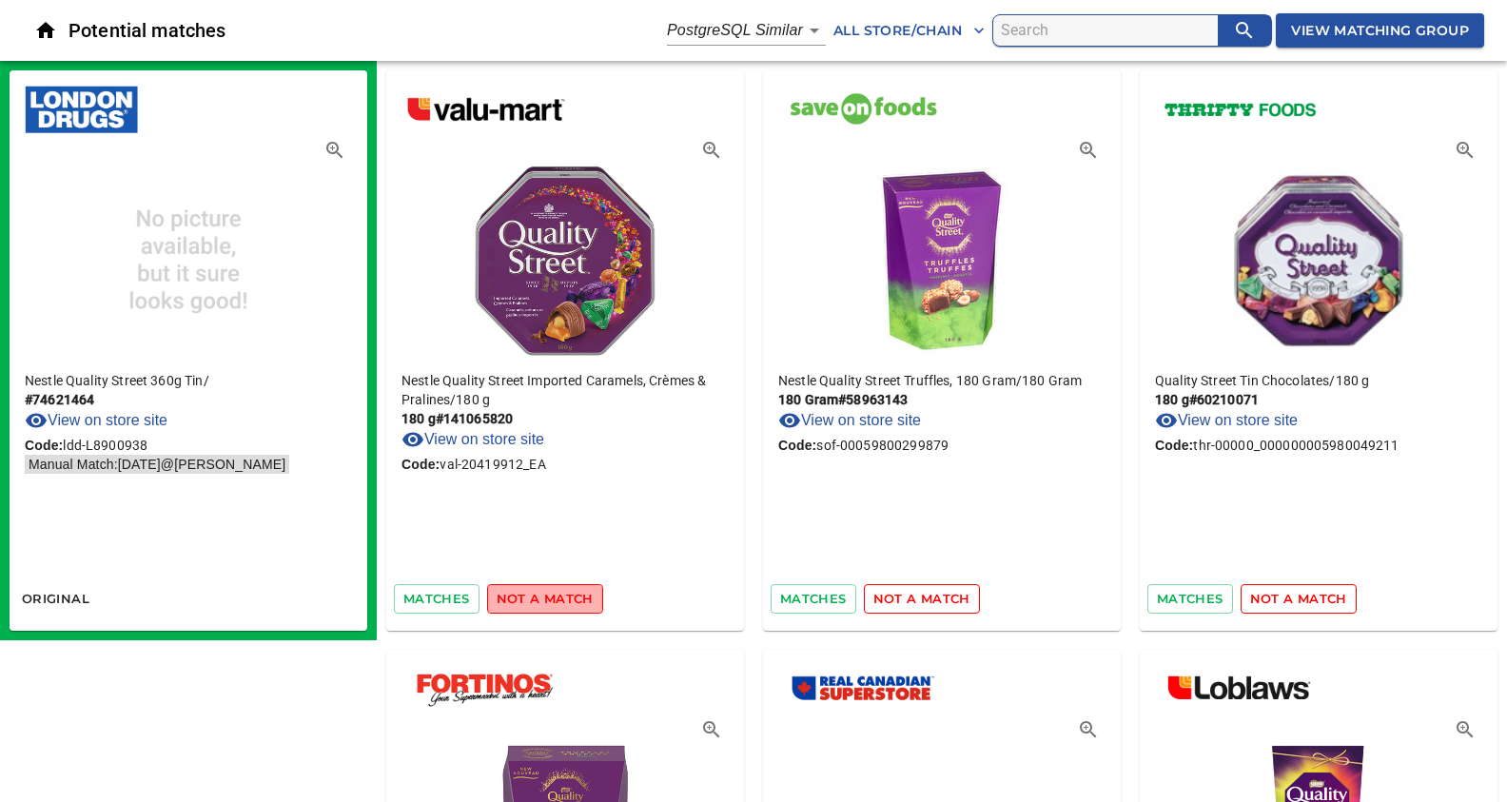
click at [557, 600] on span "not a match" at bounding box center [545, 599] width 97 height 22
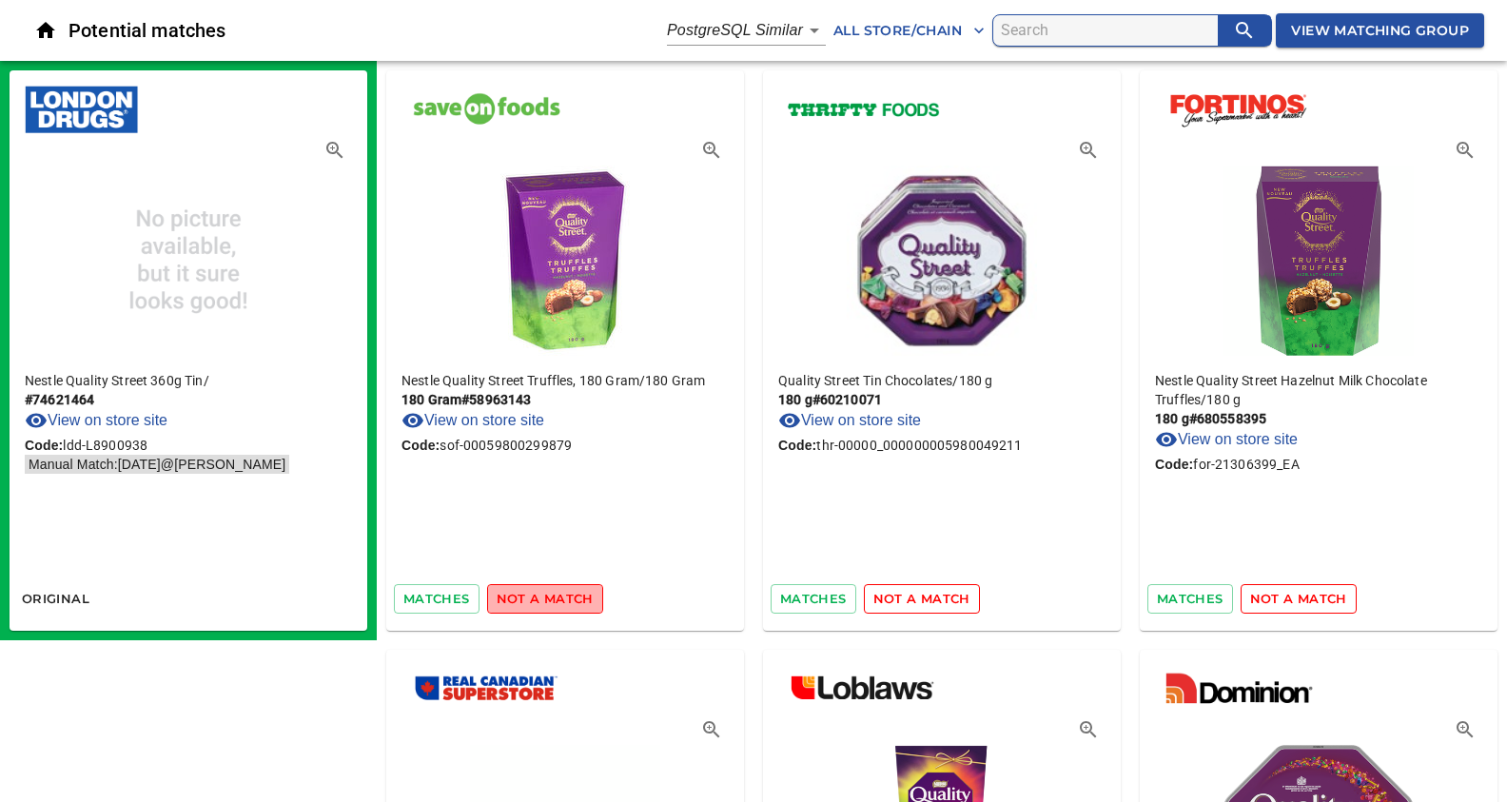
click at [557, 600] on span "not a match" at bounding box center [545, 599] width 97 height 22
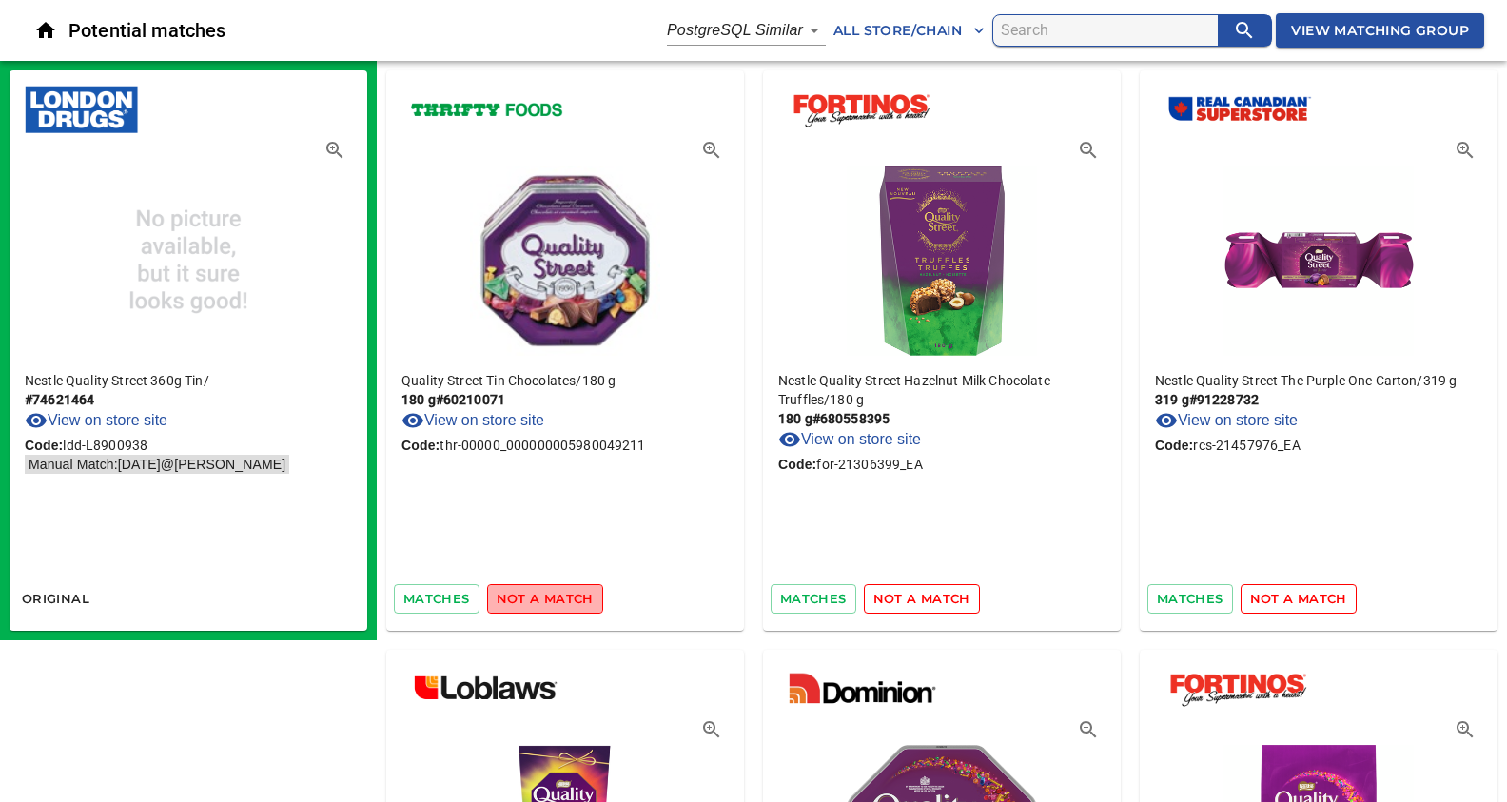
click at [557, 600] on span "not a match" at bounding box center [545, 599] width 97 height 22
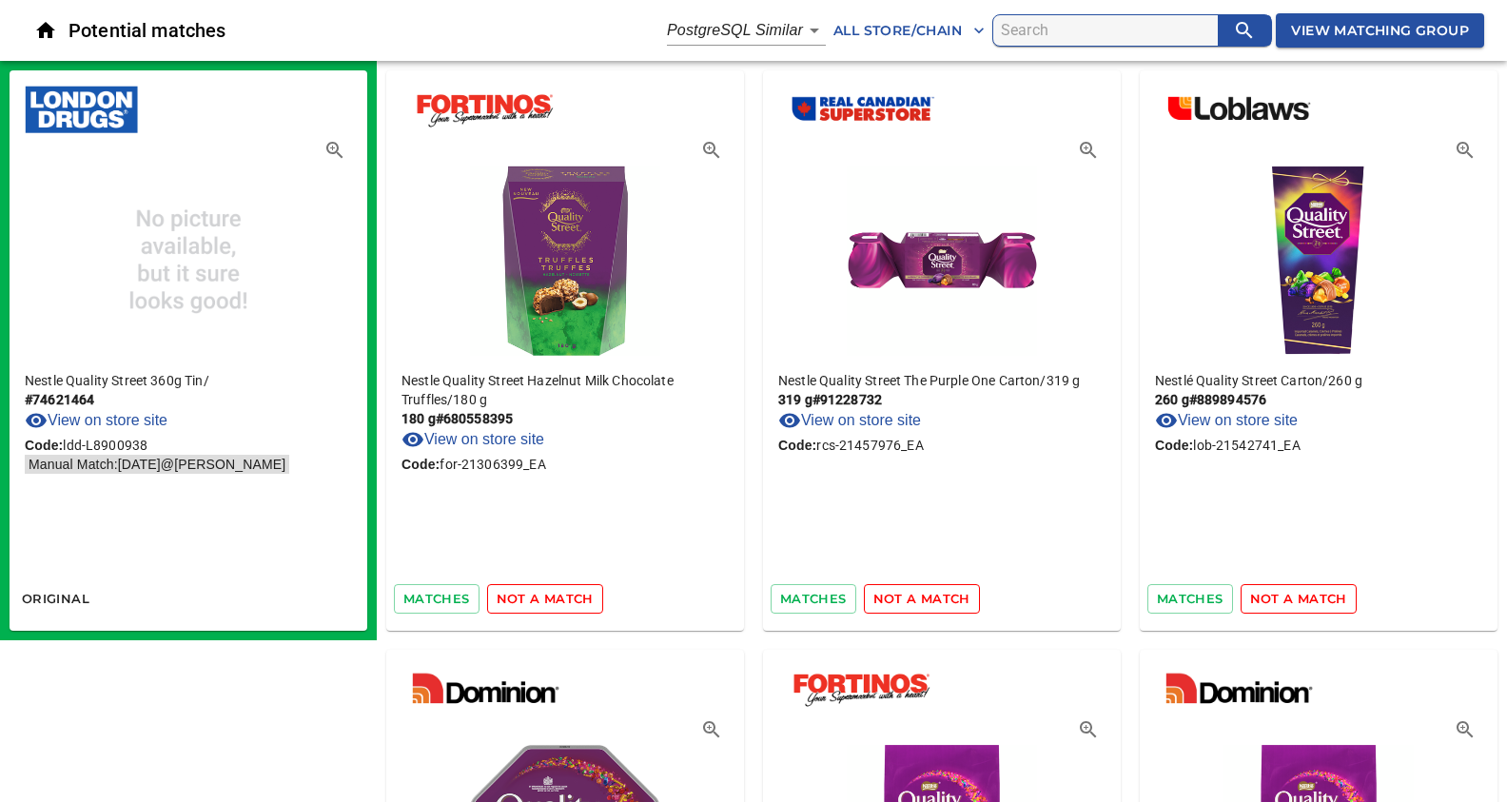
click at [557, 600] on span "not a match" at bounding box center [545, 599] width 97 height 22
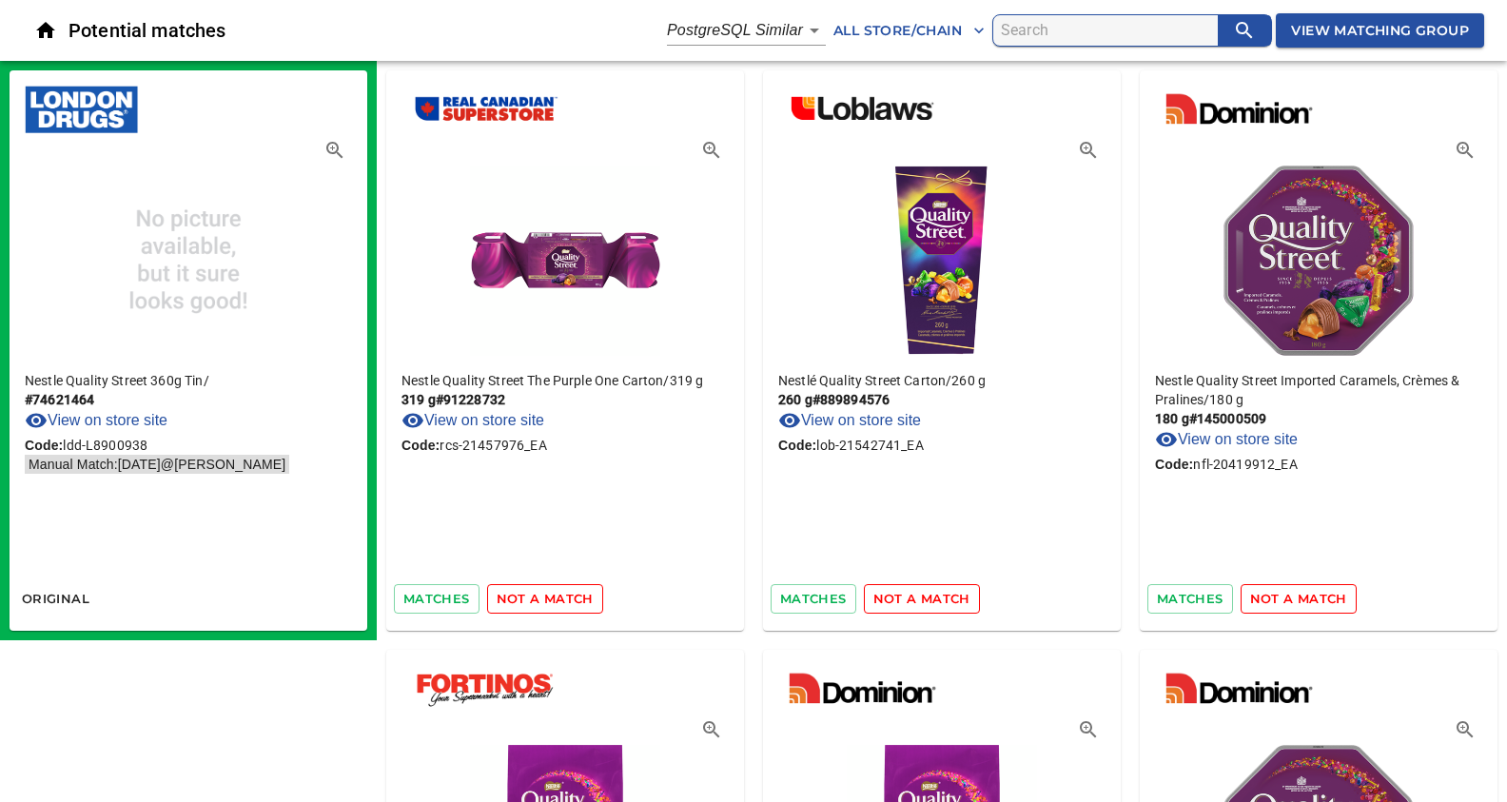
click at [557, 600] on span "not a match" at bounding box center [545, 599] width 97 height 22
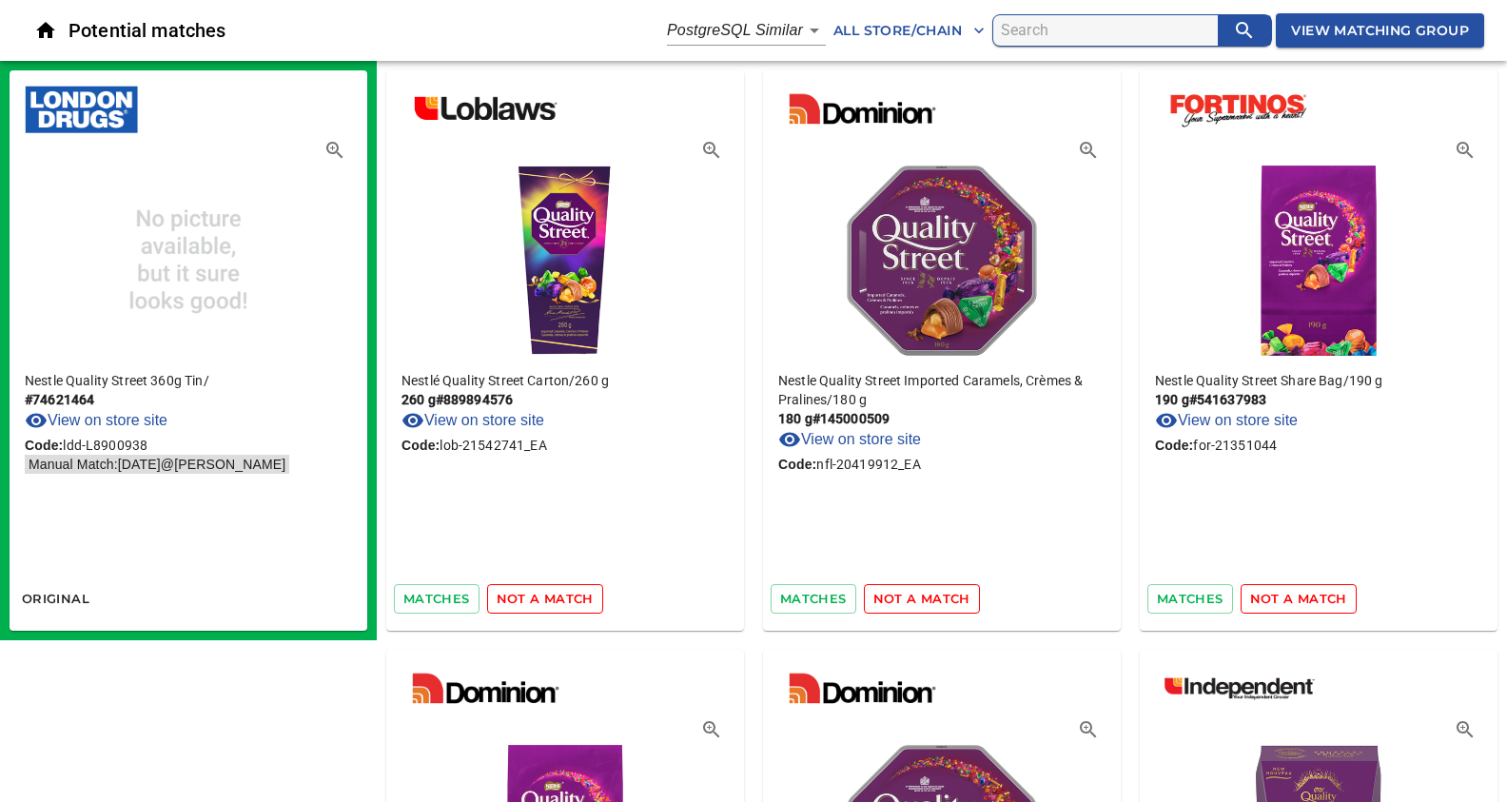
click at [557, 600] on span "not a match" at bounding box center [545, 599] width 97 height 22
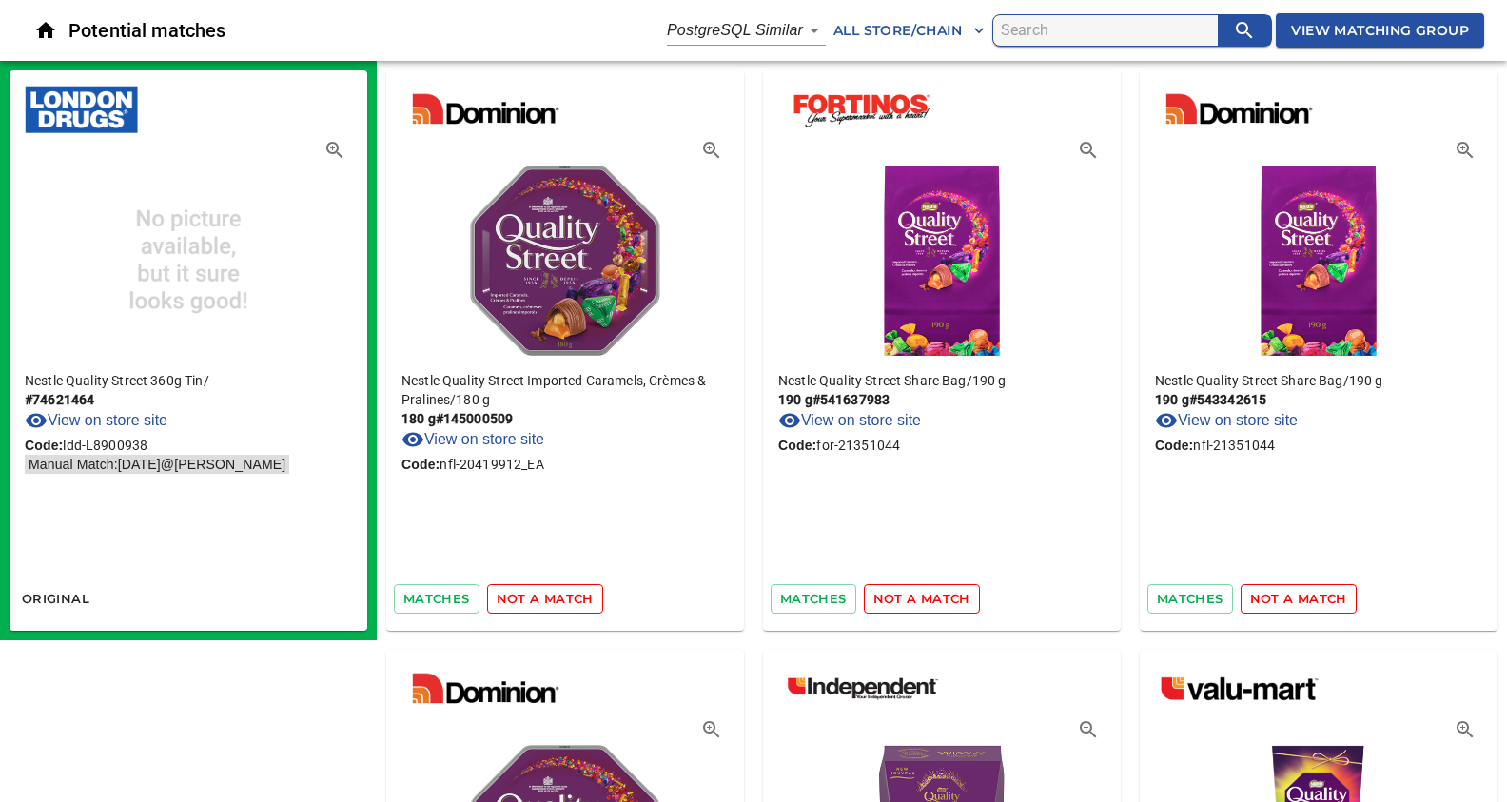
click at [557, 600] on span "not a match" at bounding box center [545, 599] width 97 height 22
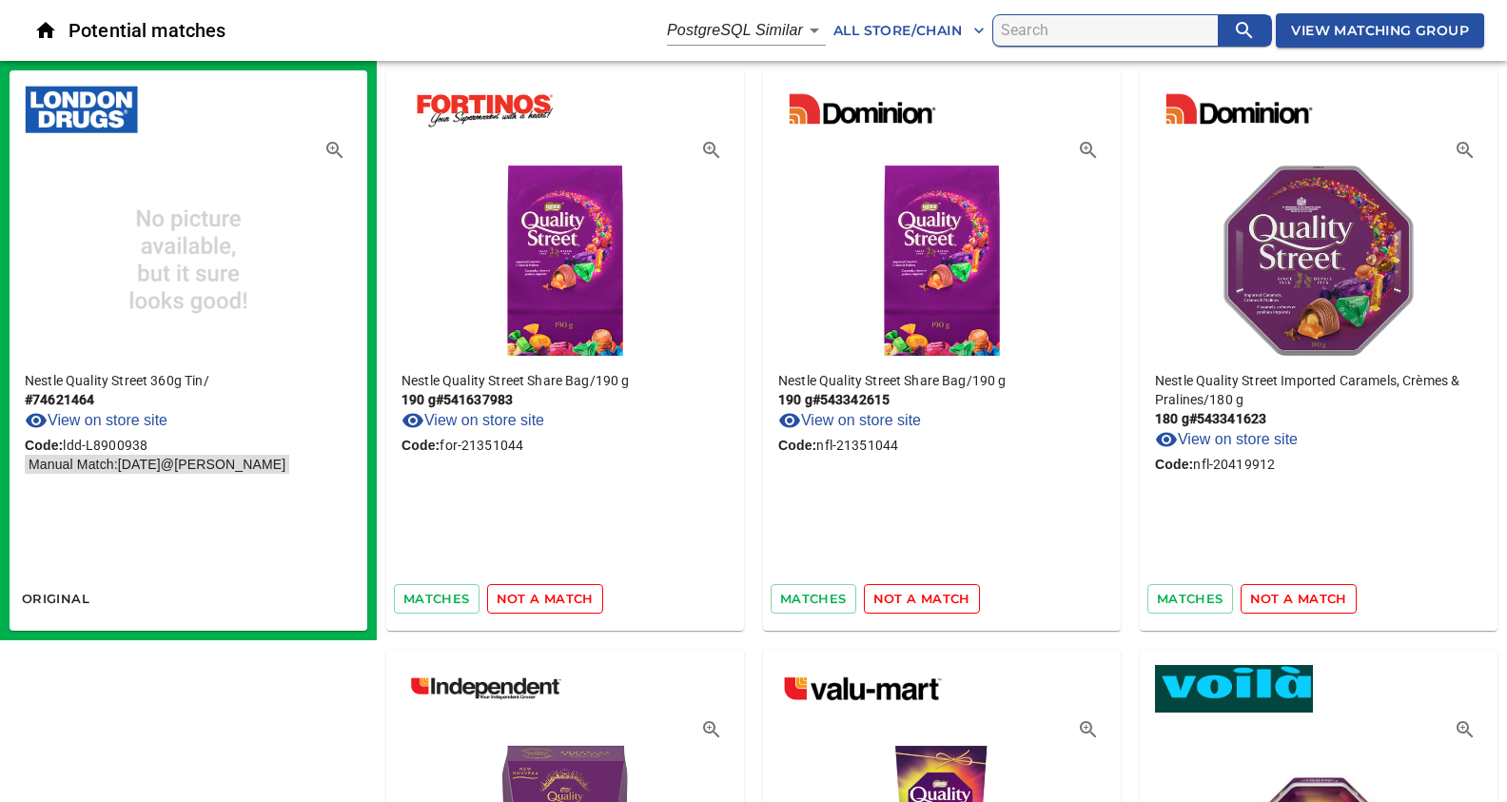
click at [557, 600] on span "not a match" at bounding box center [545, 599] width 97 height 22
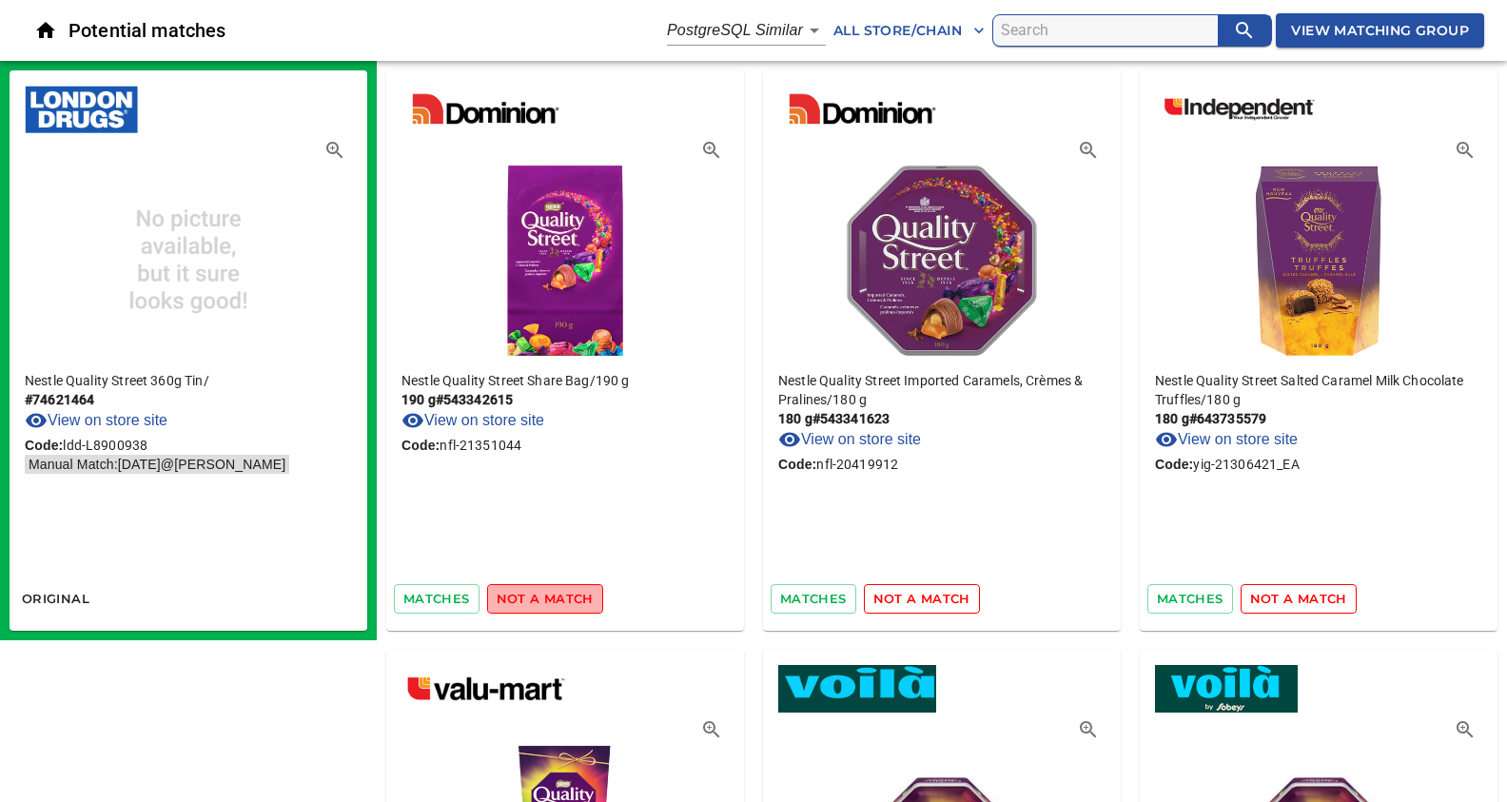
click at [557, 600] on span "not a match" at bounding box center [545, 599] width 97 height 22
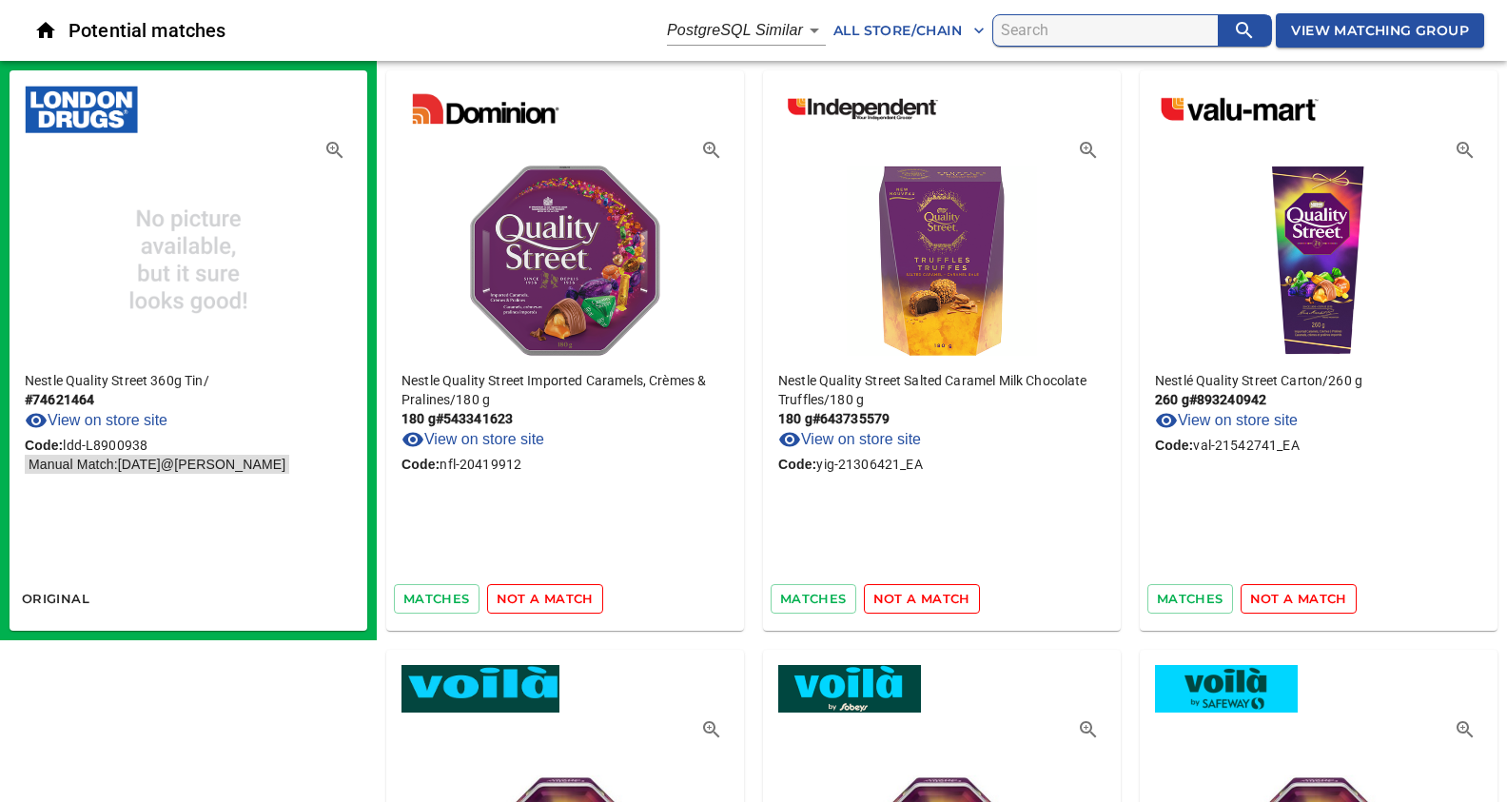
click at [557, 600] on span "not a match" at bounding box center [545, 599] width 97 height 22
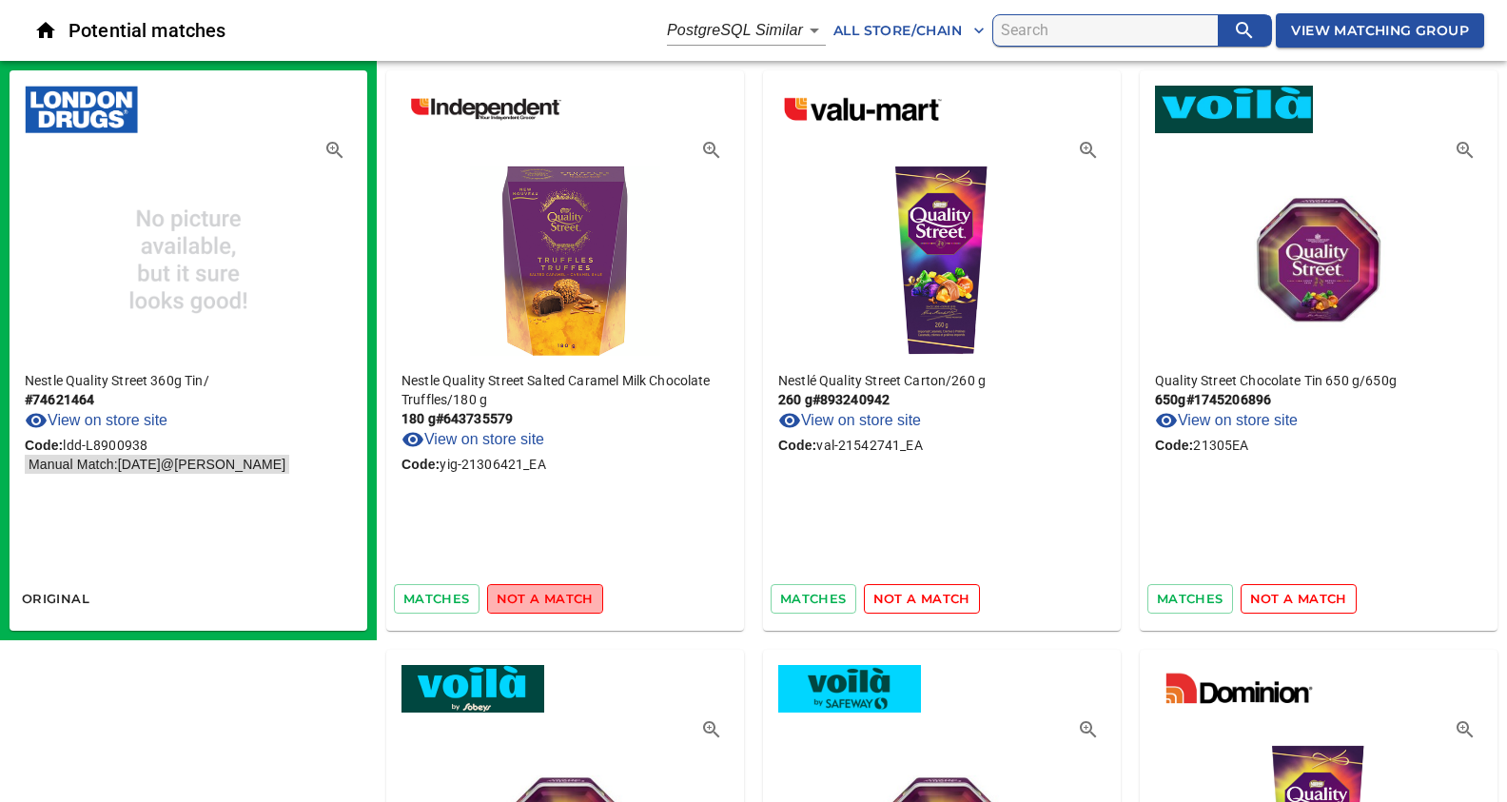
click at [557, 600] on span "not a match" at bounding box center [545, 599] width 97 height 22
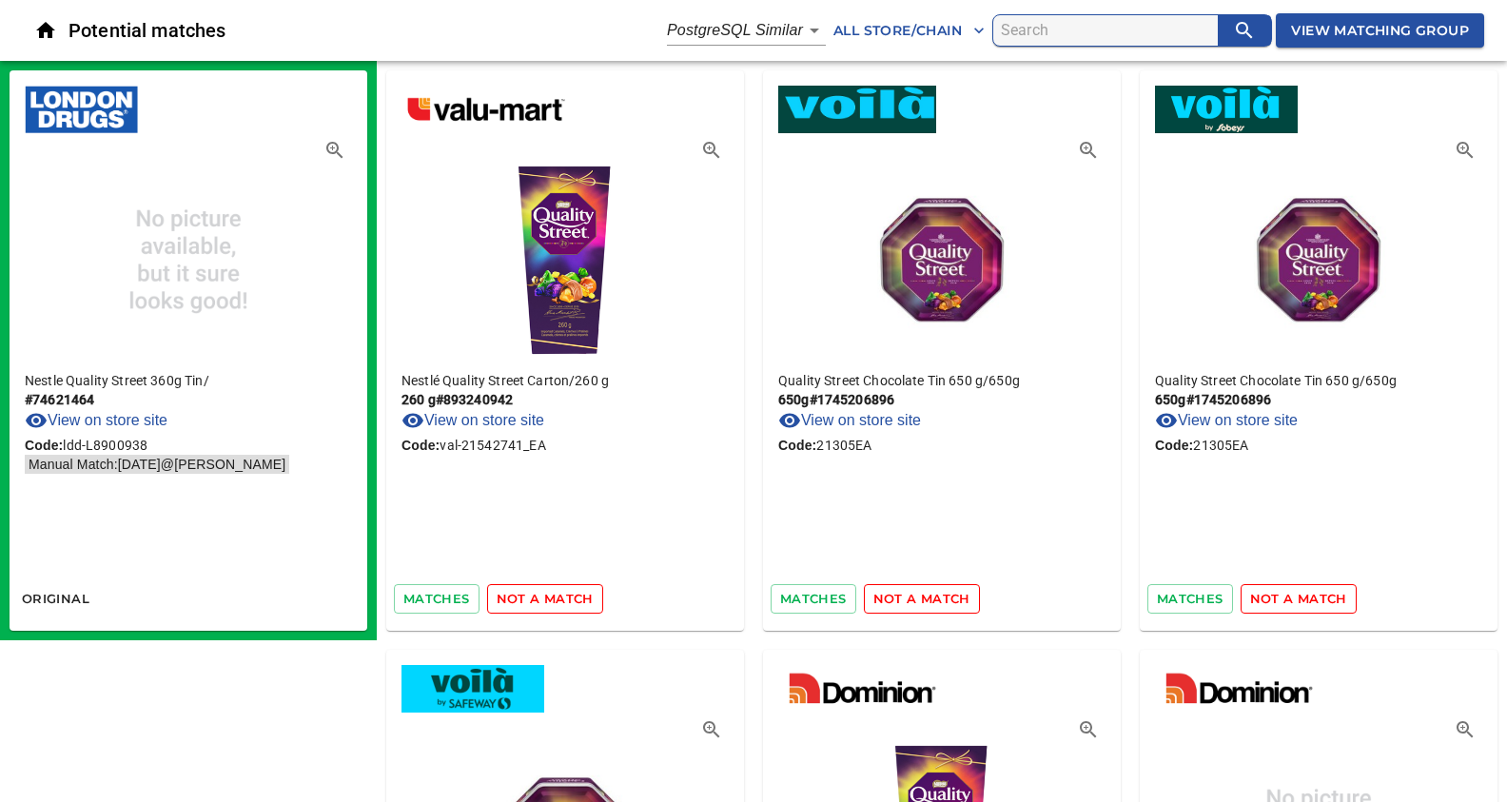
click at [557, 600] on span "not a match" at bounding box center [545, 599] width 97 height 22
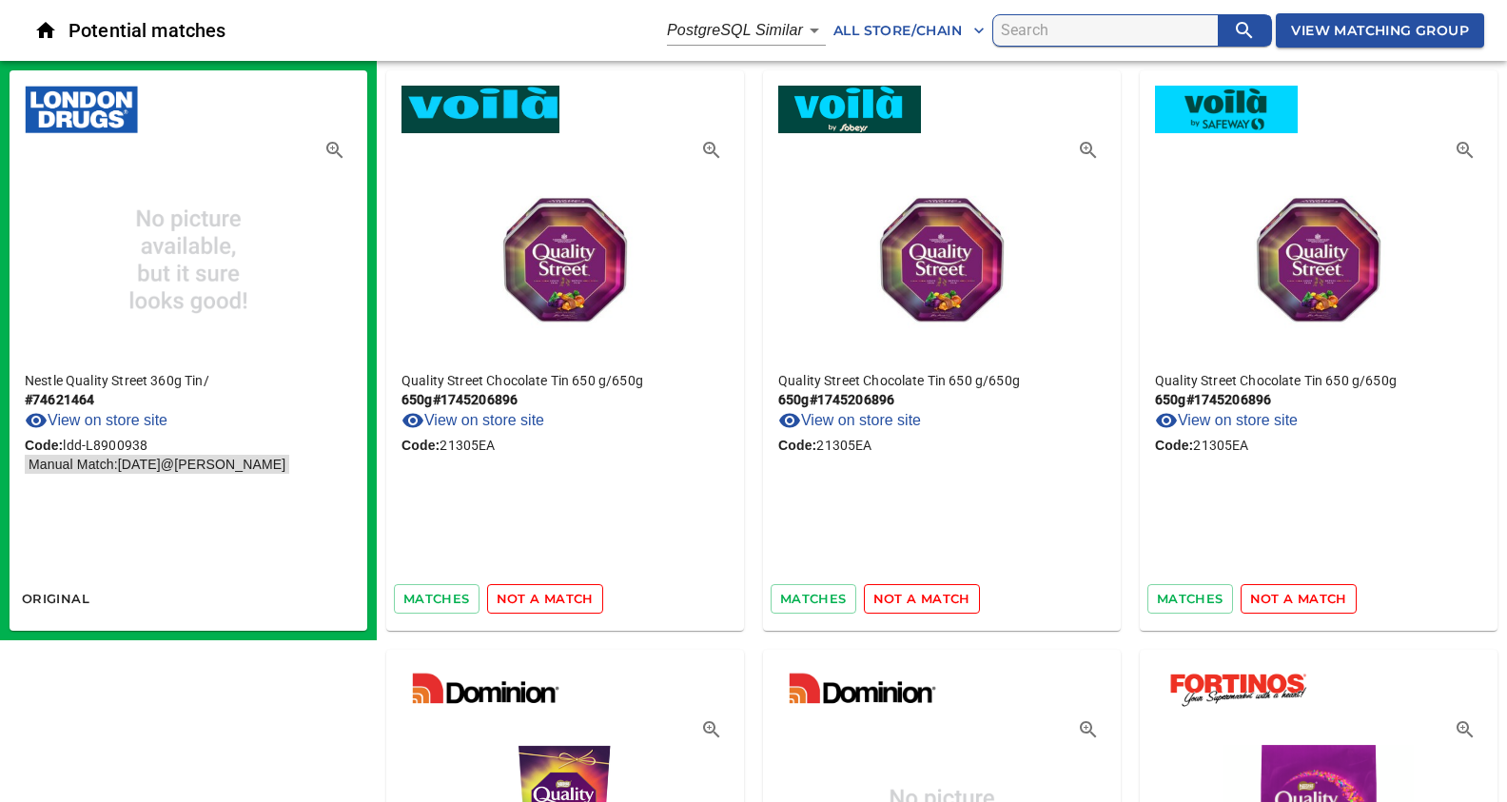
click at [557, 600] on span "not a match" at bounding box center [545, 599] width 97 height 22
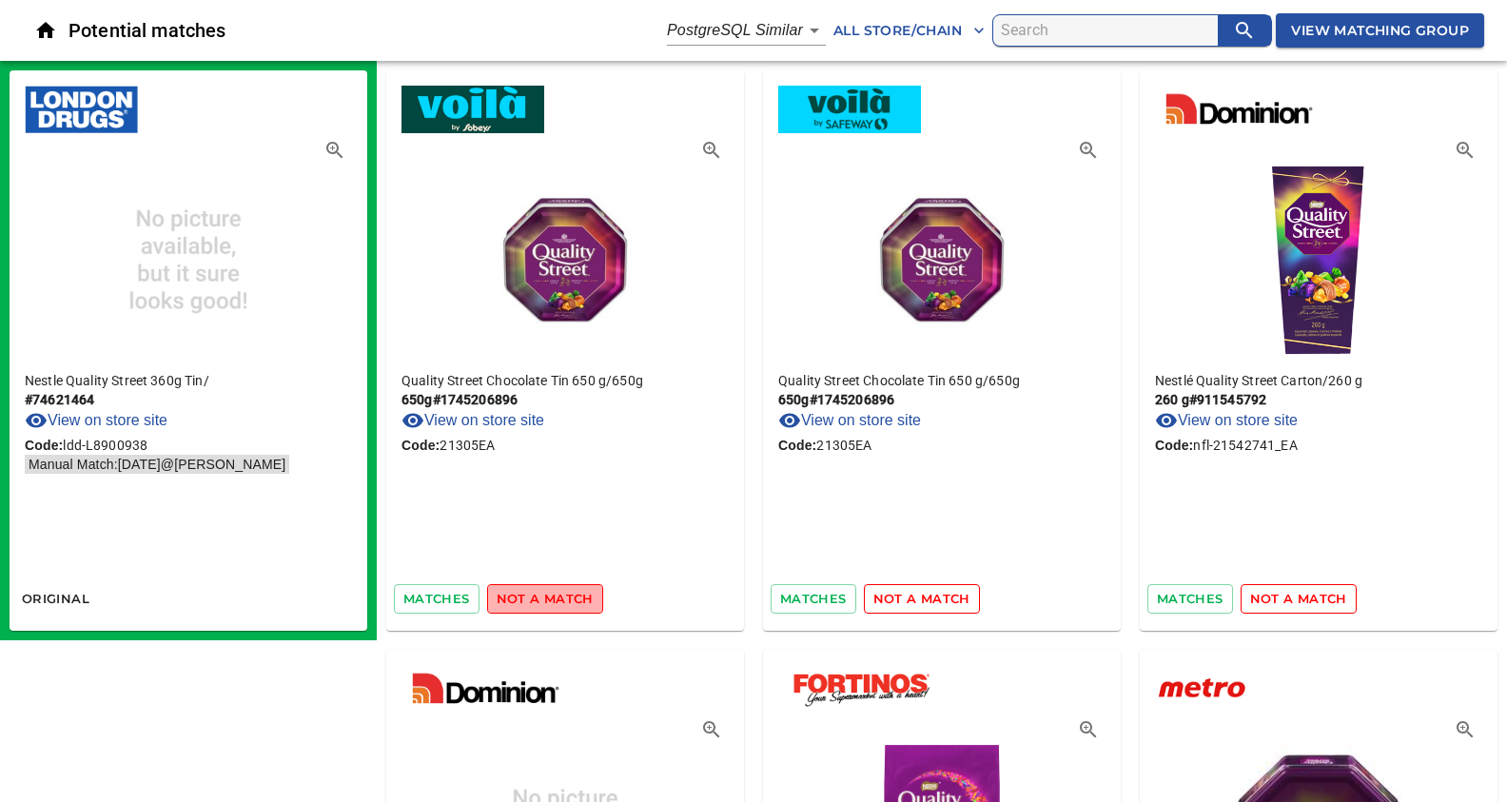
click at [557, 600] on span "not a match" at bounding box center [545, 599] width 97 height 22
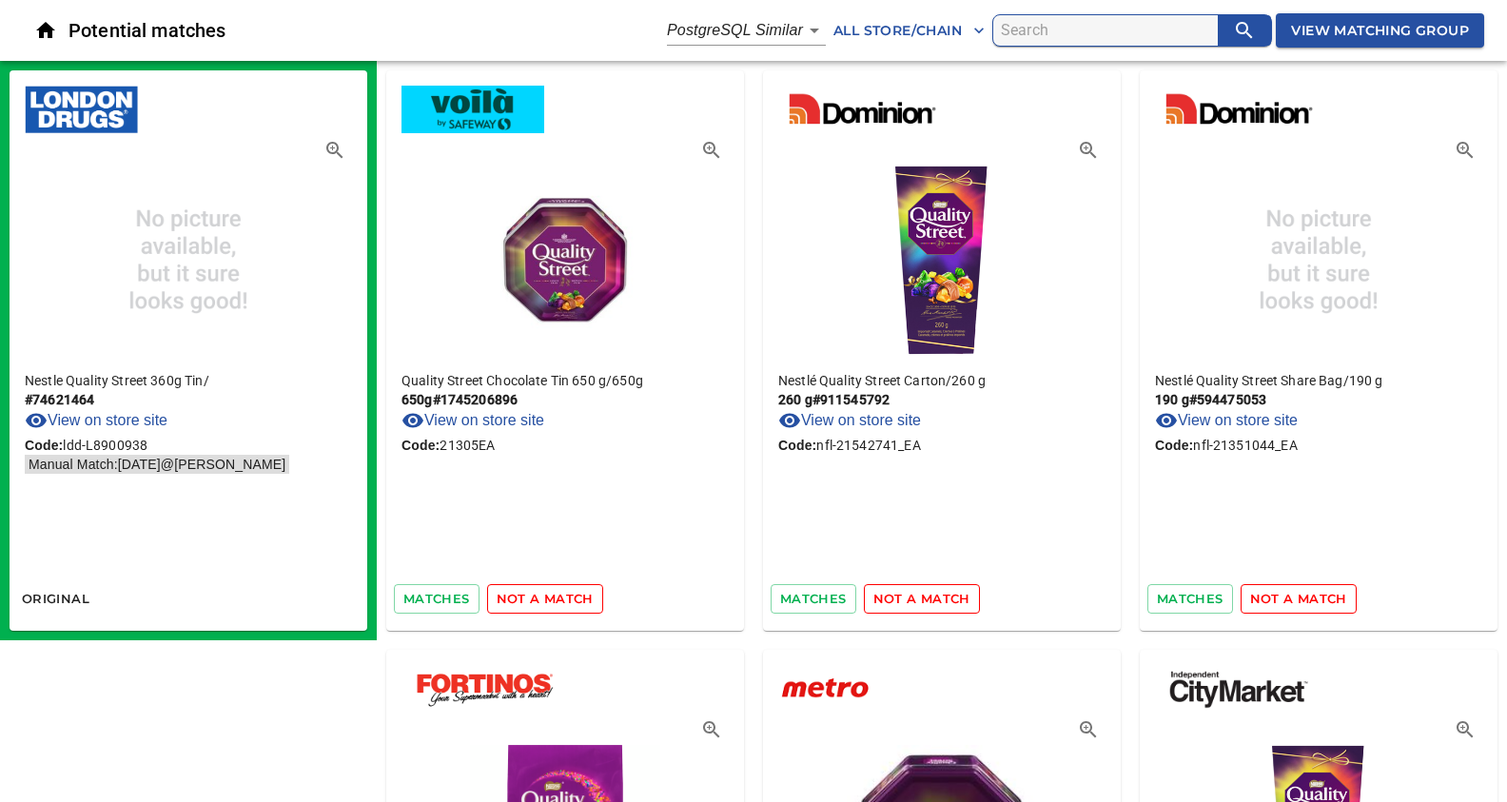
click at [557, 600] on span "not a match" at bounding box center [545, 599] width 97 height 22
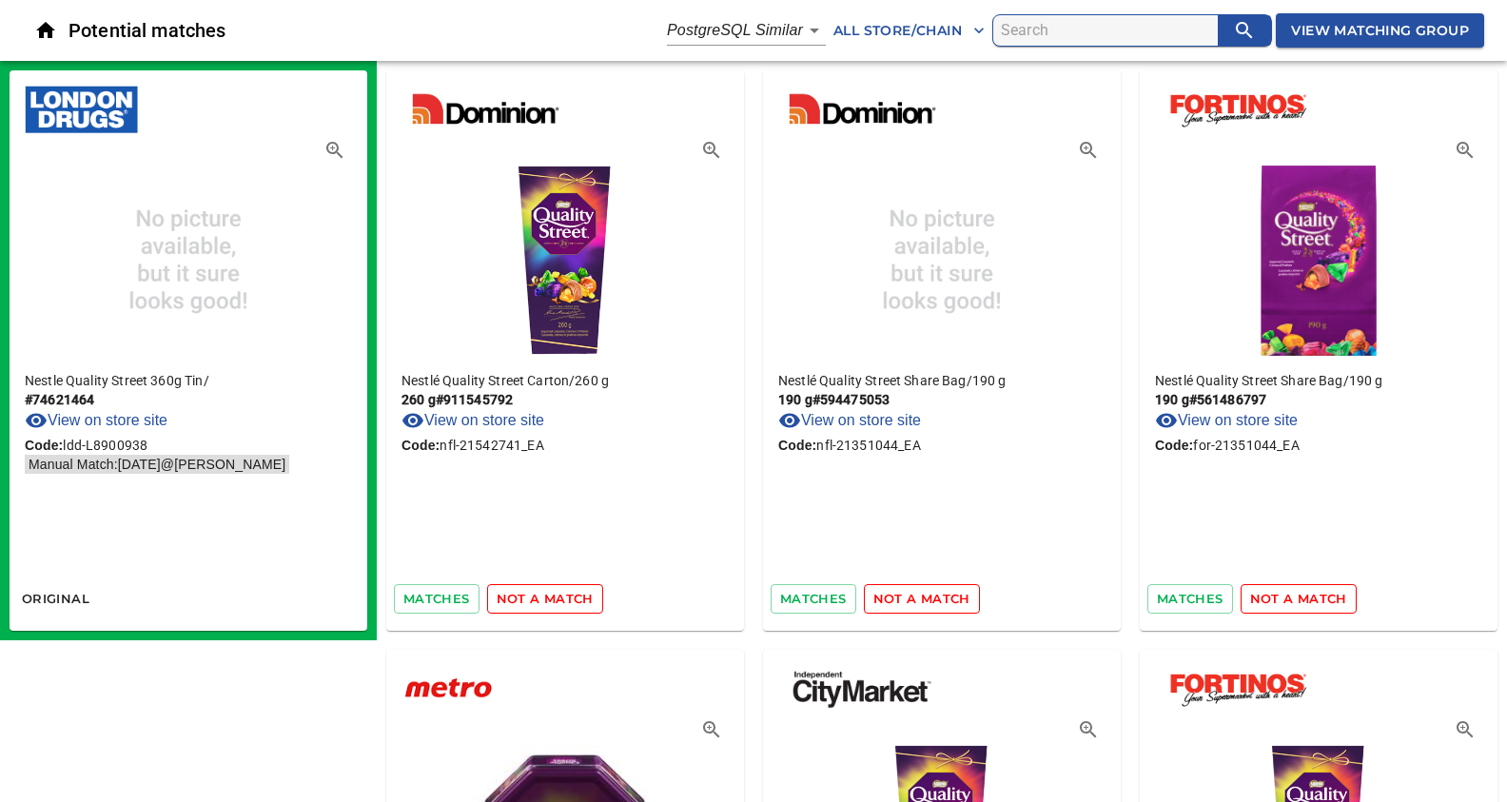
click at [557, 600] on span "not a match" at bounding box center [545, 599] width 97 height 22
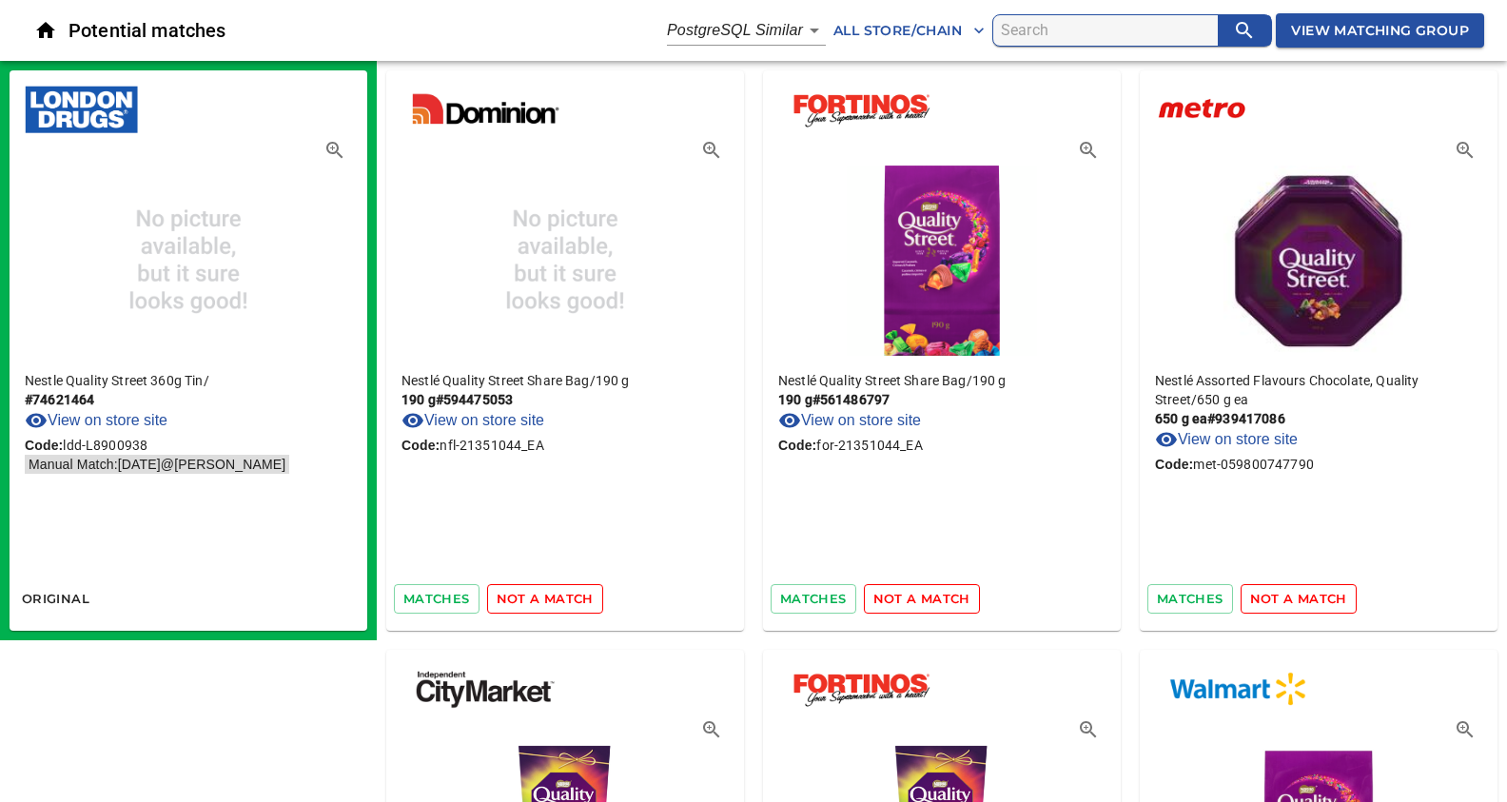
click at [557, 600] on span "not a match" at bounding box center [545, 599] width 97 height 22
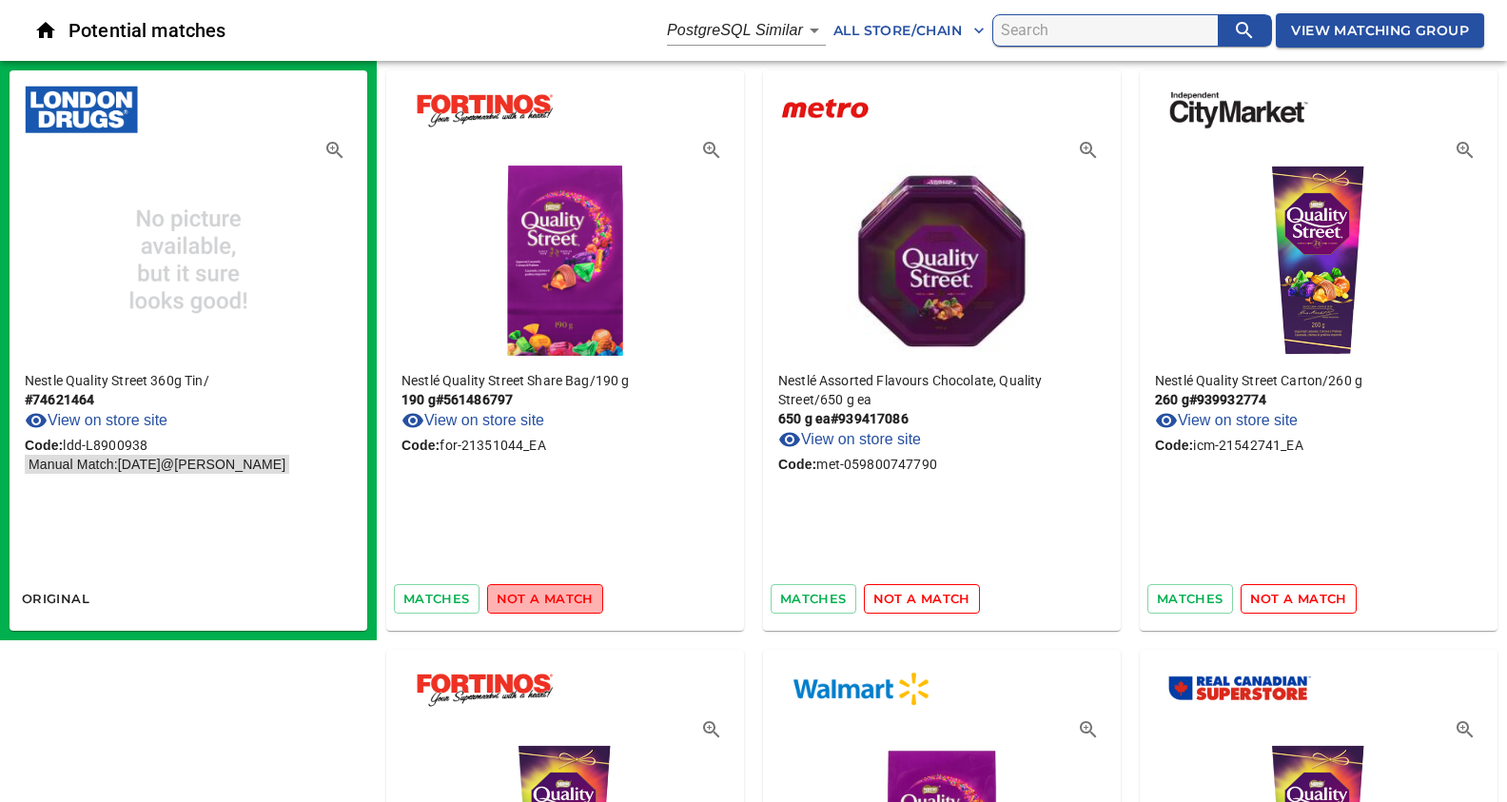
click at [557, 600] on span "not a match" at bounding box center [545, 599] width 97 height 22
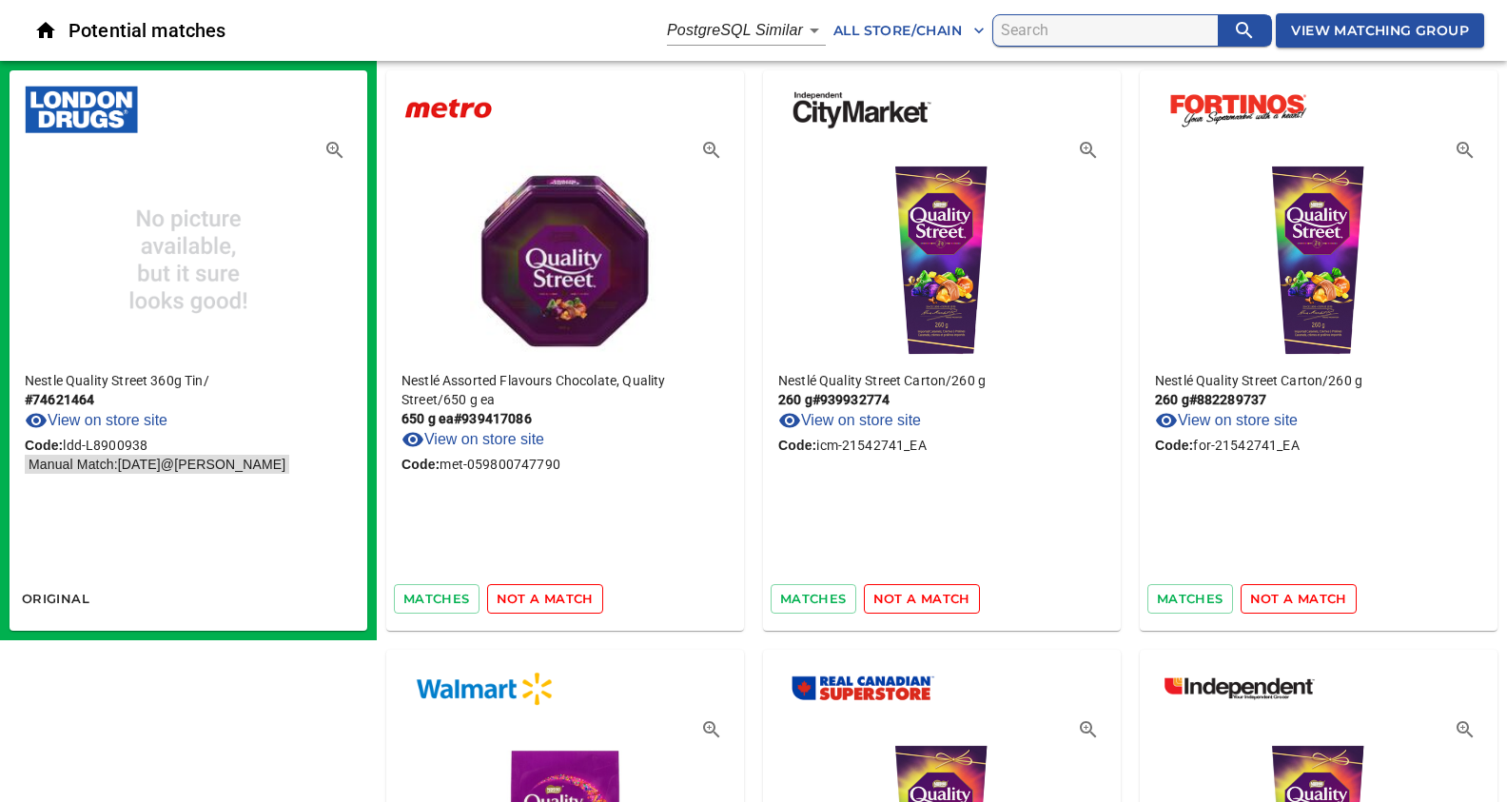
click at [557, 600] on span "not a match" at bounding box center [545, 599] width 97 height 22
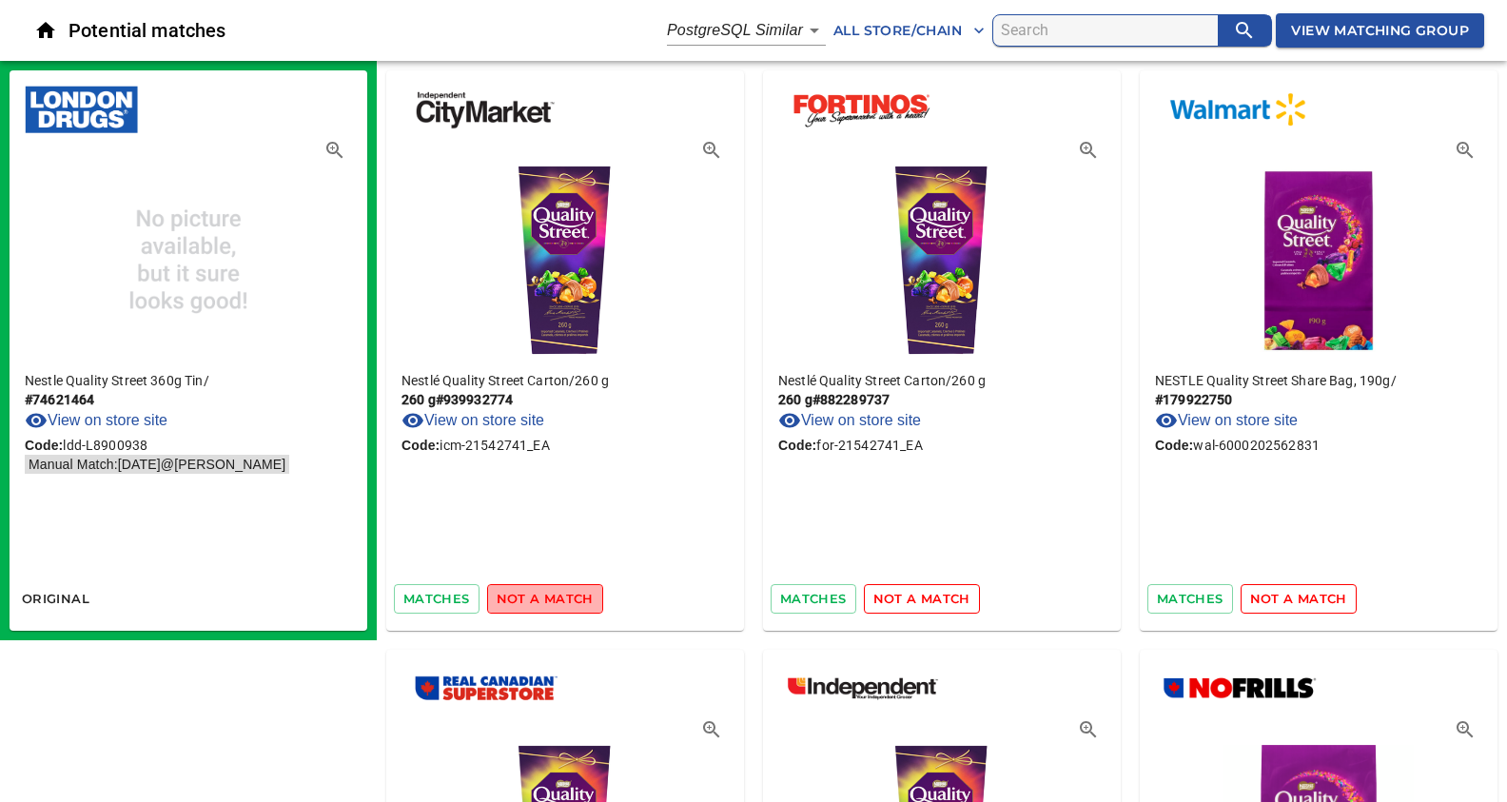
click at [557, 600] on span "not a match" at bounding box center [545, 599] width 97 height 22
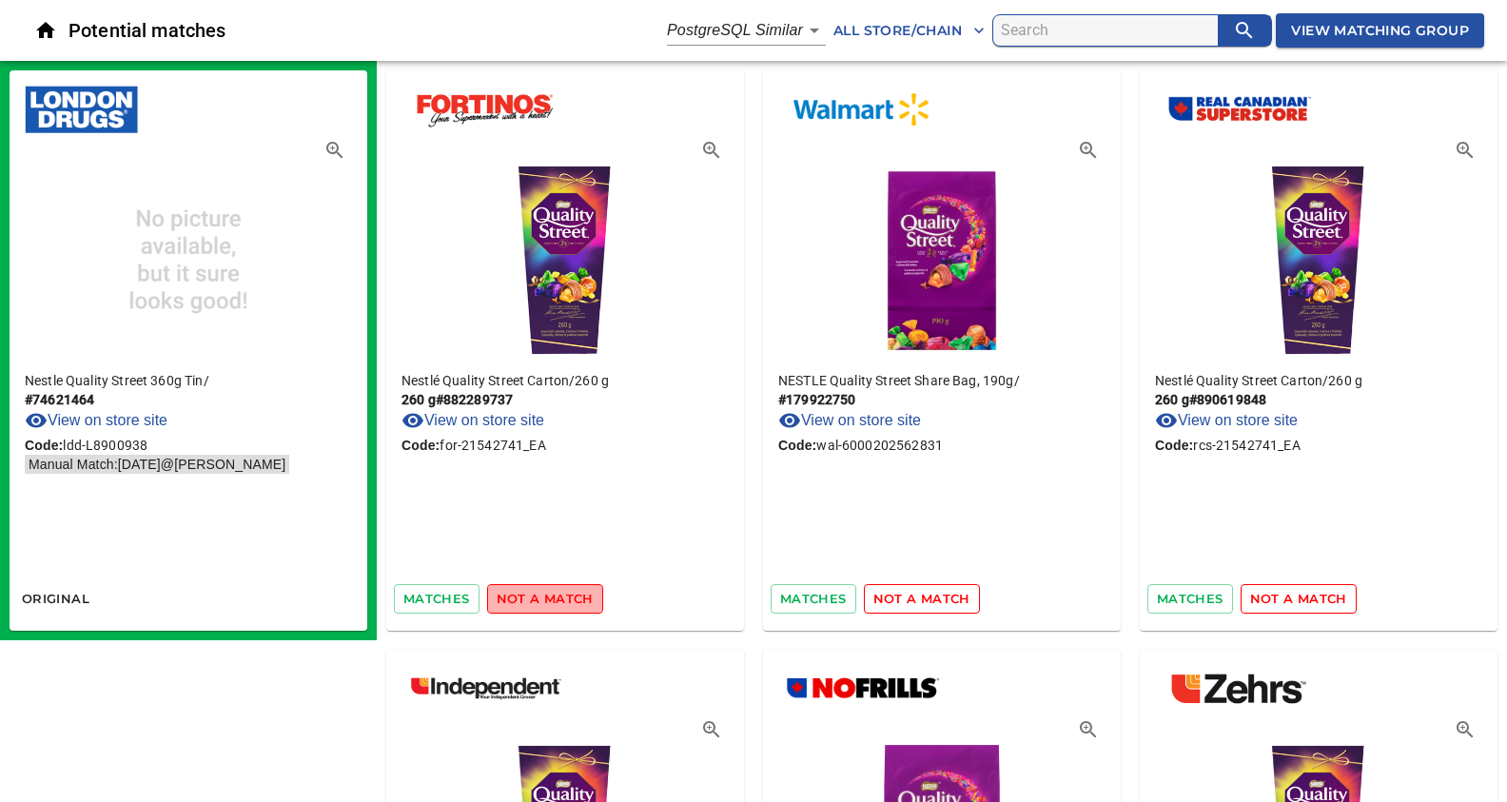
click at [557, 600] on span "not a match" at bounding box center [545, 599] width 97 height 22
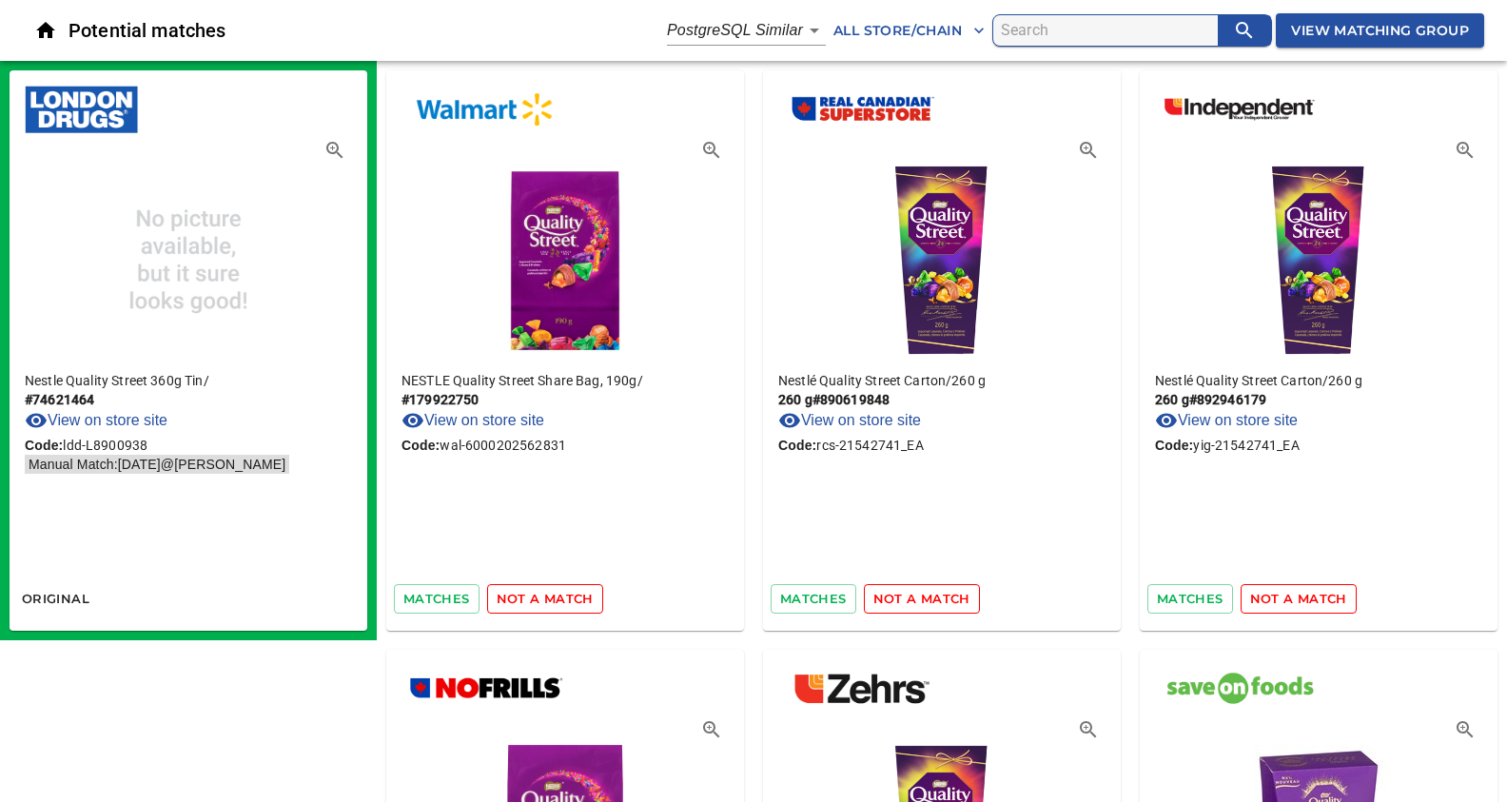
click at [557, 600] on span "not a match" at bounding box center [545, 599] width 97 height 22
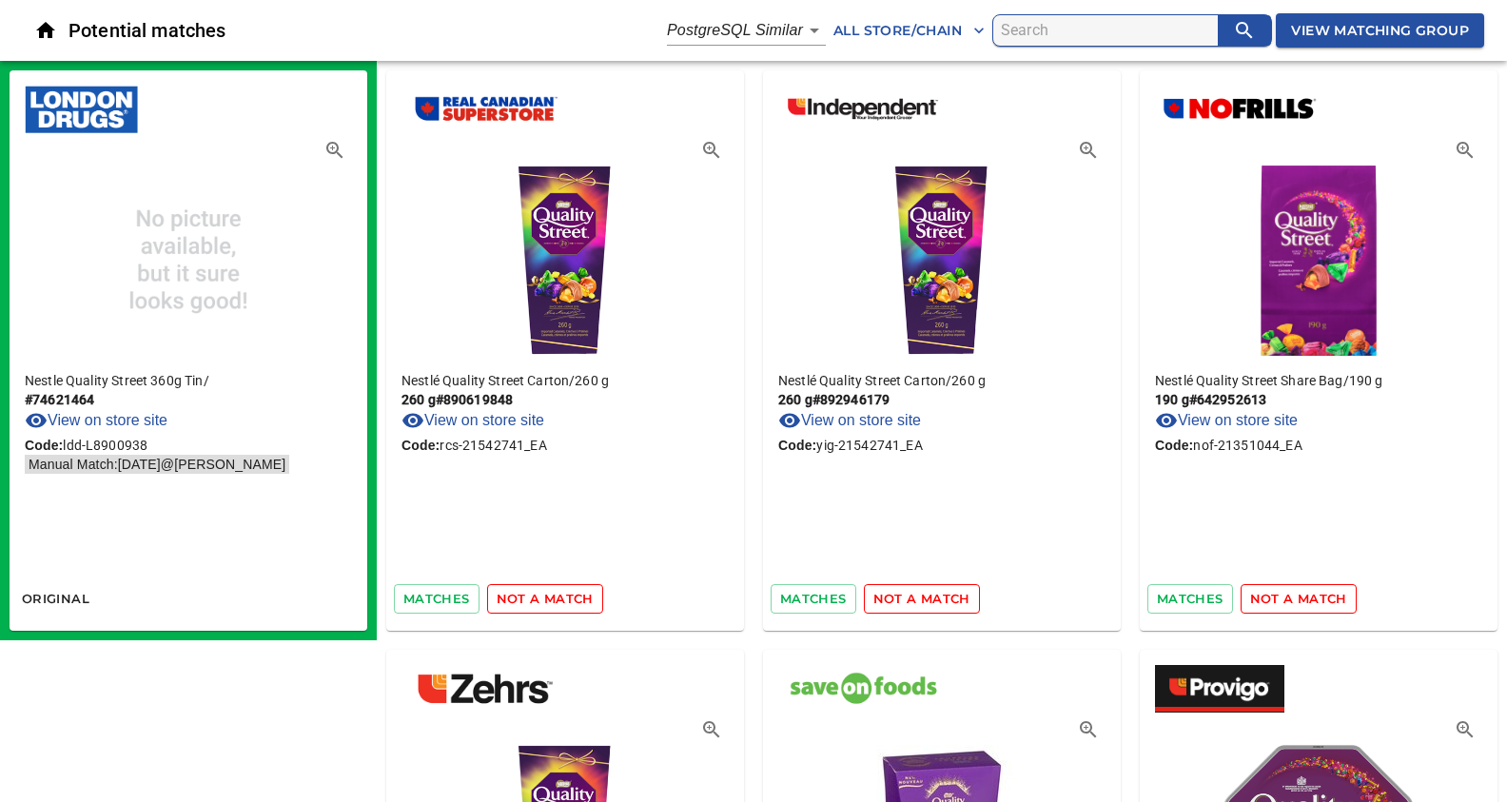
click at [557, 600] on span "not a match" at bounding box center [545, 599] width 97 height 22
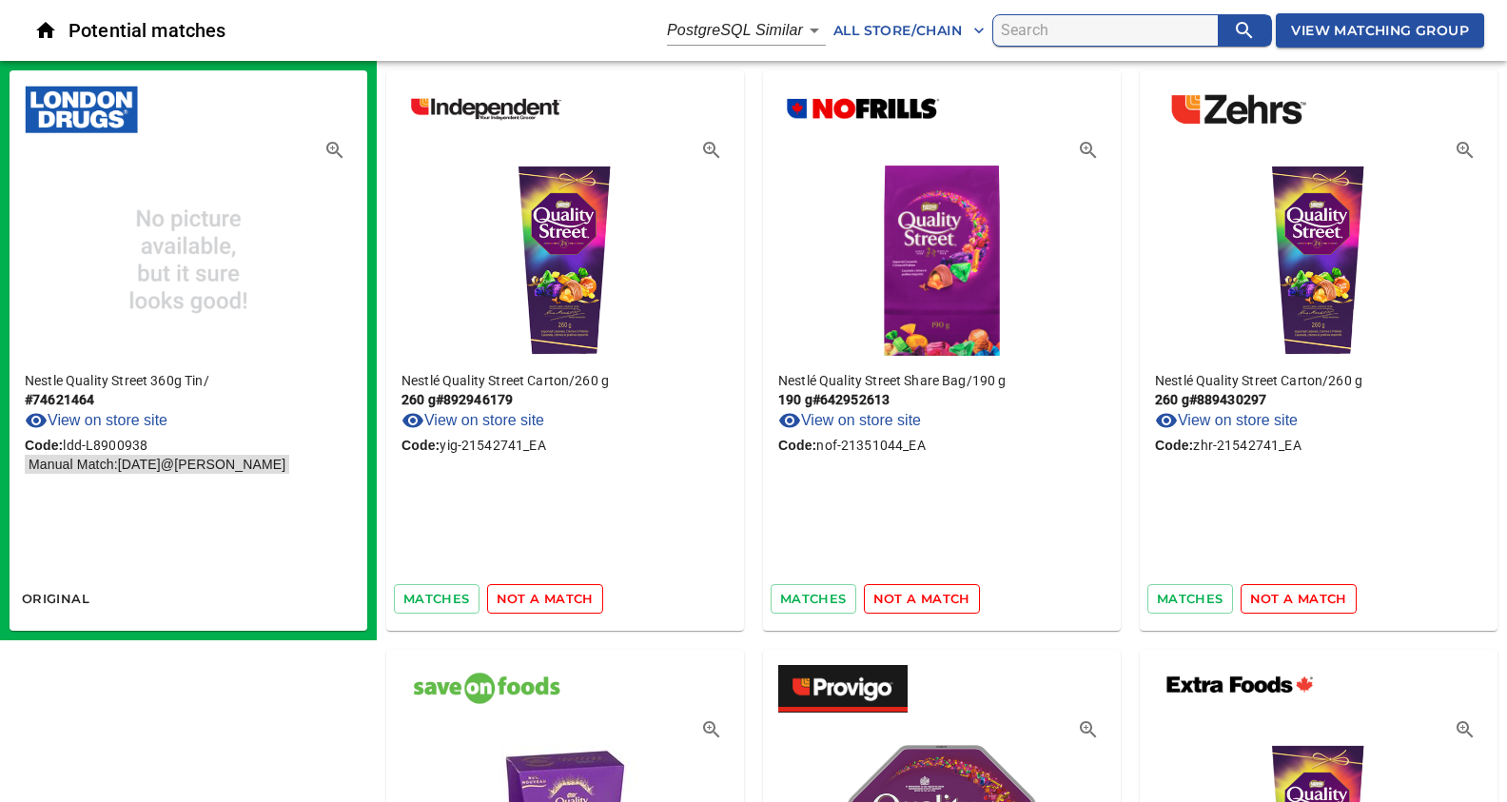
click at [557, 600] on span "not a match" at bounding box center [545, 599] width 97 height 22
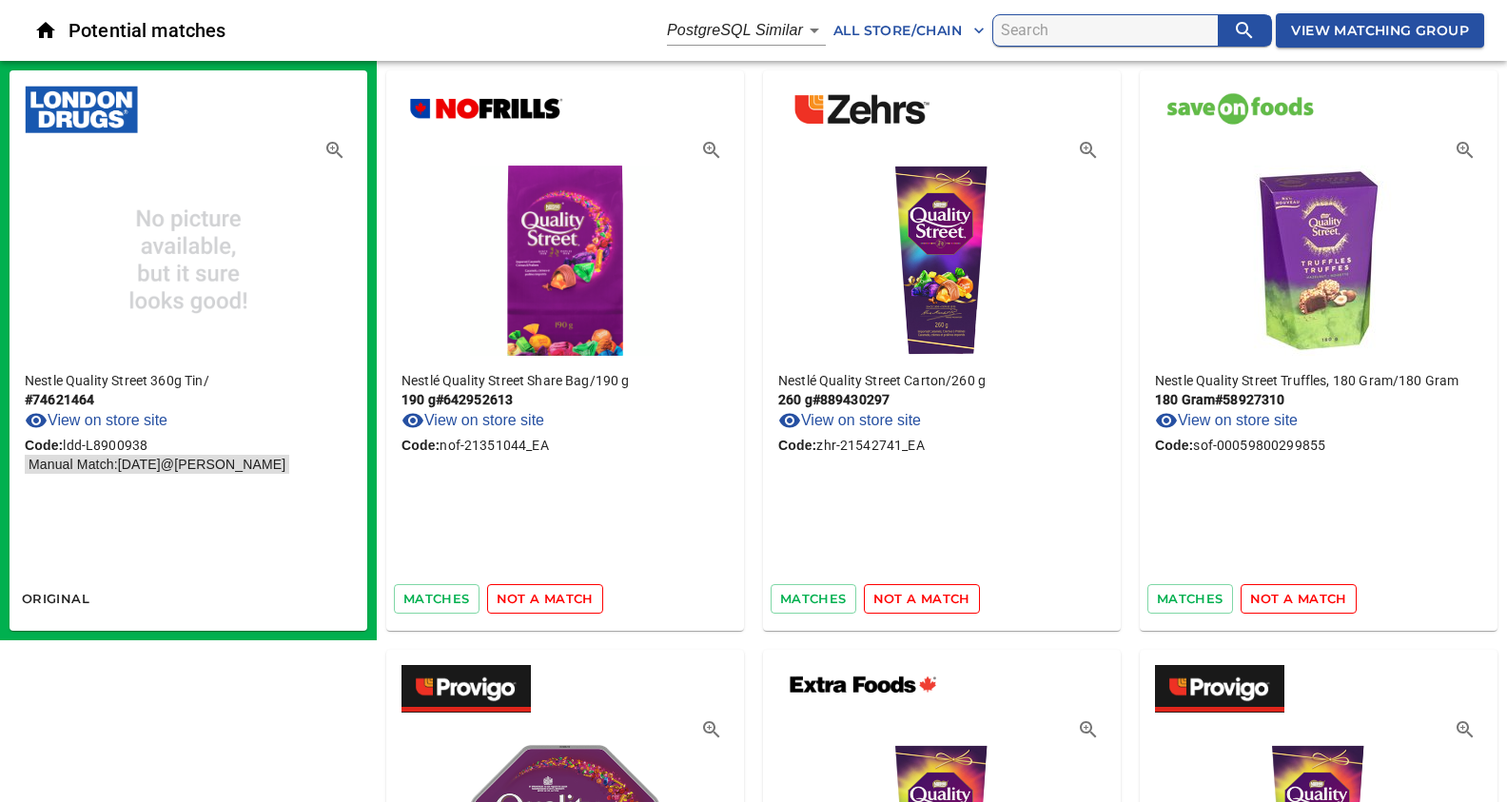
click at [557, 600] on span "not a match" at bounding box center [545, 599] width 97 height 22
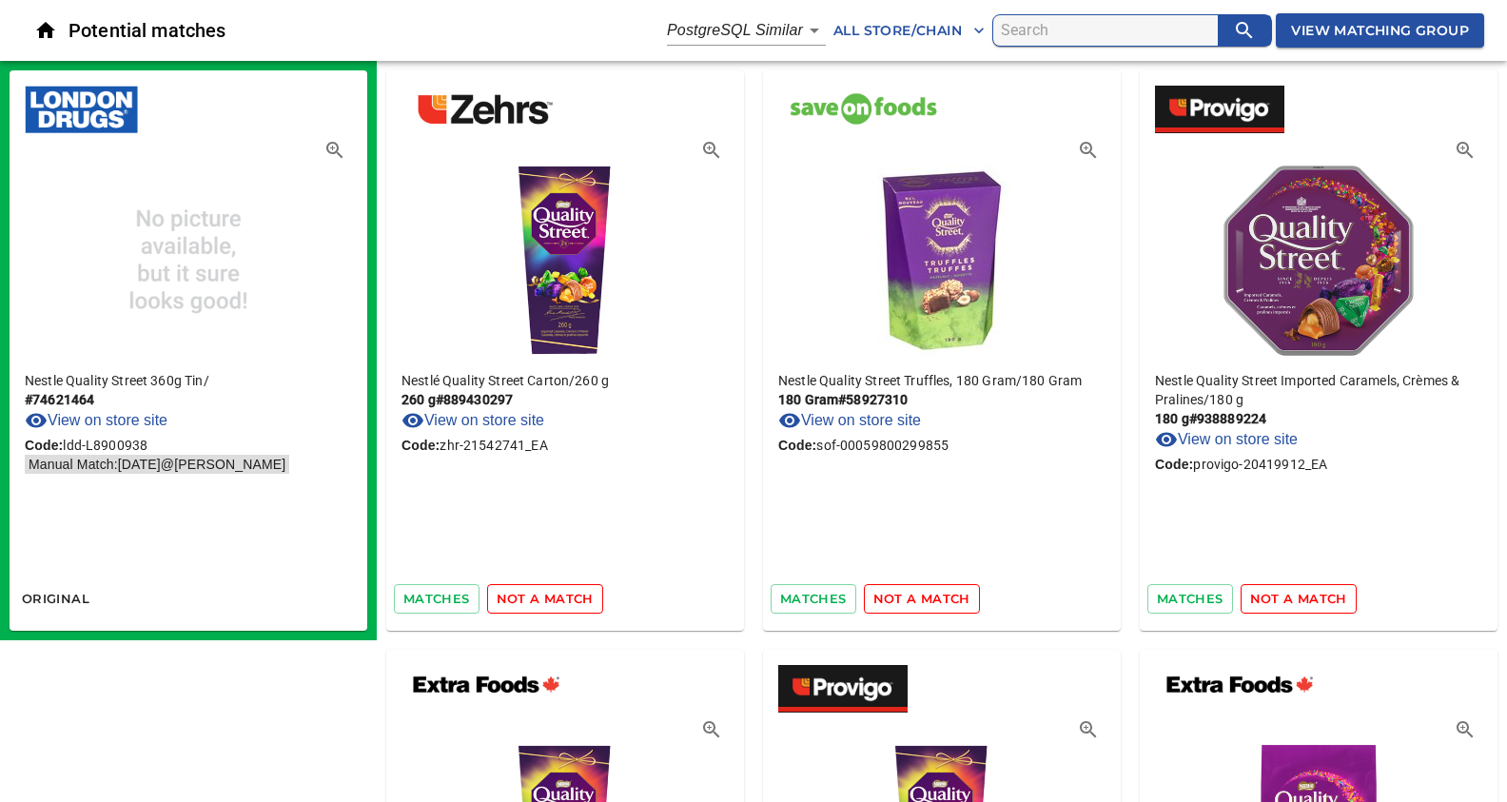
click at [557, 600] on span "not a match" at bounding box center [545, 599] width 97 height 22
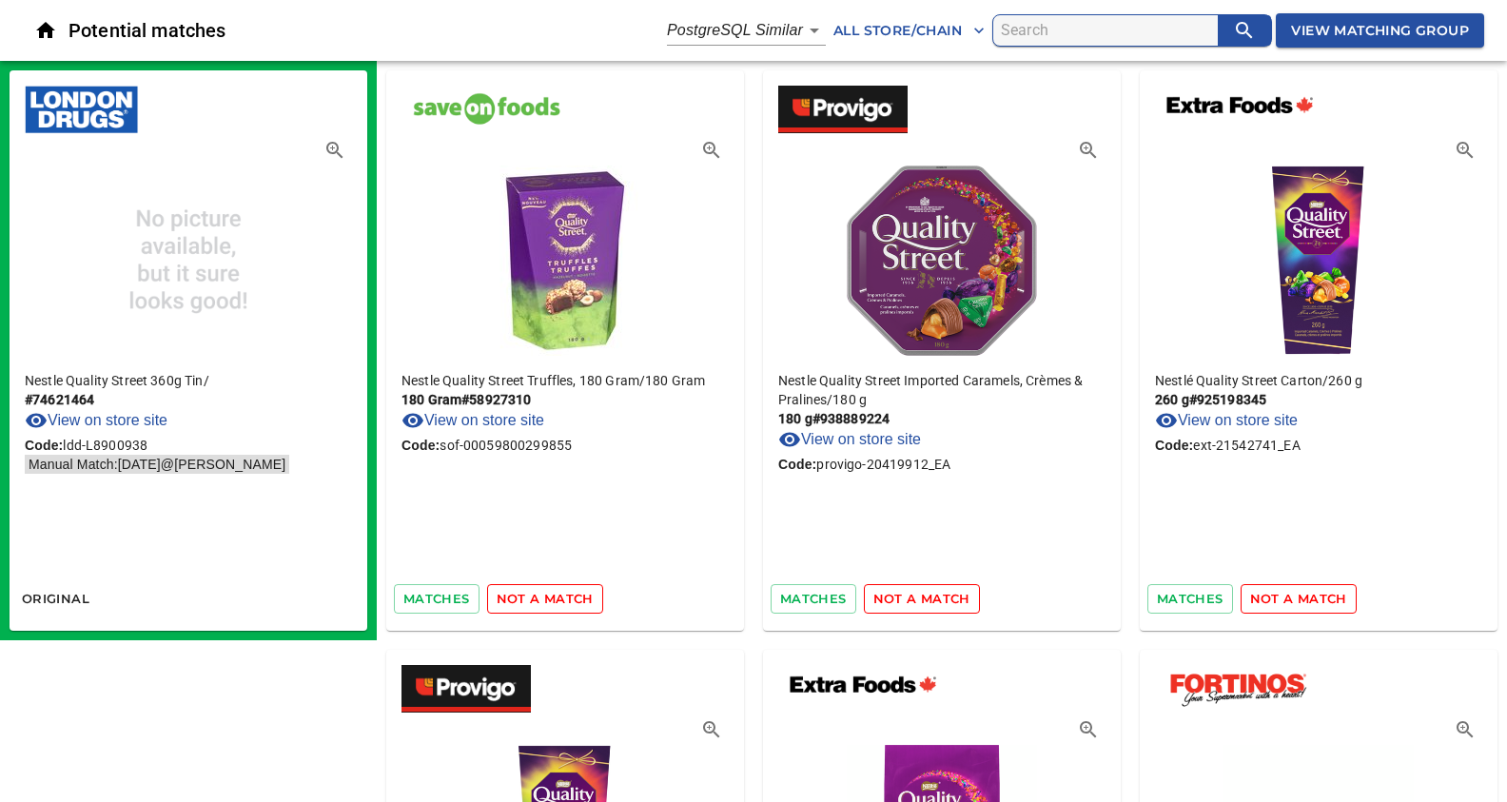
click at [557, 600] on span "not a match" at bounding box center [545, 599] width 97 height 22
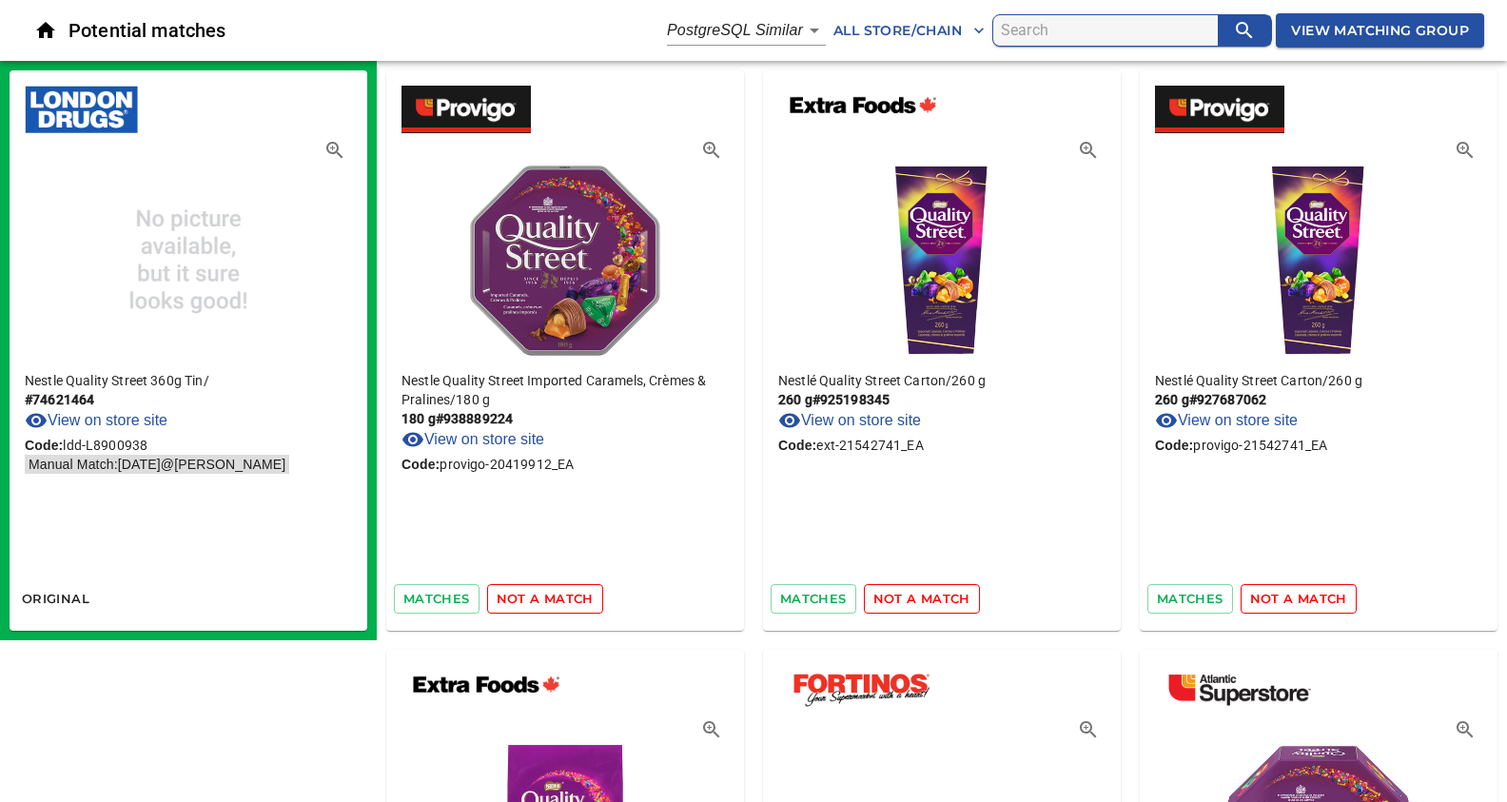
click at [557, 600] on span "not a match" at bounding box center [545, 599] width 97 height 22
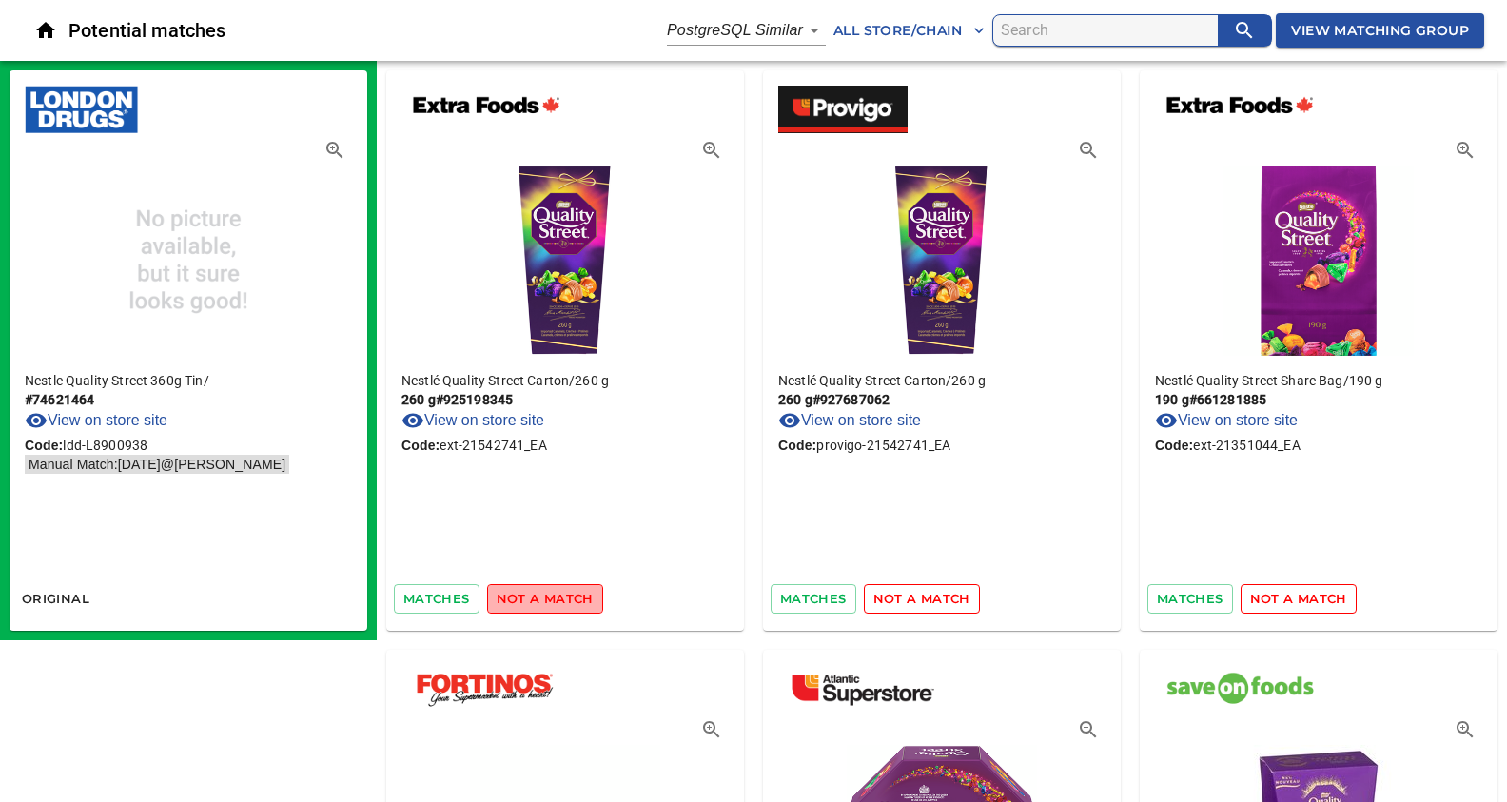
click at [557, 600] on span "not a match" at bounding box center [545, 599] width 97 height 22
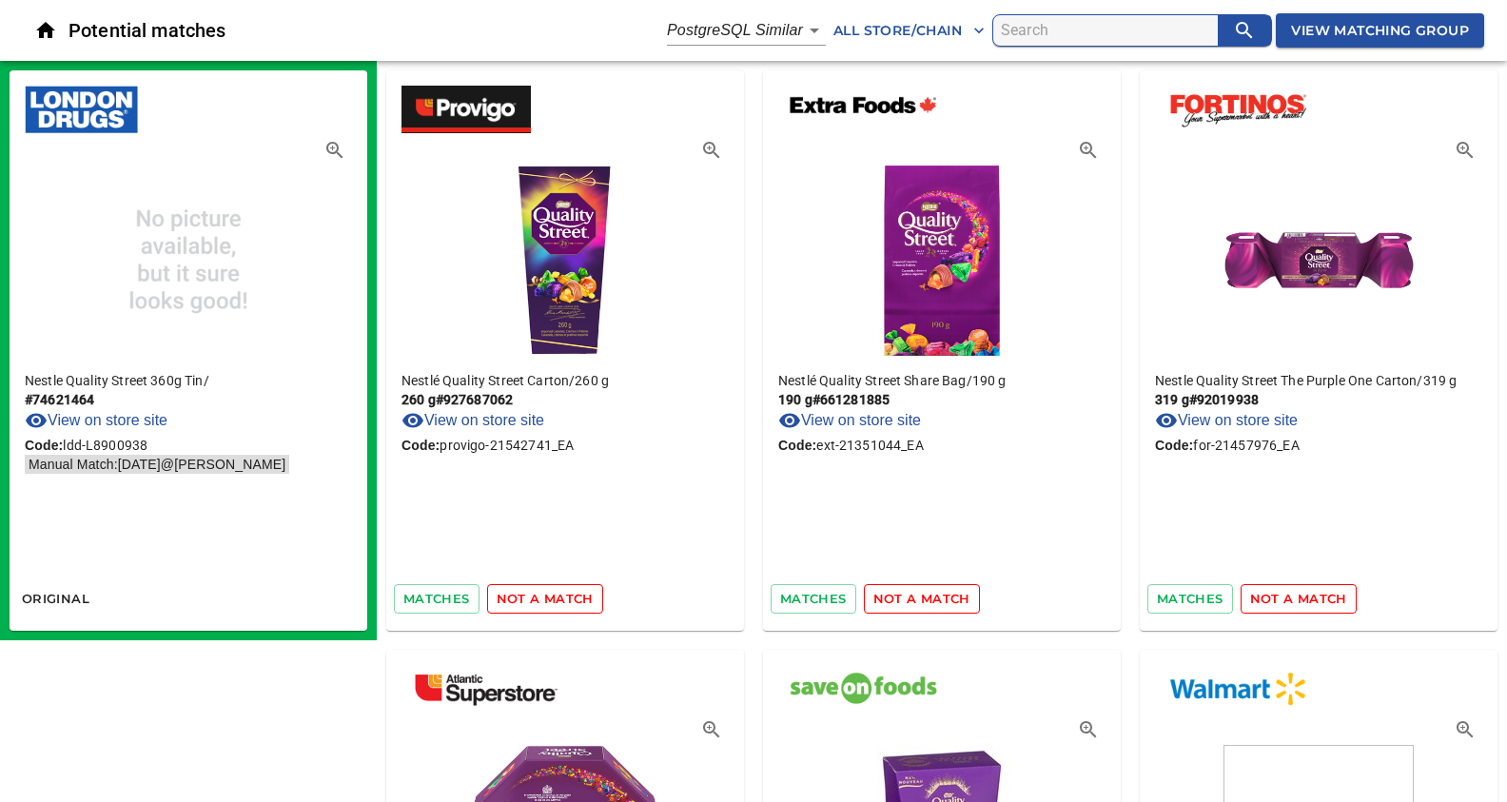
click at [557, 600] on span "not a match" at bounding box center [545, 599] width 97 height 22
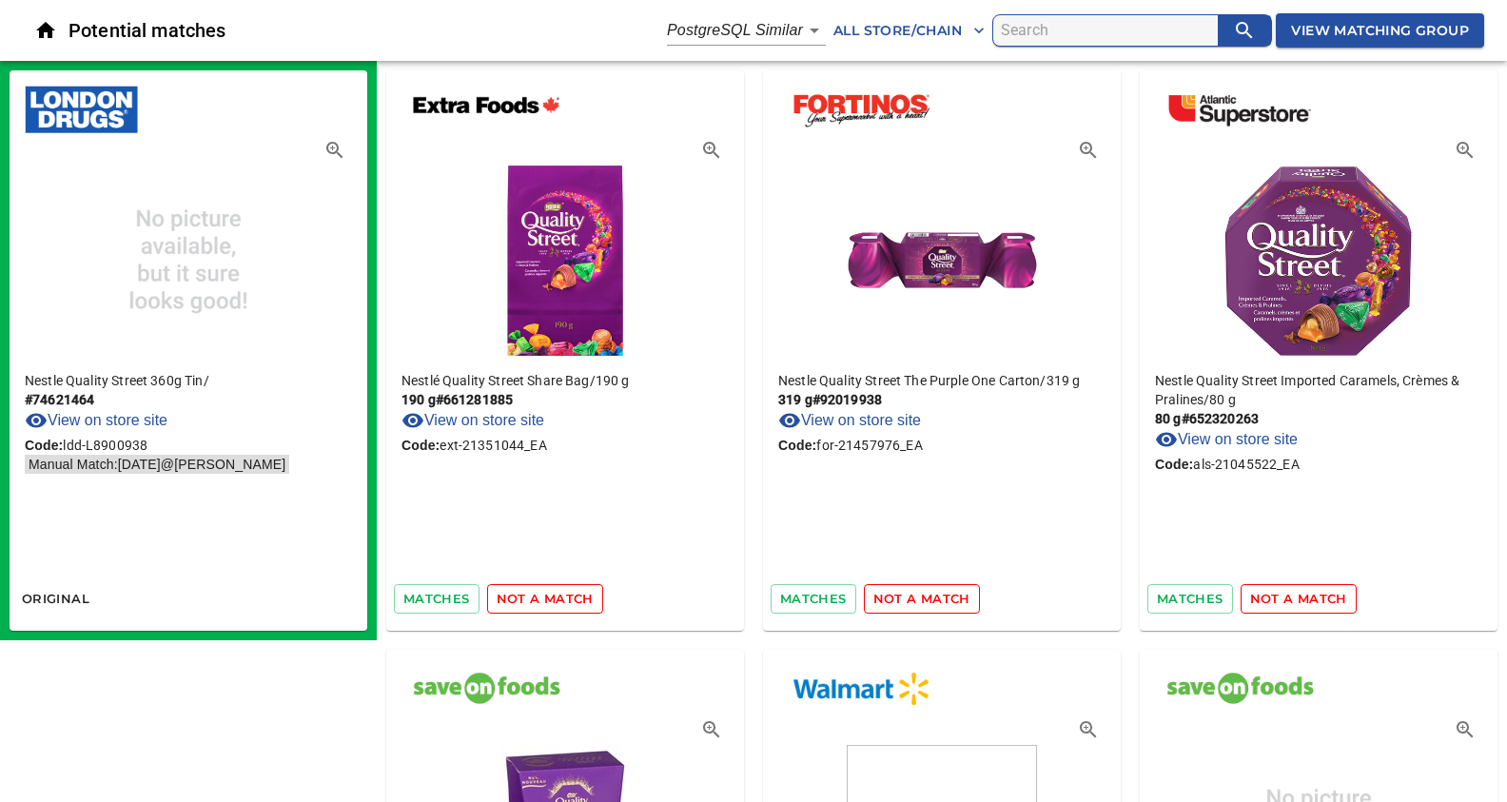
click at [557, 600] on span "not a match" at bounding box center [545, 599] width 97 height 22
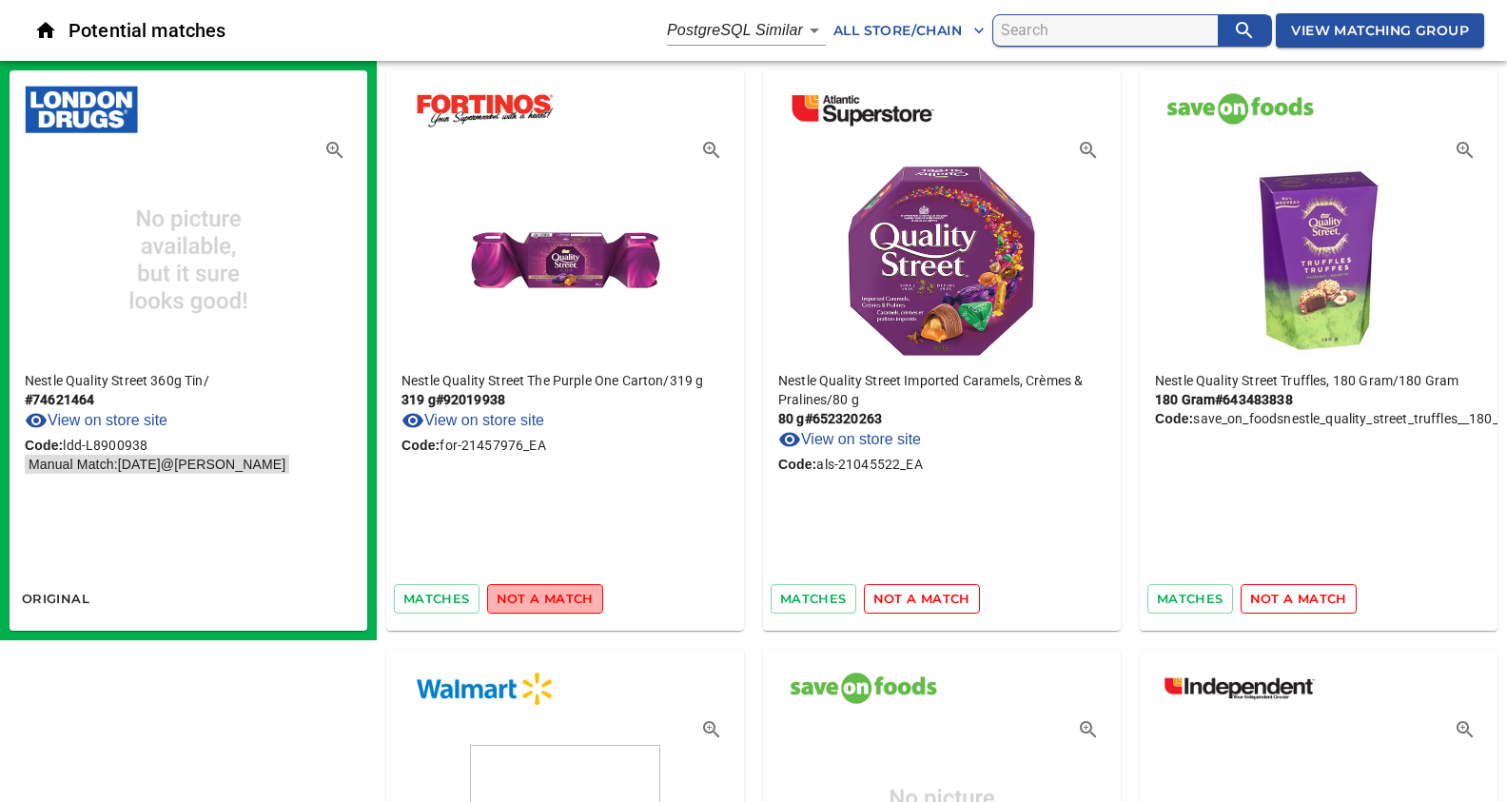
click at [557, 600] on span "not a match" at bounding box center [545, 599] width 97 height 22
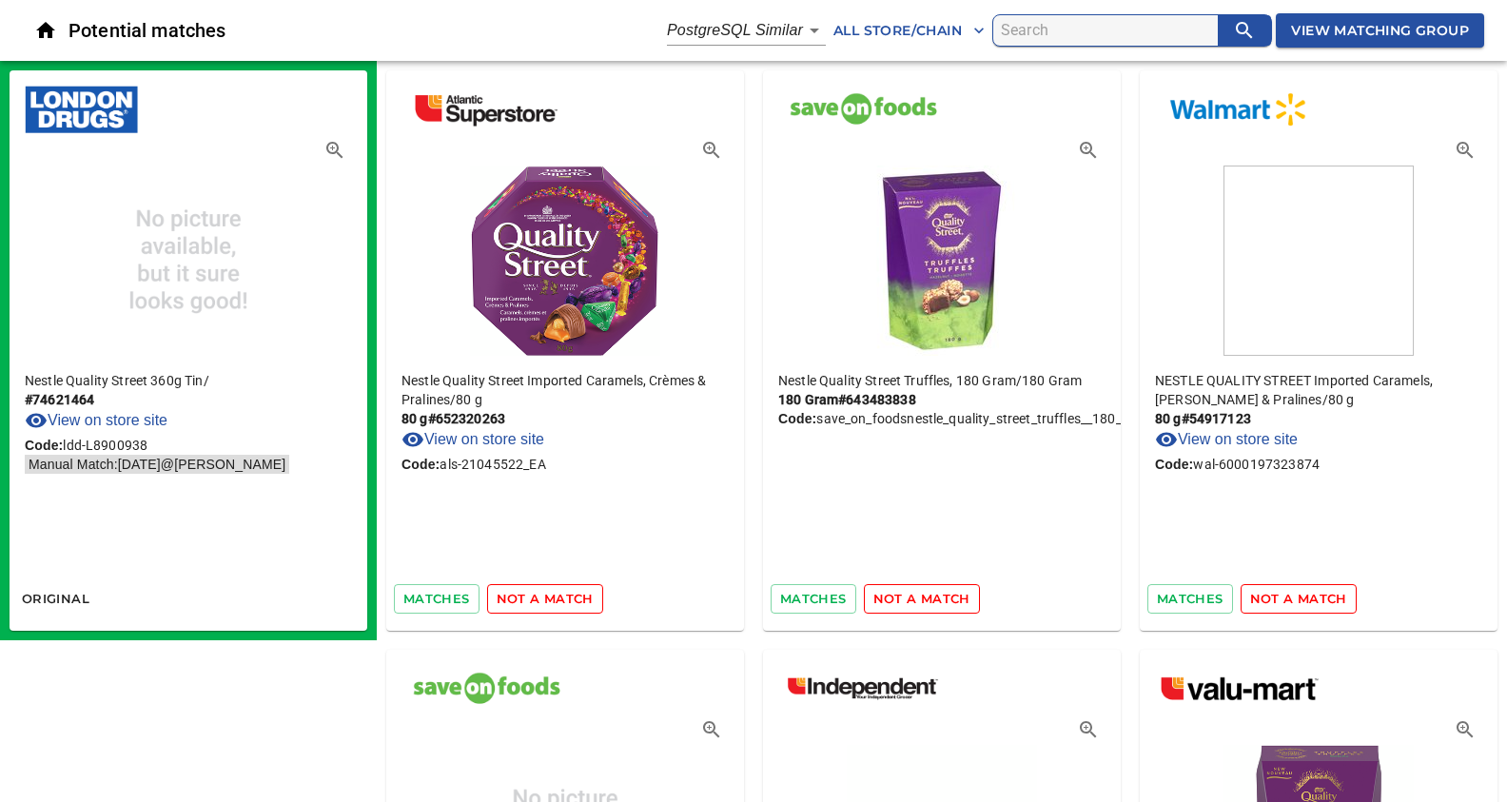
click at [557, 600] on span "not a match" at bounding box center [545, 599] width 97 height 22
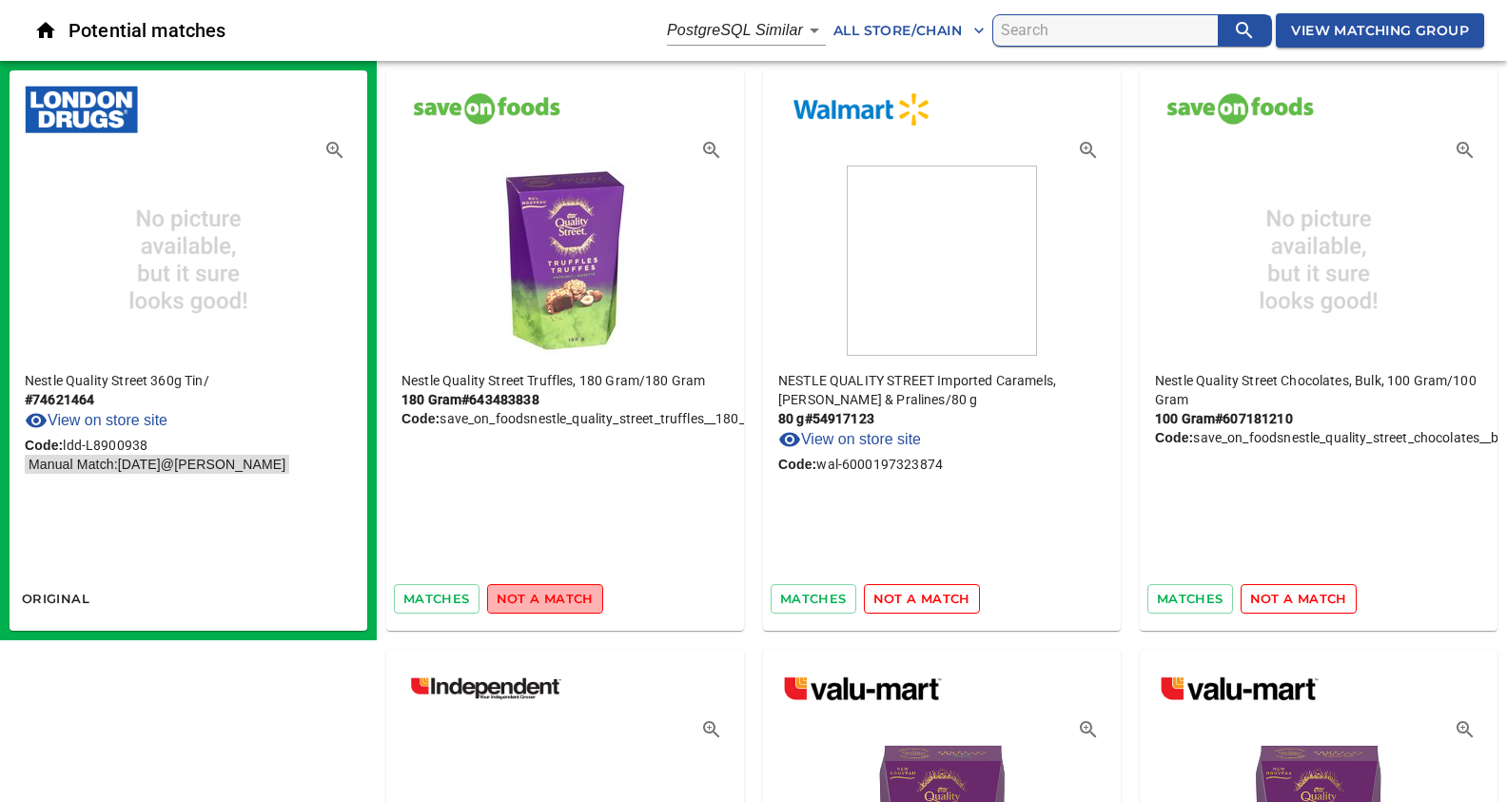
click at [557, 600] on span "not a match" at bounding box center [545, 599] width 97 height 22
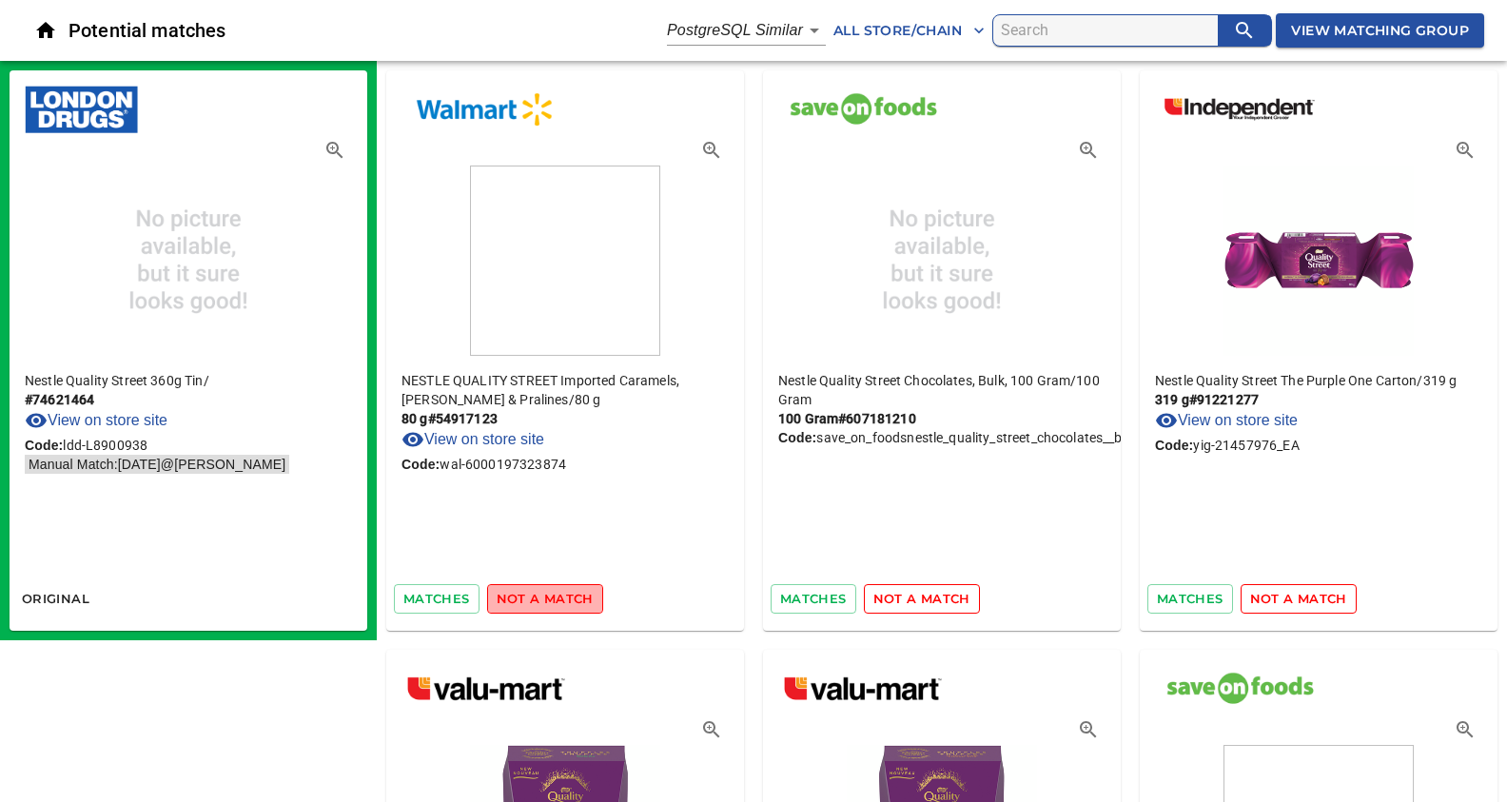
click at [557, 600] on span "not a match" at bounding box center [545, 599] width 97 height 22
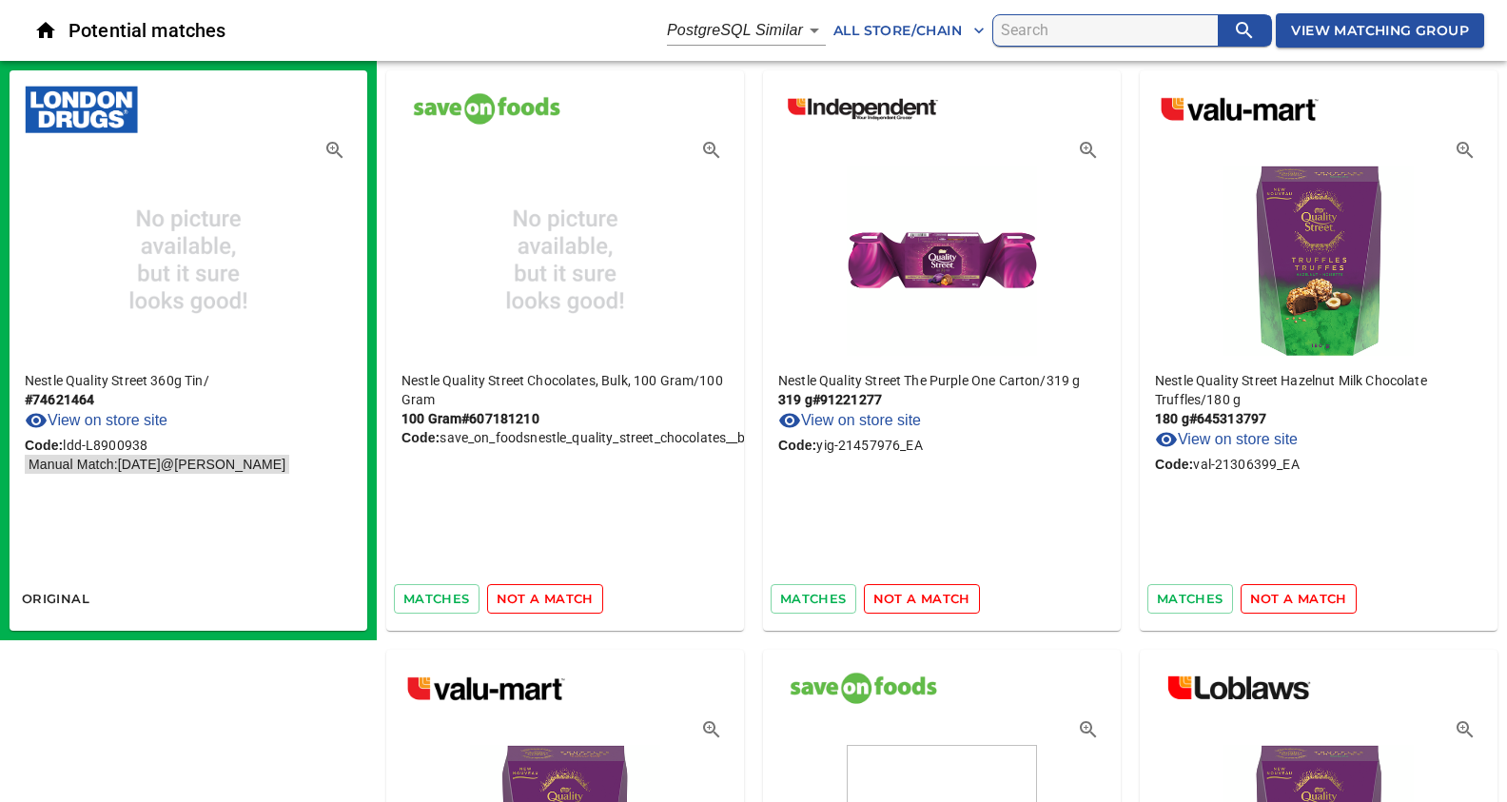
click at [557, 600] on span "not a match" at bounding box center [545, 599] width 97 height 22
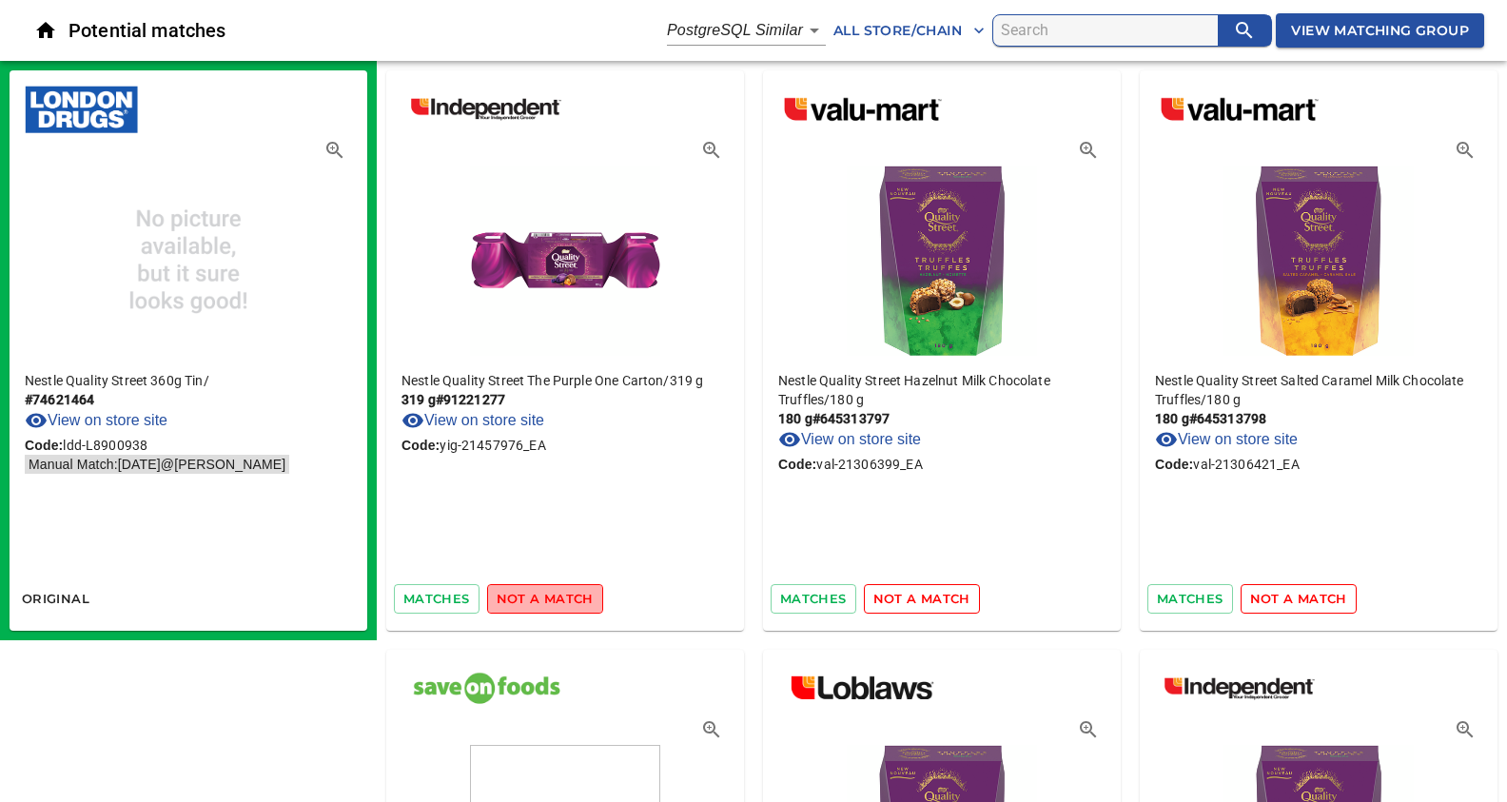
click at [557, 600] on span "not a match" at bounding box center [545, 599] width 97 height 22
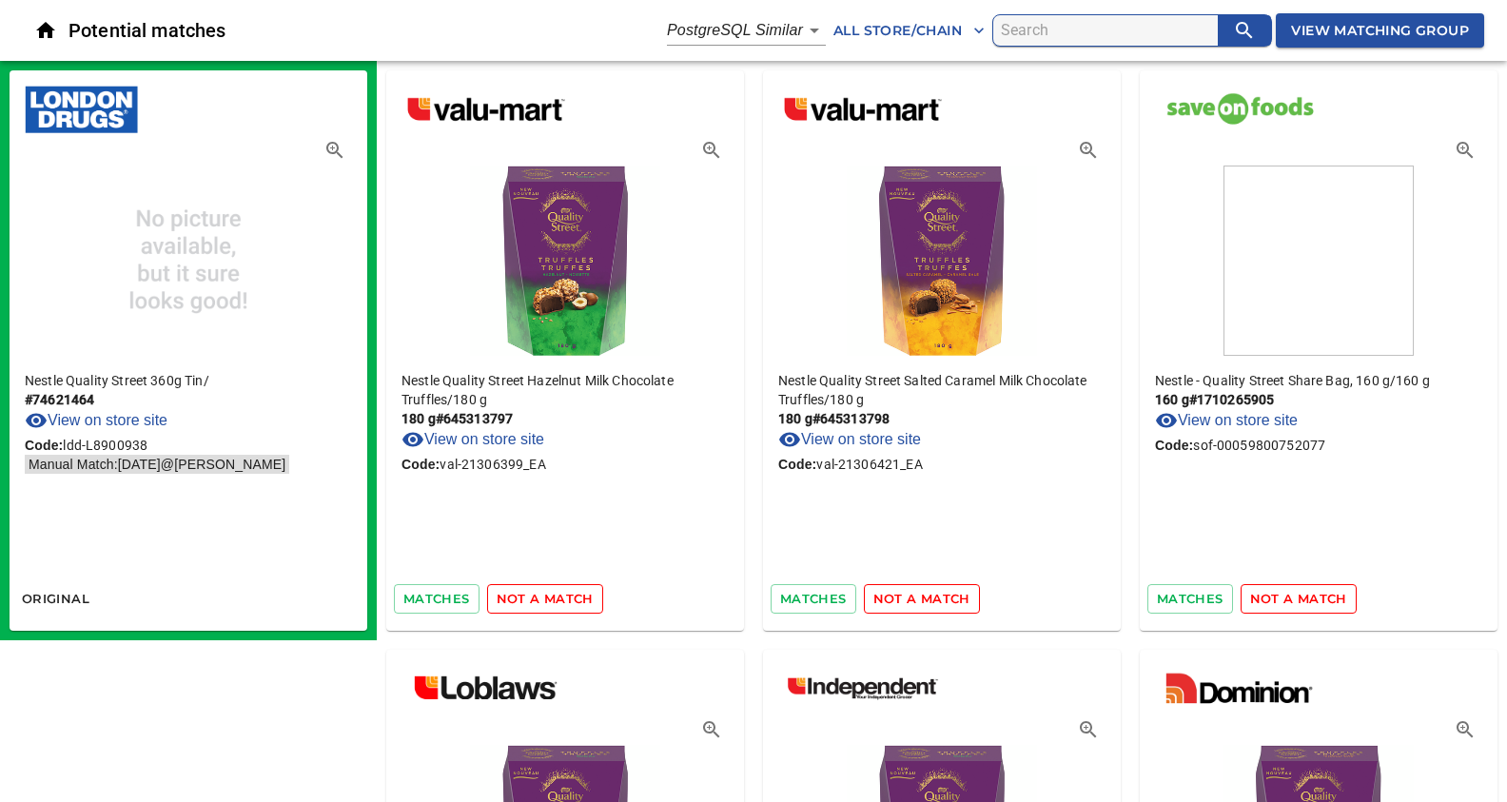
click at [557, 600] on span "not a match" at bounding box center [545, 599] width 97 height 22
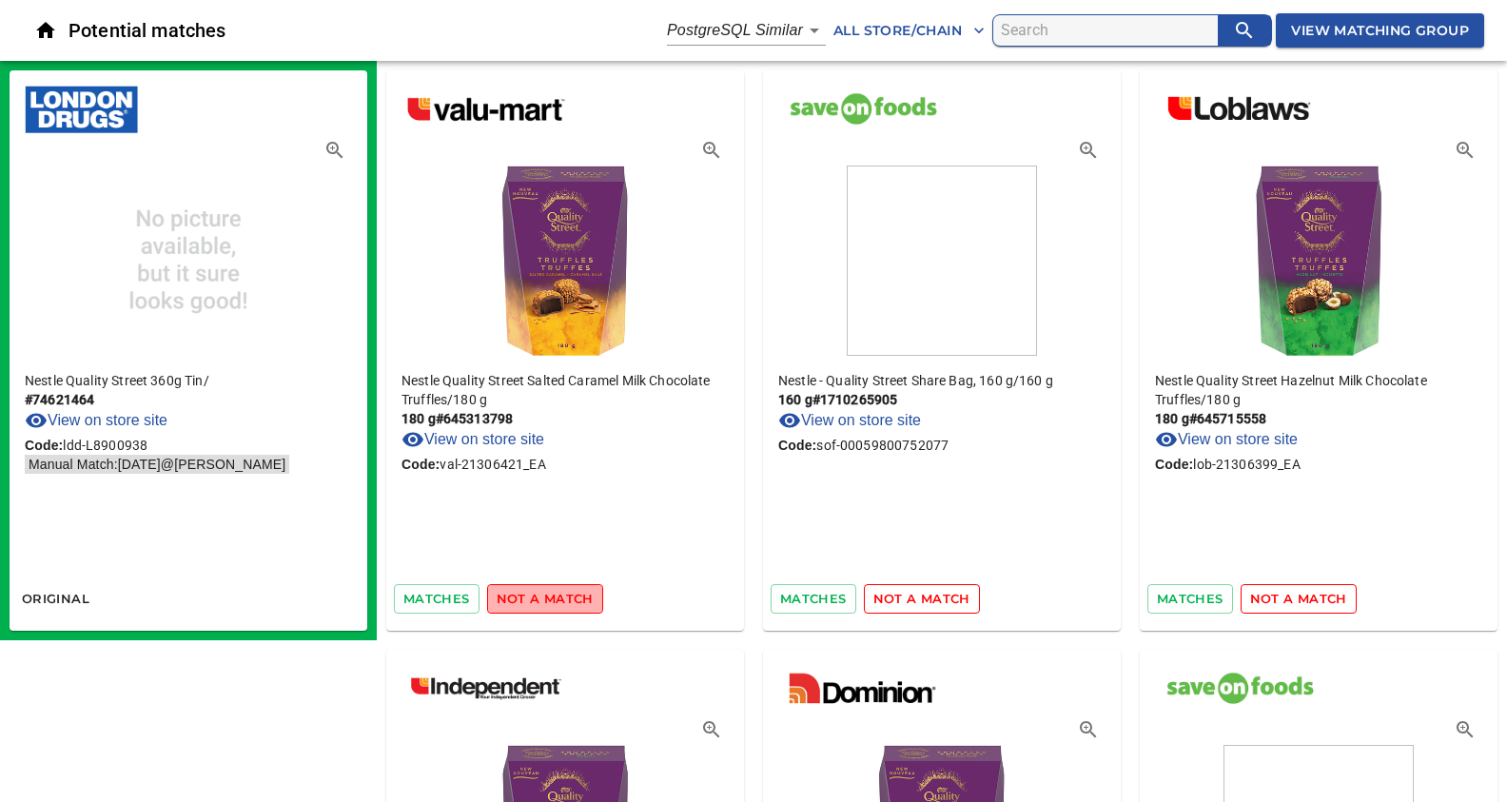
click at [557, 600] on span "not a match" at bounding box center [545, 599] width 97 height 22
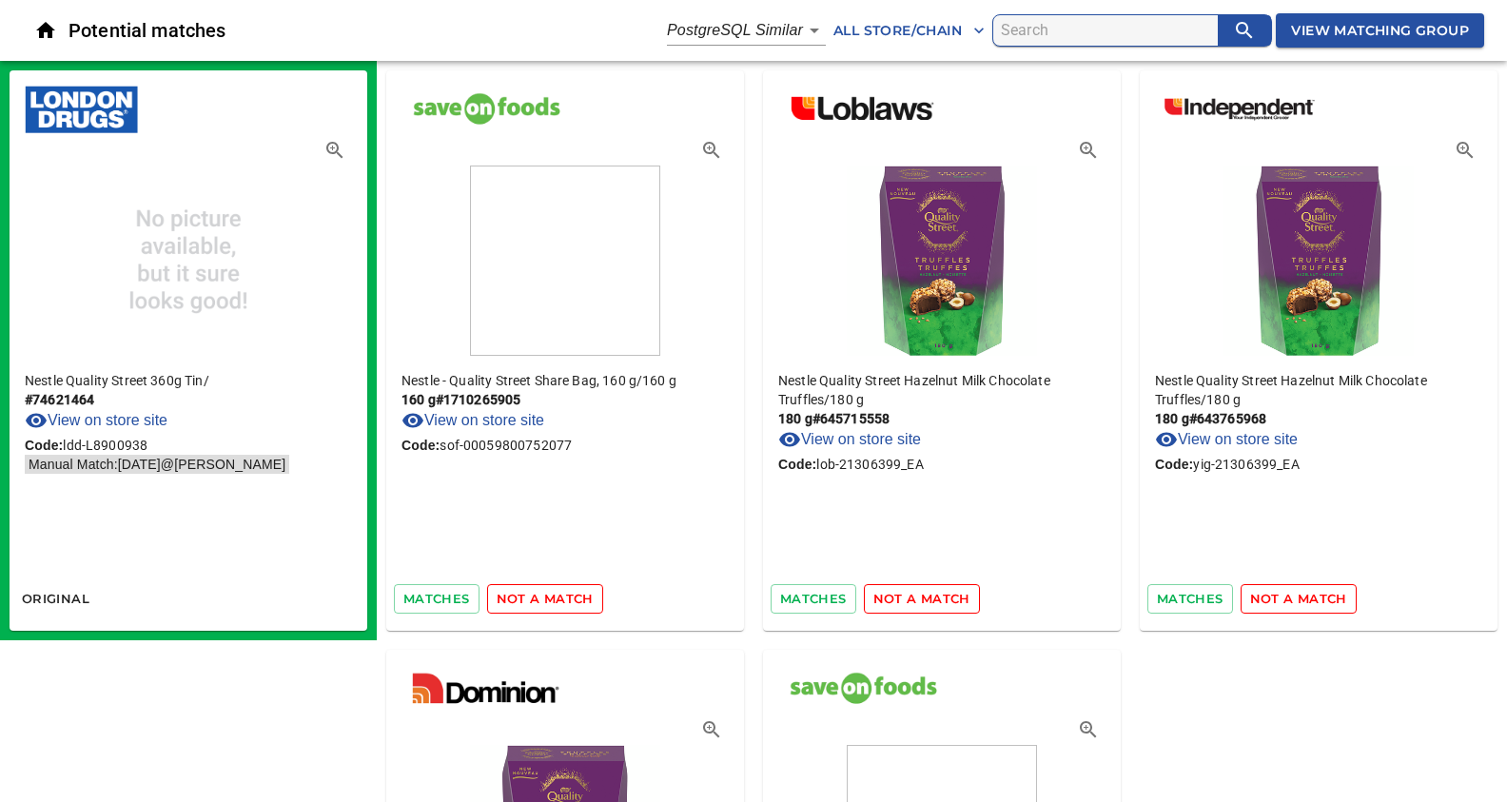
click at [557, 600] on span "not a match" at bounding box center [545, 599] width 97 height 22
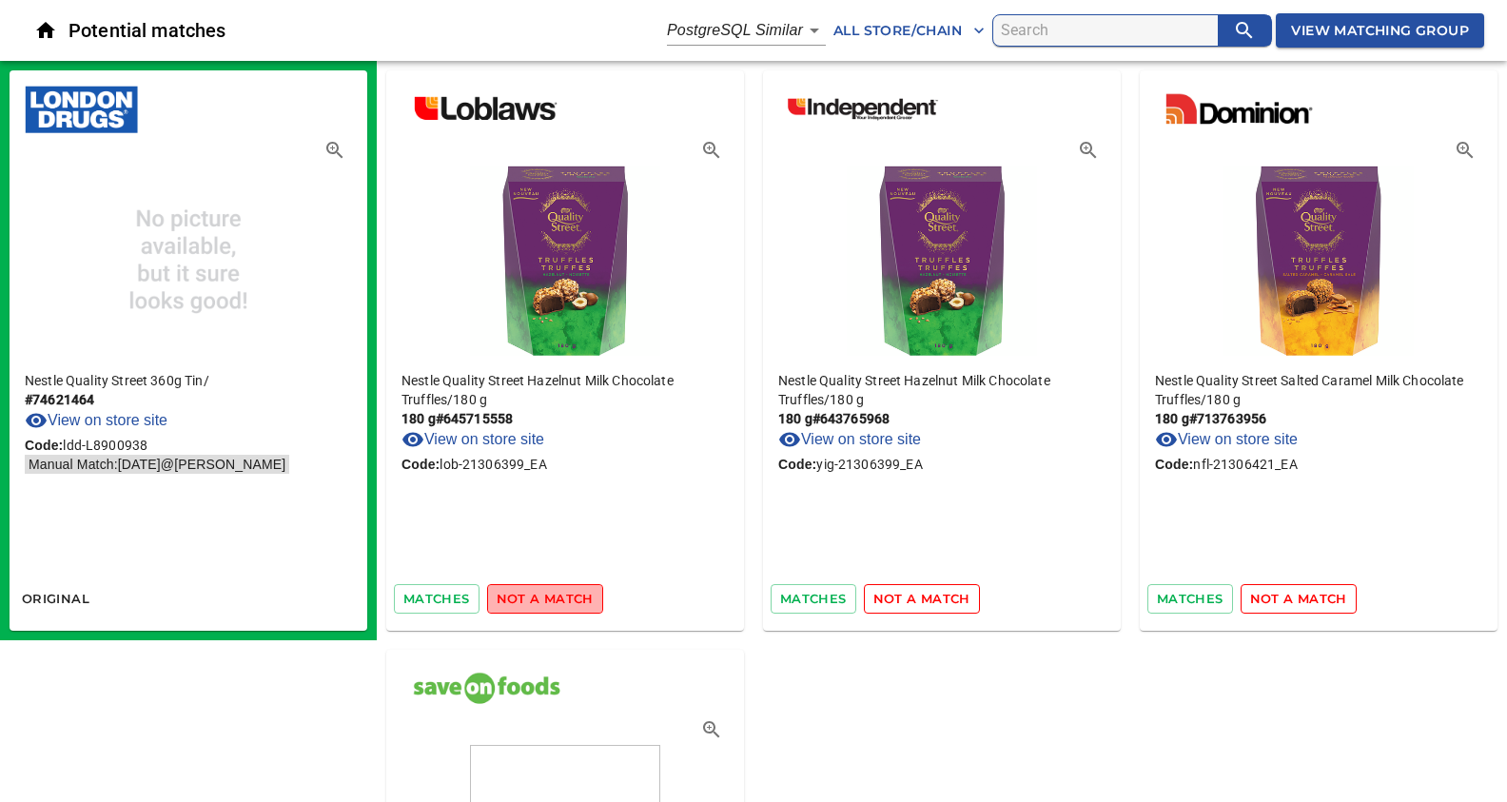
click at [557, 600] on span "not a match" at bounding box center [545, 599] width 97 height 22
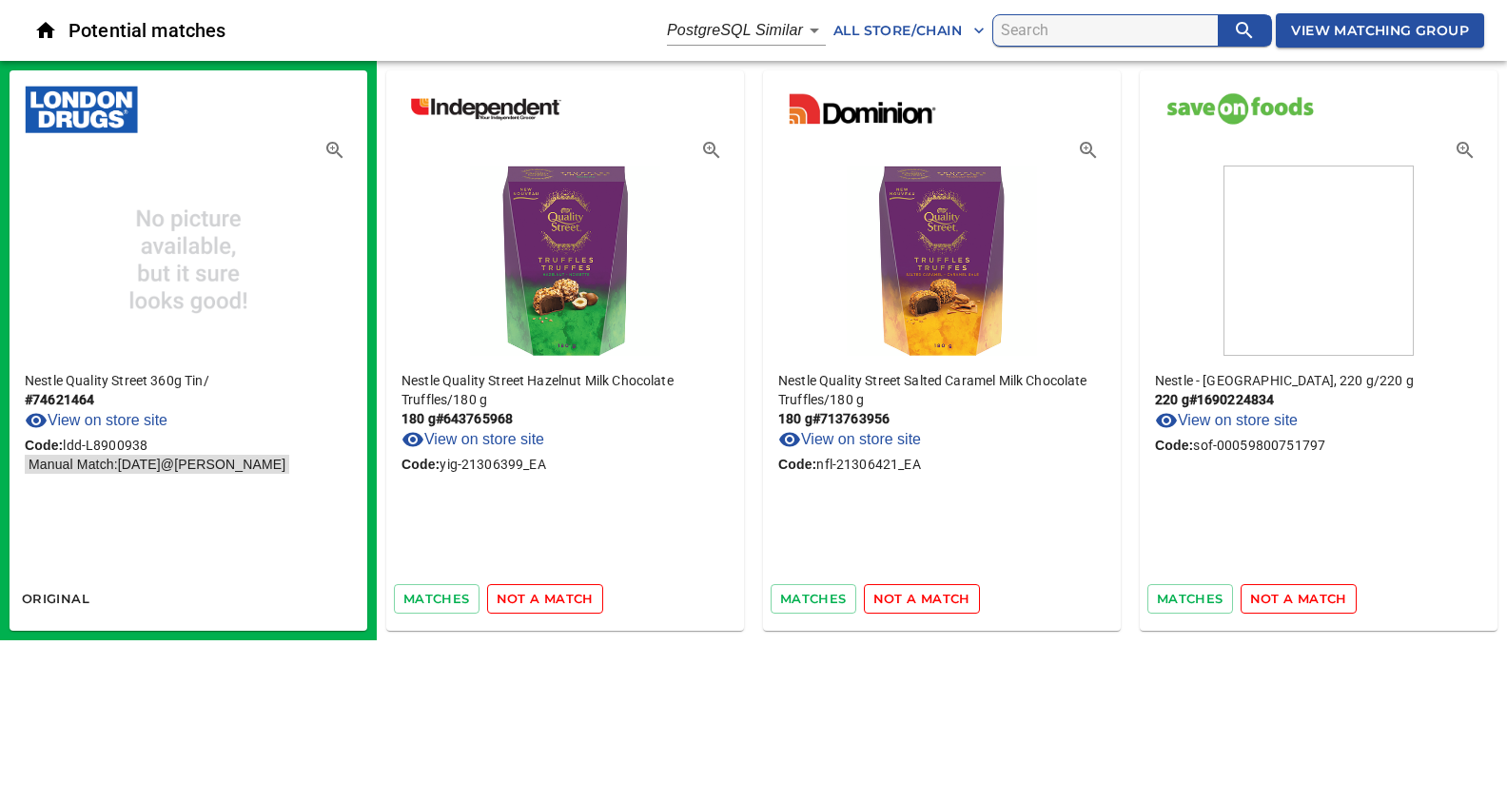
click at [557, 600] on span "not a match" at bounding box center [545, 599] width 97 height 22
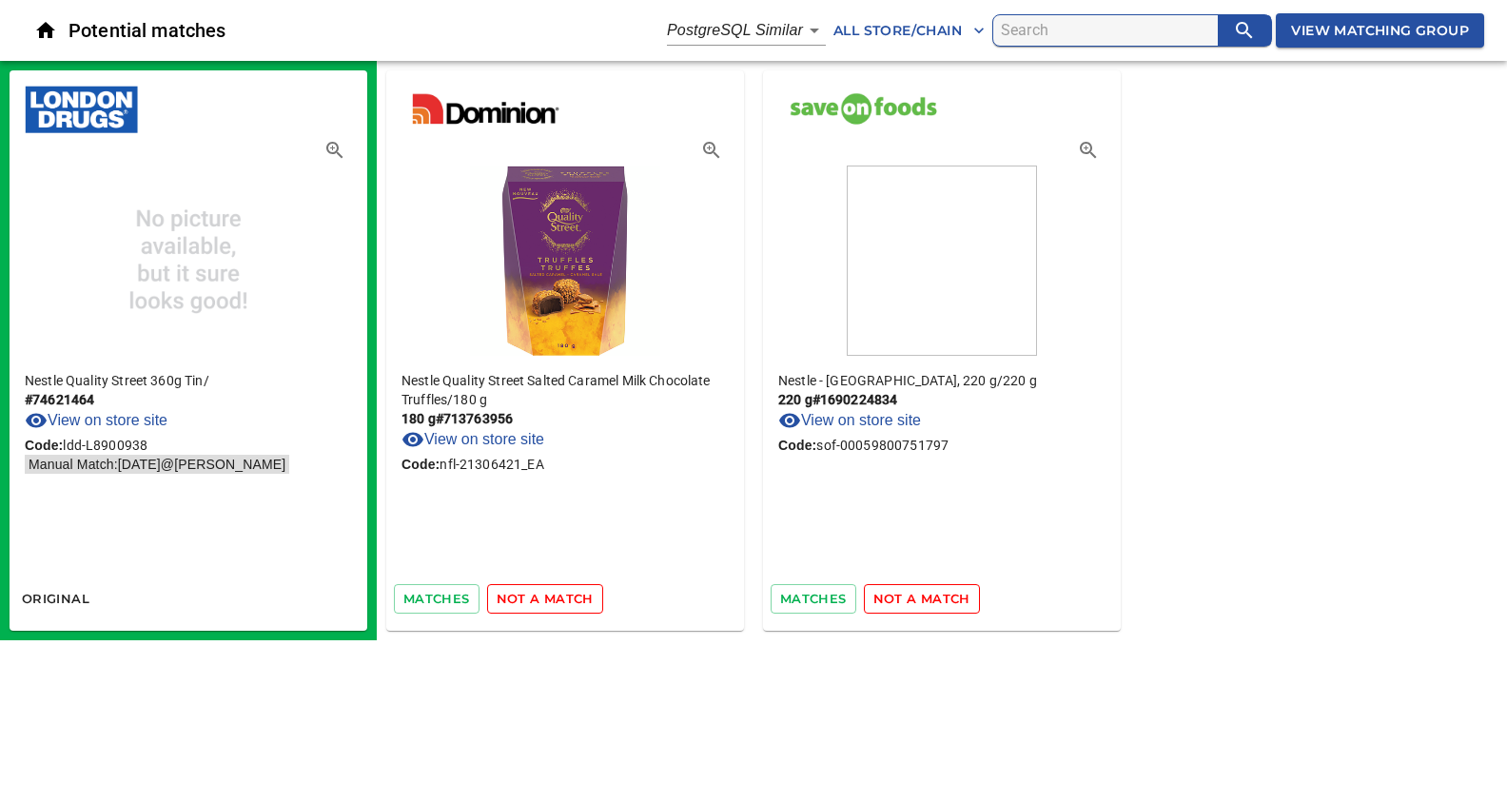
click at [557, 600] on span "not a match" at bounding box center [545, 599] width 97 height 22
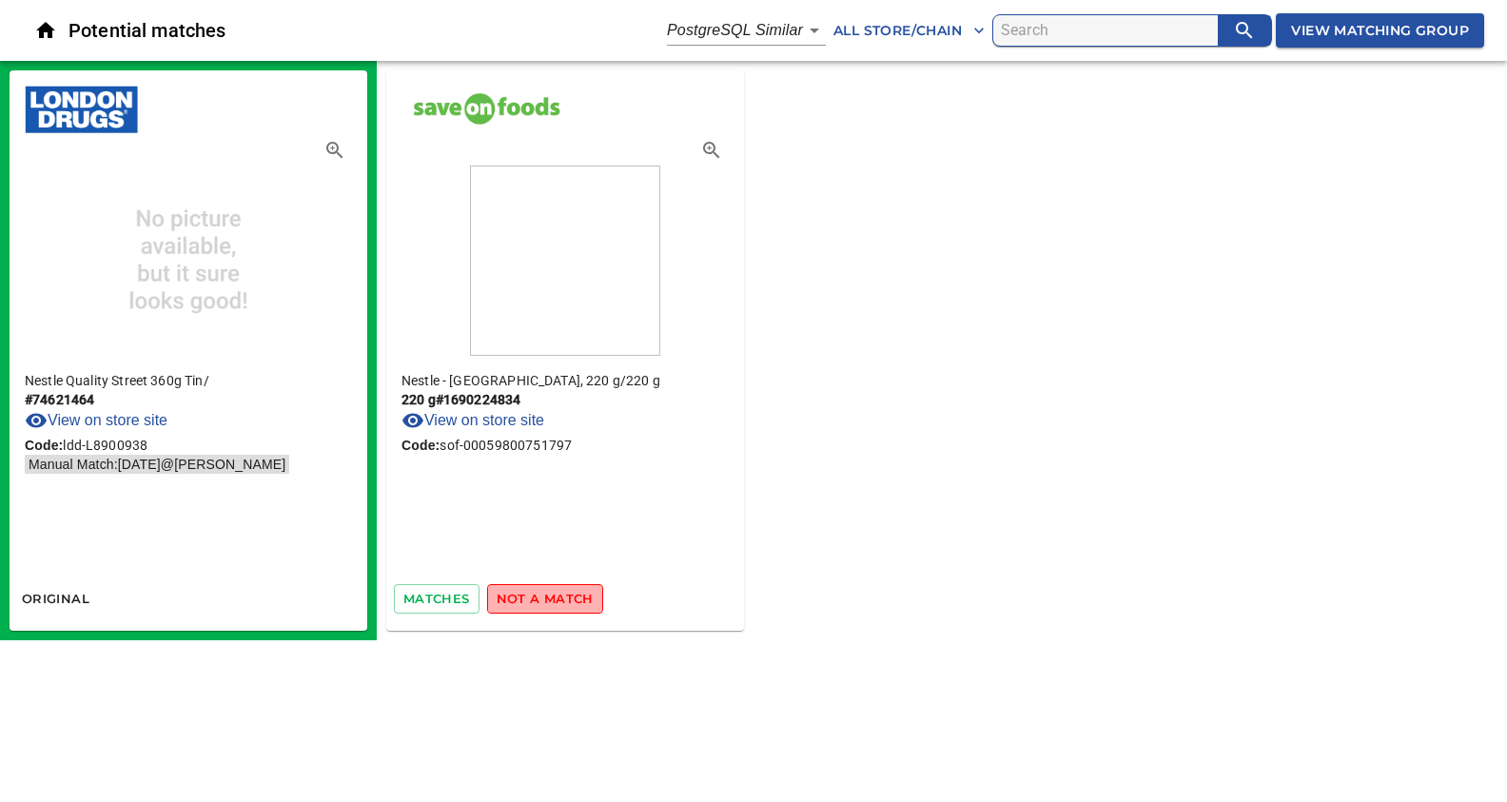
click at [557, 600] on span "not a match" at bounding box center [545, 599] width 97 height 22
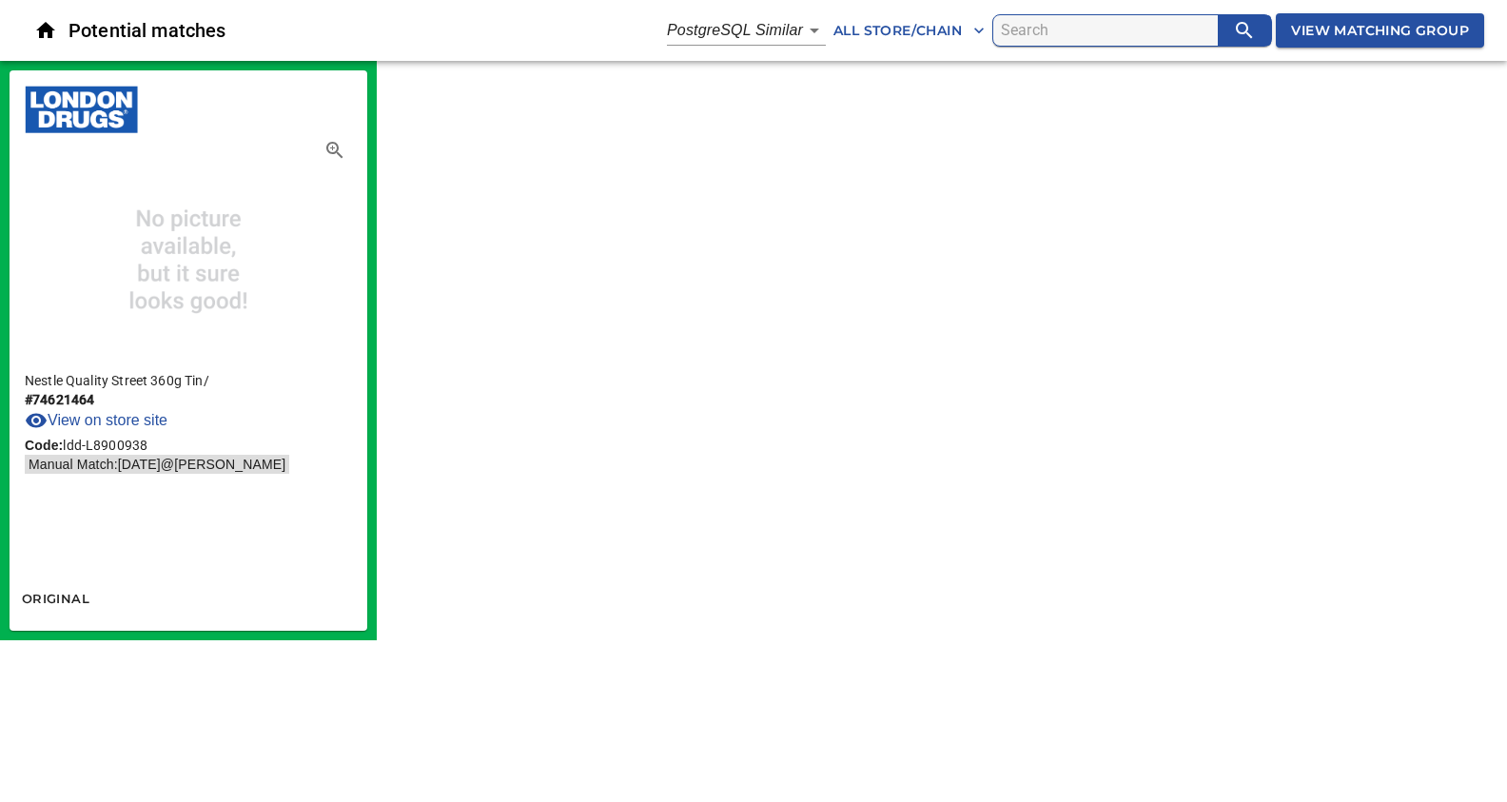
click at [810, 31] on body "tspan{white-space:pre} Potential matches PostgreSQL Similar 2 All Store/Chain V…" at bounding box center [753, 320] width 1507 height 640
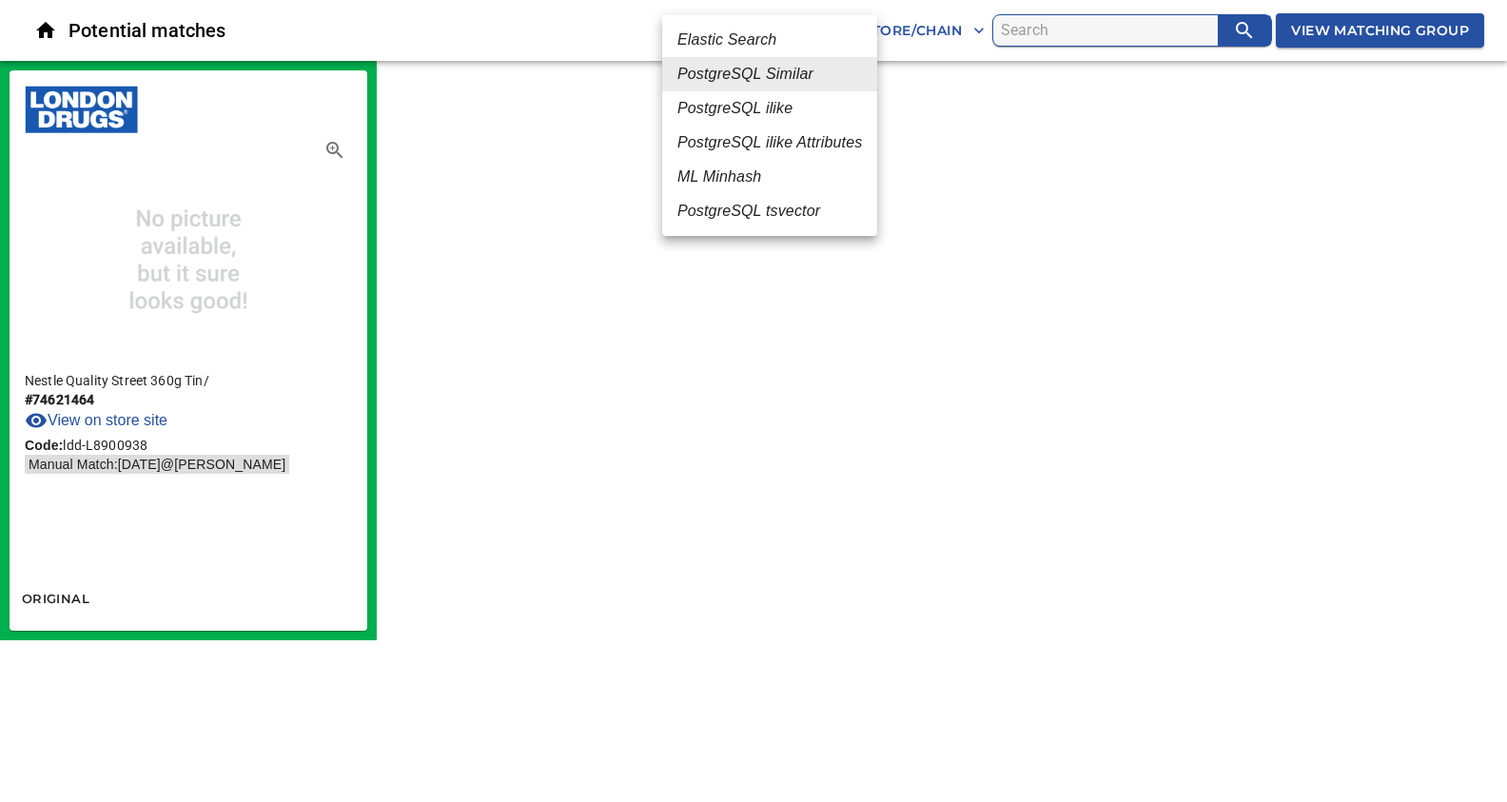
click at [734, 176] on em "ML Minhash" at bounding box center [719, 177] width 84 height 23
type input "3"
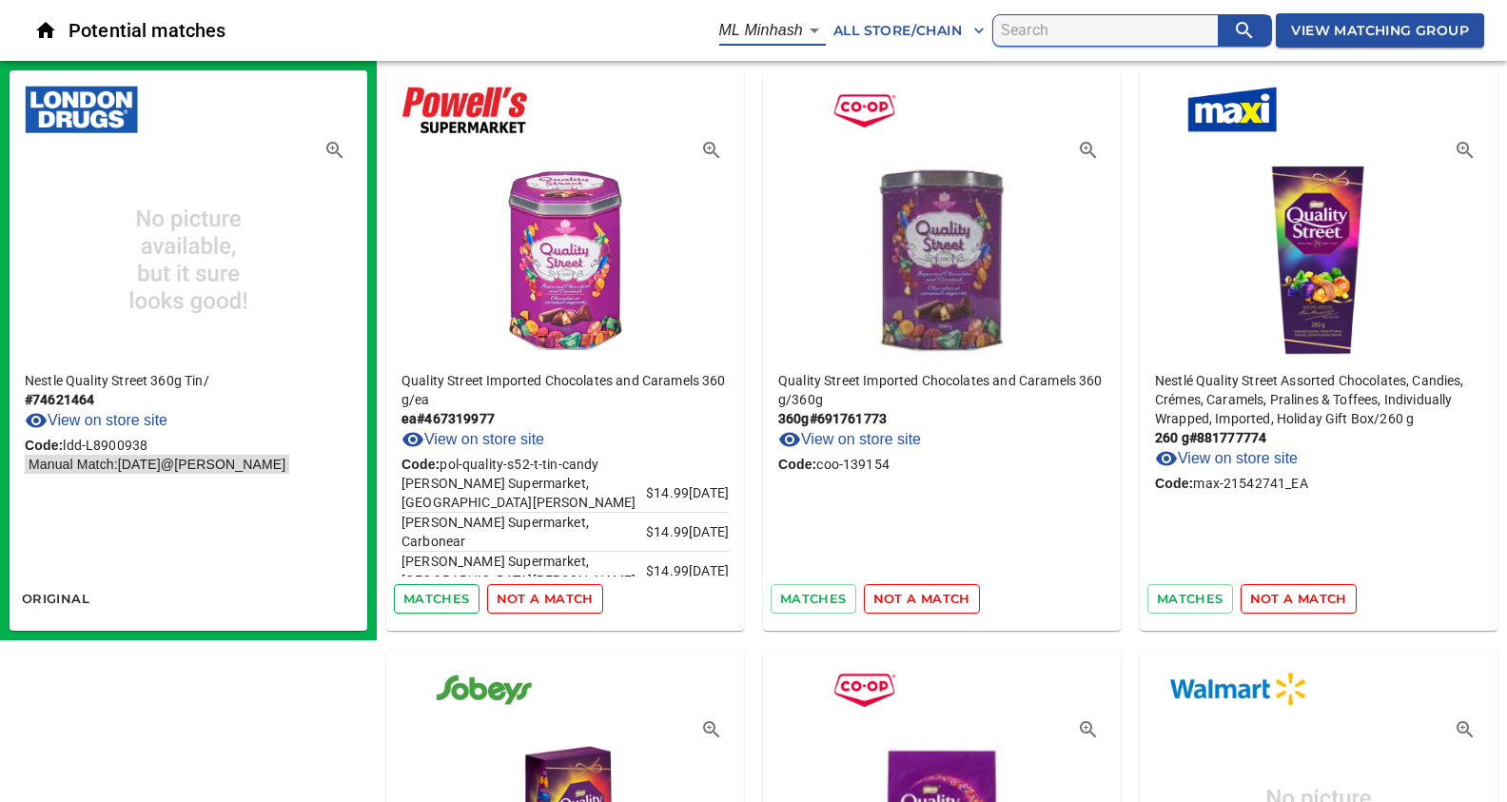
click at [434, 599] on span "matches" at bounding box center [436, 599] width 67 height 22
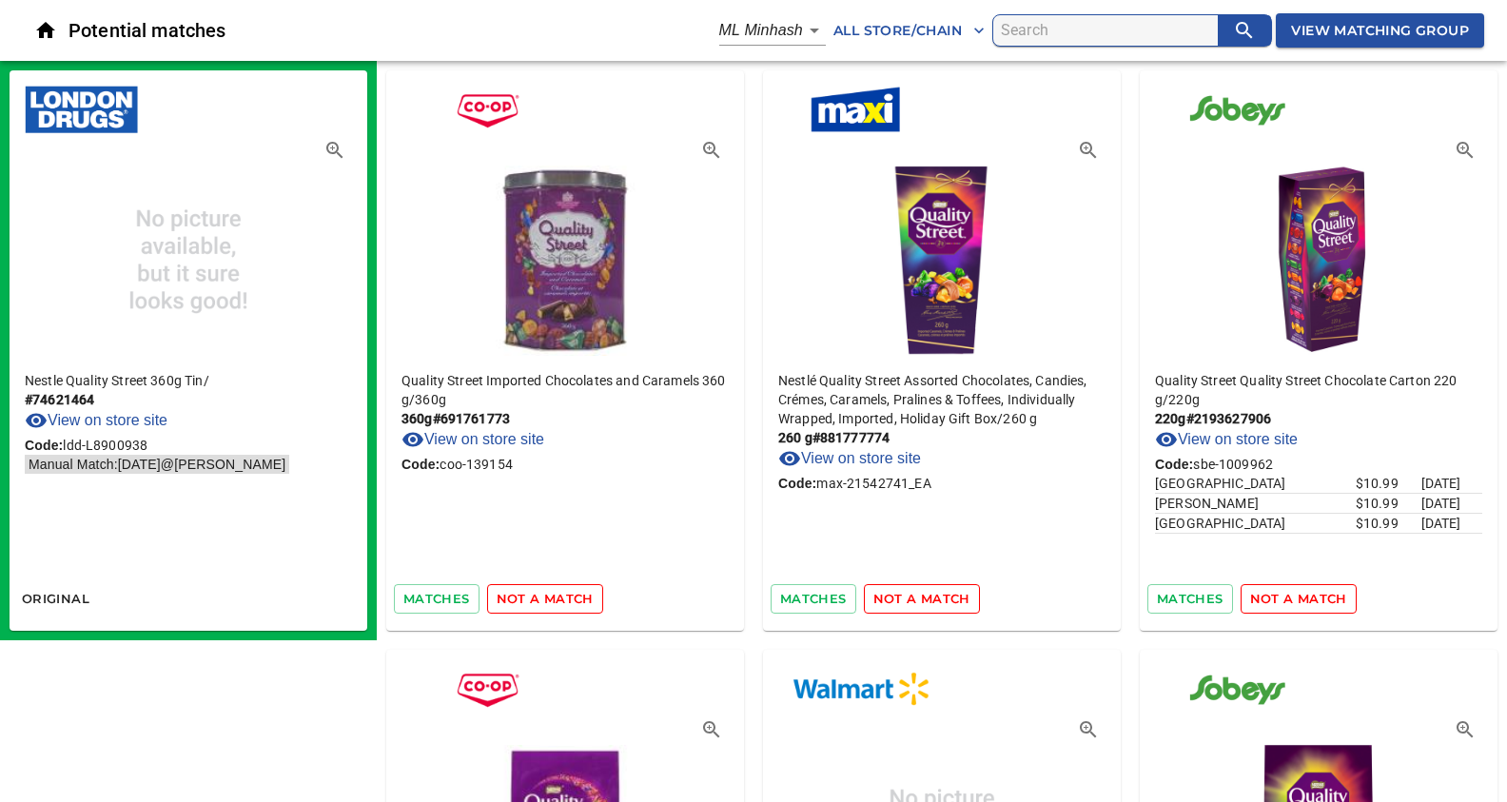
click at [434, 599] on span "matches" at bounding box center [436, 599] width 67 height 22
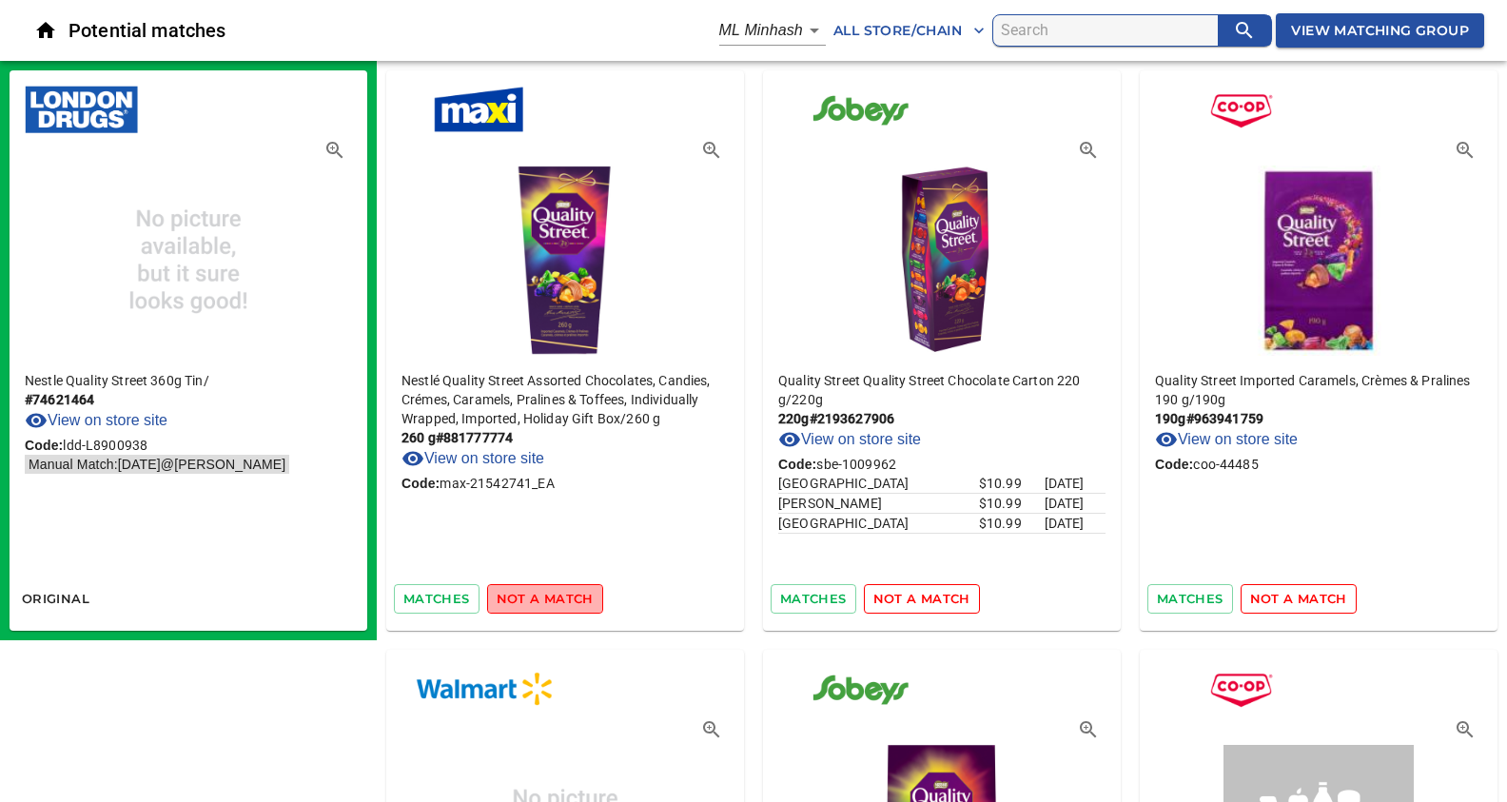
click at [556, 597] on span "not a match" at bounding box center [545, 599] width 97 height 22
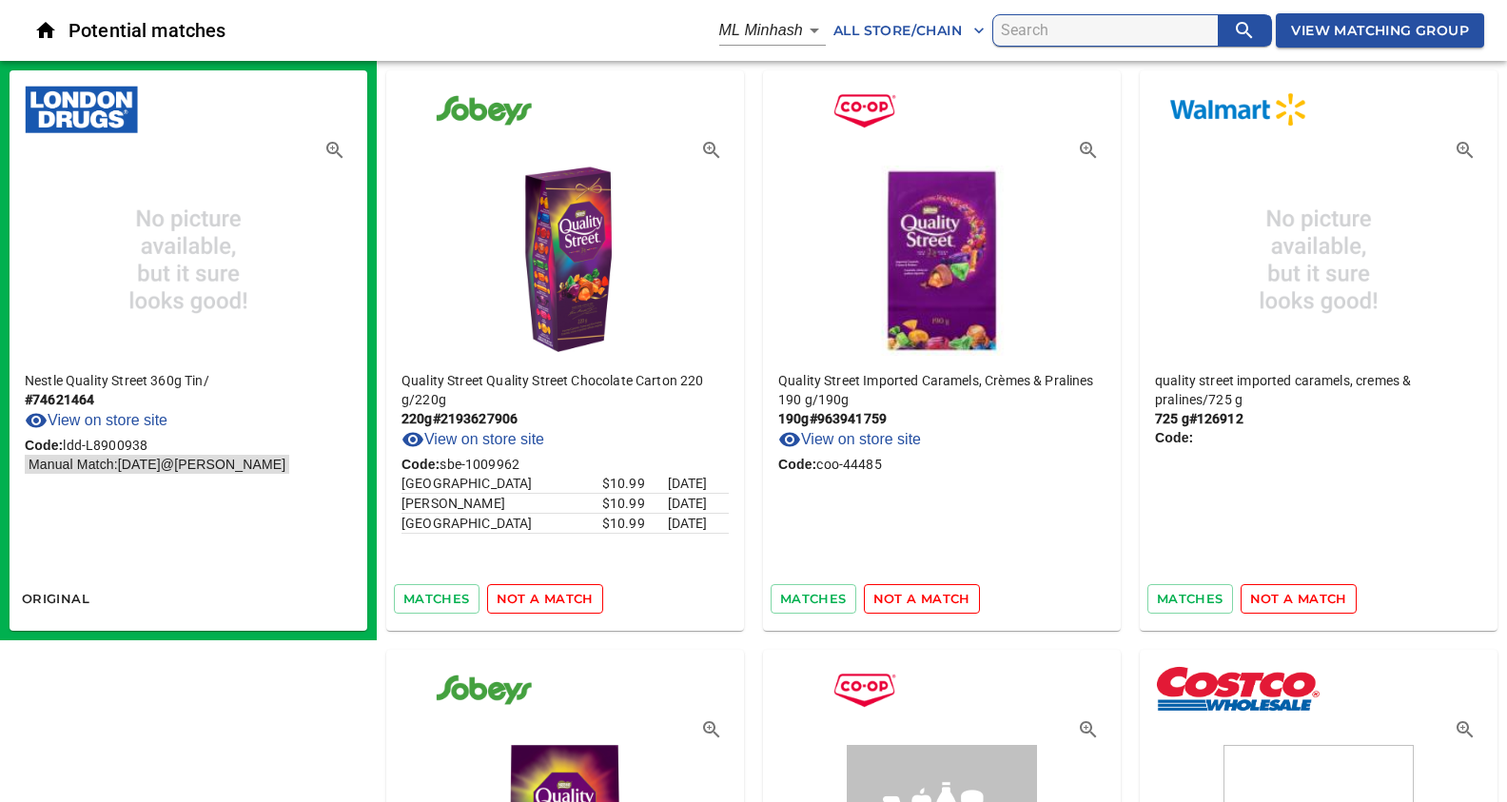
click at [556, 597] on span "not a match" at bounding box center [545, 599] width 97 height 22
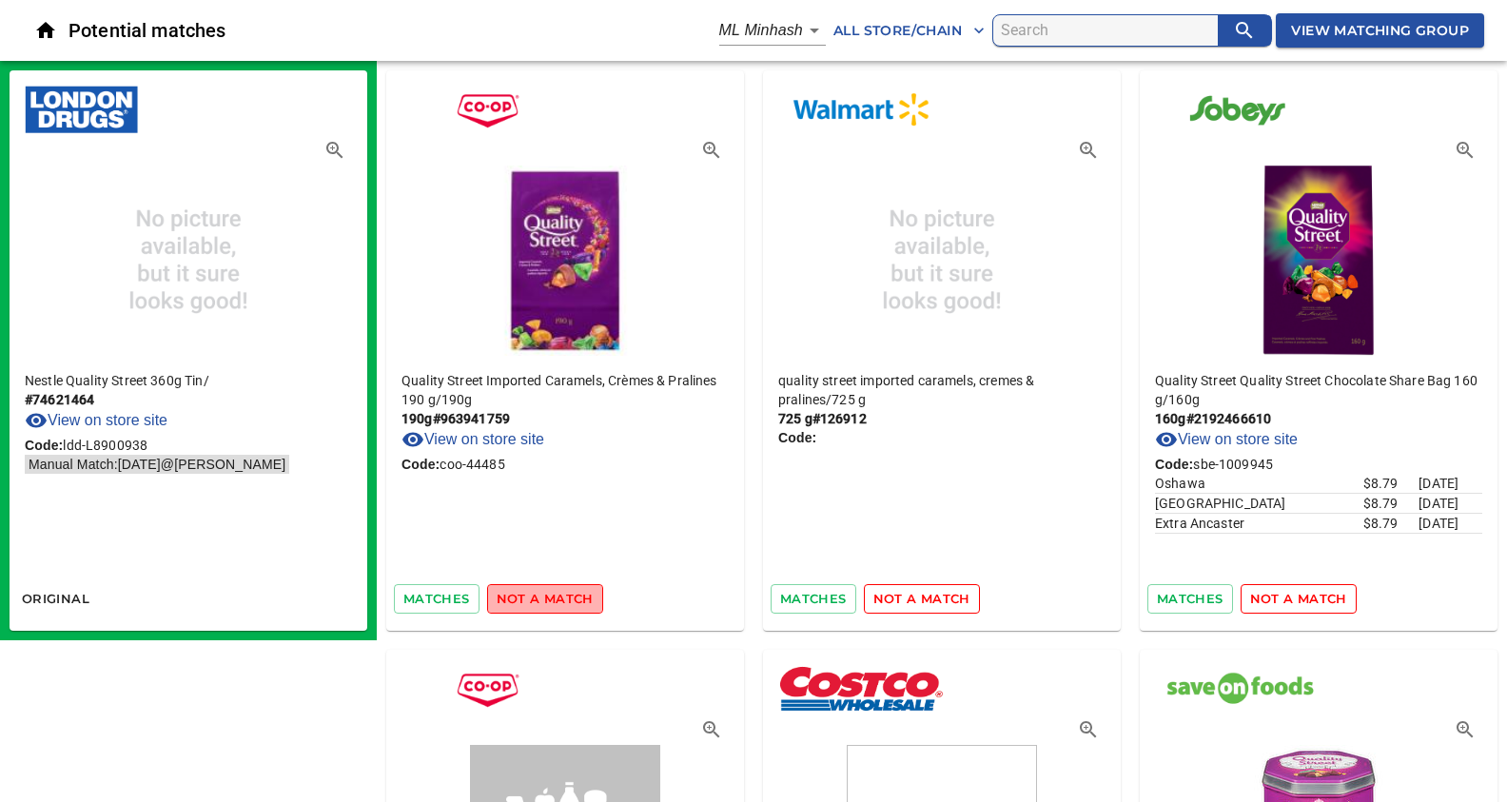
click at [556, 597] on span "not a match" at bounding box center [545, 599] width 97 height 22
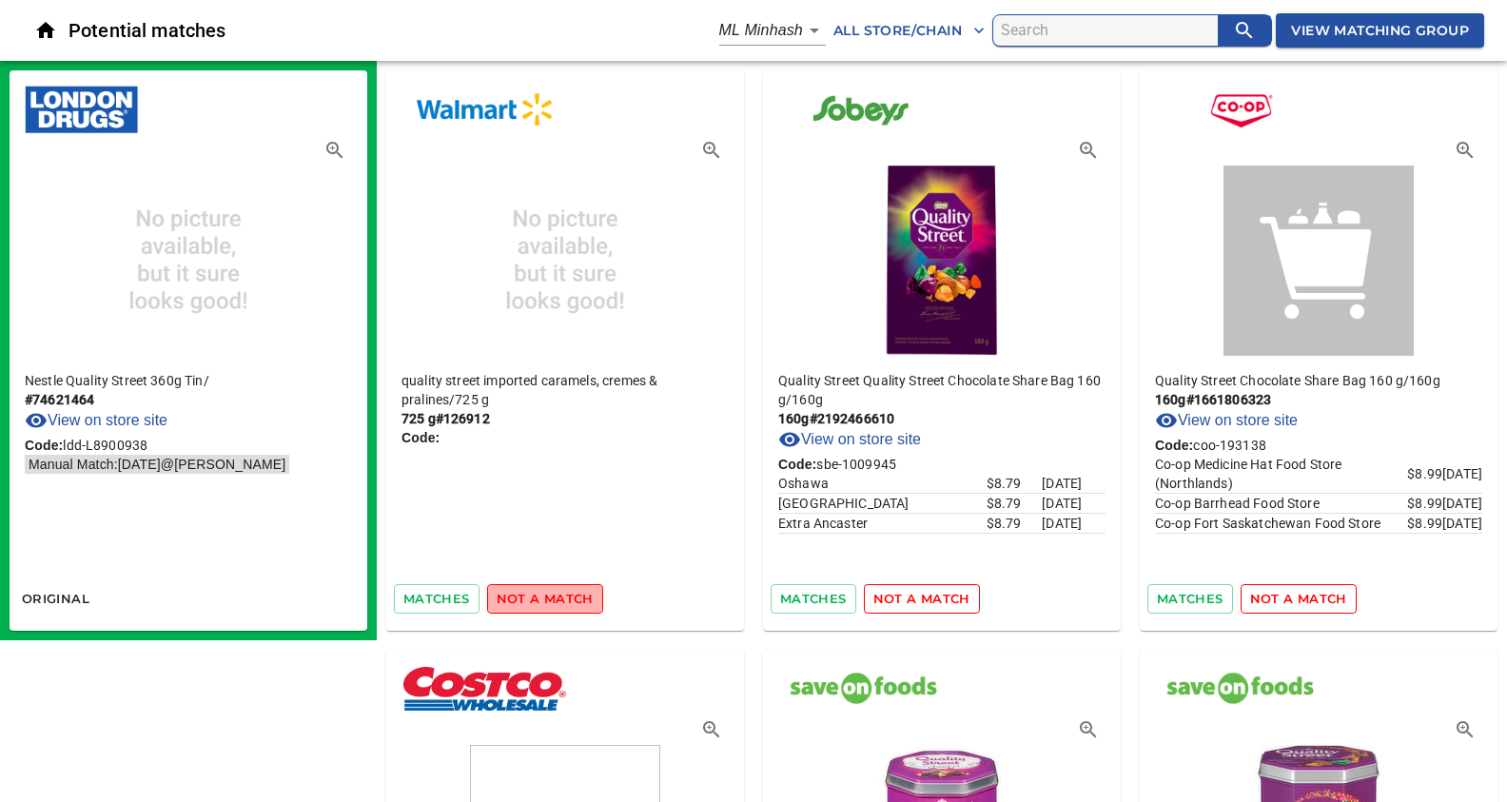
click at [556, 597] on span "not a match" at bounding box center [545, 599] width 97 height 22
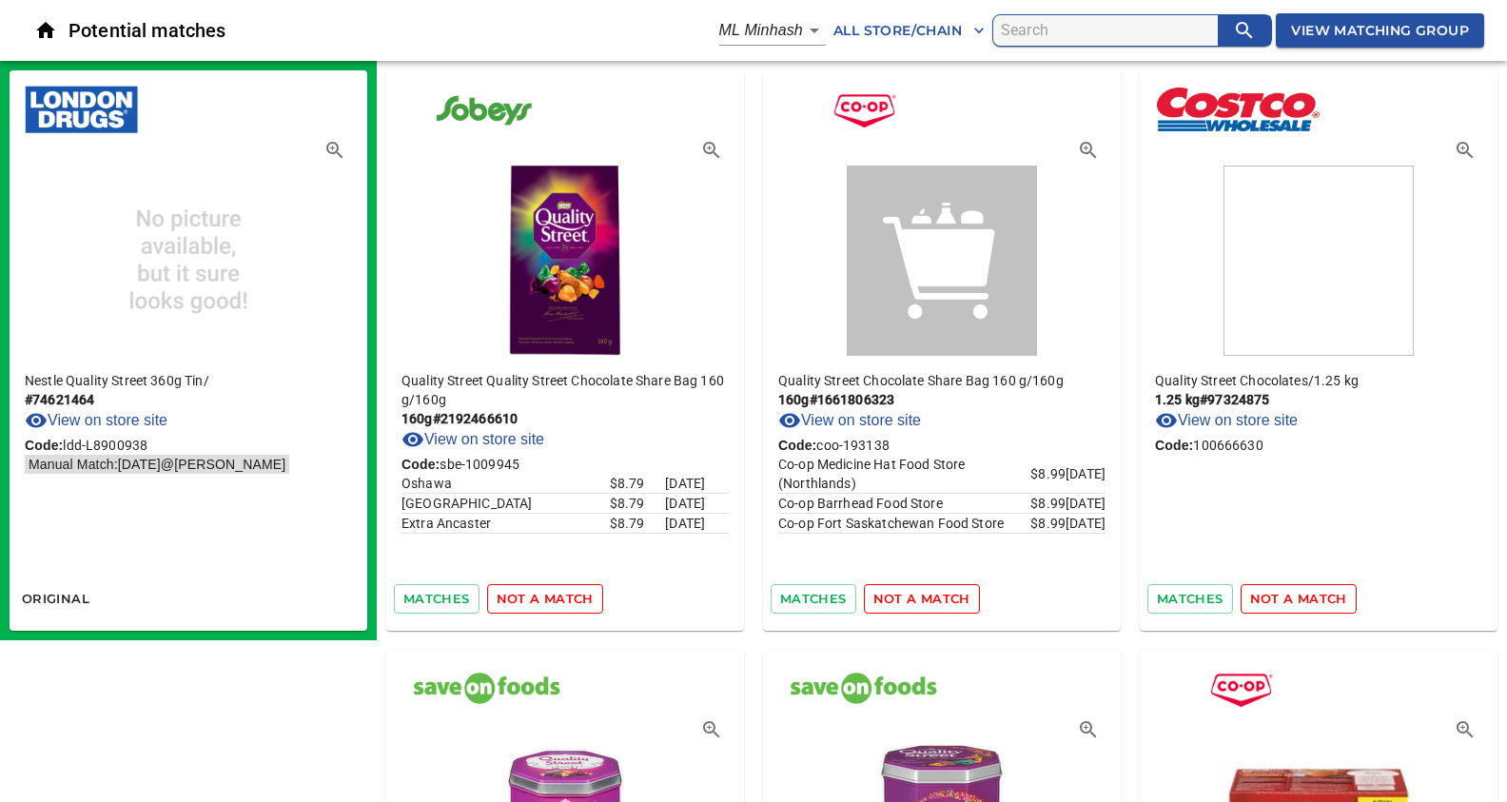
click at [556, 597] on span "not a match" at bounding box center [545, 599] width 97 height 22
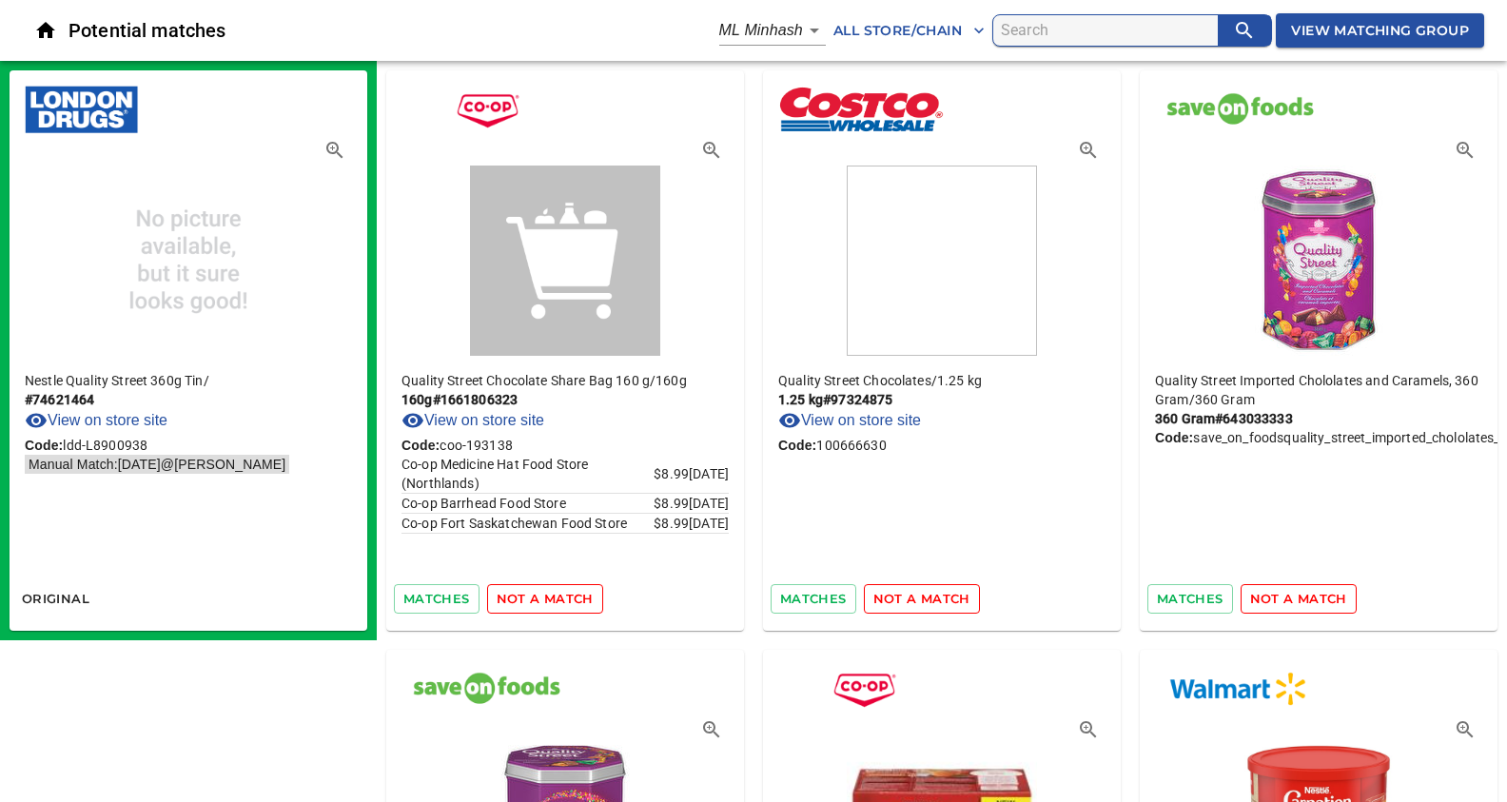
click at [556, 597] on span "not a match" at bounding box center [545, 599] width 97 height 22
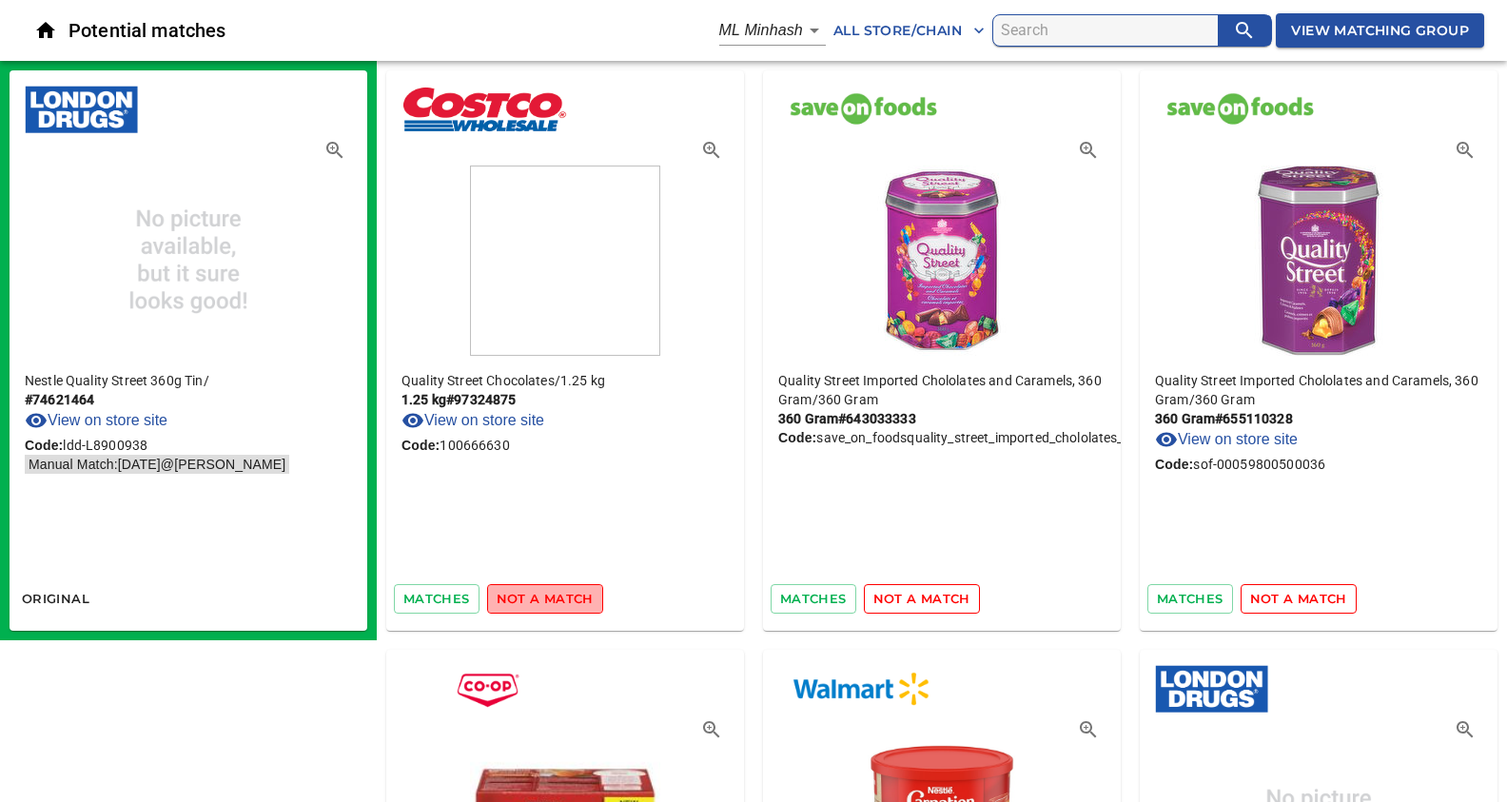
click at [556, 597] on span "not a match" at bounding box center [545, 599] width 97 height 22
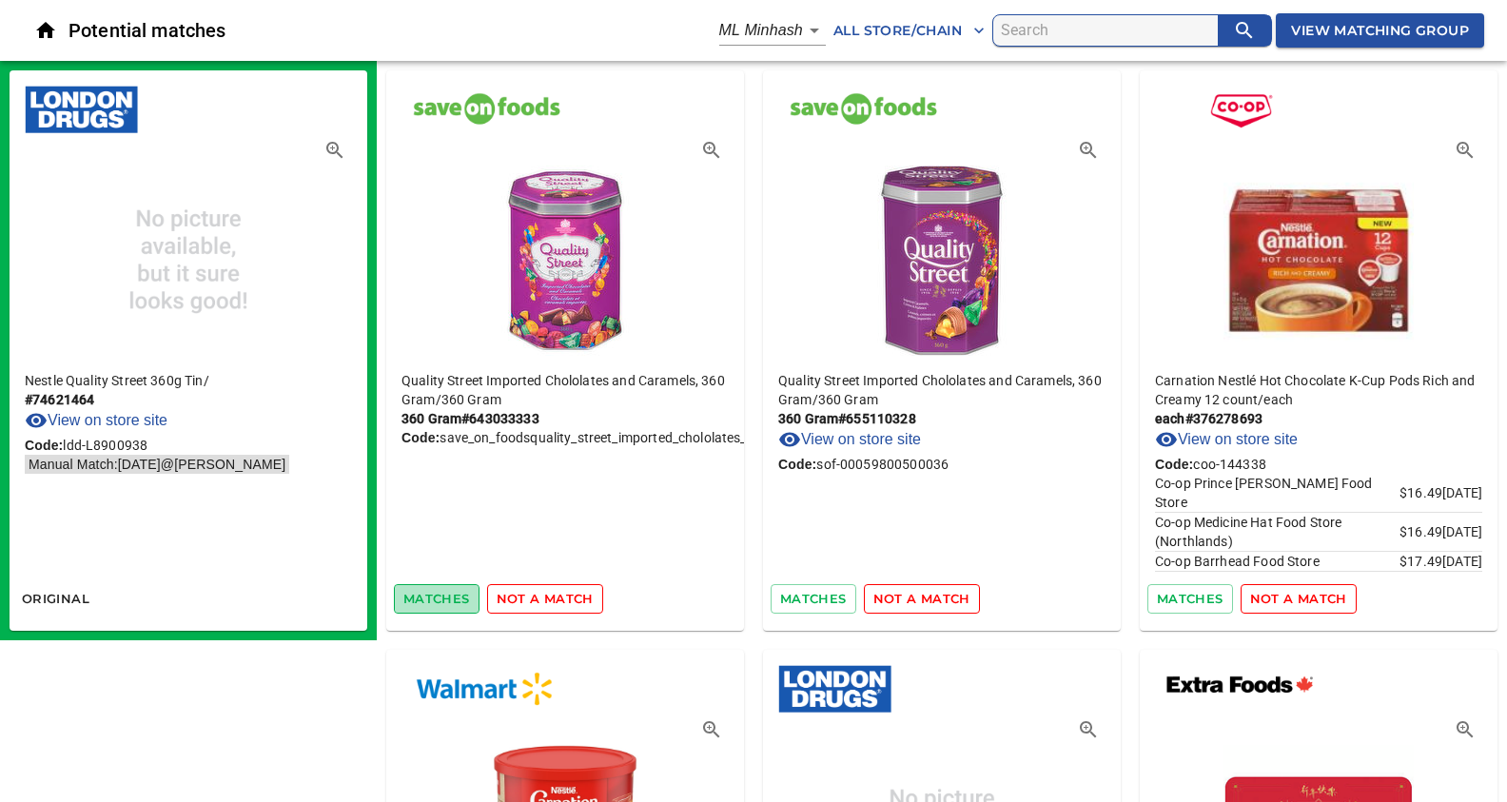
click at [448, 597] on span "matches" at bounding box center [436, 599] width 67 height 22
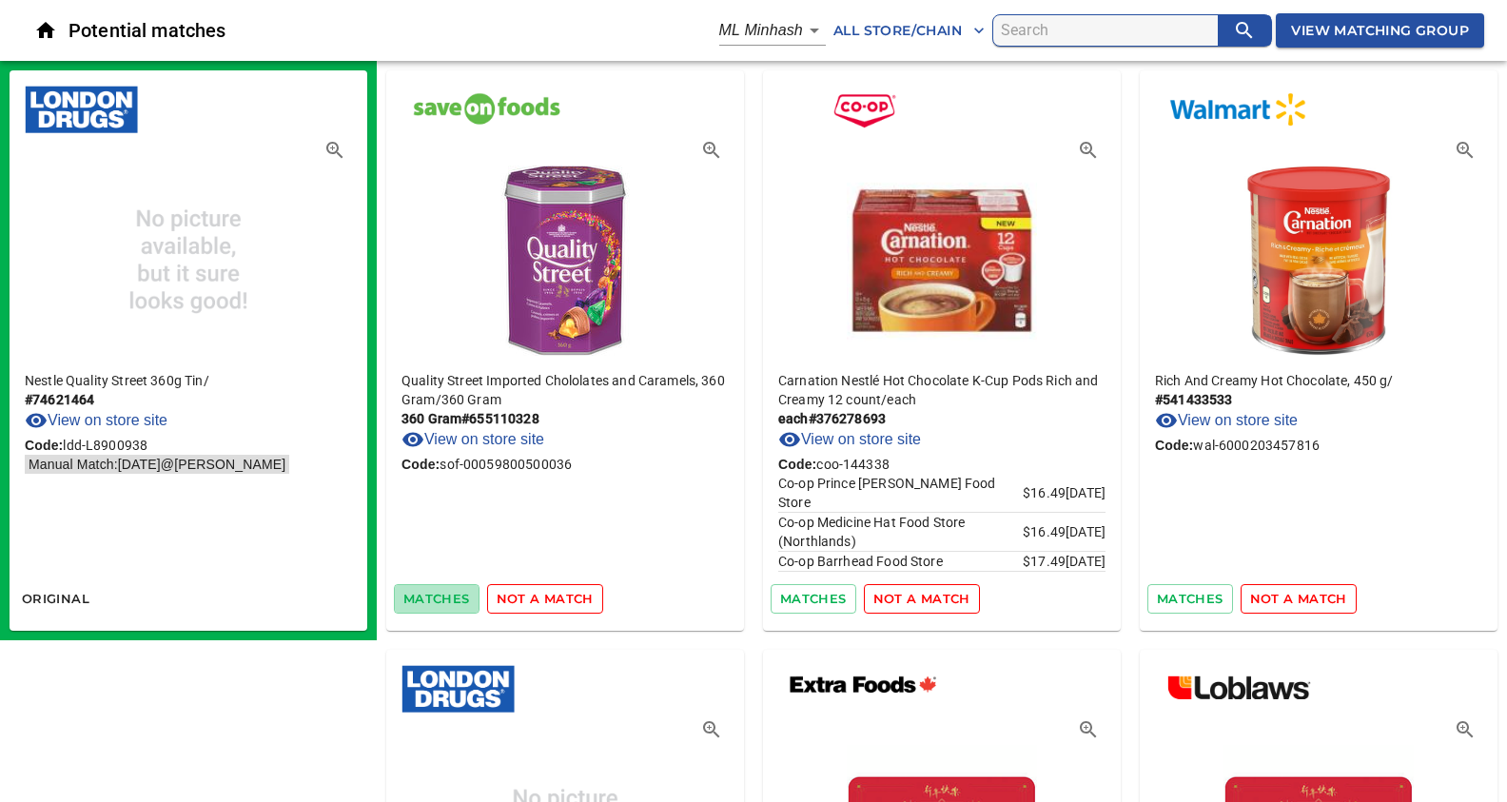
click at [448, 597] on span "matches" at bounding box center [436, 599] width 67 height 22
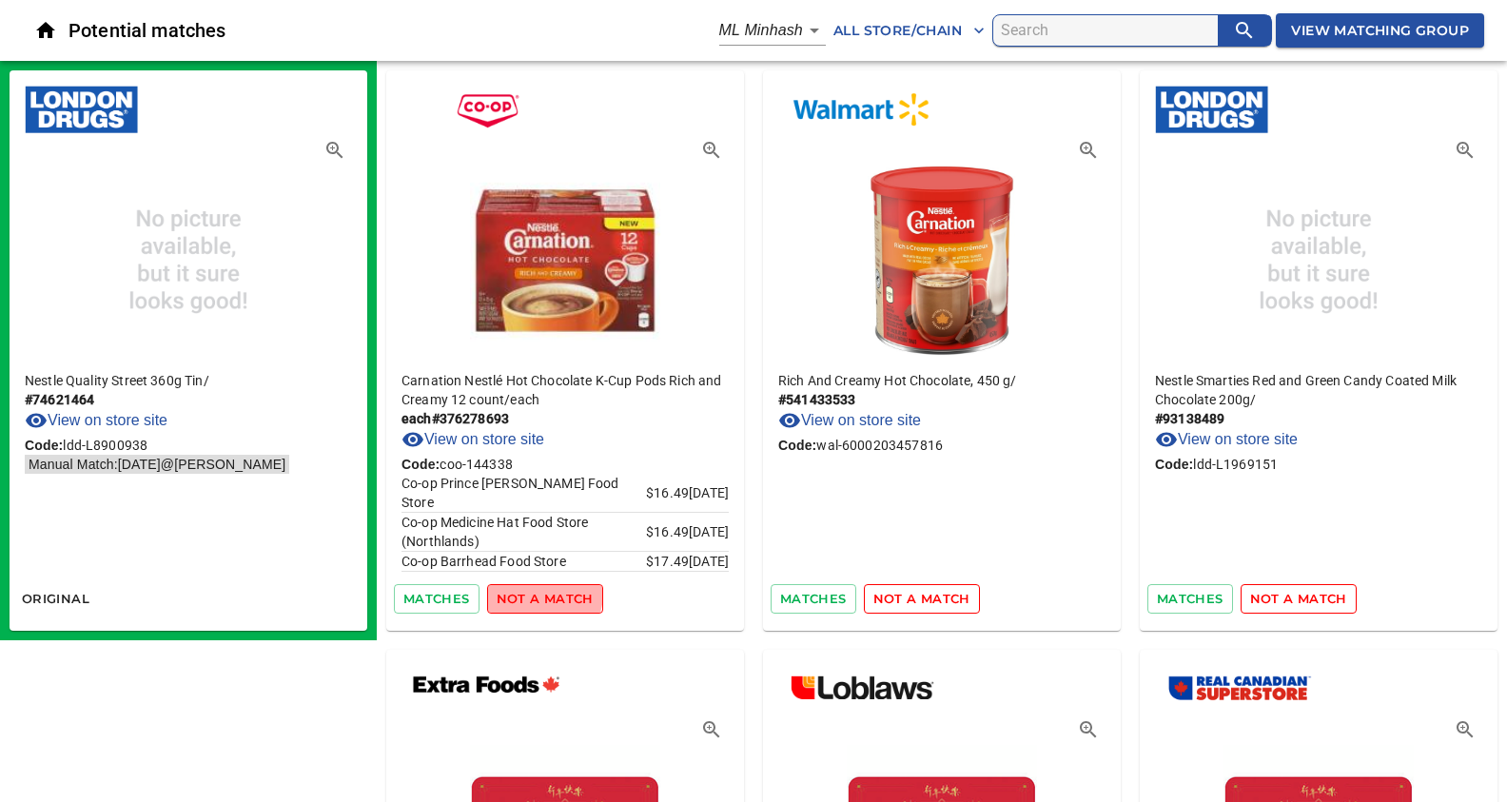
click at [534, 592] on span "not a match" at bounding box center [545, 599] width 97 height 22
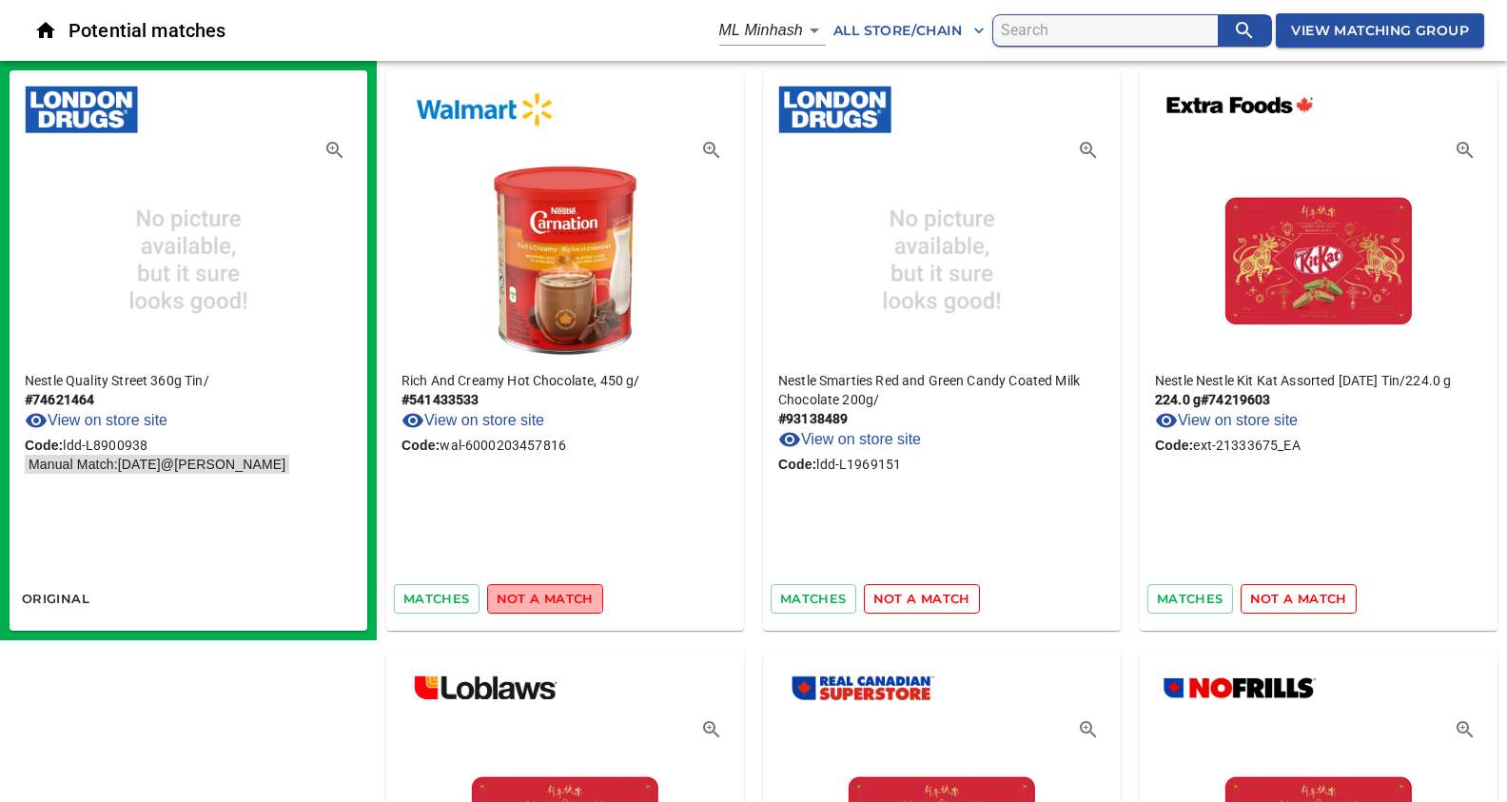
click at [534, 592] on span "not a match" at bounding box center [545, 599] width 97 height 22
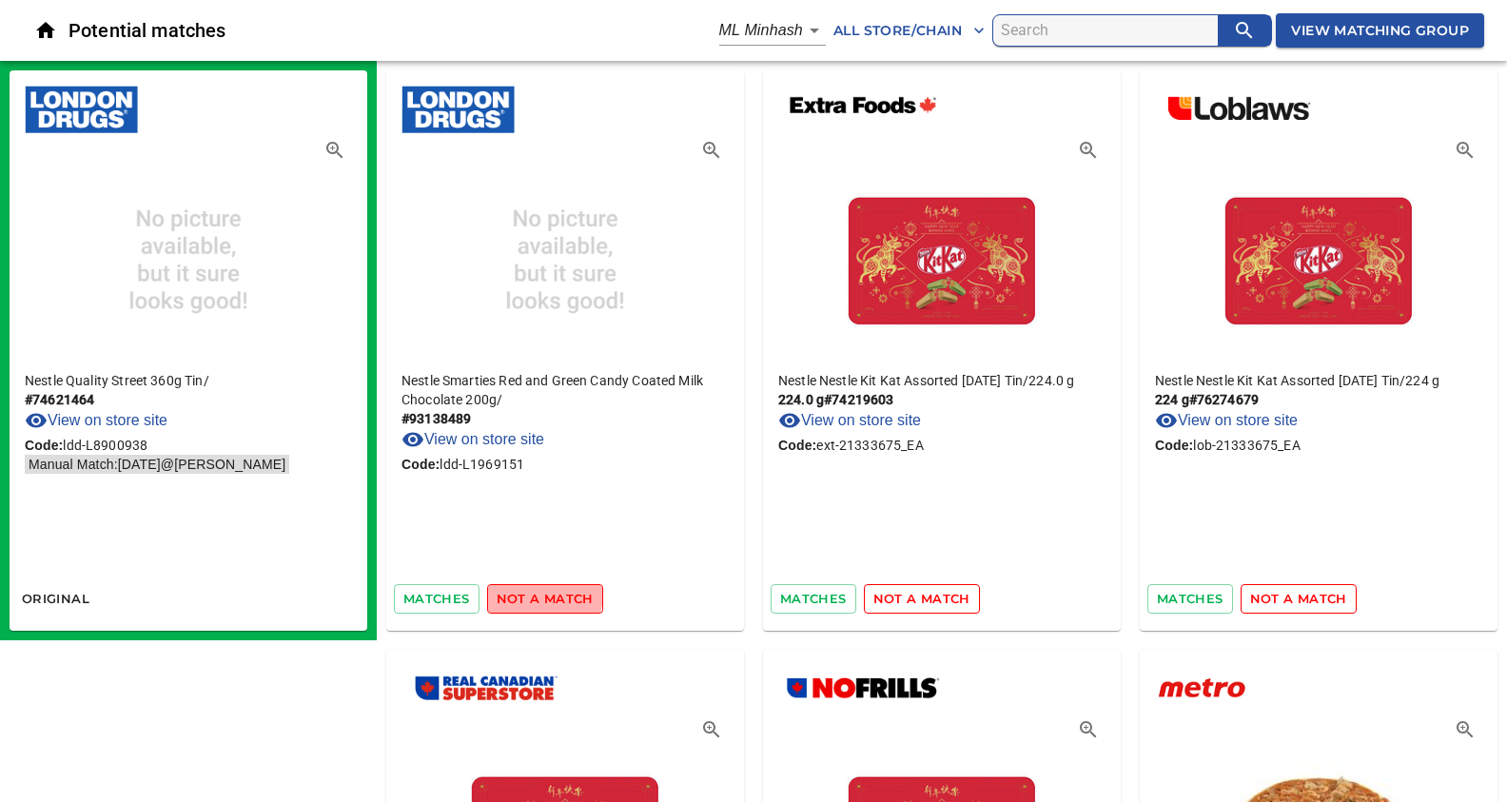
click at [534, 592] on span "not a match" at bounding box center [545, 599] width 97 height 22
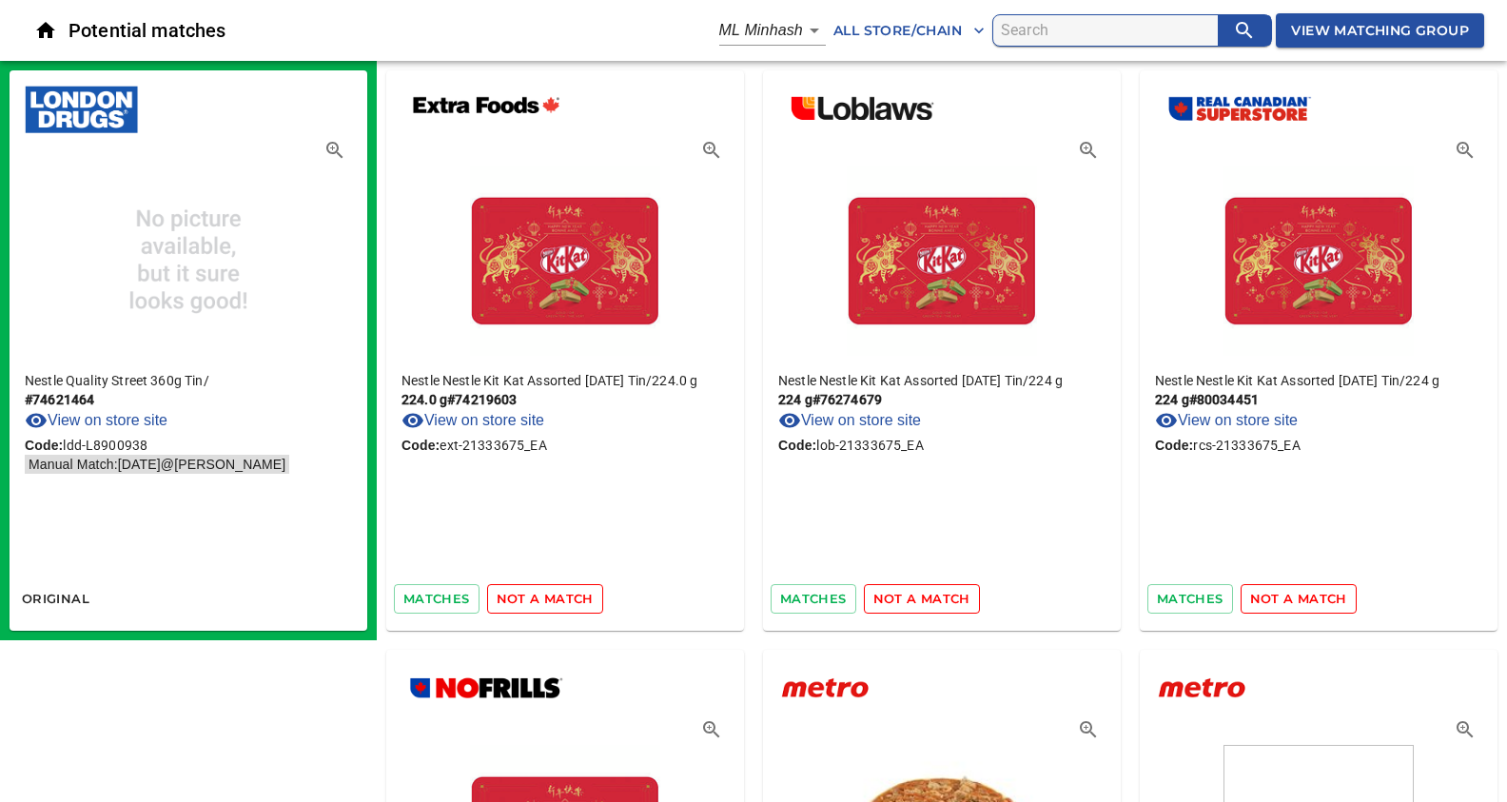
click at [534, 592] on span "not a match" at bounding box center [545, 599] width 97 height 22
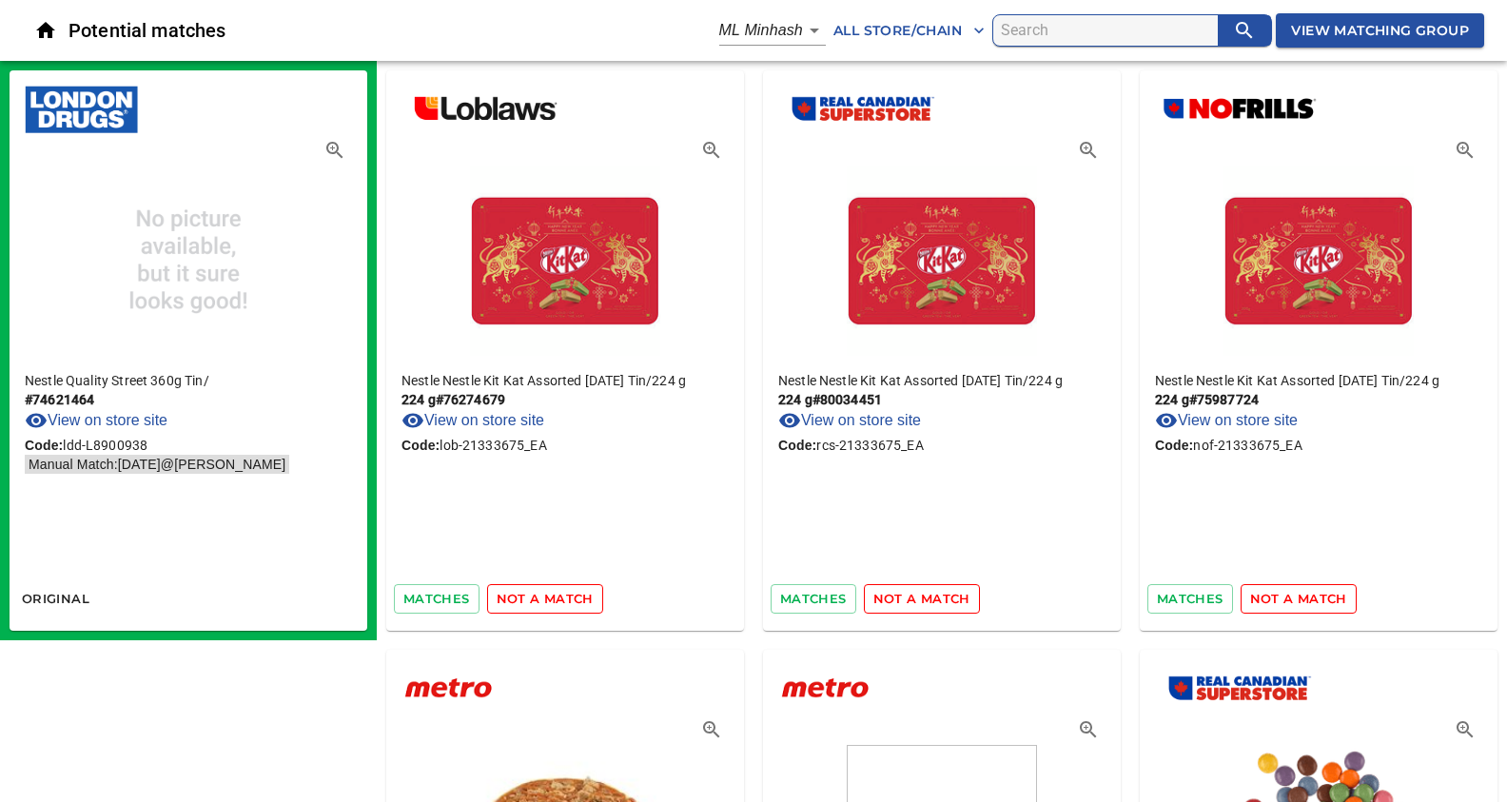
click at [534, 592] on span "not a match" at bounding box center [545, 599] width 97 height 22
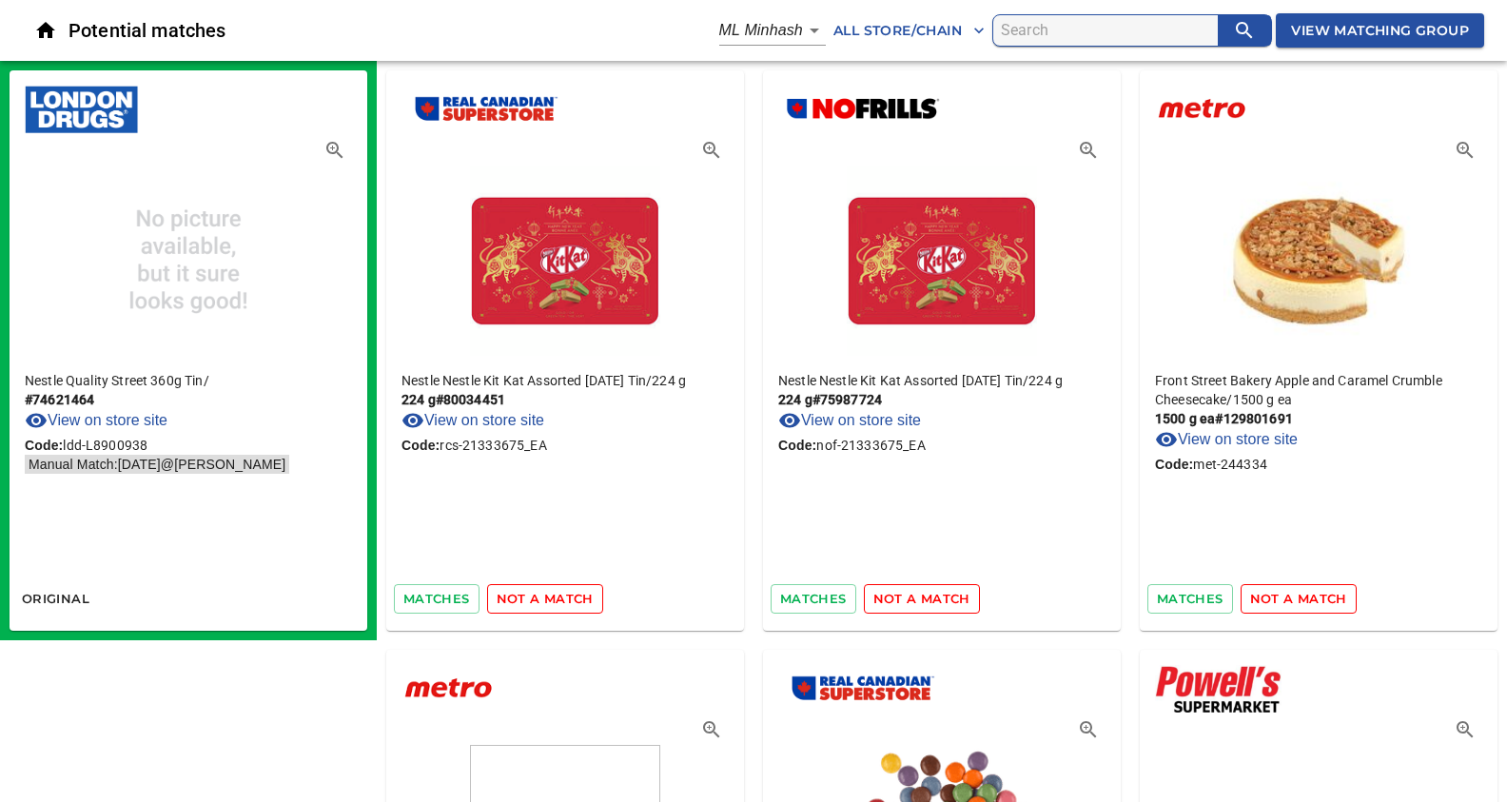
click at [534, 592] on span "not a match" at bounding box center [545, 599] width 97 height 22
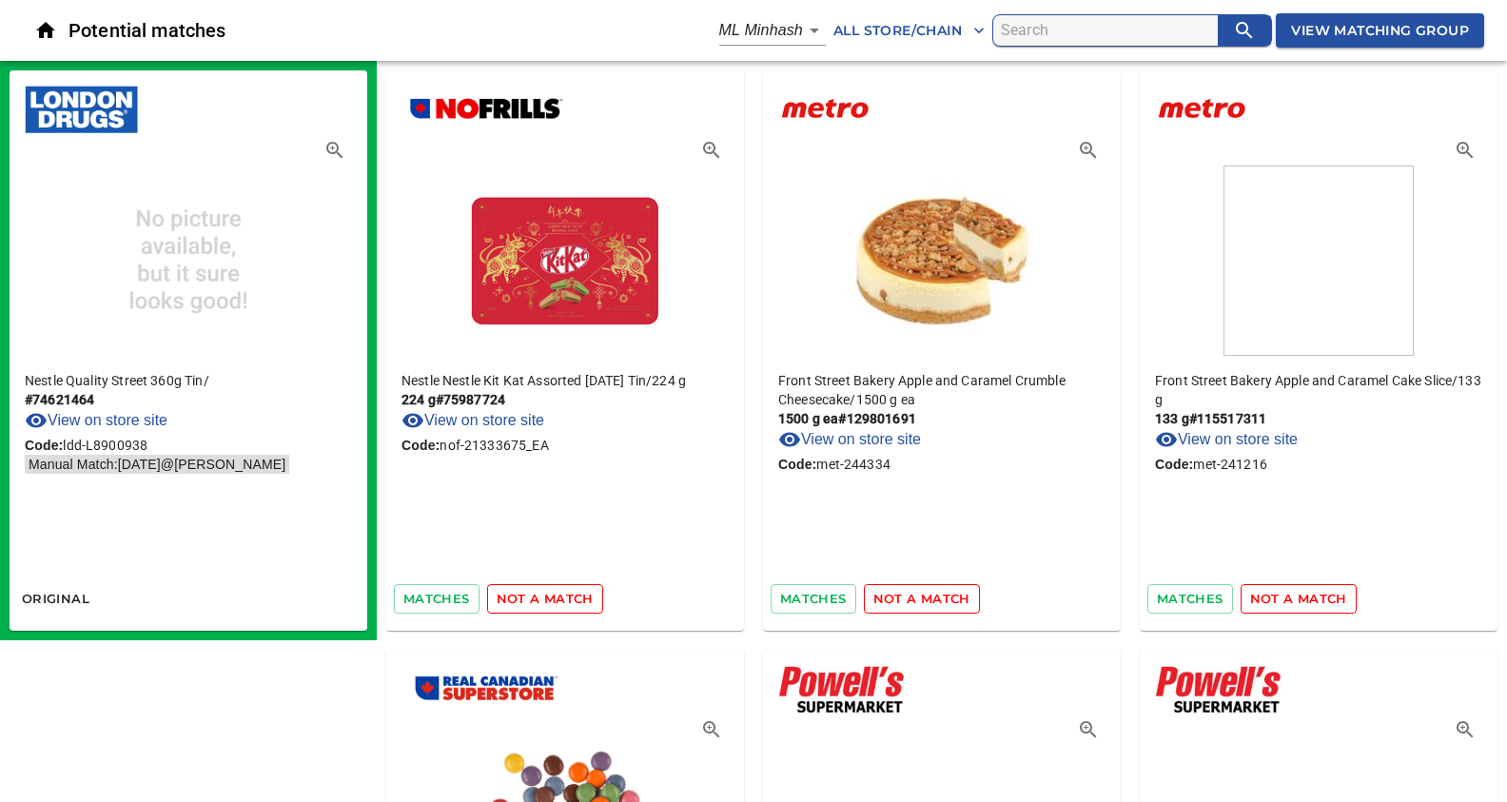
click at [534, 592] on span "not a match" at bounding box center [545, 599] width 97 height 22
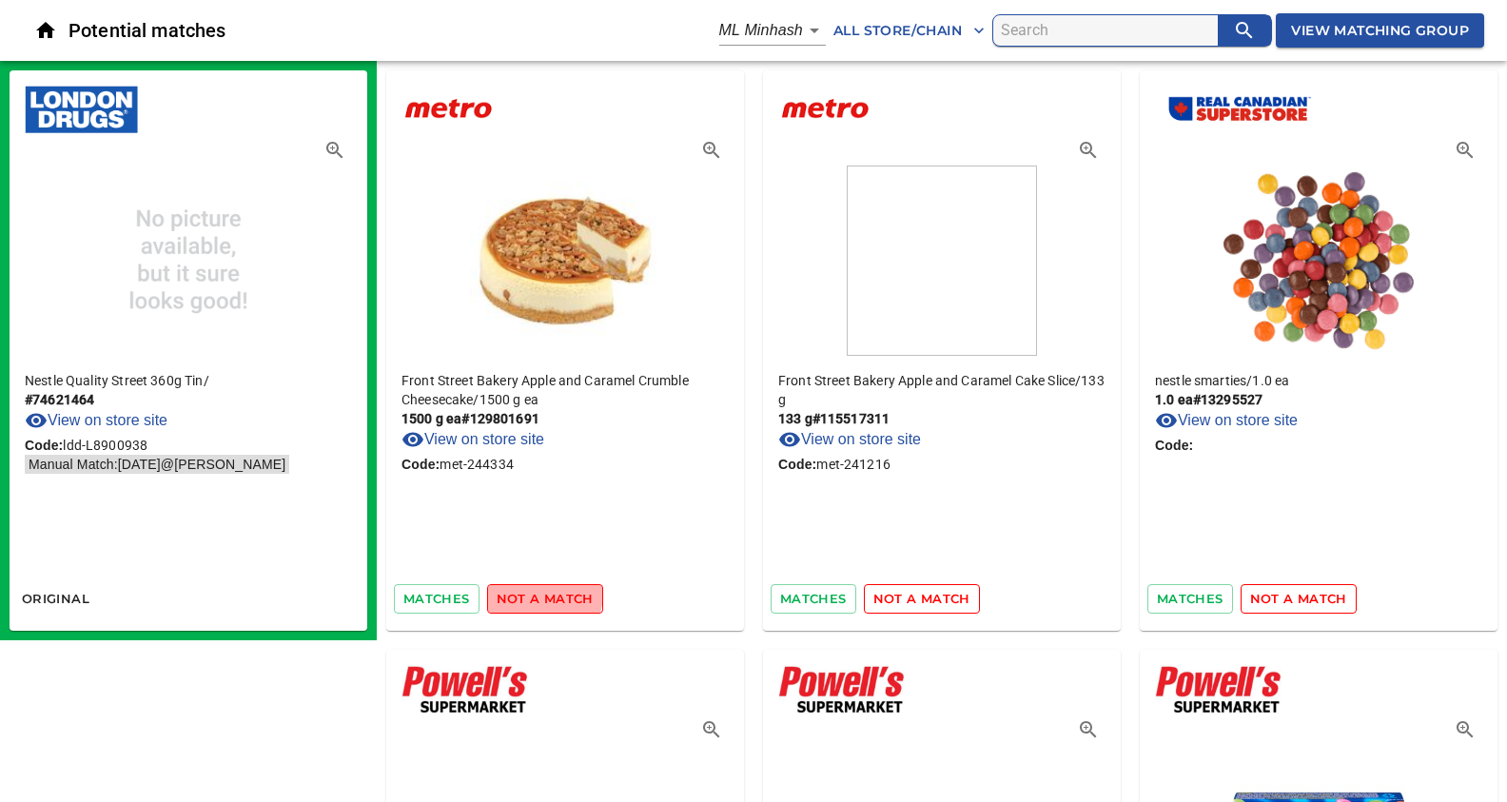
click at [534, 592] on span "not a match" at bounding box center [545, 599] width 97 height 22
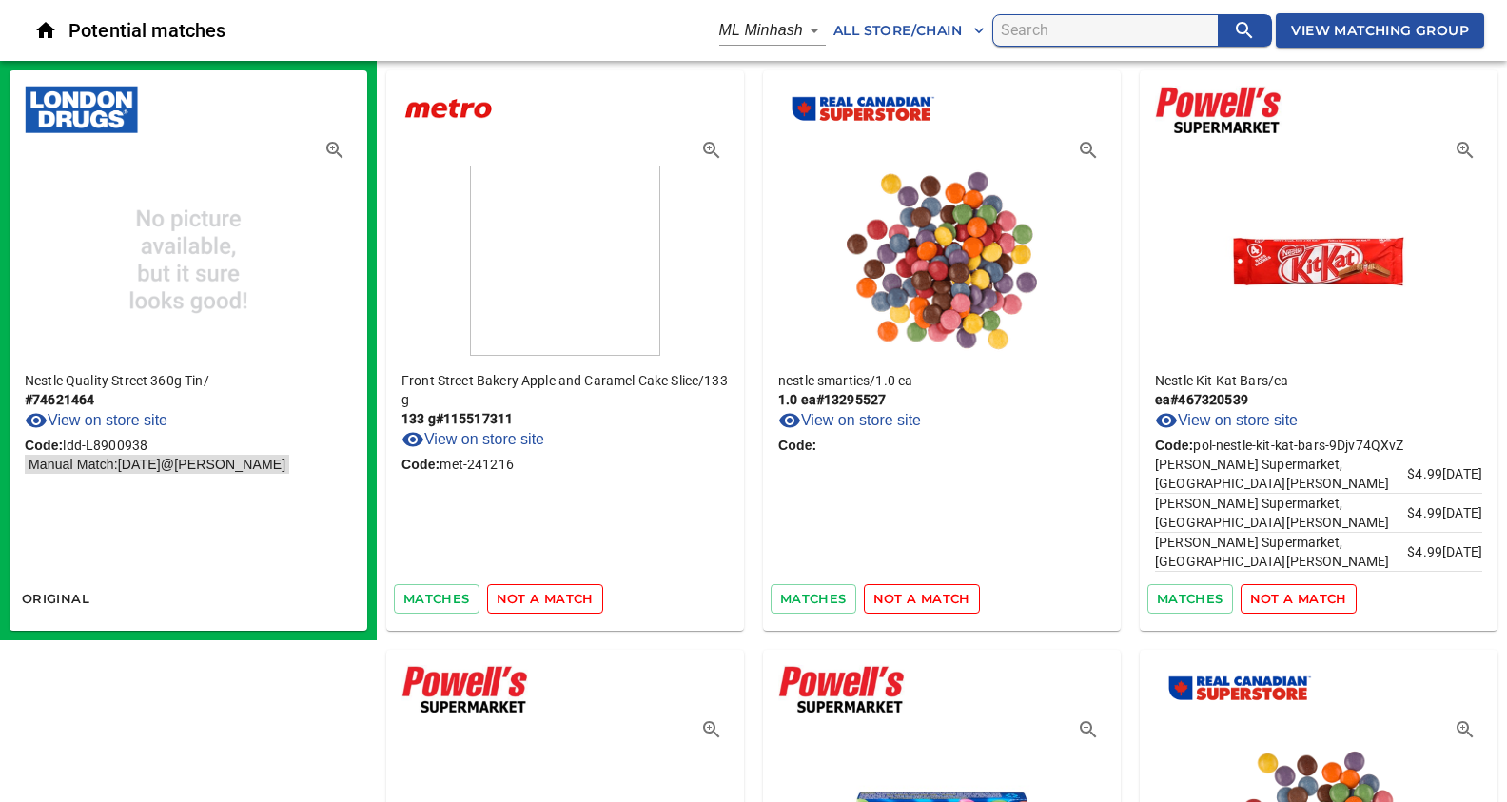
click at [534, 592] on span "not a match" at bounding box center [545, 599] width 97 height 22
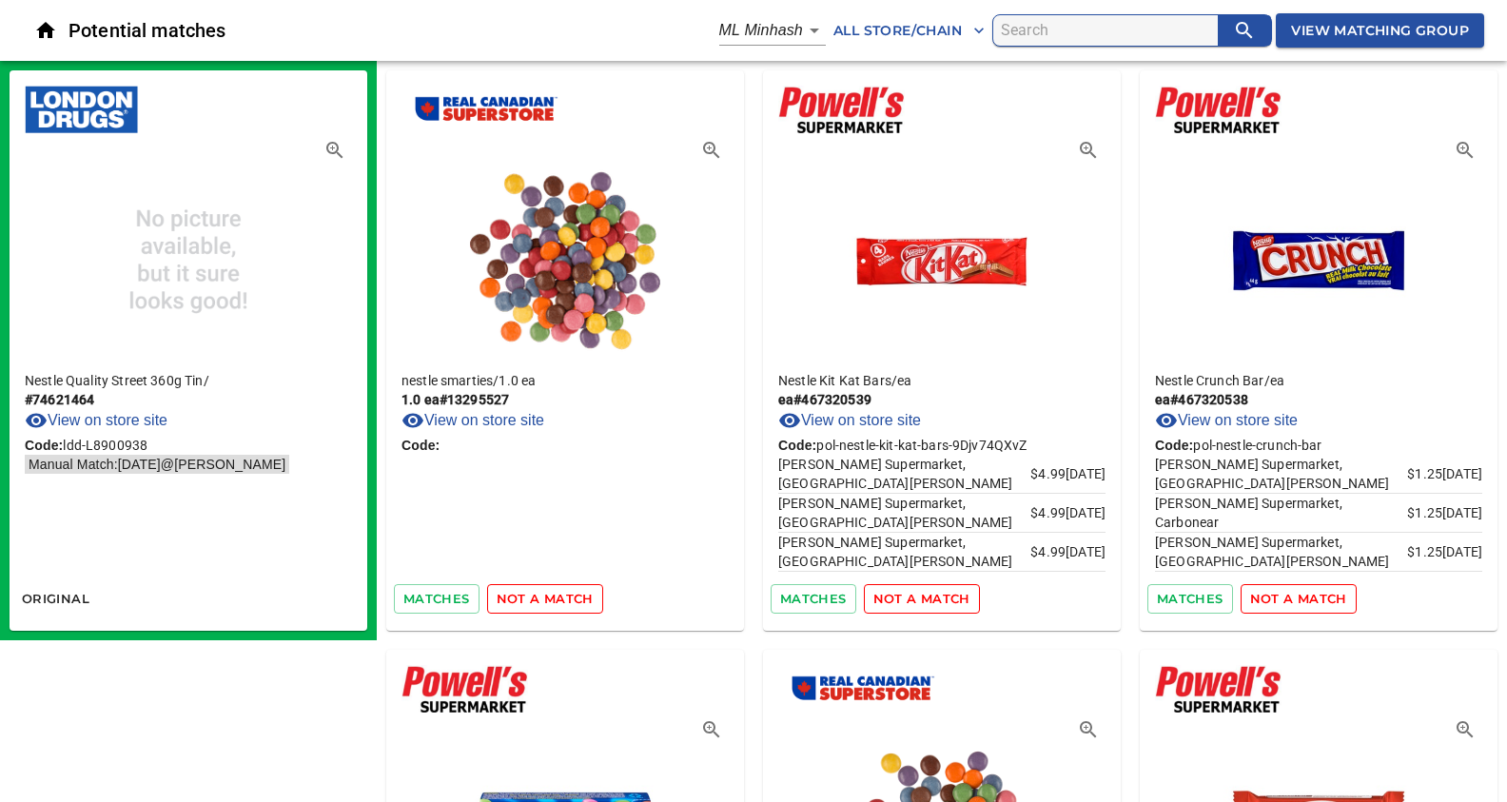
click at [534, 592] on span "not a match" at bounding box center [545, 599] width 97 height 22
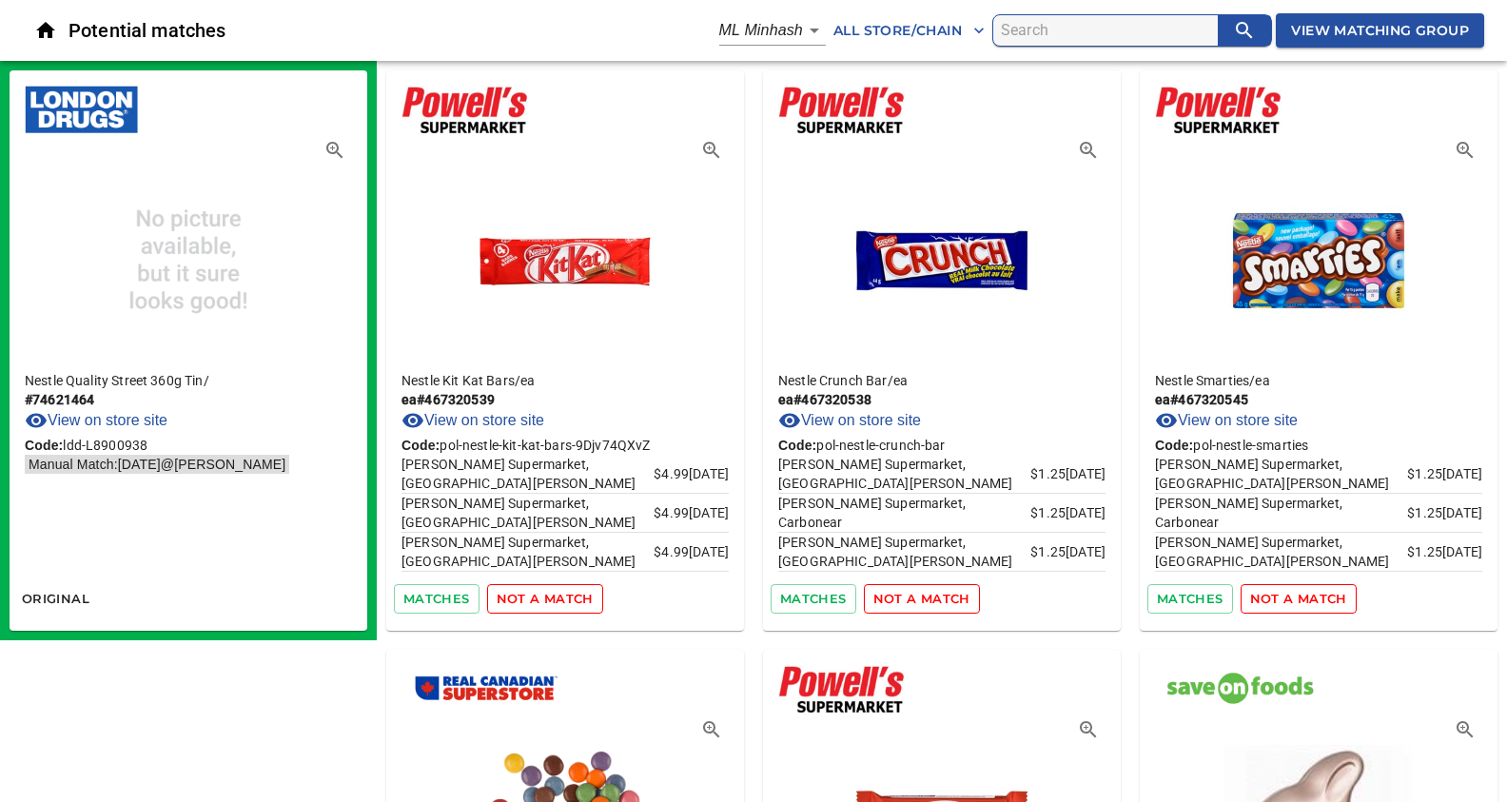
click at [534, 592] on span "not a match" at bounding box center [545, 599] width 97 height 22
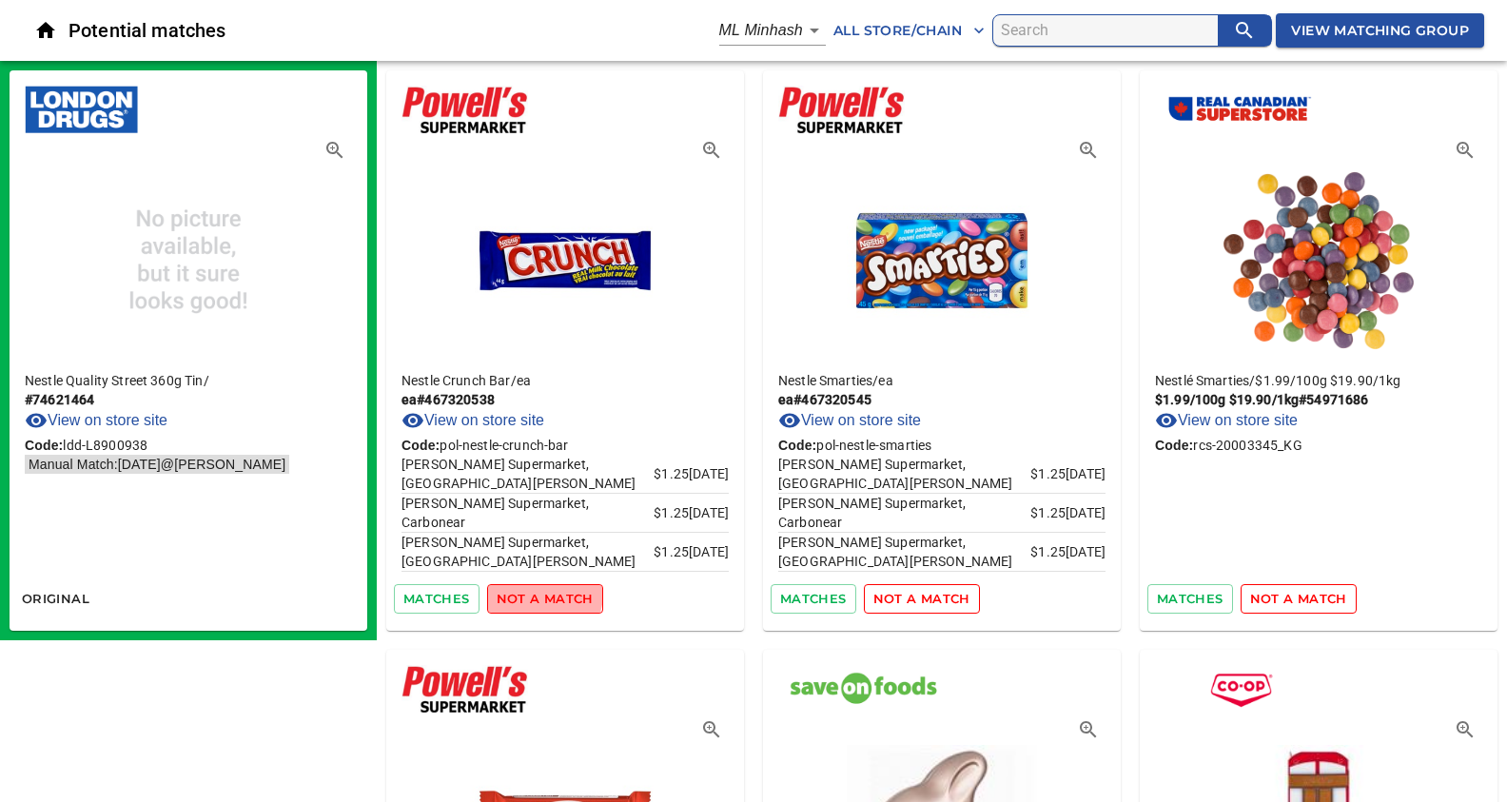
click at [534, 592] on span "not a match" at bounding box center [545, 599] width 97 height 22
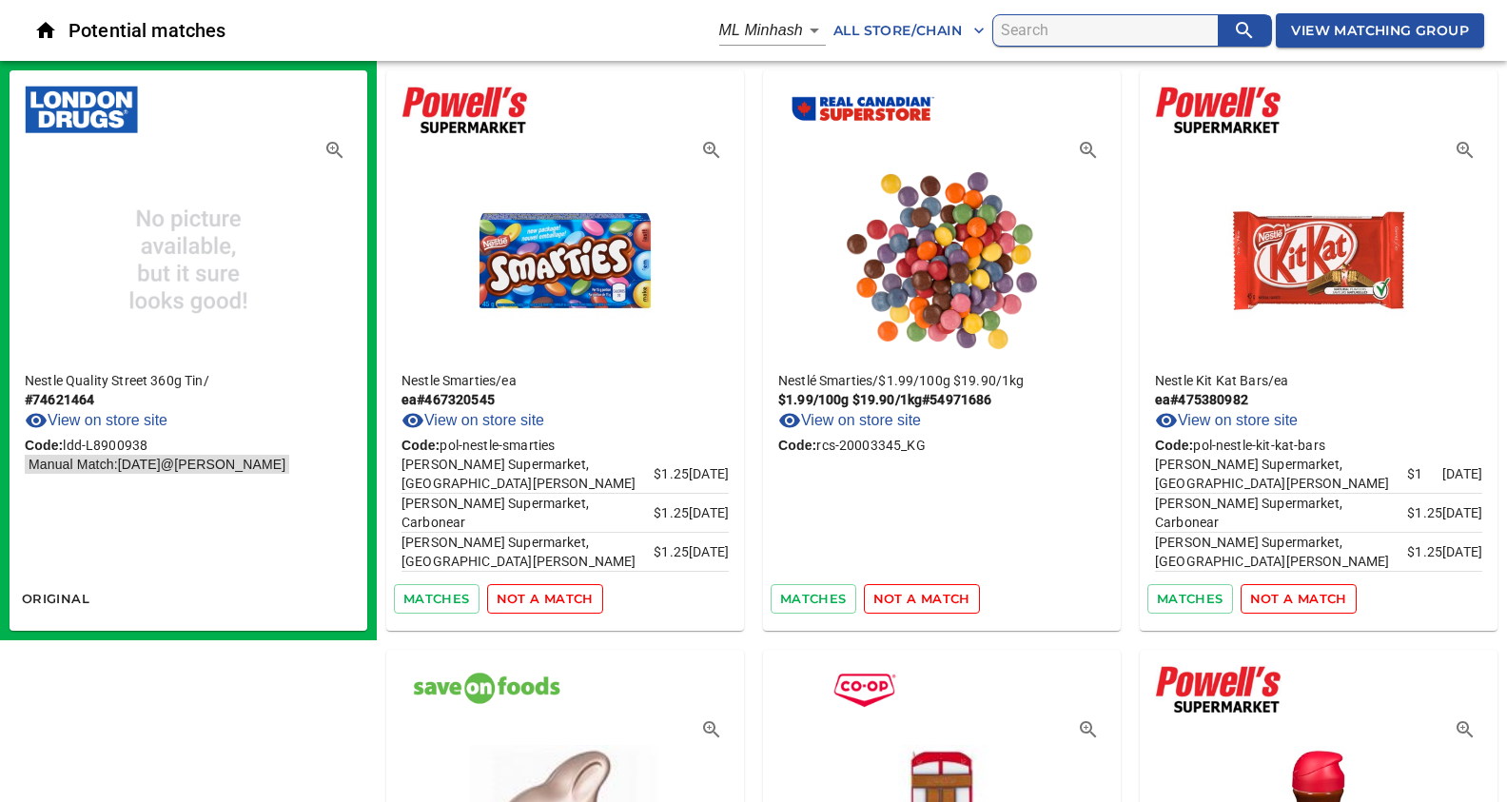
click at [534, 592] on span "not a match" at bounding box center [545, 599] width 97 height 22
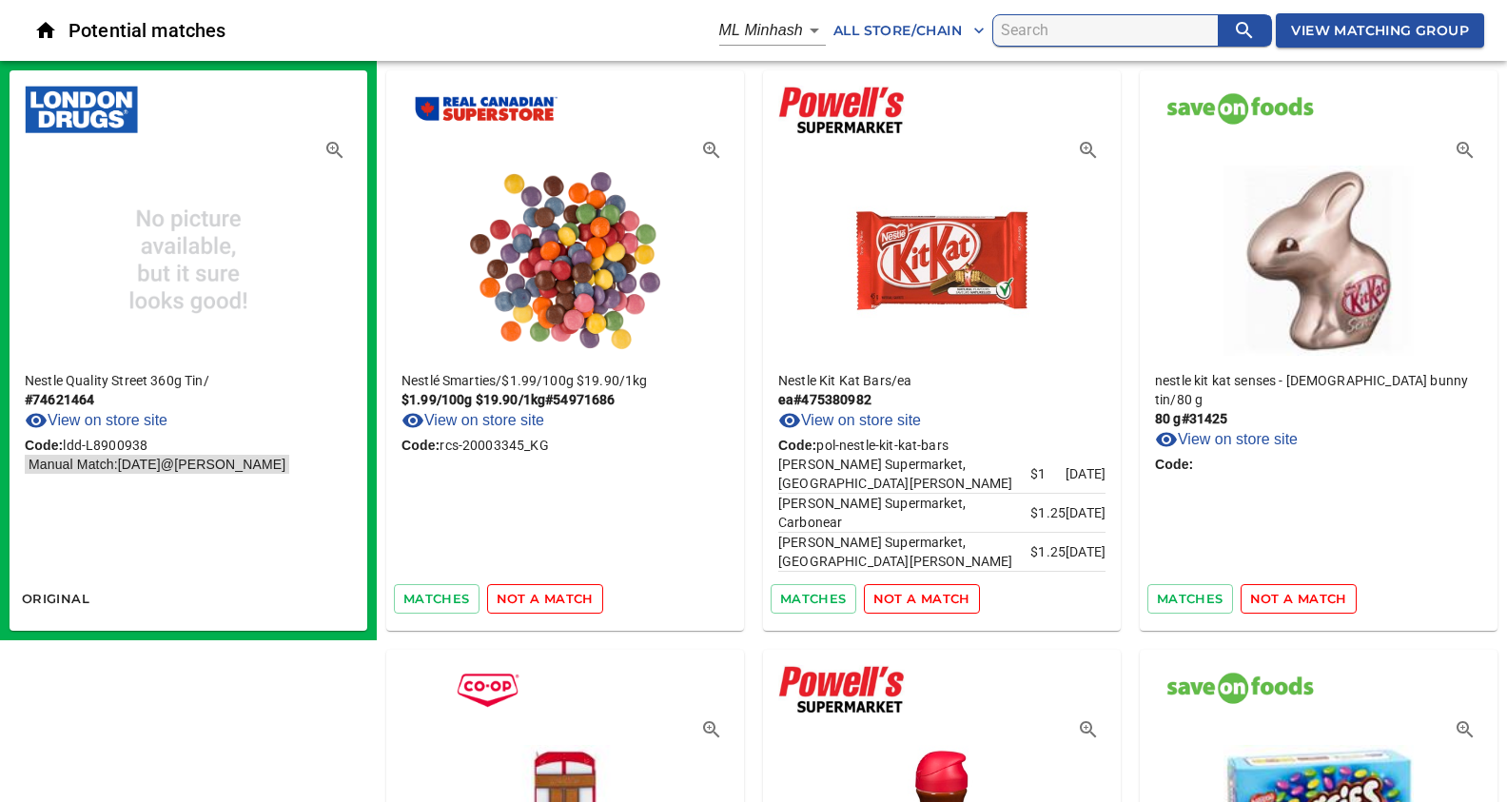
click at [534, 592] on span "not a match" at bounding box center [545, 599] width 97 height 22
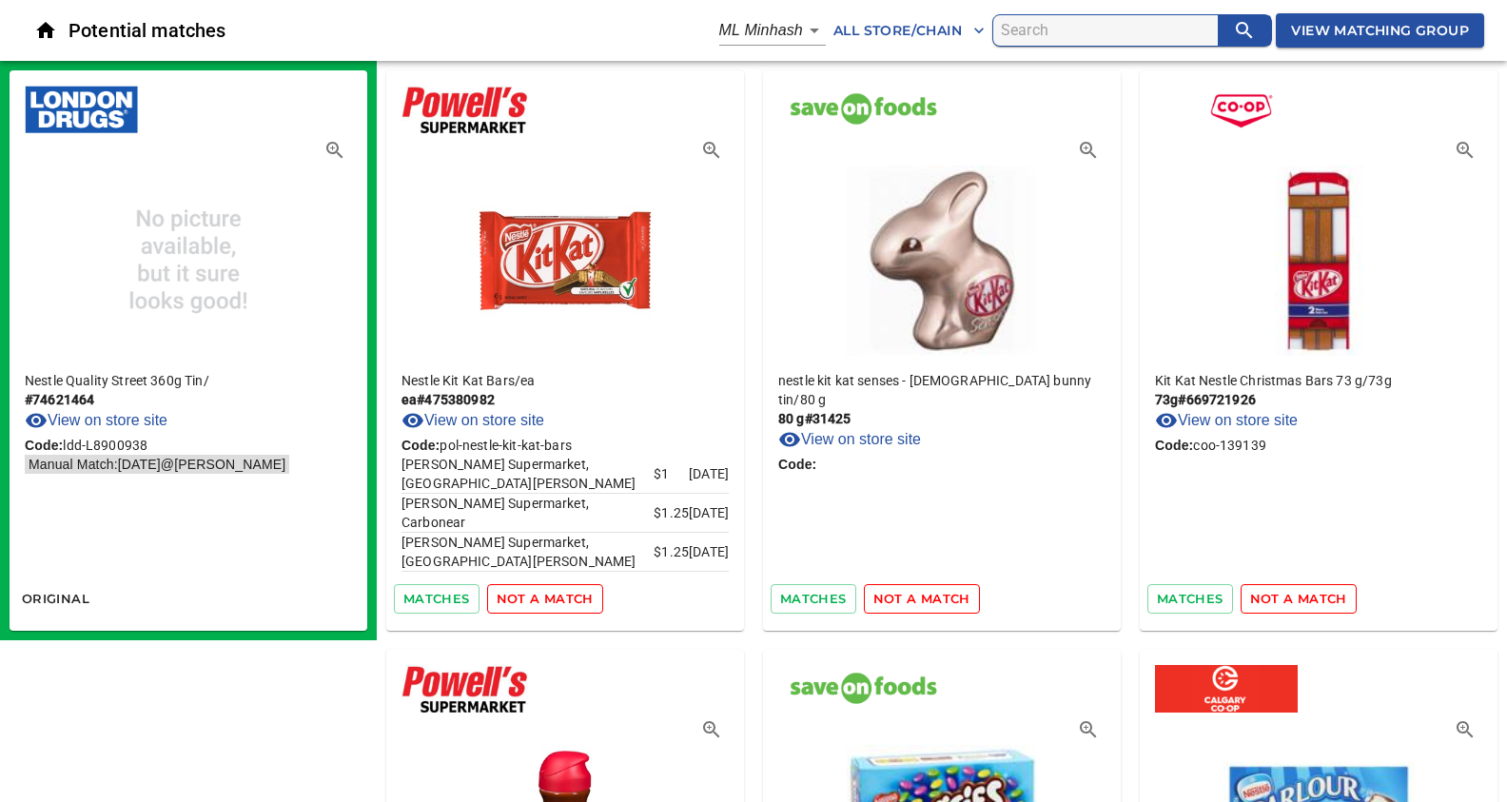
click at [534, 592] on span "not a match" at bounding box center [545, 599] width 97 height 22
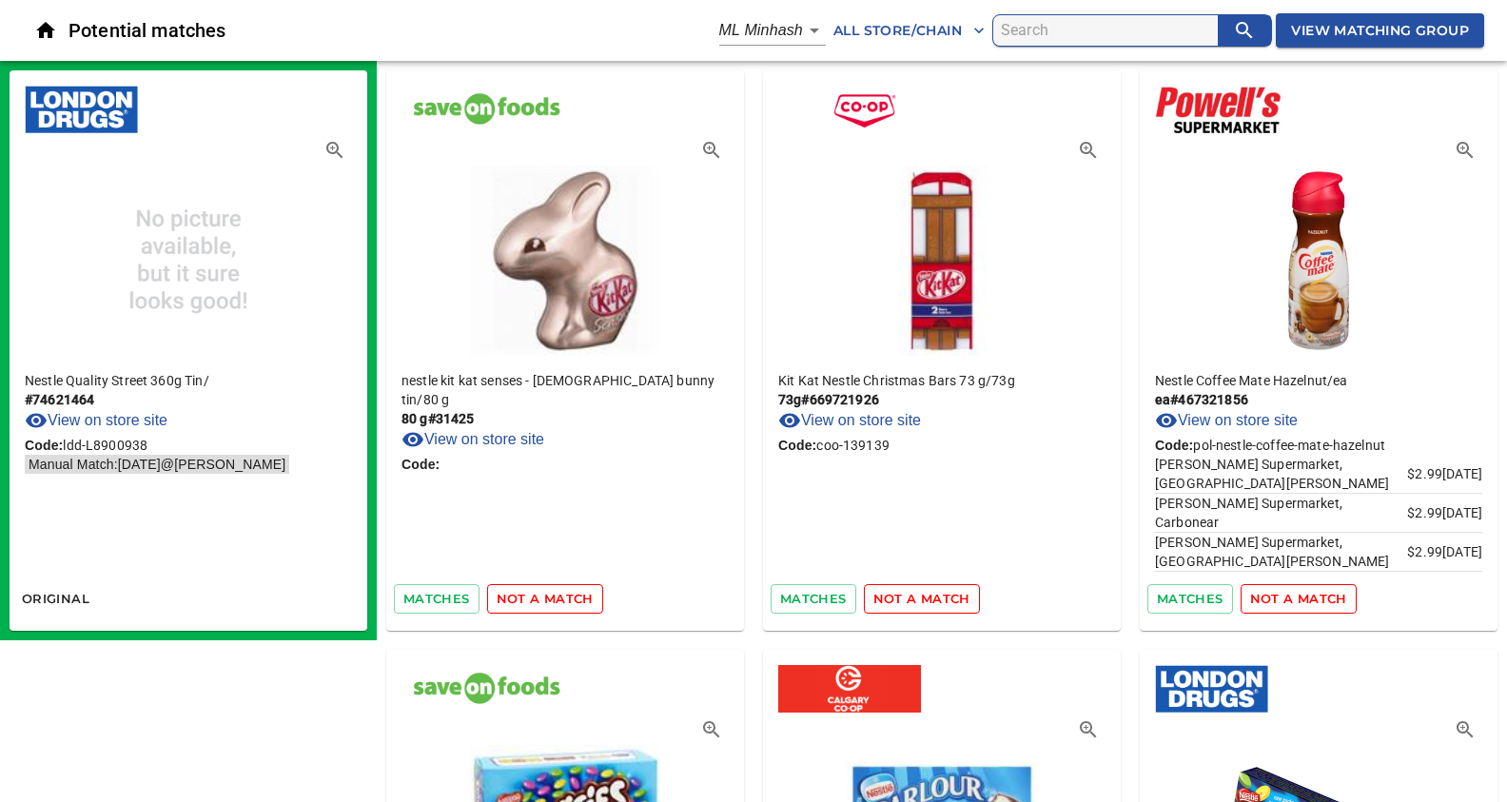
click at [534, 592] on span "not a match" at bounding box center [545, 599] width 97 height 22
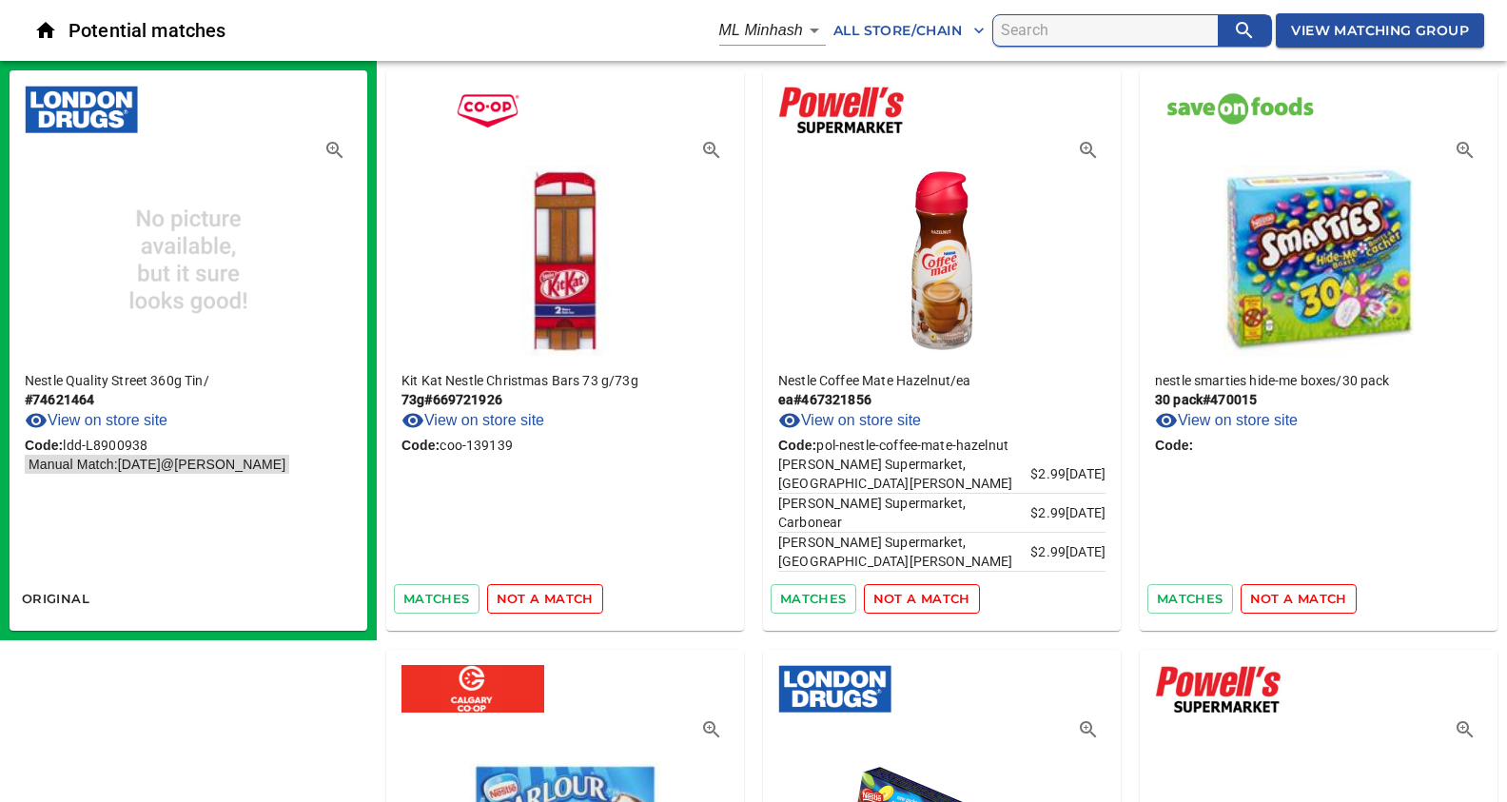
click at [534, 592] on span "not a match" at bounding box center [545, 599] width 97 height 22
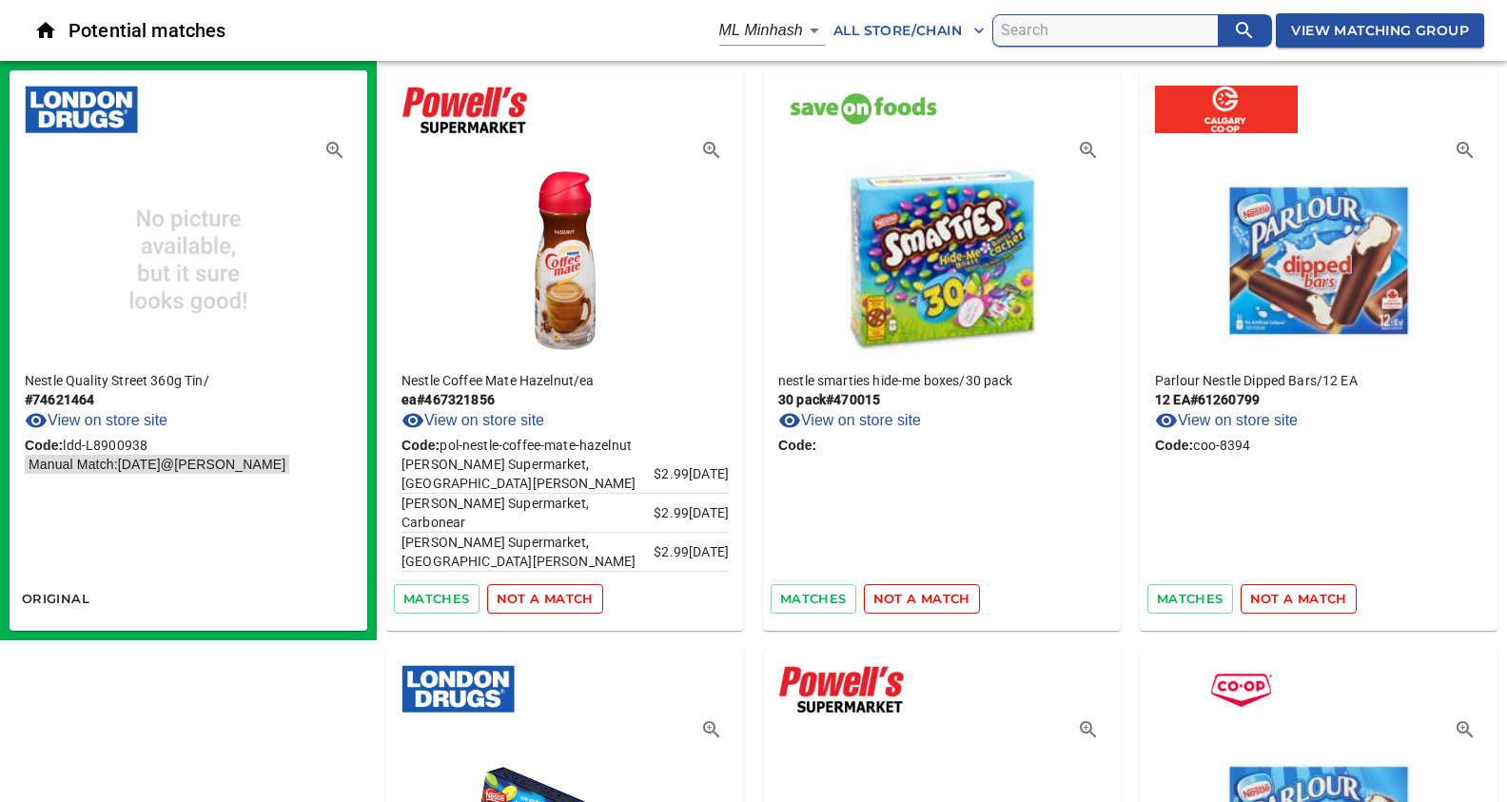
click at [534, 592] on span "not a match" at bounding box center [545, 599] width 97 height 22
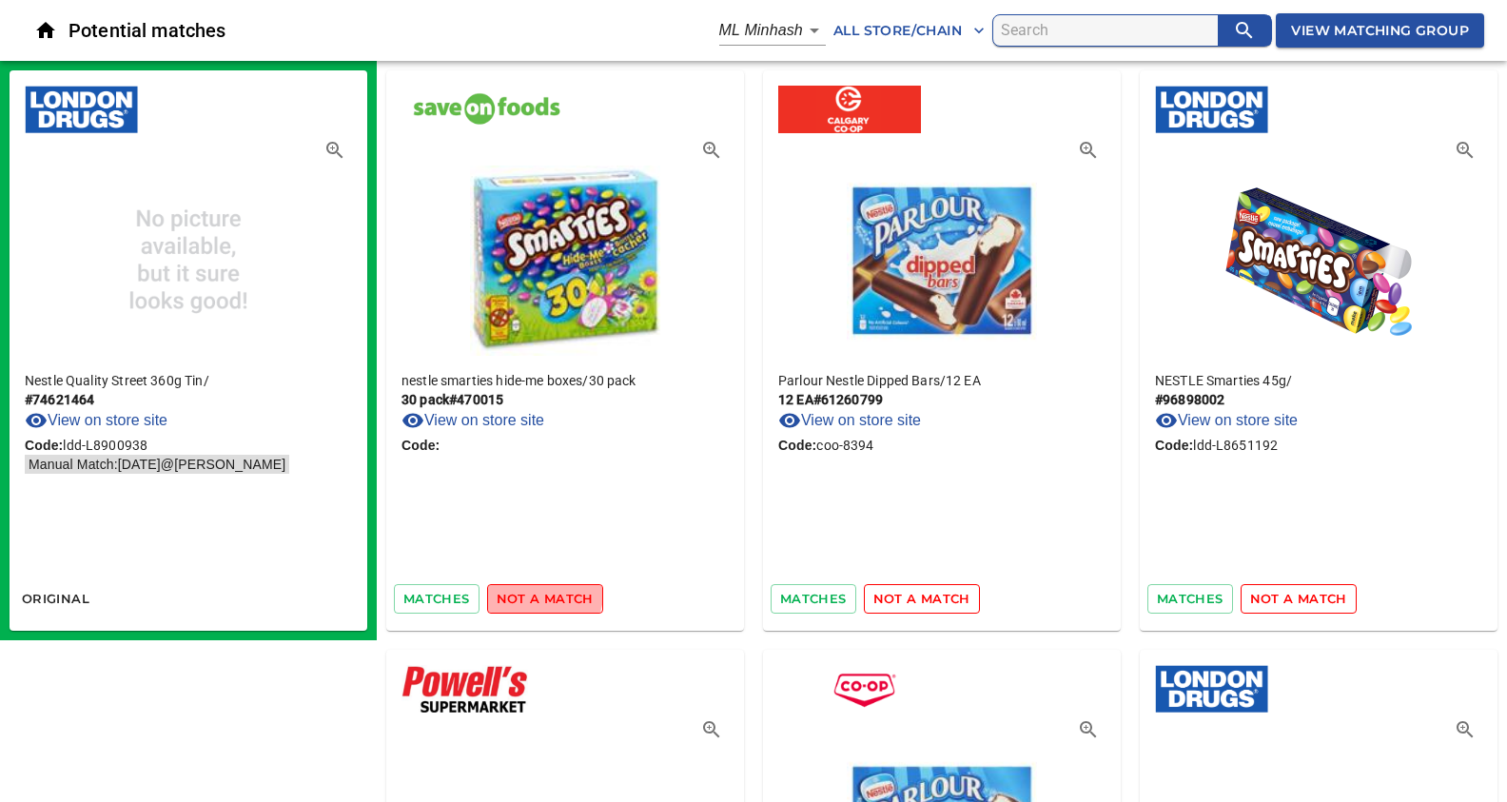
click at [534, 592] on span "not a match" at bounding box center [545, 599] width 97 height 22
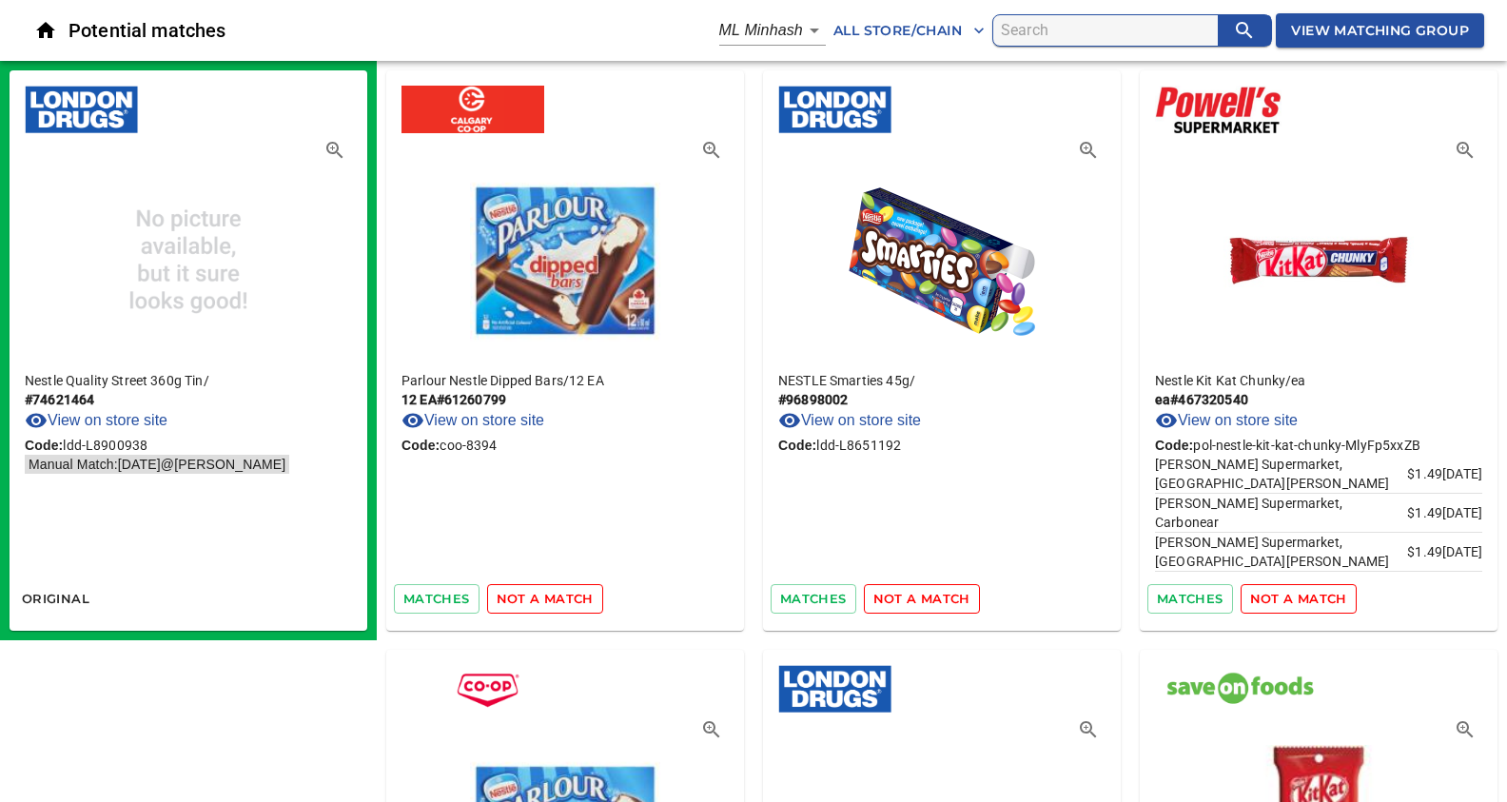
click at [534, 592] on span "not a match" at bounding box center [545, 599] width 97 height 22
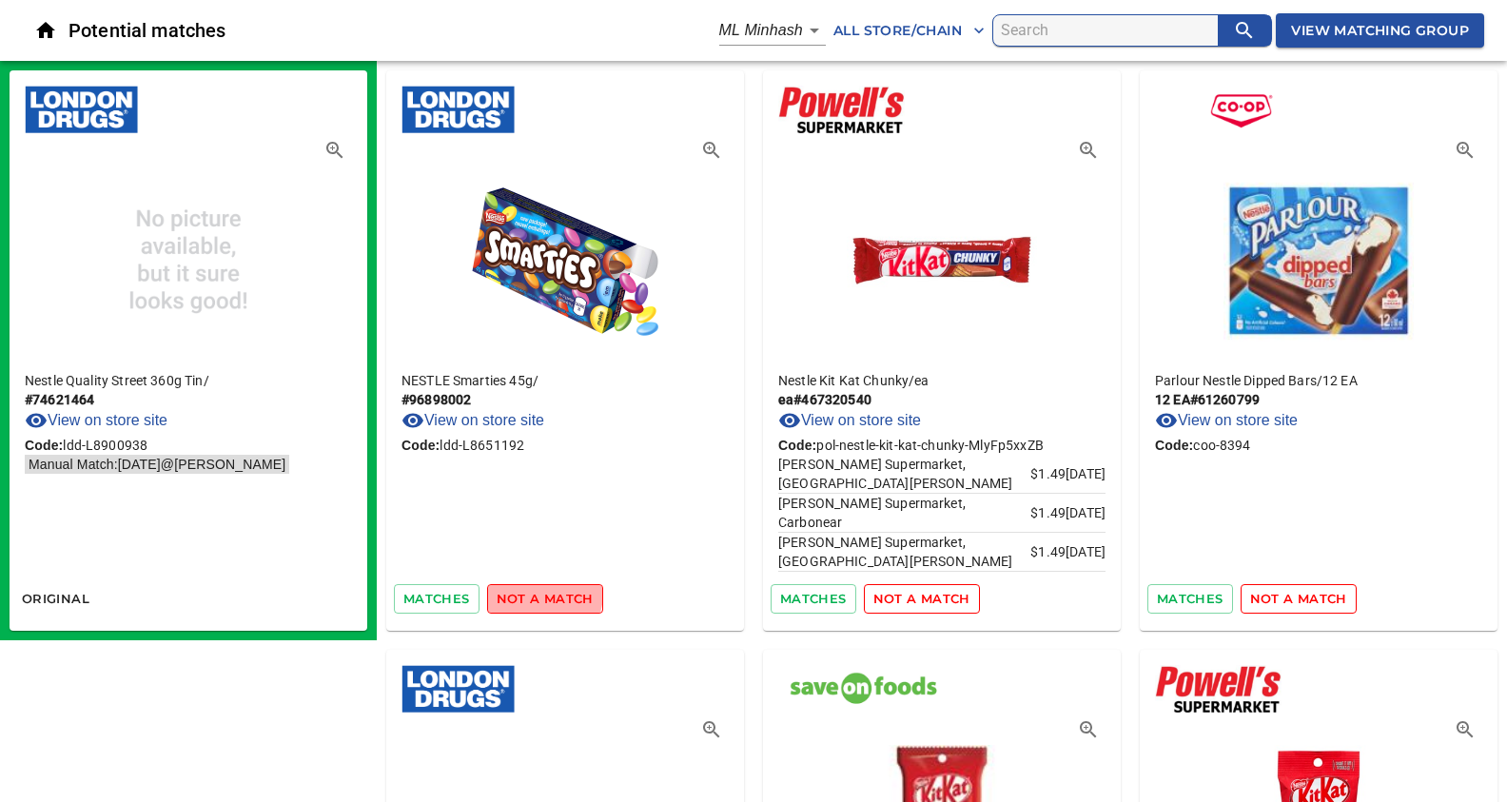
click at [534, 592] on span "not a match" at bounding box center [545, 599] width 97 height 22
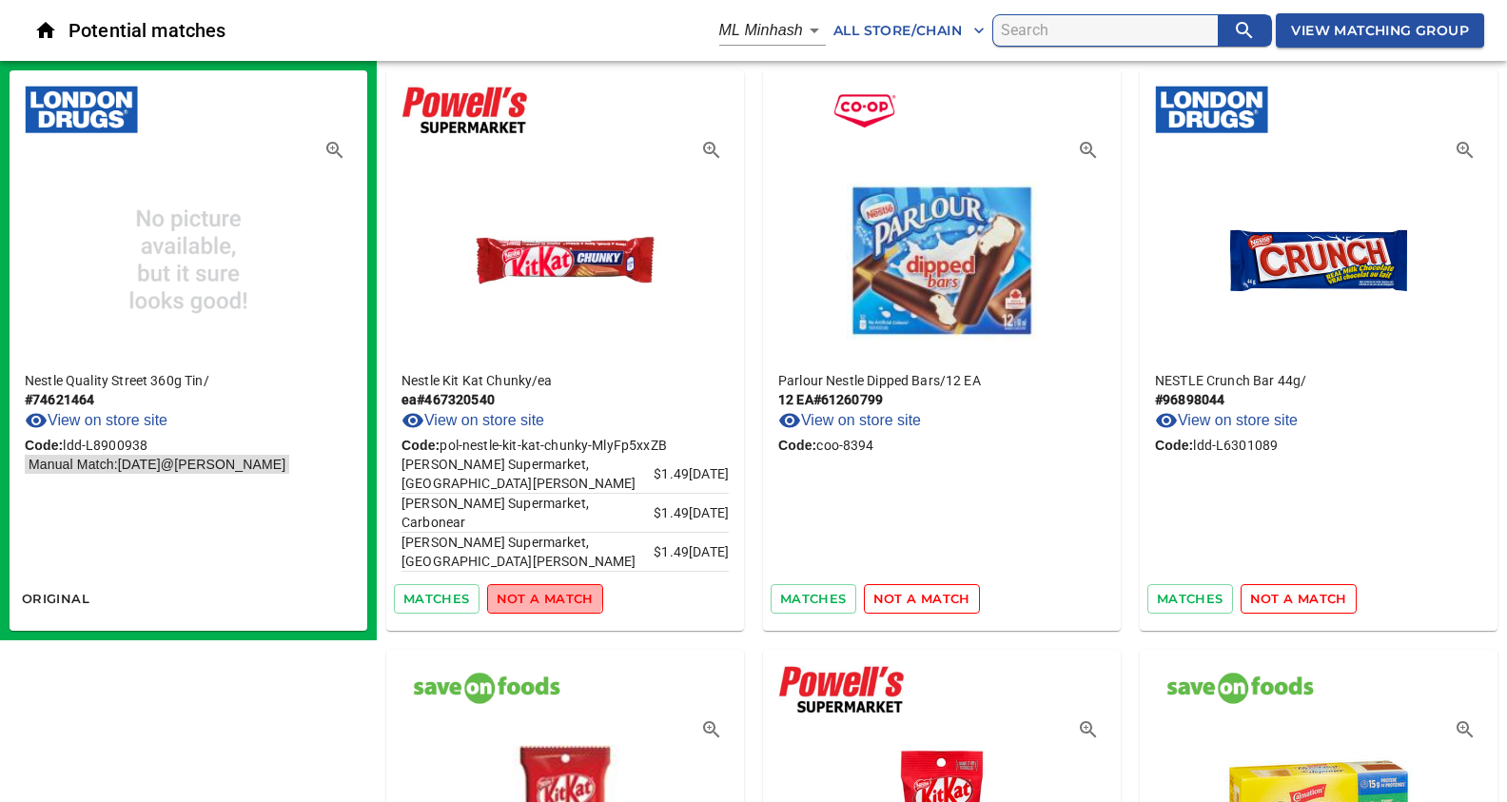
click at [534, 592] on span "not a match" at bounding box center [545, 599] width 97 height 22
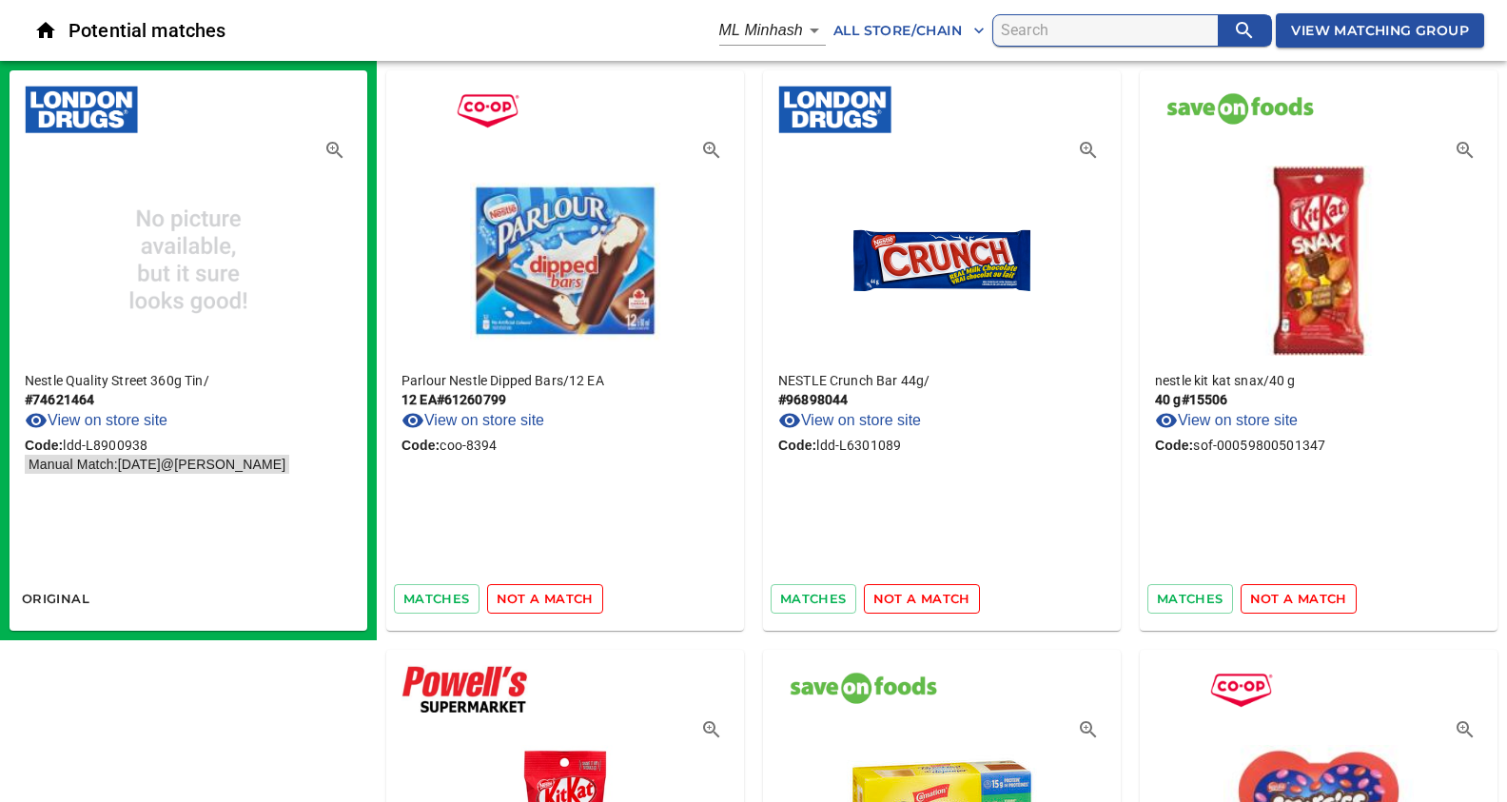
click at [534, 592] on span "not a match" at bounding box center [545, 599] width 97 height 22
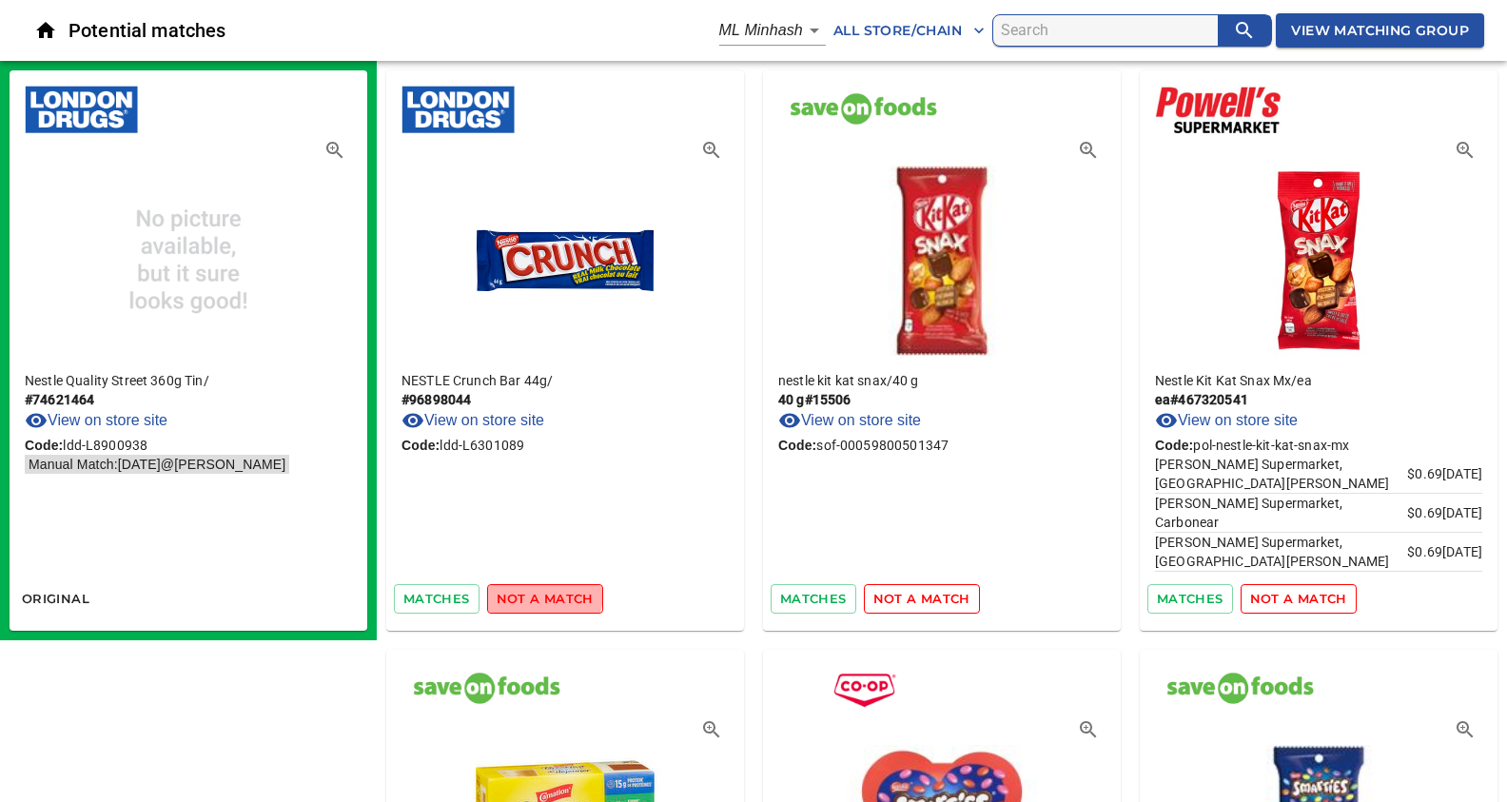
click at [534, 592] on span "not a match" at bounding box center [545, 599] width 97 height 22
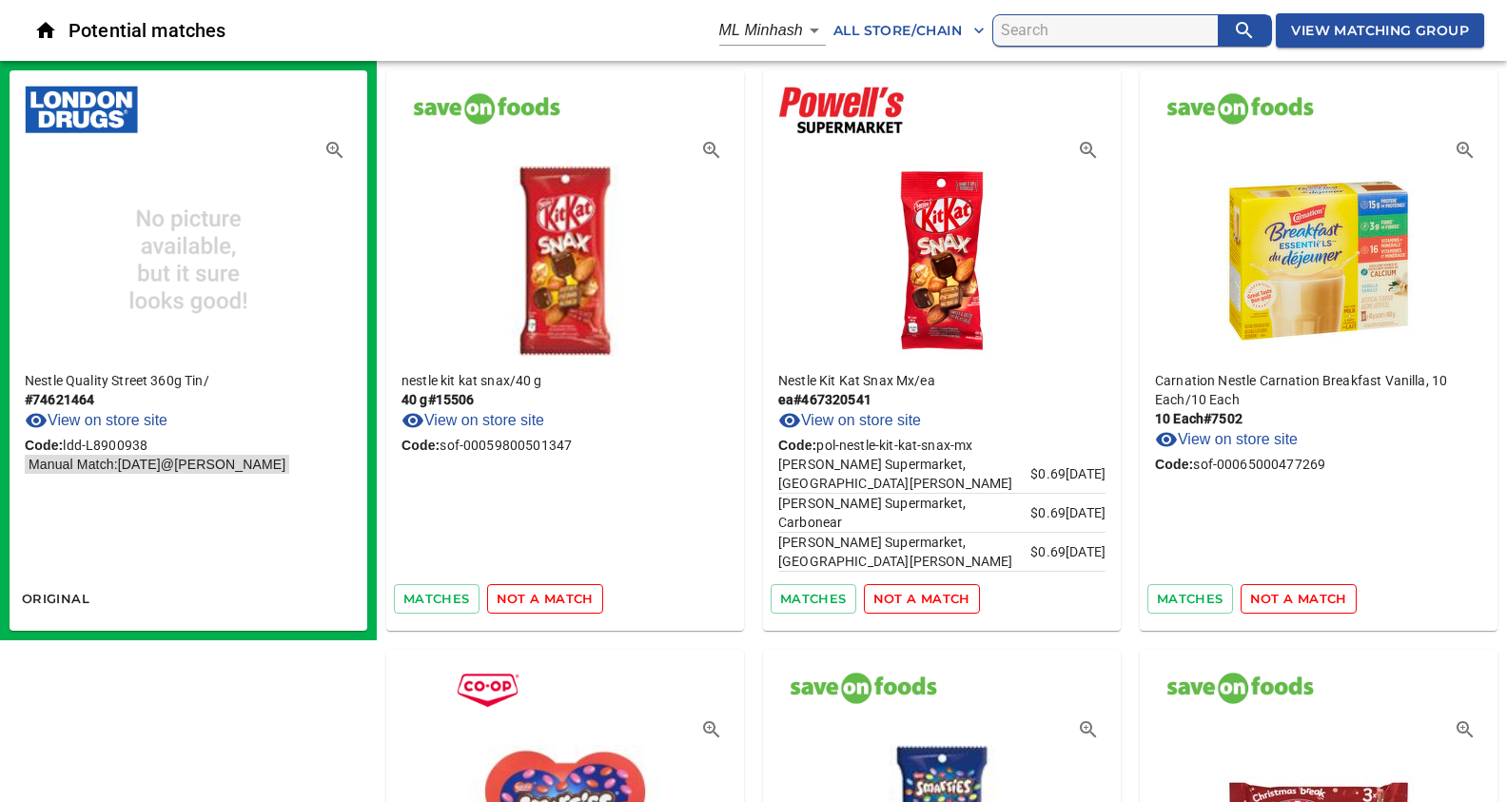
click at [534, 592] on span "not a match" at bounding box center [545, 599] width 97 height 22
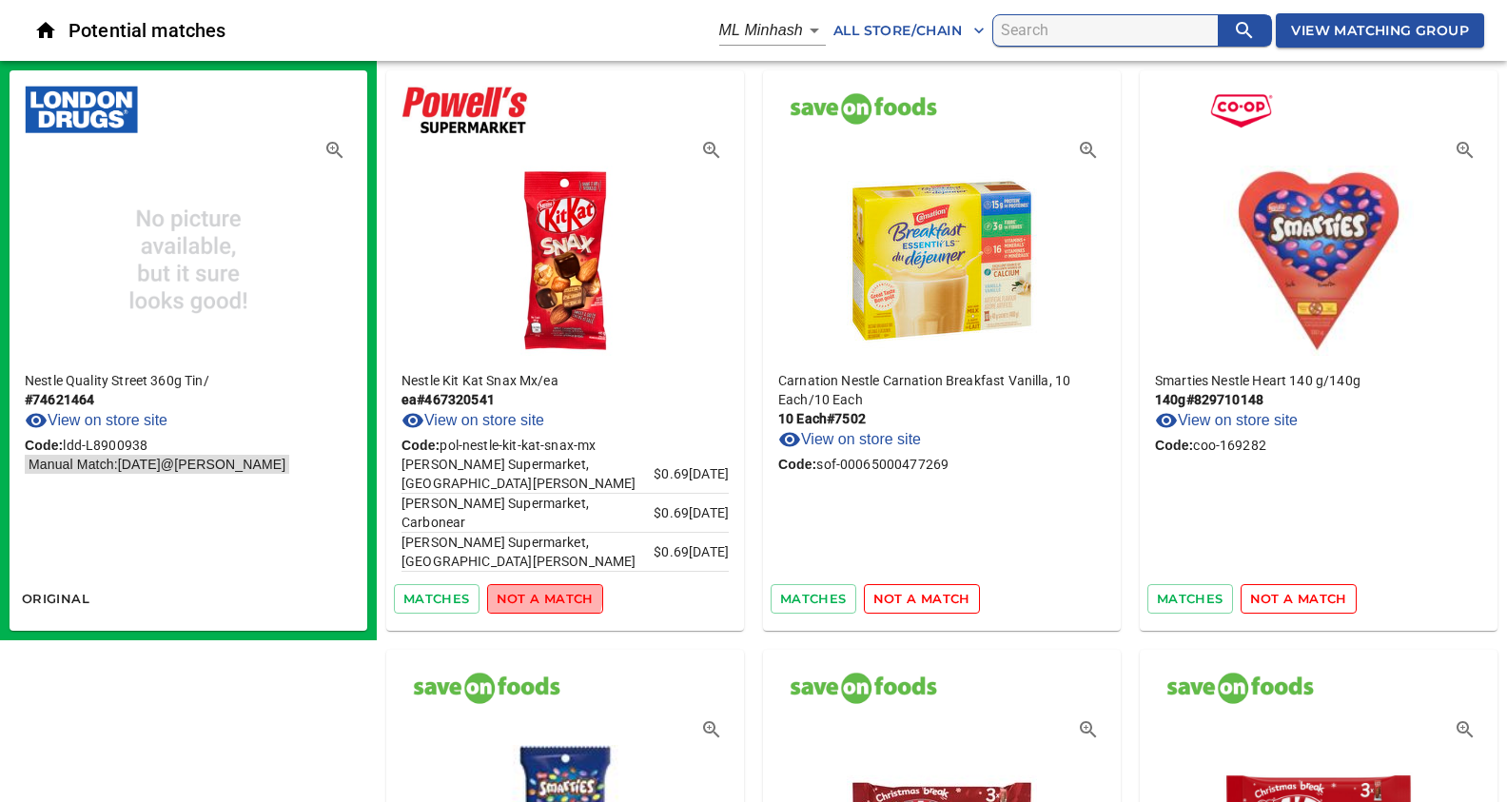
click at [534, 592] on span "not a match" at bounding box center [545, 599] width 97 height 22
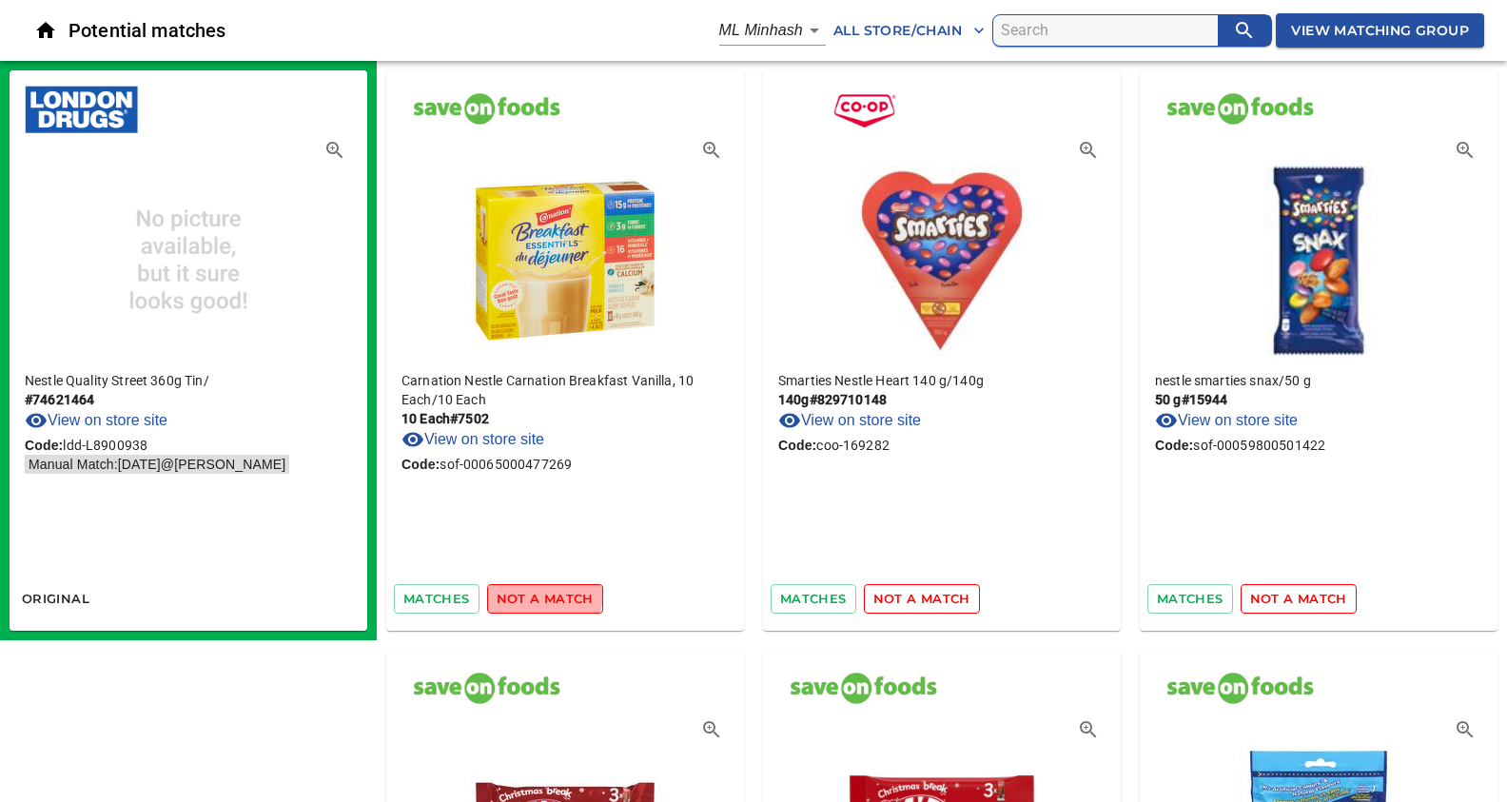
click at [534, 592] on span "not a match" at bounding box center [545, 599] width 97 height 22
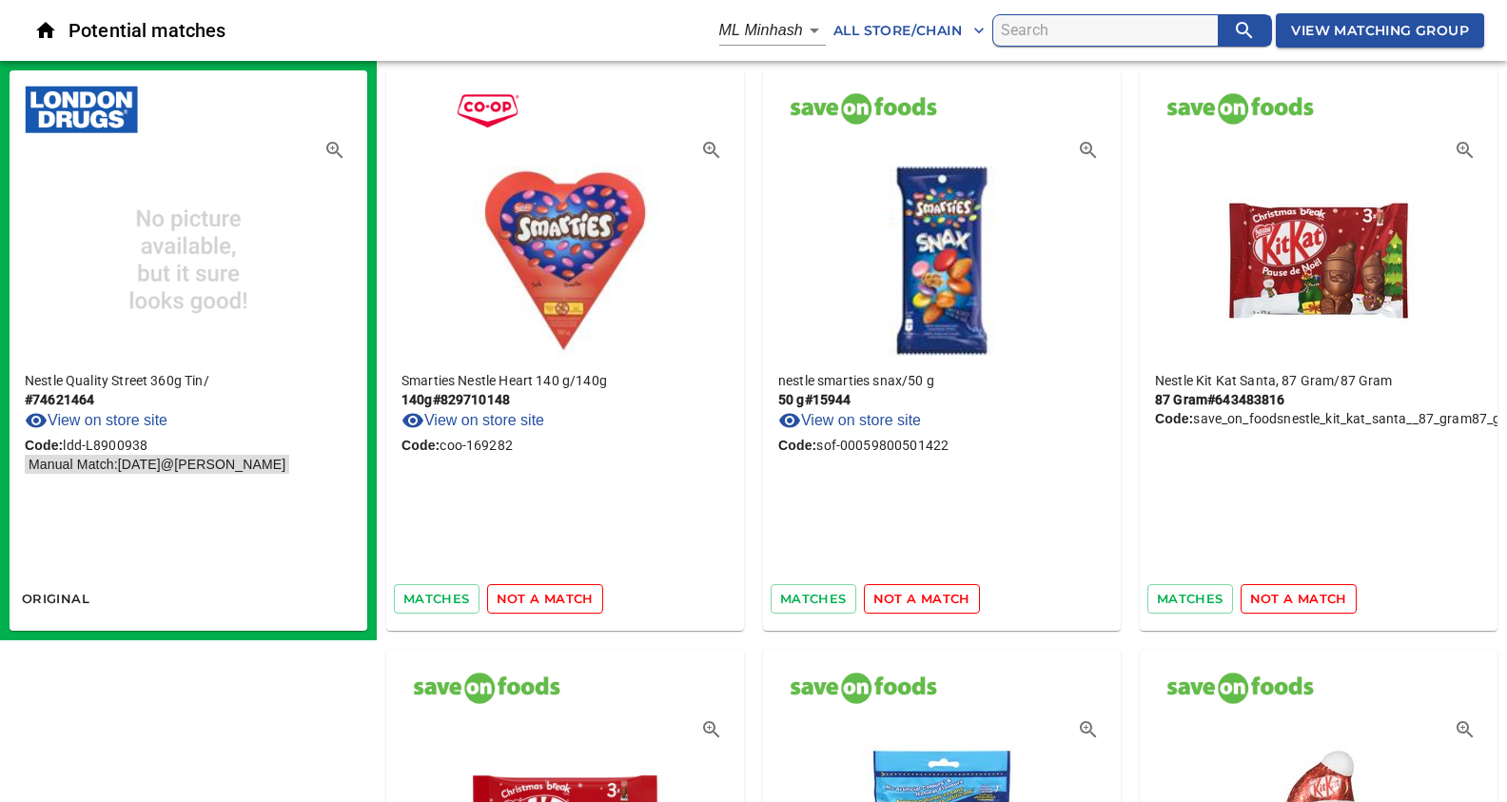
click at [534, 592] on span "not a match" at bounding box center [545, 599] width 97 height 22
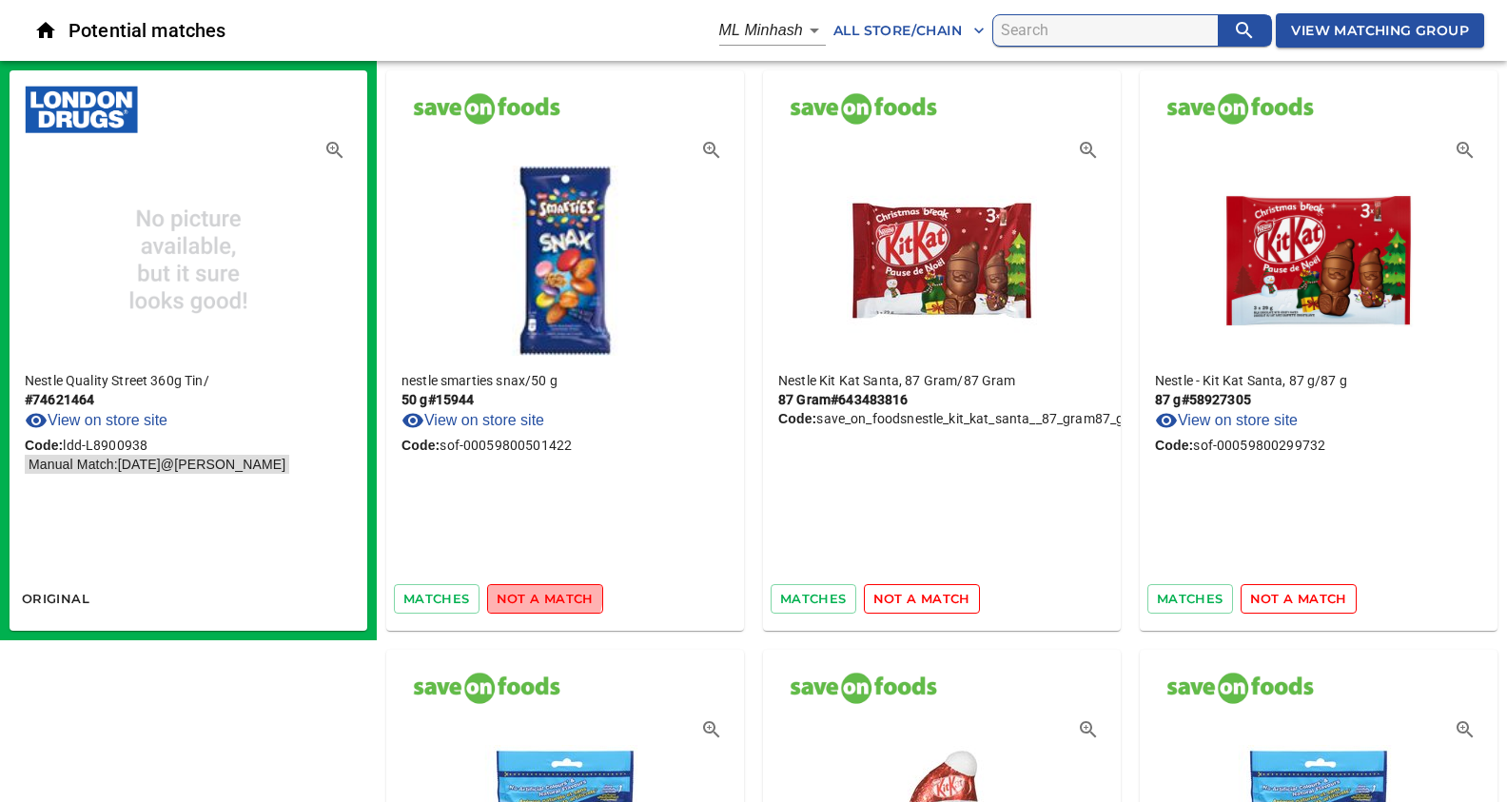
click at [534, 592] on span "not a match" at bounding box center [545, 599] width 97 height 22
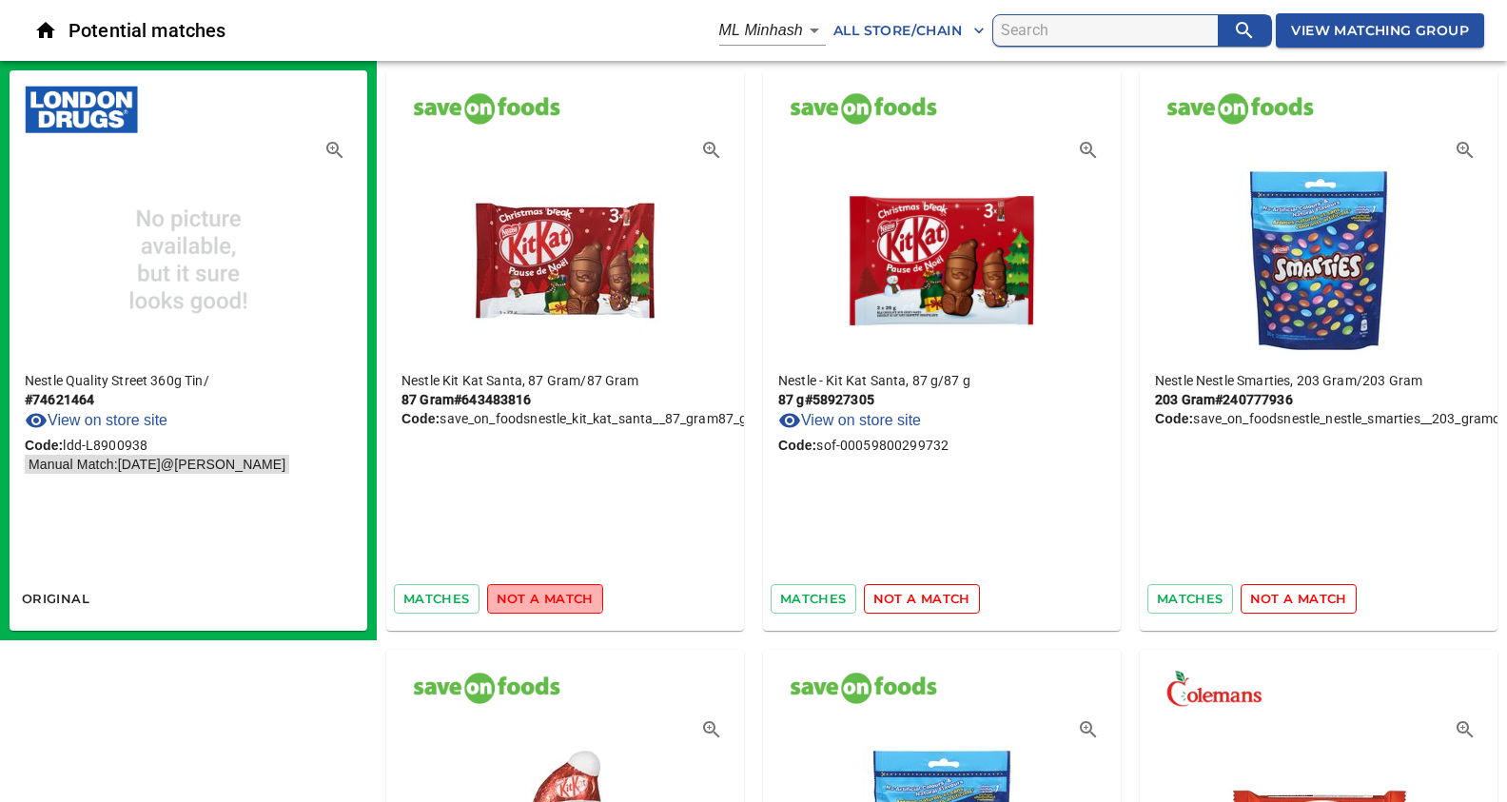
click at [534, 592] on span "not a match" at bounding box center [545, 599] width 97 height 22
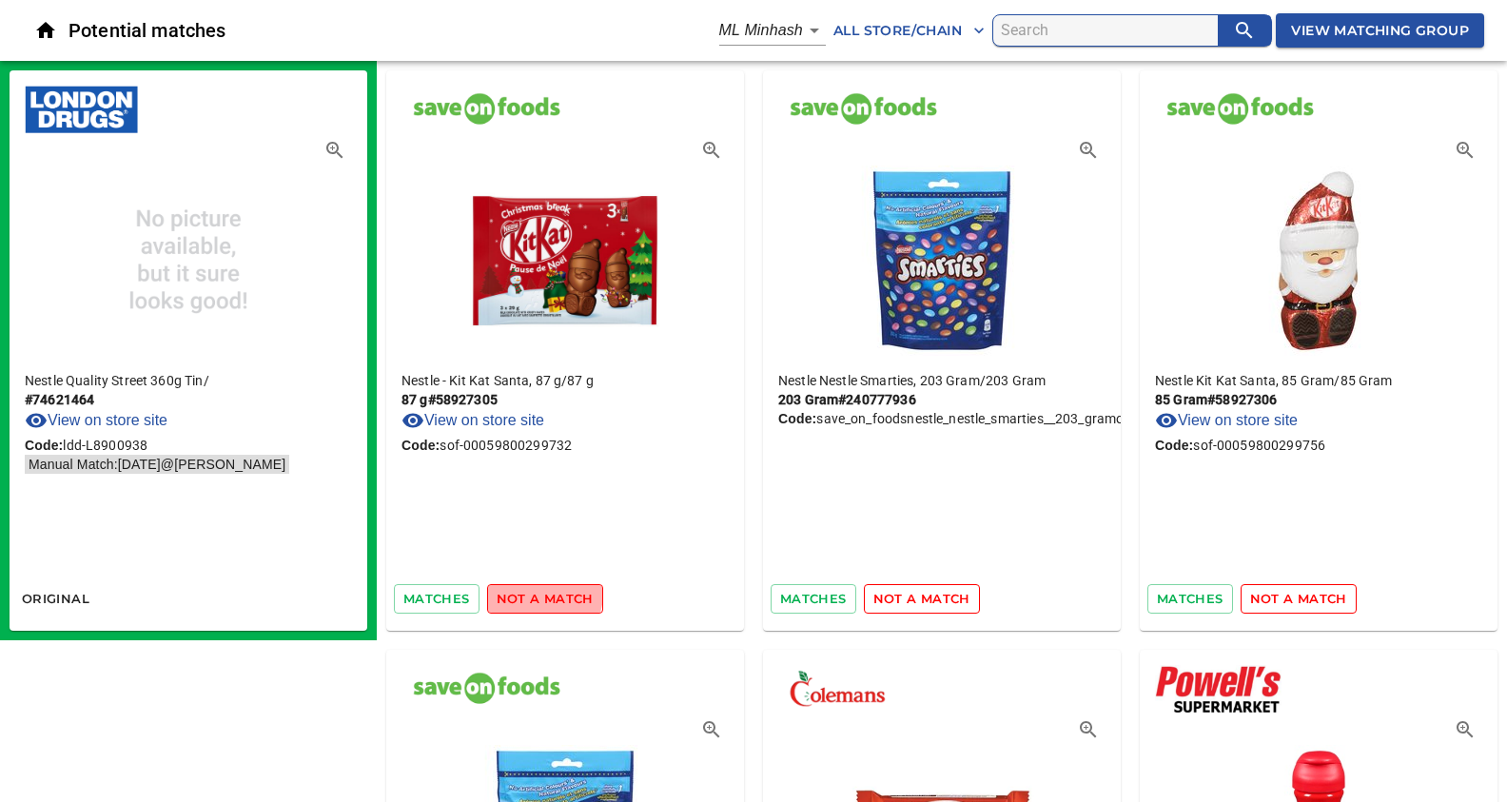
click at [534, 592] on span "not a match" at bounding box center [545, 599] width 97 height 22
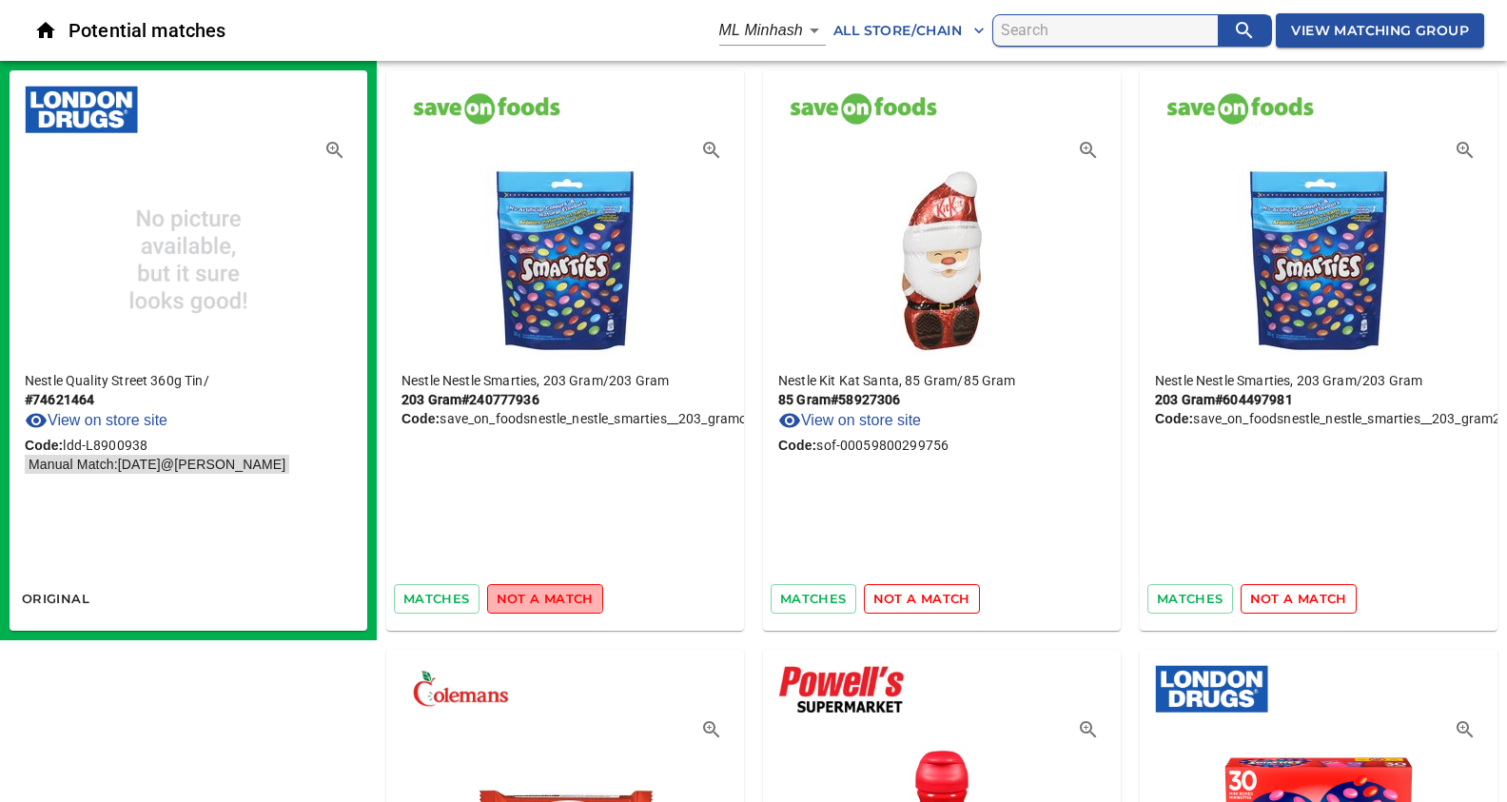
click at [534, 592] on span "not a match" at bounding box center [545, 599] width 97 height 22
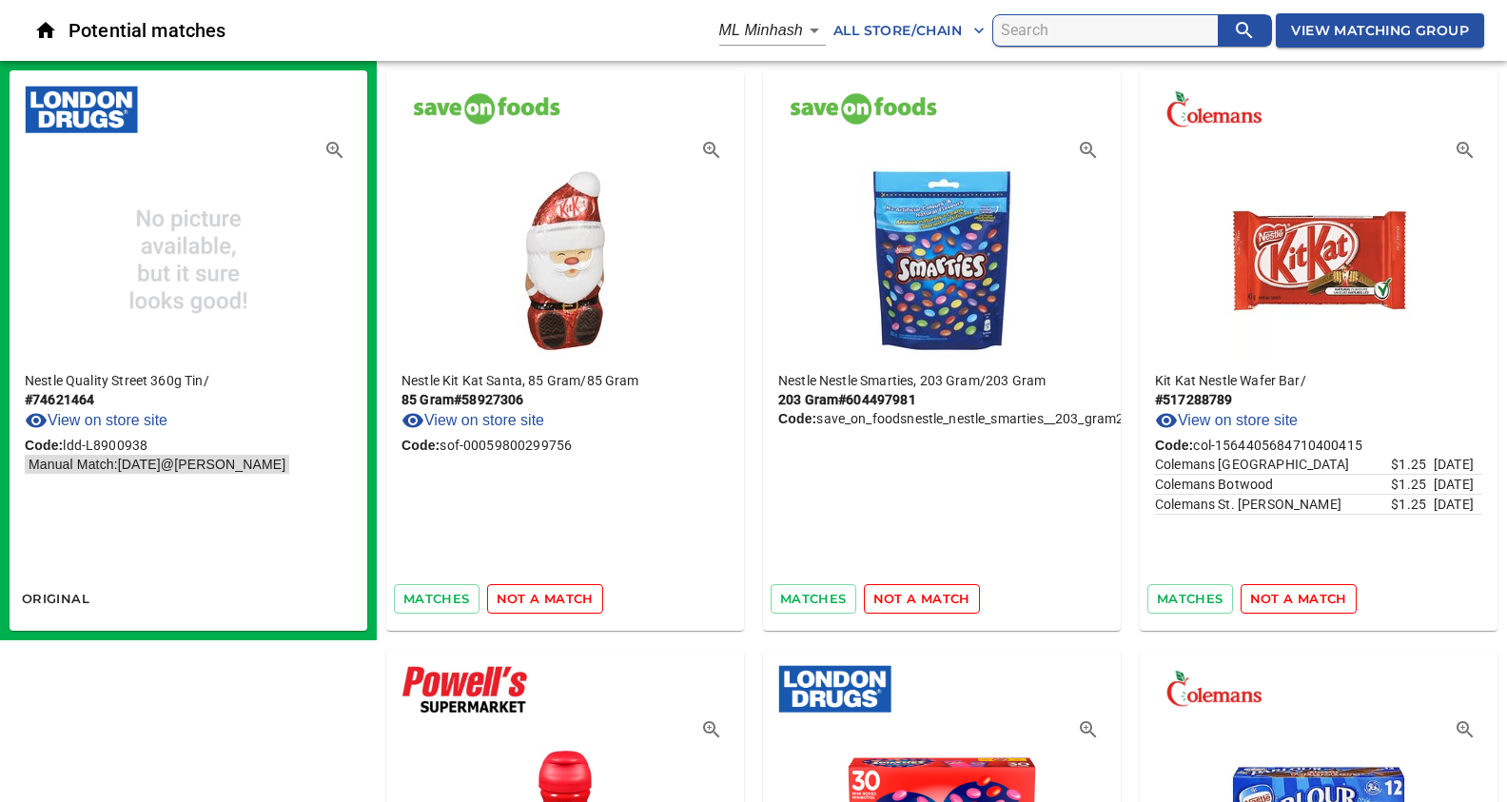
click at [534, 592] on span "not a match" at bounding box center [545, 599] width 97 height 22
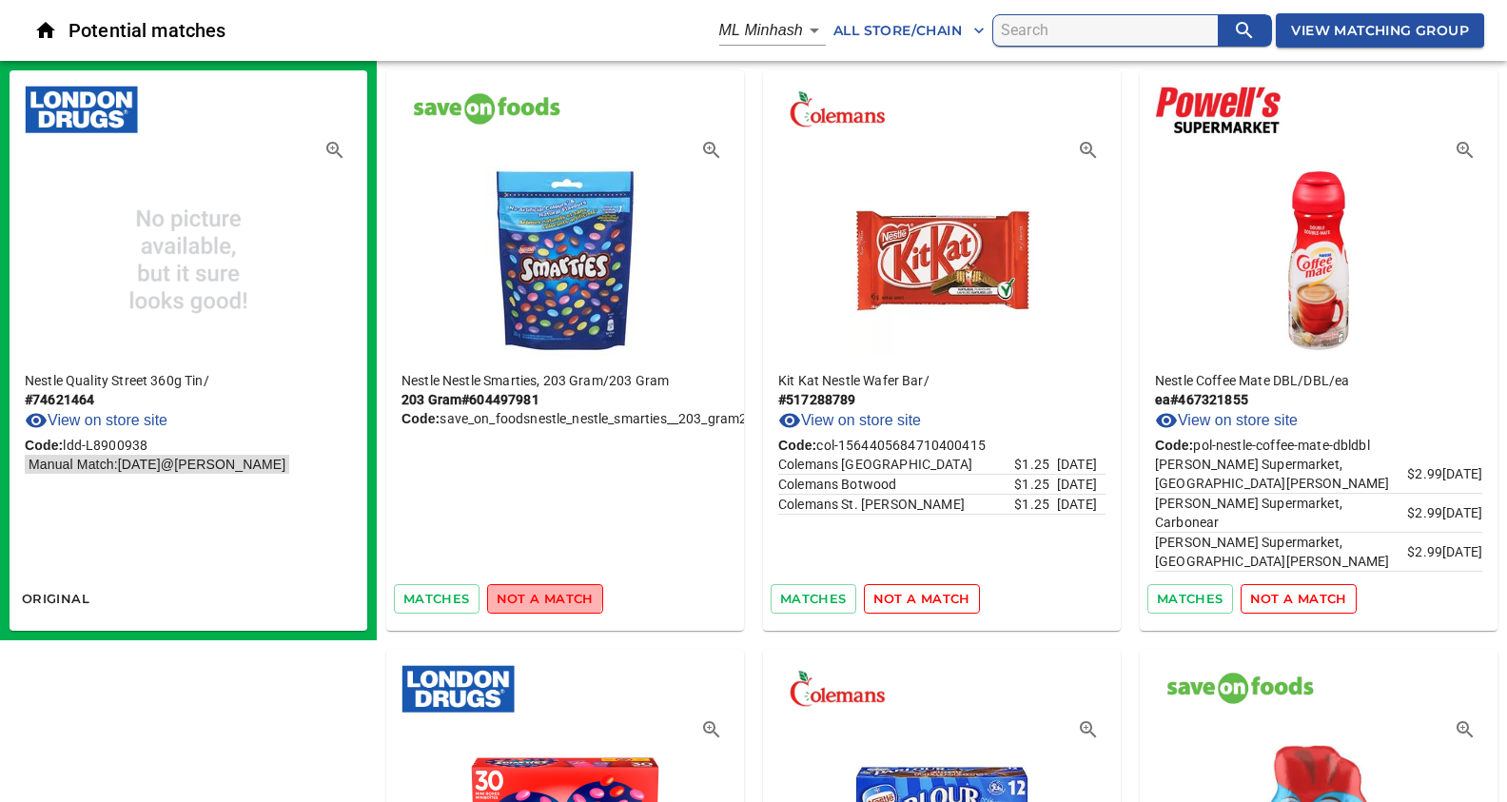
click at [534, 592] on span "not a match" at bounding box center [545, 599] width 97 height 22
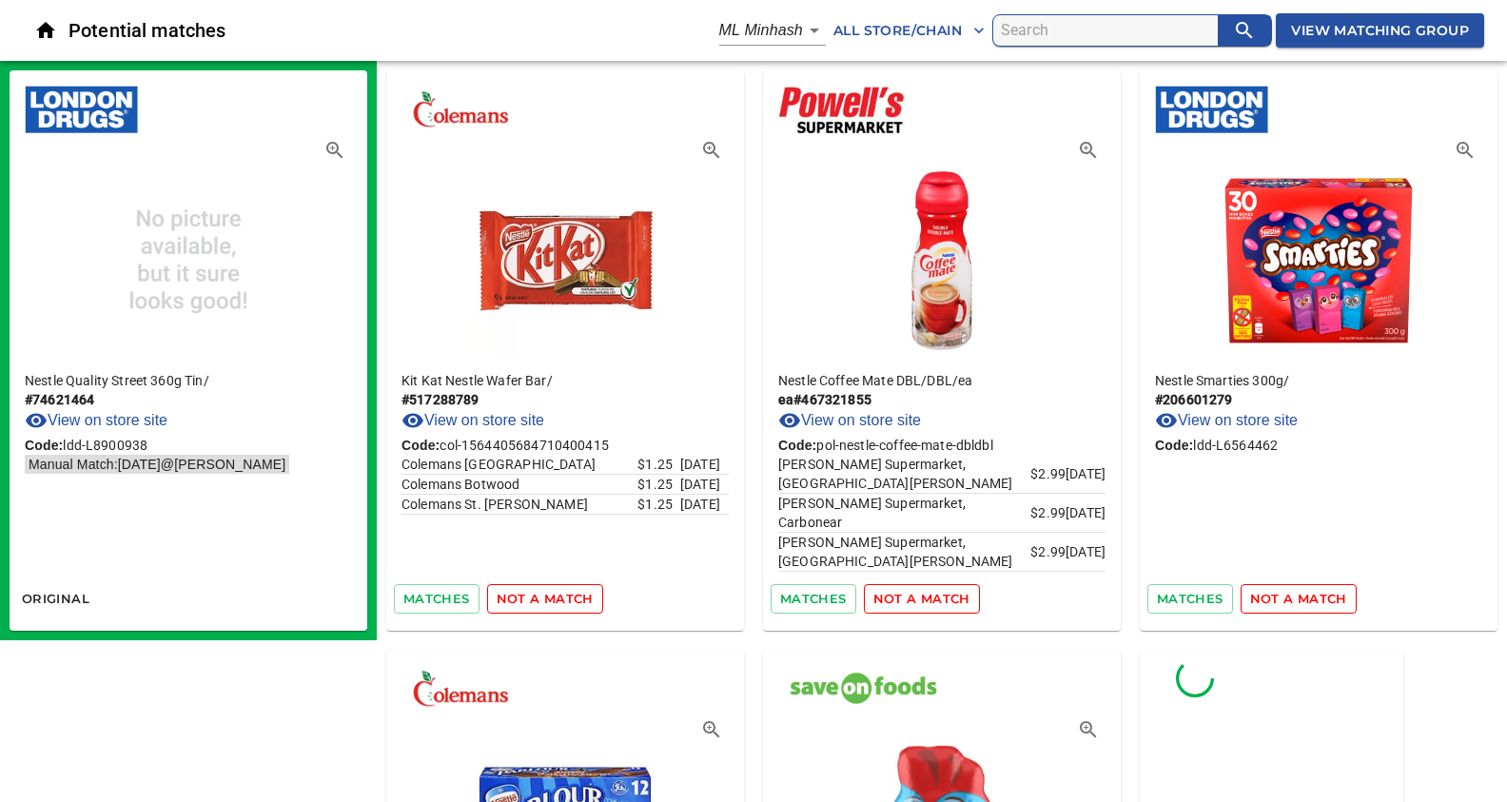
click at [534, 592] on span "not a match" at bounding box center [545, 599] width 97 height 22
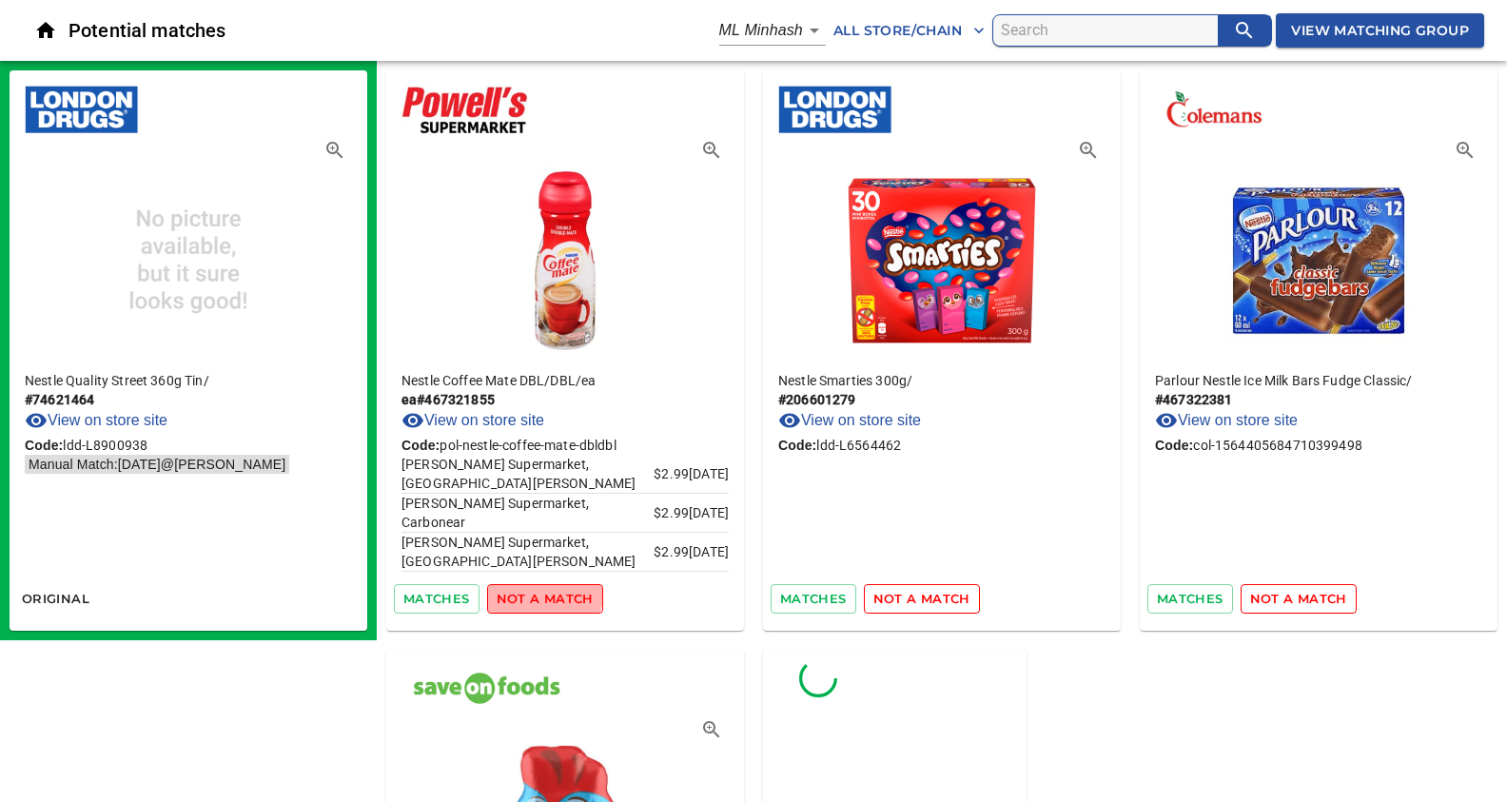
click at [534, 592] on span "not a match" at bounding box center [545, 599] width 97 height 22
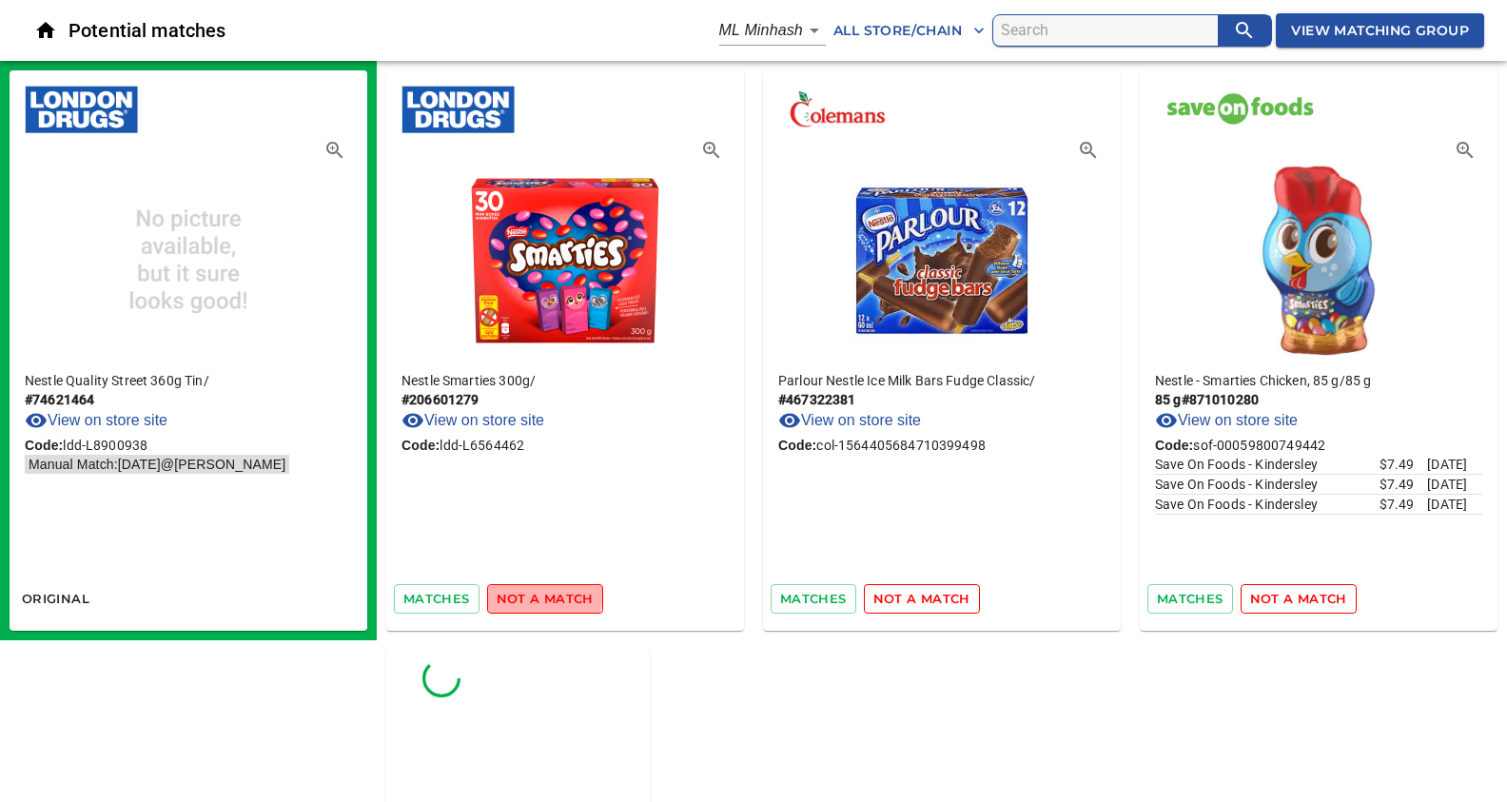
click at [534, 592] on span "not a match" at bounding box center [545, 599] width 97 height 22
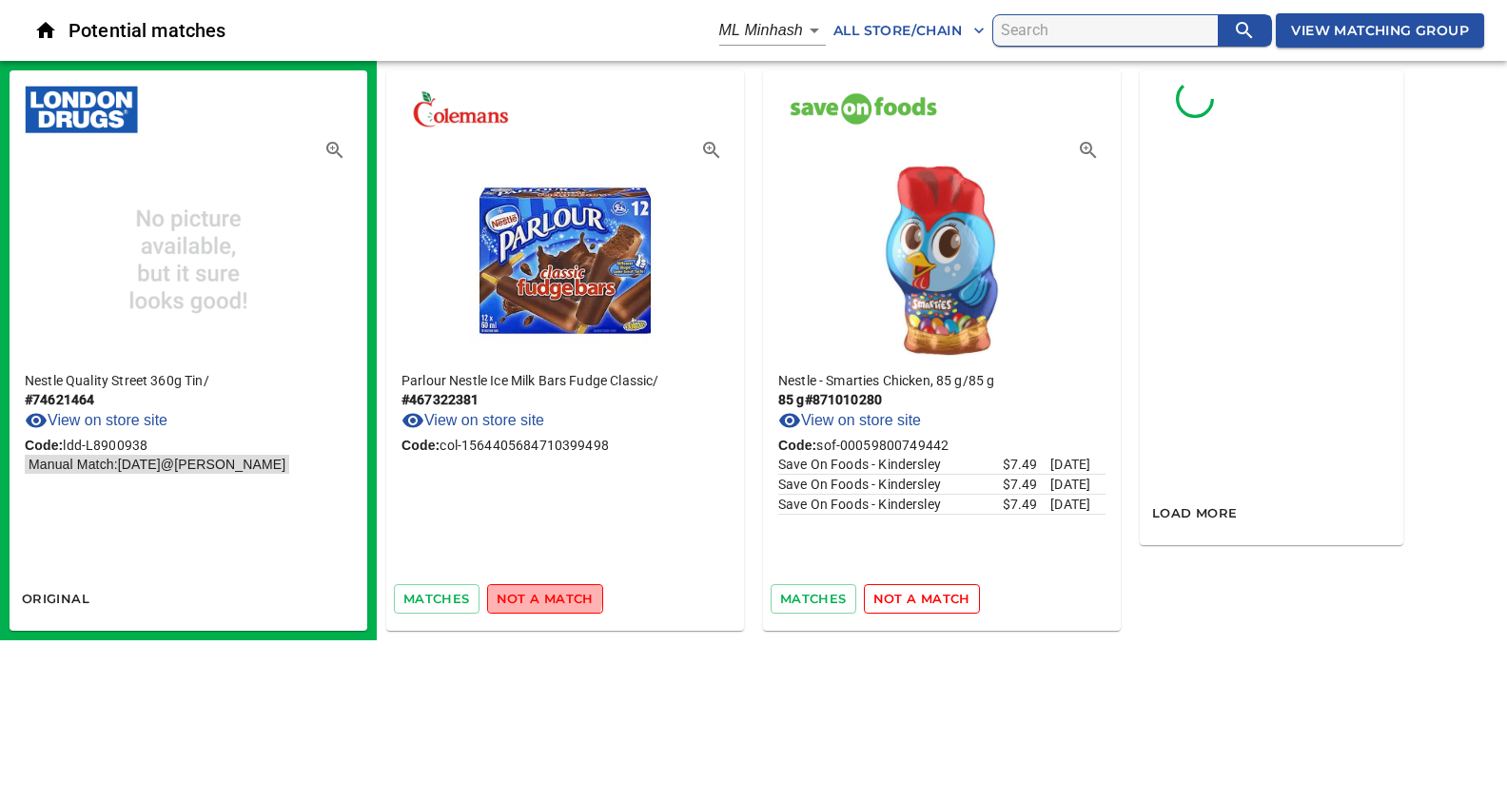
click at [534, 592] on span "not a match" at bounding box center [545, 599] width 97 height 22
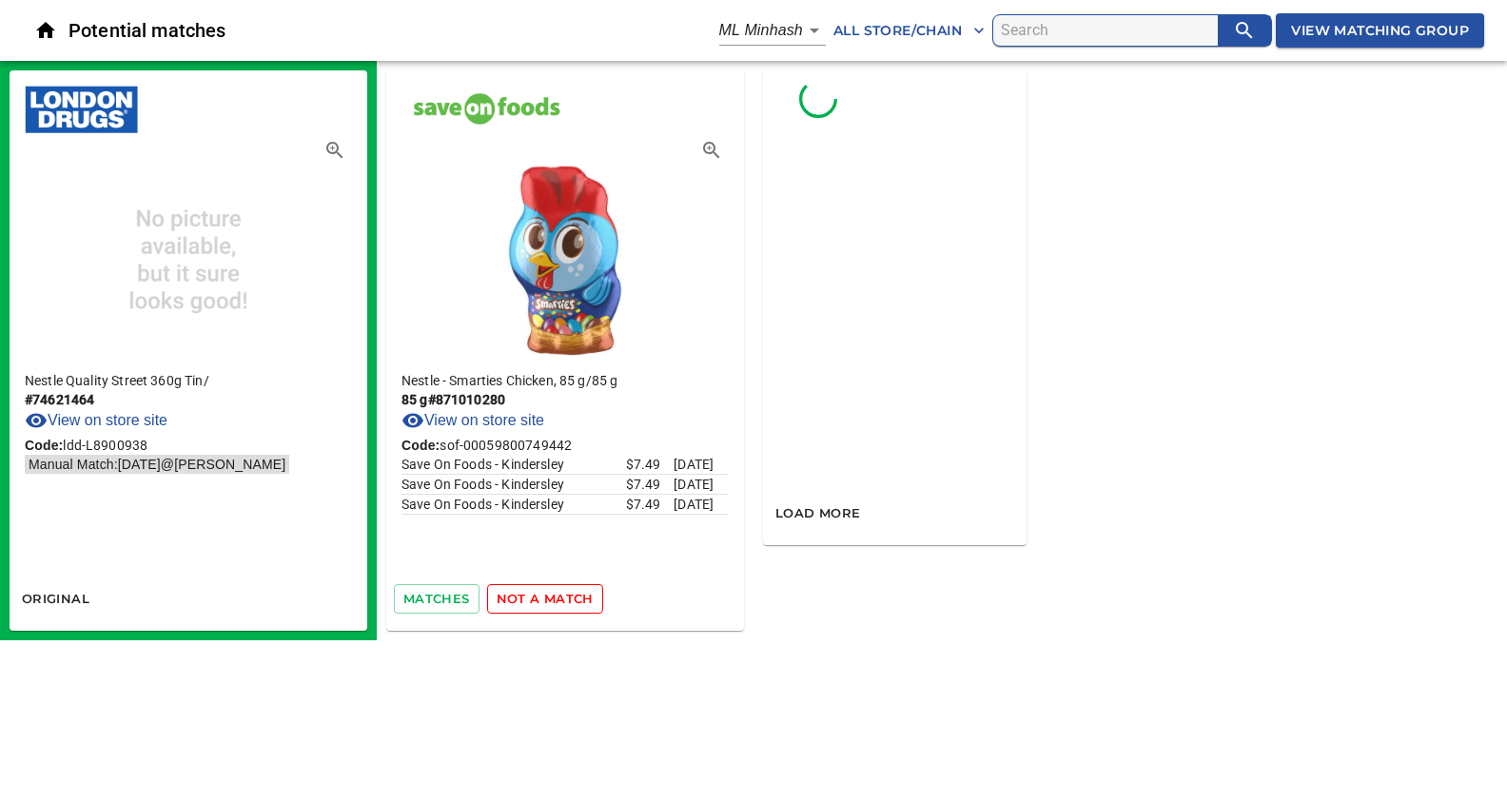
click at [534, 592] on span "not a match" at bounding box center [545, 599] width 97 height 22
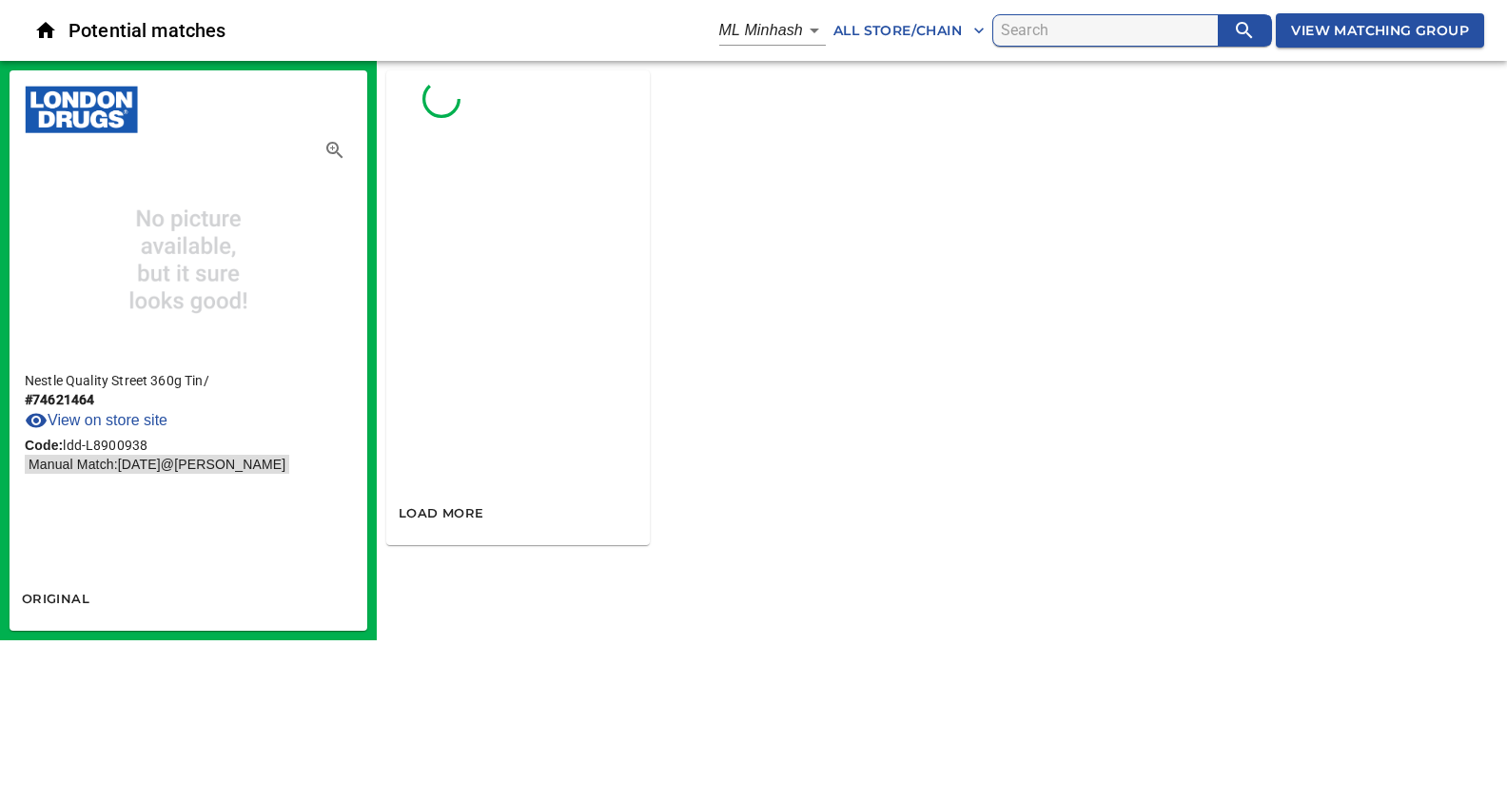
click at [1335, 27] on span "View Matching Group" at bounding box center [1380, 31] width 178 height 24
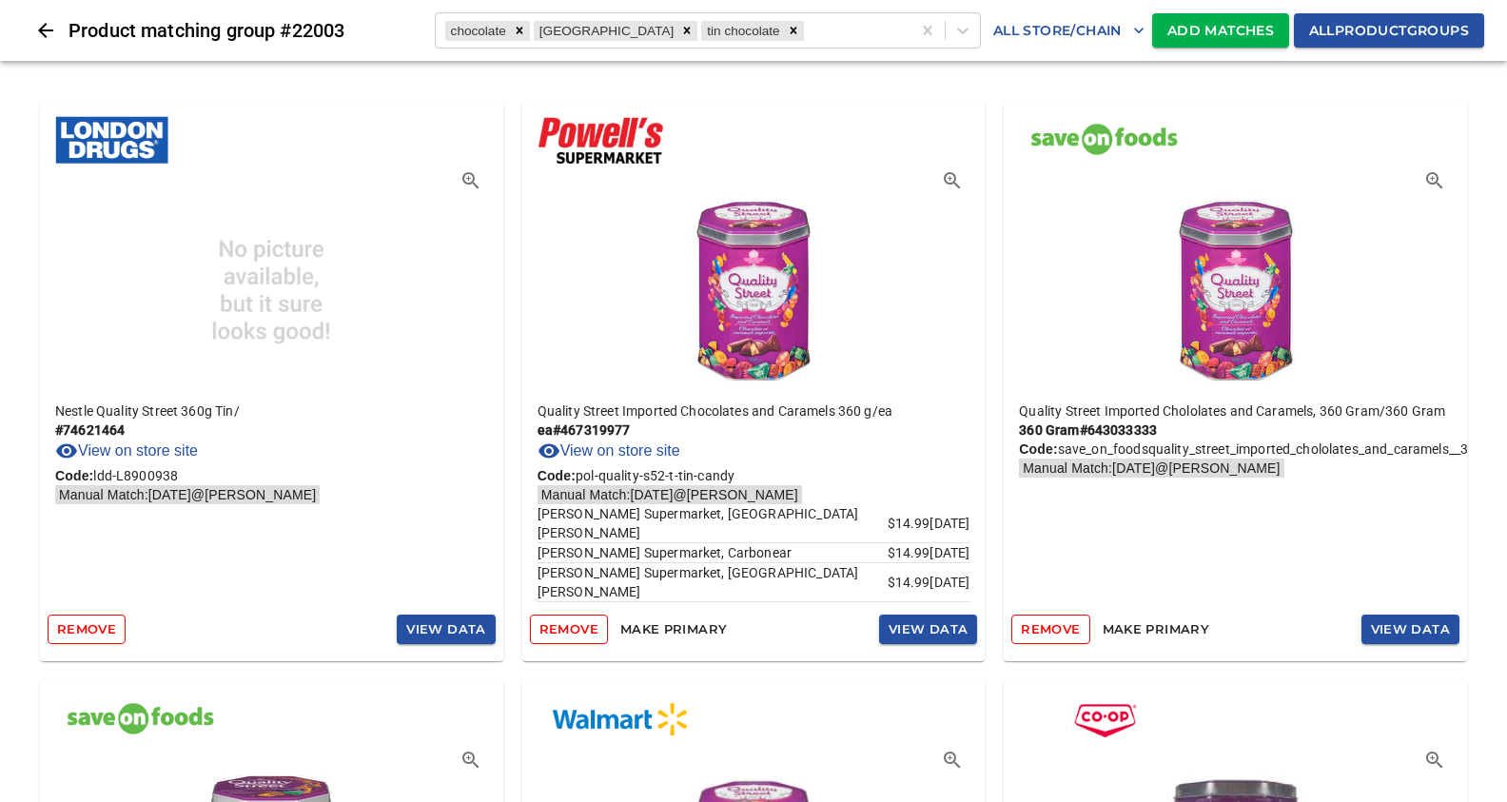
click at [1175, 24] on span "Add Matches" at bounding box center [1220, 31] width 107 height 24
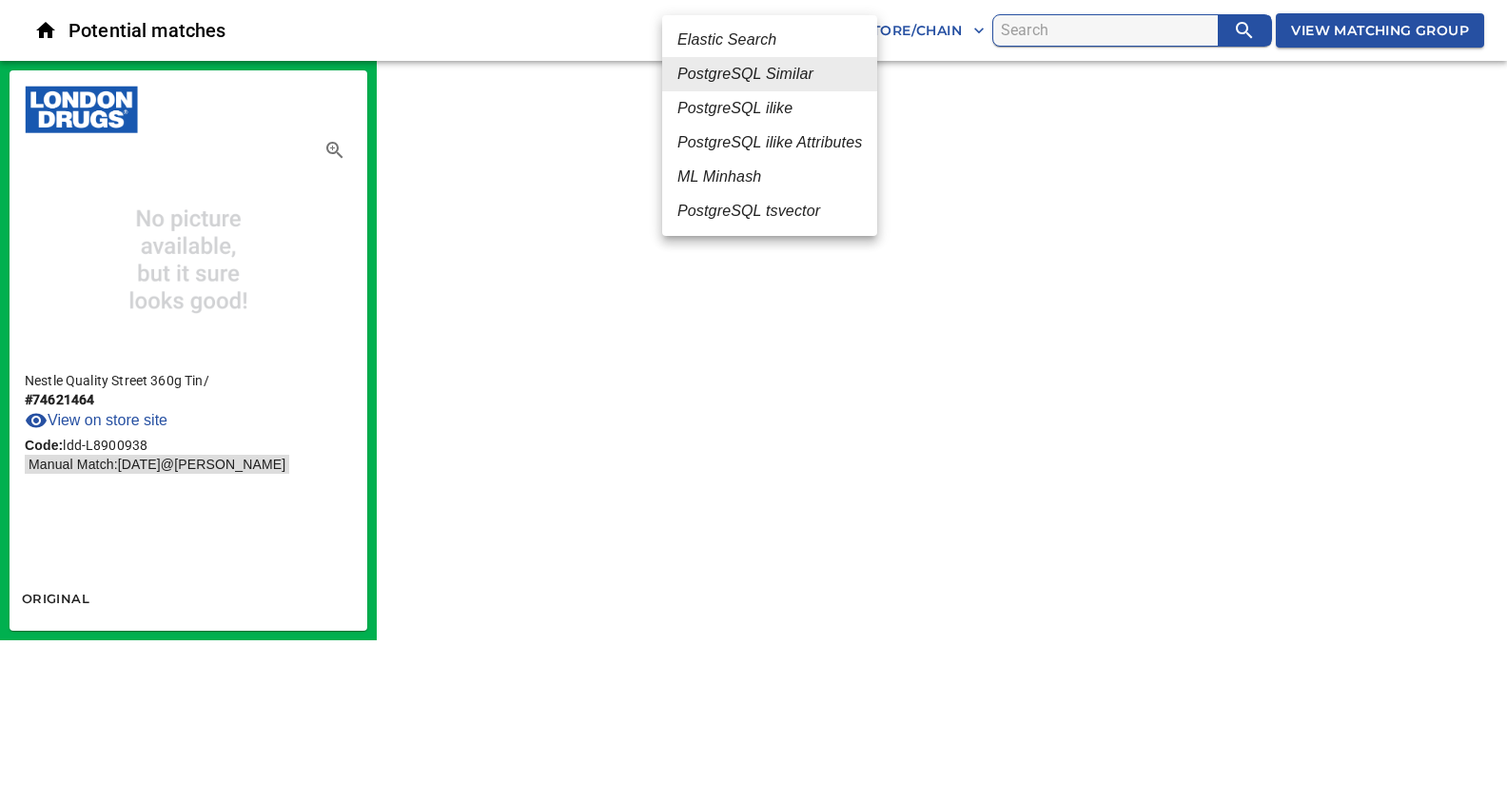
click at [788, 33] on body "tspan{white-space:pre} Potential matches PostgreSQL Similar 2 All Store/Chain V…" at bounding box center [753, 320] width 1507 height 640
click at [711, 175] on em "ML Minhash" at bounding box center [719, 177] width 84 height 23
type input "3"
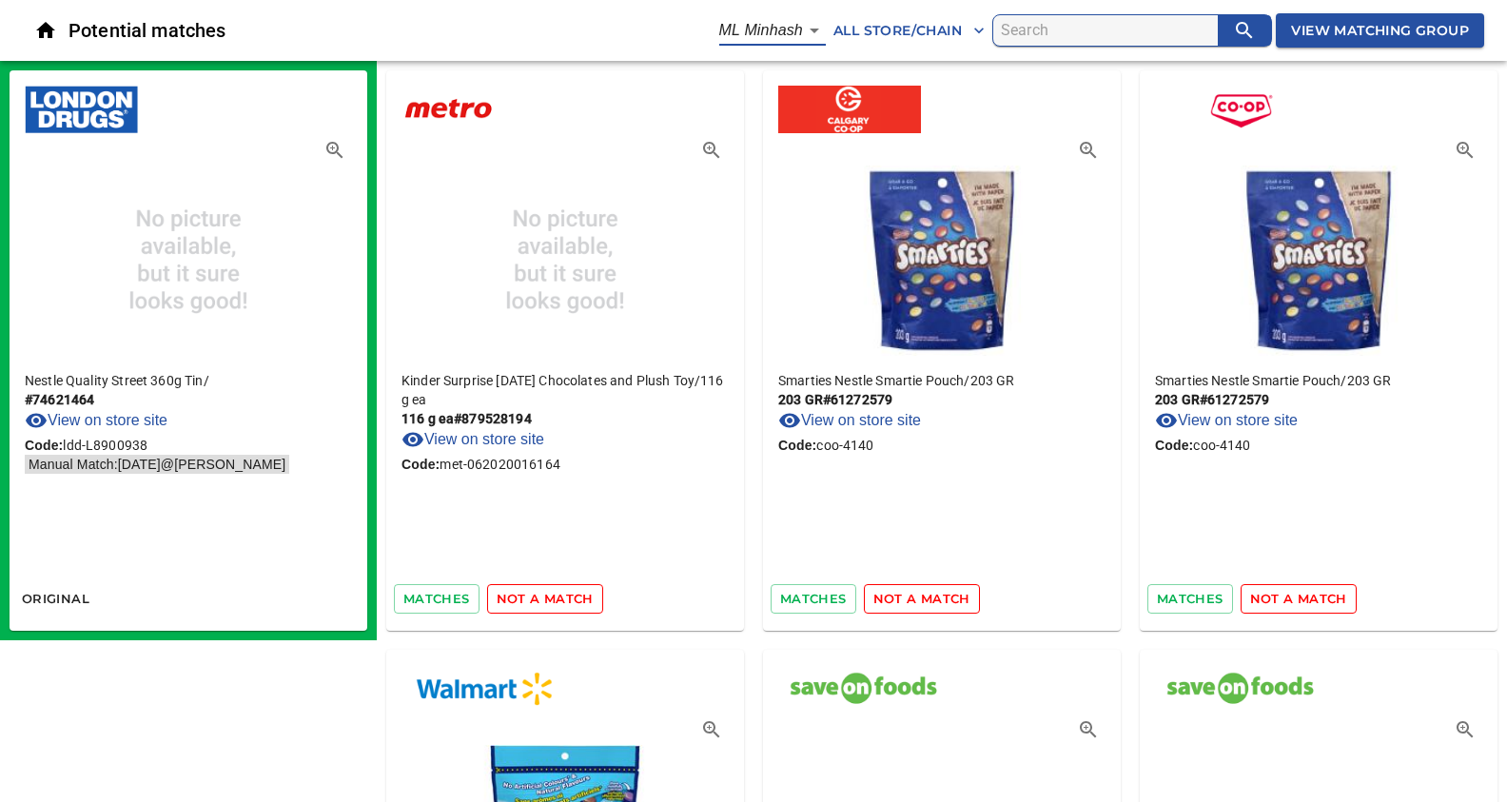
click at [561, 600] on span "not a match" at bounding box center [545, 599] width 97 height 22
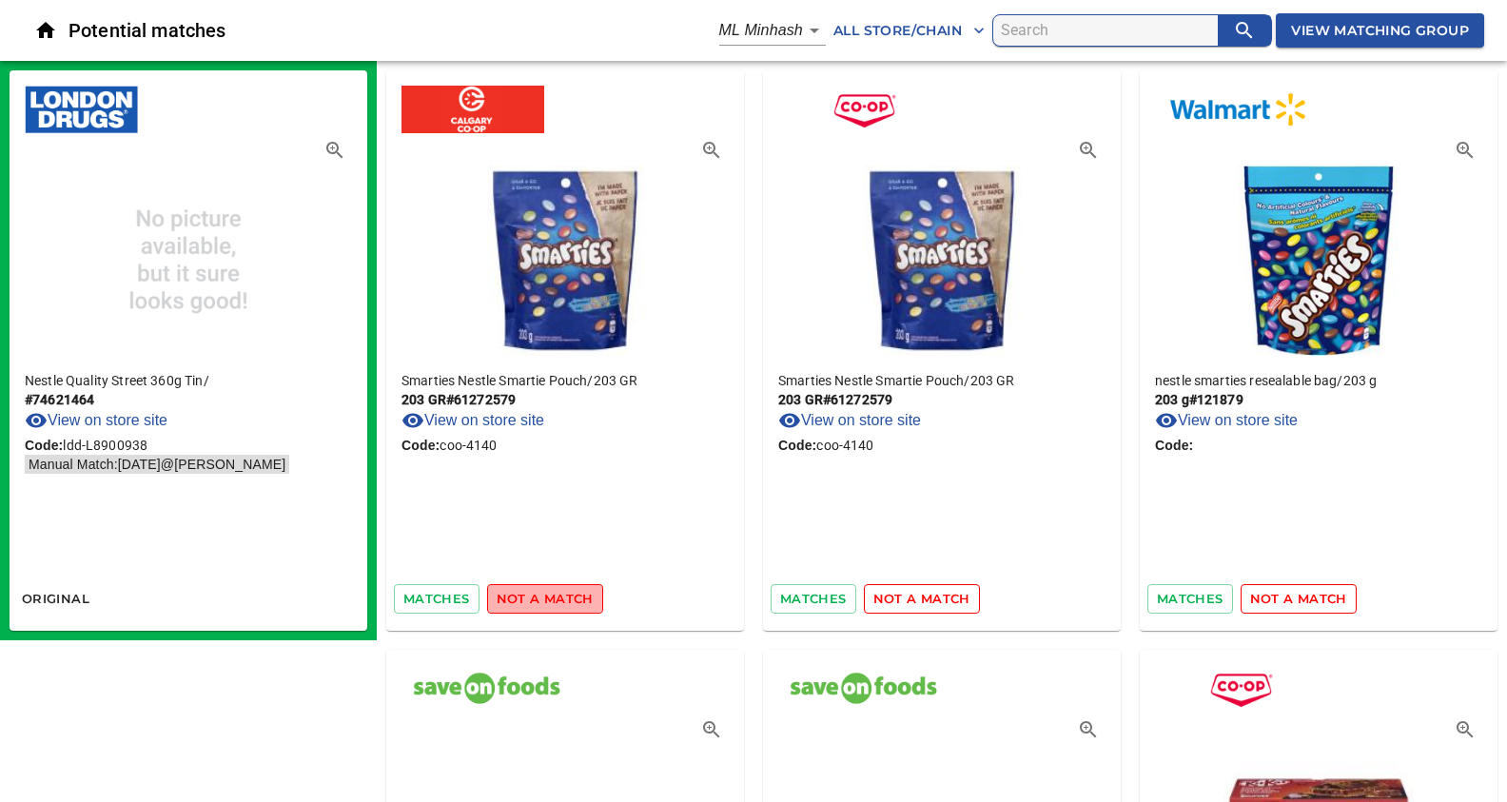
click at [561, 600] on span "not a match" at bounding box center [545, 599] width 97 height 22
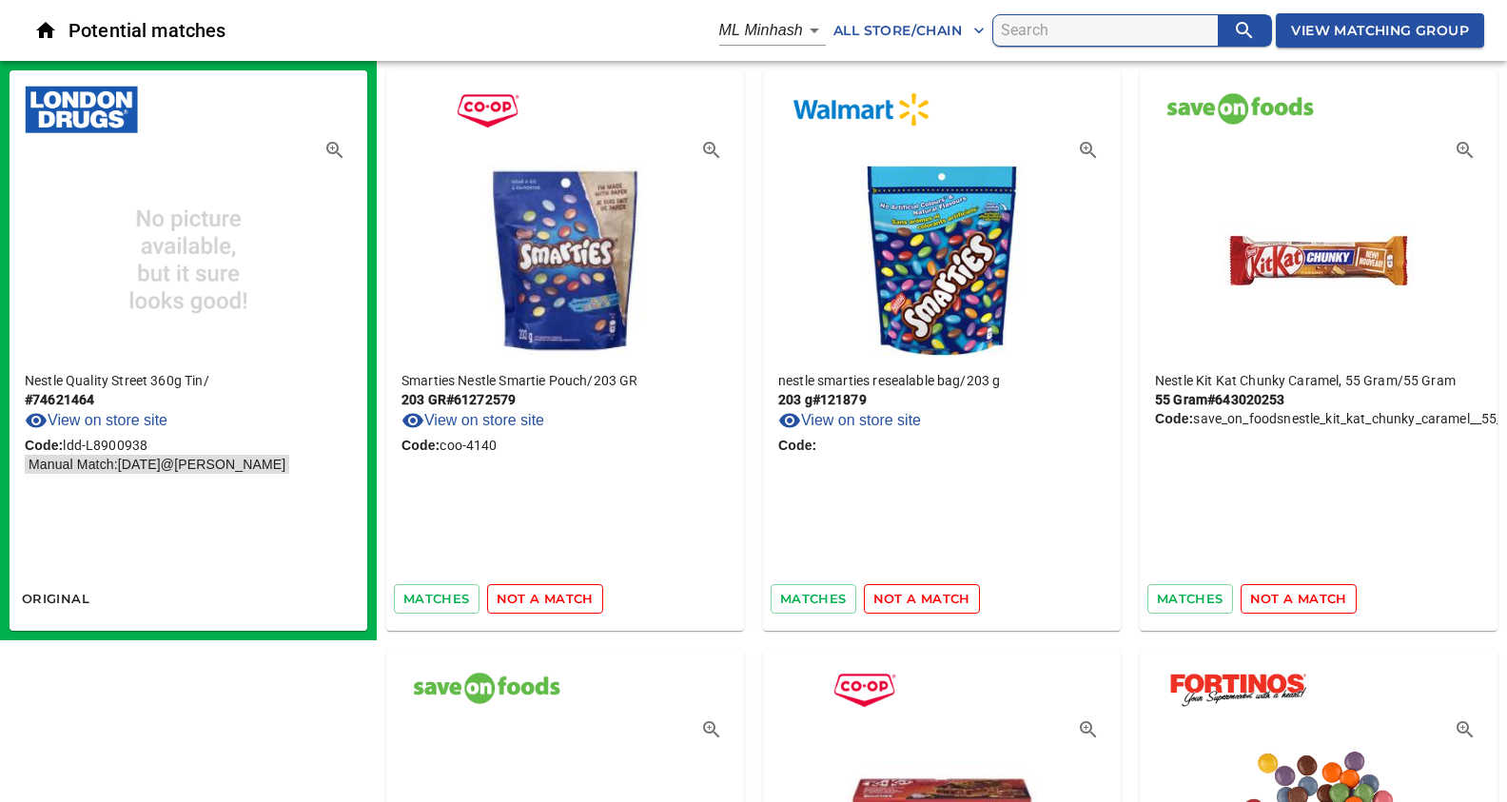
click at [561, 600] on span "not a match" at bounding box center [545, 599] width 97 height 22
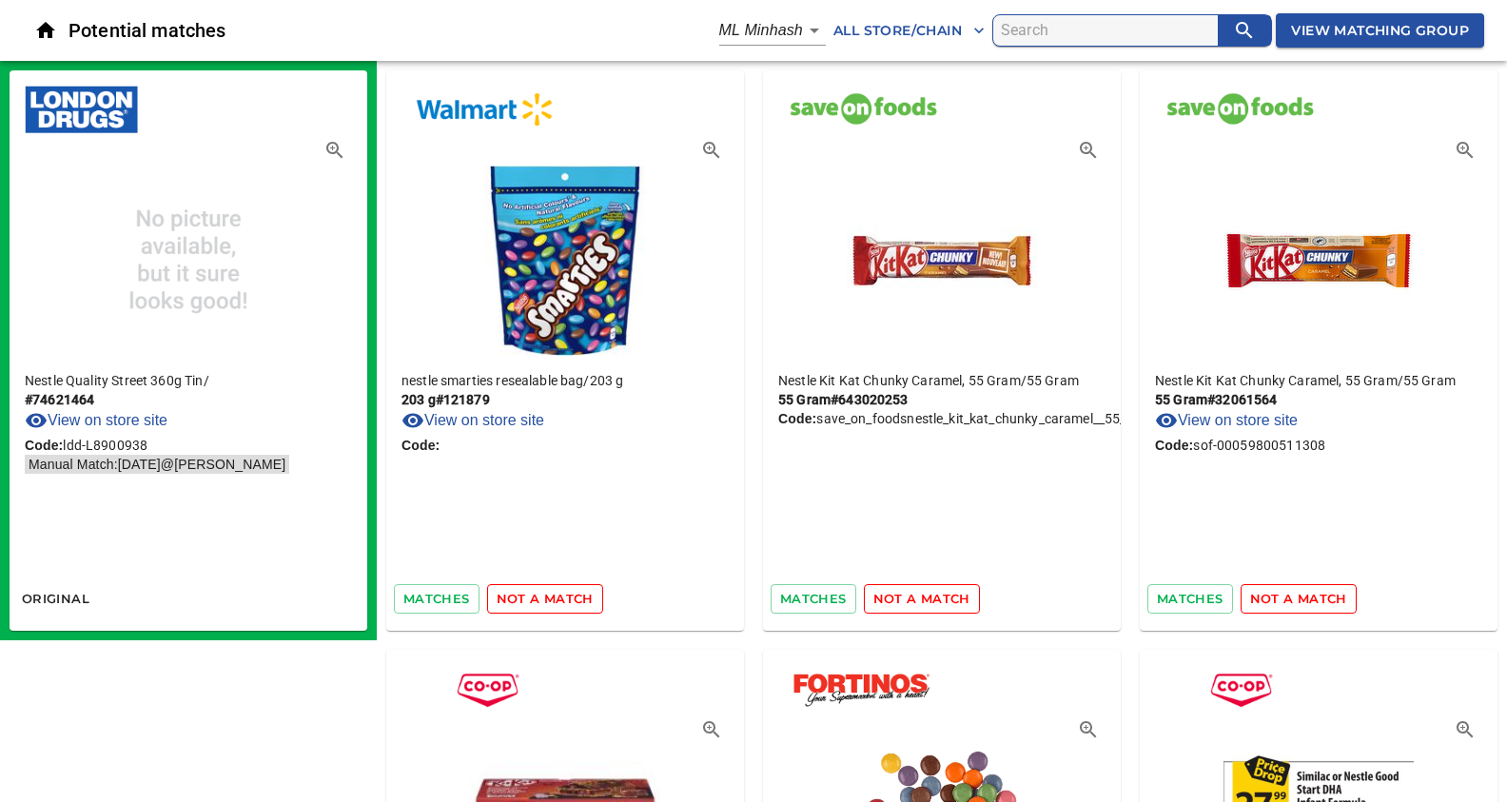
click at [561, 600] on span "not a match" at bounding box center [545, 599] width 97 height 22
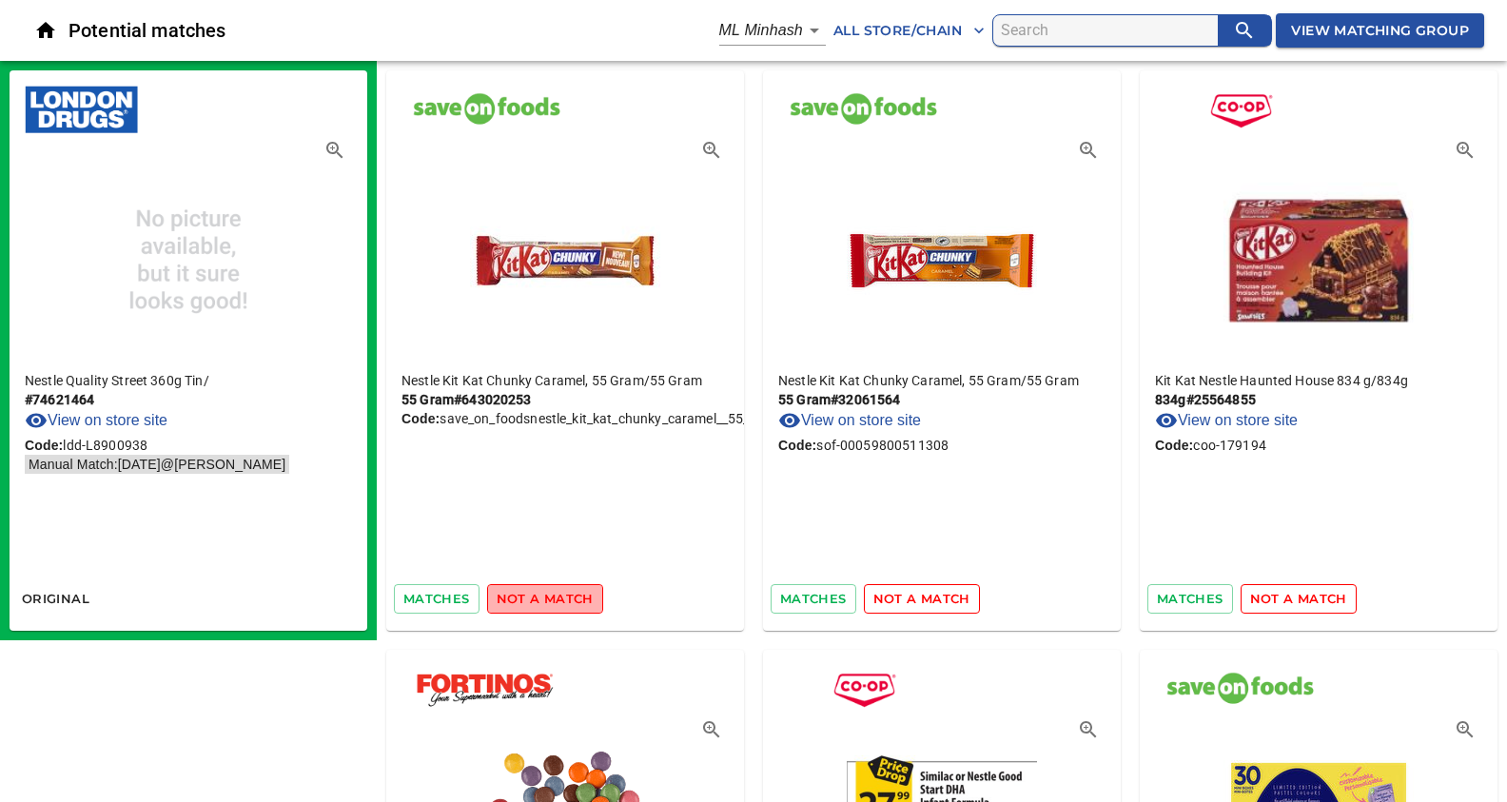
click at [561, 600] on span "not a match" at bounding box center [545, 599] width 97 height 22
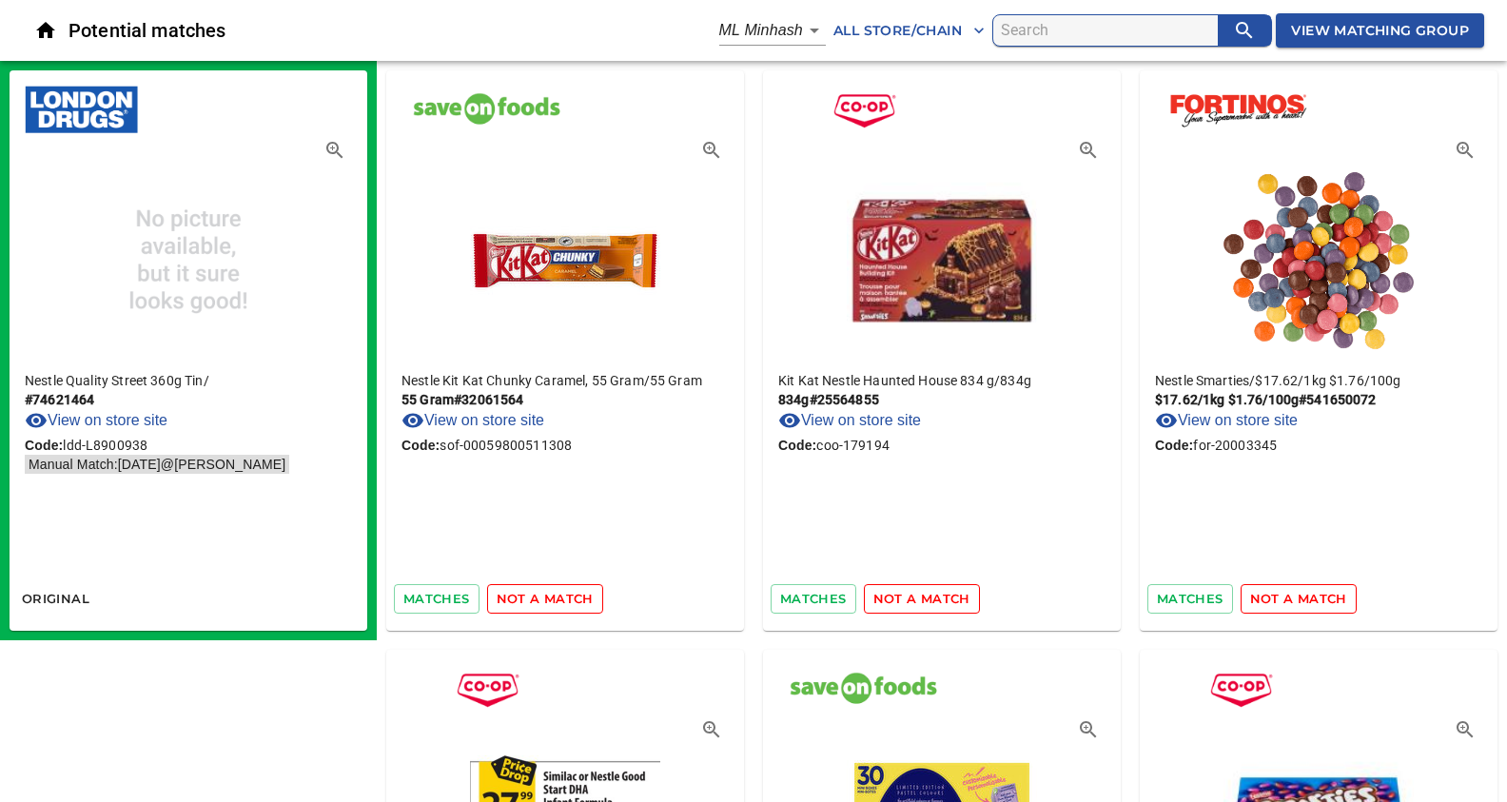
click at [561, 600] on span "not a match" at bounding box center [545, 599] width 97 height 22
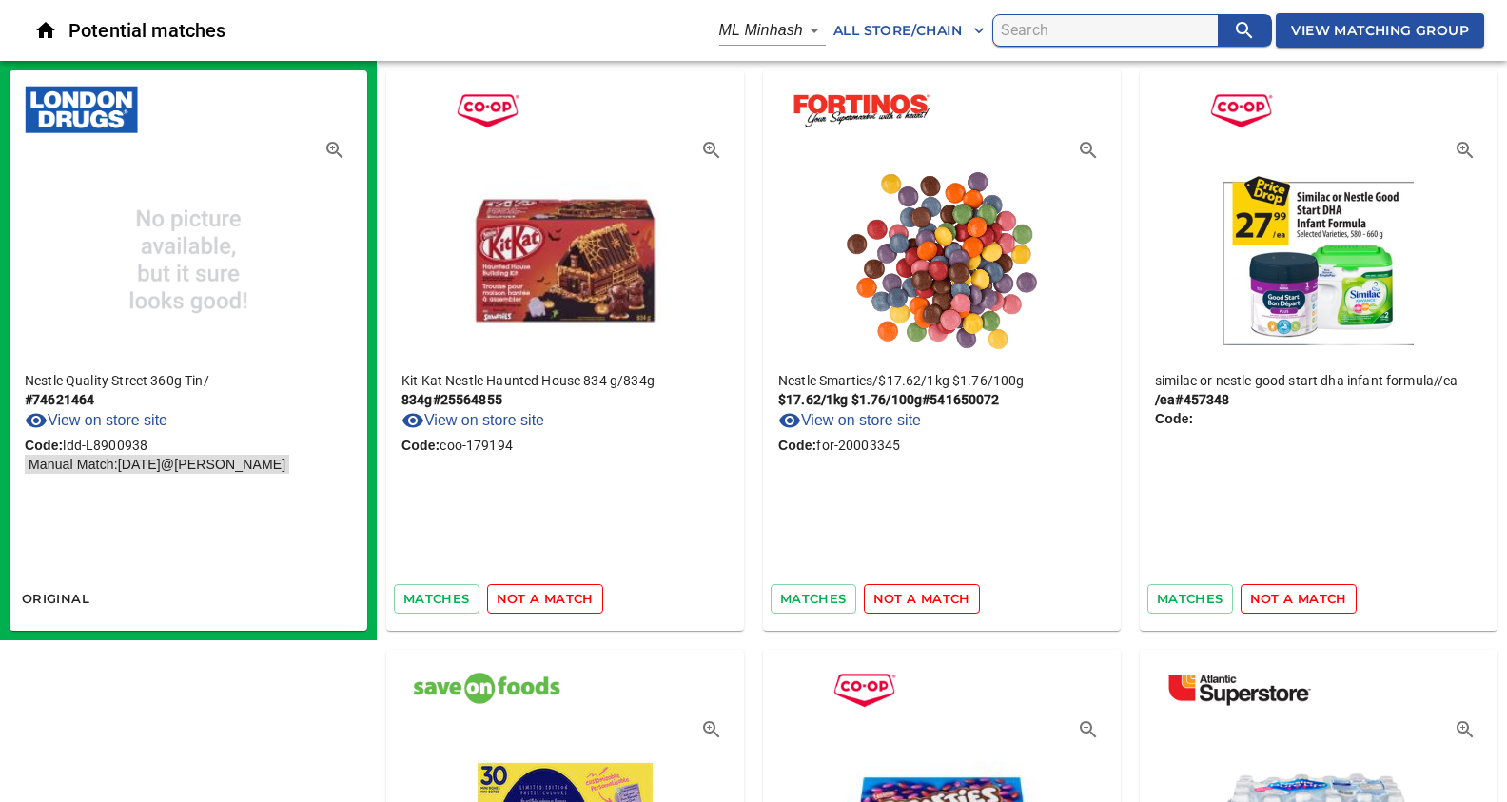
click at [561, 600] on span "not a match" at bounding box center [545, 599] width 97 height 22
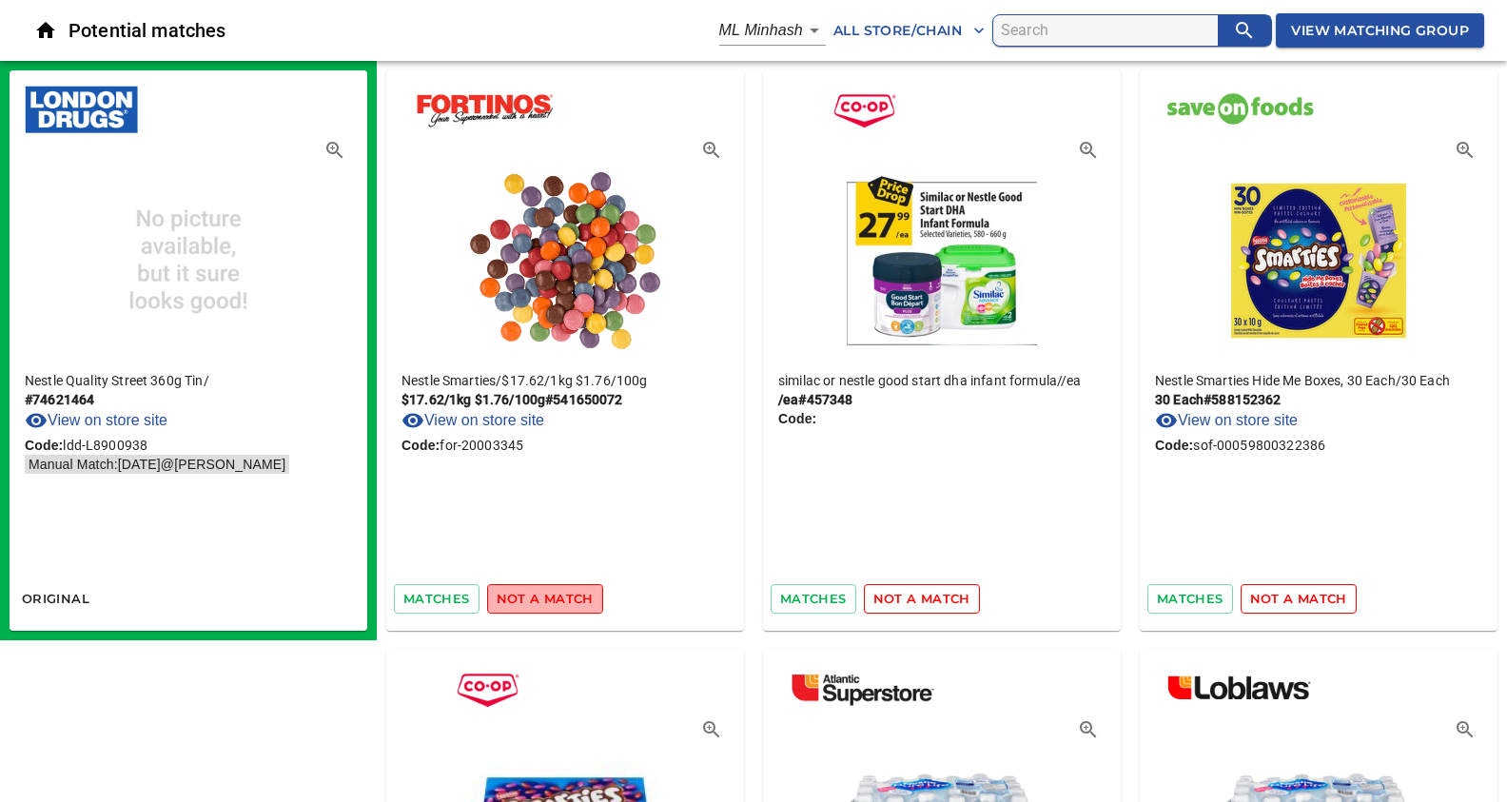
click at [561, 600] on span "not a match" at bounding box center [545, 599] width 97 height 22
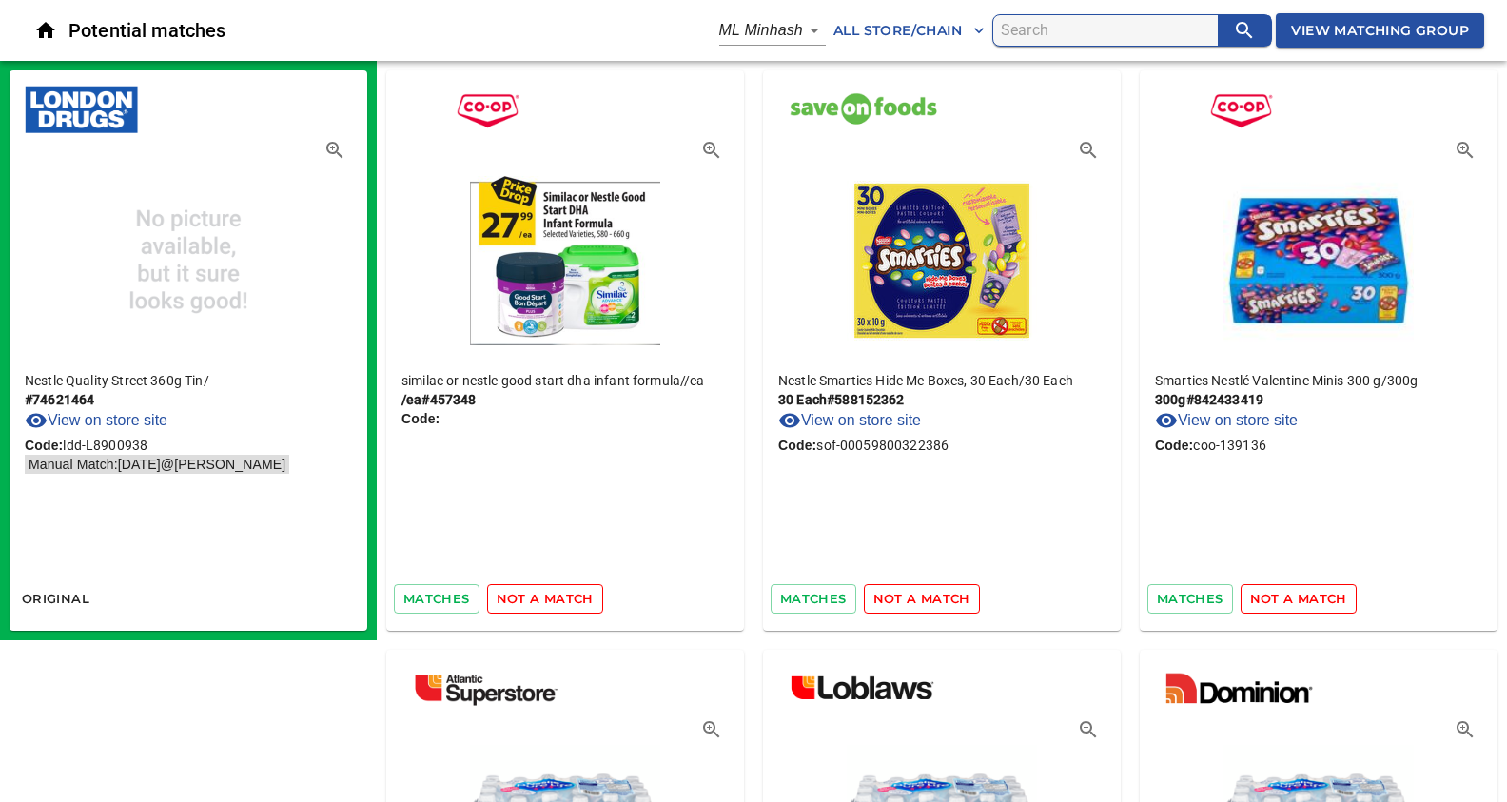
click at [561, 600] on span "not a match" at bounding box center [545, 599] width 97 height 22
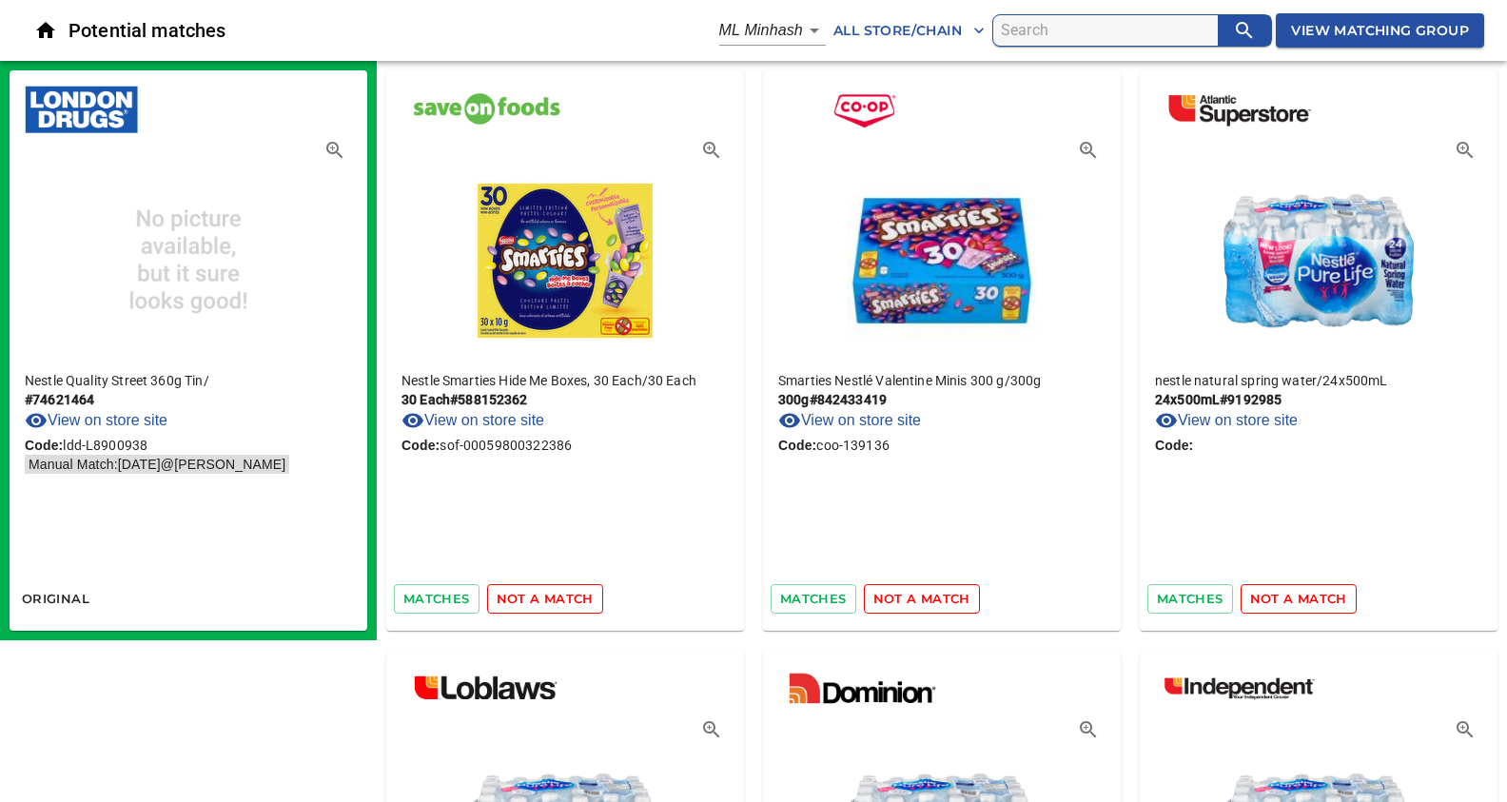
click at [561, 600] on span "not a match" at bounding box center [545, 599] width 97 height 22
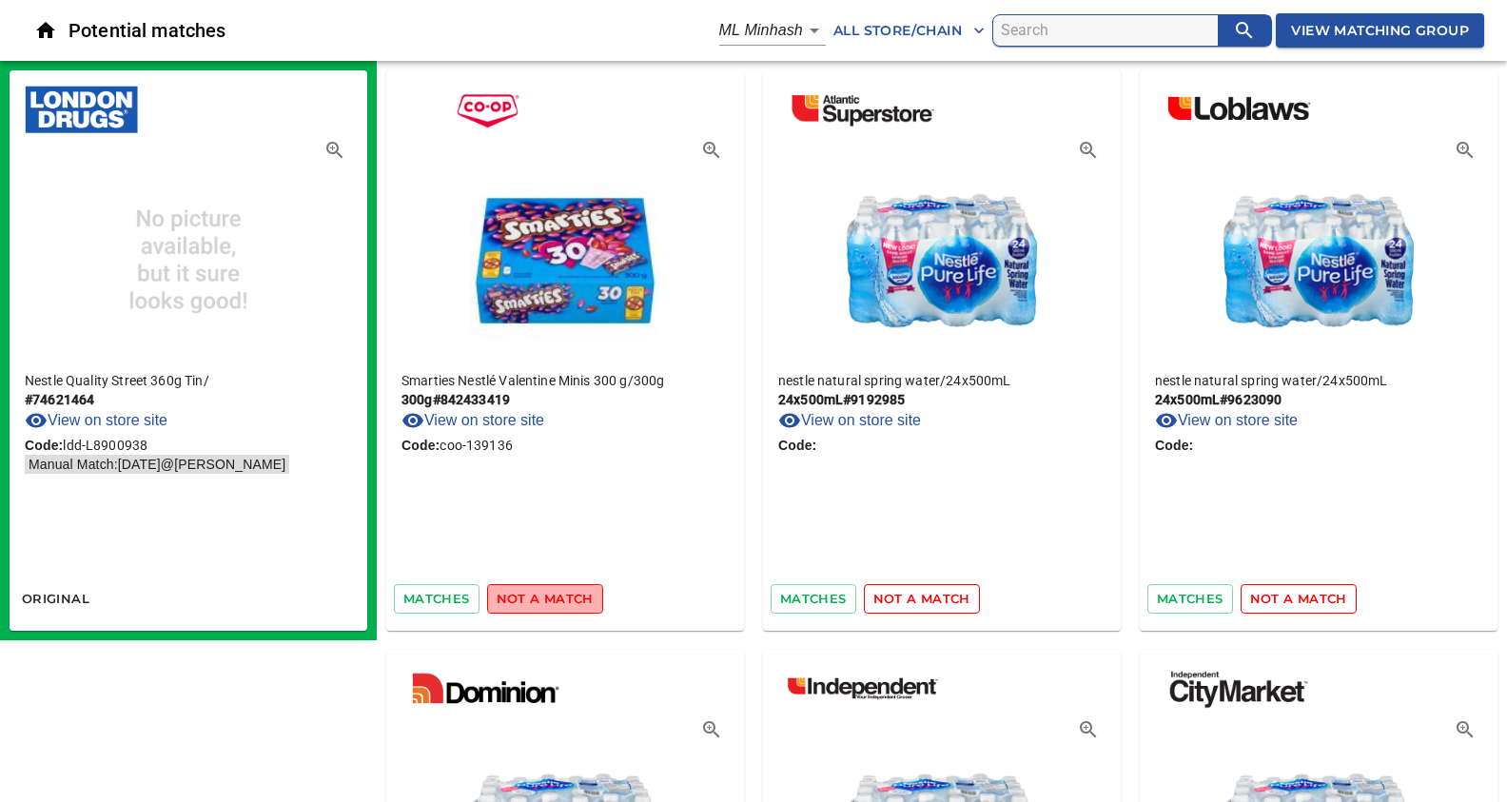
click at [561, 600] on span "not a match" at bounding box center [545, 599] width 97 height 22
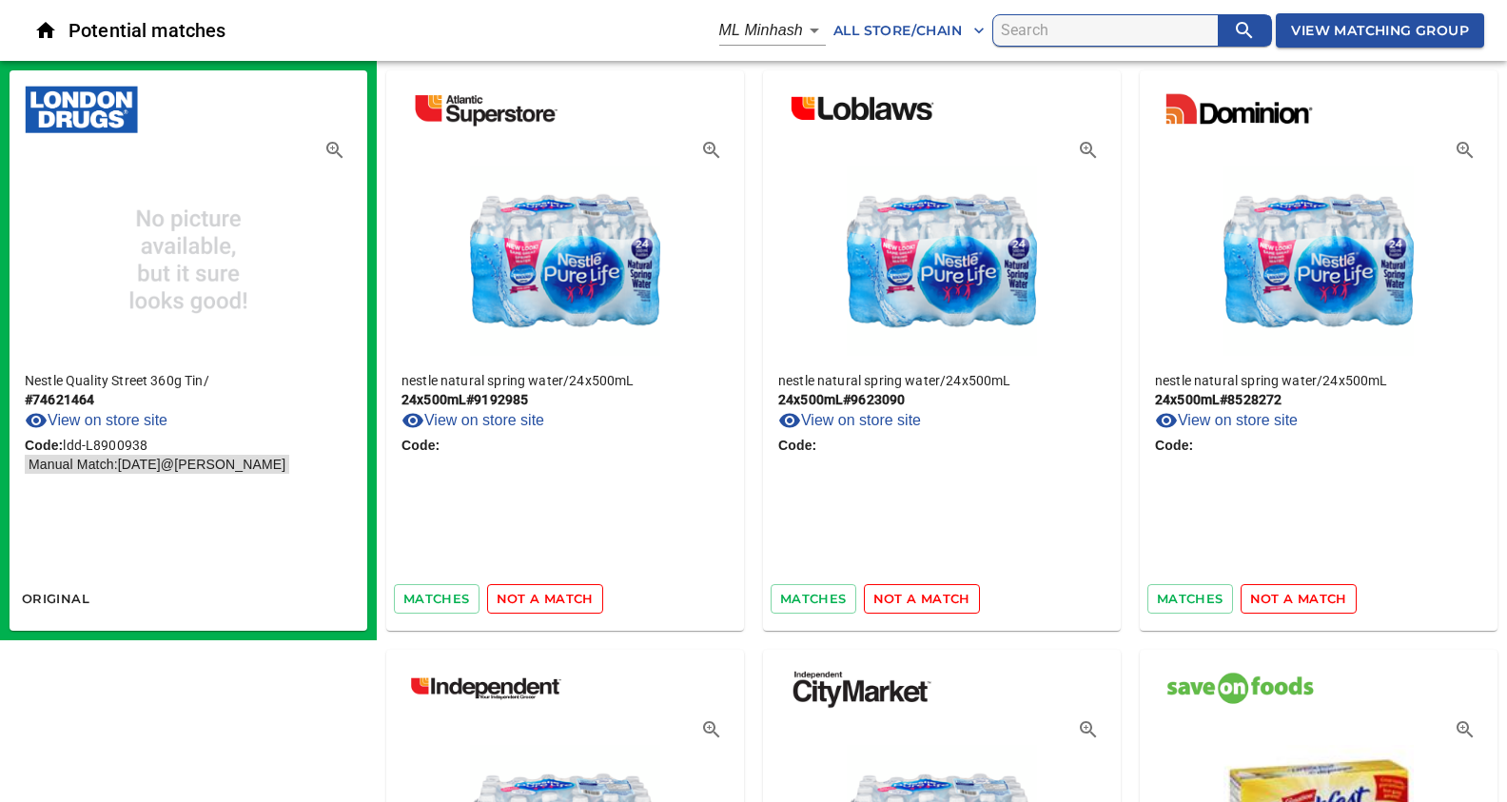
click at [561, 600] on span "not a match" at bounding box center [545, 599] width 97 height 22
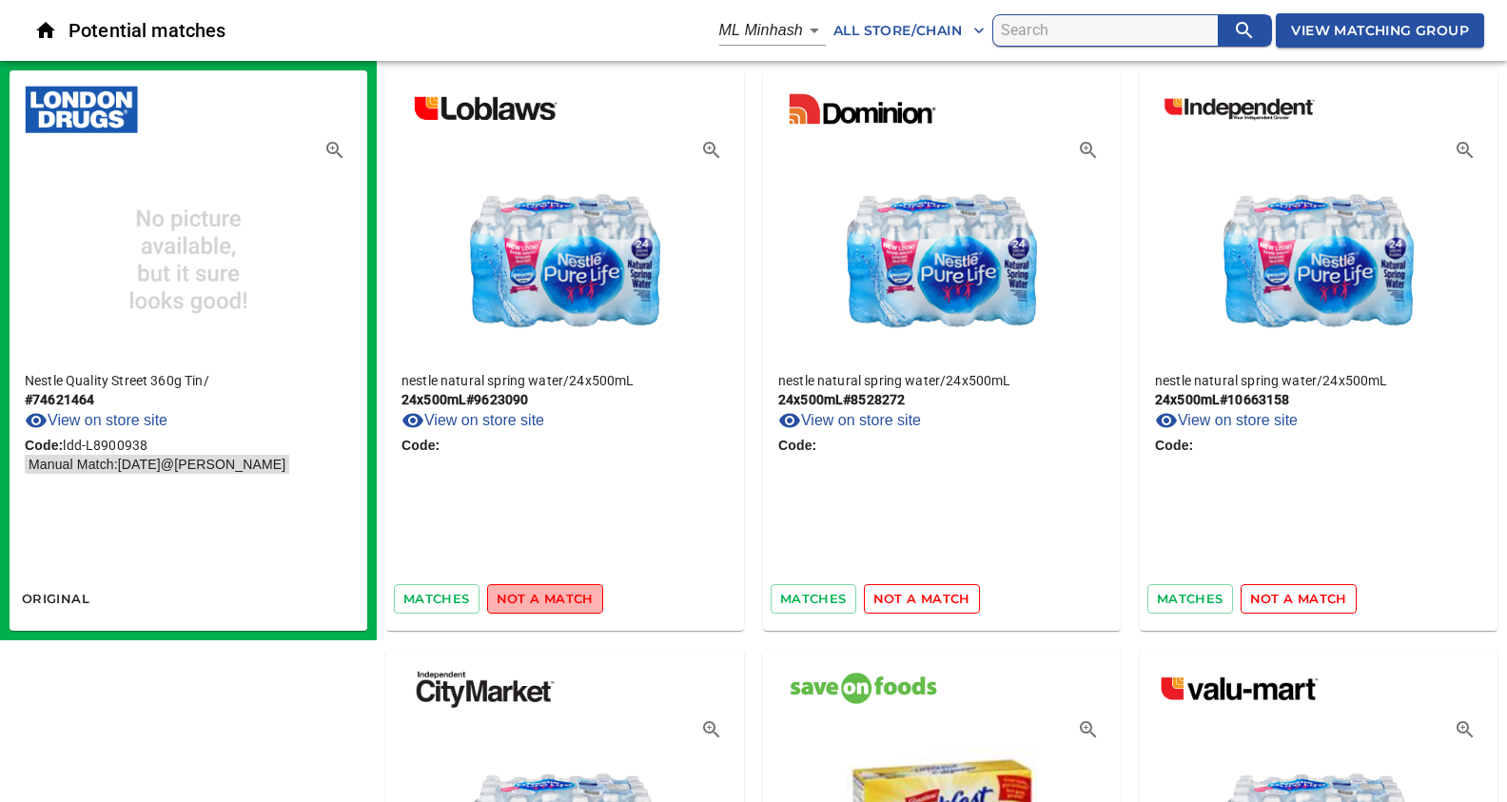
click at [561, 600] on span "not a match" at bounding box center [545, 599] width 97 height 22
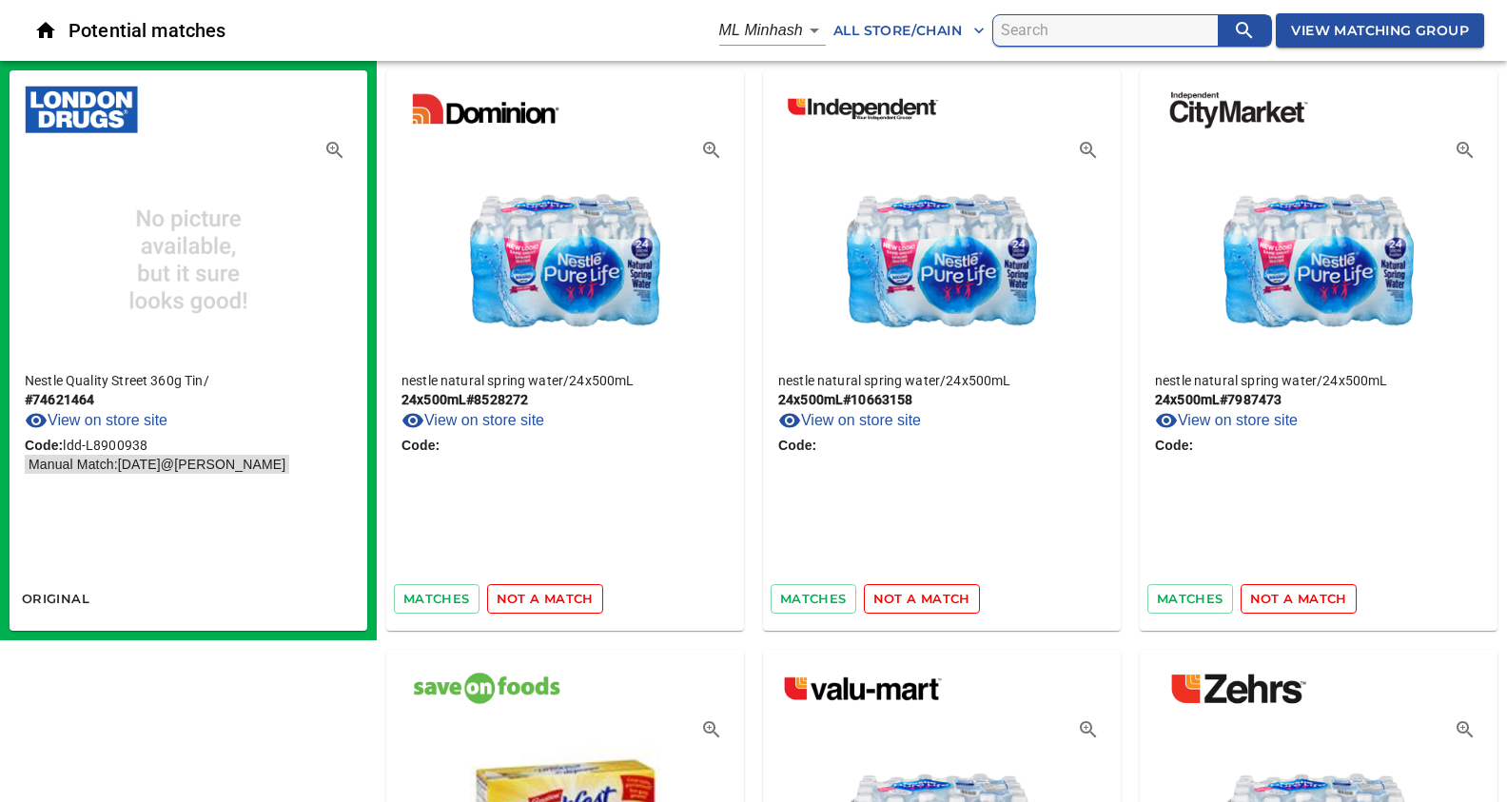
click at [561, 600] on span "not a match" at bounding box center [545, 599] width 97 height 22
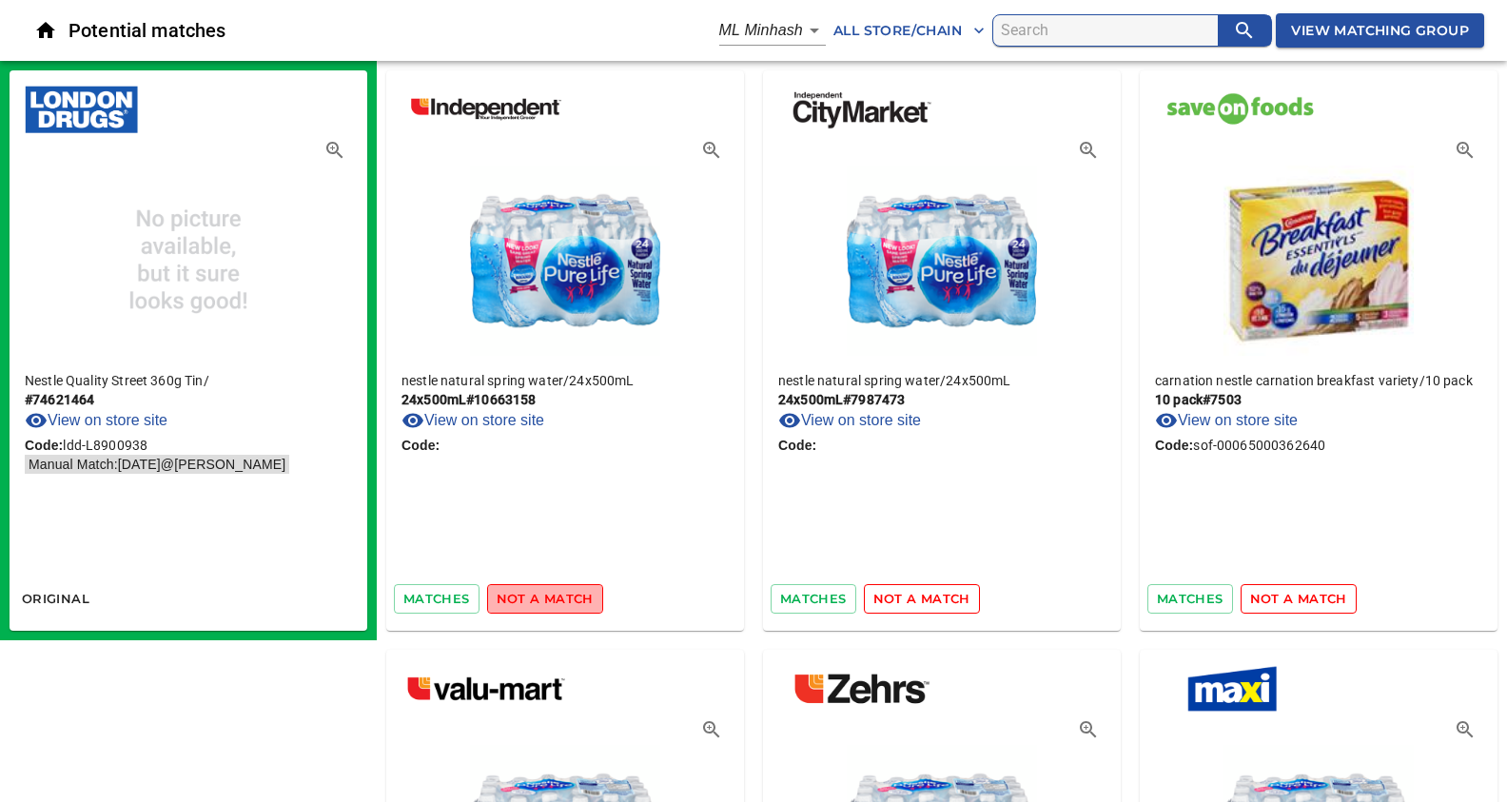
click at [561, 600] on span "not a match" at bounding box center [545, 599] width 97 height 22
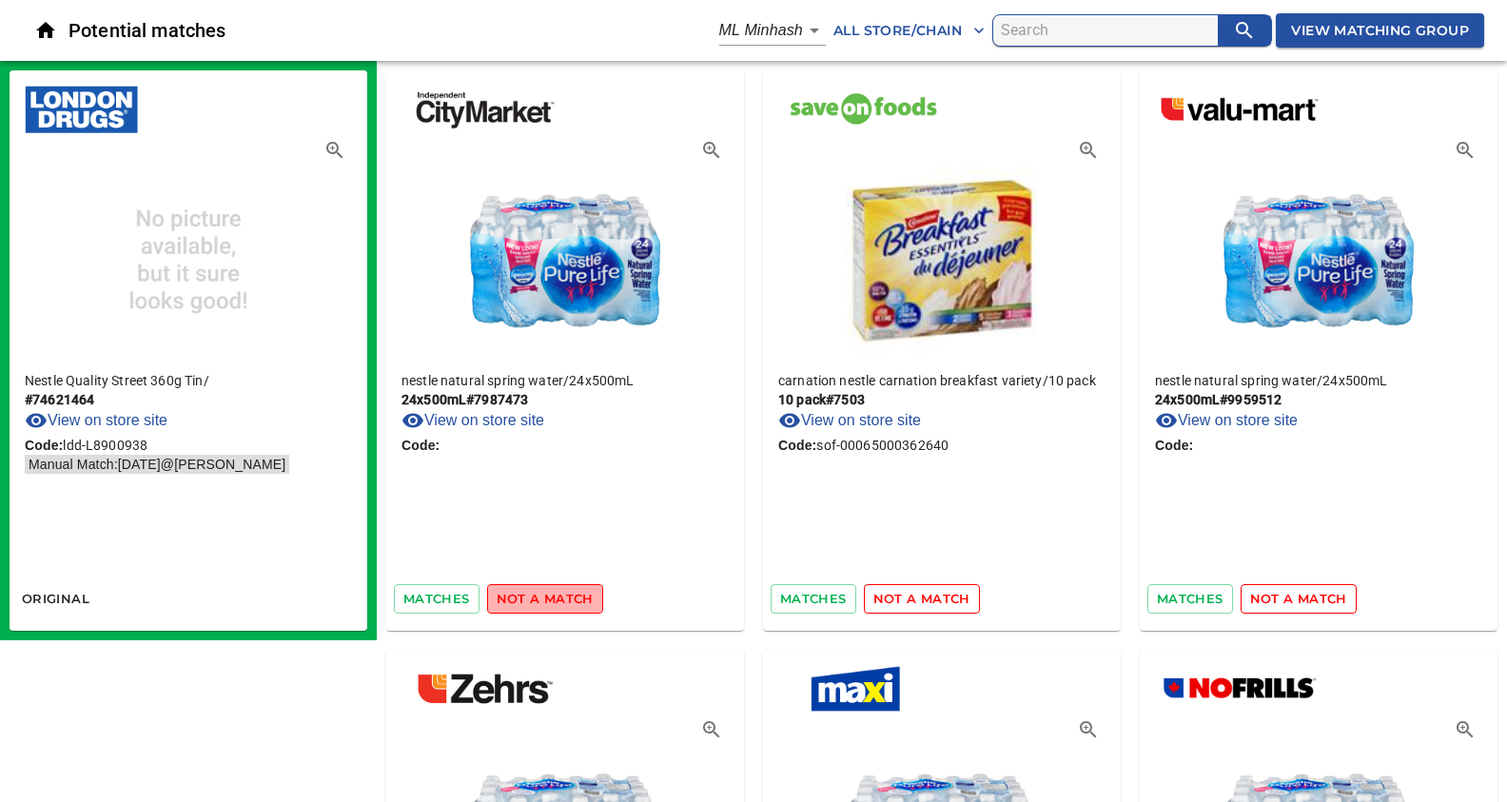
click at [561, 600] on span "not a match" at bounding box center [545, 599] width 97 height 22
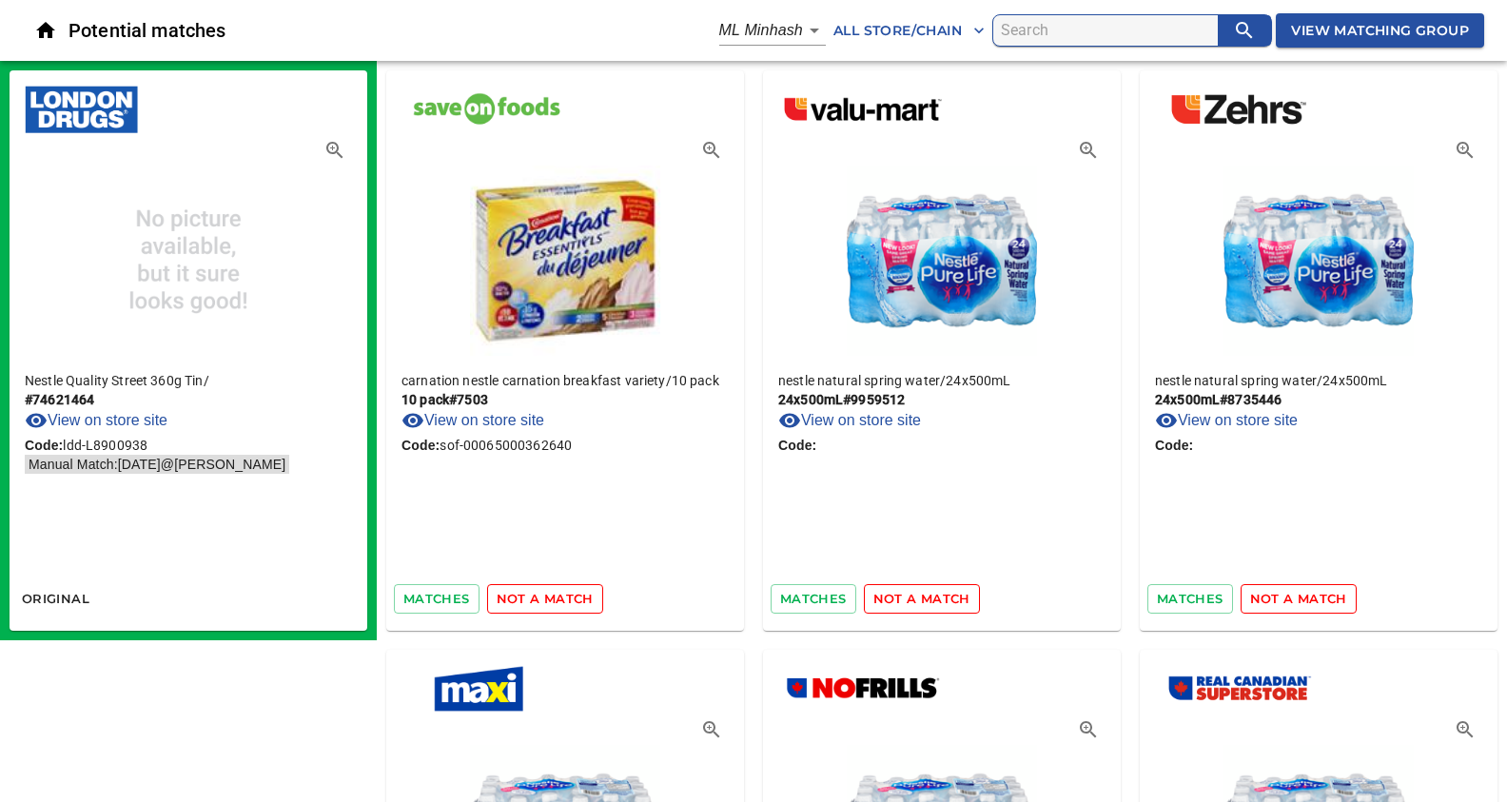
click at [561, 600] on span "not a match" at bounding box center [545, 599] width 97 height 22
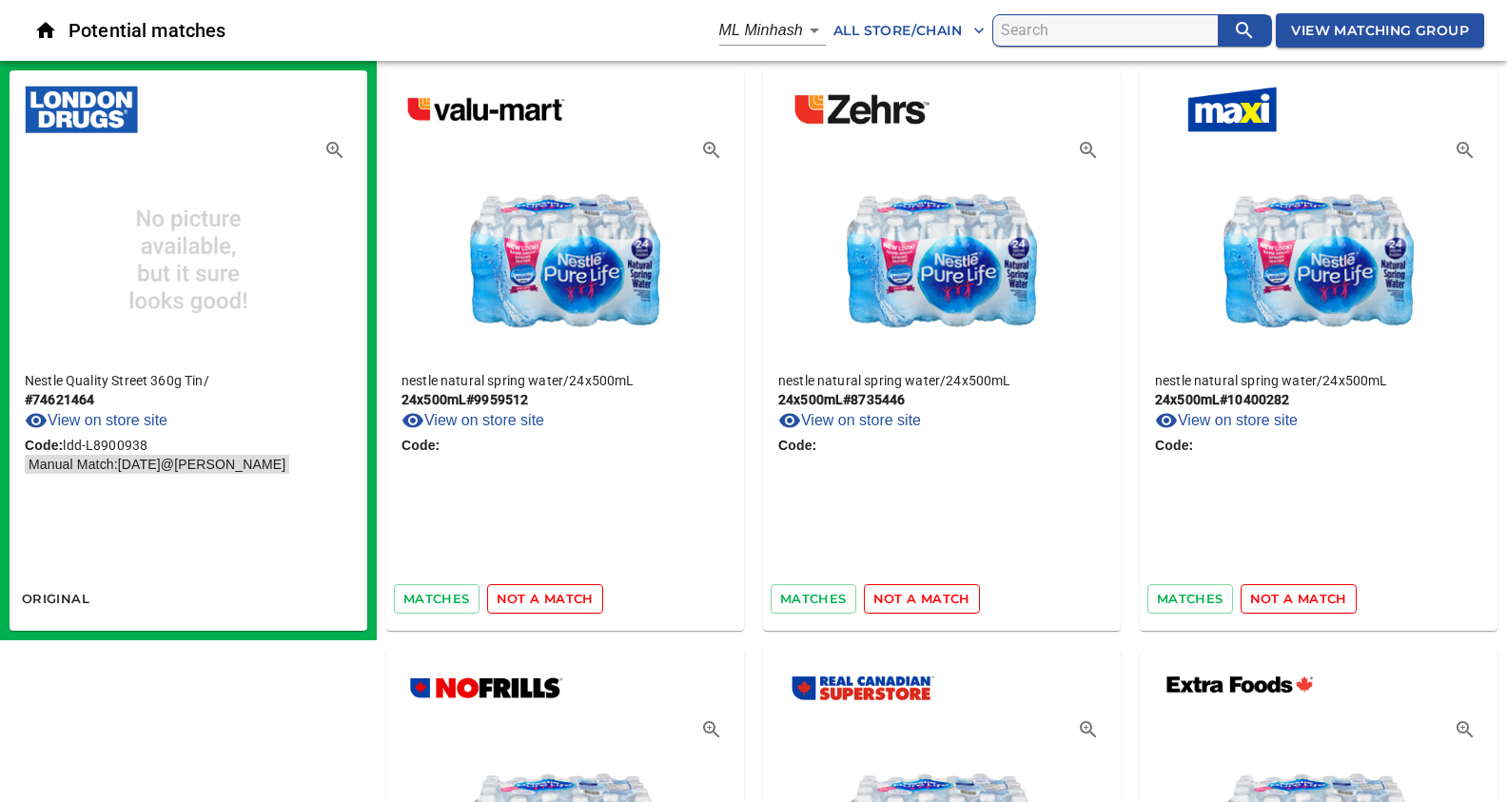
click at [561, 600] on span "not a match" at bounding box center [545, 599] width 97 height 22
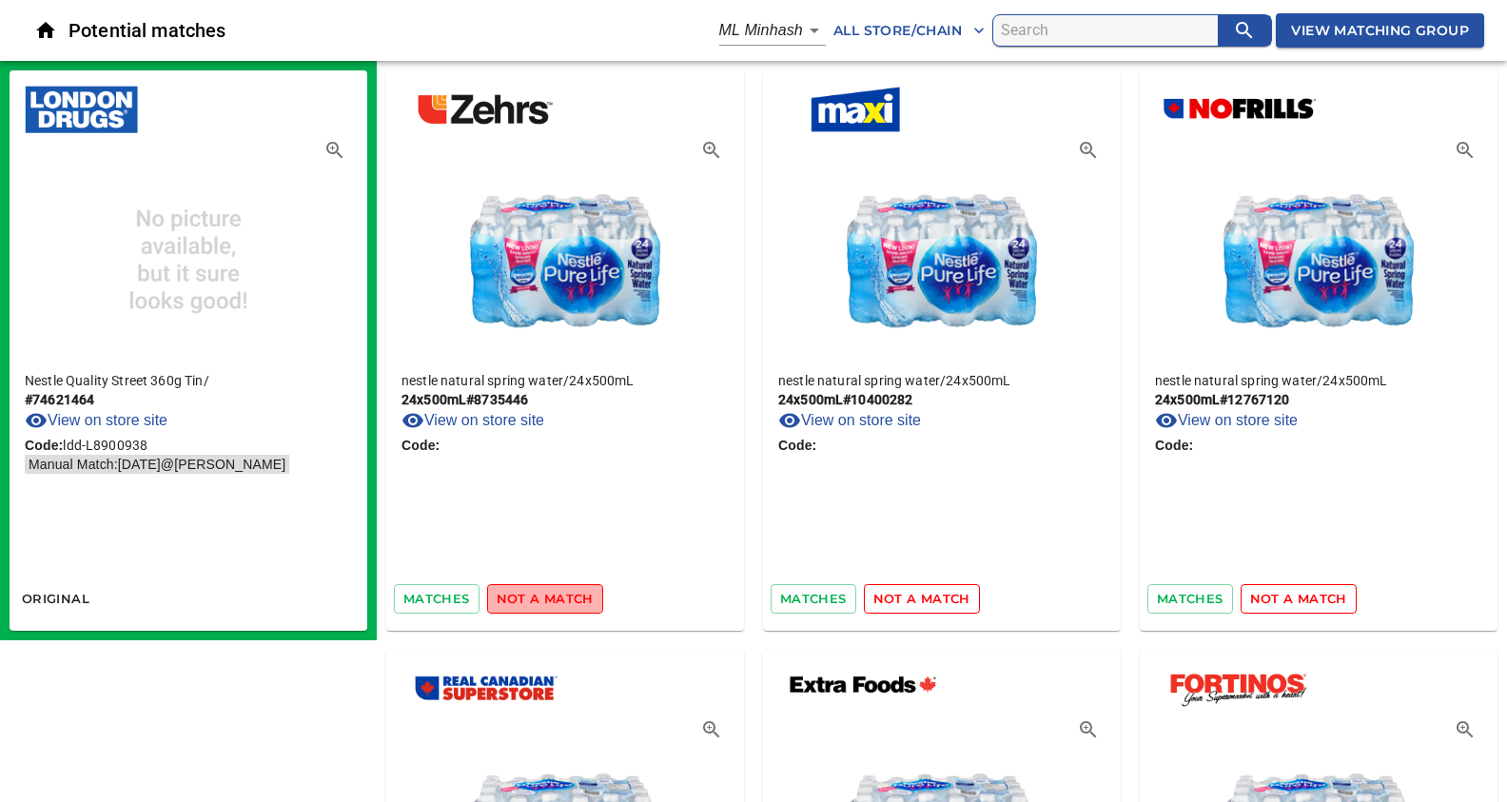
click at [561, 600] on span "not a match" at bounding box center [545, 599] width 97 height 22
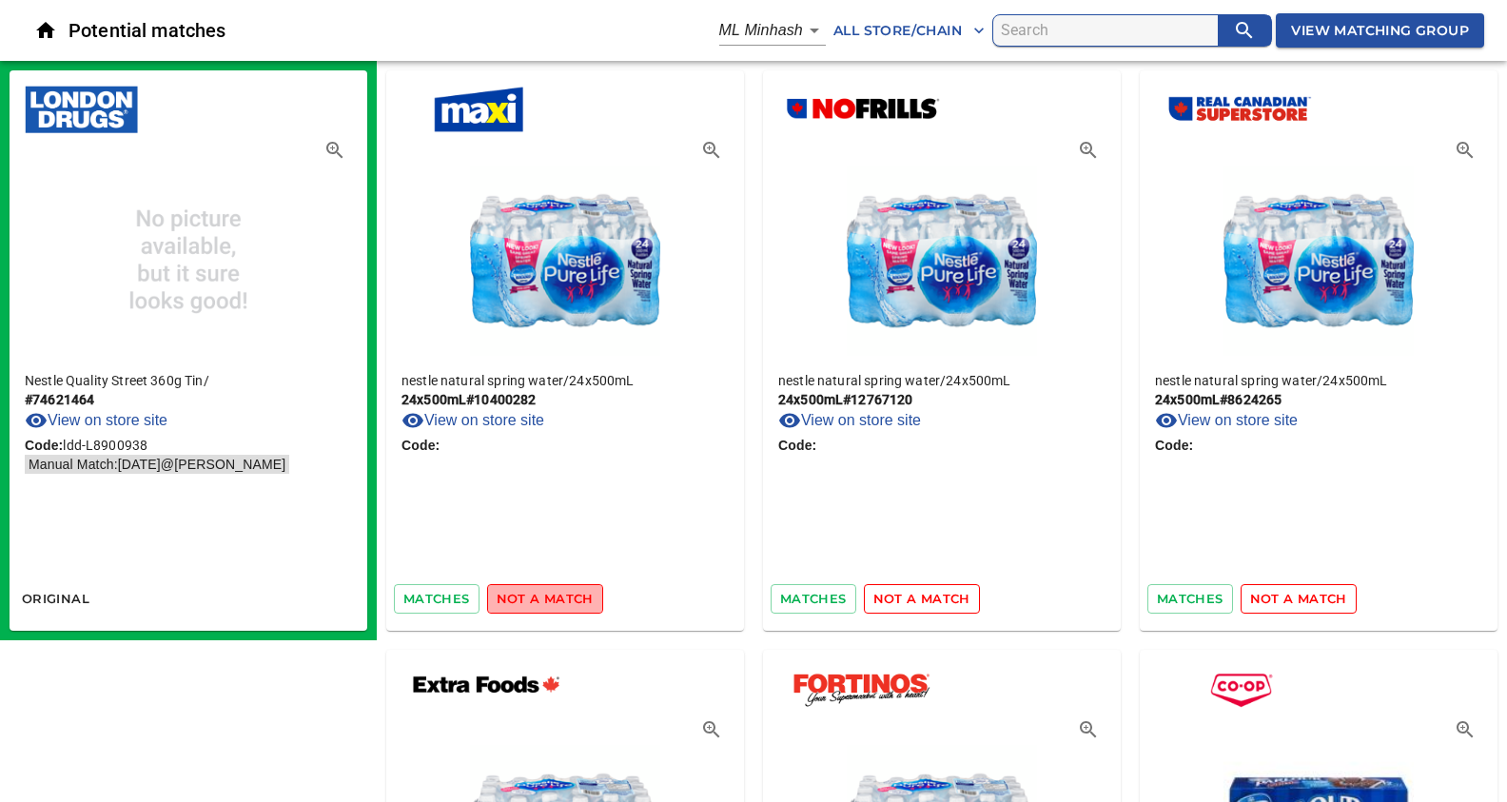
click at [561, 600] on span "not a match" at bounding box center [545, 599] width 97 height 22
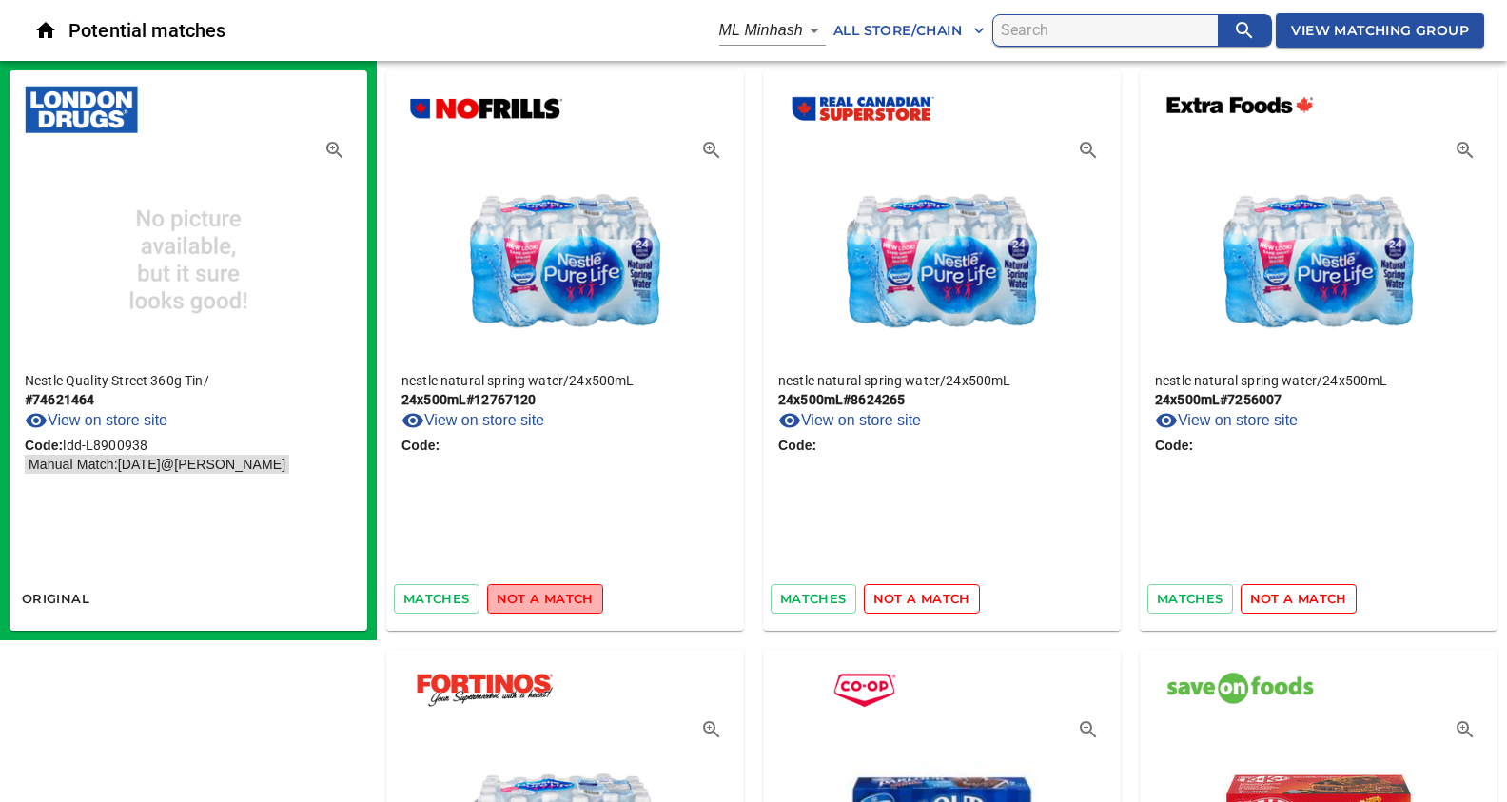
click at [561, 600] on span "not a match" at bounding box center [545, 599] width 97 height 22
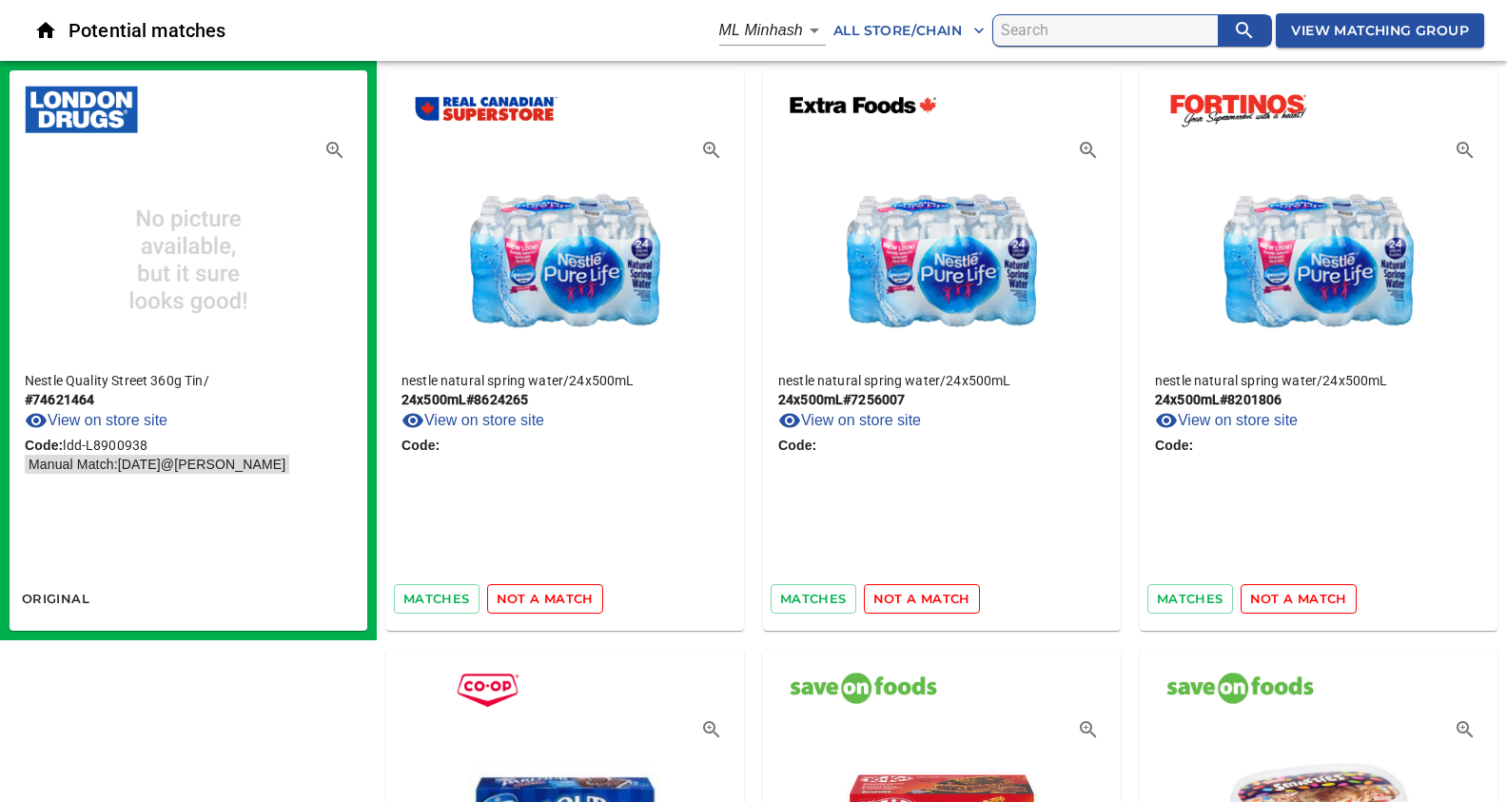
click at [561, 600] on span "not a match" at bounding box center [545, 599] width 97 height 22
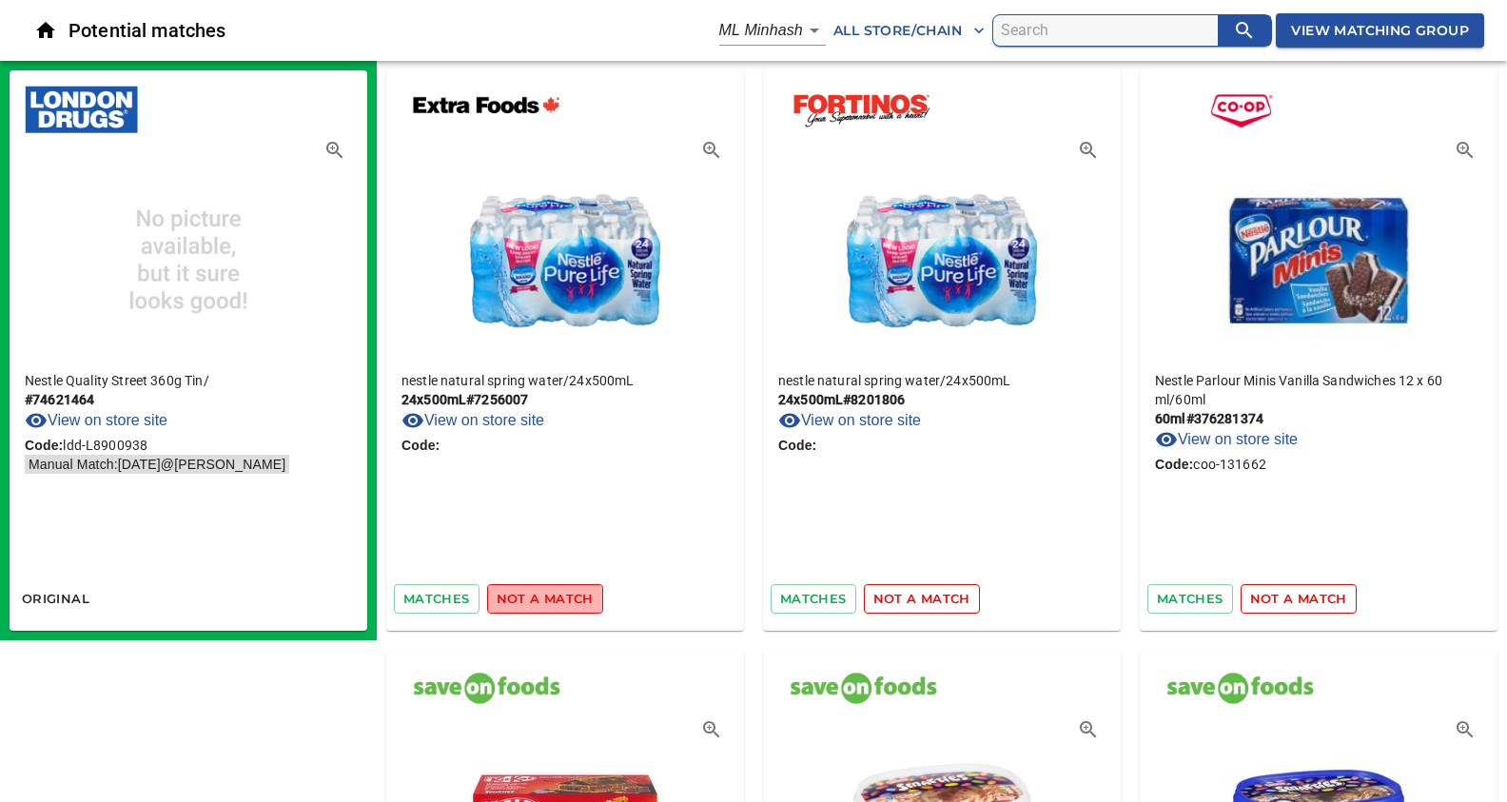
click at [561, 600] on span "not a match" at bounding box center [545, 599] width 97 height 22
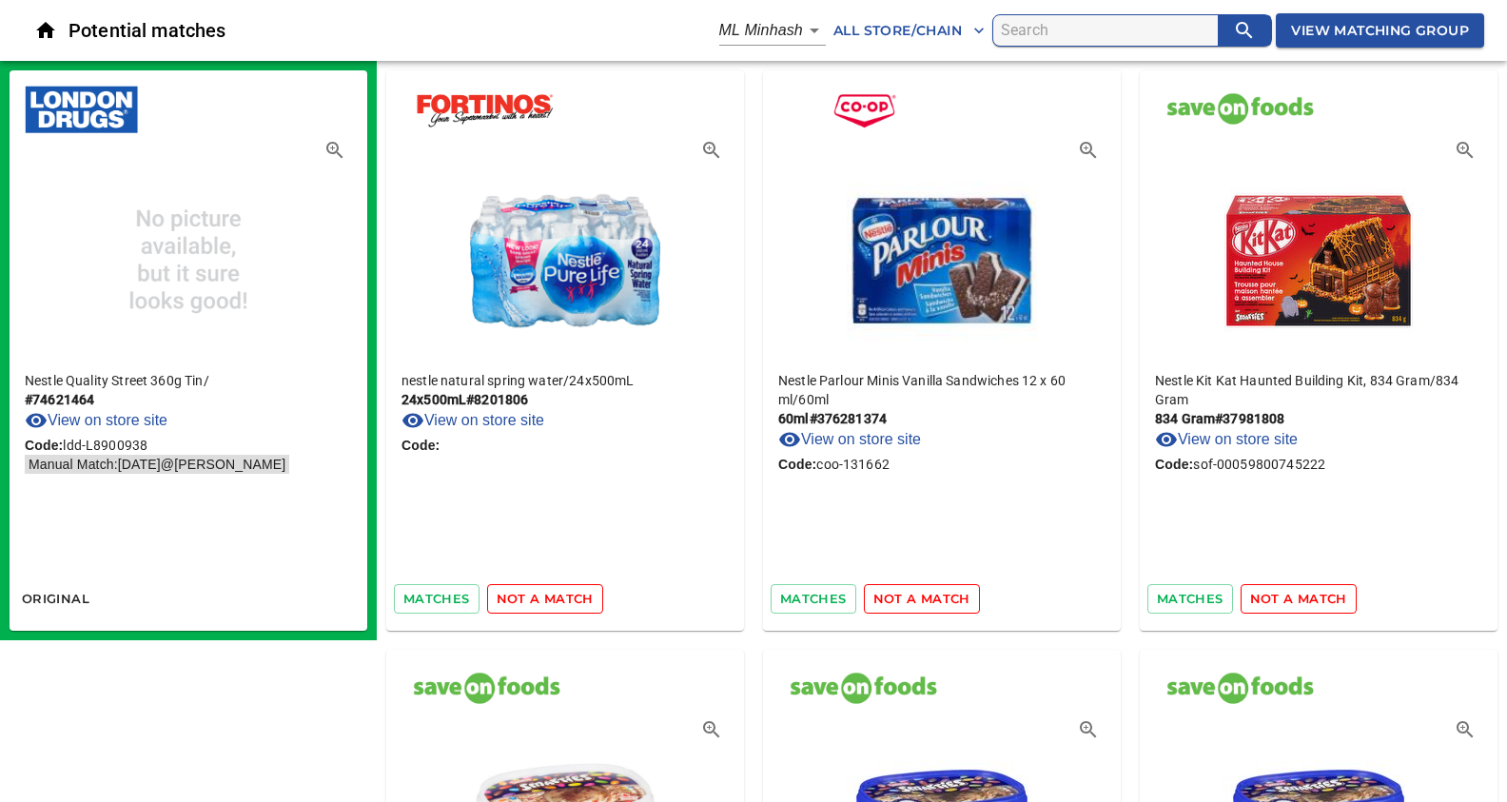
click at [561, 600] on span "not a match" at bounding box center [545, 599] width 97 height 22
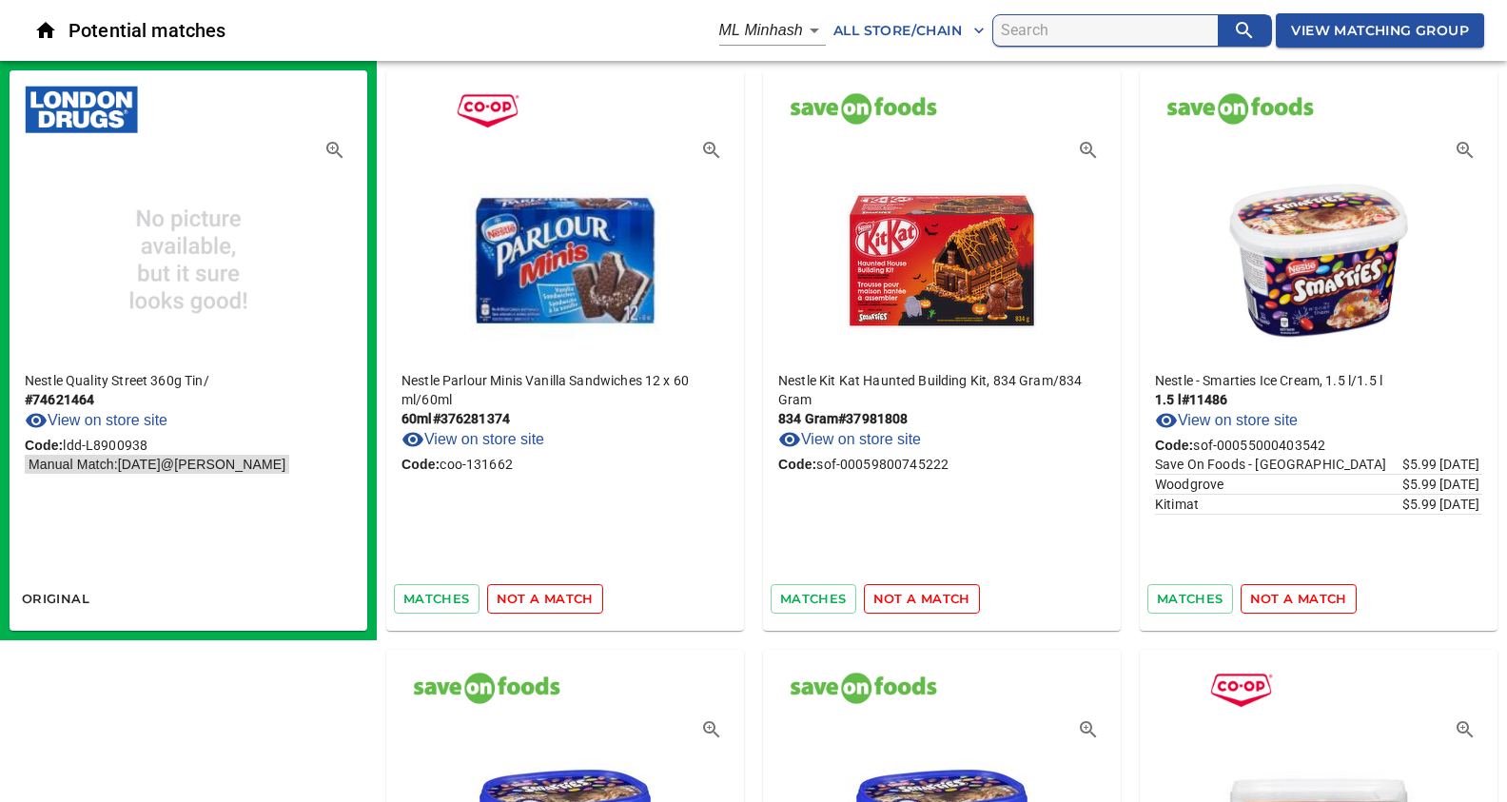
click at [561, 600] on span "not a match" at bounding box center [545, 599] width 97 height 22
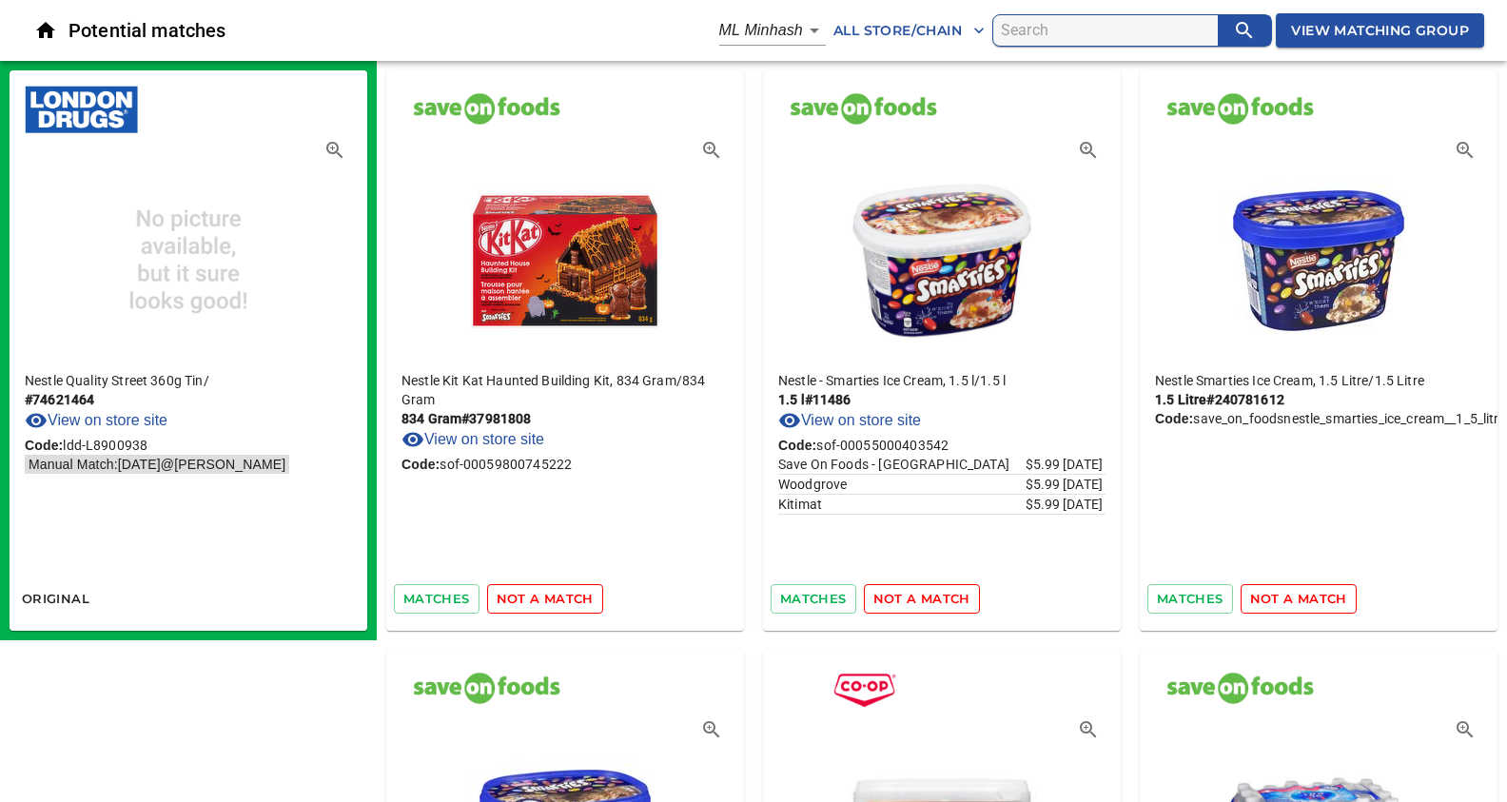
click at [561, 600] on span "not a match" at bounding box center [545, 599] width 97 height 22
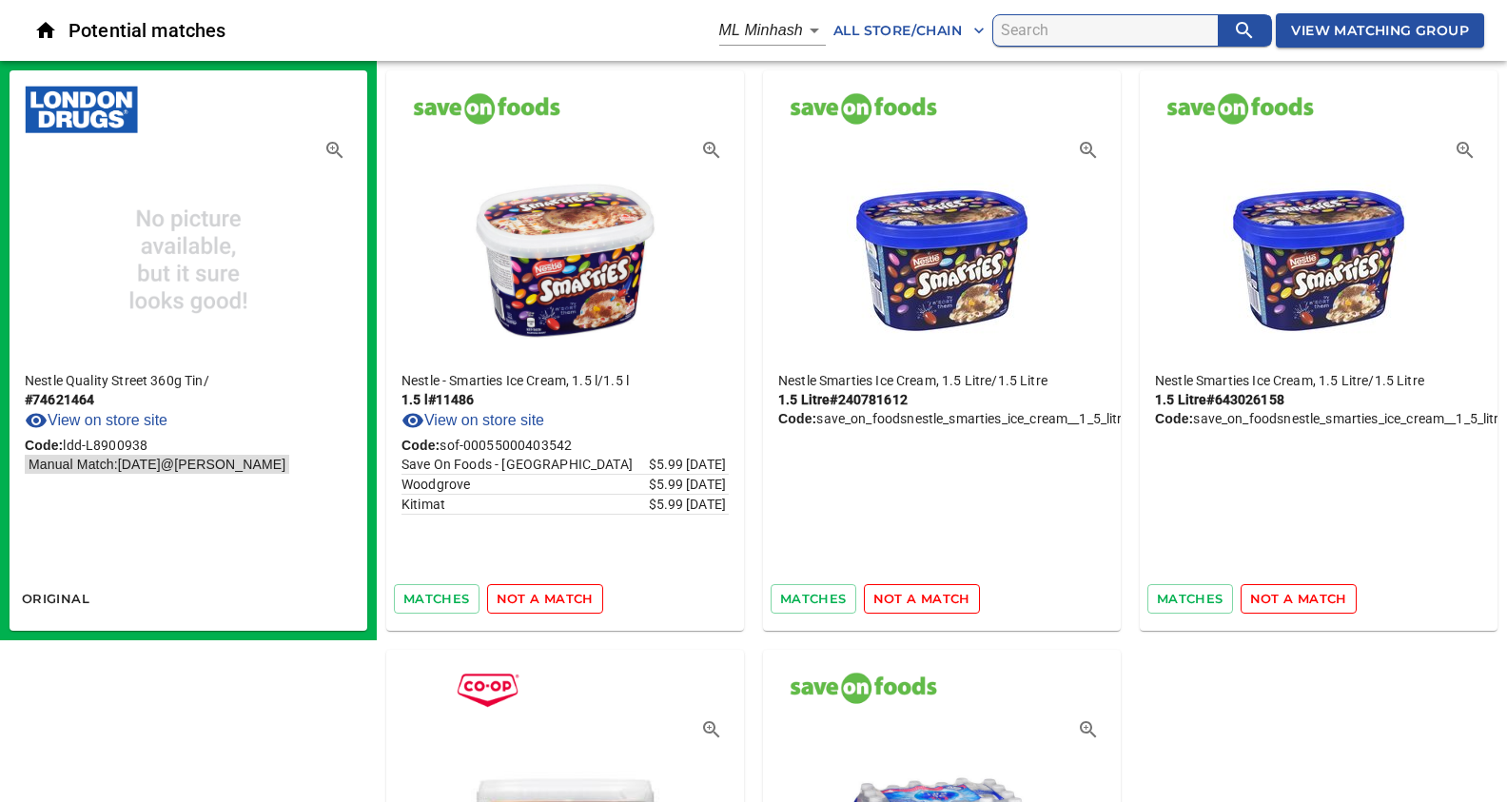
click at [561, 600] on span "not a match" at bounding box center [545, 599] width 97 height 22
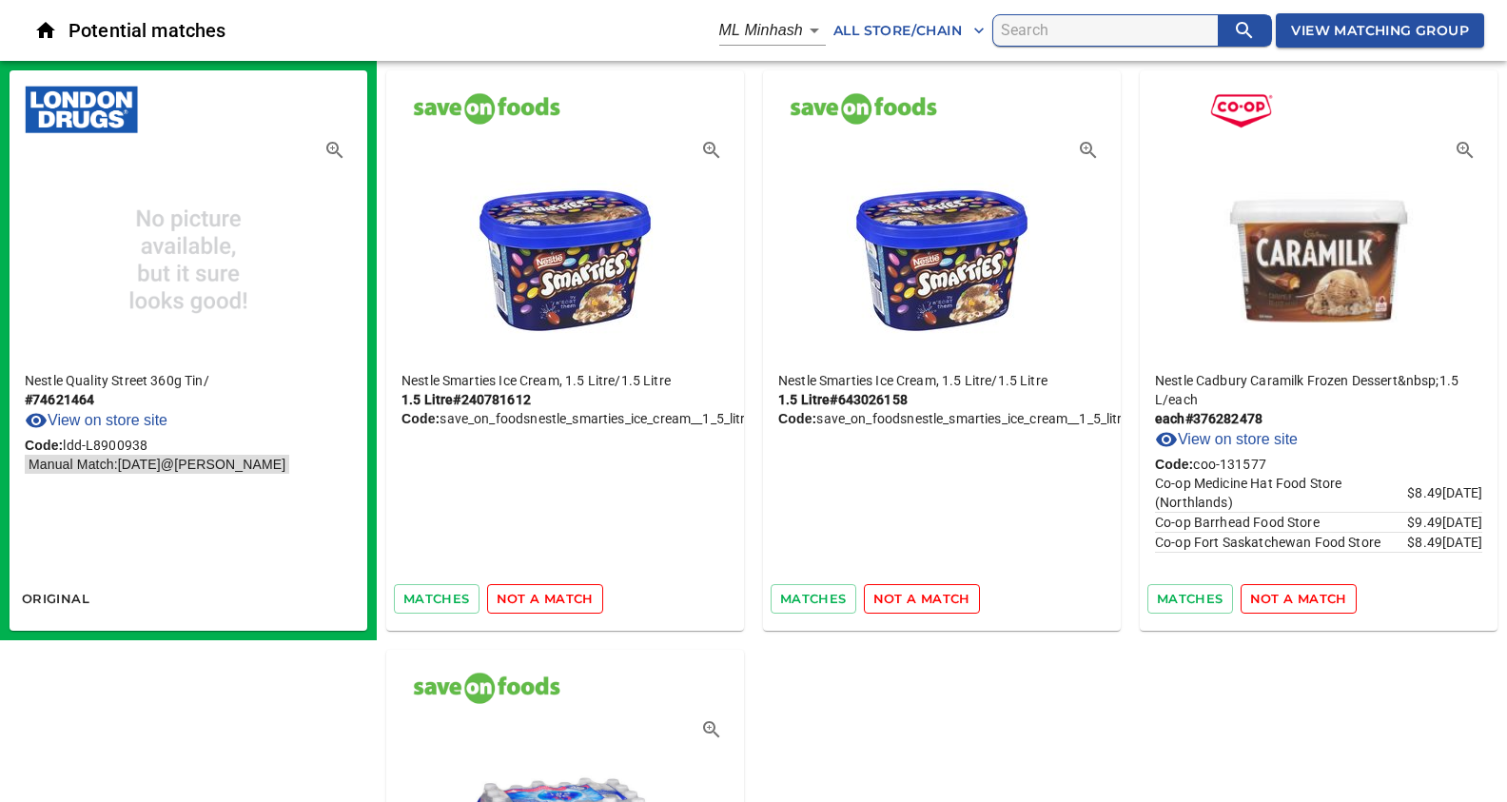
click at [561, 600] on span "not a match" at bounding box center [545, 599] width 97 height 22
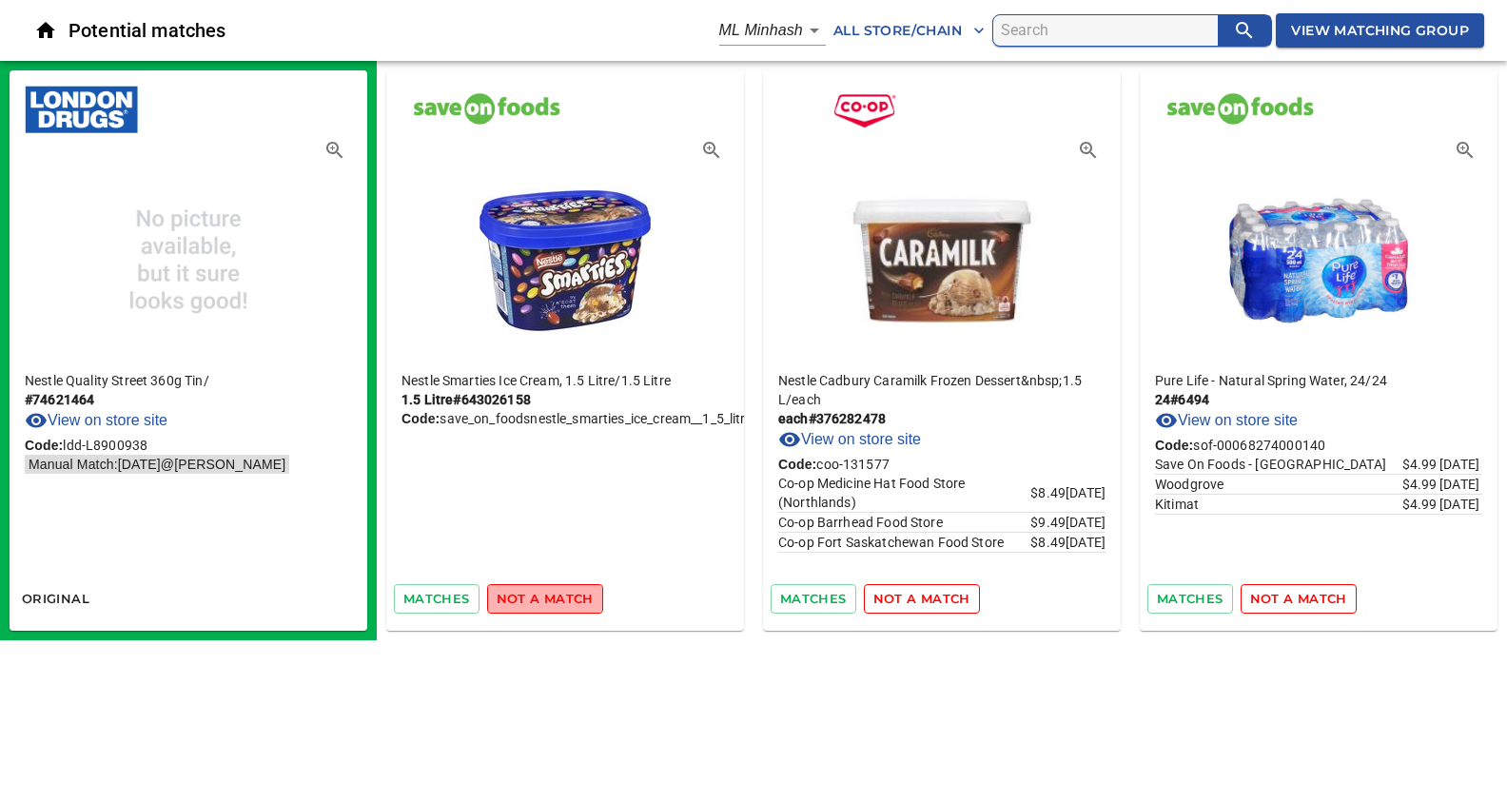
click at [561, 600] on span "not a match" at bounding box center [545, 599] width 97 height 22
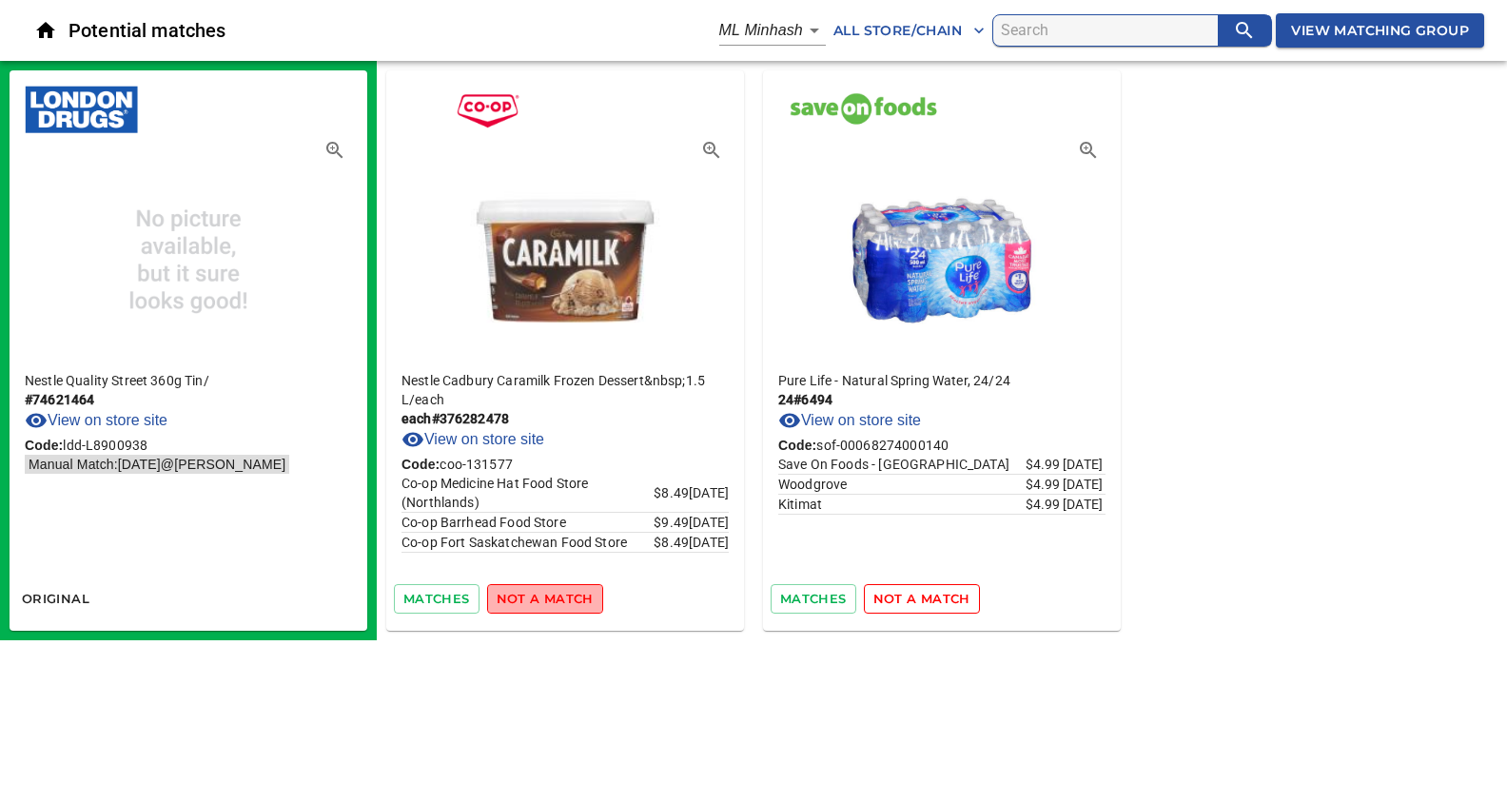
click at [561, 600] on span "not a match" at bounding box center [545, 599] width 97 height 22
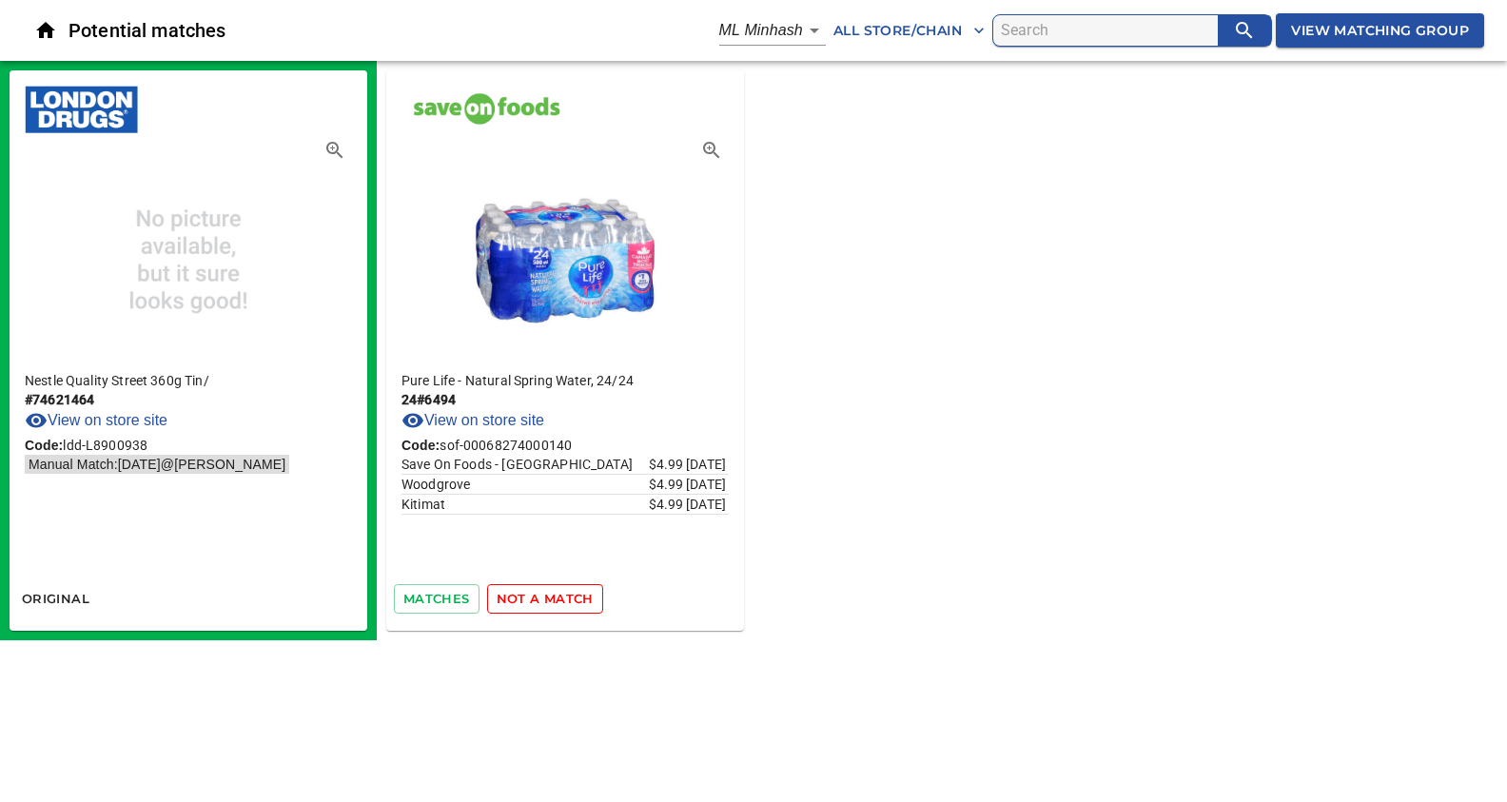
click at [561, 600] on span "not a match" at bounding box center [545, 599] width 97 height 22
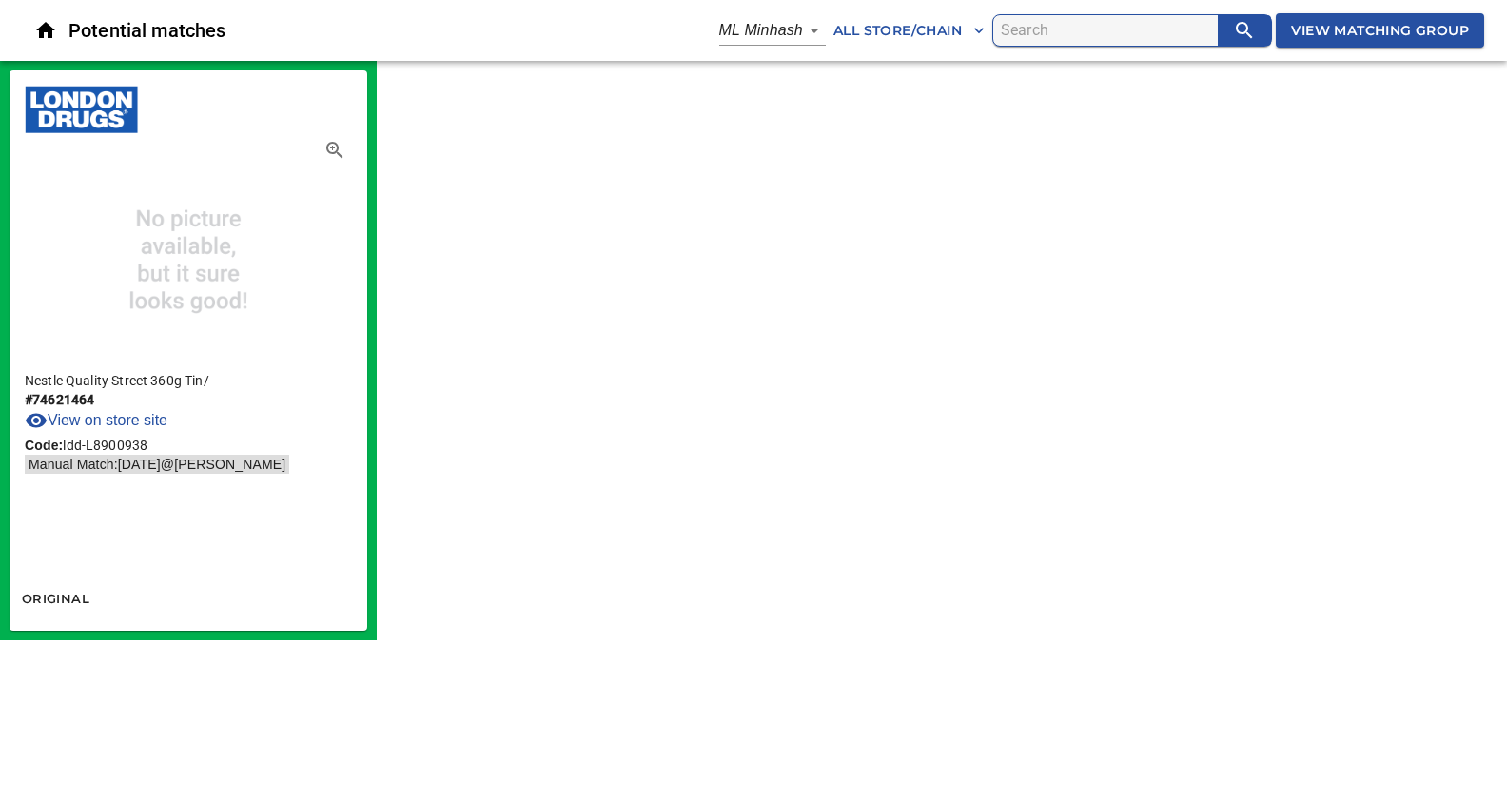
click at [1367, 35] on span "View Matching Group" at bounding box center [1380, 31] width 178 height 24
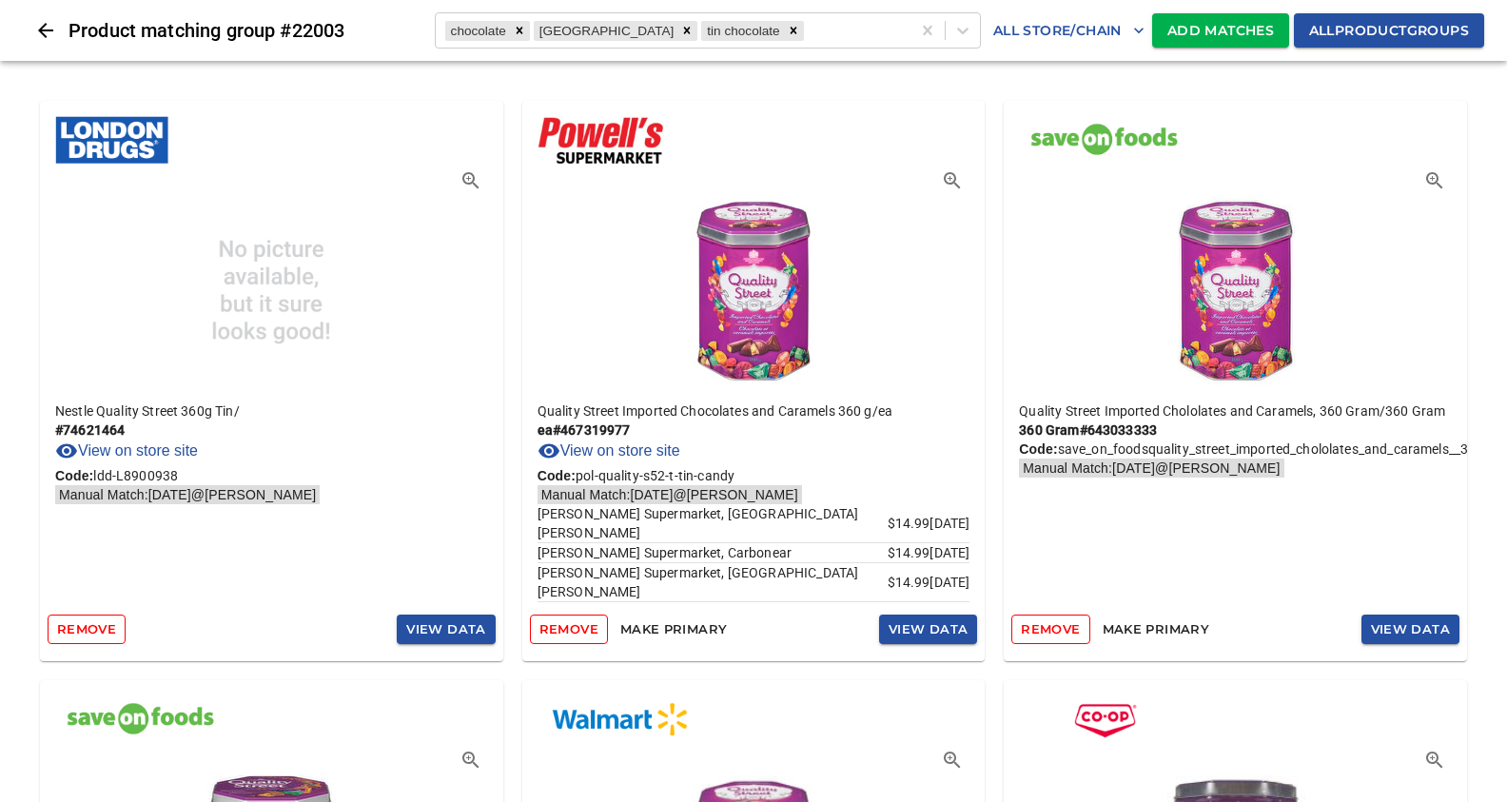
click at [1238, 27] on span "Add Matches" at bounding box center [1220, 31] width 107 height 24
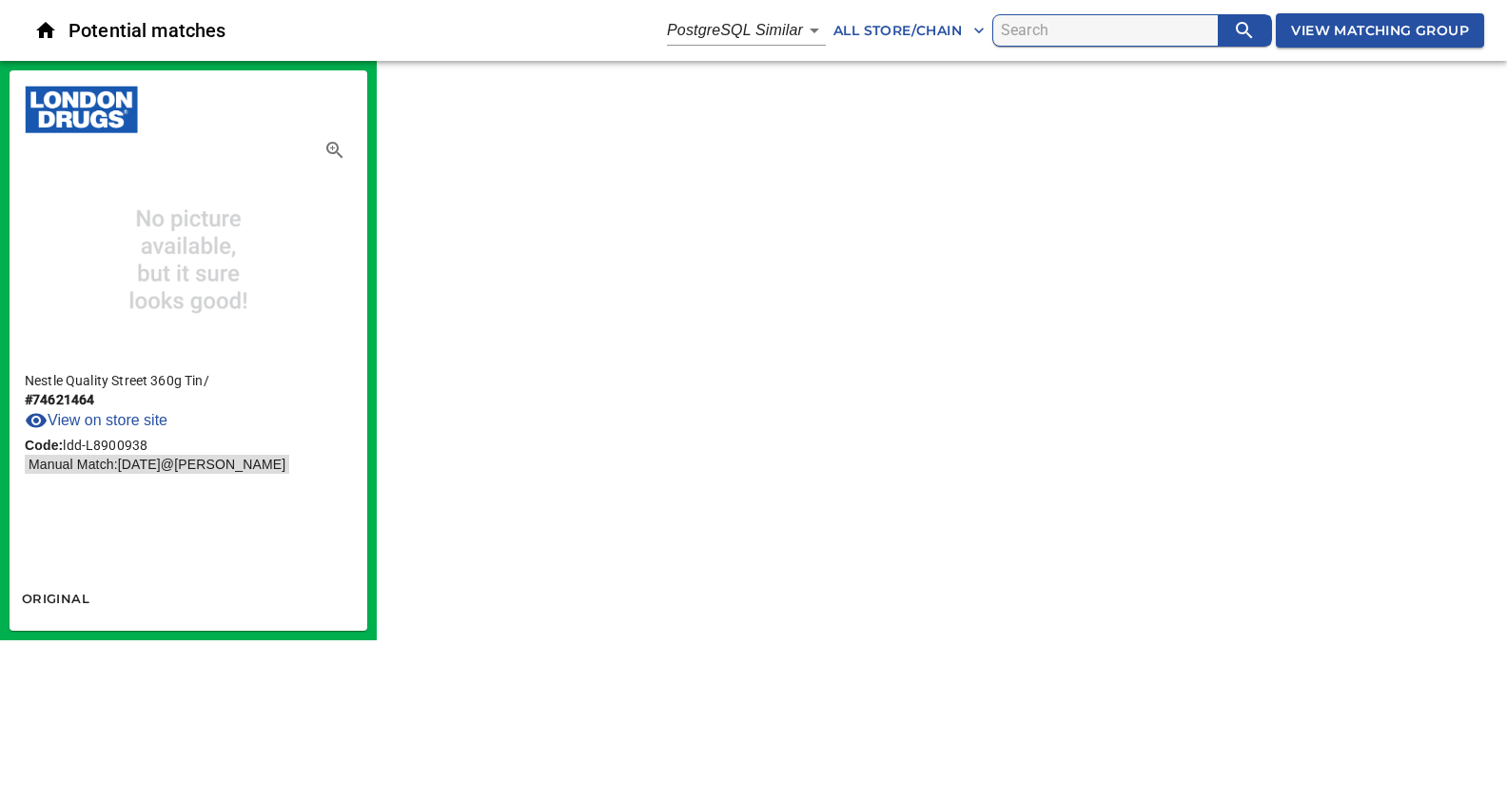
click at [790, 25] on body "tspan{white-space:pre} Potential matches PostgreSQL Similar 2 All Store/Chain V…" at bounding box center [753, 320] width 1507 height 640
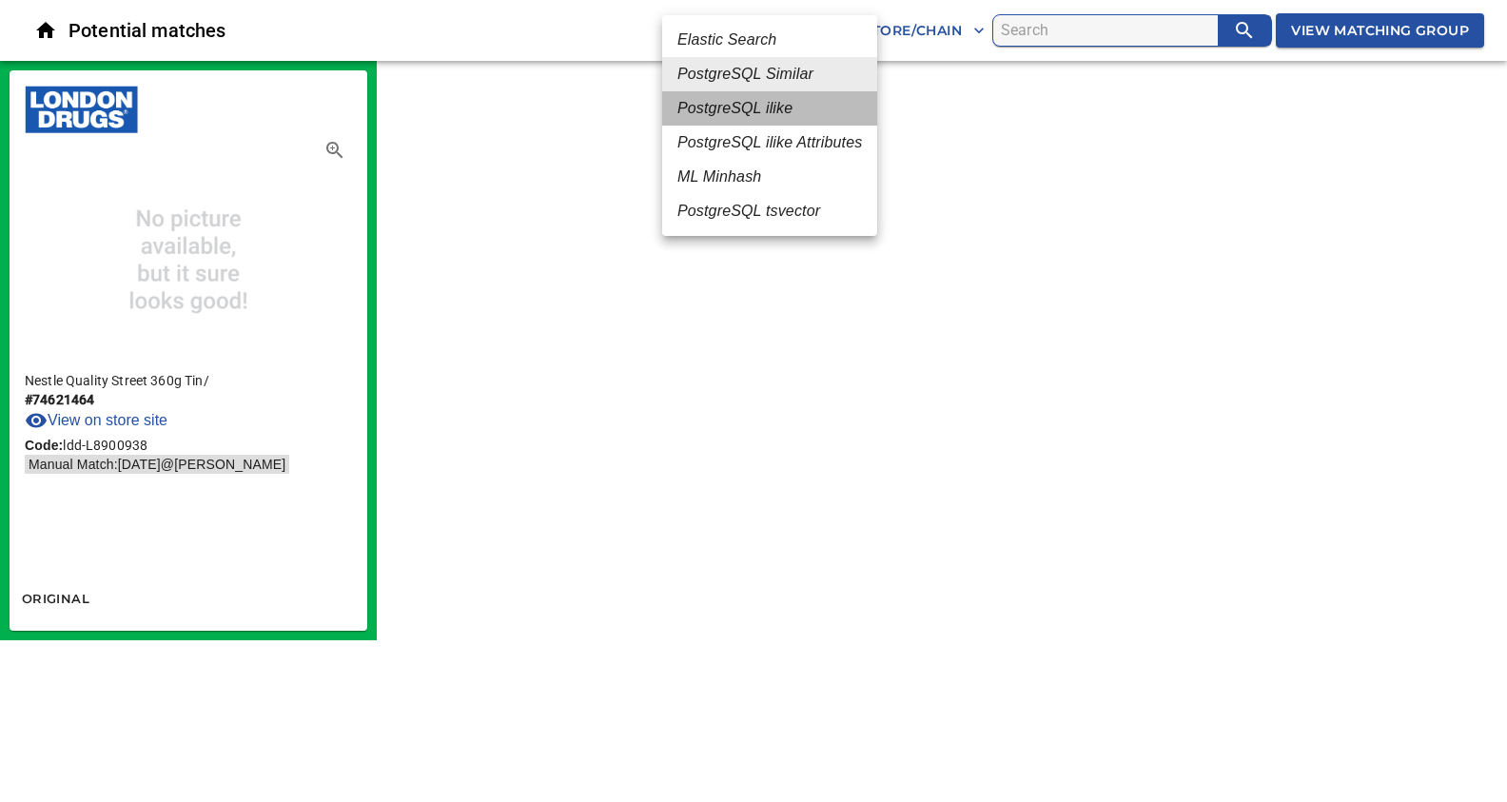
click at [744, 108] on em "PostgreSQL ilike" at bounding box center [734, 108] width 115 height 23
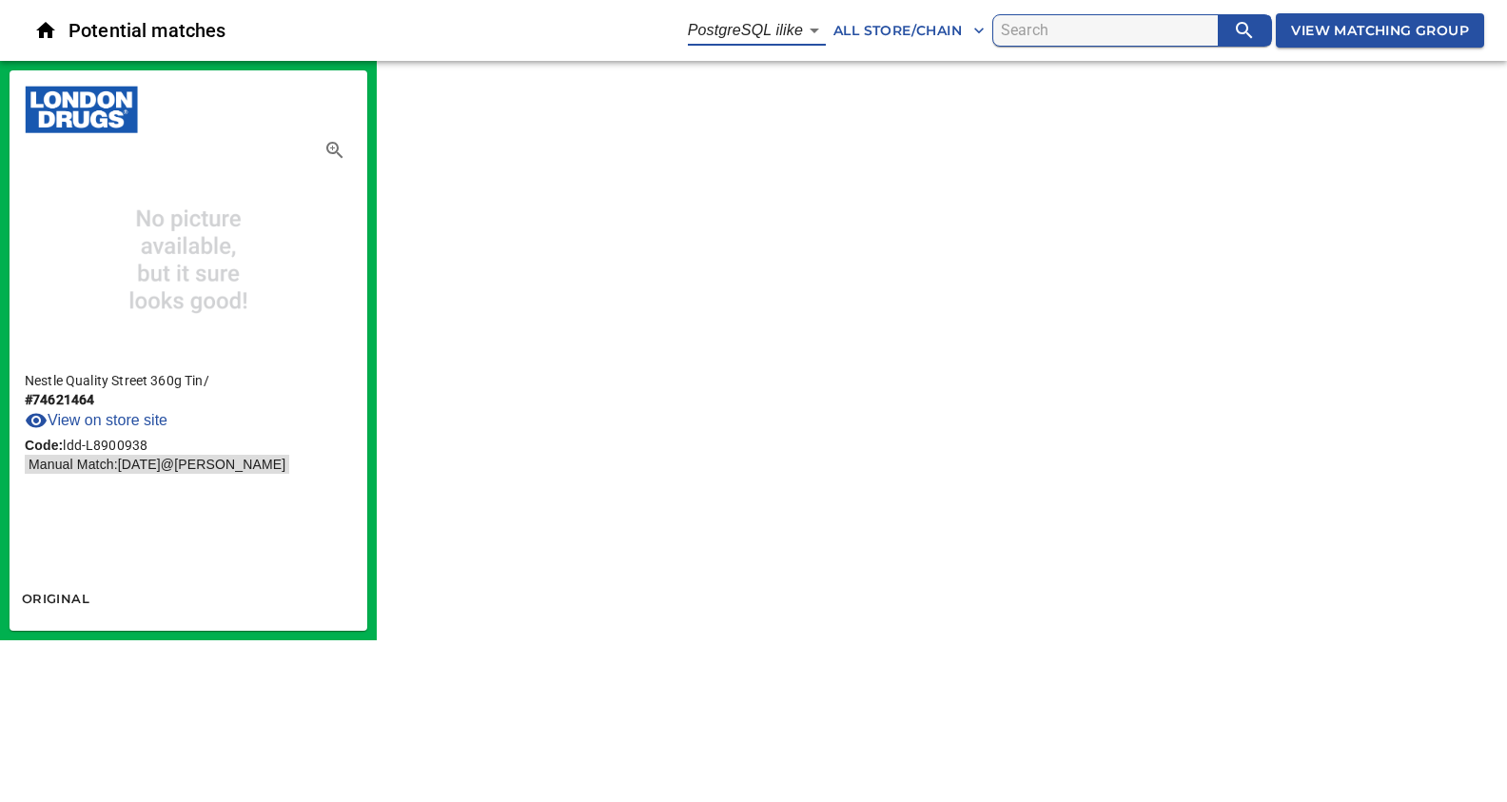
click at [808, 37] on body "tspan{white-space:pre} Potential matches PostgreSQL ilike 4 All Store/Chain Vie…" at bounding box center [753, 320] width 1507 height 640
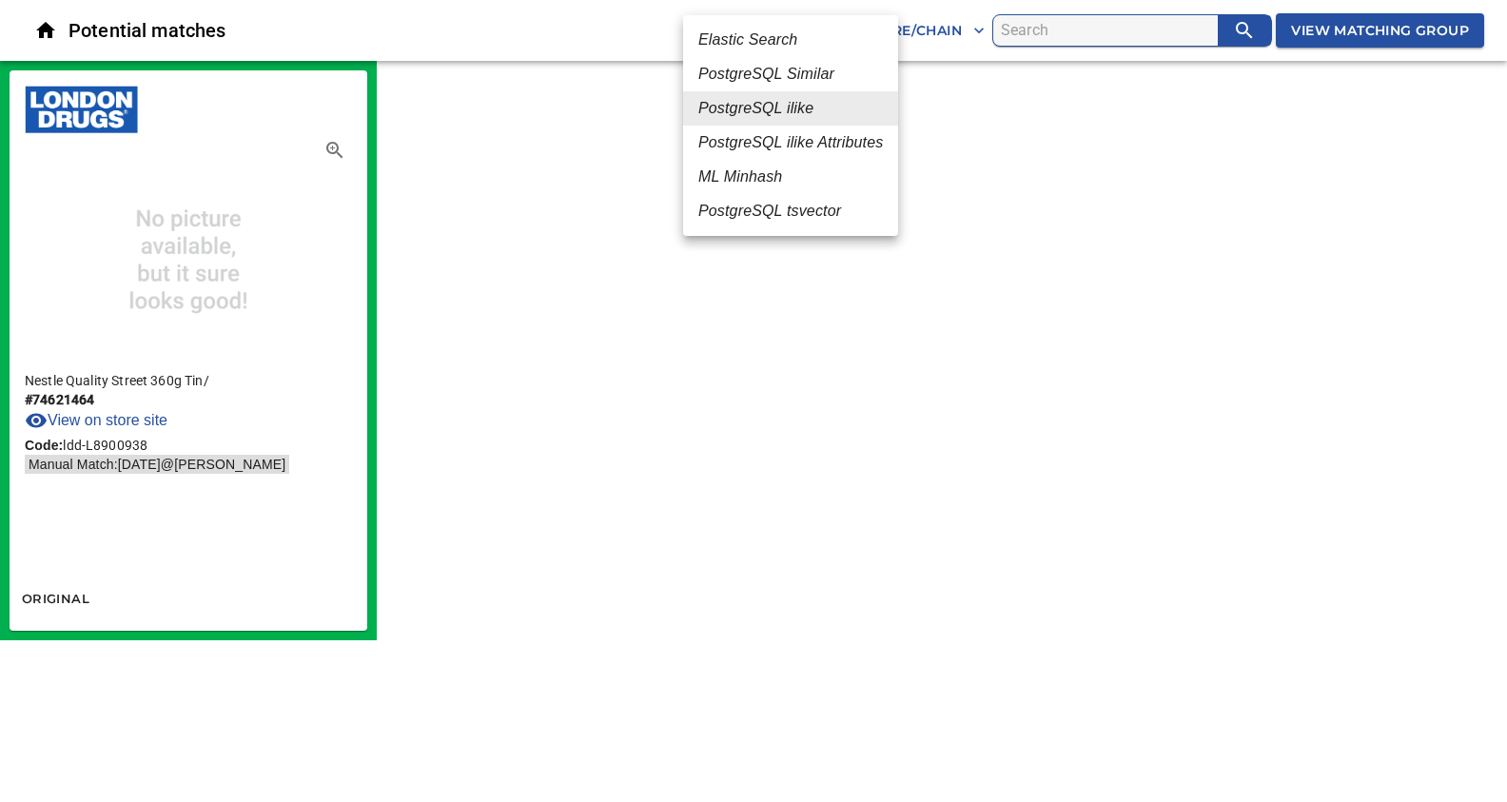
click at [803, 146] on em "PostgreSQL ilike Attributes" at bounding box center [790, 142] width 185 height 23
type input "5"
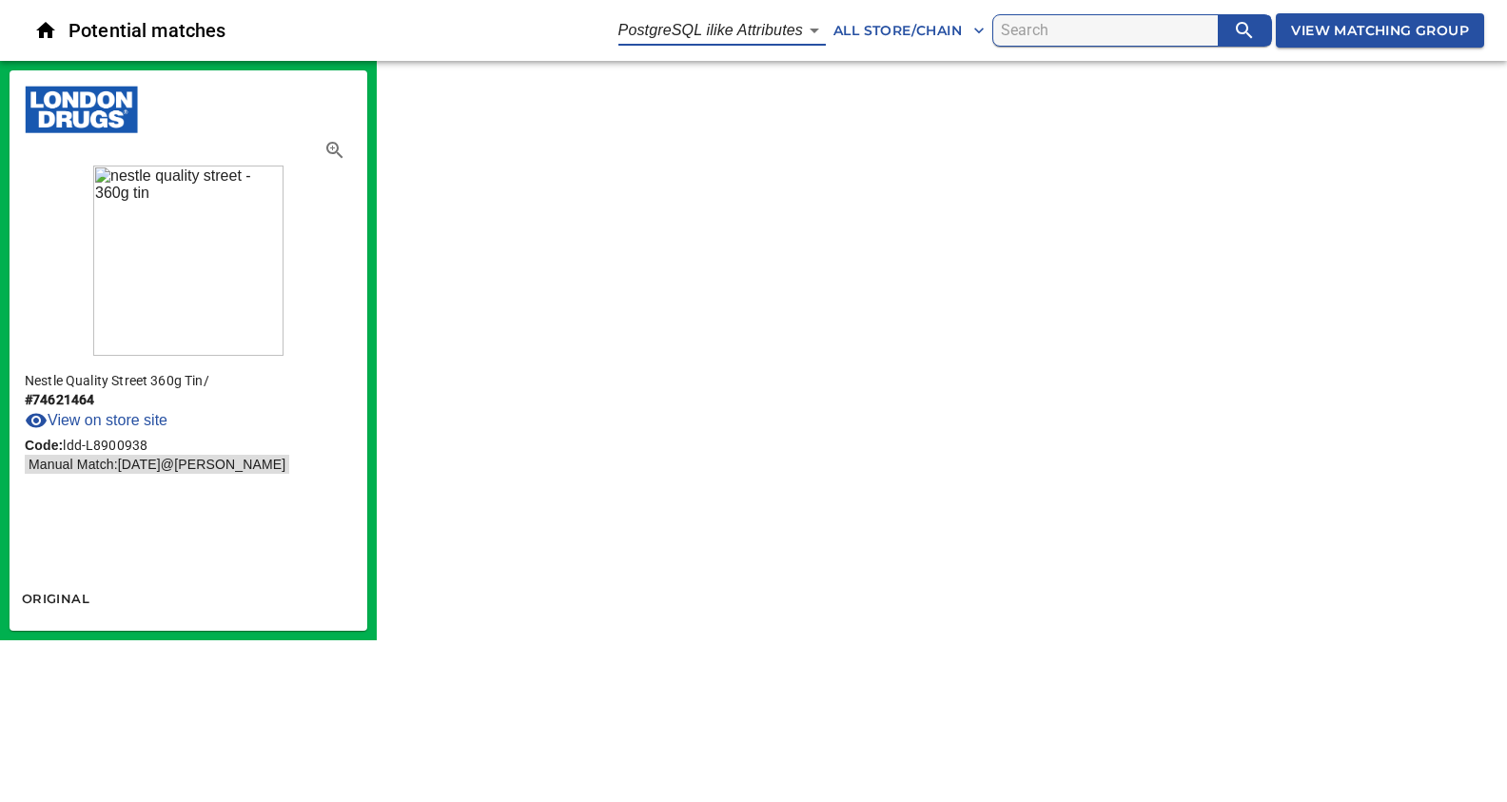
click at [1345, 37] on span "View Matching Group" at bounding box center [1380, 31] width 178 height 24
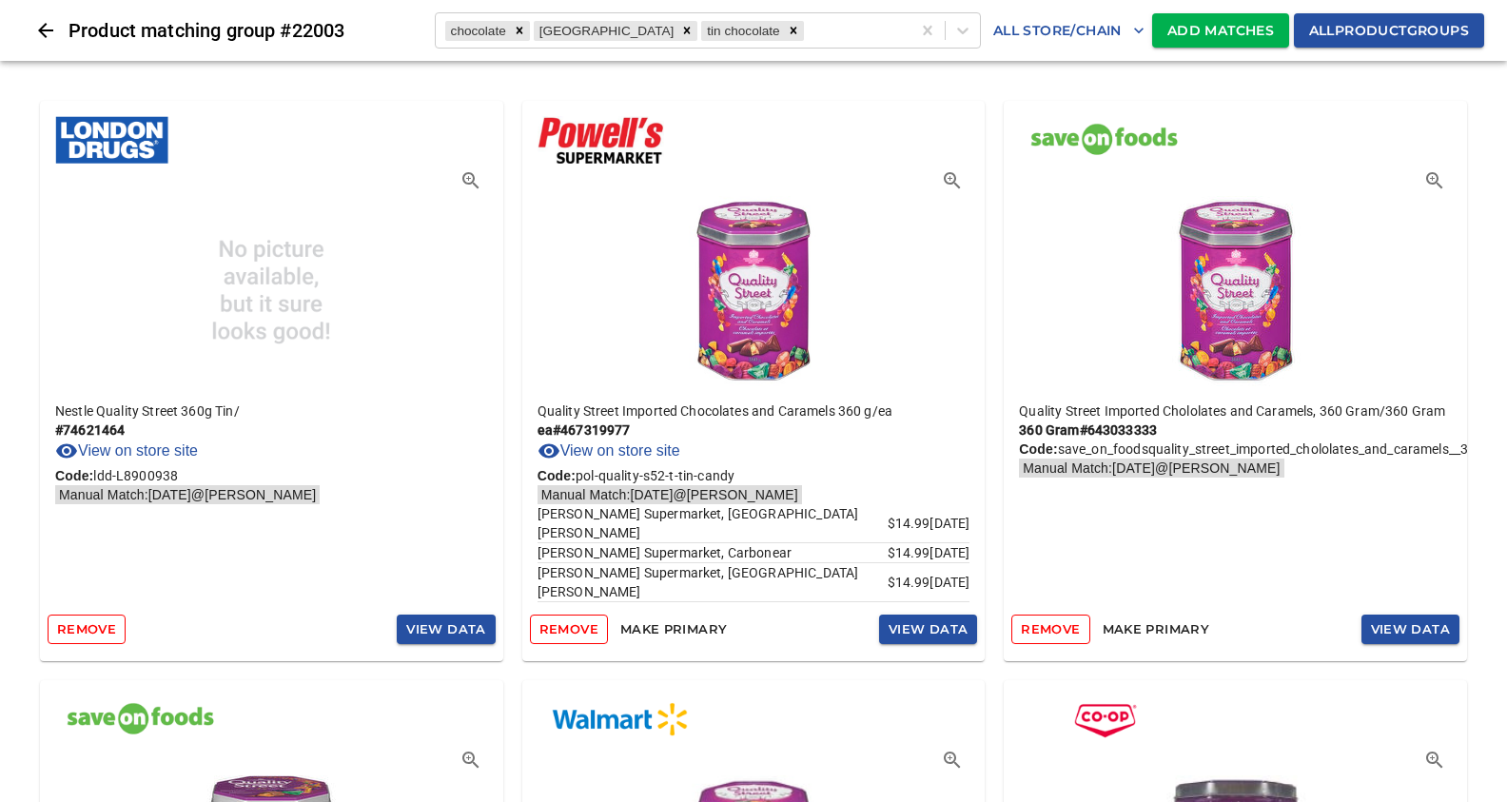
click at [1191, 29] on span "Add Matches" at bounding box center [1220, 31] width 107 height 24
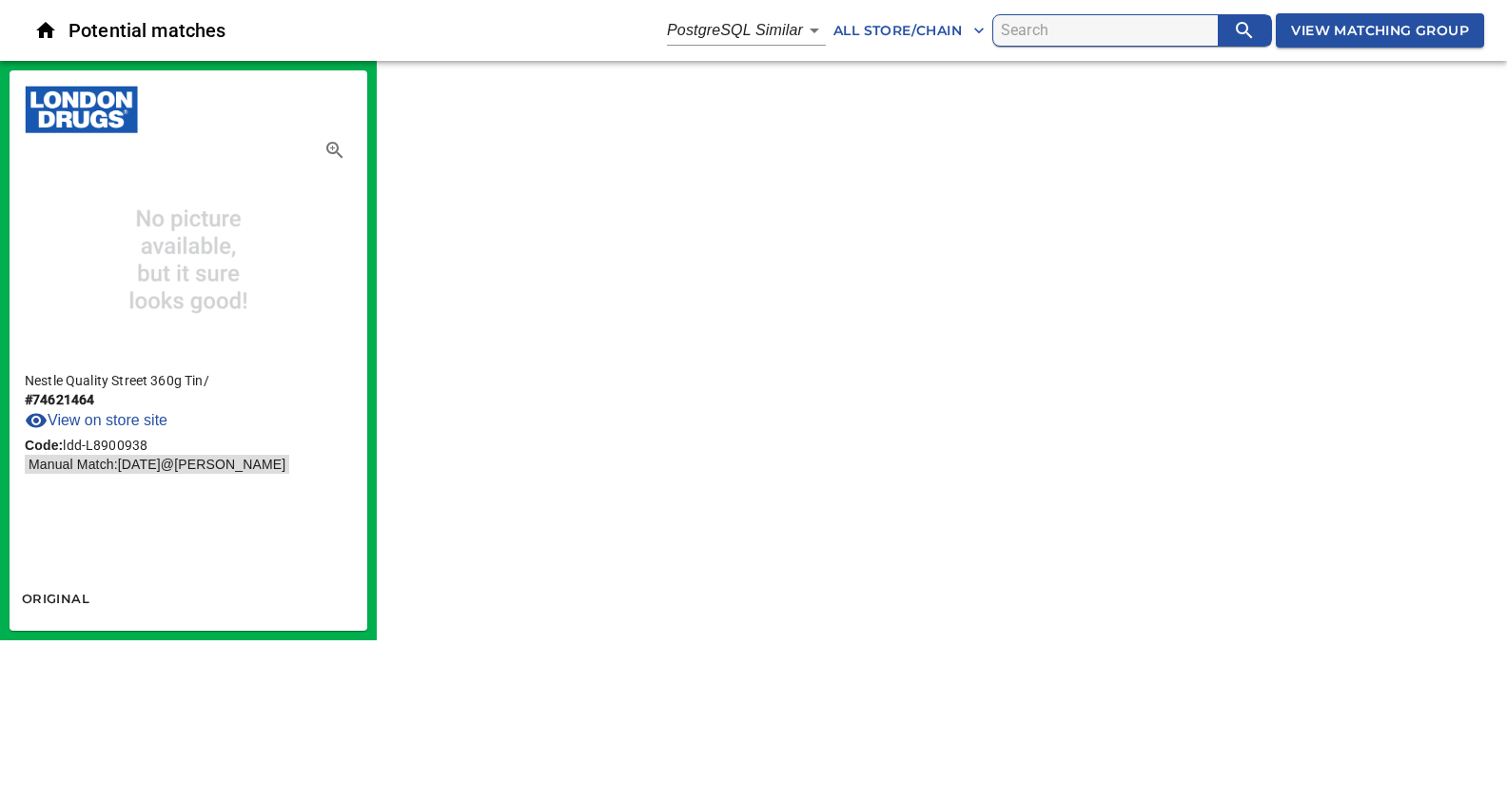
click at [781, 34] on body "tspan{white-space:pre} Potential matches PostgreSQL Similar 2 All Store/Chain V…" at bounding box center [753, 320] width 1507 height 640
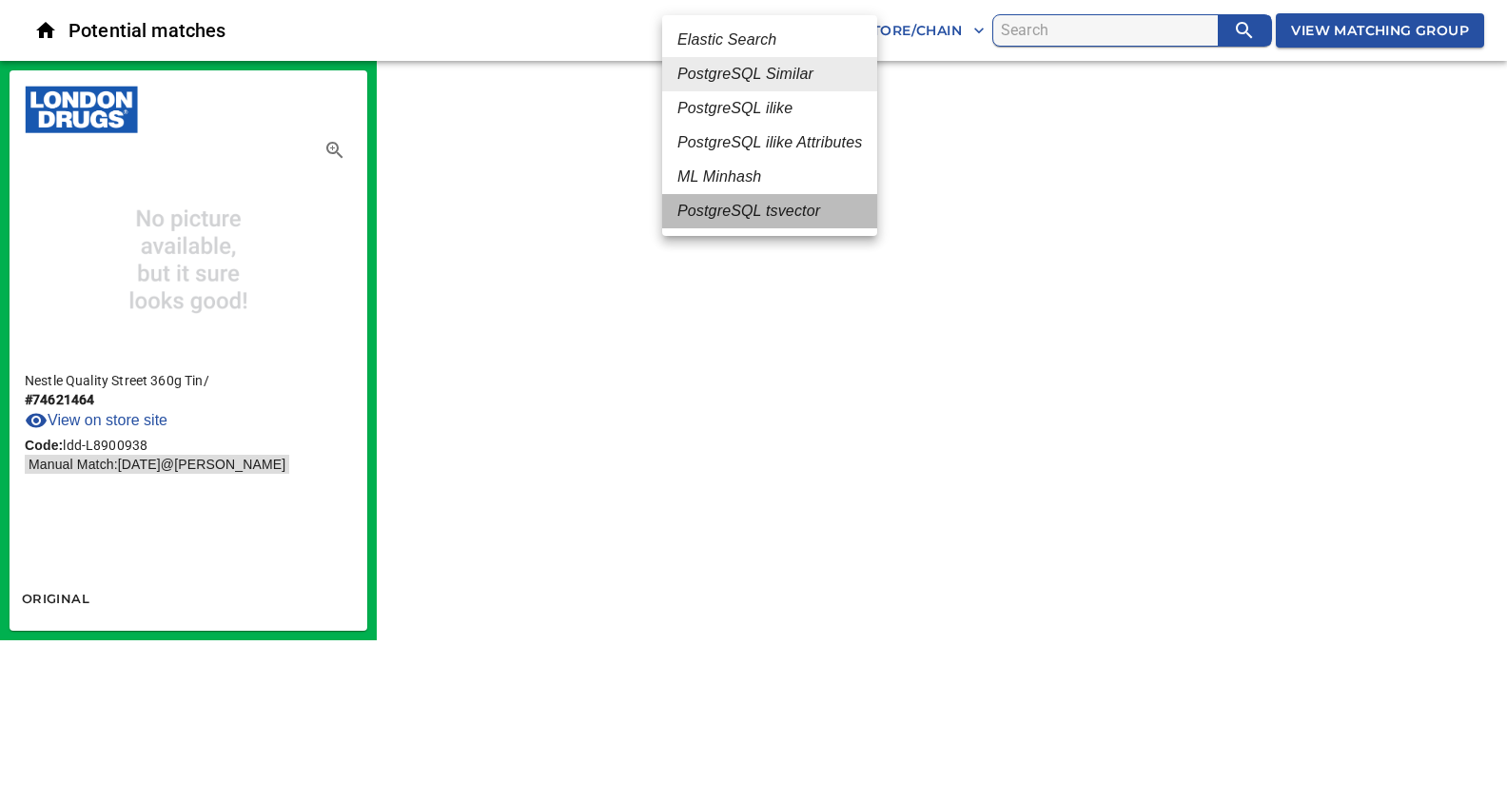
click at [747, 210] on em "PostgreSQL tsvector" at bounding box center [748, 211] width 143 height 23
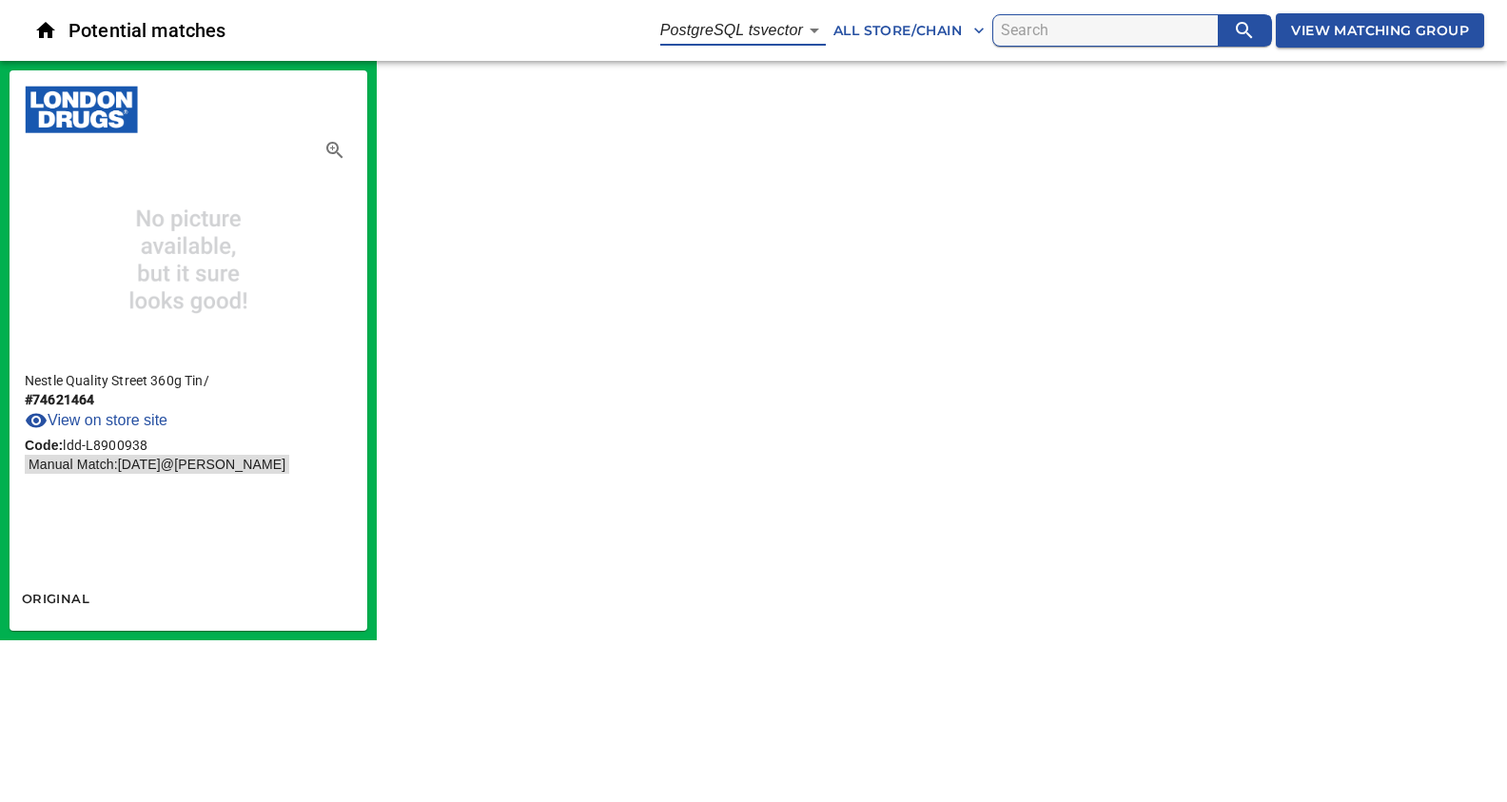
click at [784, 33] on body "tspan{white-space:pre} Potential matches PostgreSQL tsvector 6 All Store/Chain …" at bounding box center [753, 320] width 1507 height 640
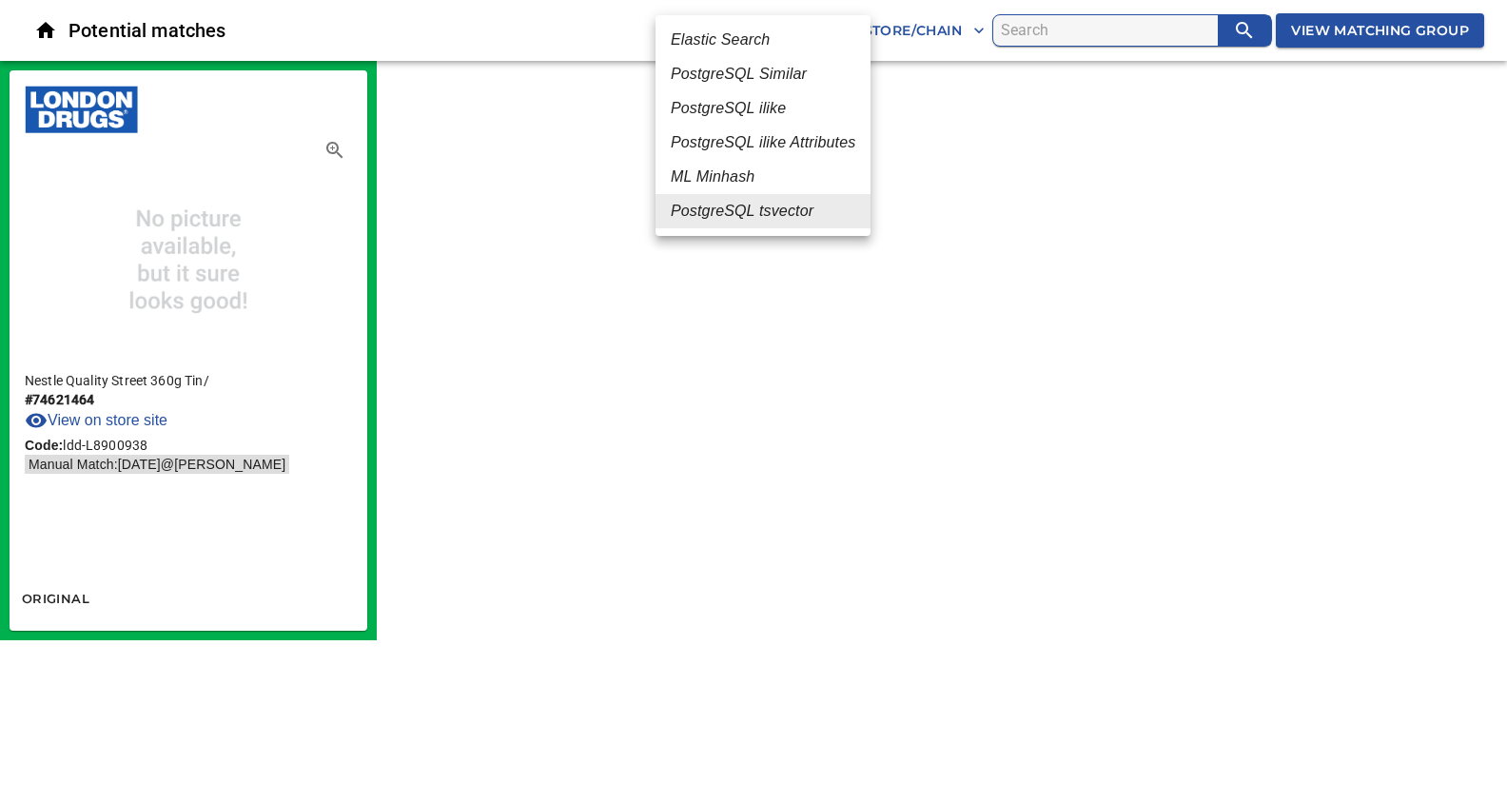
click at [745, 143] on em "PostgreSQL ilike Attributes" at bounding box center [763, 142] width 185 height 23
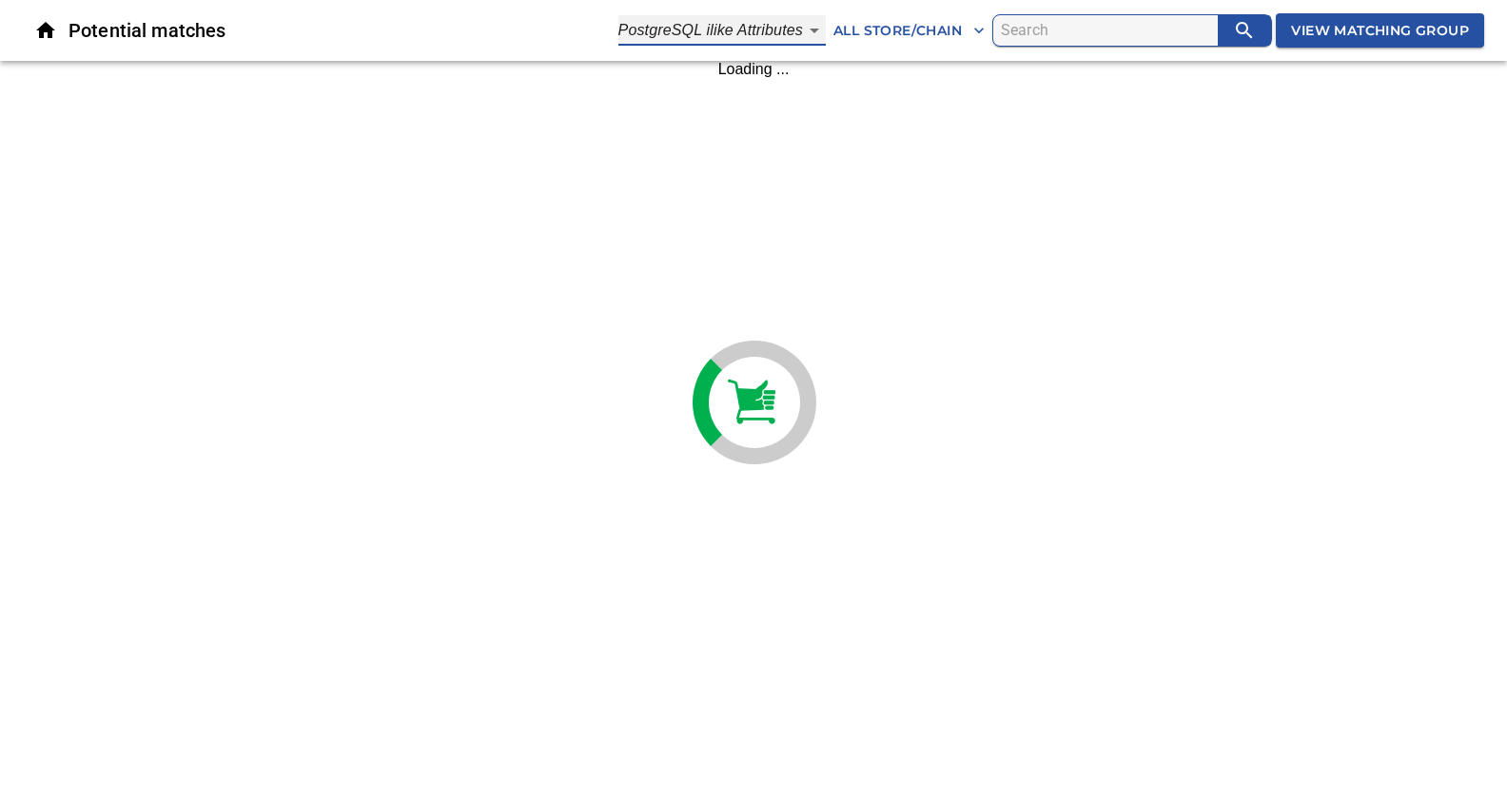
type input "5"
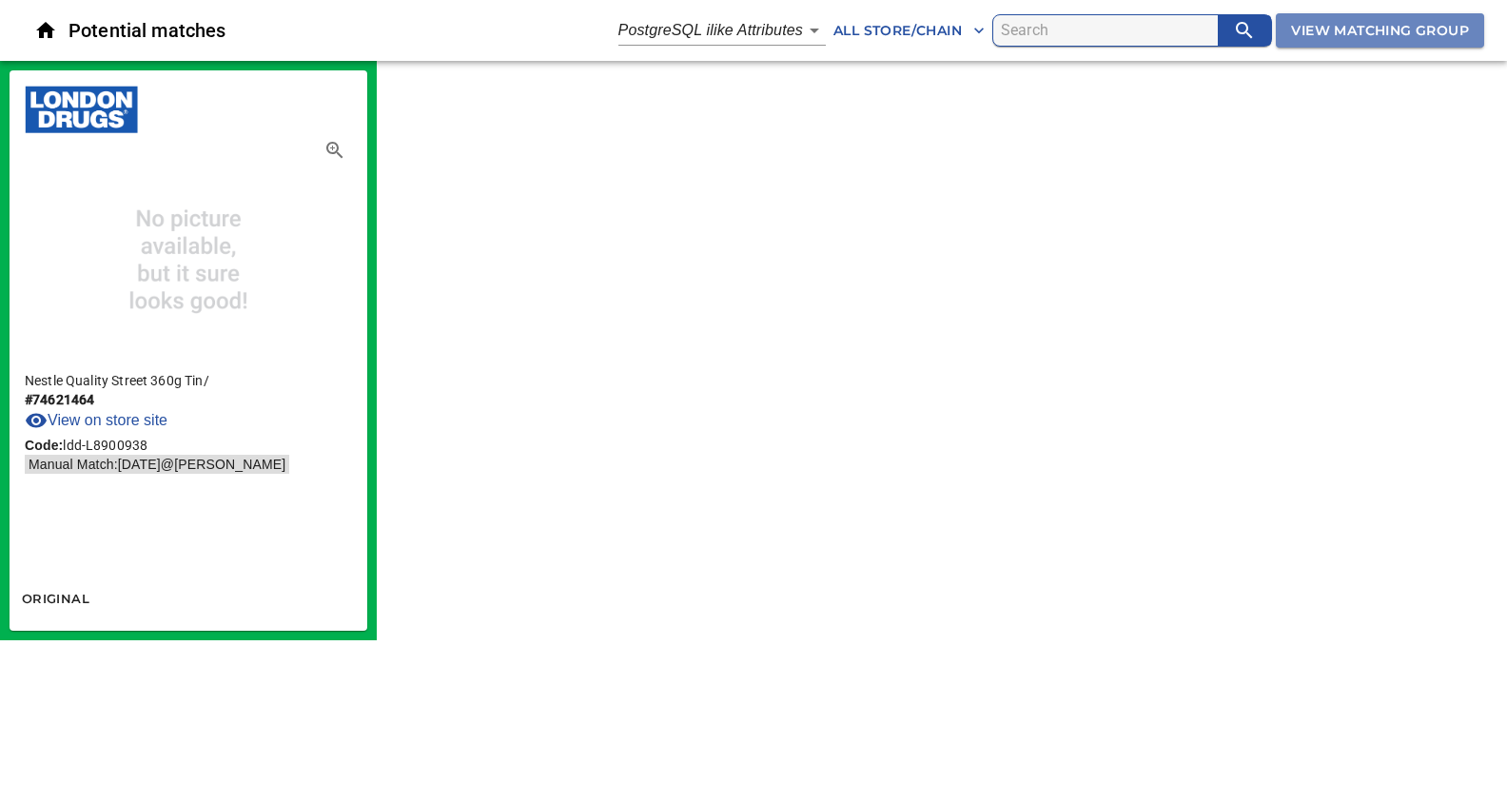
click at [1325, 34] on span "View Matching Group" at bounding box center [1380, 31] width 178 height 24
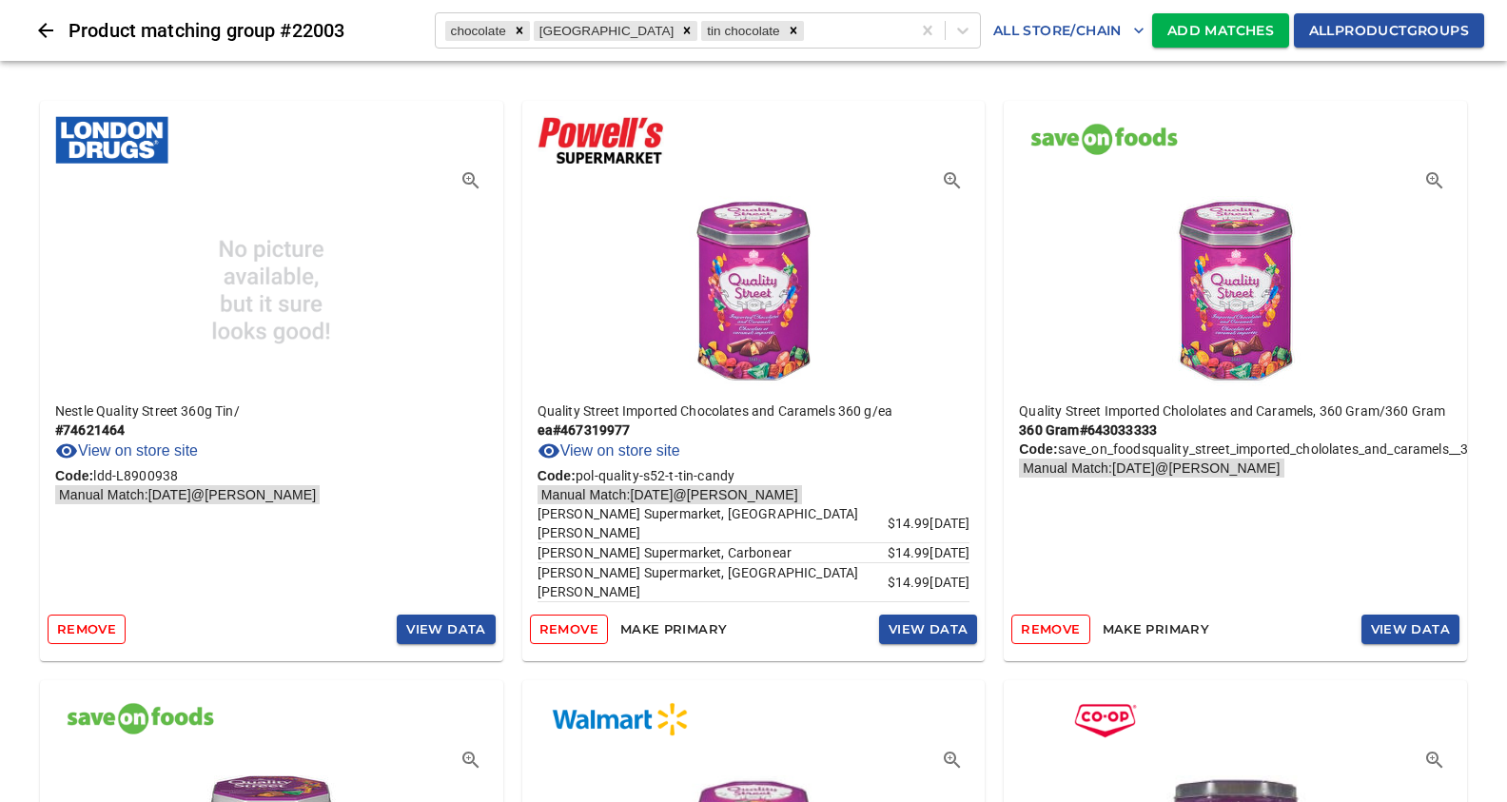
click at [1175, 29] on span "Add Matches" at bounding box center [1220, 31] width 107 height 24
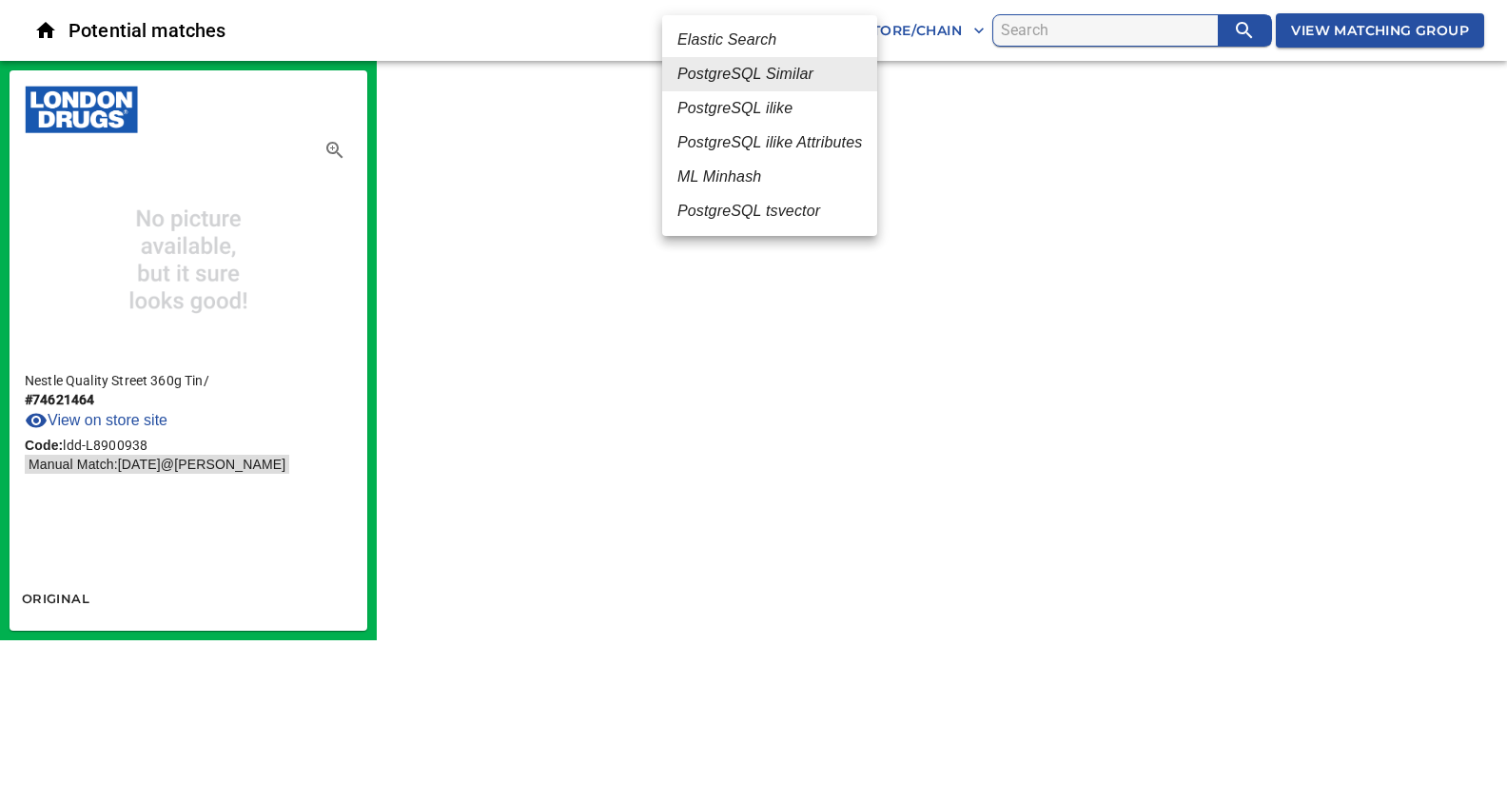
click at [786, 31] on body "tspan{white-space:pre} Potential matches PostgreSQL Similar 2 All Store/Chain V…" at bounding box center [753, 320] width 1507 height 640
click at [747, 39] on em "Elastic Search" at bounding box center [726, 40] width 99 height 23
type input "1"
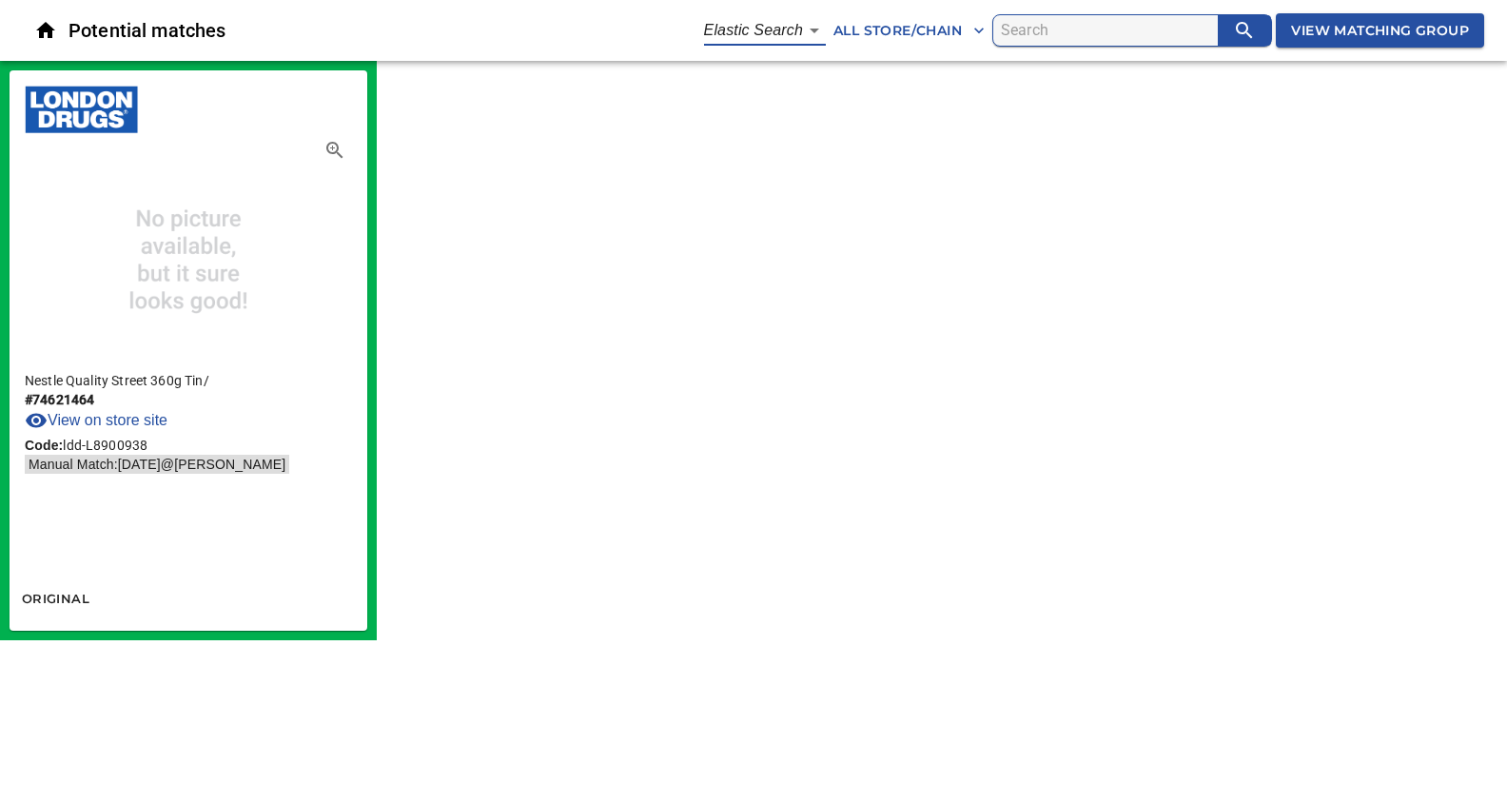
click at [1352, 32] on span "View Matching Group" at bounding box center [1380, 31] width 178 height 24
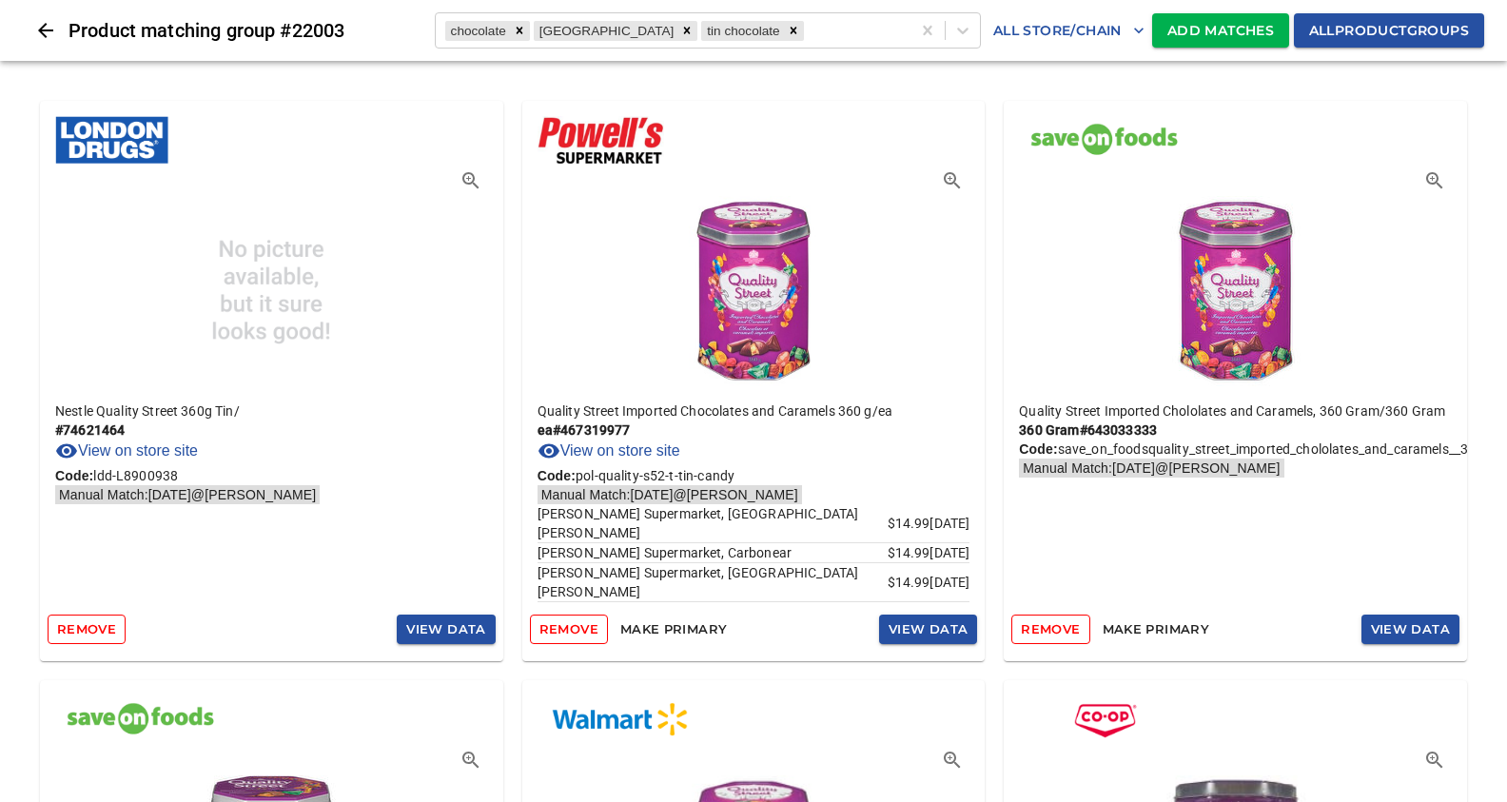
click at [1253, 33] on span "Add Matches" at bounding box center [1220, 31] width 107 height 24
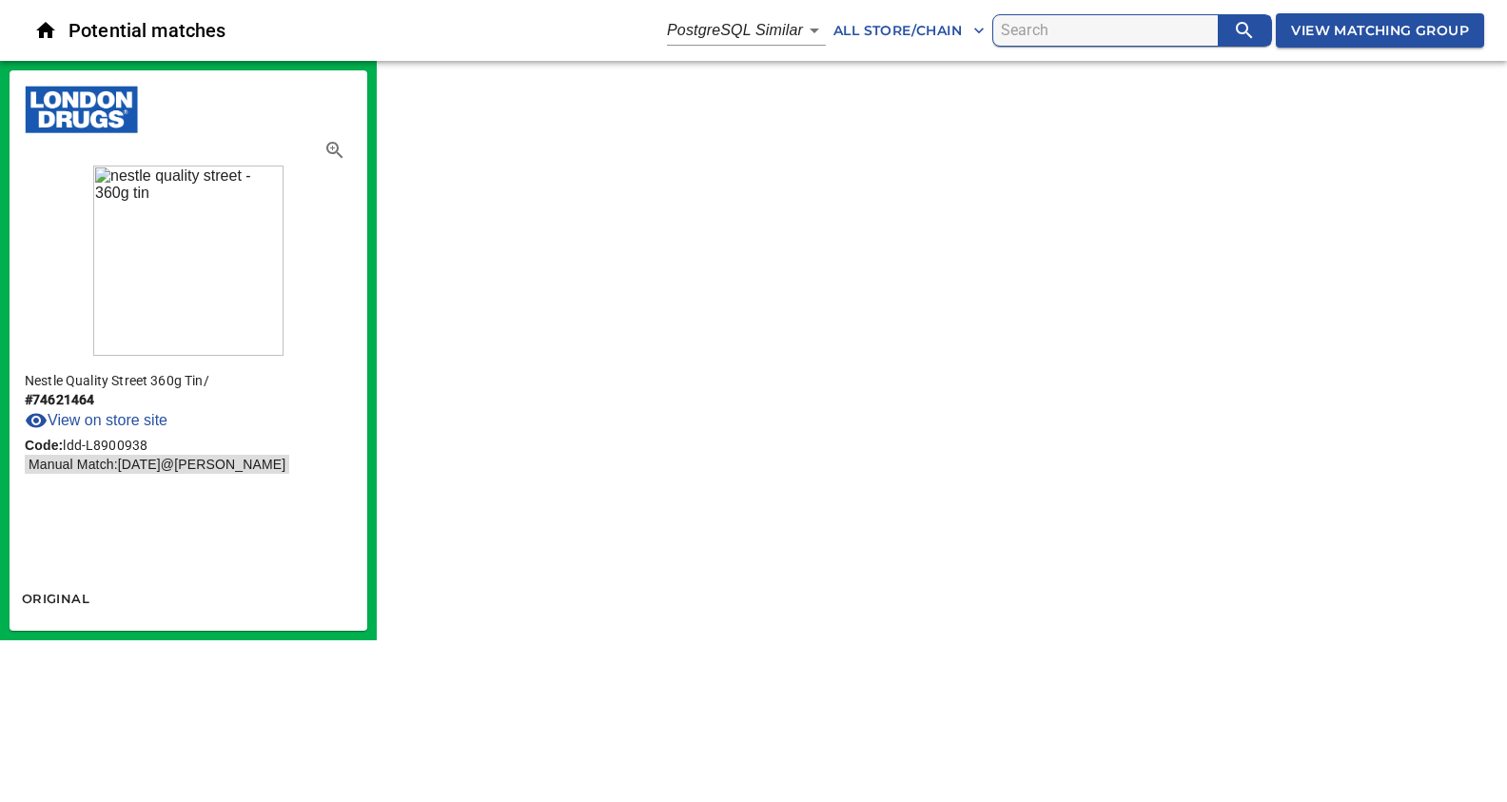
click at [733, 37] on body "tspan{white-space:pre} Potential matches PostgreSQL Similar 2 All Store/Chain V…" at bounding box center [753, 320] width 1507 height 640
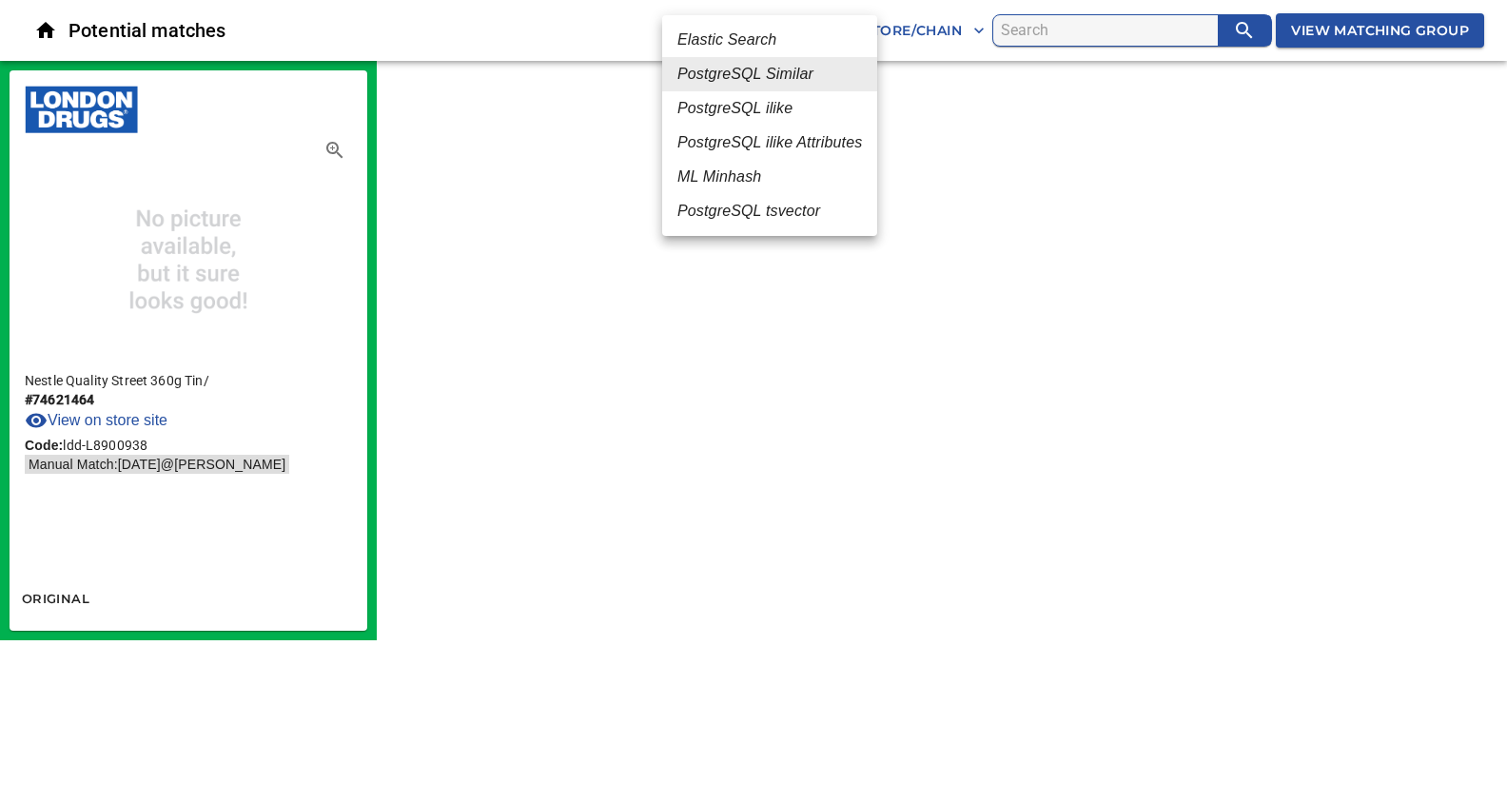
click at [746, 108] on em "PostgreSQL ilike" at bounding box center [734, 108] width 115 height 23
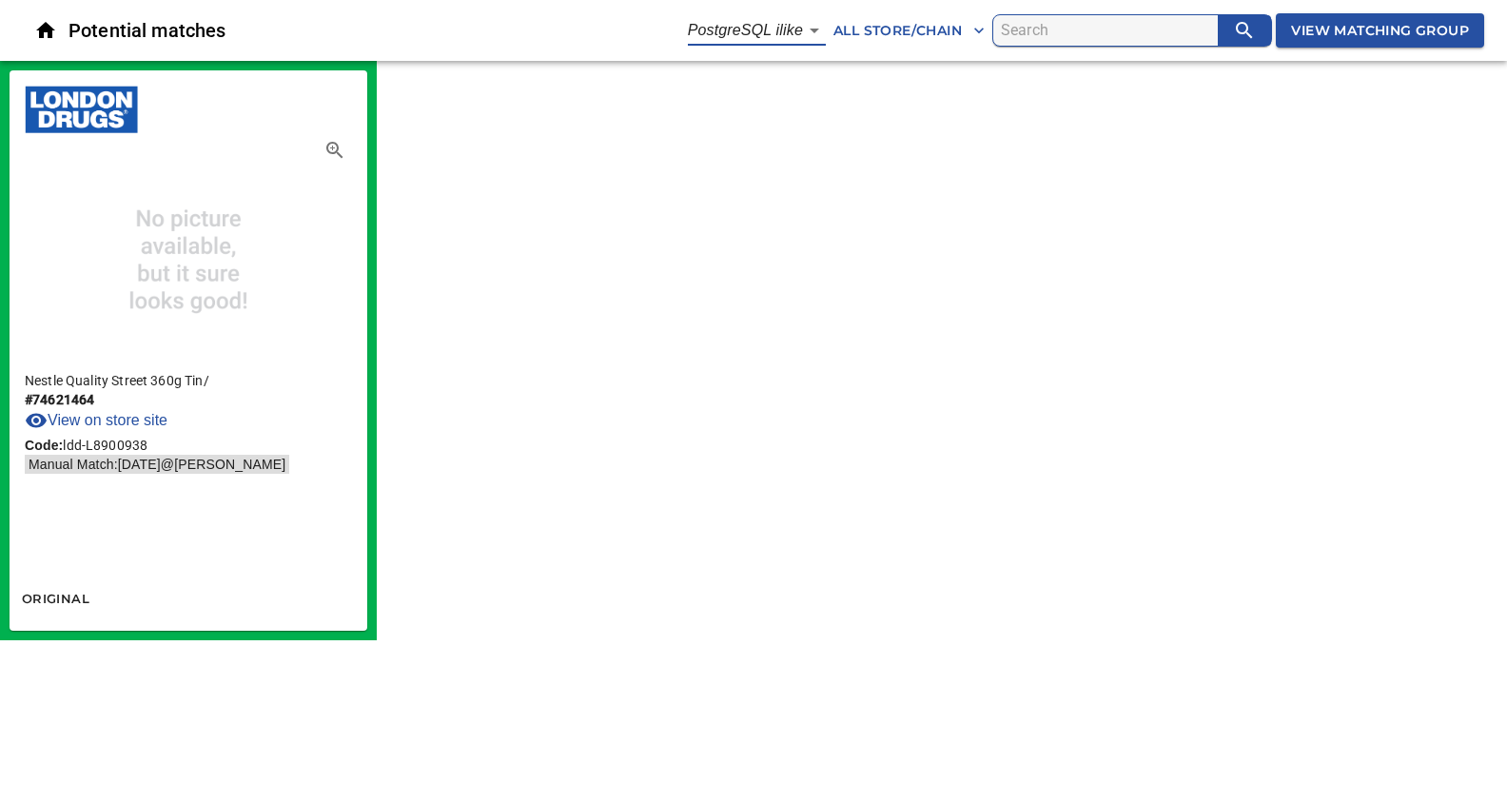
click at [783, 32] on body "tspan{white-space:pre} Potential matches PostgreSQL ilike 4 All Store/Chain Vie…" at bounding box center [753, 320] width 1507 height 640
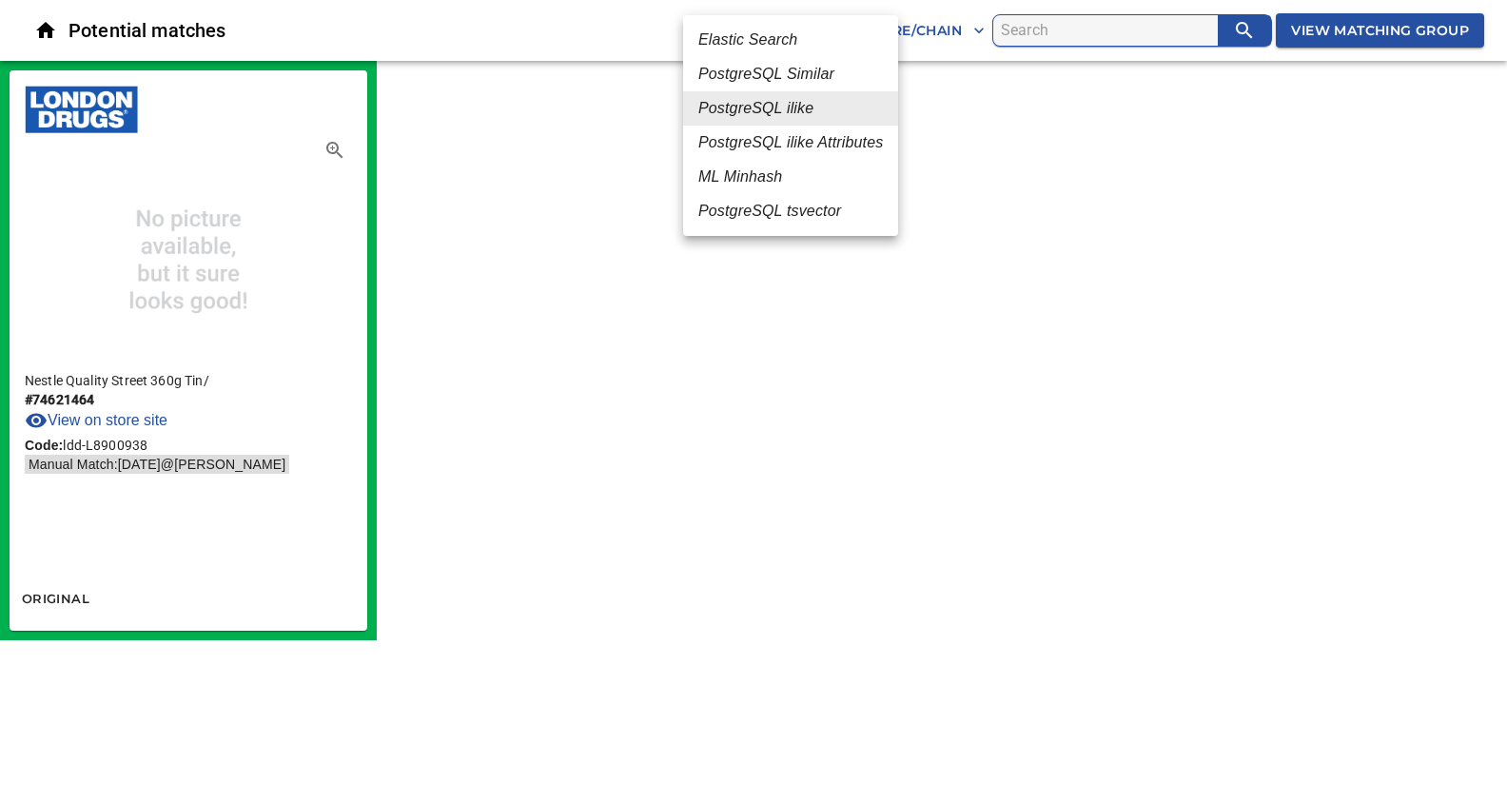
click at [768, 78] on em "PostgreSQL Similar" at bounding box center [766, 74] width 136 height 23
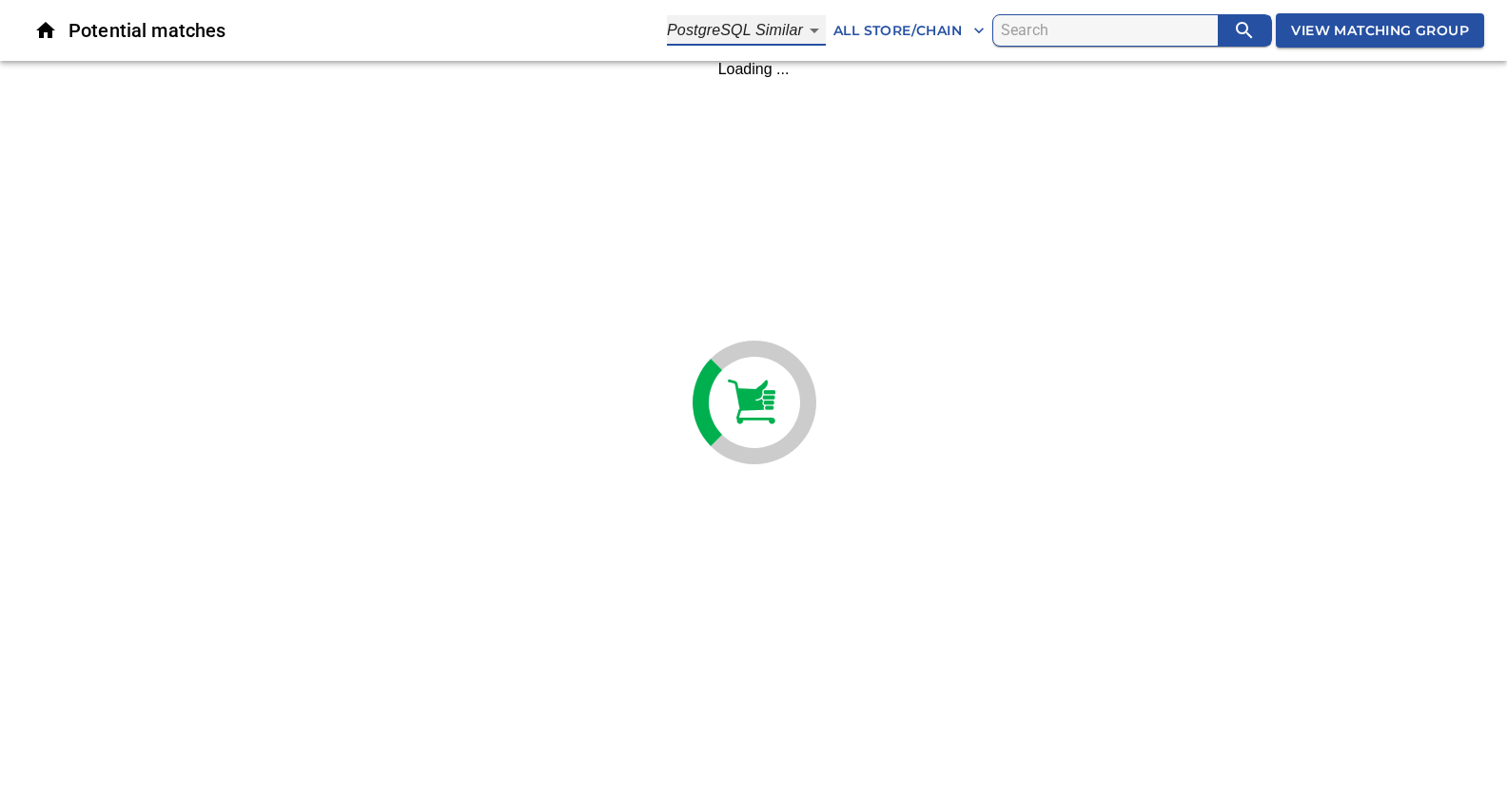
type input "2"
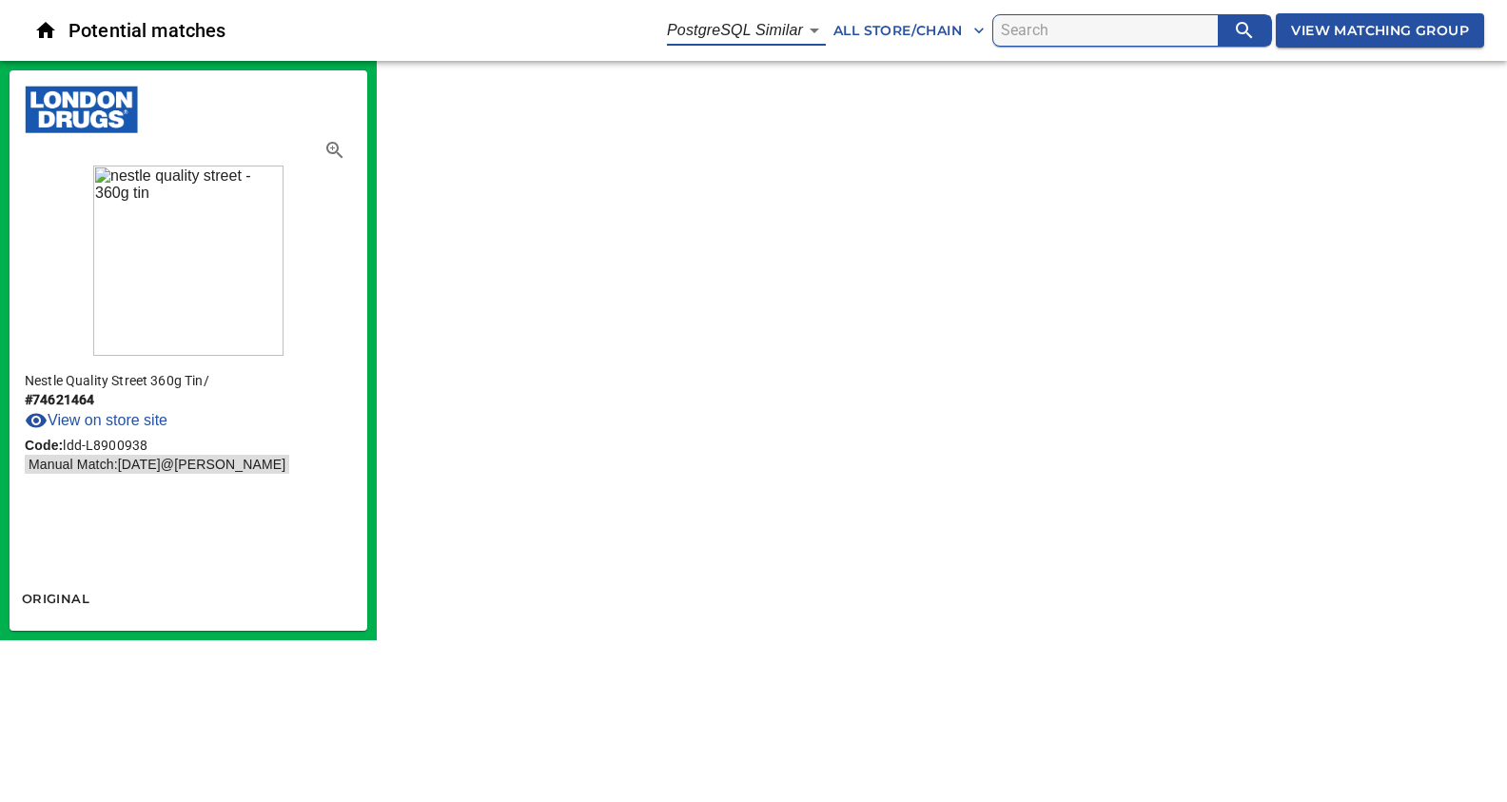
click at [1317, 27] on span "View Matching Group" at bounding box center [1380, 31] width 178 height 24
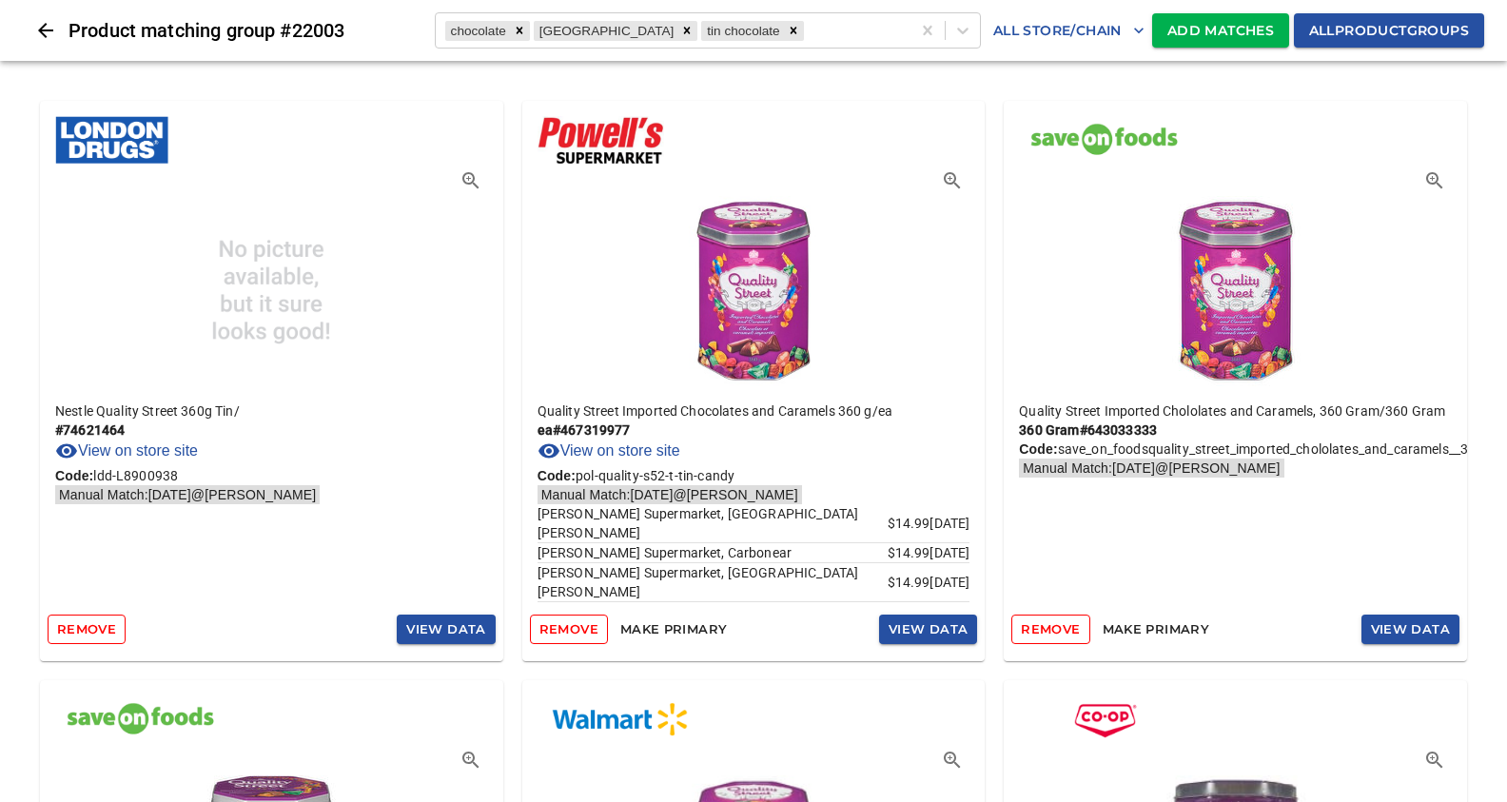
scroll to position [478, 0]
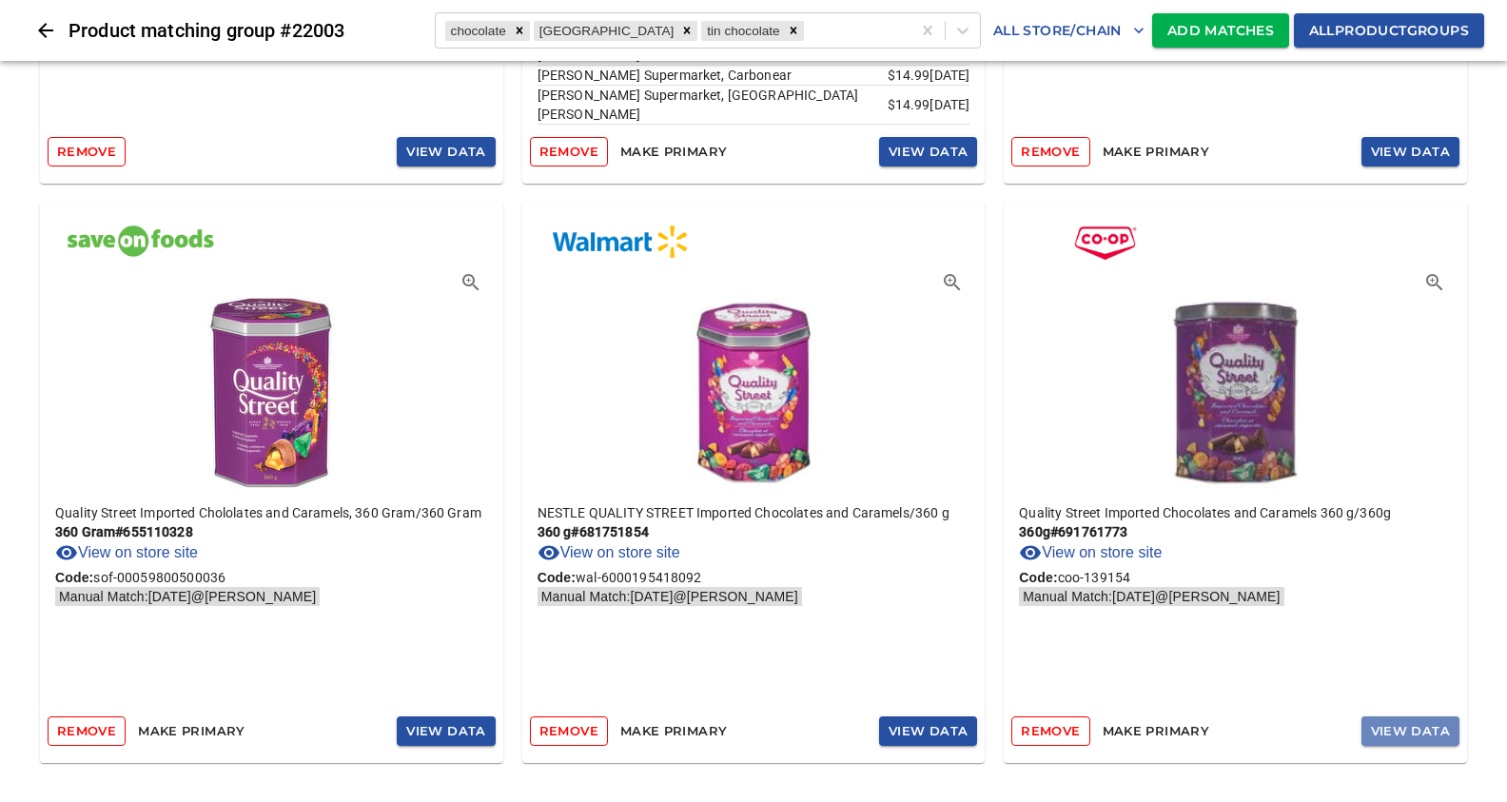
click at [1389, 732] on span "View Data" at bounding box center [1410, 731] width 79 height 22
click at [903, 729] on span "View Data" at bounding box center [927, 731] width 79 height 22
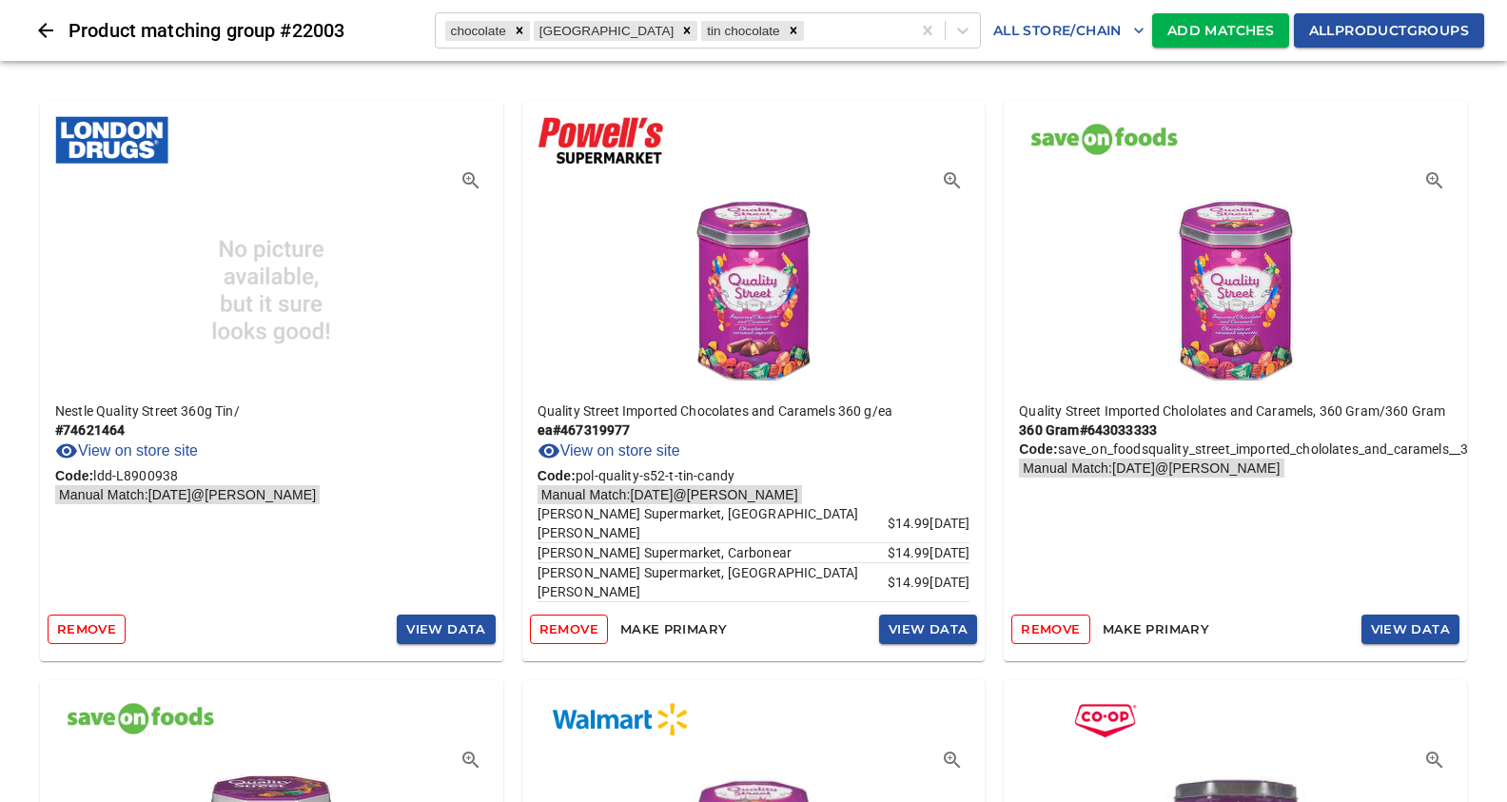
click at [1183, 37] on span "Add Matches" at bounding box center [1220, 31] width 107 height 24
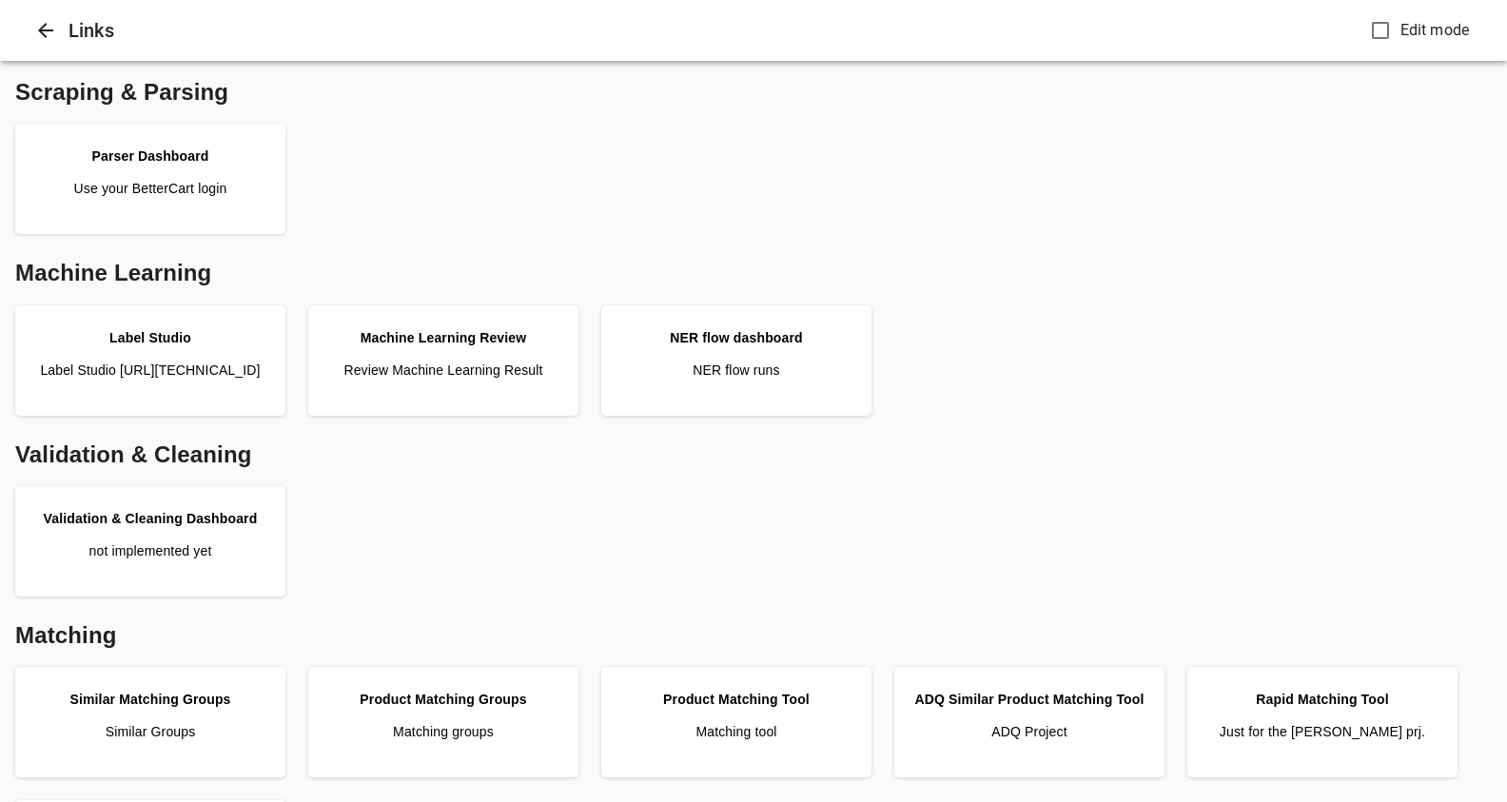
scroll to position [535, 0]
